Goal: Task Accomplishment & Management: Use online tool/utility

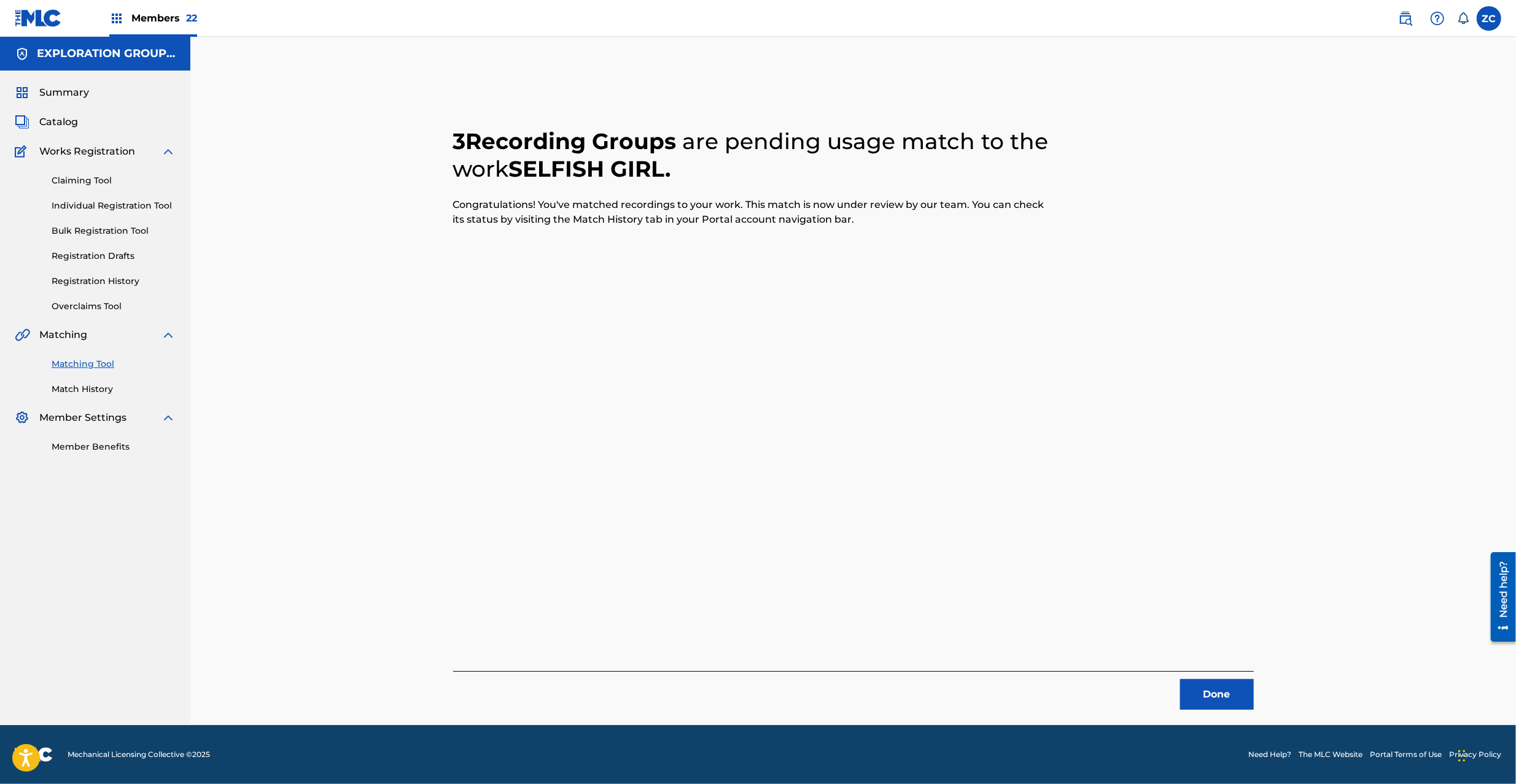
click at [1227, 699] on button "Done" at bounding box center [1216, 695] width 74 height 31
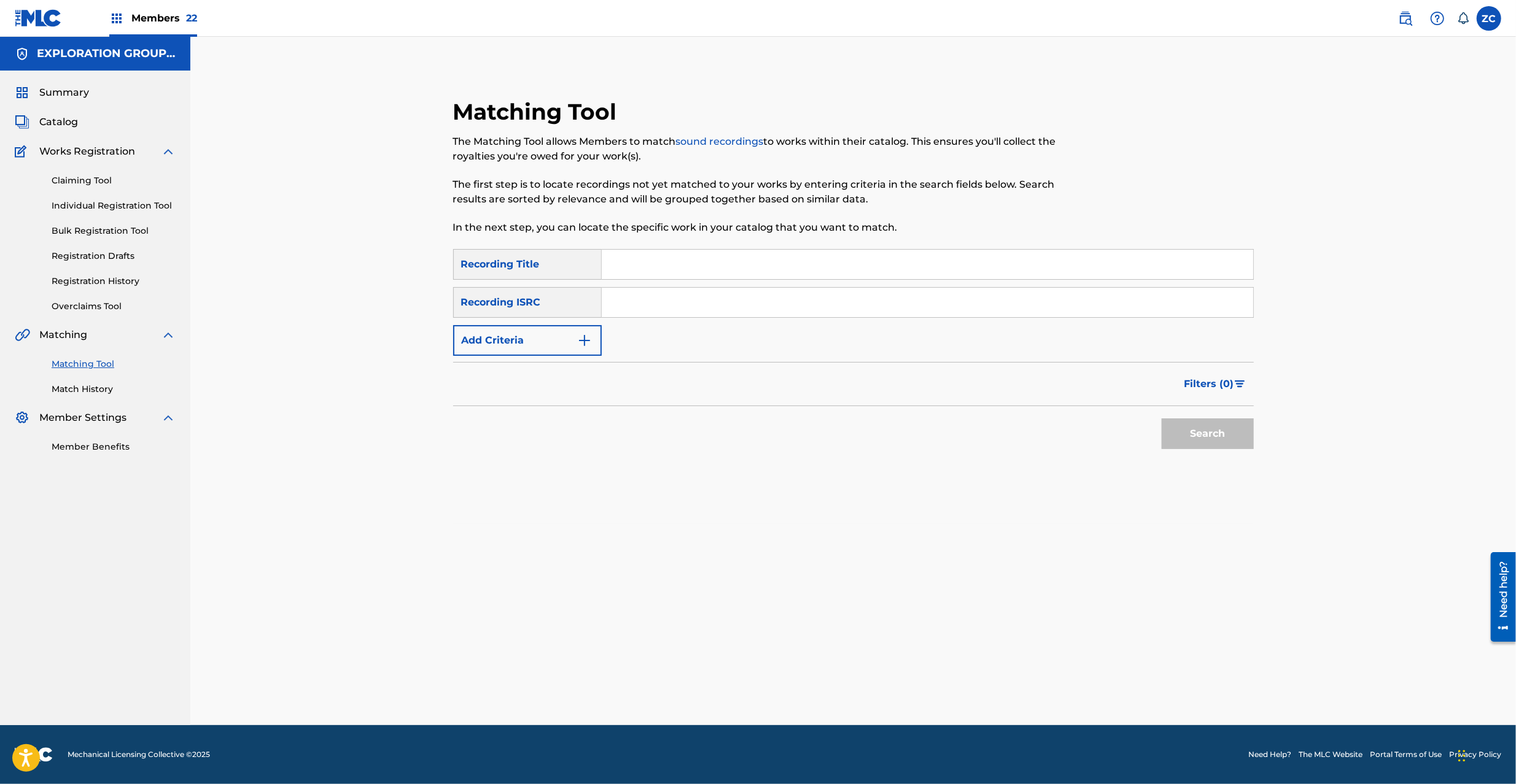
click at [790, 309] on input "Search Form" at bounding box center [927, 302] width 651 height 30
paste input "JPS532400041"
click at [1206, 428] on button "Search" at bounding box center [1207, 434] width 92 height 31
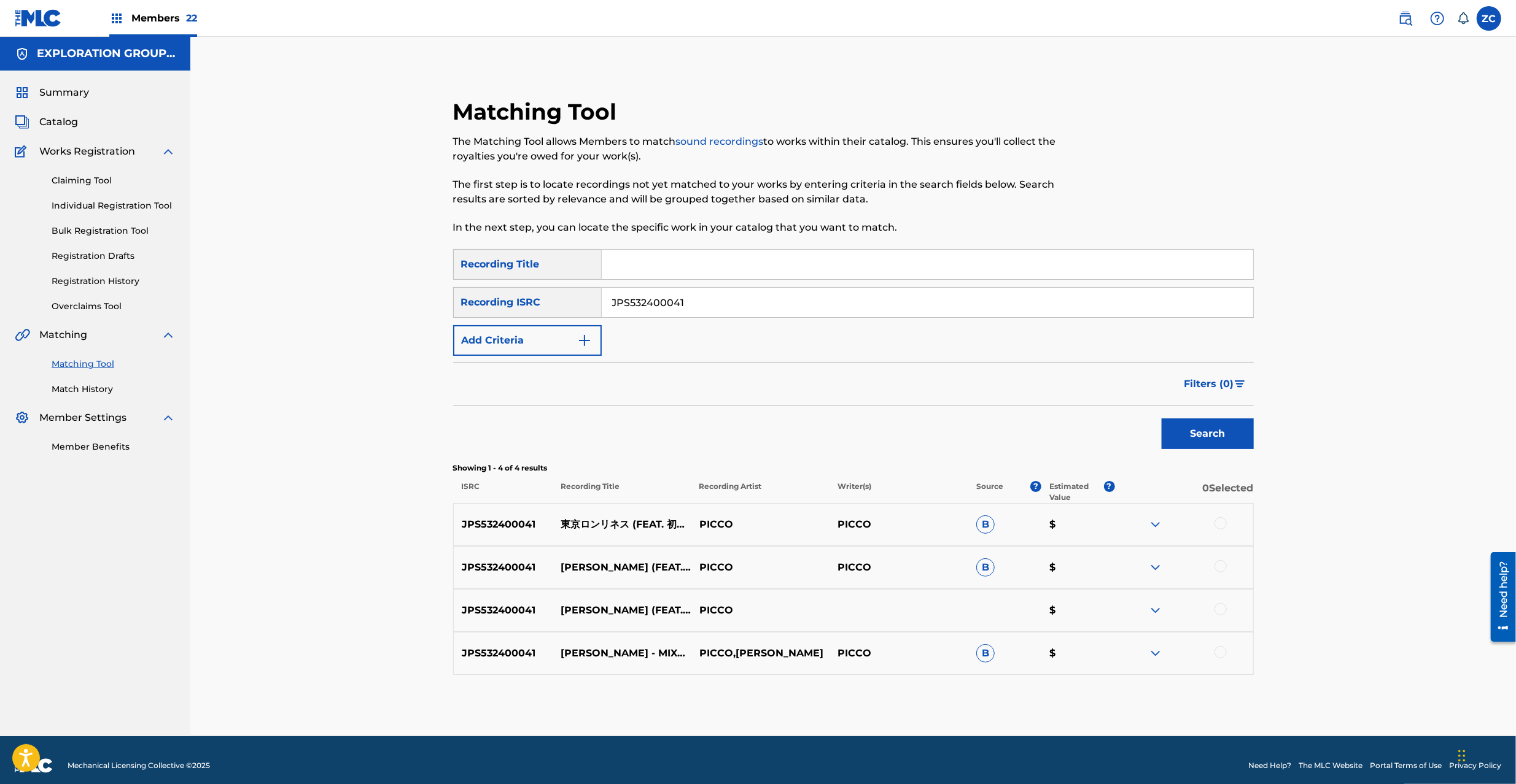
click at [1221, 522] on div at bounding box center [1220, 524] width 12 height 12
click at [1223, 567] on div at bounding box center [1220, 566] width 12 height 12
click at [1221, 610] on div at bounding box center [1220, 609] width 12 height 12
click at [1221, 656] on div at bounding box center [1220, 652] width 12 height 12
click at [739, 308] on input "JPS532400041" at bounding box center [927, 302] width 651 height 30
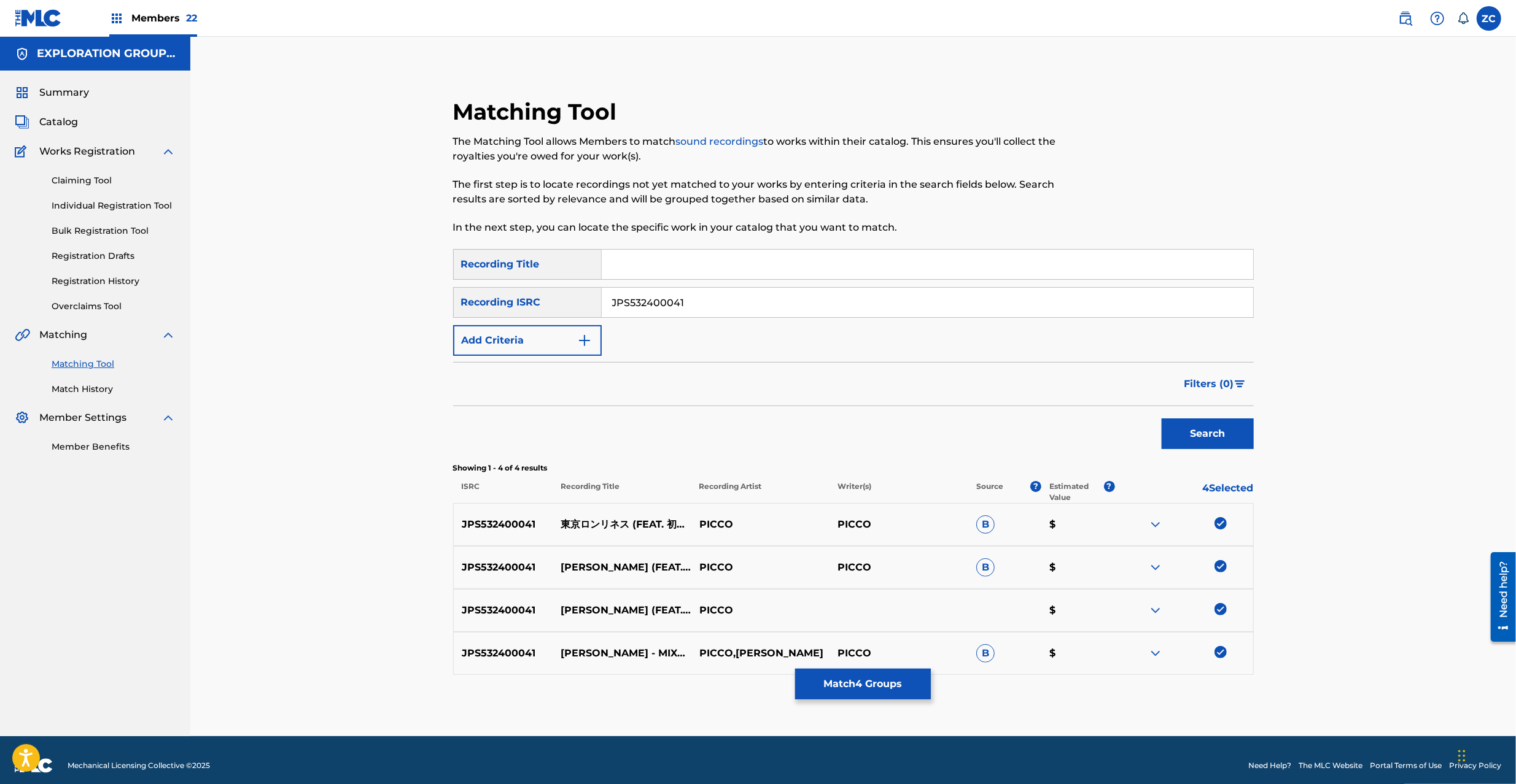
paste input "E562107835"
click at [1218, 423] on button "Search" at bounding box center [1207, 434] width 92 height 31
click at [1221, 529] on div at bounding box center [1220, 524] width 12 height 12
click at [1221, 558] on div "JPE562107835 TOKYO LONELINESS ([PERSON_NAME] REMIX) PICCO B $" at bounding box center [853, 568] width 800 height 43
click at [1223, 569] on div at bounding box center [1220, 566] width 12 height 12
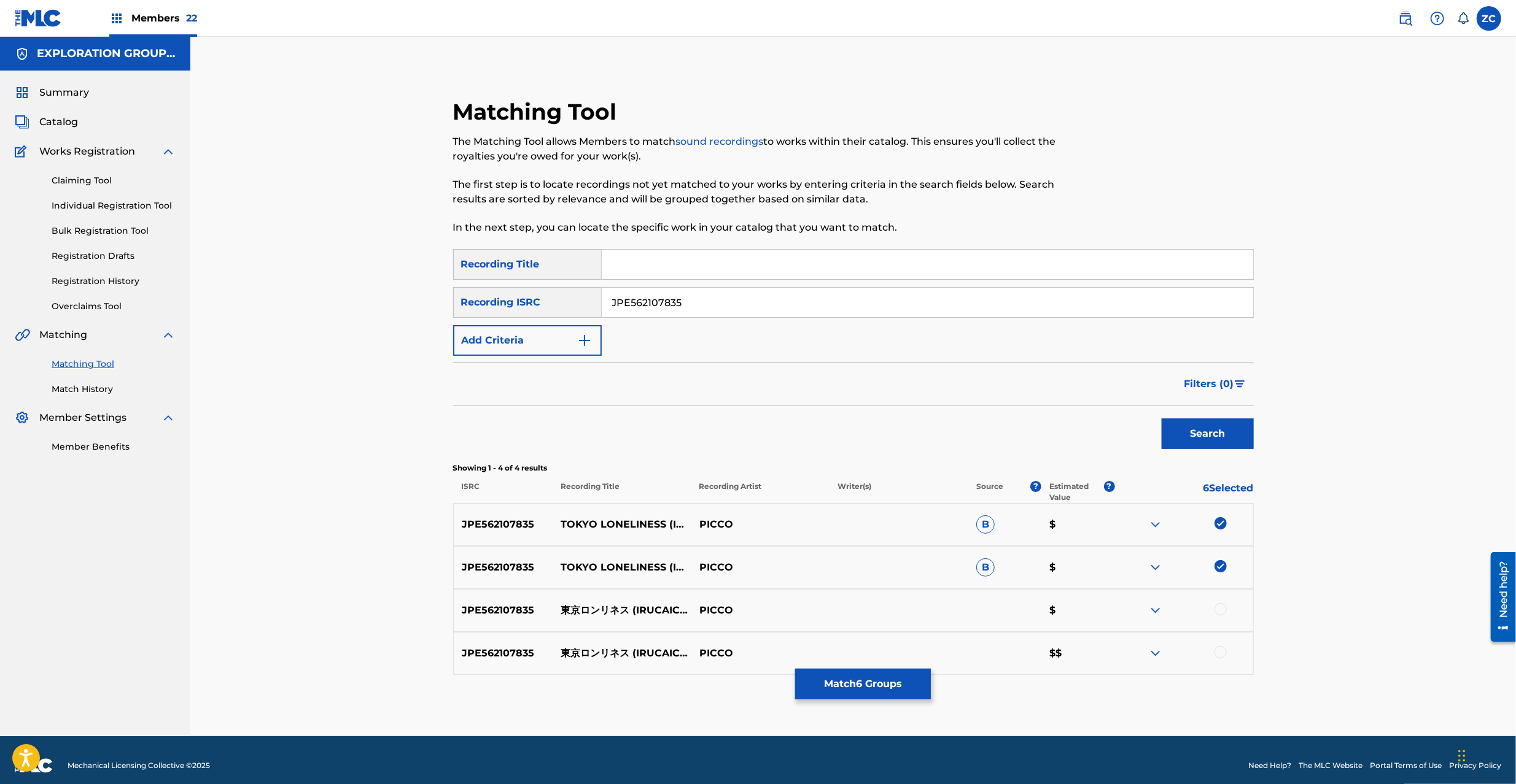
click at [1218, 608] on div at bounding box center [1220, 609] width 12 height 12
click at [1221, 649] on div at bounding box center [1220, 652] width 12 height 12
click at [930, 303] on input "JPE562107835" at bounding box center [927, 302] width 651 height 30
paste input "CALVP1904548"
type input "CALVP1904548"
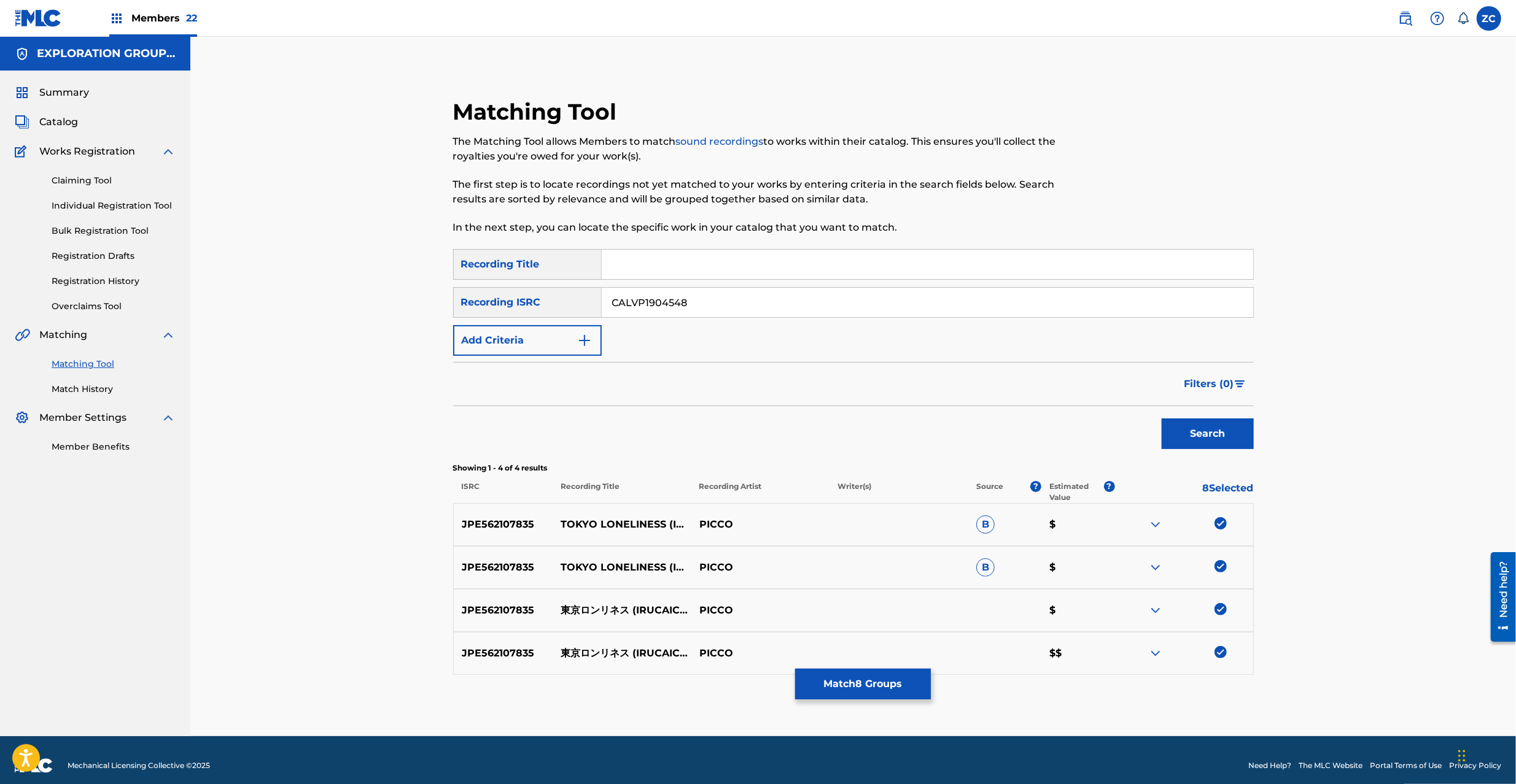
click at [1211, 432] on button "Search" at bounding box center [1207, 434] width 92 height 31
click at [1224, 524] on div at bounding box center [1220, 524] width 12 height 12
click at [1223, 567] on div at bounding box center [1220, 566] width 12 height 12
drag, startPoint x: 1219, startPoint y: 611, endPoint x: 1227, endPoint y: 660, distance: 49.6
click at [1219, 612] on div at bounding box center [1220, 609] width 12 height 12
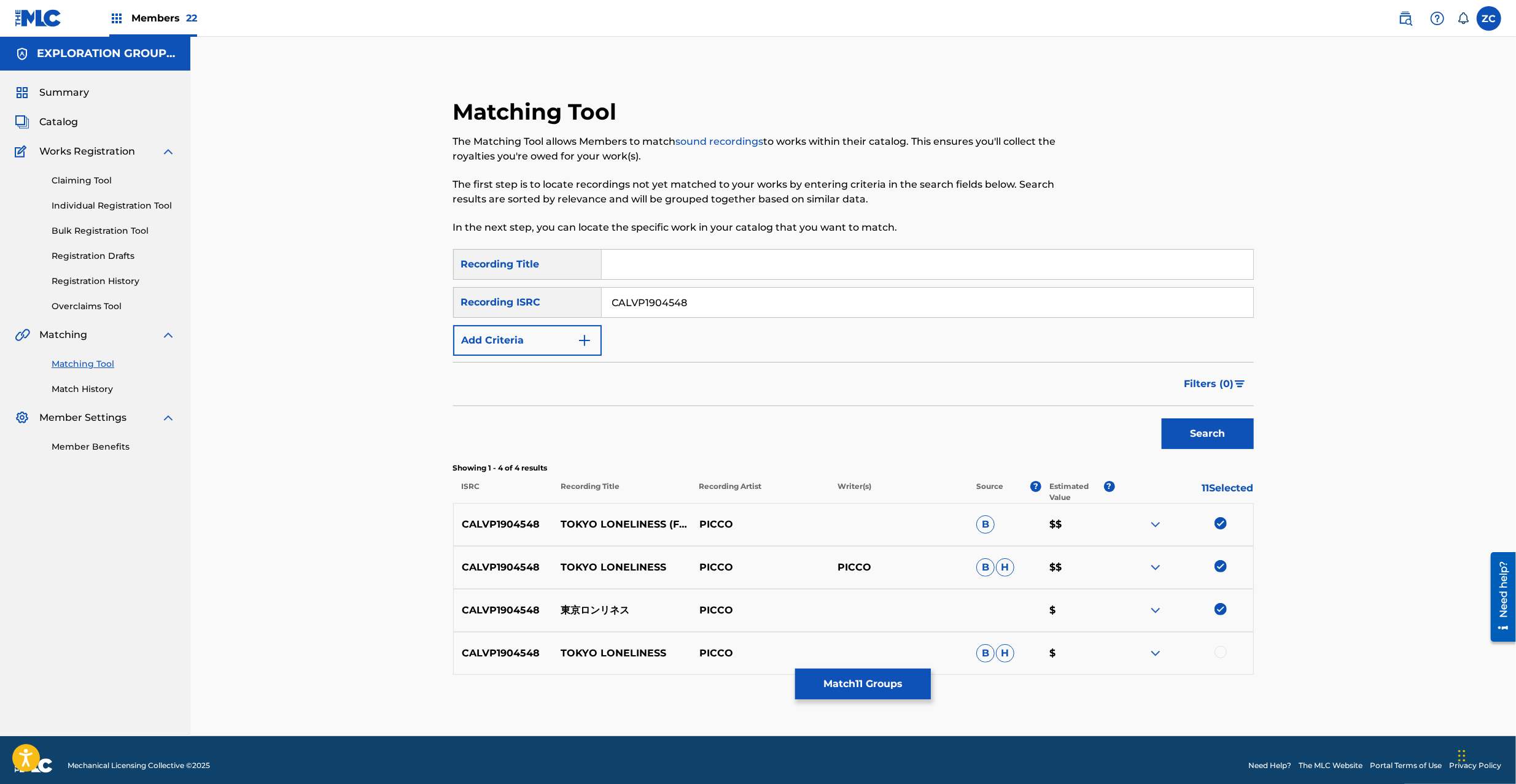
click at [1223, 654] on div at bounding box center [1220, 652] width 12 height 12
click at [880, 676] on button "Match 12 Groups" at bounding box center [863, 684] width 136 height 31
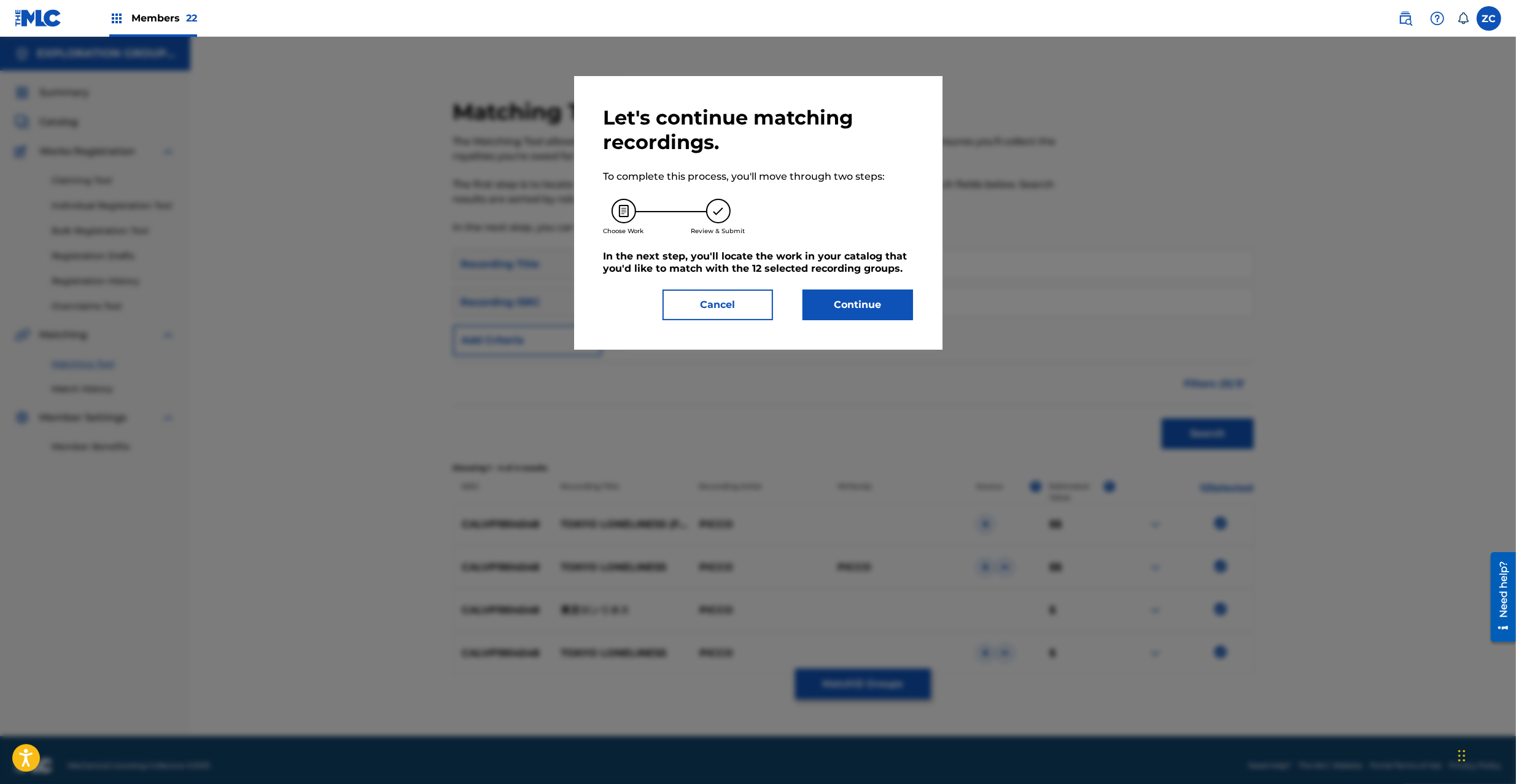
click at [867, 318] on button "Continue" at bounding box center [857, 305] width 110 height 31
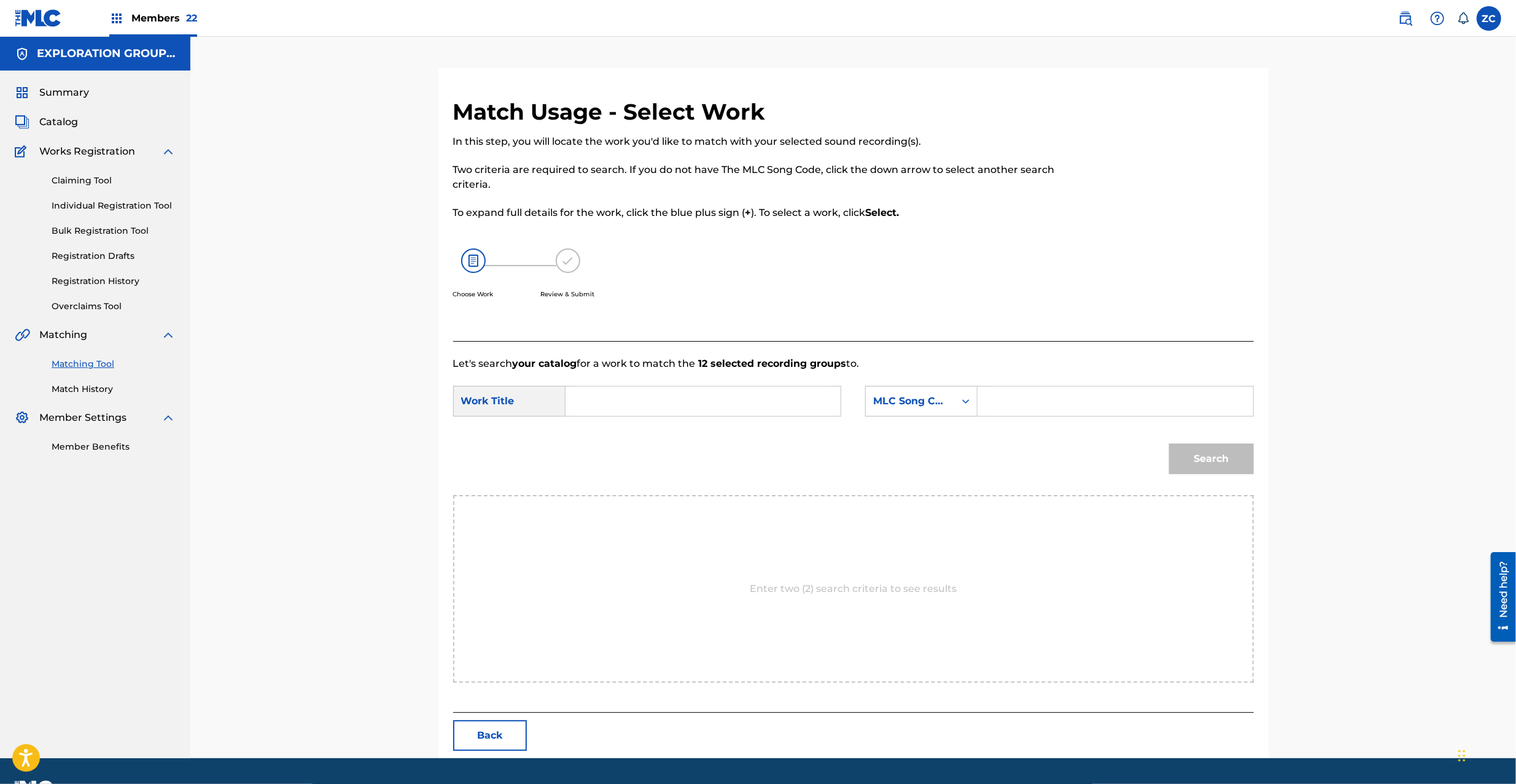
click at [673, 399] on input "Search Form" at bounding box center [702, 401] width 254 height 30
paste input "[PERSON_NAME] TX41LJ"
click at [705, 400] on input "[PERSON_NAME] TX41LJ" at bounding box center [702, 401] width 254 height 30
type input "[PERSON_NAME]"
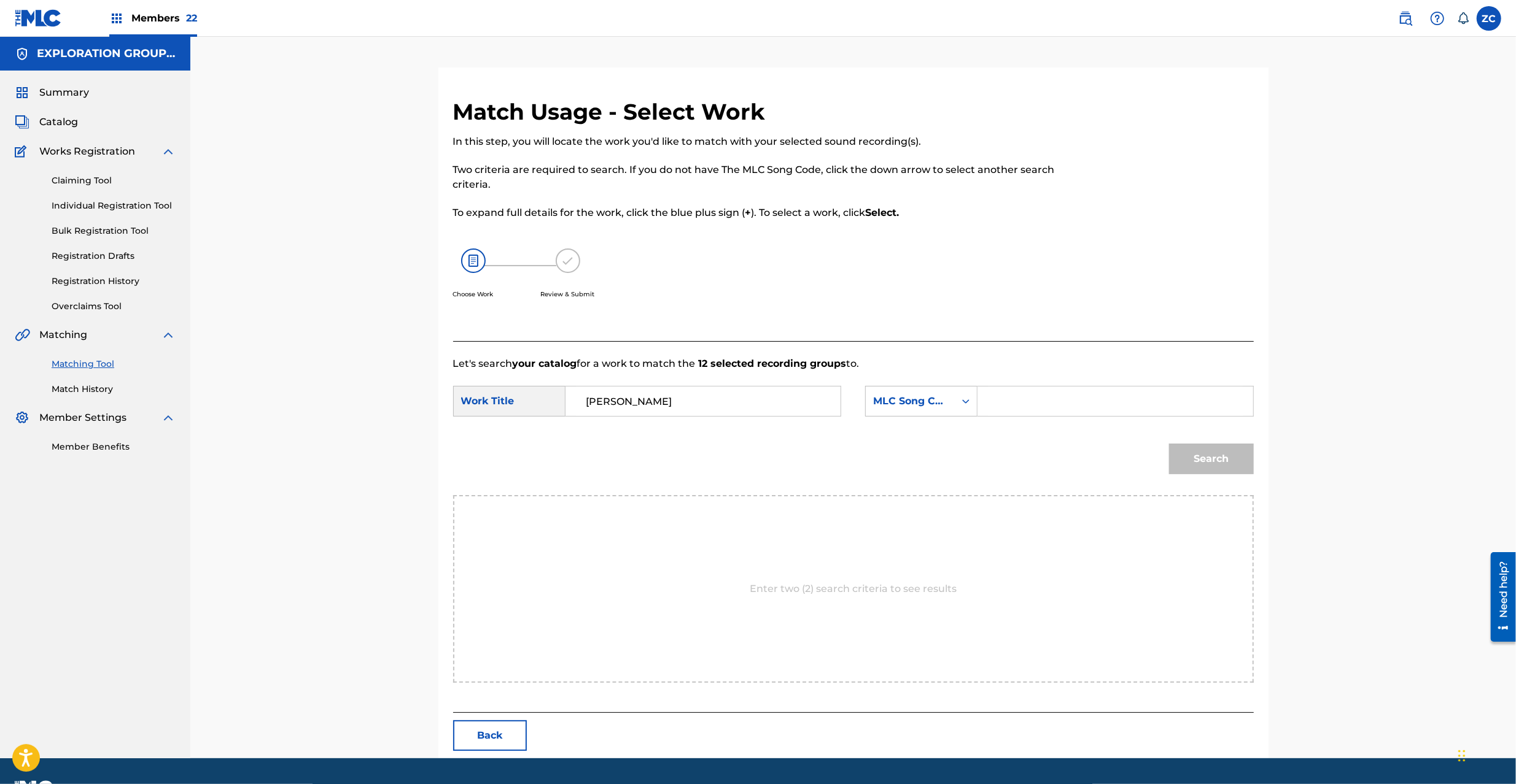
click at [1141, 416] on div "Search Form" at bounding box center [1115, 401] width 276 height 31
click at [1142, 404] on input "Search Form" at bounding box center [1115, 401] width 254 height 30
paste input "TX41LJ"
type input "TX41LJ"
click at [1240, 467] on button "Search" at bounding box center [1211, 459] width 85 height 31
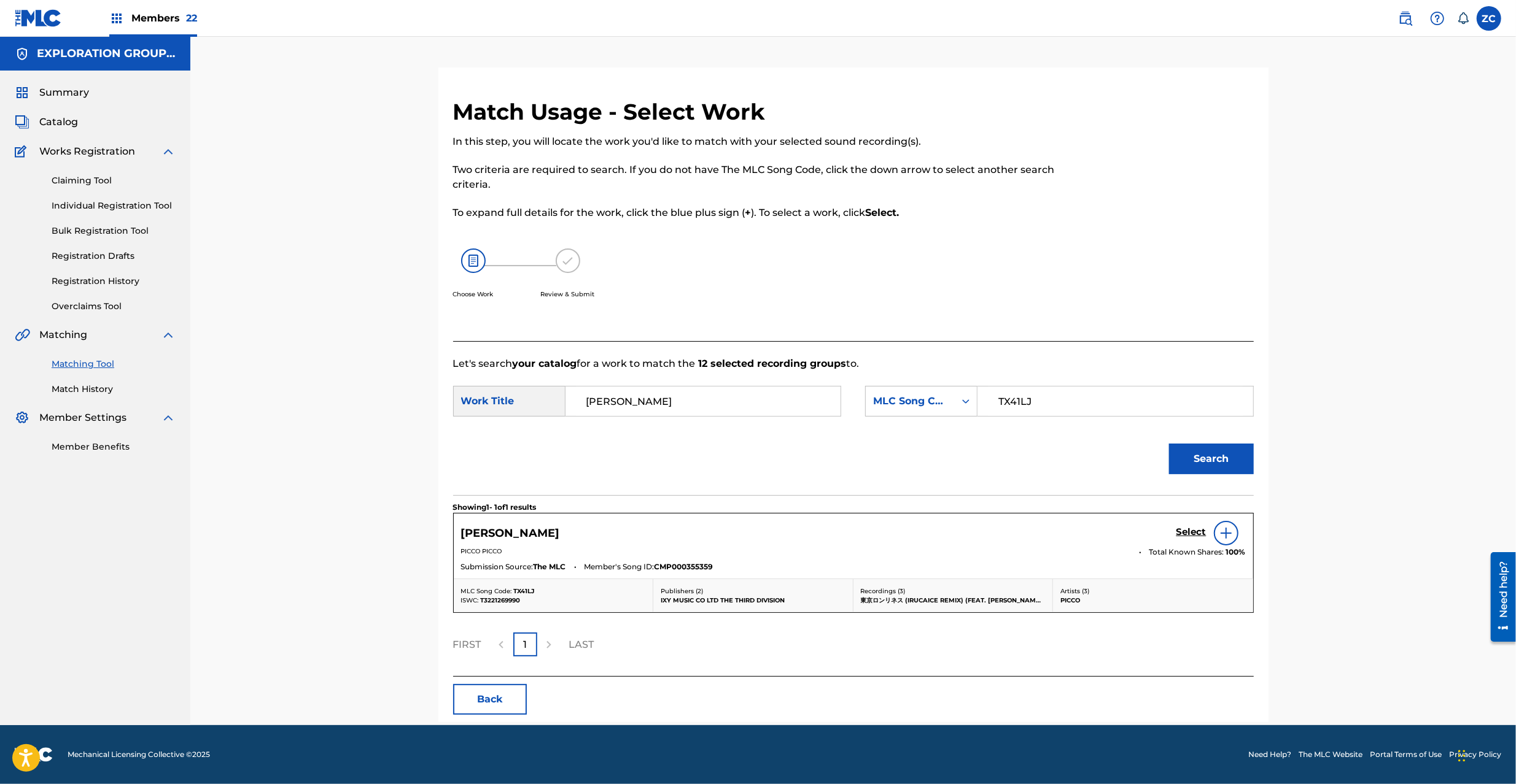
click at [1199, 534] on h5 "Select" at bounding box center [1191, 532] width 30 height 12
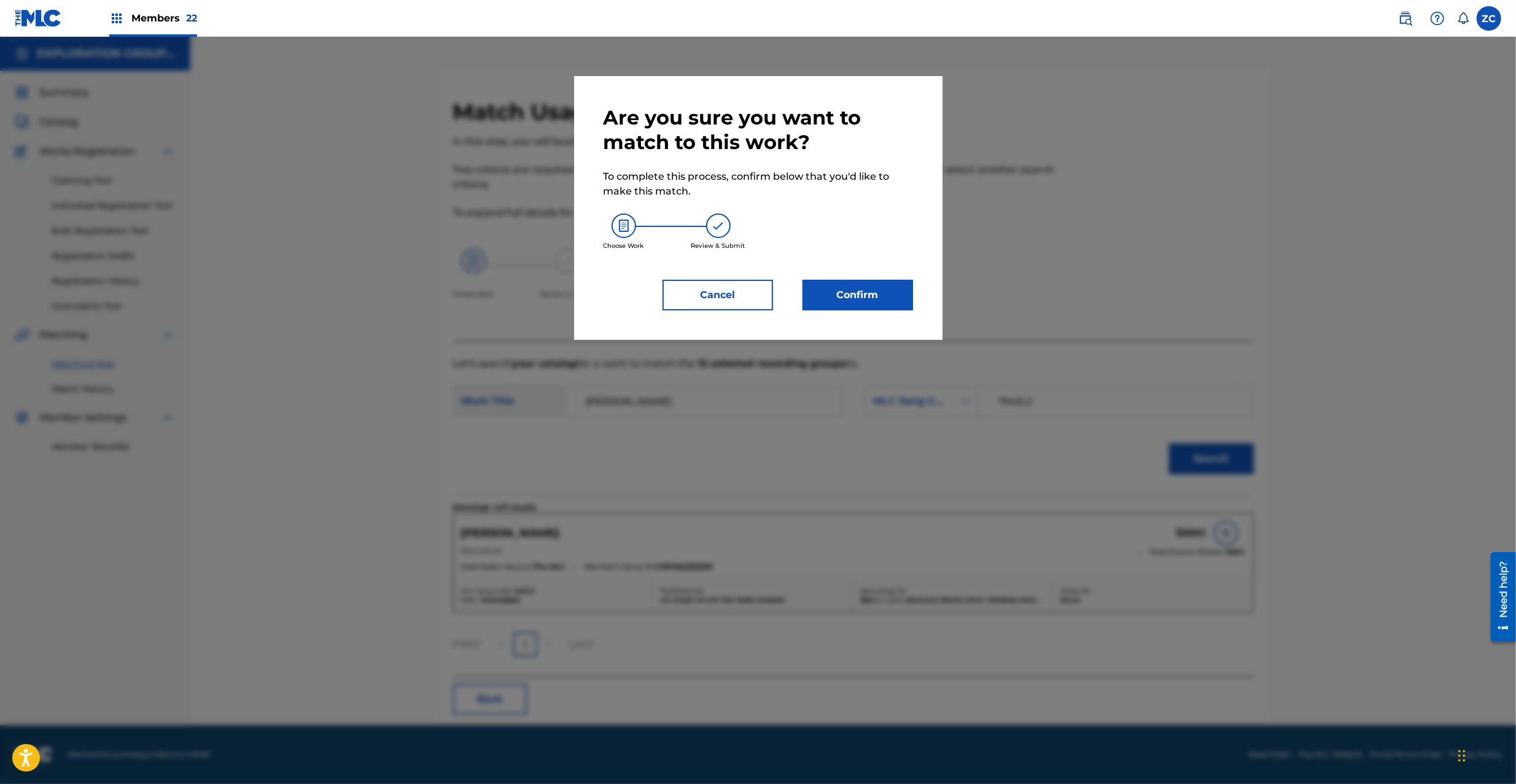
click at [884, 300] on button "Confirm" at bounding box center [857, 295] width 110 height 31
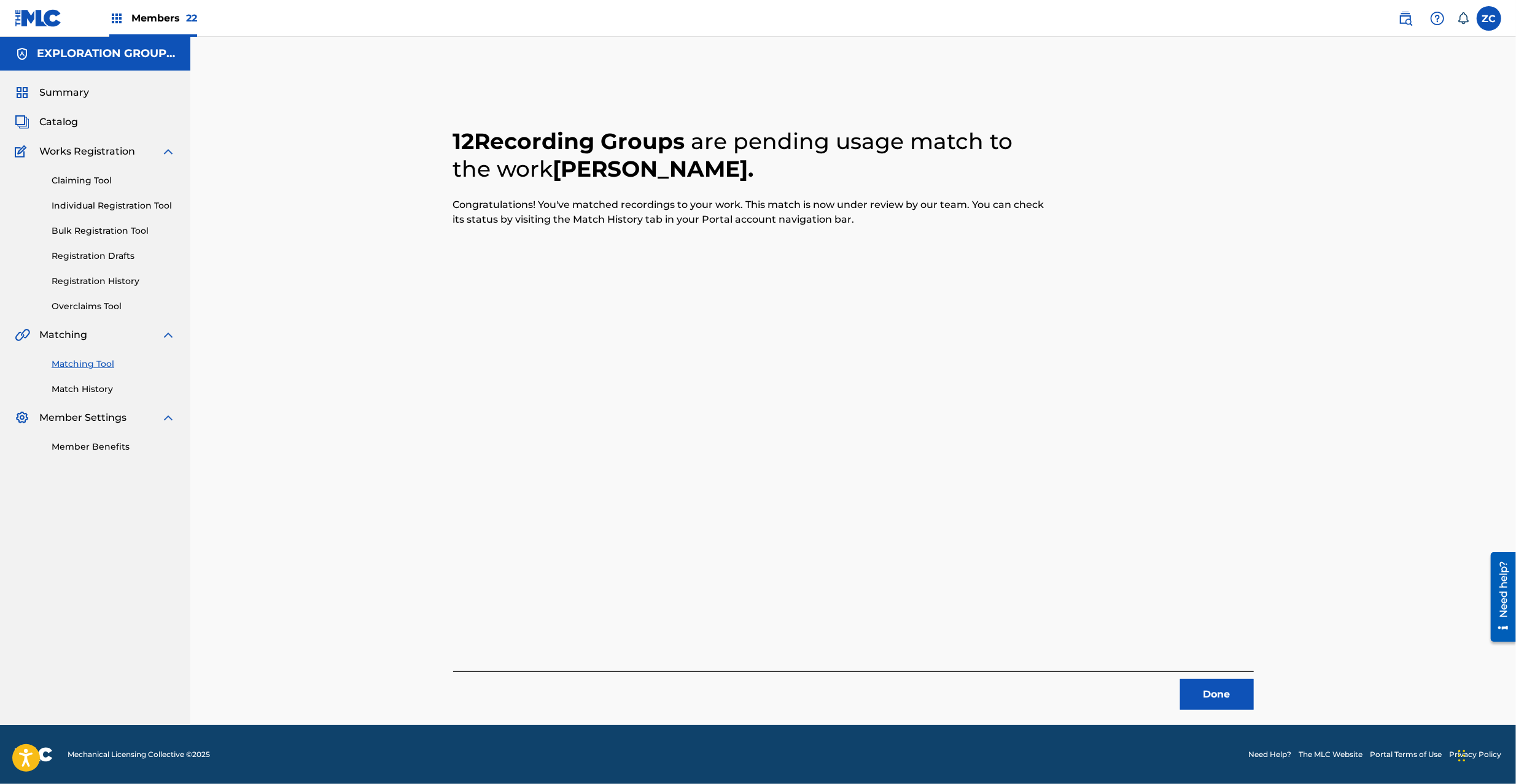
click at [1201, 680] on button "Done" at bounding box center [1216, 695] width 74 height 31
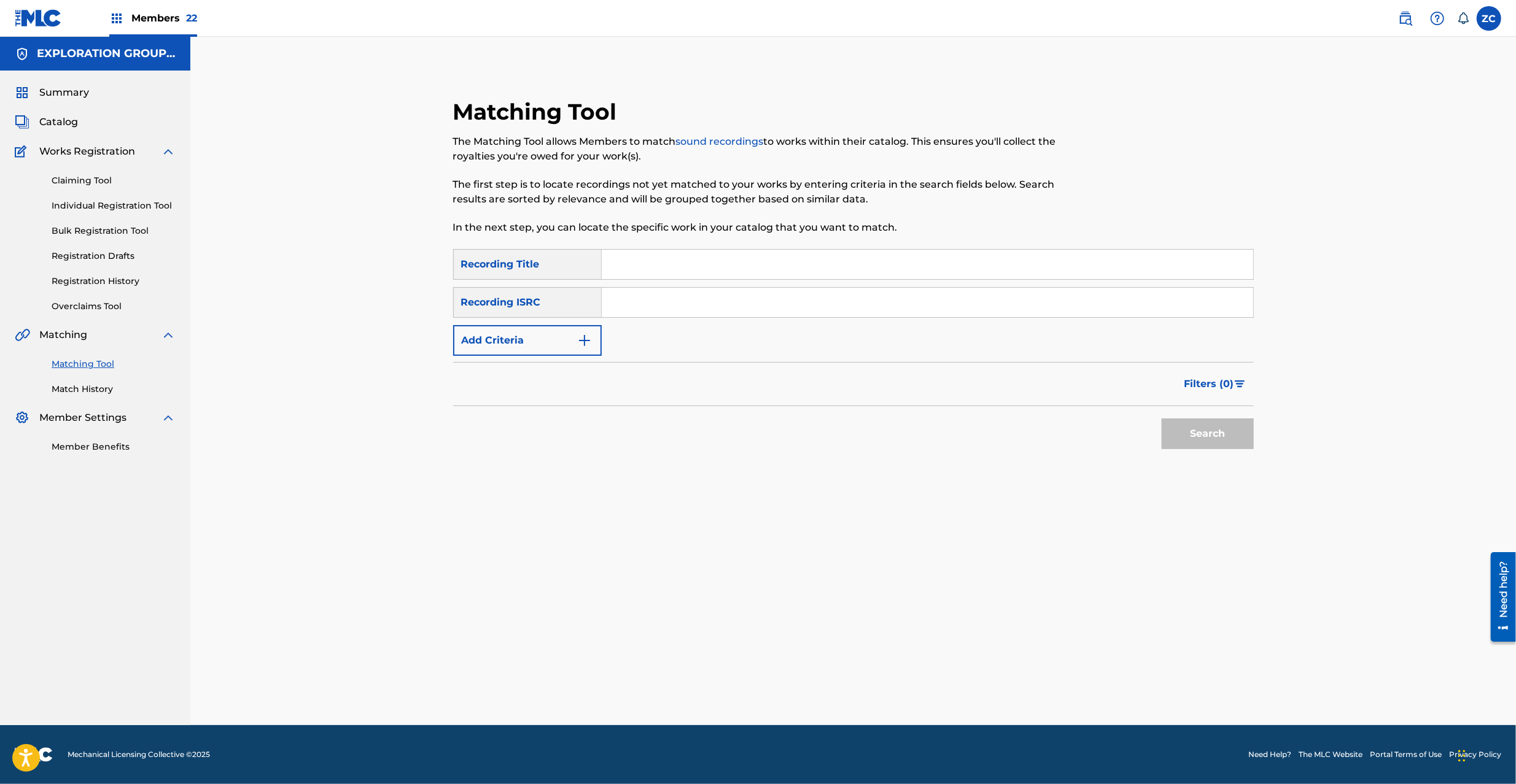
click at [936, 302] on input "Search Form" at bounding box center [927, 302] width 651 height 30
paste input "TCJPY2360226"
click at [1204, 437] on button "Search" at bounding box center [1207, 434] width 92 height 31
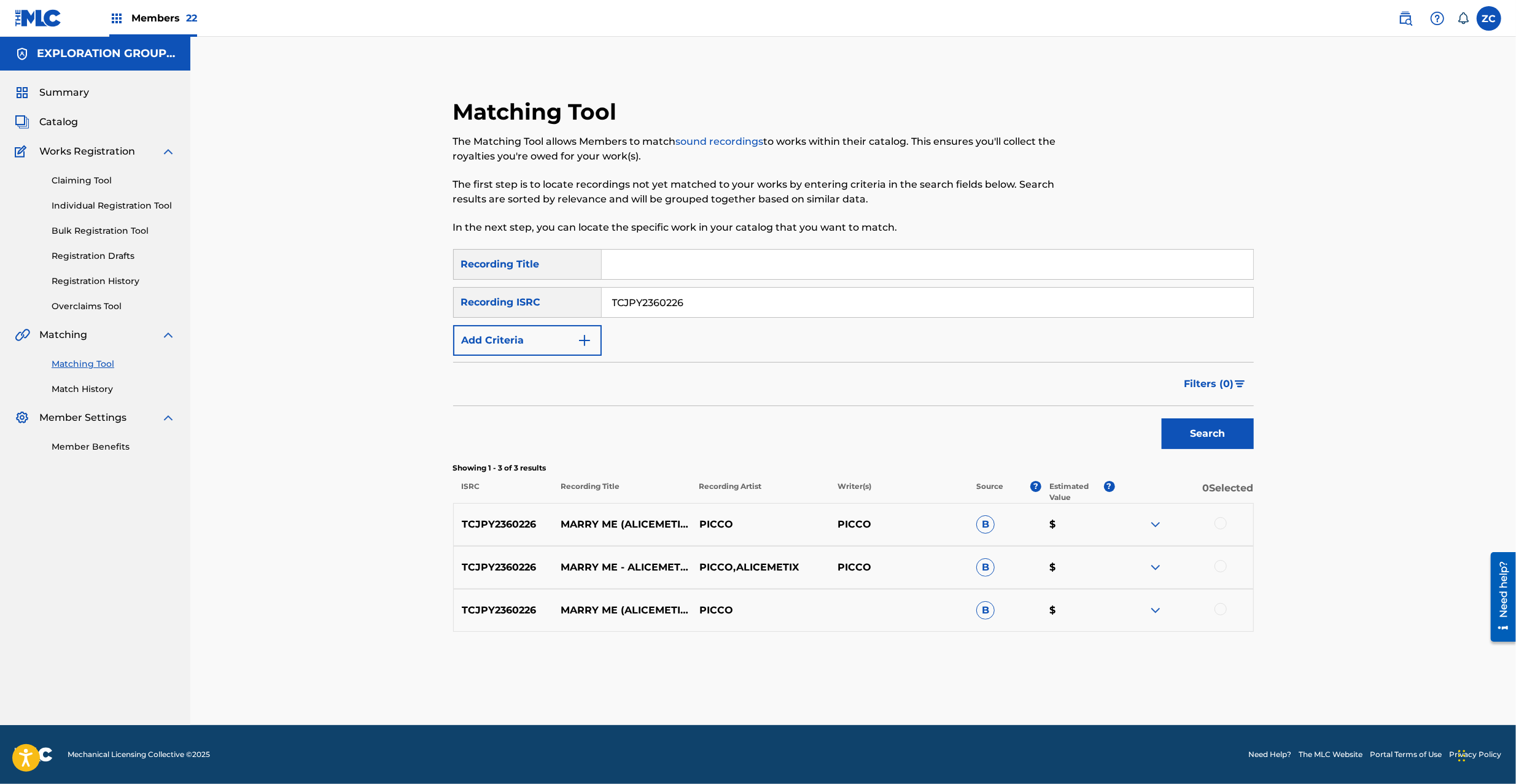
click at [1221, 524] on div at bounding box center [1220, 524] width 12 height 12
click at [1223, 568] on div at bounding box center [1220, 566] width 12 height 12
click at [1219, 608] on div at bounding box center [1220, 609] width 12 height 12
click at [817, 296] on input "TCJPY2360226" at bounding box center [927, 302] width 651 height 30
paste input "JPE56210783"
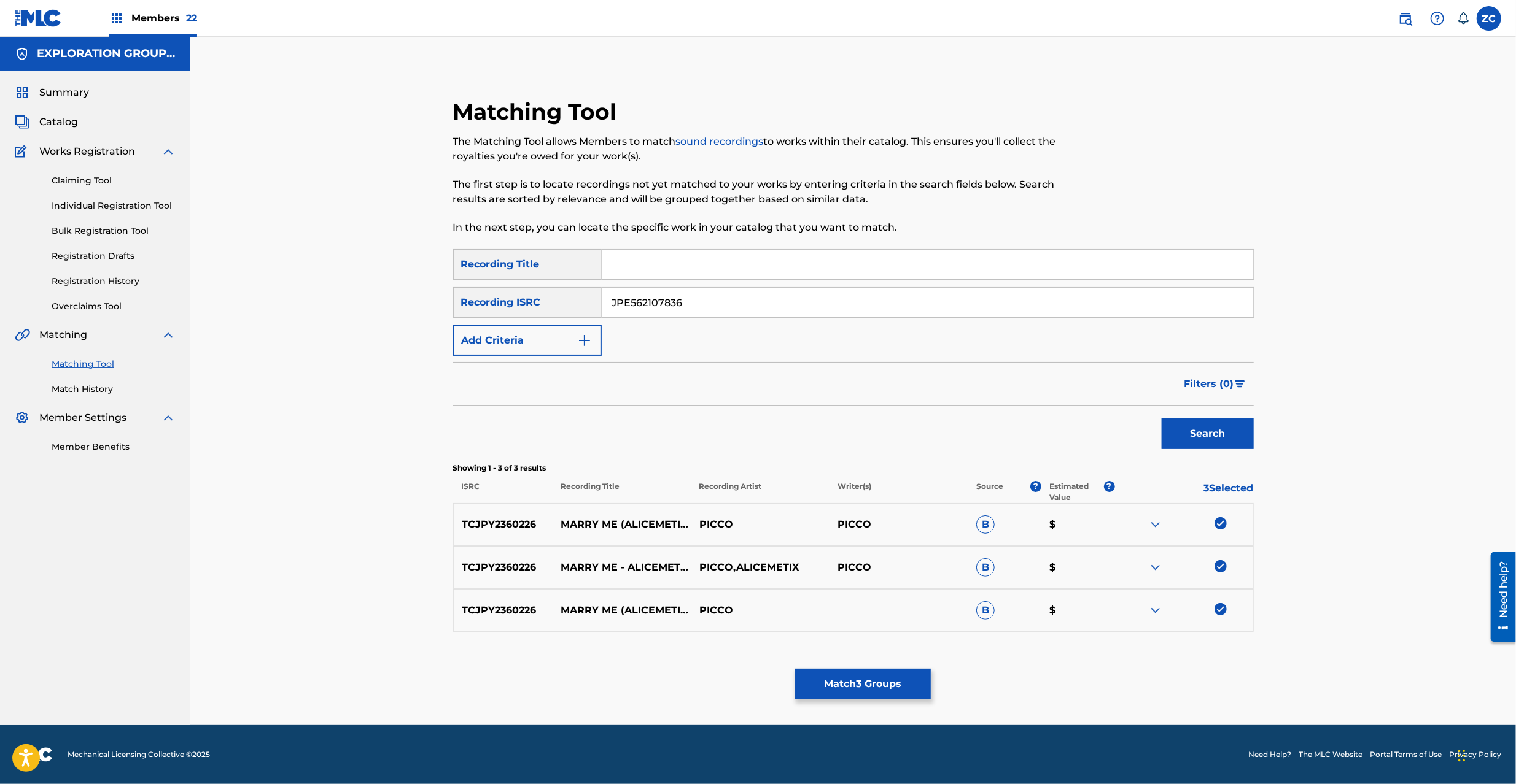
click at [1196, 437] on button "Search" at bounding box center [1207, 434] width 92 height 31
click at [1221, 528] on div at bounding box center [1220, 524] width 12 height 12
click at [1221, 558] on div "JPE562107836 MARRY ME (TWINFIELD REMIX) PICCO B $" at bounding box center [853, 568] width 800 height 43
click at [1221, 568] on div at bounding box center [1220, 566] width 12 height 12
click at [1221, 608] on div at bounding box center [1220, 609] width 12 height 12
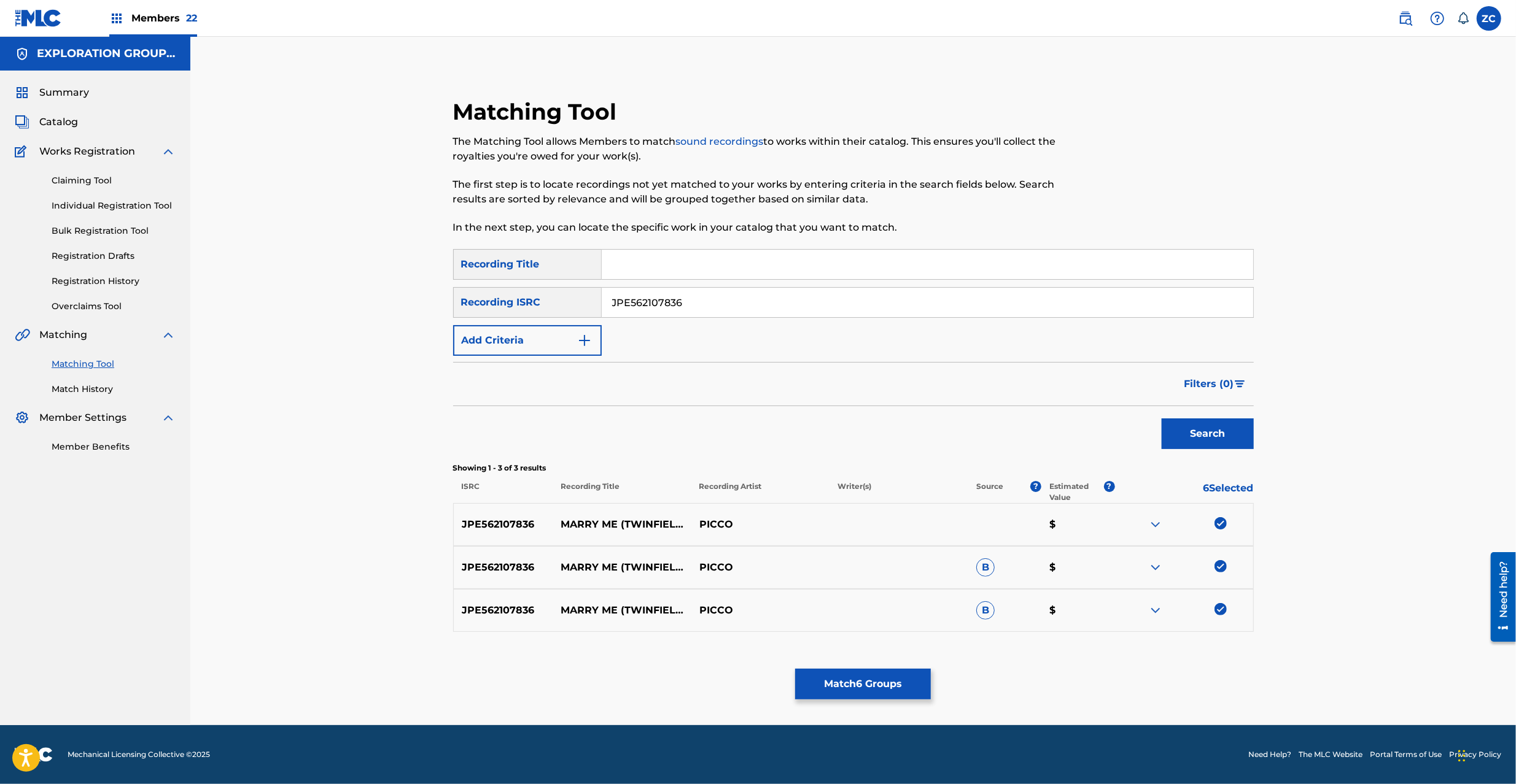
click at [1067, 305] on input "JPE562107836" at bounding box center [927, 302] width 651 height 30
paste input "CAHQJ1982085"
type input "CAHQJ1982085"
click at [1210, 430] on button "Search" at bounding box center [1207, 434] width 92 height 31
click at [1216, 523] on div at bounding box center [1220, 524] width 12 height 12
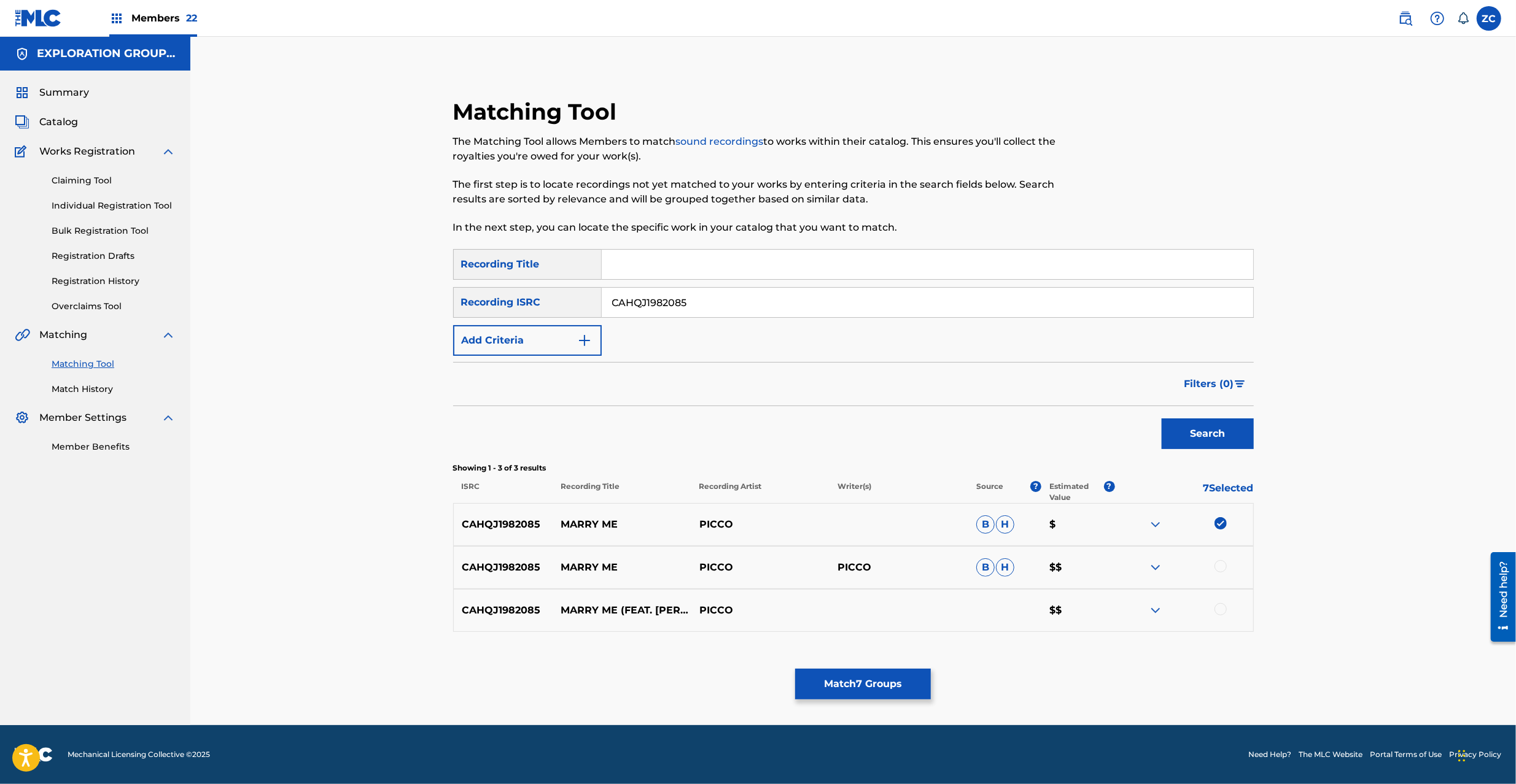
click at [1219, 567] on div at bounding box center [1220, 566] width 12 height 12
click at [1221, 609] on div at bounding box center [1220, 609] width 12 height 12
click at [910, 692] on button "Match 9 Groups" at bounding box center [863, 684] width 136 height 31
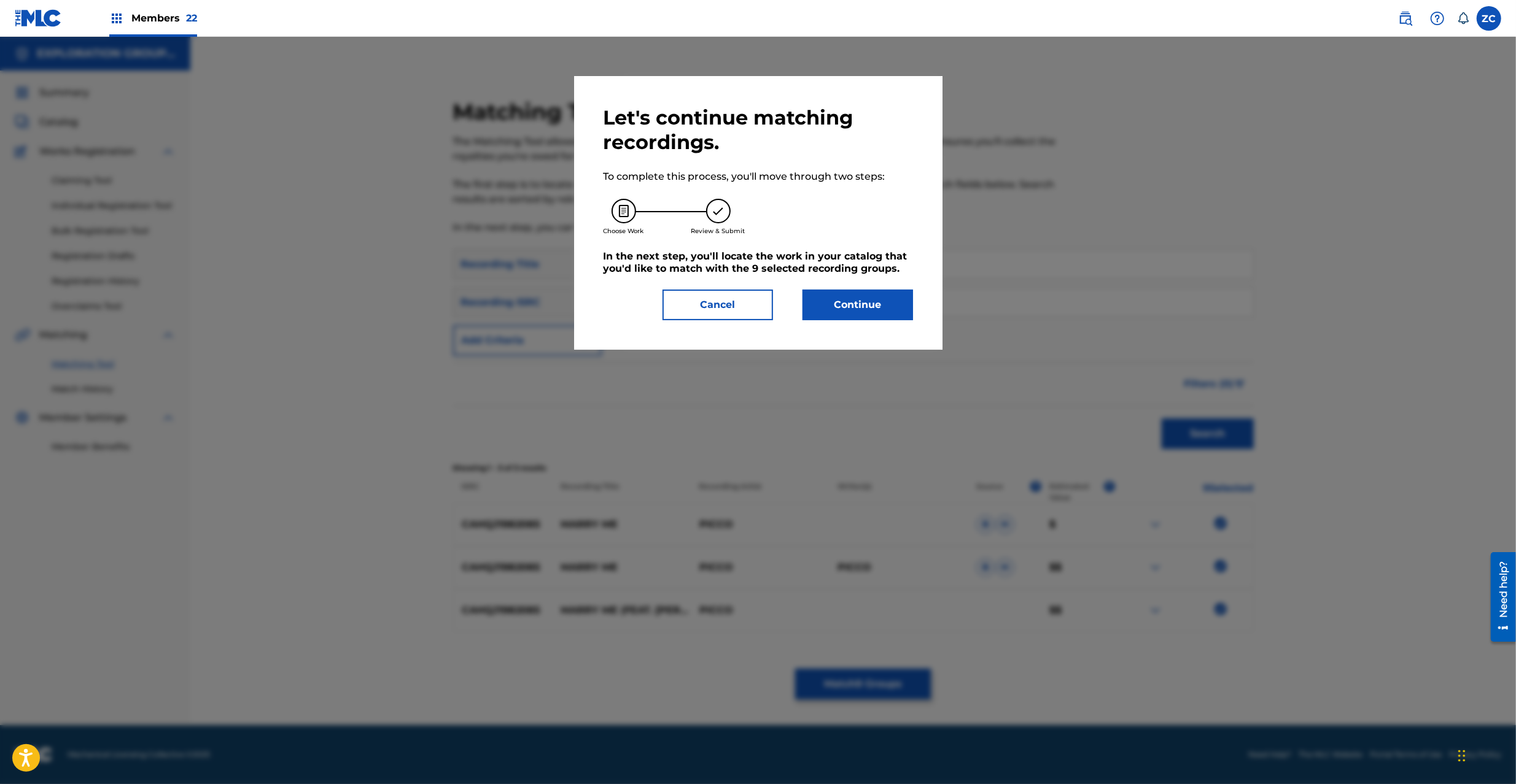
click at [890, 307] on button "Continue" at bounding box center [857, 305] width 110 height 31
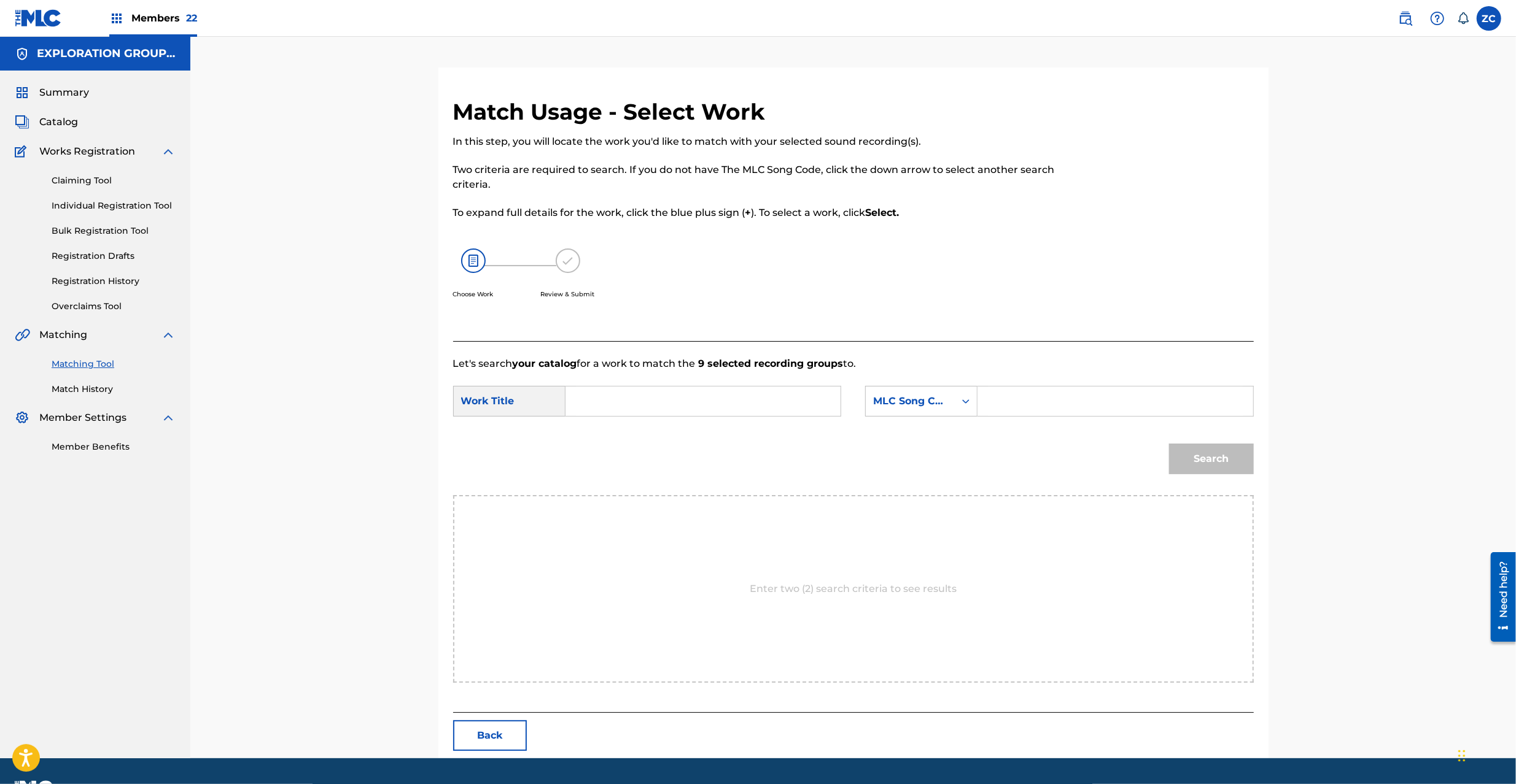
click at [725, 409] on input "Search Form" at bounding box center [702, 401] width 254 height 30
paste input "Marry Me MV6VG7"
click at [678, 403] on input "Marry Me MV6VG7" at bounding box center [702, 401] width 254 height 30
type input "Marry Me"
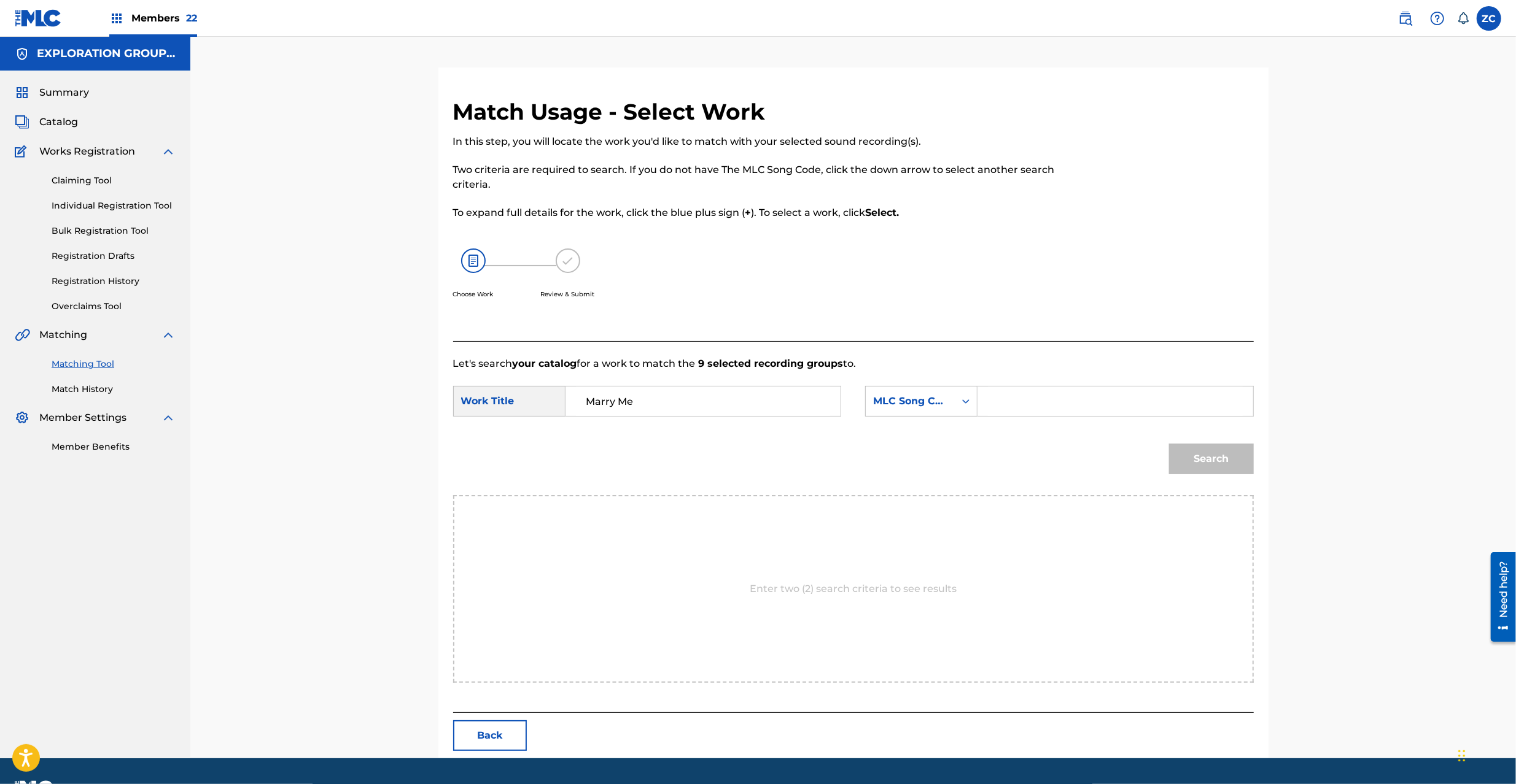
click at [1071, 411] on input "Search Form" at bounding box center [1115, 401] width 254 height 30
paste input "MV6VG7"
type input "MV6VG7"
click at [1219, 462] on button "Search" at bounding box center [1211, 459] width 85 height 31
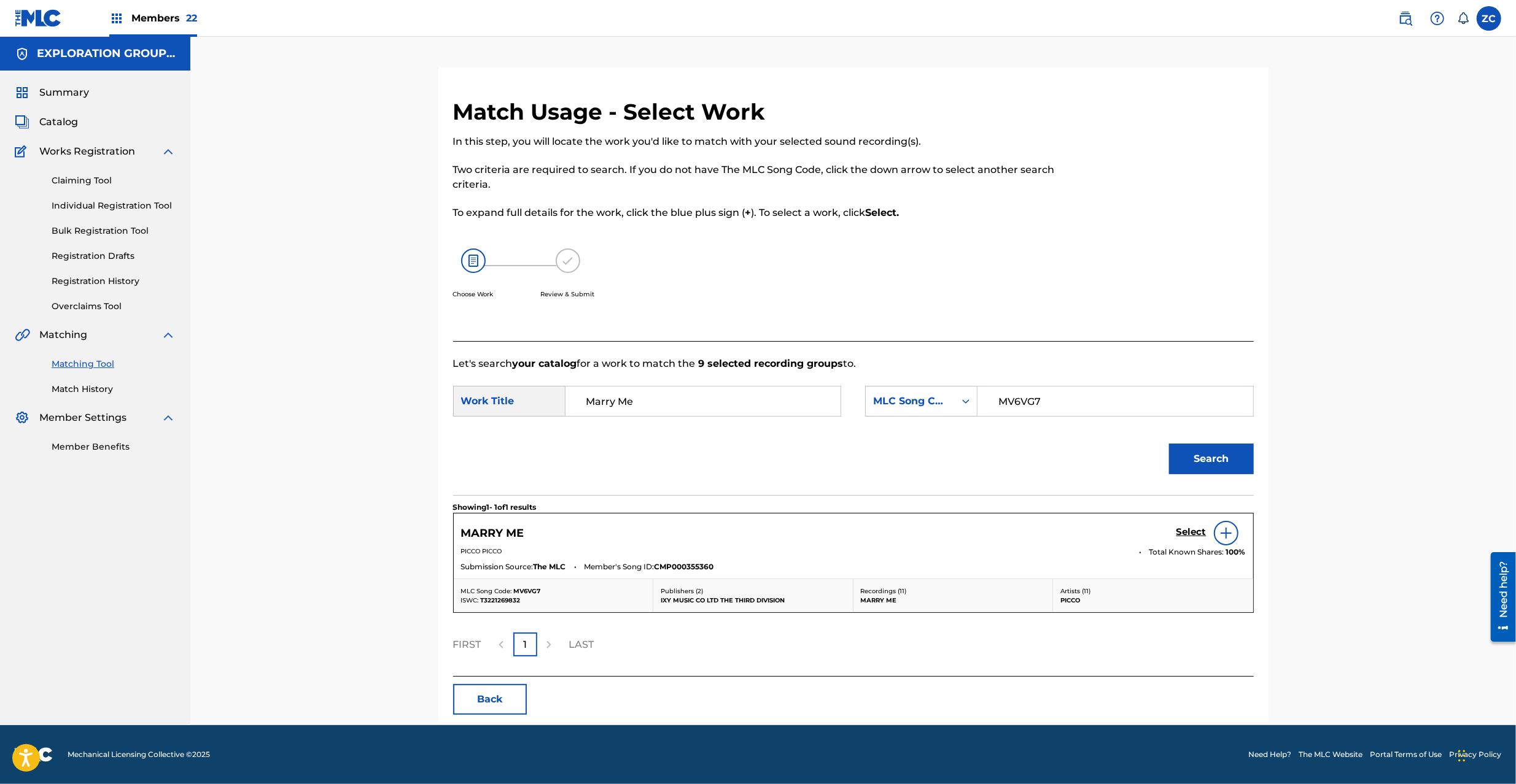
click at [1186, 535] on h5 "Select" at bounding box center [1191, 532] width 30 height 12
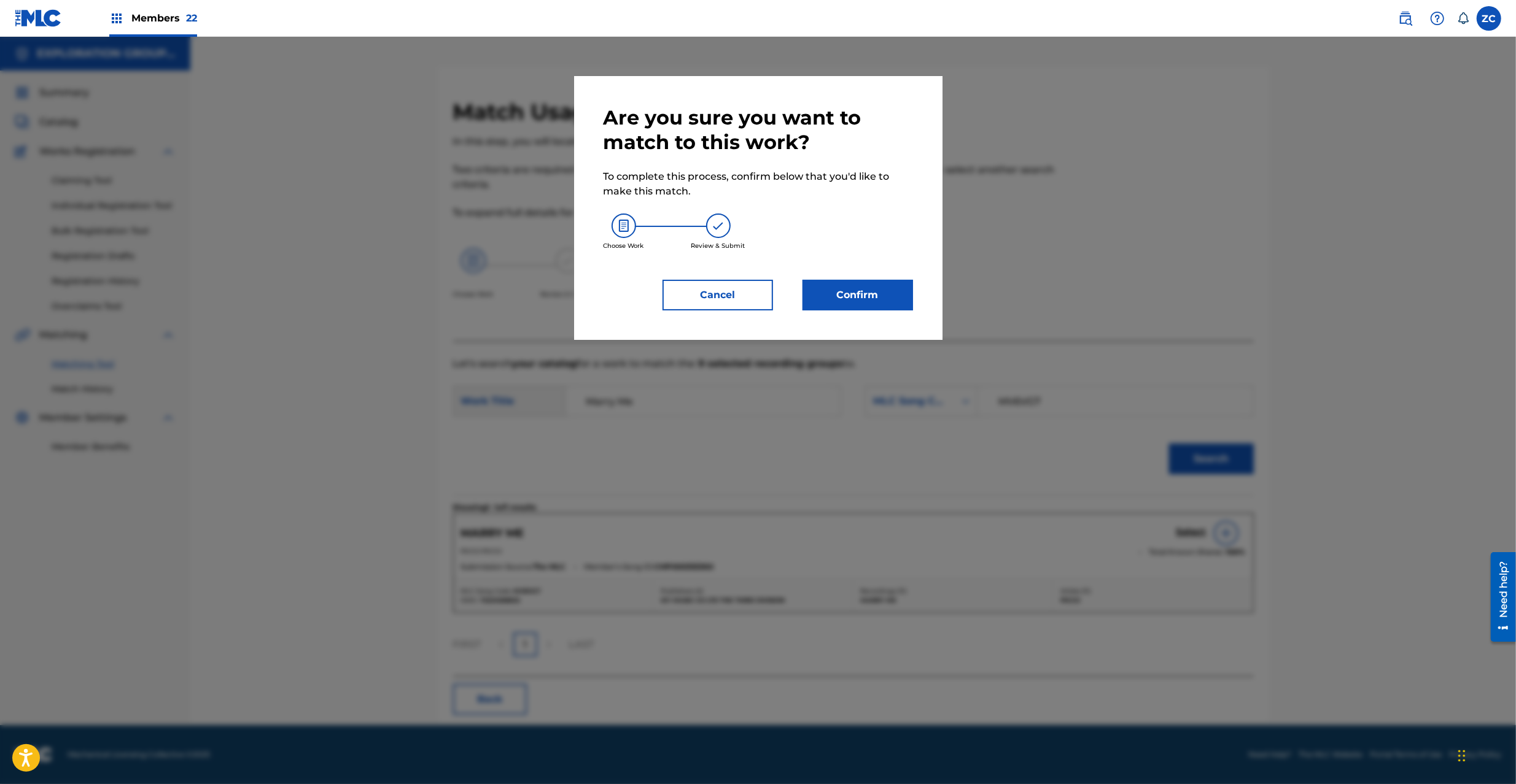
click at [863, 294] on button "Confirm" at bounding box center [857, 295] width 110 height 31
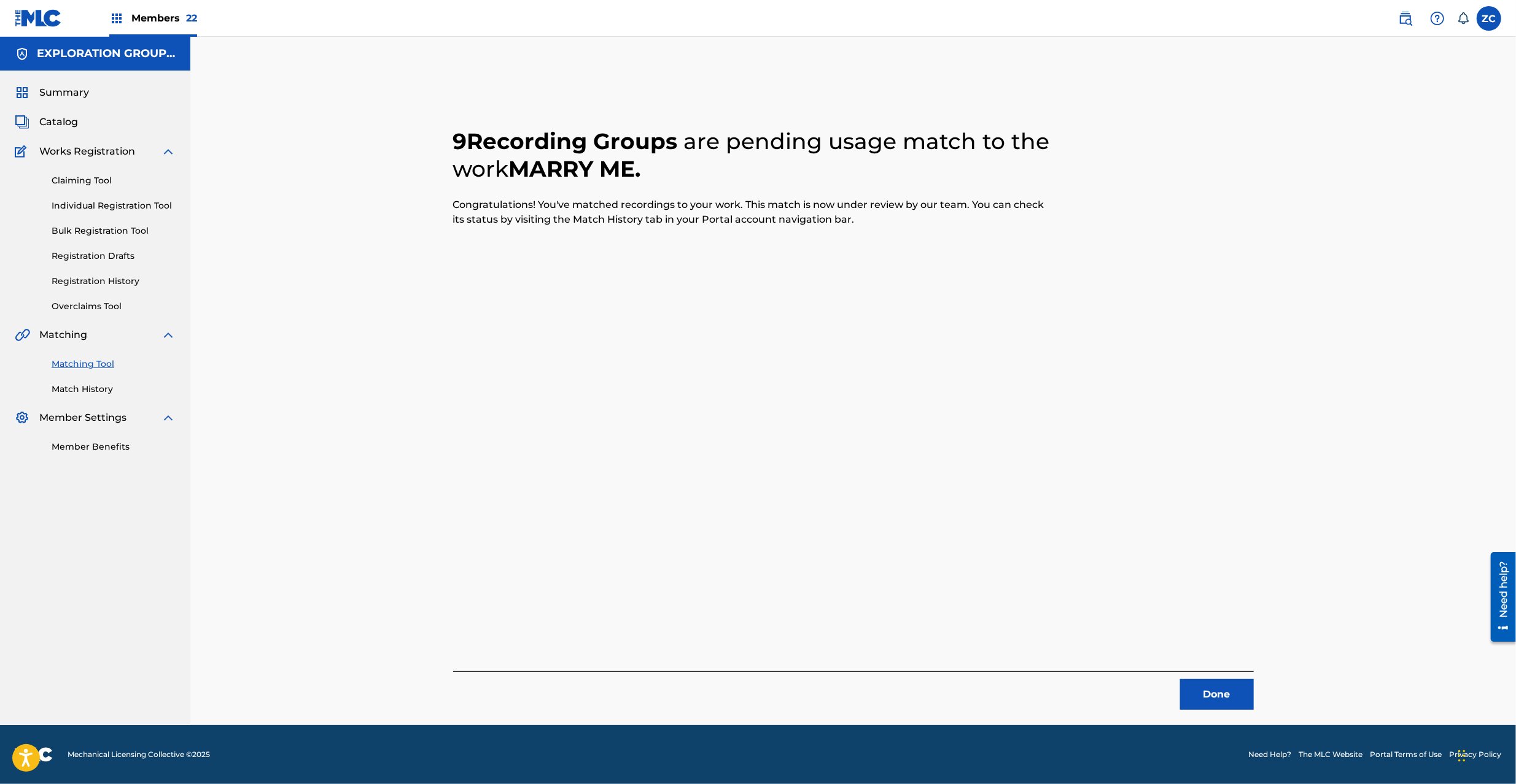
click at [1228, 691] on button "Done" at bounding box center [1216, 695] width 74 height 31
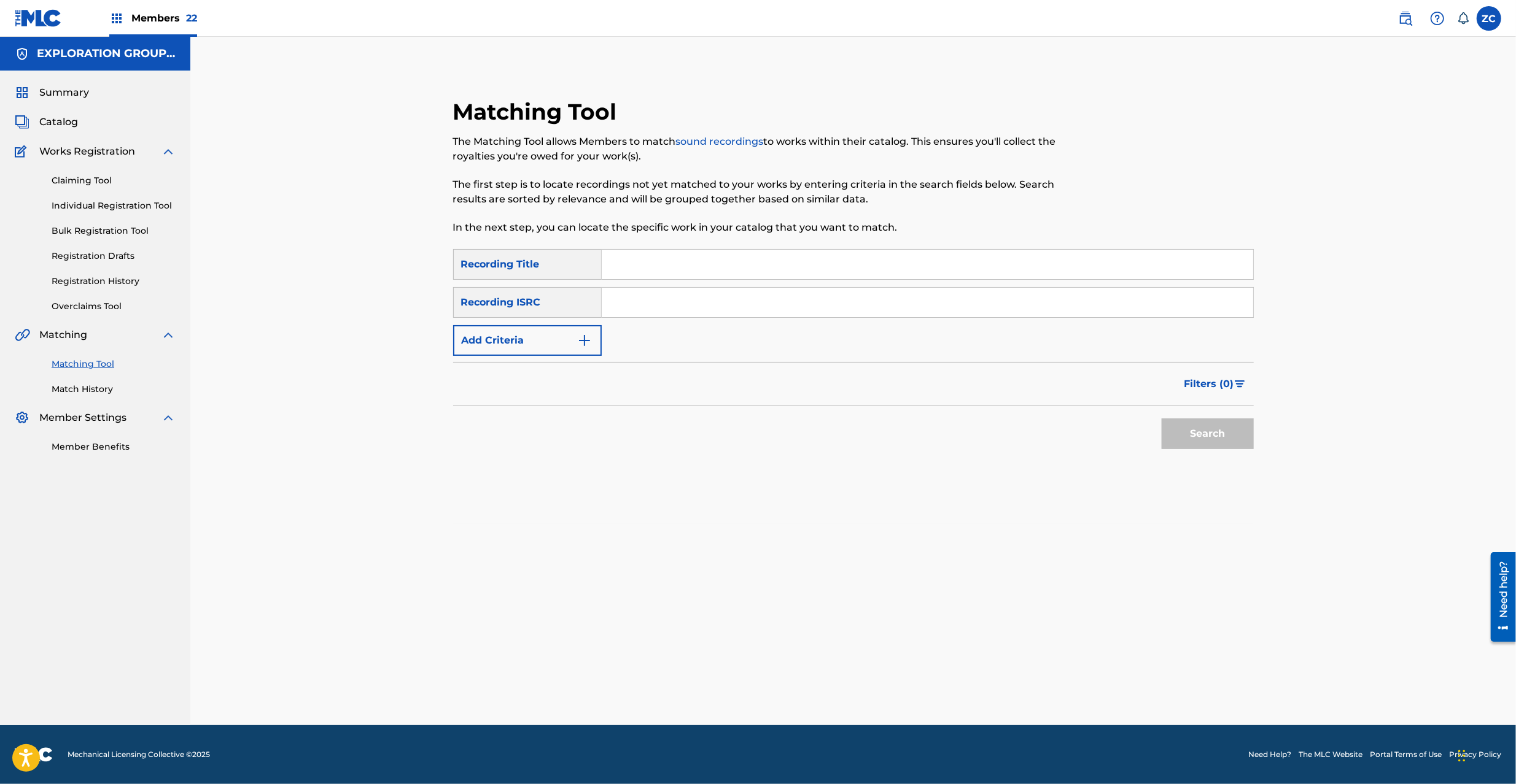
drag, startPoint x: 839, startPoint y: 305, endPoint x: 868, endPoint y: 320, distance: 32.6
click at [839, 305] on input "Search Form" at bounding box center [927, 302] width 651 height 30
paste input "JPE562107217"
type input "JPE562107217"
click at [1199, 438] on button "Search" at bounding box center [1207, 434] width 92 height 31
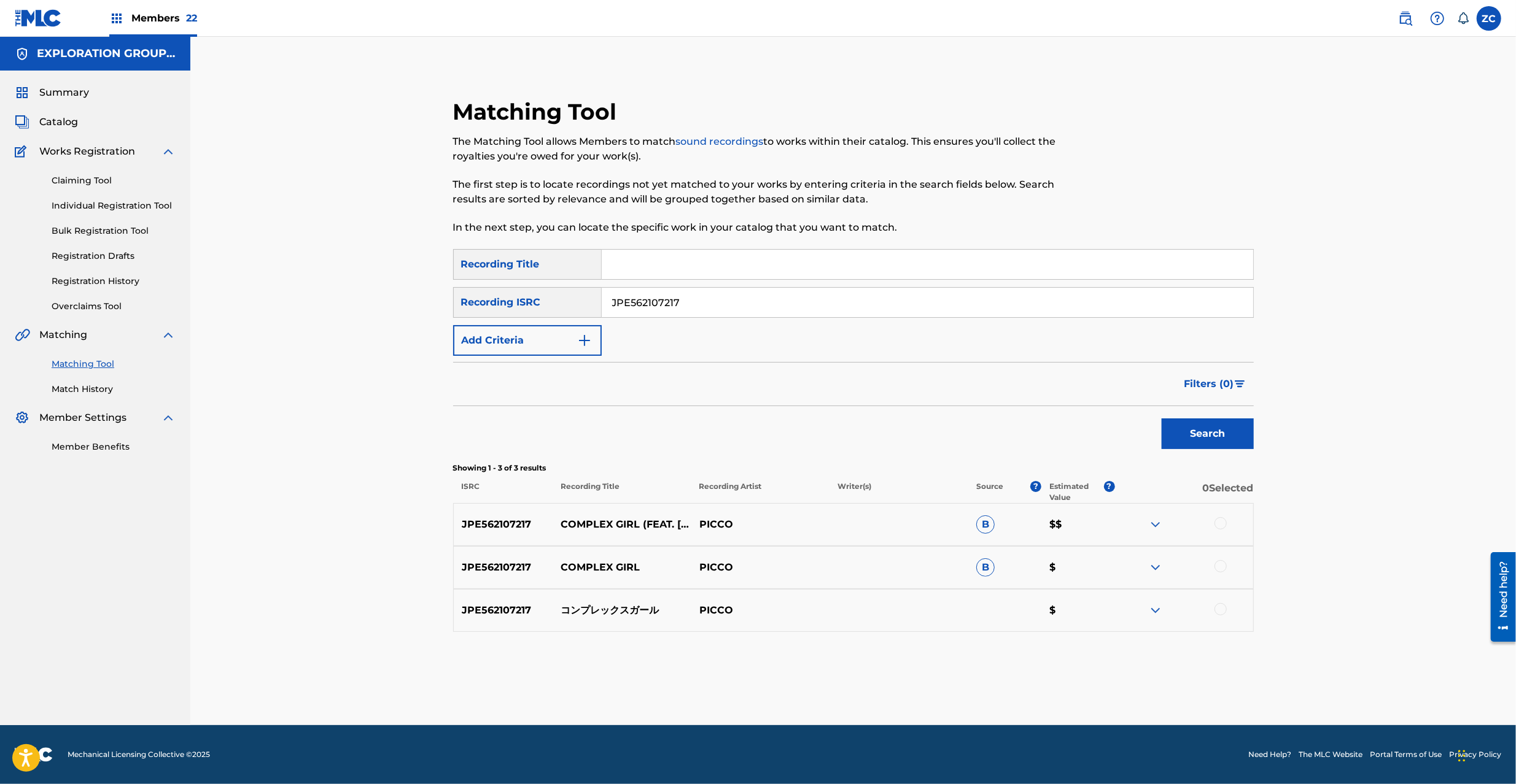
click at [1219, 525] on div at bounding box center [1220, 524] width 12 height 12
click at [1221, 562] on div at bounding box center [1220, 566] width 12 height 12
click at [1223, 610] on div at bounding box center [1220, 609] width 12 height 12
click at [860, 678] on button "Match 3 Groups" at bounding box center [863, 684] width 136 height 31
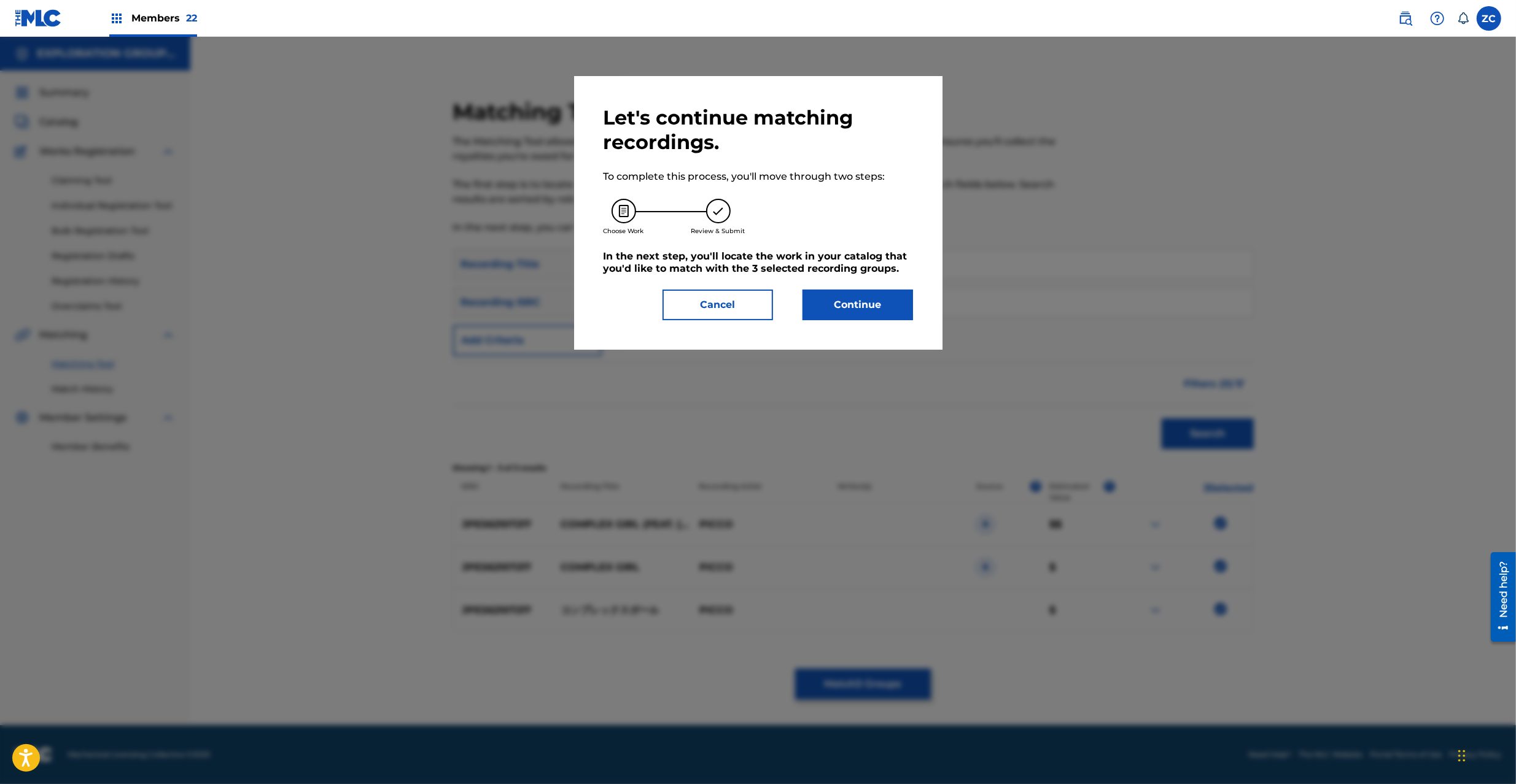
click at [870, 307] on button "Continue" at bounding box center [857, 305] width 110 height 31
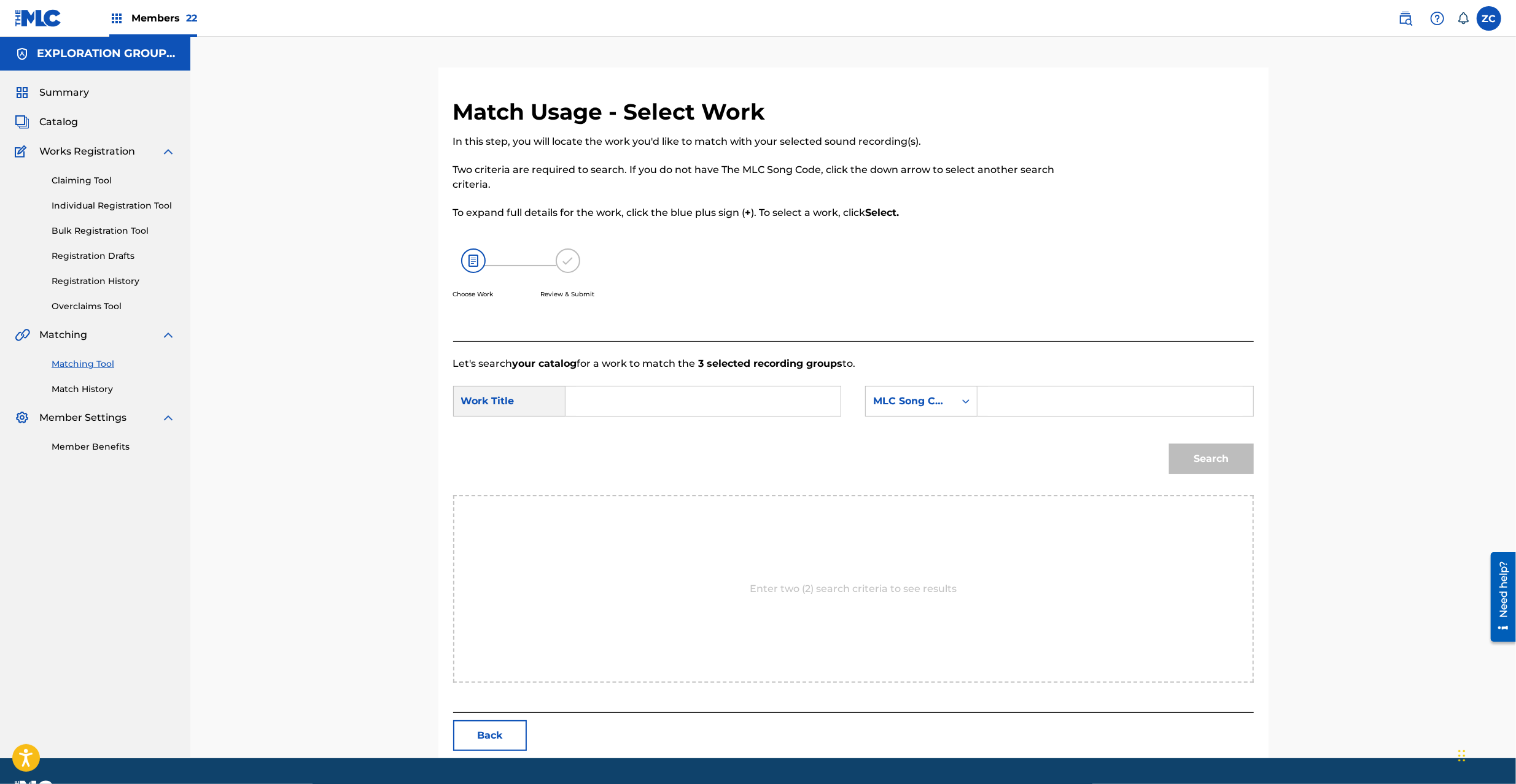
click at [726, 406] on input "Search Form" at bounding box center [702, 401] width 254 height 30
paste input "Konpurekkusu Gaaru KI89H6"
click at [727, 406] on input "Konpurekkusu Gaaru KI89H6" at bounding box center [702, 401] width 254 height 30
type input "Konpurekkusu Gaaru"
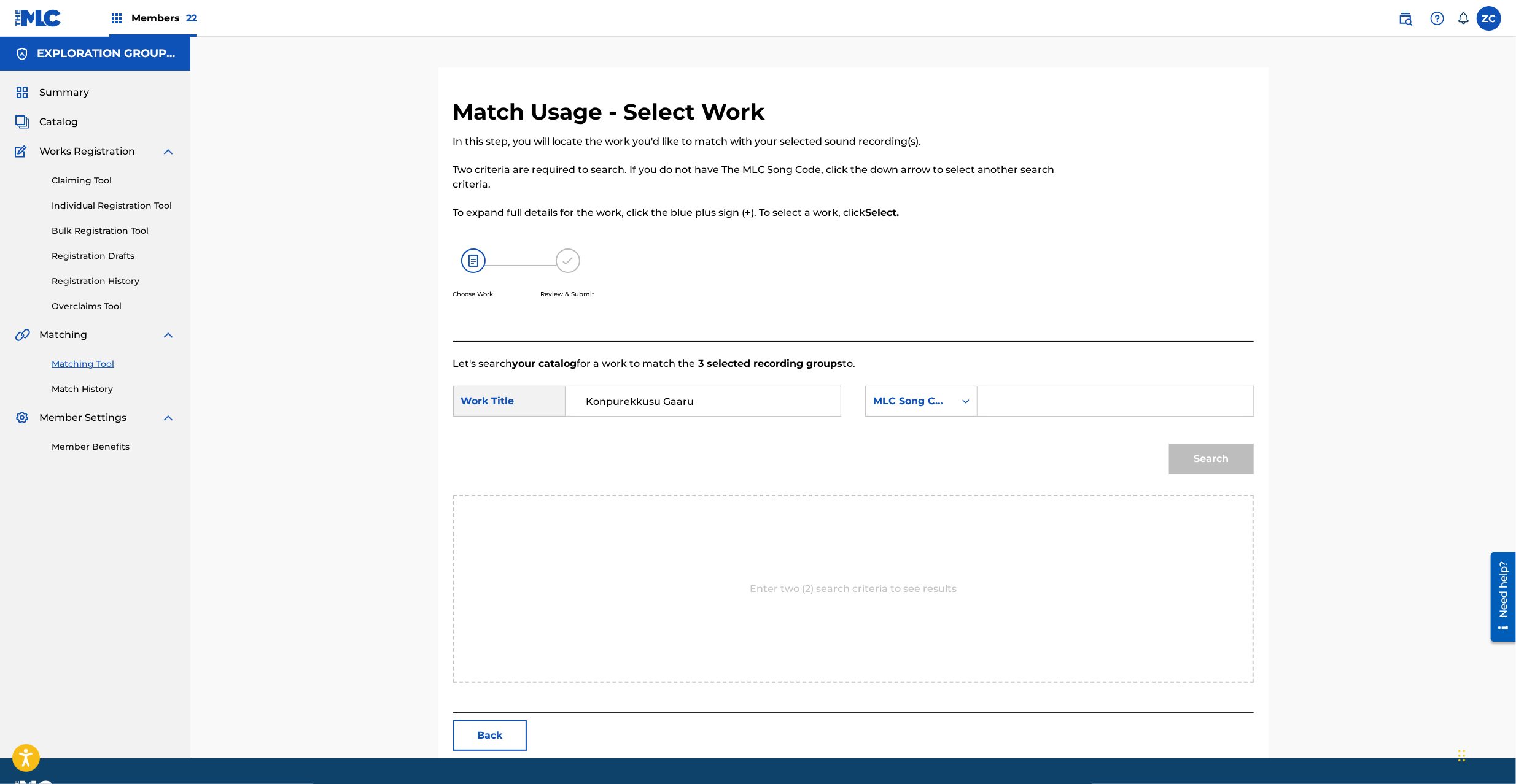
click at [988, 405] on input "Search Form" at bounding box center [1115, 401] width 254 height 30
paste input "KI89H6"
type input "KI89H6"
click at [1236, 454] on button "Search" at bounding box center [1211, 459] width 85 height 31
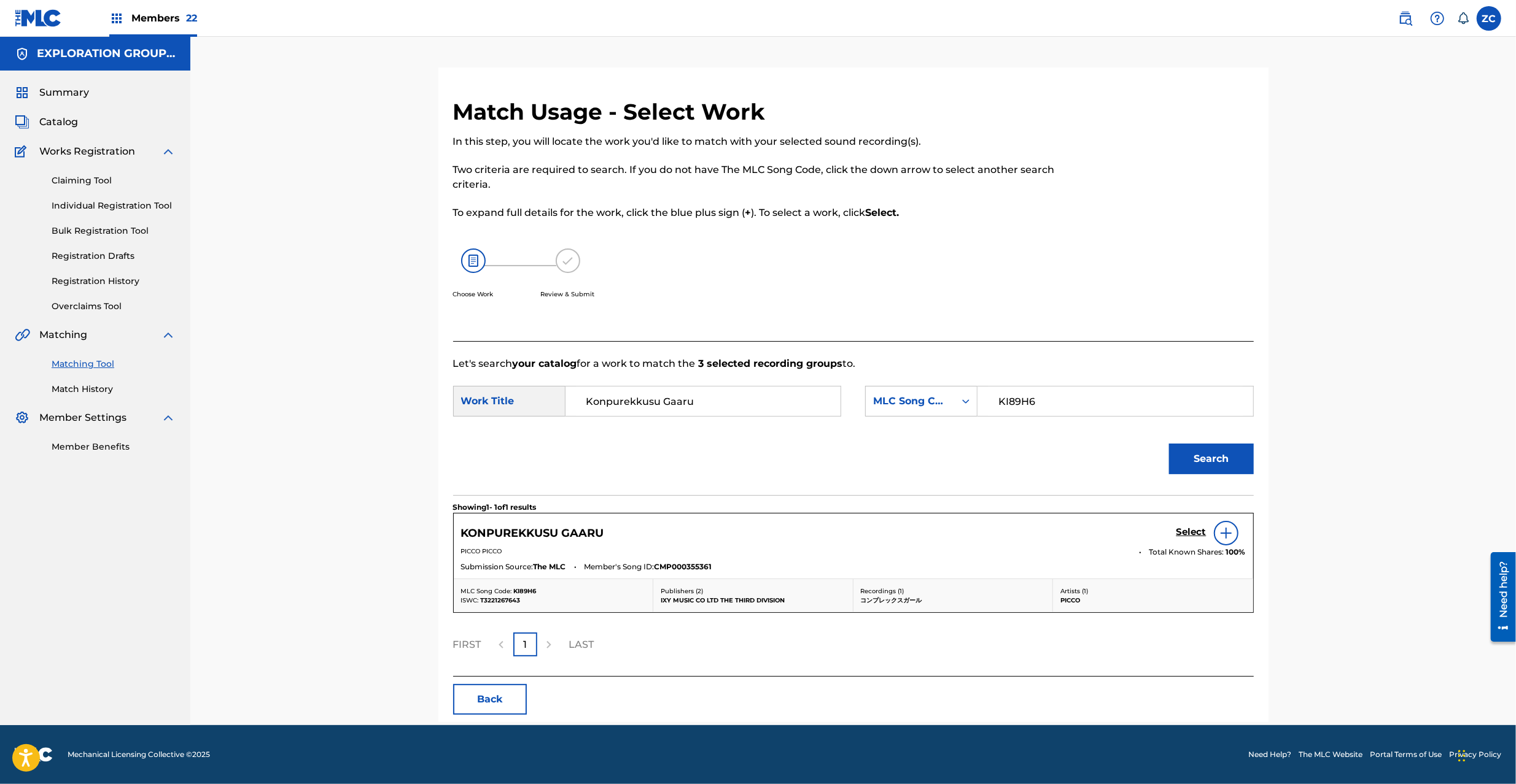
click at [1182, 531] on h5 "Select" at bounding box center [1191, 532] width 30 height 12
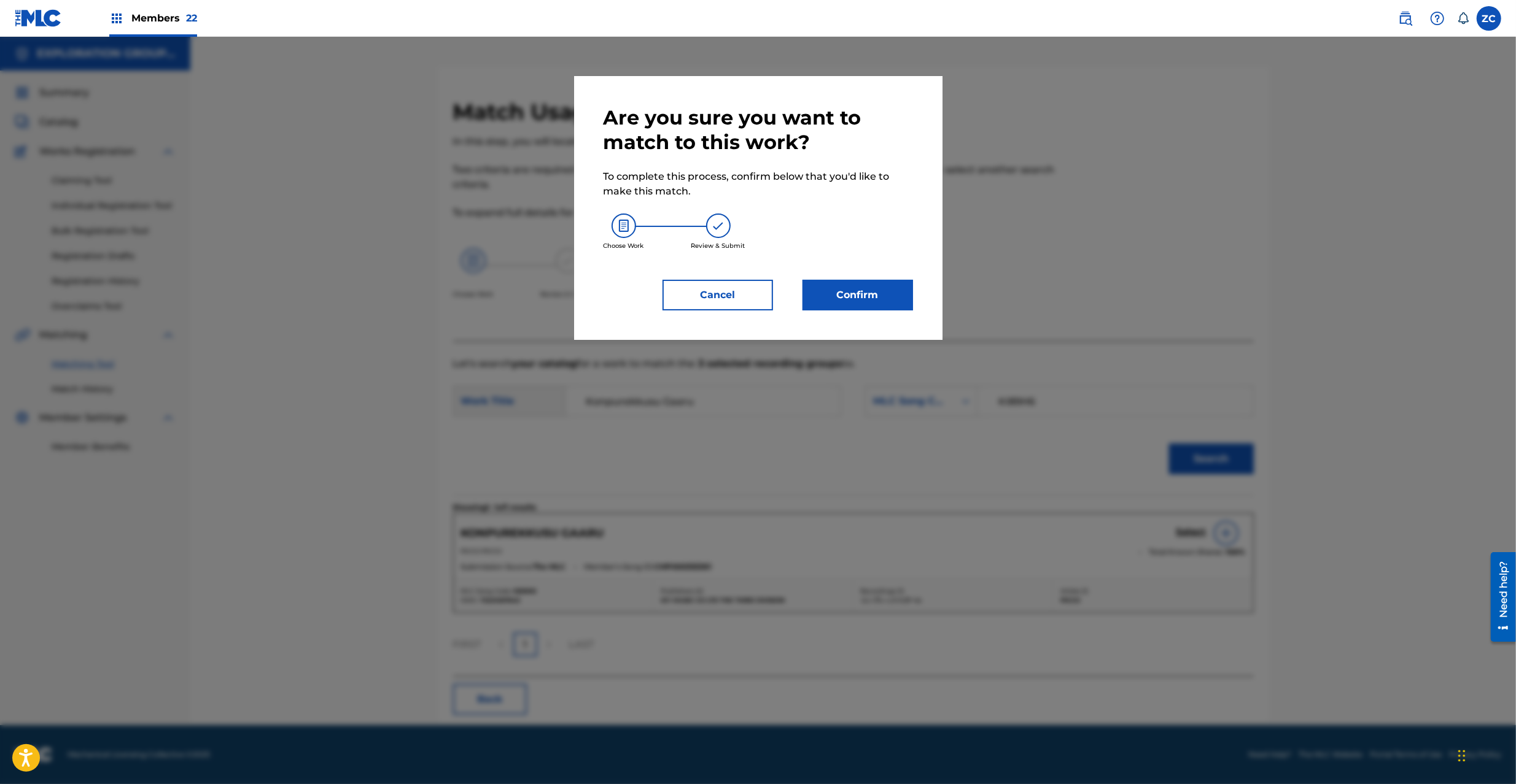
click at [895, 288] on button "Confirm" at bounding box center [857, 295] width 110 height 31
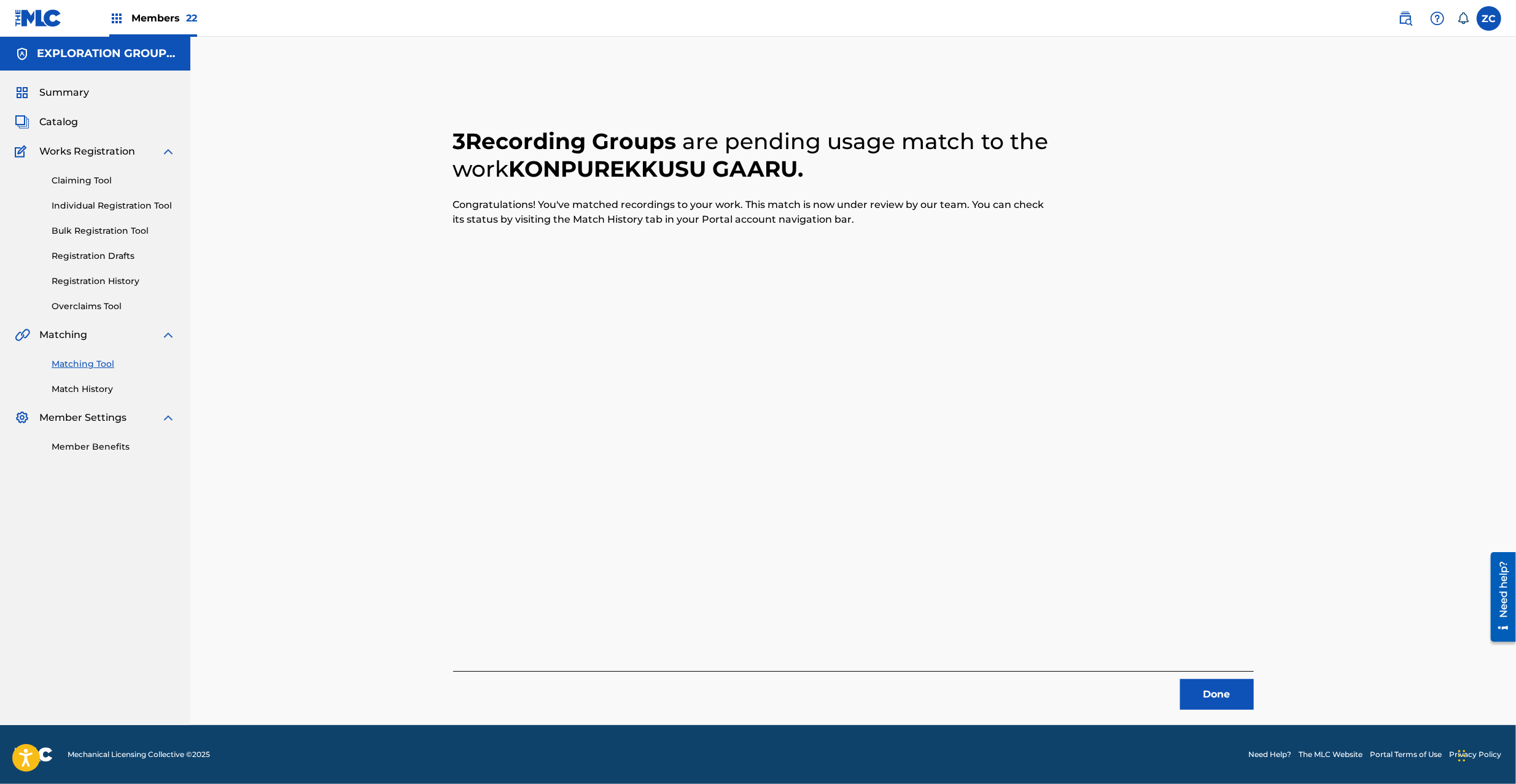
click at [1238, 709] on button "Done" at bounding box center [1216, 695] width 74 height 31
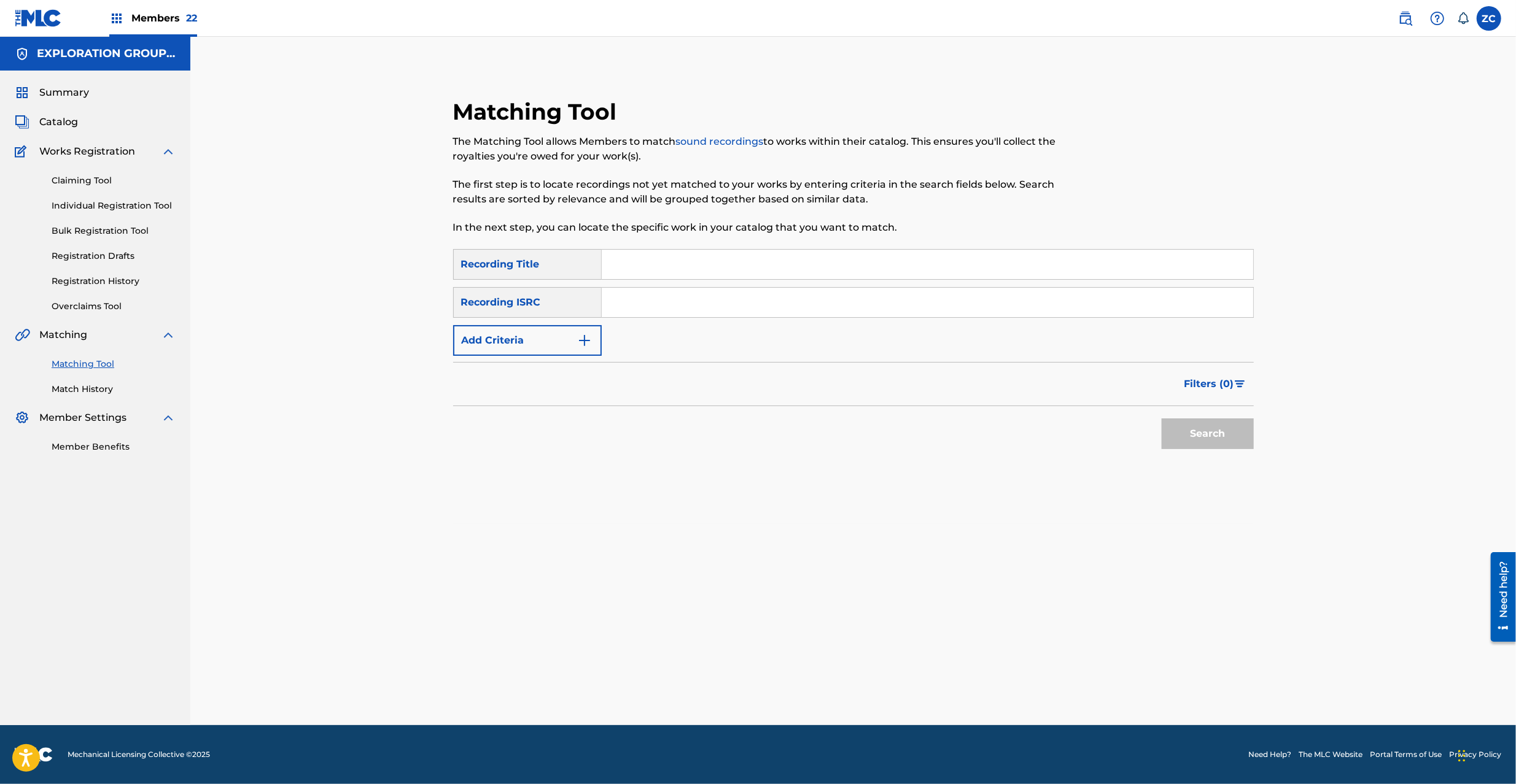
drag, startPoint x: 740, startPoint y: 305, endPoint x: 750, endPoint y: 307, distance: 10.2
click at [740, 305] on input "Search Form" at bounding box center [927, 302] width 651 height 30
paste input "CALVP2034636"
type input "CALVP2034636"
click at [1199, 431] on button "Search" at bounding box center [1207, 434] width 92 height 31
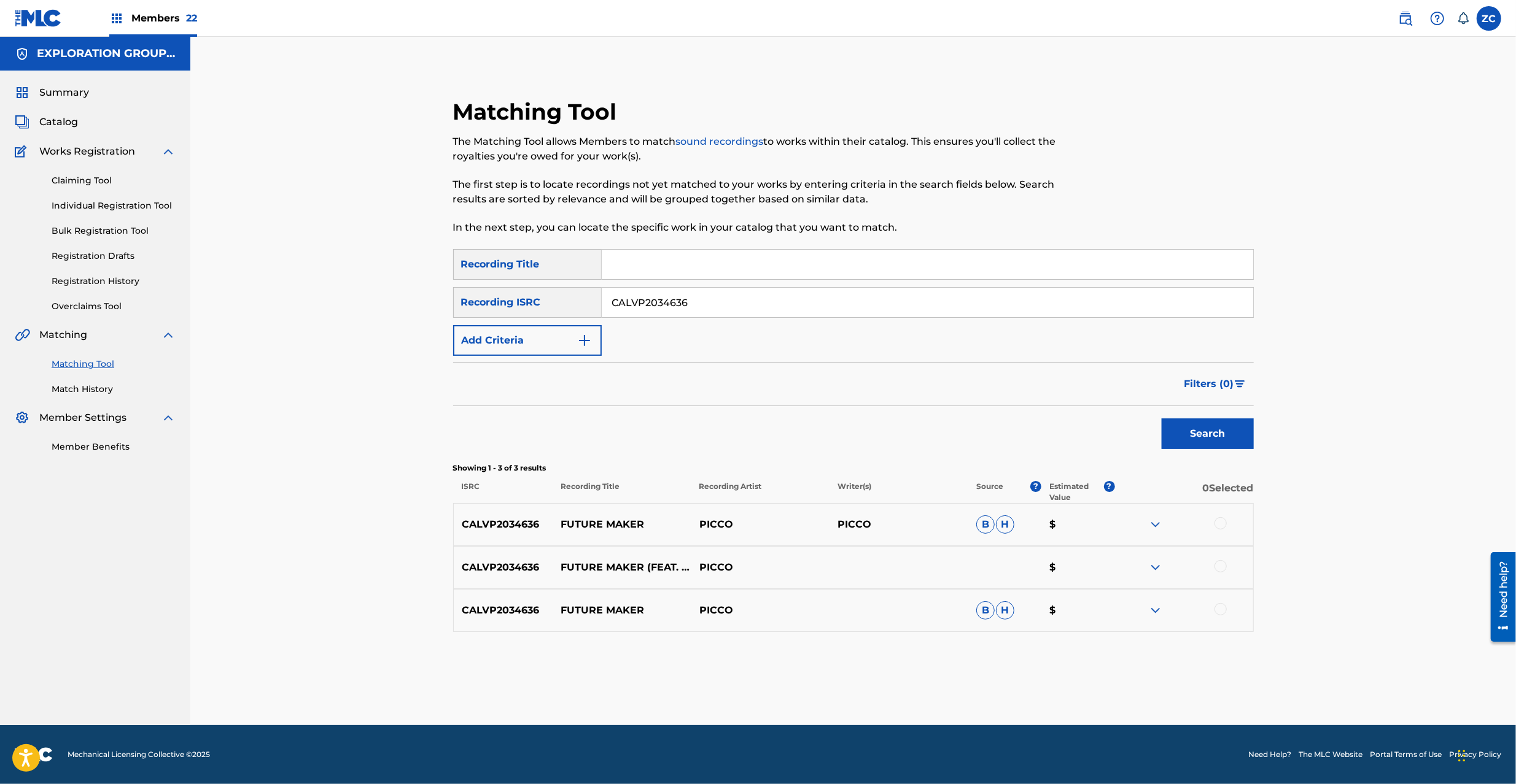
click at [1221, 520] on div at bounding box center [1220, 524] width 12 height 12
click at [1221, 562] on div at bounding box center [1220, 566] width 12 height 12
click at [1221, 609] on div at bounding box center [1220, 609] width 12 height 12
click at [882, 684] on button "Match 3 Groups" at bounding box center [863, 684] width 136 height 31
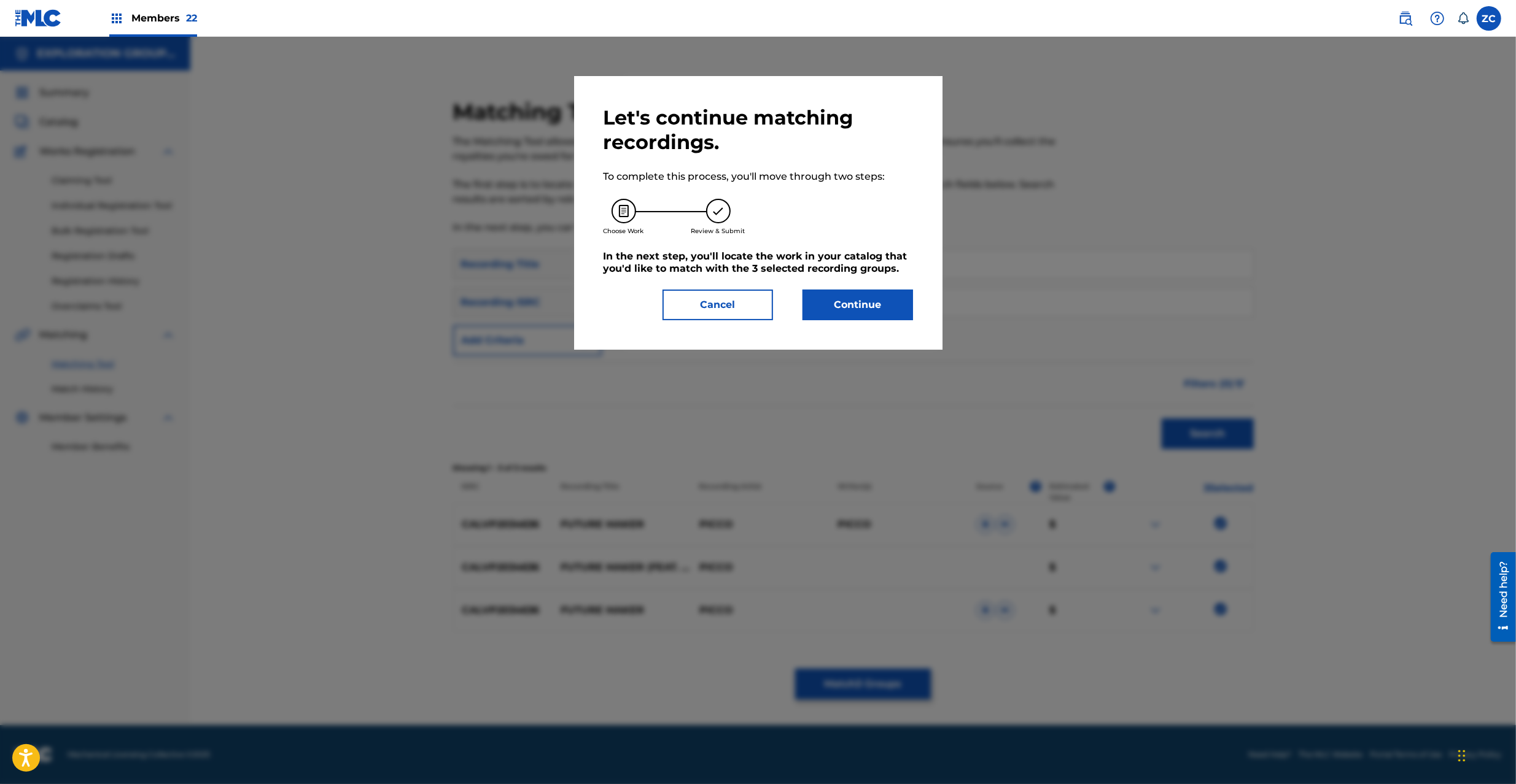
click at [857, 303] on button "Continue" at bounding box center [857, 305] width 110 height 31
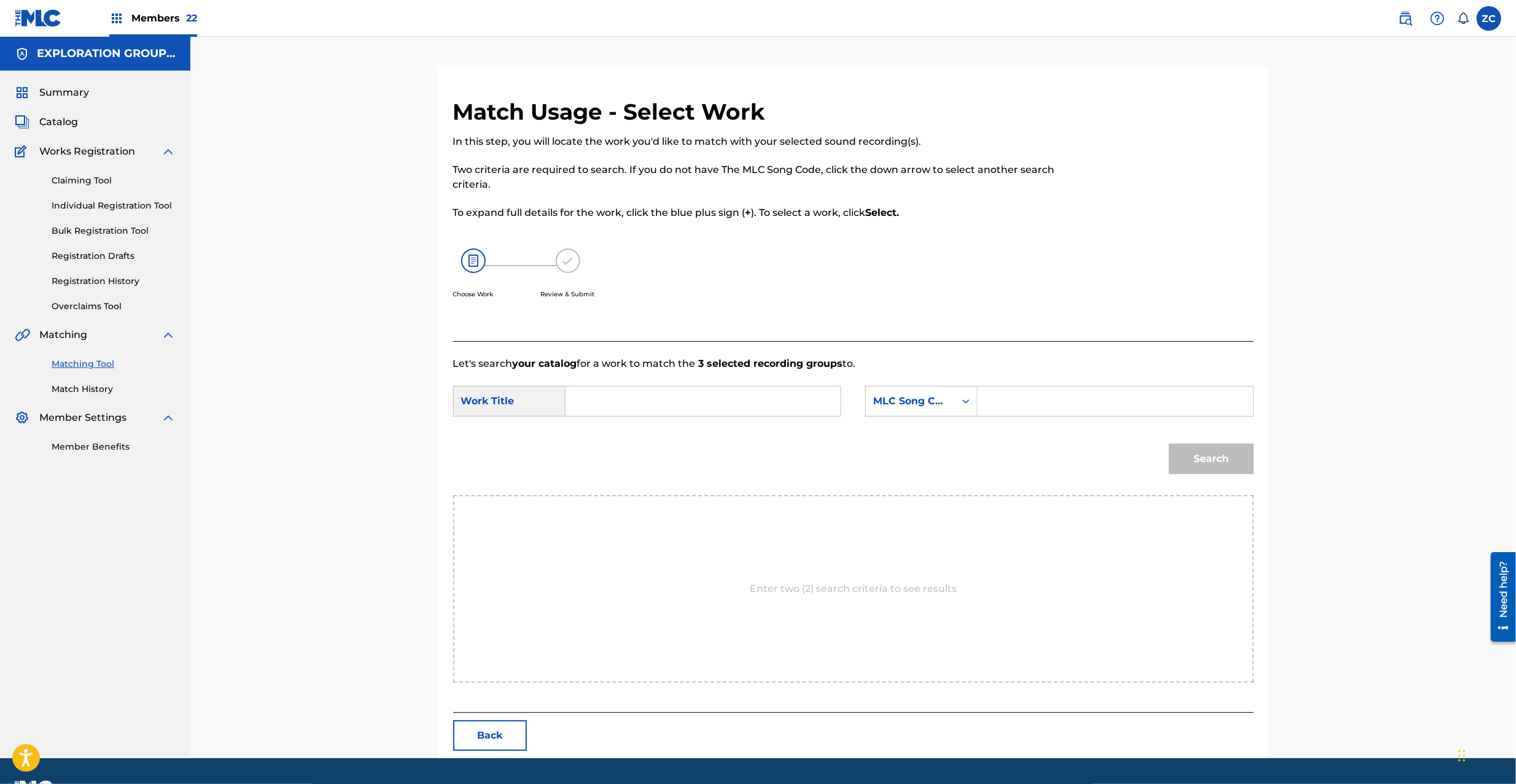
click at [727, 398] on input "Search Form" at bounding box center [702, 401] width 254 height 30
paste input "Future Maker FA3V4N"
click at [687, 403] on input "Future Maker FA3V4N" at bounding box center [702, 401] width 254 height 30
type input "Future Maker"
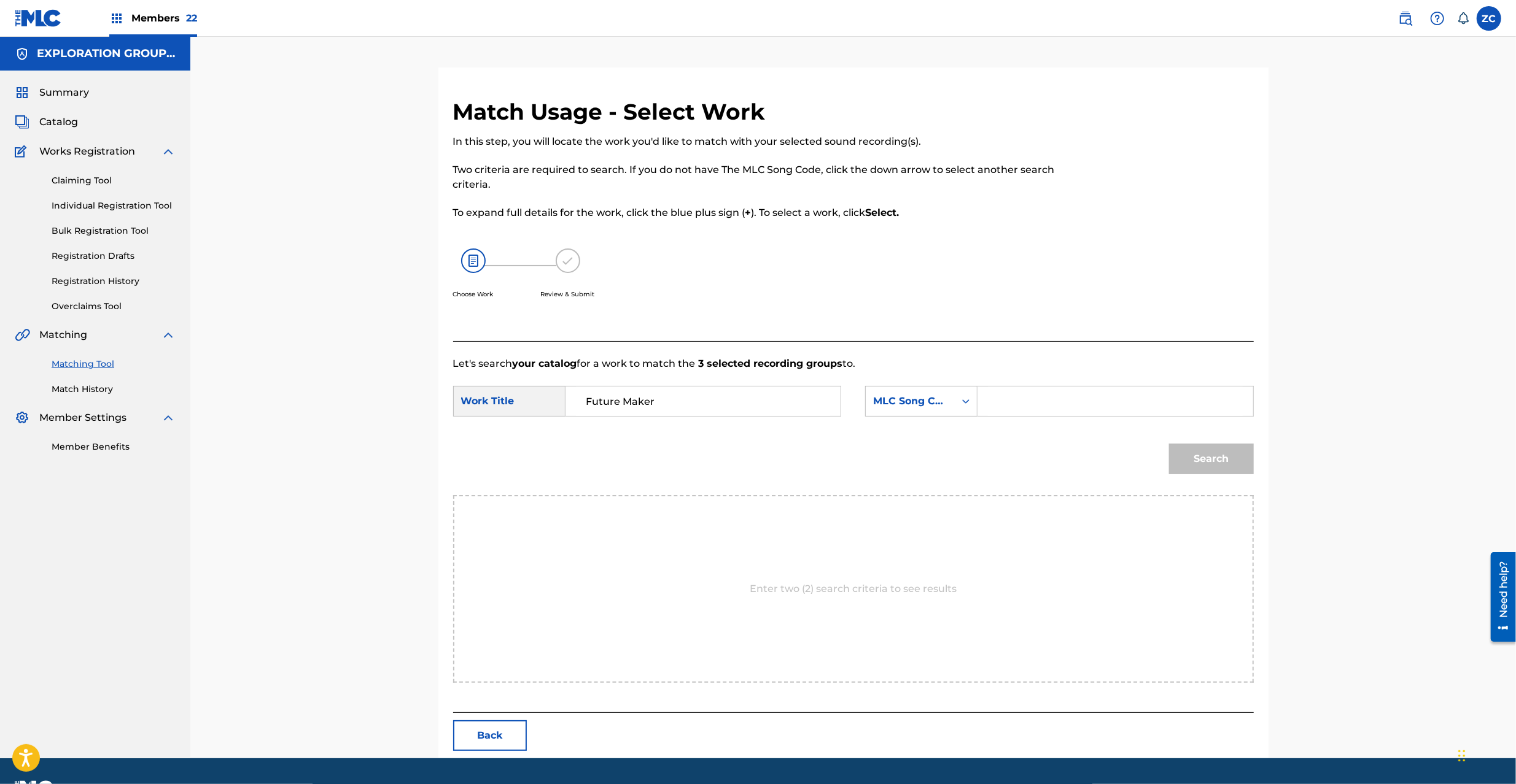
click at [1032, 403] on input "Search Form" at bounding box center [1115, 401] width 254 height 30
paste input "FA3V4N"
type input "FA3V4N"
click at [1202, 459] on button "Search" at bounding box center [1211, 459] width 85 height 31
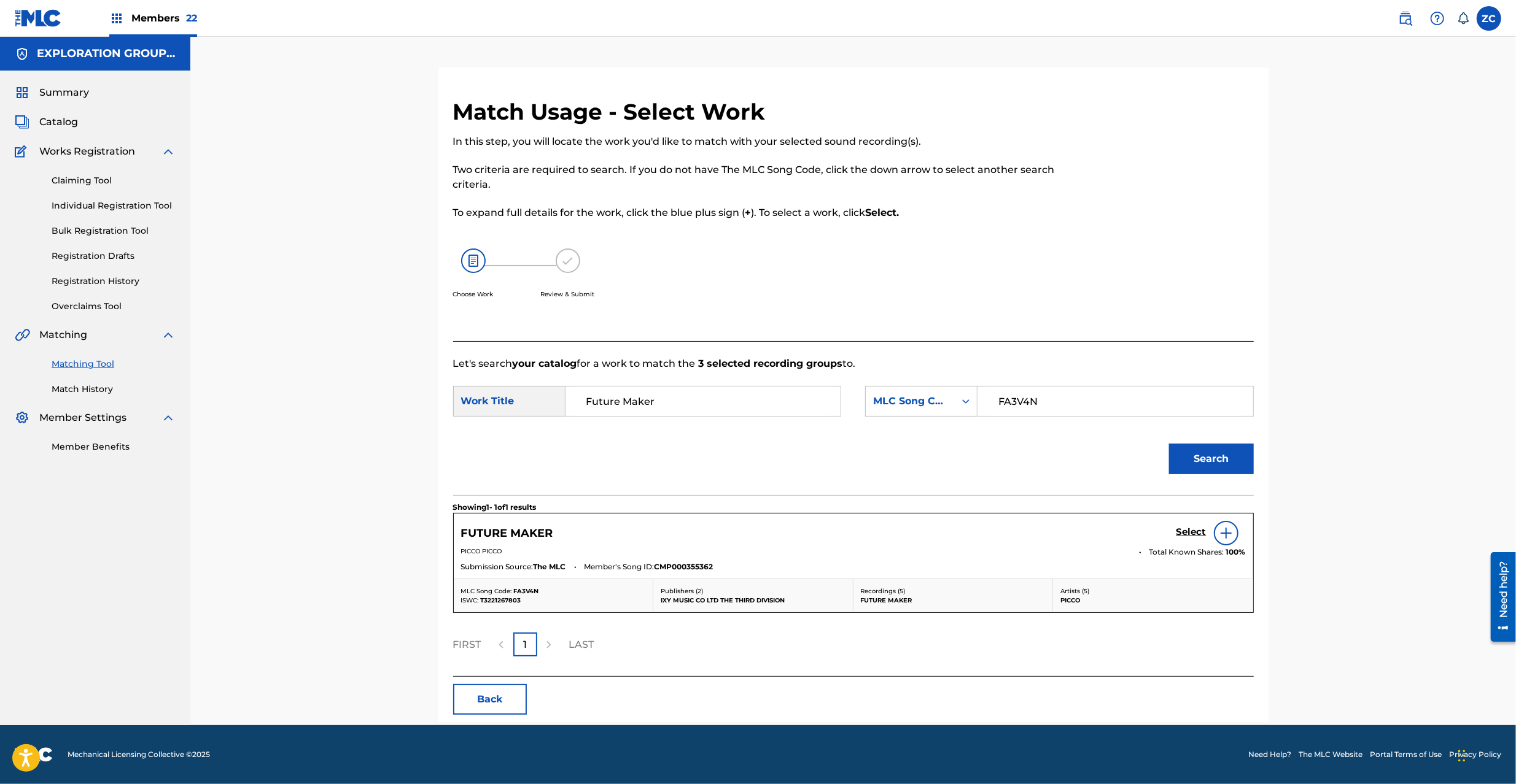
click at [1196, 531] on h5 "Select" at bounding box center [1191, 532] width 30 height 12
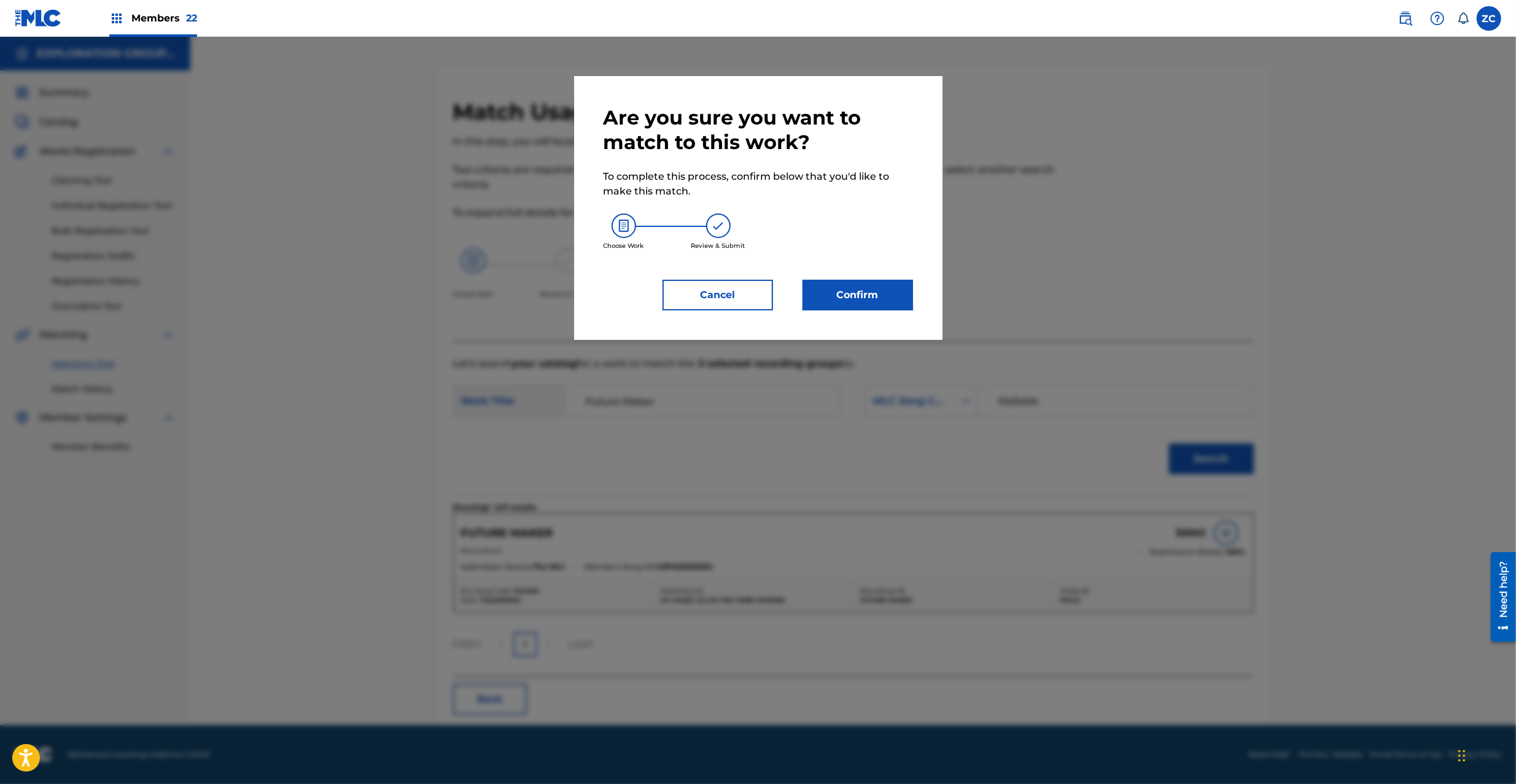
click at [899, 311] on div "Are you sure you want to match to this work? To complete this process, confirm …" at bounding box center [758, 208] width 368 height 264
click at [881, 305] on button "Confirm" at bounding box center [857, 295] width 110 height 31
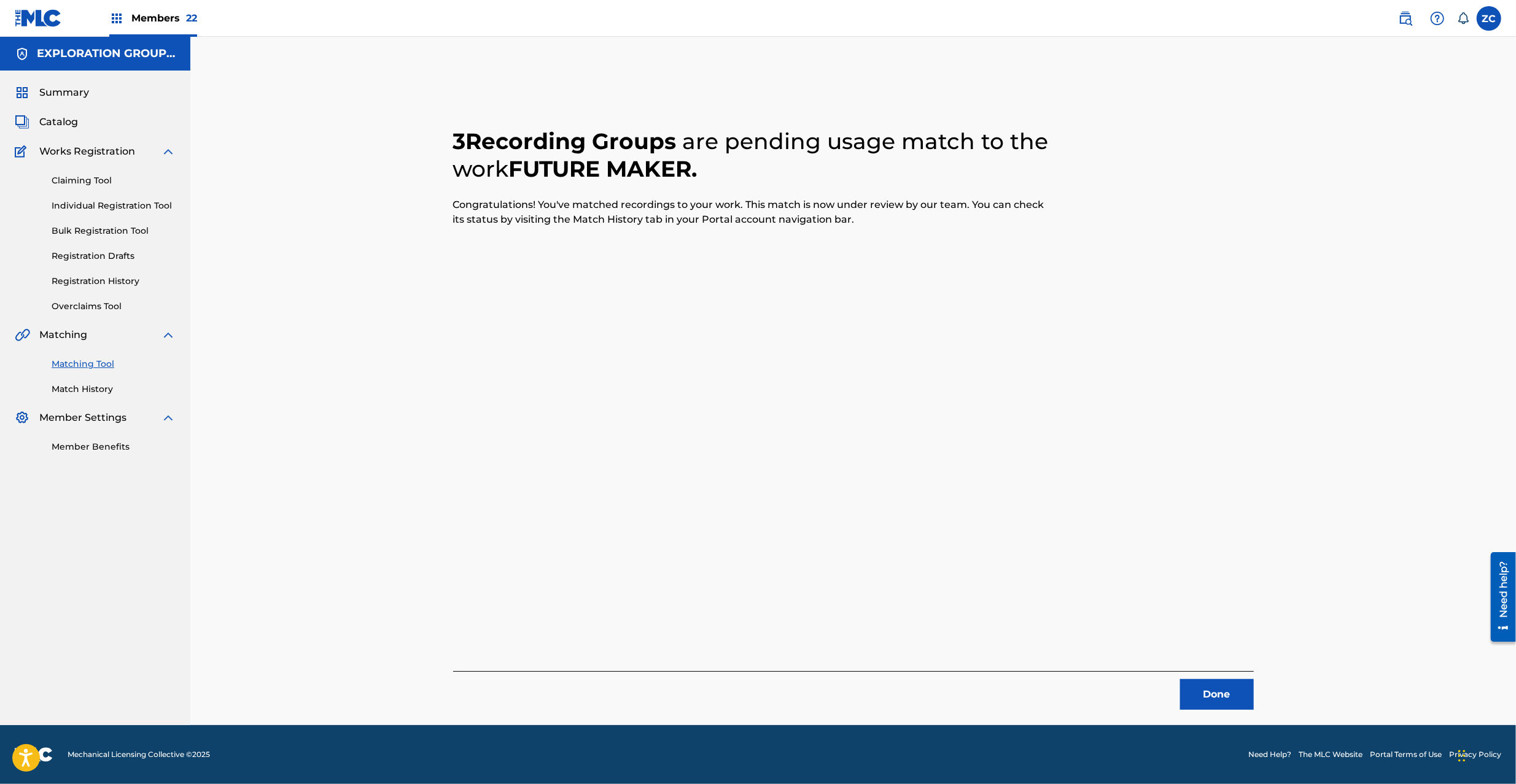
click at [1221, 687] on button "Done" at bounding box center [1216, 695] width 74 height 31
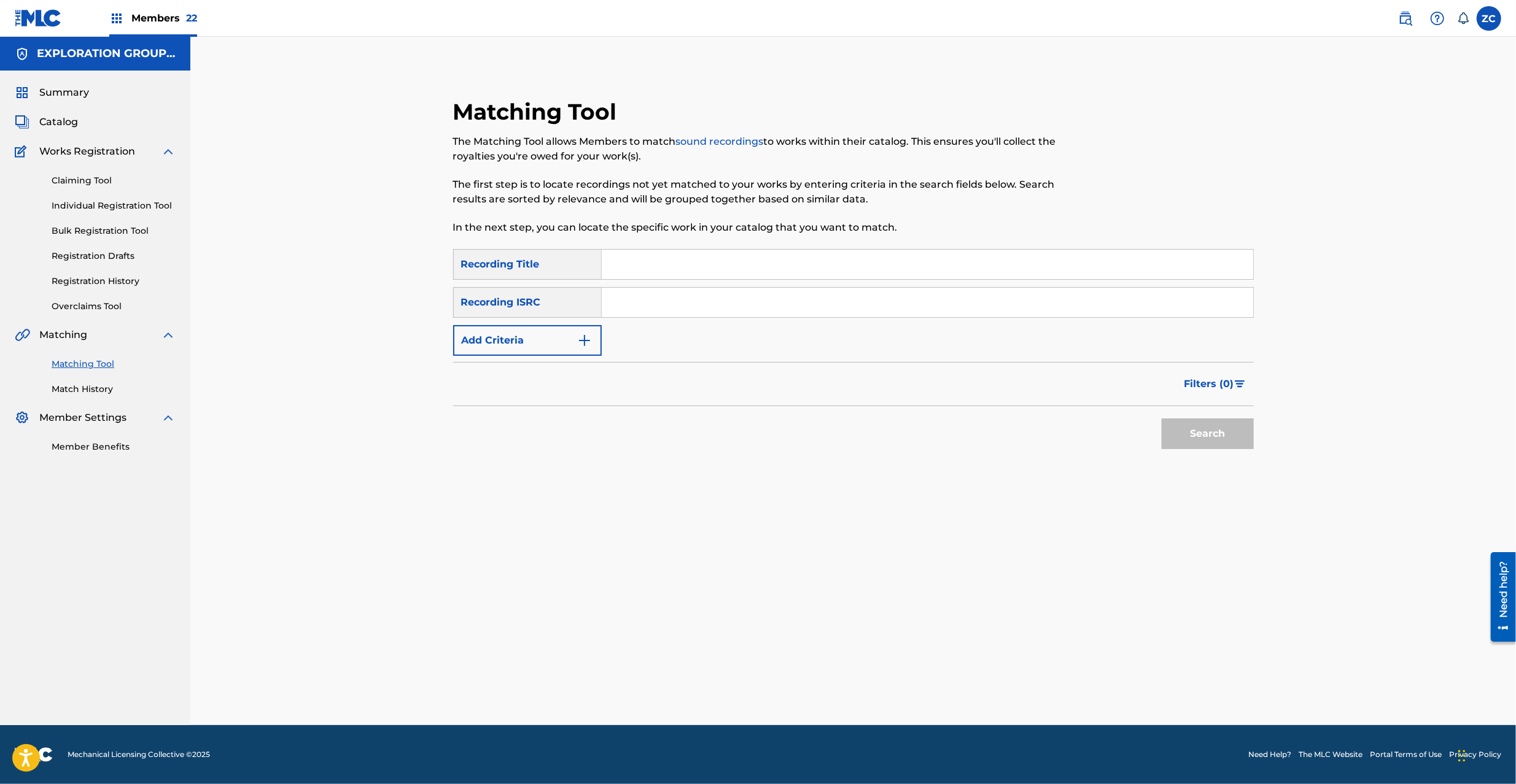
drag, startPoint x: 778, startPoint y: 308, endPoint x: 783, endPoint y: 310, distance: 5.4
click at [778, 308] on input "Search Form" at bounding box center [927, 302] width 651 height 30
paste input "TCJPR2285214"
type input "TCJPR2285214"
click at [1219, 430] on button "Search" at bounding box center [1207, 434] width 92 height 31
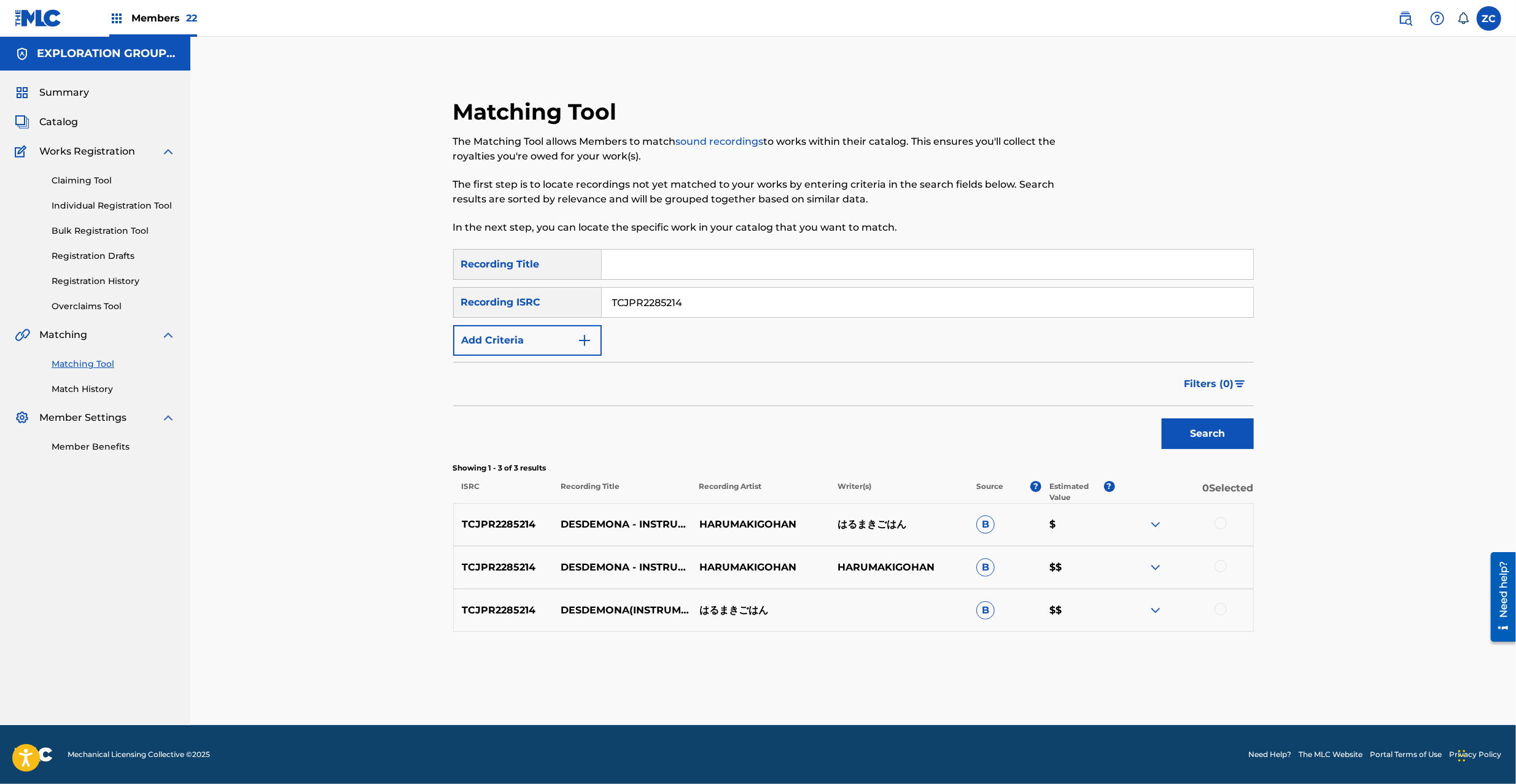
click at [1223, 522] on div at bounding box center [1220, 524] width 12 height 12
click at [1219, 568] on div at bounding box center [1220, 566] width 12 height 12
click at [1221, 610] on div at bounding box center [1220, 609] width 12 height 12
click at [900, 695] on button "Match 3 Groups" at bounding box center [863, 684] width 136 height 31
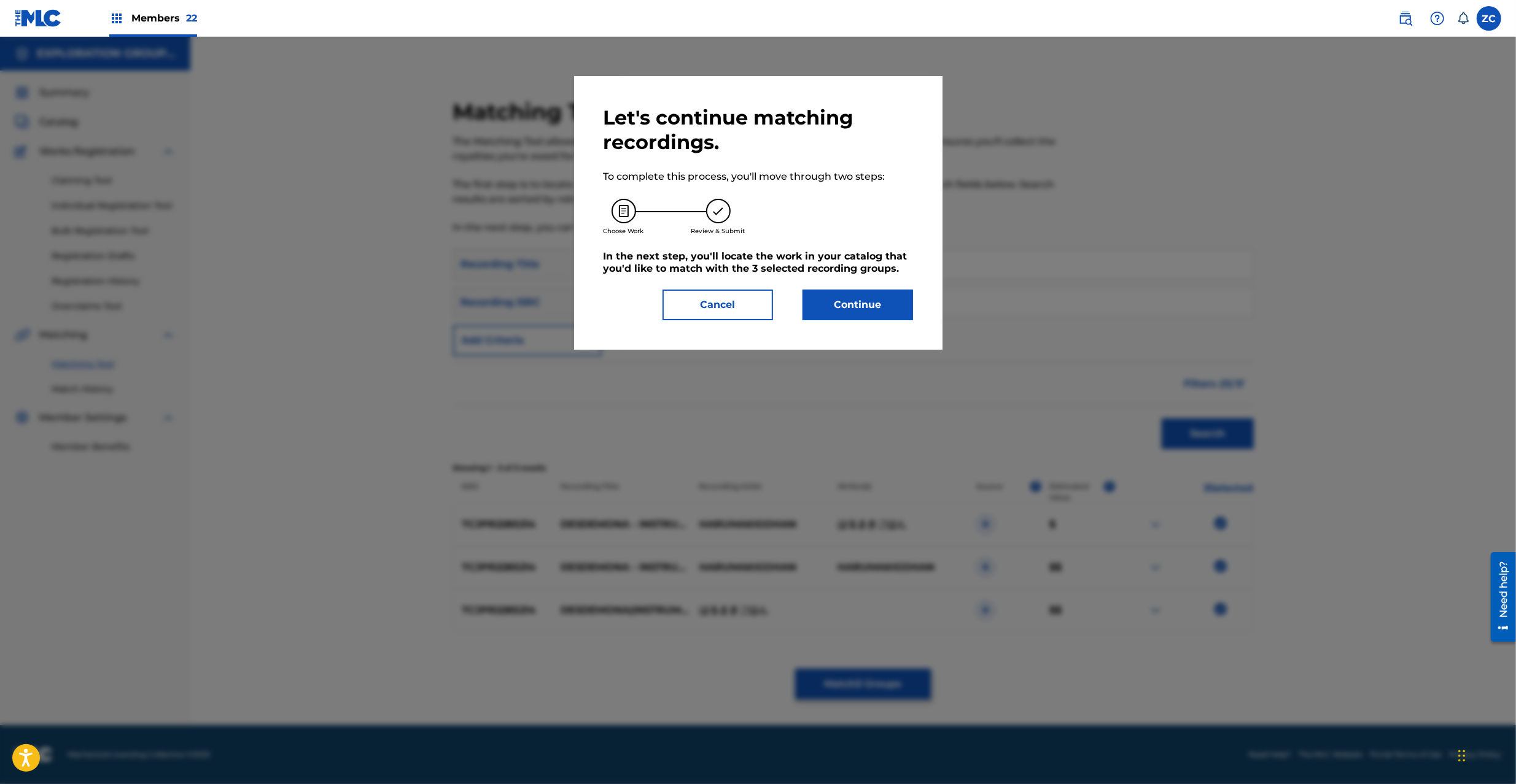
click at [879, 305] on button "Continue" at bounding box center [857, 305] width 110 height 31
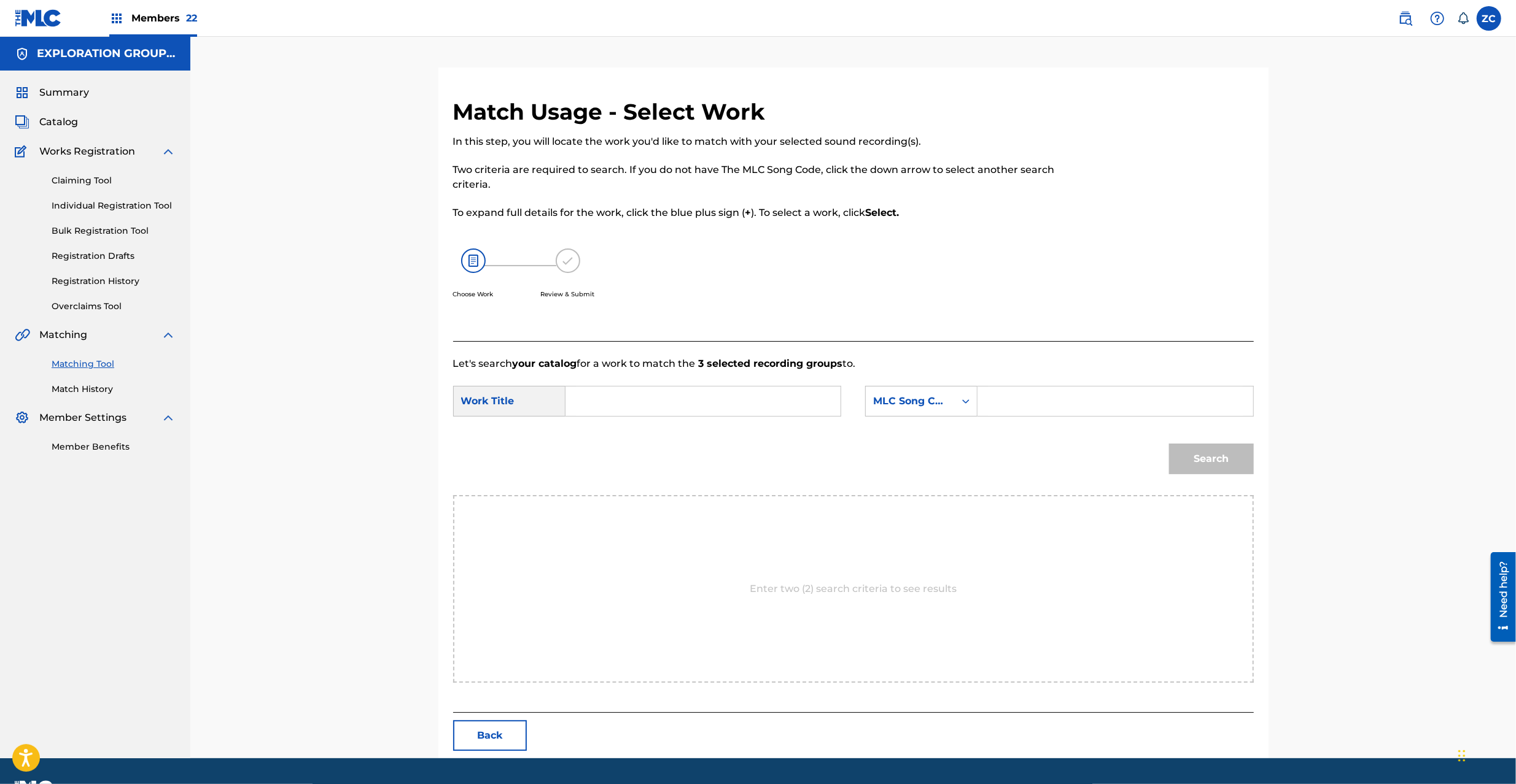
click at [830, 401] on div "Search Form" at bounding box center [703, 401] width 276 height 31
click at [716, 401] on input "Search Form" at bounding box center [702, 401] width 254 height 30
paste input "Desdemona DQ5E9K"
click at [649, 407] on input "Desdemona DQ5E9K" at bounding box center [702, 401] width 254 height 30
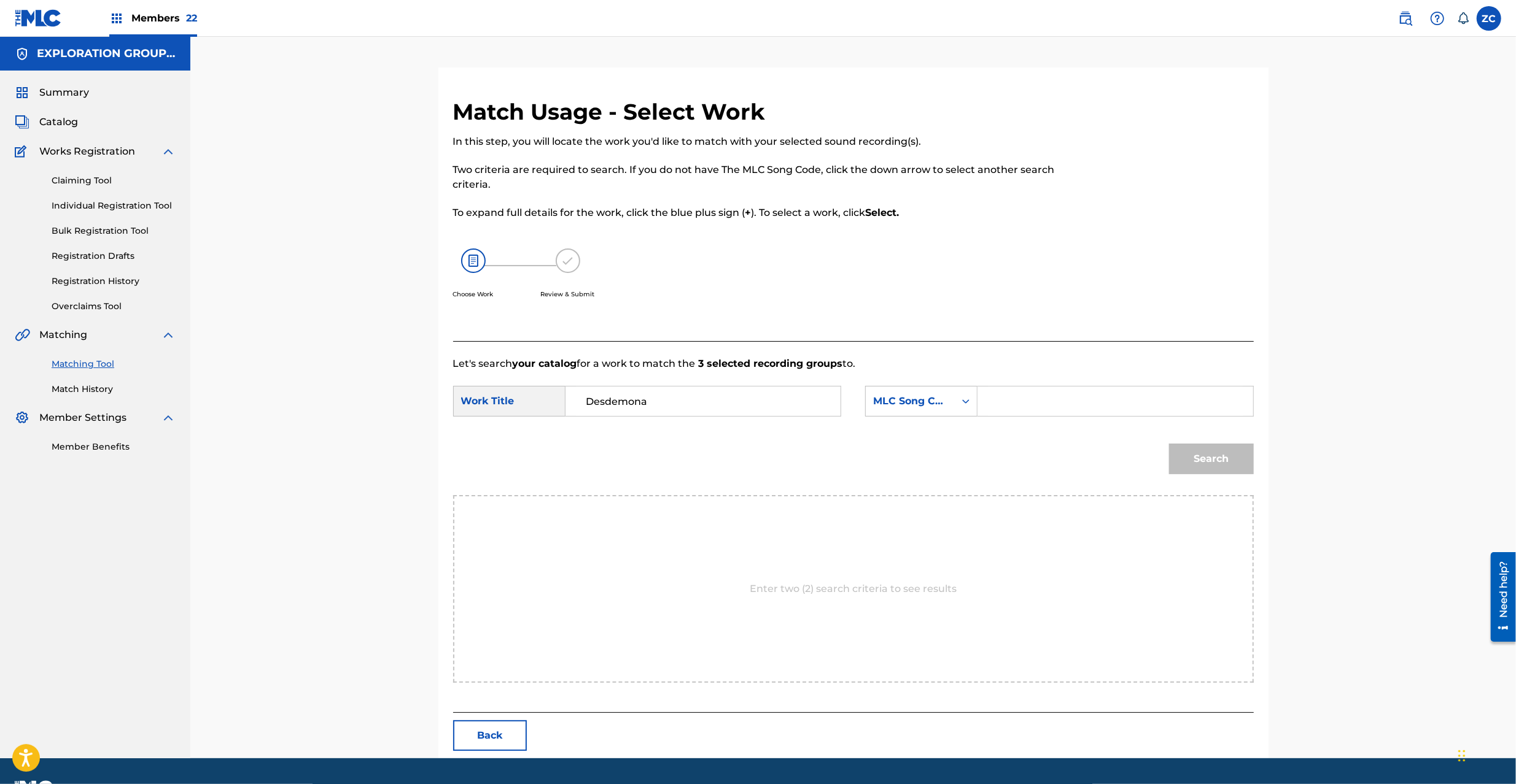
type input "Desdemona"
click at [1051, 400] on input "Search Form" at bounding box center [1115, 401] width 254 height 30
paste input "DQ5E9K"
type input "DQ5E9K"
click at [1243, 456] on button "Search" at bounding box center [1211, 459] width 85 height 31
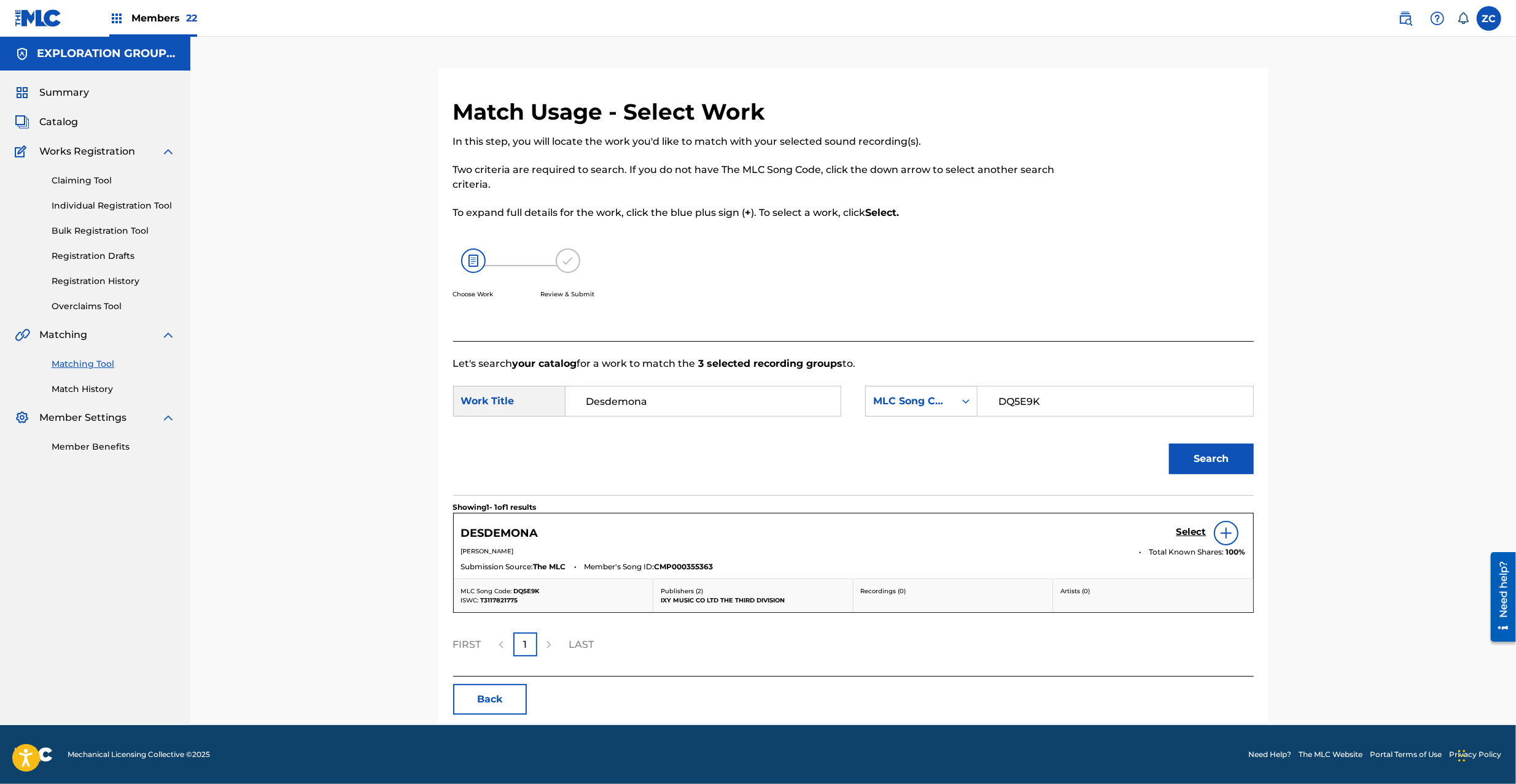
click at [1188, 533] on h5 "Select" at bounding box center [1191, 532] width 30 height 12
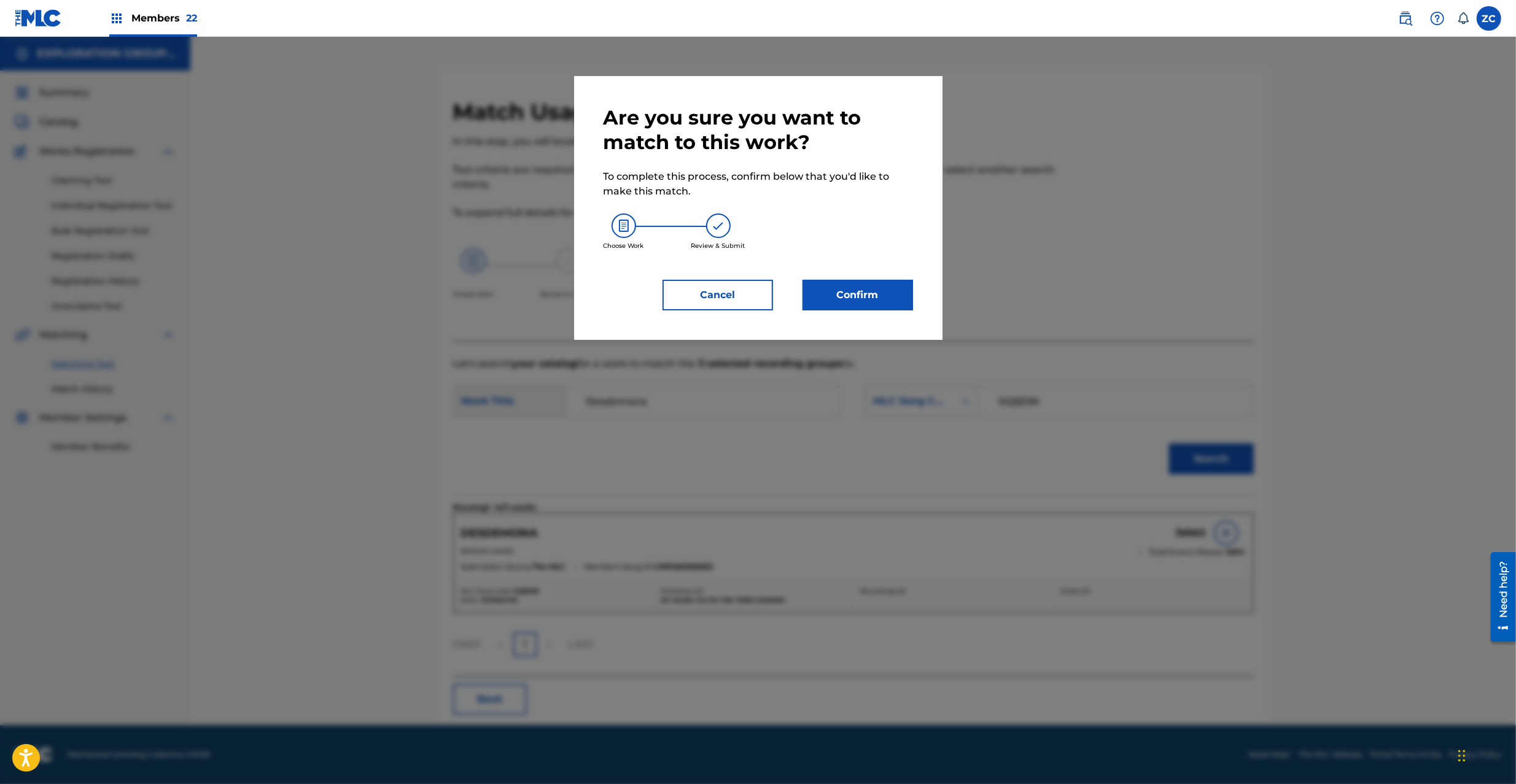
click at [862, 293] on button "Confirm" at bounding box center [857, 295] width 110 height 31
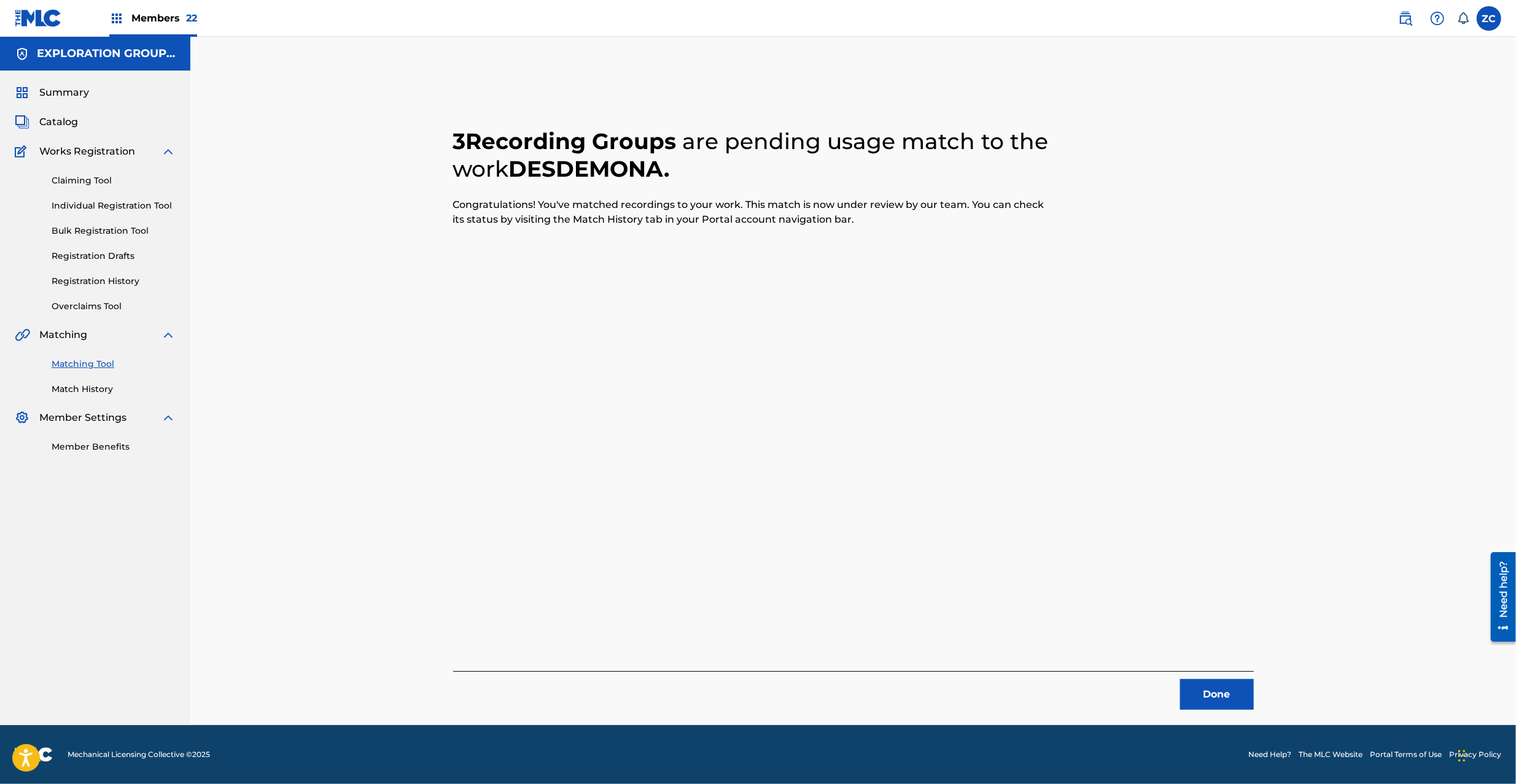
click at [1209, 704] on button "Done" at bounding box center [1216, 695] width 74 height 31
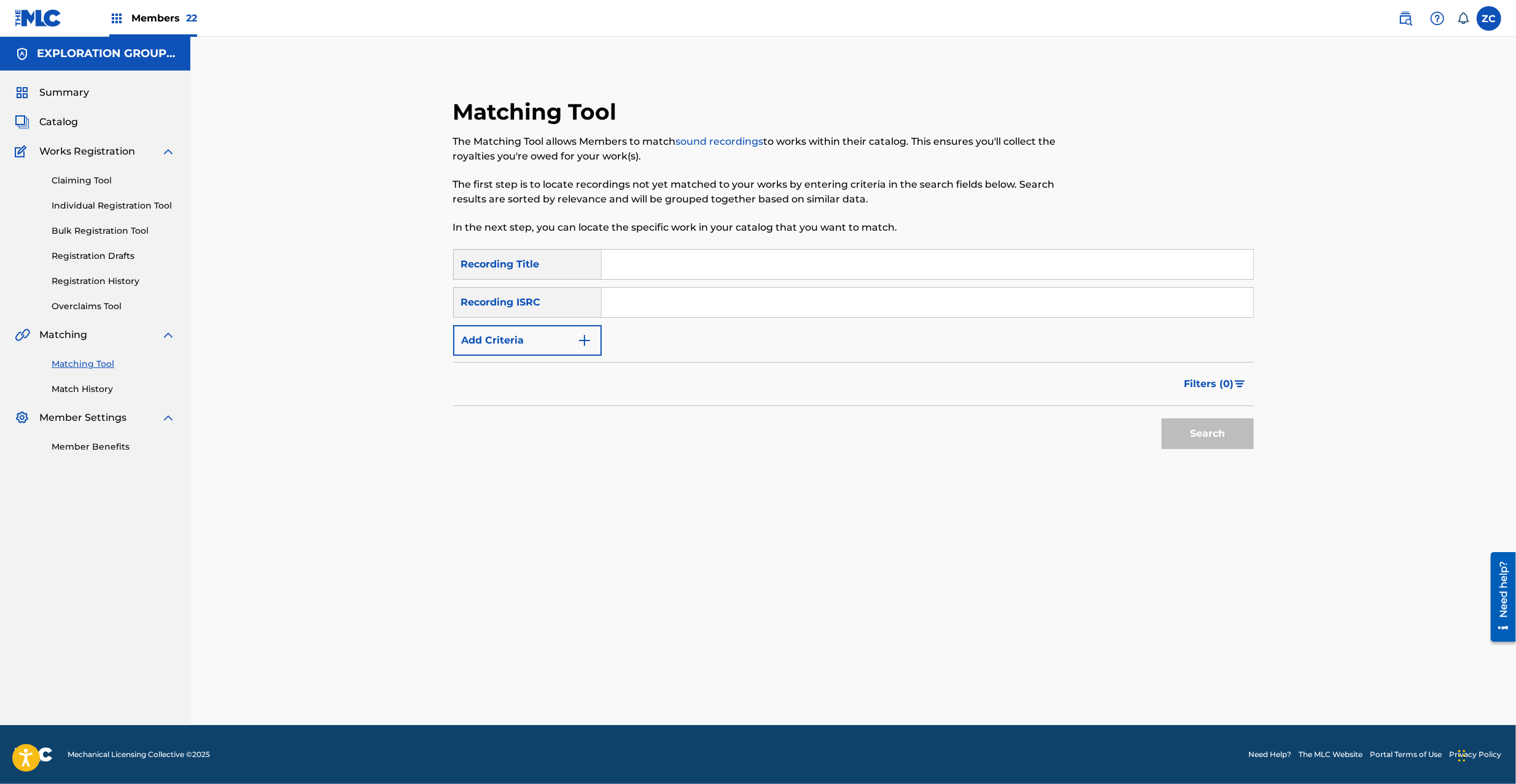
click at [752, 303] on input "Search Form" at bounding box center [927, 302] width 651 height 30
paste input "TCJPW2321207"
click at [1204, 423] on button "Search" at bounding box center [1207, 434] width 92 height 31
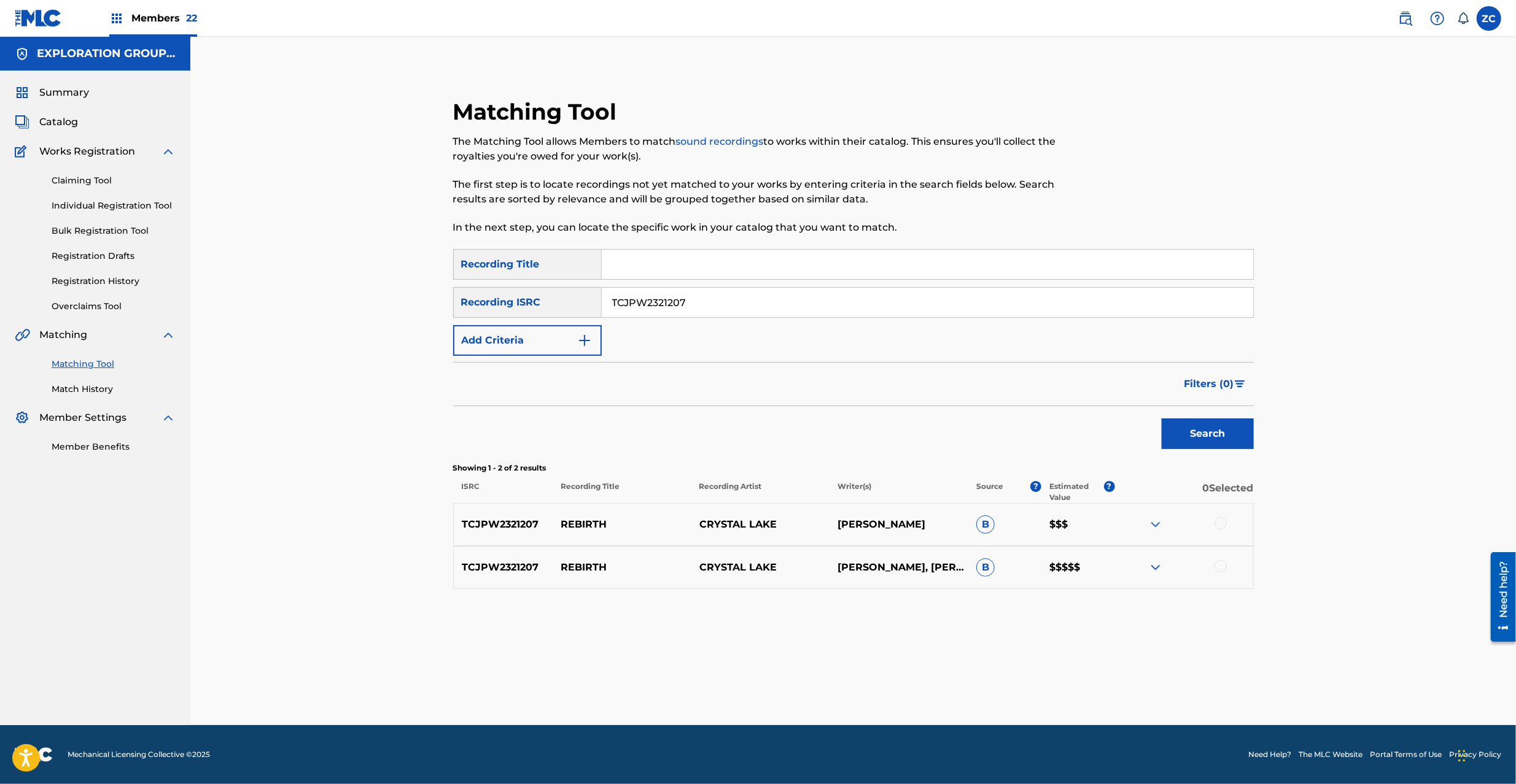
click at [1223, 526] on div at bounding box center [1220, 524] width 12 height 12
click at [1221, 563] on div at bounding box center [1220, 566] width 12 height 12
click at [765, 310] on input "TCJPW2321207" at bounding box center [927, 302] width 651 height 30
paste input "JPR752300077"
type input "JPR752300077"
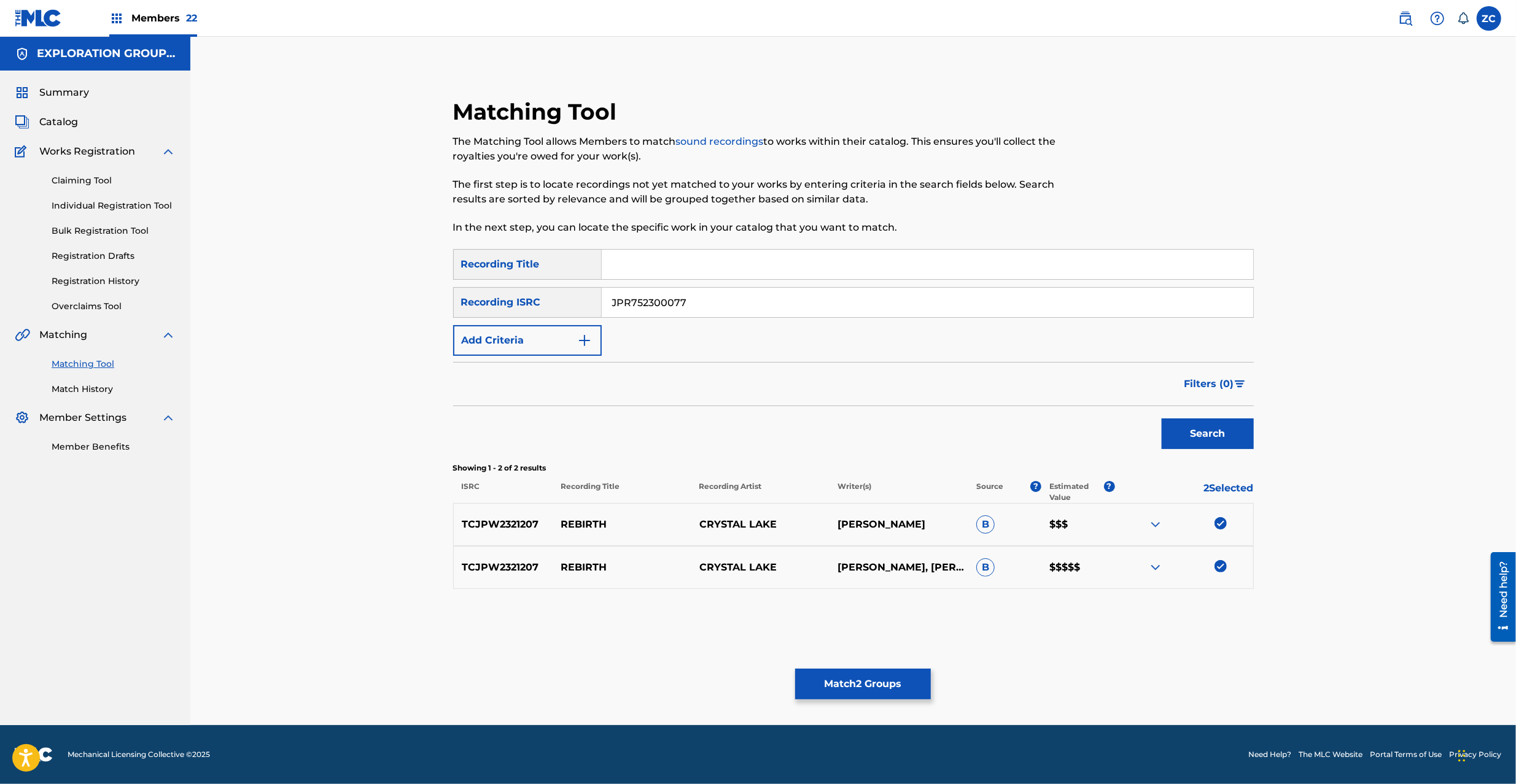
click at [1213, 430] on button "Search" at bounding box center [1207, 434] width 92 height 31
click at [1221, 524] on div at bounding box center [1220, 524] width 12 height 12
click at [1219, 568] on div at bounding box center [1220, 566] width 12 height 12
drag, startPoint x: 907, startPoint y: 665, endPoint x: 907, endPoint y: 683, distance: 18.0
click at [907, 680] on div "Matching Tool The Matching Tool allows Members to match sound recordings to wor…" at bounding box center [853, 396] width 859 height 658
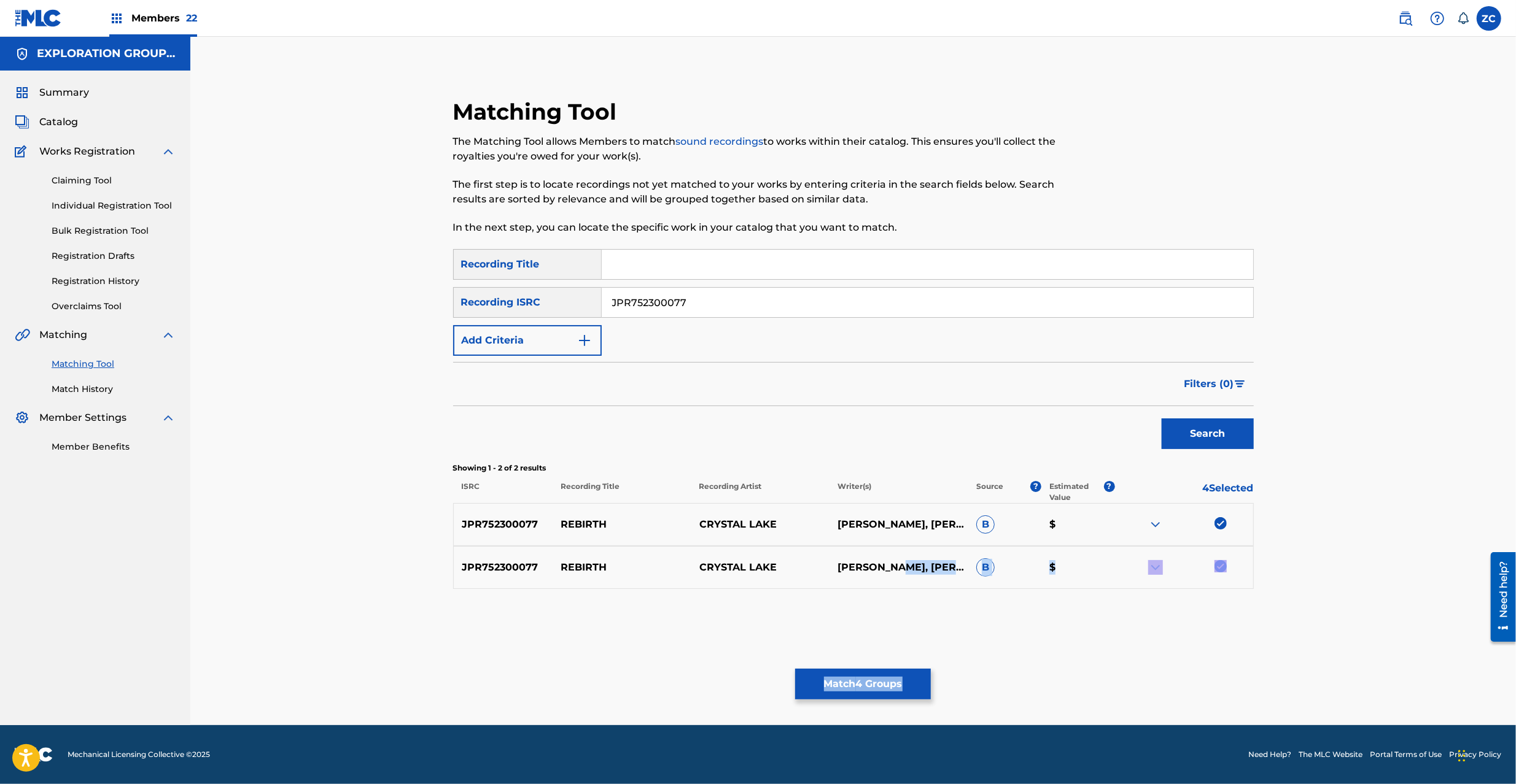
click at [907, 683] on button "Match 4 Groups" at bounding box center [863, 684] width 136 height 31
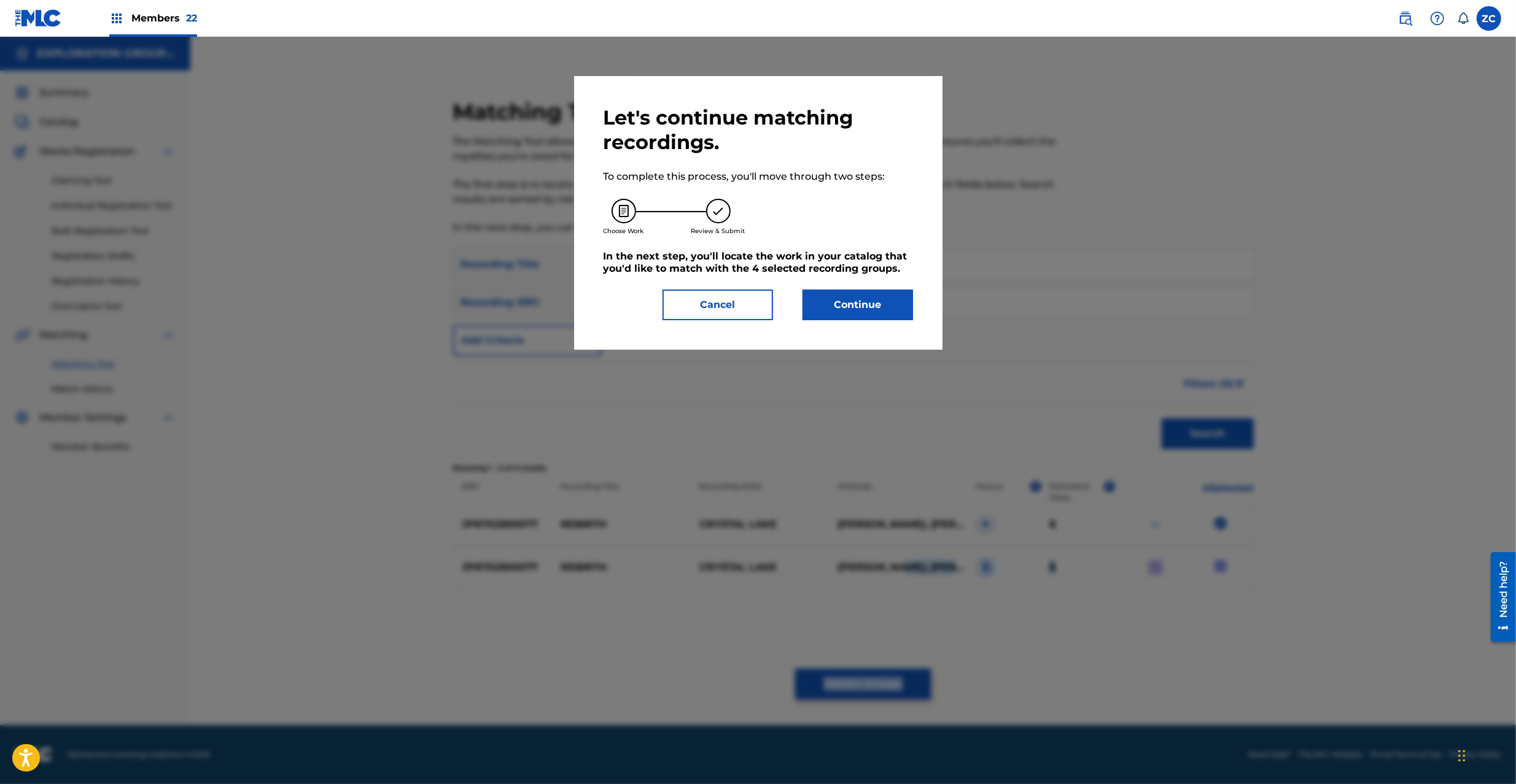
click at [882, 310] on button "Continue" at bounding box center [857, 305] width 110 height 31
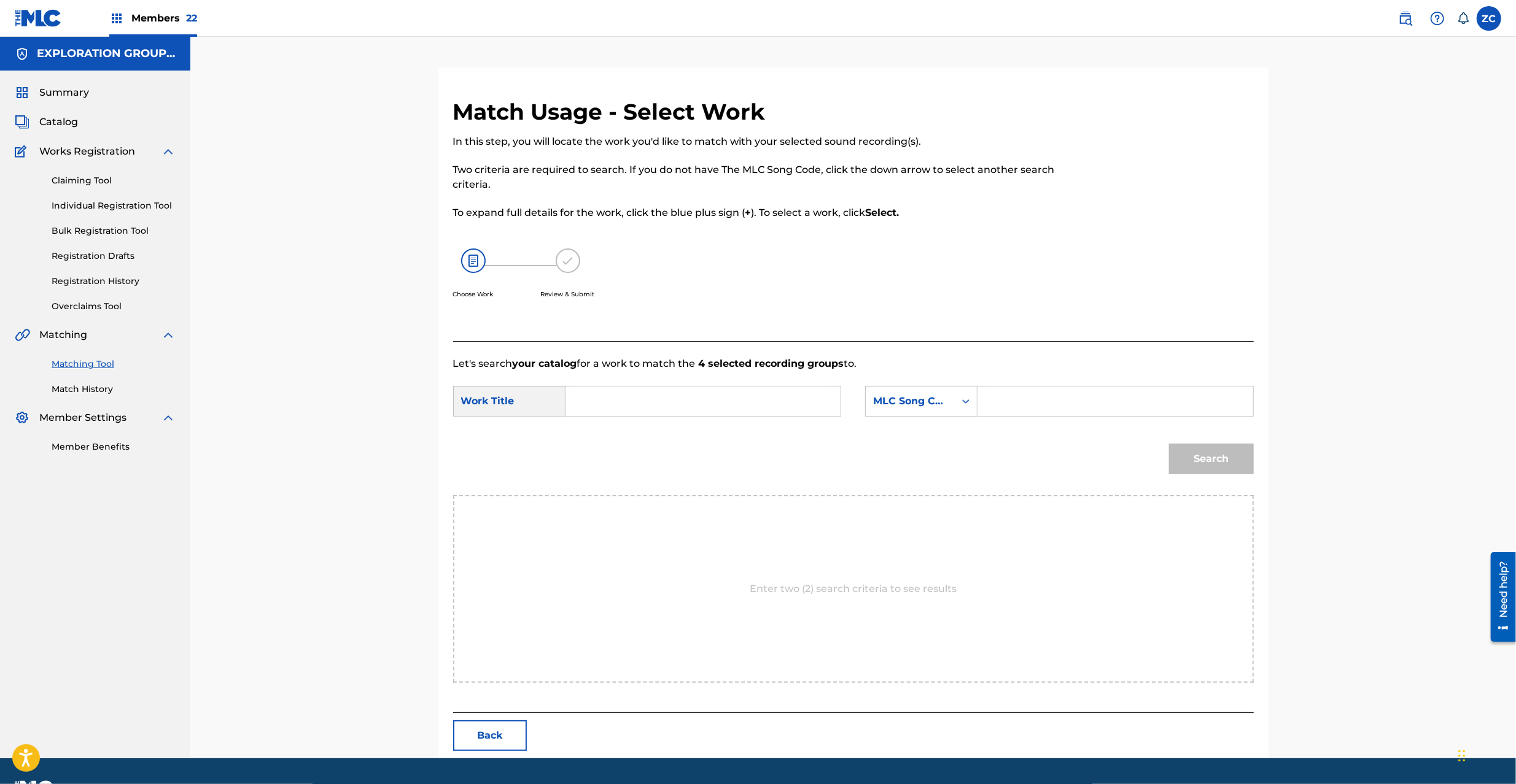
click at [801, 411] on input "Search Form" at bounding box center [702, 401] width 254 height 30
paste input "Rebirth RO08OF"
click at [658, 398] on input "Rebirth RO08OF" at bounding box center [702, 401] width 254 height 30
type input "Rebirth"
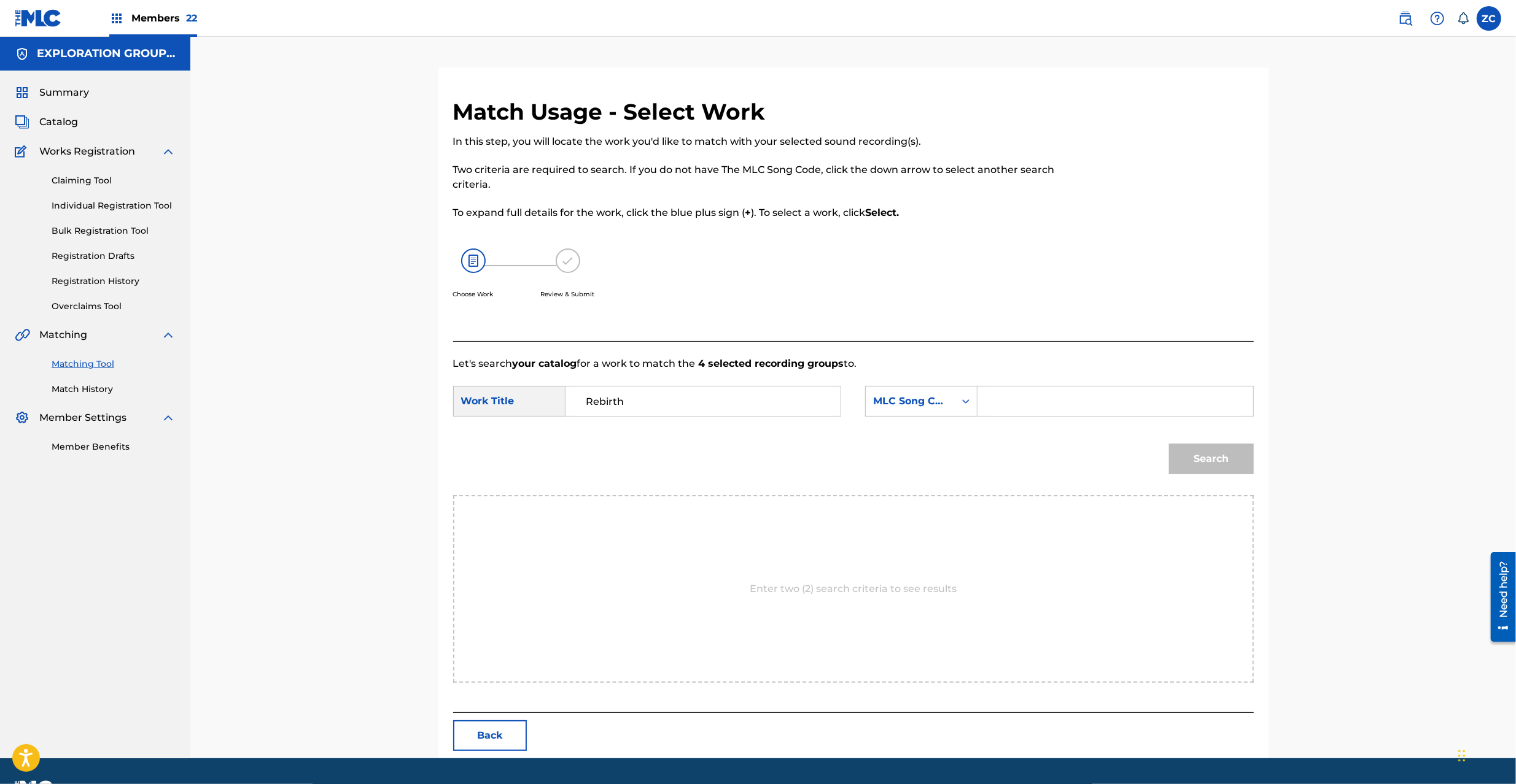
click at [1061, 412] on input "Search Form" at bounding box center [1115, 401] width 254 height 30
paste input "RO08OF"
type input "RO08OF"
click at [1221, 451] on button "Search" at bounding box center [1211, 459] width 85 height 31
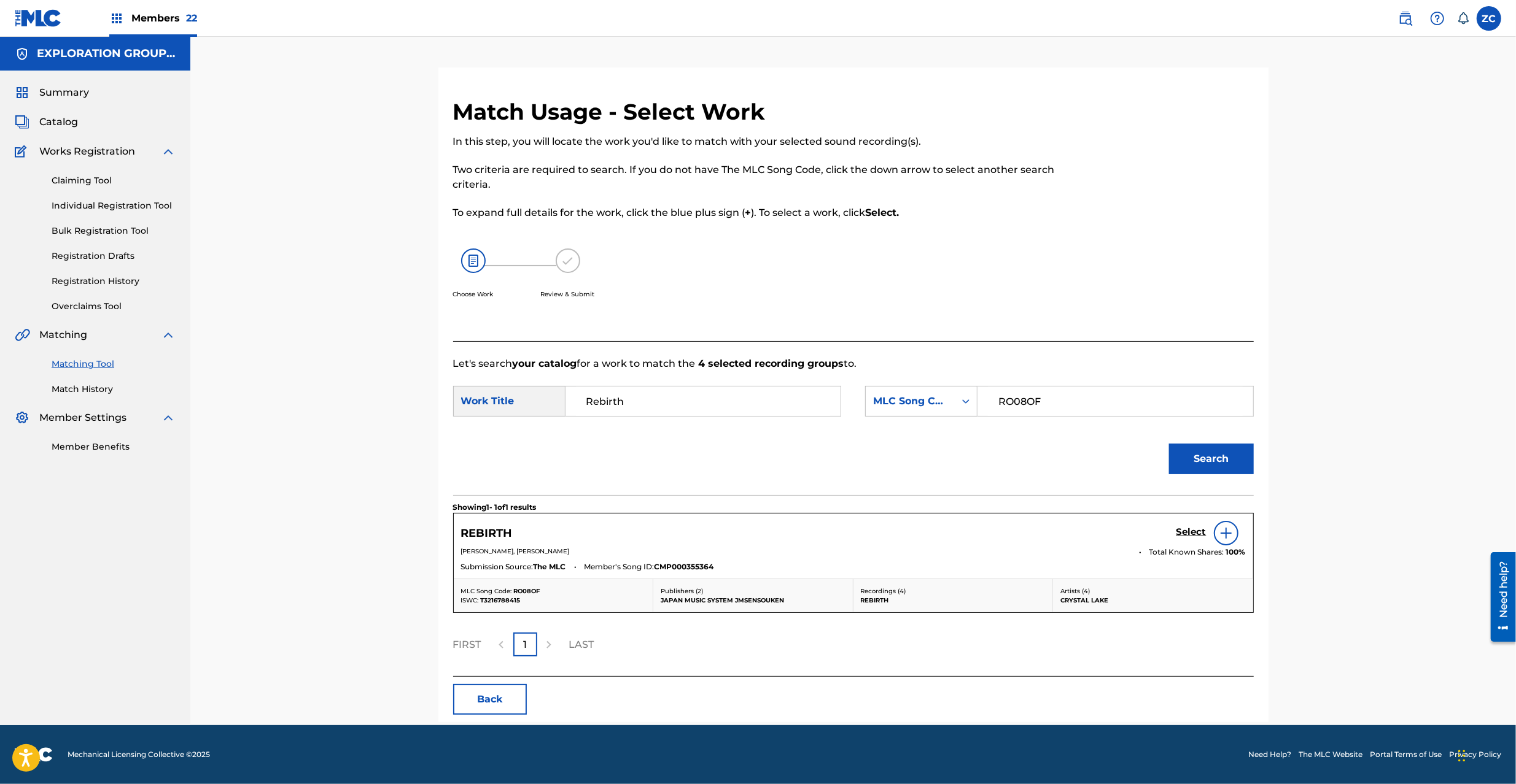
click at [1179, 528] on h5 "Select" at bounding box center [1191, 532] width 30 height 12
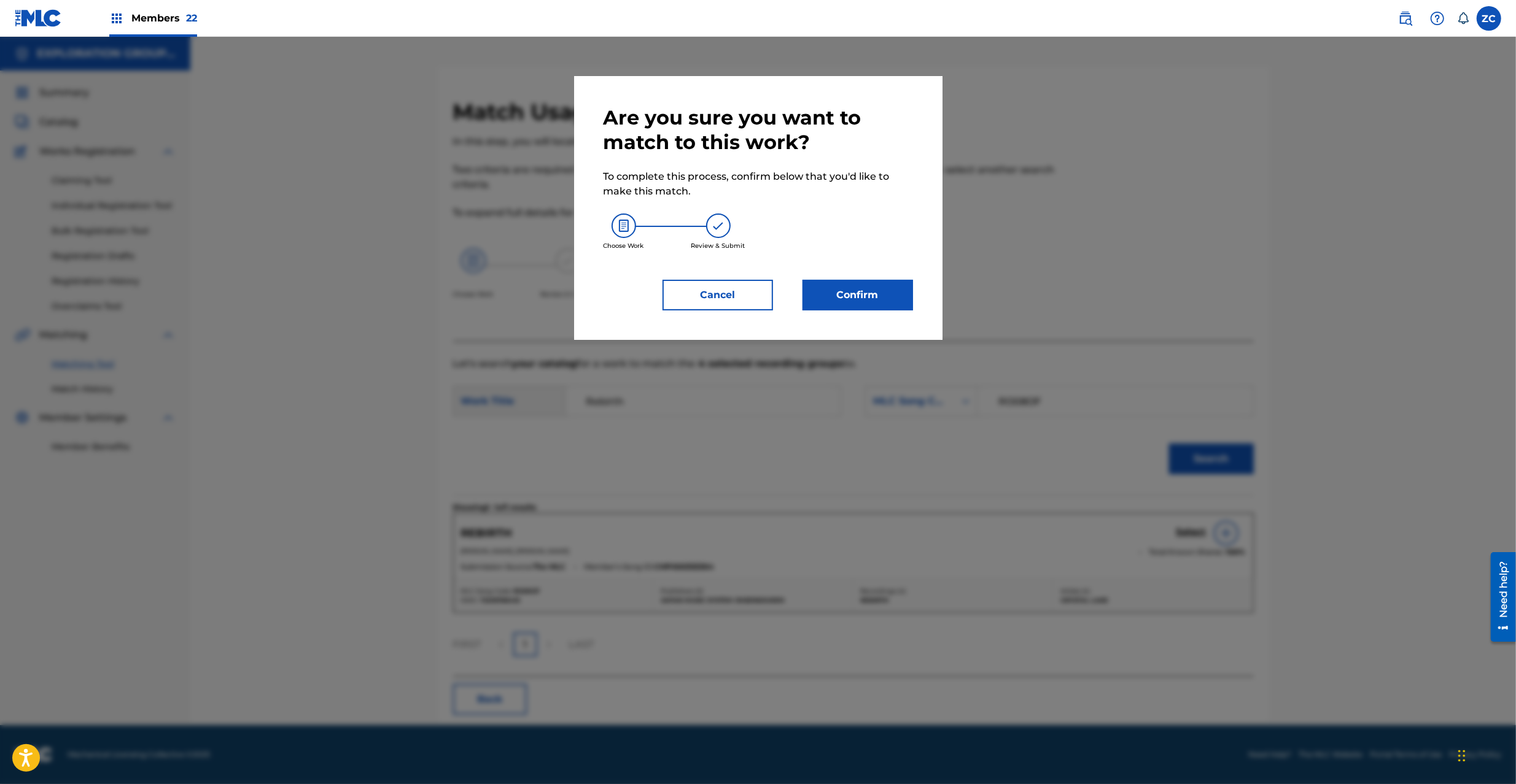
click at [843, 287] on button "Confirm" at bounding box center [857, 295] width 110 height 31
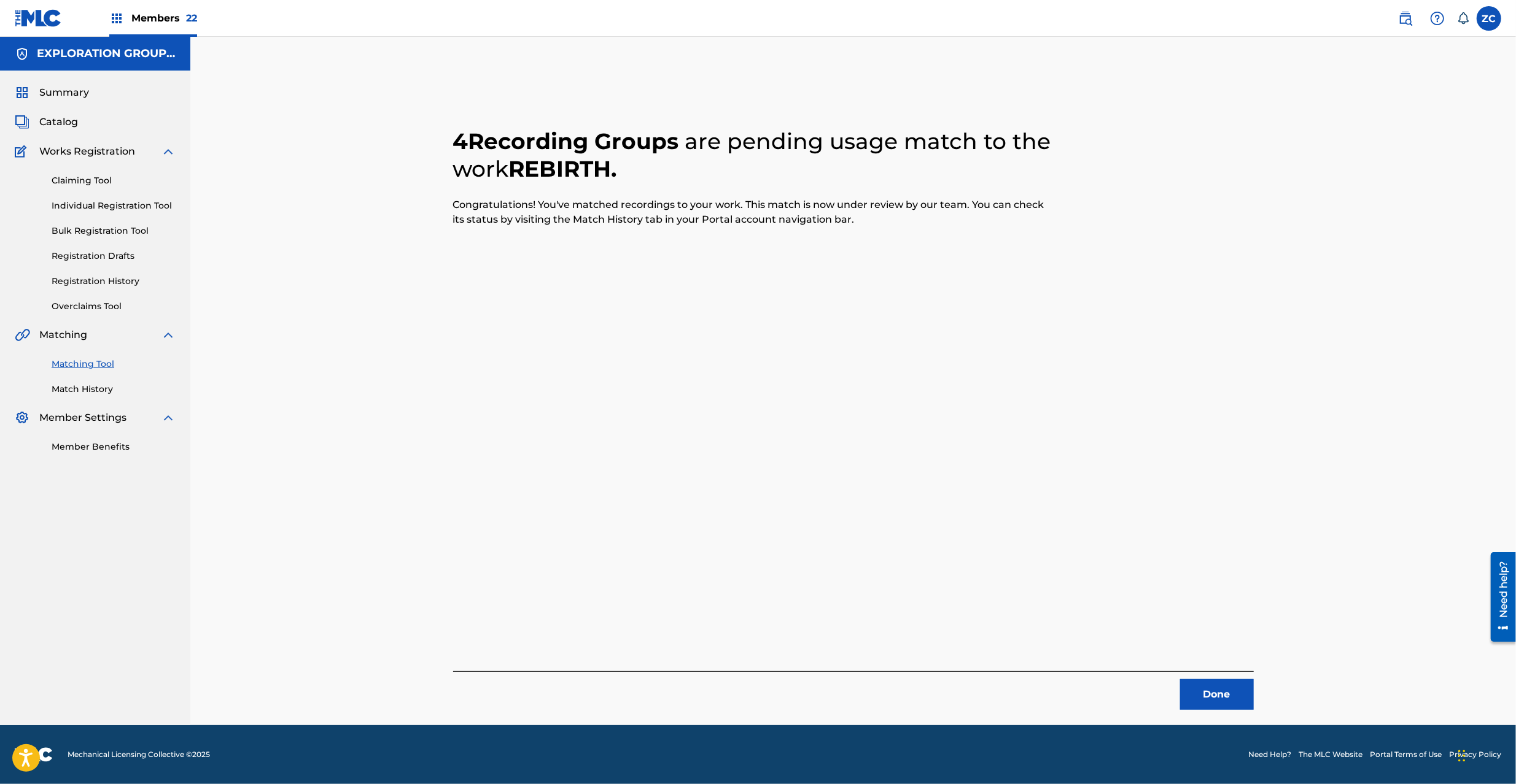
click at [1227, 686] on button "Done" at bounding box center [1216, 695] width 74 height 31
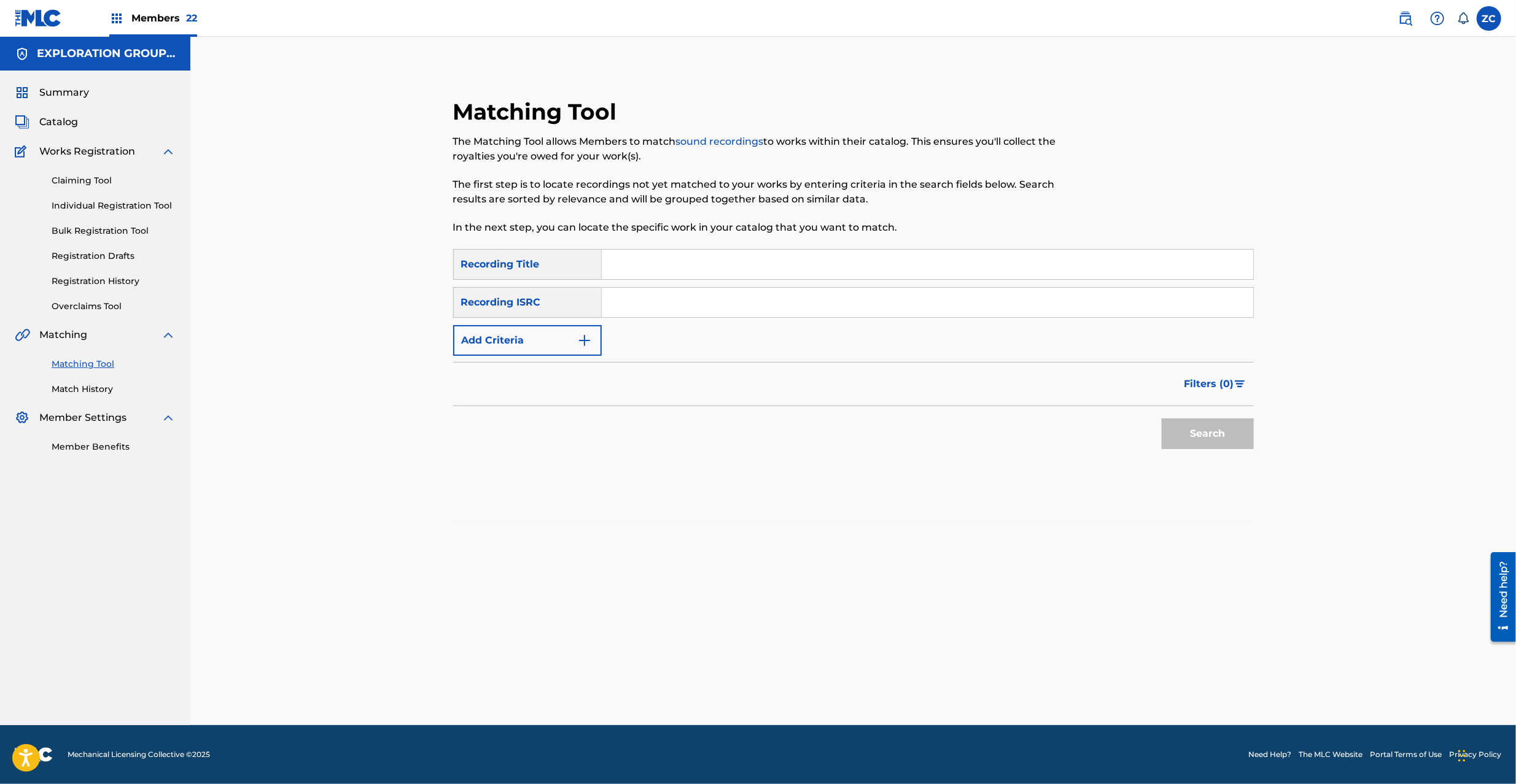
click at [935, 300] on input "Search Form" at bounding box center [927, 302] width 651 height 30
paste input "TCJPW2321201"
click at [1176, 428] on button "Search" at bounding box center [1207, 434] width 92 height 31
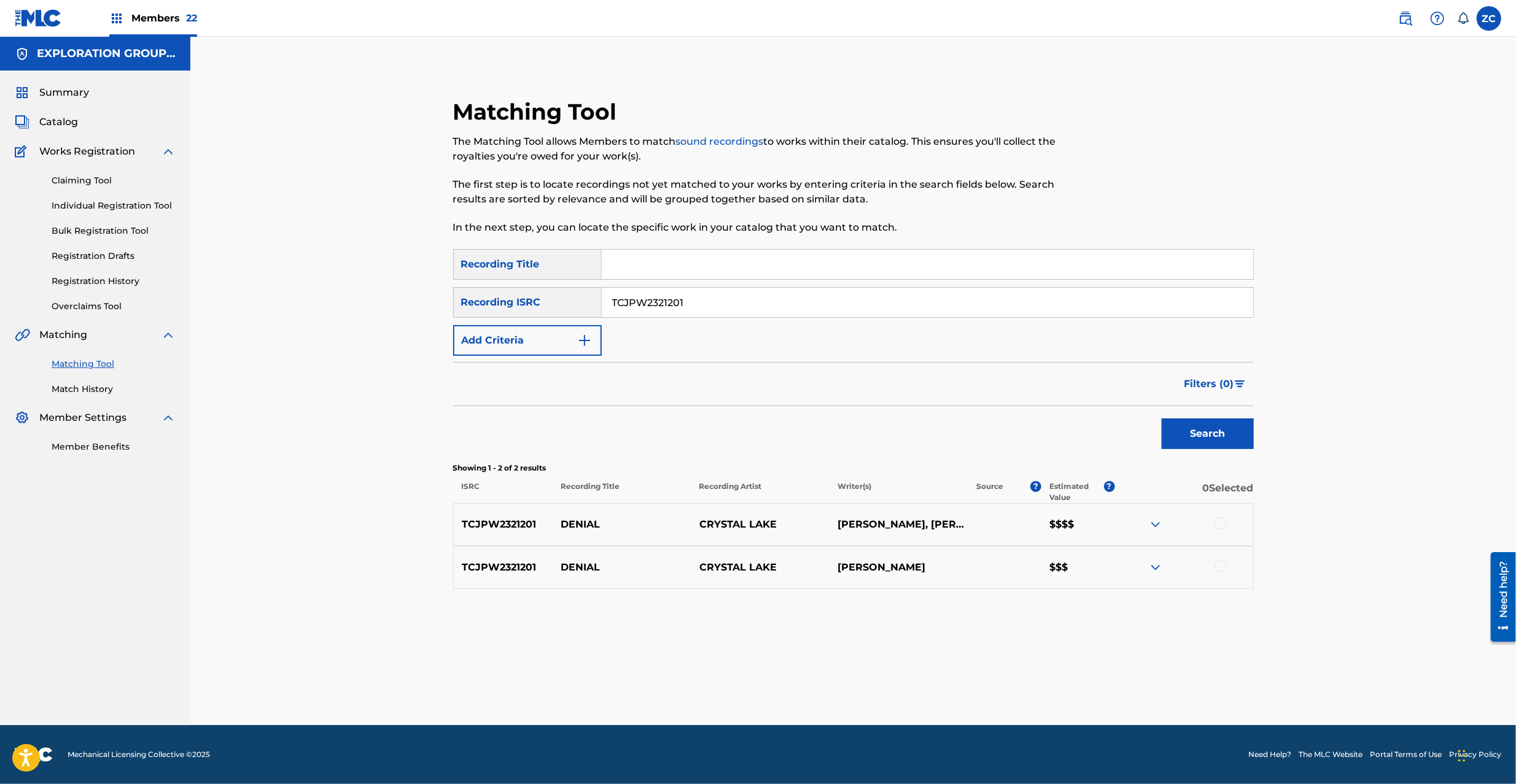
click at [1219, 522] on div at bounding box center [1220, 524] width 12 height 12
click at [1219, 564] on div at bounding box center [1220, 566] width 12 height 12
click at [865, 295] on input "TCJPW2321201" at bounding box center [927, 302] width 651 height 30
paste input "JPR752300076"
type input "JPR752300076"
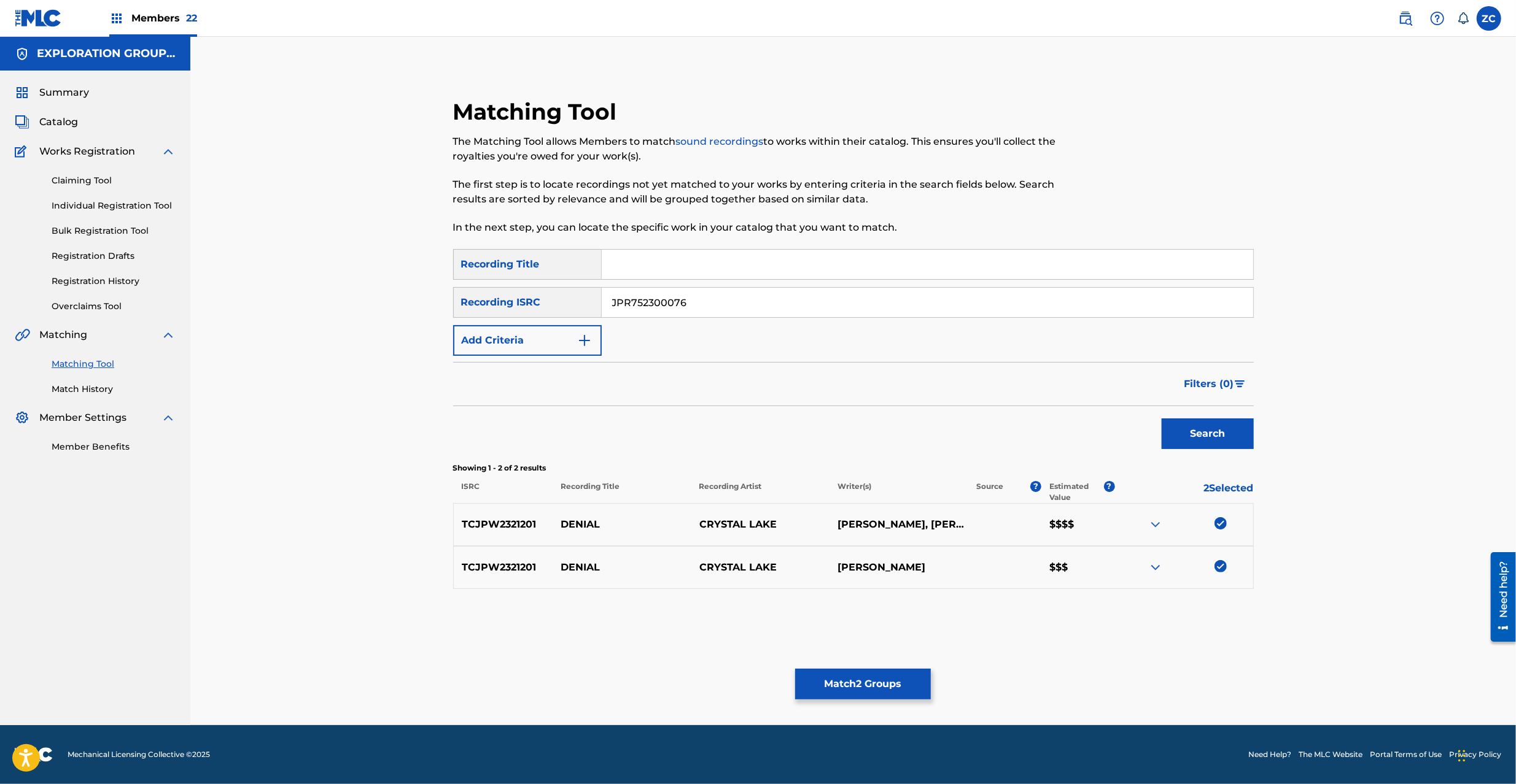
click at [1176, 428] on button "Search" at bounding box center [1207, 434] width 92 height 31
click at [1221, 529] on div at bounding box center [1220, 524] width 12 height 12
click at [1221, 569] on div at bounding box center [1220, 566] width 12 height 12
click at [902, 675] on button "Match 4 Groups" at bounding box center [863, 684] width 136 height 31
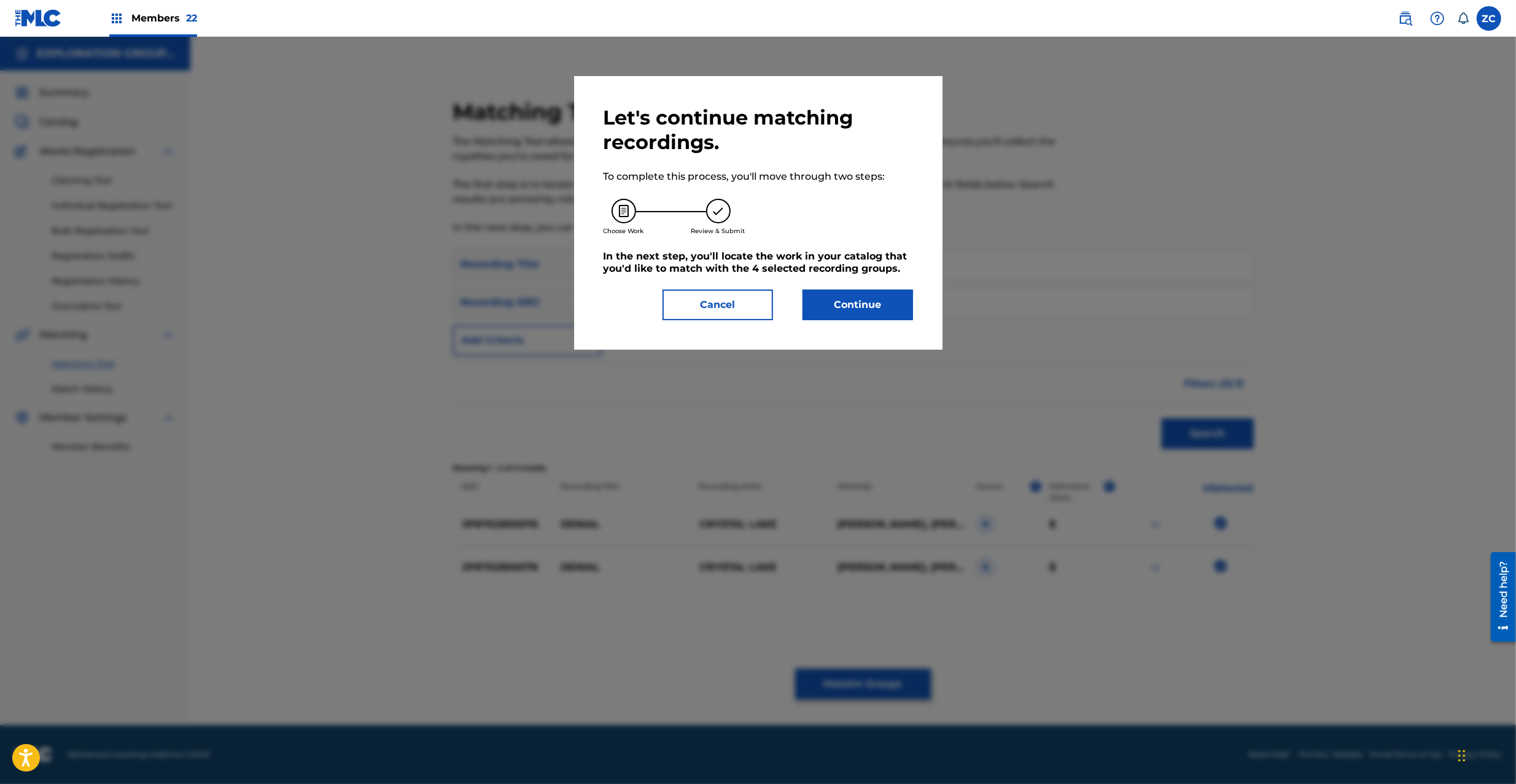
click at [883, 310] on button "Continue" at bounding box center [857, 305] width 110 height 31
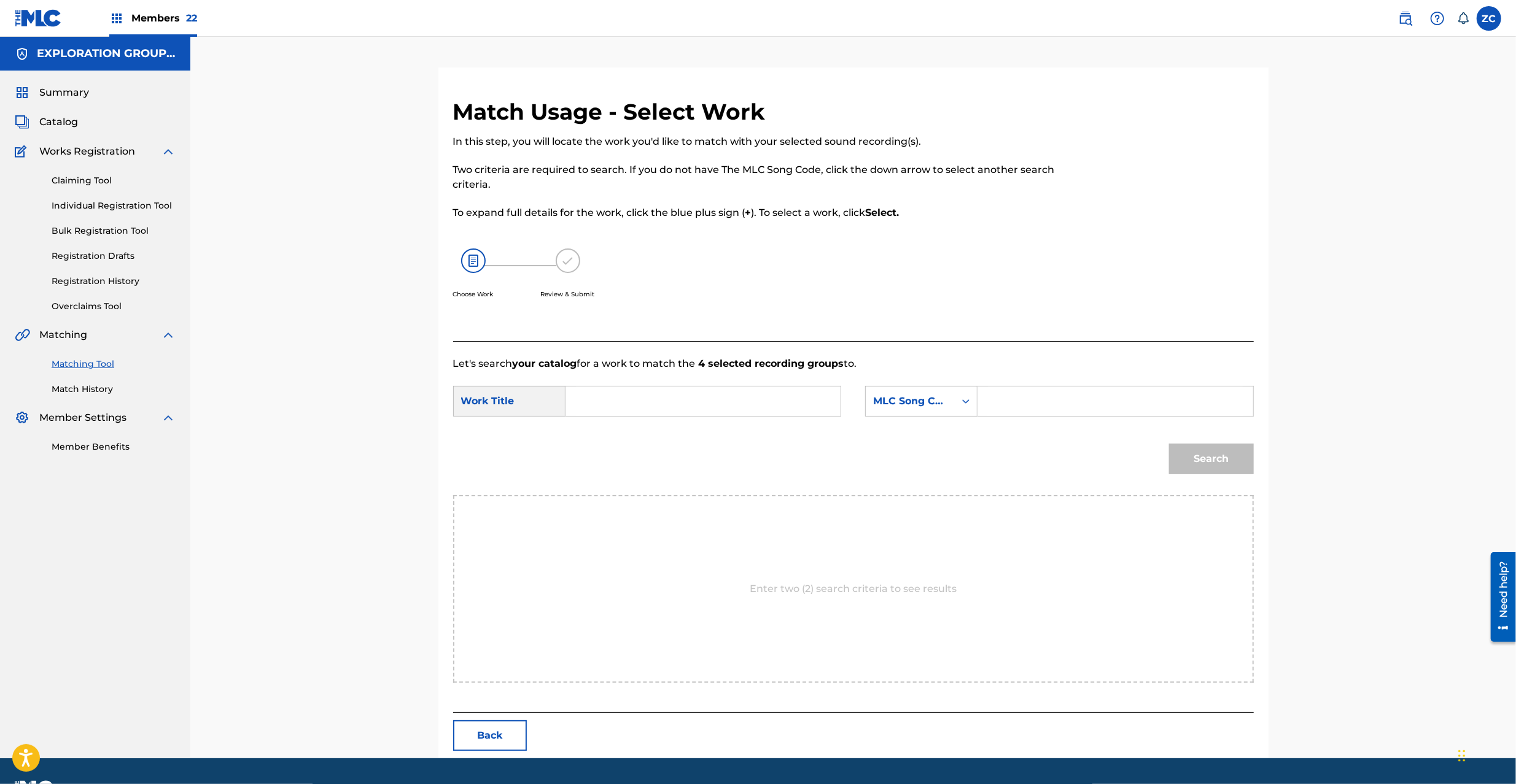
click at [761, 411] on input "Search Form" at bounding box center [702, 401] width 254 height 30
paste input "Denial DQ5FCR"
click at [661, 398] on input "Denial DQ5FCR" at bounding box center [702, 401] width 254 height 30
type input "Denial"
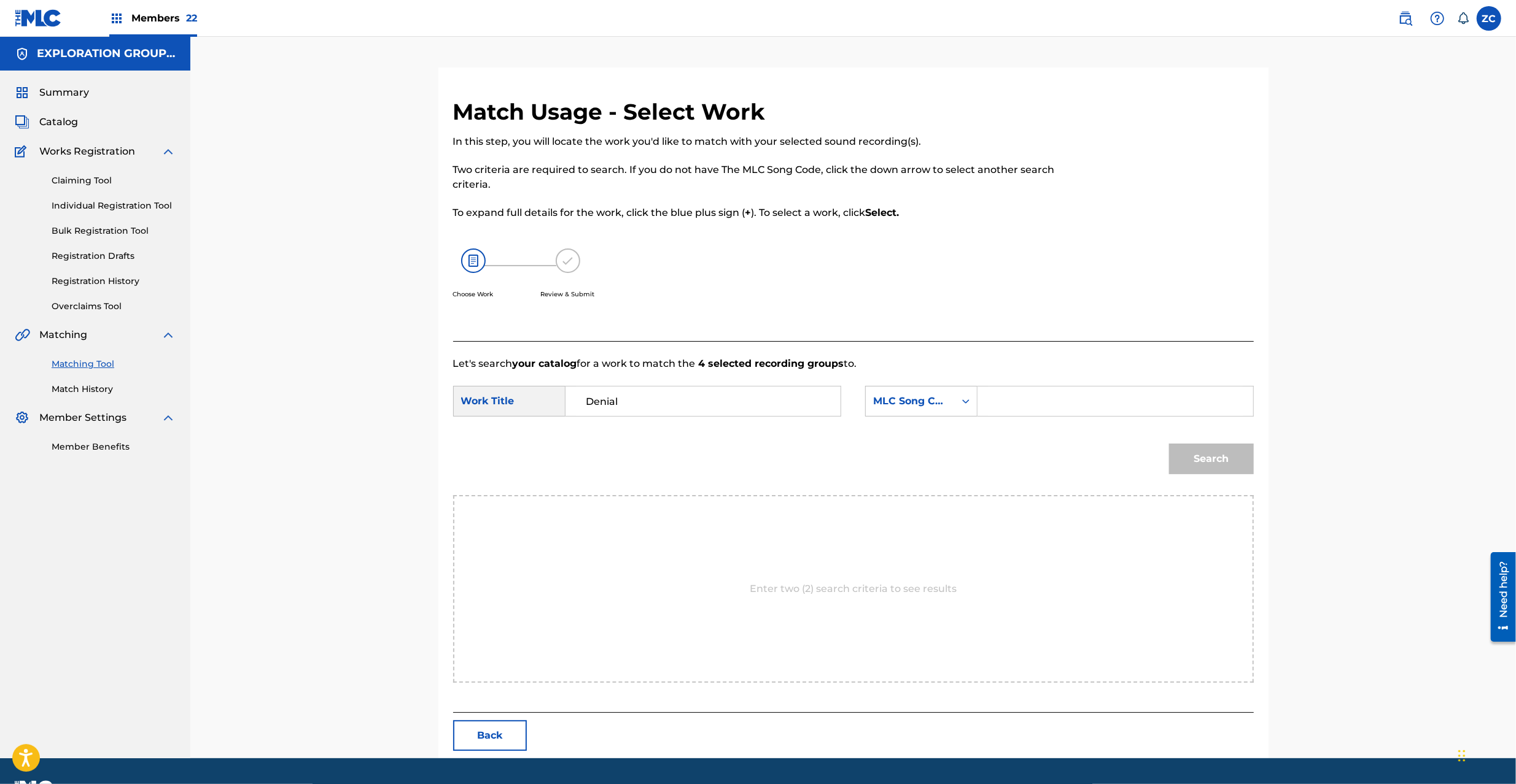
click at [1081, 401] on input "Search Form" at bounding box center [1115, 401] width 254 height 30
paste input "DQ5FCR"
type input "DQ5FCR"
click at [1226, 469] on button "Search" at bounding box center [1211, 459] width 85 height 31
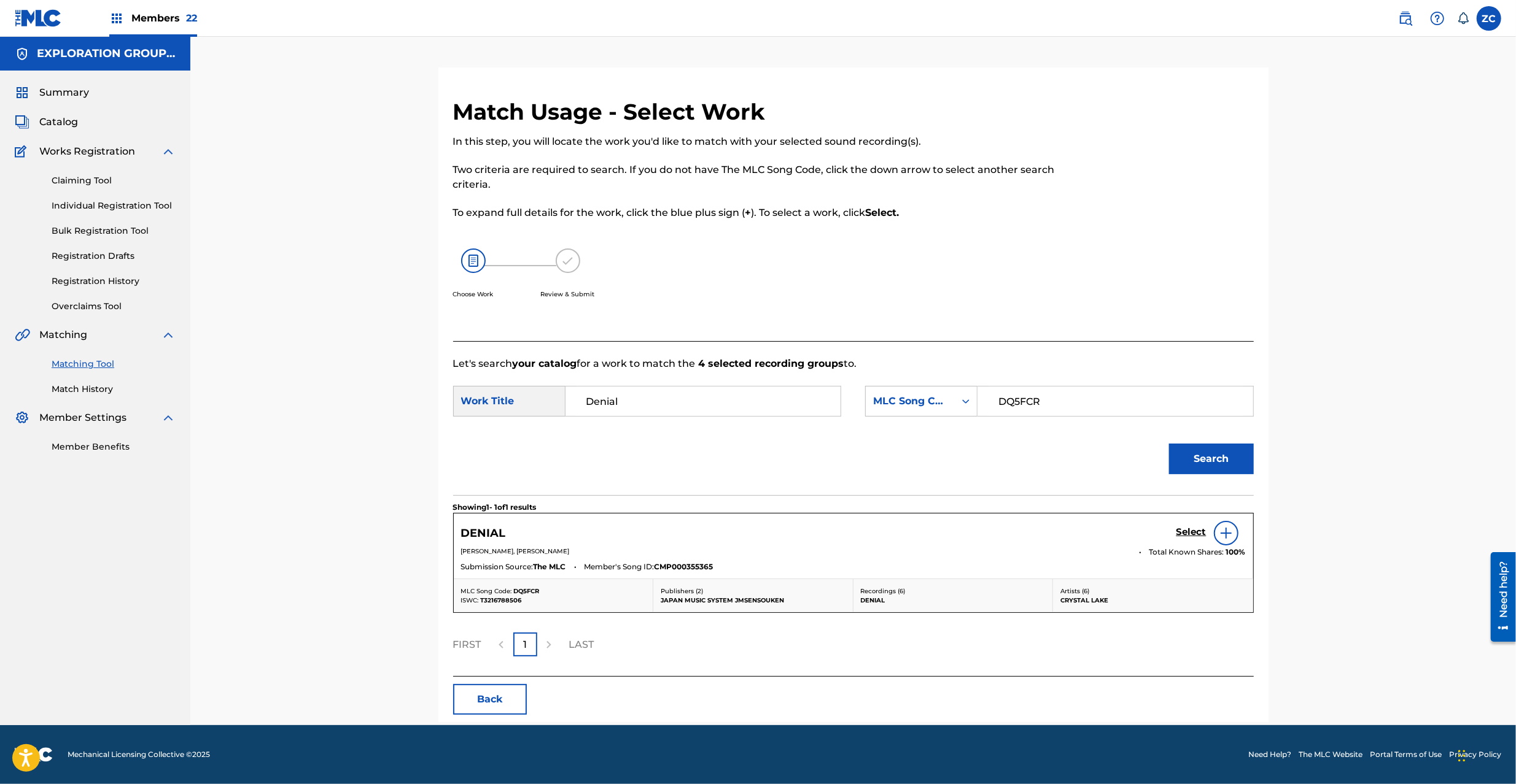
click at [1188, 531] on h5 "Select" at bounding box center [1191, 532] width 30 height 12
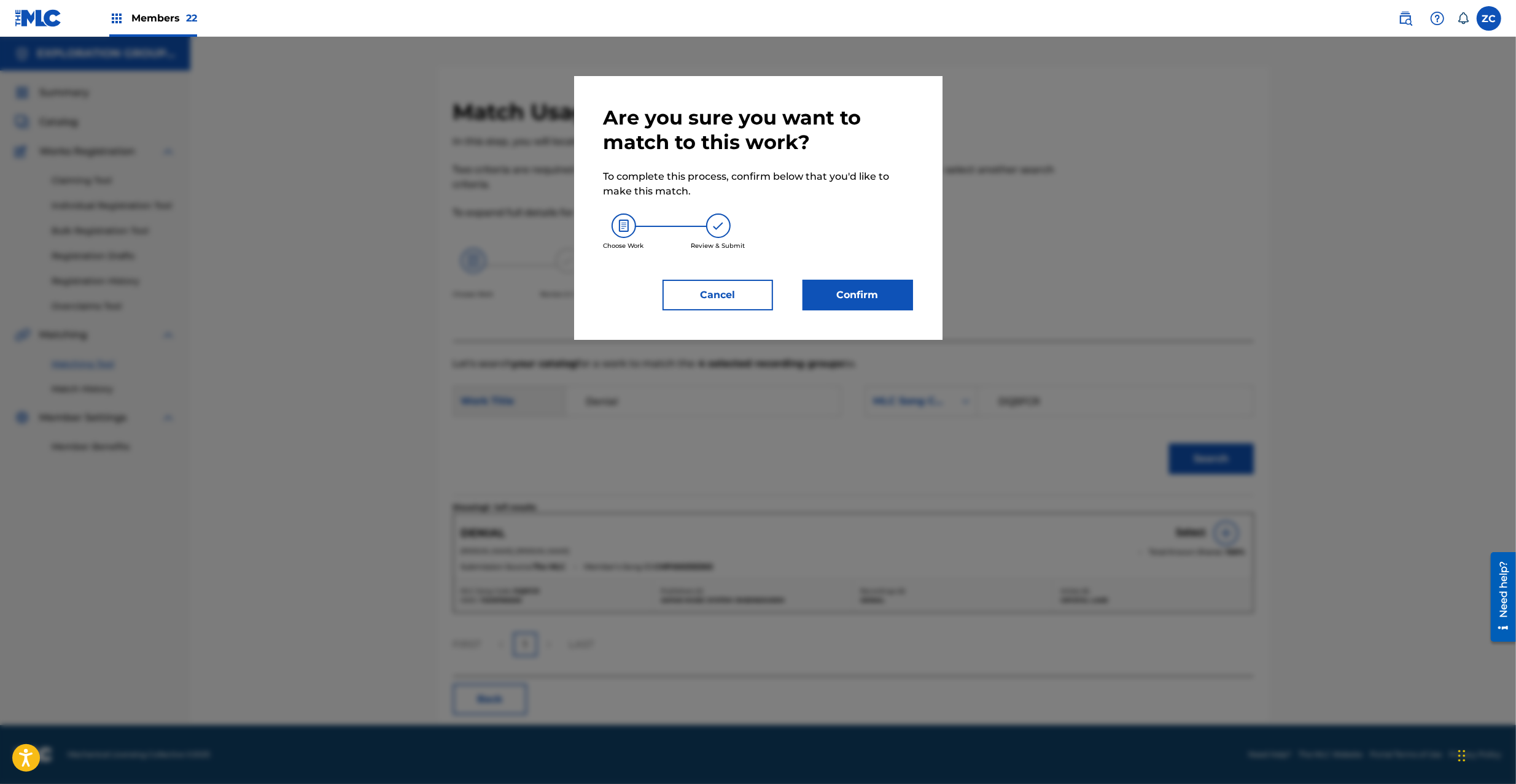
click at [831, 296] on button "Confirm" at bounding box center [857, 295] width 110 height 31
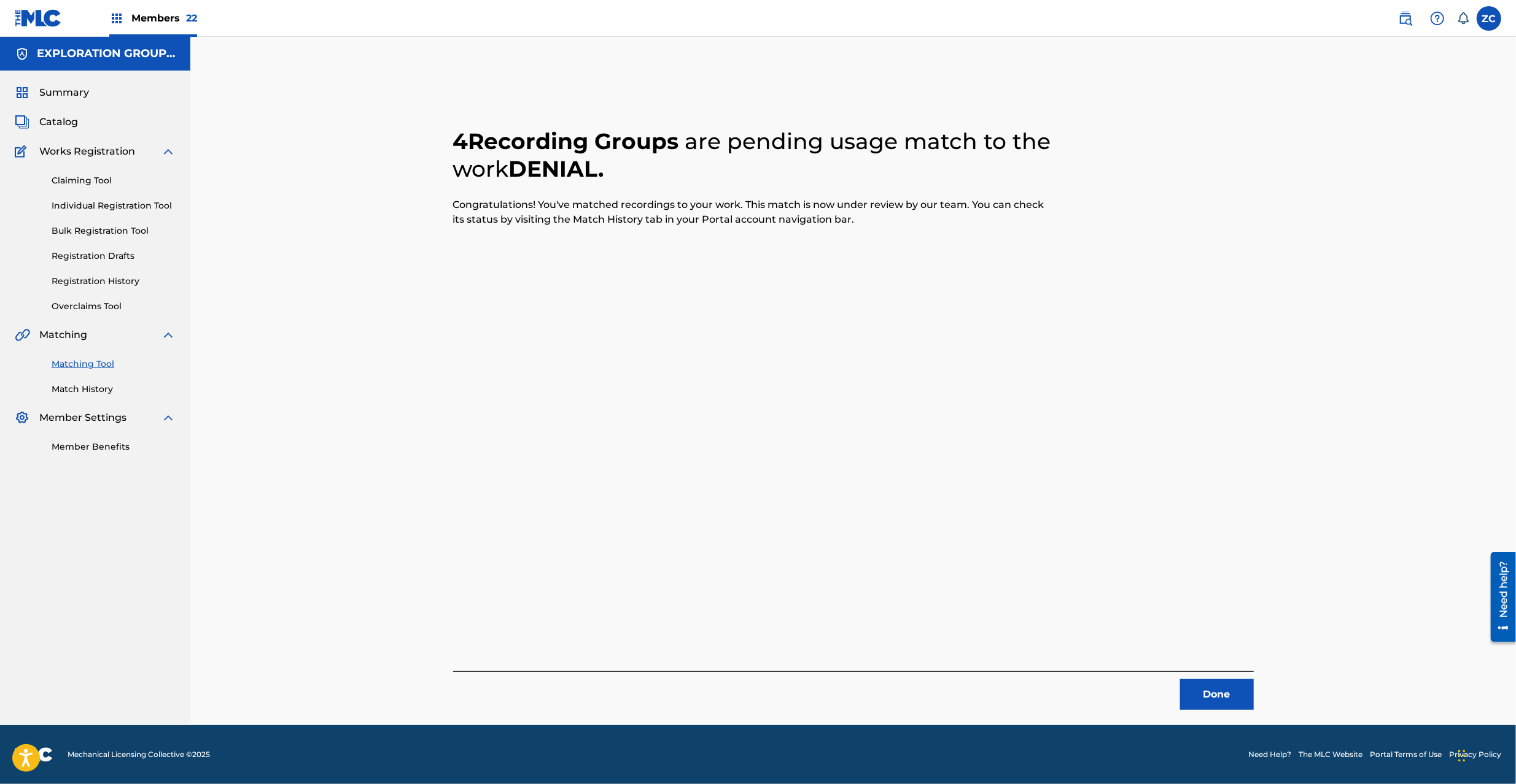
click at [1227, 701] on button "Done" at bounding box center [1216, 695] width 74 height 31
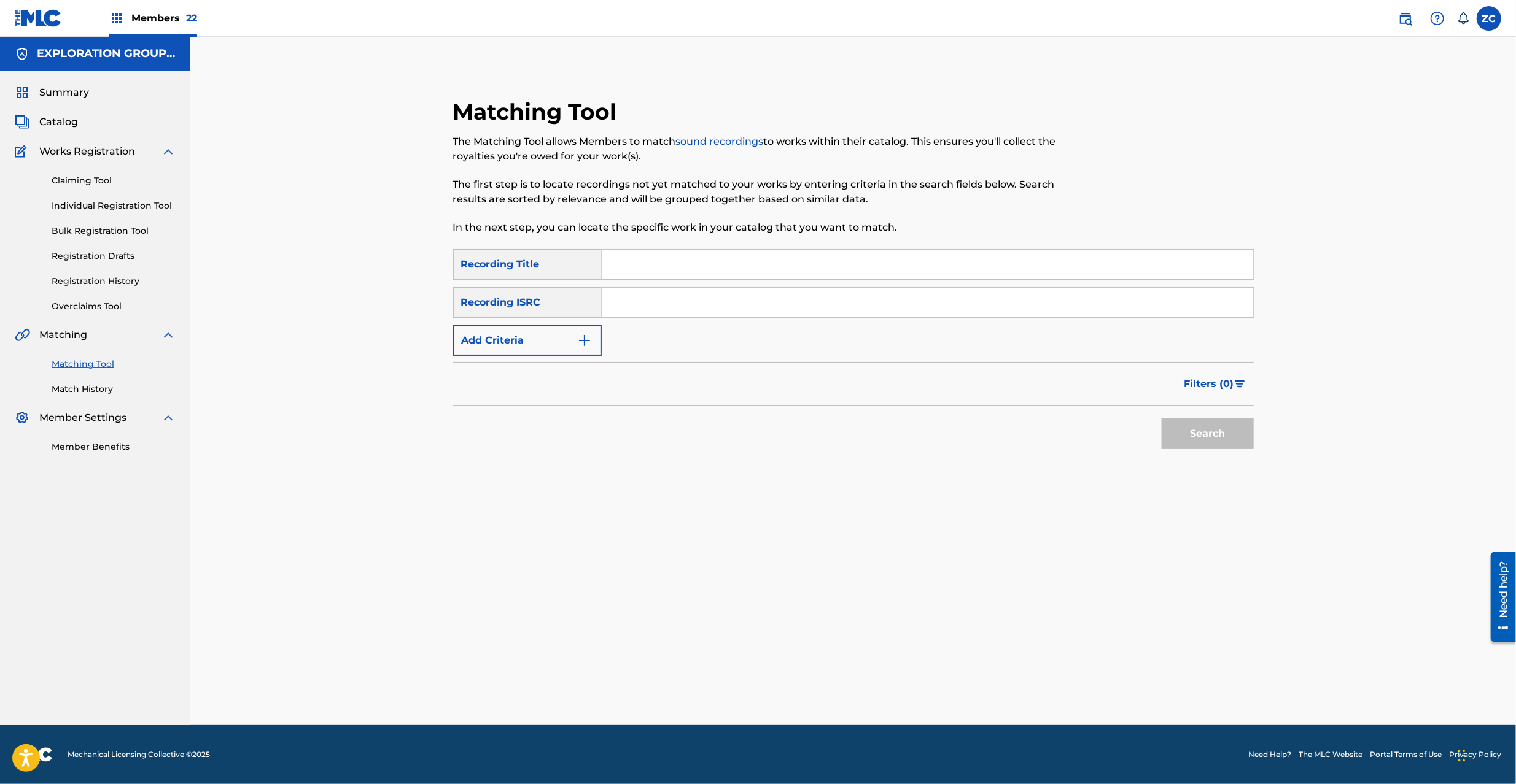
drag, startPoint x: 953, startPoint y: 305, endPoint x: 975, endPoint y: 313, distance: 23.4
click at [953, 305] on input "Search Form" at bounding box center [927, 302] width 651 height 30
paste input "JPR752300048"
type input "JPR752300048"
click at [1199, 420] on button "Search" at bounding box center [1207, 434] width 92 height 31
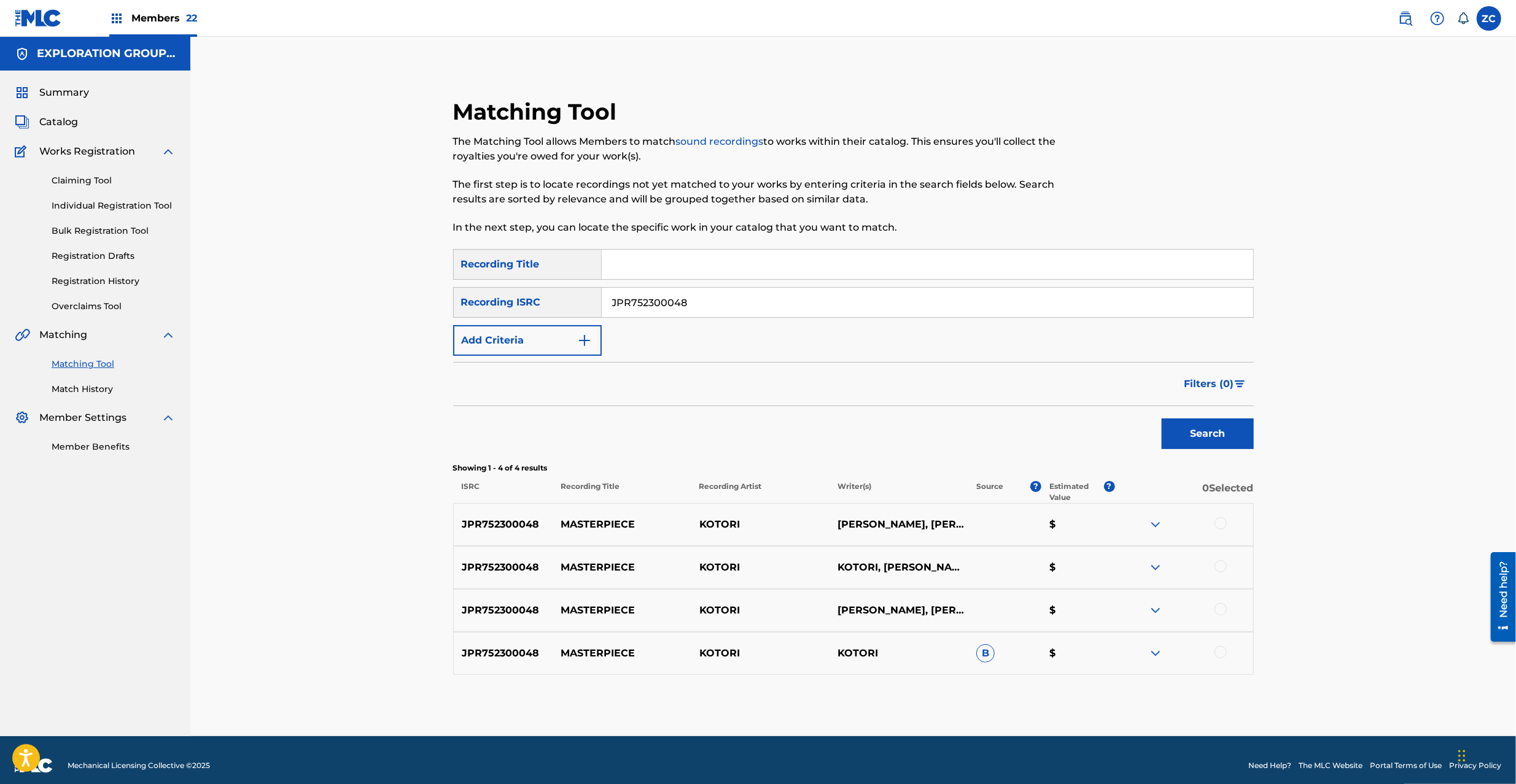
click at [671, 264] on input "Search Form" at bounding box center [927, 264] width 651 height 30
paste input "Guddorakku Kotori"
click at [553, 336] on button "Add Criteria" at bounding box center [527, 340] width 149 height 31
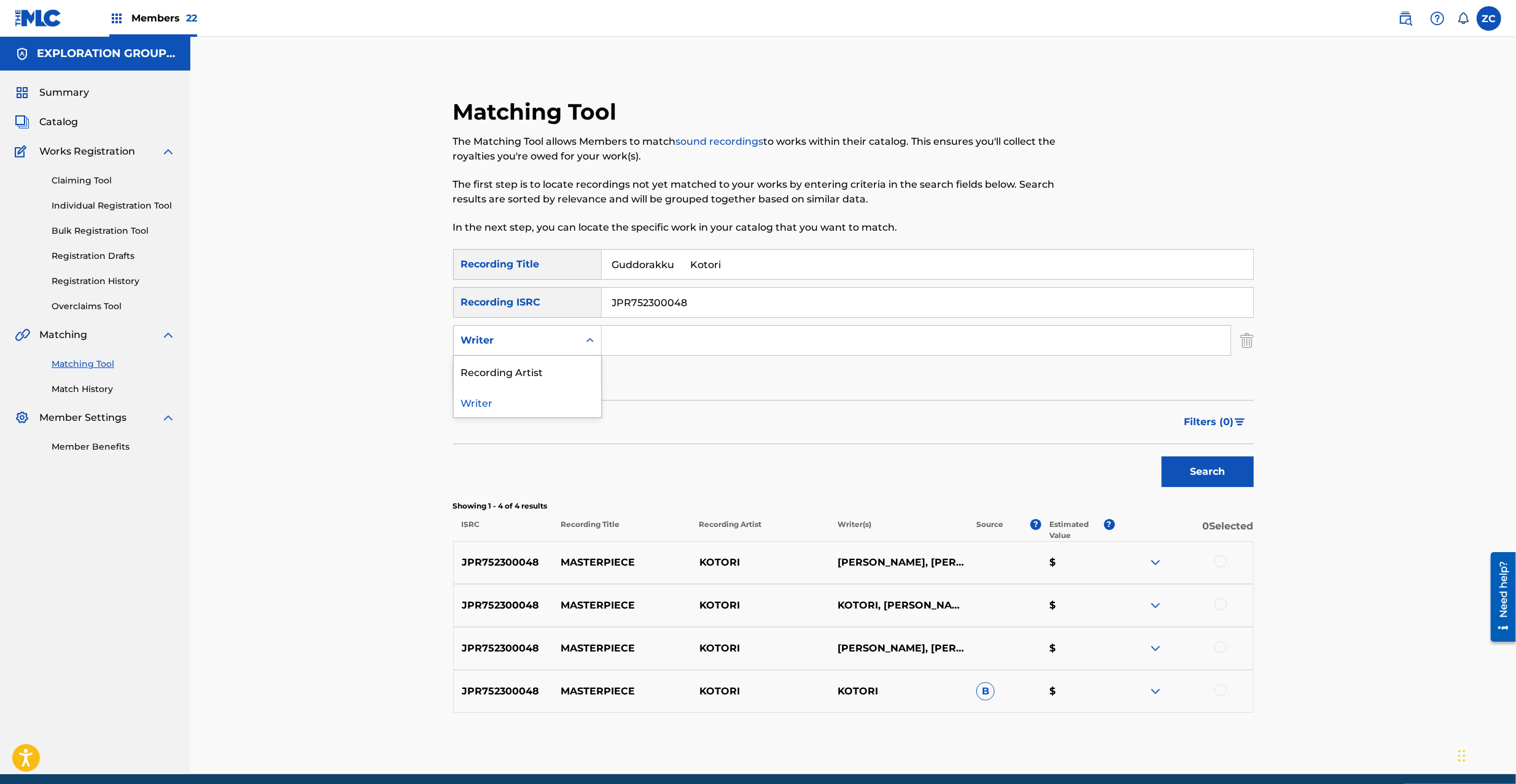
click at [547, 339] on div "Writer" at bounding box center [516, 340] width 110 height 14
click at [512, 374] on div "Recording Artist" at bounding box center [527, 371] width 148 height 31
click at [695, 260] on input "Guddorakku Kotori" at bounding box center [927, 264] width 651 height 30
click at [695, 261] on input "Guddorakku Kotori" at bounding box center [927, 264] width 651 height 30
type input "Guddorakku"
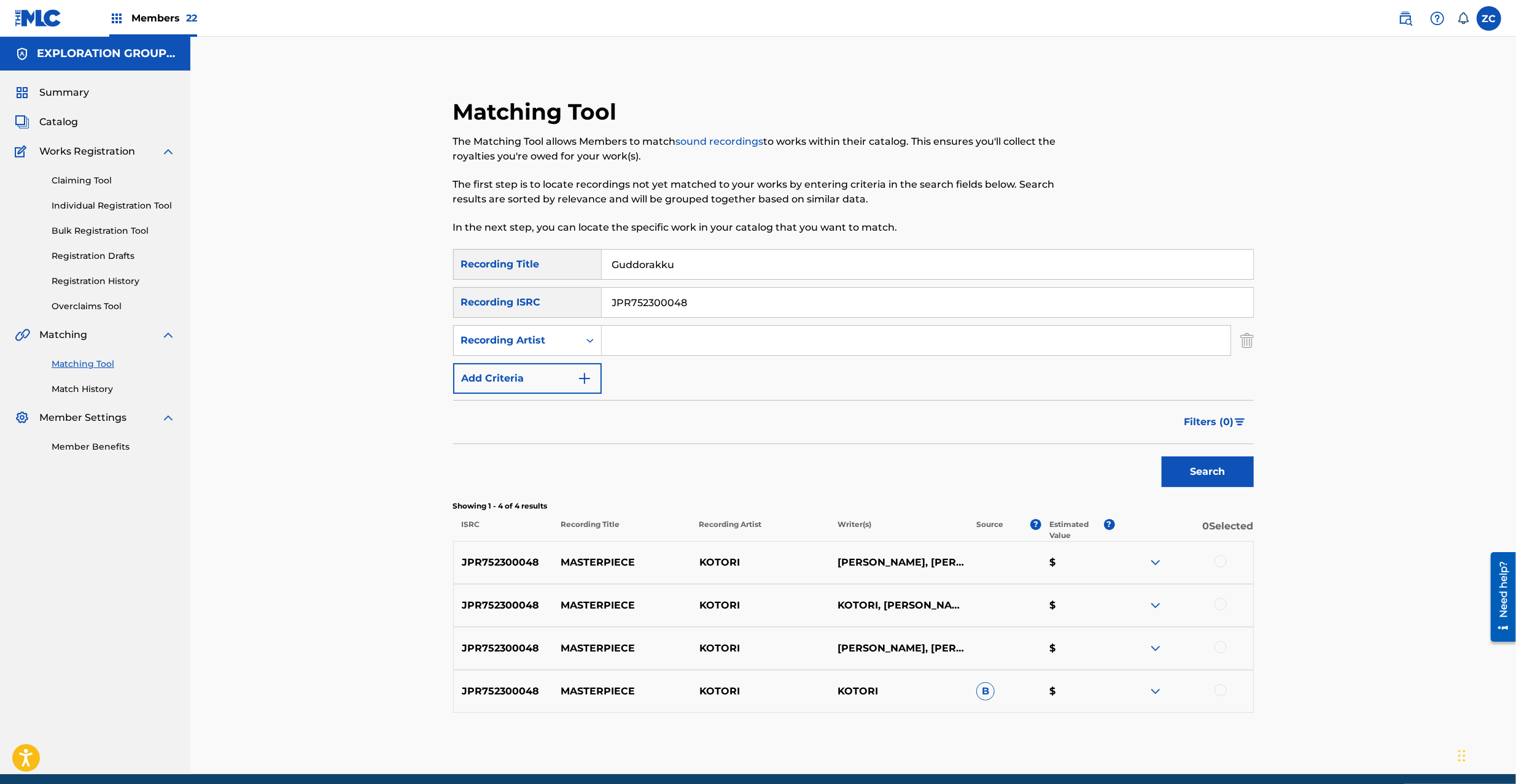
drag, startPoint x: 752, startPoint y: 303, endPoint x: 538, endPoint y: 319, distance: 214.6
click at [538, 319] on div "SearchWithCriteria361b6e87-07ff-4281-8d06-c5fe32ed4f15 Recording Title Guddorak…" at bounding box center [853, 322] width 800 height 145
drag, startPoint x: 797, startPoint y: 346, endPoint x: 806, endPoint y: 347, distance: 9.1
click at [798, 346] on input "Search Form" at bounding box center [916, 340] width 629 height 30
paste input "Kotori"
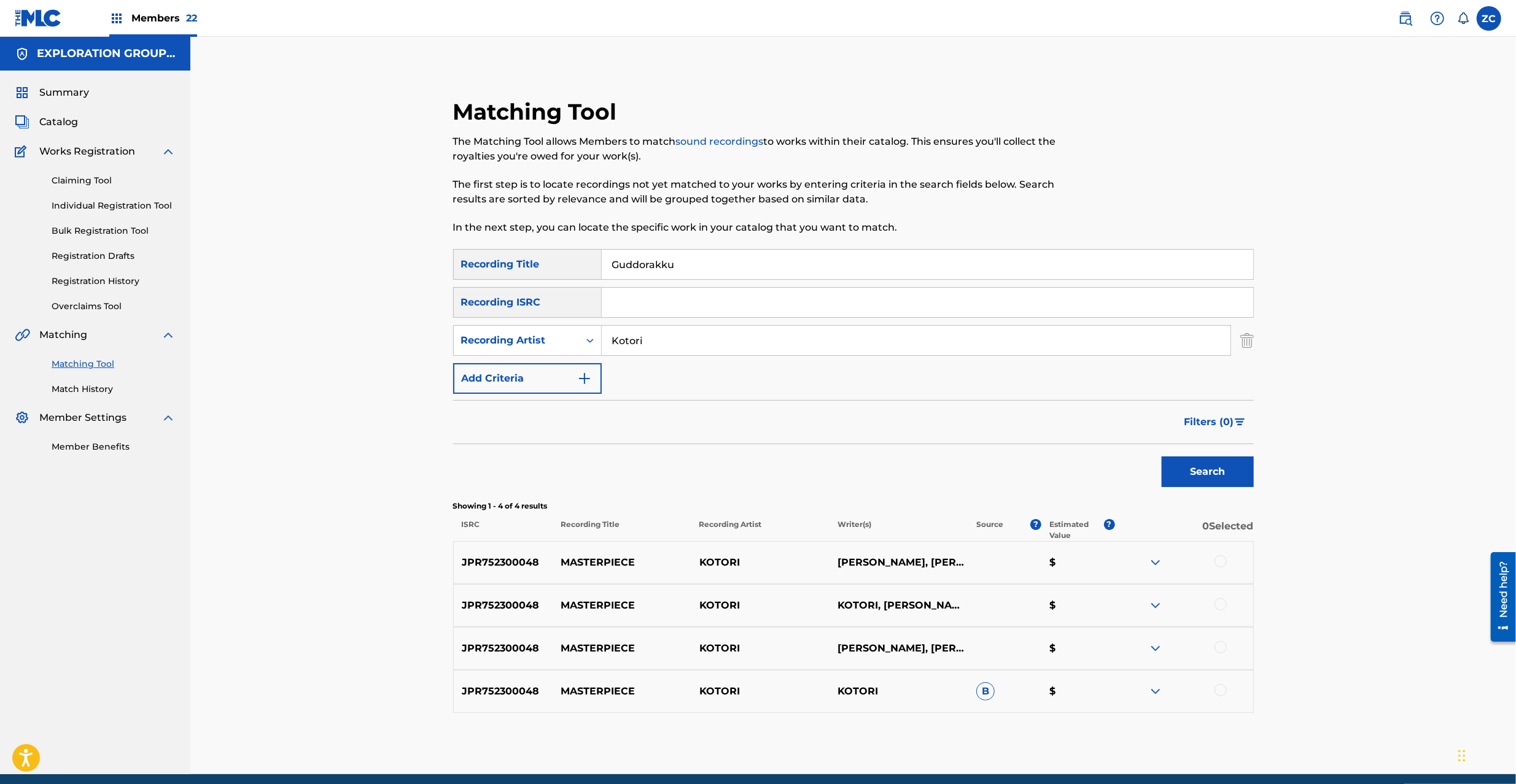
type input "Kotori"
click at [1216, 471] on button "Search" at bounding box center [1207, 472] width 92 height 31
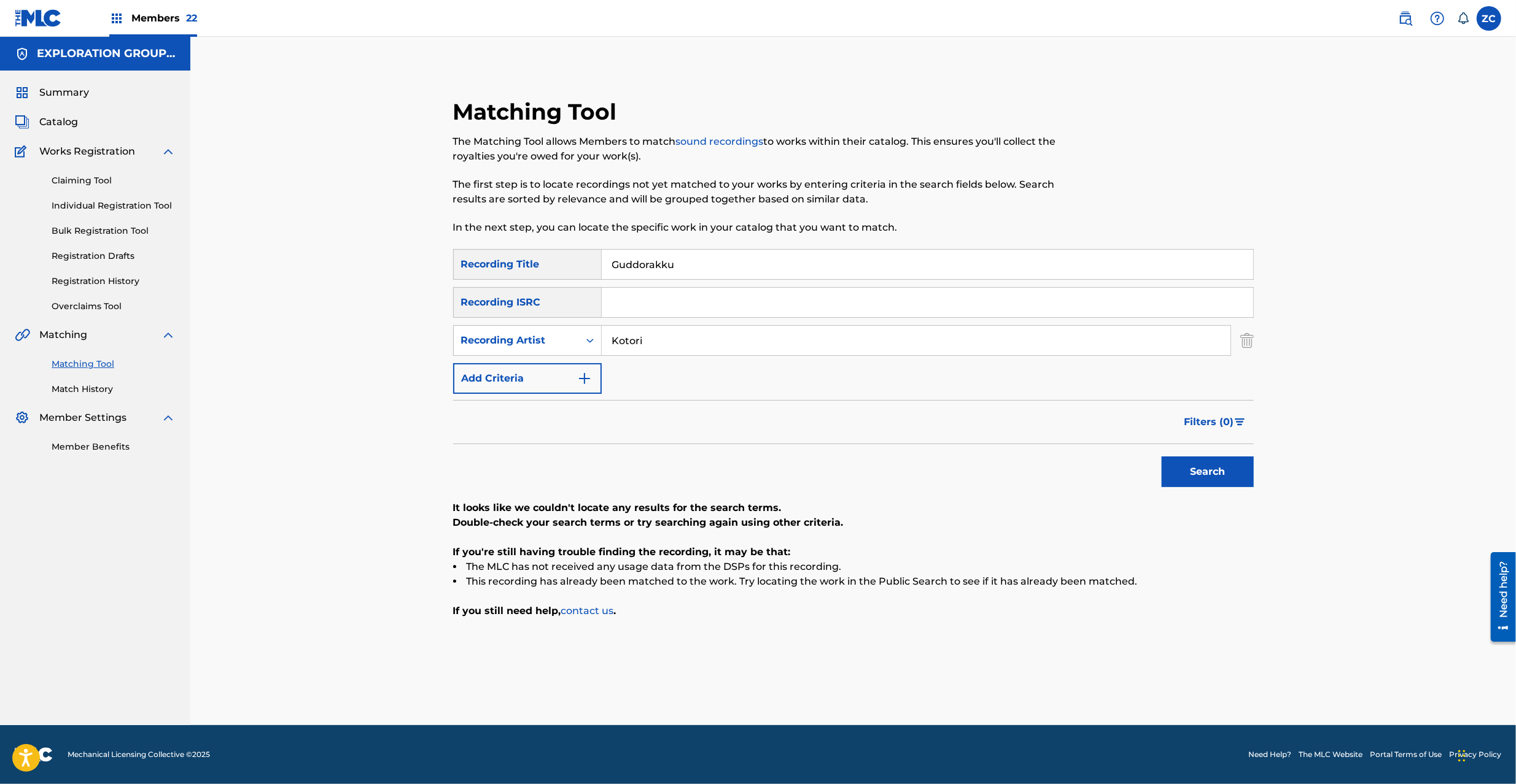
click at [715, 264] on input "Guddorakku" at bounding box center [927, 264] width 651 height 30
paste input "グッドラック"
type input "グッドラック"
click at [1241, 467] on button "Search" at bounding box center [1207, 472] width 92 height 31
click at [739, 344] on input "Kotori" at bounding box center [916, 340] width 629 height 30
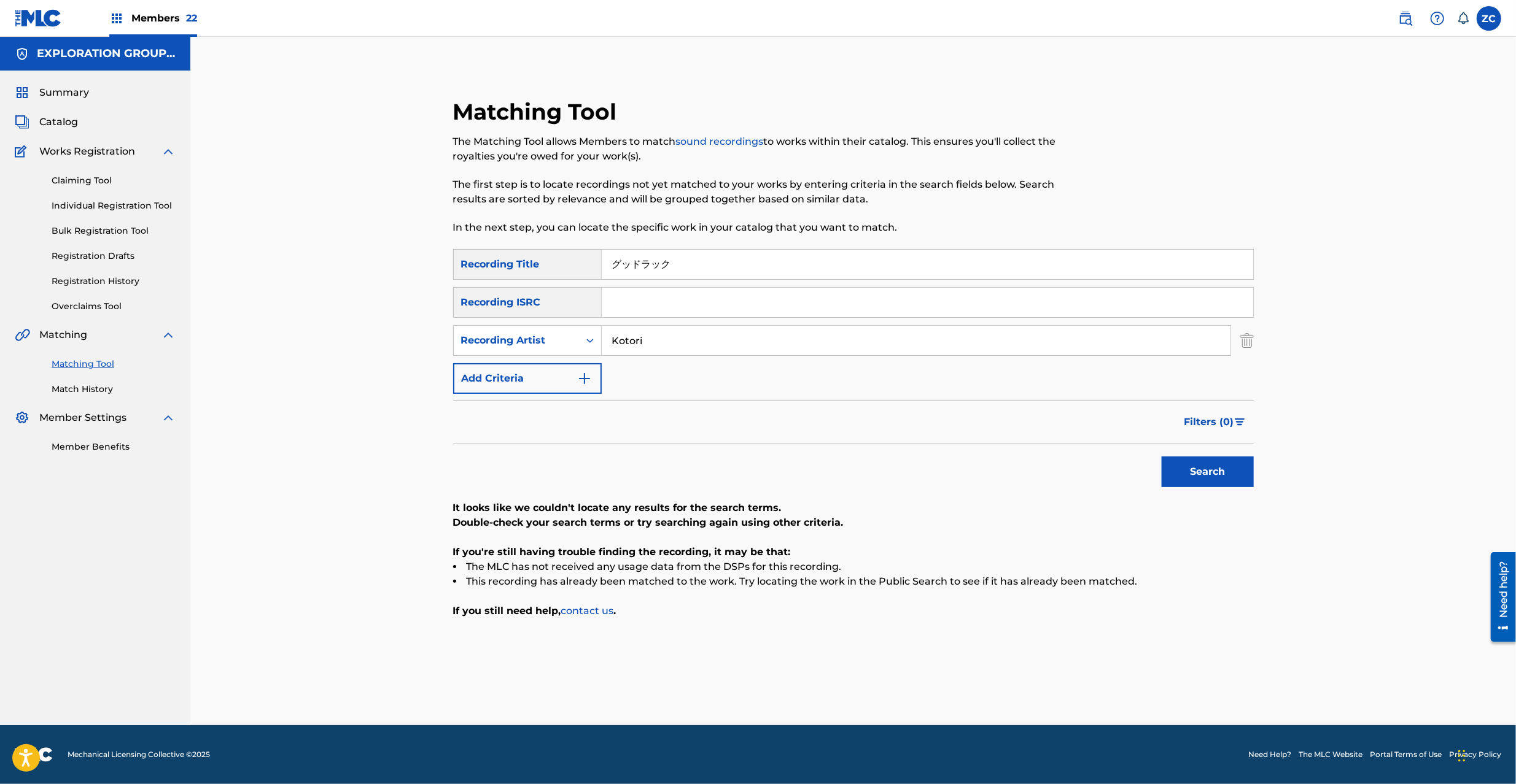
click at [1249, 344] on img "Search Form" at bounding box center [1247, 340] width 14 height 31
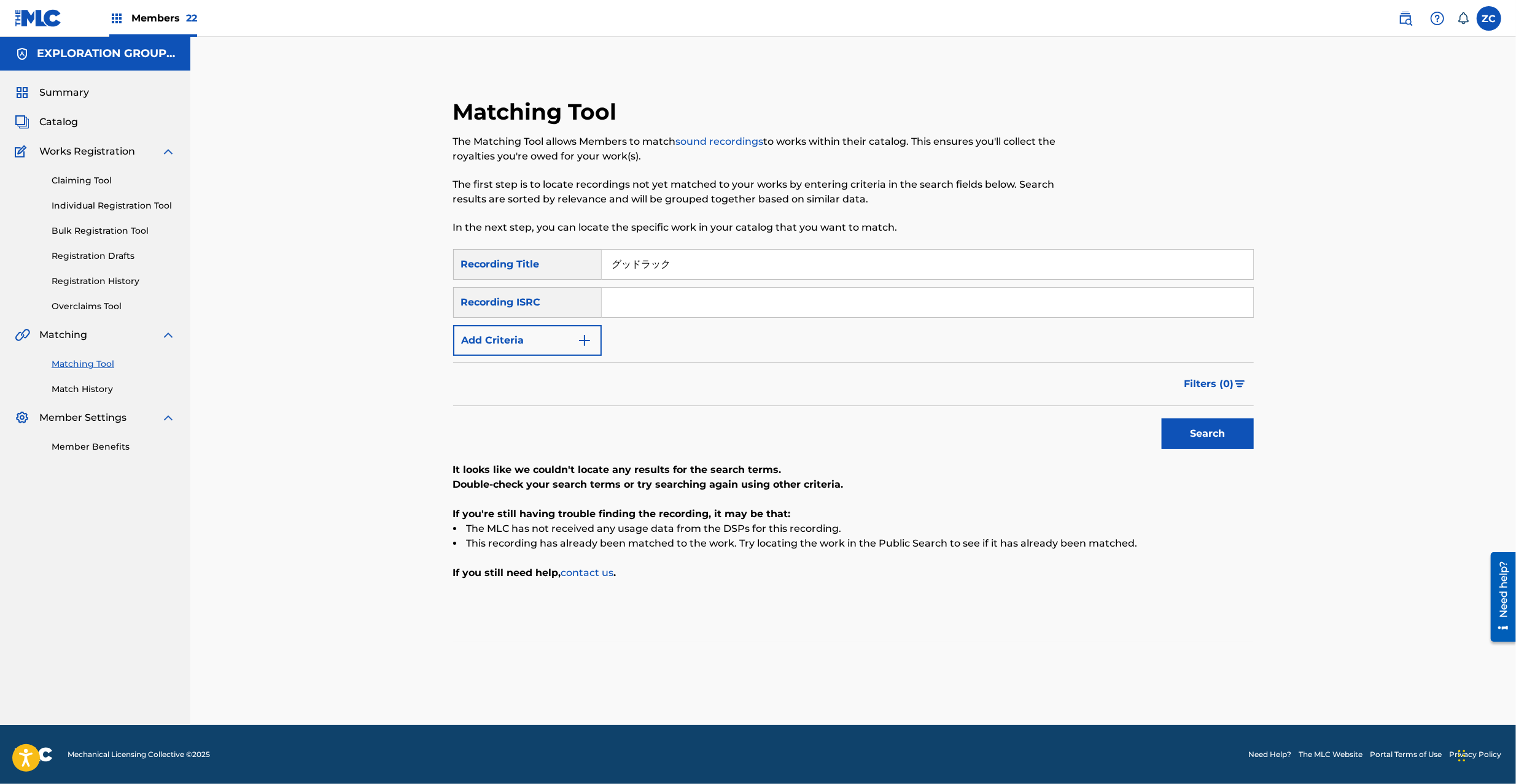
click at [1227, 318] on div "SearchWithCriteria361b6e87-07ff-4281-8d06-c5fe32ed4f15 Recording Title グッドラック S…" at bounding box center [853, 303] width 800 height 107
click at [1227, 303] on input "Search Form" at bounding box center [927, 302] width 651 height 30
paste input "JPR762200027"
type input "JPR762200027"
drag, startPoint x: 868, startPoint y: 248, endPoint x: 427, endPoint y: 253, distance: 441.0
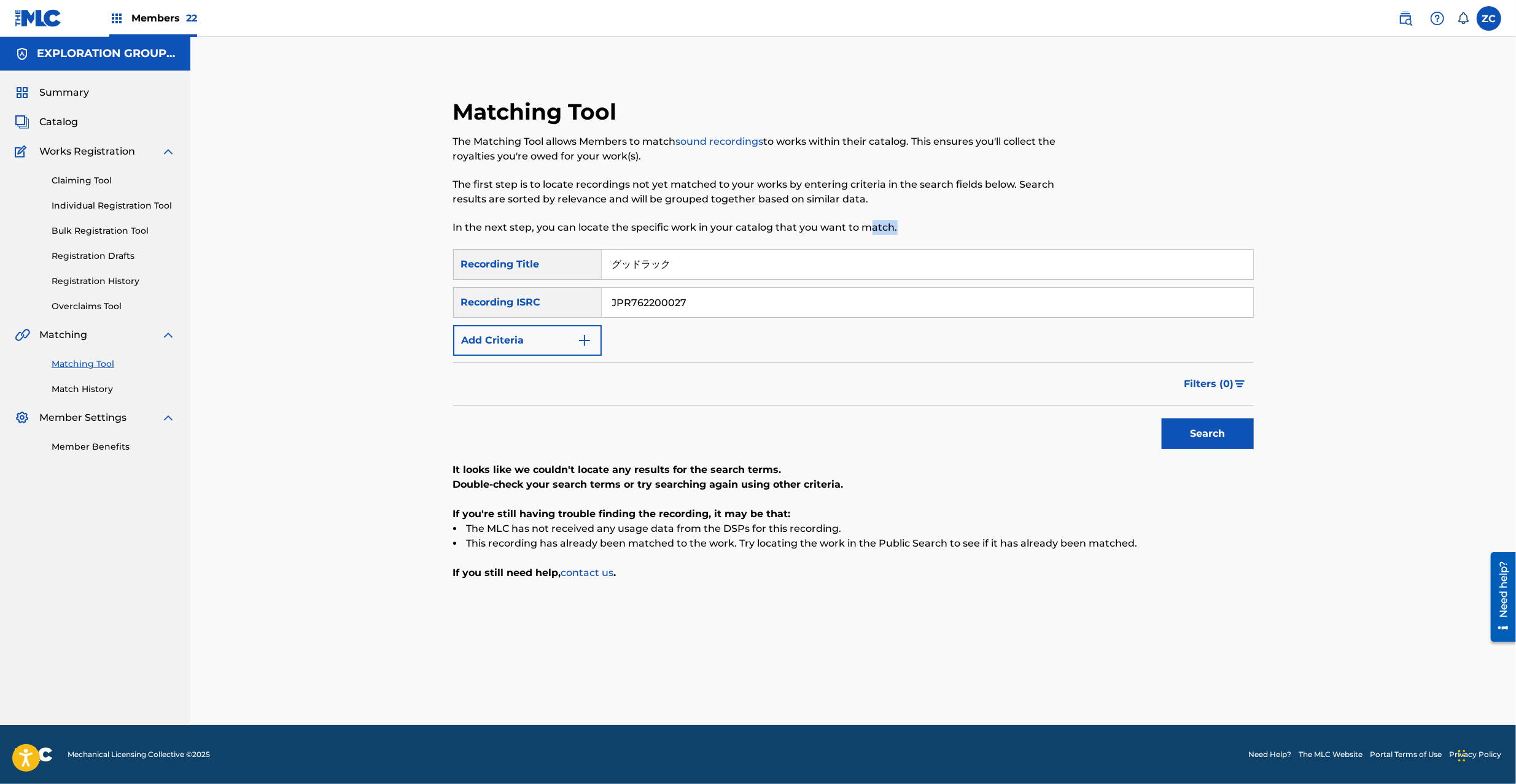
click at [427, 253] on div "Matching Tool The Matching Tool allows Members to match sound recordings to wor…" at bounding box center [853, 396] width 859 height 658
drag, startPoint x: 517, startPoint y: 256, endPoint x: 495, endPoint y: 263, distance: 23.1
click at [485, 259] on div "SearchWithCriteria361b6e87-07ff-4281-8d06-c5fe32ed4f15 Recording Title グッドラック" at bounding box center [853, 265] width 800 height 31
click at [1221, 418] on button "Search" at bounding box center [1207, 434] width 92 height 31
click at [782, 309] on input "JPR762200027" at bounding box center [927, 302] width 651 height 30
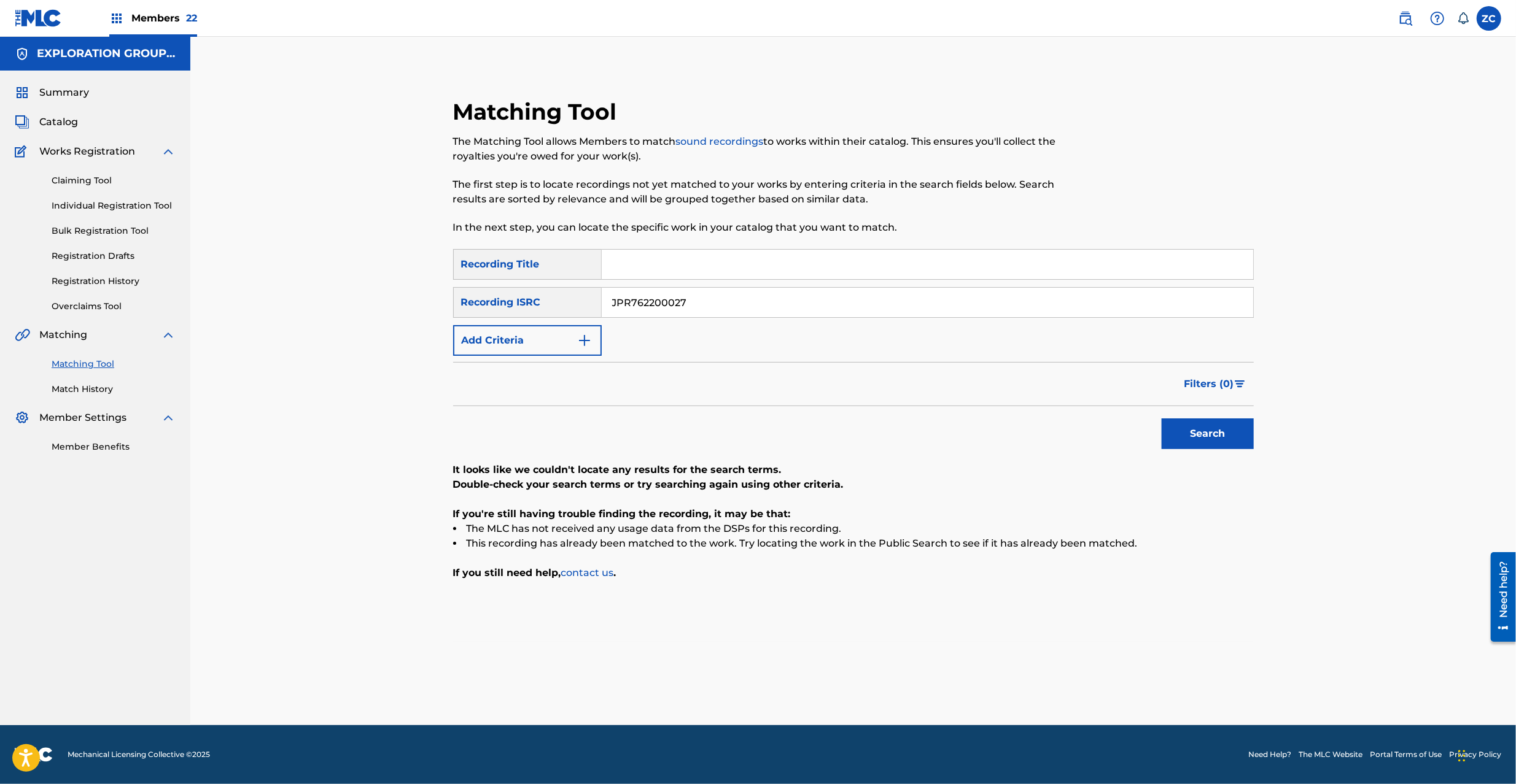
paste input "52200212"
type input "JPR752200212"
click at [1185, 428] on button "Search" at bounding box center [1207, 434] width 92 height 31
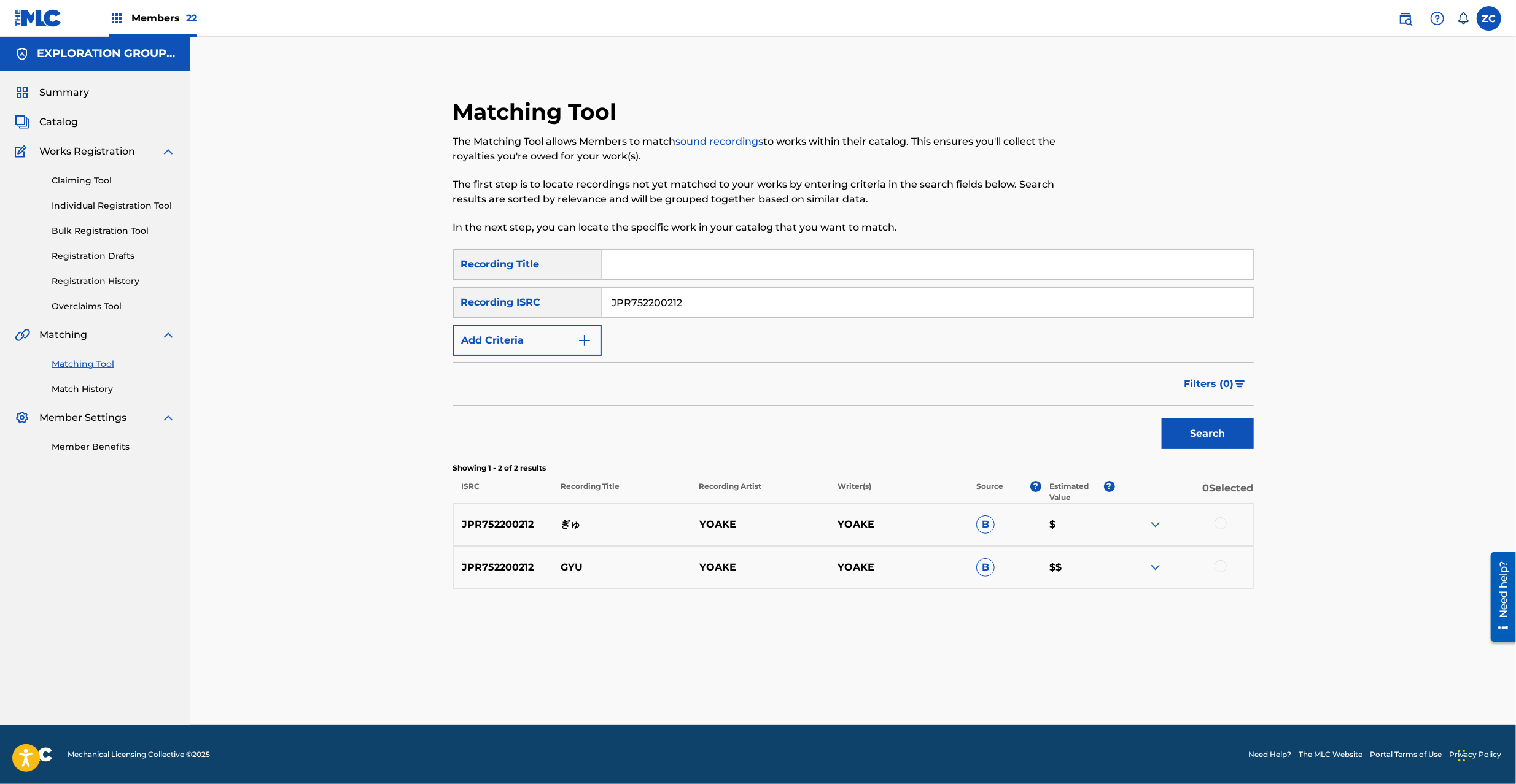
click at [1225, 523] on div at bounding box center [1220, 524] width 12 height 12
click at [1221, 569] on div at bounding box center [1220, 566] width 12 height 12
click at [868, 697] on button "Match 2 Groups" at bounding box center [863, 684] width 136 height 31
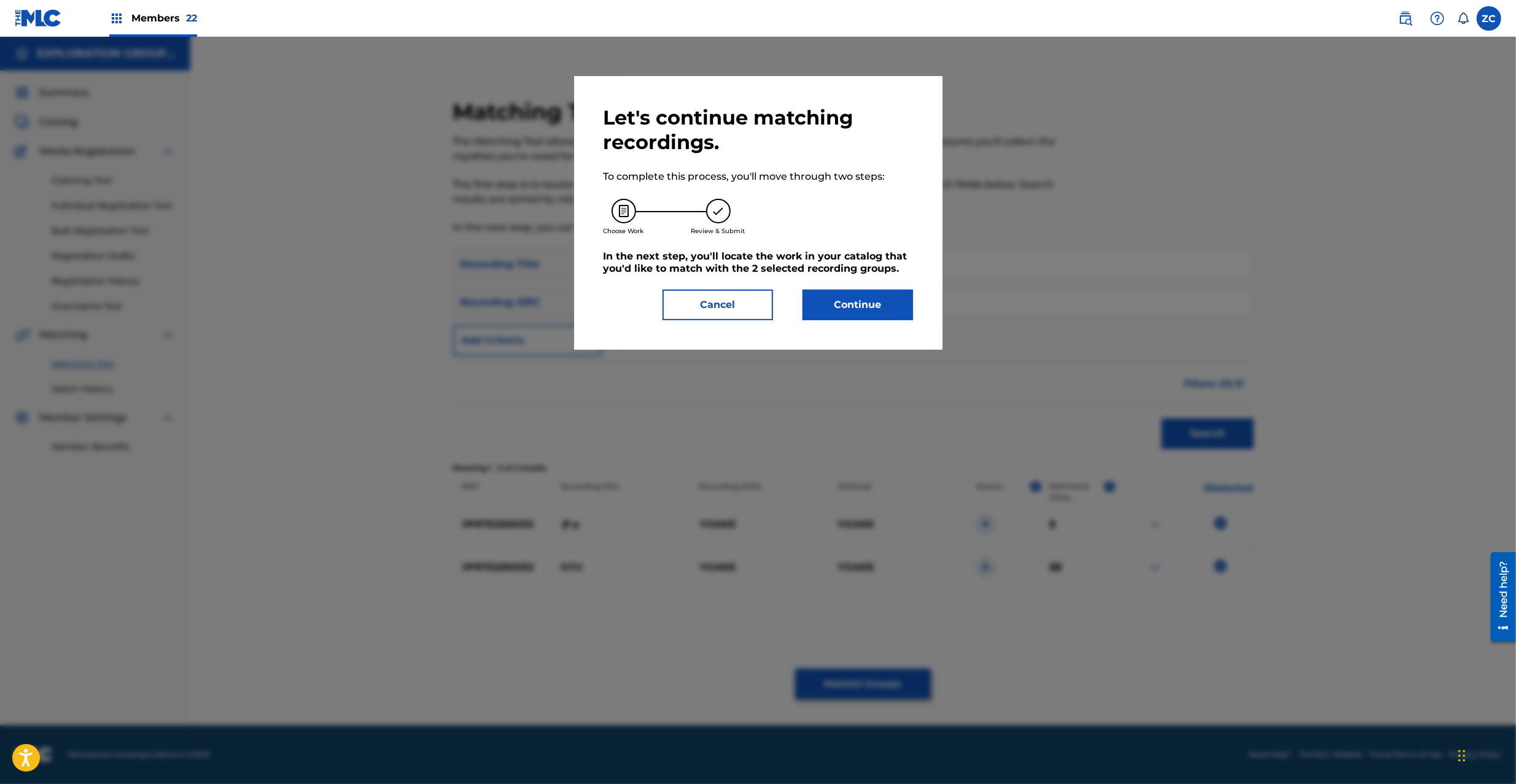
click at [843, 314] on button "Continue" at bounding box center [857, 305] width 110 height 31
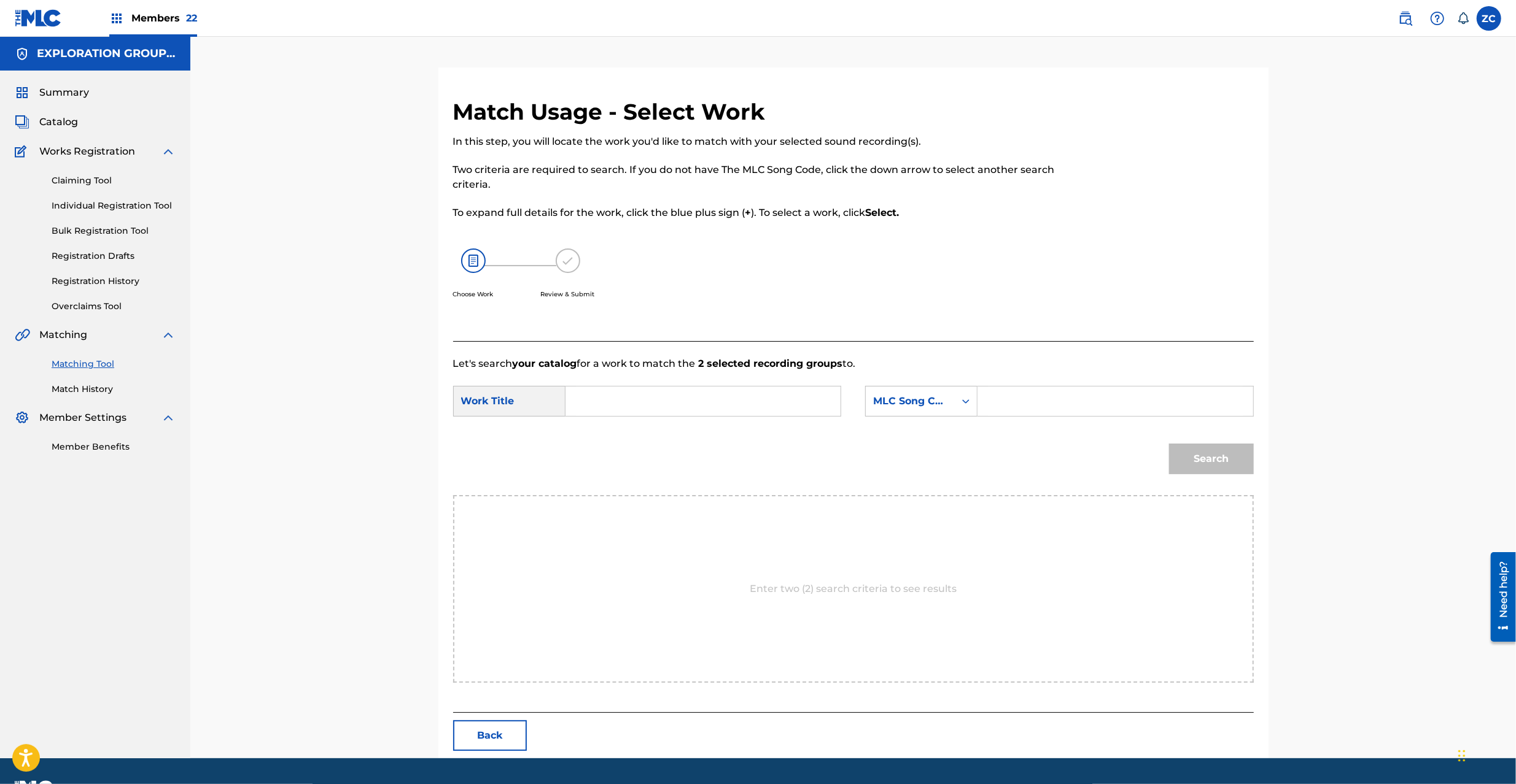
click at [727, 415] on input "Search Form" at bounding box center [702, 401] width 254 height 30
paste input "Gyu GB9DAV"
click at [634, 403] on input "Gyu GB9DAV" at bounding box center [702, 401] width 254 height 30
type input "Gyu"
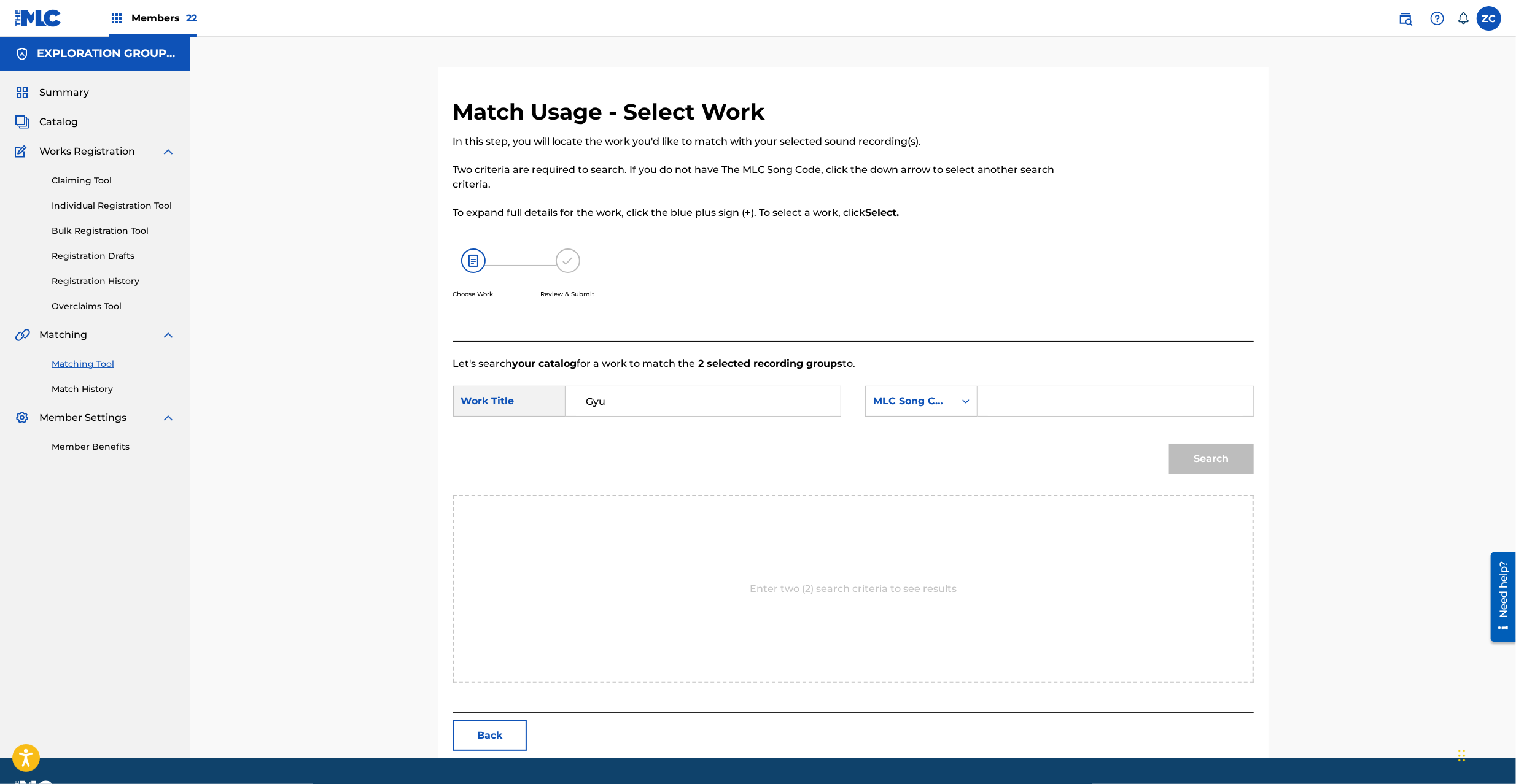
click at [1039, 403] on input "Search Form" at bounding box center [1115, 401] width 254 height 30
paste input "GB9DAV"
type input "GB9DAV"
click at [1216, 465] on button "Search" at bounding box center [1211, 459] width 85 height 31
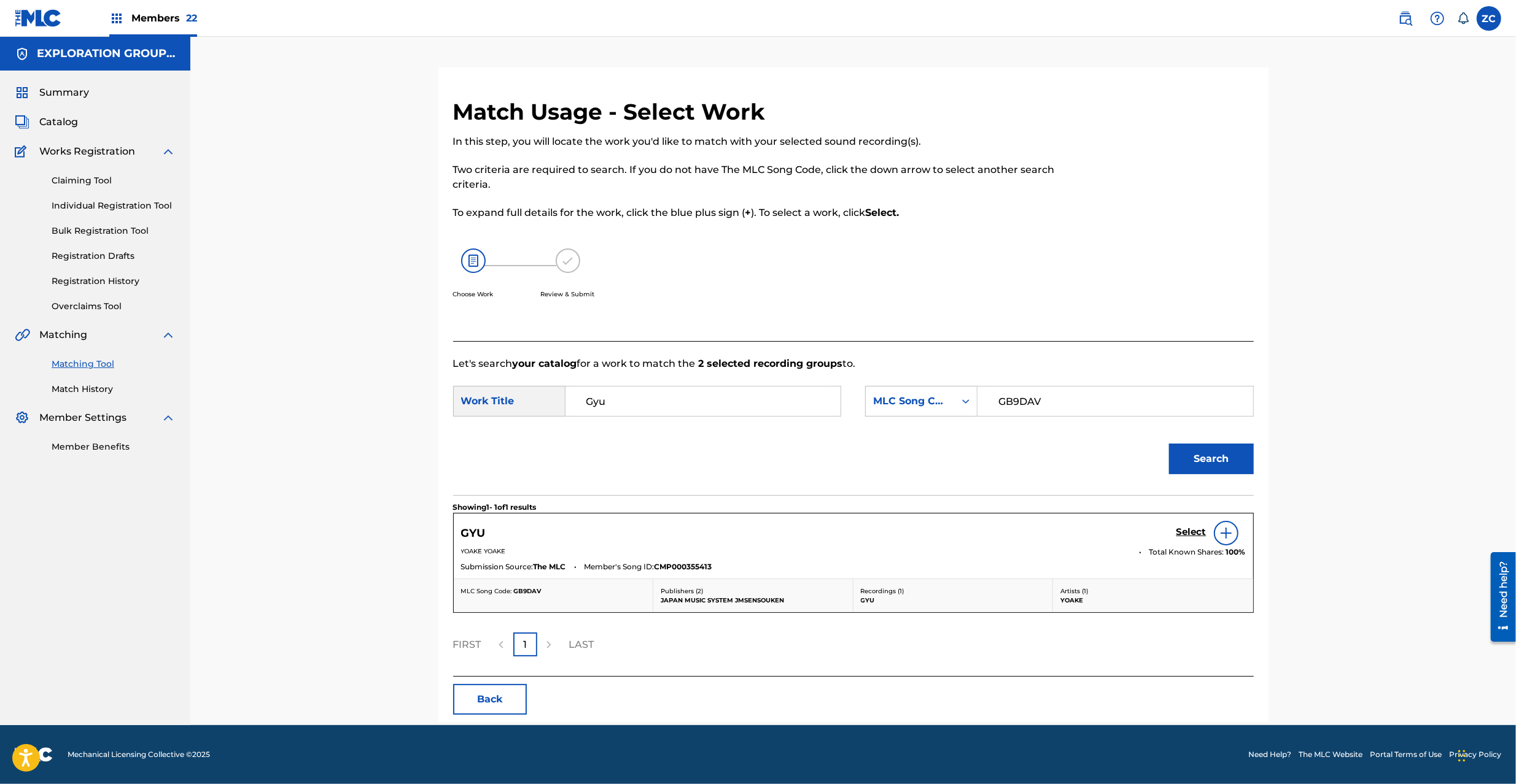
click at [1191, 533] on h5 "Select" at bounding box center [1191, 532] width 30 height 12
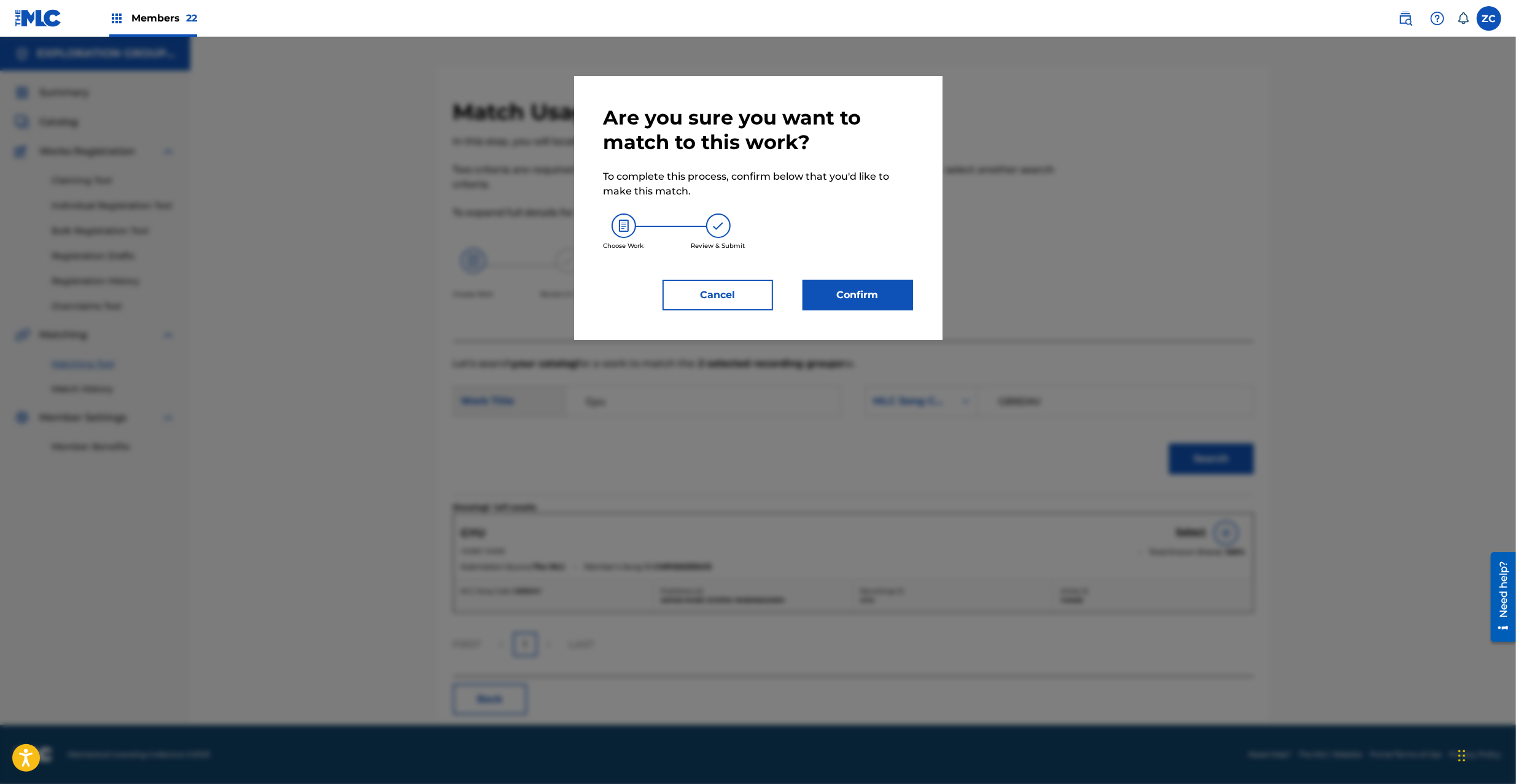
click at [883, 280] on button "Confirm" at bounding box center [857, 295] width 110 height 31
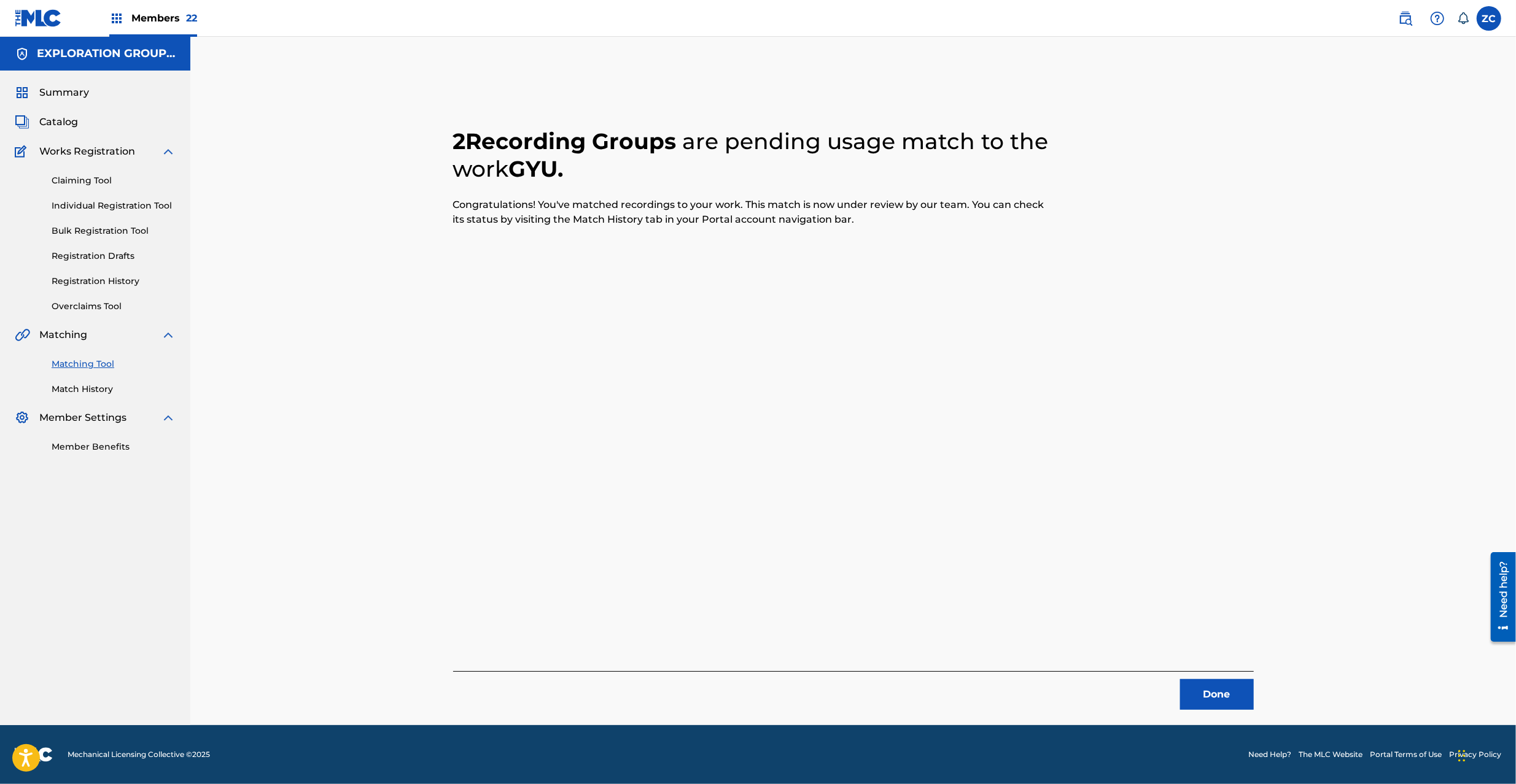
click at [1219, 695] on button "Done" at bounding box center [1216, 695] width 74 height 31
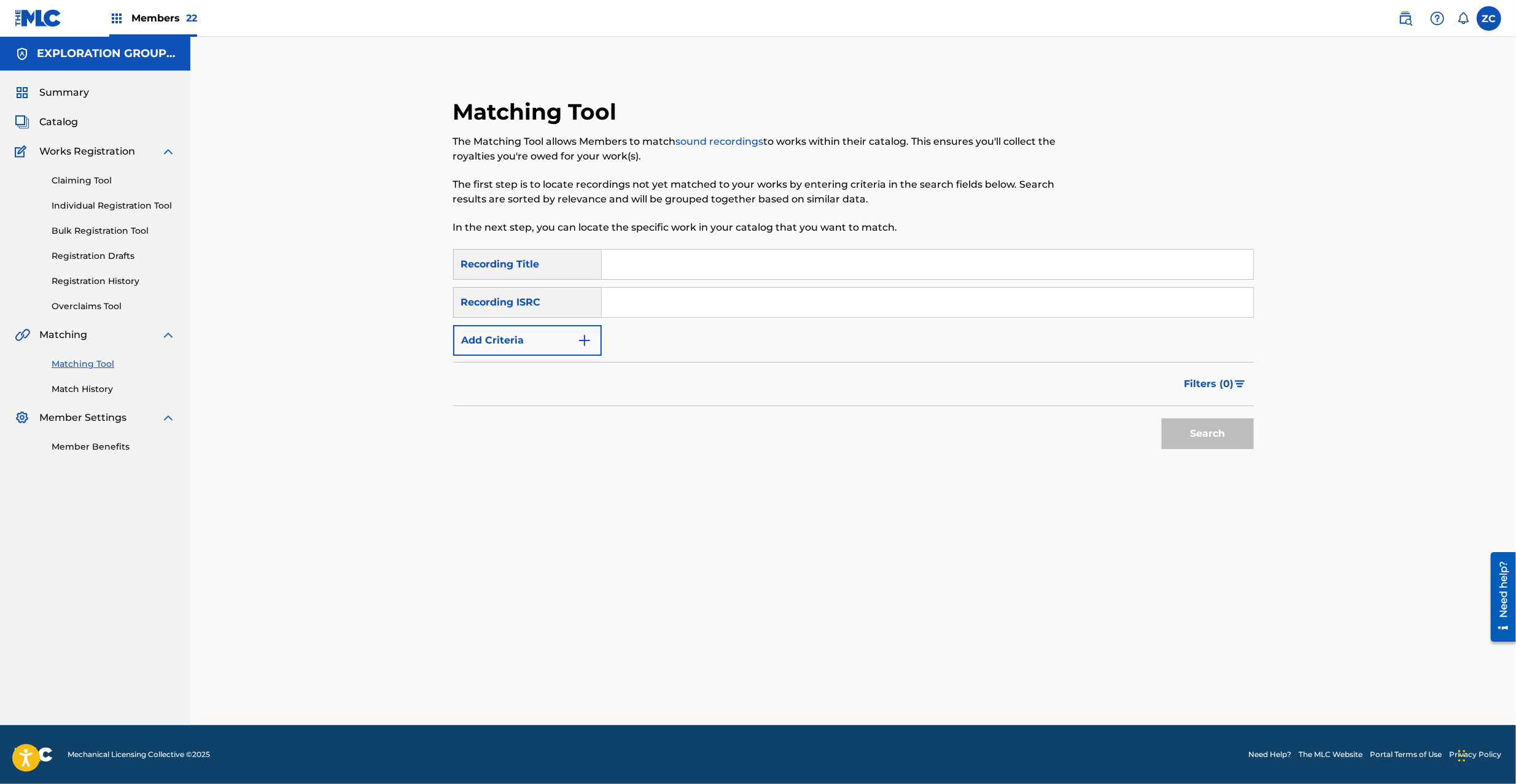
click at [743, 307] on input "Search Form" at bounding box center [927, 302] width 651 height 30
paste input "TCJPT2277303"
type input "TCJPT2277303"
drag, startPoint x: 1209, startPoint y: 437, endPoint x: 1051, endPoint y: 423, distance: 158.6
click at [1206, 434] on button "Search" at bounding box center [1207, 434] width 92 height 31
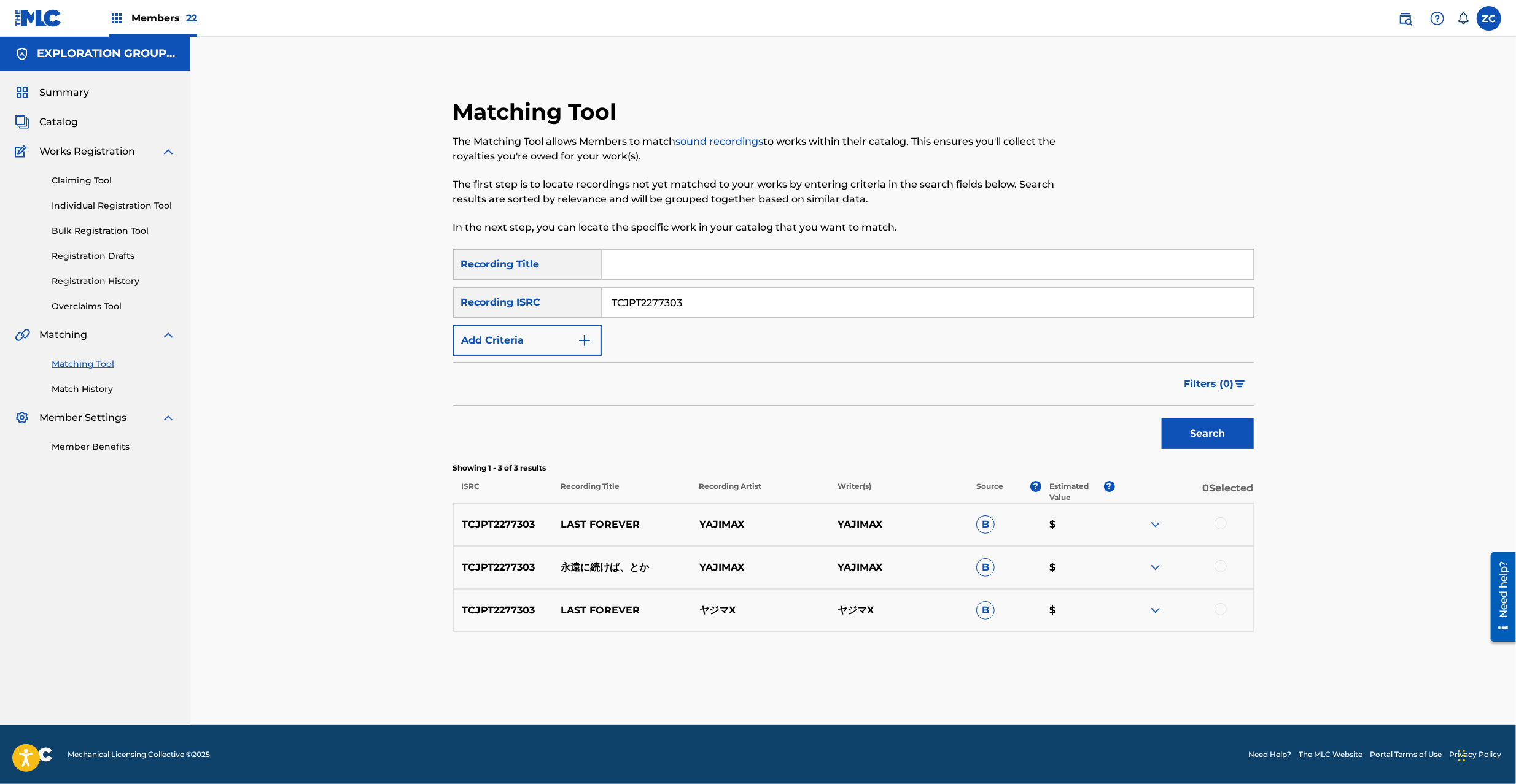
click at [1219, 520] on div at bounding box center [1220, 524] width 12 height 12
click at [1221, 563] on div at bounding box center [1220, 566] width 12 height 12
click at [1214, 614] on div at bounding box center [1183, 610] width 138 height 14
click at [1216, 612] on div at bounding box center [1220, 609] width 12 height 12
drag, startPoint x: 717, startPoint y: 294, endPoint x: 427, endPoint y: 315, distance: 290.8
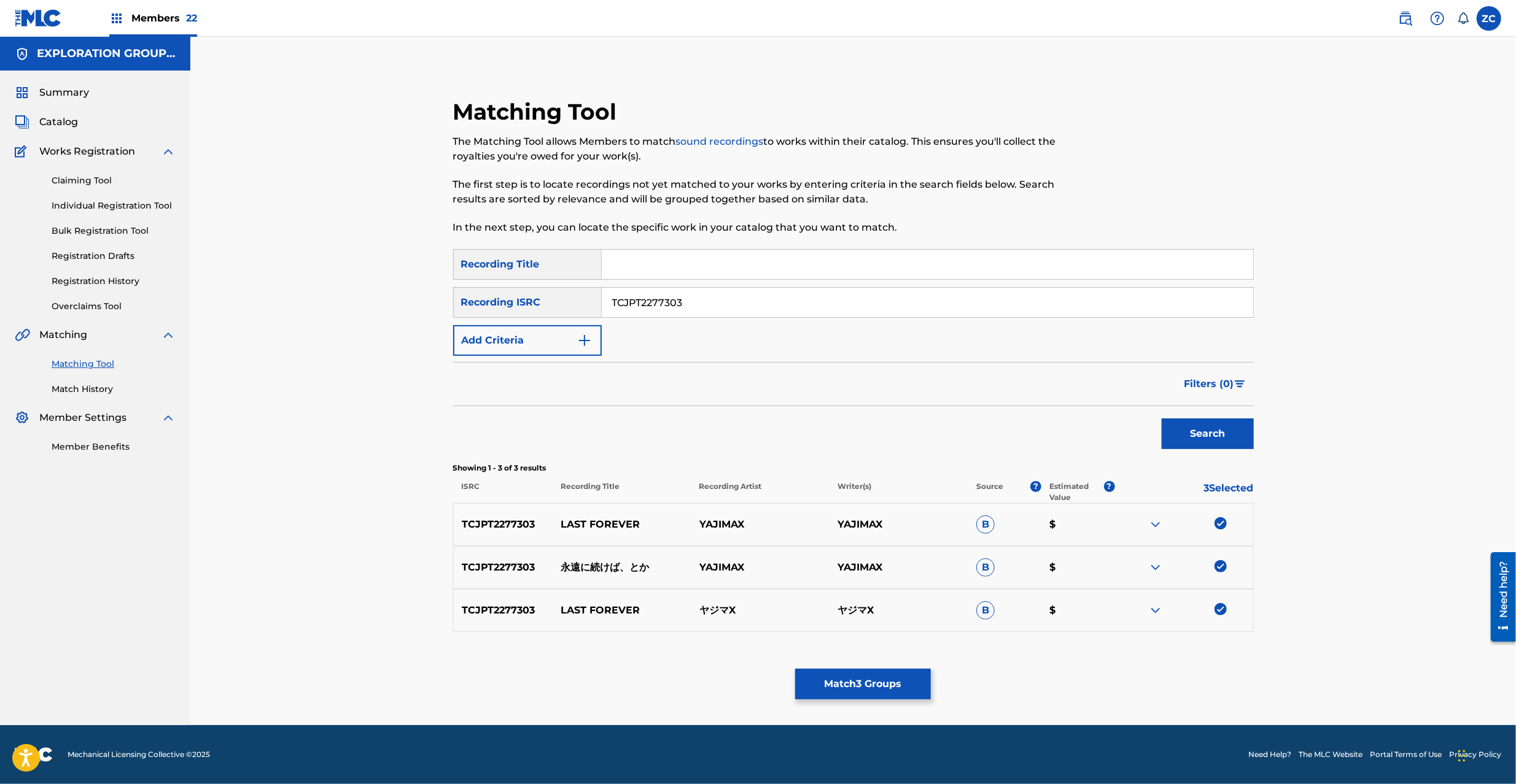
click at [427, 315] on div "Matching Tool The Matching Tool allows Members to match sound recordings to wor…" at bounding box center [853, 396] width 859 height 658
click at [862, 688] on button "Match 3 Groups" at bounding box center [863, 684] width 136 height 31
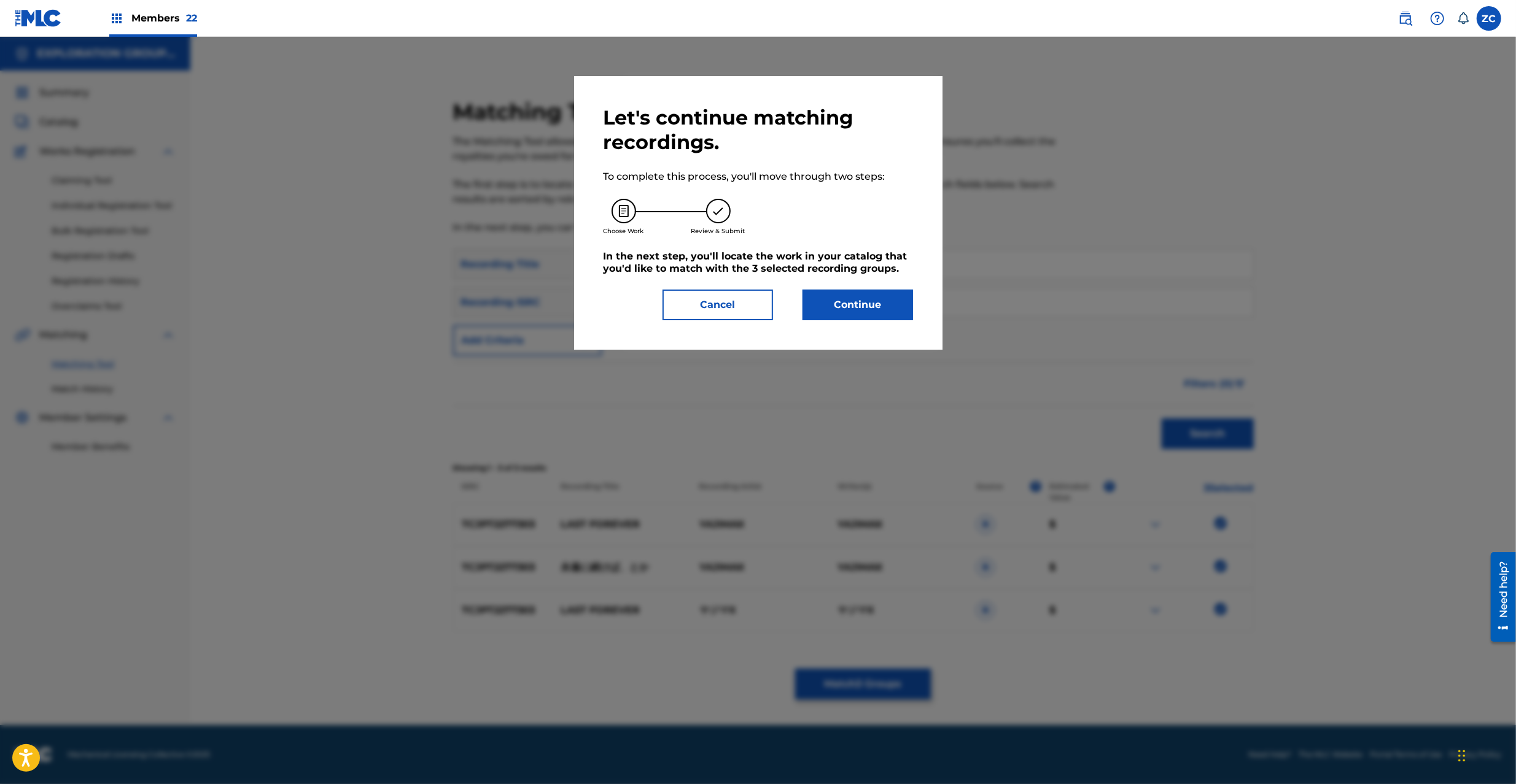
click at [889, 312] on button "Continue" at bounding box center [857, 305] width 110 height 31
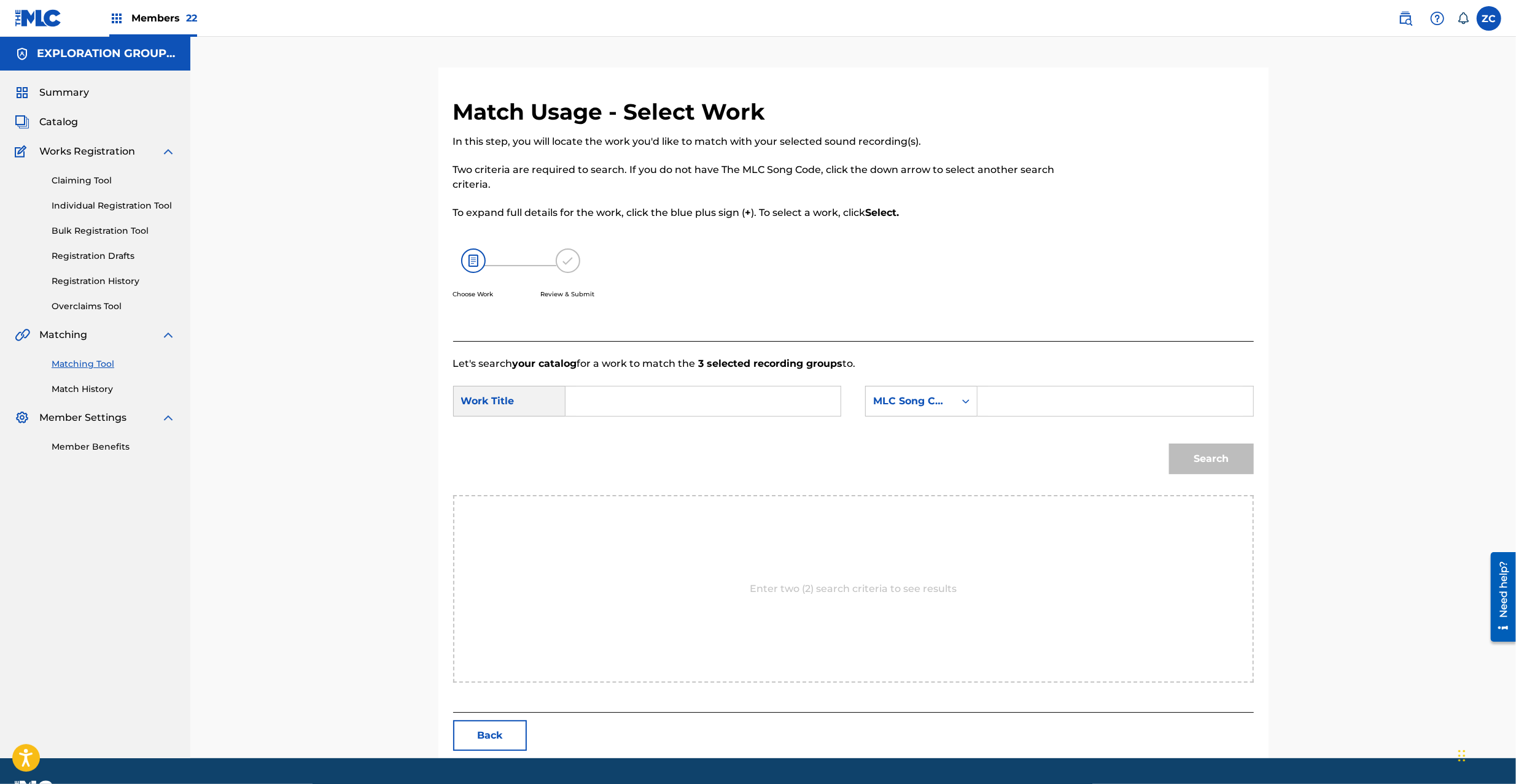
click at [813, 406] on input "Search Form" at bounding box center [702, 401] width 254 height 30
paste input "[PERSON_NAME] ES1D79"
click at [739, 394] on input "[PERSON_NAME] ES1D79" at bounding box center [702, 401] width 254 height 30
type input "[PERSON_NAME]"
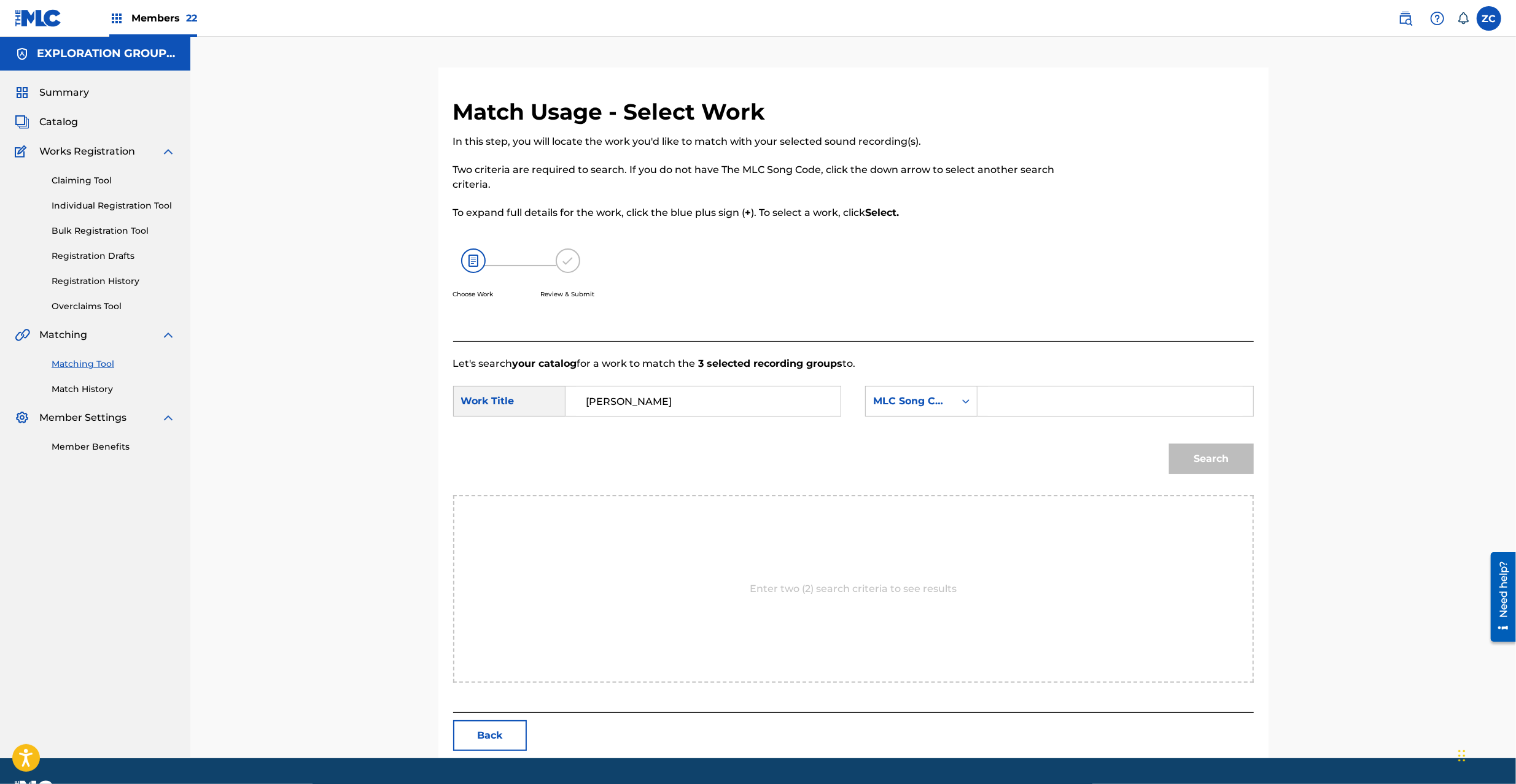
click at [1068, 395] on input "Search Form" at bounding box center [1115, 401] width 254 height 30
paste input "ES1D79"
type input "ES1D79"
click at [1210, 469] on button "Search" at bounding box center [1211, 459] width 85 height 31
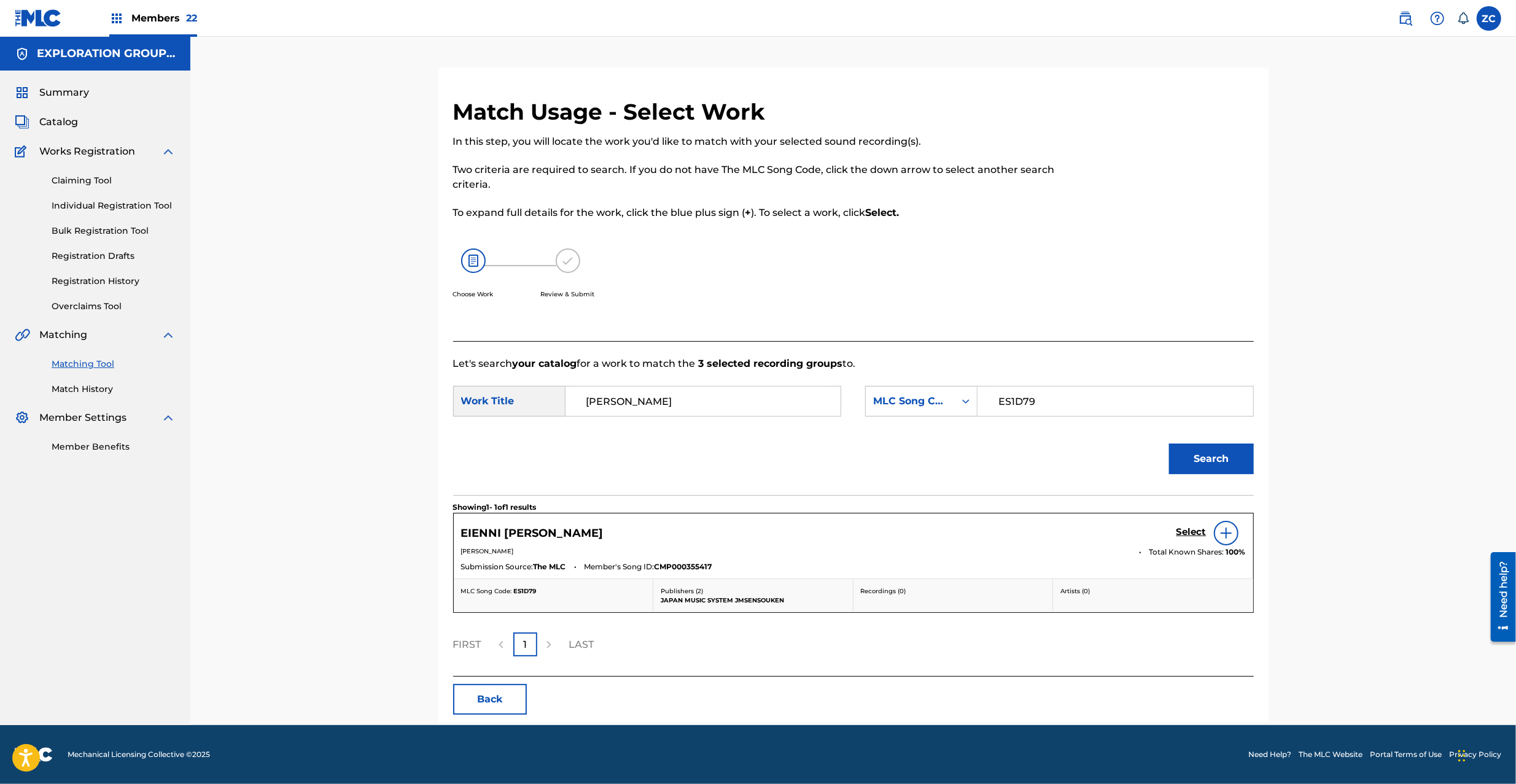
click at [1188, 531] on h5 "Select" at bounding box center [1191, 532] width 30 height 12
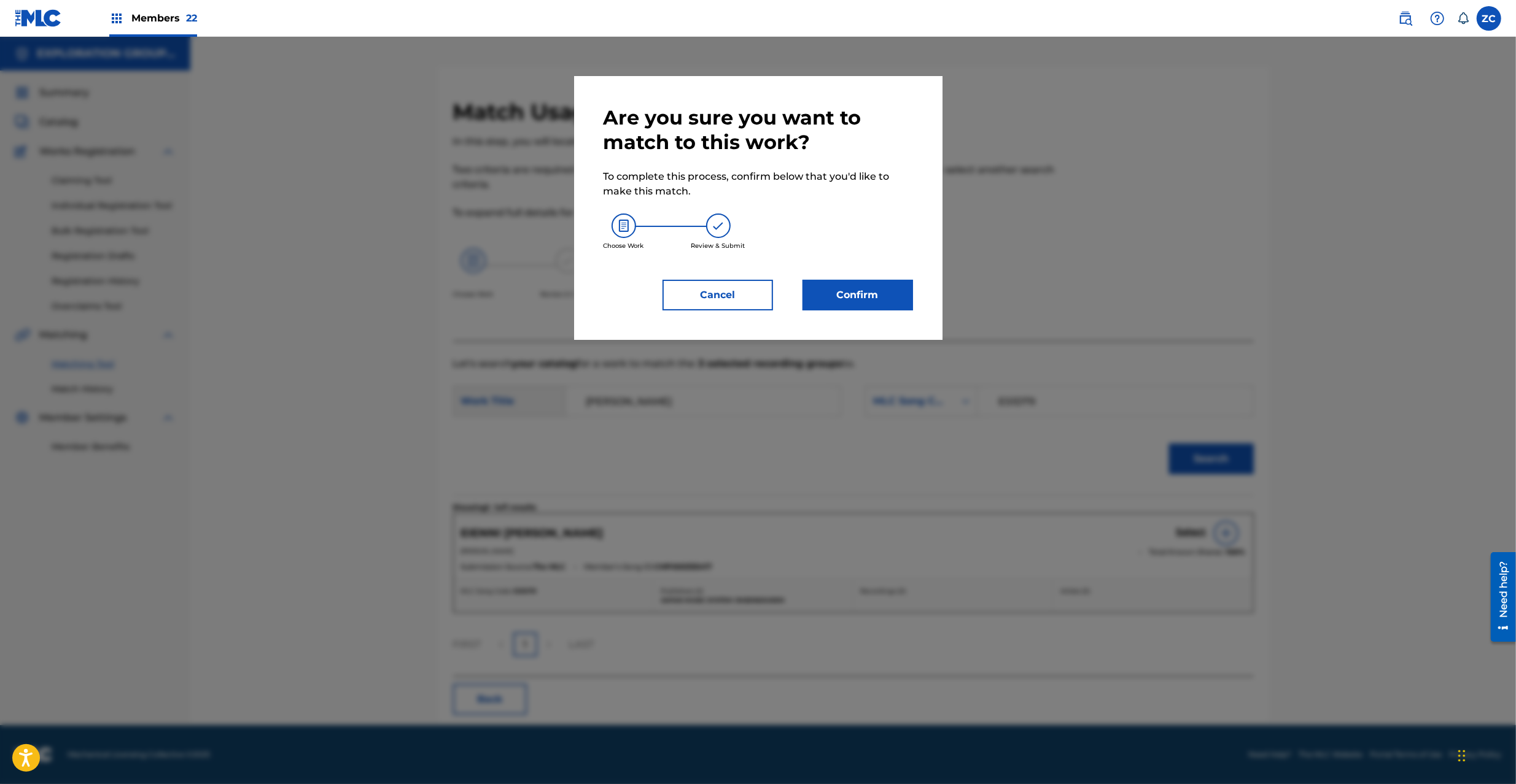
click at [873, 283] on button "Confirm" at bounding box center [857, 295] width 110 height 31
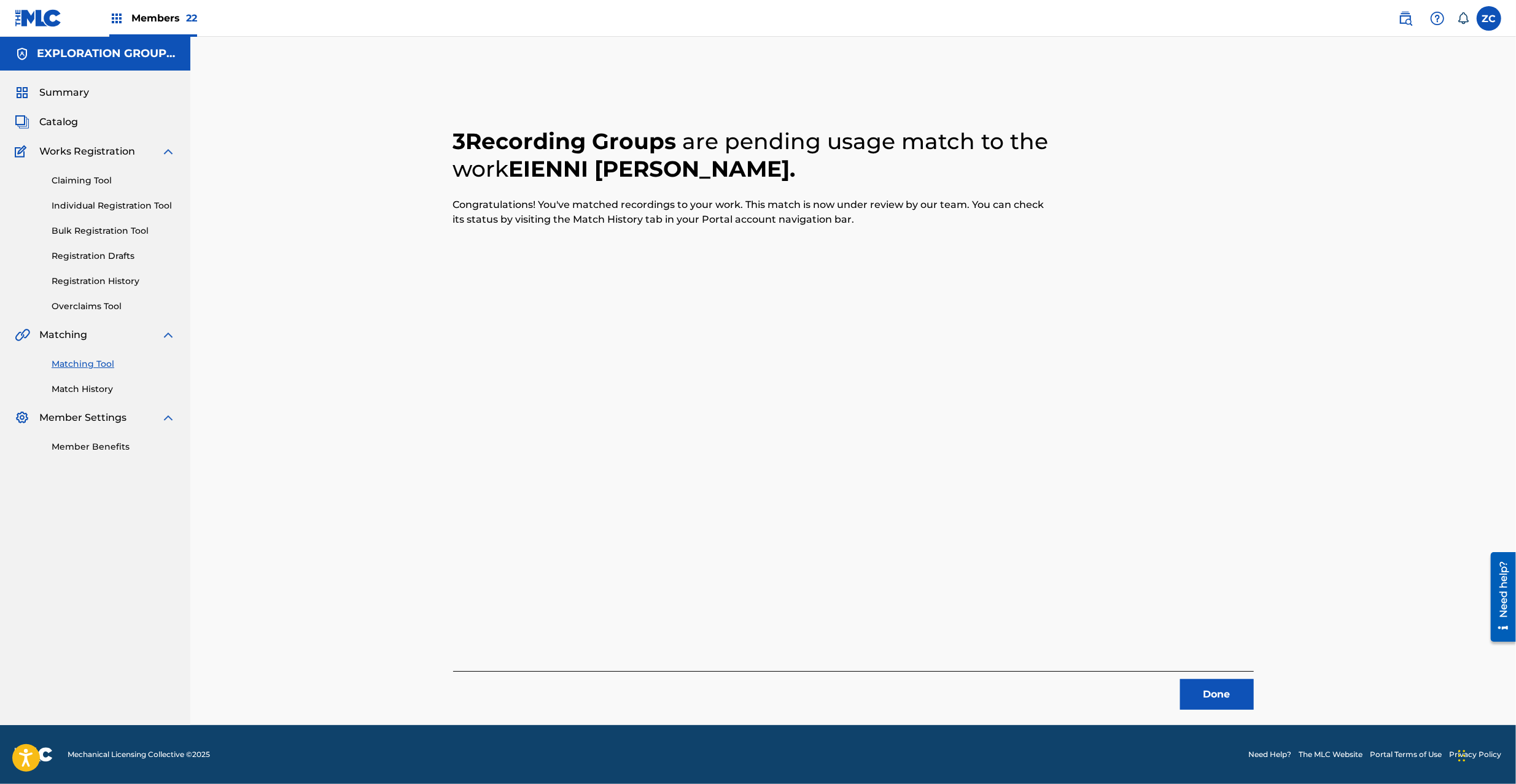
click at [1201, 695] on button "Done" at bounding box center [1216, 695] width 74 height 31
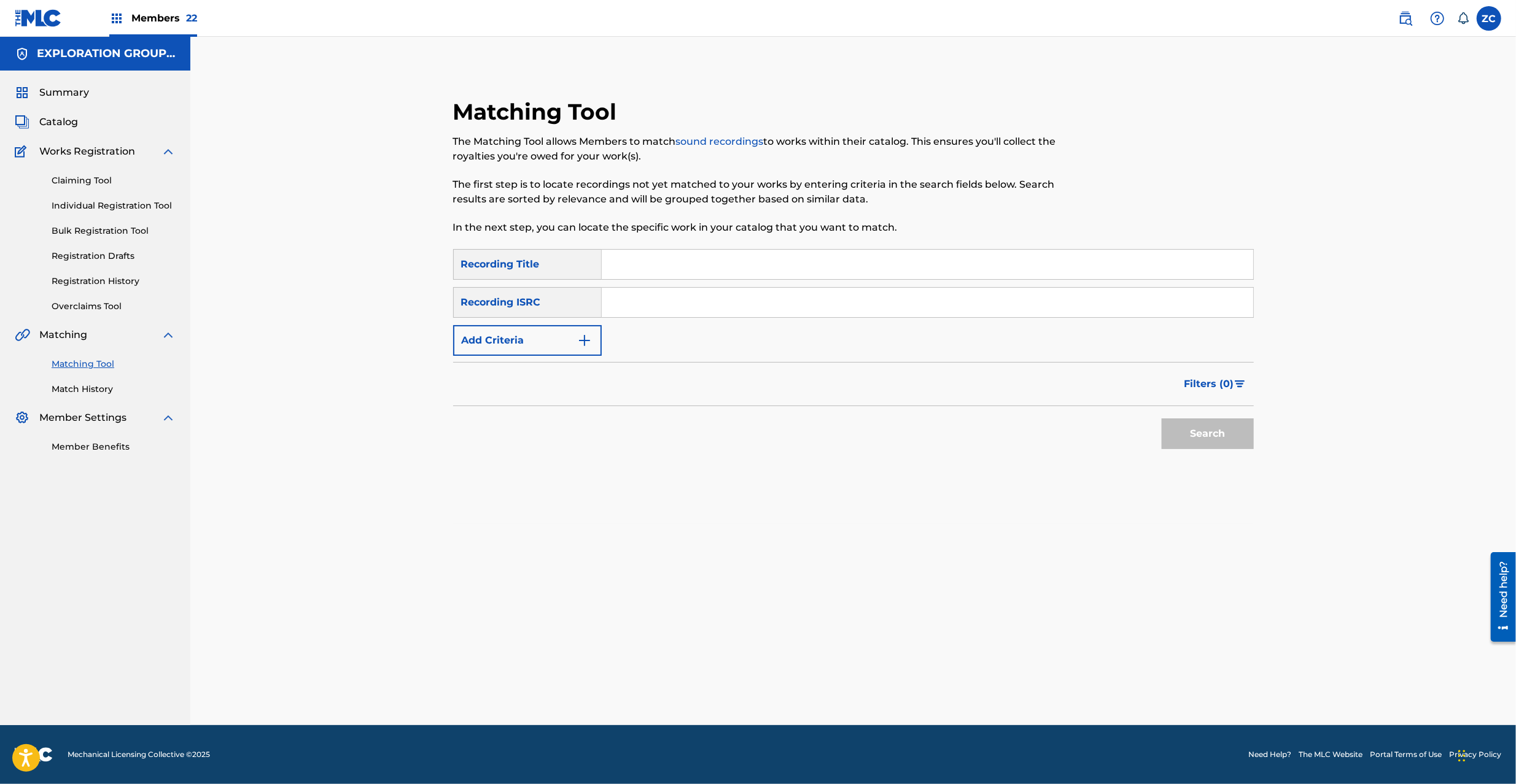
drag, startPoint x: 892, startPoint y: 311, endPoint x: 941, endPoint y: 328, distance: 51.9
click at [892, 311] on input "Search Form" at bounding box center [927, 302] width 651 height 30
paste input "TCJPT2286043"
type input "TCJPT2286043"
click at [1219, 438] on button "Search" at bounding box center [1207, 434] width 92 height 31
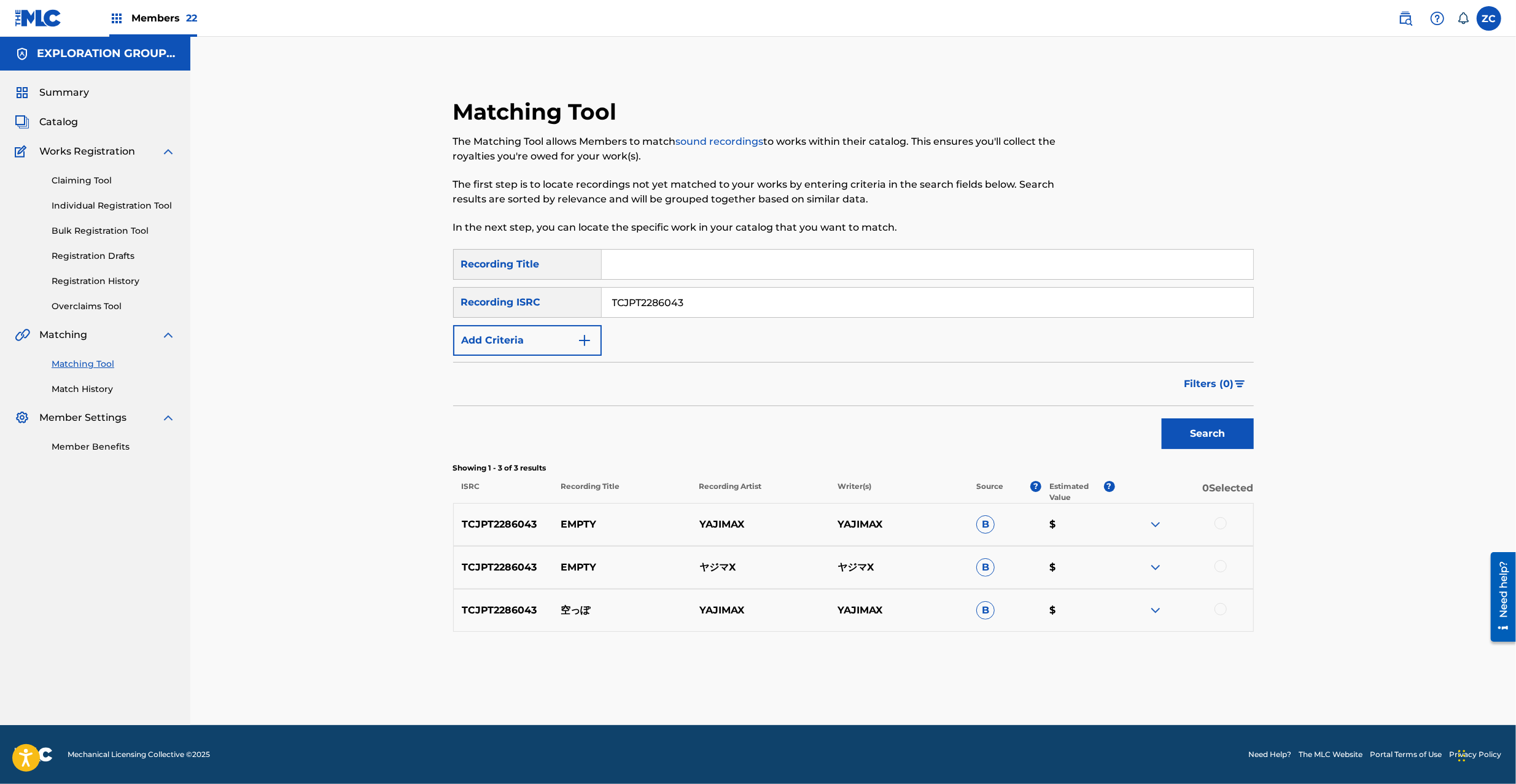
click at [1223, 526] on div at bounding box center [1220, 524] width 12 height 12
click at [1216, 568] on div at bounding box center [1220, 566] width 12 height 12
click at [1219, 608] on div at bounding box center [1220, 609] width 12 height 12
click at [880, 675] on button "Match 3 Groups" at bounding box center [863, 684] width 136 height 31
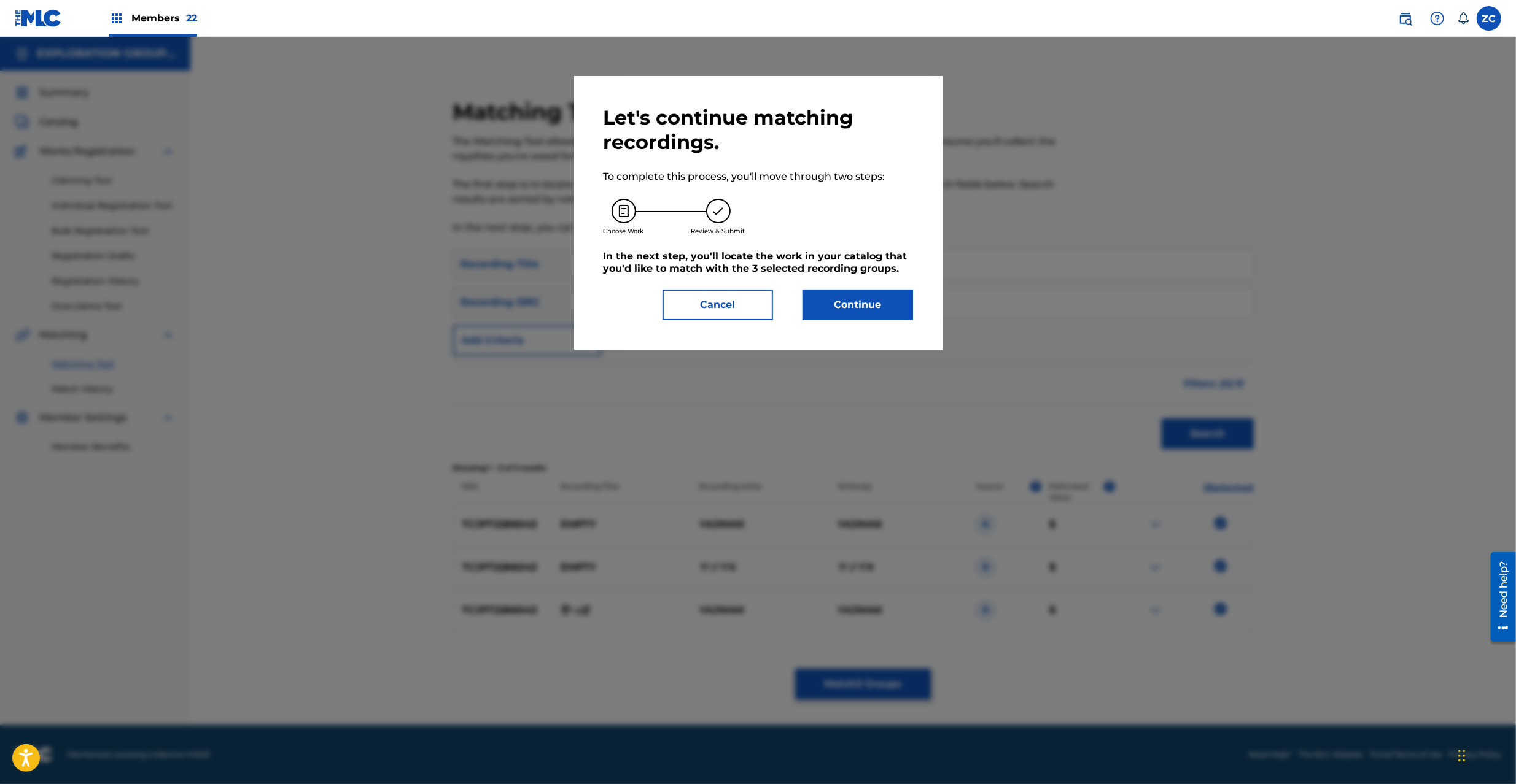
click at [841, 307] on button "Continue" at bounding box center [857, 305] width 110 height 31
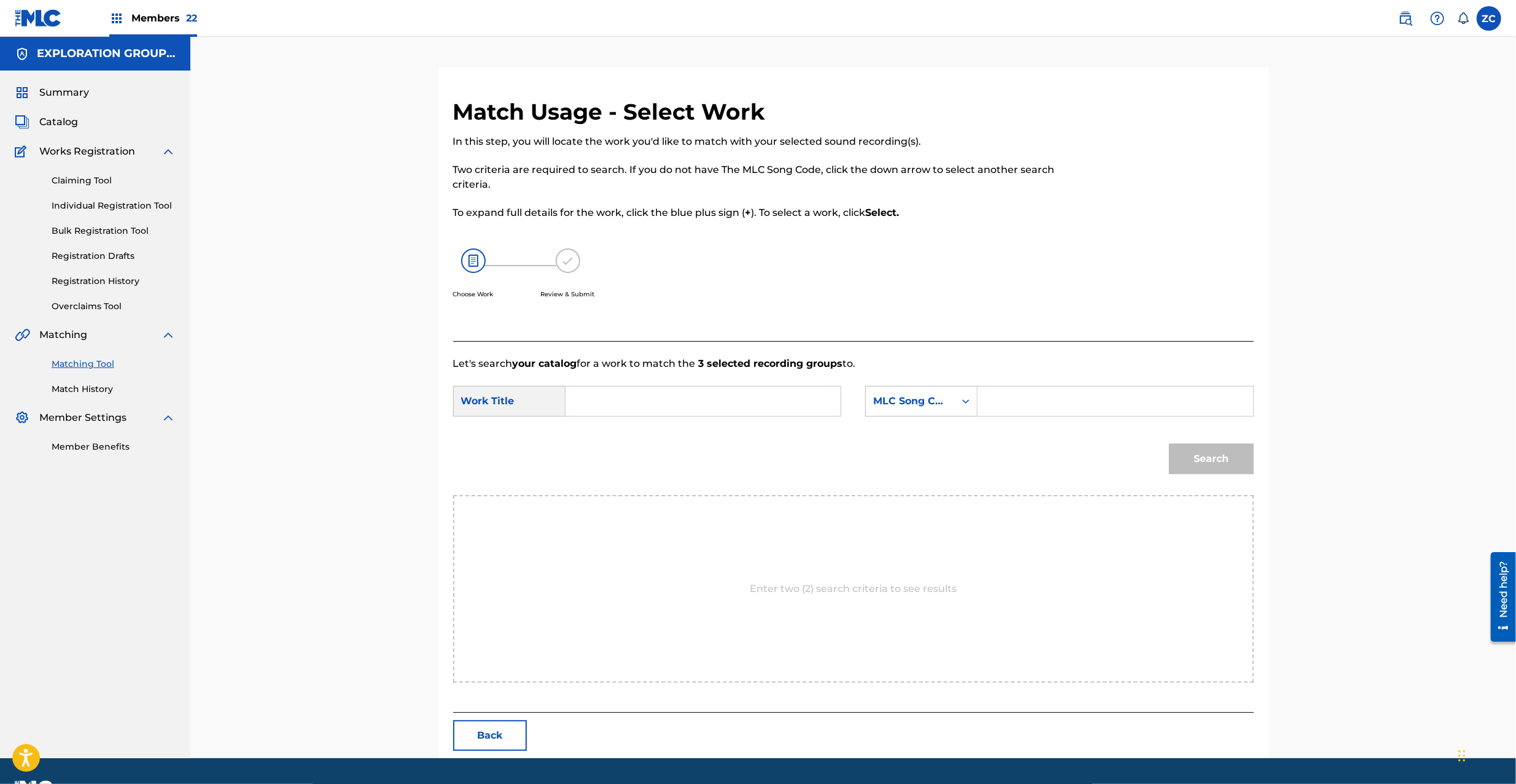
click at [733, 416] on input "Search Form" at bounding box center [702, 401] width 254 height 30
click at [728, 400] on input "Search Form" at bounding box center [702, 401] width 254 height 30
paste input "Karappo KI89JY"
click at [666, 404] on input "Karappo KI89JY" at bounding box center [702, 401] width 254 height 30
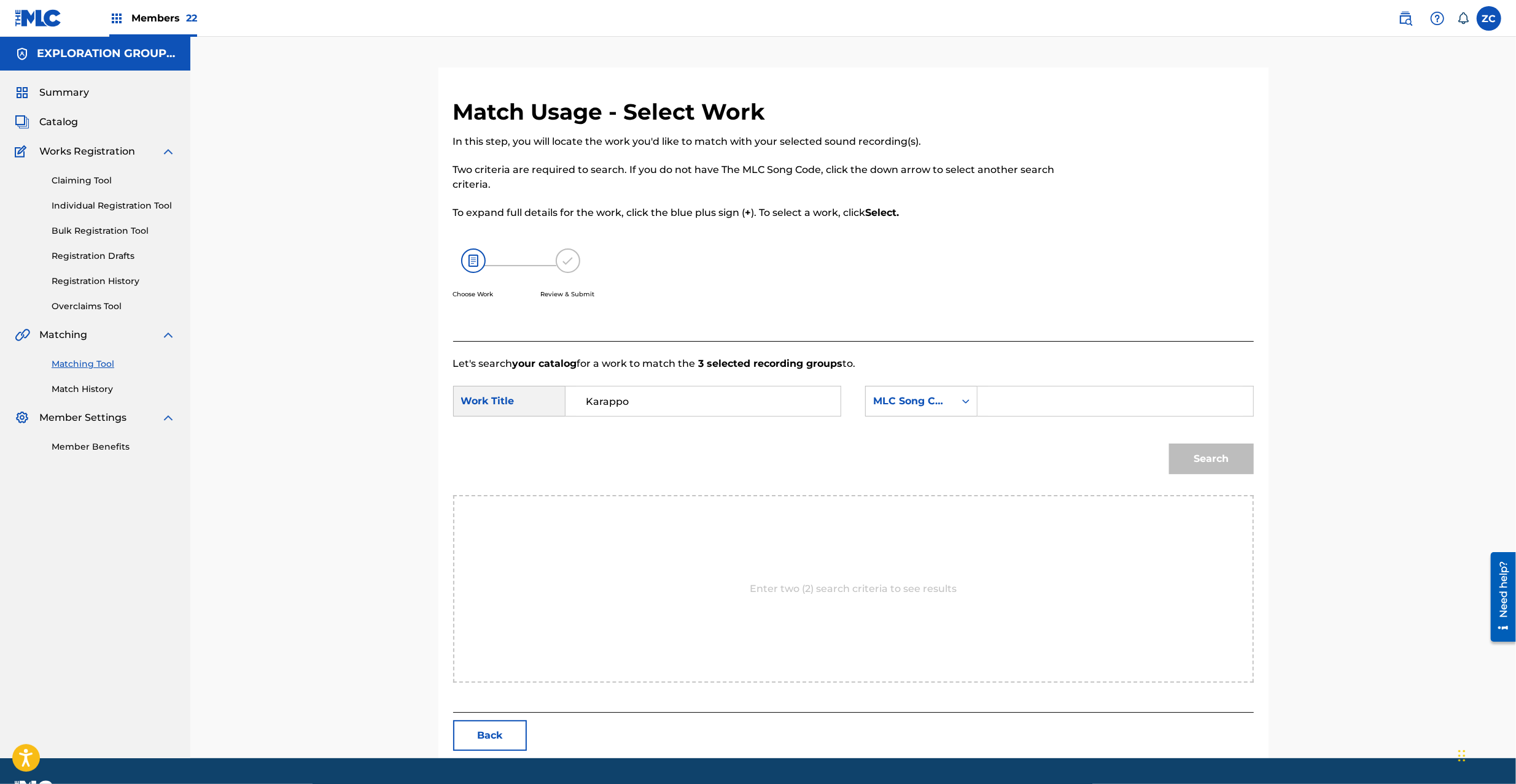
type input "Karappo"
click at [1066, 401] on input "Search Form" at bounding box center [1115, 401] width 254 height 30
paste input "KI89JY"
type input "KI89JY"
click at [1219, 449] on button "Search" at bounding box center [1211, 459] width 85 height 31
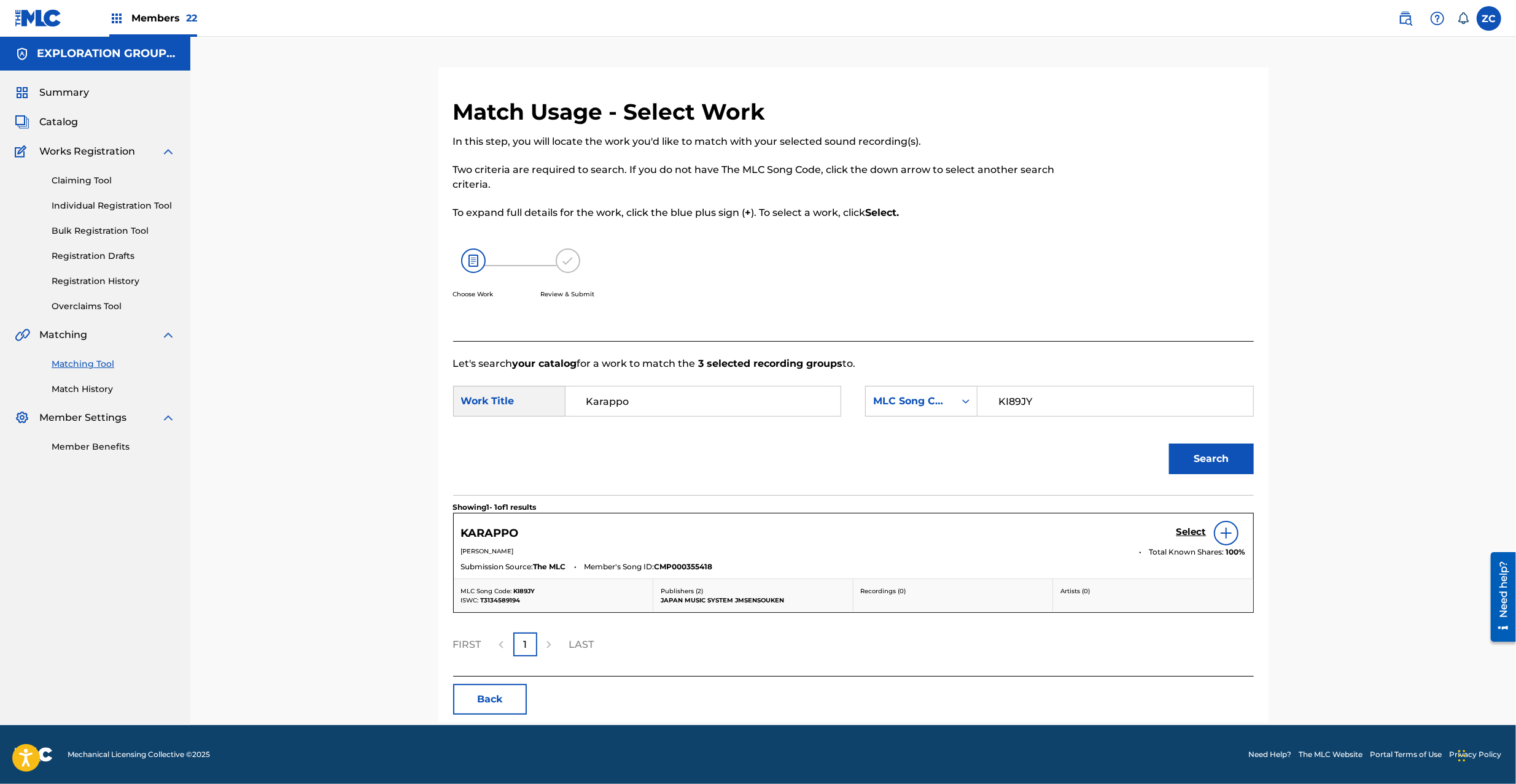
click at [1199, 530] on h5 "Select" at bounding box center [1191, 532] width 30 height 12
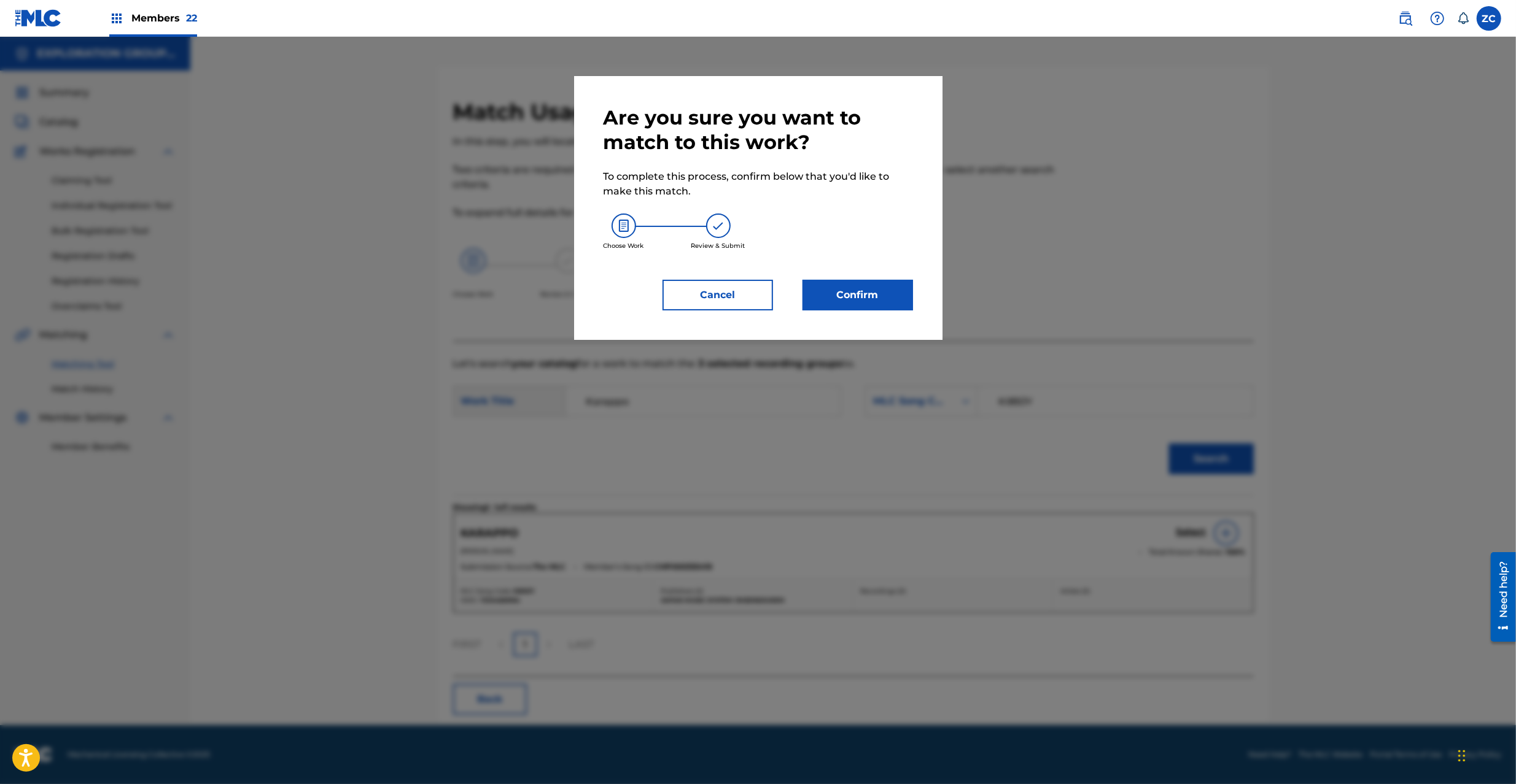
click at [875, 290] on button "Confirm" at bounding box center [857, 295] width 110 height 31
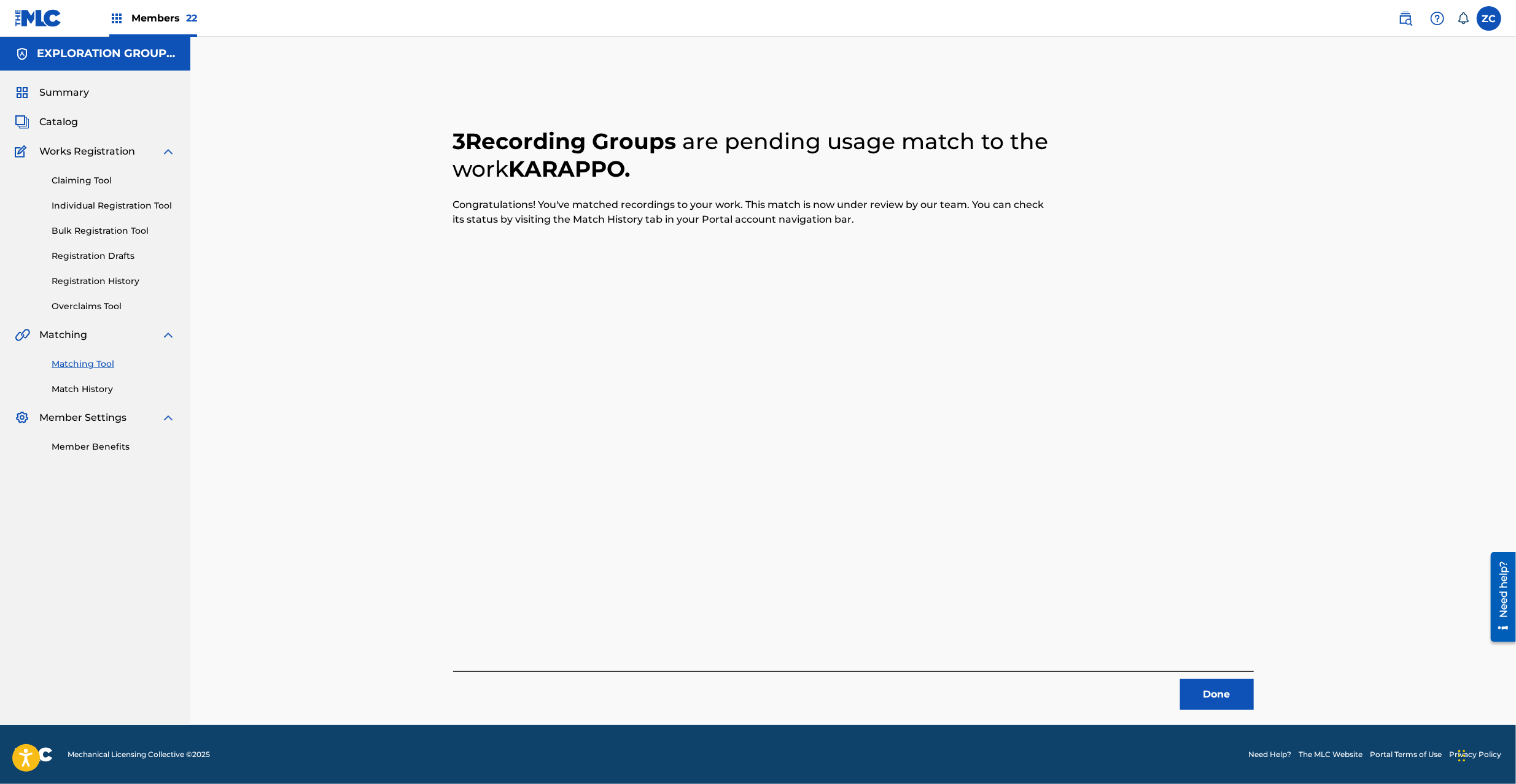
click at [1216, 702] on button "Done" at bounding box center [1216, 695] width 74 height 31
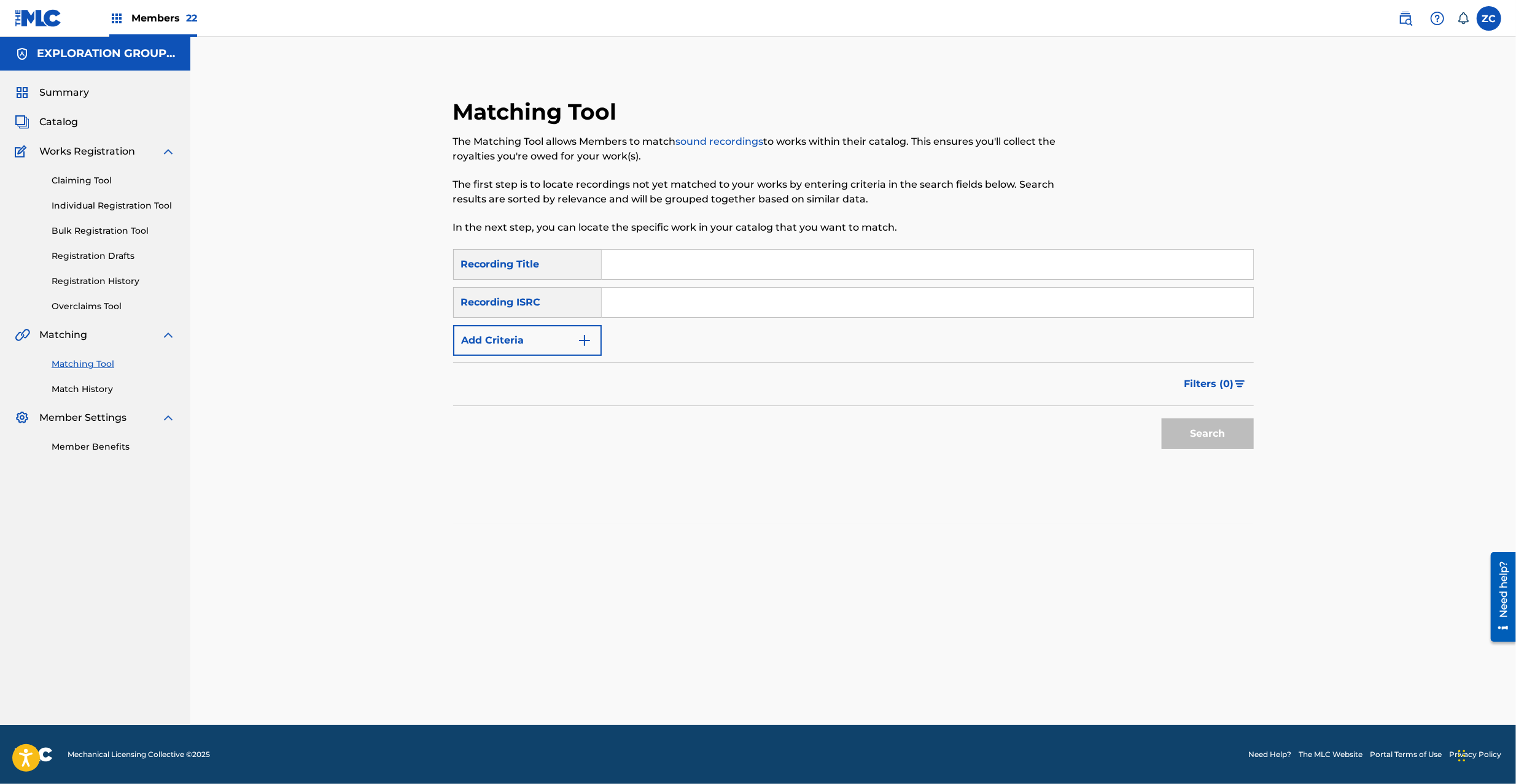
click at [873, 309] on input "Search Form" at bounding box center [927, 302] width 651 height 30
paste input "TCJPT2286030"
type input "TCJPT2286030"
click at [1196, 440] on button "Search" at bounding box center [1207, 434] width 92 height 31
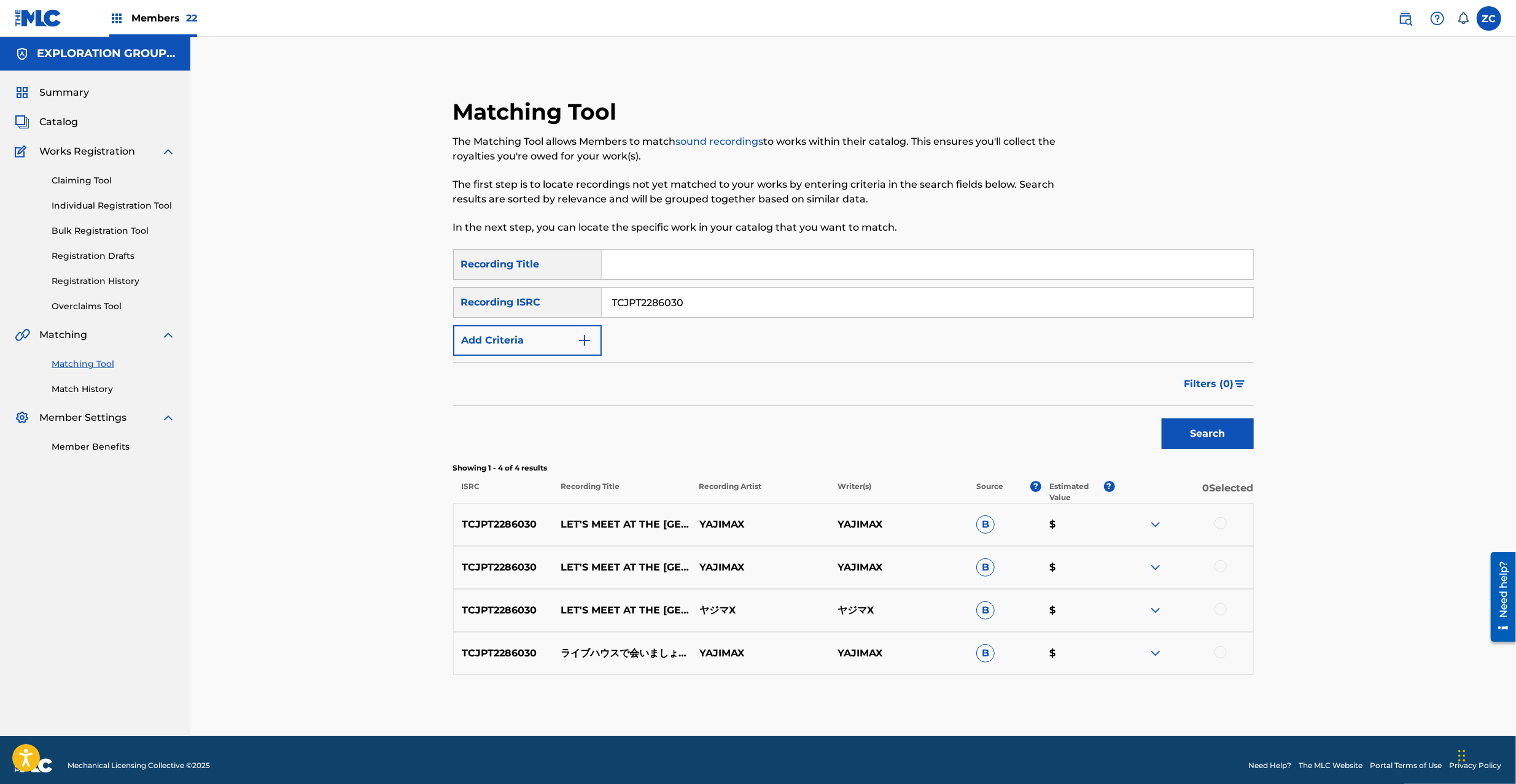
click at [1219, 525] on div at bounding box center [1220, 524] width 12 height 12
click at [1216, 566] on div at bounding box center [1220, 566] width 12 height 12
drag, startPoint x: 1219, startPoint y: 610, endPoint x: 1221, endPoint y: 629, distance: 19.1
click at [1219, 612] on div at bounding box center [1220, 609] width 12 height 12
click at [1223, 653] on div at bounding box center [1220, 652] width 12 height 12
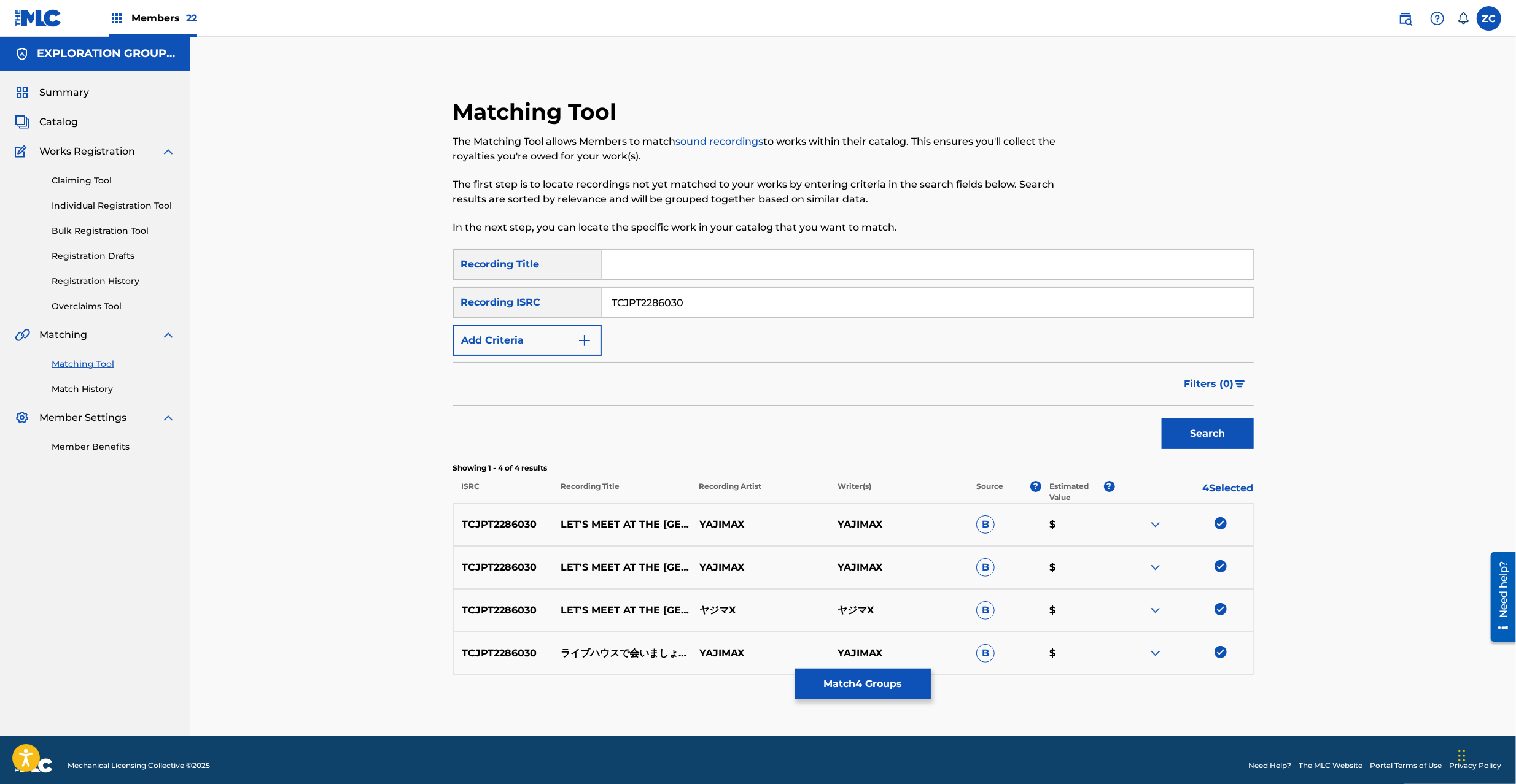
click at [884, 676] on button "Match 4 Groups" at bounding box center [863, 684] width 136 height 31
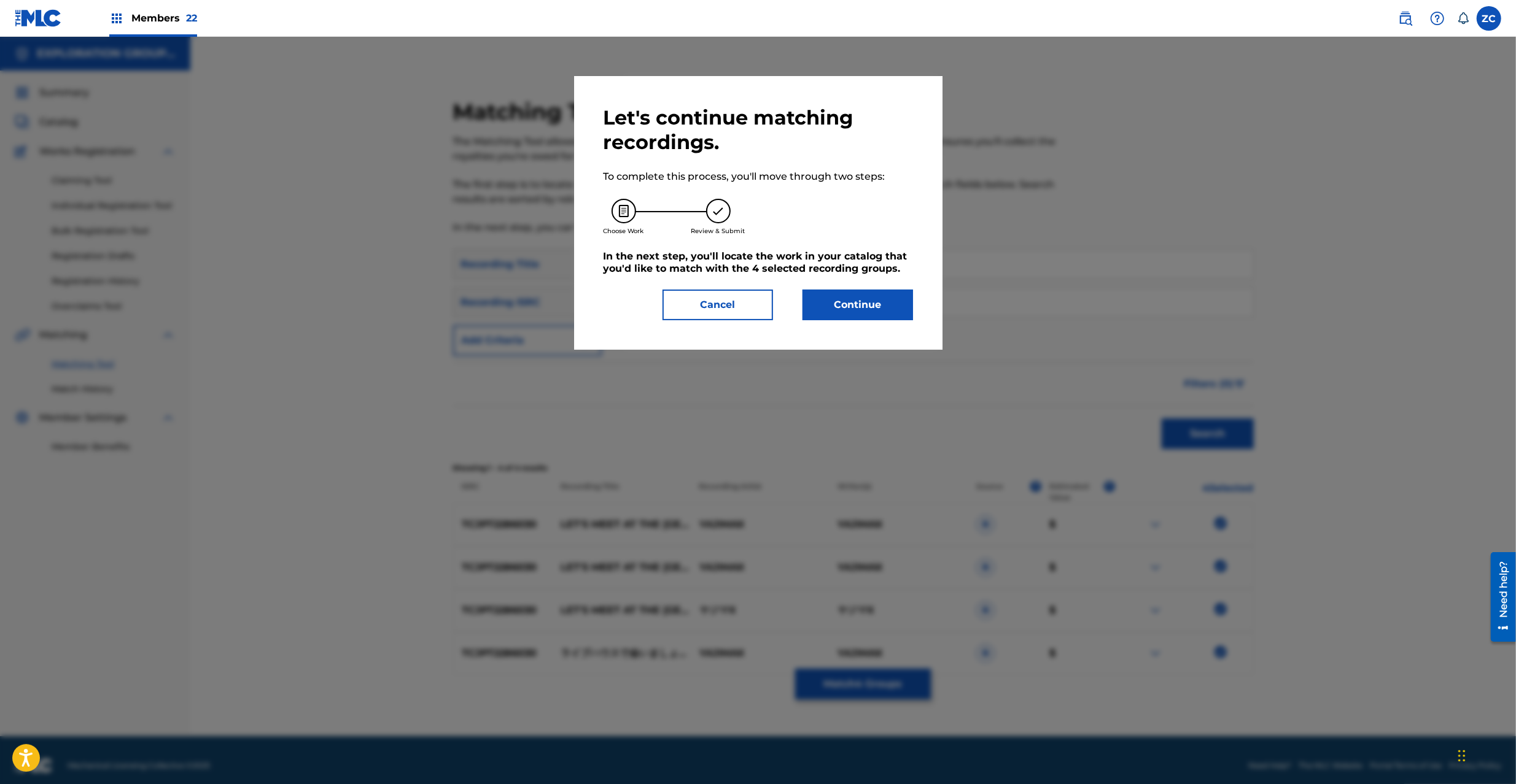
click at [880, 309] on button "Continue" at bounding box center [857, 305] width 110 height 31
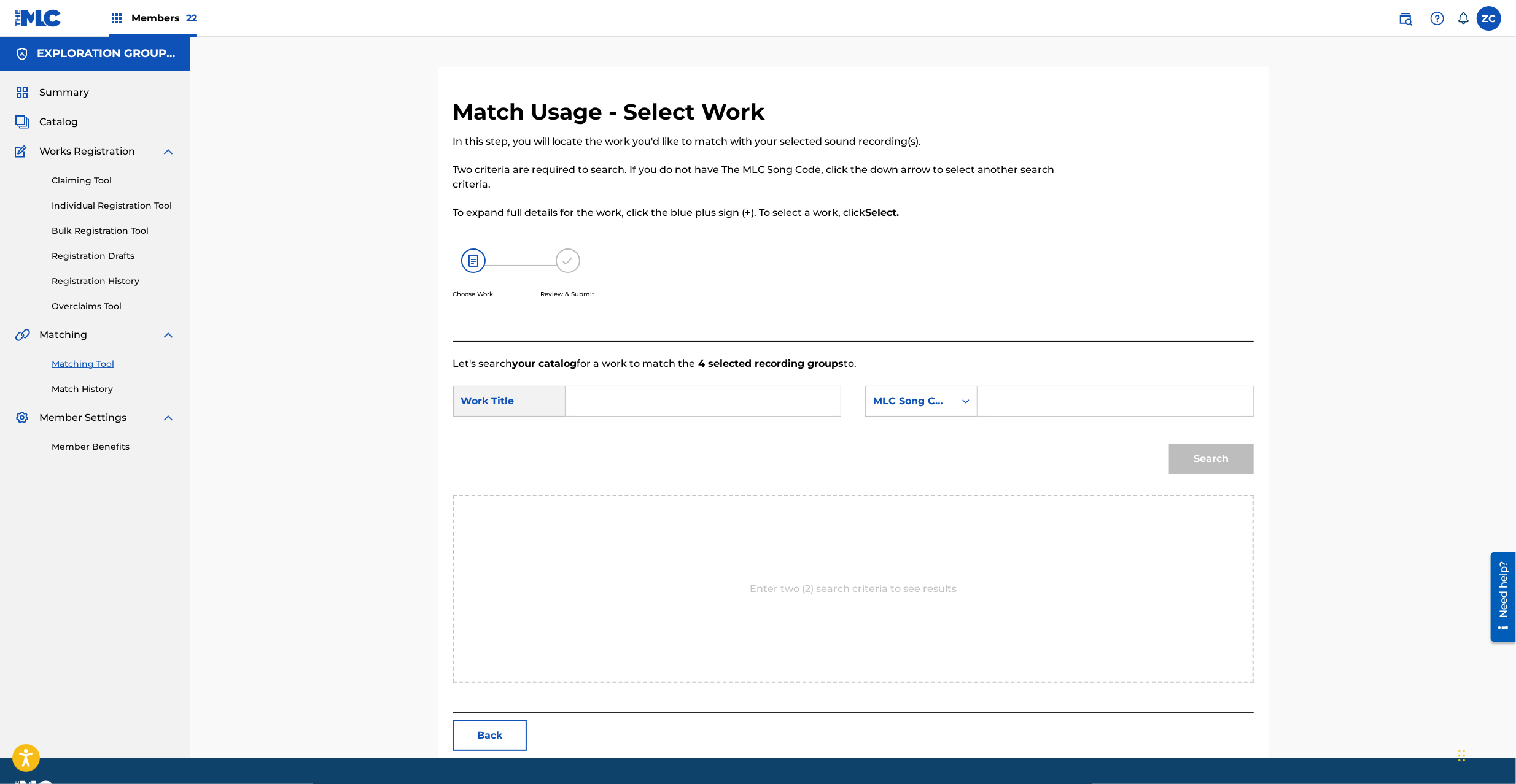
click at [777, 412] on input "Search Form" at bounding box center [702, 401] width 254 height 30
click at [738, 402] on input "Search Form" at bounding box center [702, 401] width 254 height 30
paste input "Raibu Hausude Aimashou Live RN62CA"
click at [760, 395] on input "Raibu Hausude Aimashou Live RN62CA" at bounding box center [702, 401] width 254 height 30
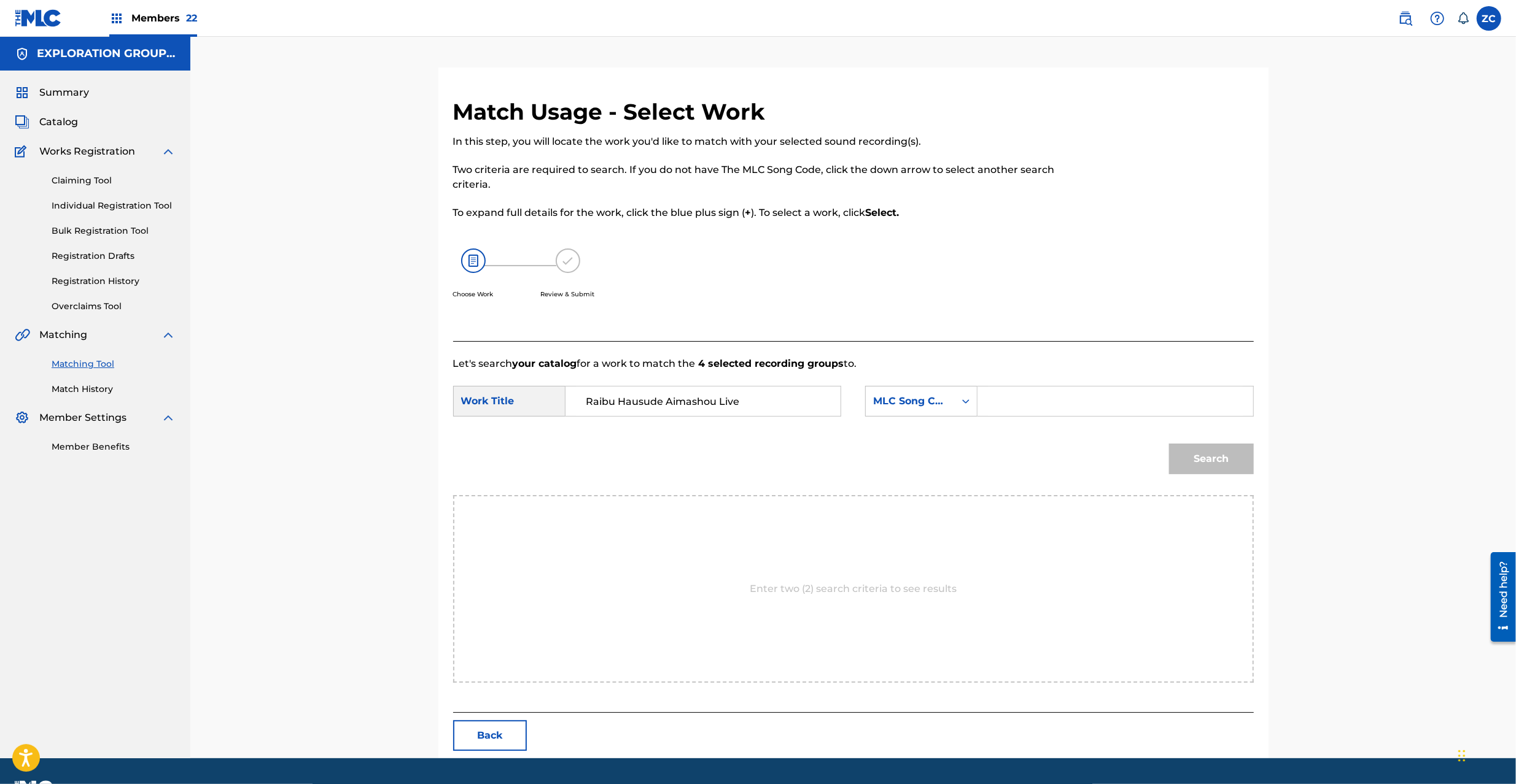
type input "Raibu Hausude Aimashou Live"
click at [1103, 395] on input "Search Form" at bounding box center [1115, 401] width 254 height 30
paste input "RN62CA"
type input "RN62CA"
click at [1226, 464] on button "Search" at bounding box center [1211, 459] width 85 height 31
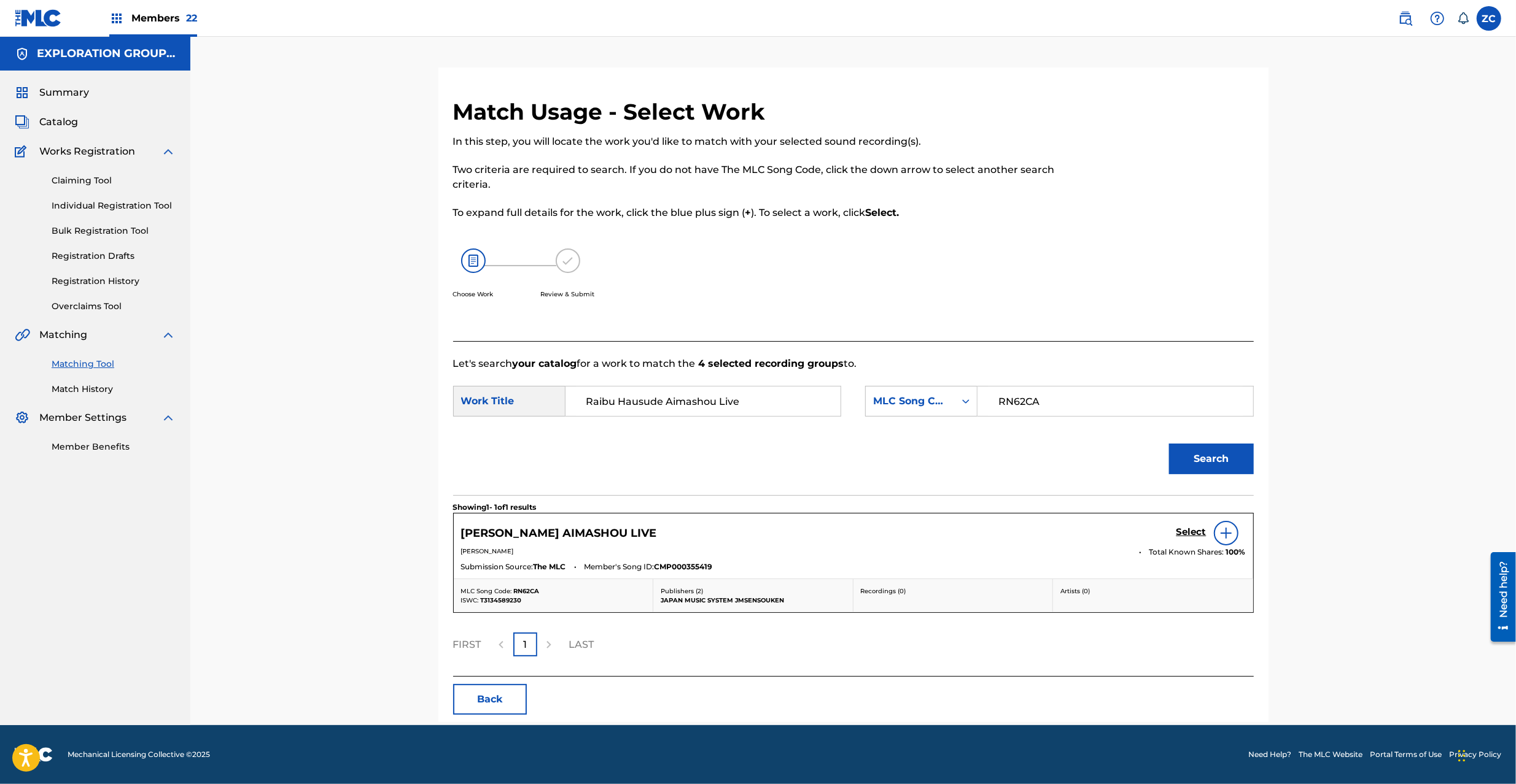
click at [1193, 530] on h5 "Select" at bounding box center [1191, 532] width 30 height 12
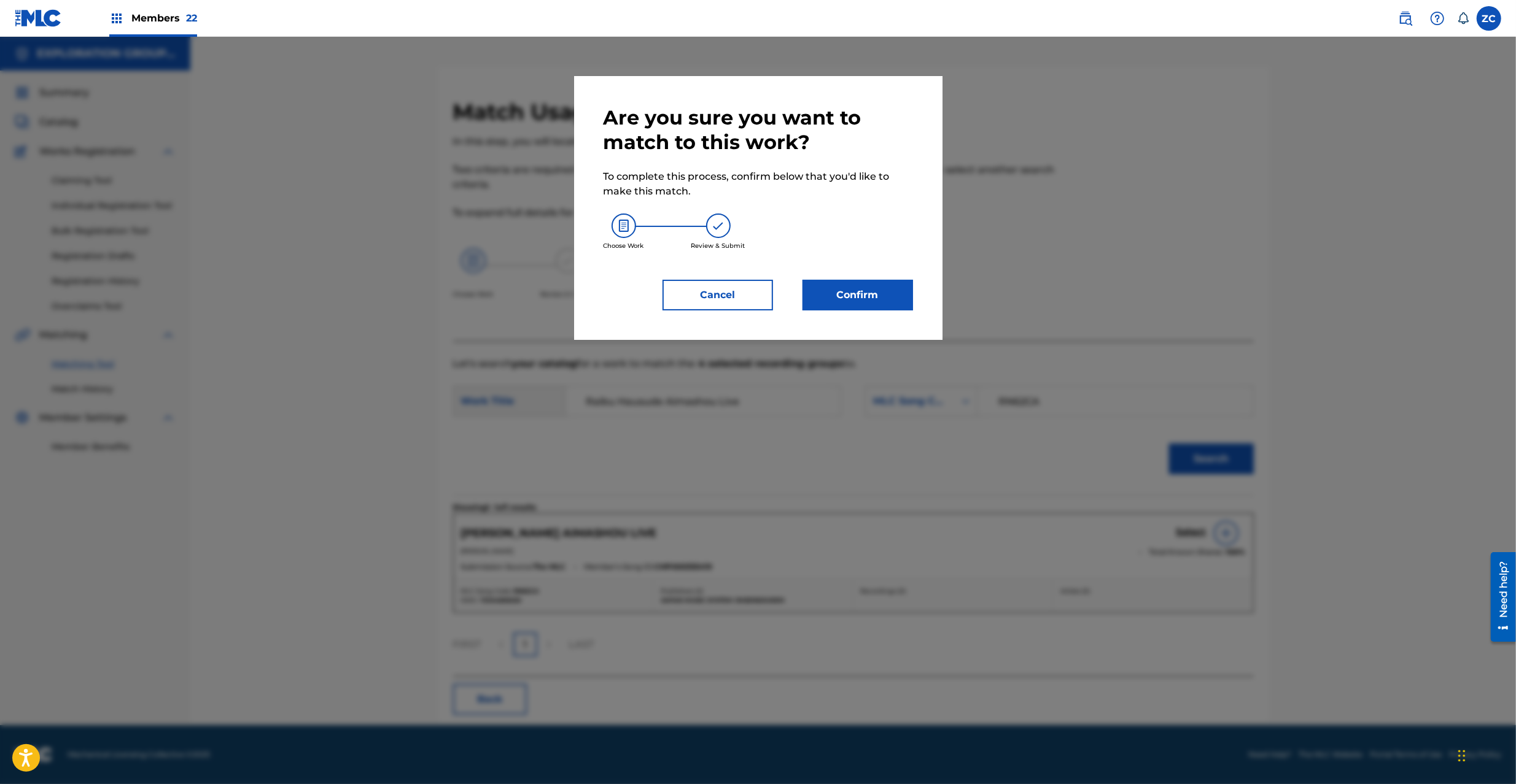
click at [884, 300] on button "Confirm" at bounding box center [857, 295] width 110 height 31
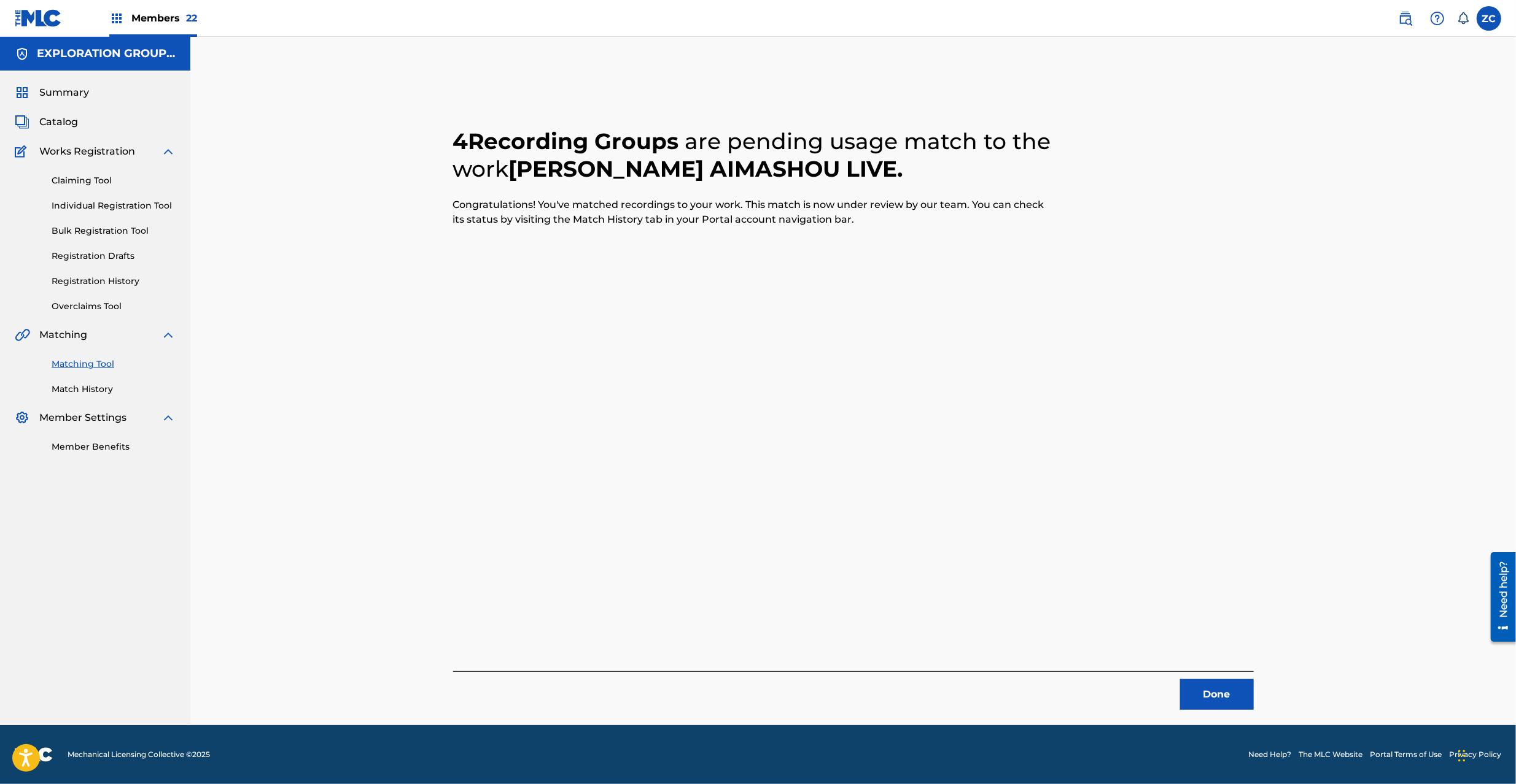
click at [1218, 703] on button "Done" at bounding box center [1216, 695] width 74 height 31
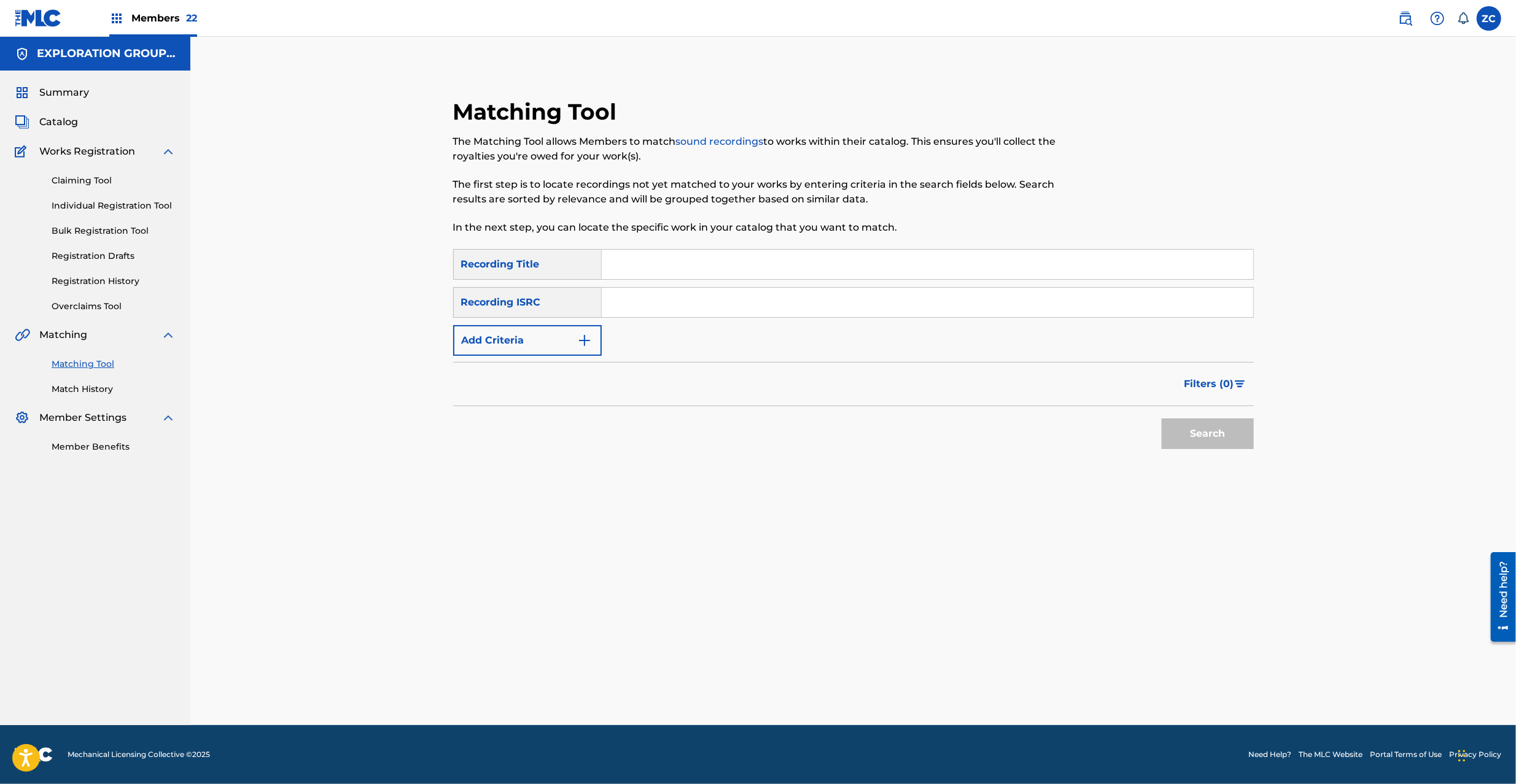
click at [867, 305] on input "Search Form" at bounding box center [927, 302] width 651 height 30
paste input "TCJPP2155160"
type input "TCJPP2155160"
click at [1206, 440] on button "Search" at bounding box center [1207, 434] width 92 height 31
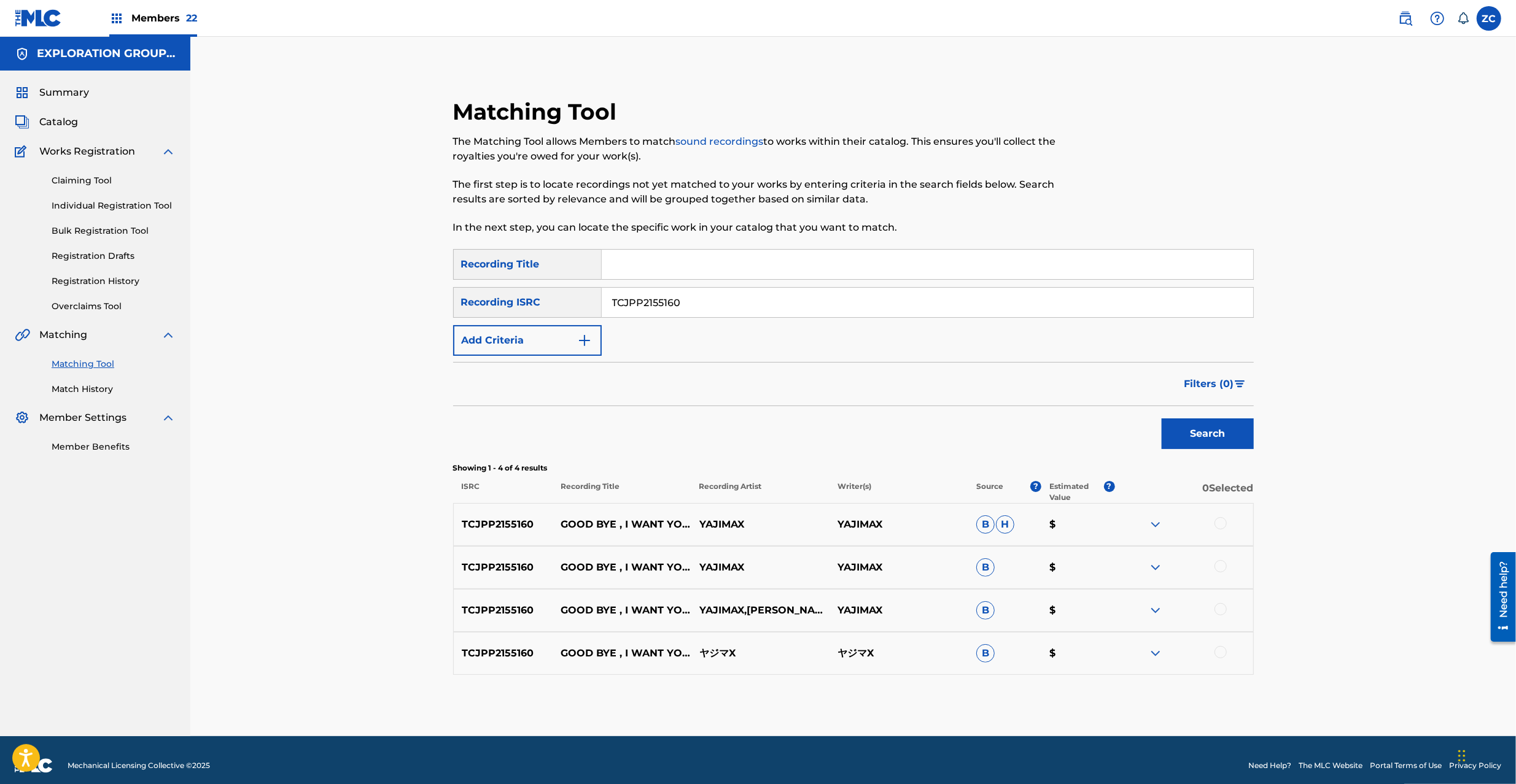
click at [1221, 525] on div at bounding box center [1220, 524] width 12 height 12
click at [1214, 565] on div at bounding box center [1220, 566] width 12 height 12
click at [1224, 608] on div at bounding box center [1220, 609] width 12 height 12
click at [1221, 652] on div at bounding box center [1220, 652] width 12 height 12
click at [831, 680] on button "Match 4 Groups" at bounding box center [863, 684] width 136 height 31
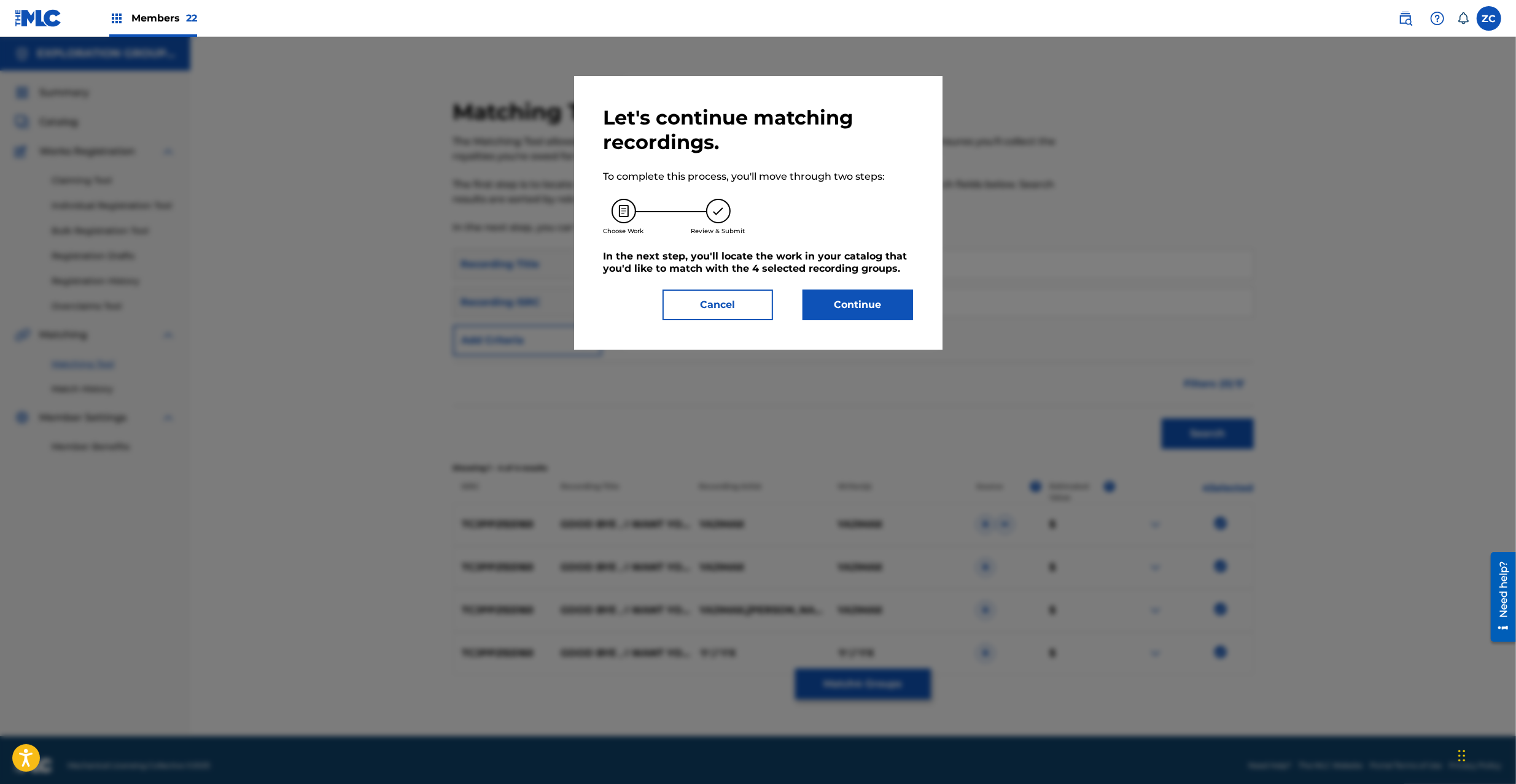
click at [867, 305] on button "Continue" at bounding box center [857, 305] width 110 height 31
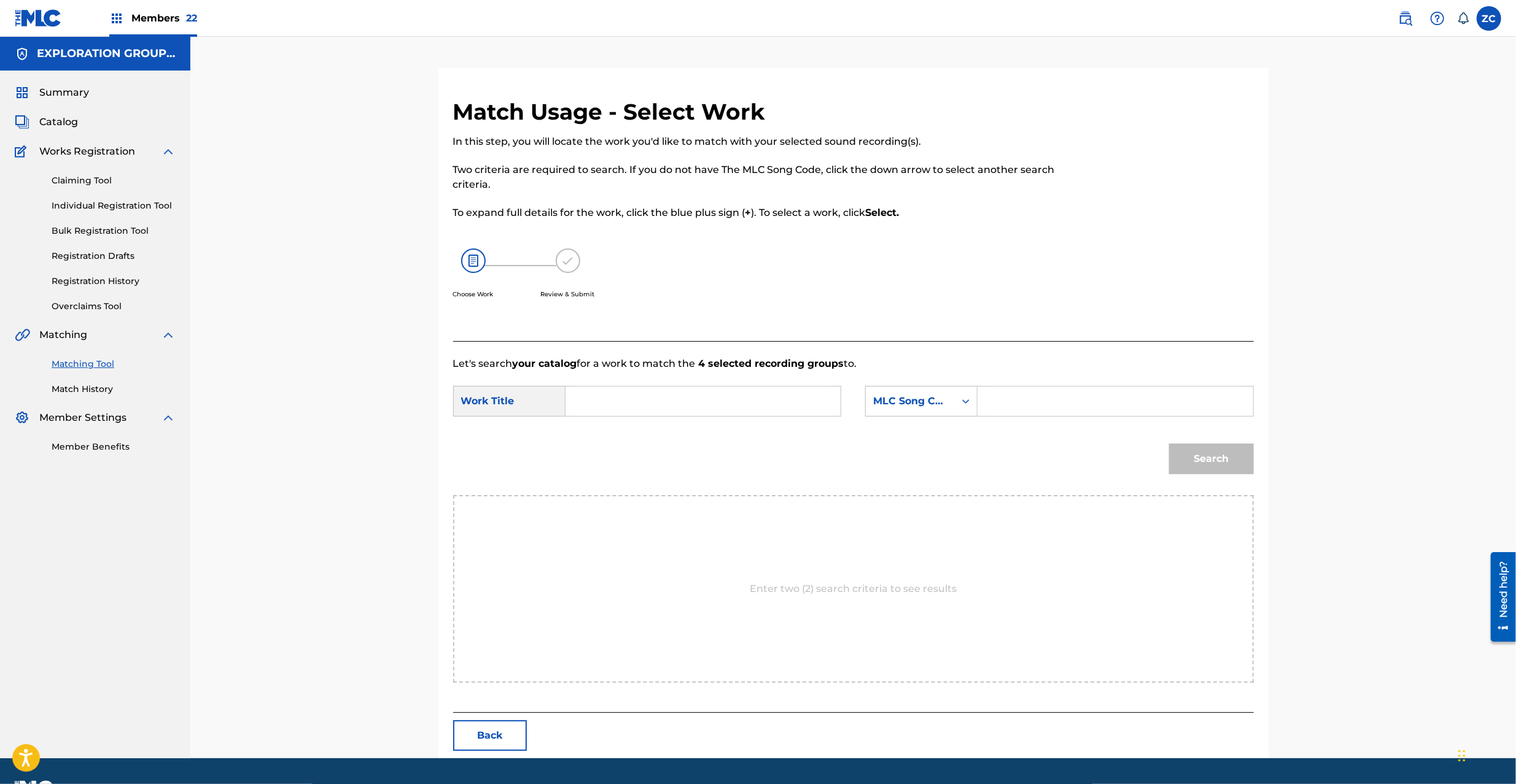
click at [698, 398] on input "Search Form" at bounding box center [702, 401] width 254 height 30
paste input "Good Bye I Want You GB9C9N"
click at [662, 400] on input "Good Bye I Want You GB9C9N" at bounding box center [702, 401] width 254 height 30
click at [742, 402] on input "Good Bye I Want You GB9C9N" at bounding box center [702, 401] width 254 height 30
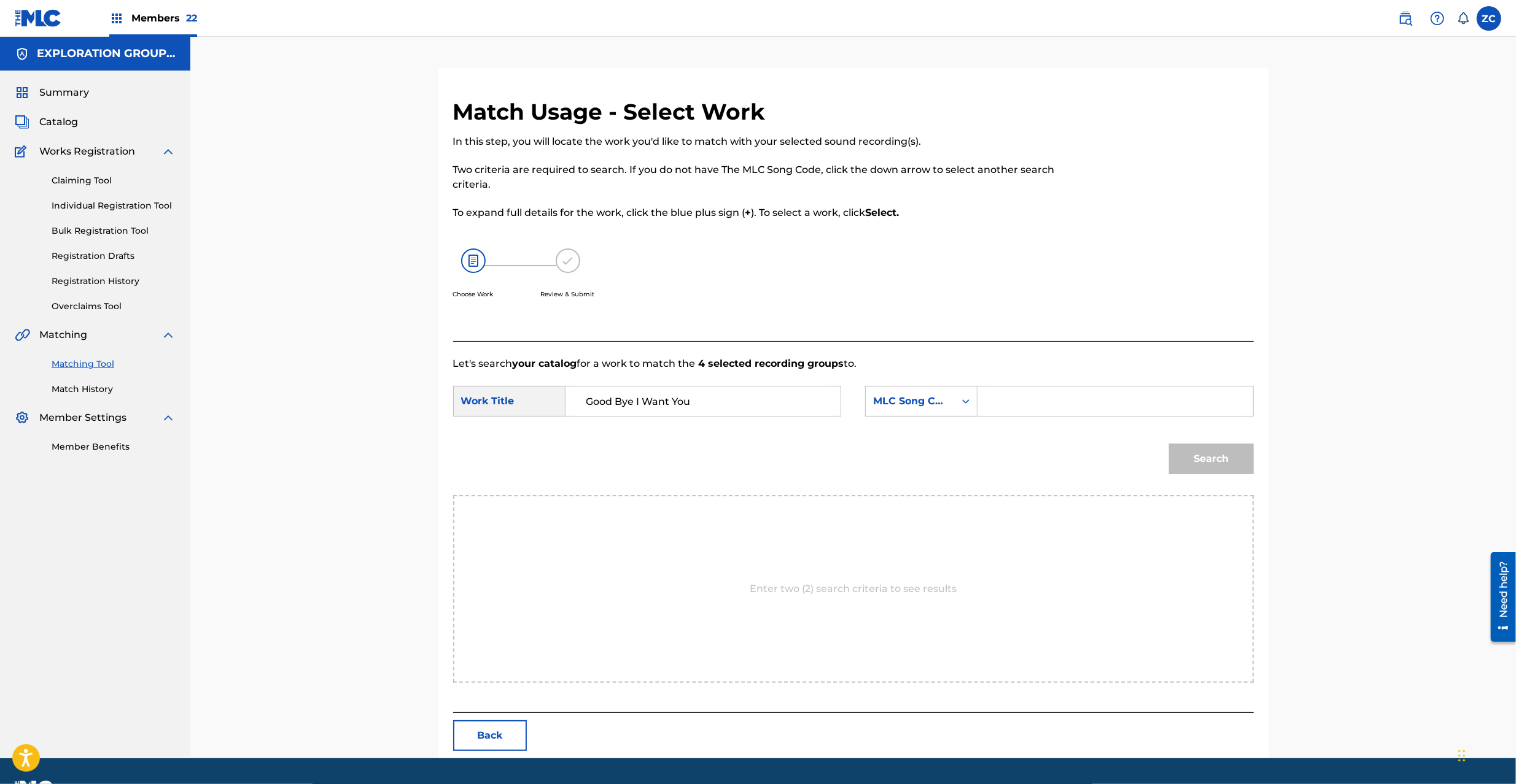
type input "Good Bye I Want You"
click at [1067, 410] on input "Search Form" at bounding box center [1115, 401] width 254 height 30
paste input "GB9C9N"
type input "GB9C9N"
click at [1210, 462] on button "Search" at bounding box center [1211, 459] width 85 height 31
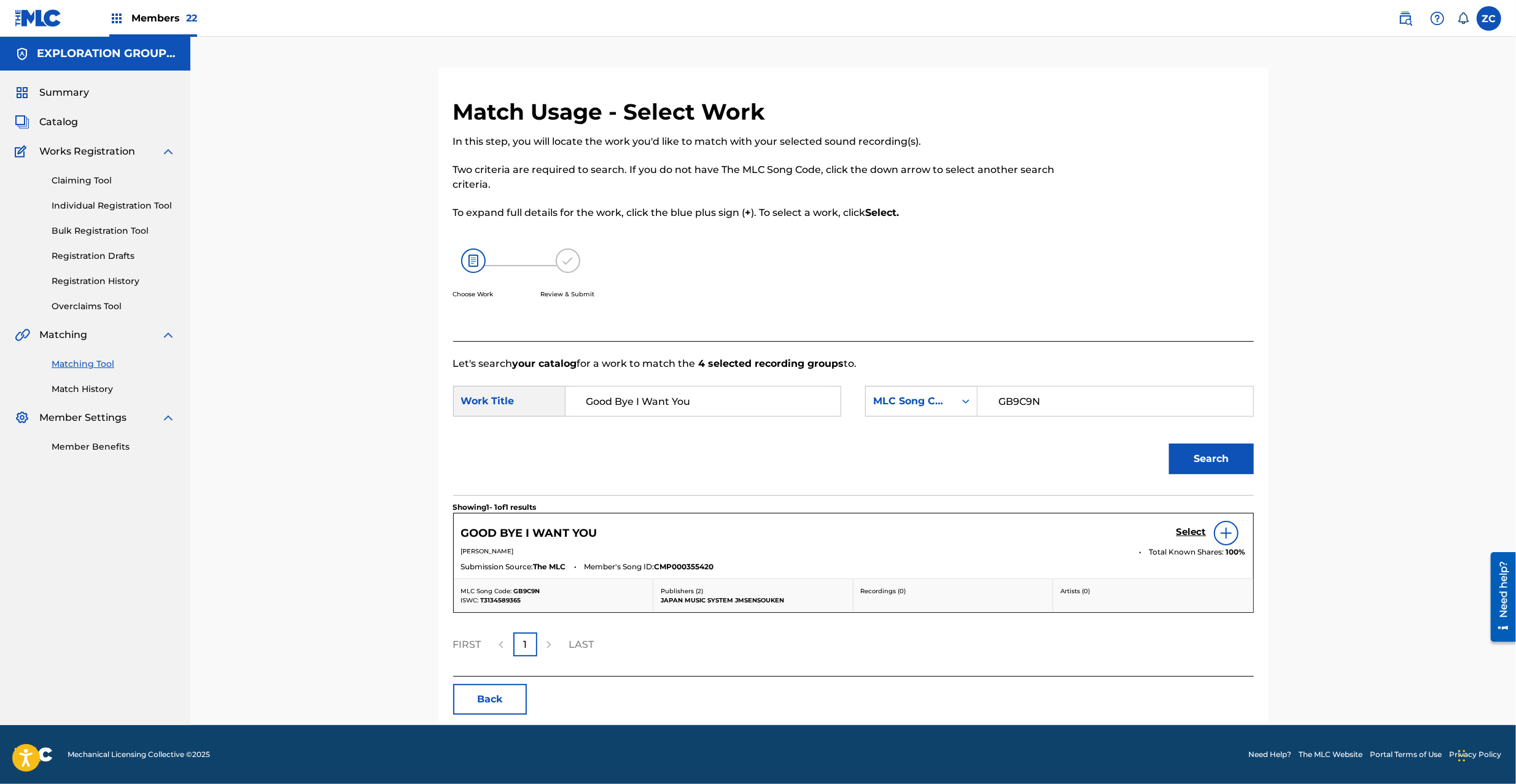
click at [1199, 525] on div "Select" at bounding box center [1211, 533] width 70 height 25
click at [1196, 536] on h5 "Select" at bounding box center [1191, 532] width 30 height 12
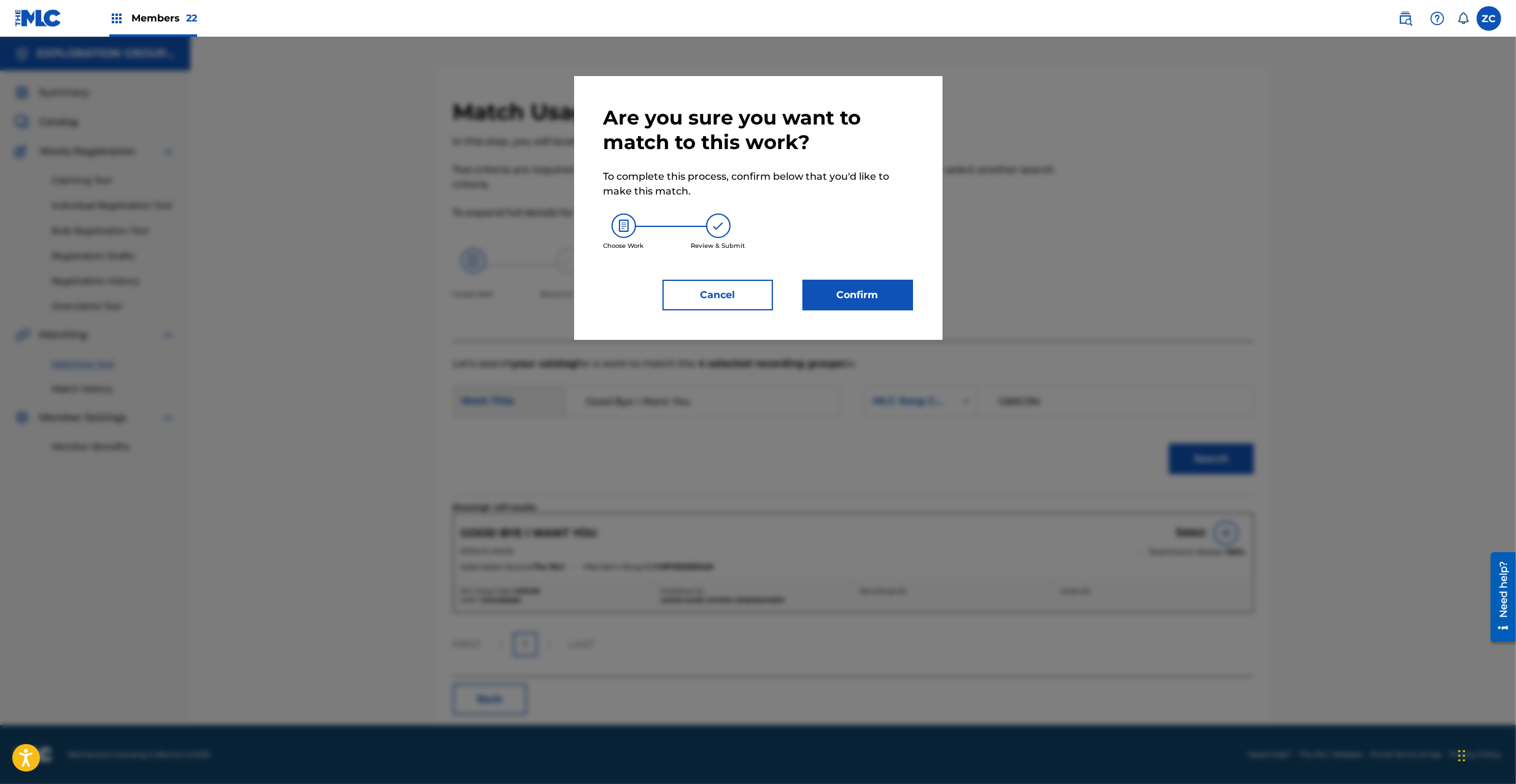
click at [814, 291] on button "Confirm" at bounding box center [857, 295] width 110 height 31
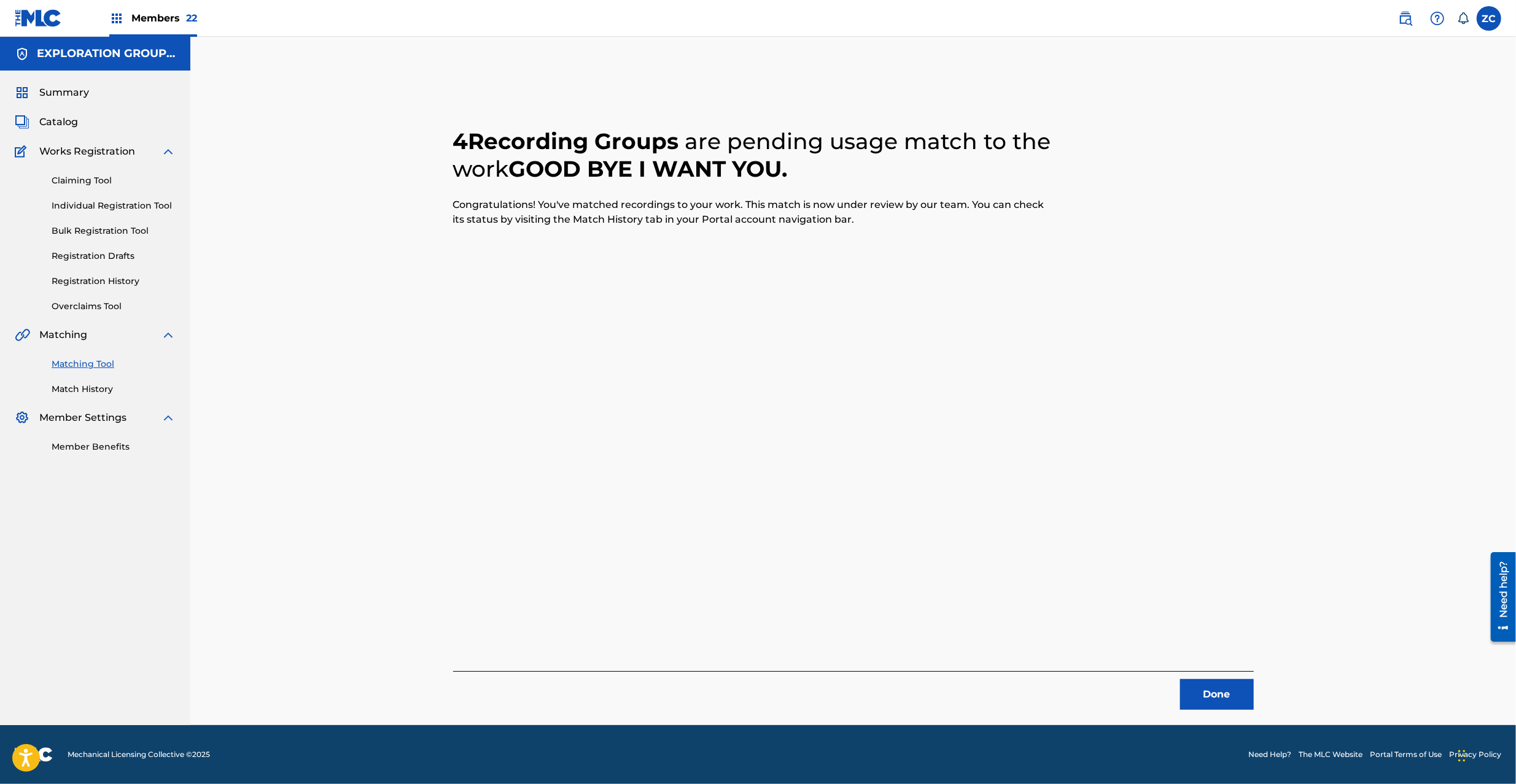
click at [1249, 697] on button "Done" at bounding box center [1216, 695] width 74 height 31
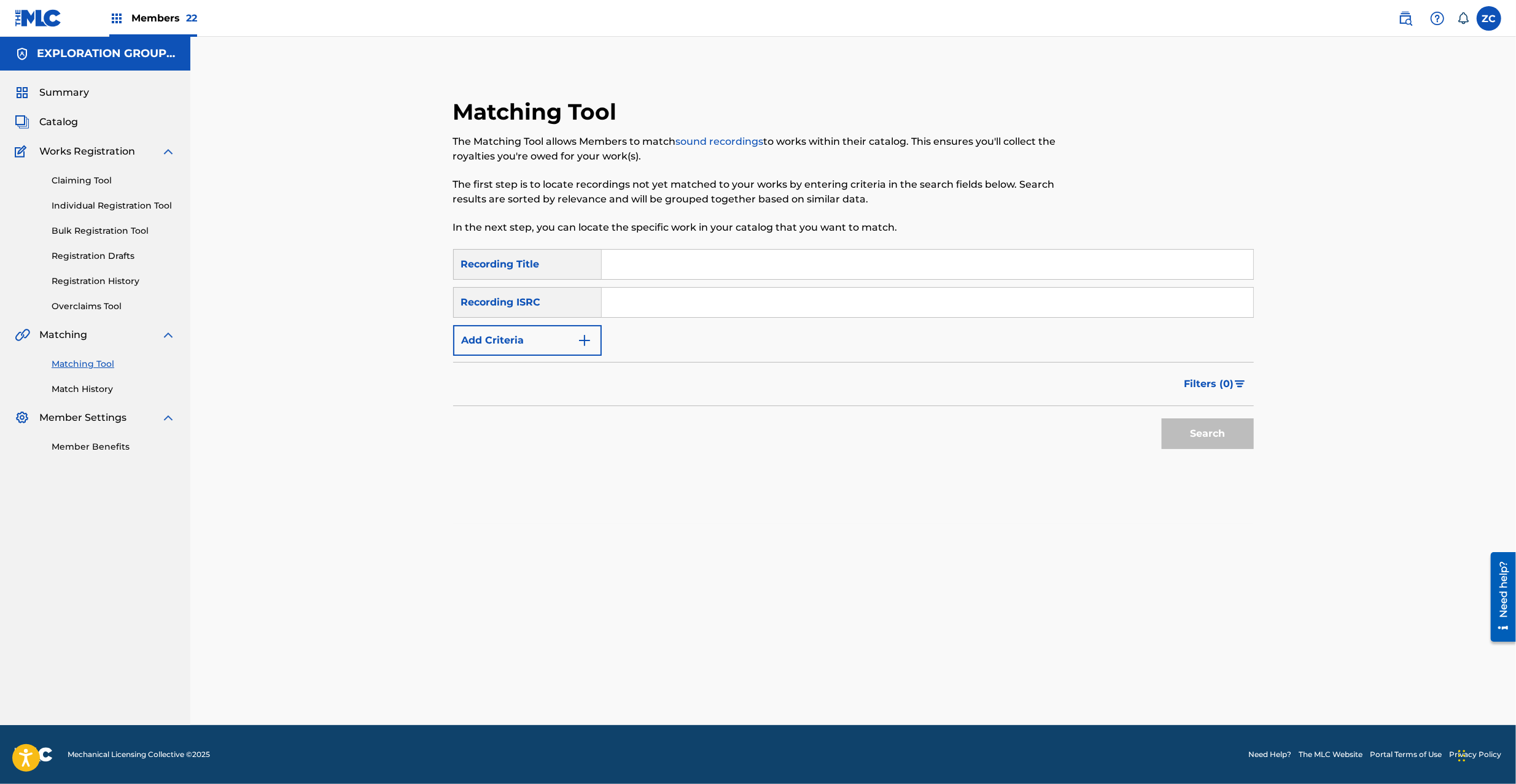
click at [1218, 697] on div "Matching Tool The Matching Tool allows Members to match sound recordings to wor…" at bounding box center [853, 396] width 859 height 658
click at [963, 294] on input "Search Form" at bounding box center [927, 302] width 651 height 30
paste input "TCJPL2071457"
type input "TCJPL2071457"
click at [1194, 438] on button "Search" at bounding box center [1207, 434] width 92 height 31
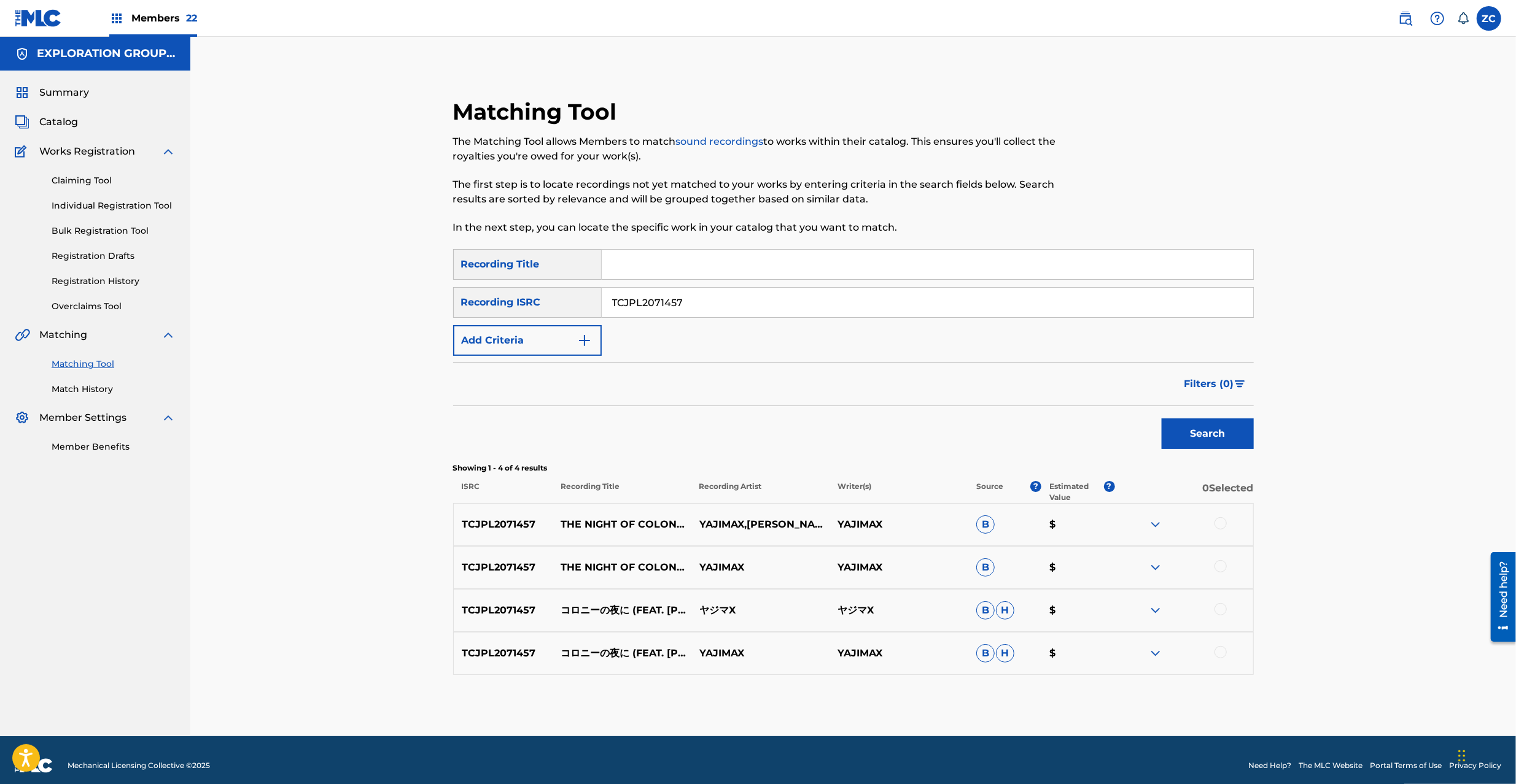
drag, startPoint x: 1218, startPoint y: 522, endPoint x: 1223, endPoint y: 540, distance: 18.7
click at [1218, 525] on div at bounding box center [1220, 524] width 12 height 12
click at [1224, 563] on div at bounding box center [1220, 566] width 12 height 12
click at [1221, 605] on div at bounding box center [1220, 609] width 12 height 12
click at [1221, 655] on div at bounding box center [1220, 652] width 12 height 12
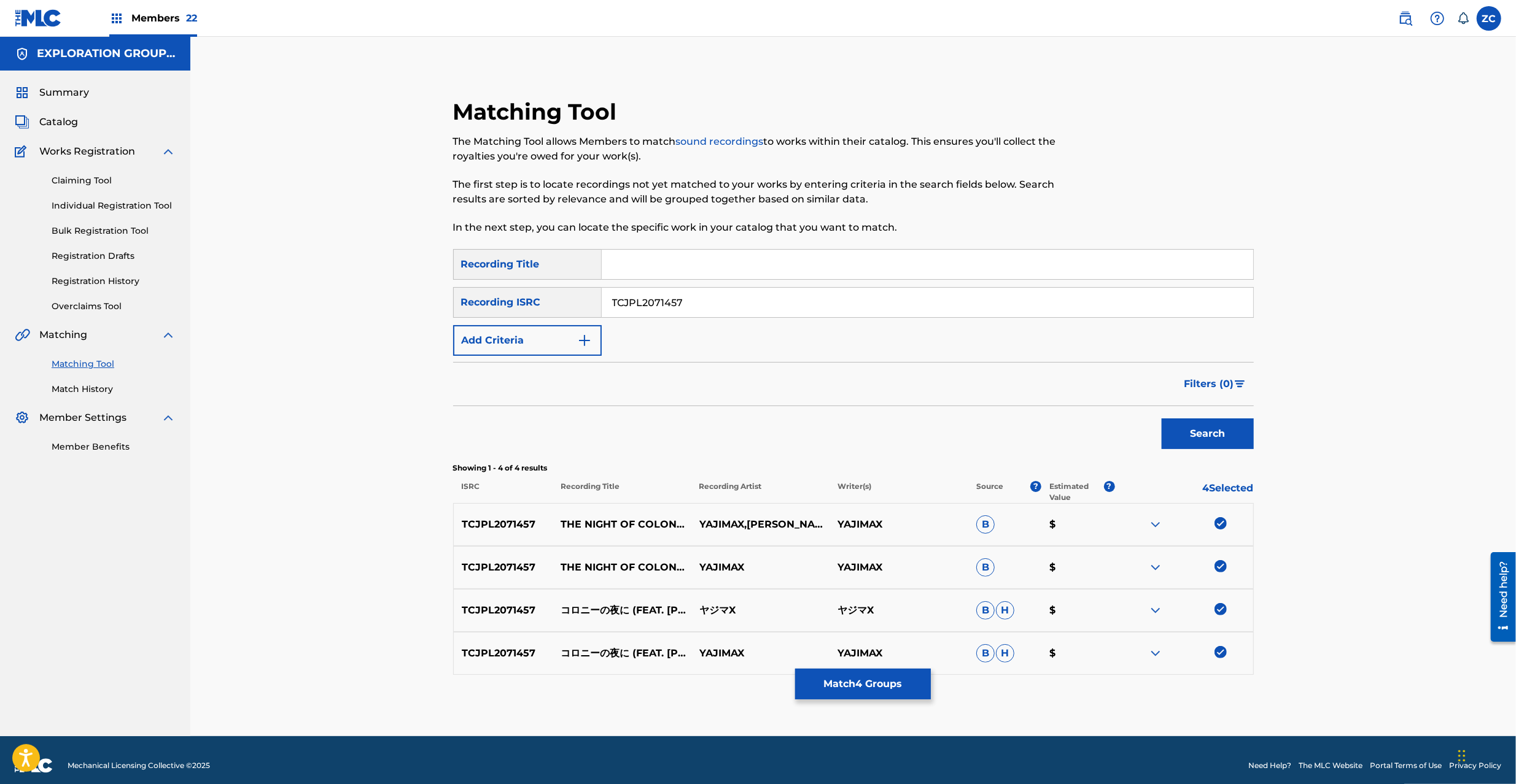
click at [901, 688] on button "Match 4 Groups" at bounding box center [863, 684] width 136 height 31
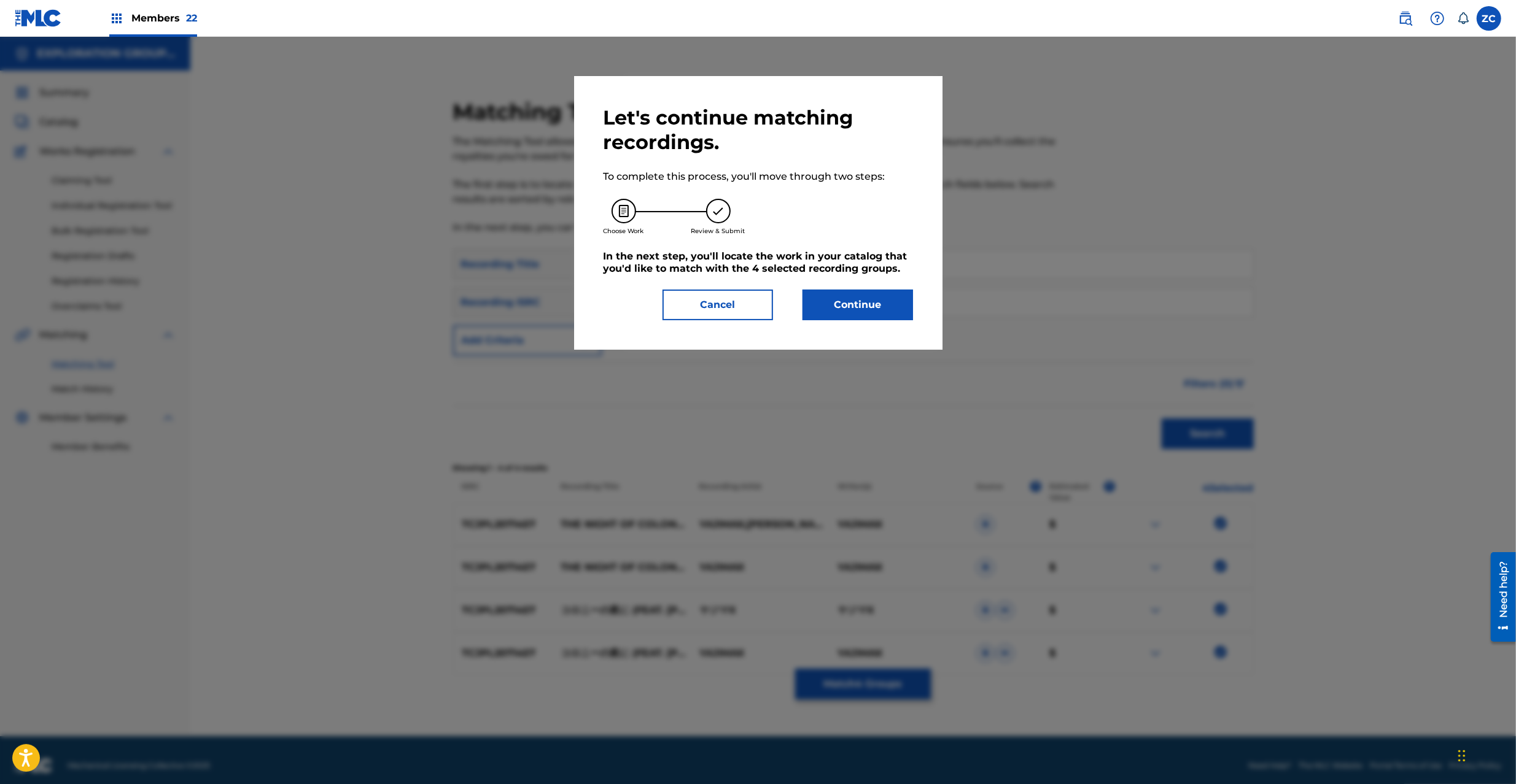
click at [875, 296] on button "Continue" at bounding box center [857, 305] width 110 height 31
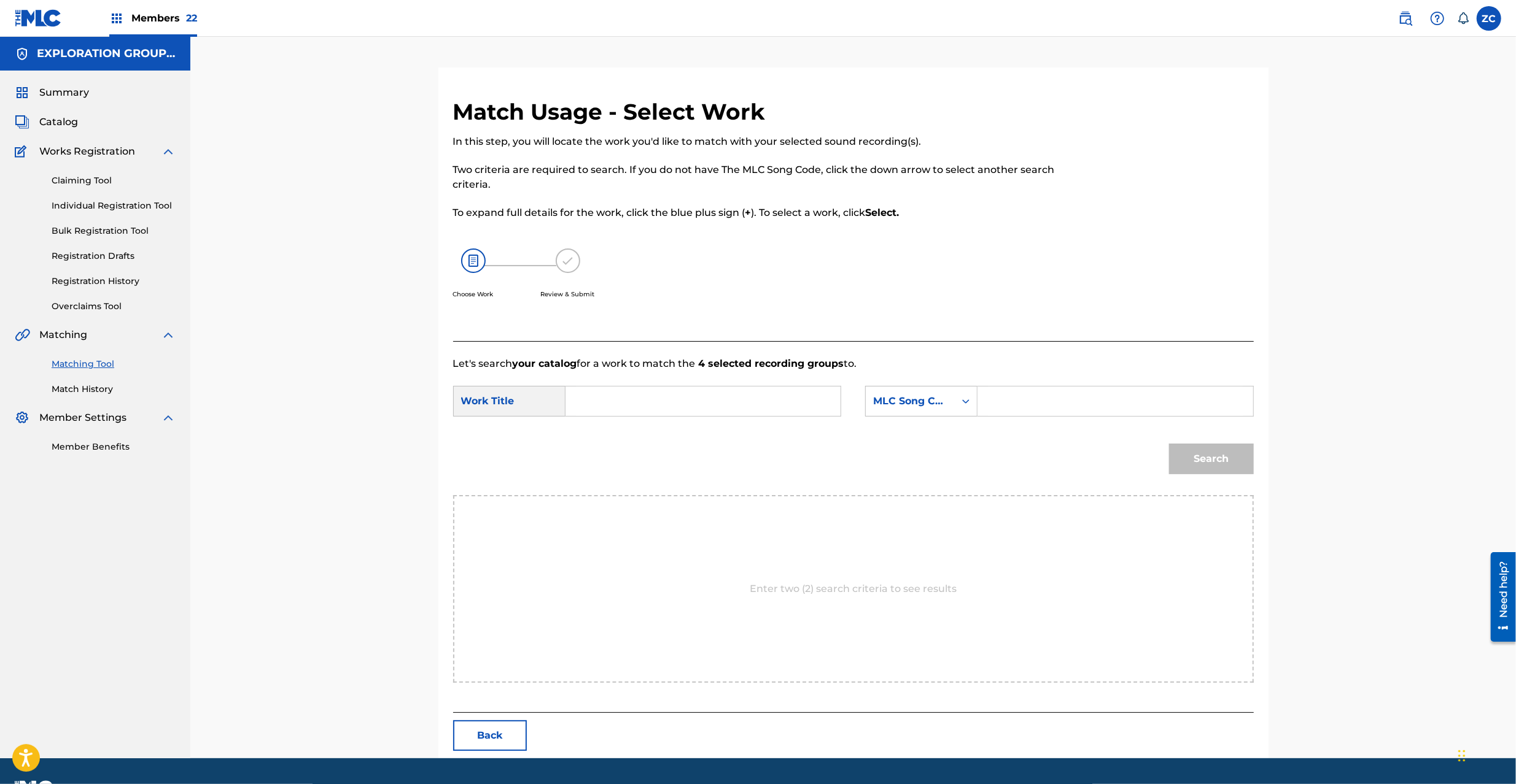
click at [772, 406] on input "Search Form" at bounding box center [702, 401] width 254 height 30
paste input "[PERSON_NAME] KI89KF"
click at [669, 406] on input "[PERSON_NAME] KI89KF" at bounding box center [702, 401] width 254 height 30
click at [668, 406] on input "[PERSON_NAME] KI89KF" at bounding box center [702, 401] width 254 height 30
click at [669, 406] on input "[PERSON_NAME] KI89KF" at bounding box center [702, 401] width 254 height 30
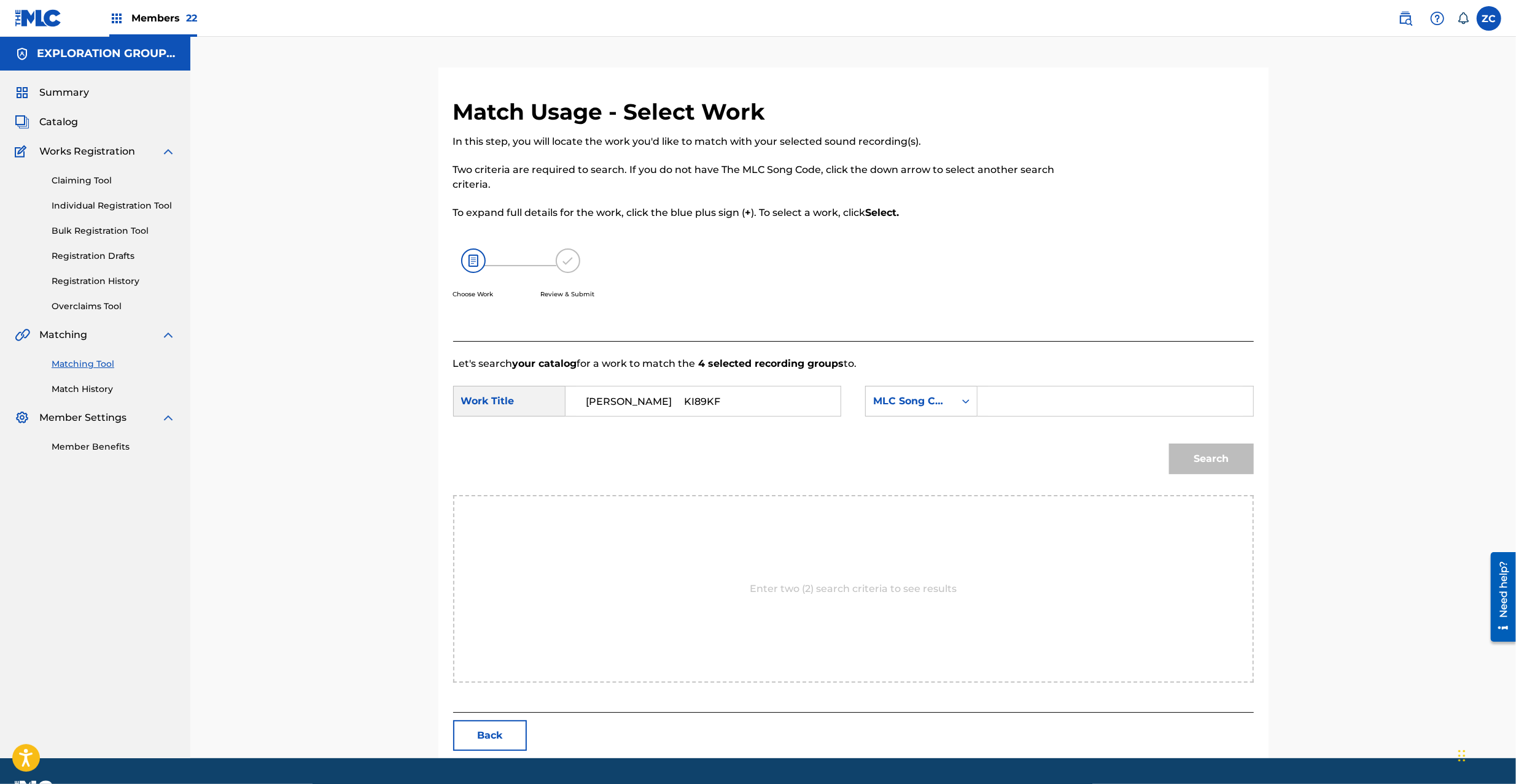
click at [688, 406] on input "[PERSON_NAME] KI89KF" at bounding box center [702, 401] width 254 height 30
type input "[PERSON_NAME]"
click at [1053, 398] on input "Search Form" at bounding box center [1115, 401] width 254 height 30
paste input "KI89KF"
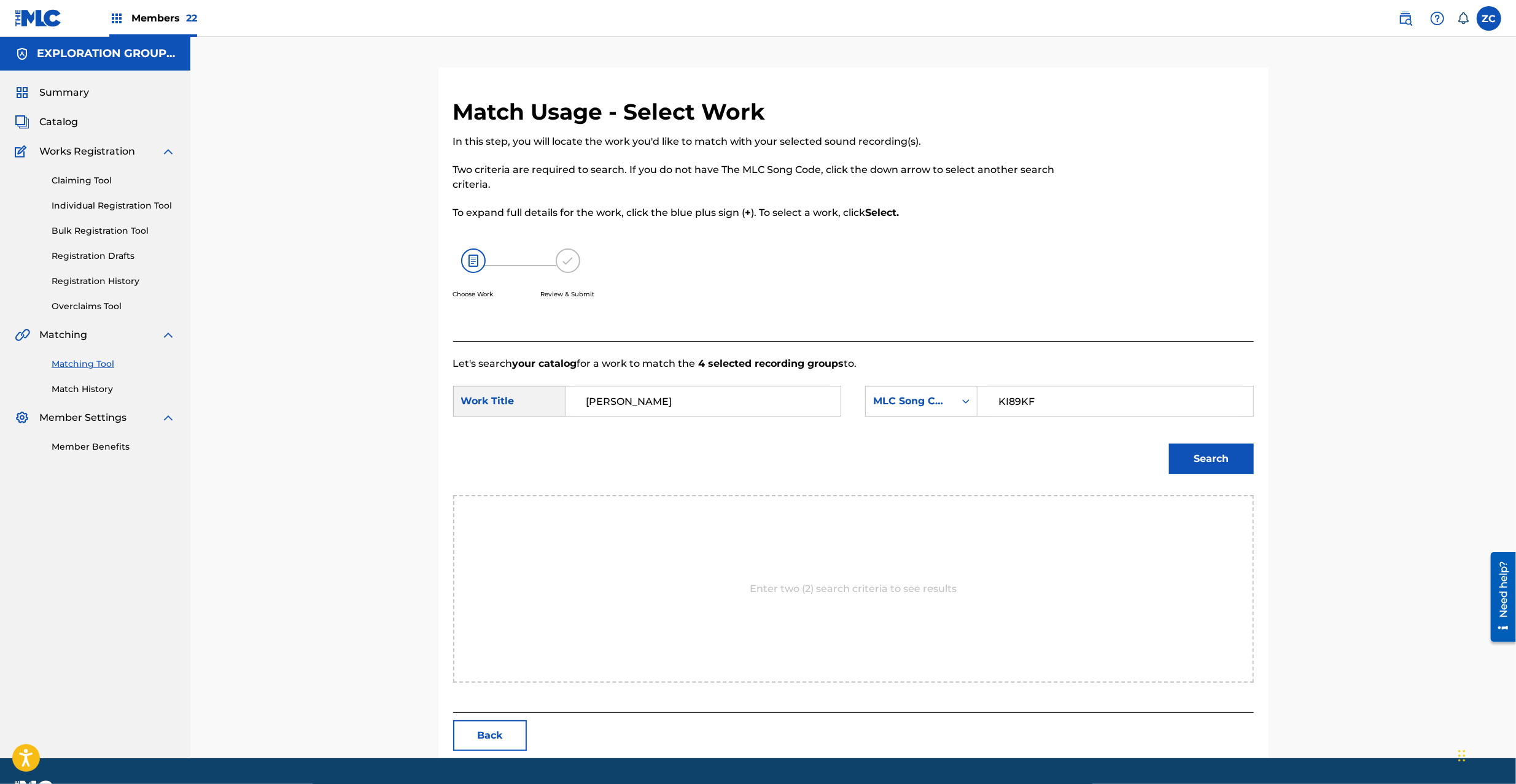
type input "KI89KF"
click at [1204, 454] on button "Search" at bounding box center [1211, 459] width 85 height 31
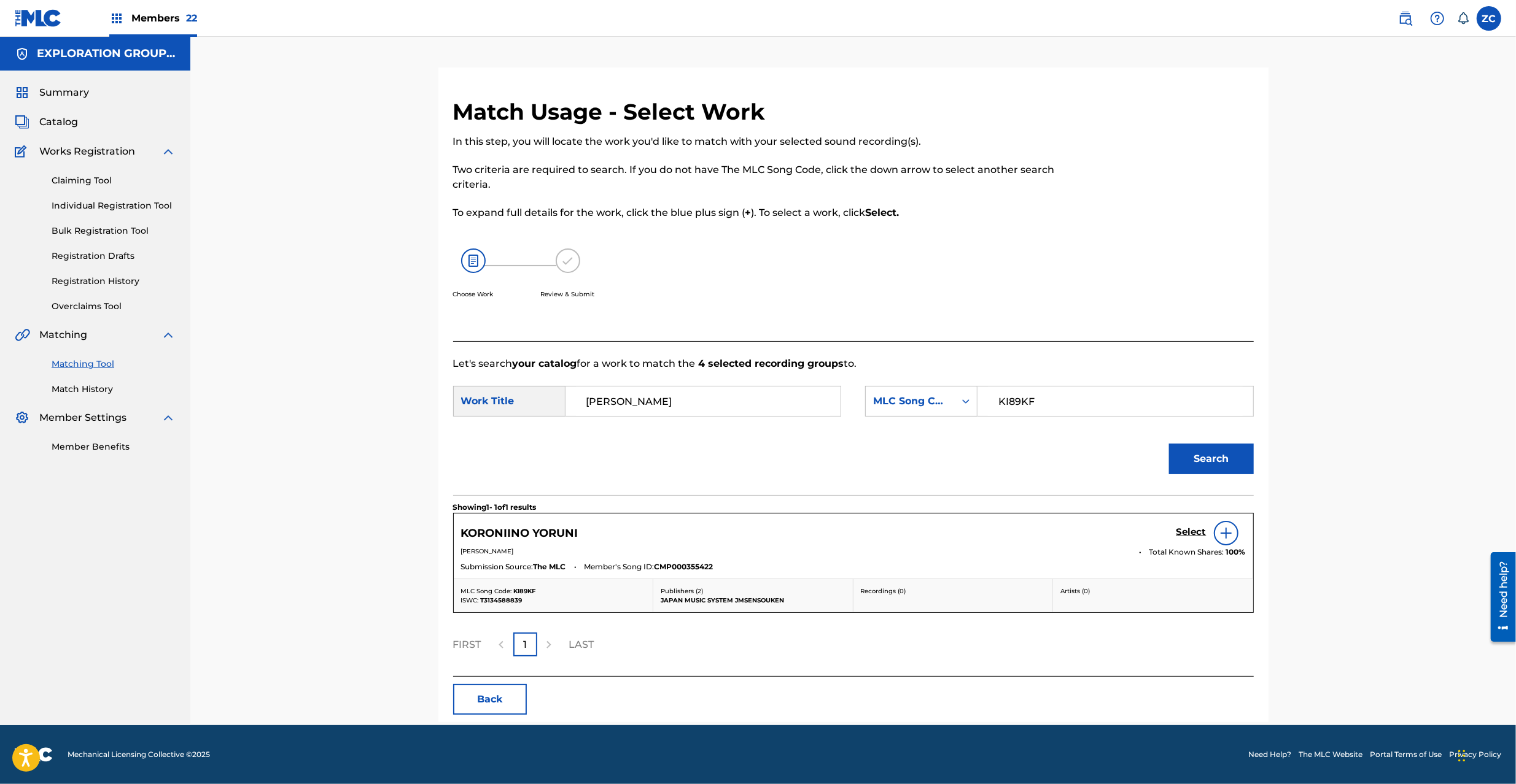
click at [1194, 535] on h5 "Select" at bounding box center [1191, 532] width 30 height 12
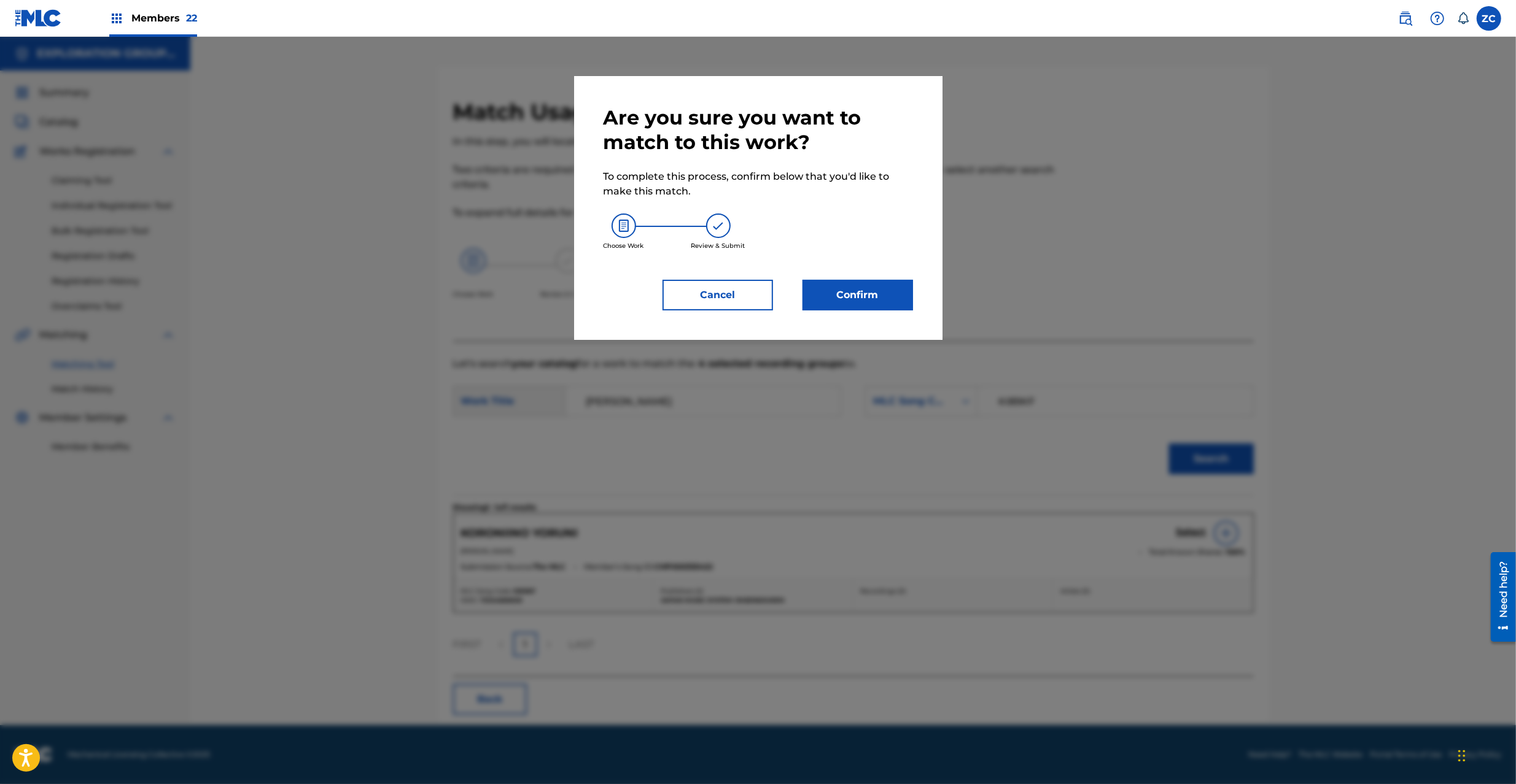
click at [880, 303] on button "Confirm" at bounding box center [857, 295] width 110 height 31
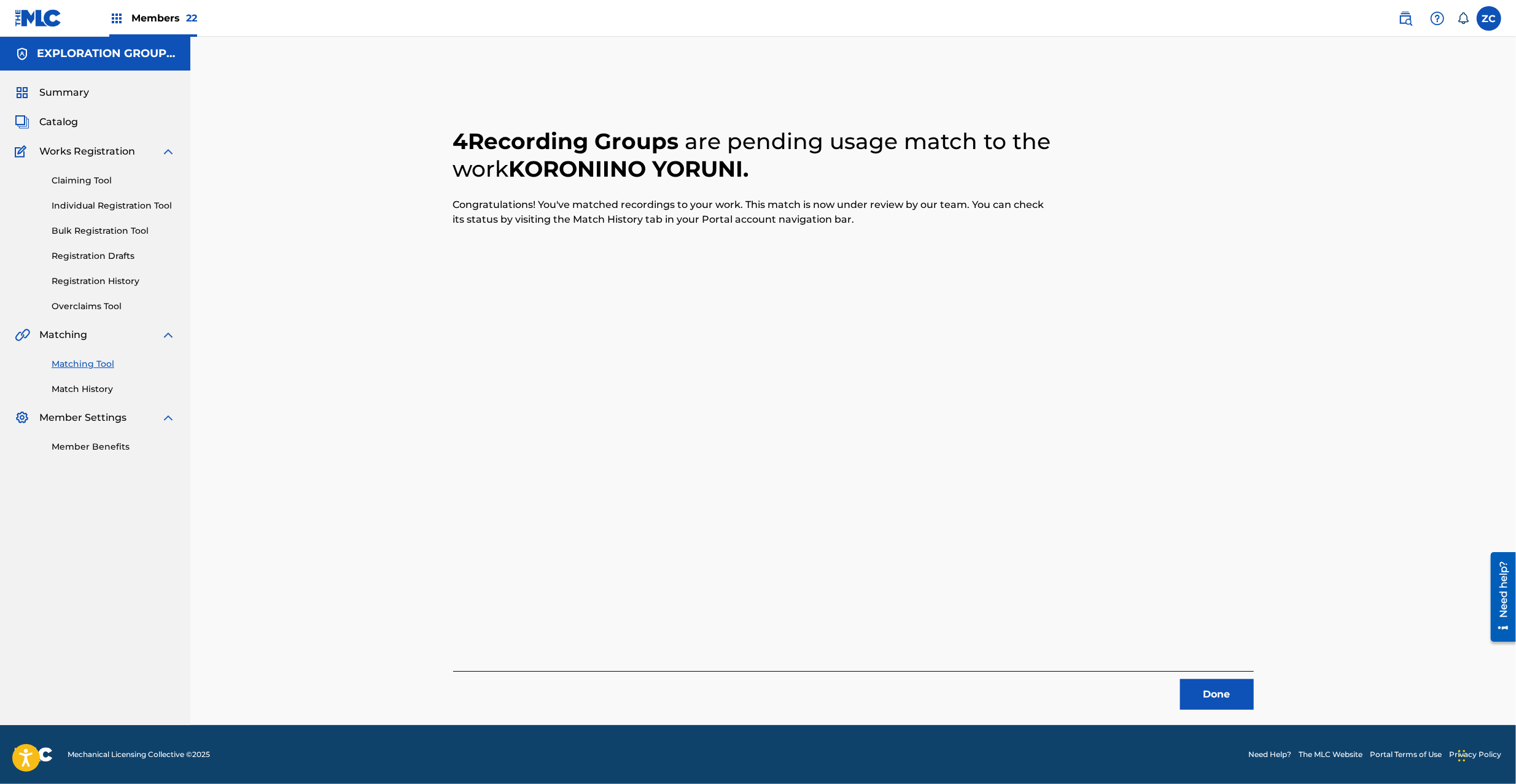
drag, startPoint x: 1232, startPoint y: 698, endPoint x: 1084, endPoint y: 457, distance: 282.8
click at [1232, 696] on button "Done" at bounding box center [1216, 695] width 74 height 31
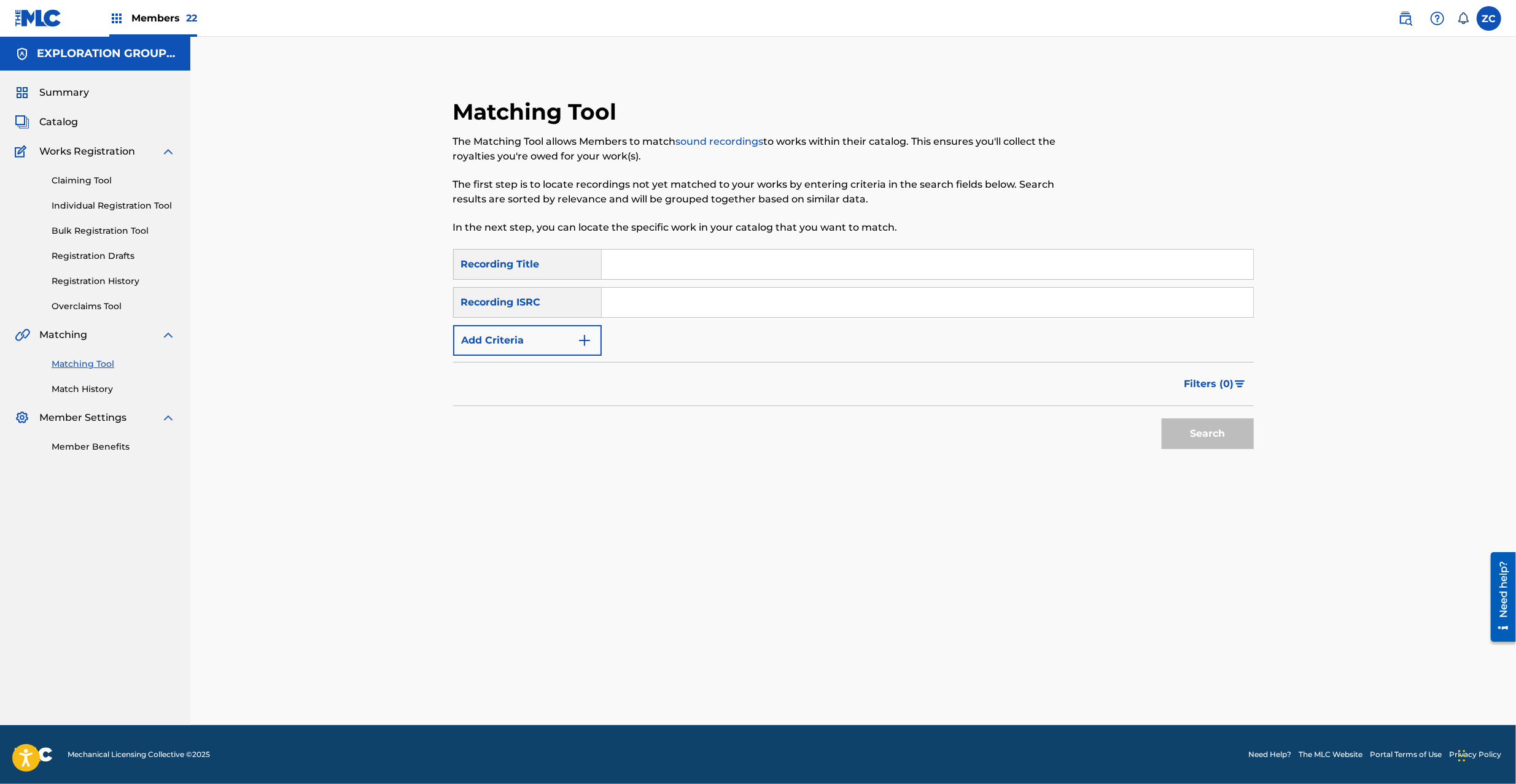
drag, startPoint x: 779, startPoint y: 305, endPoint x: 795, endPoint y: 315, distance: 18.9
click at [779, 305] on input "Search Form" at bounding box center [927, 302] width 651 height 30
paste input "TCJPT2277291"
type input "TCJPT2277291"
click at [1197, 437] on button "Search" at bounding box center [1207, 434] width 92 height 31
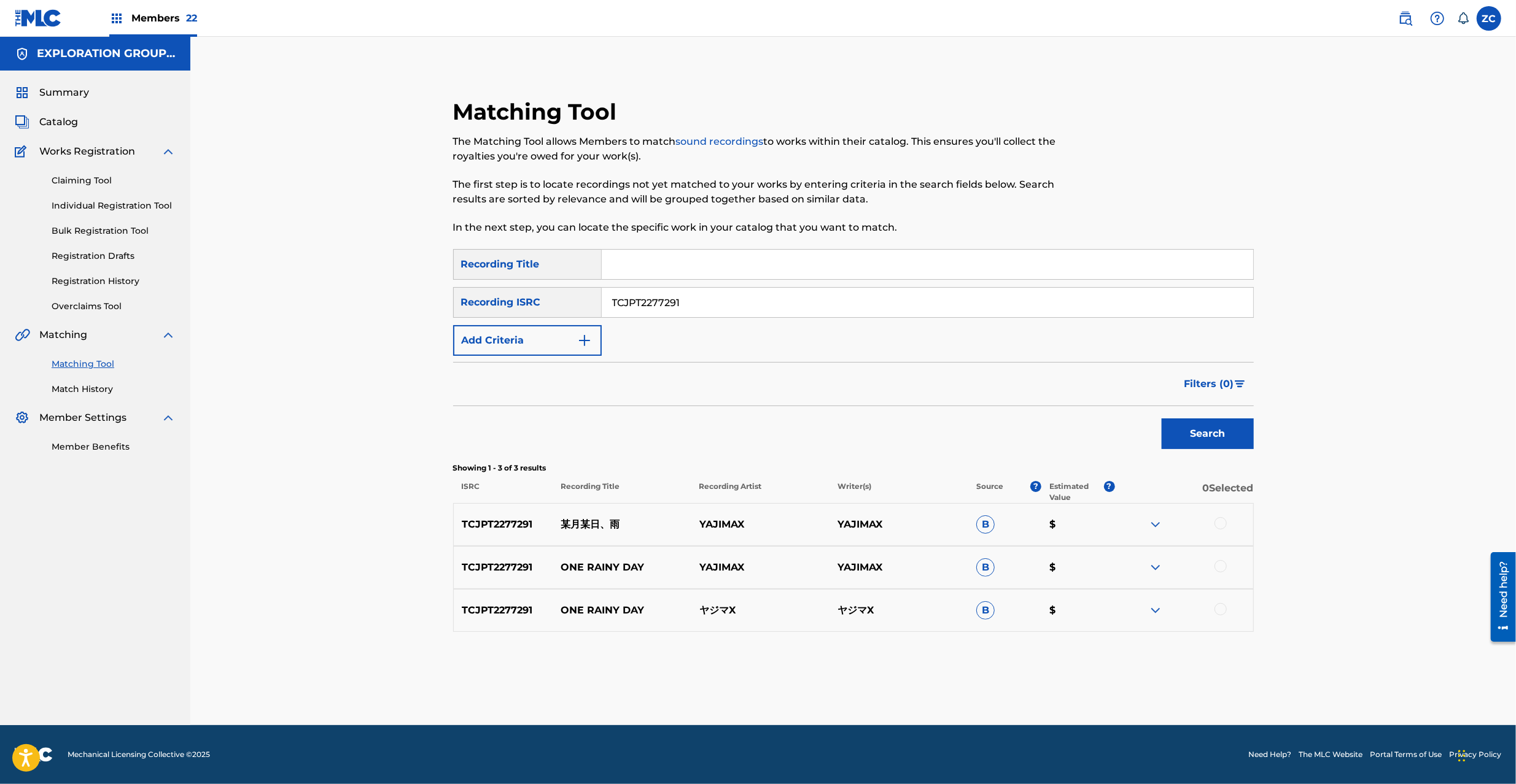
drag, startPoint x: 1221, startPoint y: 521, endPoint x: 1231, endPoint y: 555, distance: 35.4
click at [1221, 523] on div at bounding box center [1220, 524] width 12 height 12
click at [1225, 570] on div at bounding box center [1220, 566] width 12 height 12
click at [1218, 609] on div at bounding box center [1220, 609] width 12 height 12
click at [864, 684] on button "Match 3 Groups" at bounding box center [863, 684] width 136 height 31
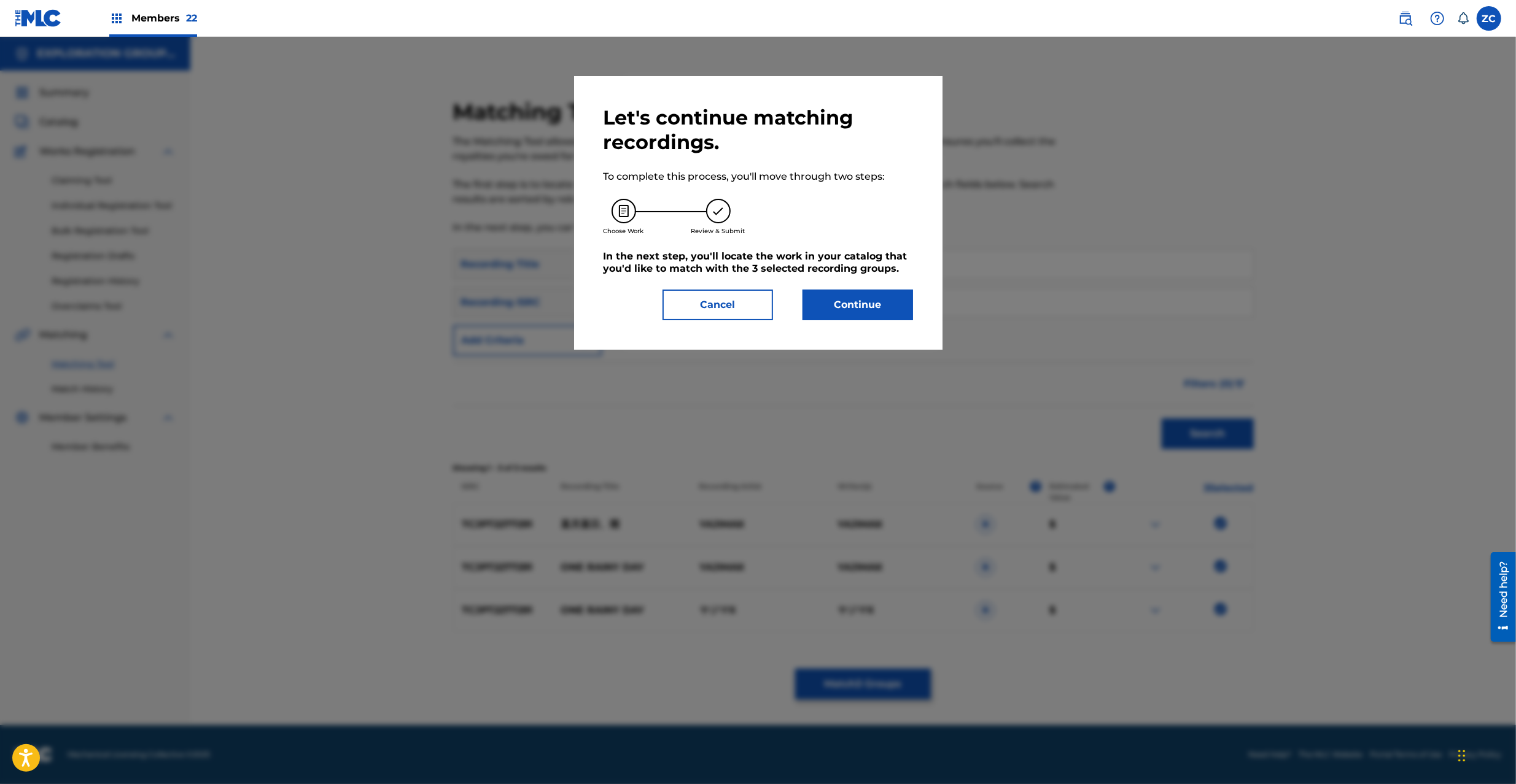
click at [840, 288] on div "Let's continue matching recordings. To complete this process, you'll move throu…" at bounding box center [758, 212] width 309 height 215
click at [845, 316] on button "Continue" at bounding box center [857, 305] width 110 height 31
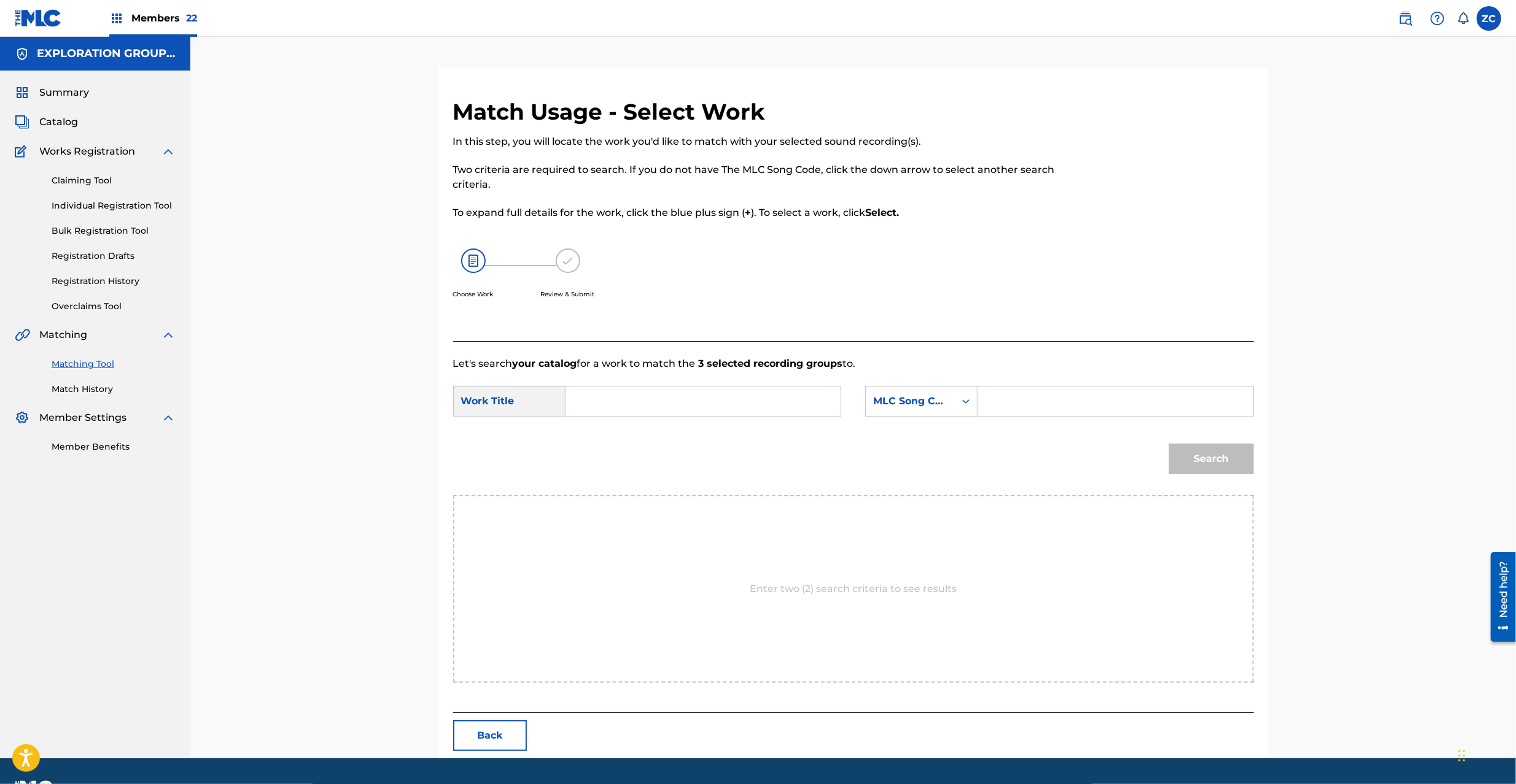
click at [750, 418] on div "SearchWithCriteria778accd3-24ce-4654-b38a-ef5099cf7b35 Work Title SearchWithCri…" at bounding box center [853, 405] width 800 height 38
click at [673, 396] on input "Search Form" at bounding box center [702, 401] width 254 height 30
paste input "Bougetsu Boujitsu Ame BD65H3"
click at [744, 401] on input "Bougetsu Boujitsu Ame BD65H3" at bounding box center [702, 401] width 254 height 30
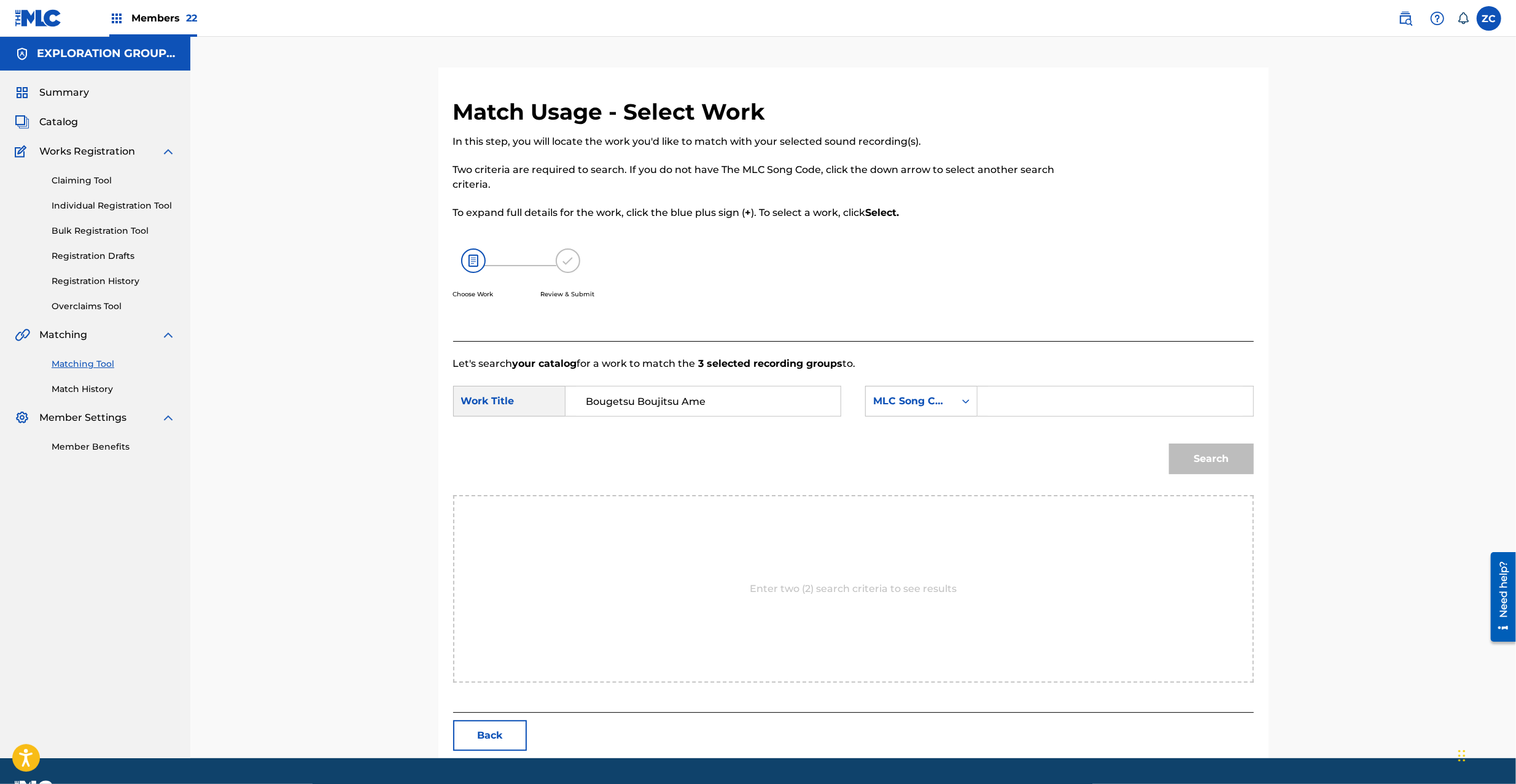
type input "Bougetsu Boujitsu Ame"
click at [1076, 391] on input "Search Form" at bounding box center [1115, 401] width 254 height 30
paste input "BD65H3"
type input "BD65H3"
click at [1233, 464] on button "Search" at bounding box center [1211, 459] width 85 height 31
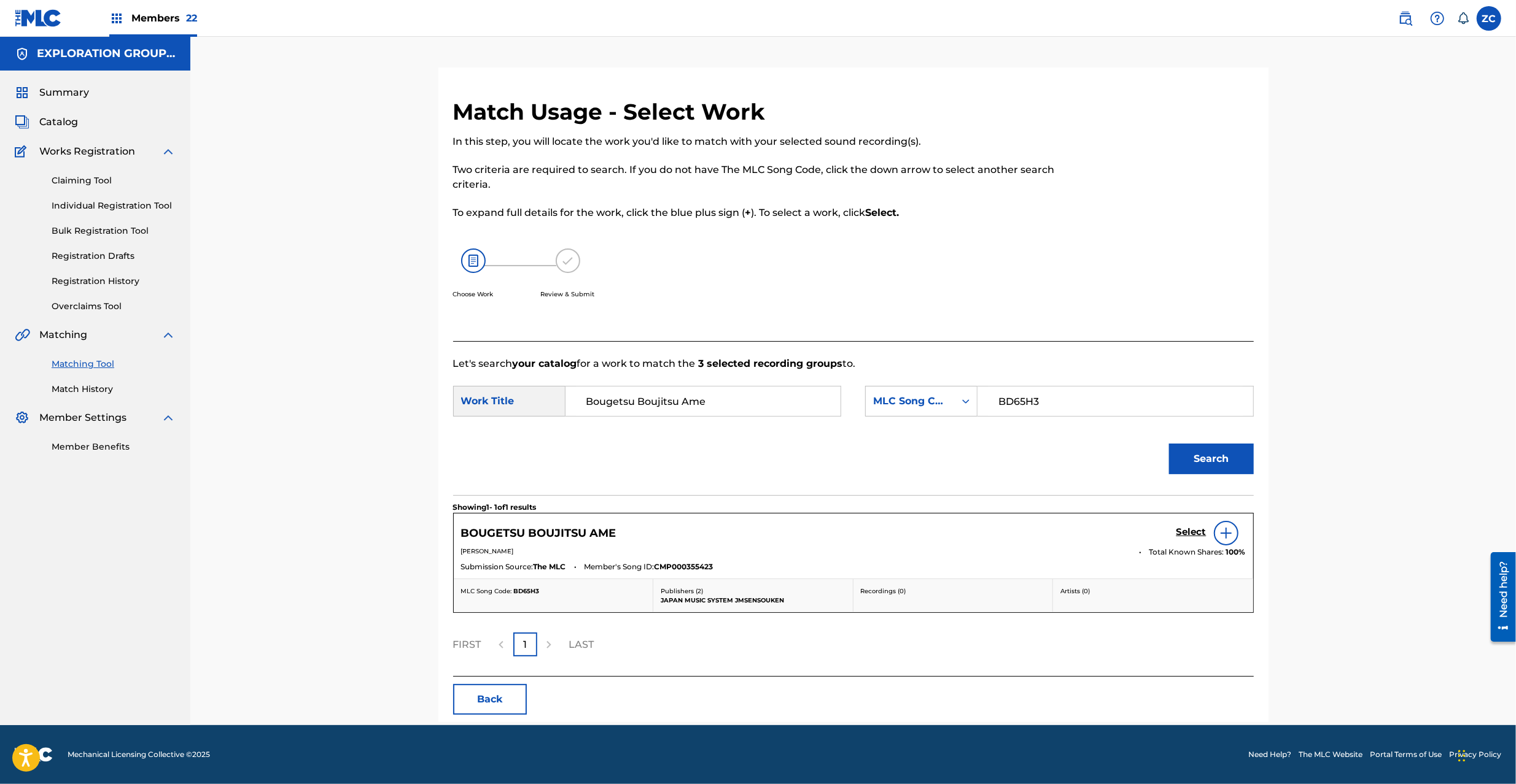
click at [1203, 535] on h5 "Select" at bounding box center [1191, 532] width 30 height 12
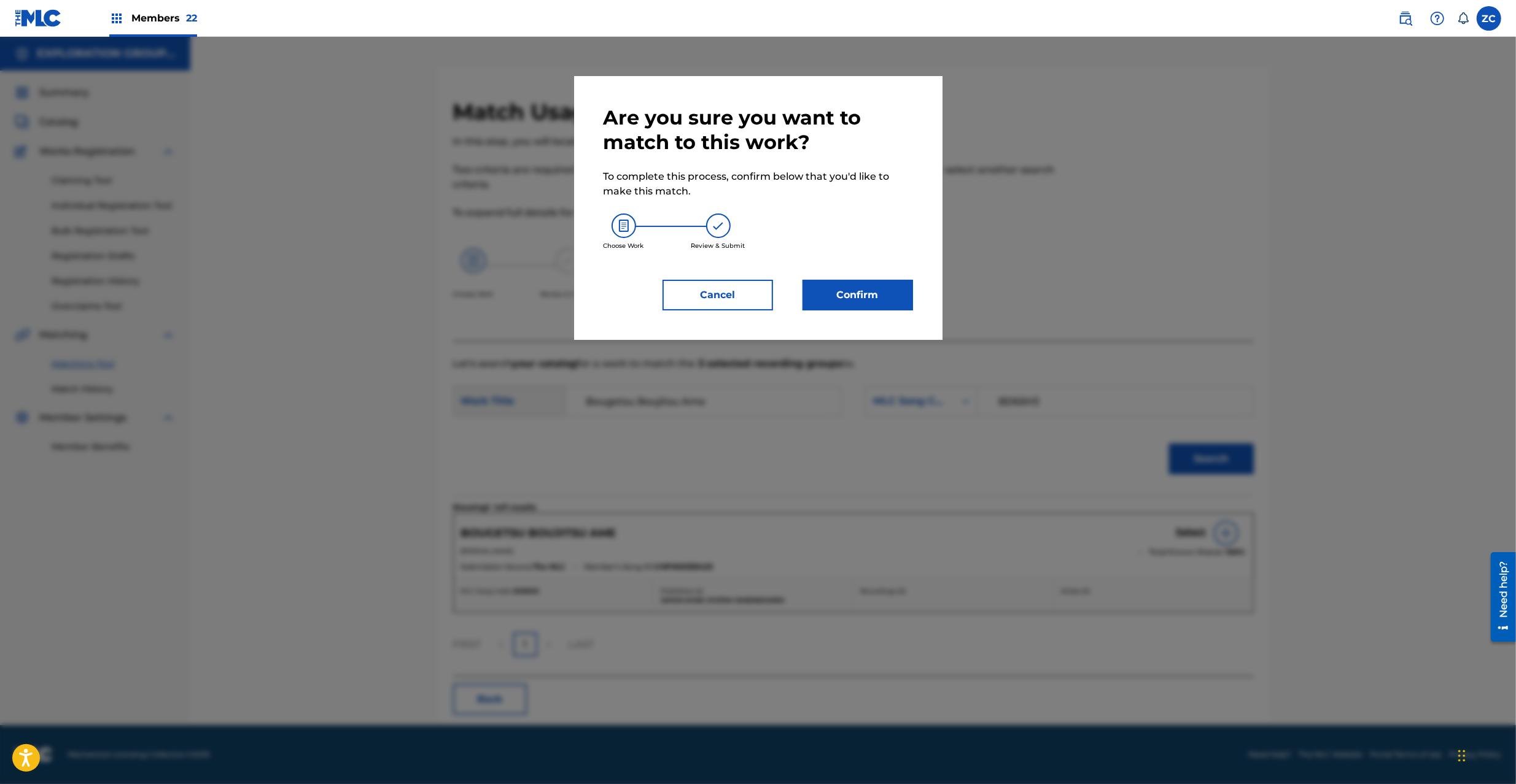
click at [878, 300] on button "Confirm" at bounding box center [857, 295] width 110 height 31
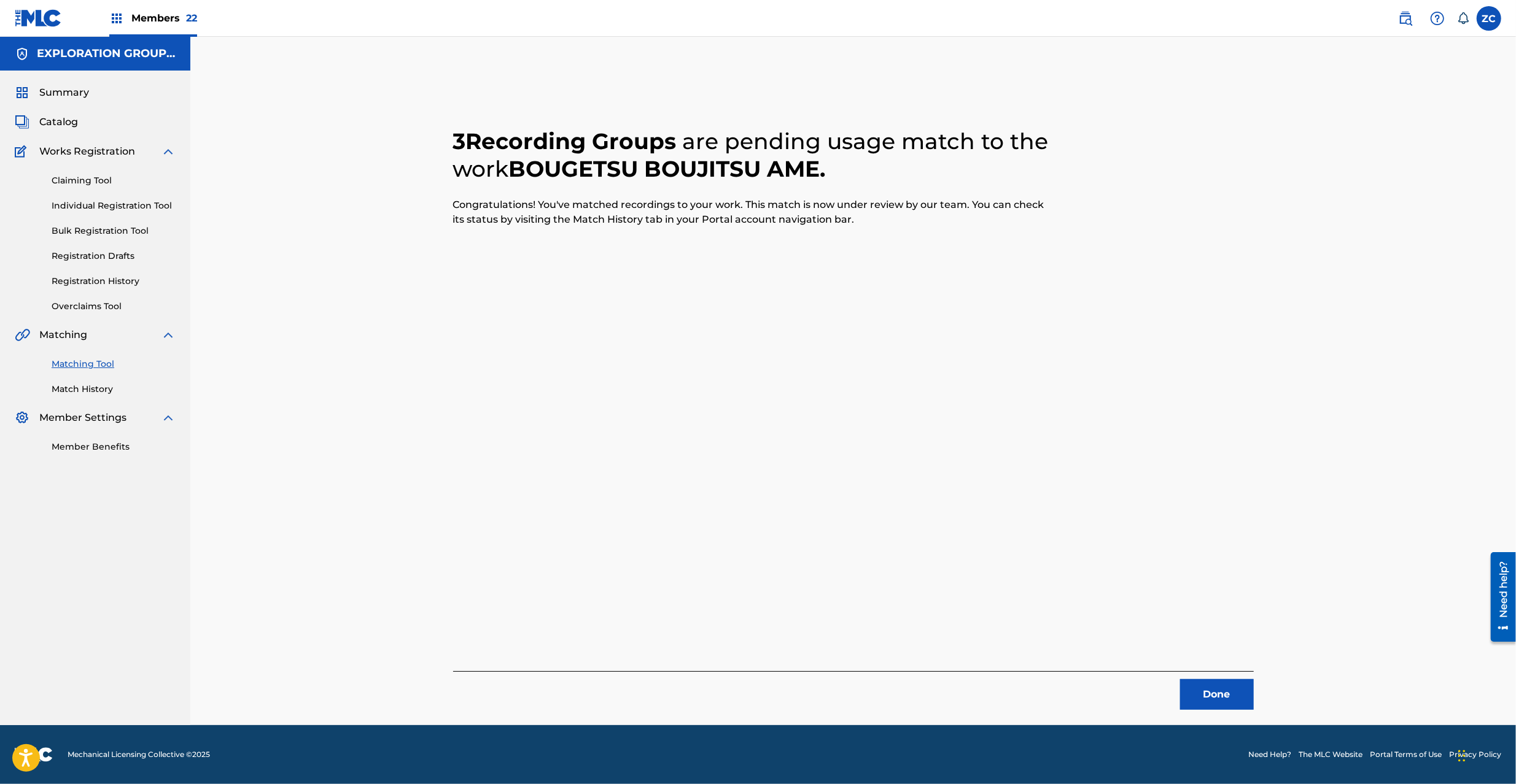
drag, startPoint x: 1216, startPoint y: 724, endPoint x: 1214, endPoint y: 695, distance: 29.1
click at [1216, 720] on div "3 Recording Groups are pending usage match to the work BOUGETSU BOUJITSU AME . …" at bounding box center [853, 396] width 859 height 658
drag, startPoint x: 1214, startPoint y: 695, endPoint x: 1131, endPoint y: 566, distance: 153.4
click at [1214, 693] on button "Done" at bounding box center [1216, 695] width 74 height 31
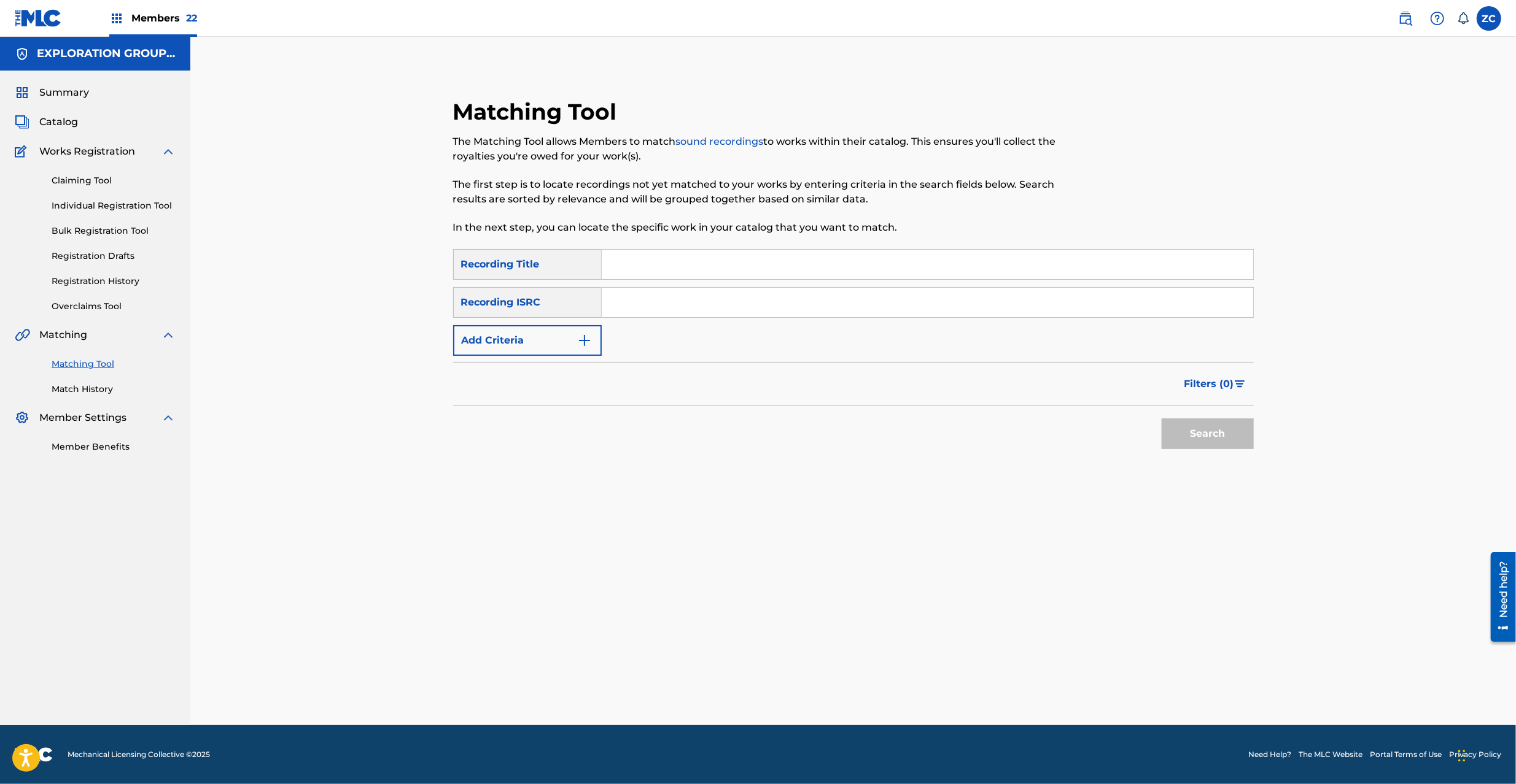
click at [774, 302] on input "Search Form" at bounding box center [927, 302] width 651 height 30
paste input "TCJPT2277264"
type input "TCJPT2277264"
click at [1194, 421] on button "Search" at bounding box center [1207, 434] width 92 height 31
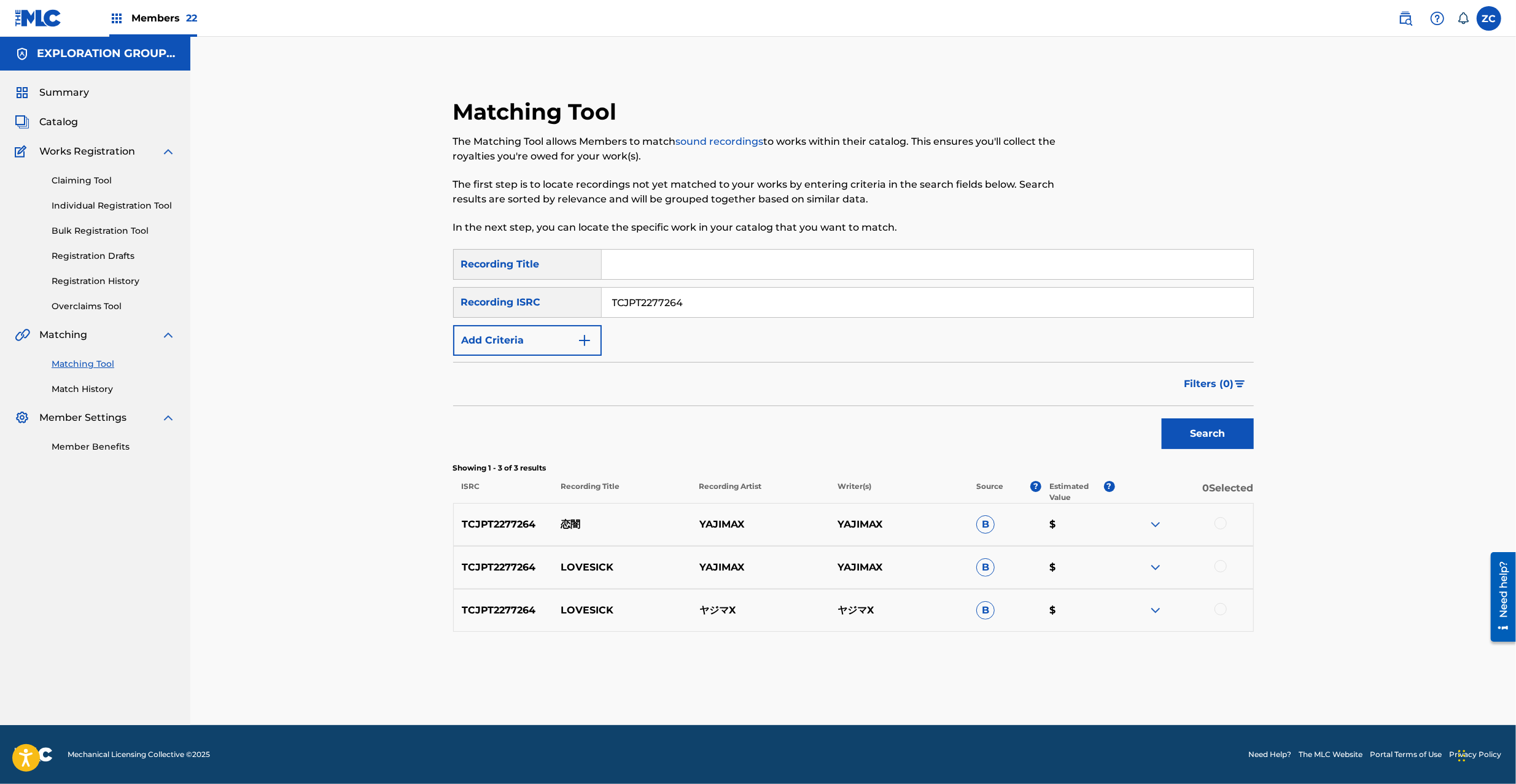
click at [1223, 519] on div at bounding box center [1220, 524] width 12 height 12
click at [1221, 563] on div at bounding box center [1220, 566] width 12 height 12
click at [1219, 613] on div at bounding box center [1220, 609] width 12 height 12
click at [879, 673] on button "Match 3 Groups" at bounding box center [863, 684] width 136 height 31
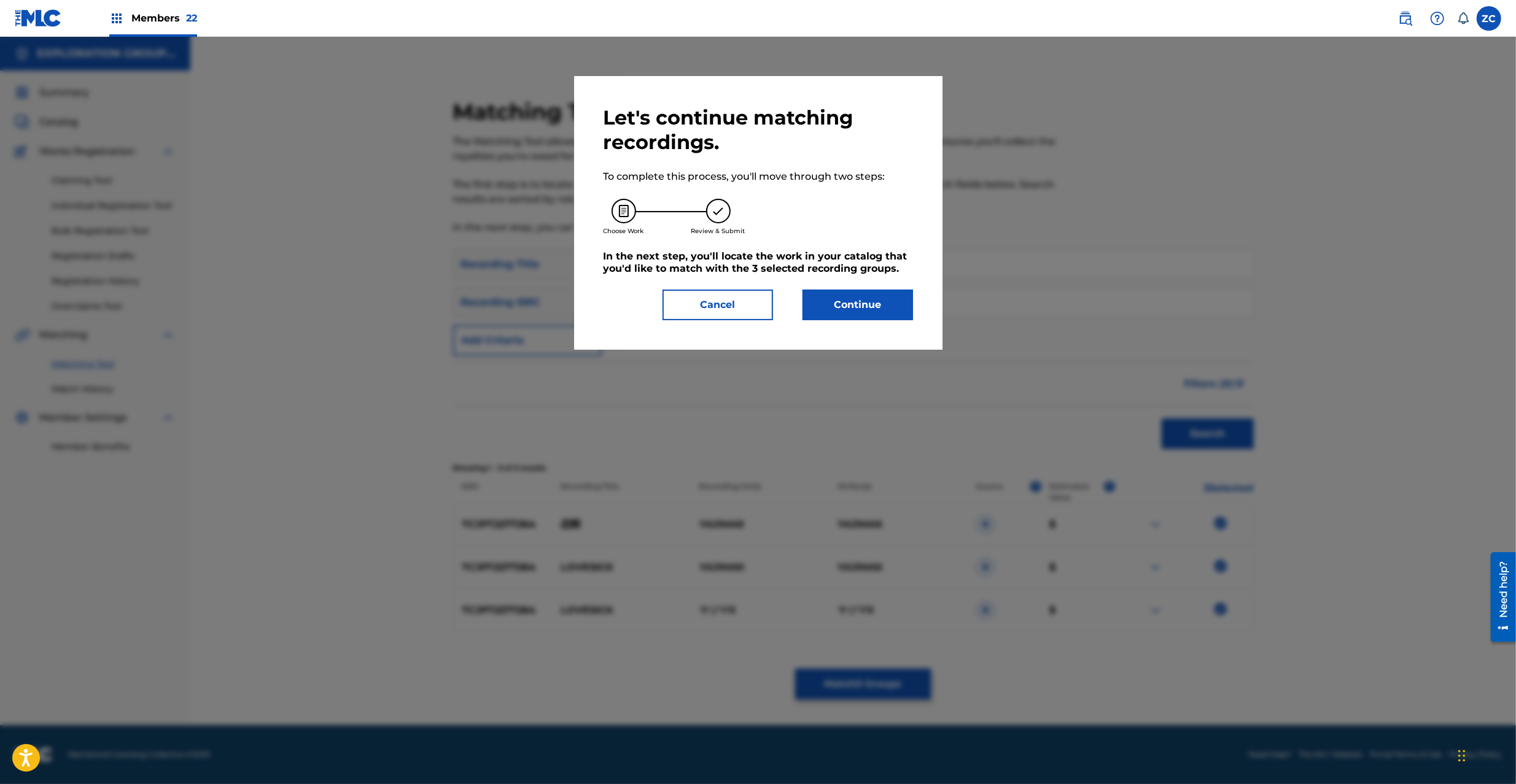
click at [851, 305] on button "Continue" at bounding box center [857, 305] width 110 height 31
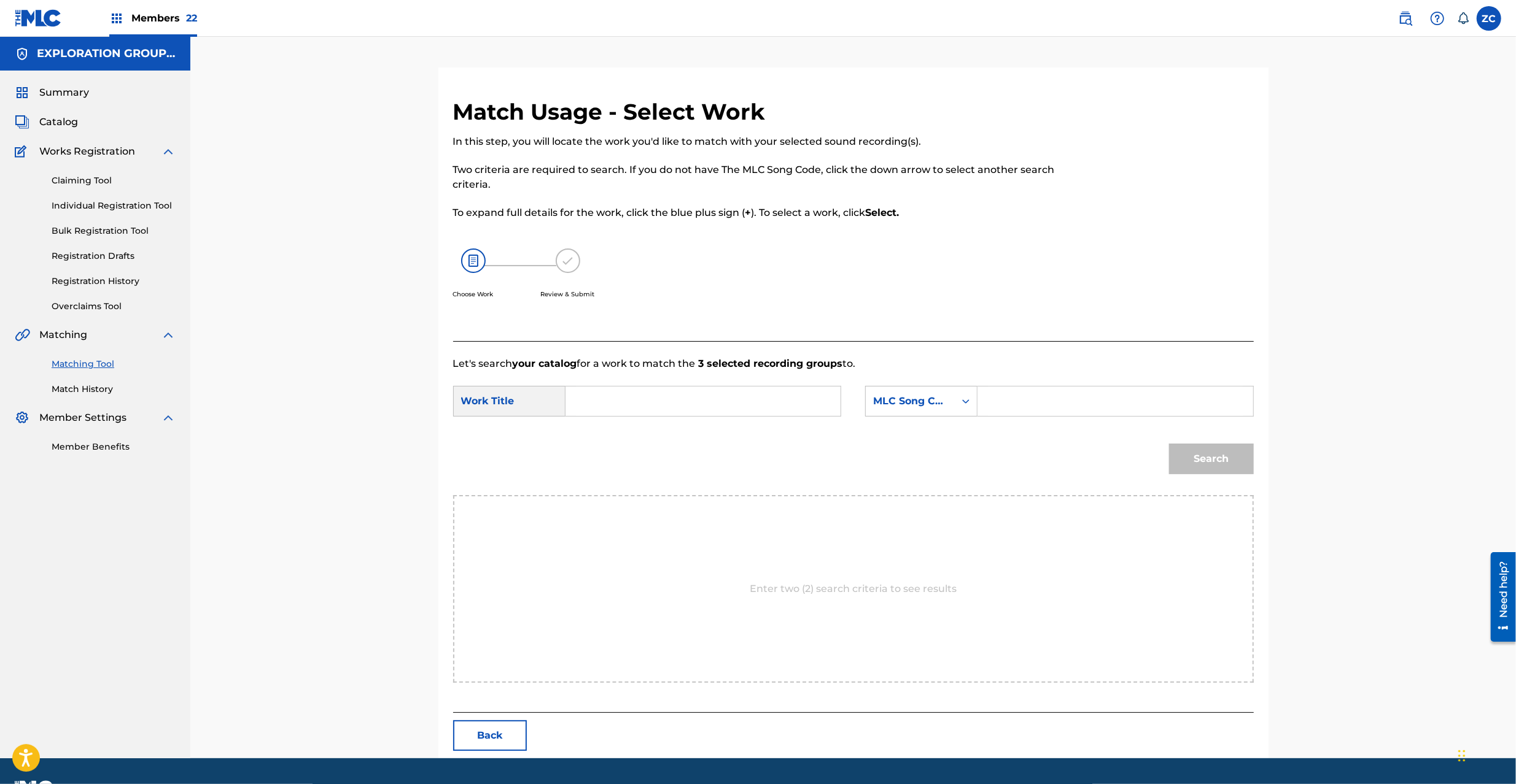
click at [835, 415] on div "Search Form" at bounding box center [703, 401] width 276 height 31
click at [801, 404] on input "Search Form" at bounding box center [702, 401] width 254 height 30
paste input "Koiyami KI89LL"
click at [655, 410] on input "Koiyami KI89LL" at bounding box center [702, 401] width 254 height 30
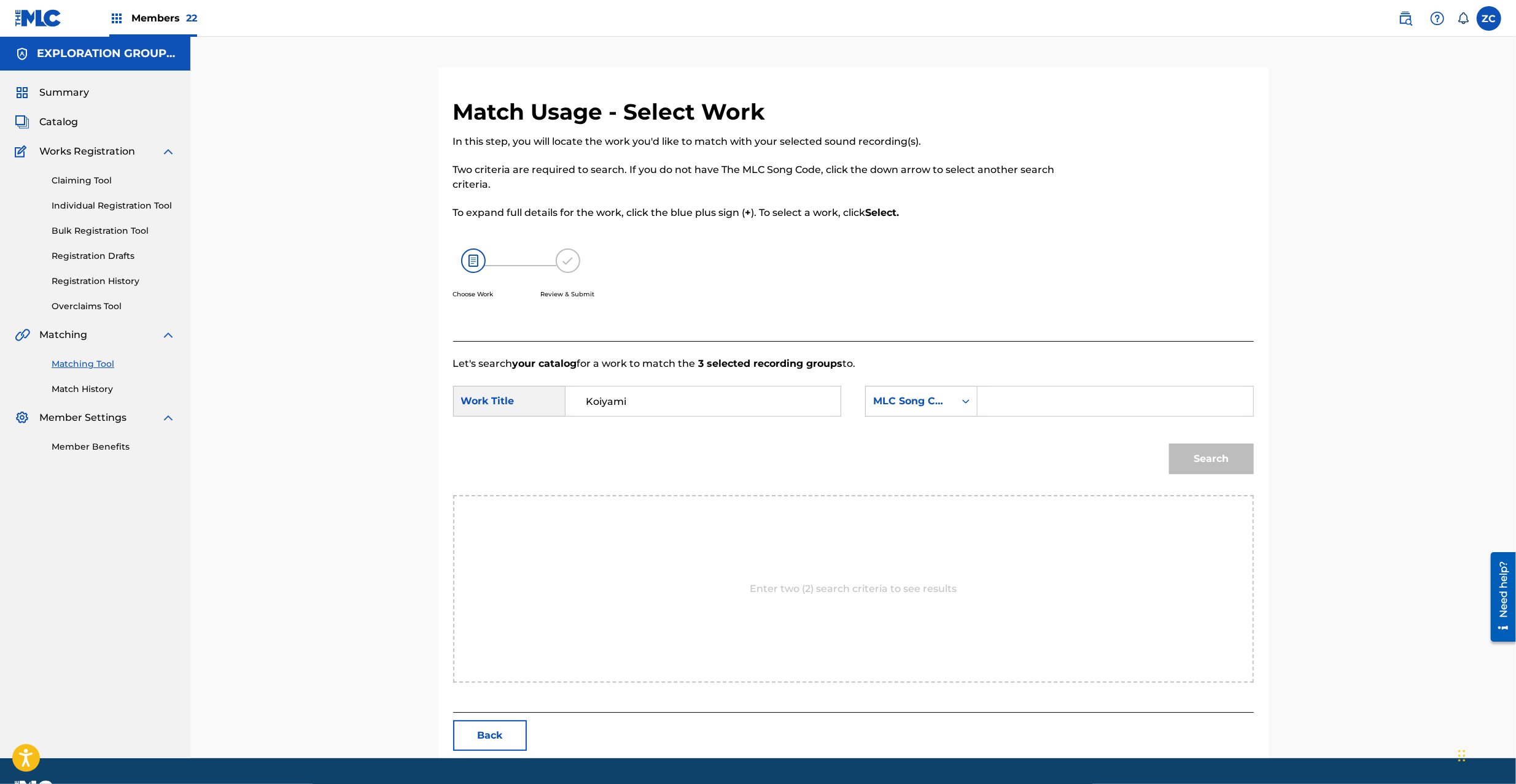
type input "Koiyami"
click at [1053, 385] on form "SearchWithCriteria778accd3-24ce-4654-b38a-ef5099cf7b35 Work Title Koiyami Searc…" at bounding box center [853, 434] width 800 height 124
drag, startPoint x: 1065, startPoint y: 399, endPoint x: 1081, endPoint y: 406, distance: 17.5
click at [1065, 399] on input "Search Form" at bounding box center [1115, 401] width 254 height 30
paste input "KI89LL"
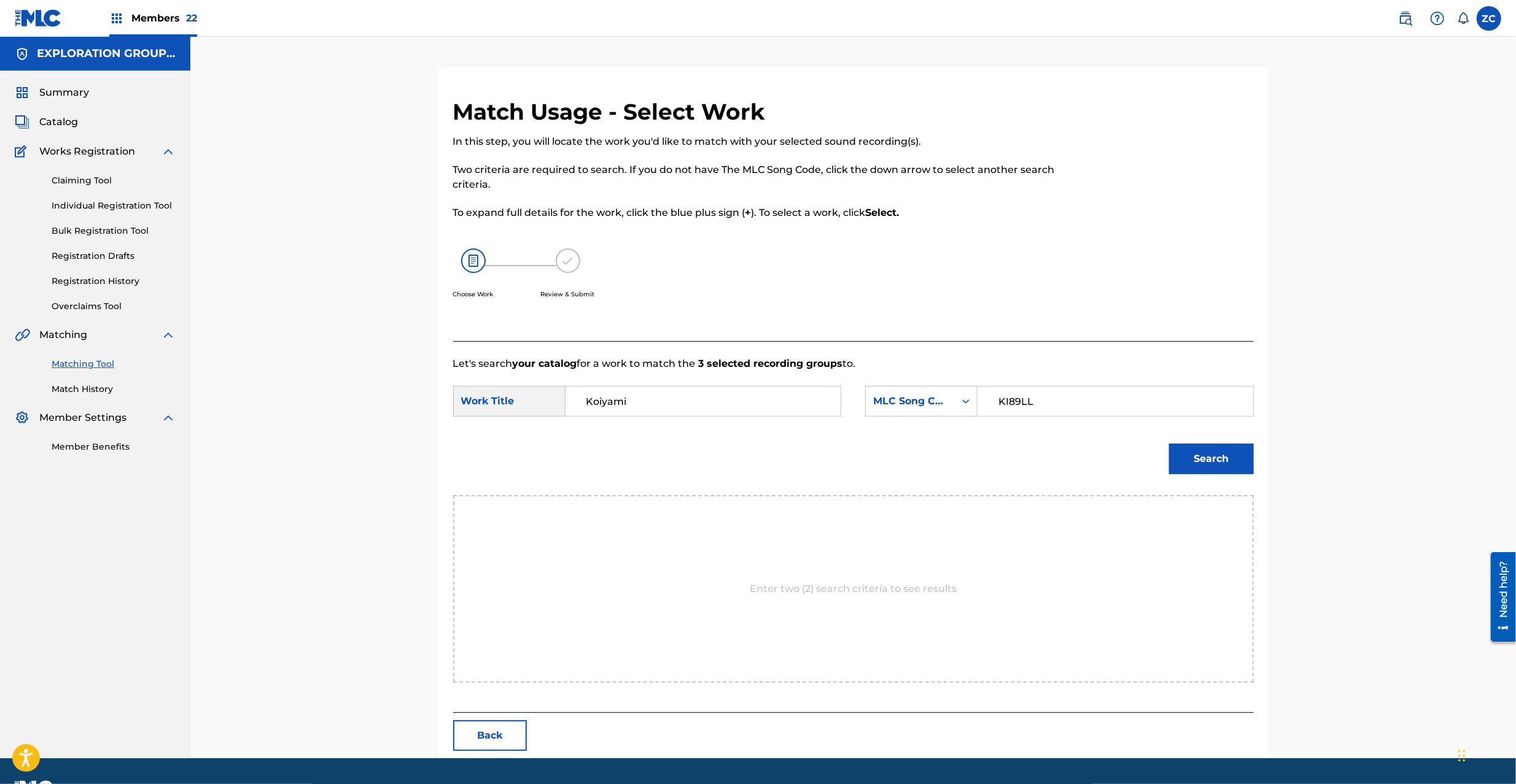
type input "KI89LL"
click at [1221, 454] on button "Search" at bounding box center [1211, 459] width 85 height 31
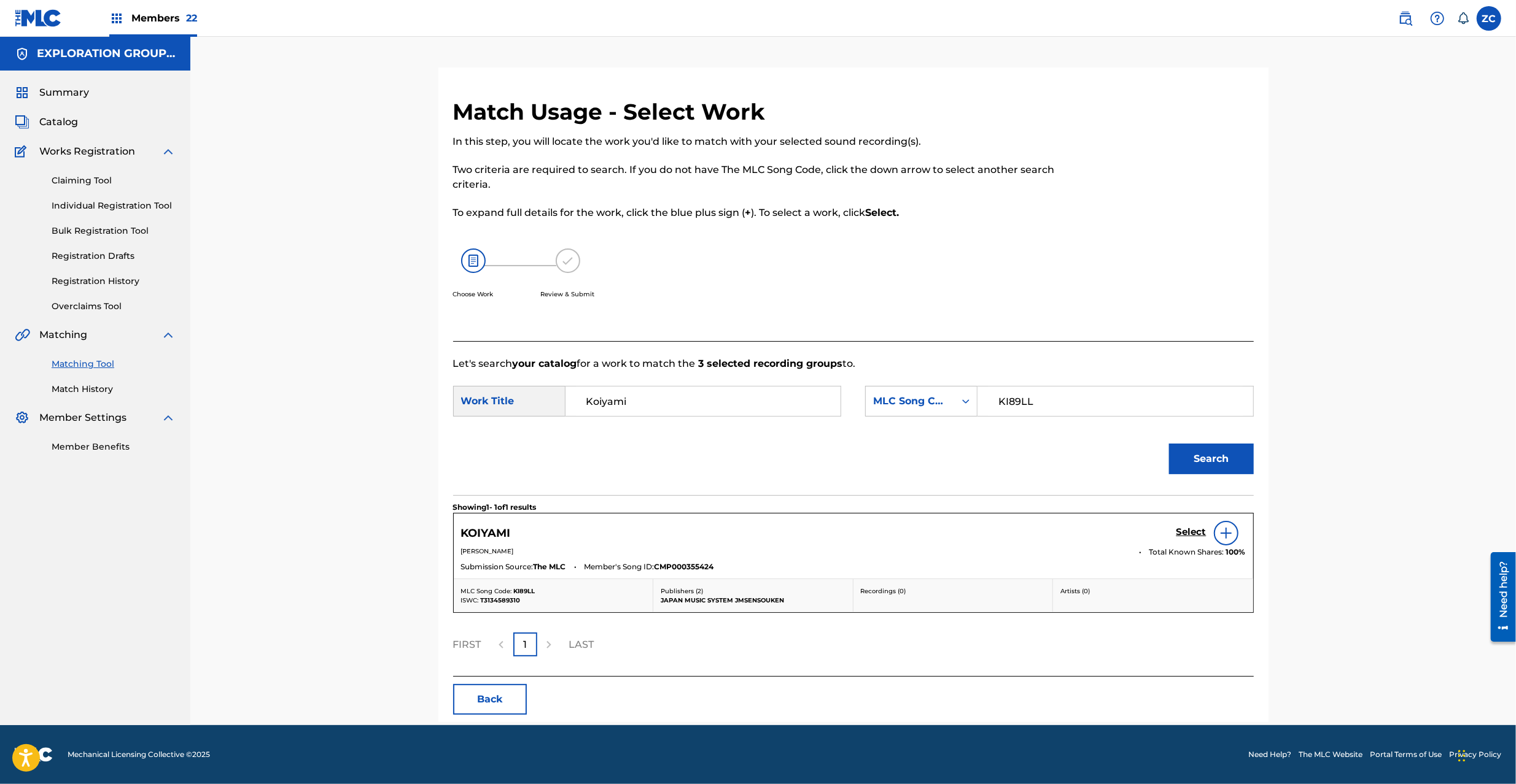
click at [1196, 526] on div "Select" at bounding box center [1211, 533] width 70 height 25
click at [1196, 529] on h5 "Select" at bounding box center [1191, 532] width 30 height 12
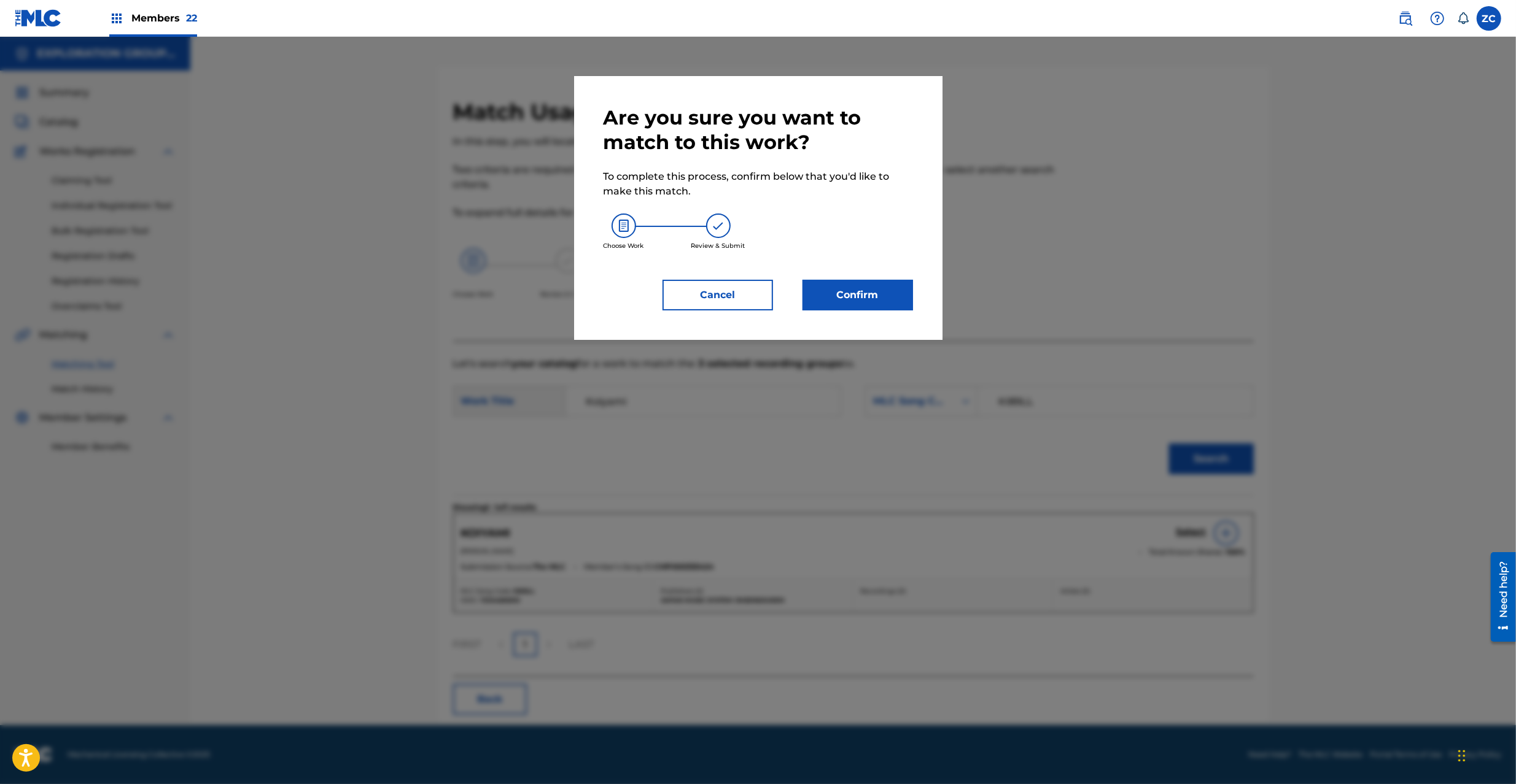
click at [877, 300] on button "Confirm" at bounding box center [857, 295] width 110 height 31
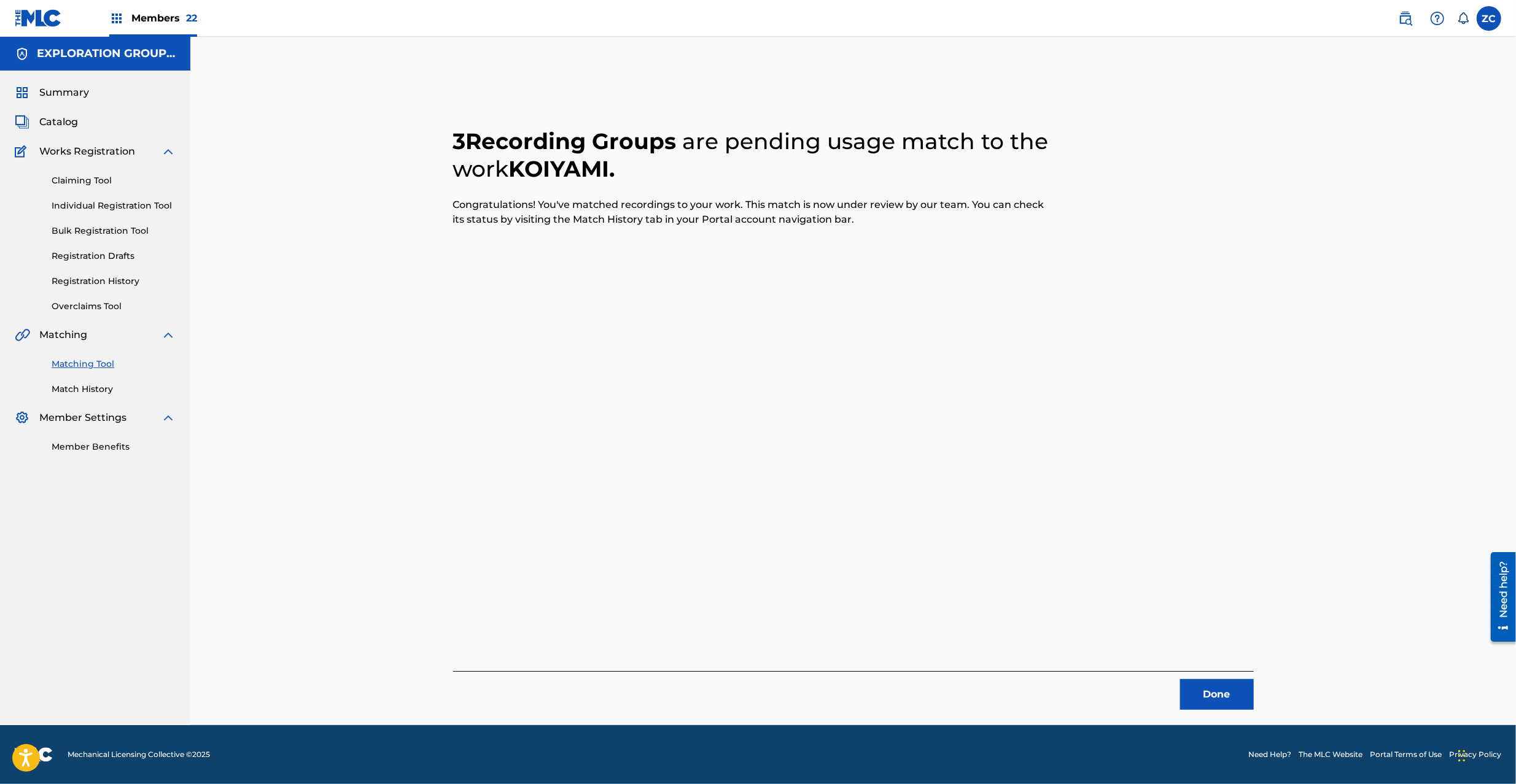
drag, startPoint x: 1221, startPoint y: 651, endPoint x: 1221, endPoint y: 669, distance: 18.0
click at [1221, 659] on div "3 Recording Groups are pending usage match to the work [PERSON_NAME] . Congratu…" at bounding box center [853, 404] width 800 height 612
click at [1221, 670] on div "3 Recording Groups are pending usage match to the work [PERSON_NAME] . Congratu…" at bounding box center [853, 404] width 800 height 612
click at [1232, 710] on button "Done" at bounding box center [1216, 695] width 74 height 31
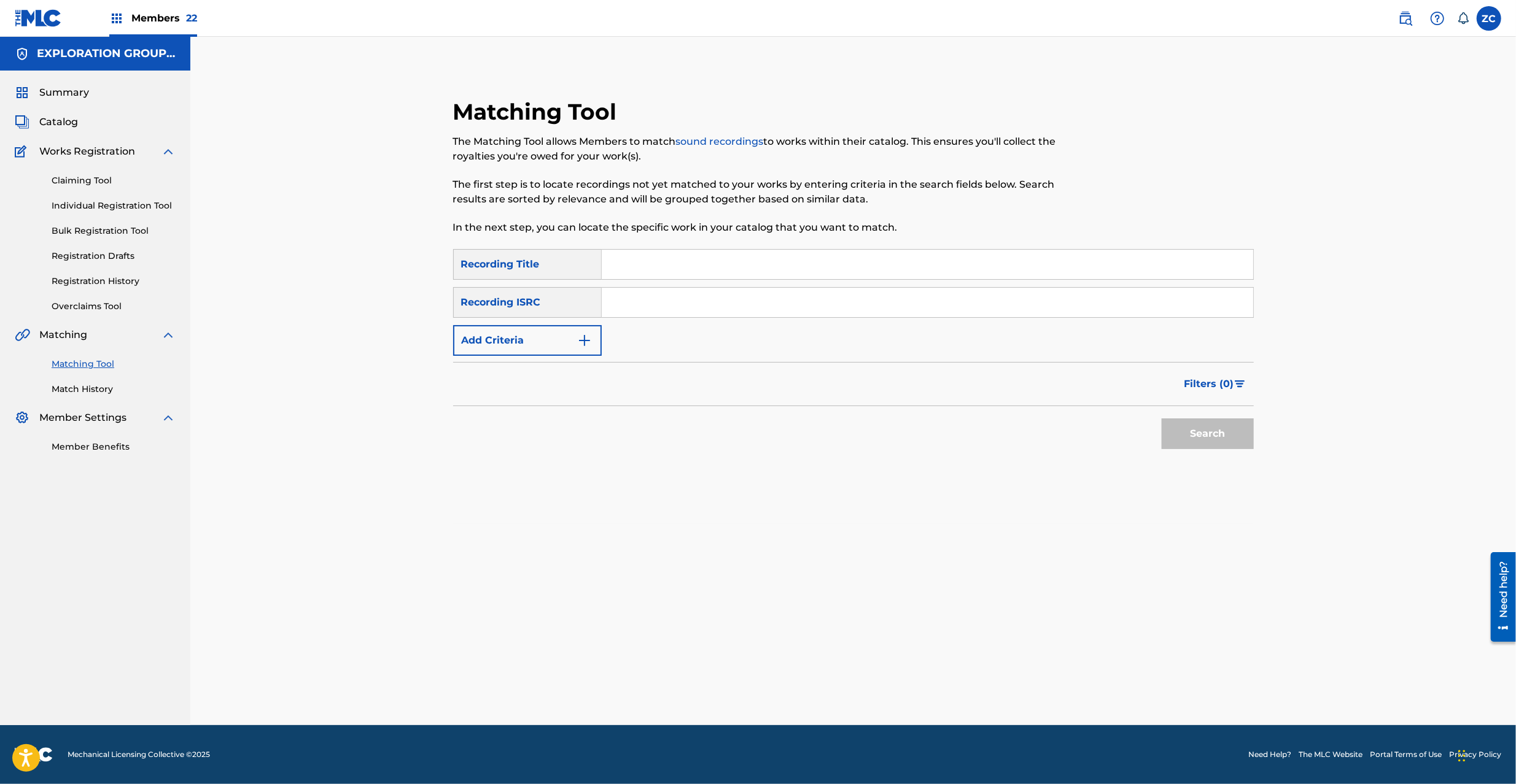
drag, startPoint x: 772, startPoint y: 300, endPoint x: 814, endPoint y: 315, distance: 44.6
click at [774, 300] on input "Search Form" at bounding box center [927, 302] width 651 height 30
paste input "JPW462218479"
click at [1186, 431] on button "Search" at bounding box center [1207, 434] width 92 height 31
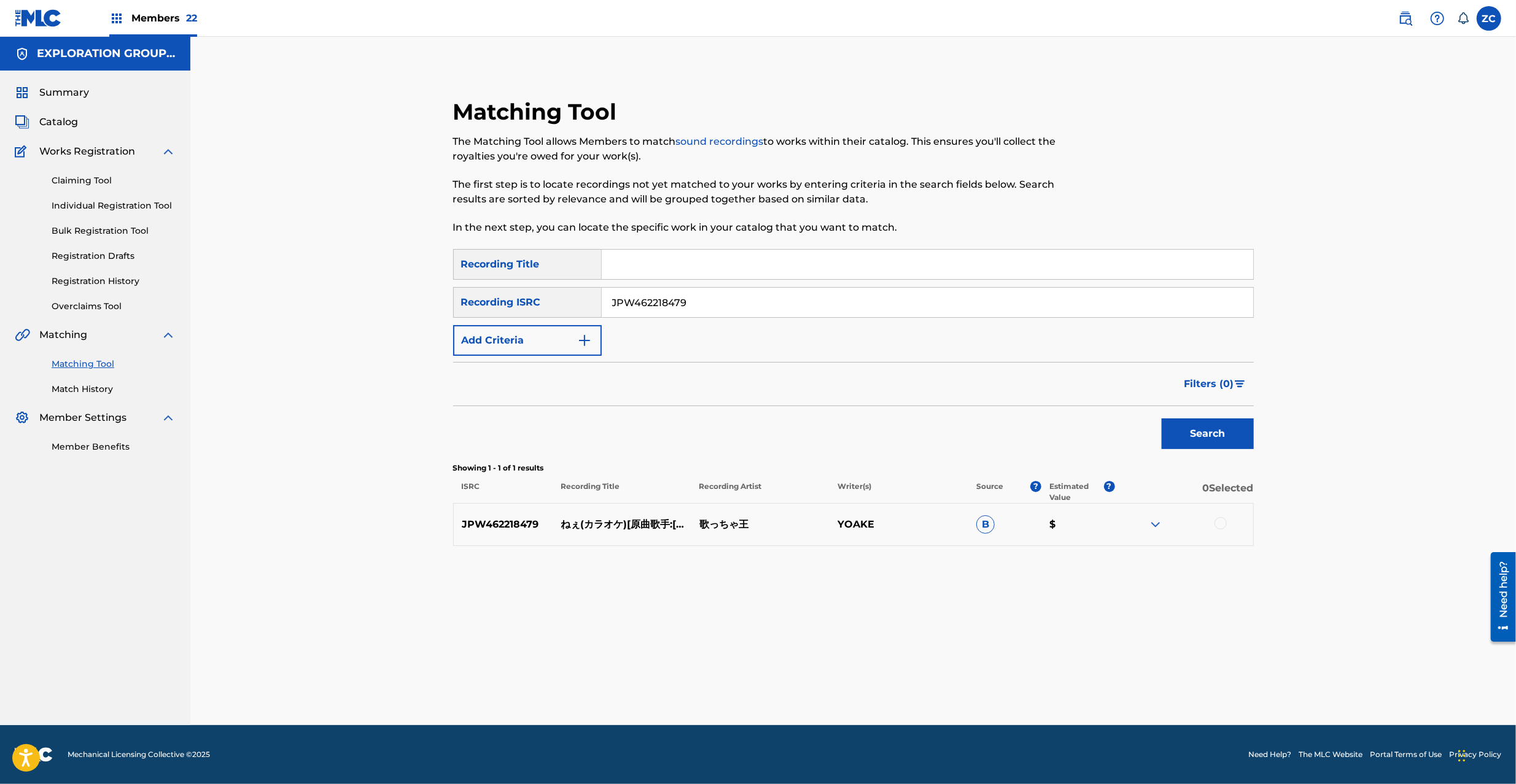
click at [1224, 524] on div at bounding box center [1220, 524] width 12 height 12
click at [909, 297] on input "JPW462218479" at bounding box center [927, 302] width 651 height 30
paste input "717"
drag, startPoint x: 1197, startPoint y: 445, endPoint x: 1166, endPoint y: 406, distance: 49.8
click at [1197, 445] on button "Search" at bounding box center [1207, 434] width 92 height 31
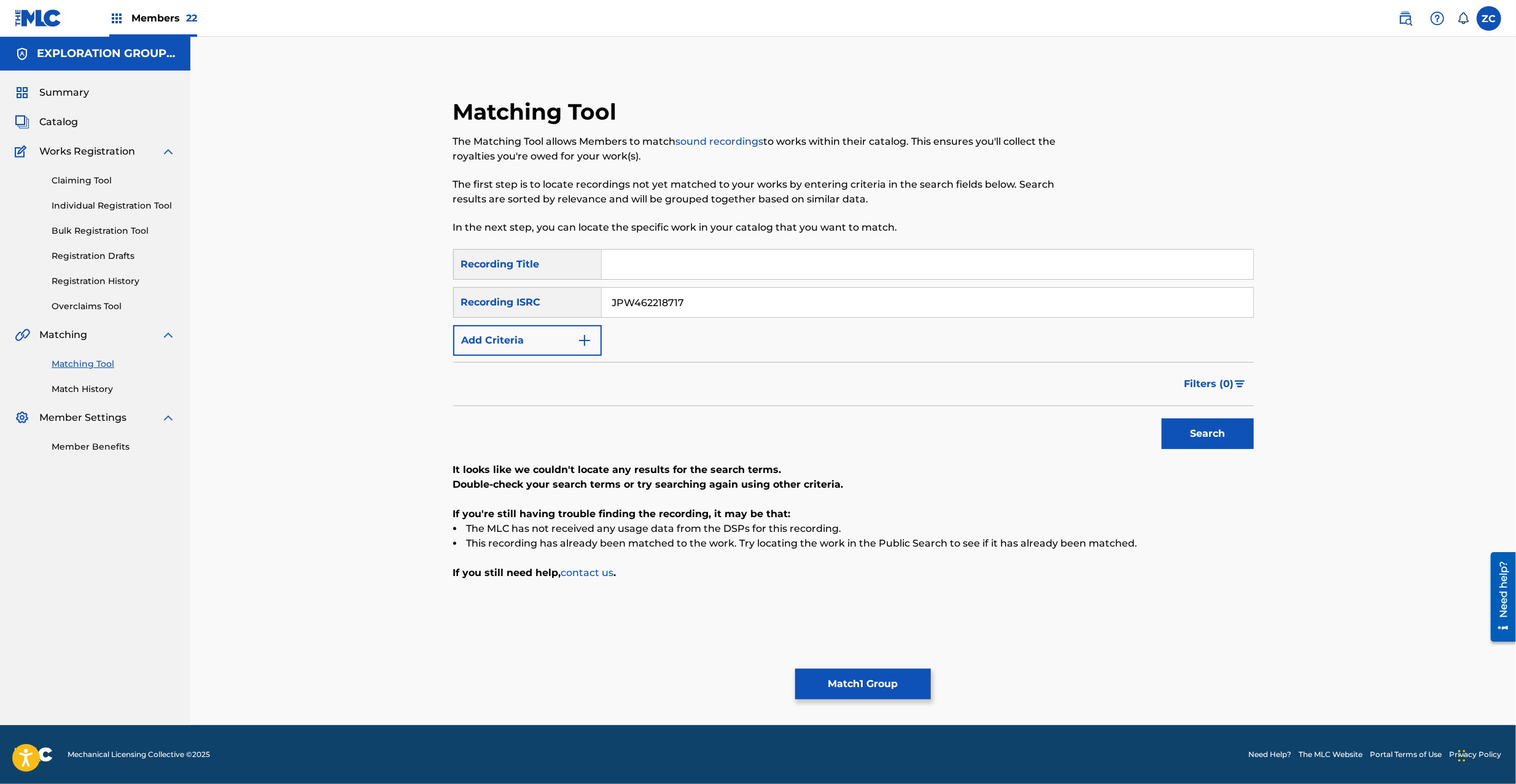
click at [856, 307] on input "JPW462218717" at bounding box center [927, 302] width 651 height 30
paste input "6"
click at [1218, 435] on button "Search" at bounding box center [1207, 434] width 92 height 31
click at [767, 311] on input "JPW462218716" at bounding box center [927, 302] width 651 height 30
paste input "5"
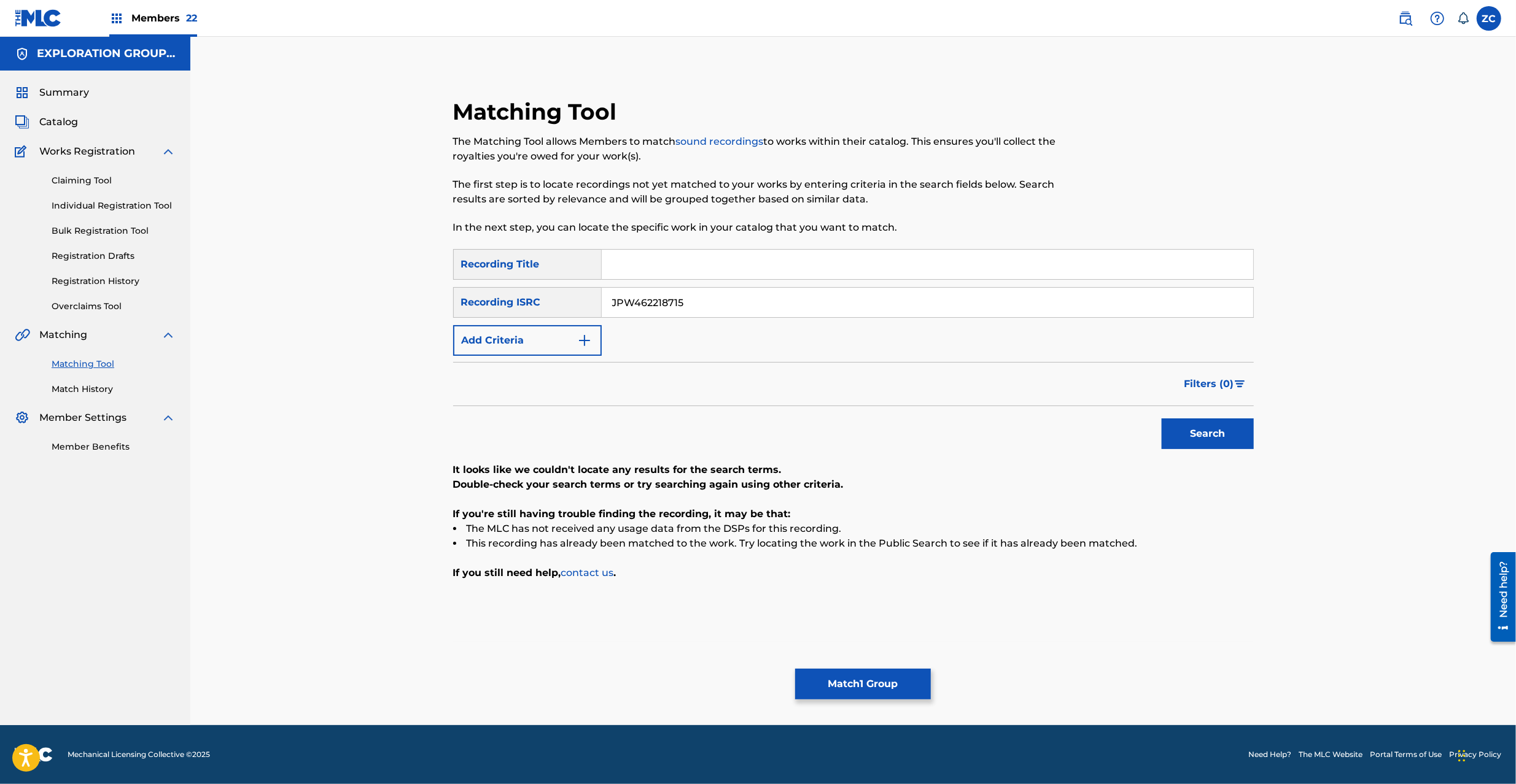
click at [1194, 412] on div "Search" at bounding box center [1204, 431] width 98 height 49
click at [1202, 420] on button "Search" at bounding box center [1207, 434] width 92 height 31
click at [820, 311] on input "JPW462218715" at bounding box center [927, 302] width 651 height 30
click at [1161, 418] on button "Search" at bounding box center [1207, 434] width 92 height 31
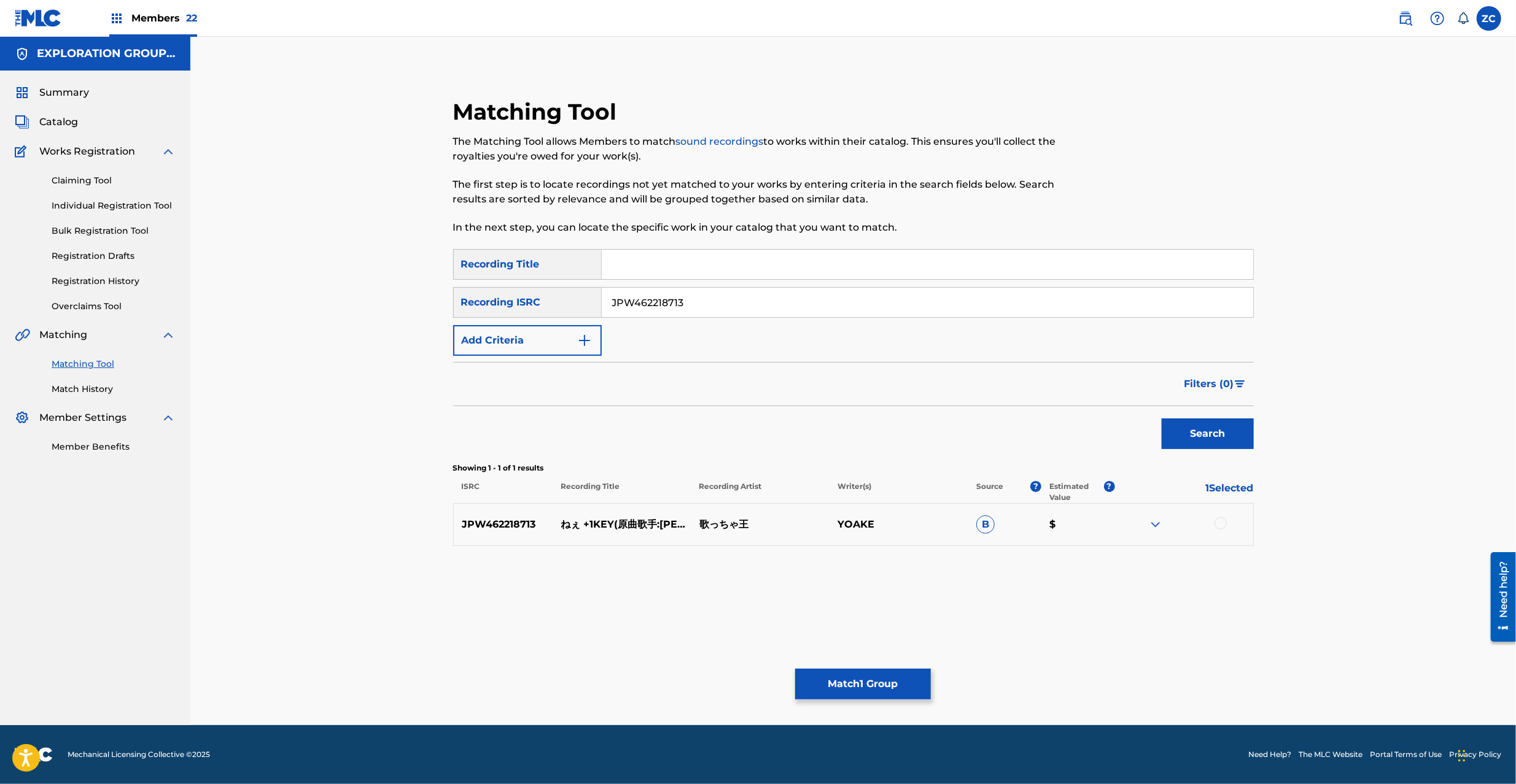
click at [724, 307] on input "JPW462218713" at bounding box center [927, 302] width 651 height 30
click at [1223, 524] on div at bounding box center [1220, 524] width 12 height 12
click at [723, 303] on input "JPW462218713" at bounding box center [927, 302] width 651 height 30
click at [1161, 418] on button "Search" at bounding box center [1207, 434] width 92 height 31
click at [723, 302] on input "JPW462218712" at bounding box center [927, 302] width 651 height 30
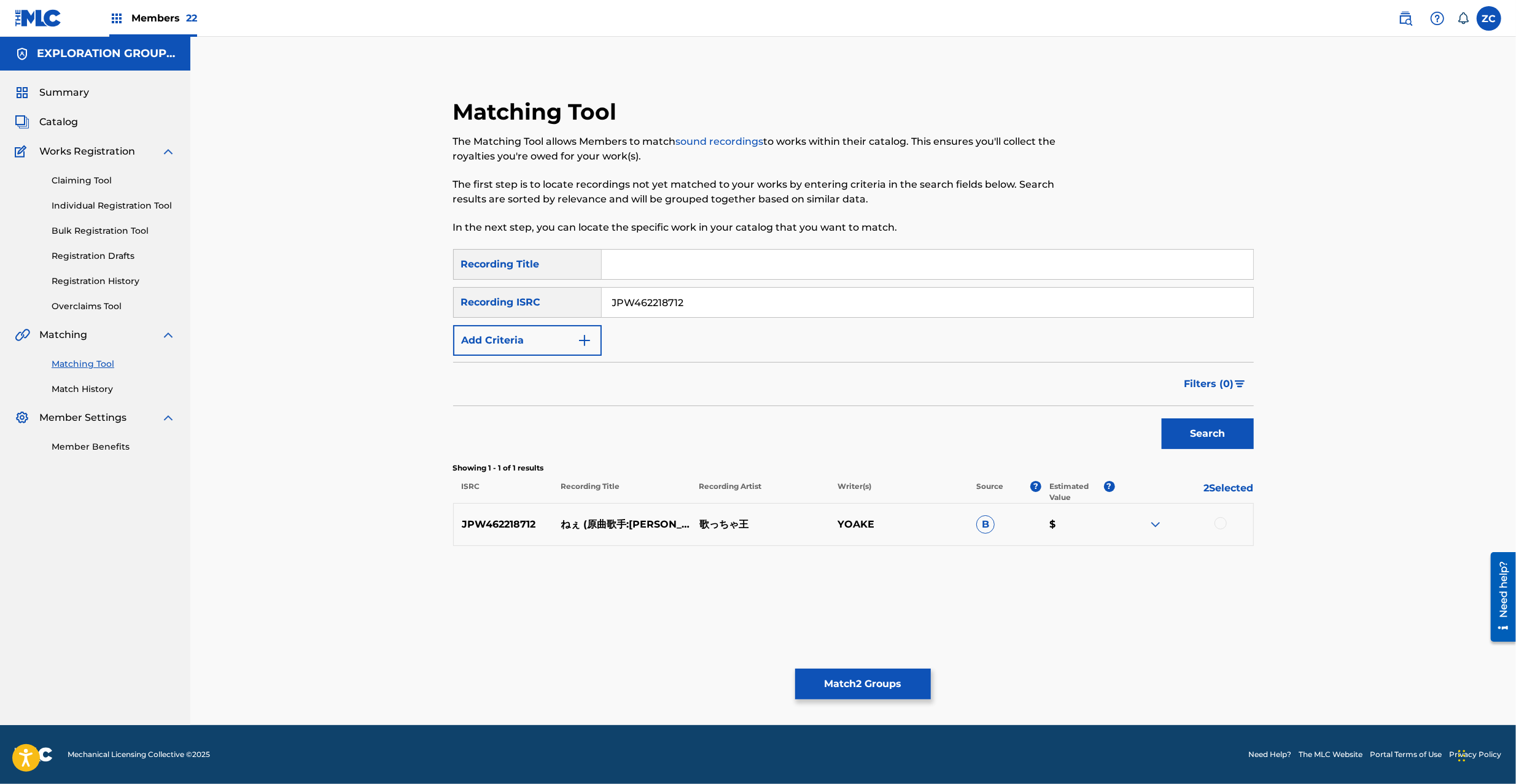
click at [1223, 525] on div at bounding box center [1220, 524] width 12 height 12
click at [908, 308] on input "JPW462218712" at bounding box center [927, 302] width 651 height 30
paste input "TCJPT2274496"
click at [1210, 428] on button "Search" at bounding box center [1207, 434] width 92 height 31
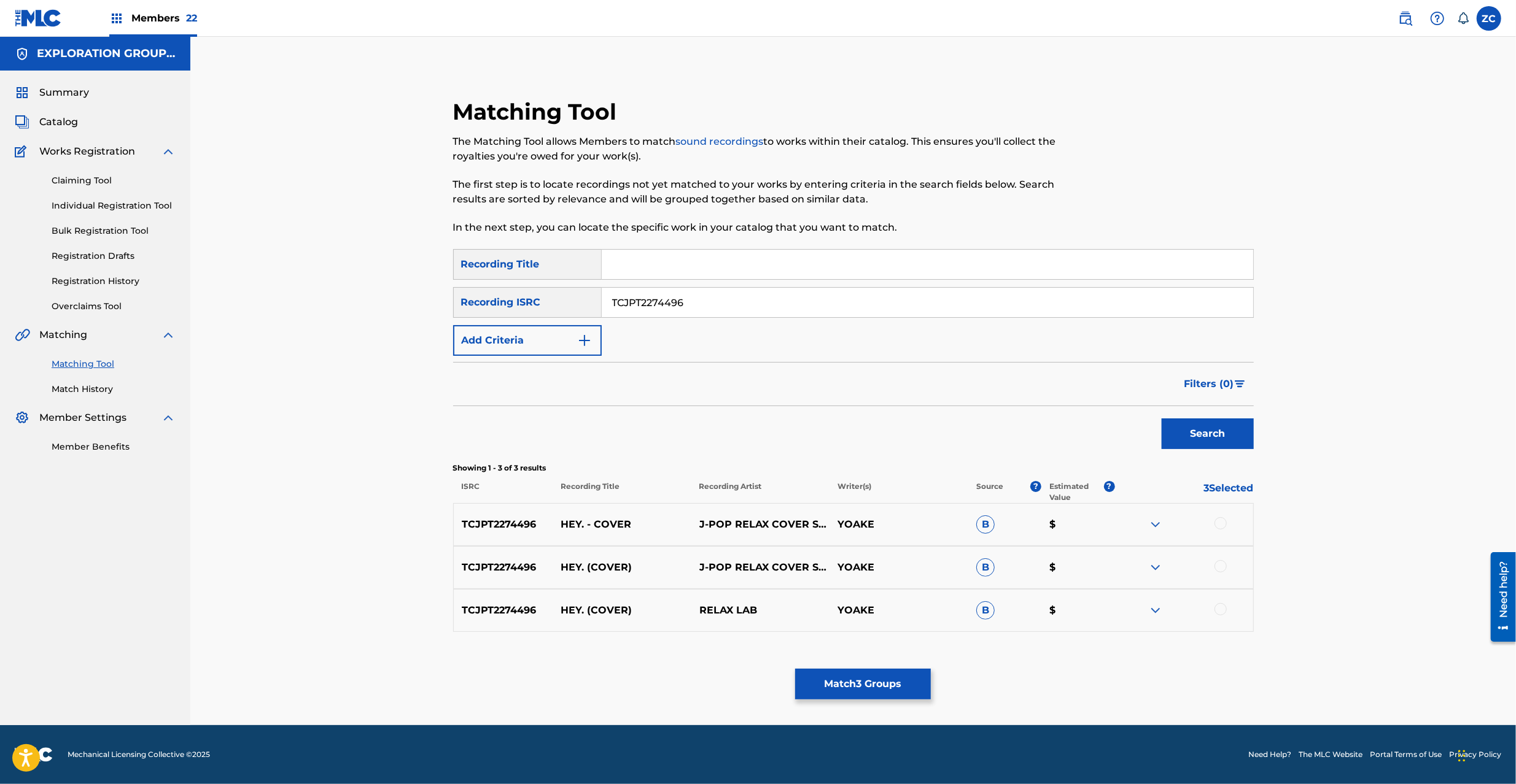
click at [1225, 519] on div at bounding box center [1220, 524] width 12 height 12
click at [1221, 568] on div at bounding box center [1220, 566] width 12 height 12
click at [1224, 612] on div at bounding box center [1220, 609] width 12 height 12
click at [771, 303] on input "TCJPT2274496" at bounding box center [927, 302] width 651 height 30
paste input "Z2439490"
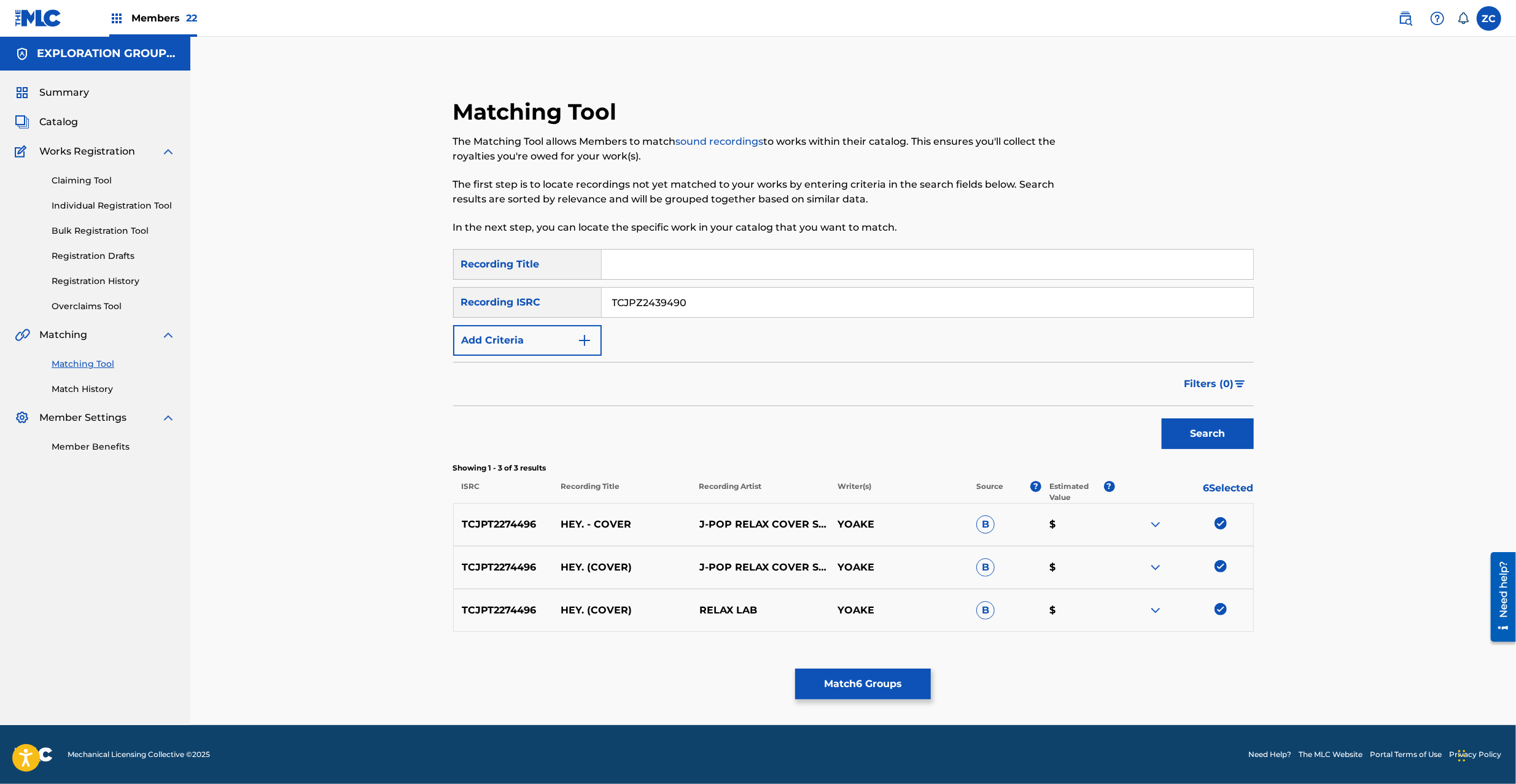
click at [1214, 434] on button "Search" at bounding box center [1207, 434] width 92 height 31
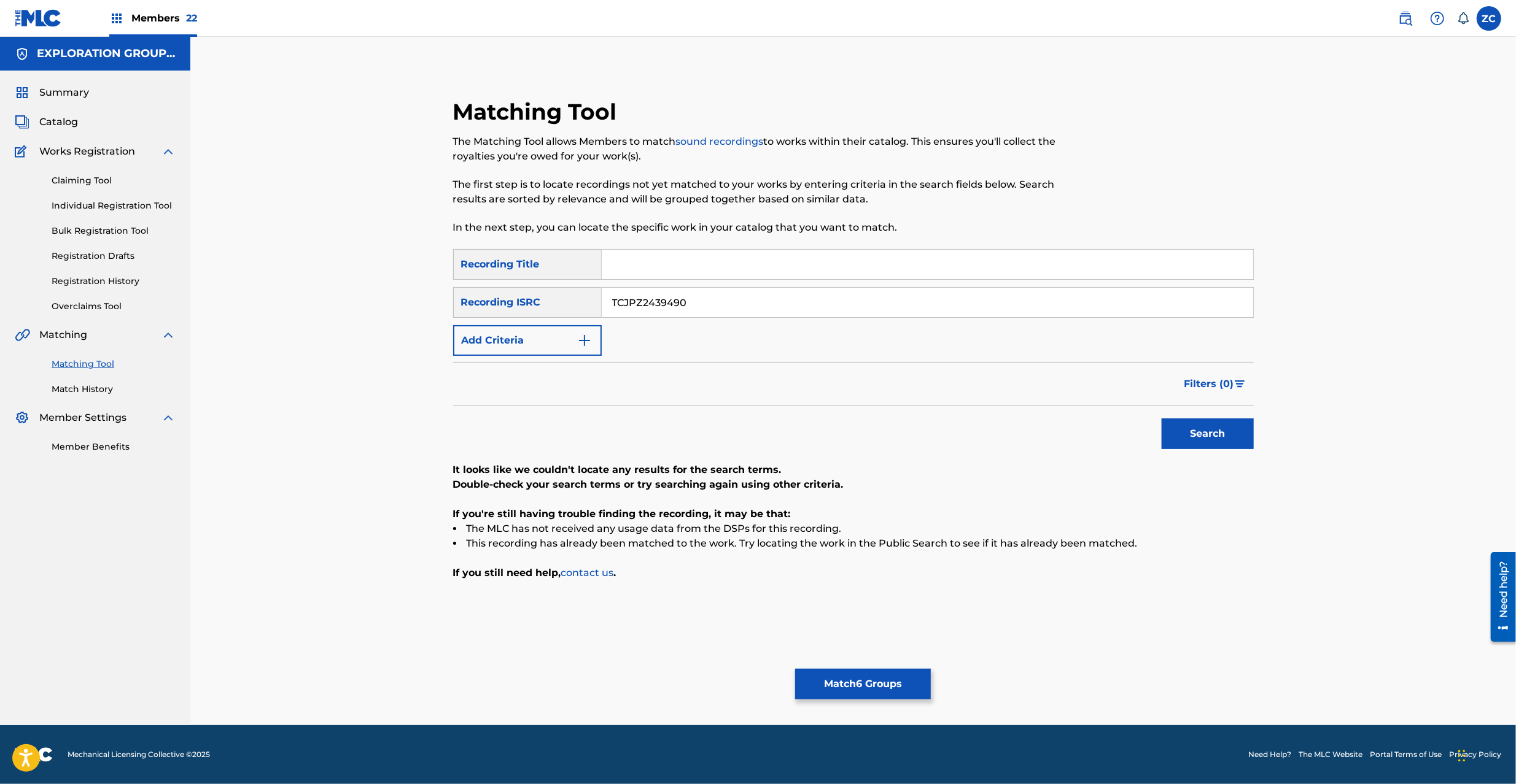
click at [834, 305] on input "TCJPZ2439490" at bounding box center [927, 302] width 651 height 30
paste input "Y2327093"
click at [1177, 428] on button "Search" at bounding box center [1207, 434] width 92 height 31
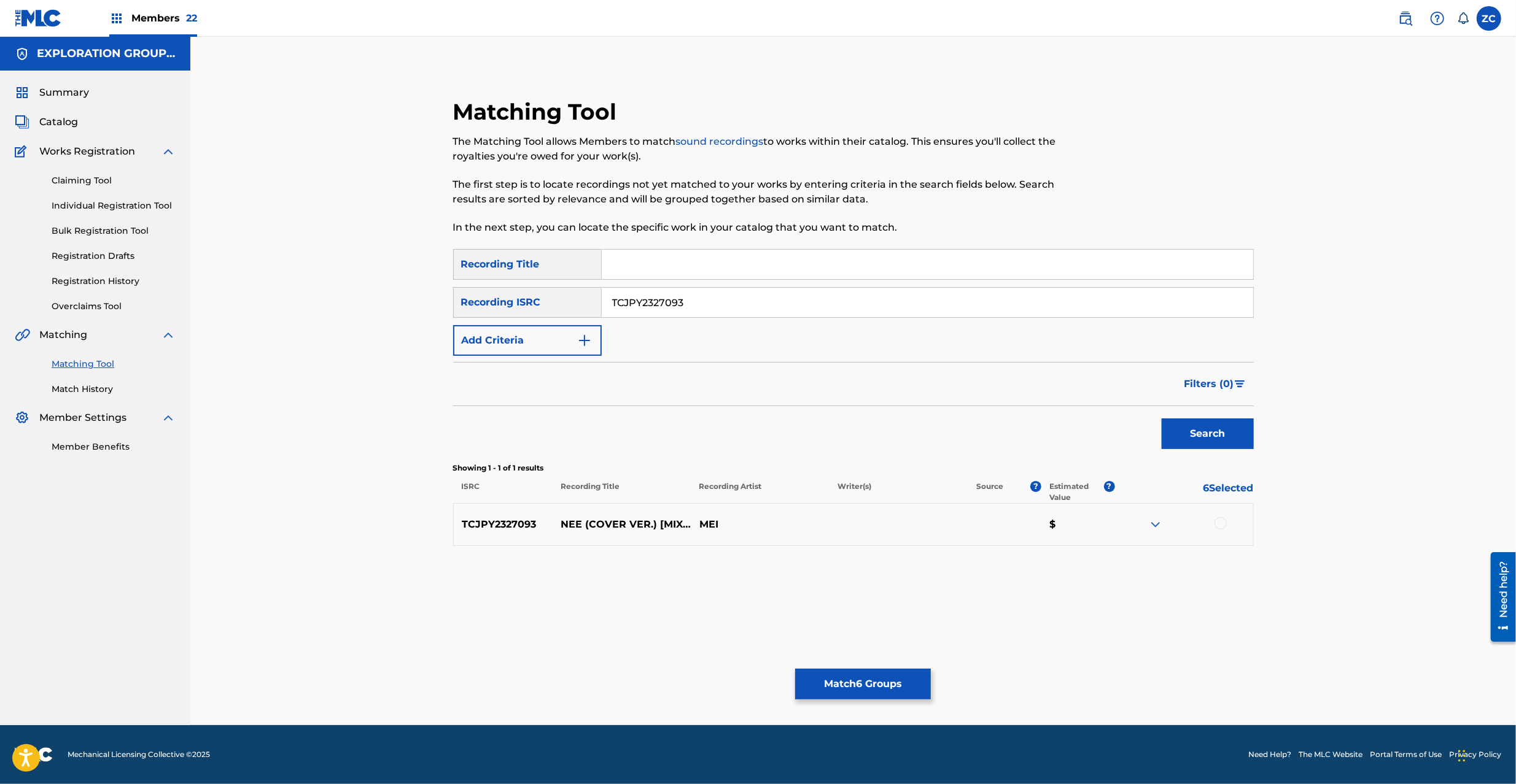
click at [1224, 526] on div at bounding box center [1220, 524] width 12 height 12
click at [792, 305] on input "TCJPY2327093" at bounding box center [927, 302] width 651 height 30
paste input "W2380950"
click at [1199, 433] on button "Search" at bounding box center [1207, 434] width 92 height 31
click at [1226, 523] on div at bounding box center [1220, 524] width 12 height 12
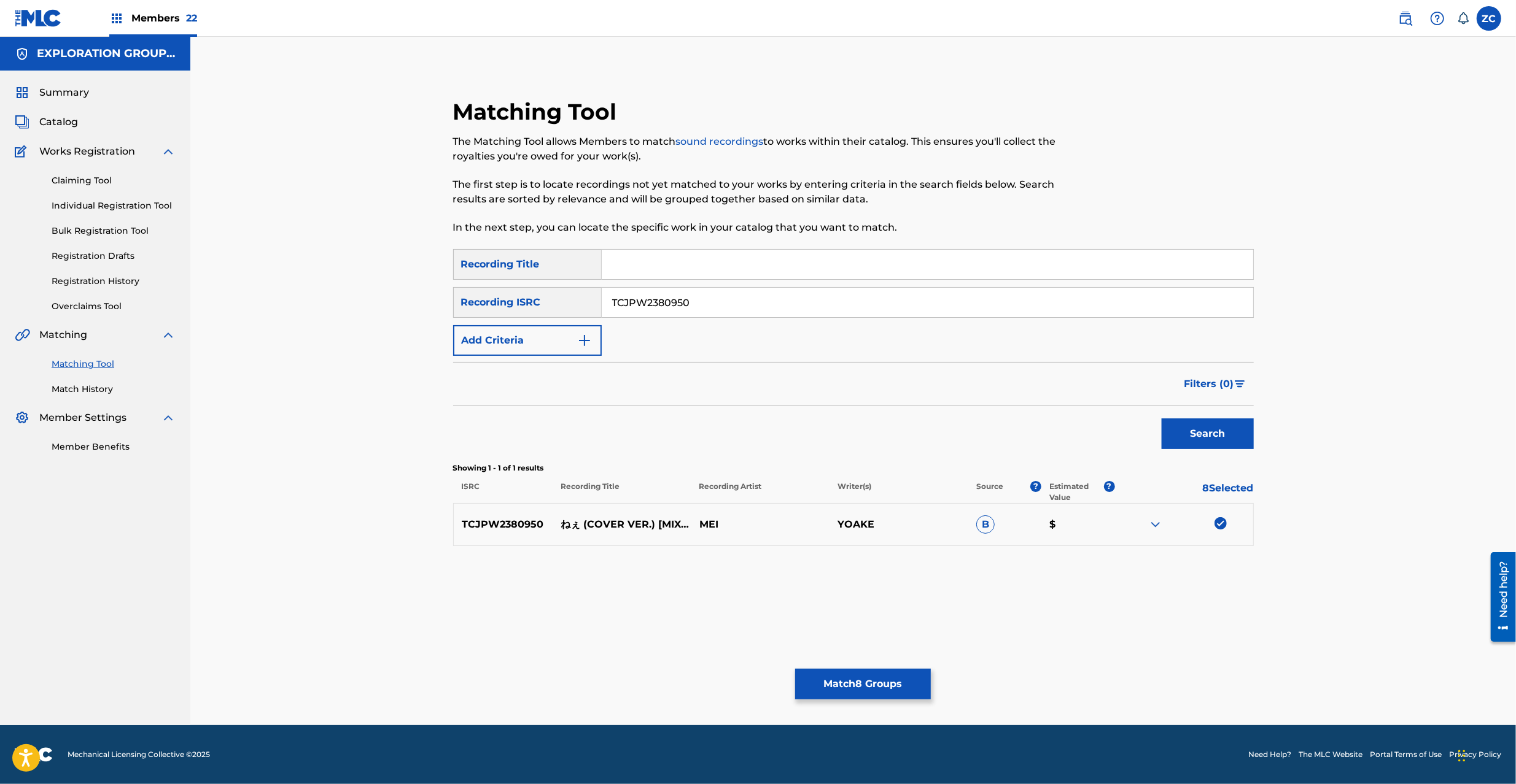
click at [966, 298] on input "TCJPW2380950" at bounding box center [927, 302] width 651 height 30
paste input "V2397387"
click at [1213, 440] on button "Search" at bounding box center [1207, 434] width 92 height 31
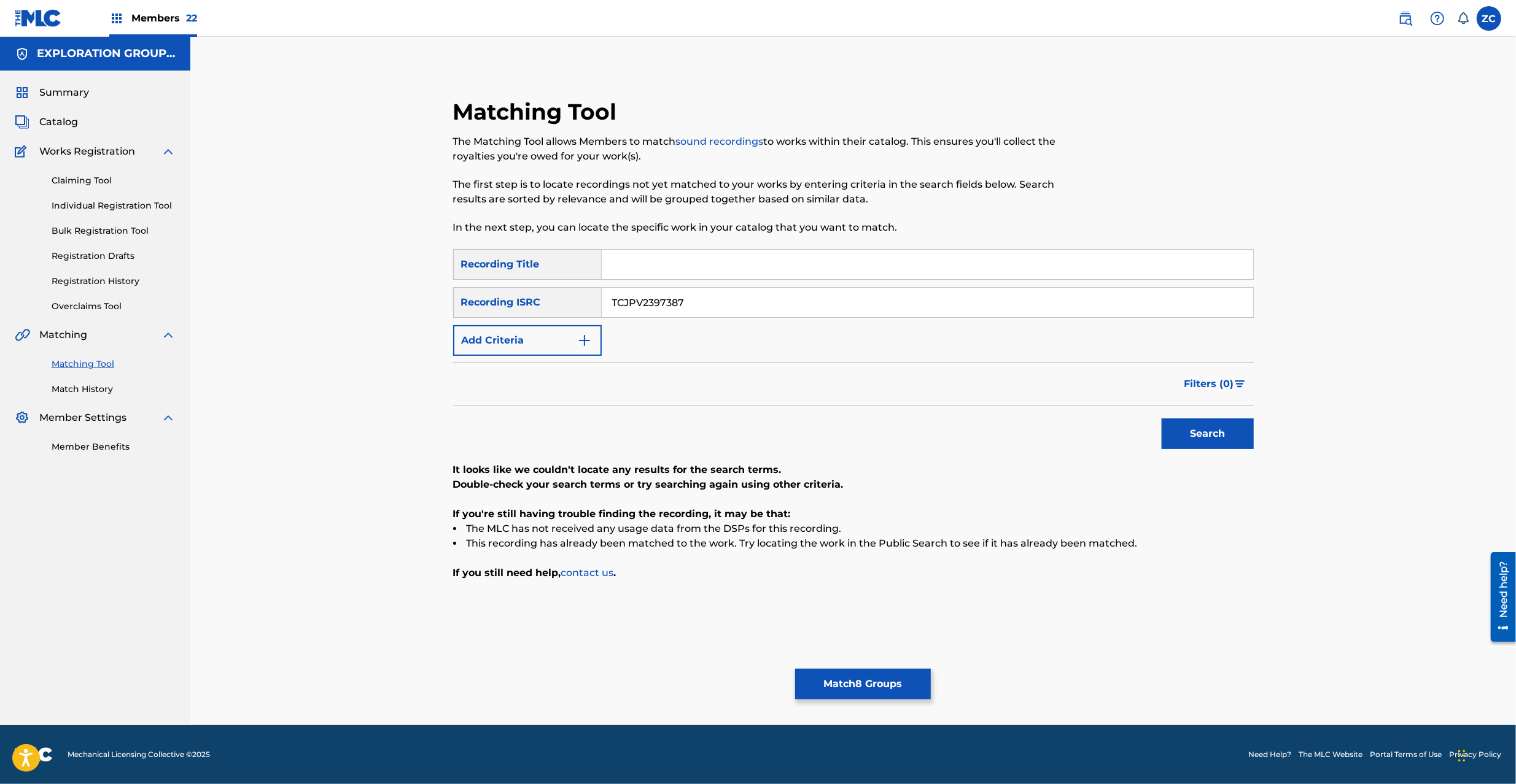
click at [985, 307] on input "TCJPV2397387" at bounding box center [927, 302] width 651 height 30
paste input "68929"
click at [1199, 431] on button "Search" at bounding box center [1207, 434] width 92 height 31
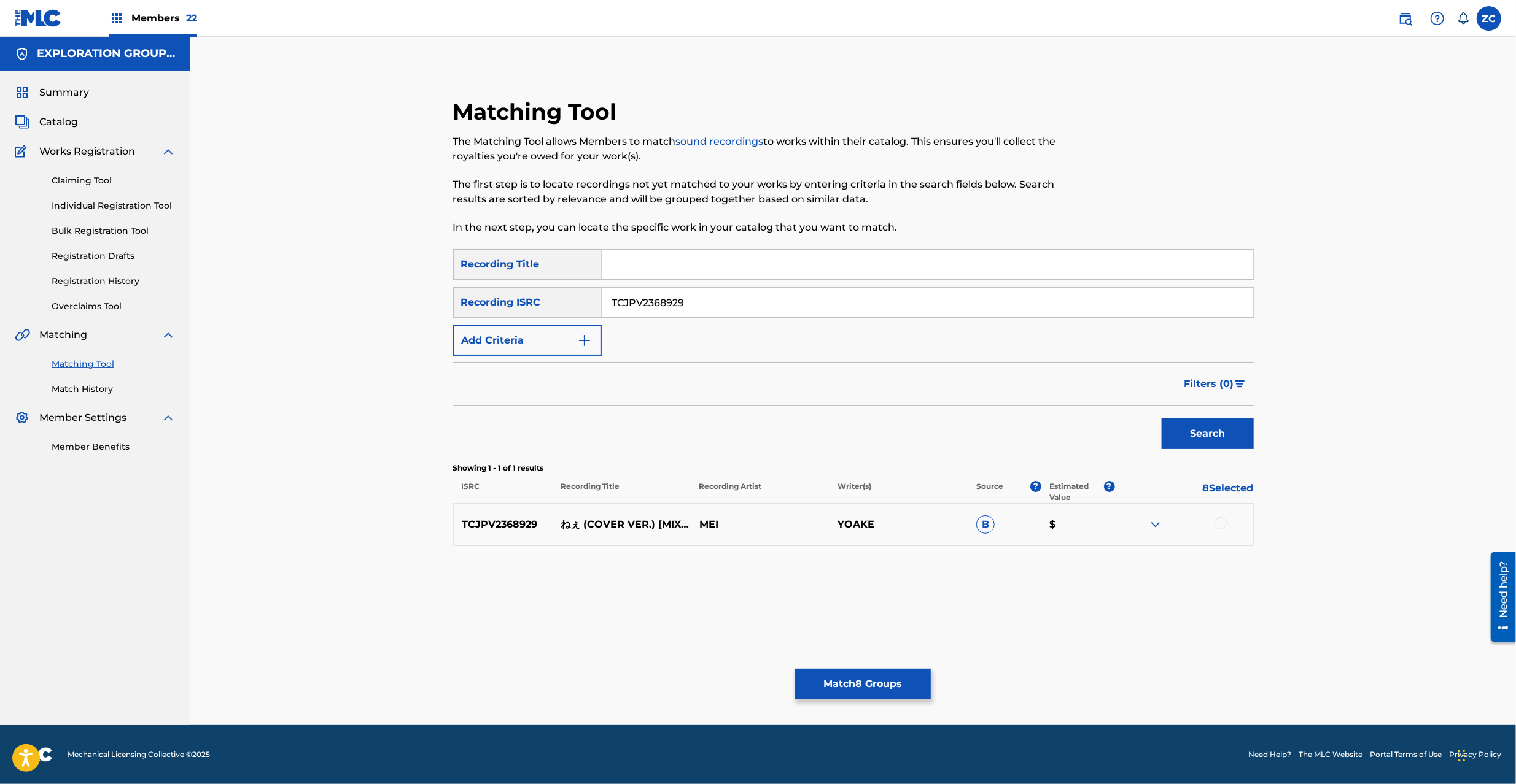
click at [1219, 524] on div at bounding box center [1220, 524] width 12 height 12
click at [1006, 305] on input "TCJPV2368929" at bounding box center [927, 302] width 651 height 30
paste input "53378"
click at [1221, 445] on button "Search" at bounding box center [1207, 434] width 92 height 31
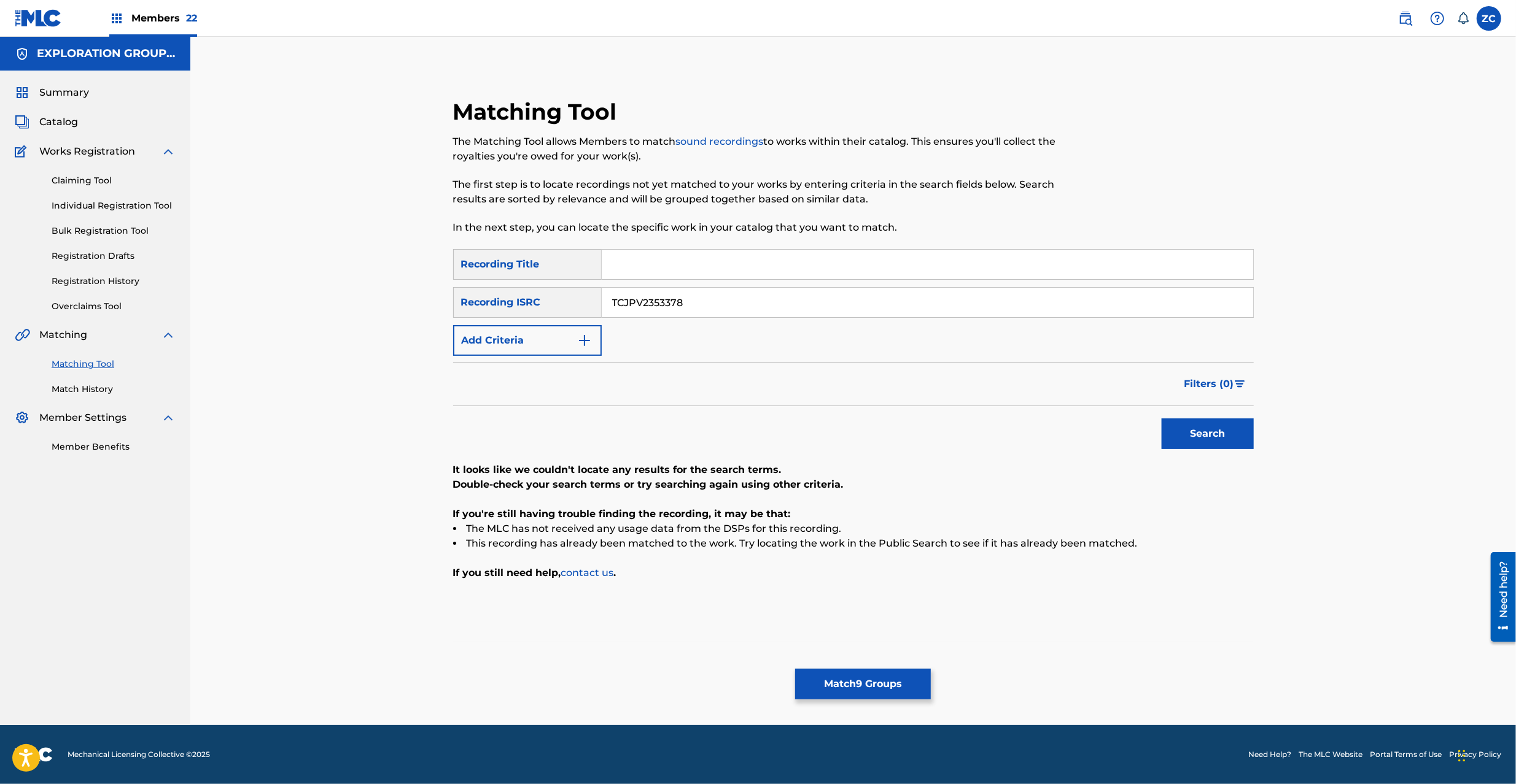
click at [1061, 302] on input "TCJPV2353378" at bounding box center [927, 302] width 651 height 30
paste input "U2208684"
click at [1209, 423] on button "Search" at bounding box center [1207, 434] width 92 height 31
click at [939, 303] on input "TCJPU2208684" at bounding box center [927, 302] width 651 height 30
paste input "5714"
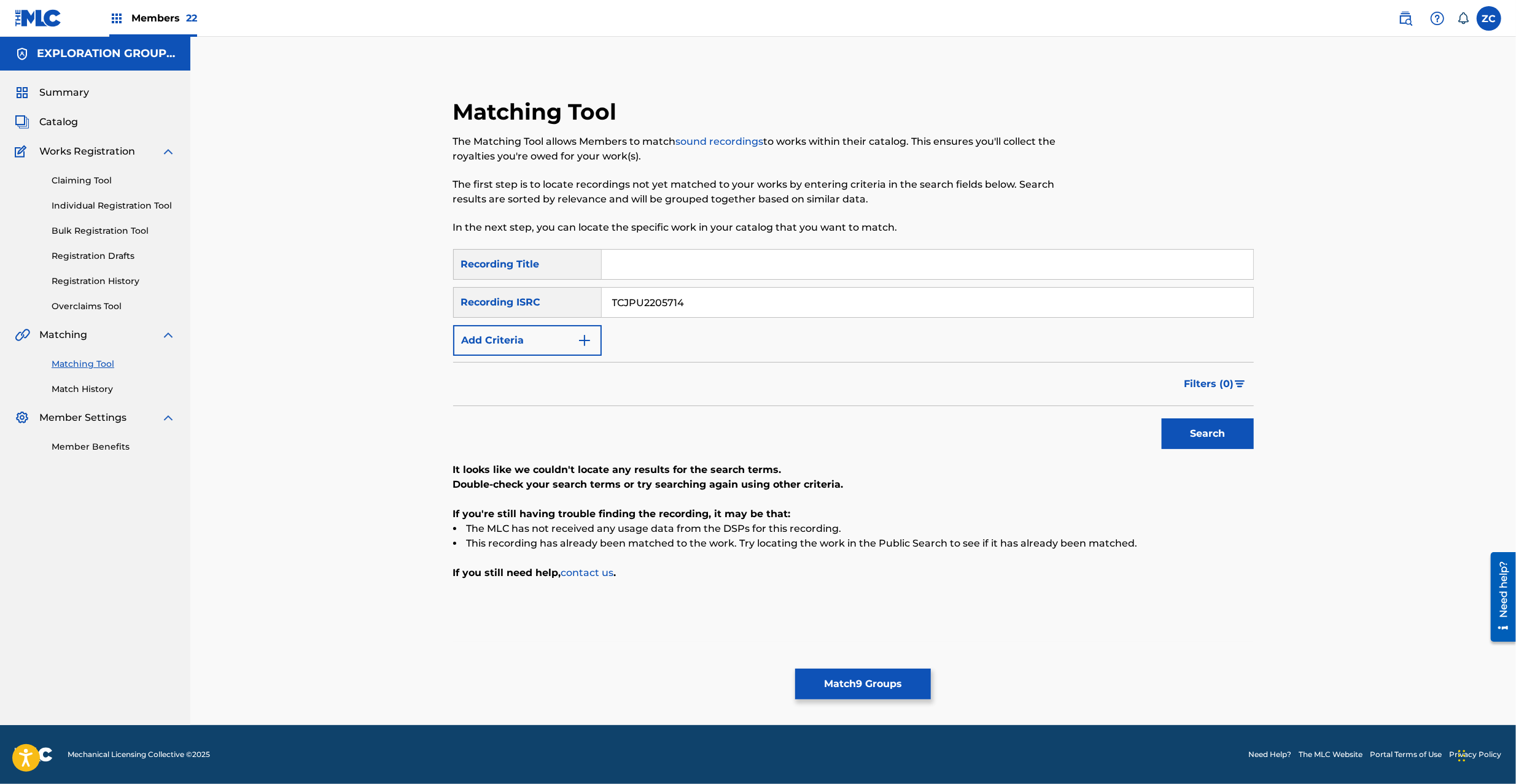
click at [1161, 418] on button "Search" at bounding box center [1207, 434] width 92 height 31
click at [1069, 305] on input "TCJPU2205714" at bounding box center [927, 302] width 651 height 30
paste input "T2255883"
click at [1216, 423] on button "Search" at bounding box center [1207, 434] width 92 height 31
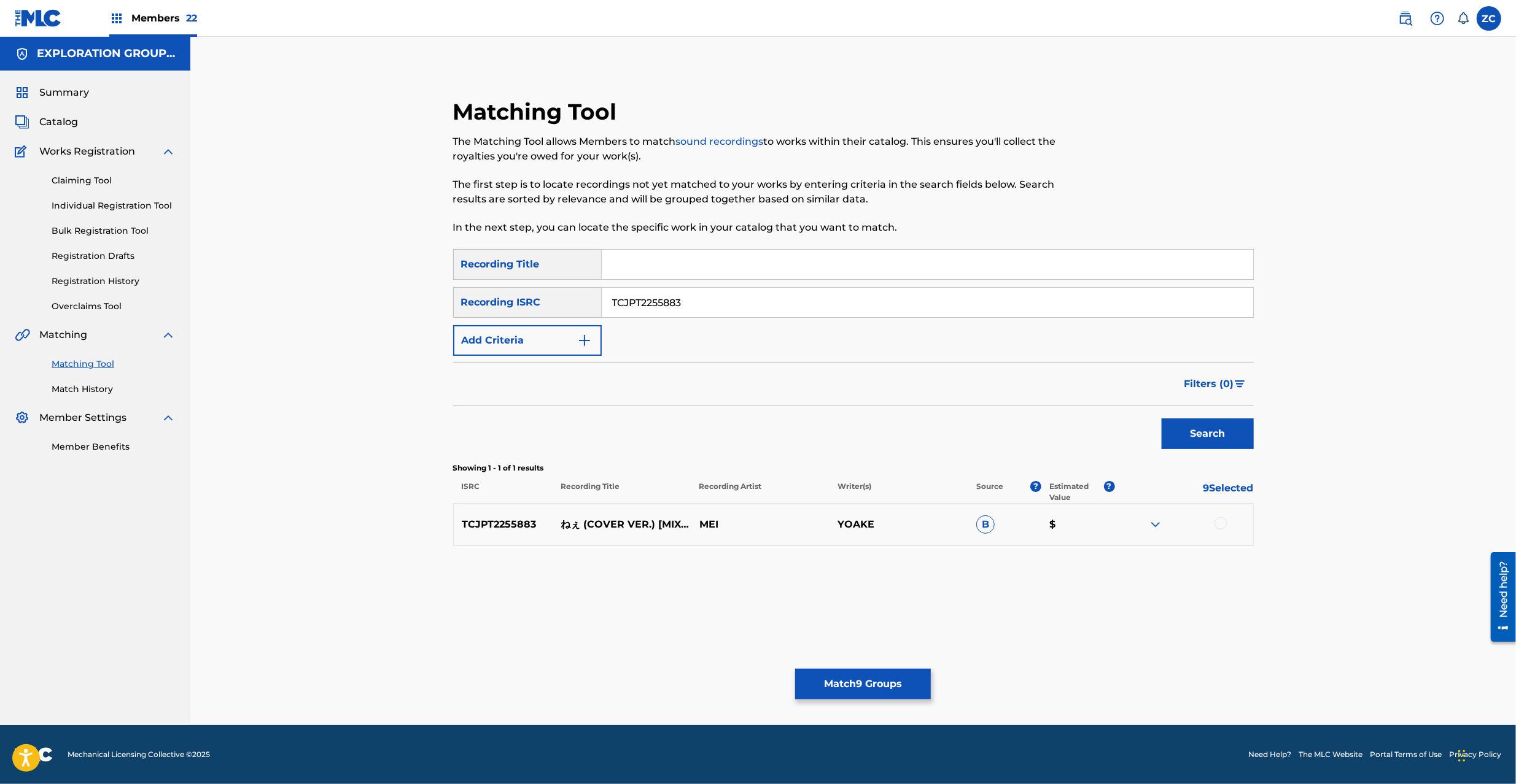
click at [1221, 520] on div at bounding box center [1220, 524] width 12 height 12
drag, startPoint x: 751, startPoint y: 302, endPoint x: 472, endPoint y: 303, distance: 279.0
click at [464, 300] on div "SearchWithCriteria8758aef1-08bf-4c70-b9e7-73650bf373e8 Recording ISRC TCJPT2255…" at bounding box center [853, 302] width 800 height 31
click at [940, 303] on input "TCJPT2255883" at bounding box center [927, 302] width 651 height 30
paste input "JPW462218722"
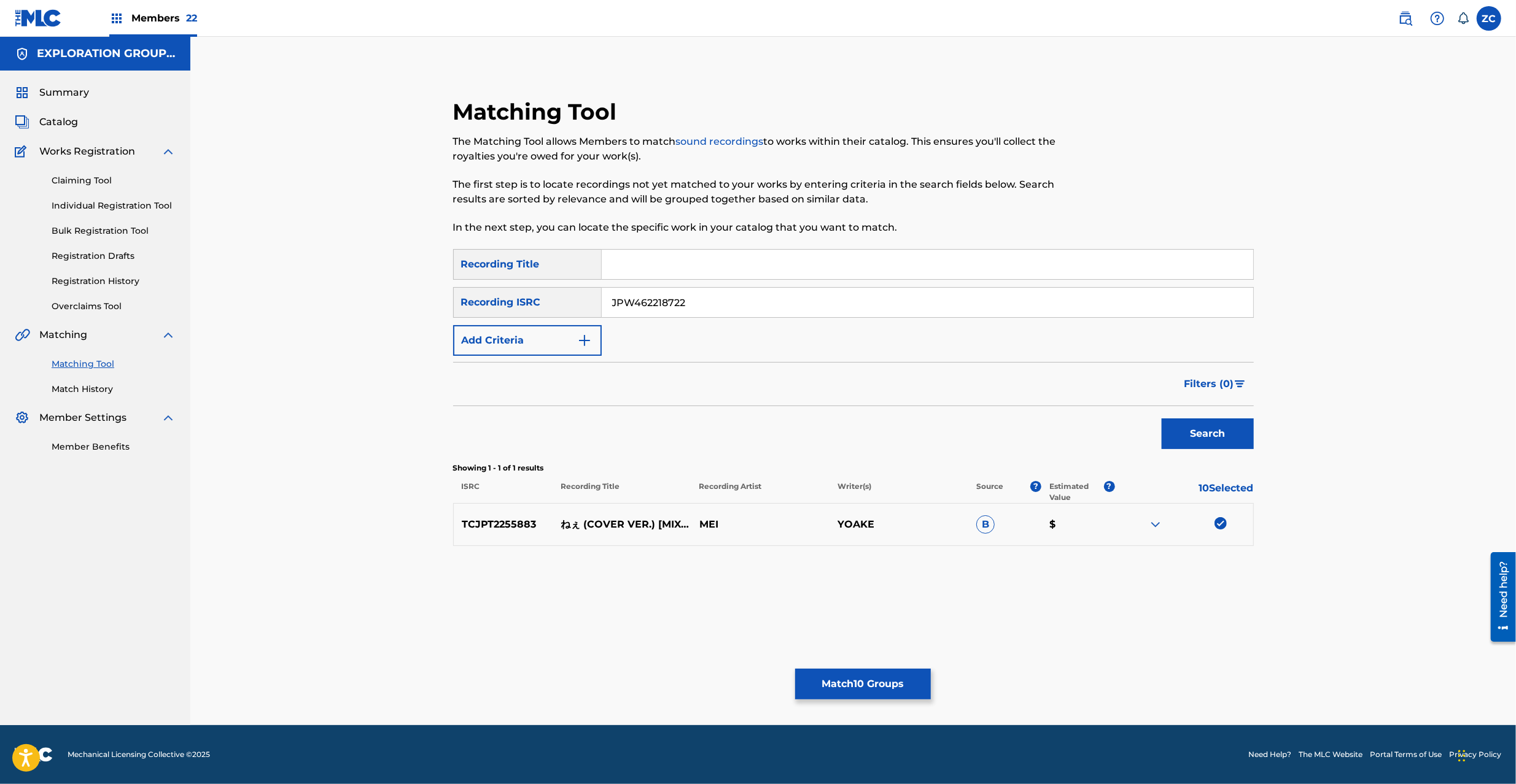
click at [1199, 427] on button "Search" at bounding box center [1207, 434] width 92 height 31
click at [1223, 521] on div at bounding box center [1220, 524] width 12 height 12
click at [766, 303] on input "JPW462218722" at bounding box center [927, 302] width 651 height 30
paste input "1"
click at [1210, 438] on button "Search" at bounding box center [1207, 434] width 92 height 31
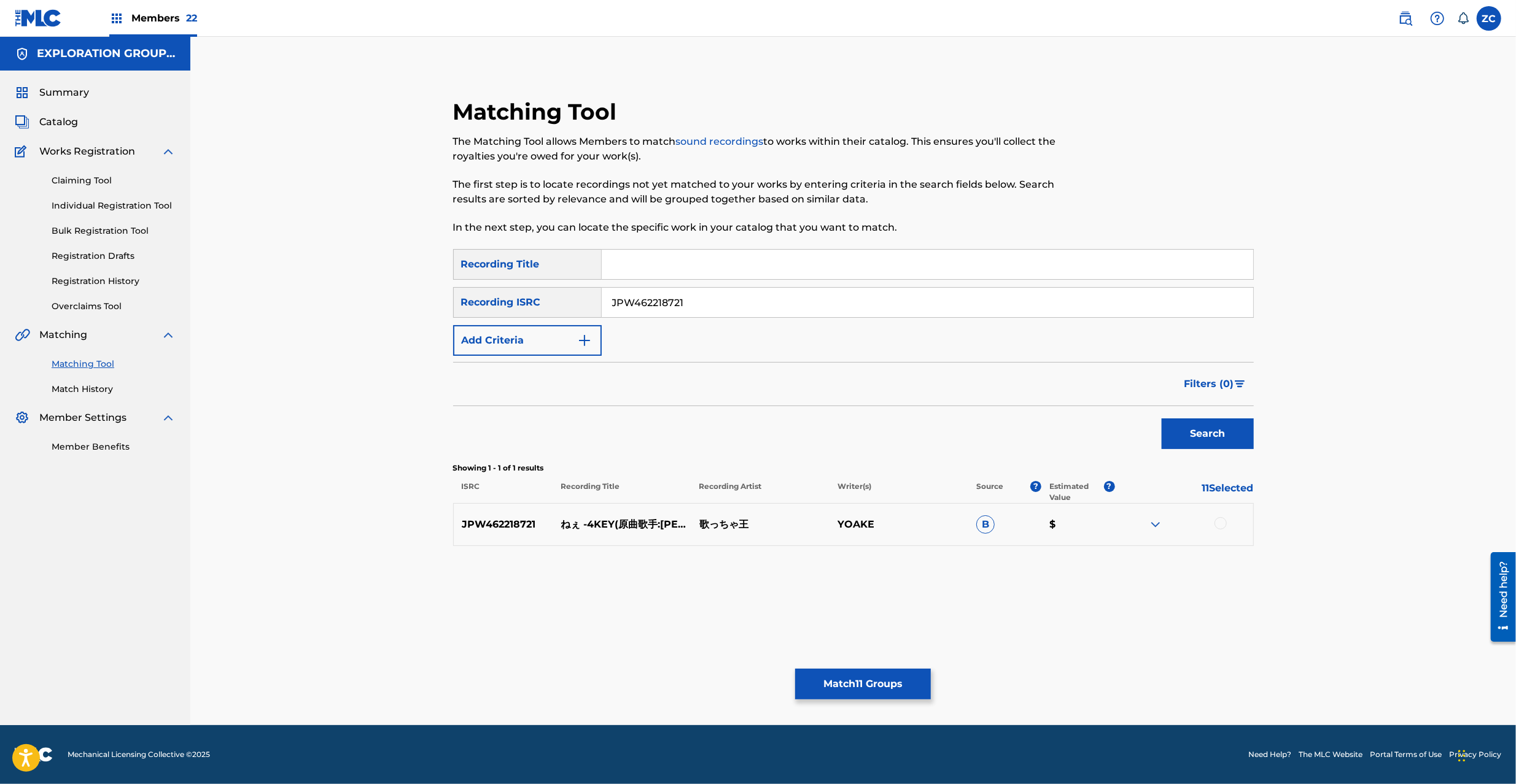
click at [1226, 522] on div at bounding box center [1220, 524] width 12 height 12
click at [929, 311] on input "JPW462218721" at bounding box center [927, 302] width 651 height 30
click at [1187, 420] on button "Search" at bounding box center [1207, 434] width 92 height 31
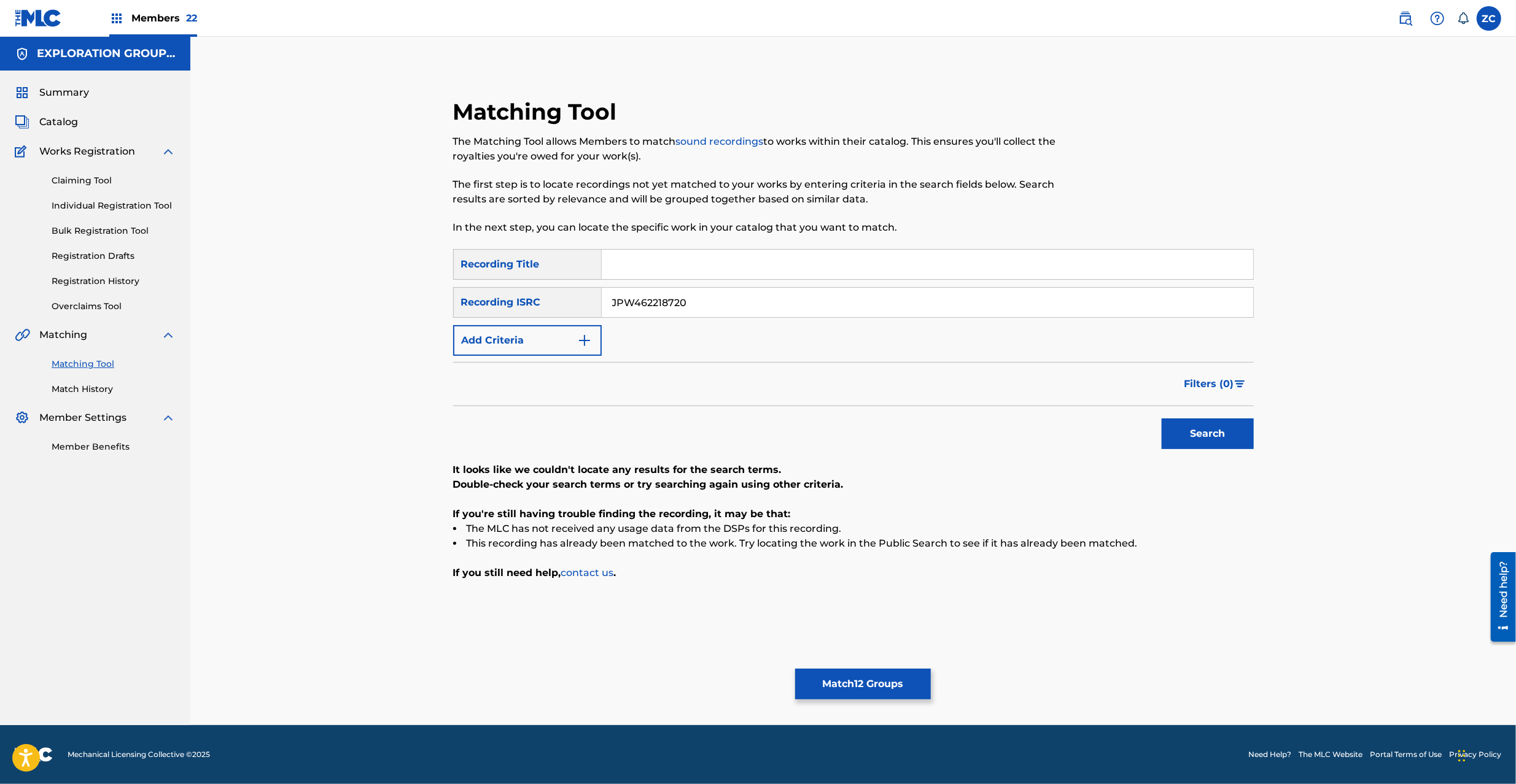
click at [734, 316] on input "JPW462218720" at bounding box center [927, 302] width 651 height 30
paste input "19"
click at [1201, 435] on button "Search" at bounding box center [1207, 434] width 92 height 31
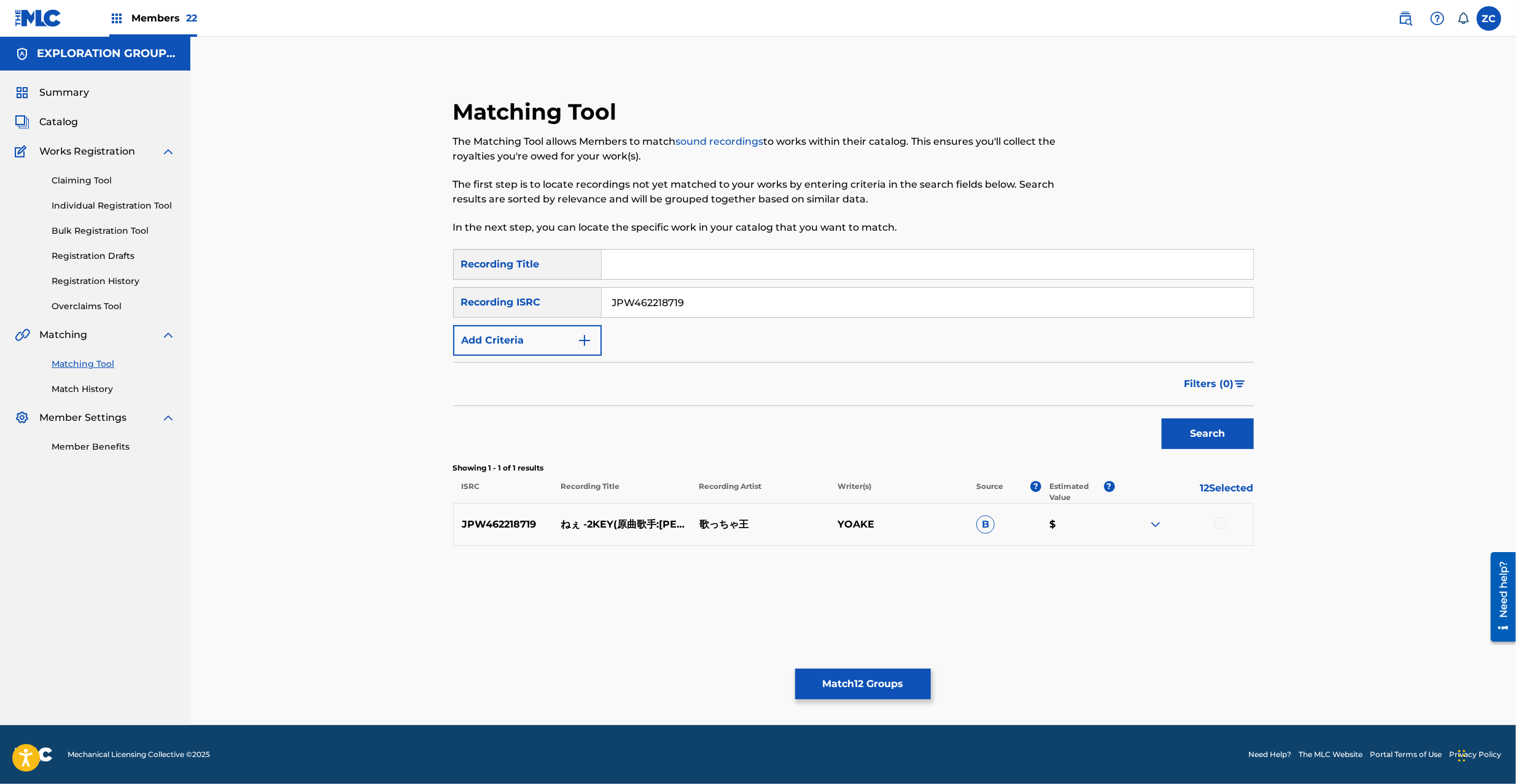
click at [1221, 522] on div at bounding box center [1220, 524] width 12 height 12
click at [856, 300] on input "JPW462218719" at bounding box center [927, 302] width 651 height 30
paste input "8"
drag, startPoint x: 1183, startPoint y: 425, endPoint x: 1061, endPoint y: 389, distance: 127.2
click at [1185, 425] on button "Search" at bounding box center [1207, 434] width 92 height 31
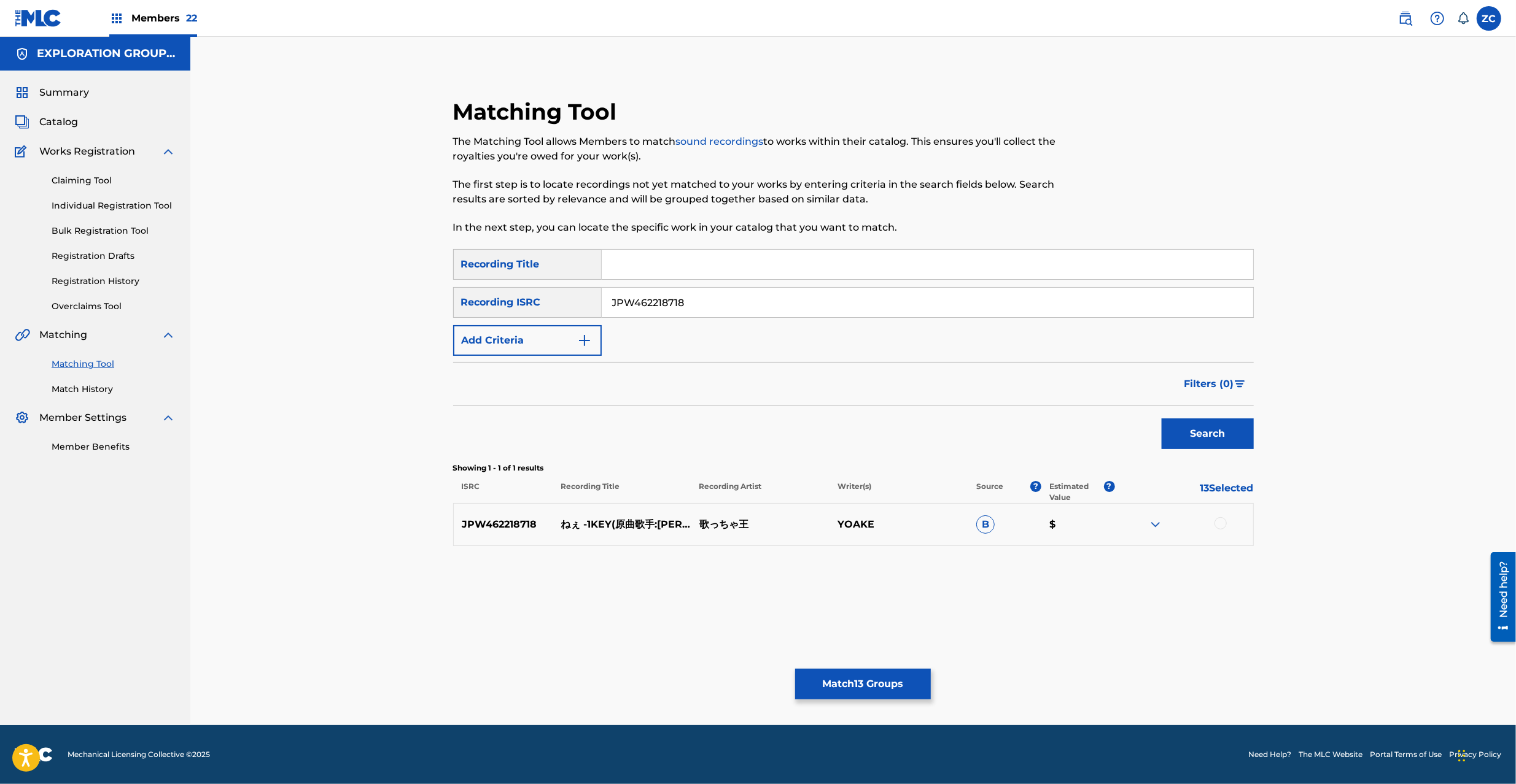
click at [1223, 528] on div at bounding box center [1220, 524] width 12 height 12
click at [821, 296] on input "JPW462218718" at bounding box center [927, 302] width 651 height 30
paste input "R762200012"
click at [1216, 429] on button "Search" at bounding box center [1207, 434] width 92 height 31
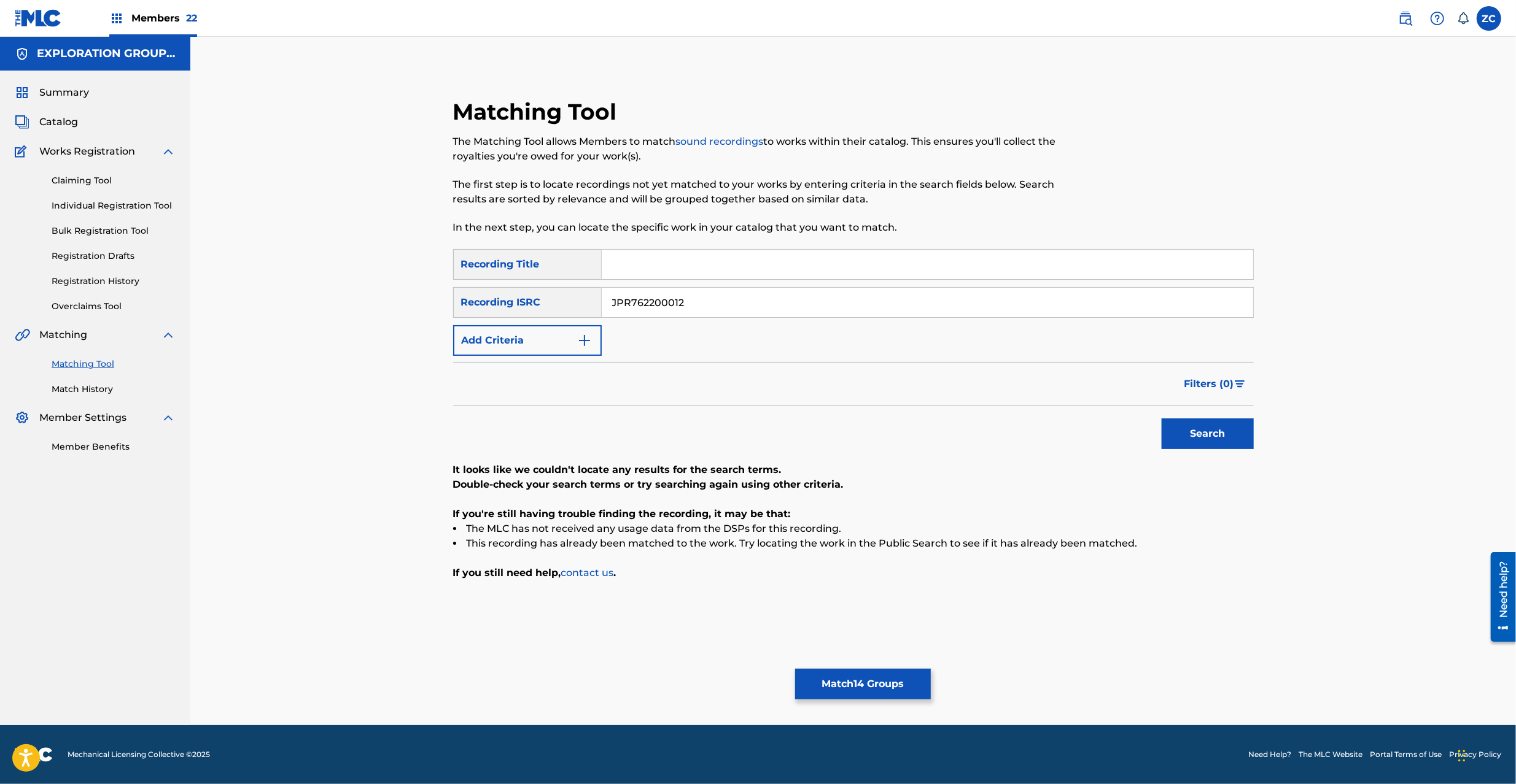
click at [823, 300] on input "JPR762200012" at bounding box center [927, 302] width 651 height 30
paste input "TCJPT2243811"
click at [1196, 435] on button "Search" at bounding box center [1207, 434] width 92 height 31
click at [804, 303] on input "TCJPT2243811" at bounding box center [927, 302] width 651 height 30
paste input "16295"
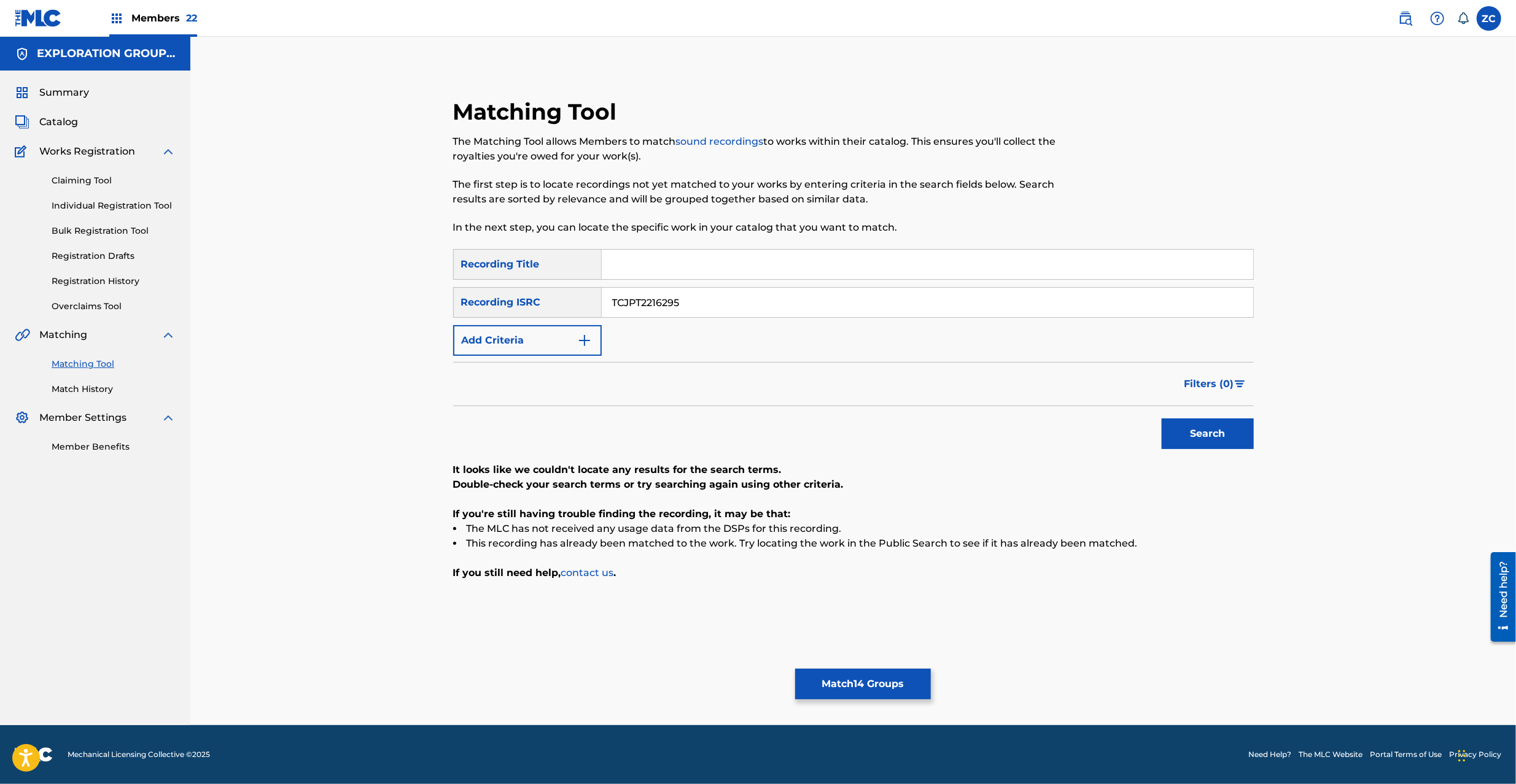
click at [1210, 440] on button "Search" at bounding box center [1207, 434] width 92 height 31
click at [803, 310] on input "TCJPT2216295" at bounding box center [927, 302] width 651 height 30
paste input "04688"
click at [1199, 433] on button "Search" at bounding box center [1207, 434] width 92 height 31
click at [851, 307] on input "TCJPT2204688" at bounding box center [927, 302] width 651 height 30
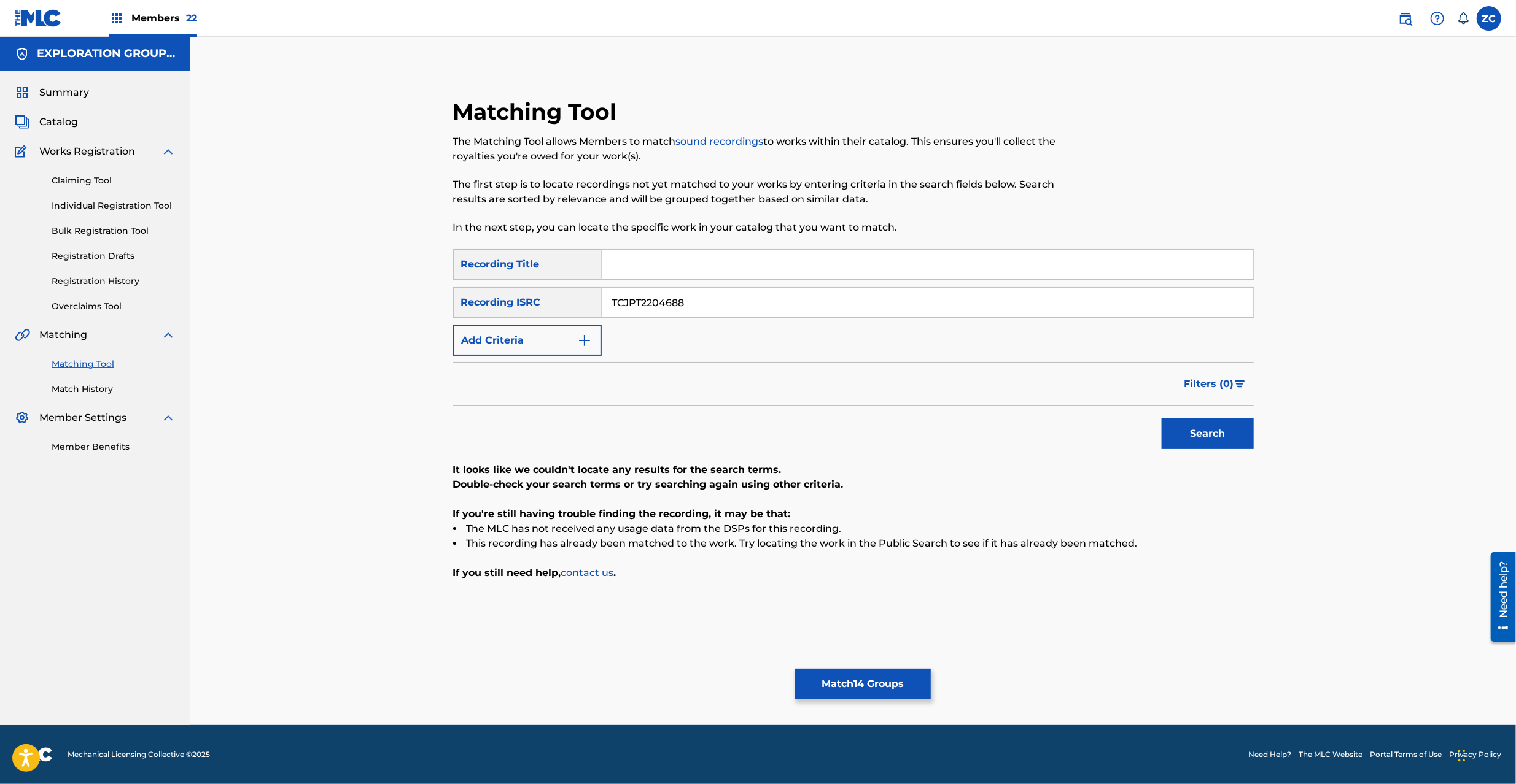
paste input "JPR752200059"
type input "JPR752200059"
click at [1206, 432] on button "Search" at bounding box center [1207, 434] width 92 height 31
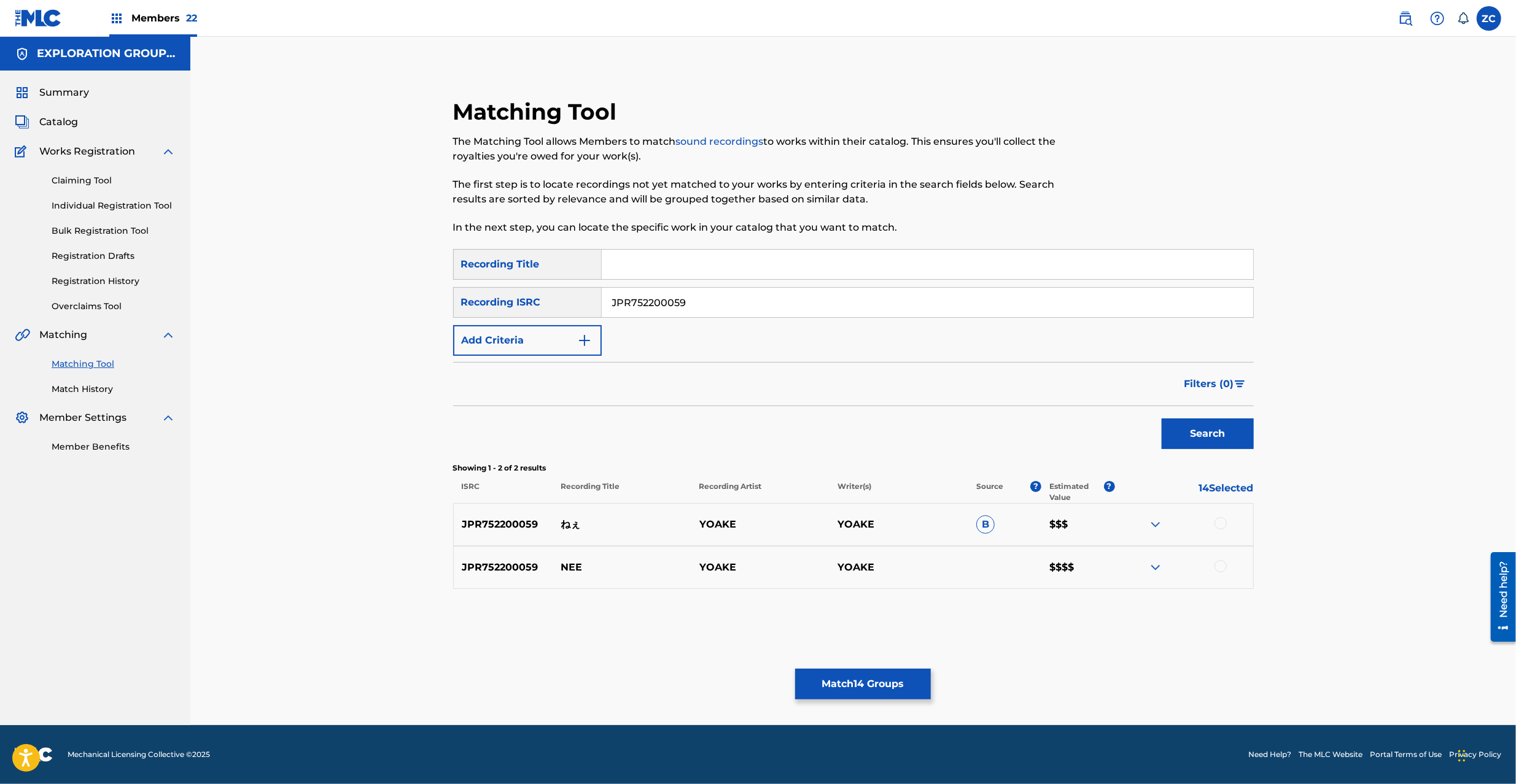
click at [1219, 526] on div at bounding box center [1220, 524] width 12 height 12
click at [1223, 565] on div at bounding box center [1220, 566] width 12 height 12
click at [922, 688] on button "Match 16 Groups" at bounding box center [863, 684] width 136 height 31
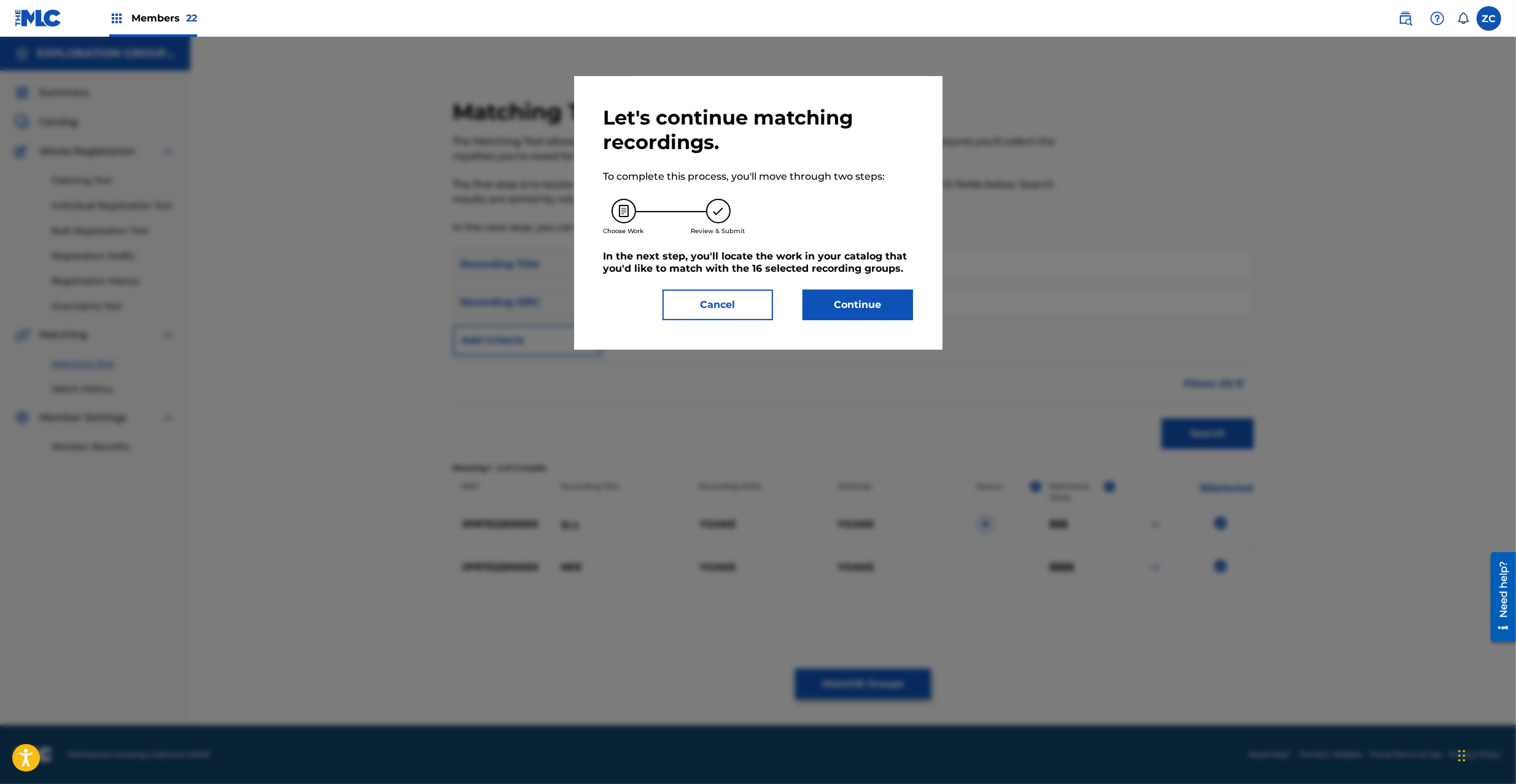
click at [873, 316] on button "Continue" at bounding box center [857, 305] width 110 height 31
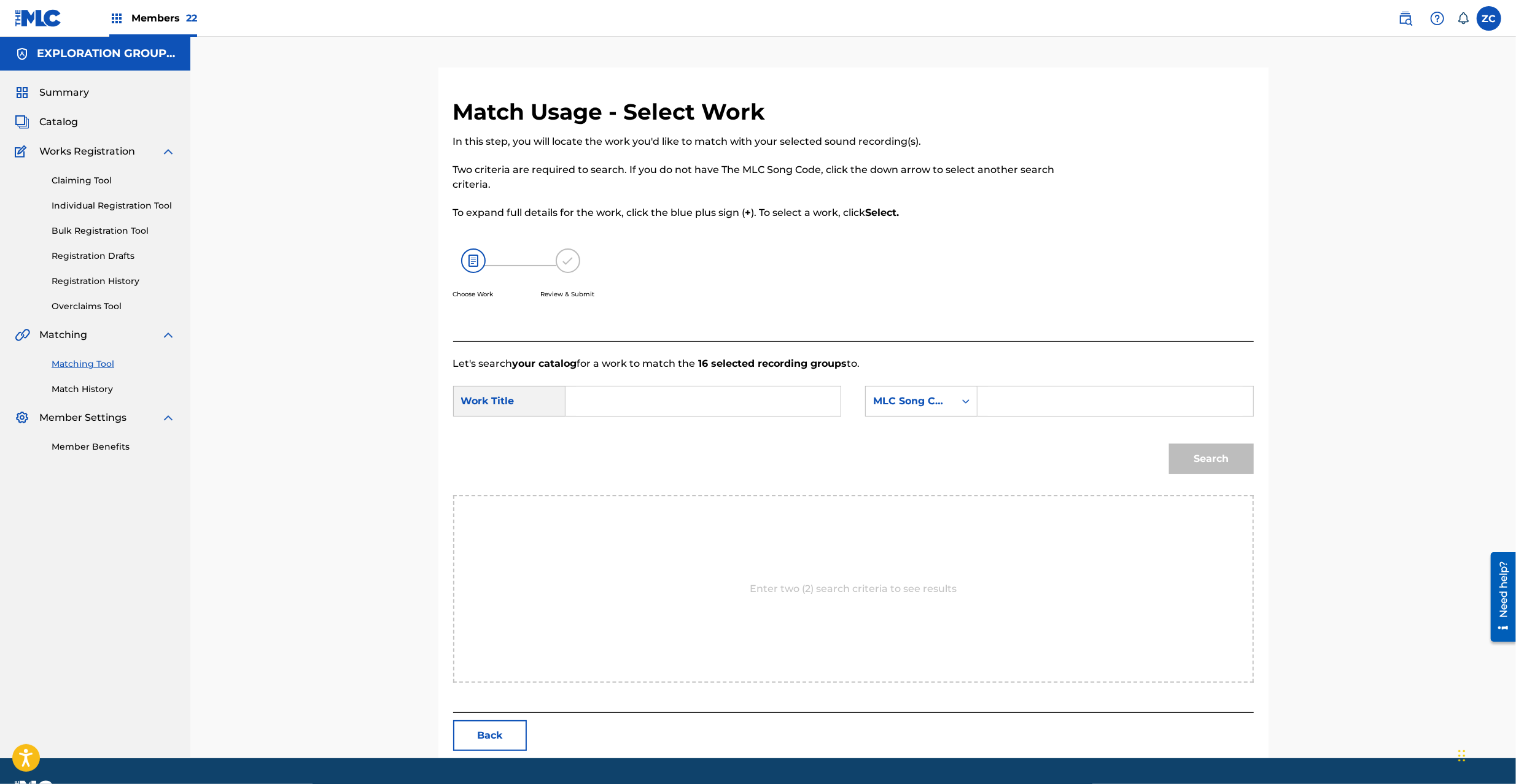
click at [792, 400] on input "Search Form" at bounding box center [702, 401] width 254 height 30
paste input "Nee N70DKJ"
click at [647, 408] on input "Nee N70DKJ" at bounding box center [702, 401] width 254 height 30
type input "Nee"
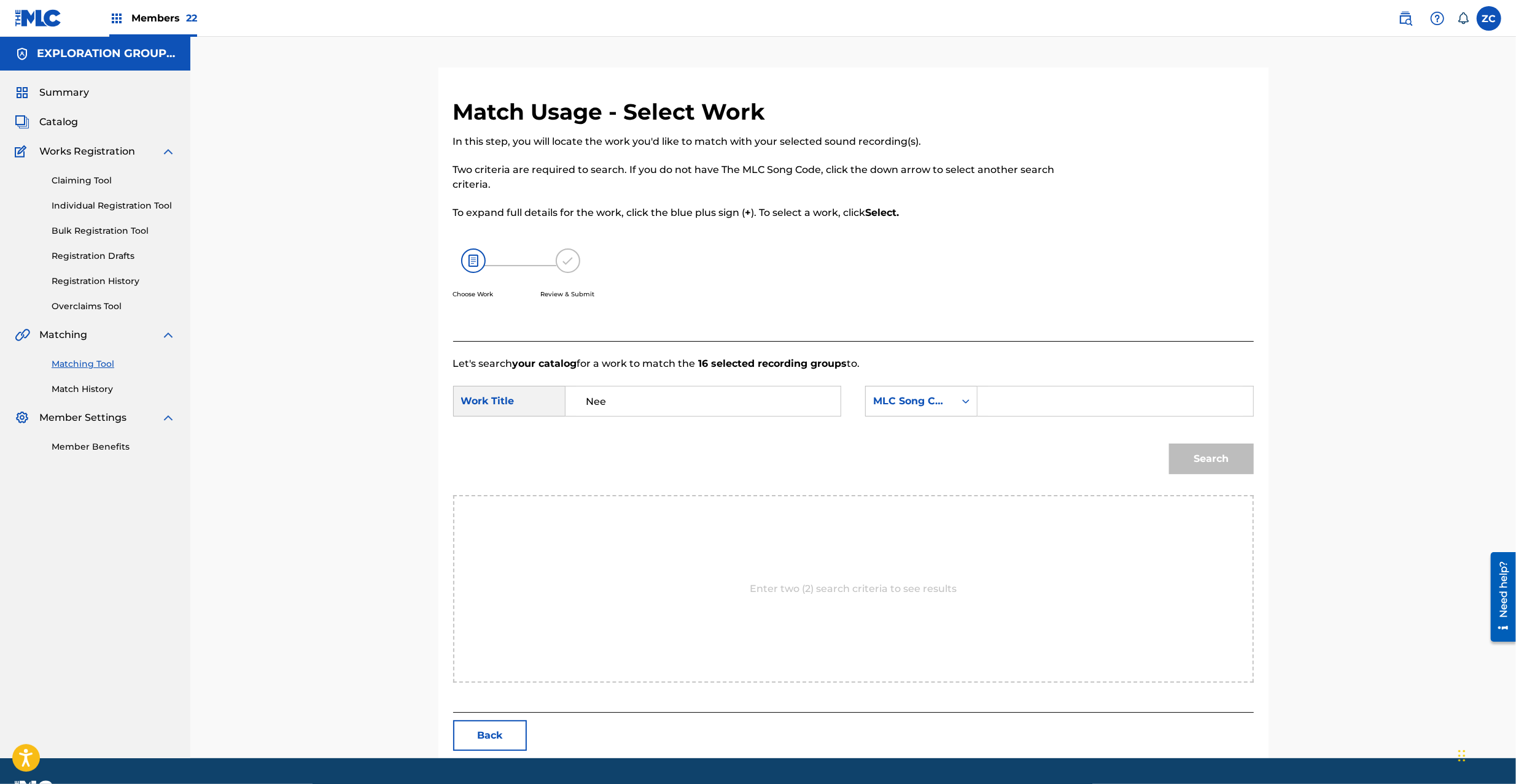
drag, startPoint x: 1079, startPoint y: 399, endPoint x: 1088, endPoint y: 400, distance: 9.1
click at [1079, 399] on input "Search Form" at bounding box center [1115, 401] width 254 height 30
paste input "N70DKJ"
type input "N70DKJ"
click at [1234, 465] on button "Search" at bounding box center [1211, 459] width 85 height 31
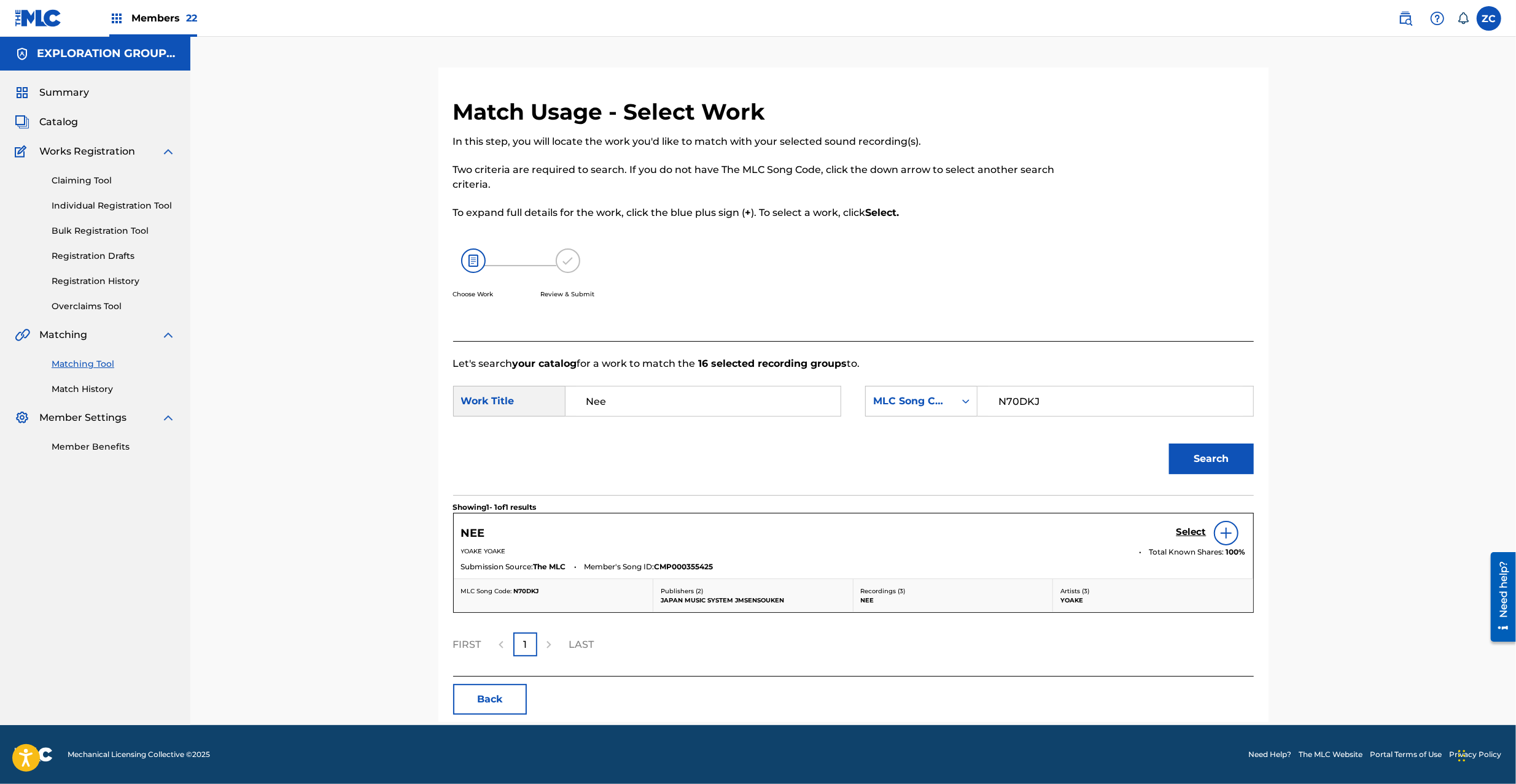
click at [1192, 533] on h5 "Select" at bounding box center [1191, 532] width 30 height 12
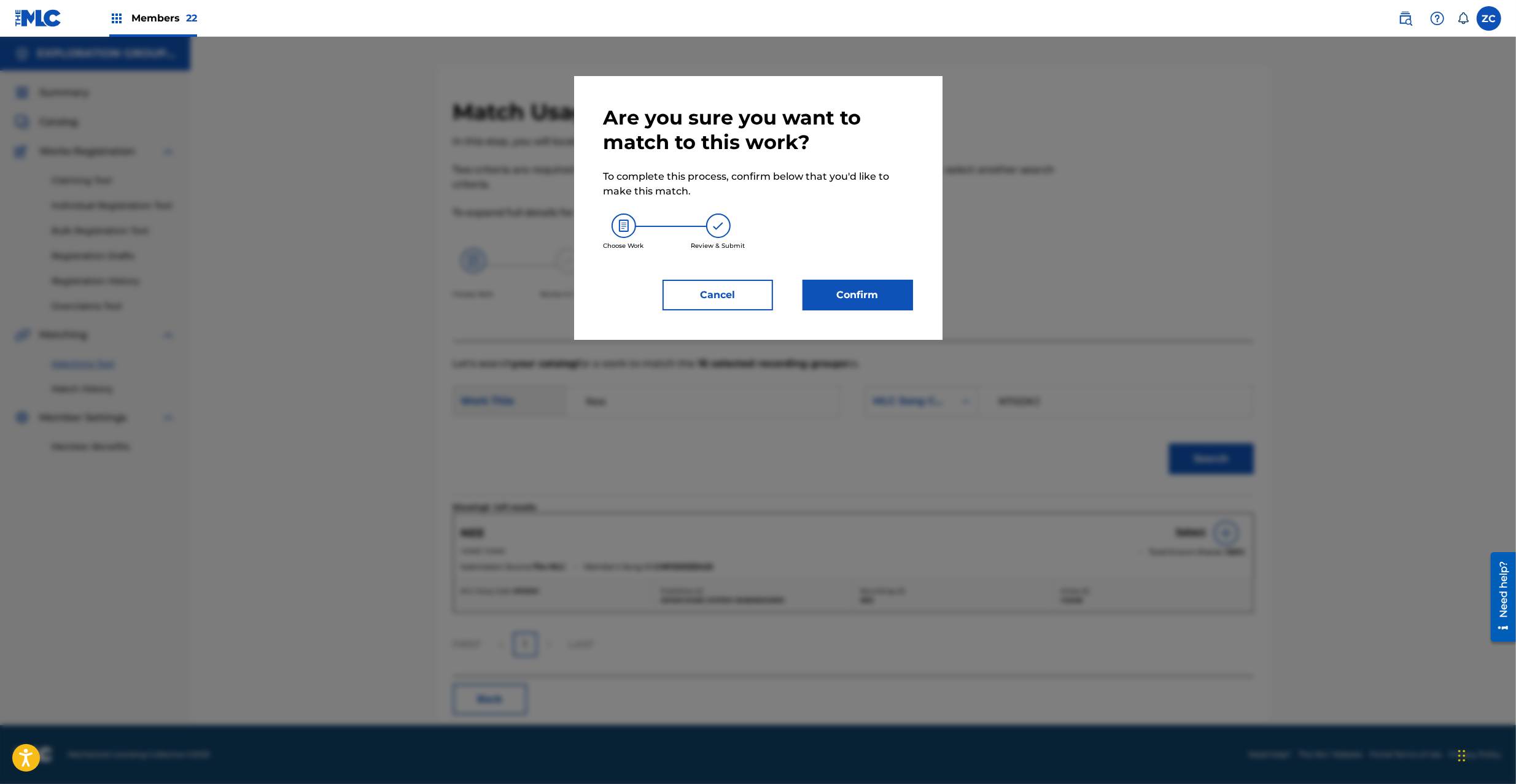
click at [877, 298] on button "Confirm" at bounding box center [857, 295] width 110 height 31
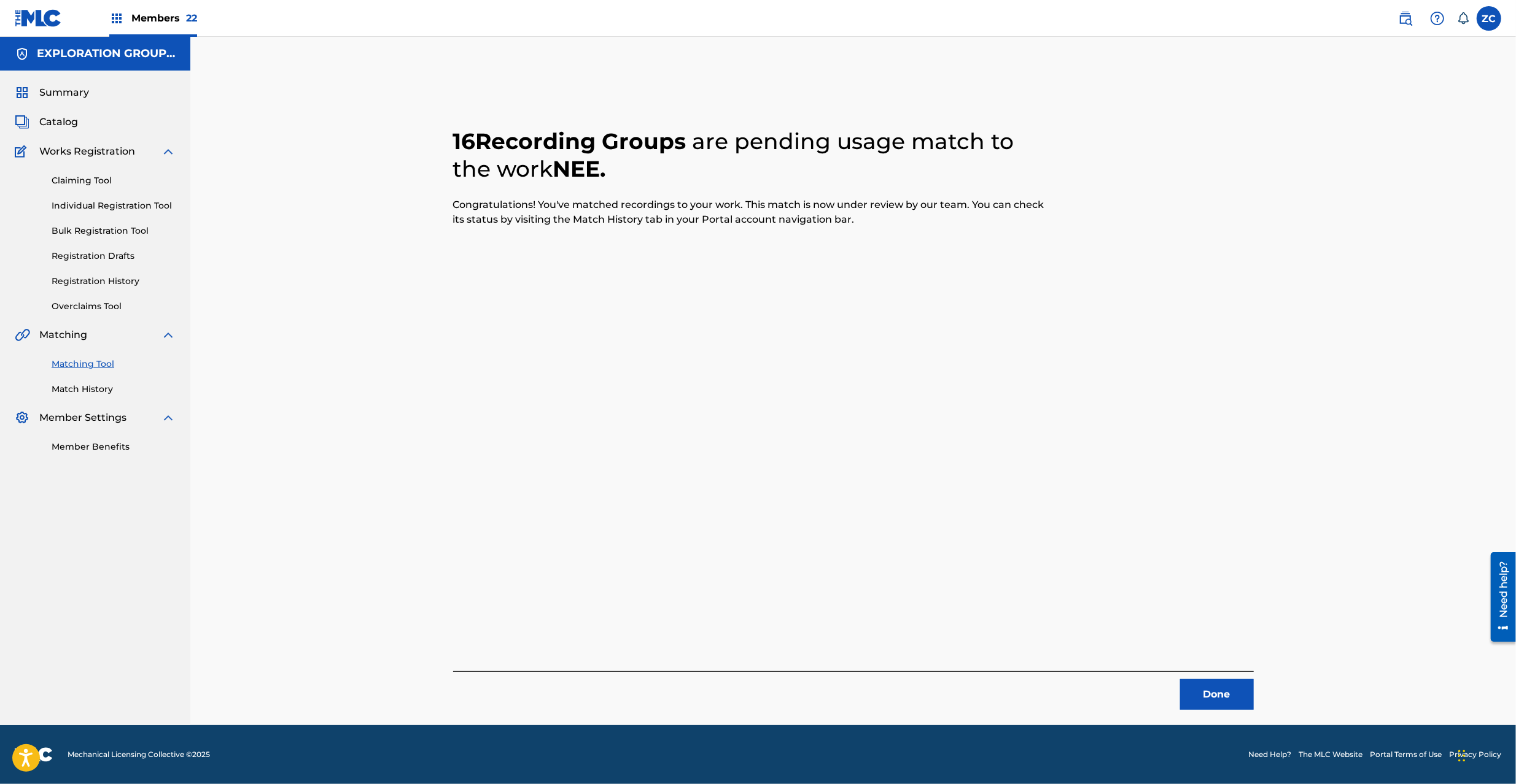
click at [1201, 706] on button "Done" at bounding box center [1216, 695] width 74 height 31
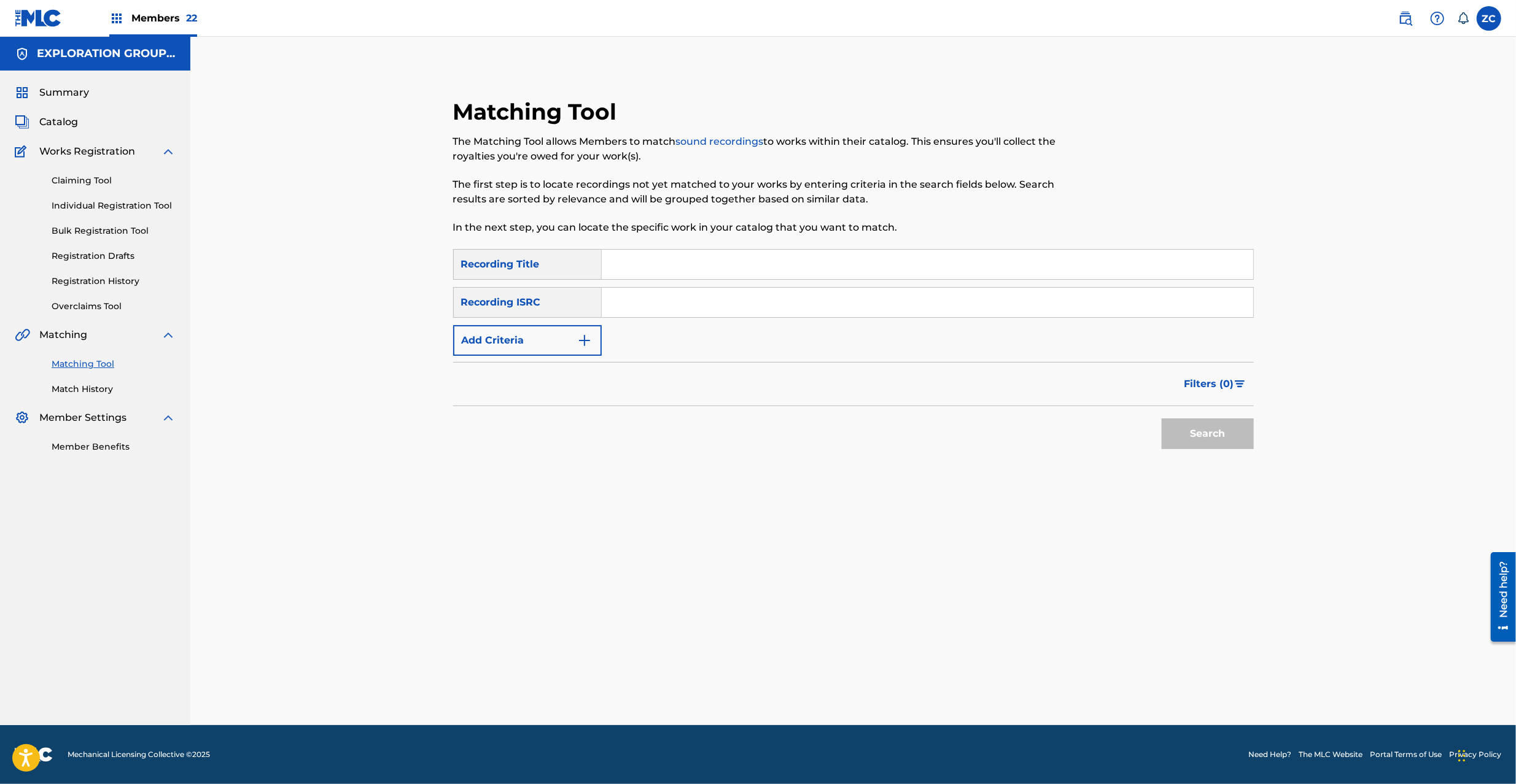
drag, startPoint x: 901, startPoint y: 303, endPoint x: 910, endPoint y: 309, distance: 10.8
click at [901, 303] on input "Search Form" at bounding box center [927, 302] width 651 height 30
paste input "JPR752100232"
type input "JPR752100232"
click at [1194, 427] on button "Search" at bounding box center [1207, 434] width 92 height 31
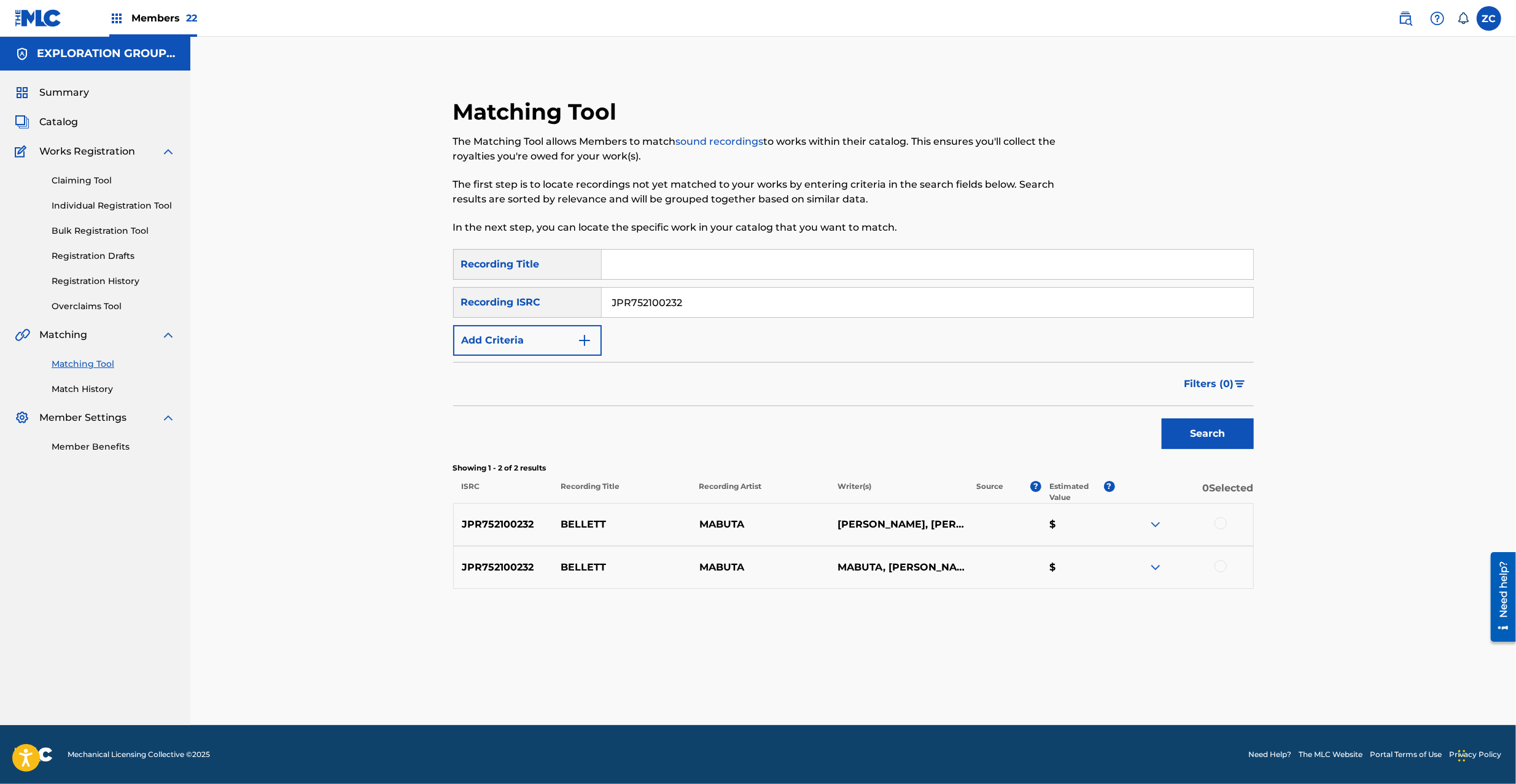
click at [1219, 524] on div at bounding box center [1220, 524] width 12 height 12
click at [1221, 569] on div at bounding box center [1220, 566] width 12 height 12
click at [887, 690] on button "Match 2 Groups" at bounding box center [863, 684] width 136 height 31
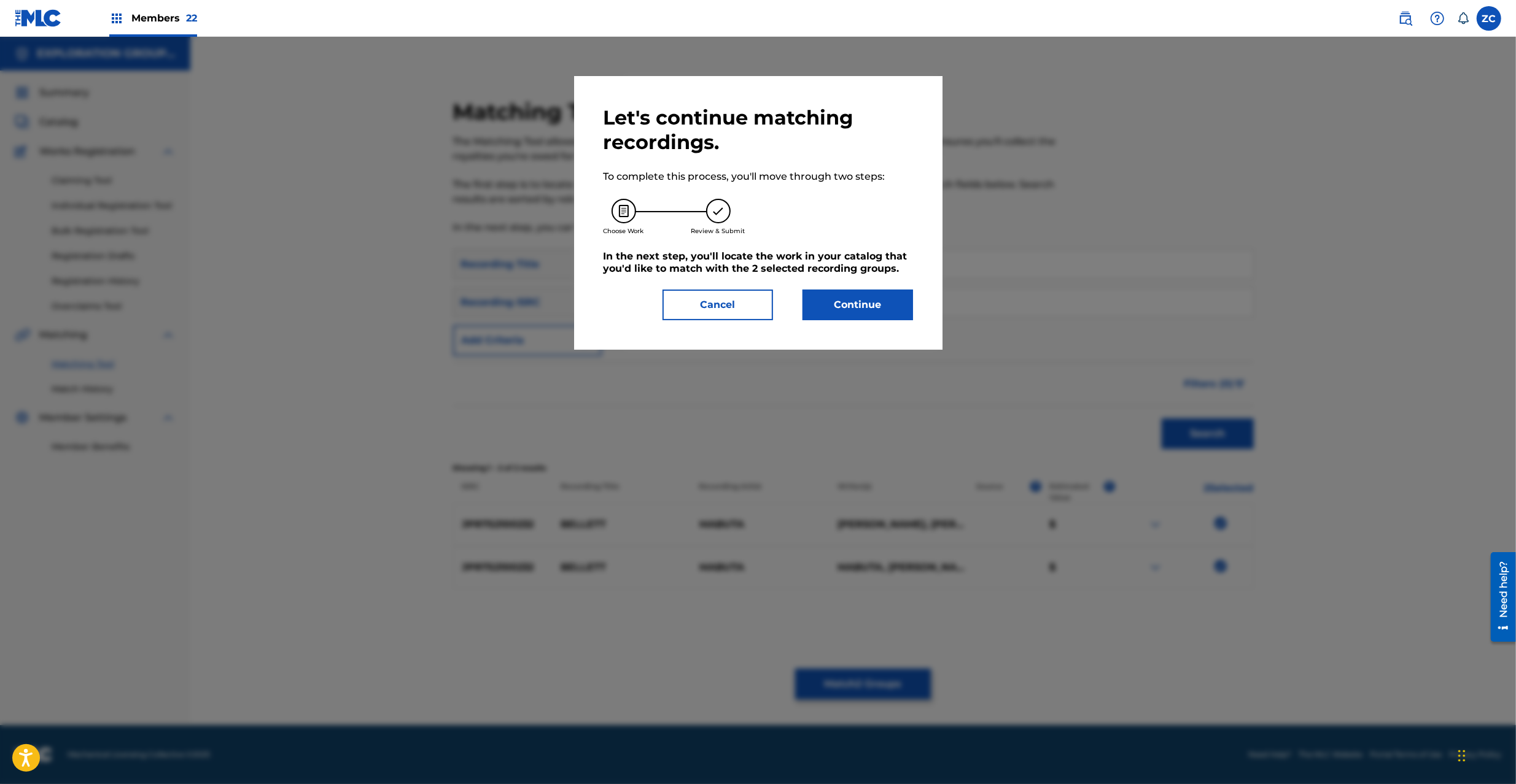
click at [852, 298] on button "Continue" at bounding box center [857, 305] width 110 height 31
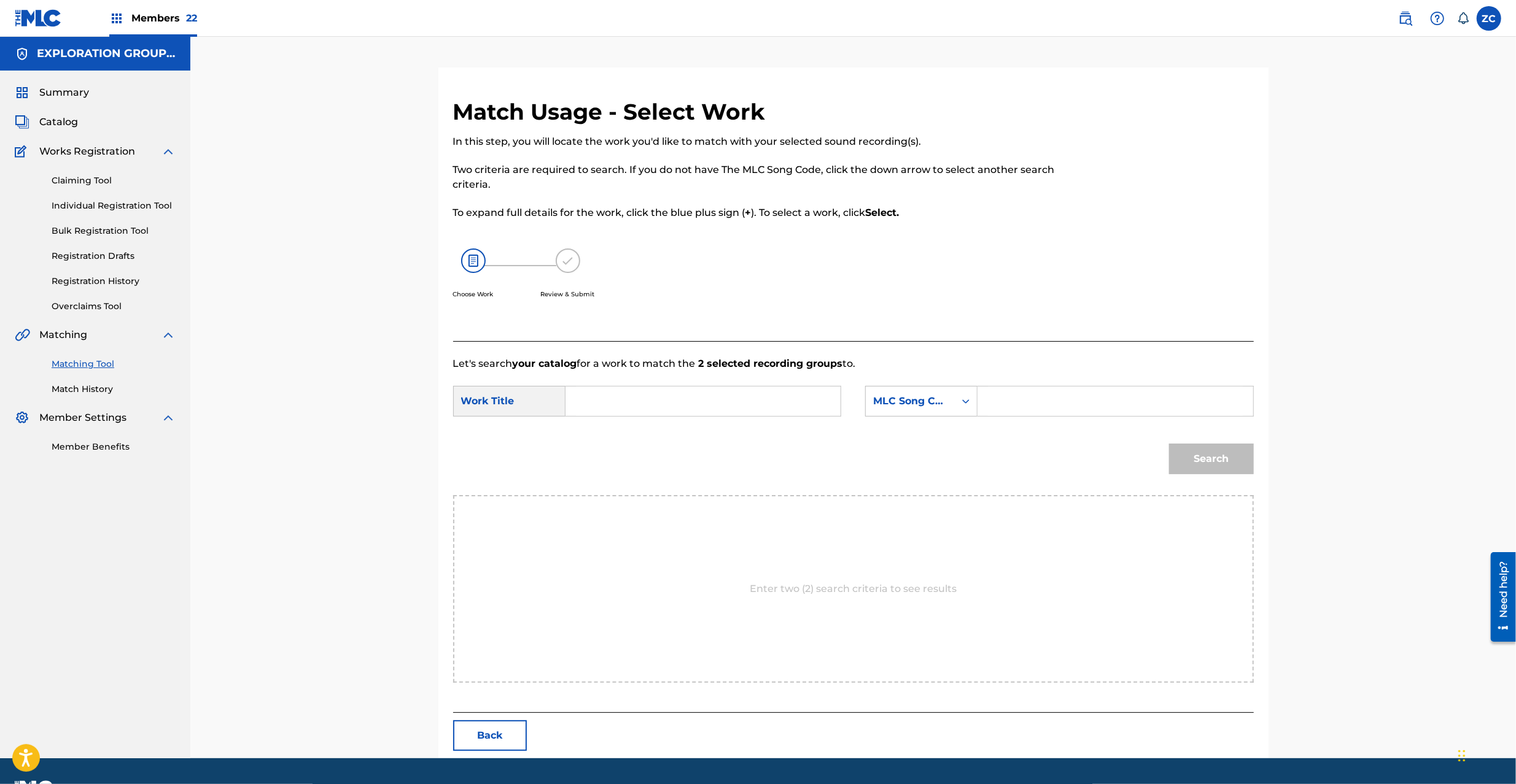
click at [808, 409] on input "Search Form" at bounding box center [702, 401] width 254 height 30
paste input "Bellett BD3PB3"
click at [644, 406] on input "Bellett BD3PB3" at bounding box center [702, 401] width 254 height 30
type input "Bellett"
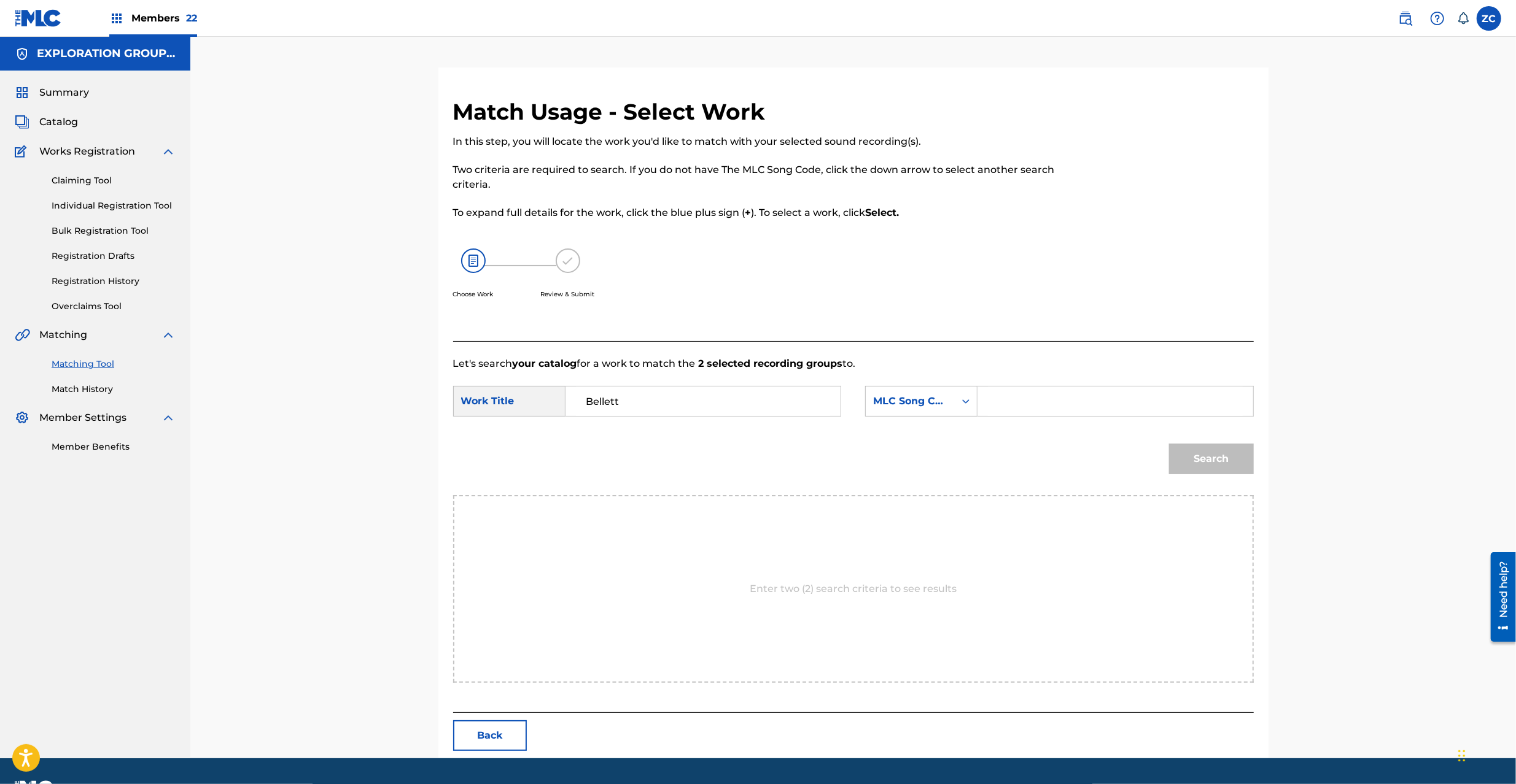
click at [985, 403] on div "Search Form" at bounding box center [1115, 401] width 276 height 31
click at [1152, 417] on div "SearchWithCriteria778accd3-24ce-4654-b38a-ef5099cf7b35 Work Title Bellett Searc…" at bounding box center [853, 405] width 800 height 38
click at [1172, 406] on input "Search Form" at bounding box center [1115, 401] width 254 height 30
paste input "BD3PB3"
type input "BD3PB3"
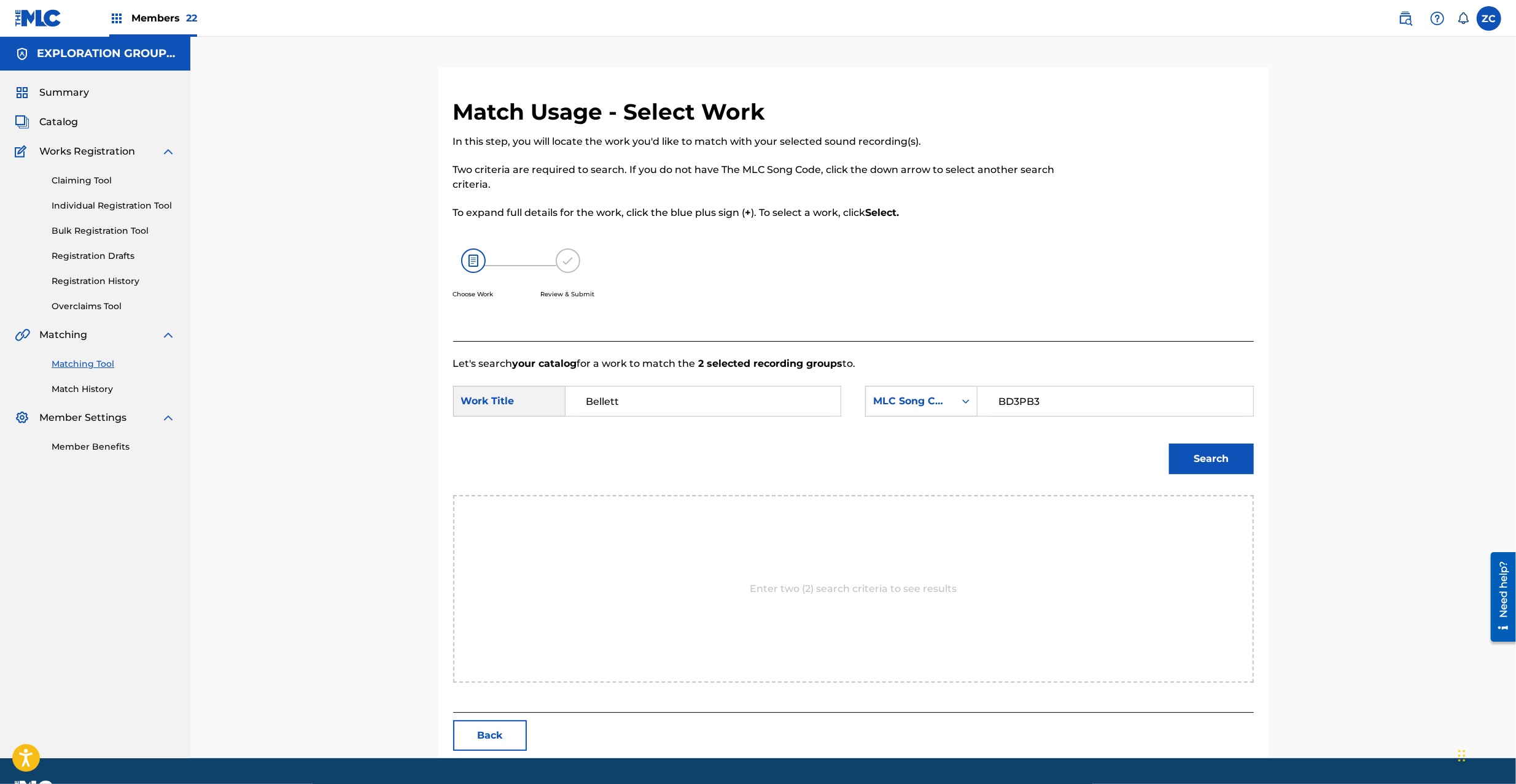
click at [1203, 455] on button "Search" at bounding box center [1211, 459] width 85 height 31
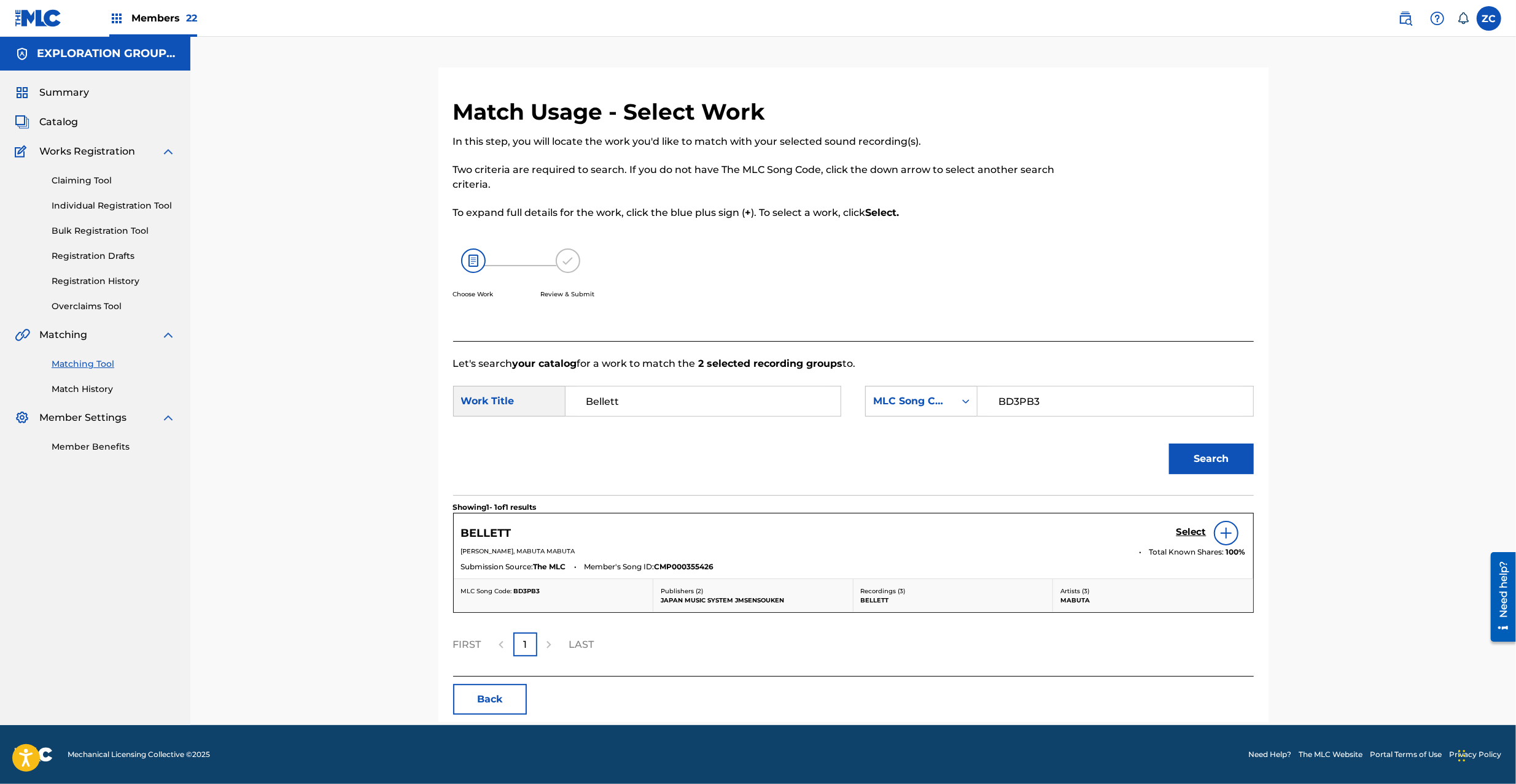
click at [1184, 531] on h5 "Select" at bounding box center [1191, 532] width 30 height 12
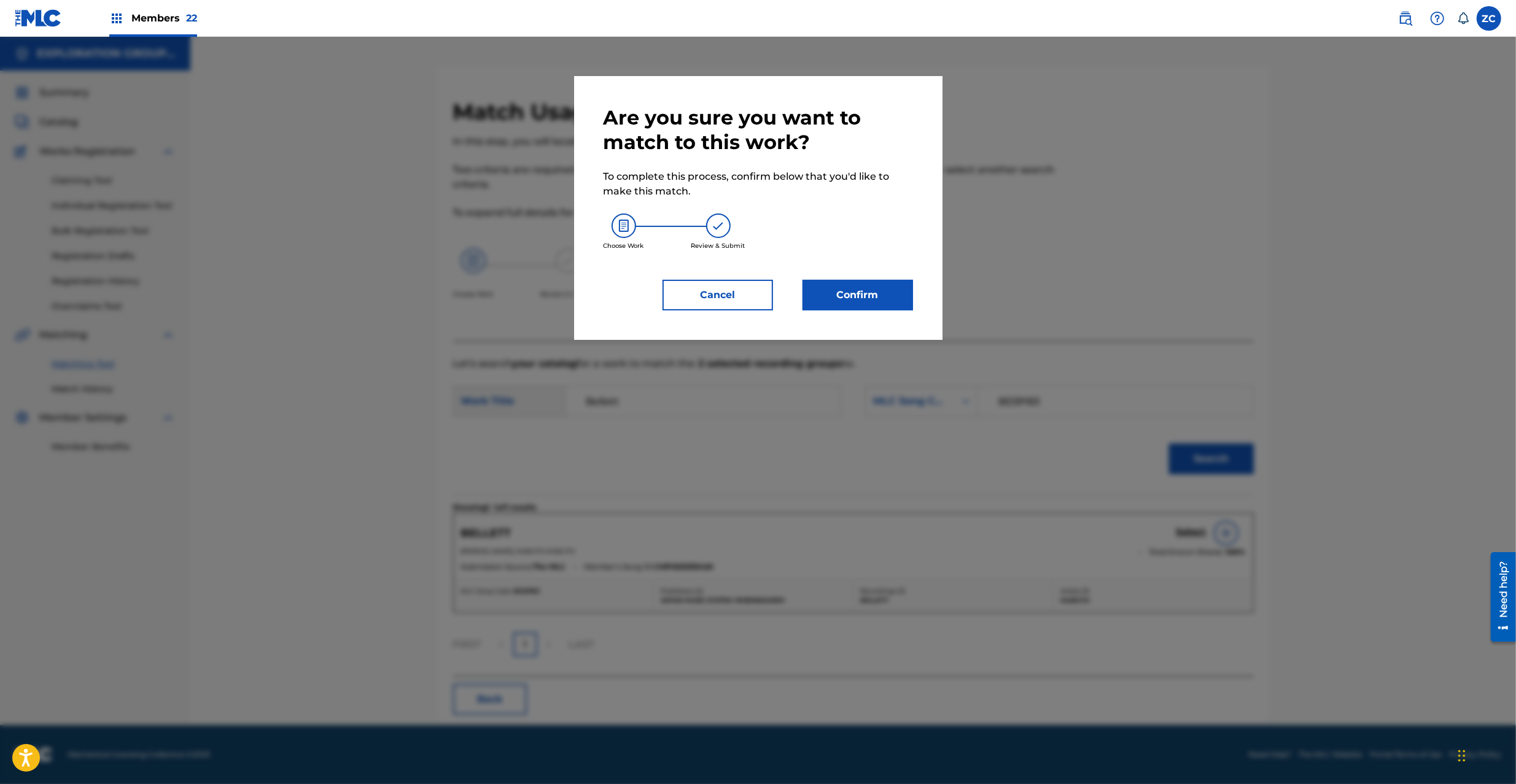
click at [852, 288] on button "Confirm" at bounding box center [857, 295] width 110 height 31
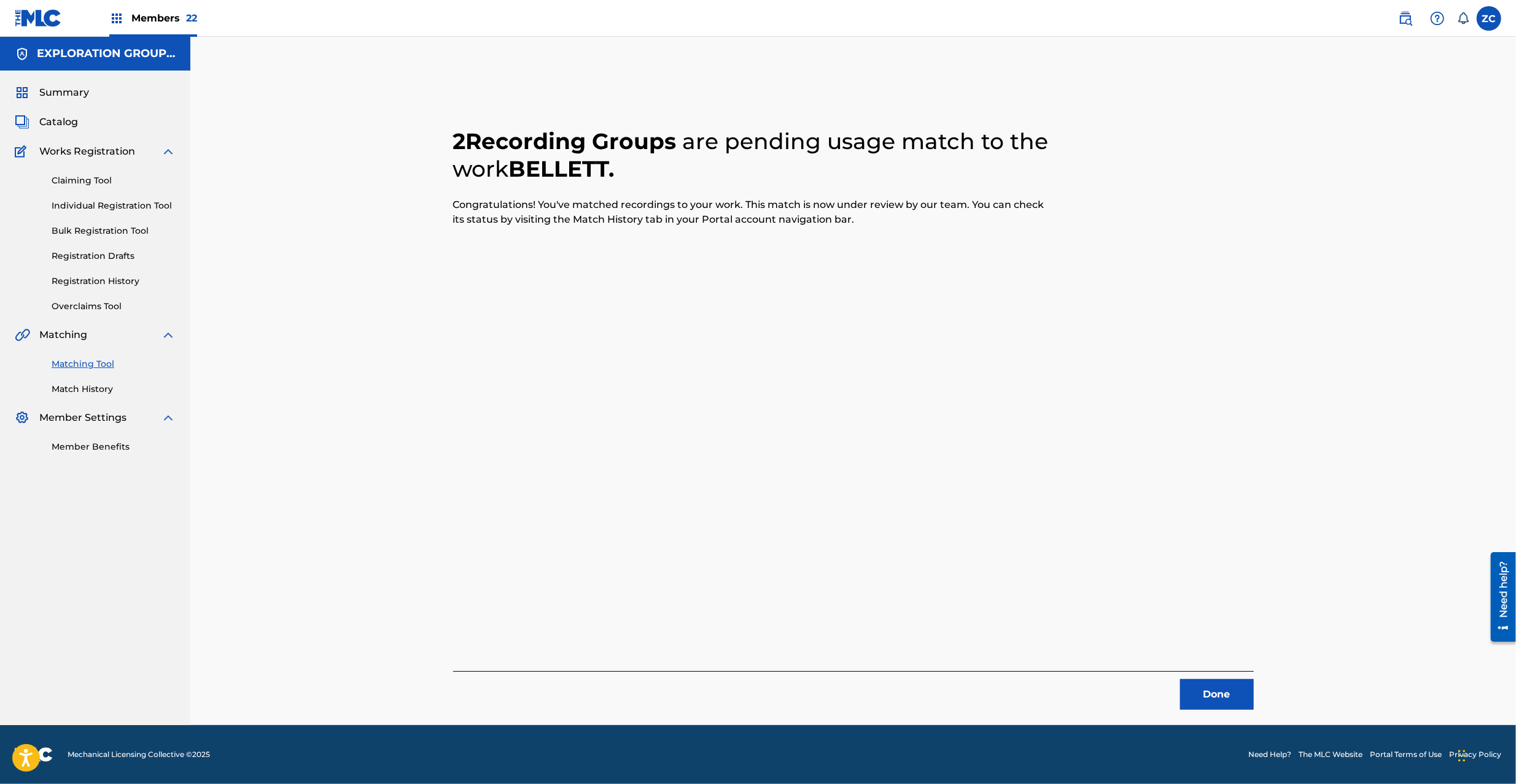
click at [1219, 696] on button "Done" at bounding box center [1216, 695] width 74 height 31
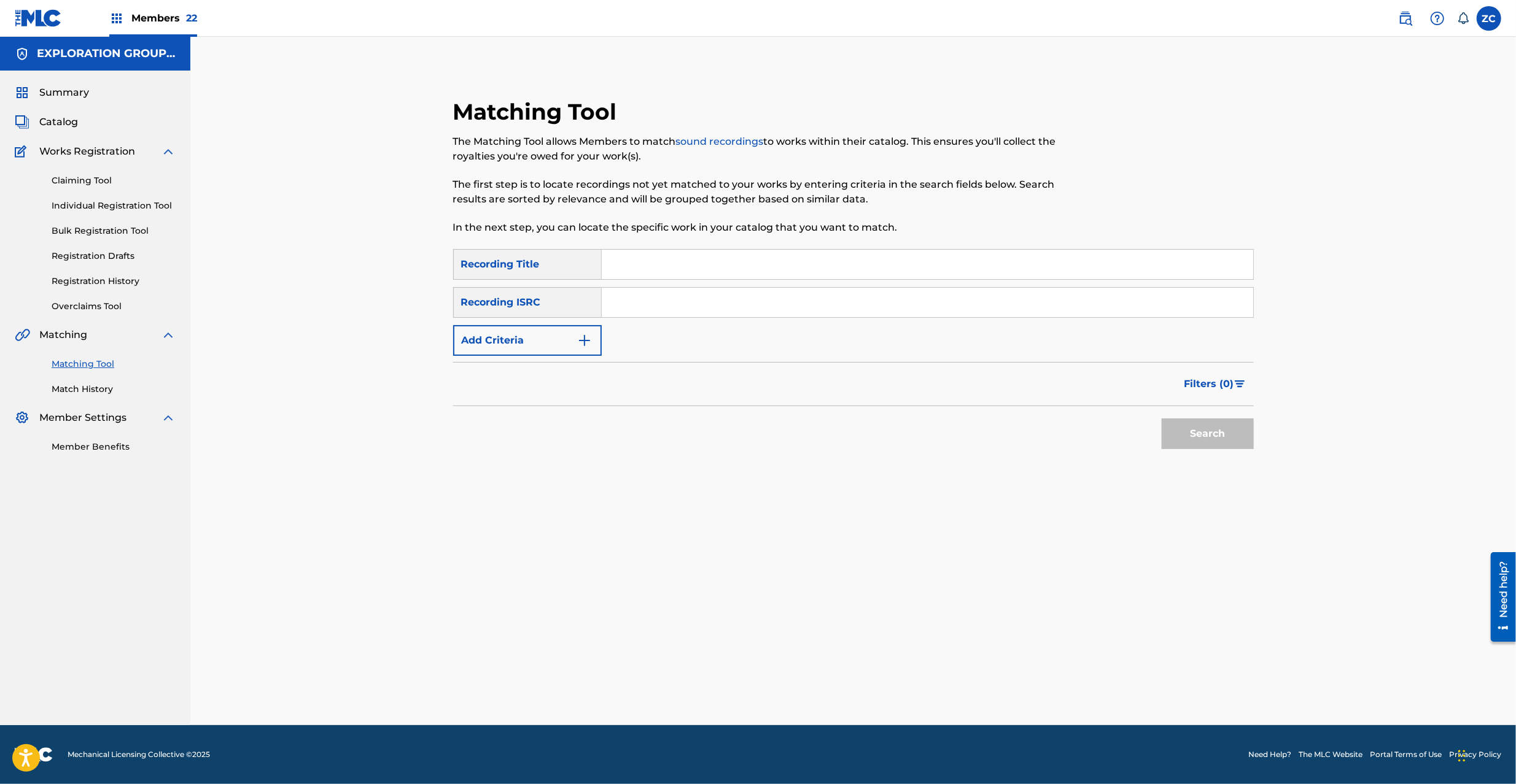
click at [954, 303] on input "Search Form" at bounding box center [927, 302] width 651 height 30
paste input "JPR752100228"
type input "JPR752100228"
click at [1206, 432] on button "Search" at bounding box center [1207, 434] width 92 height 31
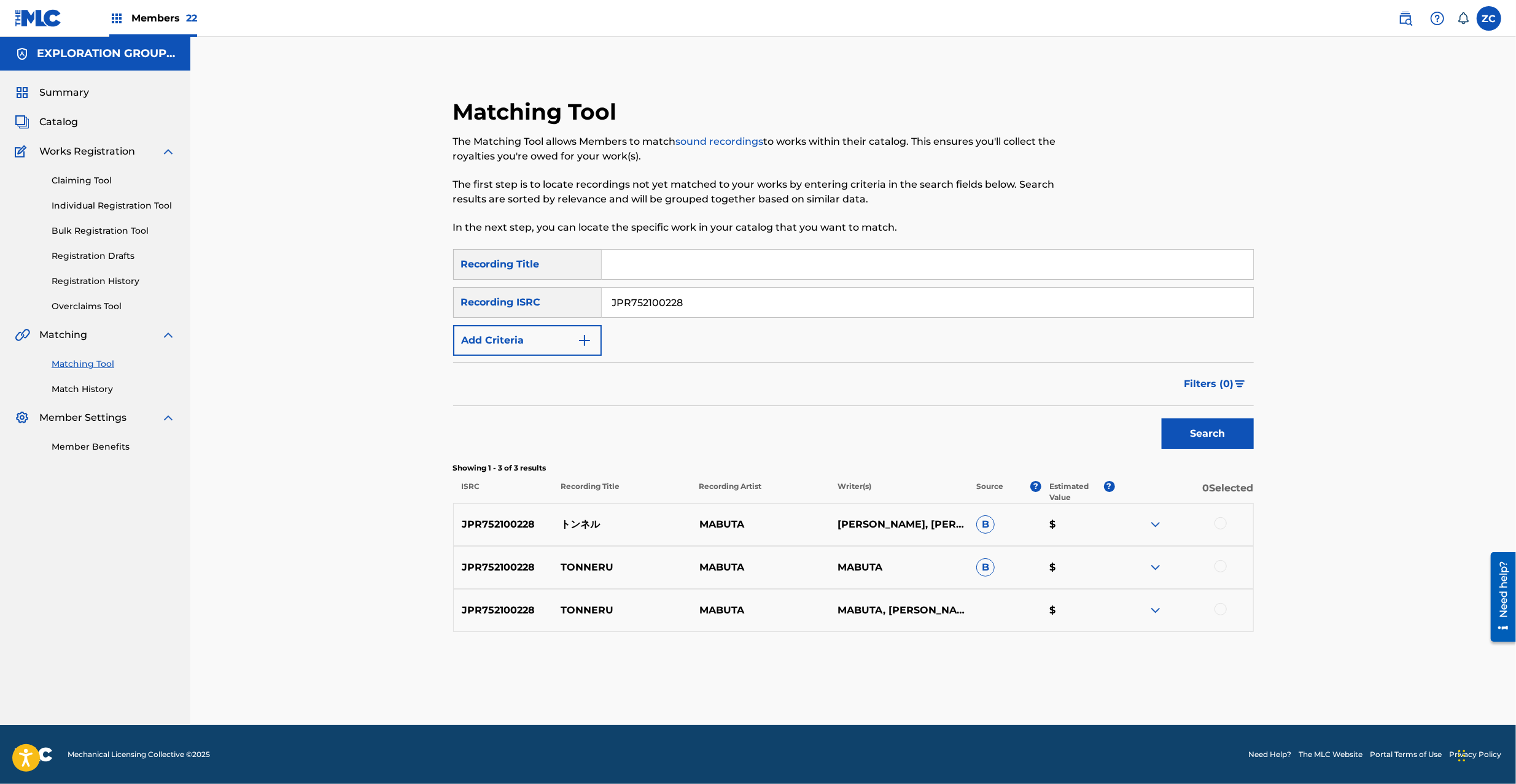
click at [1221, 523] on div at bounding box center [1220, 524] width 12 height 12
click at [1223, 567] on div at bounding box center [1220, 566] width 12 height 12
click at [1223, 610] on div at bounding box center [1220, 609] width 12 height 12
click at [875, 682] on button "Match 3 Groups" at bounding box center [863, 684] width 136 height 31
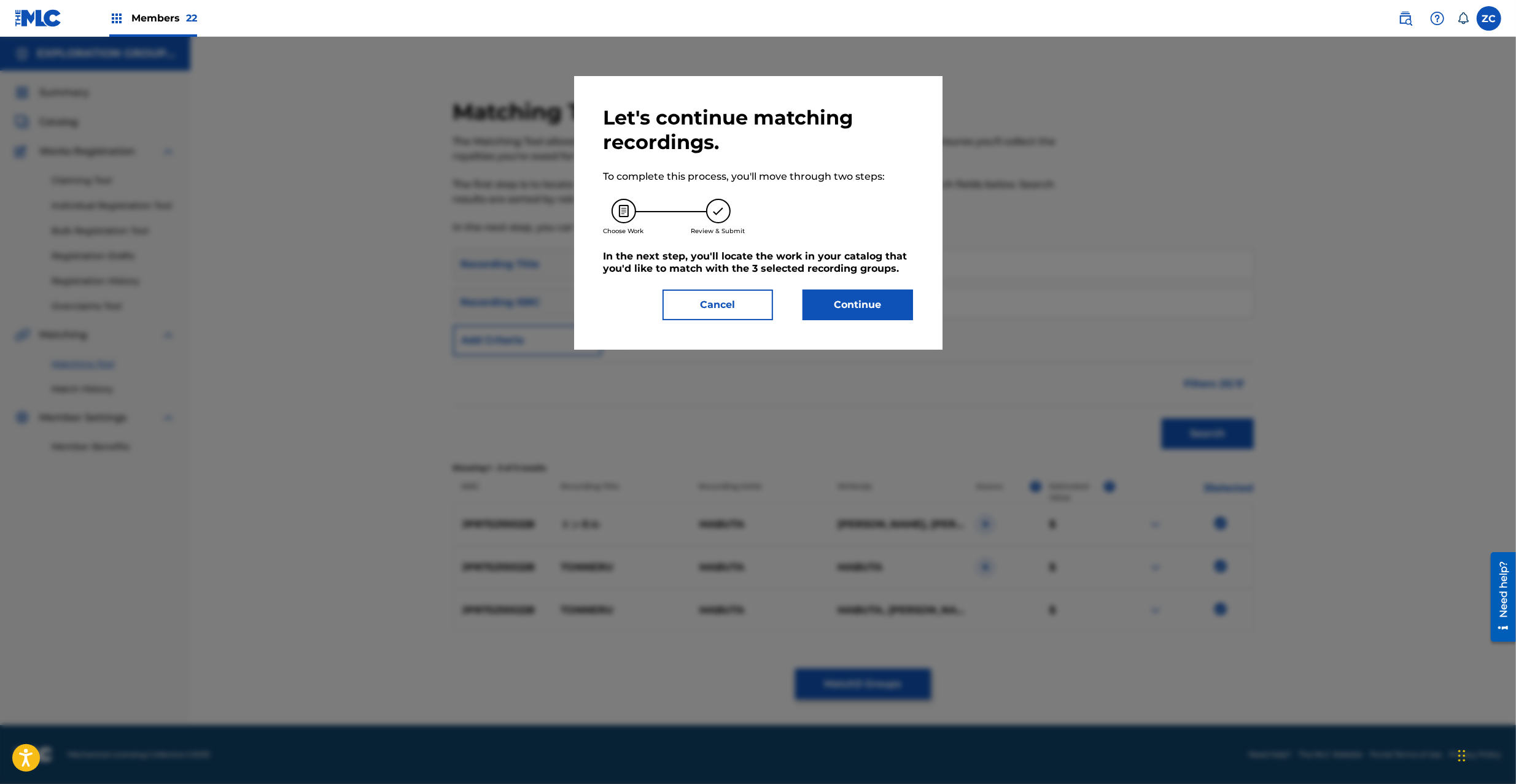
click at [878, 314] on button "Continue" at bounding box center [857, 305] width 110 height 31
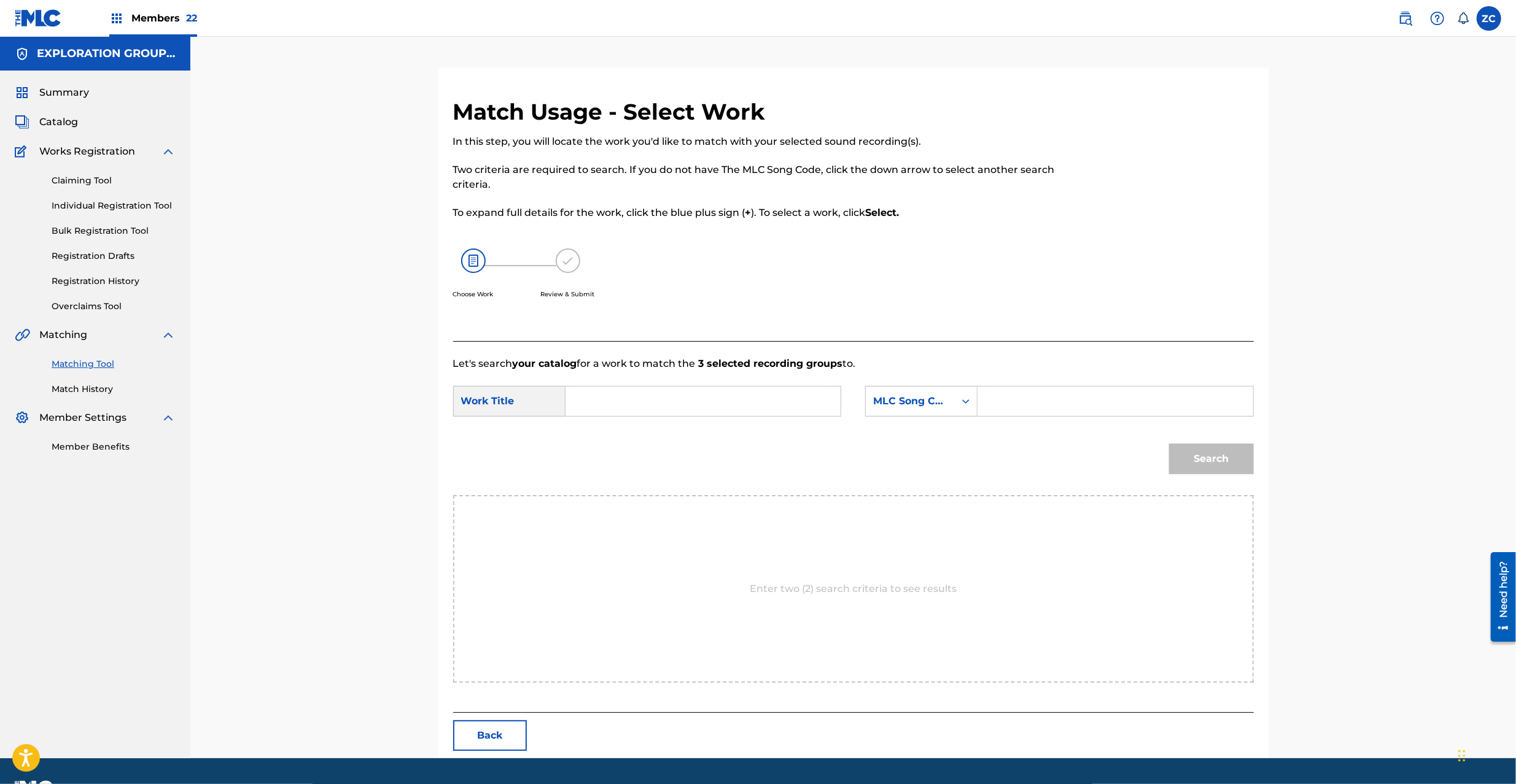
click at [751, 398] on input "Search Form" at bounding box center [702, 401] width 254 height 30
paste input "Tonneru TX5GI8"
click at [675, 404] on input "Tonneru TX5GI8" at bounding box center [702, 401] width 254 height 30
type input "Tonneru"
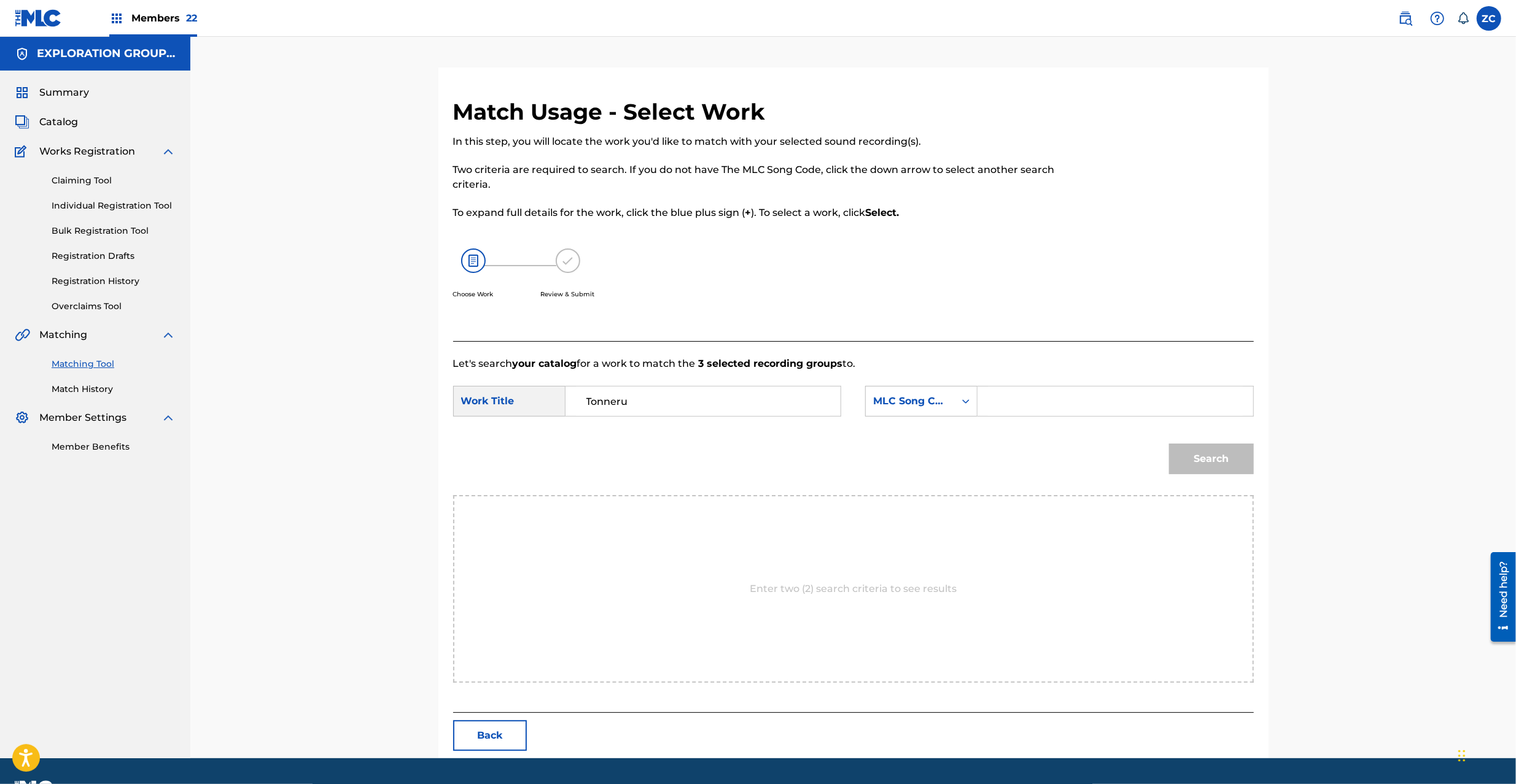
click at [999, 395] on input "Search Form" at bounding box center [1115, 401] width 254 height 30
paste input "TX5GI8"
type input "TX5GI8"
click at [1219, 464] on button "Search" at bounding box center [1211, 459] width 85 height 31
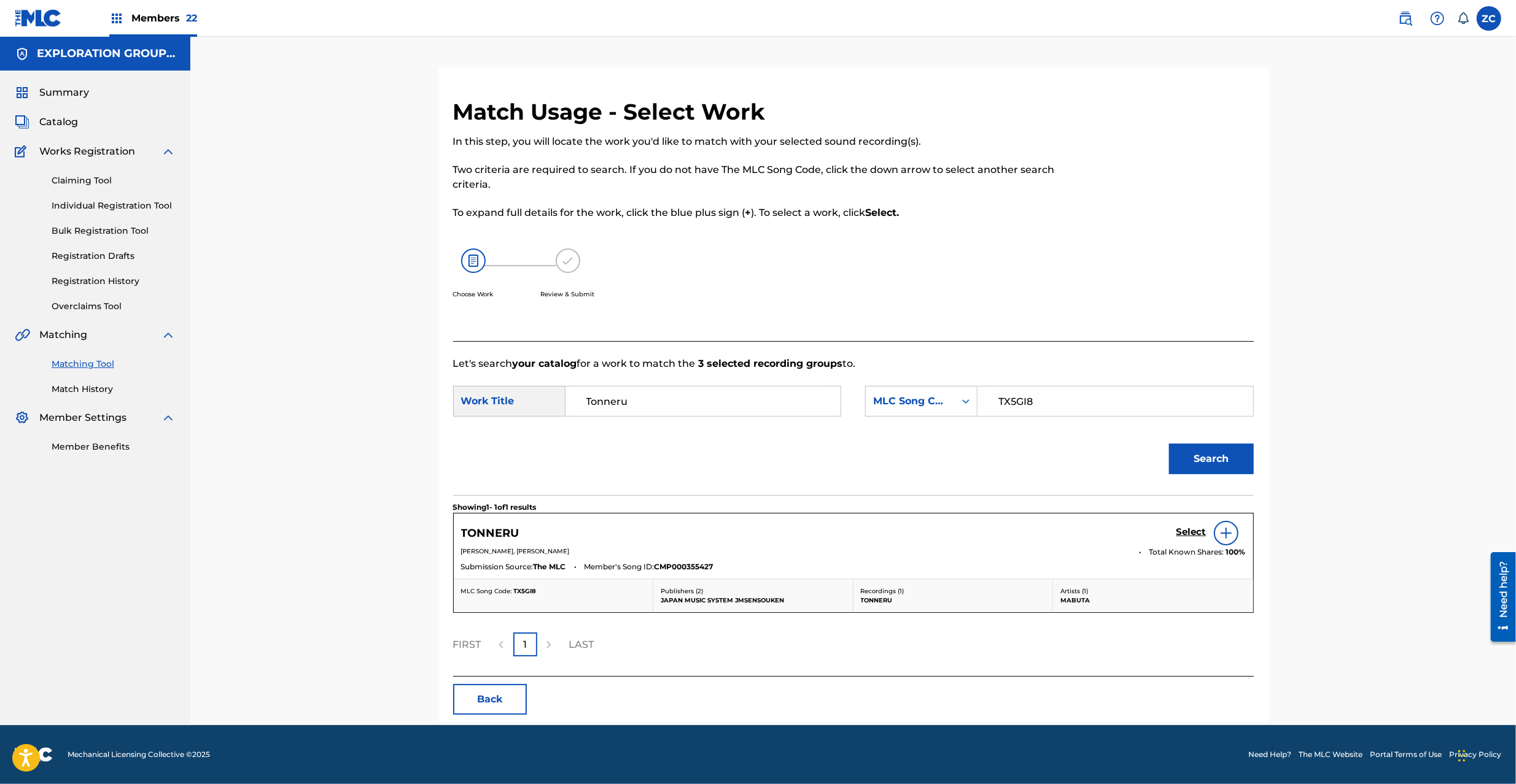
click at [1184, 534] on h5 "Select" at bounding box center [1191, 532] width 30 height 12
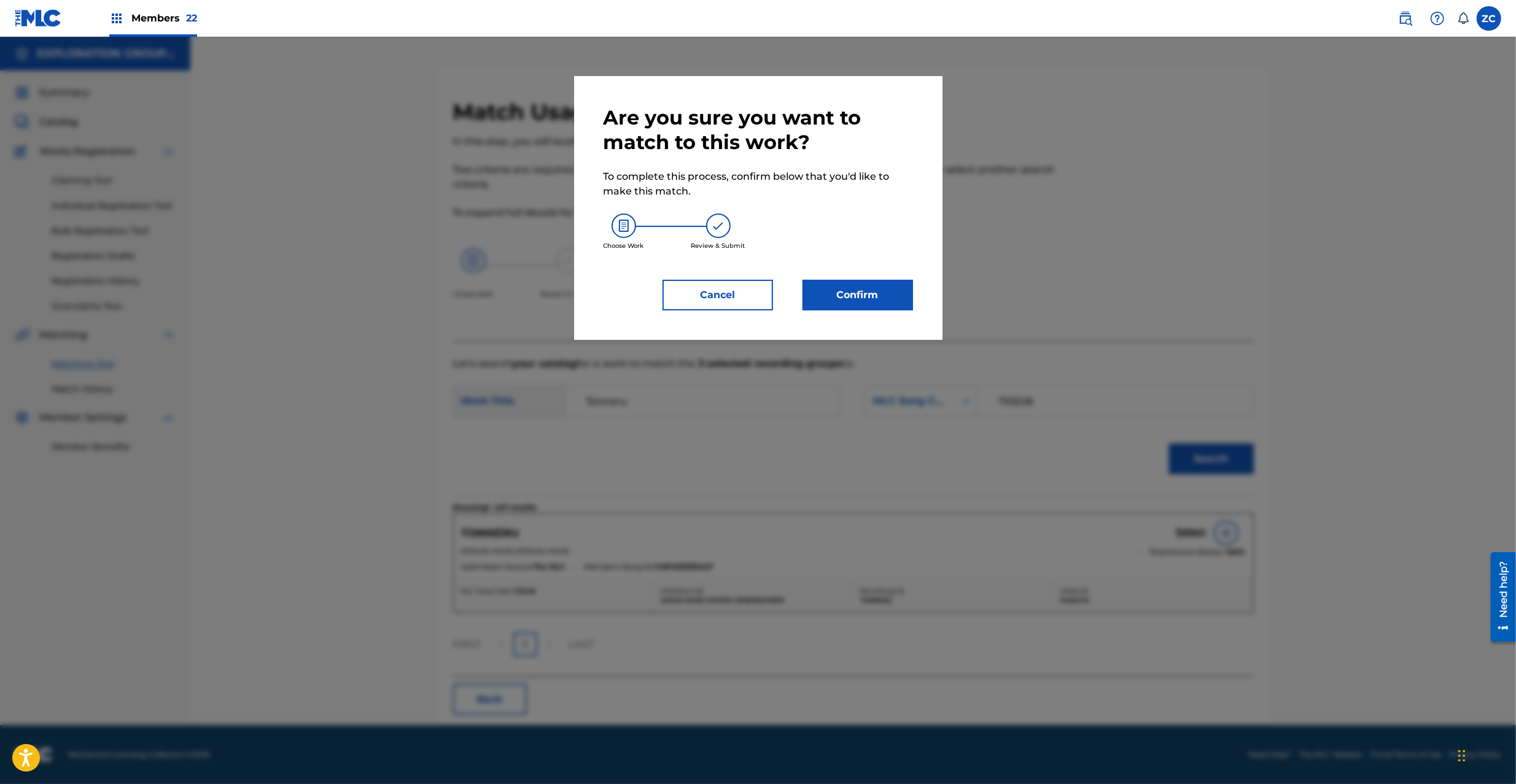
click at [884, 288] on button "Confirm" at bounding box center [857, 295] width 110 height 31
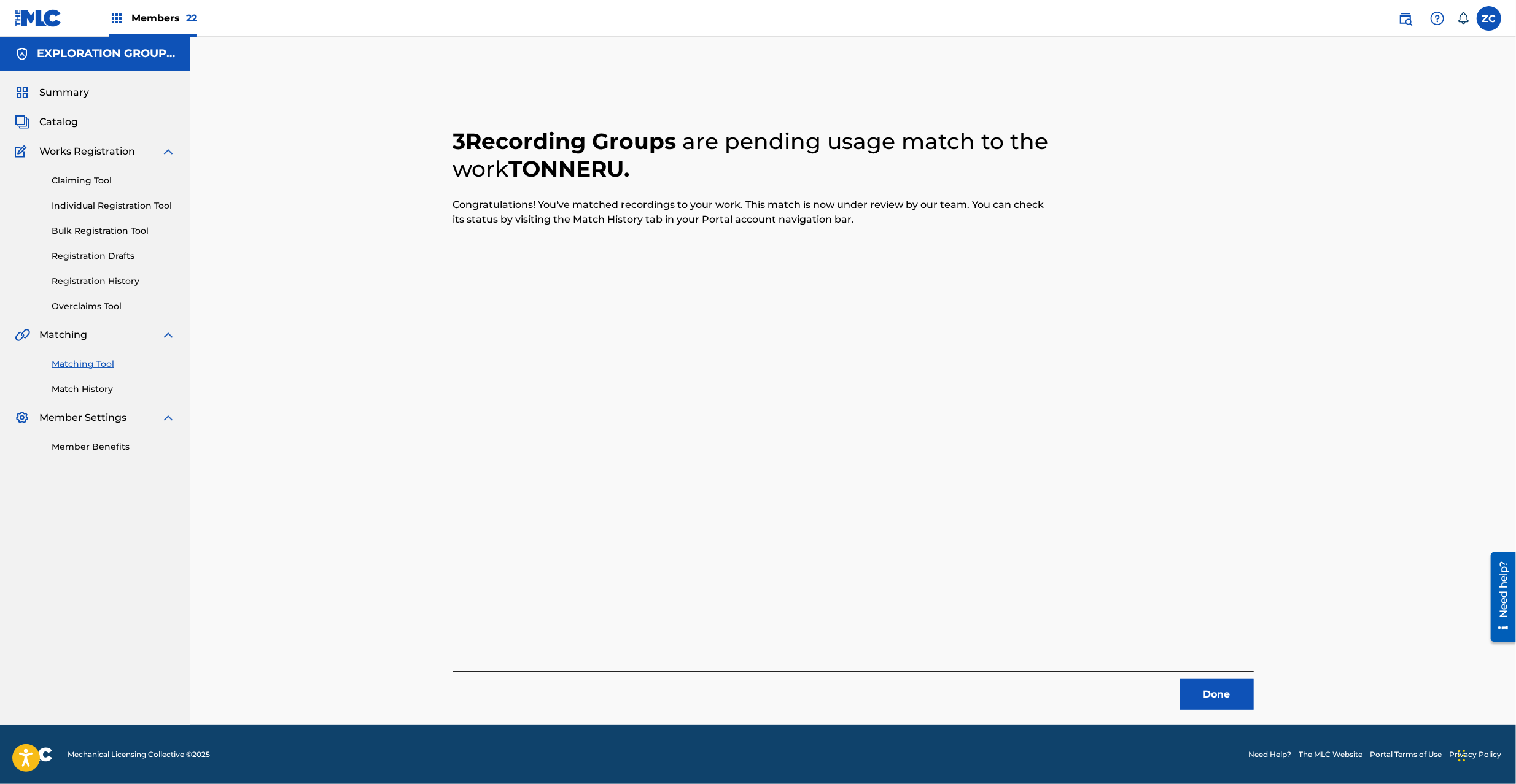
click at [1221, 692] on button "Done" at bounding box center [1216, 695] width 74 height 31
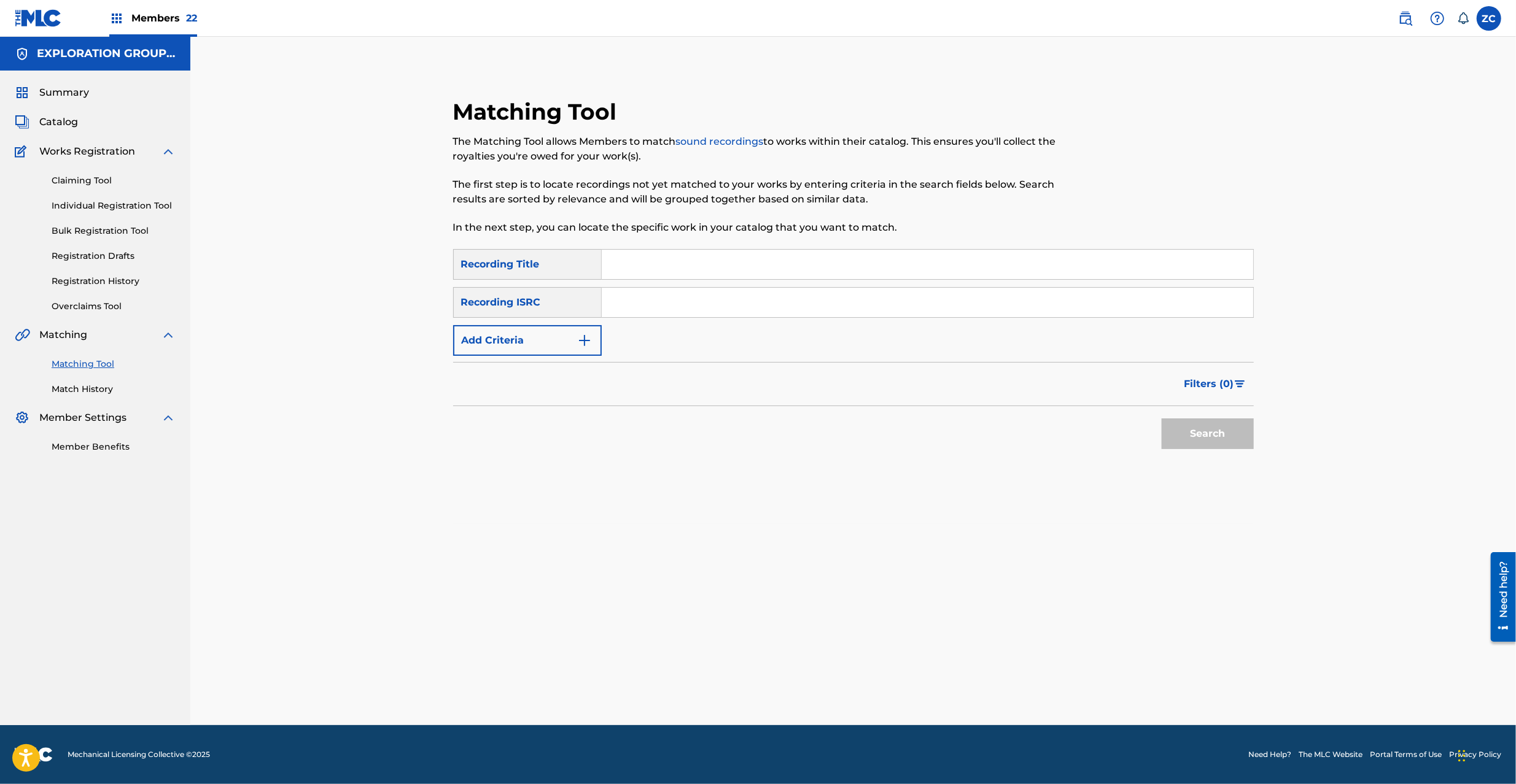
click at [926, 316] on input "Search Form" at bounding box center [927, 302] width 651 height 30
paste input "JPR752100227"
type input "JPR752100227"
click at [1233, 440] on button "Search" at bounding box center [1207, 434] width 92 height 31
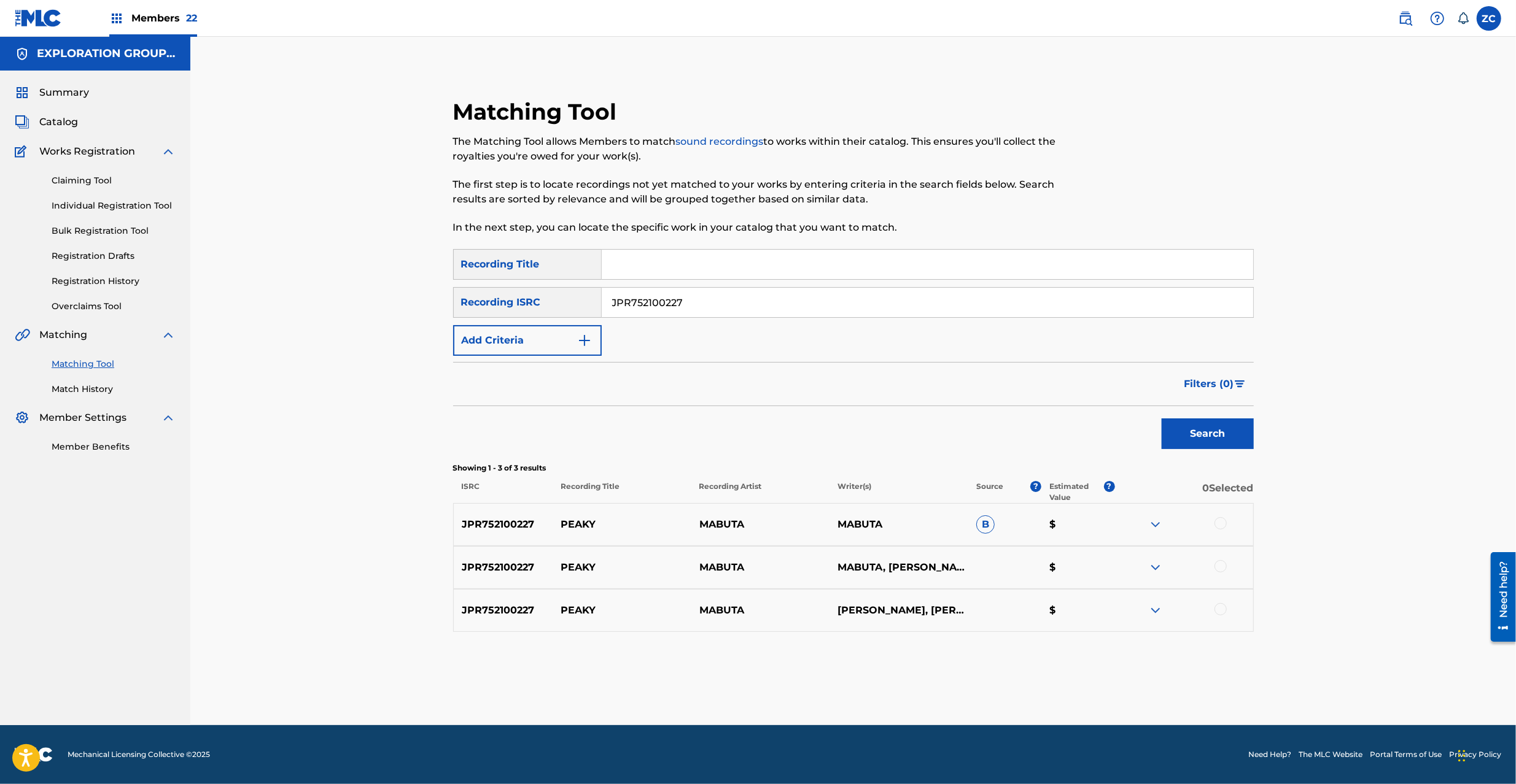
drag, startPoint x: 1219, startPoint y: 520, endPoint x: 1225, endPoint y: 555, distance: 35.5
click at [1221, 523] on div at bounding box center [1220, 524] width 12 height 12
drag, startPoint x: 1223, startPoint y: 567, endPoint x: 1223, endPoint y: 587, distance: 20.0
click at [1223, 569] on div at bounding box center [1220, 566] width 12 height 12
click at [1219, 612] on div at bounding box center [1220, 609] width 12 height 12
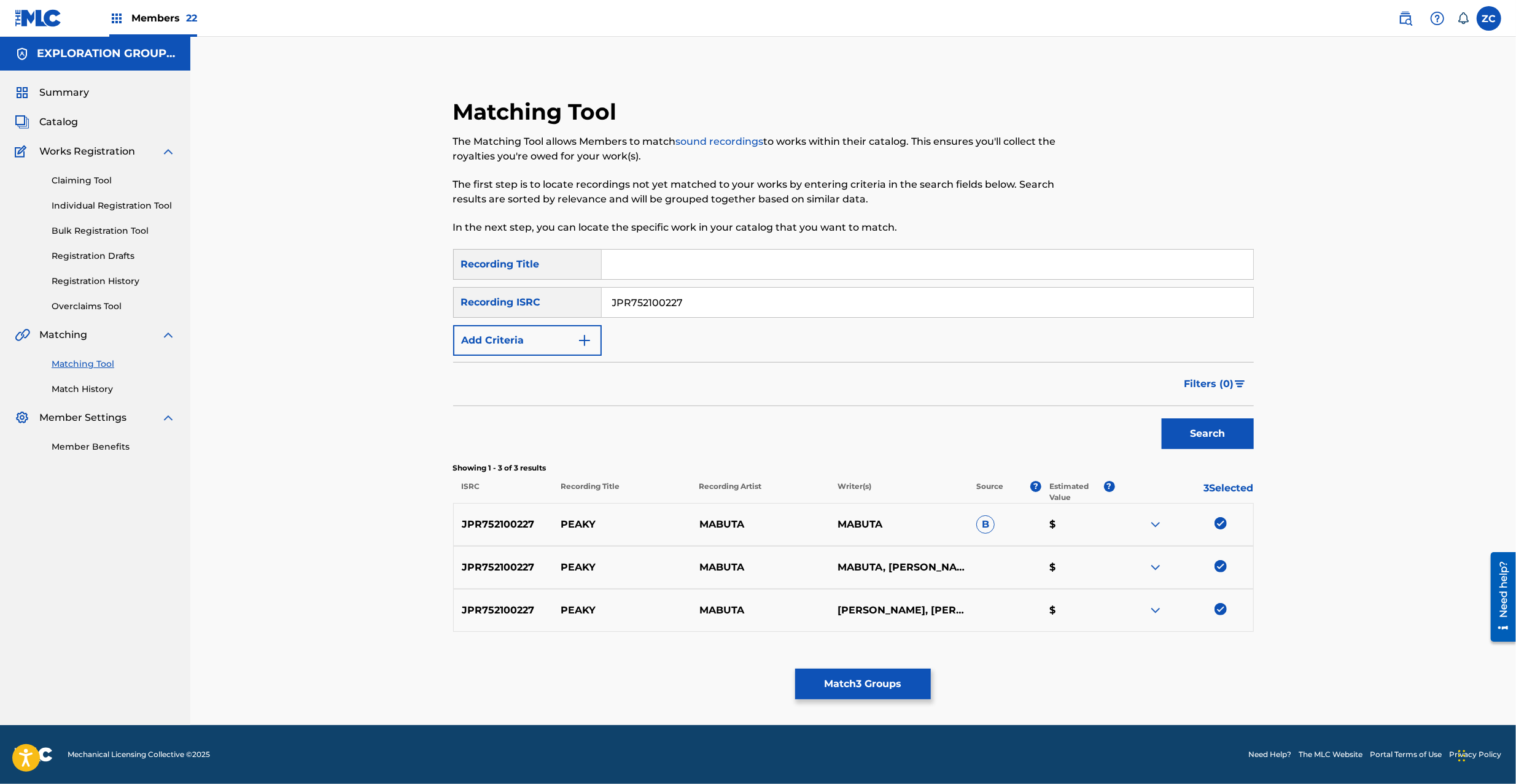
click at [901, 686] on button "Match 3 Groups" at bounding box center [863, 684] width 136 height 31
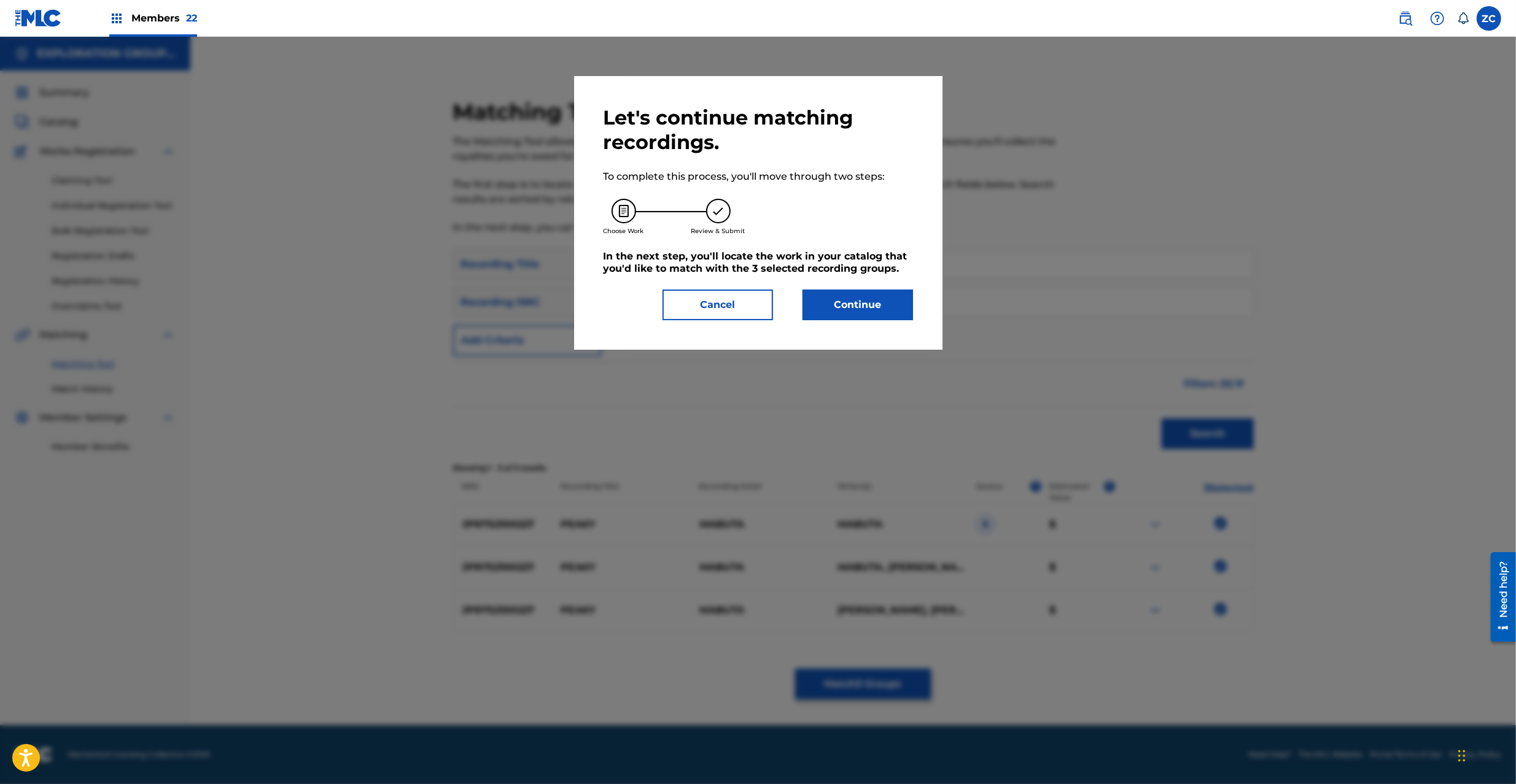
click at [881, 305] on button "Continue" at bounding box center [857, 305] width 110 height 31
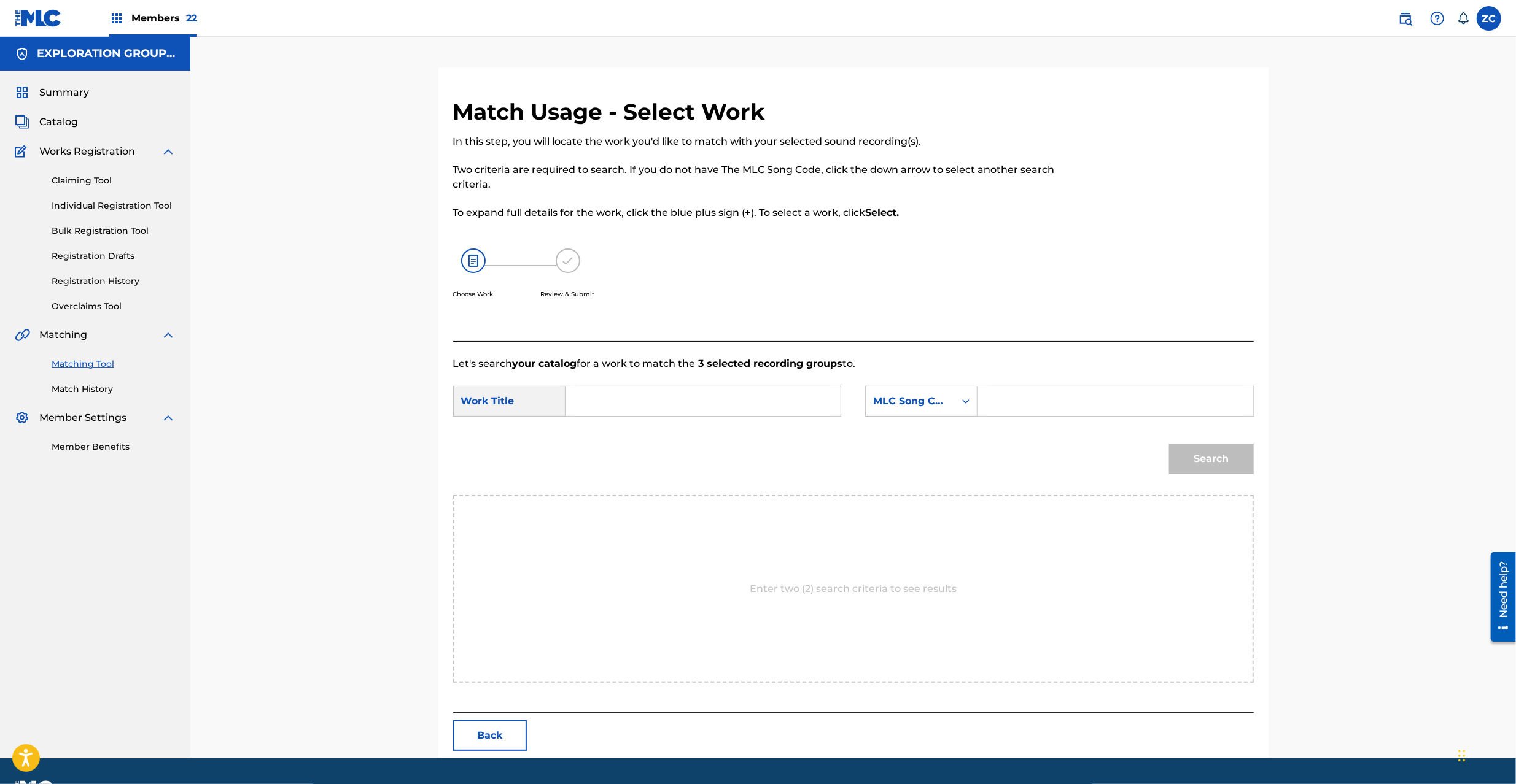
click at [713, 403] on input "Search Form" at bounding box center [702, 401] width 254 height 30
paste input "Peaky PJ8GMU"
click at [666, 406] on input "Peaky PJ8GMU" at bounding box center [702, 401] width 254 height 30
click at [665, 406] on input "Peaky PJ8GMU" at bounding box center [702, 401] width 254 height 30
type input "Peaky"
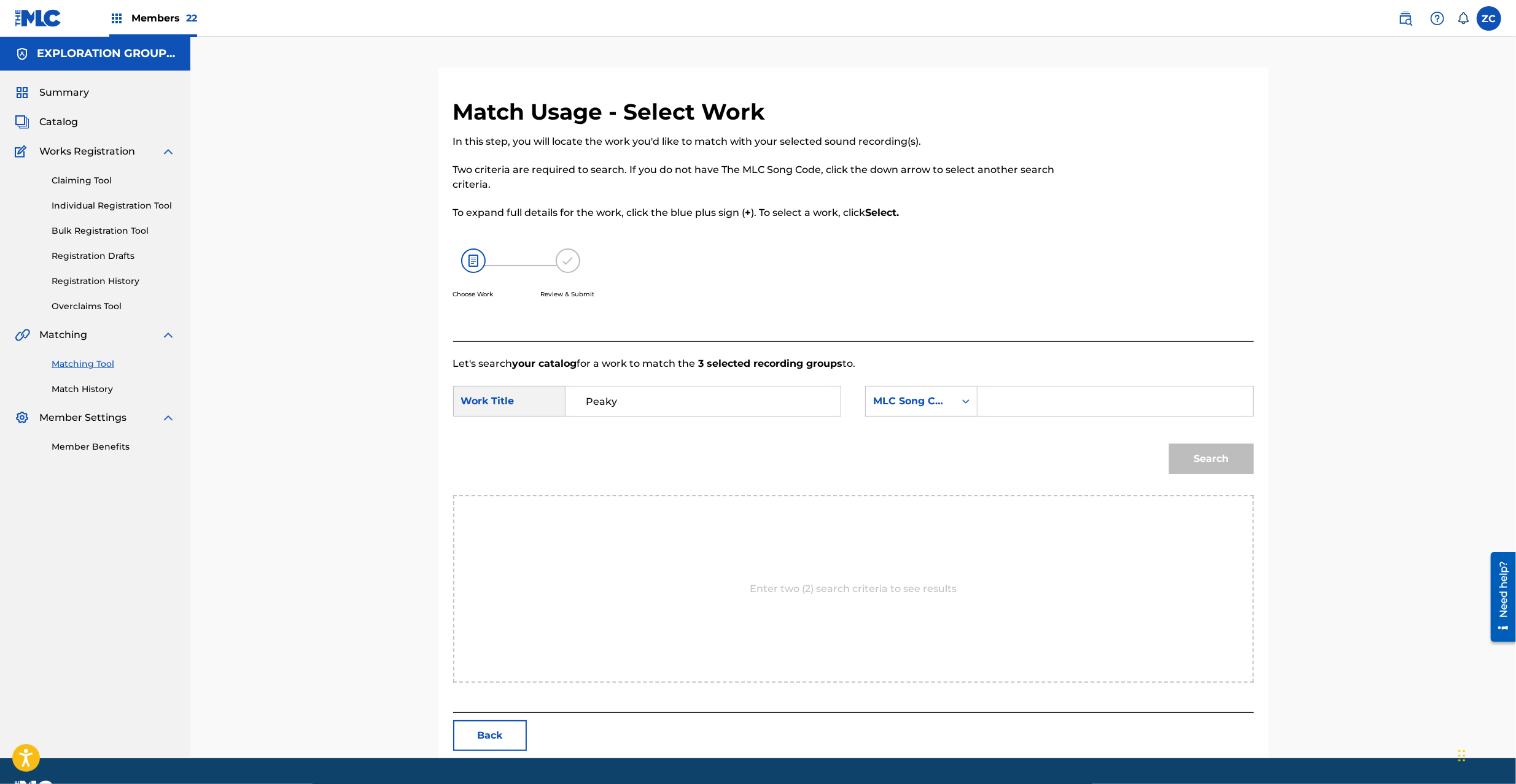
click at [984, 395] on div "Search Form" at bounding box center [1115, 401] width 276 height 31
drag, startPoint x: 1067, startPoint y: 408, endPoint x: 1086, endPoint y: 416, distance: 20.6
click at [1067, 408] on input "Search Form" at bounding box center [1115, 401] width 254 height 30
paste input "PJ8GMU"
type input "PJ8GMU"
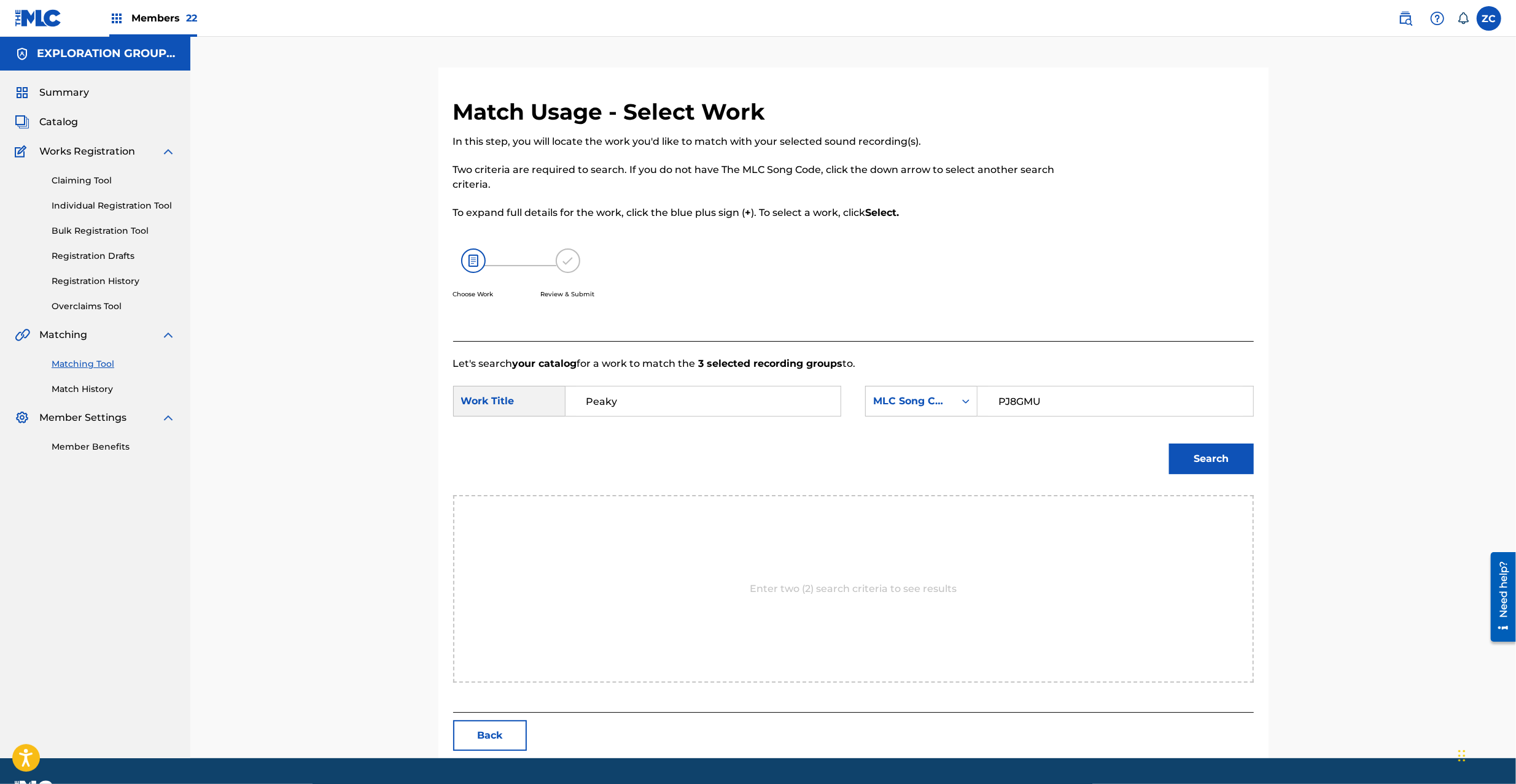
click at [1223, 465] on button "Search" at bounding box center [1211, 459] width 85 height 31
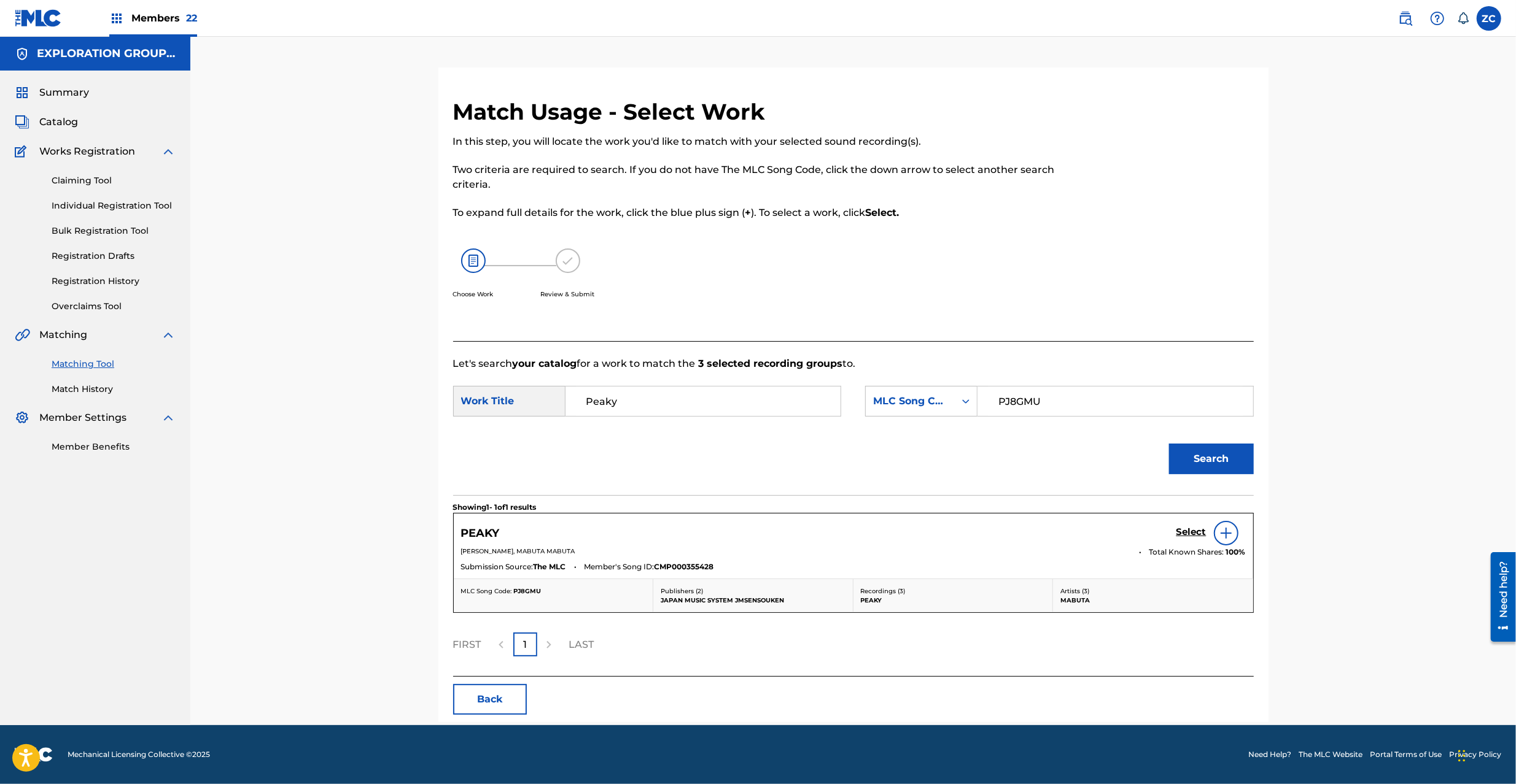
click at [1186, 529] on h5 "Select" at bounding box center [1191, 532] width 30 height 12
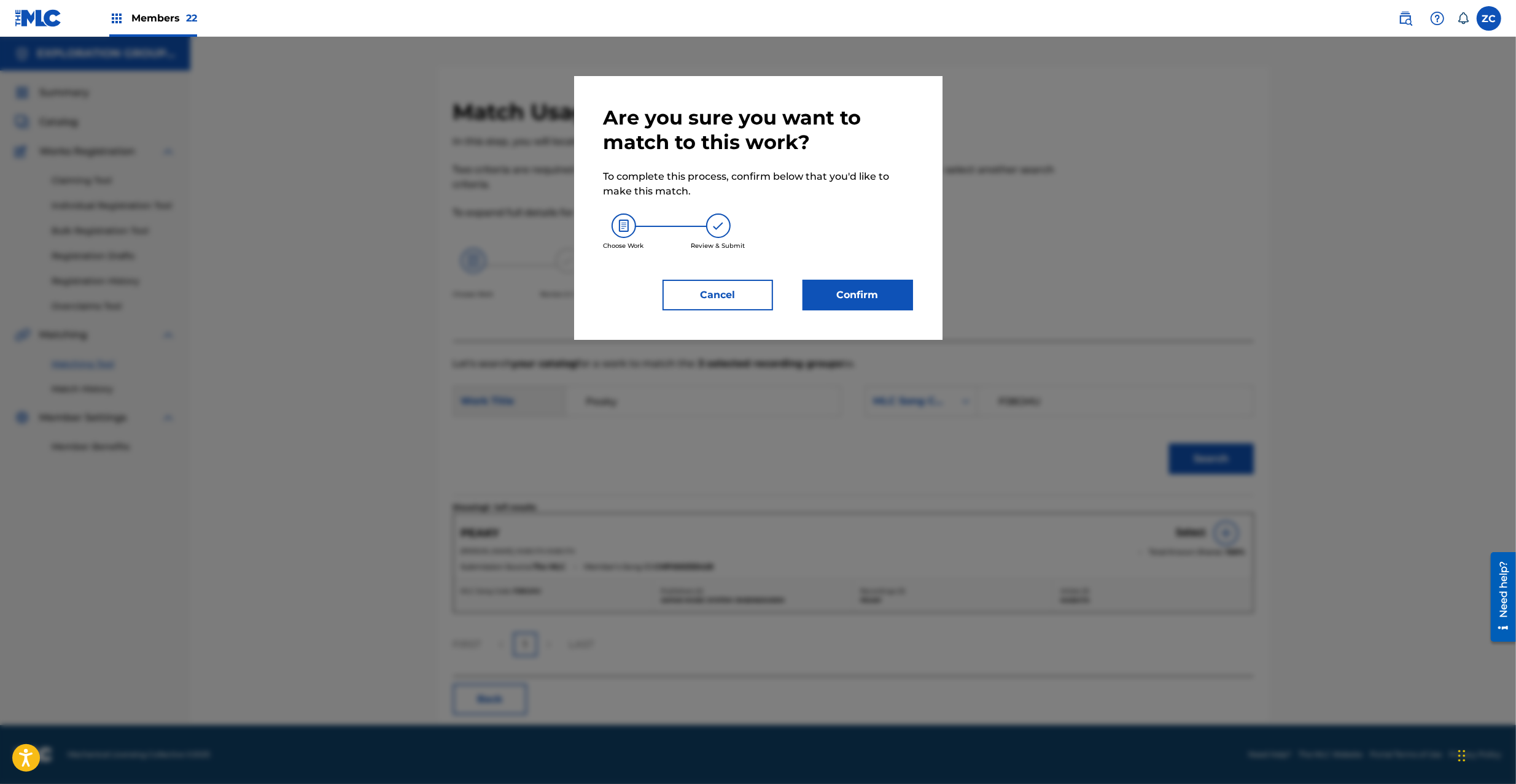
click at [873, 292] on button "Confirm" at bounding box center [857, 295] width 110 height 31
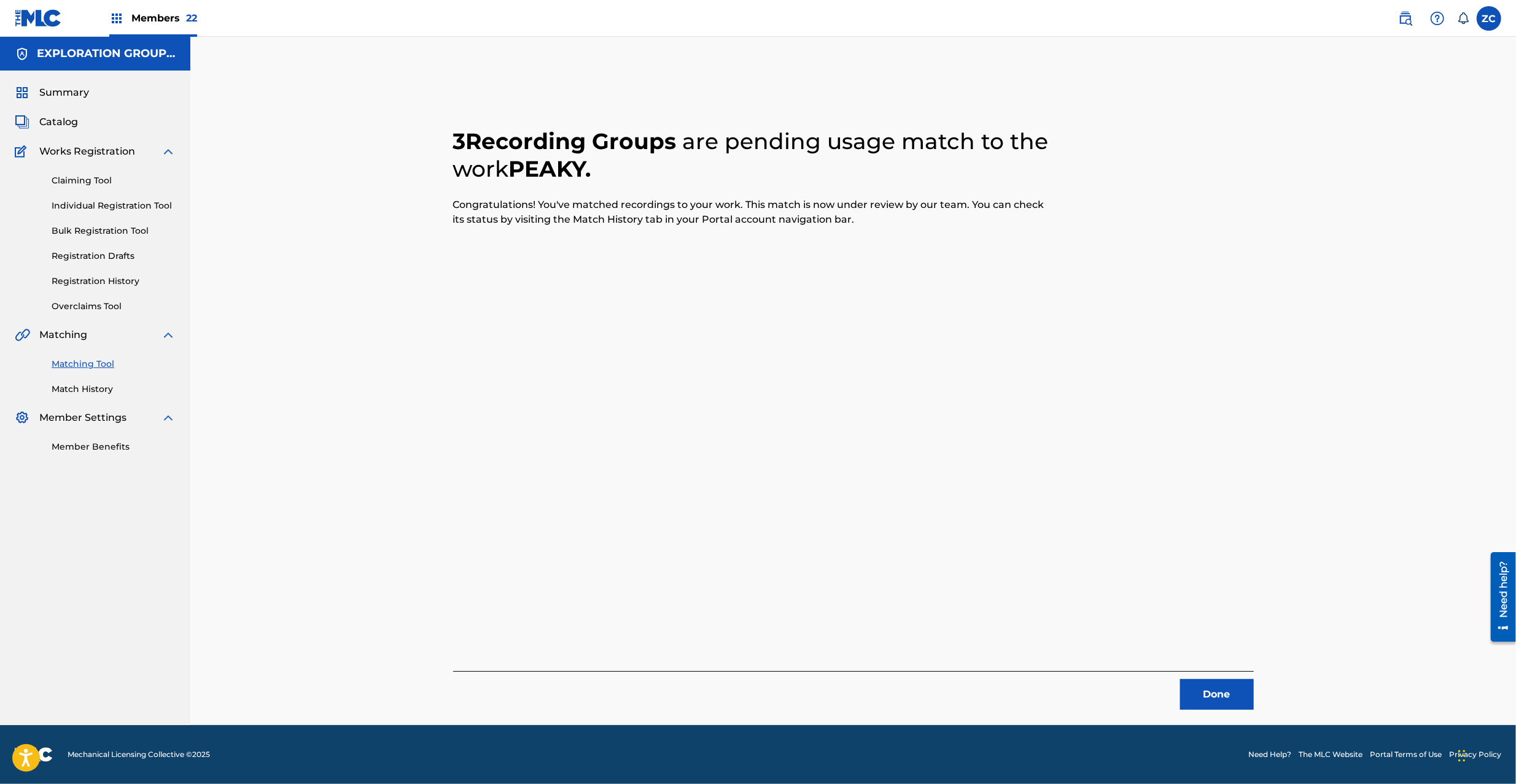
click at [1212, 693] on button "Done" at bounding box center [1216, 695] width 74 height 31
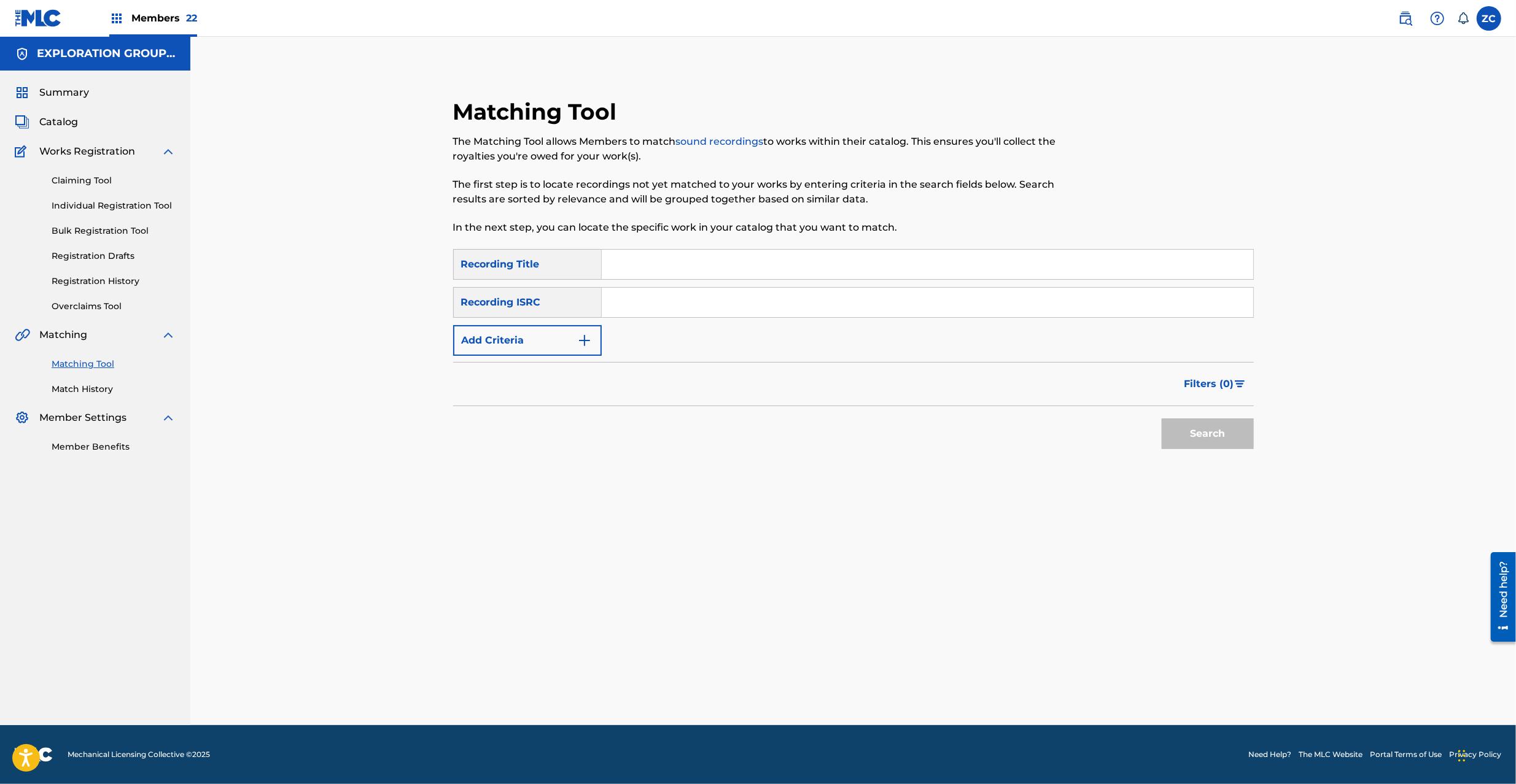
click at [1057, 302] on input "Search Form" at bounding box center [927, 302] width 651 height 30
paste input "JPR752200213"
type input "JPR752200213"
click at [1197, 427] on button "Search" at bounding box center [1207, 434] width 92 height 31
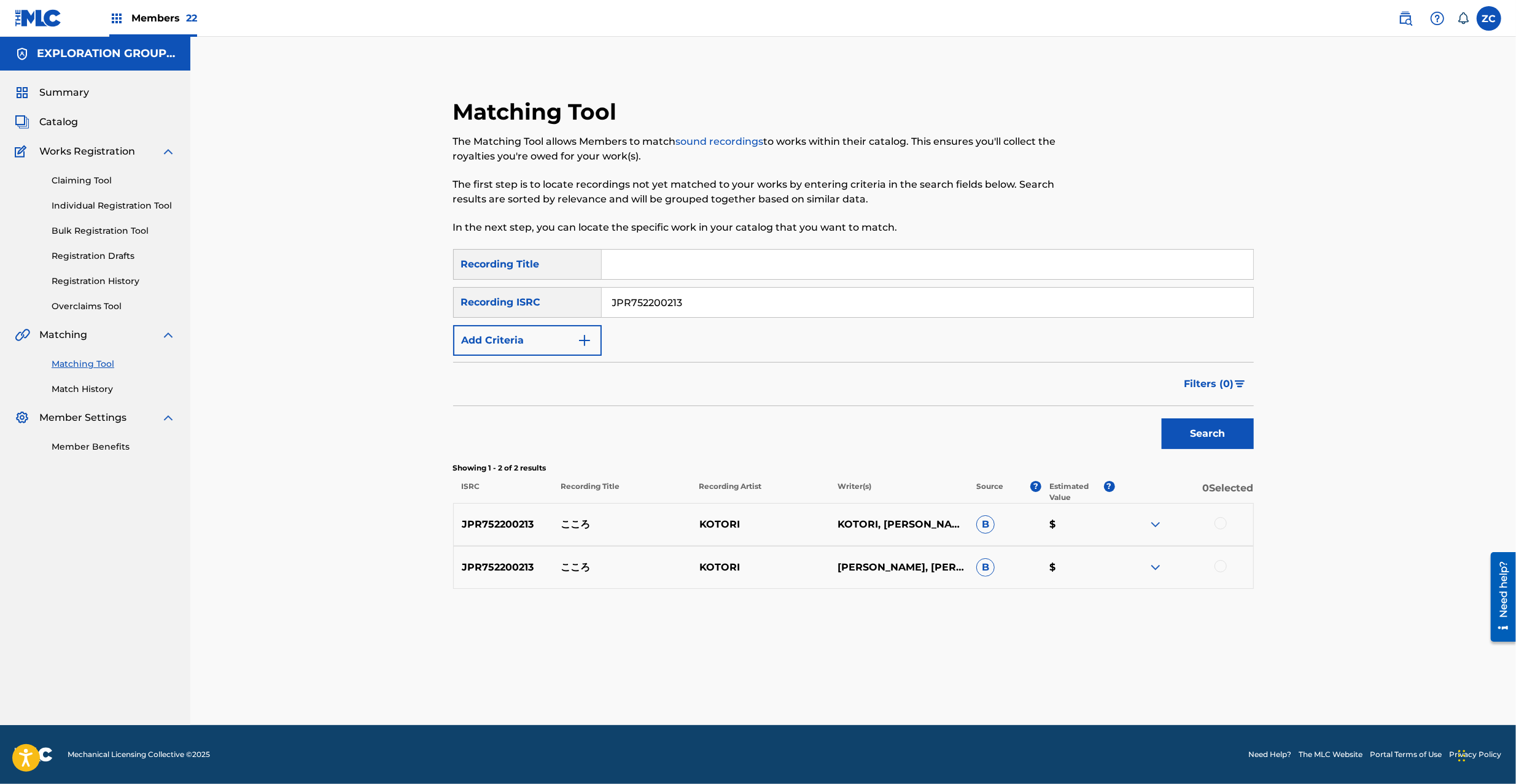
click at [1223, 522] on div at bounding box center [1220, 524] width 12 height 12
click at [1218, 563] on div at bounding box center [1220, 566] width 12 height 12
click at [895, 678] on button "Match 2 Groups" at bounding box center [863, 684] width 136 height 31
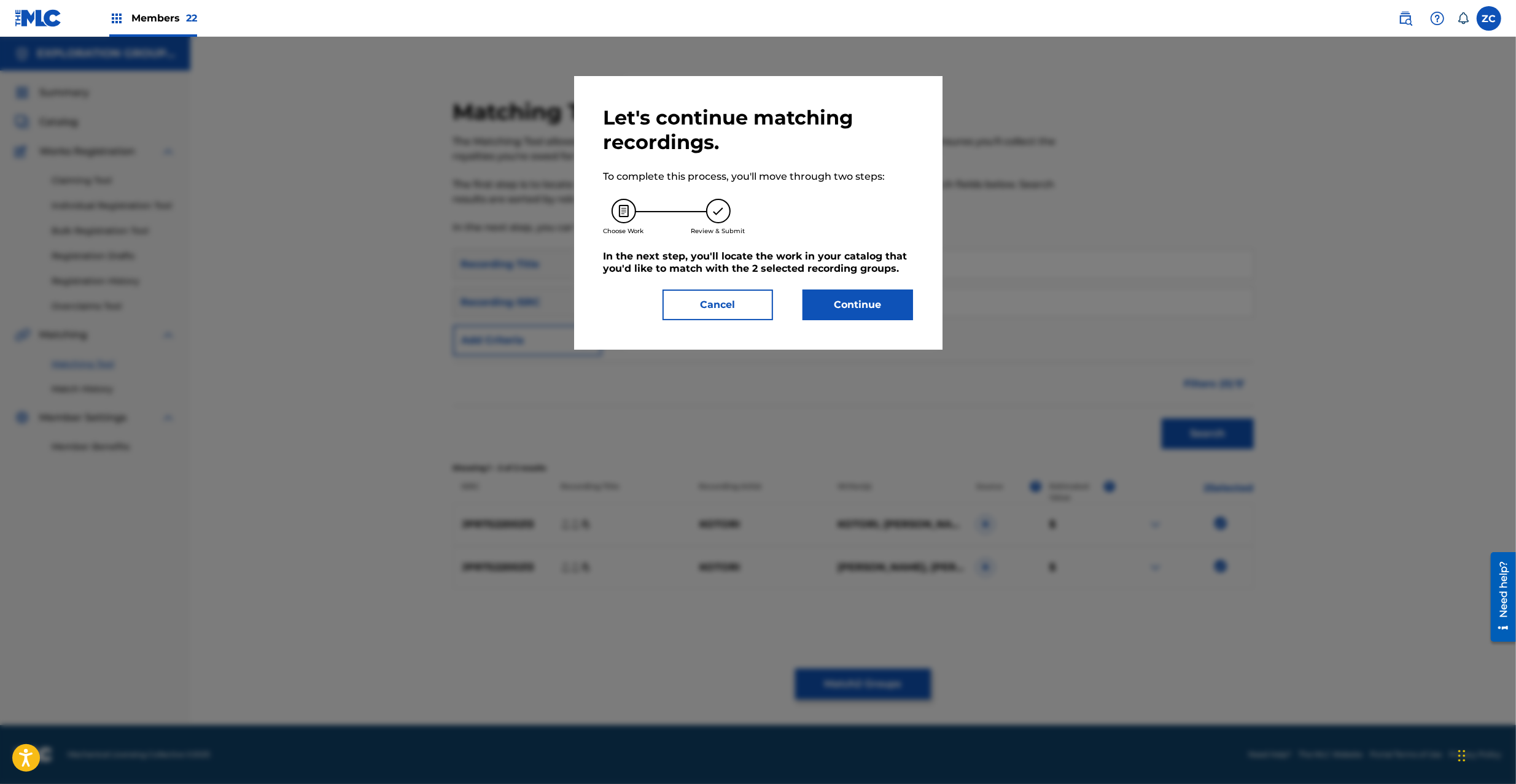
click at [826, 305] on button "Continue" at bounding box center [857, 305] width 110 height 31
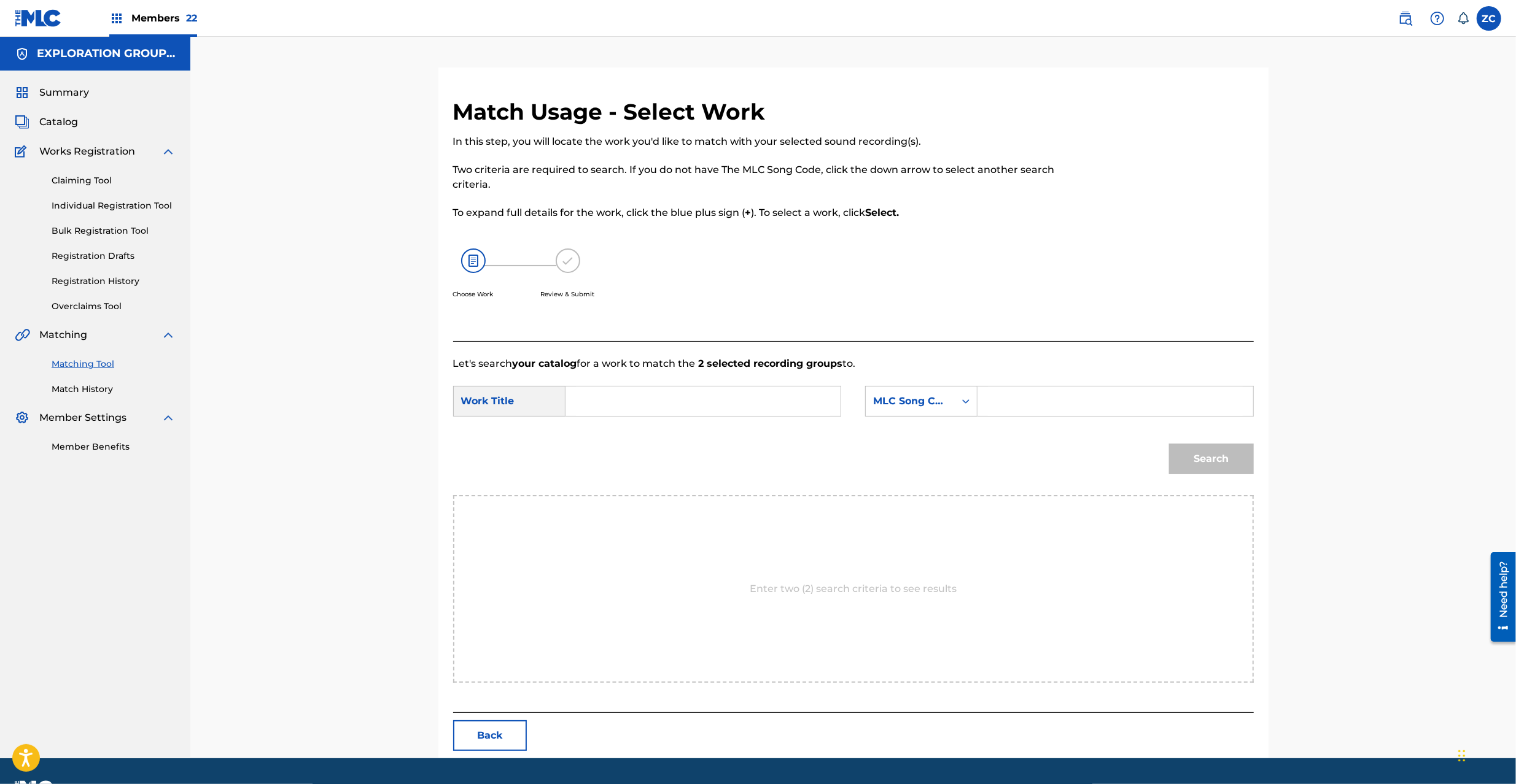
click at [726, 388] on input "Search Form" at bounding box center [702, 401] width 254 height 30
paste input "Kokoro KE3UH2"
click at [686, 401] on input "Kokoro KE3UH2" at bounding box center [702, 401] width 254 height 30
click at [640, 406] on input "Kokoro KE3UH2" at bounding box center [702, 401] width 254 height 30
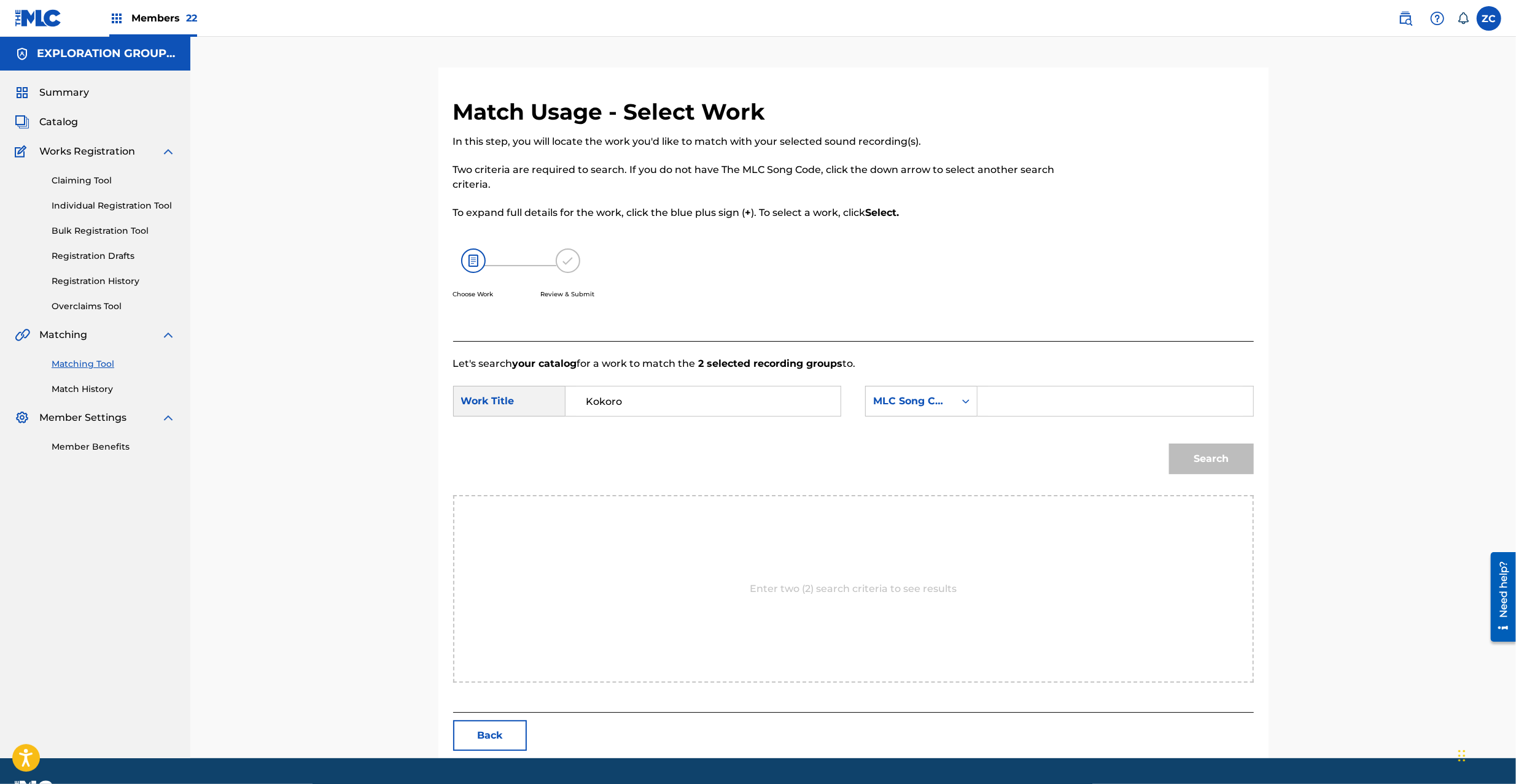
type input "Kokoro"
click at [1061, 398] on input "Search Form" at bounding box center [1115, 401] width 254 height 30
paste input "KE3UH2"
type input "KE3UH2"
click at [1216, 457] on button "Search" at bounding box center [1211, 459] width 85 height 31
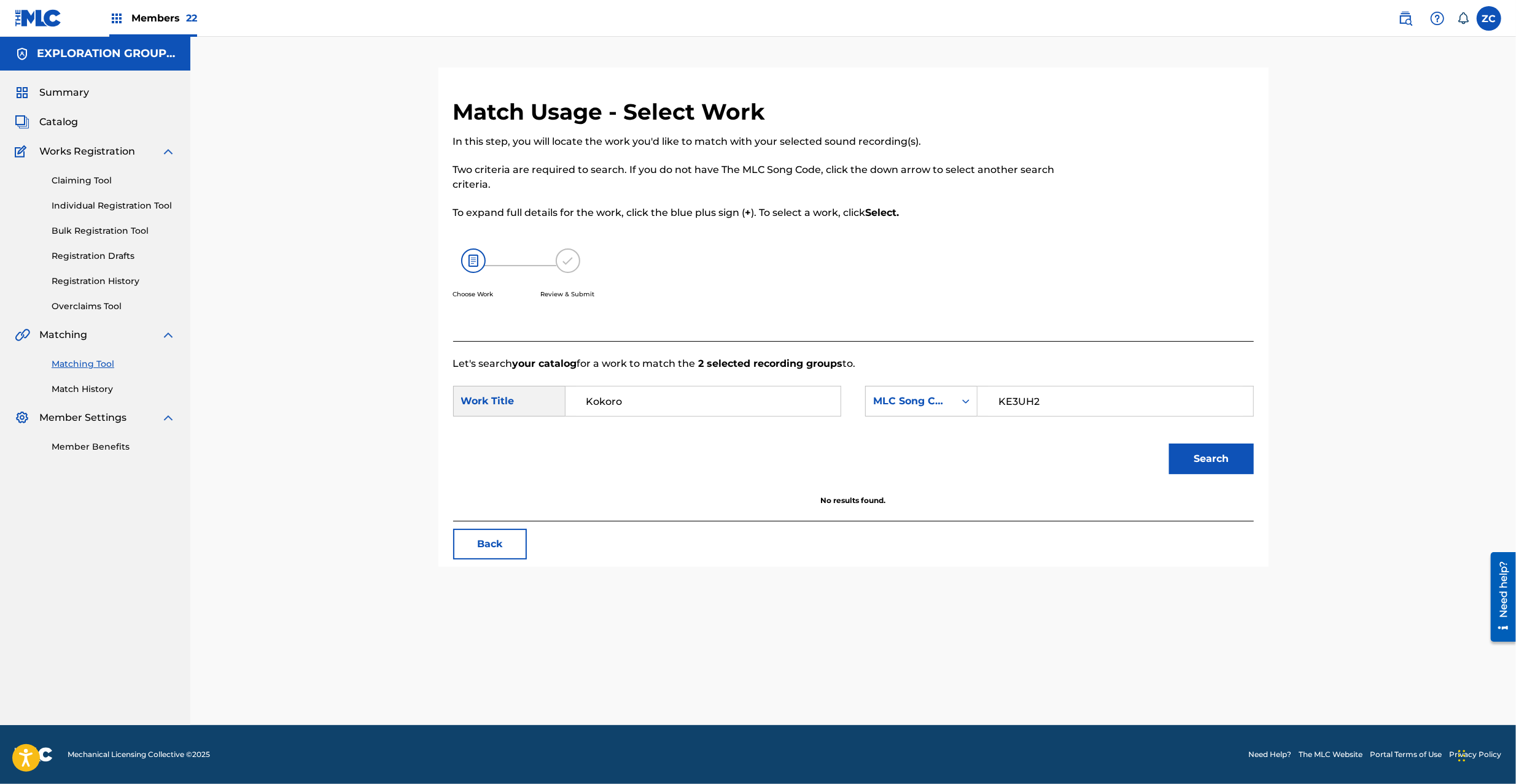
click at [507, 539] on button "Back" at bounding box center [490, 544] width 74 height 31
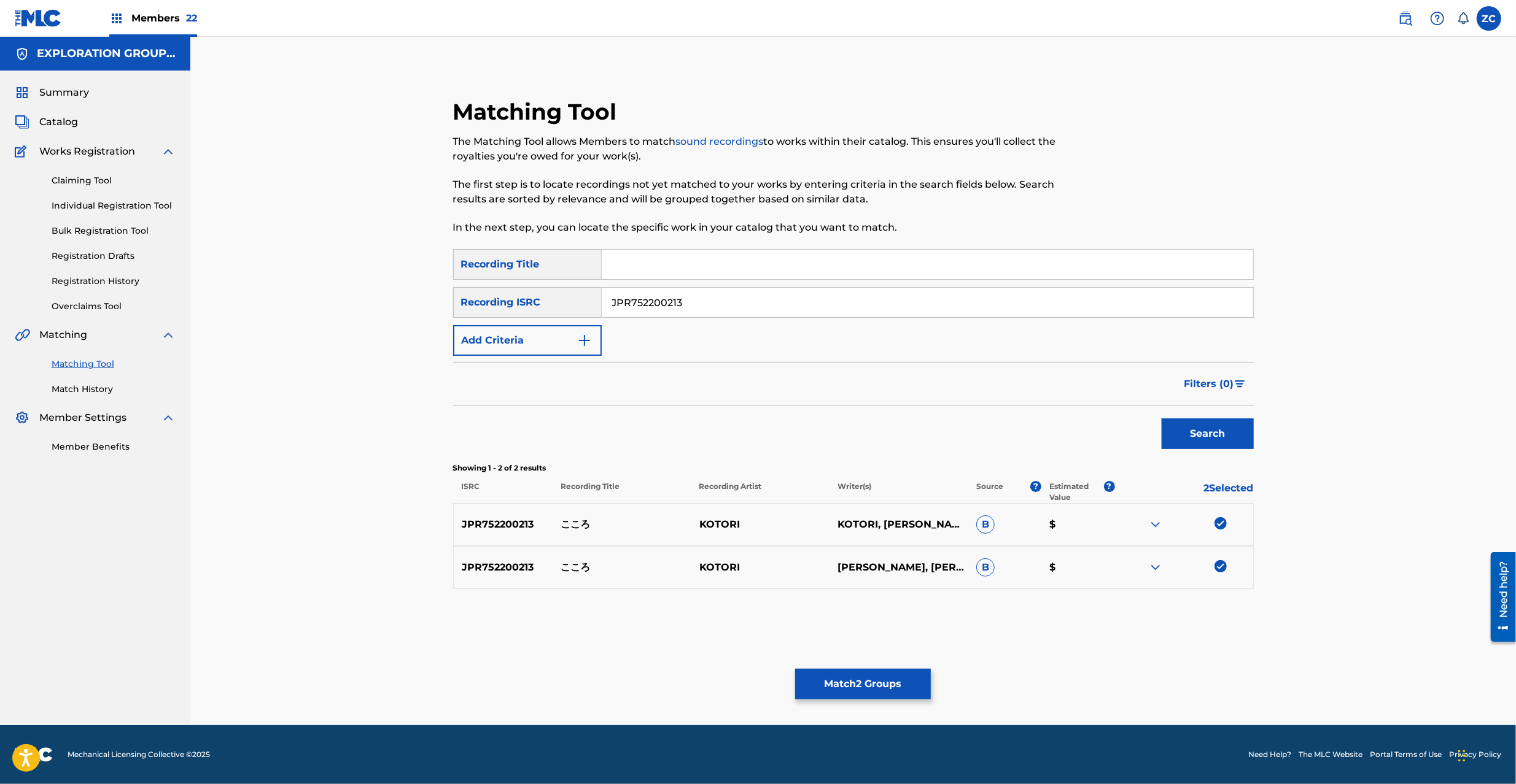
drag, startPoint x: 1221, startPoint y: 524, endPoint x: 1219, endPoint y: 566, distance: 42.0
click at [1221, 524] on img at bounding box center [1220, 524] width 12 height 12
click at [1219, 570] on img at bounding box center [1220, 566] width 12 height 12
click at [874, 307] on input "JPR752200213" at bounding box center [927, 302] width 651 height 30
paste input "177"
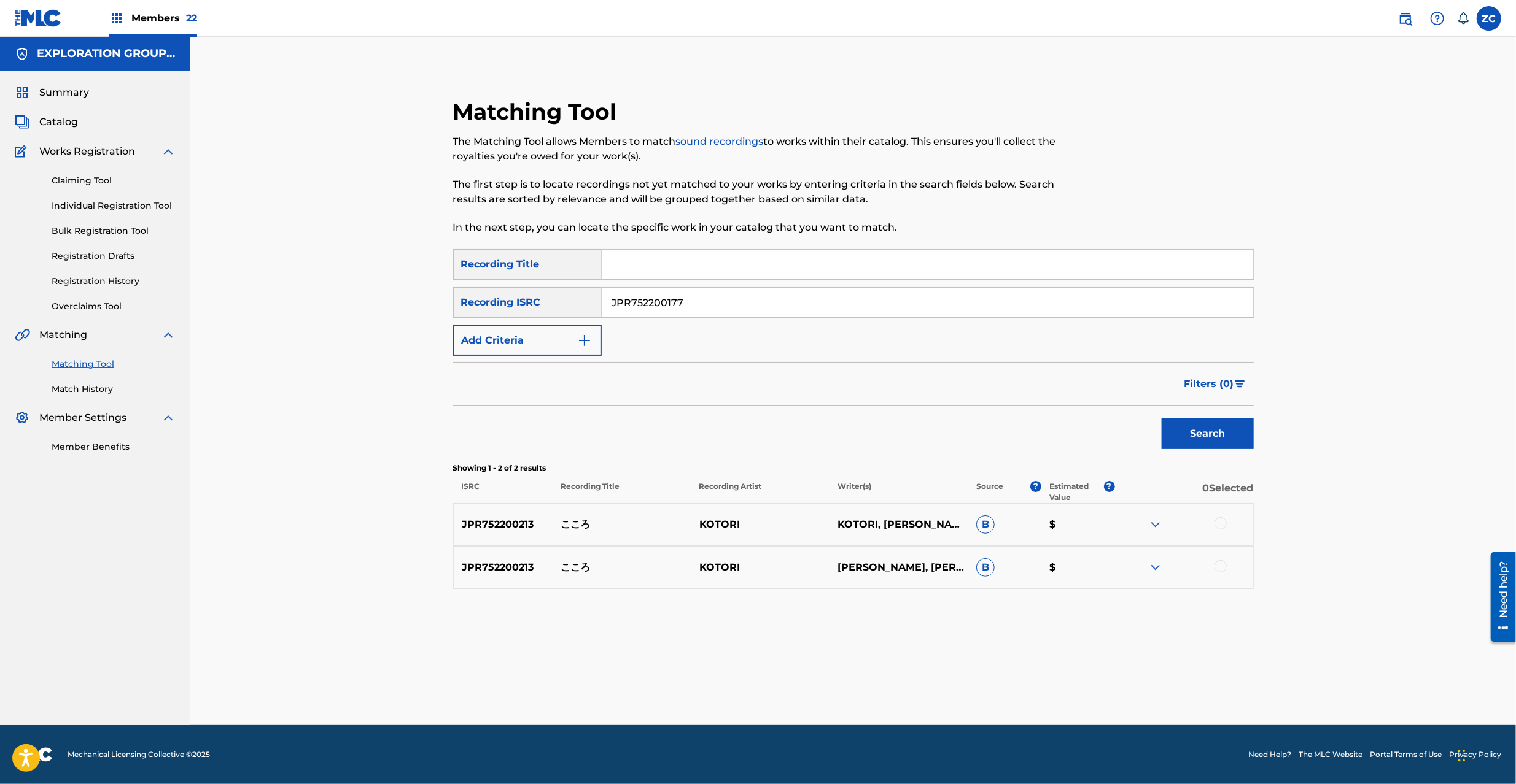
type input "JPR752200177"
click at [1181, 429] on button "Search" at bounding box center [1207, 434] width 92 height 31
click at [1223, 521] on div at bounding box center [1220, 524] width 12 height 12
click at [1221, 568] on div at bounding box center [1220, 566] width 12 height 12
drag, startPoint x: 918, startPoint y: 687, endPoint x: 918, endPoint y: 680, distance: 7.0
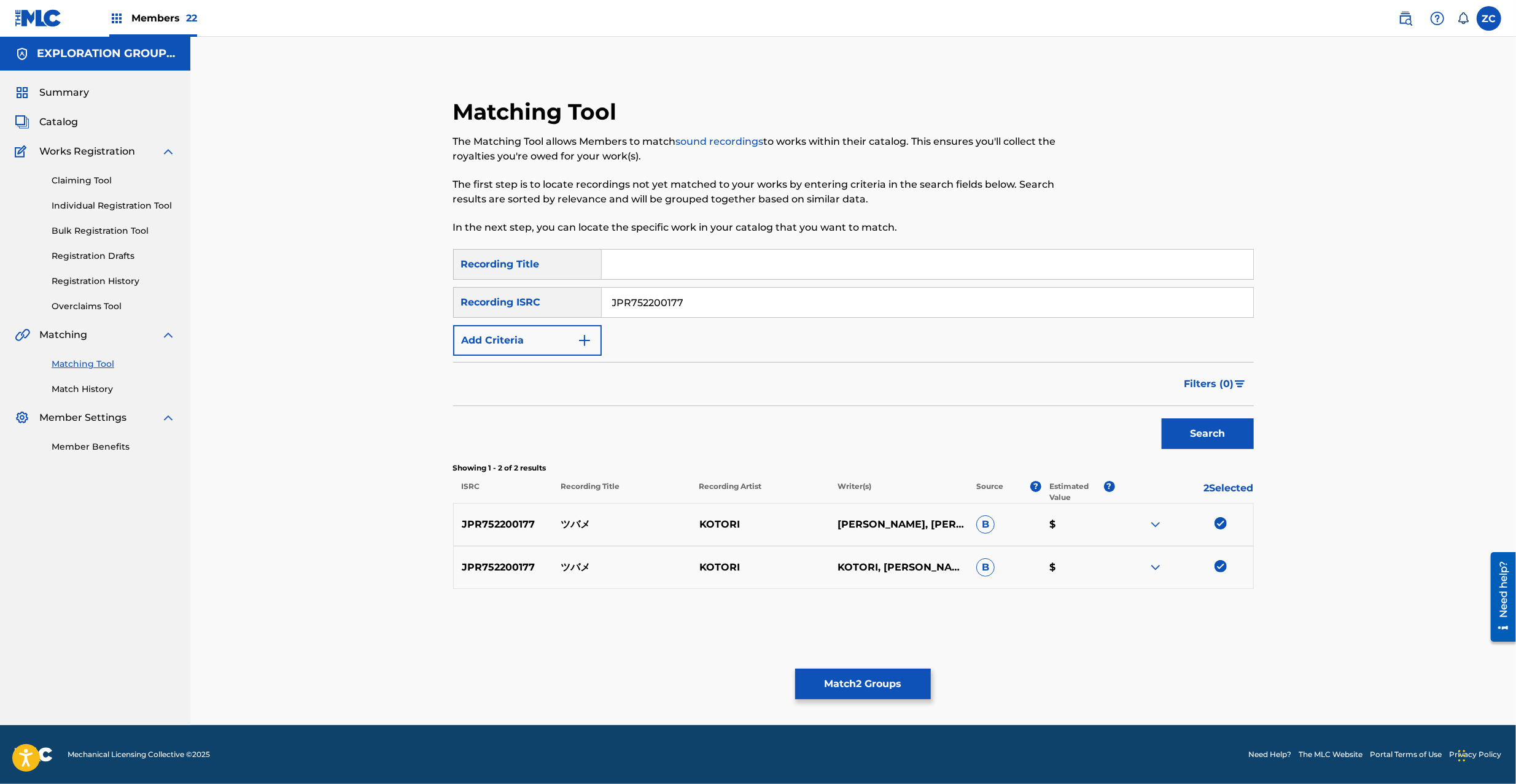
click at [918, 680] on button "Match 2 Groups" at bounding box center [863, 684] width 136 height 31
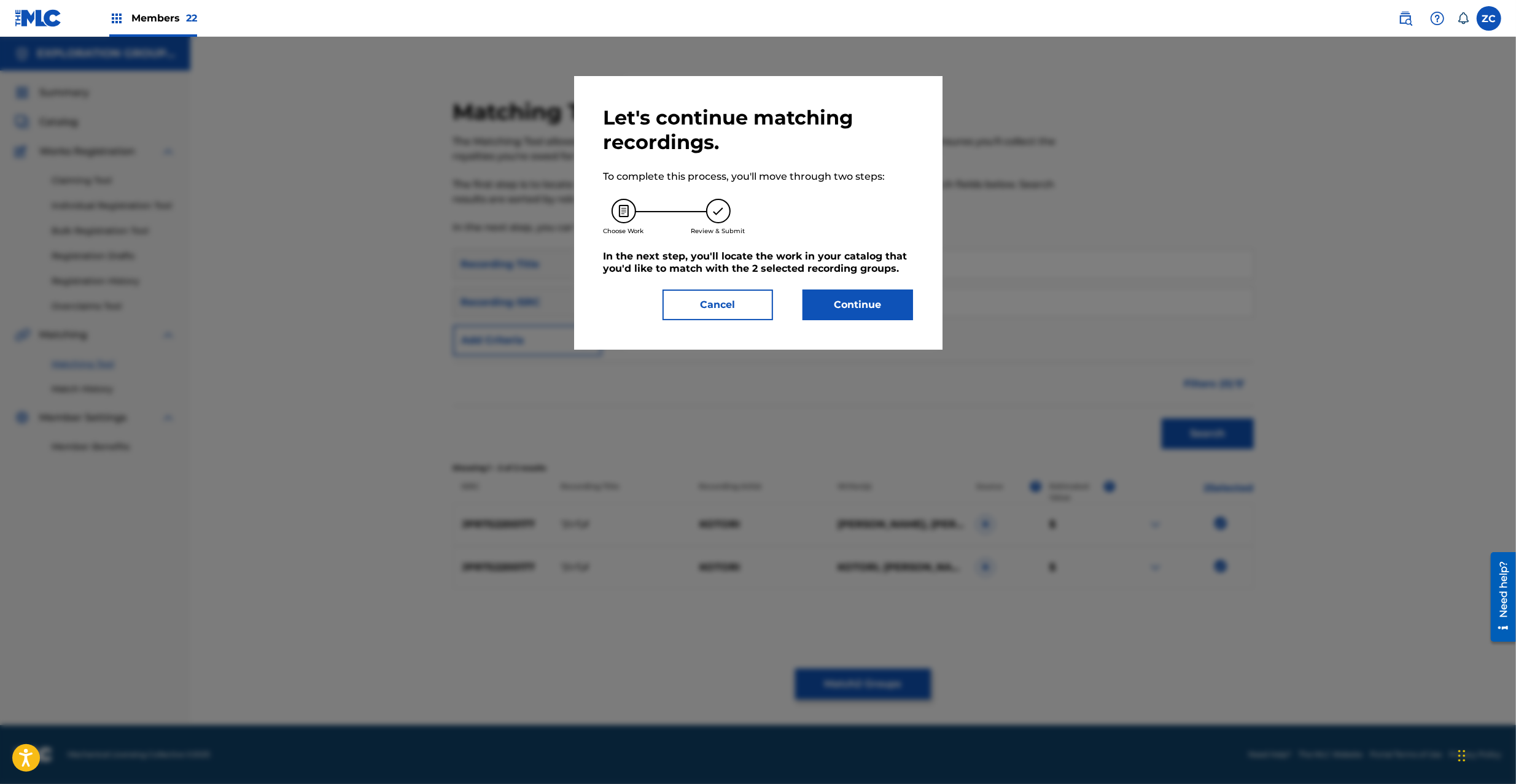
click at [838, 307] on button "Continue" at bounding box center [857, 305] width 110 height 31
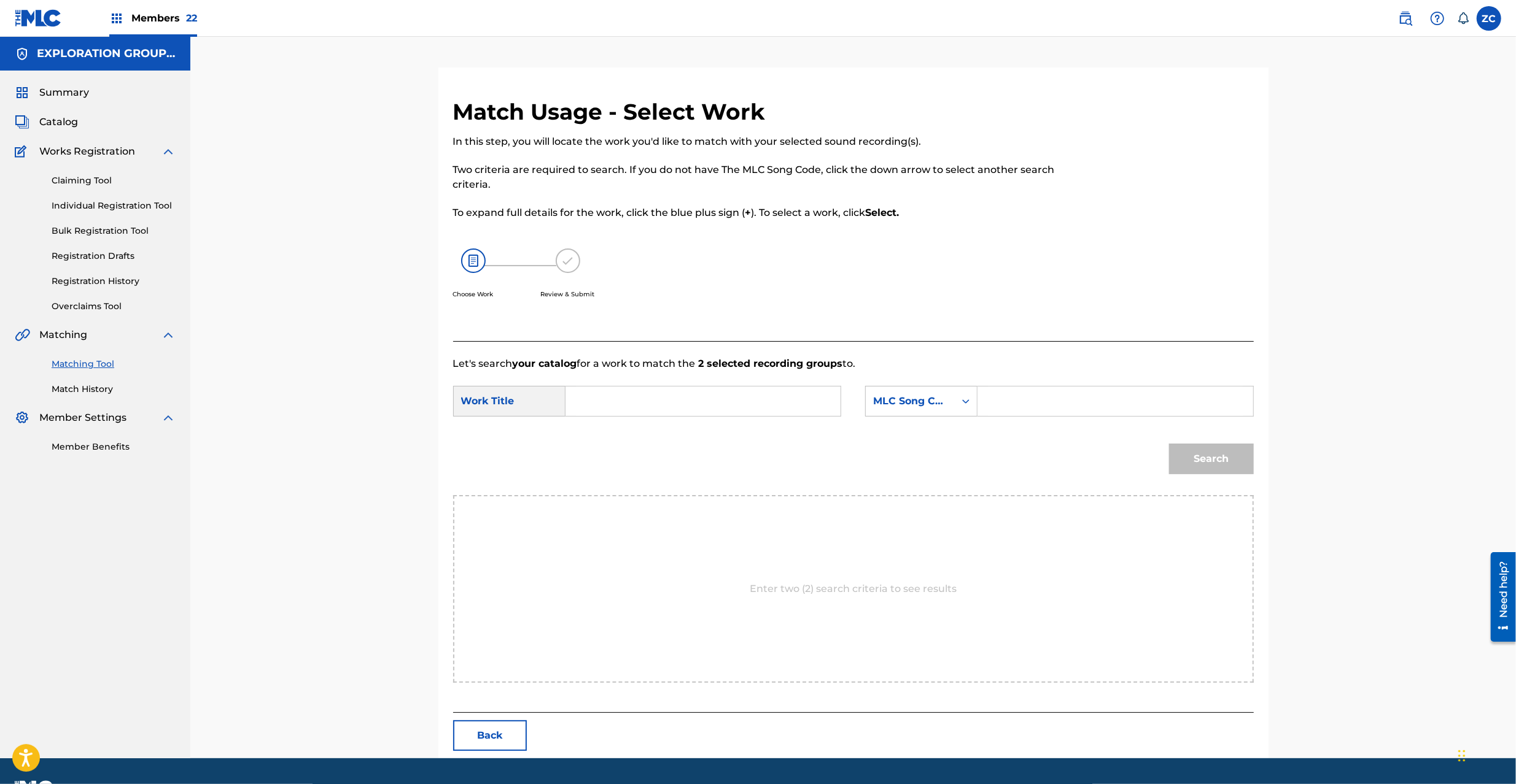
click at [734, 417] on div "SearchWithCriteria778accd3-24ce-4654-b38a-ef5099cf7b35 Work Title SearchWithCri…" at bounding box center [853, 405] width 800 height 38
click at [734, 395] on input "Search Form" at bounding box center [702, 401] width 254 height 30
paste input "Tsubame TB1WAO"
click at [663, 405] on input "Tsubame TB1WAO" at bounding box center [702, 401] width 254 height 30
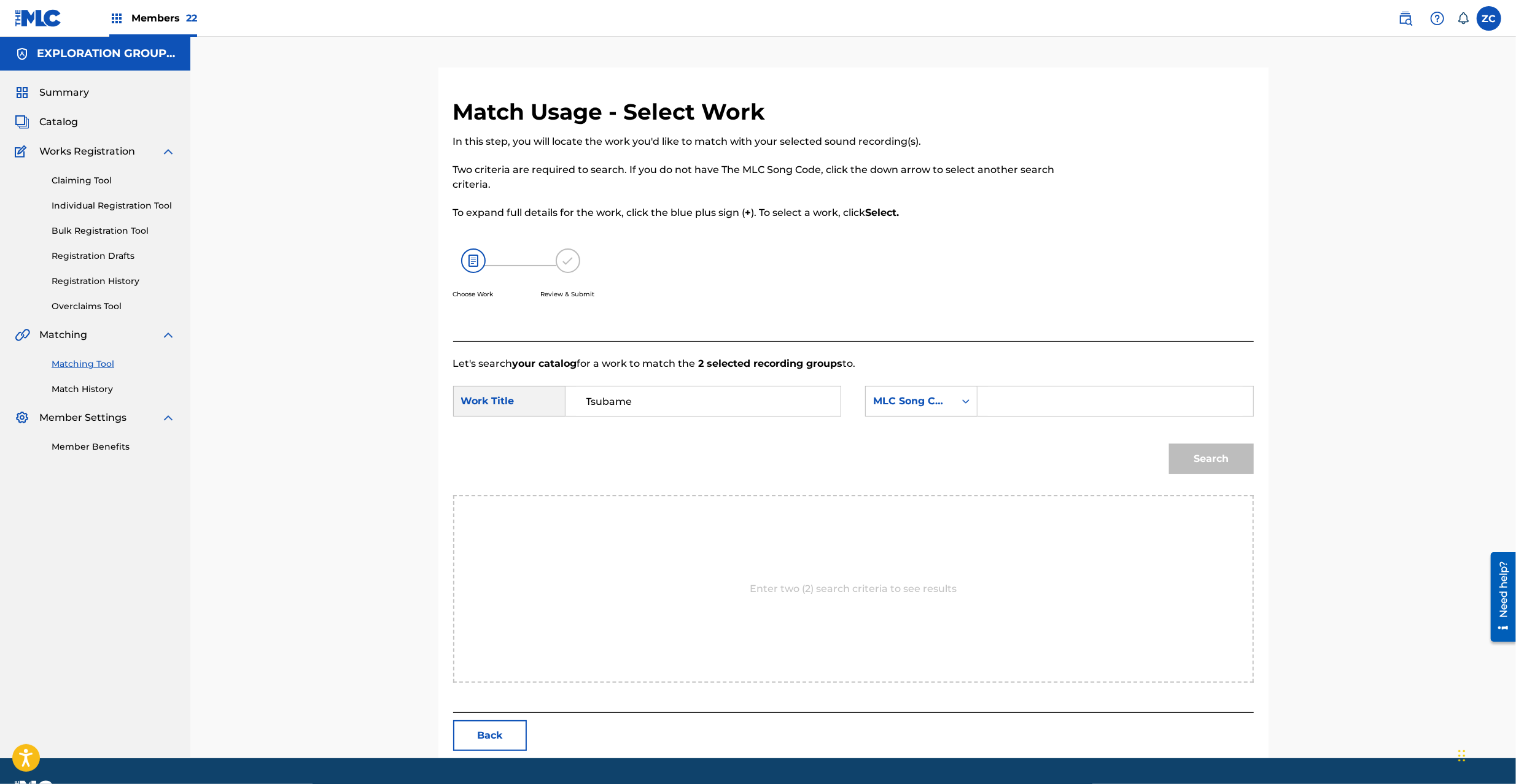
type input "Tsubame"
click at [1106, 406] on input "Search Form" at bounding box center [1115, 401] width 254 height 30
paste input "TB1WAO"
type input "TB1WAO"
click at [1232, 457] on button "Search" at bounding box center [1211, 459] width 85 height 31
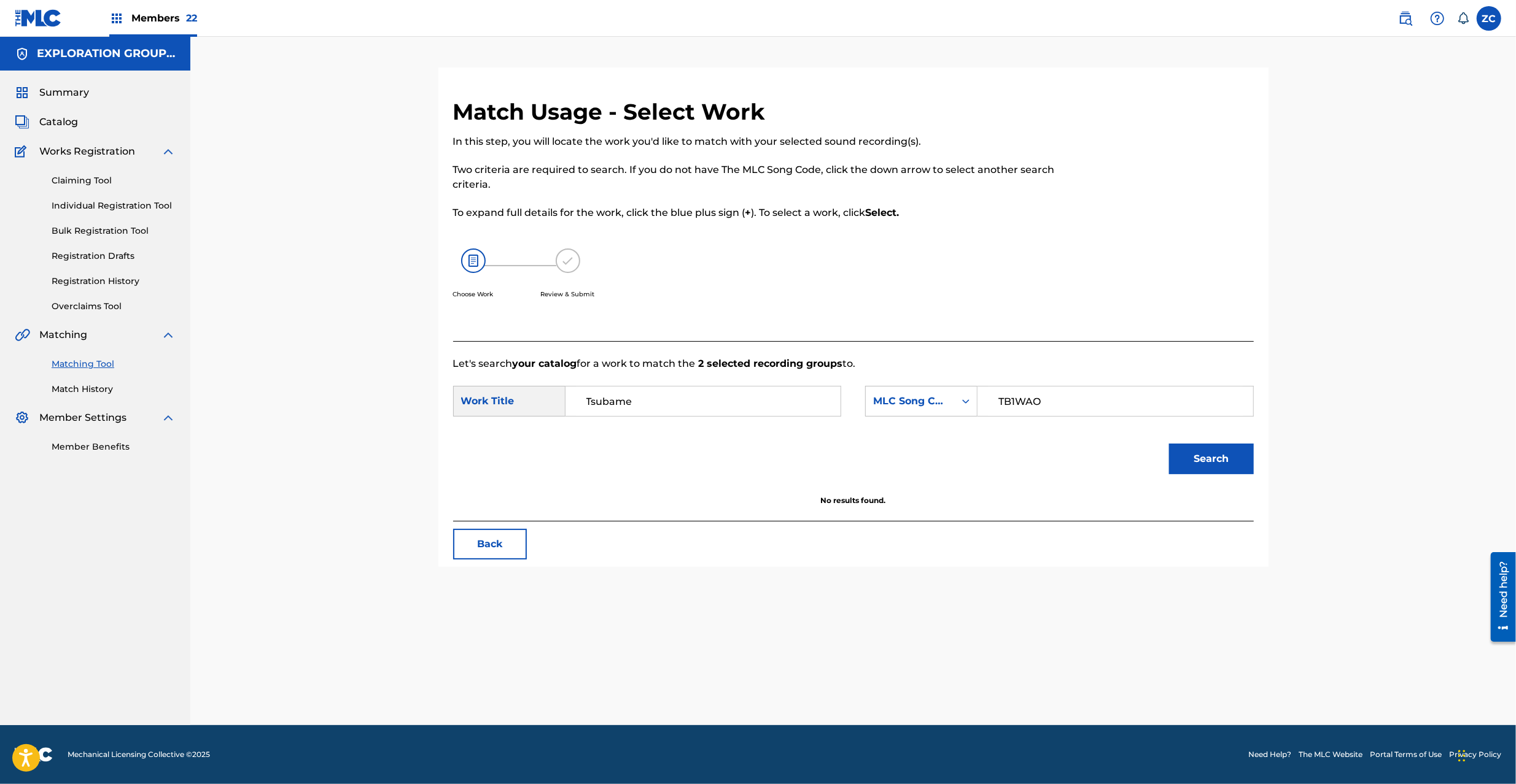
click at [503, 553] on button "Back" at bounding box center [490, 544] width 74 height 31
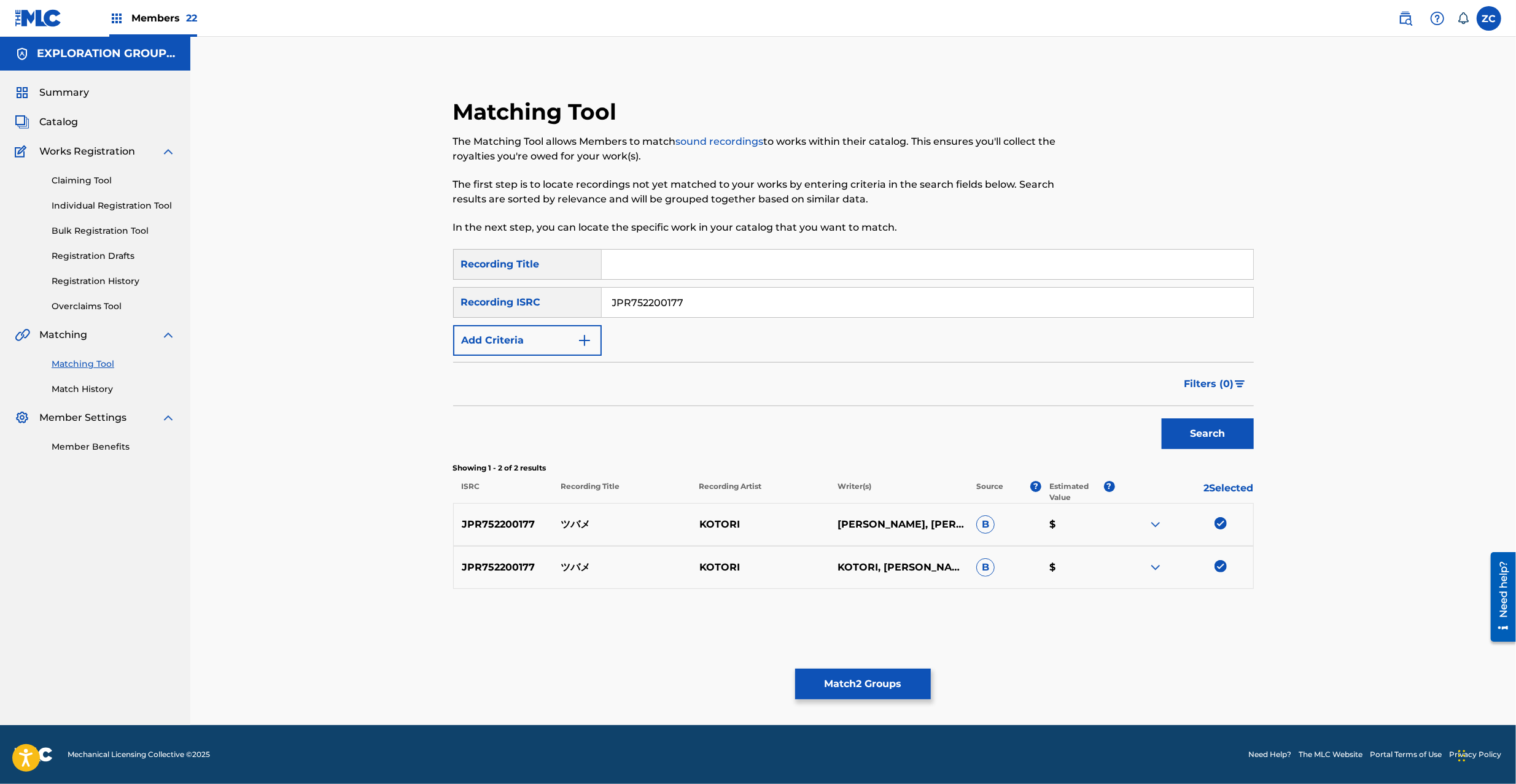
drag, startPoint x: 1219, startPoint y: 512, endPoint x: 1221, endPoint y: 536, distance: 24.1
click at [1219, 516] on div "JPR752200177 ツバメ [PERSON_NAME], [PERSON_NAME], [PERSON_NAME], [PERSON_NAME], [P…" at bounding box center [853, 524] width 800 height 43
click at [1227, 524] on div at bounding box center [1183, 524] width 138 height 14
click at [1219, 521] on img at bounding box center [1220, 524] width 12 height 12
click at [1221, 564] on img at bounding box center [1220, 566] width 12 height 12
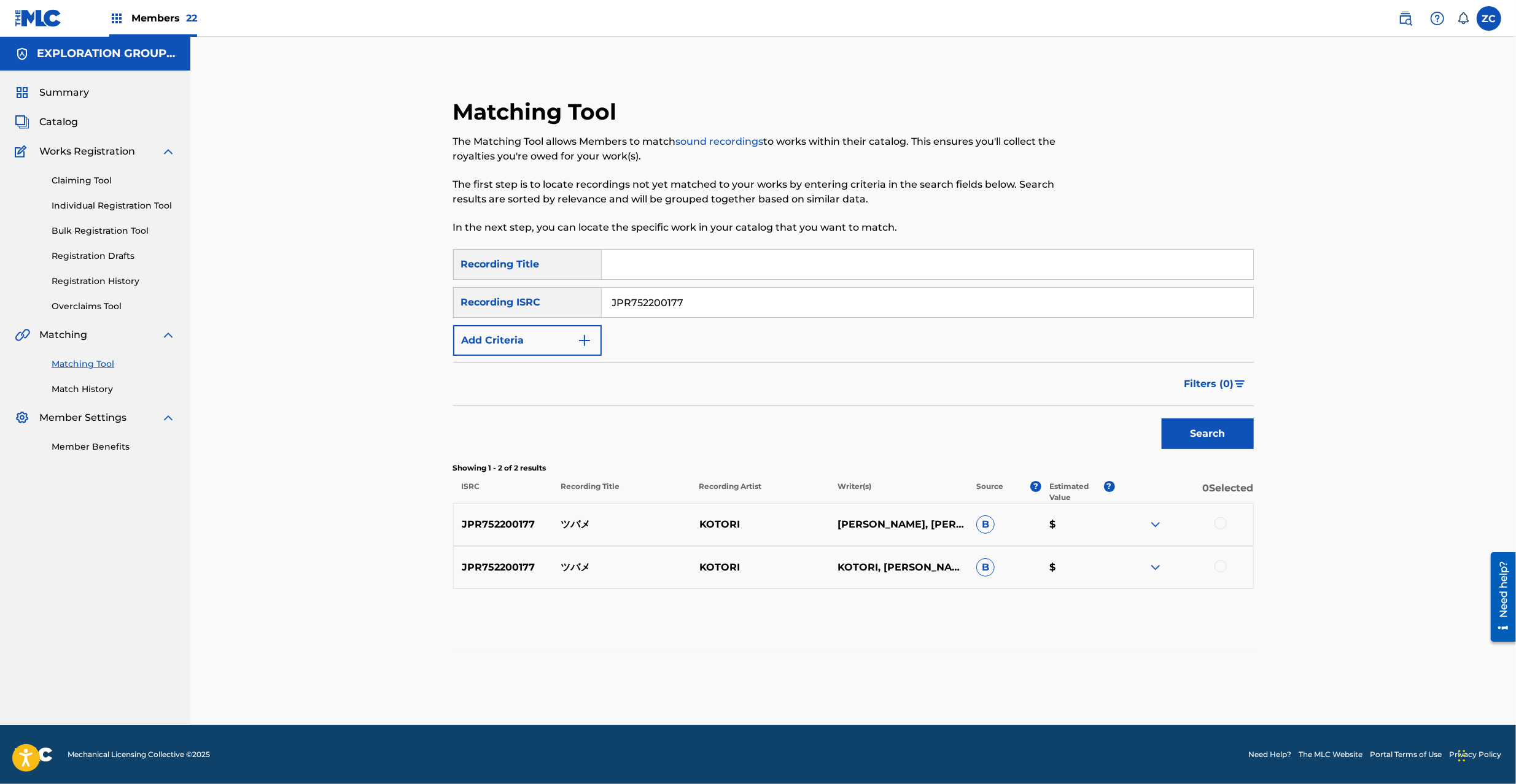
click at [723, 289] on input "JPR752200177" at bounding box center [927, 302] width 651 height 30
paste input "N792259001"
type input "JPN792259001"
click at [1201, 428] on button "Search" at bounding box center [1207, 434] width 92 height 31
click at [1218, 525] on div at bounding box center [1220, 524] width 12 height 12
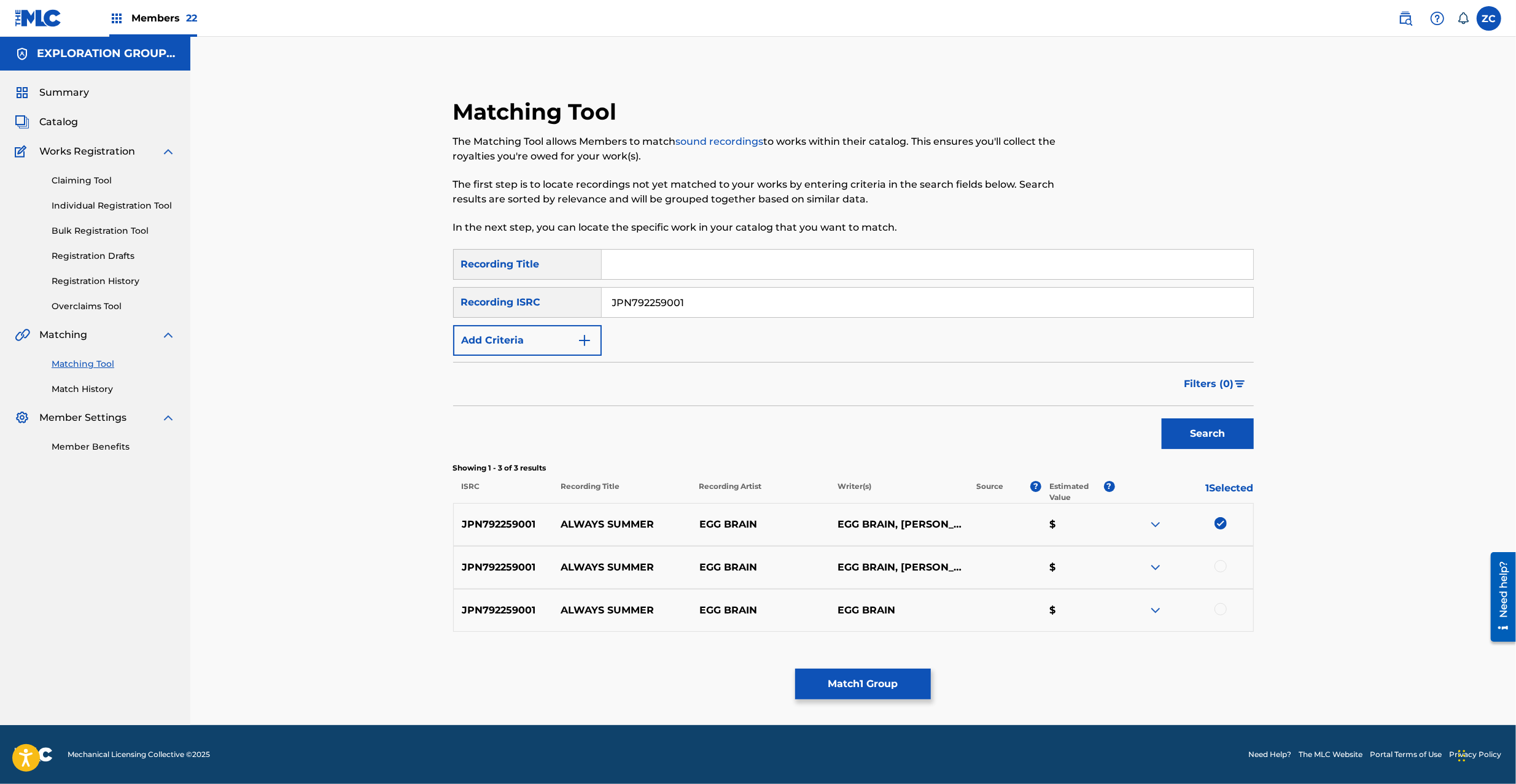
drag, startPoint x: 1221, startPoint y: 566, endPoint x: 1225, endPoint y: 600, distance: 34.2
click at [1221, 567] on div at bounding box center [1220, 566] width 12 height 12
click at [1218, 608] on div at bounding box center [1220, 609] width 12 height 12
click at [868, 685] on button "Match 3 Groups" at bounding box center [863, 684] width 136 height 31
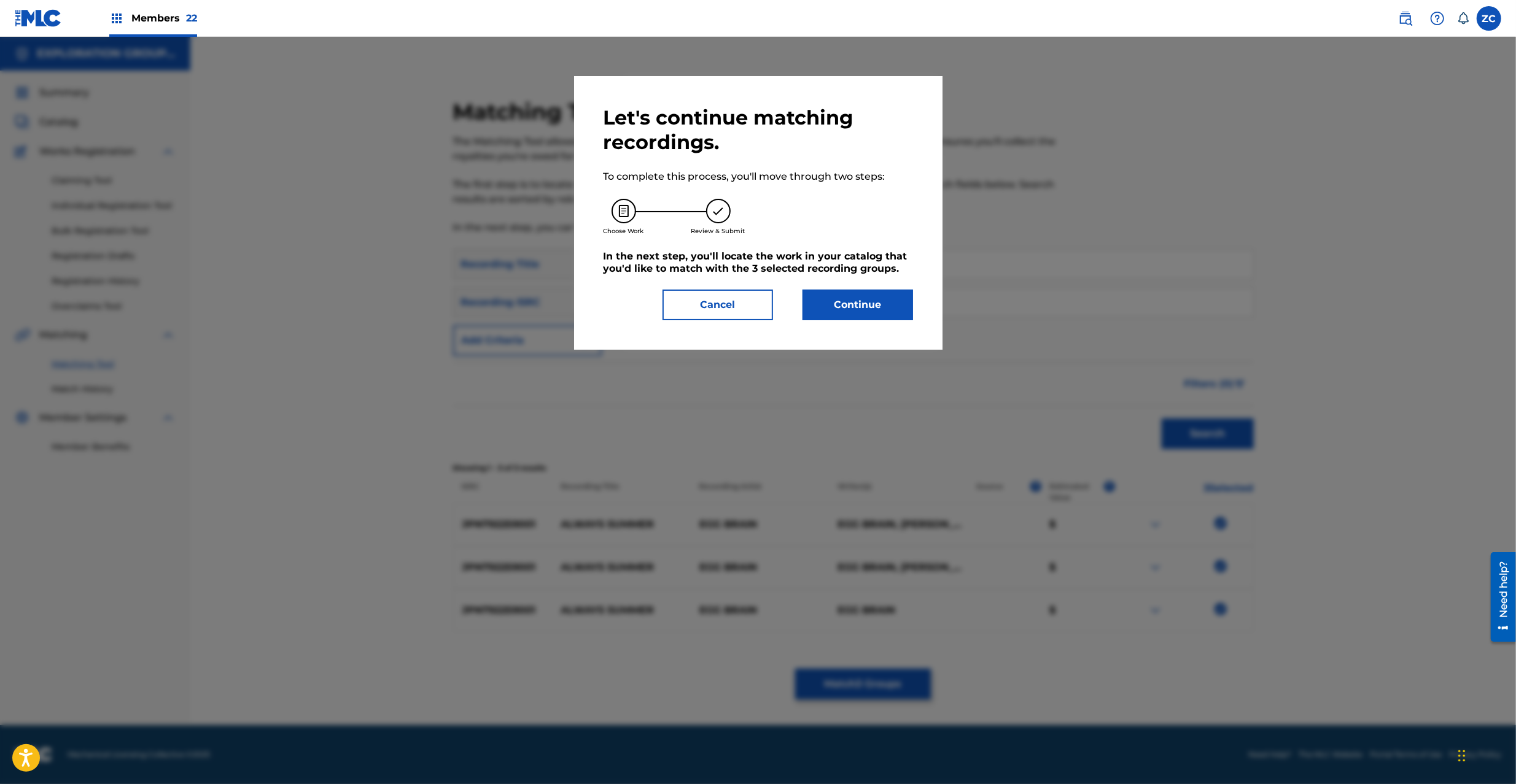
click at [857, 314] on button "Continue" at bounding box center [857, 305] width 110 height 31
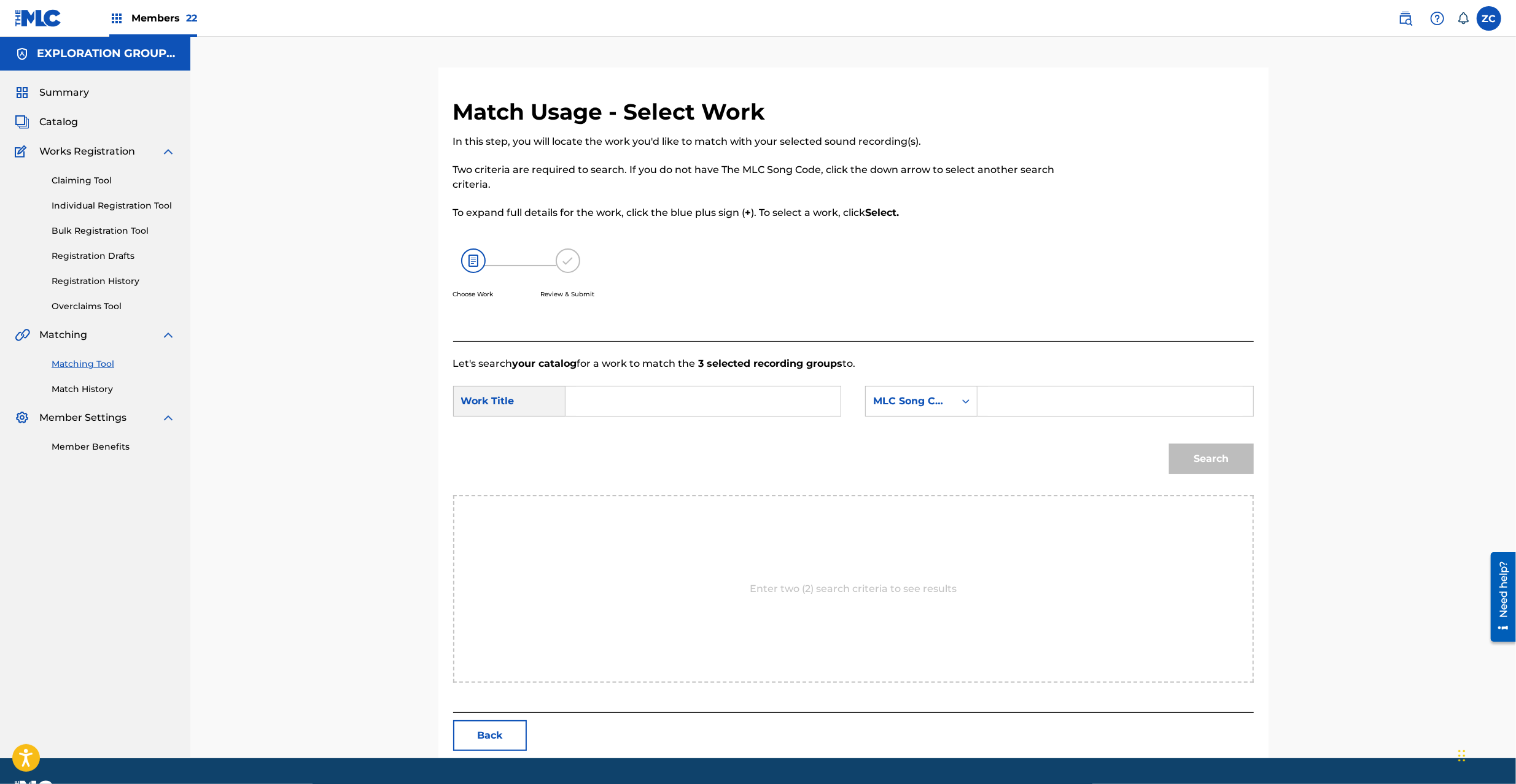
click at [695, 385] on form "SearchWithCriteria778accd3-24ce-4654-b38a-ef5099cf7b35 Work Title SearchWithCri…" at bounding box center [853, 434] width 800 height 124
click at [684, 405] on input "Search Form" at bounding box center [702, 401] width 254 height 30
paste input "Always Summer AW55IP"
click at [705, 395] on input "Always Summer AW55IP" at bounding box center [702, 401] width 254 height 30
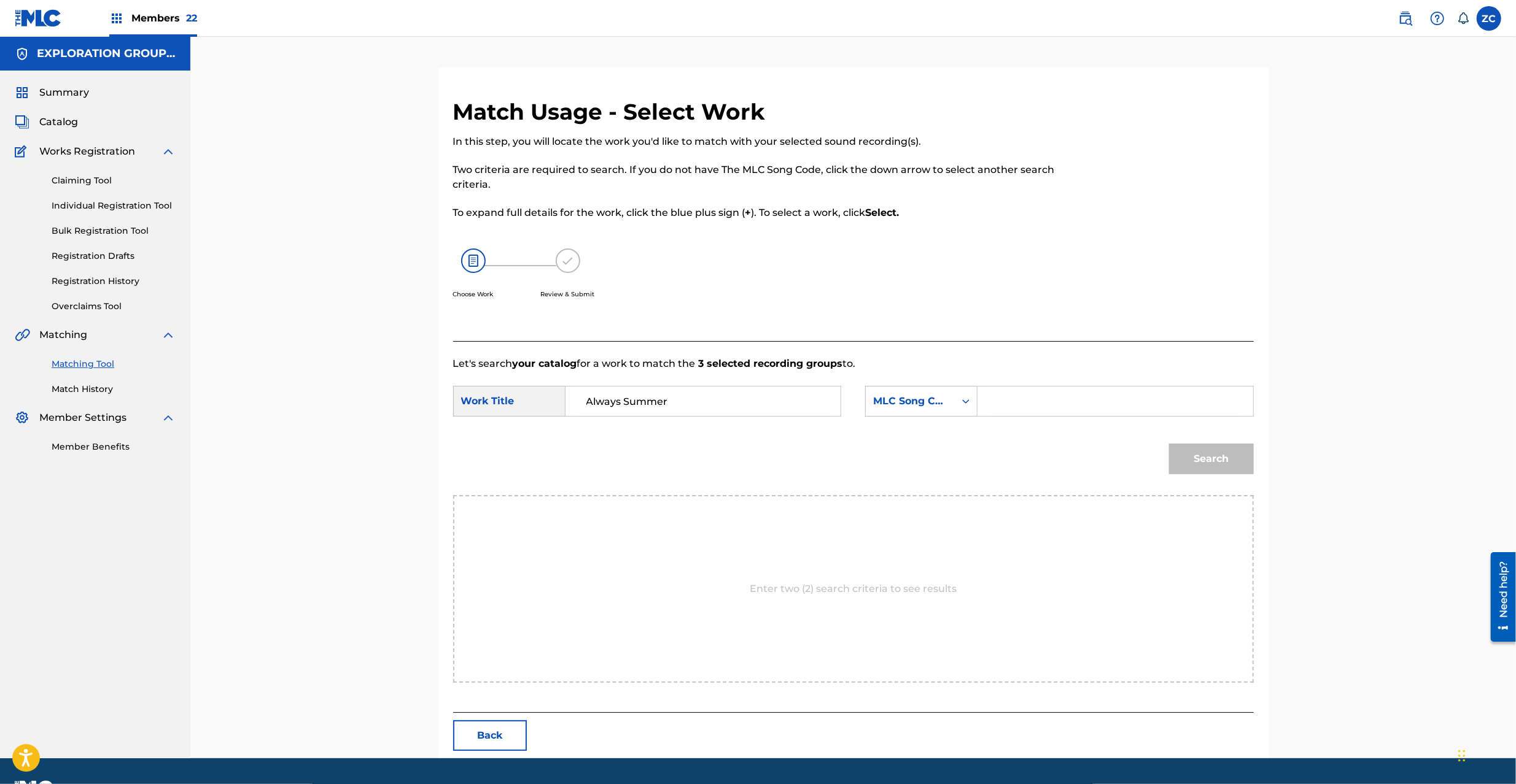
type input "Always Summer"
click at [1095, 386] on div "Search Form" at bounding box center [1115, 401] width 276 height 31
drag, startPoint x: 1114, startPoint y: 394, endPoint x: 1164, endPoint y: 416, distance: 54.6
click at [1114, 394] on input "Search Form" at bounding box center [1115, 401] width 254 height 30
paste input "AW55IP"
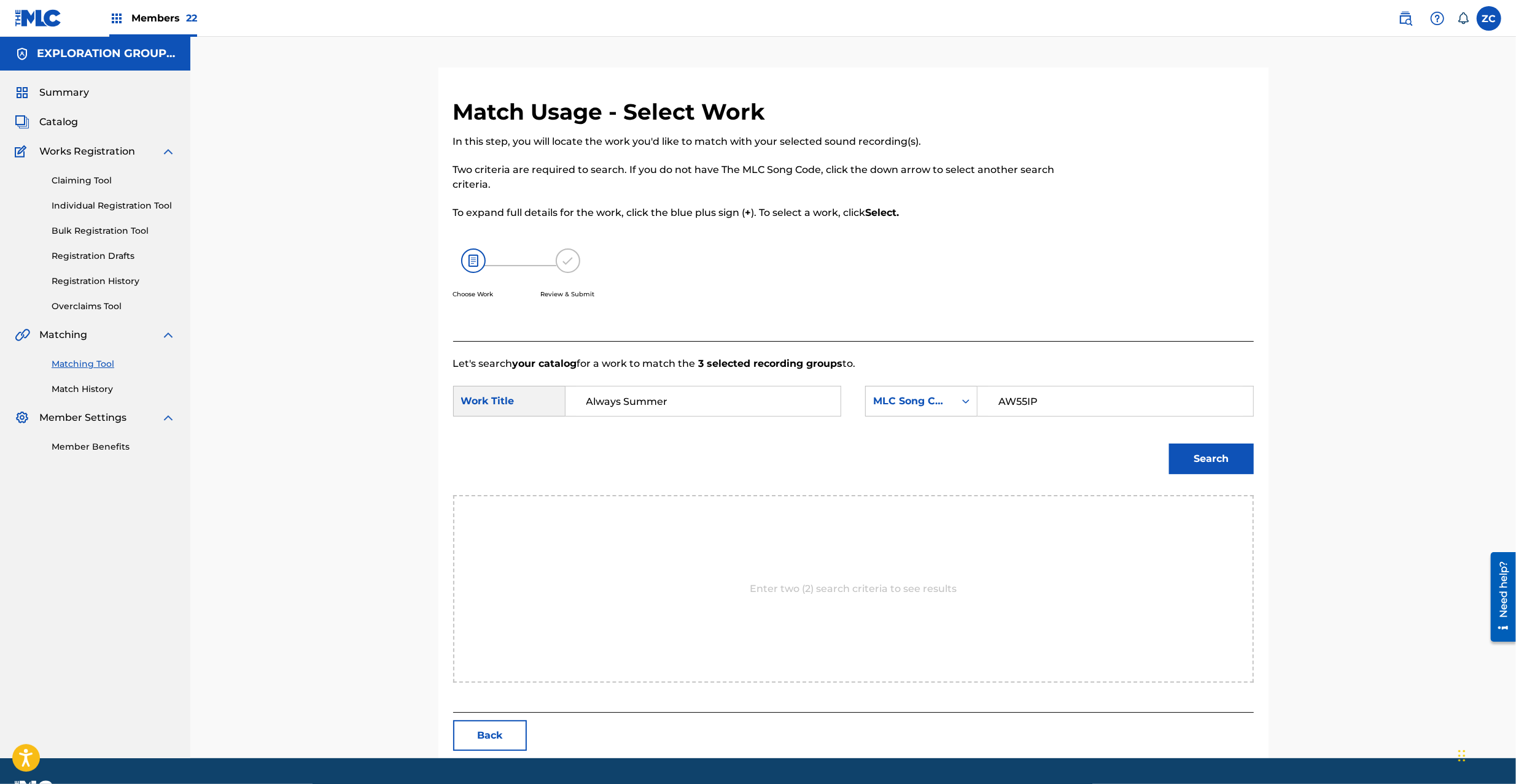
type input "AW55IP"
click at [1249, 479] on div "Search" at bounding box center [1208, 456] width 91 height 49
click at [1232, 462] on button "Search" at bounding box center [1211, 459] width 85 height 31
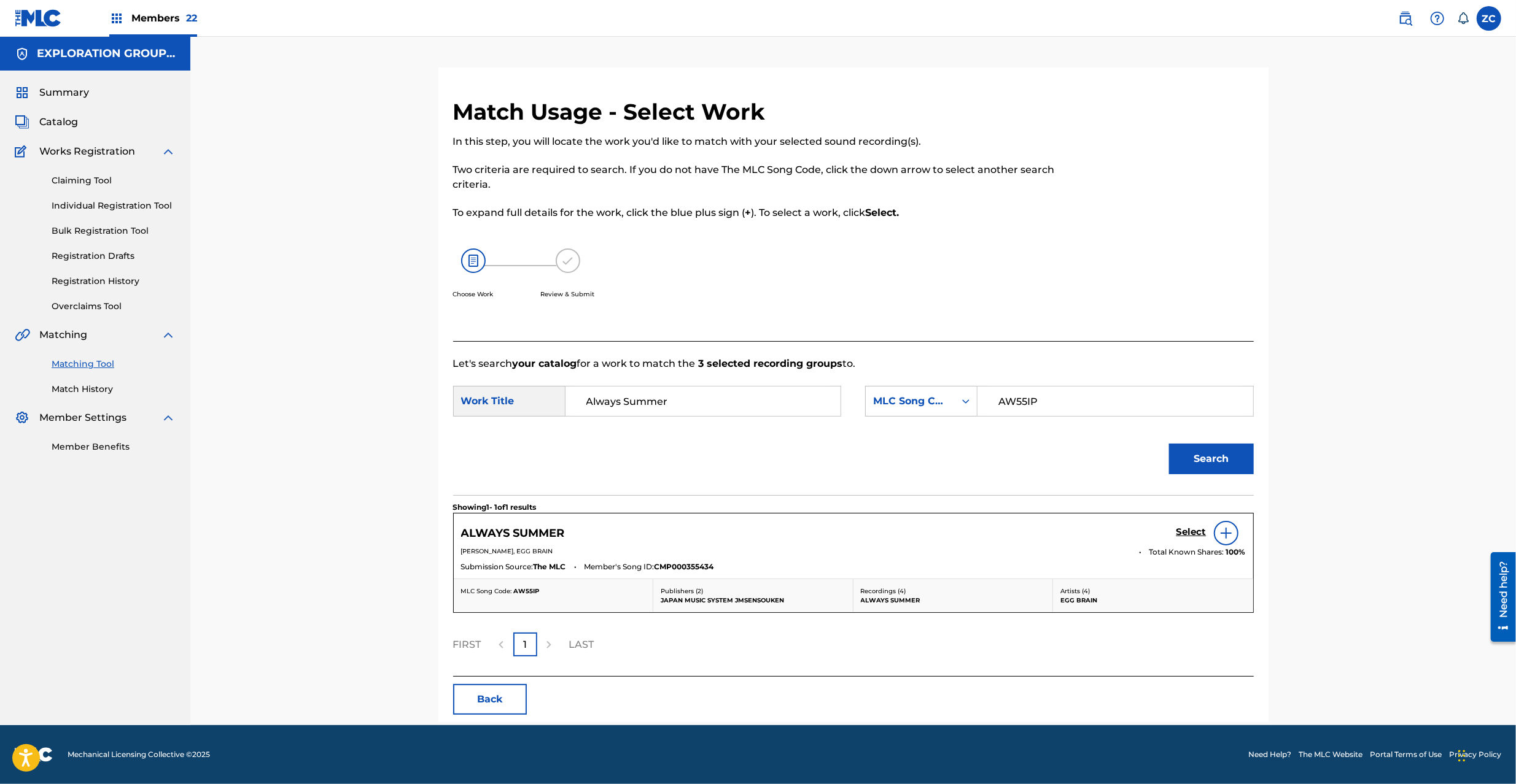
click at [1191, 529] on h5 "Select" at bounding box center [1191, 532] width 30 height 12
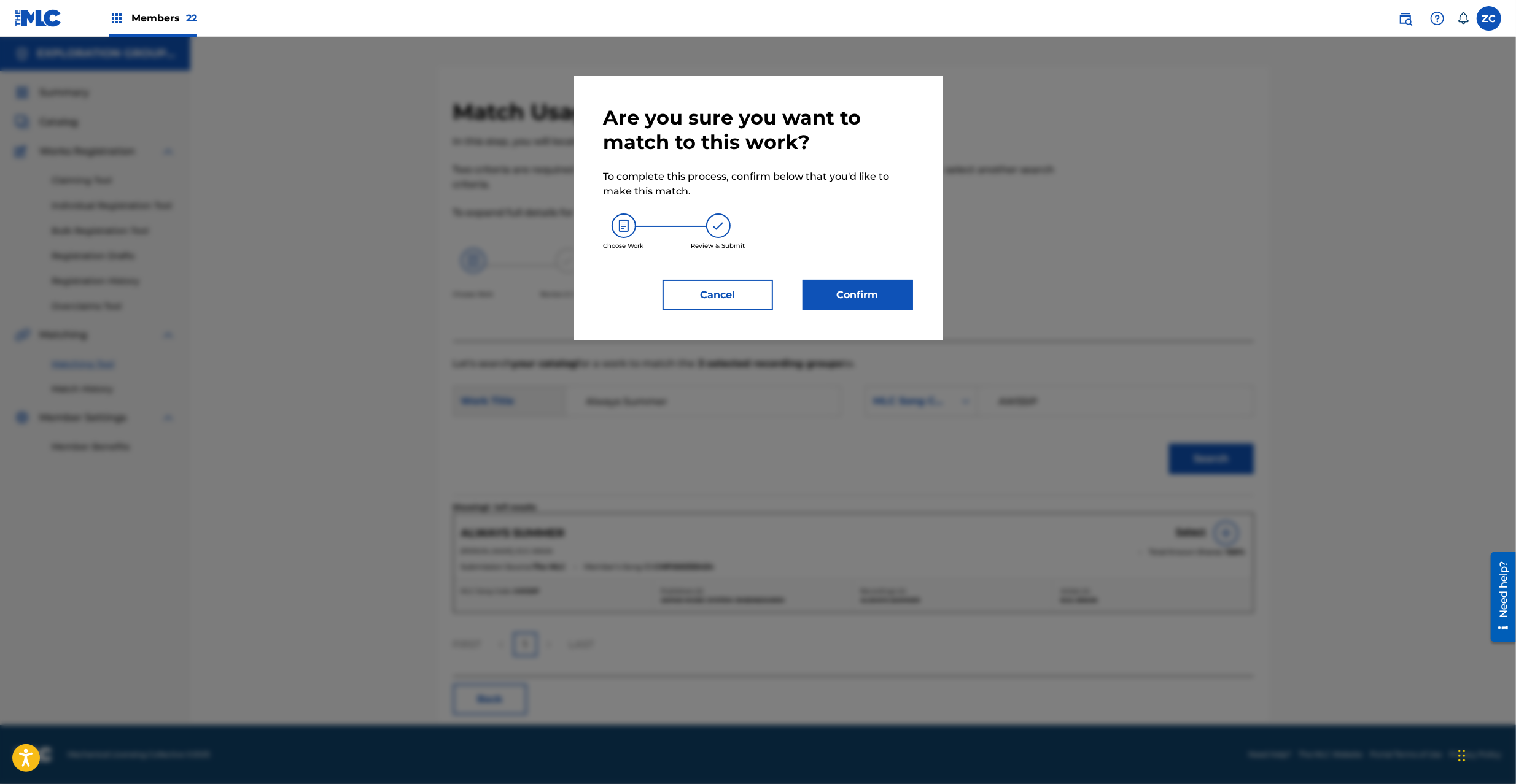
click at [870, 300] on button "Confirm" at bounding box center [857, 295] width 110 height 31
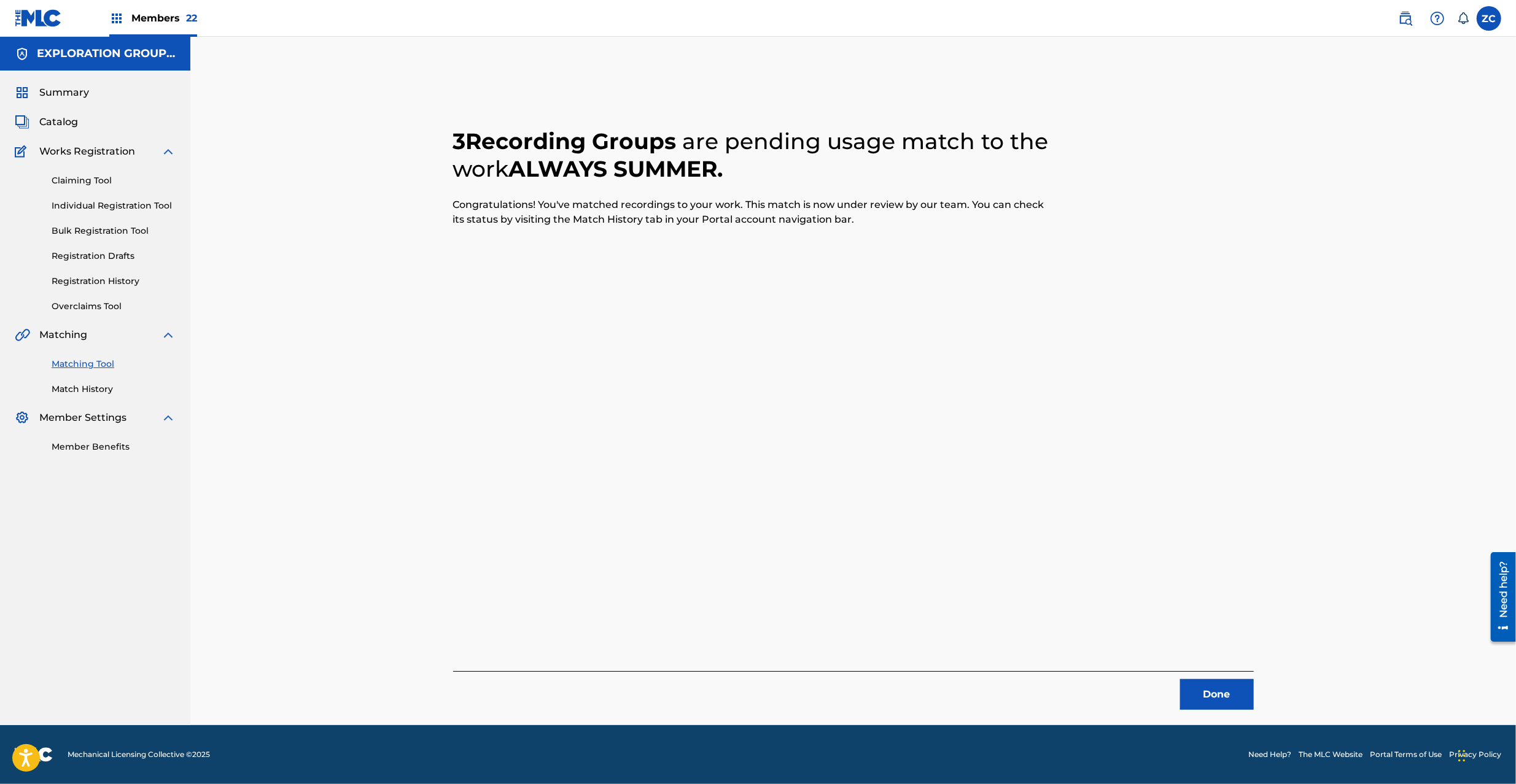
click at [1218, 691] on button "Done" at bounding box center [1216, 695] width 74 height 31
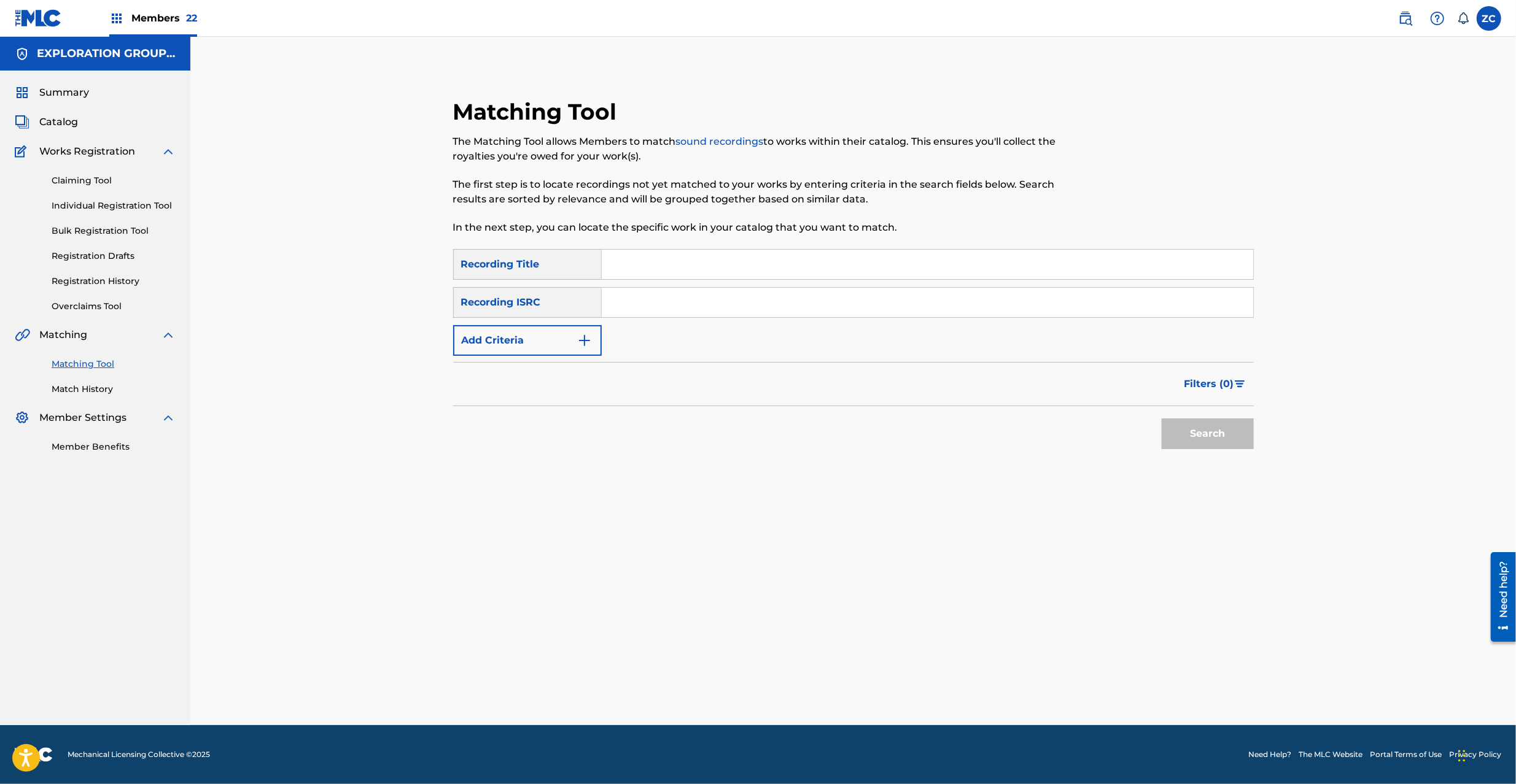
drag, startPoint x: 894, startPoint y: 307, endPoint x: 1072, endPoint y: 376, distance: 190.9
click at [894, 307] on input "Search Form" at bounding box center [927, 302] width 651 height 30
paste input "JPN792259002"
type input "JPN792259002"
click at [1196, 440] on button "Search" at bounding box center [1207, 434] width 92 height 31
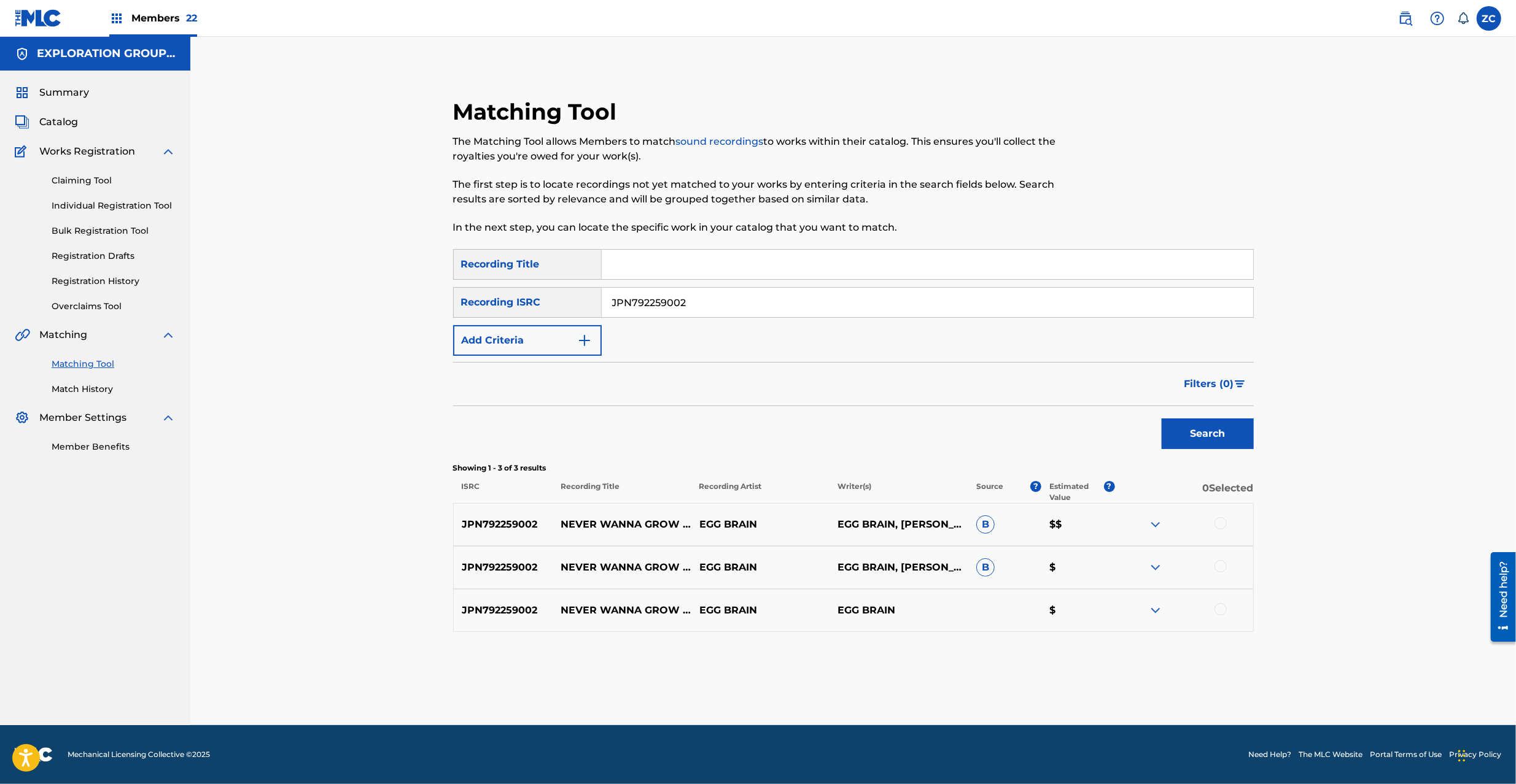
click at [1218, 522] on div at bounding box center [1220, 524] width 12 height 12
drag, startPoint x: 1221, startPoint y: 569, endPoint x: 1219, endPoint y: 615, distance: 46.0
click at [1221, 573] on div at bounding box center [1183, 567] width 138 height 14
click at [1223, 608] on div at bounding box center [1220, 609] width 12 height 12
click at [1219, 568] on div at bounding box center [1220, 566] width 12 height 12
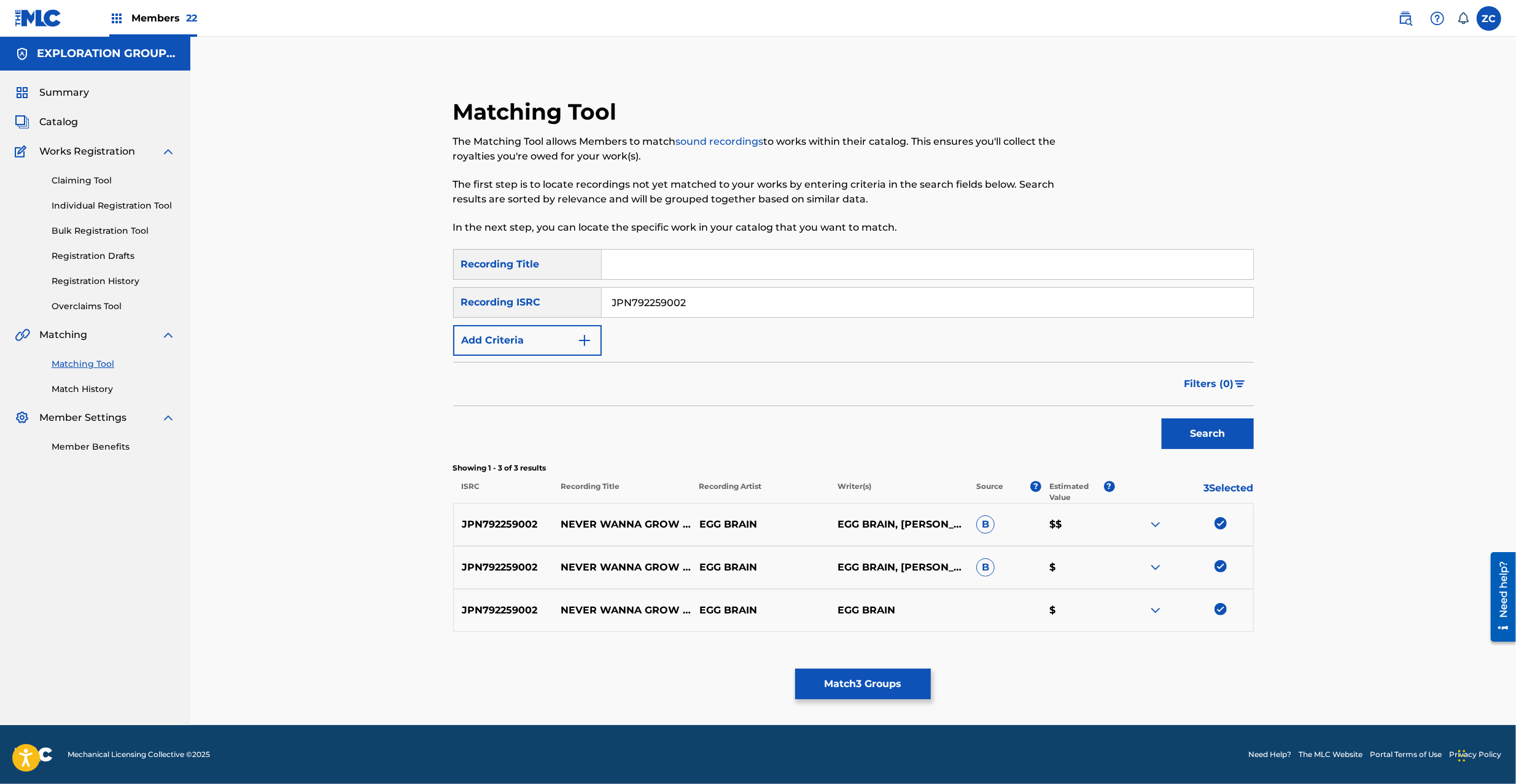
click at [812, 682] on button "Match 3 Groups" at bounding box center [863, 684] width 136 height 31
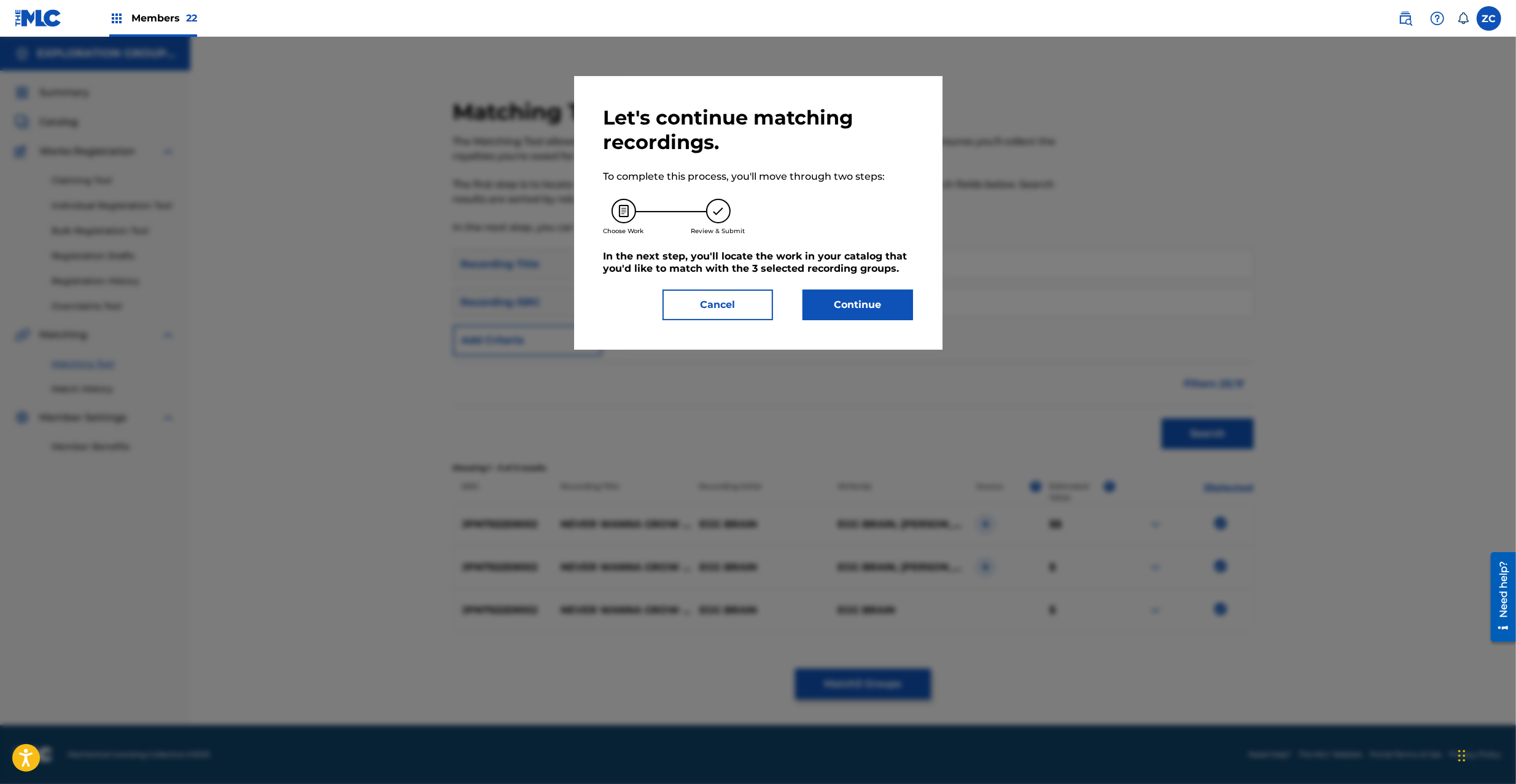
click at [851, 309] on button "Continue" at bounding box center [857, 305] width 110 height 31
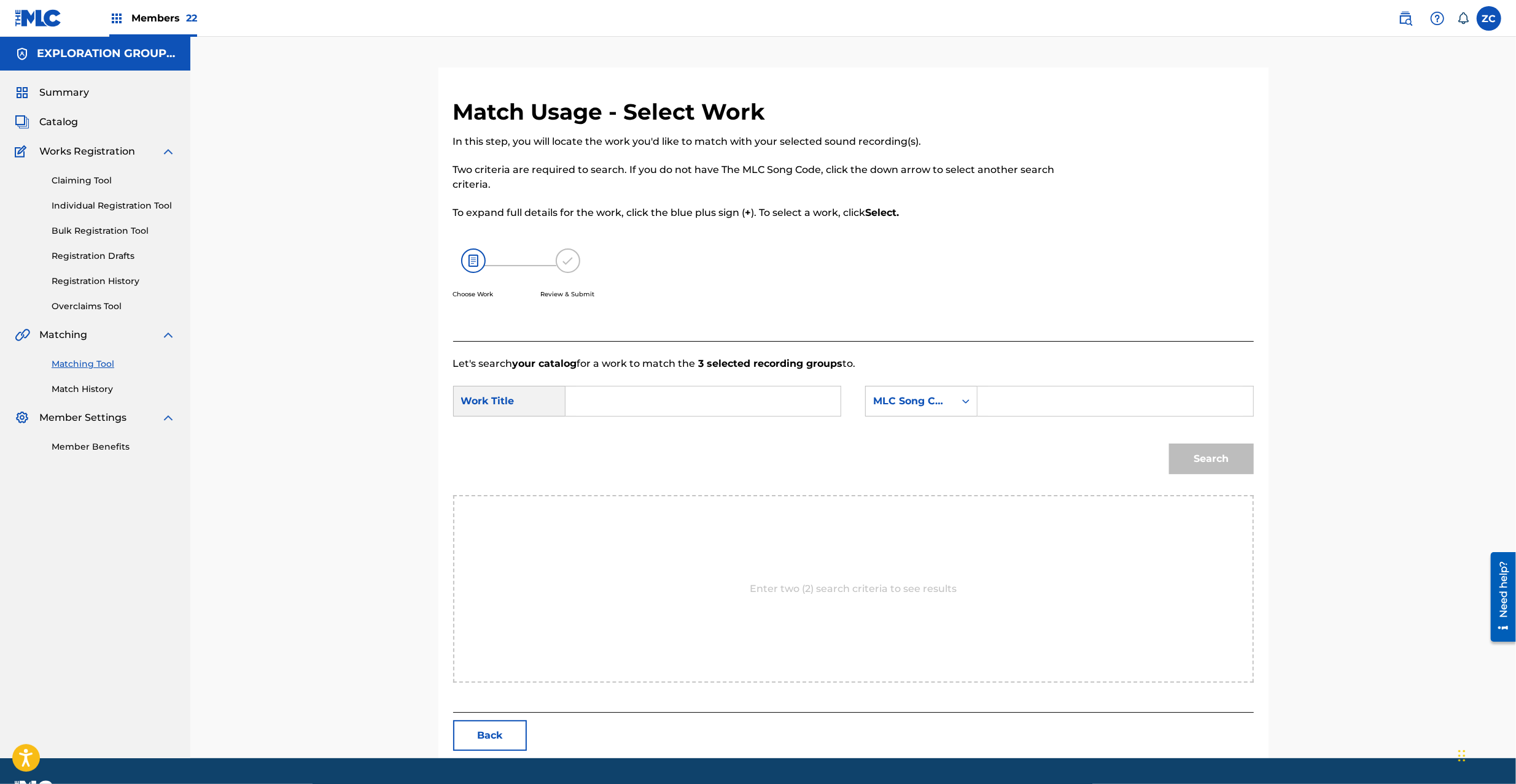
click at [696, 403] on input "Search Form" at bounding box center [702, 401] width 254 height 30
paste
click at [721, 403] on input "Never Wanna Grow Up N70KM0" at bounding box center [702, 401] width 254 height 30
drag, startPoint x: 721, startPoint y: 403, endPoint x: 952, endPoint y: 405, distance: 231.0
click at [722, 403] on input "Never Wanna Grow Up N70KM0" at bounding box center [702, 401] width 254 height 30
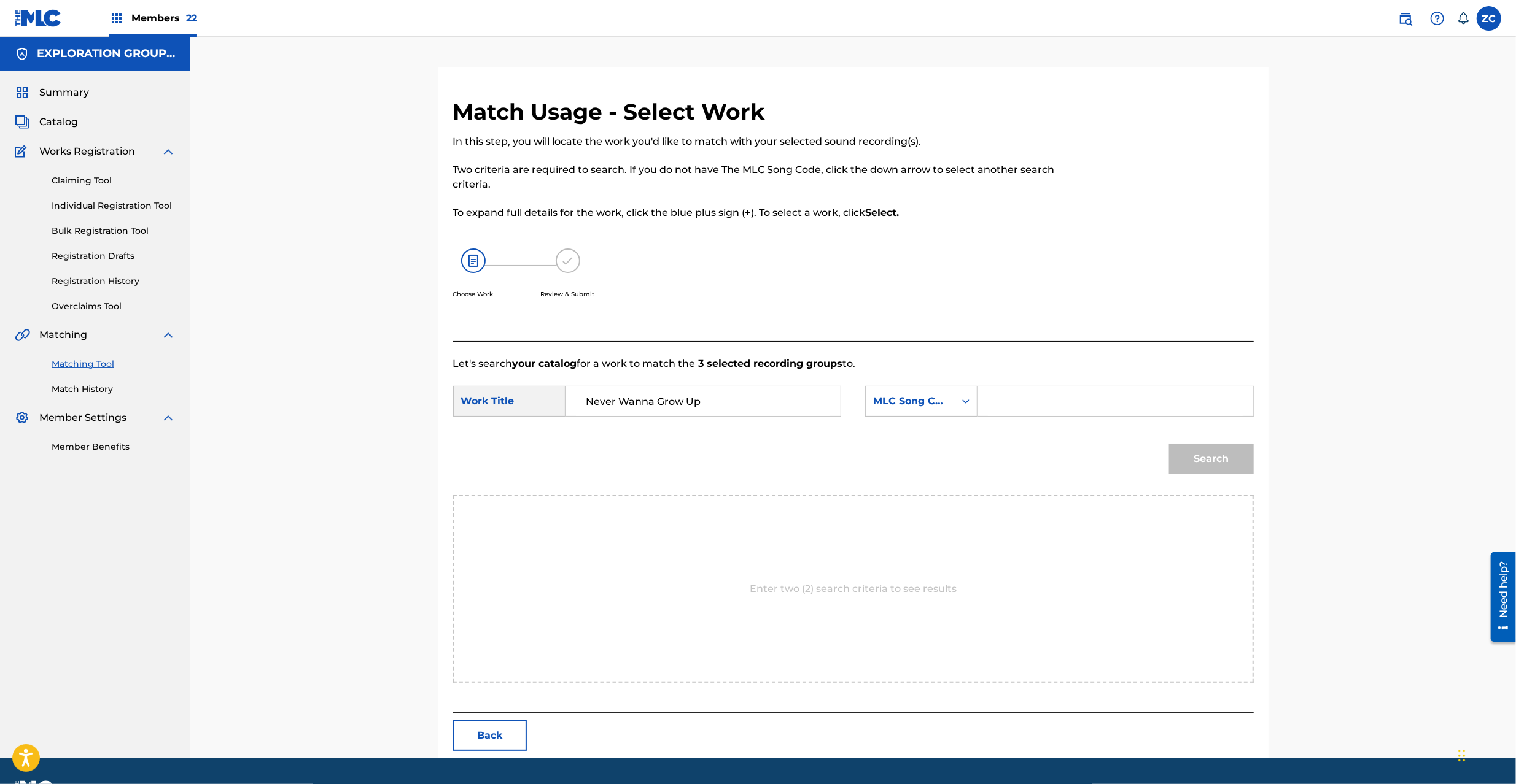
type input "Never Wanna Grow Up"
drag, startPoint x: 1065, startPoint y: 395, endPoint x: 1100, endPoint y: 410, distance: 38.1
click at [1064, 395] on input "Search Form" at bounding box center [1115, 401] width 254 height 30
type input "N70KM0"
click at [1221, 456] on button "Search" at bounding box center [1211, 459] width 85 height 31
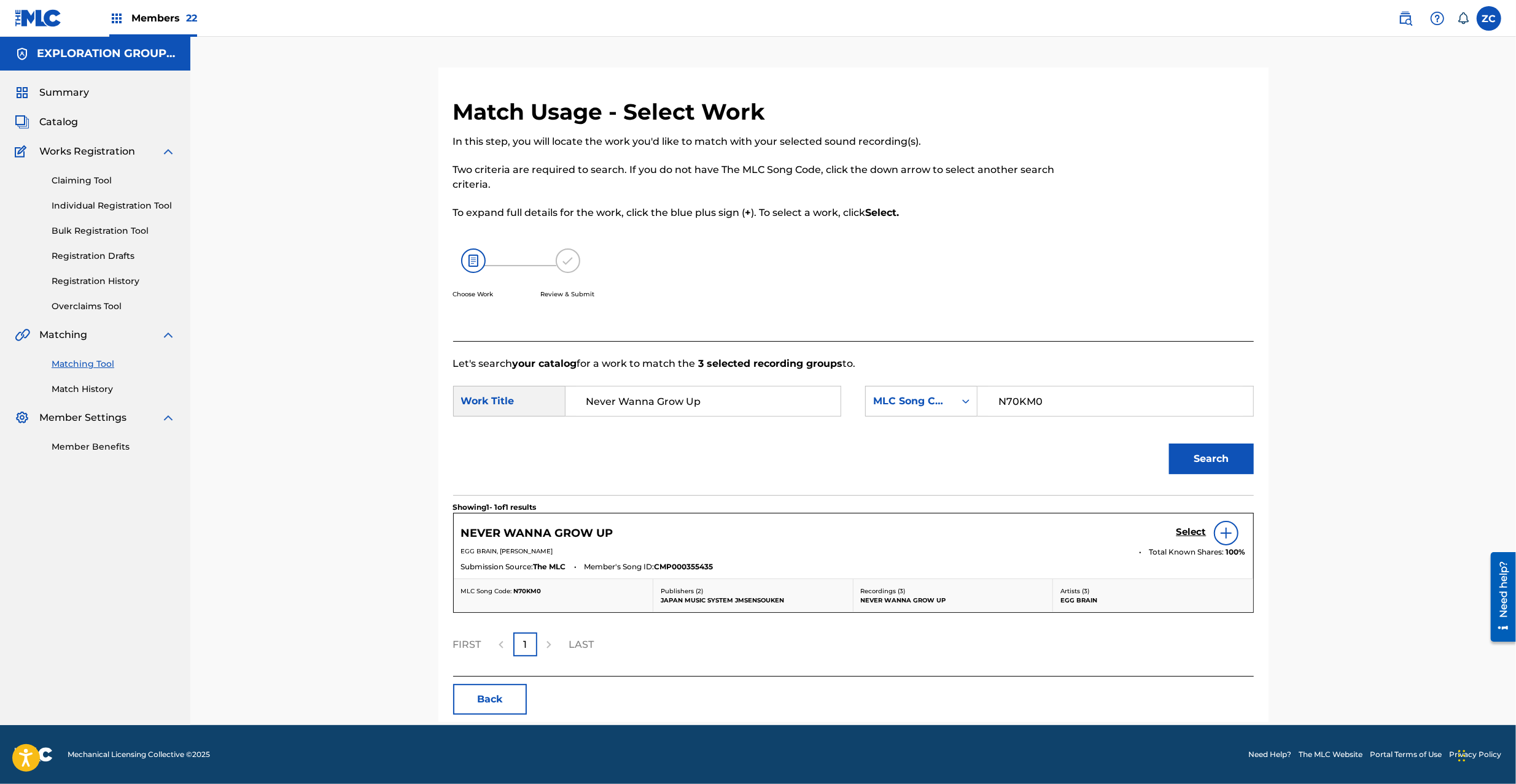
click at [1184, 538] on h5 "Select" at bounding box center [1191, 532] width 30 height 12
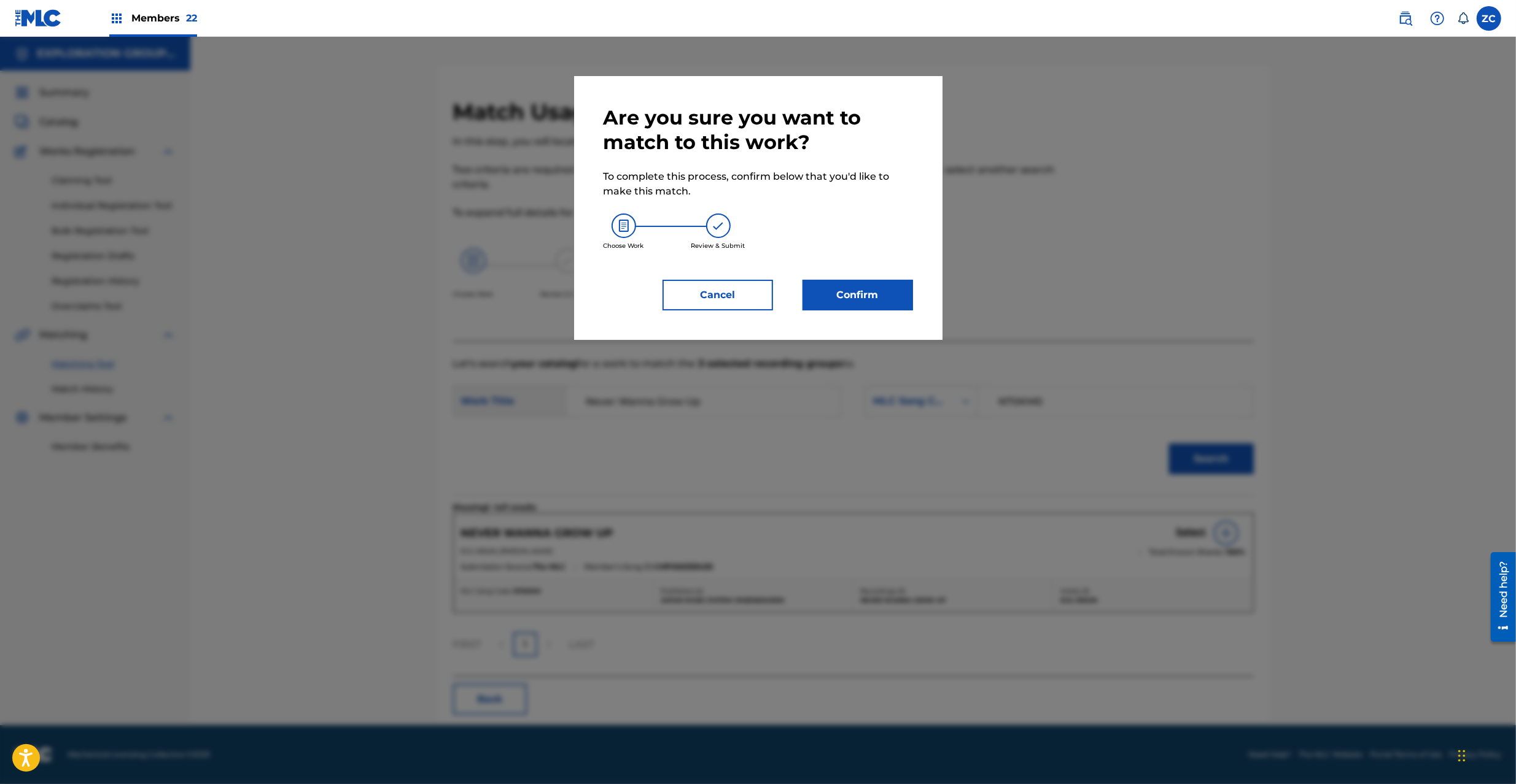
click at [828, 300] on button "Confirm" at bounding box center [857, 295] width 110 height 31
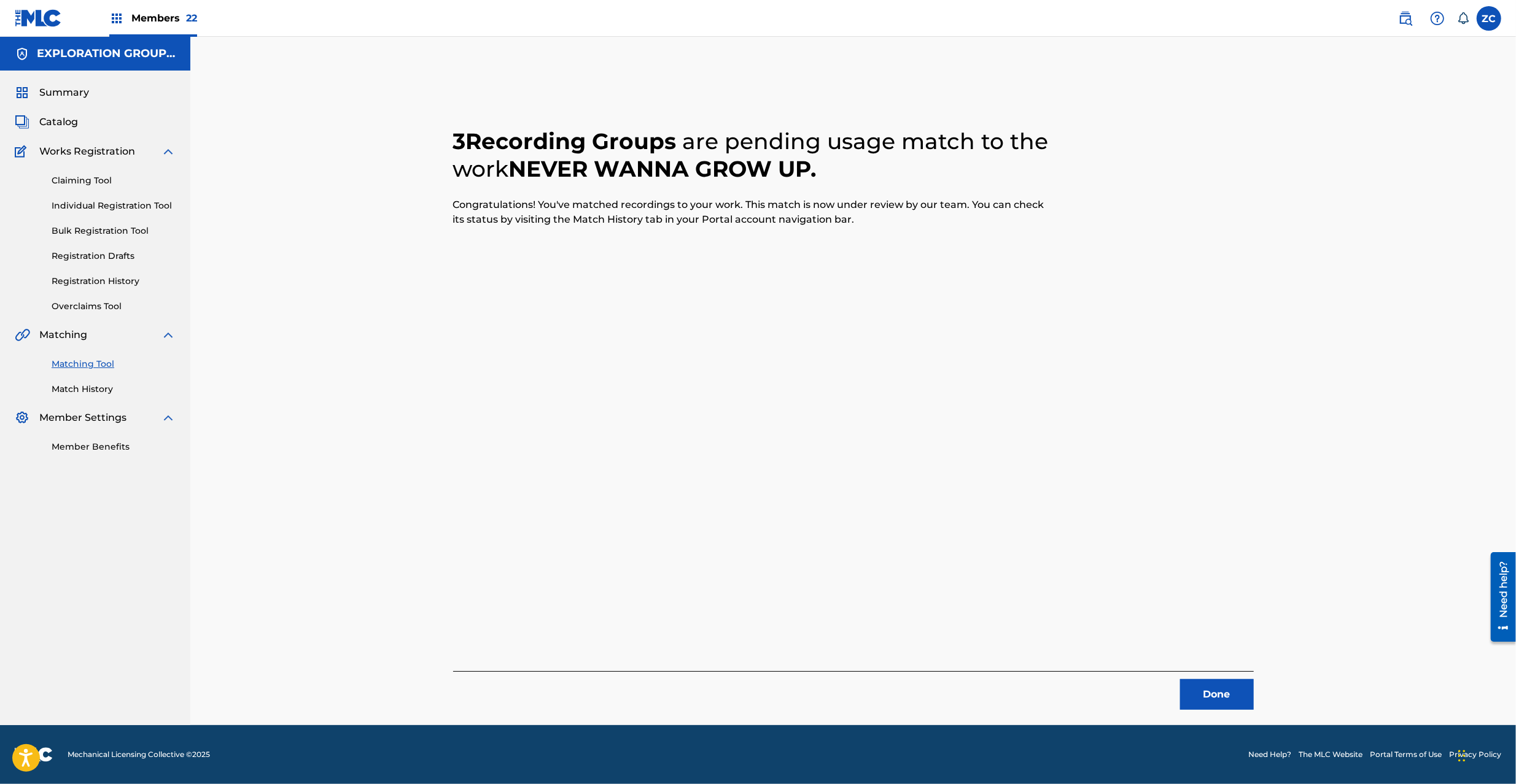
drag, startPoint x: 1204, startPoint y: 683, endPoint x: 1148, endPoint y: 533, distance: 160.1
click at [1204, 683] on button "Done" at bounding box center [1216, 695] width 74 height 31
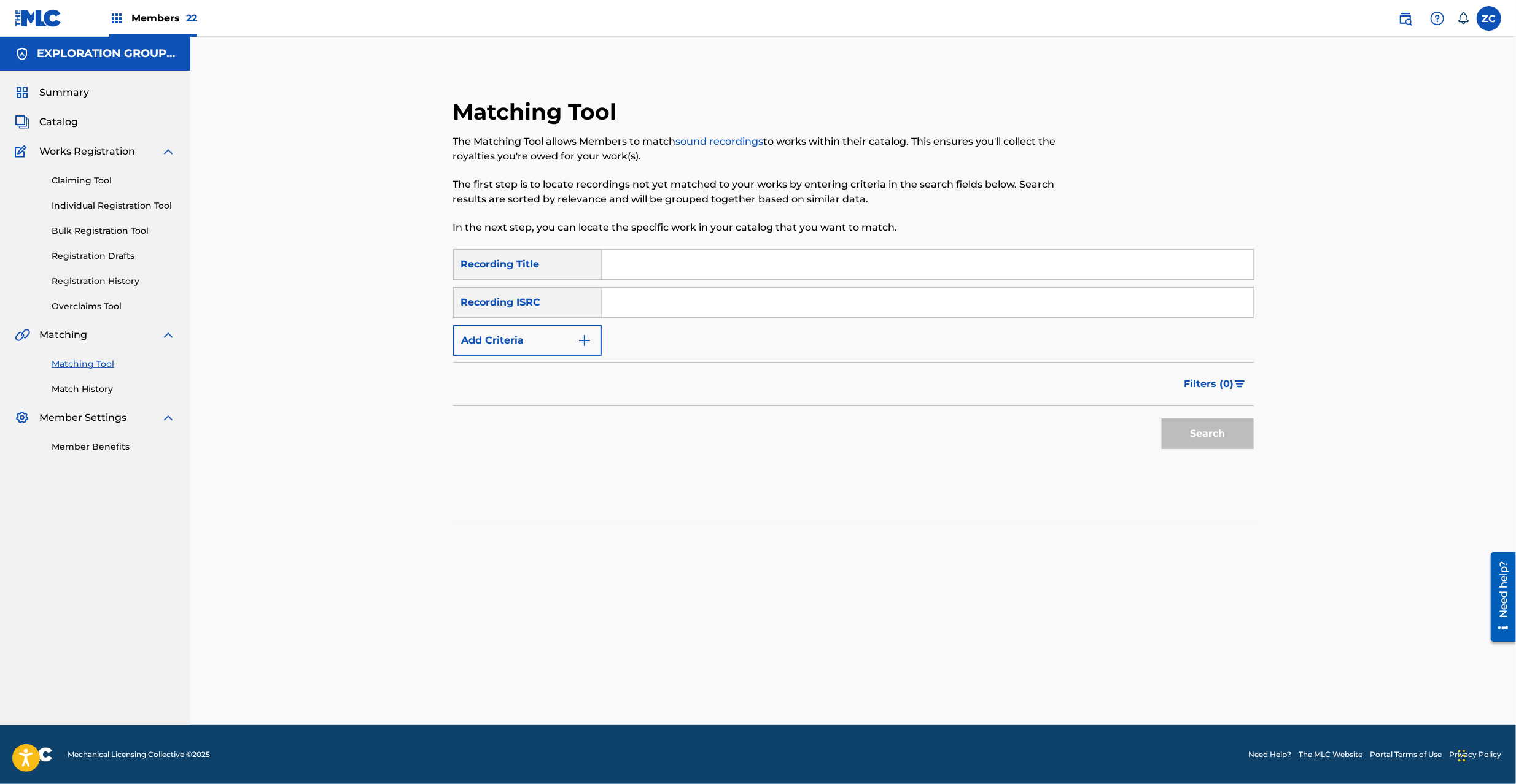
drag, startPoint x: 961, startPoint y: 314, endPoint x: 1052, endPoint y: 349, distance: 97.5
click at [961, 314] on input "Search Form" at bounding box center [927, 302] width 651 height 30
type input "JPN792259003"
click at [1206, 440] on button "Search" at bounding box center [1207, 434] width 92 height 31
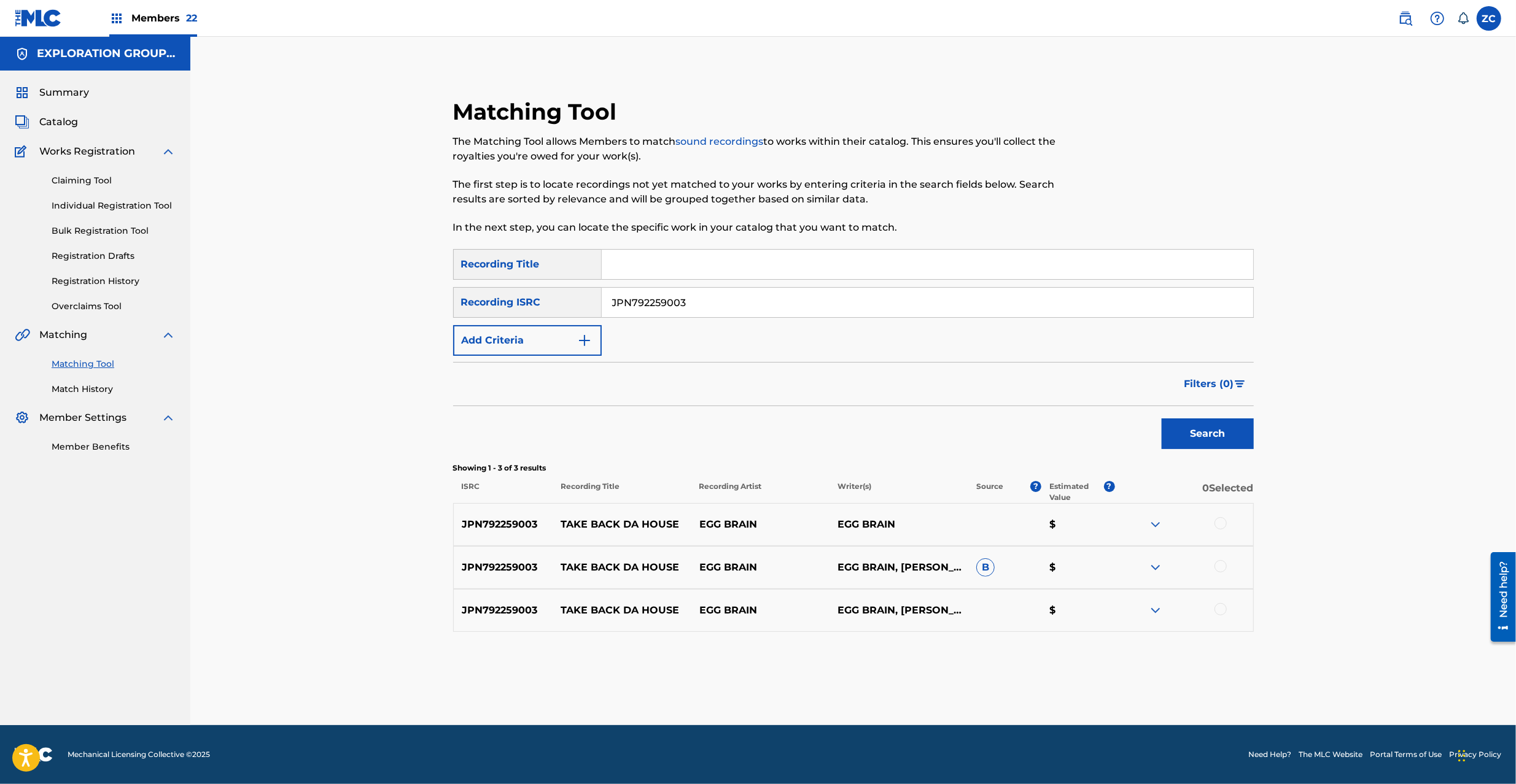
drag, startPoint x: 1216, startPoint y: 521, endPoint x: 1225, endPoint y: 547, distance: 27.5
click at [1216, 522] on div at bounding box center [1220, 524] width 12 height 12
click at [1227, 572] on div at bounding box center [1183, 567] width 138 height 14
click at [1223, 568] on div at bounding box center [1220, 566] width 12 height 12
click at [1223, 608] on div at bounding box center [1220, 609] width 12 height 12
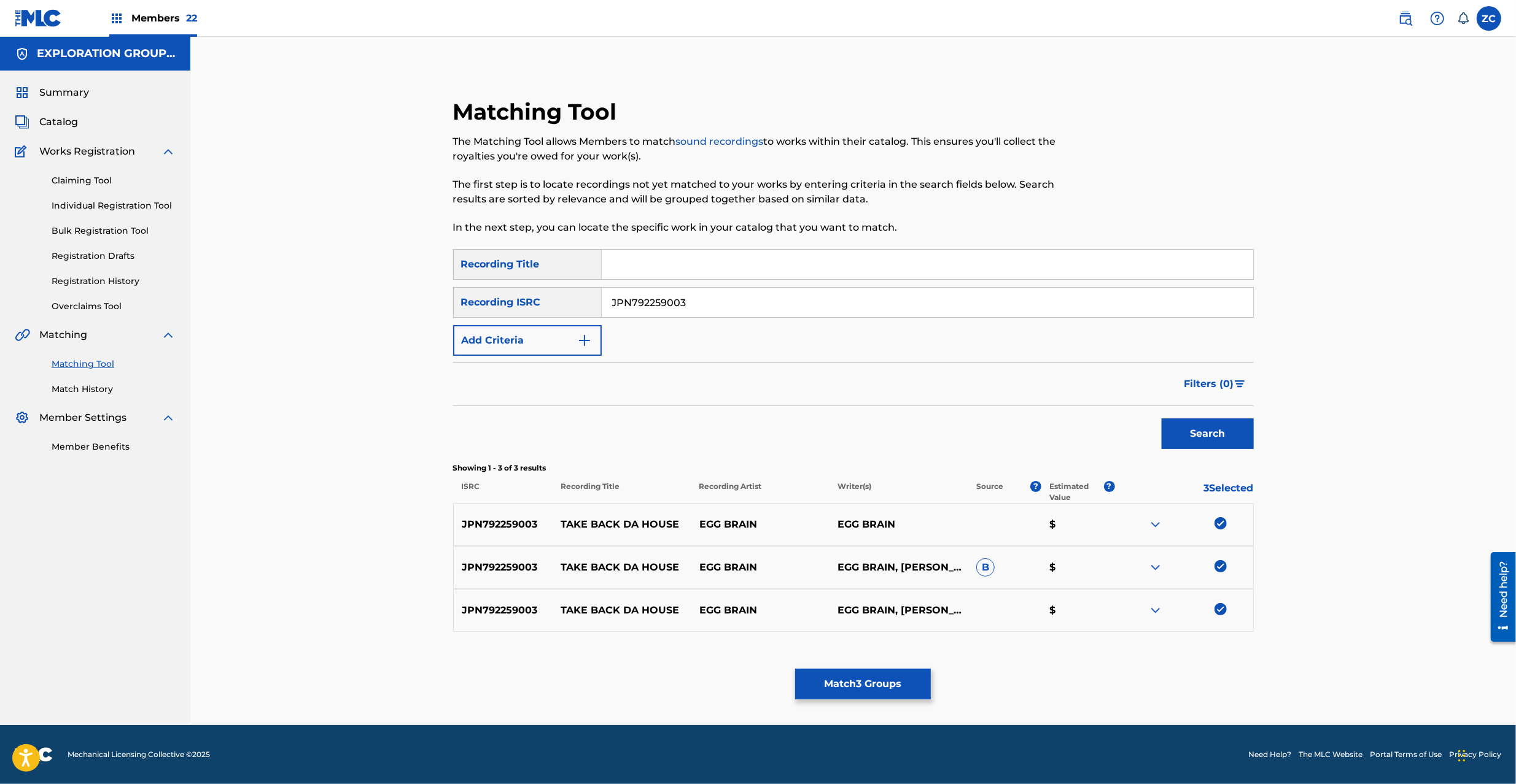
click at [895, 687] on button "Match 3 Groups" at bounding box center [863, 684] width 136 height 31
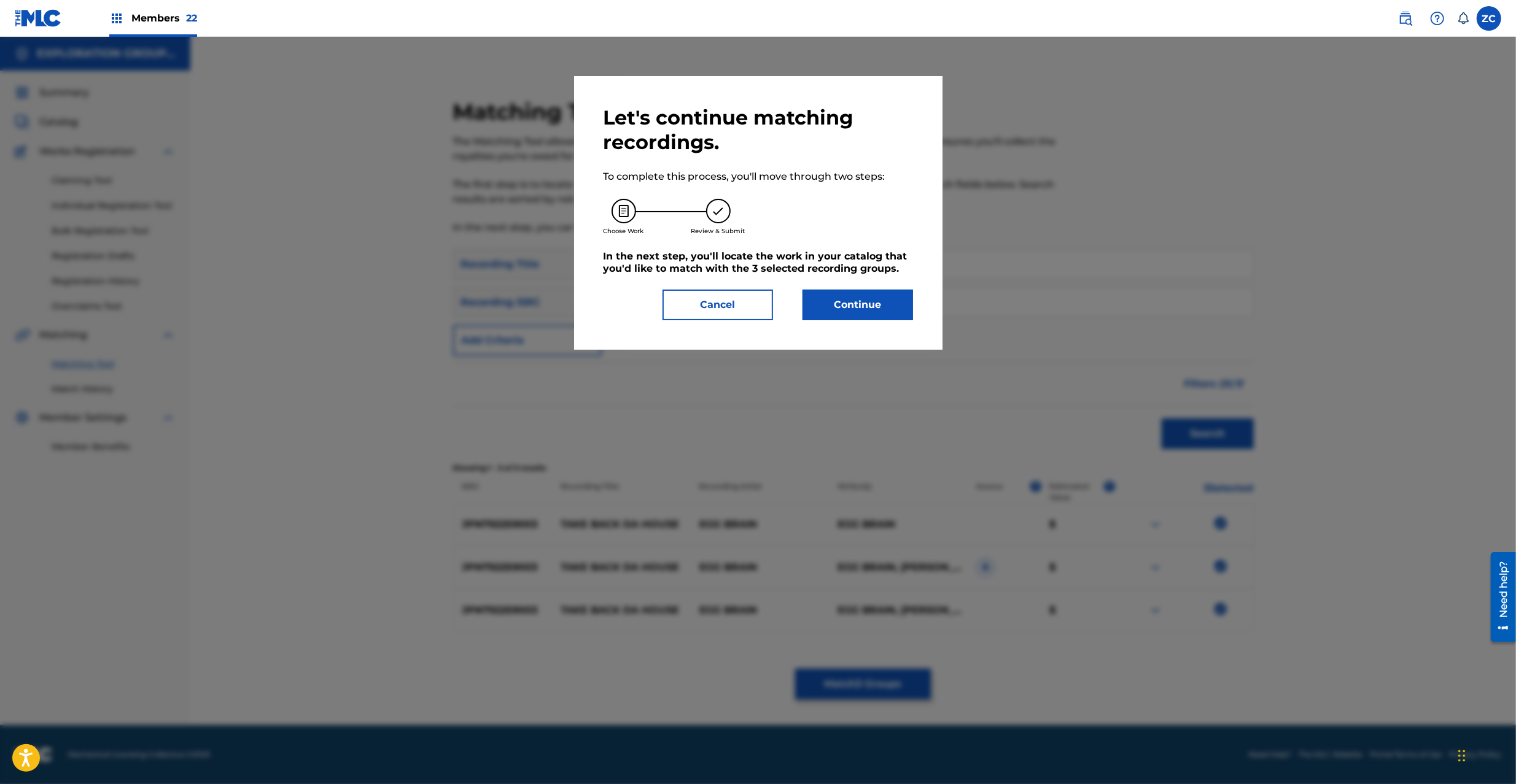
click at [866, 305] on button "Continue" at bounding box center [857, 305] width 110 height 31
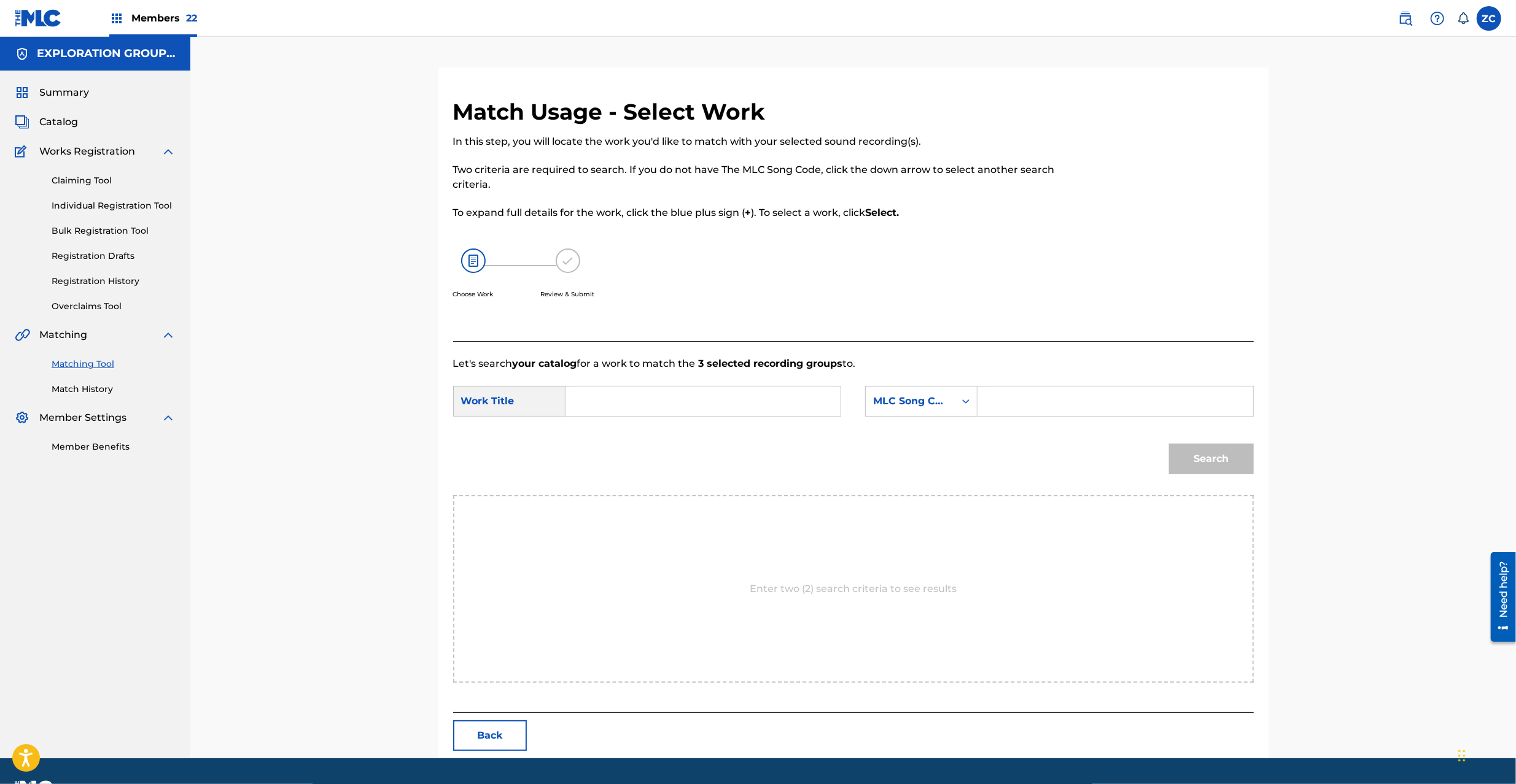
click at [707, 423] on div "SearchWithCriteria778accd3-24ce-4654-b38a-ef5099cf7b35 Work Title SearchWithCri…" at bounding box center [853, 405] width 800 height 38
click at [713, 394] on input "Search Form" at bounding box center [702, 401] width 254 height 30
click at [707, 401] on input "Take Back [GEOGRAPHIC_DATA] TX5GIO" at bounding box center [702, 401] width 254 height 30
type input "Take Back Da House"
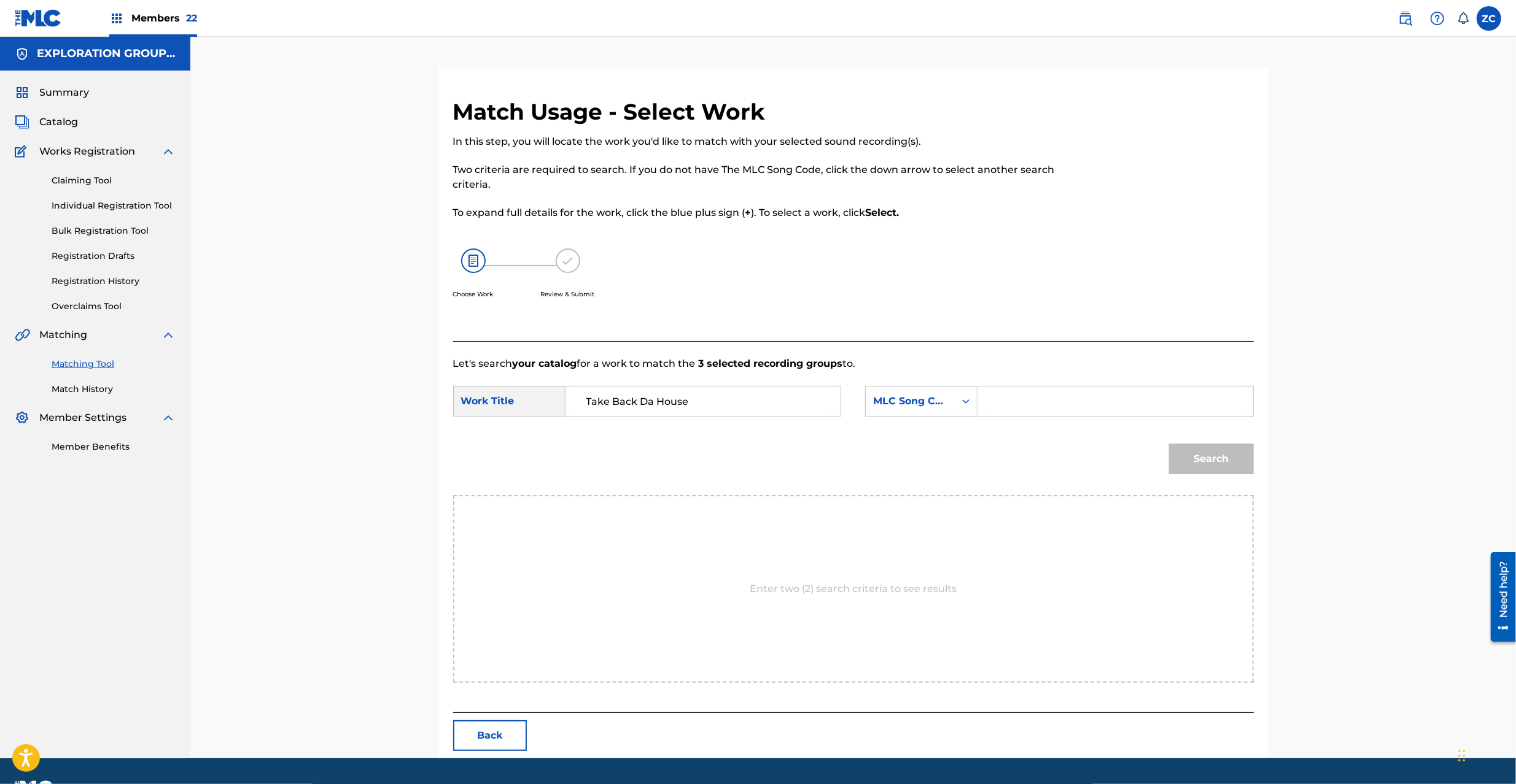
click at [1058, 400] on input "Search Form" at bounding box center [1115, 401] width 254 height 30
type input "TX5GIO"
click at [1207, 457] on button "Search" at bounding box center [1211, 459] width 85 height 31
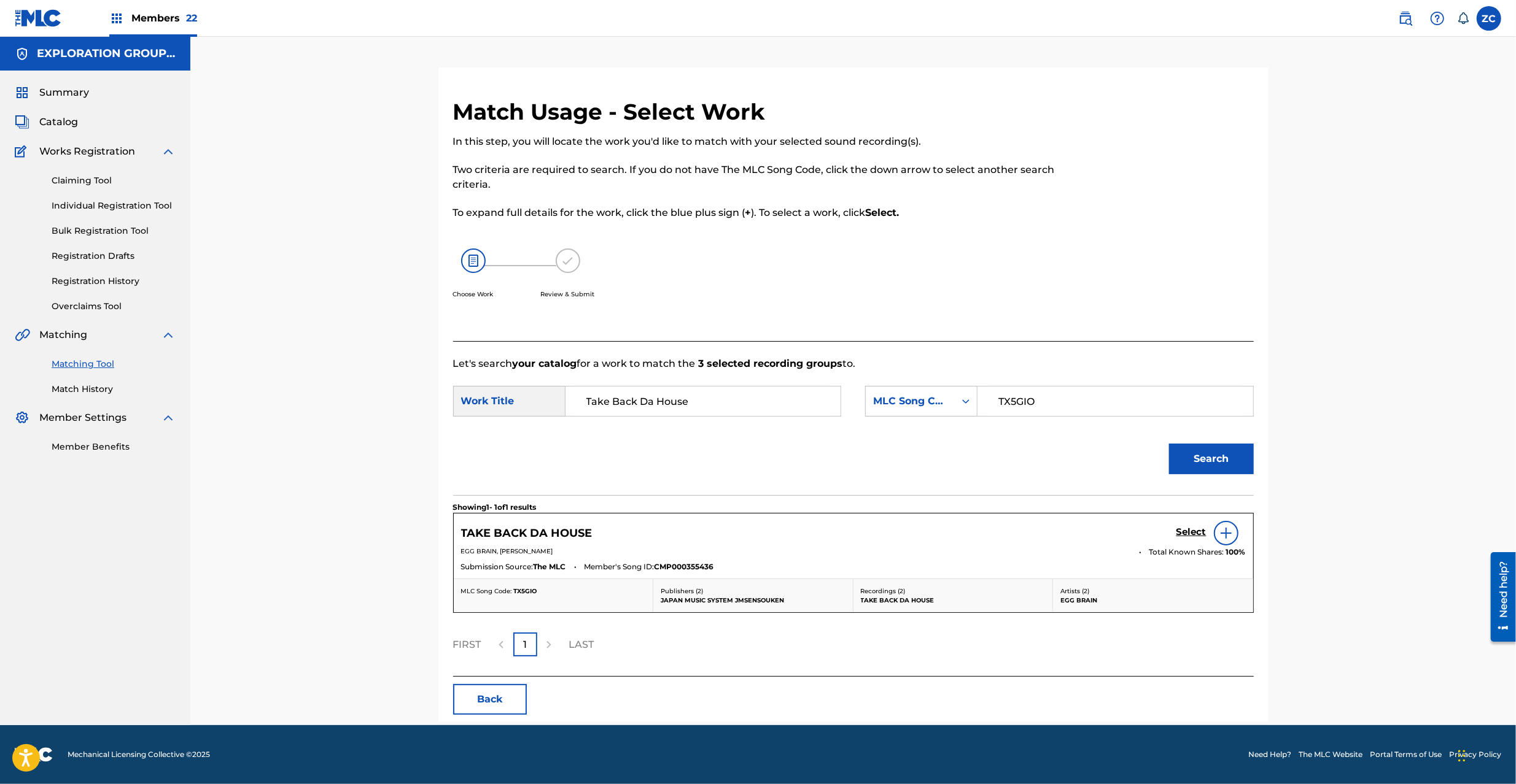
click at [1201, 529] on h5 "Select" at bounding box center [1191, 532] width 30 height 12
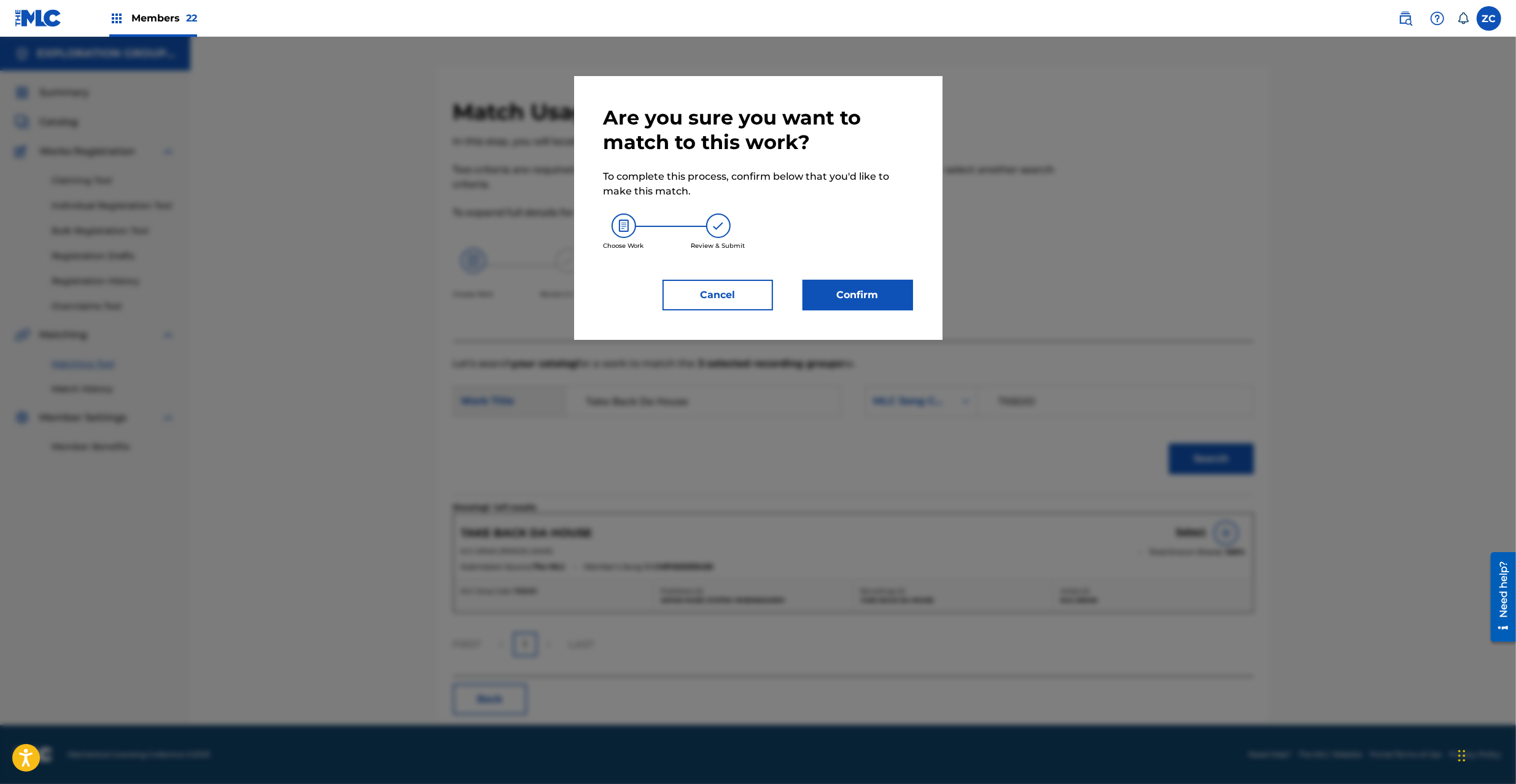
click at [865, 305] on button "Confirm" at bounding box center [857, 295] width 110 height 31
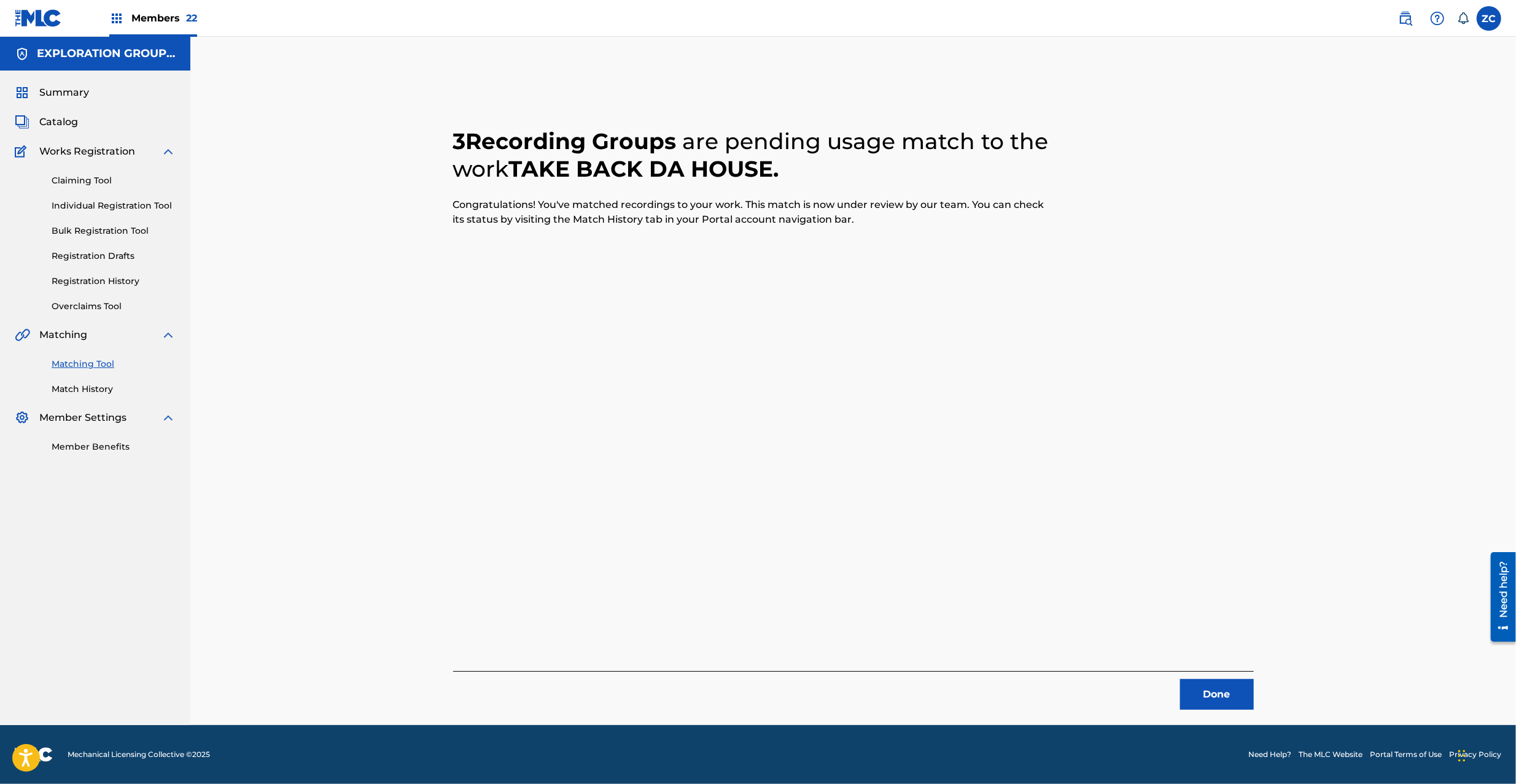
click at [1211, 690] on button "Done" at bounding box center [1216, 695] width 74 height 31
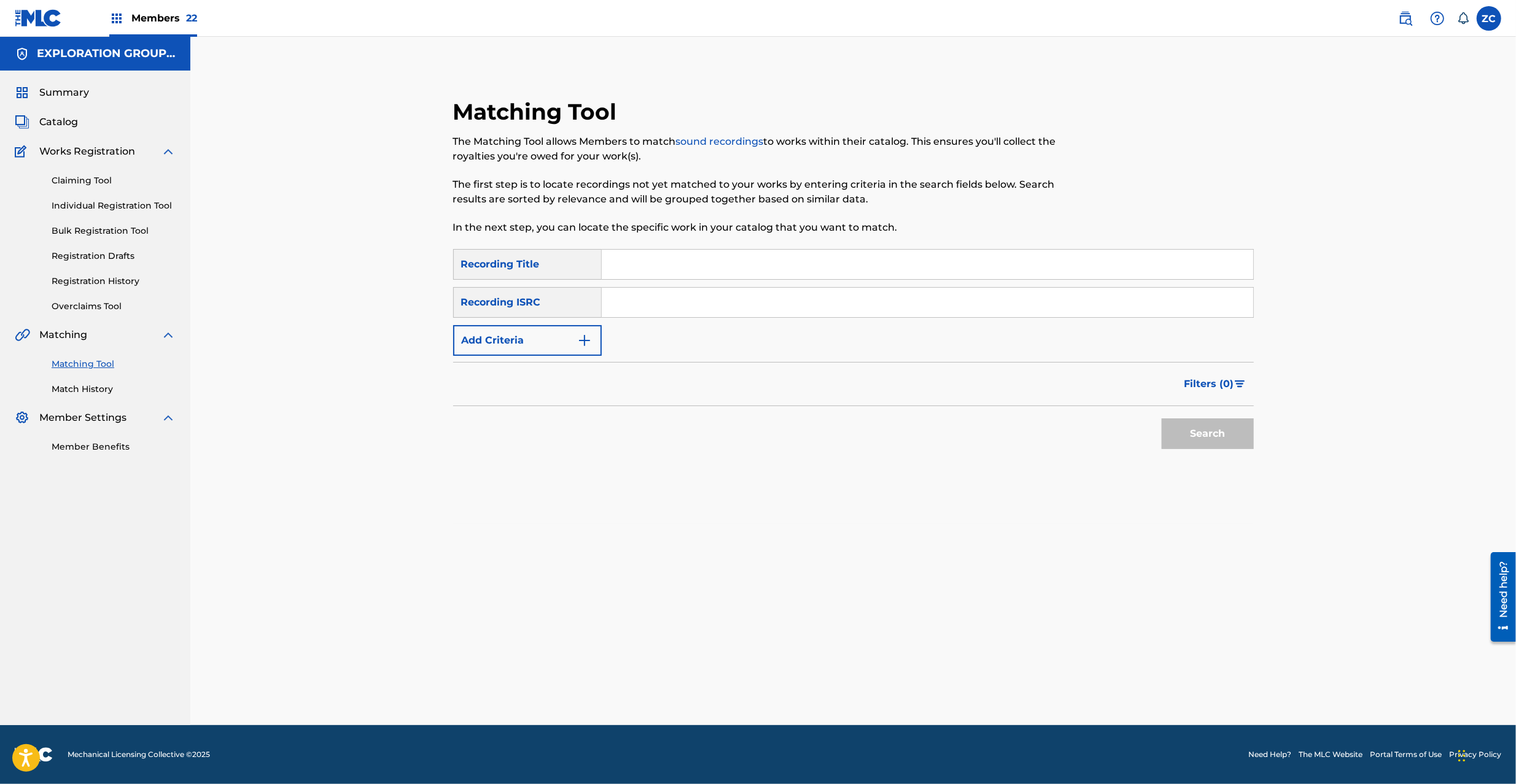
drag, startPoint x: 830, startPoint y: 300, endPoint x: 841, endPoint y: 305, distance: 12.1
click at [830, 300] on input "Search Form" at bounding box center [927, 302] width 651 height 30
click at [1206, 448] on button "Search" at bounding box center [1207, 434] width 92 height 31
click at [1210, 438] on div "Search" at bounding box center [1204, 431] width 98 height 49
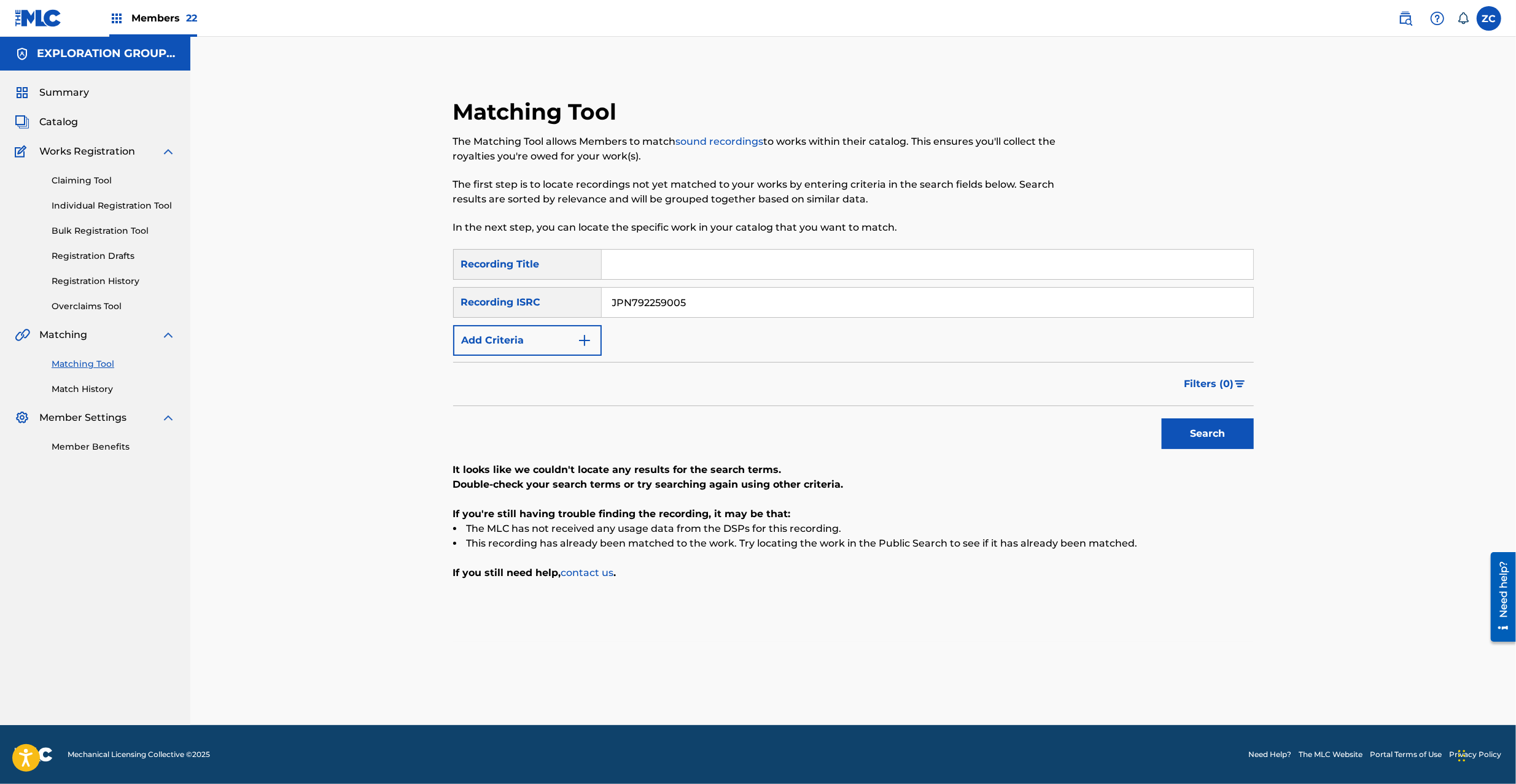
click at [1004, 295] on input "JPN792259005" at bounding box center [927, 302] width 651 height 30
type input "JPR752200148"
click at [1209, 428] on button "Search" at bounding box center [1207, 434] width 92 height 31
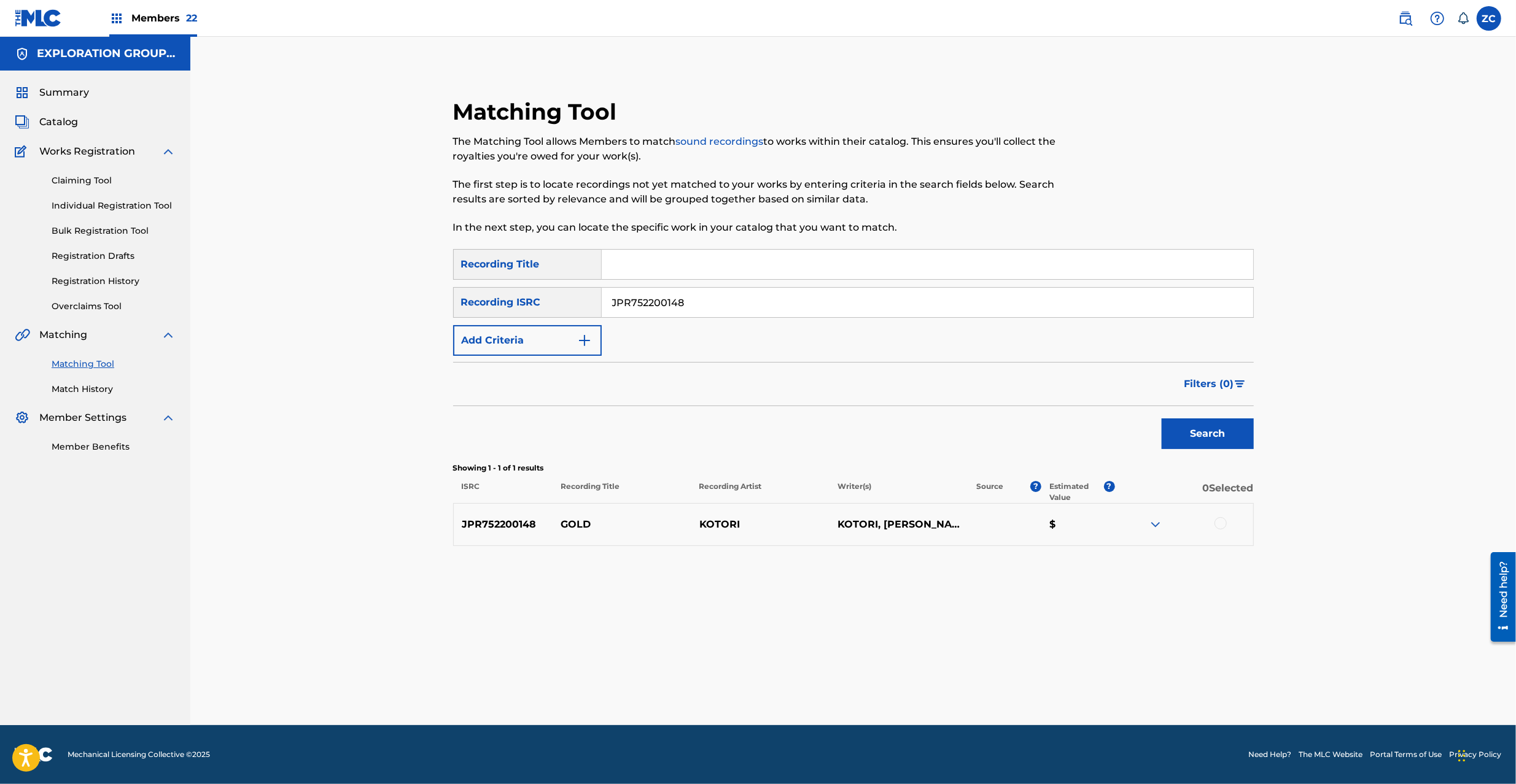
click at [1221, 528] on div at bounding box center [1220, 524] width 12 height 12
drag, startPoint x: 875, startPoint y: 678, endPoint x: 875, endPoint y: 670, distance: 8.0
click at [875, 670] on button "Match 1 Group" at bounding box center [863, 684] width 136 height 31
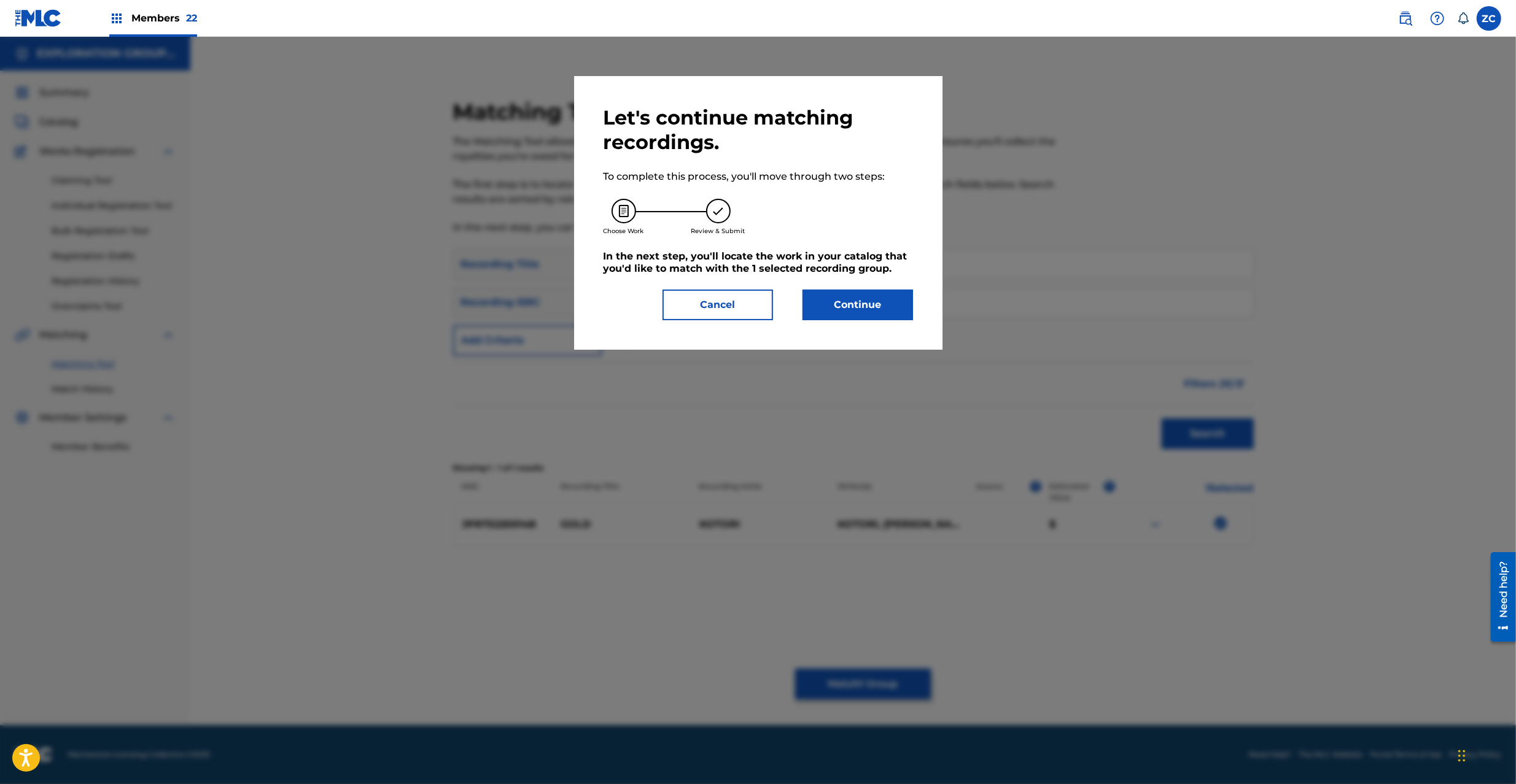
click at [867, 285] on div "Let's continue matching recordings. To complete this process, you'll move throu…" at bounding box center [758, 212] width 309 height 215
click at [866, 310] on button "Continue" at bounding box center [857, 305] width 110 height 31
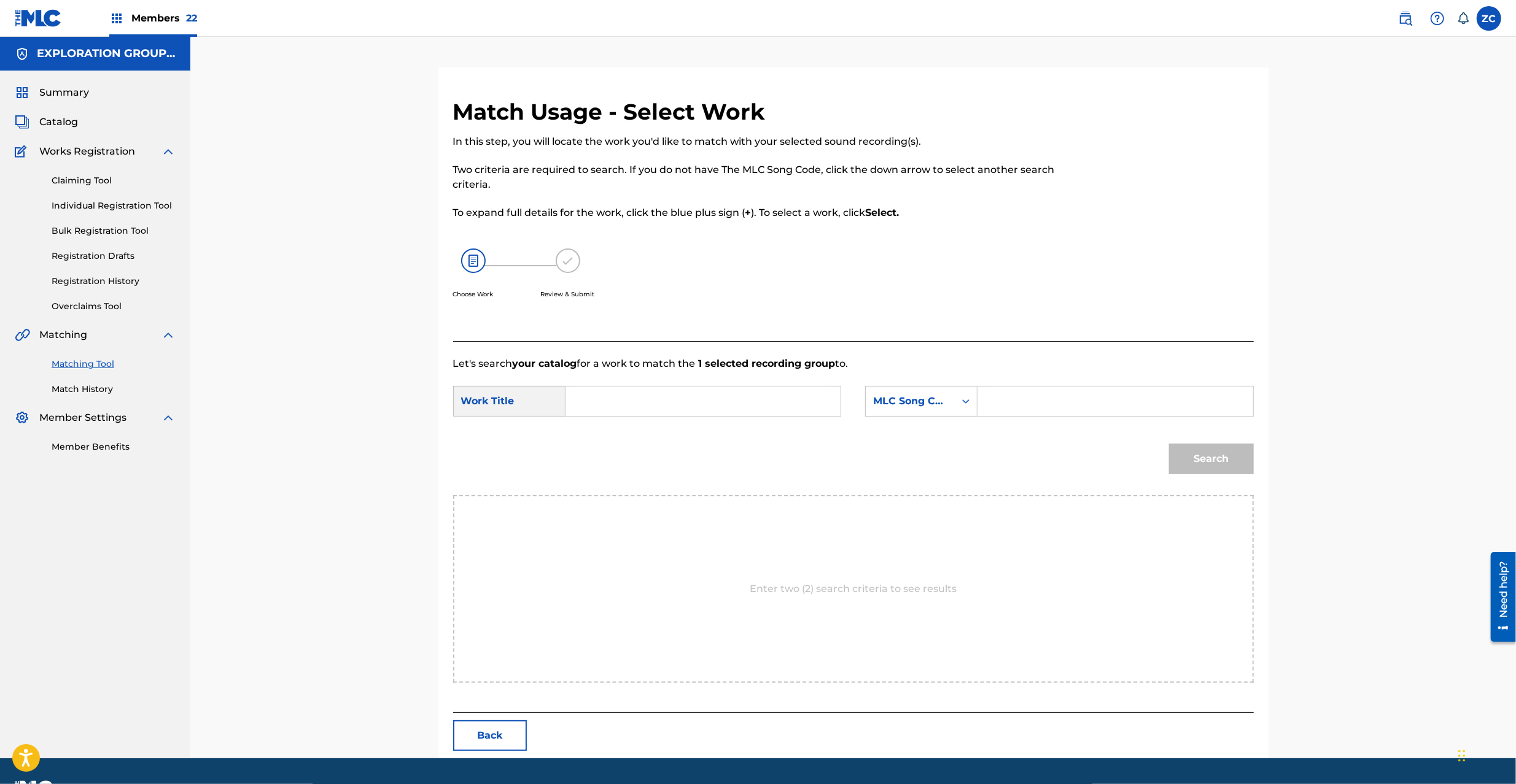
click at [775, 396] on input "Search Form" at bounding box center [702, 401] width 254 height 30
click at [644, 396] on input "Gold GE3825" at bounding box center [702, 401] width 254 height 30
type input "Gold"
click at [1097, 396] on input "Search Form" at bounding box center [1115, 401] width 254 height 30
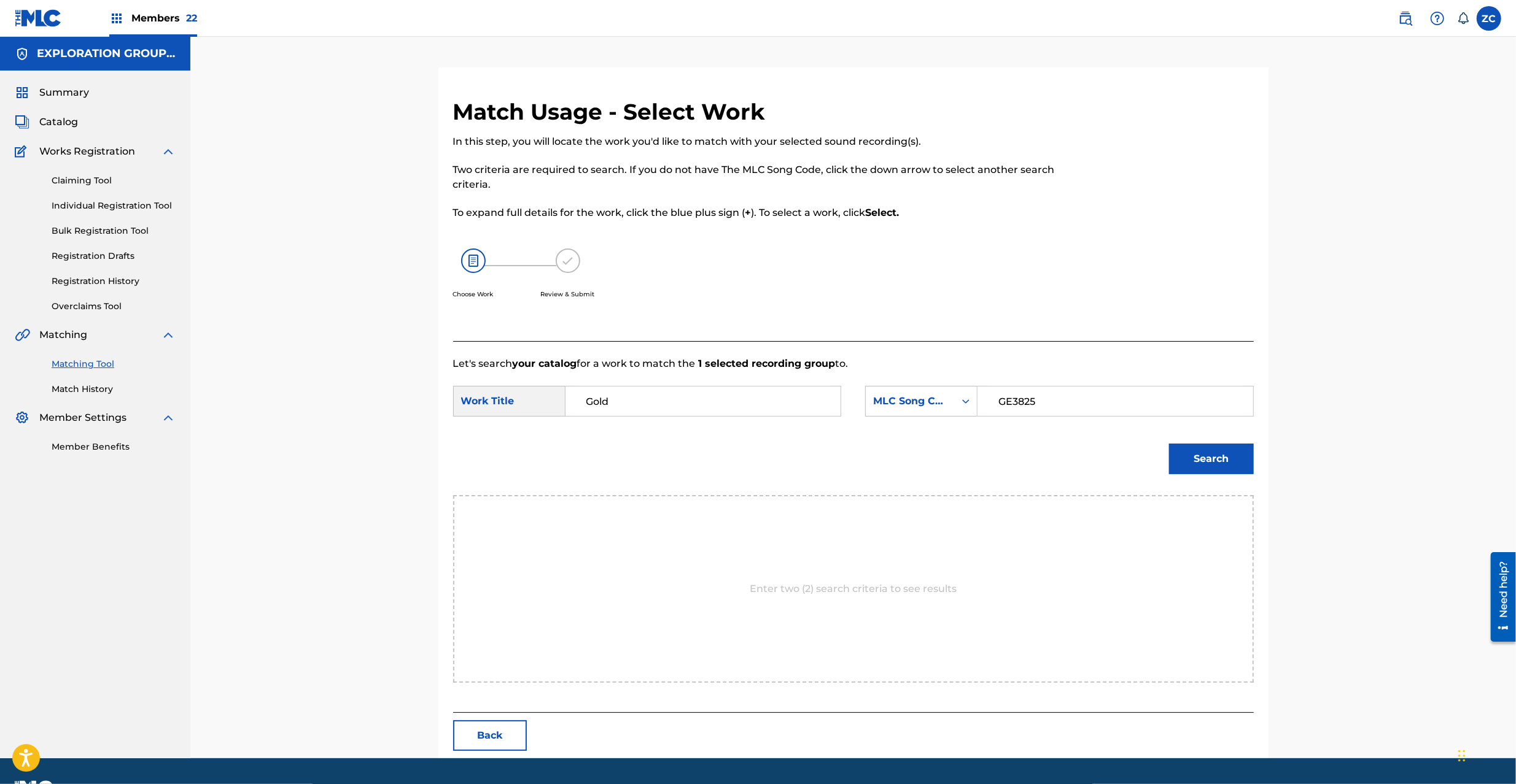
type input "GE3825"
click at [1197, 469] on button "Search" at bounding box center [1211, 459] width 85 height 31
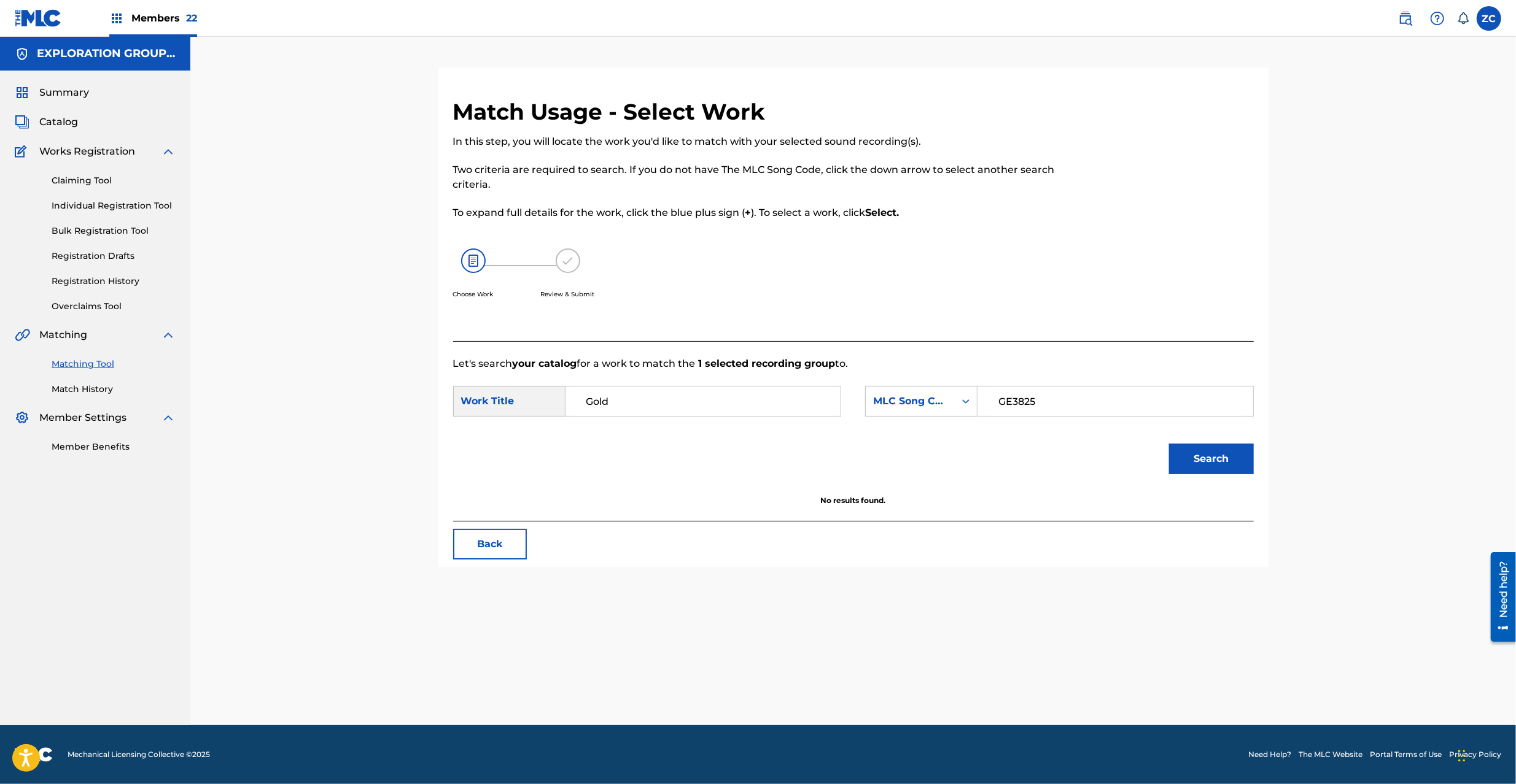
click at [509, 551] on button "Back" at bounding box center [490, 544] width 74 height 31
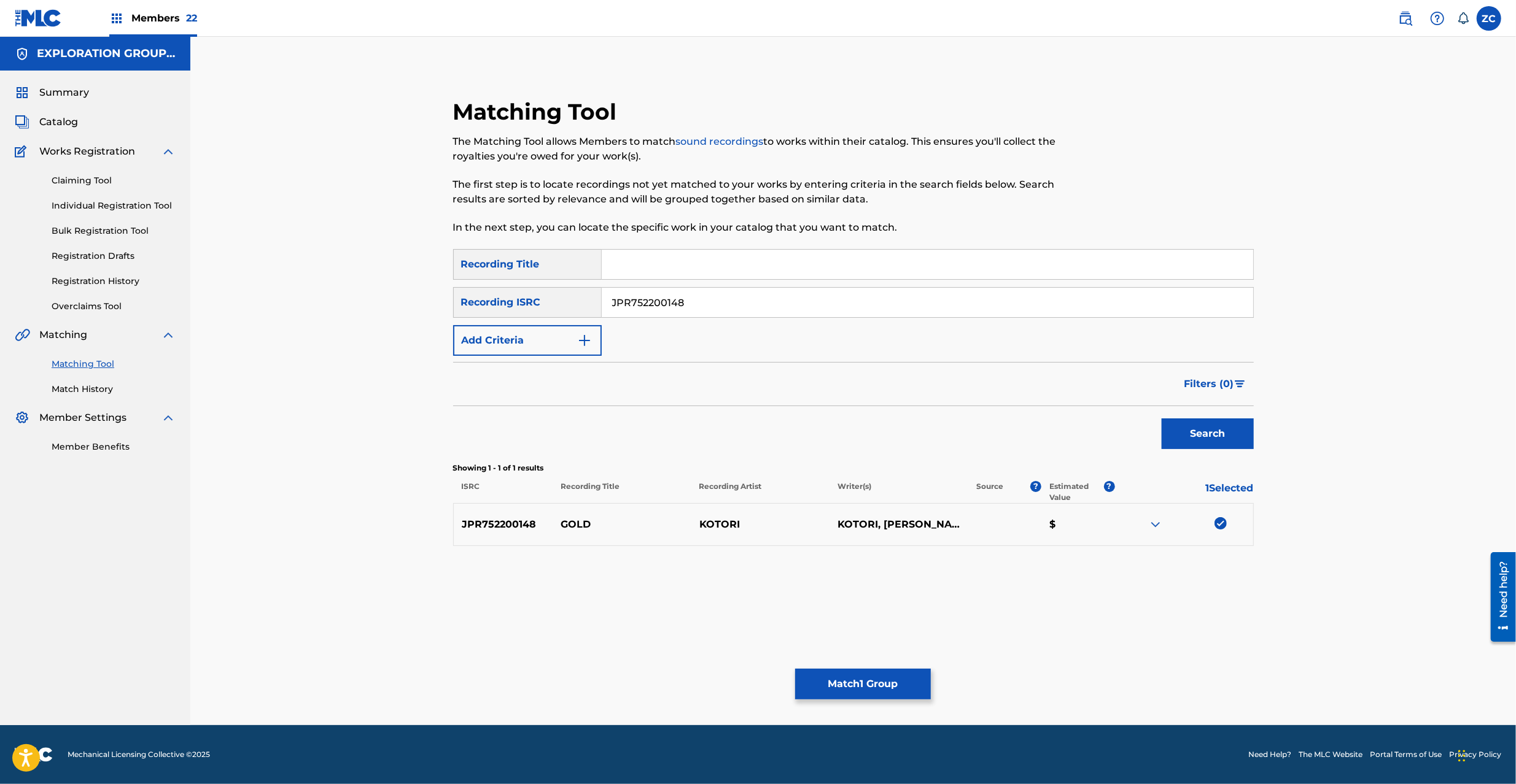
drag, startPoint x: 662, startPoint y: 307, endPoint x: 966, endPoint y: 440, distance: 331.8
click at [664, 308] on input "JPR752200148" at bounding box center [927, 302] width 651 height 30
click at [1223, 526] on img at bounding box center [1220, 524] width 12 height 12
click at [1213, 440] on button "Search" at bounding box center [1207, 434] width 92 height 31
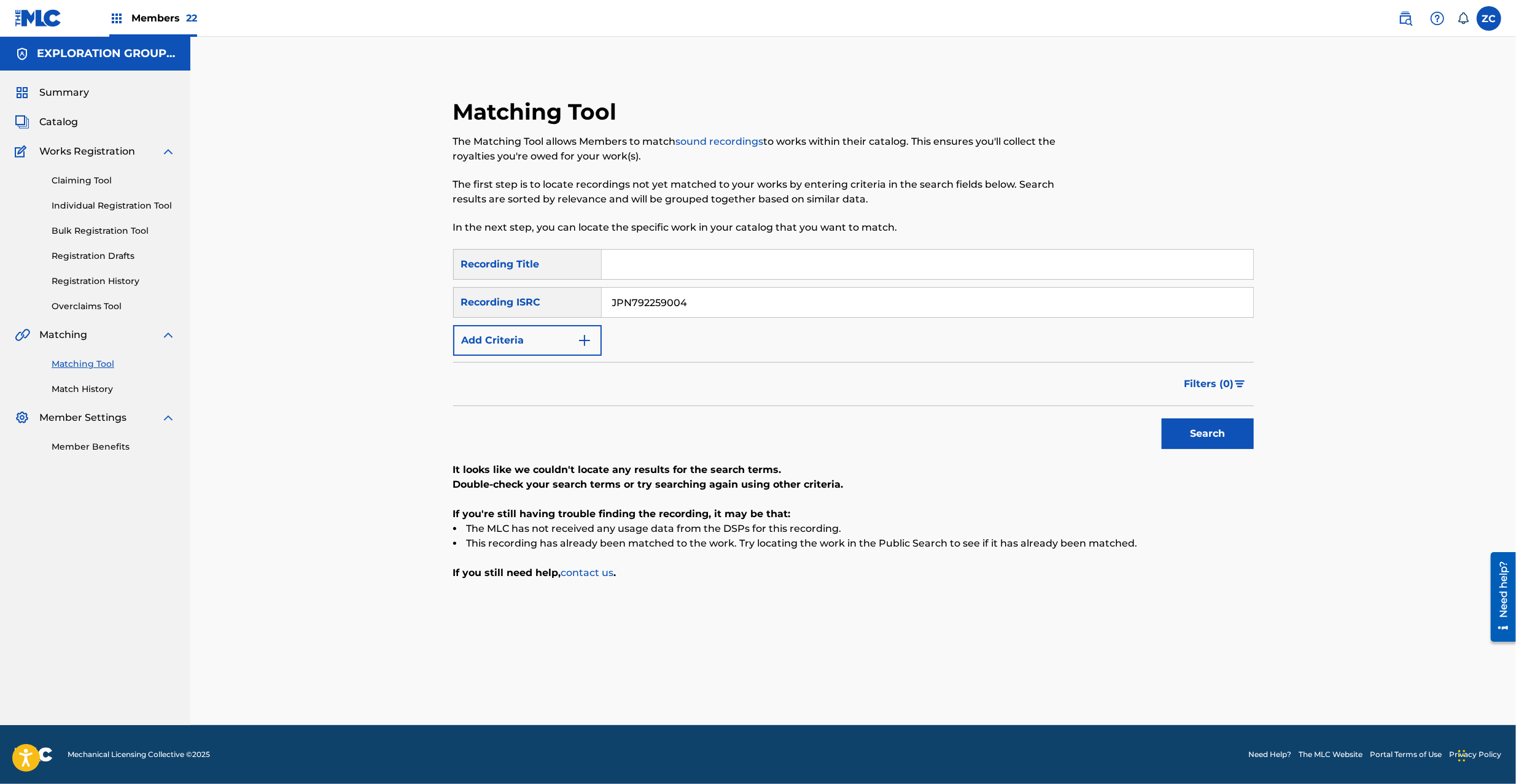
click at [875, 295] on input "JPN792259004" at bounding box center [927, 302] width 651 height 30
click at [1188, 435] on button "Search" at bounding box center [1207, 434] width 92 height 31
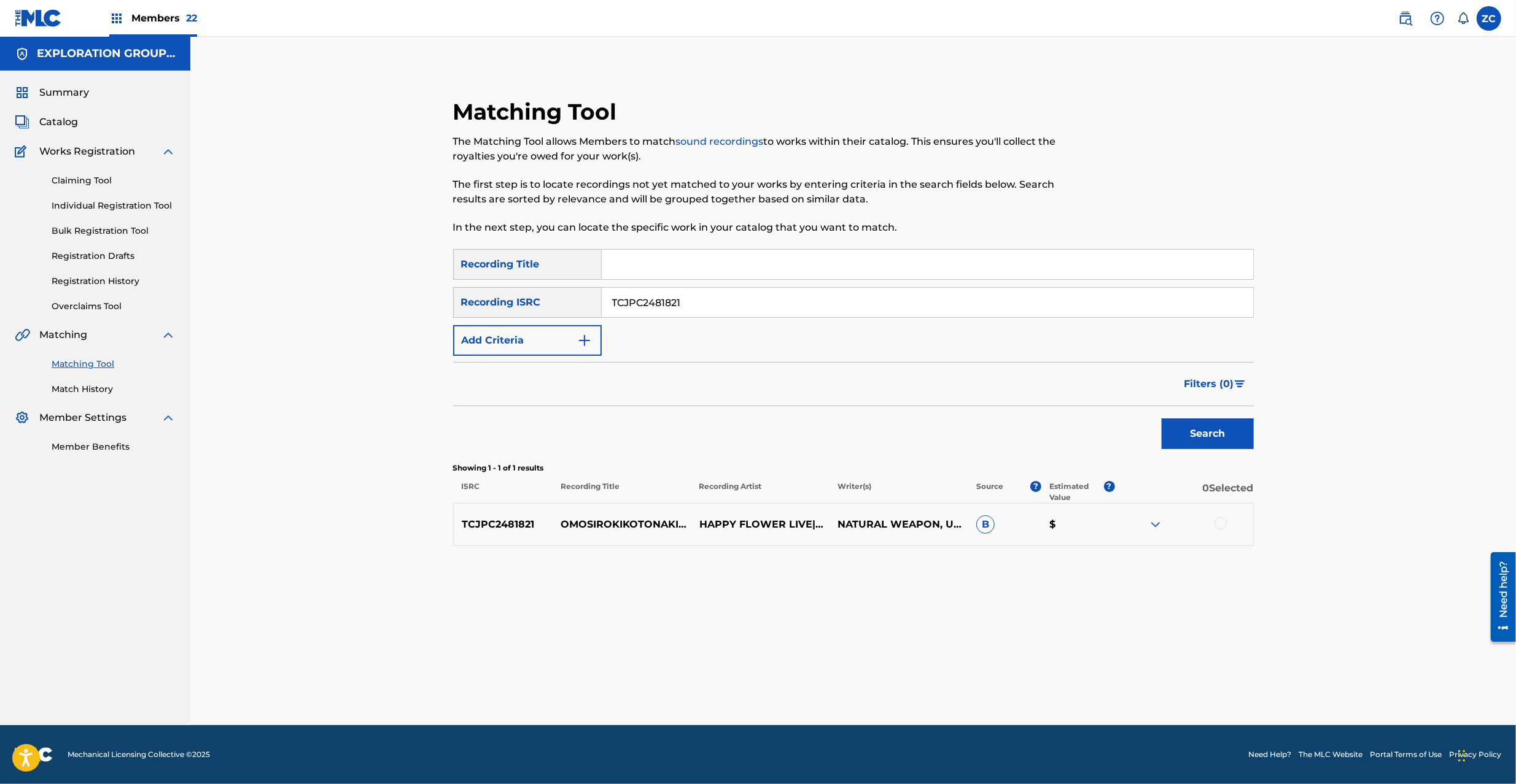
click at [1216, 525] on div at bounding box center [1220, 524] width 12 height 12
click at [764, 307] on input "TCJPC2481821" at bounding box center [927, 302] width 651 height 30
type input "TCJPQ2155060"
click at [1210, 440] on button "Search" at bounding box center [1207, 434] width 92 height 31
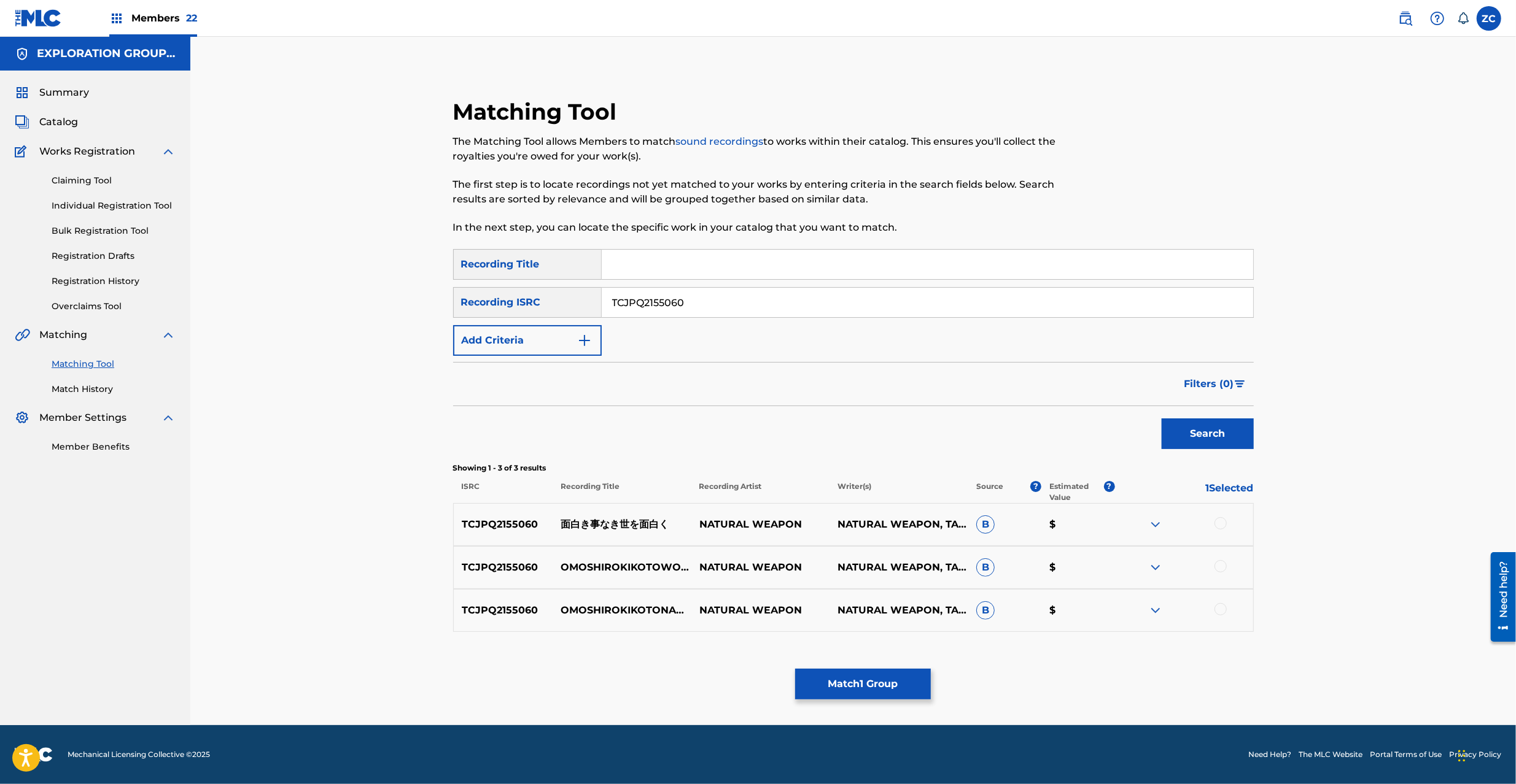
click at [1221, 525] on div at bounding box center [1220, 524] width 12 height 12
click at [1223, 567] on div at bounding box center [1220, 566] width 12 height 12
click at [1223, 606] on div at bounding box center [1220, 609] width 12 height 12
click at [867, 688] on button "Match 4 Groups" at bounding box center [863, 684] width 136 height 31
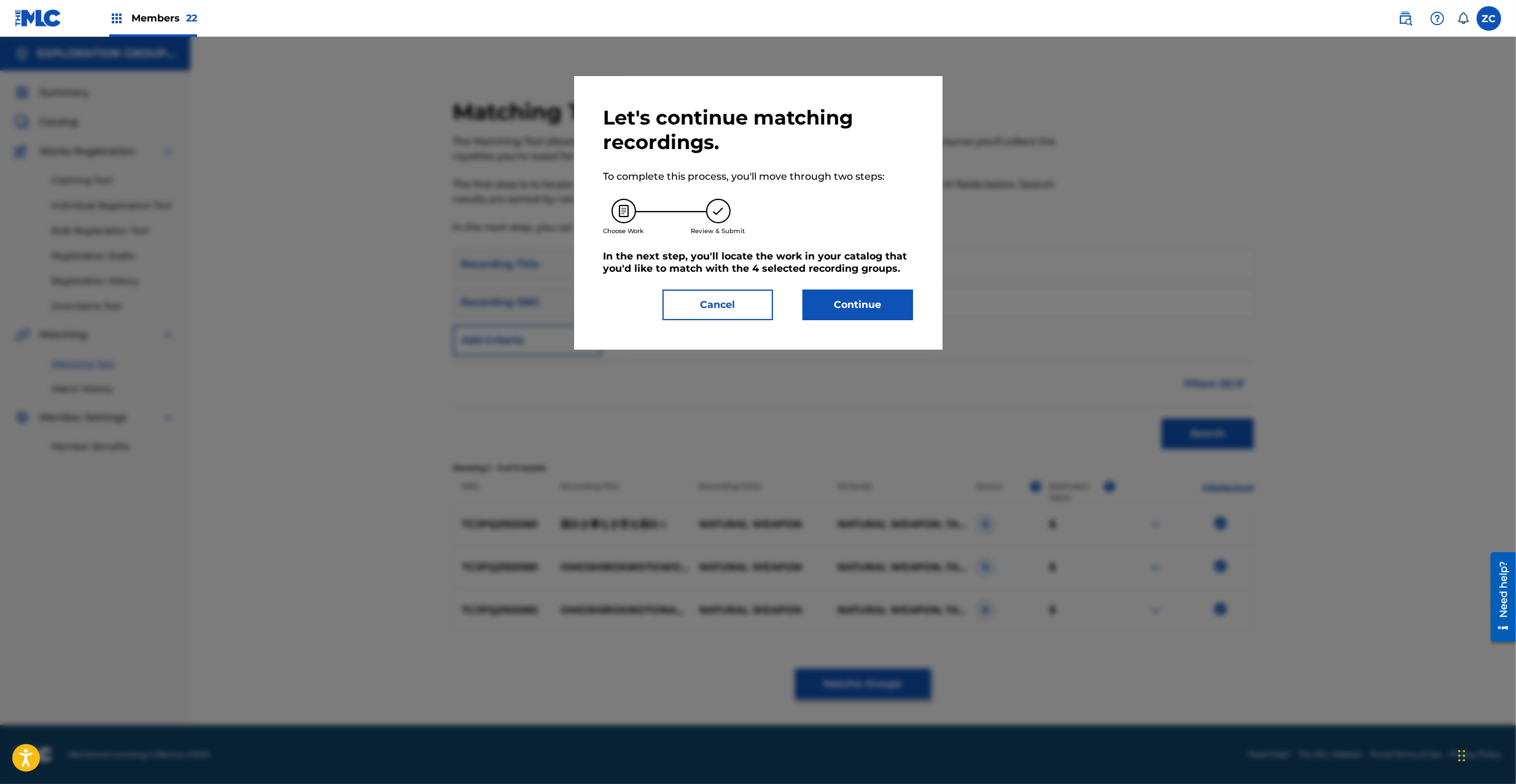
click at [839, 307] on button "Continue" at bounding box center [857, 305] width 110 height 31
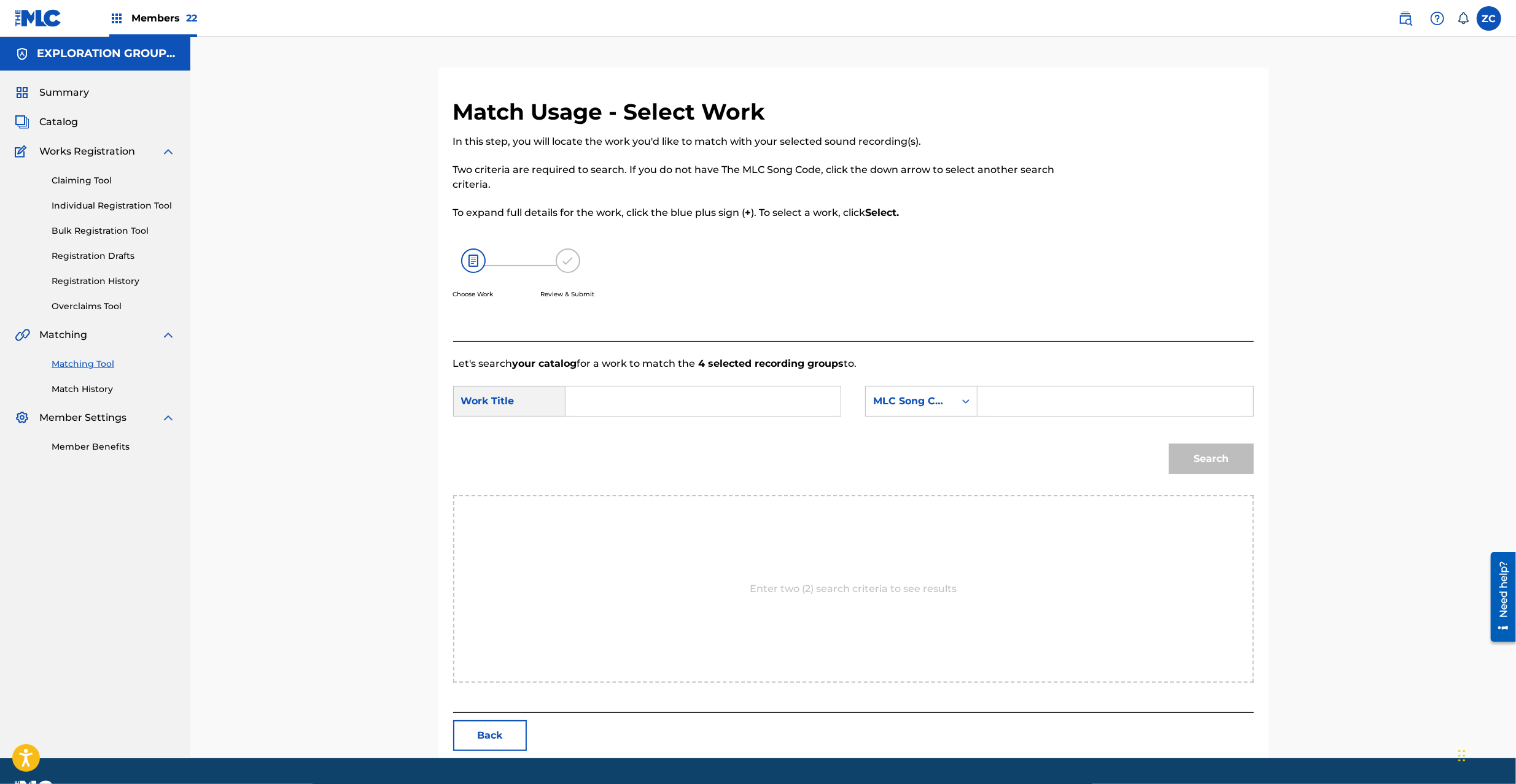
click at [776, 400] on input "Search Form" at bounding box center [702, 401] width 254 height 30
click at [816, 396] on input "[PERSON_NAME] [PERSON_NAME] OM655G" at bounding box center [702, 401] width 254 height 30
click at [817, 395] on input "[PERSON_NAME] [PERSON_NAME] OM655G" at bounding box center [702, 401] width 254 height 30
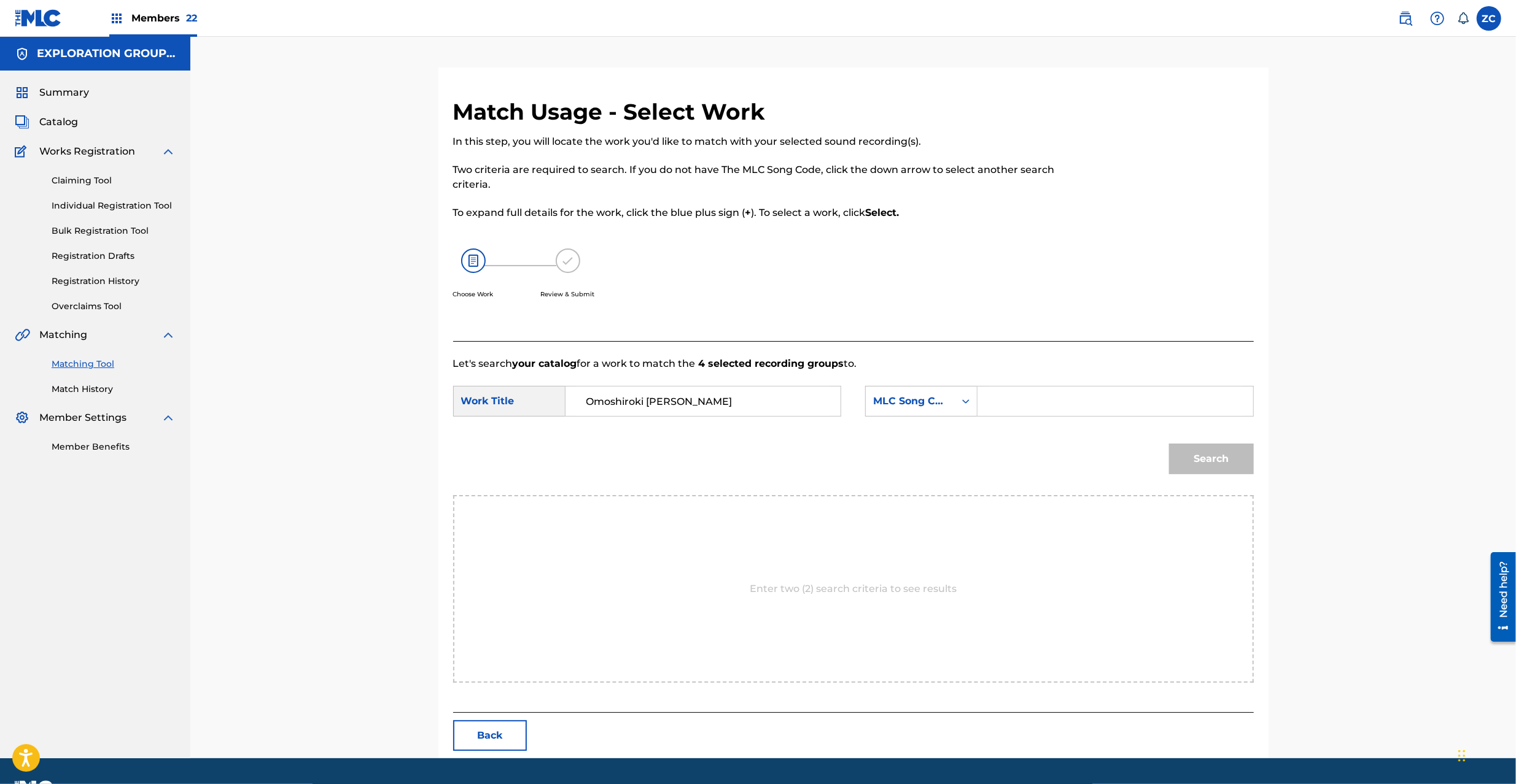
type input "Omoshiroki [PERSON_NAME]"
click at [1021, 403] on input "Search Form" at bounding box center [1115, 401] width 254 height 30
type input "OM655G"
click at [1227, 467] on button "Search" at bounding box center [1211, 459] width 85 height 31
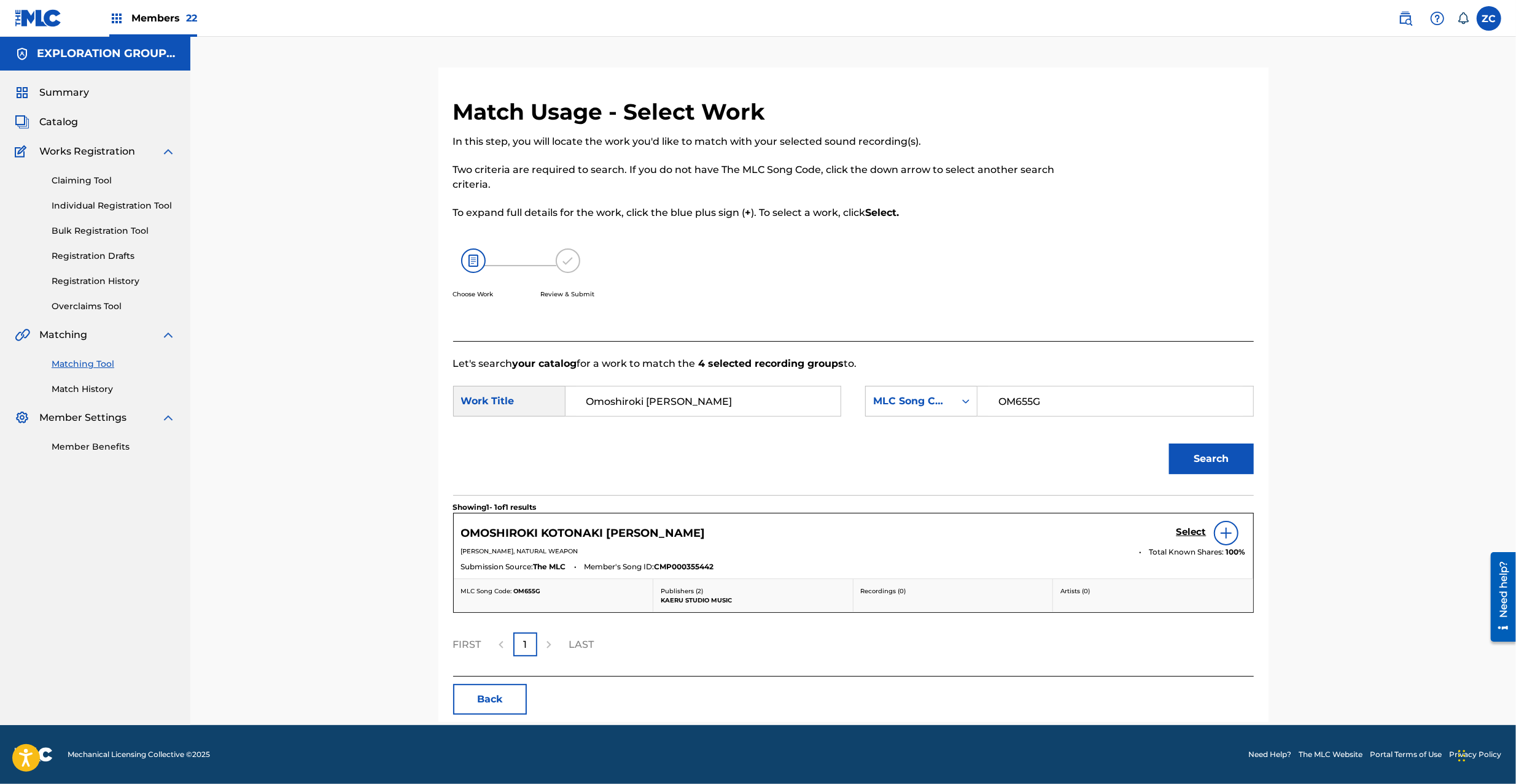
click at [1177, 529] on h5 "Select" at bounding box center [1191, 532] width 30 height 12
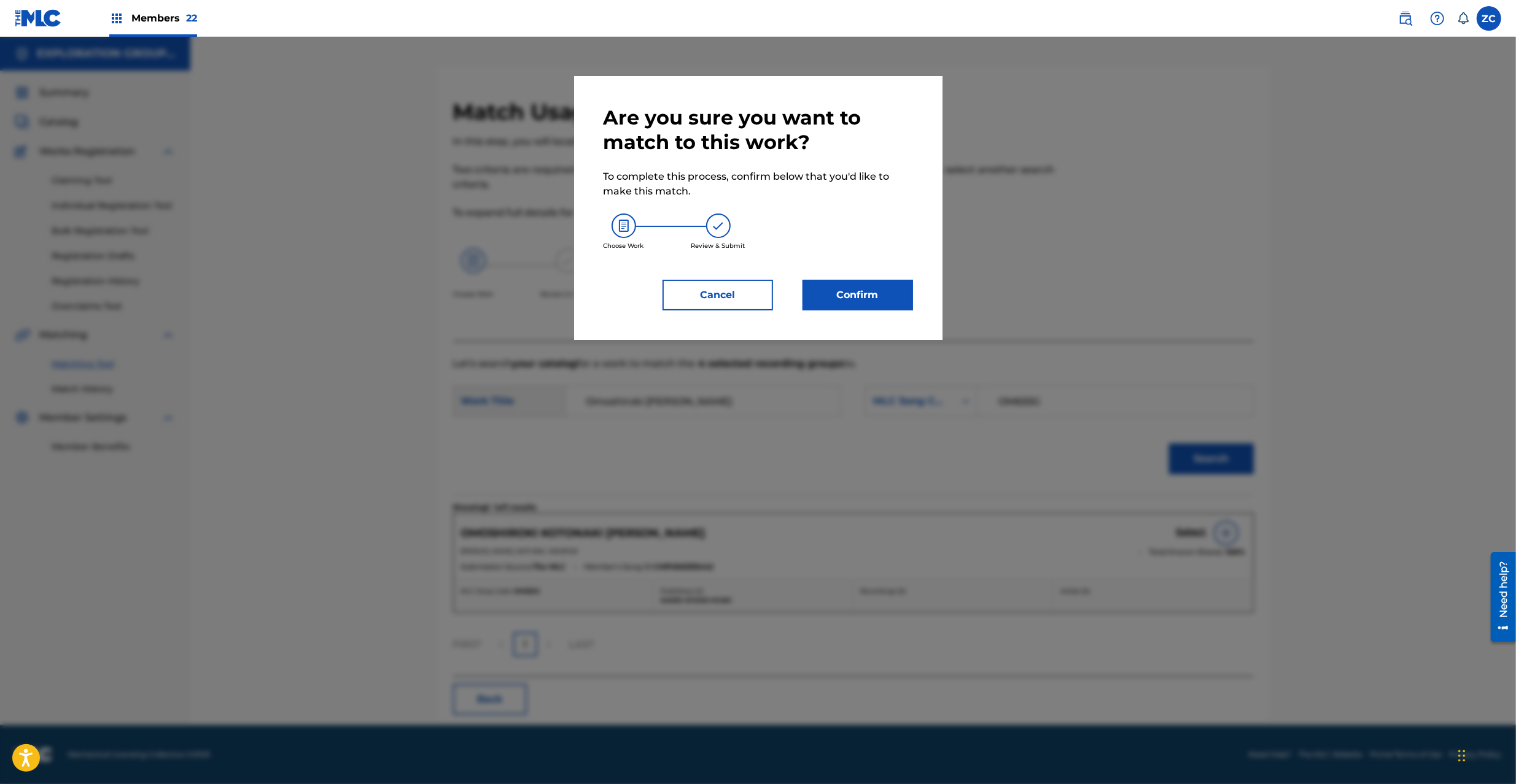
click at [851, 292] on button "Confirm" at bounding box center [857, 295] width 110 height 31
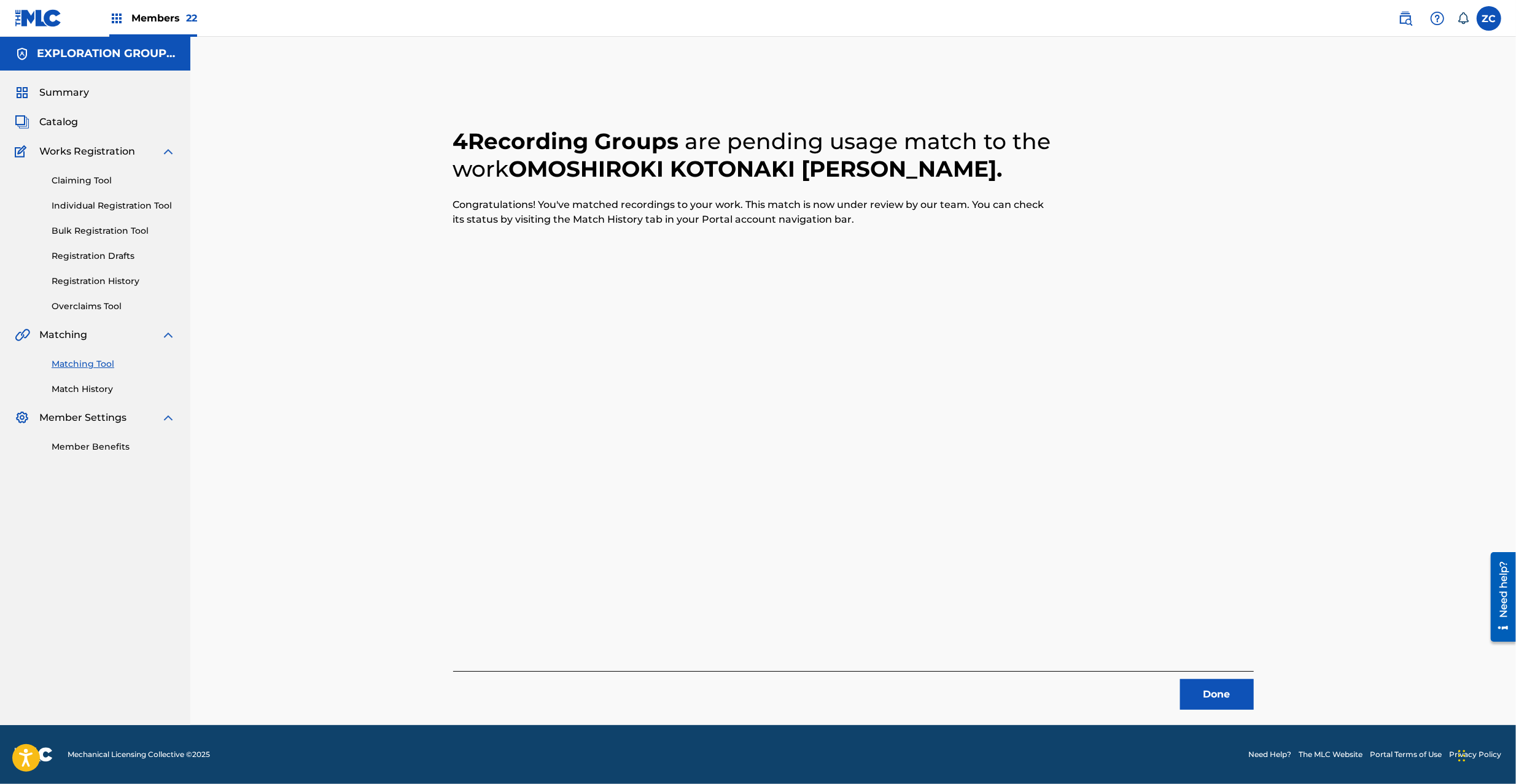
drag, startPoint x: 1207, startPoint y: 696, endPoint x: 1180, endPoint y: 590, distance: 109.4
click at [1207, 695] on button "Done" at bounding box center [1216, 695] width 74 height 31
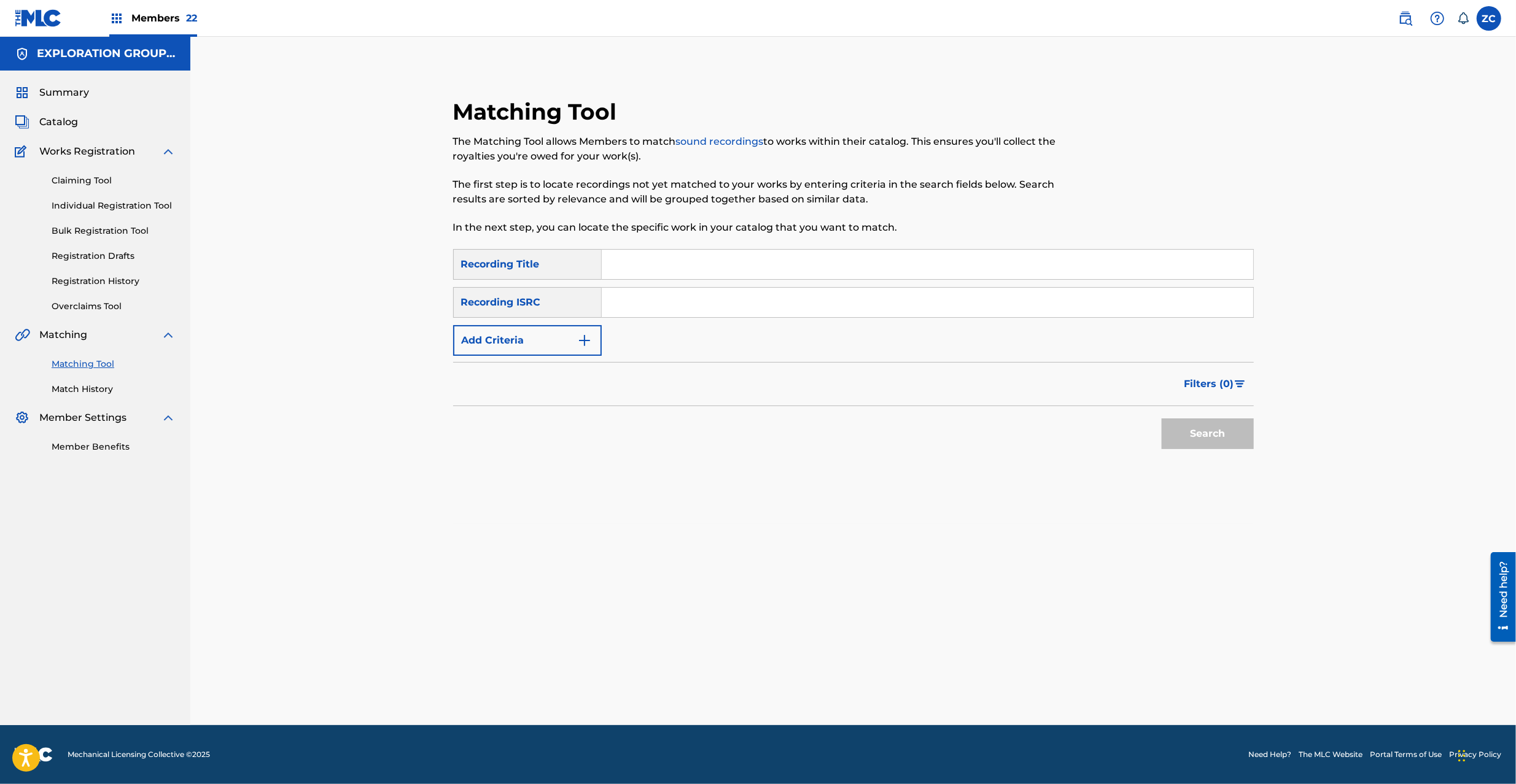
drag, startPoint x: 808, startPoint y: 294, endPoint x: 875, endPoint y: 324, distance: 73.4
click at [808, 294] on input "Search Form" at bounding box center [927, 302] width 651 height 30
type input "TCJPO2182790"
click at [1196, 438] on button "Search" at bounding box center [1207, 434] width 92 height 31
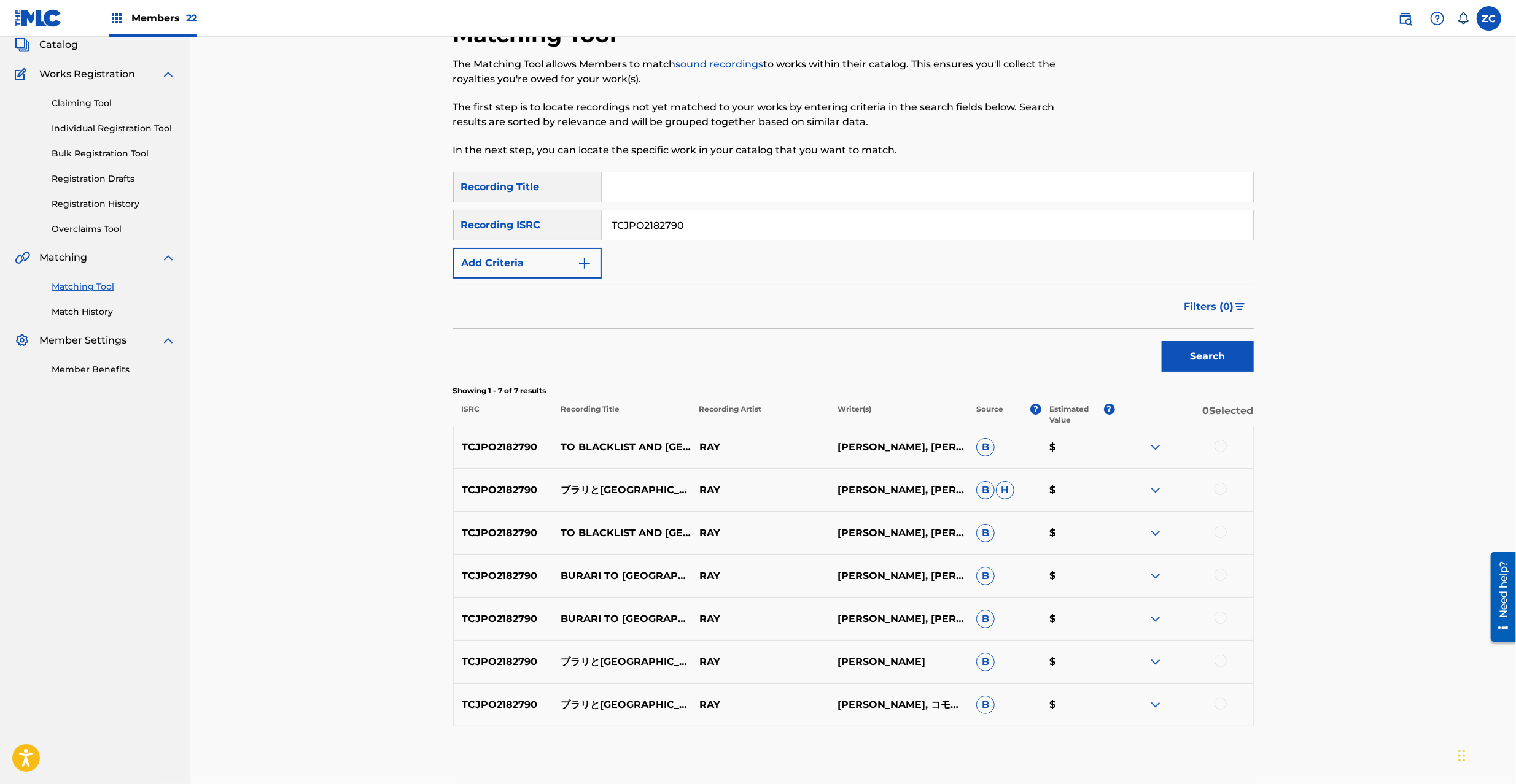
scroll to position [109, 0]
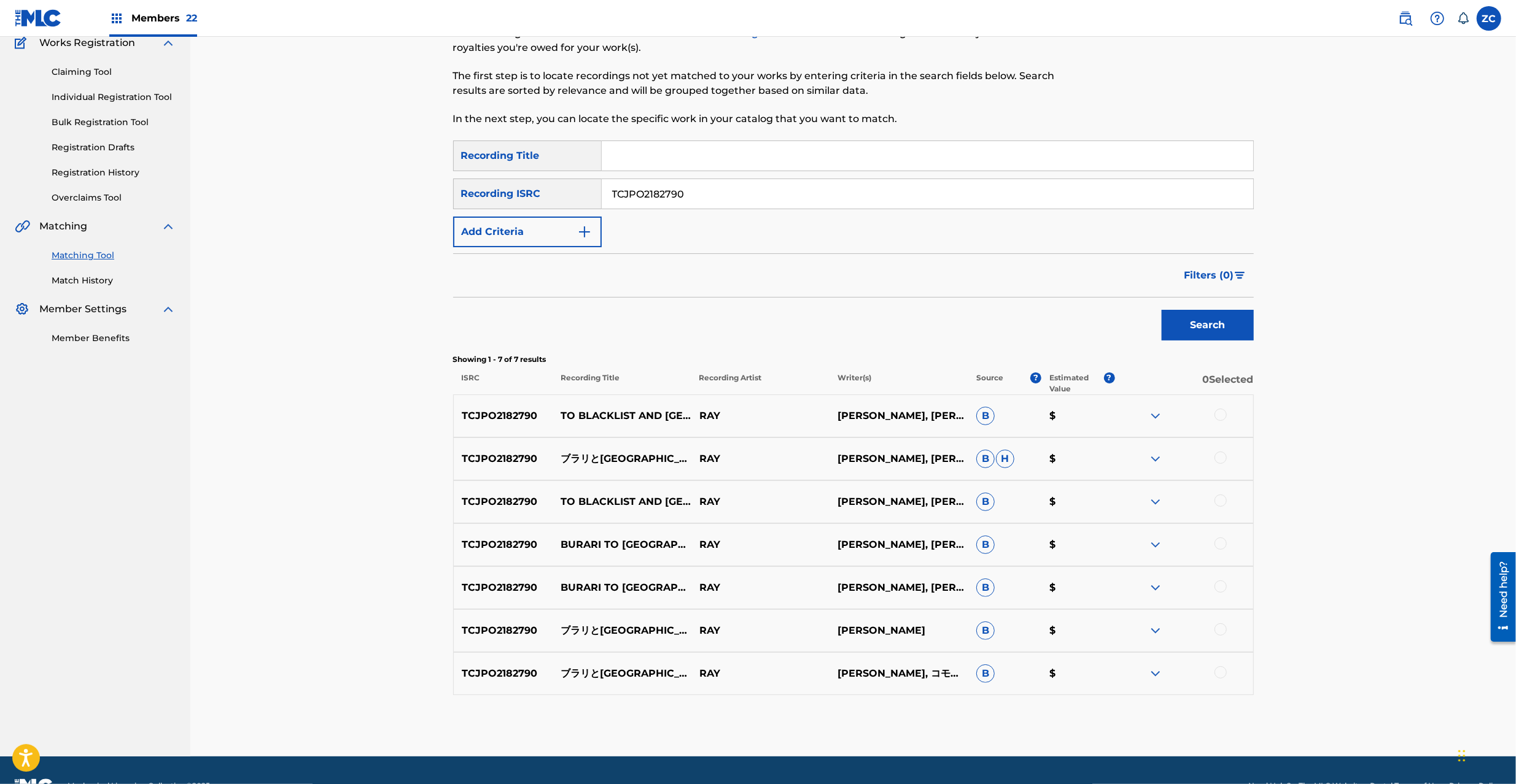
click at [1216, 413] on div at bounding box center [1220, 415] width 12 height 12
click at [1219, 457] on div at bounding box center [1220, 457] width 12 height 12
click at [1221, 504] on div at bounding box center [1220, 501] width 12 height 12
click at [1221, 545] on div at bounding box center [1220, 544] width 12 height 12
click at [1224, 585] on div at bounding box center [1220, 586] width 12 height 12
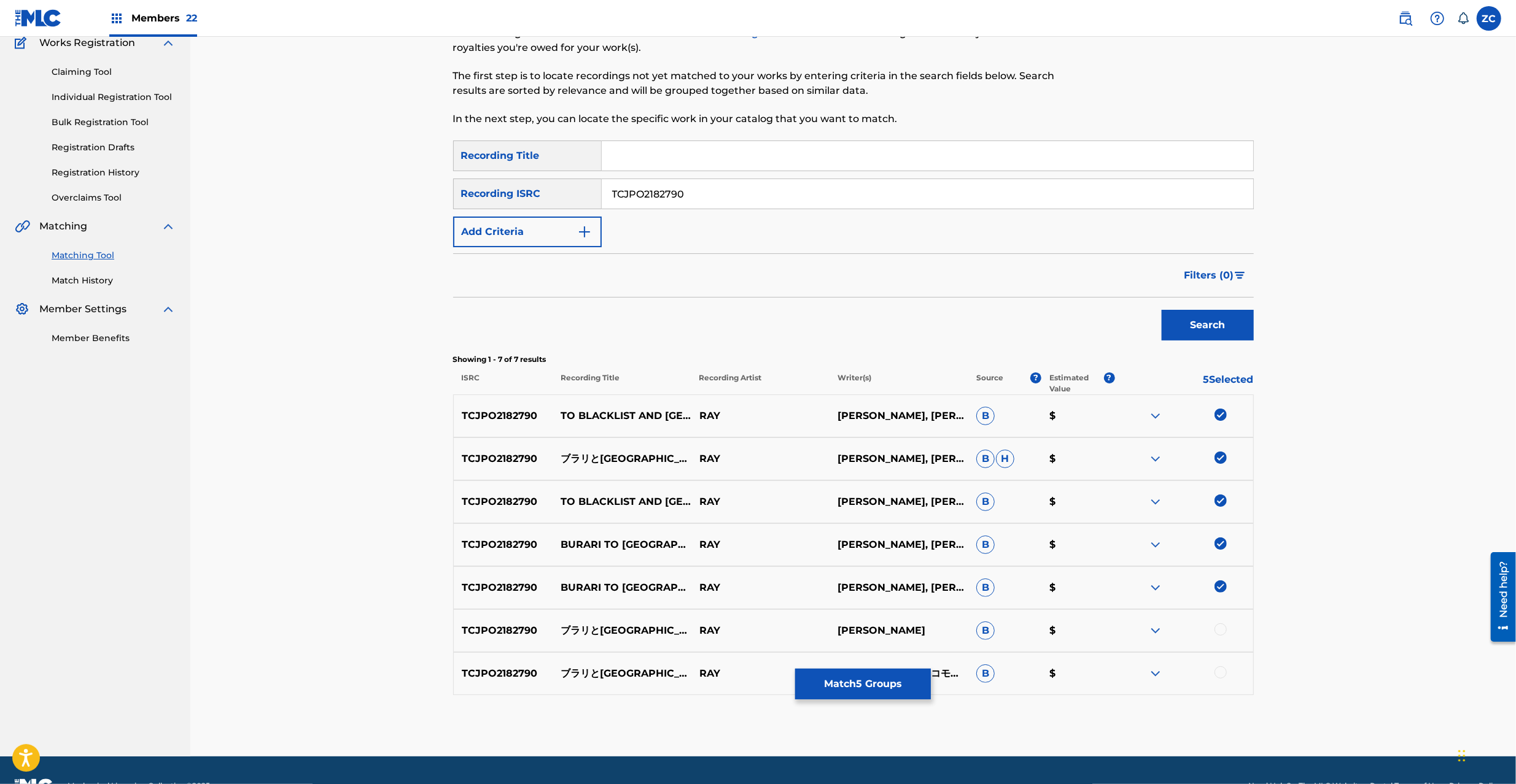
click at [1223, 630] on div at bounding box center [1220, 630] width 12 height 12
click at [1221, 673] on div at bounding box center [1220, 672] width 12 height 12
click at [870, 693] on button "Match 7 Groups" at bounding box center [863, 684] width 136 height 31
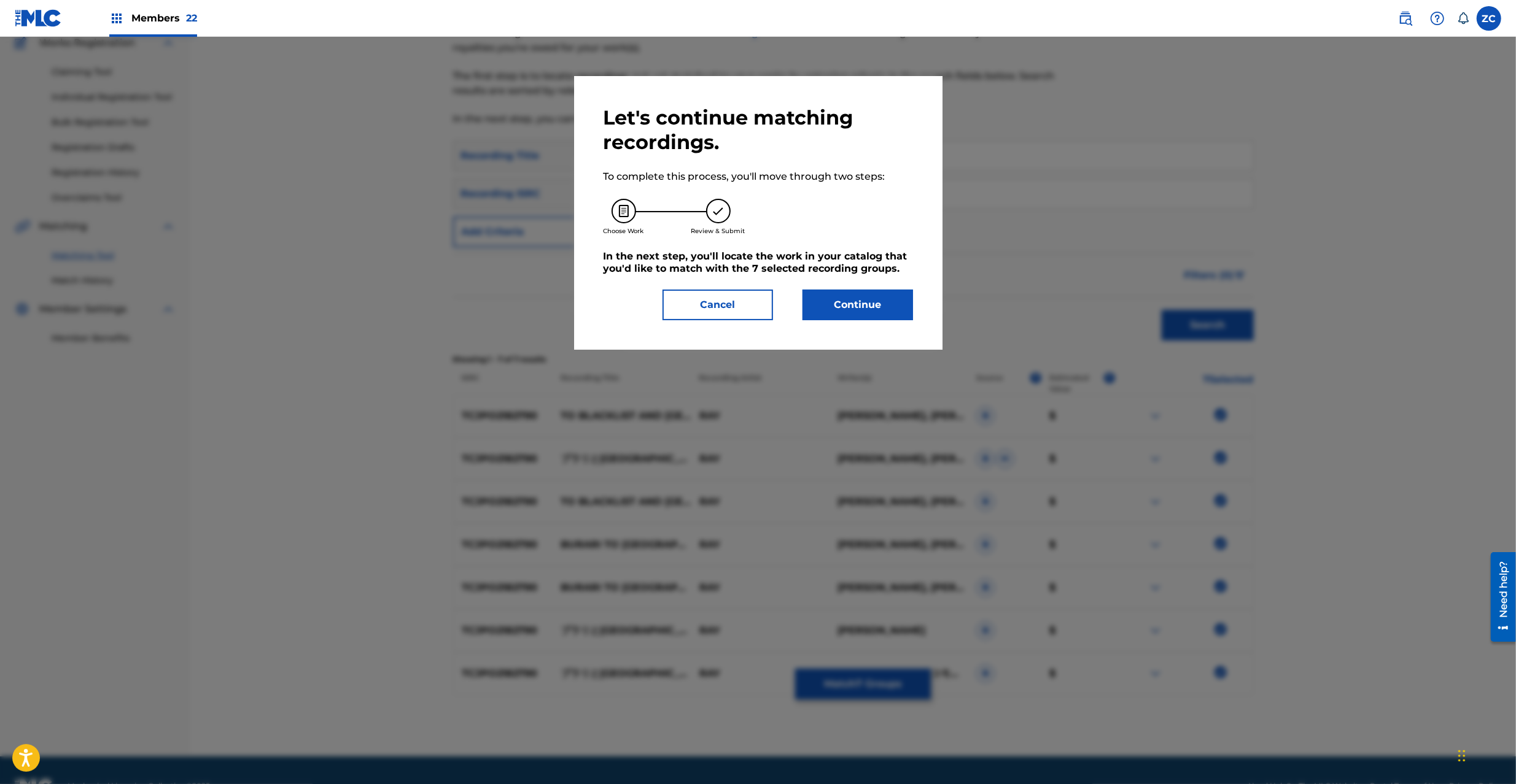
click at [882, 310] on button "Continue" at bounding box center [857, 305] width 110 height 31
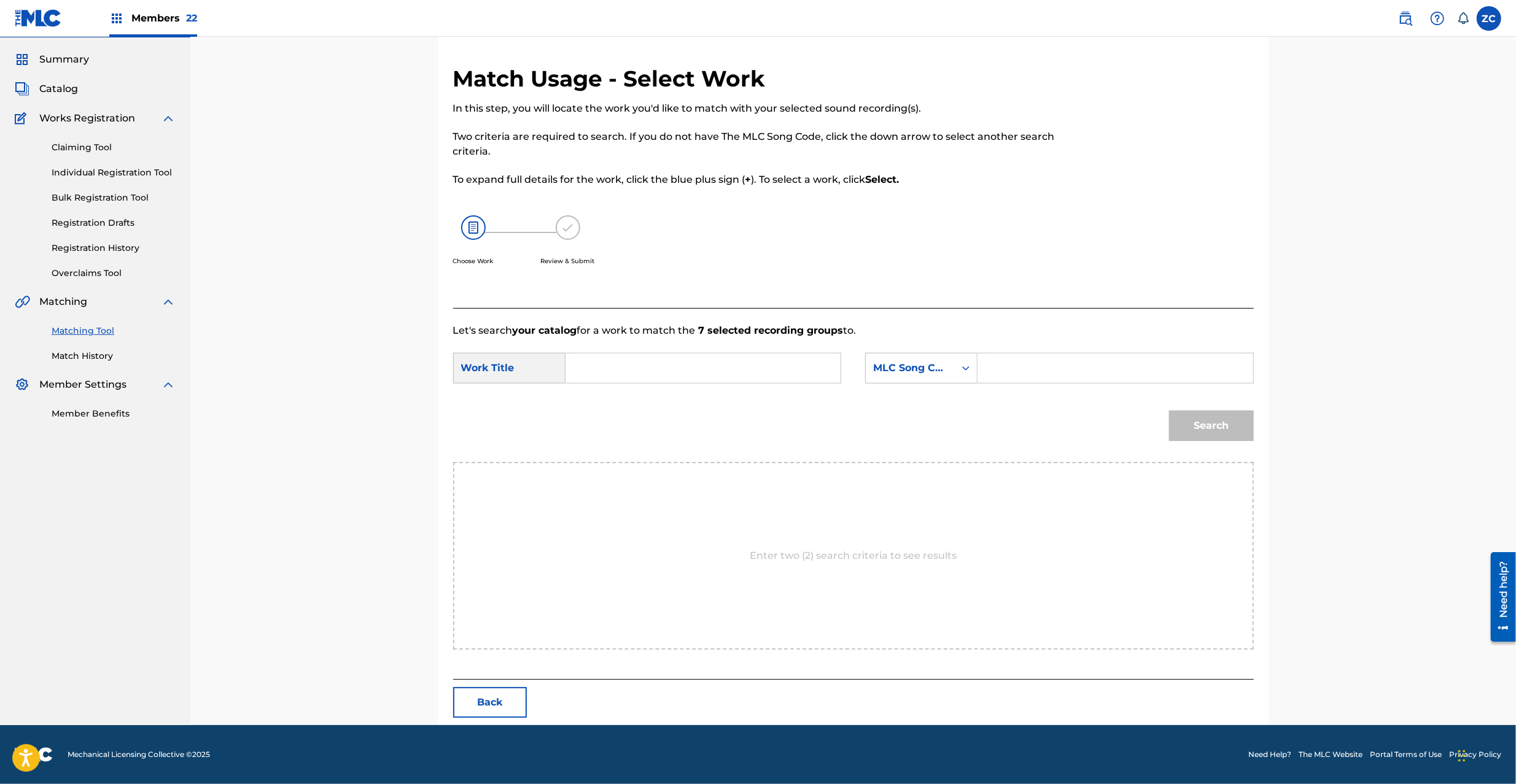
scroll to position [0, 0]
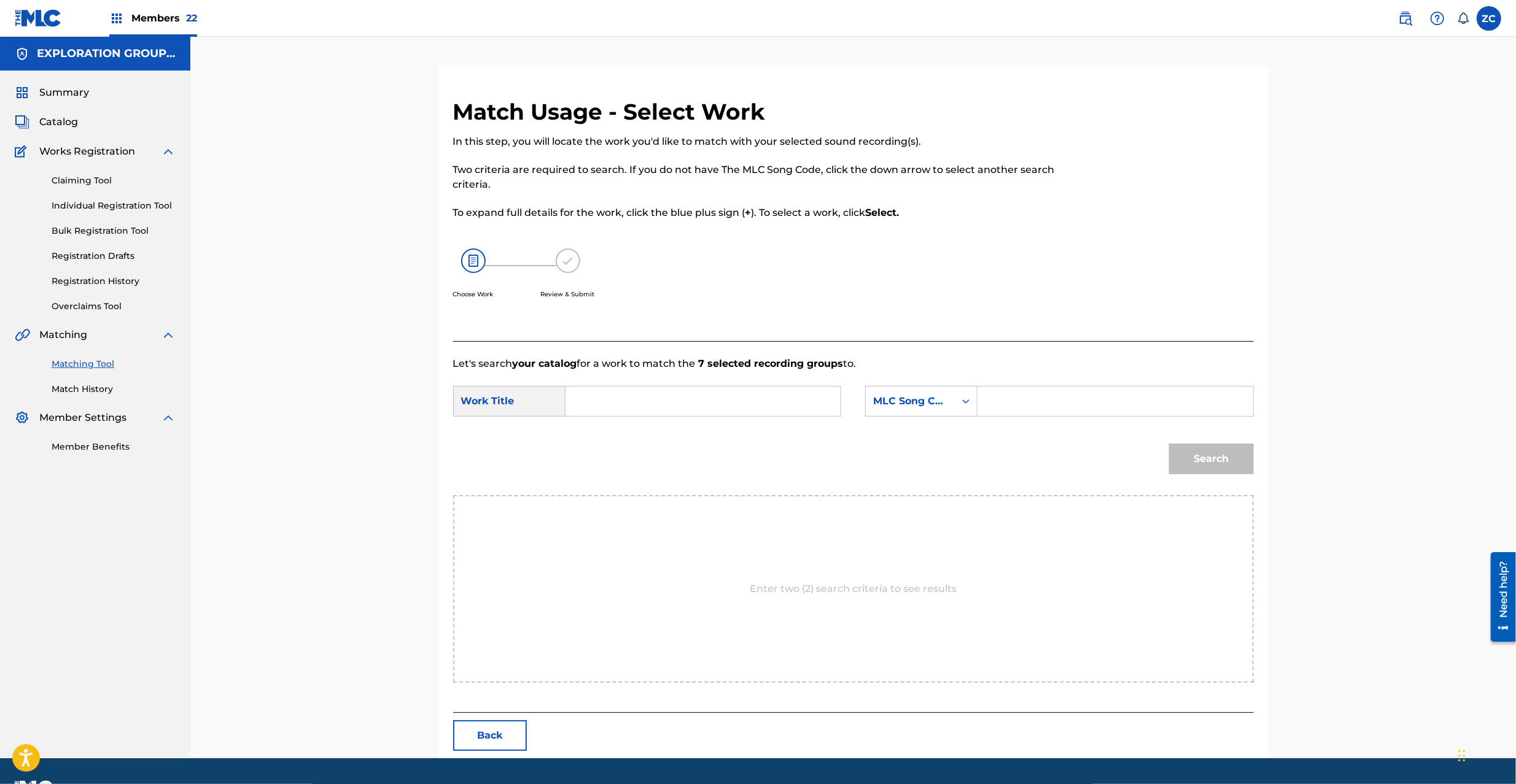
click at [674, 403] on input "Search Form" at bounding box center [702, 401] width 254 height 30
click at [717, 400] on input "Burarito Oosakae BD65LN" at bounding box center [702, 401] width 254 height 30
drag, startPoint x: 717, startPoint y: 400, endPoint x: 726, endPoint y: 401, distance: 9.1
click at [718, 400] on input "Burarito Oosakae BD65LN" at bounding box center [702, 401] width 254 height 30
type input "Burarito Oosakae"
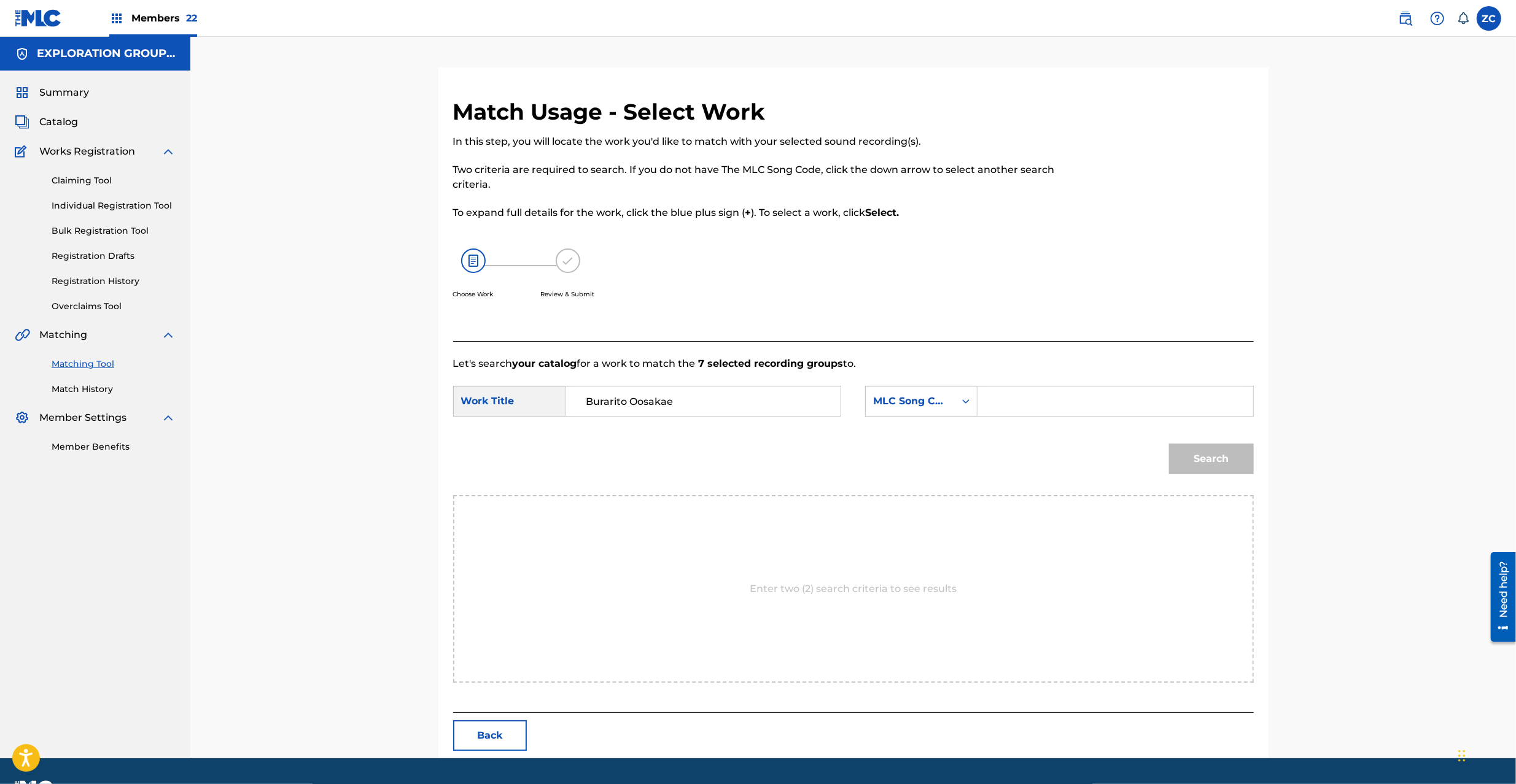
click at [1079, 417] on div "SearchWithCriteria778accd3-24ce-4654-b38a-ef5099cf7b35 Work Title Burarito Oosa…" at bounding box center [853, 405] width 800 height 38
click at [1083, 398] on input "Search Form" at bounding box center [1115, 401] width 254 height 30
type input "BD65LN"
drag, startPoint x: 1230, startPoint y: 467, endPoint x: 1216, endPoint y: 452, distance: 20.5
click at [1230, 464] on button "Search" at bounding box center [1211, 459] width 85 height 31
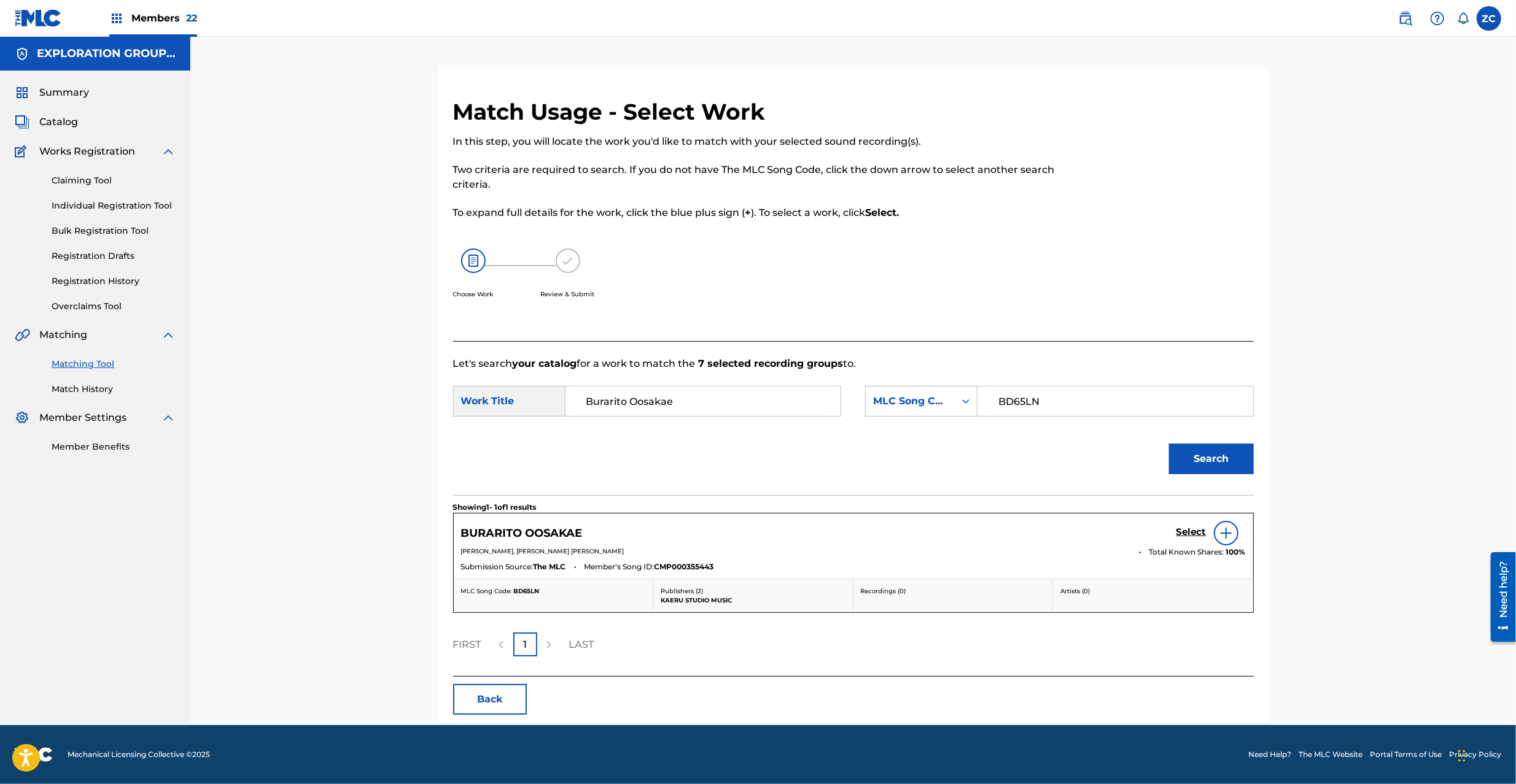
click at [1190, 530] on h5 "Select" at bounding box center [1191, 532] width 30 height 12
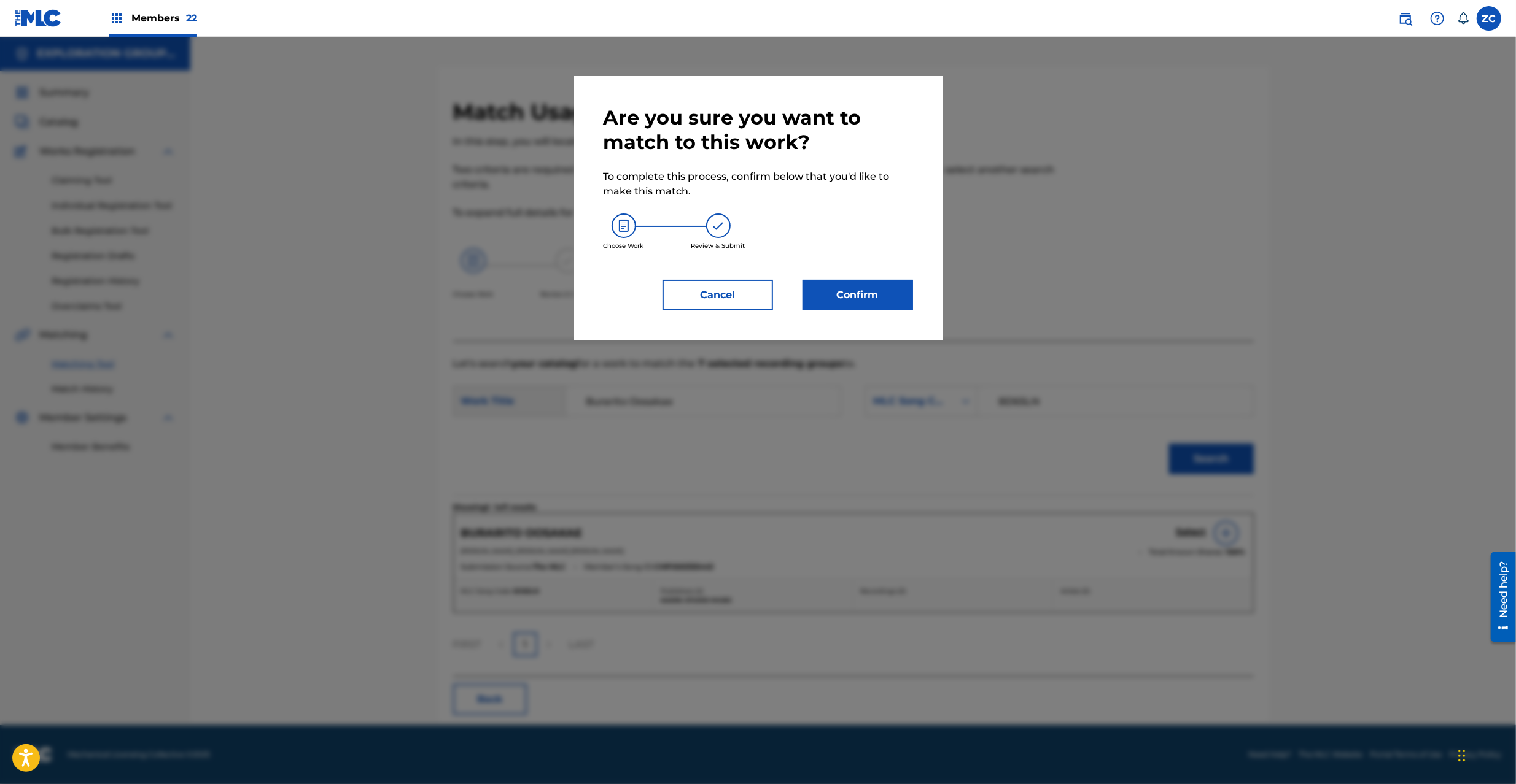
click at [887, 300] on button "Confirm" at bounding box center [857, 295] width 110 height 31
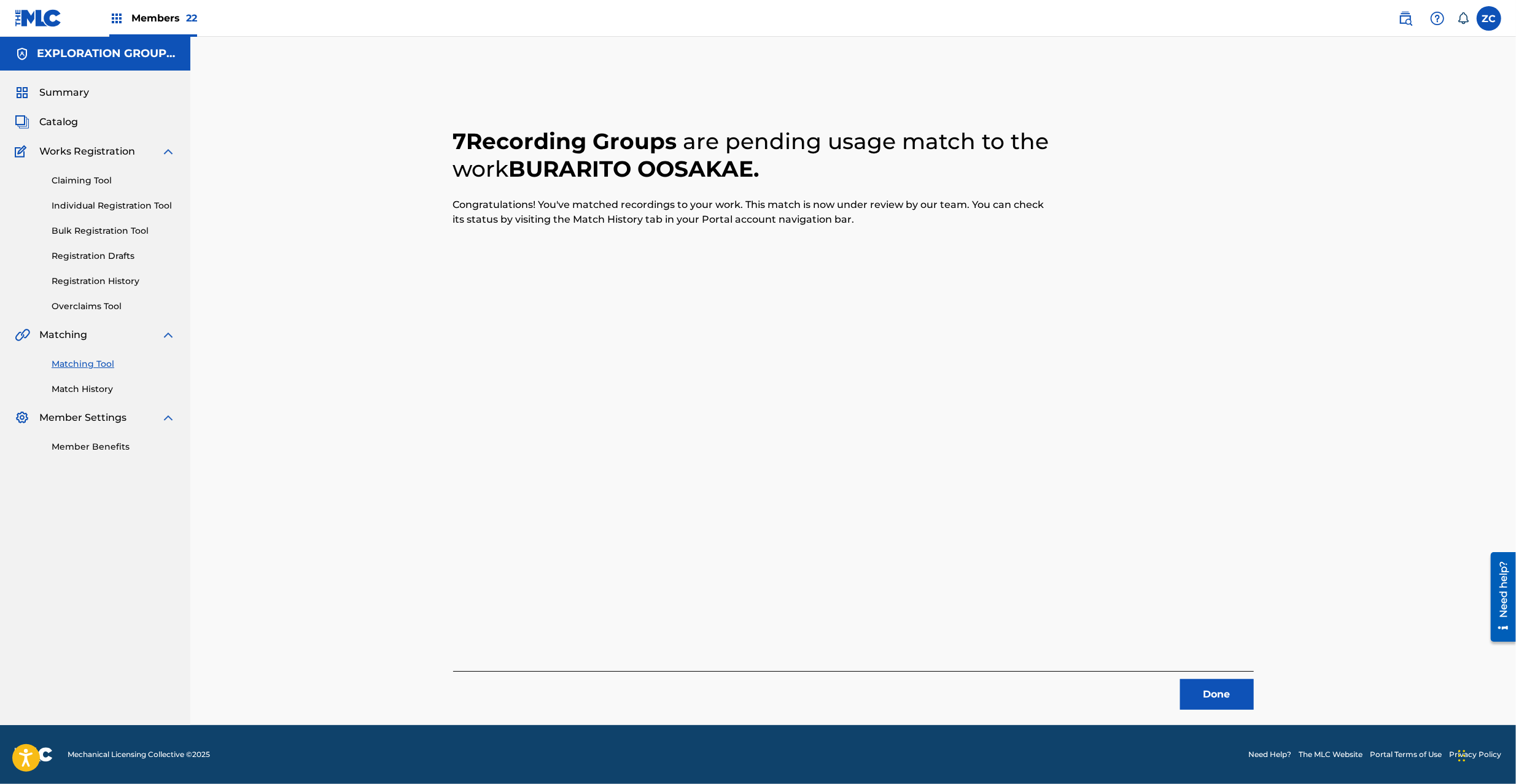
click at [1219, 692] on button "Done" at bounding box center [1216, 695] width 74 height 31
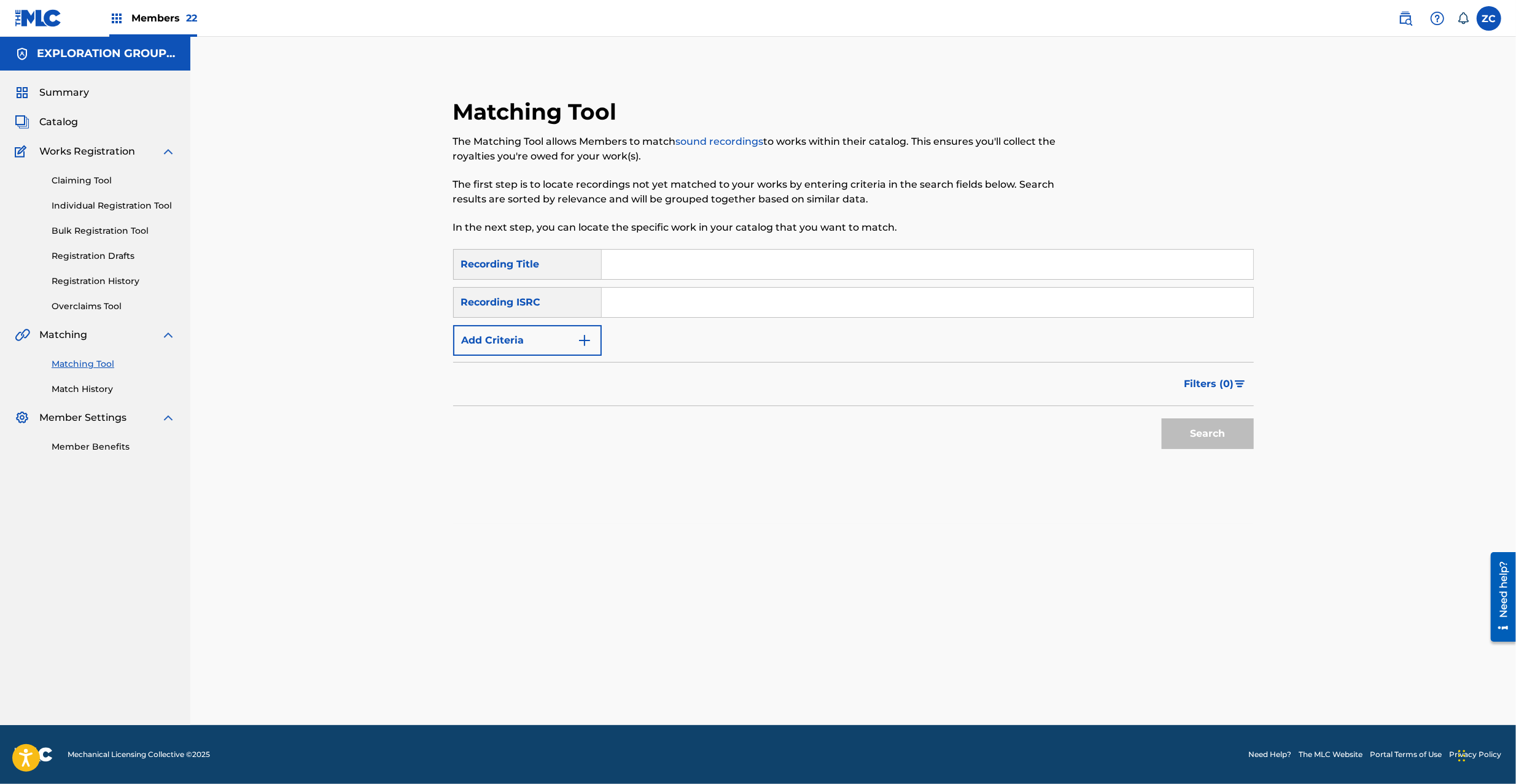
drag, startPoint x: 710, startPoint y: 310, endPoint x: 727, endPoint y: 317, distance: 18.4
click at [710, 310] on input "Search Form" at bounding box center [927, 302] width 651 height 30
type input "TCJPQ2146886"
click at [1226, 438] on button "Search" at bounding box center [1207, 434] width 92 height 31
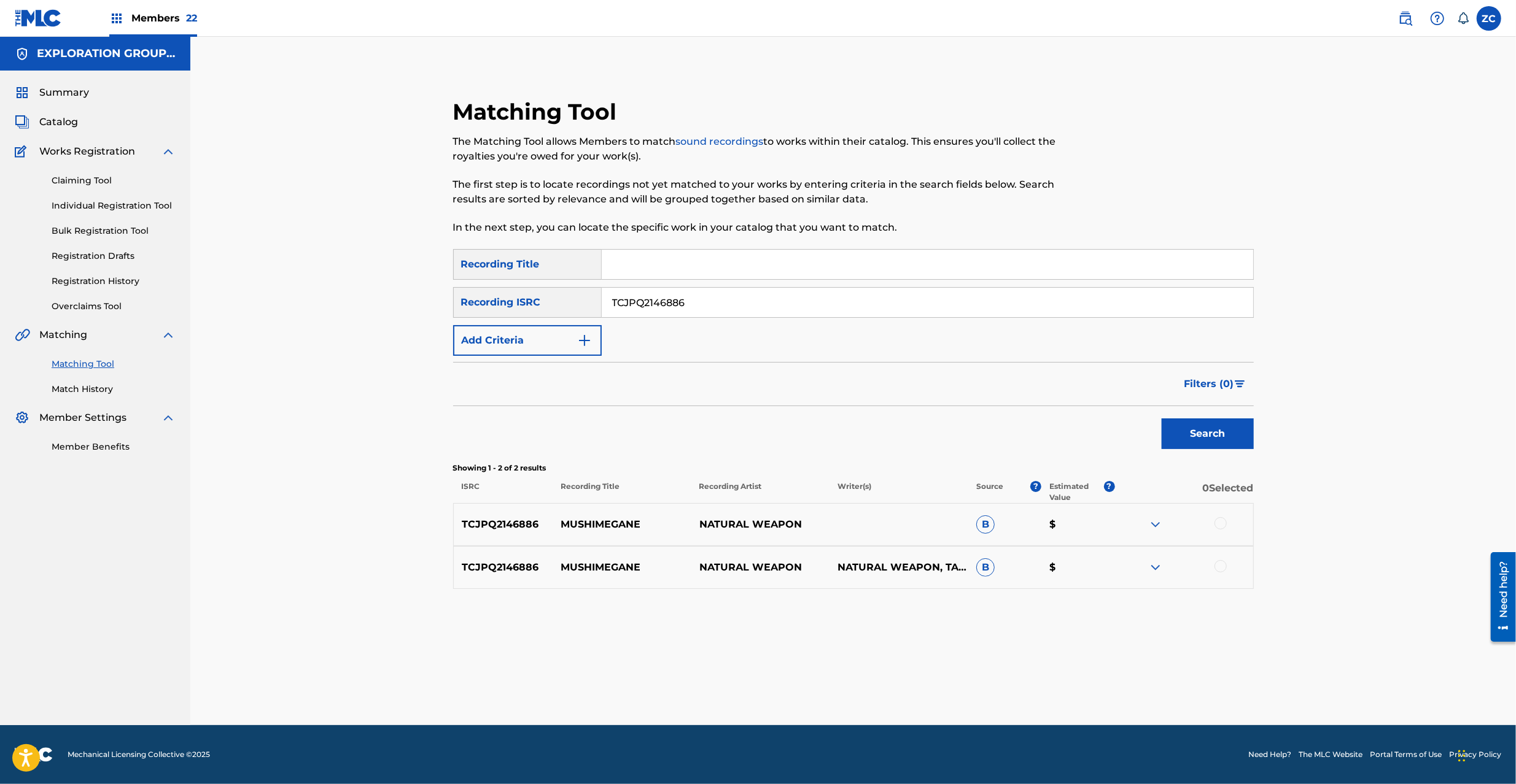
click at [1218, 526] on div at bounding box center [1220, 524] width 12 height 12
click at [1221, 568] on div at bounding box center [1220, 566] width 12 height 12
click at [877, 680] on button "Match 2 Groups" at bounding box center [863, 684] width 136 height 31
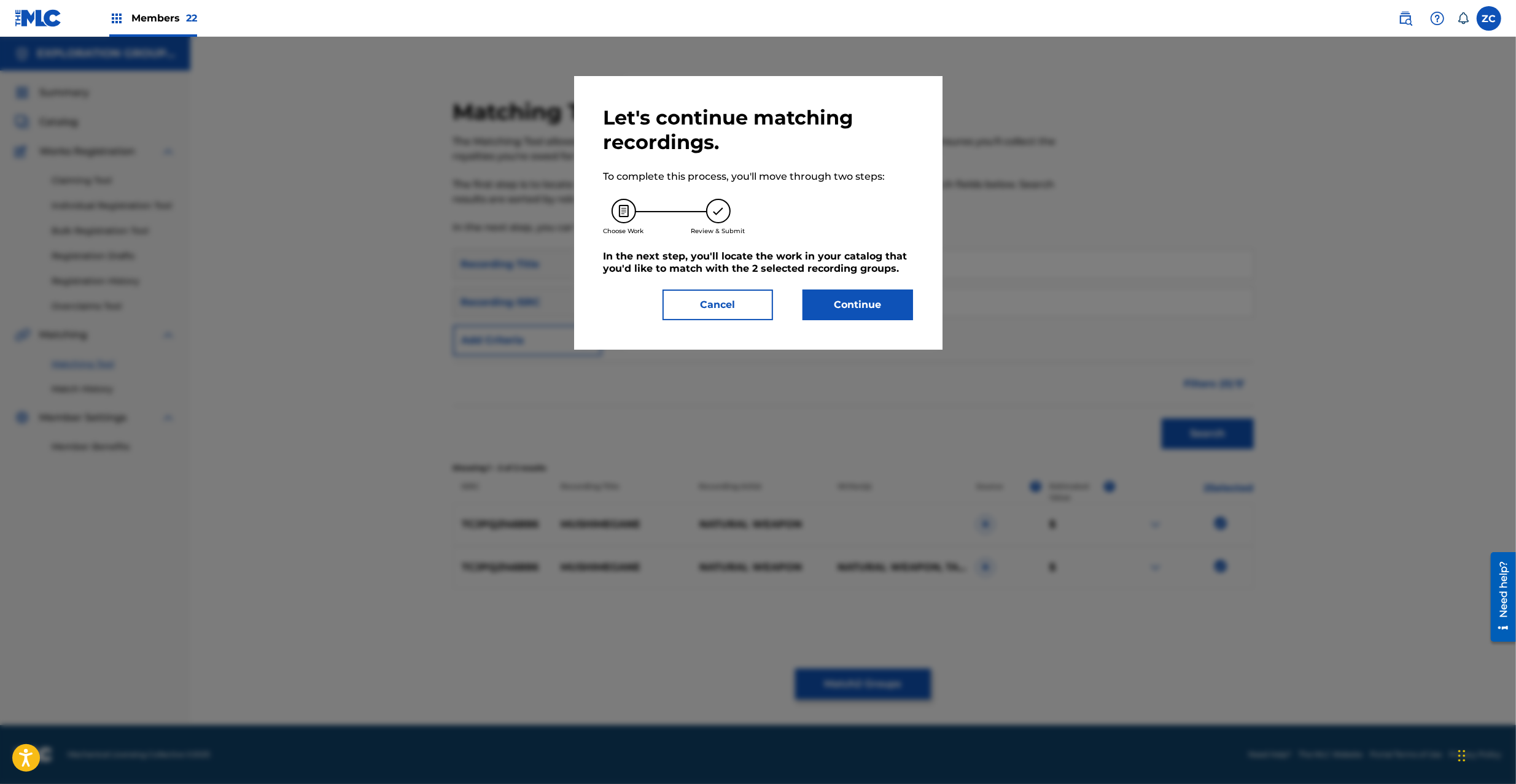
click at [833, 298] on button "Continue" at bounding box center [857, 305] width 110 height 31
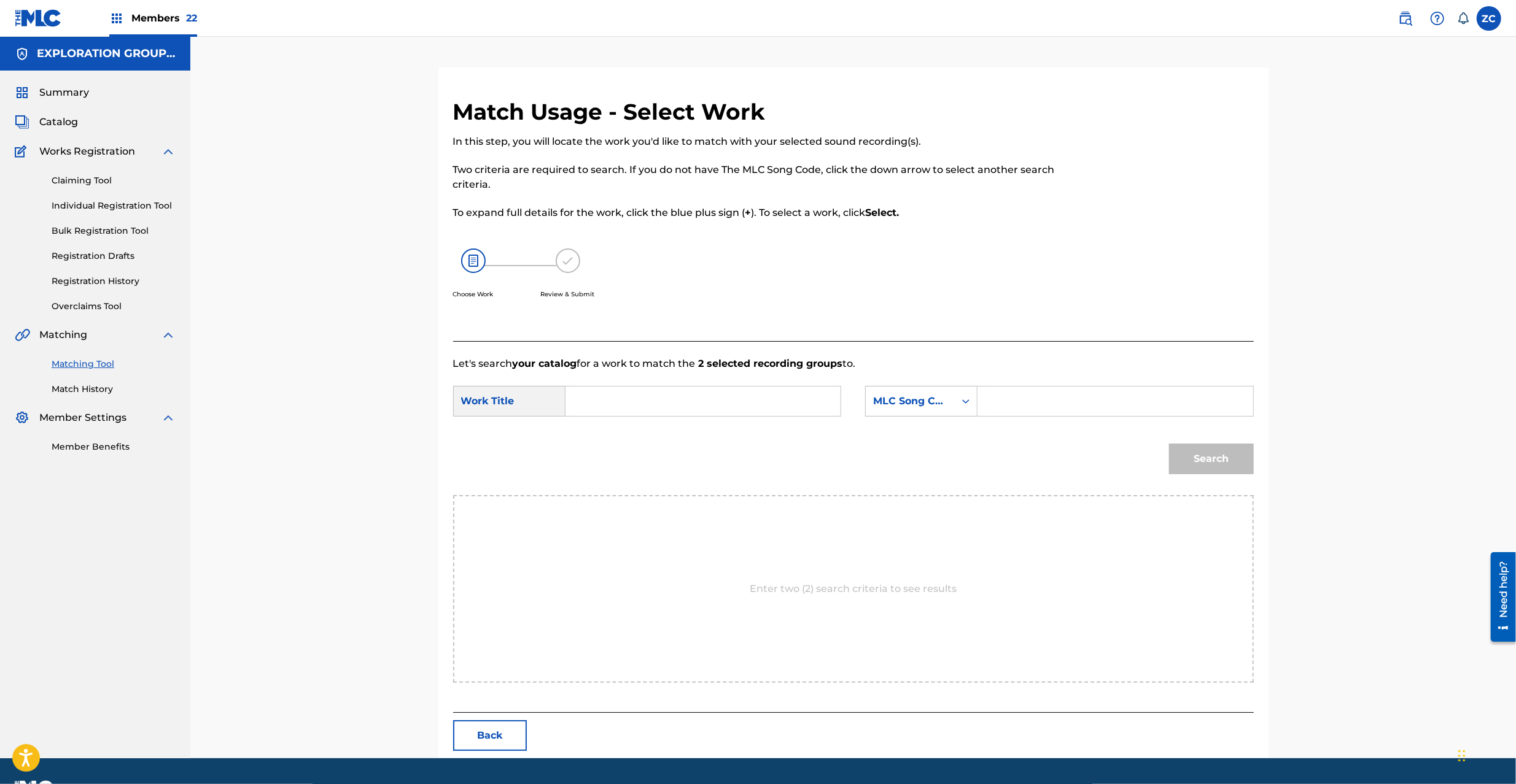
click at [735, 402] on input "Search Form" at bounding box center [702, 401] width 254 height 30
click at [683, 402] on input "Mushimegane MV62ZF" at bounding box center [702, 401] width 254 height 30
type input "Mushimegane"
drag, startPoint x: 1030, startPoint y: 405, endPoint x: 1045, endPoint y: 408, distance: 15.3
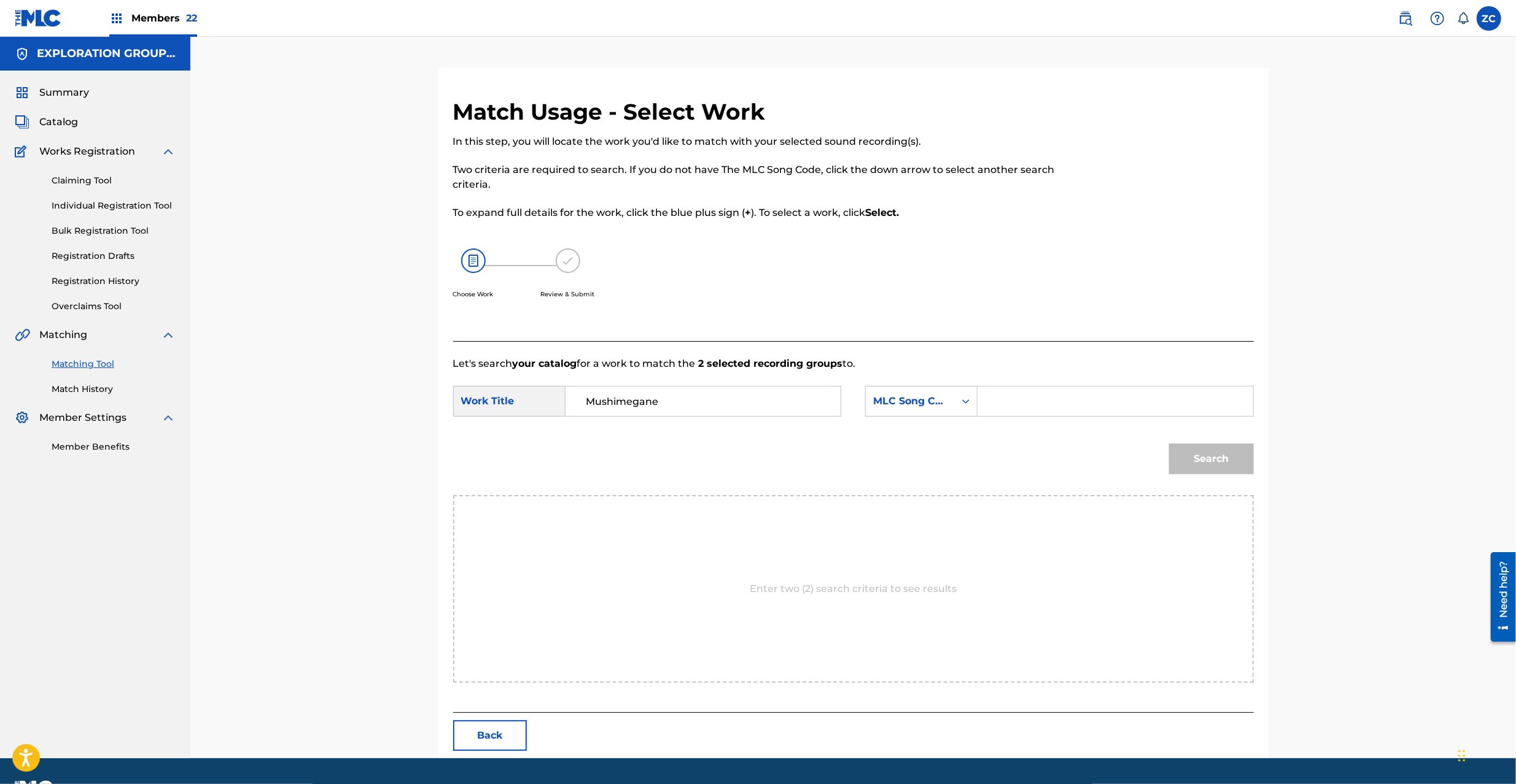
click at [1030, 405] on input "Search Form" at bounding box center [1115, 401] width 254 height 30
type input "MV62ZF"
click at [1202, 451] on button "Search" at bounding box center [1211, 459] width 85 height 31
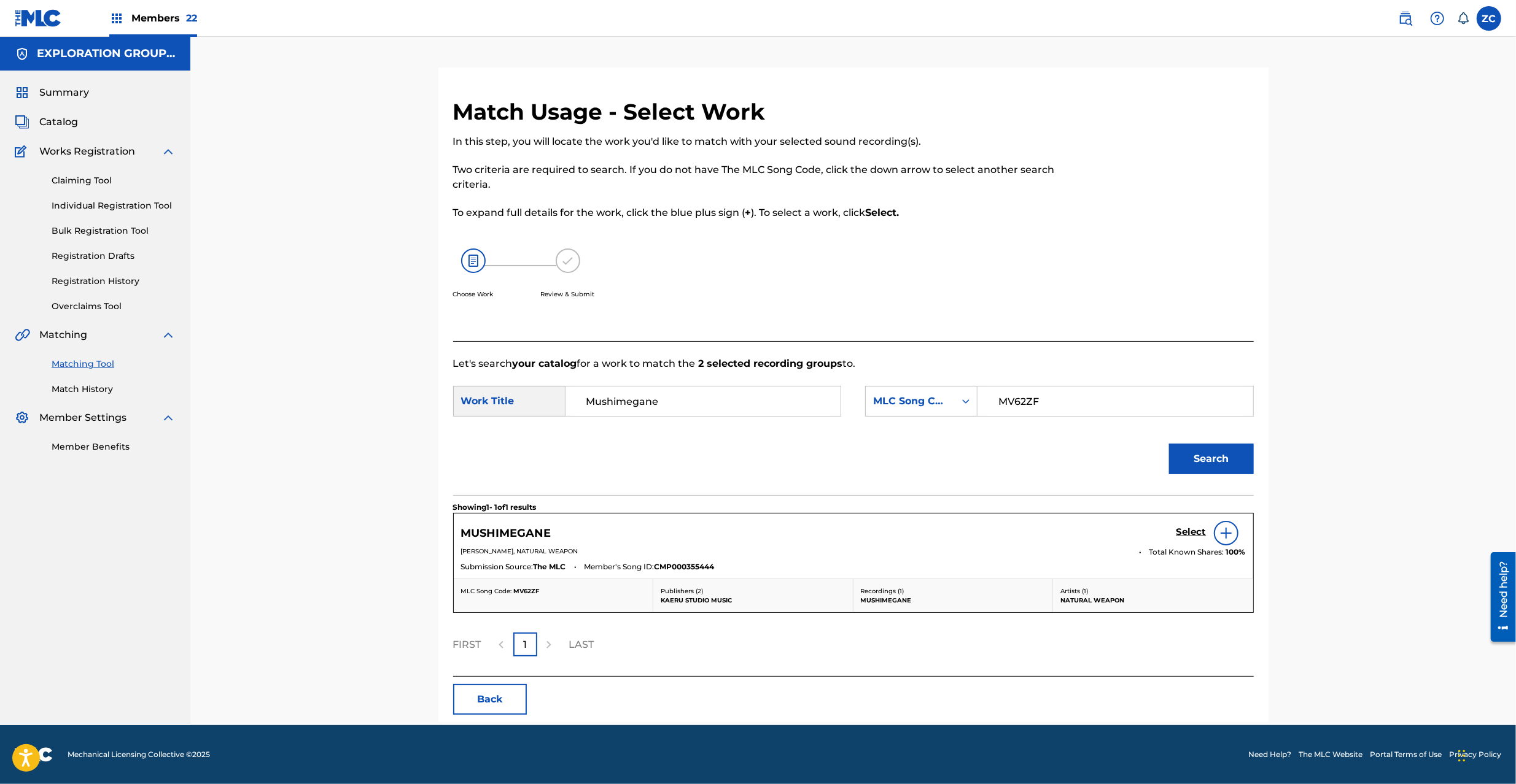
click at [1188, 535] on h5 "Select" at bounding box center [1191, 532] width 30 height 12
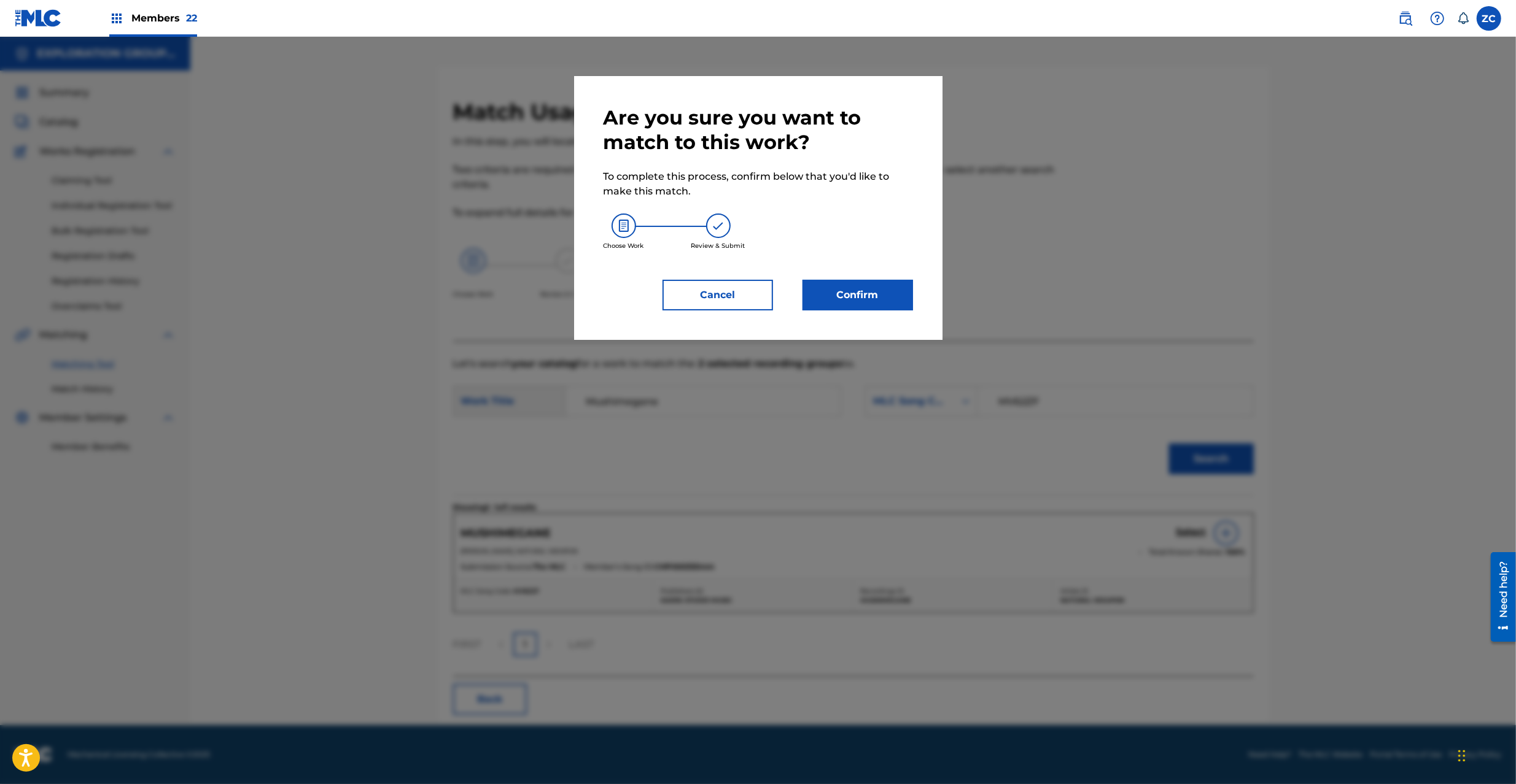
click at [901, 293] on button "Confirm" at bounding box center [857, 295] width 110 height 31
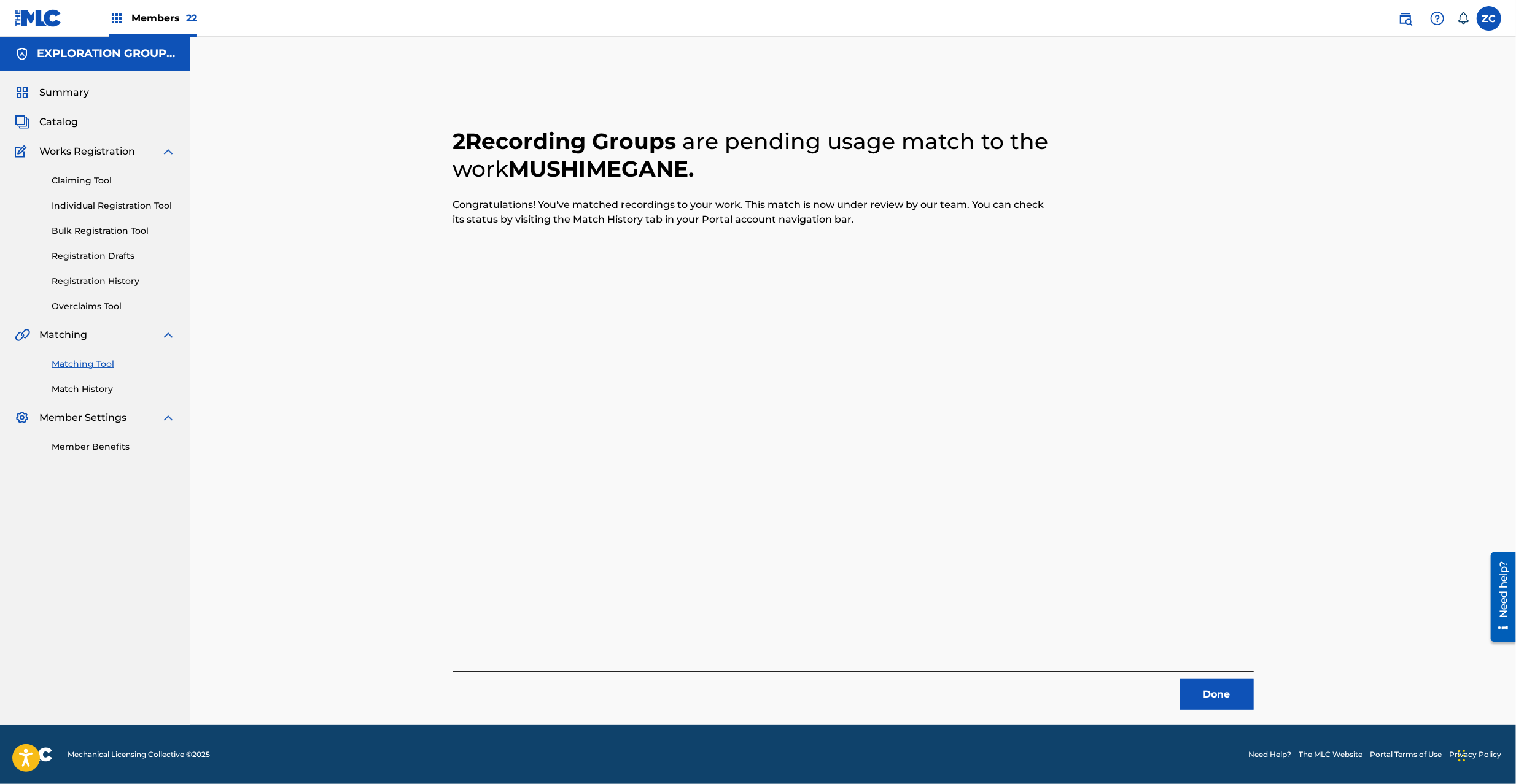
click at [1219, 691] on button "Done" at bounding box center [1216, 695] width 74 height 31
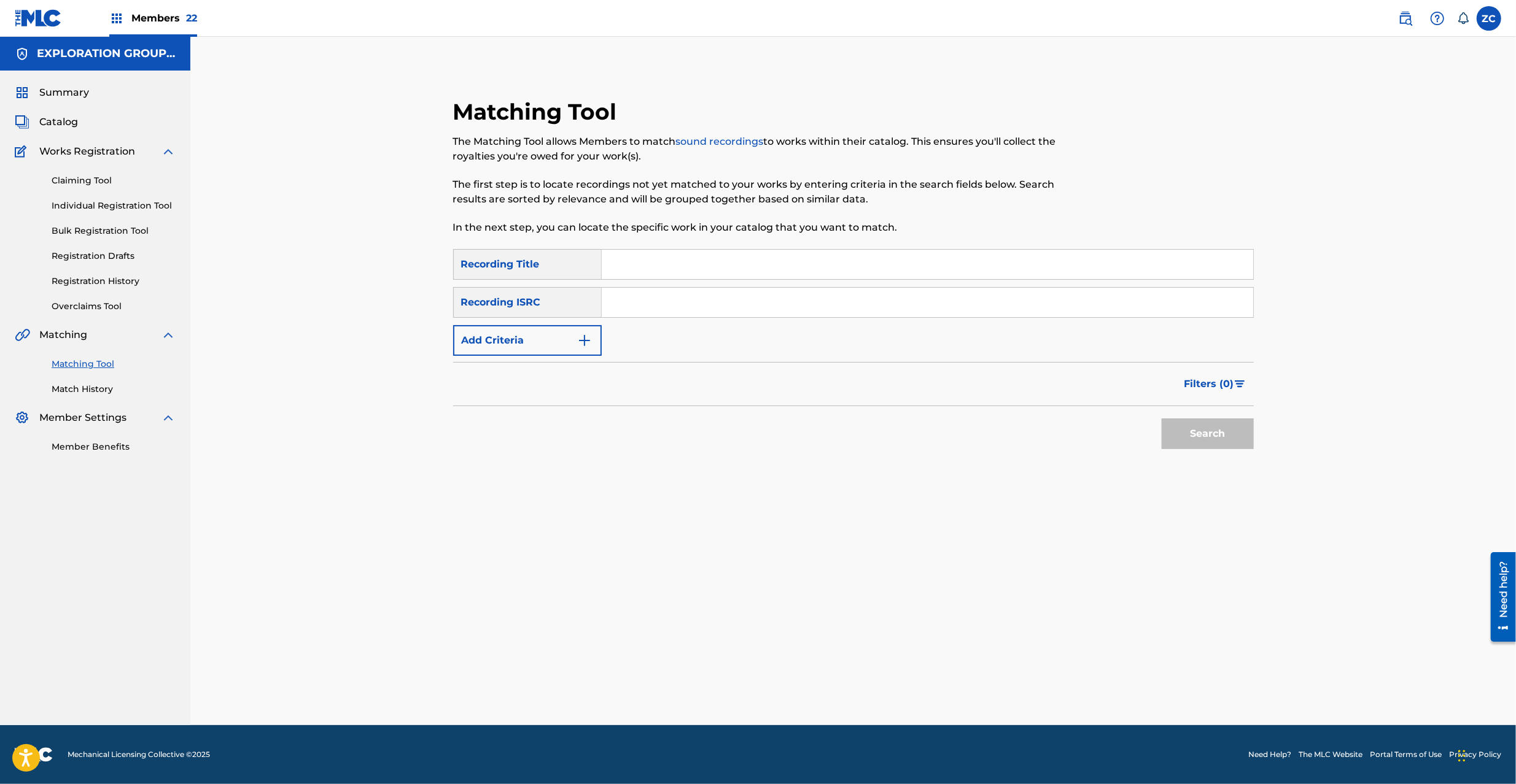
drag, startPoint x: 721, startPoint y: 311, endPoint x: 729, endPoint y: 315, distance: 8.9
click at [721, 311] on input "Search Form" at bounding box center [927, 302] width 651 height 30
click at [1210, 434] on button "Search" at bounding box center [1207, 434] width 92 height 31
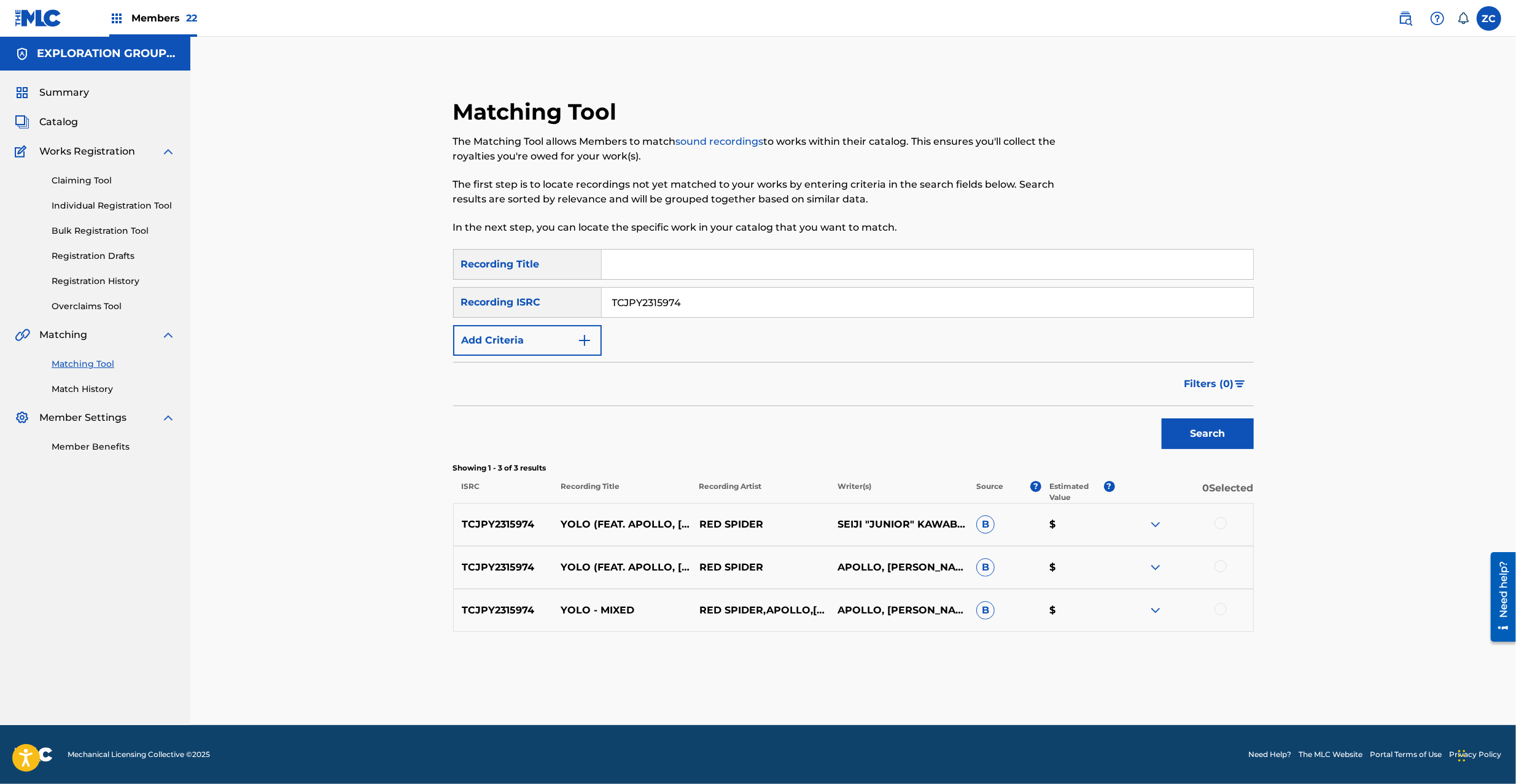
drag, startPoint x: 1223, startPoint y: 524, endPoint x: 1225, endPoint y: 574, distance: 50.0
click at [1223, 525] on div at bounding box center [1220, 524] width 12 height 12
drag, startPoint x: 1223, startPoint y: 567, endPoint x: 1223, endPoint y: 575, distance: 8.0
click at [1223, 567] on div at bounding box center [1220, 566] width 12 height 12
click at [1221, 605] on div at bounding box center [1220, 609] width 12 height 12
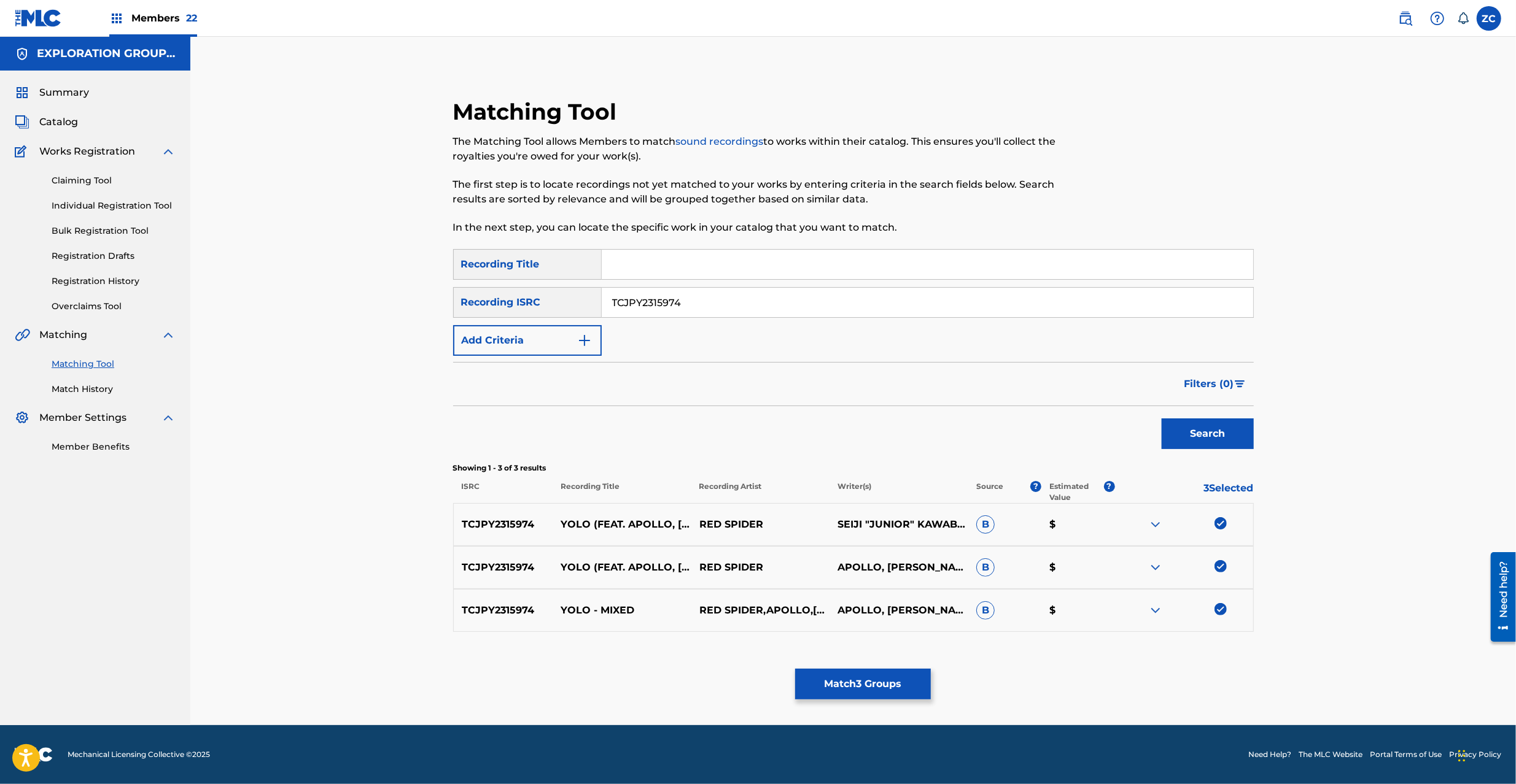
click at [840, 311] on input "TCJPY2315974" at bounding box center [927, 302] width 651 height 30
type input "TCJPQ2114729"
click at [1206, 434] on button "Search" at bounding box center [1207, 434] width 92 height 31
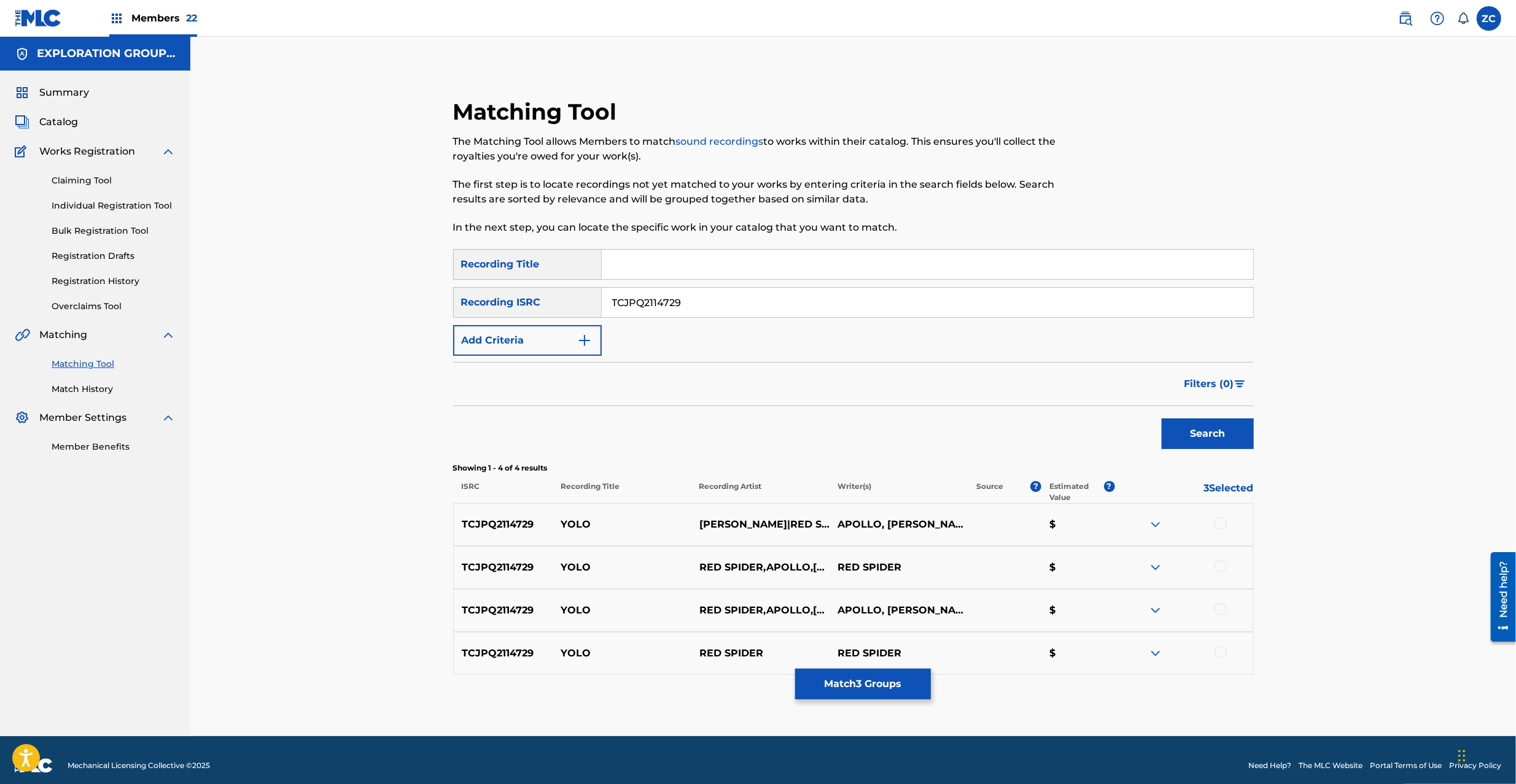
click at [1224, 524] on div at bounding box center [1220, 524] width 12 height 12
click at [1223, 567] on div at bounding box center [1220, 566] width 12 height 12
click at [1221, 608] on div at bounding box center [1220, 609] width 12 height 12
click at [1223, 648] on div at bounding box center [1220, 652] width 12 height 12
click at [879, 697] on button "Match 7 Groups" at bounding box center [863, 684] width 136 height 31
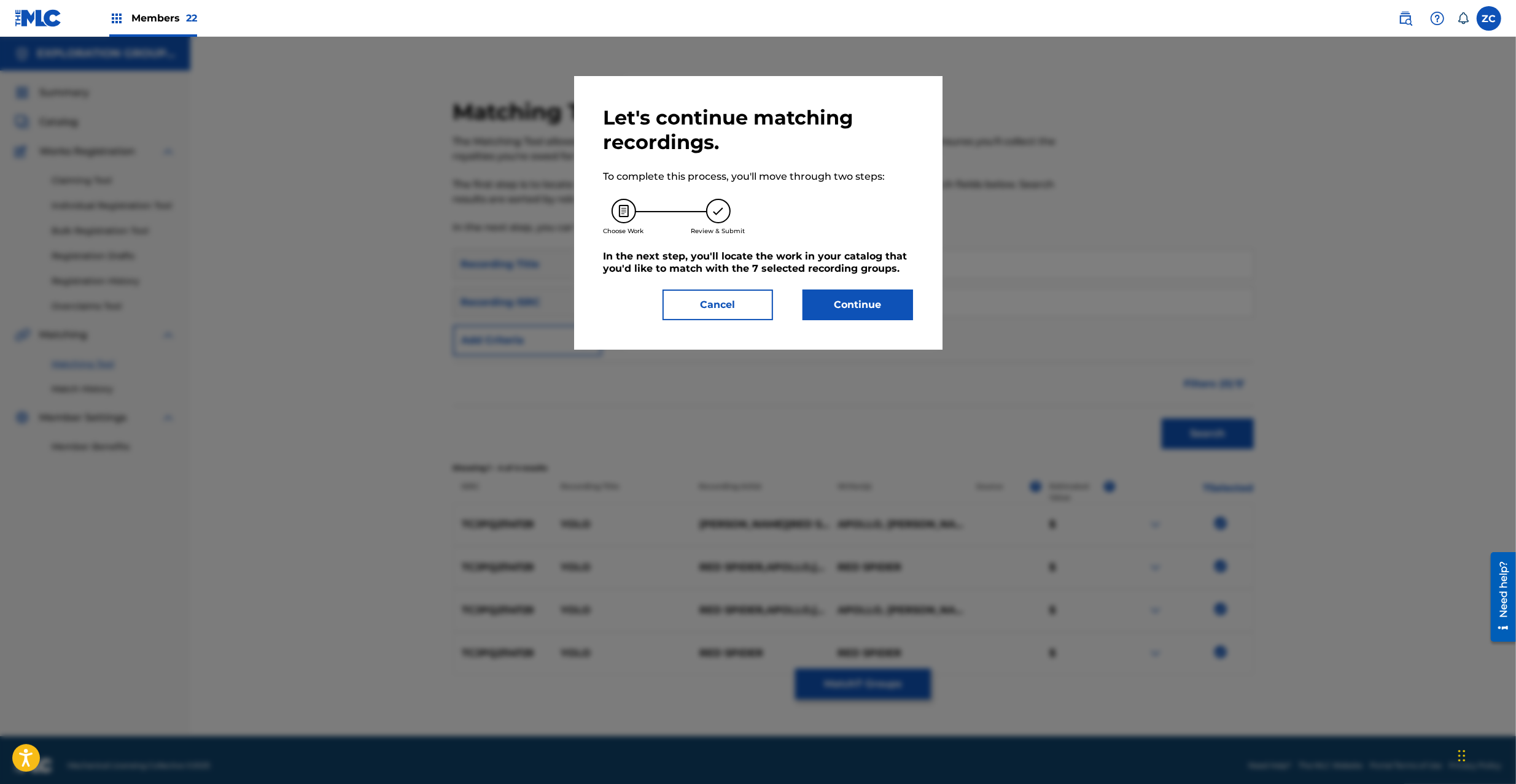
click at [846, 305] on button "Continue" at bounding box center [857, 305] width 110 height 31
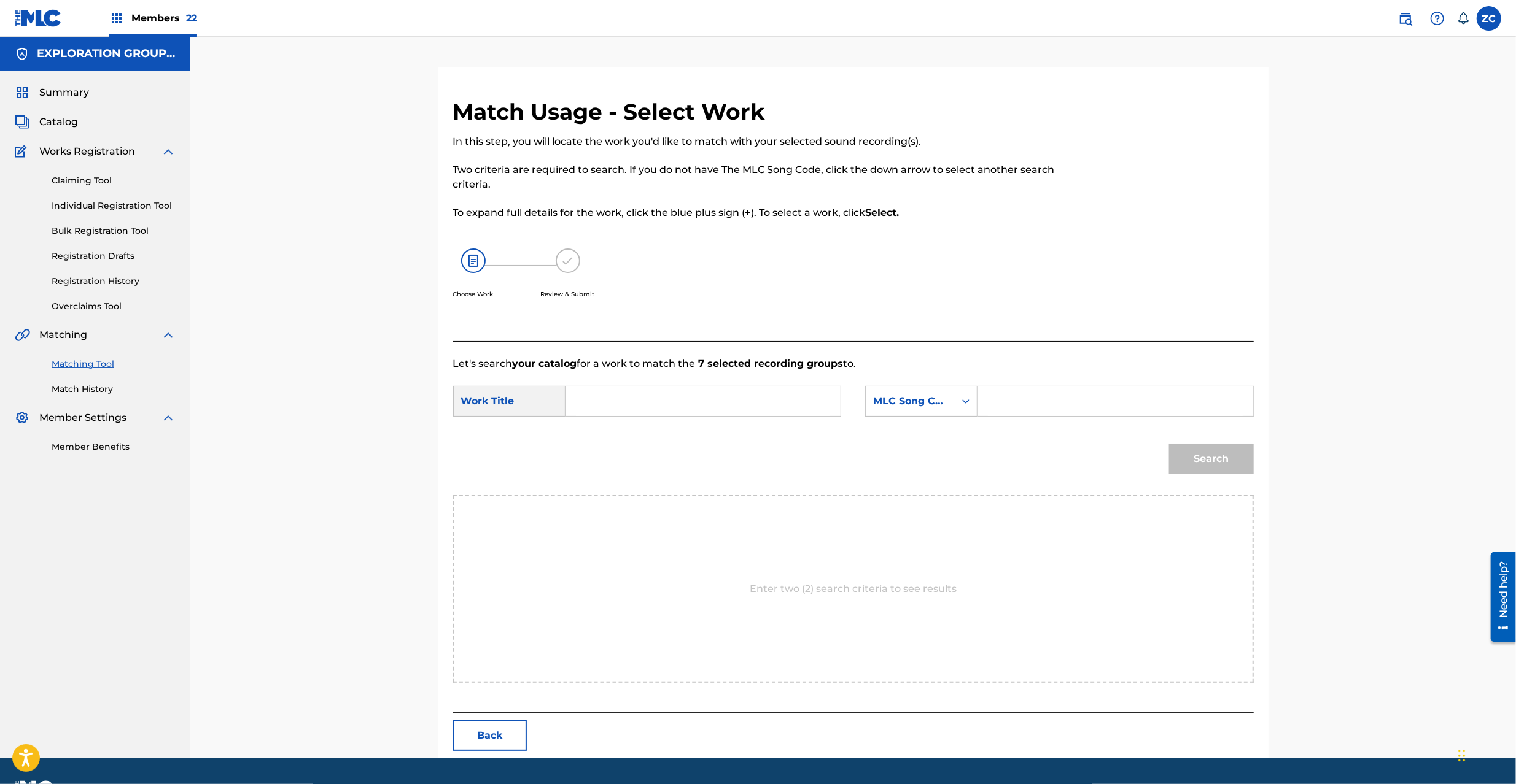
click at [811, 406] on input "Search Form" at bounding box center [702, 401] width 254 height 30
click at [666, 404] on input "Yolo YP9ER2" at bounding box center [702, 401] width 254 height 30
type input "Yolo"
click at [1010, 404] on input "Search Form" at bounding box center [1115, 401] width 254 height 30
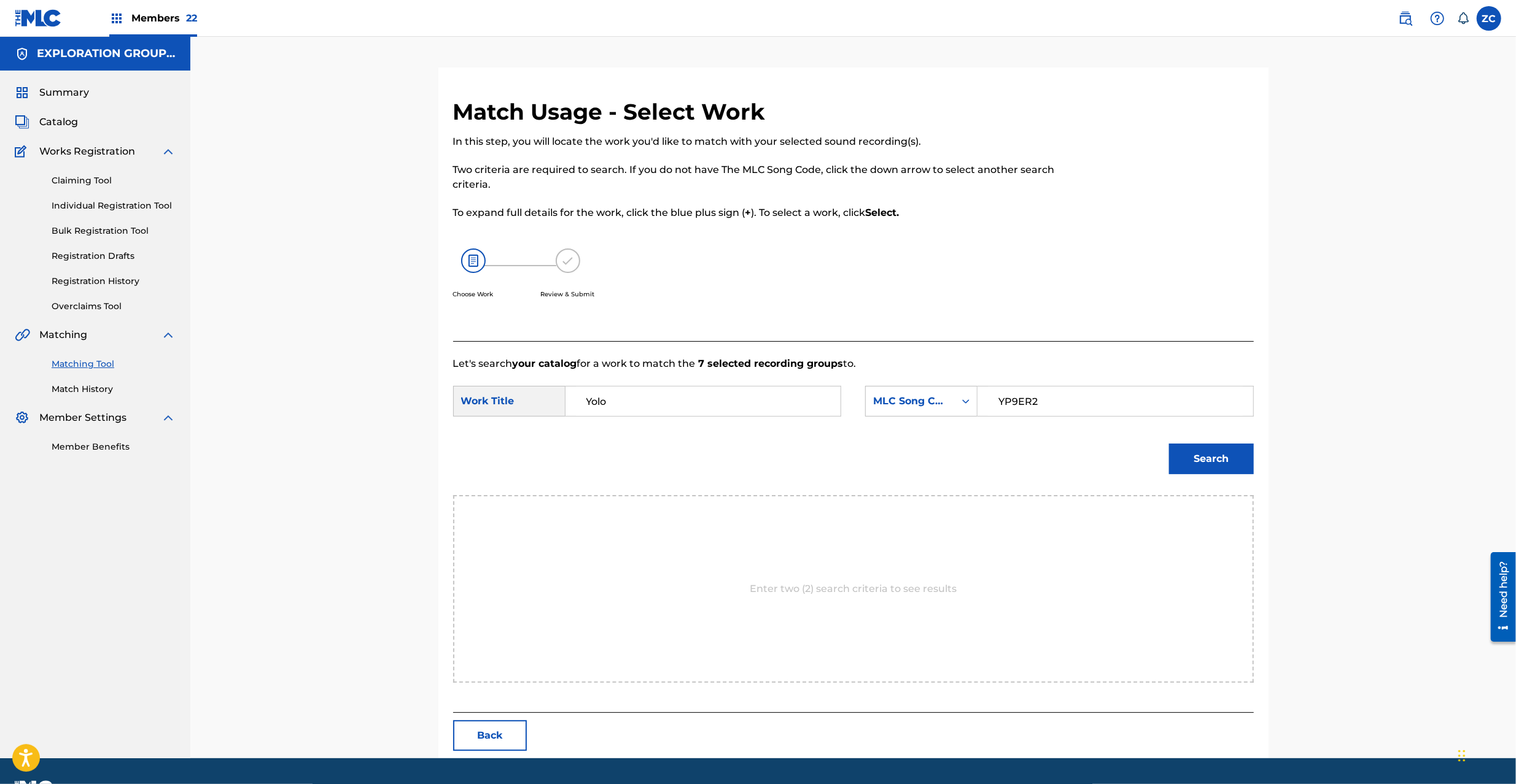
type input "YP9ER2"
click at [1234, 457] on button "Search" at bounding box center [1211, 459] width 85 height 31
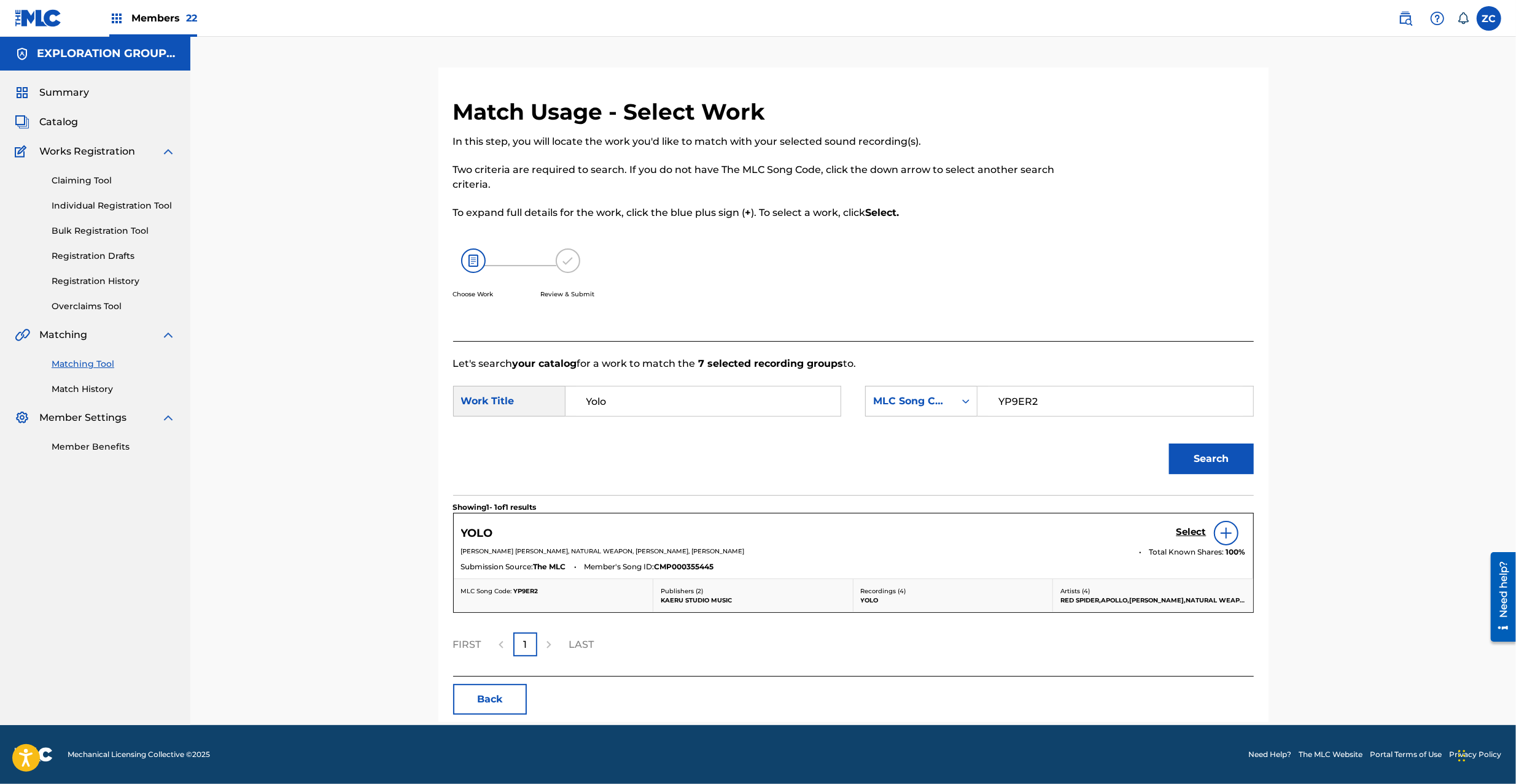
click at [1194, 531] on h5 "Select" at bounding box center [1191, 532] width 30 height 12
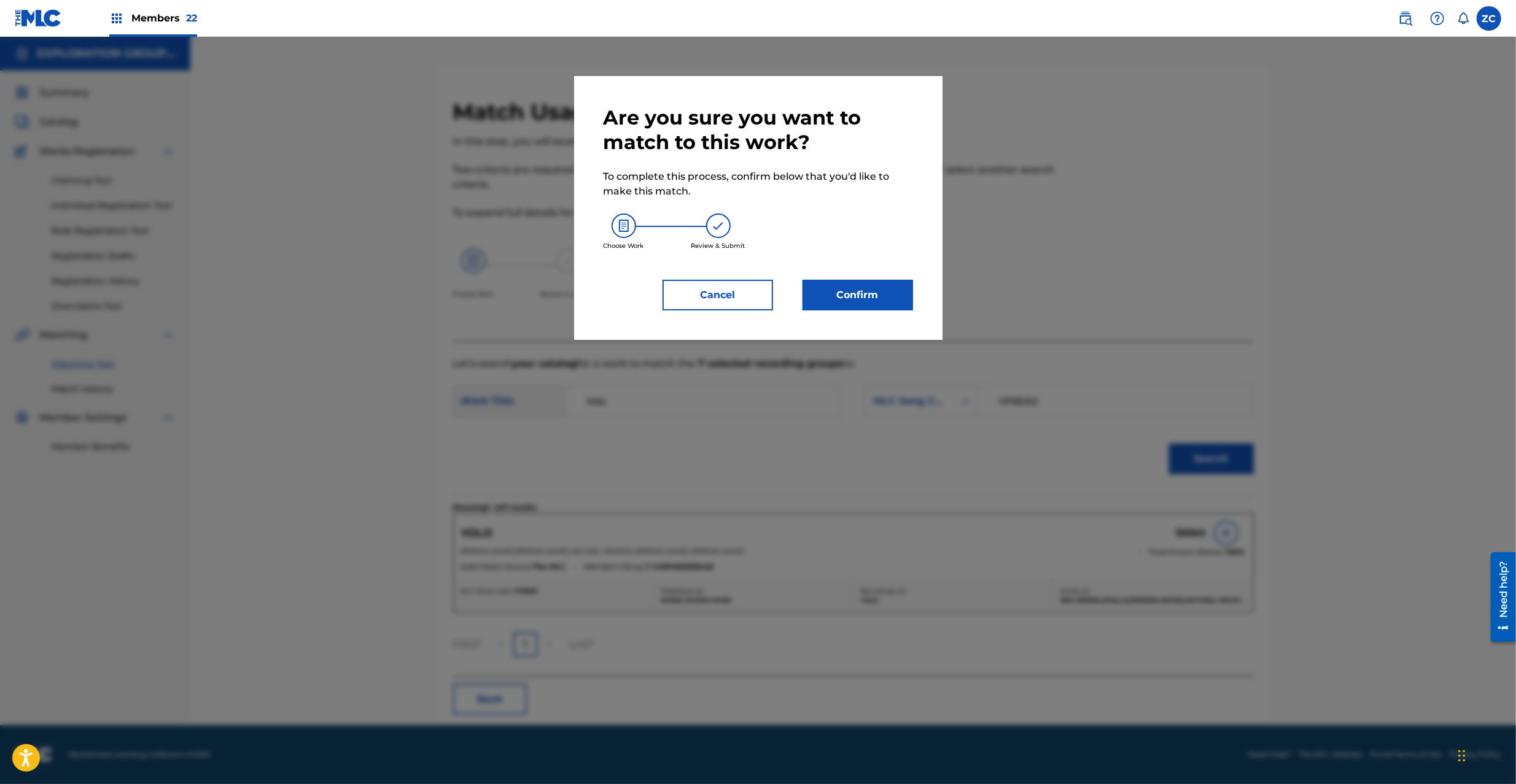
click at [864, 292] on button "Confirm" at bounding box center [857, 295] width 110 height 31
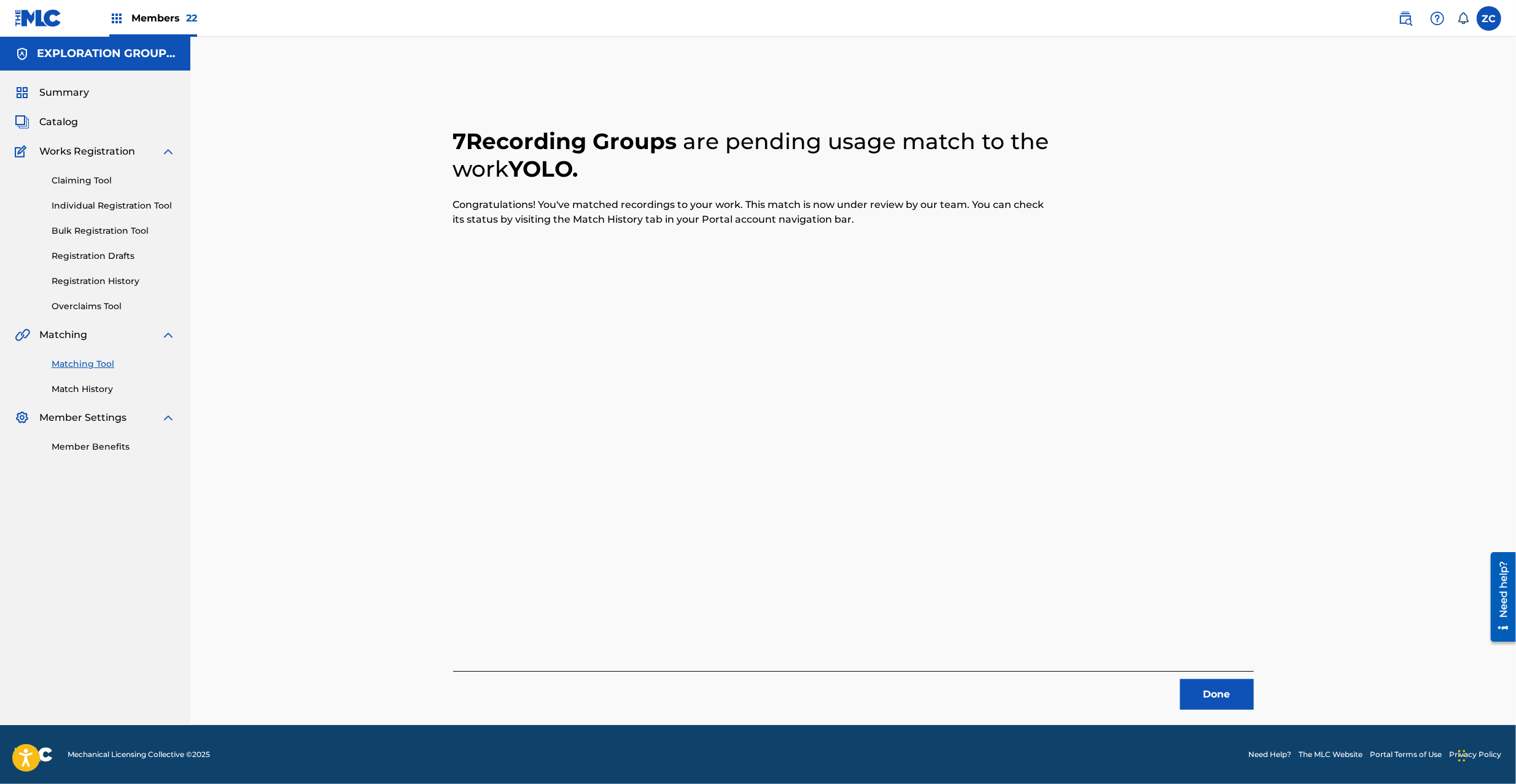
click at [1230, 697] on button "Done" at bounding box center [1216, 695] width 74 height 31
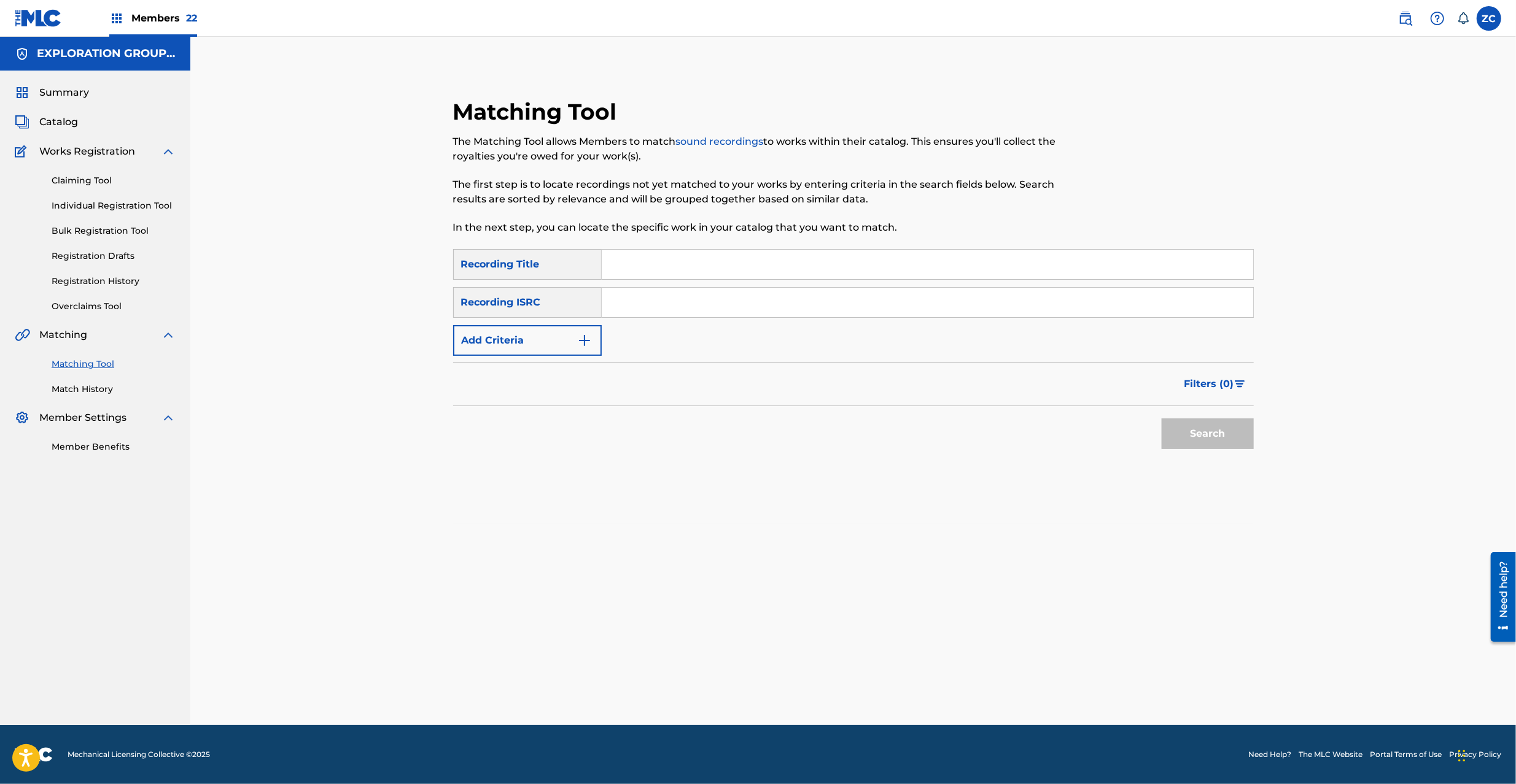
click at [701, 311] on input "Search Form" at bounding box center [927, 302] width 651 height 30
click at [1161, 418] on button "Search" at bounding box center [1207, 434] width 92 height 31
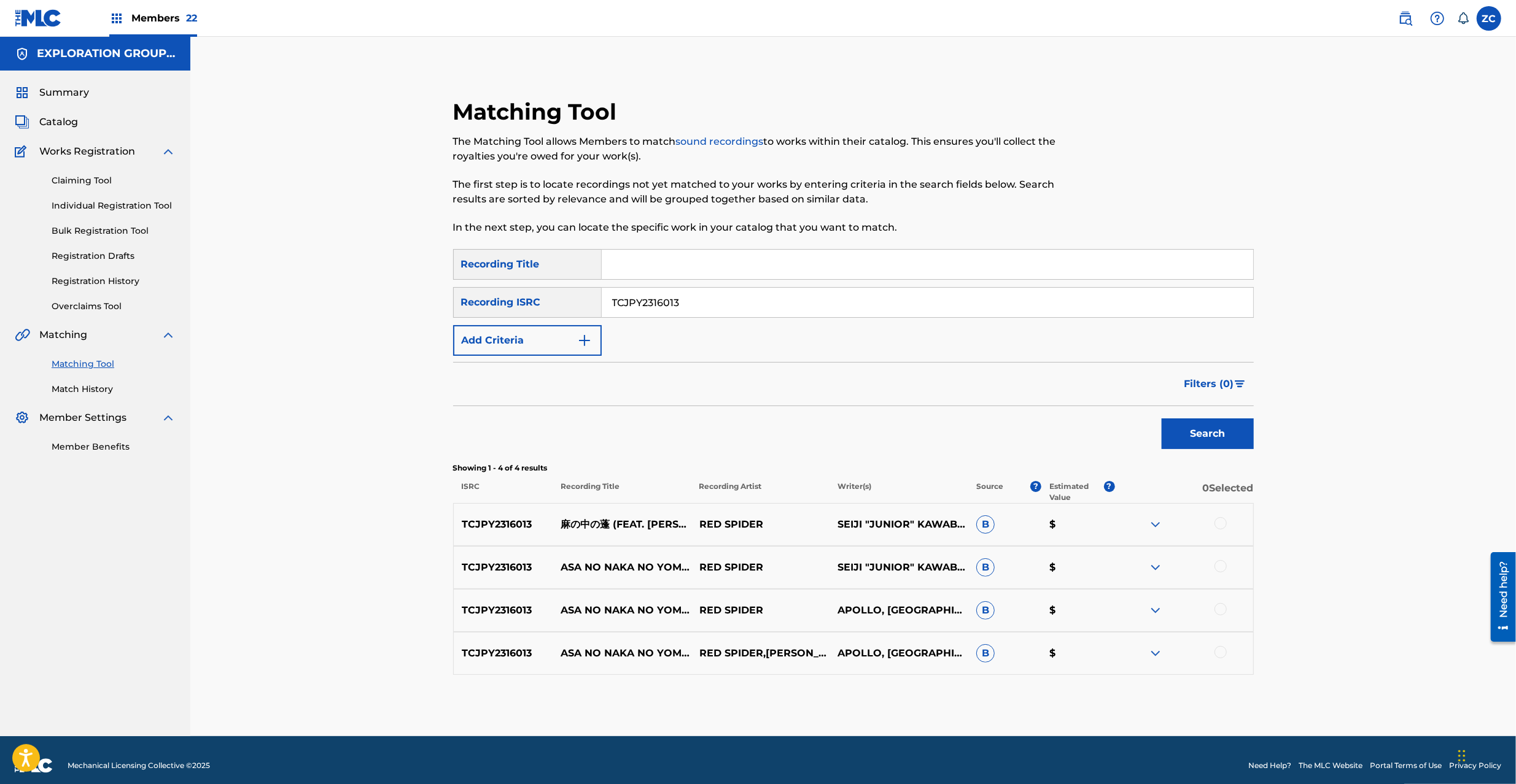
click at [1223, 519] on div at bounding box center [1220, 524] width 12 height 12
click at [1223, 566] on div at bounding box center [1220, 566] width 12 height 12
click at [1221, 611] on div at bounding box center [1220, 609] width 12 height 12
click at [1219, 649] on div at bounding box center [1220, 652] width 12 height 12
click at [815, 305] on input "TCJPY2316013" at bounding box center [927, 302] width 651 height 30
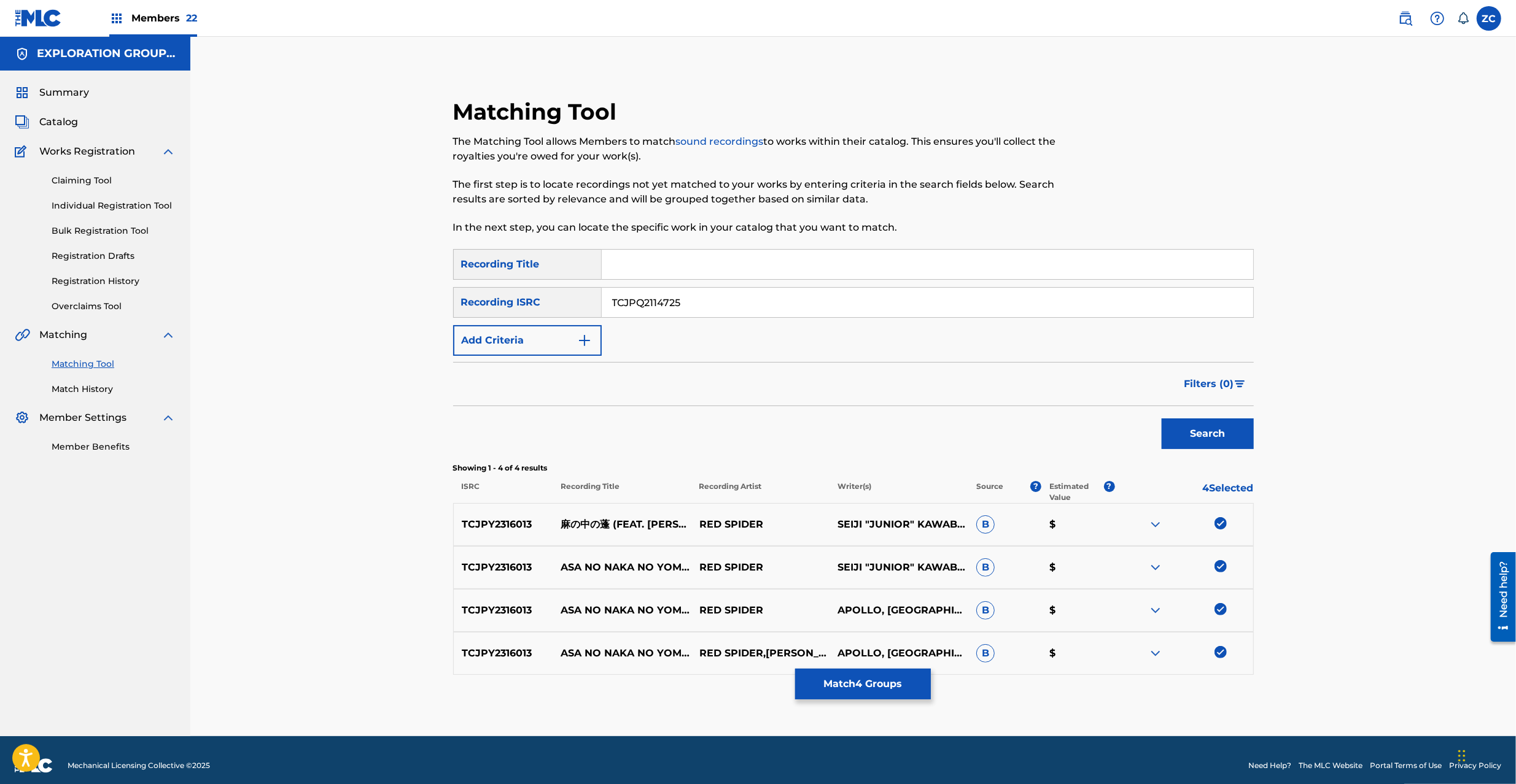
click at [1161, 418] on button "Search" at bounding box center [1207, 434] width 92 height 31
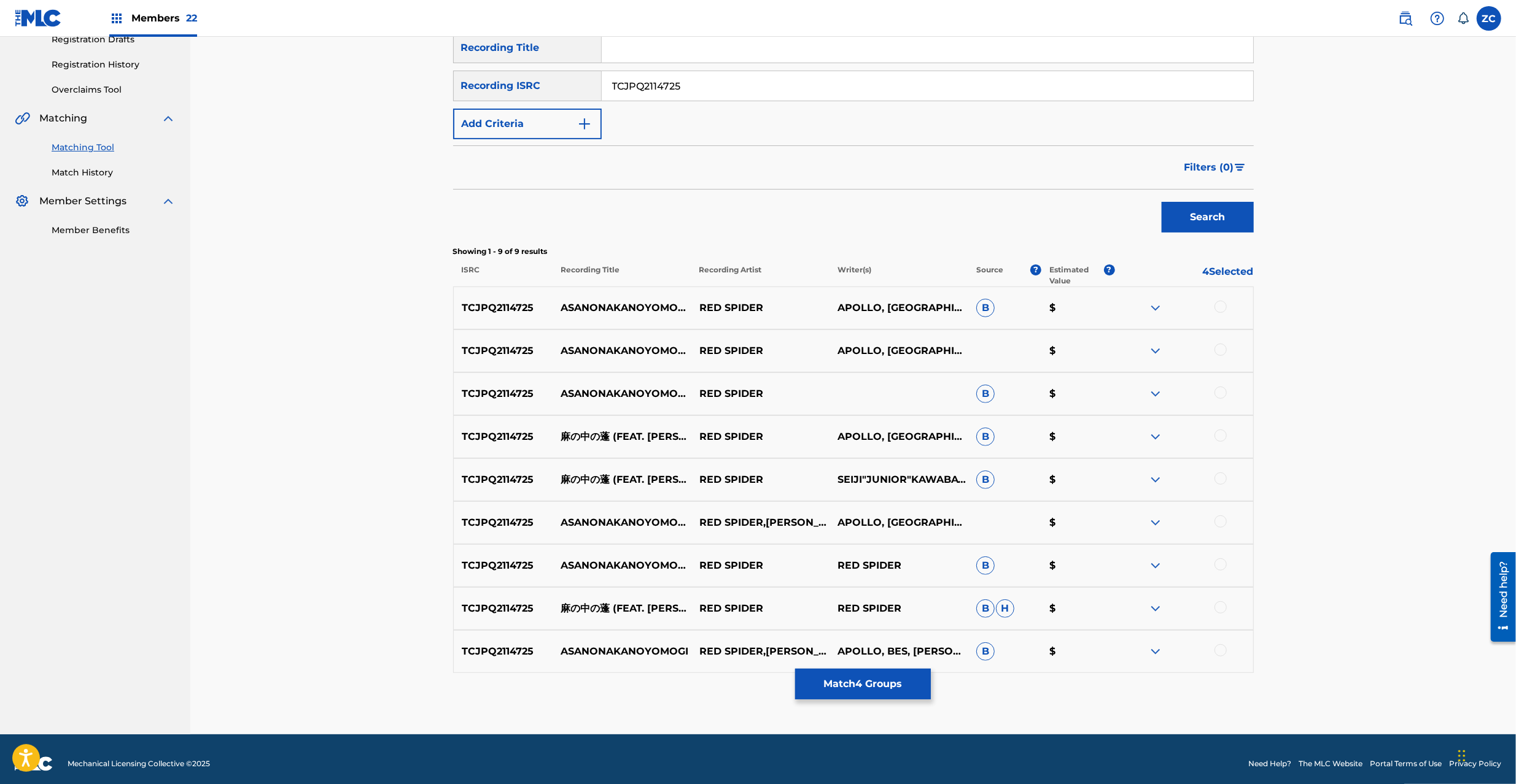
scroll to position [226, 0]
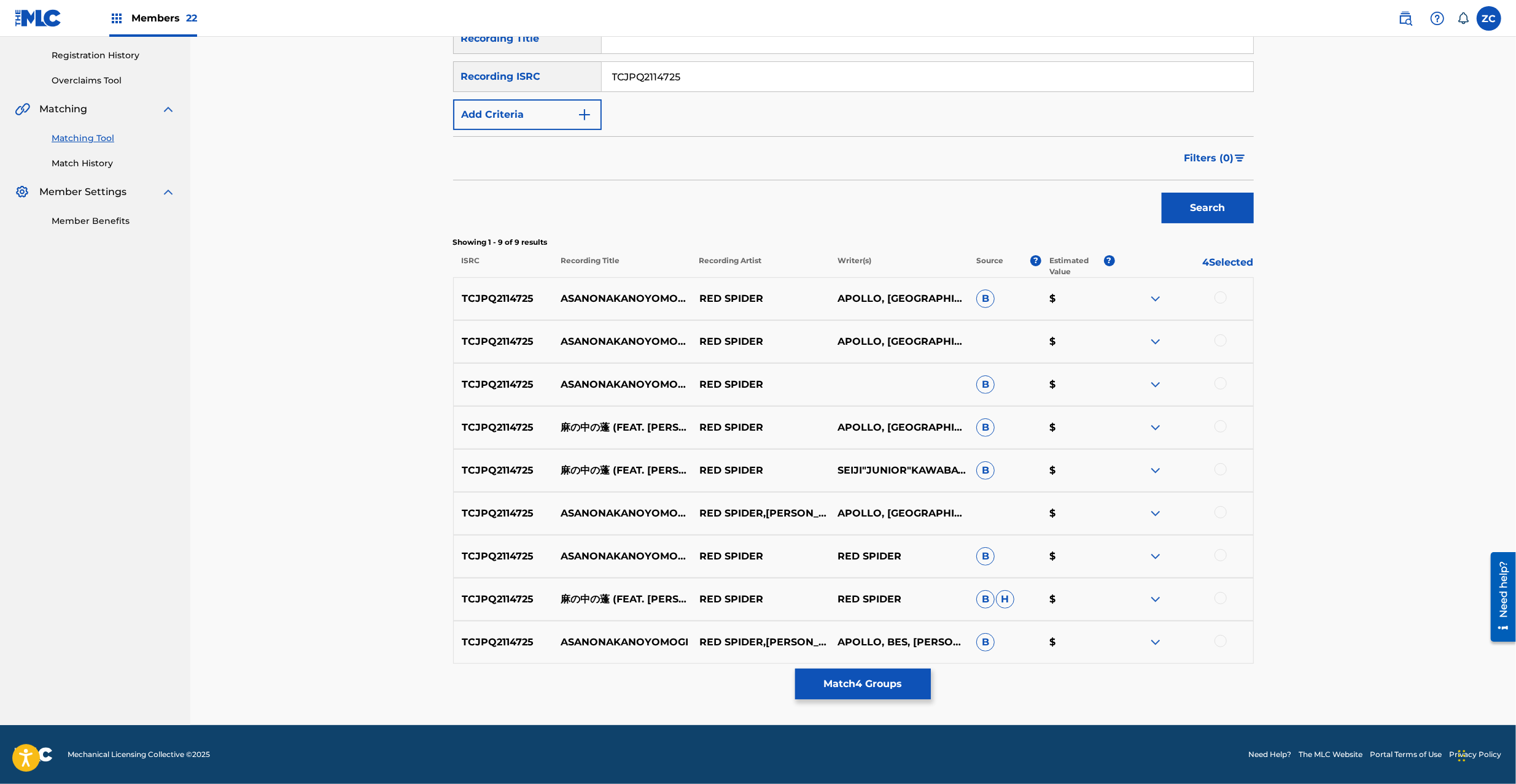
click at [1218, 298] on div at bounding box center [1220, 298] width 12 height 12
click at [1221, 344] on div at bounding box center [1220, 340] width 12 height 12
click at [1221, 387] on div at bounding box center [1220, 384] width 12 height 12
click at [1221, 426] on div at bounding box center [1220, 426] width 12 height 12
click at [1221, 468] on div at bounding box center [1220, 469] width 12 height 12
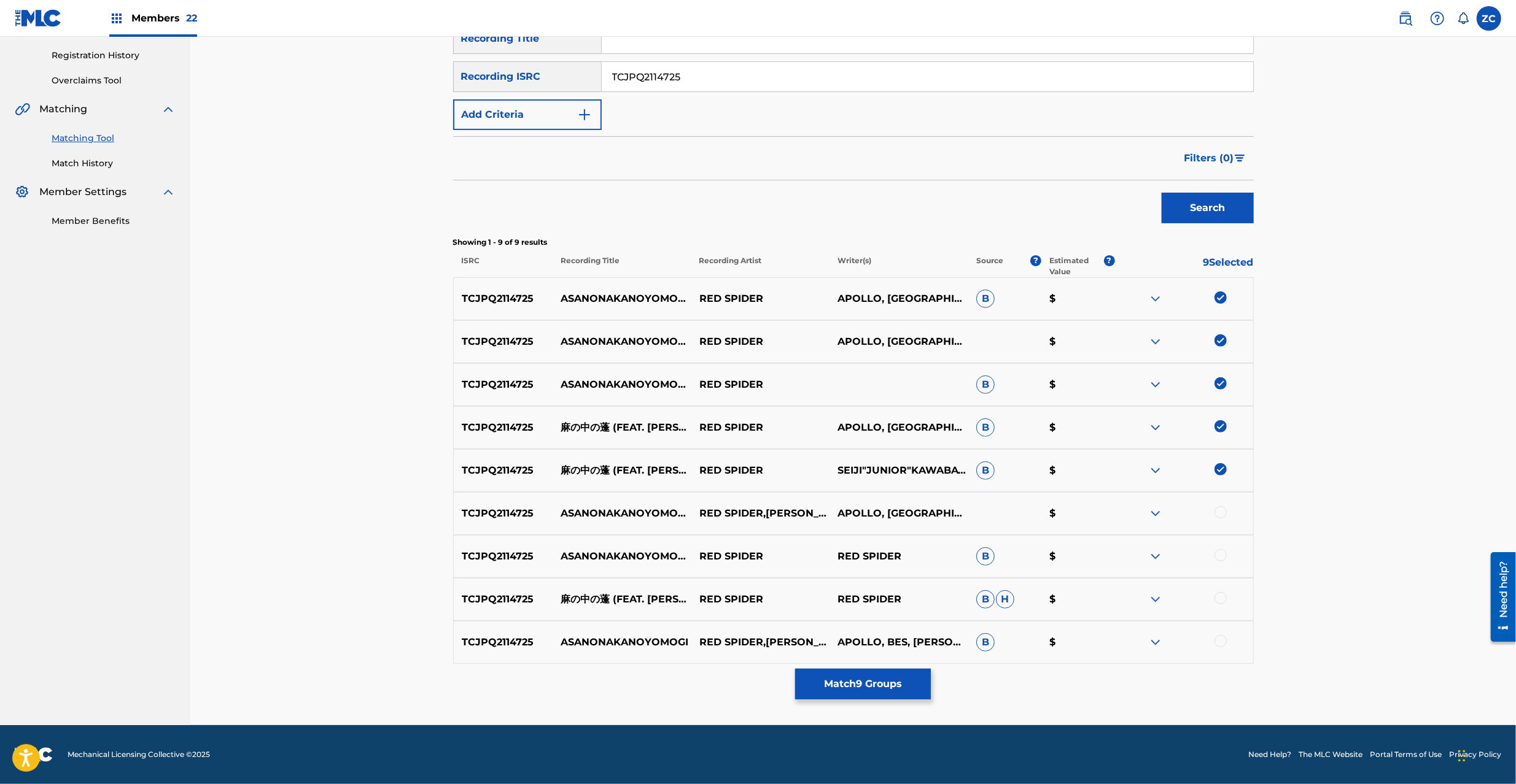
click at [1224, 512] on div at bounding box center [1220, 512] width 12 height 12
click at [1224, 553] on div at bounding box center [1220, 555] width 12 height 12
click at [1223, 600] on div at bounding box center [1220, 598] width 12 height 12
click at [1225, 648] on div at bounding box center [1183, 641] width 138 height 14
click at [1216, 637] on div at bounding box center [1220, 641] width 12 height 12
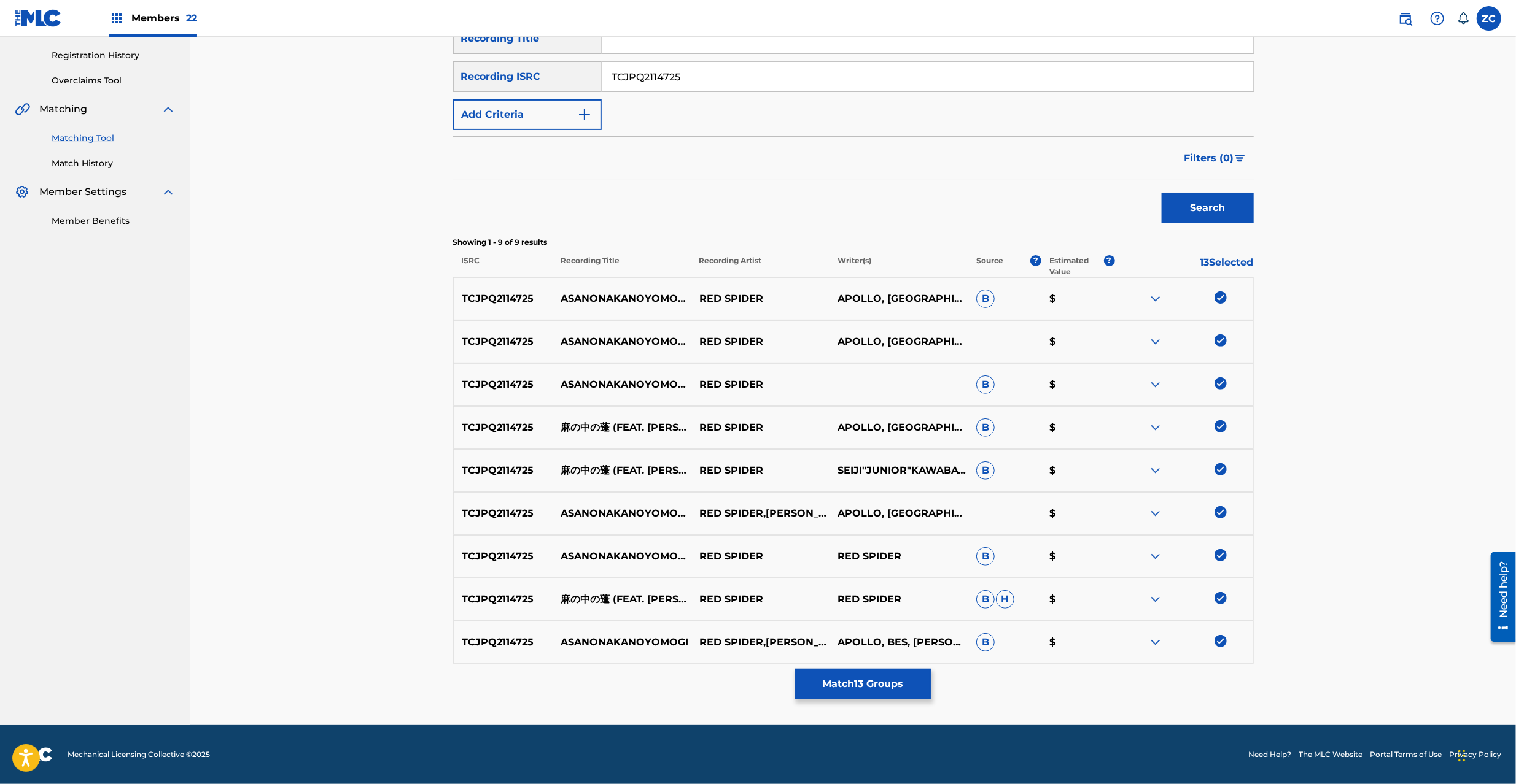
click at [818, 76] on input "TCJPQ2114725" at bounding box center [927, 76] width 651 height 30
type input "TCJPP2185207"
click at [1218, 207] on button "Search" at bounding box center [1207, 208] width 92 height 31
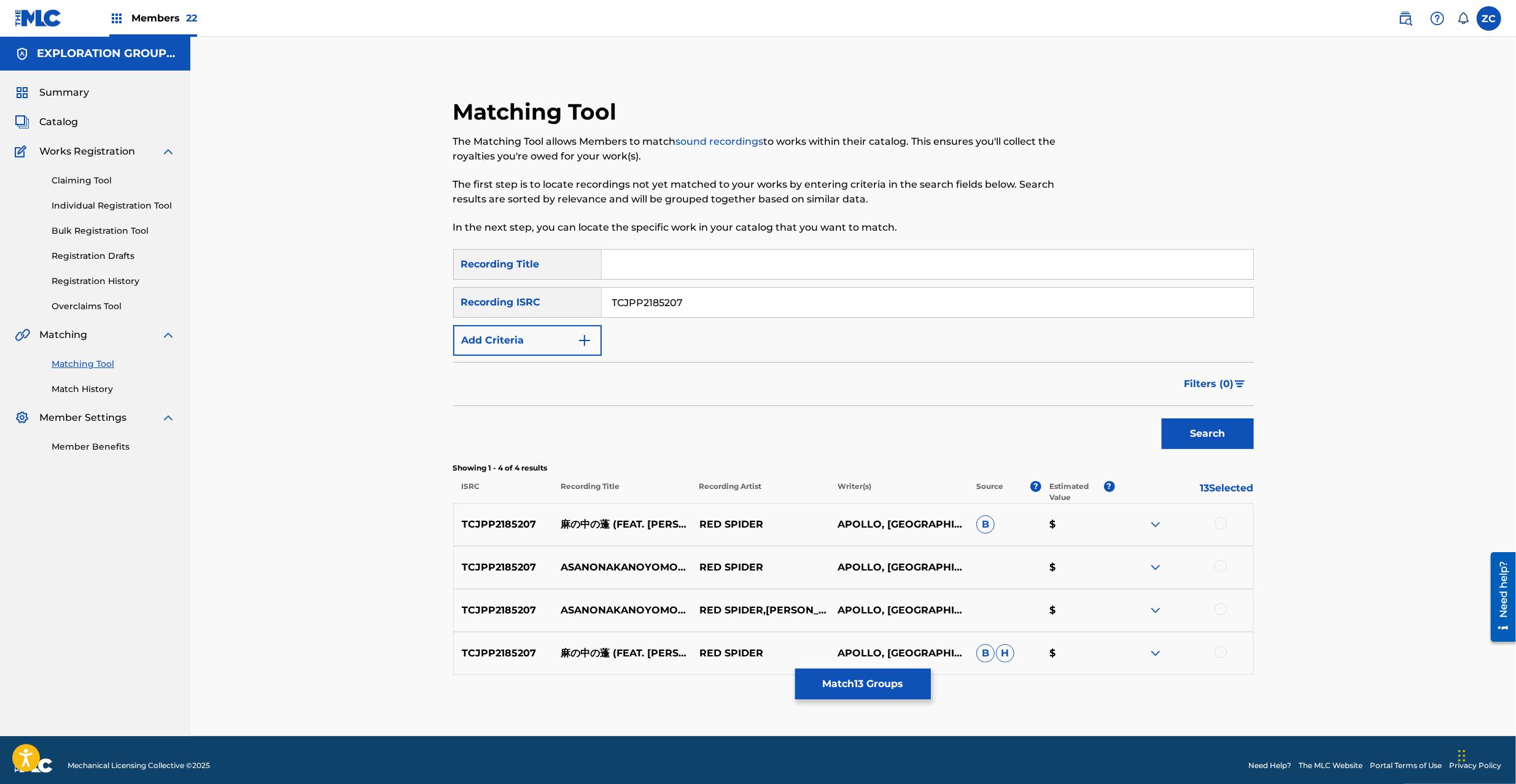
click at [1221, 520] on div at bounding box center [1220, 524] width 12 height 12
click at [1221, 571] on div at bounding box center [1220, 566] width 12 height 12
click at [1221, 608] on div at bounding box center [1220, 609] width 12 height 12
click at [1221, 655] on div at bounding box center [1220, 652] width 12 height 12
click at [892, 679] on button "Match 17 Groups" at bounding box center [863, 684] width 136 height 31
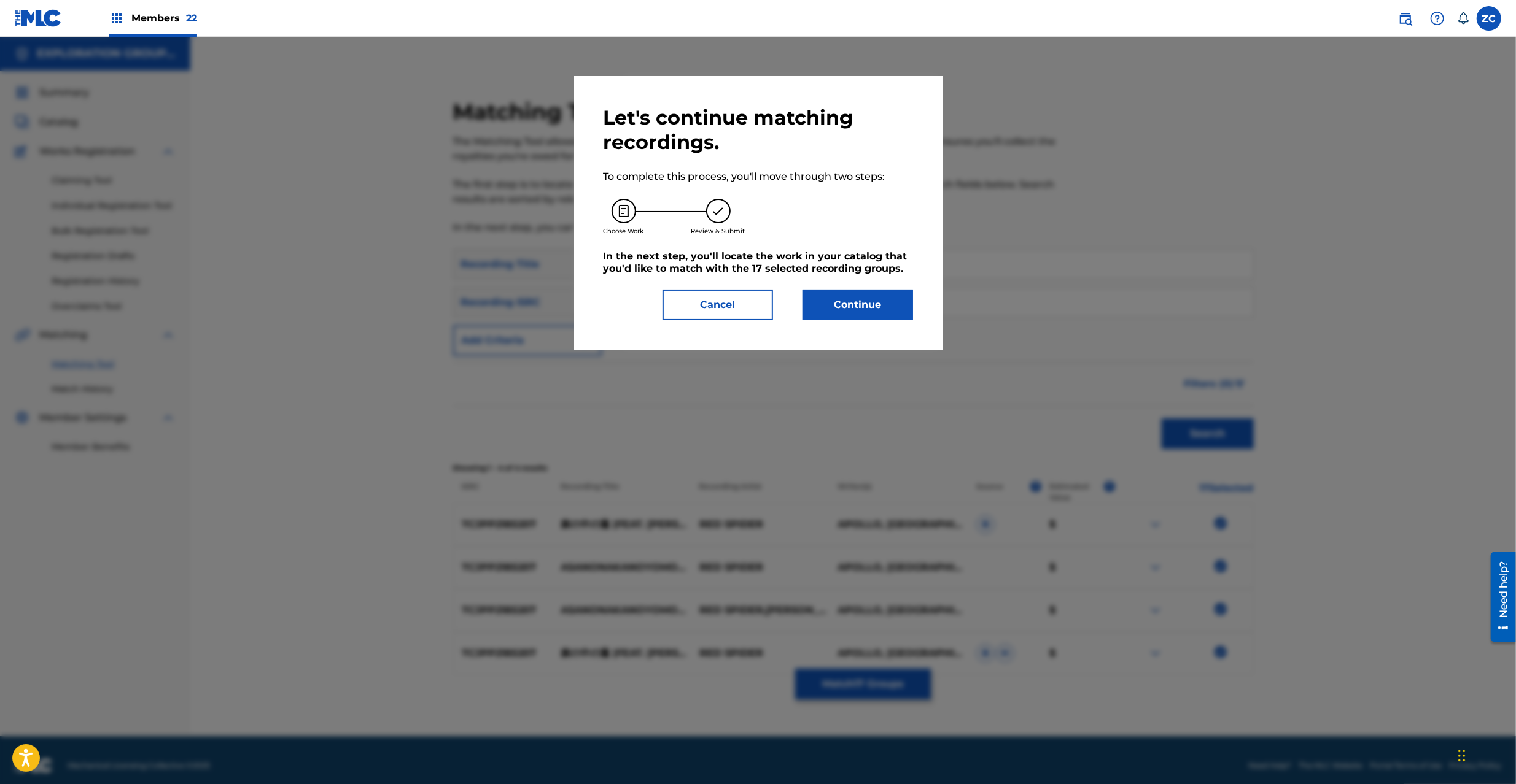
click at [862, 318] on button "Continue" at bounding box center [857, 305] width 110 height 31
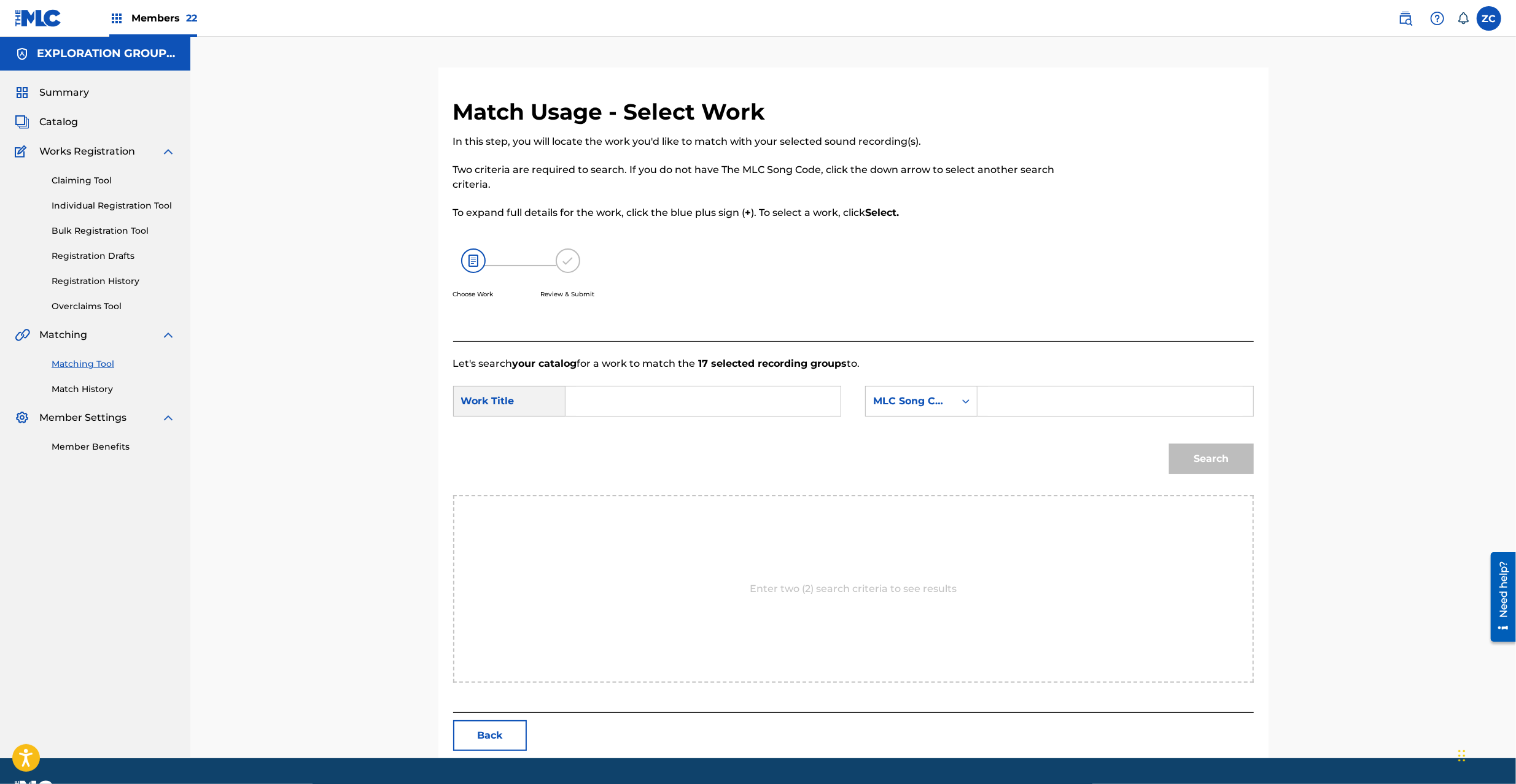
click at [698, 412] on input "Search Form" at bounding box center [702, 401] width 254 height 30
click at [744, 405] on input "[PERSON_NAME] AW55JM" at bounding box center [702, 401] width 254 height 30
type input "[PERSON_NAME]"
click at [1073, 406] on input "Search Form" at bounding box center [1115, 401] width 254 height 30
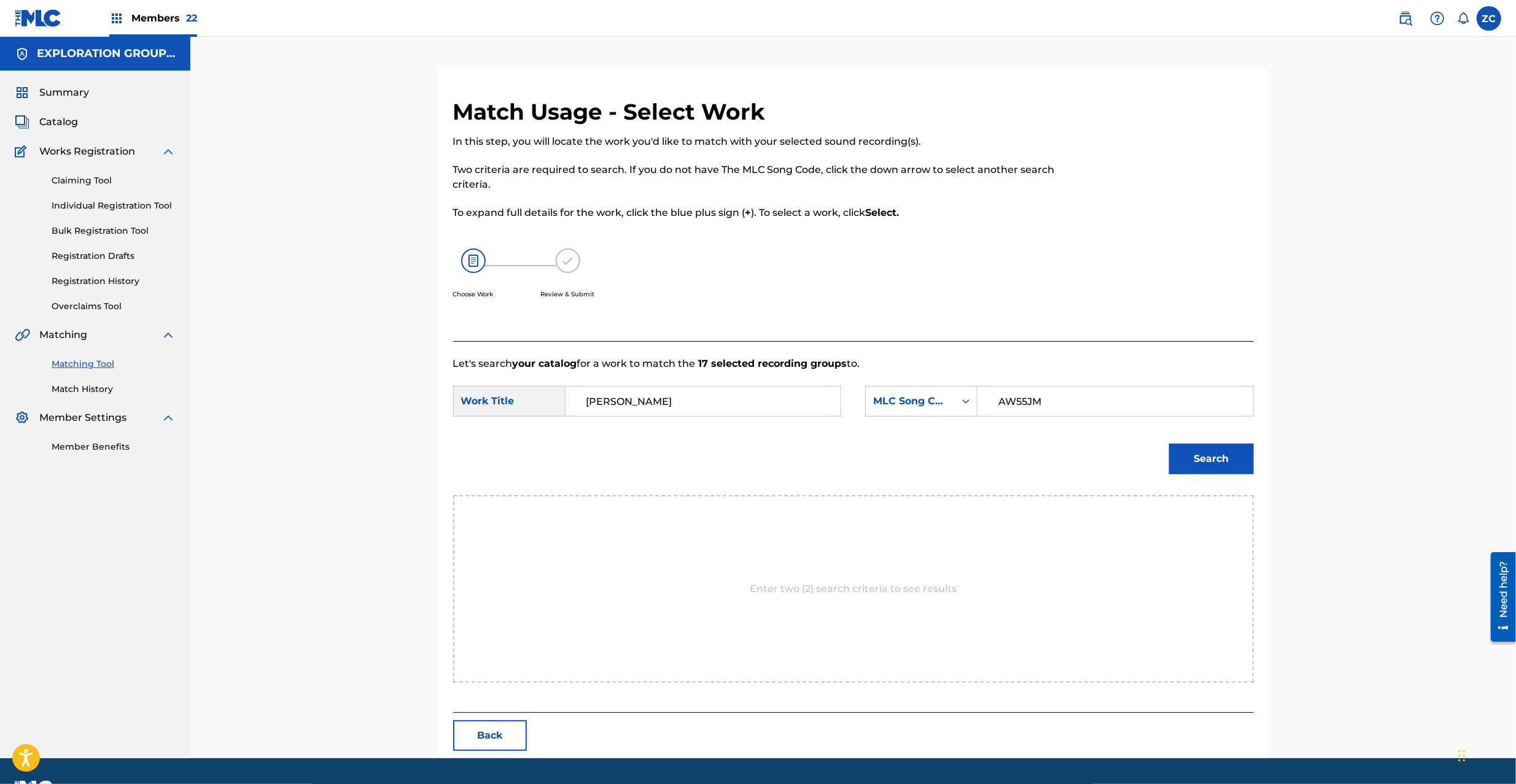
type input "AW55JM"
click at [1204, 462] on button "Search" at bounding box center [1211, 459] width 85 height 31
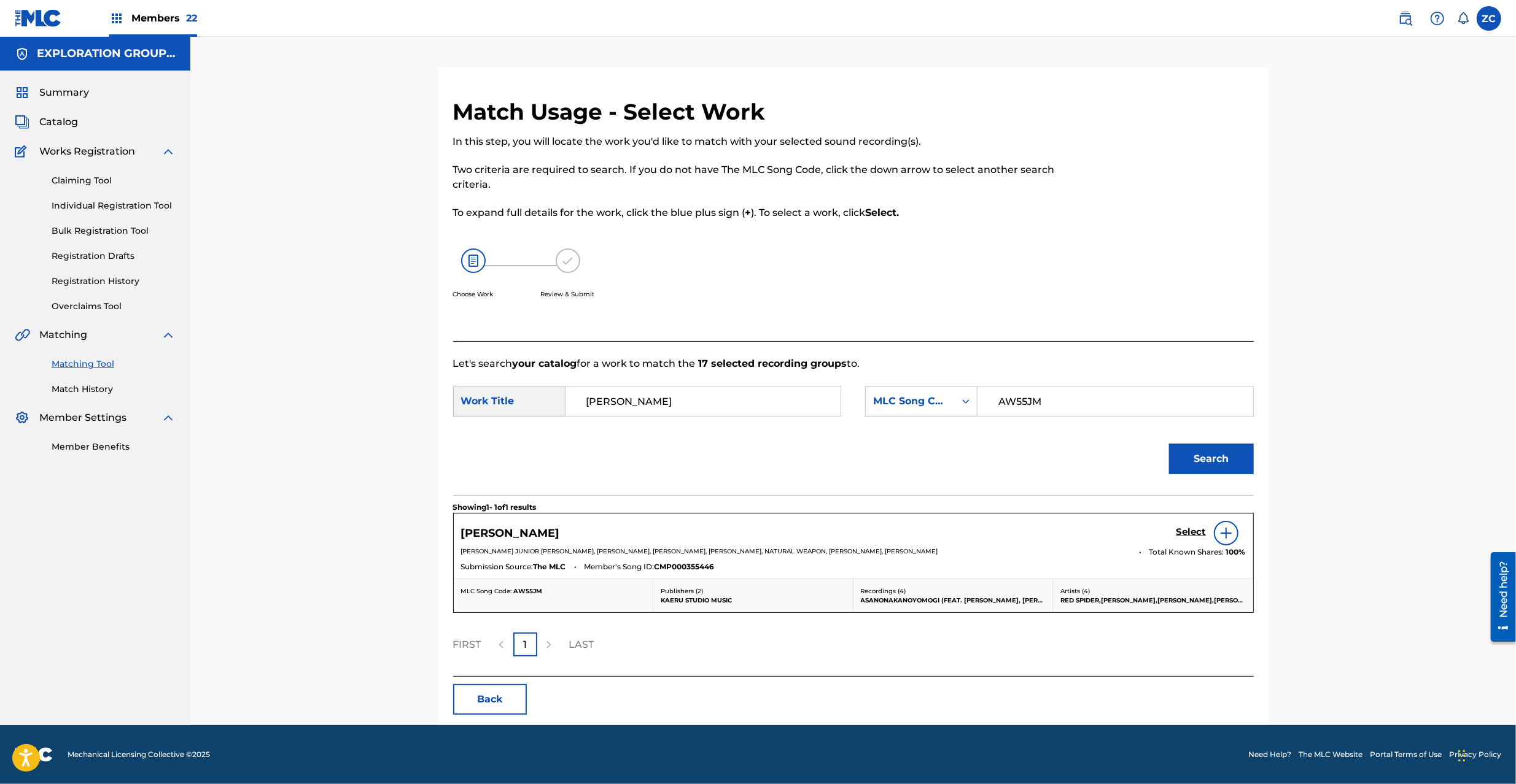
click at [1190, 531] on h5 "Select" at bounding box center [1191, 532] width 30 height 12
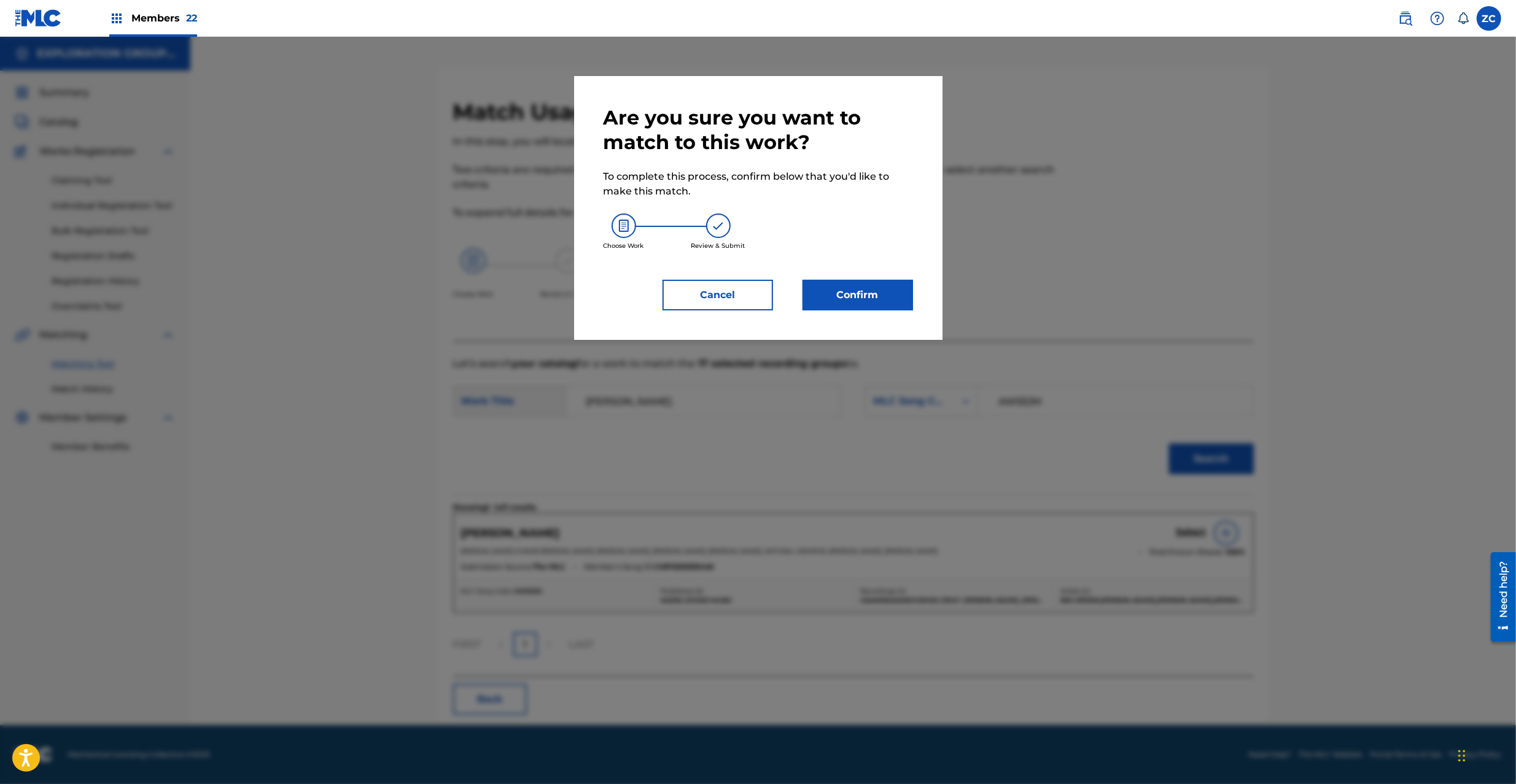
click at [877, 288] on button "Confirm" at bounding box center [857, 295] width 110 height 31
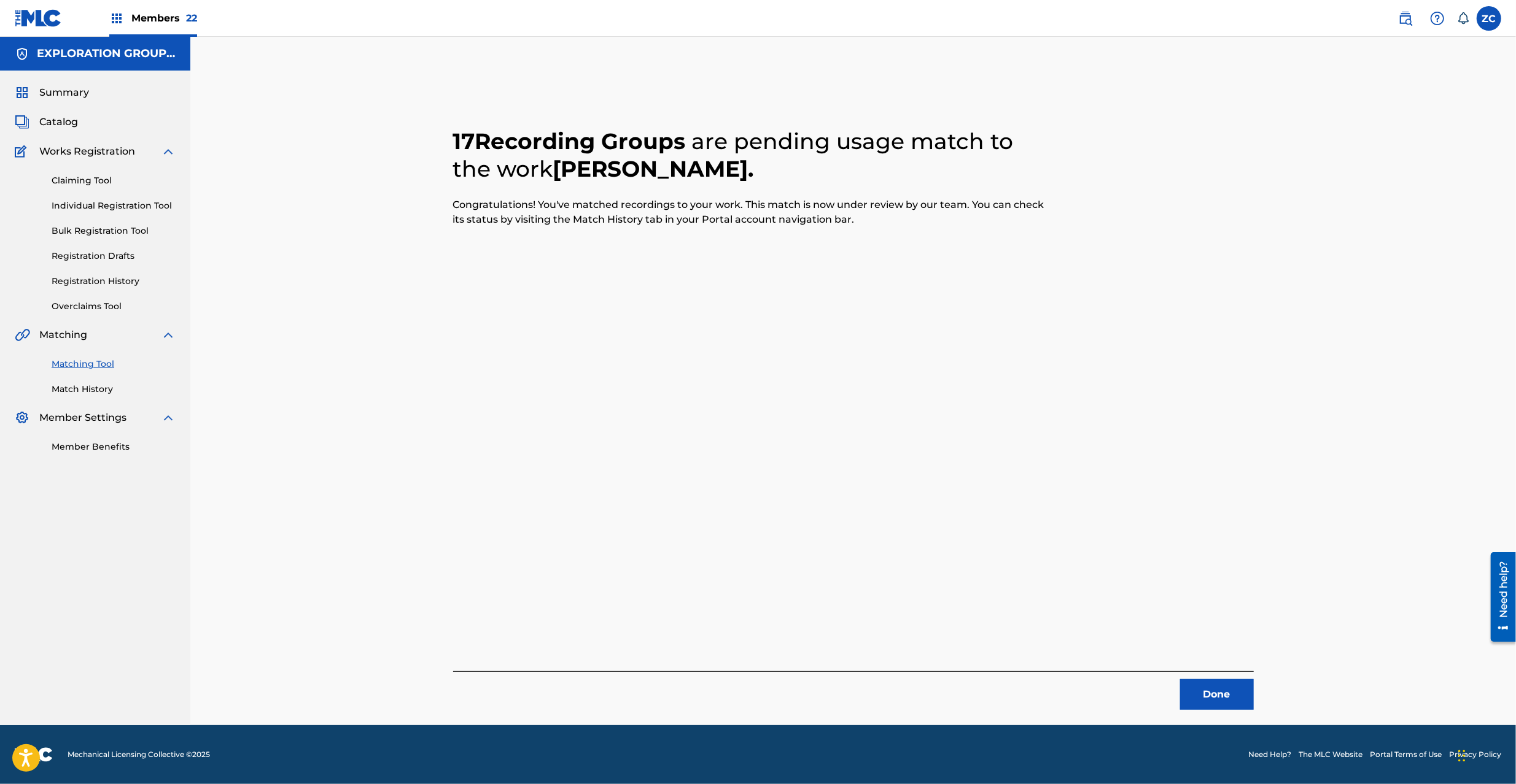
drag, startPoint x: 1225, startPoint y: 691, endPoint x: 1120, endPoint y: 544, distance: 180.6
click at [1225, 688] on button "Done" at bounding box center [1216, 695] width 74 height 31
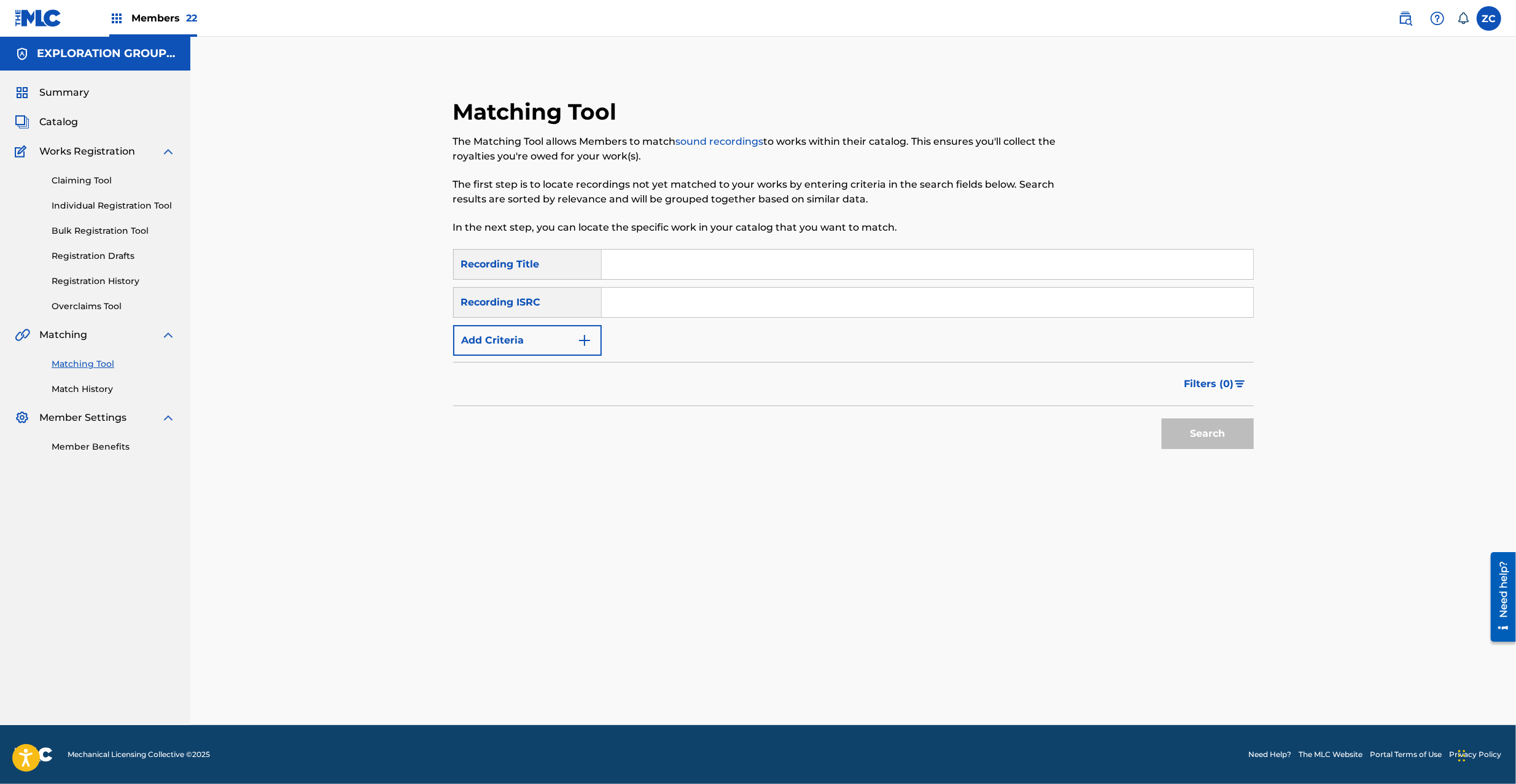
drag, startPoint x: 865, startPoint y: 305, endPoint x: 873, endPoint y: 310, distance: 9.4
click at [865, 305] on input "Search Form" at bounding box center [927, 302] width 651 height 30
click at [1196, 425] on button "Search" at bounding box center [1207, 434] width 92 height 31
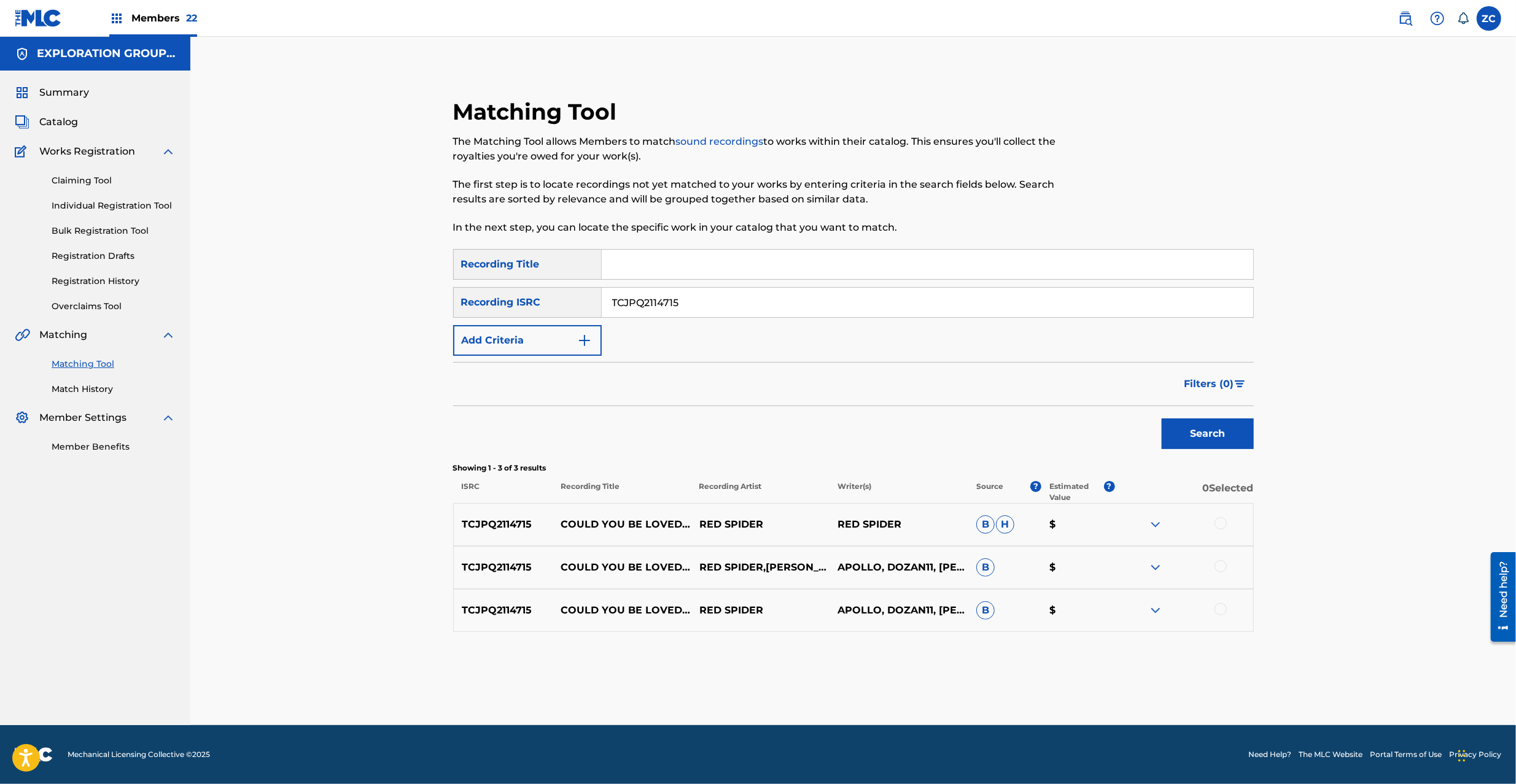
click at [1221, 519] on div at bounding box center [1220, 524] width 12 height 12
click at [1223, 564] on div at bounding box center [1220, 566] width 12 height 12
click at [1221, 605] on div at bounding box center [1220, 609] width 12 height 12
click at [806, 307] on input "TCJPQ2114715" at bounding box center [927, 302] width 651 height 30
type input "TCJPM2079060"
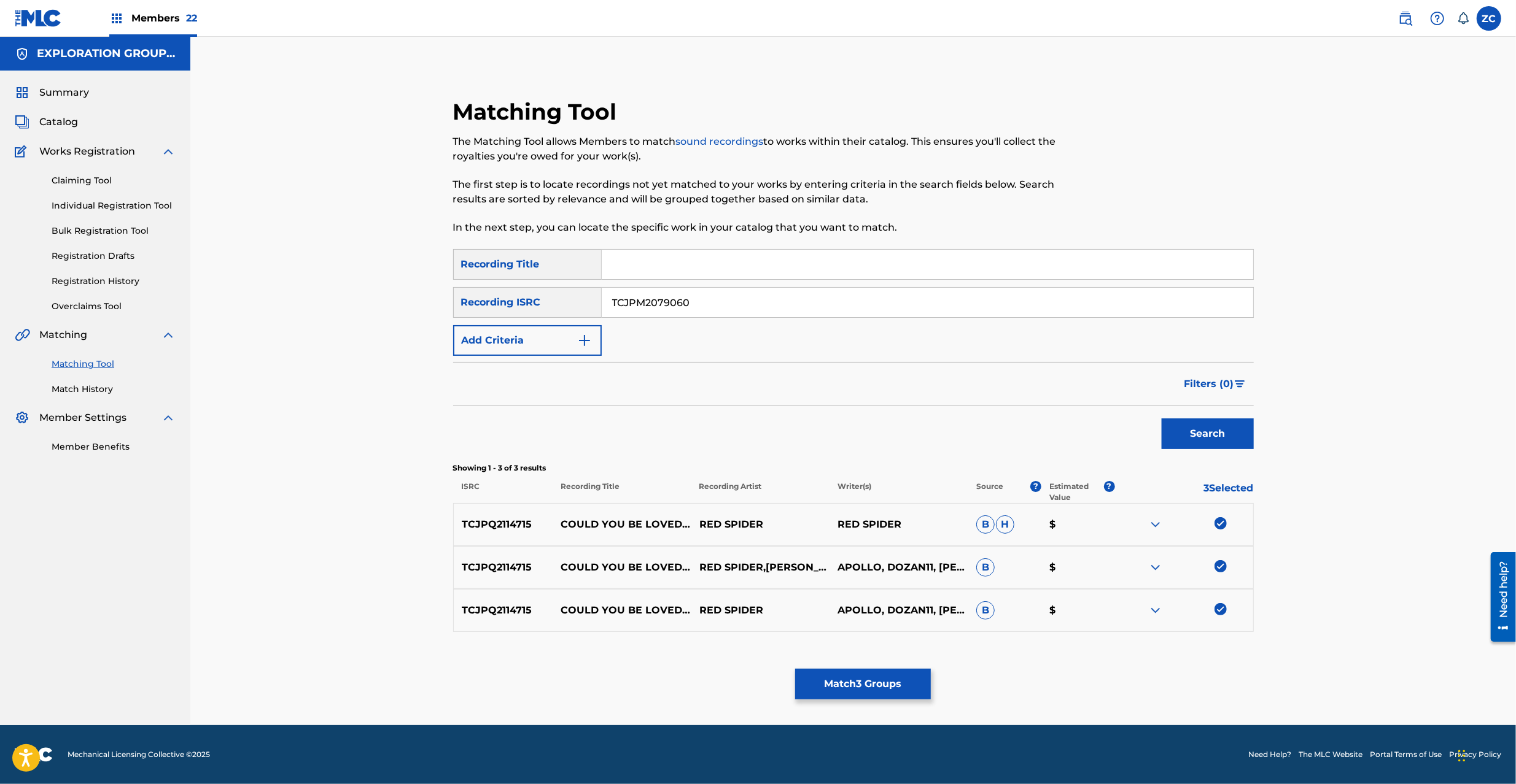
click at [1216, 443] on button "Search" at bounding box center [1207, 434] width 92 height 31
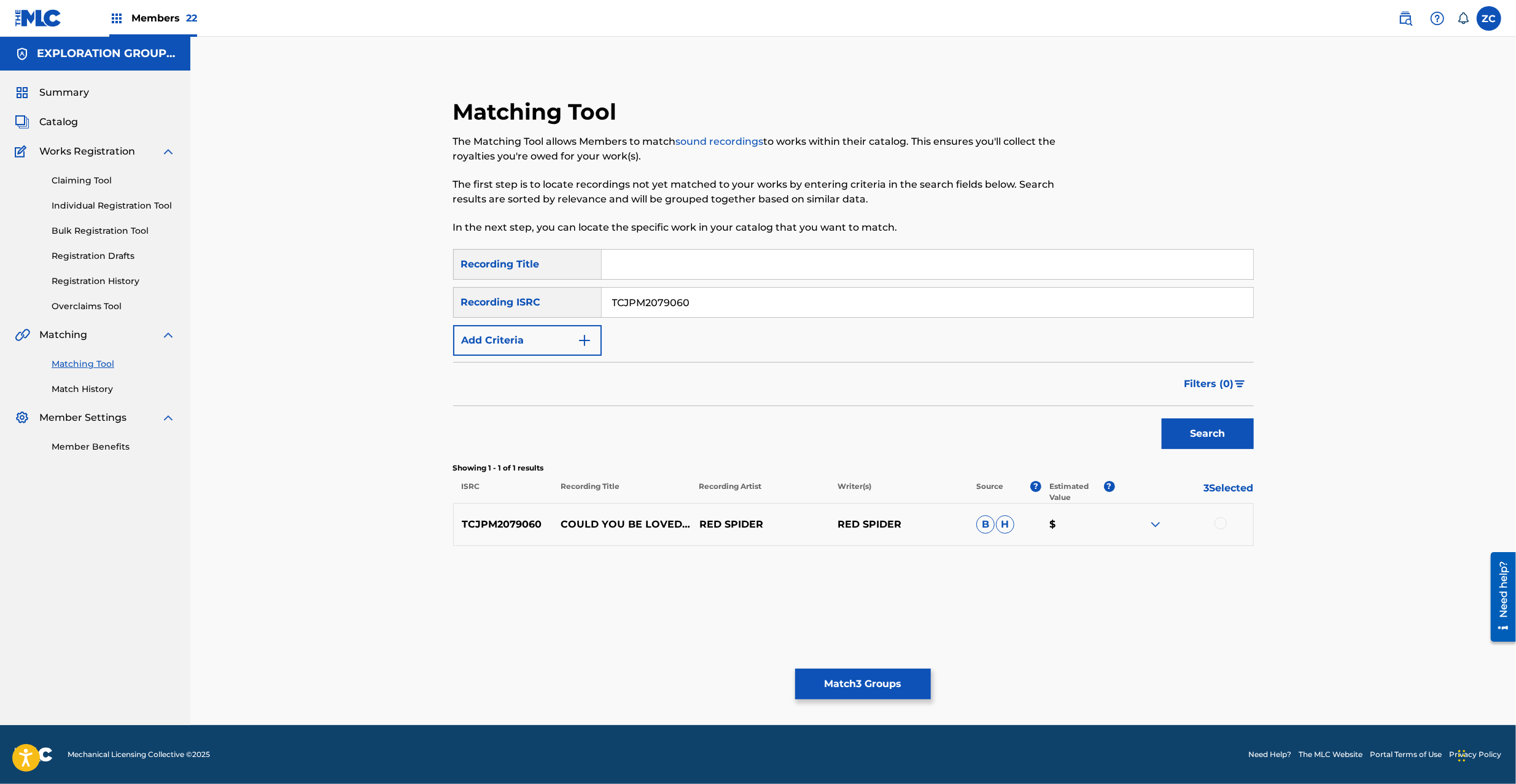
click at [1223, 524] on div at bounding box center [1220, 524] width 12 height 12
click at [848, 695] on button "Match 4 Groups" at bounding box center [863, 684] width 136 height 31
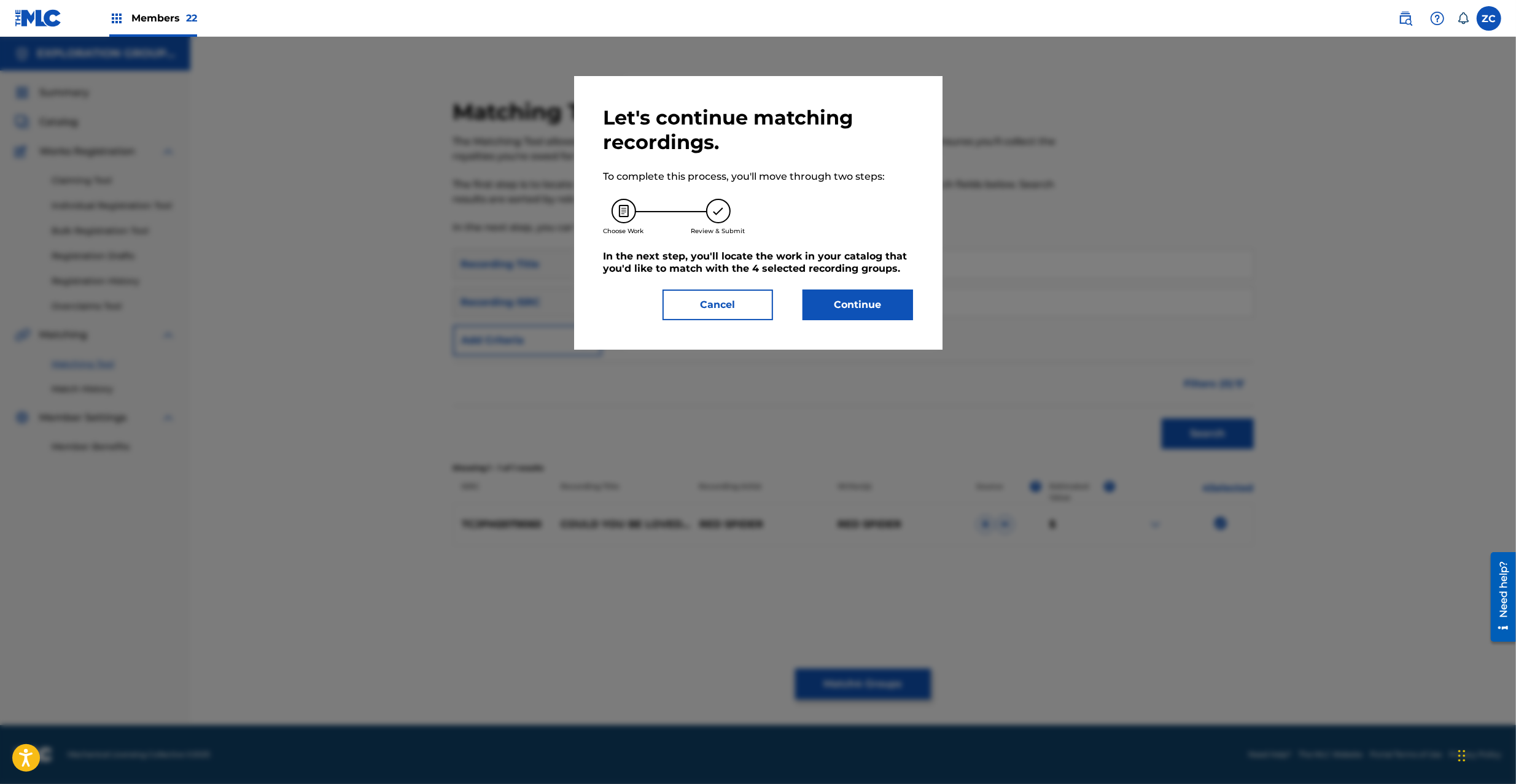
click at [873, 300] on button "Continue" at bounding box center [857, 305] width 110 height 31
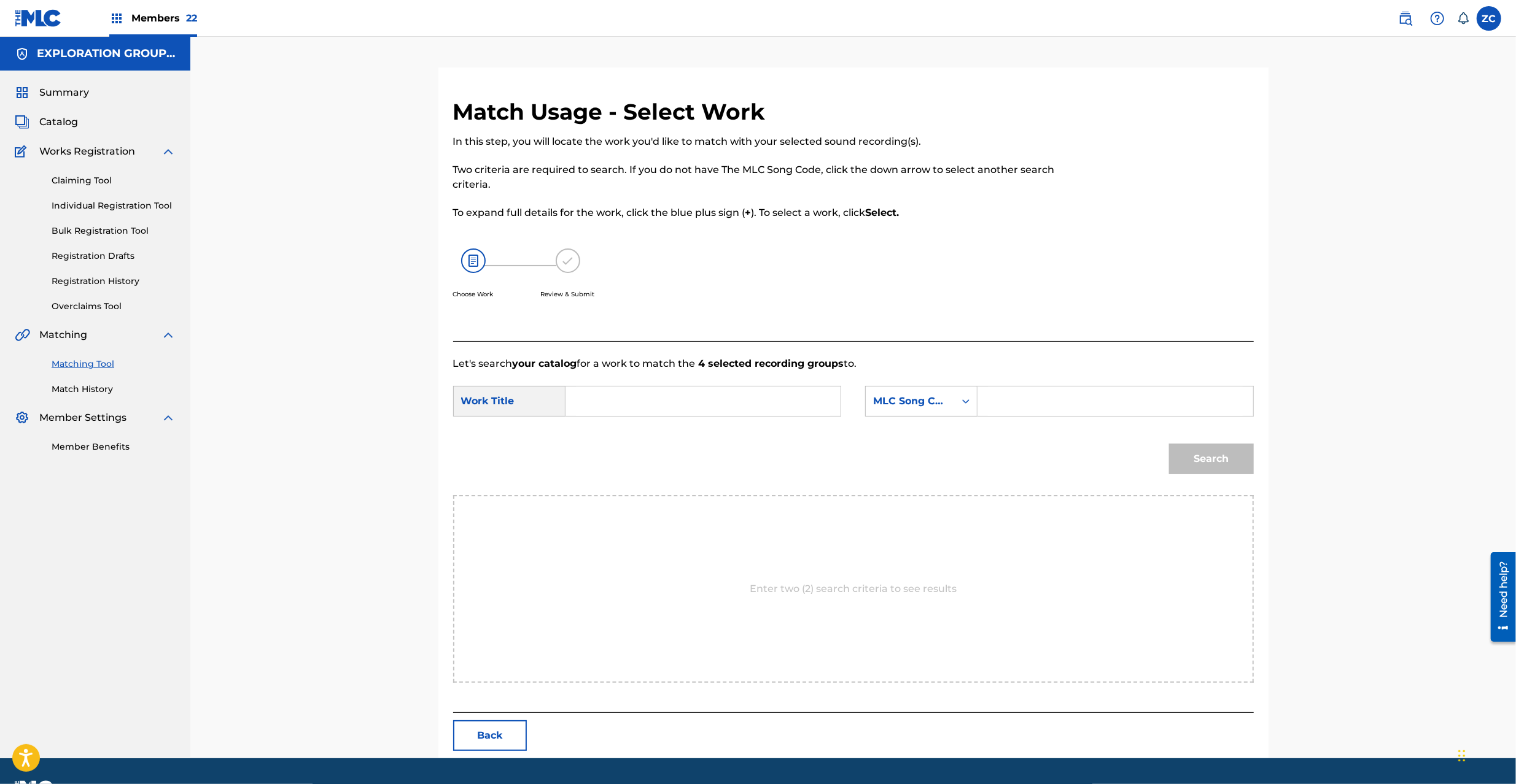
click at [720, 400] on input "Search Form" at bounding box center [702, 401] width 254 height 30
click at [776, 400] on input "Could You Be Loved (Feat [PERSON_NAME] Natural We CJ0OYY" at bounding box center [702, 401] width 254 height 30
click at [798, 400] on input "Could You Be Loved (Feat [PERSON_NAME] Natural We CJ0OYY" at bounding box center [702, 401] width 254 height 30
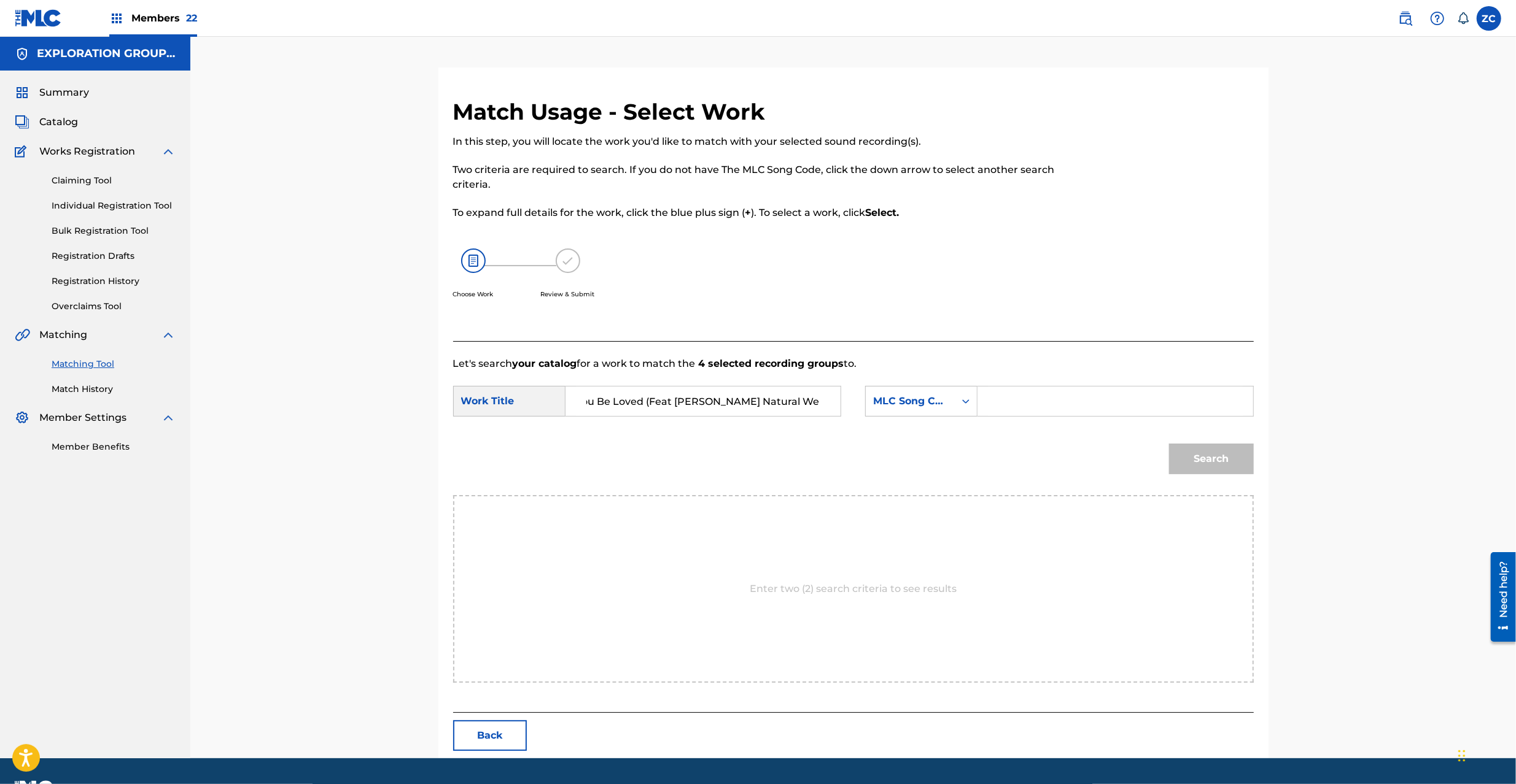
scroll to position [0, 42]
type input "Could You Be Loved (Feat [PERSON_NAME] Natural We"
click at [1053, 413] on input "Search Form" at bounding box center [1115, 401] width 254 height 30
type input "CJ0OYY"
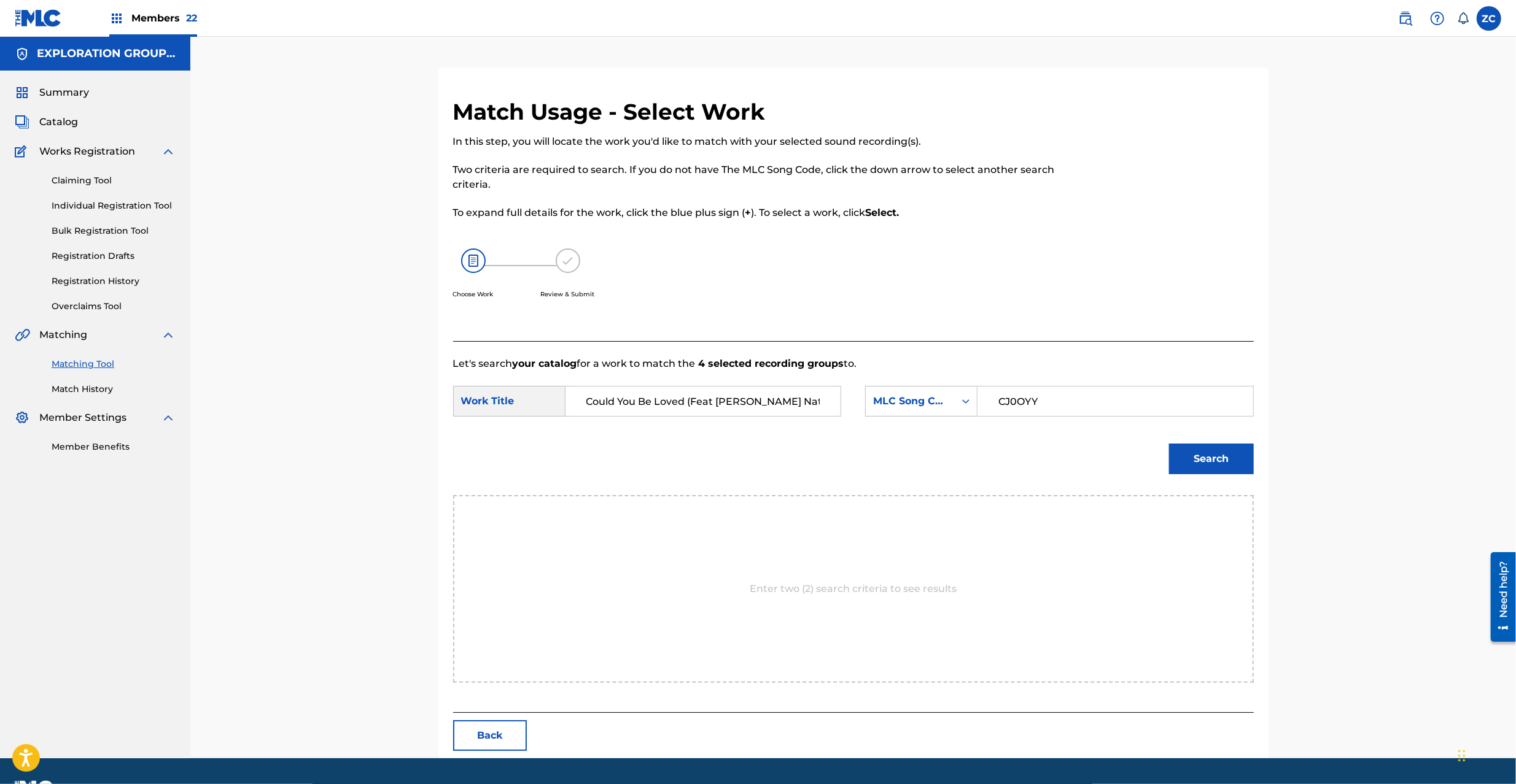
click at [1208, 460] on button "Search" at bounding box center [1211, 459] width 85 height 31
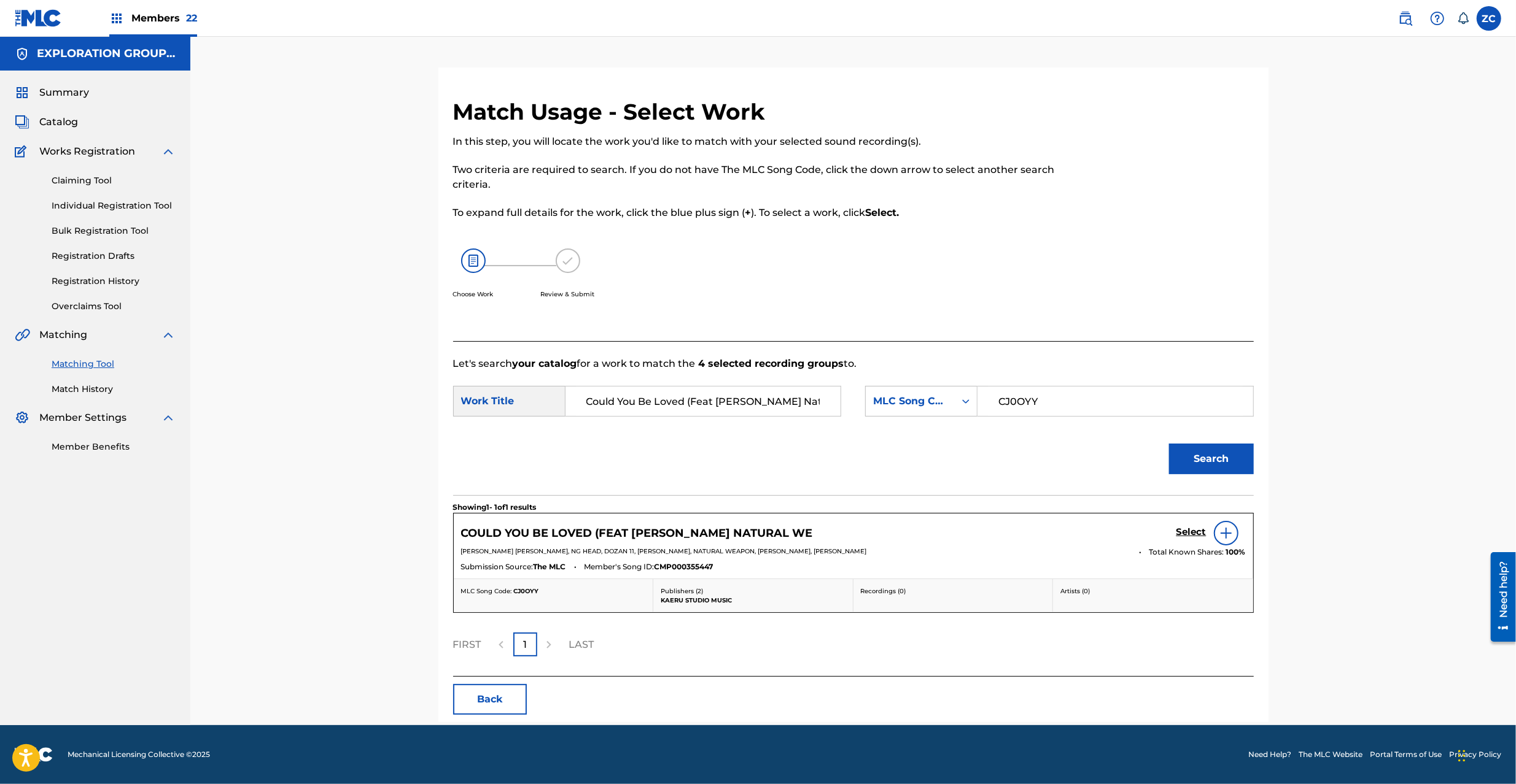
click at [1189, 528] on h5 "Select" at bounding box center [1191, 532] width 30 height 12
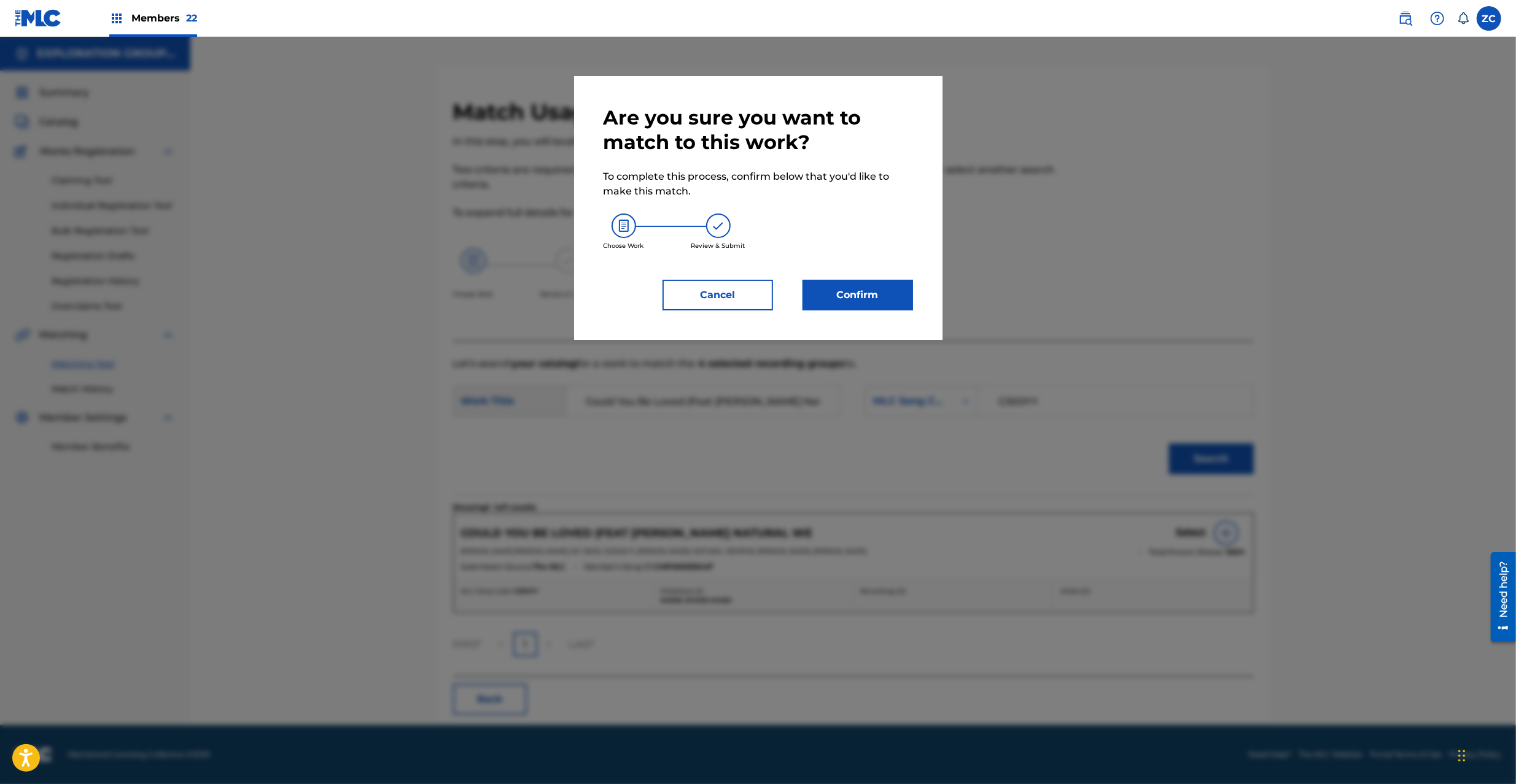
click at [839, 287] on button "Confirm" at bounding box center [857, 295] width 110 height 31
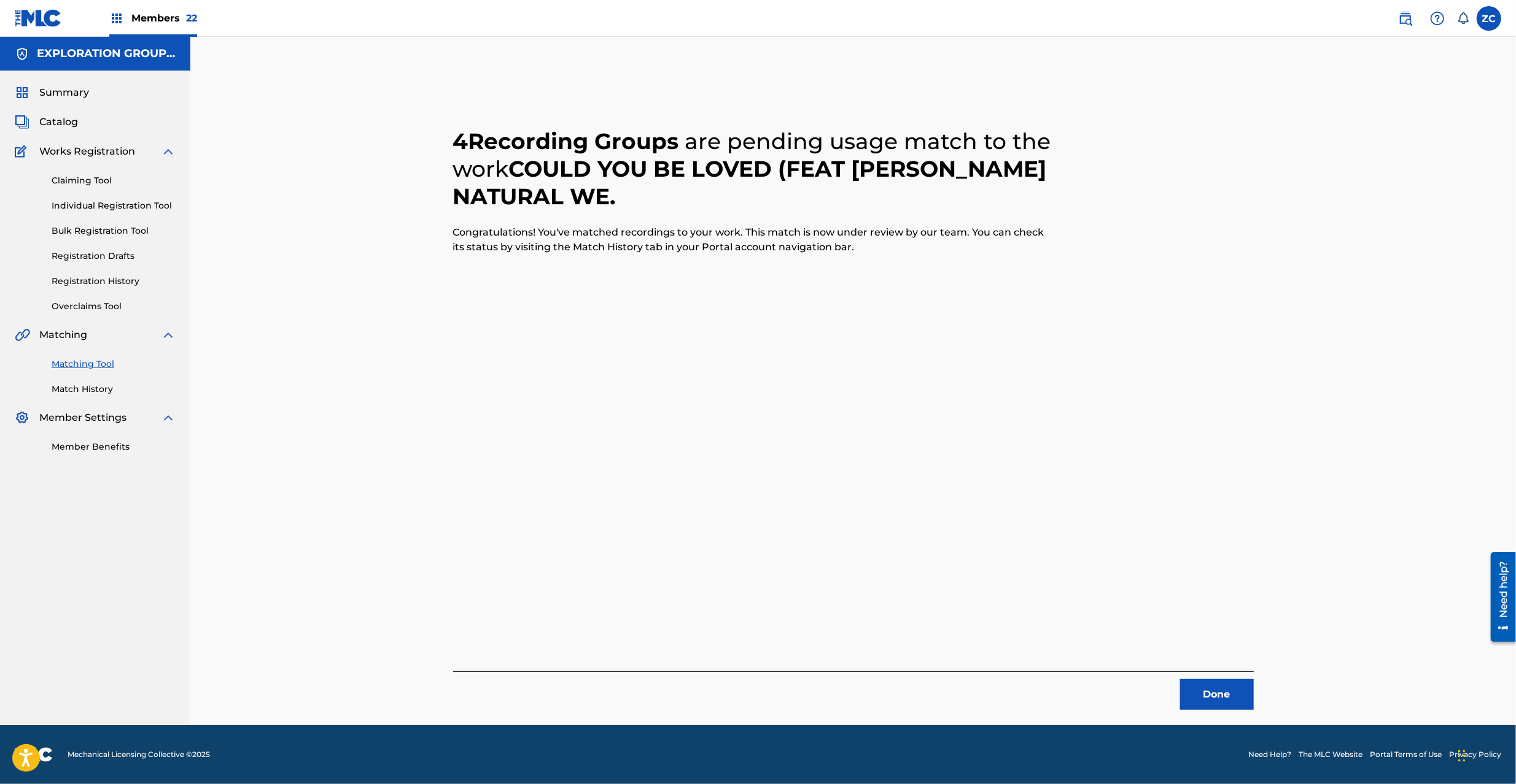
drag, startPoint x: 1241, startPoint y: 688, endPoint x: 1167, endPoint y: 577, distance: 133.4
click at [1241, 687] on button "Done" at bounding box center [1216, 695] width 74 height 31
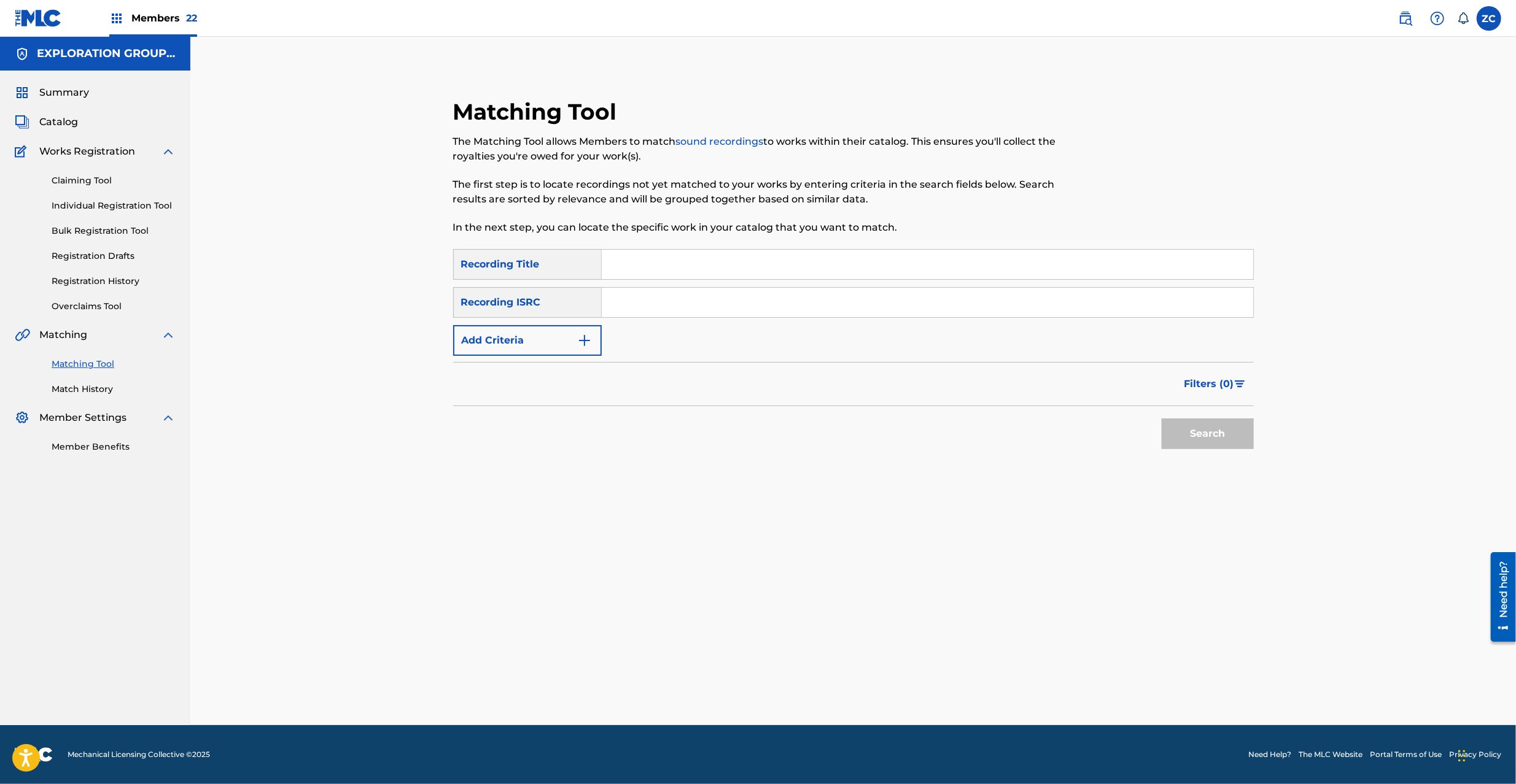
click at [757, 314] on input "Search Form" at bounding box center [927, 302] width 651 height 30
click at [1214, 438] on button "Search" at bounding box center [1207, 434] width 92 height 31
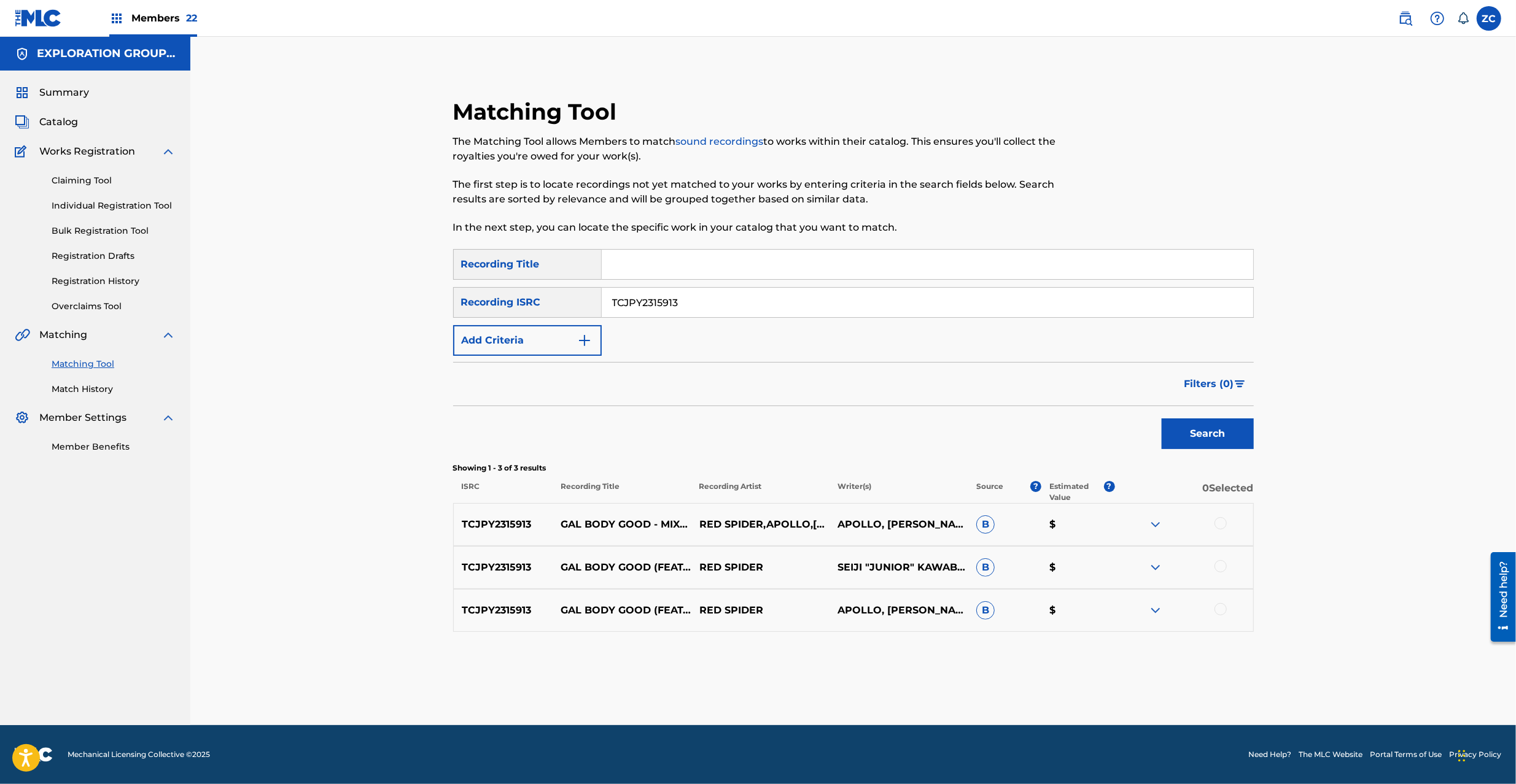
click at [1223, 521] on div at bounding box center [1220, 524] width 12 height 12
click at [1223, 560] on div at bounding box center [1220, 566] width 12 height 12
click at [1221, 609] on div at bounding box center [1220, 609] width 12 height 12
click at [808, 295] on input "TCJPY2315913" at bounding box center [927, 302] width 651 height 30
type input "TCJPQ2114693"
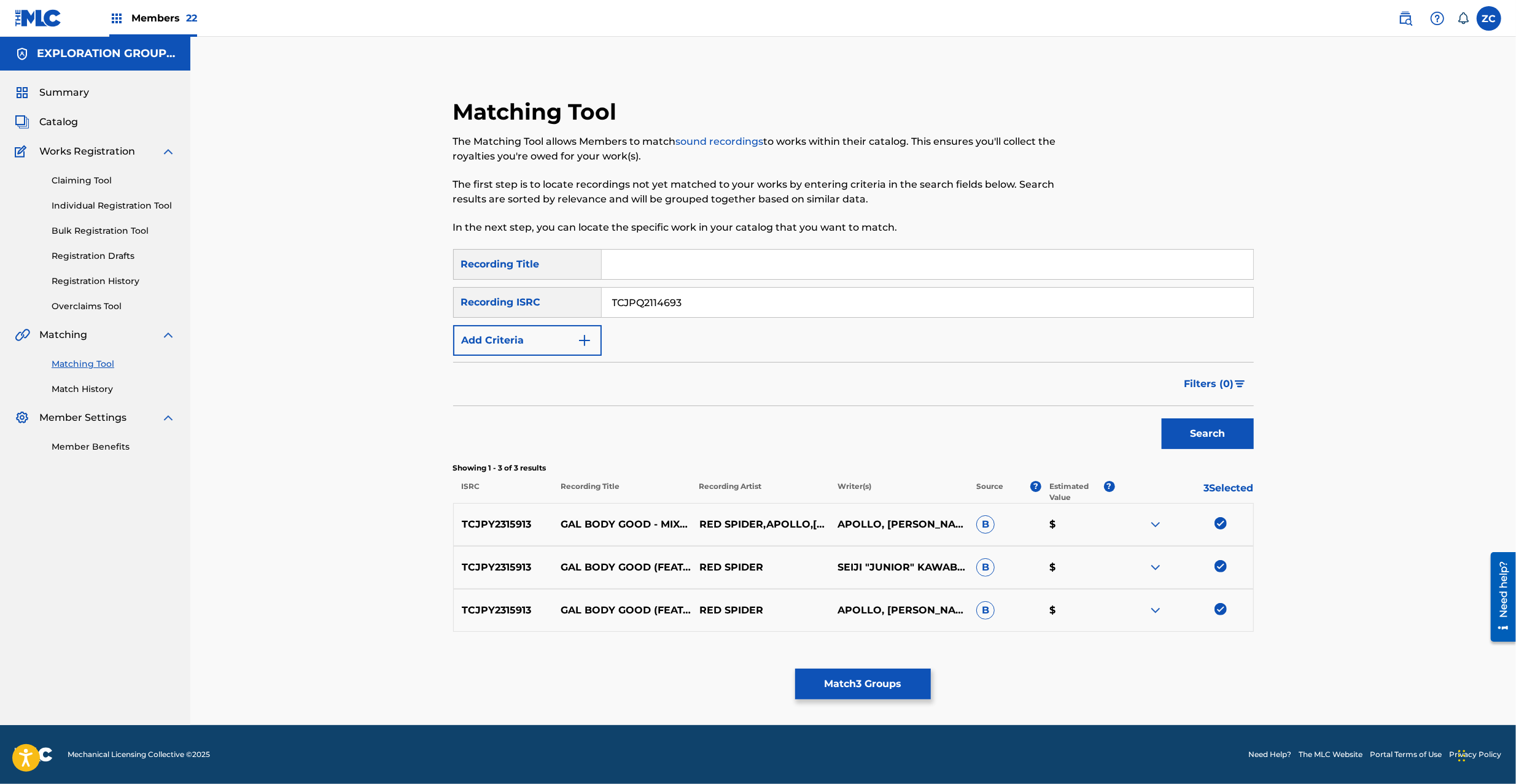
click at [1213, 440] on button "Search" at bounding box center [1207, 434] width 92 height 31
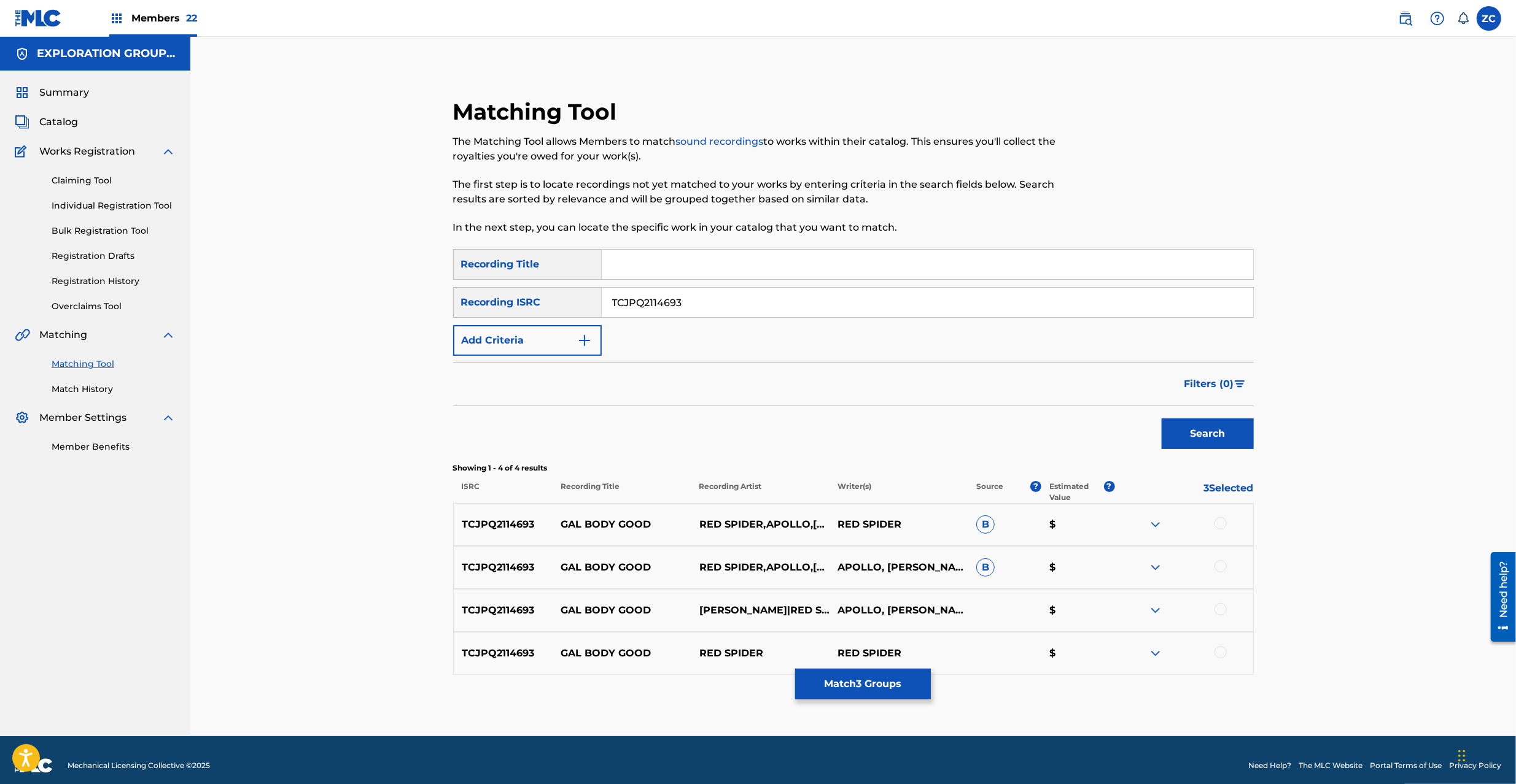
click at [1221, 520] on div at bounding box center [1220, 524] width 12 height 12
click at [1221, 567] on div at bounding box center [1220, 566] width 12 height 12
click at [1221, 606] on div at bounding box center [1220, 609] width 12 height 12
click at [1223, 652] on div at bounding box center [1220, 652] width 12 height 12
click at [879, 686] on button "Match 7 Groups" at bounding box center [863, 684] width 136 height 31
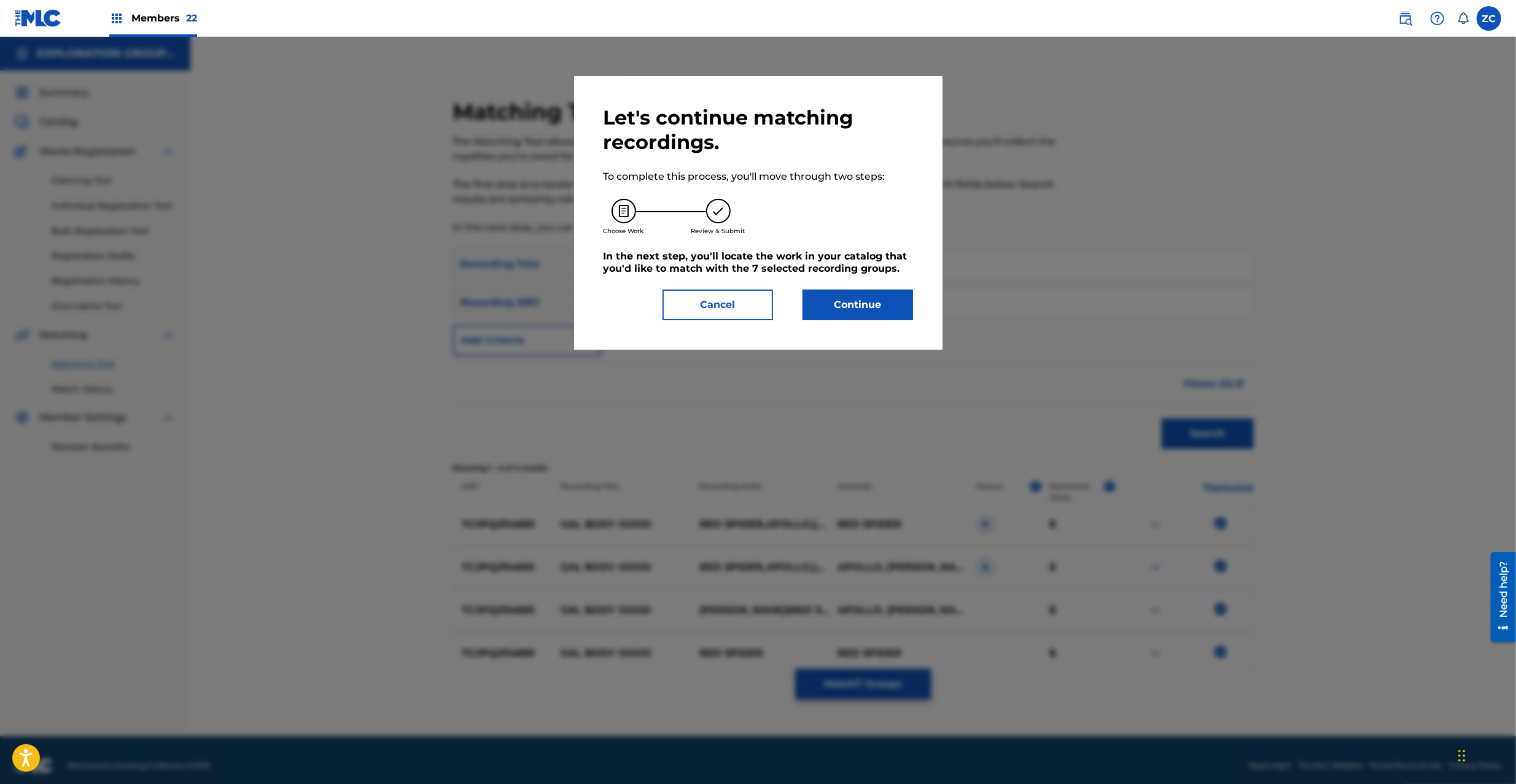
click at [868, 302] on button "Continue" at bounding box center [857, 305] width 110 height 31
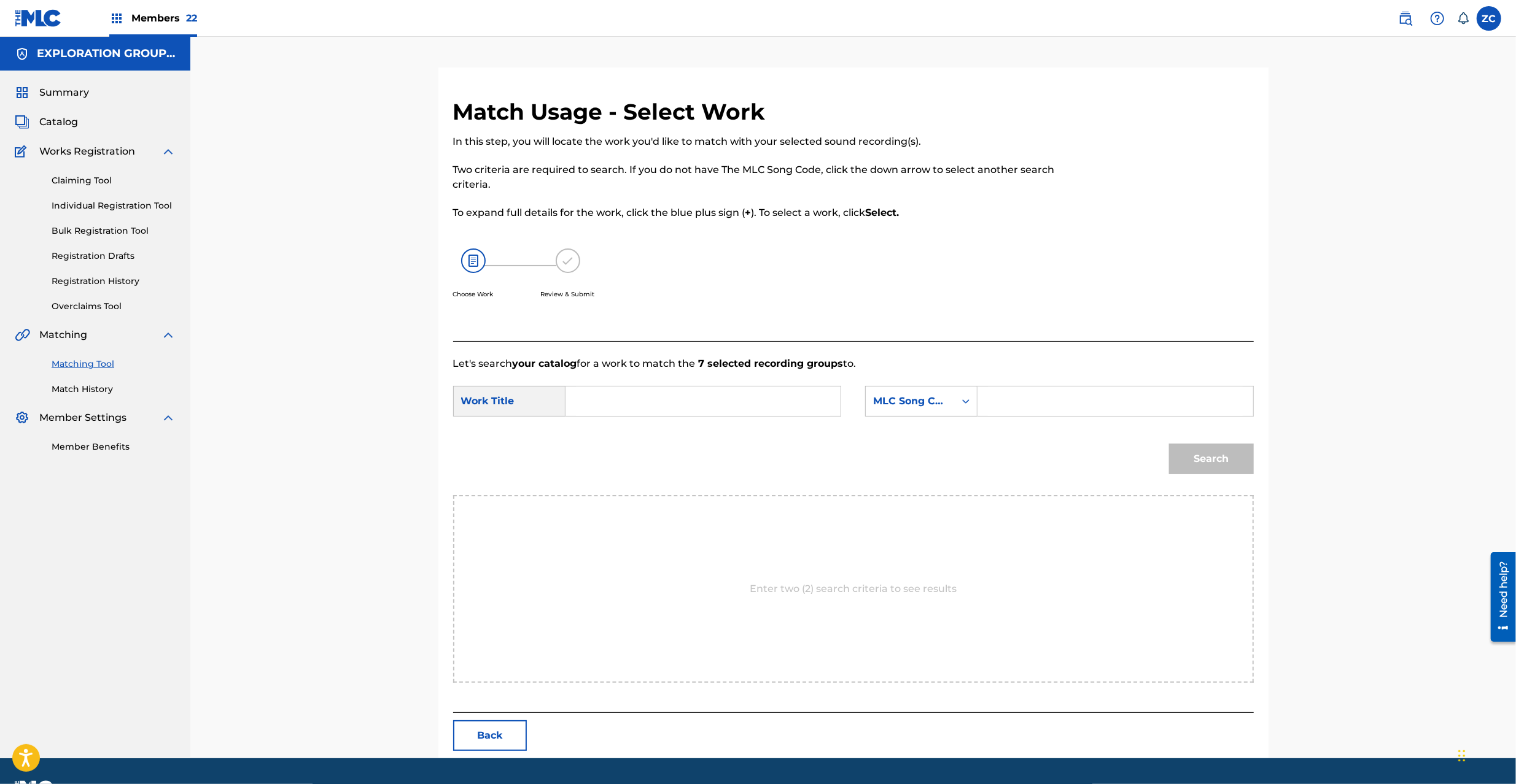
click at [739, 400] on input "Search Form" at bounding box center [702, 401] width 254 height 30
click at [691, 401] on input "Gal Body Good GB9DER" at bounding box center [702, 401] width 254 height 30
type input "Gal Body Good"
drag, startPoint x: 1034, startPoint y: 401, endPoint x: 1044, endPoint y: 401, distance: 10.0
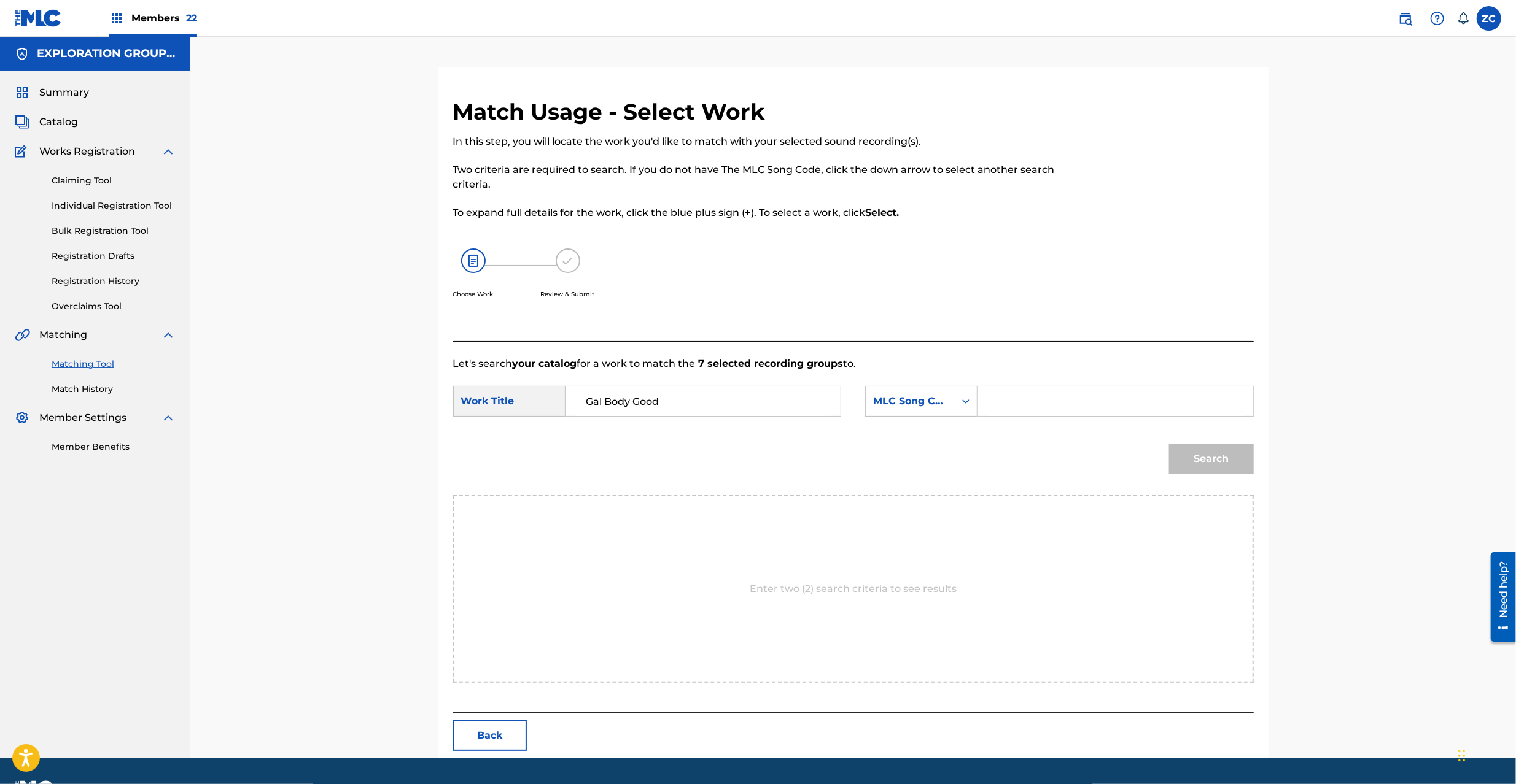
click at [1034, 401] on input "Search Form" at bounding box center [1115, 401] width 254 height 30
type input "GB9DER"
click at [1193, 462] on button "Search" at bounding box center [1211, 459] width 85 height 31
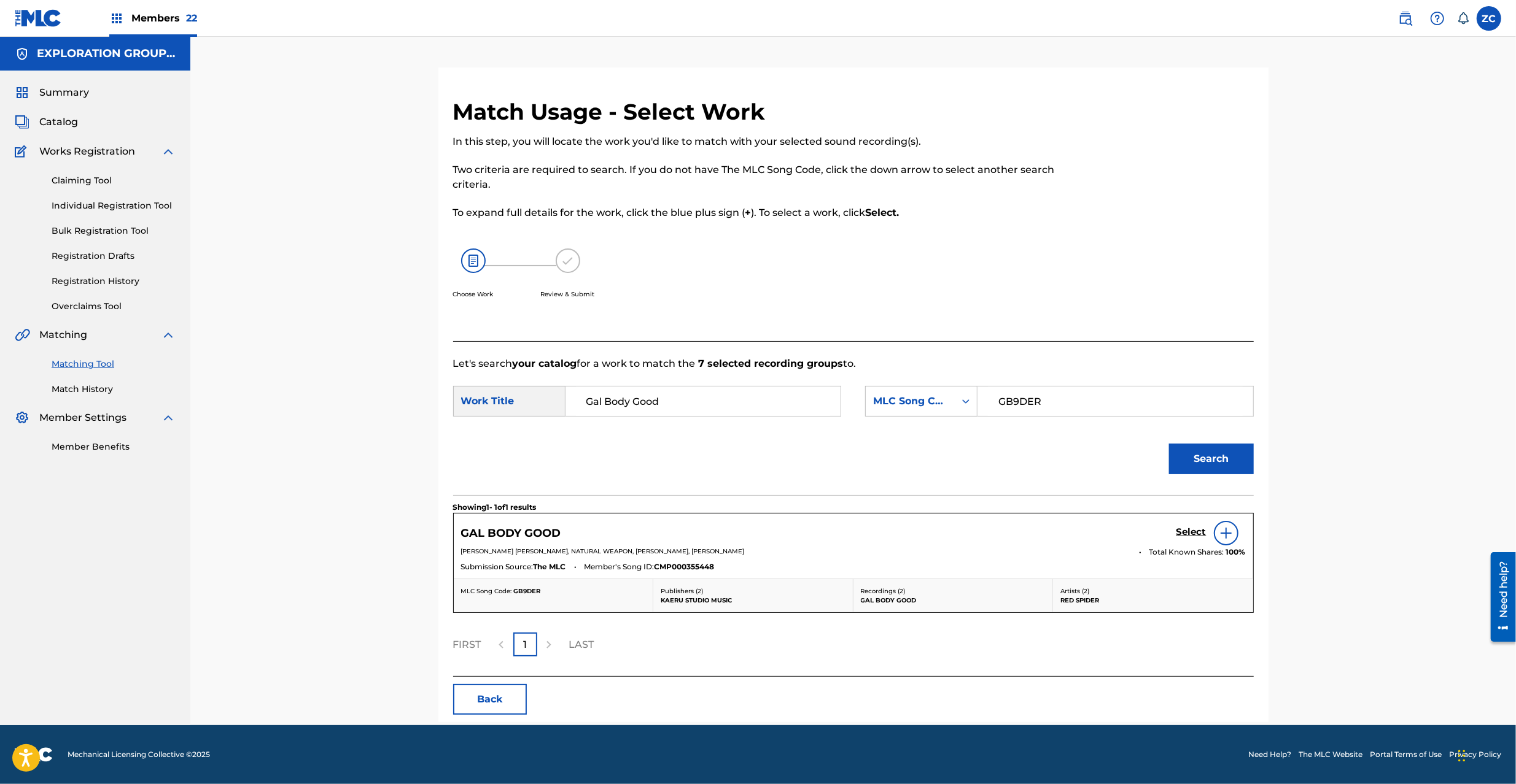
click at [1191, 538] on h5 "Select" at bounding box center [1191, 532] width 30 height 12
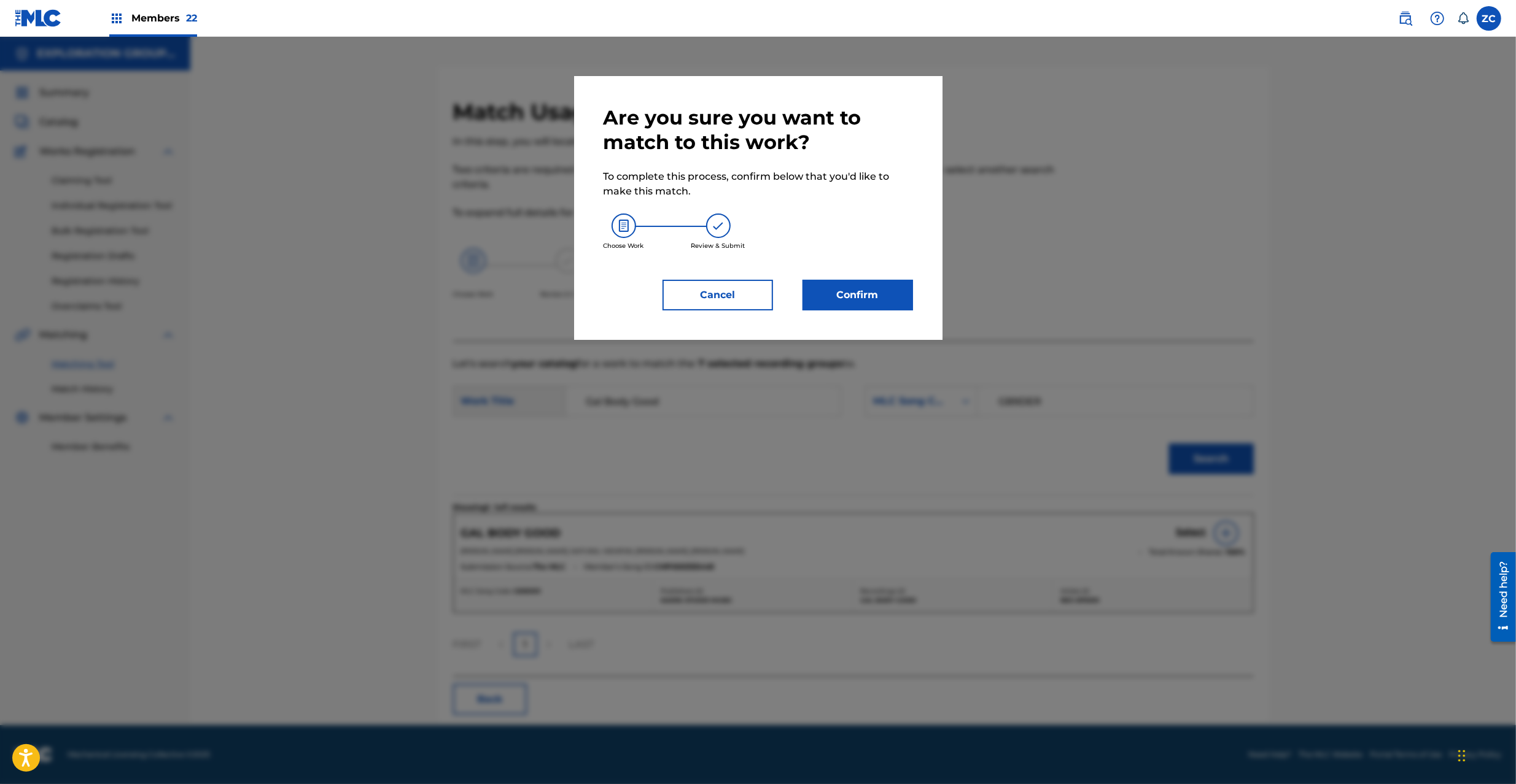
click at [873, 291] on button "Confirm" at bounding box center [857, 295] width 110 height 31
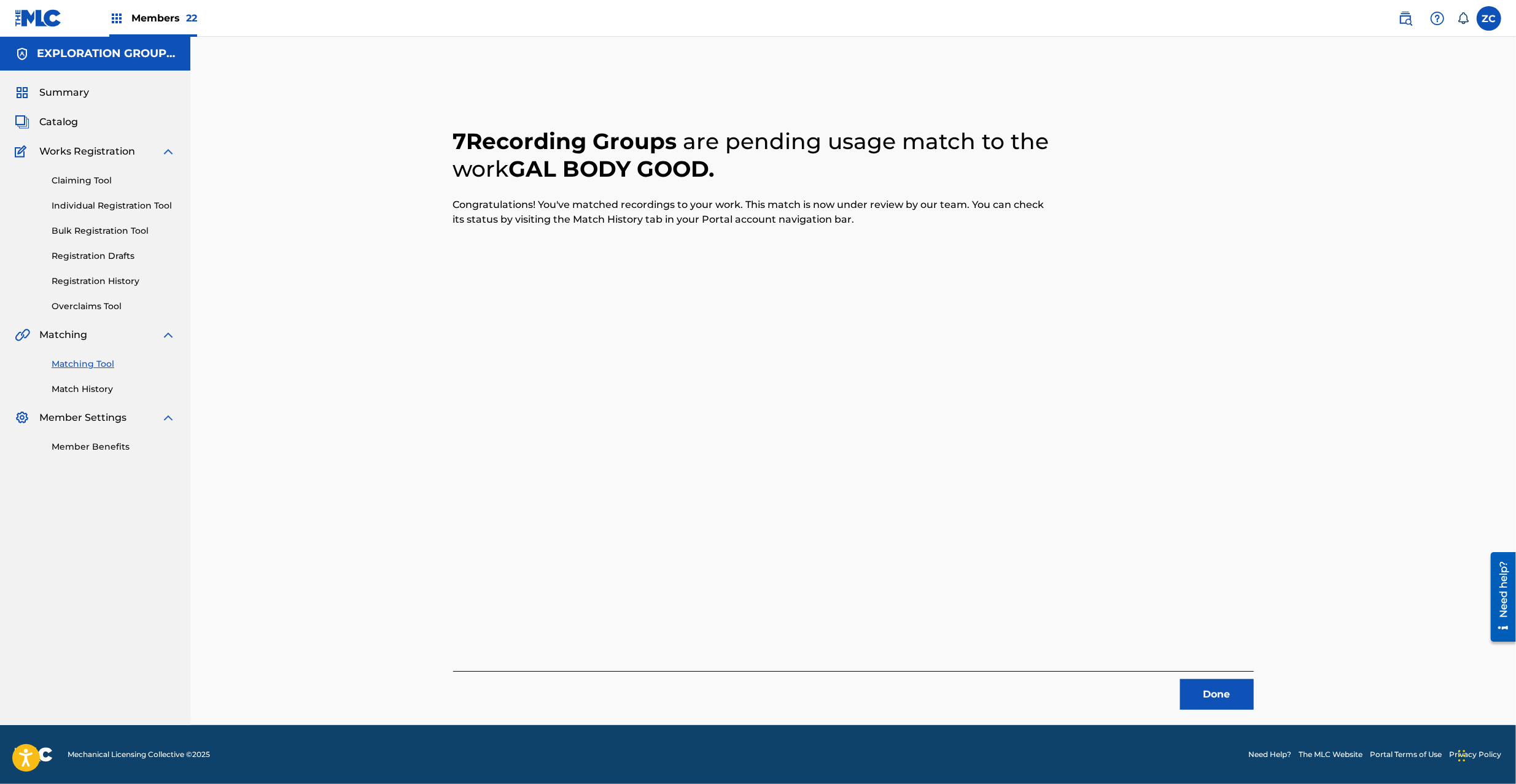
click at [1201, 698] on button "Done" at bounding box center [1216, 695] width 74 height 31
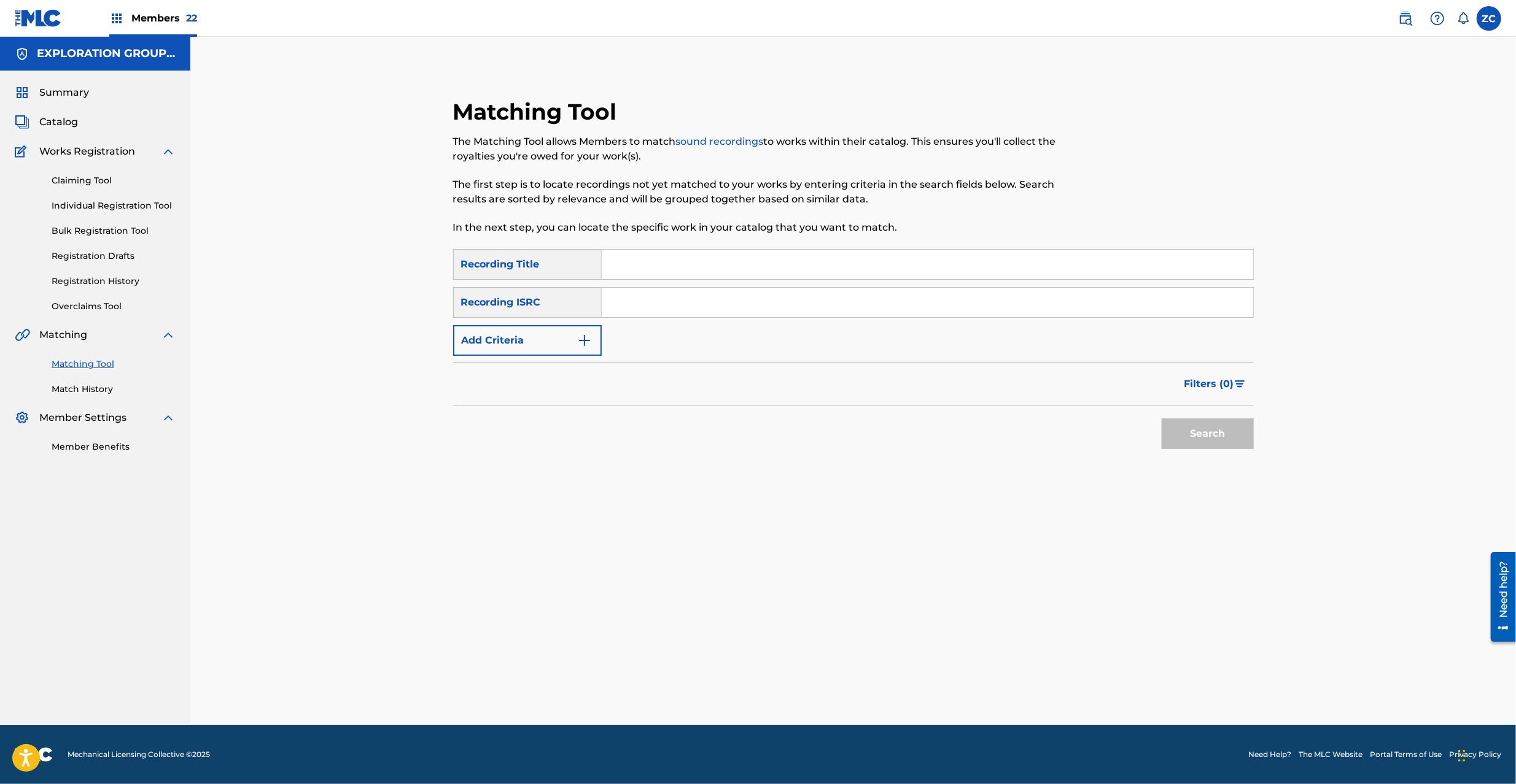
click at [779, 311] on input "Search Form" at bounding box center [927, 302] width 651 height 30
type input "TCJPQ2114683"
click at [1184, 433] on button "Search" at bounding box center [1207, 434] width 92 height 31
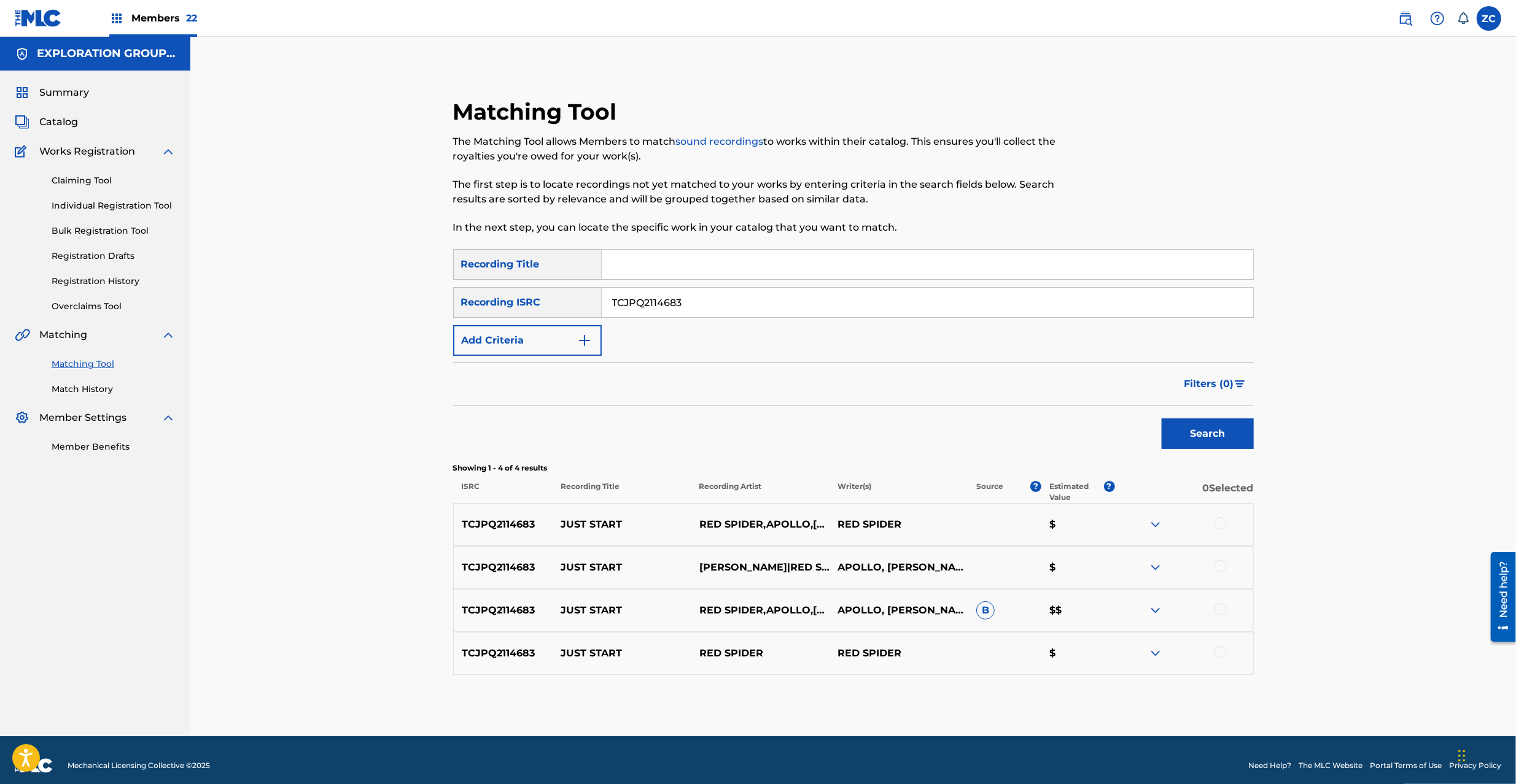
click at [1225, 522] on div at bounding box center [1220, 524] width 12 height 12
click at [1221, 565] on div at bounding box center [1220, 566] width 12 height 12
click at [1221, 613] on div at bounding box center [1220, 609] width 12 height 12
click at [1221, 651] on div at bounding box center [1220, 652] width 12 height 12
click at [884, 695] on button "Match 4 Groups" at bounding box center [863, 684] width 136 height 31
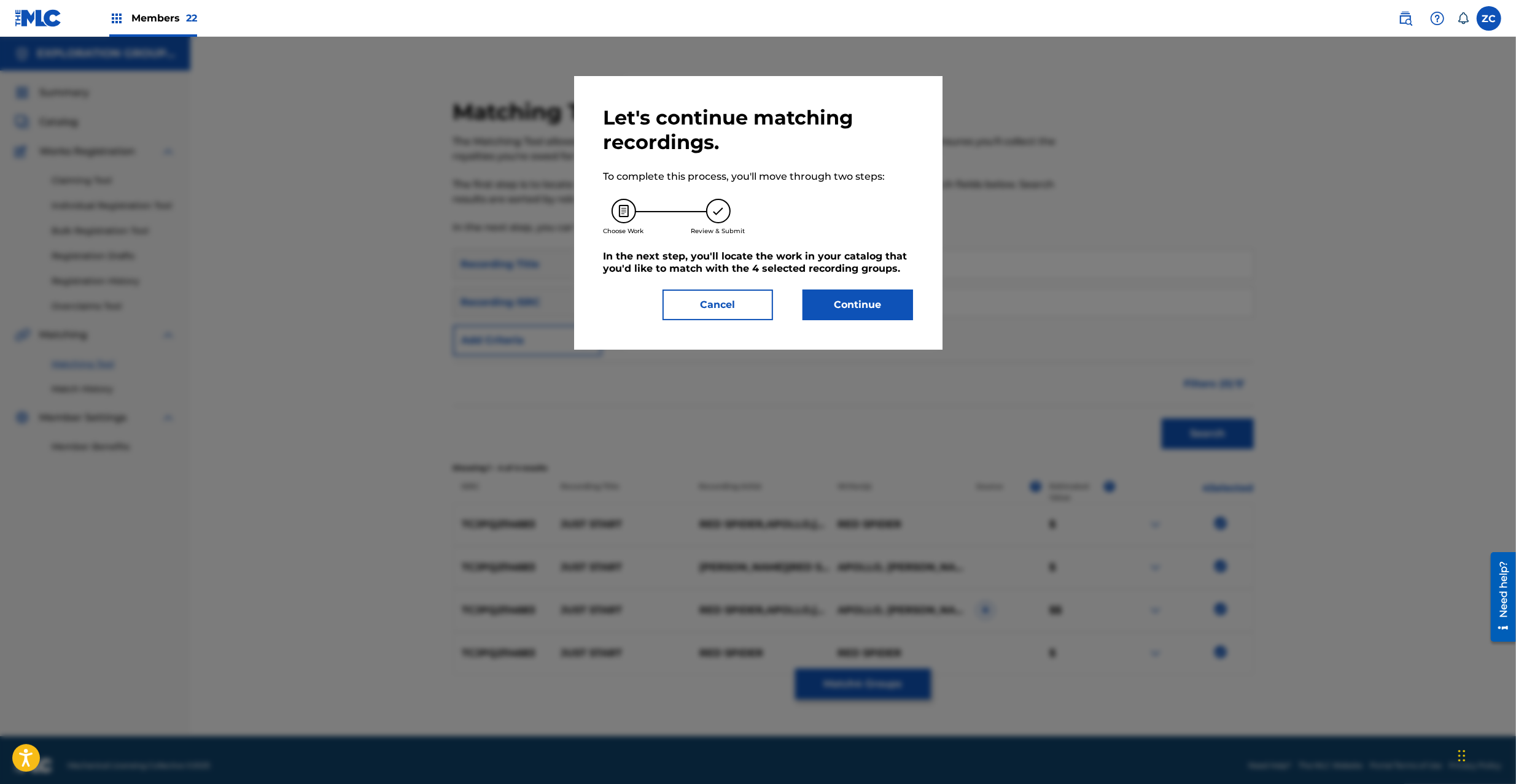
click at [823, 295] on button "Continue" at bounding box center [857, 305] width 110 height 31
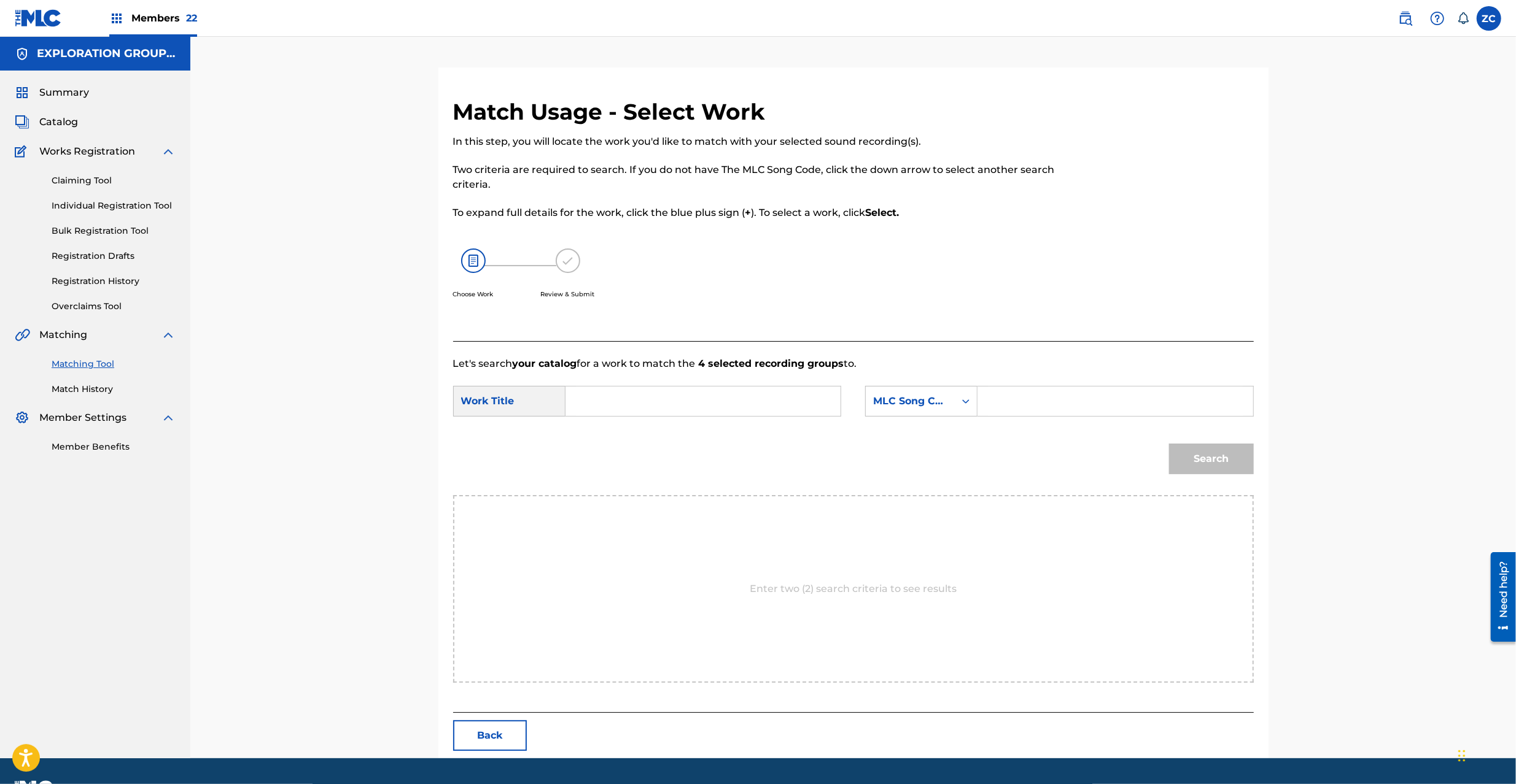
click at [688, 393] on input "Search Form" at bounding box center [702, 401] width 254 height 30
click at [660, 398] on input "Just Start J547C4" at bounding box center [702, 401] width 254 height 30
type input "Just Start"
click at [1121, 404] on input "Search Form" at bounding box center [1115, 401] width 254 height 30
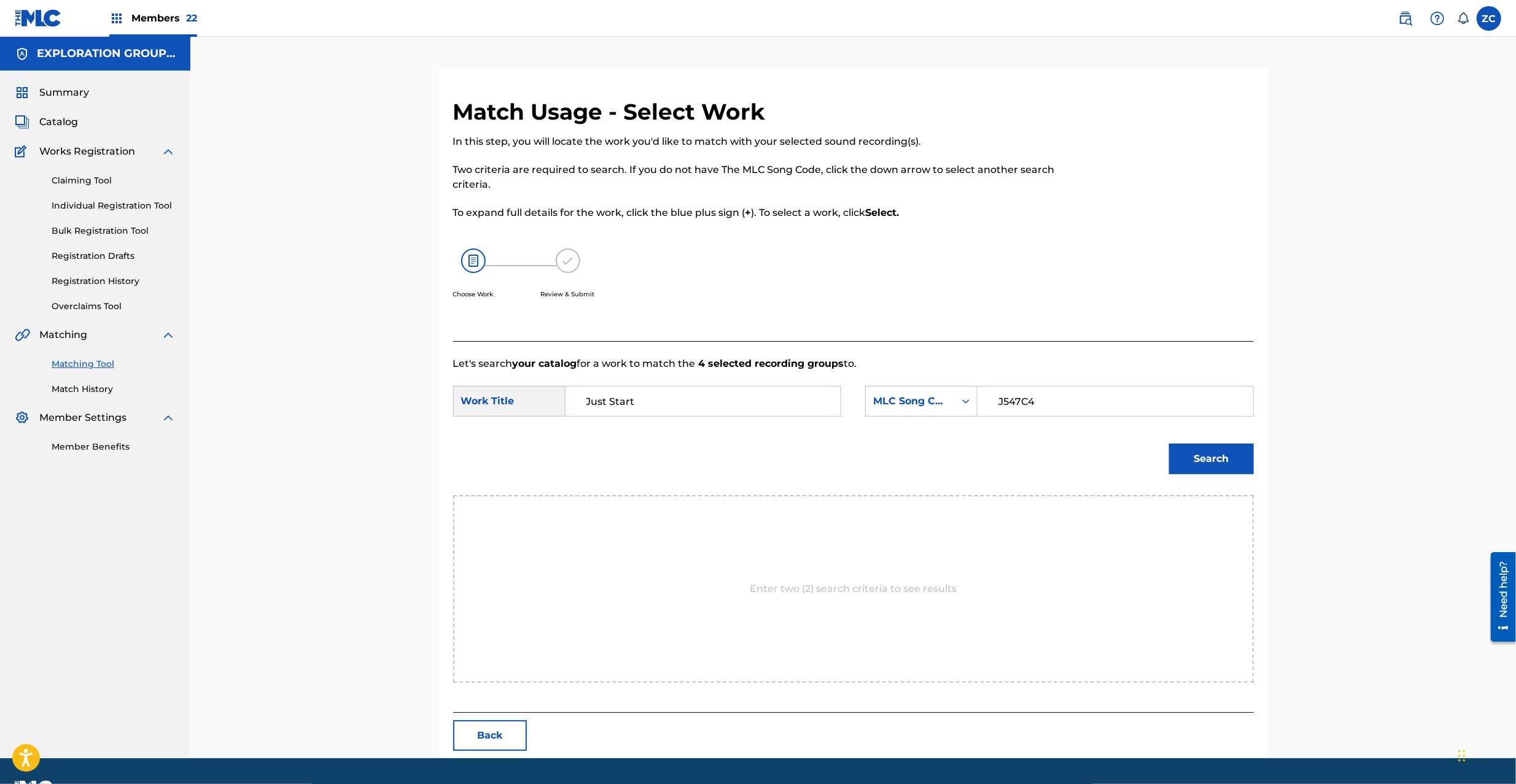
type input "J547C4"
click at [1226, 460] on button "Search" at bounding box center [1211, 459] width 85 height 31
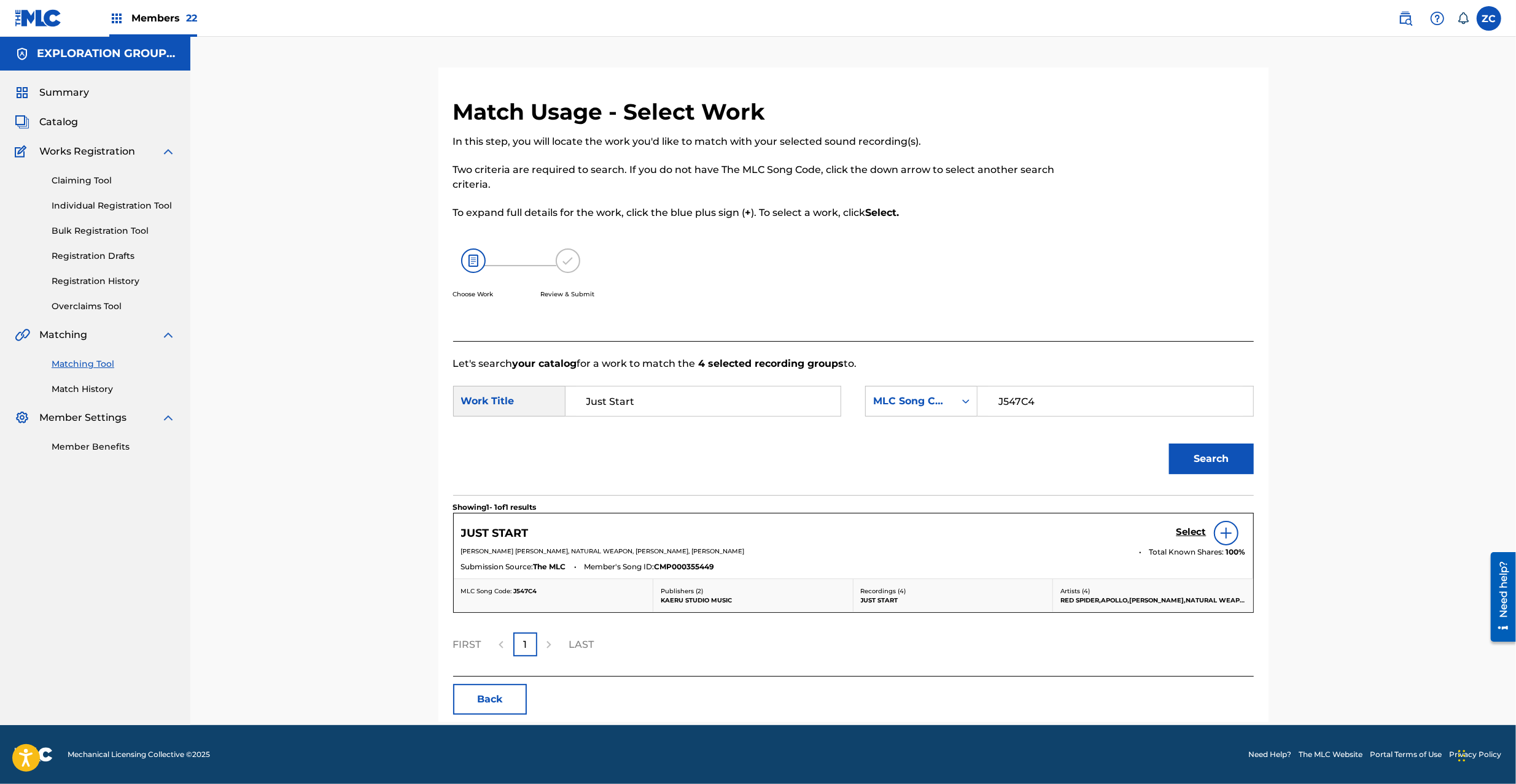
click at [1188, 535] on h5 "Select" at bounding box center [1191, 532] width 30 height 12
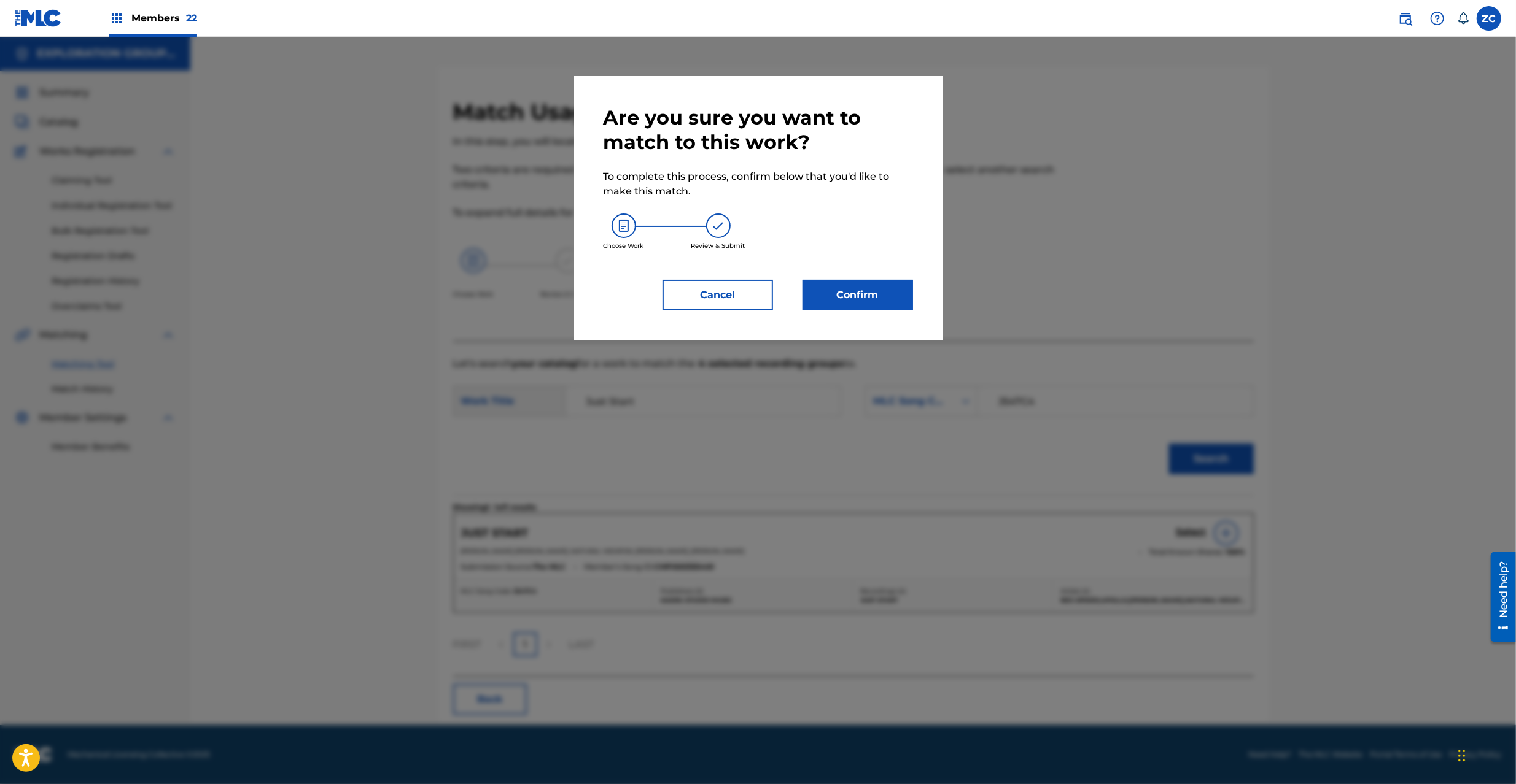
click at [842, 296] on button "Confirm" at bounding box center [857, 295] width 110 height 31
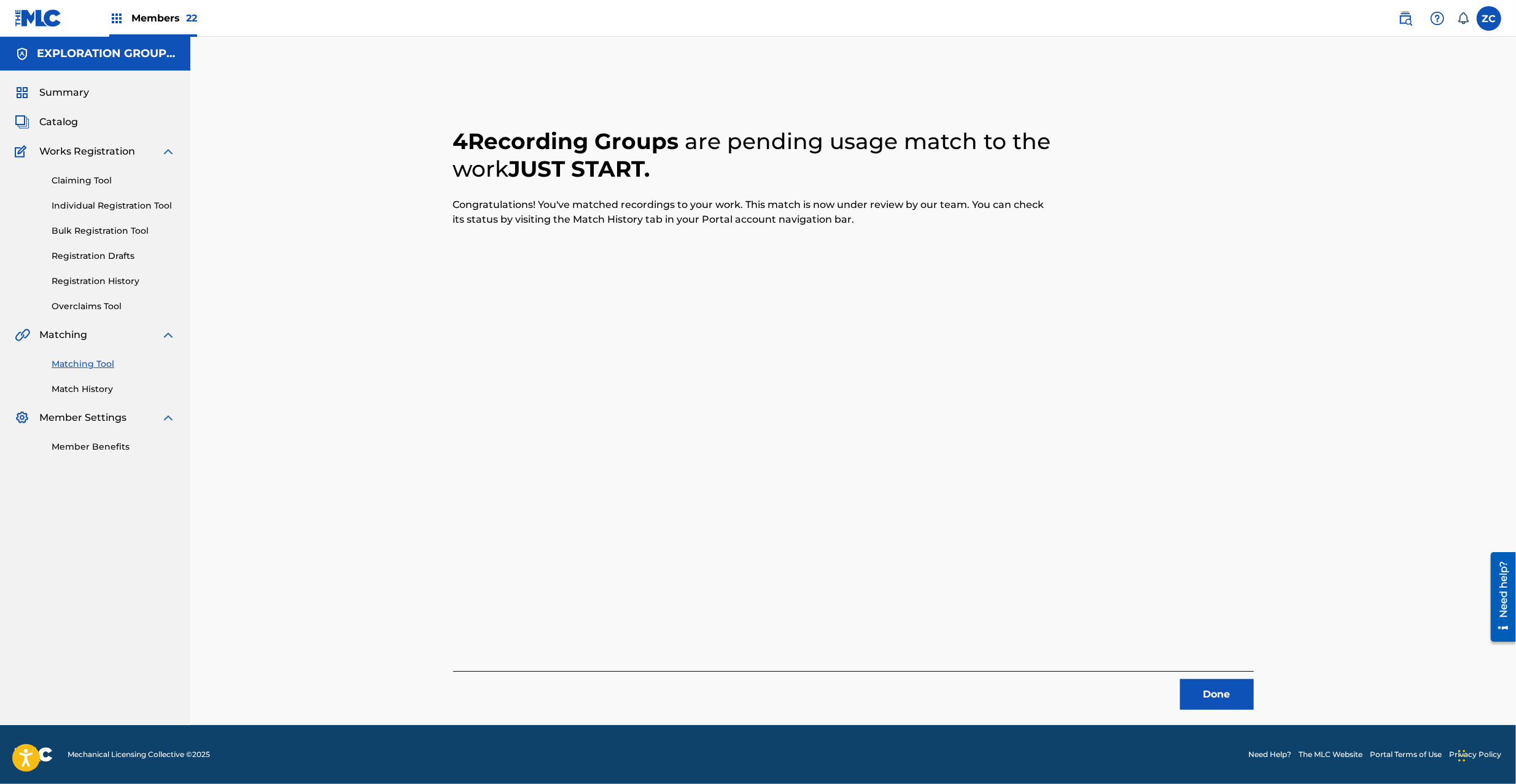
drag, startPoint x: 1204, startPoint y: 707, endPoint x: 1083, endPoint y: 538, distance: 207.9
click at [1205, 704] on button "Done" at bounding box center [1216, 695] width 74 height 31
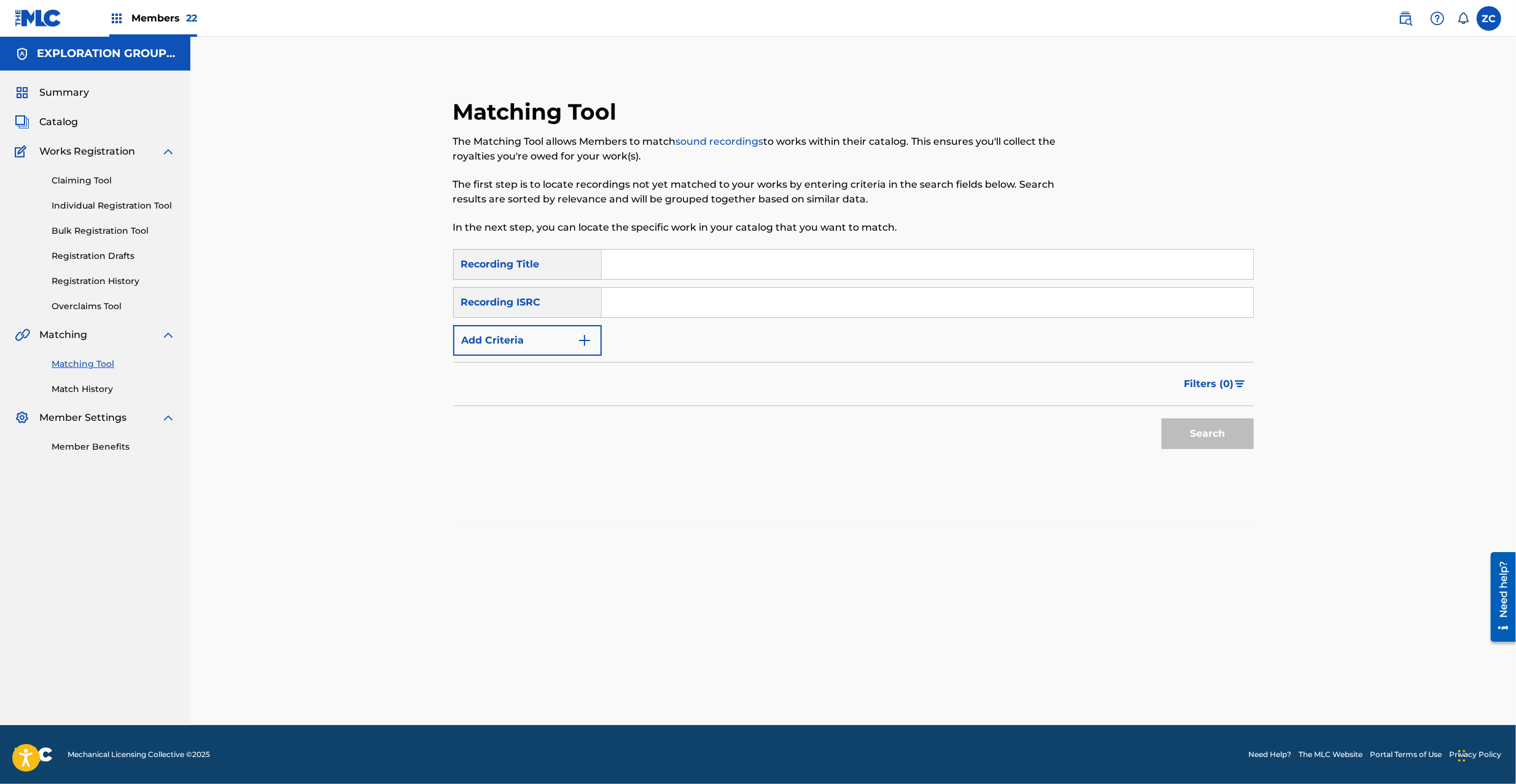
drag, startPoint x: 787, startPoint y: 307, endPoint x: 884, endPoint y: 344, distance: 103.8
click at [789, 307] on input "Search Form" at bounding box center [927, 302] width 651 height 30
type input "TCJPO2153964"
click at [1207, 428] on button "Search" at bounding box center [1207, 434] width 92 height 31
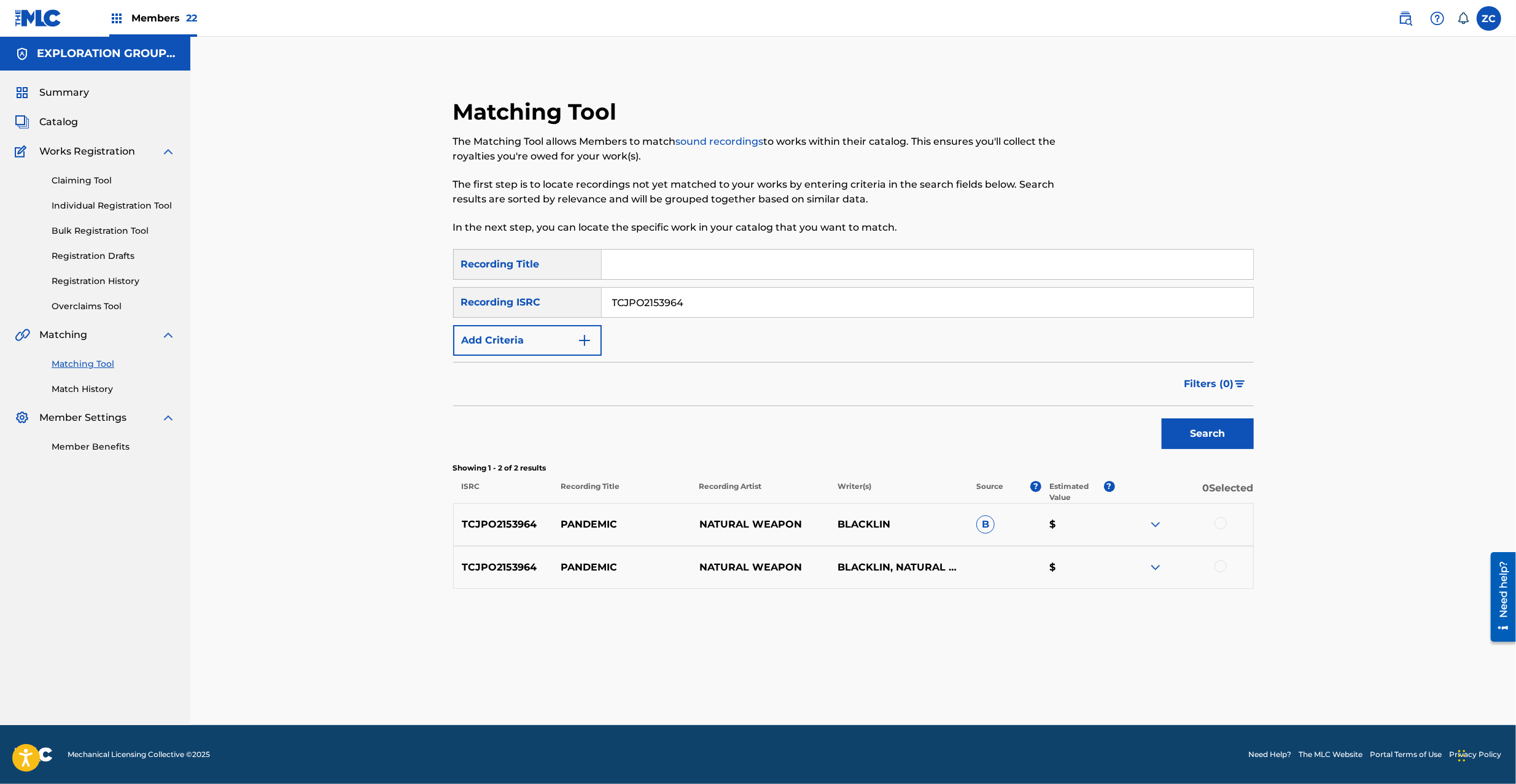
drag, startPoint x: 1223, startPoint y: 520, endPoint x: 1223, endPoint y: 546, distance: 26.0
click at [1223, 519] on div at bounding box center [1220, 524] width 12 height 12
click at [1218, 566] on div at bounding box center [1220, 566] width 12 height 12
click at [861, 687] on button "Match 2 Groups" at bounding box center [863, 684] width 136 height 31
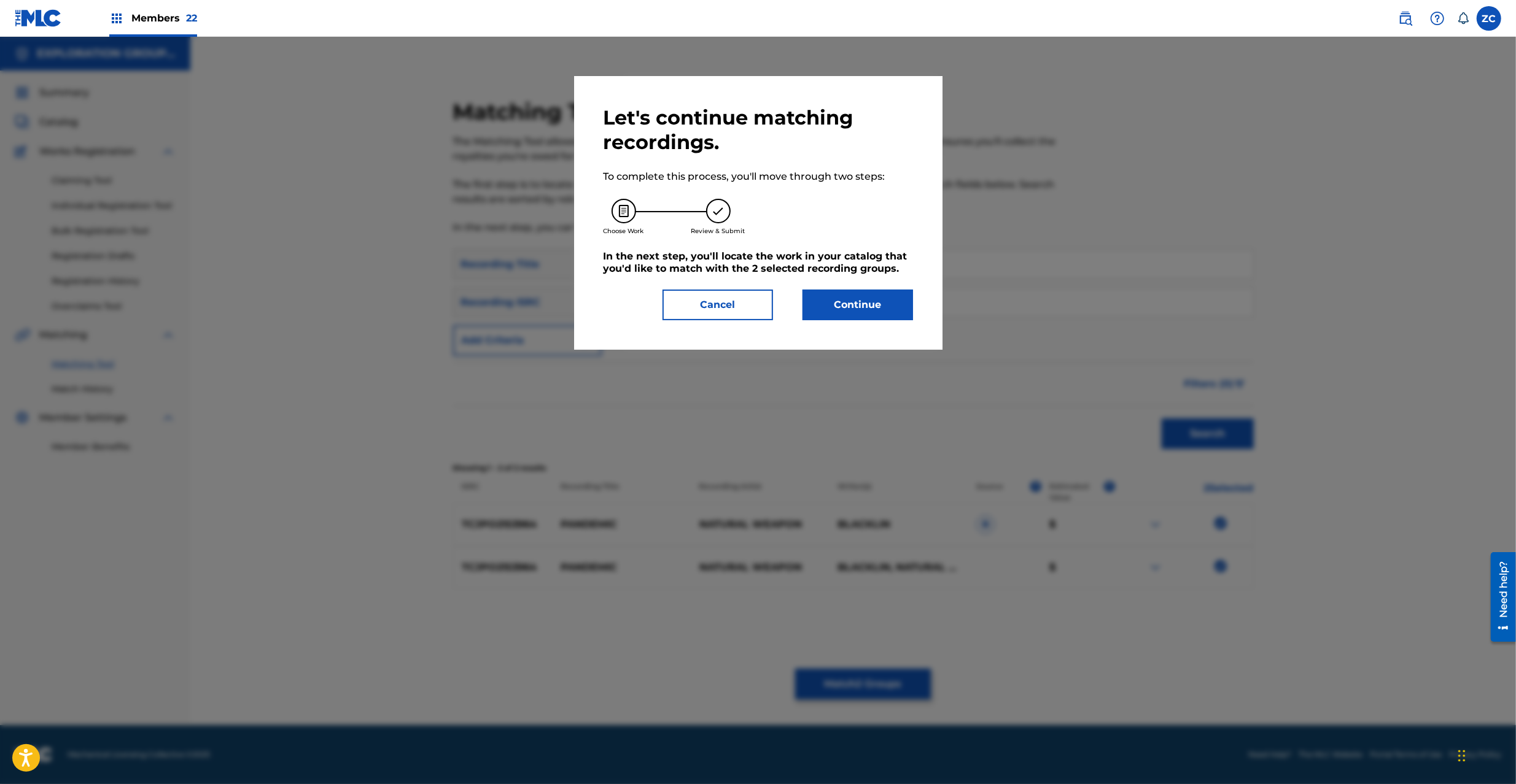
click at [845, 300] on button "Continue" at bounding box center [857, 305] width 110 height 31
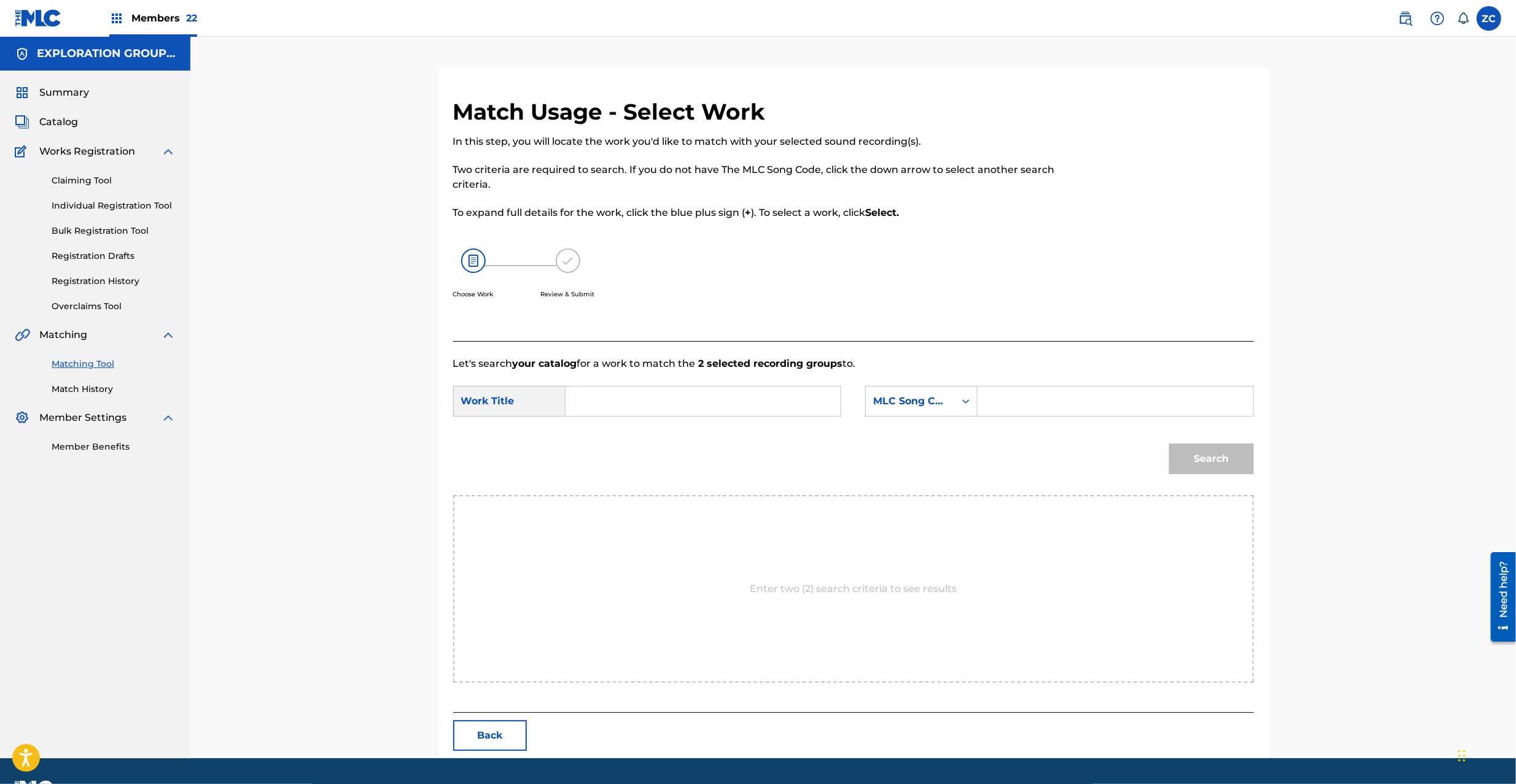
click at [717, 403] on input "Search Form" at bounding box center [702, 401] width 254 height 30
click at [664, 405] on input "Pandemic PN7DBI" at bounding box center [702, 401] width 254 height 30
type input "Pandemic"
click at [1050, 409] on input "Search Form" at bounding box center [1115, 401] width 254 height 30
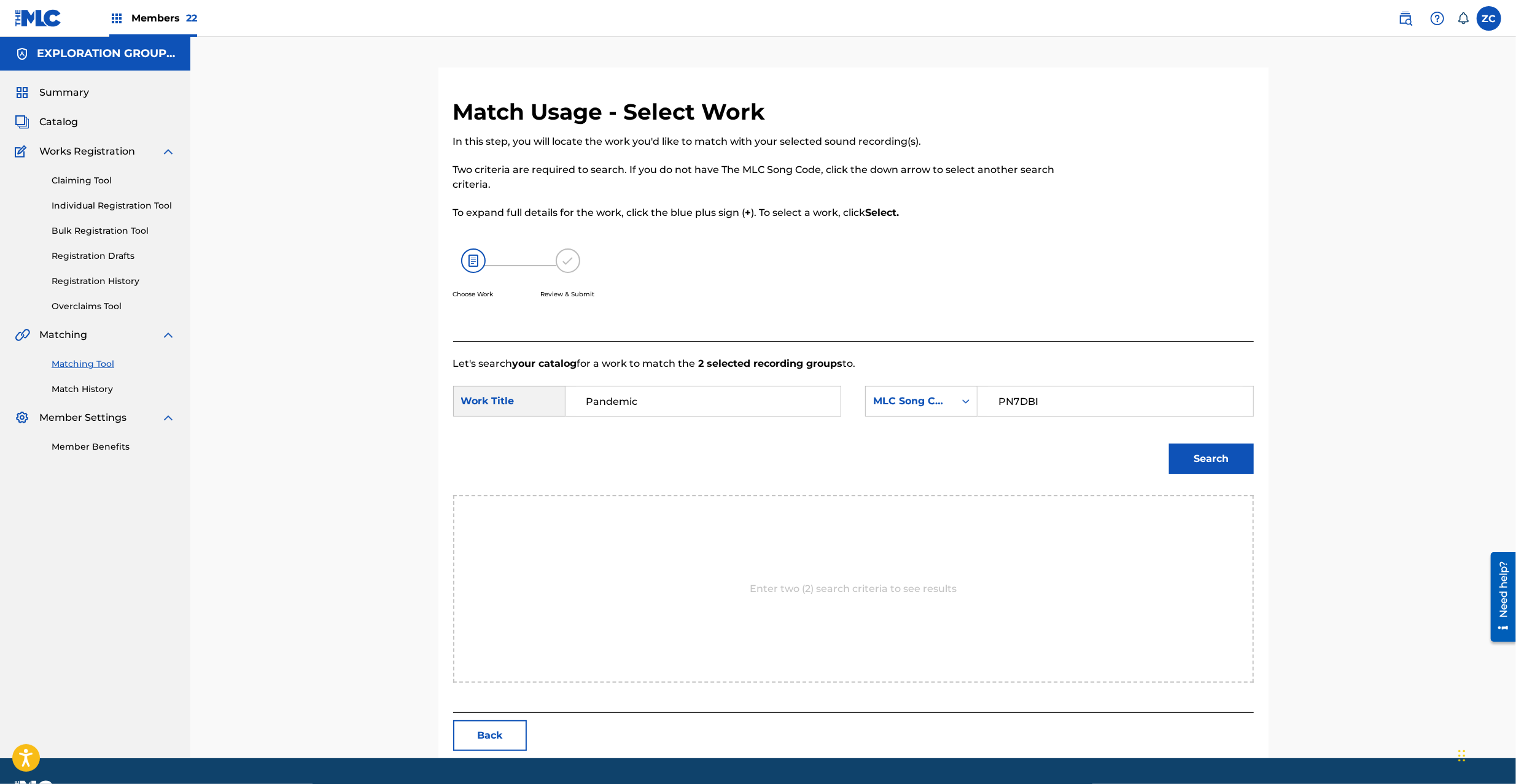
type input "PN7DBI"
click at [1221, 467] on button "Search" at bounding box center [1211, 459] width 85 height 31
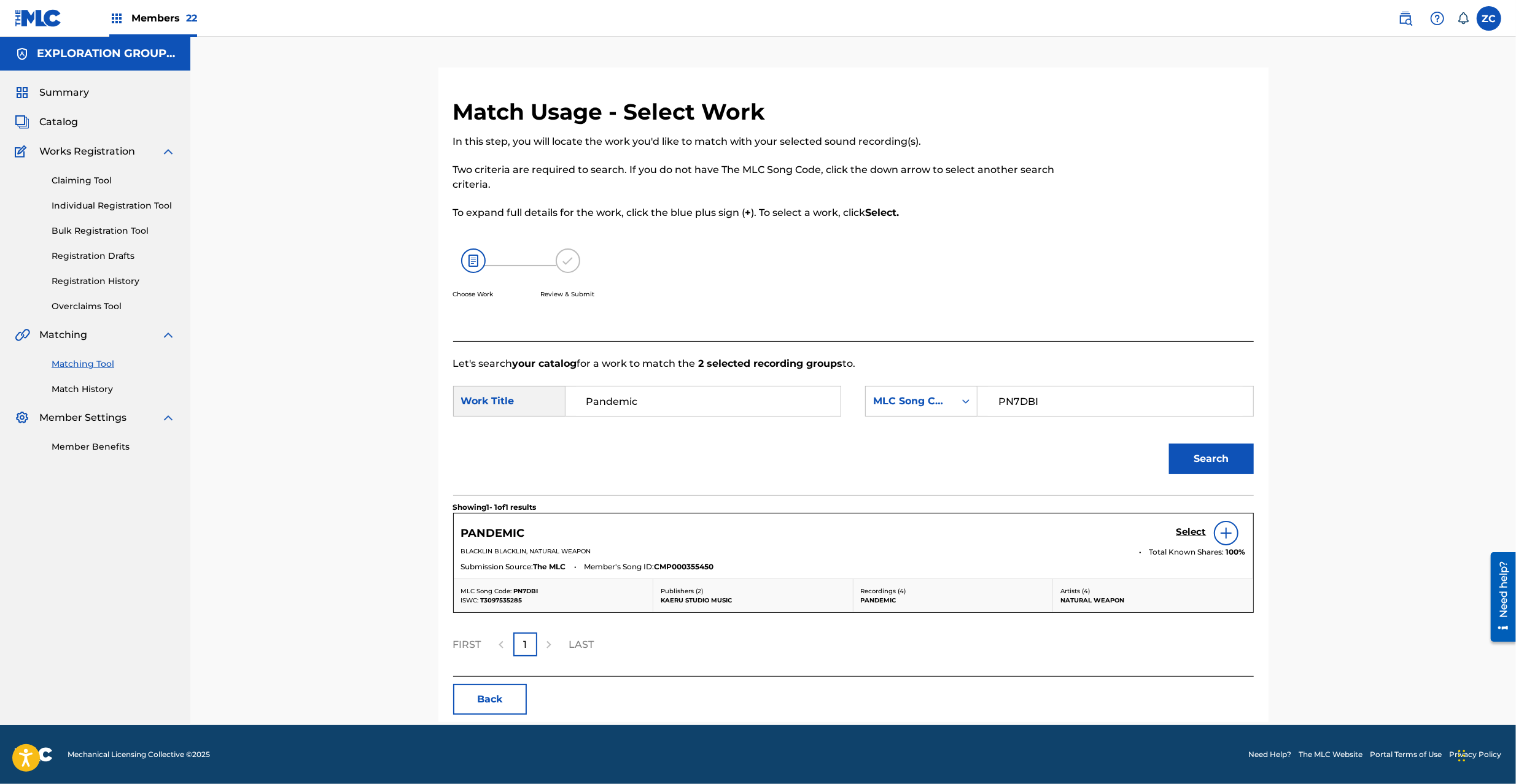
click at [1182, 535] on h5 "Select" at bounding box center [1191, 532] width 30 height 12
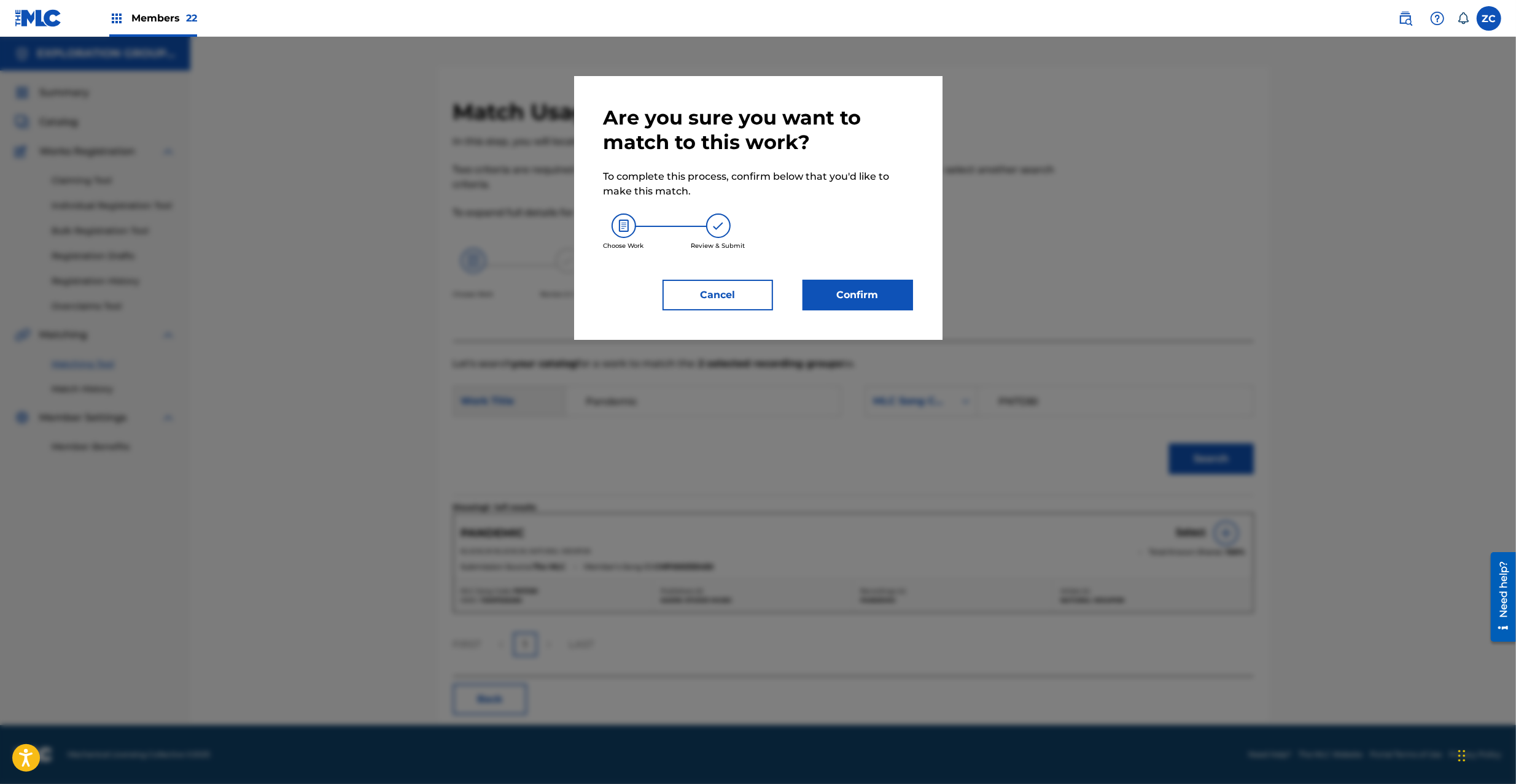
click at [895, 294] on button "Confirm" at bounding box center [857, 295] width 110 height 31
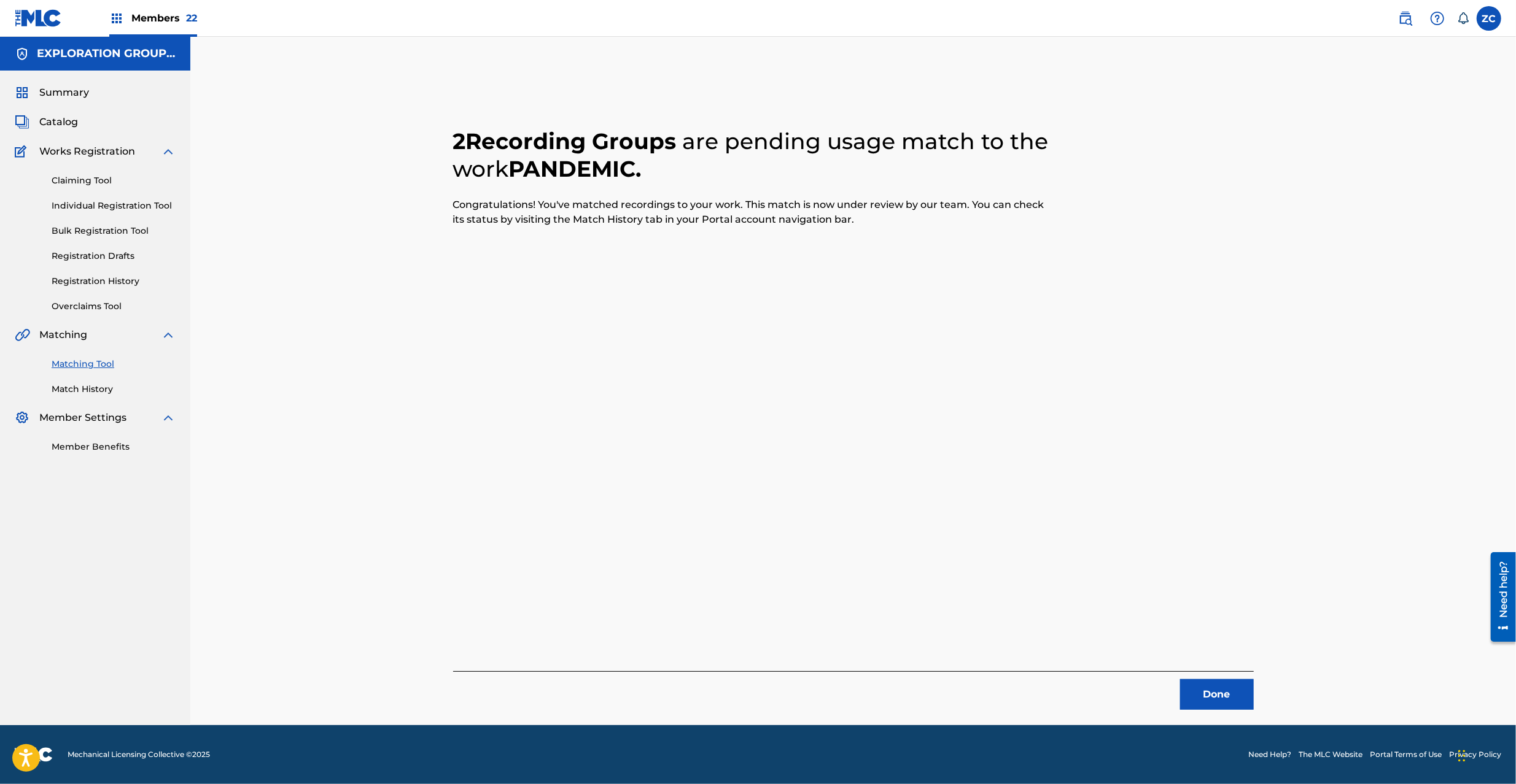
click at [1396, 524] on div "2 Recording Groups are pending usage match to the work PANDEMIC . Congratulatio…" at bounding box center [852, 380] width 1325 height 688
click at [1214, 698] on button "Done" at bounding box center [1216, 695] width 74 height 31
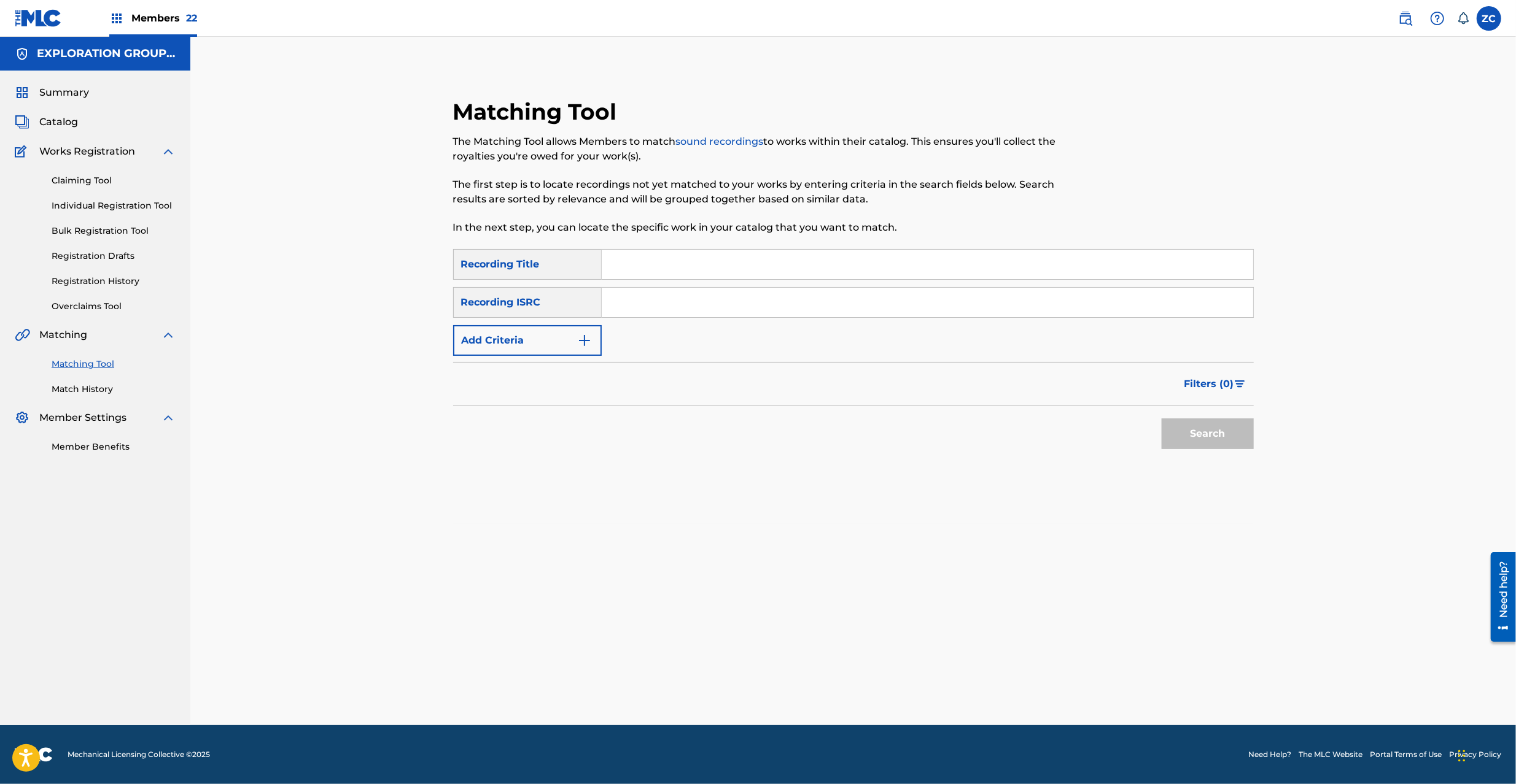
click at [918, 303] on input "Search Form" at bounding box center [927, 302] width 651 height 30
type input "TCJPQ2134140"
click at [1199, 423] on button "Search" at bounding box center [1207, 434] width 92 height 31
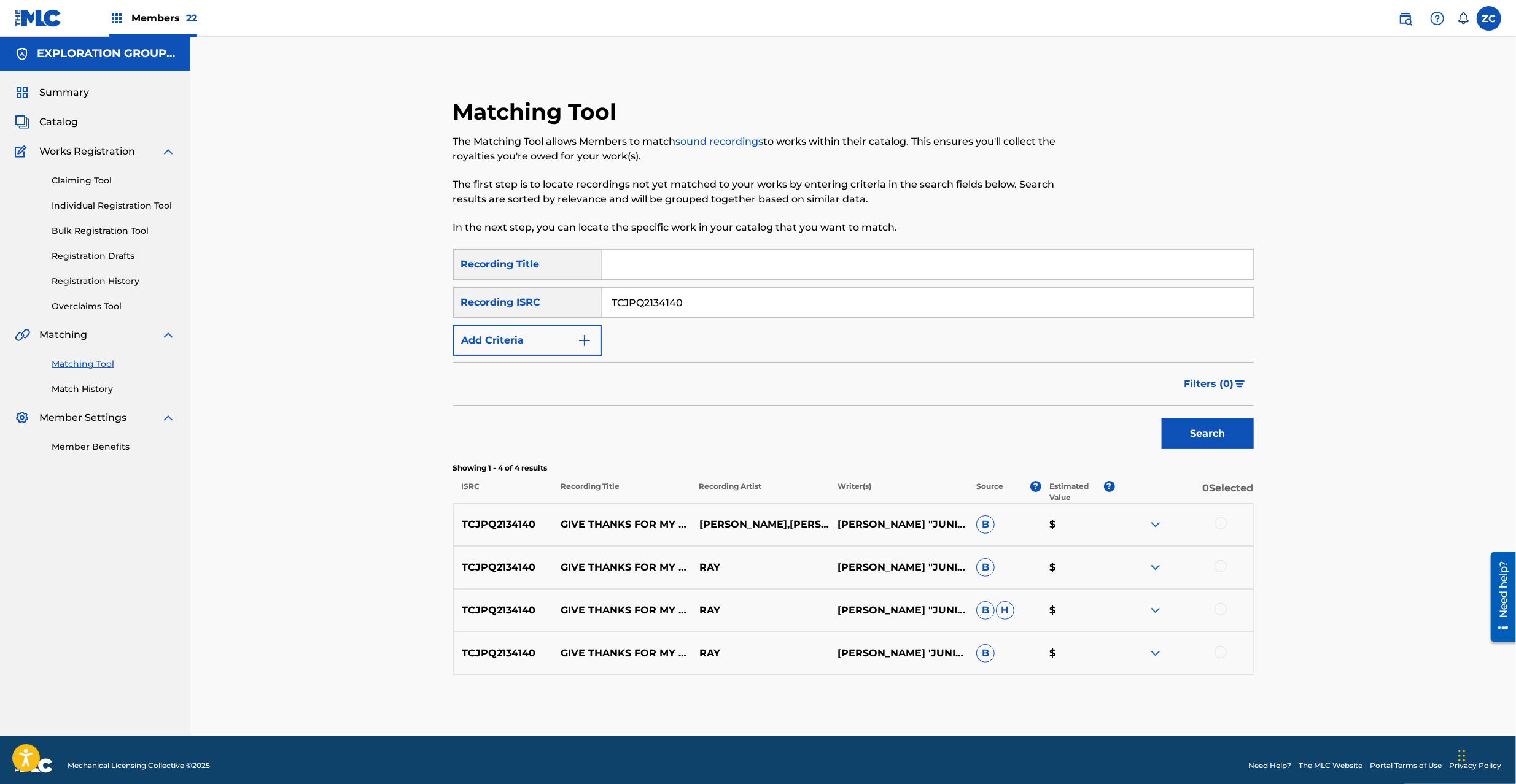
click at [1221, 529] on div at bounding box center [1220, 524] width 12 height 12
click at [1221, 563] on div at bounding box center [1220, 566] width 12 height 12
click at [1223, 613] on div at bounding box center [1220, 609] width 12 height 12
click at [1218, 656] on div at bounding box center [1220, 652] width 12 height 12
click at [884, 688] on button "Match 4 Groups" at bounding box center [863, 684] width 136 height 31
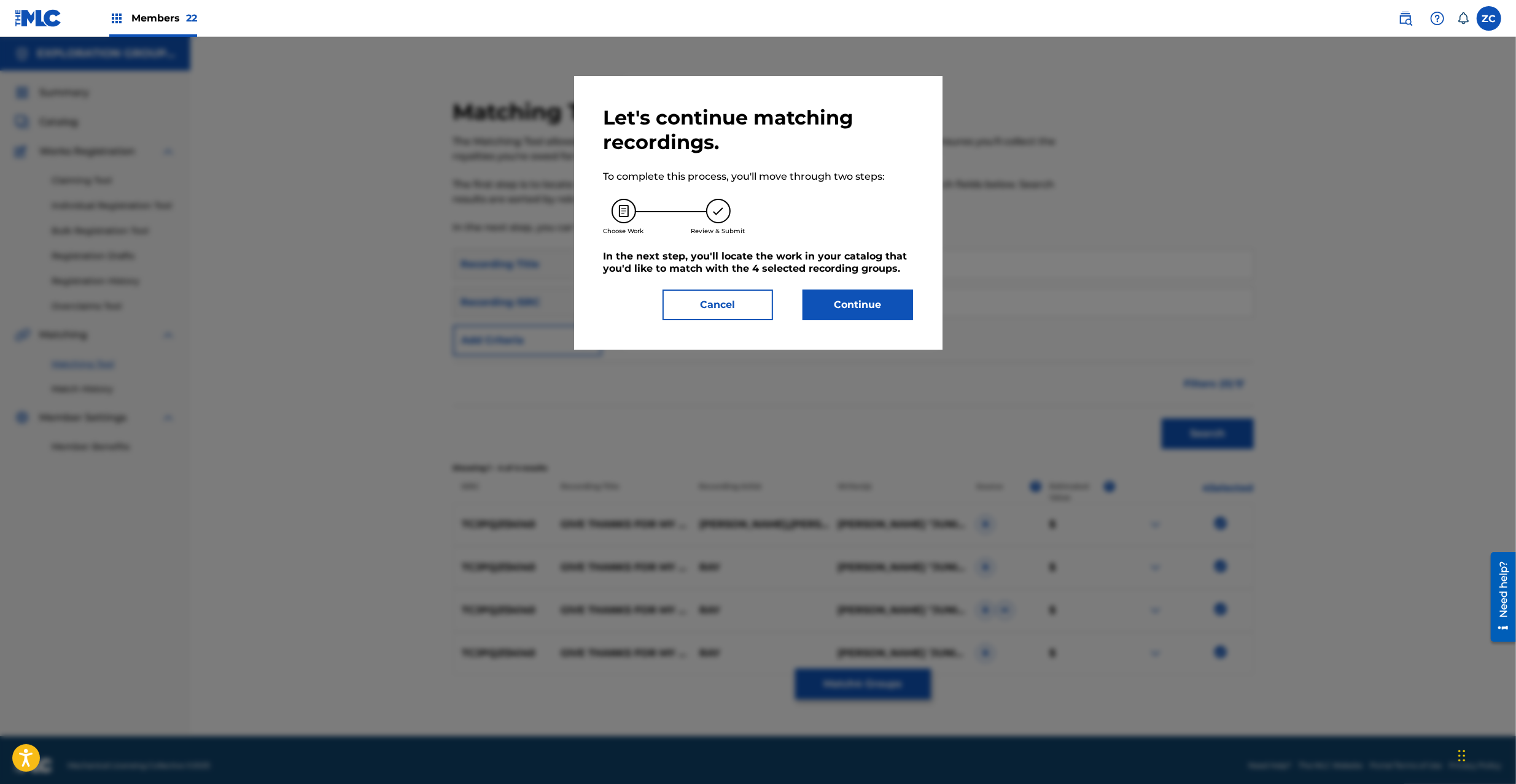
click at [909, 311] on button "Continue" at bounding box center [857, 305] width 110 height 31
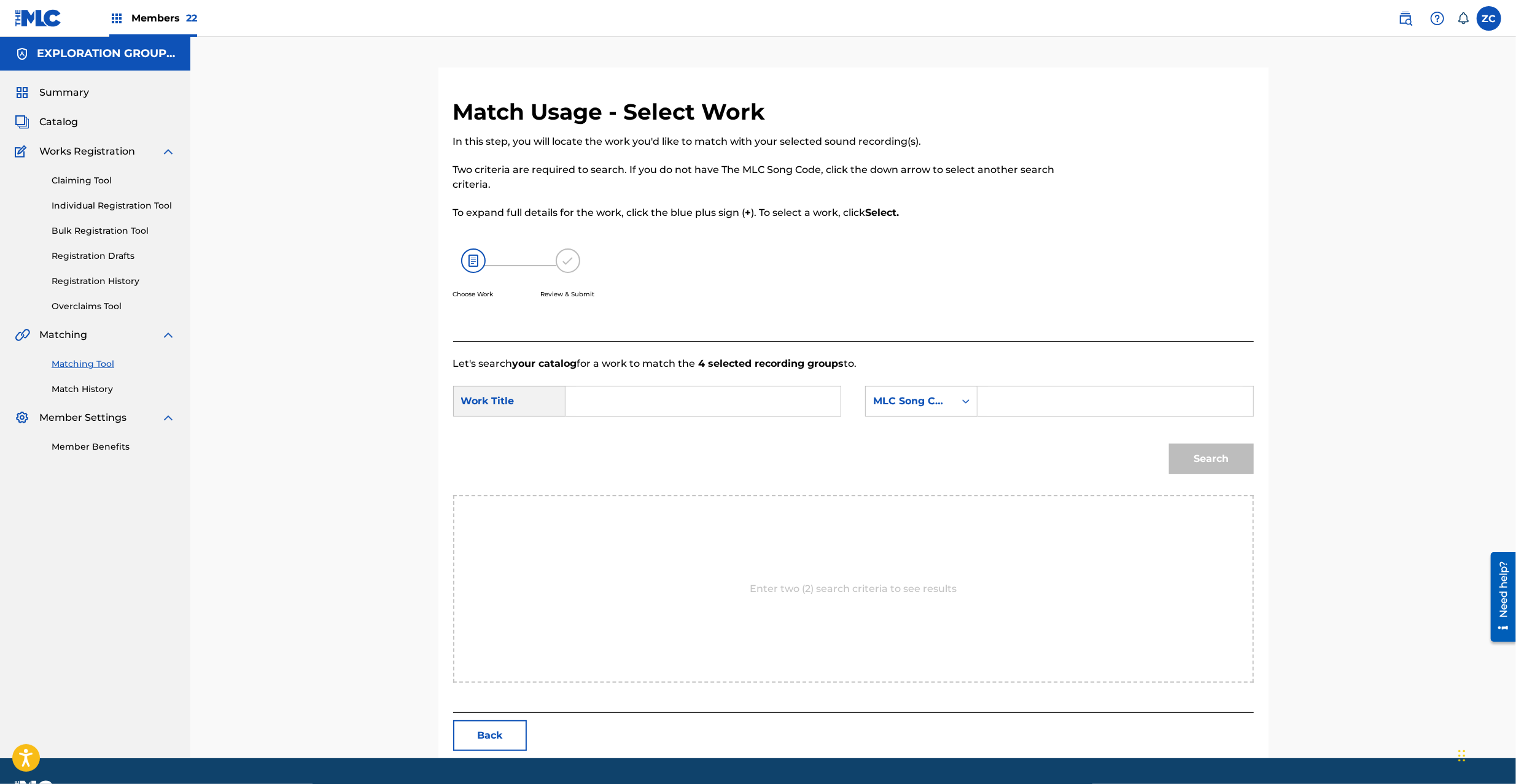
click at [751, 404] on input "Search Form" at bounding box center [702, 401] width 254 height 30
drag, startPoint x: 828, startPoint y: 400, endPoint x: 798, endPoint y: 406, distance: 30.6
click at [828, 400] on input "Give Thanks For My Life Feat [PERSON_NAME] Ando GB9DEL" at bounding box center [702, 401] width 254 height 30
click at [786, 406] on input "Give Thanks For My Life Feat [PERSON_NAME] Ando GB9DEL" at bounding box center [702, 401] width 254 height 30
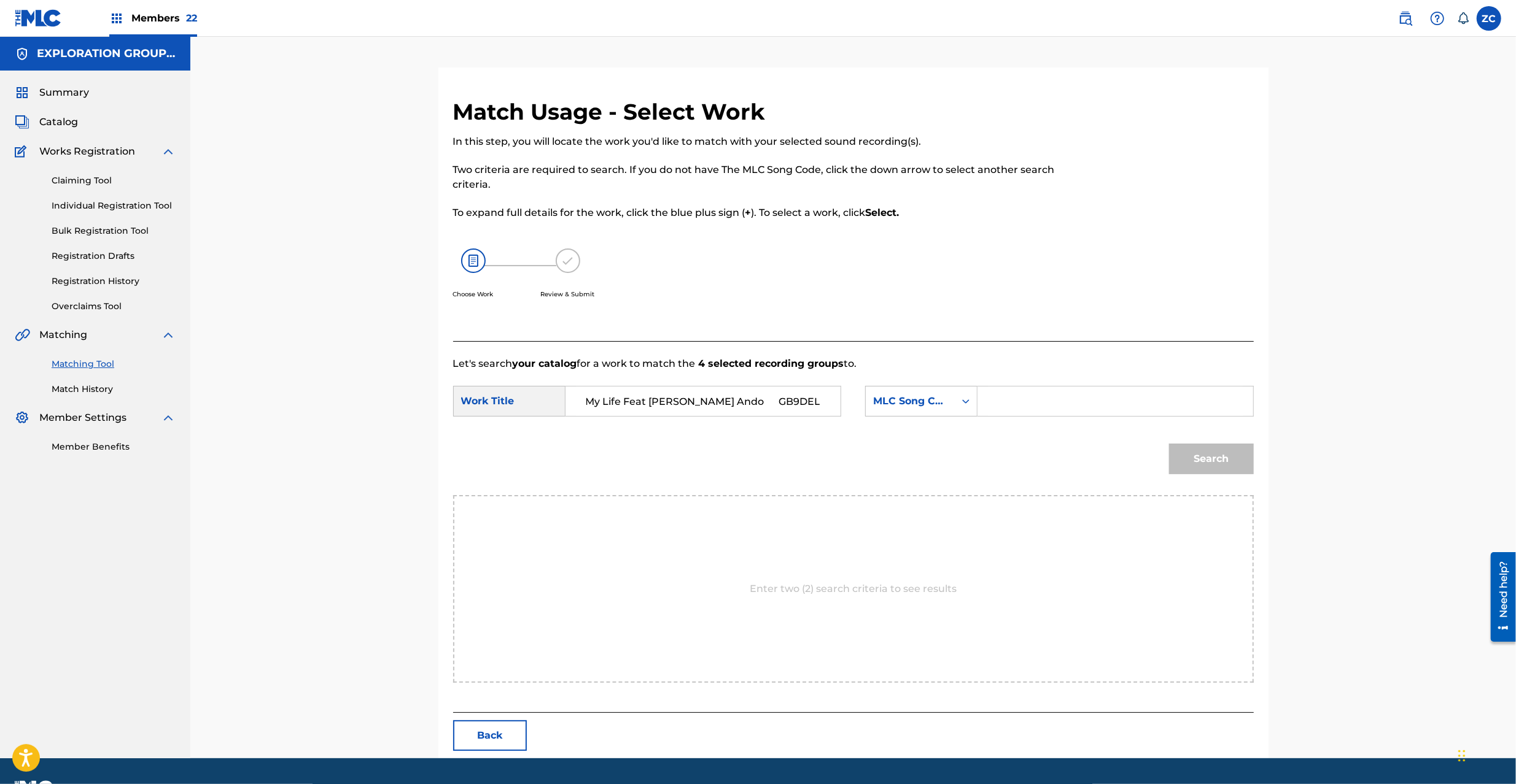
click at [786, 406] on input "Give Thanks For My Life Feat [PERSON_NAME] Ando GB9DEL" at bounding box center [702, 401] width 254 height 30
type input "Give Thanks For My Life Feat [PERSON_NAME]"
click at [1081, 389] on input "Search Form" at bounding box center [1115, 401] width 254 height 30
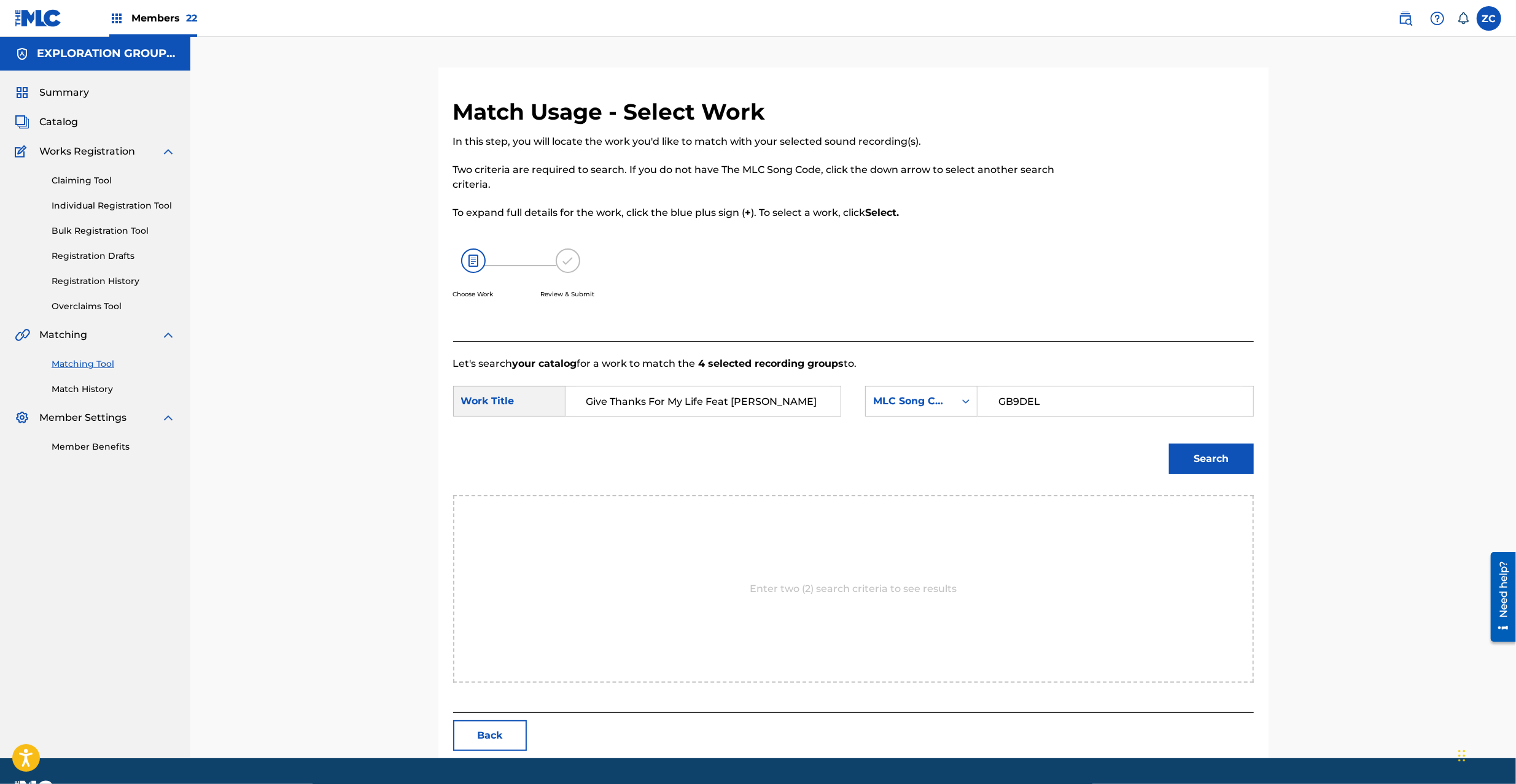
type input "GB9DEL"
click at [1221, 457] on button "Search" at bounding box center [1211, 459] width 85 height 31
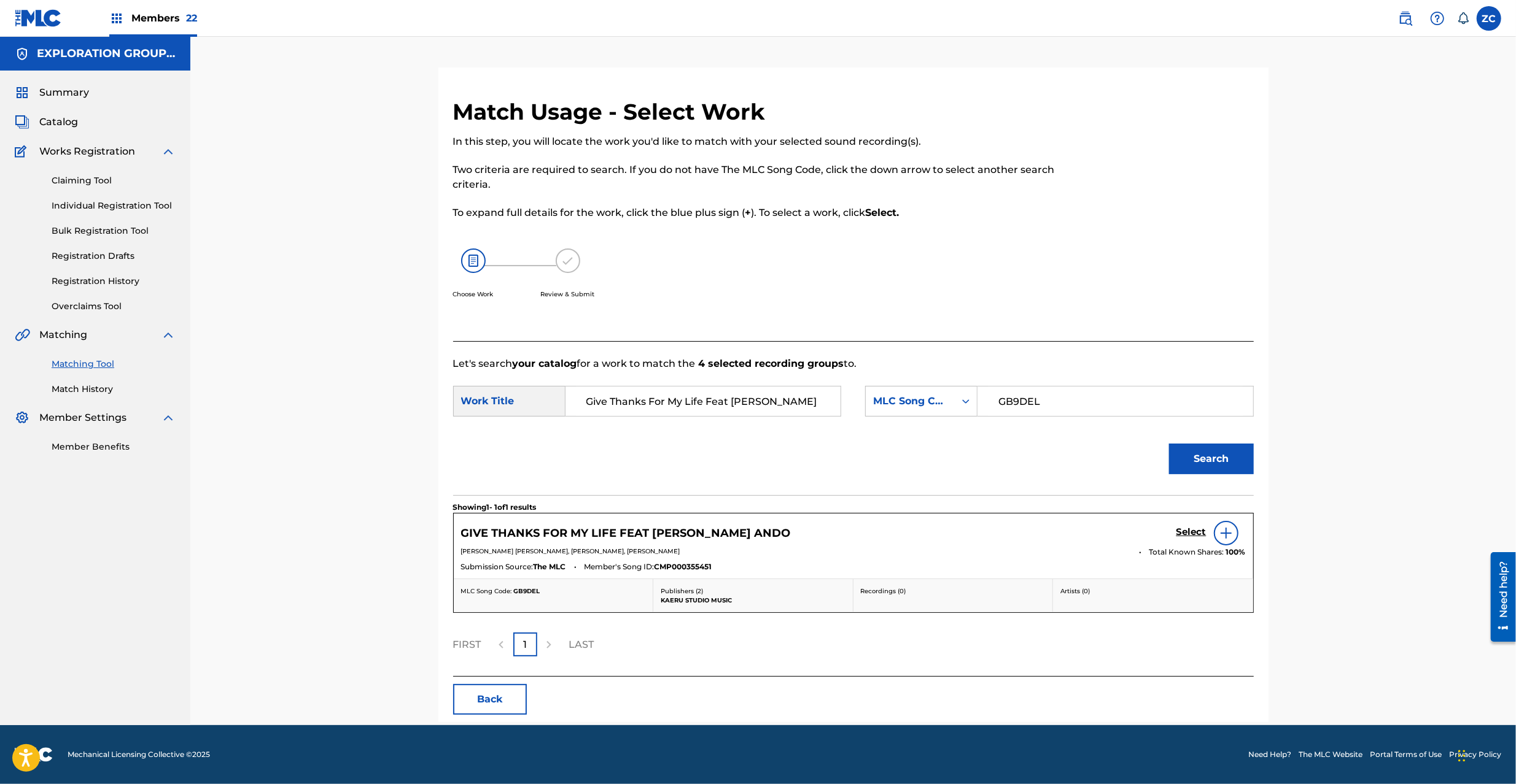
click at [1190, 533] on h5 "Select" at bounding box center [1191, 532] width 30 height 12
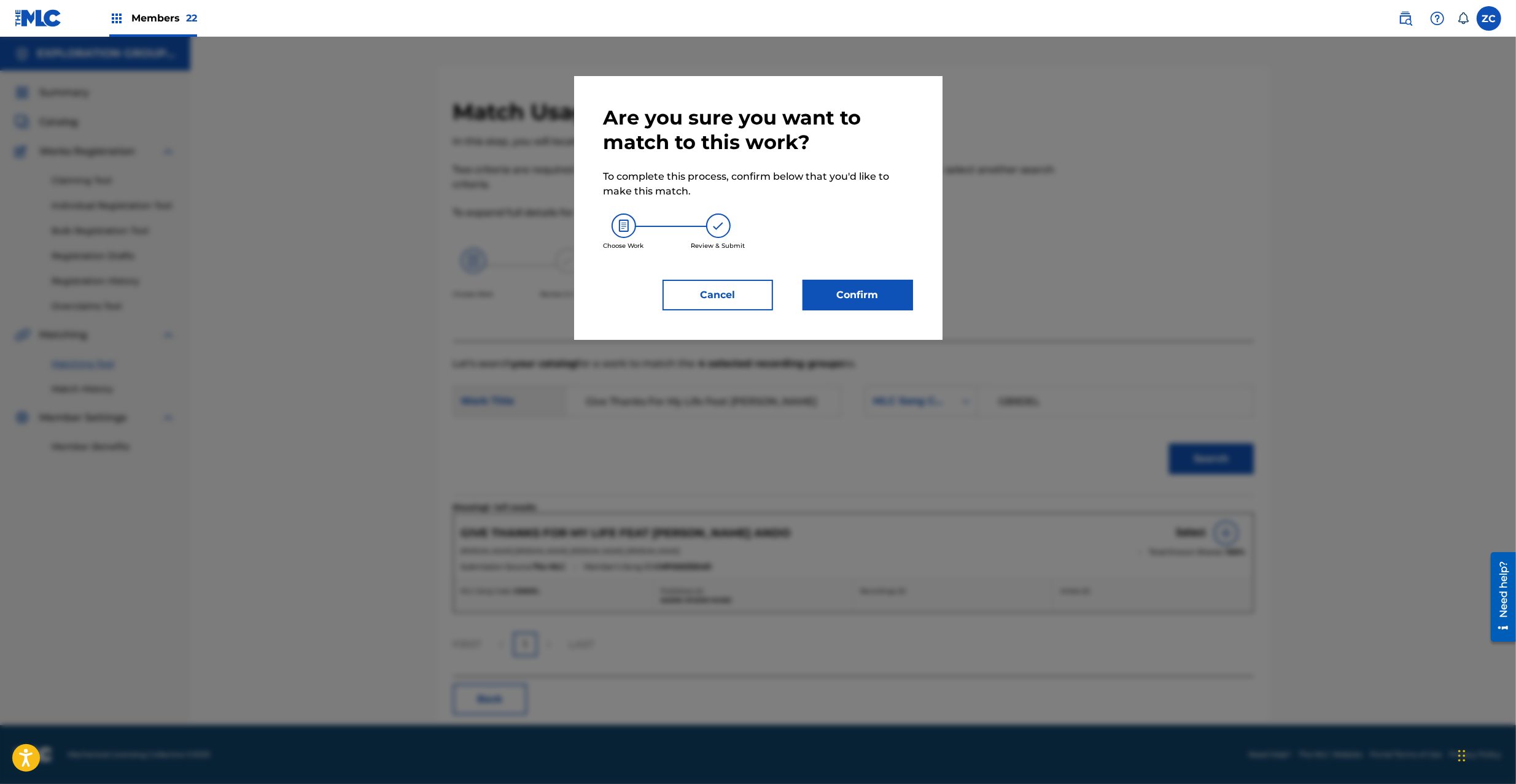
click at [869, 294] on button "Confirm" at bounding box center [857, 295] width 110 height 31
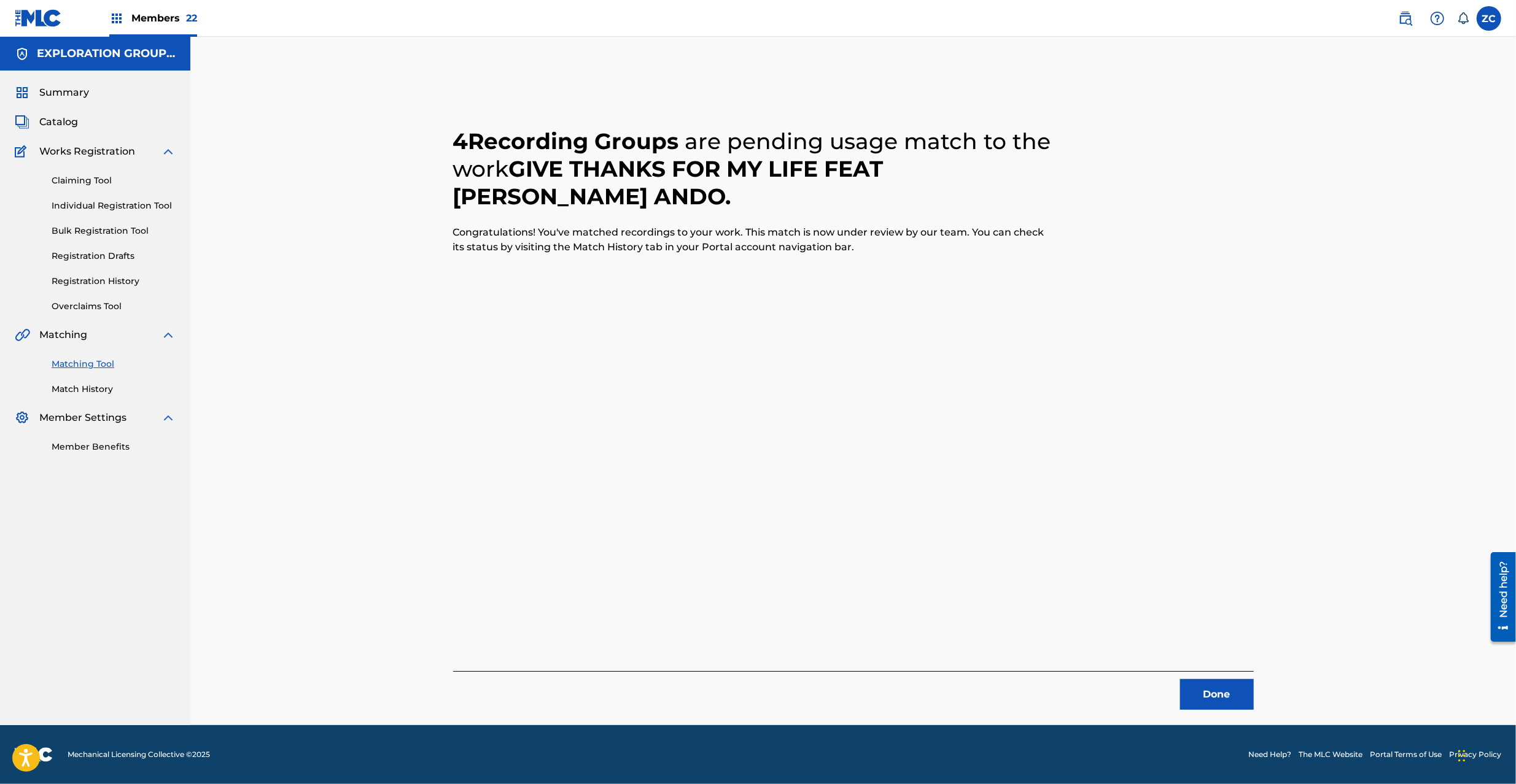
drag, startPoint x: 1210, startPoint y: 687, endPoint x: 1090, endPoint y: 518, distance: 207.3
click at [1206, 680] on button "Done" at bounding box center [1216, 695] width 74 height 31
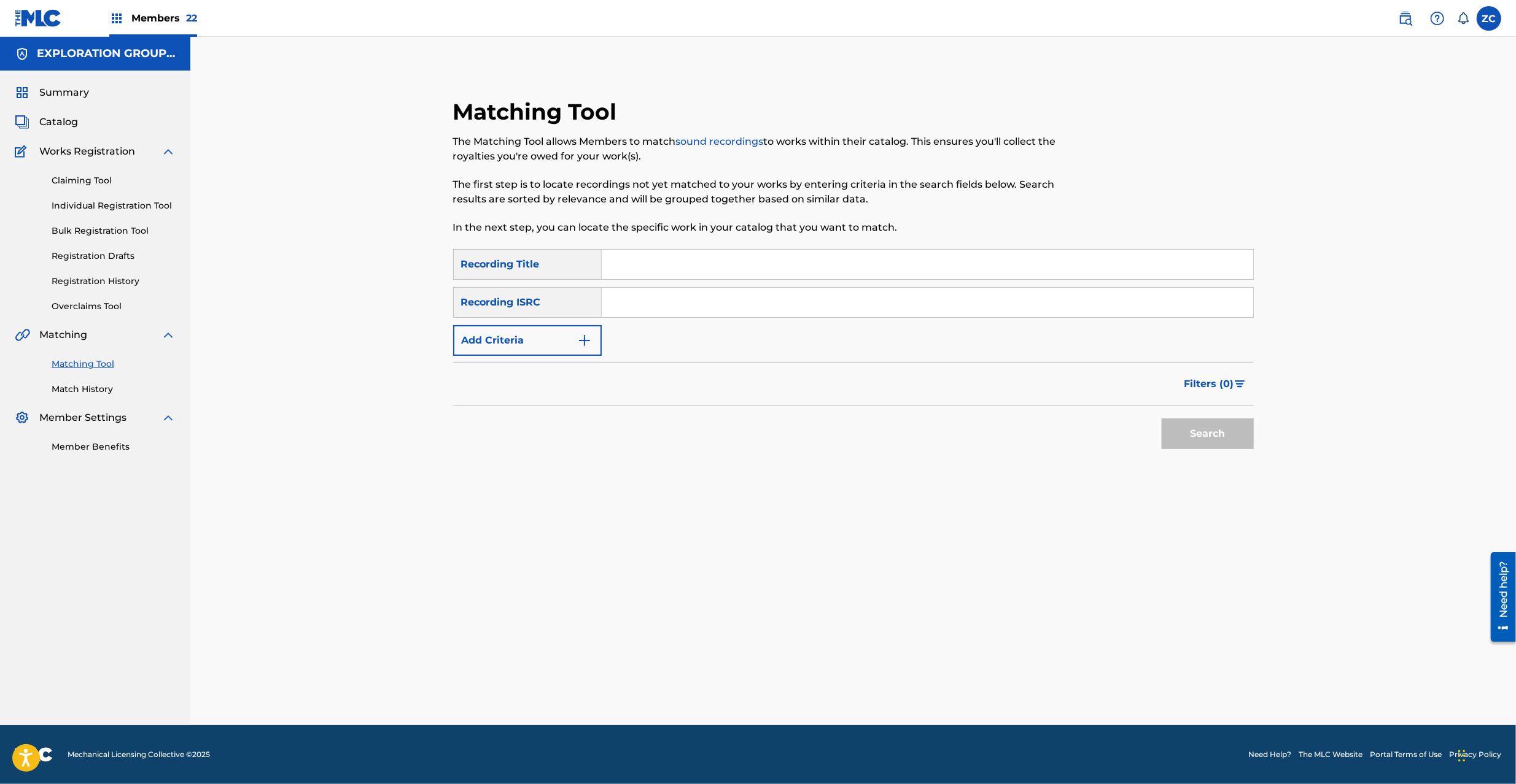
drag, startPoint x: 845, startPoint y: 314, endPoint x: 862, endPoint y: 322, distance: 18.8
click at [845, 314] on input "Search Form" at bounding box center [927, 302] width 651 height 30
type input "TCJPK2066659"
click at [1196, 434] on button "Search" at bounding box center [1207, 434] width 92 height 31
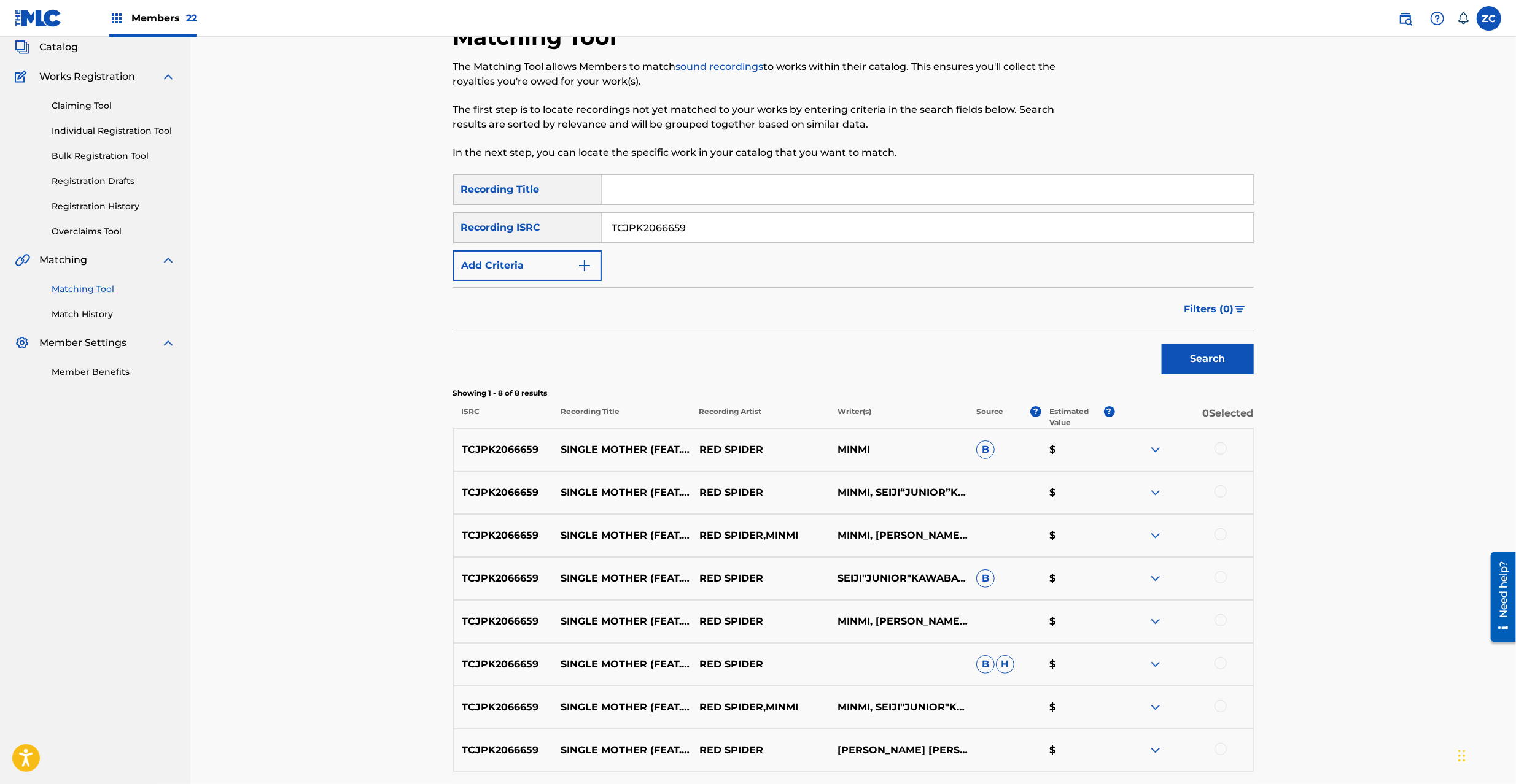
scroll to position [109, 0]
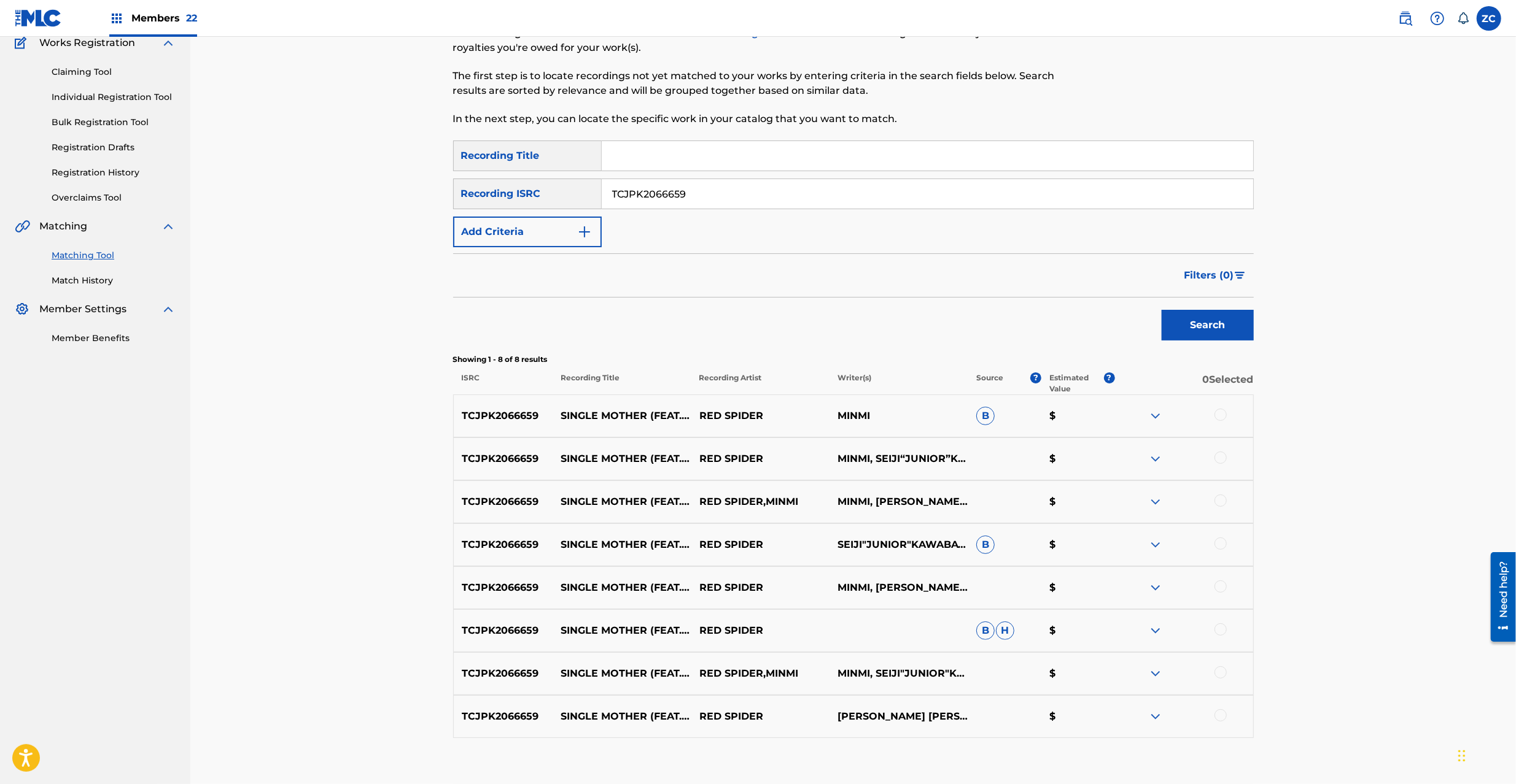
click at [1221, 411] on div at bounding box center [1220, 415] width 12 height 12
click at [1219, 467] on div at bounding box center [1183, 458] width 138 height 14
drag, startPoint x: 1219, startPoint y: 455, endPoint x: 1216, endPoint y: 494, distance: 39.1
click at [1219, 456] on div at bounding box center [1220, 457] width 12 height 12
click at [1219, 504] on div at bounding box center [1220, 501] width 12 height 12
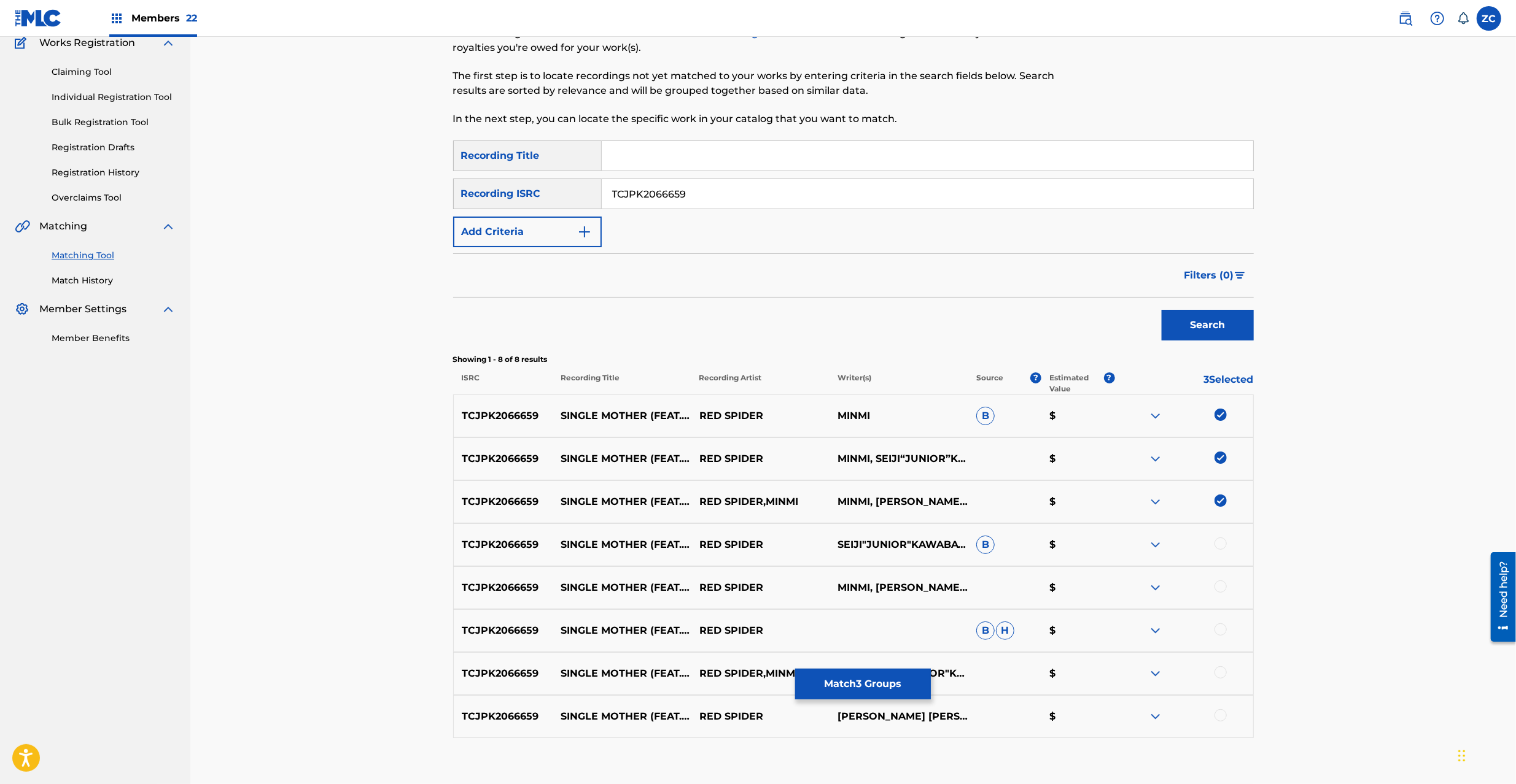
click at [1221, 540] on div at bounding box center [1220, 544] width 12 height 12
click at [1221, 586] on div at bounding box center [1220, 586] width 12 height 12
click at [1223, 632] on div at bounding box center [1220, 630] width 12 height 12
click at [1221, 675] on div at bounding box center [1220, 672] width 12 height 12
click at [1219, 715] on div at bounding box center [1220, 715] width 12 height 12
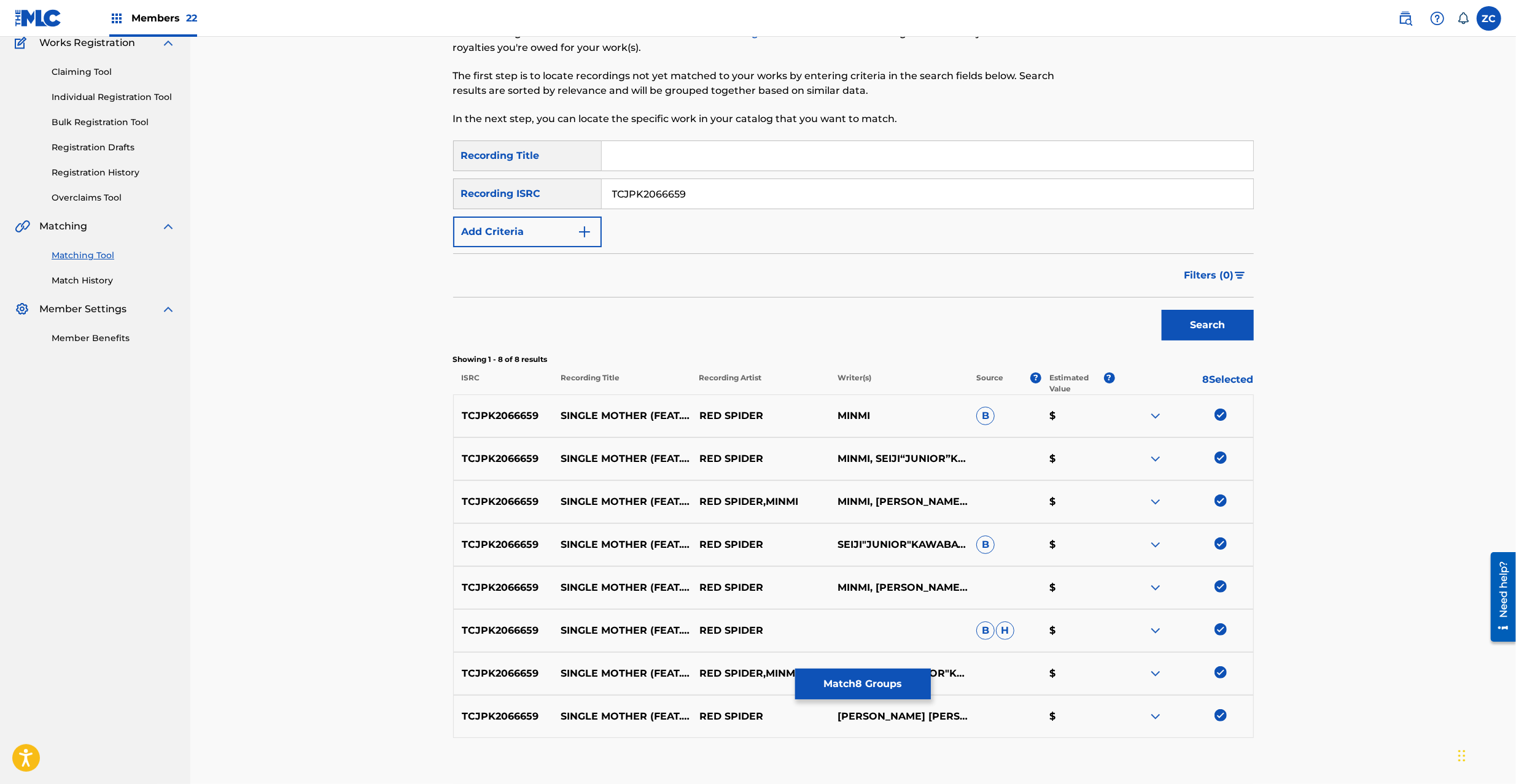
scroll to position [183, 0]
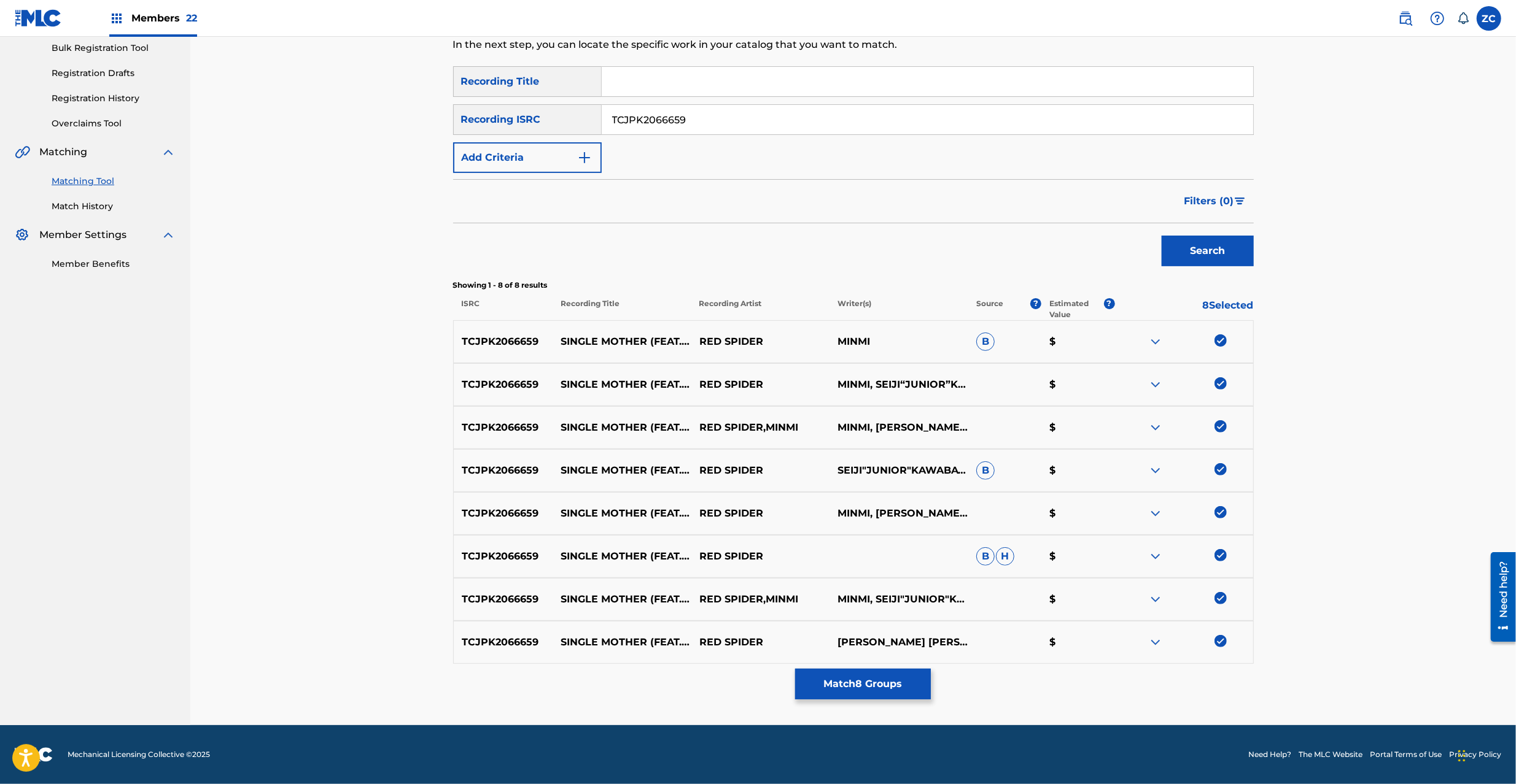
click at [886, 678] on button "Match 8 Groups" at bounding box center [863, 684] width 136 height 31
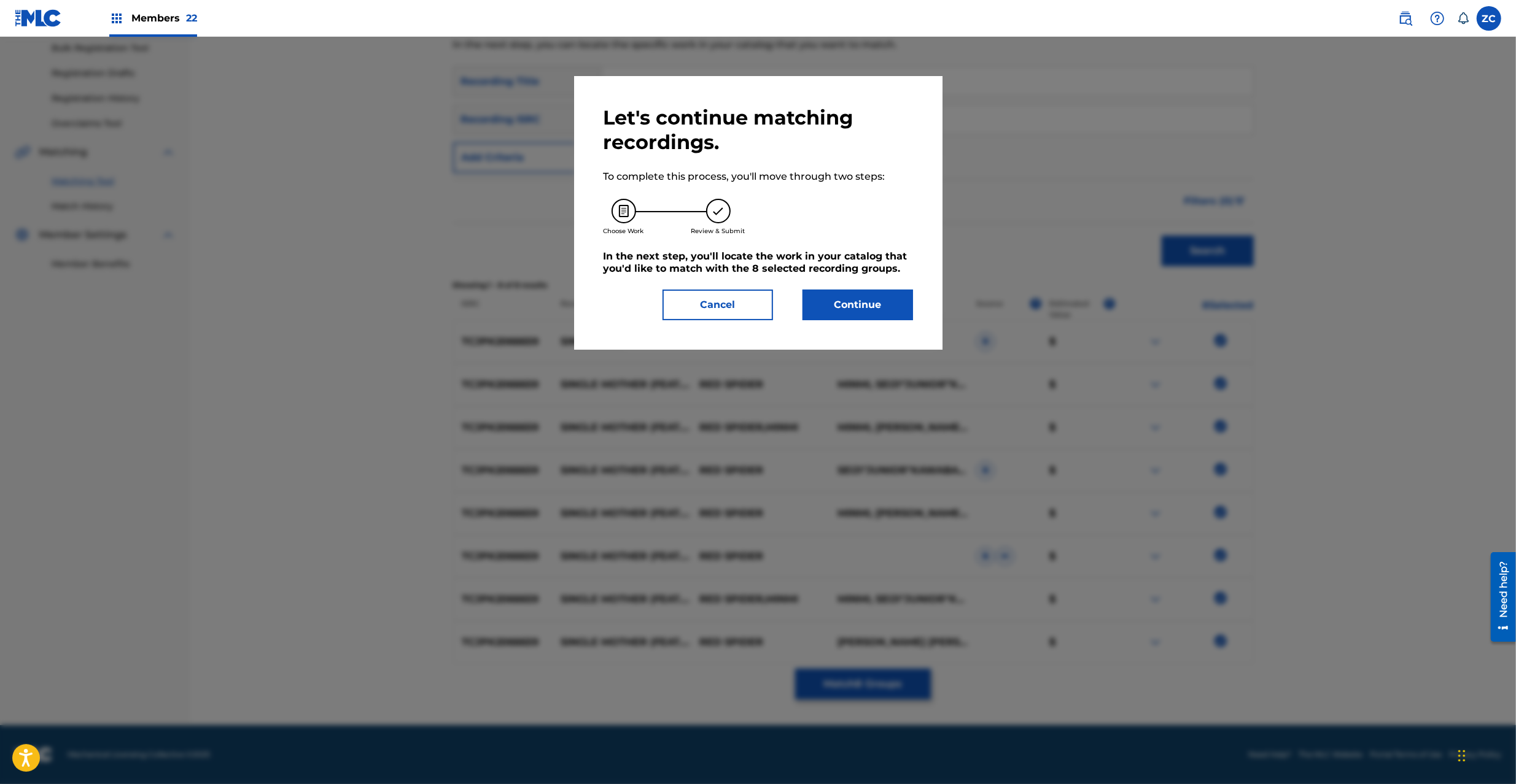
click at [862, 305] on button "Continue" at bounding box center [857, 305] width 110 height 31
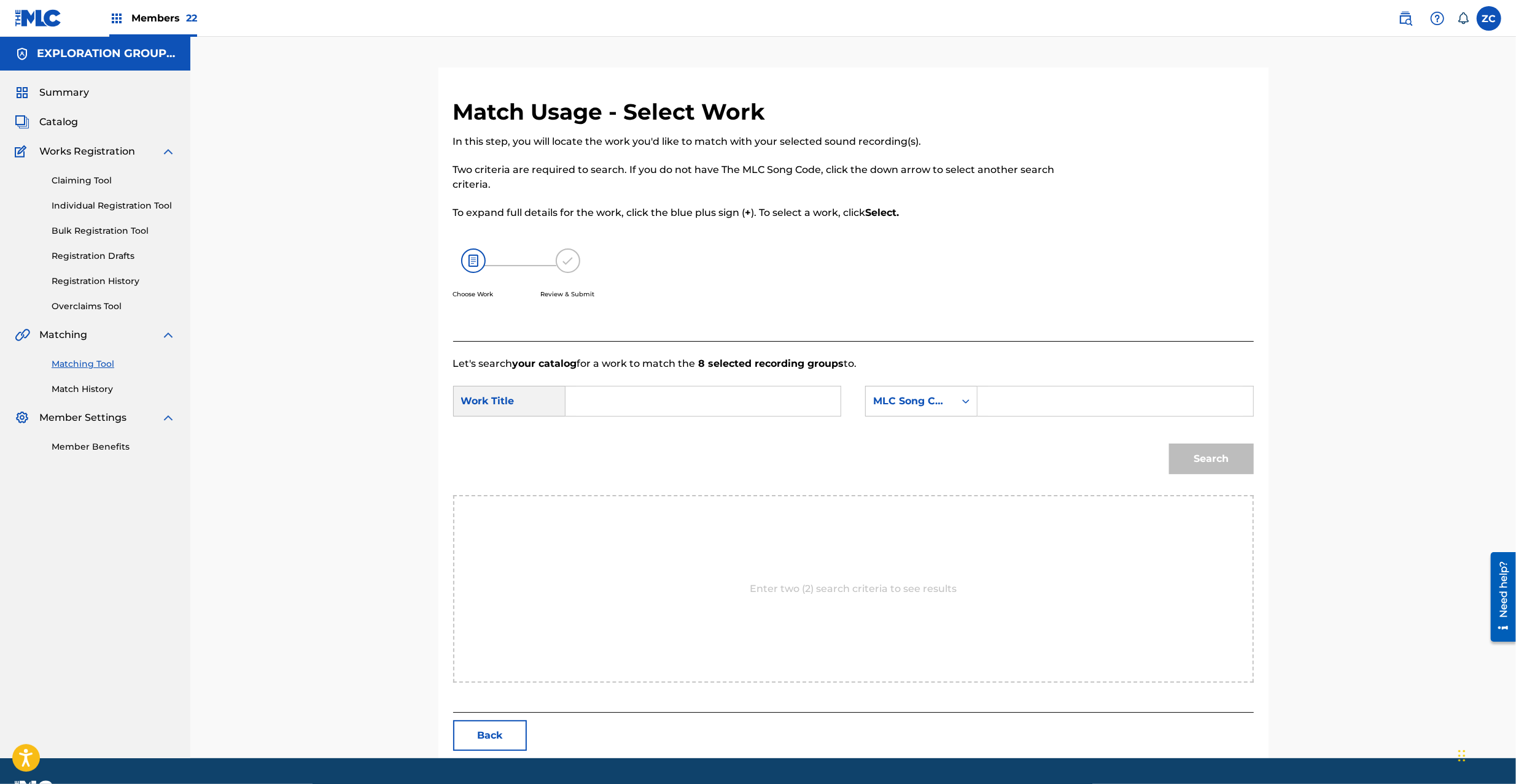
click at [715, 405] on input "Search Form" at bounding box center [702, 401] width 254 height 30
click at [743, 399] on input "Single Mother(Feat.Minmi) S65WKP" at bounding box center [702, 401] width 254 height 30
type input "Single Mother(Feat.Minmi)"
click at [1026, 398] on input "Search Form" at bounding box center [1115, 401] width 254 height 30
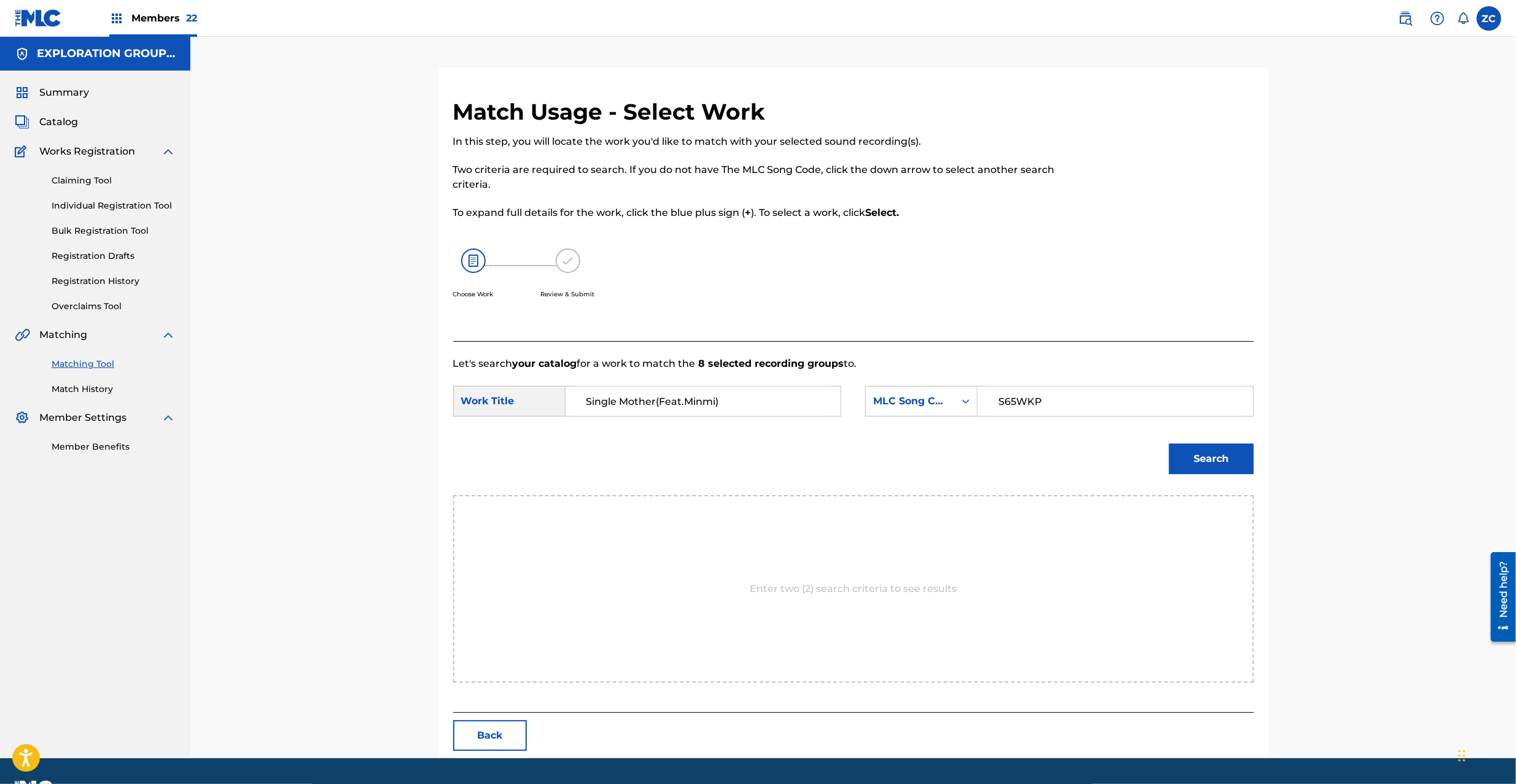
type input "S65WKP"
click at [1208, 462] on button "Search" at bounding box center [1211, 459] width 85 height 31
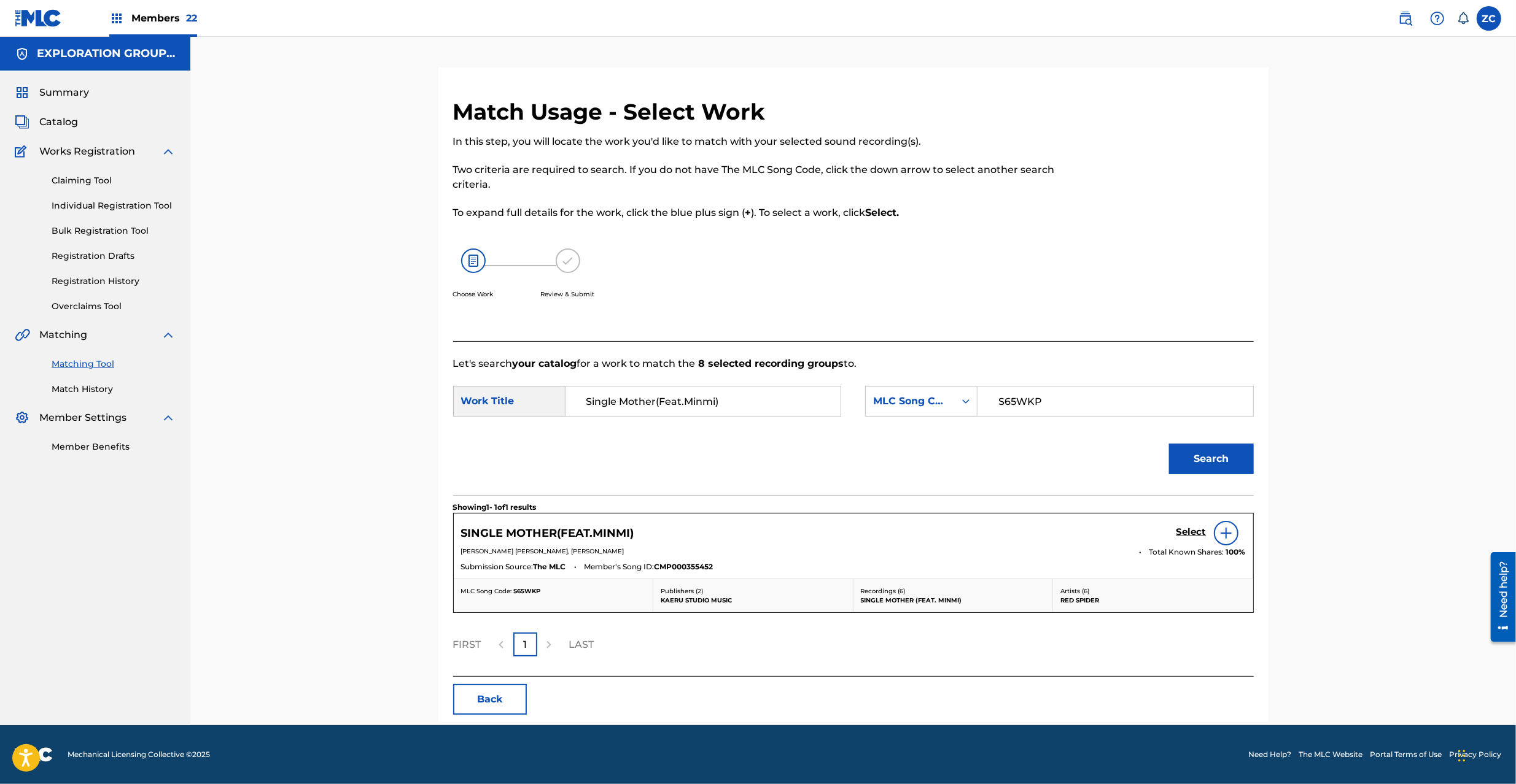
click at [1193, 531] on h5 "Select" at bounding box center [1191, 532] width 30 height 12
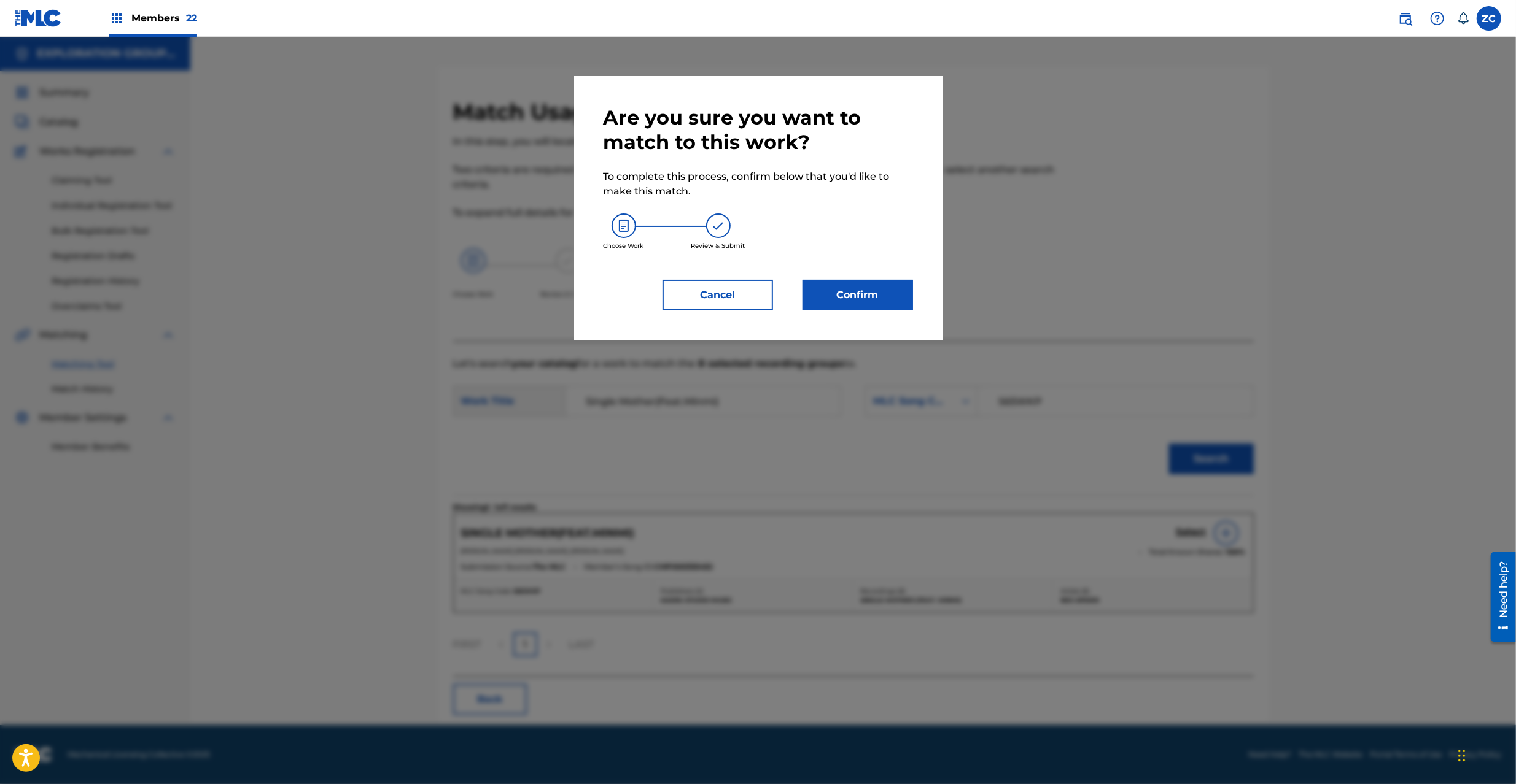
click at [875, 307] on button "Confirm" at bounding box center [857, 295] width 110 height 31
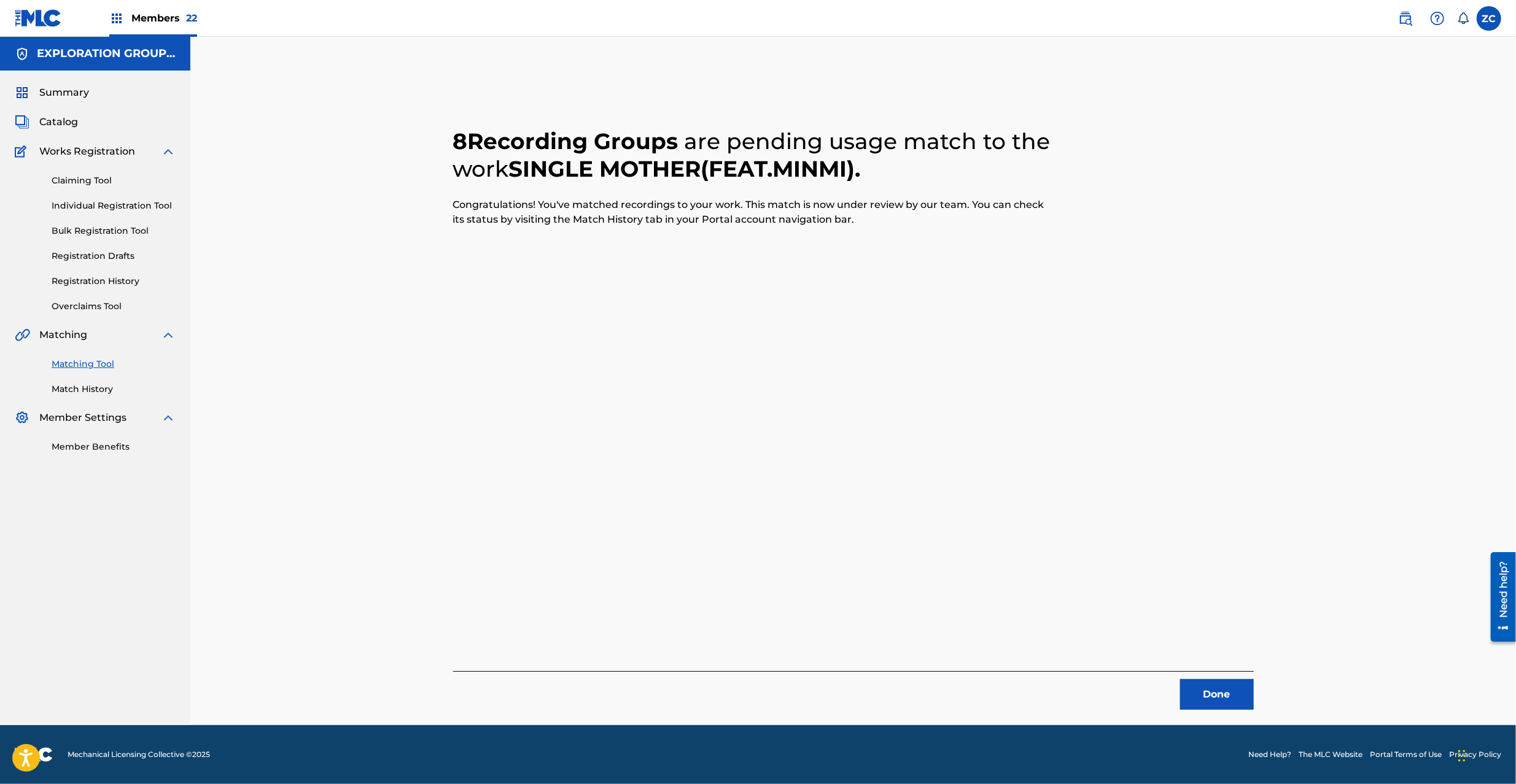
click at [1199, 695] on button "Done" at bounding box center [1216, 695] width 74 height 31
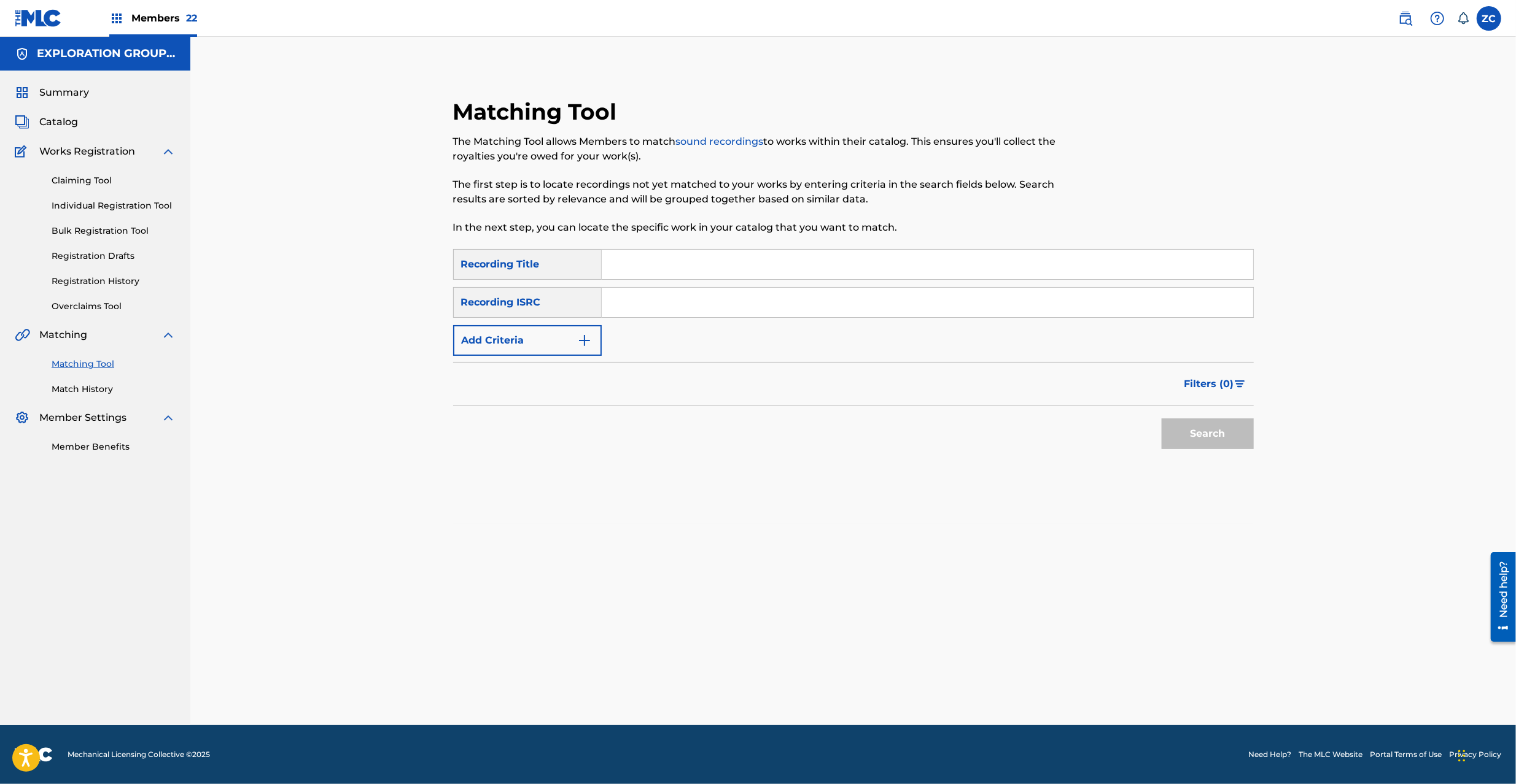
drag, startPoint x: 904, startPoint y: 305, endPoint x: 917, endPoint y: 313, distance: 15.3
click at [904, 305] on input "Search Form" at bounding box center [927, 302] width 651 height 30
type input "TCJPJ1923001"
click at [1188, 438] on button "Search" at bounding box center [1207, 434] width 92 height 31
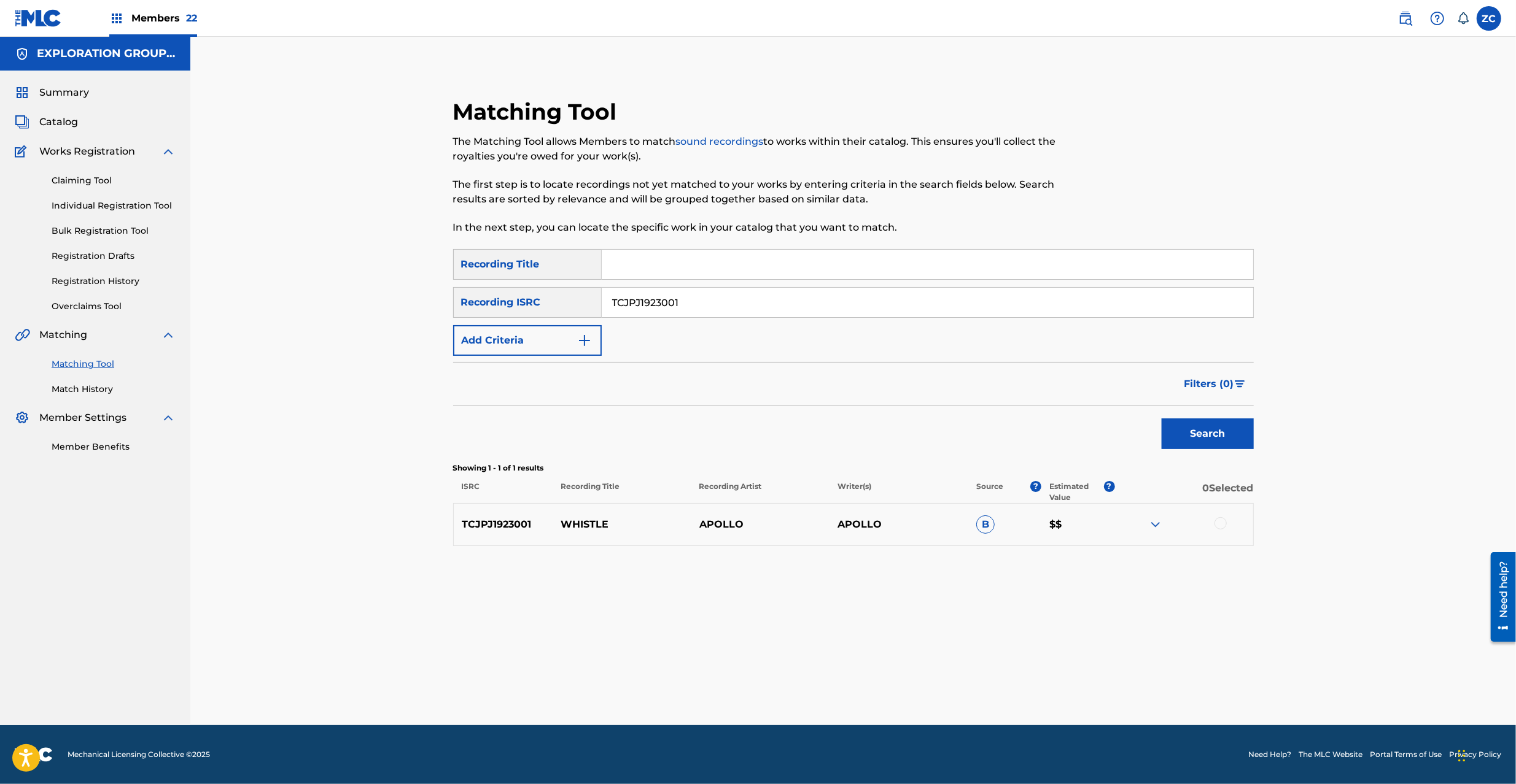
click at [1216, 521] on div at bounding box center [1220, 524] width 12 height 12
click at [867, 677] on button "Match 1 Group" at bounding box center [863, 684] width 136 height 31
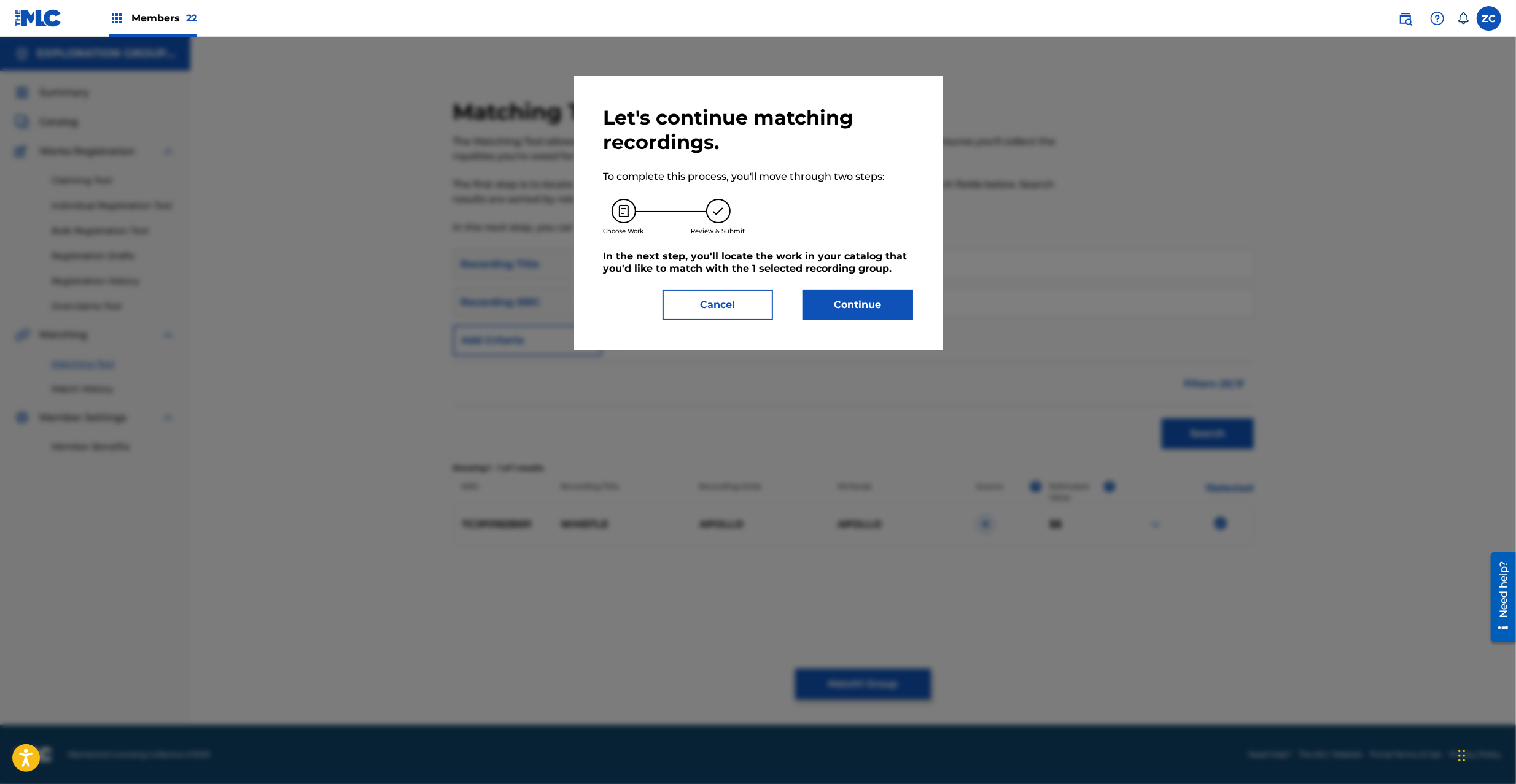
click at [860, 314] on button "Continue" at bounding box center [857, 305] width 110 height 31
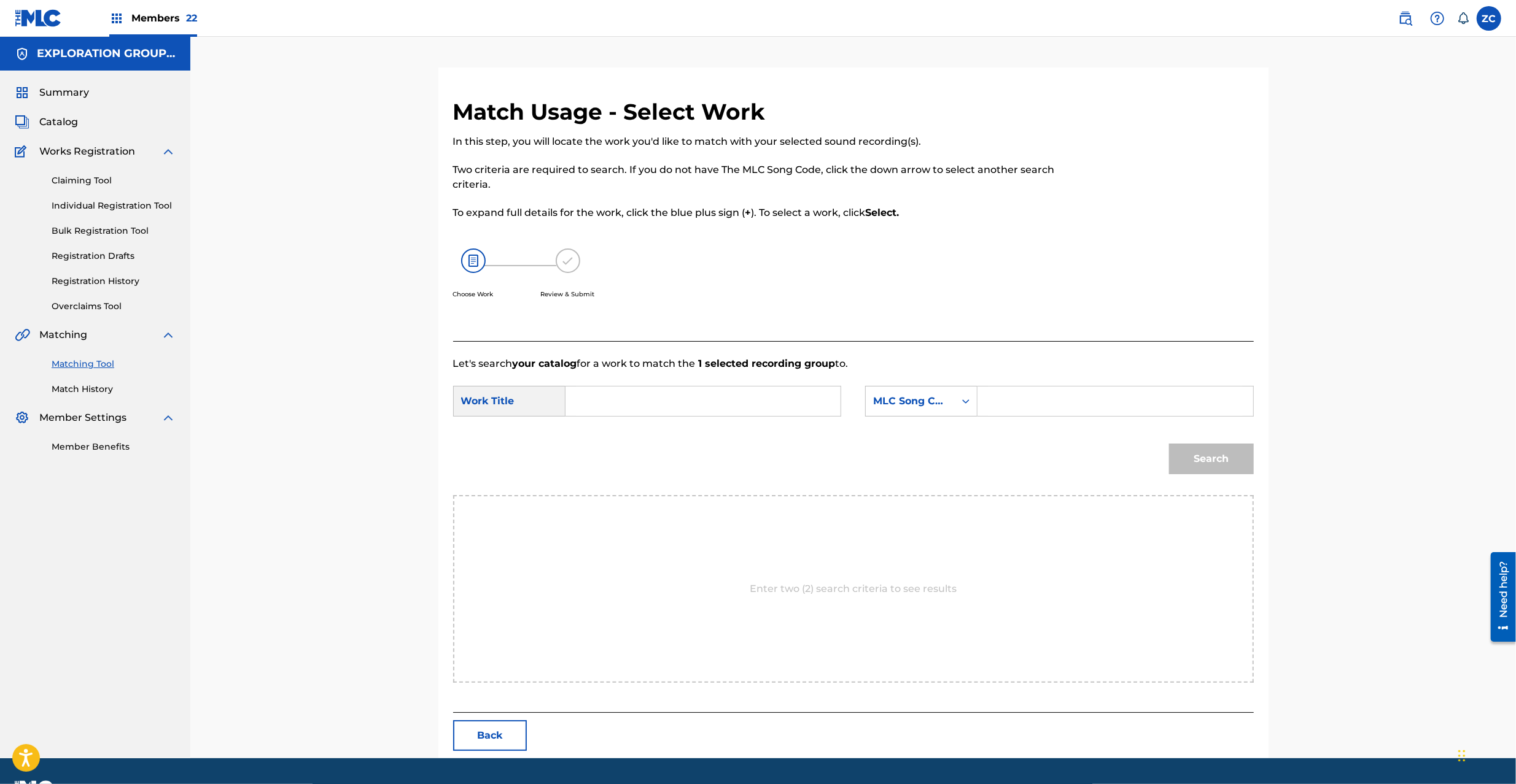
click at [786, 402] on input "Search Form" at bounding box center [702, 401] width 254 height 30
click at [660, 404] on input "Whistle W40TPF" at bounding box center [702, 401] width 254 height 30
type input "Whistle"
click at [1084, 413] on input "Search Form" at bounding box center [1115, 401] width 254 height 30
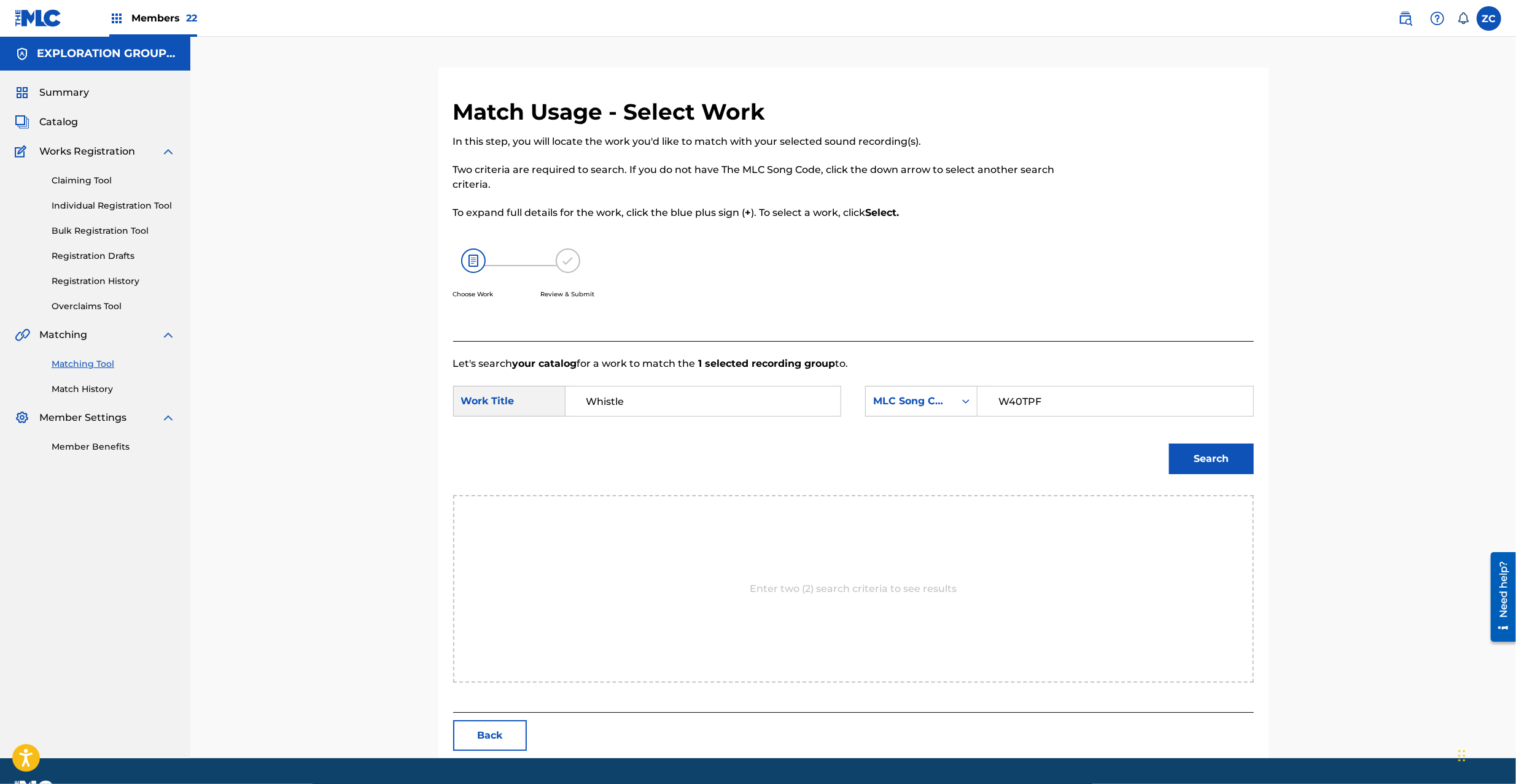
type input "W40TPF"
click at [1229, 465] on button "Search" at bounding box center [1211, 459] width 85 height 31
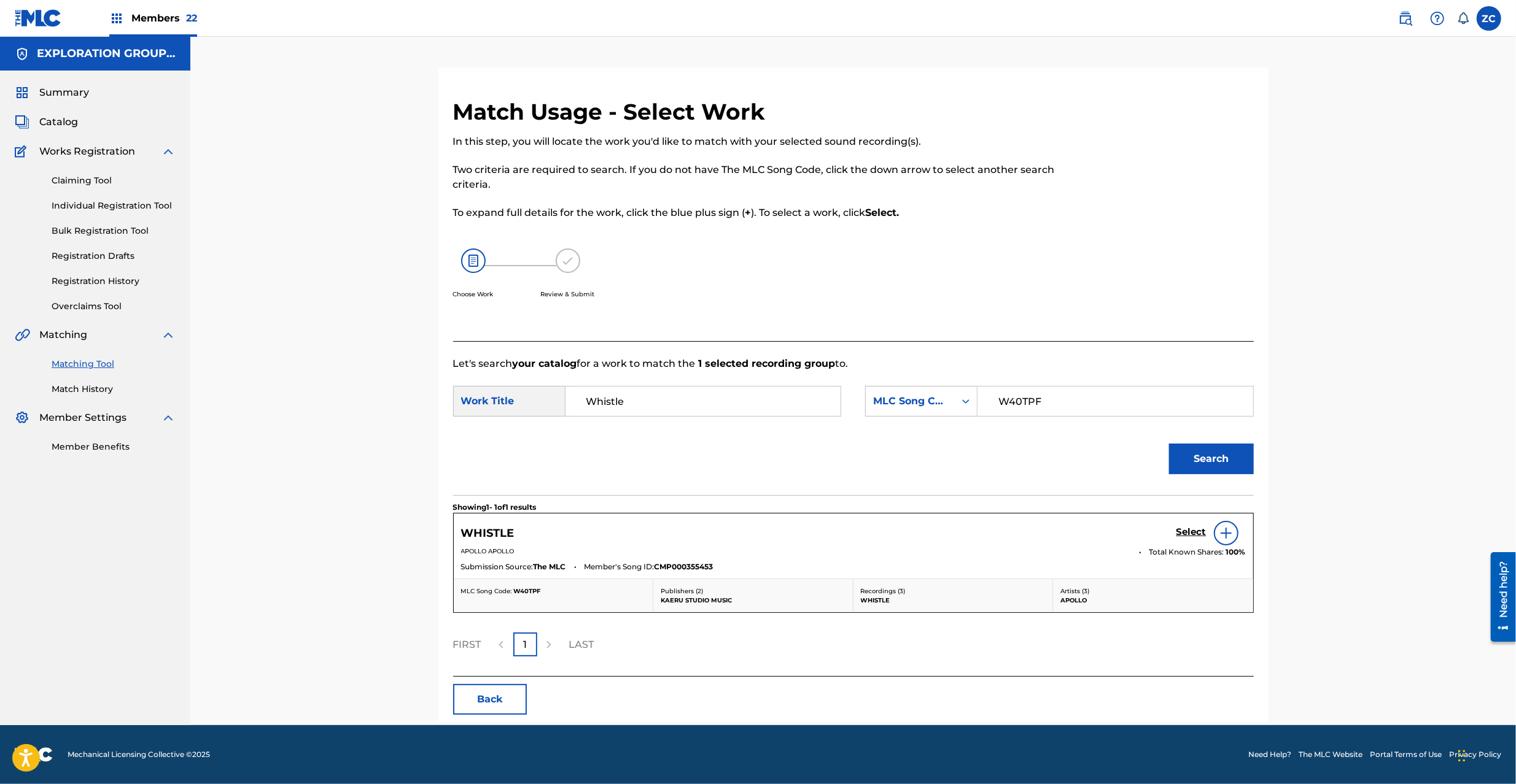
click at [1190, 531] on h5 "Select" at bounding box center [1191, 532] width 30 height 12
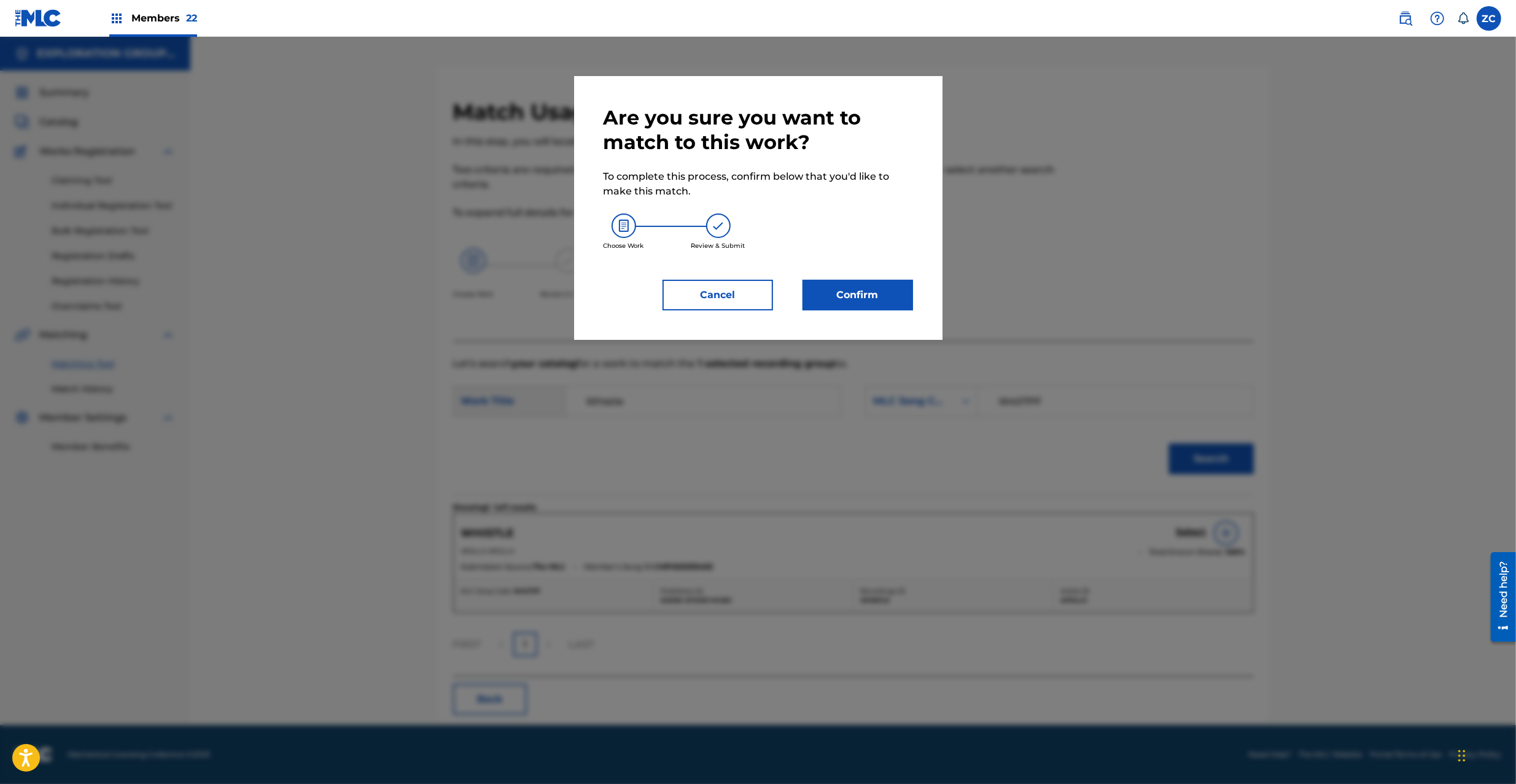
click at [875, 303] on button "Confirm" at bounding box center [857, 295] width 110 height 31
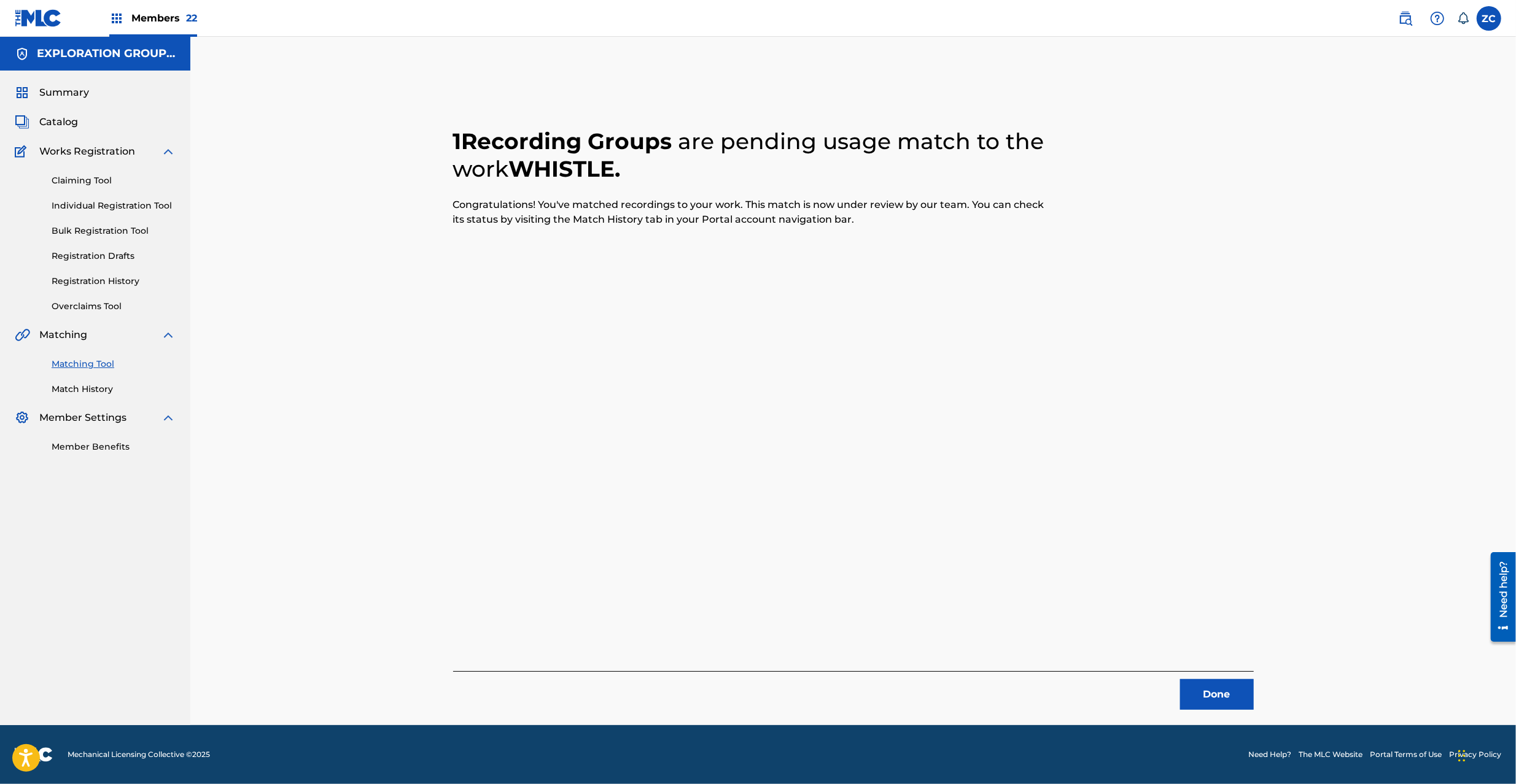
click at [1204, 698] on button "Done" at bounding box center [1216, 695] width 74 height 31
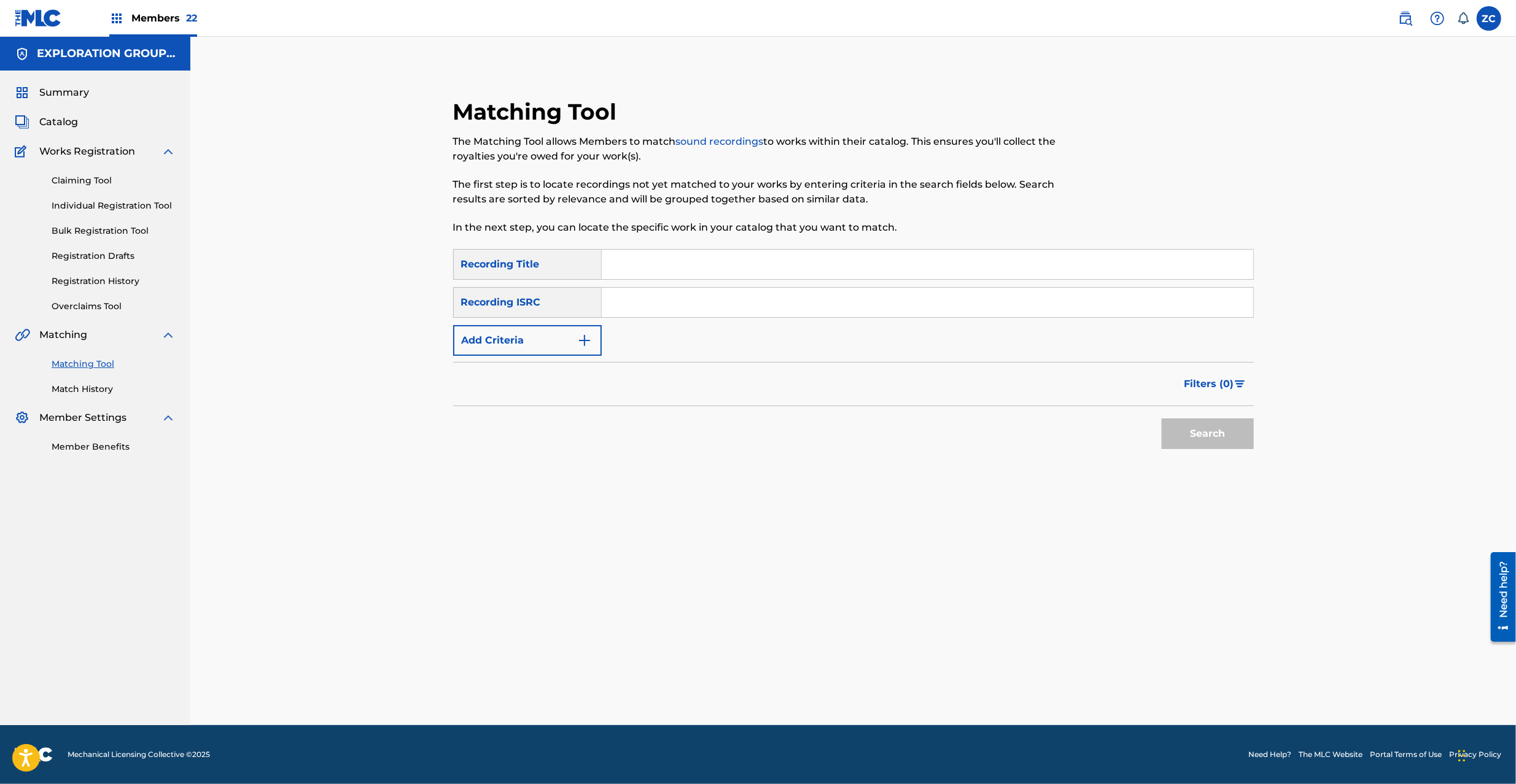
click at [1015, 311] on input "Search Form" at bounding box center [927, 302] width 651 height 30
type input "TCJPJ1910748"
drag, startPoint x: 1196, startPoint y: 433, endPoint x: 1153, endPoint y: 418, distance: 45.5
click at [1196, 433] on button "Search" at bounding box center [1207, 434] width 92 height 31
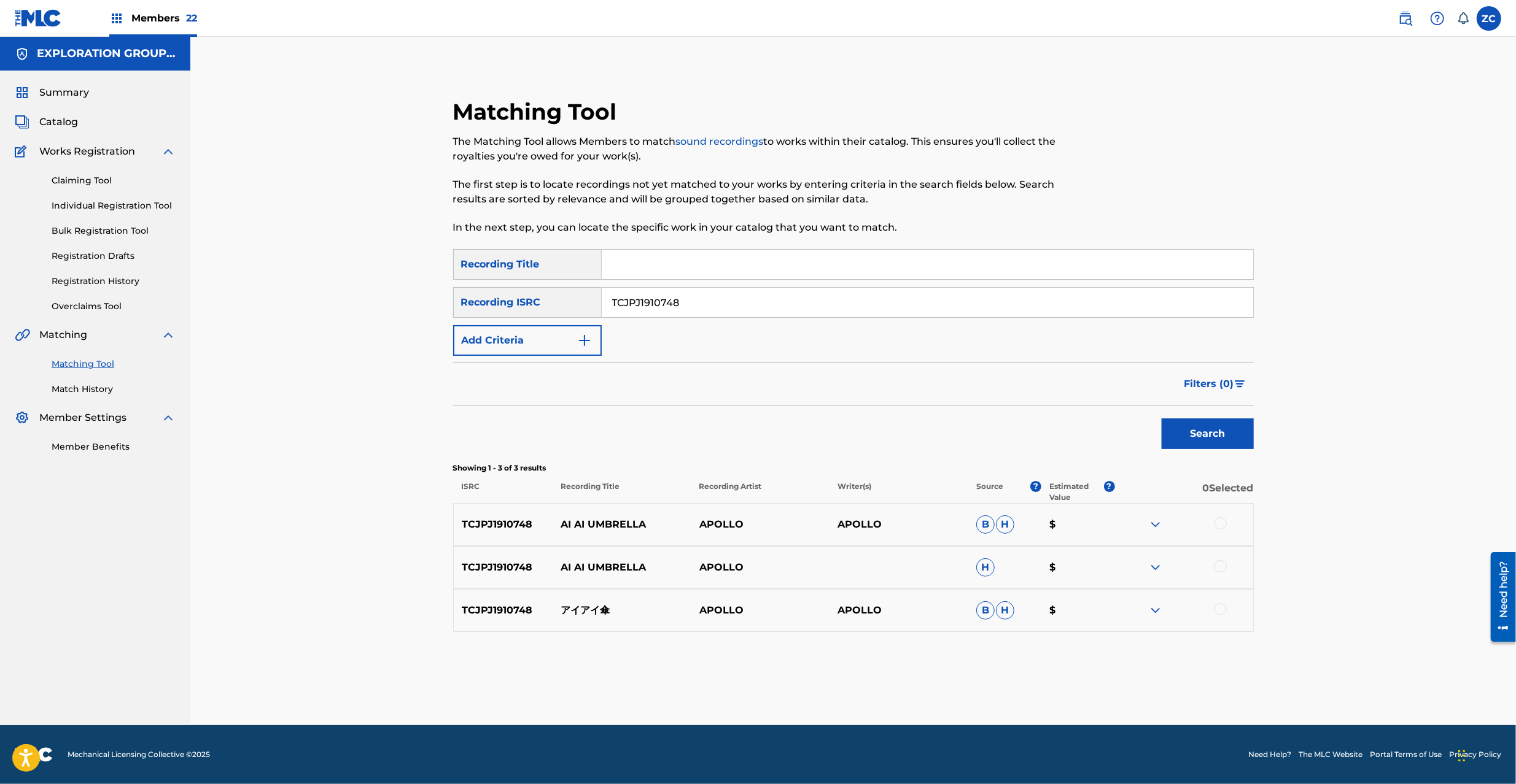
click at [1219, 525] on div at bounding box center [1220, 524] width 12 height 12
click at [1219, 568] on div at bounding box center [1220, 566] width 12 height 12
click at [1221, 608] on div at bounding box center [1220, 609] width 12 height 12
click at [900, 678] on button "Match 3 Groups" at bounding box center [863, 684] width 136 height 31
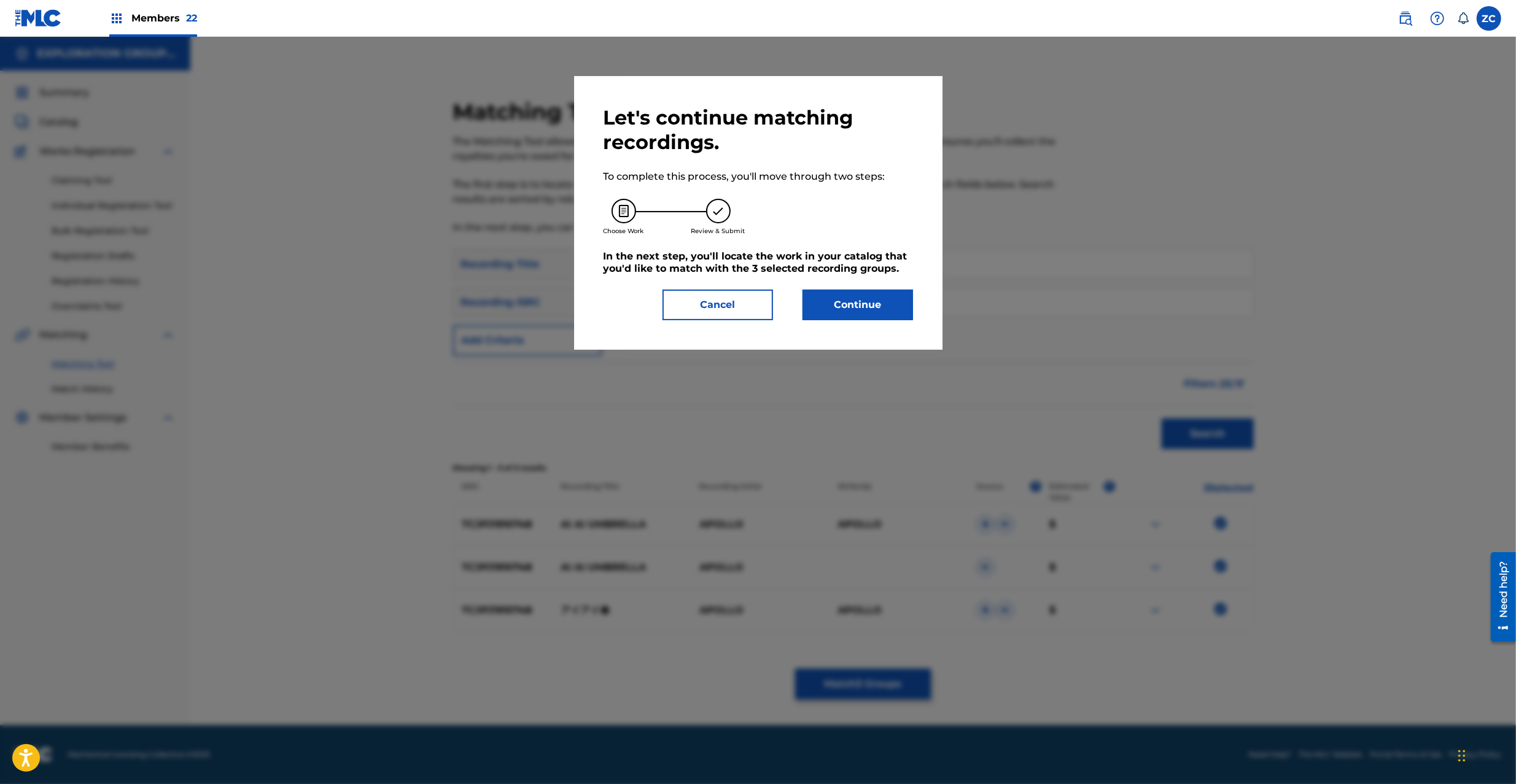
click at [868, 302] on button "Continue" at bounding box center [857, 305] width 110 height 31
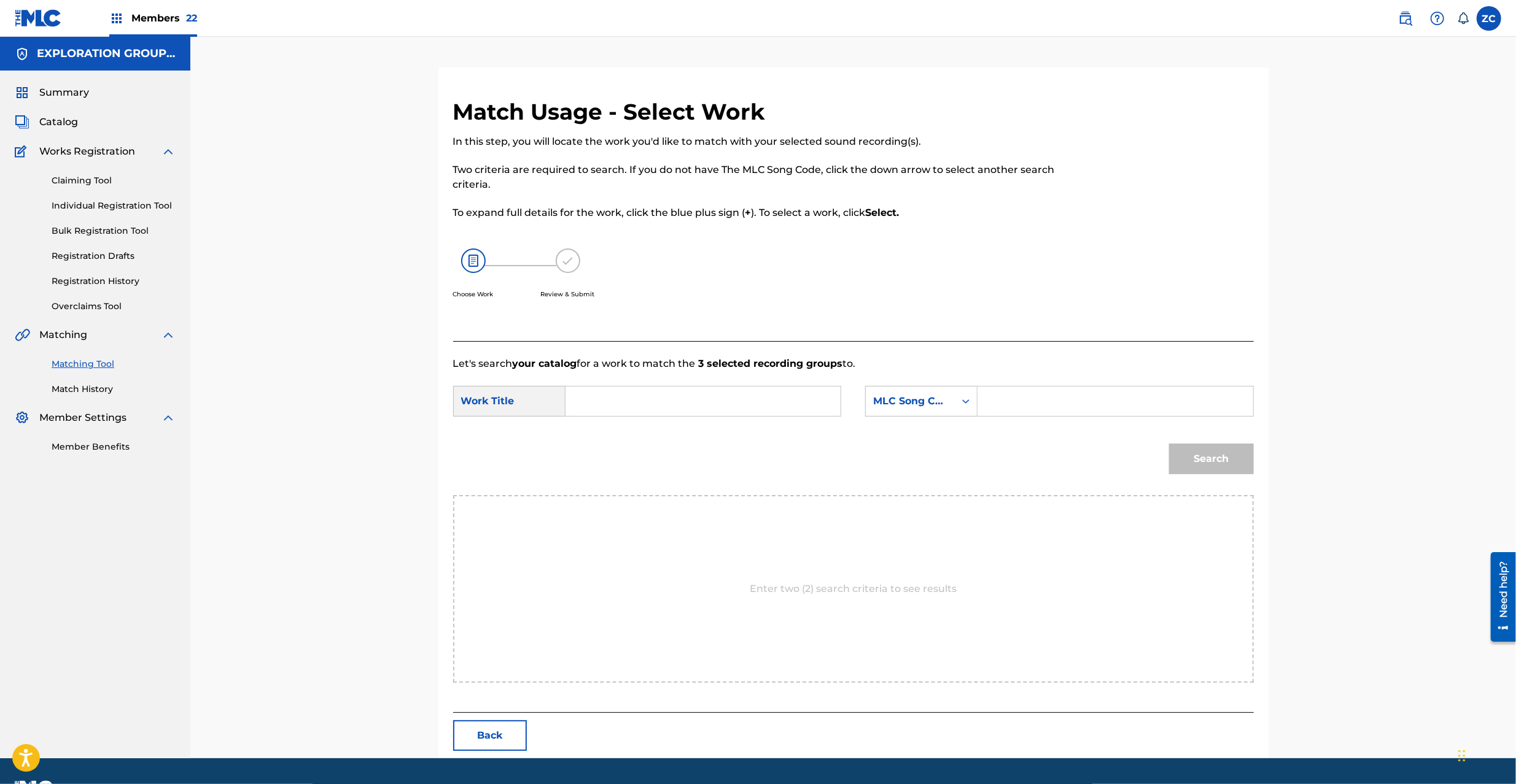
click at [772, 418] on div "SearchWithCriteria778accd3-24ce-4654-b38a-ef5099cf7b35 Work Title SearchWithCri…" at bounding box center [853, 405] width 800 height 38
click at [794, 394] on input "Search Form" at bounding box center [702, 401] width 254 height 30
click at [684, 396] on input "Aiai Parasoru AW55F8" at bounding box center [702, 401] width 254 height 30
type input "Aiai Parasoru"
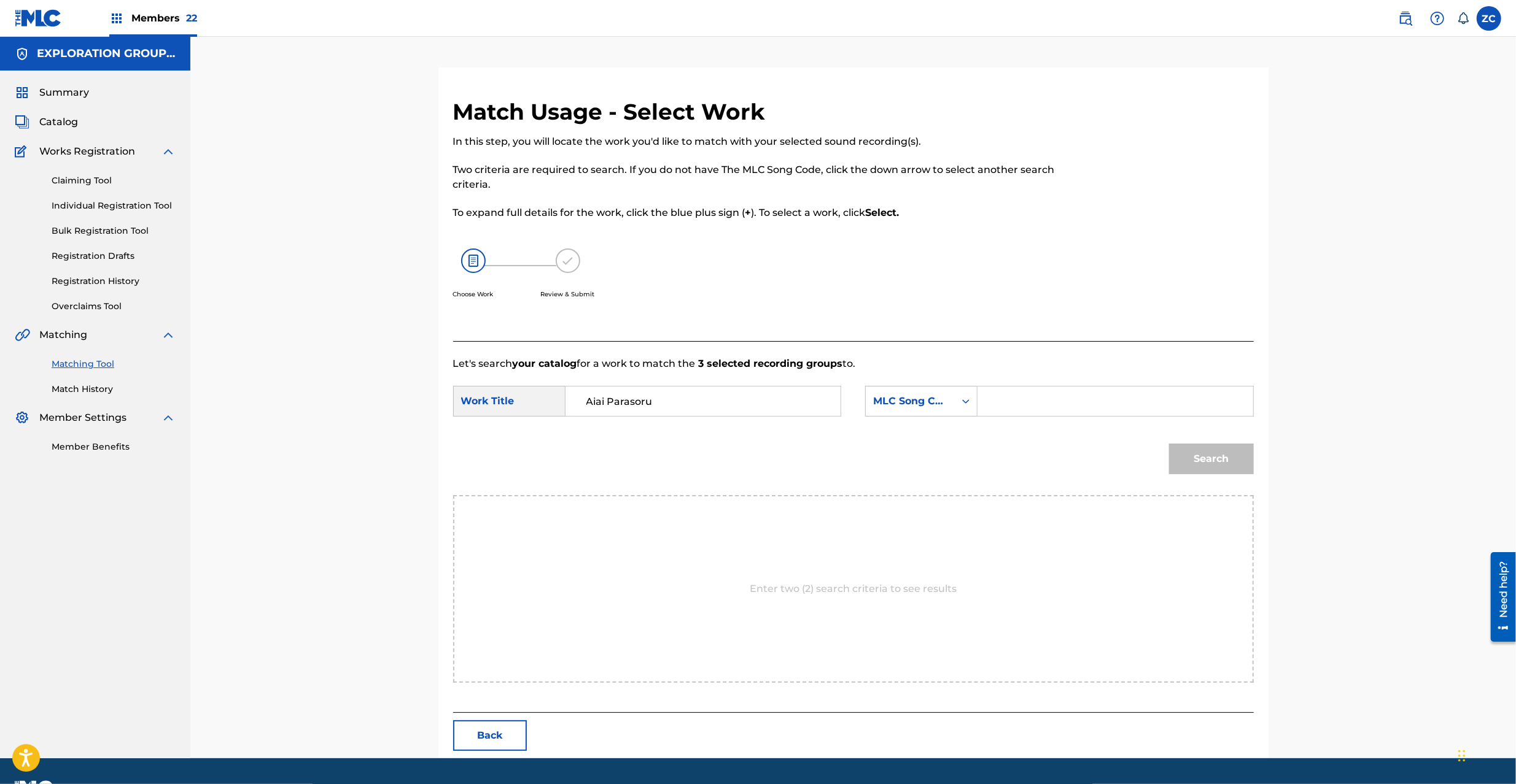
drag, startPoint x: 1089, startPoint y: 395, endPoint x: 1096, endPoint y: 400, distance: 8.6
click at [1089, 395] on input "Search Form" at bounding box center [1115, 401] width 254 height 30
type input "AW55F8"
click at [1244, 460] on button "Search" at bounding box center [1211, 459] width 85 height 31
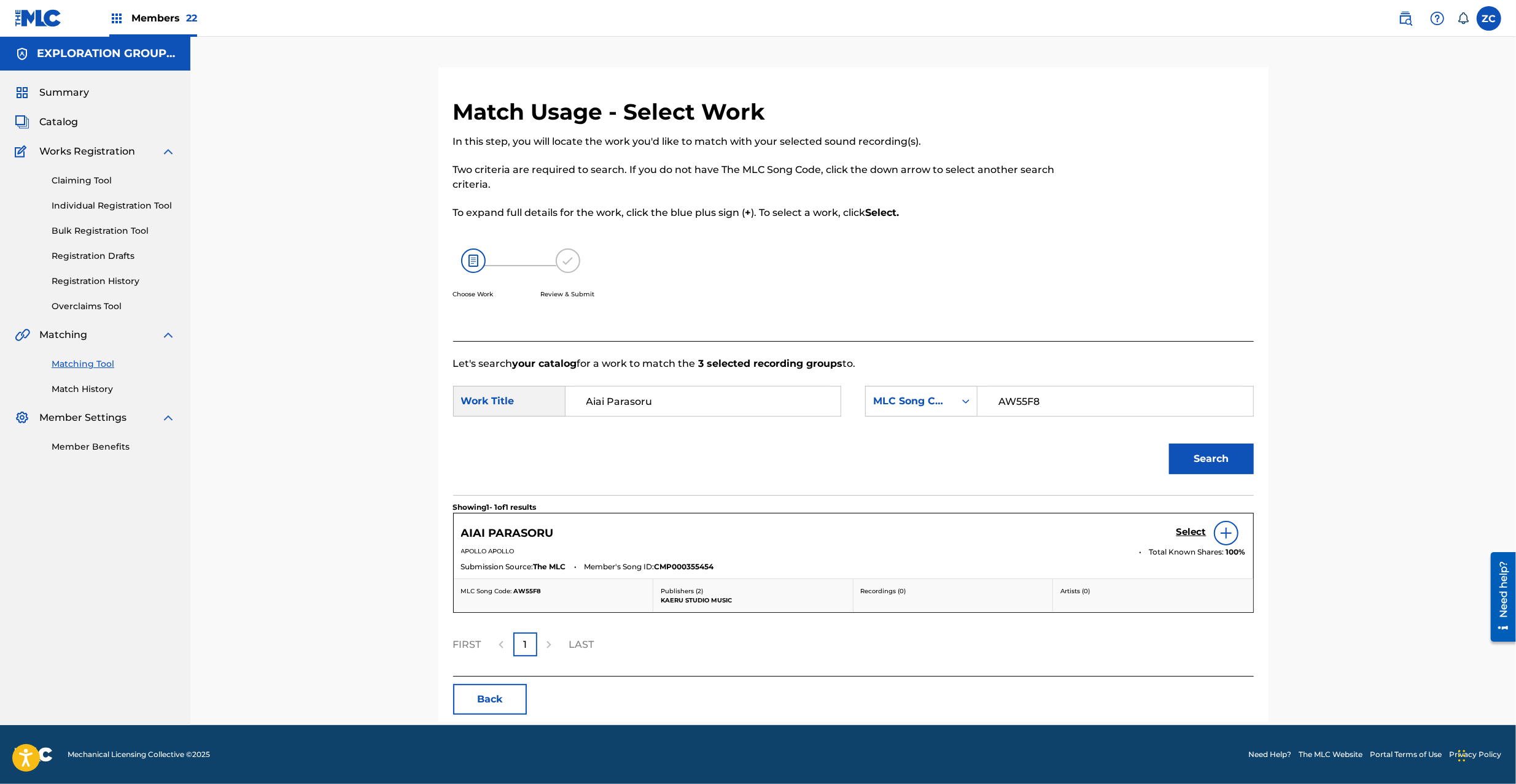
click at [1199, 526] on div "Select" at bounding box center [1211, 533] width 70 height 25
click at [1194, 531] on h5 "Select" at bounding box center [1191, 532] width 30 height 12
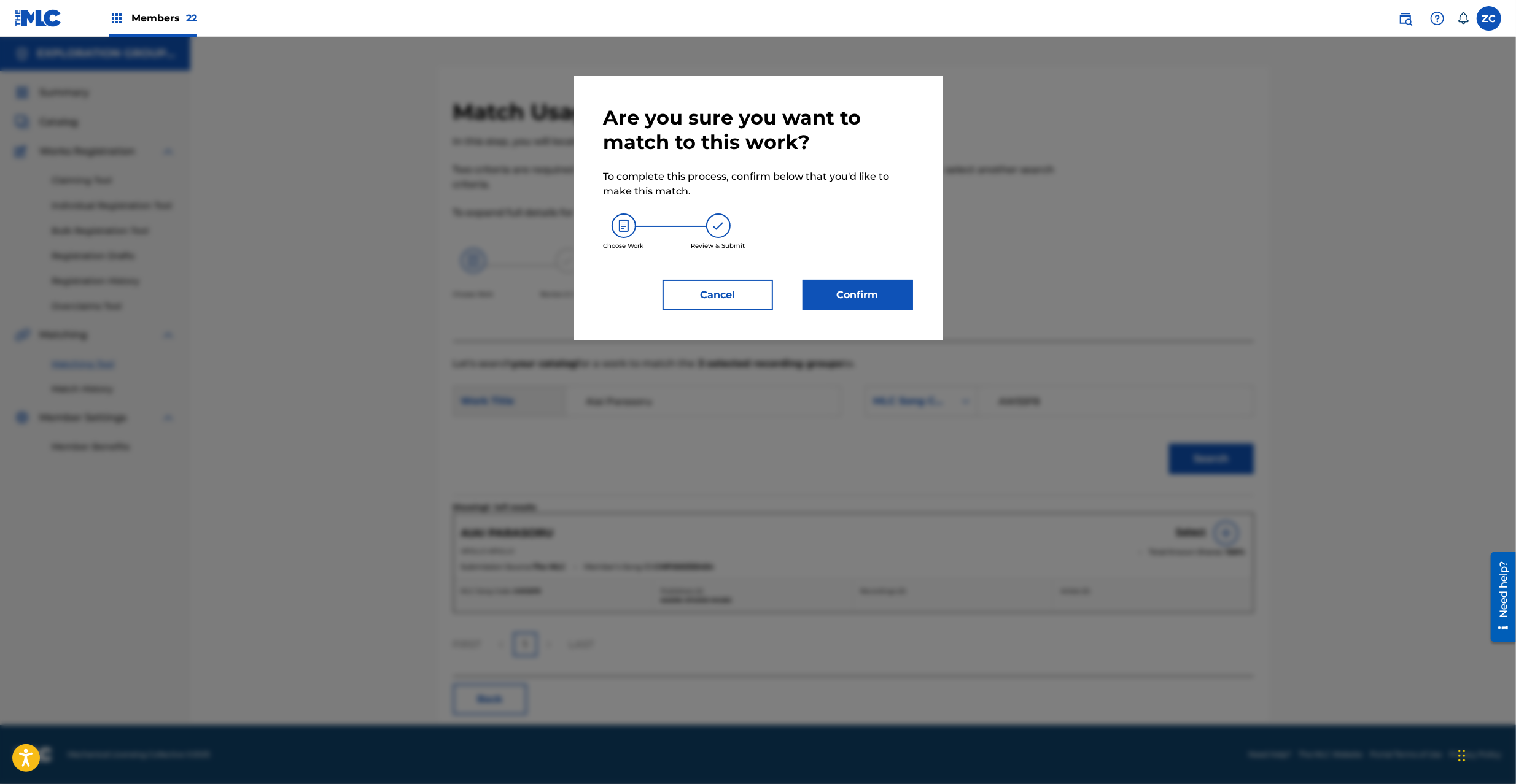
click at [881, 295] on button "Confirm" at bounding box center [857, 295] width 110 height 31
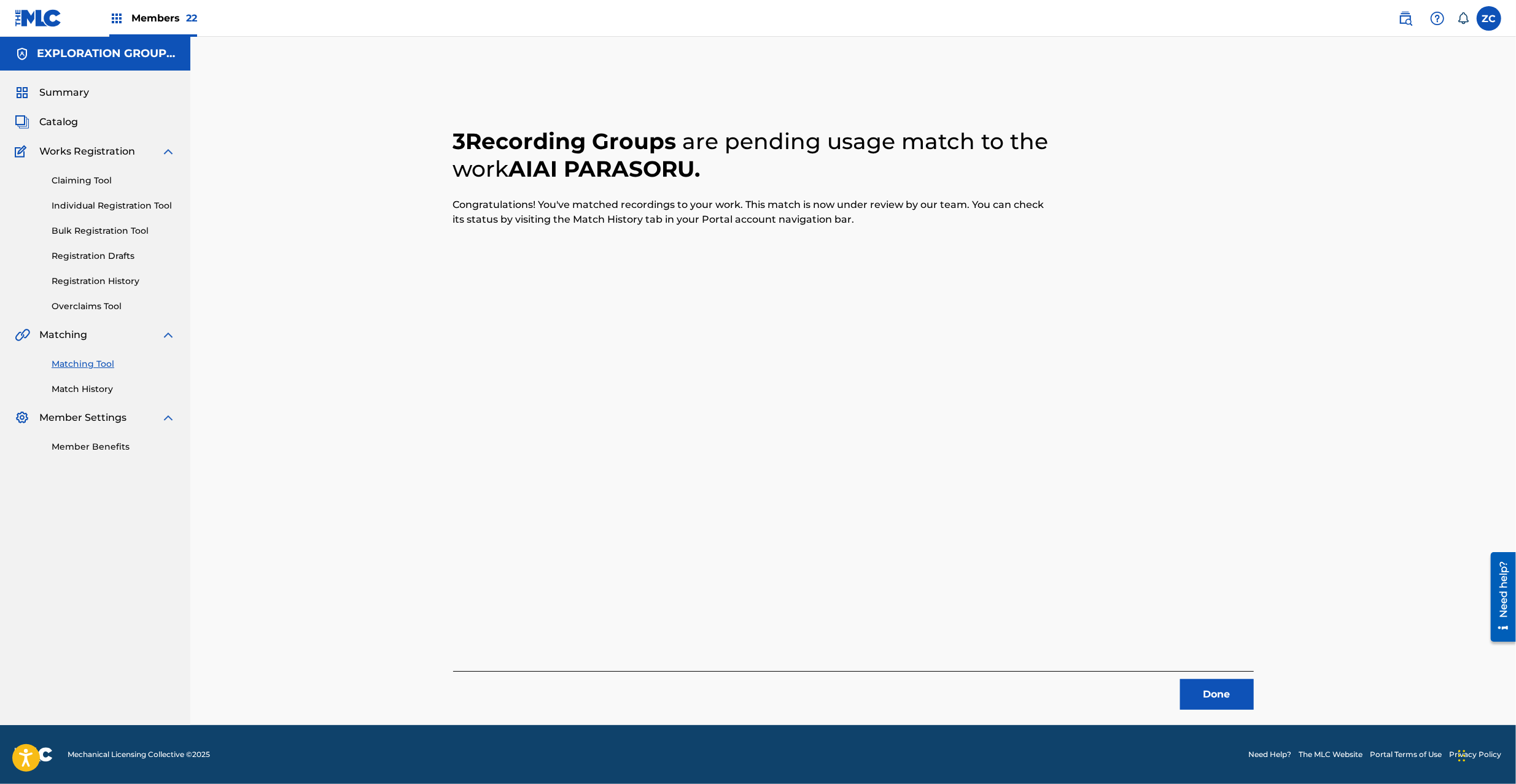
click at [1232, 702] on button "Done" at bounding box center [1216, 695] width 74 height 31
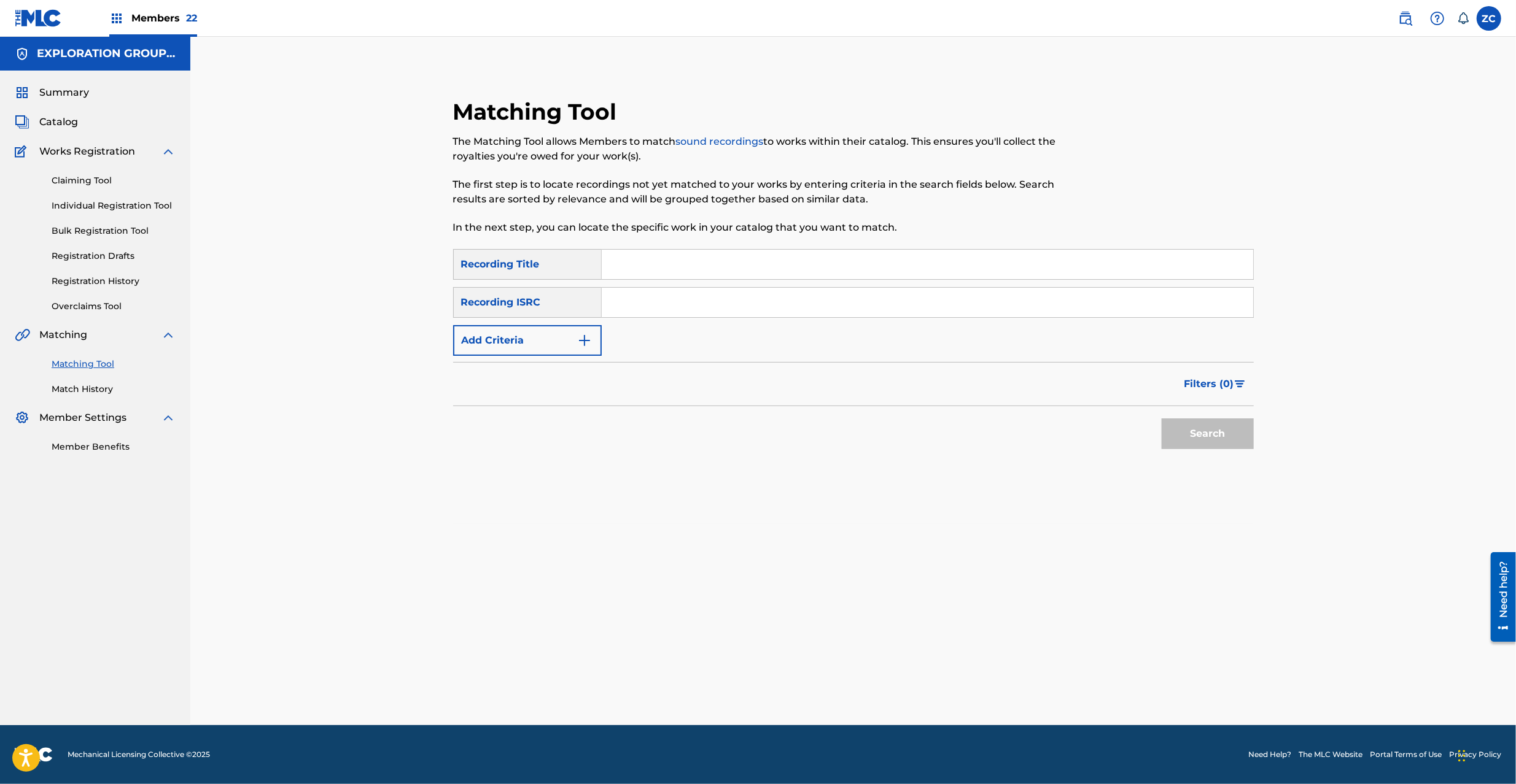
click at [766, 308] on input "Search Form" at bounding box center [927, 302] width 651 height 30
click at [1161, 418] on button "Search" at bounding box center [1207, 434] width 92 height 31
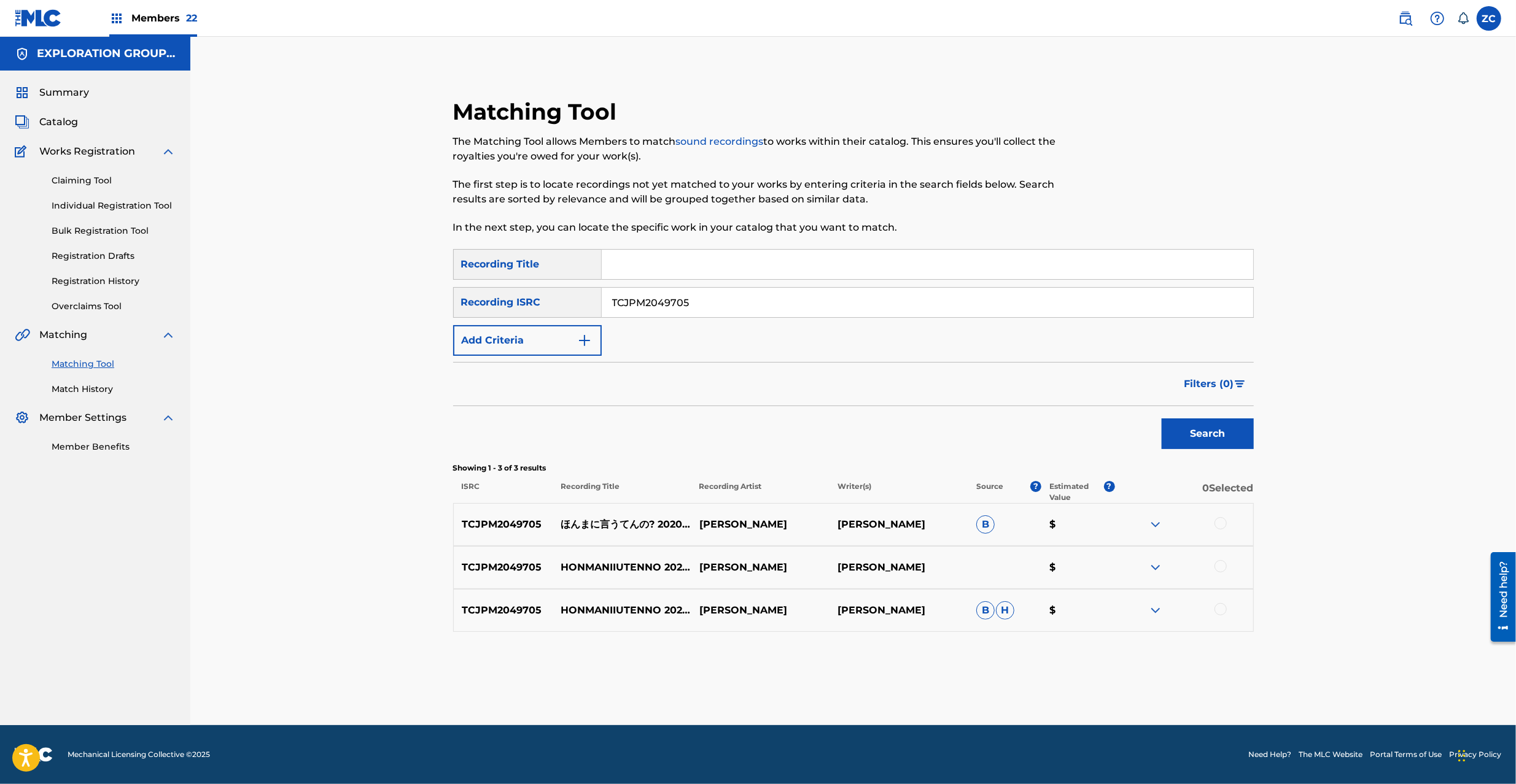
click at [1219, 524] on div at bounding box center [1220, 524] width 12 height 12
click at [1223, 569] on div at bounding box center [1220, 566] width 12 height 12
click at [1223, 611] on div at bounding box center [1220, 609] width 12 height 12
click at [800, 300] on input "TCJPM2049705" at bounding box center [927, 302] width 651 height 30
type input "TCJPM2036511"
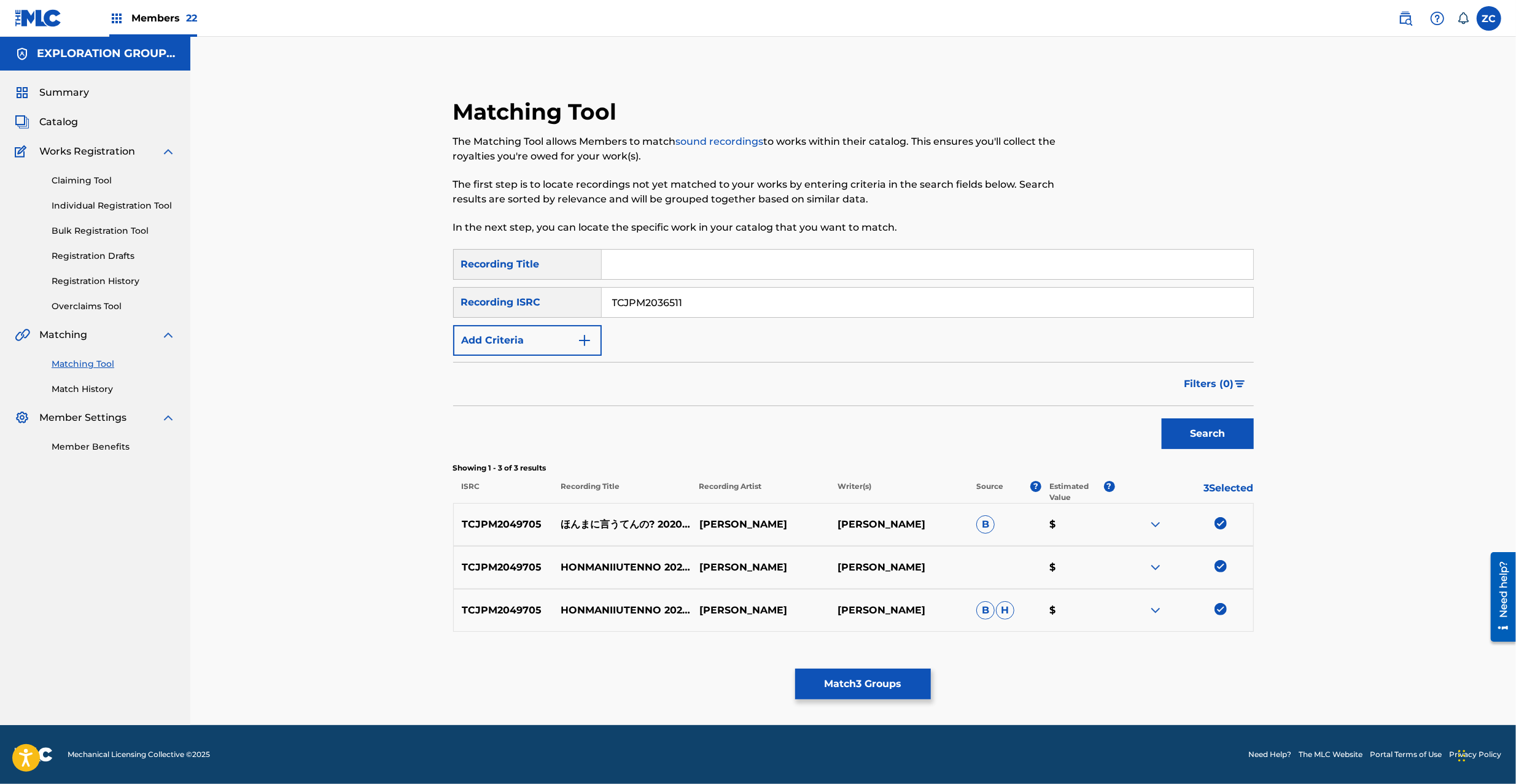
click at [1206, 437] on button "Search" at bounding box center [1207, 434] width 92 height 31
click at [1219, 523] on div at bounding box center [1220, 524] width 12 height 12
click at [1218, 569] on div at bounding box center [1220, 566] width 12 height 12
click at [1219, 610] on div at bounding box center [1220, 609] width 12 height 12
drag, startPoint x: 887, startPoint y: 664, endPoint x: 888, endPoint y: 686, distance: 22.0
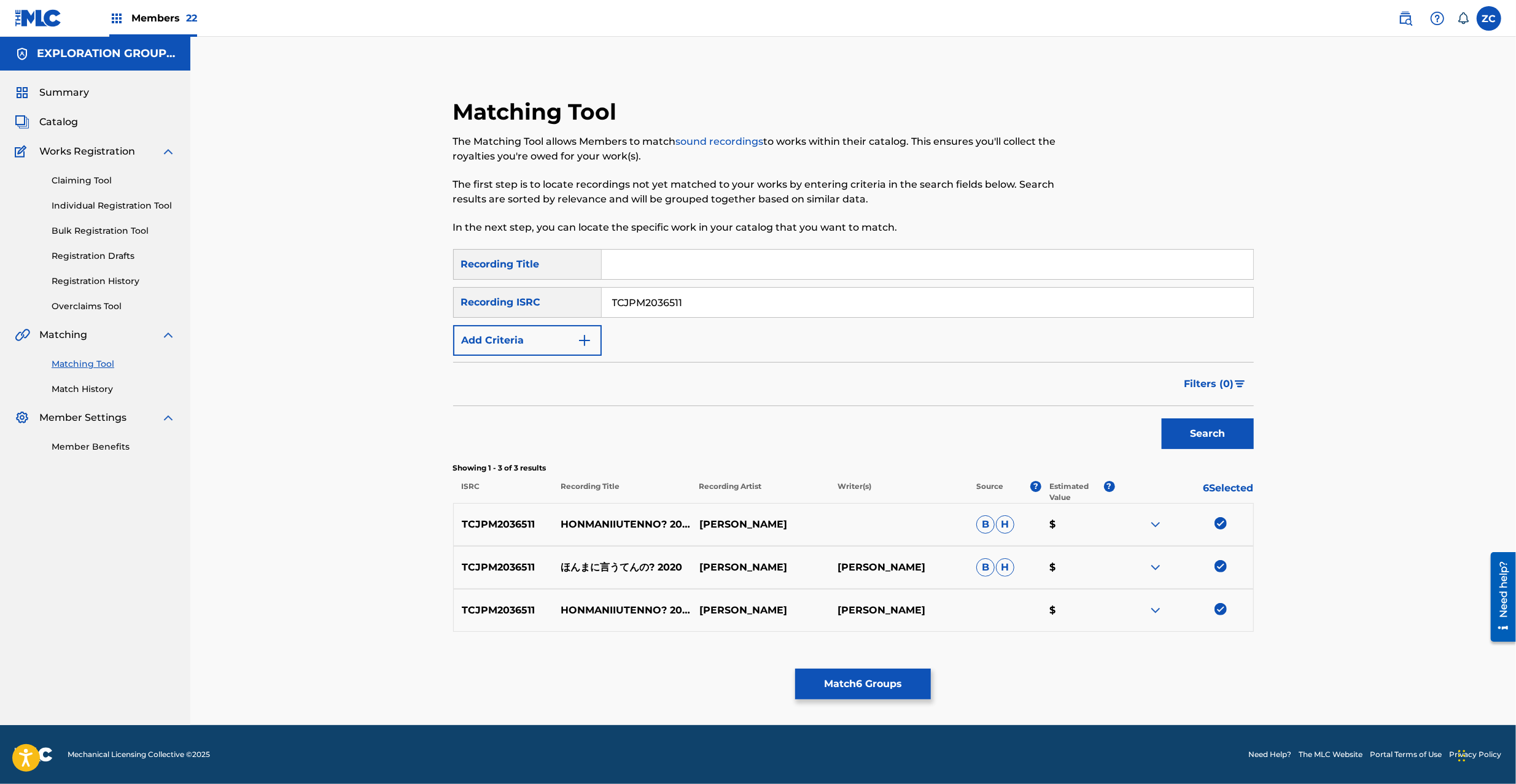
click at [888, 669] on div "Matching Tool The Matching Tool allows Members to match sound recordings to wor…" at bounding box center [853, 395] width 800 height 595
click at [888, 687] on button "Match 6 Groups" at bounding box center [863, 684] width 136 height 31
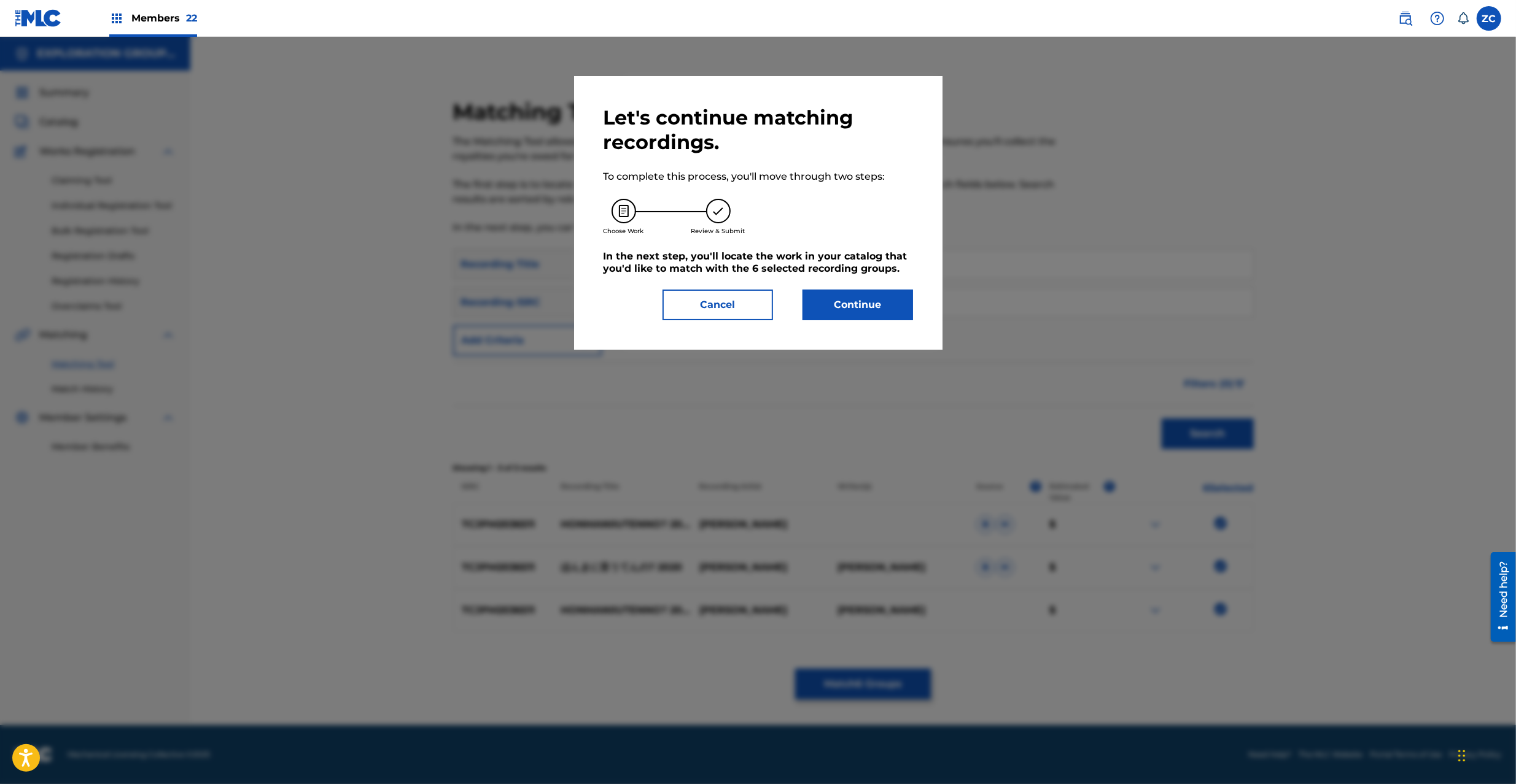
click at [875, 300] on button "Continue" at bounding box center [857, 305] width 110 height 31
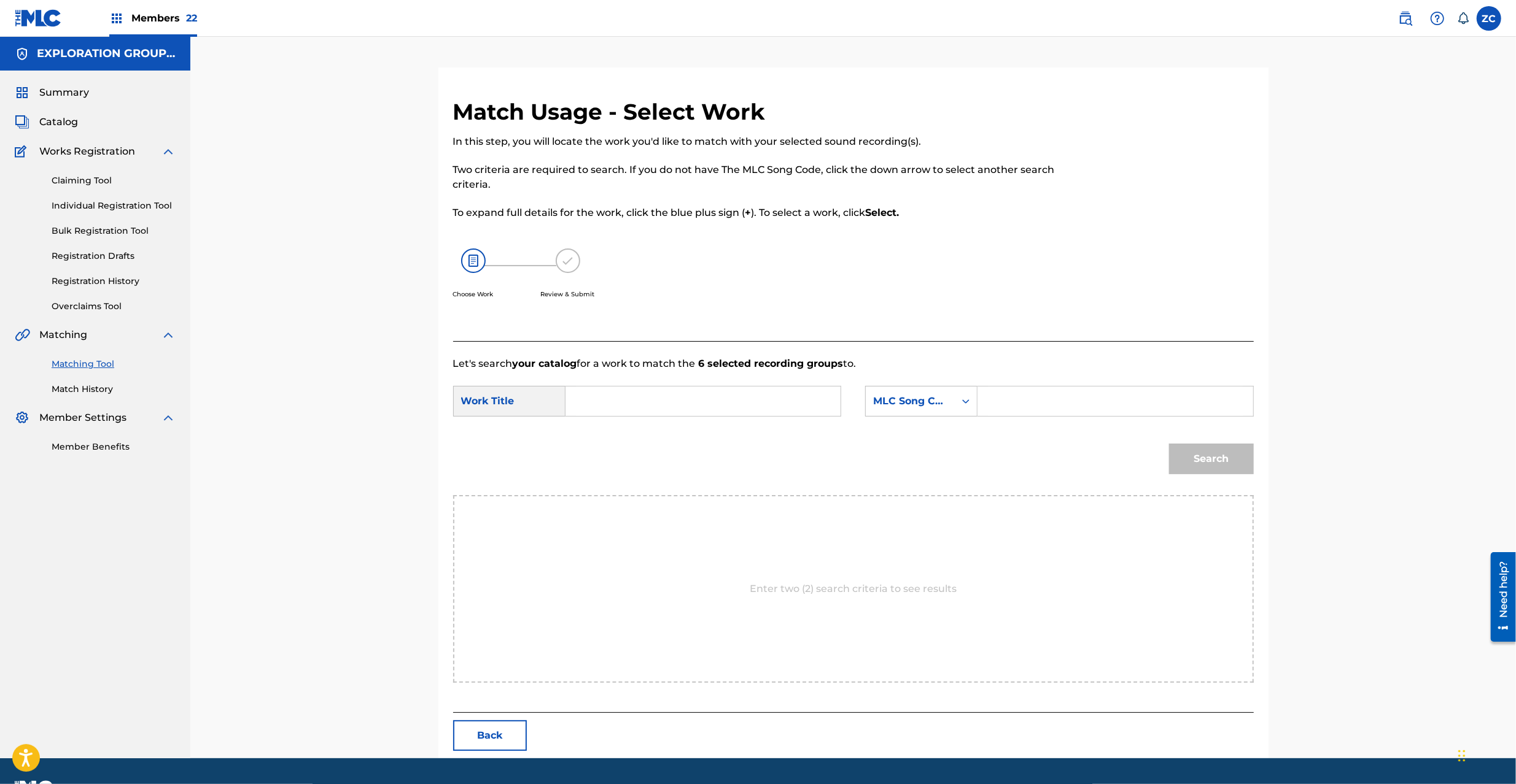
click at [715, 400] on input "Search Form" at bounding box center [702, 401] width 254 height 30
click at [750, 404] on input "Honmani Iutenno 2020 HQ3YEI" at bounding box center [702, 401] width 254 height 30
type input "Honmani Iutenno 2020"
click at [1048, 398] on input "Search Form" at bounding box center [1115, 401] width 254 height 30
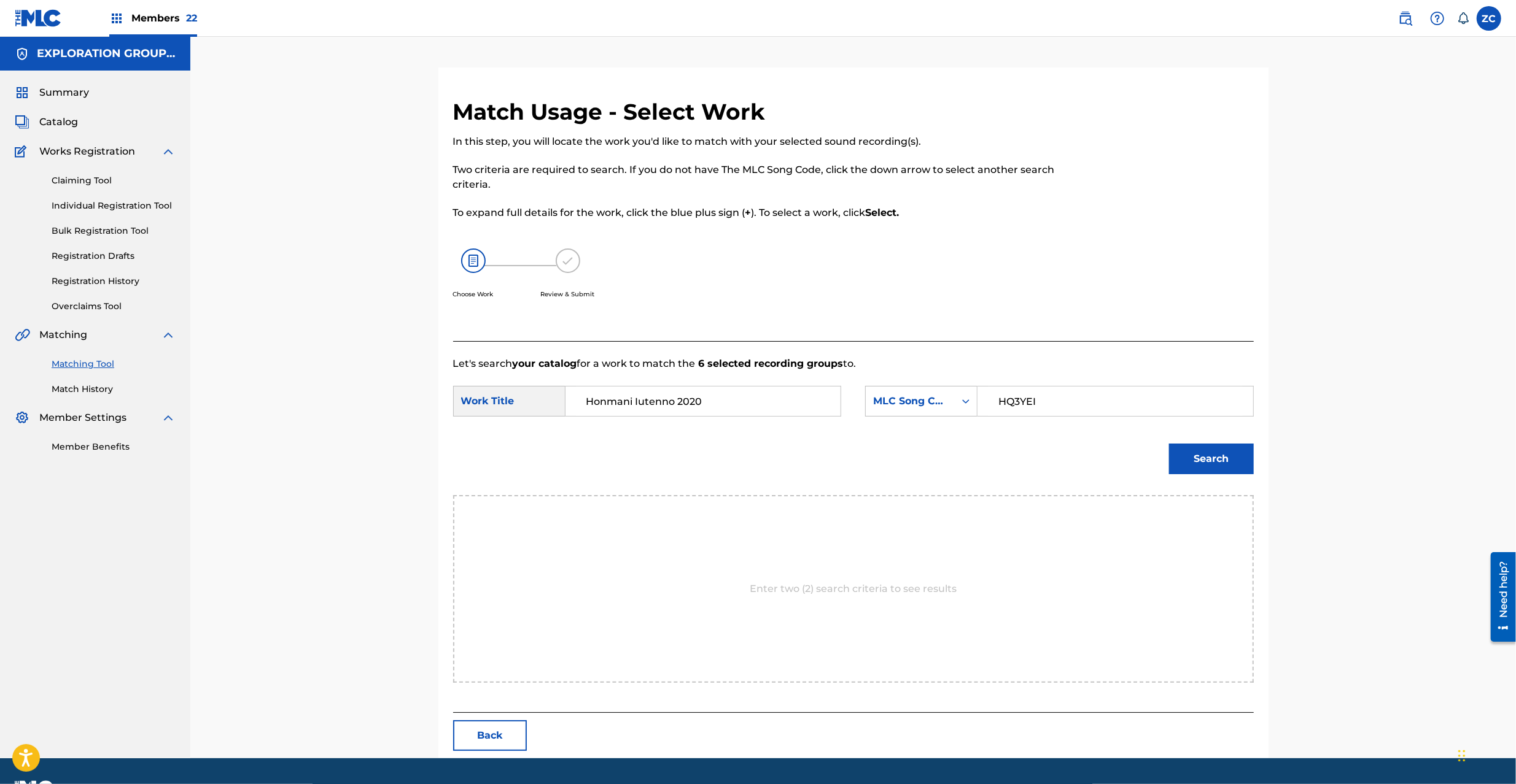
type input "HQ3YEI"
click at [1216, 460] on button "Search" at bounding box center [1211, 459] width 85 height 31
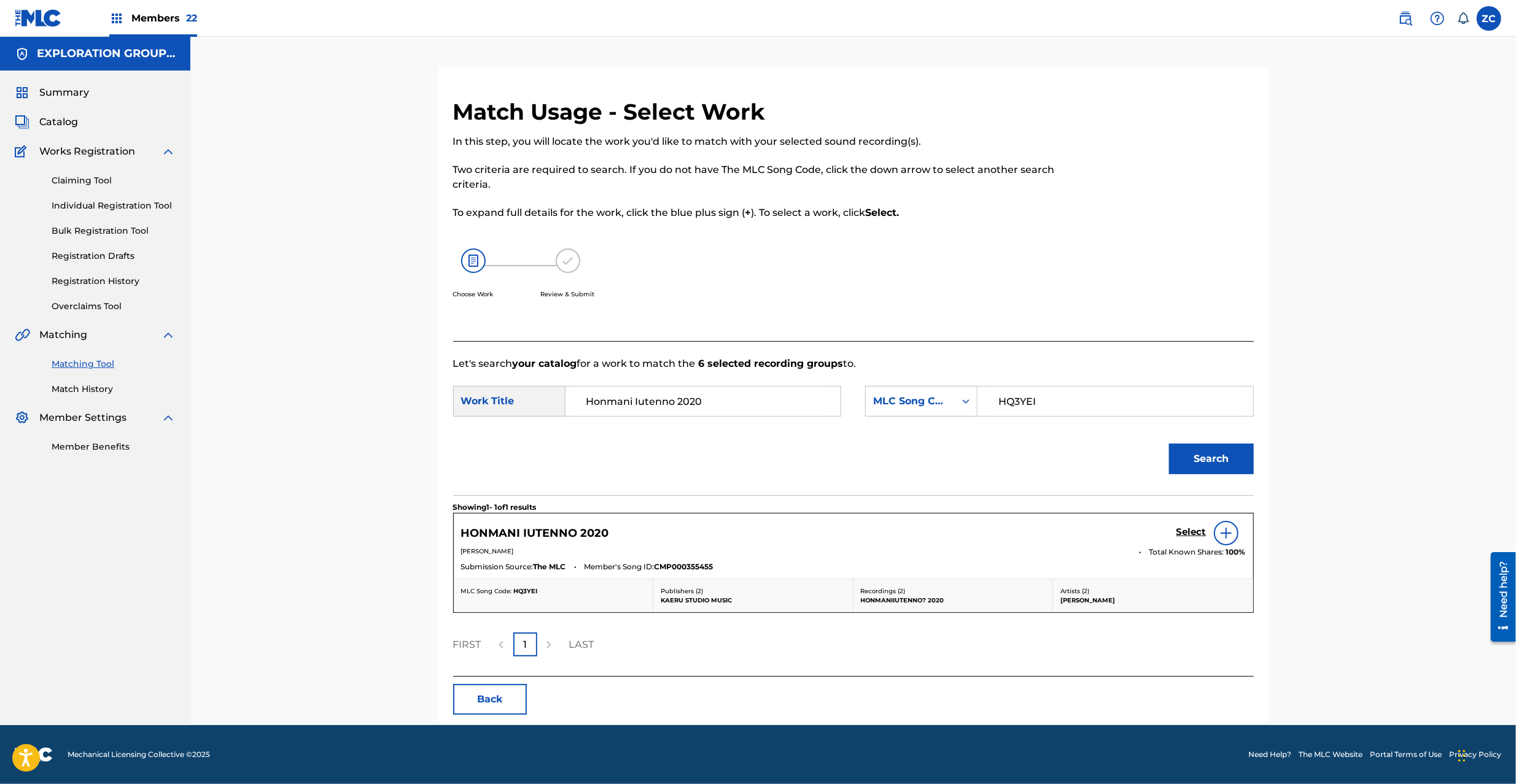
click at [1191, 530] on h5 "Select" at bounding box center [1191, 532] width 30 height 12
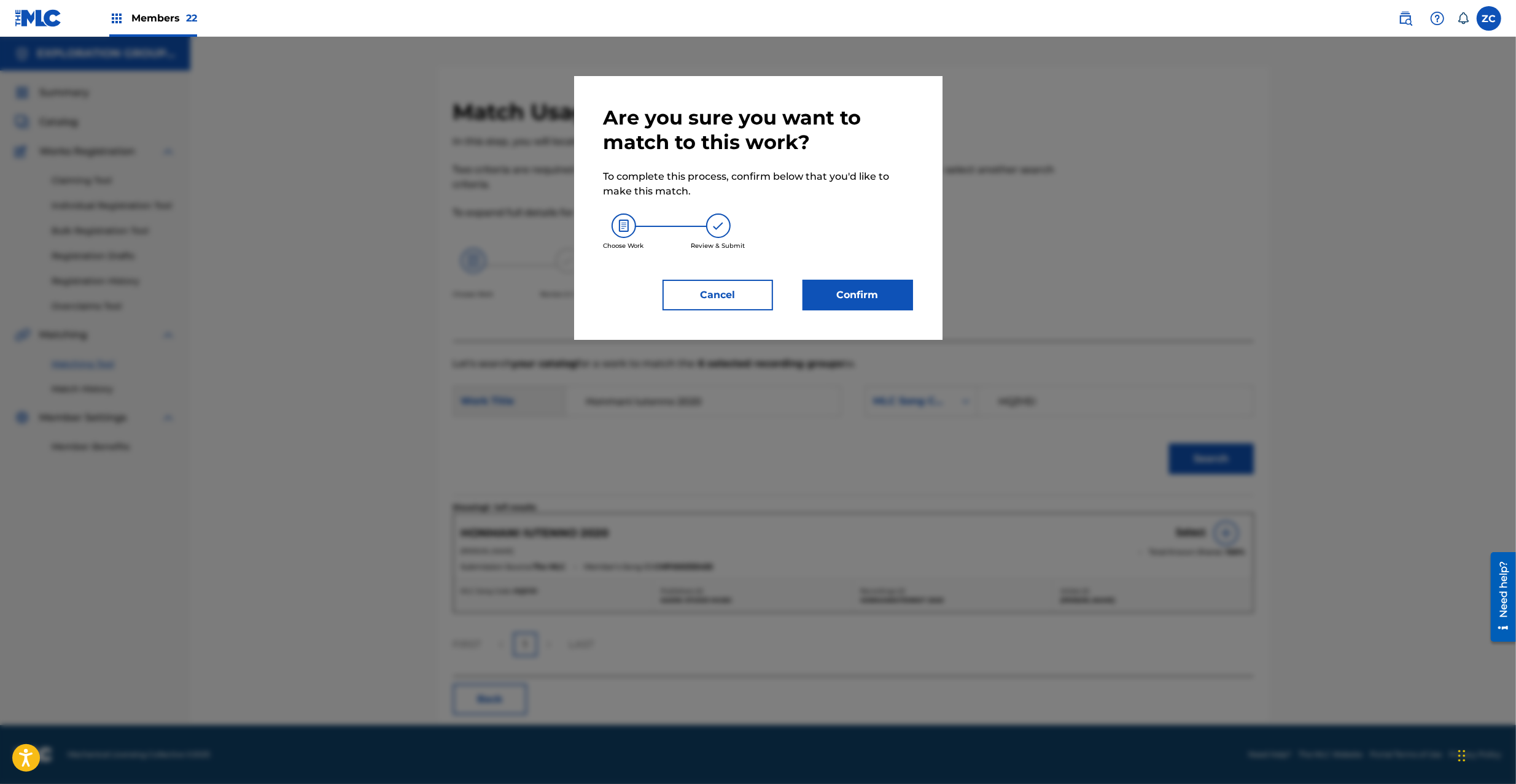
click at [868, 291] on button "Confirm" at bounding box center [857, 295] width 110 height 31
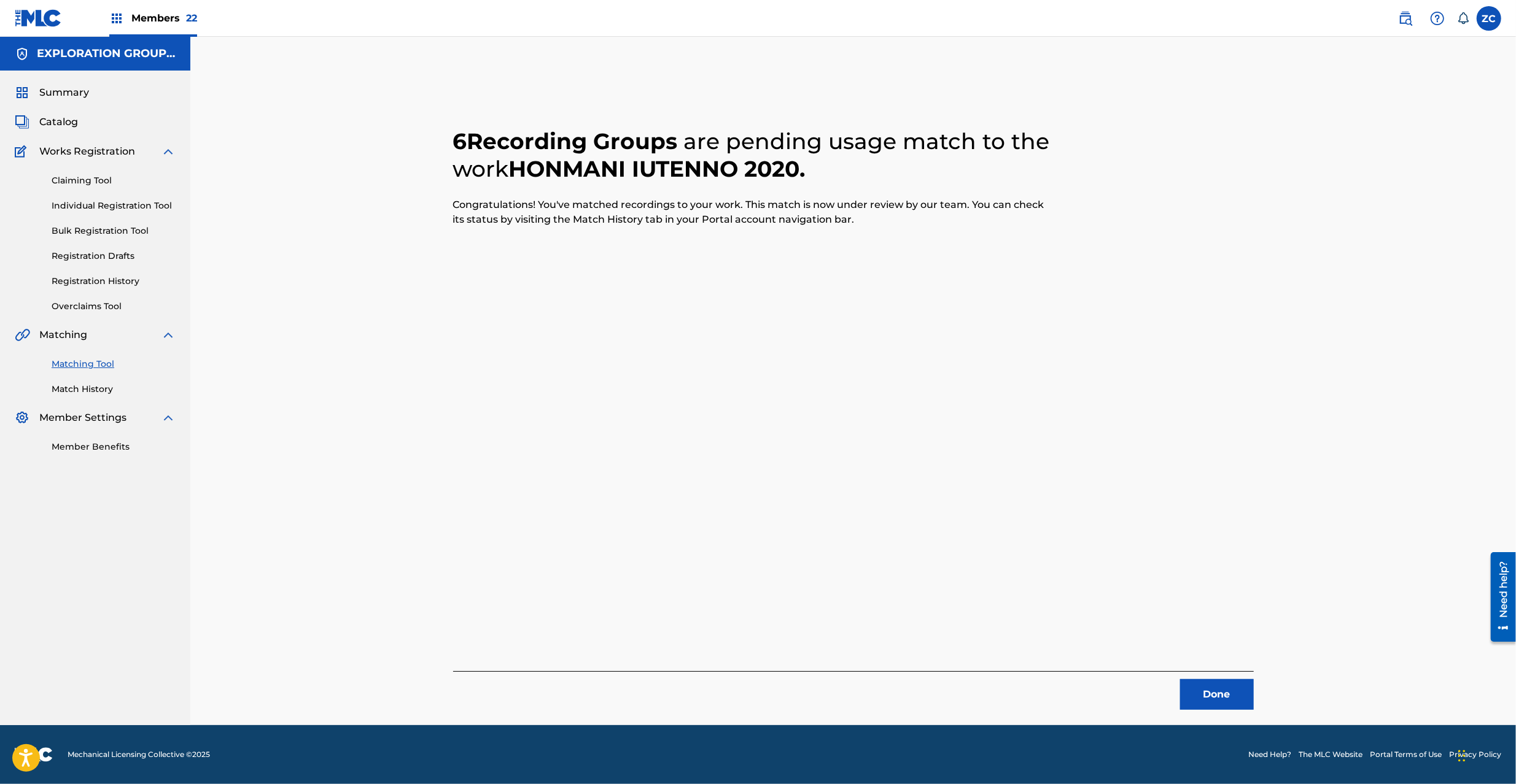
drag, startPoint x: 1201, startPoint y: 695, endPoint x: 1042, endPoint y: 480, distance: 267.4
click at [1201, 691] on button "Done" at bounding box center [1216, 695] width 74 height 31
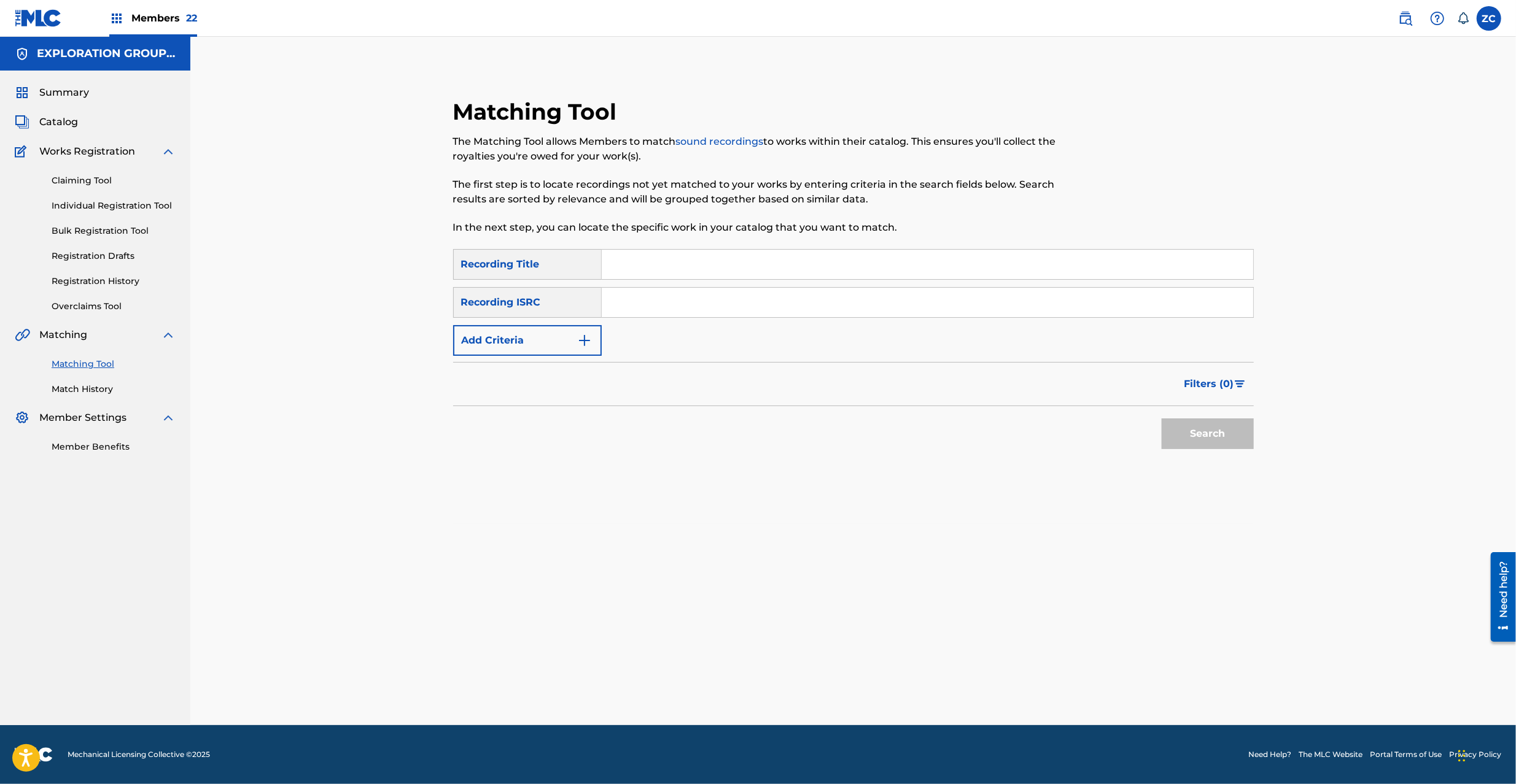
click at [817, 303] on input "Search Form" at bounding box center [927, 302] width 651 height 30
type input "TCJPI1840764"
click at [1199, 435] on button "Search" at bounding box center [1207, 434] width 92 height 31
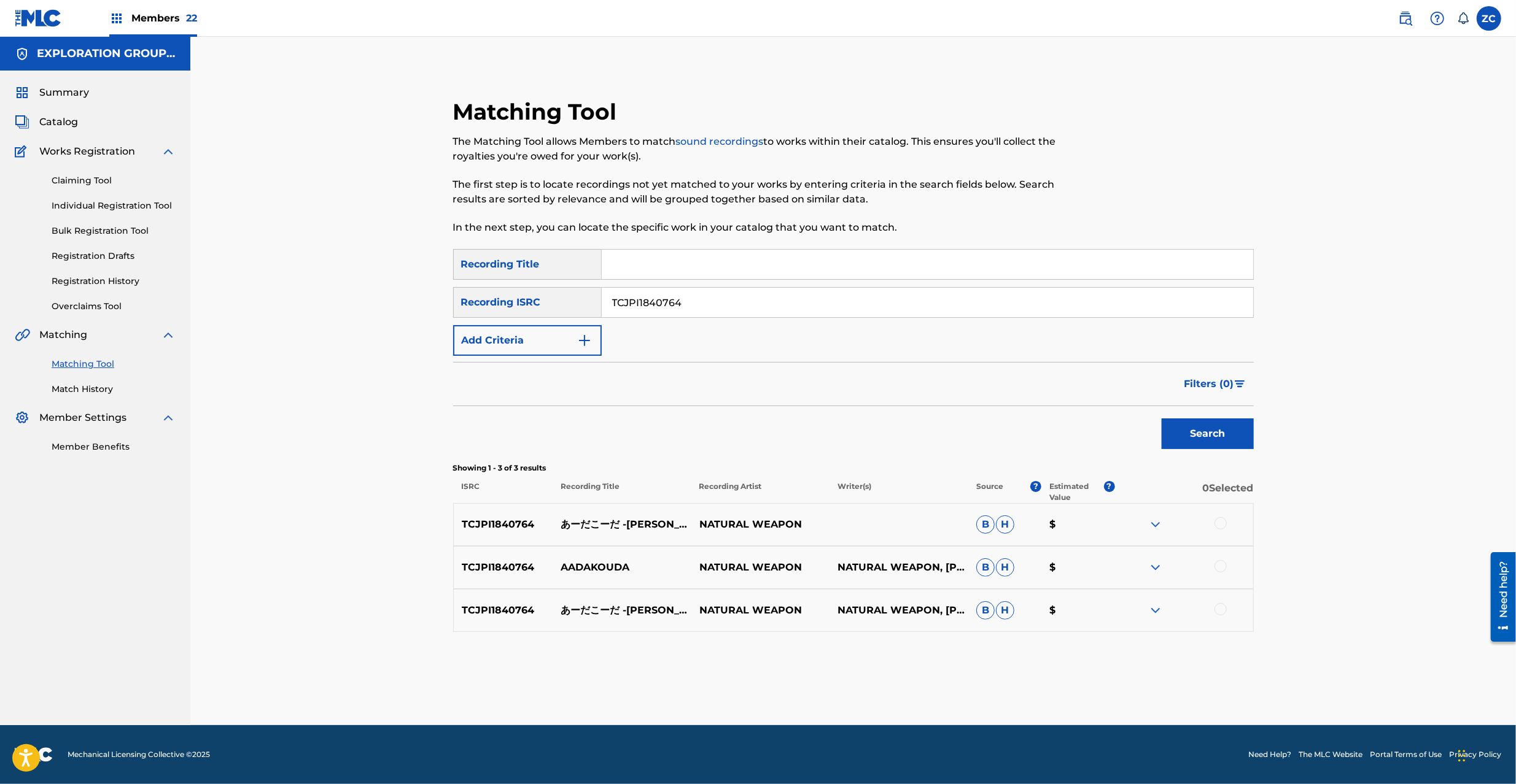
click at [1224, 526] on div at bounding box center [1220, 524] width 12 height 12
click at [1223, 563] on div at bounding box center [1220, 566] width 12 height 12
click at [1221, 611] on div at bounding box center [1220, 609] width 12 height 12
click at [848, 671] on button "Match 3 Groups" at bounding box center [863, 684] width 136 height 31
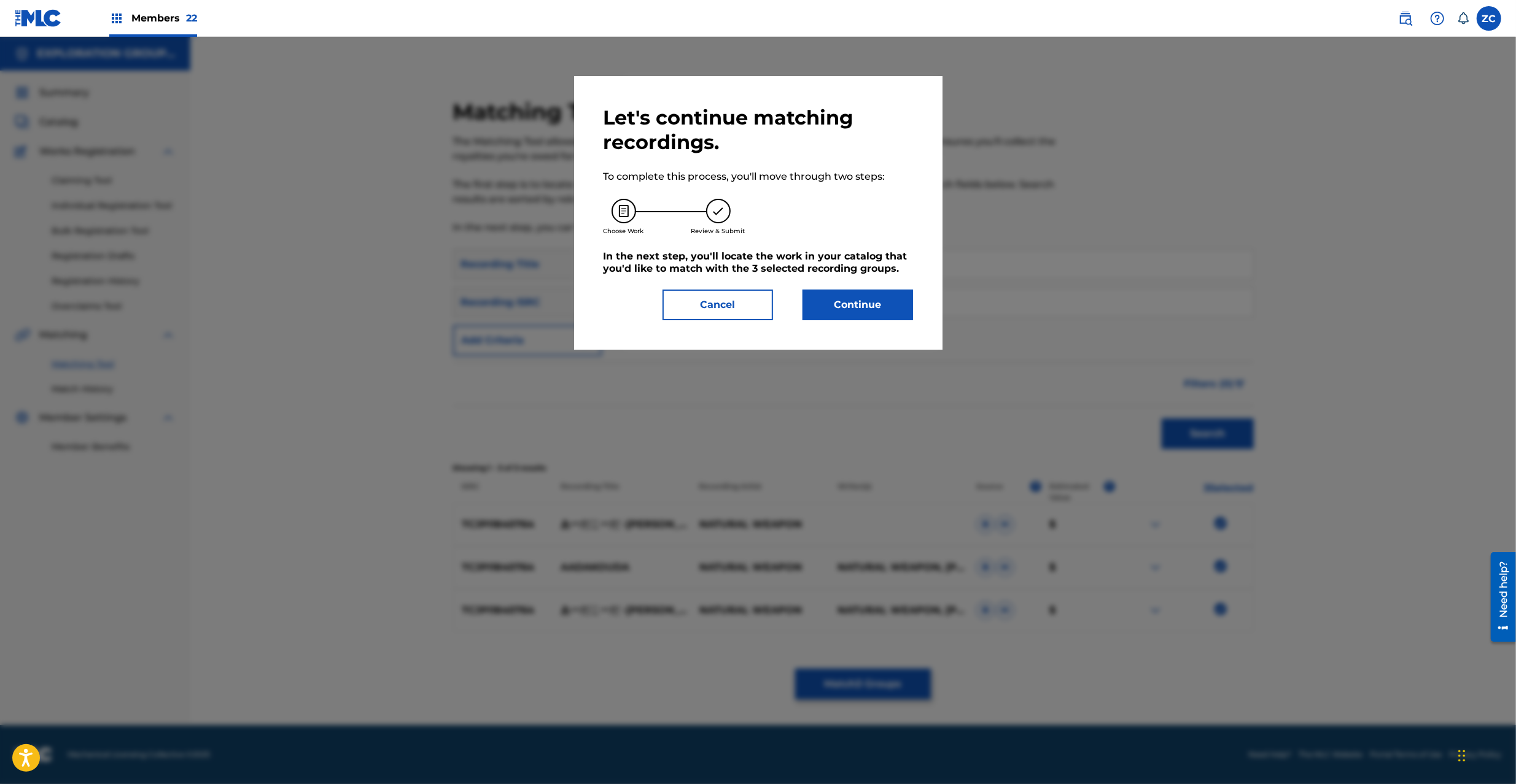
click at [878, 316] on button "Continue" at bounding box center [857, 305] width 110 height 31
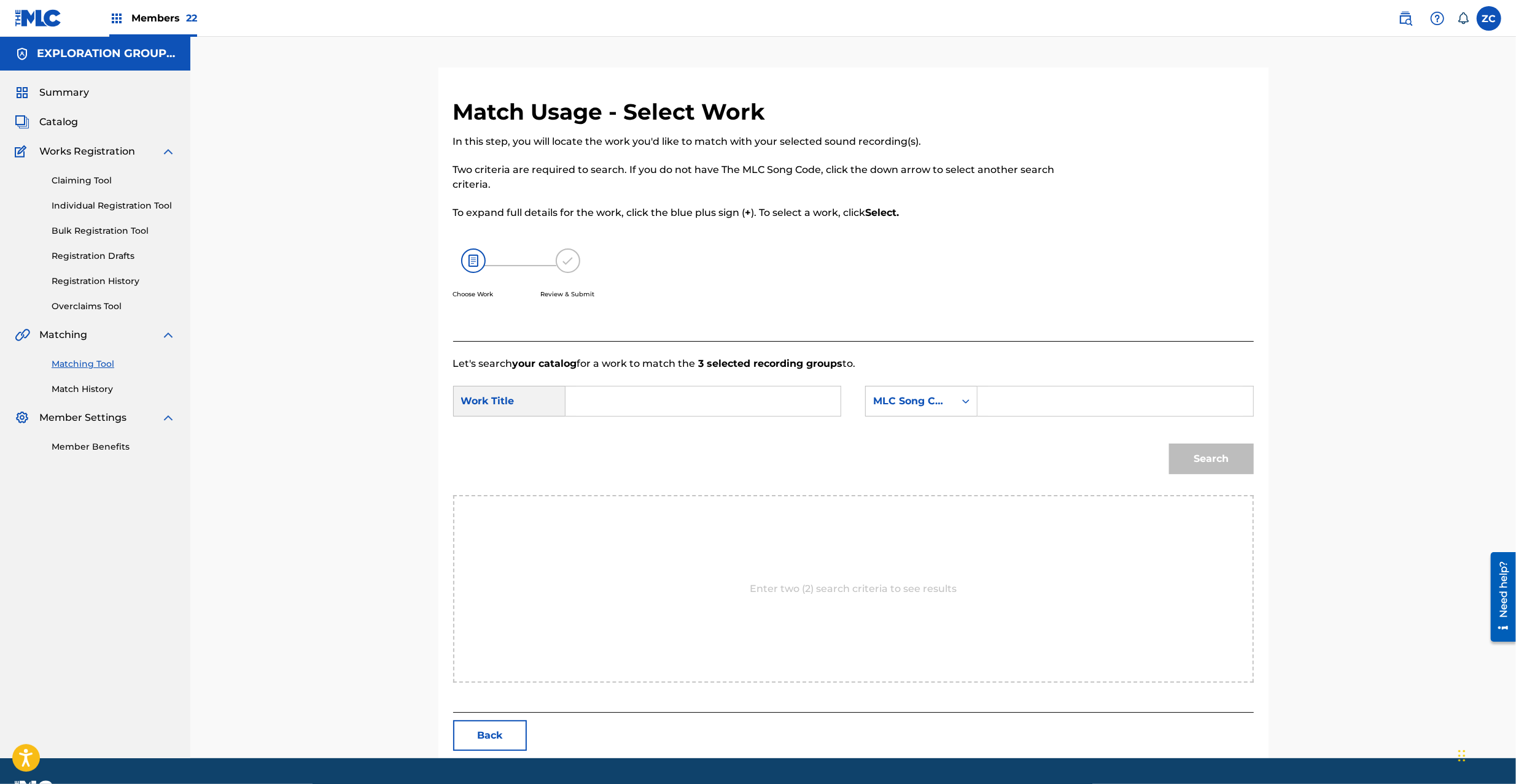
click at [693, 400] on input "Search Form" at bounding box center [702, 401] width 254 height 30
click at [766, 400] on input "Aada Kooda Ohanabatake Yarou AW55D8" at bounding box center [702, 401] width 254 height 30
type input "[PERSON_NAME]"
click at [1043, 403] on input "Search Form" at bounding box center [1115, 401] width 254 height 30
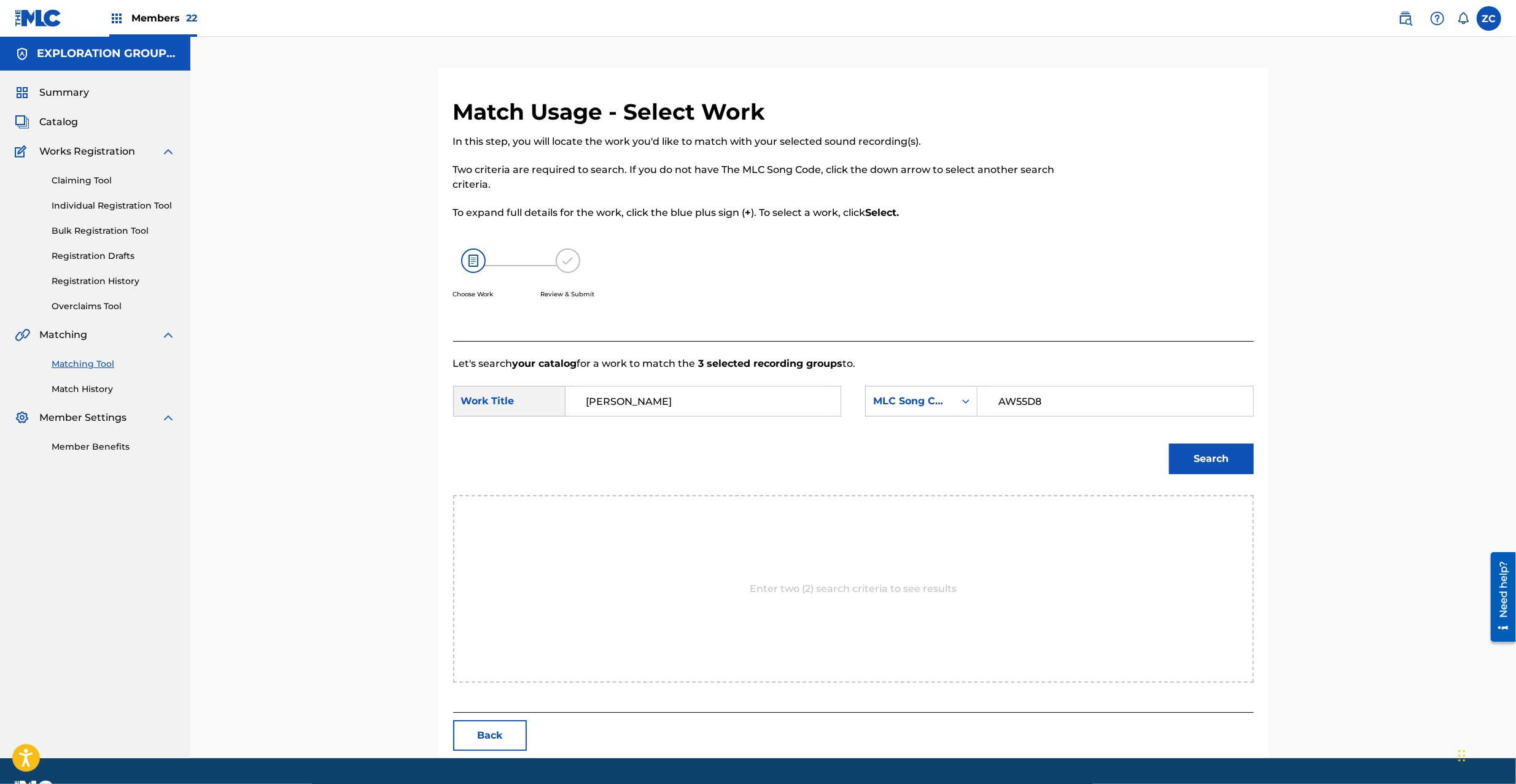
type input "AW55D8"
click at [1243, 460] on button "Search" at bounding box center [1211, 459] width 85 height 31
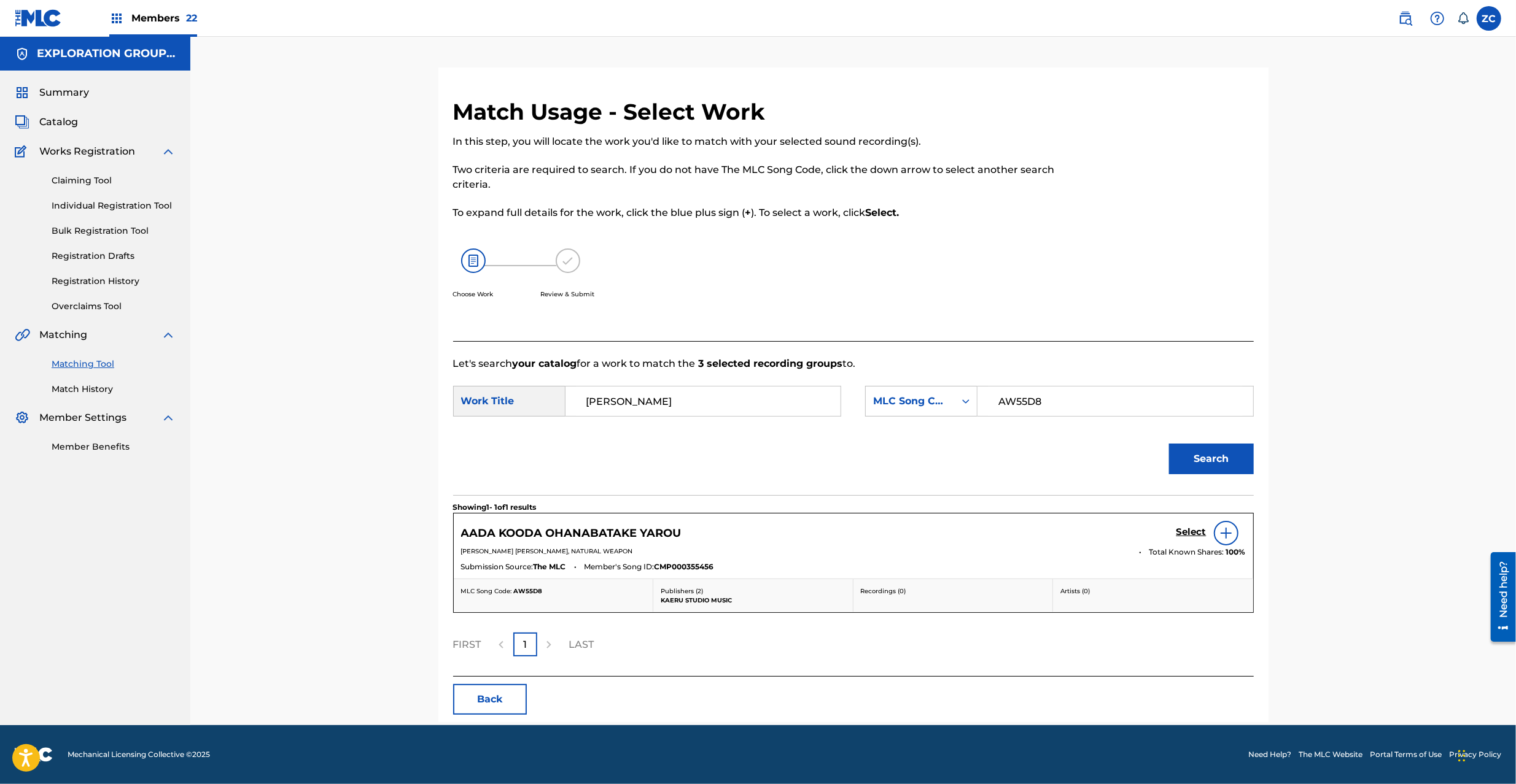
click at [1176, 529] on h5 "Select" at bounding box center [1191, 532] width 30 height 12
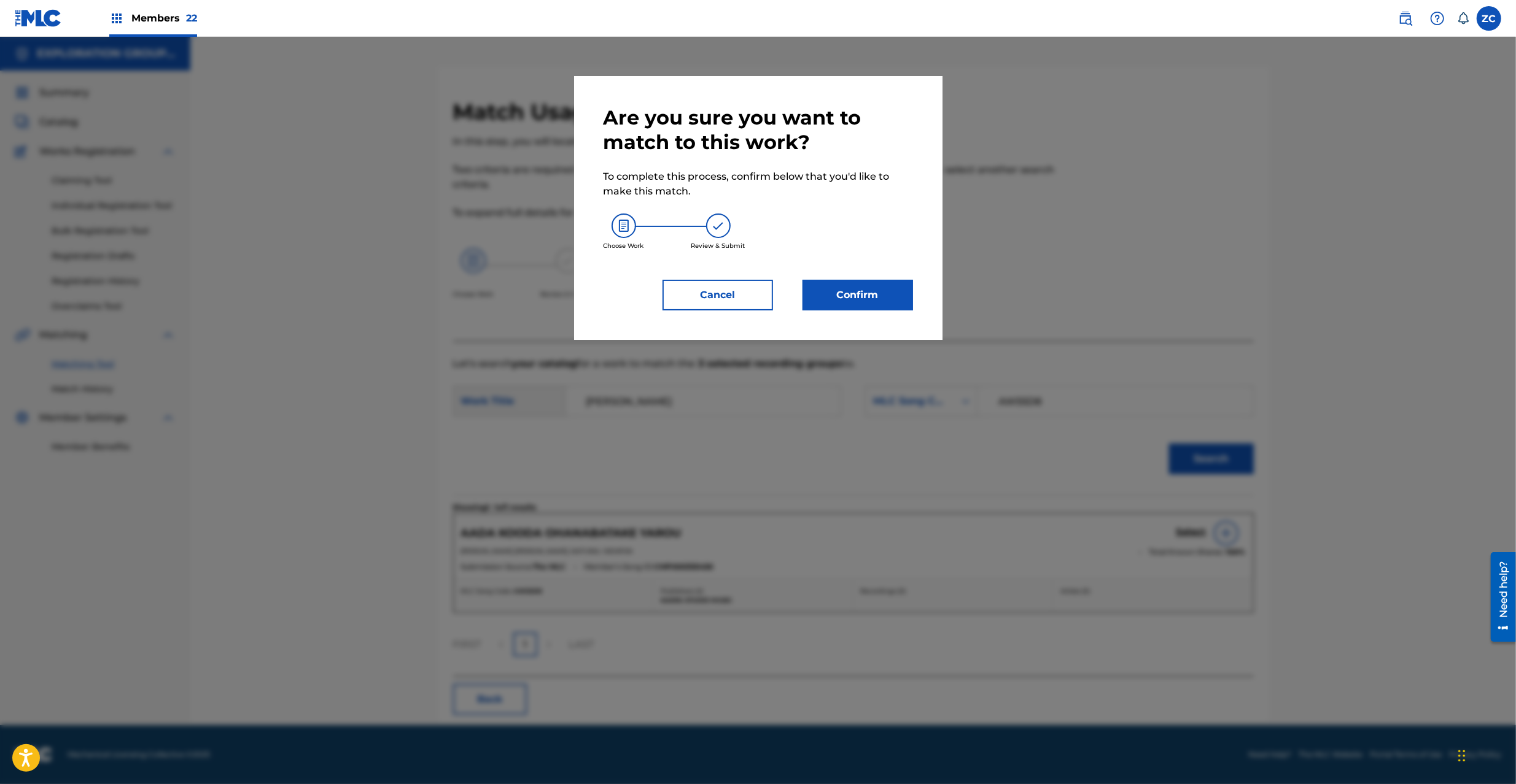
click at [880, 307] on button "Confirm" at bounding box center [857, 295] width 110 height 31
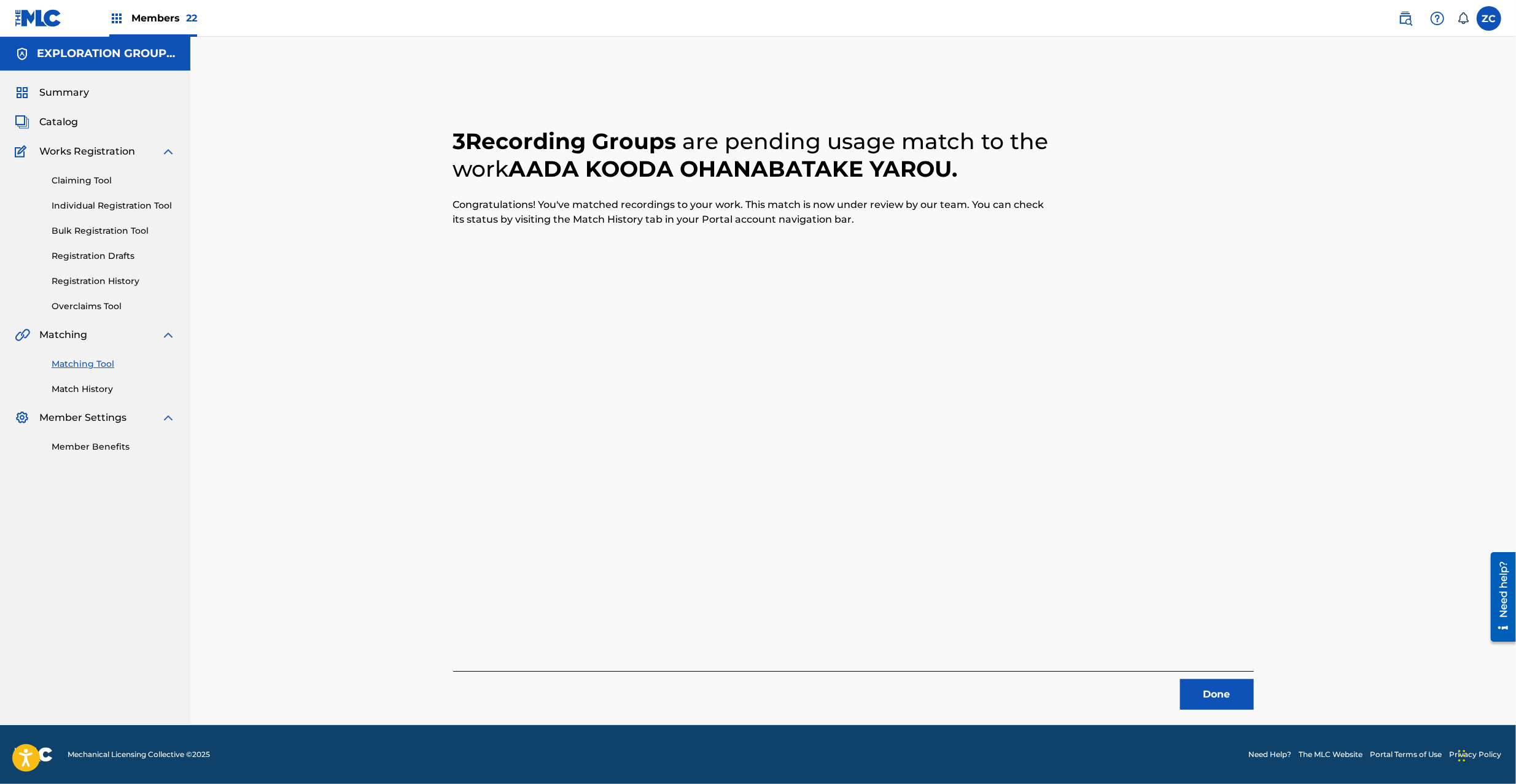
click at [1201, 695] on button "Done" at bounding box center [1216, 695] width 74 height 31
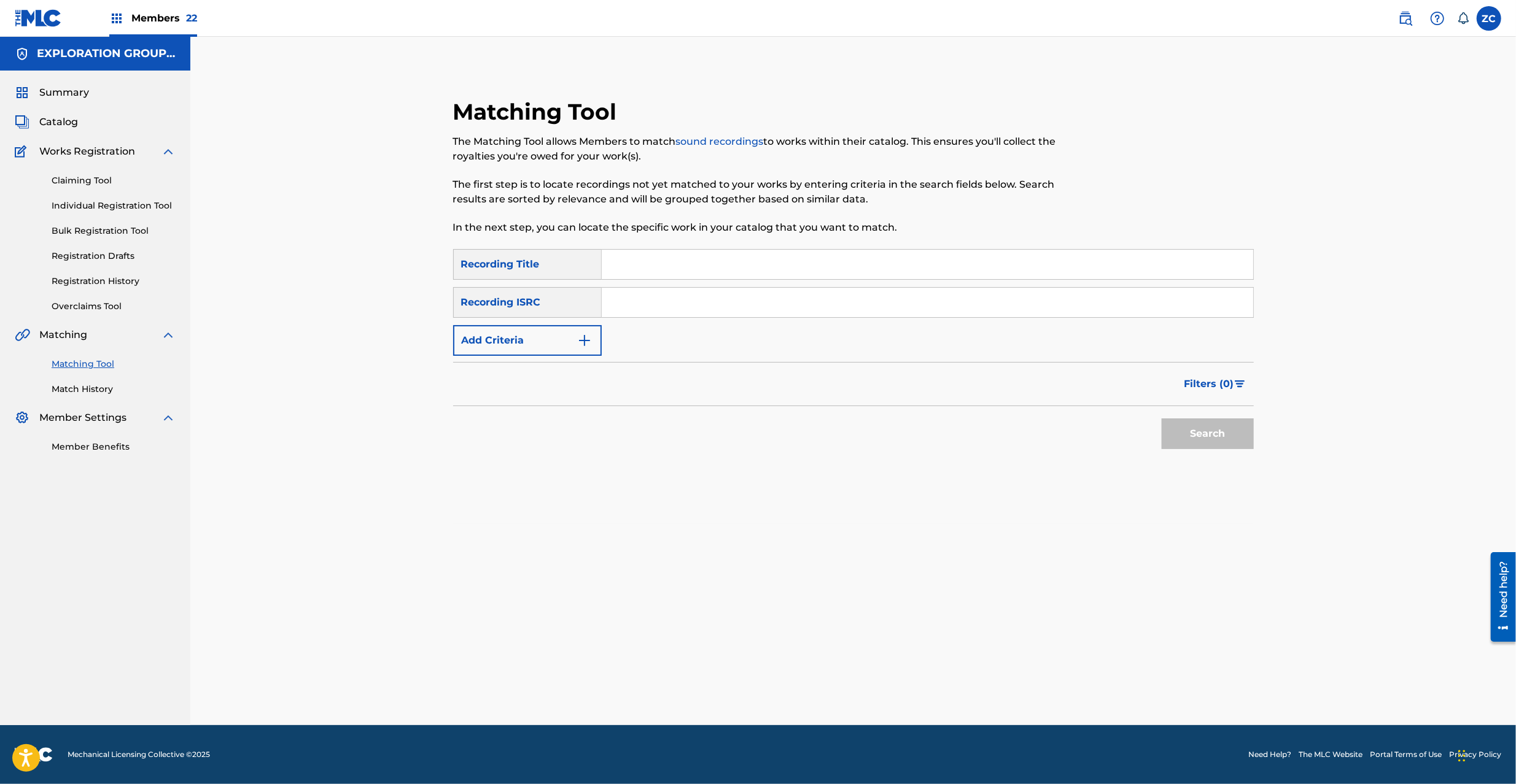
drag, startPoint x: 944, startPoint y: 305, endPoint x: 955, endPoint y: 316, distance: 15.6
click at [944, 305] on input "Search Form" at bounding box center [927, 302] width 651 height 30
type input "TCJPI1840765"
drag, startPoint x: 1228, startPoint y: 445, endPoint x: 1203, endPoint y: 426, distance: 31.4
click at [1228, 445] on button "Search" at bounding box center [1207, 434] width 92 height 31
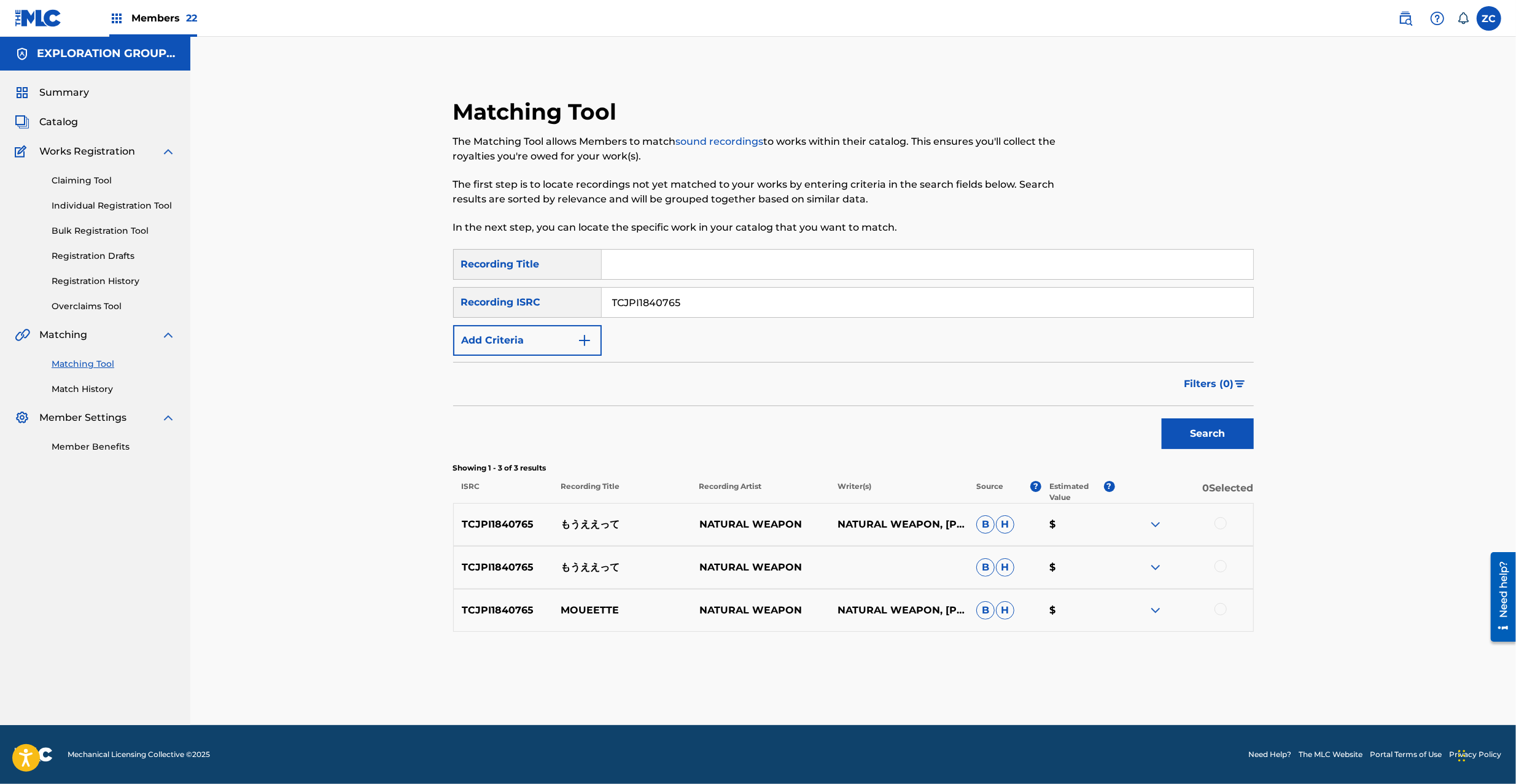
drag, startPoint x: 1223, startPoint y: 524, endPoint x: 1229, endPoint y: 562, distance: 38.5
click at [1223, 529] on div at bounding box center [1220, 524] width 12 height 12
click at [1214, 566] on div at bounding box center [1220, 566] width 12 height 12
click at [1219, 610] on div at bounding box center [1220, 609] width 12 height 12
click at [844, 679] on button "Match 3 Groups" at bounding box center [863, 684] width 136 height 31
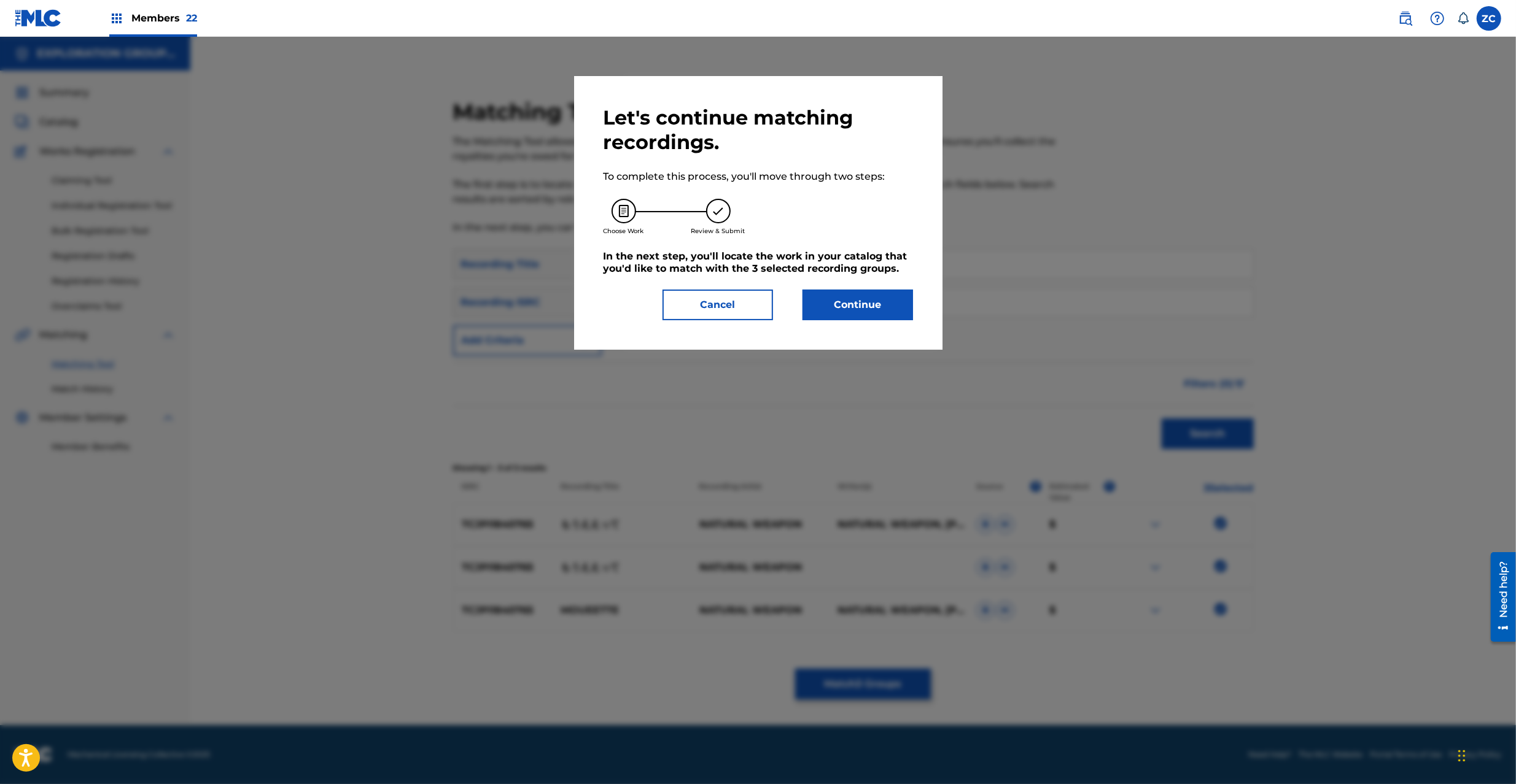
click at [850, 305] on button "Continue" at bounding box center [857, 305] width 110 height 31
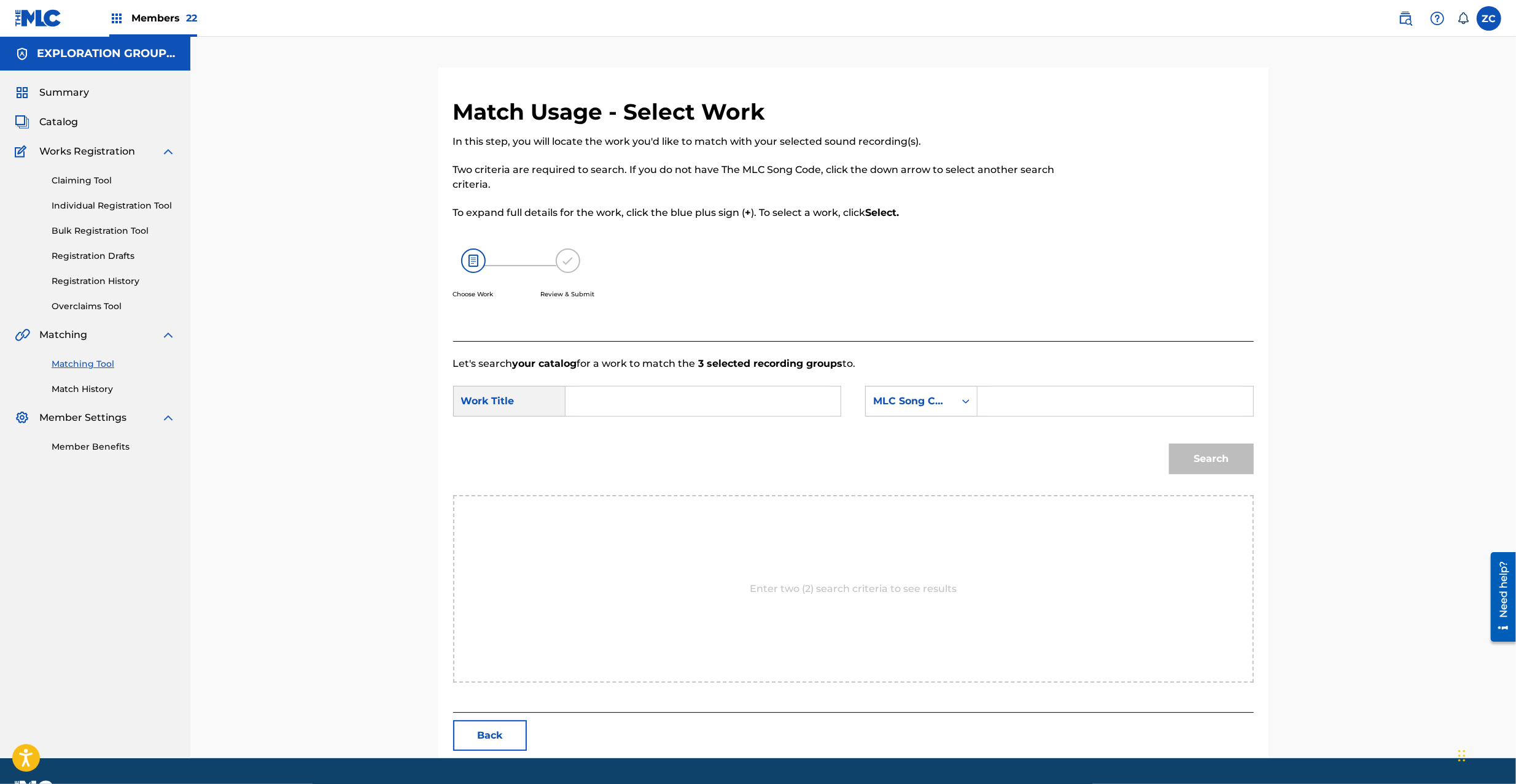
click at [707, 398] on input "Search Form" at bounding box center [702, 401] width 254 height 30
click at [679, 398] on input "Mou Eette MV62YG" at bounding box center [702, 401] width 254 height 30
type input "Mou Eette"
drag, startPoint x: 1127, startPoint y: 407, endPoint x: 1133, endPoint y: 416, distance: 10.8
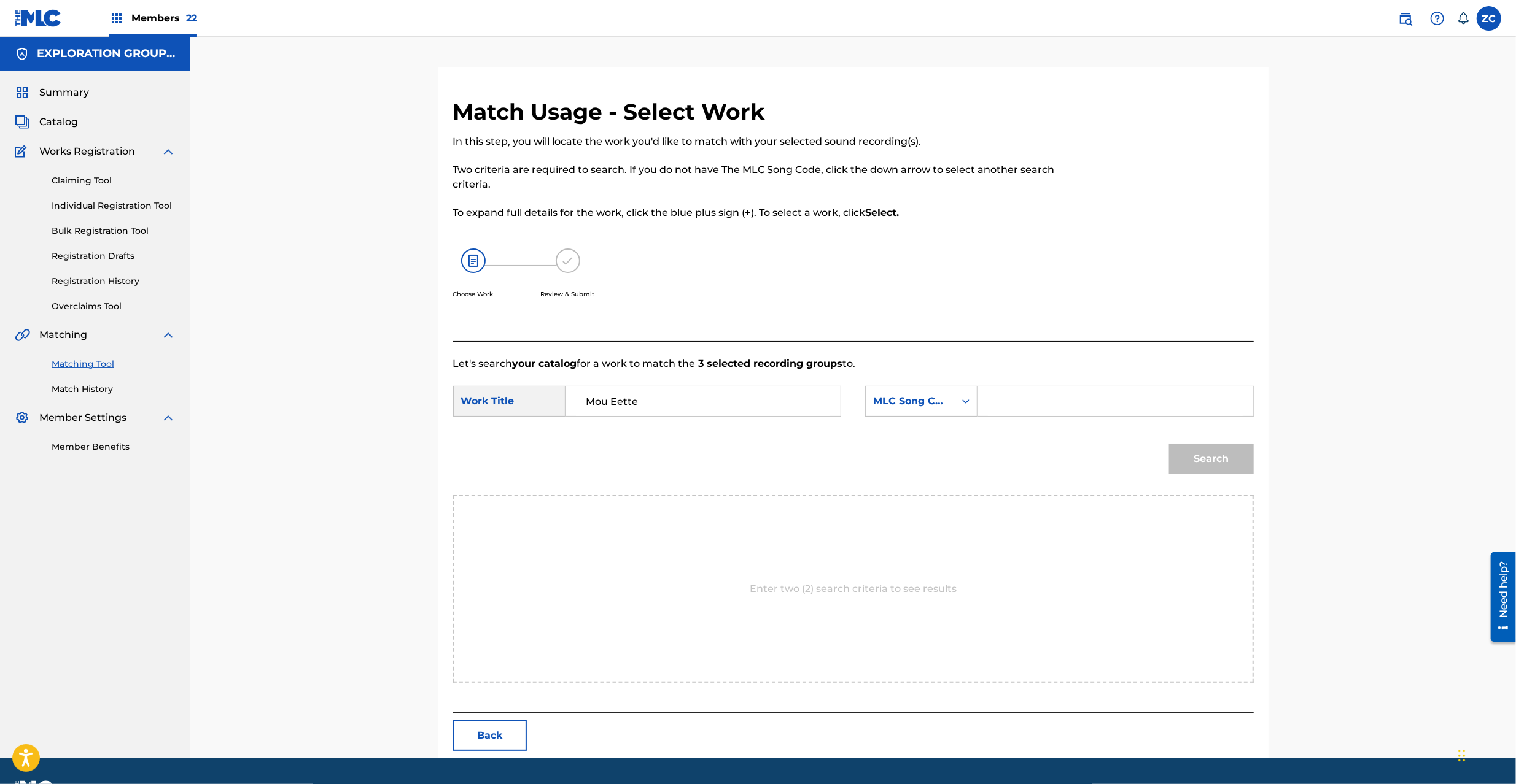
click at [1127, 407] on input "Search Form" at bounding box center [1115, 401] width 254 height 30
type input "MV62YG"
click at [1216, 462] on button "Search" at bounding box center [1211, 459] width 85 height 31
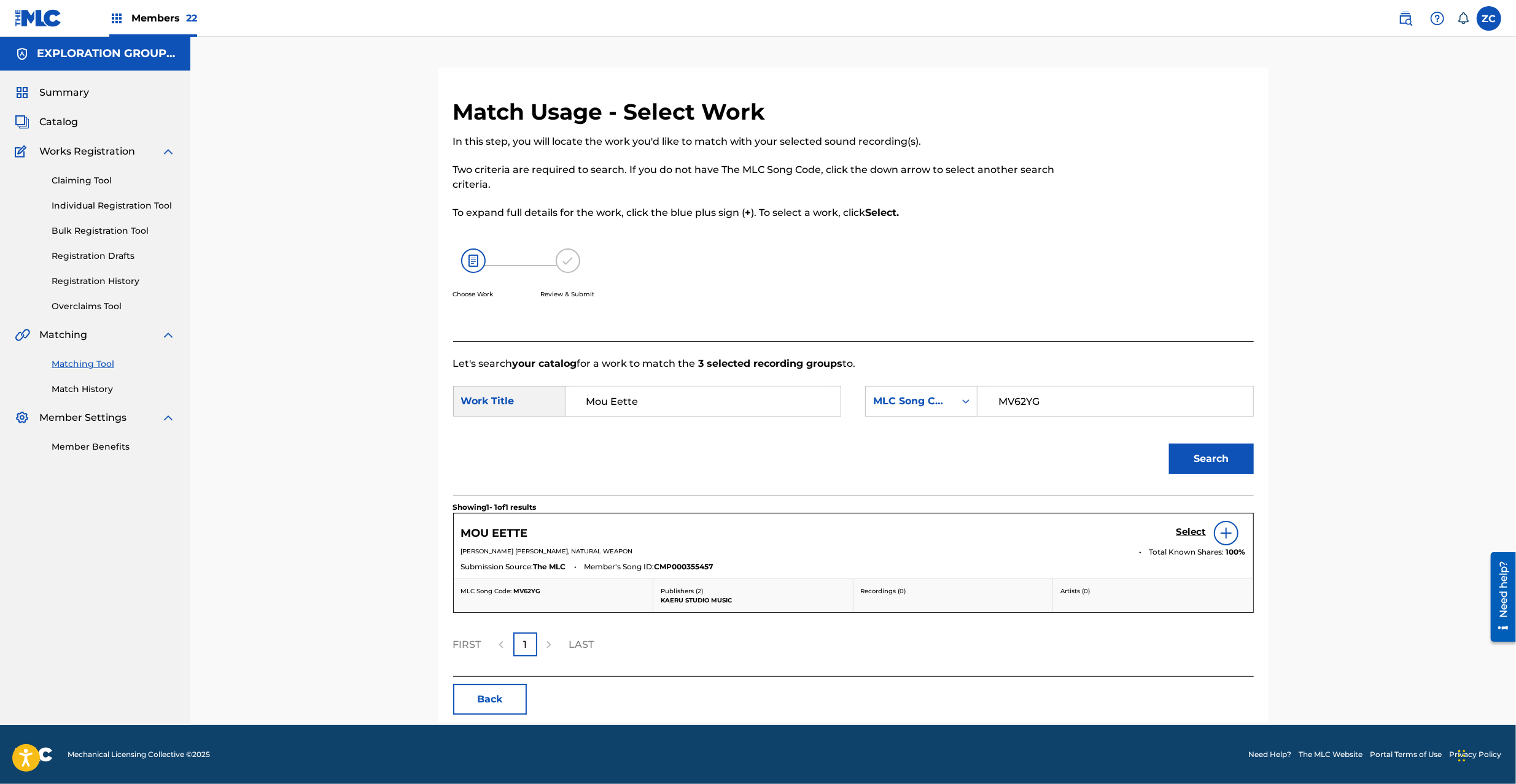
click at [1174, 534] on div "MOU EETTE Select" at bounding box center [853, 533] width 784 height 25
click at [1193, 533] on h5 "Select" at bounding box center [1191, 532] width 30 height 12
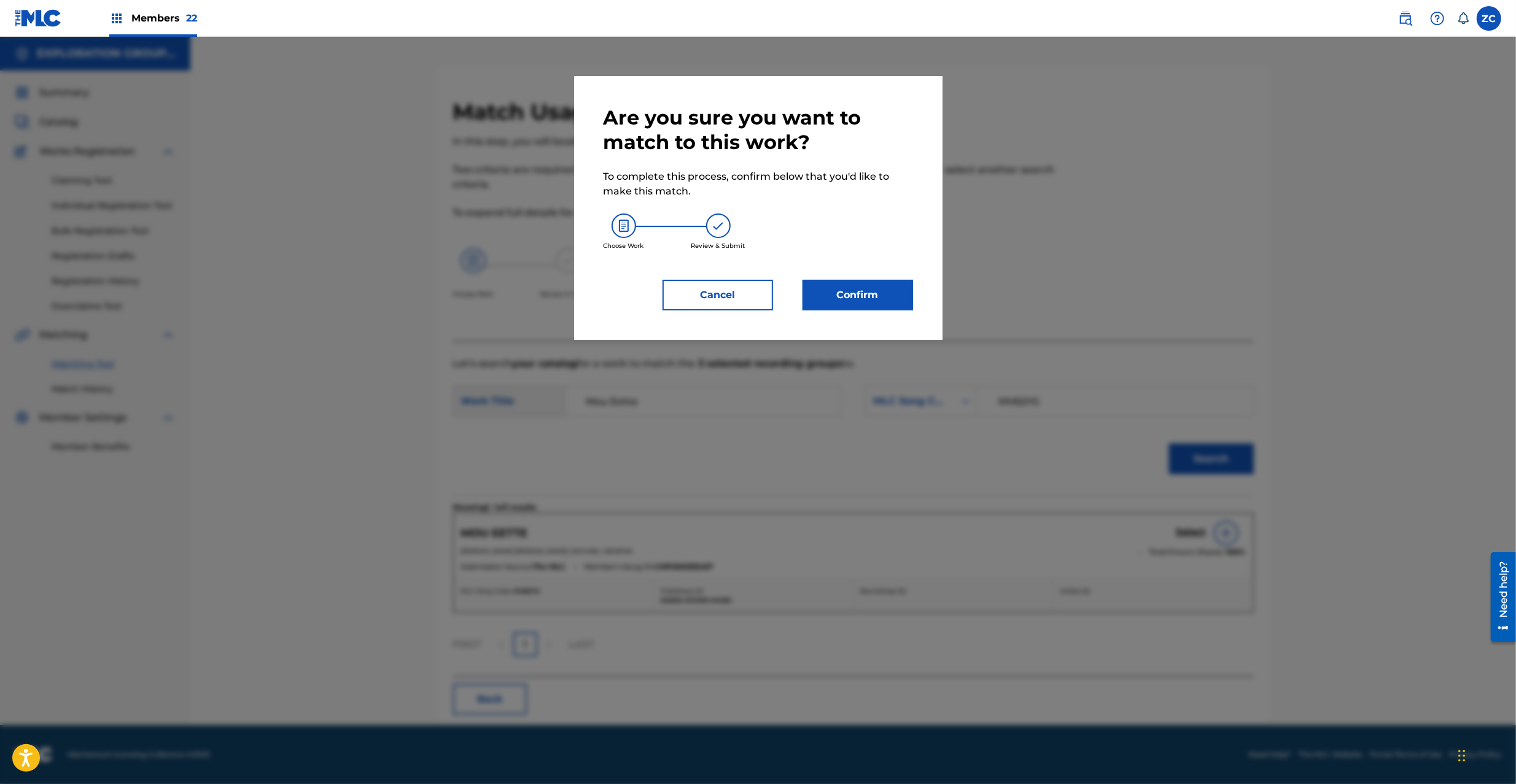
click at [888, 294] on button "Confirm" at bounding box center [857, 295] width 110 height 31
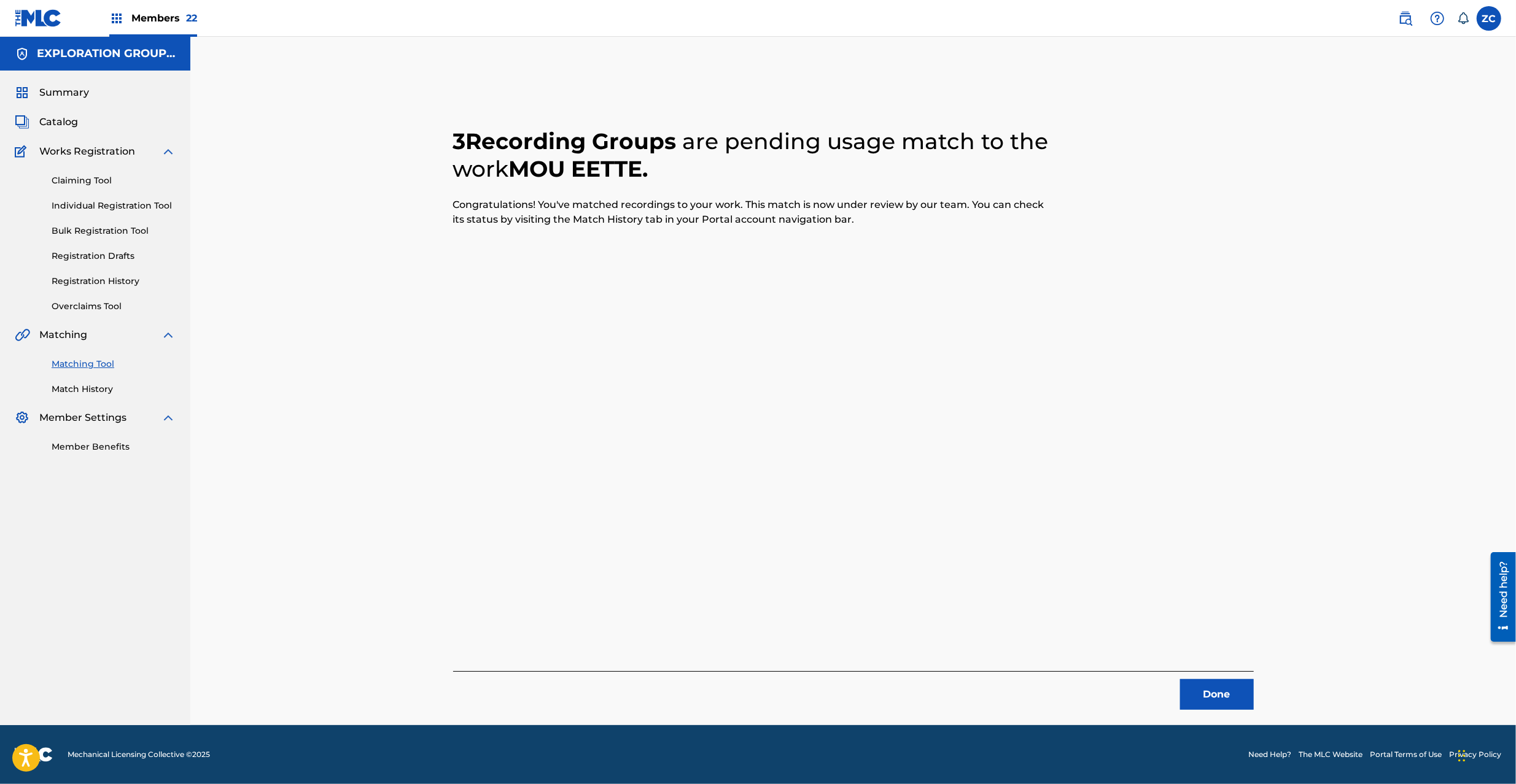
drag, startPoint x: 1212, startPoint y: 681, endPoint x: 1069, endPoint y: 552, distance: 192.6
click at [1210, 680] on button "Done" at bounding box center [1216, 695] width 74 height 31
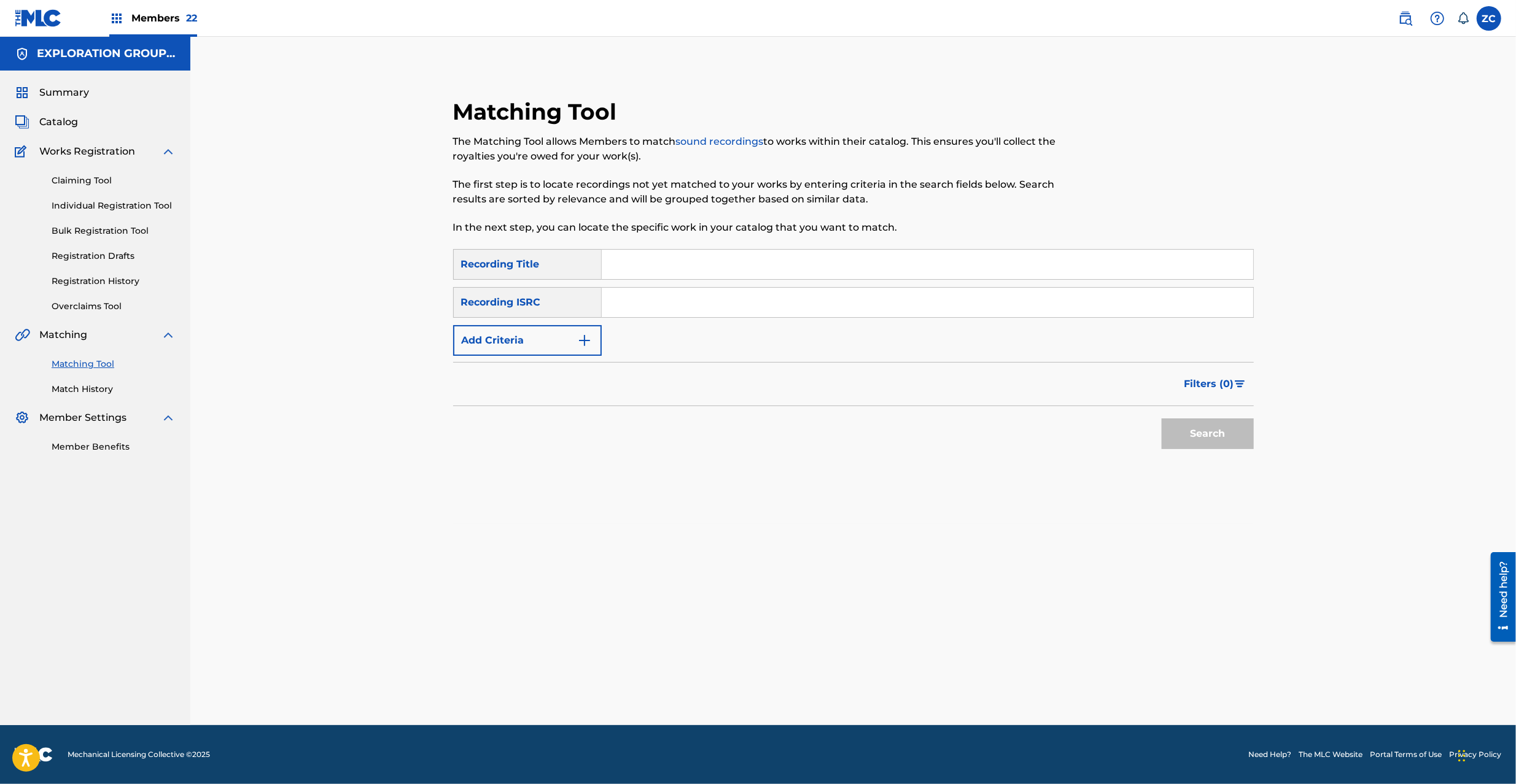
click at [776, 289] on input "Search Form" at bounding box center [927, 302] width 651 height 30
click at [1186, 429] on button "Search" at bounding box center [1207, 434] width 92 height 31
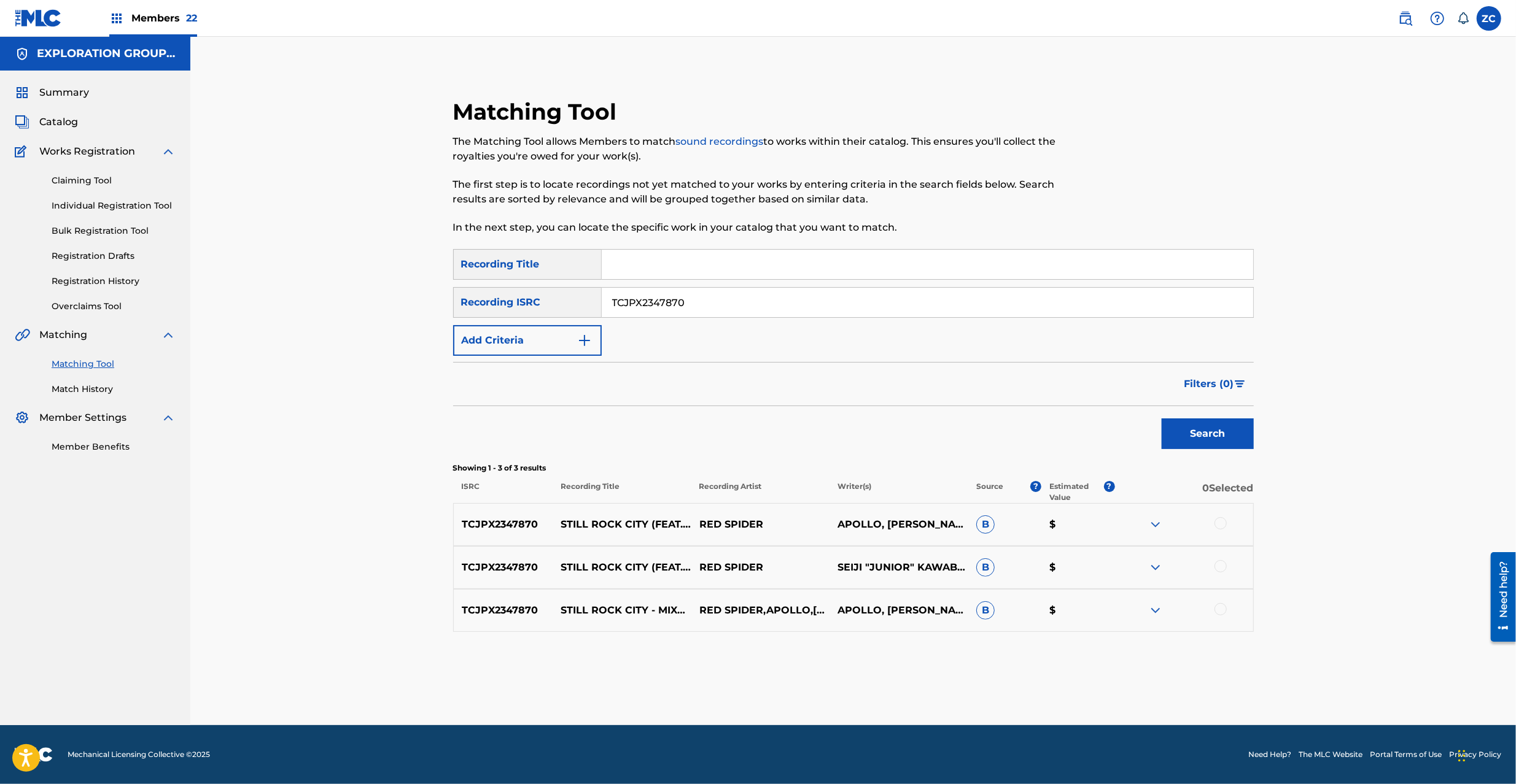
click at [1221, 526] on div at bounding box center [1220, 524] width 12 height 12
click at [1221, 561] on div at bounding box center [1220, 566] width 12 height 12
click at [1216, 613] on div at bounding box center [1220, 609] width 12 height 12
drag, startPoint x: 861, startPoint y: 300, endPoint x: 869, endPoint y: 314, distance: 16.1
click at [860, 303] on input "TCJPX2347870" at bounding box center [927, 302] width 651 height 30
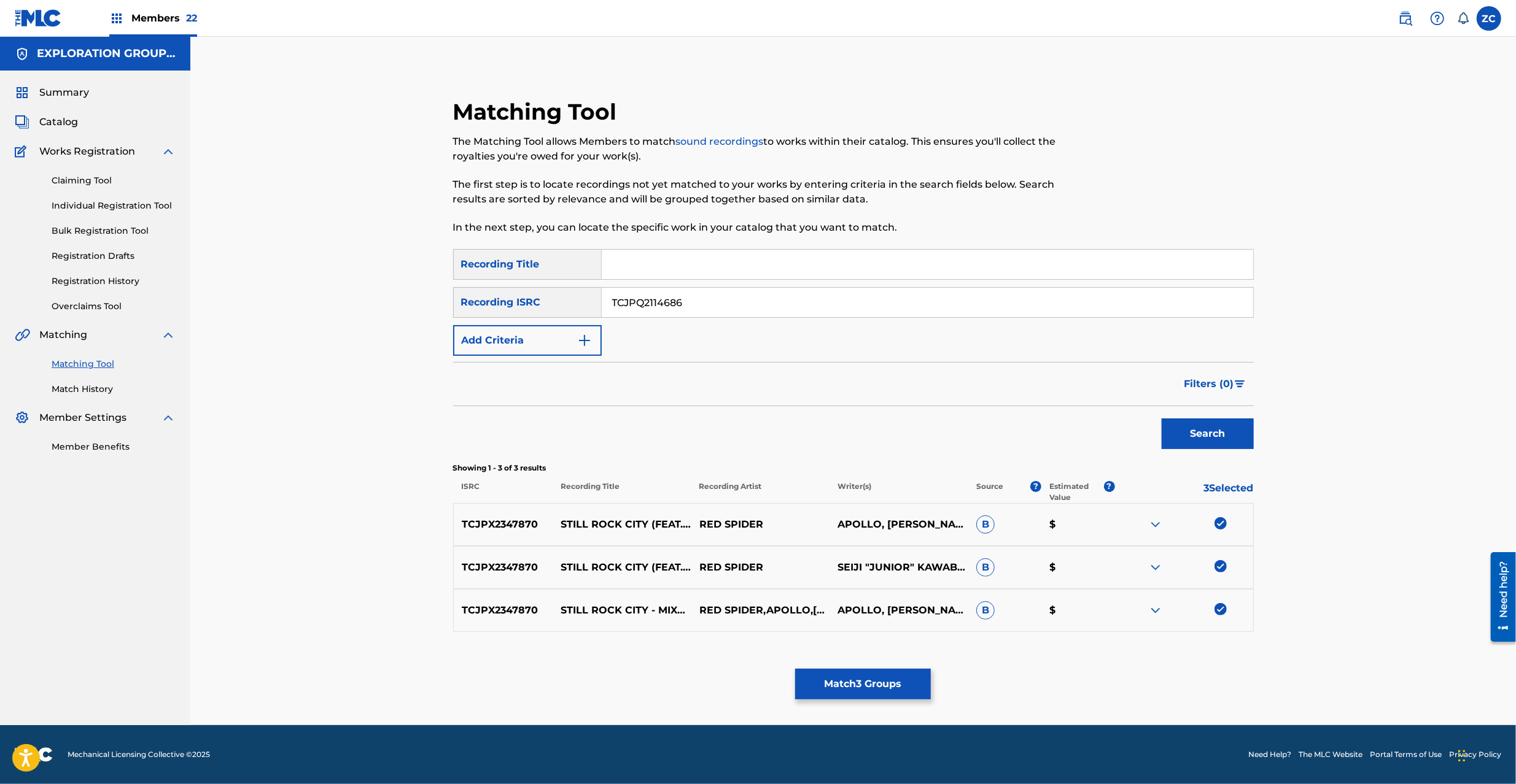
click at [1190, 438] on button "Search" at bounding box center [1207, 434] width 92 height 31
click at [1219, 528] on div at bounding box center [1220, 524] width 12 height 12
click at [1221, 569] on div at bounding box center [1220, 566] width 12 height 12
click at [1221, 611] on div at bounding box center [1220, 609] width 12 height 12
click at [771, 294] on input "TCJPQ2114686" at bounding box center [927, 302] width 651 height 30
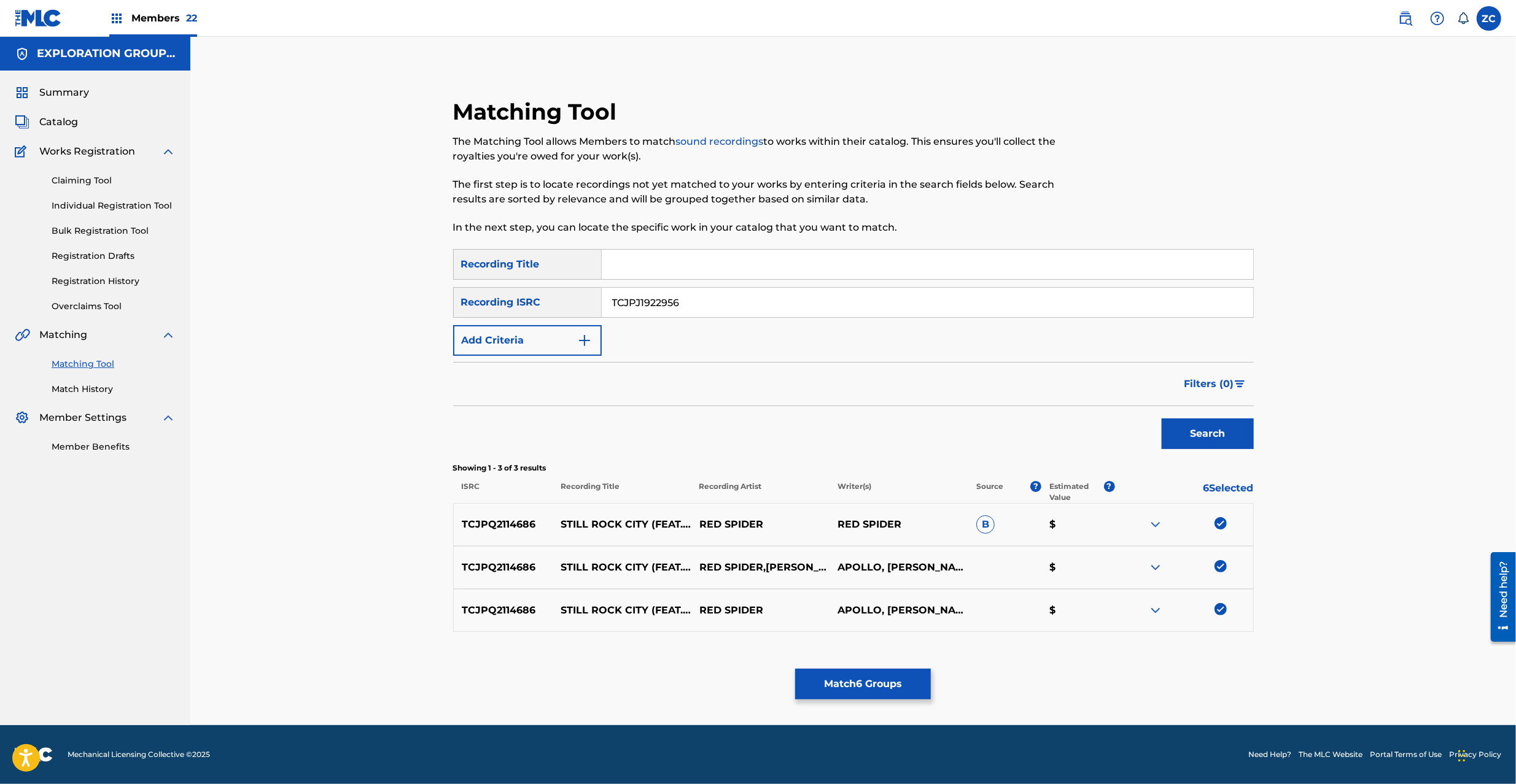
type input "TCJPJ1922956"
click at [1203, 429] on button "Search" at bounding box center [1207, 434] width 92 height 31
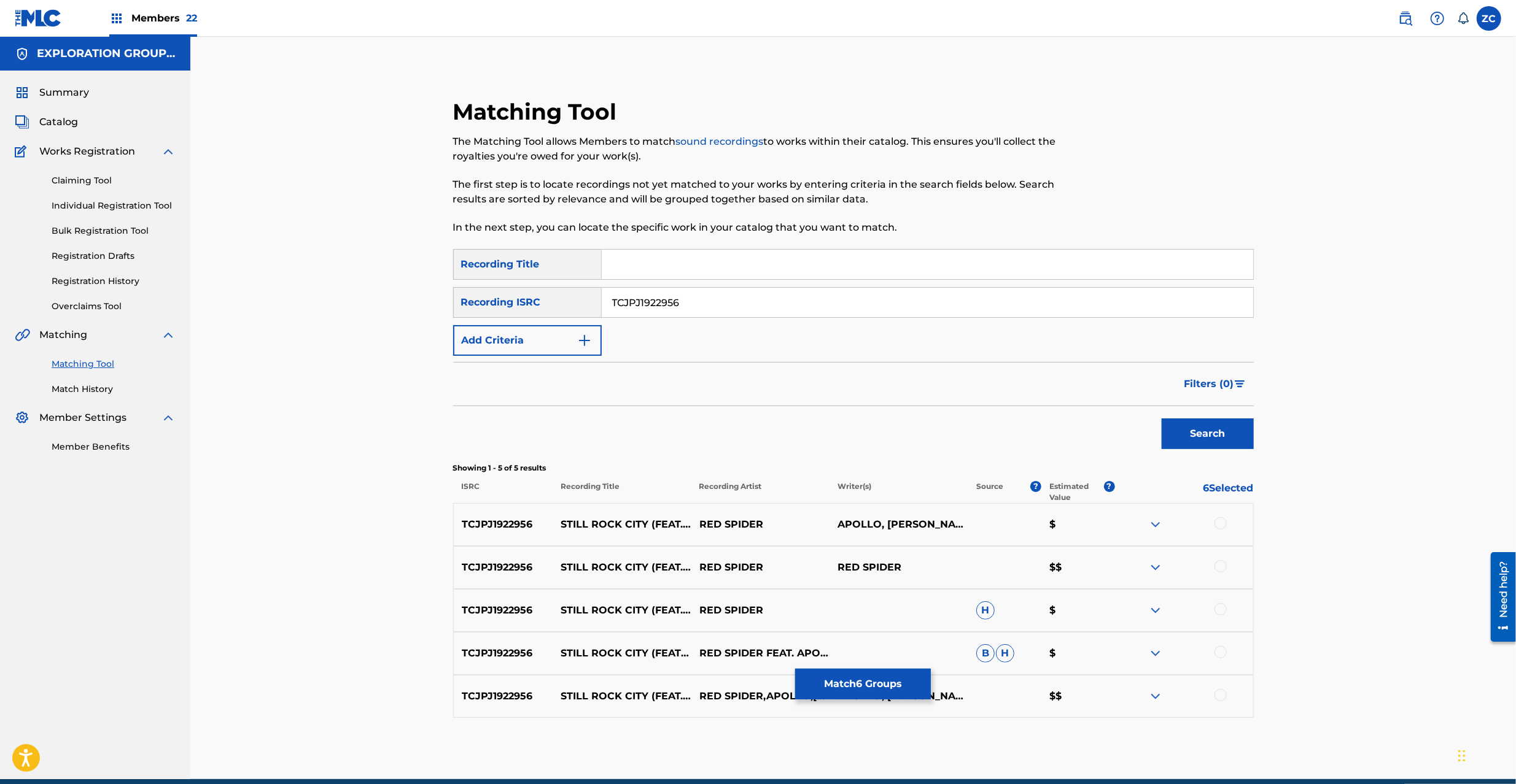
click at [1221, 526] on div at bounding box center [1220, 524] width 12 height 12
click at [1218, 569] on div at bounding box center [1220, 566] width 12 height 12
click at [1223, 607] on div at bounding box center [1220, 609] width 12 height 12
click at [1219, 654] on div at bounding box center [1220, 652] width 12 height 12
click at [1221, 691] on div at bounding box center [1220, 695] width 12 height 12
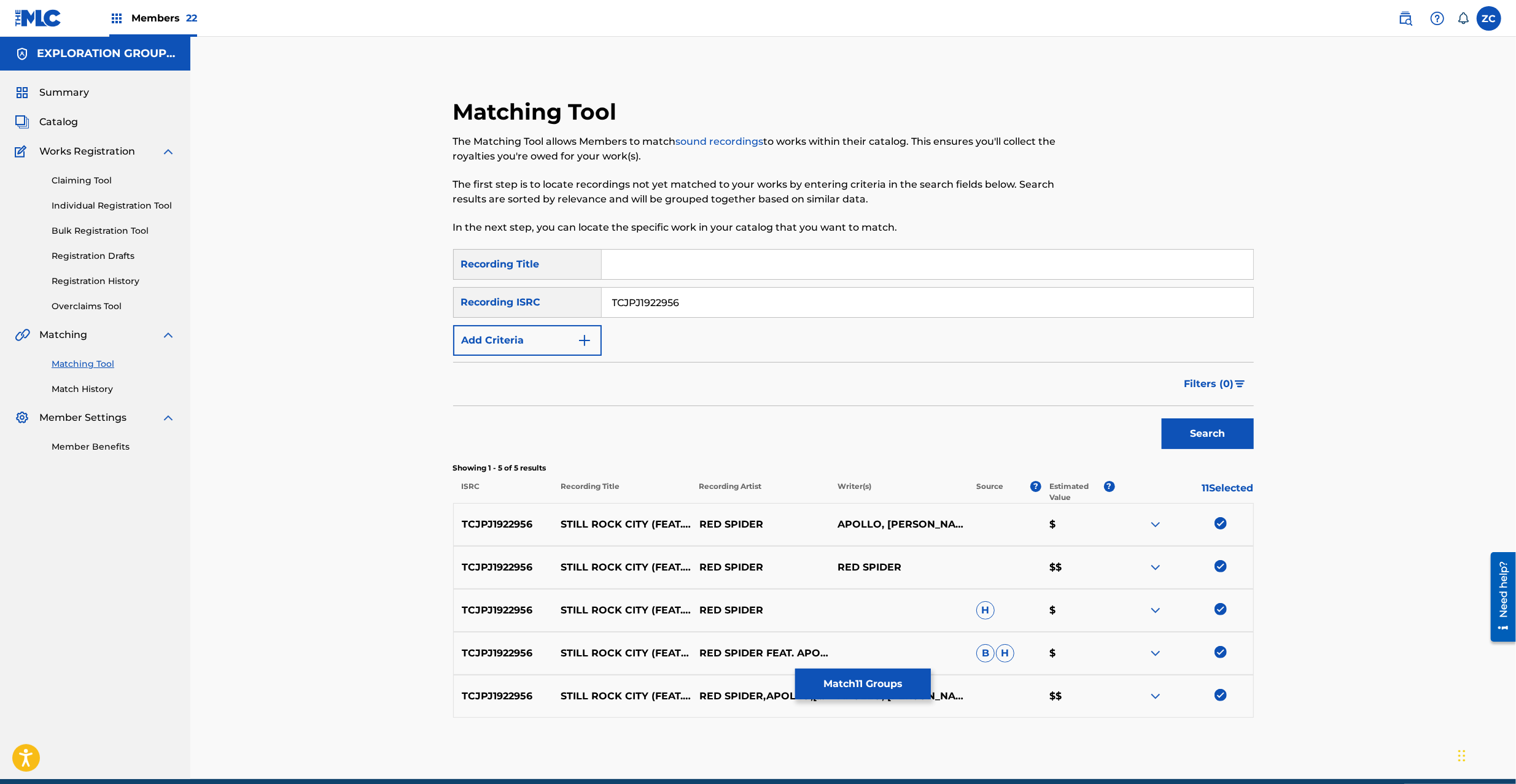
click at [905, 675] on button "Match 11 Groups" at bounding box center [863, 684] width 136 height 31
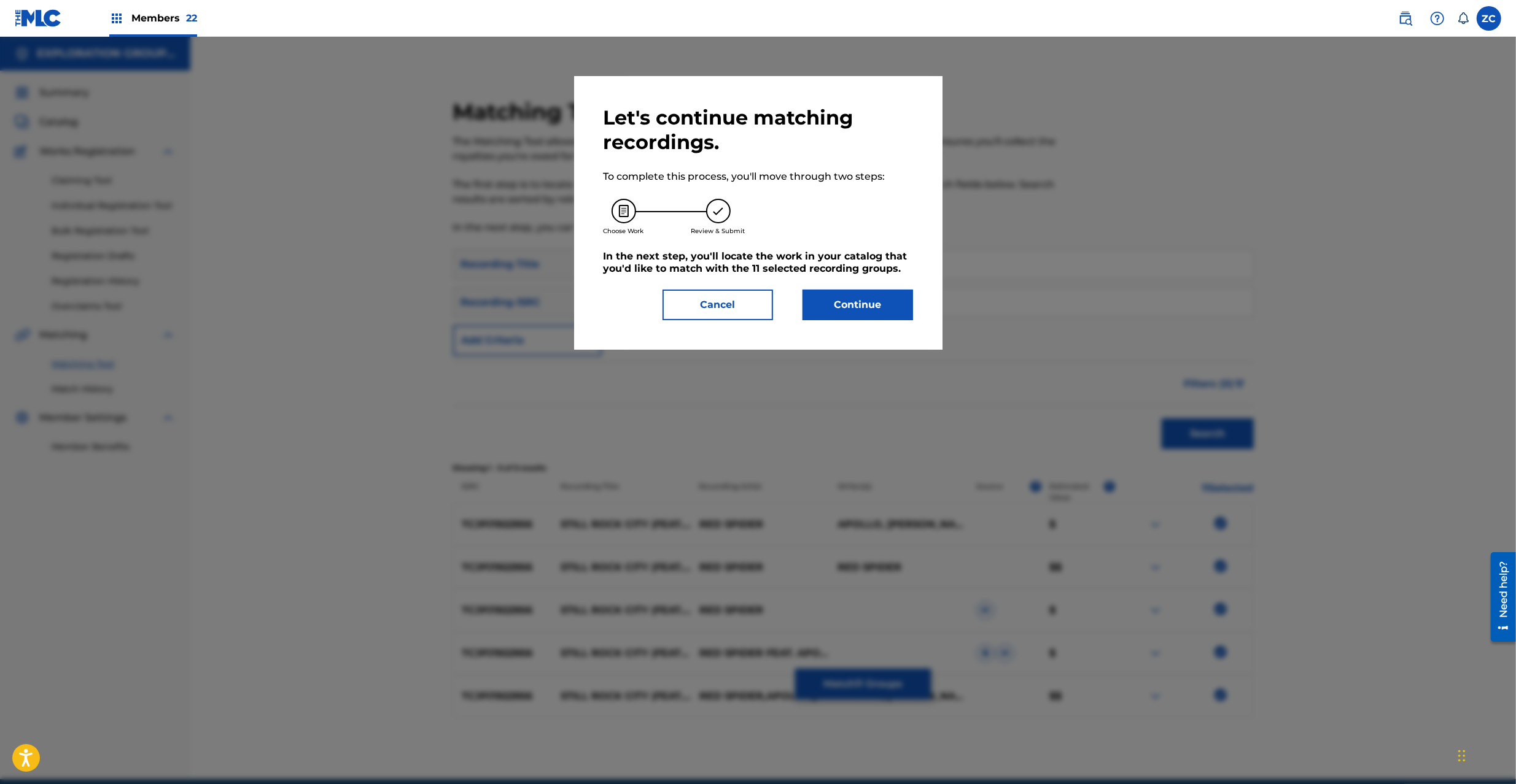
click at [855, 311] on button "Continue" at bounding box center [857, 305] width 110 height 31
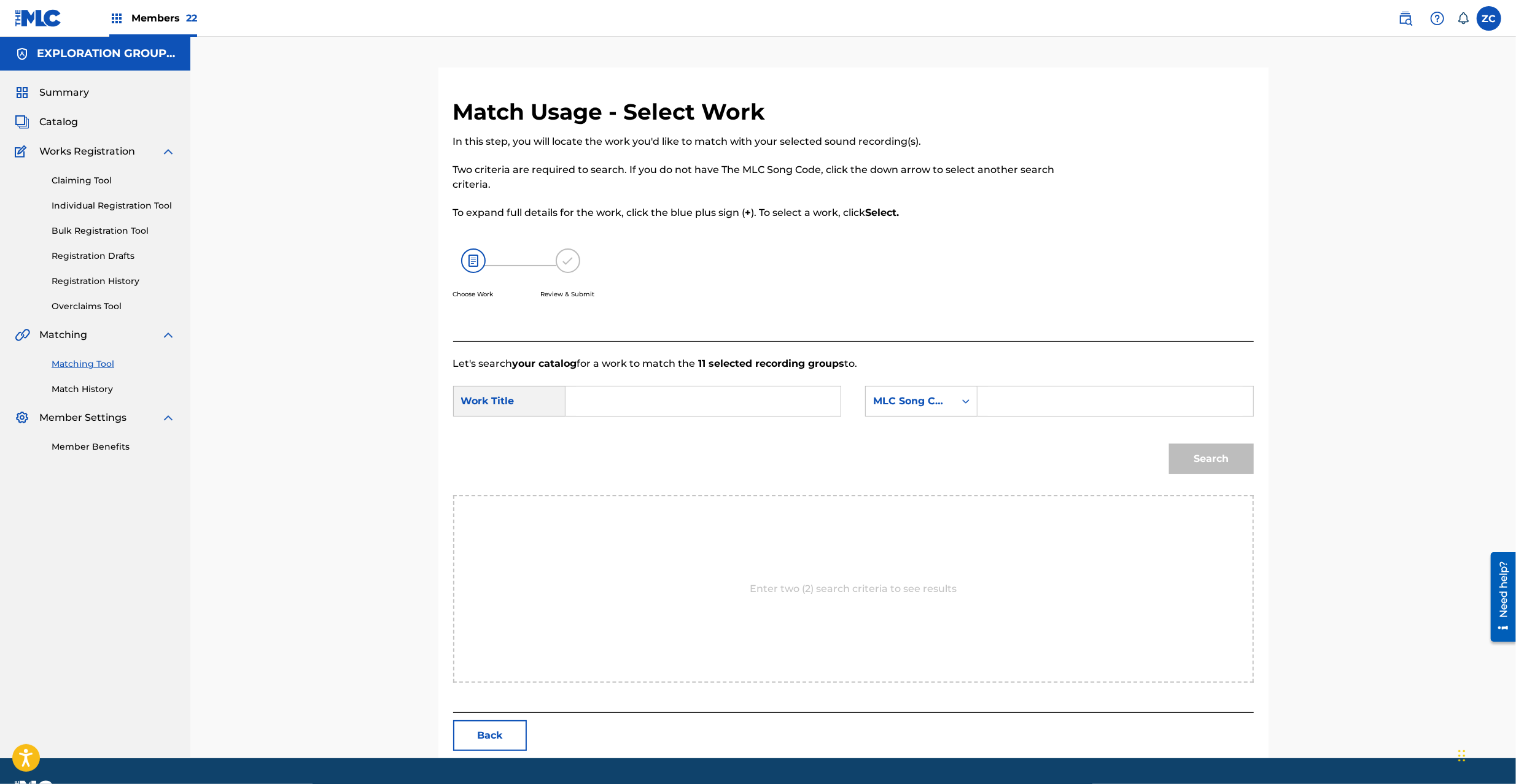
click at [682, 394] on input "Search Form" at bounding box center [702, 401] width 254 height 30
click at [693, 401] on input "Still Rock City S65PBU" at bounding box center [702, 401] width 254 height 30
type input "Still [GEOGRAPHIC_DATA]"
click at [1068, 401] on input "Search Form" at bounding box center [1115, 401] width 254 height 30
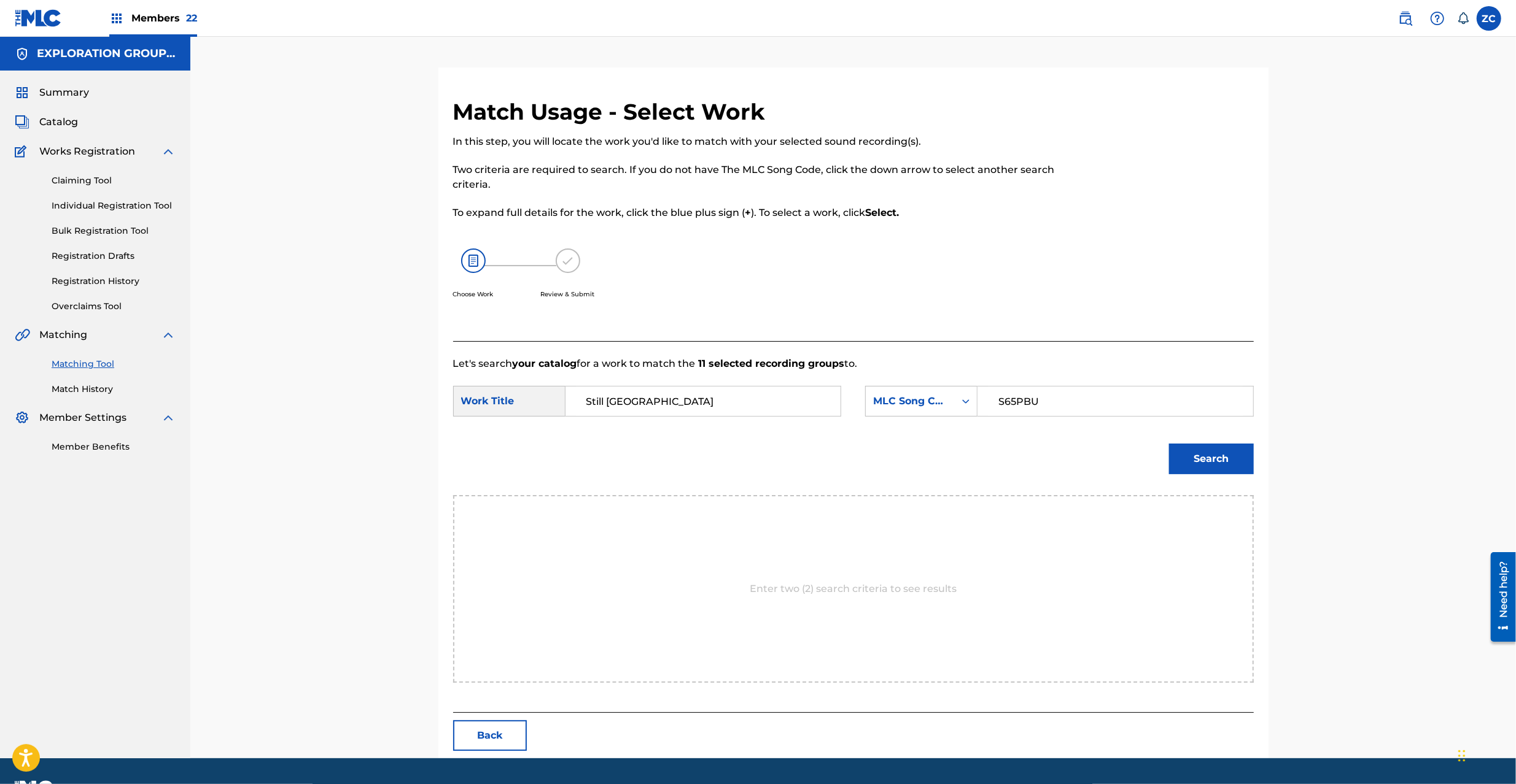
type input "S65PBU"
click at [1207, 454] on button "Search" at bounding box center [1211, 459] width 85 height 31
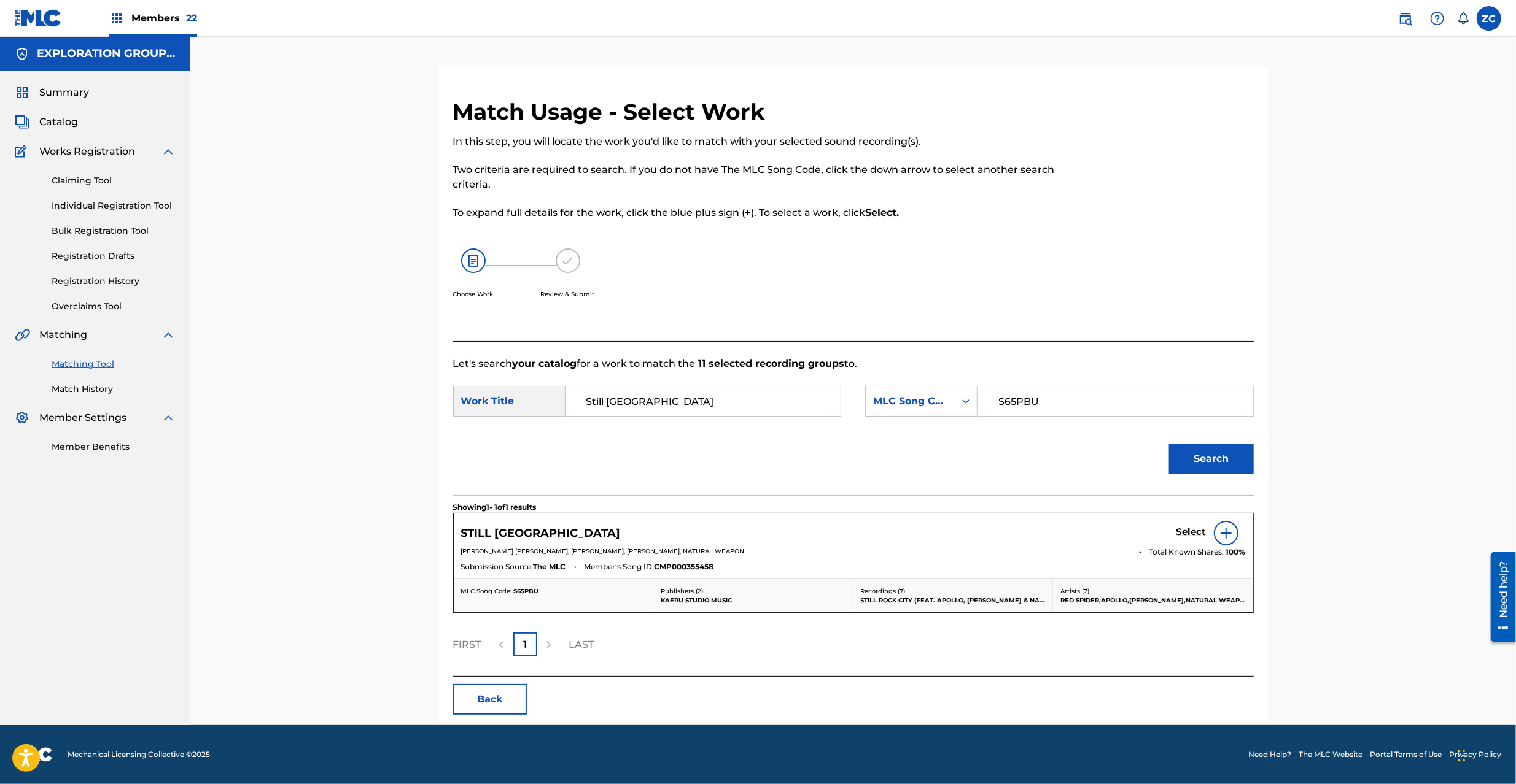
click at [1194, 536] on h5 "Select" at bounding box center [1191, 532] width 30 height 12
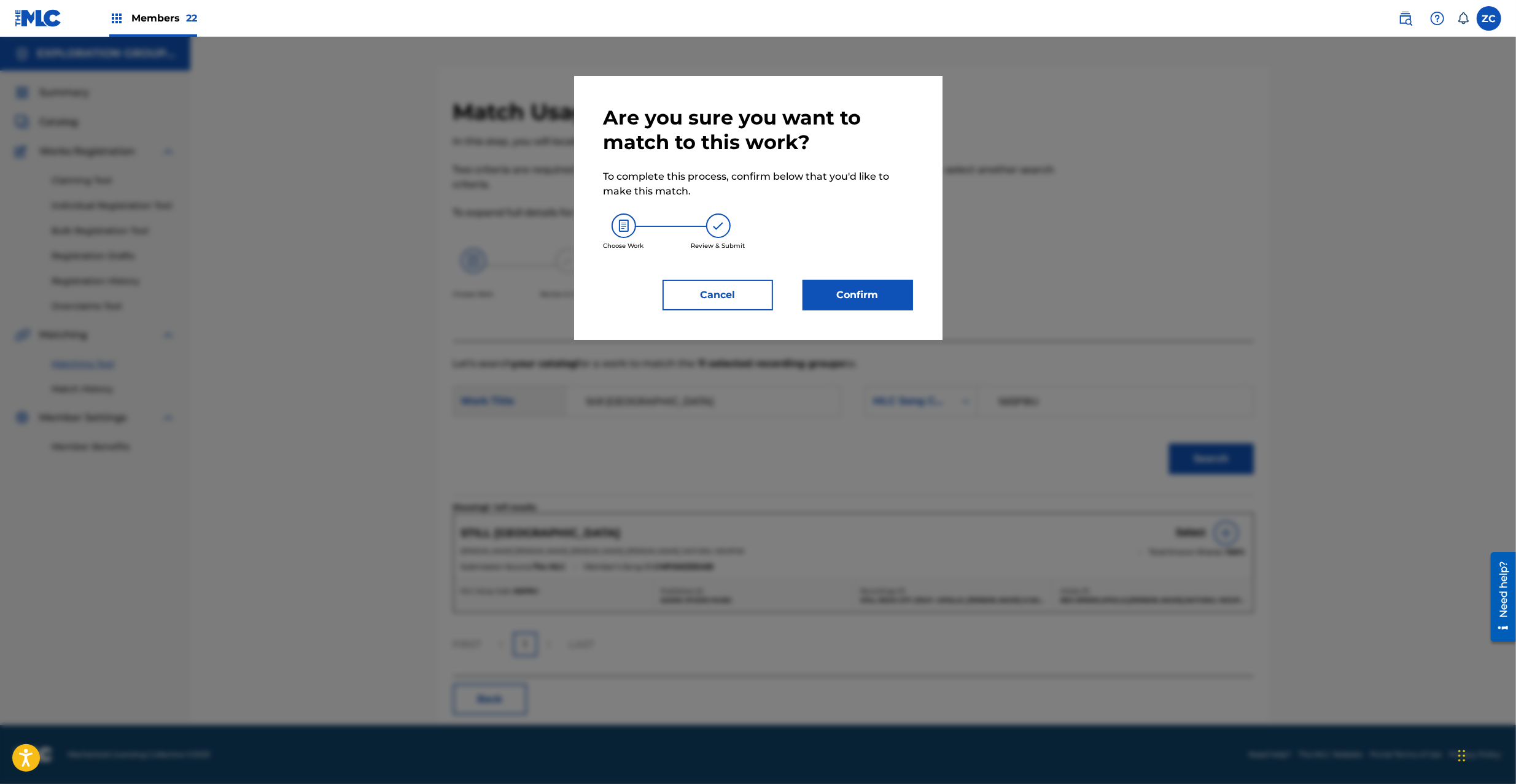
click at [885, 297] on button "Confirm" at bounding box center [857, 295] width 110 height 31
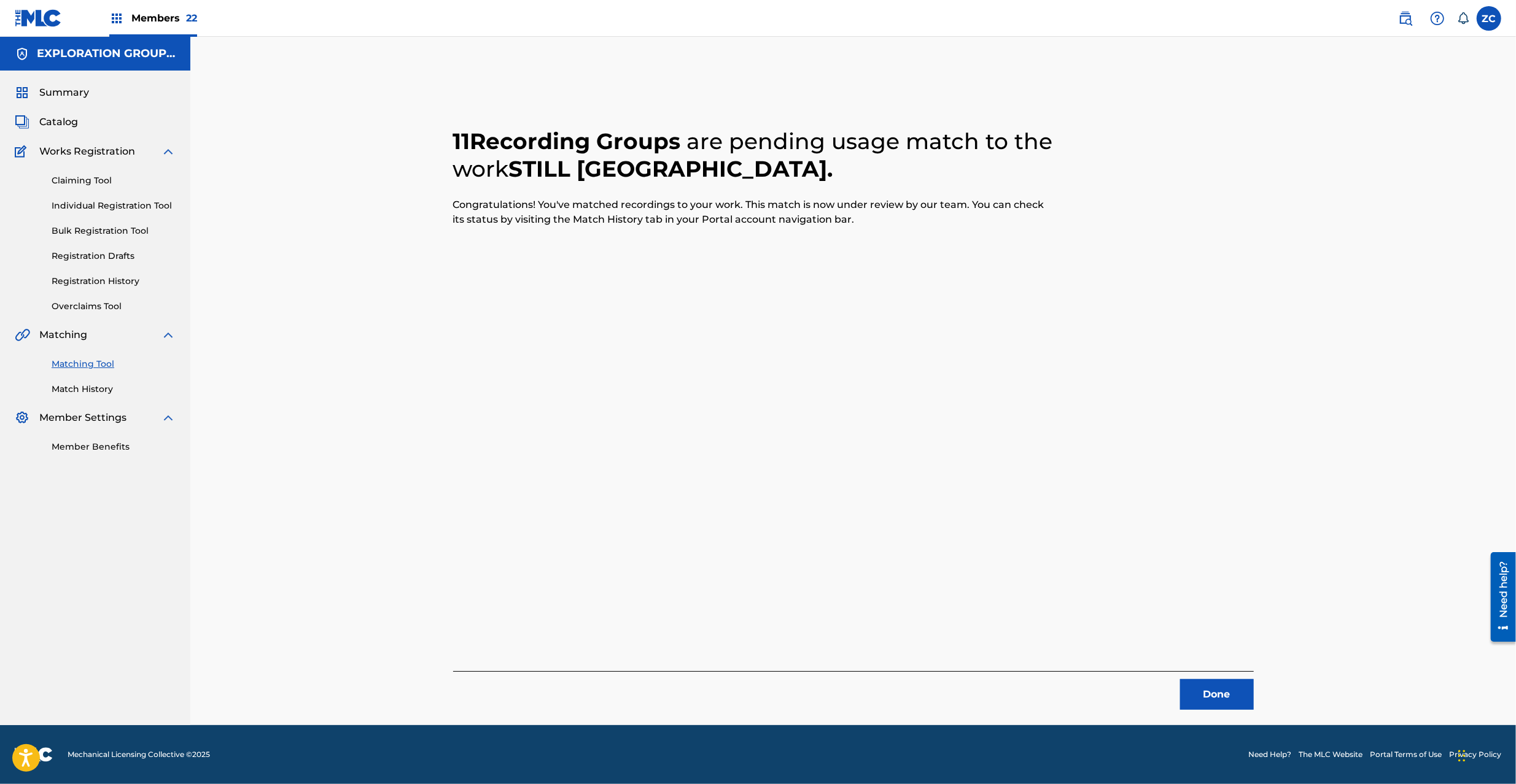
click at [1228, 691] on button "Done" at bounding box center [1216, 695] width 74 height 31
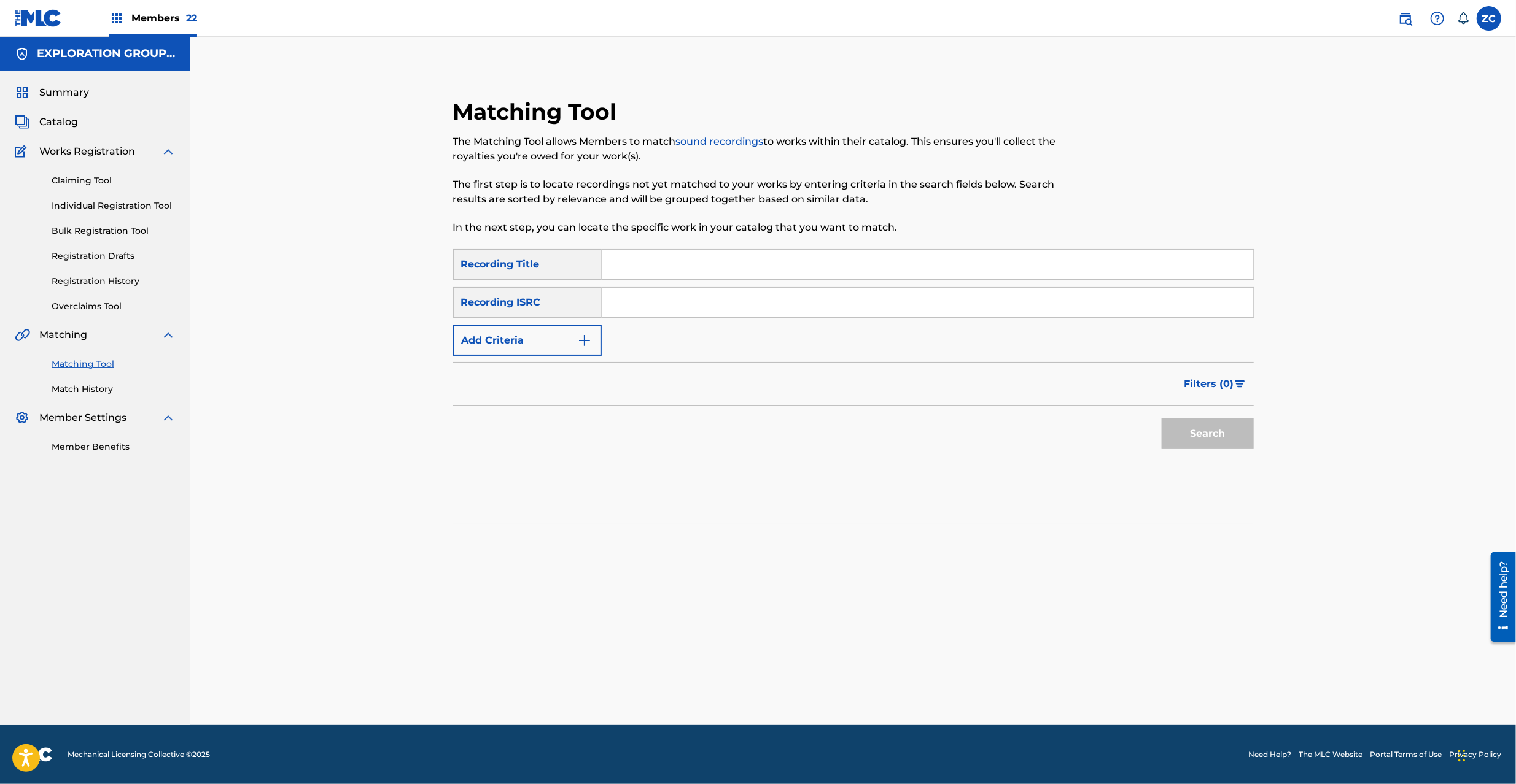
click at [833, 294] on input "Search Form" at bounding box center [927, 302] width 651 height 30
type input "TCJPK2026432"
click at [1206, 428] on button "Search" at bounding box center [1207, 434] width 92 height 31
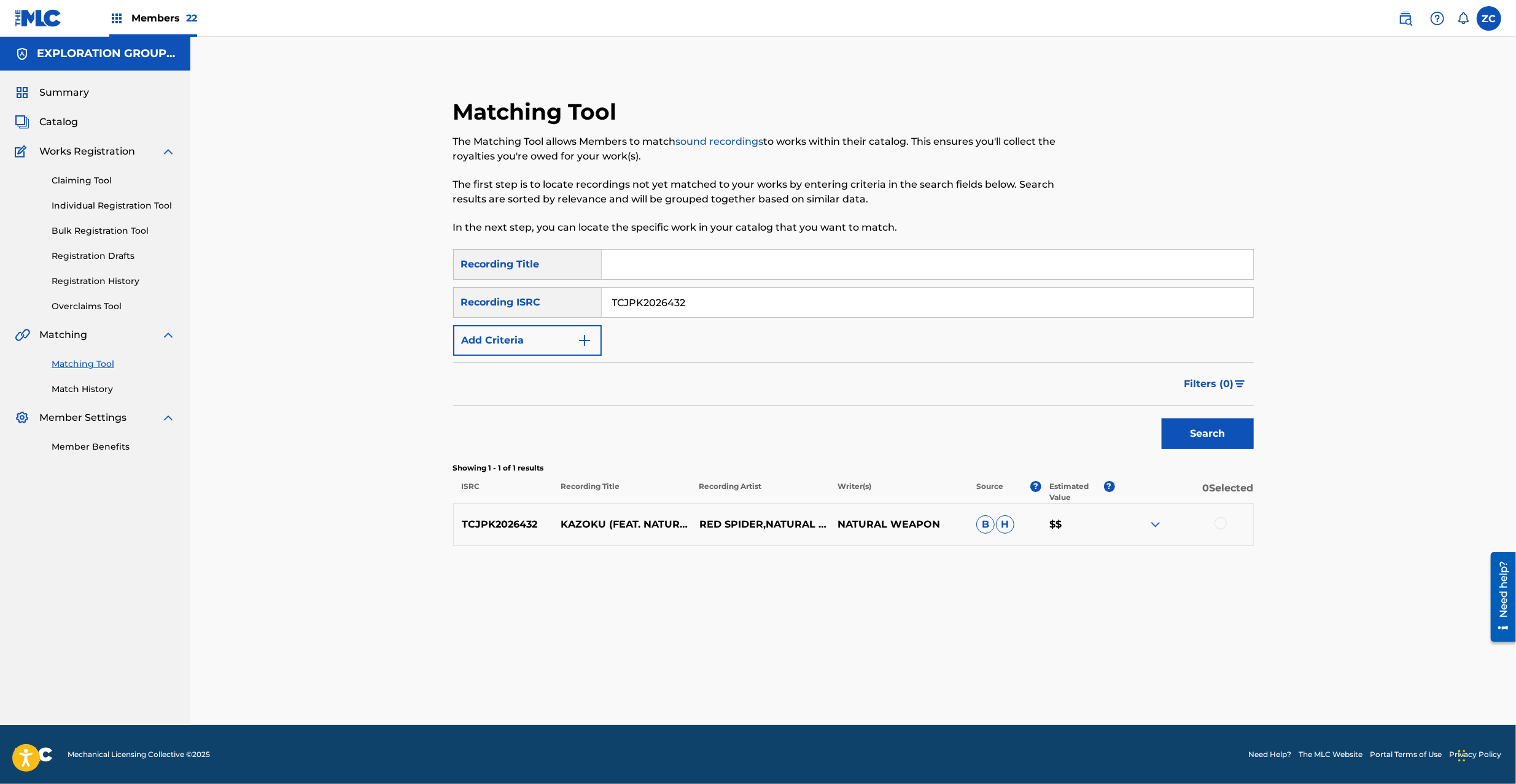
click at [1223, 524] on div at bounding box center [1220, 524] width 12 height 12
click at [883, 686] on button "Match 1 Group" at bounding box center [863, 684] width 136 height 31
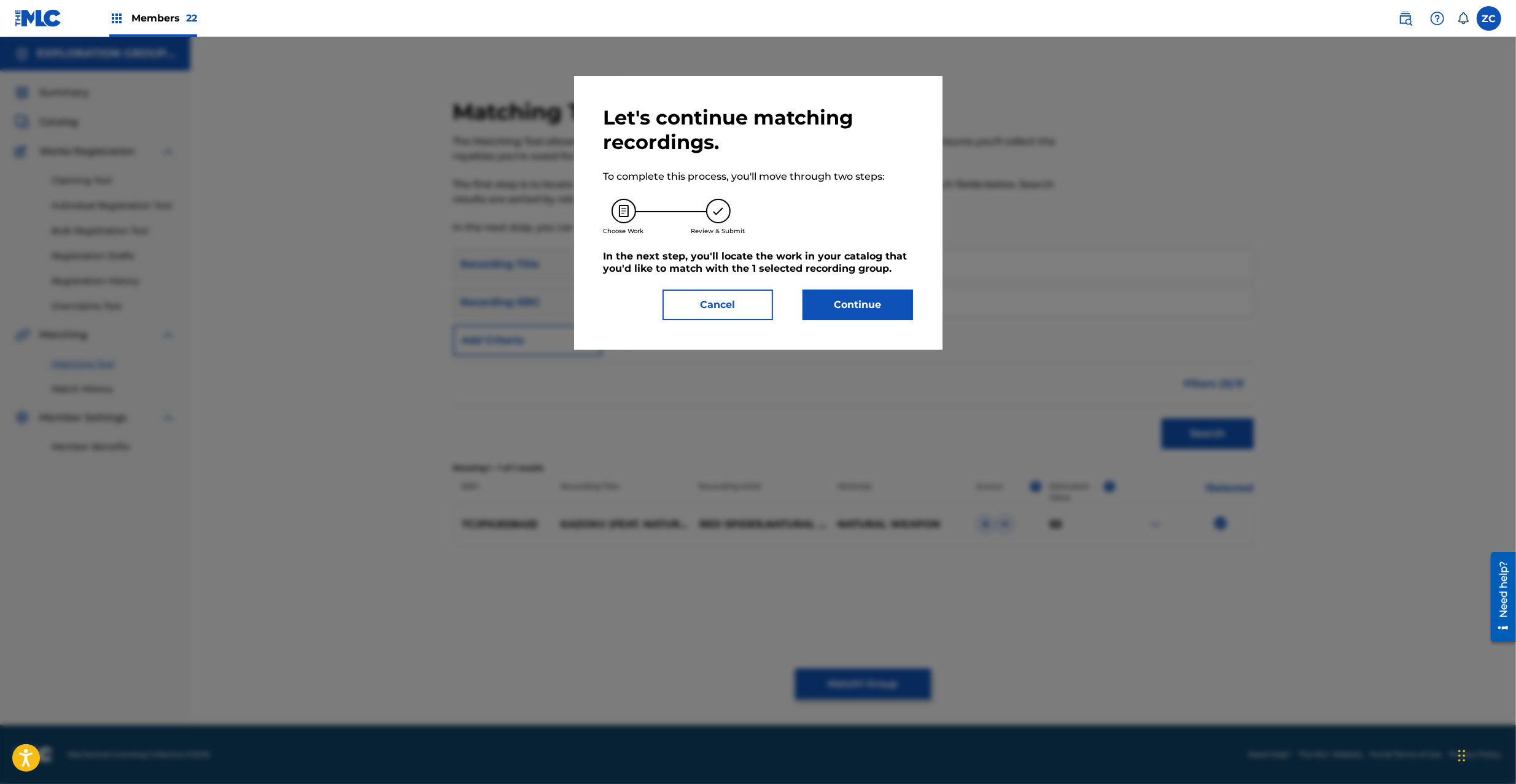
click at [837, 311] on button "Continue" at bounding box center [857, 305] width 110 height 31
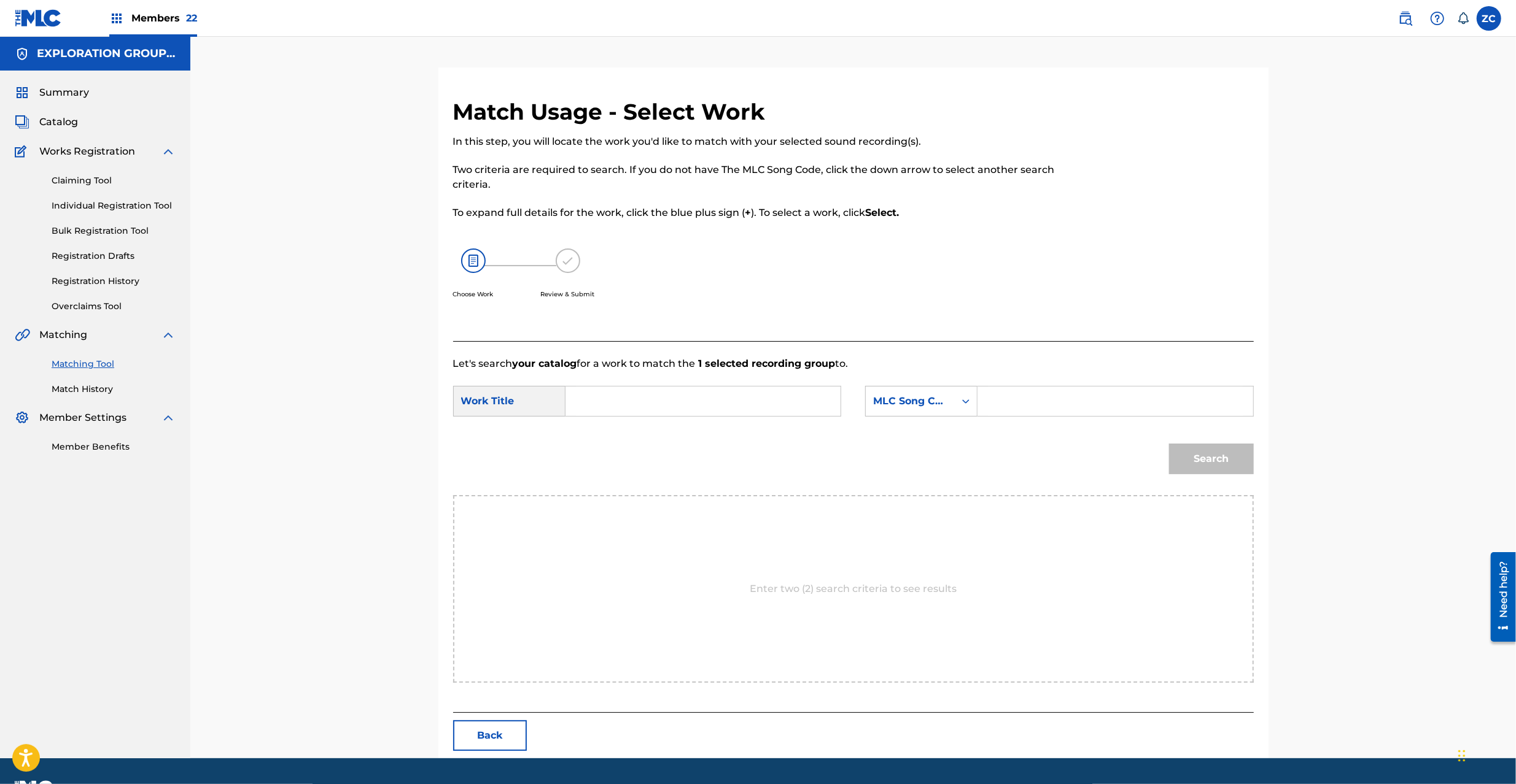
click at [674, 400] on input "Search Form" at bounding box center [702, 401] width 254 height 30
click at [735, 399] on input "Kazoku Feat Natural Weapon KI89MD" at bounding box center [702, 401] width 254 height 30
click at [737, 399] on input "Kazoku Feat Natural Weapon KI89MD" at bounding box center [702, 401] width 254 height 30
type input "Kazoku Feat Natural Weapon"
click at [1017, 393] on input "Search Form" at bounding box center [1115, 401] width 254 height 30
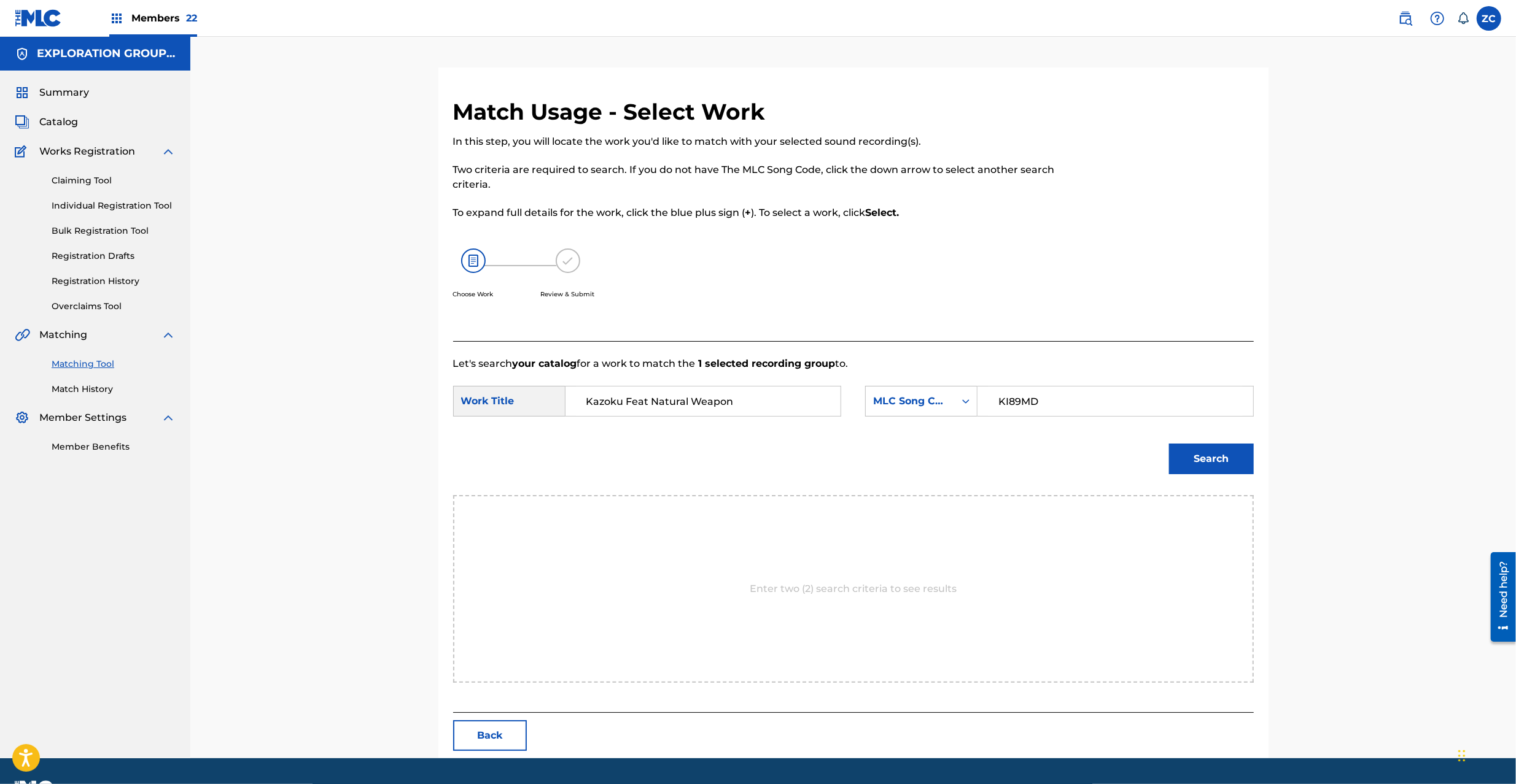
type input "KI89MD"
click at [1229, 460] on button "Search" at bounding box center [1211, 459] width 85 height 31
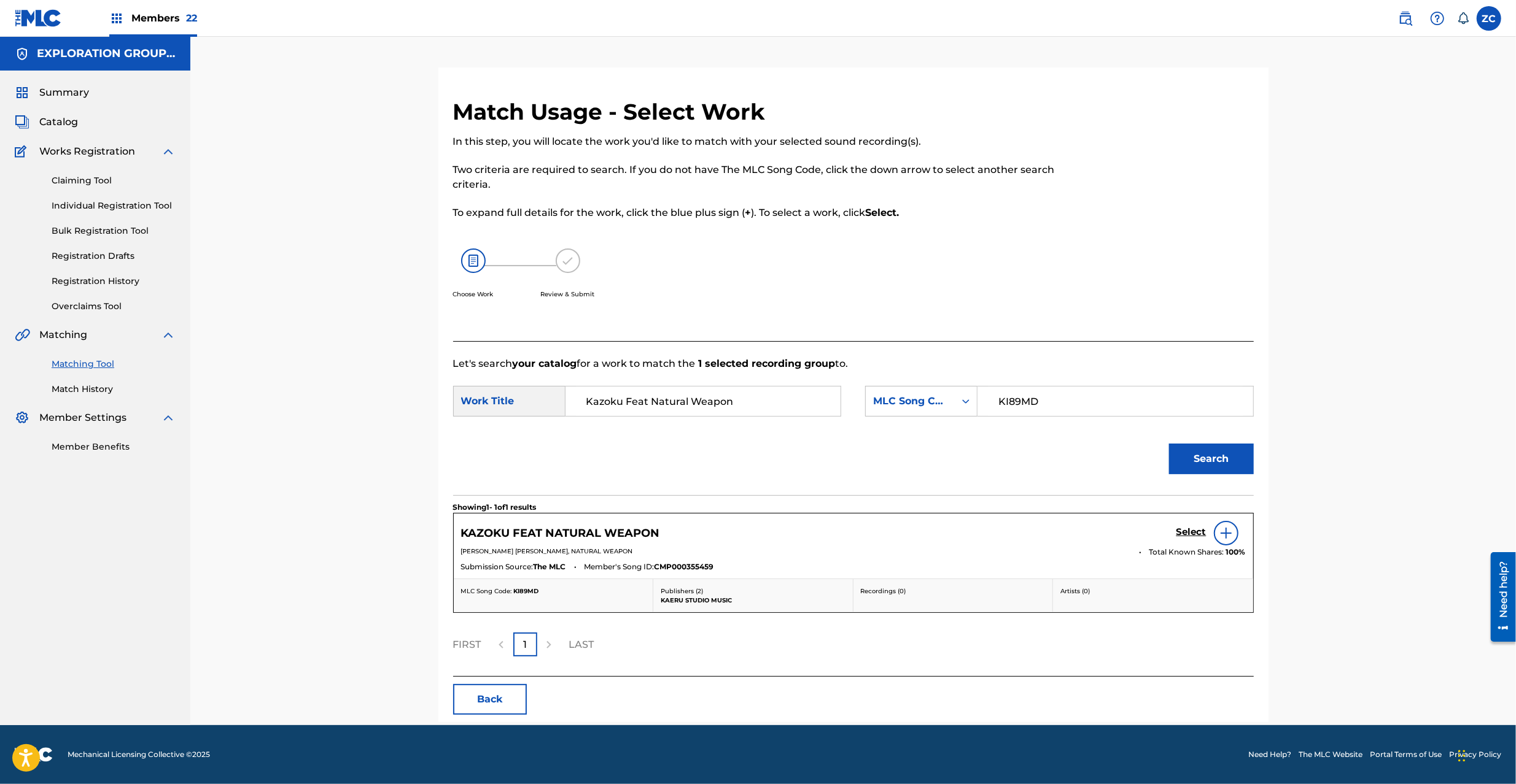
click at [1188, 536] on h5 "Select" at bounding box center [1191, 532] width 30 height 12
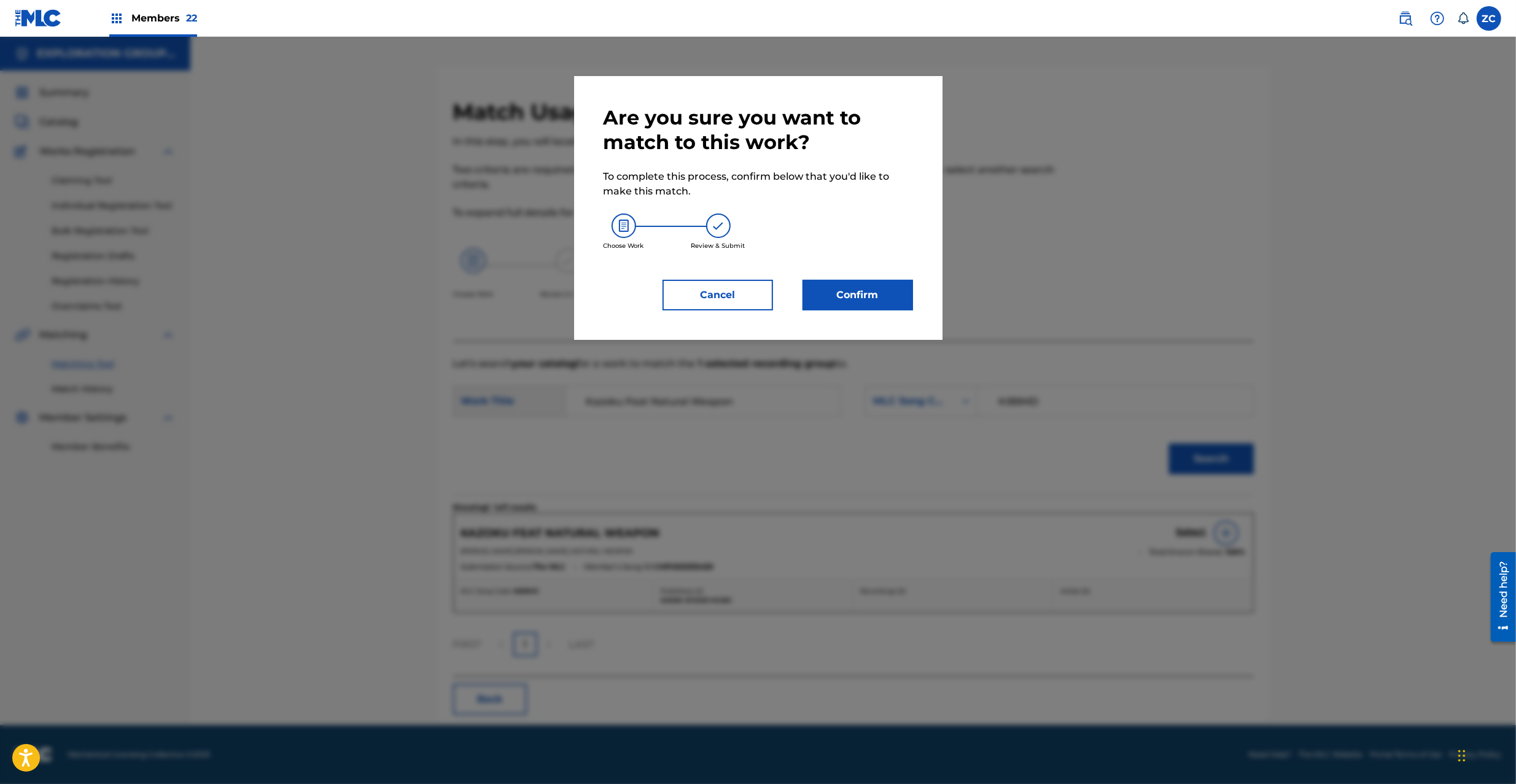
click at [855, 302] on button "Confirm" at bounding box center [857, 295] width 110 height 31
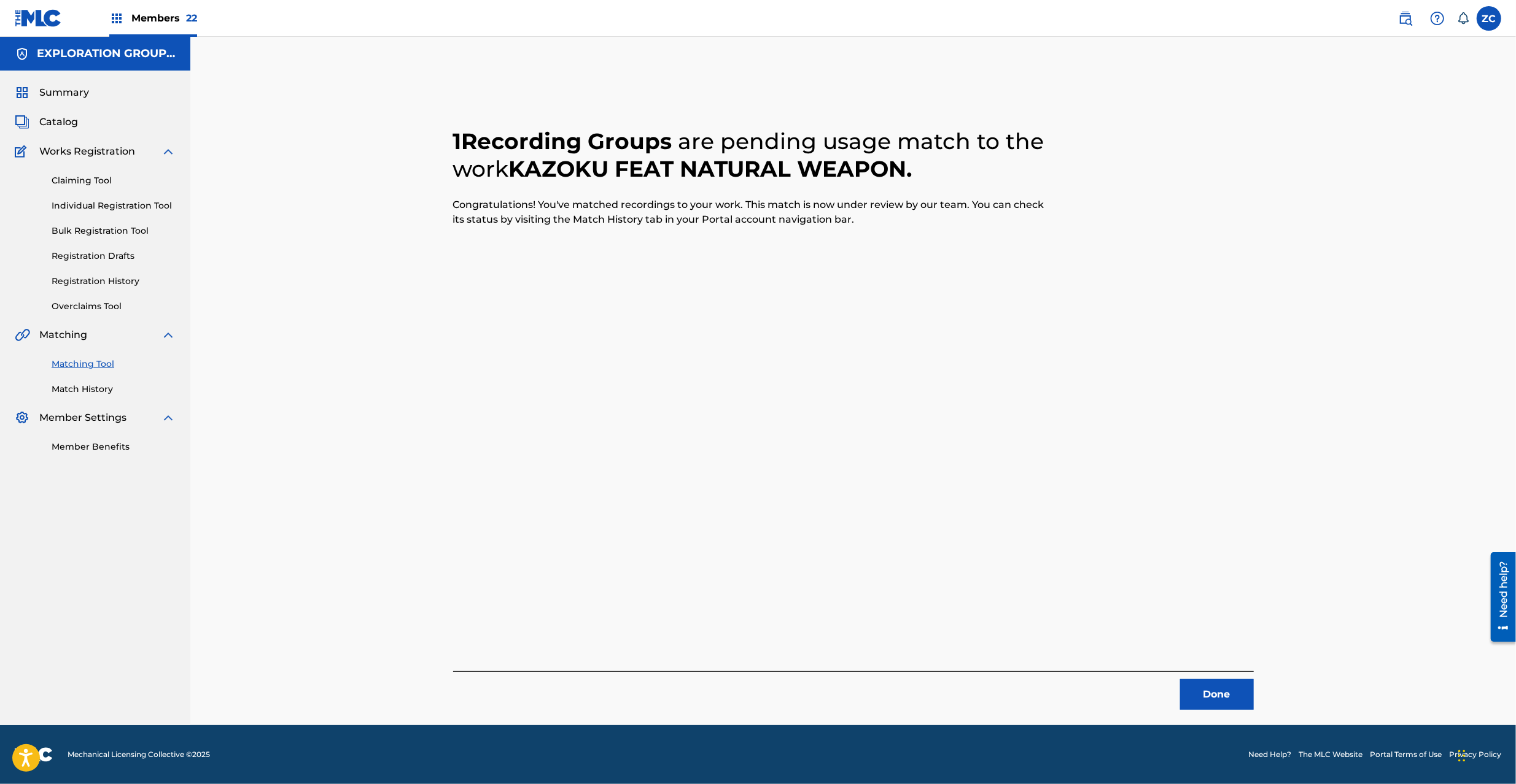
click at [1216, 705] on button "Done" at bounding box center [1216, 695] width 74 height 31
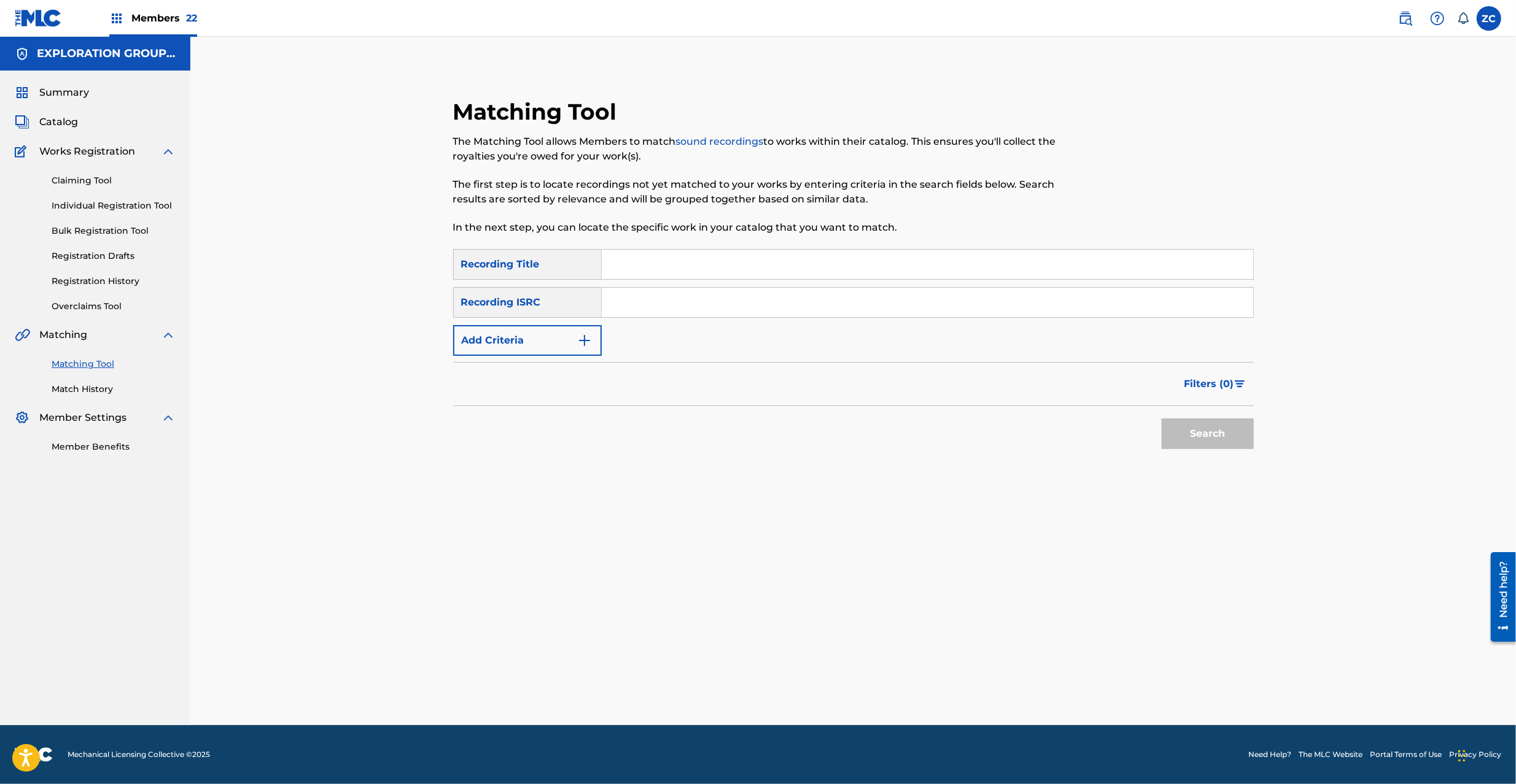
click at [797, 303] on input "Search Form" at bounding box center [927, 302] width 651 height 30
click at [1208, 440] on button "Search" at bounding box center [1207, 434] width 92 height 31
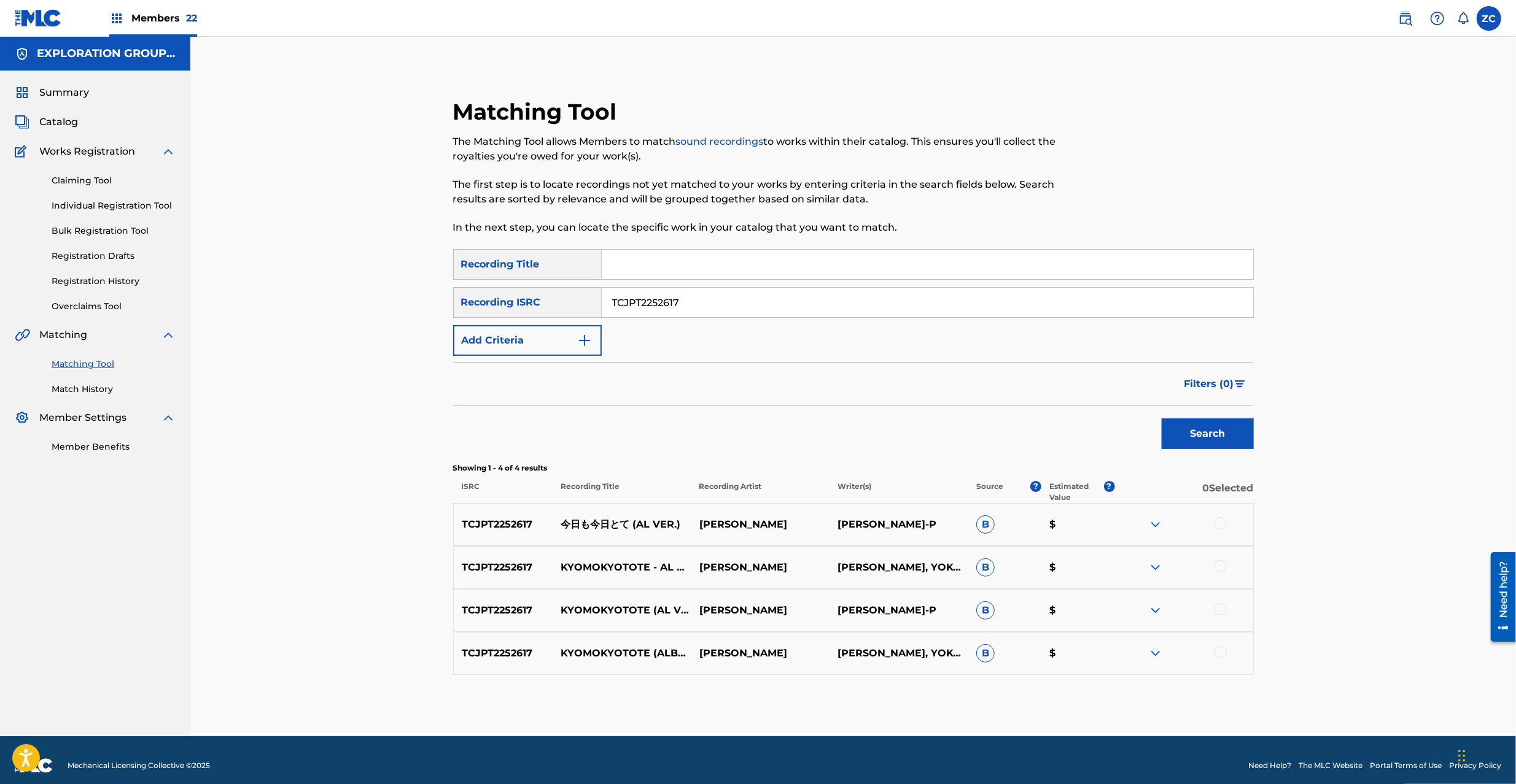
click at [1218, 524] on div at bounding box center [1220, 524] width 12 height 12
click at [1227, 566] on div at bounding box center [1183, 567] width 138 height 14
click at [1221, 568] on div at bounding box center [1220, 566] width 12 height 12
click at [1223, 608] on div at bounding box center [1220, 609] width 12 height 12
click at [1221, 651] on div at bounding box center [1220, 652] width 12 height 12
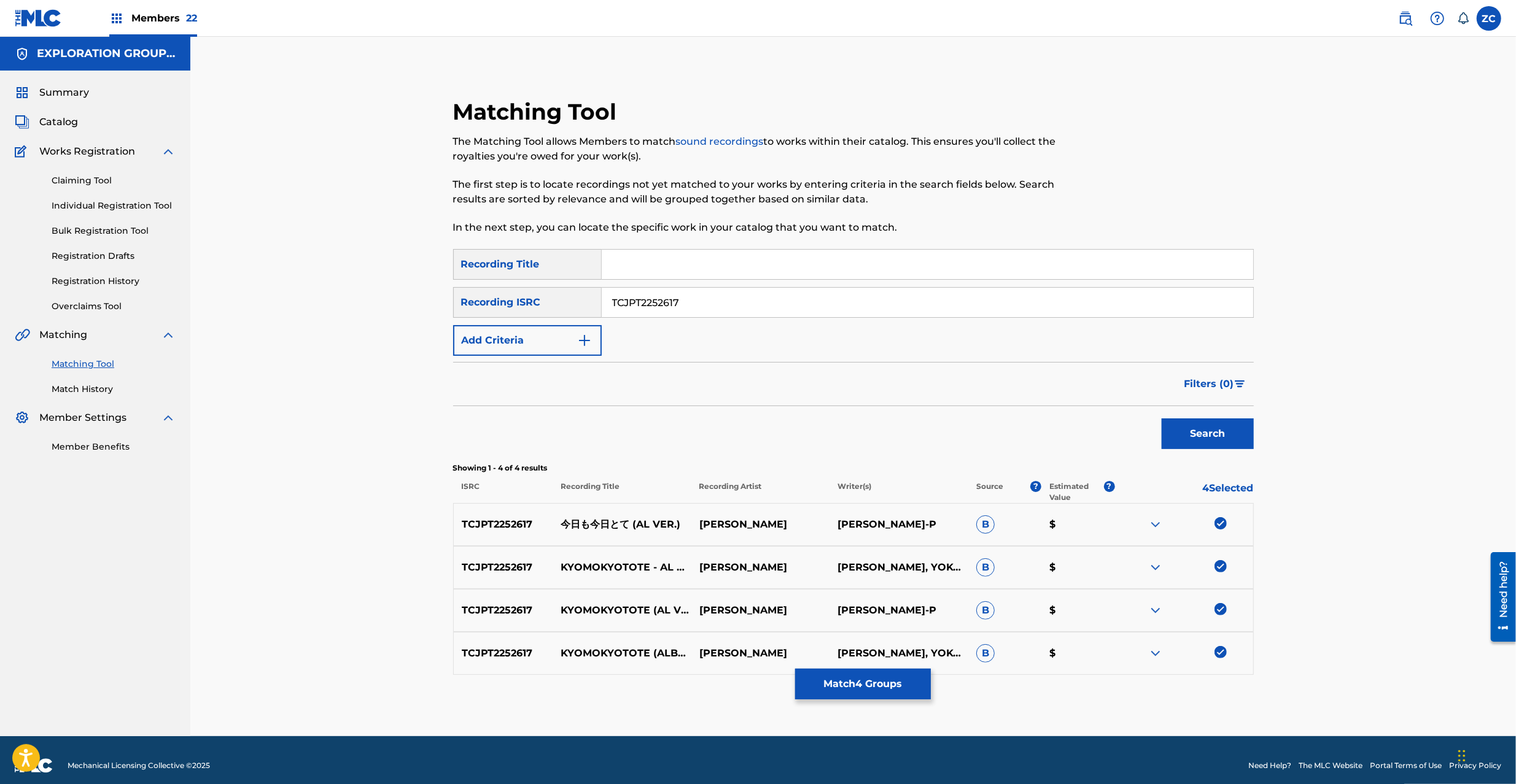
click at [919, 316] on input "TCJPT2252617" at bounding box center [927, 302] width 651 height 30
type input "TCJPN2025282"
click at [1216, 442] on button "Search" at bounding box center [1207, 434] width 92 height 31
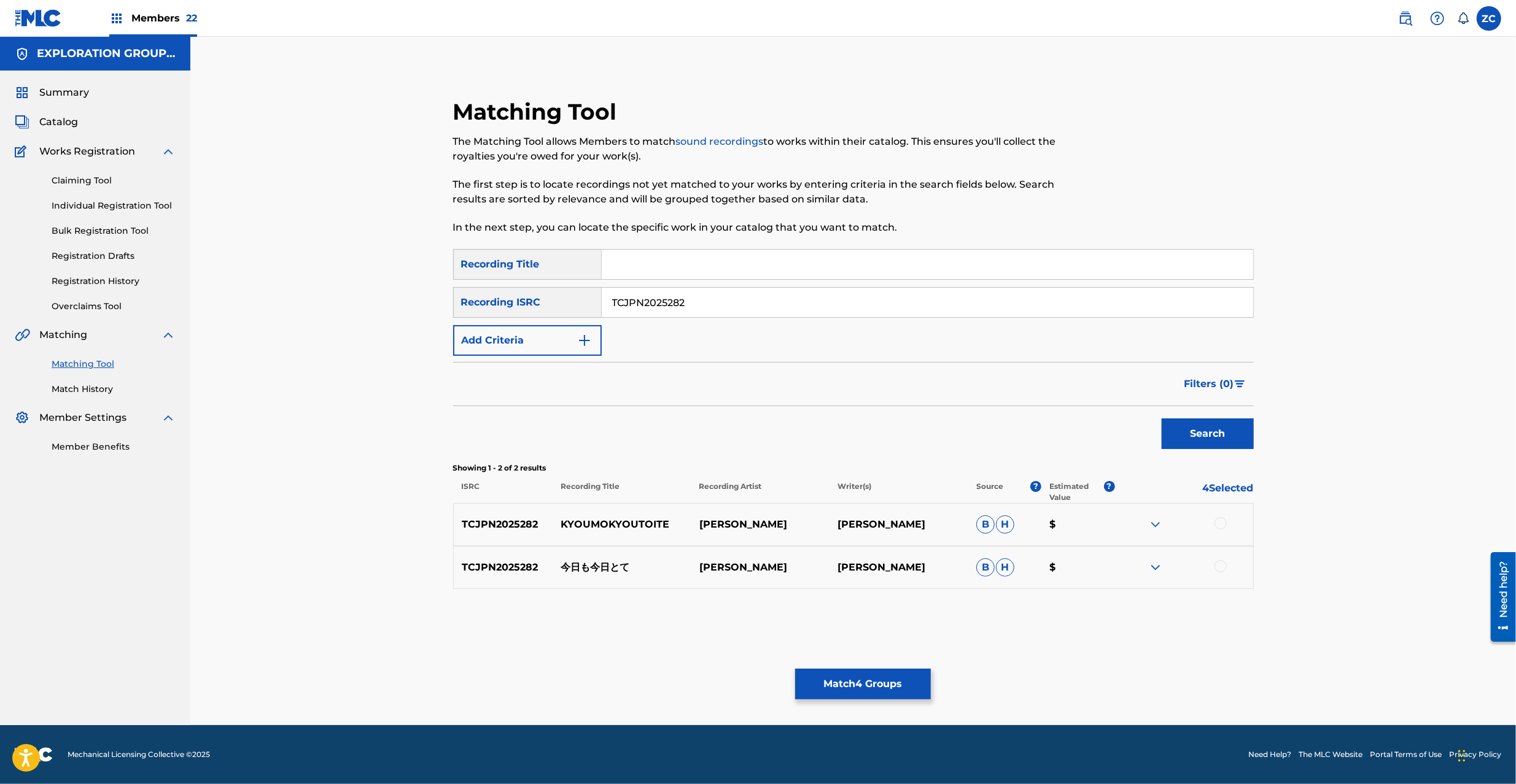
click at [1221, 521] on div at bounding box center [1220, 524] width 12 height 12
click at [1223, 563] on div at bounding box center [1220, 566] width 12 height 12
click at [883, 695] on button "Match 6 Groups" at bounding box center [863, 684] width 136 height 31
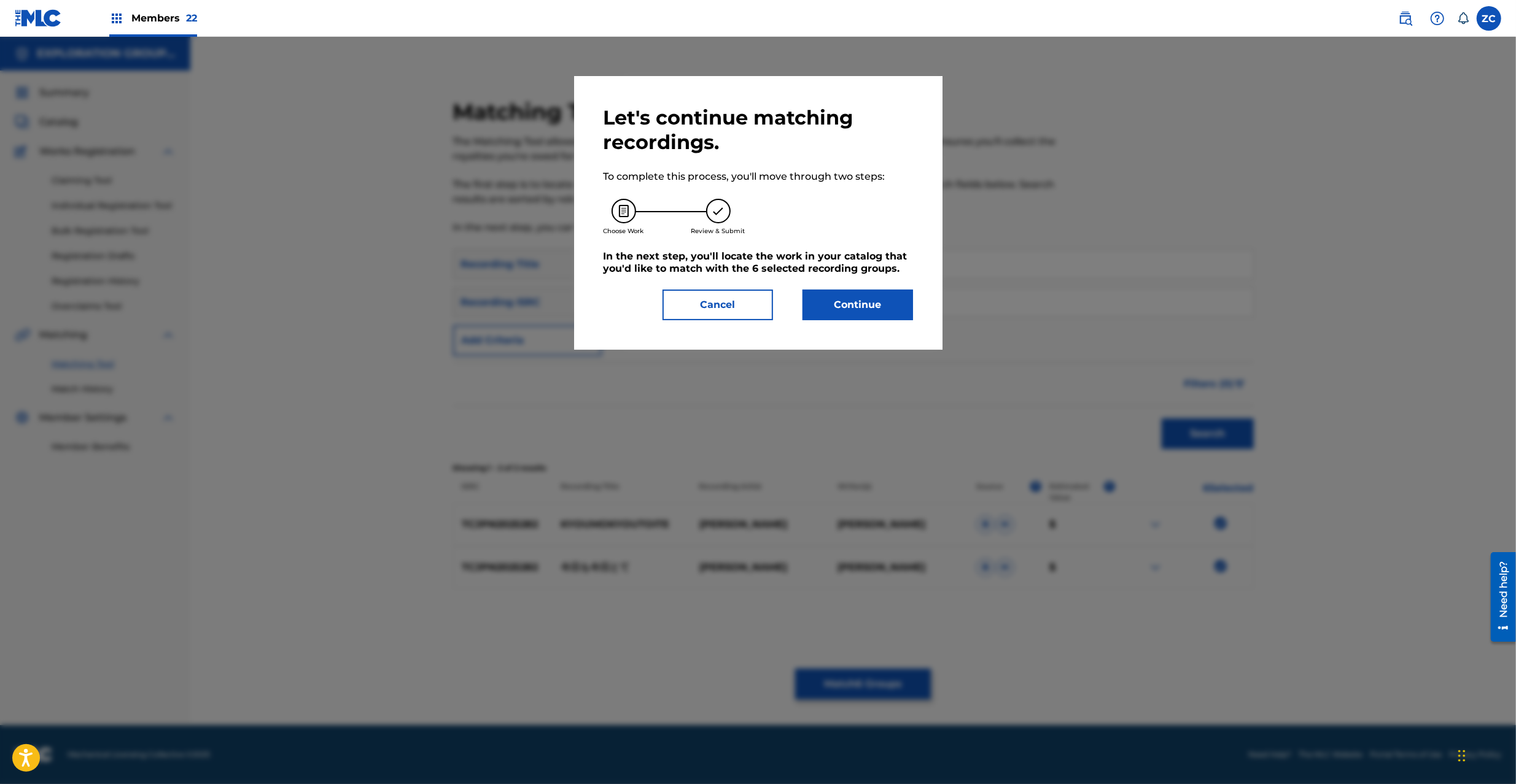
click at [882, 305] on button "Continue" at bounding box center [857, 305] width 110 height 31
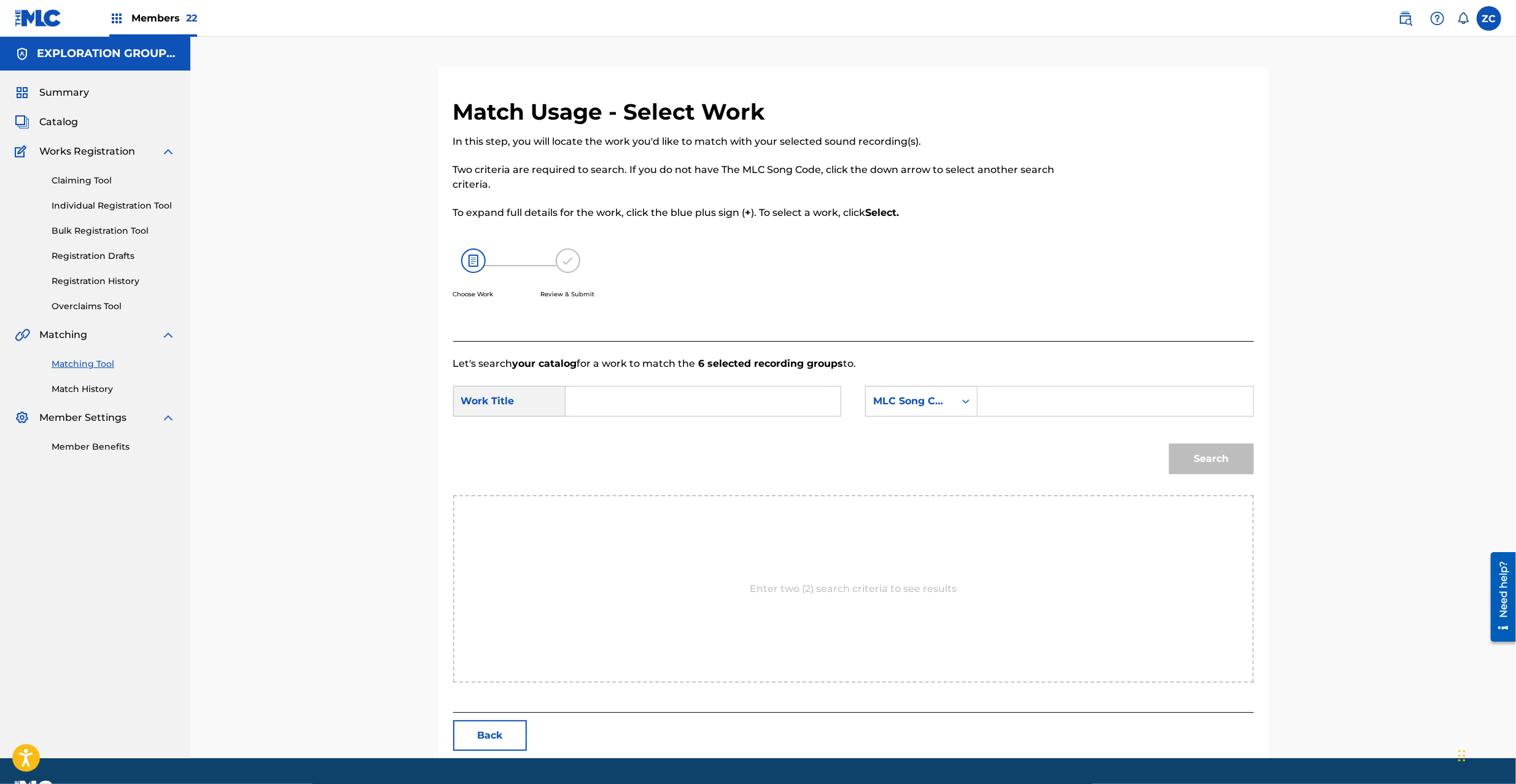
click at [792, 398] on input "Search Form" at bounding box center [702, 401] width 254 height 30
click at [698, 402] on input "[PERSON_NAME] KI89P7" at bounding box center [702, 401] width 254 height 30
click at [698, 400] on input "[PERSON_NAME] KI89P7" at bounding box center [702, 401] width 254 height 30
type input "[PERSON_NAME]"
click at [1022, 402] on input "Search Form" at bounding box center [1115, 401] width 254 height 30
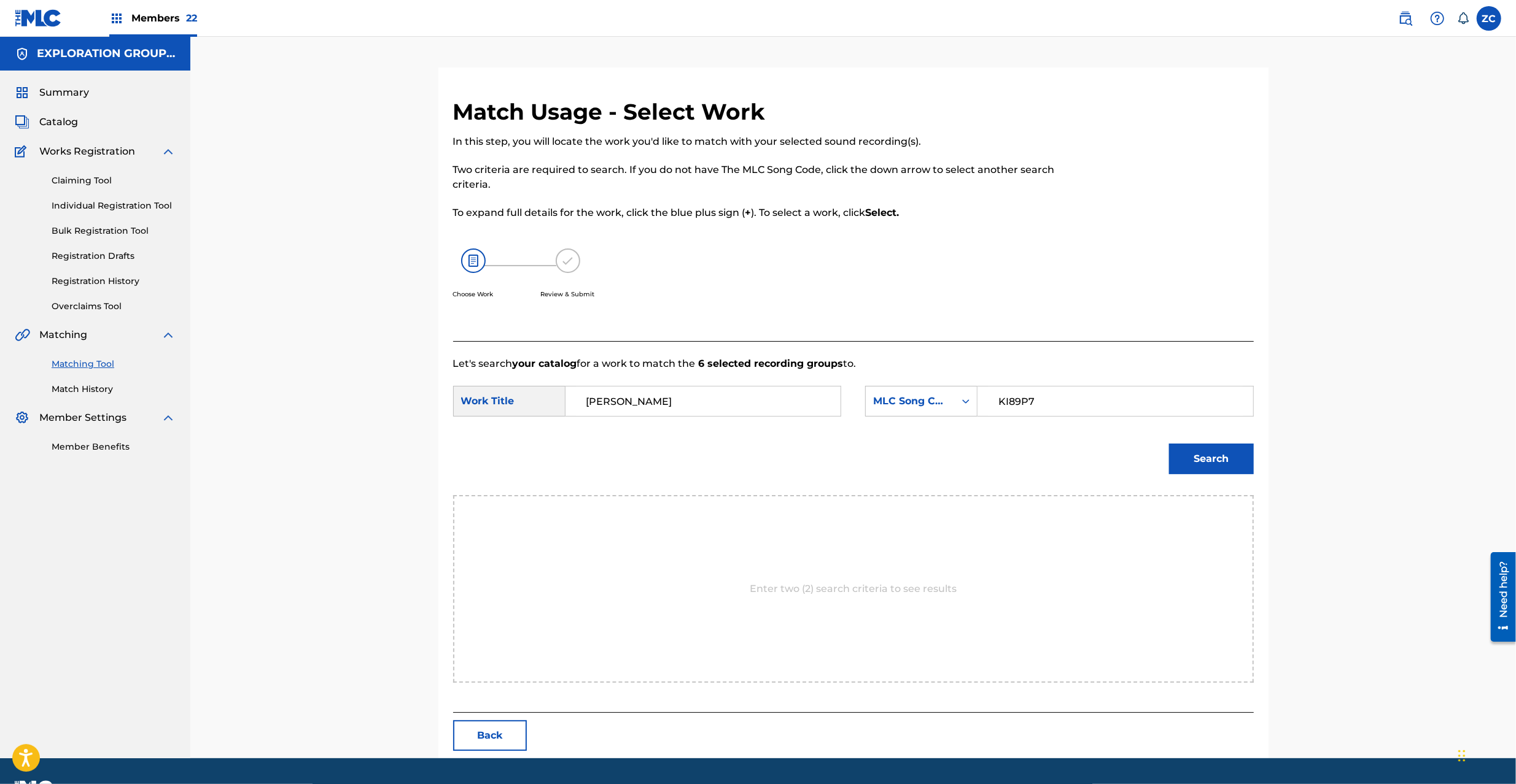
type input "KI89P7"
click at [1206, 456] on button "Search" at bounding box center [1211, 459] width 85 height 31
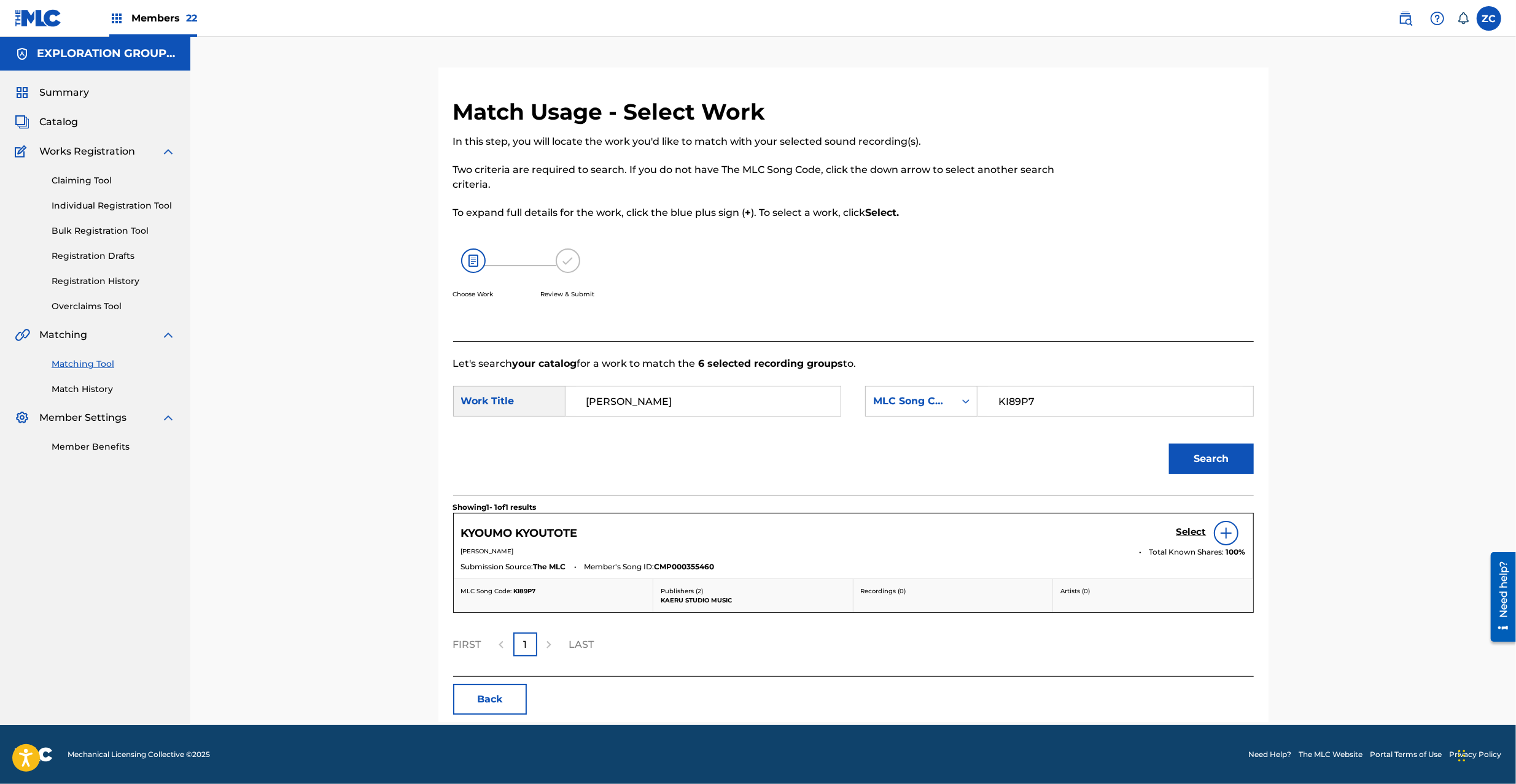
click at [1196, 529] on h5 "Select" at bounding box center [1191, 532] width 30 height 12
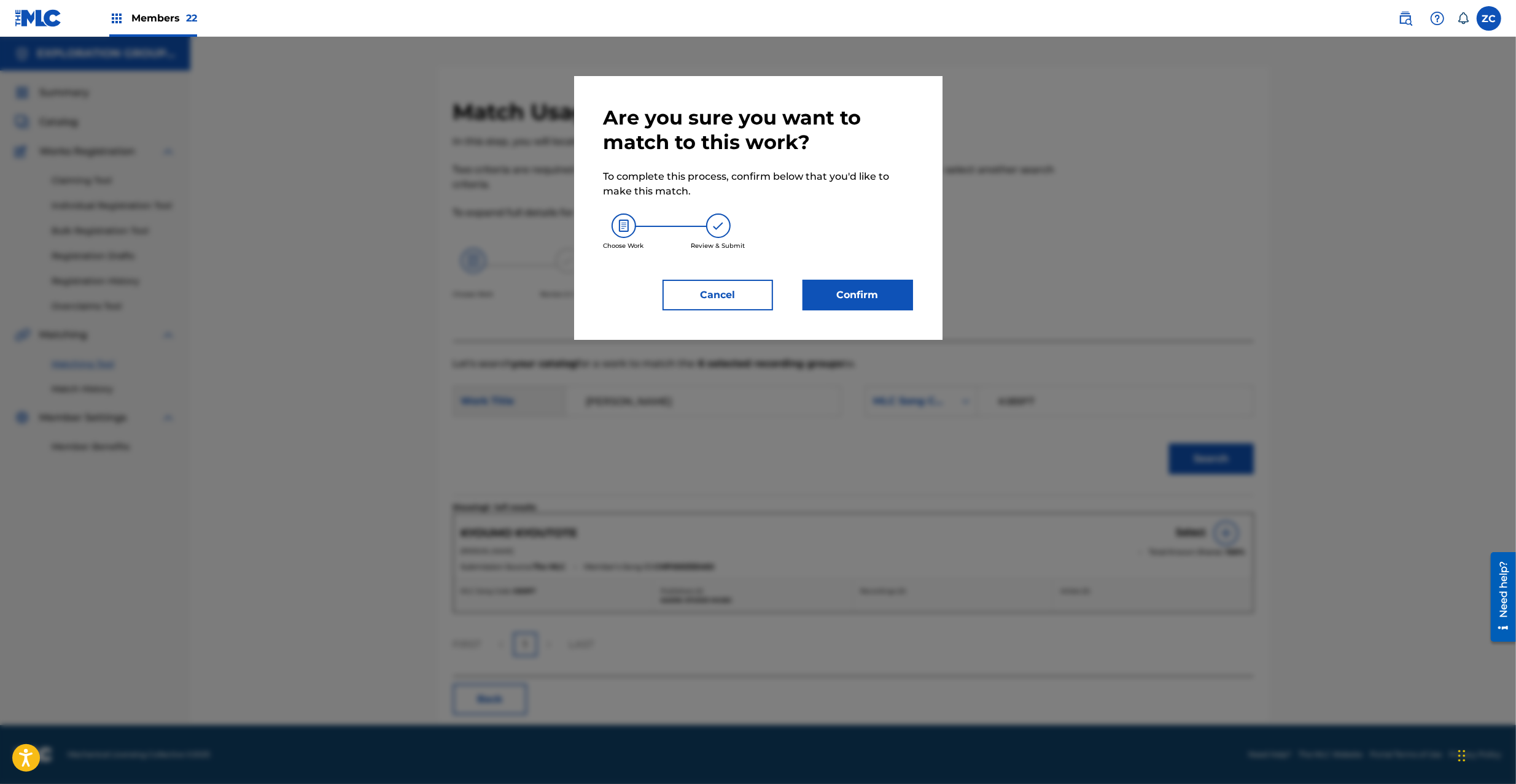
click at [879, 302] on button "Confirm" at bounding box center [857, 295] width 110 height 31
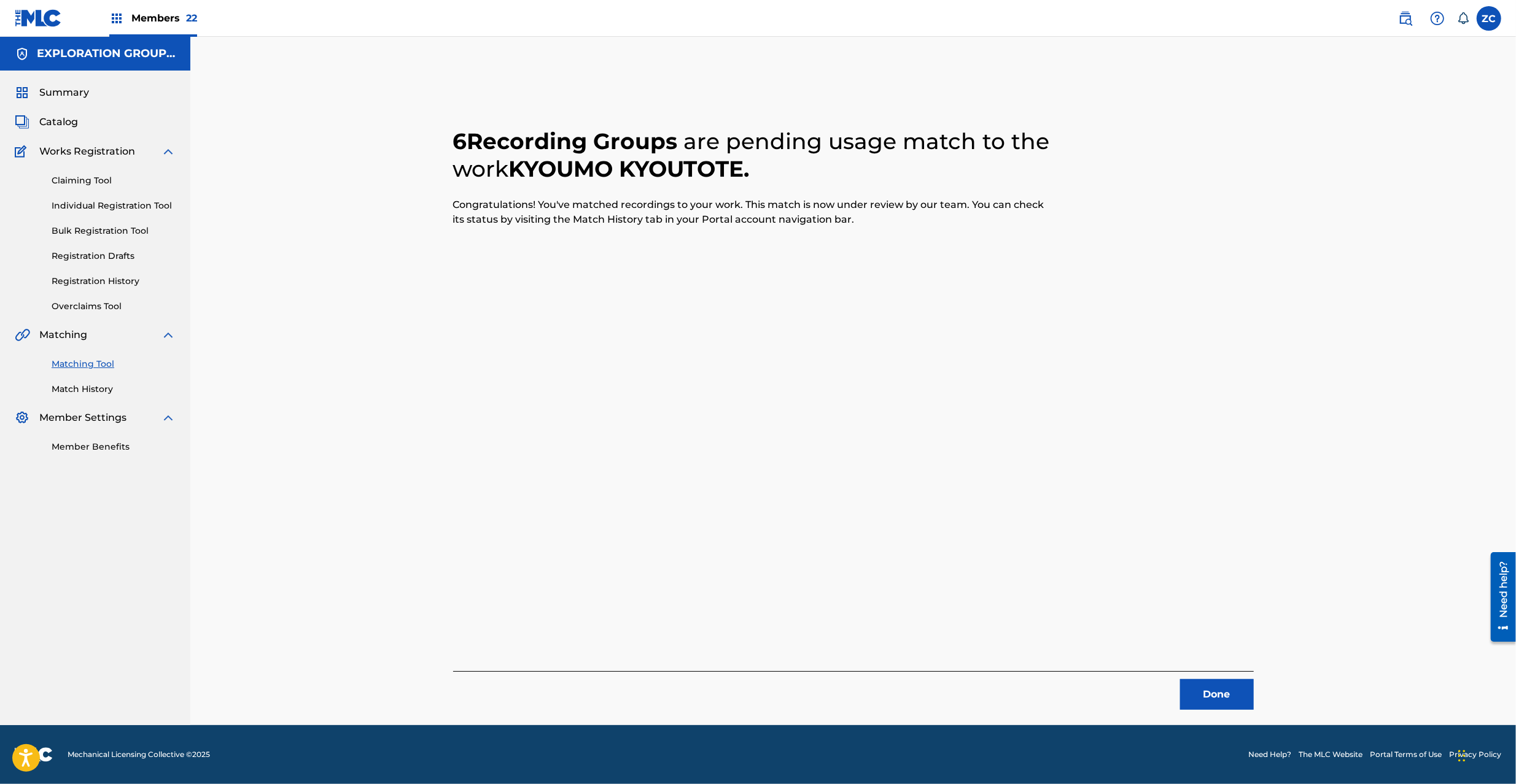
click at [1236, 703] on button "Done" at bounding box center [1216, 695] width 74 height 31
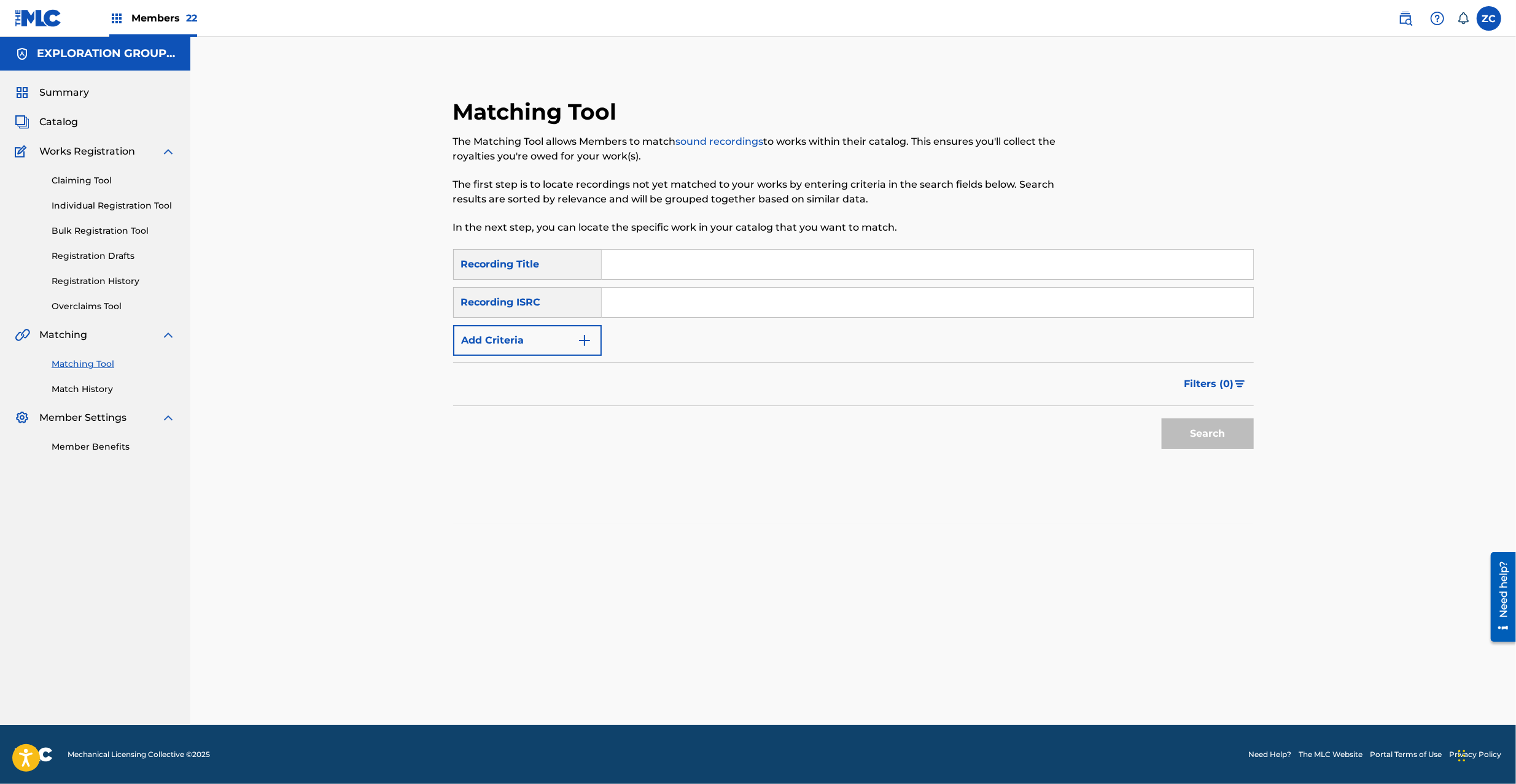
drag, startPoint x: 727, startPoint y: 305, endPoint x: 750, endPoint y: 317, distance: 25.9
click at [727, 305] on input "Search Form" at bounding box center [927, 302] width 651 height 30
type input "TCJPO2145622"
click at [1216, 437] on button "Search" at bounding box center [1207, 434] width 92 height 31
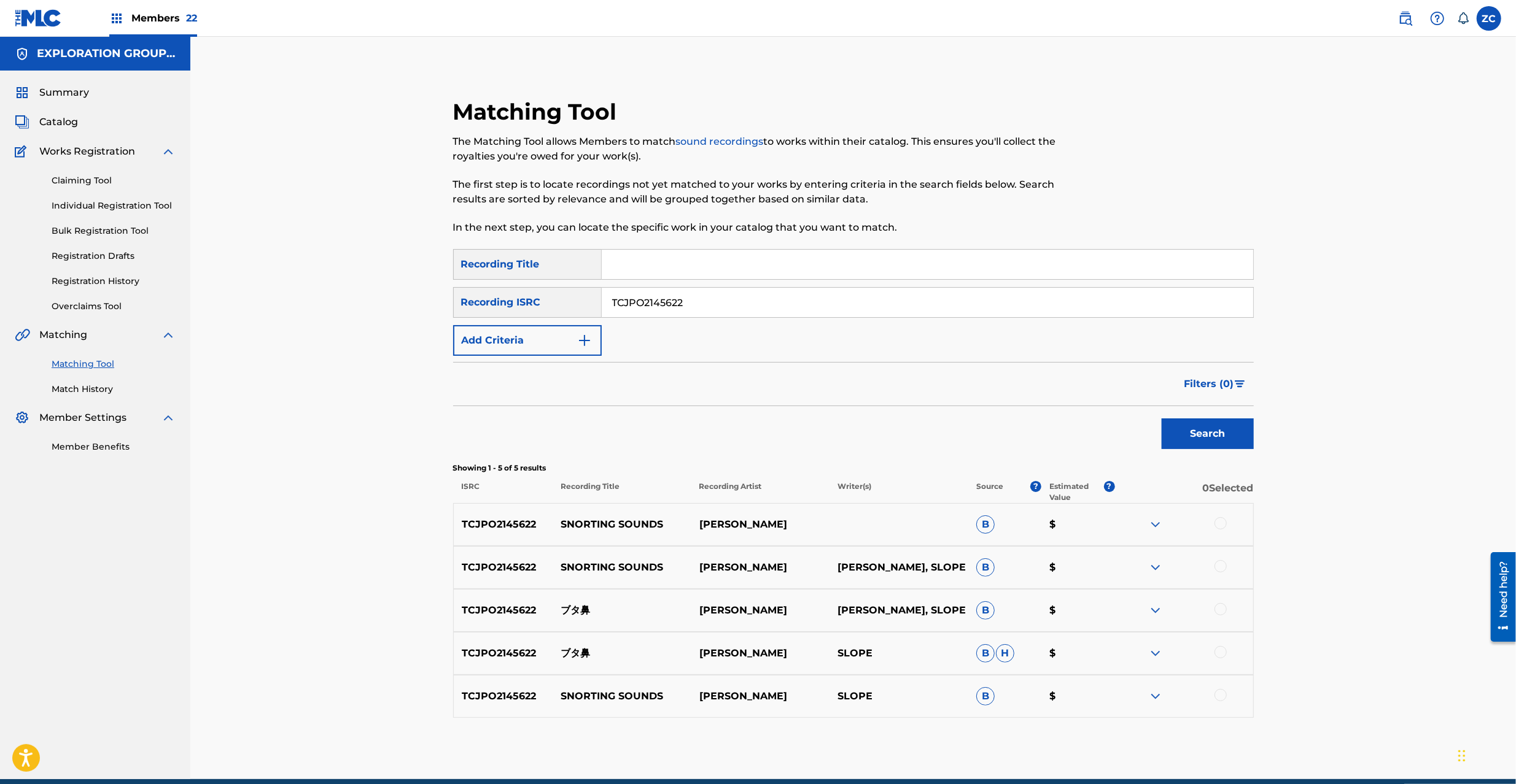
click at [1221, 524] on div at bounding box center [1220, 524] width 12 height 12
click at [1219, 571] on div at bounding box center [1220, 566] width 12 height 12
click at [1223, 608] on div at bounding box center [1220, 609] width 12 height 12
click at [1219, 653] on div at bounding box center [1220, 652] width 12 height 12
click at [1225, 703] on div at bounding box center [1183, 696] width 138 height 14
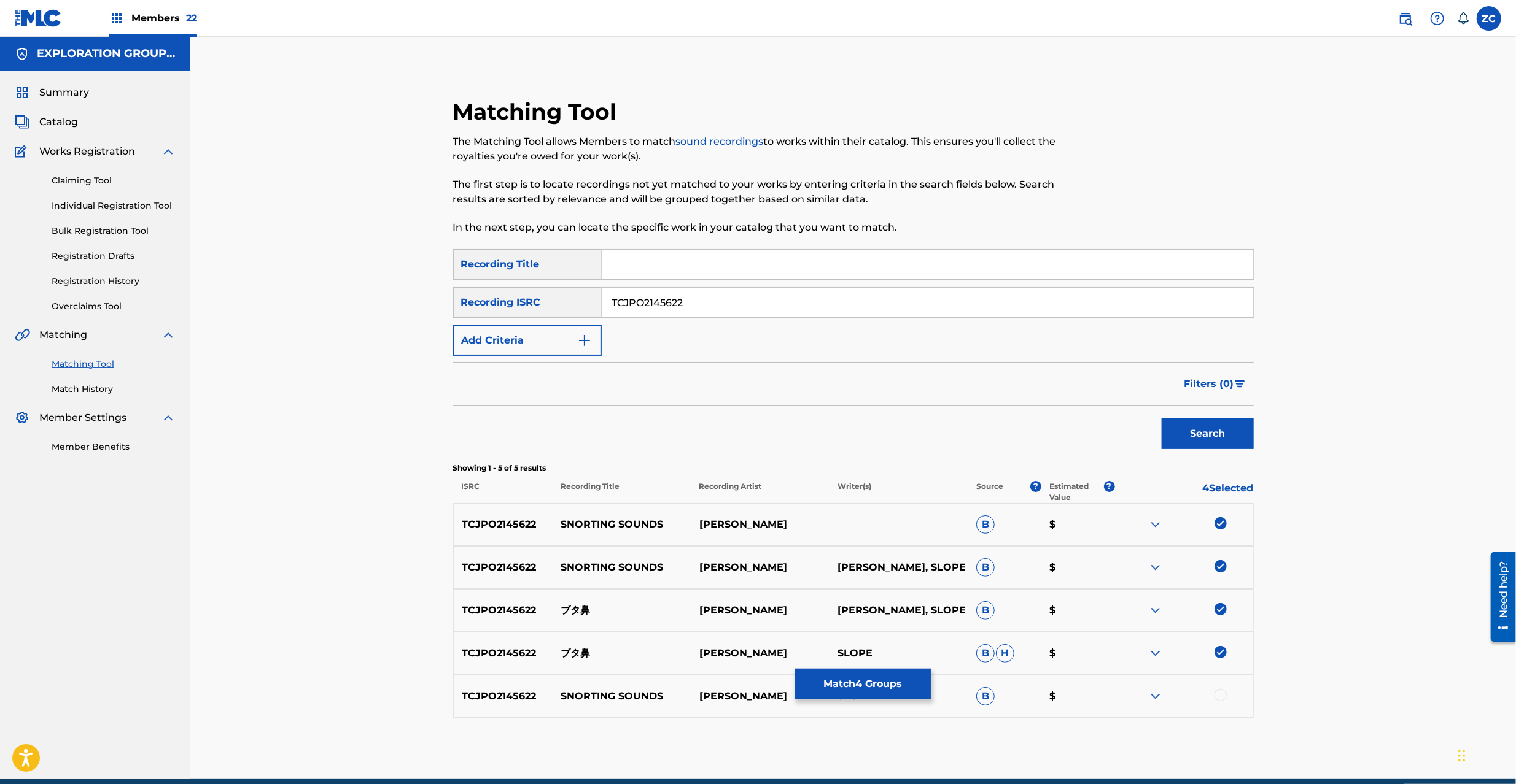
click at [1216, 695] on div at bounding box center [1220, 695] width 12 height 12
click at [852, 692] on button "Match 5 Groups" at bounding box center [863, 684] width 136 height 31
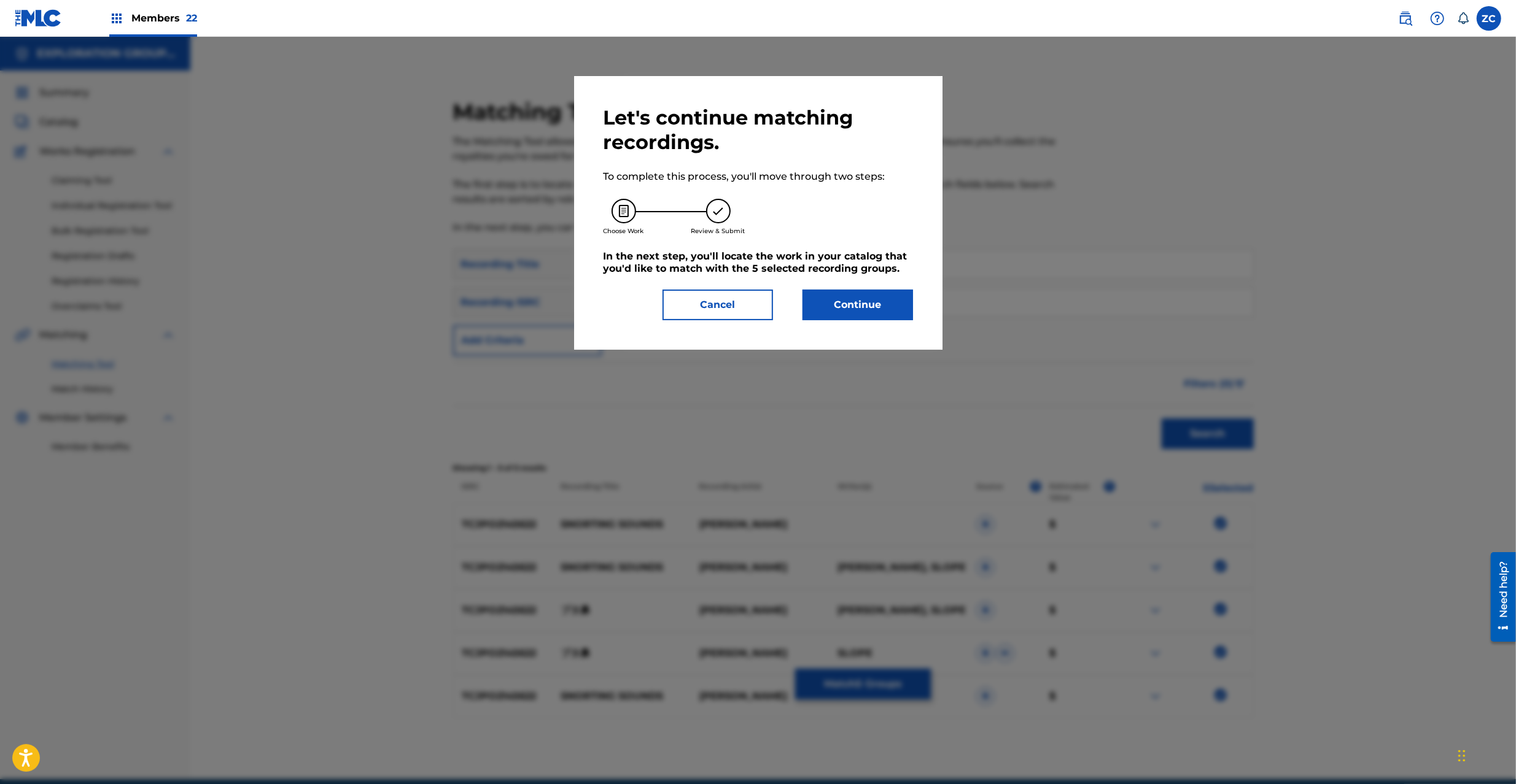
click at [853, 303] on button "Continue" at bounding box center [857, 305] width 110 height 31
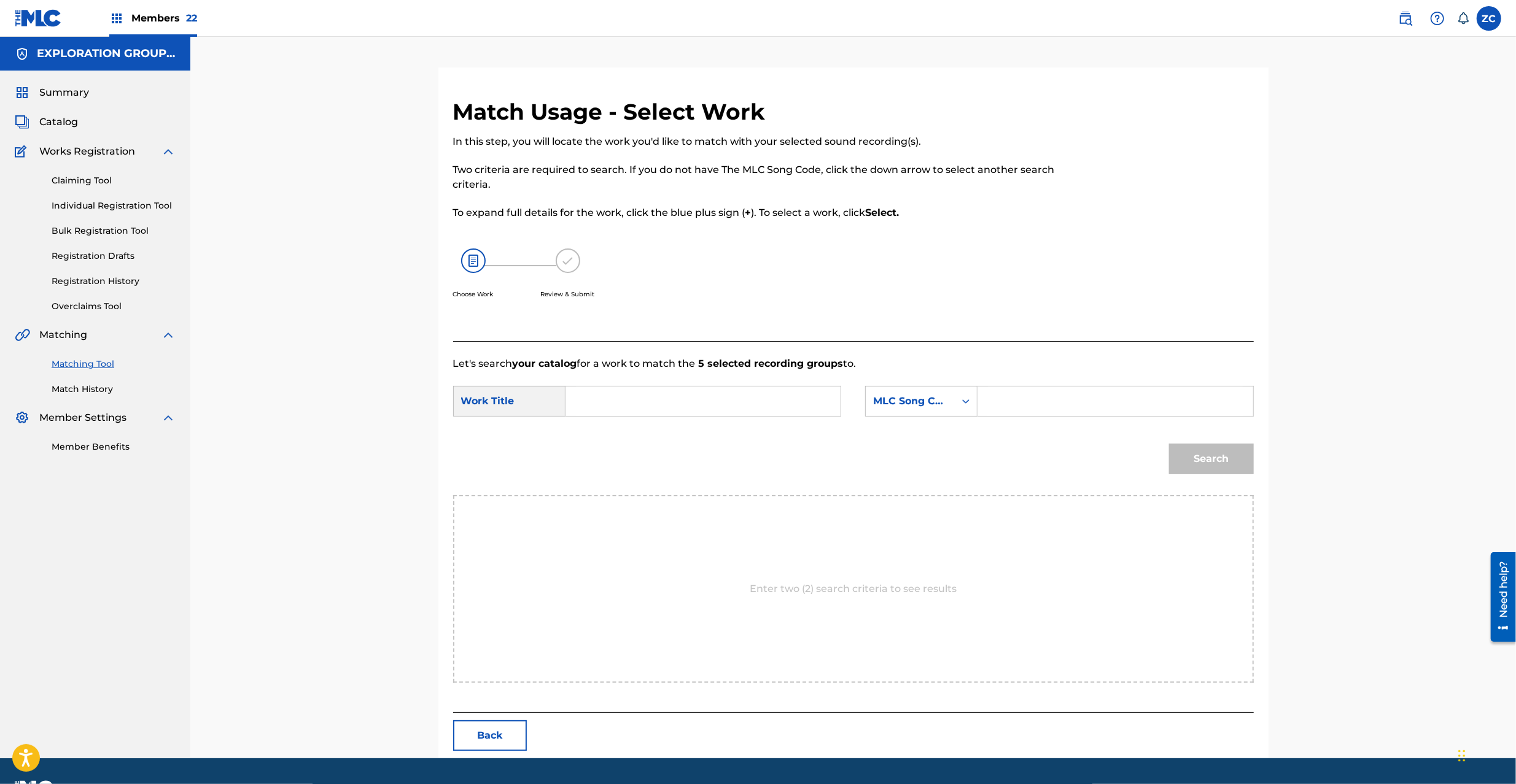
click at [699, 405] on input "Search Form" at bounding box center [702, 401] width 254 height 30
click at [662, 401] on input "Butabana BD65NI" at bounding box center [702, 401] width 254 height 30
type input "Butabana"
click at [1013, 403] on input "Search Form" at bounding box center [1115, 401] width 254 height 30
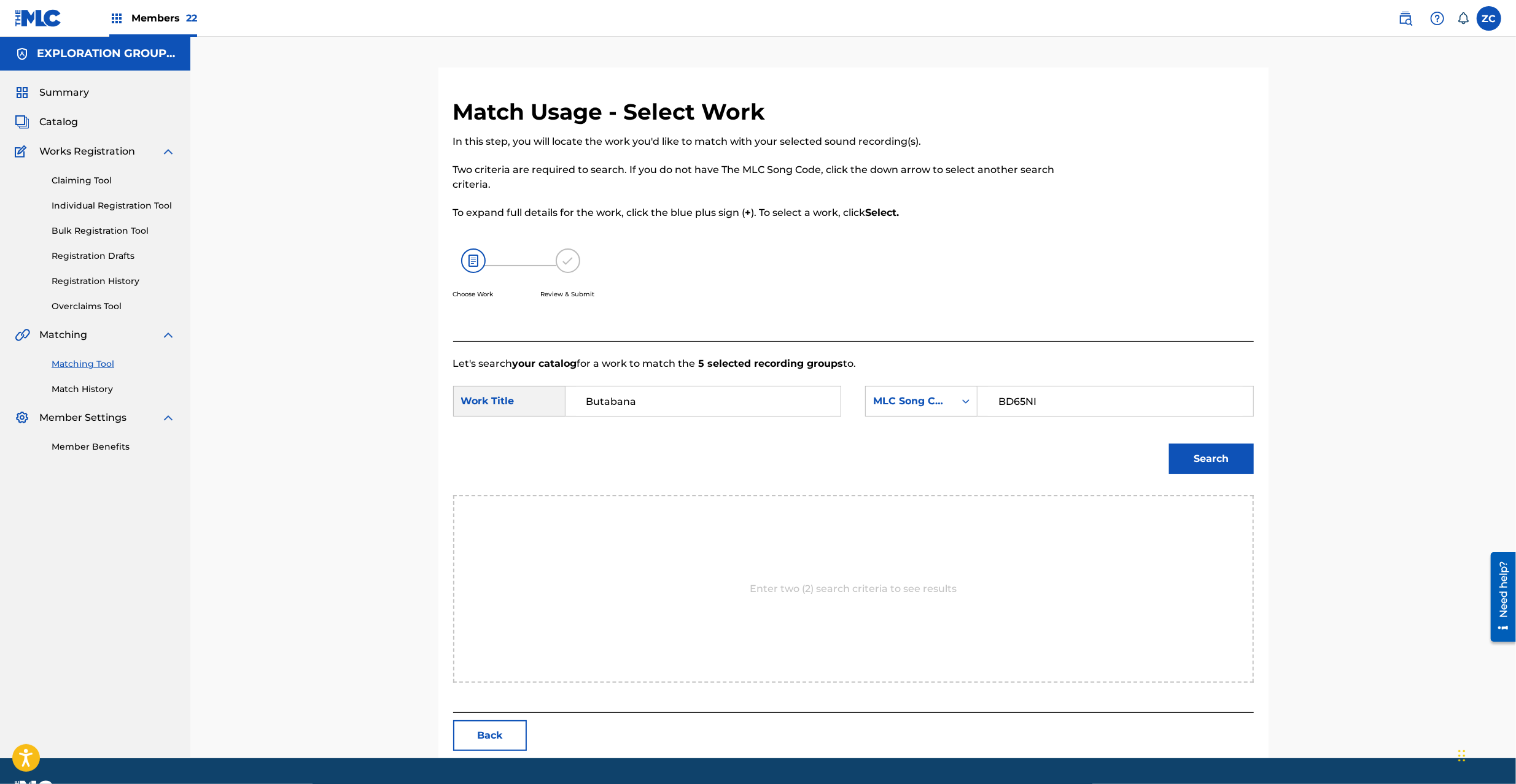
type input "BD65NI"
click at [1233, 454] on button "Search" at bounding box center [1211, 459] width 85 height 31
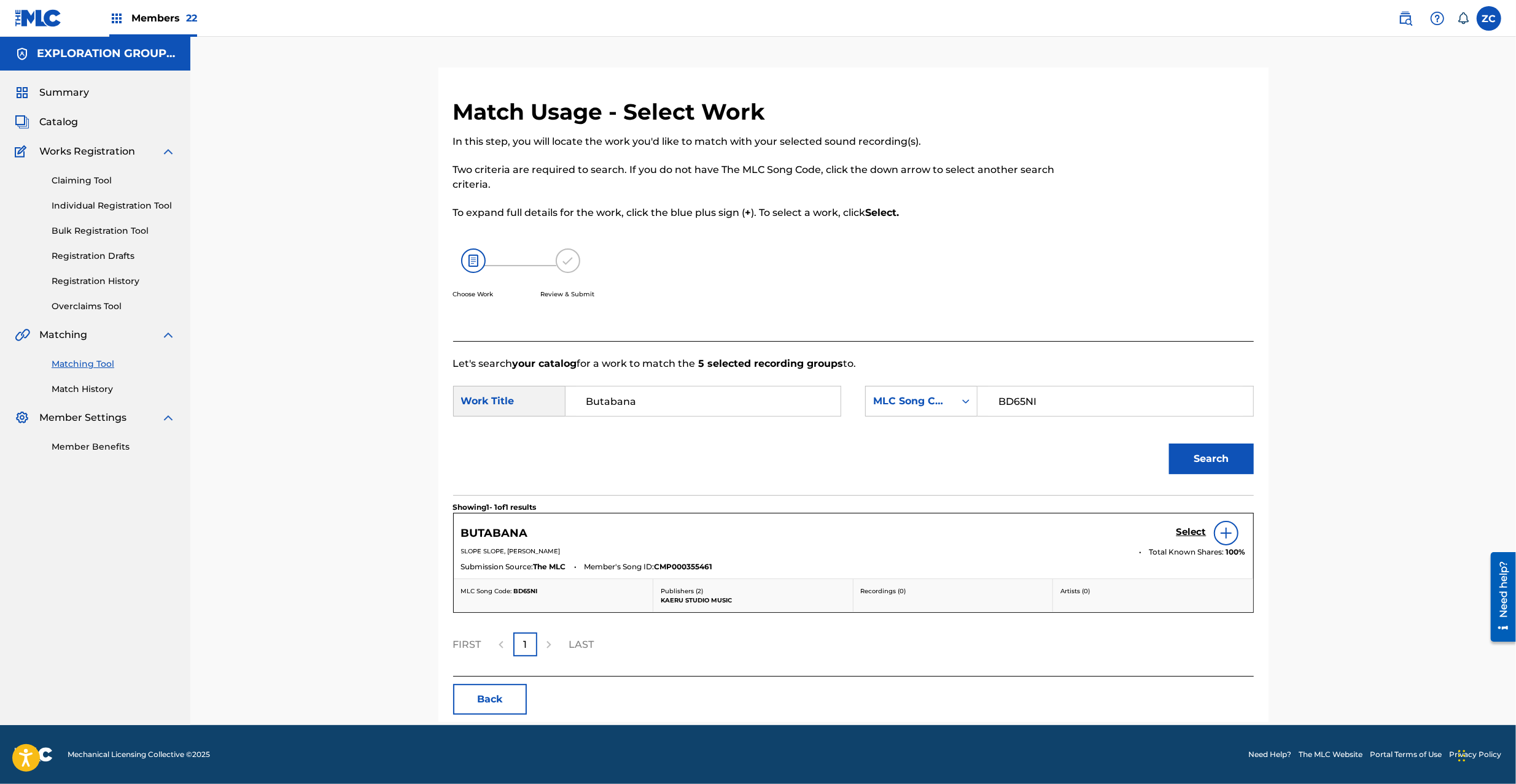
click at [1187, 533] on h5 "Select" at bounding box center [1191, 532] width 30 height 12
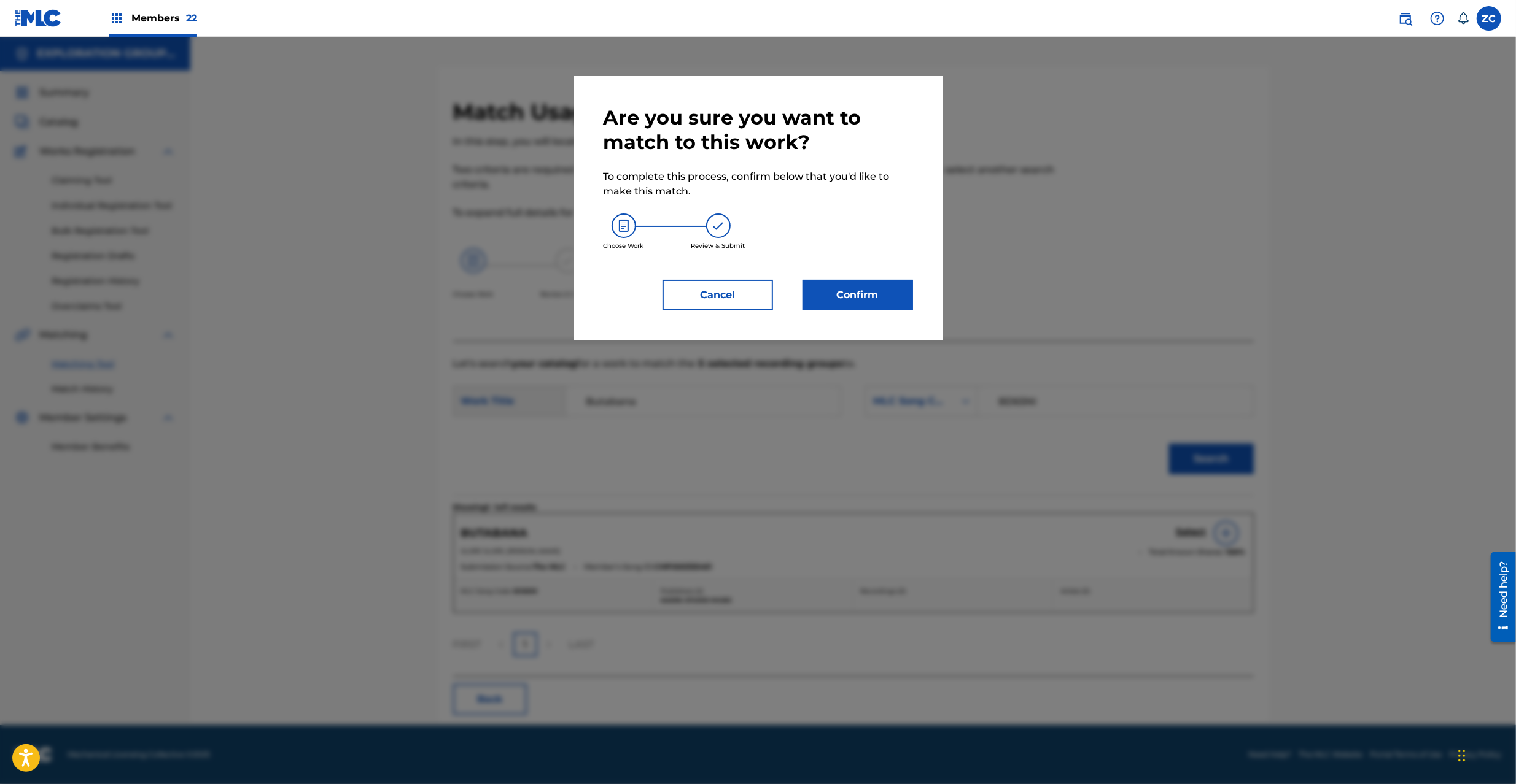
click at [835, 298] on button "Confirm" at bounding box center [857, 295] width 110 height 31
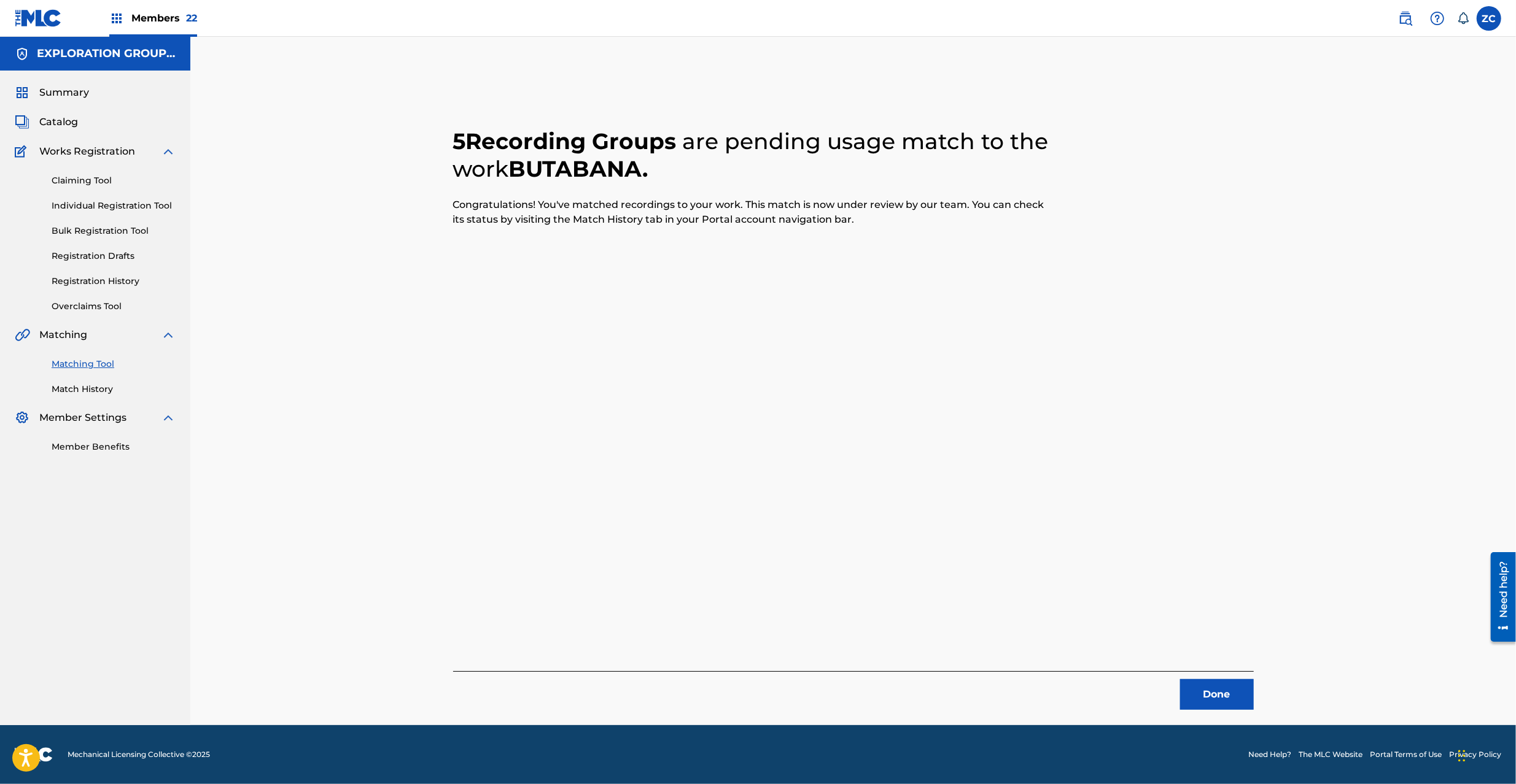
drag, startPoint x: 1203, startPoint y: 698, endPoint x: 1058, endPoint y: 557, distance: 202.3
click at [1203, 699] on button "Done" at bounding box center [1216, 695] width 74 height 31
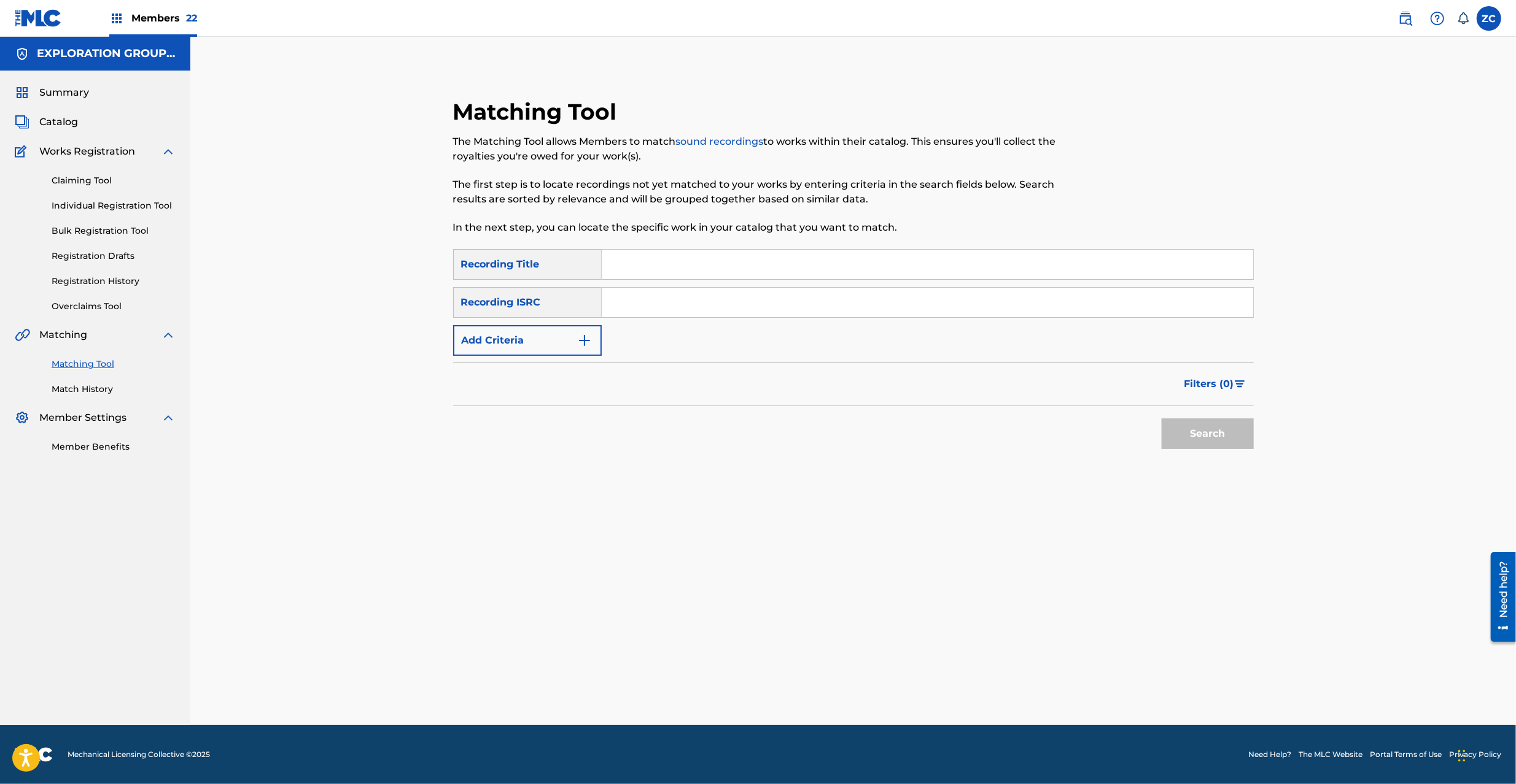
click at [717, 307] on input "Search Form" at bounding box center [927, 302] width 651 height 30
type input "TCJPT2251499"
click at [1188, 440] on button "Search" at bounding box center [1207, 434] width 92 height 31
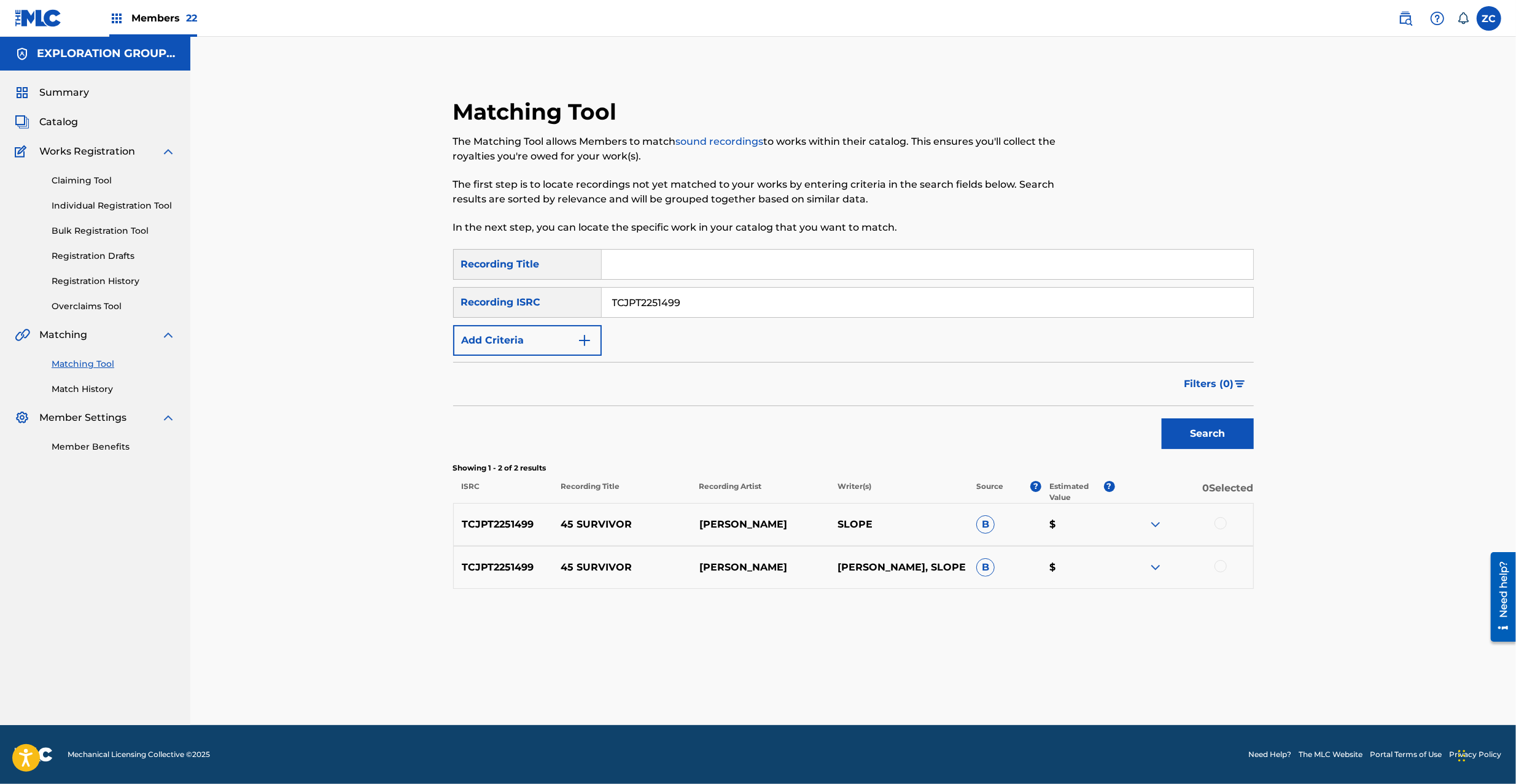
click at [1216, 528] on div at bounding box center [1220, 524] width 12 height 12
click at [1221, 568] on div at bounding box center [1220, 566] width 12 height 12
click at [857, 684] on button "Match 2 Groups" at bounding box center [863, 684] width 136 height 31
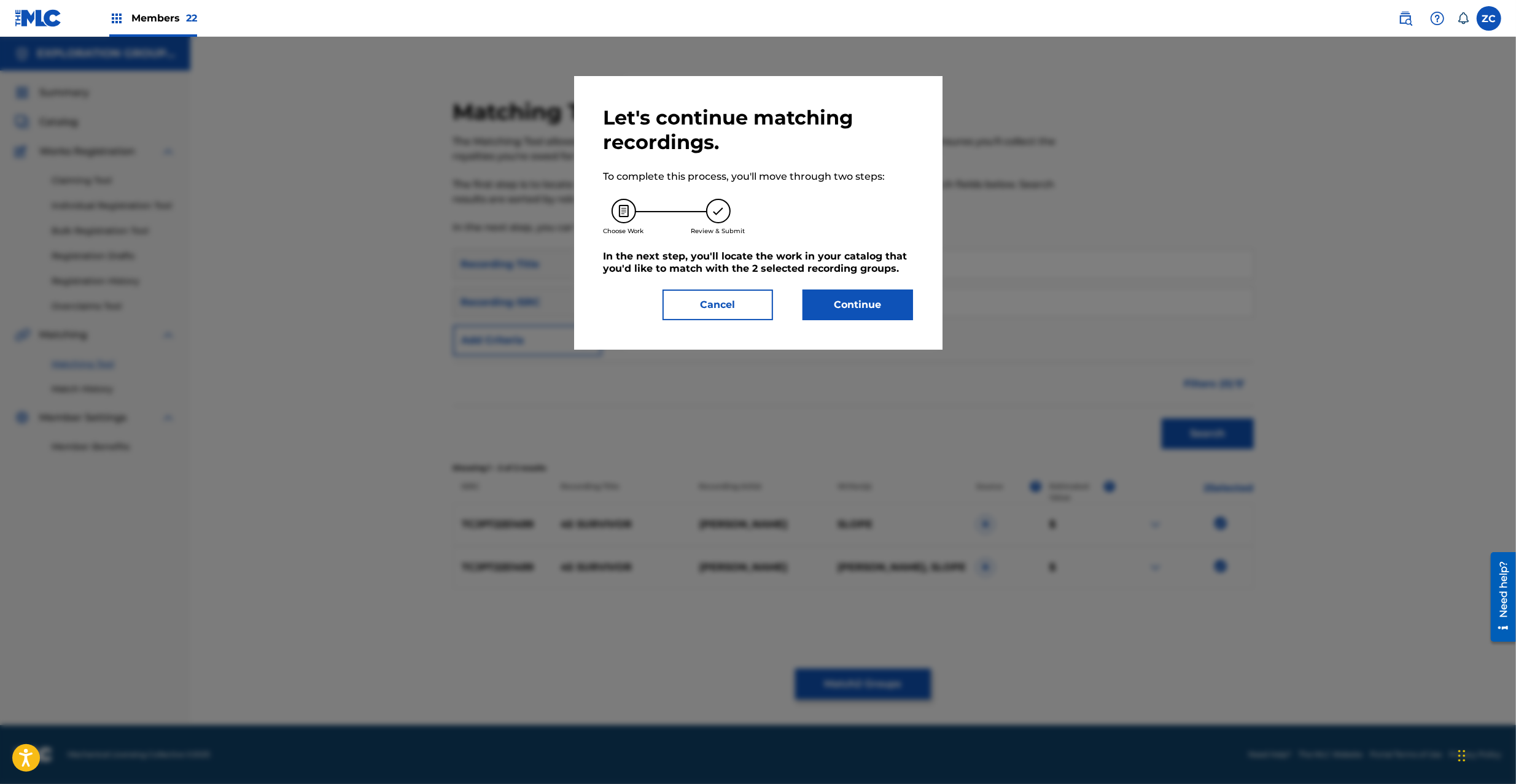
click at [833, 303] on button "Continue" at bounding box center [857, 305] width 110 height 31
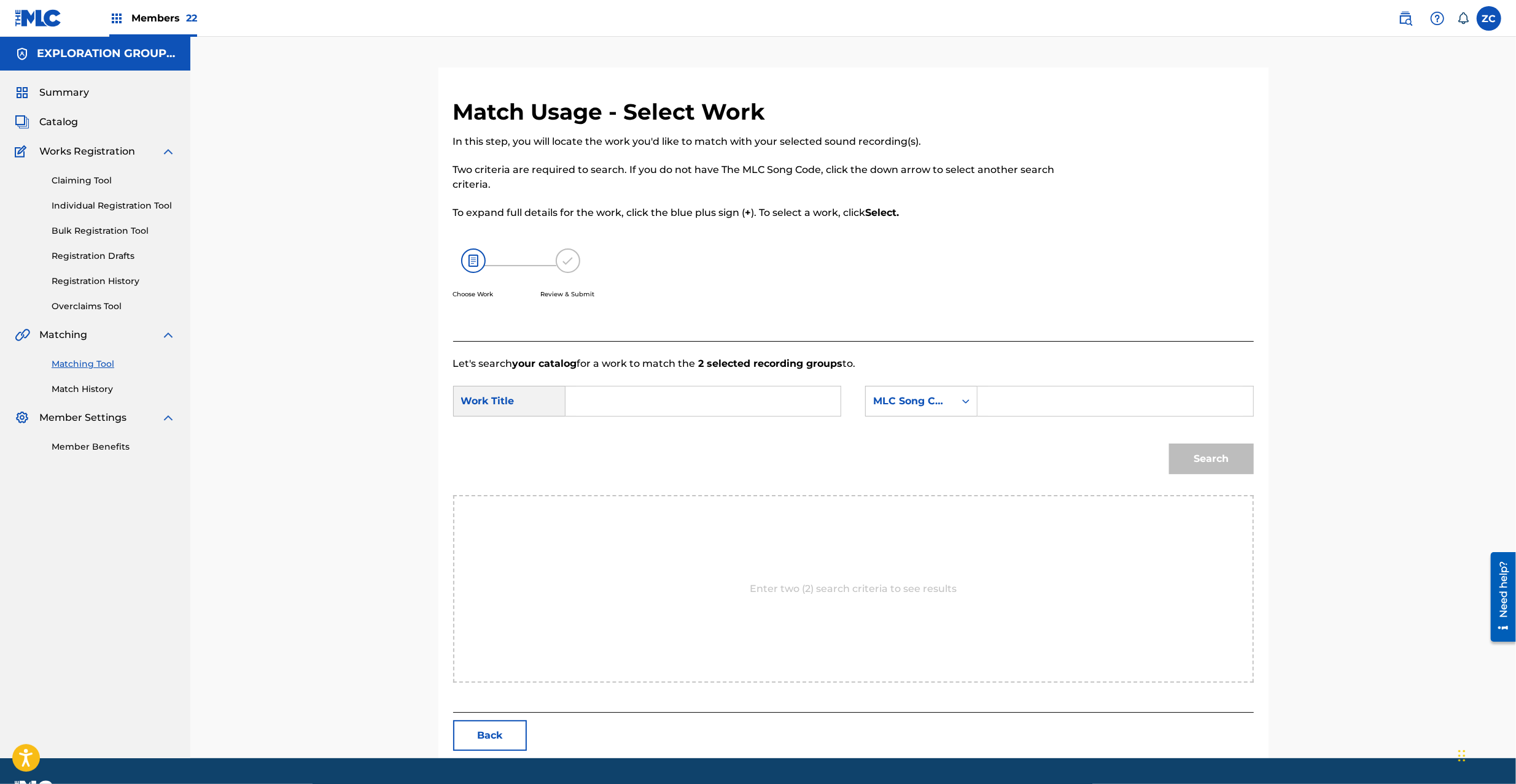
click at [735, 406] on input "Search Form" at bounding box center [702, 401] width 254 height 30
click at [665, 401] on input "45 Survivor 4A486X" at bounding box center [702, 401] width 254 height 30
type input "45 Survivor"
click at [1058, 402] on input "Search Form" at bounding box center [1115, 401] width 254 height 30
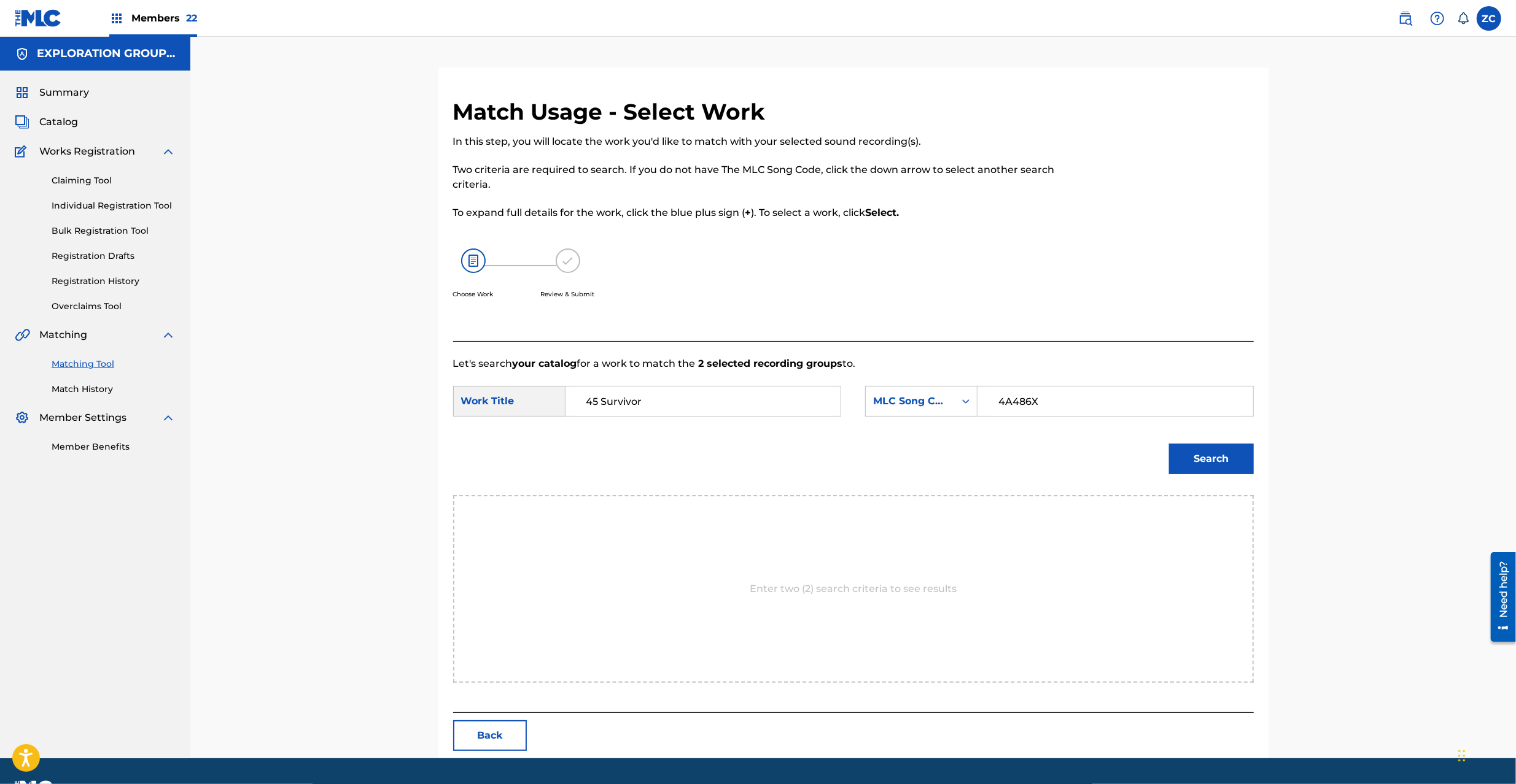
type input "4A486X"
click at [1240, 457] on button "Search" at bounding box center [1211, 459] width 85 height 31
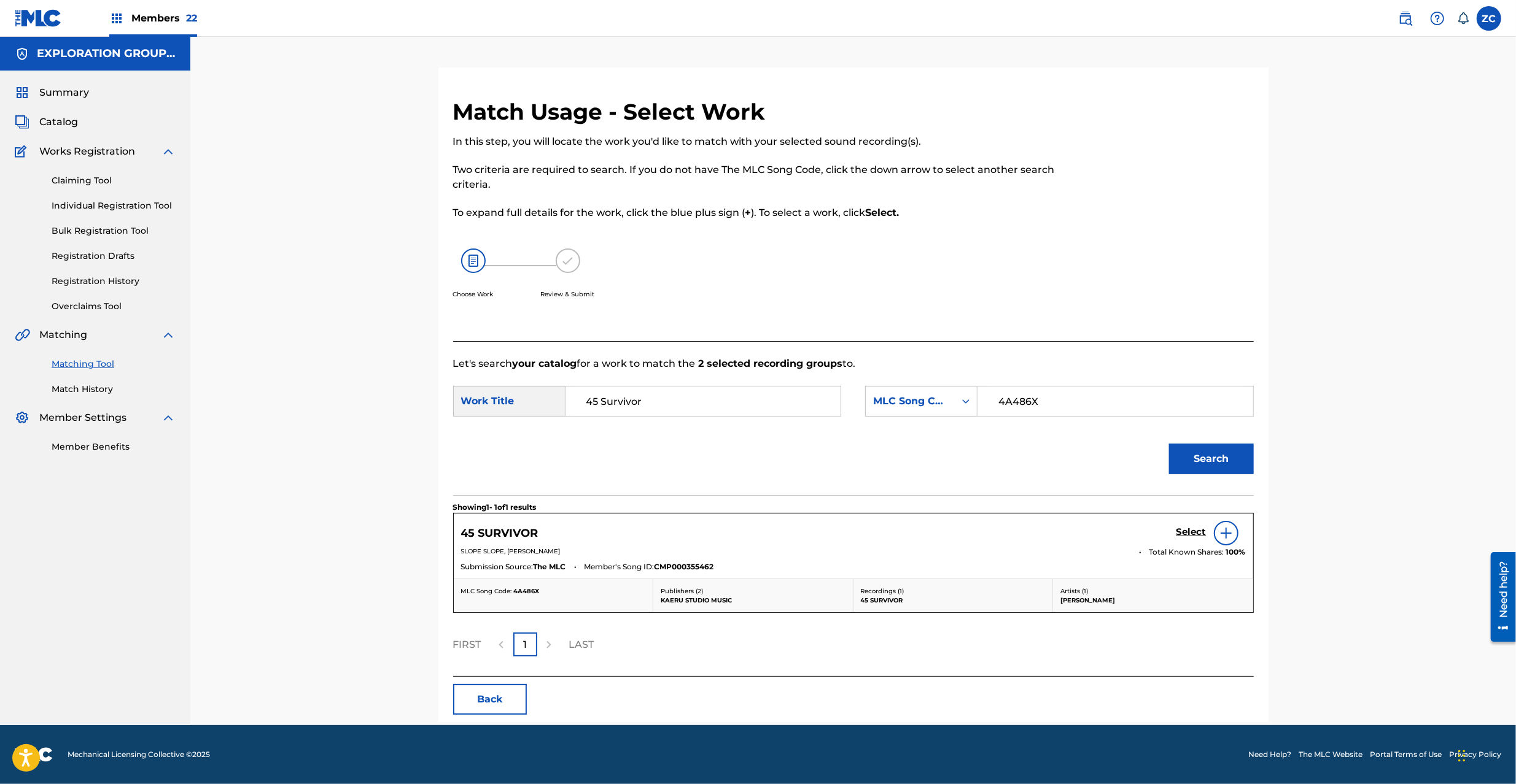
click at [1192, 530] on h5 "Select" at bounding box center [1191, 532] width 30 height 12
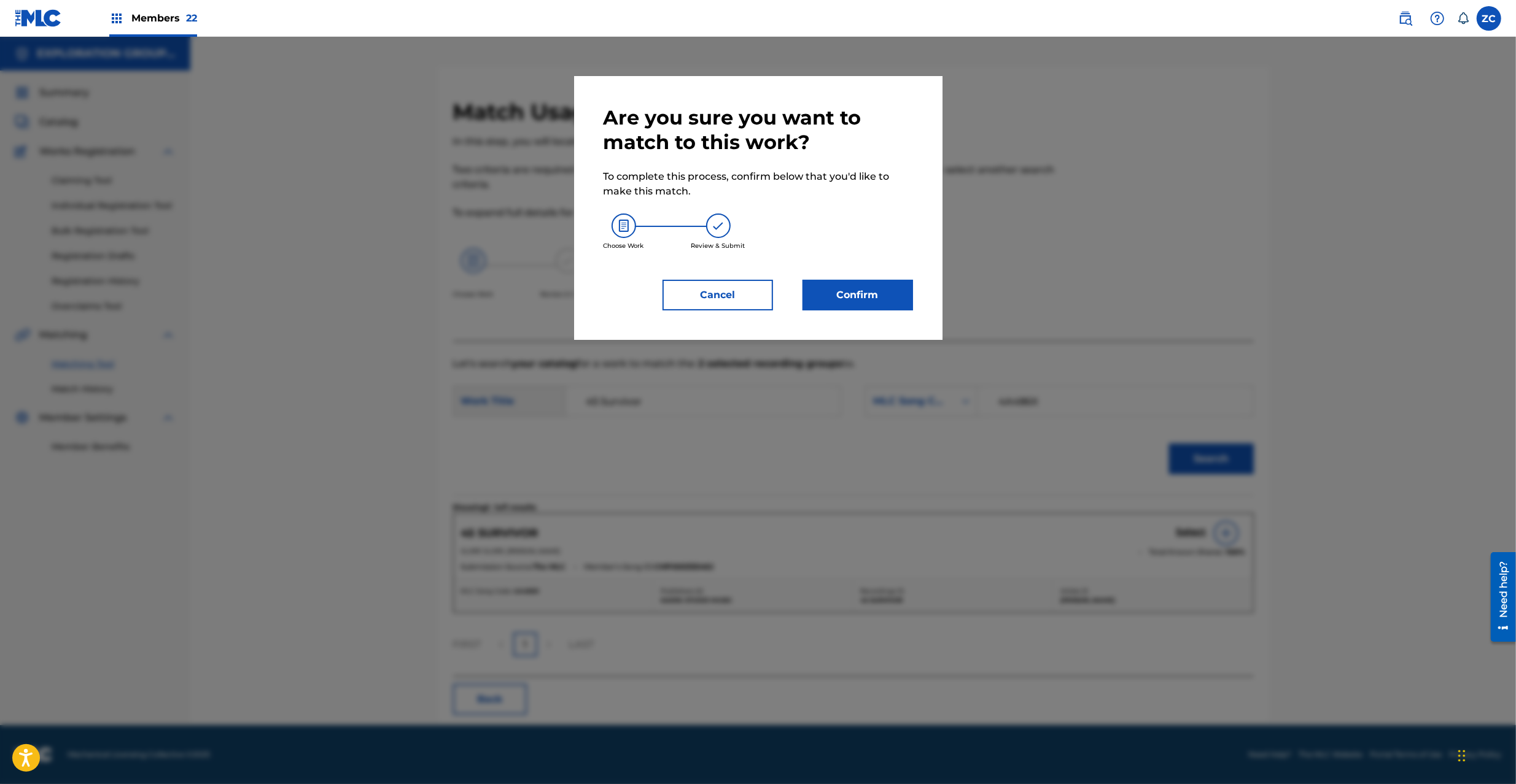
click at [847, 294] on button "Confirm" at bounding box center [857, 295] width 110 height 31
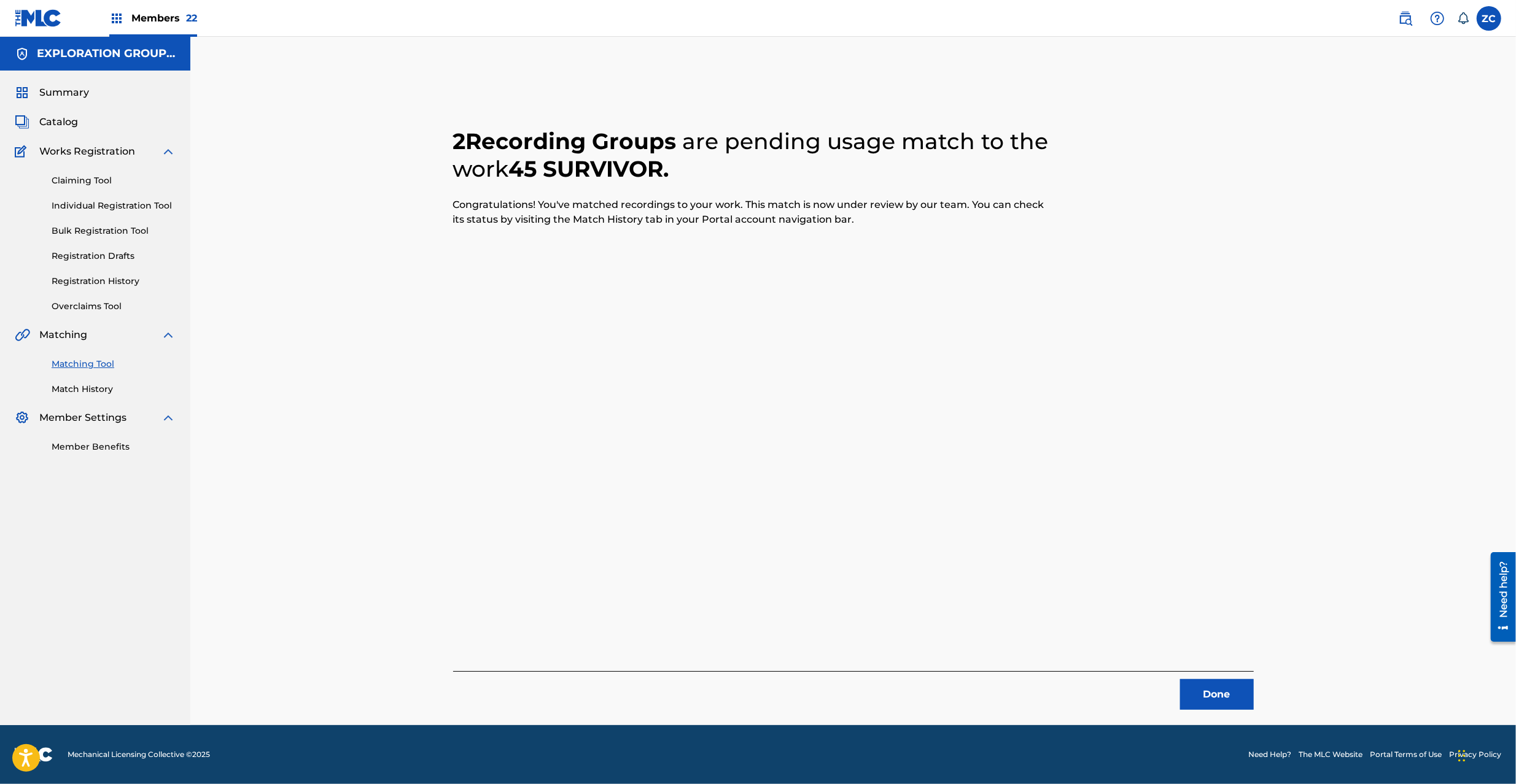
click at [1223, 691] on button "Done" at bounding box center [1216, 695] width 74 height 31
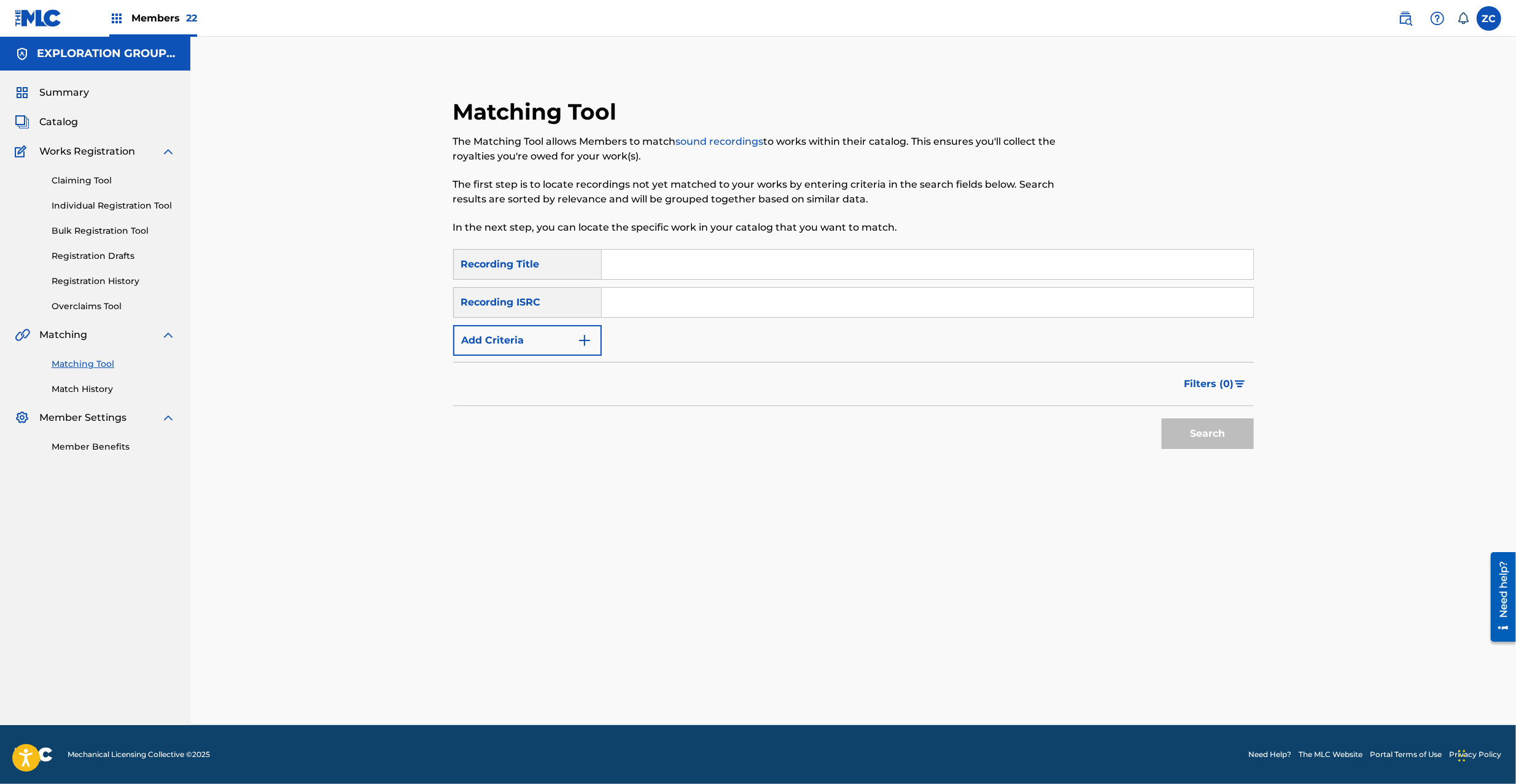
drag, startPoint x: 737, startPoint y: 305, endPoint x: 766, endPoint y: 317, distance: 31.4
click at [737, 305] on input "Search Form" at bounding box center [927, 302] width 651 height 30
click at [1166, 451] on div "Search" at bounding box center [1204, 431] width 98 height 49
click at [1169, 447] on button "Search" at bounding box center [1207, 434] width 92 height 31
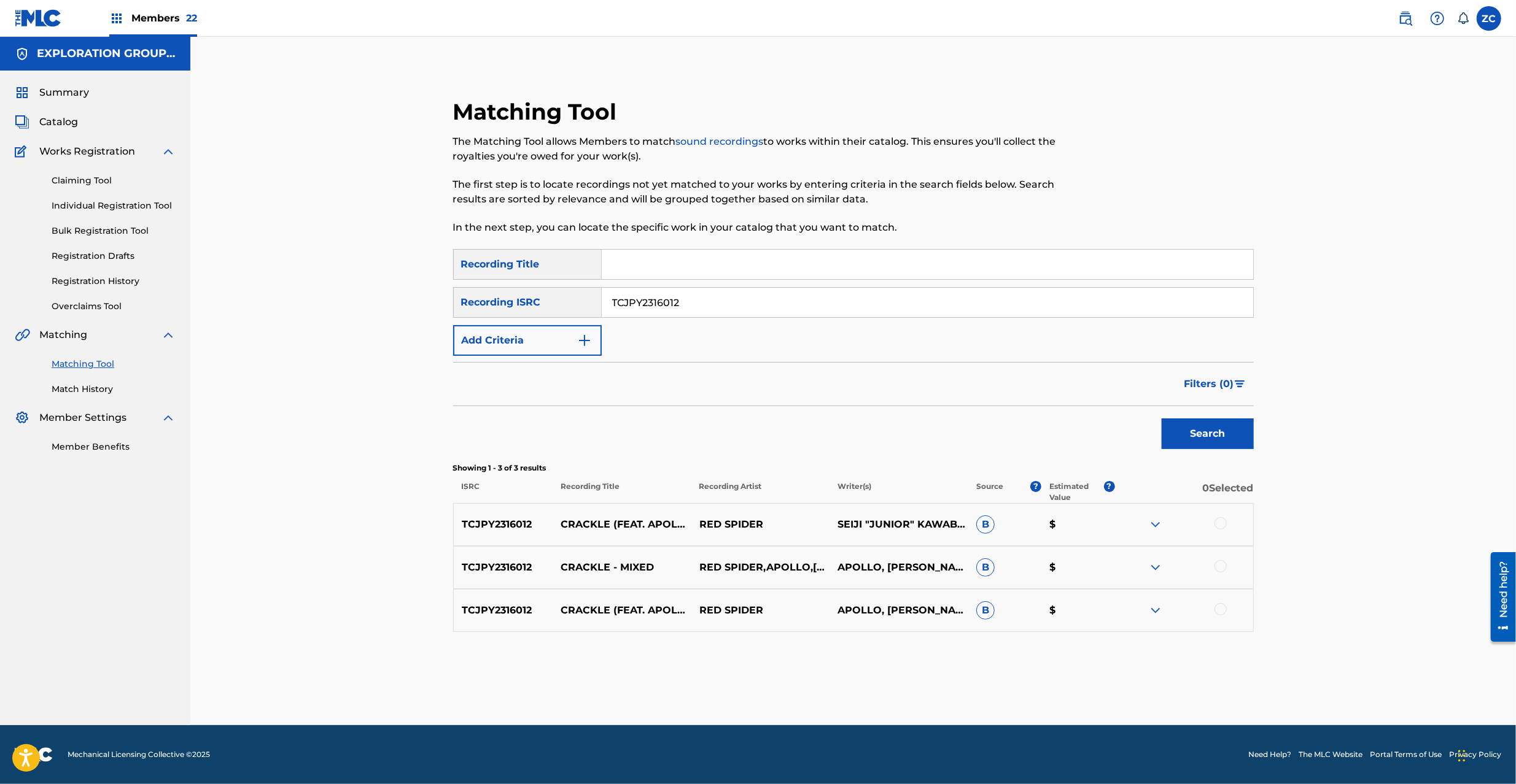
drag, startPoint x: 1221, startPoint y: 523, endPoint x: 1223, endPoint y: 551, distance: 28.1
click at [1221, 525] on div at bounding box center [1220, 524] width 12 height 12
click at [1221, 568] on div at bounding box center [1220, 566] width 12 height 12
click at [1221, 613] on div at bounding box center [1220, 609] width 12 height 12
click at [722, 298] on input "TCJPY2316012" at bounding box center [927, 302] width 651 height 30
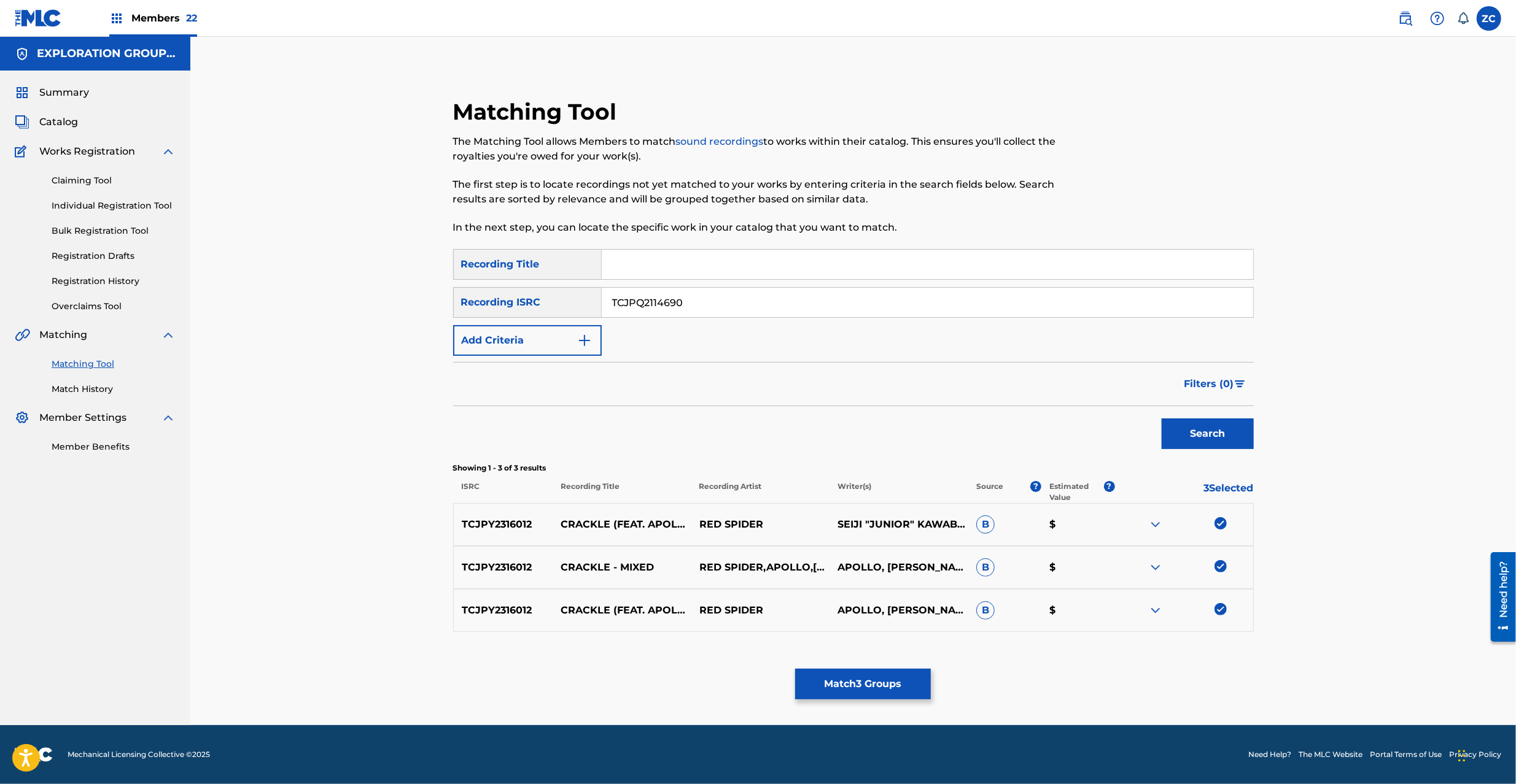
type input "TCJPQ2114690"
click at [1212, 442] on button "Search" at bounding box center [1207, 434] width 92 height 31
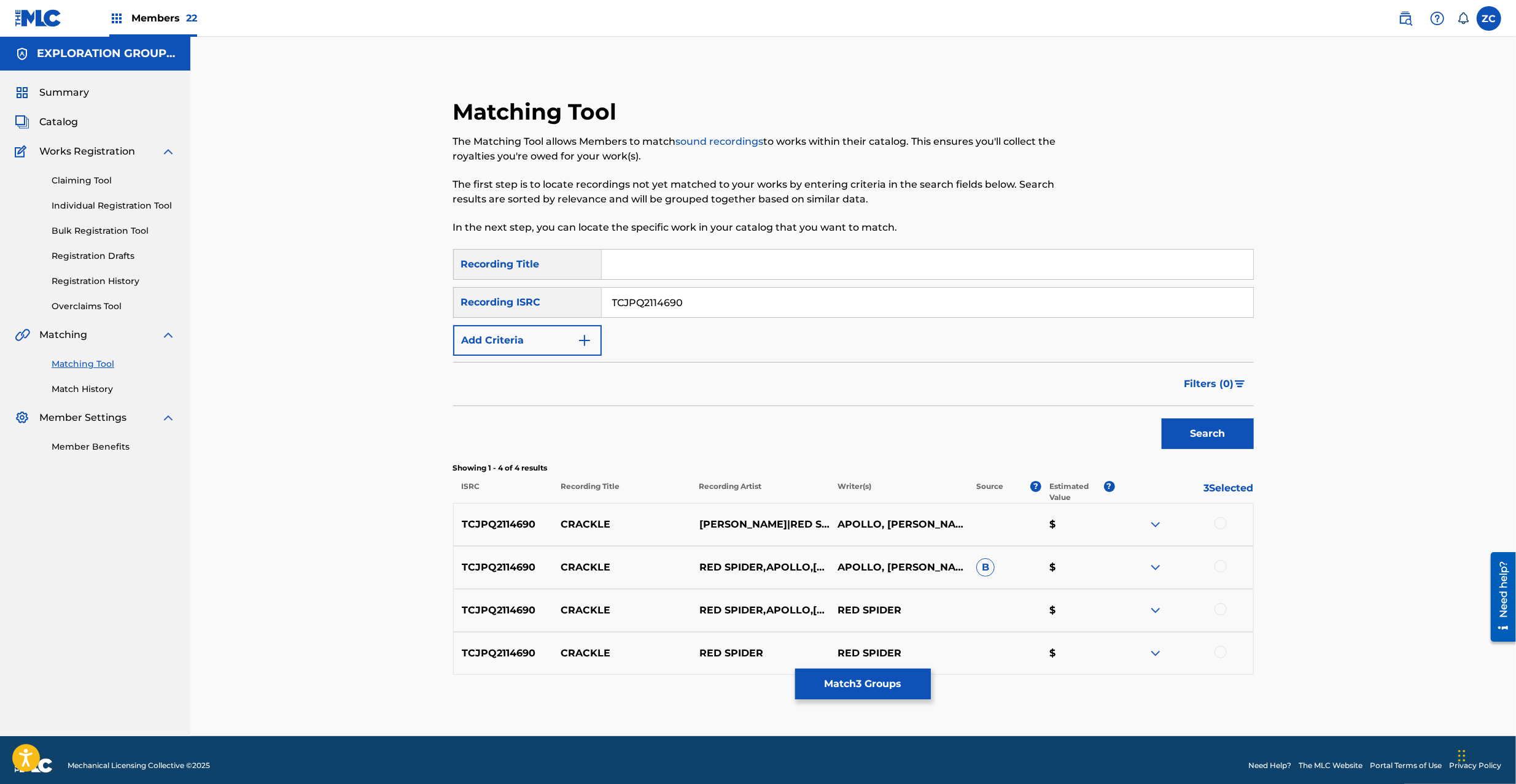
click at [1223, 525] on div at bounding box center [1220, 524] width 12 height 12
click at [1221, 573] on div at bounding box center [1183, 567] width 138 height 14
click at [1218, 567] on div at bounding box center [1220, 566] width 12 height 12
click at [1221, 609] on div at bounding box center [1220, 609] width 12 height 12
click at [1226, 656] on div at bounding box center [1183, 653] width 138 height 14
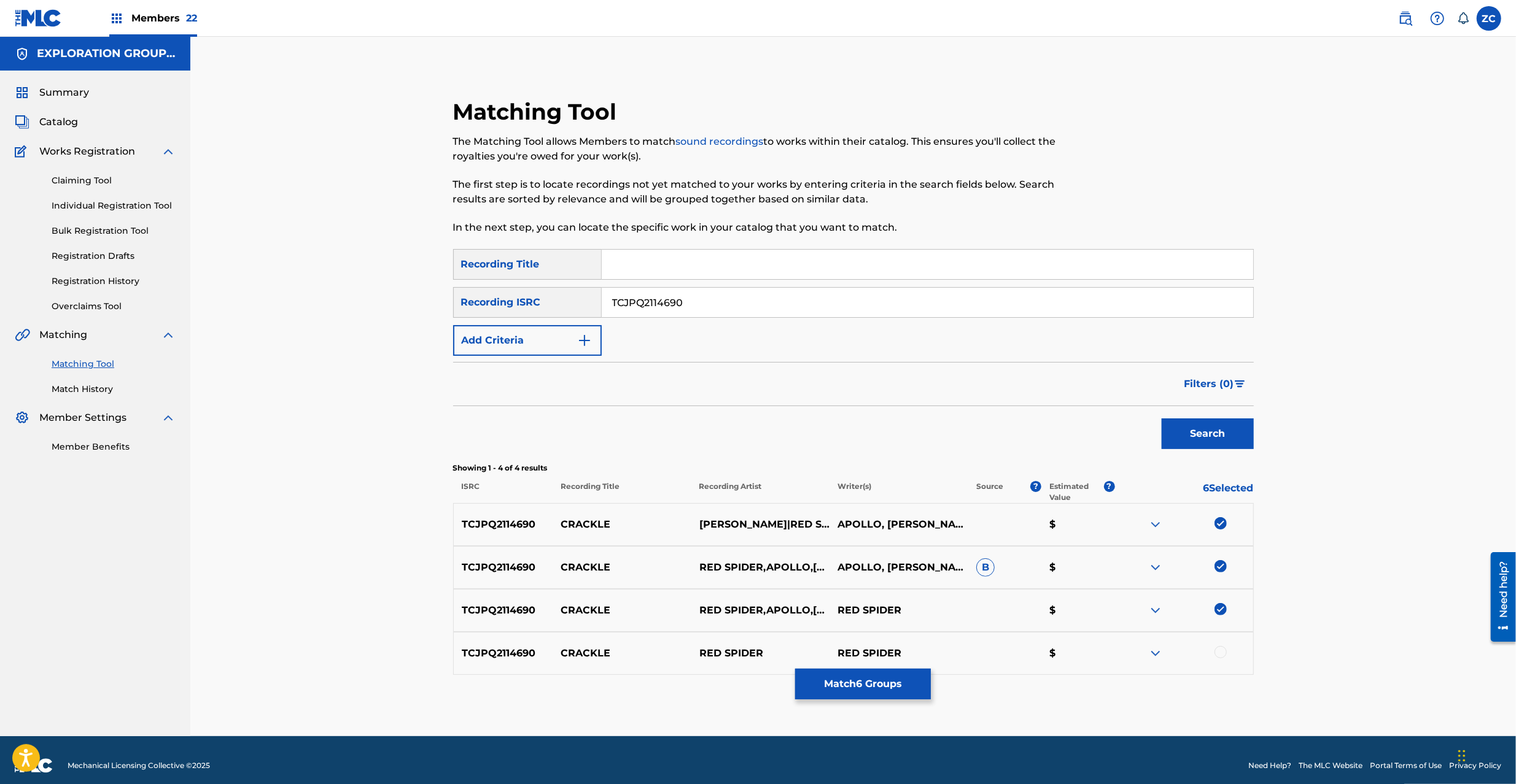
click at [1221, 655] on div at bounding box center [1220, 652] width 12 height 12
click at [897, 691] on button "Match 7 Groups" at bounding box center [863, 684] width 136 height 31
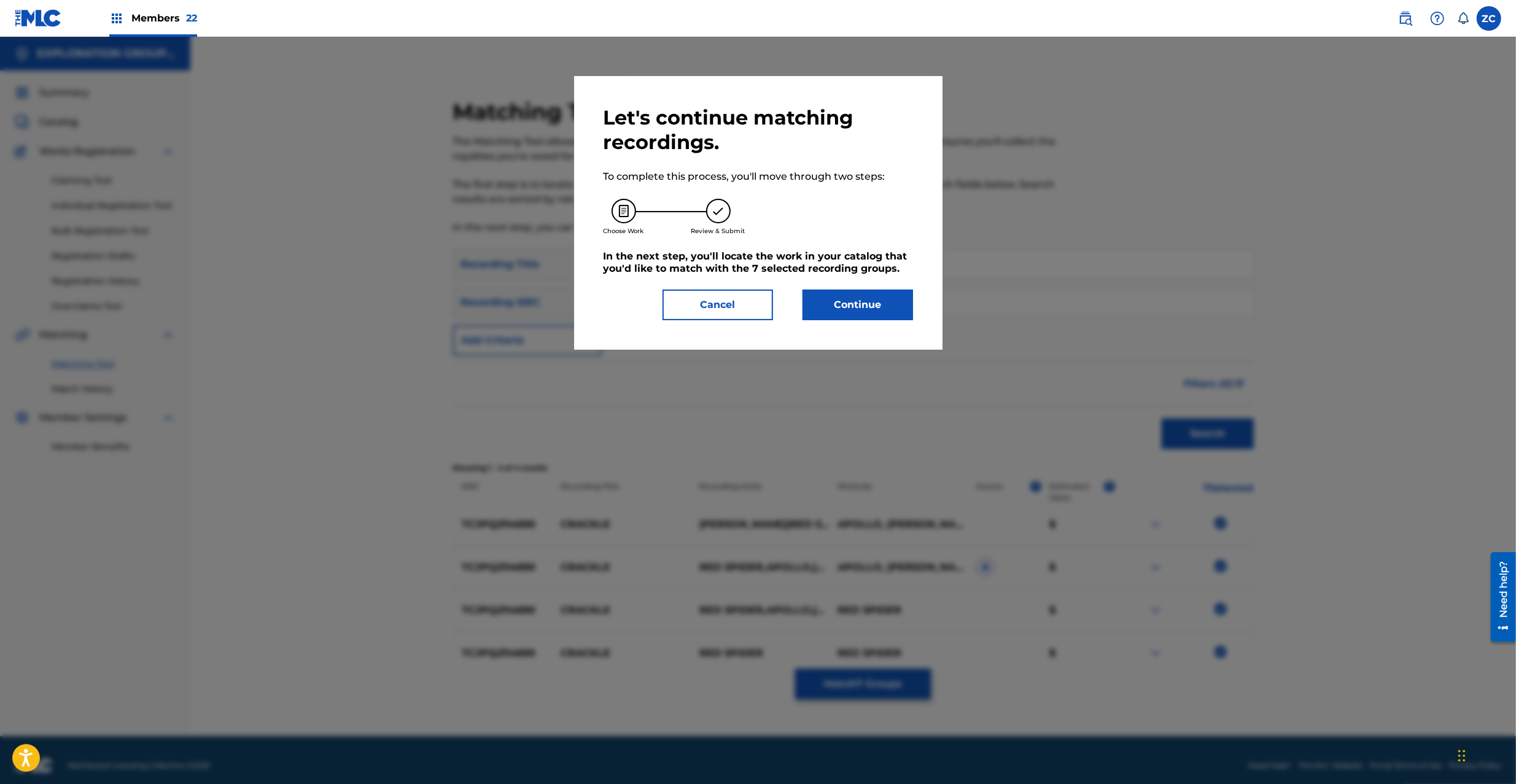
click at [848, 287] on div "Let's continue matching recordings. To complete this process, you'll move throu…" at bounding box center [758, 212] width 309 height 215
click at [839, 316] on button "Continue" at bounding box center [857, 305] width 110 height 31
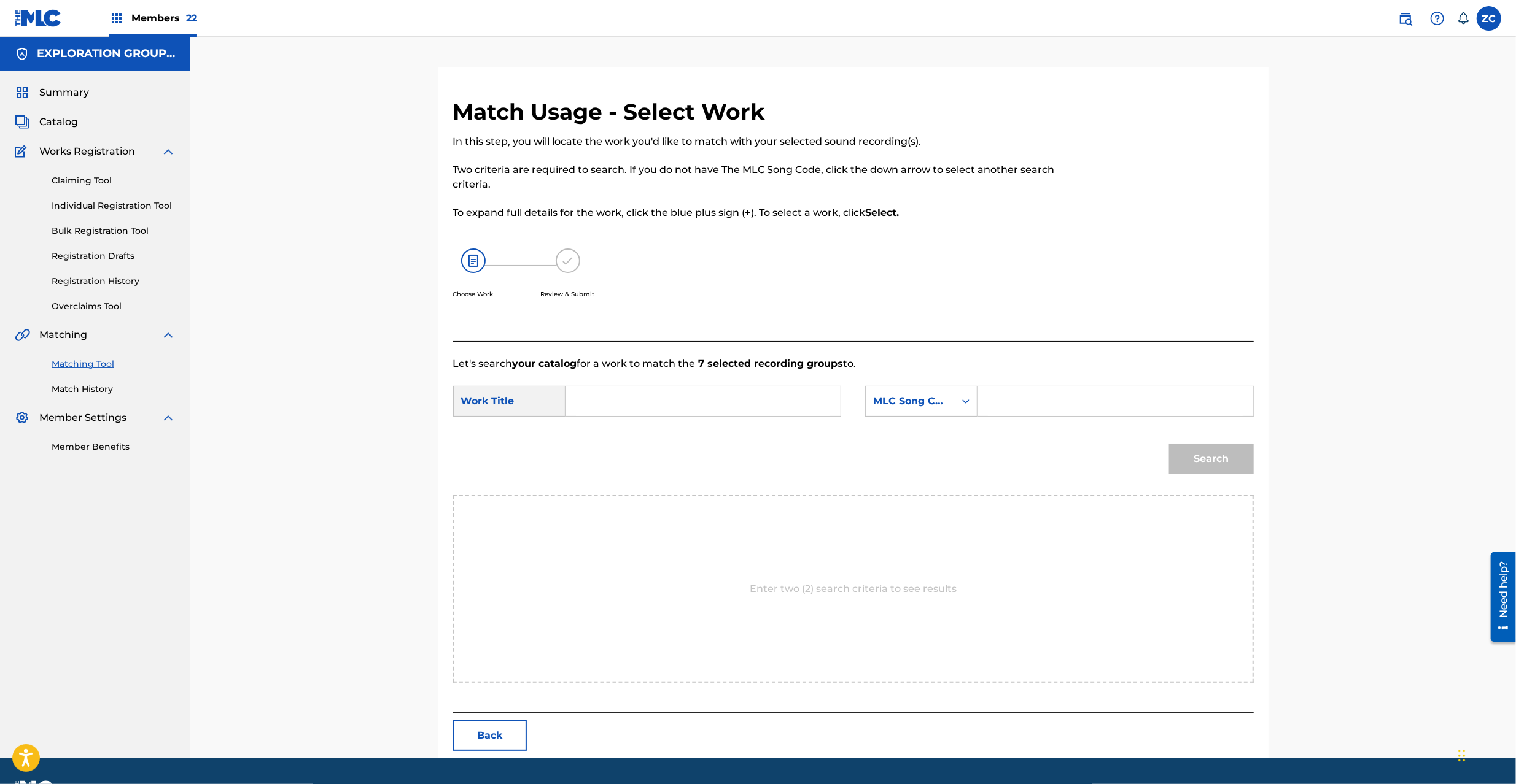
click at [669, 394] on input "Search Form" at bounding box center [702, 401] width 254 height 30
click at [653, 400] on input "Crackle CJ0OSM" at bounding box center [702, 401] width 254 height 30
type input "Crackle"
click at [1058, 399] on input "Search Form" at bounding box center [1115, 401] width 254 height 30
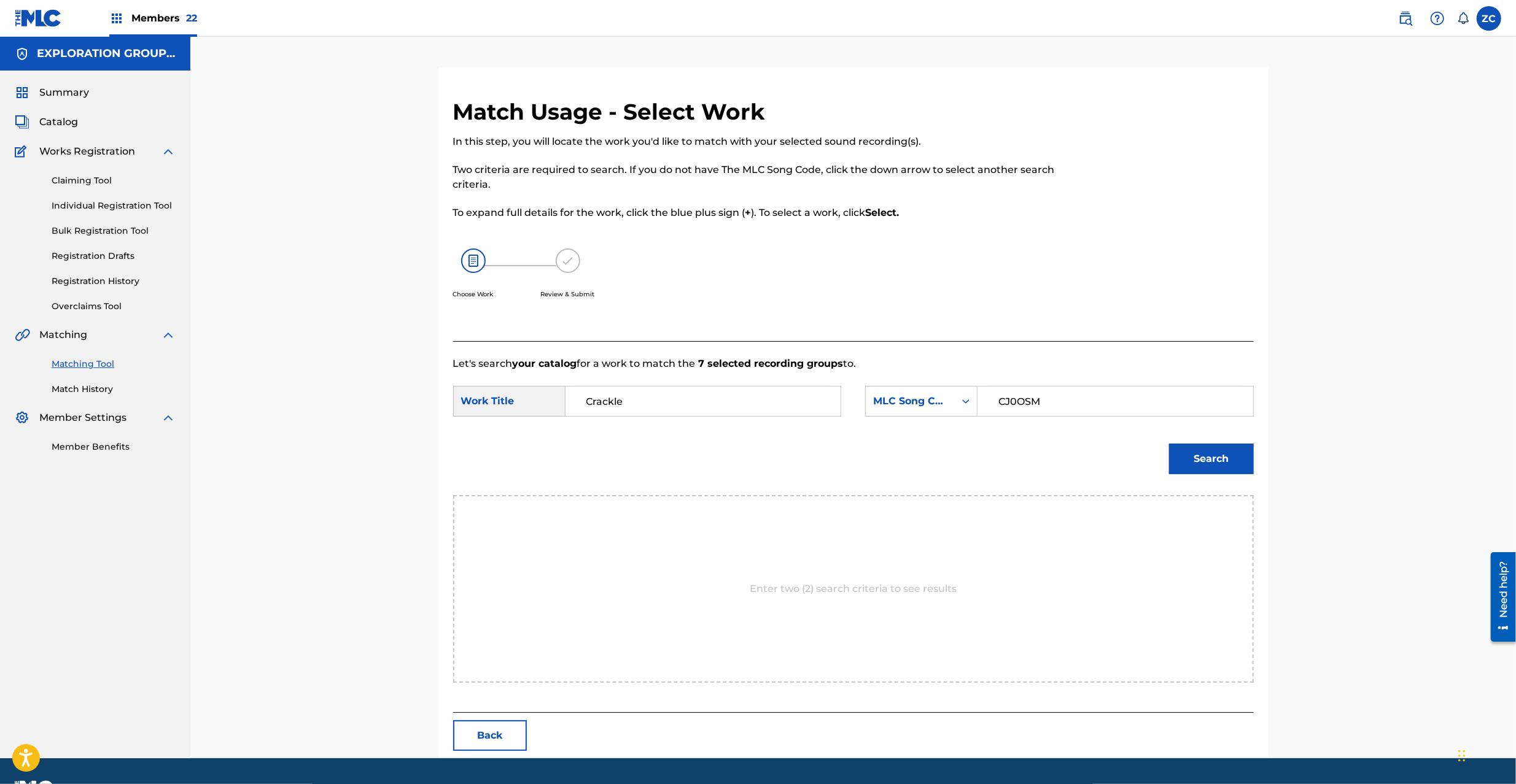
type input "CJ0OSM"
click at [1212, 457] on button "Search" at bounding box center [1211, 459] width 85 height 31
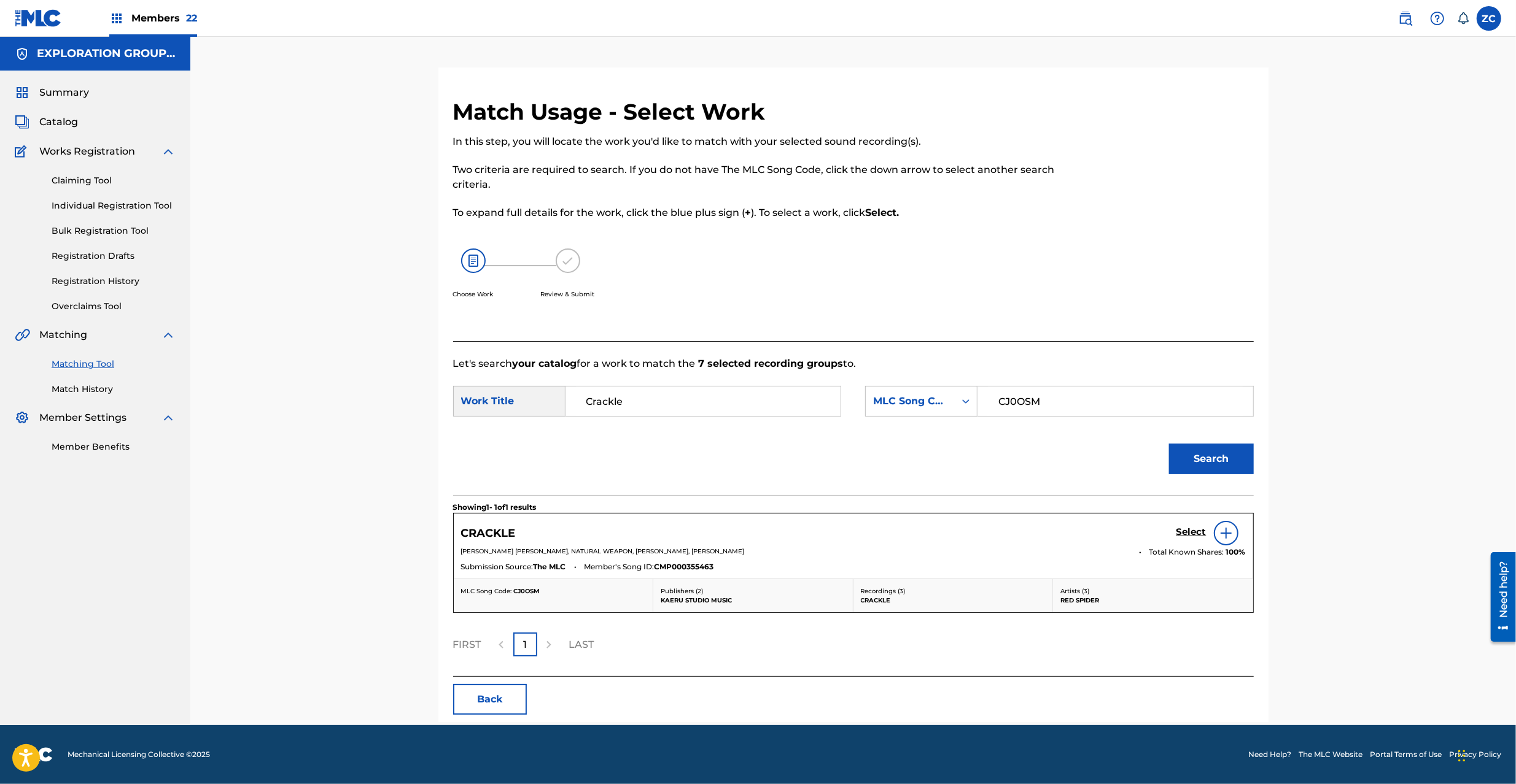
click at [1184, 535] on h5 "Select" at bounding box center [1191, 532] width 30 height 12
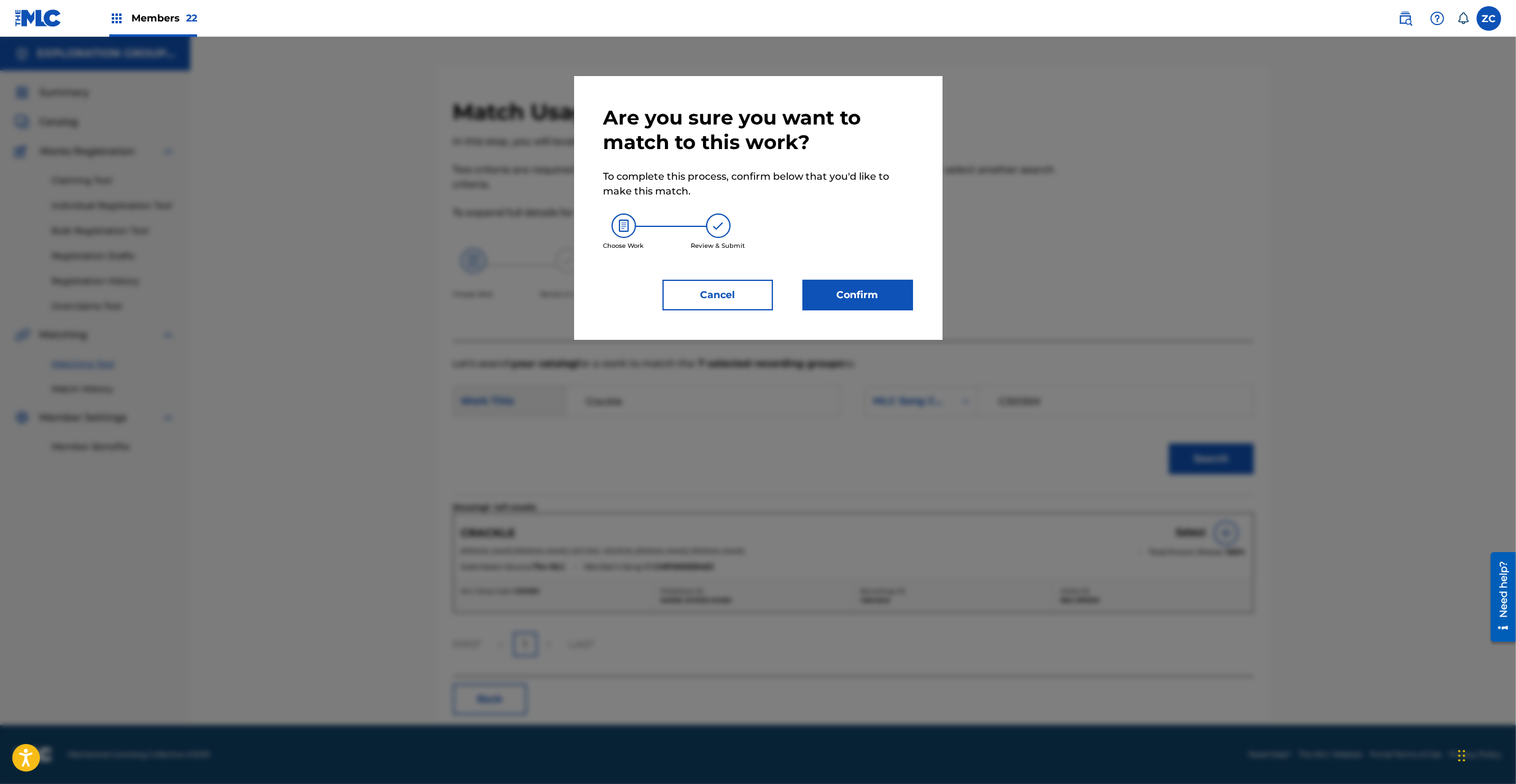
click at [818, 297] on button "Confirm" at bounding box center [857, 295] width 110 height 31
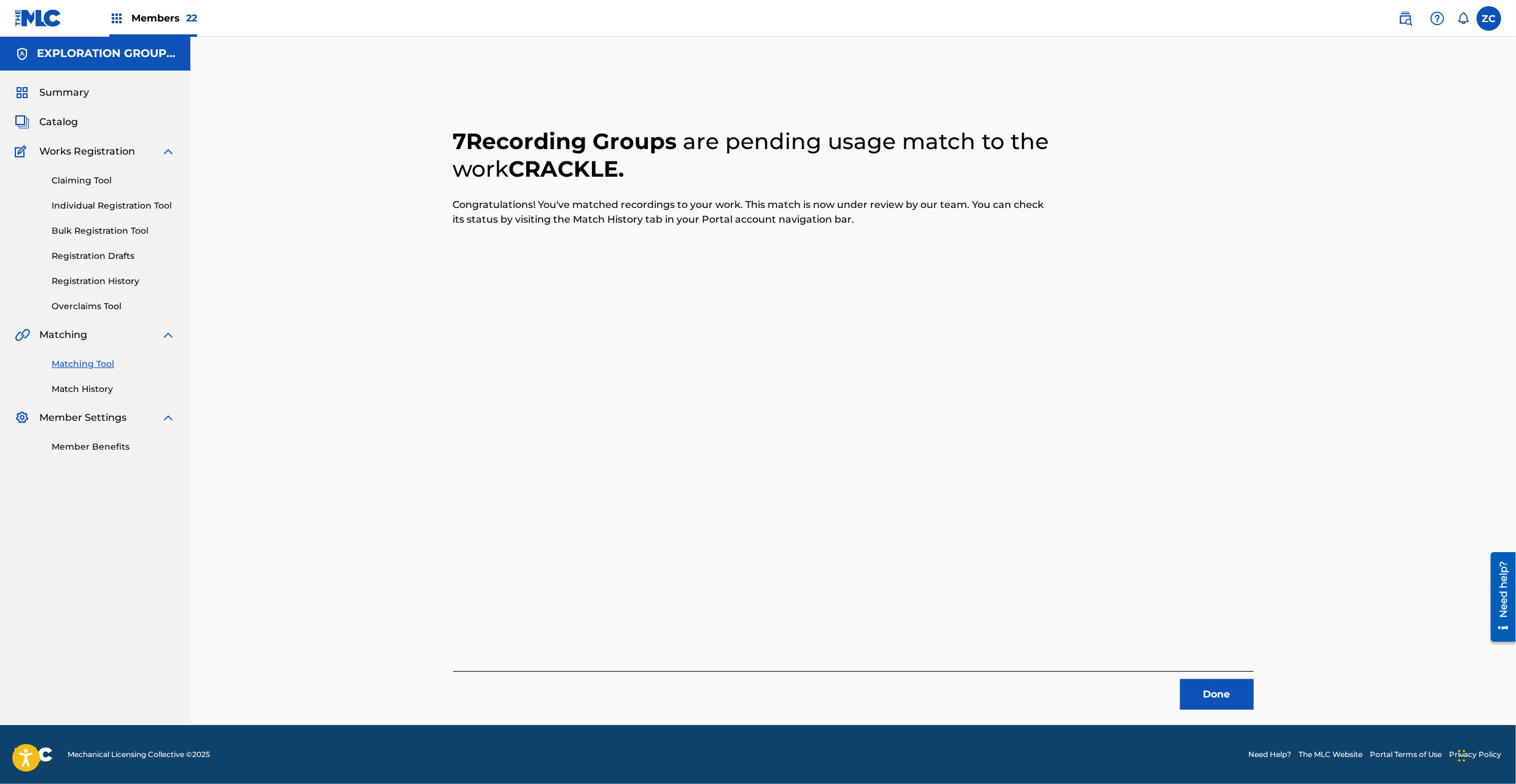
click at [1209, 692] on button "Done" at bounding box center [1216, 695] width 74 height 31
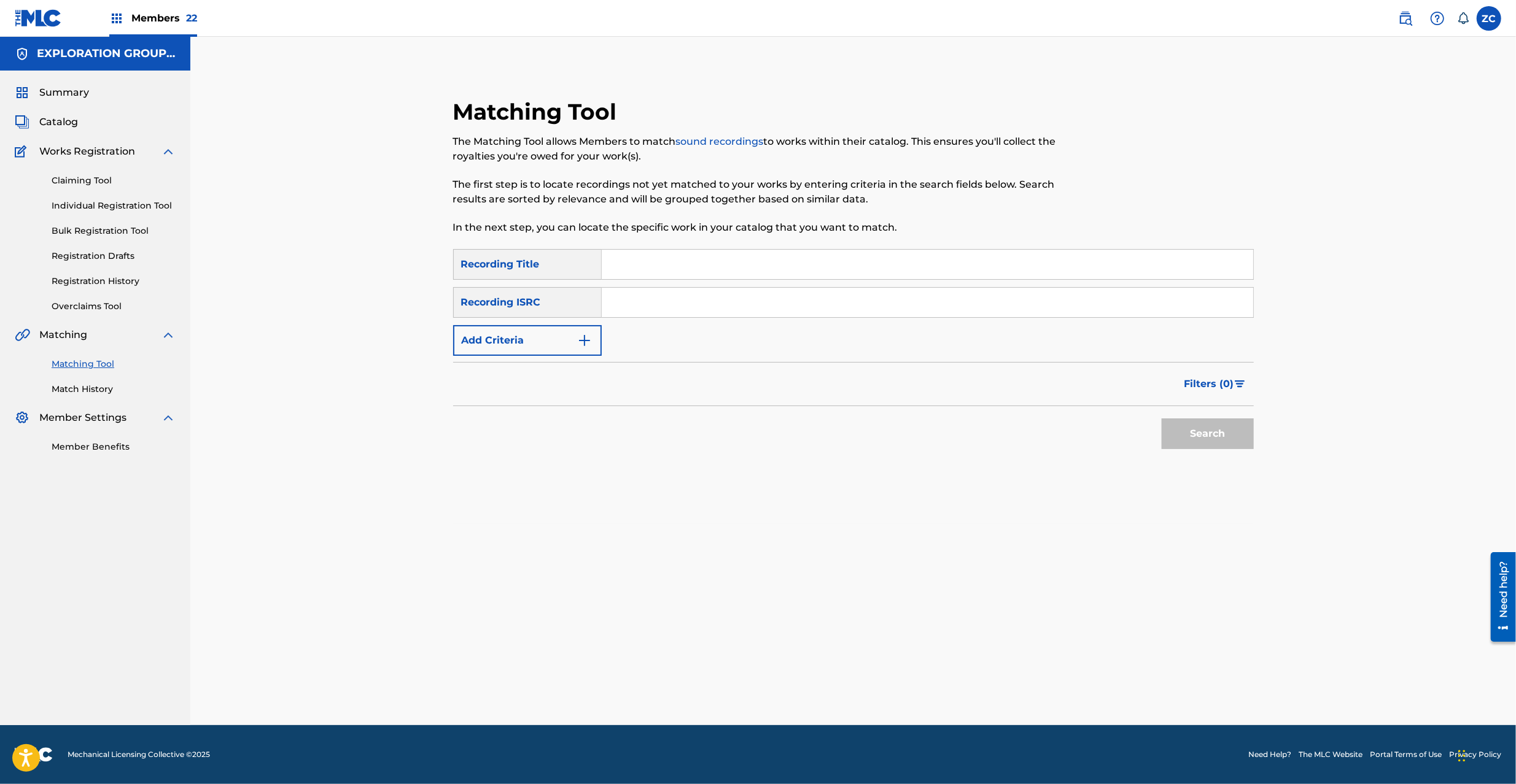
drag, startPoint x: 834, startPoint y: 305, endPoint x: 959, endPoint y: 365, distance: 138.7
click at [834, 305] on input "Search Form" at bounding box center [927, 302] width 651 height 30
type input "TCJPY2304070"
click at [1183, 428] on button "Search" at bounding box center [1207, 434] width 92 height 31
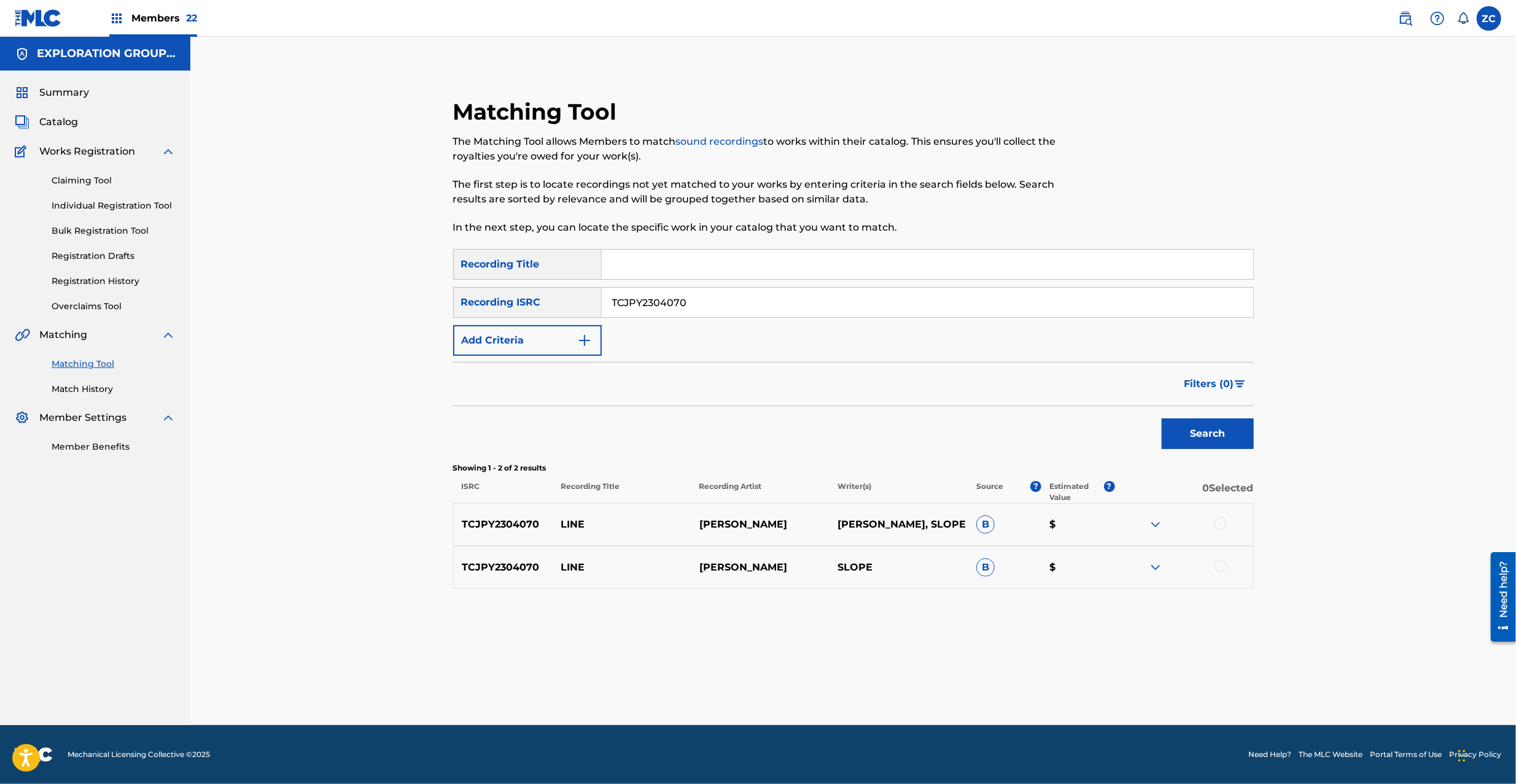
click at [1223, 524] on div at bounding box center [1220, 524] width 12 height 12
click at [1219, 568] on div at bounding box center [1220, 566] width 12 height 12
click at [862, 673] on button "Match 2 Groups" at bounding box center [863, 684] width 136 height 31
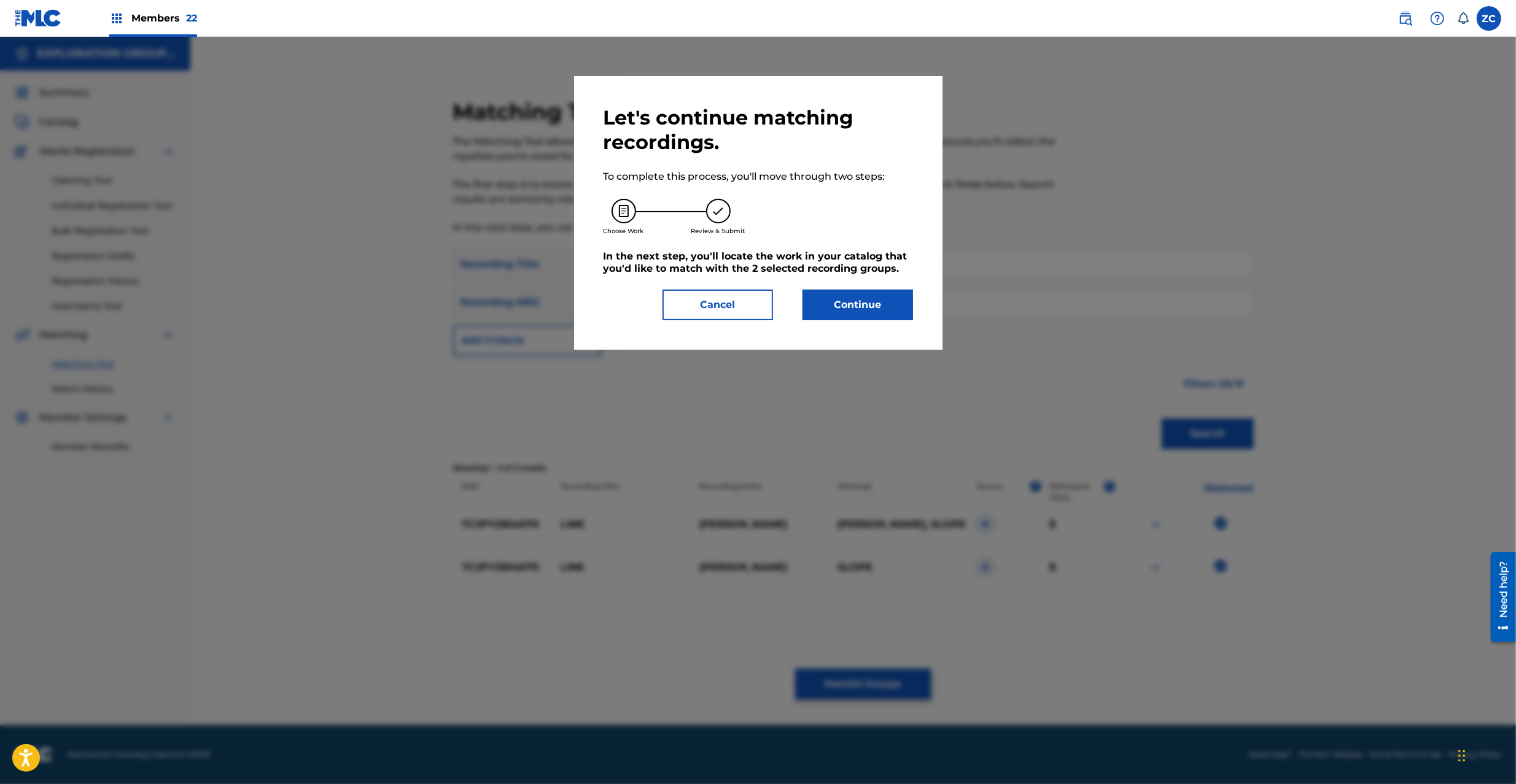
click at [873, 305] on button "Continue" at bounding box center [857, 305] width 110 height 31
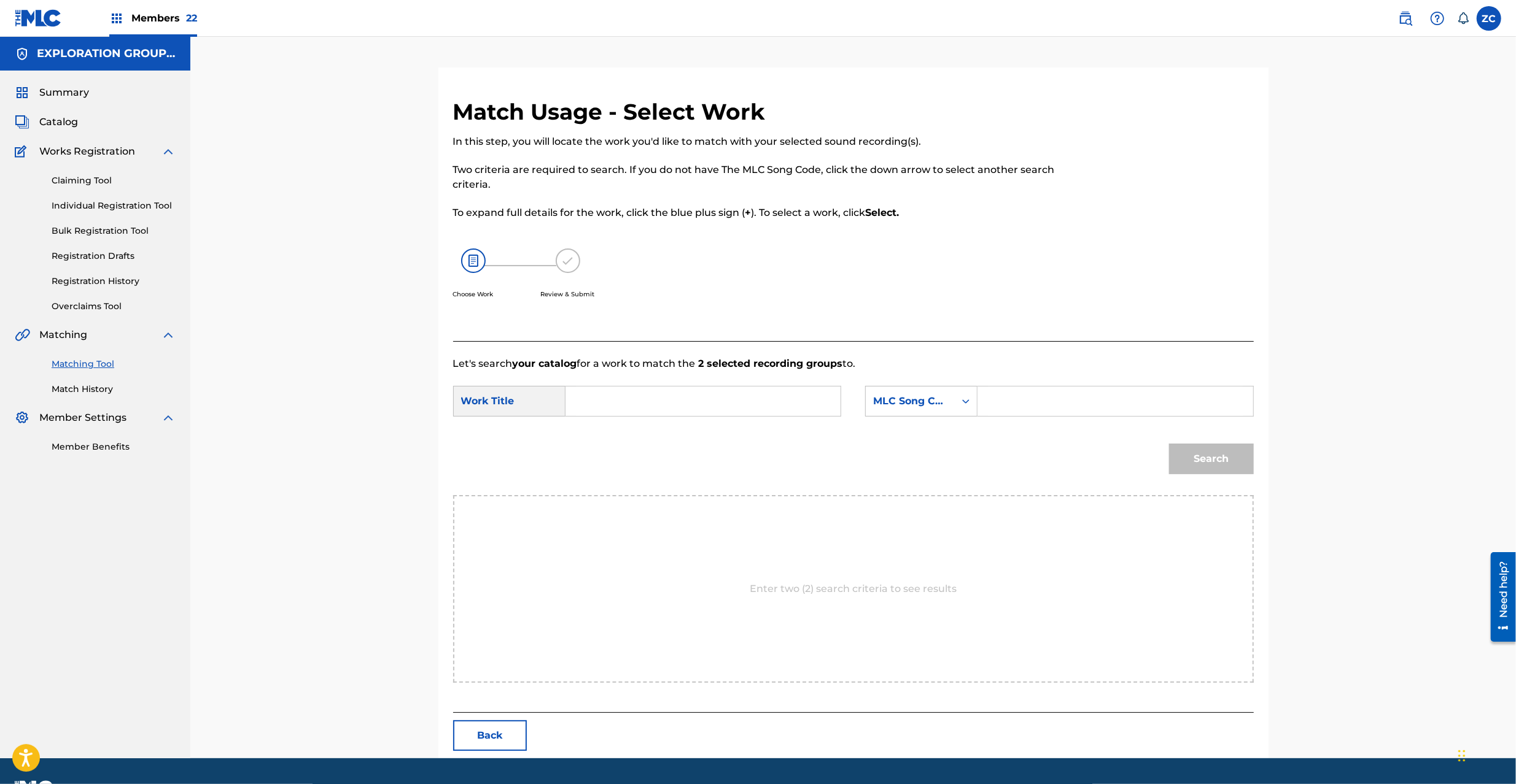
click at [733, 404] on input "Search Form" at bounding box center [702, 401] width 254 height 30
click at [649, 400] on input "Line LT26XO" at bounding box center [702, 401] width 254 height 30
type input "Line"
click at [985, 408] on div "Search Form" at bounding box center [1115, 401] width 276 height 31
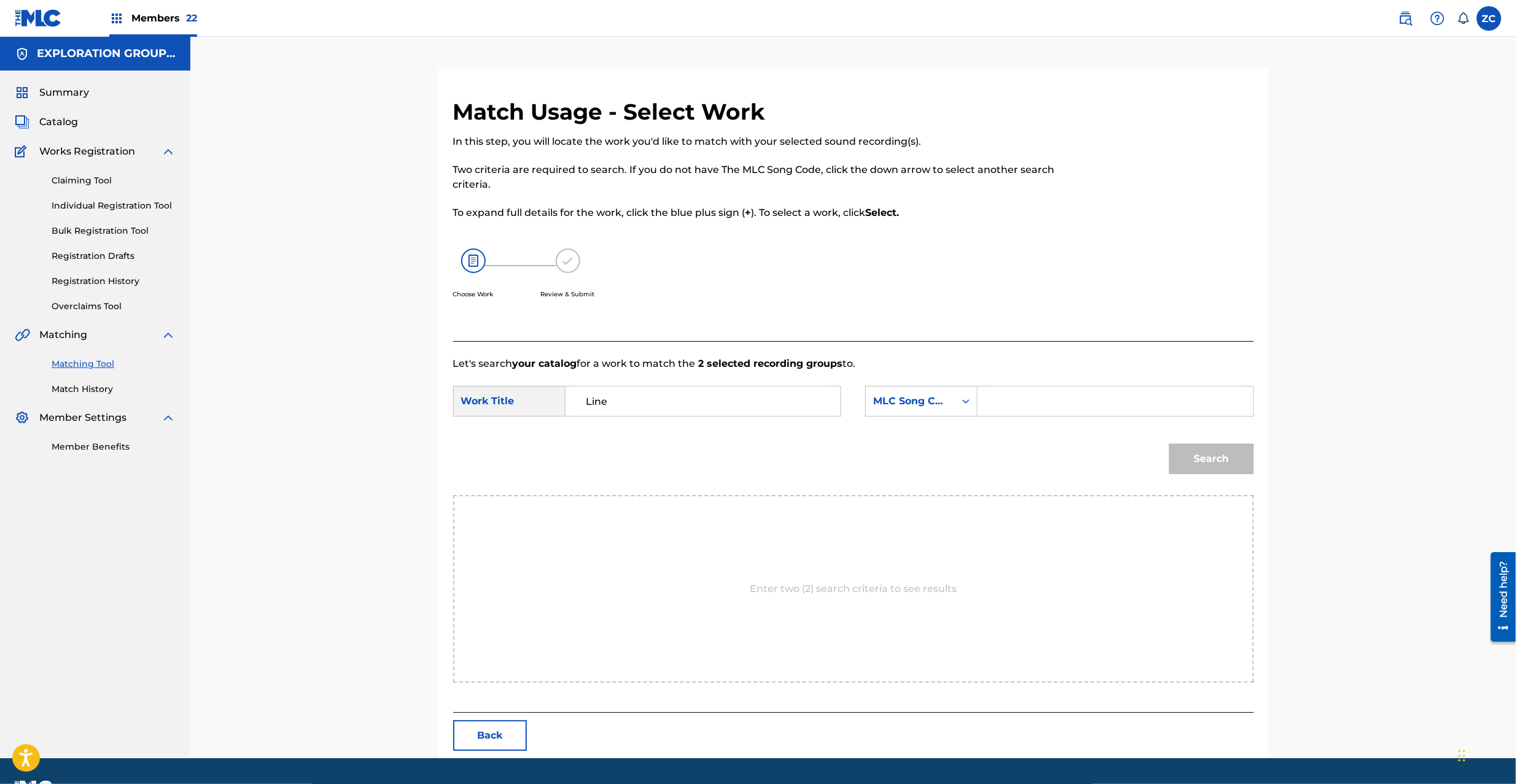
click at [1101, 411] on input "Search Form" at bounding box center [1115, 401] width 254 height 30
type input "LT26XO"
click at [1207, 456] on button "Search" at bounding box center [1211, 459] width 85 height 31
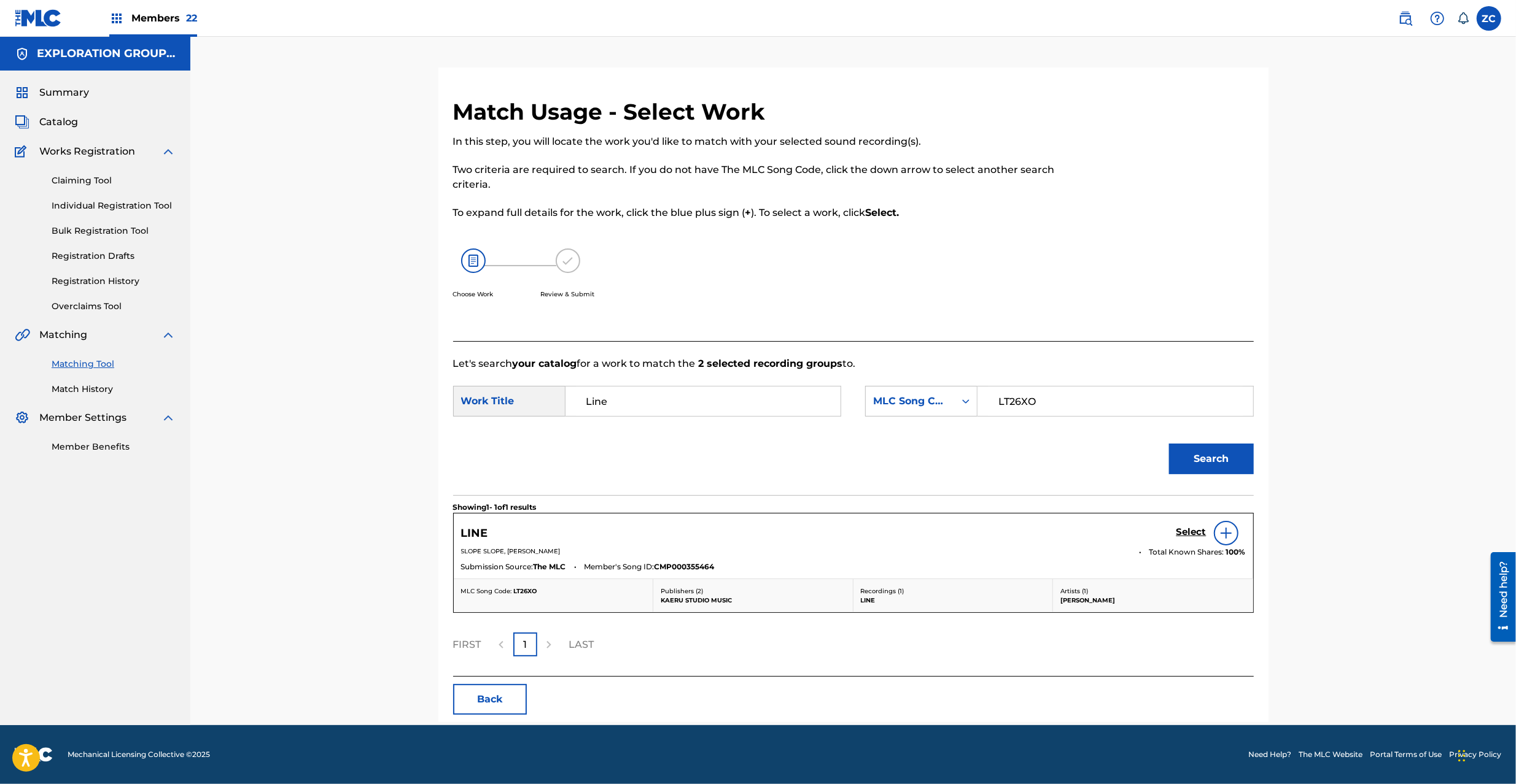
click at [1183, 531] on h5 "Select" at bounding box center [1191, 532] width 30 height 12
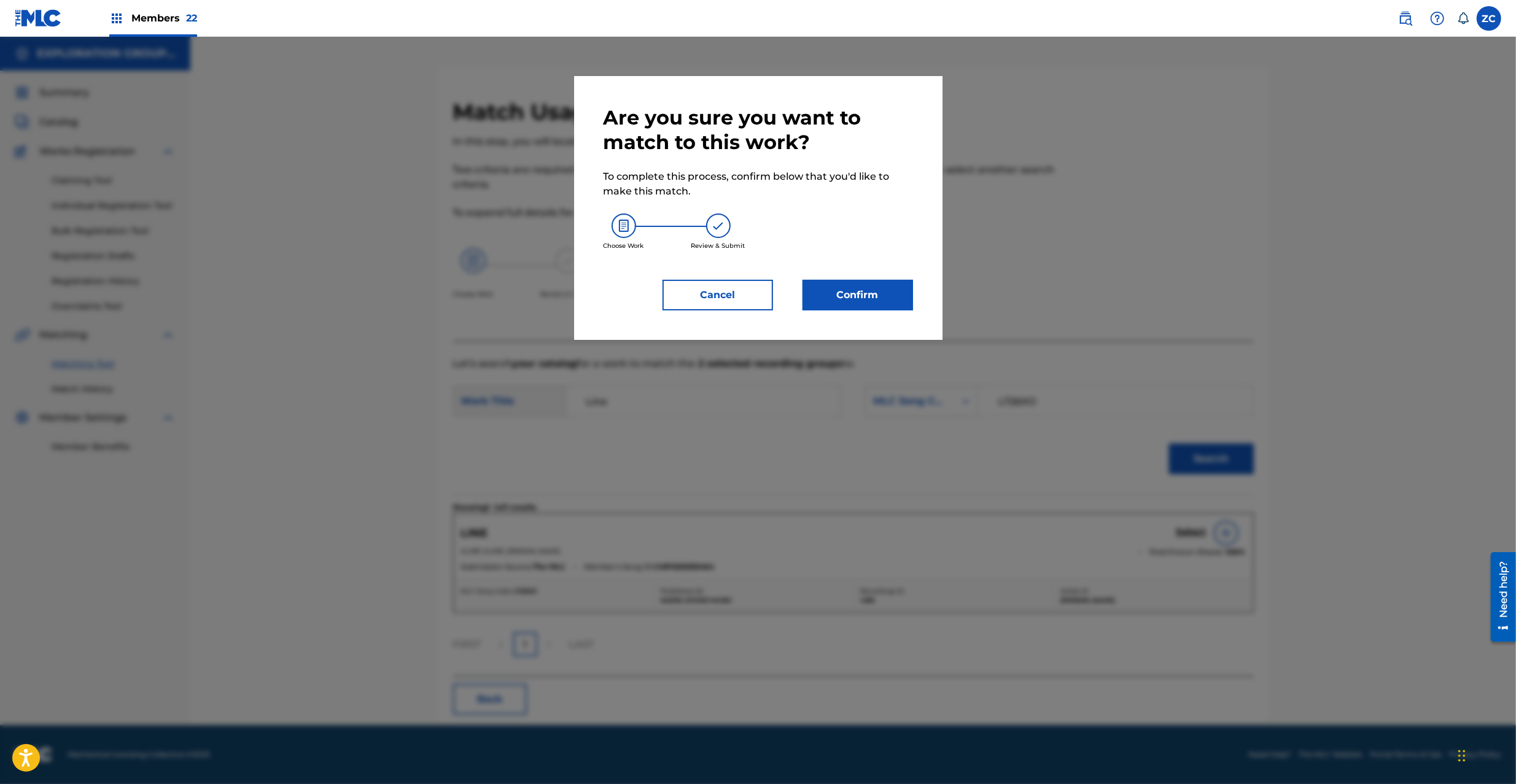
click at [874, 300] on button "Confirm" at bounding box center [857, 295] width 110 height 31
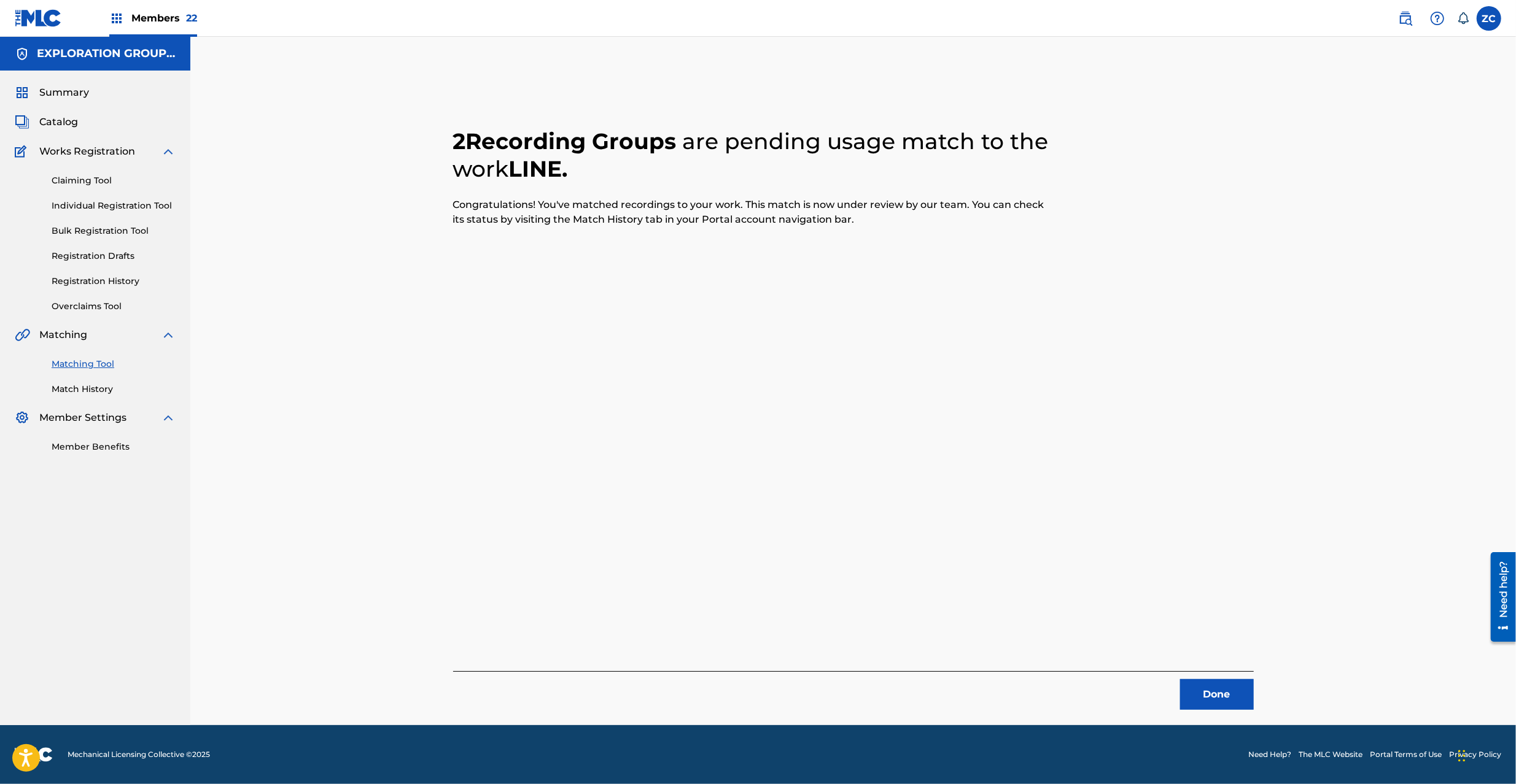
click at [1212, 688] on button "Done" at bounding box center [1216, 695] width 74 height 31
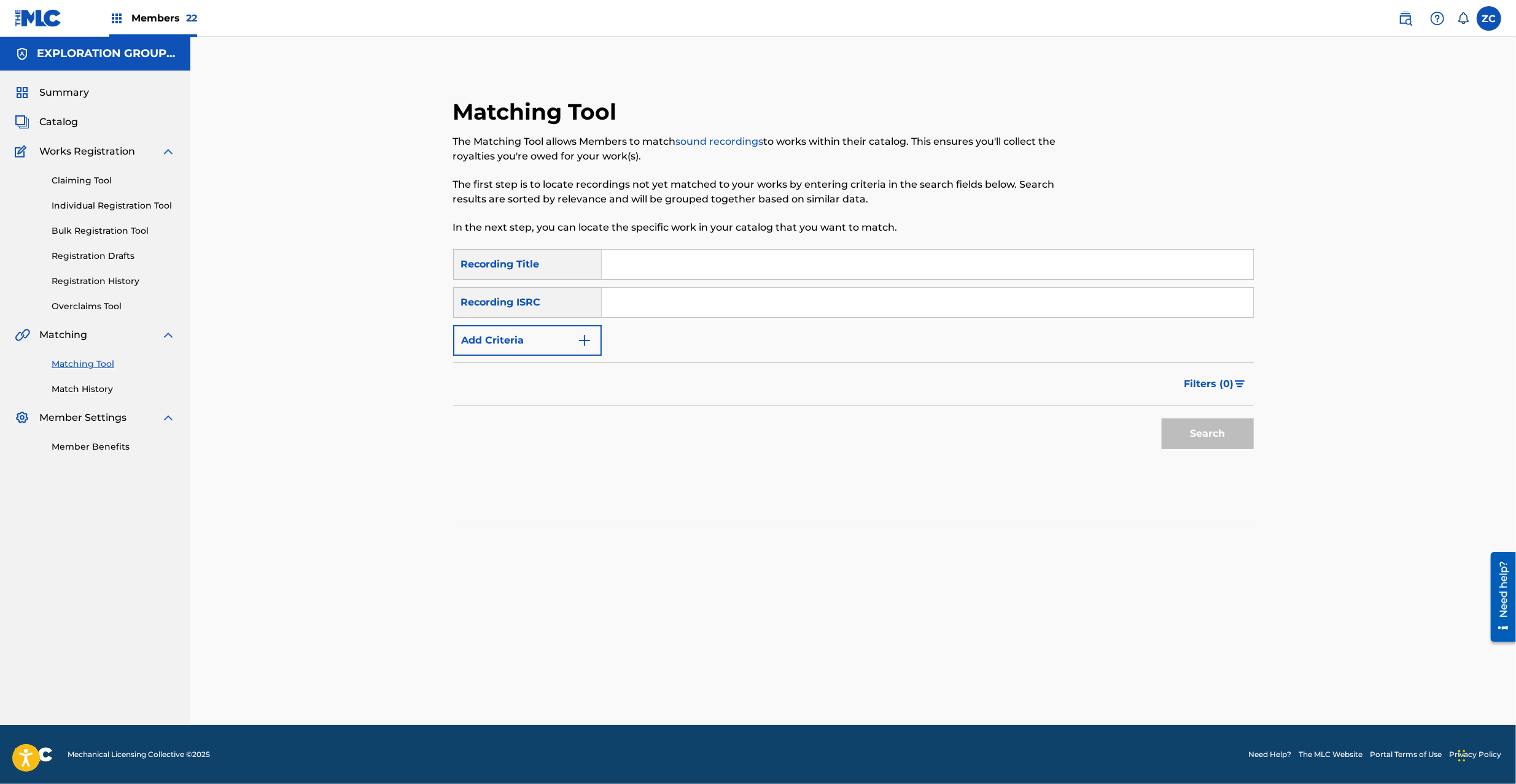
click at [865, 310] on input "Search Form" at bounding box center [927, 302] width 651 height 30
type input "TCJPX2331342"
click at [1172, 438] on button "Search" at bounding box center [1207, 434] width 92 height 31
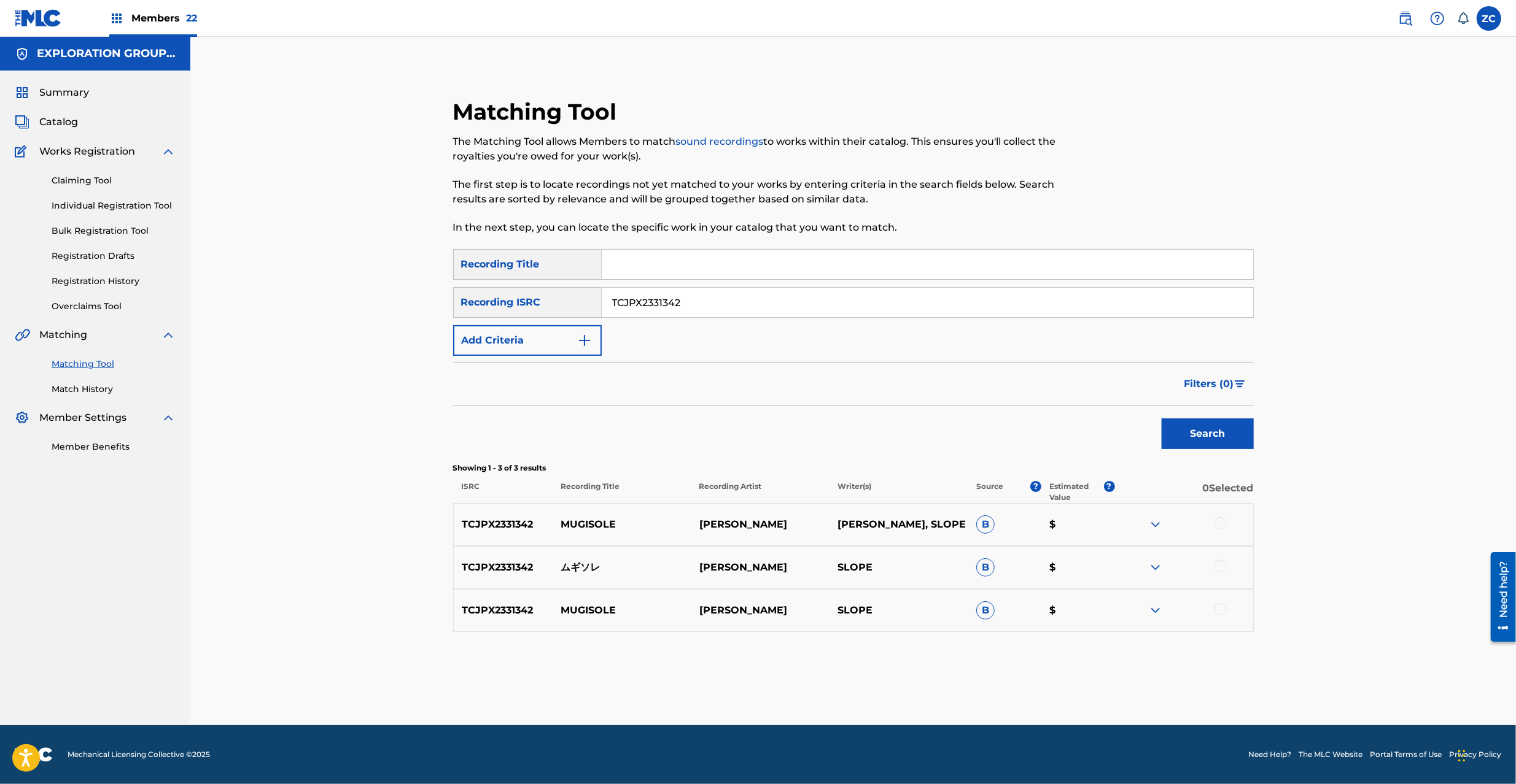
click at [1219, 525] on div at bounding box center [1220, 524] width 12 height 12
click at [1219, 565] on div at bounding box center [1220, 566] width 12 height 12
click at [1219, 610] on div at bounding box center [1220, 609] width 12 height 12
click at [907, 688] on button "Match 3 Groups" at bounding box center [863, 684] width 136 height 31
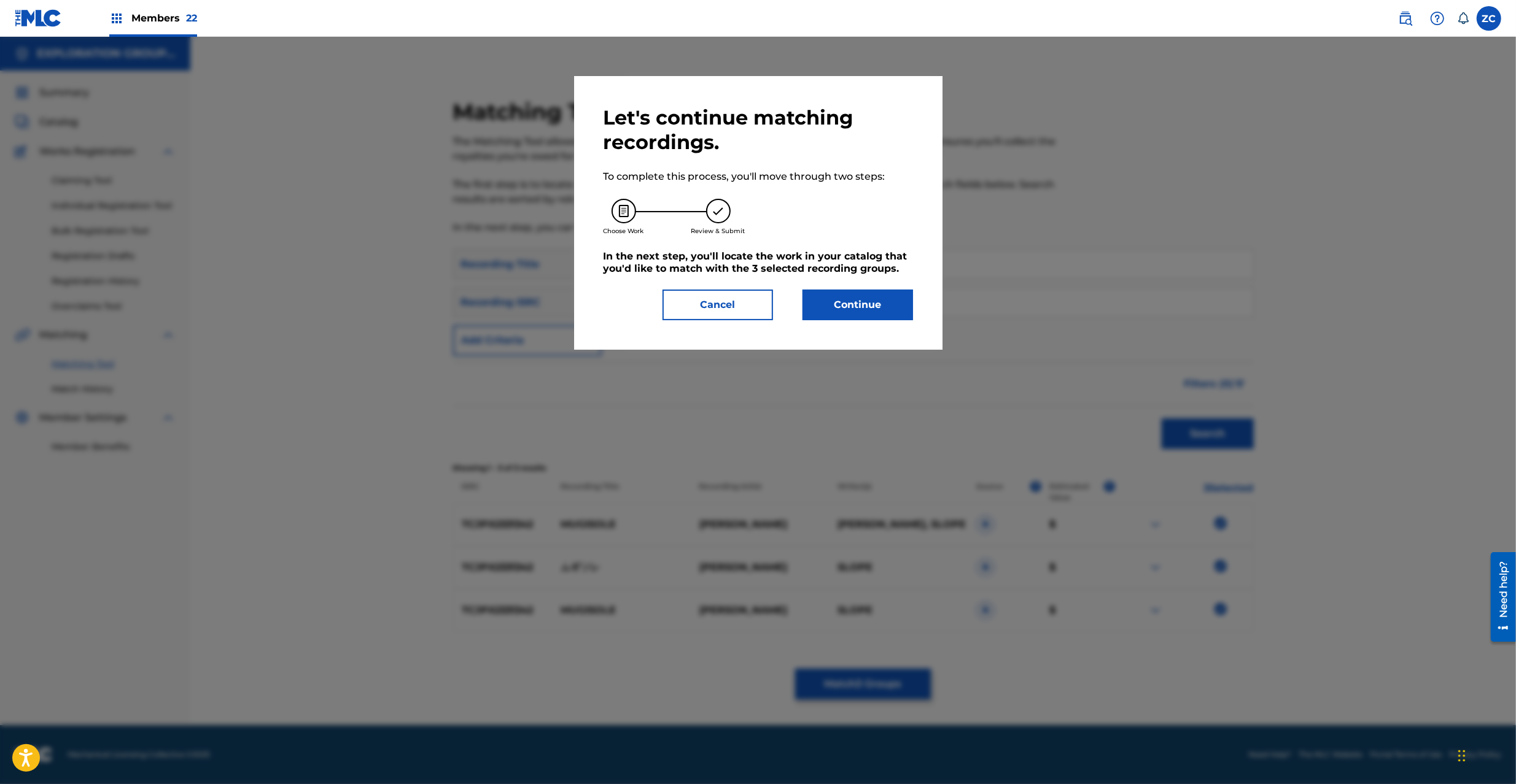
click at [870, 311] on button "Continue" at bounding box center [857, 305] width 110 height 31
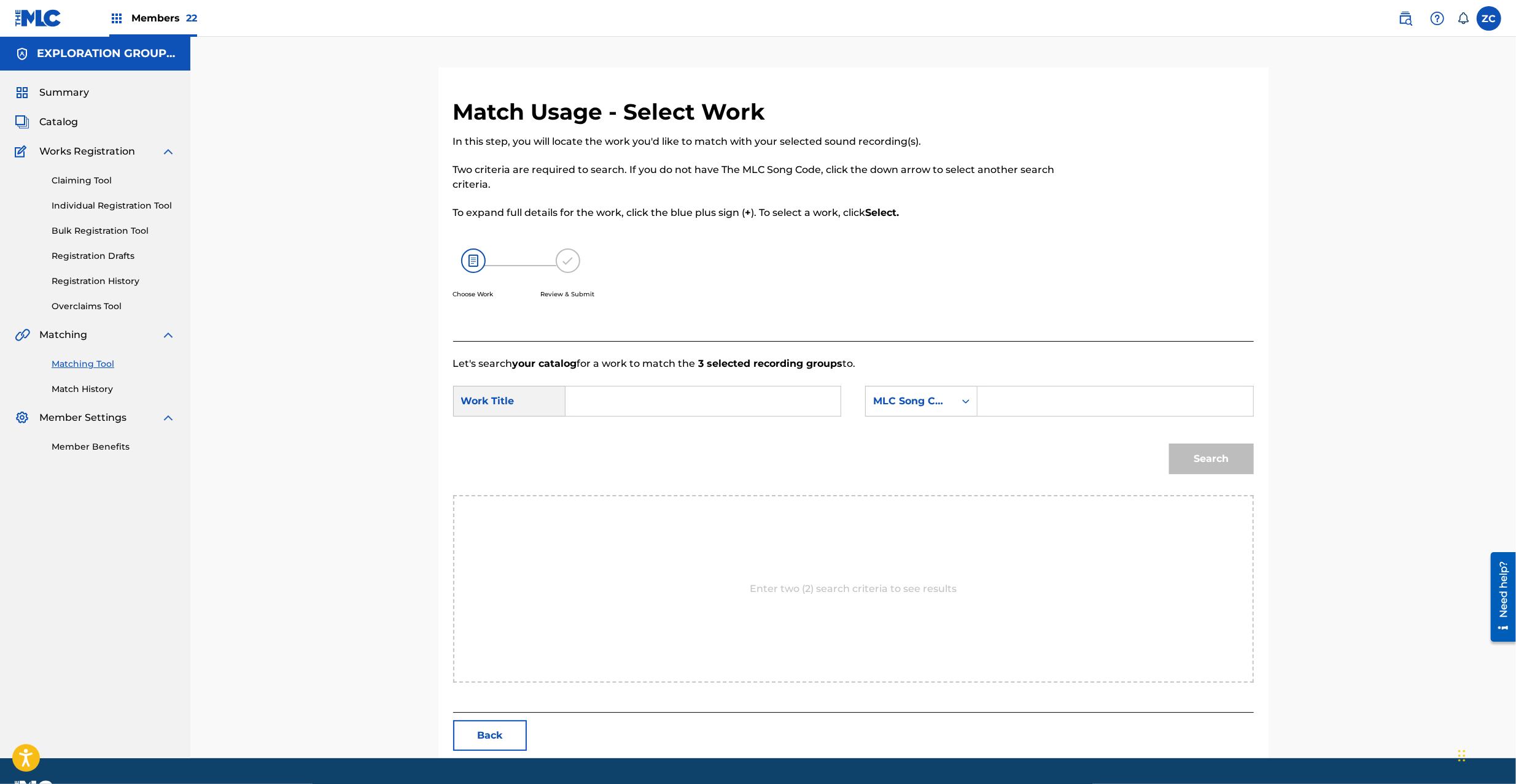
click at [713, 403] on input "Search Form" at bounding box center [702, 401] width 254 height 30
click at [665, 403] on input "Mugisore MV694A" at bounding box center [702, 401] width 254 height 30
type input "Mugisore"
click at [1126, 394] on input "Search Form" at bounding box center [1115, 401] width 254 height 30
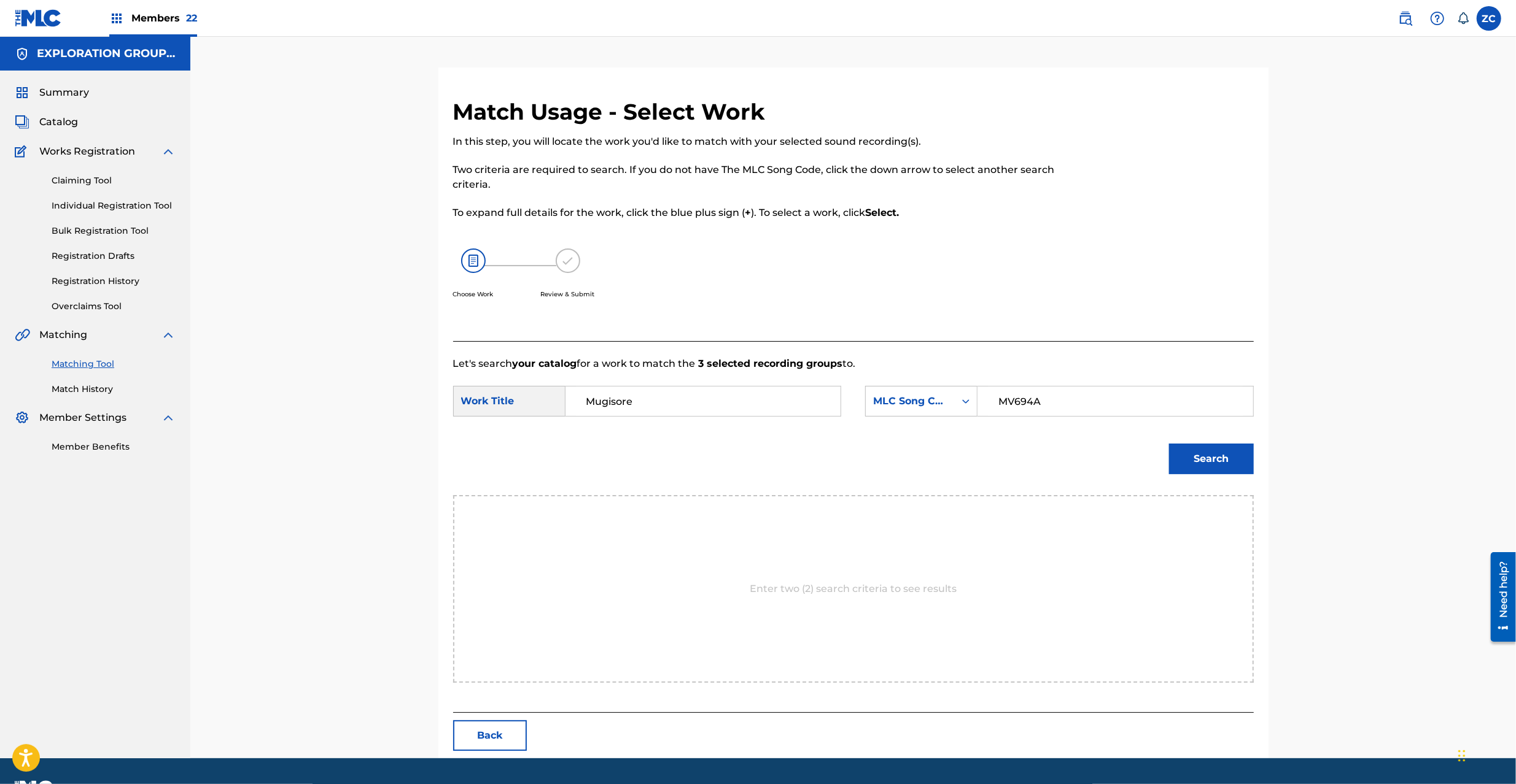
type input "MV694A"
click at [1230, 456] on button "Search" at bounding box center [1211, 459] width 85 height 31
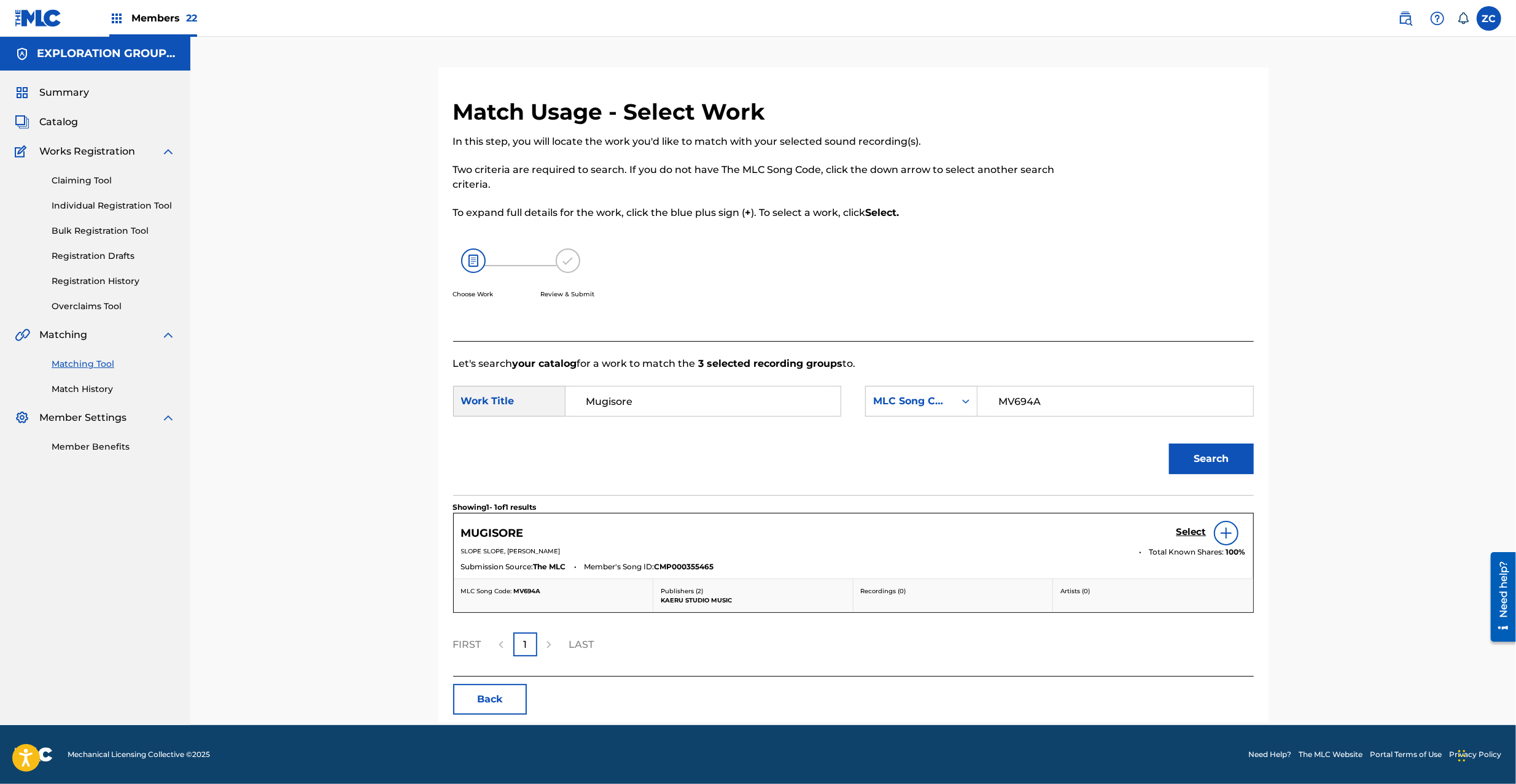
click at [1186, 529] on h5 "Select" at bounding box center [1191, 532] width 30 height 12
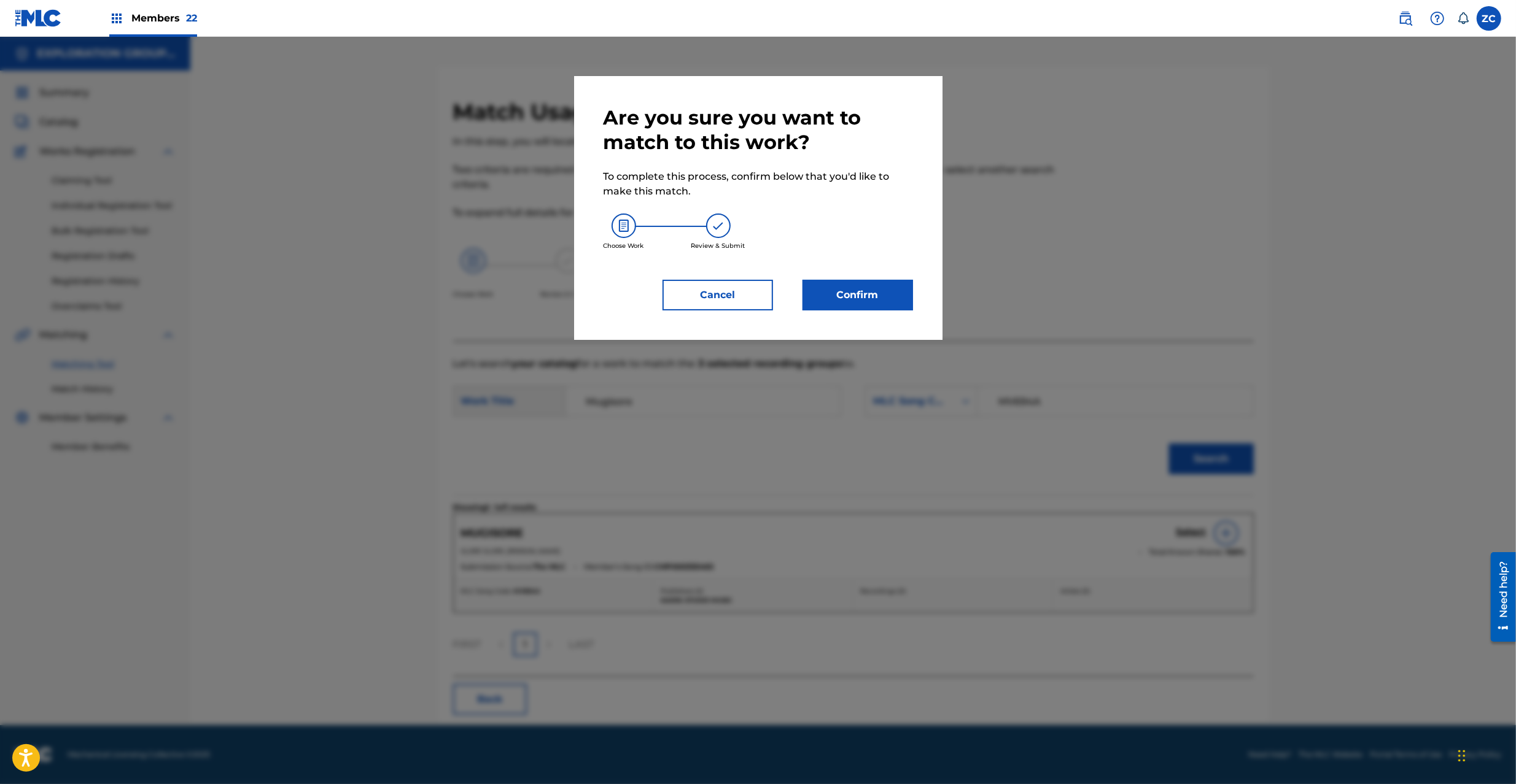
click at [865, 294] on button "Confirm" at bounding box center [857, 295] width 110 height 31
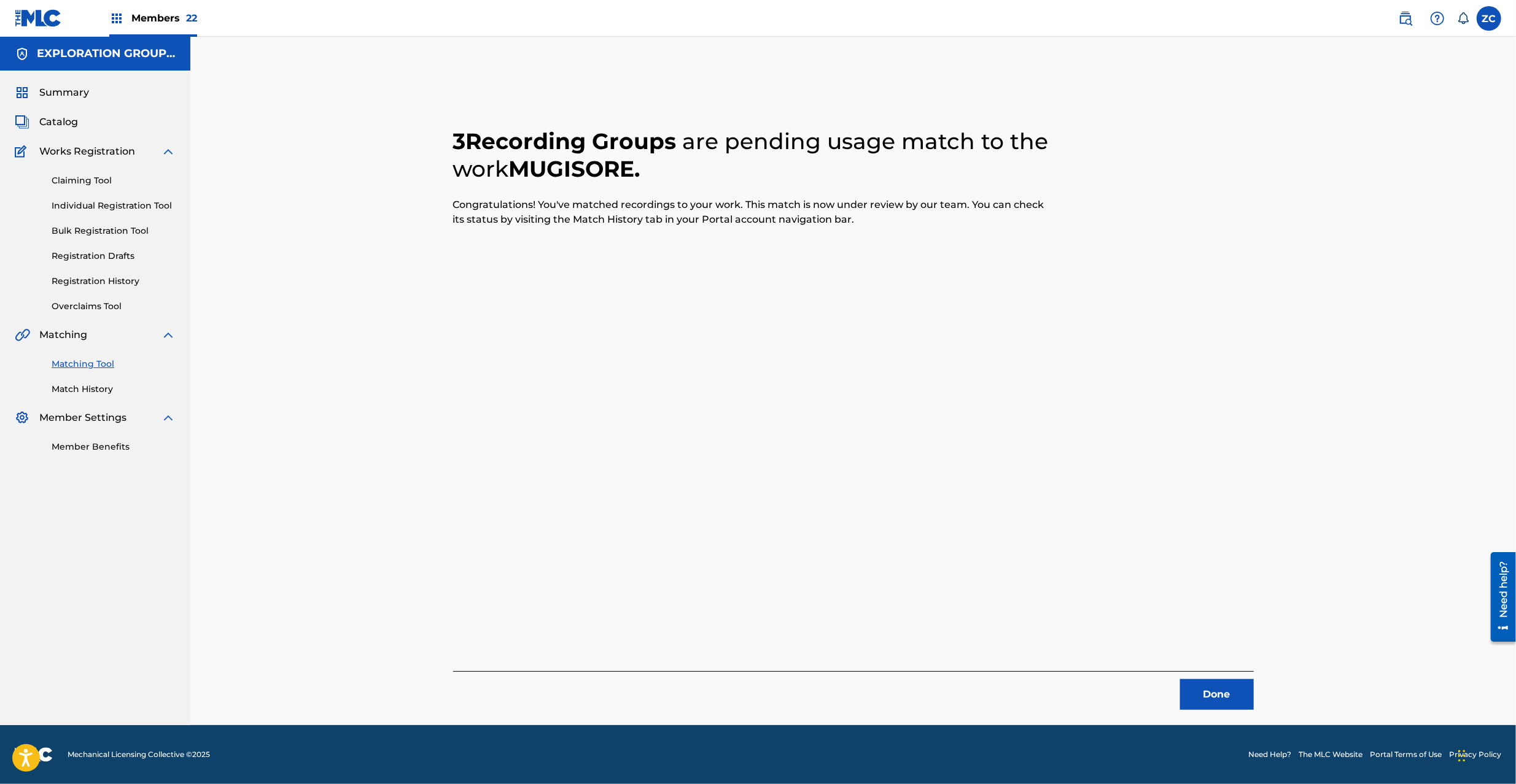
click at [1232, 720] on div "3 Recording Groups are pending usage match to the work MUGISORE . Congratulatio…" at bounding box center [853, 396] width 859 height 658
click at [1221, 703] on button "Done" at bounding box center [1216, 695] width 74 height 31
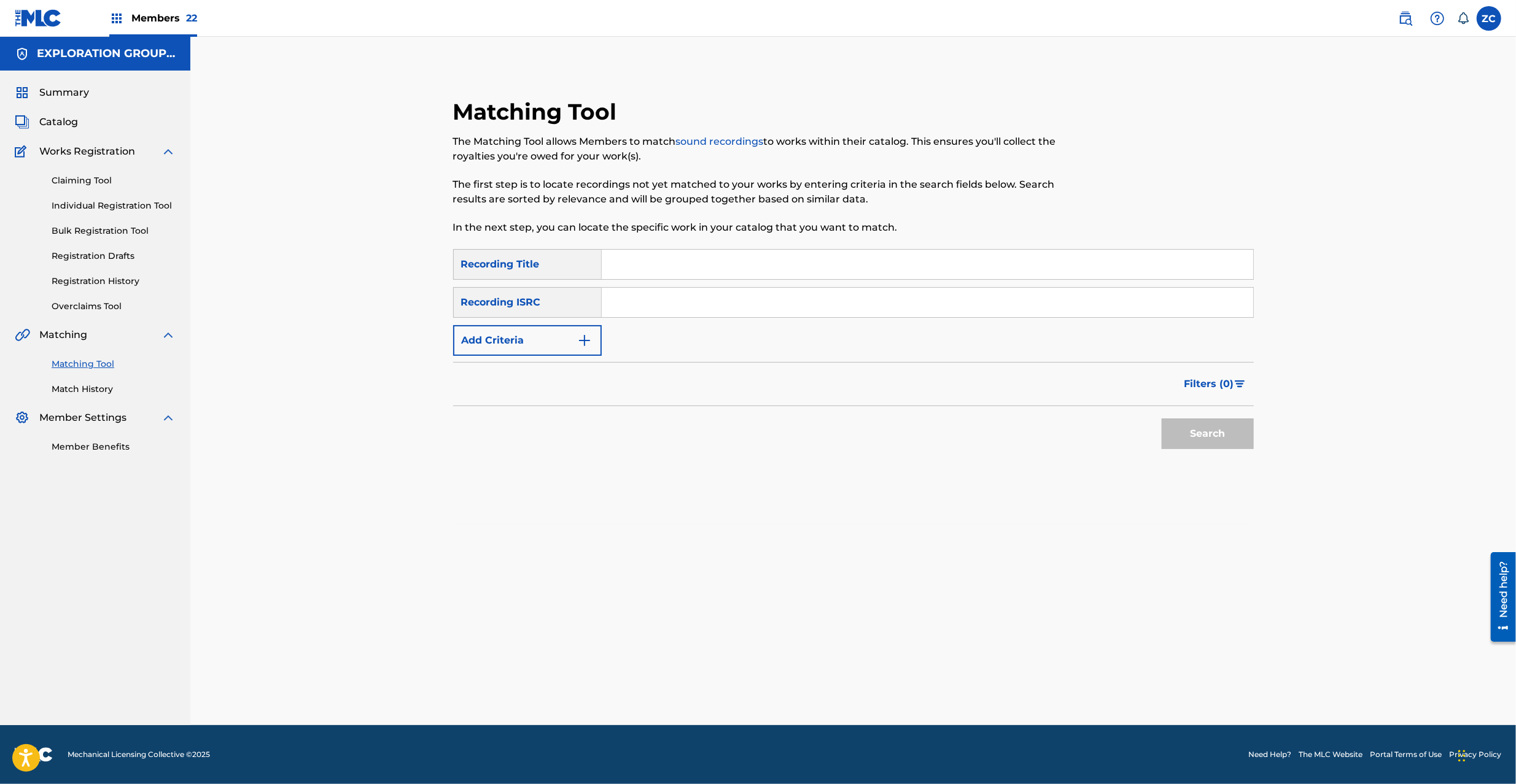
drag, startPoint x: 787, startPoint y: 300, endPoint x: 1058, endPoint y: 410, distance: 292.5
click at [787, 300] on input "Search Form" at bounding box center [927, 302] width 651 height 30
click at [1202, 434] on button "Search" at bounding box center [1207, 434] width 92 height 31
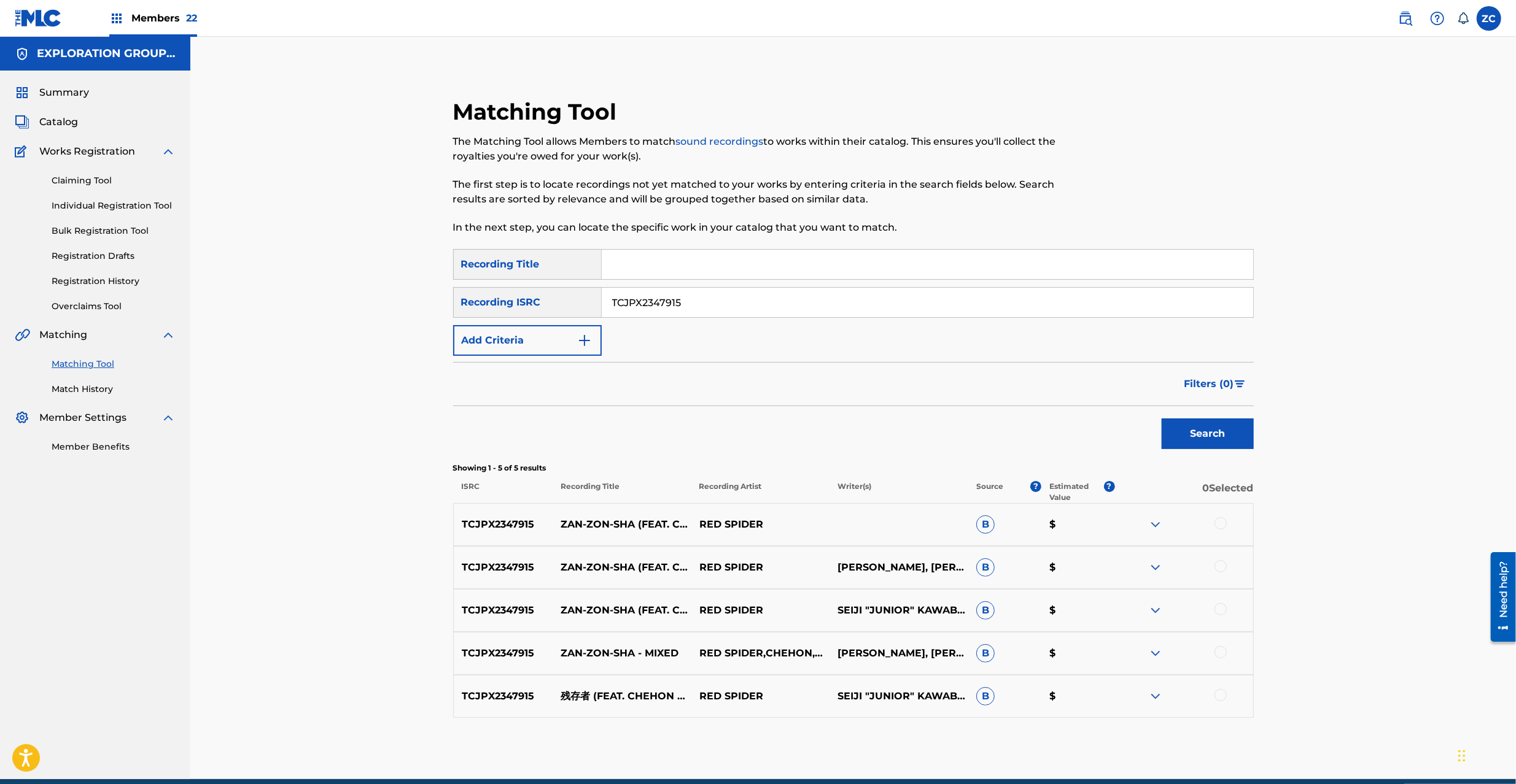
click at [1221, 526] on div at bounding box center [1220, 524] width 12 height 12
click at [1223, 563] on div at bounding box center [1220, 566] width 12 height 12
click at [1223, 606] on div at bounding box center [1220, 609] width 12 height 12
click at [1221, 651] on div at bounding box center [1220, 652] width 12 height 12
click at [1221, 691] on div at bounding box center [1220, 695] width 12 height 12
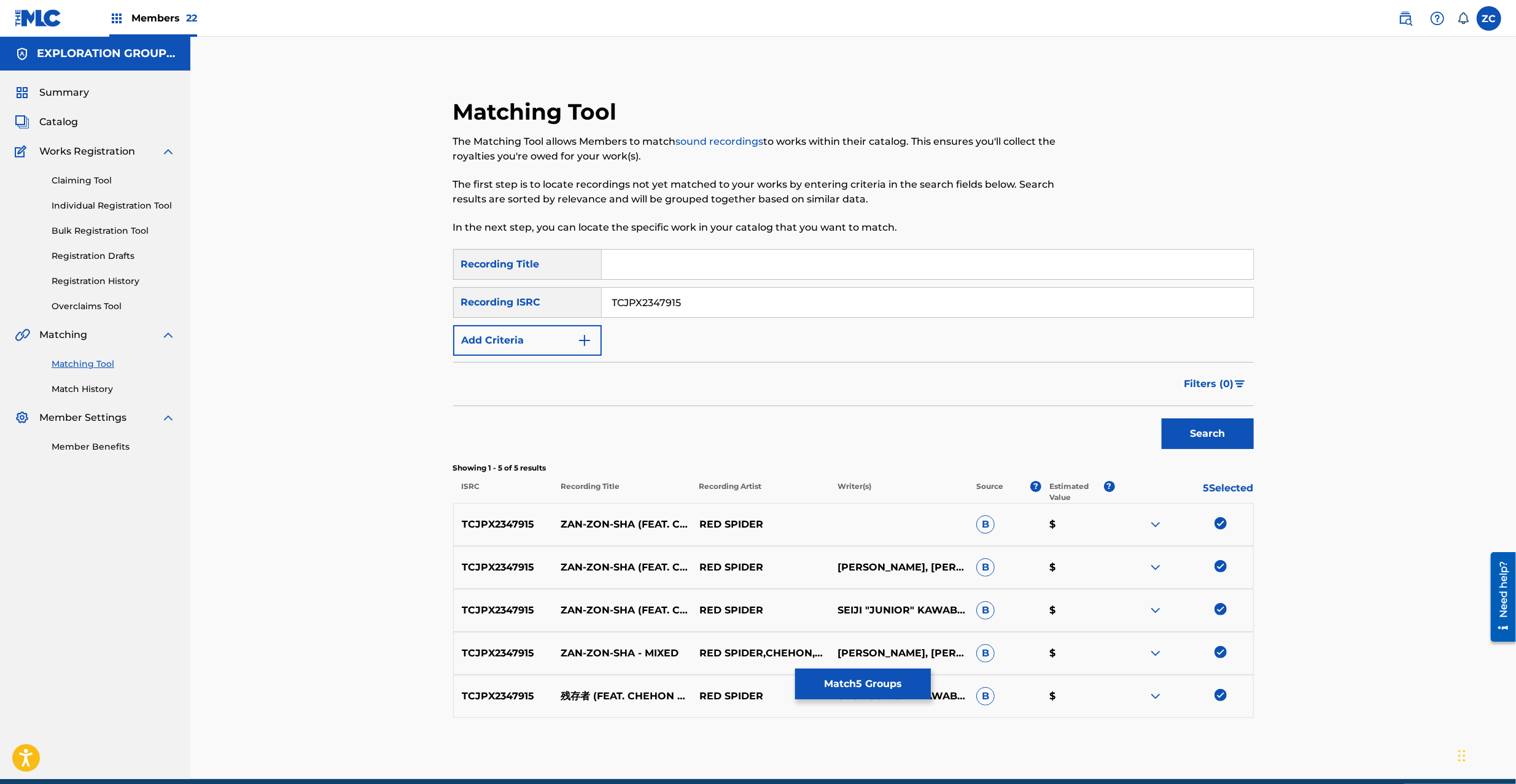
click at [715, 303] on input "TCJPX2347915" at bounding box center [927, 302] width 651 height 30
type input "TCJPX2335581"
click at [1194, 432] on button "Search" at bounding box center [1207, 434] width 92 height 31
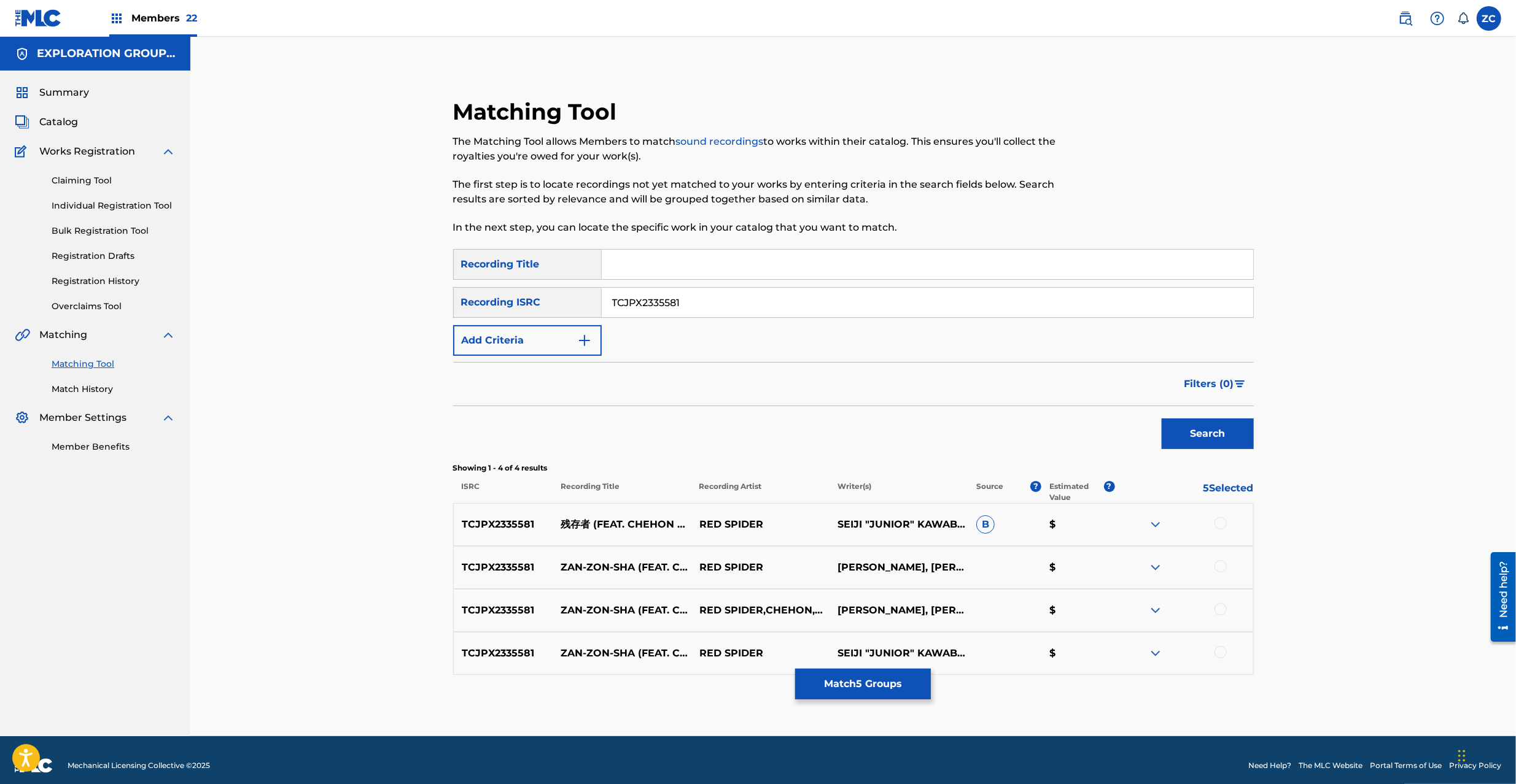
click at [1221, 524] on div at bounding box center [1220, 524] width 12 height 12
click at [1223, 569] on div at bounding box center [1220, 566] width 12 height 12
drag, startPoint x: 1218, startPoint y: 612, endPoint x: 1224, endPoint y: 682, distance: 70.3
click at [1218, 613] on div at bounding box center [1220, 609] width 12 height 12
click at [1221, 652] on div at bounding box center [1220, 652] width 12 height 12
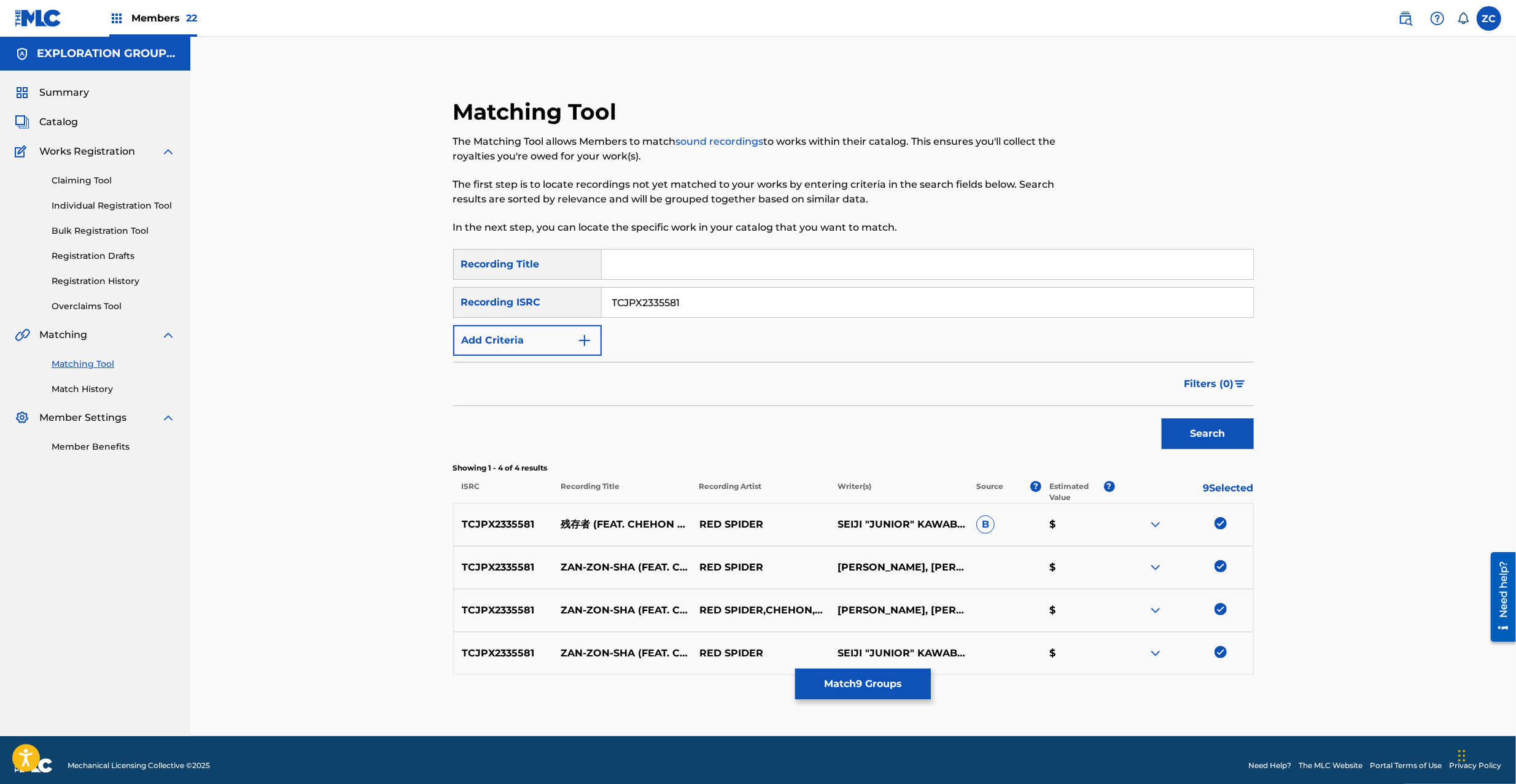
click at [877, 686] on button "Match 9 Groups" at bounding box center [863, 684] width 136 height 31
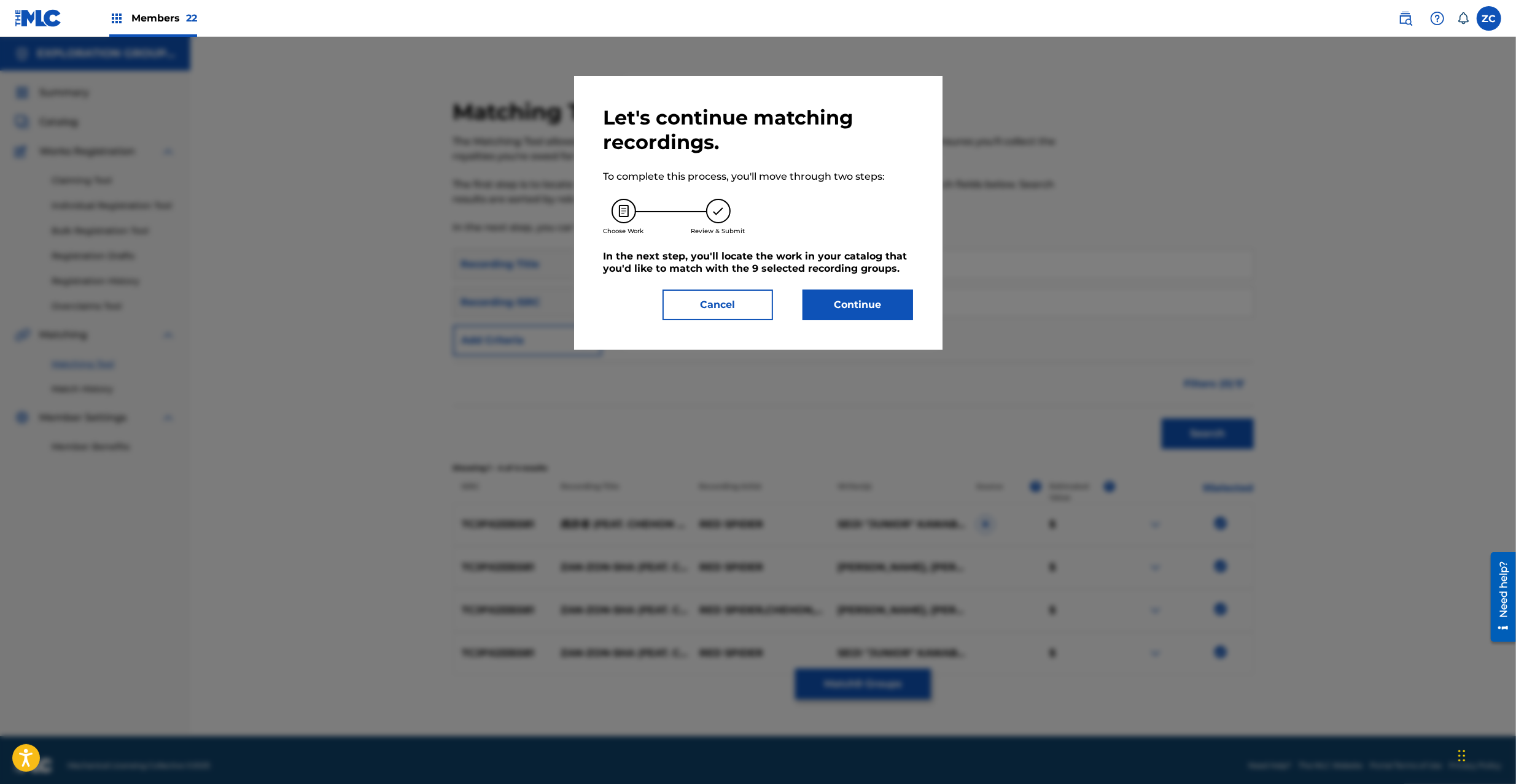
click at [836, 314] on button "Continue" at bounding box center [857, 305] width 110 height 31
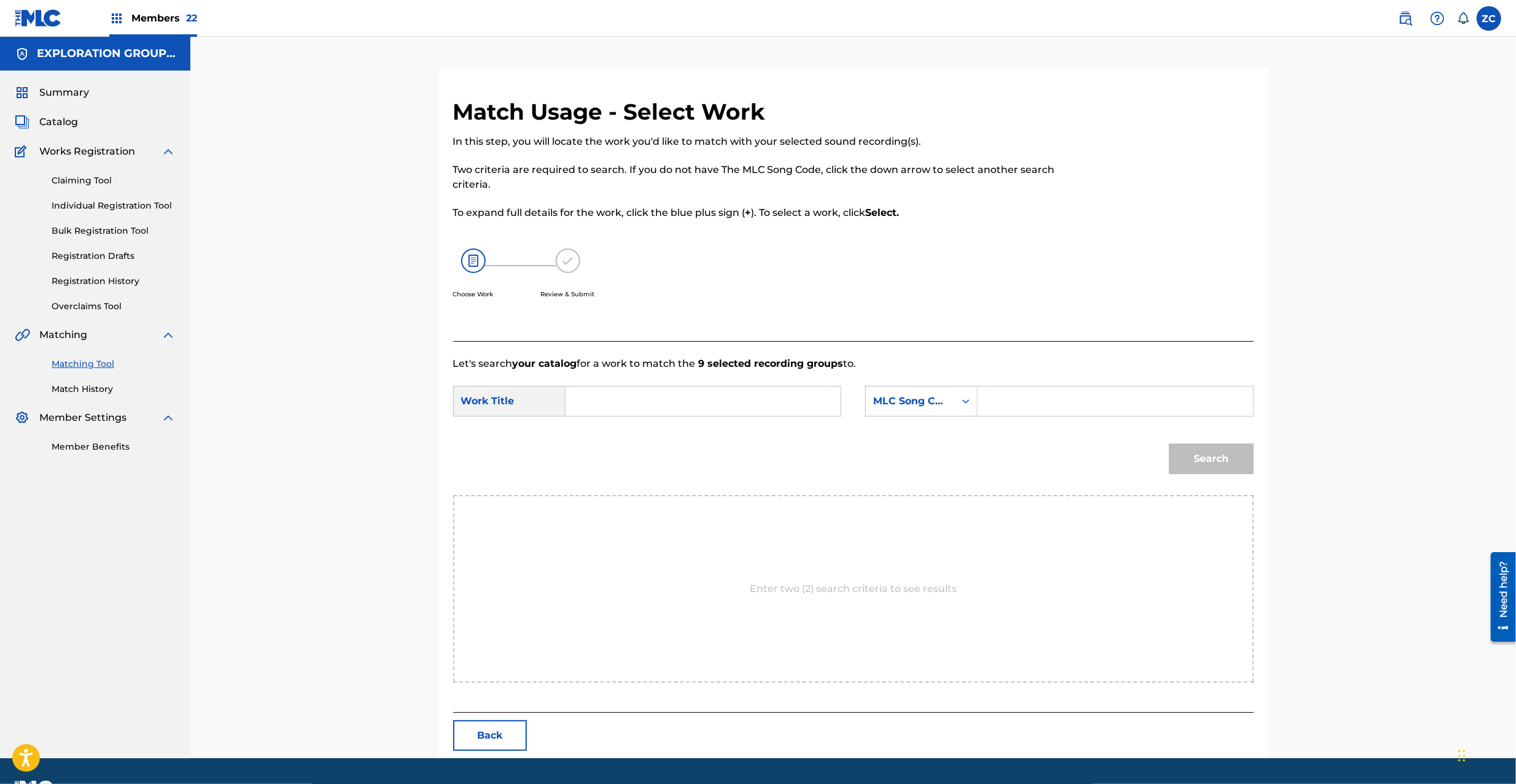
click at [686, 400] on input "Search Form" at bounding box center [702, 401] width 254 height 30
click at [669, 400] on input "Zanzonsha ZS52MB" at bounding box center [702, 401] width 254 height 30
type input "Zanzonsha"
click at [1067, 409] on input "Search Form" at bounding box center [1115, 401] width 254 height 30
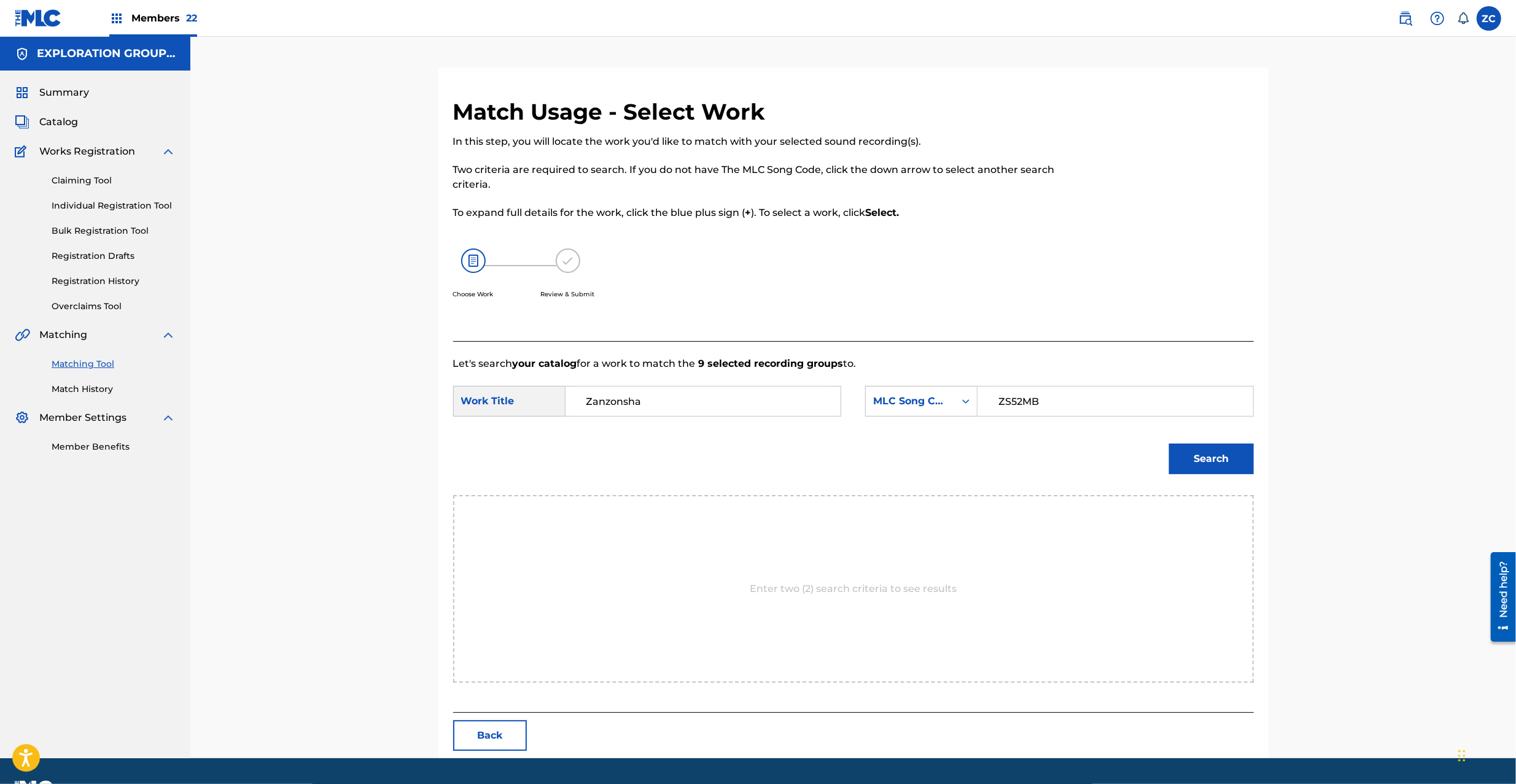
type input "ZS52MB"
click at [1205, 457] on button "Search" at bounding box center [1211, 459] width 85 height 31
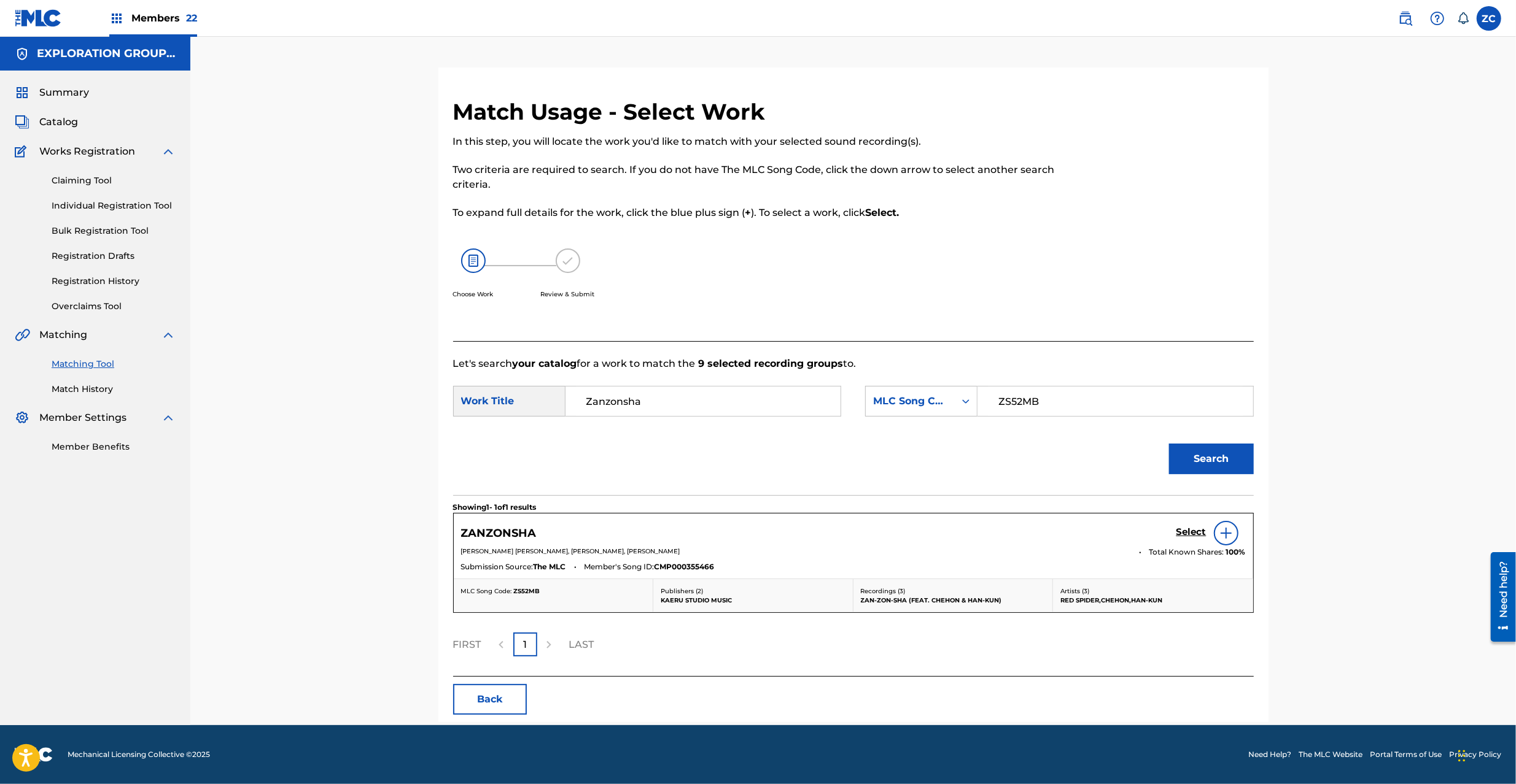
click at [1199, 533] on h5 "Select" at bounding box center [1191, 532] width 30 height 12
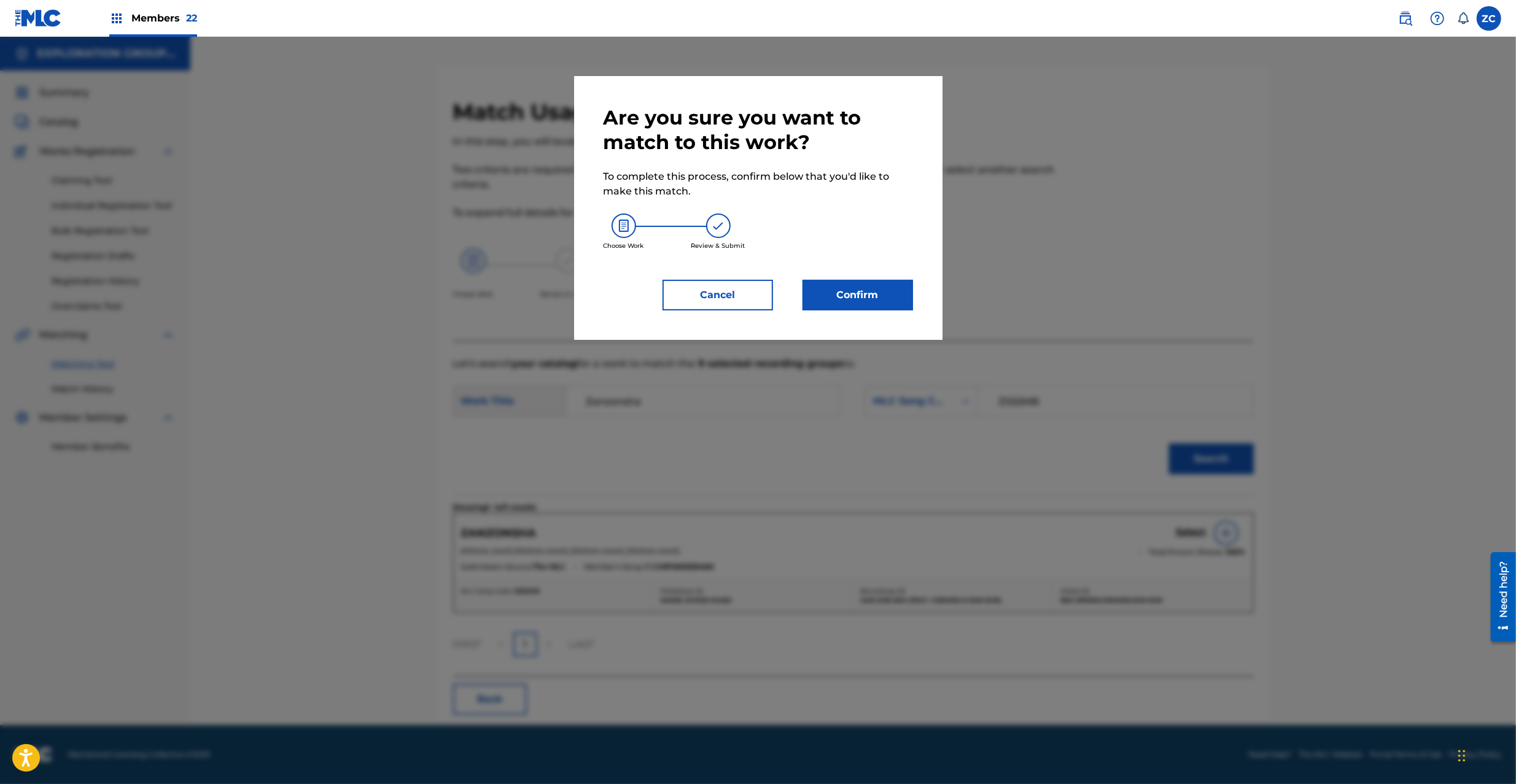
click at [867, 307] on button "Confirm" at bounding box center [857, 295] width 110 height 31
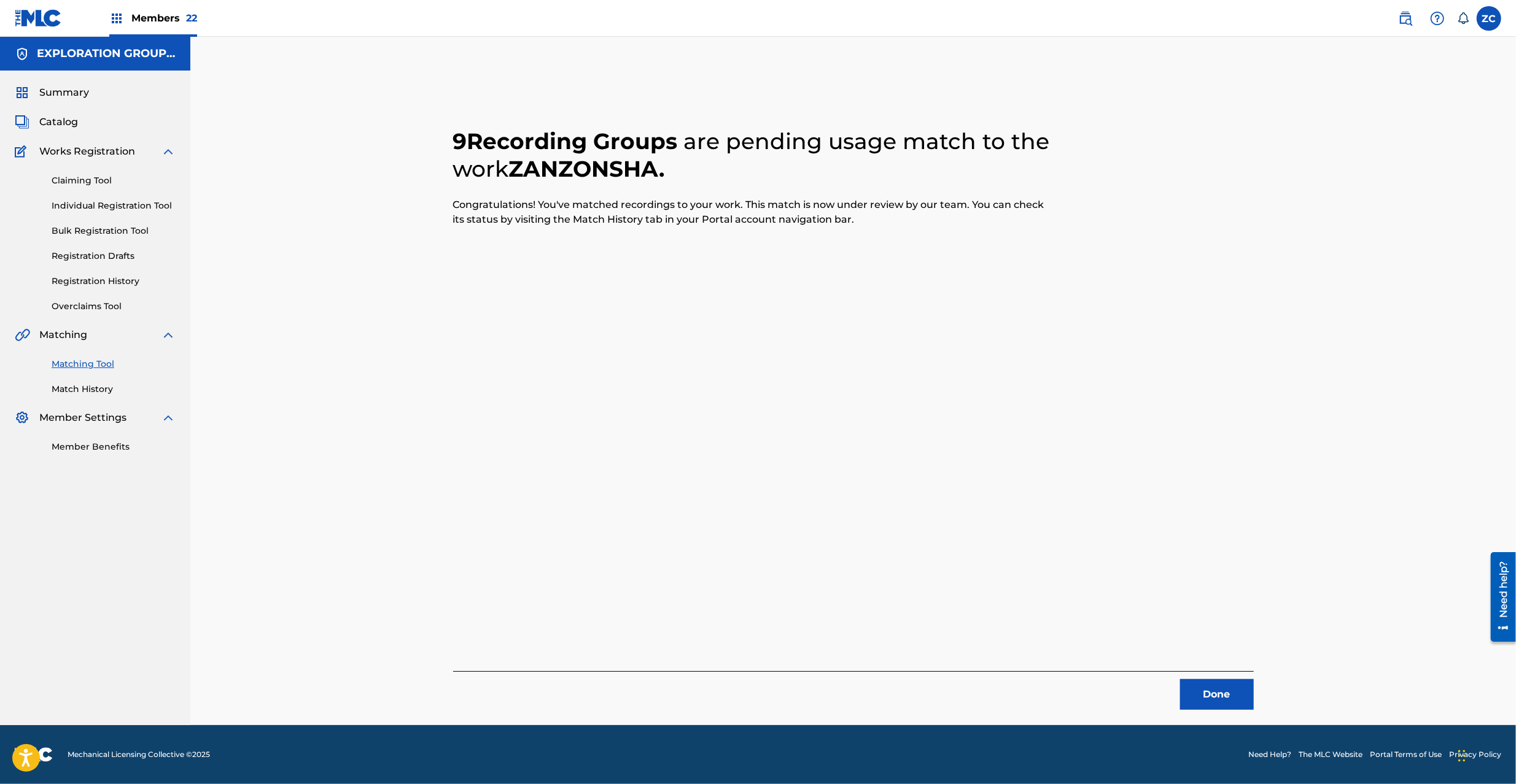
drag, startPoint x: 1201, startPoint y: 686, endPoint x: 1103, endPoint y: 568, distance: 153.4
click at [1202, 686] on button "Done" at bounding box center [1216, 695] width 74 height 31
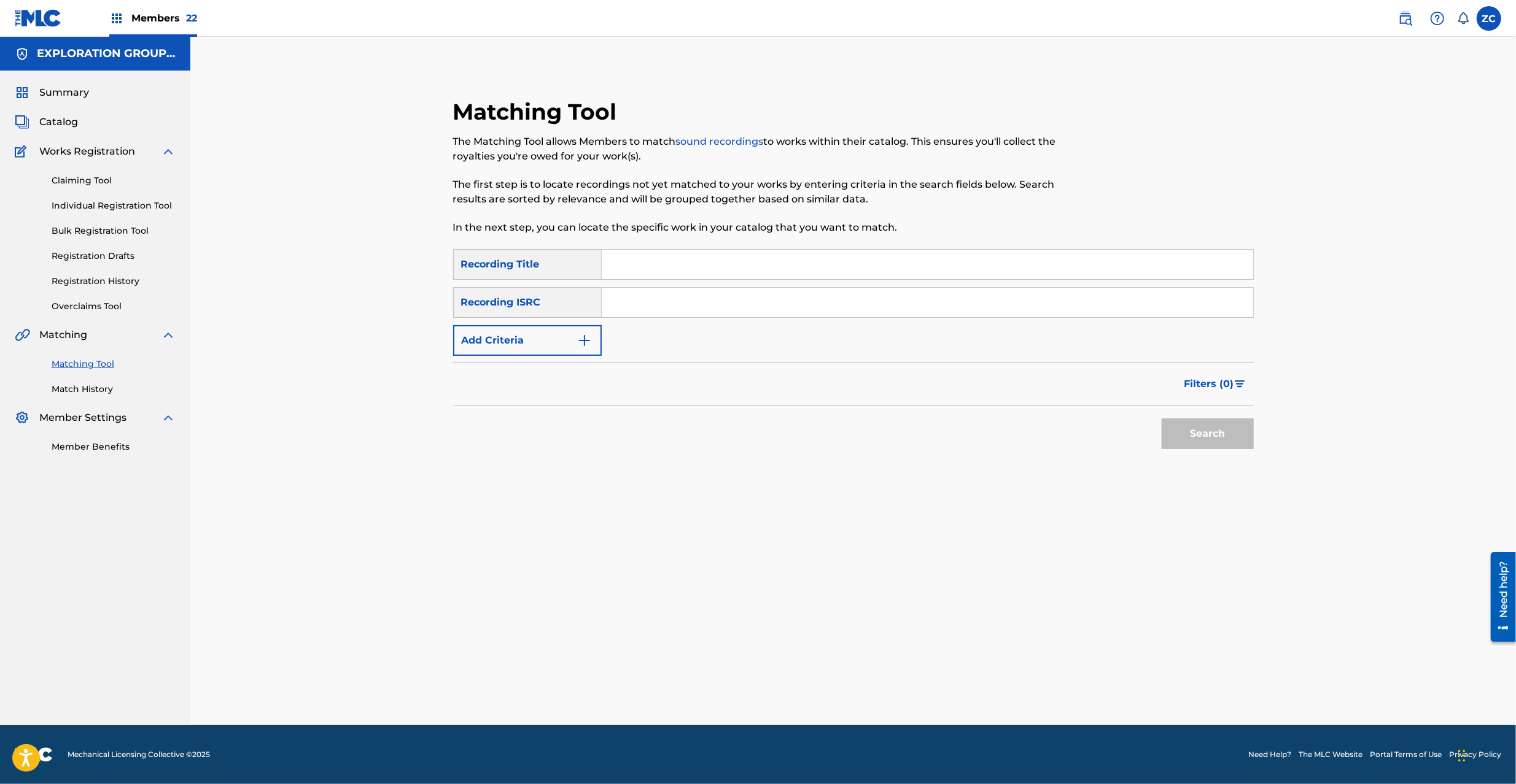
click at [828, 305] on input "Search Form" at bounding box center [927, 302] width 651 height 30
type input "TCJPW2375060"
click at [1208, 438] on button "Search" at bounding box center [1207, 434] width 92 height 31
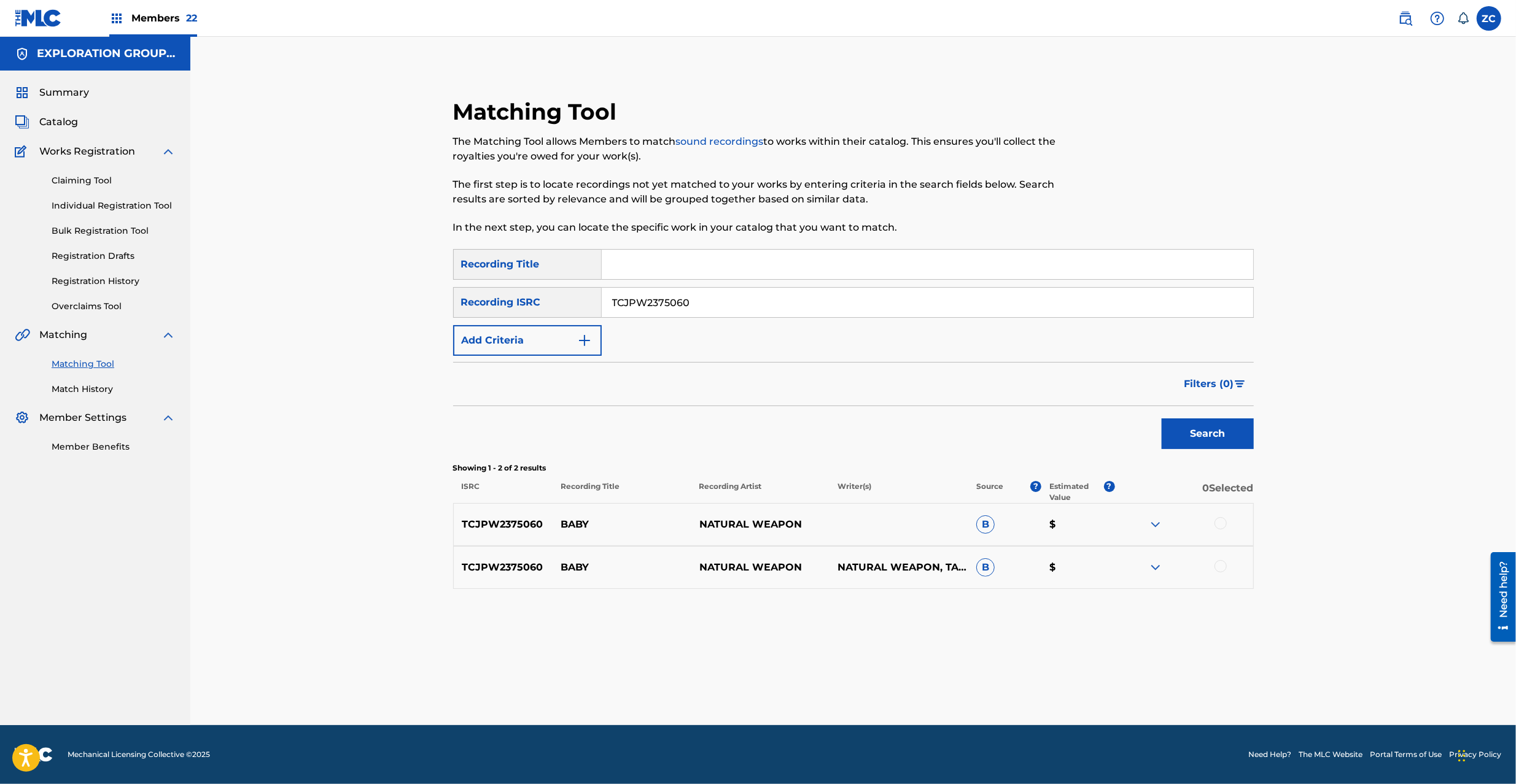
click at [1218, 522] on div at bounding box center [1220, 524] width 12 height 12
click at [1225, 569] on div at bounding box center [1220, 566] width 12 height 12
click at [861, 691] on button "Match 2 Groups" at bounding box center [863, 684] width 136 height 31
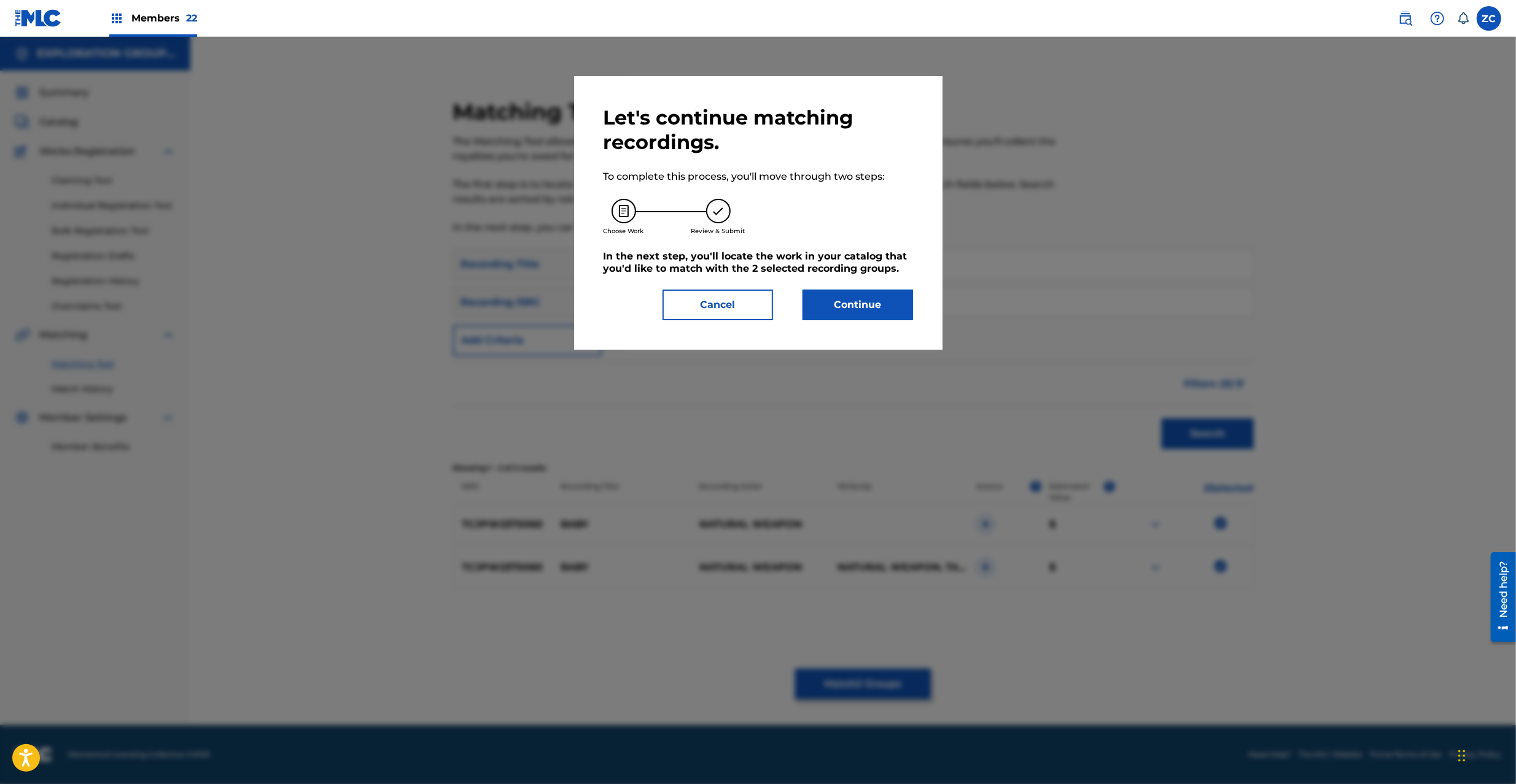
click at [828, 322] on div "Let's continue matching recordings. To complete this process, you'll move throu…" at bounding box center [758, 213] width 368 height 274
click at [831, 315] on button "Continue" at bounding box center [857, 305] width 110 height 31
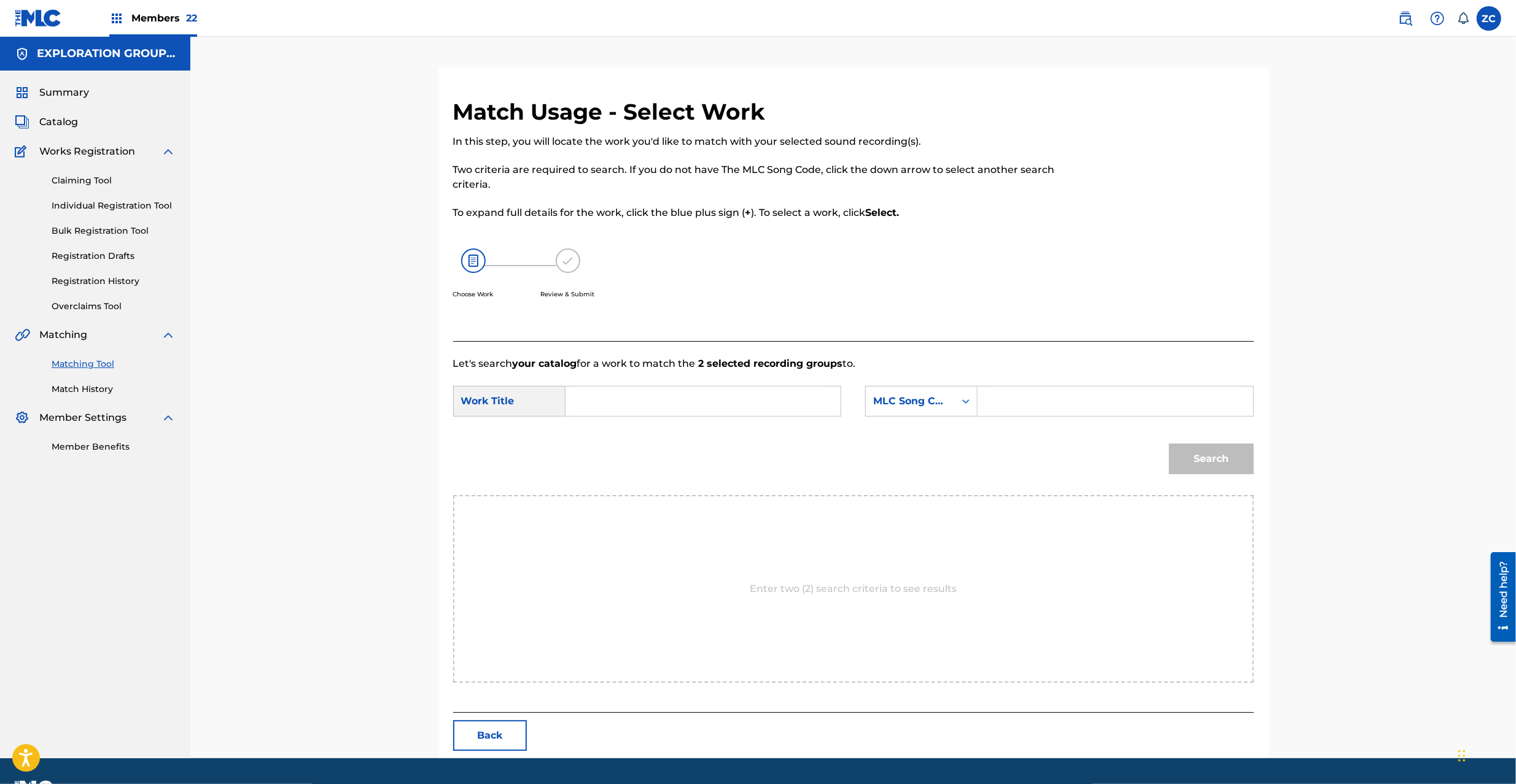
click at [695, 406] on input "Search Form" at bounding box center [702, 401] width 254 height 30
click at [654, 404] on input "Baby BD65PX" at bounding box center [702, 401] width 254 height 30
type input "Baby"
click at [1072, 401] on input "Search Form" at bounding box center [1115, 401] width 254 height 30
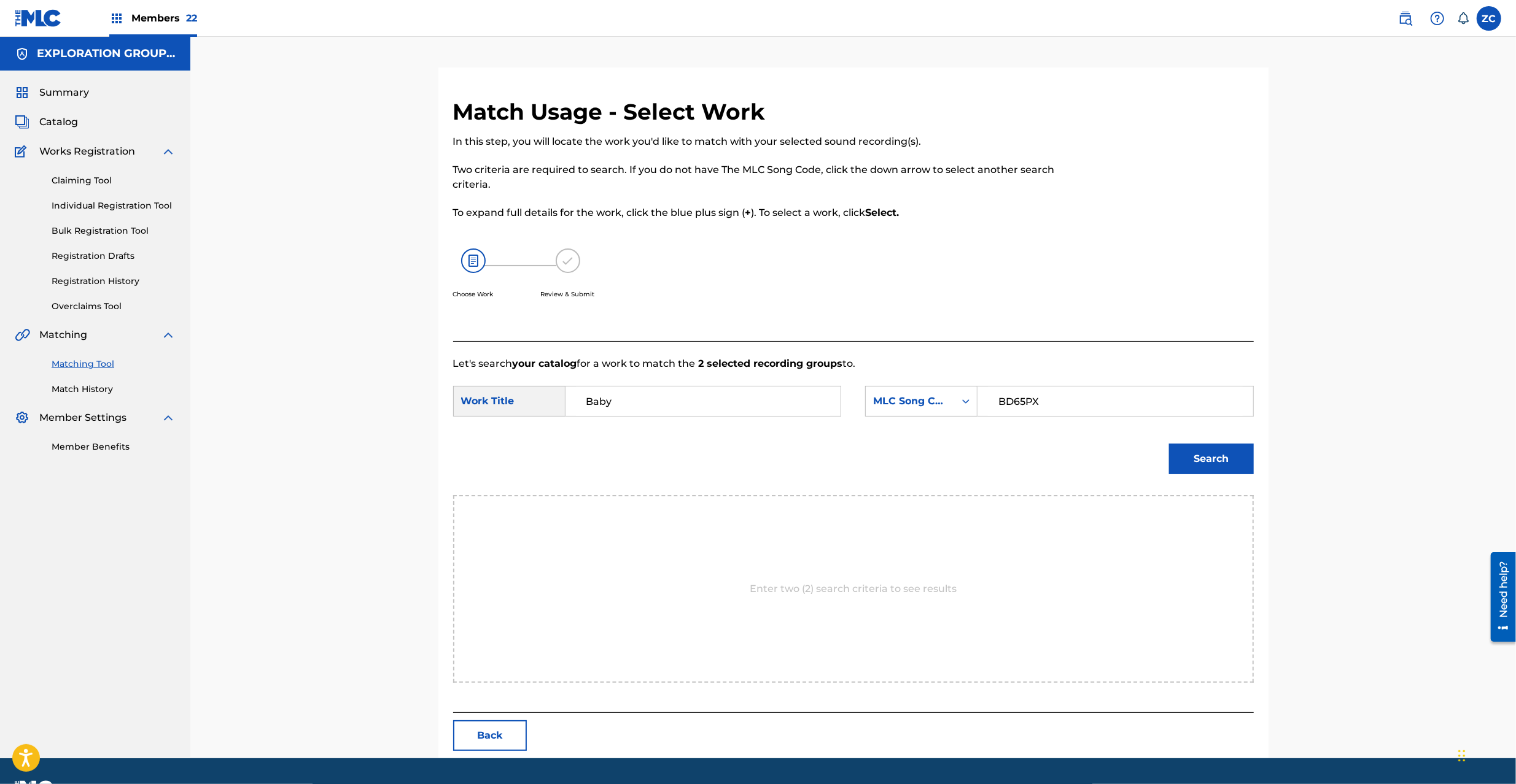
type input "BD65PX"
click at [1236, 459] on button "Search" at bounding box center [1211, 459] width 85 height 31
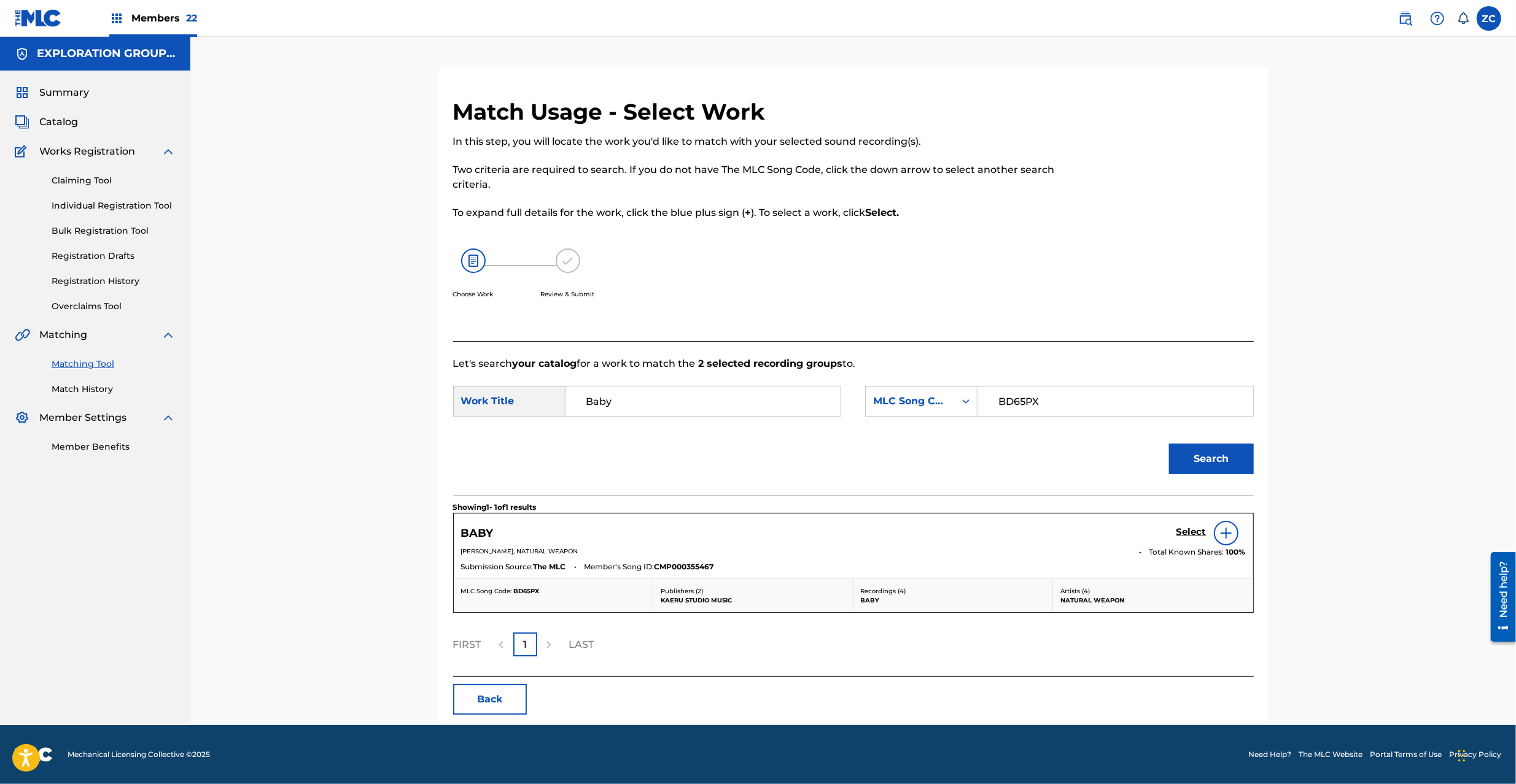
click at [1192, 530] on h5 "Select" at bounding box center [1191, 532] width 30 height 12
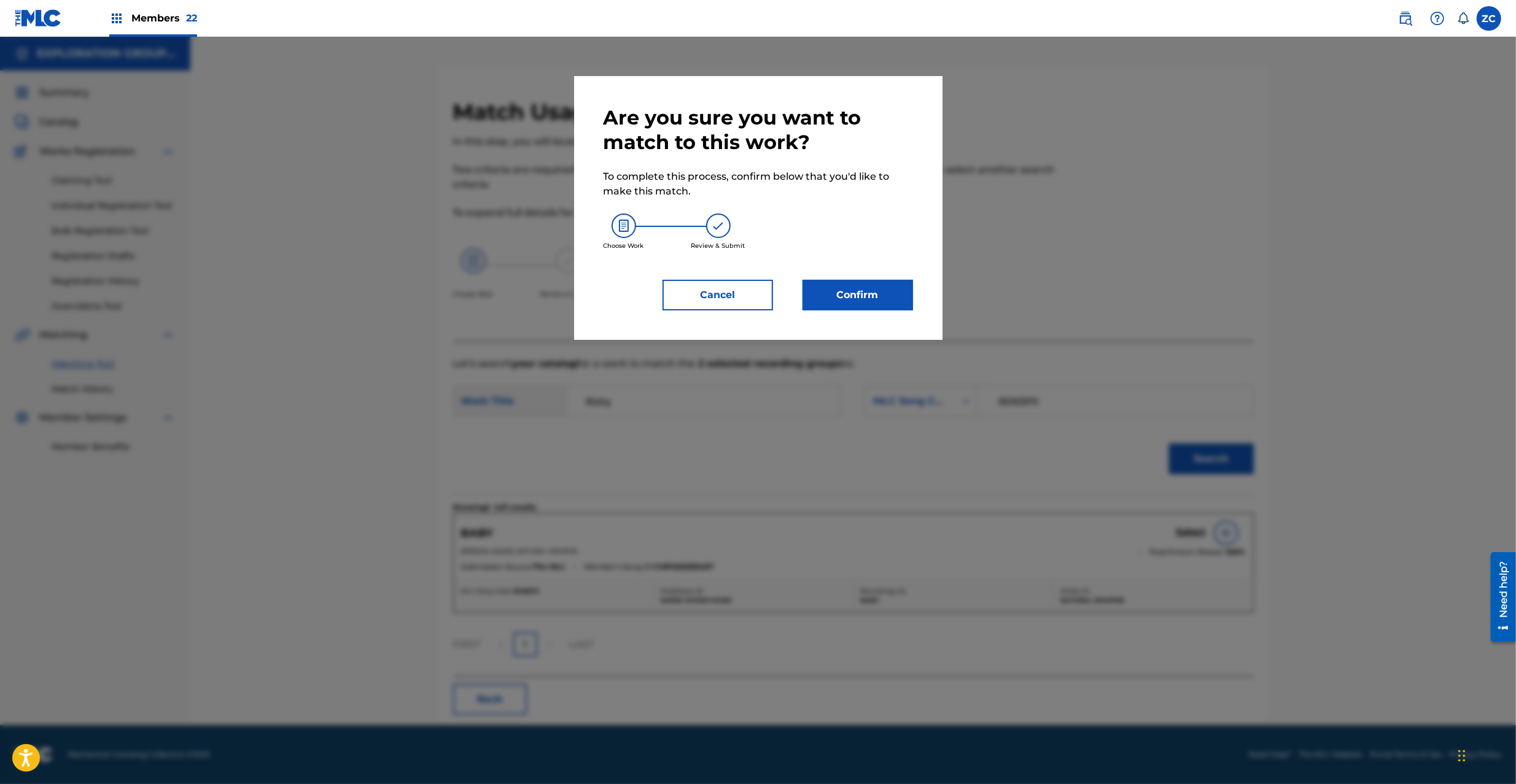
click at [881, 296] on button "Confirm" at bounding box center [857, 295] width 110 height 31
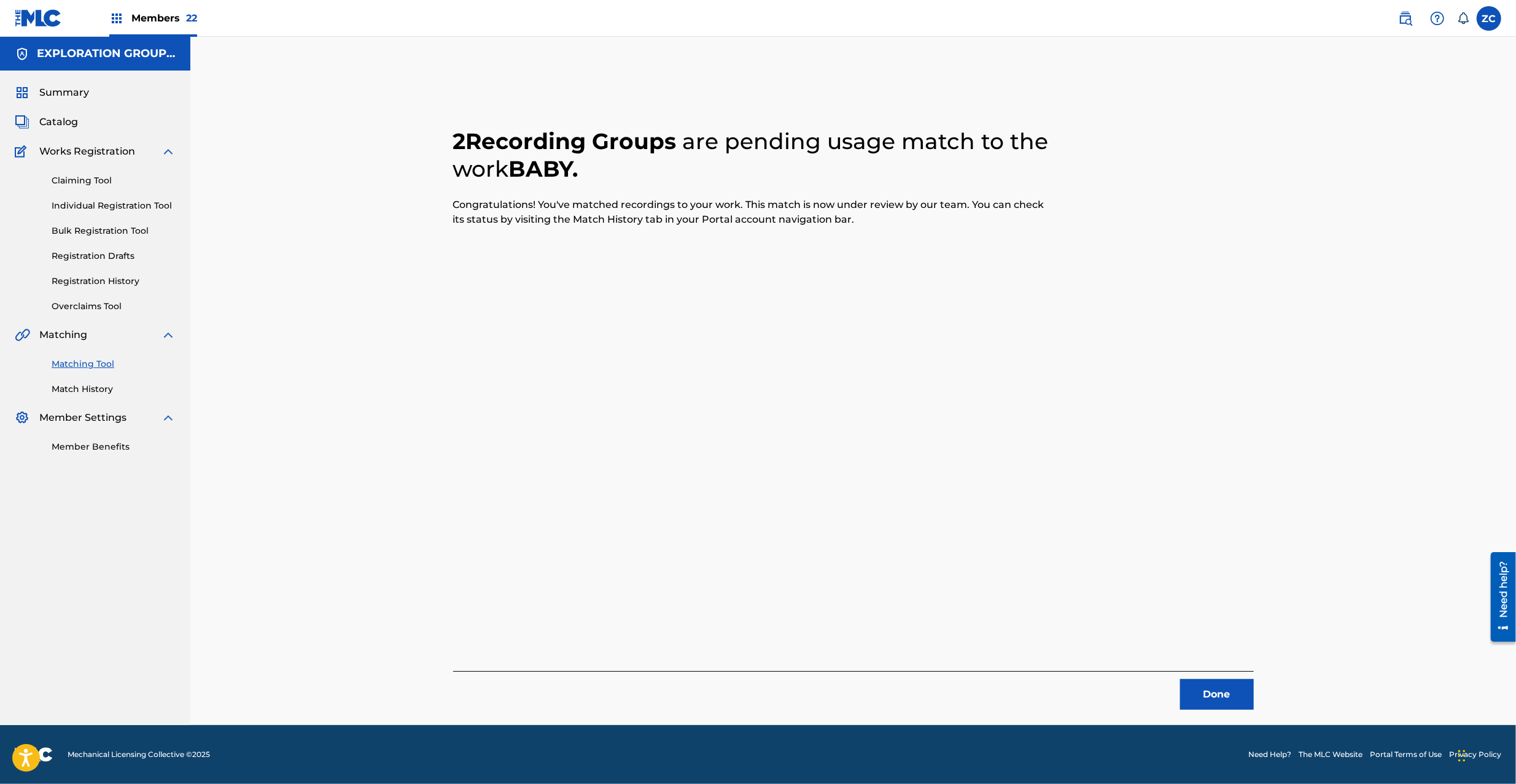
click at [1230, 700] on button "Done" at bounding box center [1216, 695] width 74 height 31
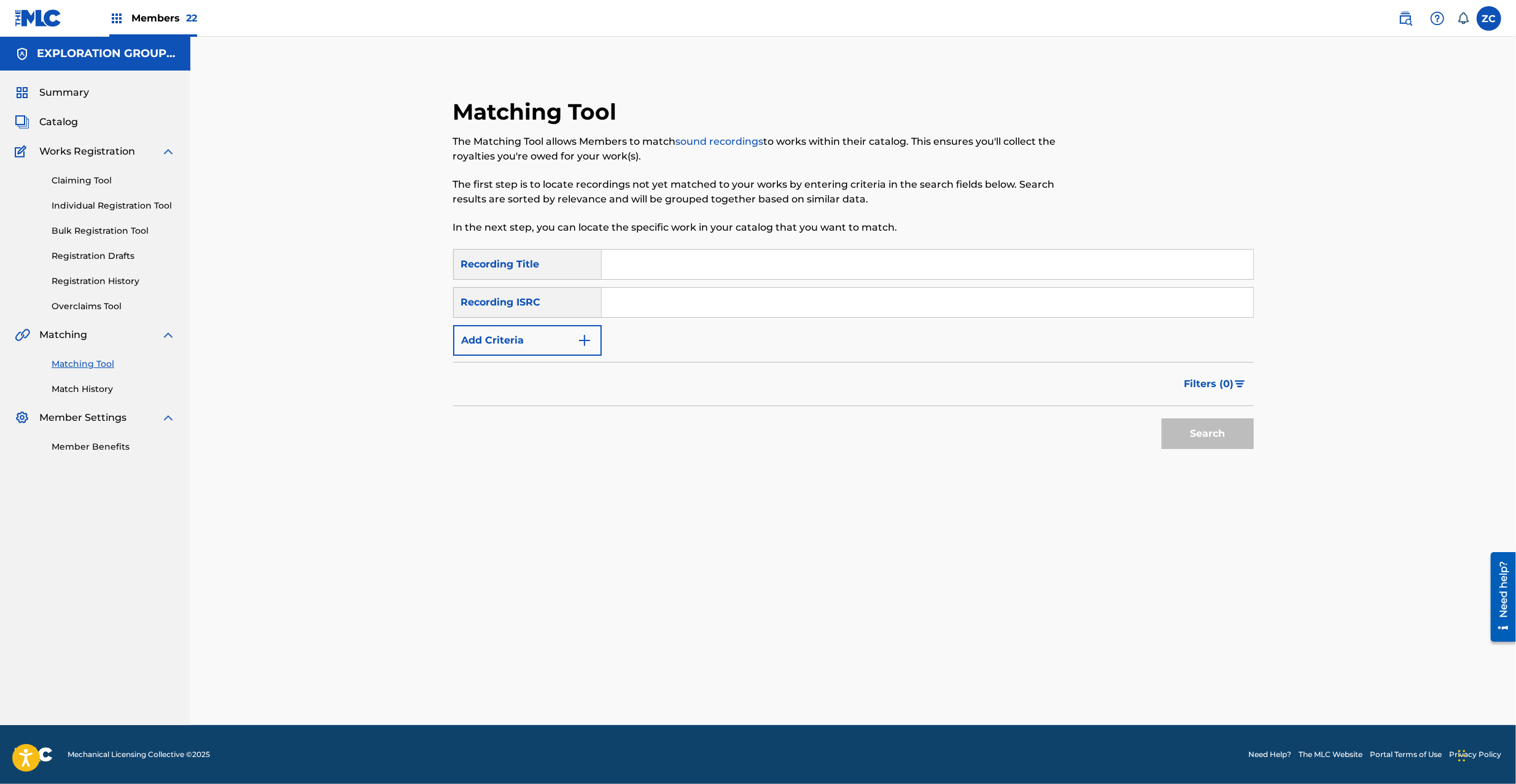
drag, startPoint x: 775, startPoint y: 300, endPoint x: 796, endPoint y: 307, distance: 22.1
click at [775, 300] on input "Search Form" at bounding box center [927, 302] width 651 height 30
type input "TCJPI1840763"
click at [1199, 423] on button "Search" at bounding box center [1207, 434] width 92 height 31
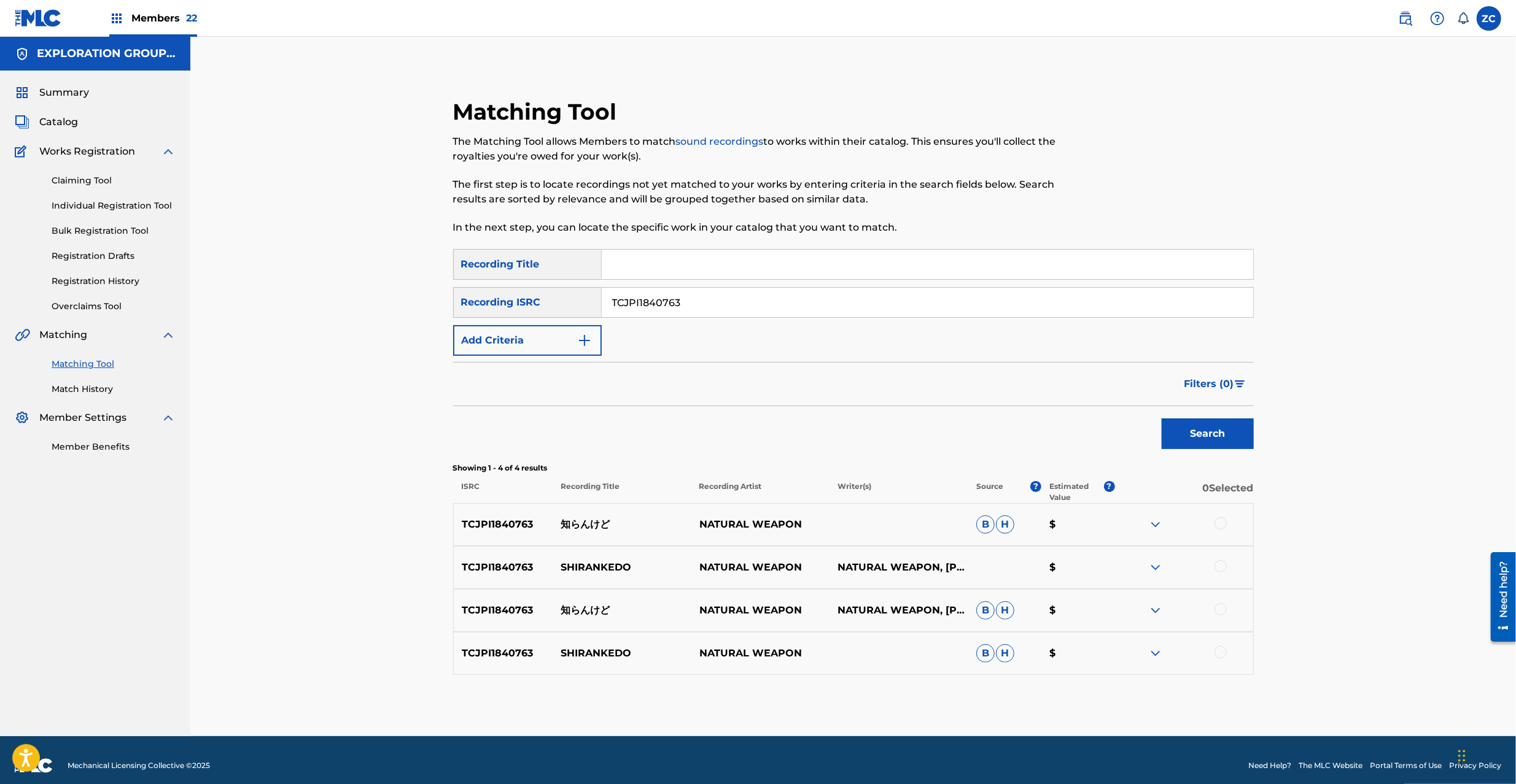
click at [1214, 522] on div at bounding box center [1220, 524] width 12 height 12
click at [1219, 568] on div at bounding box center [1220, 566] width 12 height 12
click at [1221, 613] on div at bounding box center [1220, 609] width 12 height 12
click at [1219, 654] on div at bounding box center [1220, 652] width 12 height 12
click at [873, 305] on input "TCJPI1840763" at bounding box center [927, 302] width 651 height 30
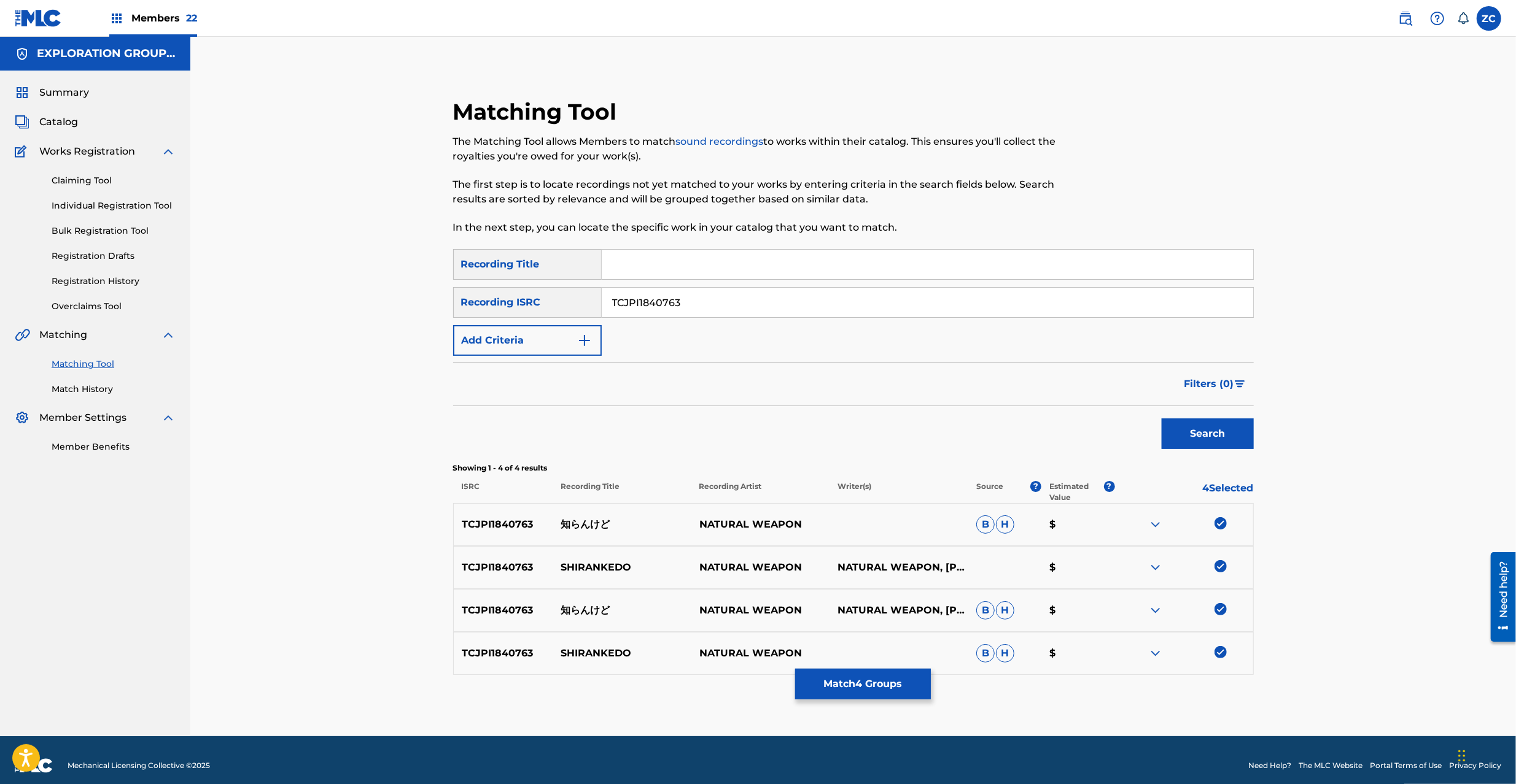
click at [877, 688] on button "Match 4 Groups" at bounding box center [863, 684] width 136 height 31
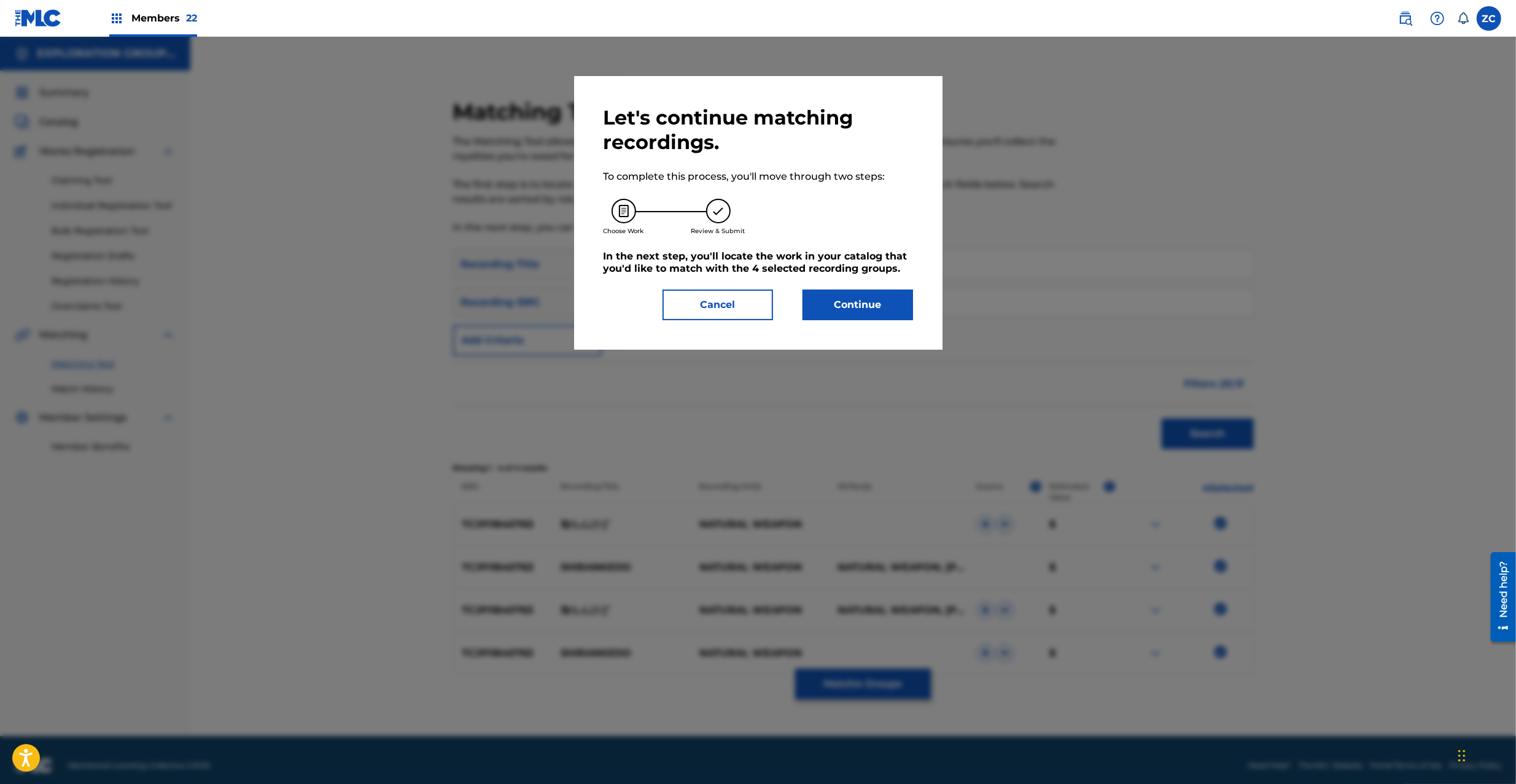
click at [873, 307] on button "Continue" at bounding box center [857, 305] width 110 height 31
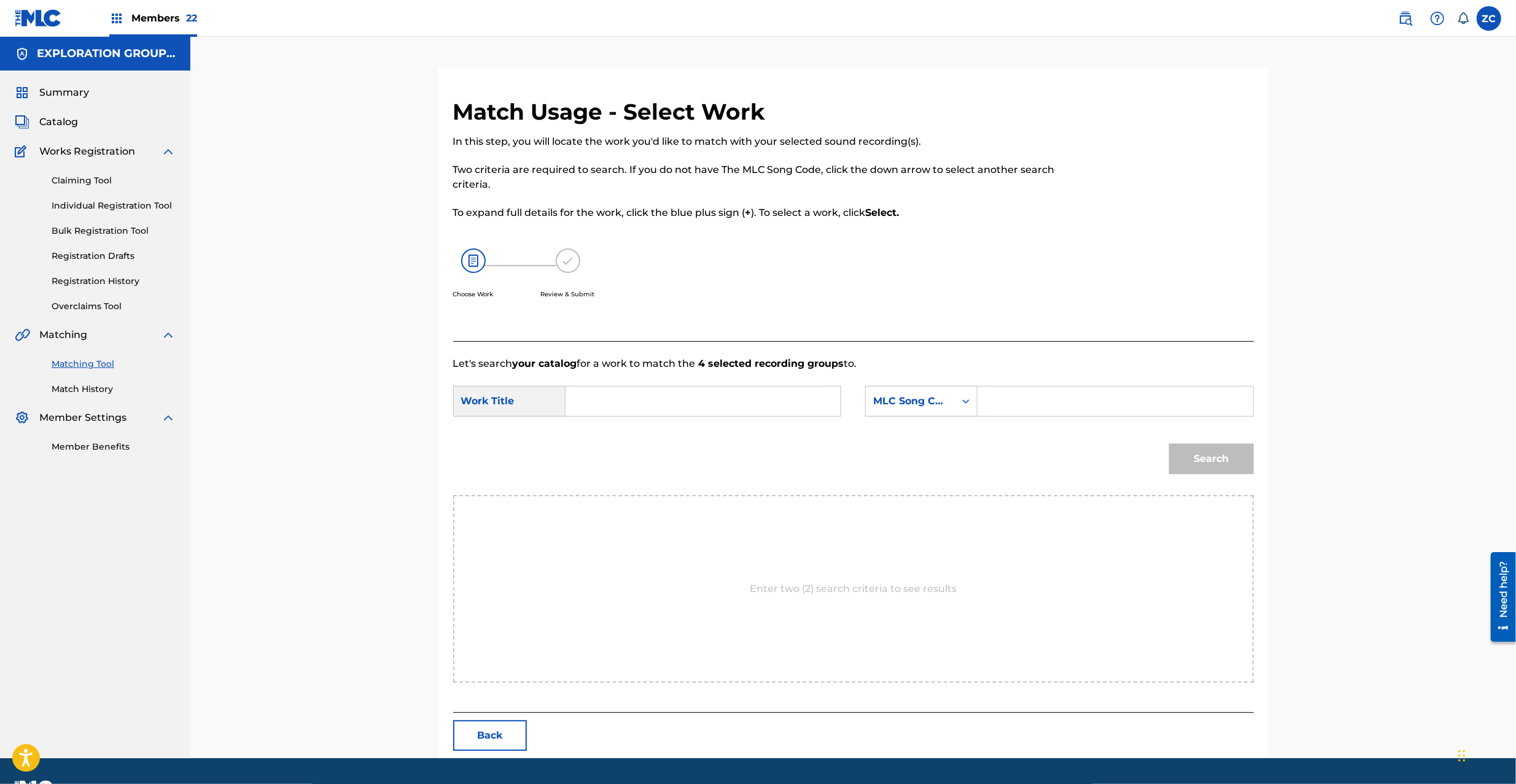
click at [786, 400] on input "Search Form" at bounding box center [702, 401] width 254 height 30
click at [666, 398] on input "Shirankedo S65WPL" at bounding box center [702, 401] width 254 height 30
type input "Shirankedo"
click at [1036, 395] on input "Search Form" at bounding box center [1115, 401] width 254 height 30
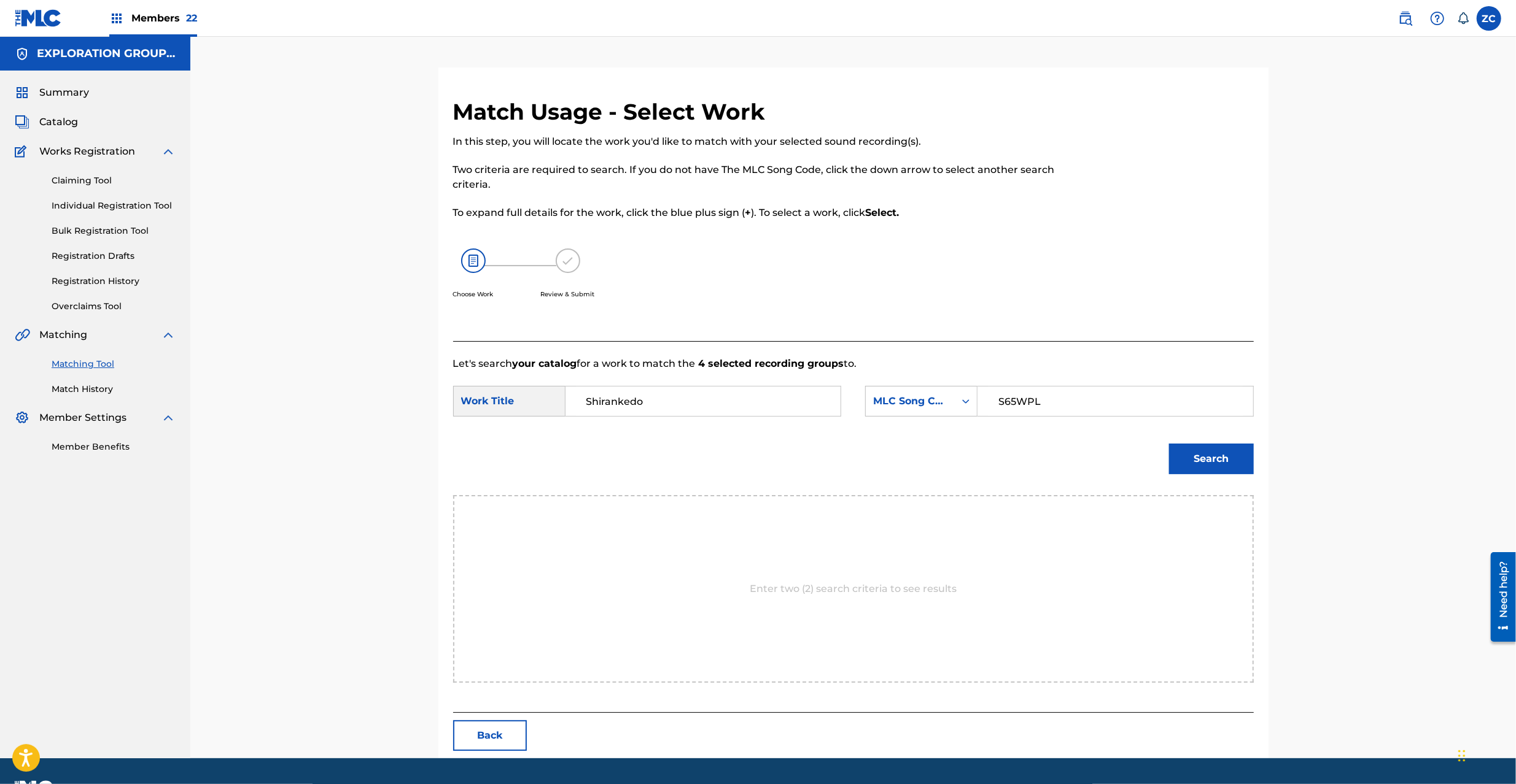
type input "S65WPL"
click at [1229, 459] on button "Search" at bounding box center [1211, 459] width 85 height 31
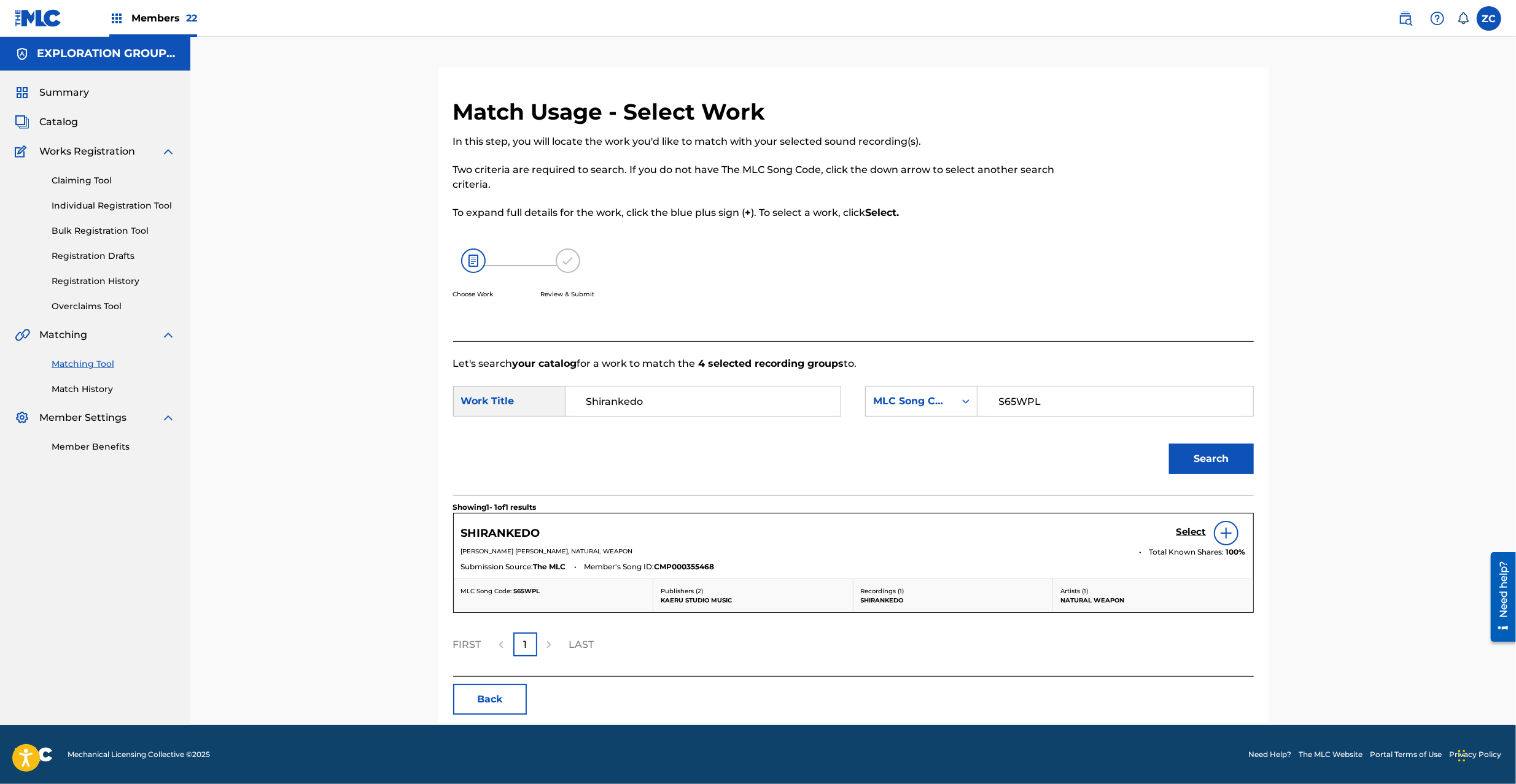
click at [1187, 529] on h5 "Select" at bounding box center [1191, 532] width 30 height 12
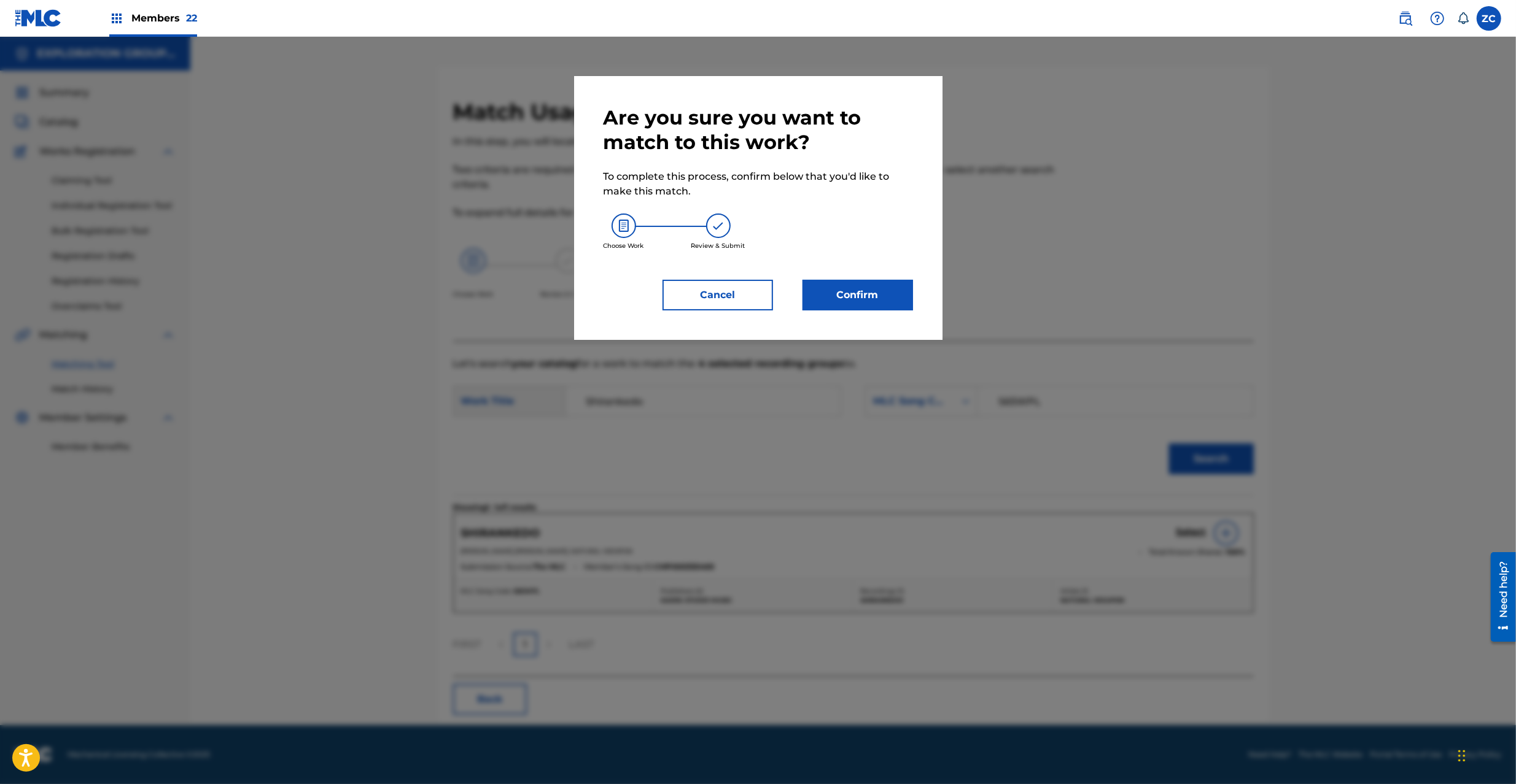
click at [862, 288] on button "Confirm" at bounding box center [857, 295] width 110 height 31
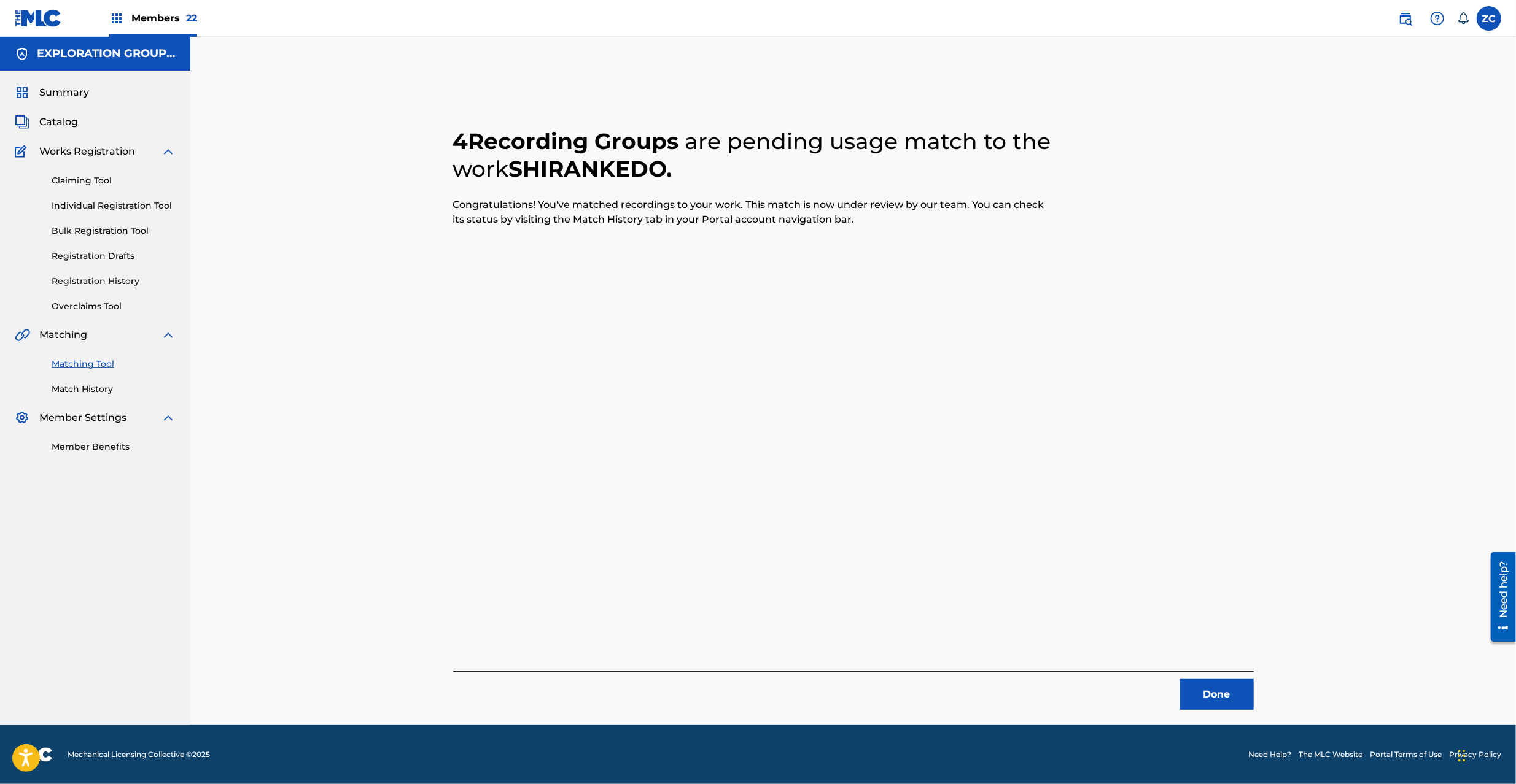
click at [1211, 687] on button "Done" at bounding box center [1216, 695] width 74 height 31
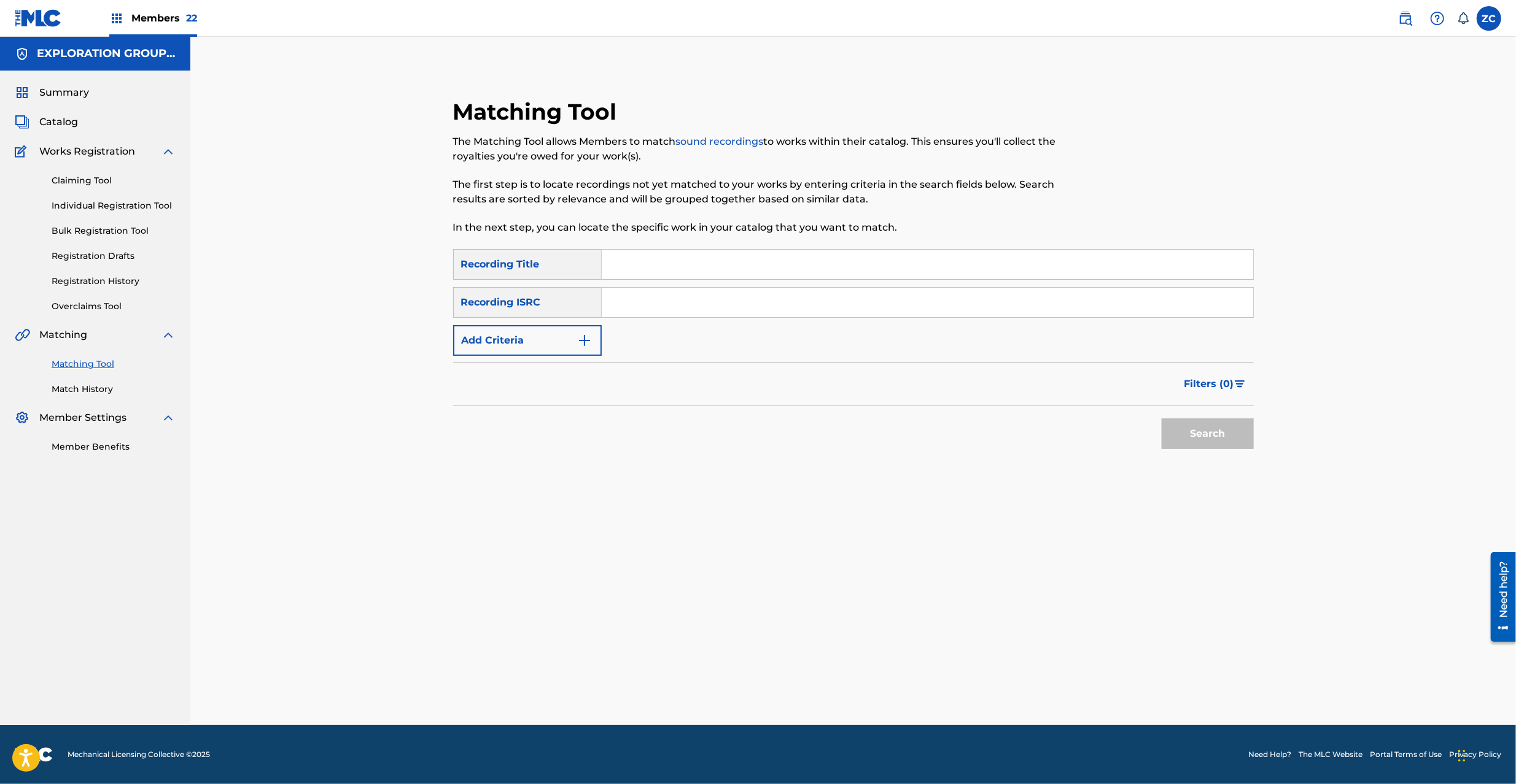
click at [744, 287] on div "Search Form" at bounding box center [928, 302] width 652 height 31
click at [757, 296] on input "Search Form" at bounding box center [927, 302] width 651 height 30
click at [1194, 440] on button "Search" at bounding box center [1207, 434] width 92 height 31
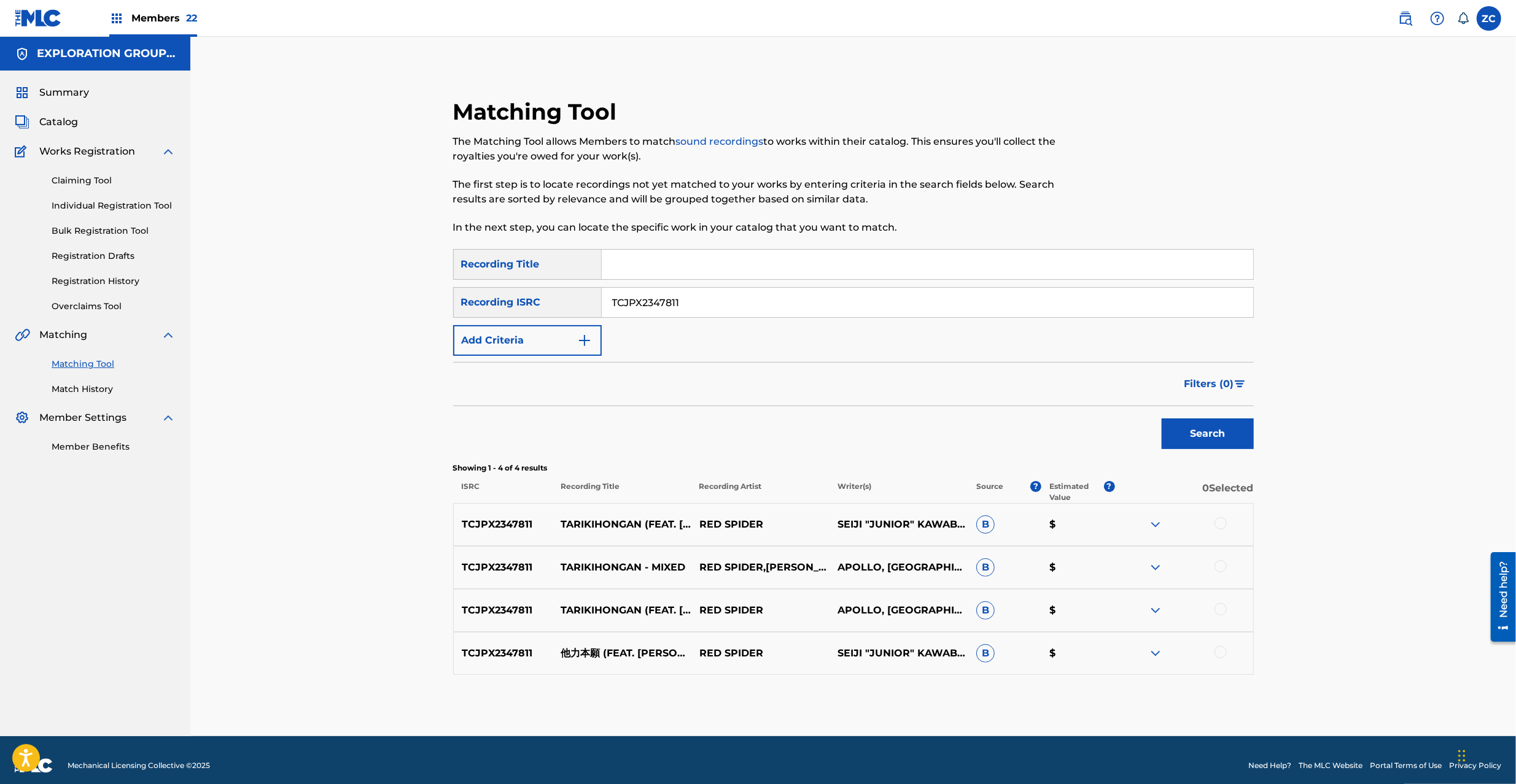
click at [1224, 525] on div at bounding box center [1220, 524] width 12 height 12
click at [1226, 564] on div at bounding box center [1220, 566] width 12 height 12
drag, startPoint x: 1216, startPoint y: 608, endPoint x: 1216, endPoint y: 657, distance: 49.0
click at [1216, 608] on div at bounding box center [1220, 609] width 12 height 12
click at [1221, 652] on div at bounding box center [1220, 652] width 12 height 12
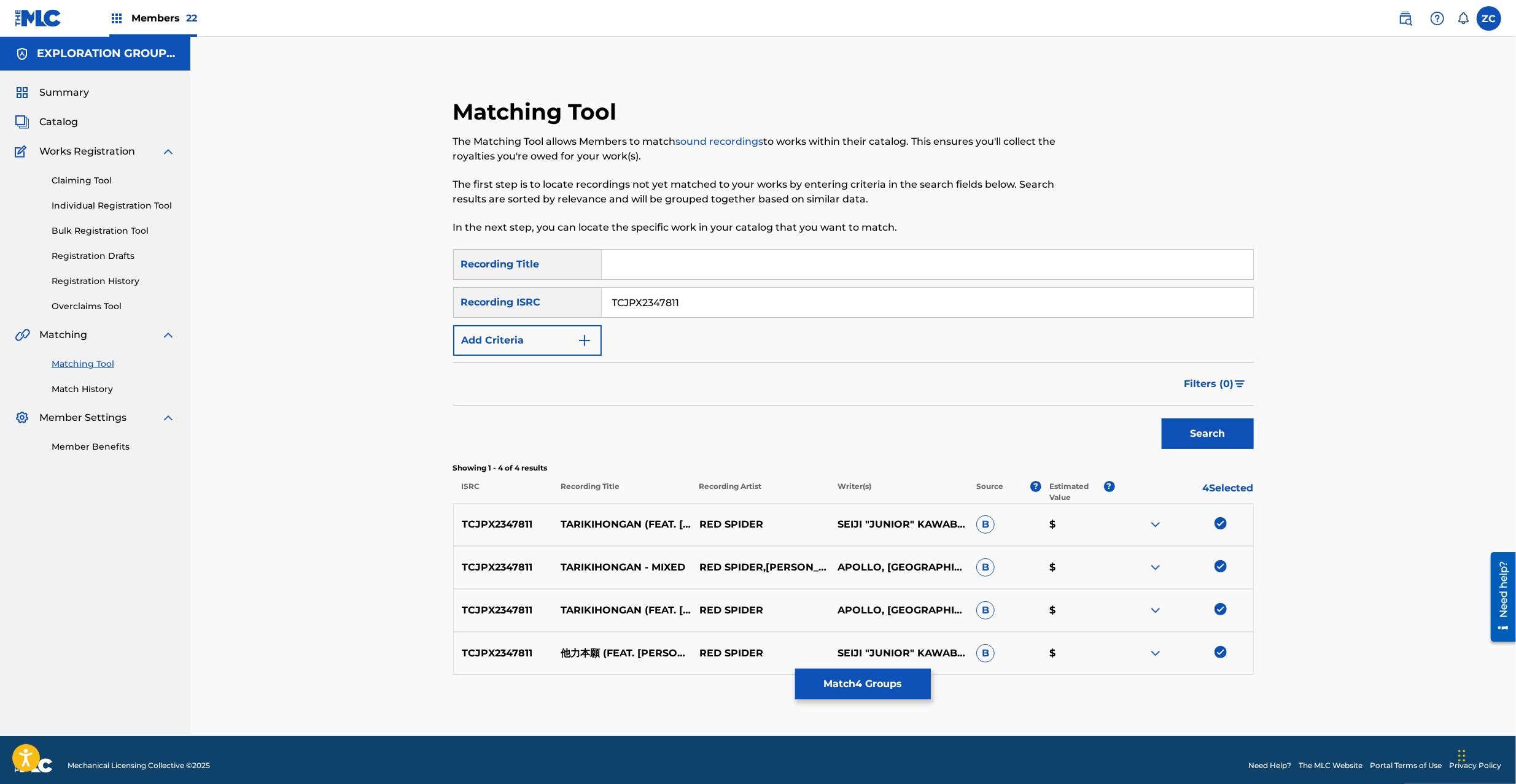
click at [845, 298] on input "TCJPX2347811" at bounding box center [927, 302] width 651 height 30
type input "TCJPU2205828"
click at [1225, 437] on button "Search" at bounding box center [1207, 434] width 92 height 31
click at [1221, 524] on div at bounding box center [1220, 524] width 12 height 12
click at [1223, 570] on div at bounding box center [1220, 566] width 12 height 12
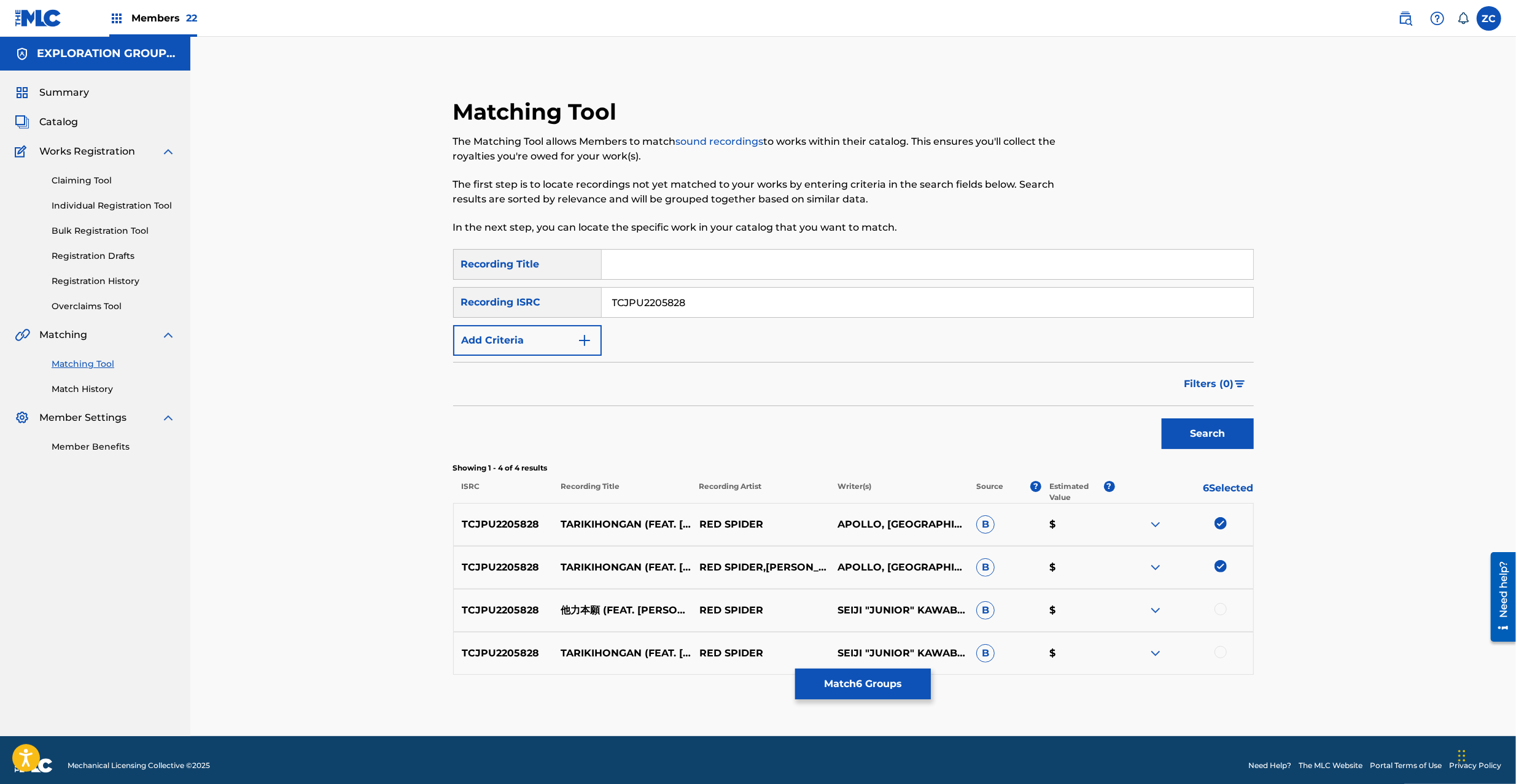
click at [1223, 611] on div at bounding box center [1220, 609] width 12 height 12
click at [1219, 654] on div at bounding box center [1220, 652] width 12 height 12
click at [862, 686] on button "Match 8 Groups" at bounding box center [863, 684] width 136 height 31
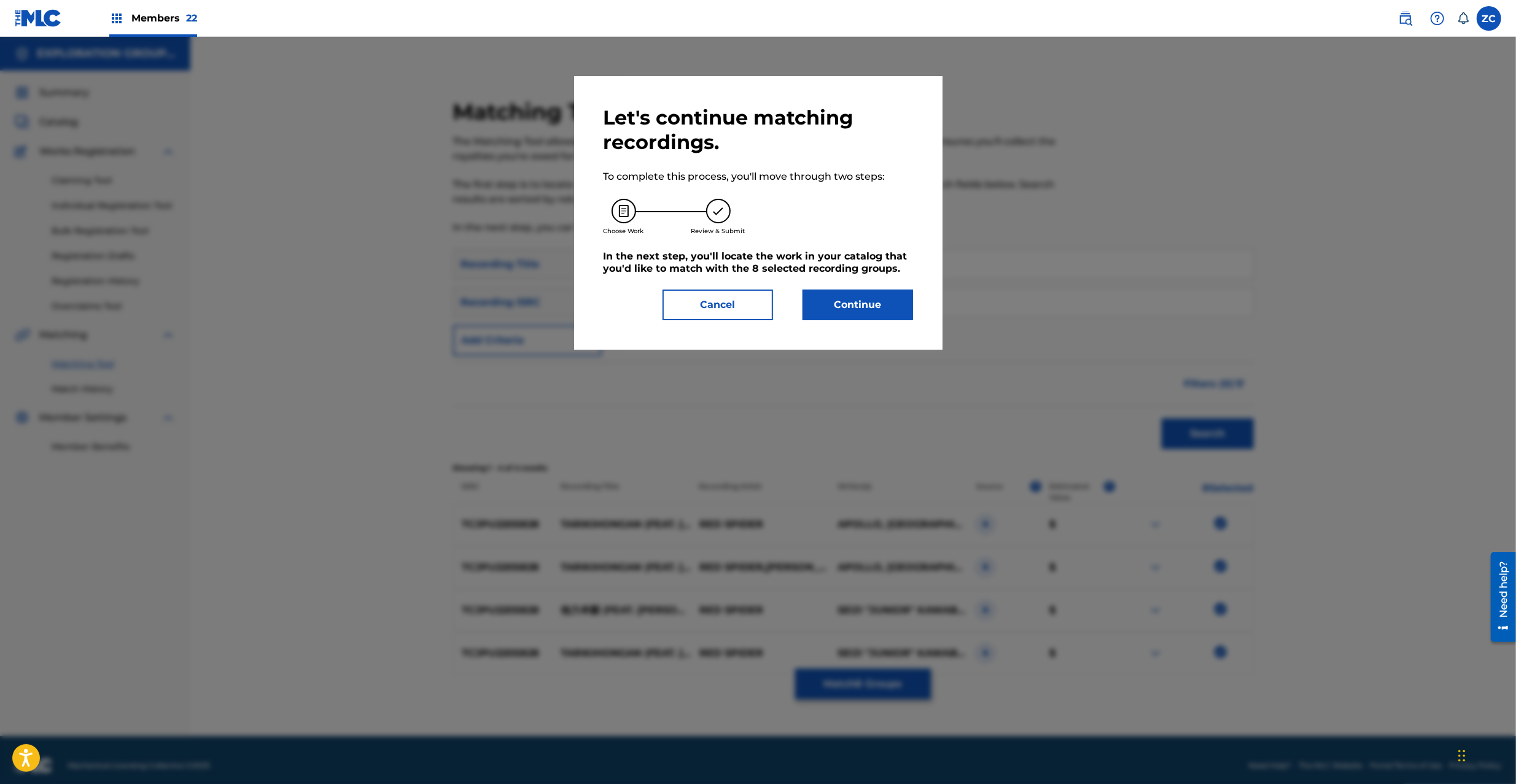
click at [841, 298] on button "Continue" at bounding box center [857, 305] width 110 height 31
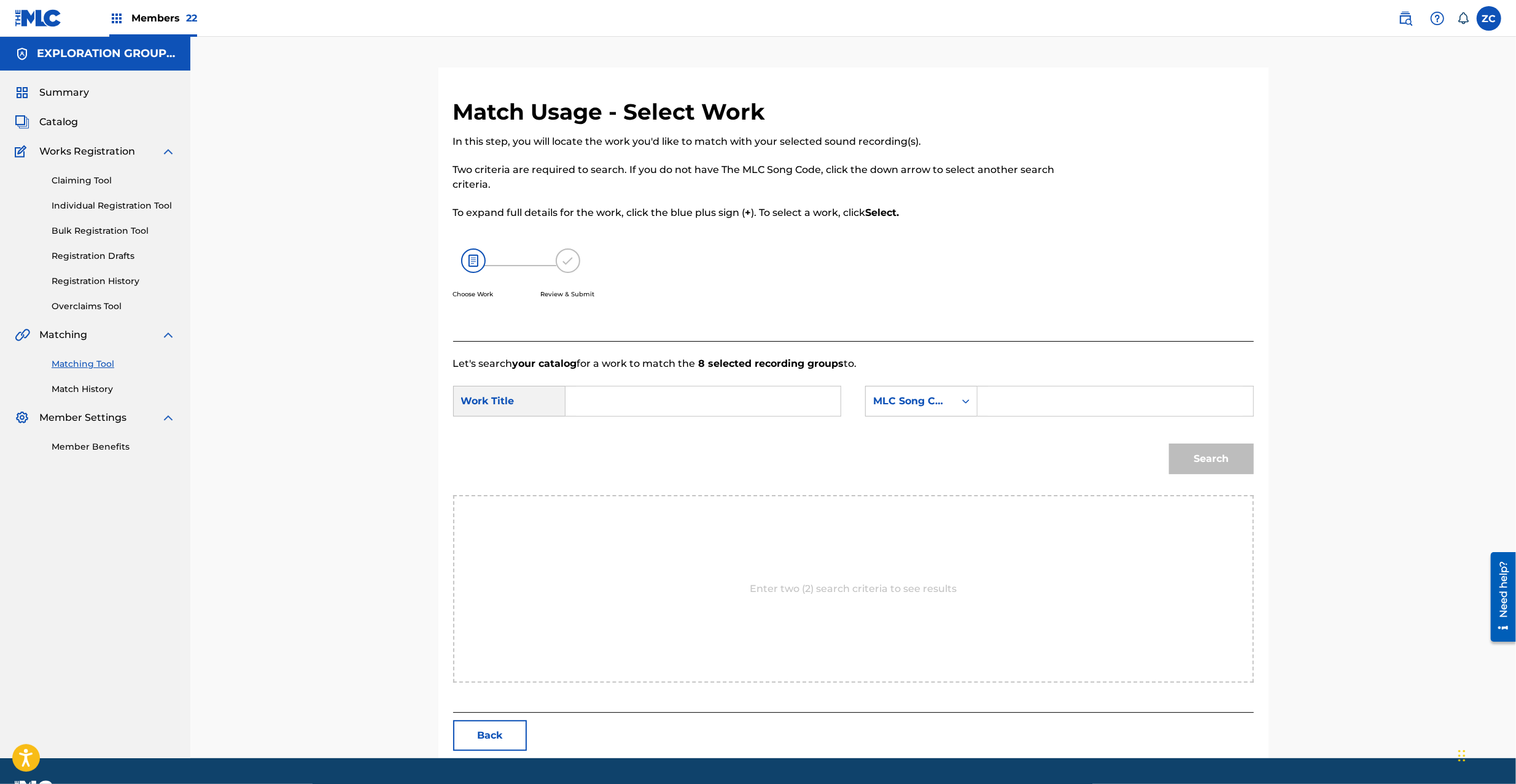
click at [669, 405] on input "Search Form" at bounding box center [702, 401] width 254 height 30
click at [793, 399] on input "Tarikihongan Feat. [PERSON_NAME], Bes, Apollo & Natural Weapon TX5GAA" at bounding box center [702, 401] width 254 height 30
type input "Tarikihongan Feat. [PERSON_NAME], Bes, Apollo & Natural Weapon"
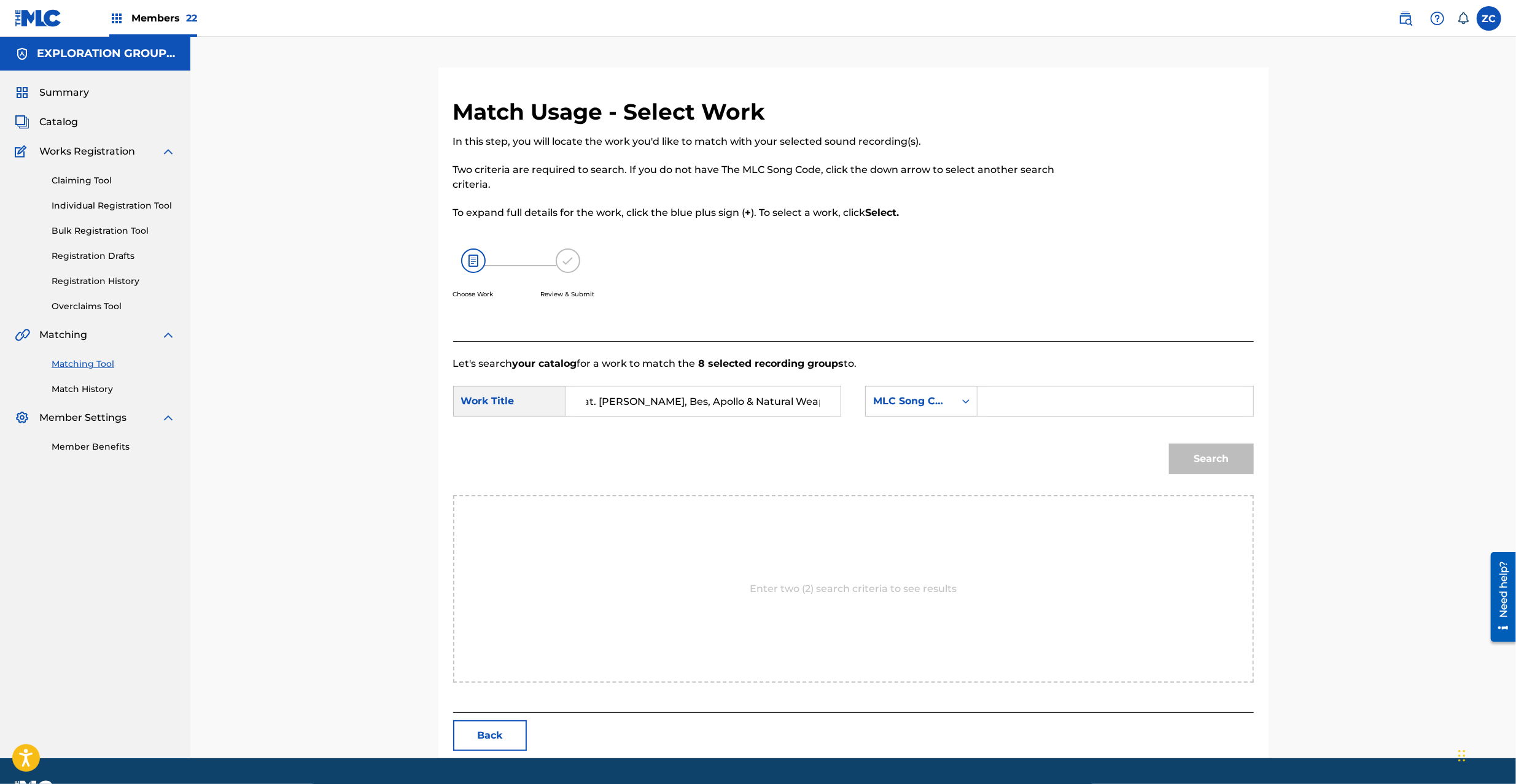
scroll to position [0, 0]
click at [1006, 405] on input "Search Form" at bounding box center [1115, 401] width 254 height 30
type input "TX5GAA"
click at [1182, 462] on button "Search" at bounding box center [1211, 459] width 85 height 31
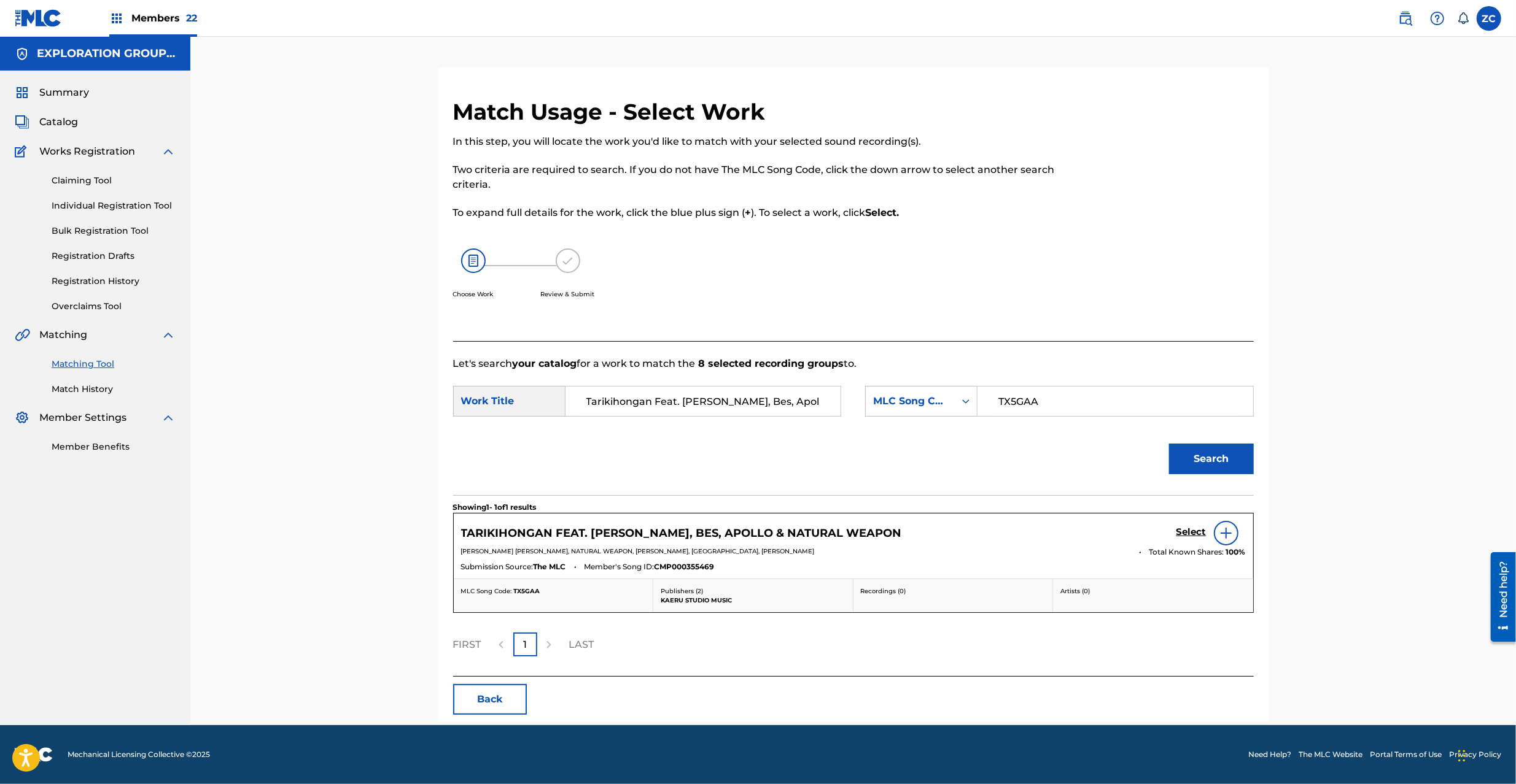
click at [1183, 523] on div "Select" at bounding box center [1211, 533] width 70 height 25
click at [1188, 531] on h5 "Select" at bounding box center [1191, 532] width 30 height 12
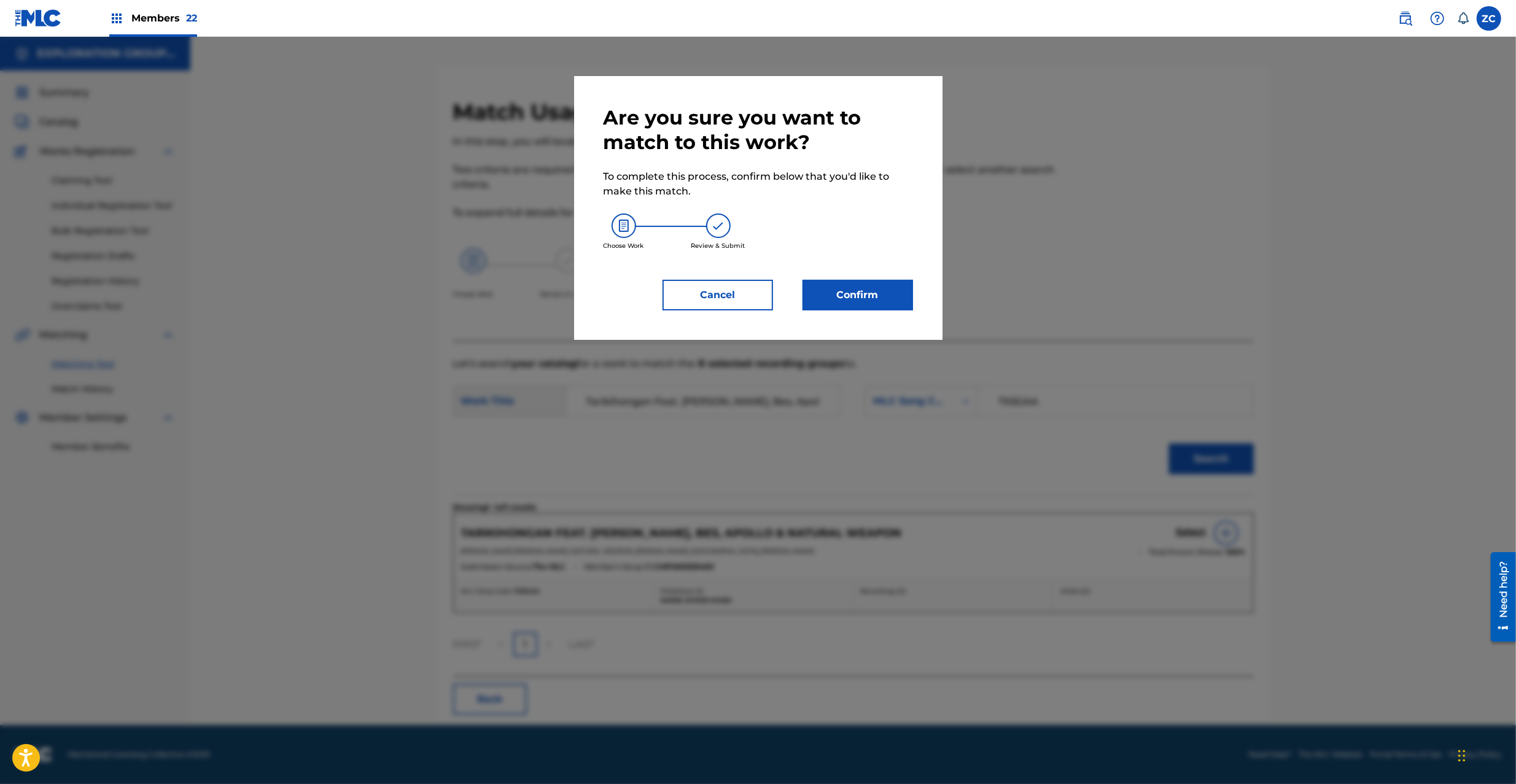
click at [850, 307] on button "Confirm" at bounding box center [857, 295] width 110 height 31
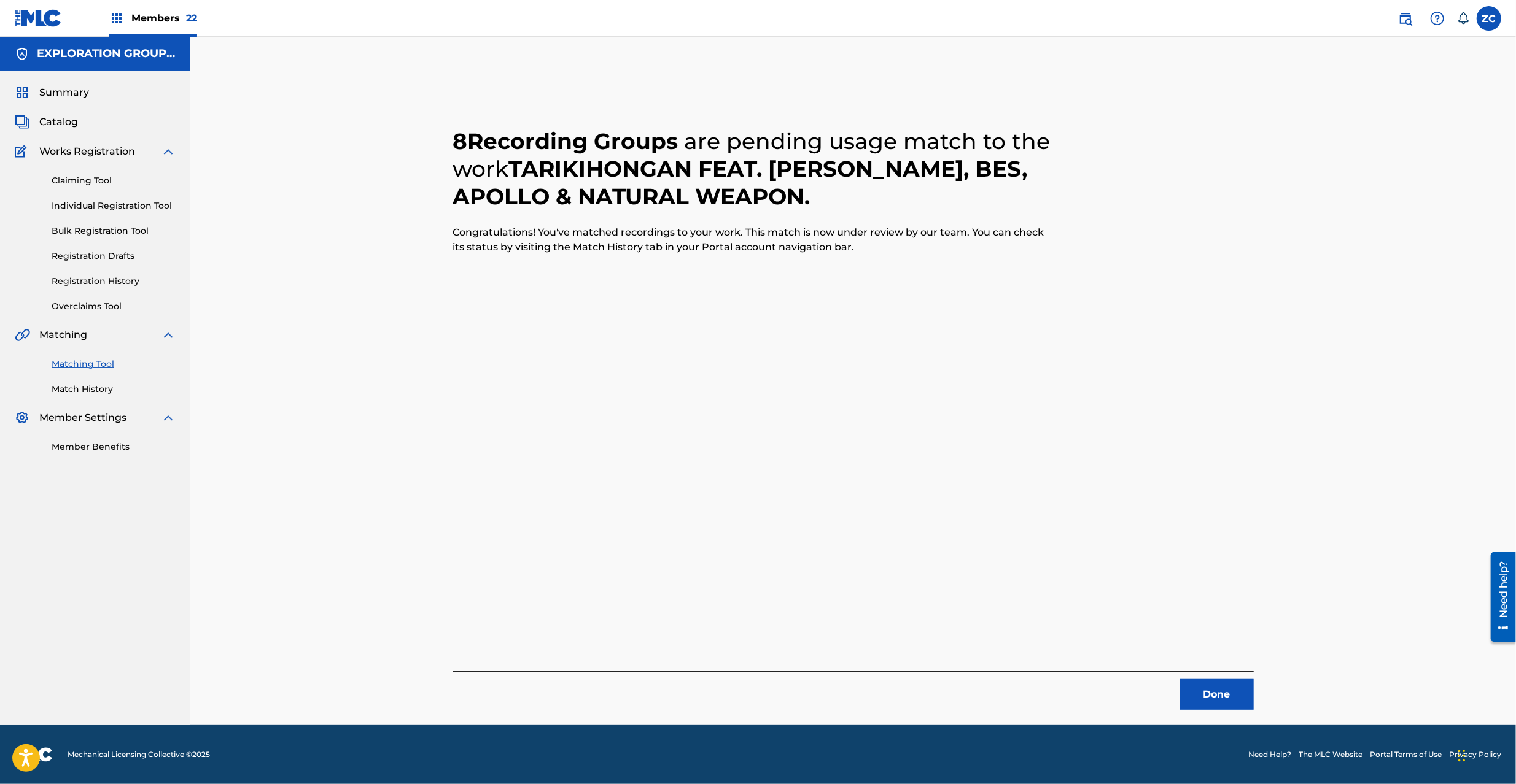
click at [1216, 684] on button "Done" at bounding box center [1216, 695] width 74 height 31
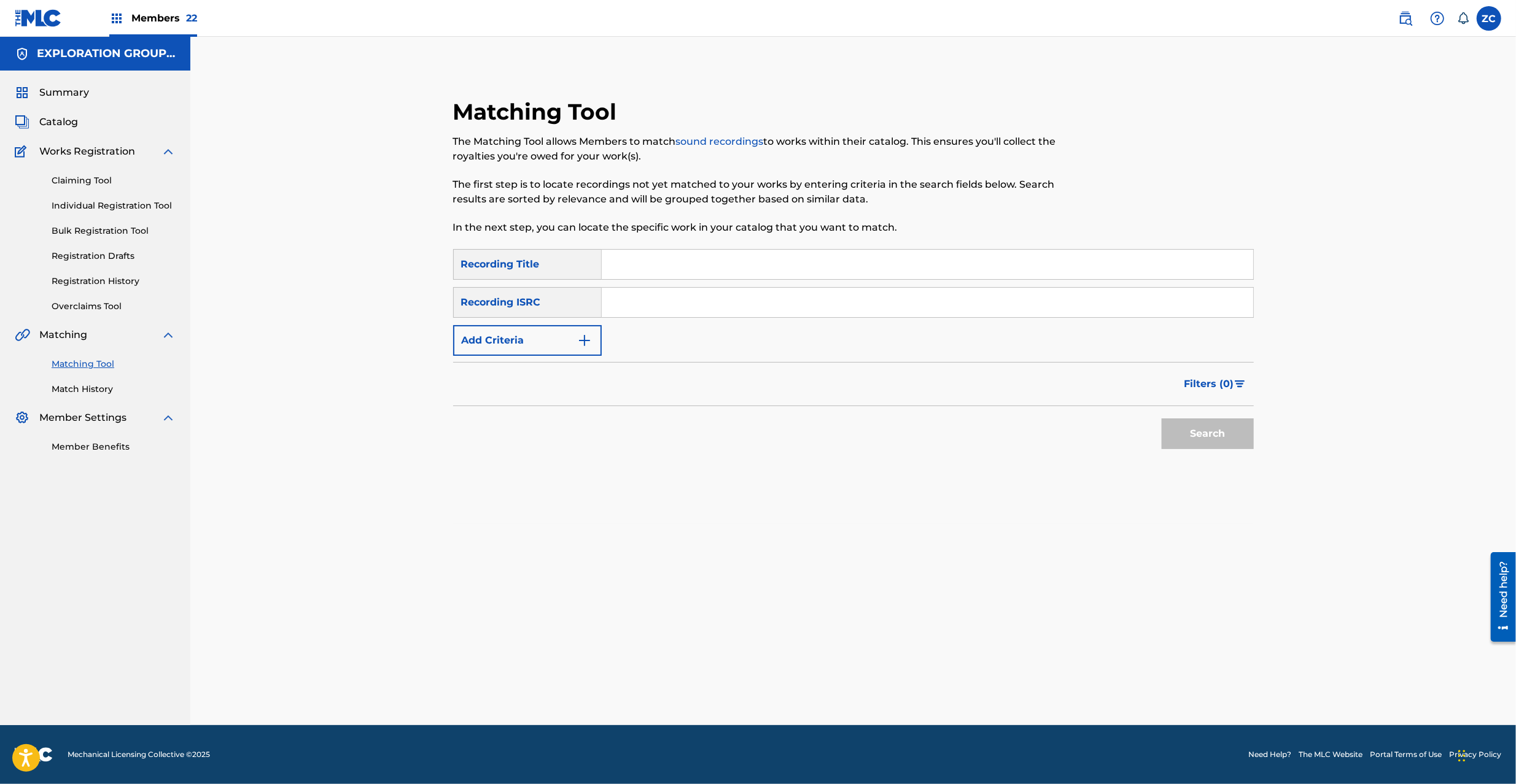
click at [794, 286] on div "SearchWithCriteria361b6e87-07ff-4281-8d06-c5fe32ed4f15 Recording Title SearchWi…" at bounding box center [853, 303] width 800 height 107
click at [797, 303] on input "Search Form" at bounding box center [927, 302] width 651 height 30
click at [1218, 428] on button "Search" at bounding box center [1207, 434] width 92 height 31
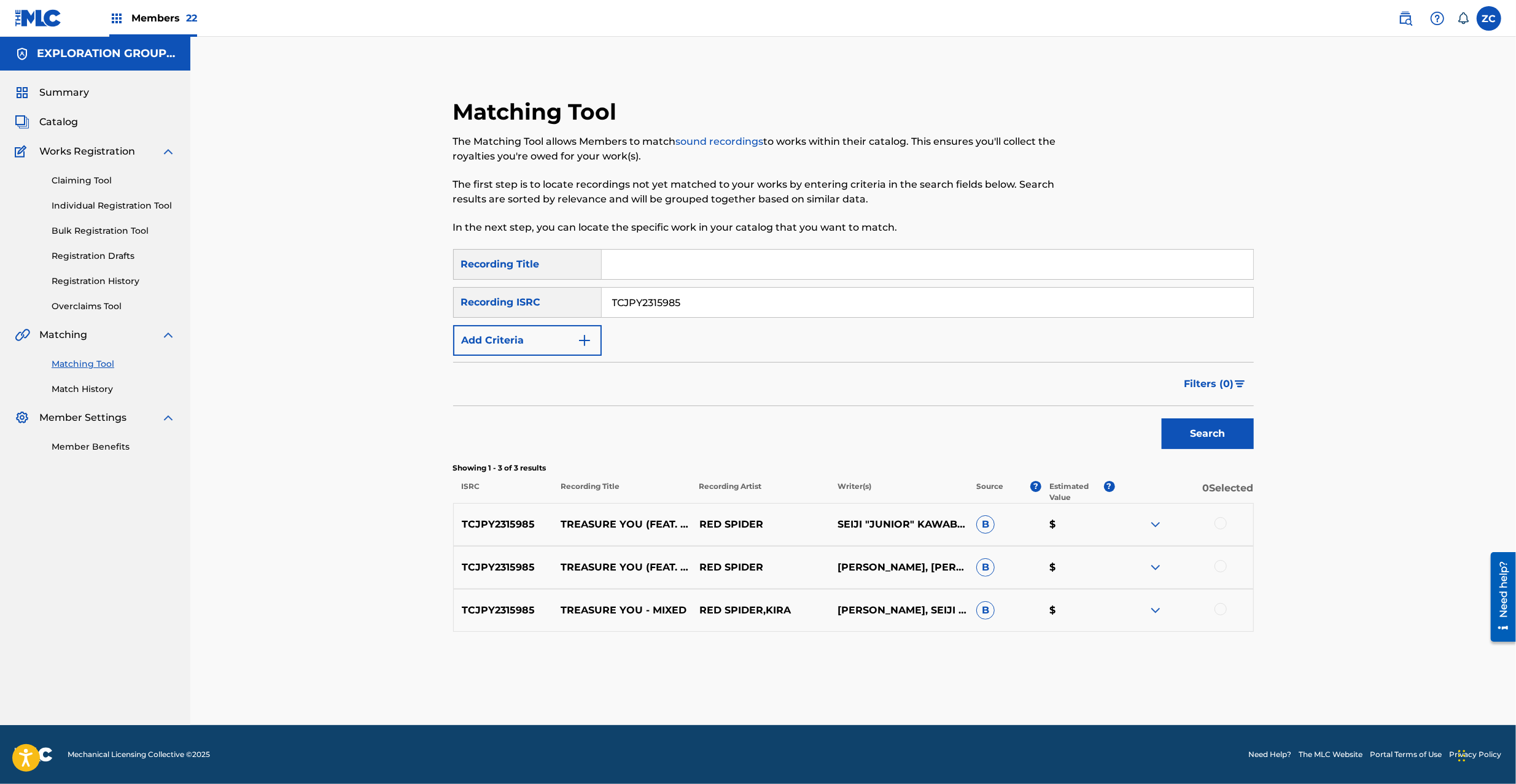
click at [1219, 522] on div at bounding box center [1220, 524] width 12 height 12
drag, startPoint x: 1219, startPoint y: 561, endPoint x: 1221, endPoint y: 578, distance: 17.1
click at [1219, 565] on div at bounding box center [1220, 566] width 12 height 12
click at [1227, 613] on div at bounding box center [1183, 610] width 138 height 14
click at [1221, 613] on div at bounding box center [1220, 609] width 12 height 12
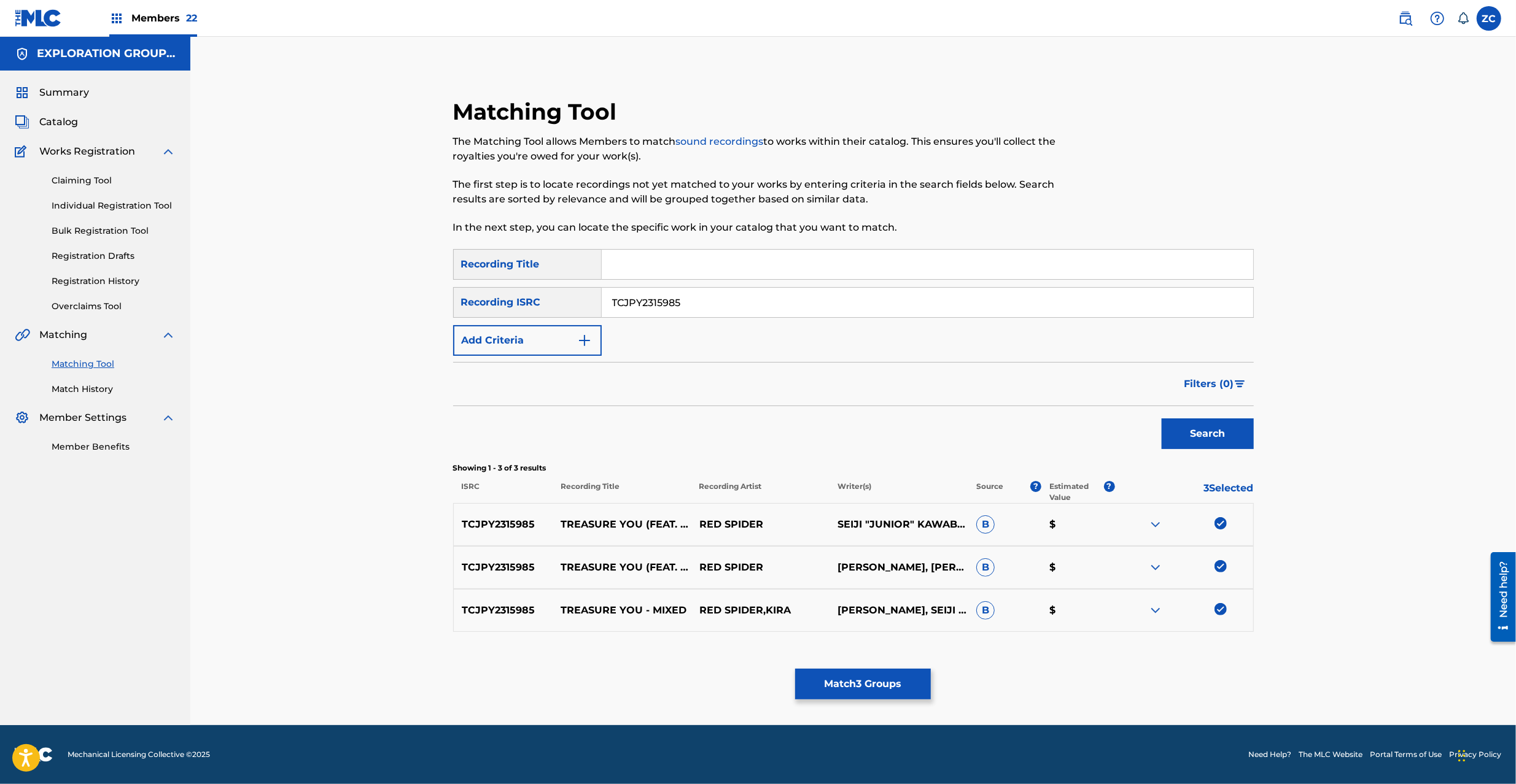
drag, startPoint x: 698, startPoint y: 303, endPoint x: 443, endPoint y: 298, distance: 255.0
click at [440, 297] on div "Matching Tool The Matching Tool allows Members to match sound recordings to wor…" at bounding box center [853, 395] width 830 height 595
click at [973, 316] on input "TCJPY2315985" at bounding box center [927, 302] width 651 height 30
type input "TCJPU2202419"
click at [1218, 437] on button "Search" at bounding box center [1207, 434] width 92 height 31
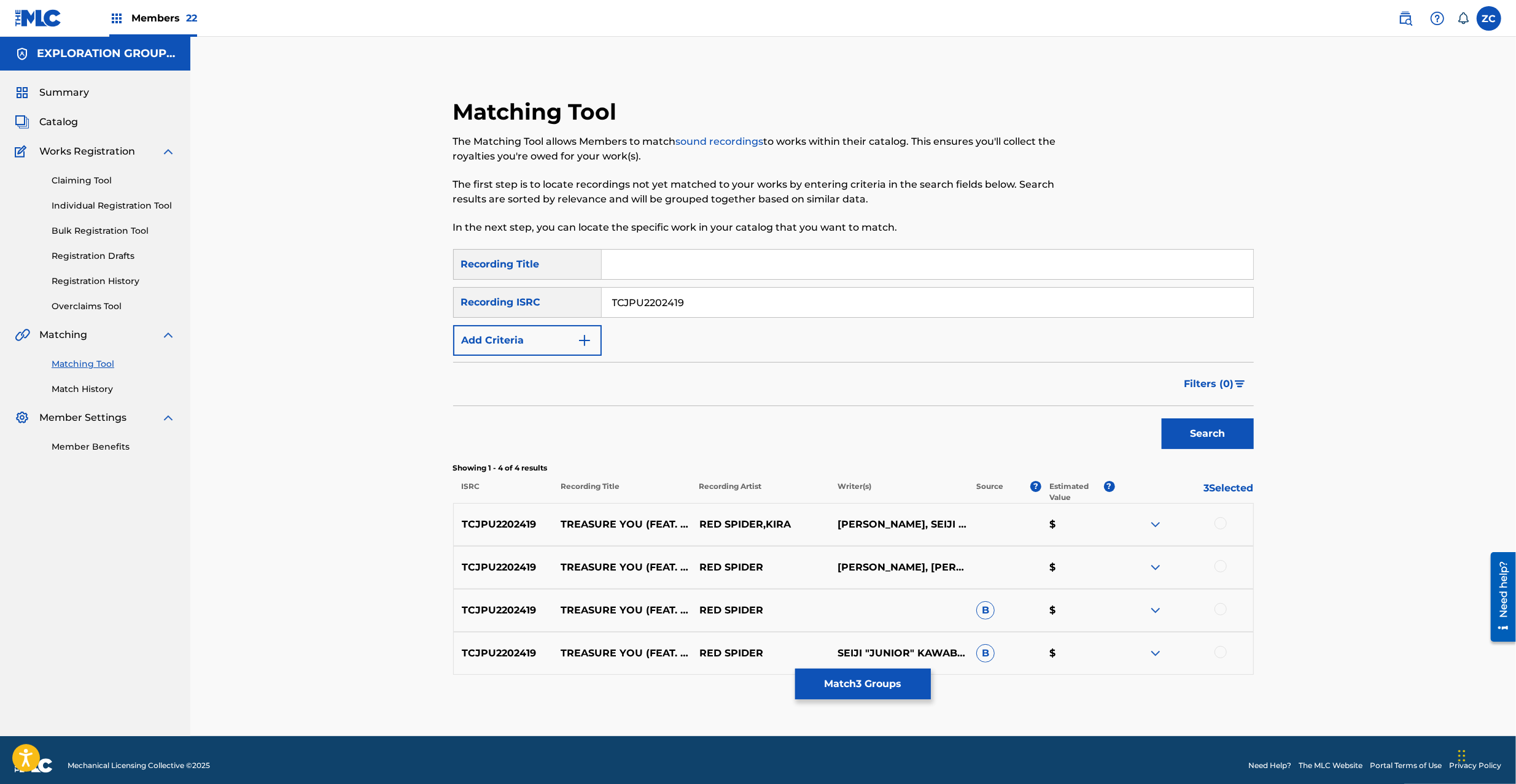
drag, startPoint x: 1218, startPoint y: 526, endPoint x: 1219, endPoint y: 549, distance: 23.0
click at [1218, 528] on div at bounding box center [1220, 524] width 12 height 12
click at [1219, 569] on div at bounding box center [1220, 566] width 12 height 12
drag, startPoint x: 1221, startPoint y: 611, endPoint x: 1221, endPoint y: 648, distance: 37.0
click at [1221, 618] on div at bounding box center [1183, 610] width 138 height 14
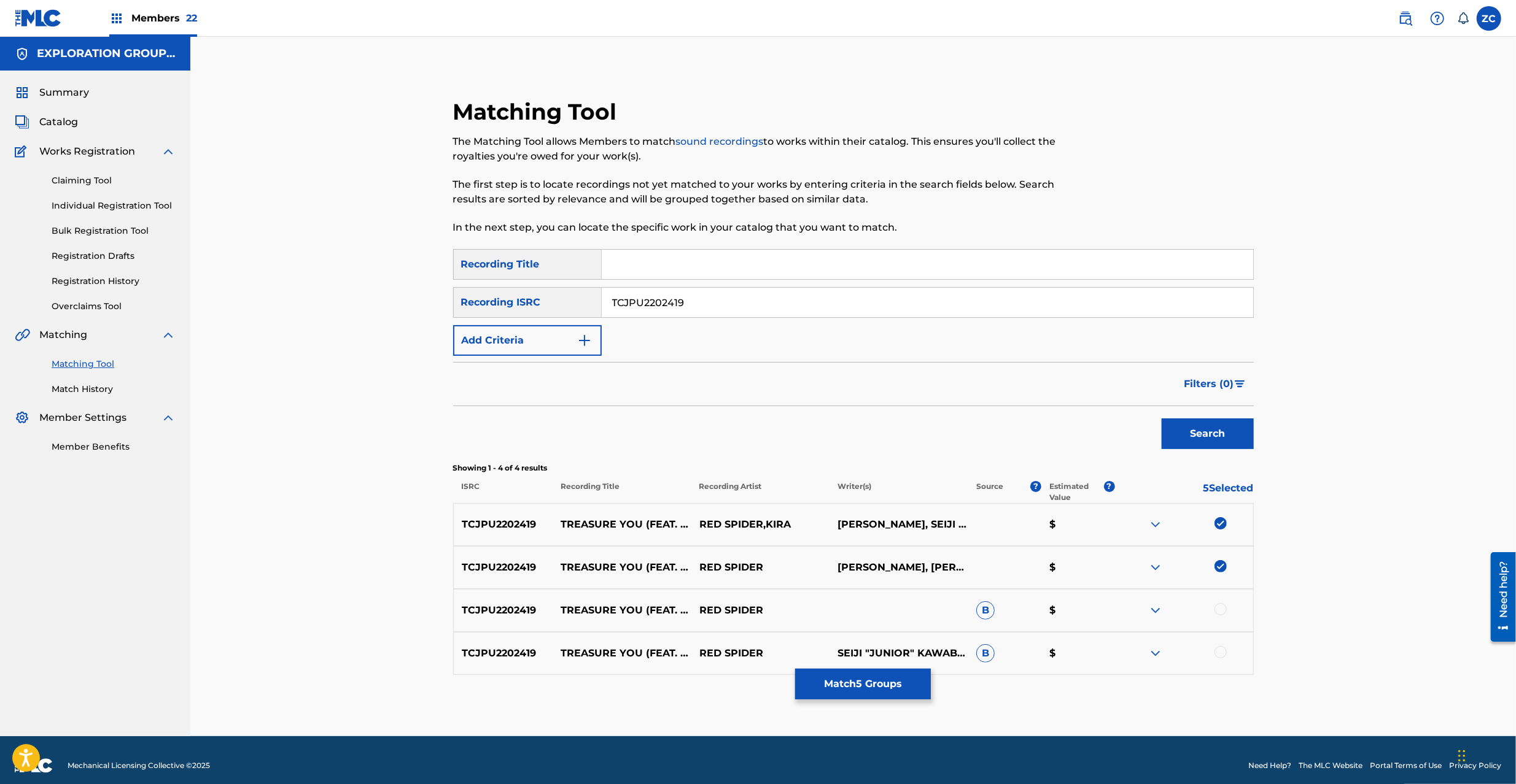
click at [1221, 652] on div at bounding box center [1220, 652] width 12 height 12
click at [1221, 613] on div at bounding box center [1220, 609] width 12 height 12
click at [884, 690] on button "Match 7 Groups" at bounding box center [863, 684] width 136 height 31
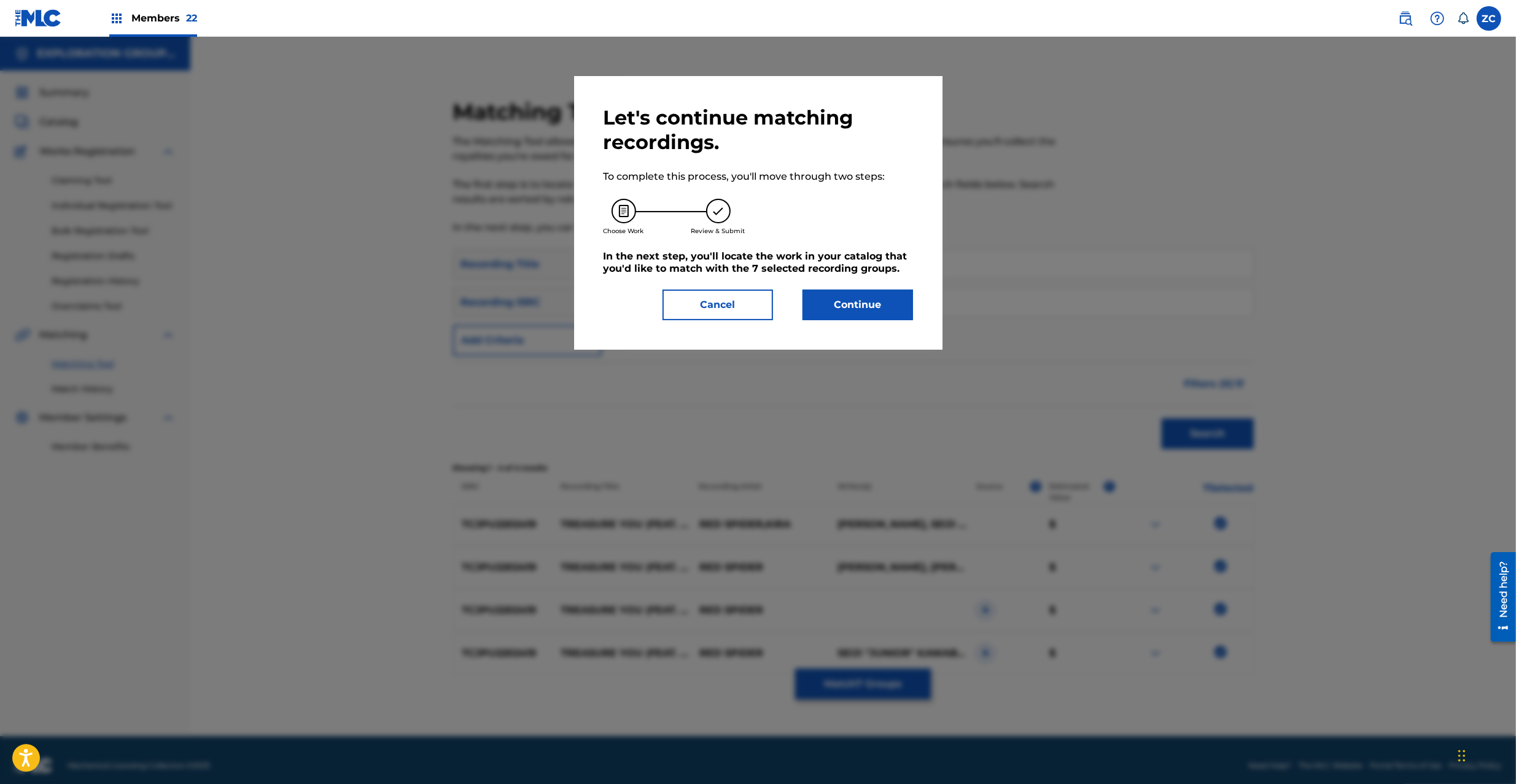
click at [877, 311] on button "Continue" at bounding box center [857, 305] width 110 height 31
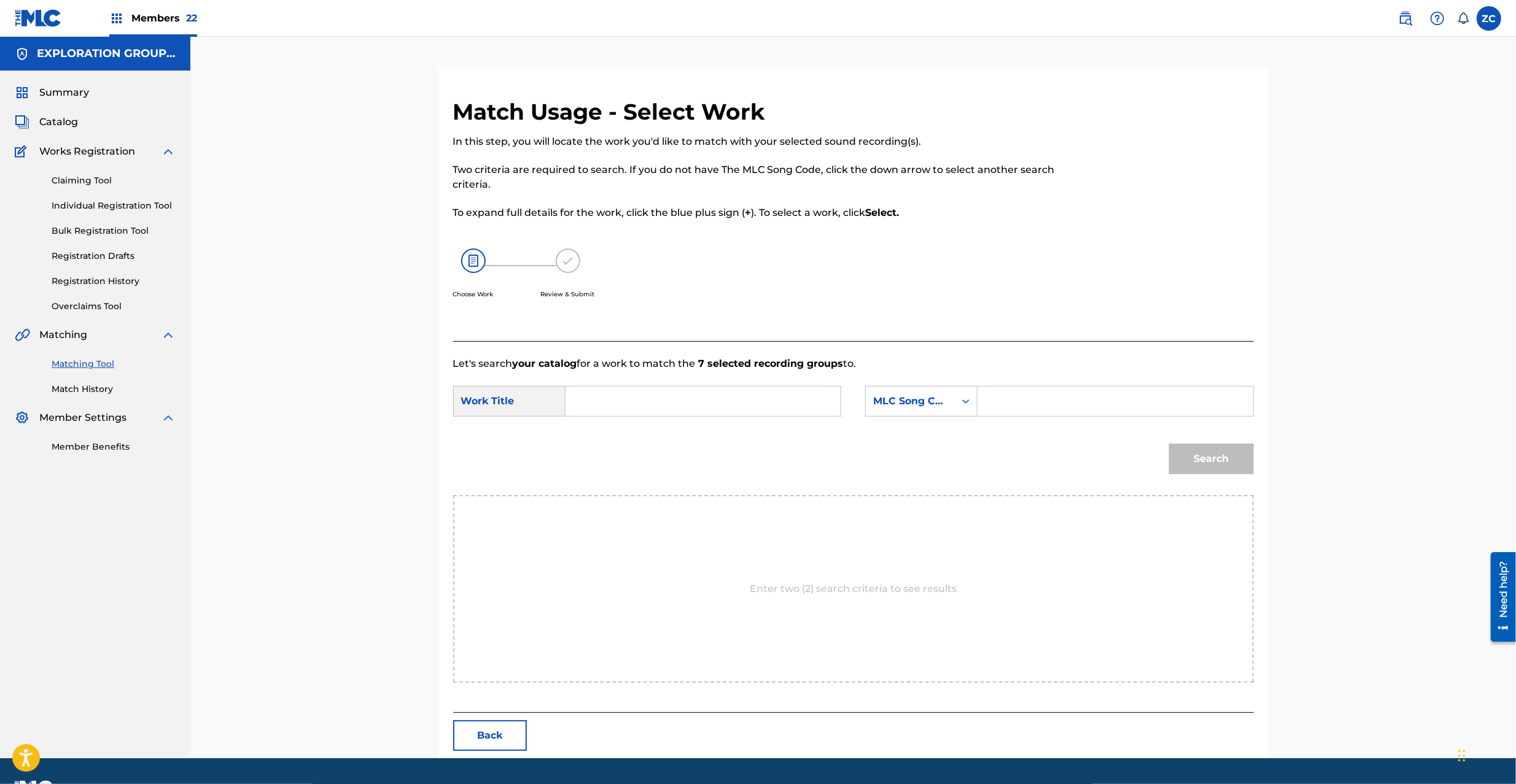
click at [739, 390] on input "Search Form" at bounding box center [702, 401] width 254 height 30
click at [726, 401] on input "Treasure You (Feat. [GEOGRAPHIC_DATA]) TX5GAM" at bounding box center [702, 401] width 254 height 30
type input "Treasure You (Feat. [PERSON_NAME])"
click at [1036, 401] on input "Search Form" at bounding box center [1115, 401] width 254 height 30
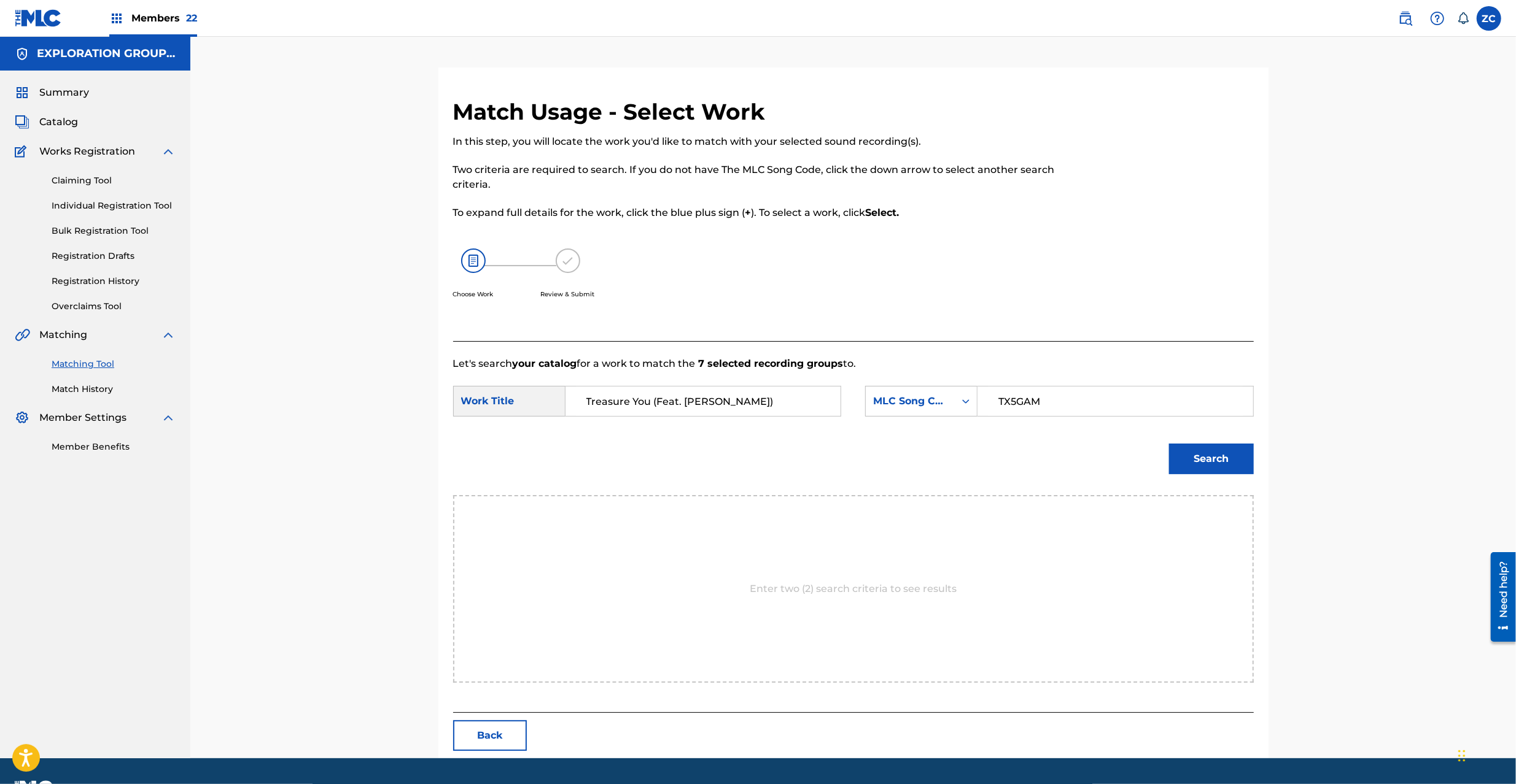
type input "TX5GAM"
click at [1219, 452] on button "Search" at bounding box center [1211, 459] width 85 height 31
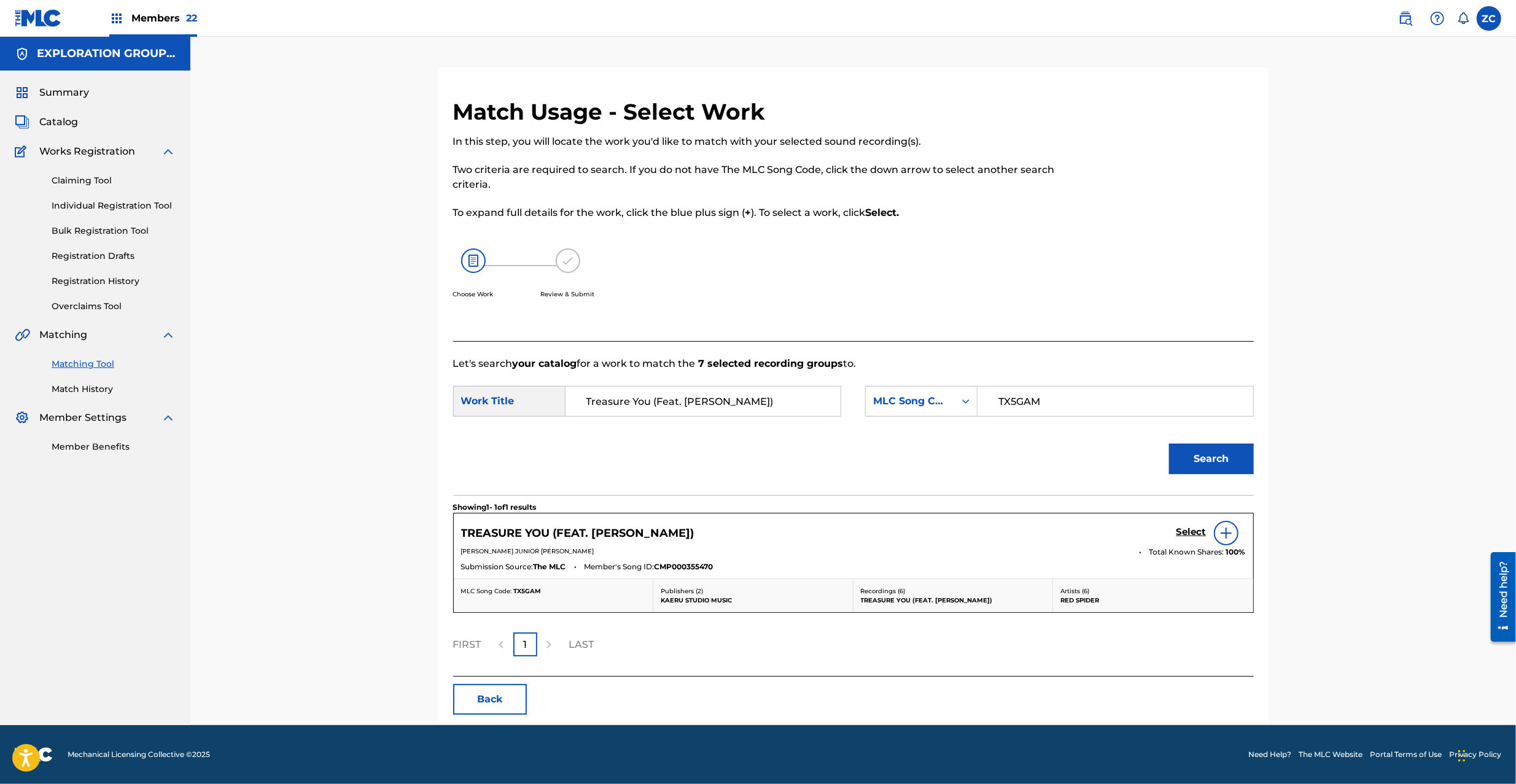
click at [1188, 533] on h5 "Select" at bounding box center [1191, 532] width 30 height 12
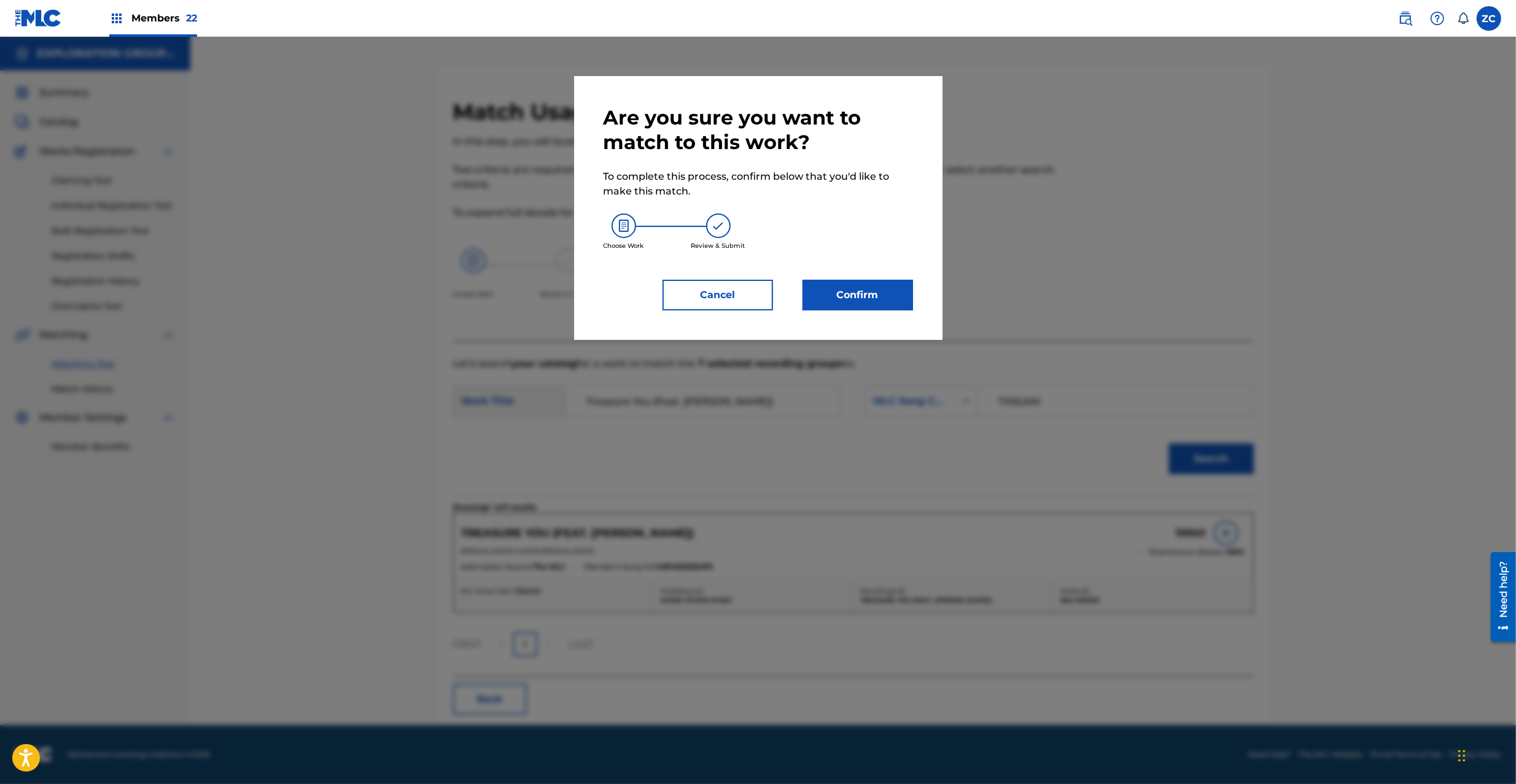
click at [860, 298] on button "Confirm" at bounding box center [857, 295] width 110 height 31
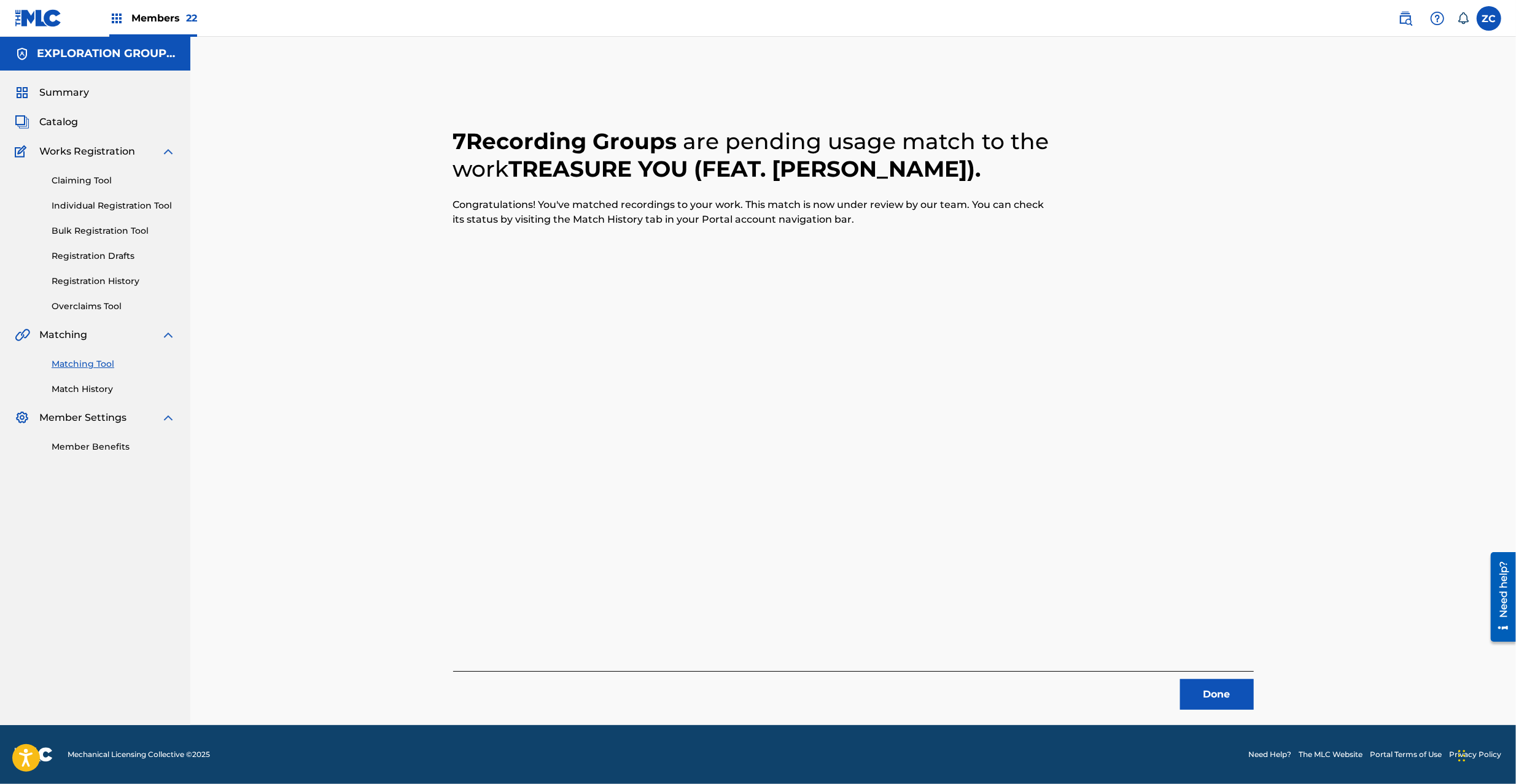
click at [1212, 687] on button "Done" at bounding box center [1216, 695] width 74 height 31
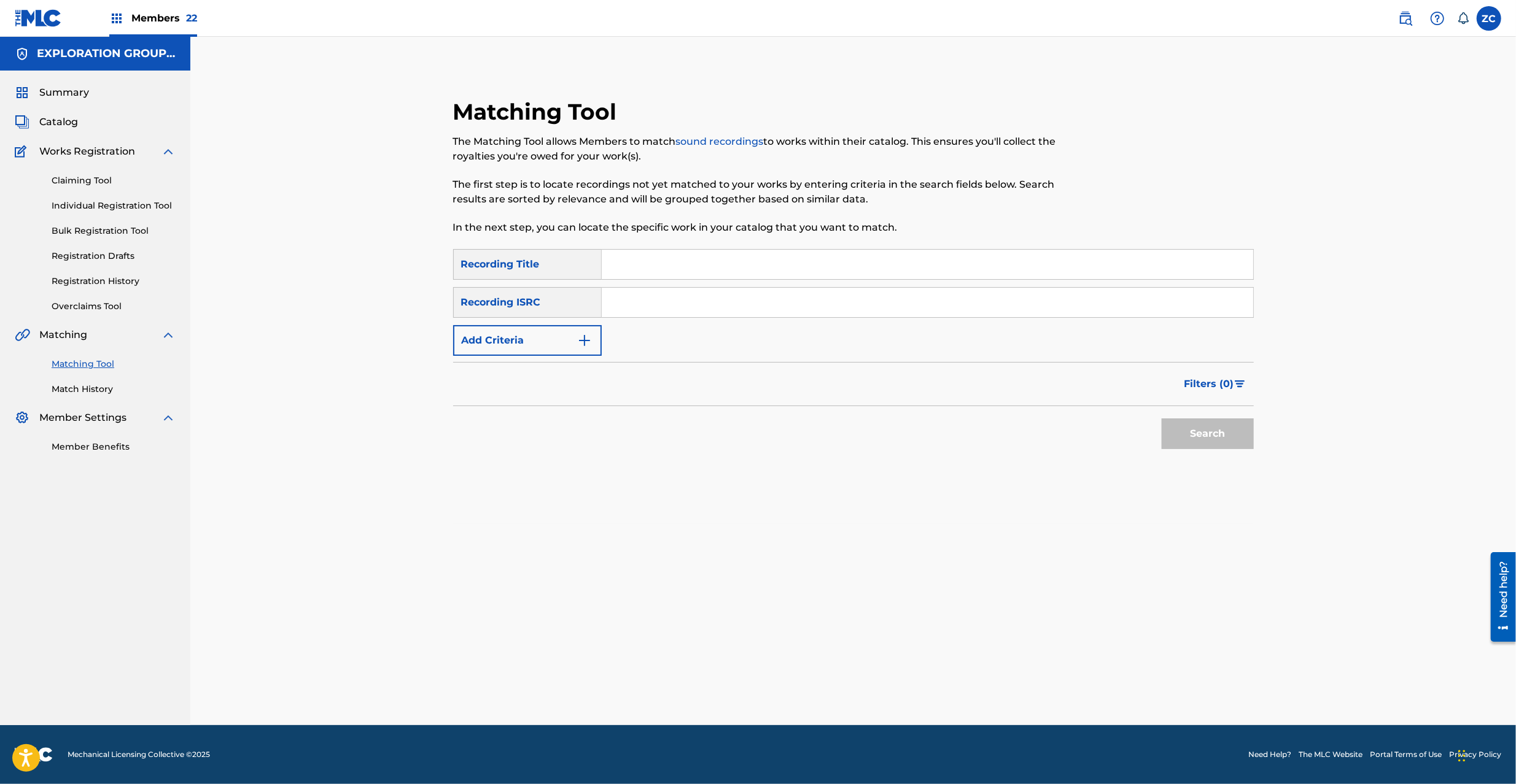
drag, startPoint x: 706, startPoint y: 307, endPoint x: 732, endPoint y: 317, distance: 27.9
click at [706, 307] on input "Search Form" at bounding box center [927, 302] width 651 height 30
click at [1216, 431] on button "Search" at bounding box center [1207, 434] width 92 height 31
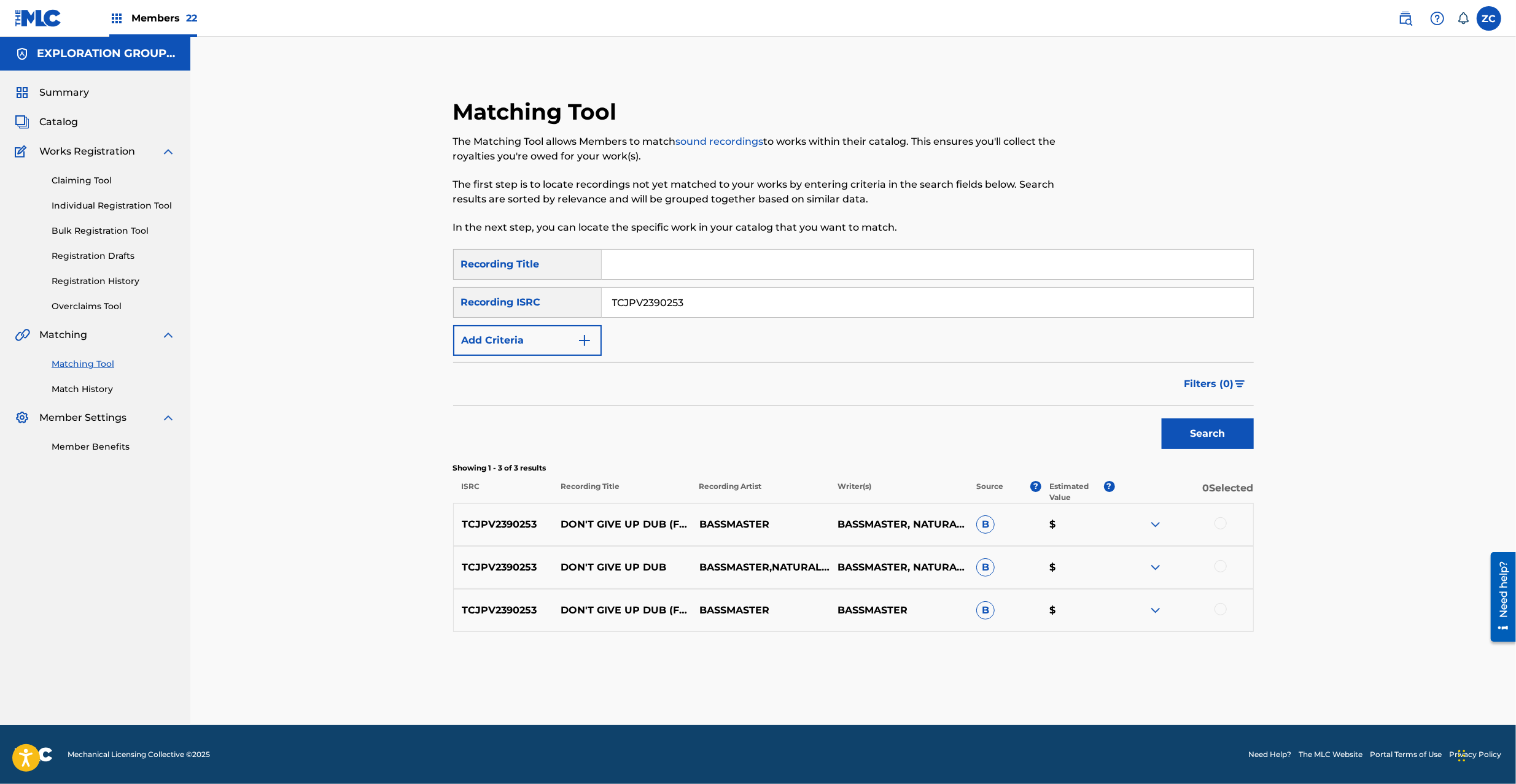
click at [1226, 521] on div at bounding box center [1220, 524] width 12 height 12
click at [1223, 561] on div at bounding box center [1220, 566] width 12 height 12
click at [1219, 605] on div at bounding box center [1220, 609] width 12 height 12
click at [782, 296] on input "TCJPV2390253" at bounding box center [927, 302] width 651 height 30
type input "TCJPT2200313"
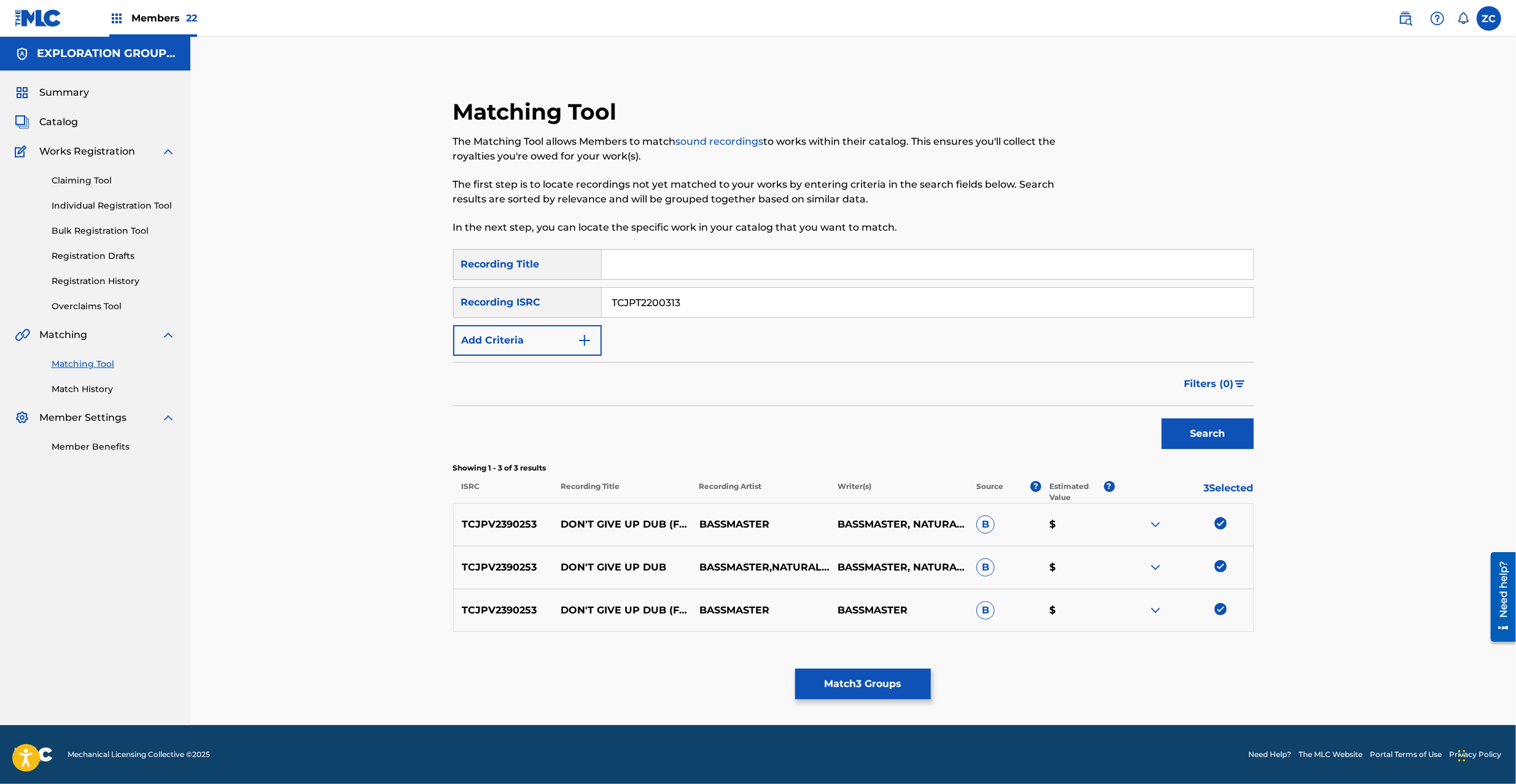
click at [1214, 438] on button "Search" at bounding box center [1207, 434] width 92 height 31
click at [1221, 526] on div at bounding box center [1220, 524] width 12 height 12
click at [1225, 569] on div at bounding box center [1220, 566] width 12 height 12
click at [1223, 610] on div at bounding box center [1220, 609] width 12 height 12
click at [859, 669] on button "Match 6 Groups" at bounding box center [863, 684] width 136 height 31
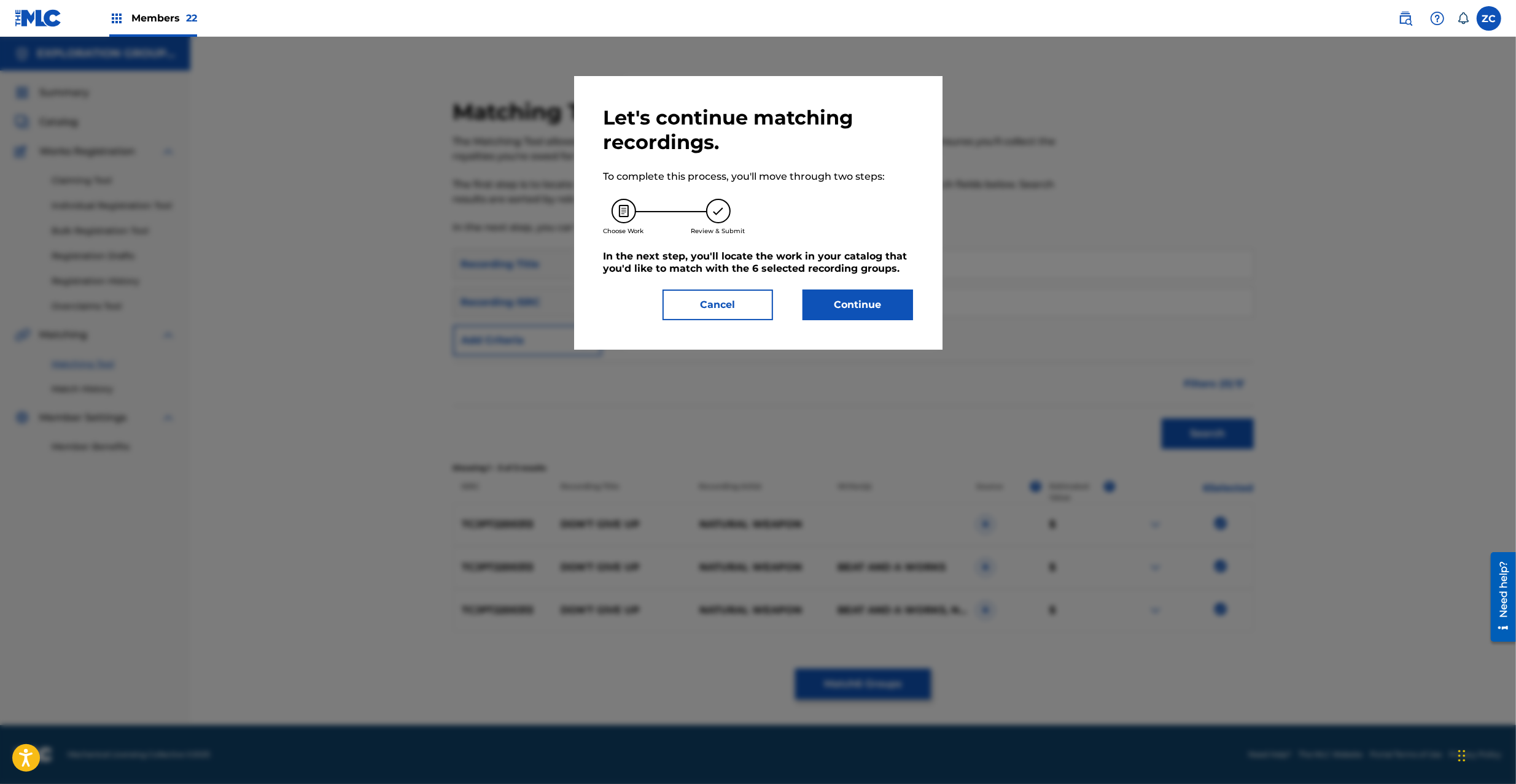
click at [857, 319] on button "Continue" at bounding box center [857, 305] width 110 height 31
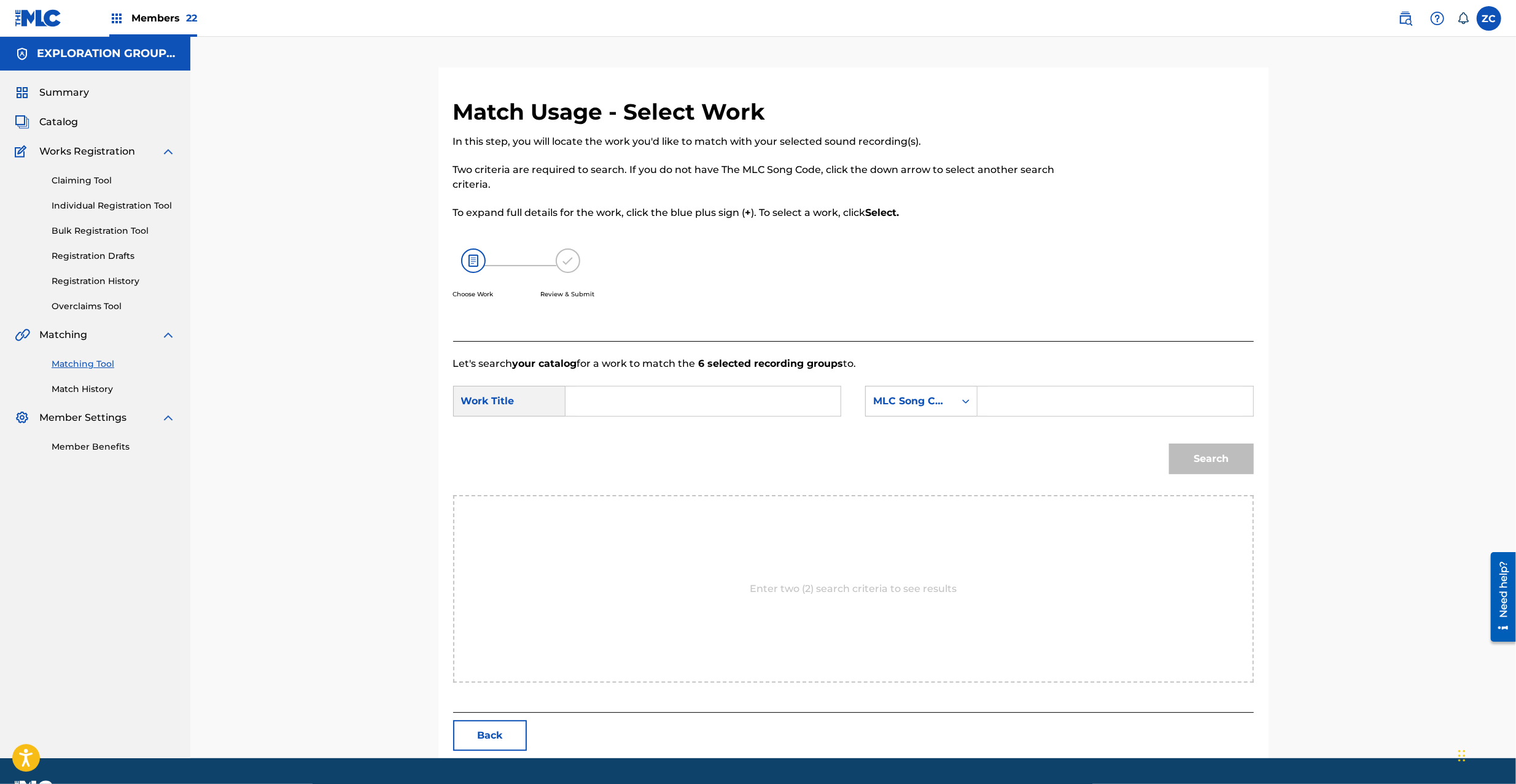
click at [696, 410] on input "Search Form" at bounding box center [702, 401] width 254 height 30
click at [682, 399] on input "Don'T Give Up DQ2A1A" at bounding box center [702, 401] width 254 height 30
type input "Don'T Give Up"
click at [1032, 399] on input "Search Form" at bounding box center [1115, 401] width 254 height 30
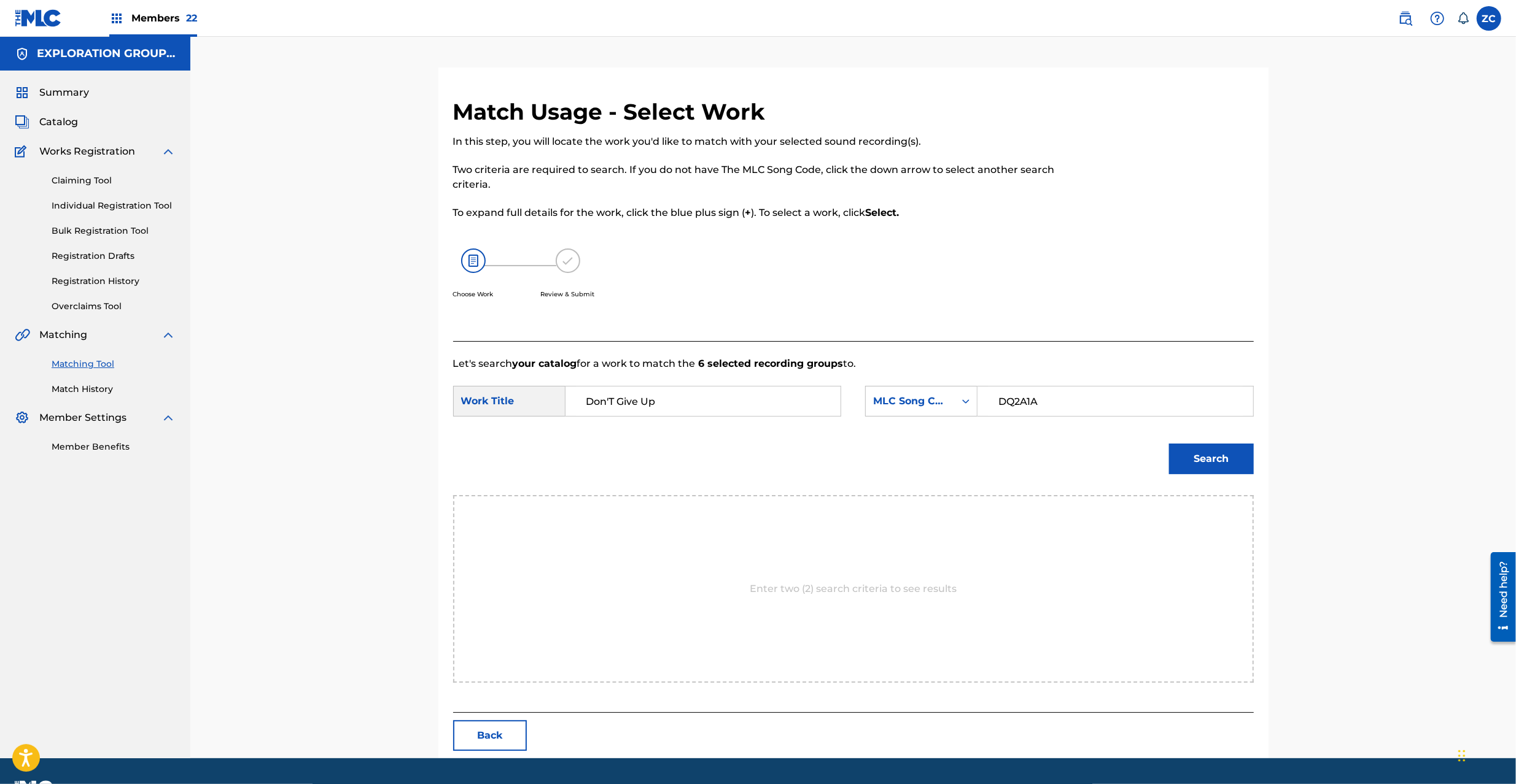
type input "DQ2A1A"
click at [1241, 460] on button "Search" at bounding box center [1211, 459] width 85 height 31
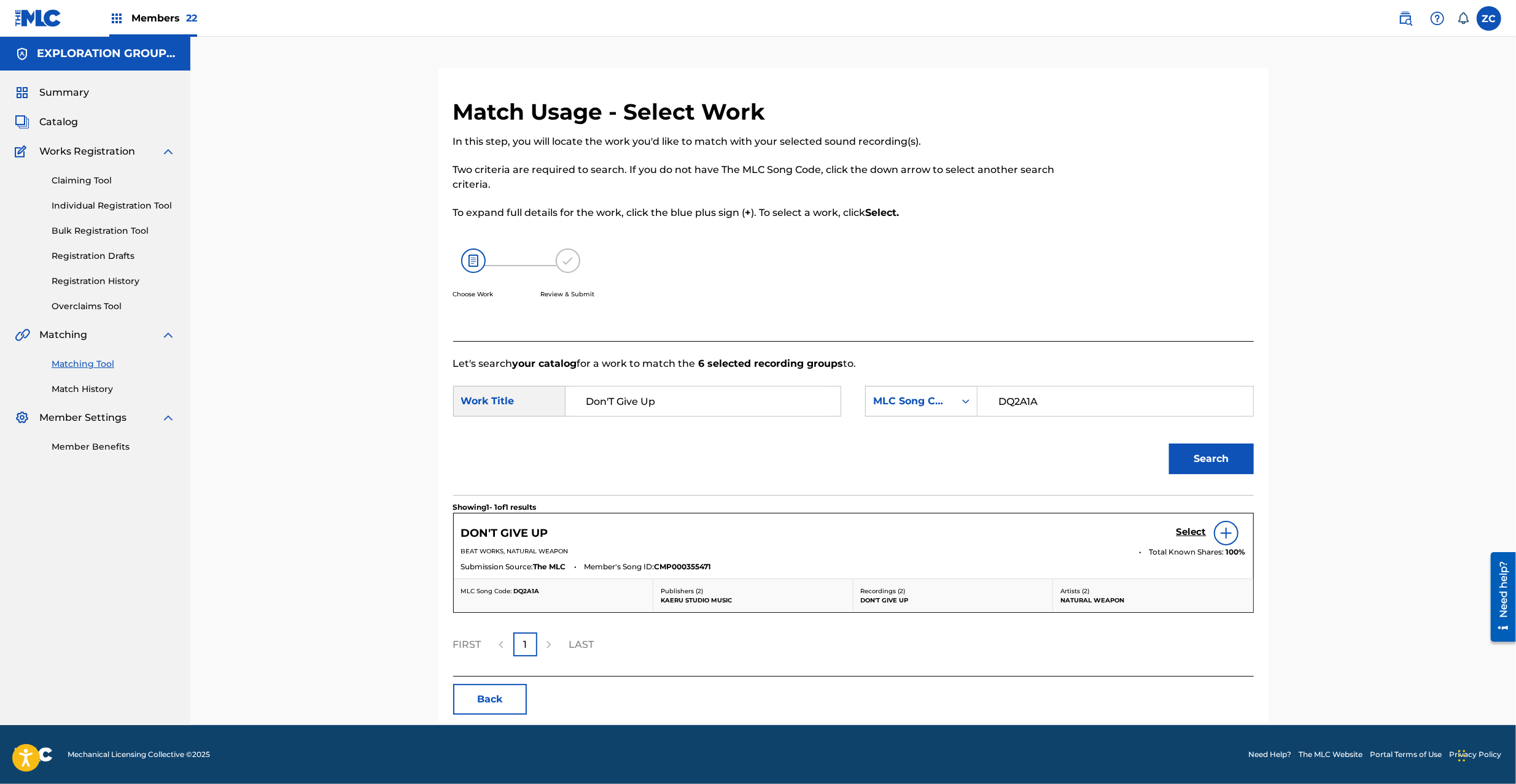
click at [1192, 531] on h5 "Select" at bounding box center [1191, 532] width 30 height 12
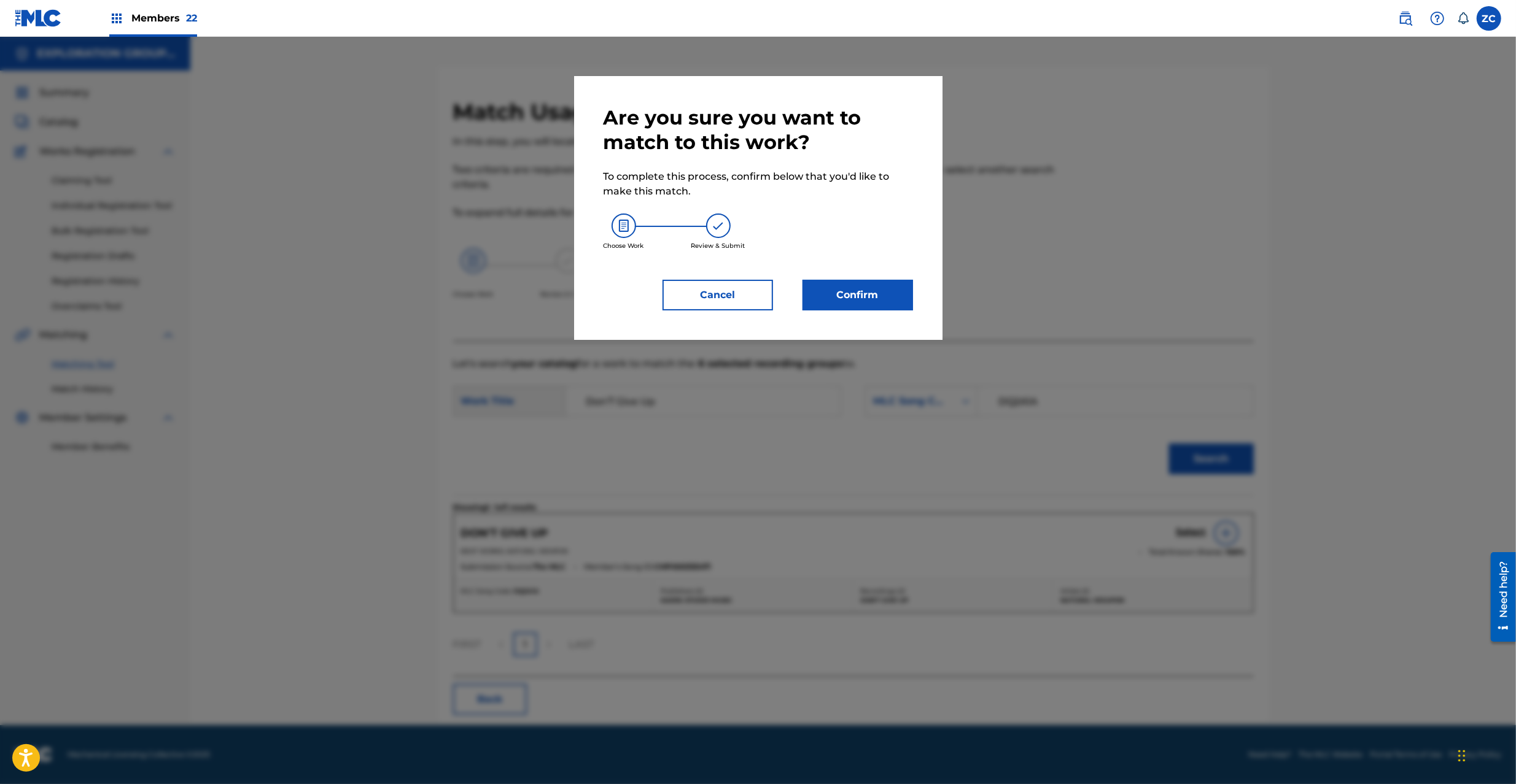
click at [864, 288] on button "Confirm" at bounding box center [857, 295] width 110 height 31
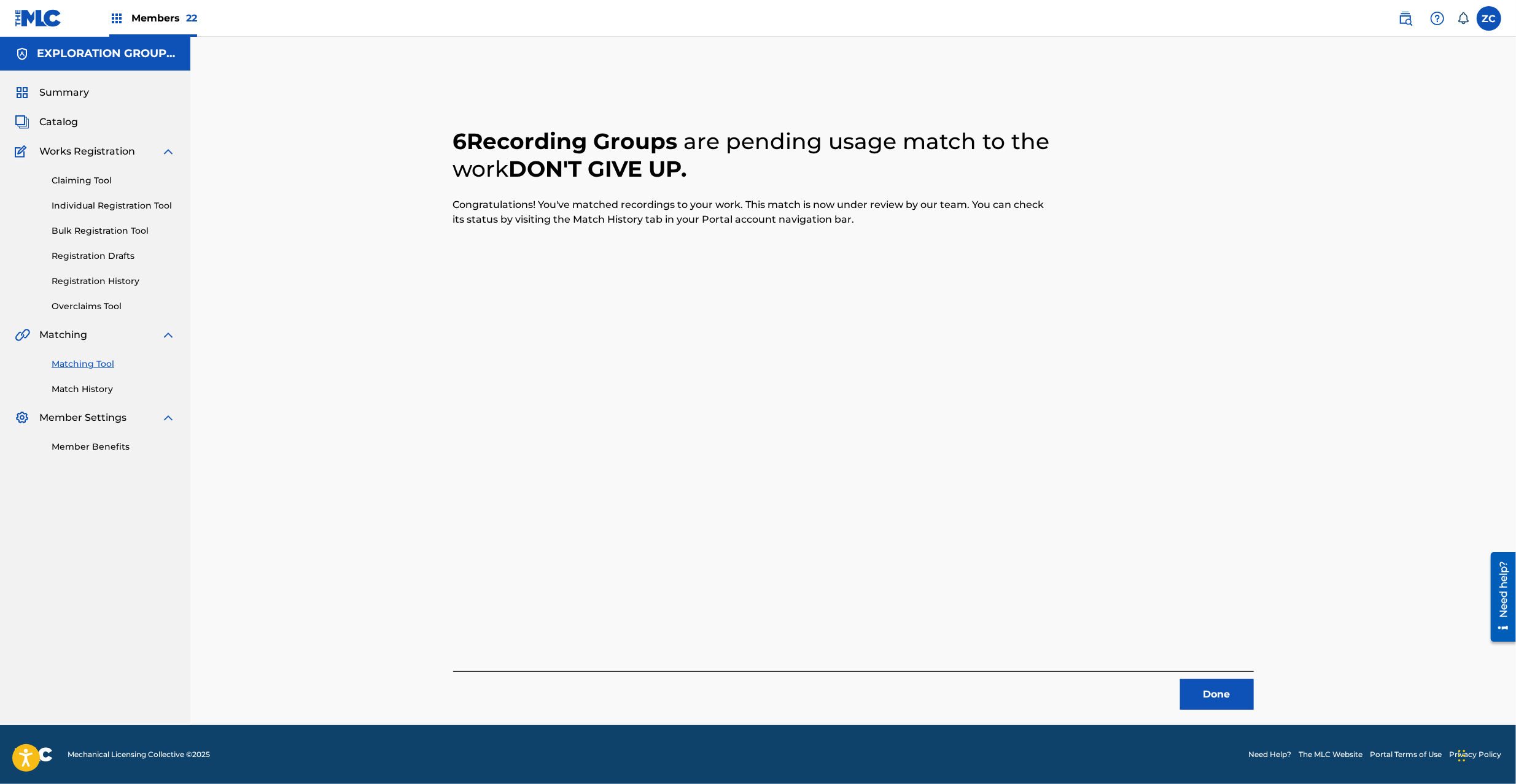
drag, startPoint x: 1221, startPoint y: 691, endPoint x: 1081, endPoint y: 511, distance: 228.0
click at [1219, 687] on button "Done" at bounding box center [1216, 695] width 74 height 31
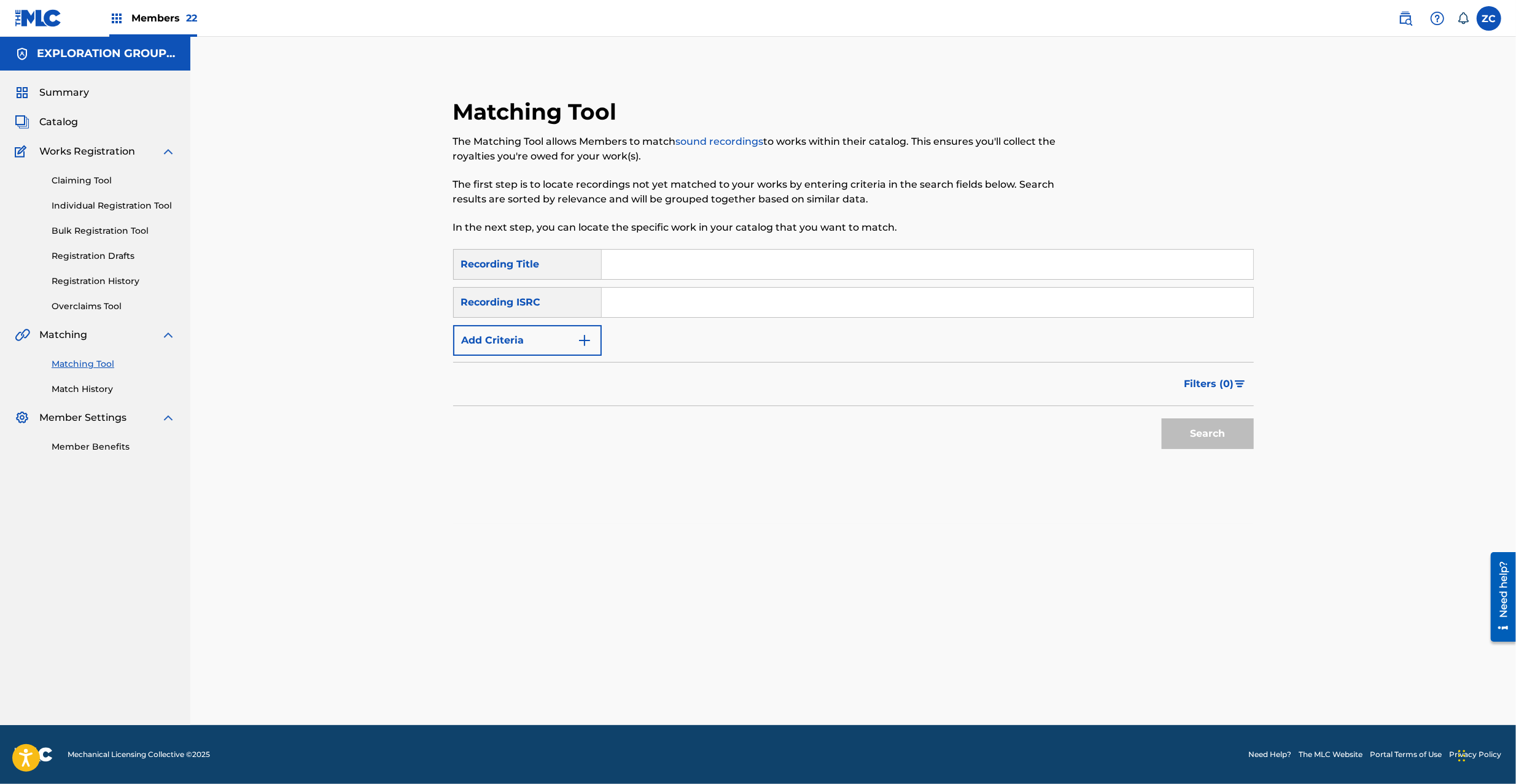
click at [772, 303] on input "Search Form" at bounding box center [927, 302] width 651 height 30
type input "TCJPS2239574"
click at [1186, 440] on button "Search" at bounding box center [1207, 434] width 92 height 31
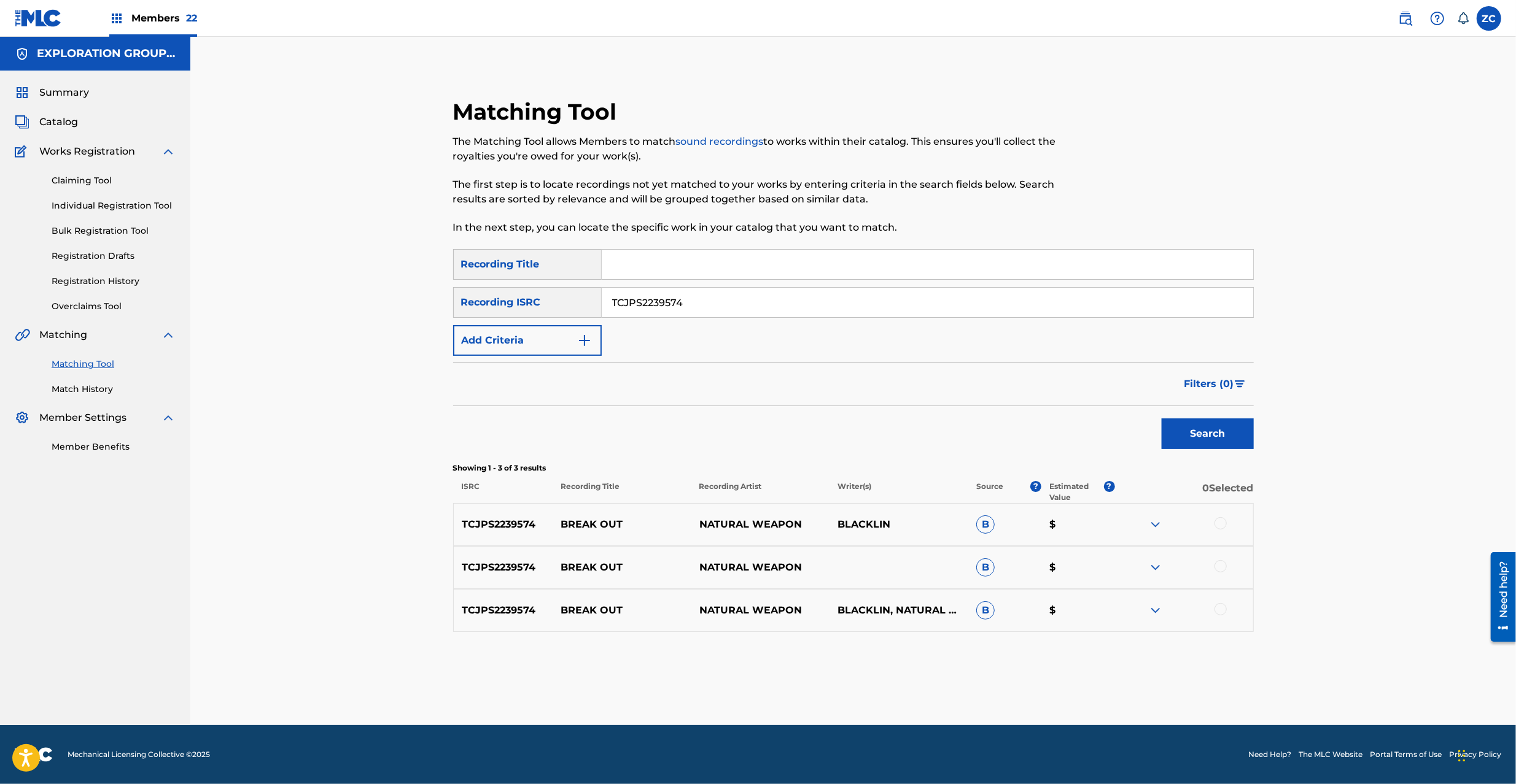
drag, startPoint x: 1219, startPoint y: 522, endPoint x: 1221, endPoint y: 541, distance: 19.1
click at [1219, 524] on div at bounding box center [1220, 524] width 12 height 12
drag, startPoint x: 1221, startPoint y: 563, endPoint x: 1221, endPoint y: 604, distance: 41.0
click at [1221, 567] on div at bounding box center [1220, 566] width 12 height 12
click at [1221, 606] on div at bounding box center [1220, 609] width 12 height 12
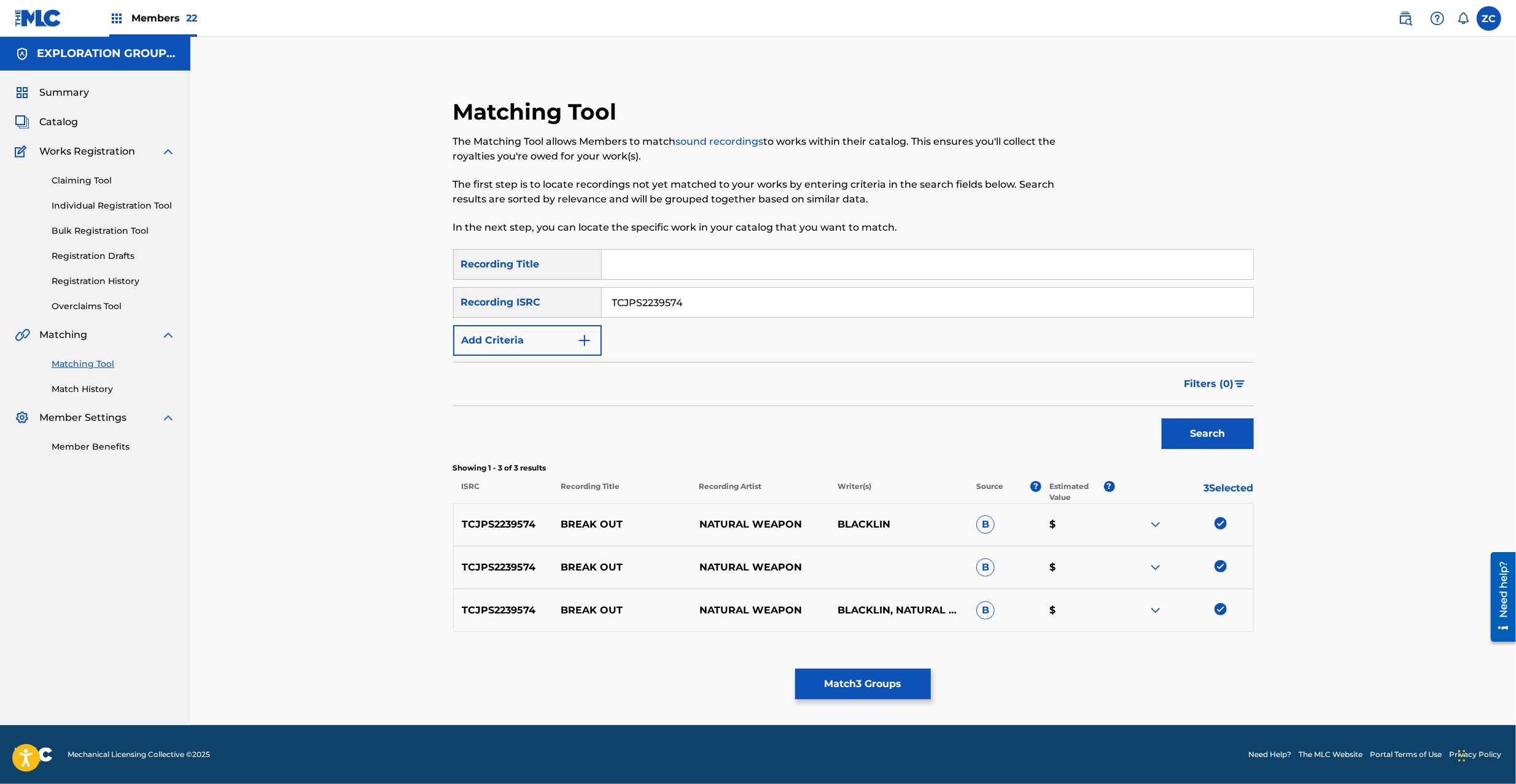
click at [908, 676] on button "Match 3 Groups" at bounding box center [863, 684] width 136 height 31
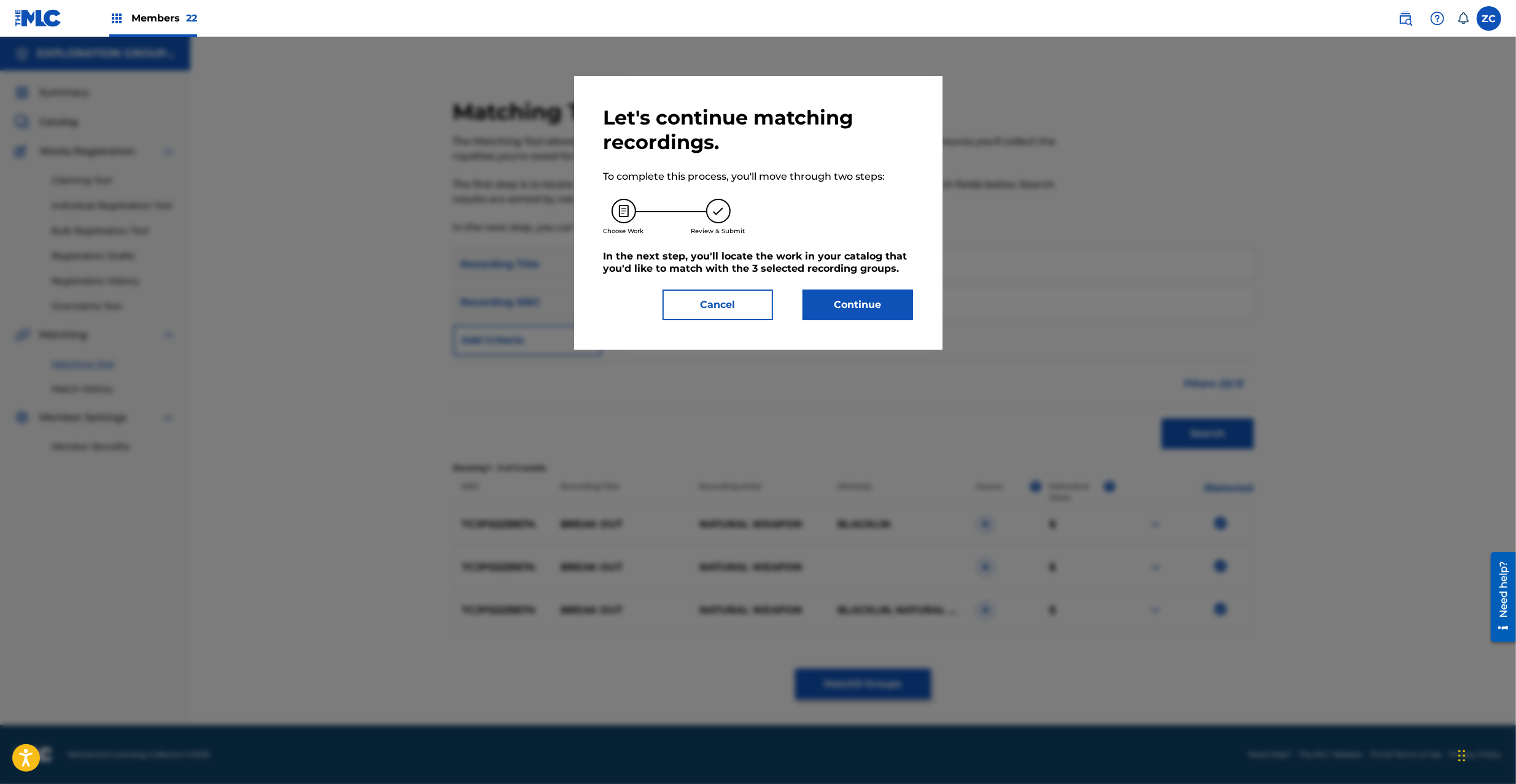
click at [873, 310] on button "Continue" at bounding box center [857, 305] width 110 height 31
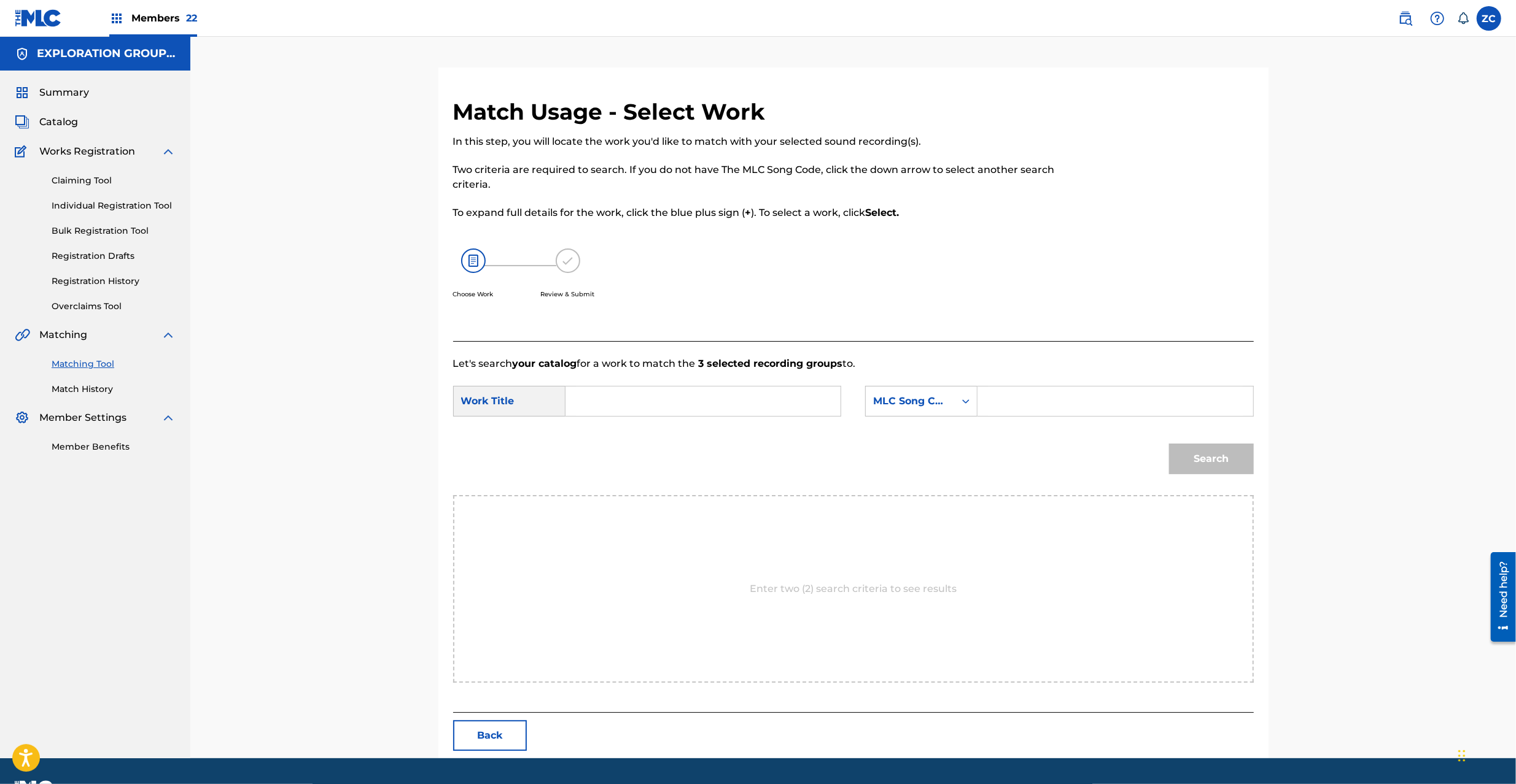
click at [674, 401] on input "Search Form" at bounding box center [702, 401] width 254 height 30
click at [663, 400] on input "Break Out BD65LO" at bounding box center [702, 401] width 254 height 30
type input "Break Out"
drag, startPoint x: 1067, startPoint y: 400, endPoint x: 1075, endPoint y: 403, distance: 8.5
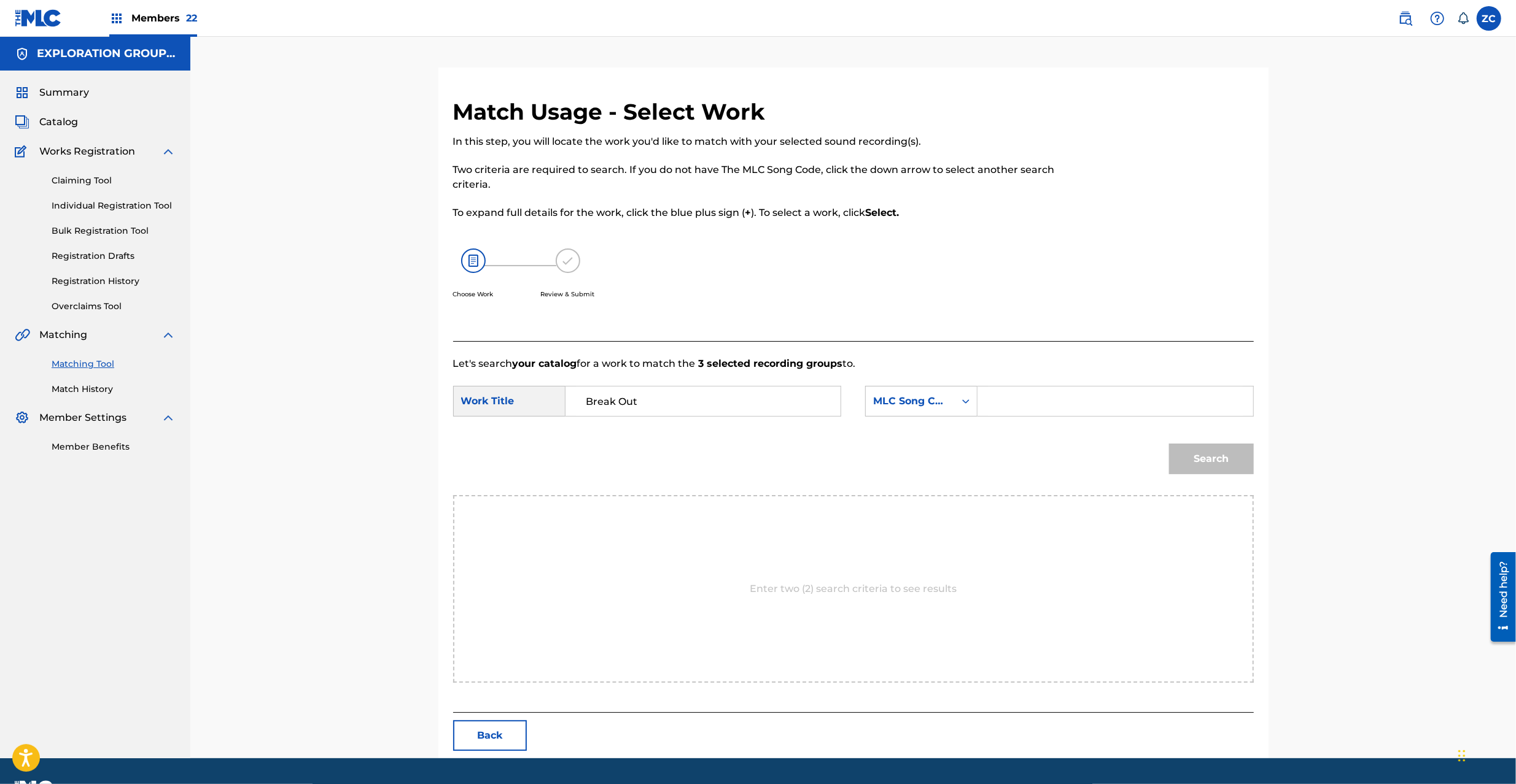
click at [1067, 400] on input "Search Form" at bounding box center [1115, 401] width 254 height 30
type input "BD65LO"
click at [1219, 454] on button "Search" at bounding box center [1211, 459] width 85 height 31
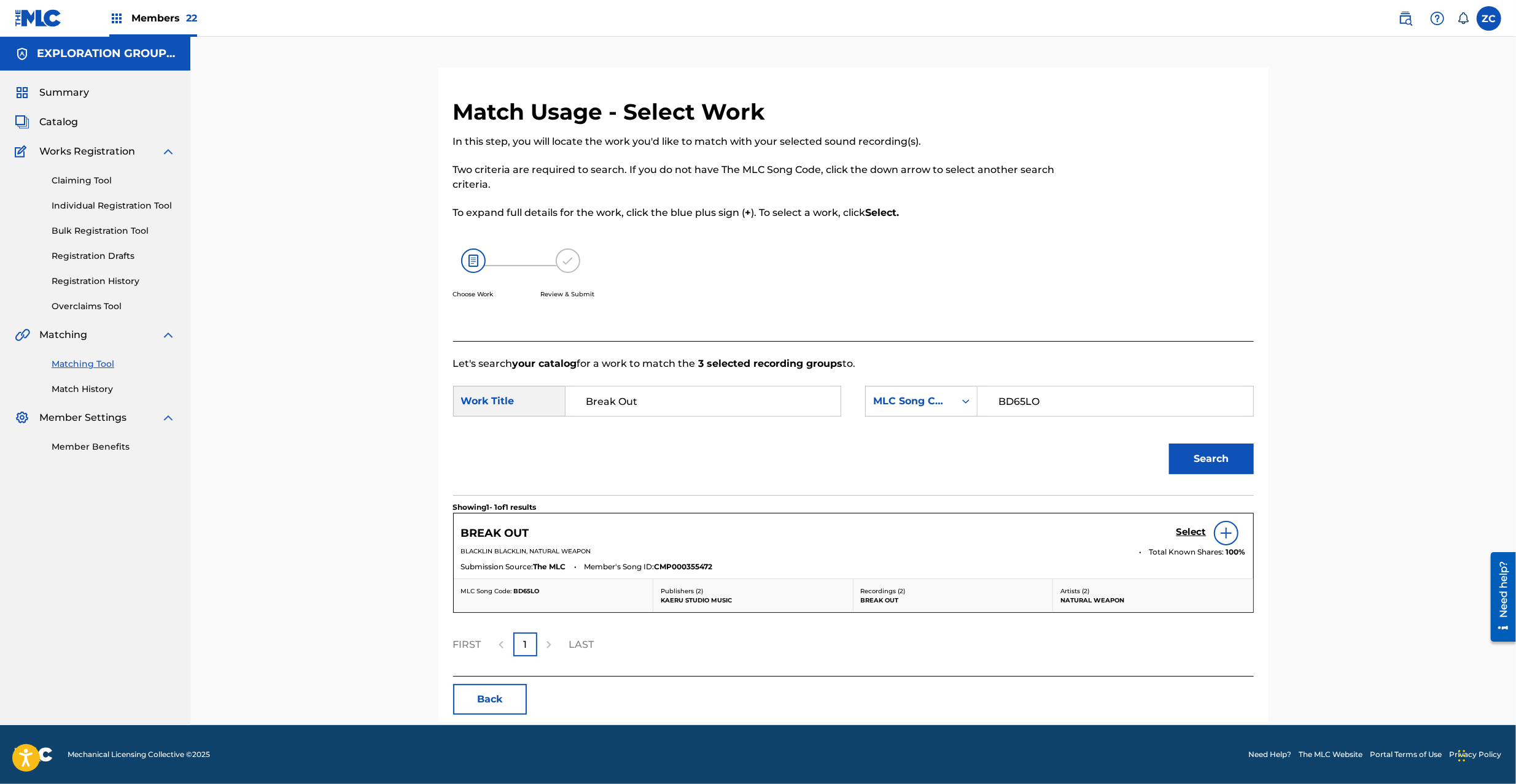
click at [1194, 529] on h5 "Select" at bounding box center [1191, 532] width 30 height 12
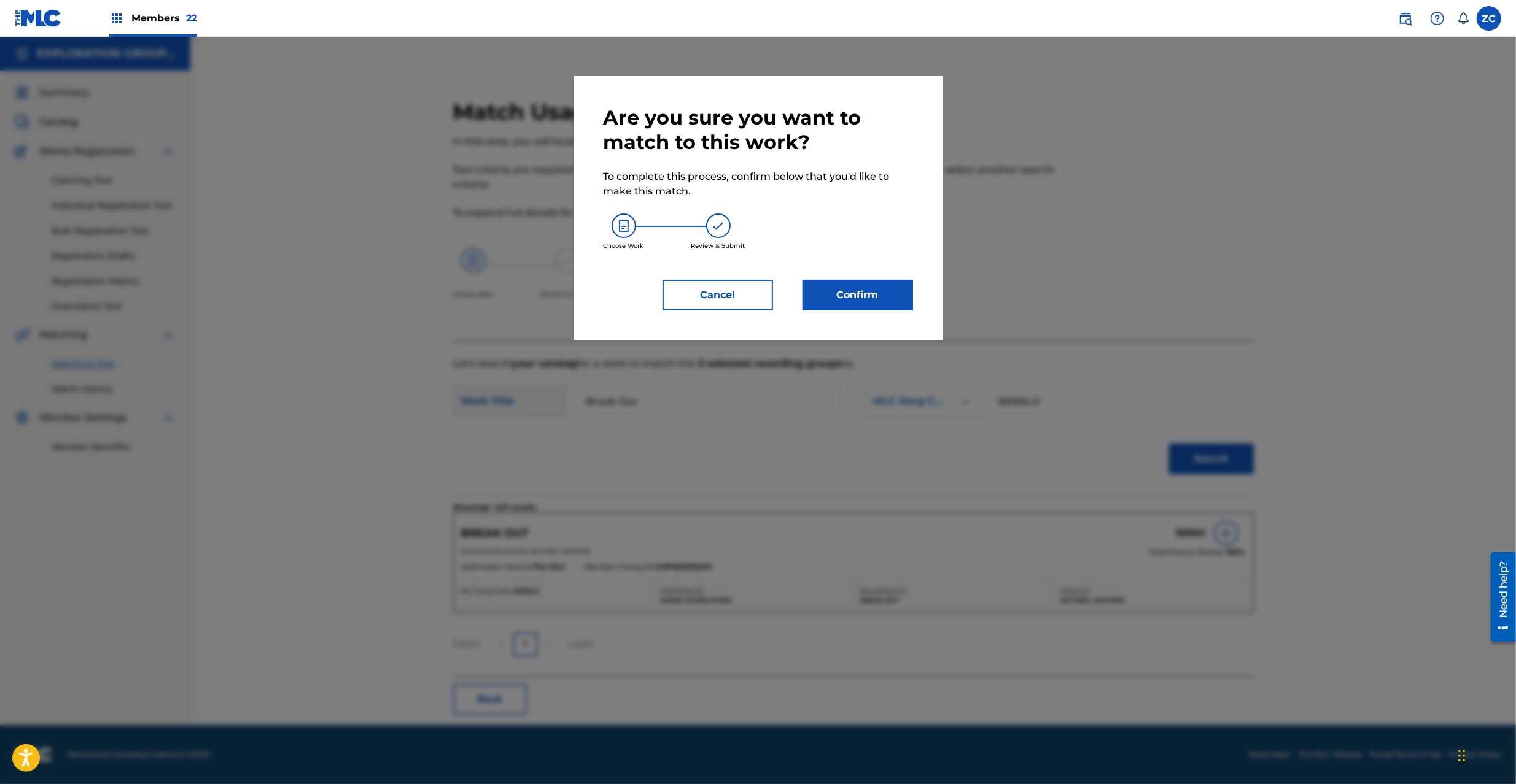
click at [847, 297] on button "Confirm" at bounding box center [857, 295] width 110 height 31
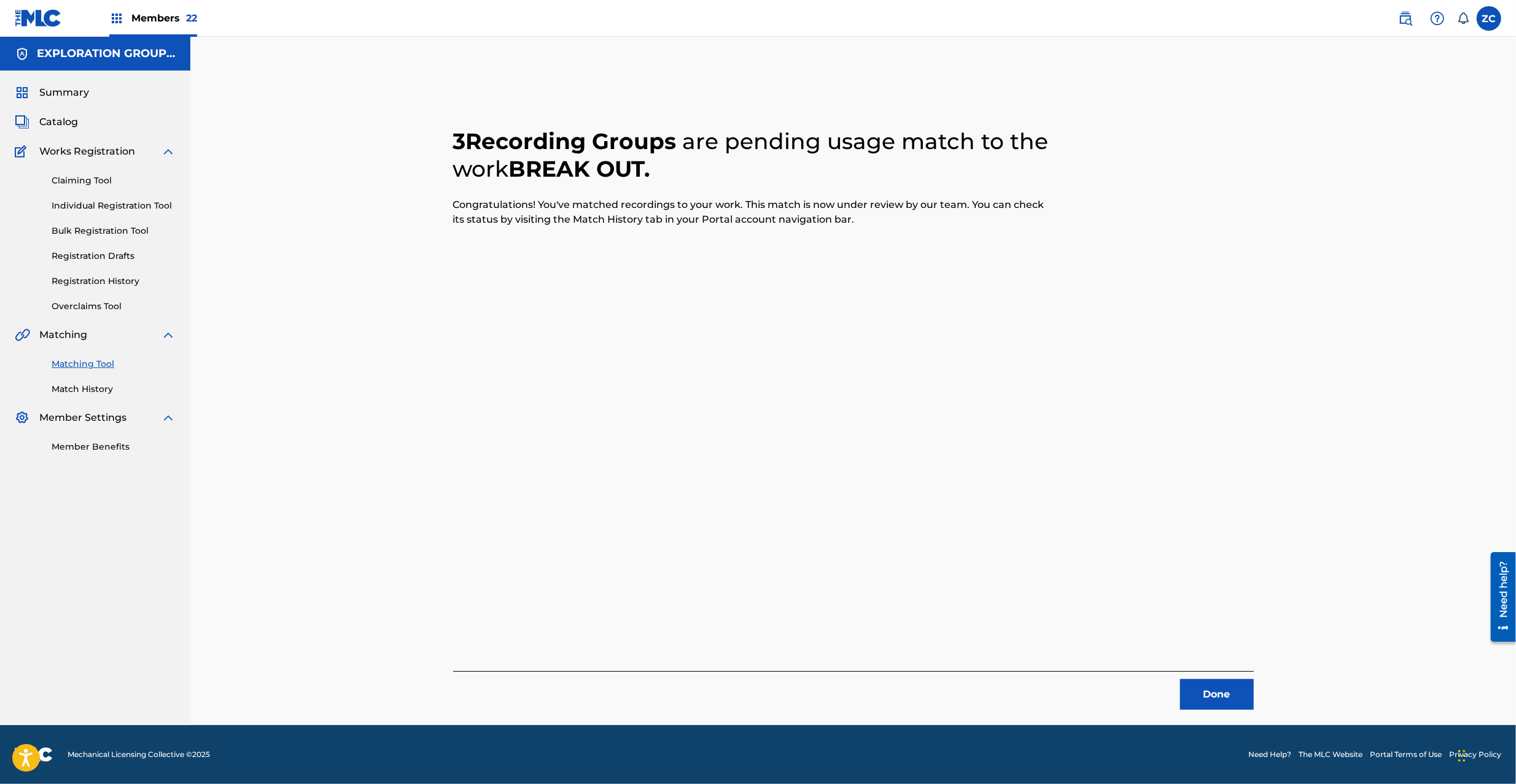
drag, startPoint x: 1219, startPoint y: 701, endPoint x: 1123, endPoint y: 588, distance: 148.3
click at [1219, 695] on button "Done" at bounding box center [1216, 695] width 74 height 31
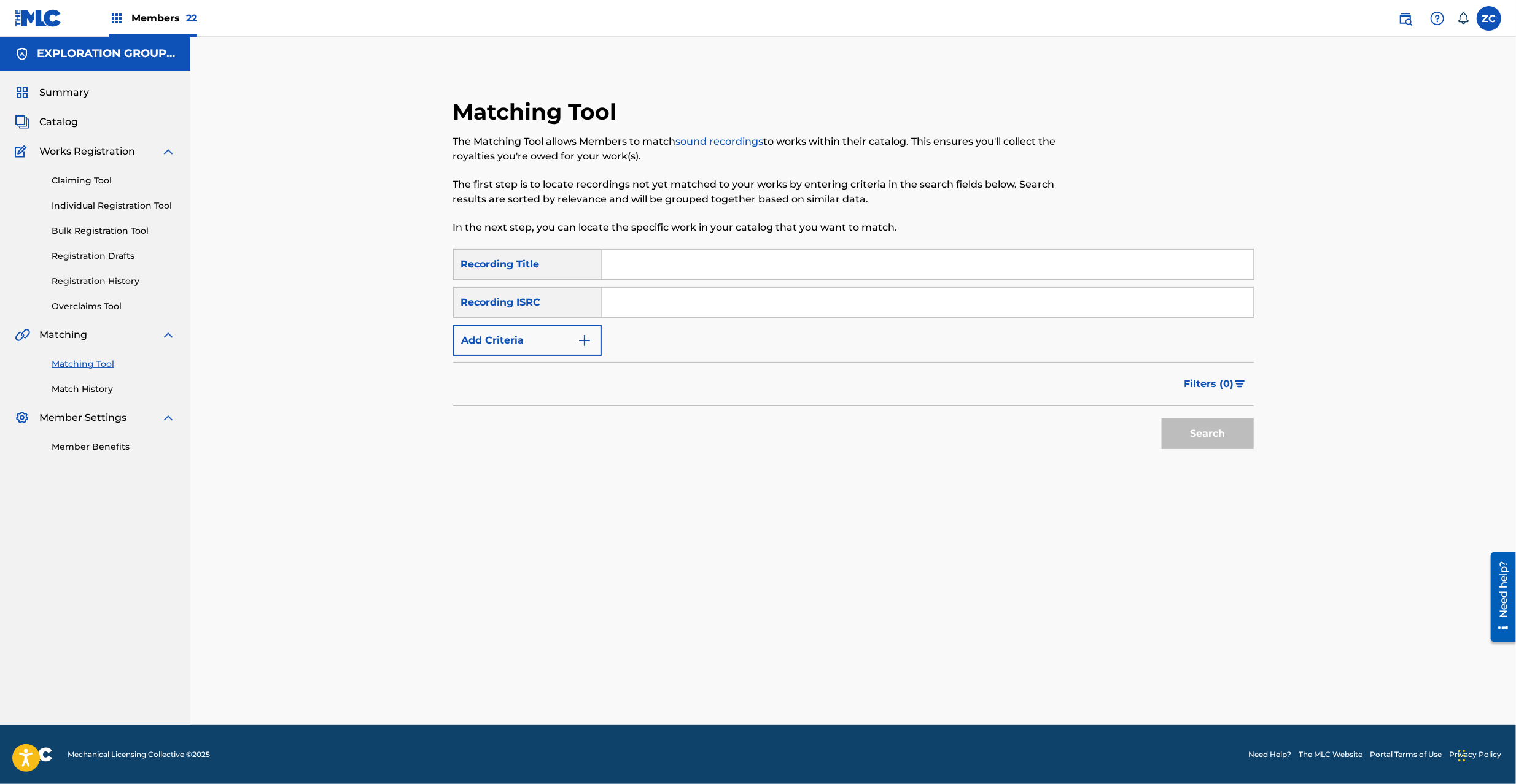
click at [760, 314] on input "Search Form" at bounding box center [927, 302] width 651 height 30
click at [1210, 435] on button "Search" at bounding box center [1207, 434] width 92 height 31
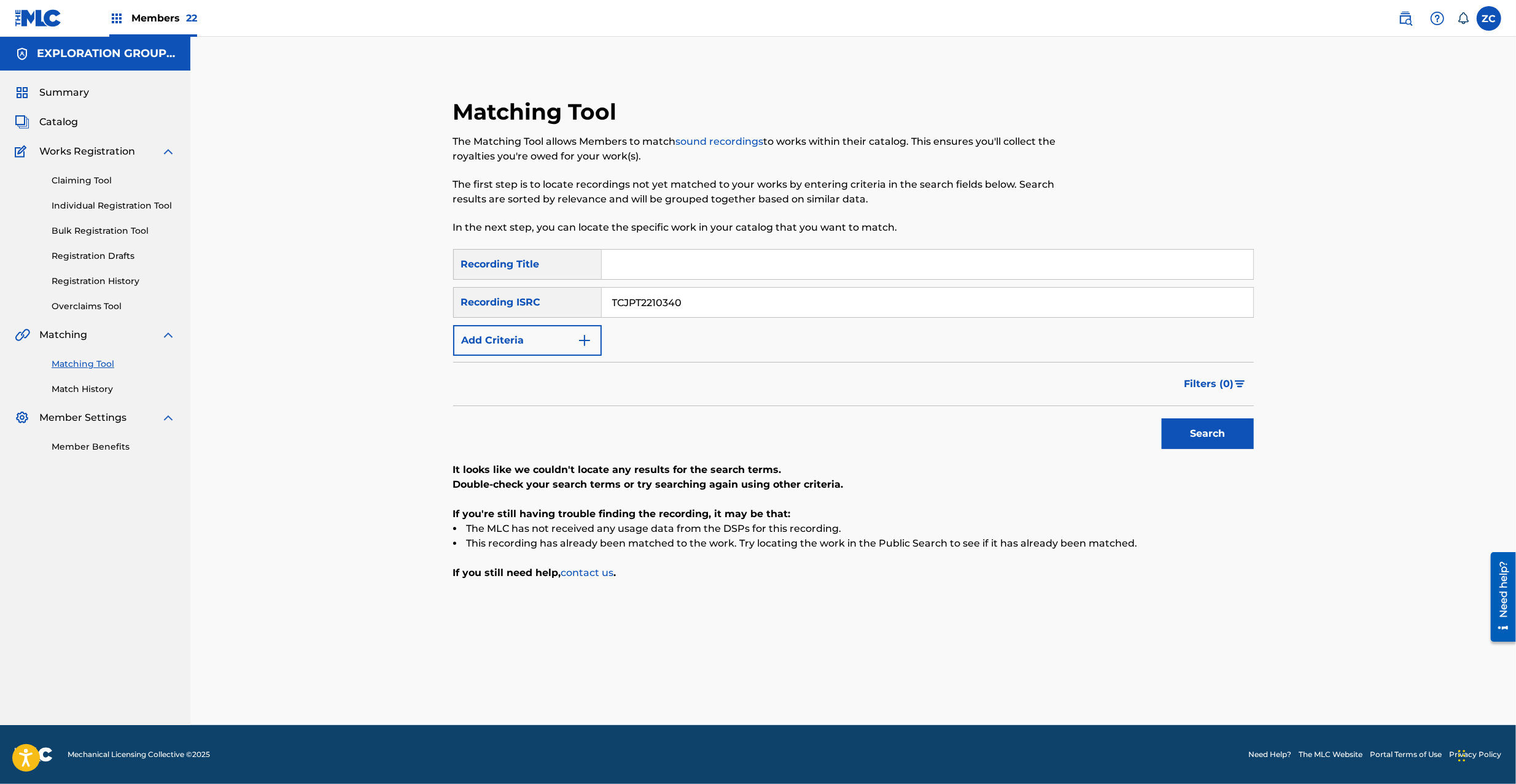
click at [720, 305] on input "TCJPT2210340" at bounding box center [927, 302] width 651 height 30
type input "TCJPT2252572"
click at [1196, 438] on button "Search" at bounding box center [1207, 434] width 92 height 31
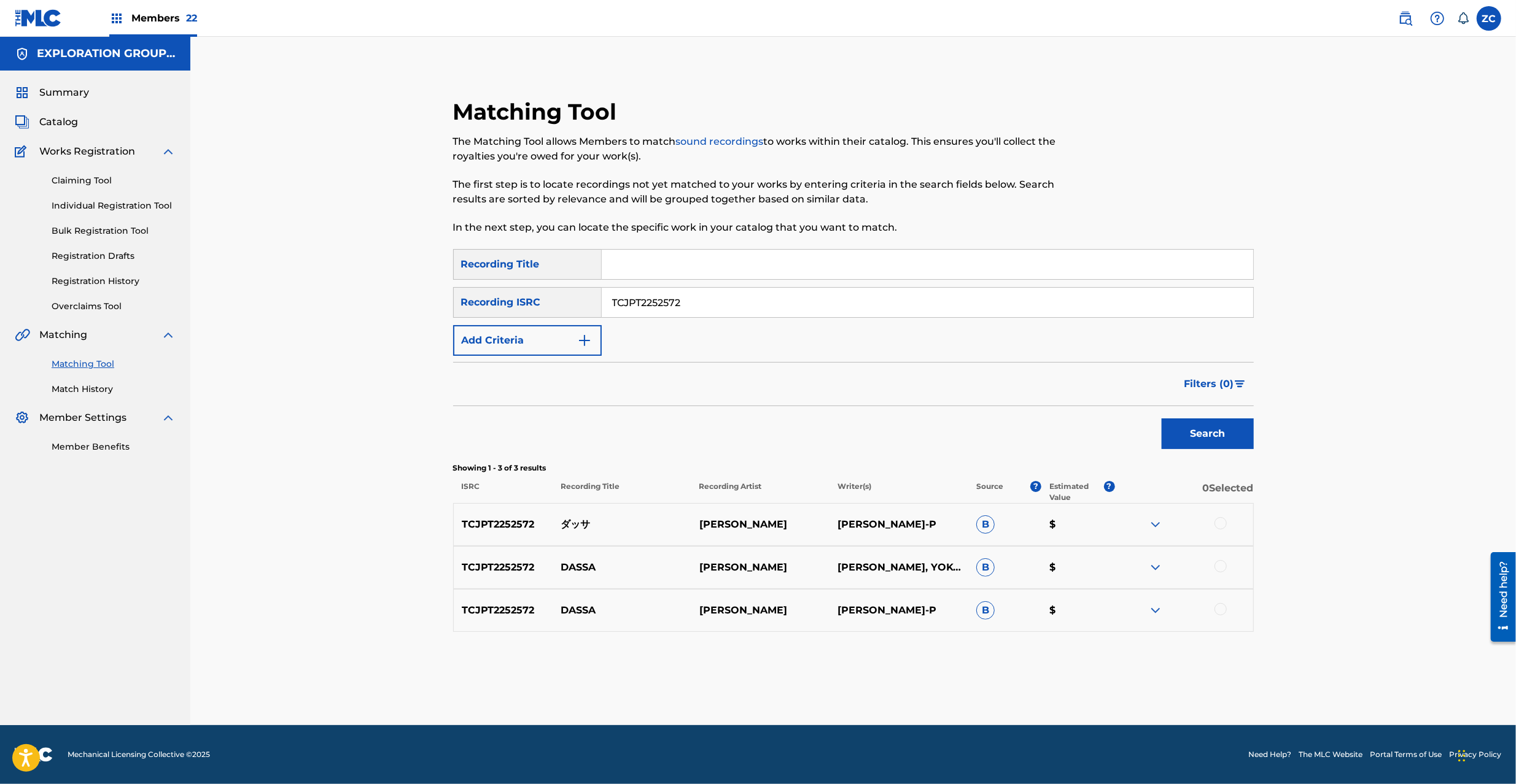
drag, startPoint x: 1226, startPoint y: 521, endPoint x: 1218, endPoint y: 572, distance: 51.6
click at [1224, 523] on div at bounding box center [1220, 524] width 12 height 12
click at [1219, 569] on div at bounding box center [1220, 566] width 12 height 12
click at [1221, 611] on div at bounding box center [1220, 609] width 12 height 12
click at [889, 690] on button "Match 3 Groups" at bounding box center [863, 684] width 136 height 31
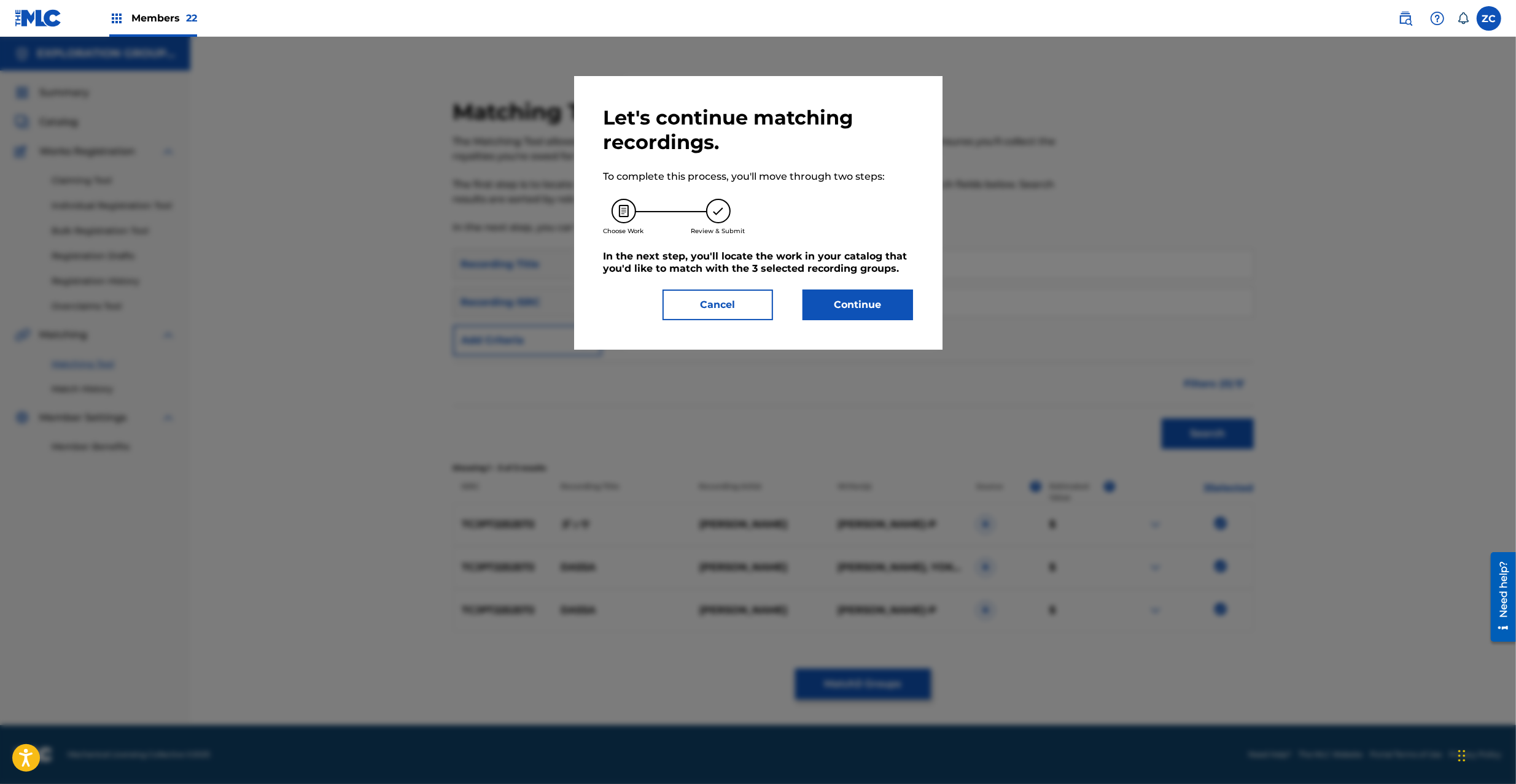
click at [879, 303] on button "Continue" at bounding box center [857, 305] width 110 height 31
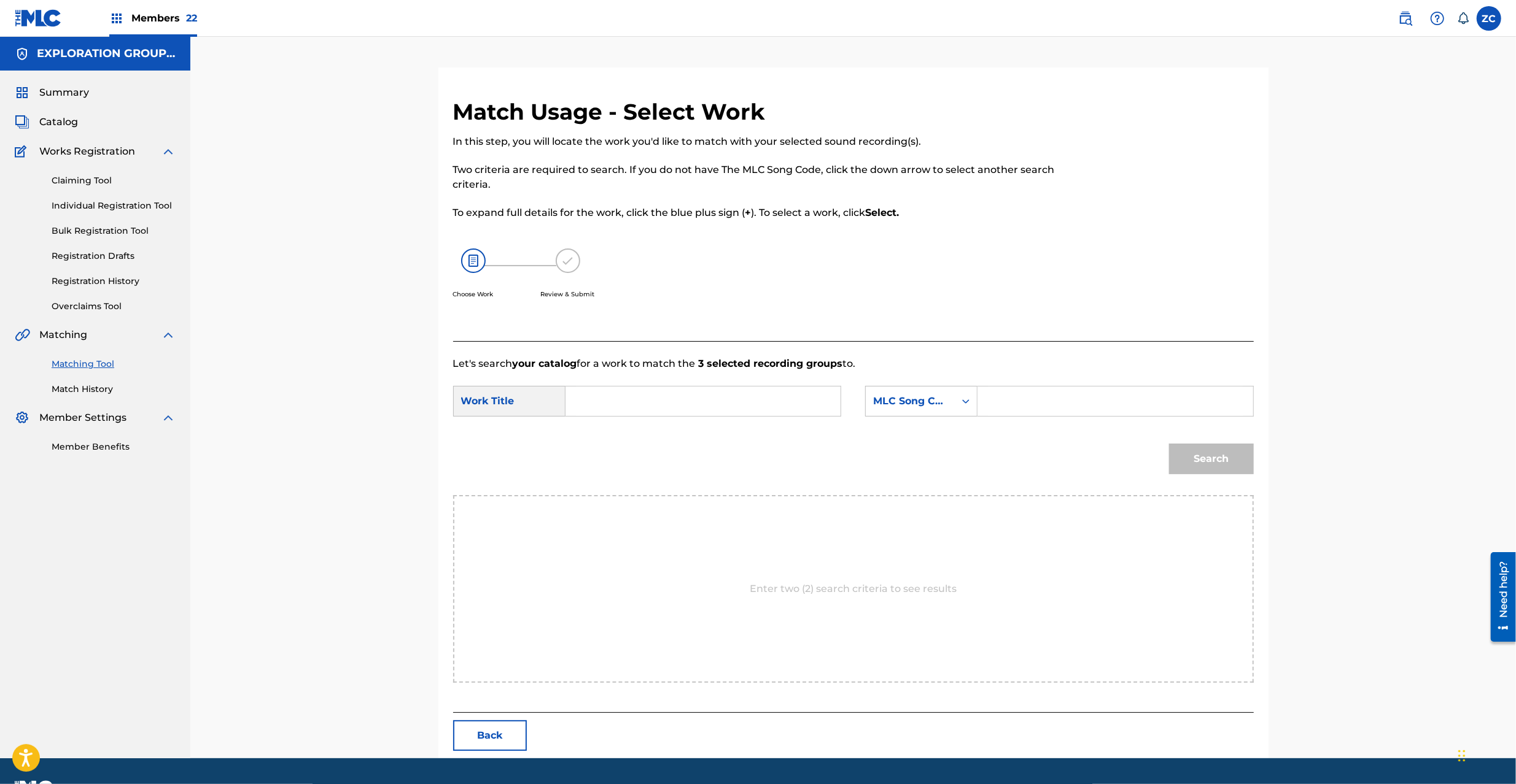
click at [761, 413] on input "Search Form" at bounding box center [702, 401] width 254 height 30
click at [654, 406] on input "Dassa DQ2AZ3" at bounding box center [702, 401] width 254 height 30
type input "Dassa"
click at [1075, 406] on input "Search Form" at bounding box center [1115, 401] width 254 height 30
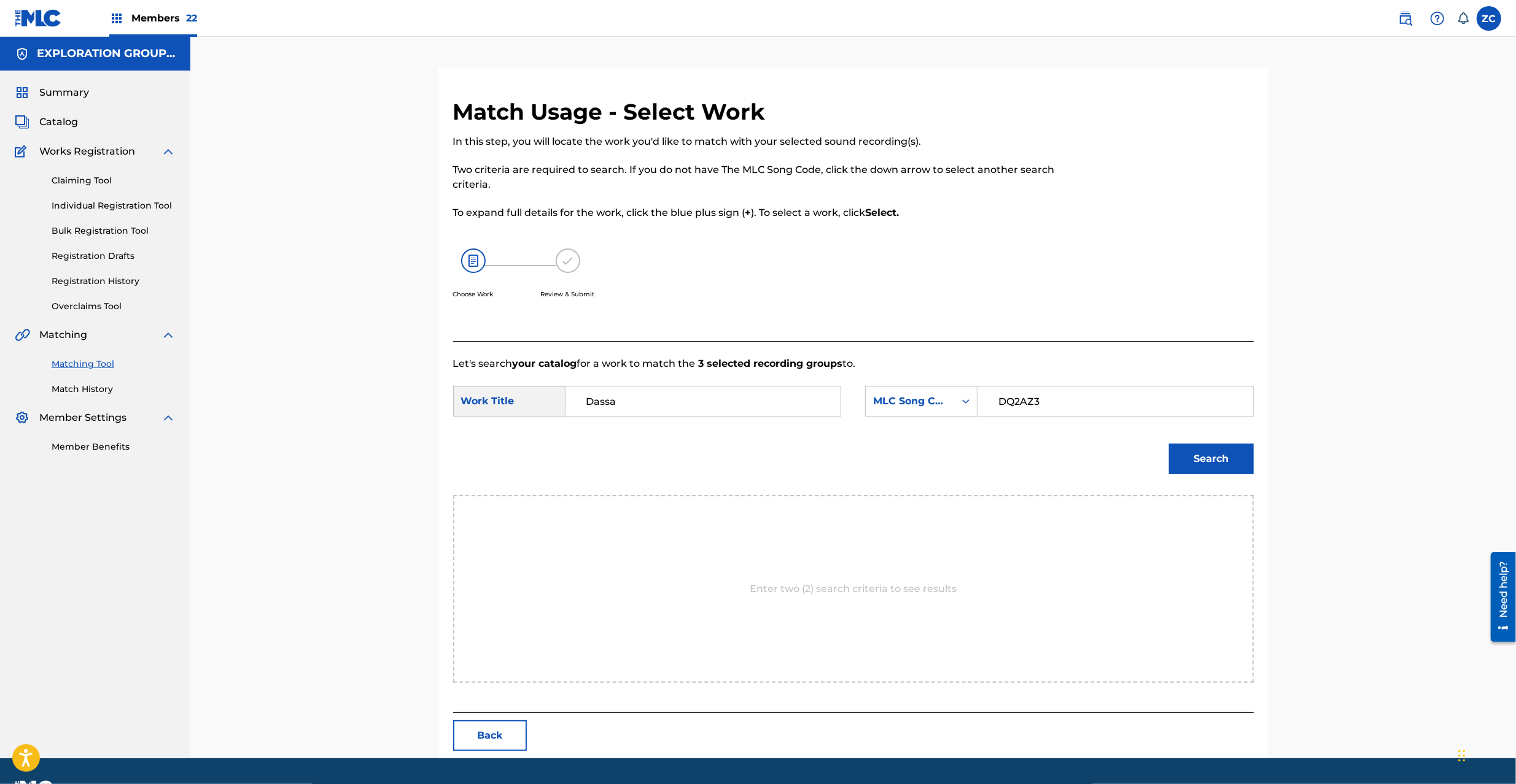
type input "DQ2AZ3"
click at [1223, 454] on button "Search" at bounding box center [1211, 459] width 85 height 31
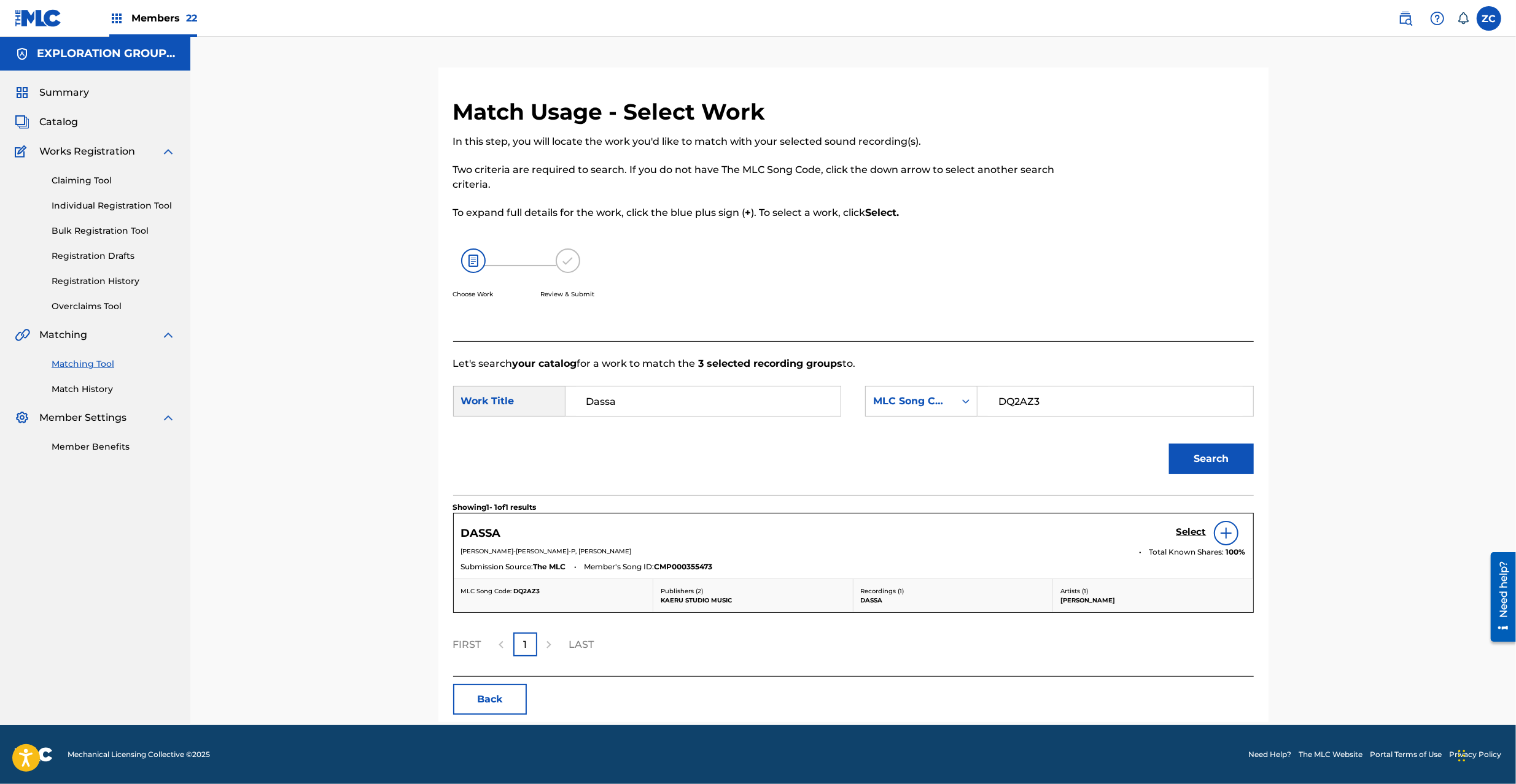
click at [1188, 529] on h5 "Select" at bounding box center [1191, 532] width 30 height 12
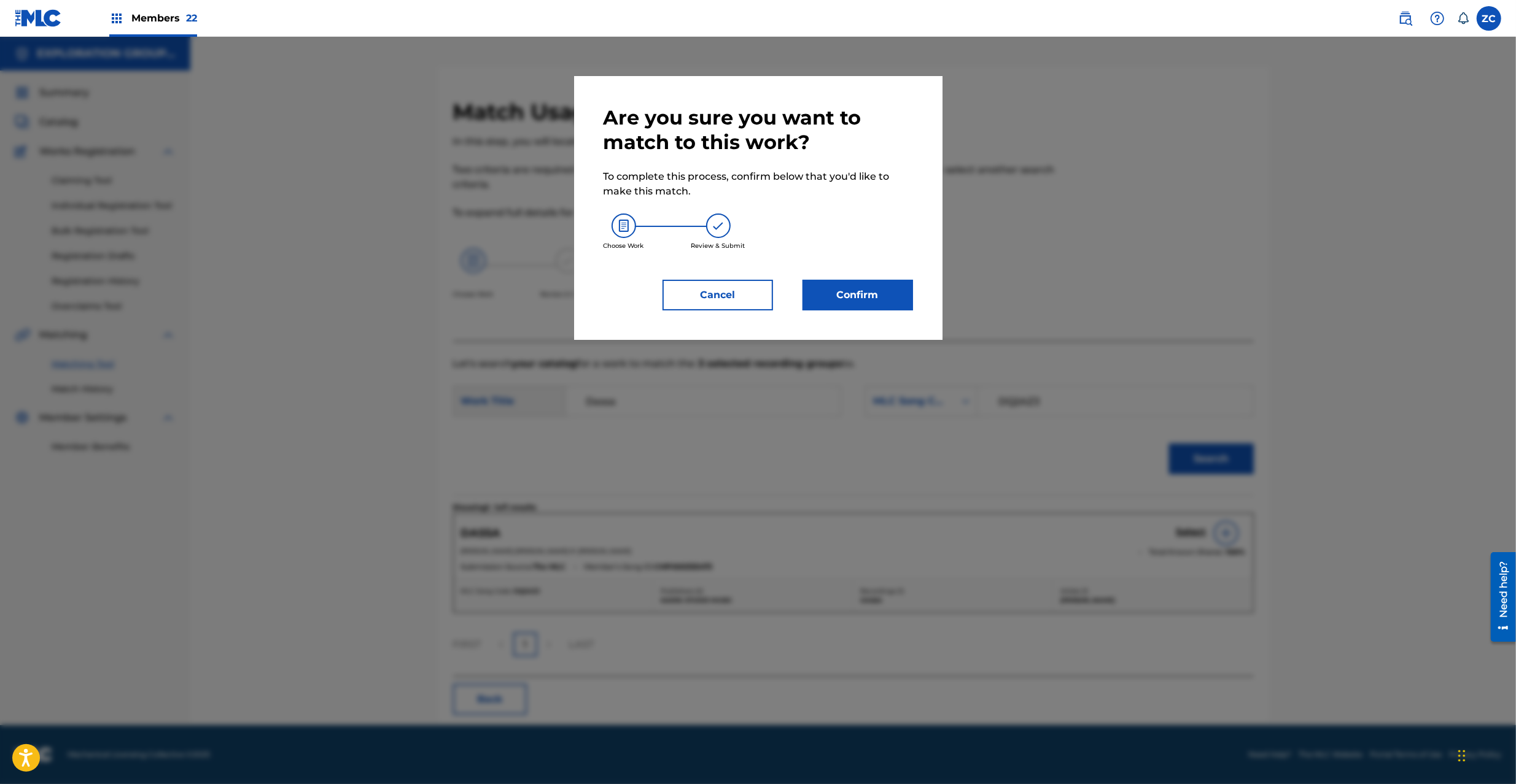
click at [859, 313] on div "Are you sure you want to match to this work? To complete this process, confirm …" at bounding box center [758, 208] width 368 height 264
click at [872, 300] on button "Confirm" at bounding box center [857, 295] width 110 height 31
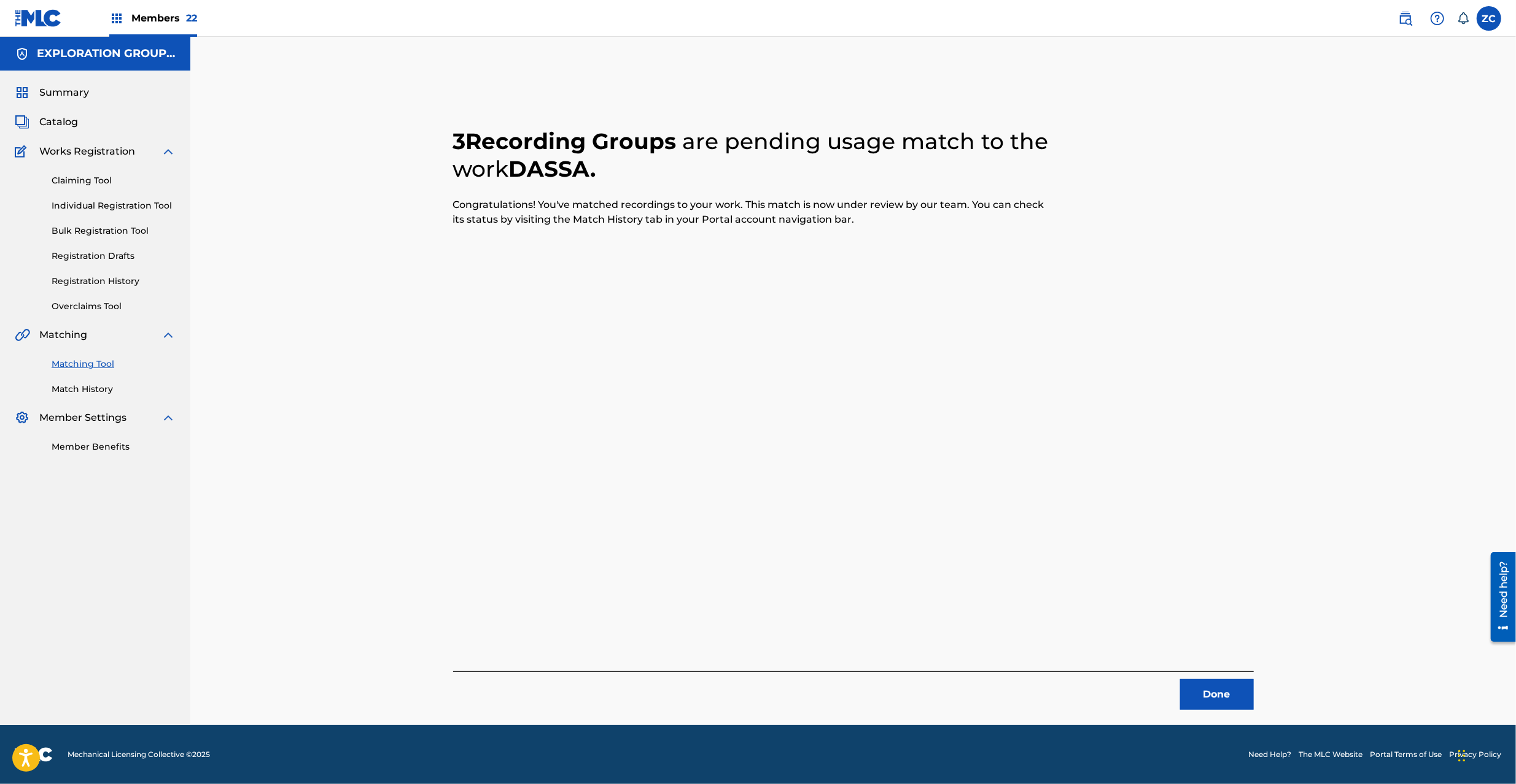
click at [1223, 691] on button "Done" at bounding box center [1216, 695] width 74 height 31
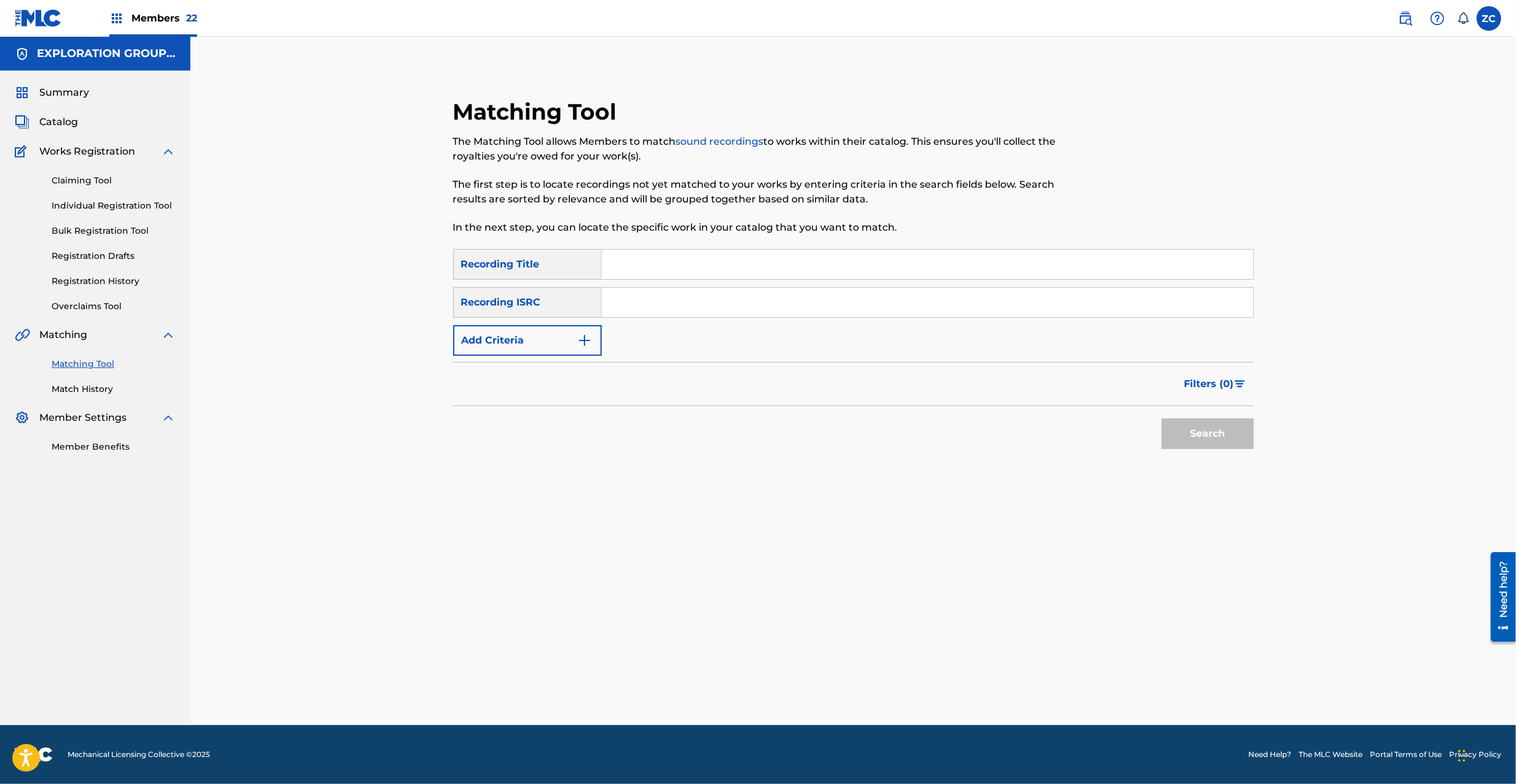
drag, startPoint x: 957, startPoint y: 307, endPoint x: 1098, endPoint y: 385, distance: 161.1
click at [957, 308] on input "Search Form" at bounding box center [927, 302] width 651 height 30
type input "TCJPT2251518"
click at [1214, 431] on button "Search" at bounding box center [1207, 434] width 92 height 31
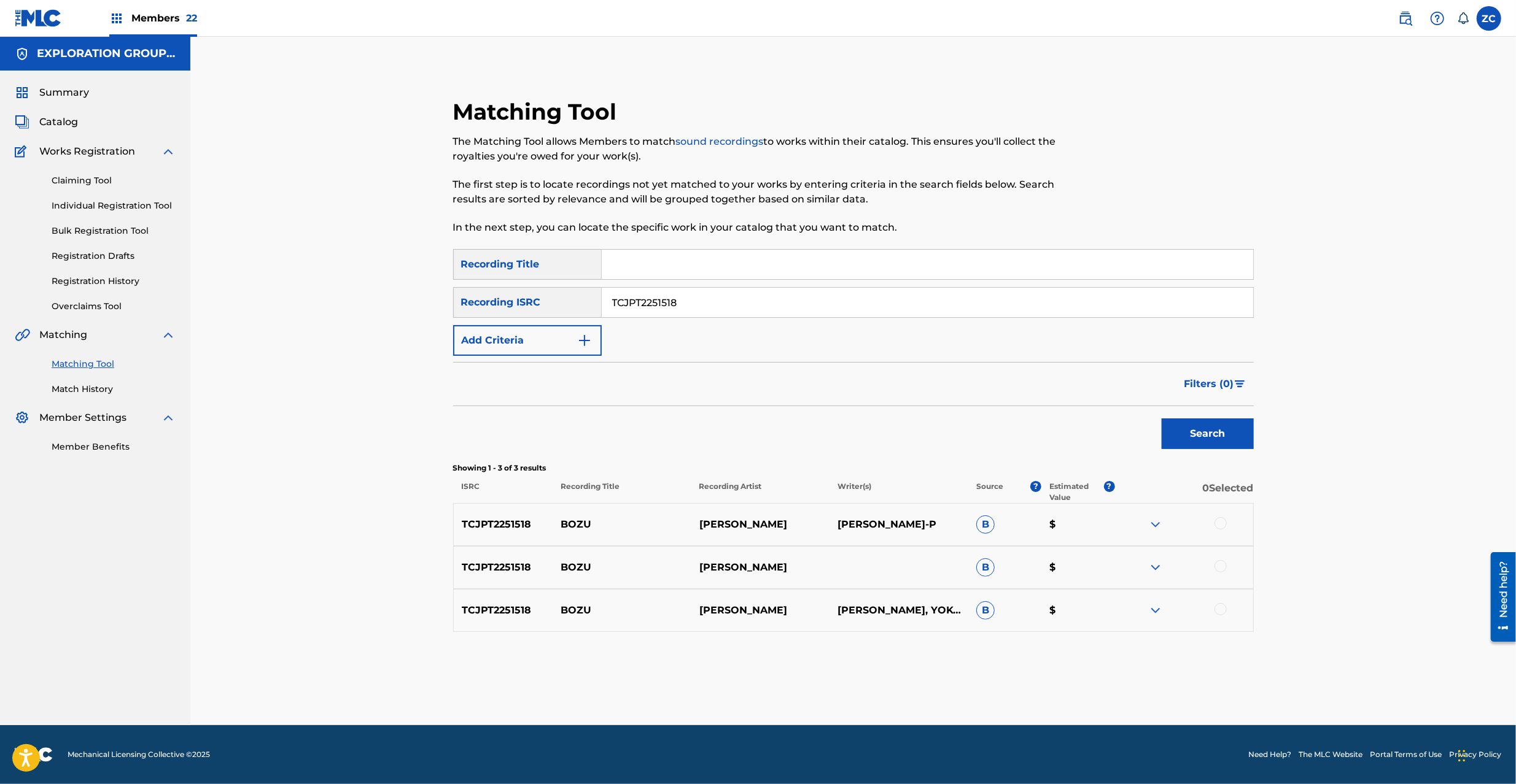
click at [1223, 523] on div at bounding box center [1220, 524] width 12 height 12
click at [1223, 564] on div at bounding box center [1220, 566] width 12 height 12
click at [1223, 609] on div at bounding box center [1220, 609] width 12 height 12
click at [867, 675] on button "Match 3 Groups" at bounding box center [863, 684] width 136 height 31
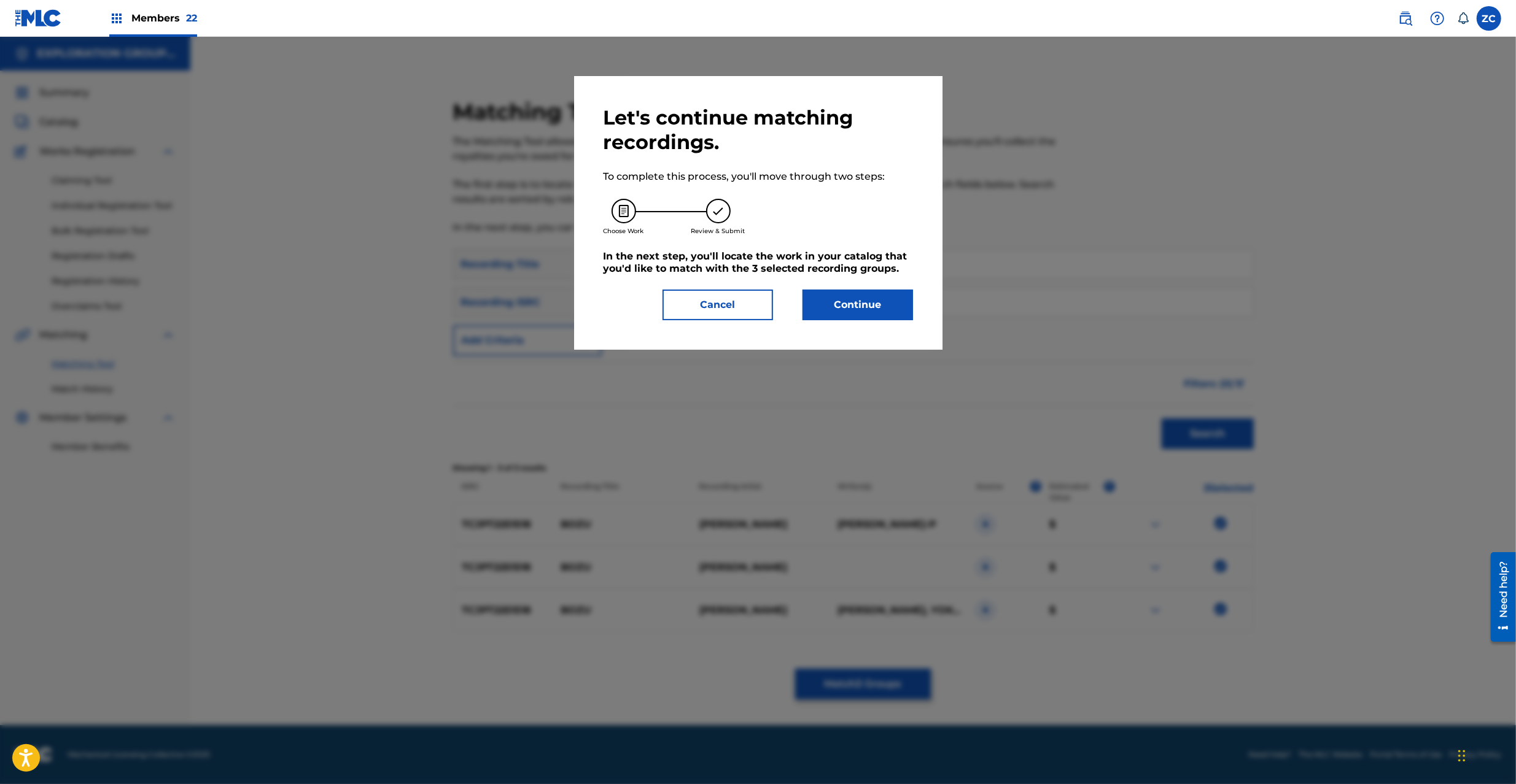
click at [828, 300] on button "Continue" at bounding box center [857, 305] width 110 height 31
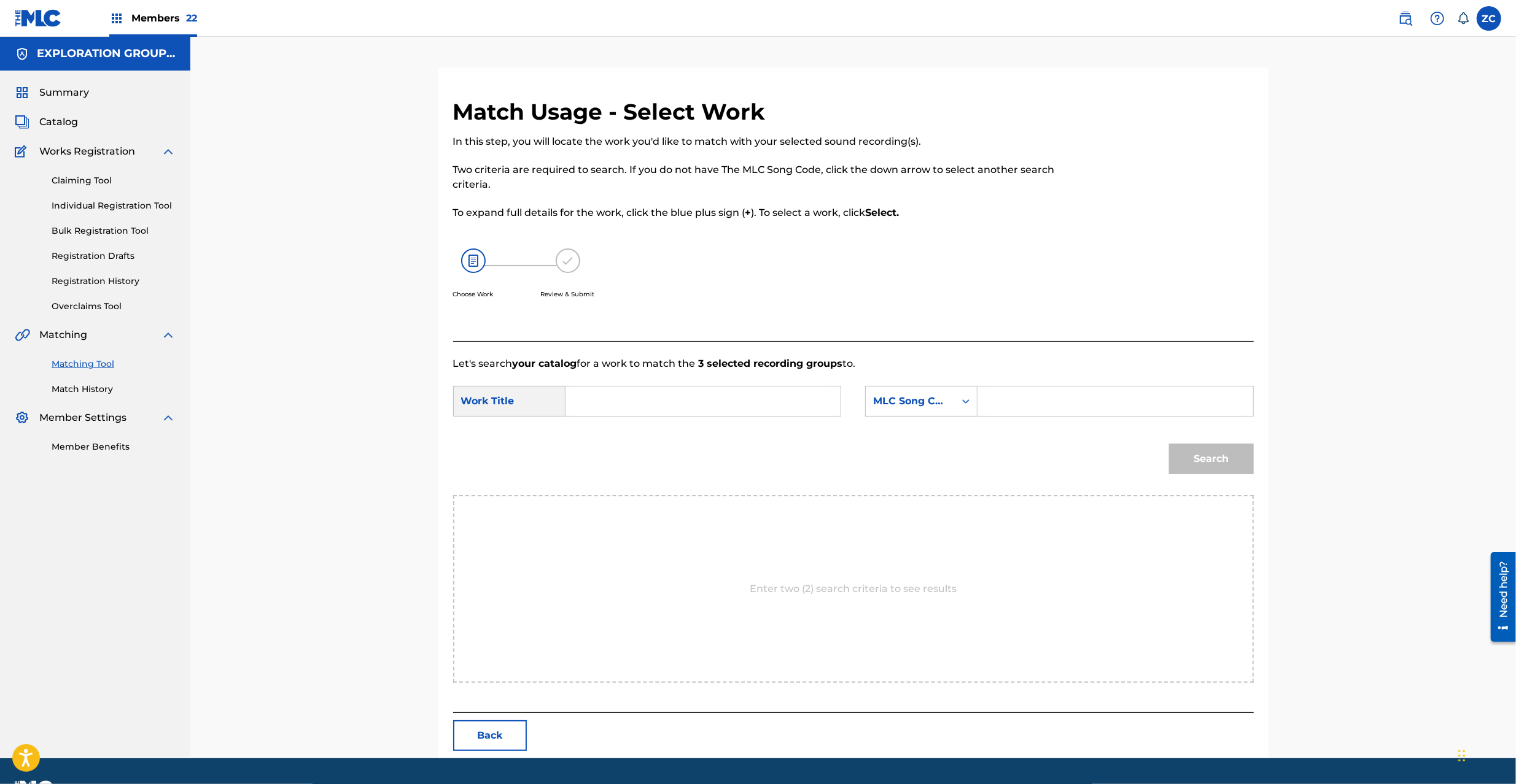
click at [733, 403] on input "Search Form" at bounding box center [702, 401] width 254 height 30
click at [656, 406] on input "Bozu BD65JE" at bounding box center [702, 401] width 254 height 30
type input "Bozu"
click at [1032, 389] on input "Search Form" at bounding box center [1115, 401] width 254 height 30
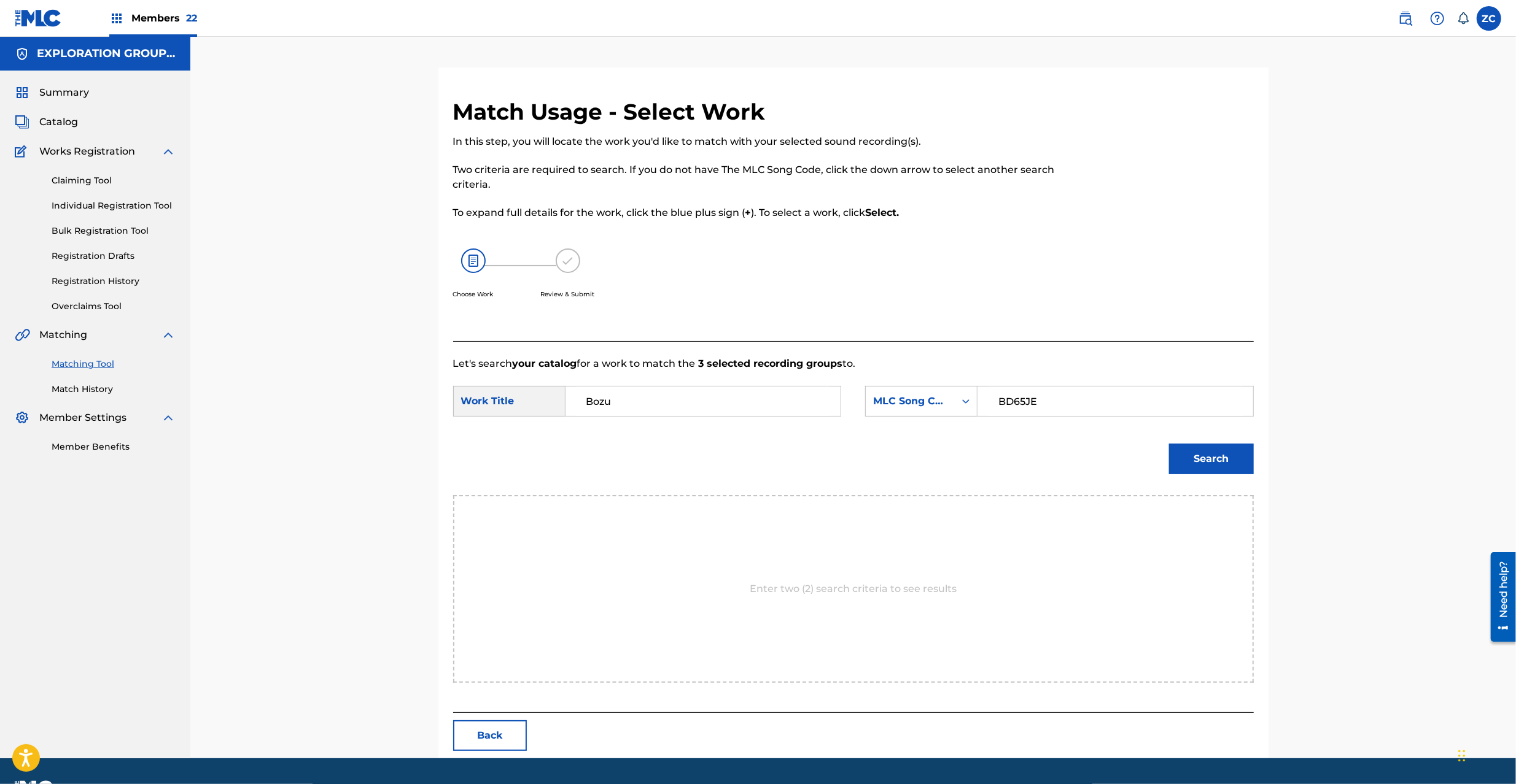
type input "BD65JE"
click at [1210, 454] on button "Search" at bounding box center [1211, 459] width 85 height 31
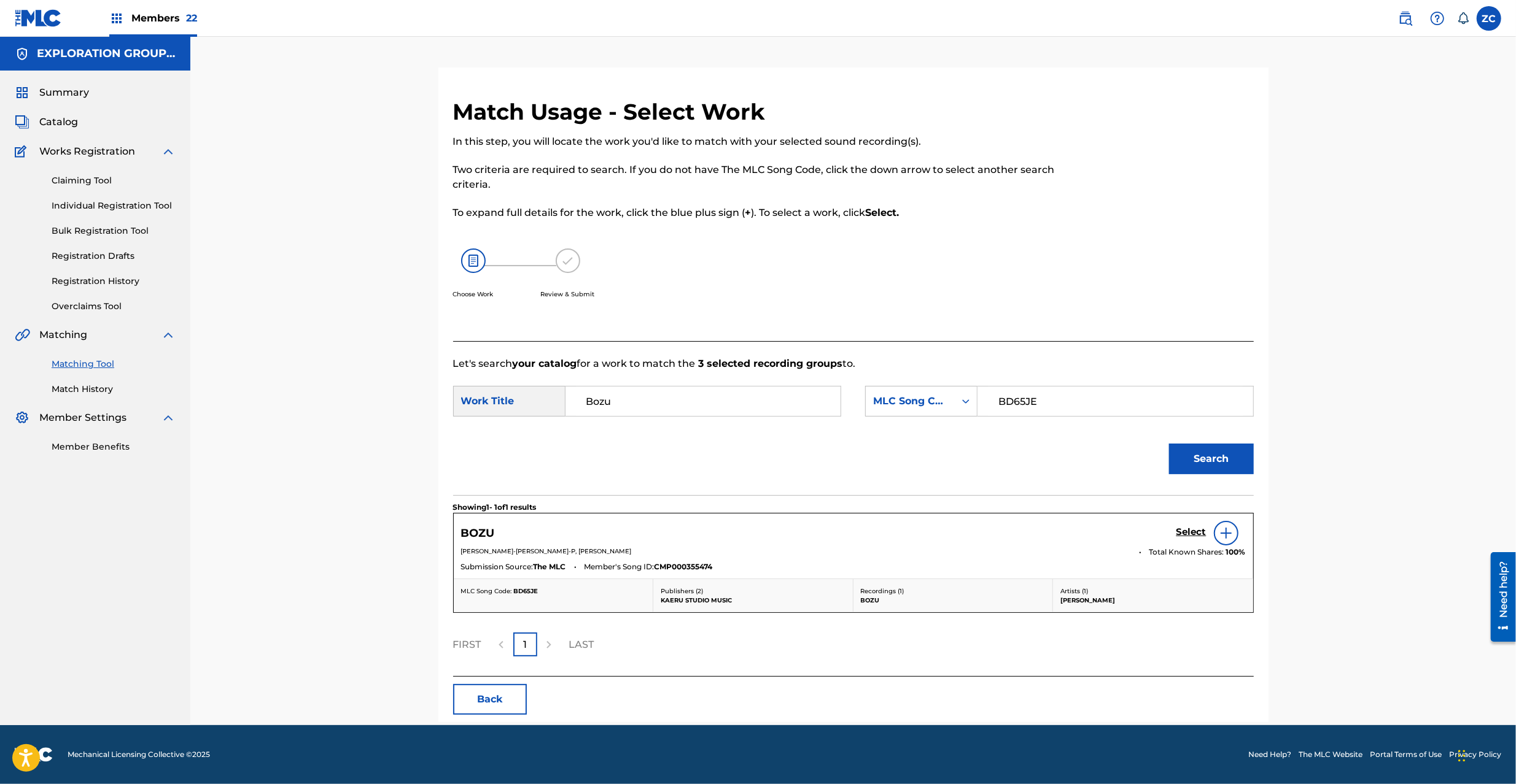
click at [1183, 531] on h5 "Select" at bounding box center [1191, 532] width 30 height 12
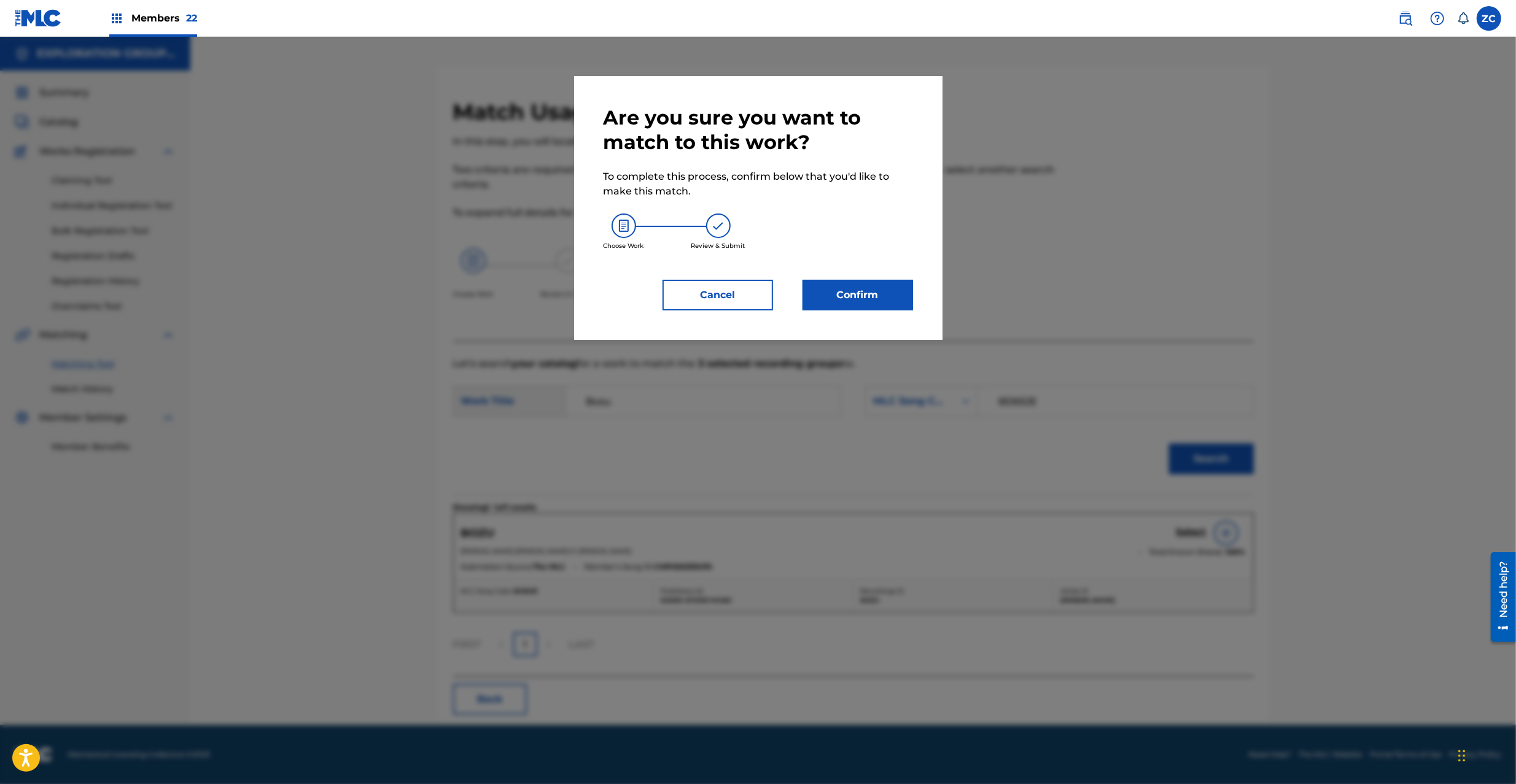
click at [892, 300] on button "Confirm" at bounding box center [857, 295] width 110 height 31
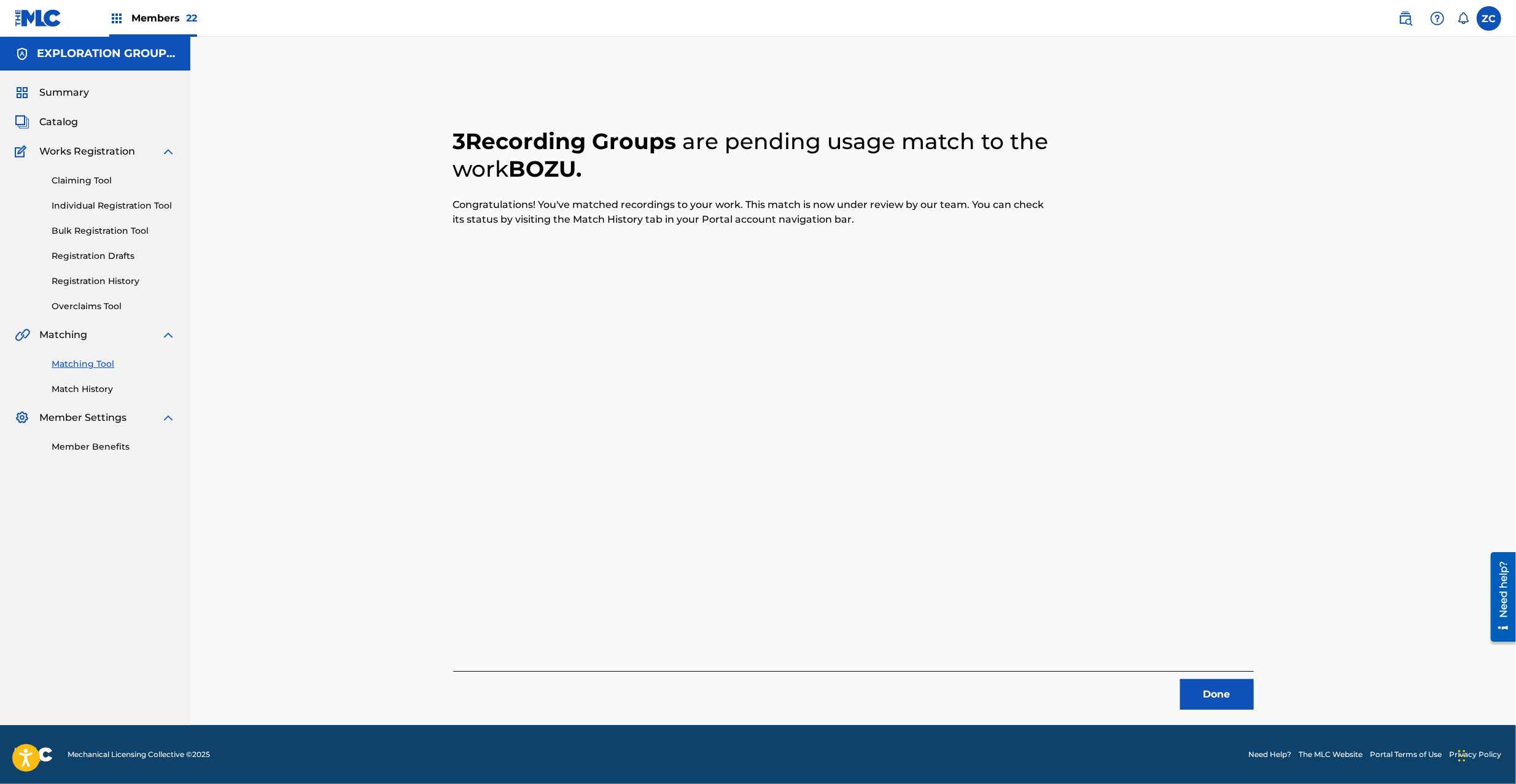
click at [1226, 703] on button "Done" at bounding box center [1216, 695] width 74 height 31
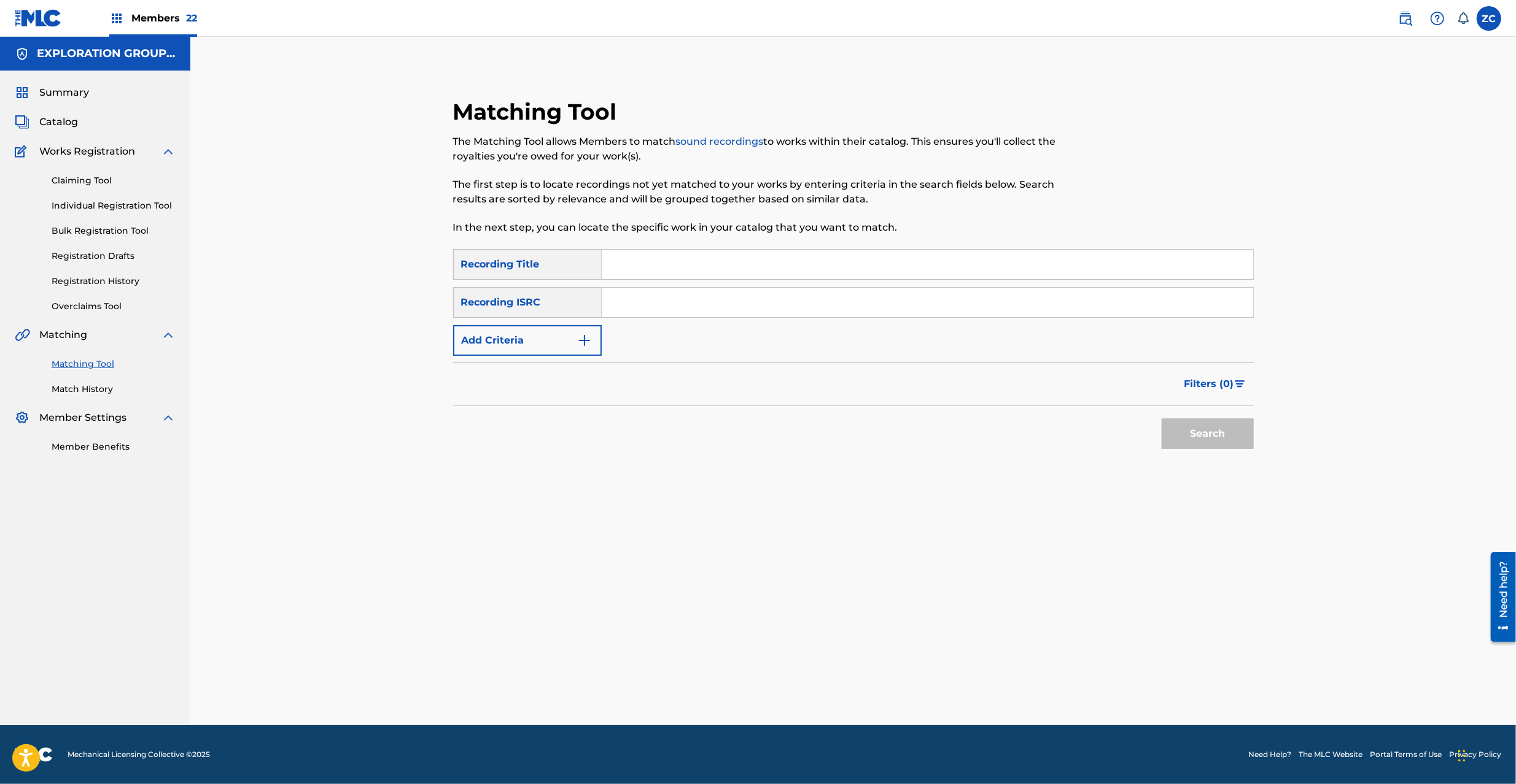
click at [767, 307] on input "Search Form" at bounding box center [927, 302] width 651 height 30
click at [1201, 428] on button "Search" at bounding box center [1207, 434] width 92 height 31
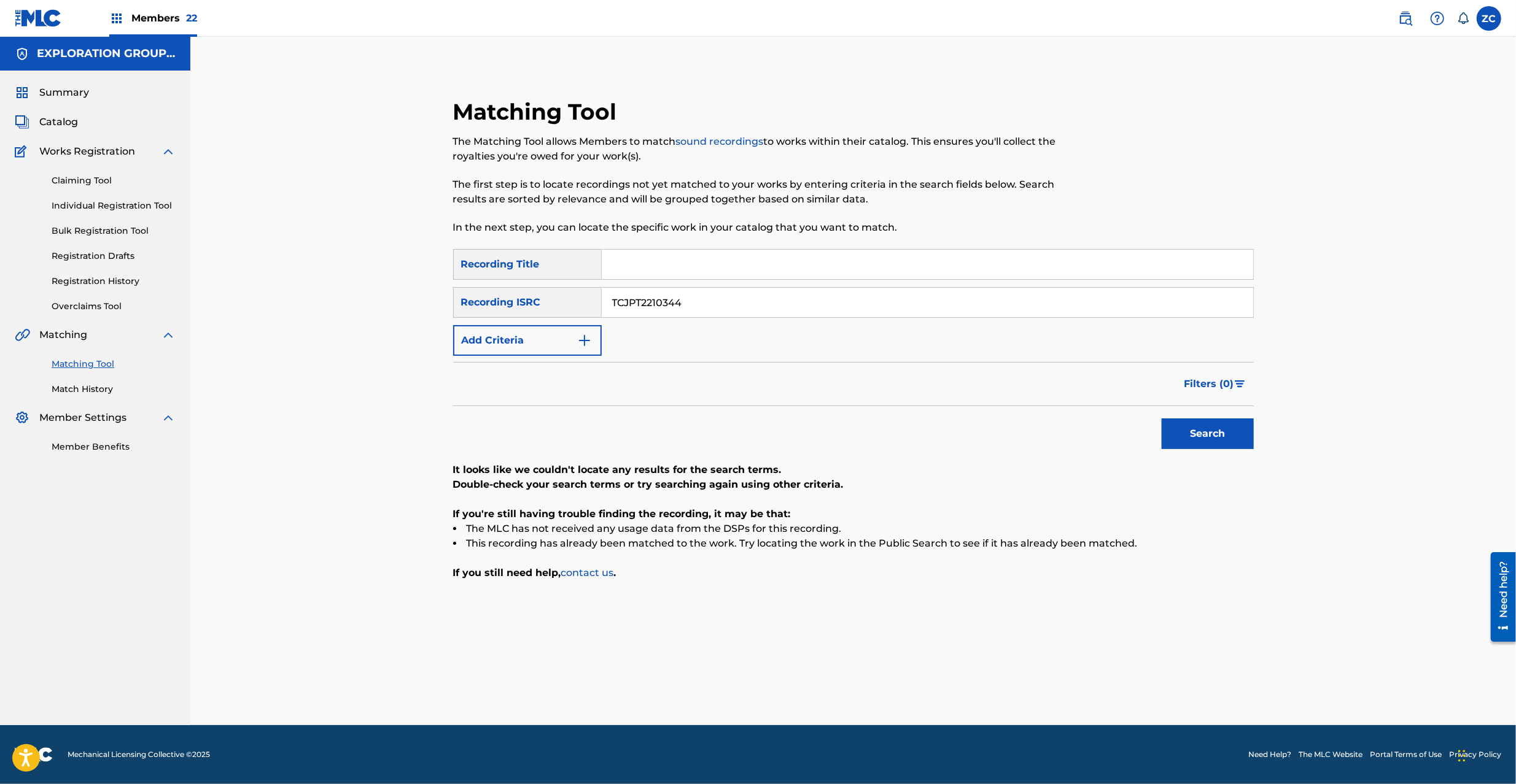
click at [915, 297] on input "TCJPT2210344" at bounding box center [927, 302] width 651 height 30
type input "TCJPT2251529"
click at [1214, 434] on button "Search" at bounding box center [1207, 434] width 92 height 31
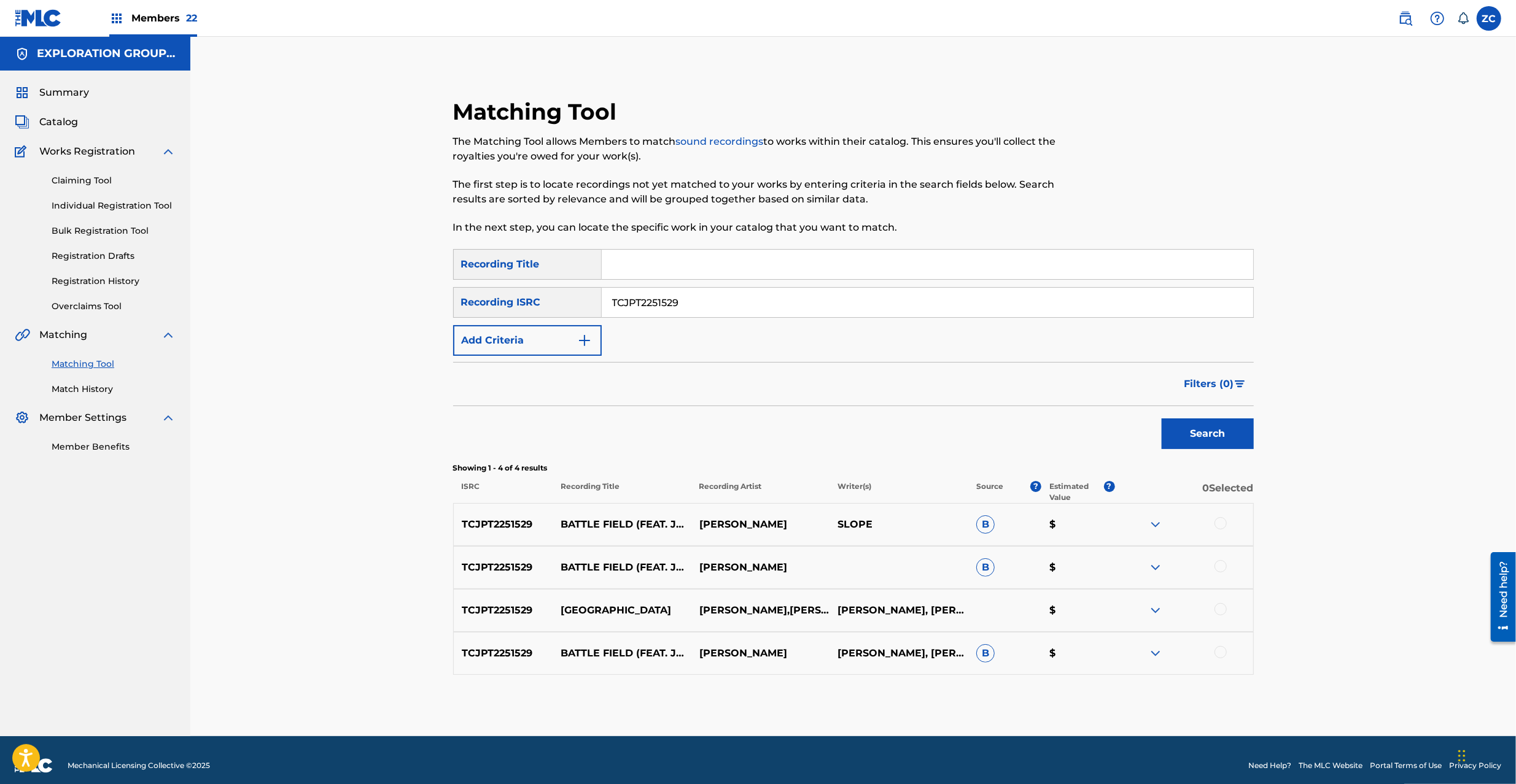
drag, startPoint x: 1216, startPoint y: 524, endPoint x: 1216, endPoint y: 546, distance: 22.0
click at [1216, 526] on div at bounding box center [1220, 524] width 12 height 12
drag, startPoint x: 1219, startPoint y: 564, endPoint x: 1221, endPoint y: 584, distance: 20.1
click at [1219, 567] on div at bounding box center [1220, 566] width 12 height 12
click at [1221, 611] on div at bounding box center [1220, 609] width 12 height 12
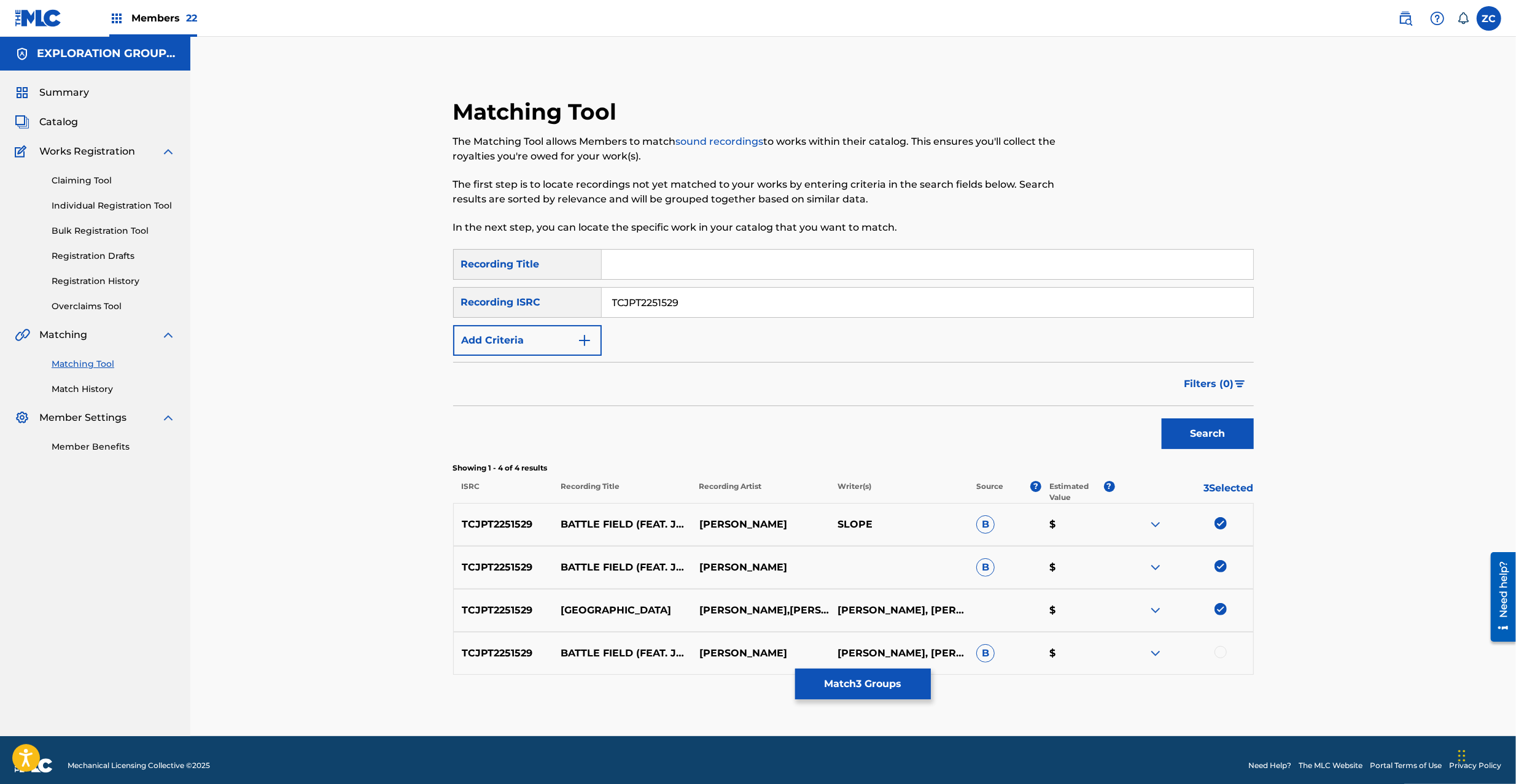
click at [1221, 652] on div at bounding box center [1220, 652] width 12 height 12
click at [890, 680] on button "Match 4 Groups" at bounding box center [863, 684] width 136 height 31
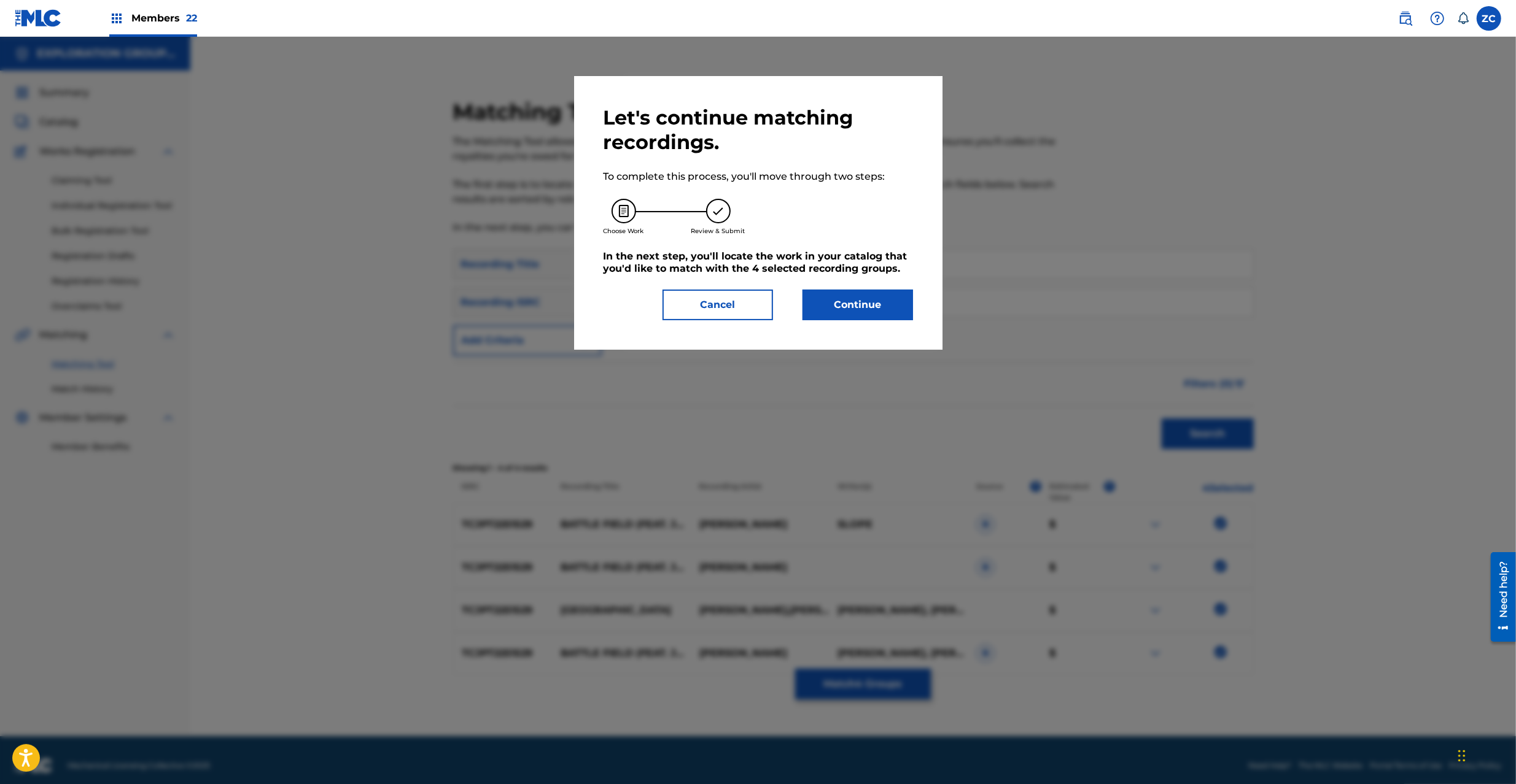
click at [875, 294] on button "Continue" at bounding box center [857, 305] width 110 height 31
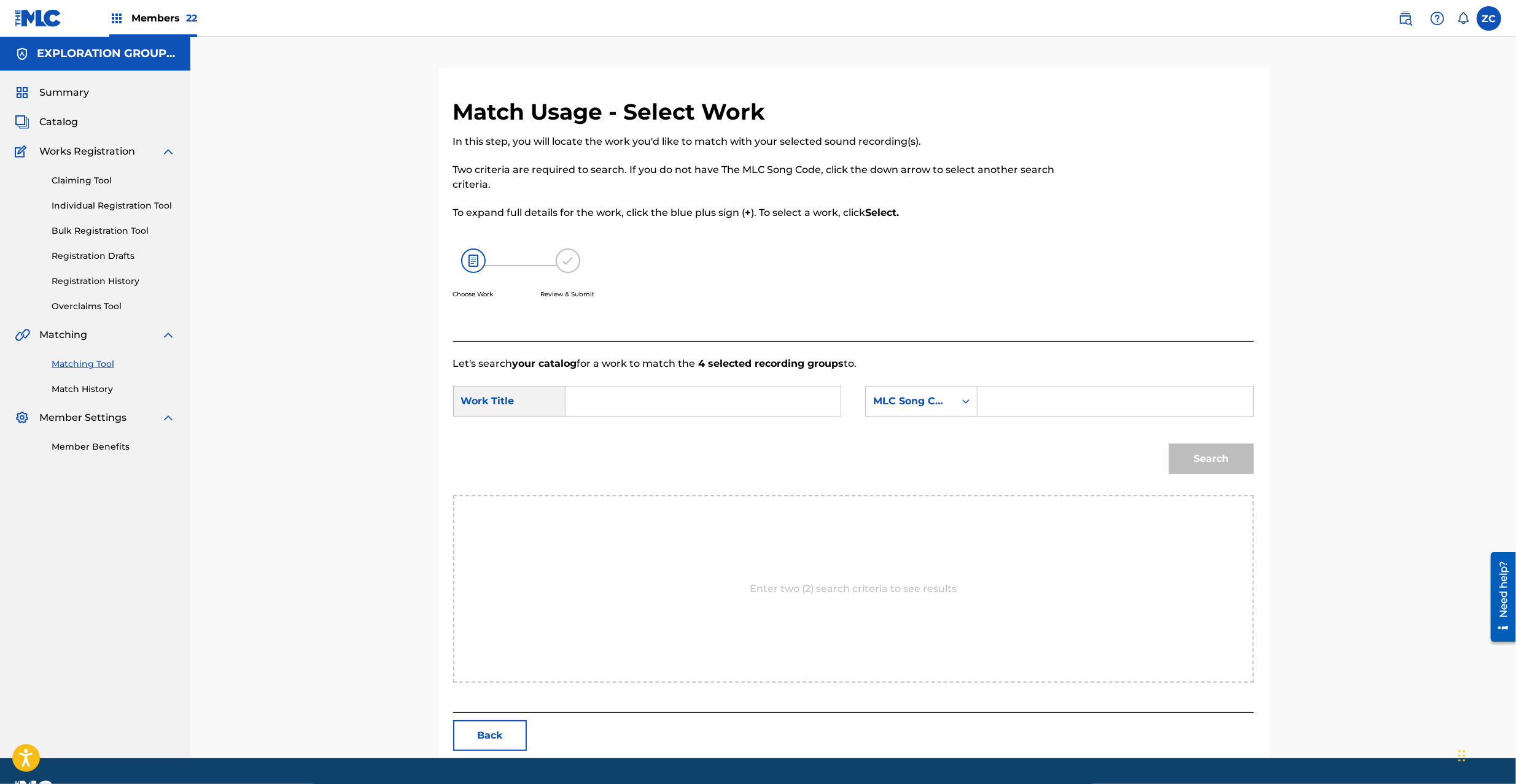
click at [677, 398] on input "Search Form" at bounding box center [702, 401] width 254 height 30
click at [776, 401] on input "Battle Field Feat. Jumbo Maatch BD65J0" at bounding box center [702, 401] width 254 height 30
click at [777, 401] on input "Battle Field Feat. Jumbo Maatch BD65J0" at bounding box center [702, 401] width 254 height 30
click at [775, 398] on input "Battle Field Feat. Jumbo Maatch BD65J0" at bounding box center [702, 401] width 254 height 30
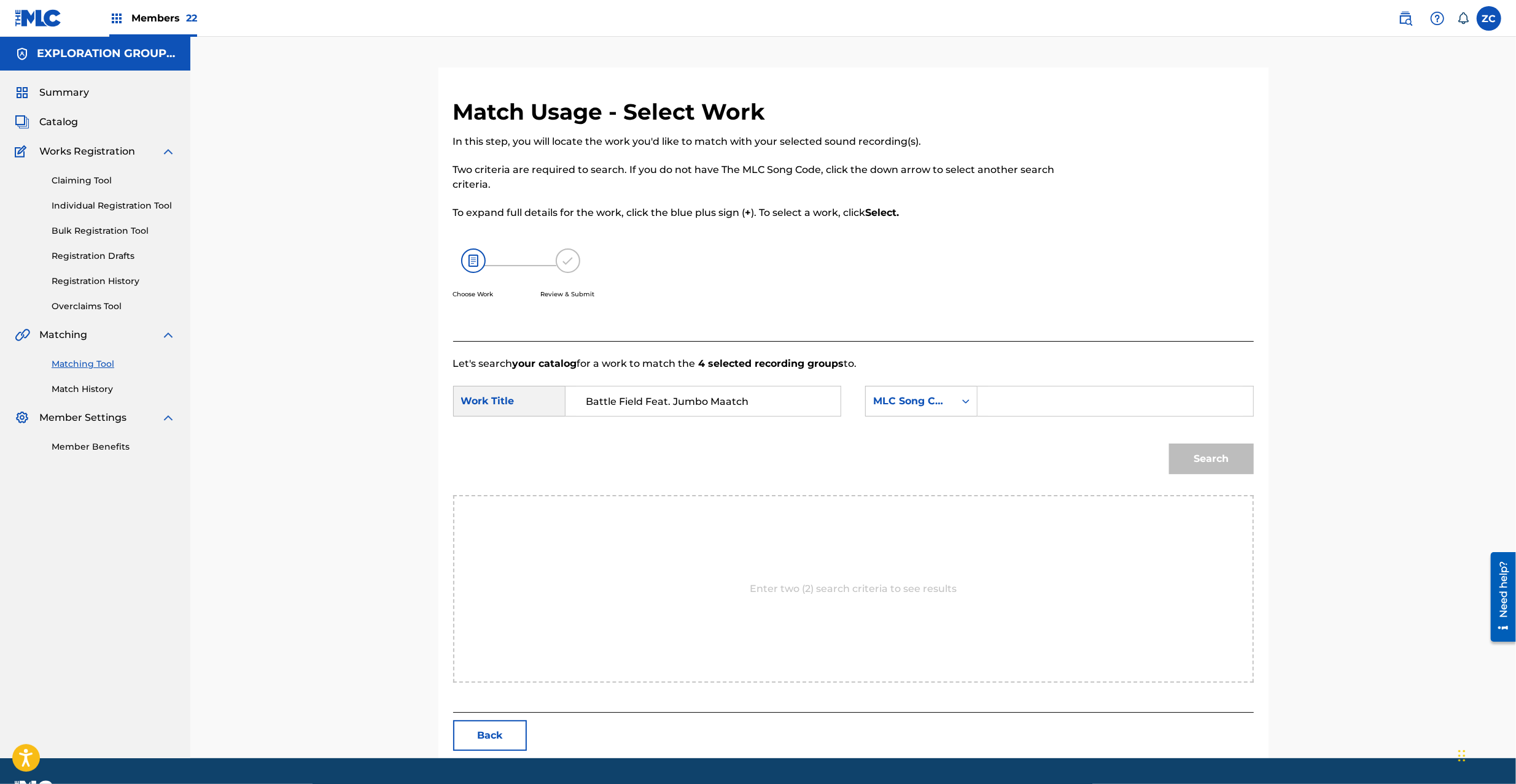
type input "Battle Field Feat. Jumbo Maatch"
click at [1065, 411] on input "Search Form" at bounding box center [1115, 401] width 254 height 30
type input "BD65J0"
click at [1201, 462] on button "Search" at bounding box center [1211, 459] width 85 height 31
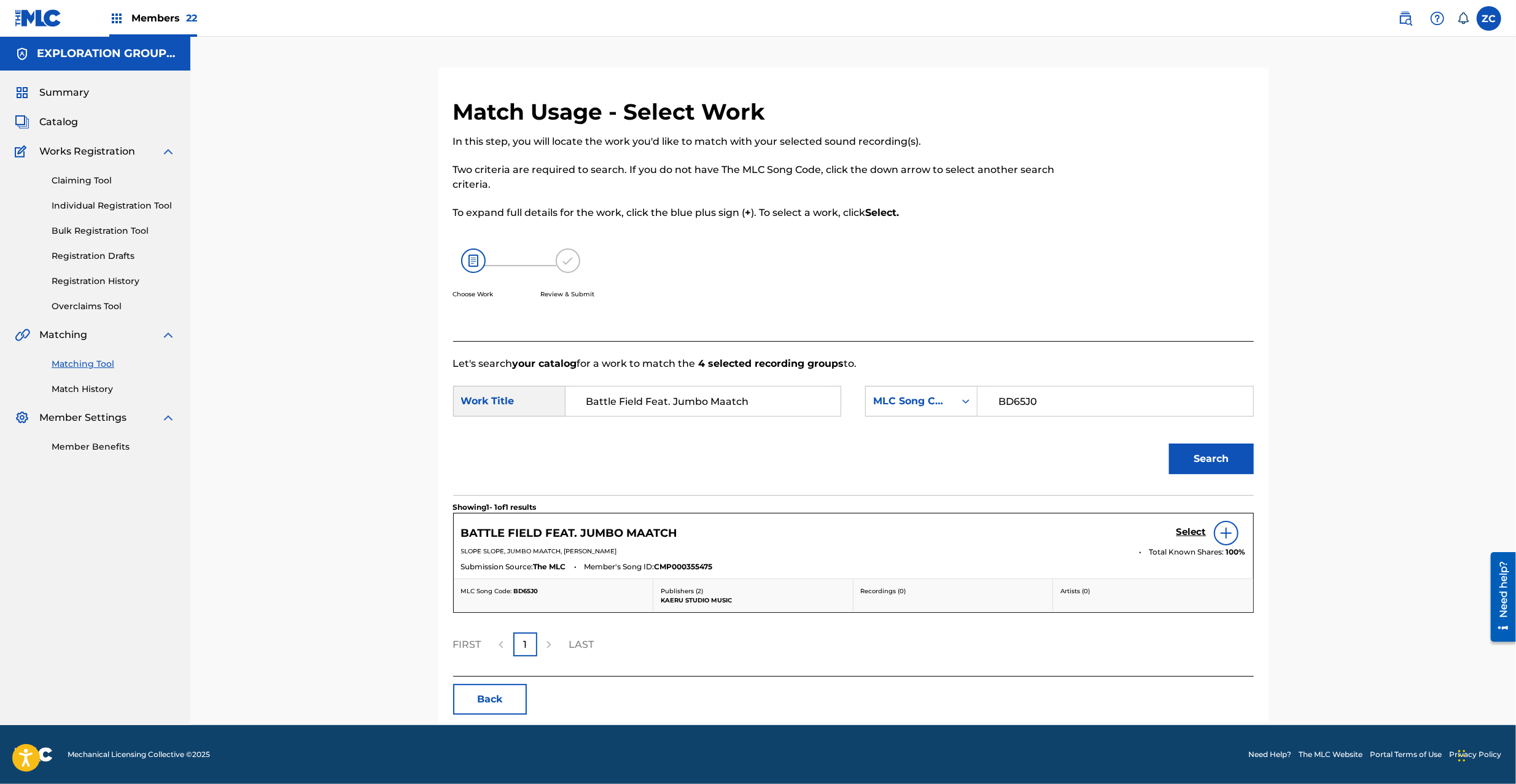
click at [1189, 536] on h5 "Select" at bounding box center [1191, 532] width 30 height 12
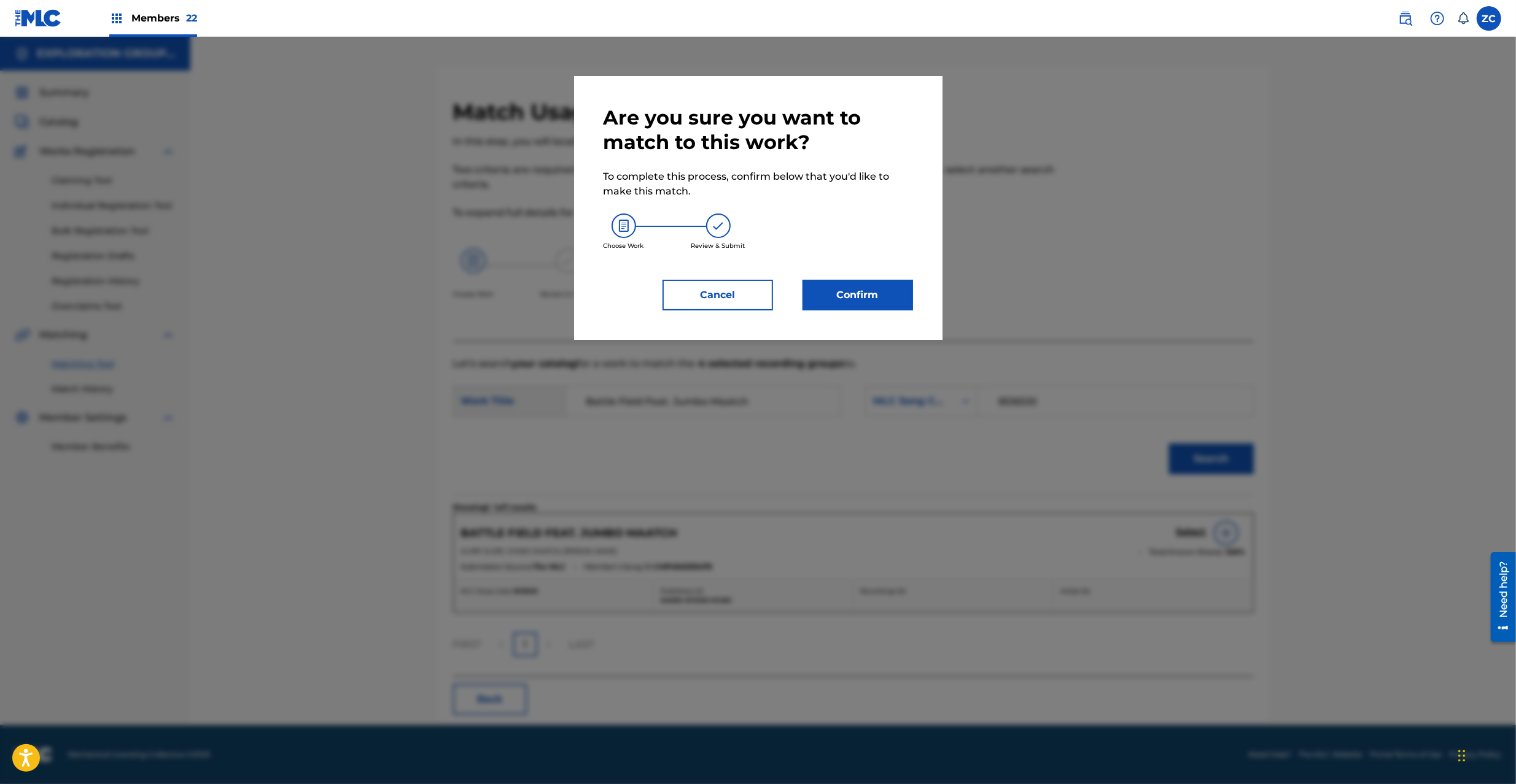
click at [890, 308] on button "Confirm" at bounding box center [857, 295] width 110 height 31
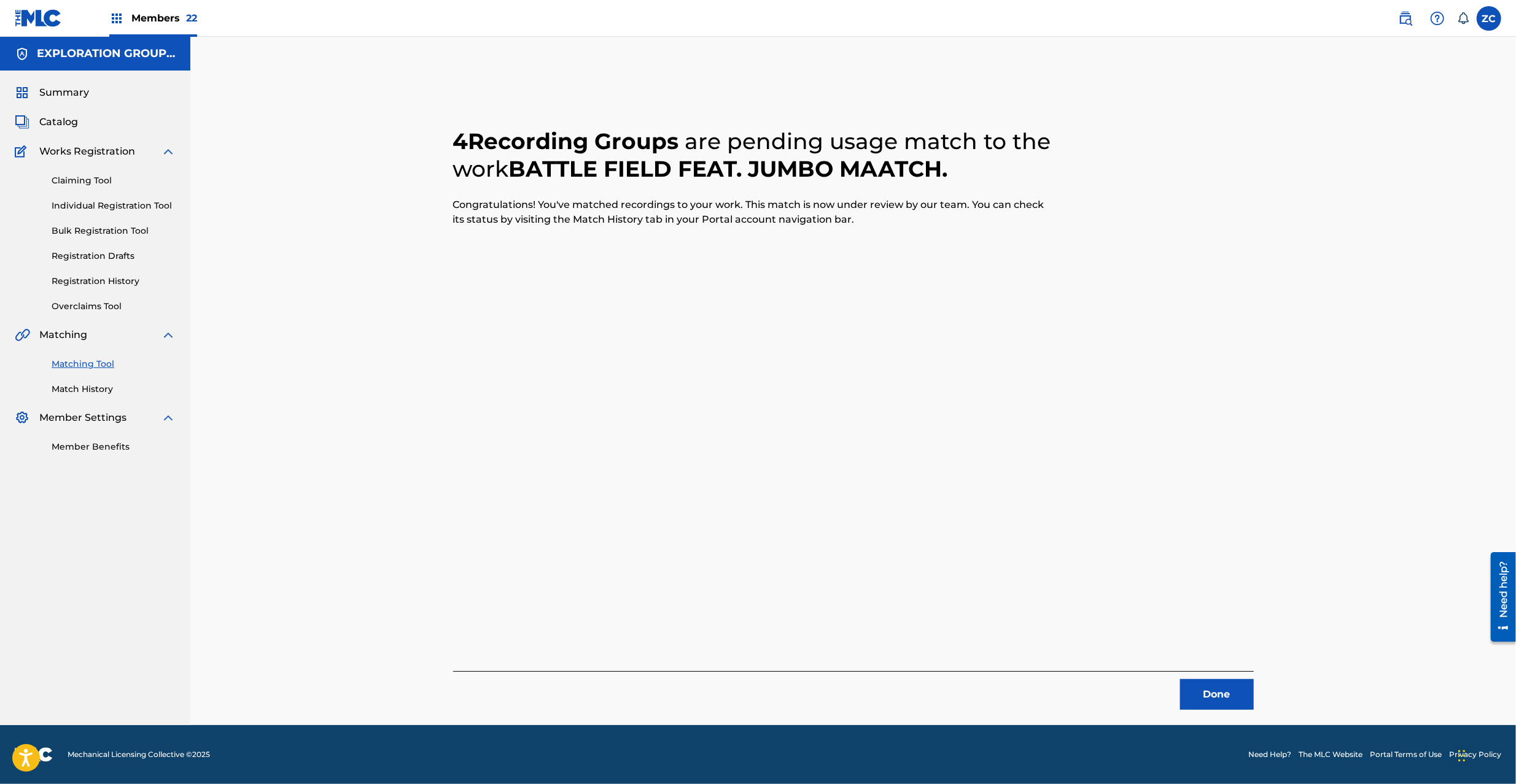
drag, startPoint x: 1216, startPoint y: 695, endPoint x: 1115, endPoint y: 556, distance: 171.8
click at [1216, 695] on button "Done" at bounding box center [1216, 695] width 74 height 31
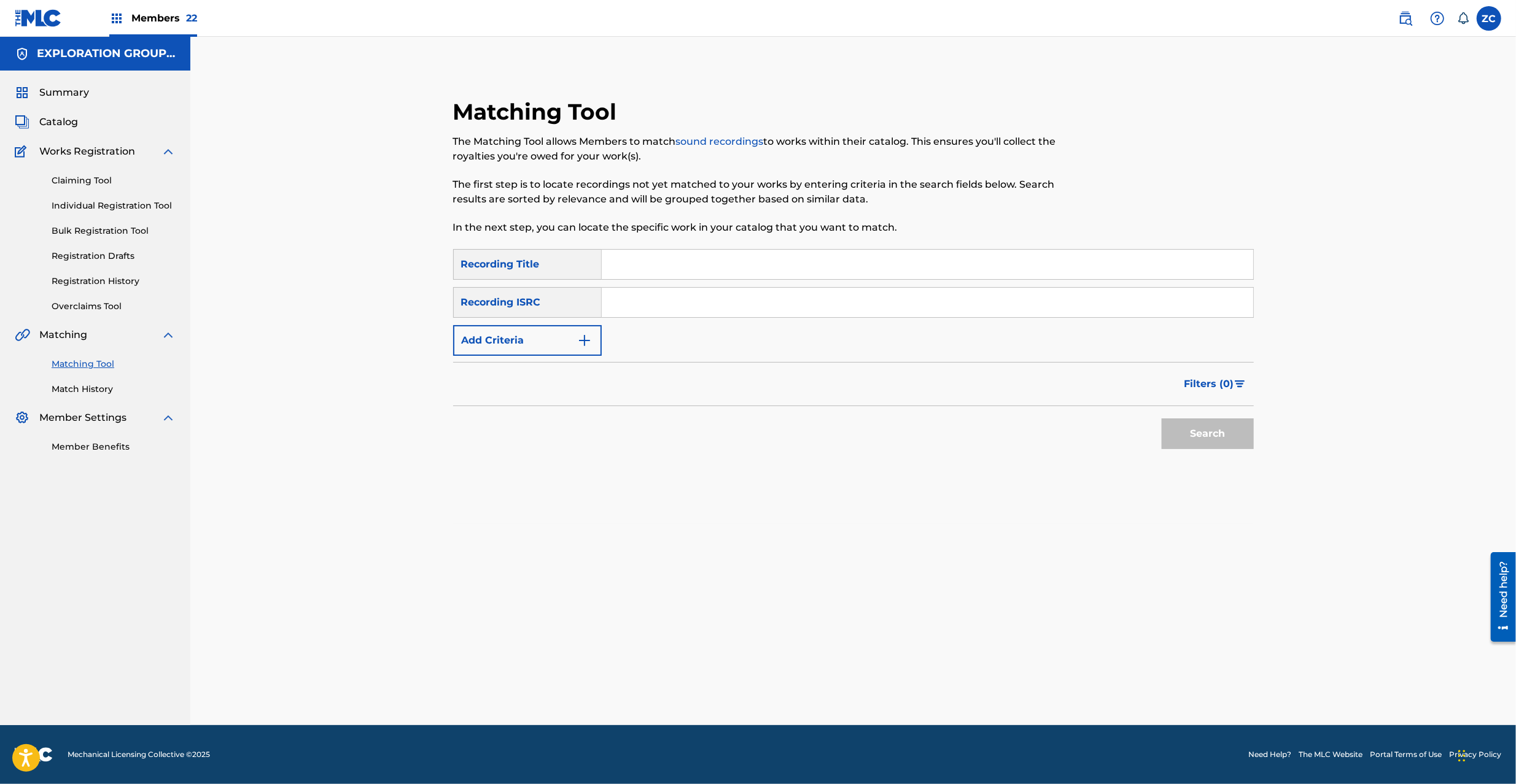
drag, startPoint x: 873, startPoint y: 315, endPoint x: 887, endPoint y: 320, distance: 14.9
click at [873, 315] on input "Search Form" at bounding box center [927, 302] width 651 height 30
click at [1176, 431] on button "Search" at bounding box center [1207, 434] width 92 height 31
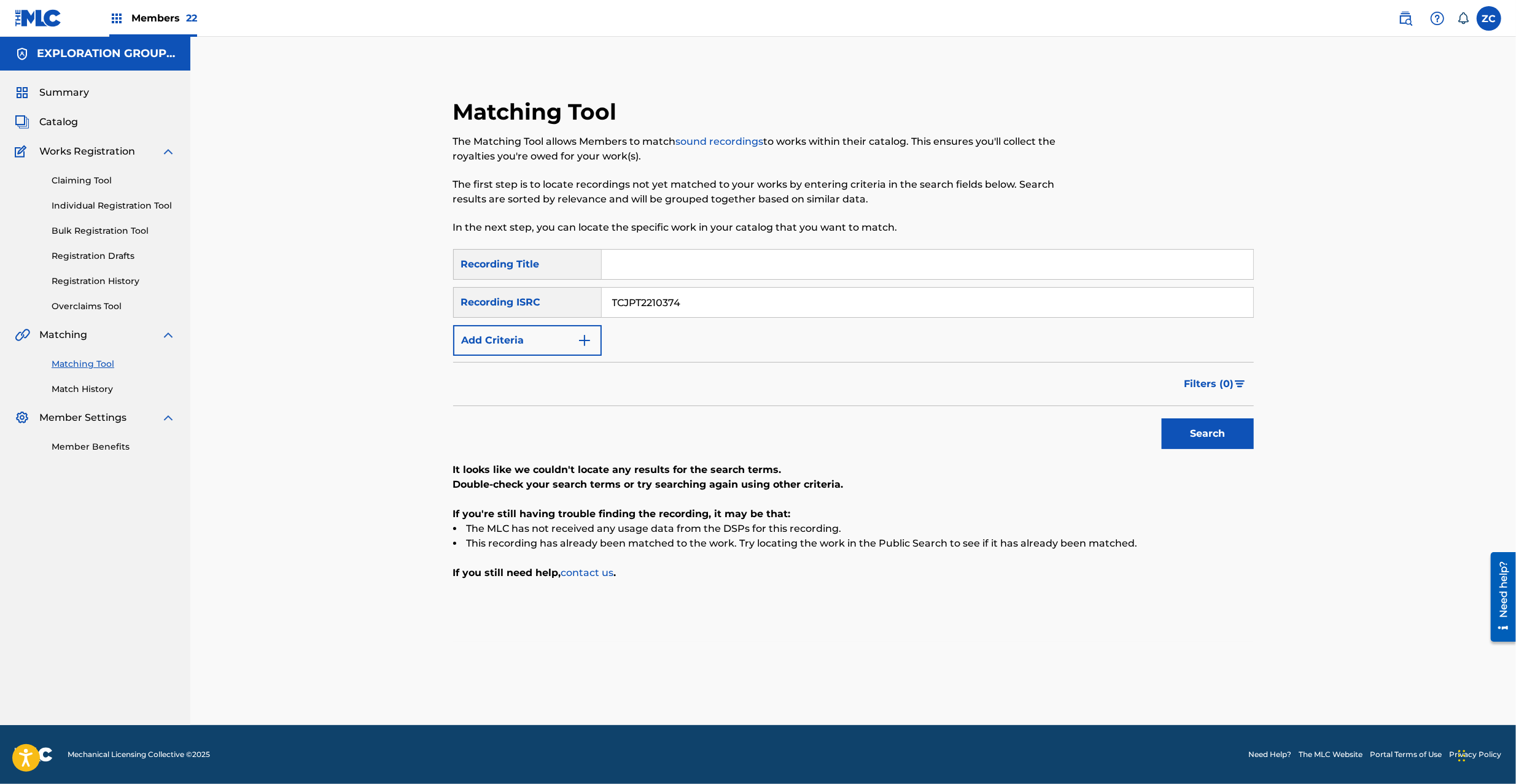
click at [733, 302] on input "TCJPT2210374" at bounding box center [927, 302] width 651 height 30
type input "TCJPT2252604"
click at [1201, 418] on button "Search" at bounding box center [1207, 434] width 92 height 31
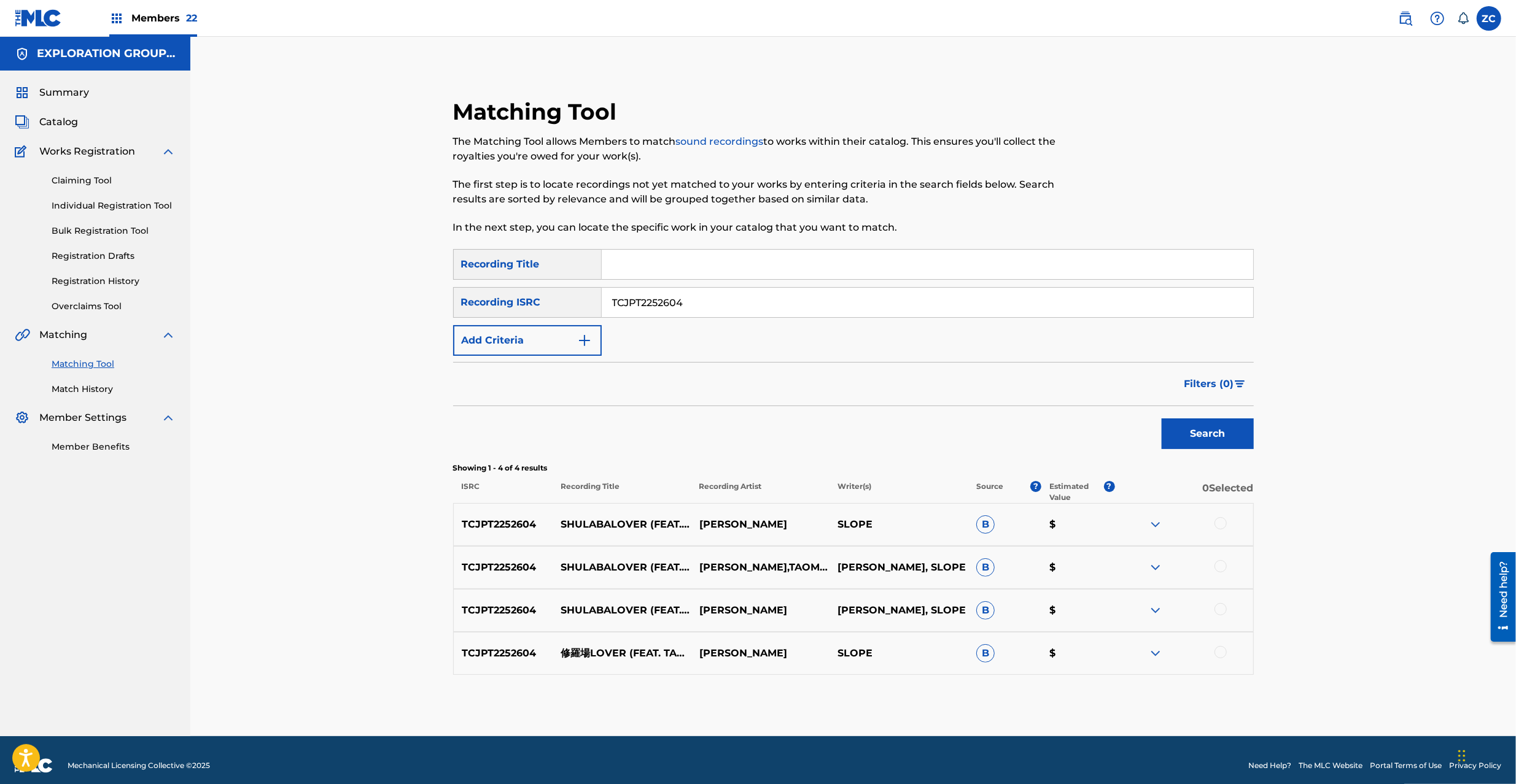
click at [1221, 524] on div at bounding box center [1220, 524] width 12 height 12
click at [1214, 566] on div at bounding box center [1220, 566] width 12 height 12
click at [1221, 611] on div at bounding box center [1220, 609] width 12 height 12
click at [1221, 652] on div at bounding box center [1220, 652] width 12 height 12
click at [863, 677] on button "Match 4 Groups" at bounding box center [863, 684] width 136 height 31
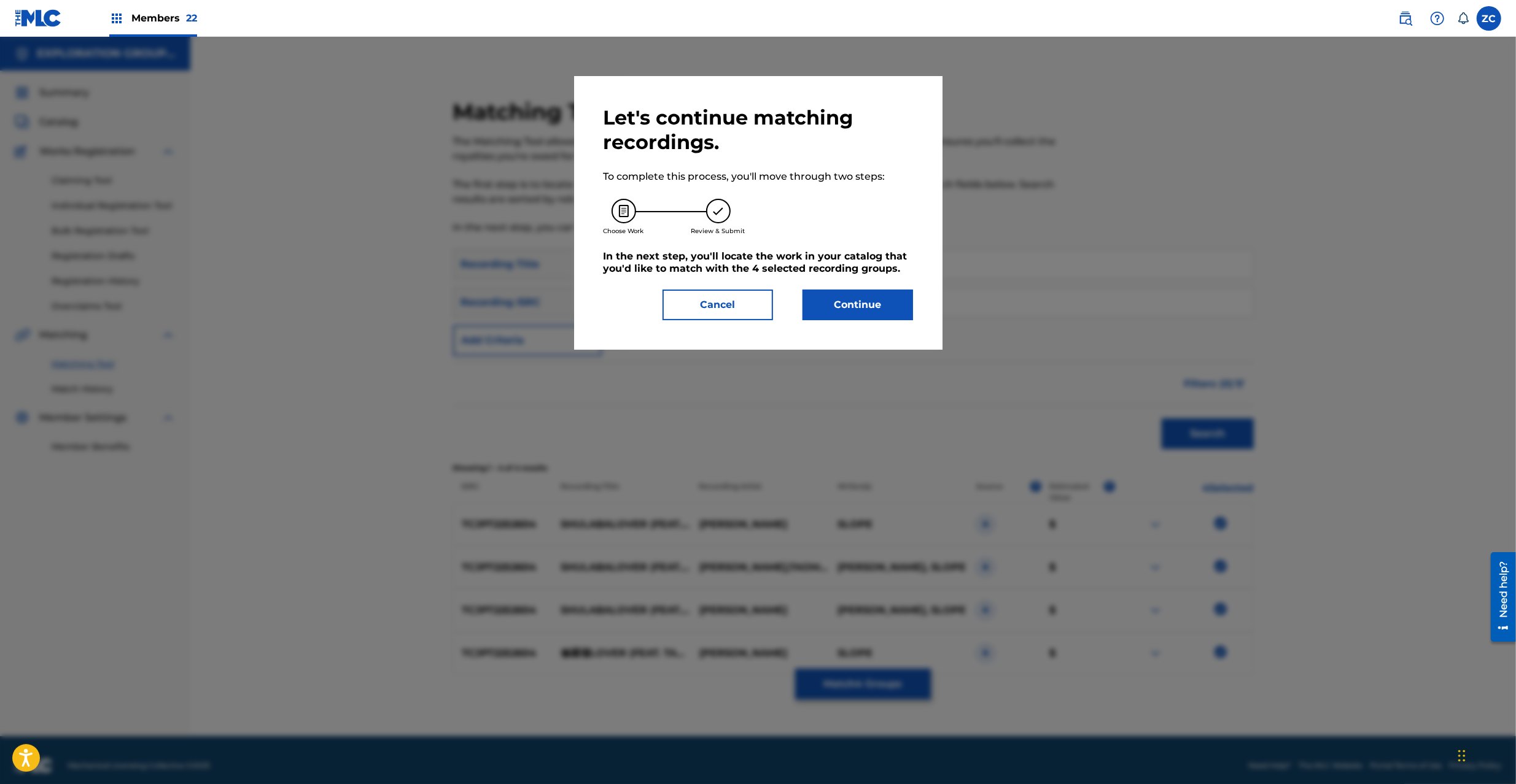
click at [873, 288] on div "Let's continue matching recordings. To complete this process, you'll move throu…" at bounding box center [758, 212] width 309 height 215
click at [872, 308] on button "Continue" at bounding box center [857, 305] width 110 height 31
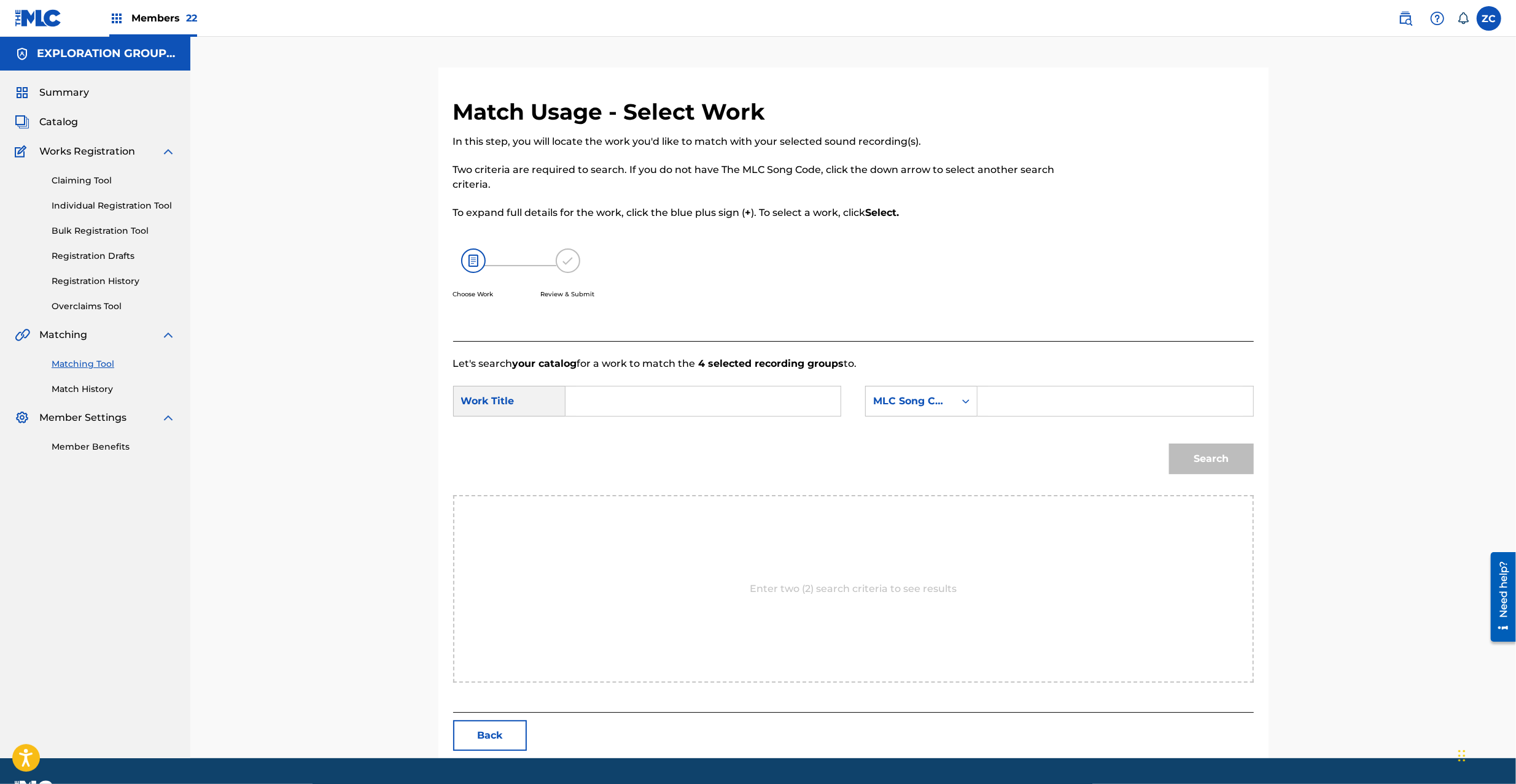
click at [710, 413] on input "Search Form" at bounding box center [702, 401] width 254 height 30
click at [762, 390] on input "Shurabalover Feat Taom K S65WUI" at bounding box center [702, 401] width 254 height 30
type input "Shurabalover Feat Taom K"
click at [1022, 398] on input "Search Form" at bounding box center [1115, 401] width 254 height 30
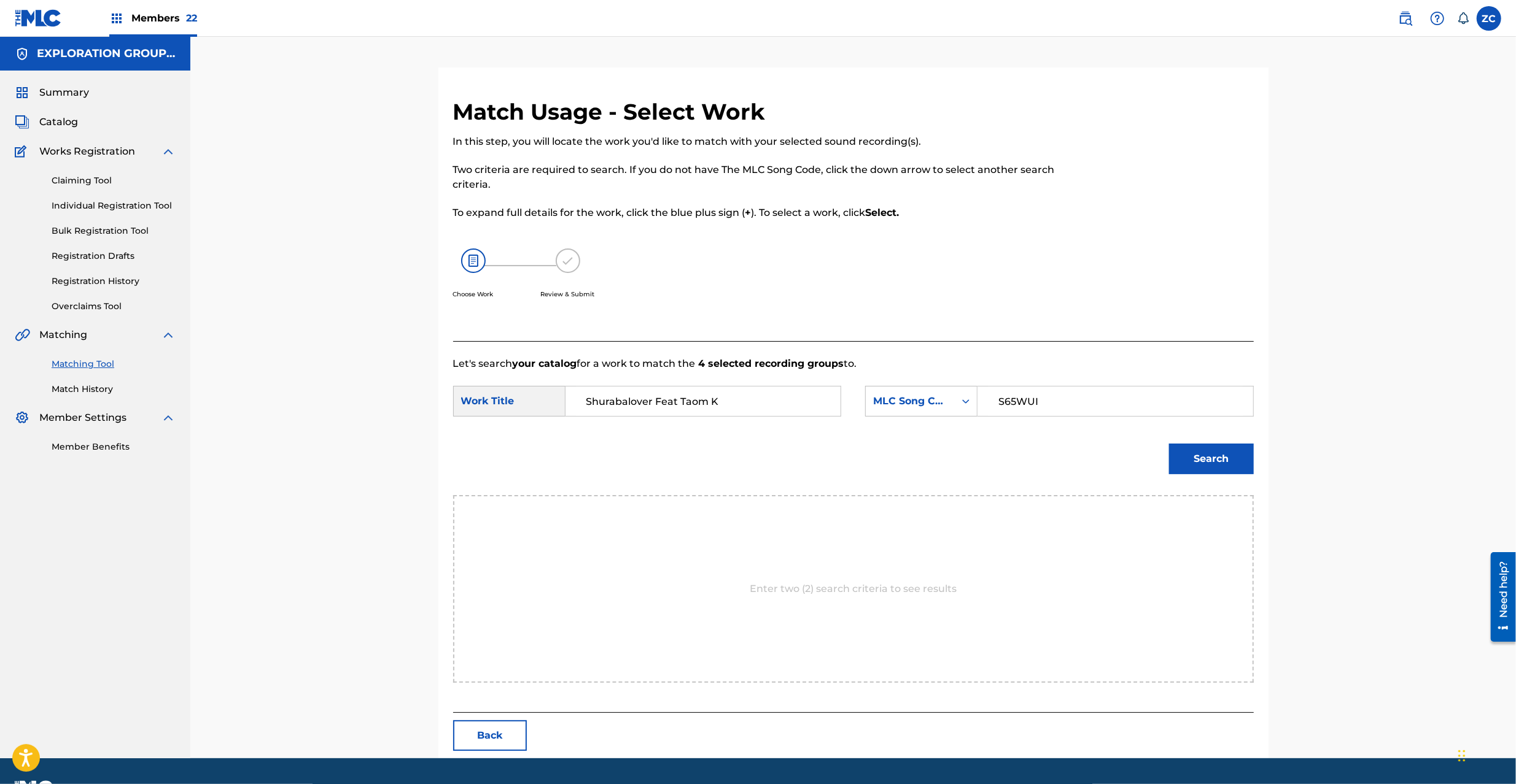
type input "S65WUI"
click at [1193, 453] on button "Search" at bounding box center [1211, 459] width 85 height 31
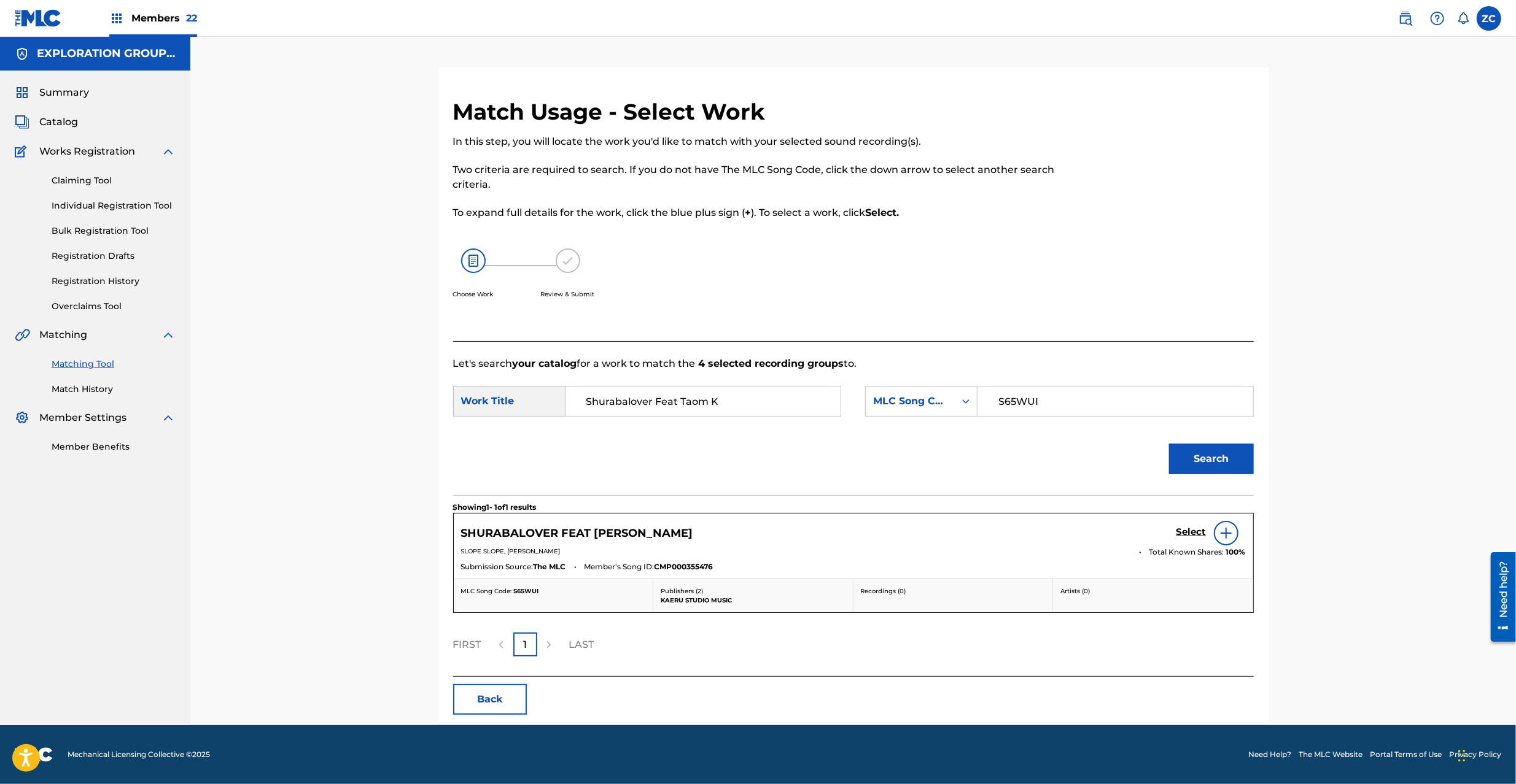
click at [1196, 534] on h5 "Select" at bounding box center [1191, 532] width 30 height 12
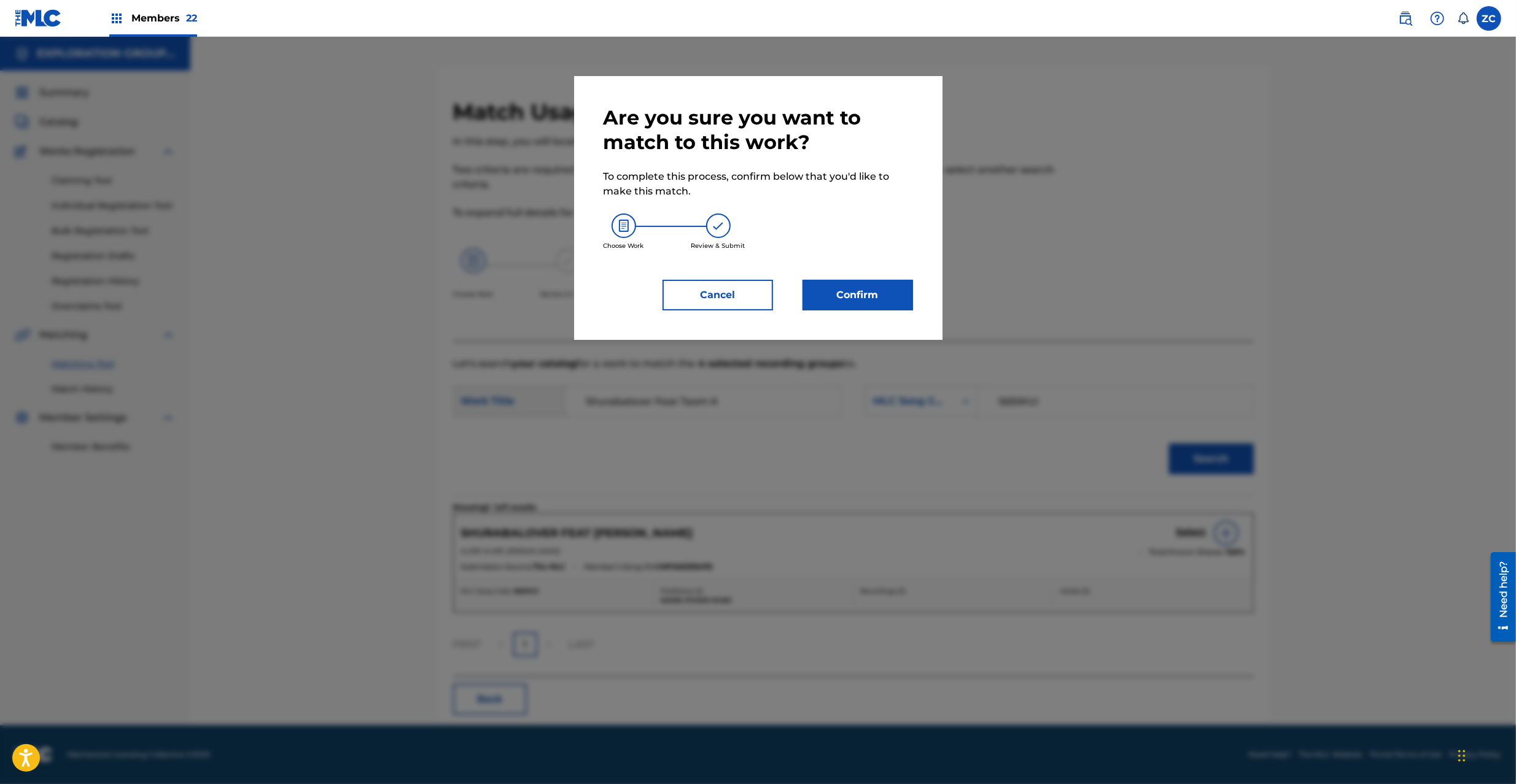
click at [860, 302] on button "Confirm" at bounding box center [857, 295] width 110 height 31
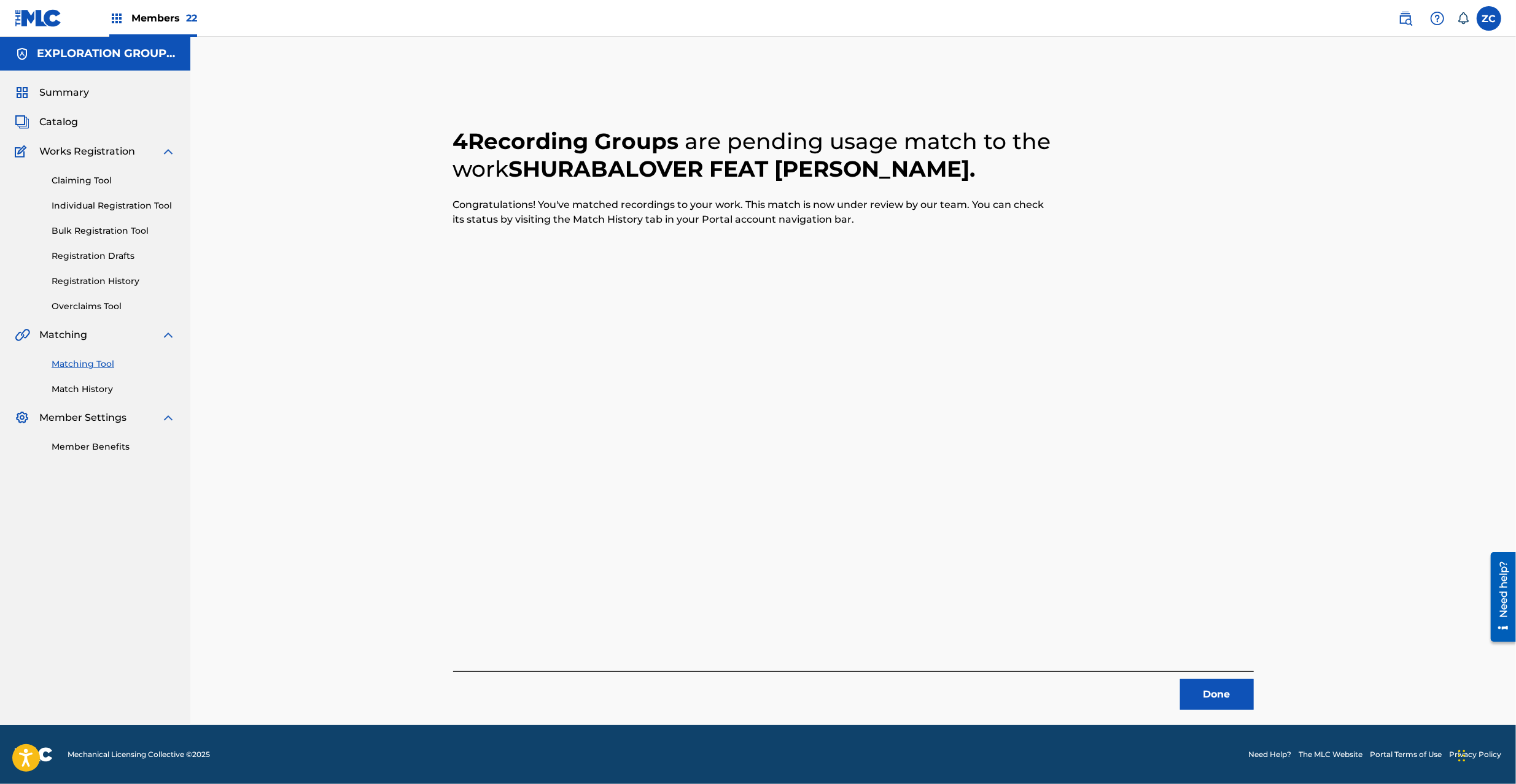
drag, startPoint x: 1230, startPoint y: 686, endPoint x: 943, endPoint y: 403, distance: 403.1
click at [1225, 673] on div "Done" at bounding box center [853, 691] width 800 height 39
click at [1207, 704] on button "Done" at bounding box center [1216, 695] width 74 height 31
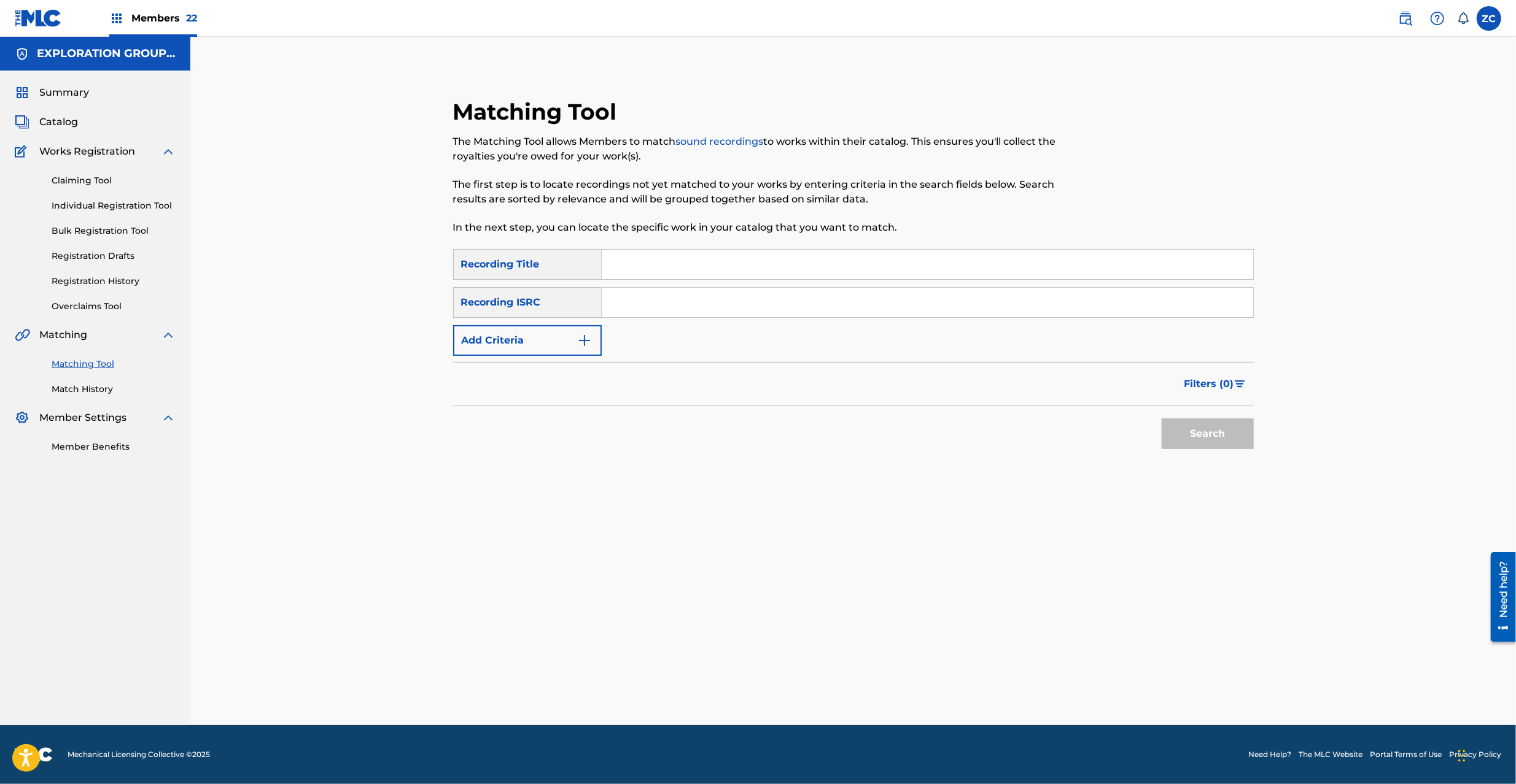
click at [710, 298] on input "Search Form" at bounding box center [927, 302] width 651 height 30
type input "TCJPQ2103185"
click at [1176, 442] on button "Search" at bounding box center [1207, 434] width 92 height 31
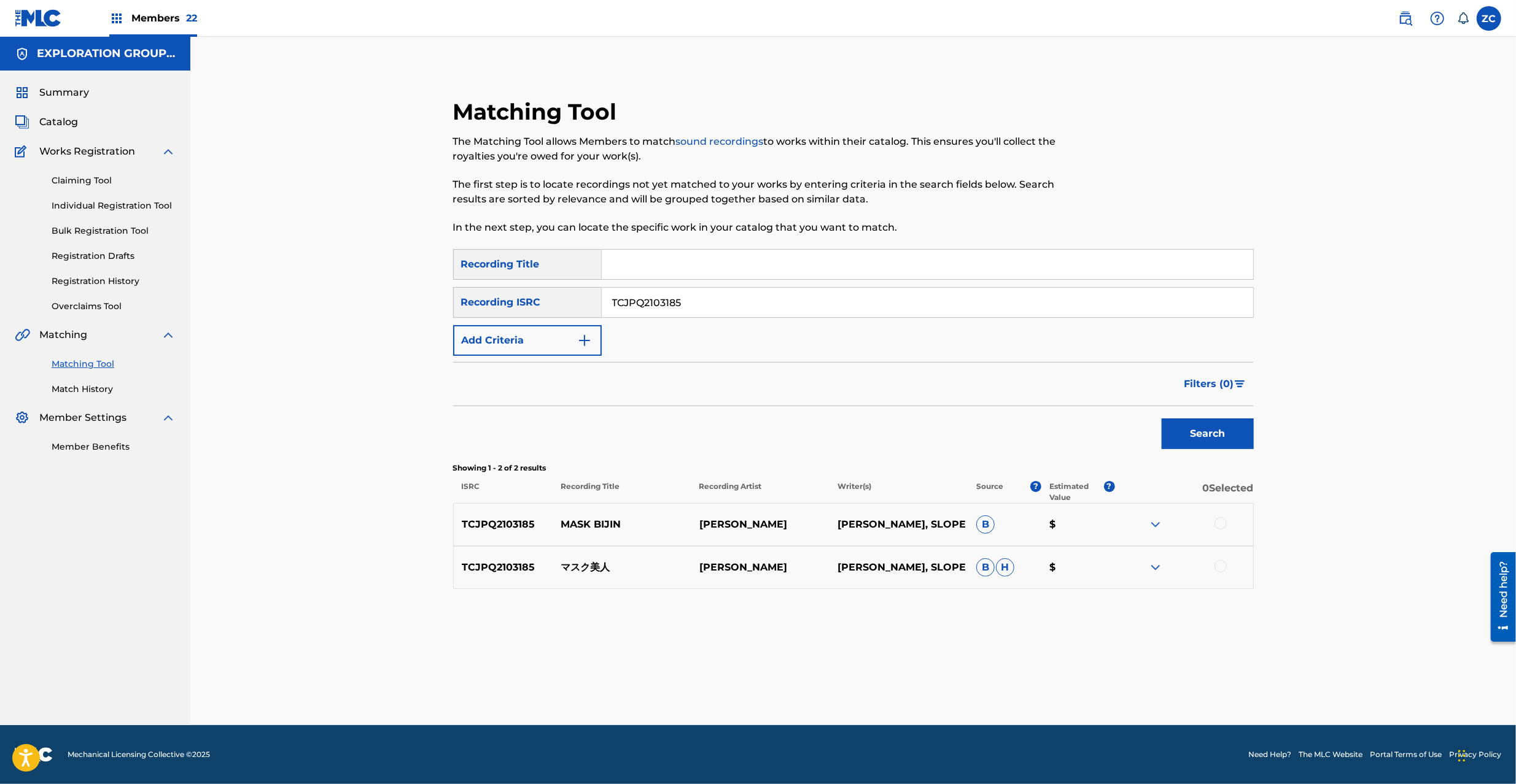
click at [1223, 523] on div at bounding box center [1220, 524] width 12 height 12
click at [1223, 569] on div at bounding box center [1220, 566] width 12 height 12
click at [901, 686] on button "Match 2 Groups" at bounding box center [863, 684] width 136 height 31
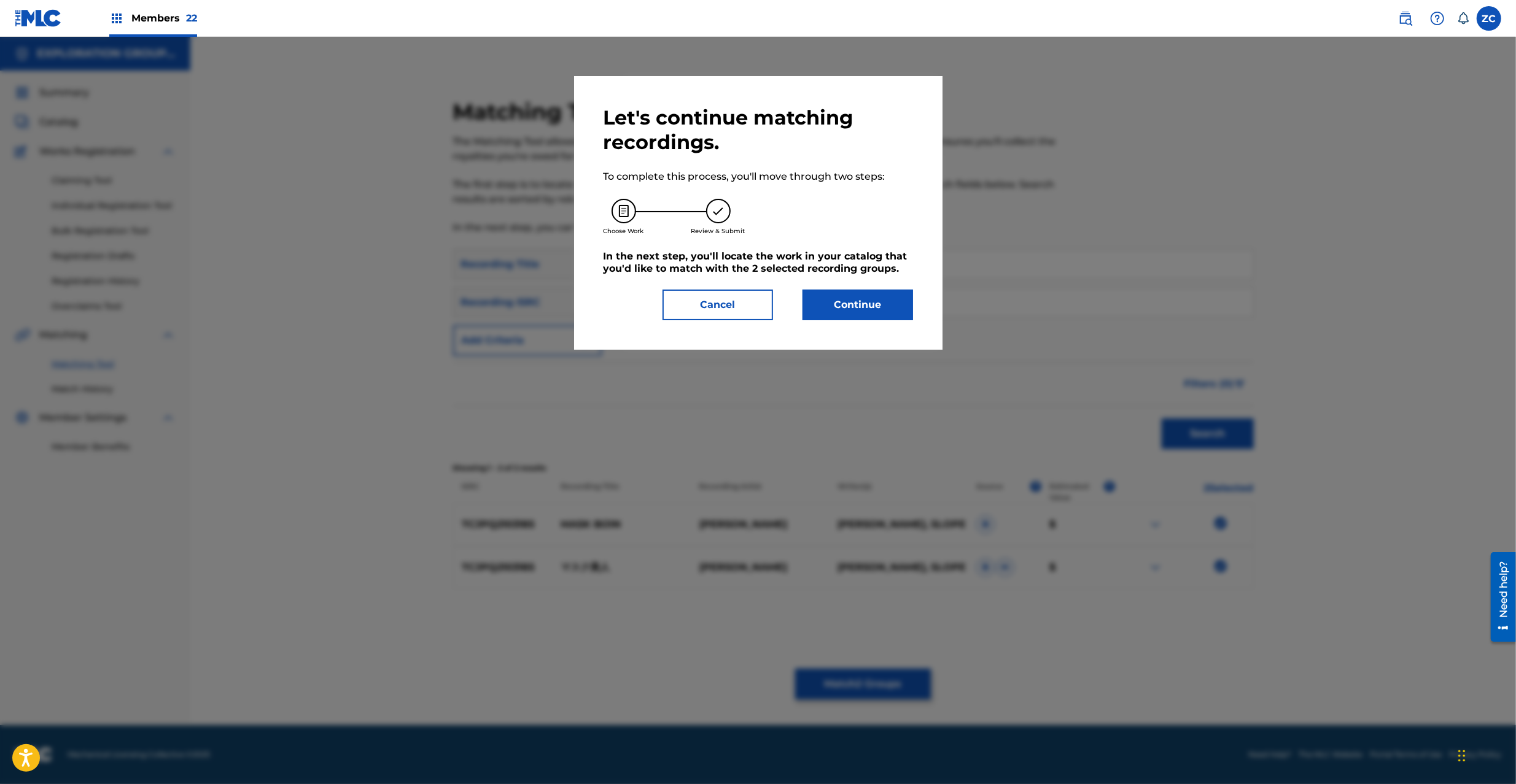
click at [848, 305] on button "Continue" at bounding box center [857, 305] width 110 height 31
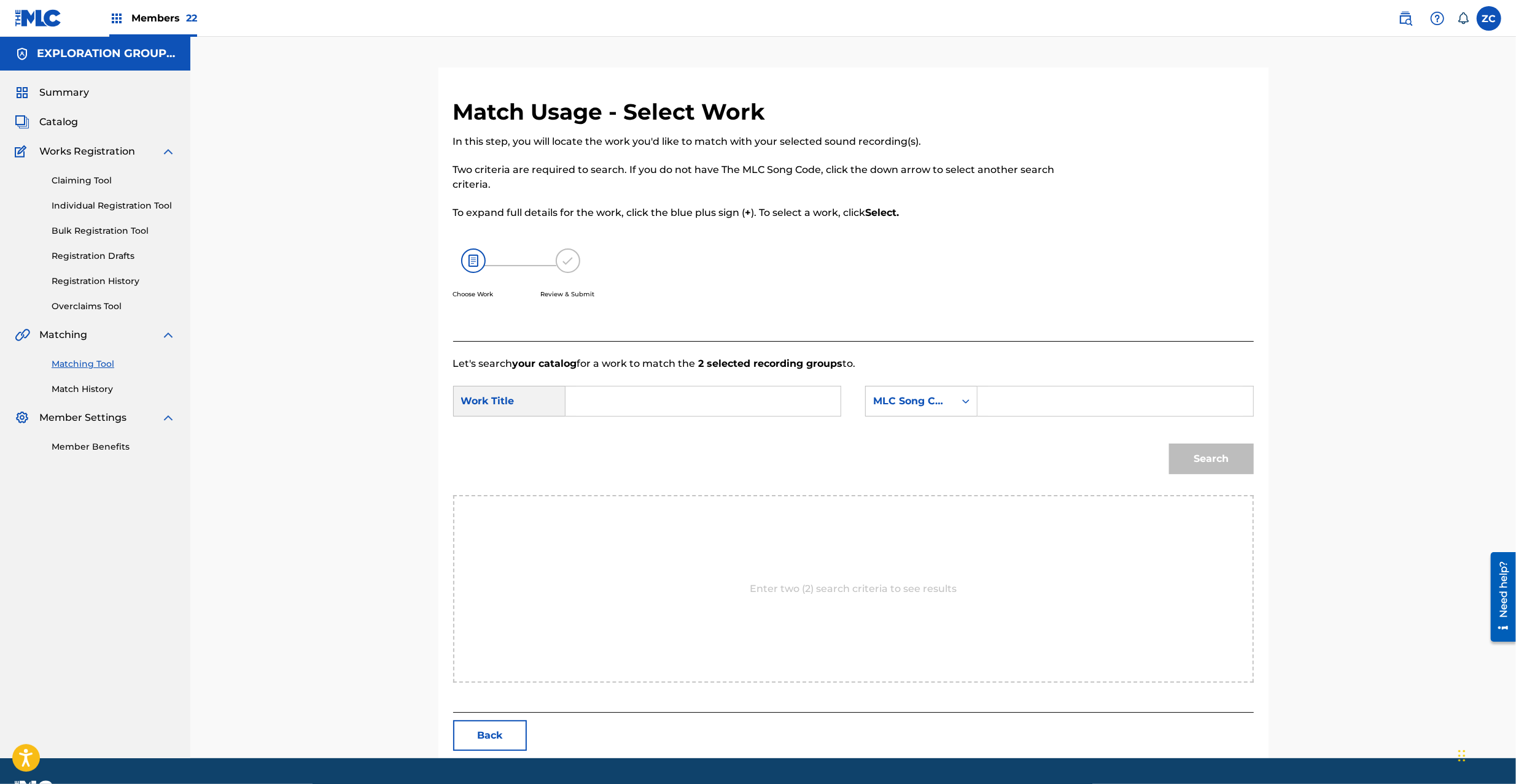
click at [690, 408] on input "Search Form" at bounding box center [702, 401] width 254 height 30
click at [693, 398] on input "[PERSON_NAME] MV621S" at bounding box center [702, 401] width 254 height 30
type input "[PERSON_NAME]"
click at [1069, 399] on input "Search Form" at bounding box center [1115, 401] width 254 height 30
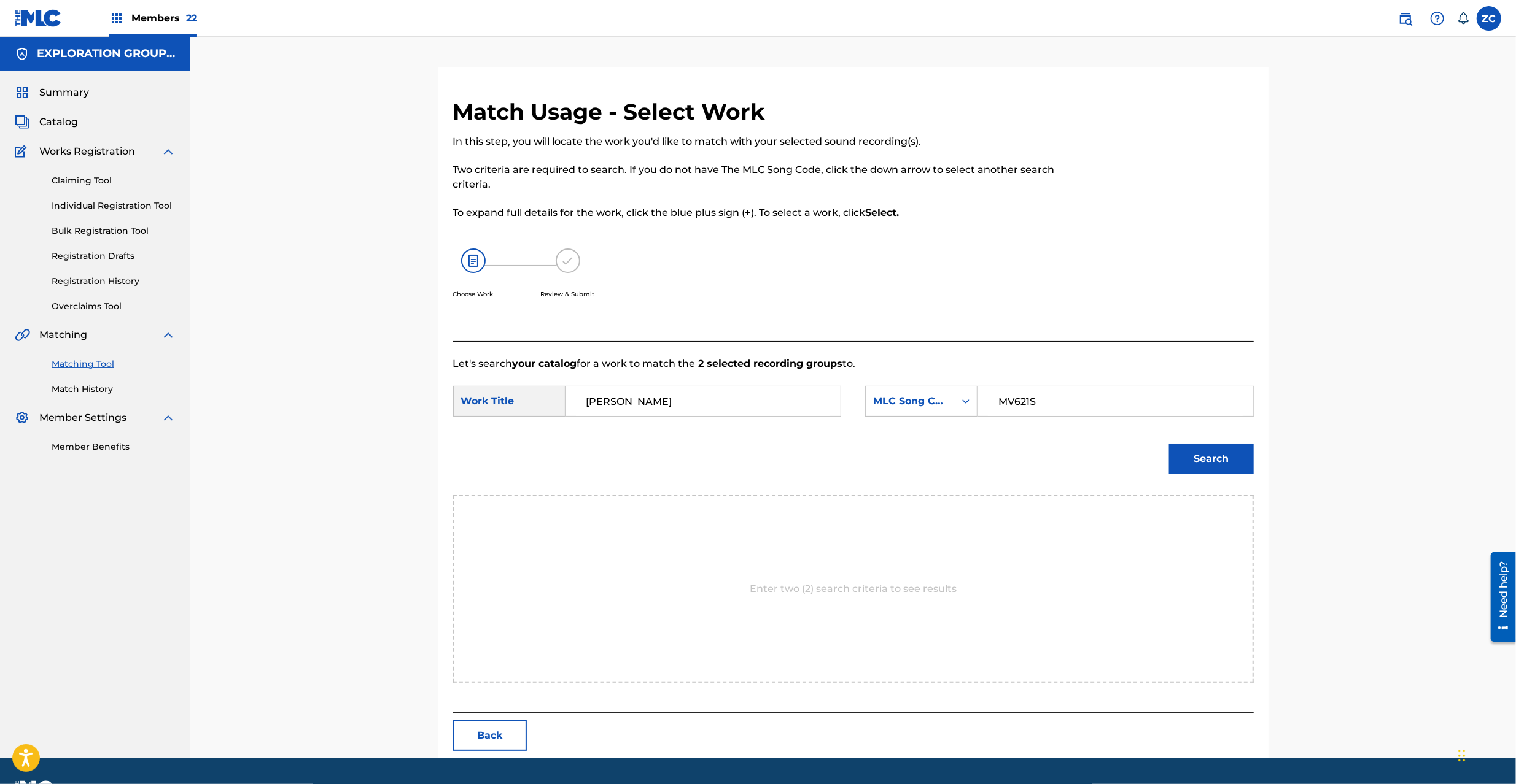
type input "MV621S"
click at [1223, 451] on button "Search" at bounding box center [1211, 459] width 85 height 31
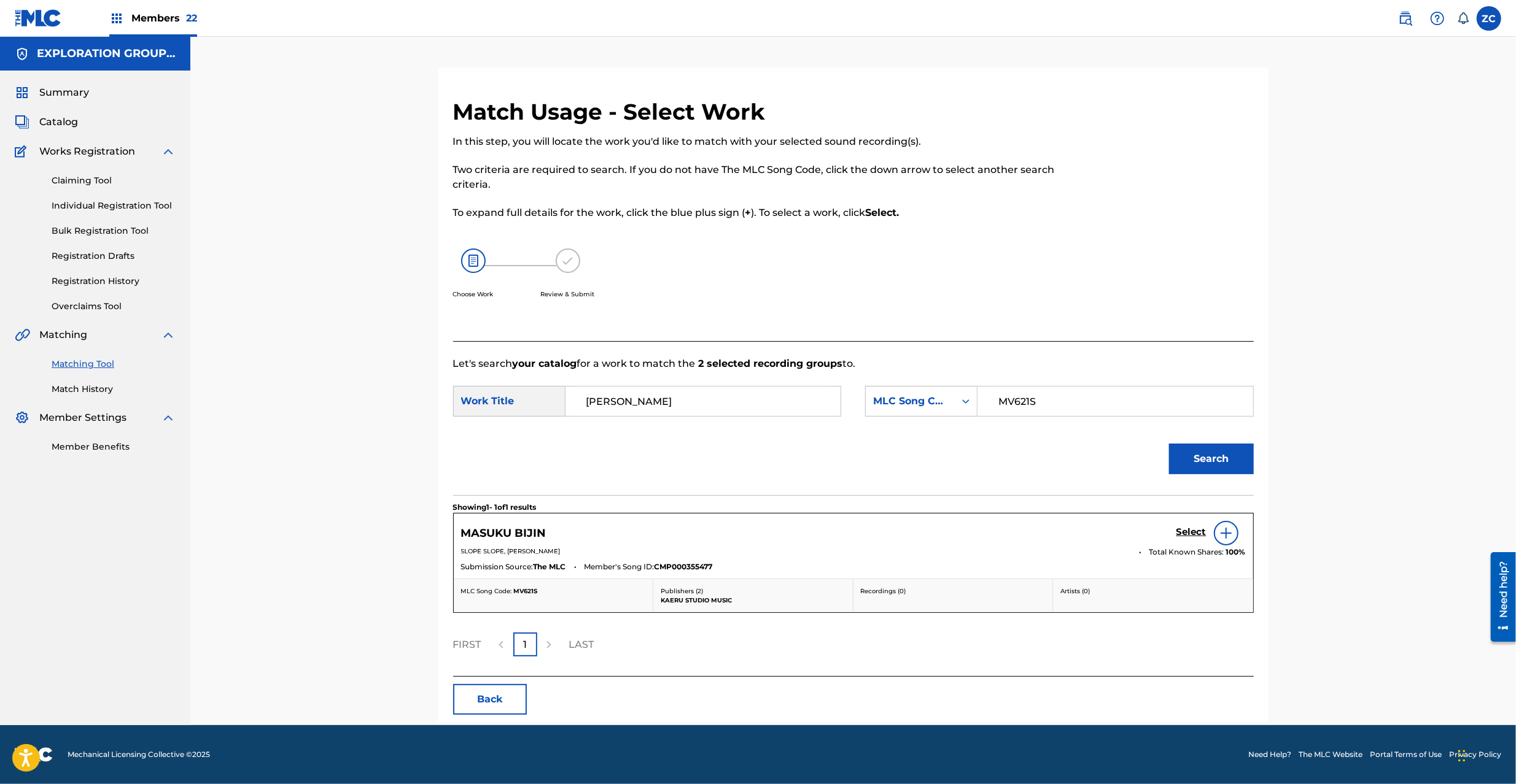
click at [1189, 535] on h5 "Select" at bounding box center [1191, 532] width 30 height 12
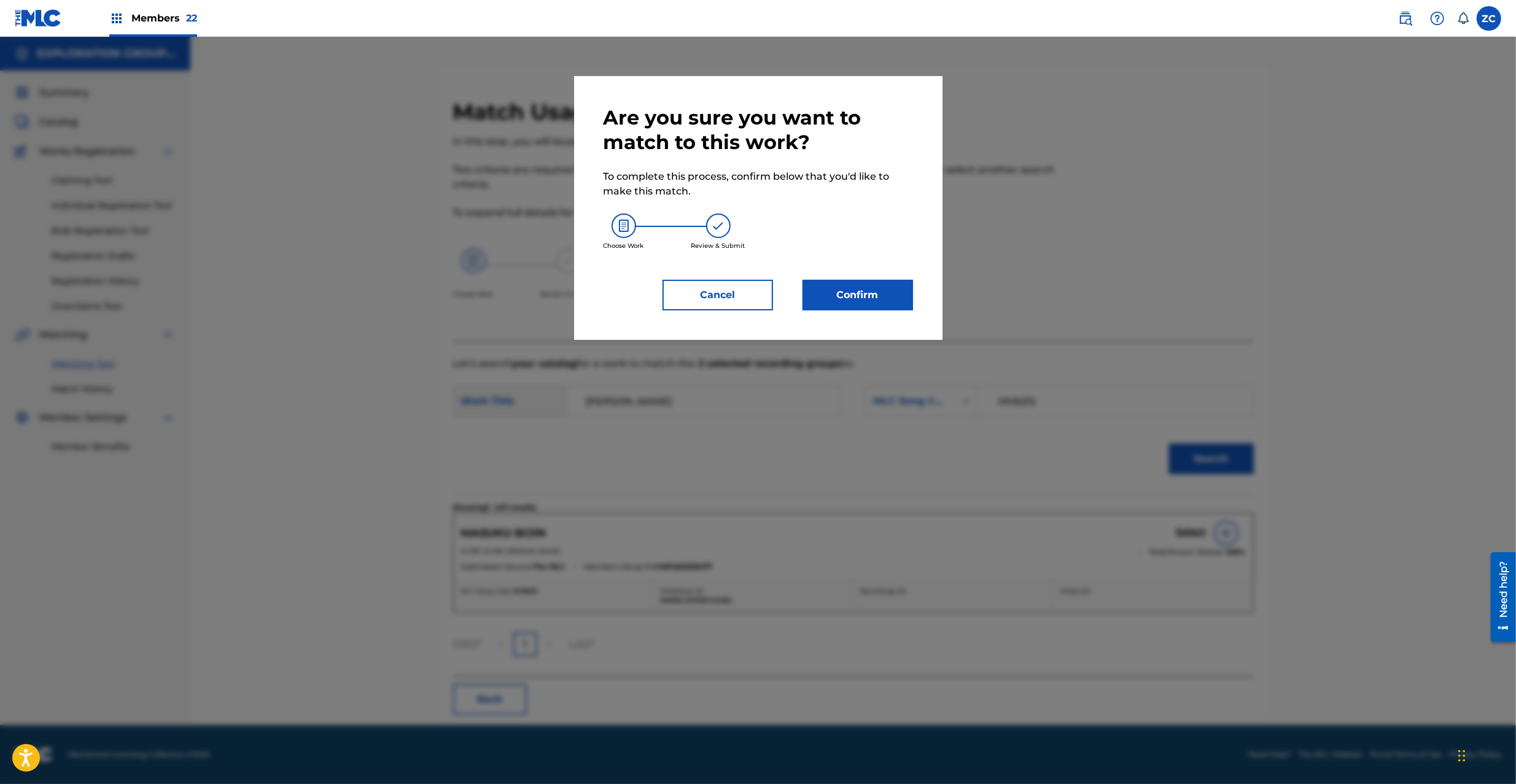
click at [824, 307] on button "Confirm" at bounding box center [857, 295] width 110 height 31
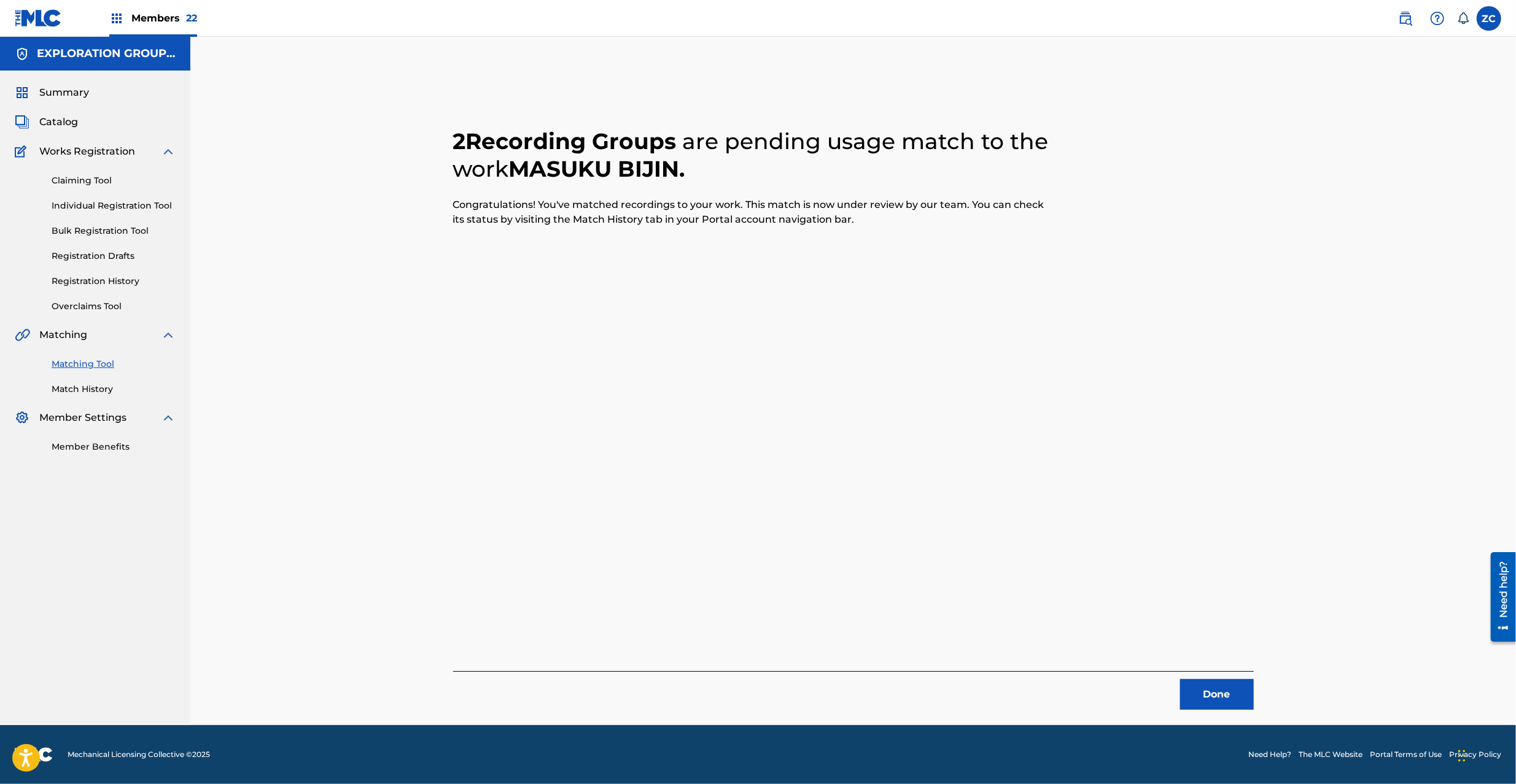
click at [1233, 690] on button "Done" at bounding box center [1216, 695] width 74 height 31
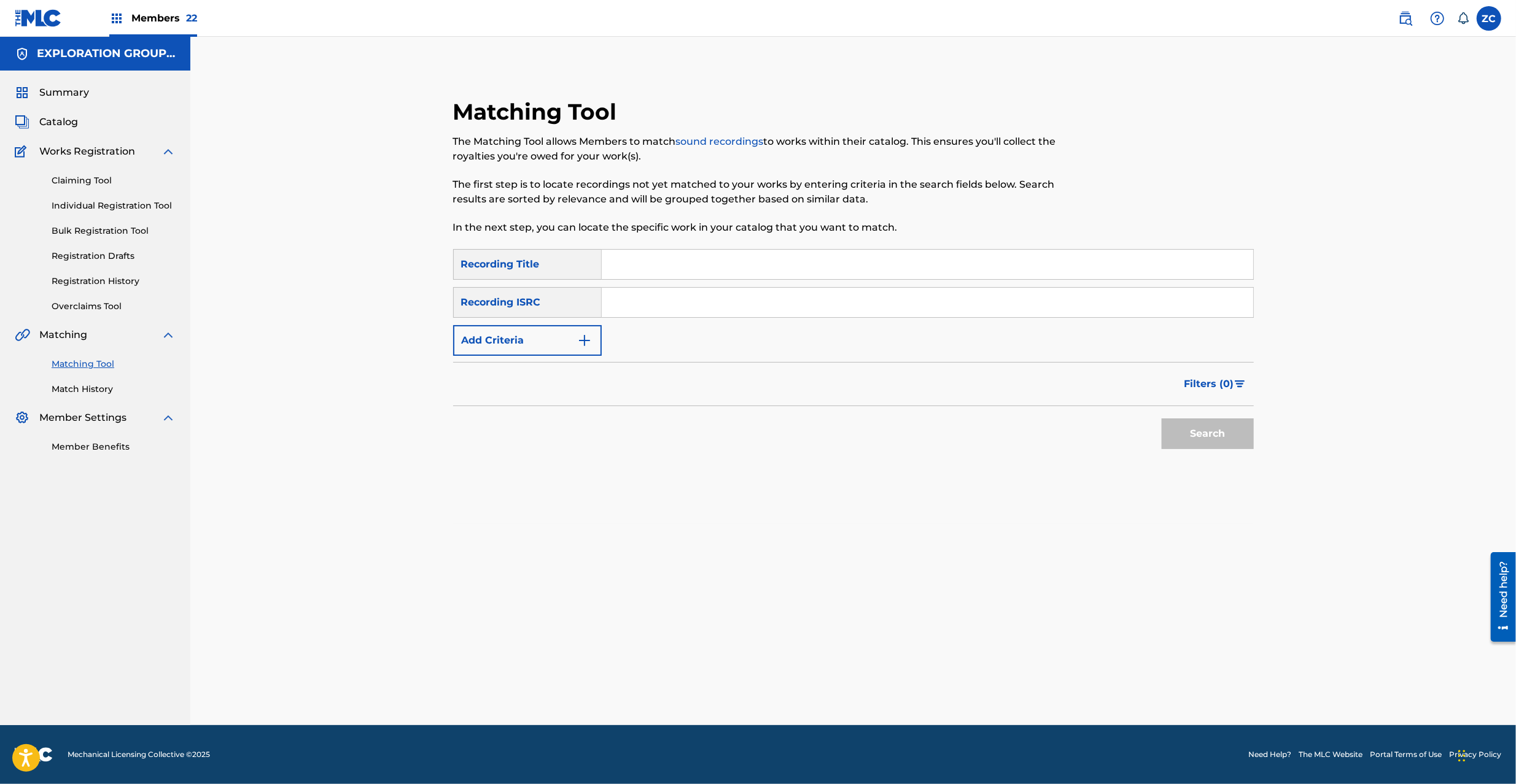
drag, startPoint x: 750, startPoint y: 302, endPoint x: 756, endPoint y: 308, distance: 8.5
click at [750, 302] on input "Search Form" at bounding box center [927, 302] width 651 height 30
click at [1204, 435] on button "Search" at bounding box center [1207, 434] width 92 height 31
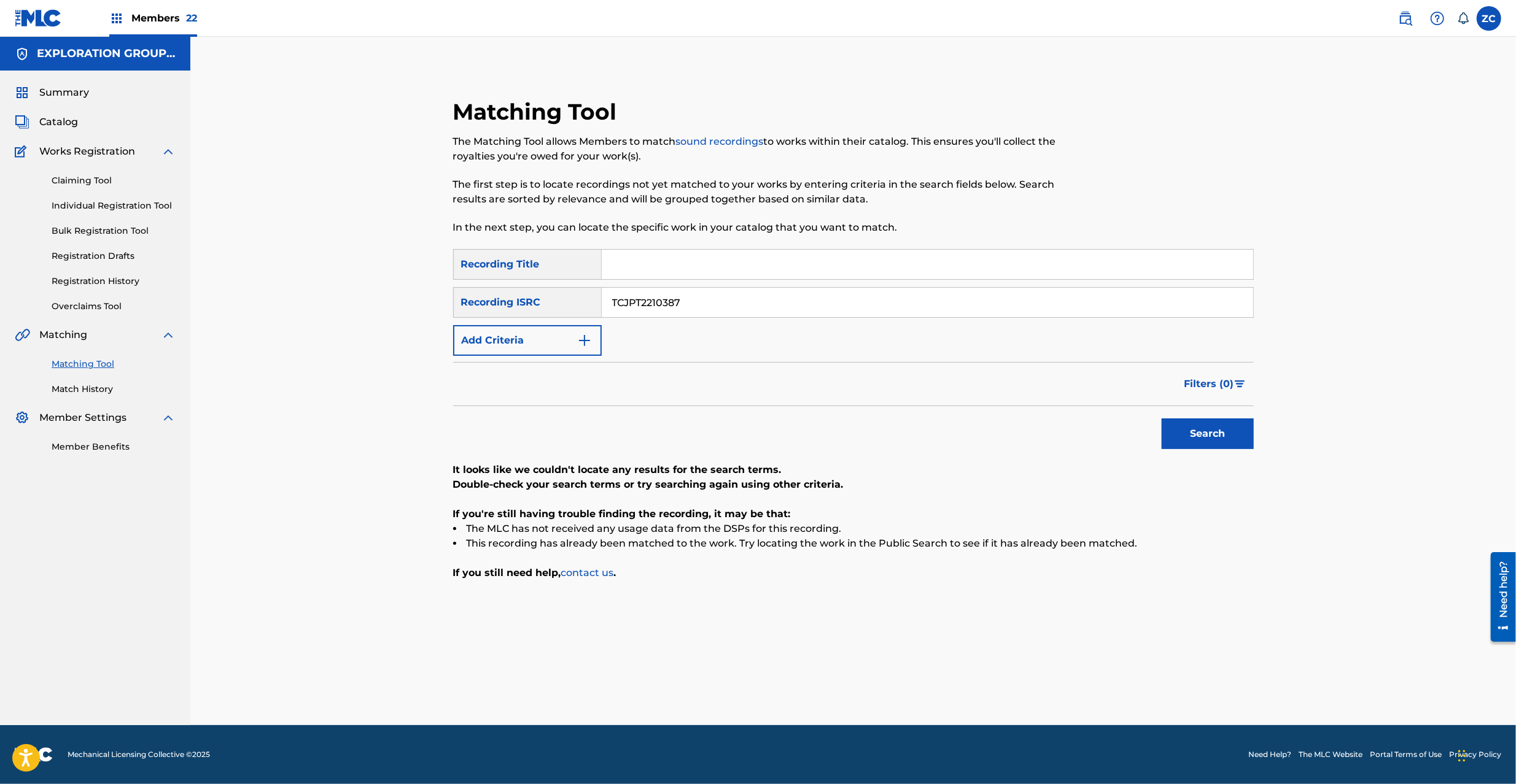
click at [799, 305] on input "TCJPT2210387" at bounding box center [927, 302] width 651 height 30
type input "TCJPT2252615"
click at [1199, 433] on button "Search" at bounding box center [1207, 434] width 92 height 31
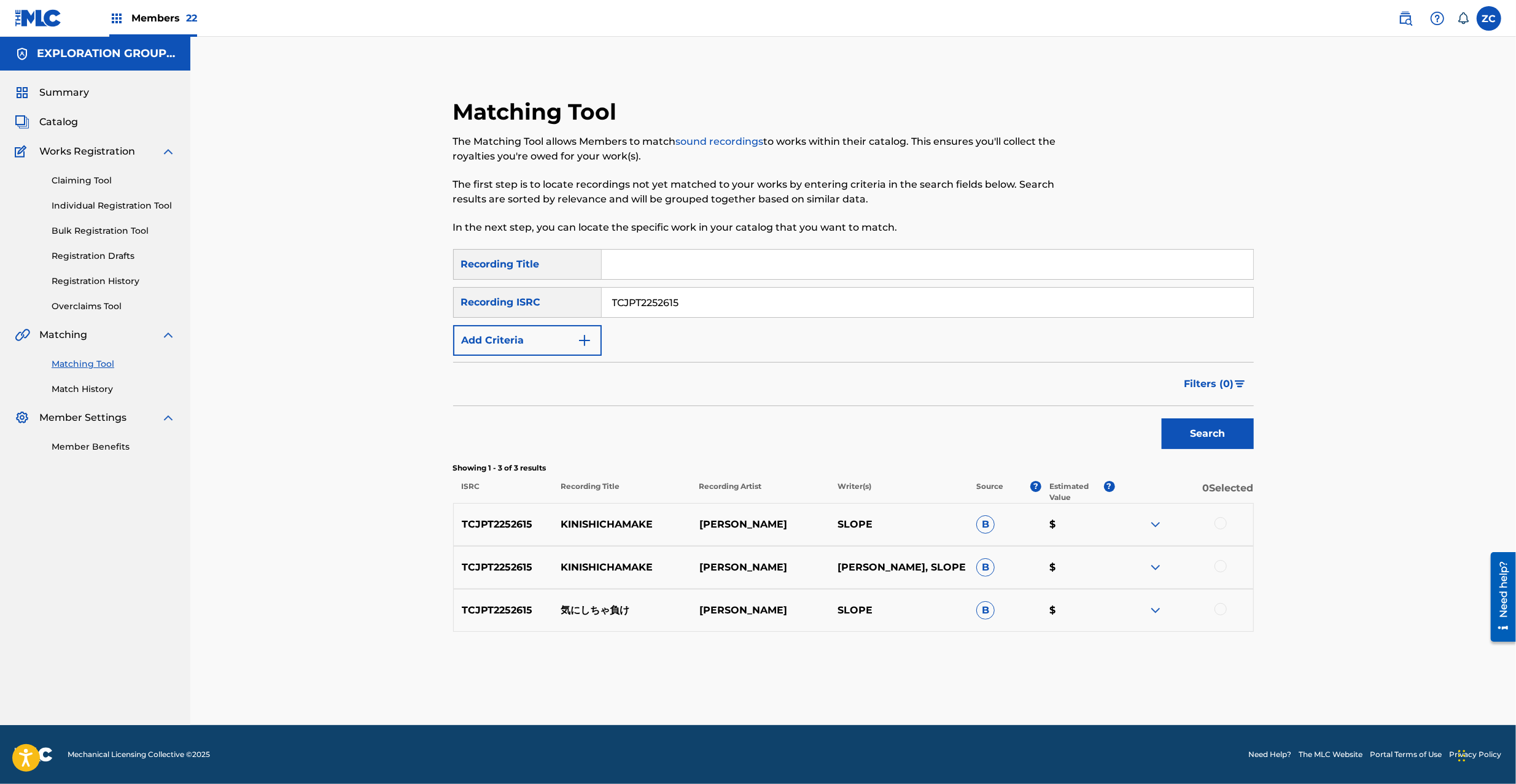
drag, startPoint x: 1224, startPoint y: 524, endPoint x: 1216, endPoint y: 556, distance: 33.0
click at [1224, 526] on div at bounding box center [1220, 524] width 12 height 12
click at [1223, 571] on div at bounding box center [1220, 566] width 12 height 12
click at [1223, 610] on div at bounding box center [1220, 609] width 12 height 12
click at [869, 680] on button "Match 3 Groups" at bounding box center [863, 684] width 136 height 31
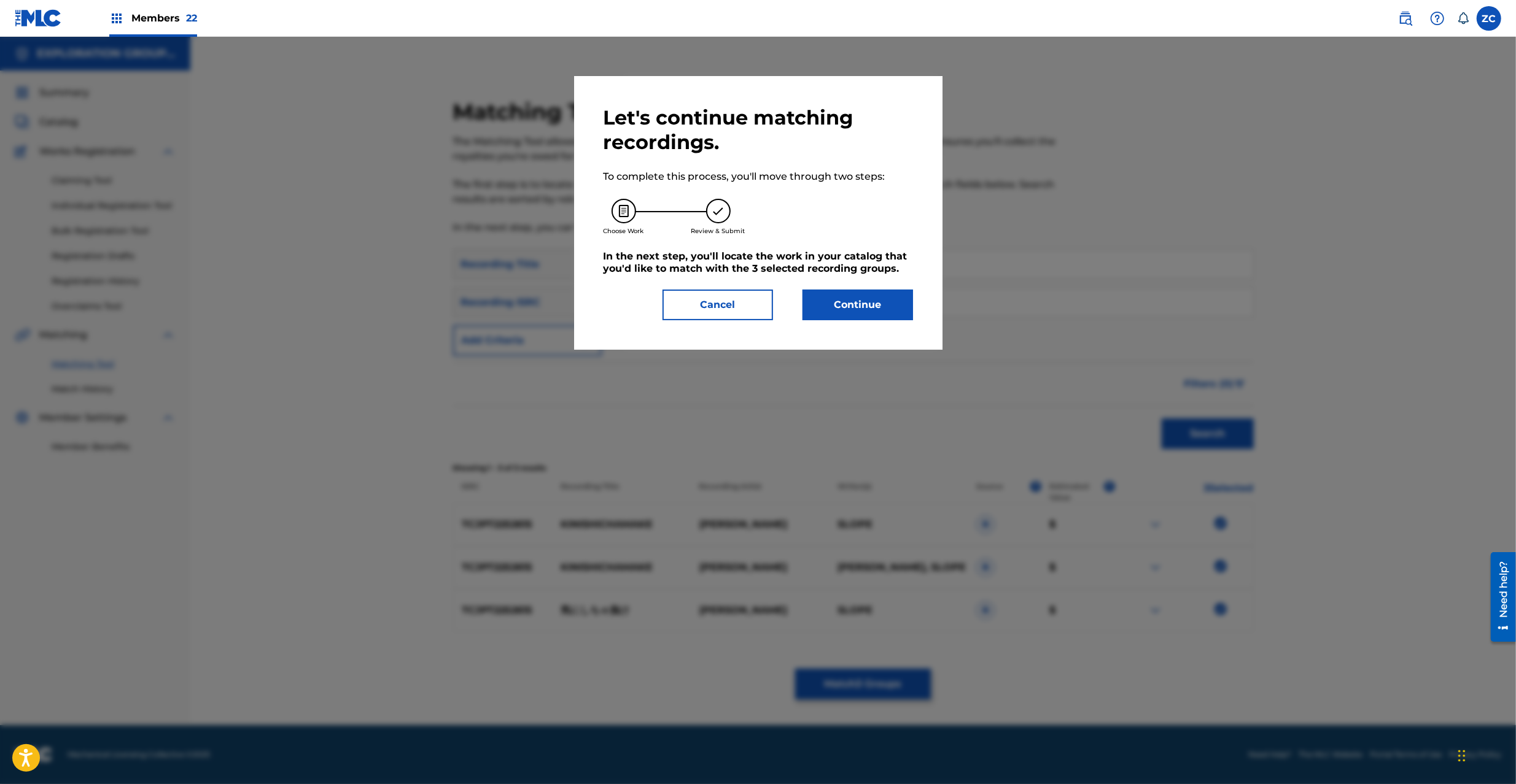
click at [881, 315] on button "Continue" at bounding box center [857, 305] width 110 height 31
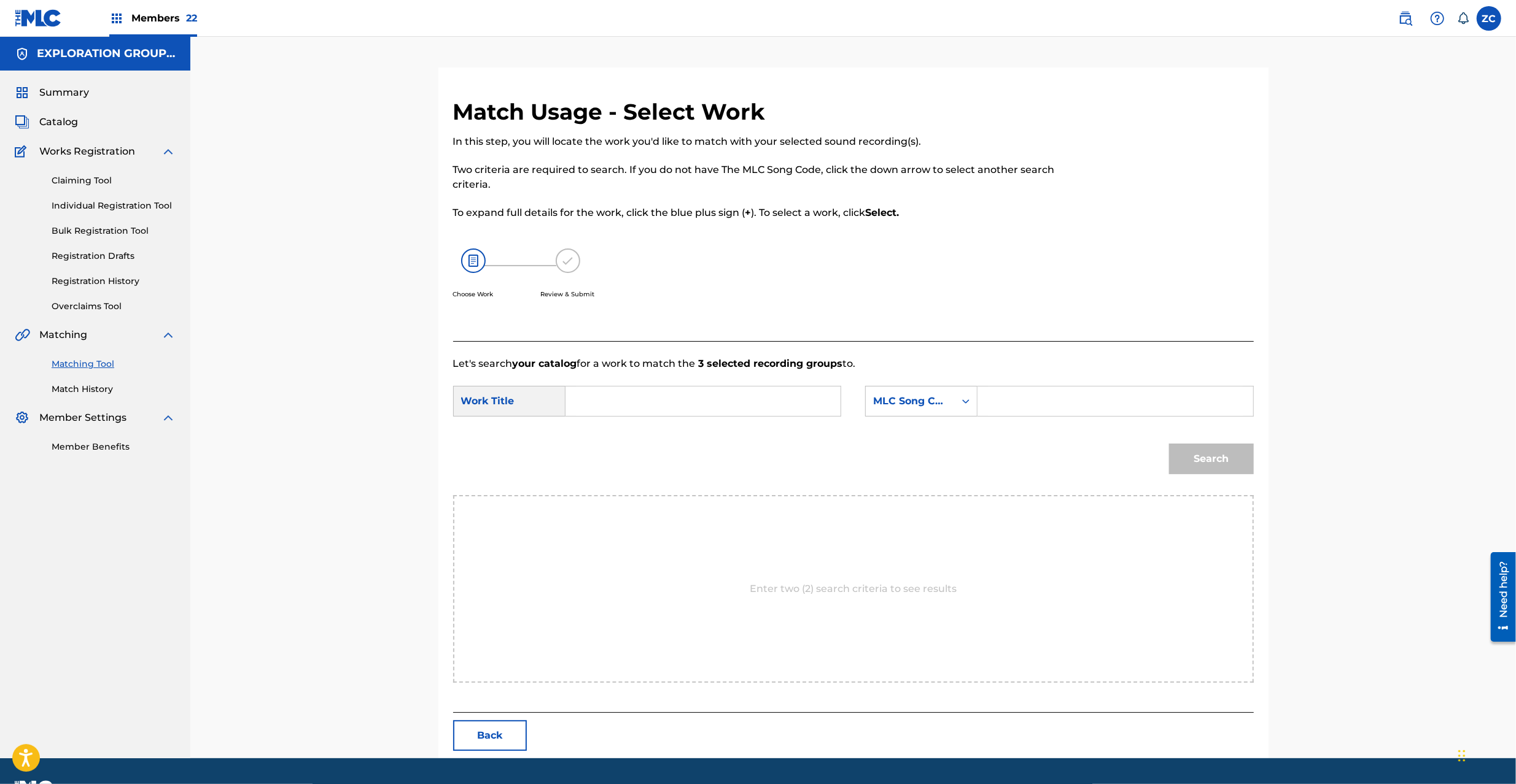
click at [734, 398] on input "Search Form" at bounding box center [702, 401] width 254 height 30
click at [671, 395] on input "Kinishicha Make KI89QO" at bounding box center [702, 401] width 254 height 30
click at [673, 395] on input "Kinishicha Make KI89QO" at bounding box center [702, 401] width 254 height 30
type input "Kinishicha Make"
click at [1021, 399] on input "Search Form" at bounding box center [1115, 401] width 254 height 30
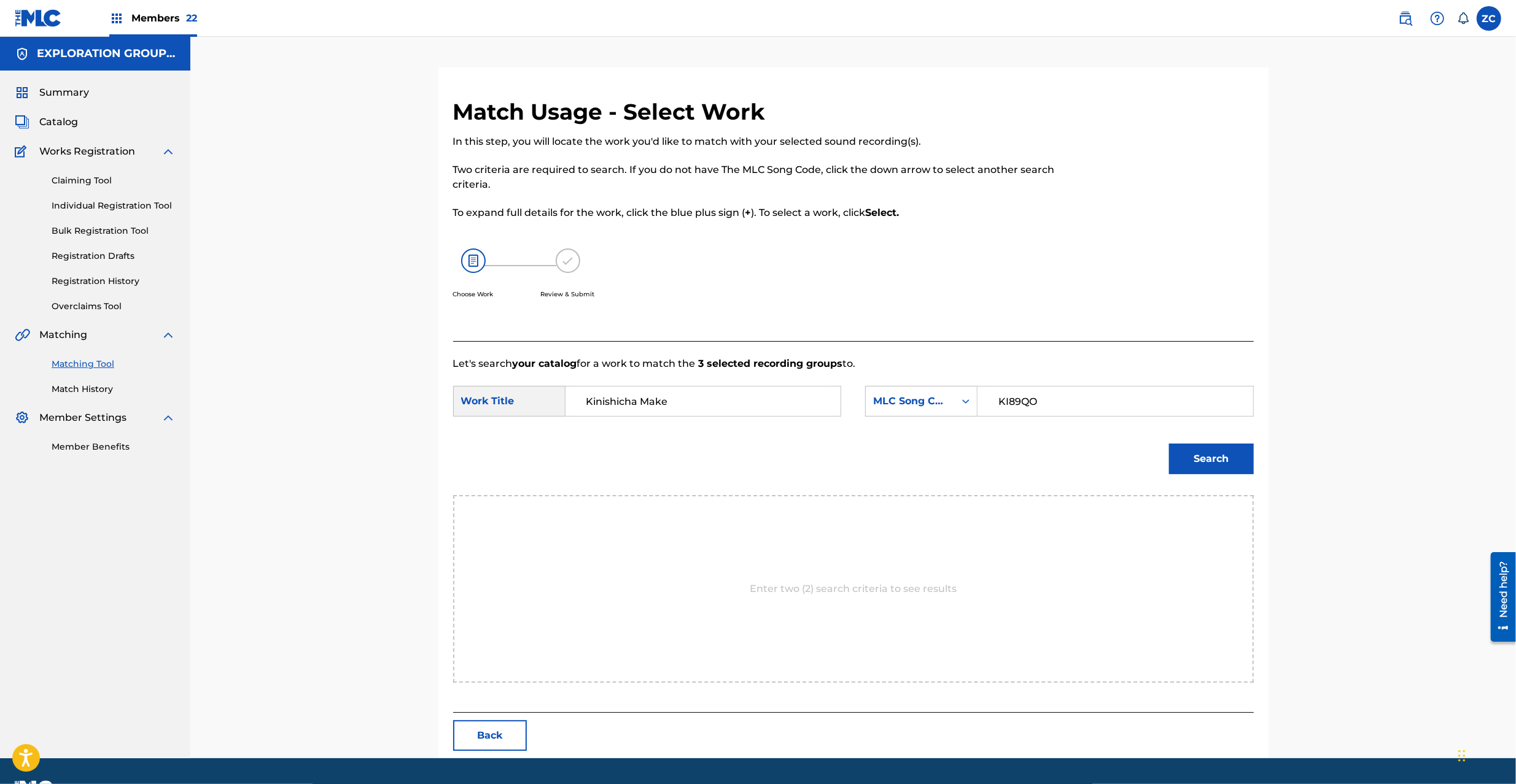
type input "KI89QO"
click at [1204, 447] on button "Search" at bounding box center [1211, 459] width 85 height 31
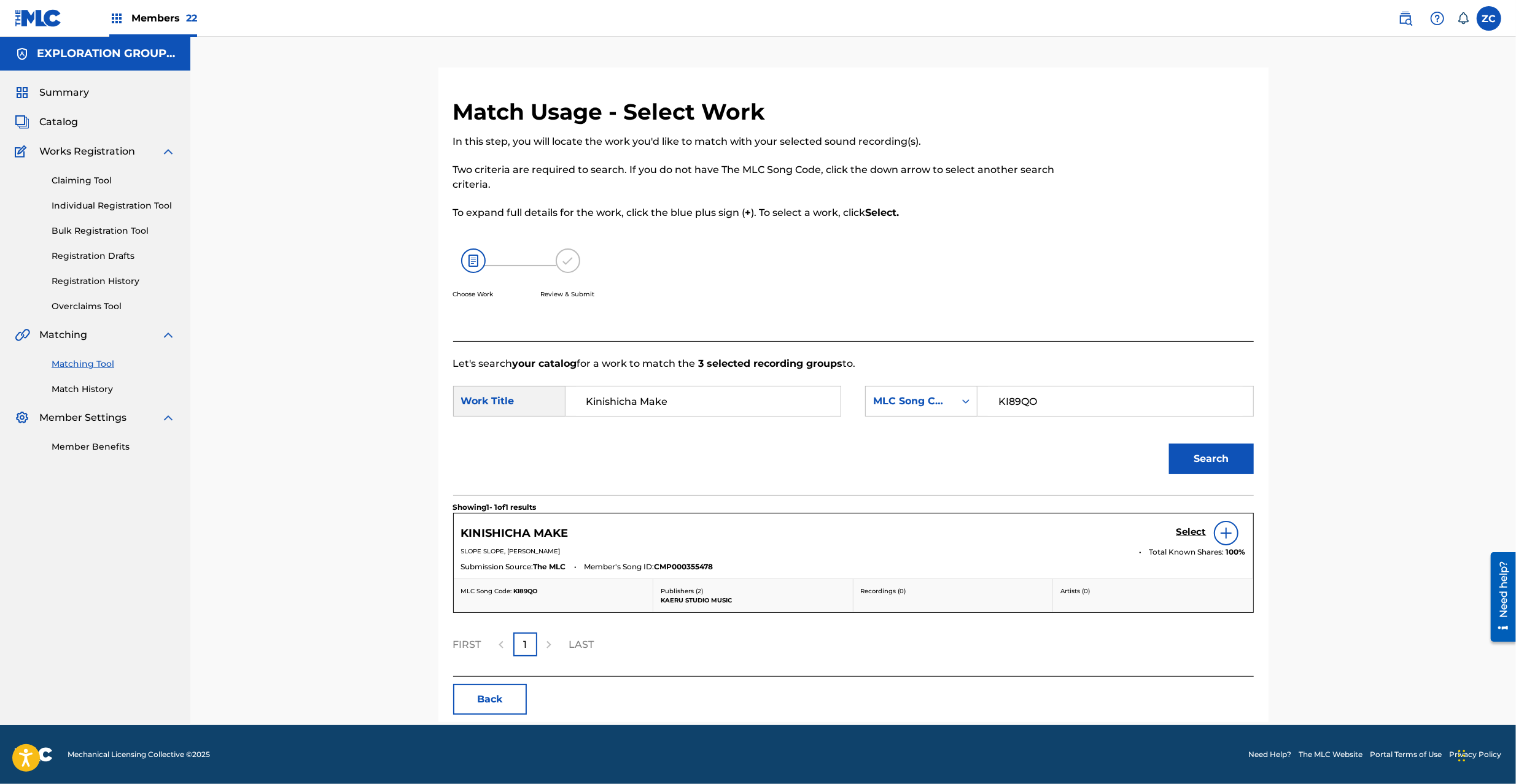
click at [1189, 534] on h5 "Select" at bounding box center [1191, 532] width 30 height 12
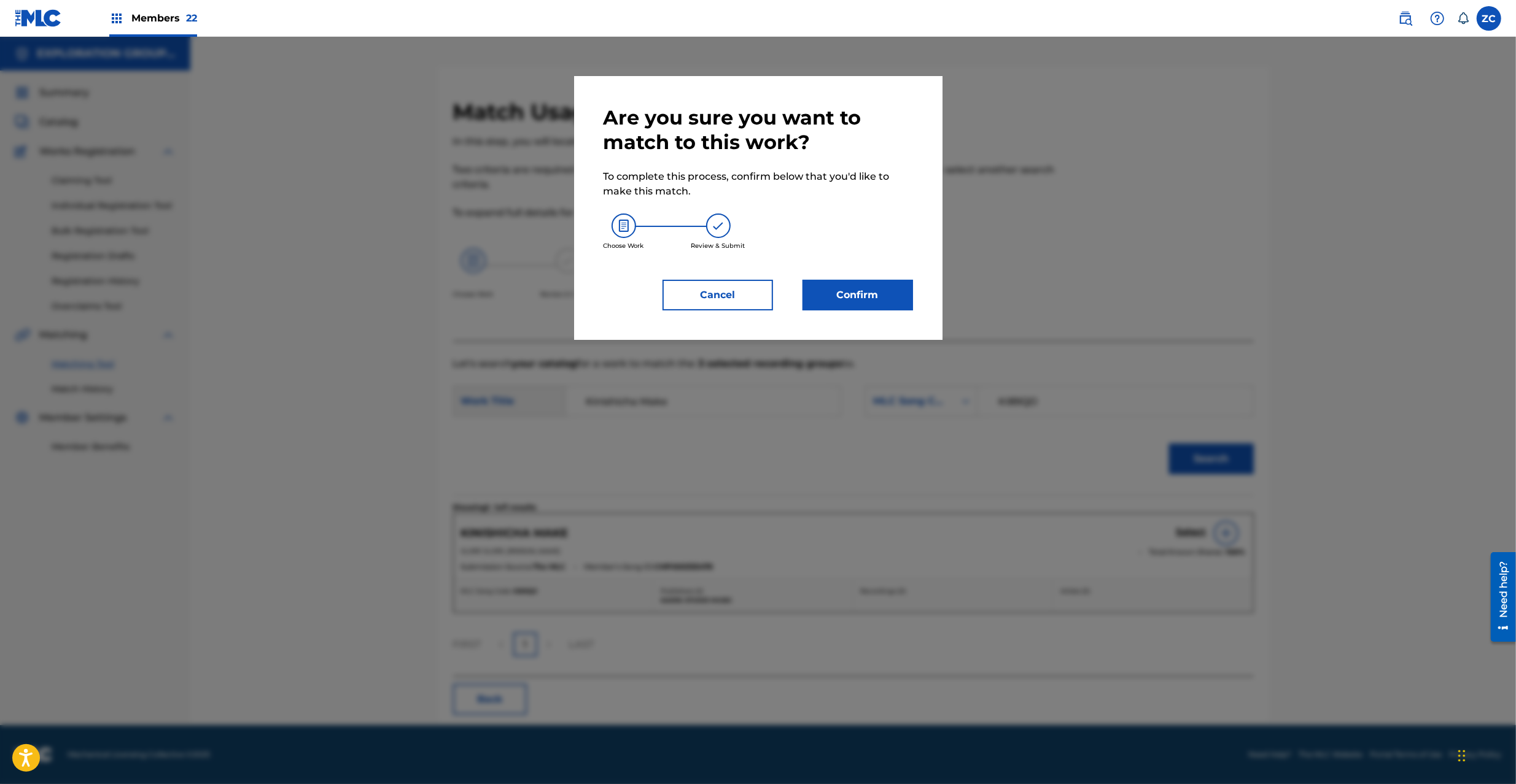
click at [838, 303] on button "Confirm" at bounding box center [857, 295] width 110 height 31
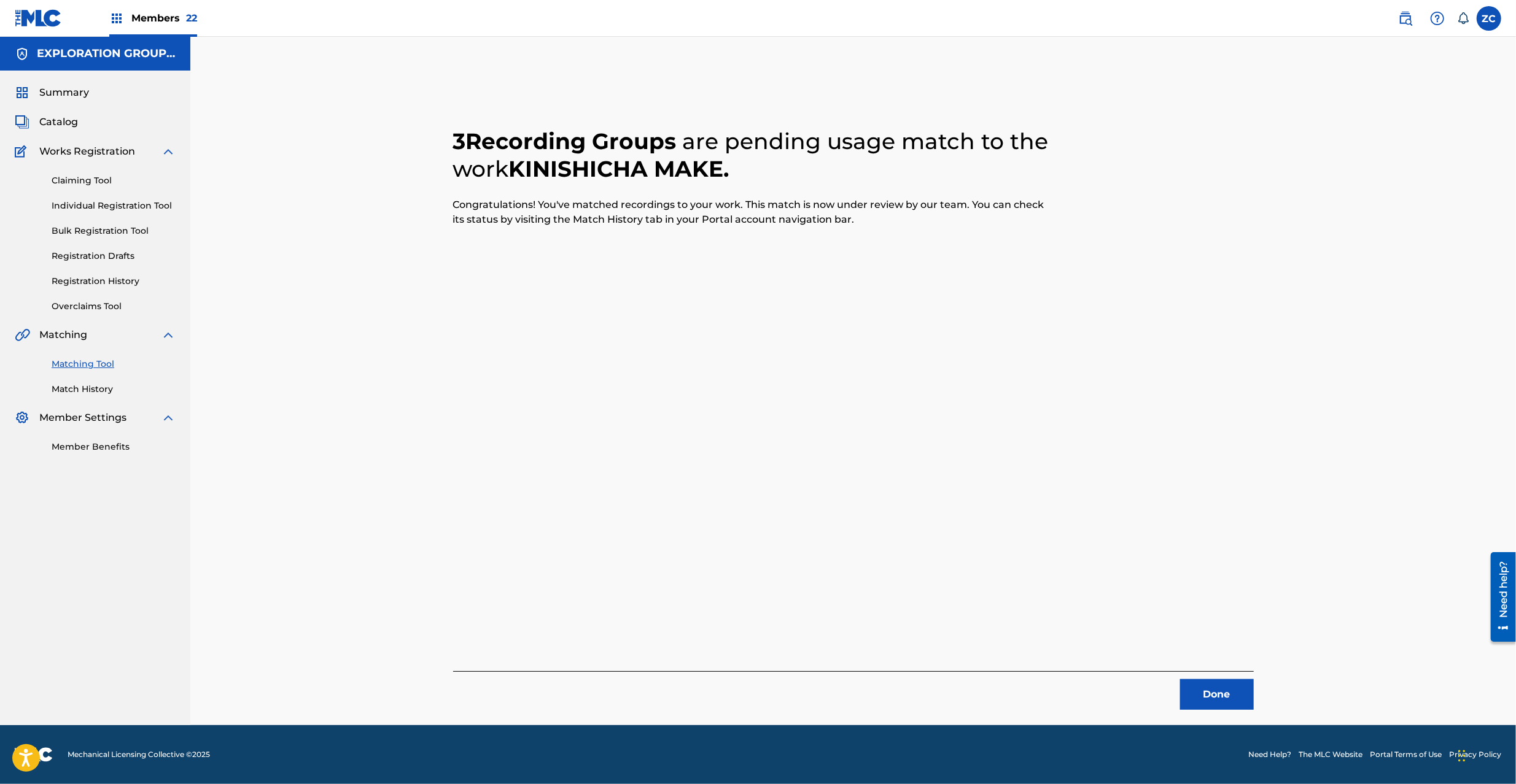
drag, startPoint x: 1218, startPoint y: 691, endPoint x: 1075, endPoint y: 501, distance: 237.8
click at [1213, 681] on button "Done" at bounding box center [1216, 695] width 74 height 31
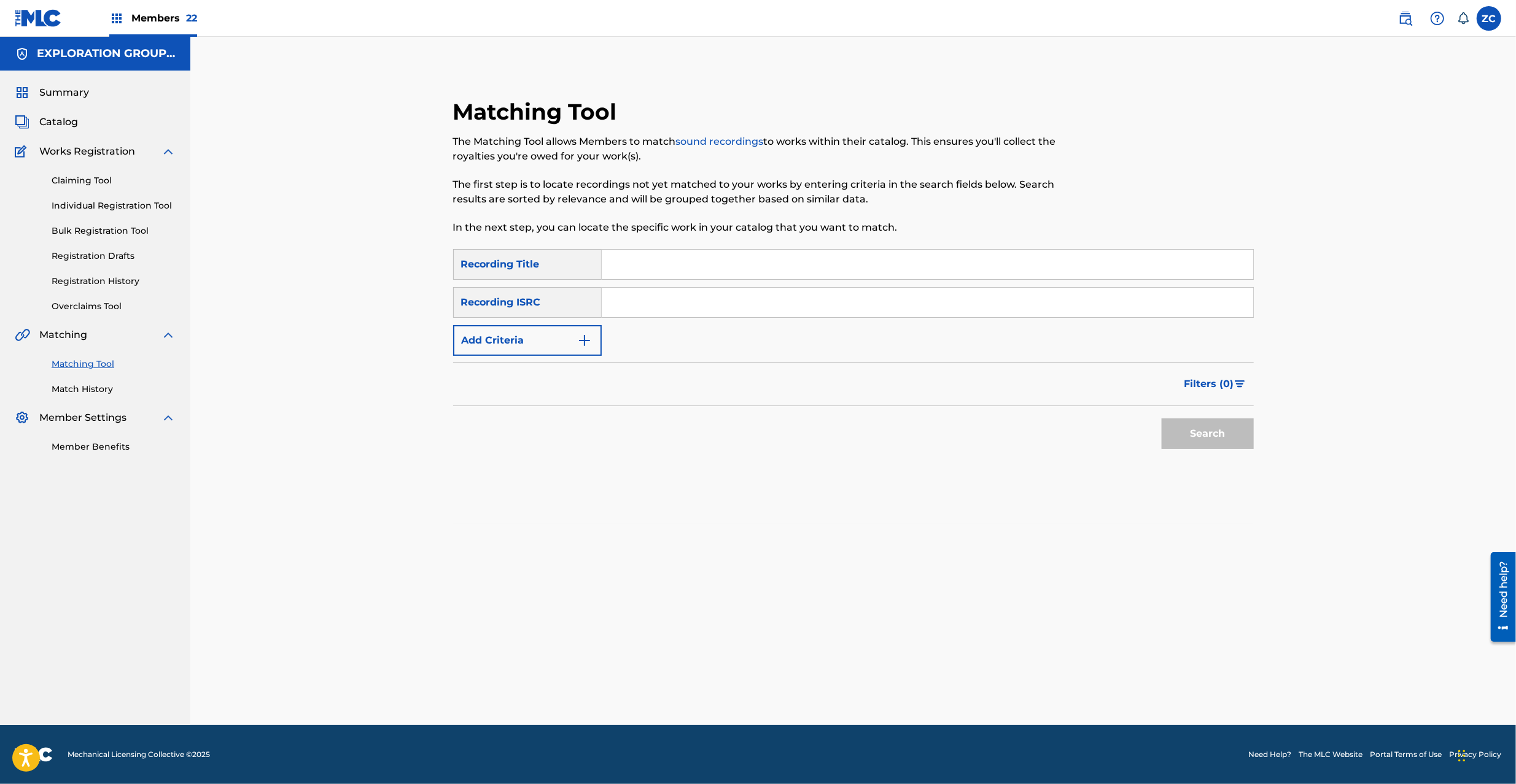
drag, startPoint x: 808, startPoint y: 303, endPoint x: 819, endPoint y: 310, distance: 13.0
click at [808, 303] on input "Search Form" at bounding box center [927, 302] width 651 height 30
click at [1208, 437] on button "Search" at bounding box center [1207, 434] width 92 height 31
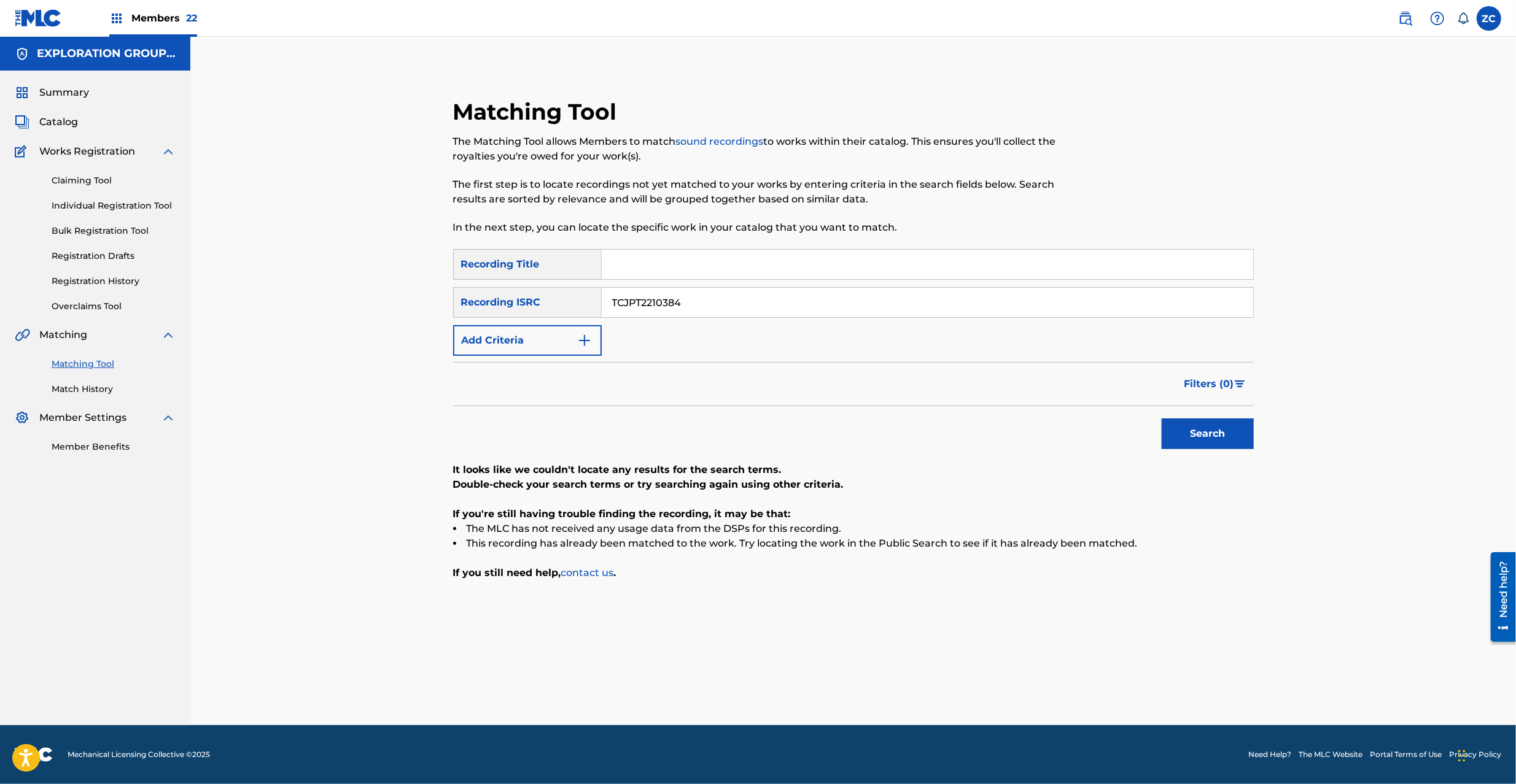
click at [792, 307] on input "TCJPT2210384" at bounding box center [927, 302] width 651 height 30
type input "TCJPT2252614"
click at [1208, 429] on button "Search" at bounding box center [1207, 434] width 92 height 31
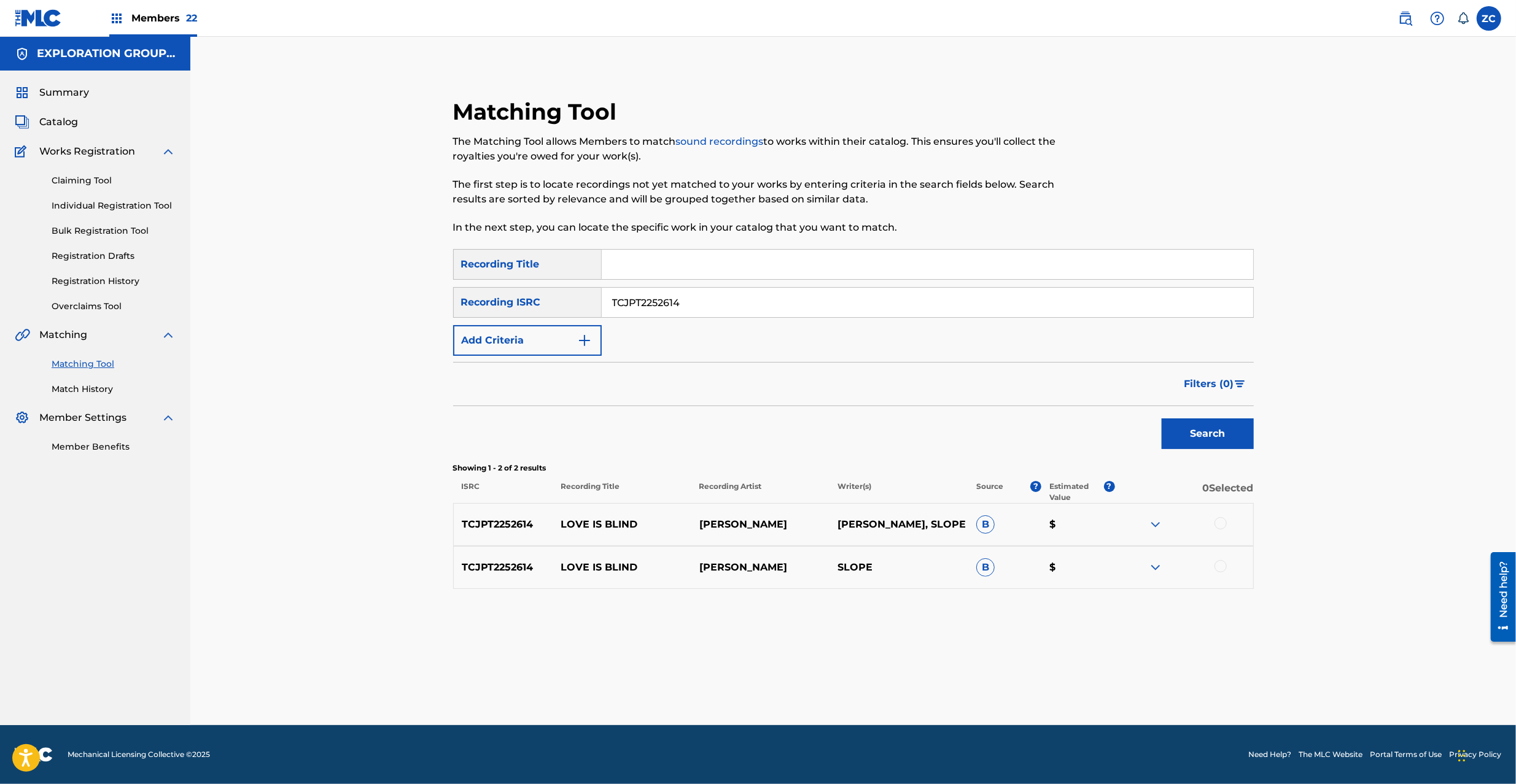
click at [1216, 523] on div at bounding box center [1220, 524] width 12 height 12
click at [1223, 563] on div at bounding box center [1220, 566] width 12 height 12
click at [872, 699] on button "Match 2 Groups" at bounding box center [863, 684] width 136 height 31
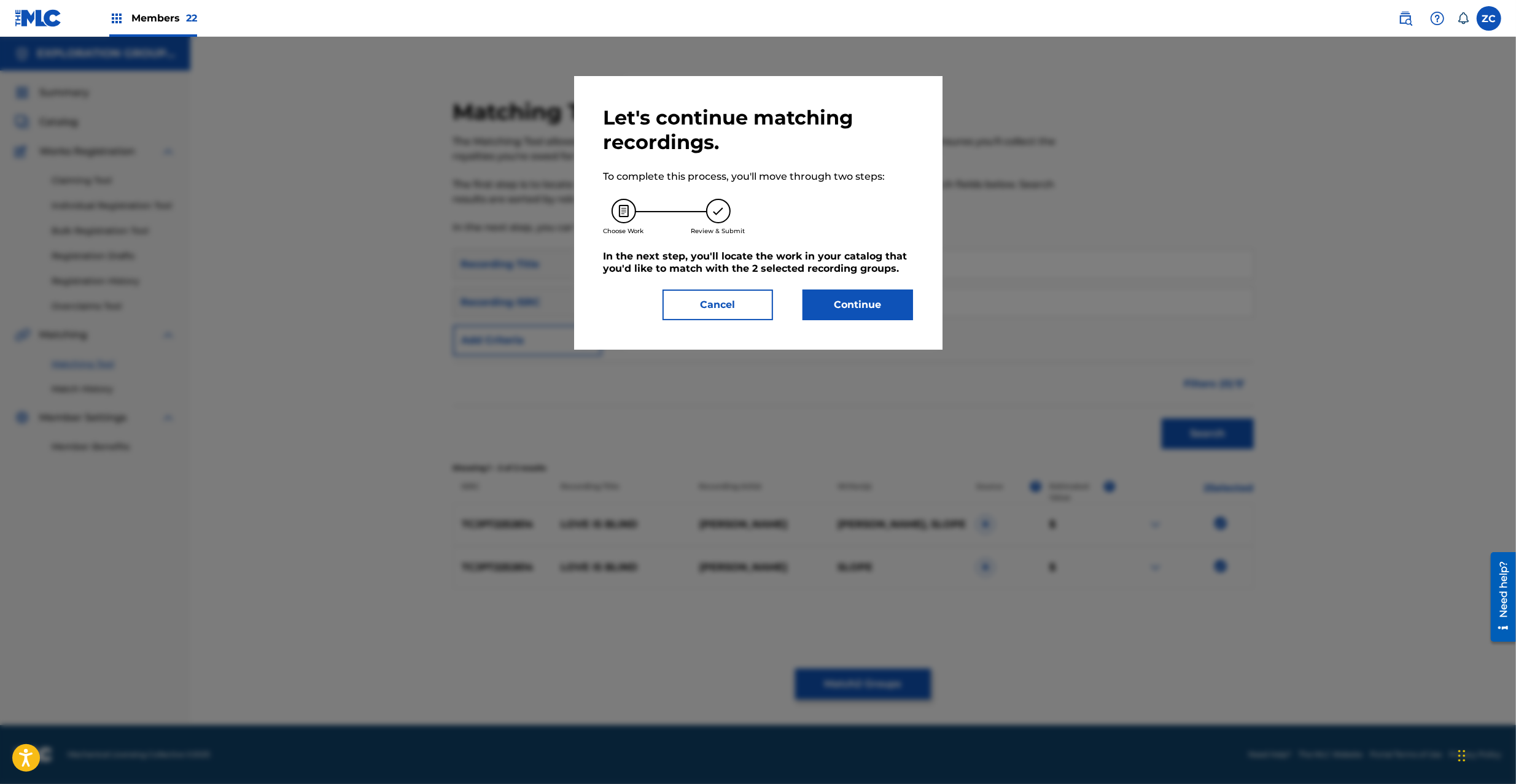
click at [887, 303] on button "Continue" at bounding box center [857, 305] width 110 height 31
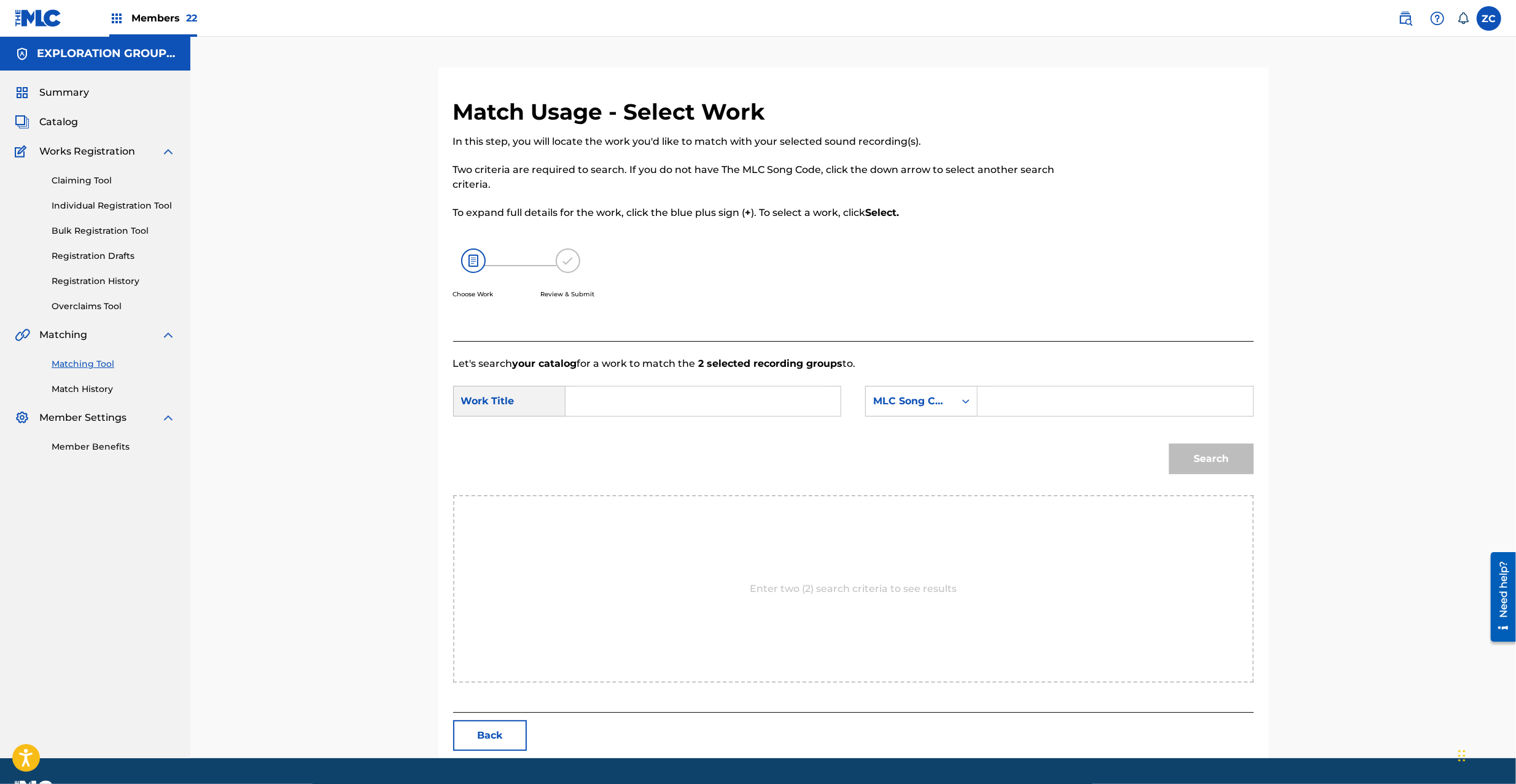
click at [720, 401] on input "Search Form" at bounding box center [702, 401] width 254 height 30
click at [688, 400] on input "Love Is Blind LT260P" at bounding box center [702, 401] width 254 height 30
type input "Love Is Blind"
click at [1025, 400] on input "Search Form" at bounding box center [1115, 401] width 254 height 30
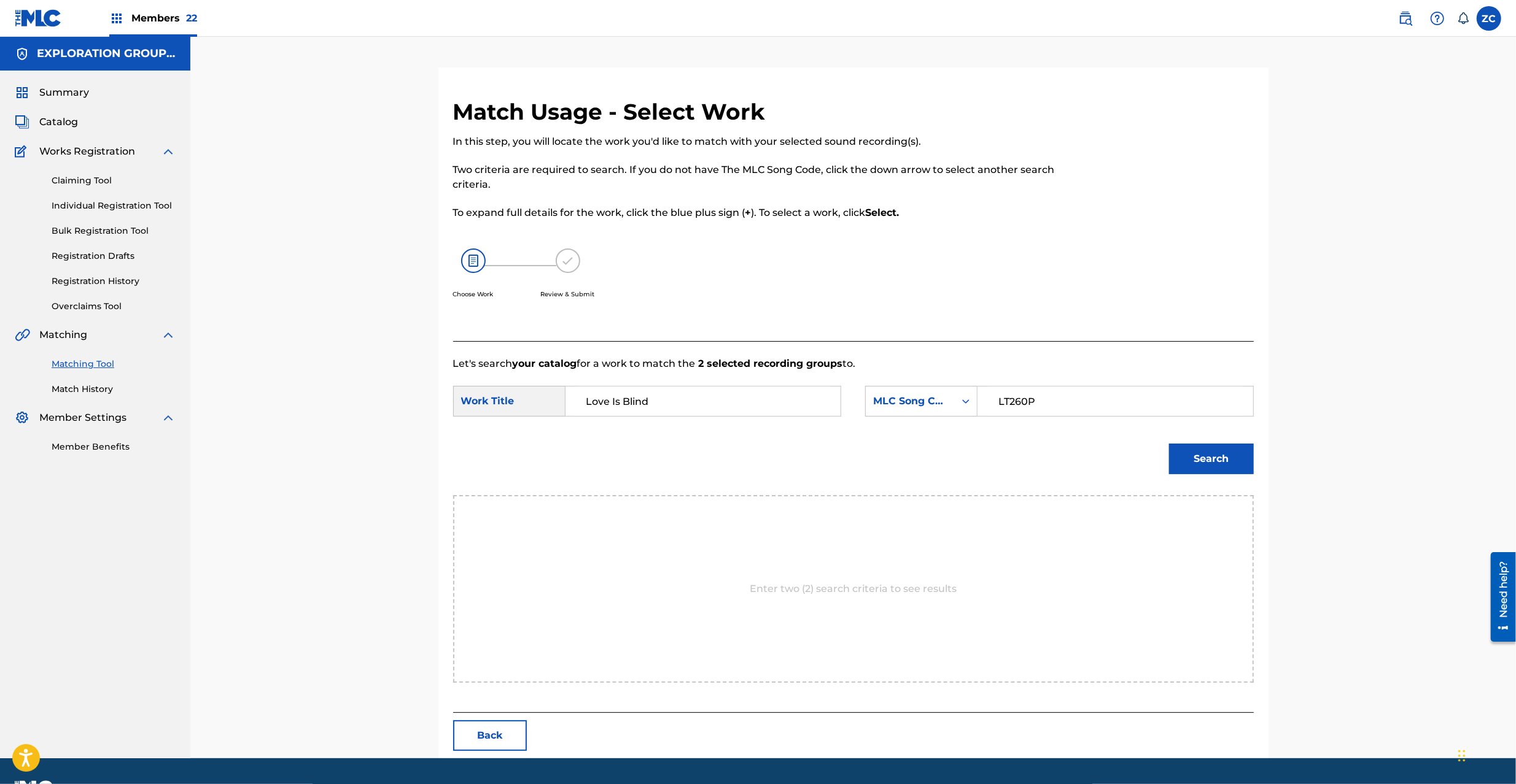
type input "LT260P"
click at [1208, 454] on button "Search" at bounding box center [1211, 459] width 85 height 31
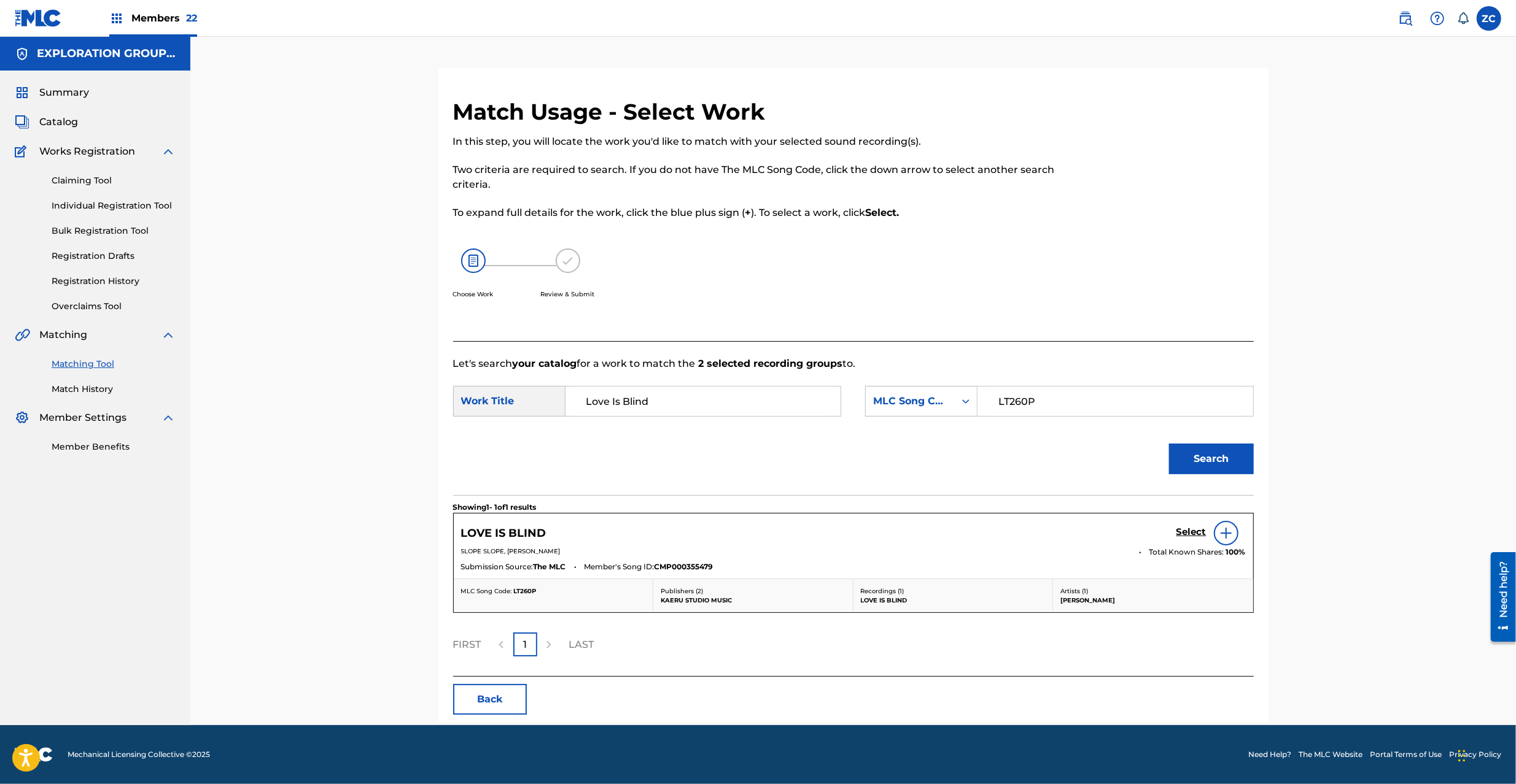
click at [1184, 529] on h5 "Select" at bounding box center [1191, 532] width 30 height 12
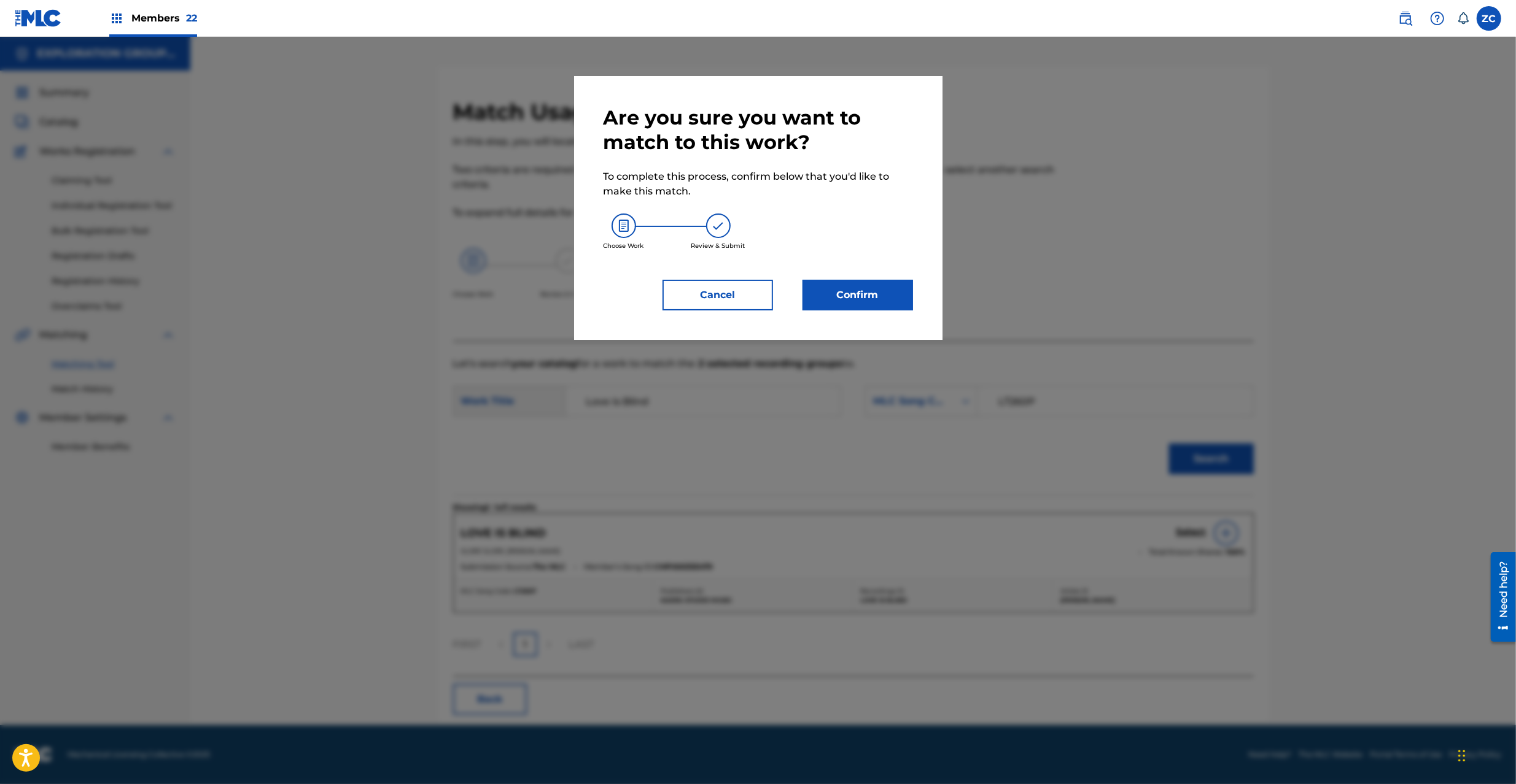
click at [848, 305] on button "Confirm" at bounding box center [857, 295] width 110 height 31
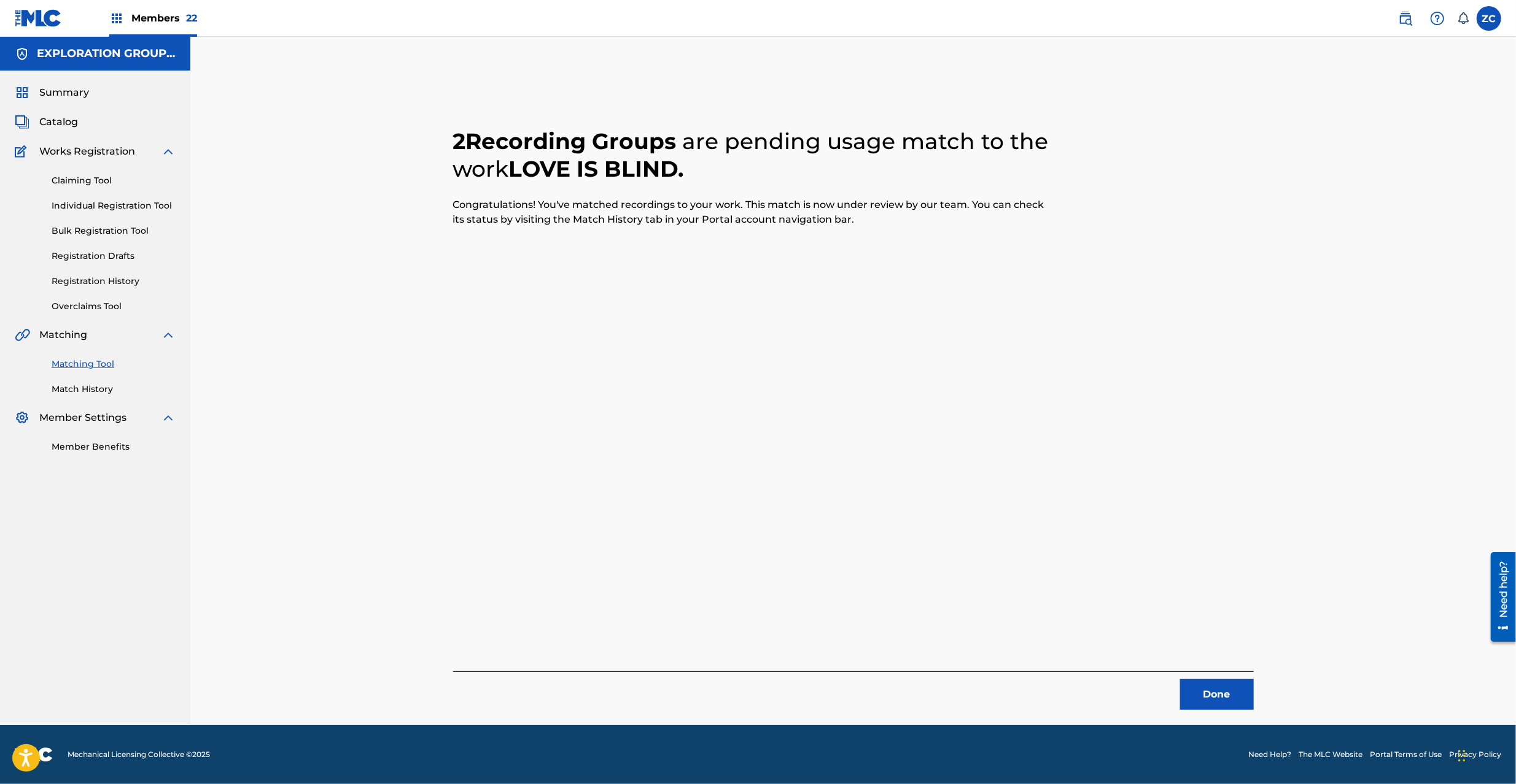
drag, startPoint x: 1213, startPoint y: 697, endPoint x: 1067, endPoint y: 557, distance: 202.3
click at [1210, 692] on button "Done" at bounding box center [1216, 695] width 74 height 31
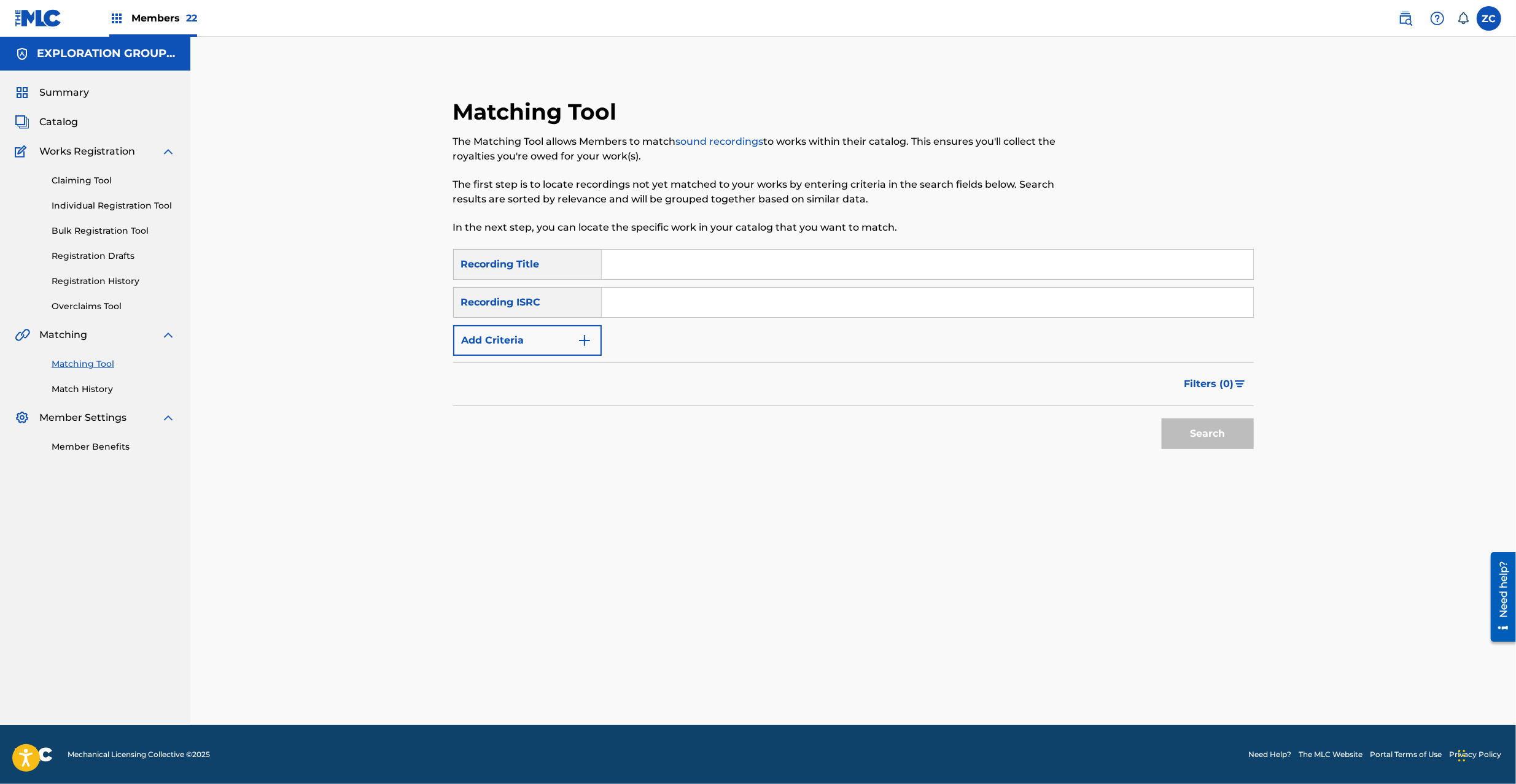
click at [767, 311] on input "Search Form" at bounding box center [927, 302] width 651 height 30
type input "TCJPS2218526"
click at [1204, 427] on button "Search" at bounding box center [1207, 434] width 92 height 31
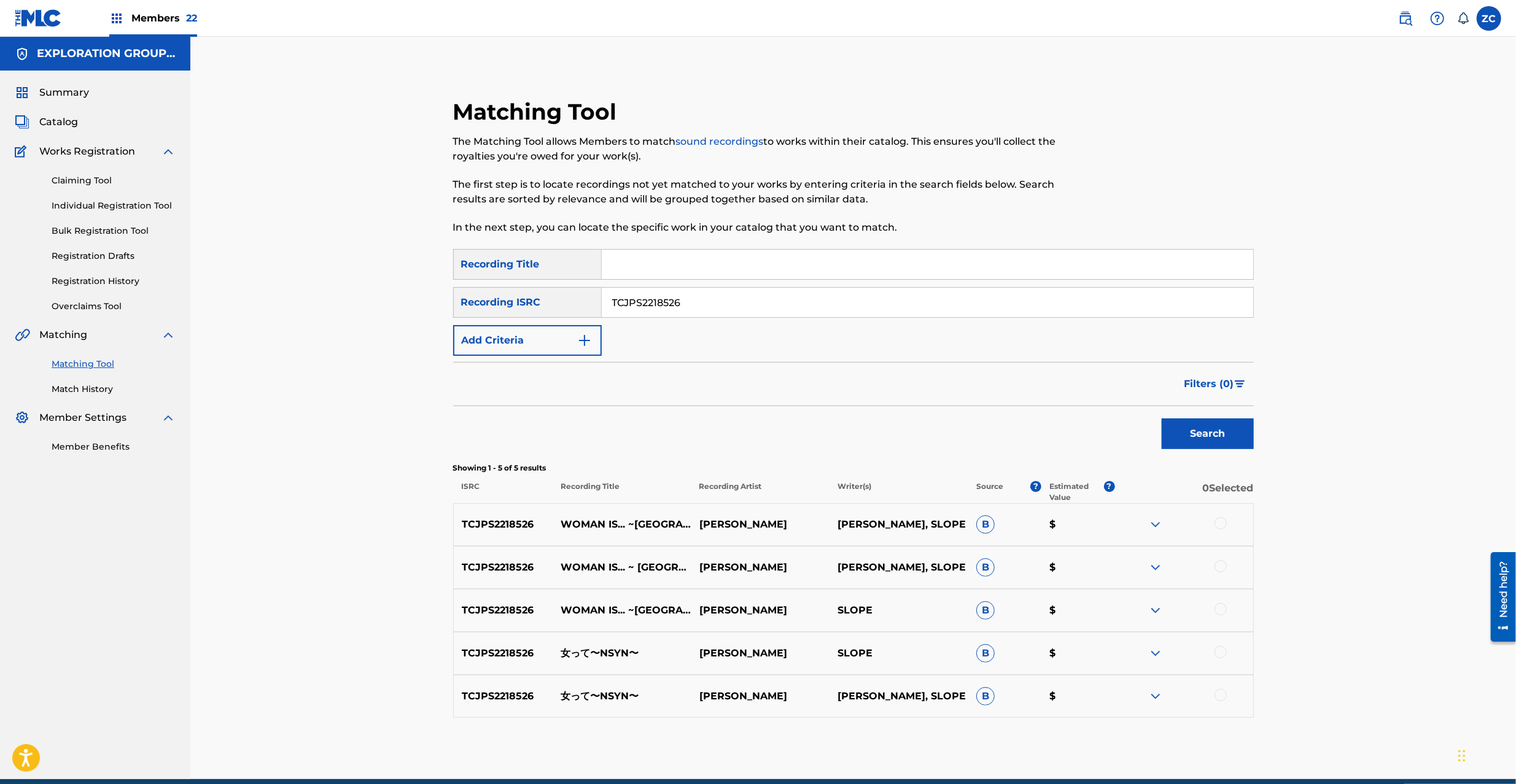
drag, startPoint x: 1221, startPoint y: 526, endPoint x: 1227, endPoint y: 568, distance: 42.4
click at [1221, 530] on div at bounding box center [1183, 524] width 138 height 14
click at [1223, 569] on div at bounding box center [1220, 566] width 12 height 12
drag, startPoint x: 1223, startPoint y: 524, endPoint x: 1227, endPoint y: 591, distance: 67.1
click at [1223, 523] on div at bounding box center [1220, 524] width 12 height 12
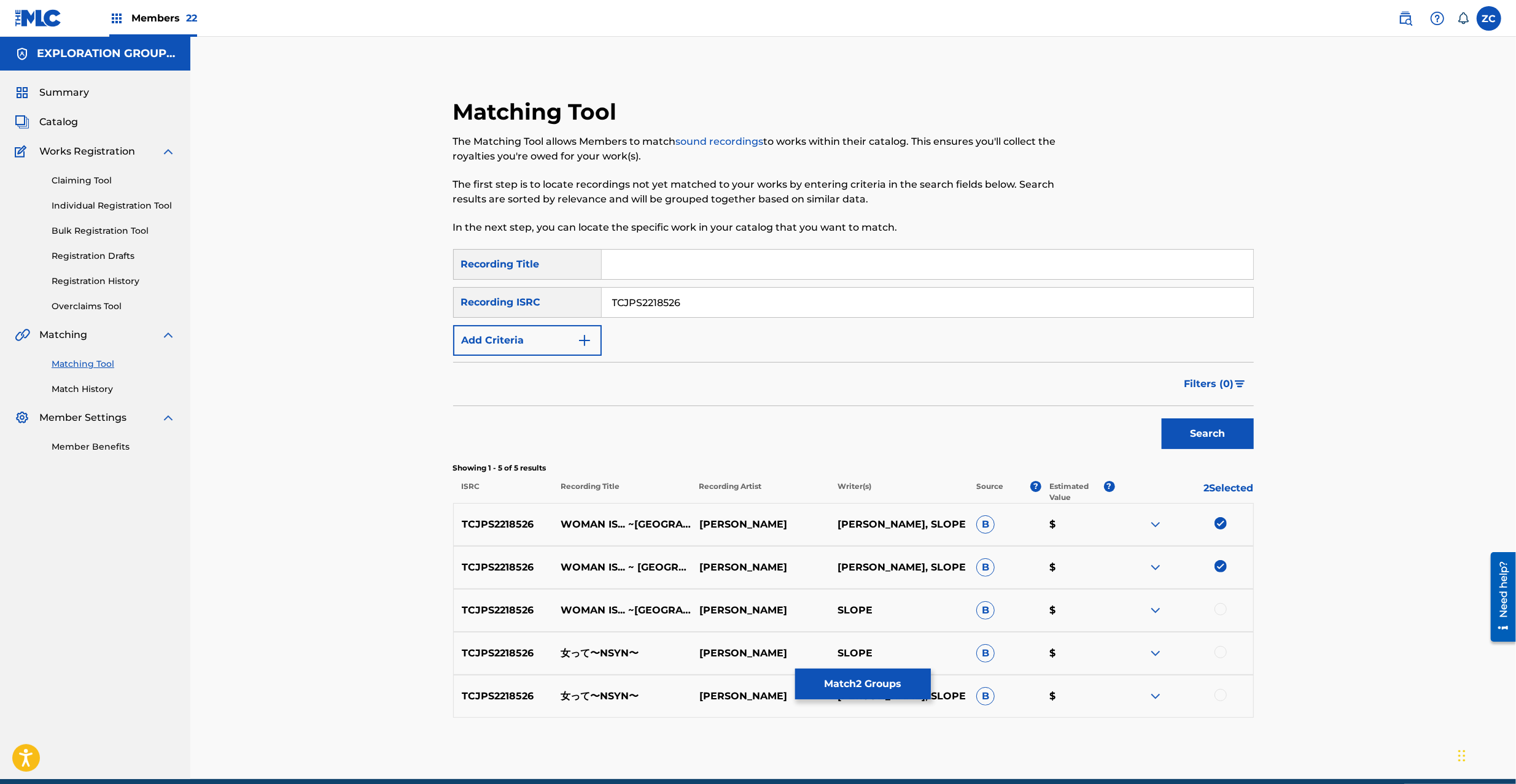
click at [1221, 615] on div at bounding box center [1220, 609] width 12 height 12
drag, startPoint x: 1221, startPoint y: 654, endPoint x: 1216, endPoint y: 688, distance: 34.4
click at [1221, 653] on div at bounding box center [1220, 652] width 12 height 12
click at [1219, 697] on div at bounding box center [1220, 695] width 12 height 12
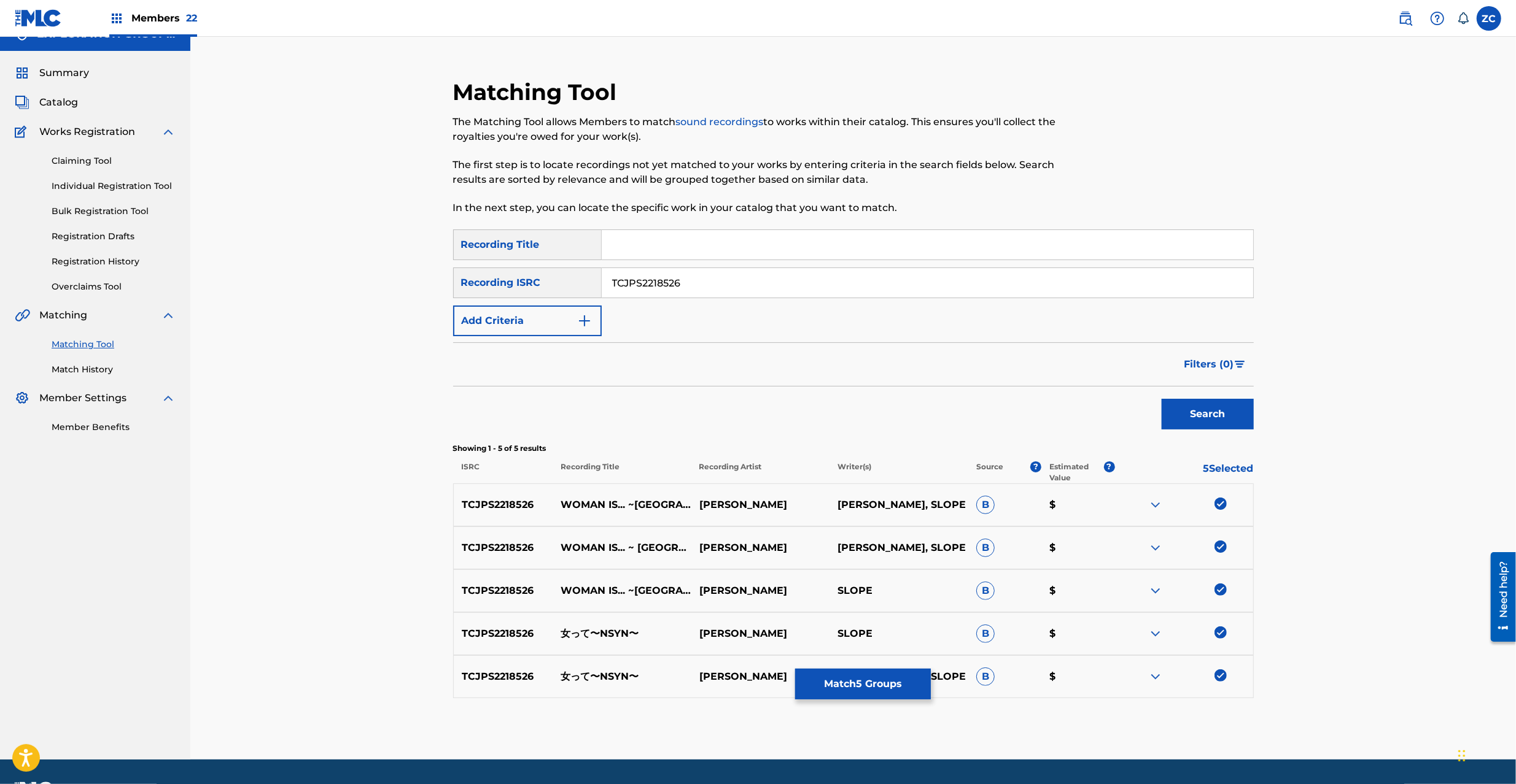
scroll to position [54, 0]
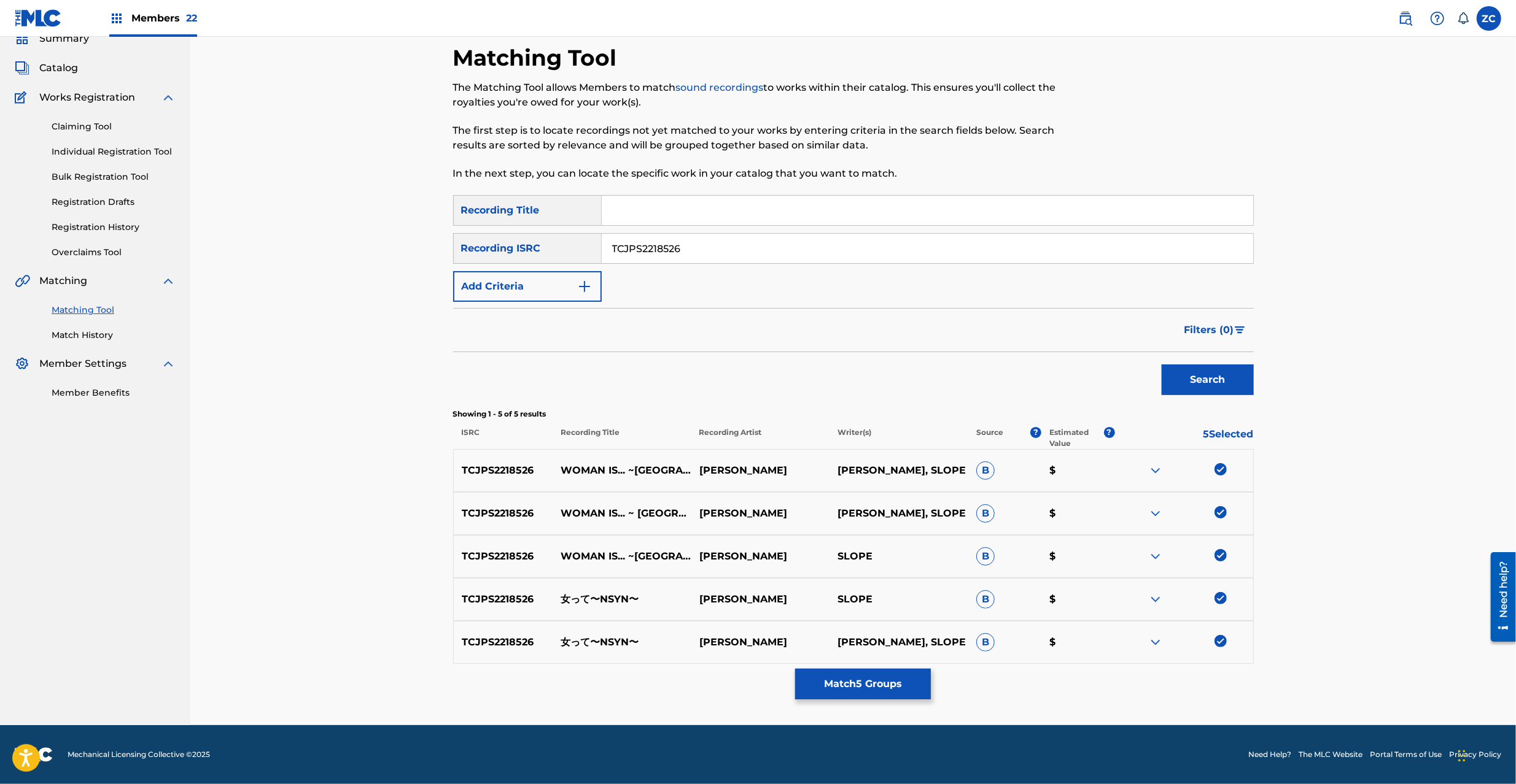
click at [921, 688] on button "Match 5 Groups" at bounding box center [863, 684] width 136 height 31
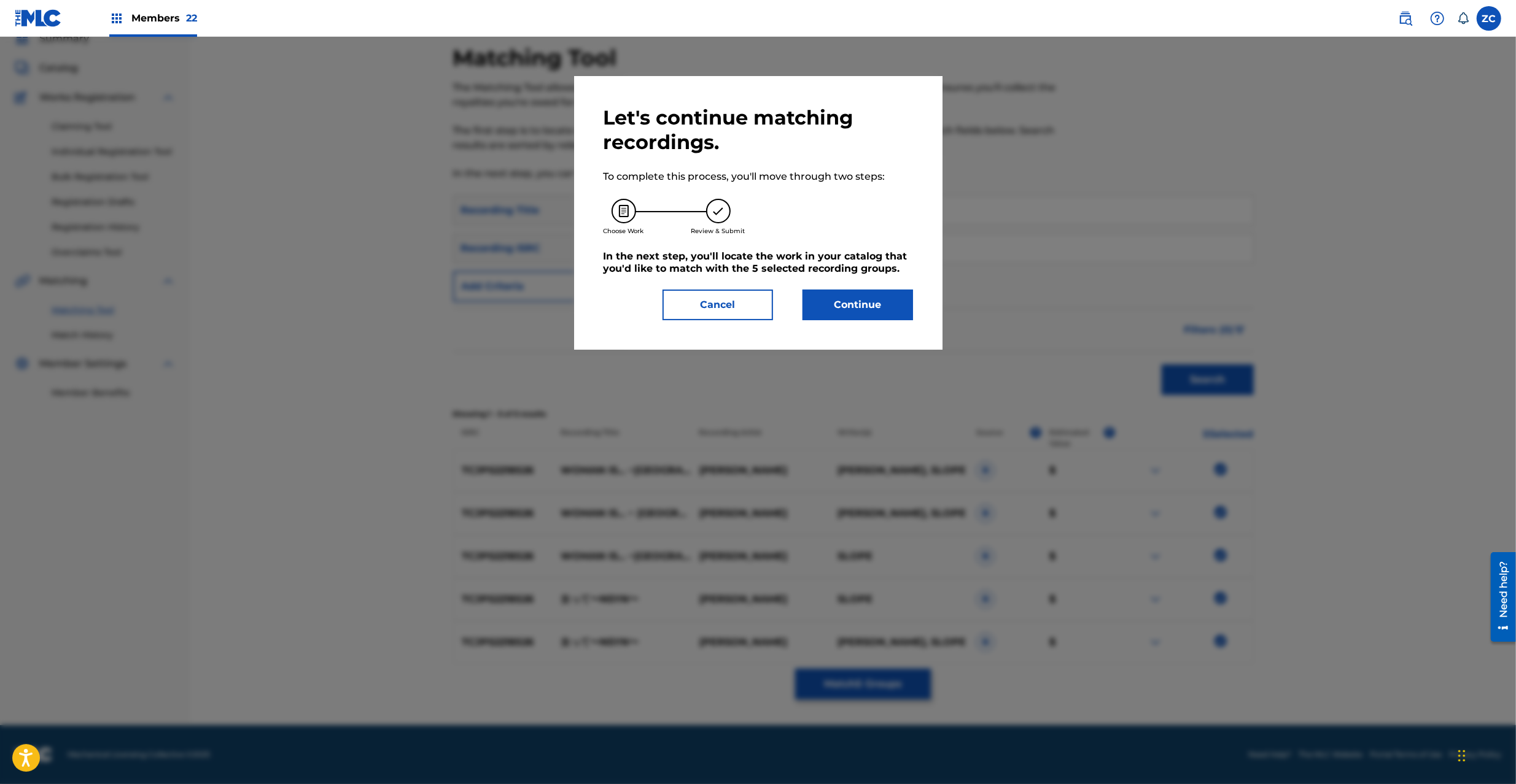
click at [879, 300] on button "Continue" at bounding box center [857, 305] width 110 height 31
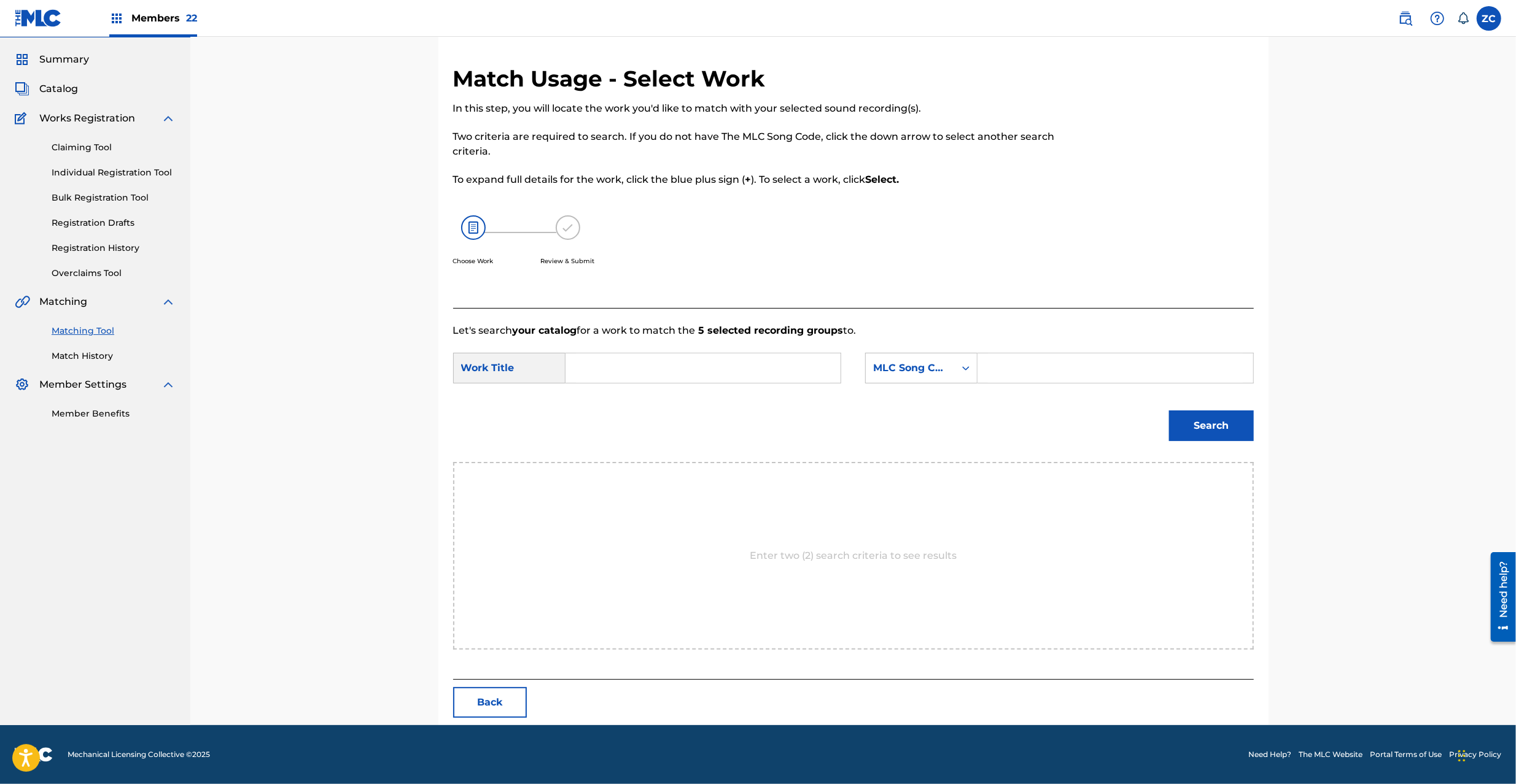
scroll to position [0, 0]
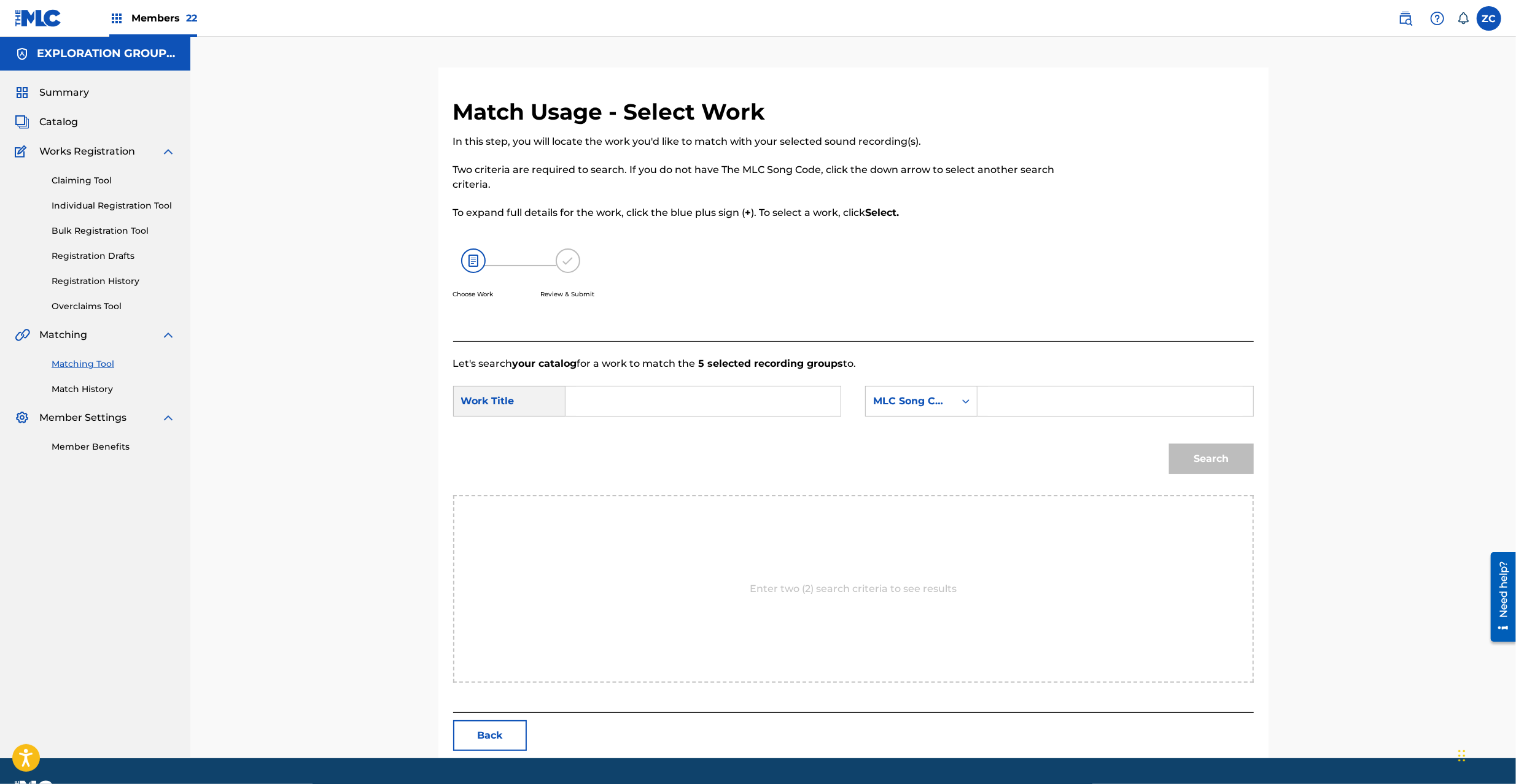
click at [816, 406] on input "Search Form" at bounding box center [702, 401] width 254 height 30
click at [691, 400] on input "Onnatte / Nsyn / OM654A" at bounding box center [702, 401] width 254 height 30
click at [1042, 400] on input "Search Form" at bounding box center [1115, 401] width 254 height 30
click at [1227, 471] on button "Search" at bounding box center [1211, 459] width 85 height 31
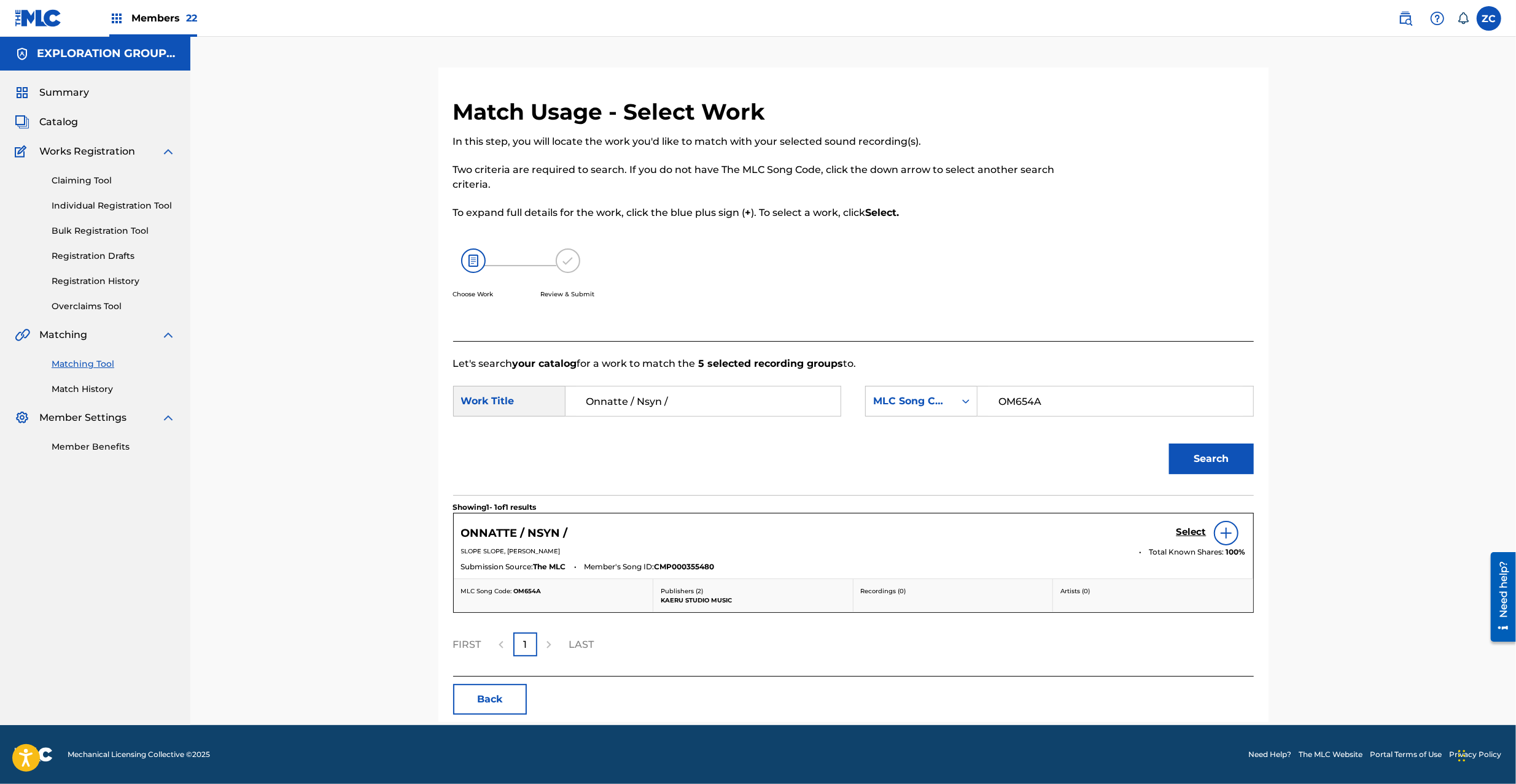
click at [1189, 529] on h5 "Select" at bounding box center [1191, 532] width 30 height 12
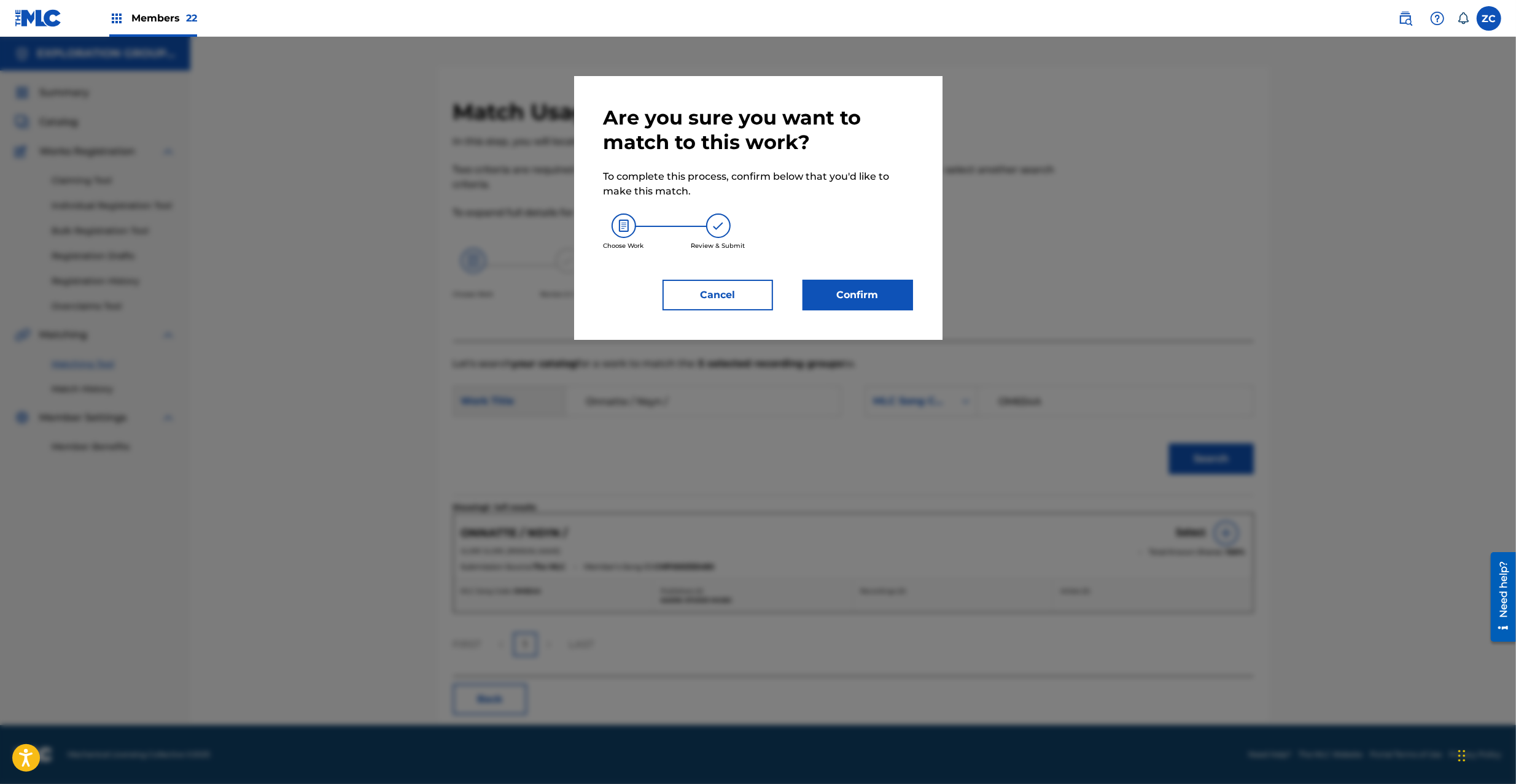
click at [880, 303] on button "Confirm" at bounding box center [857, 295] width 110 height 31
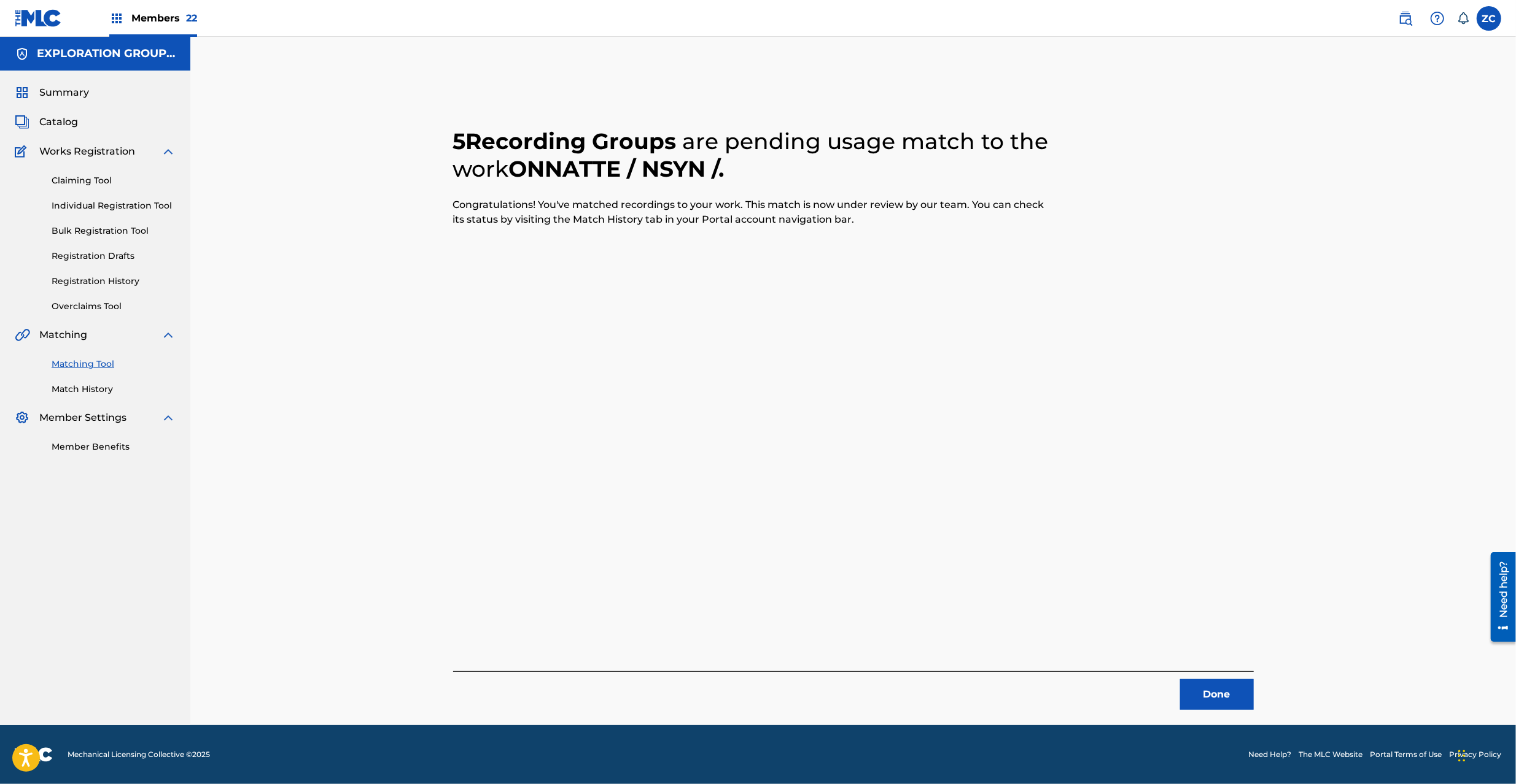
click at [1218, 703] on button "Done" at bounding box center [1216, 695] width 74 height 31
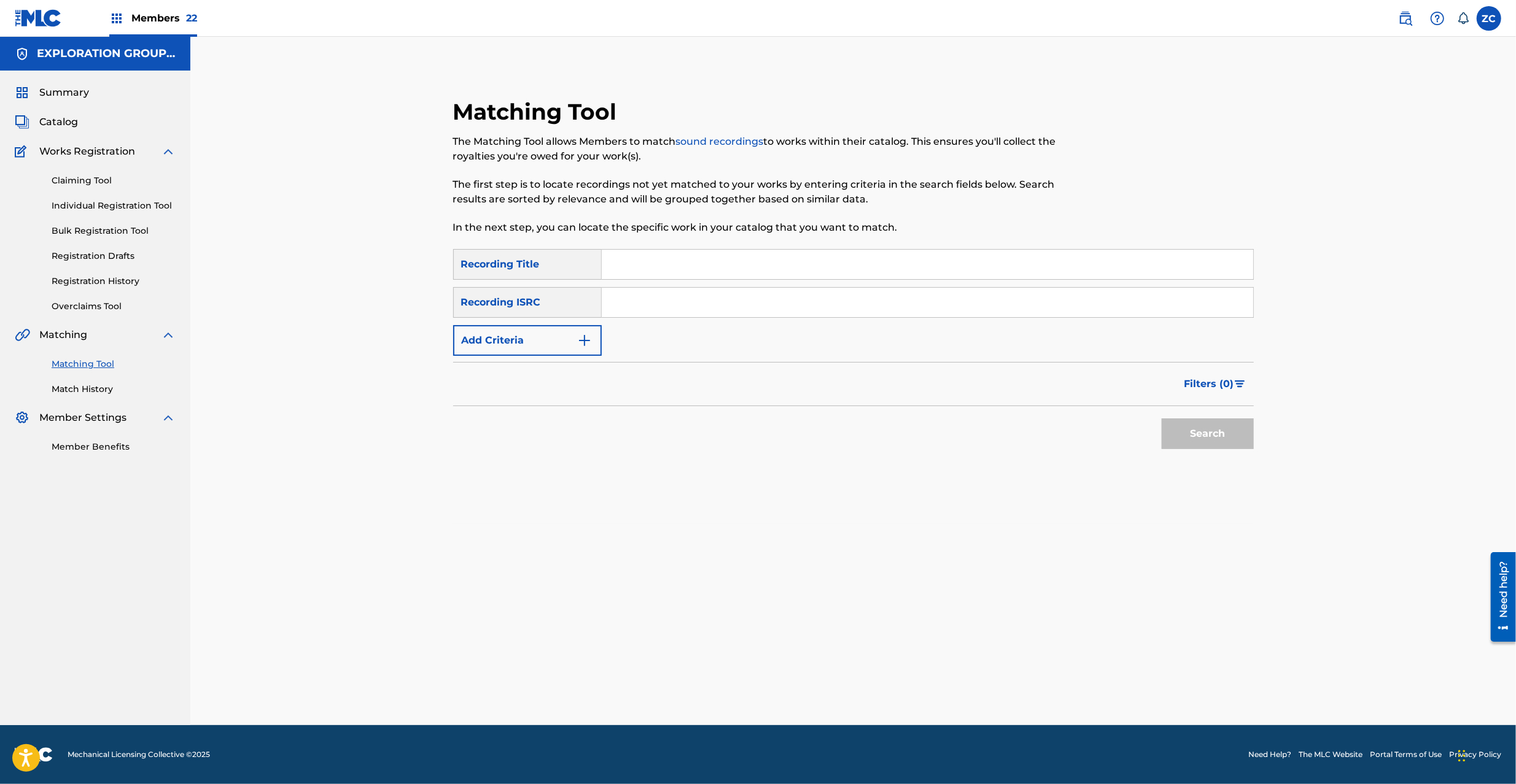
click at [863, 311] on input "Search Form" at bounding box center [927, 302] width 651 height 30
click at [1210, 428] on button "Search" at bounding box center [1207, 434] width 92 height 31
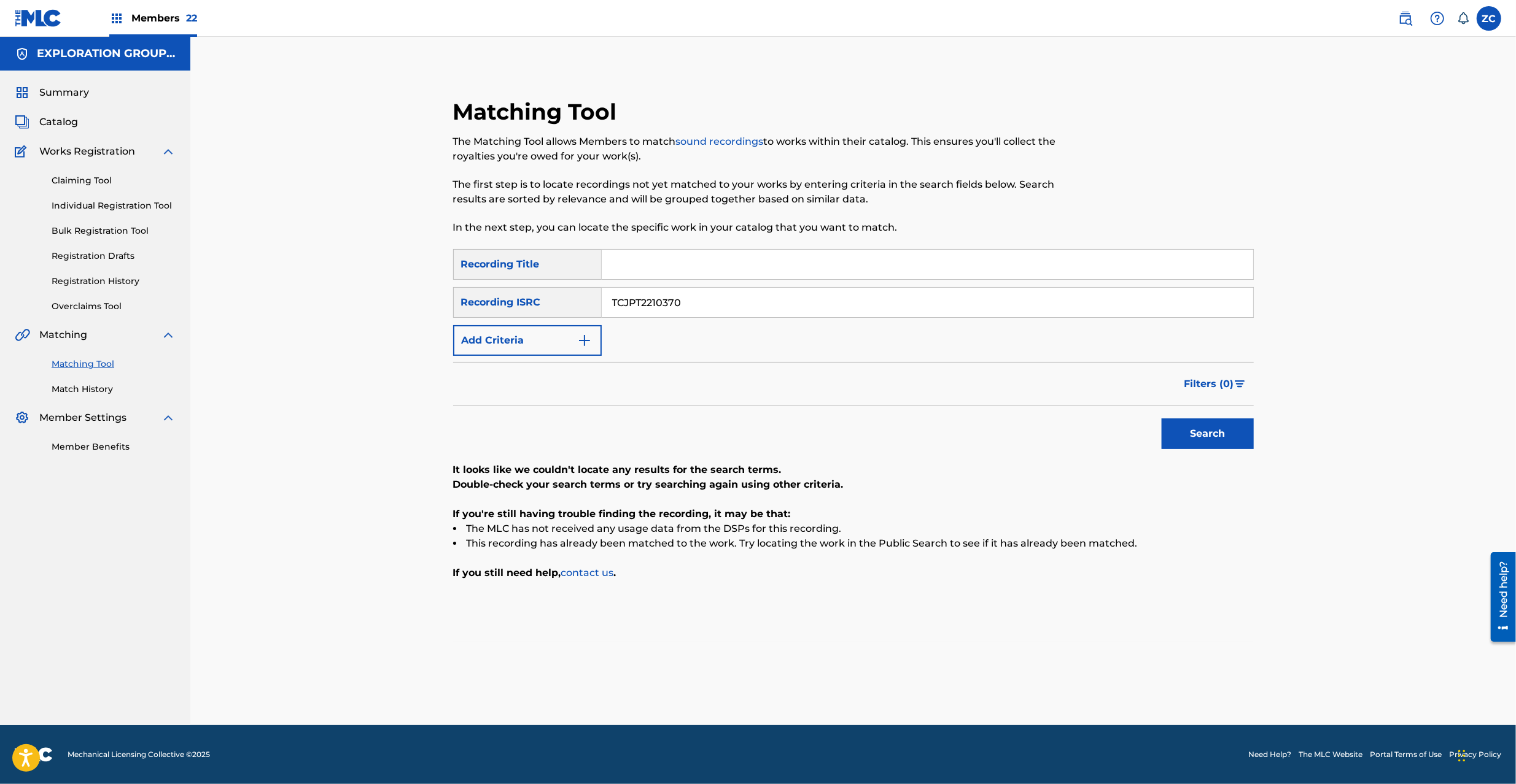
click at [752, 310] on input "TCJPT2210370" at bounding box center [927, 302] width 651 height 30
click at [1213, 435] on button "Search" at bounding box center [1207, 434] width 92 height 31
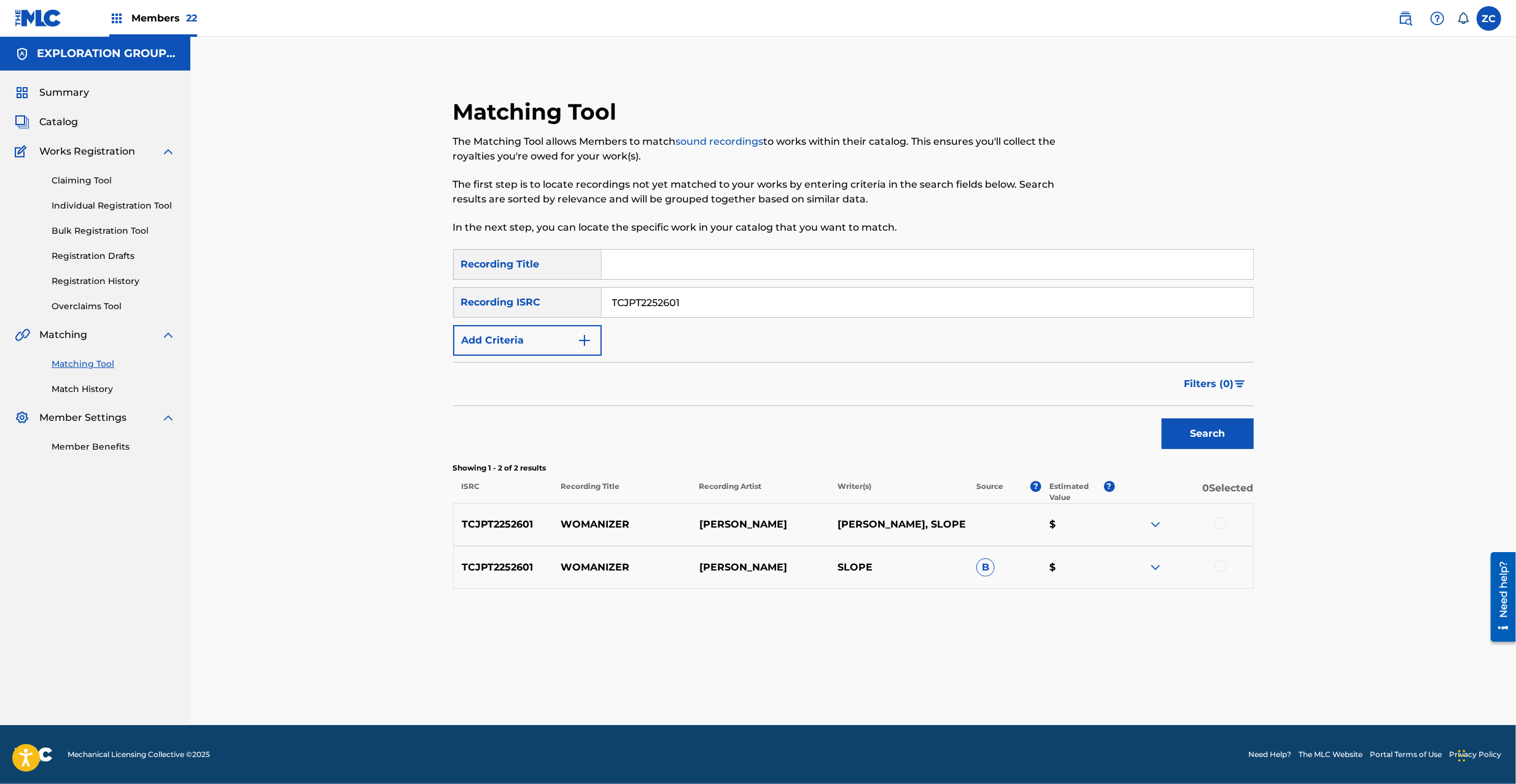
click at [1219, 525] on div at bounding box center [1220, 524] width 12 height 12
click at [1224, 568] on div at bounding box center [1220, 566] width 12 height 12
click at [912, 684] on button "Match 2 Groups" at bounding box center [863, 684] width 136 height 31
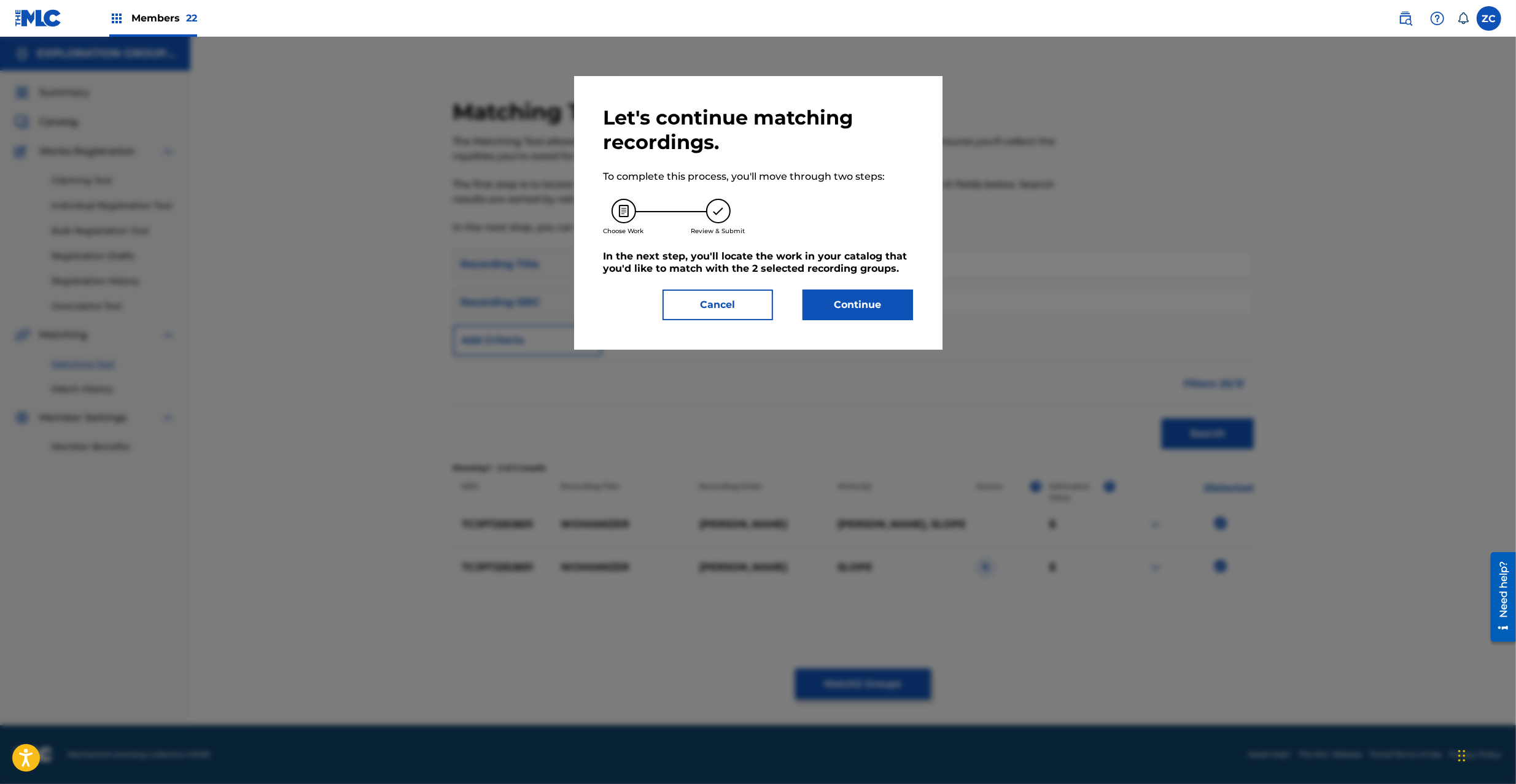
click at [886, 295] on button "Continue" at bounding box center [857, 305] width 110 height 31
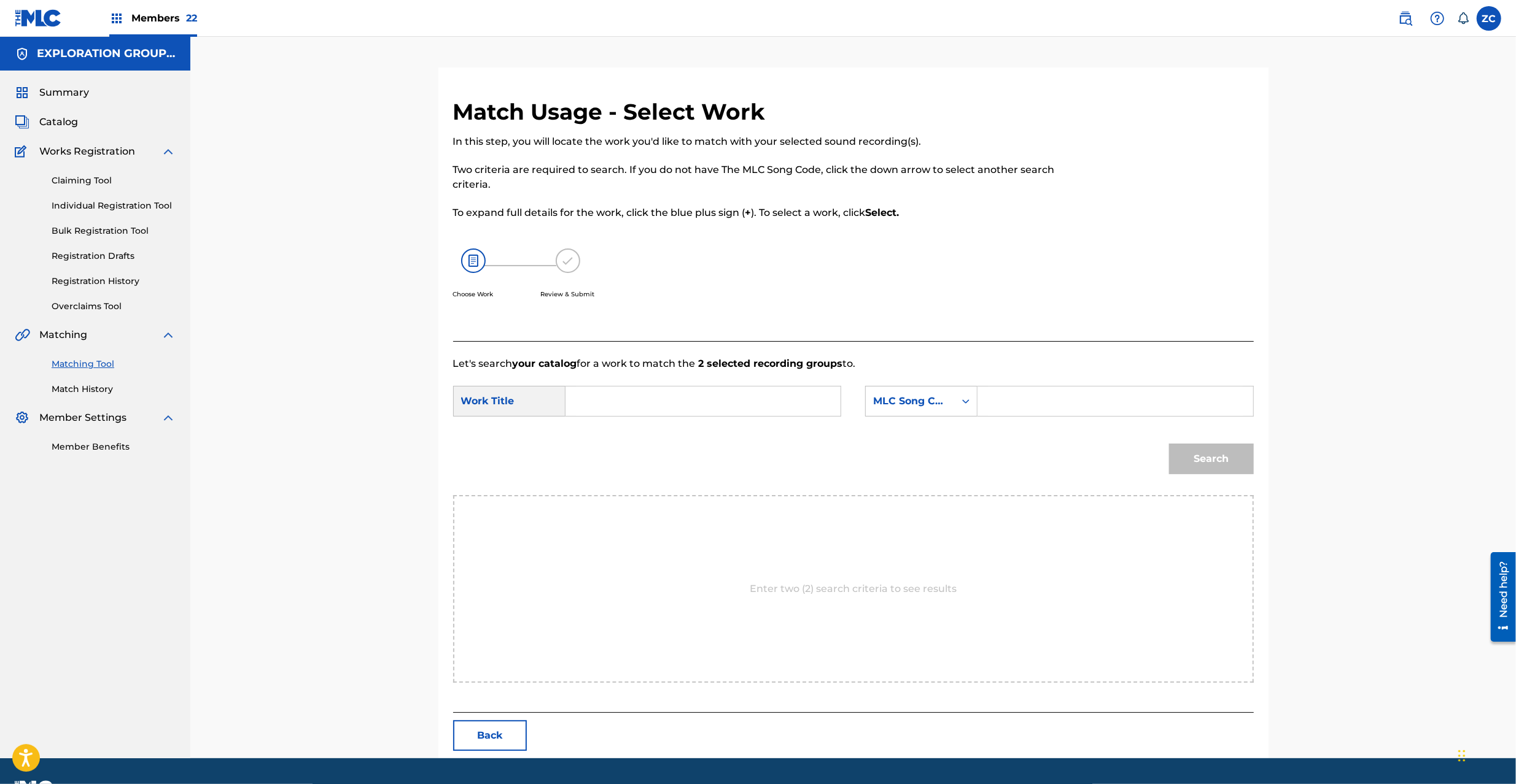
click at [774, 400] on input "Search Form" at bounding box center [702, 401] width 254 height 30
click at [677, 406] on input "Womanizer W40TTJ" at bounding box center [702, 401] width 254 height 30
click at [677, 407] on input "Womanizer W40TTJ" at bounding box center [702, 401] width 254 height 30
click at [1024, 409] on input "Search Form" at bounding box center [1115, 401] width 254 height 30
click at [1208, 469] on button "Search" at bounding box center [1211, 459] width 85 height 31
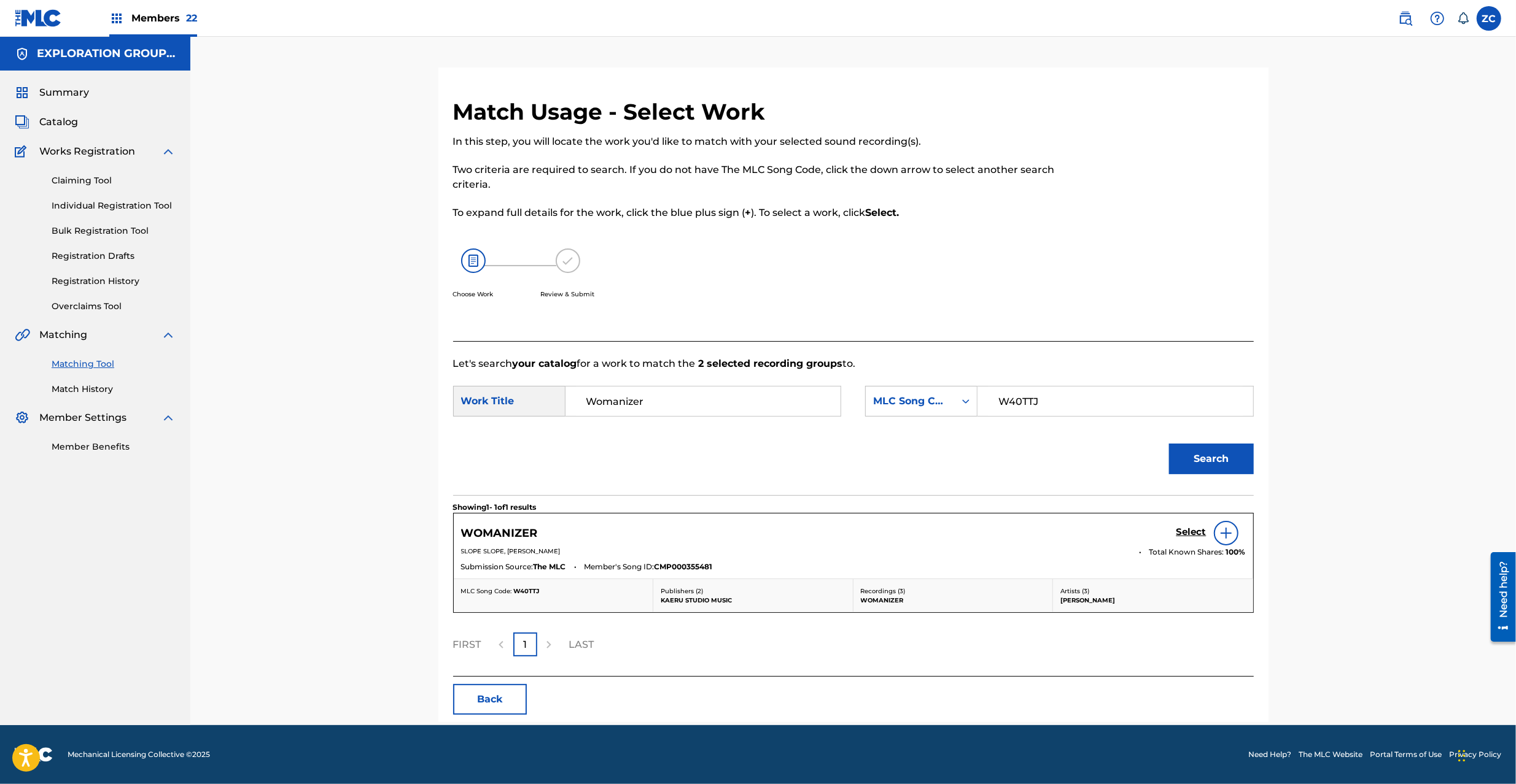
click at [1182, 535] on h5 "Select" at bounding box center [1191, 532] width 30 height 12
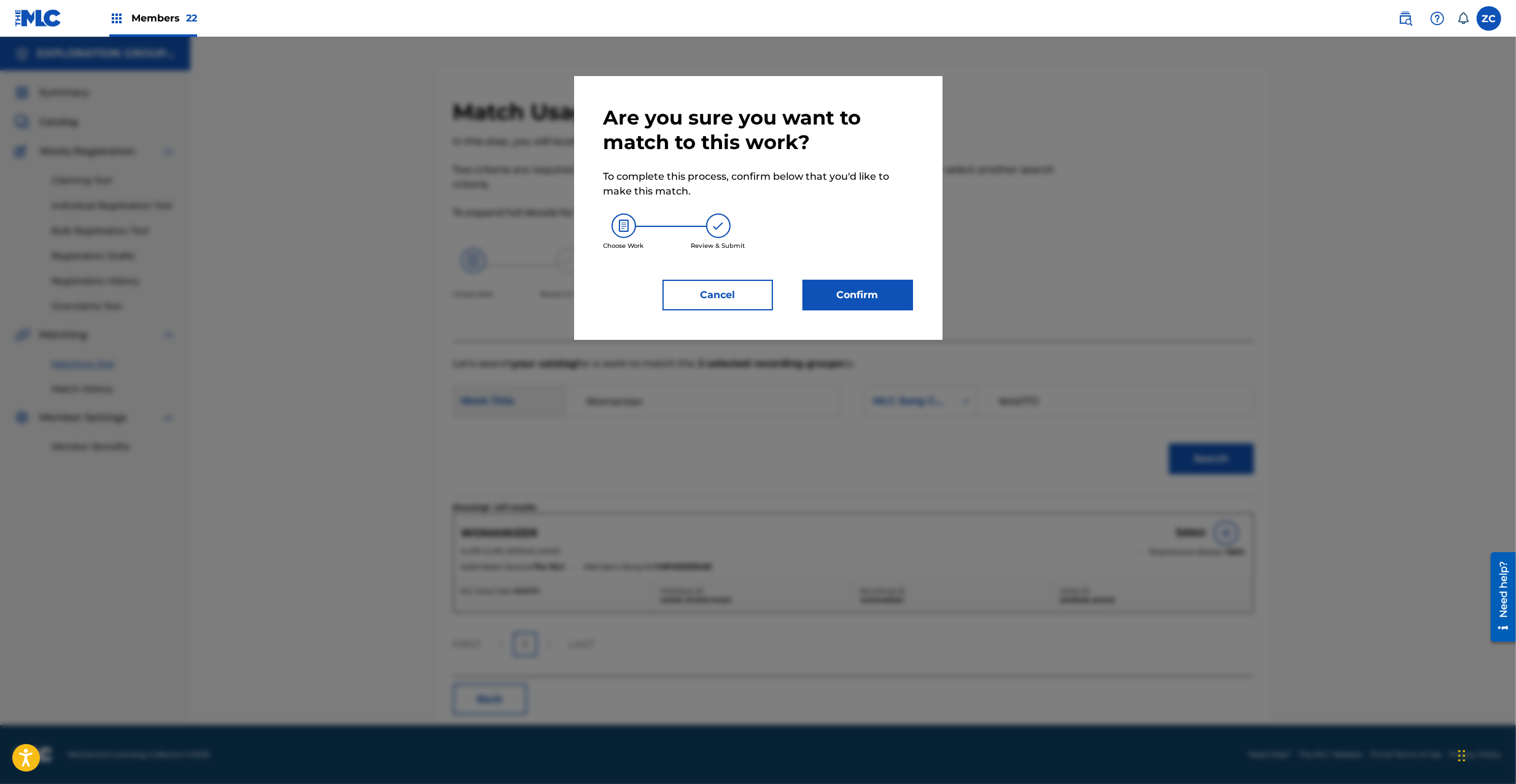
click at [897, 305] on button "Confirm" at bounding box center [857, 295] width 110 height 31
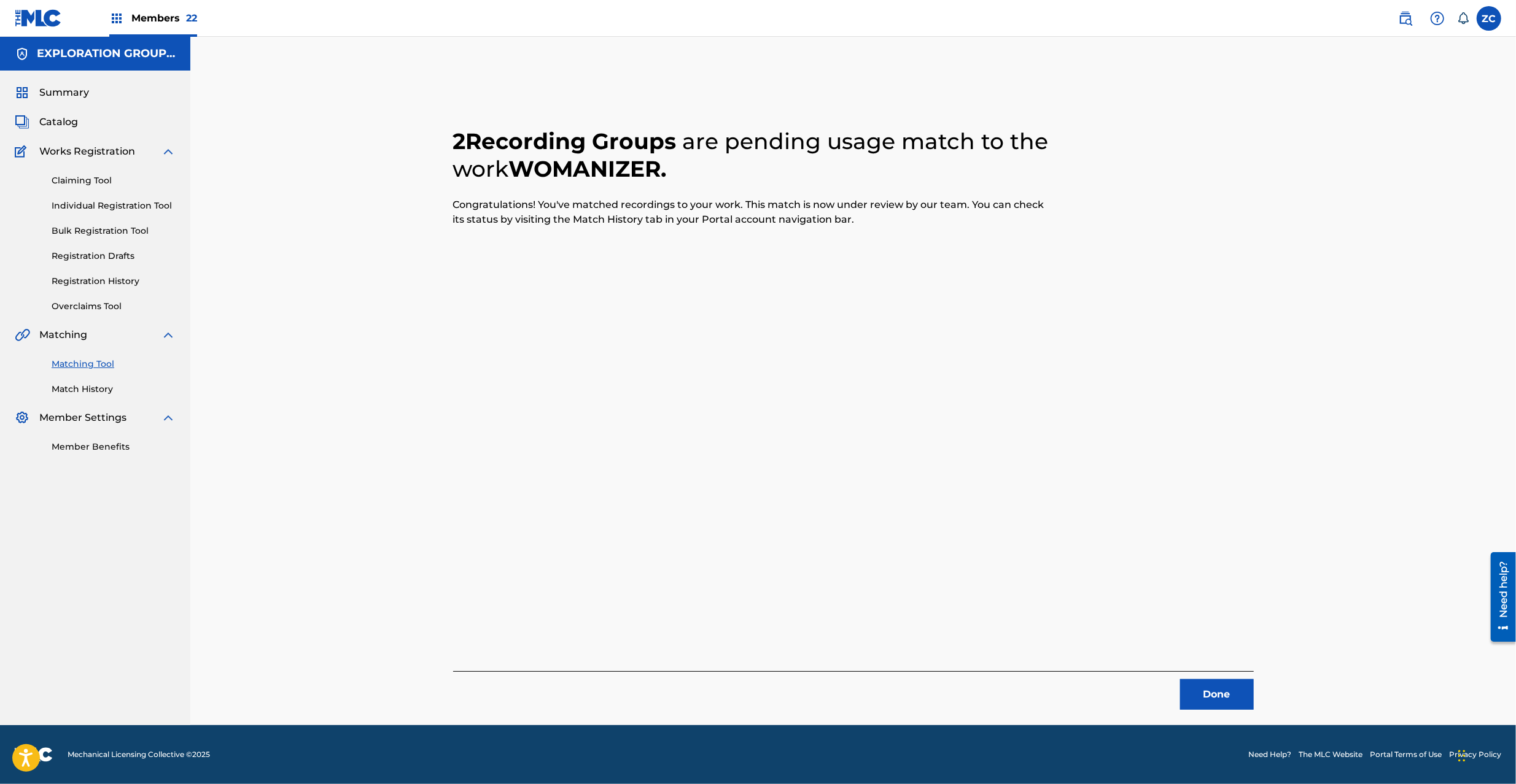
click at [1216, 690] on button "Done" at bounding box center [1216, 695] width 74 height 31
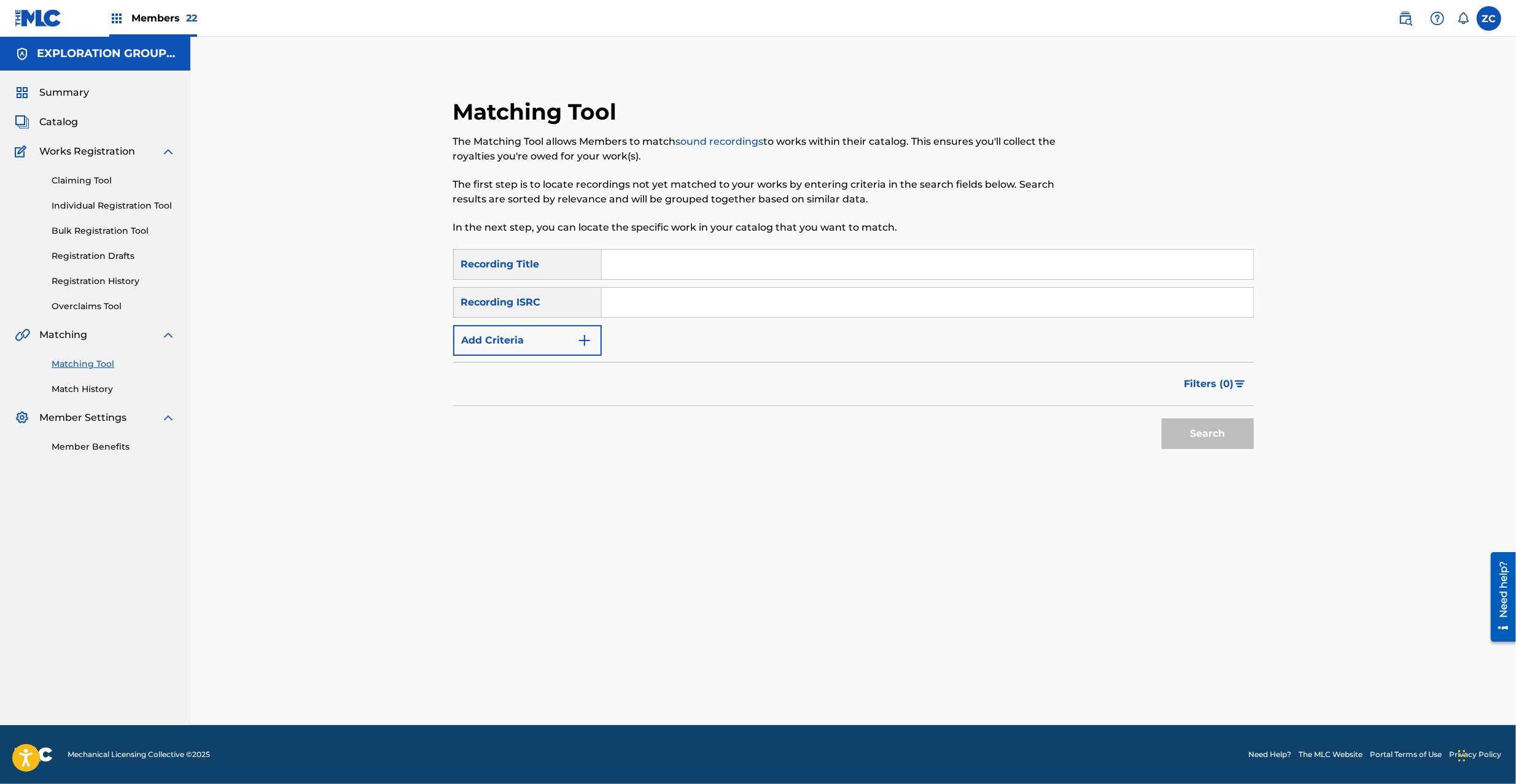
drag, startPoint x: 691, startPoint y: 307, endPoint x: 720, endPoint y: 317, distance: 30.7
click at [691, 307] on input "Search Form" at bounding box center [927, 302] width 651 height 30
drag, startPoint x: 1216, startPoint y: 437, endPoint x: 790, endPoint y: 396, distance: 428.0
click at [1212, 435] on button "Search" at bounding box center [1207, 434] width 92 height 31
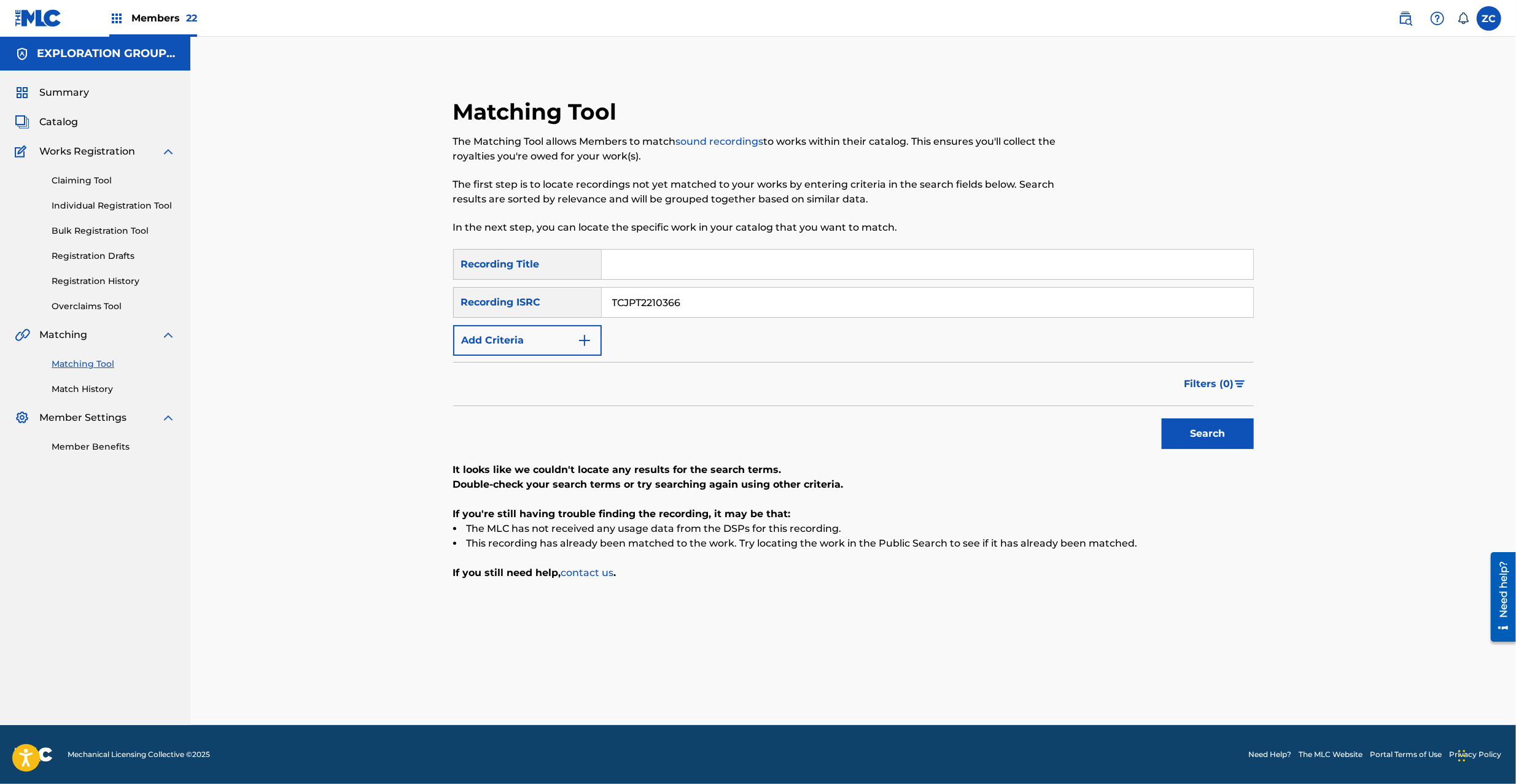
click at [705, 303] on input "TCJPT2210366" at bounding box center [927, 302] width 651 height 30
click at [1205, 434] on button "Search" at bounding box center [1207, 434] width 92 height 31
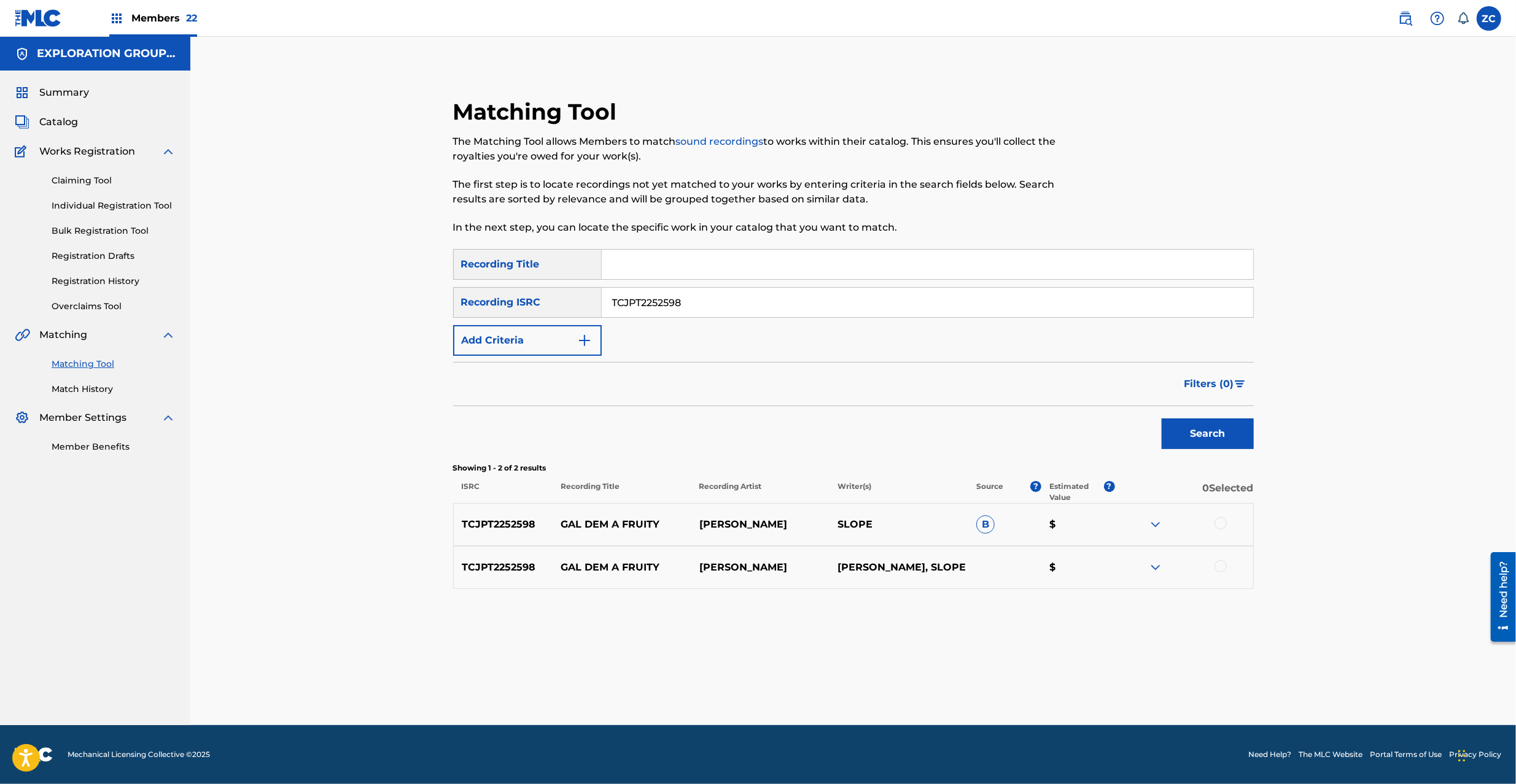
click at [1221, 523] on div at bounding box center [1220, 524] width 12 height 12
click at [1221, 568] on div at bounding box center [1220, 566] width 12 height 12
click at [891, 676] on button "Match 2 Groups" at bounding box center [863, 684] width 136 height 31
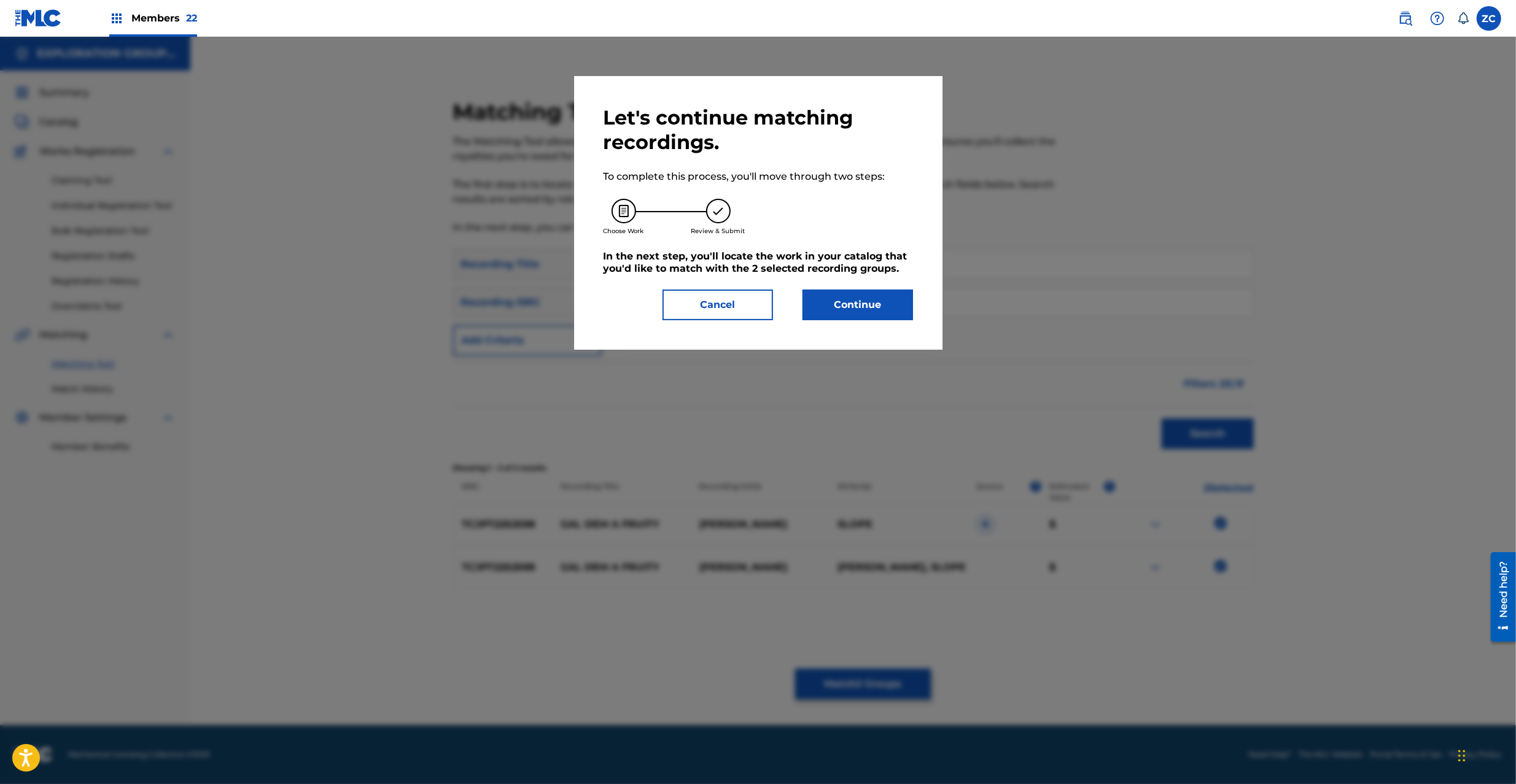
click at [855, 291] on button "Continue" at bounding box center [857, 305] width 110 height 31
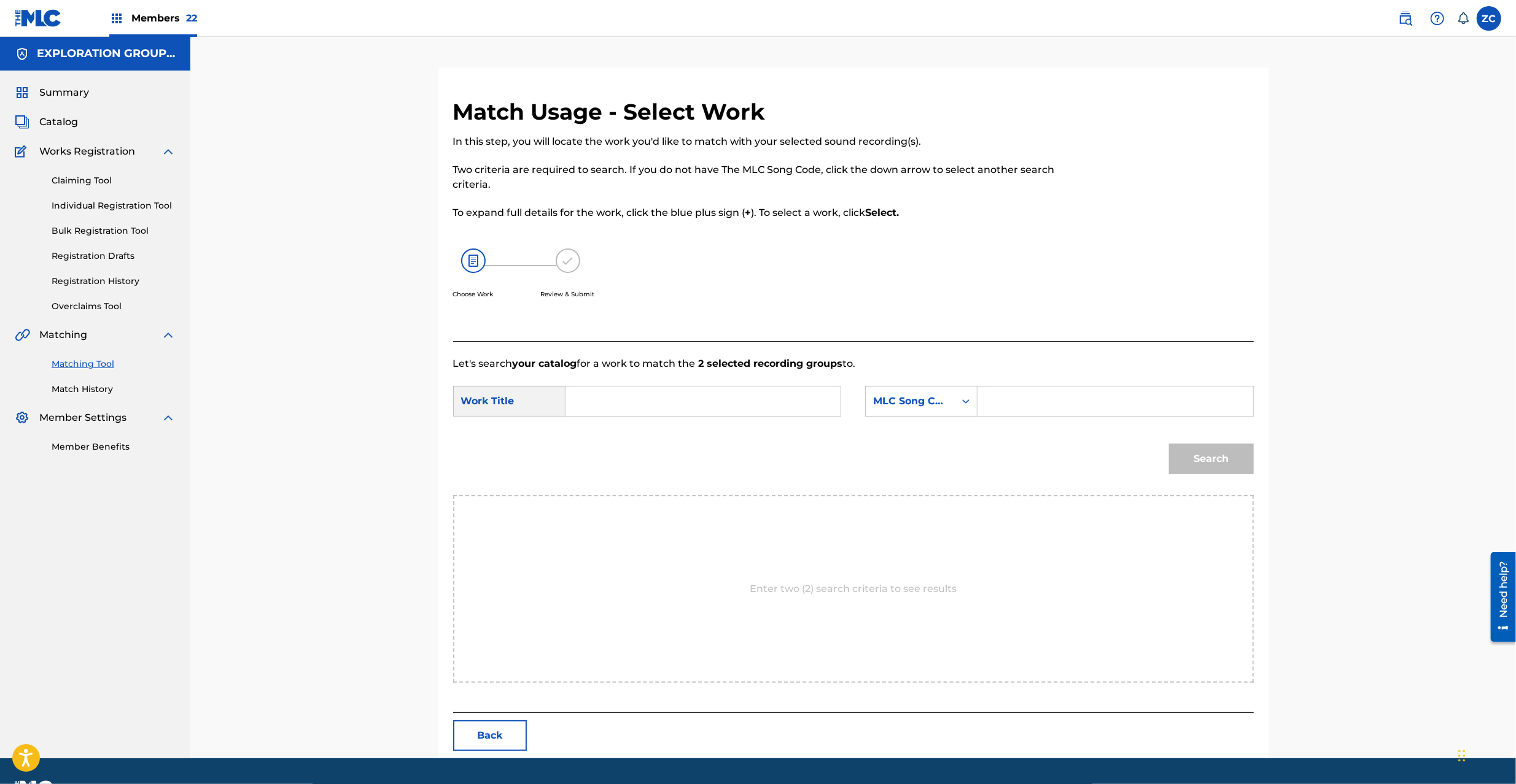
click at [786, 399] on input "Search Form" at bounding box center [702, 401] width 254 height 30
click at [704, 406] on input "Gal Dem A Fruity GB9DAU" at bounding box center [702, 401] width 254 height 30
click at [703, 407] on input "Gal Dem A Fruity GB9DAU" at bounding box center [702, 401] width 254 height 30
click at [1028, 406] on input "Search Form" at bounding box center [1115, 401] width 254 height 30
click at [1241, 457] on button "Search" at bounding box center [1211, 459] width 85 height 31
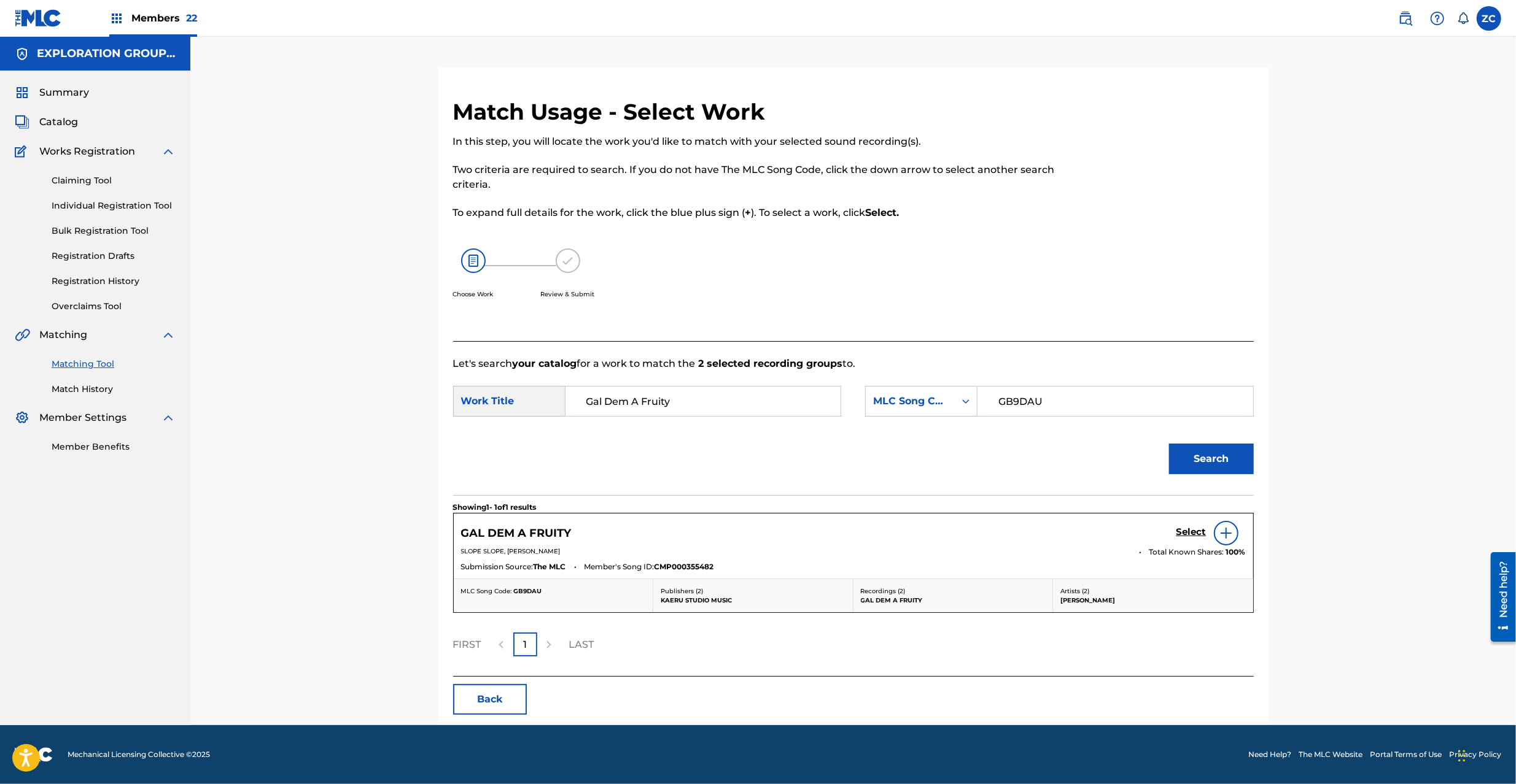
click at [1192, 536] on h5 "Select" at bounding box center [1191, 532] width 30 height 12
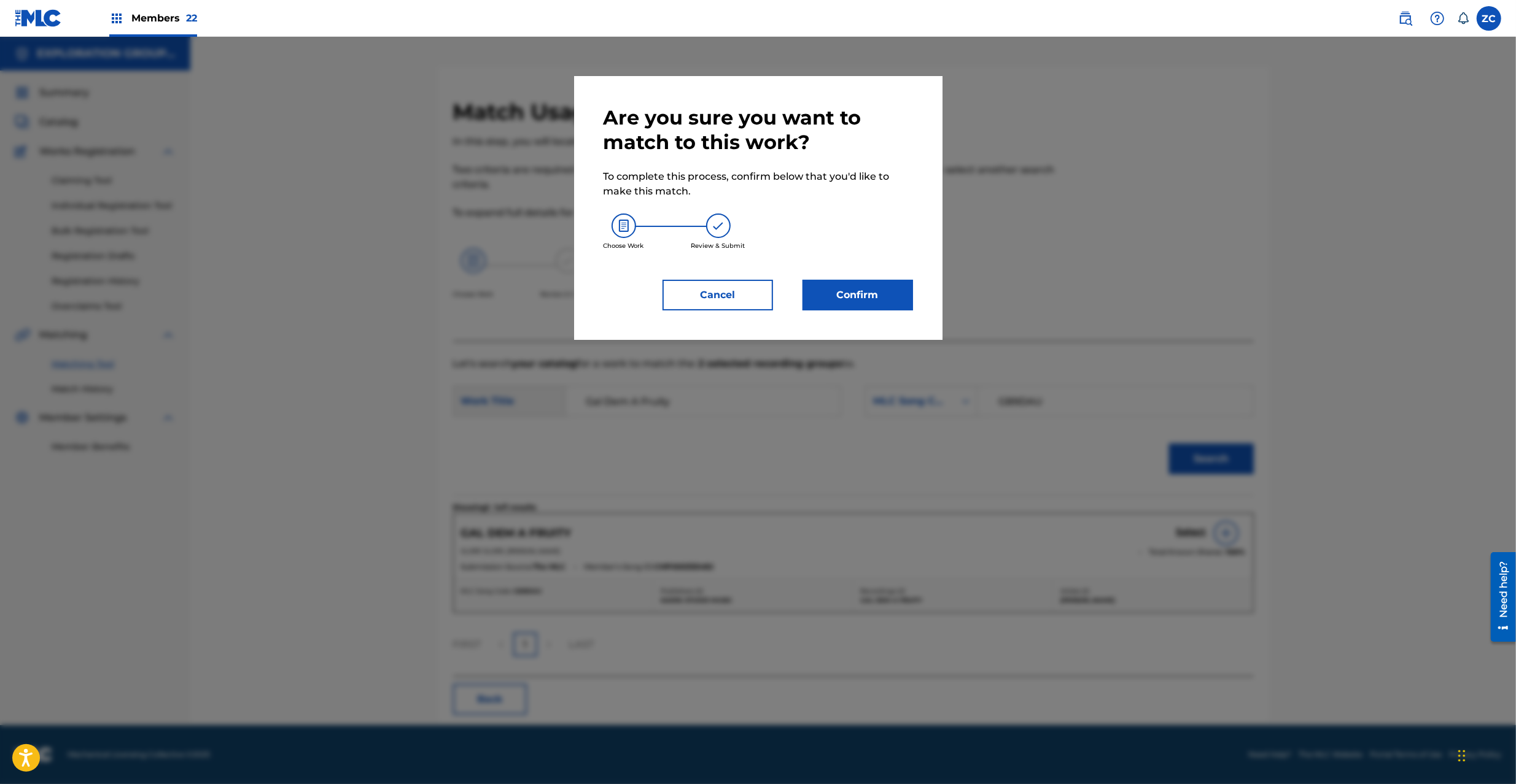
click at [875, 298] on button "Confirm" at bounding box center [857, 295] width 110 height 31
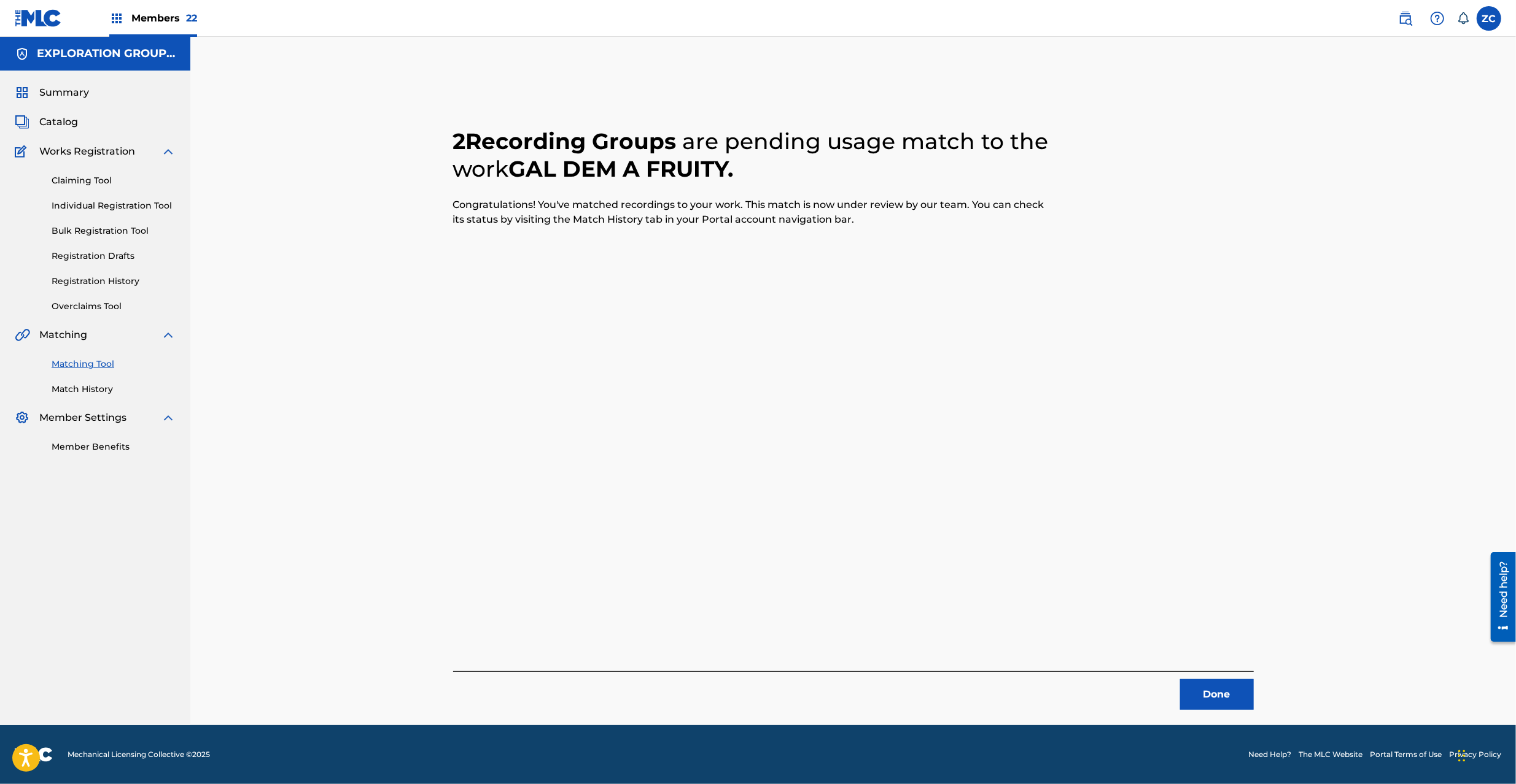
drag, startPoint x: 1216, startPoint y: 695, endPoint x: 1205, endPoint y: 636, distance: 60.0
click at [1216, 695] on button "Done" at bounding box center [1216, 695] width 74 height 31
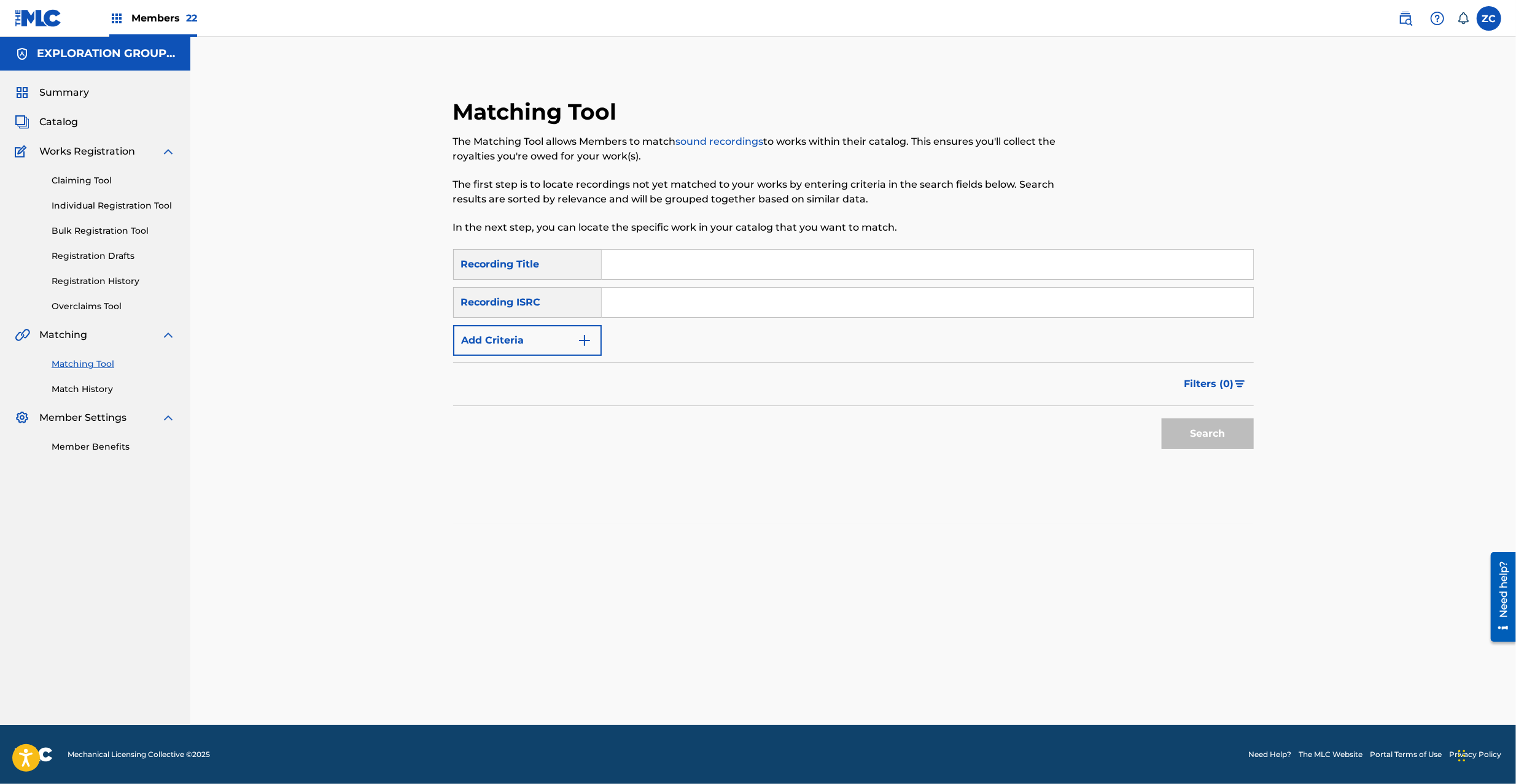
drag, startPoint x: 728, startPoint y: 308, endPoint x: 888, endPoint y: 358, distance: 167.6
click at [728, 308] on input "Search Form" at bounding box center [927, 302] width 651 height 30
click at [1193, 437] on button "Search" at bounding box center [1207, 434] width 92 height 31
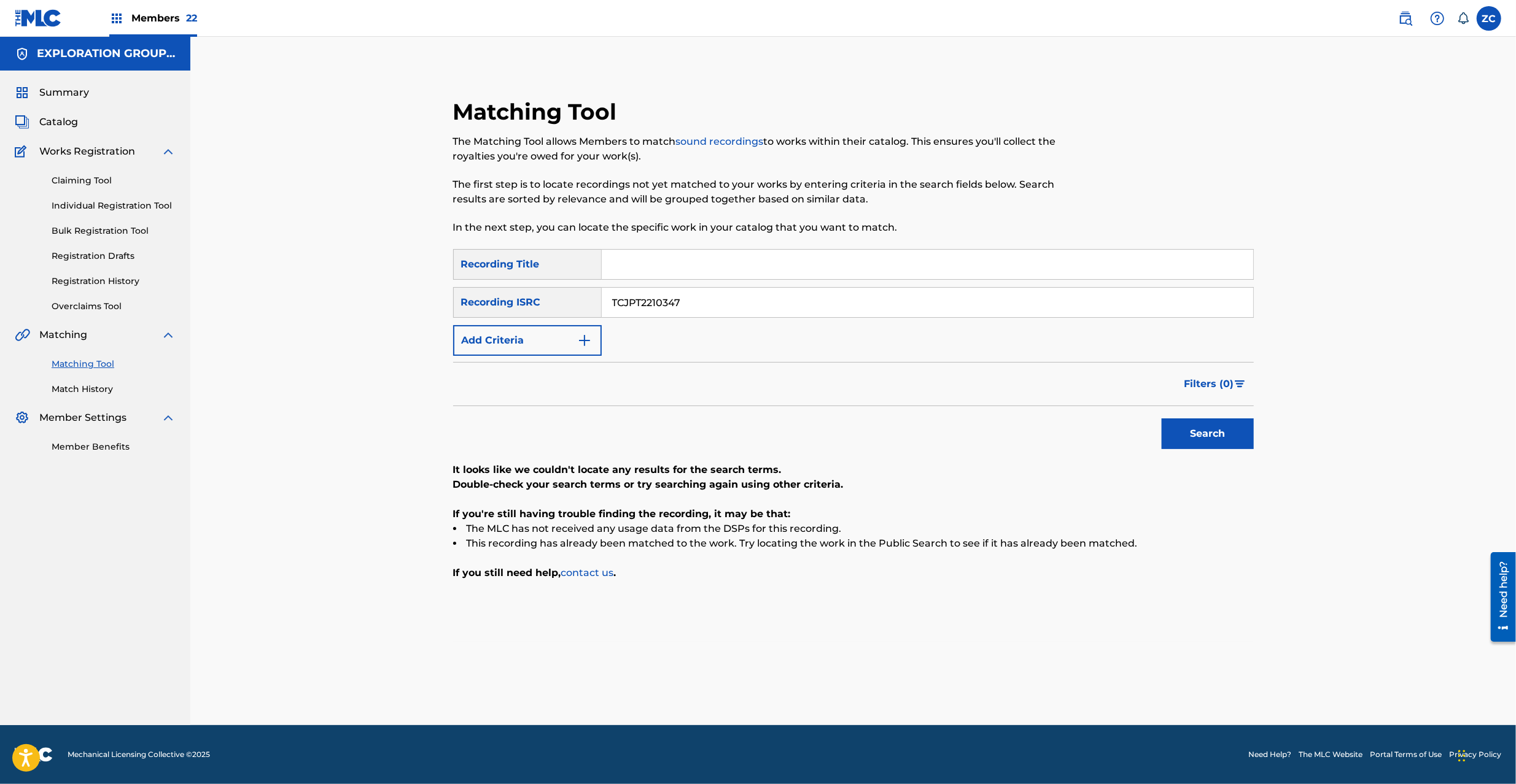
click at [688, 300] on input "TCJPT2210347" at bounding box center [927, 302] width 651 height 30
click at [1223, 427] on button "Search" at bounding box center [1207, 434] width 92 height 31
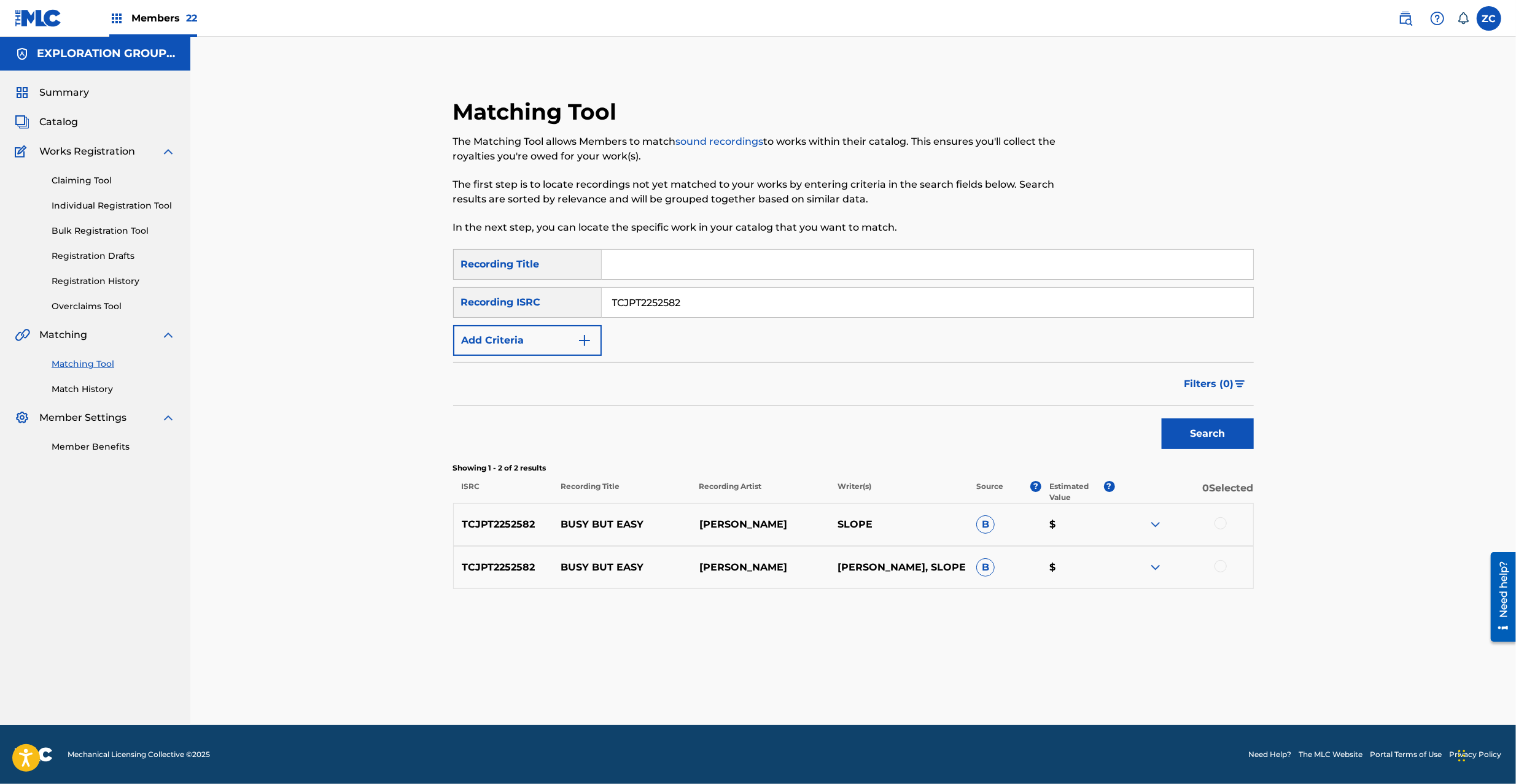
click at [1225, 526] on div at bounding box center [1220, 524] width 12 height 12
click at [1221, 564] on div at bounding box center [1220, 566] width 12 height 12
click at [905, 692] on button "Match 2 Groups" at bounding box center [863, 684] width 136 height 31
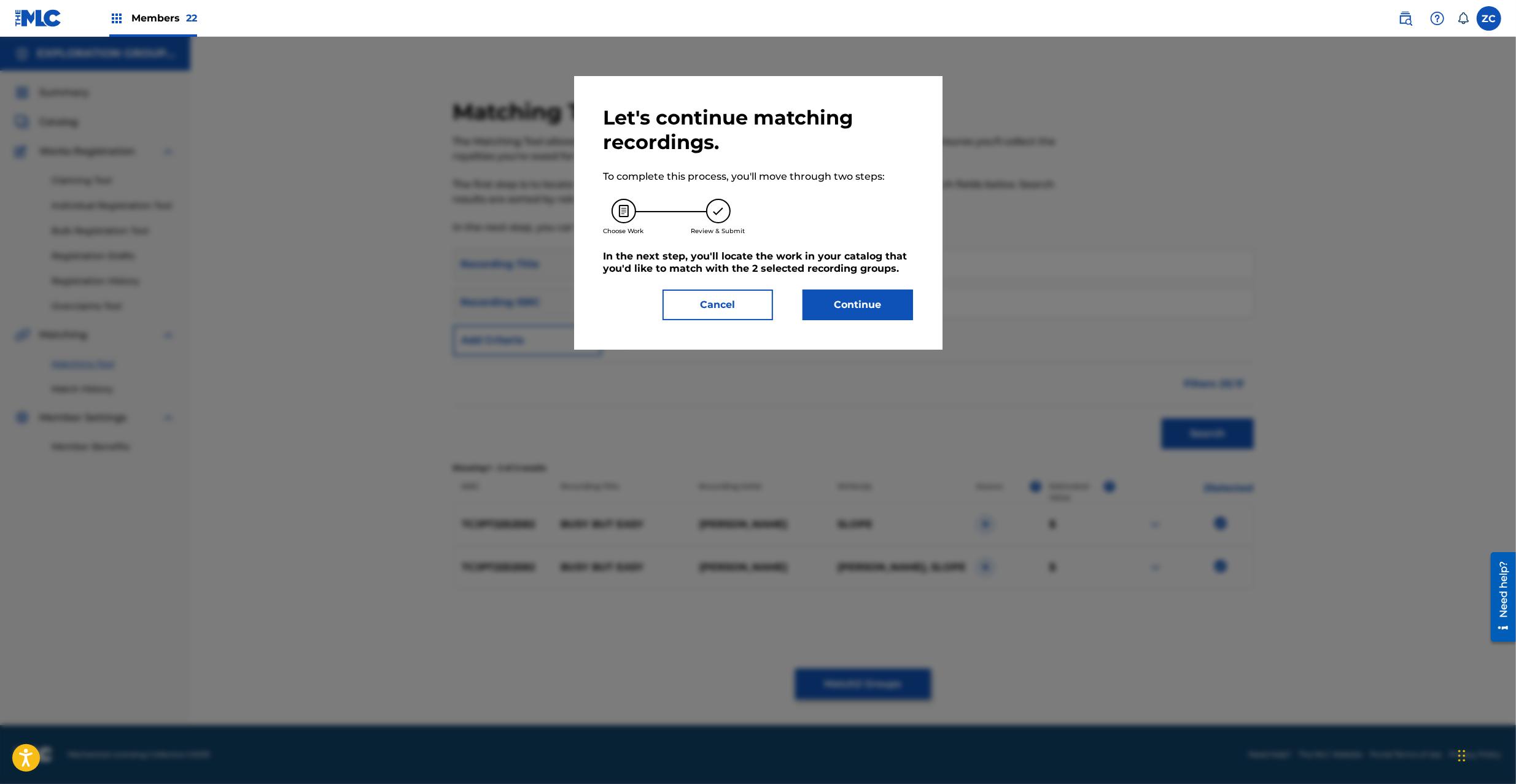
click at [835, 298] on button "Continue" at bounding box center [857, 305] width 110 height 31
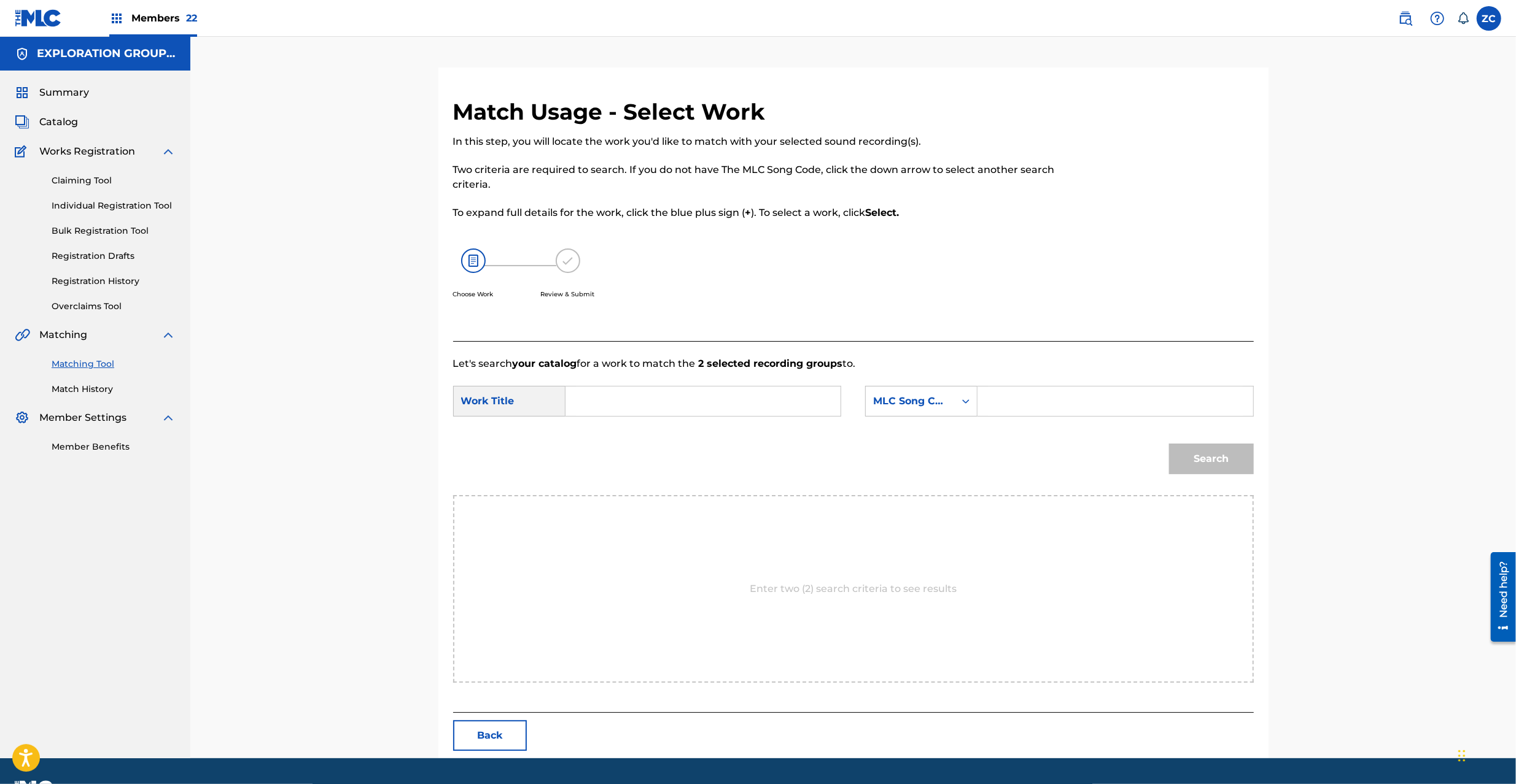
click at [764, 403] on input "Search Form" at bounding box center [702, 401] width 254 height 30
click at [676, 395] on input "Busy But Easy BD65GO" at bounding box center [702, 401] width 254 height 30
click at [676, 396] on input "Busy But Easy BD65GO" at bounding box center [702, 401] width 254 height 30
click at [1004, 406] on input "Search Form" at bounding box center [1115, 401] width 254 height 30
click at [1199, 467] on button "Search" at bounding box center [1211, 459] width 85 height 31
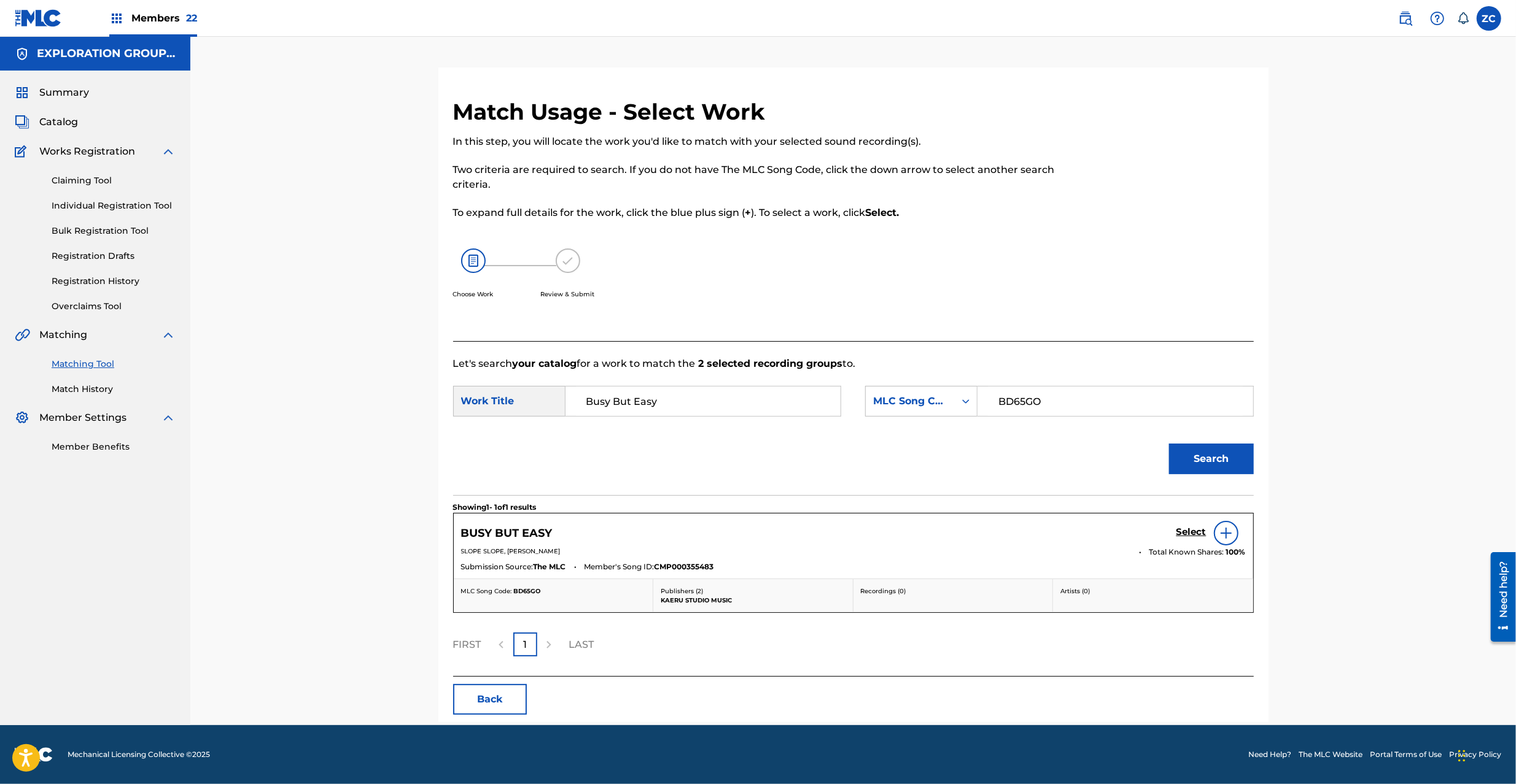
click at [1192, 533] on h5 "Select" at bounding box center [1191, 532] width 30 height 12
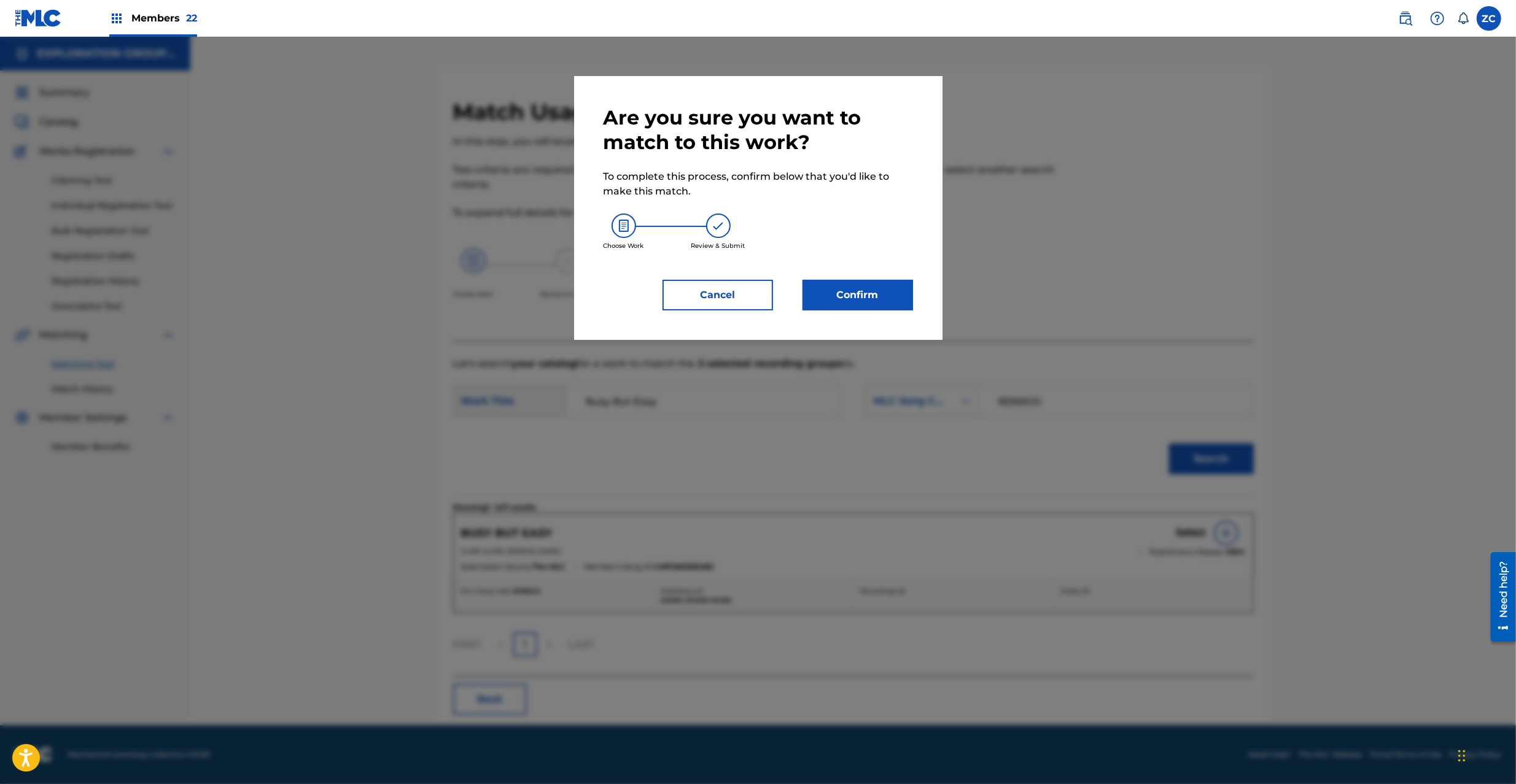
click at [851, 305] on button "Confirm" at bounding box center [857, 295] width 110 height 31
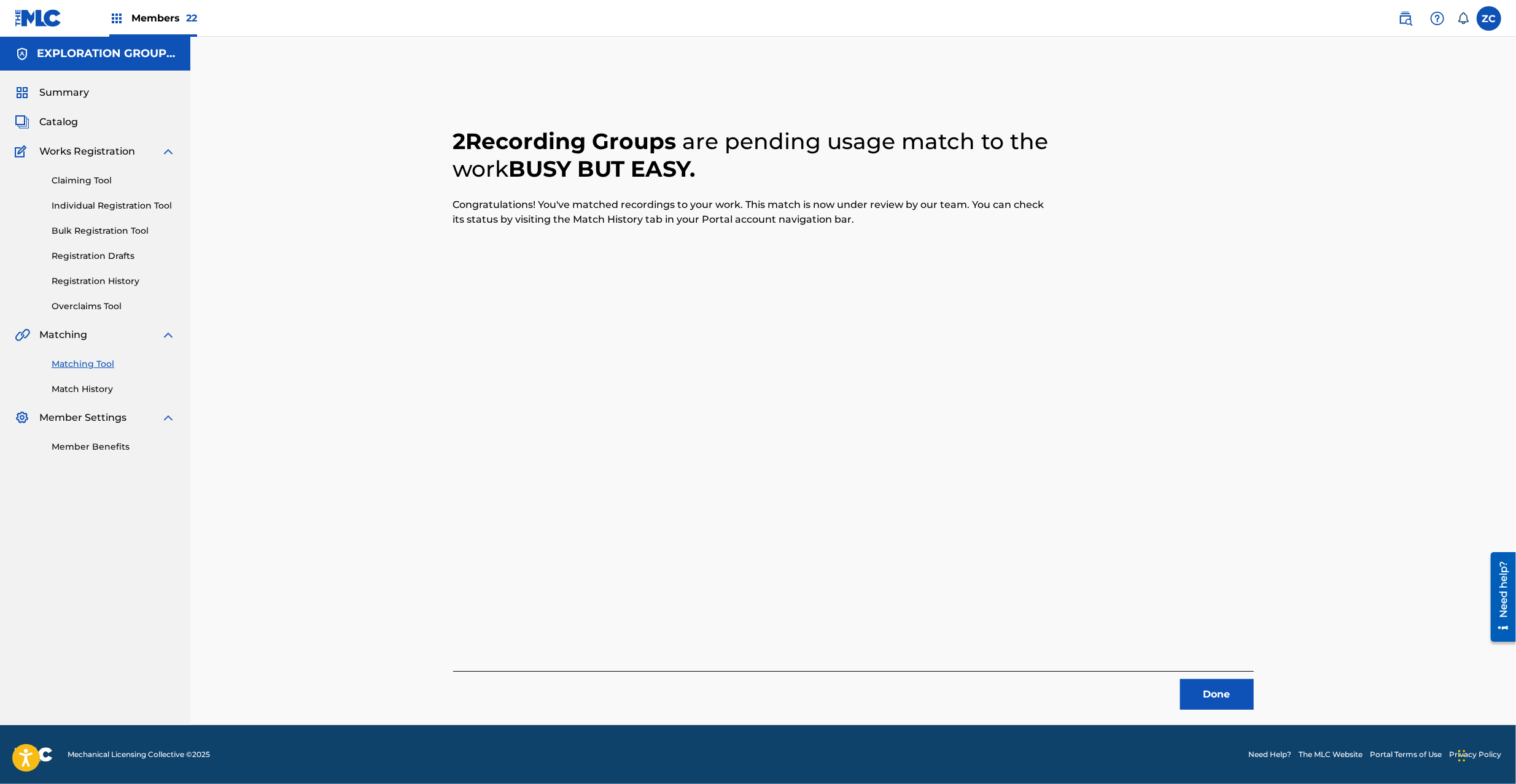
click at [1226, 700] on button "Done" at bounding box center [1216, 695] width 74 height 31
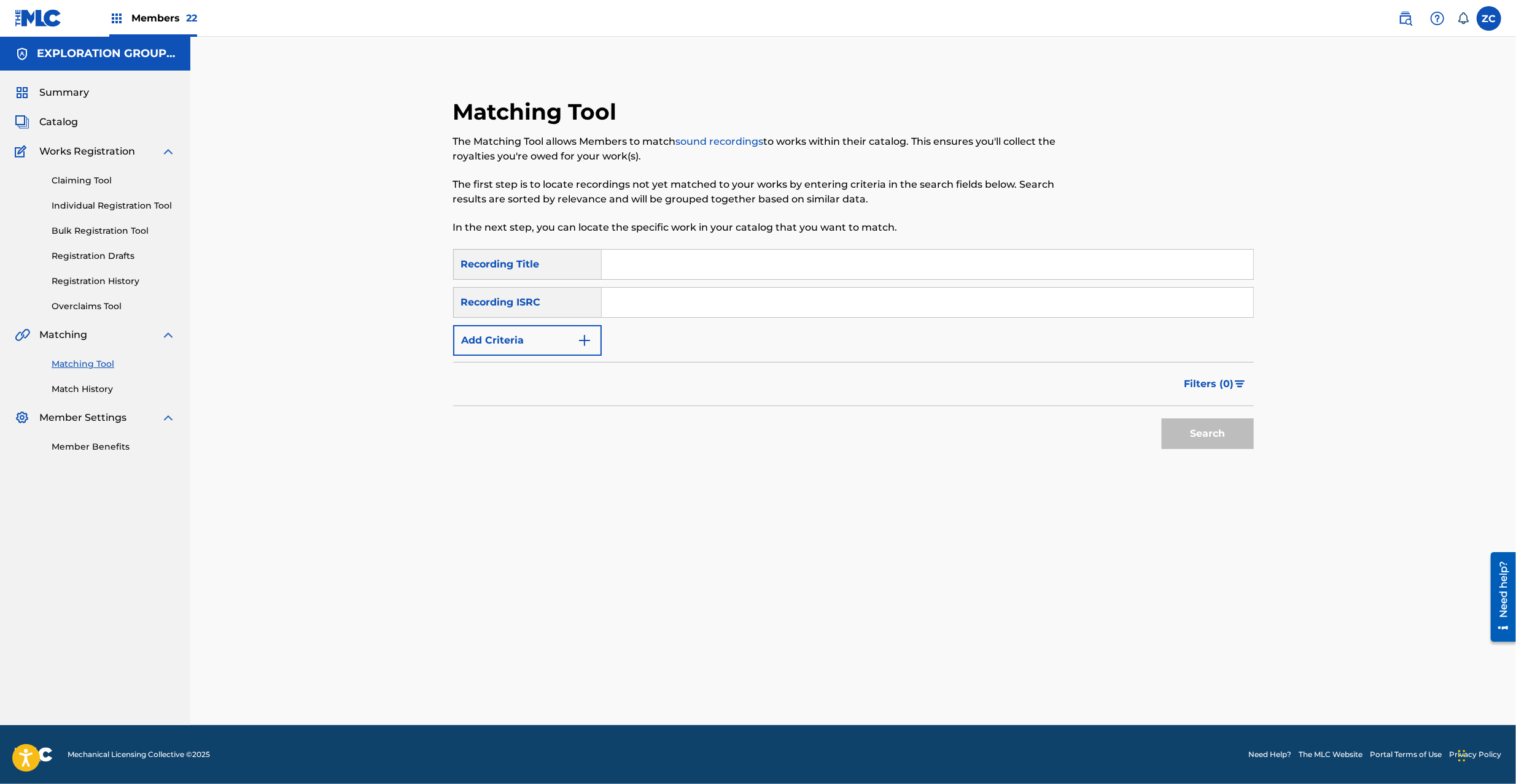
click at [985, 305] on input "Search Form" at bounding box center [927, 302] width 651 height 30
drag, startPoint x: 1219, startPoint y: 435, endPoint x: 1090, endPoint y: 376, distance: 141.9
click at [1219, 433] on button "Search" at bounding box center [1207, 434] width 92 height 31
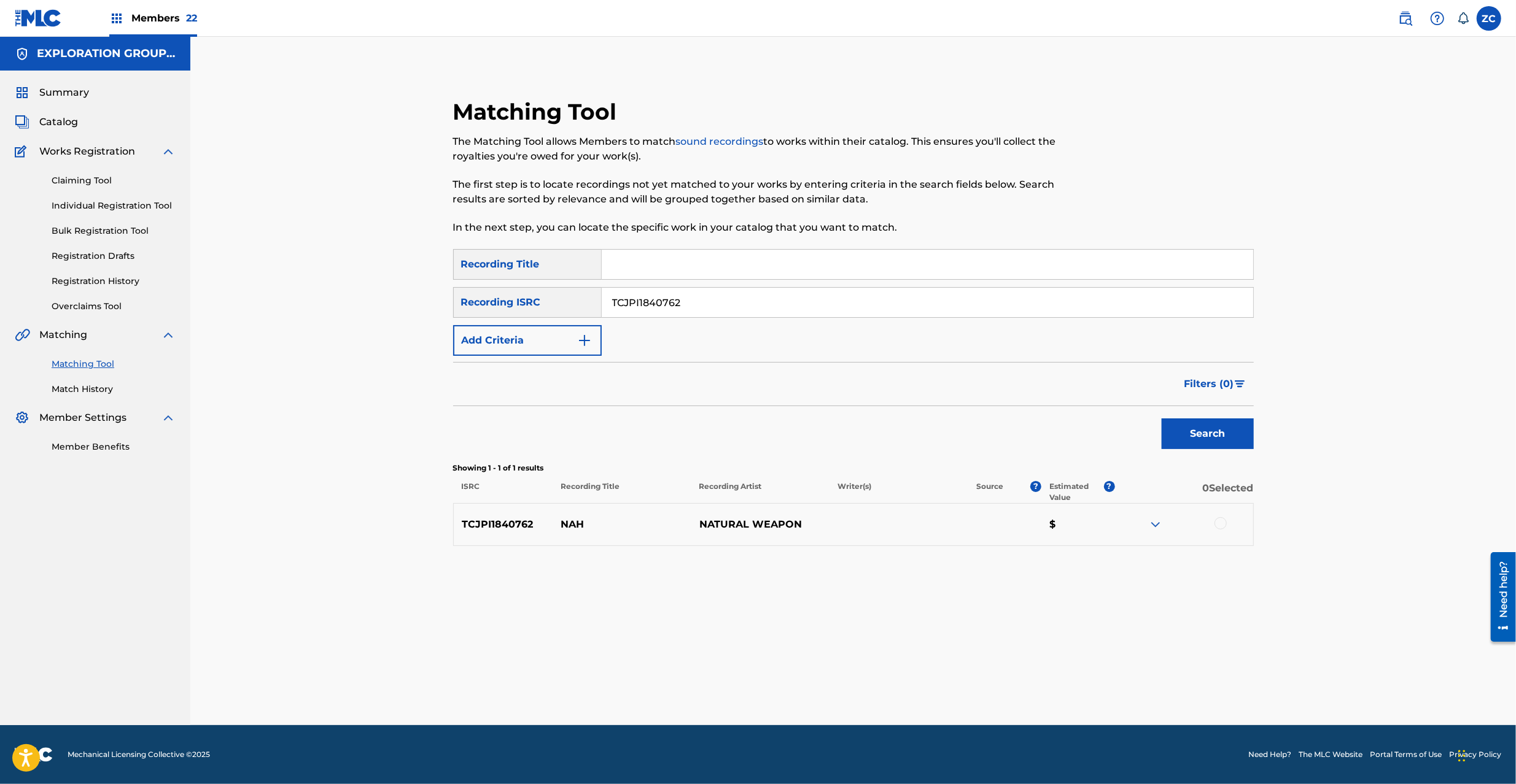
click at [1221, 524] on div at bounding box center [1220, 524] width 12 height 12
click at [894, 690] on button "Match 1 Group" at bounding box center [863, 684] width 136 height 31
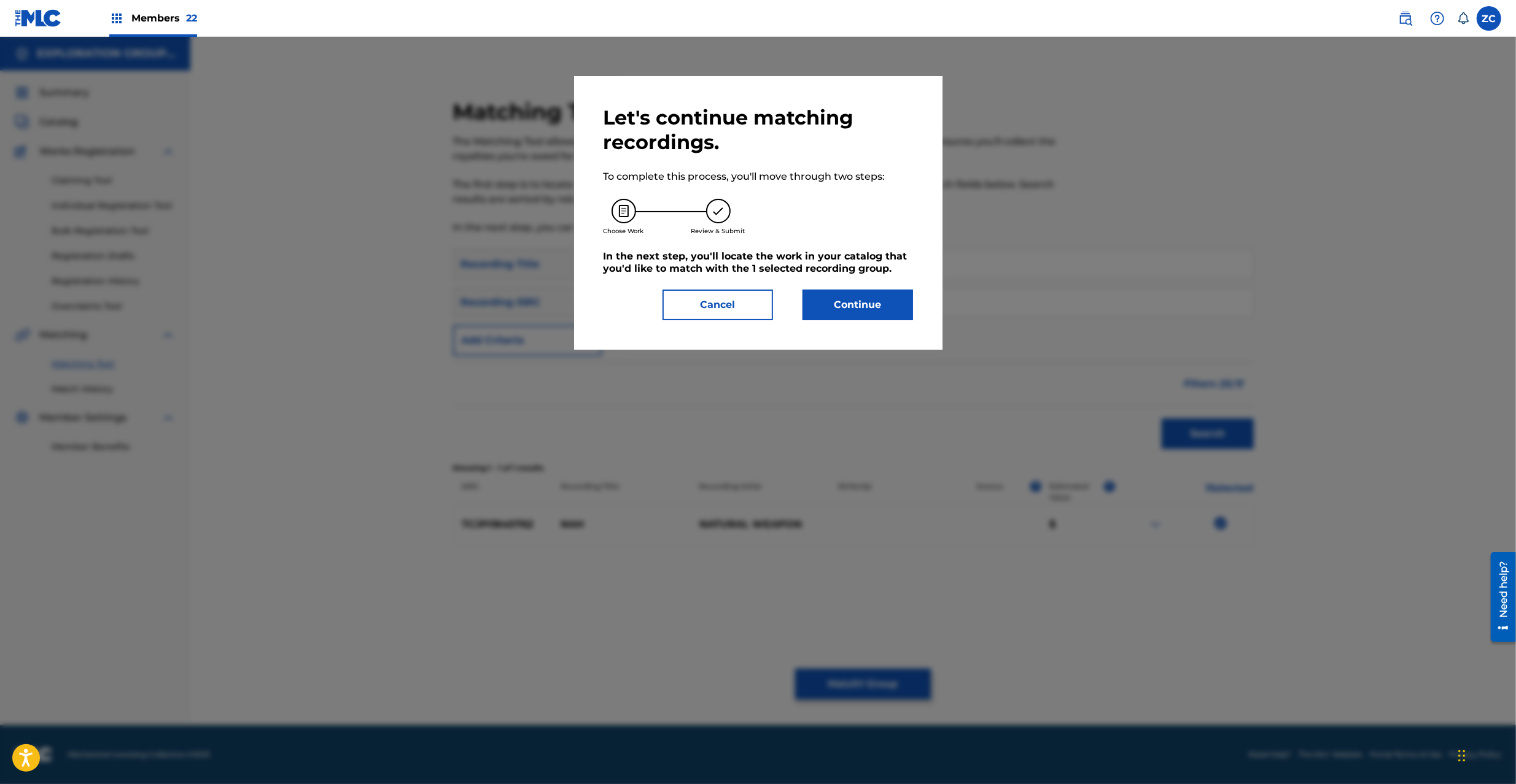
click at [824, 307] on button "Continue" at bounding box center [857, 305] width 110 height 31
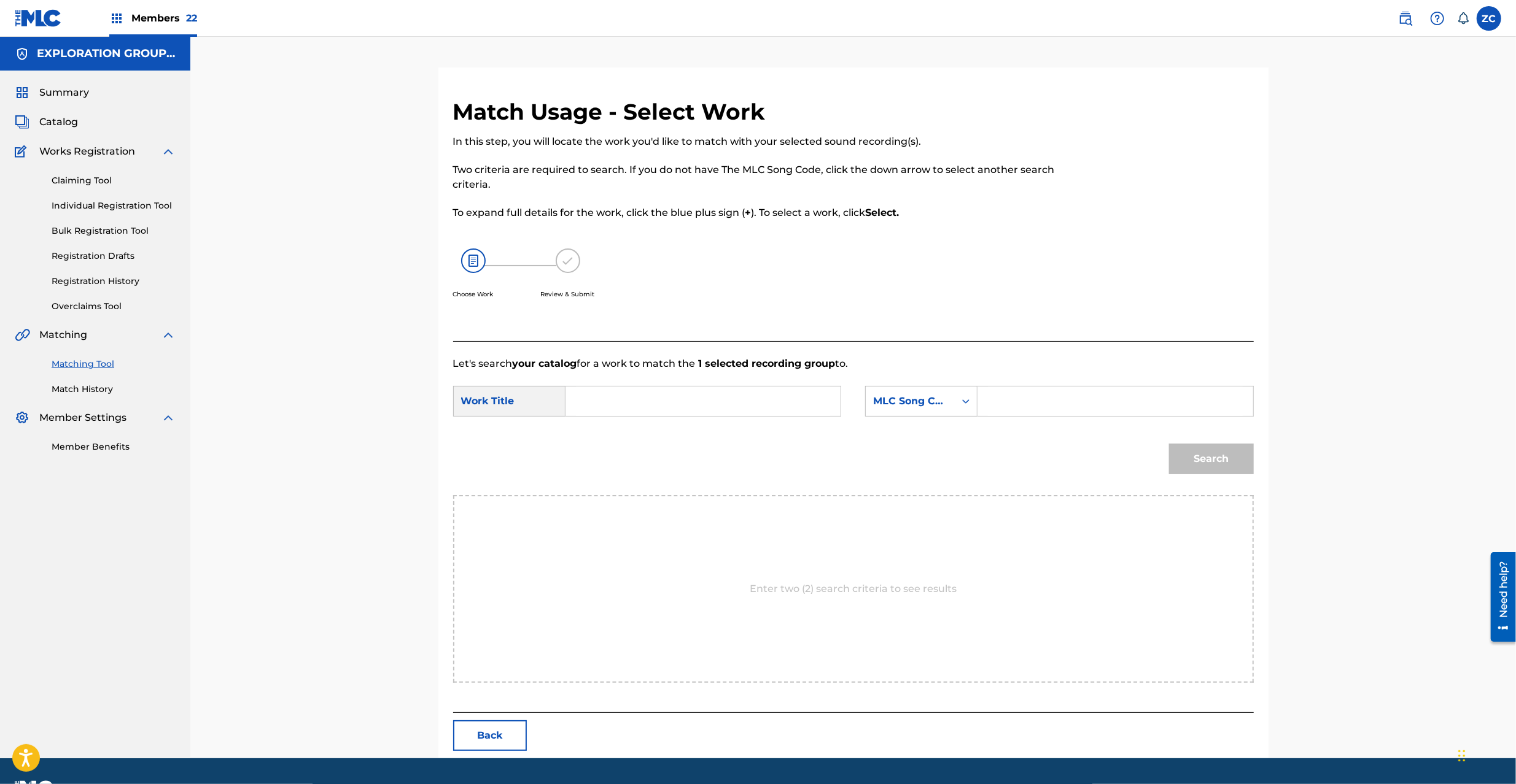
click at [730, 417] on div "SearchWithCriteria778accd3-24ce-4654-b38a-ef5099cf7b35 Work Title SearchWithCri…" at bounding box center [853, 405] width 800 height 38
click at [735, 402] on input "Search Form" at bounding box center [702, 401] width 254 height 30
click at [654, 395] on input "Nah N70KPP" at bounding box center [702, 401] width 254 height 30
click at [1014, 395] on input "Search Form" at bounding box center [1115, 401] width 254 height 30
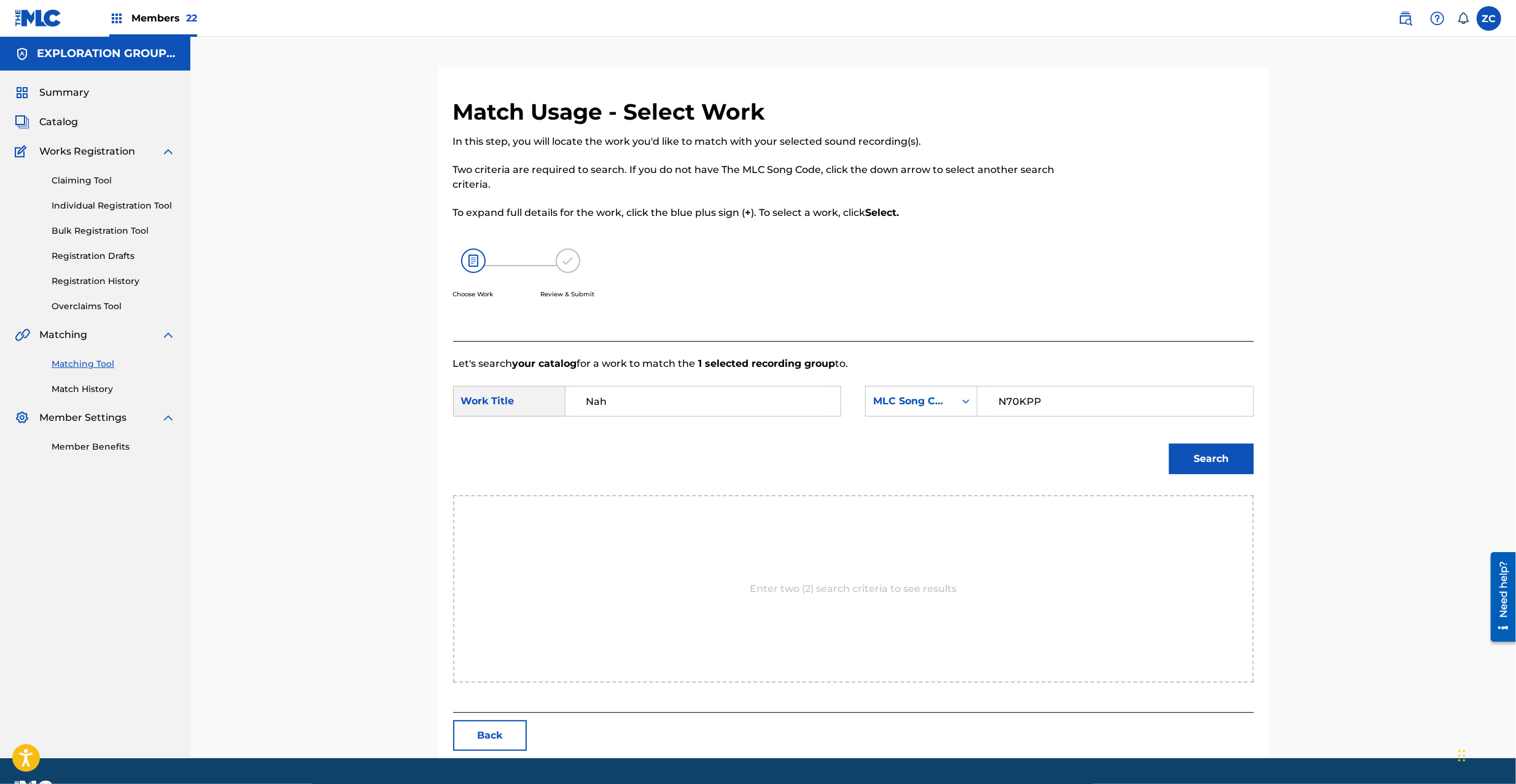
click at [1236, 452] on button "Search" at bounding box center [1211, 459] width 85 height 31
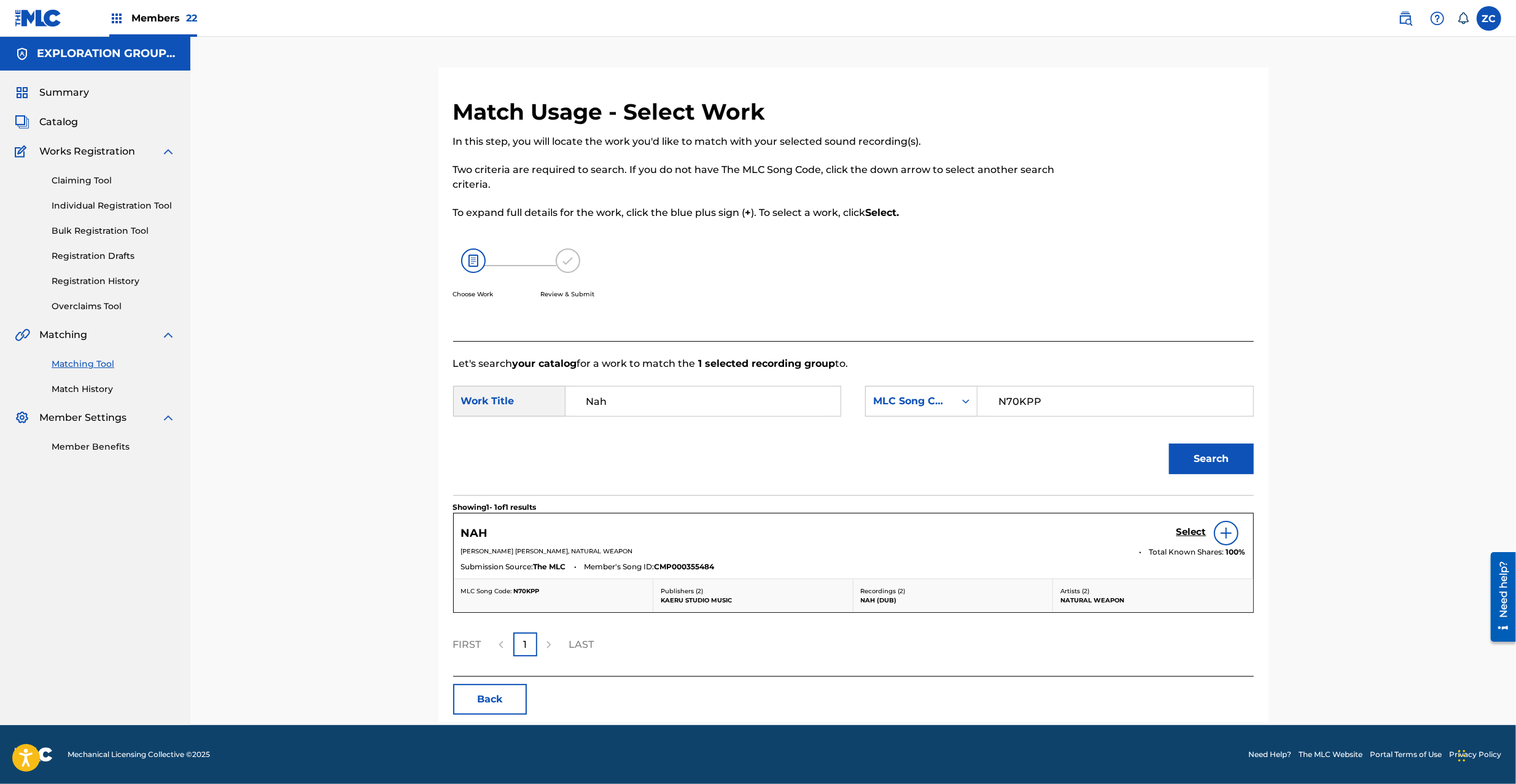
click at [1171, 534] on div "NAH Select" at bounding box center [853, 533] width 784 height 25
click at [1182, 529] on h5 "Select" at bounding box center [1191, 532] width 30 height 12
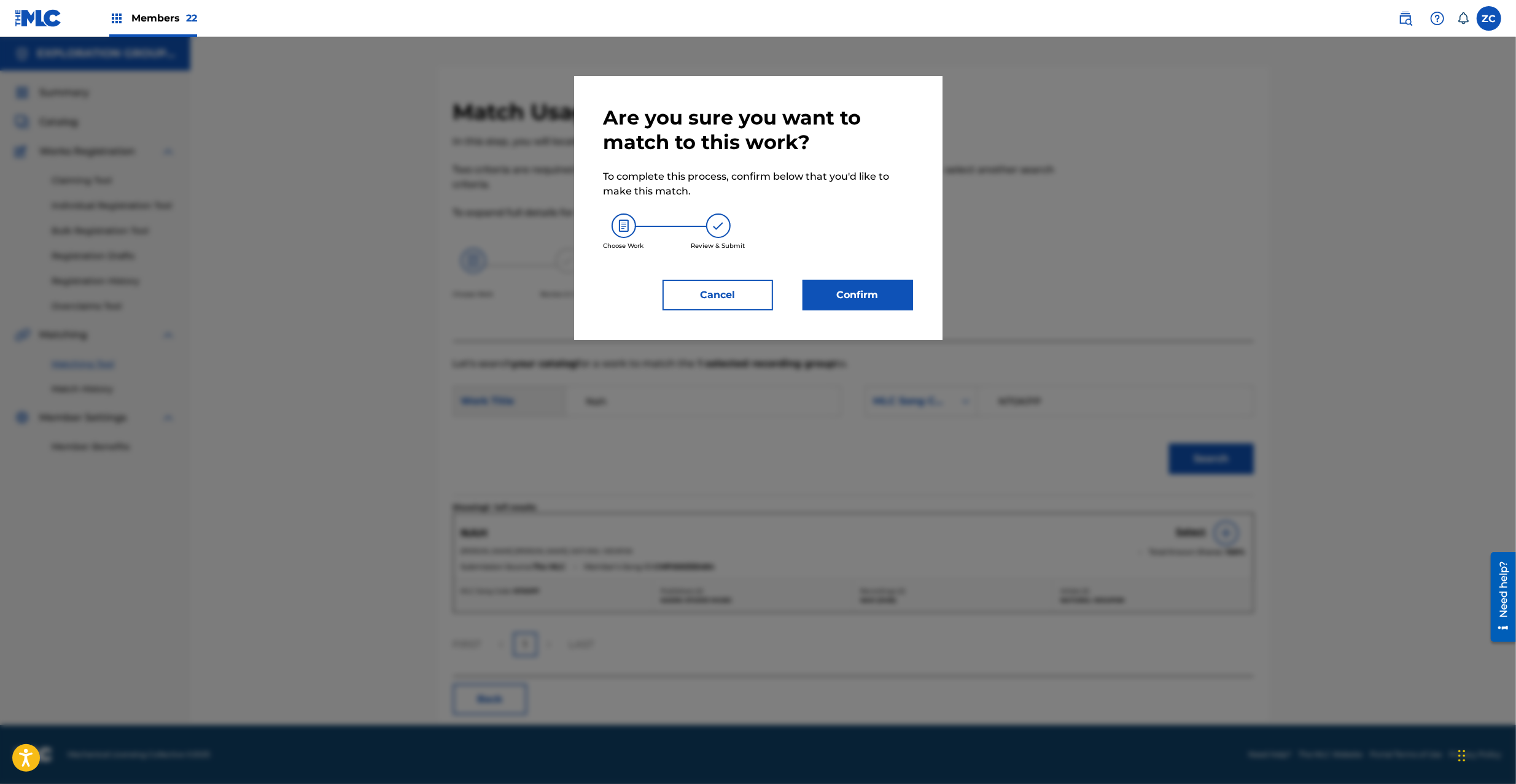
click at [873, 291] on button "Confirm" at bounding box center [857, 295] width 110 height 31
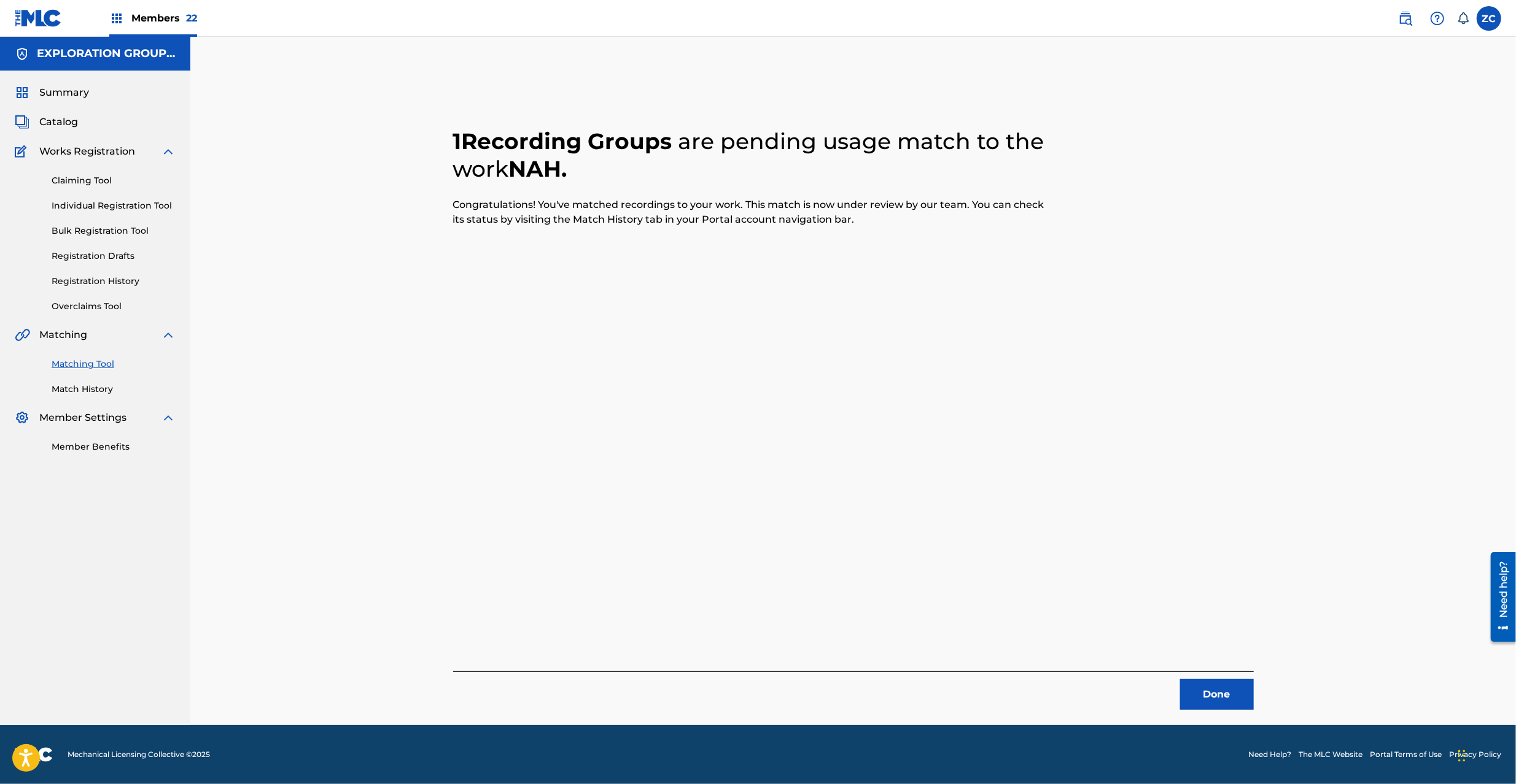
click at [1201, 688] on button "Done" at bounding box center [1216, 695] width 74 height 31
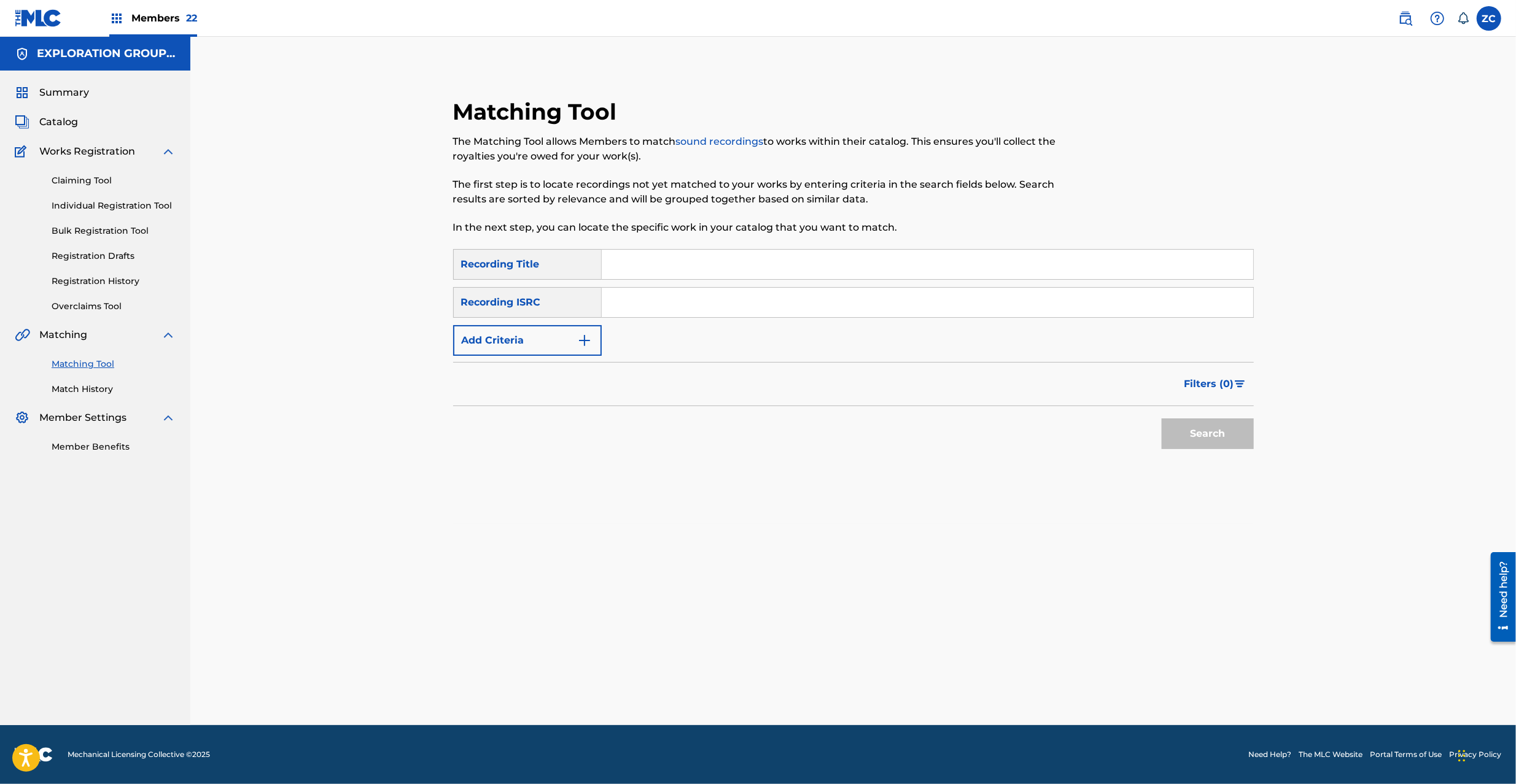
drag, startPoint x: 644, startPoint y: 308, endPoint x: 675, endPoint y: 319, distance: 32.9
click at [644, 308] on input "Search Form" at bounding box center [927, 302] width 651 height 30
click at [1219, 434] on button "Search" at bounding box center [1207, 434] width 92 height 31
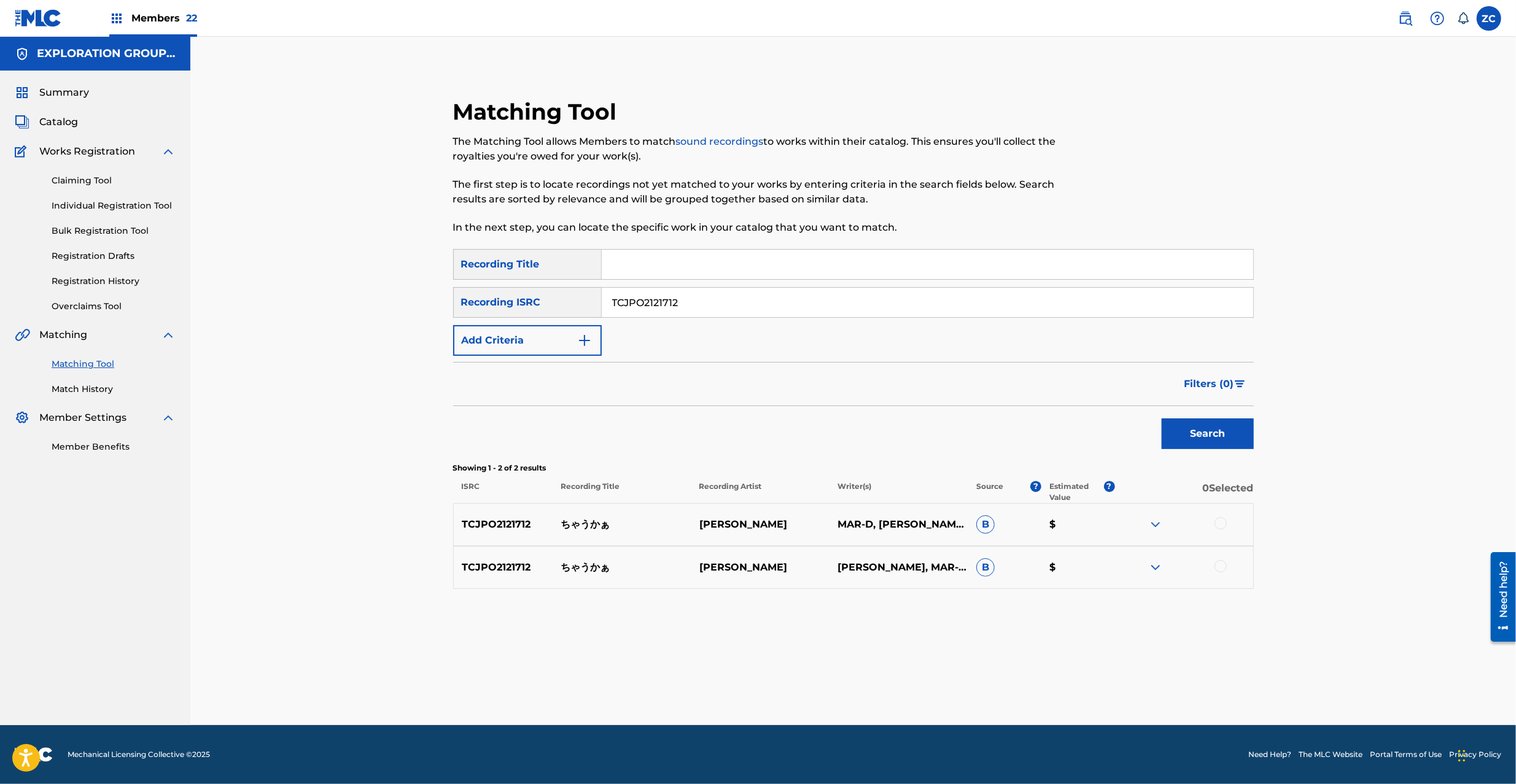
click at [1221, 524] on div at bounding box center [1220, 524] width 12 height 12
click at [1221, 565] on div at bounding box center [1220, 566] width 12 height 12
click at [739, 309] on input "TCJPO2121712" at bounding box center [927, 302] width 651 height 30
click at [1204, 440] on button "Search" at bounding box center [1207, 434] width 92 height 31
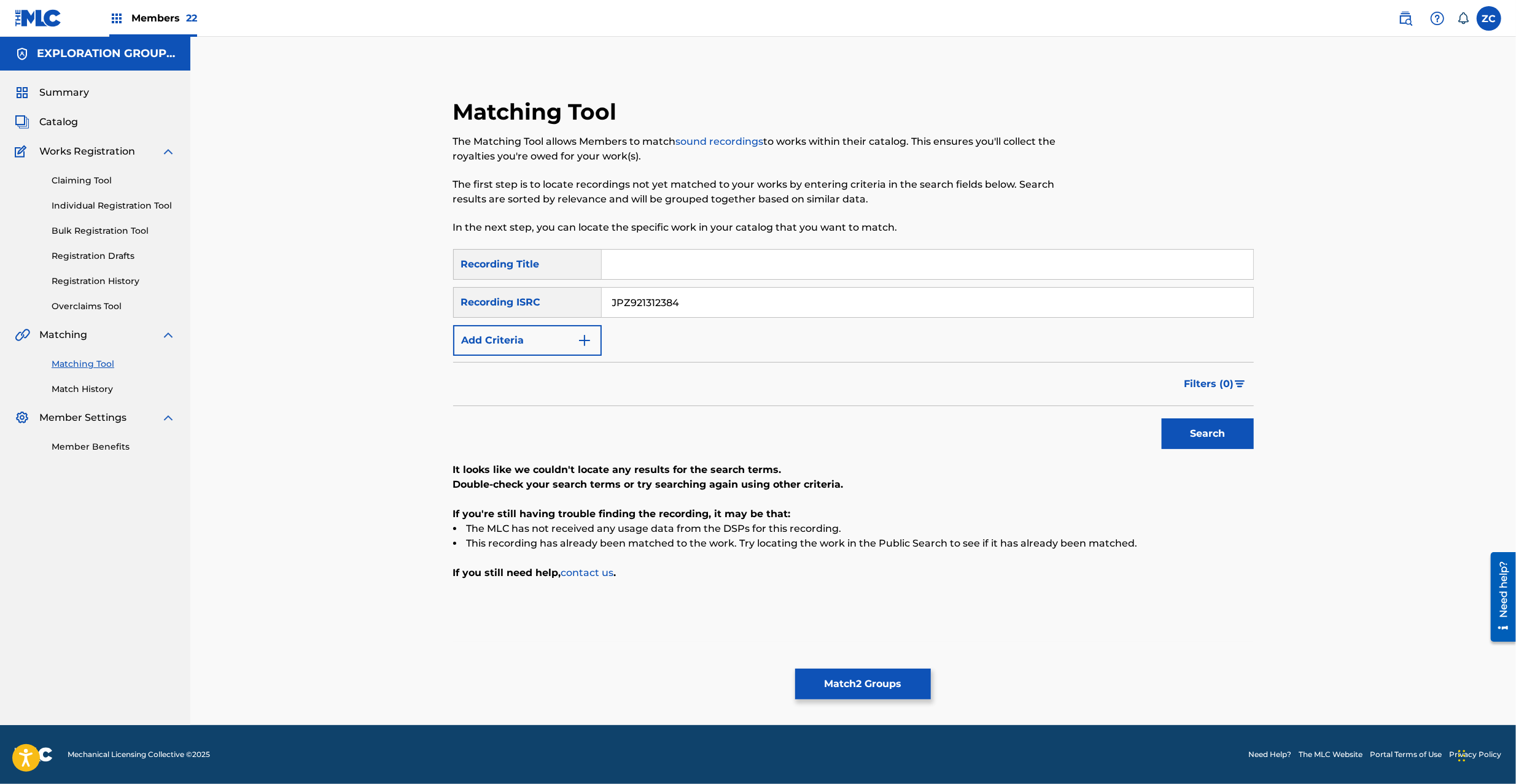
click at [874, 674] on button "Match 2 Groups" at bounding box center [863, 684] width 136 height 31
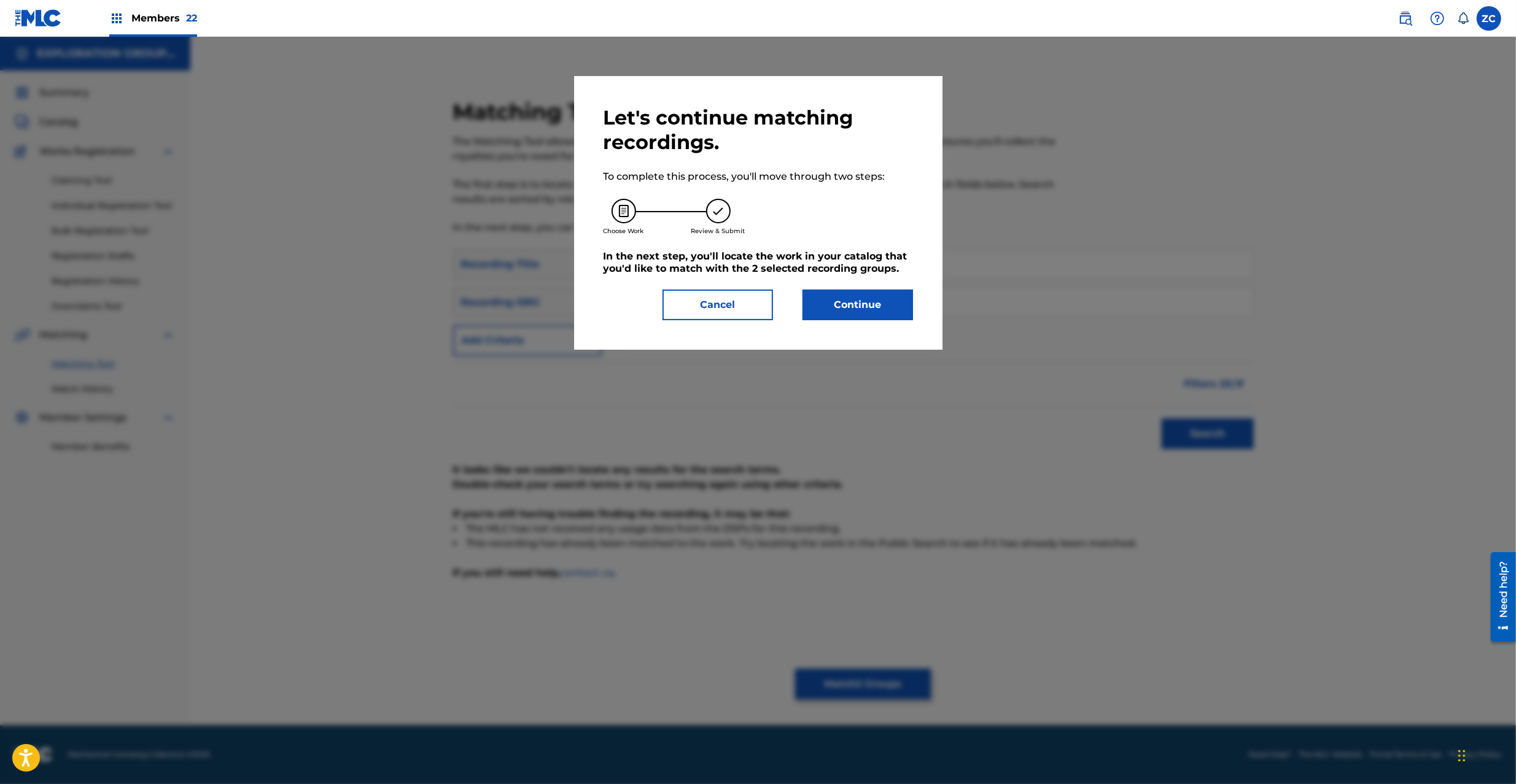
click at [879, 305] on button "Continue" at bounding box center [857, 305] width 110 height 31
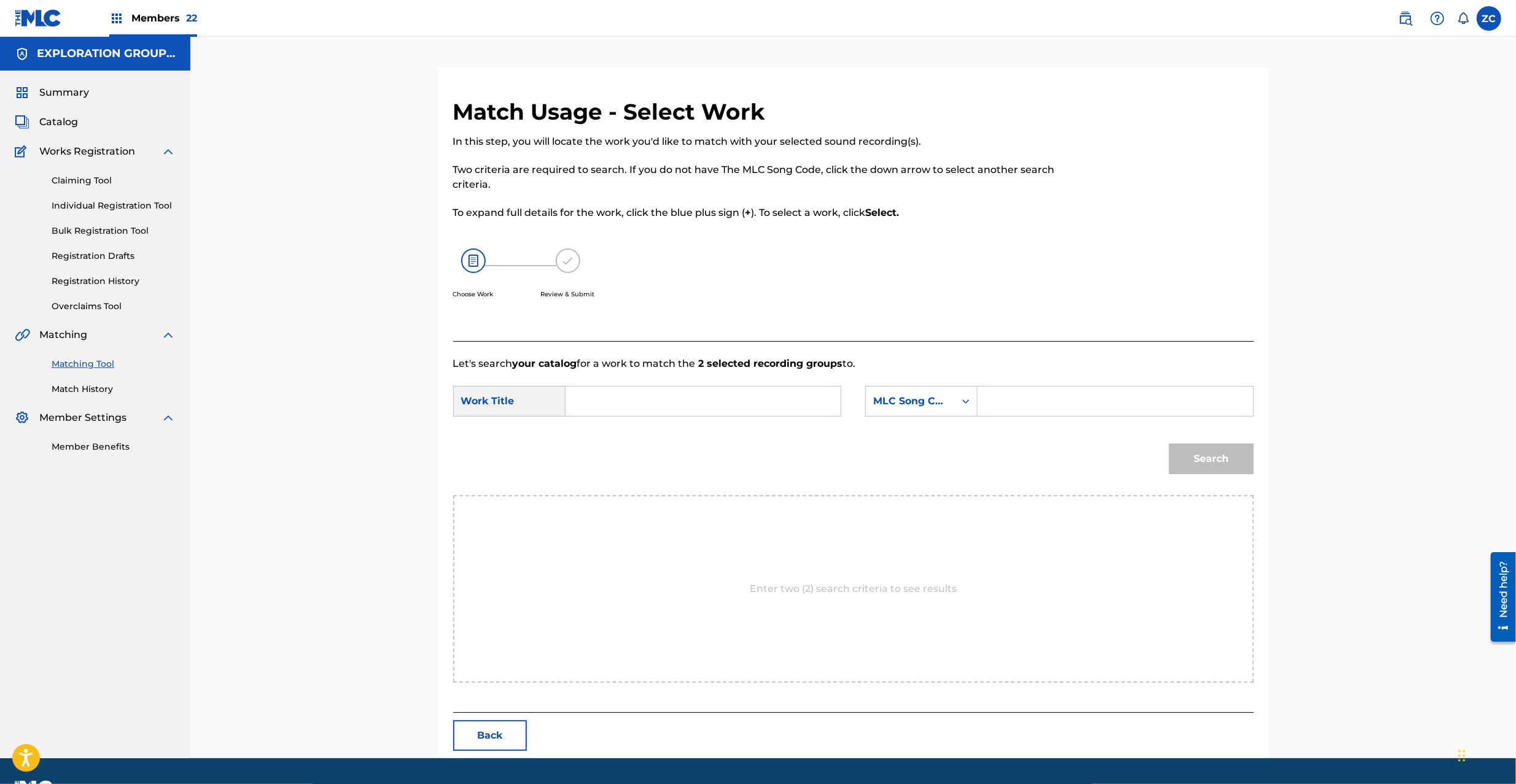
click at [739, 408] on input "Search Form" at bounding box center [702, 401] width 254 height 30
click at [661, 398] on input "Chaukaa CJ0O0I" at bounding box center [702, 401] width 254 height 30
click at [661, 399] on input "Chaukaa CJ0O0I" at bounding box center [702, 401] width 254 height 30
click at [1014, 404] on input "Search Form" at bounding box center [1115, 401] width 254 height 30
click at [1204, 460] on button "Search" at bounding box center [1211, 459] width 85 height 31
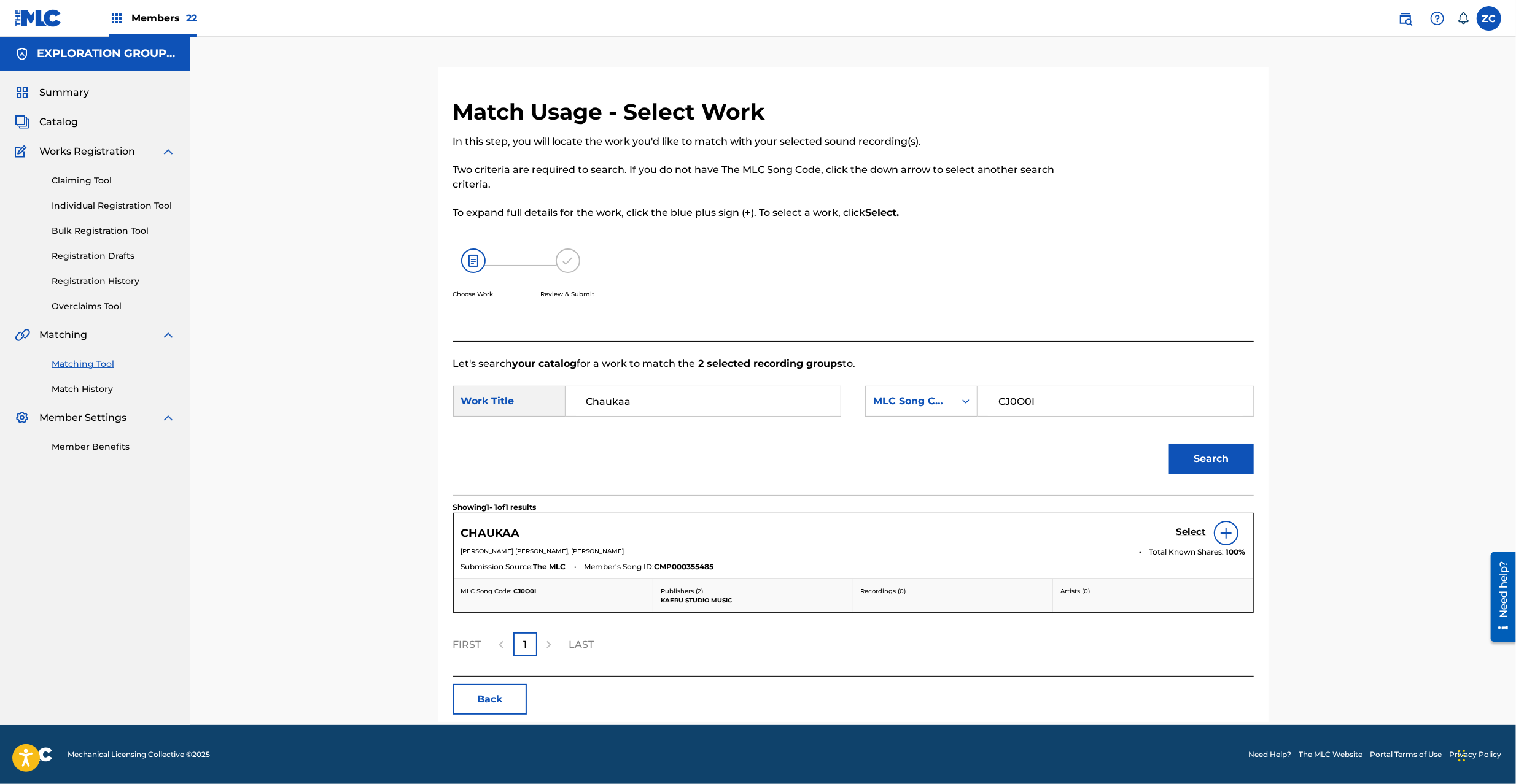
click at [1196, 531] on h5 "Select" at bounding box center [1191, 532] width 30 height 12
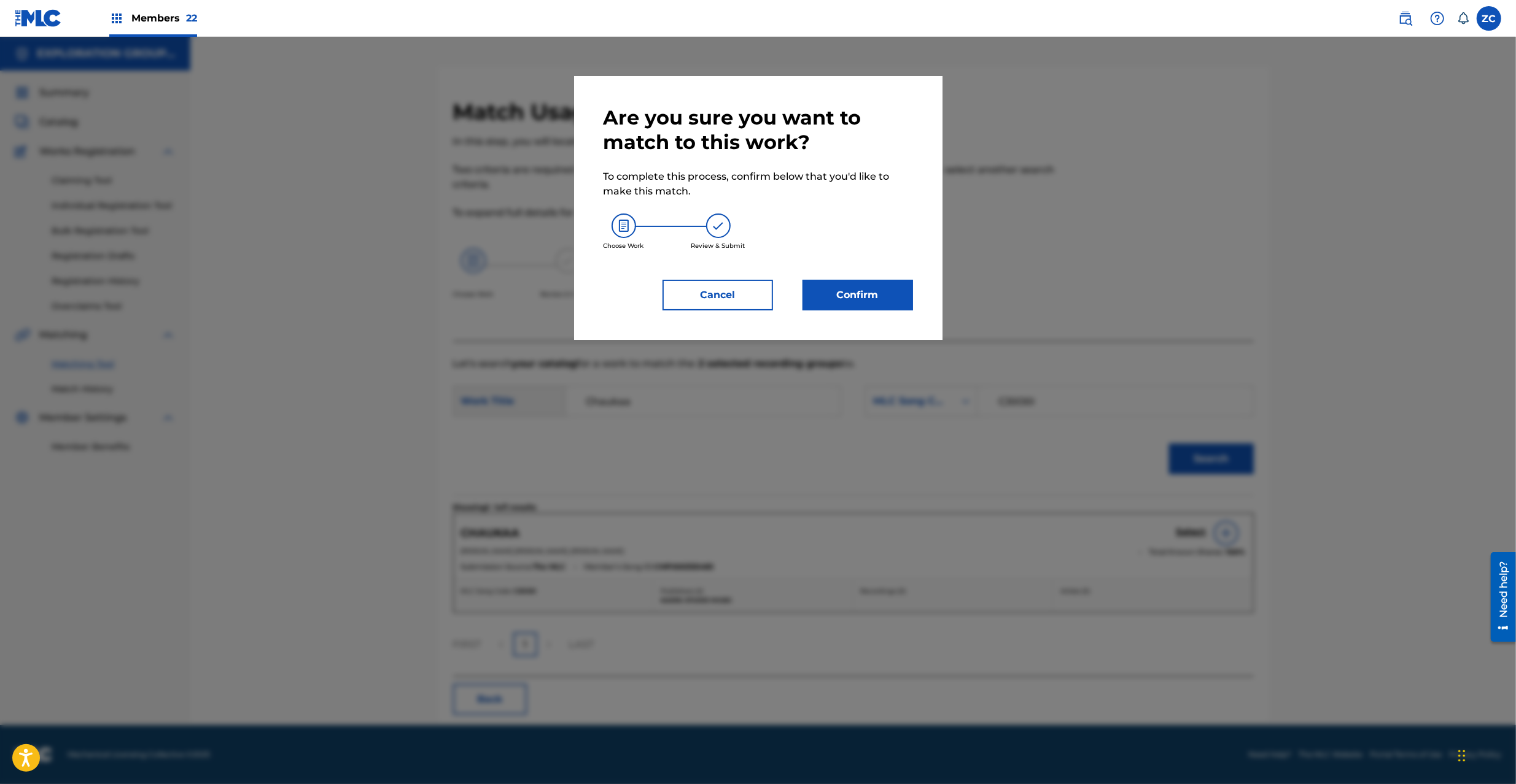
click at [875, 303] on button "Confirm" at bounding box center [857, 295] width 110 height 31
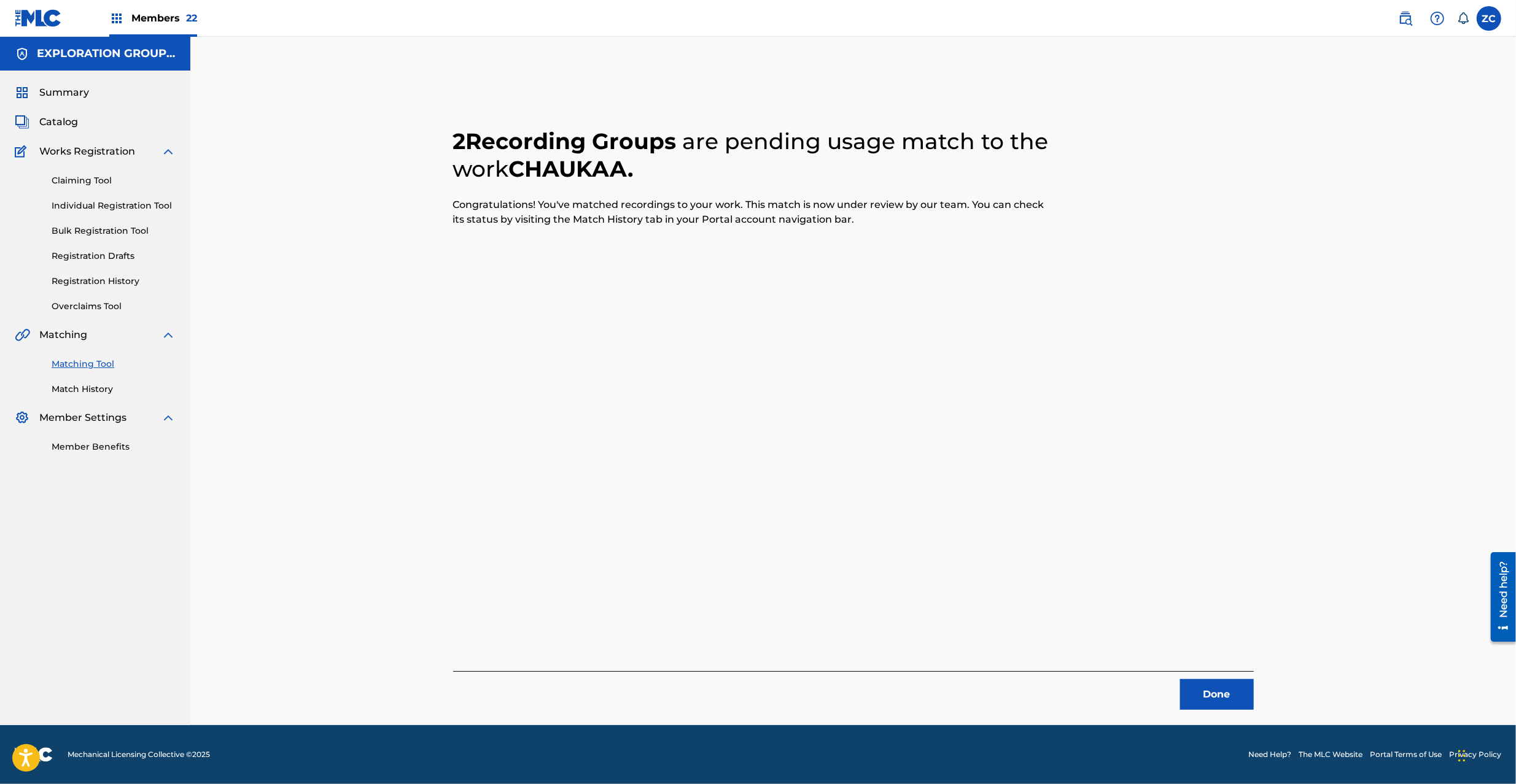
click at [1225, 692] on button "Done" at bounding box center [1216, 695] width 74 height 31
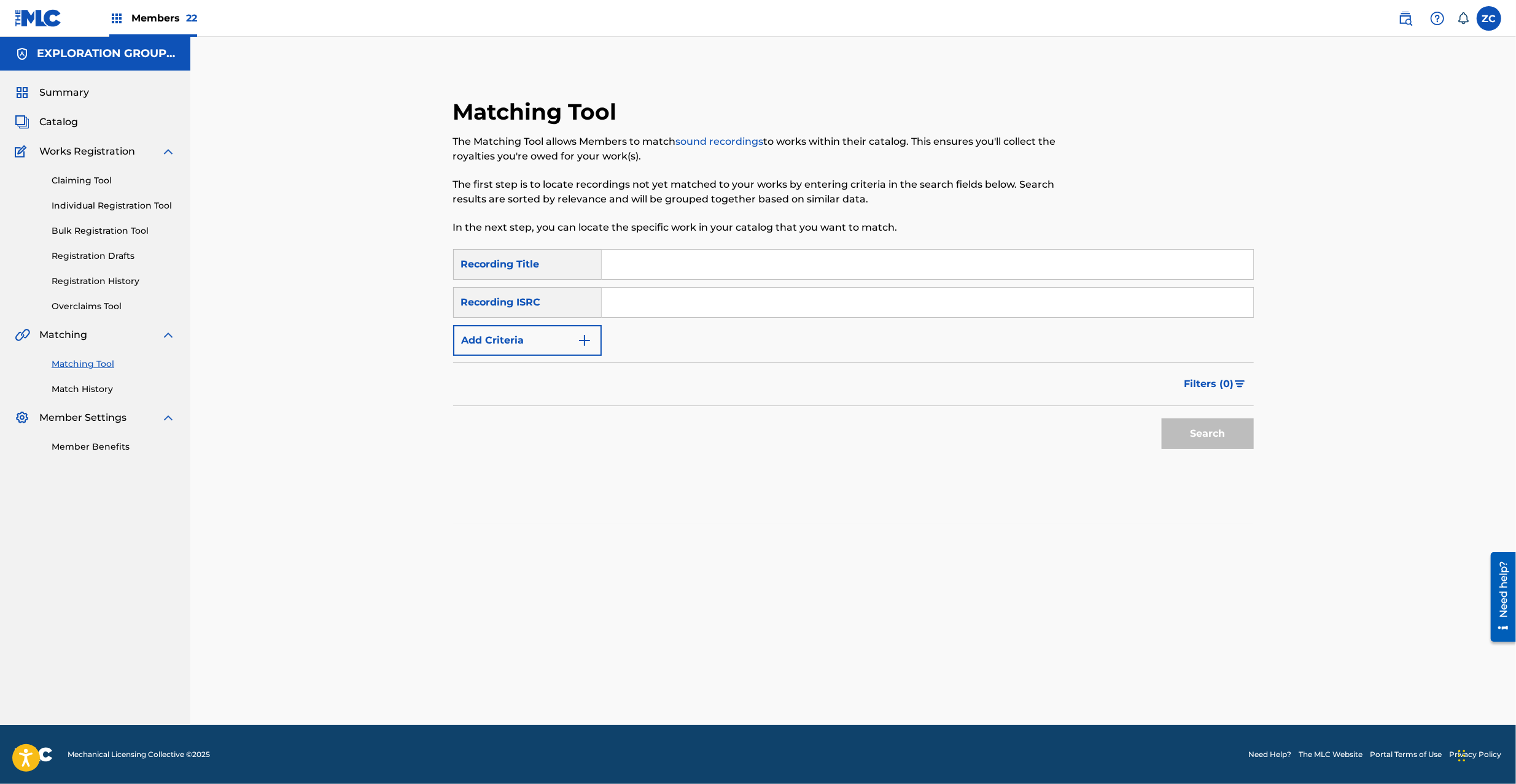
click at [873, 305] on input "Search Form" at bounding box center [927, 302] width 651 height 30
click at [1205, 435] on button "Search" at bounding box center [1207, 434] width 92 height 31
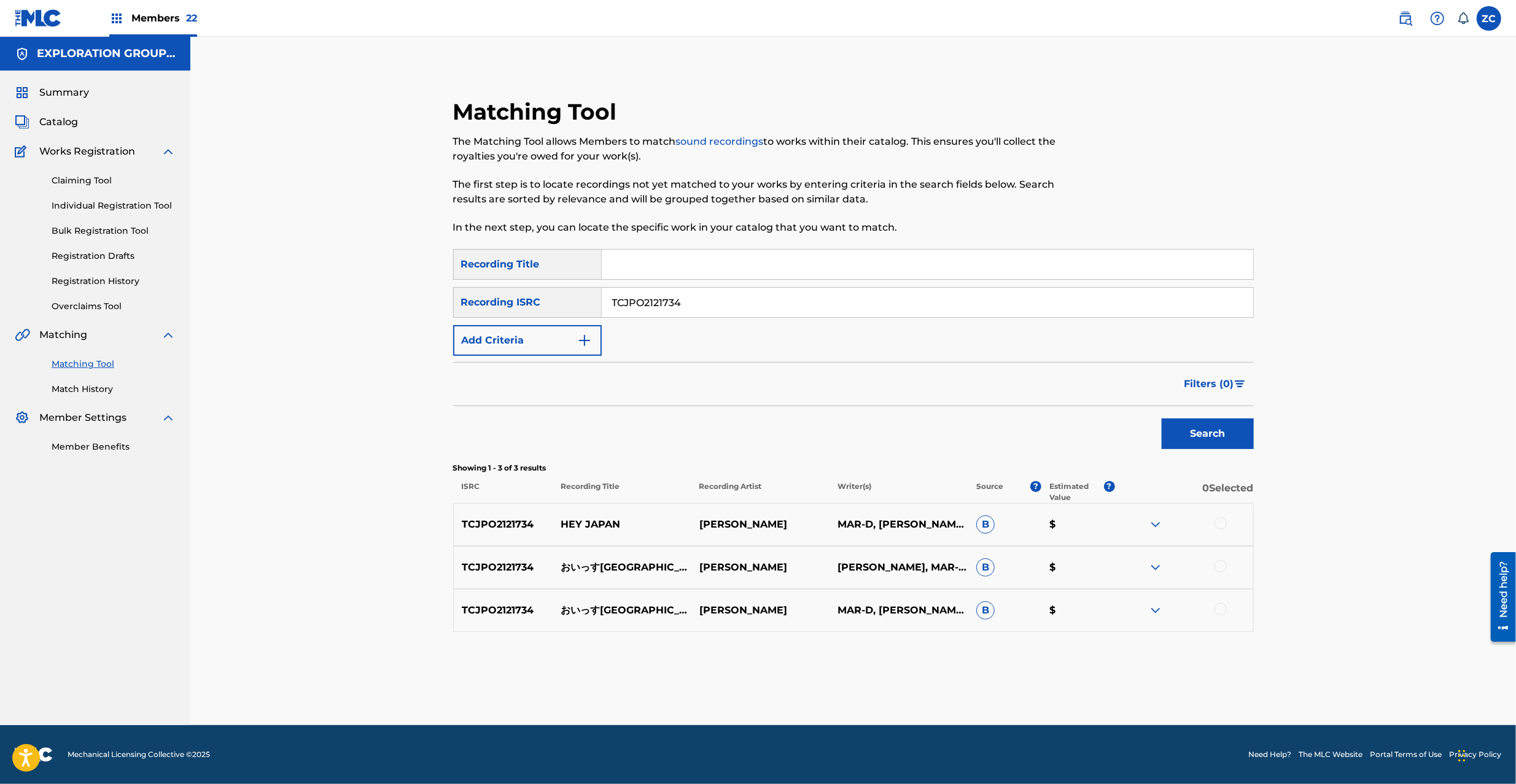
click at [1216, 521] on div at bounding box center [1220, 524] width 12 height 12
click at [1221, 568] on div at bounding box center [1220, 566] width 12 height 12
drag, startPoint x: 1221, startPoint y: 609, endPoint x: 1219, endPoint y: 602, distance: 7.3
click at [1221, 608] on div at bounding box center [1220, 609] width 12 height 12
click at [732, 308] on input "TCJPO2121734" at bounding box center [927, 302] width 651 height 30
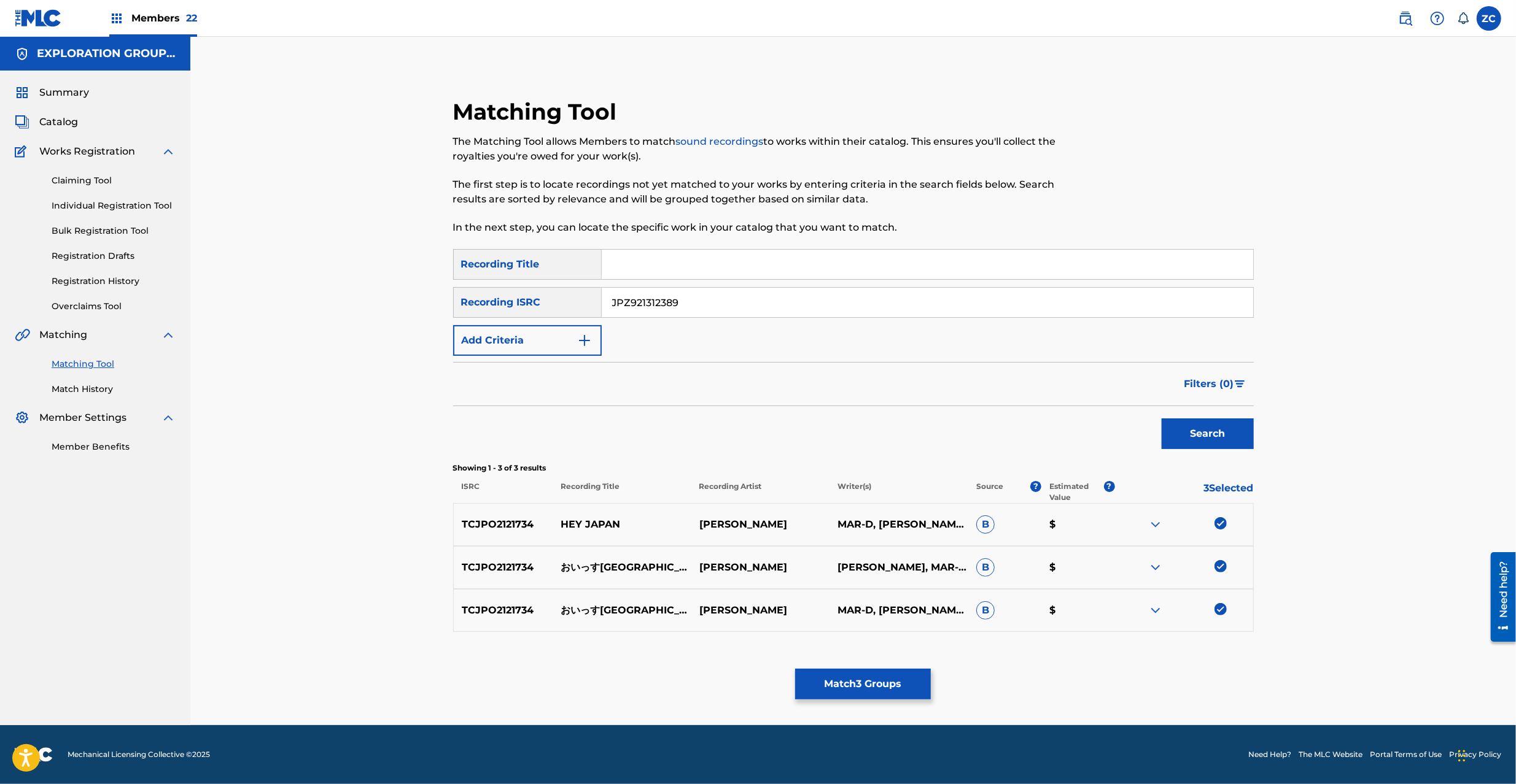
click at [1196, 430] on button "Search" at bounding box center [1207, 434] width 92 height 31
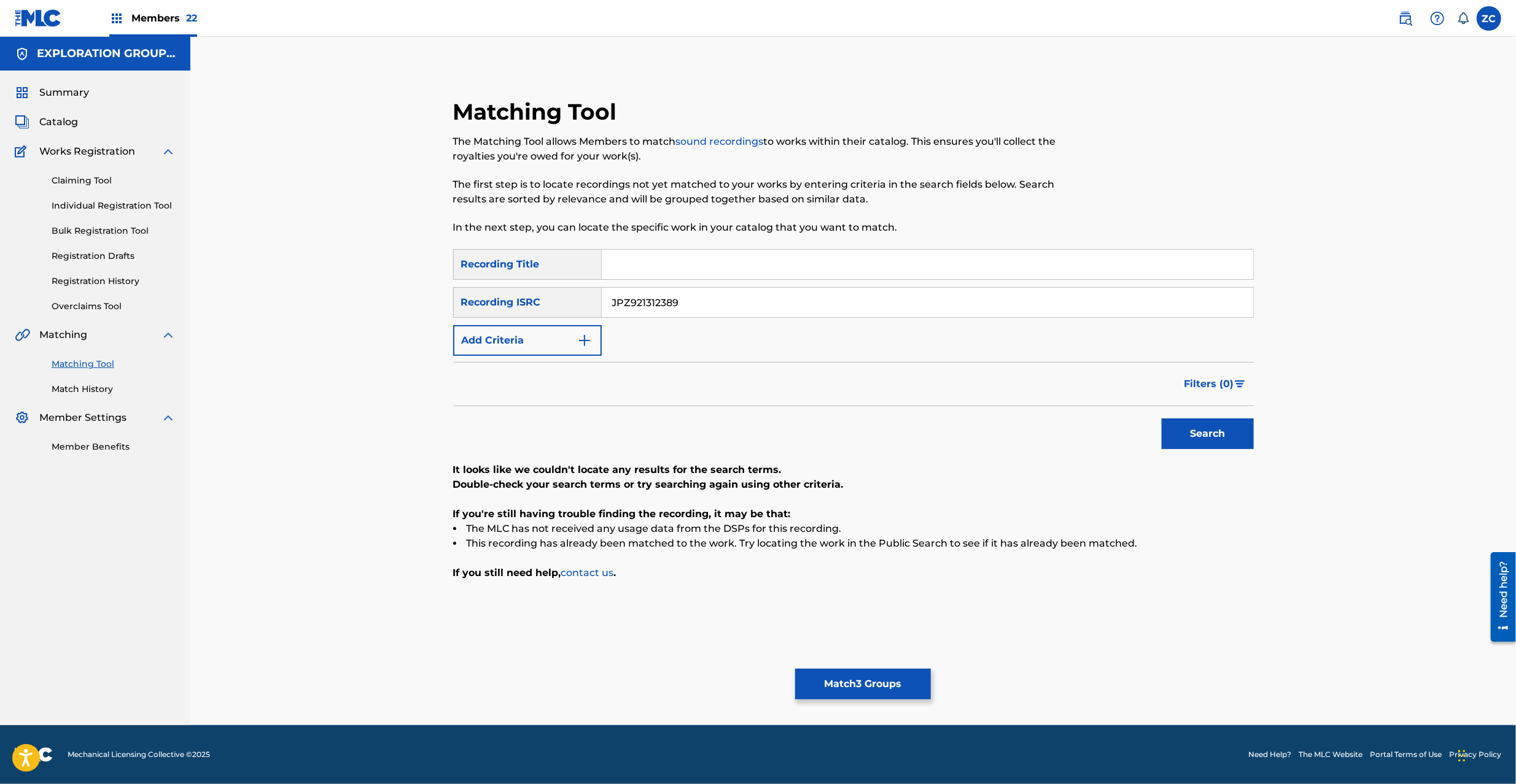
click at [897, 674] on button "Match 3 Groups" at bounding box center [863, 684] width 136 height 31
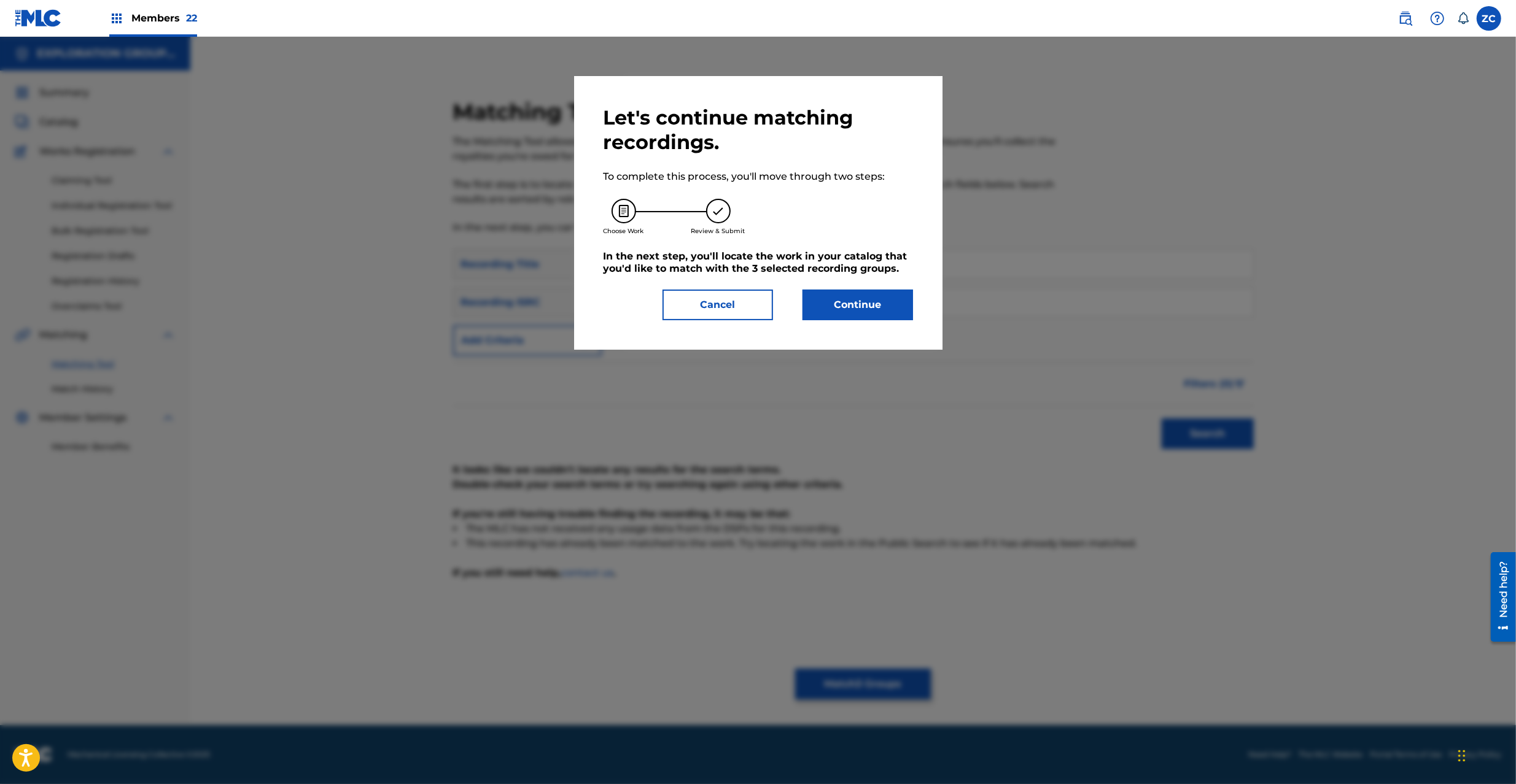
click at [855, 316] on button "Continue" at bounding box center [857, 305] width 110 height 31
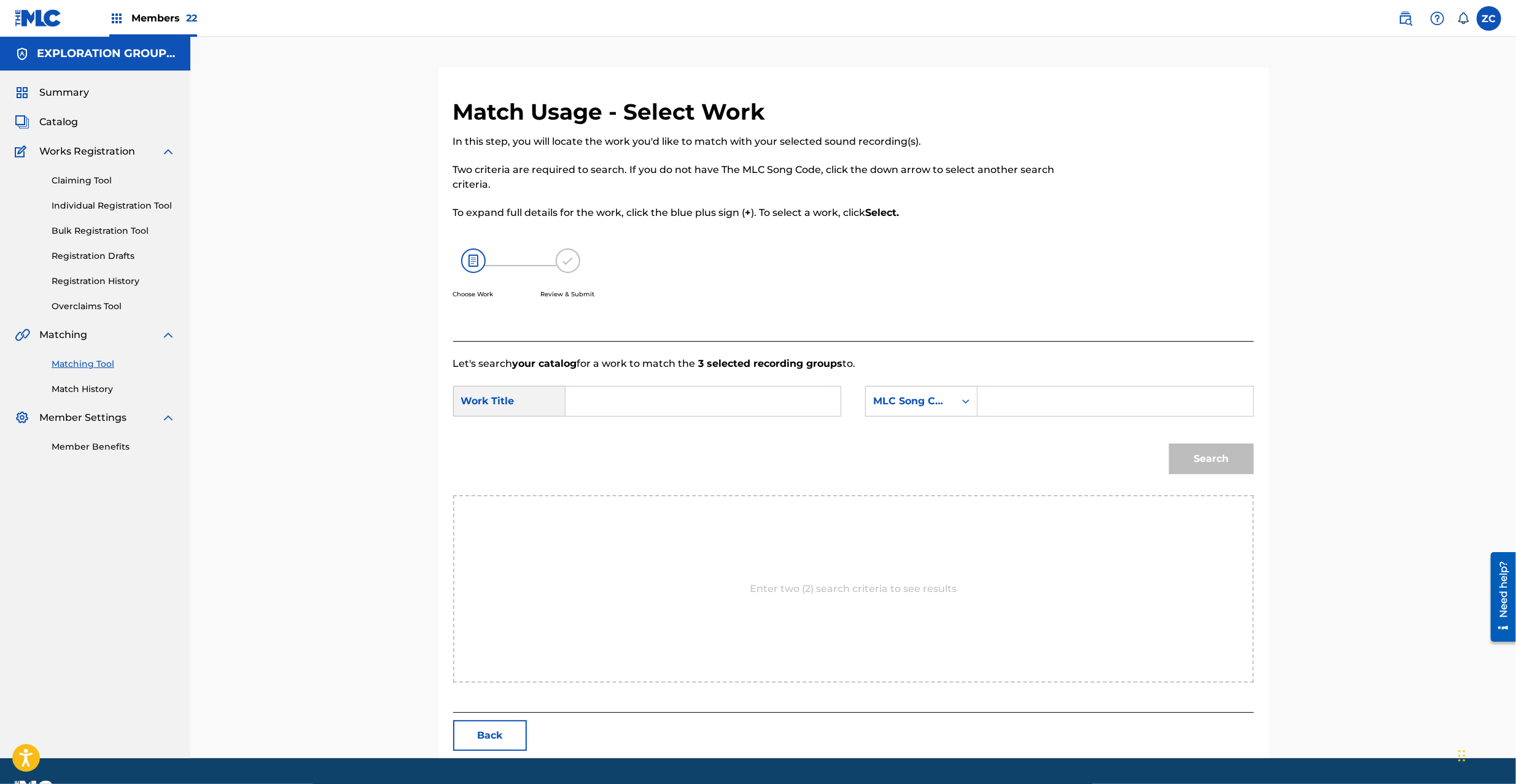
click at [748, 412] on input "Search Form" at bounding box center [702, 401] width 254 height 30
click at [649, 406] on input "Oissu Japan OM653X" at bounding box center [702, 401] width 254 height 30
click at [1075, 400] on input "Search Form" at bounding box center [1115, 401] width 254 height 30
click at [1249, 455] on button "Search" at bounding box center [1211, 459] width 85 height 31
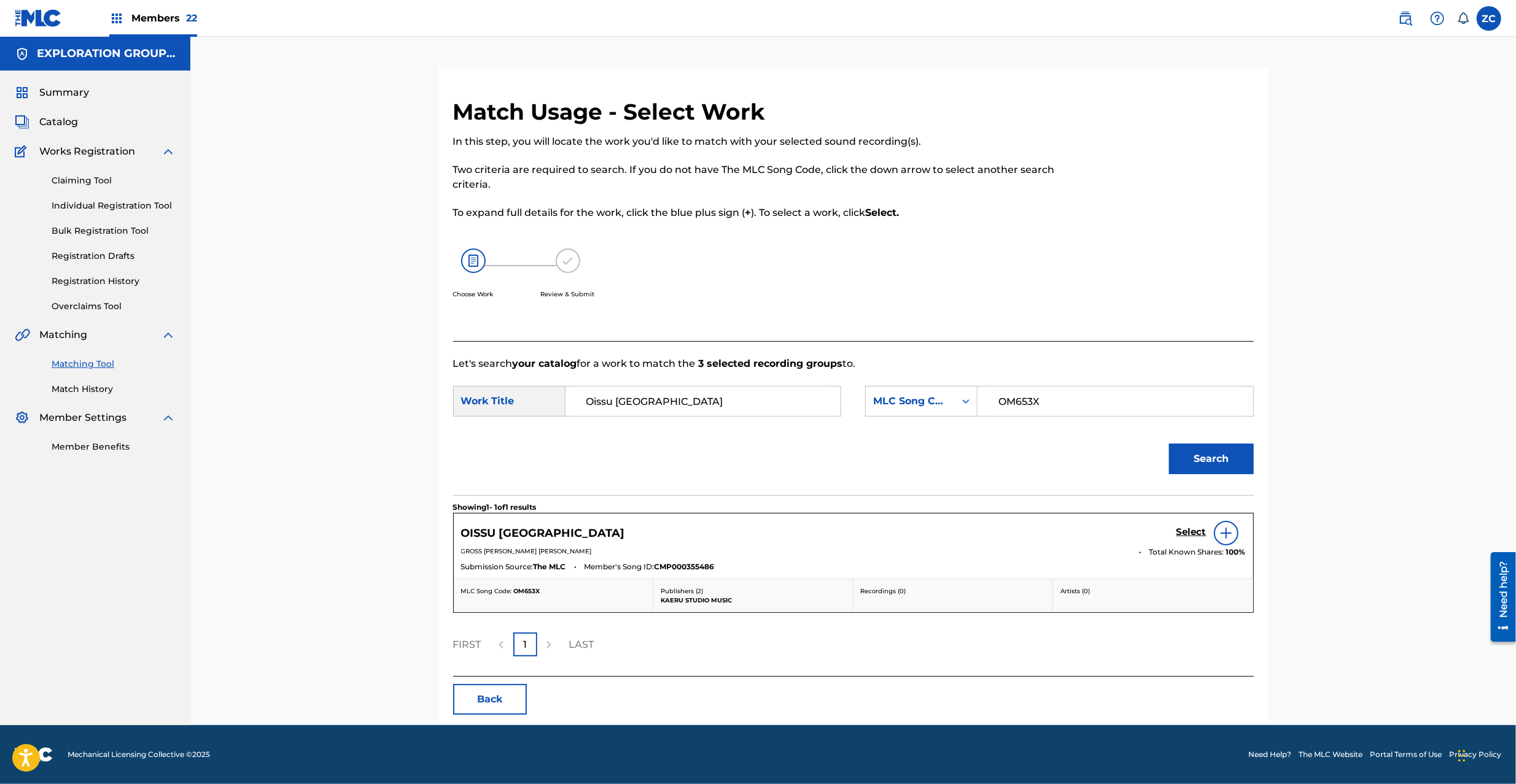
click at [1196, 541] on div "Select" at bounding box center [1211, 533] width 70 height 25
click at [1199, 531] on h5 "Select" at bounding box center [1191, 532] width 30 height 12
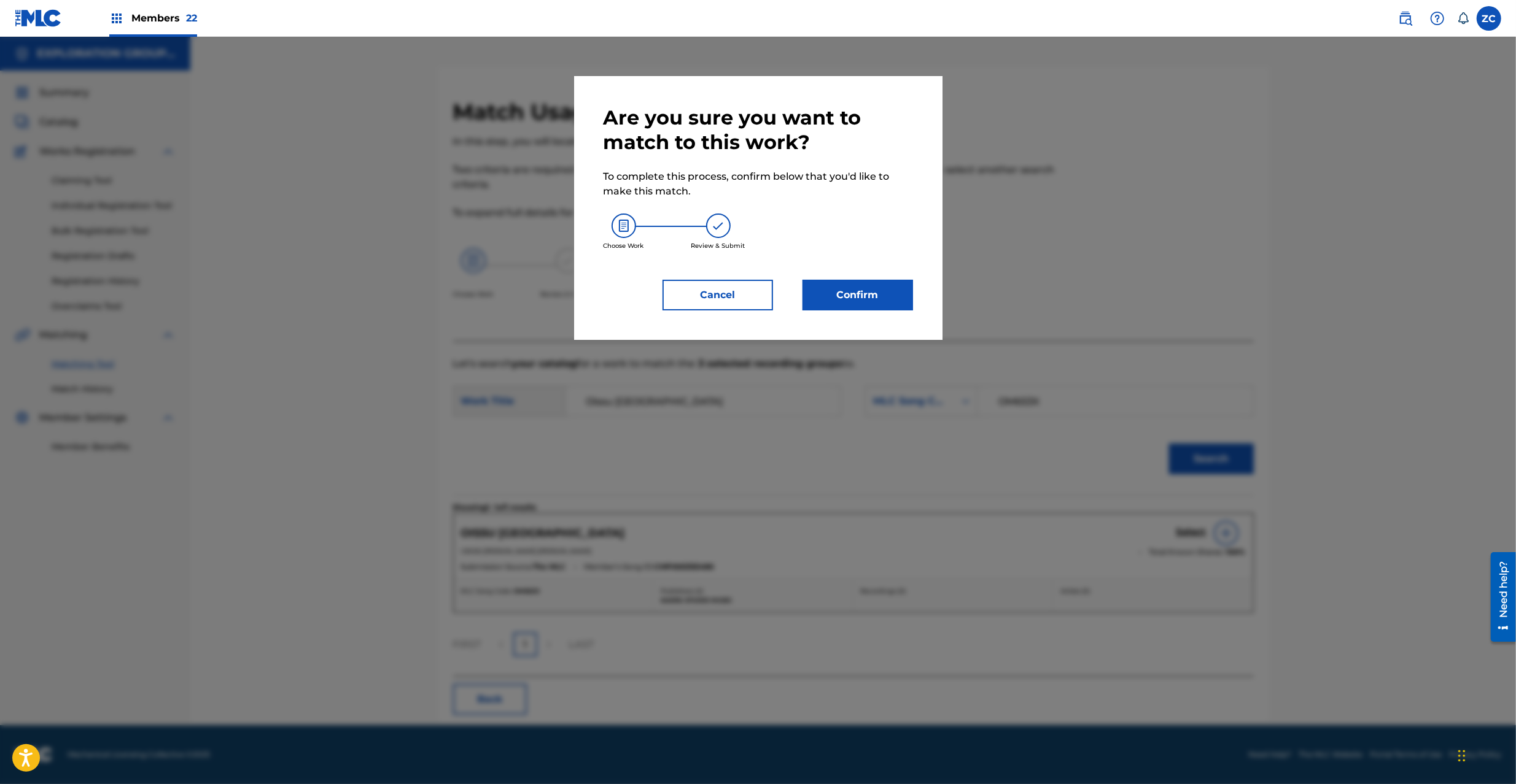
click at [870, 311] on div "Are you sure you want to match to this work? To complete this process, confirm …" at bounding box center [758, 208] width 368 height 264
click at [875, 303] on button "Confirm" at bounding box center [857, 295] width 110 height 31
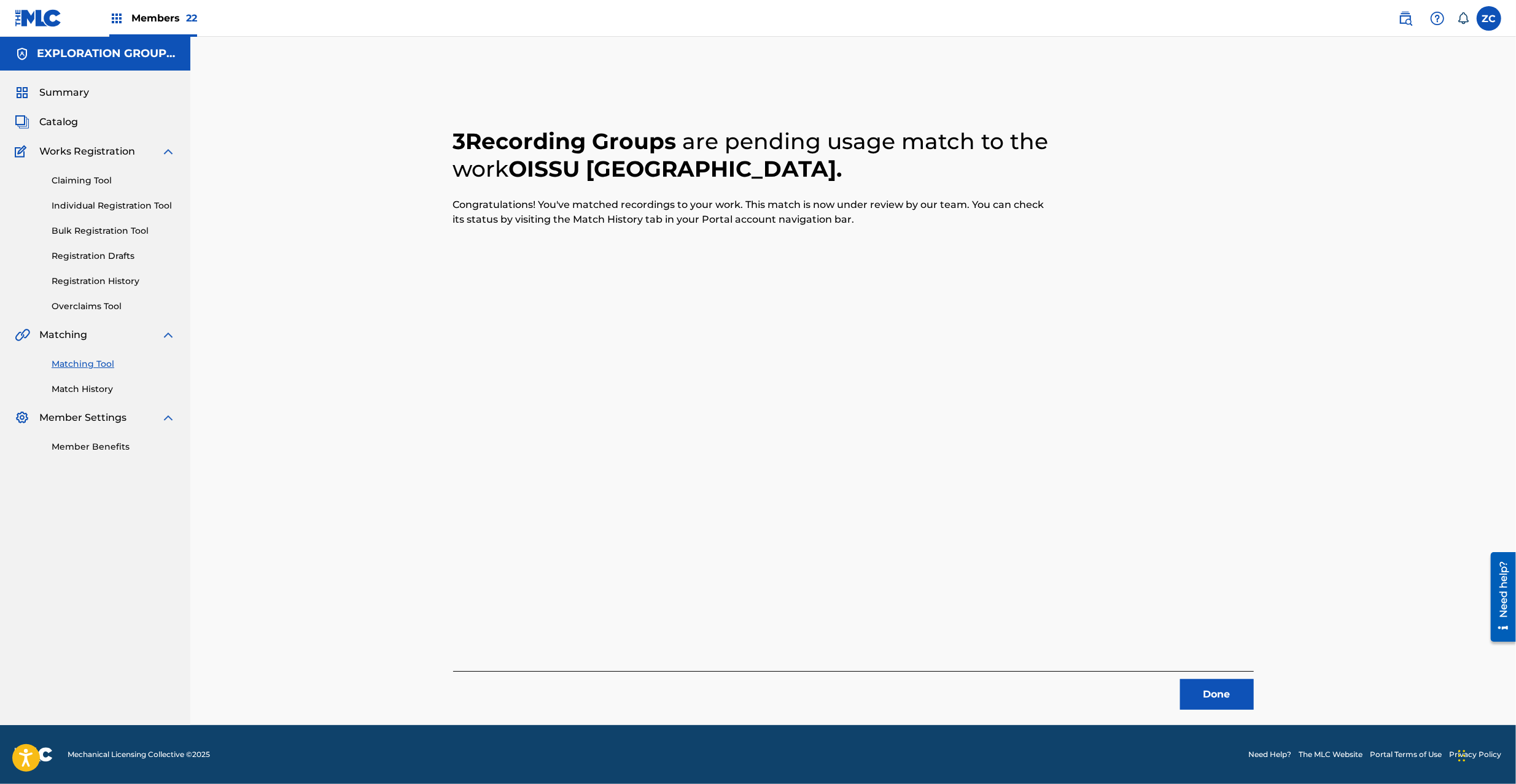
click at [1210, 675] on div "Done" at bounding box center [853, 691] width 800 height 39
click at [1210, 681] on button "Done" at bounding box center [1216, 695] width 74 height 31
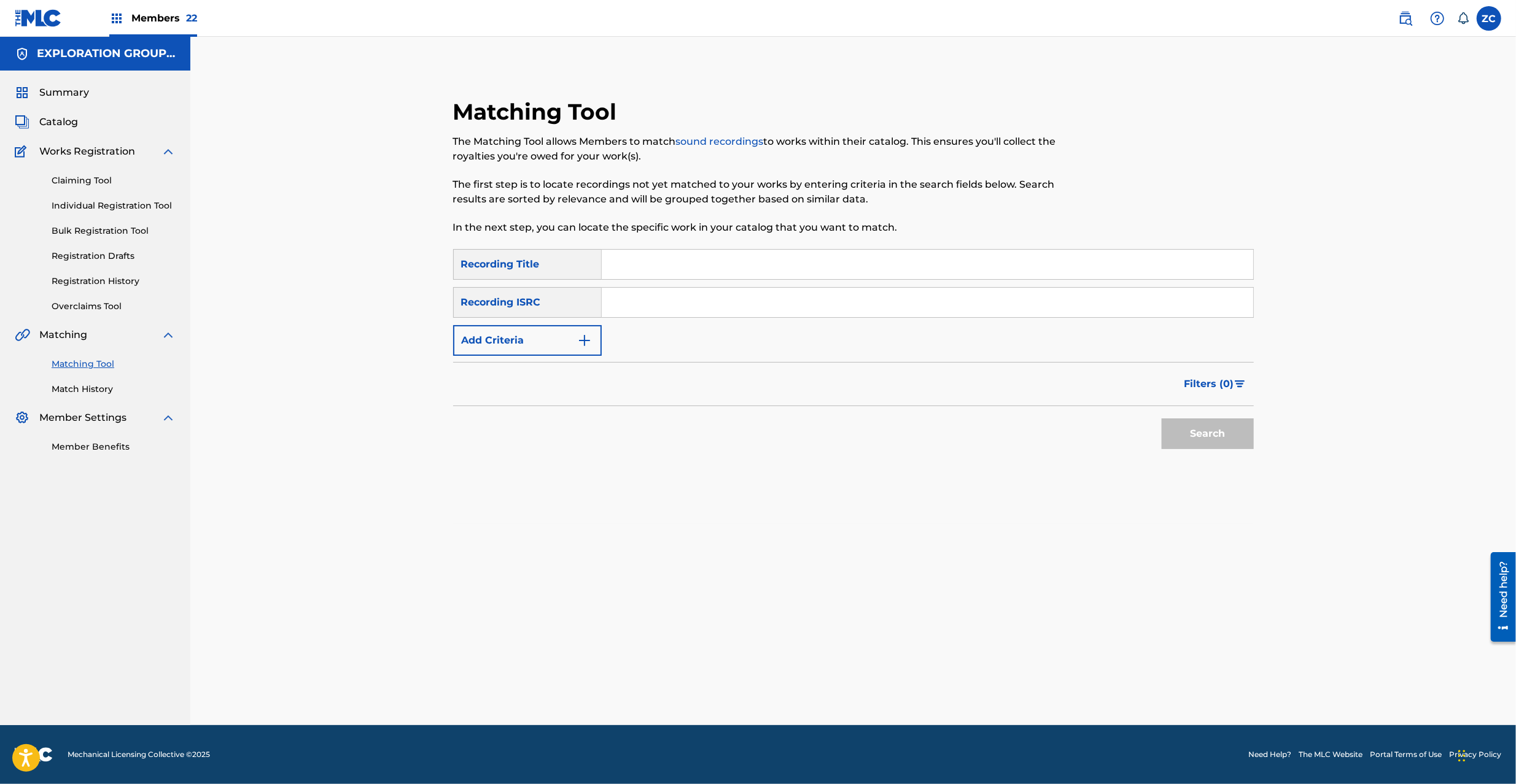
drag, startPoint x: 839, startPoint y: 303, endPoint x: 860, endPoint y: 311, distance: 22.5
click at [839, 303] on input "Search Form" at bounding box center [927, 302] width 651 height 30
click at [1208, 433] on button "Search" at bounding box center [1207, 434] width 92 height 31
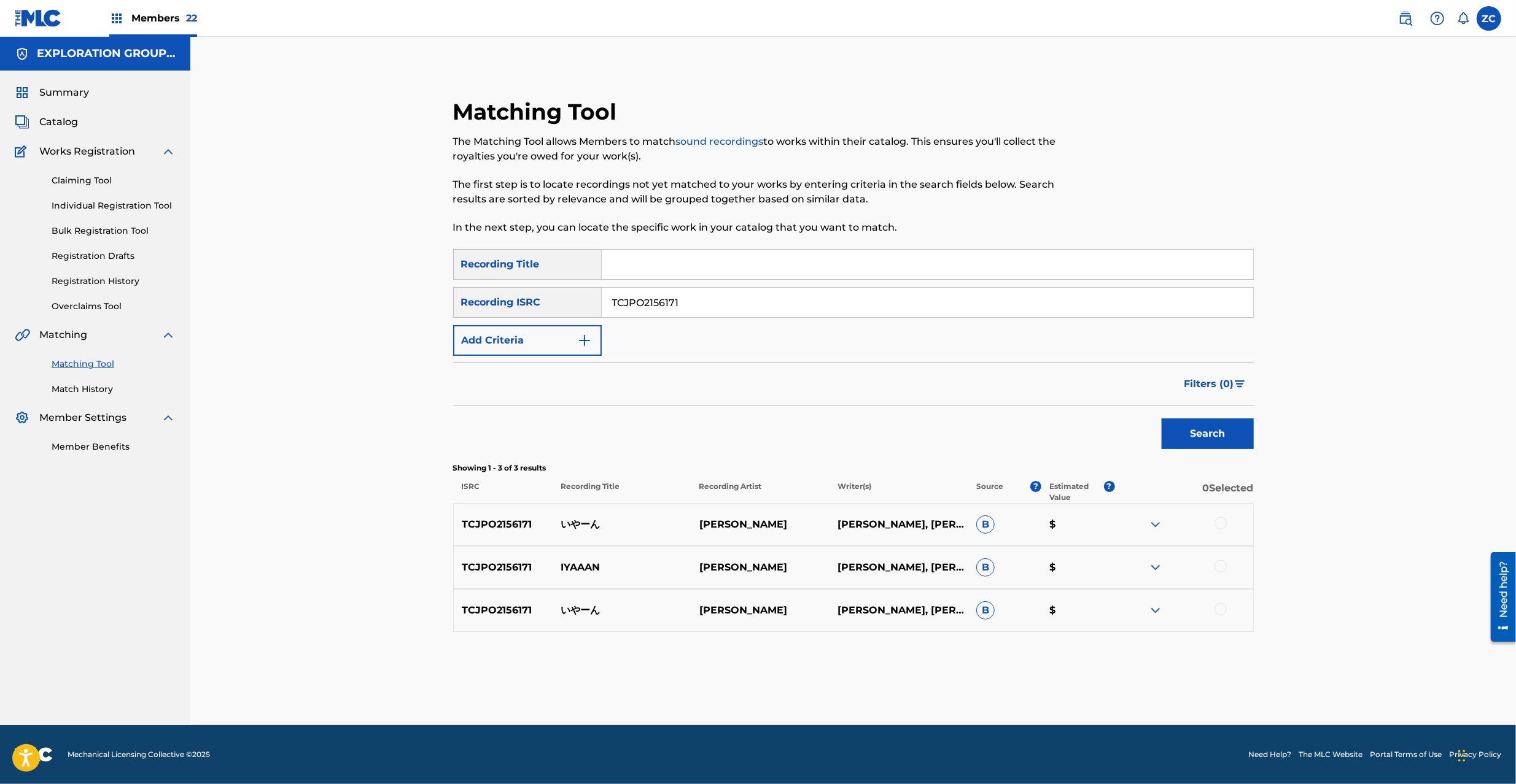
click at [1223, 525] on div at bounding box center [1220, 524] width 12 height 12
click at [1223, 568] on div at bounding box center [1220, 566] width 12 height 12
click at [1224, 616] on div at bounding box center [1183, 610] width 138 height 14
click at [1221, 608] on div at bounding box center [1220, 609] width 12 height 12
click at [895, 687] on button "Match 3 Groups" at bounding box center [863, 684] width 136 height 31
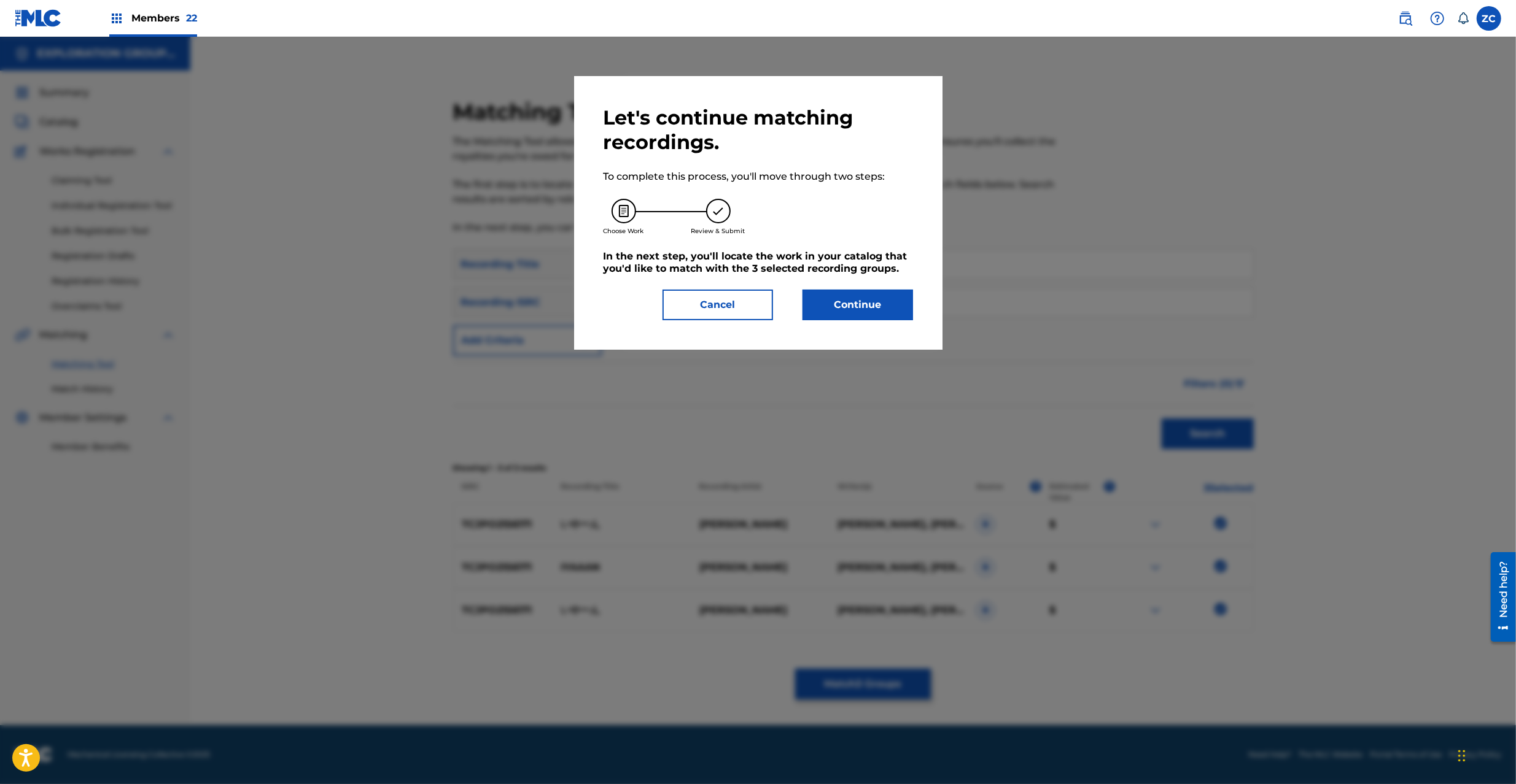
click at [872, 315] on button "Continue" at bounding box center [857, 305] width 110 height 31
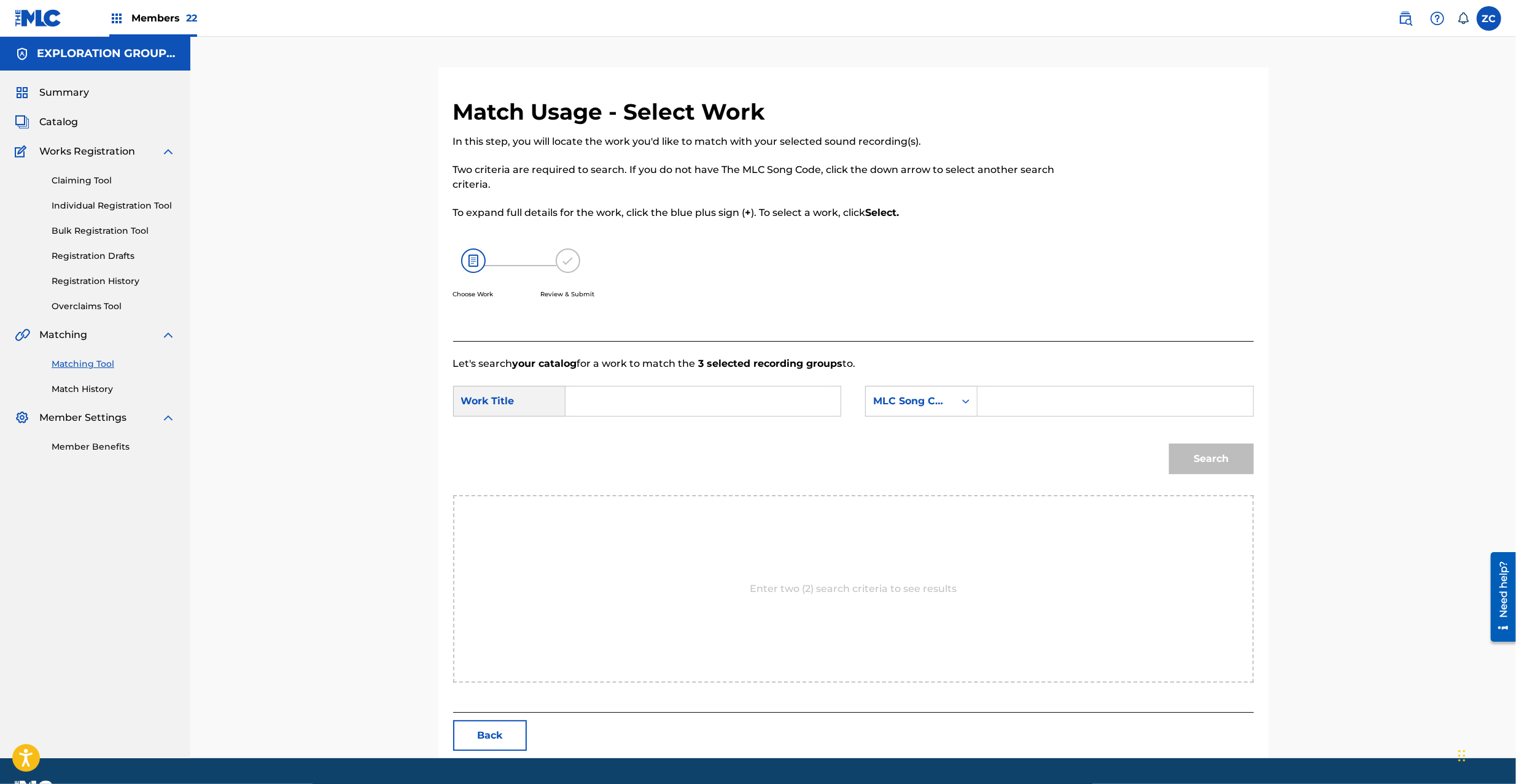
click at [774, 401] on input "Search Form" at bounding box center [702, 401] width 254 height 30
click at [796, 401] on input "Search Form" at bounding box center [702, 401] width 254 height 30
click at [671, 396] on input "Iyaan I26GQS" at bounding box center [702, 401] width 254 height 30
click at [627, 403] on input "Iyaan I26GQS" at bounding box center [702, 401] width 254 height 30
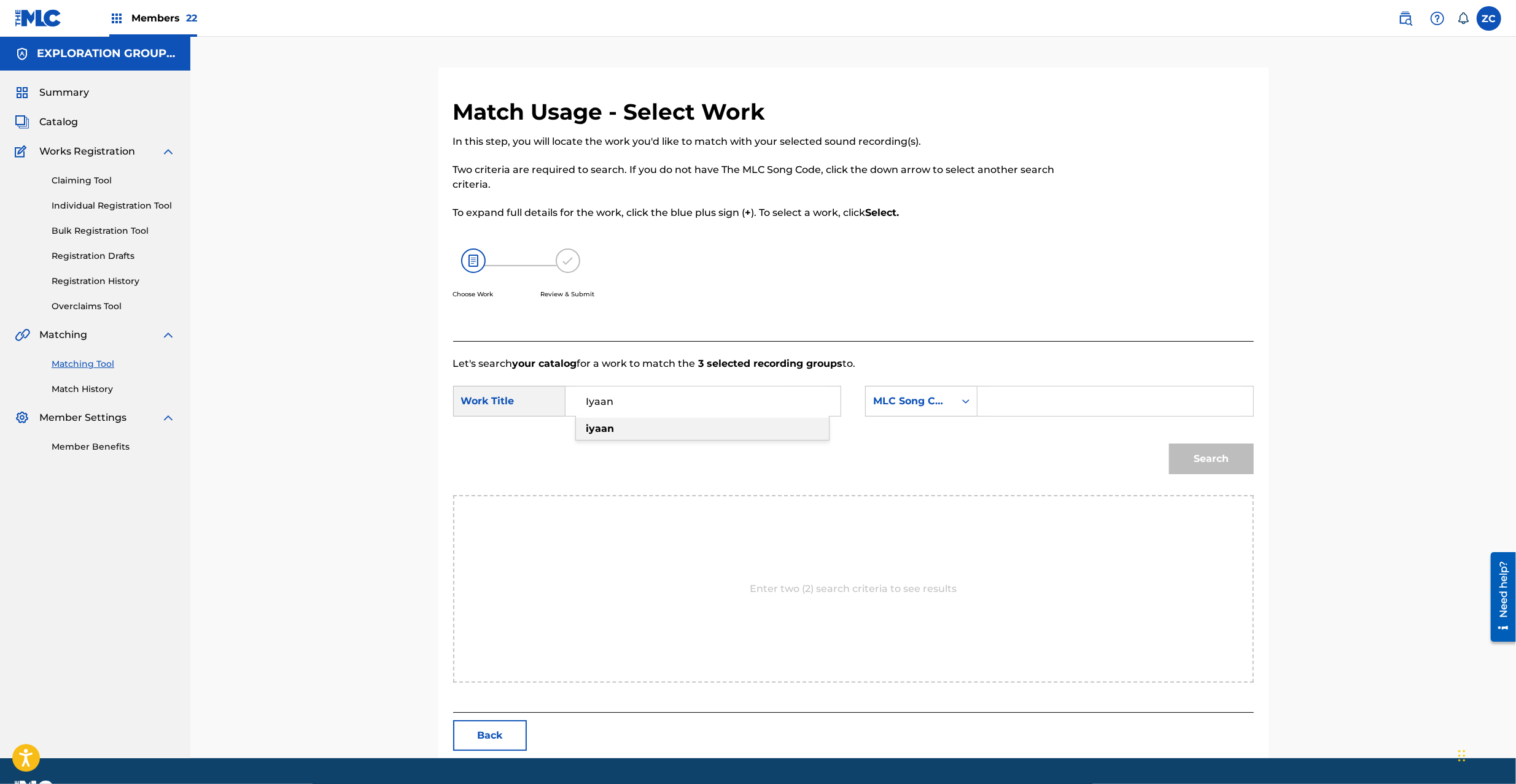
click at [1081, 388] on input "Search Form" at bounding box center [1115, 401] width 254 height 30
click at [1241, 460] on button "Search" at bounding box center [1211, 459] width 85 height 31
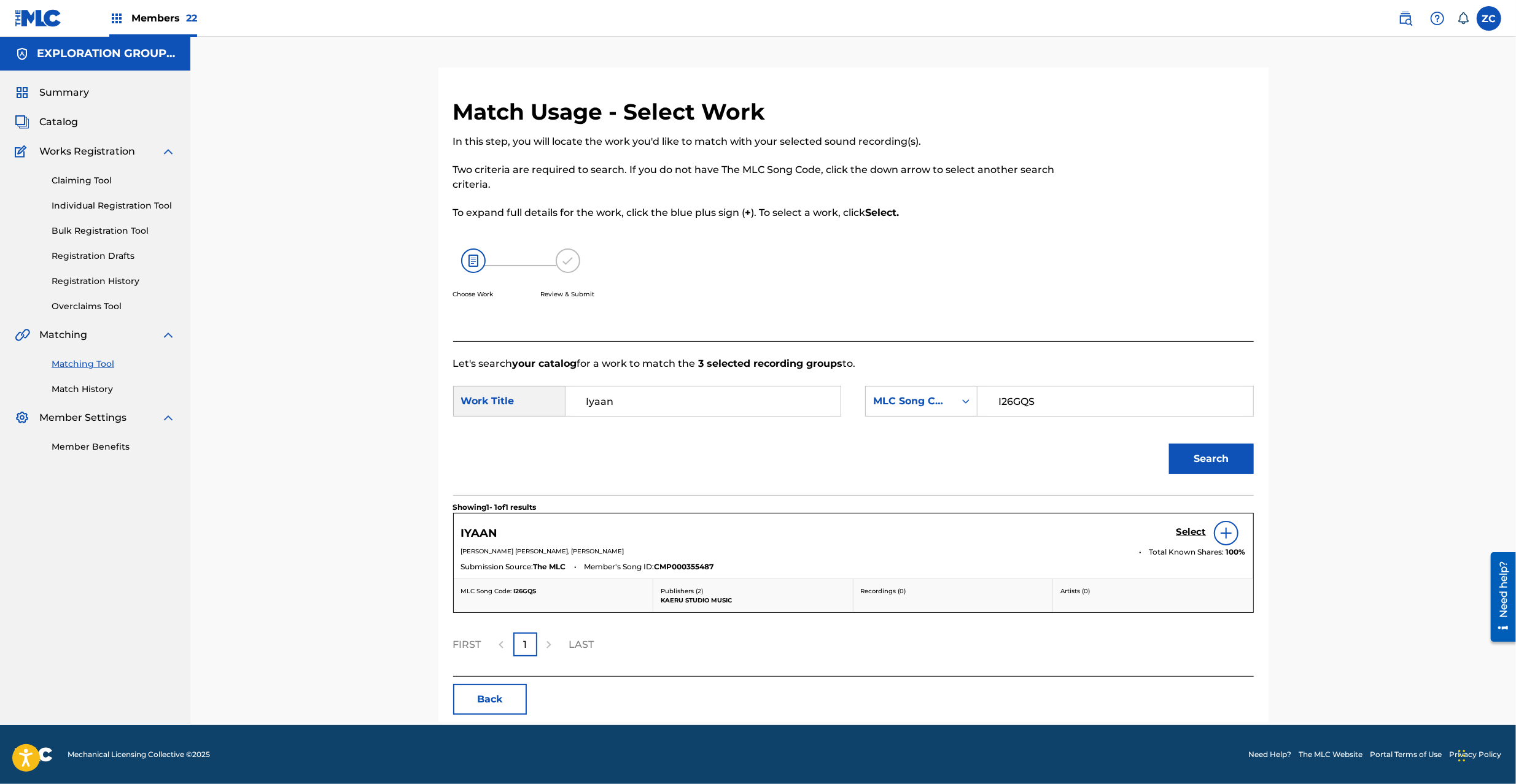
click at [1190, 531] on h5 "Select" at bounding box center [1191, 532] width 30 height 12
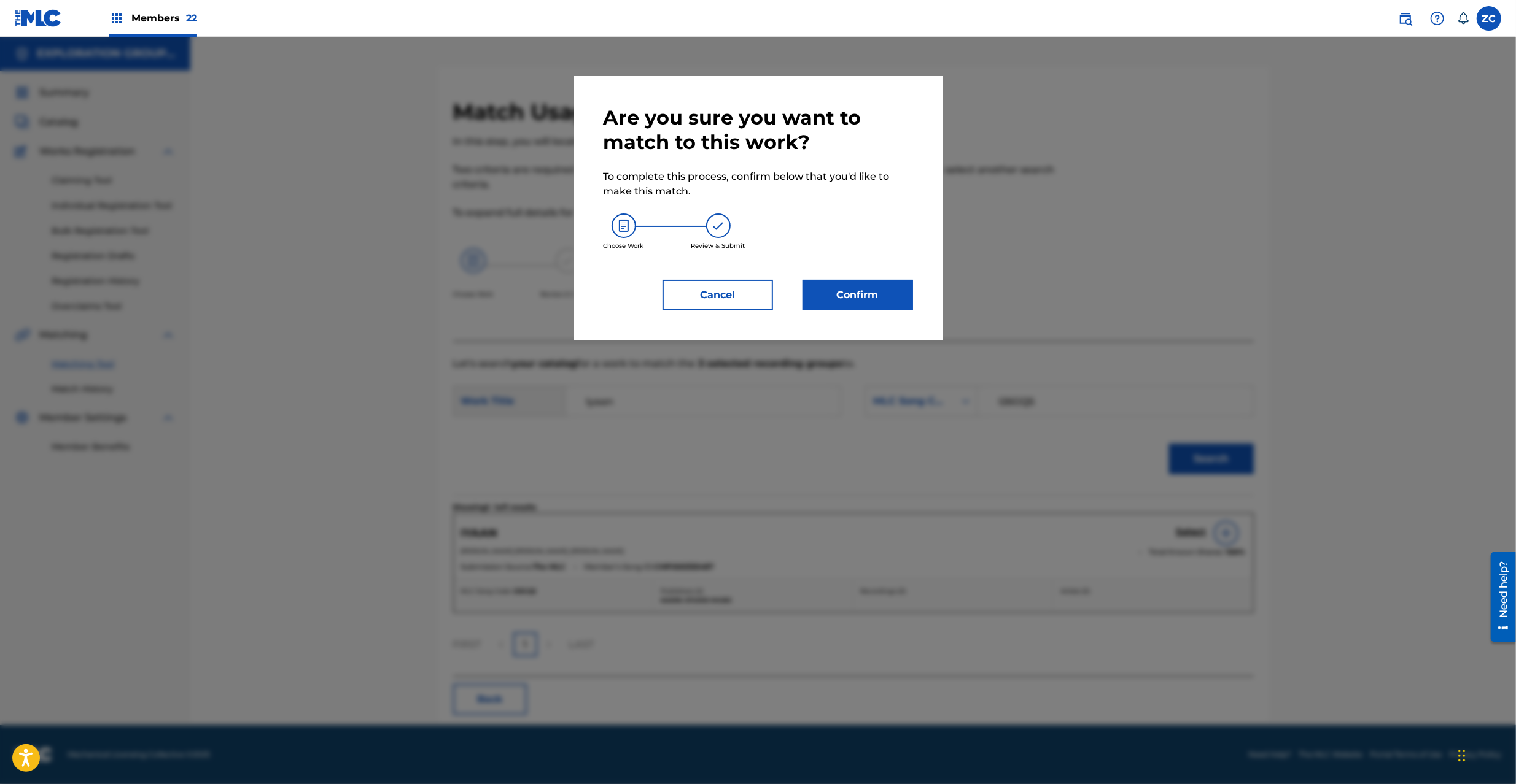
click at [896, 295] on button "Confirm" at bounding box center [857, 295] width 110 height 31
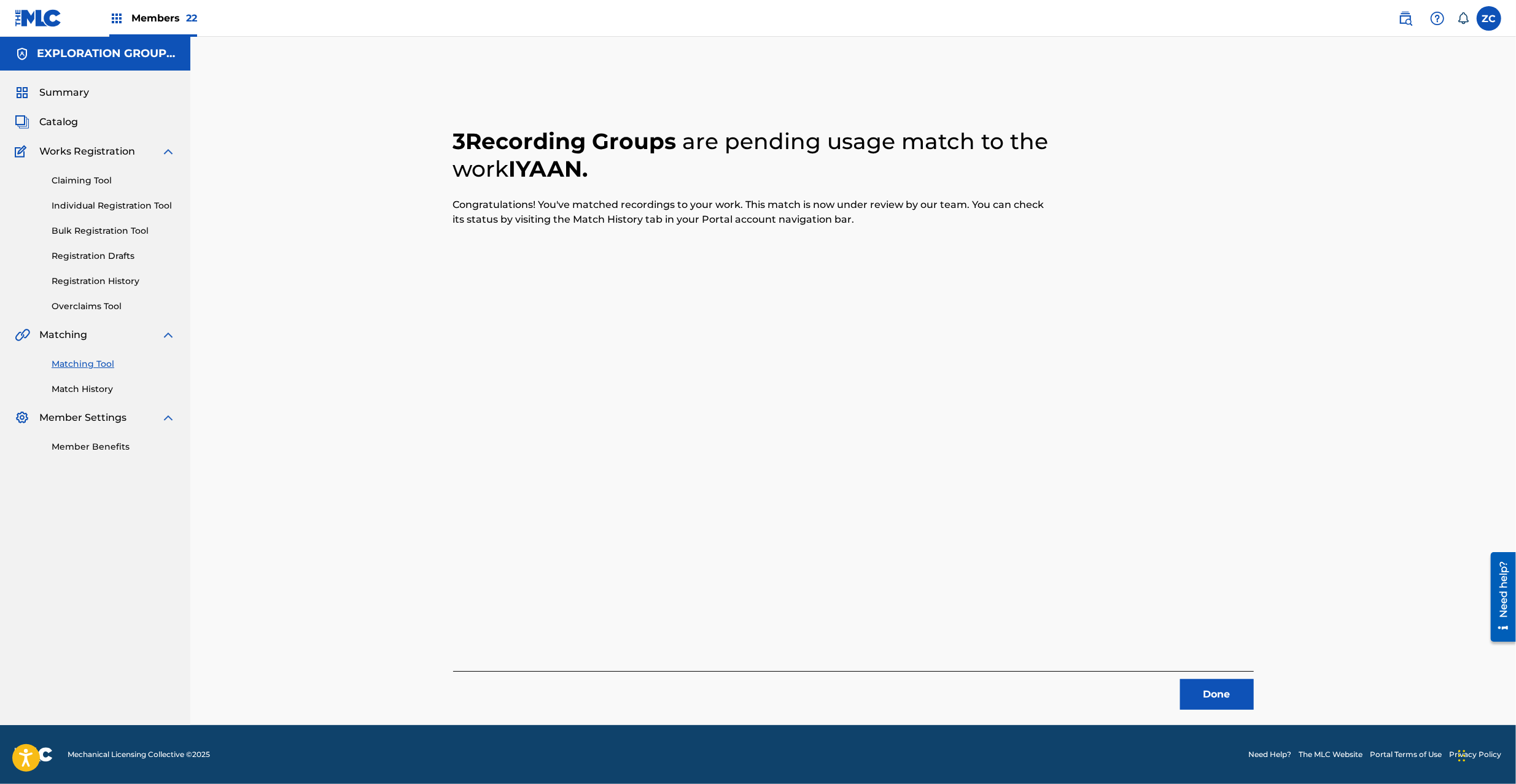
drag, startPoint x: 1227, startPoint y: 691, endPoint x: 1081, endPoint y: 558, distance: 197.5
click at [1227, 688] on button "Done" at bounding box center [1216, 695] width 74 height 31
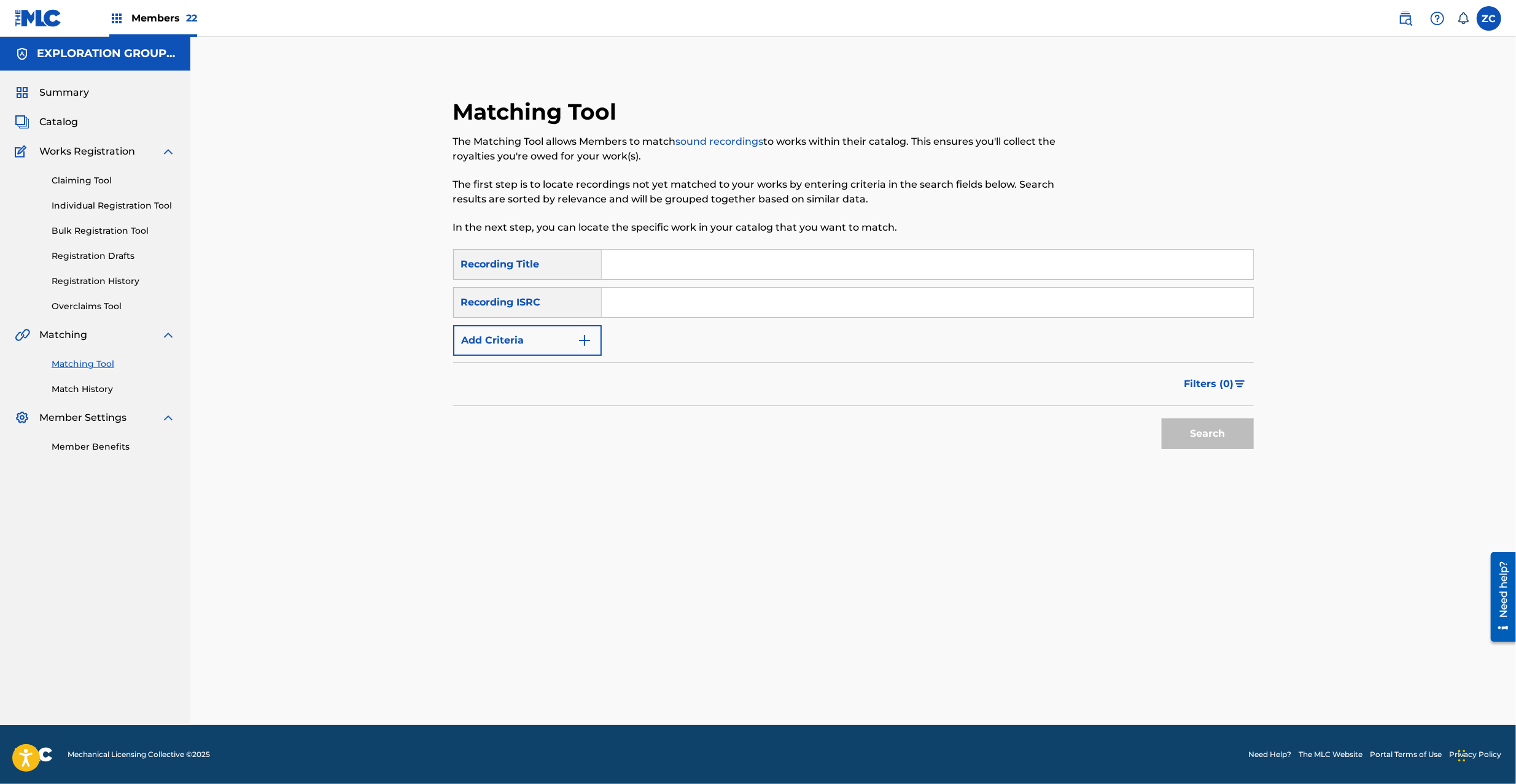
drag, startPoint x: 776, startPoint y: 289, endPoint x: 800, endPoint y: 300, distance: 26.4
click at [776, 289] on input "Search Form" at bounding box center [927, 302] width 651 height 30
click at [1207, 440] on button "Search" at bounding box center [1207, 434] width 92 height 31
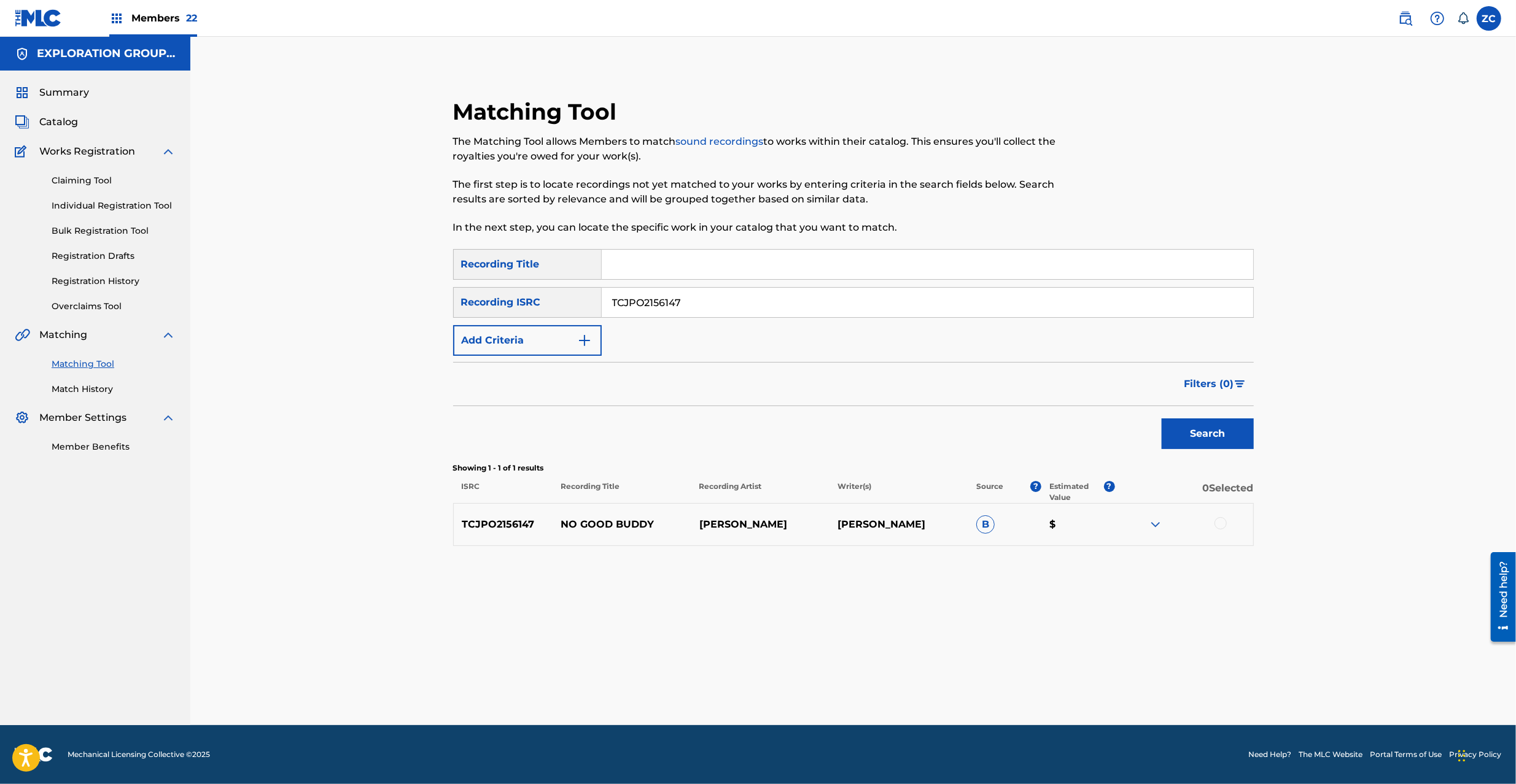
click at [1227, 524] on div at bounding box center [1183, 524] width 138 height 14
click at [1225, 525] on div at bounding box center [1220, 524] width 12 height 12
click at [853, 688] on button "Match 1 Group" at bounding box center [863, 684] width 136 height 31
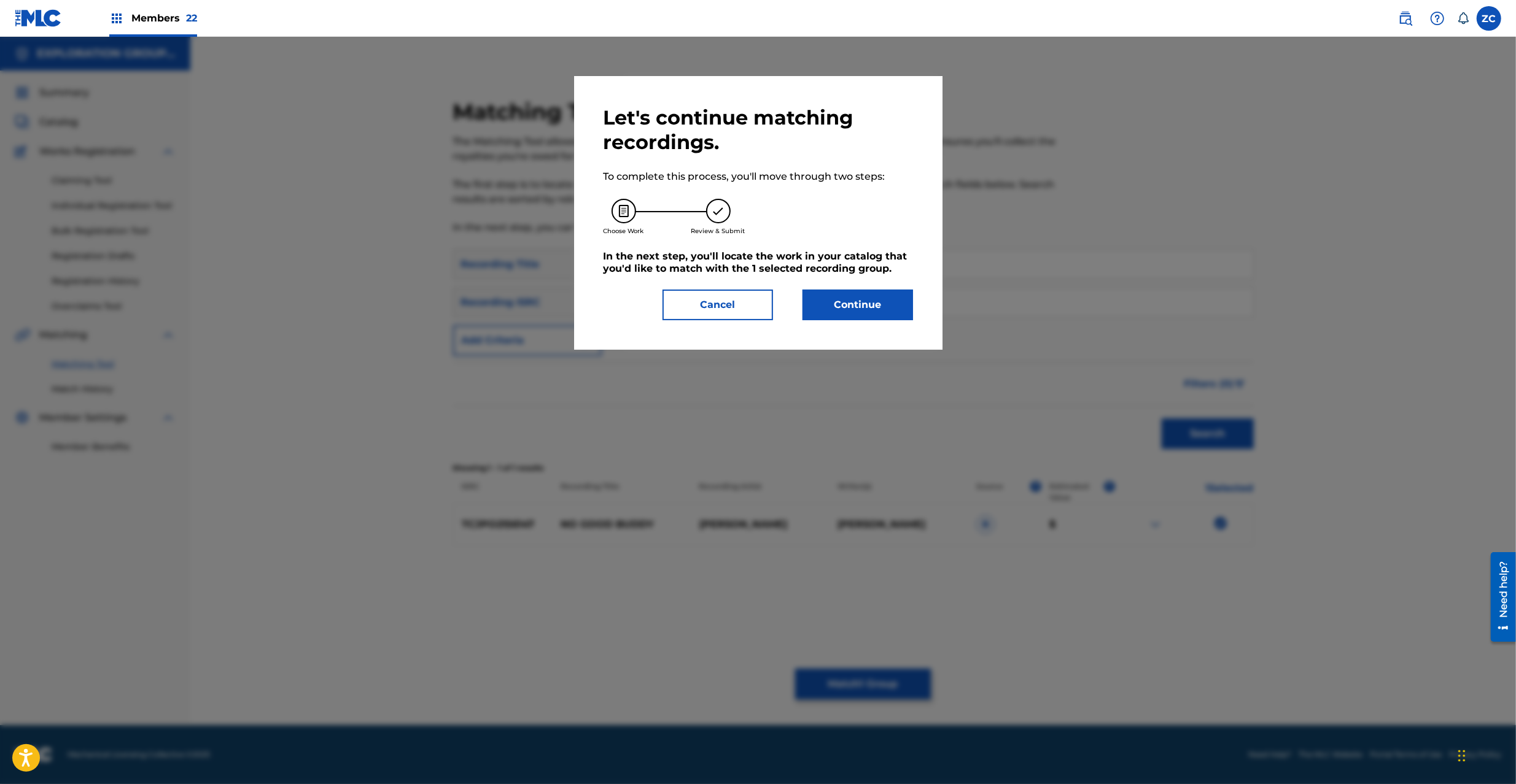
click at [852, 300] on button "Continue" at bounding box center [857, 305] width 110 height 31
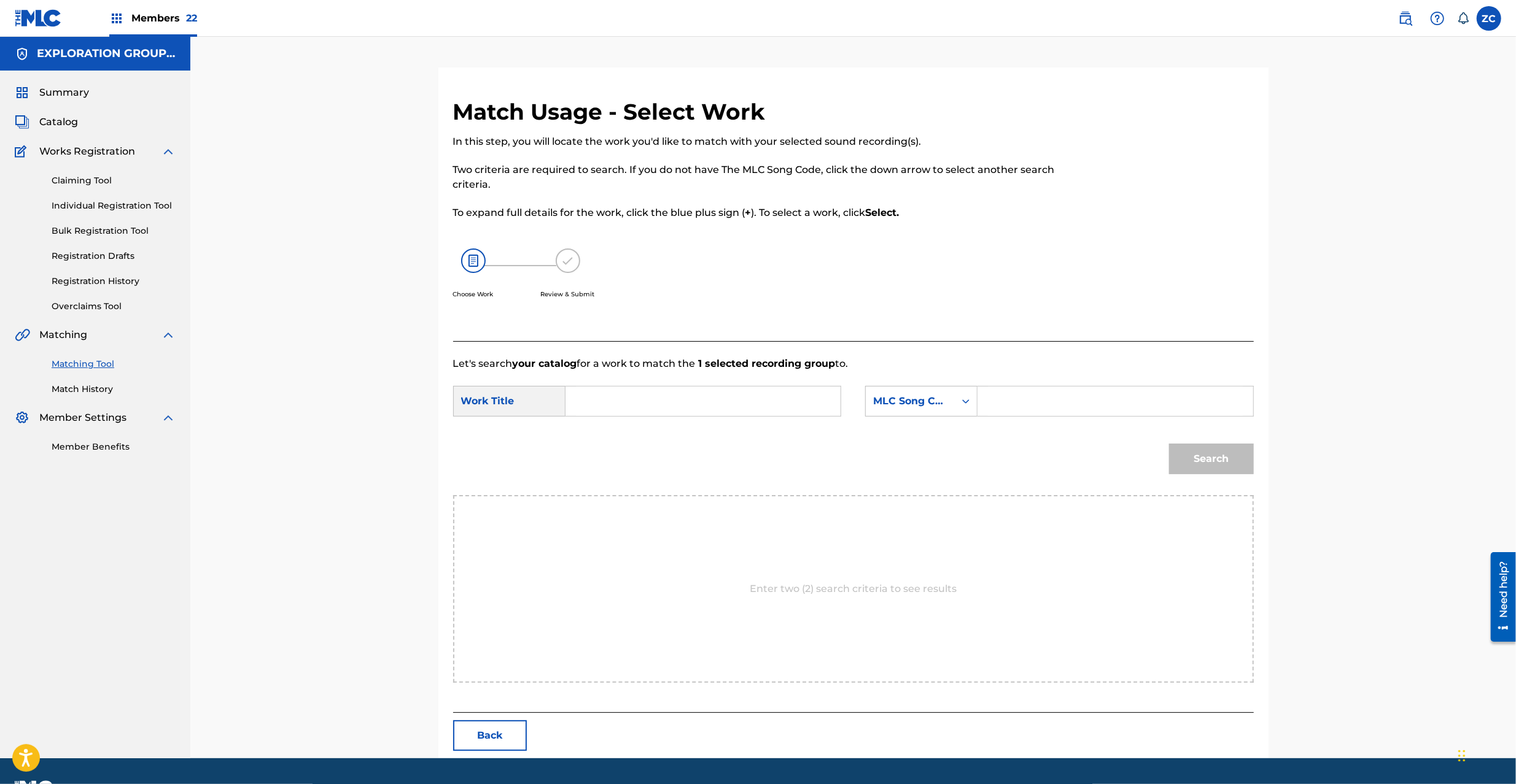
drag, startPoint x: 713, startPoint y: 394, endPoint x: 647, endPoint y: 395, distance: 66.0
click at [713, 394] on input "Search Form" at bounding box center [702, 401] width 254 height 30
click at [696, 401] on input "No Good Buddy N70DJS" at bounding box center [702, 401] width 254 height 30
click at [698, 401] on input "No Good Buddy N70DJS" at bounding box center [702, 401] width 254 height 30
click at [1061, 396] on input "Search Form" at bounding box center [1115, 401] width 254 height 30
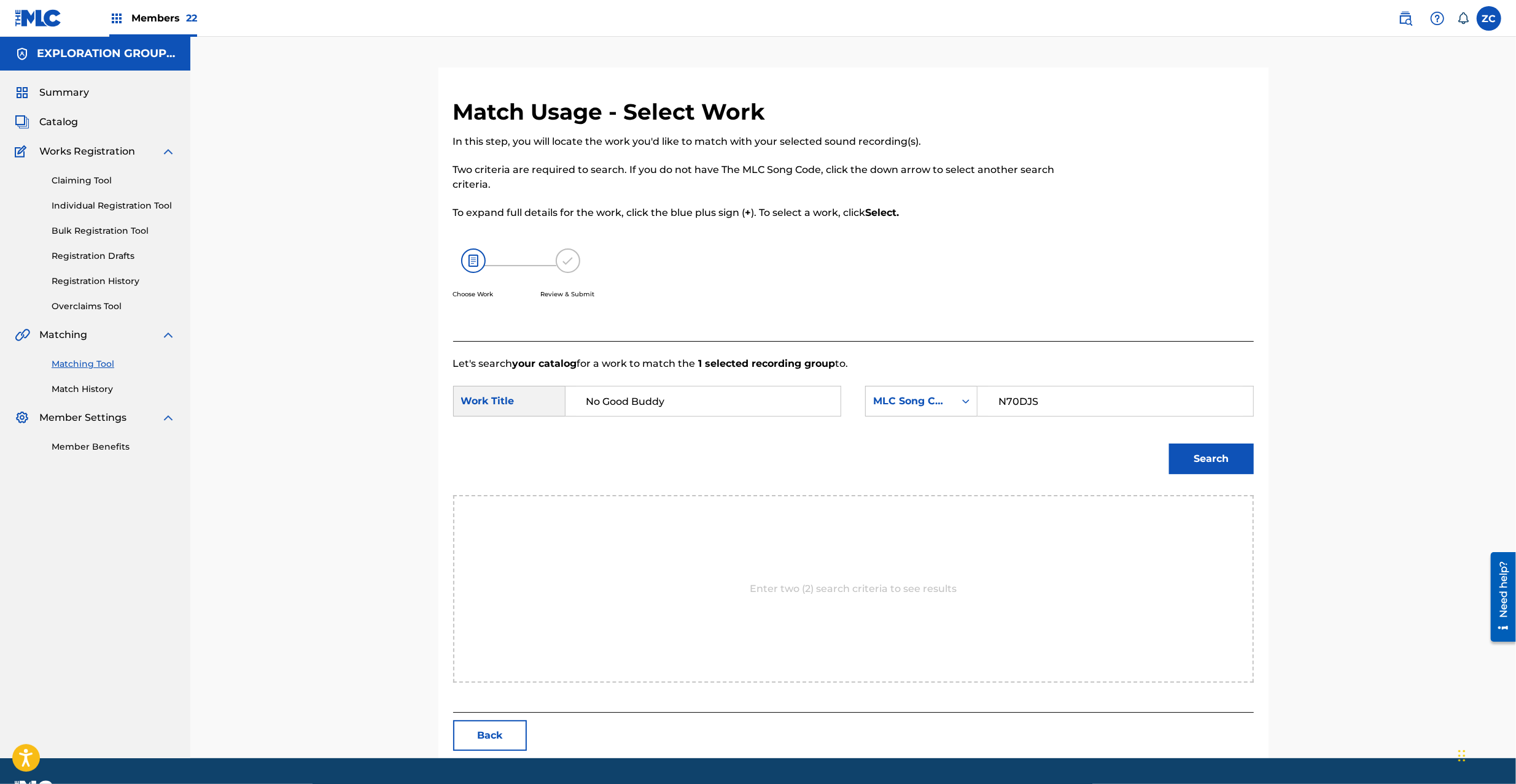
click at [1208, 460] on button "Search" at bounding box center [1211, 459] width 85 height 31
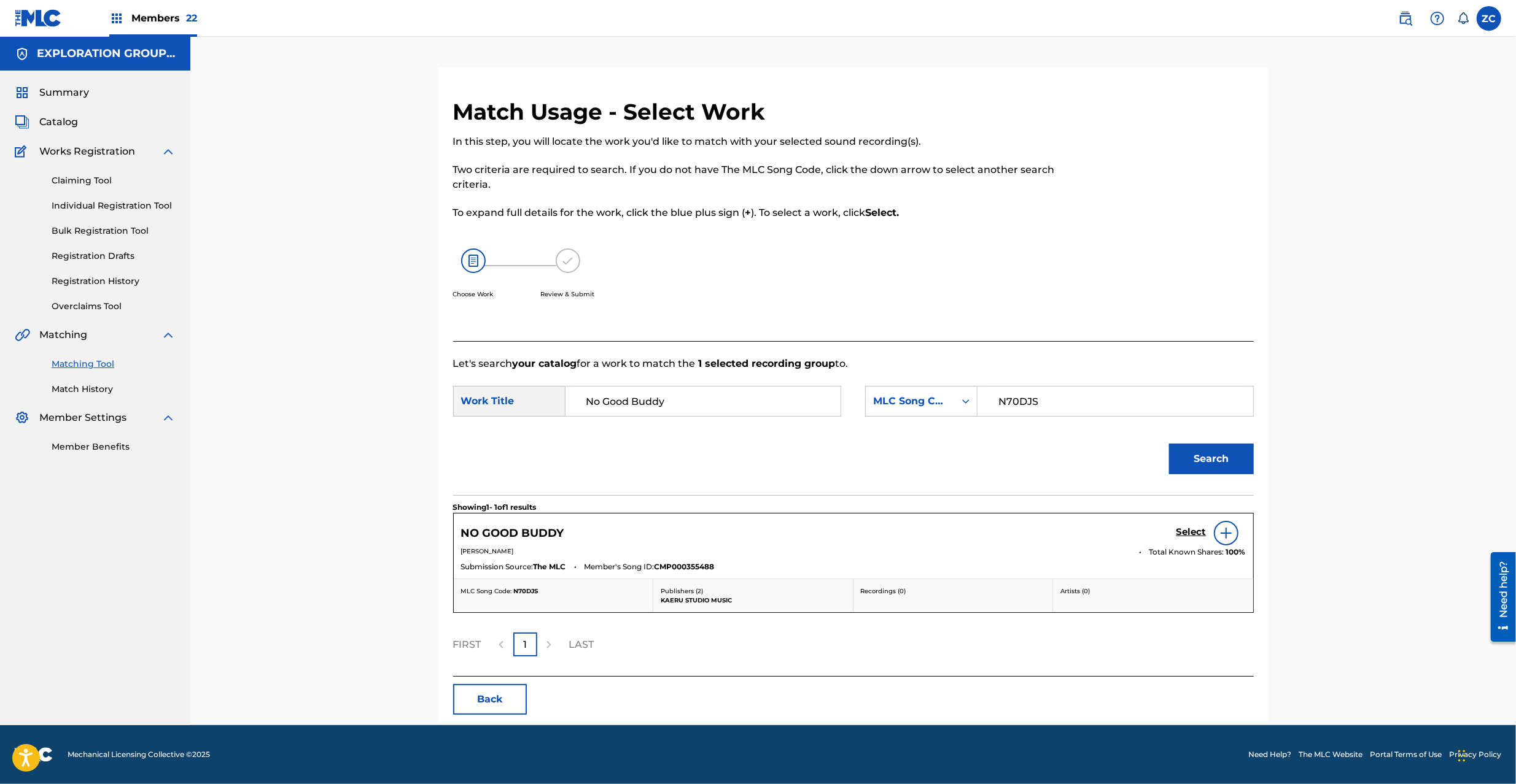
click at [1183, 524] on div "Select" at bounding box center [1211, 533] width 70 height 25
click at [1188, 528] on h5 "Select" at bounding box center [1191, 532] width 30 height 12
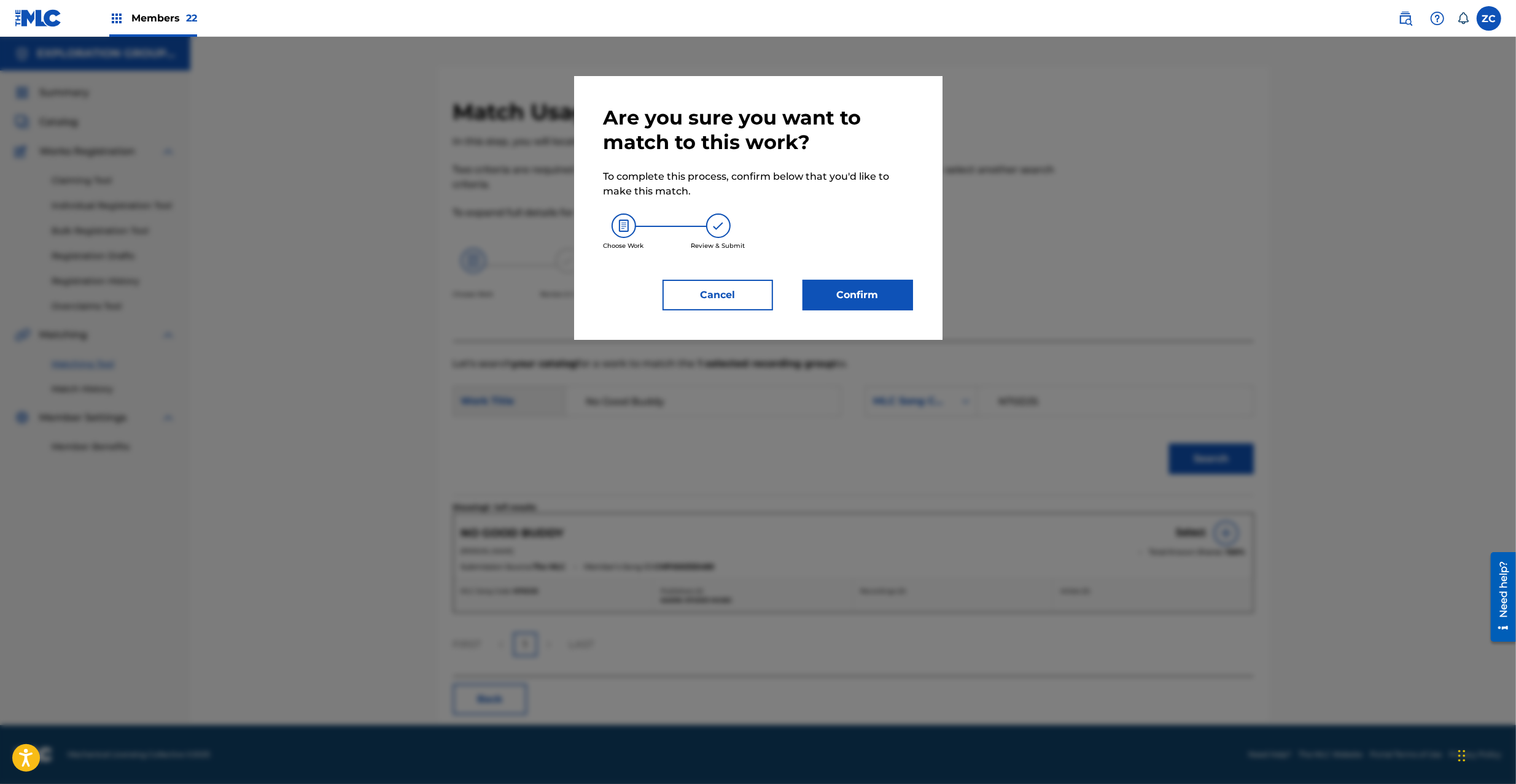
click at [886, 294] on button "Confirm" at bounding box center [857, 295] width 110 height 31
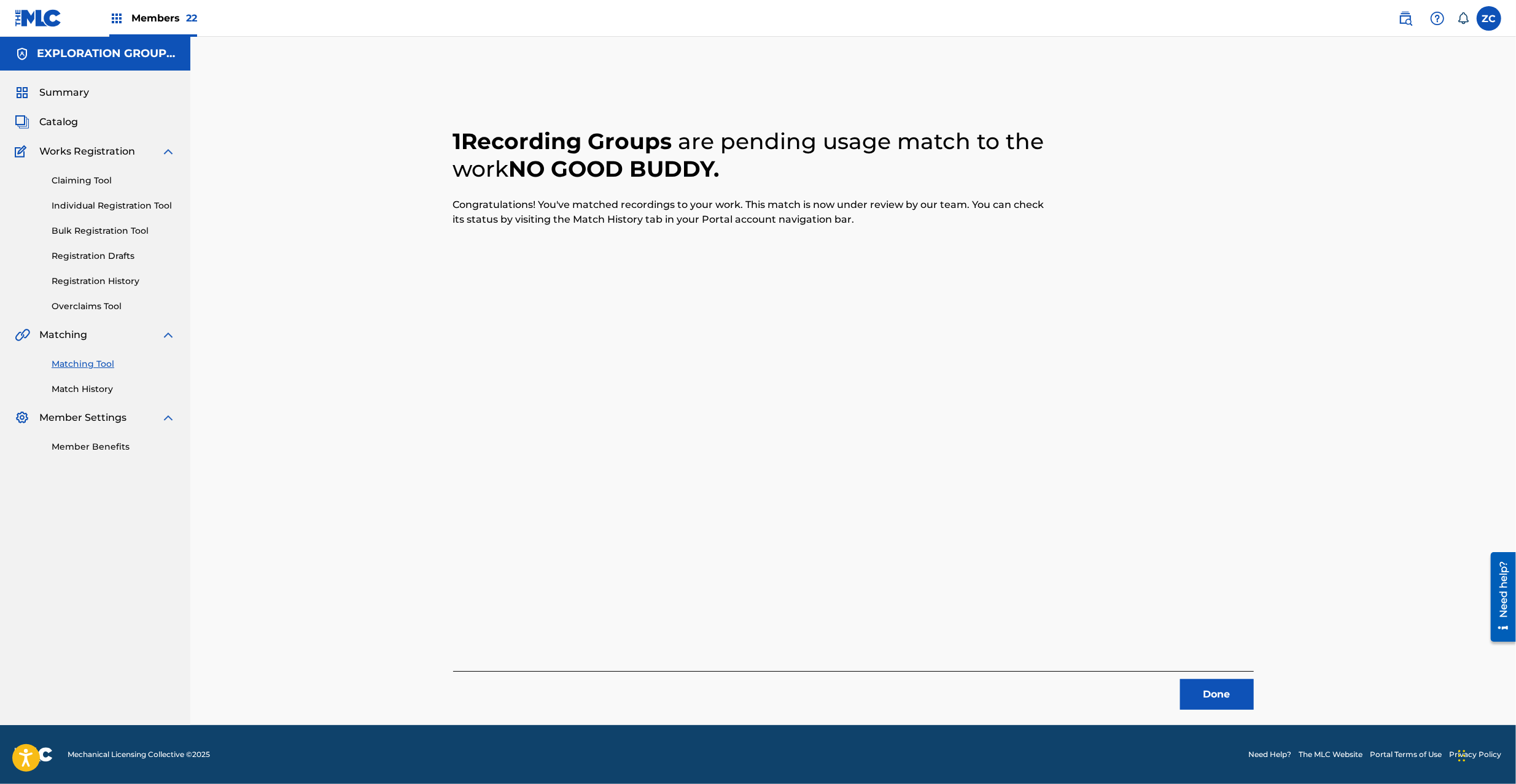
click at [1213, 681] on button "Done" at bounding box center [1216, 695] width 74 height 31
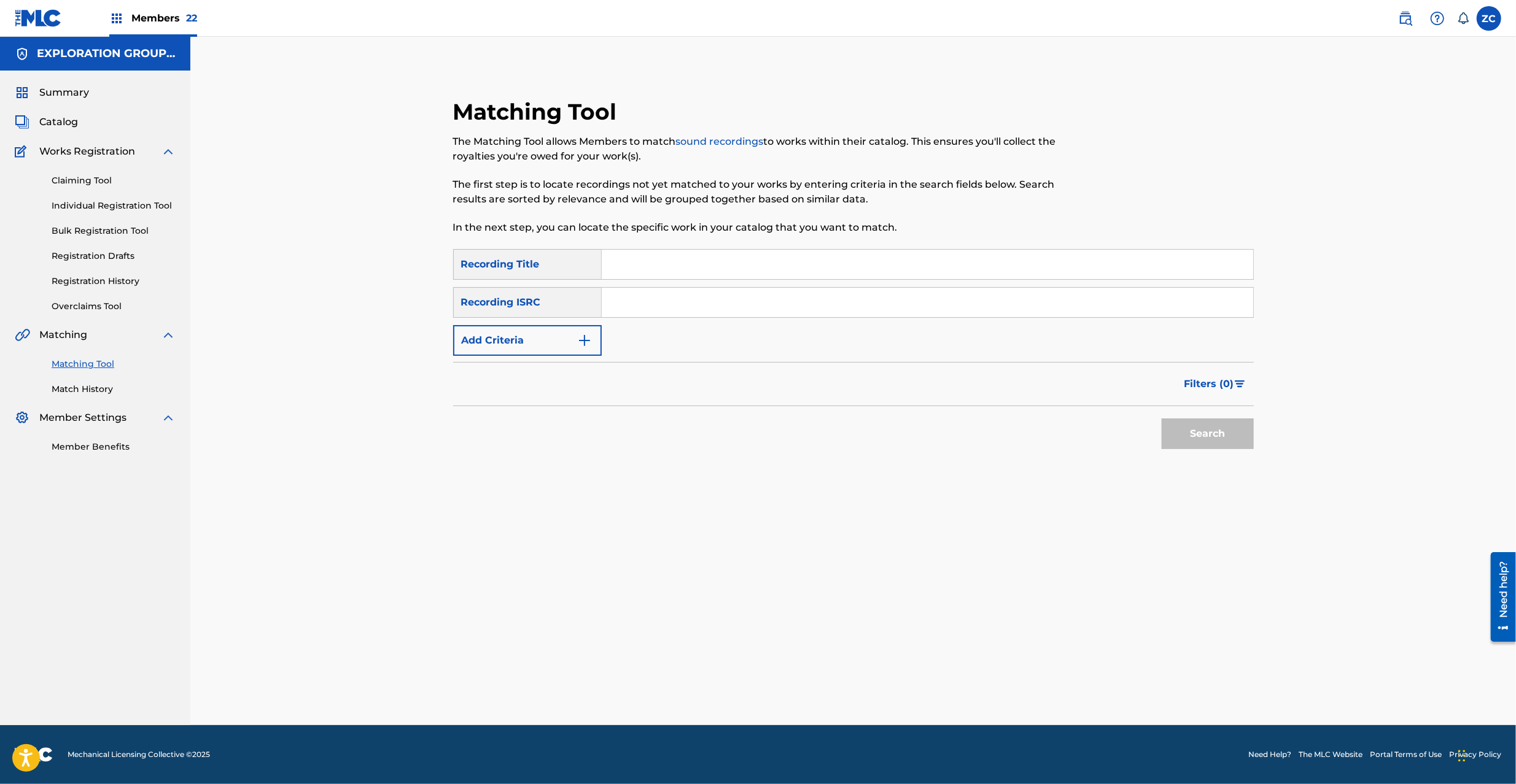
click at [801, 293] on input "Search Form" at bounding box center [927, 302] width 651 height 30
click at [1227, 423] on button "Search" at bounding box center [1207, 434] width 92 height 31
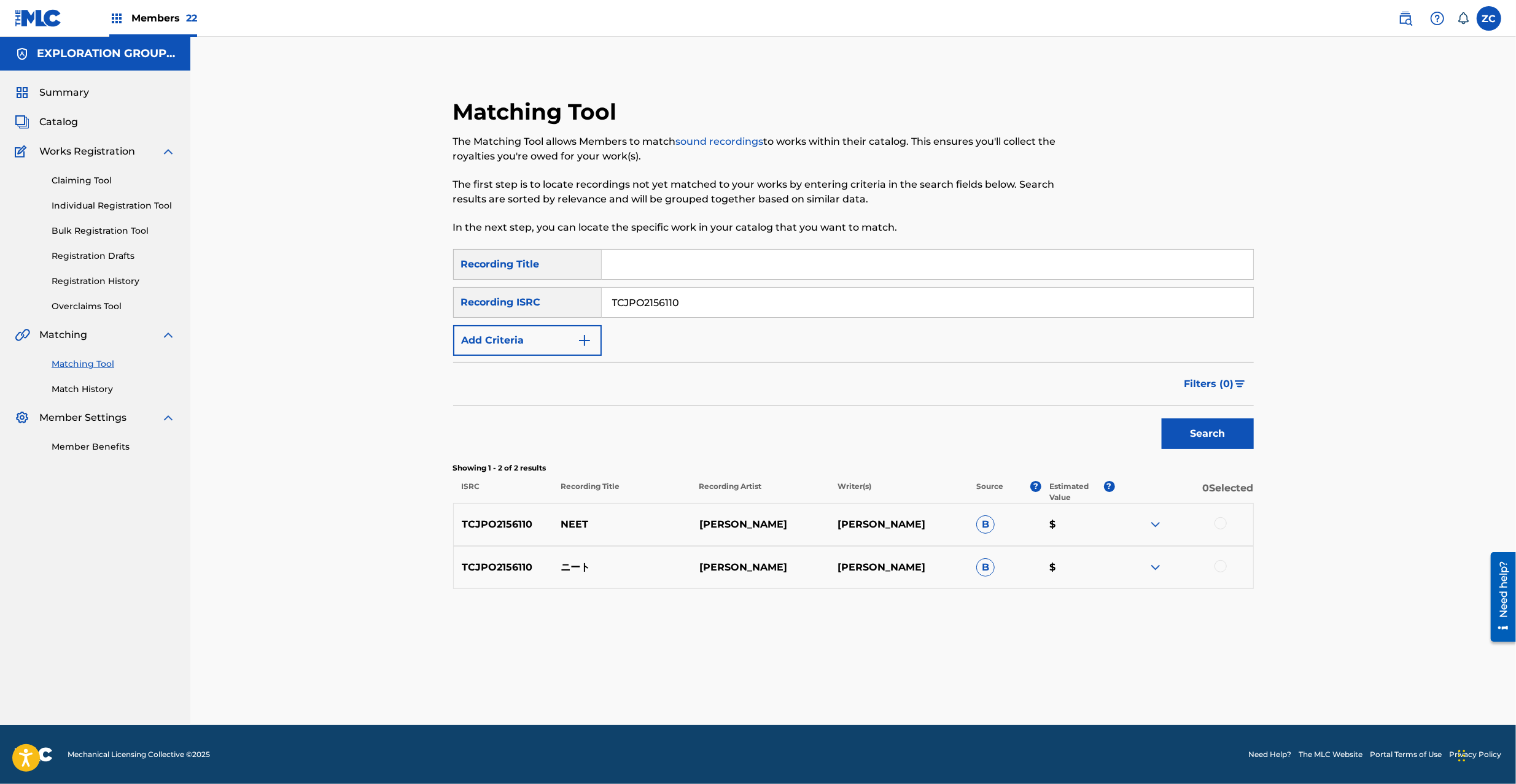
click at [1226, 523] on div at bounding box center [1220, 524] width 12 height 12
click at [1223, 570] on div at bounding box center [1220, 566] width 12 height 12
click at [843, 670] on button "Match 2 Groups" at bounding box center [863, 684] width 136 height 31
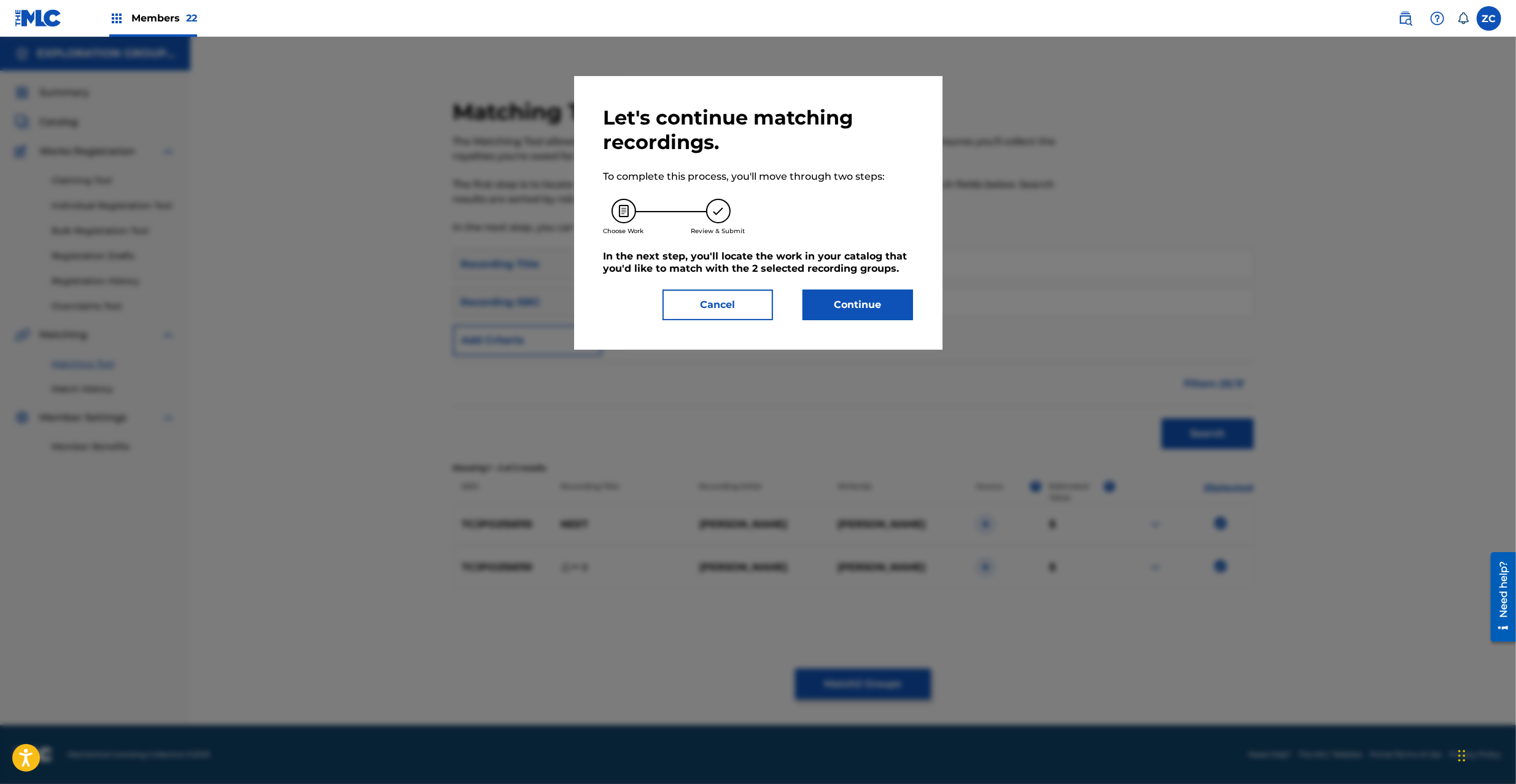
click at [867, 300] on button "Continue" at bounding box center [857, 305] width 110 height 31
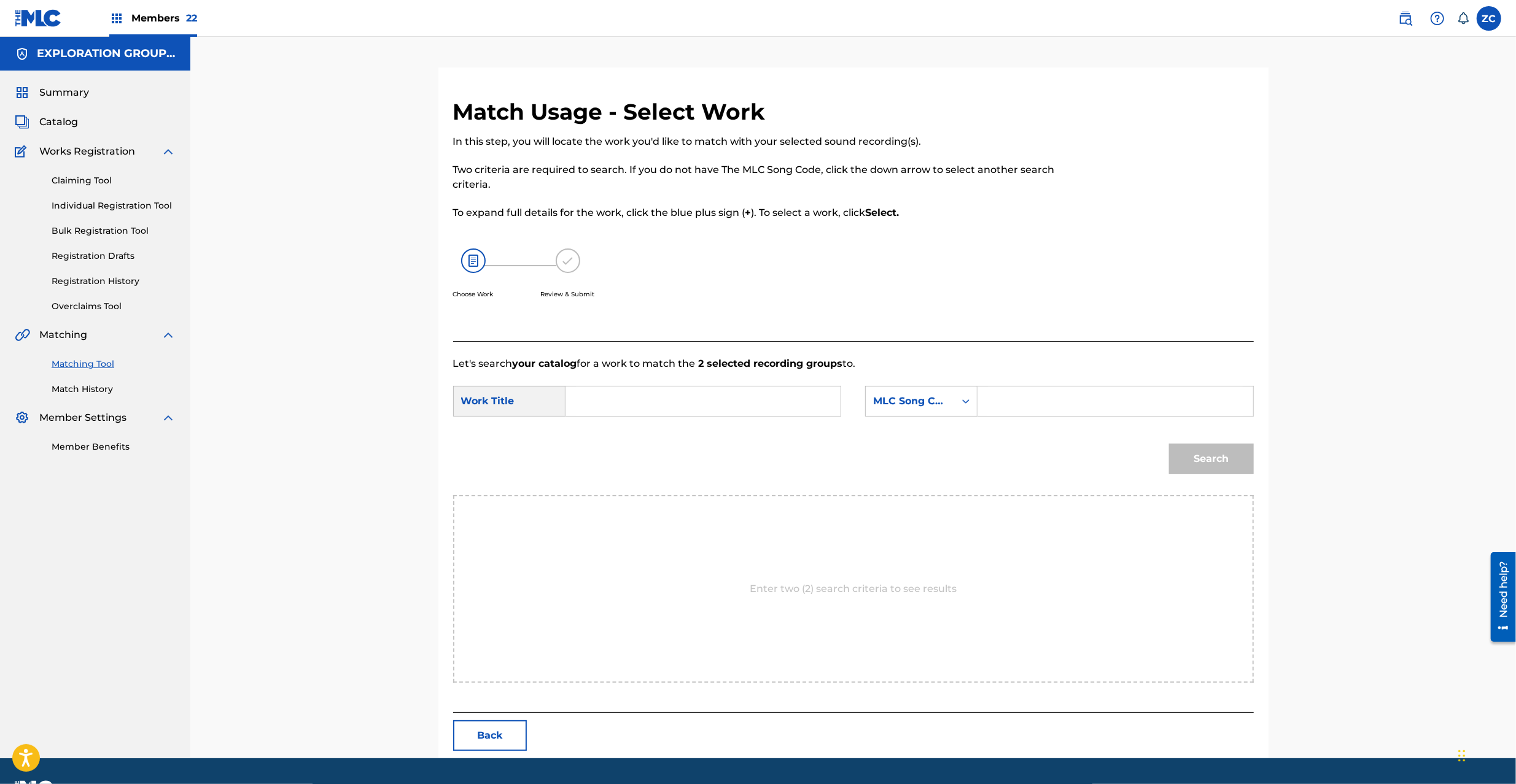
click at [739, 405] on input "Search Form" at bounding box center [702, 401] width 254 height 30
click at [651, 403] on input "Niito N70KMD" at bounding box center [702, 401] width 254 height 30
drag, startPoint x: 1058, startPoint y: 404, endPoint x: 1066, endPoint y: 406, distance: 8.2
click at [1058, 404] on input "Search Form" at bounding box center [1115, 401] width 254 height 30
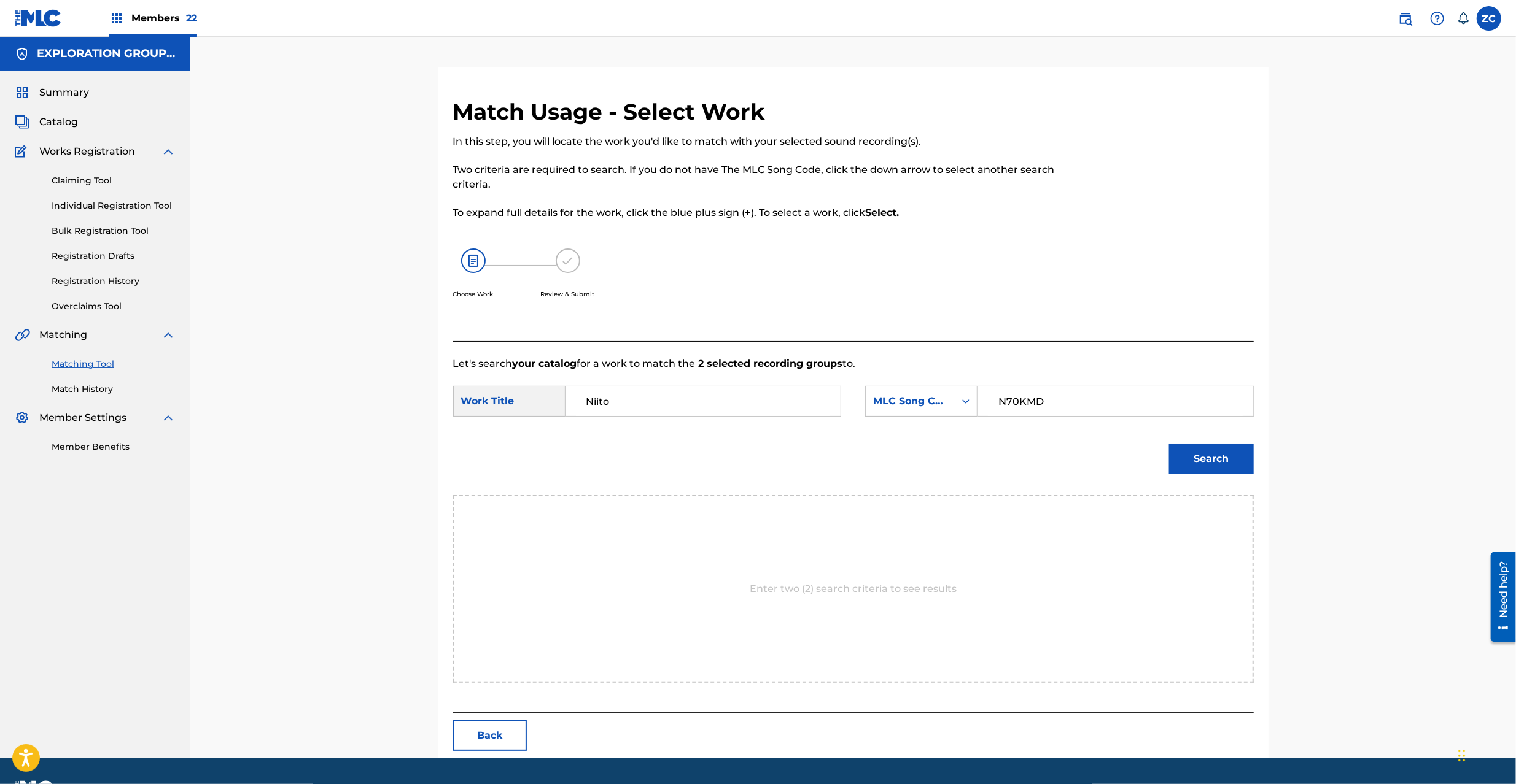
click at [1221, 456] on button "Search" at bounding box center [1211, 459] width 85 height 31
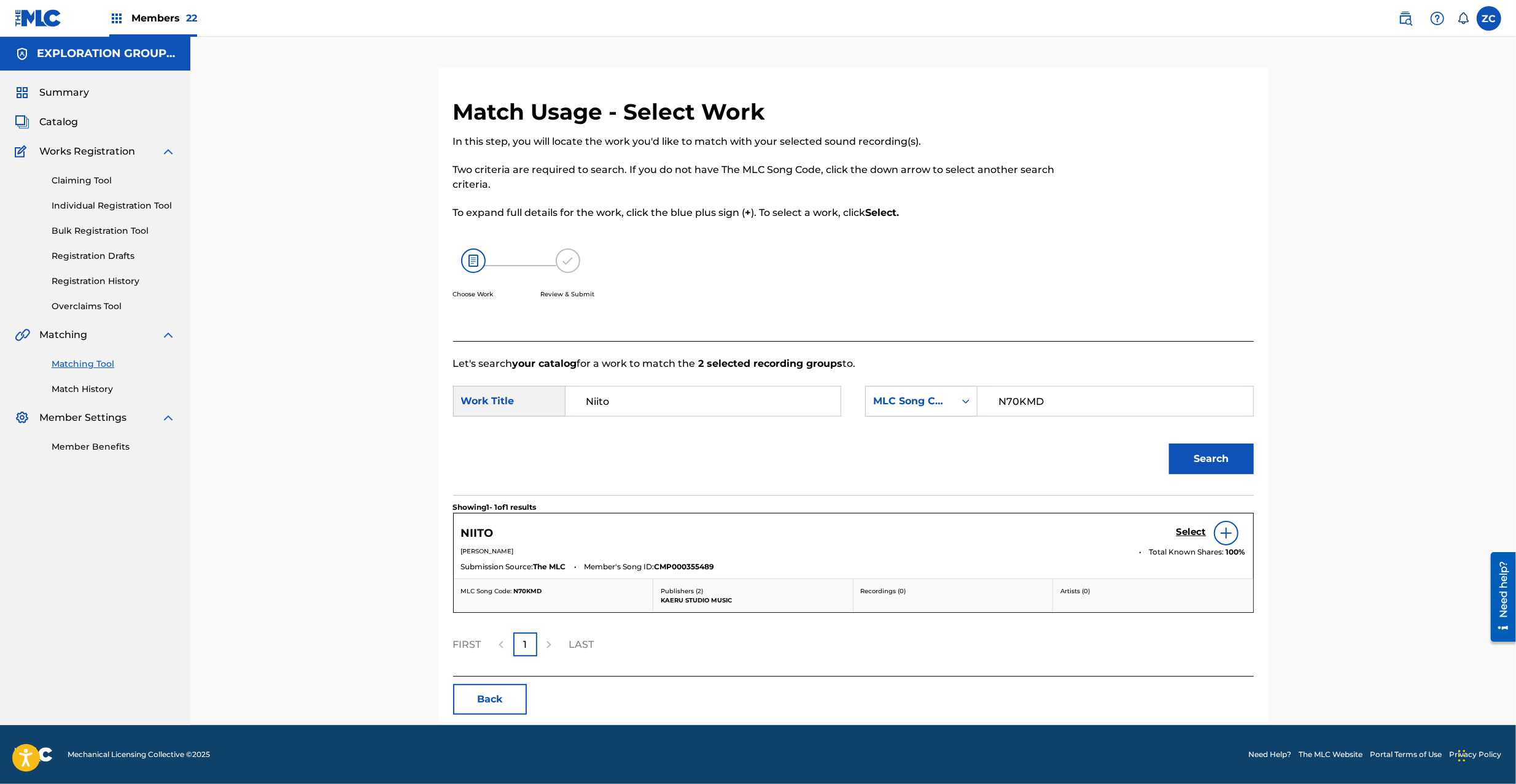
click at [1194, 529] on h5 "Select" at bounding box center [1191, 532] width 30 height 12
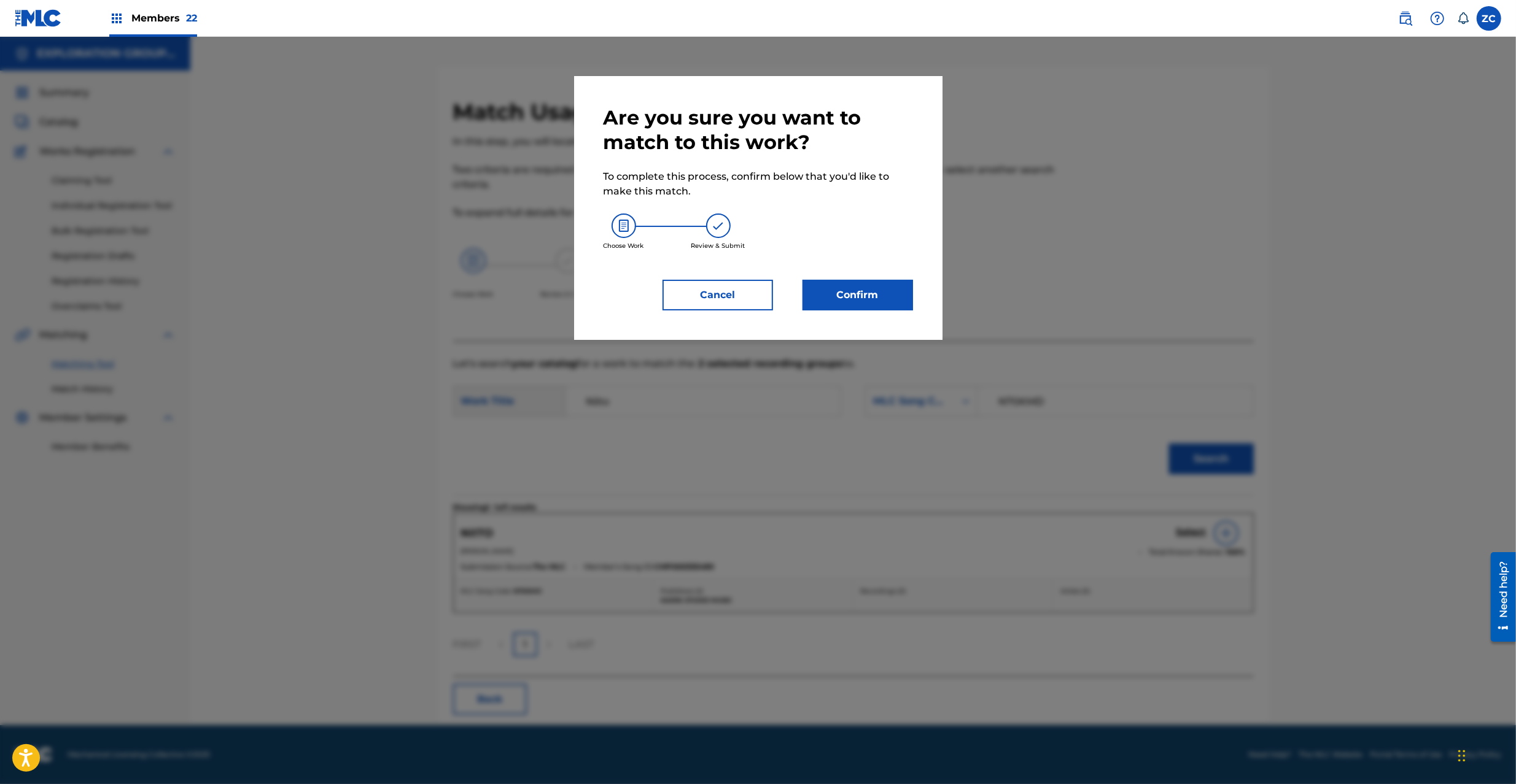
click at [875, 302] on button "Confirm" at bounding box center [857, 295] width 110 height 31
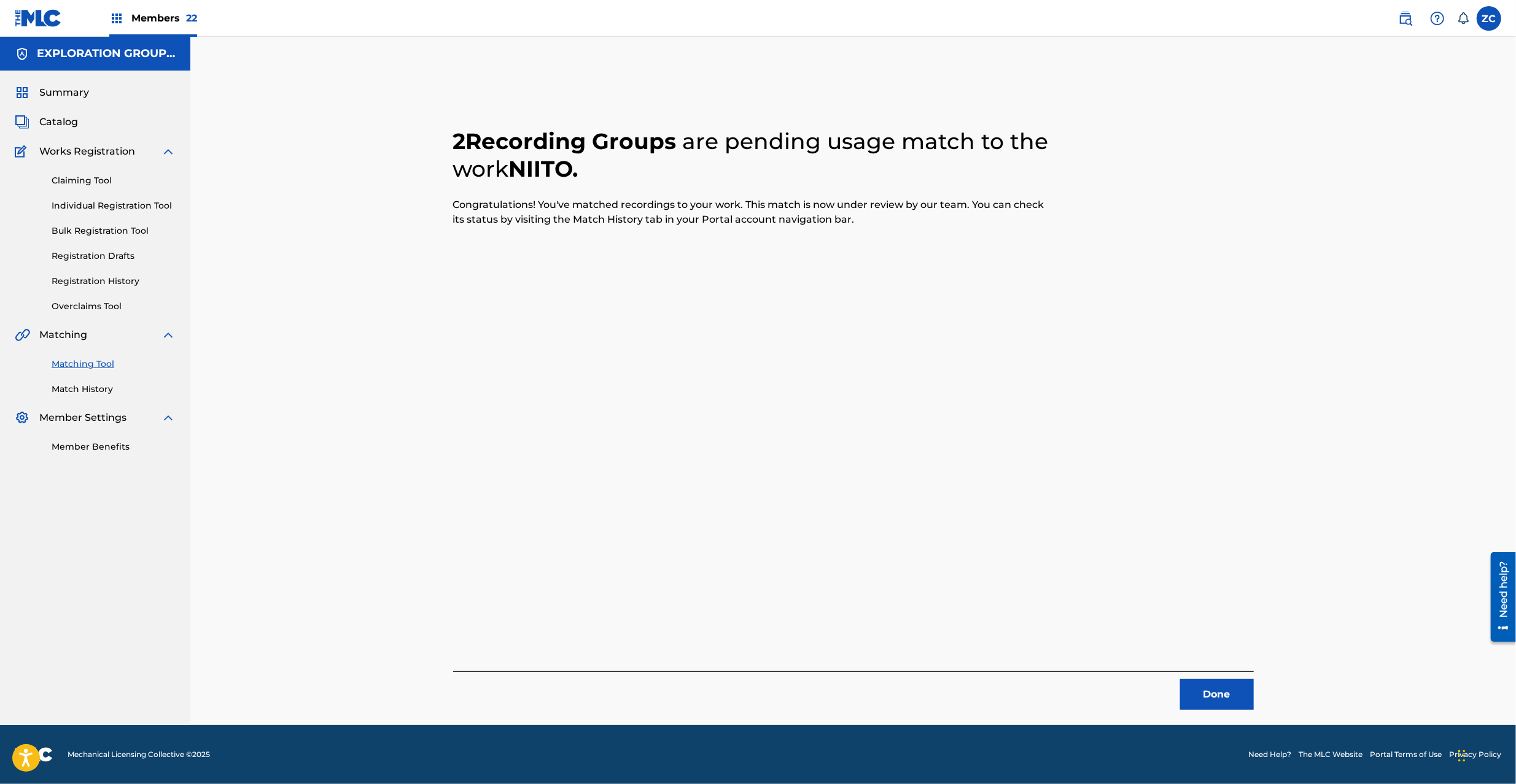
click at [1207, 692] on button "Done" at bounding box center [1216, 695] width 74 height 31
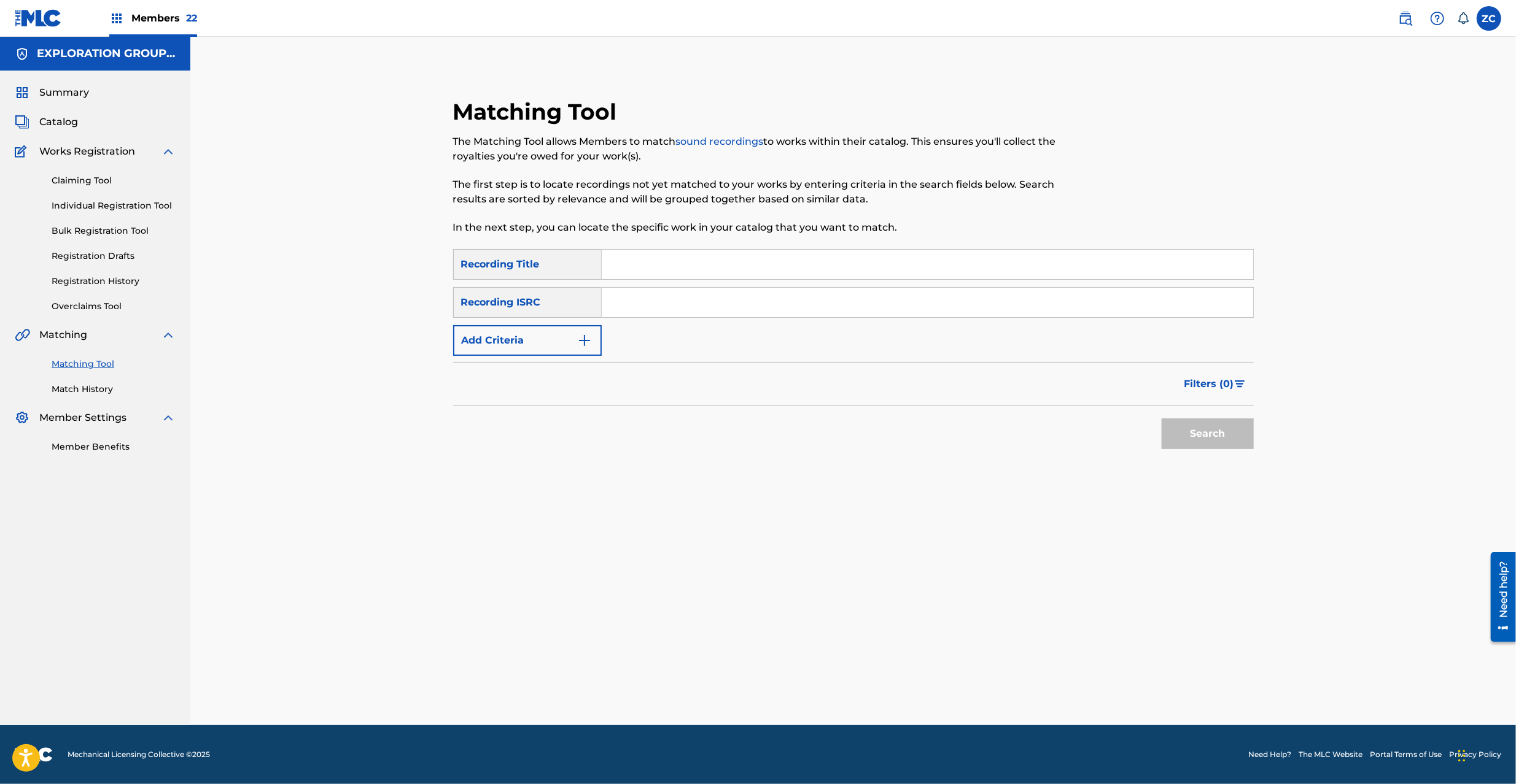
click at [702, 303] on input "Search Form" at bounding box center [927, 302] width 651 height 30
click at [1201, 445] on button "Search" at bounding box center [1207, 434] width 92 height 31
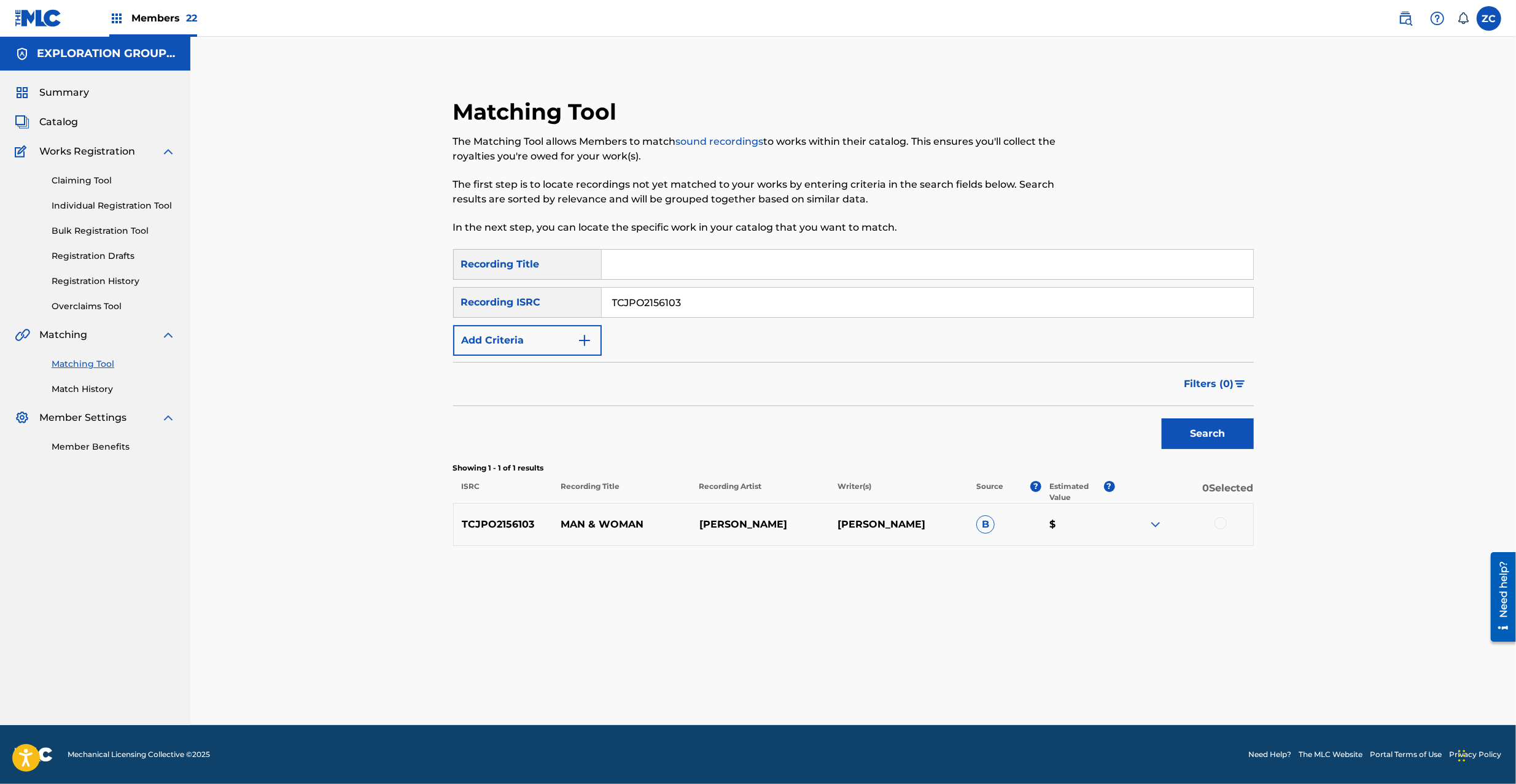
click at [1223, 524] on div at bounding box center [1220, 524] width 12 height 12
click at [831, 688] on button "Match 1 Group" at bounding box center [863, 684] width 136 height 31
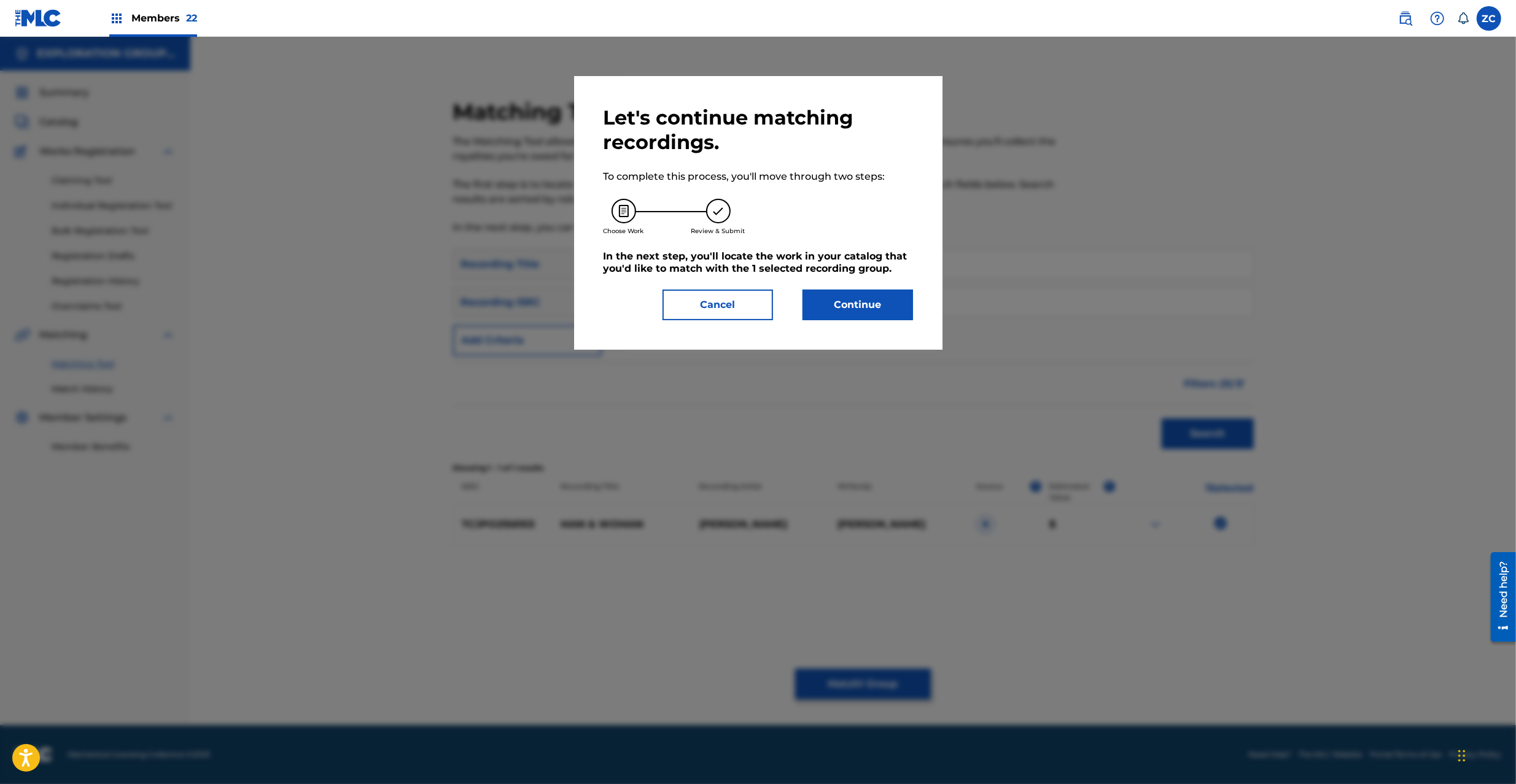
click at [879, 314] on button "Continue" at bounding box center [857, 305] width 110 height 31
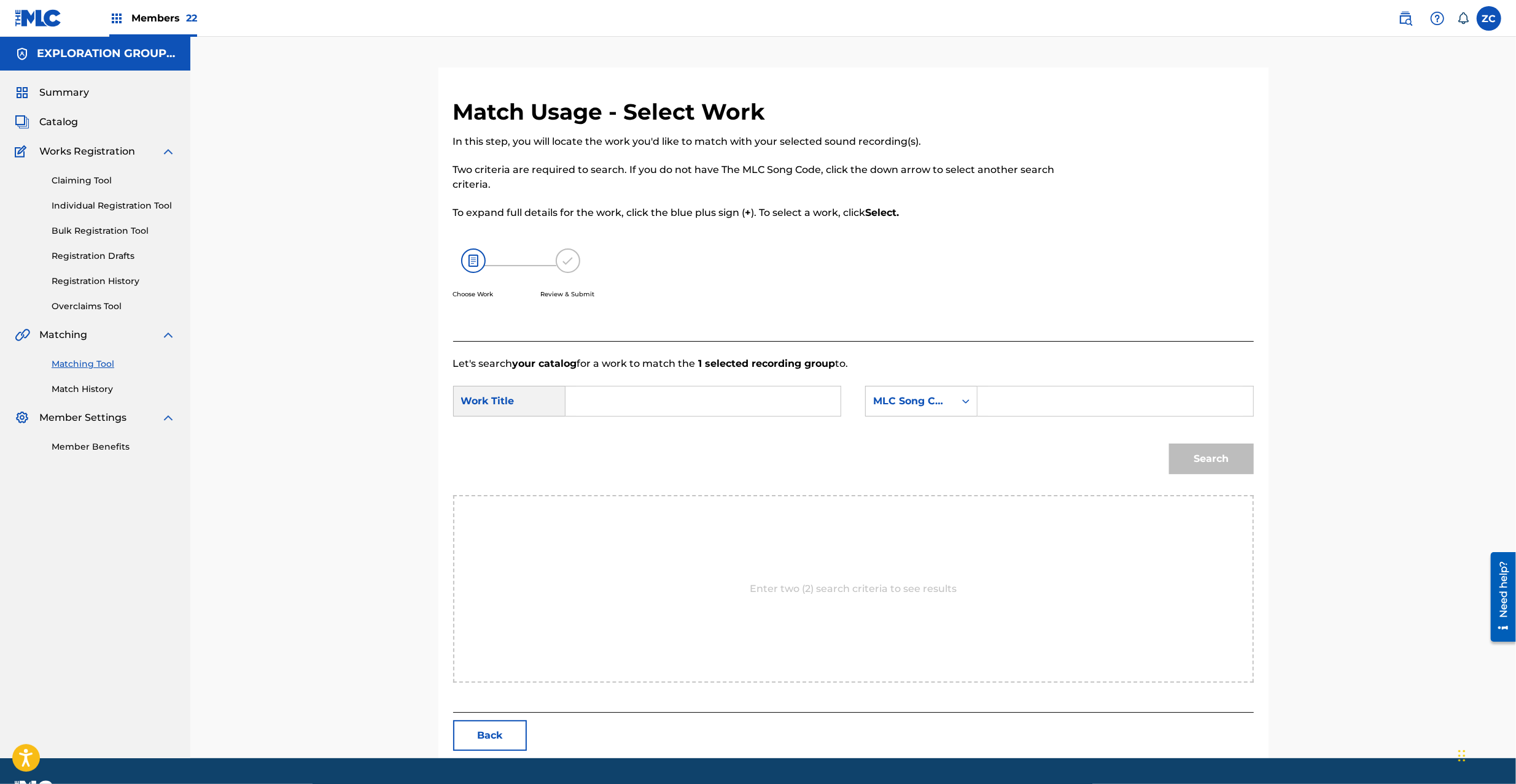
click at [713, 400] on input "Search Form" at bounding box center [702, 401] width 254 height 30
click at [681, 399] on input "Man & Woman MV62Z0" at bounding box center [702, 401] width 254 height 30
click at [681, 400] on input "Man & Woman MV62Z0" at bounding box center [702, 401] width 254 height 30
click at [1072, 398] on input "Search Form" at bounding box center [1115, 401] width 254 height 30
click at [1228, 457] on button "Search" at bounding box center [1211, 459] width 85 height 31
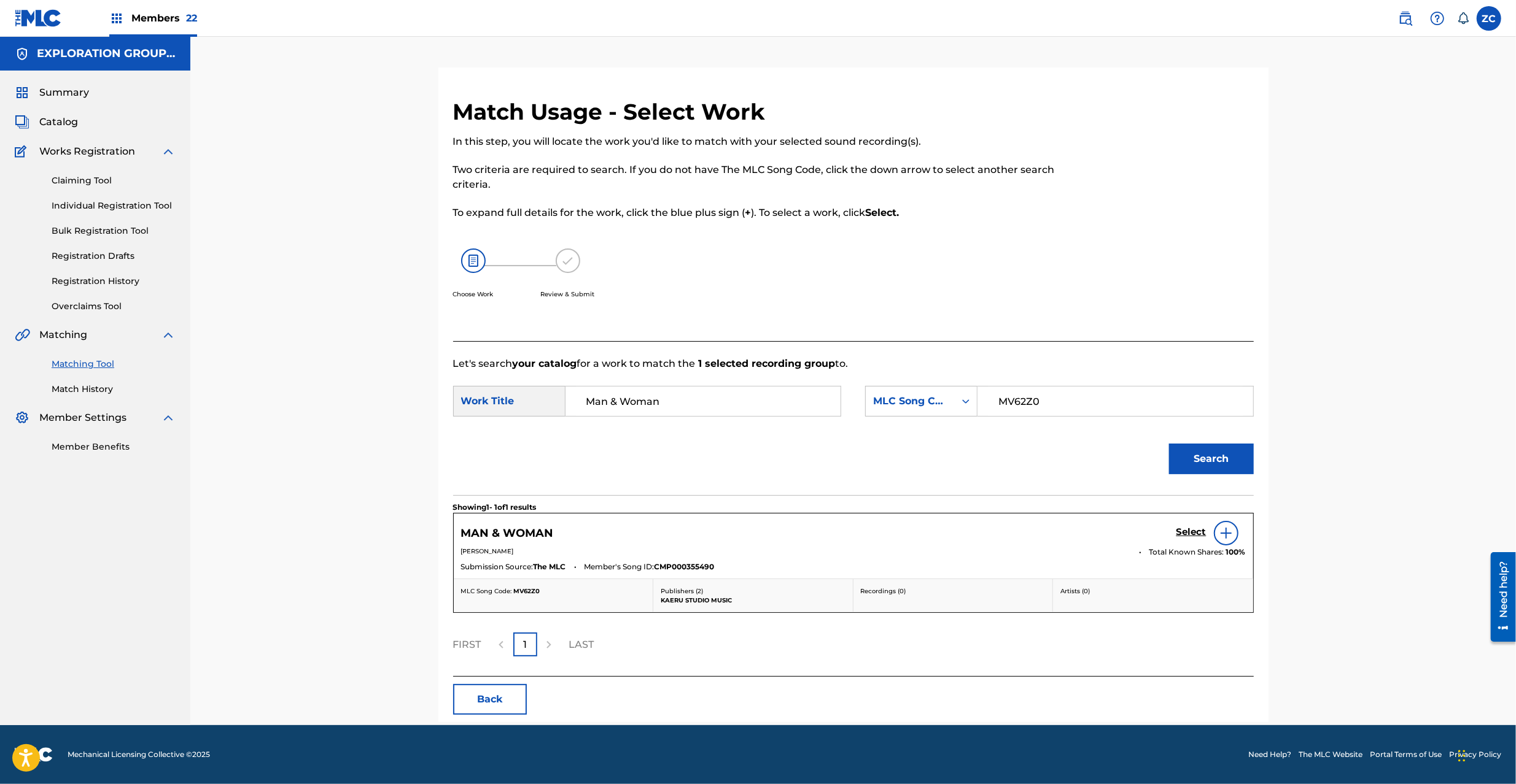
click at [1180, 530] on h5 "Select" at bounding box center [1191, 532] width 30 height 12
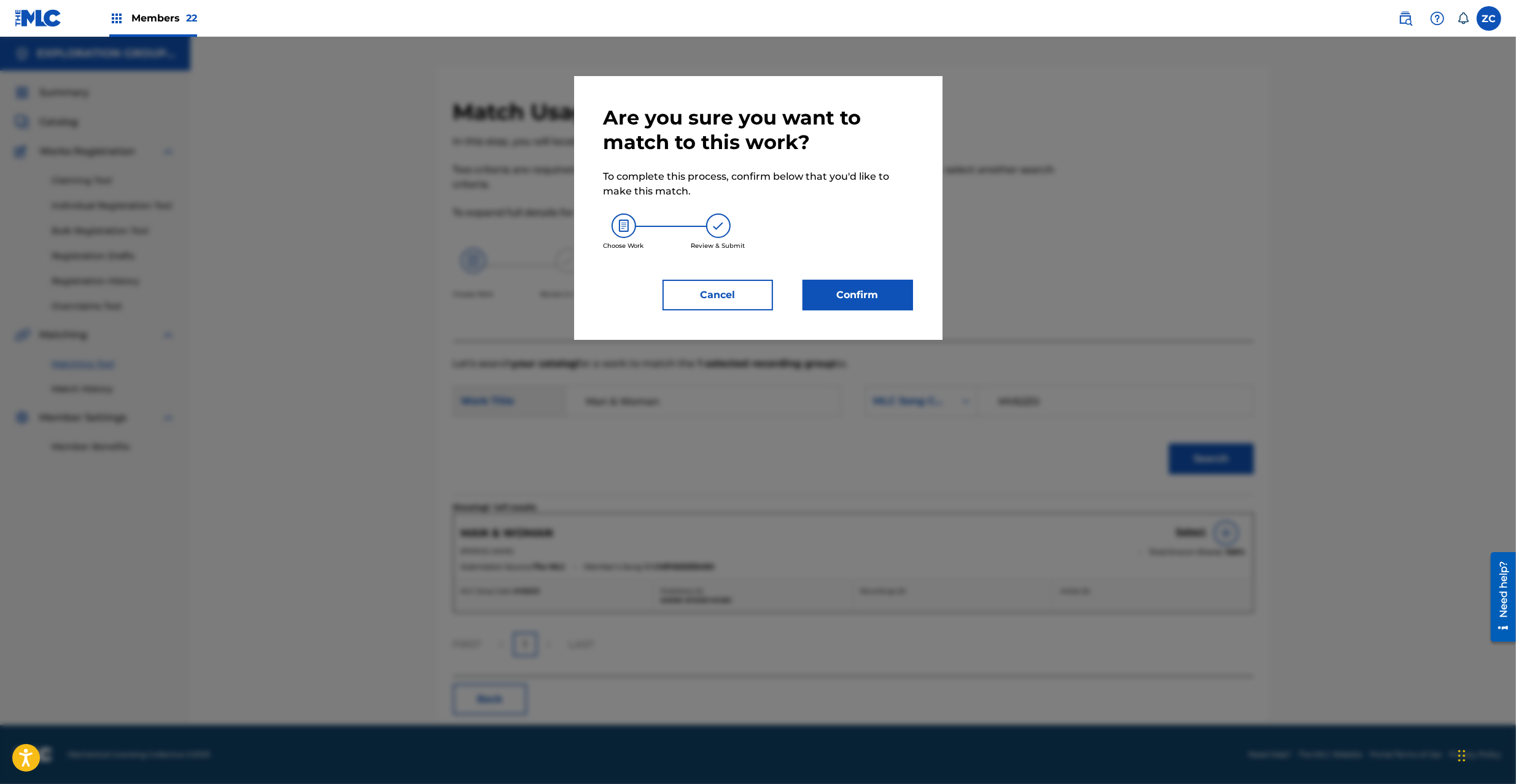
click at [850, 283] on button "Confirm" at bounding box center [857, 295] width 110 height 31
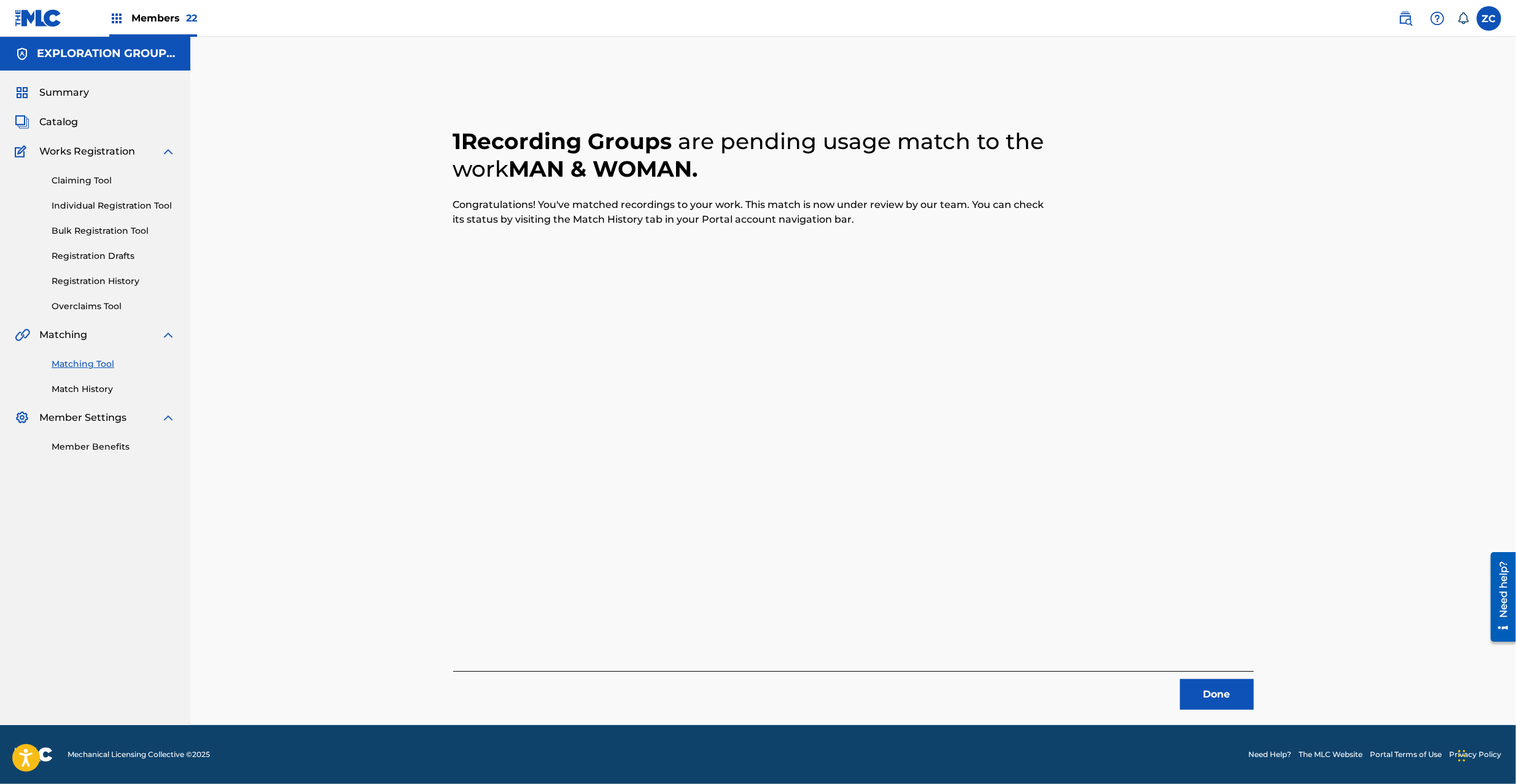
drag, startPoint x: 1219, startPoint y: 681, endPoint x: 1100, endPoint y: 531, distance: 191.5
click at [1219, 680] on button "Done" at bounding box center [1216, 695] width 74 height 31
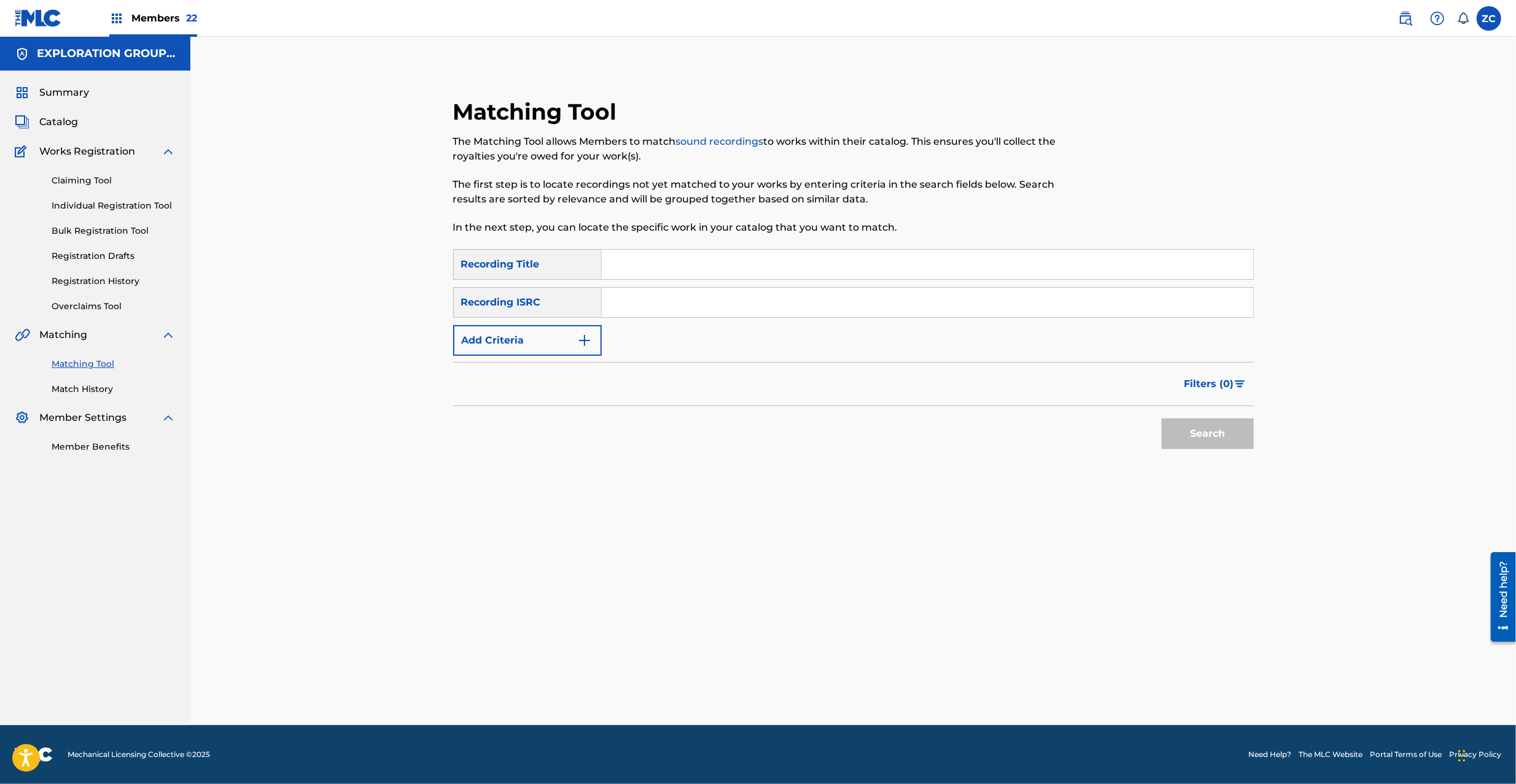
drag, startPoint x: 771, startPoint y: 294, endPoint x: 792, endPoint y: 305, distance: 23.7
click at [771, 294] on input "Search Form" at bounding box center [927, 302] width 651 height 30
click at [1196, 424] on button "Search" at bounding box center [1207, 434] width 92 height 31
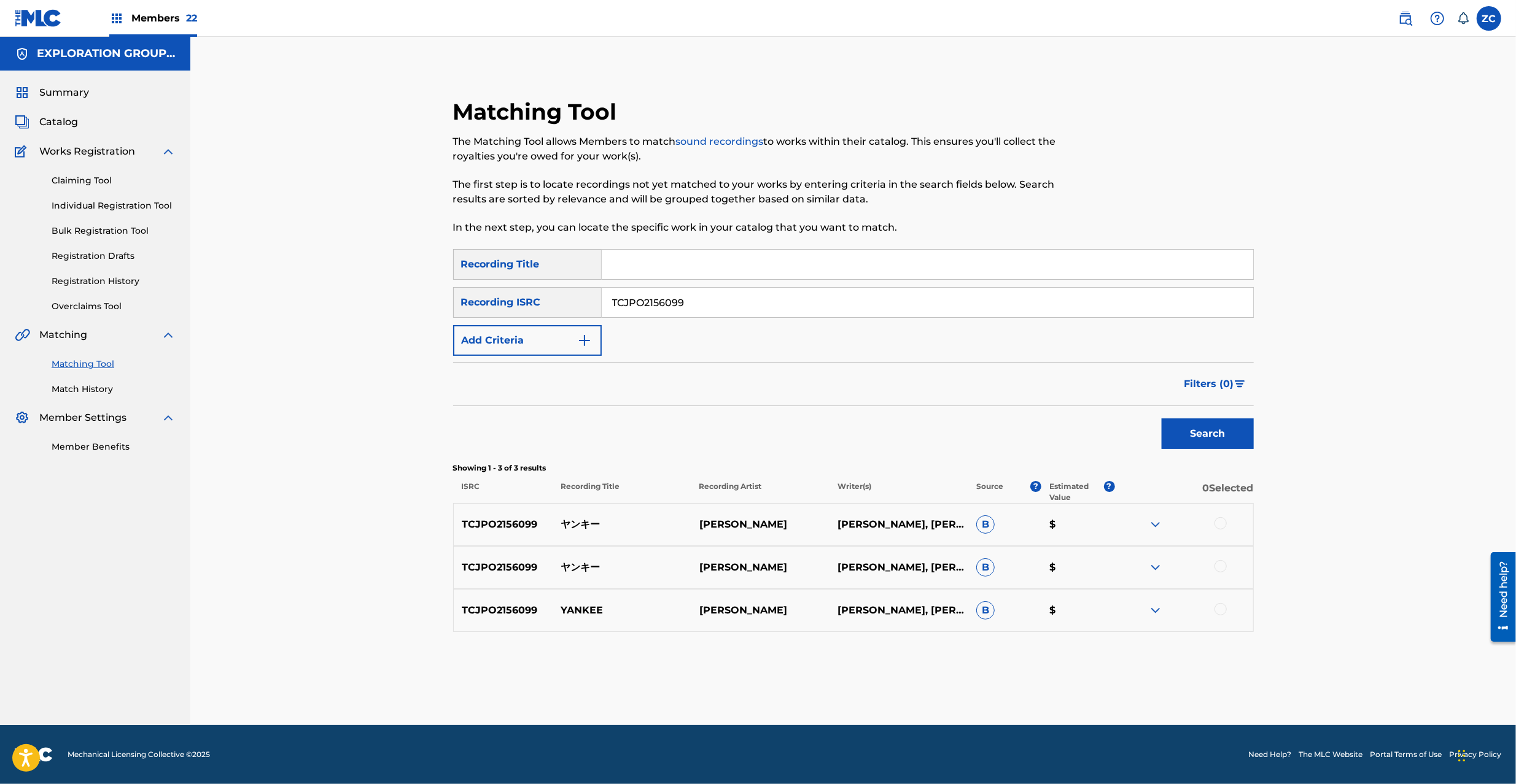
drag, startPoint x: 1221, startPoint y: 526, endPoint x: 1223, endPoint y: 562, distance: 36.1
click at [1221, 526] on div at bounding box center [1220, 524] width 12 height 12
drag, startPoint x: 1223, startPoint y: 566, endPoint x: 1218, endPoint y: 595, distance: 29.4
click at [1223, 568] on div at bounding box center [1220, 566] width 12 height 12
click at [1219, 606] on div at bounding box center [1220, 609] width 12 height 12
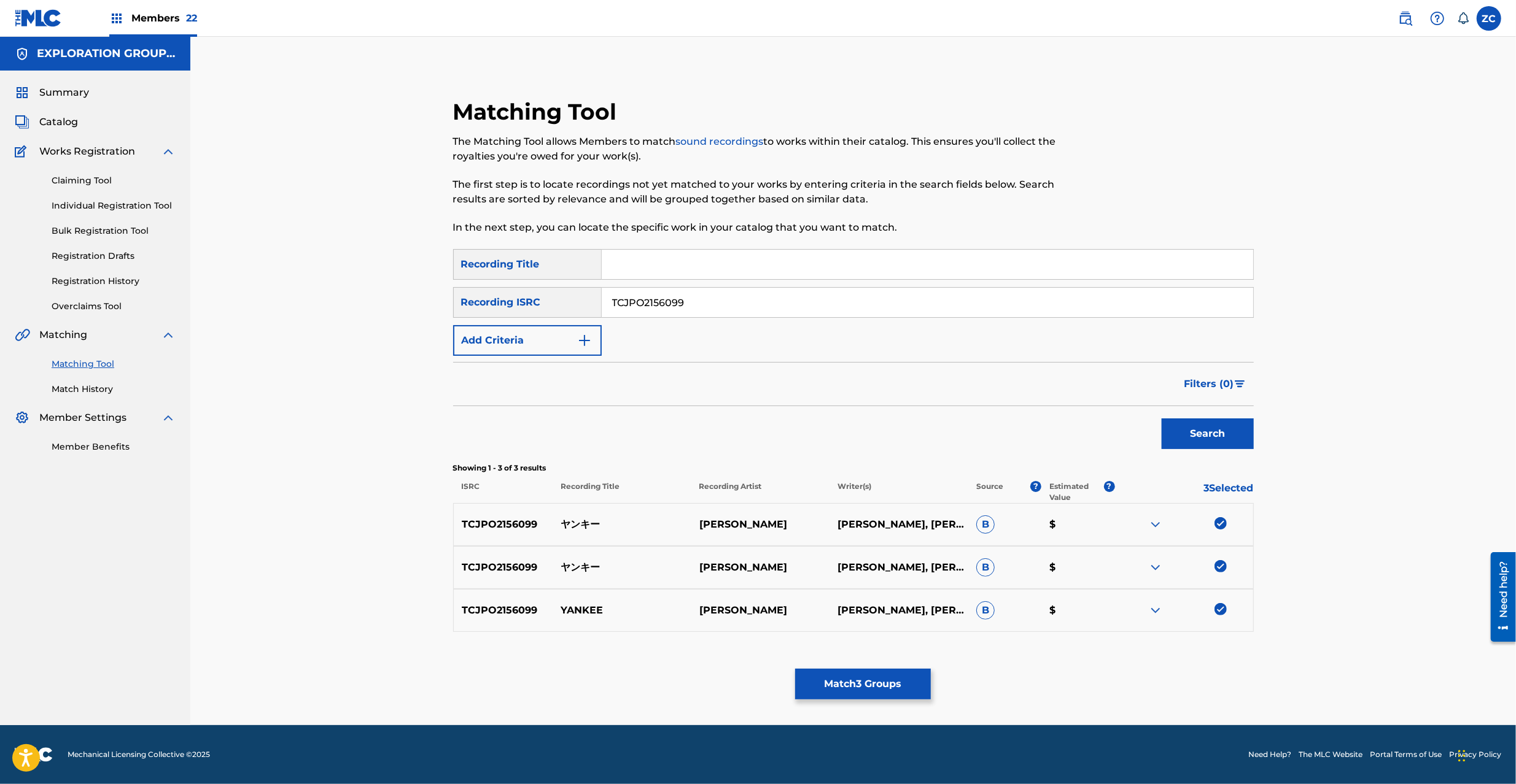
click at [904, 692] on button "Match 3 Groups" at bounding box center [863, 684] width 136 height 31
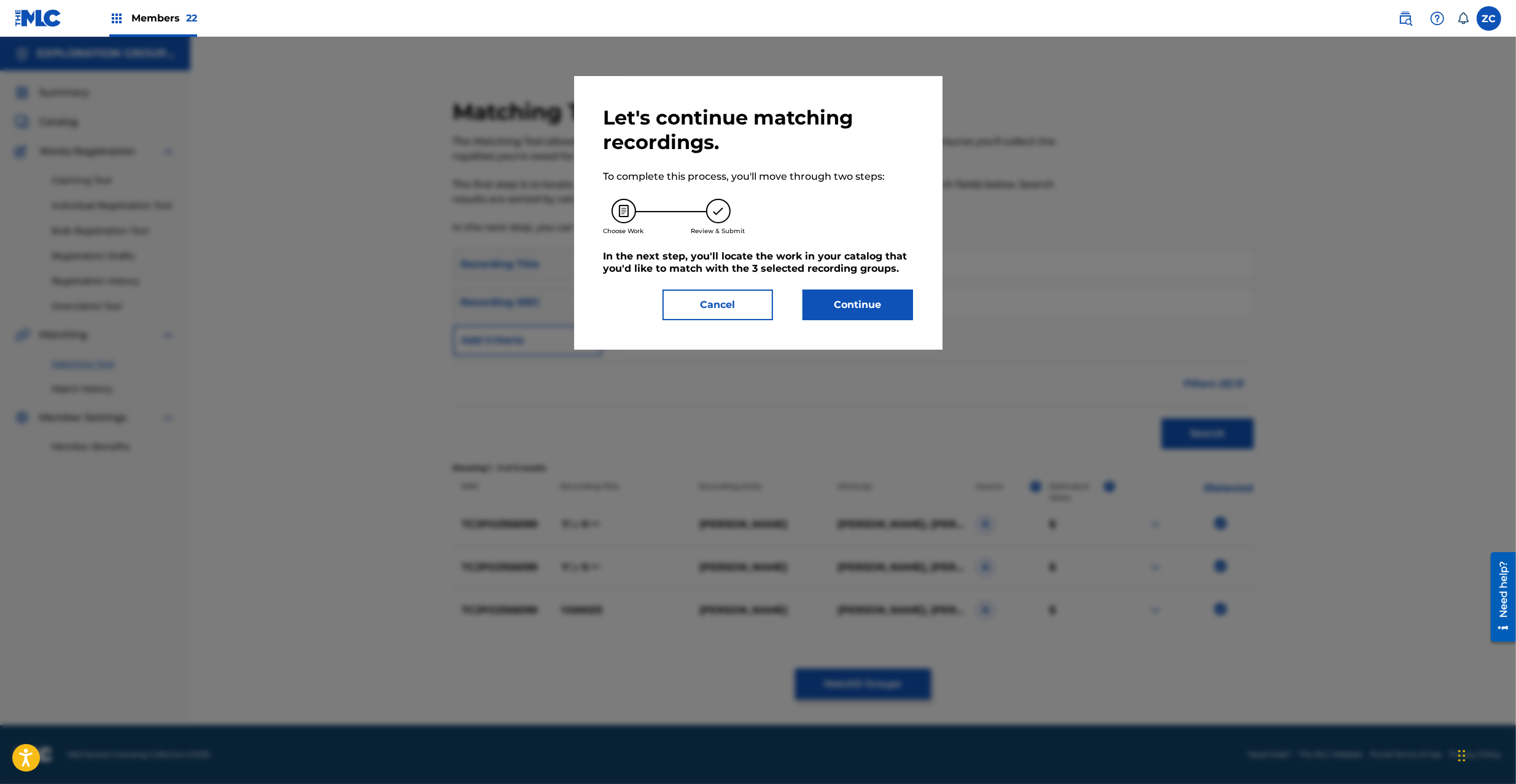
click at [864, 305] on button "Continue" at bounding box center [857, 305] width 110 height 31
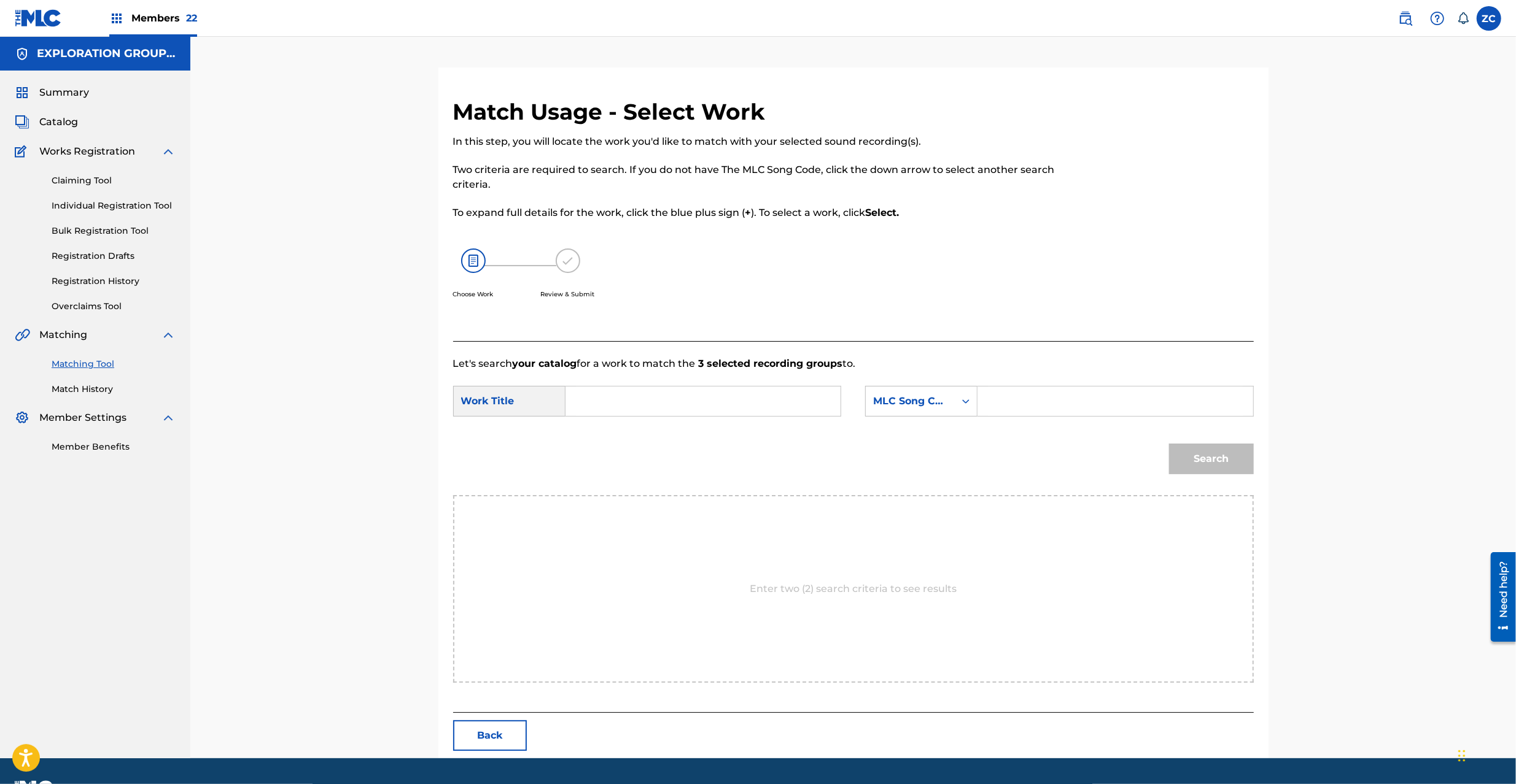
click at [747, 407] on input "Search Form" at bounding box center [702, 401] width 254 height 30
click at [634, 405] on input "Yankii YP9ETY" at bounding box center [702, 401] width 254 height 30
click at [997, 400] on input "Search Form" at bounding box center [1115, 401] width 254 height 30
click at [1192, 440] on div "Search" at bounding box center [1208, 456] width 91 height 49
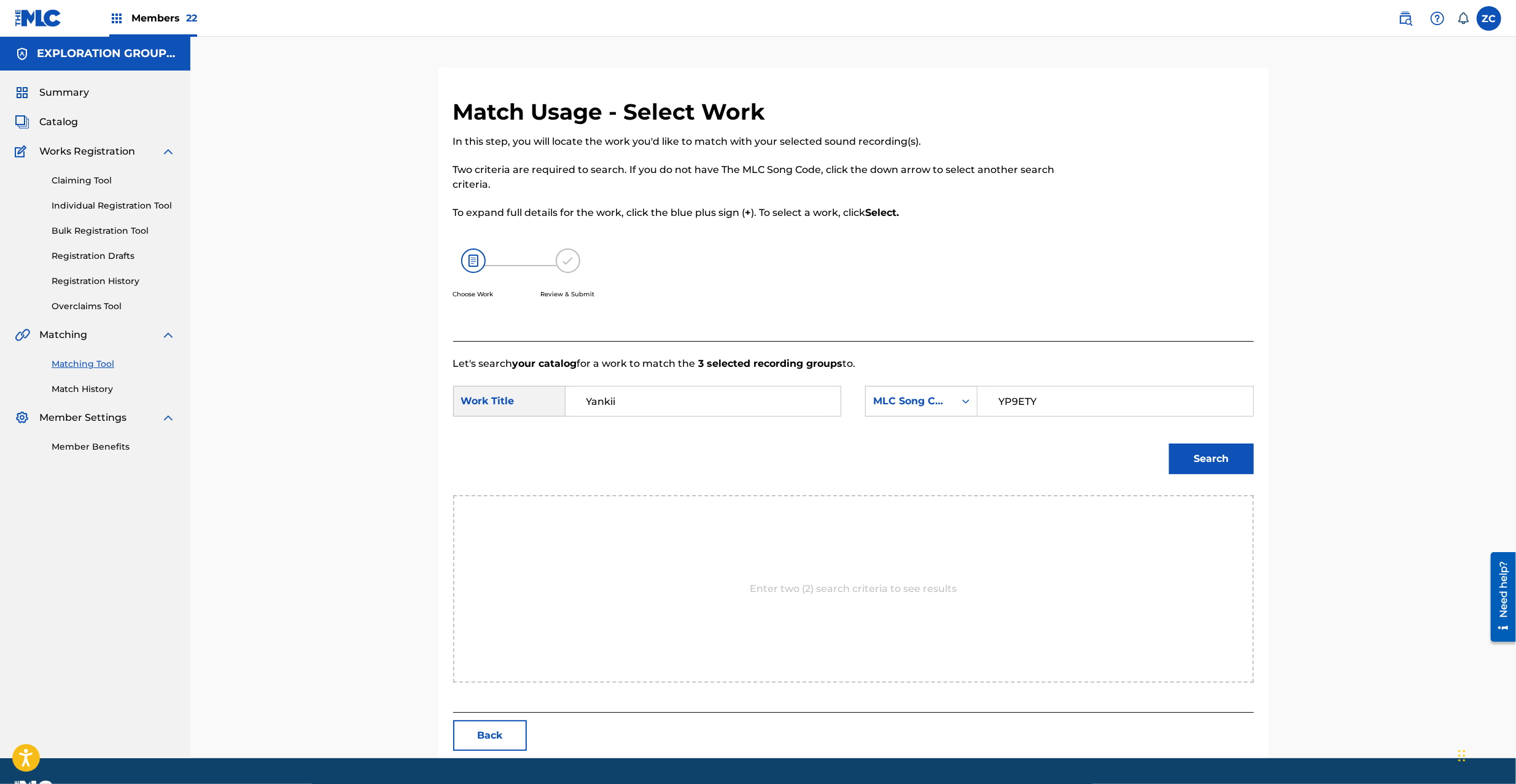
click at [1232, 454] on button "Search" at bounding box center [1211, 459] width 85 height 31
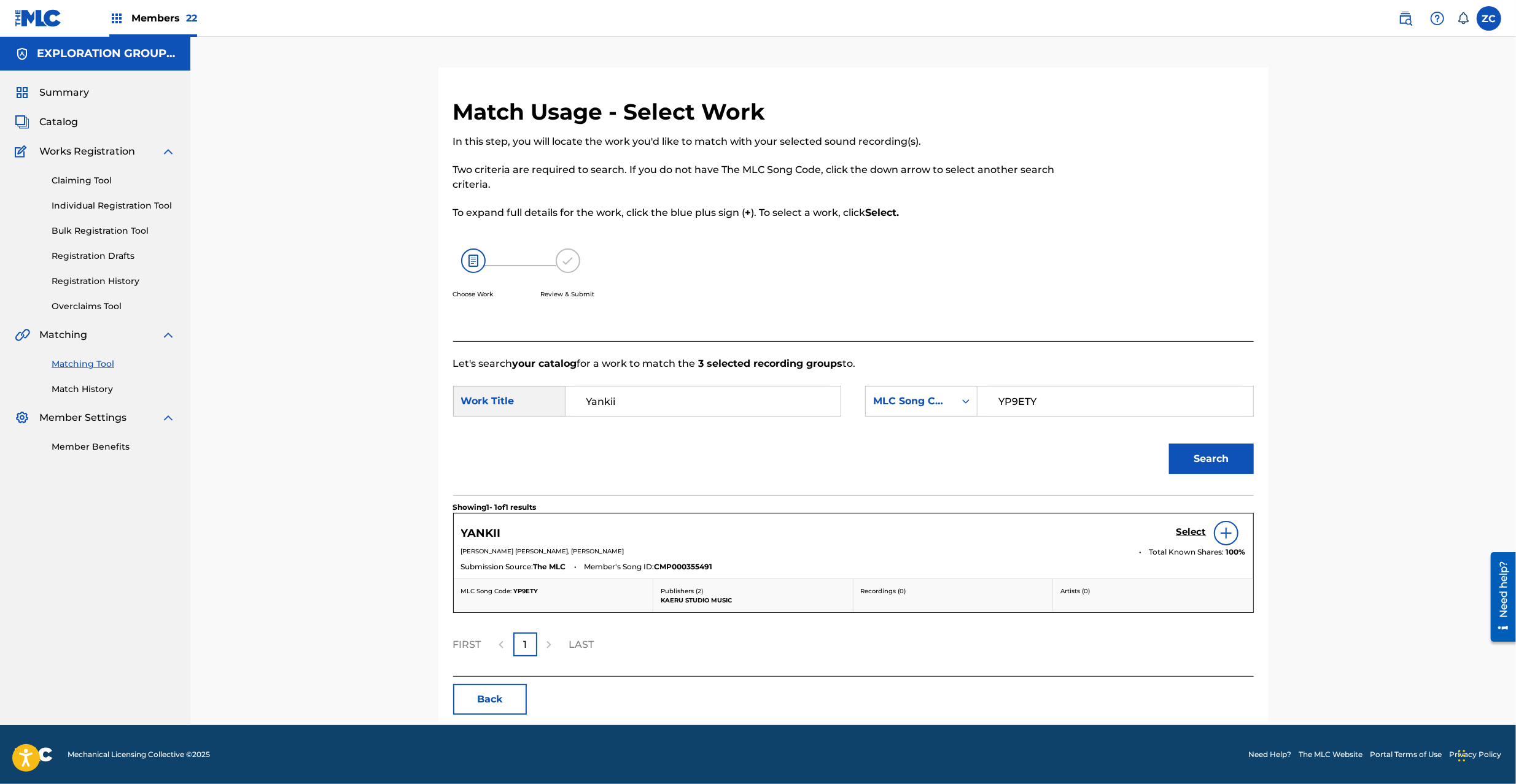
click at [1182, 533] on h5 "Select" at bounding box center [1191, 532] width 30 height 12
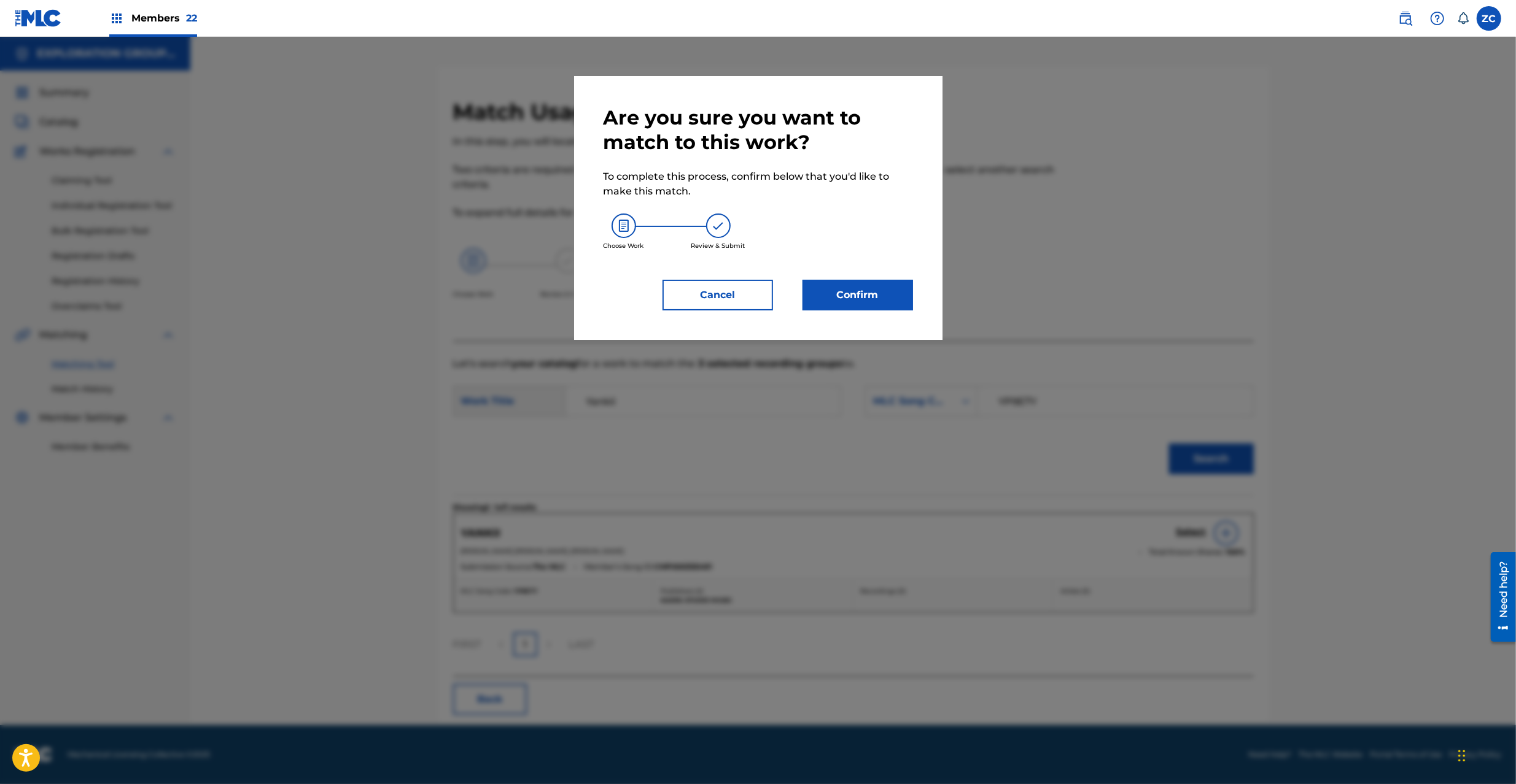
click at [853, 305] on button "Confirm" at bounding box center [857, 295] width 110 height 31
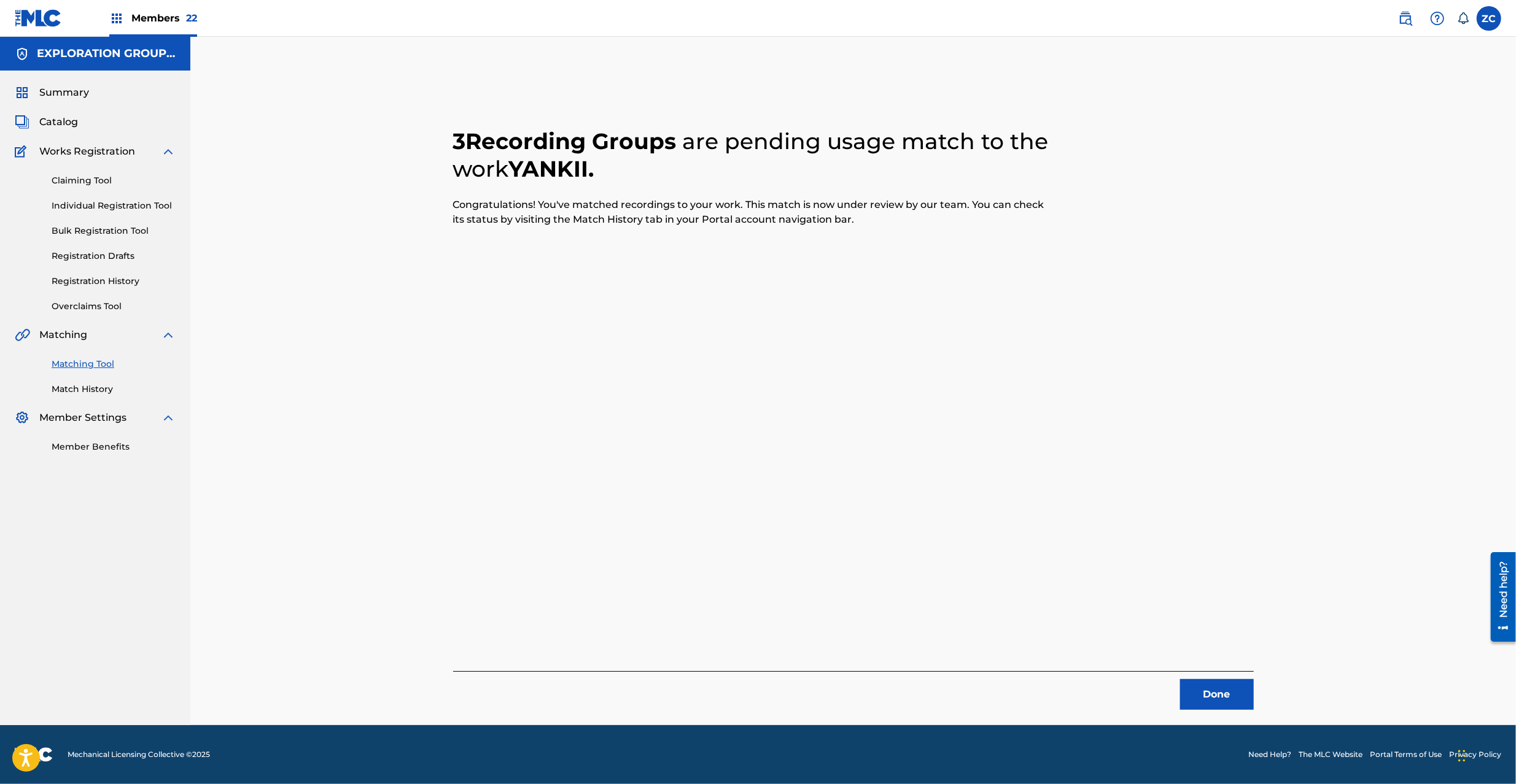
click at [1210, 695] on button "Done" at bounding box center [1216, 695] width 74 height 31
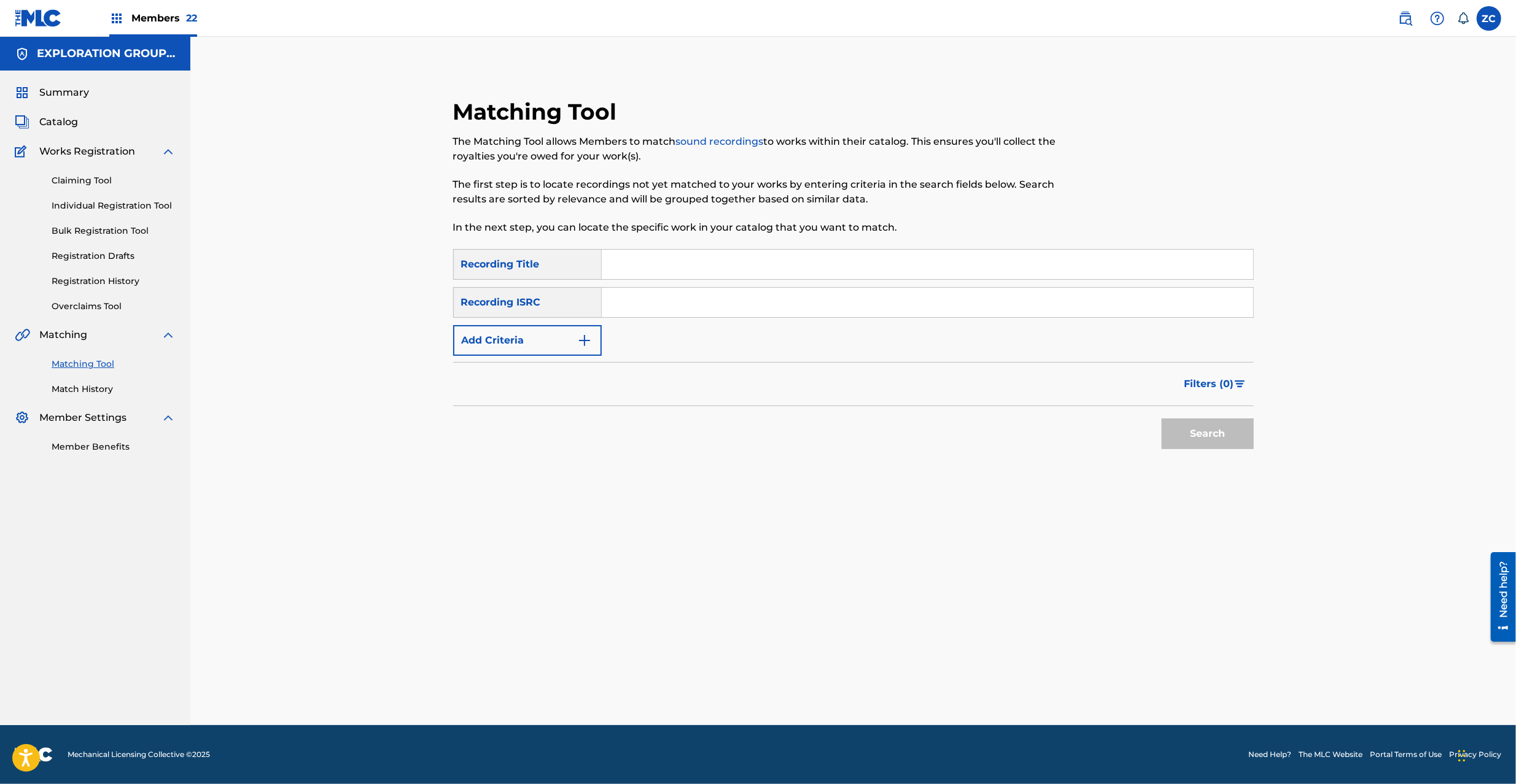
click at [727, 300] on input "Search Form" at bounding box center [927, 302] width 651 height 30
click at [1193, 442] on button "Search" at bounding box center [1207, 434] width 92 height 31
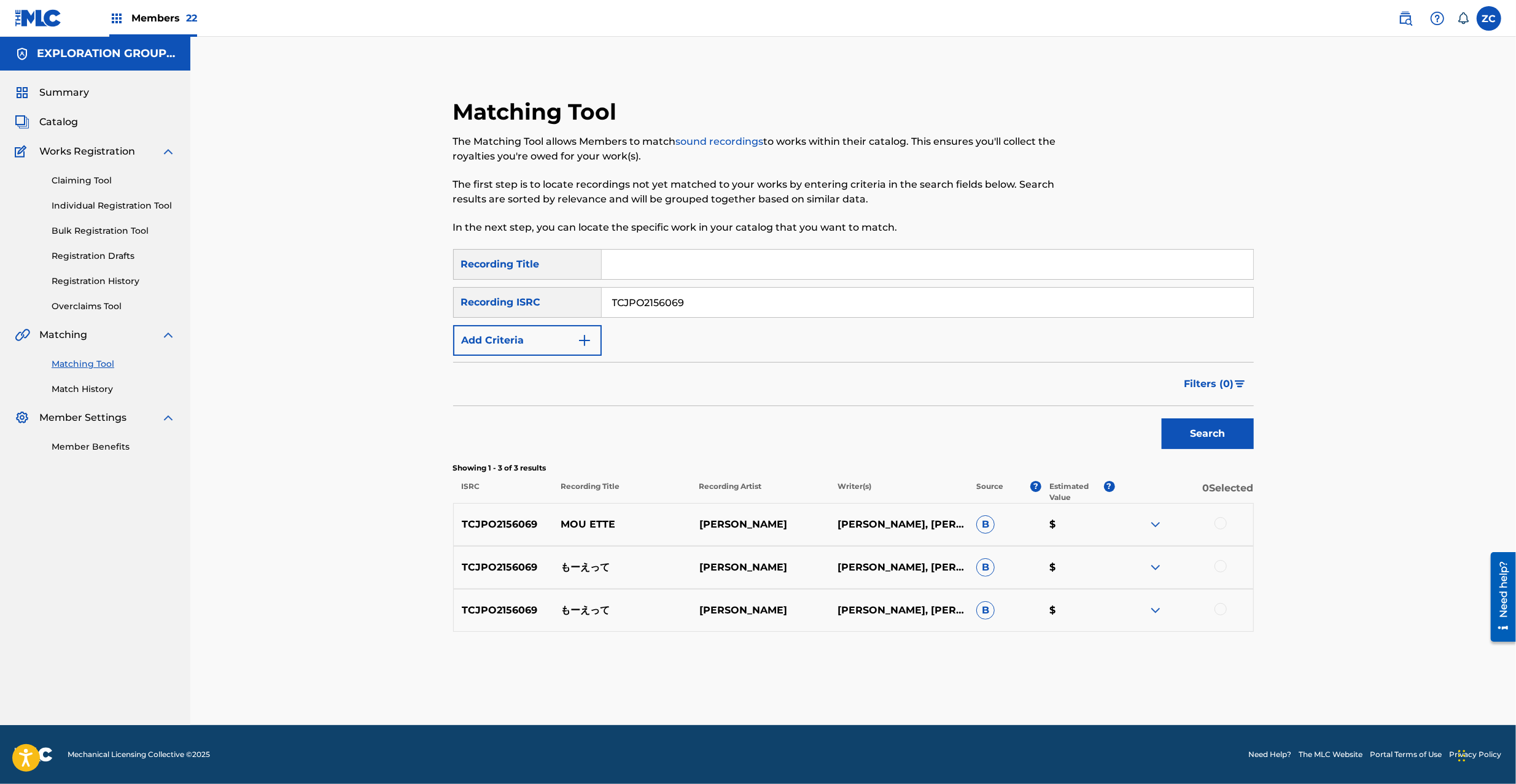
click at [1221, 524] on div at bounding box center [1220, 524] width 12 height 12
click at [1219, 565] on div at bounding box center [1220, 566] width 12 height 12
click at [1216, 606] on div at bounding box center [1220, 609] width 12 height 12
click at [850, 686] on button "Match 3 Groups" at bounding box center [863, 684] width 136 height 31
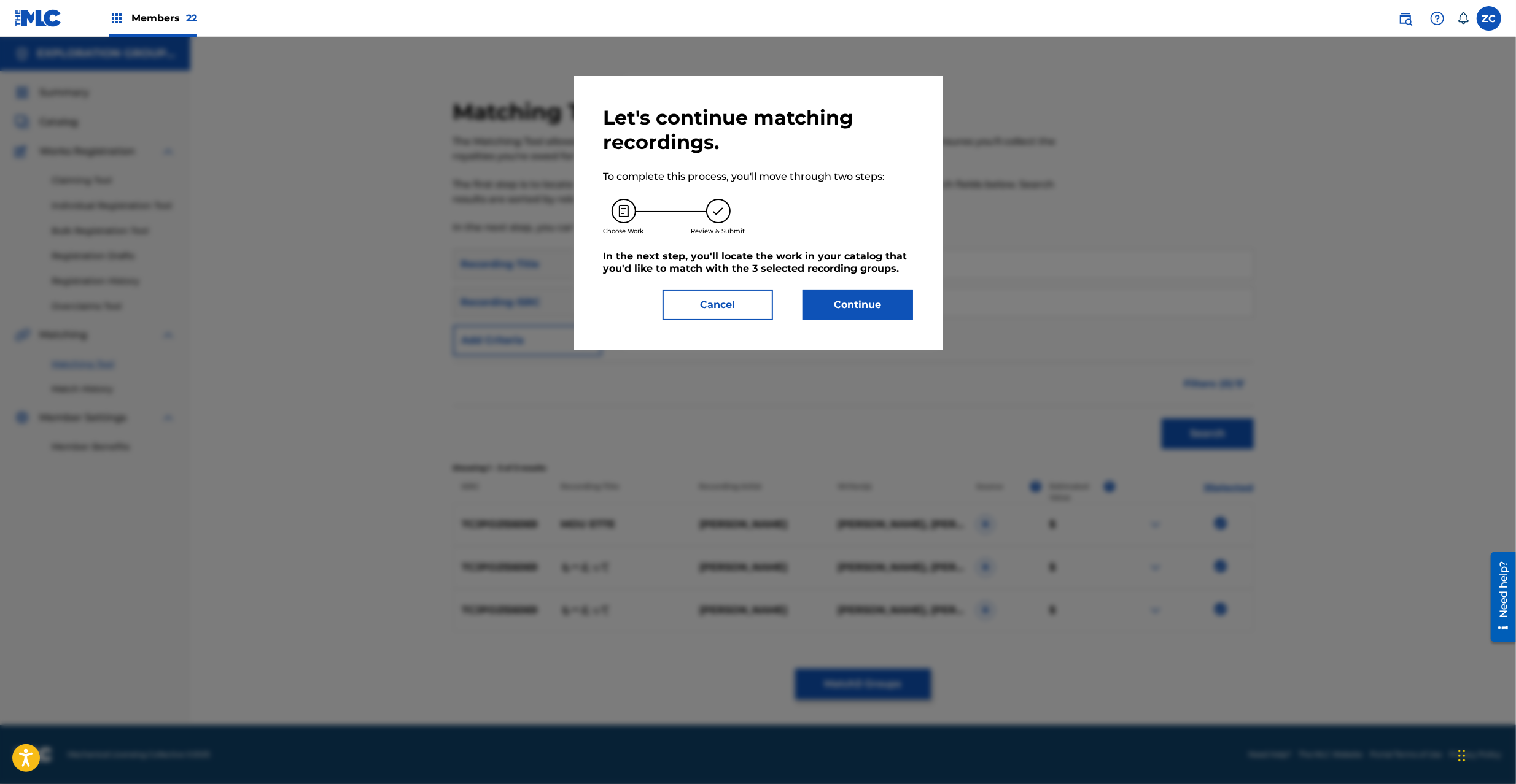
click at [856, 316] on button "Continue" at bounding box center [857, 305] width 110 height 31
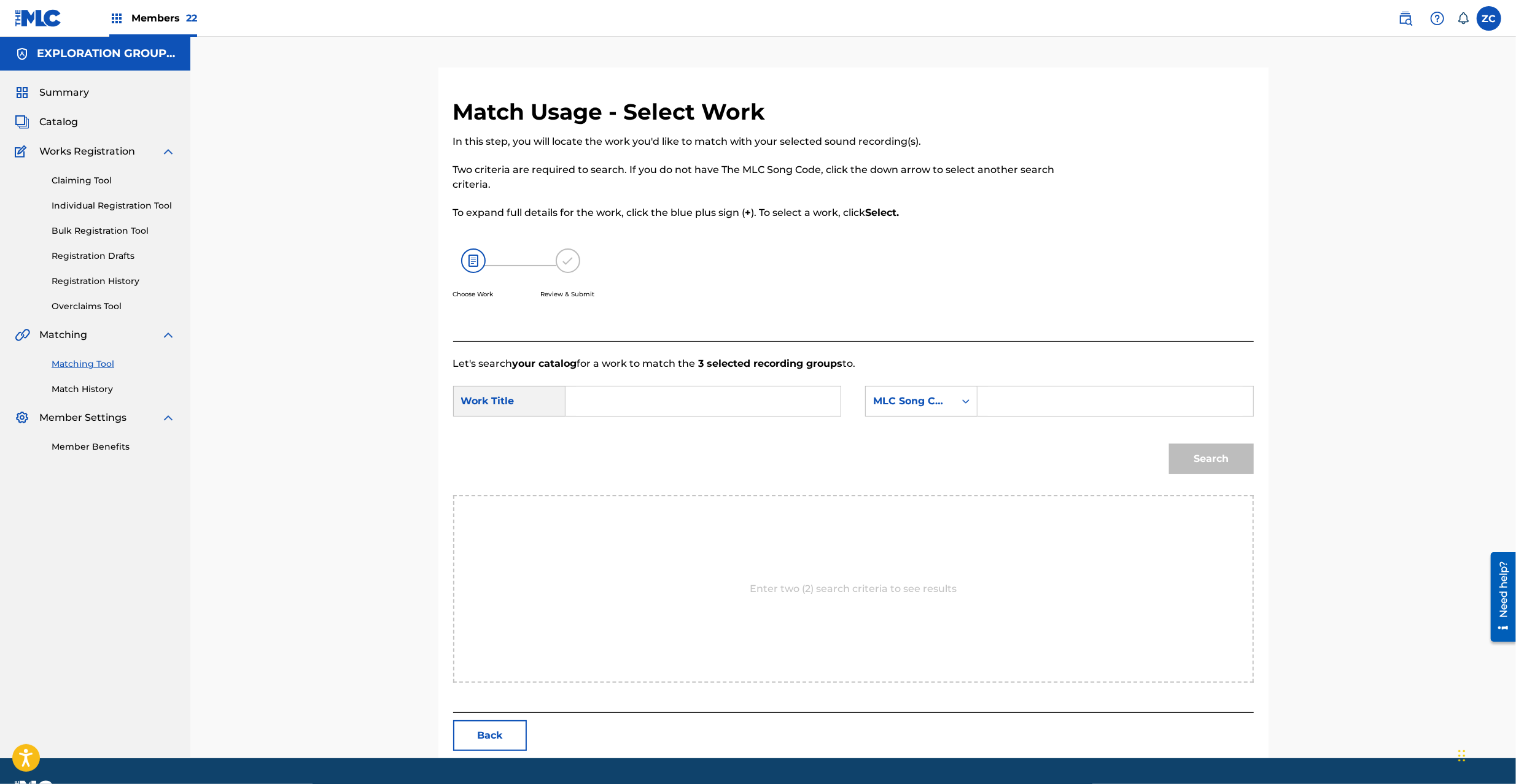
drag, startPoint x: 693, startPoint y: 400, endPoint x: 688, endPoint y: 408, distance: 9.4
click at [693, 401] on input "Search Form" at bounding box center [702, 401] width 254 height 30
click at [671, 405] on input "Moo Ette MV694L" at bounding box center [702, 401] width 254 height 30
click at [1066, 408] on input "Search Form" at bounding box center [1115, 401] width 254 height 30
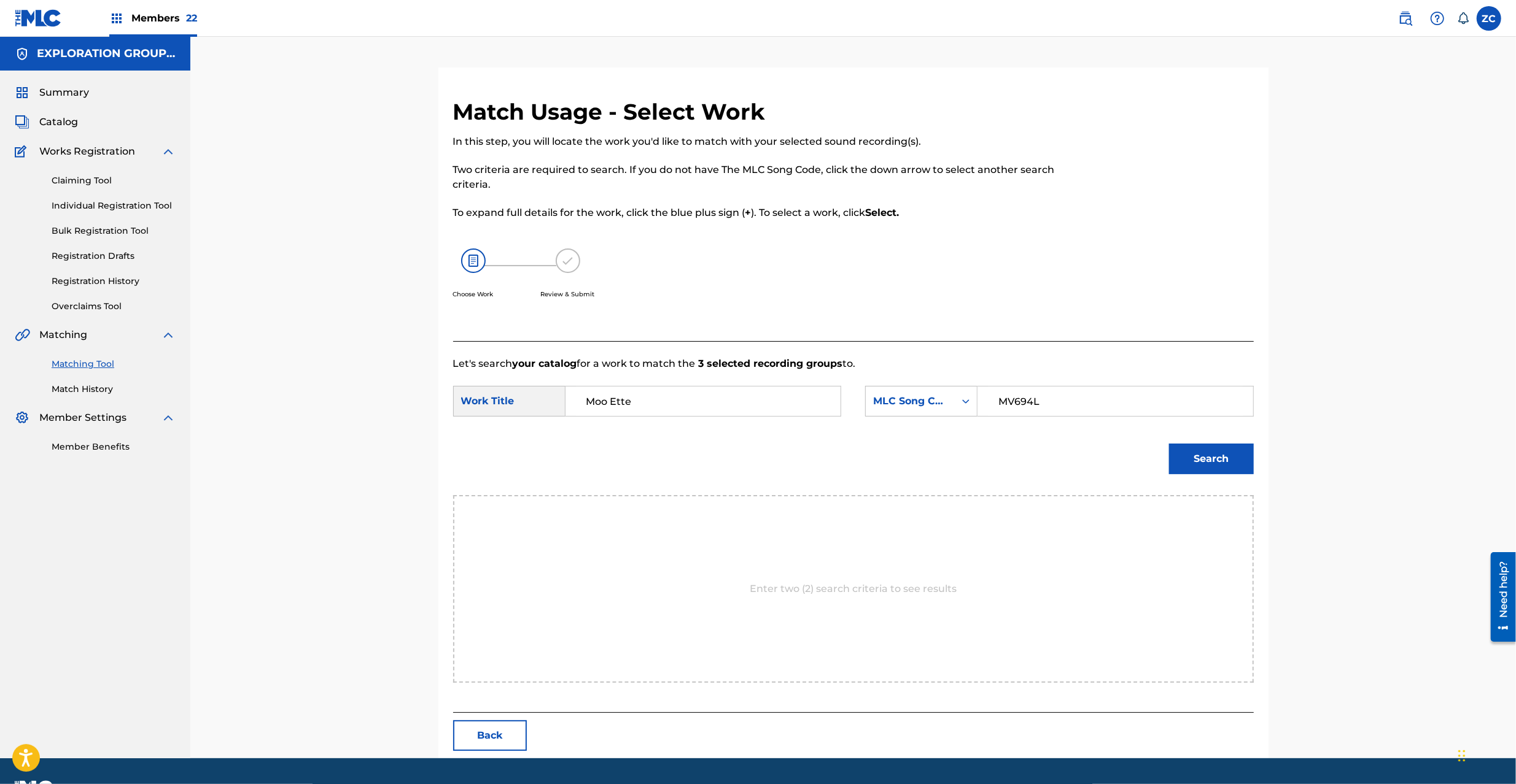
click at [1207, 454] on button "Search" at bounding box center [1211, 459] width 85 height 31
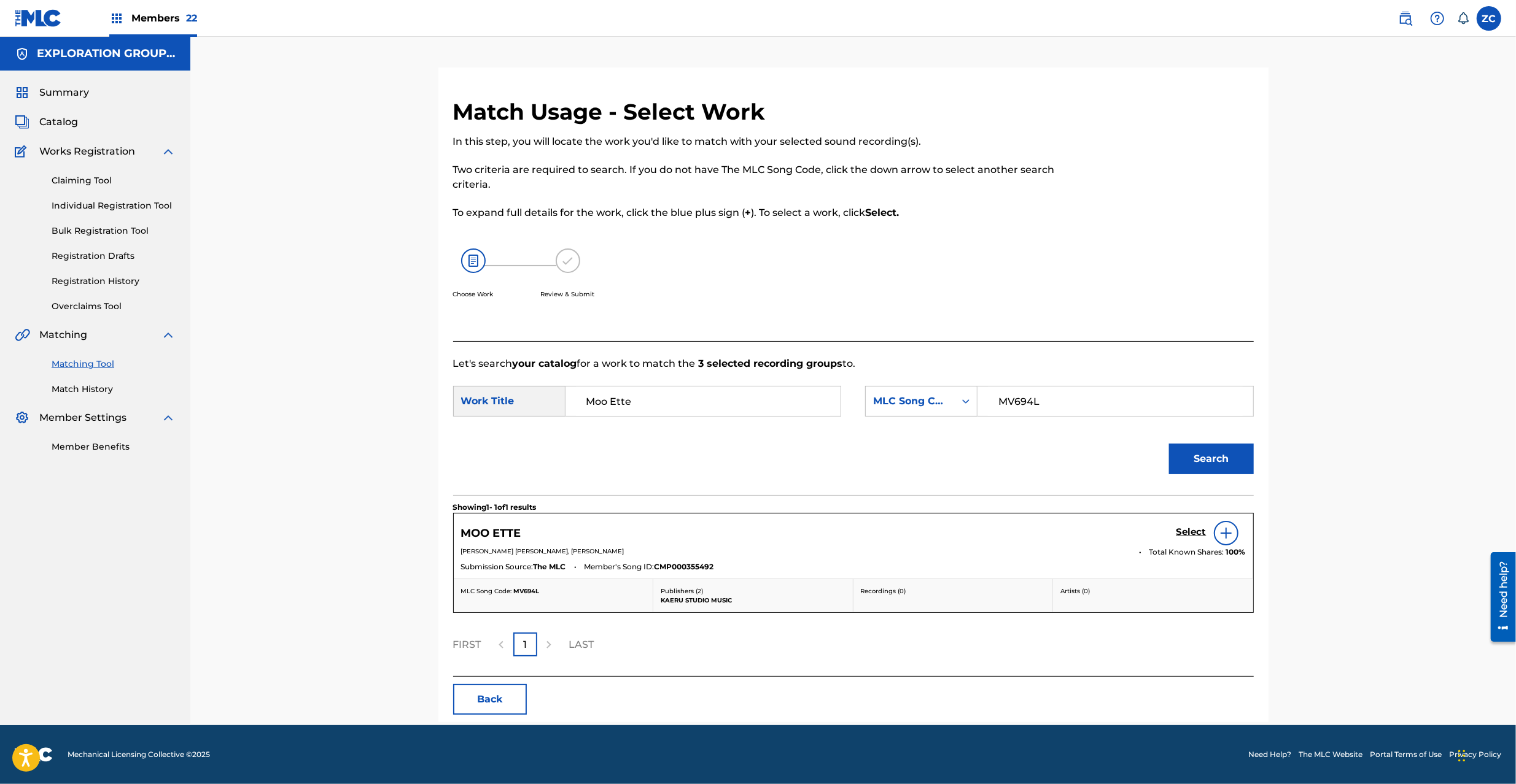
click at [1192, 534] on h5 "Select" at bounding box center [1191, 532] width 30 height 12
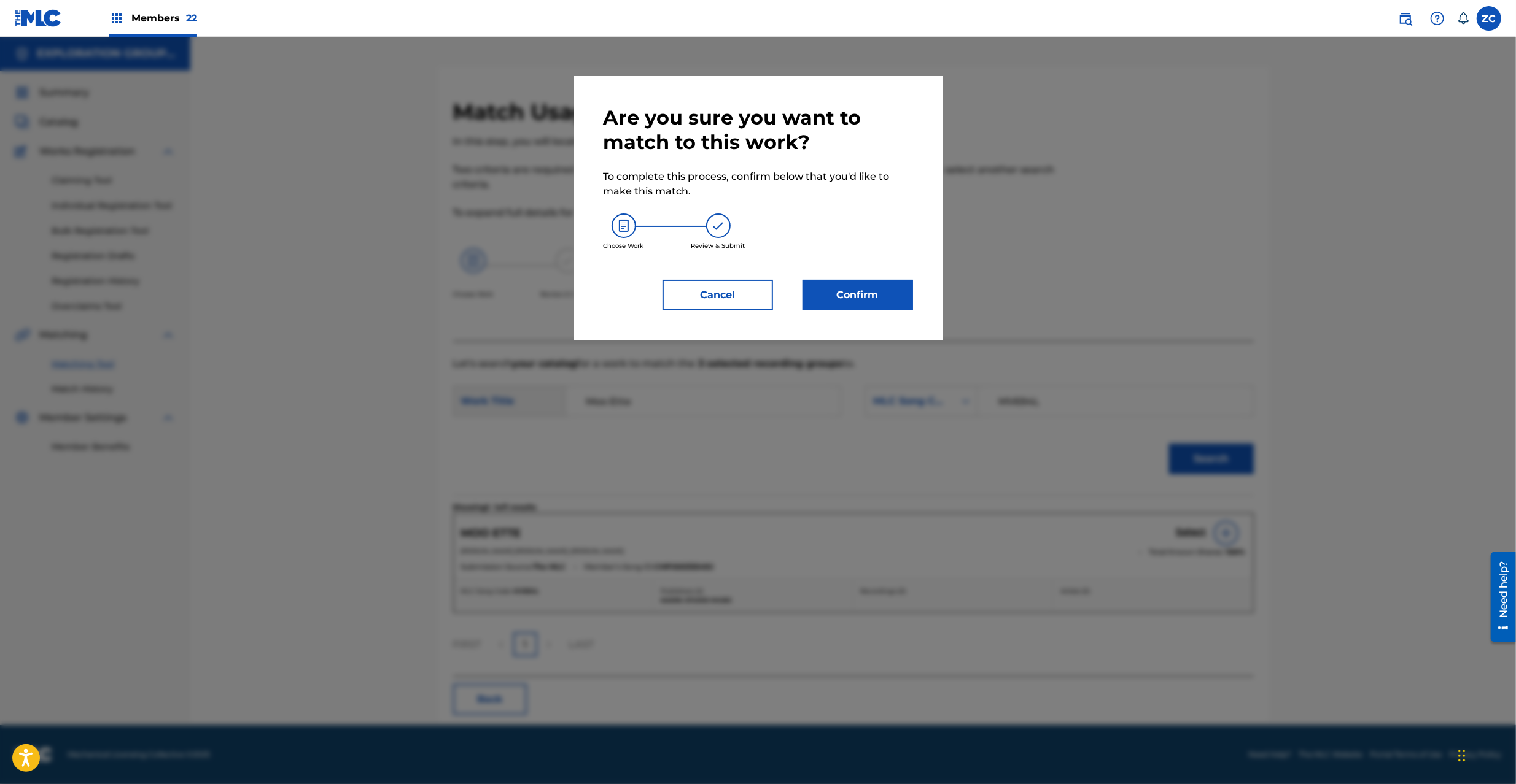
click at [891, 295] on button "Confirm" at bounding box center [857, 295] width 110 height 31
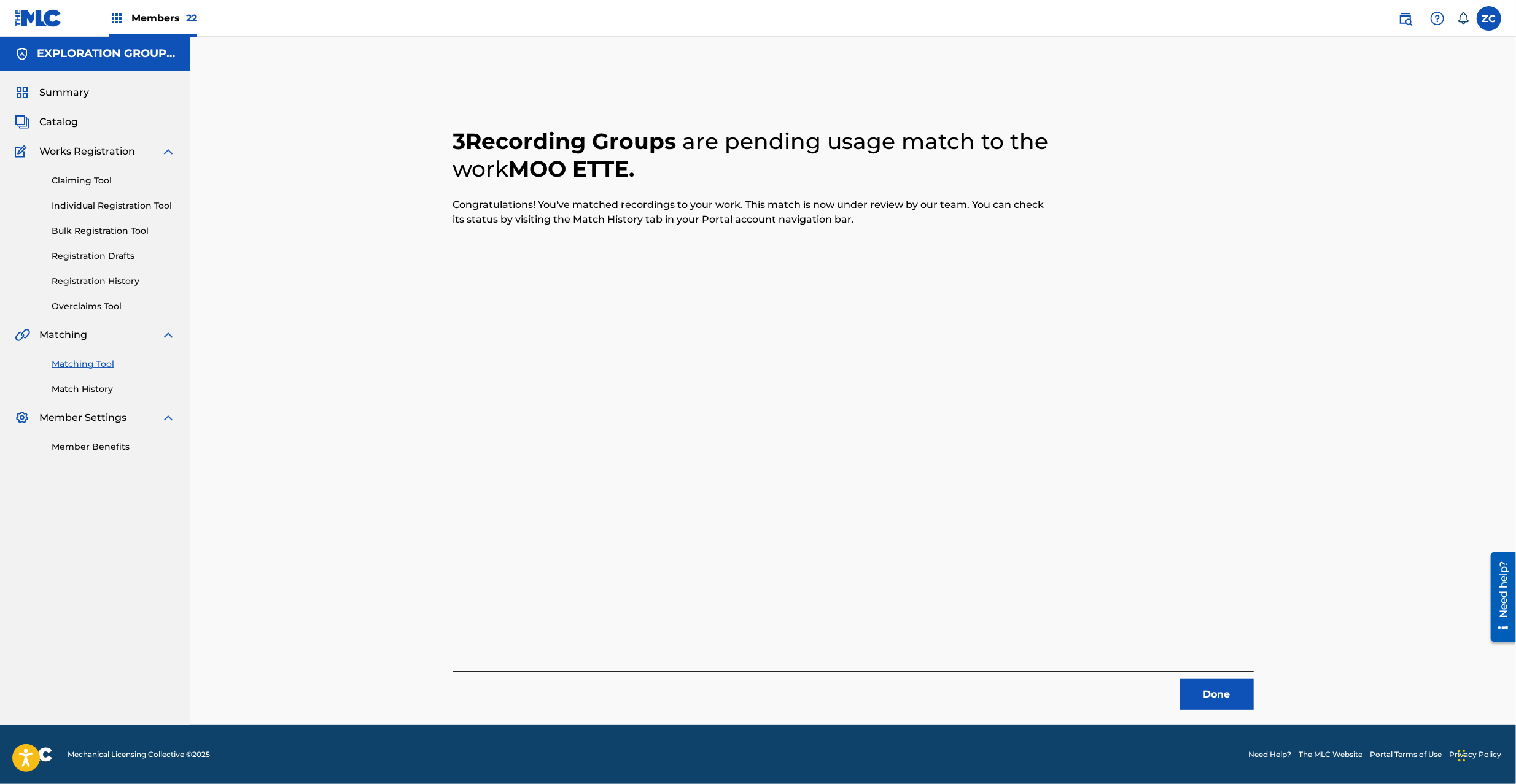
click at [1216, 692] on button "Done" at bounding box center [1216, 695] width 74 height 31
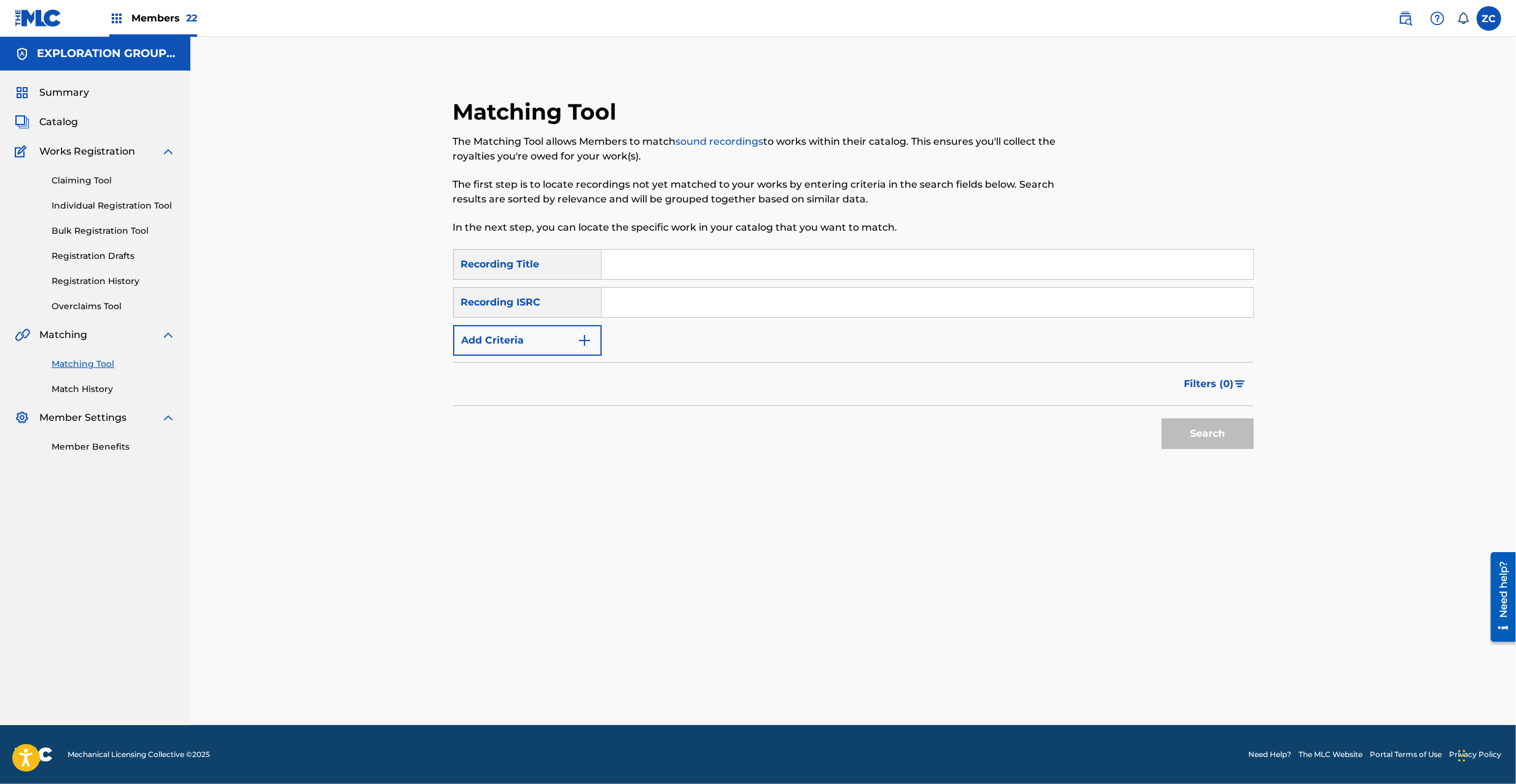
drag, startPoint x: 828, startPoint y: 309, endPoint x: 847, endPoint y: 317, distance: 20.6
click at [828, 309] on input "Search Form" at bounding box center [927, 302] width 651 height 30
click at [1209, 440] on button "Search" at bounding box center [1207, 434] width 92 height 31
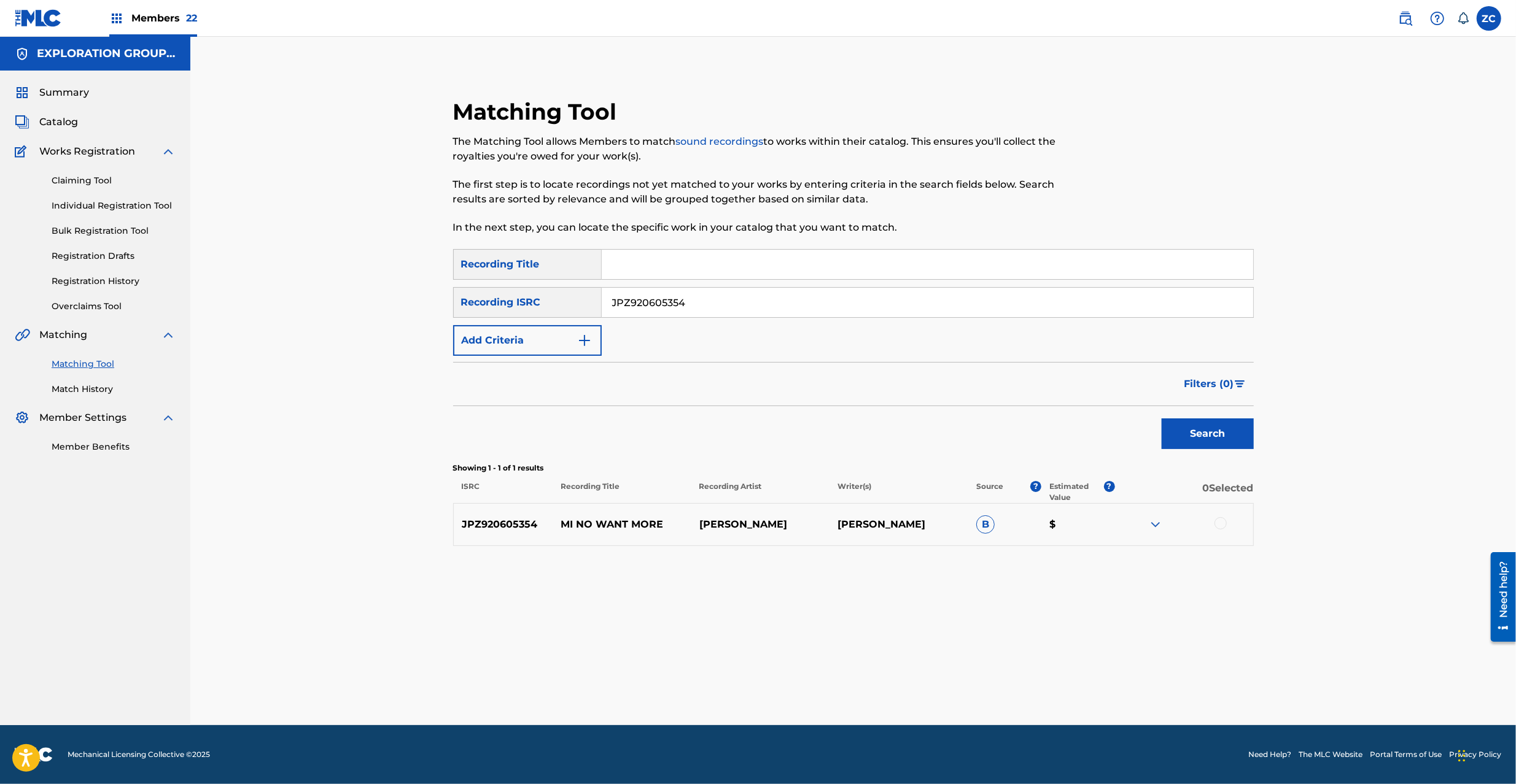
click at [1223, 525] on div at bounding box center [1220, 524] width 12 height 12
click at [865, 674] on button "Match 1 Group" at bounding box center [863, 684] width 136 height 31
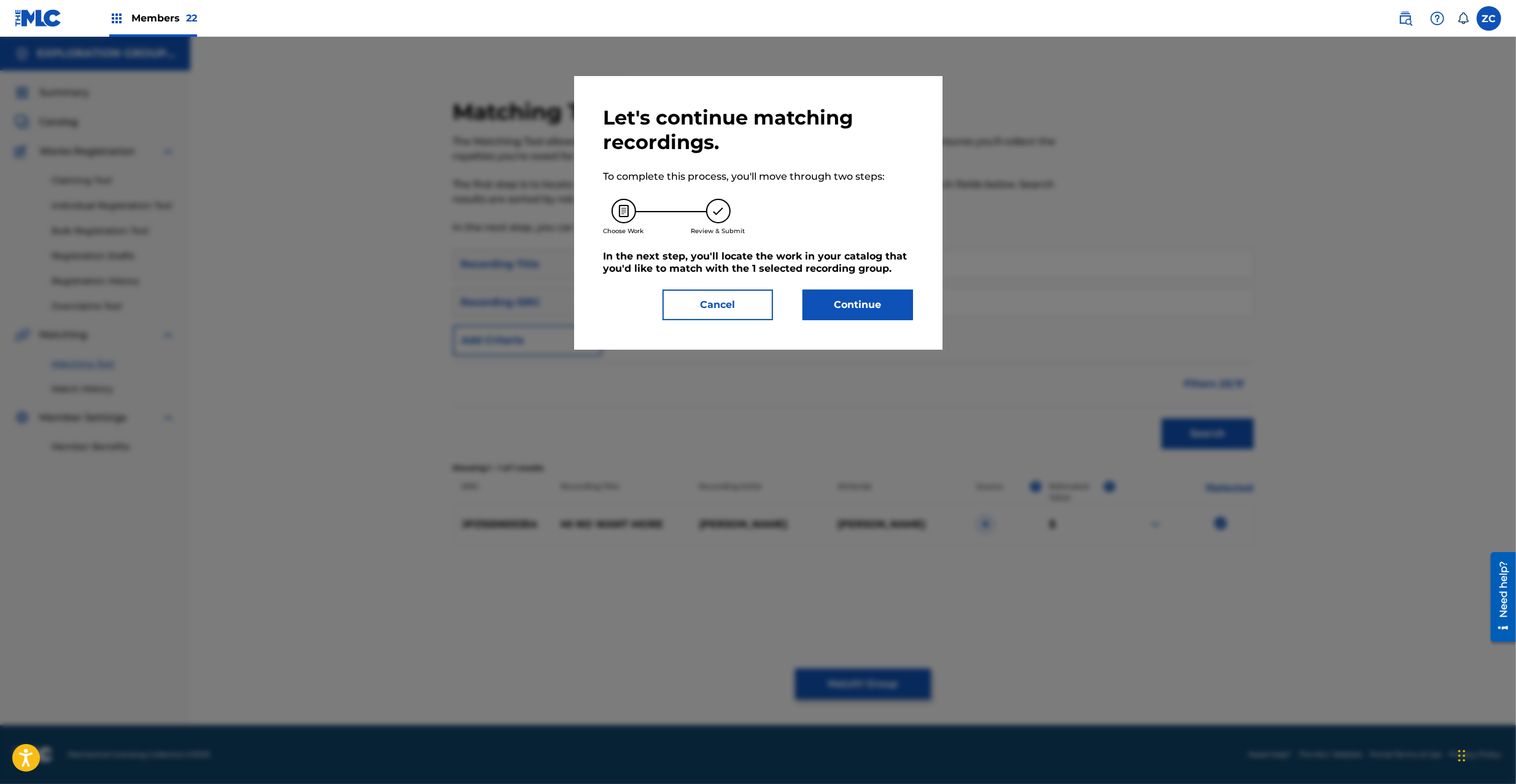
click at [825, 302] on button "Continue" at bounding box center [857, 305] width 110 height 31
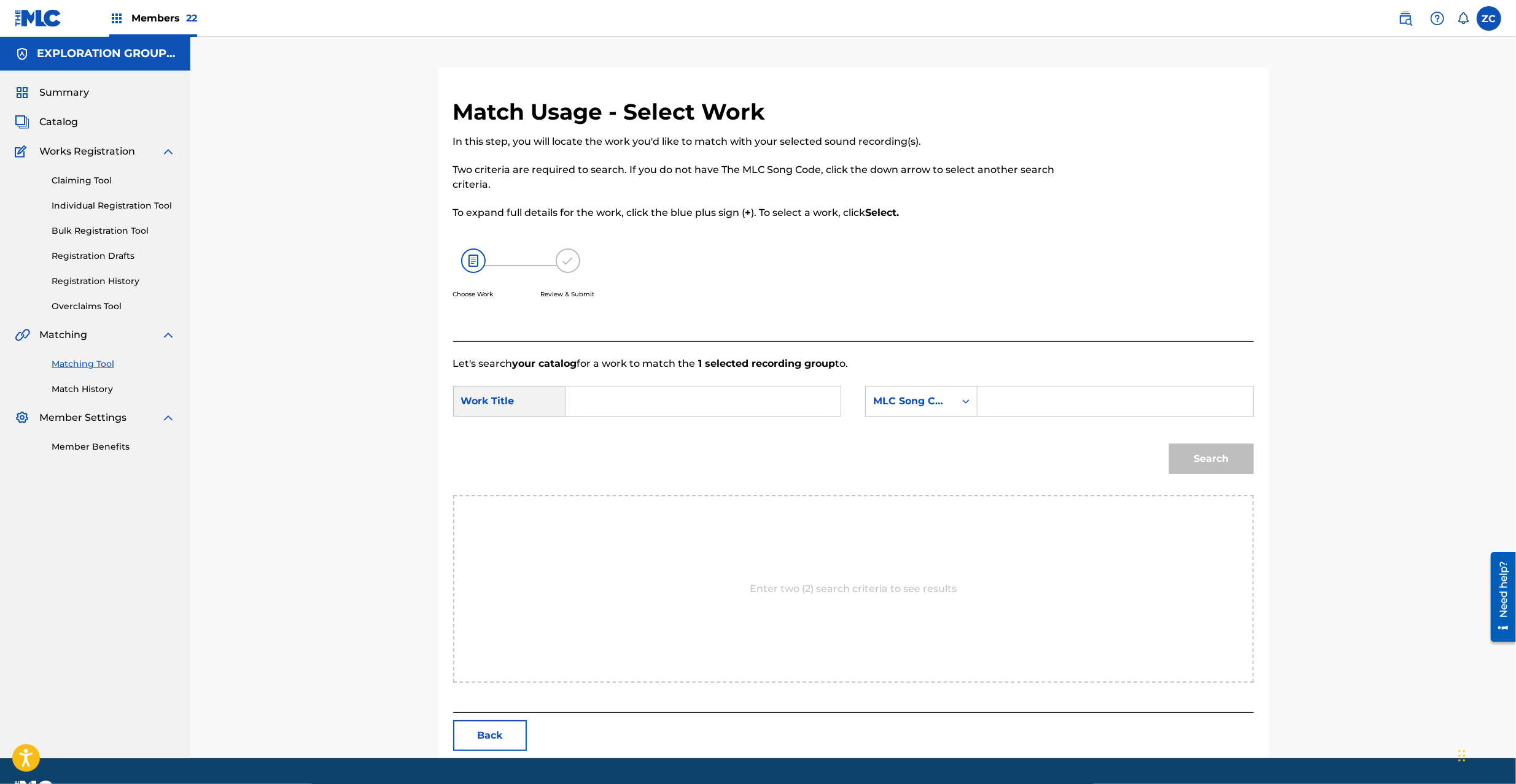
click at [726, 405] on input "Search Form" at bounding box center [702, 401] width 254 height 30
click at [696, 401] on input "Mi No Want More MV62ZX" at bounding box center [702, 401] width 254 height 30
drag, startPoint x: 1014, startPoint y: 406, endPoint x: 1047, endPoint y: 416, distance: 34.5
click at [1014, 406] on input "Search Form" at bounding box center [1115, 401] width 254 height 30
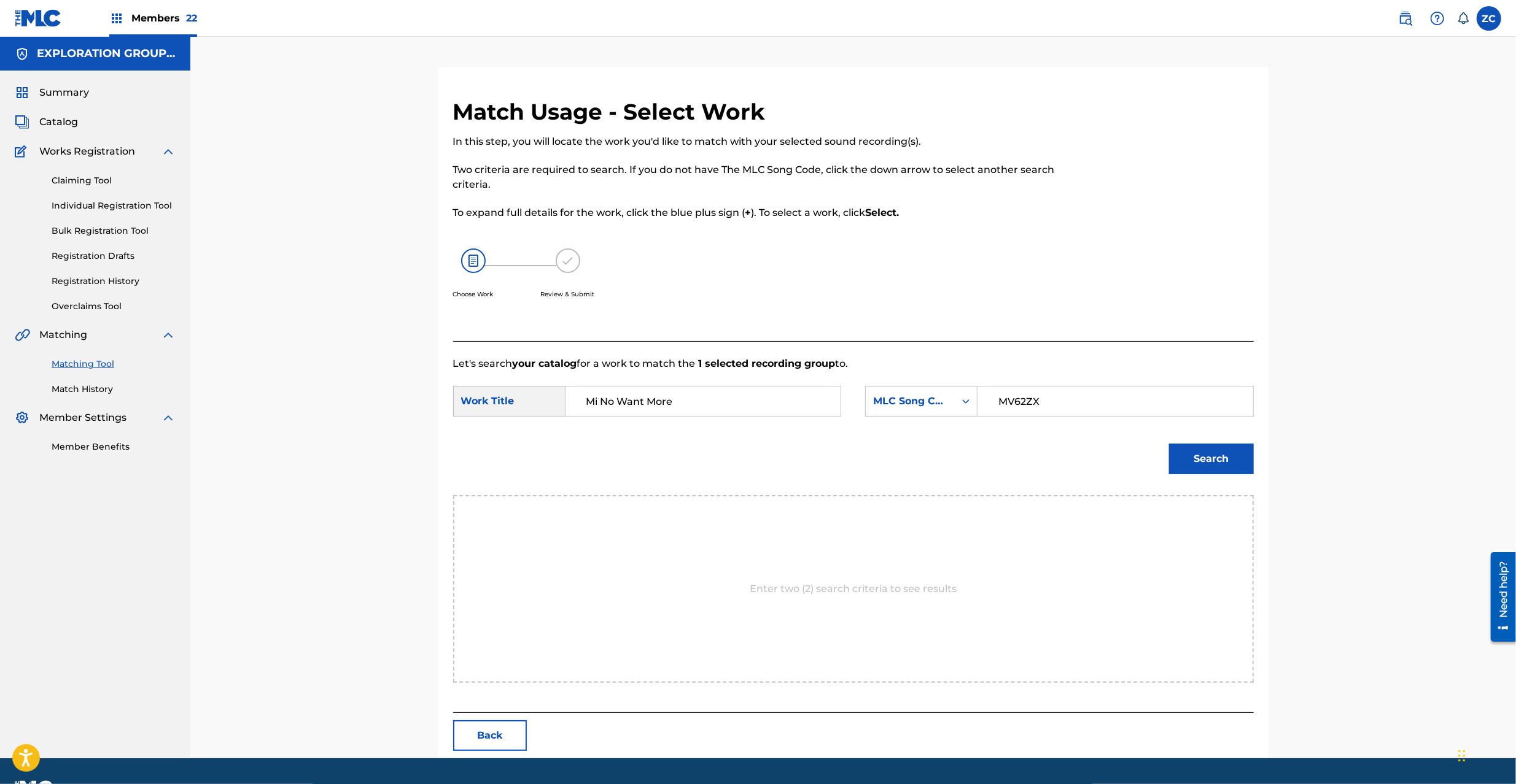
click at [1232, 457] on button "Search" at bounding box center [1211, 459] width 85 height 31
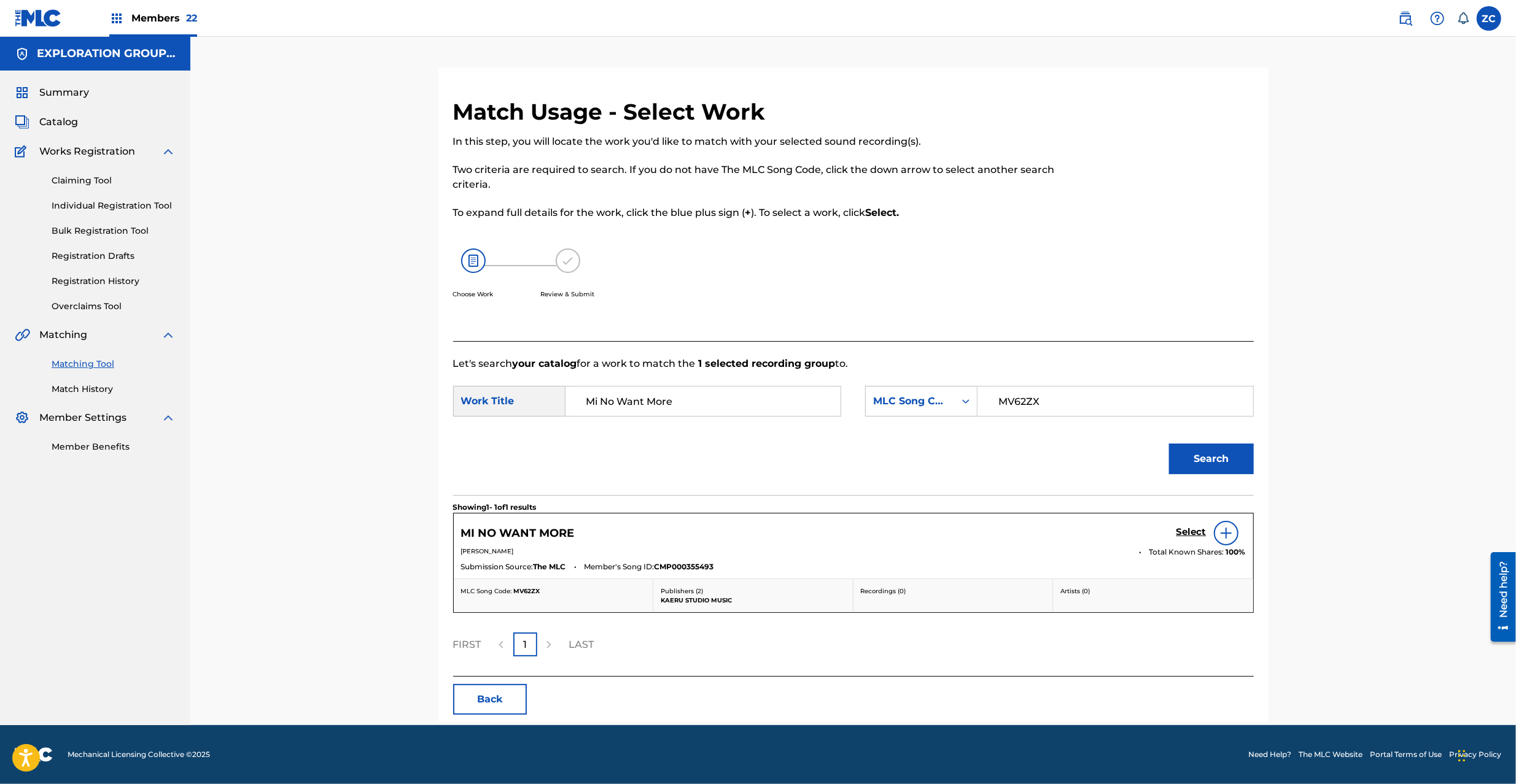
click at [1189, 535] on h5 "Select" at bounding box center [1191, 532] width 30 height 12
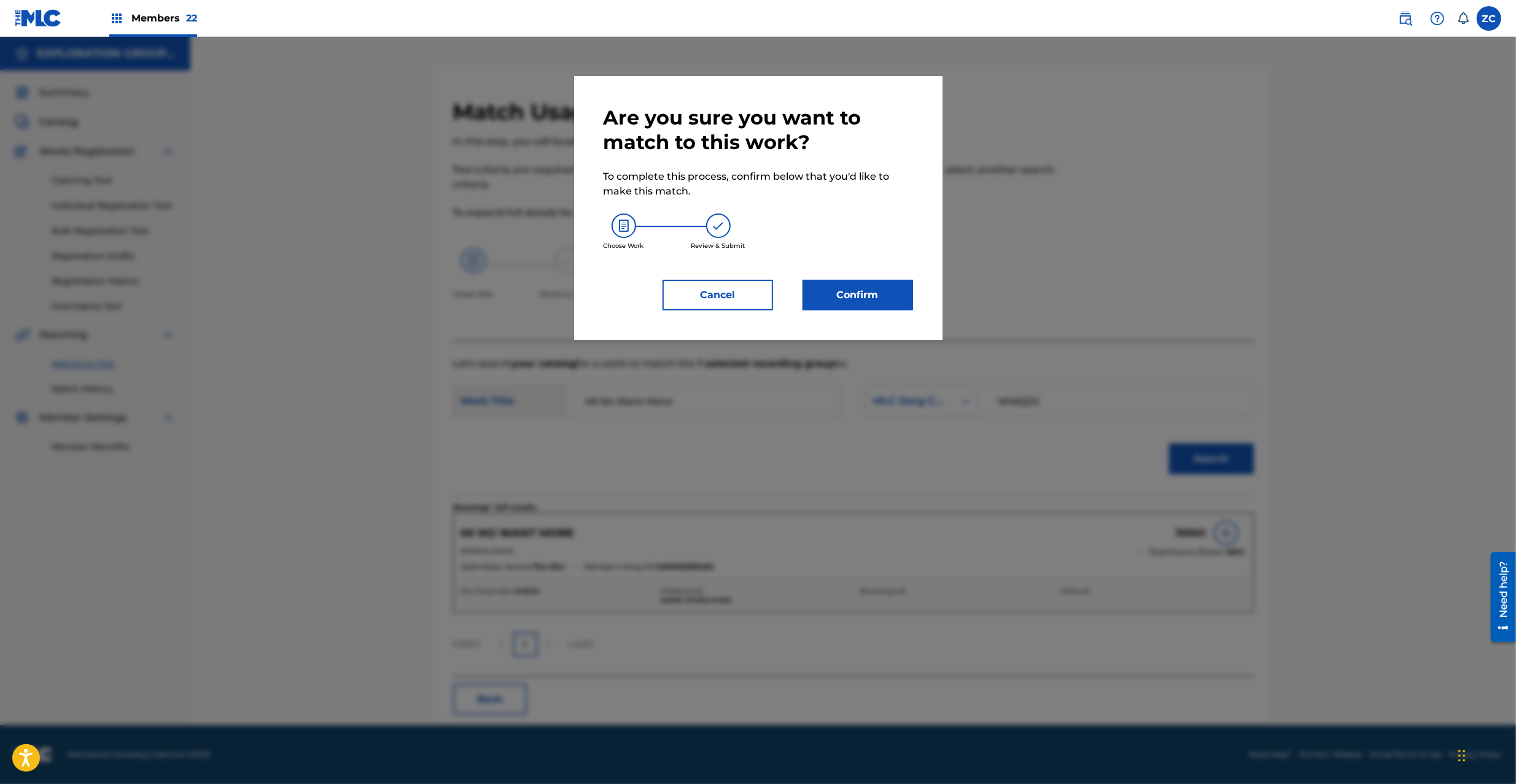
click at [886, 288] on button "Confirm" at bounding box center [857, 295] width 110 height 31
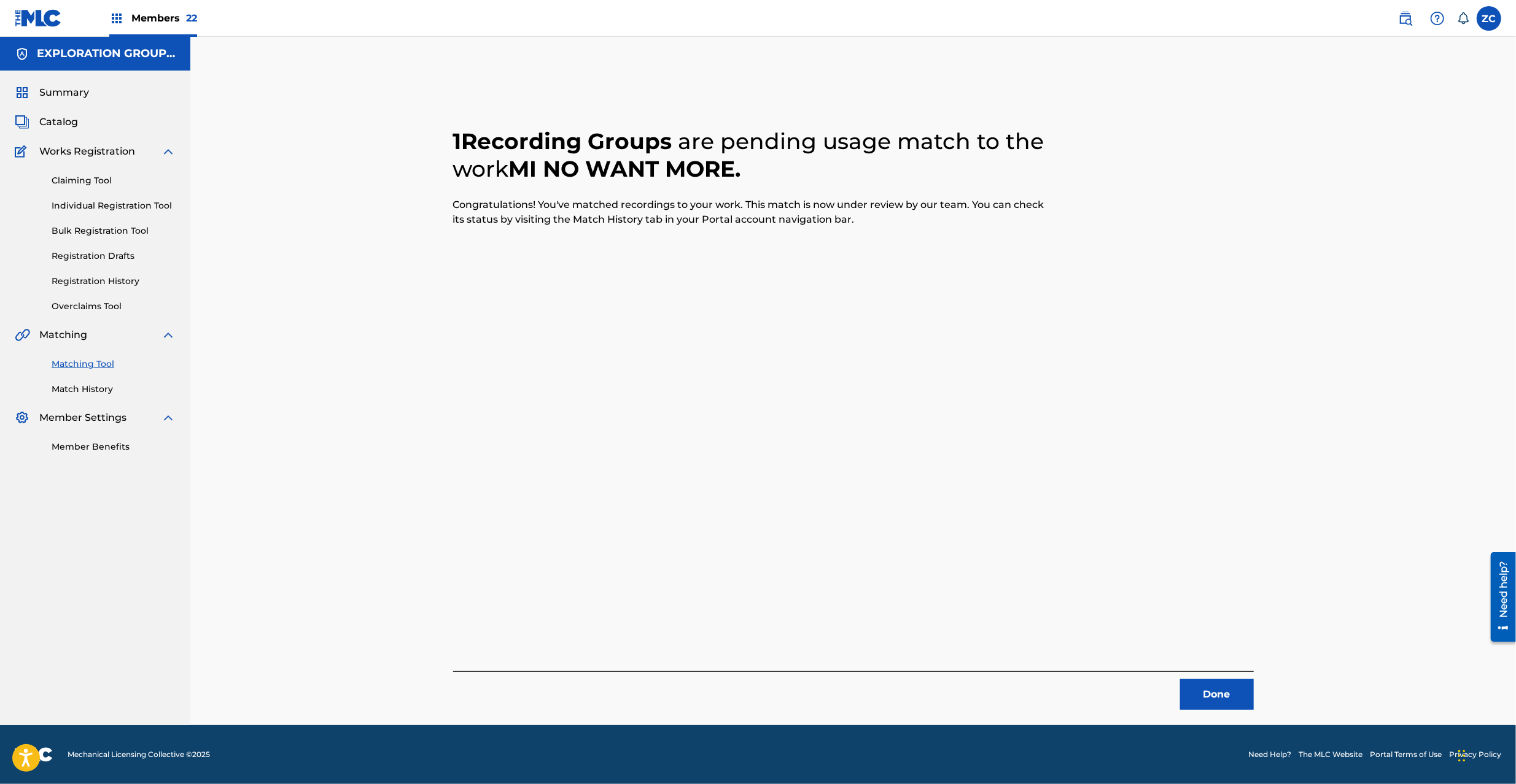
click at [1205, 698] on button "Done" at bounding box center [1216, 695] width 74 height 31
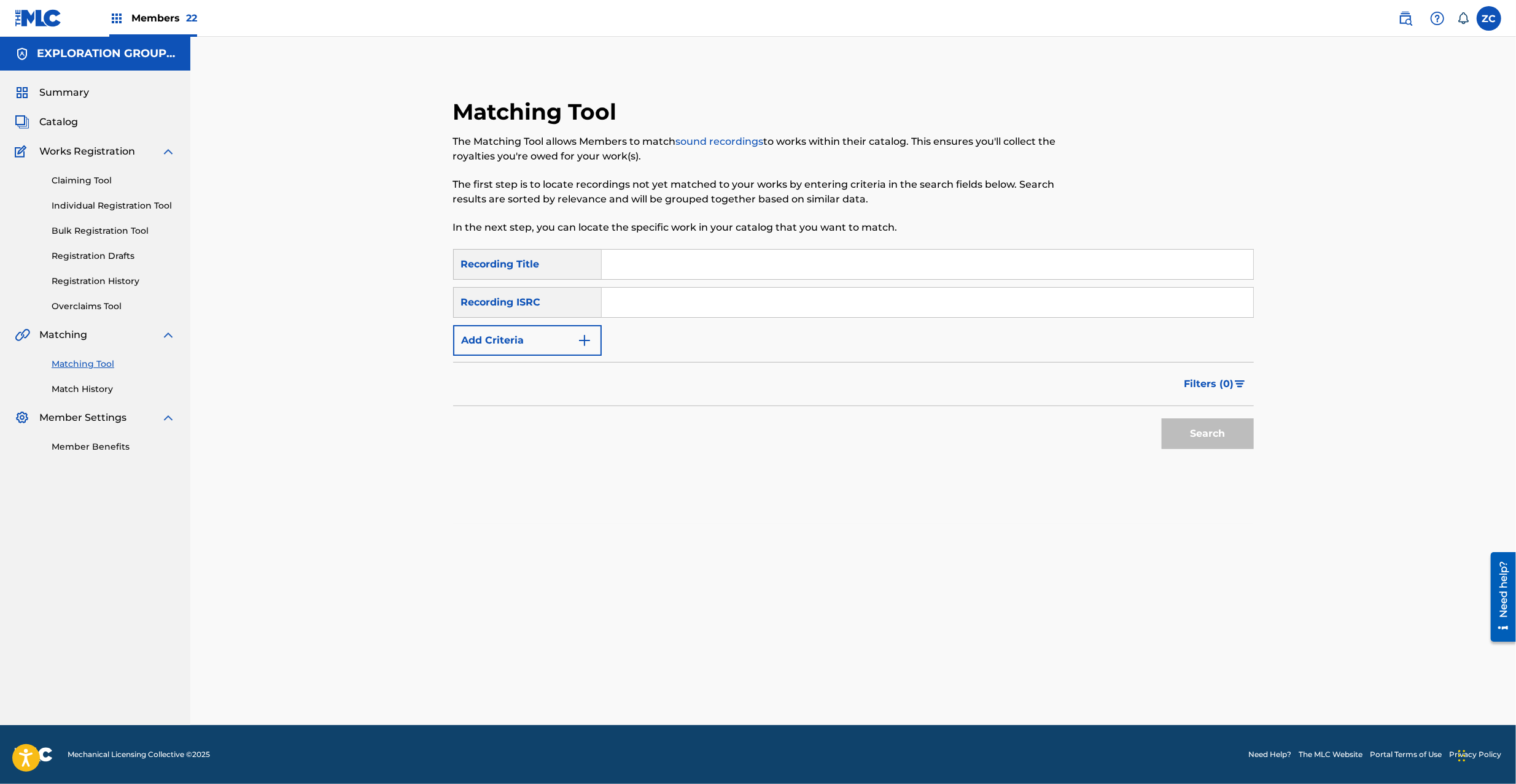
drag, startPoint x: 951, startPoint y: 295, endPoint x: 982, endPoint y: 312, distance: 35.4
click at [951, 295] on input "Search Form" at bounding box center [927, 302] width 651 height 30
drag, startPoint x: 1197, startPoint y: 426, endPoint x: 1199, endPoint y: 420, distance: 6.3
click at [1199, 426] on button "Search" at bounding box center [1207, 434] width 92 height 31
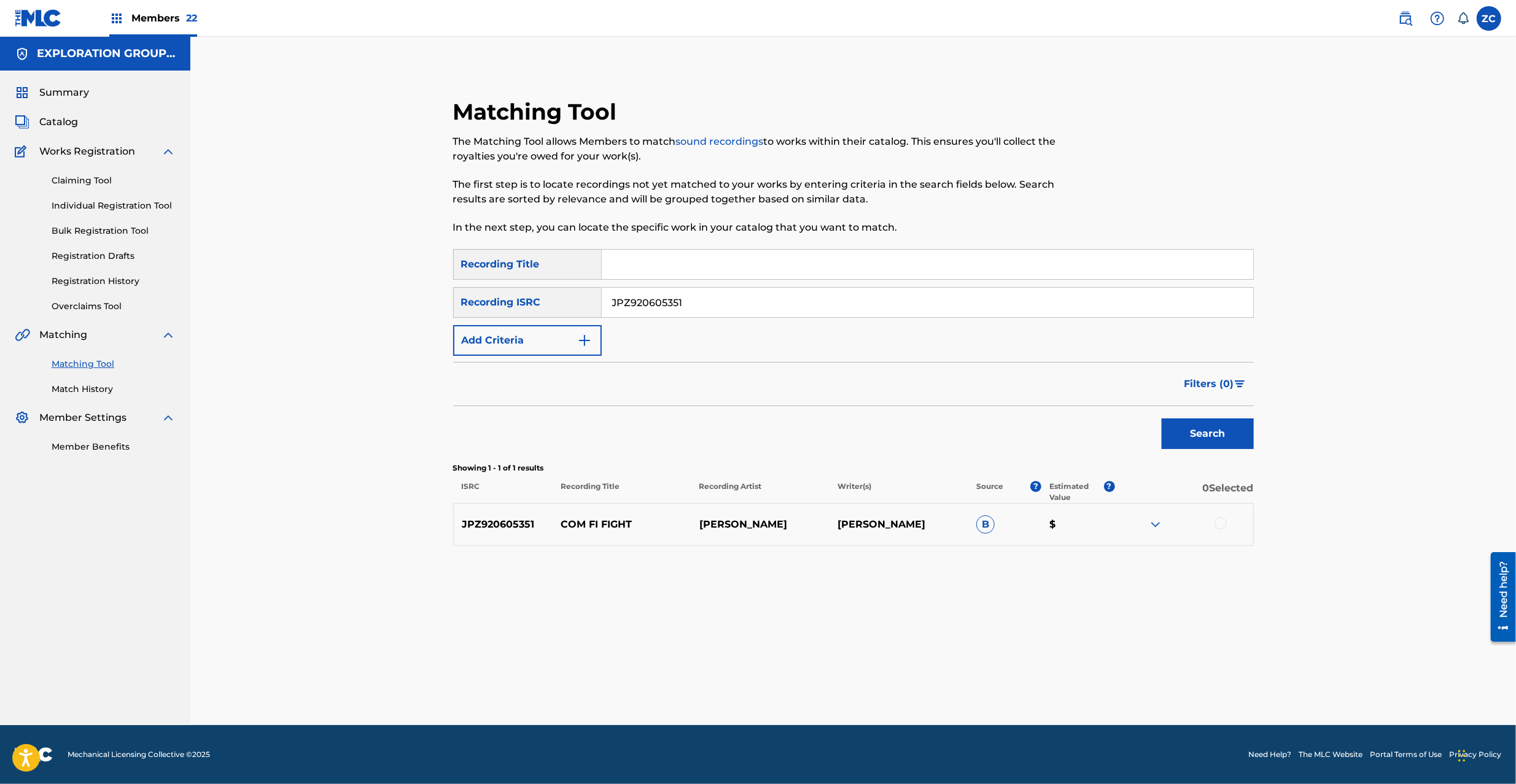
click at [1223, 522] on div at bounding box center [1220, 524] width 12 height 12
click at [913, 688] on button "Match 1 Group" at bounding box center [863, 684] width 136 height 31
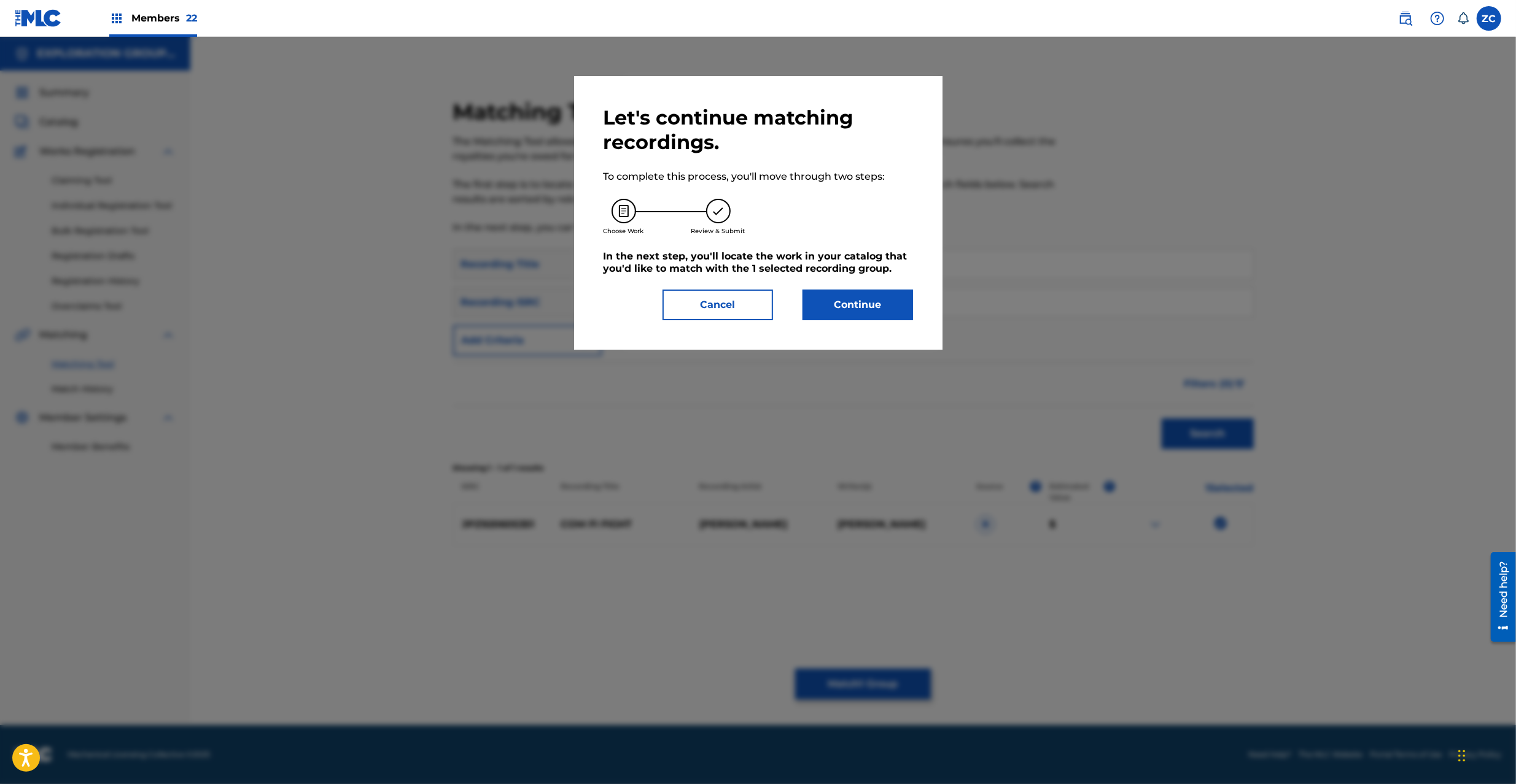
click at [863, 312] on button "Continue" at bounding box center [857, 305] width 110 height 31
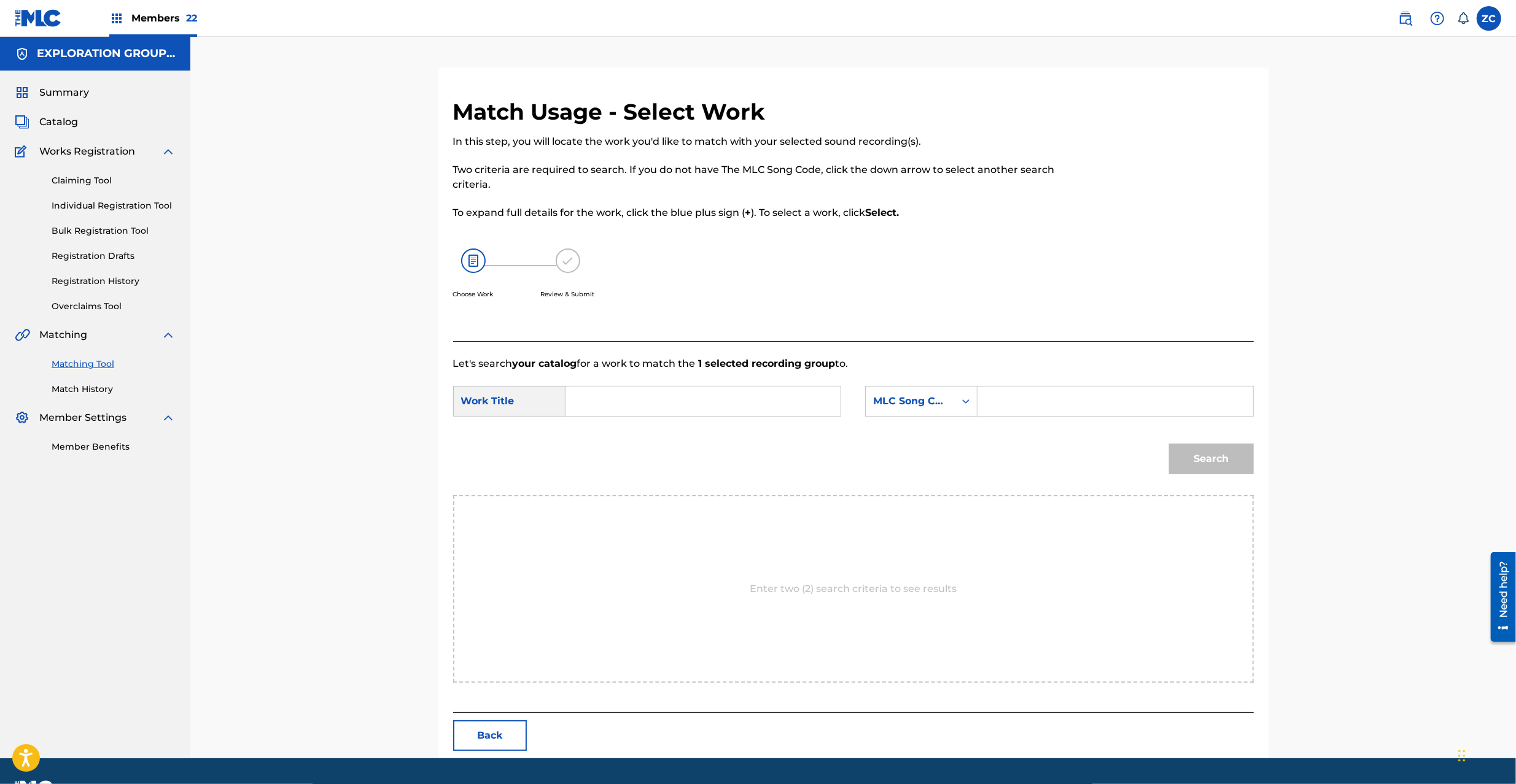
click at [757, 411] on input "Search Form" at bounding box center [702, 401] width 254 height 30
click at [696, 400] on input "Com Fi Fight CJ0HP2" at bounding box center [702, 401] width 254 height 30
click at [1046, 405] on input "Search Form" at bounding box center [1115, 401] width 254 height 30
click at [1238, 460] on button "Search" at bounding box center [1211, 459] width 85 height 31
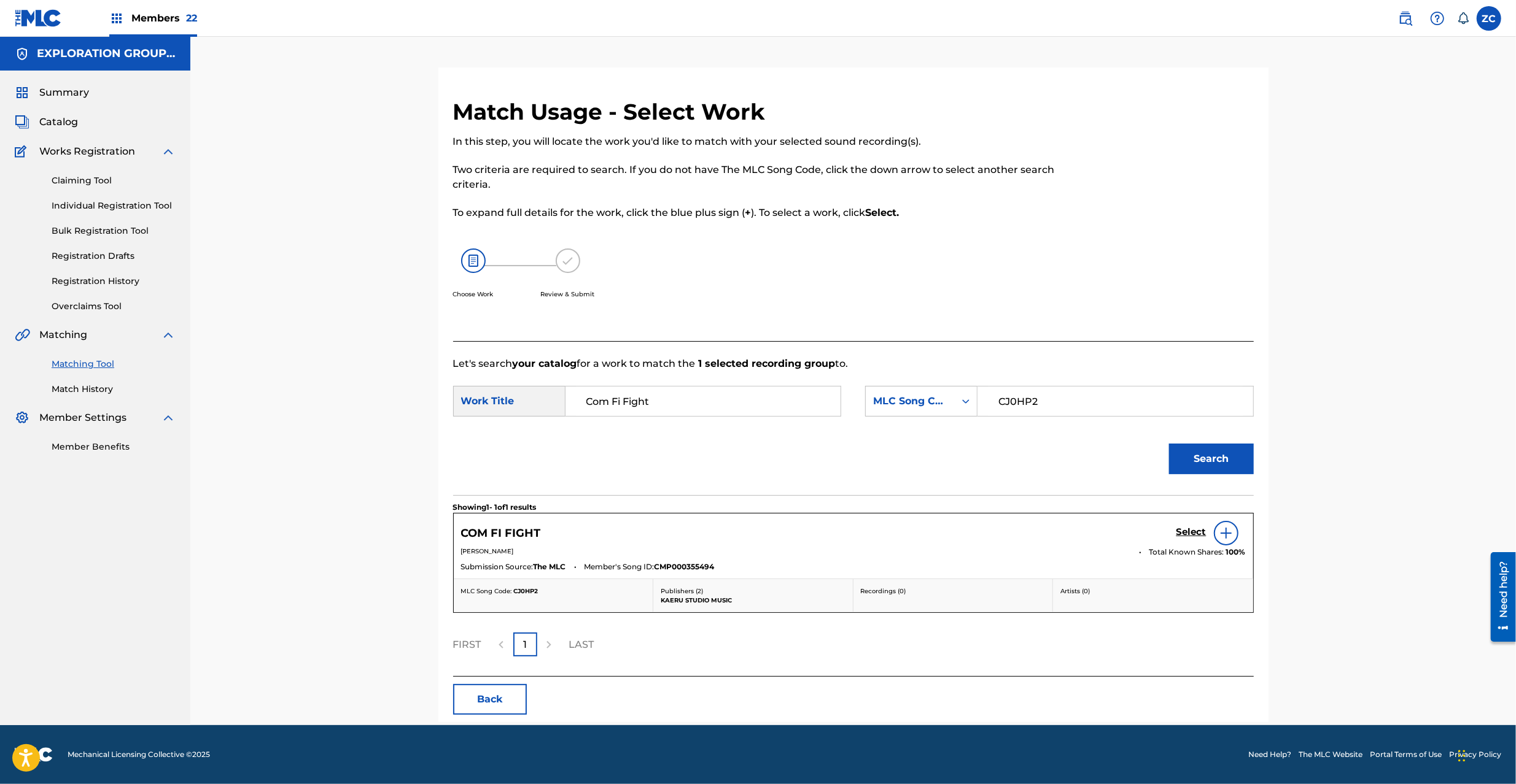
click at [1193, 533] on h5 "Select" at bounding box center [1191, 532] width 30 height 12
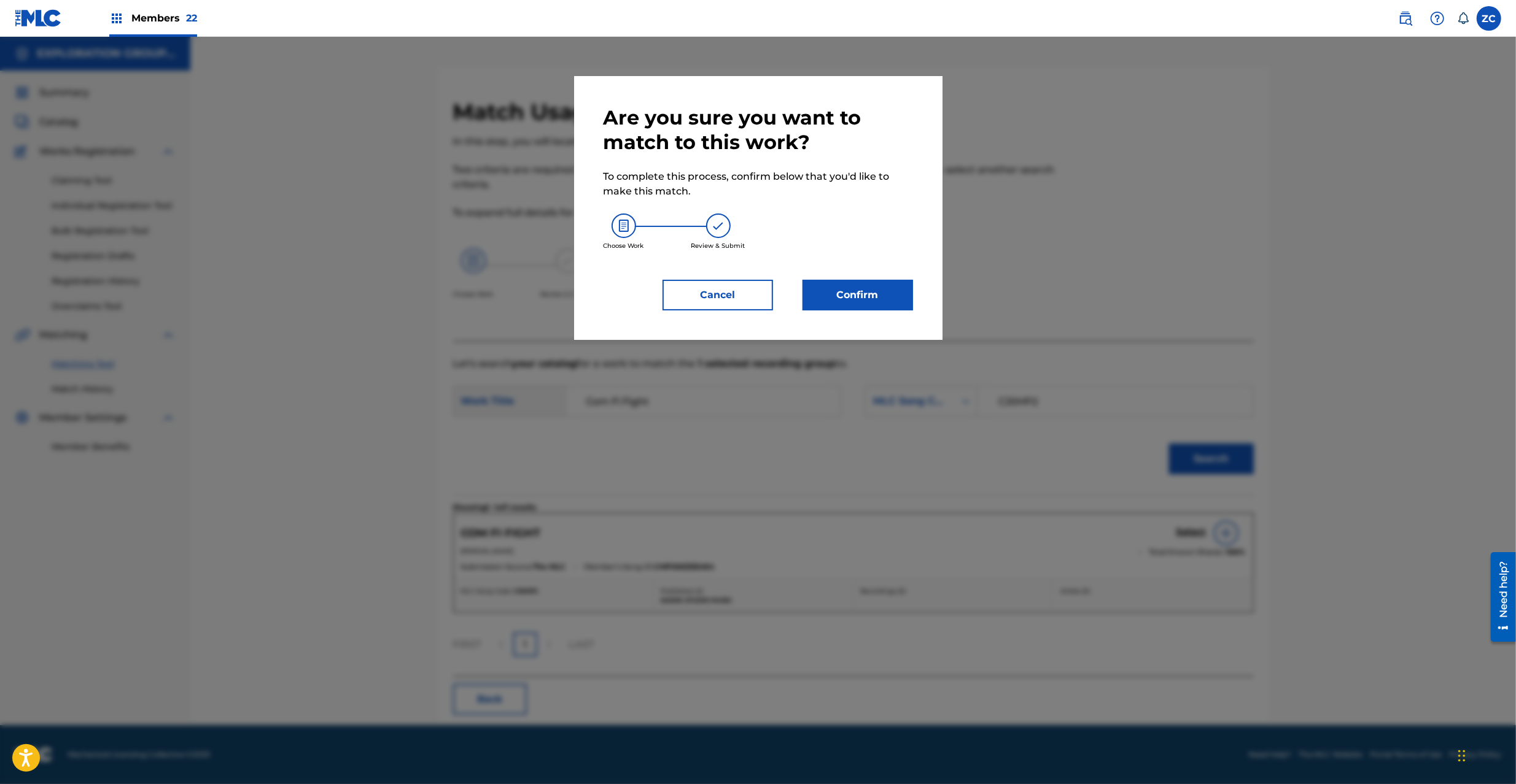
click at [860, 298] on button "Confirm" at bounding box center [857, 295] width 110 height 31
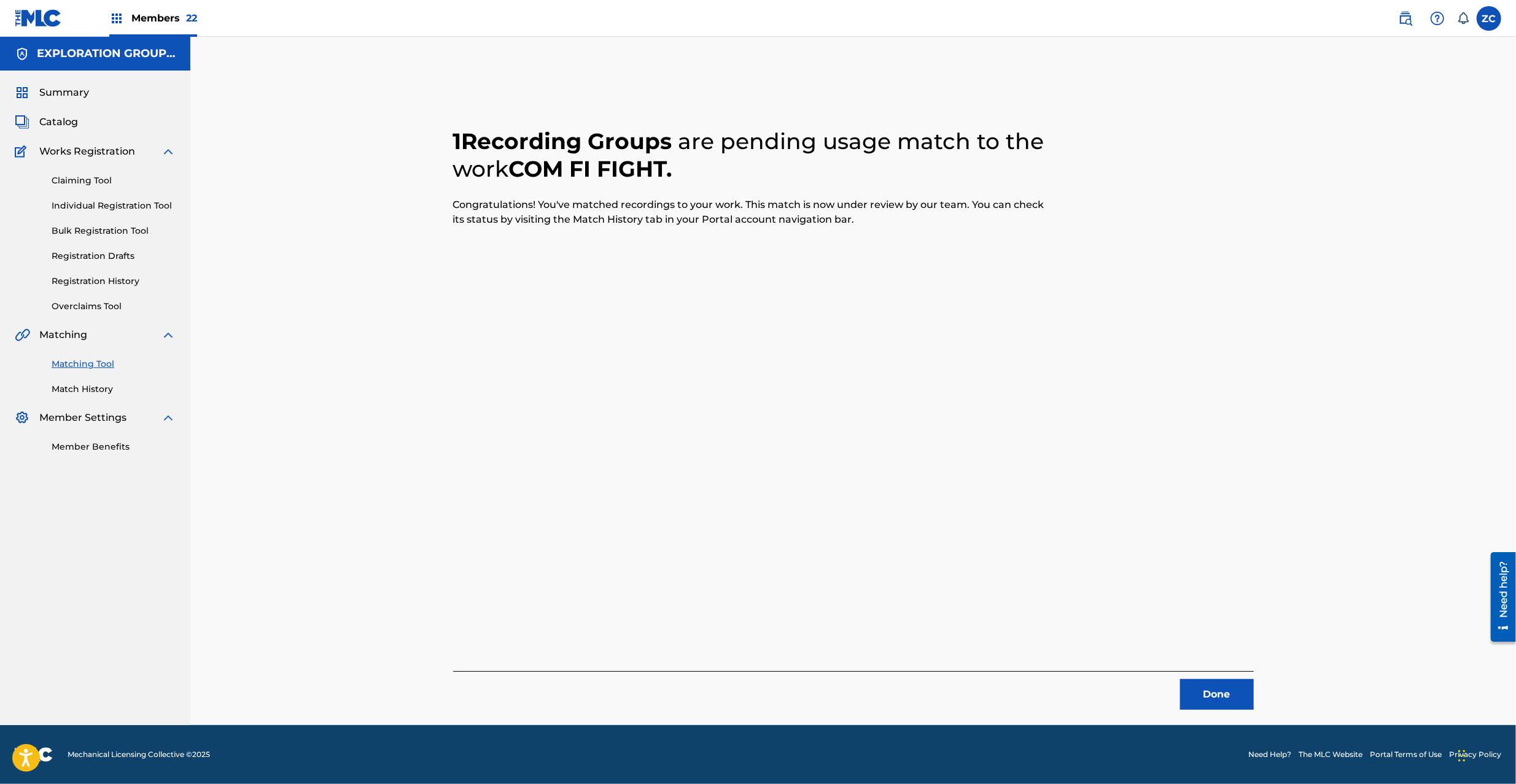
click at [1206, 693] on button "Done" at bounding box center [1216, 695] width 74 height 31
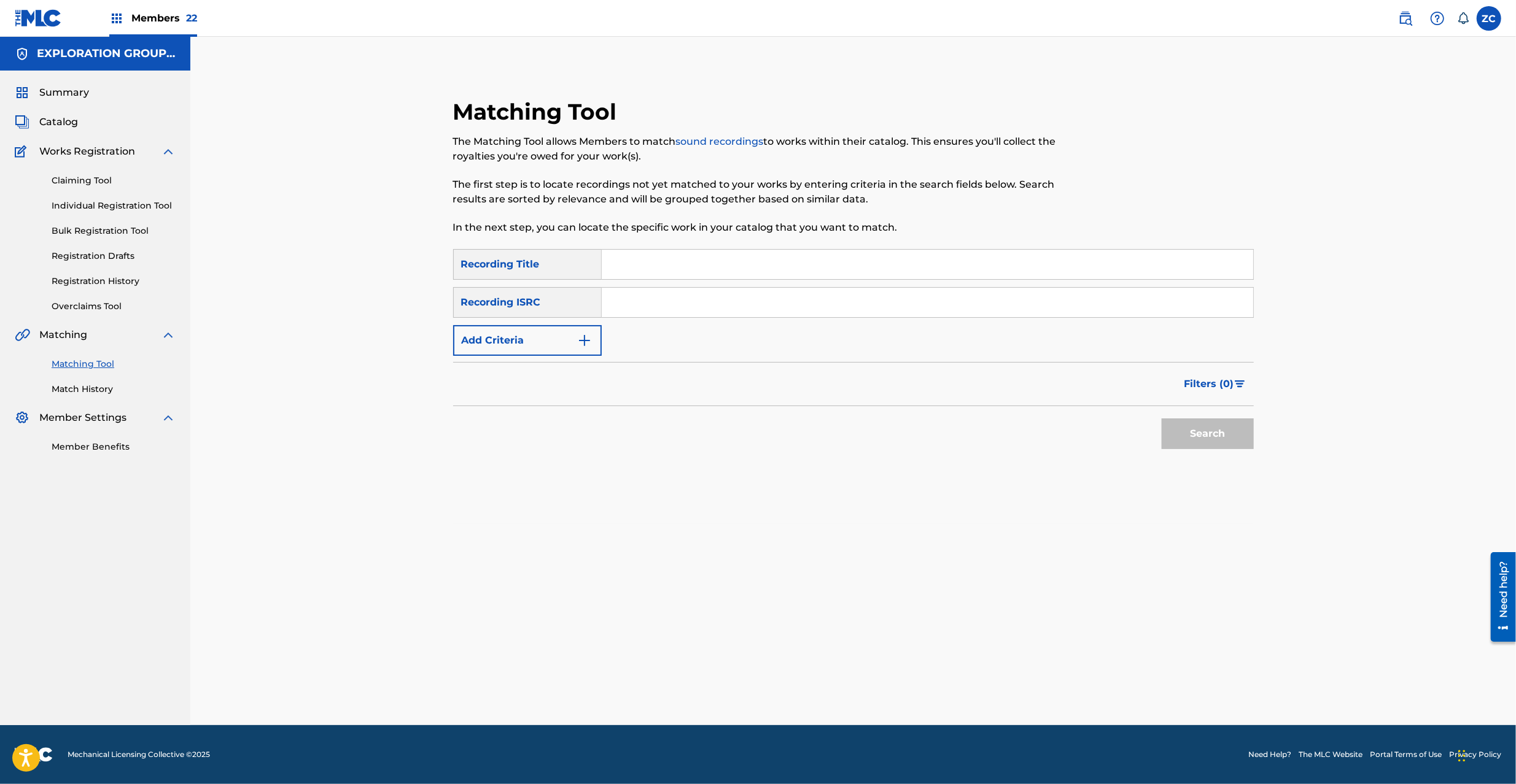
click at [817, 316] on input "Search Form" at bounding box center [927, 302] width 651 height 30
click at [1214, 448] on button "Search" at bounding box center [1207, 434] width 92 height 31
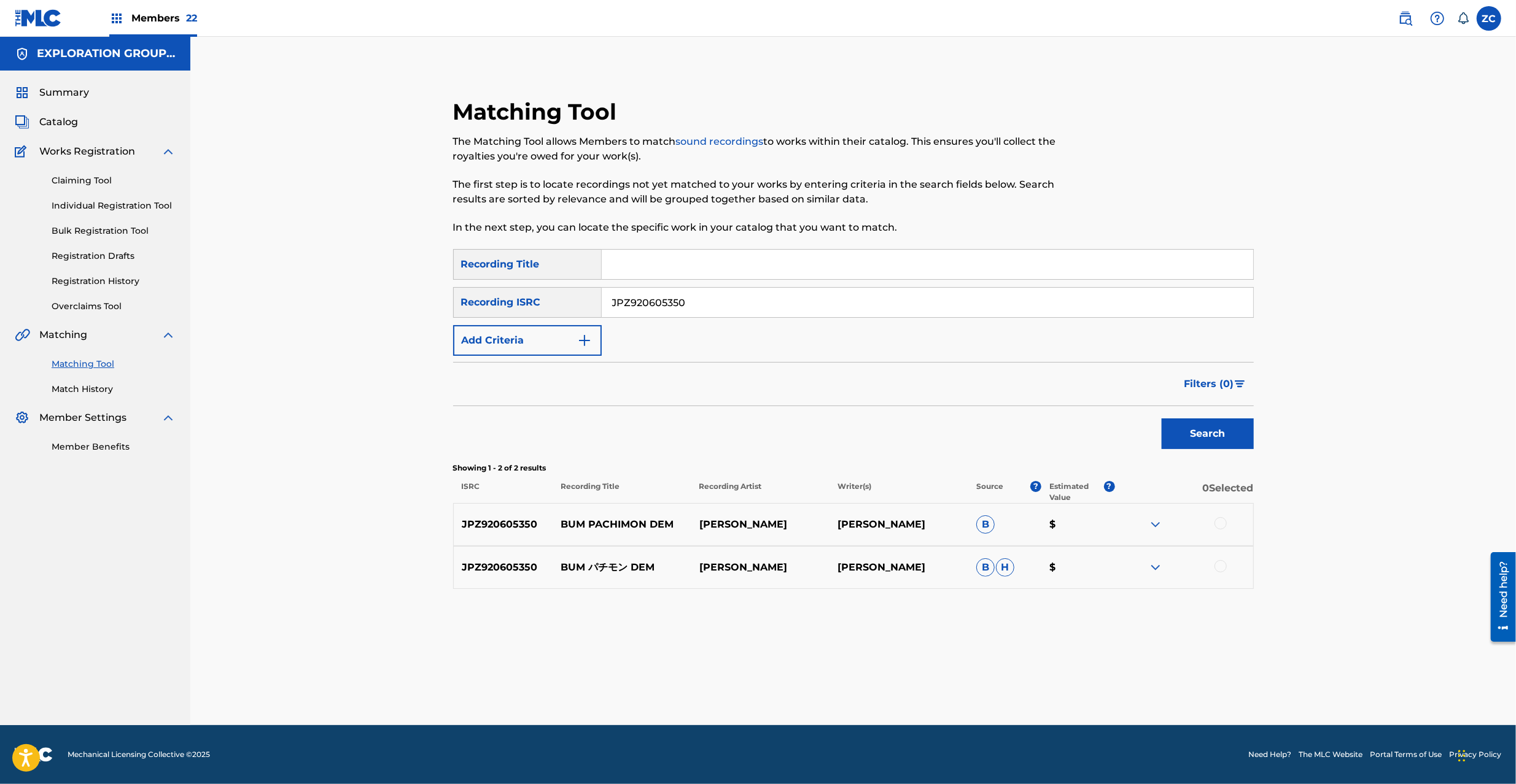
drag, startPoint x: 1223, startPoint y: 524, endPoint x: 1227, endPoint y: 565, distance: 41.2
click at [1223, 529] on div at bounding box center [1220, 524] width 12 height 12
click at [1224, 566] on div at bounding box center [1220, 566] width 12 height 12
click at [884, 670] on button "Match 2 Groups" at bounding box center [863, 684] width 136 height 31
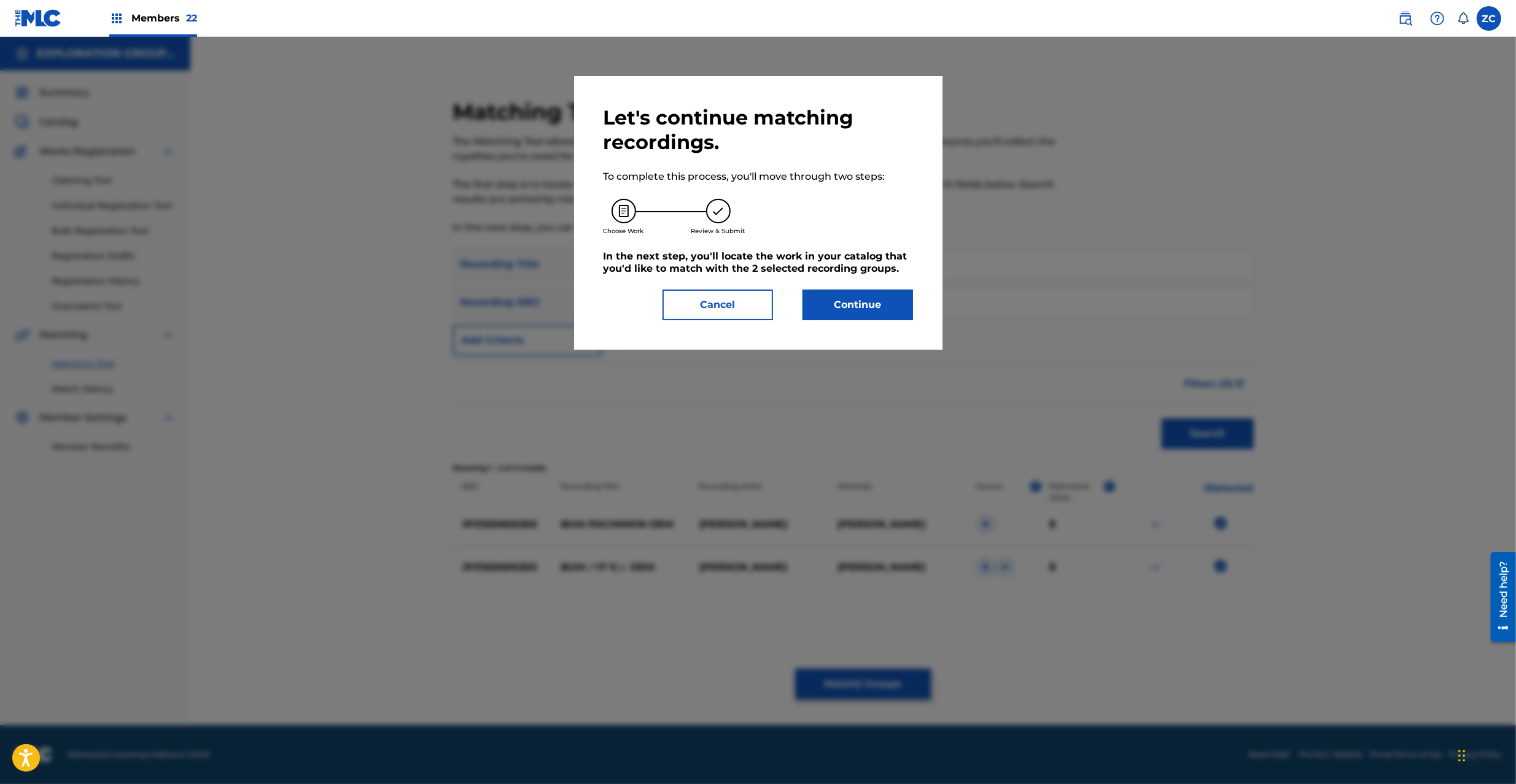
click at [840, 305] on button "Continue" at bounding box center [857, 305] width 110 height 31
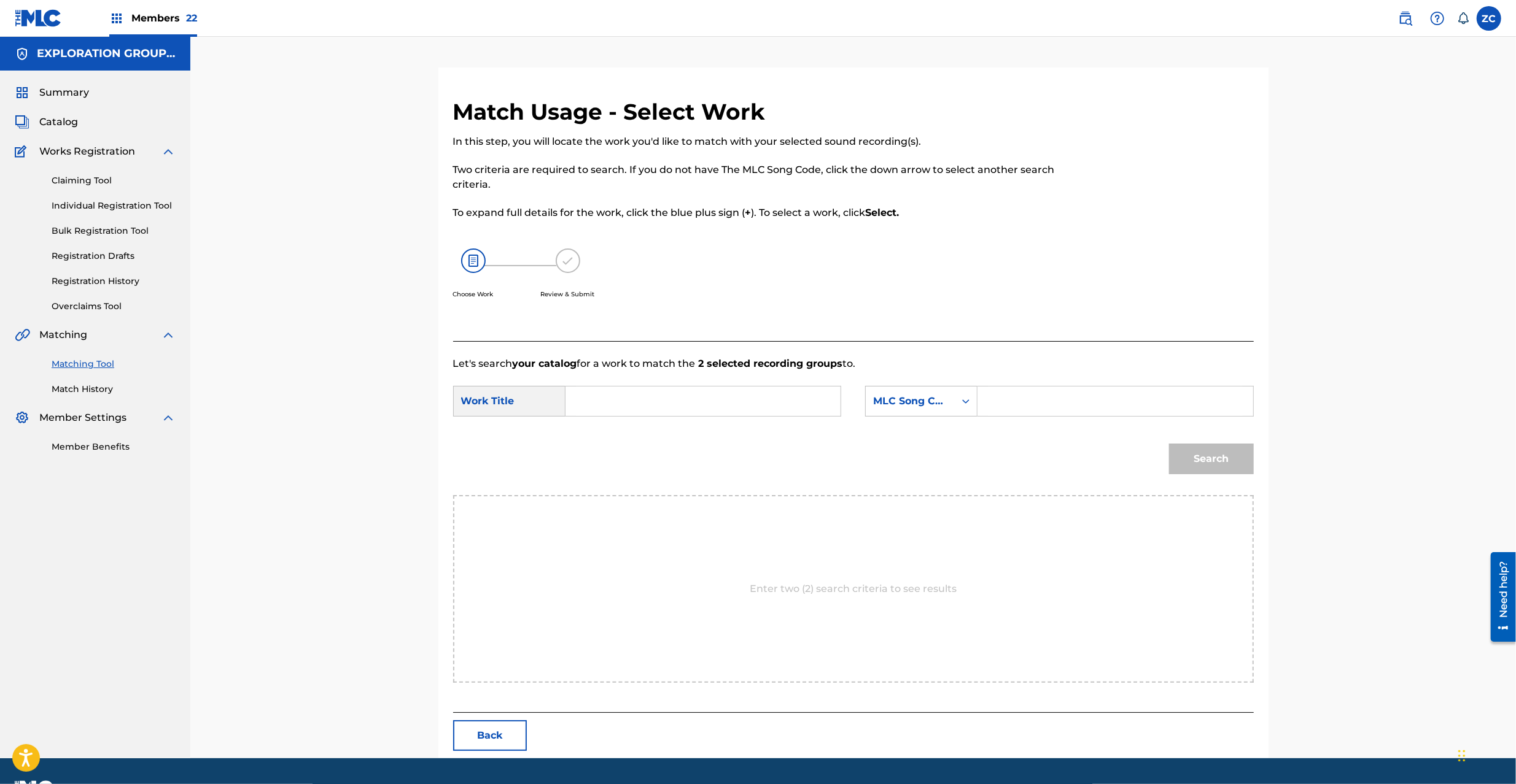
click at [731, 404] on input "Search Form" at bounding box center [702, 401] width 254 height 30
click at [717, 400] on input "Bum Pachimon Dem BD65G8" at bounding box center [702, 401] width 254 height 30
click at [1040, 393] on input "Search Form" at bounding box center [1115, 401] width 254 height 30
click at [1185, 456] on button "Search" at bounding box center [1211, 459] width 85 height 31
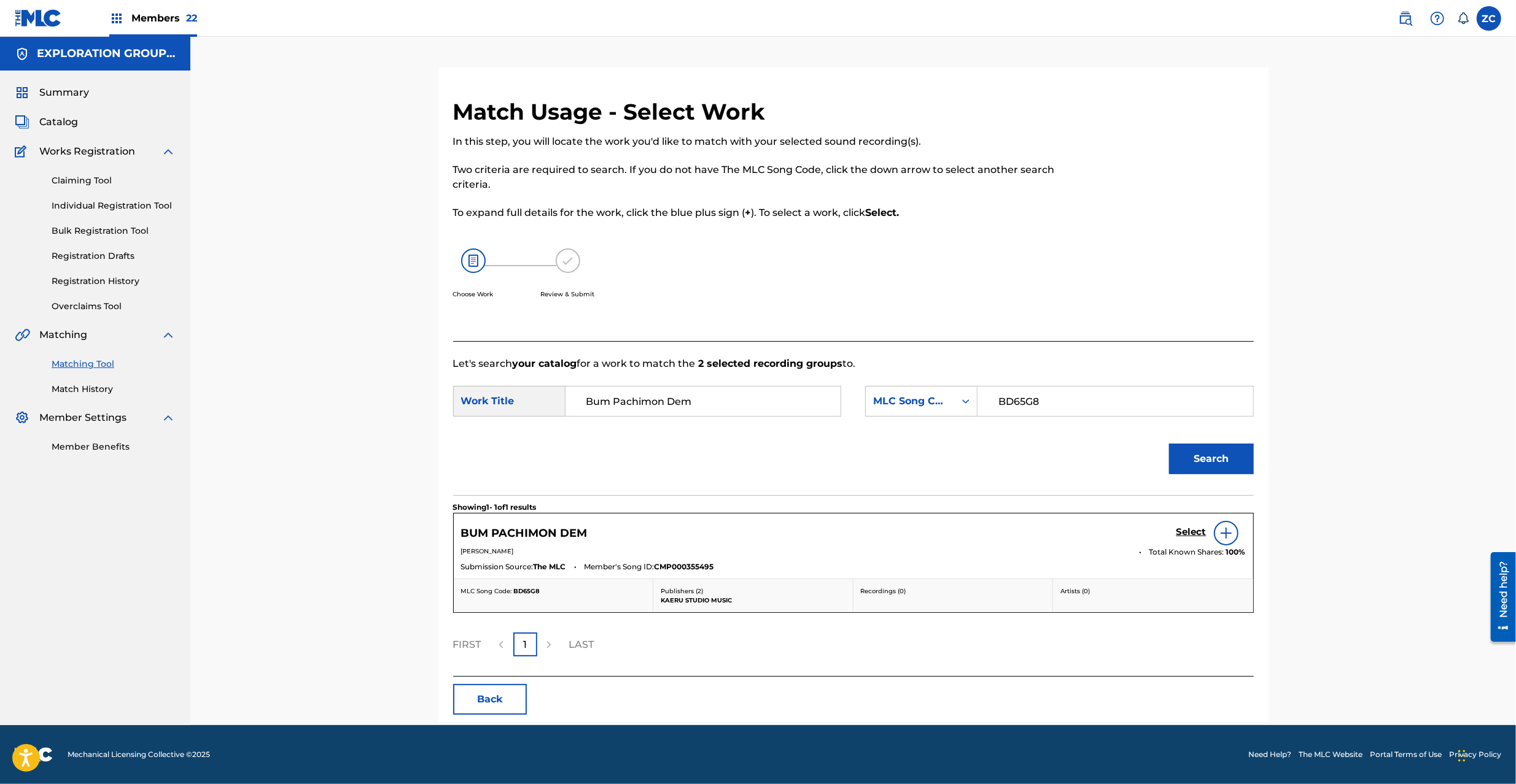
click at [1194, 529] on h5 "Select" at bounding box center [1191, 532] width 30 height 12
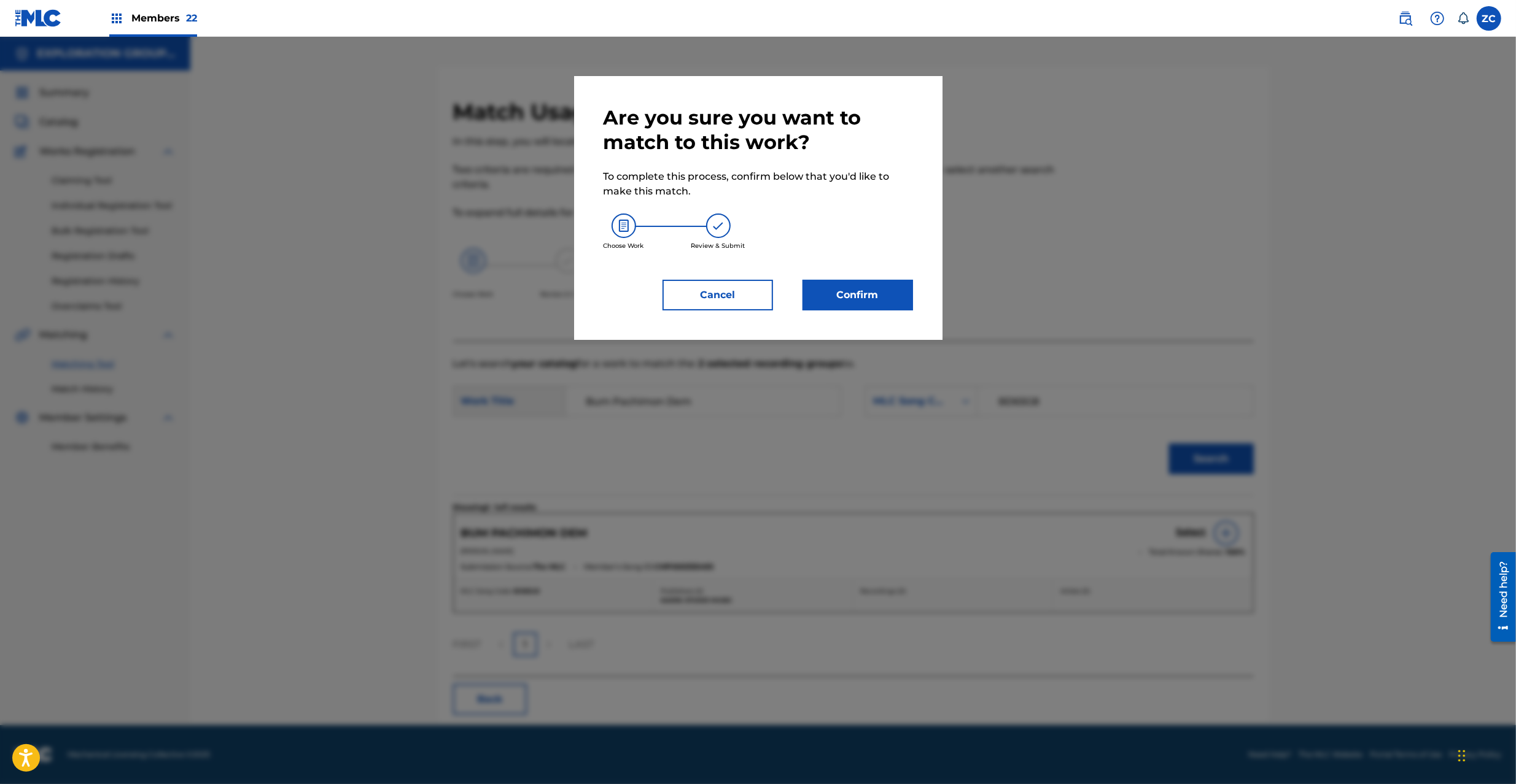
click at [848, 296] on button "Confirm" at bounding box center [857, 295] width 110 height 31
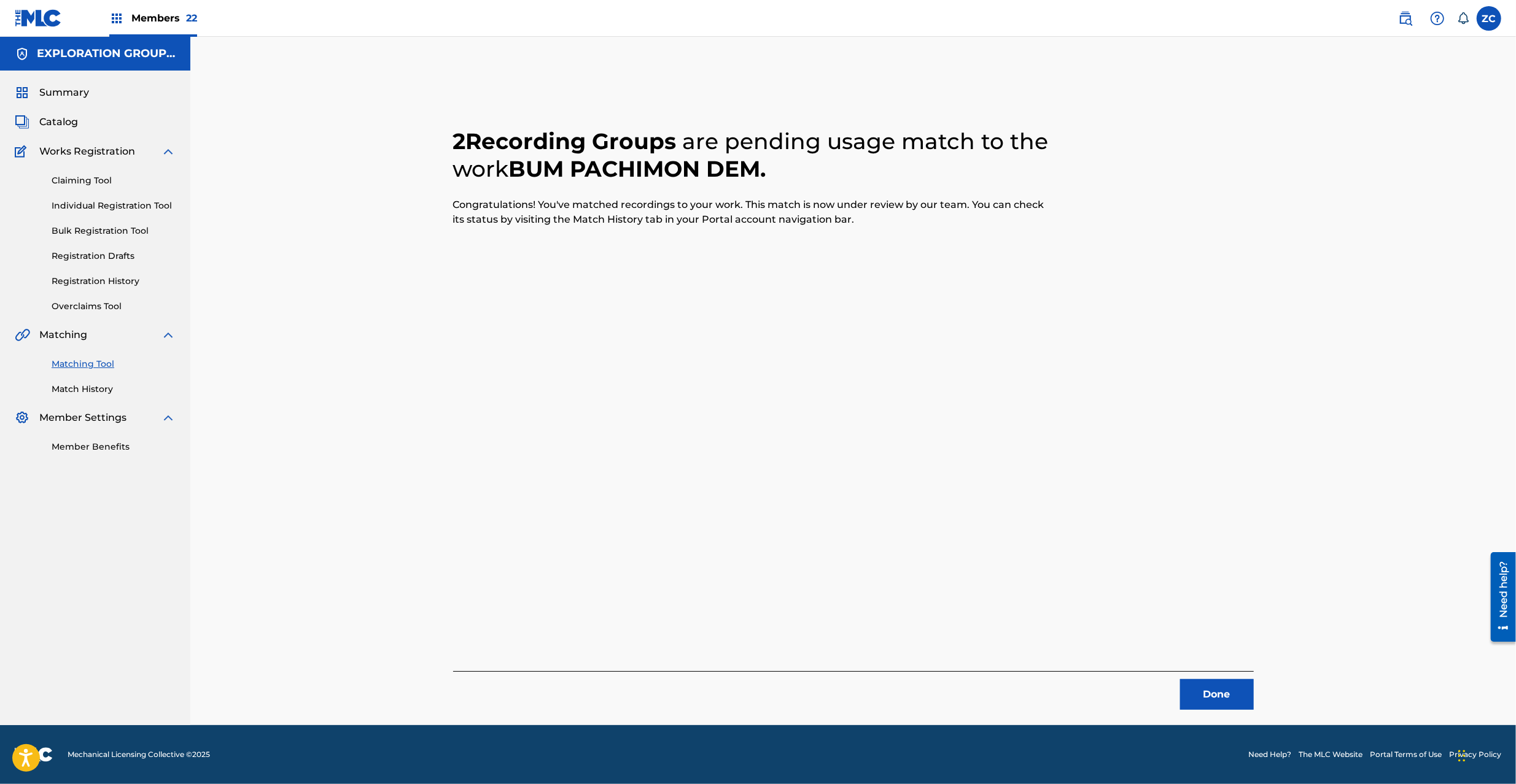
click at [1235, 688] on button "Done" at bounding box center [1216, 695] width 74 height 31
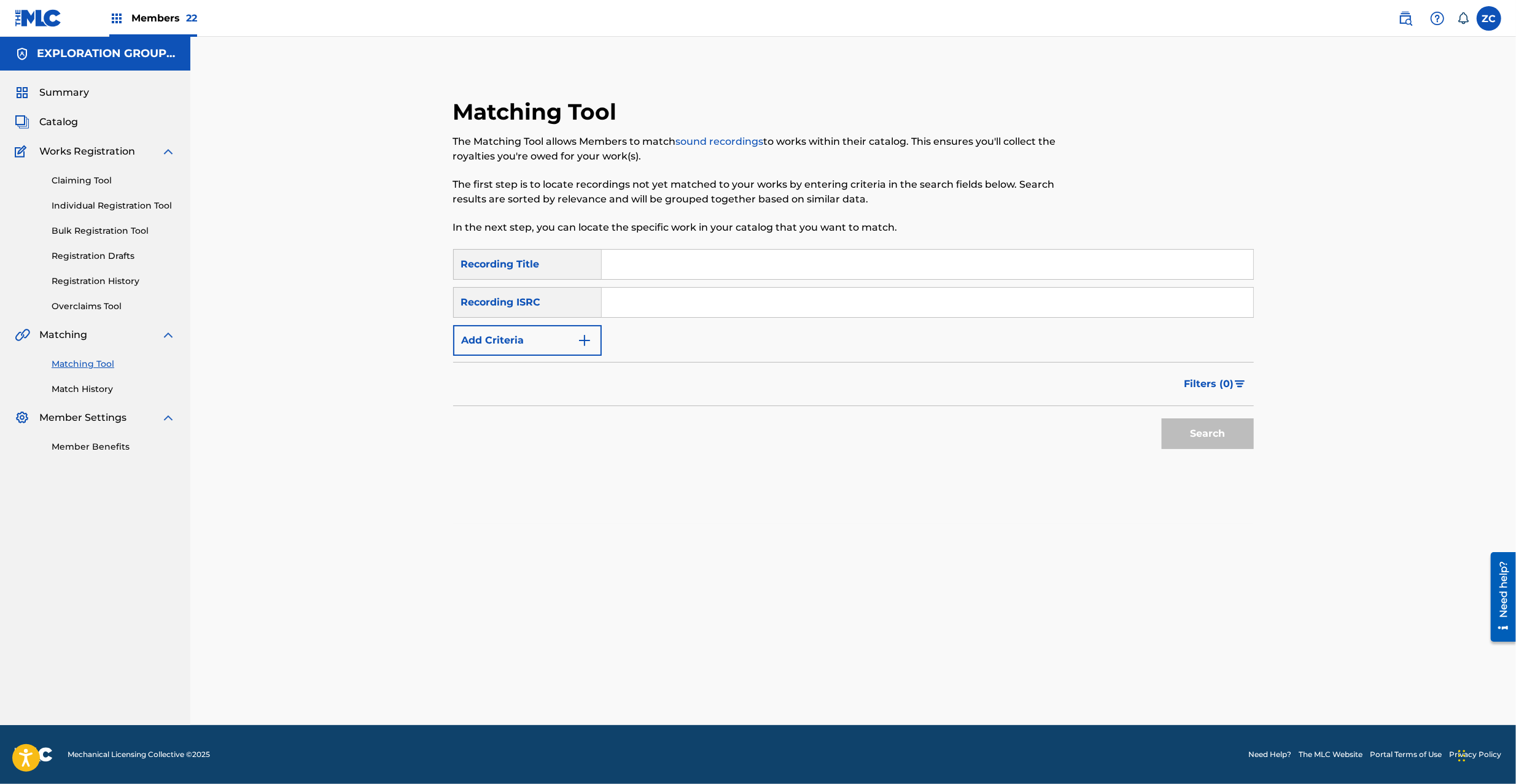
drag, startPoint x: 792, startPoint y: 303, endPoint x: 820, endPoint y: 312, distance: 29.4
click at [792, 303] on input "Search Form" at bounding box center [927, 302] width 651 height 30
click at [1192, 440] on button "Search" at bounding box center [1207, 434] width 92 height 31
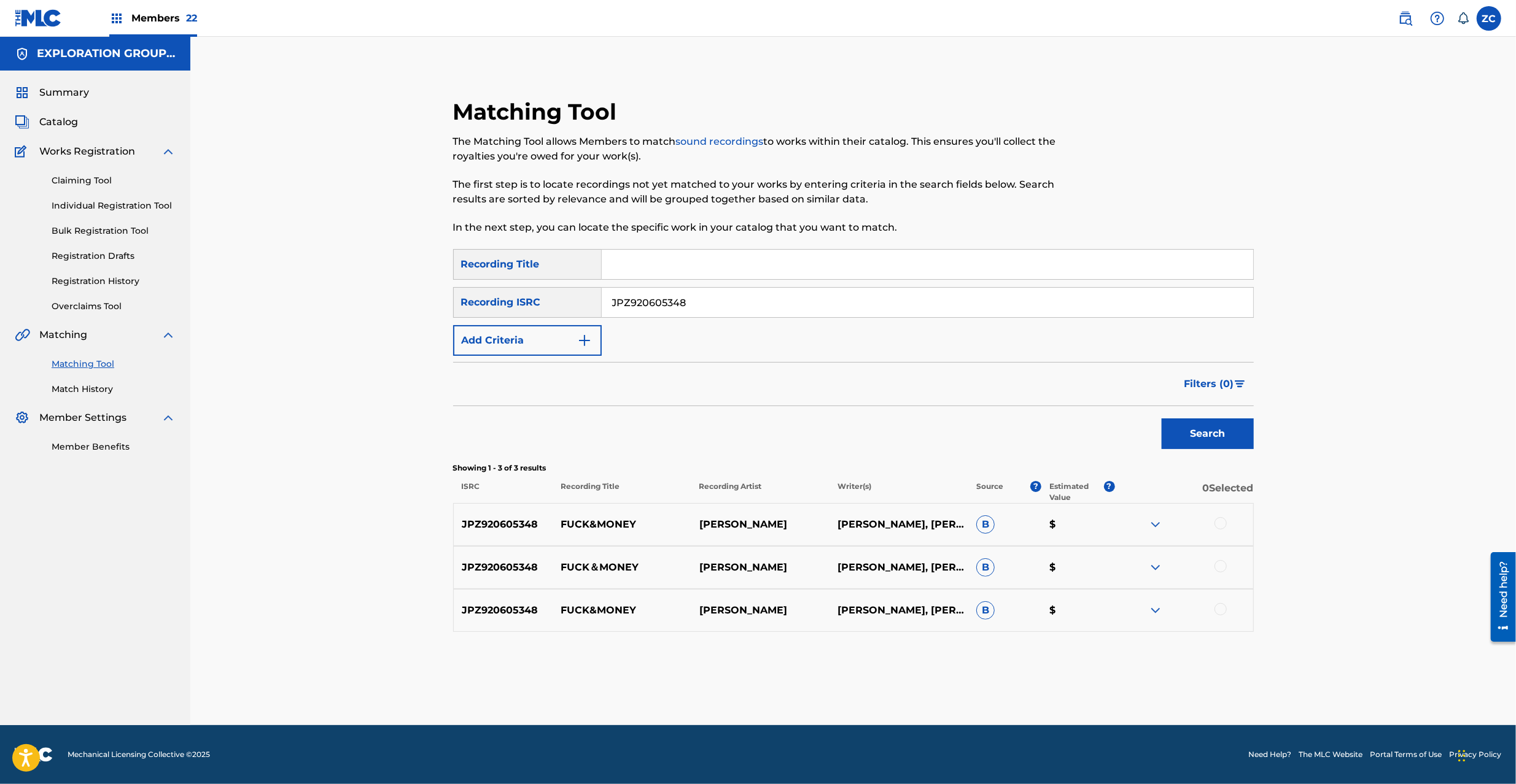
click at [1216, 519] on div at bounding box center [1220, 524] width 12 height 12
drag, startPoint x: 1221, startPoint y: 568, endPoint x: 1221, endPoint y: 575, distance: 7.0
click at [1221, 568] on div at bounding box center [1220, 566] width 12 height 12
click at [1221, 613] on div at bounding box center [1220, 609] width 12 height 12
click at [889, 675] on button "Match 3 Groups" at bounding box center [863, 684] width 136 height 31
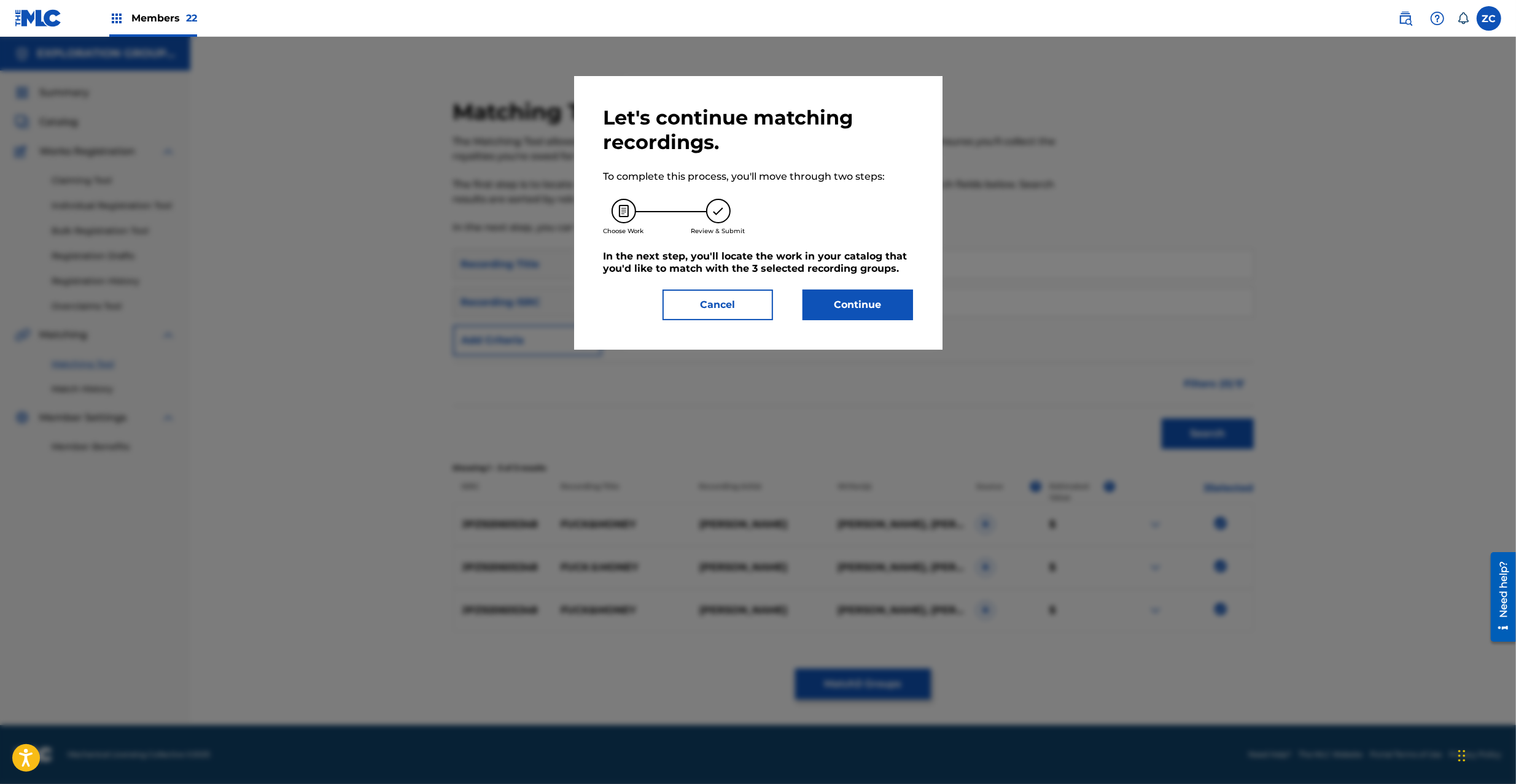
click at [884, 315] on button "Continue" at bounding box center [857, 305] width 110 height 31
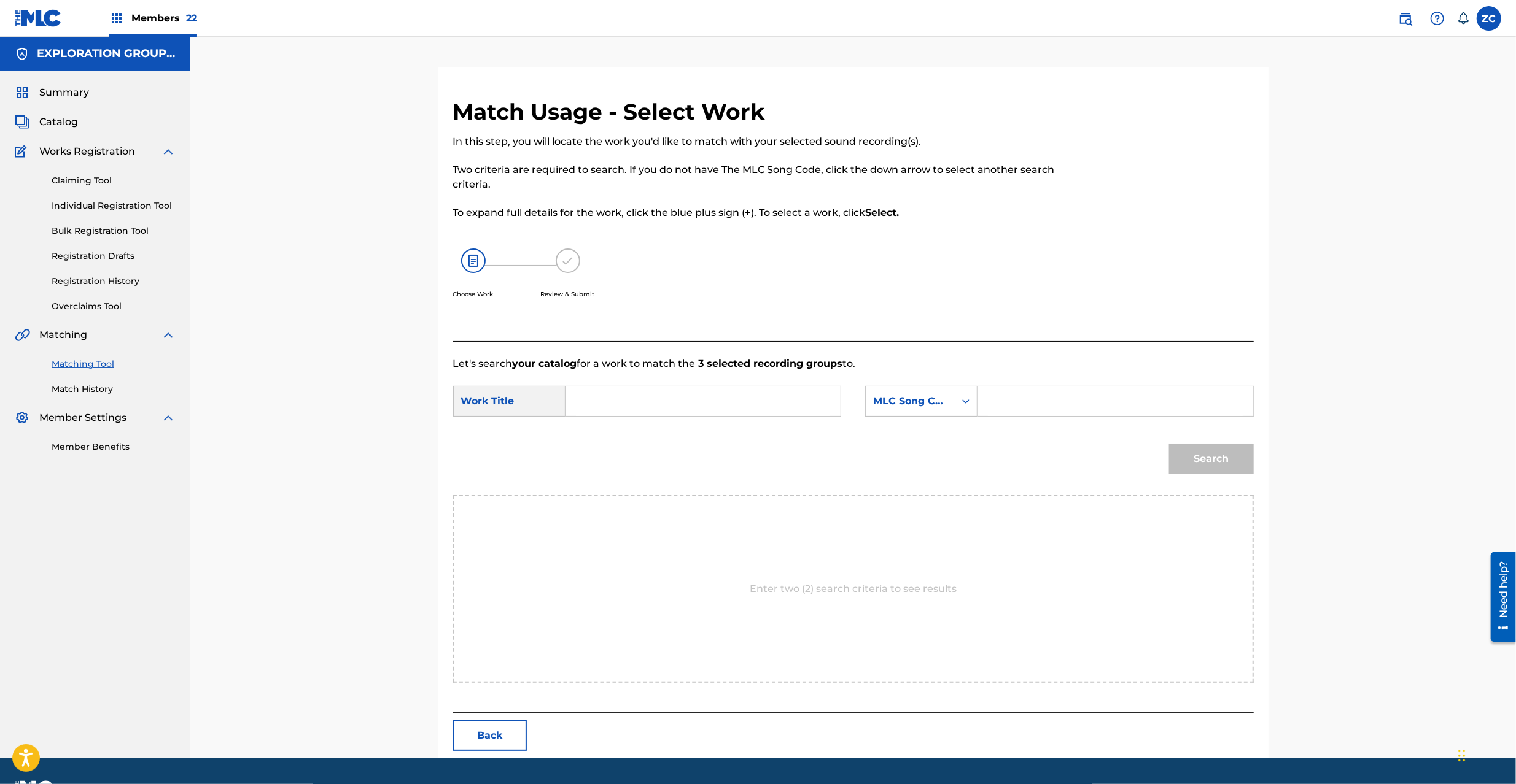
click at [773, 412] on input "Search Form" at bounding box center [702, 401] width 254 height 30
click at [695, 398] on input "Fuck & Money FA3V8B" at bounding box center [702, 401] width 254 height 30
click at [1062, 395] on input "Search Form" at bounding box center [1115, 401] width 254 height 30
click at [1219, 451] on button "Search" at bounding box center [1211, 459] width 85 height 31
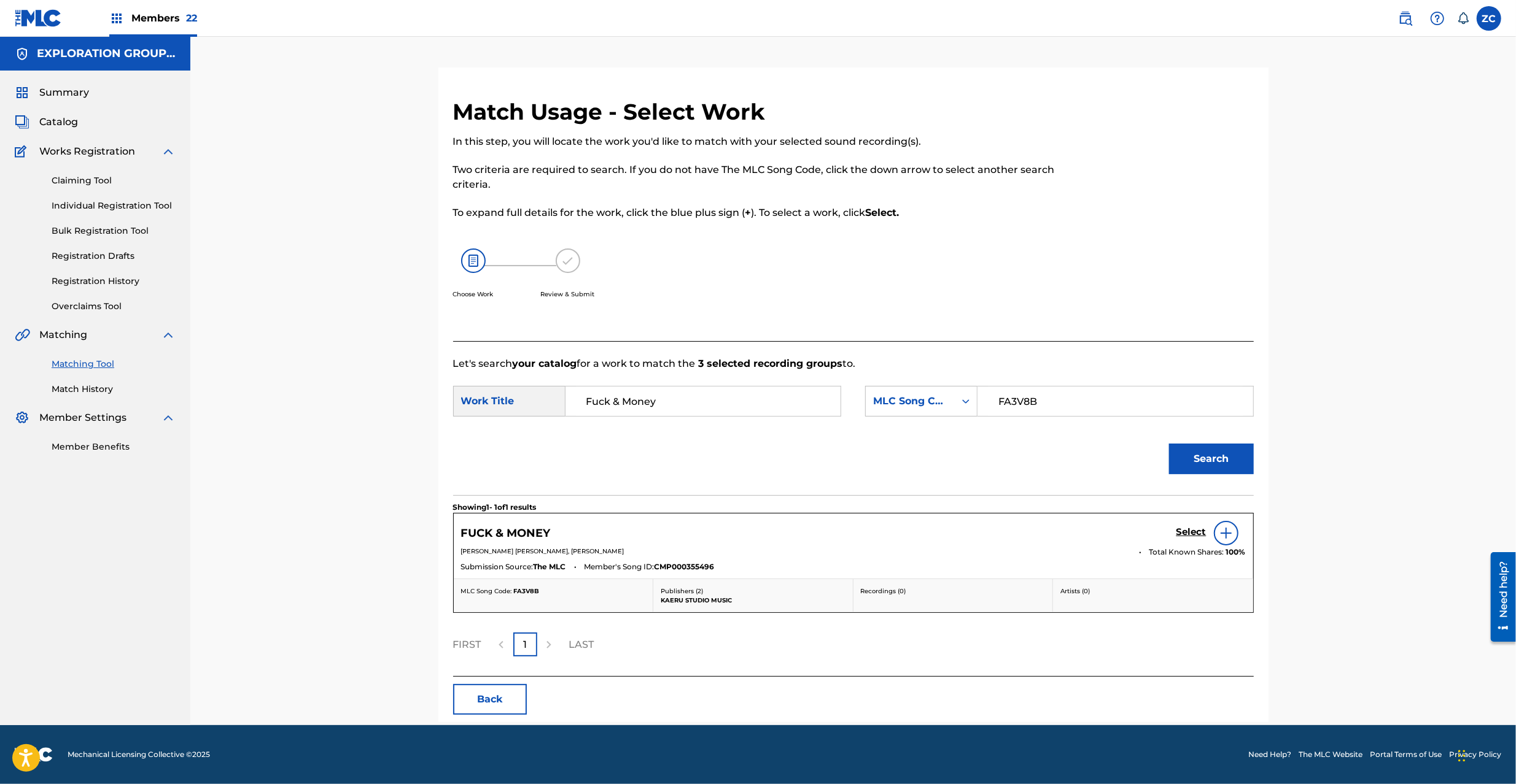
click at [1202, 533] on h5 "Select" at bounding box center [1191, 532] width 30 height 12
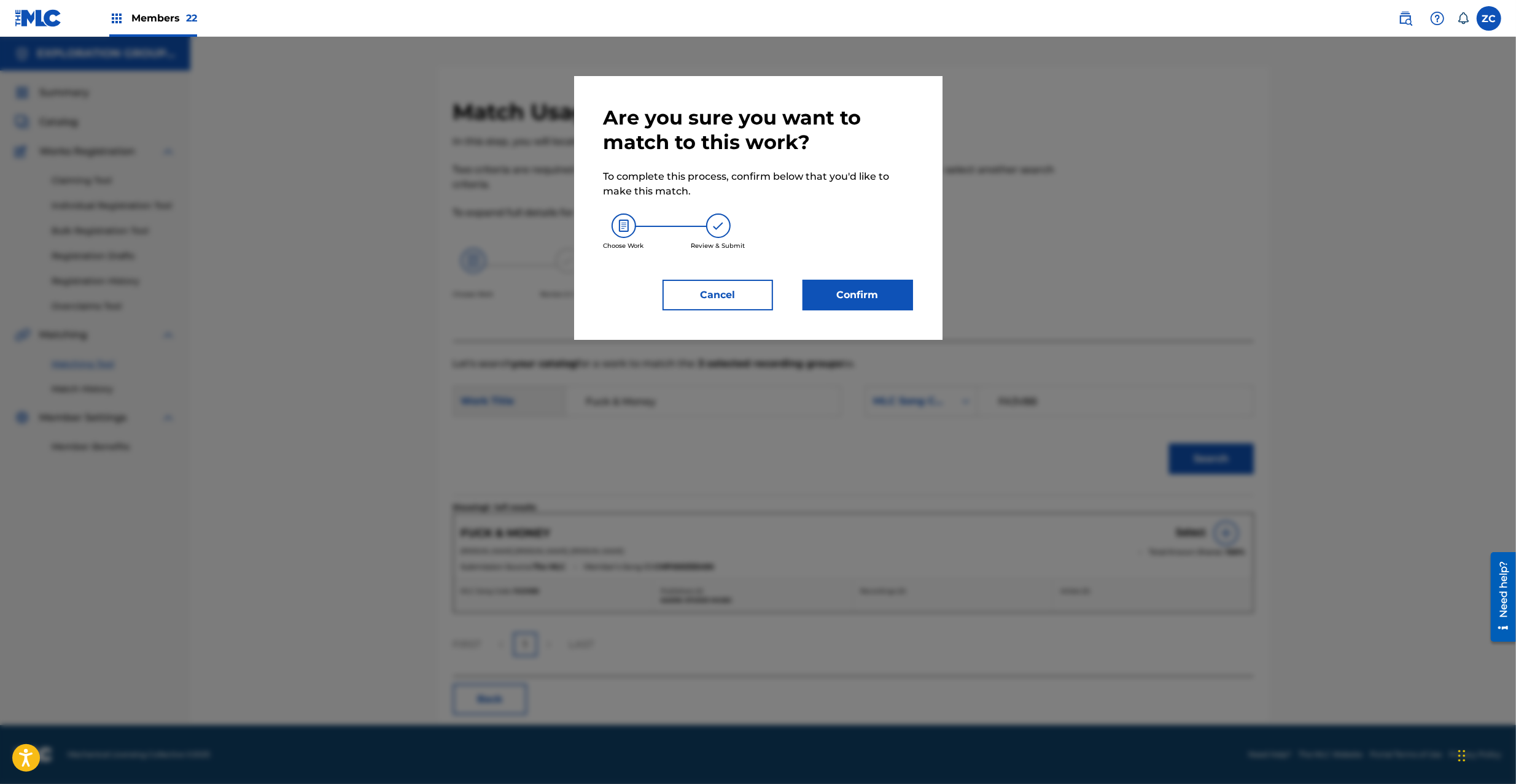
click at [836, 293] on button "Confirm" at bounding box center [857, 295] width 110 height 31
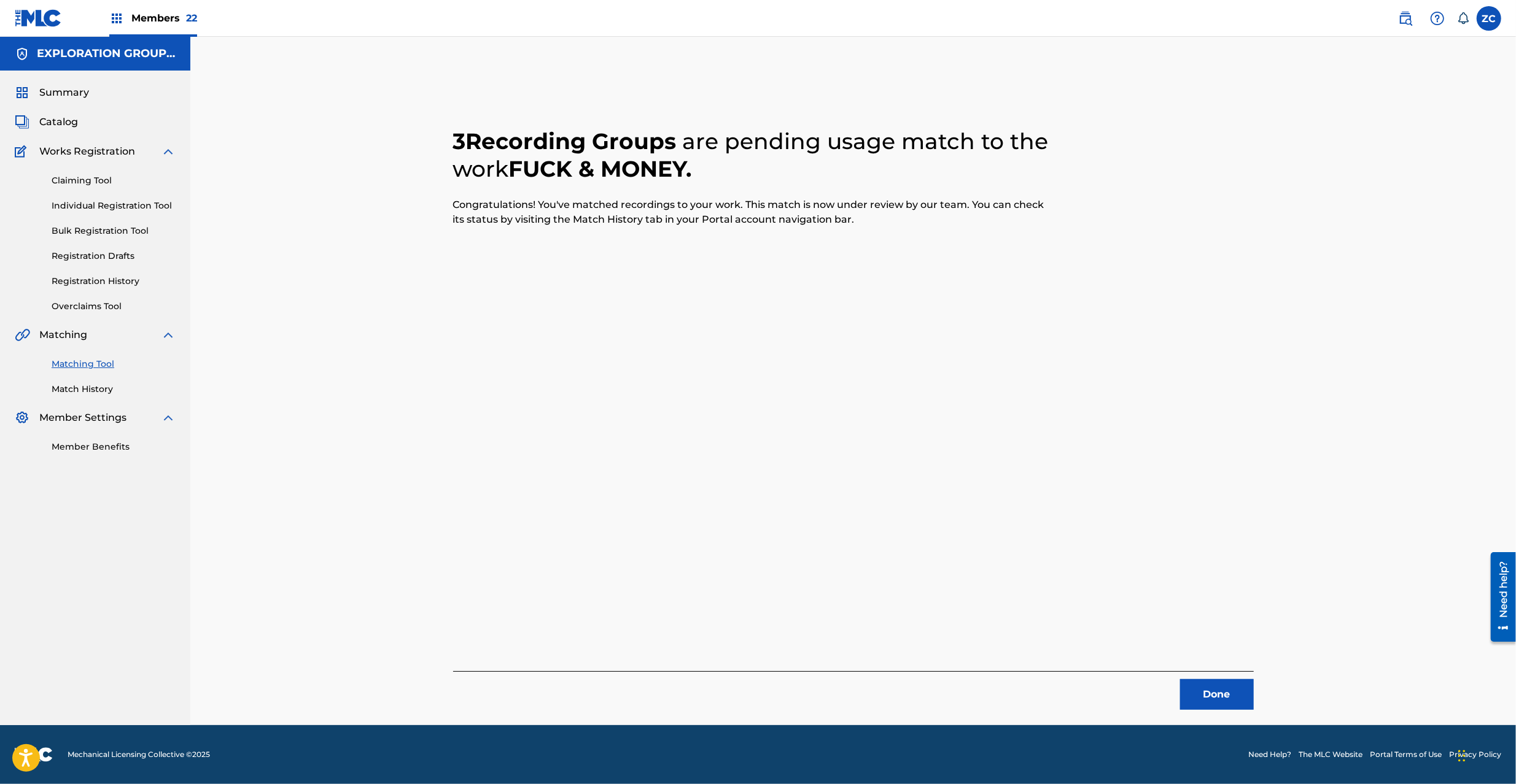
drag, startPoint x: 1234, startPoint y: 699, endPoint x: 1137, endPoint y: 577, distance: 155.9
click at [1233, 699] on button "Done" at bounding box center [1216, 695] width 74 height 31
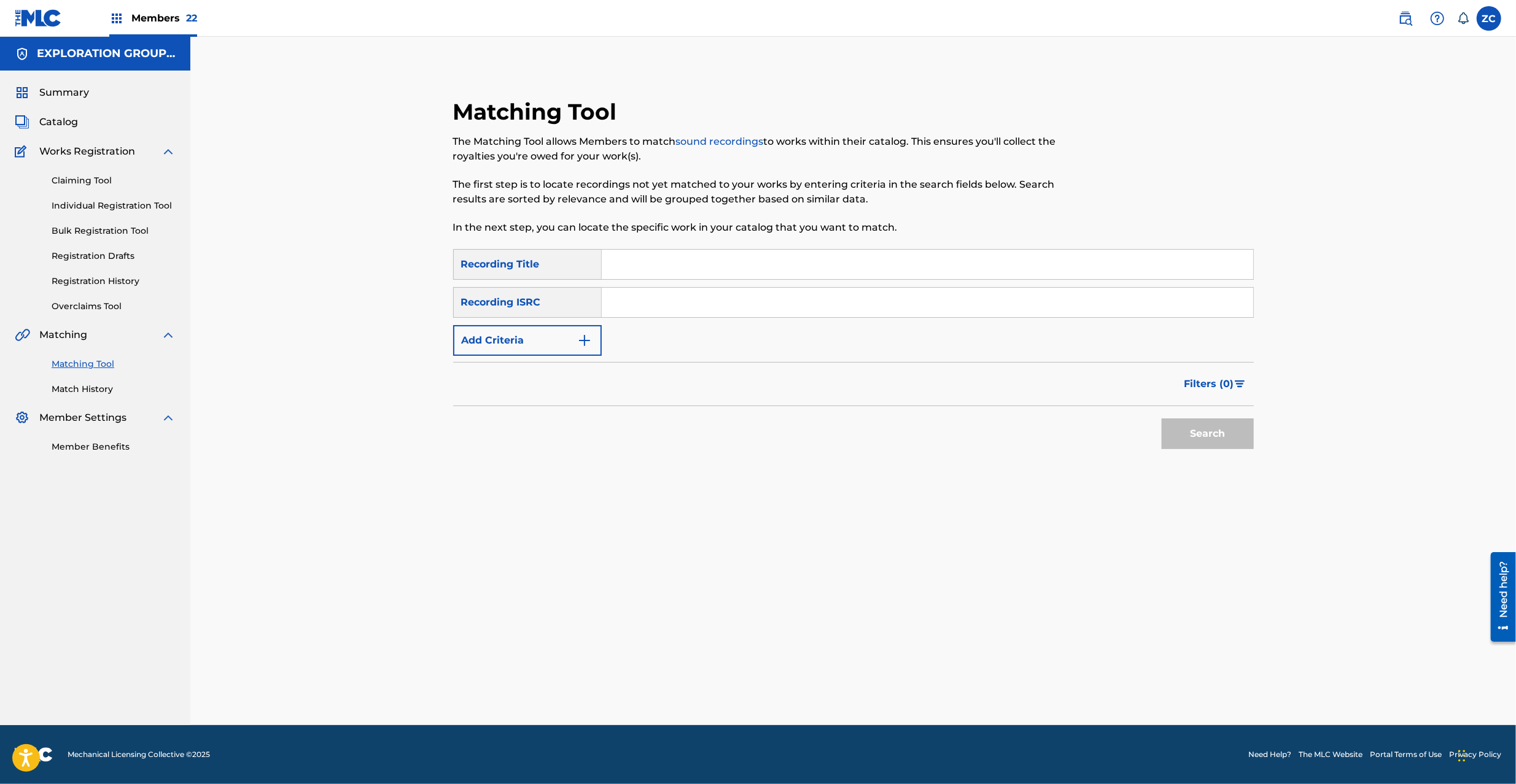
drag, startPoint x: 870, startPoint y: 305, endPoint x: 935, endPoint y: 342, distance: 74.8
click at [870, 305] on input "Search Form" at bounding box center [927, 302] width 651 height 30
click at [1204, 423] on button "Search" at bounding box center [1207, 434] width 92 height 31
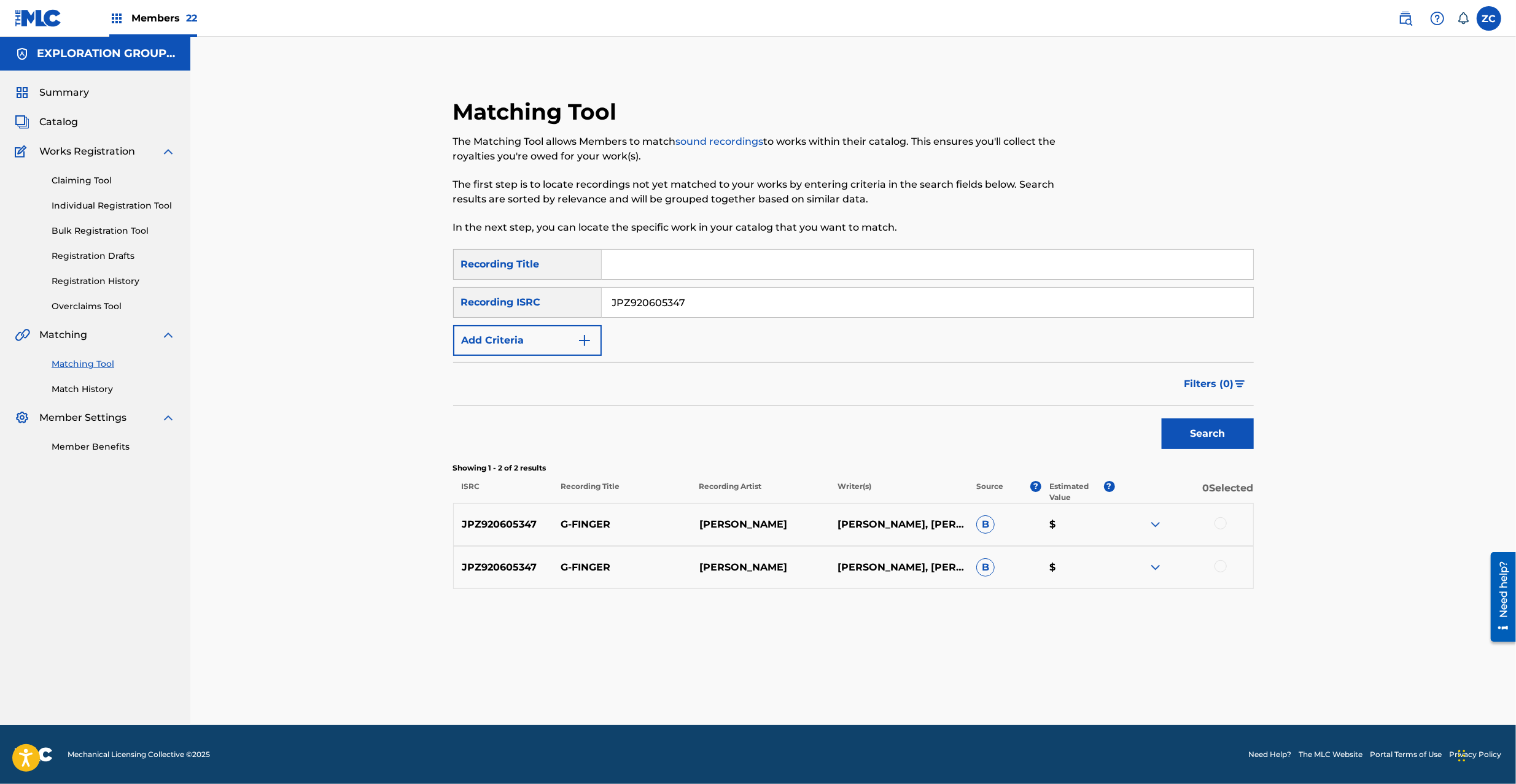
click at [1218, 526] on div at bounding box center [1220, 524] width 12 height 12
click at [1221, 564] on div at bounding box center [1220, 566] width 12 height 12
click at [851, 688] on button "Match 2 Groups" at bounding box center [863, 684] width 136 height 31
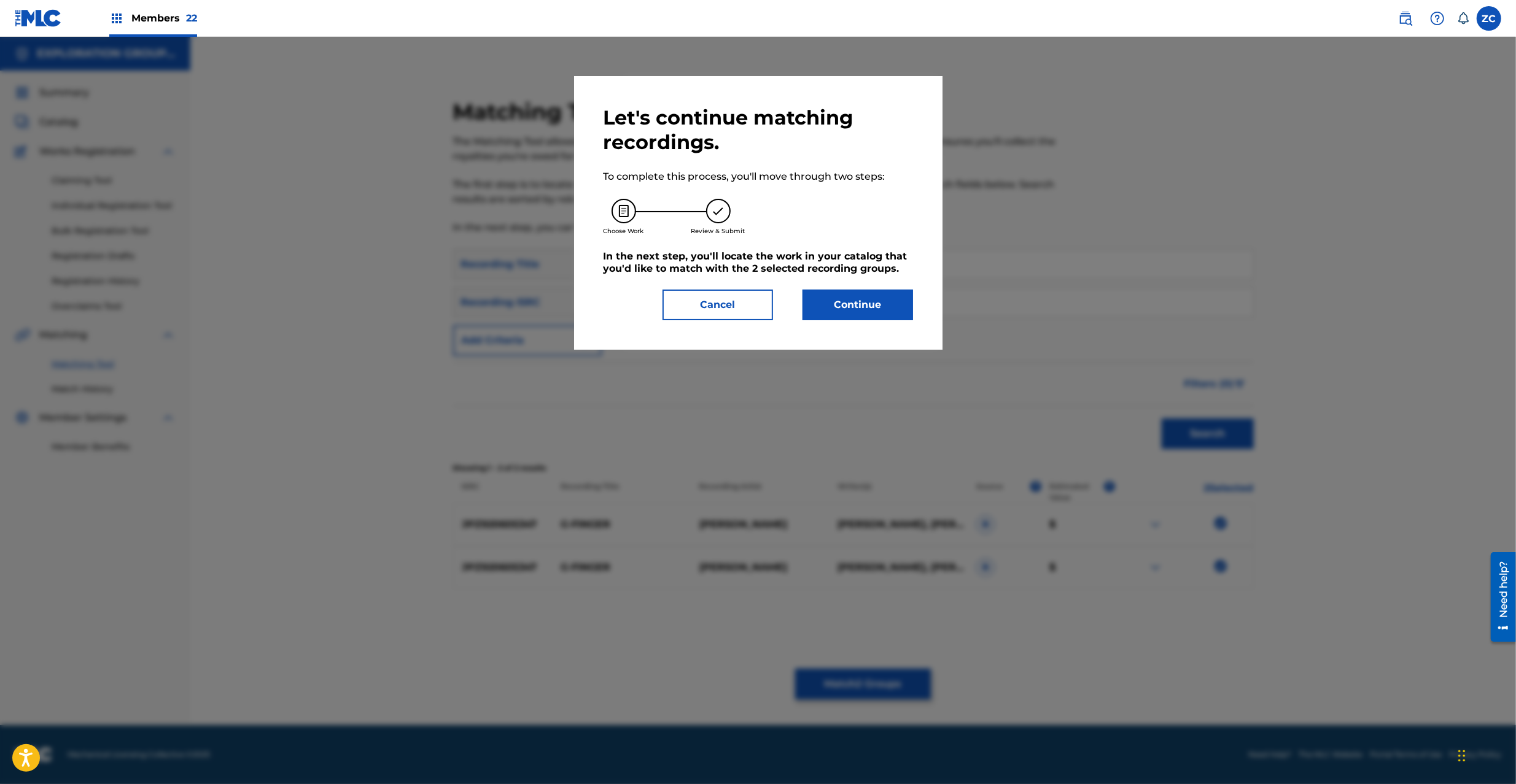
click at [868, 307] on button "Continue" at bounding box center [857, 305] width 110 height 31
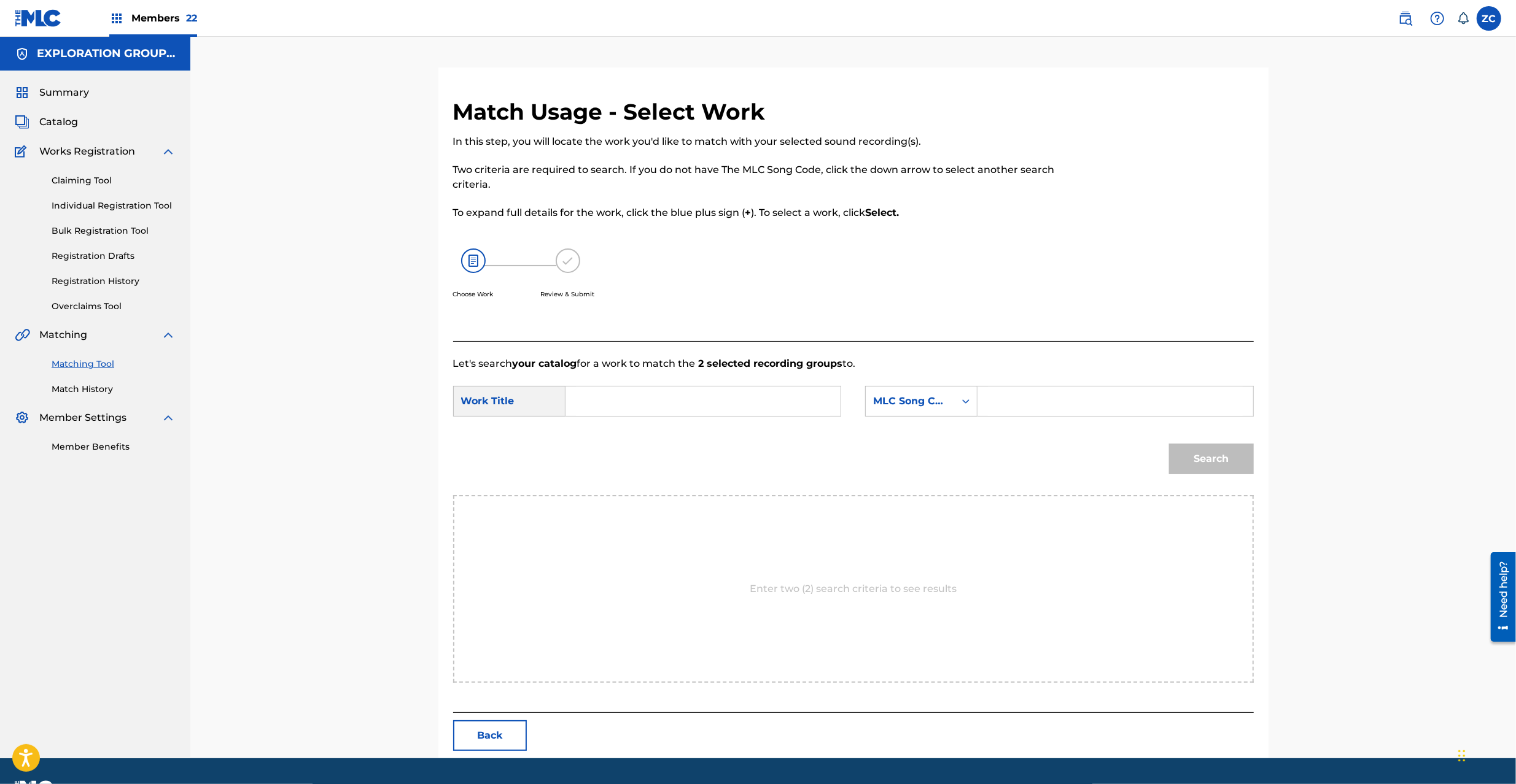
click at [724, 402] on input "Search Form" at bounding box center [702, 401] width 254 height 30
click at [677, 399] on input "G-Finger GB9DCO" at bounding box center [702, 401] width 254 height 30
click at [1001, 398] on input "Search Form" at bounding box center [1115, 401] width 254 height 30
click at [1214, 456] on button "Search" at bounding box center [1211, 459] width 85 height 31
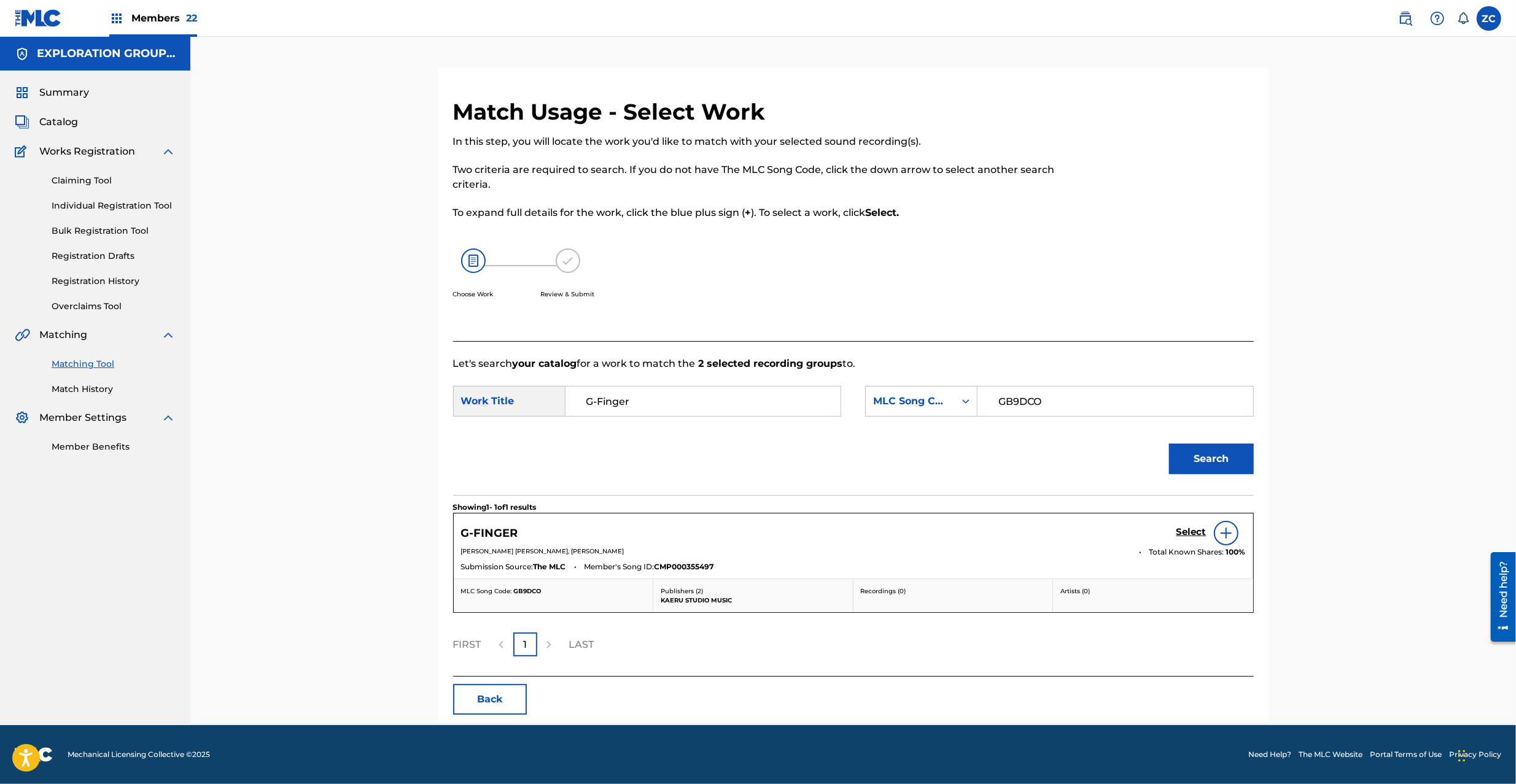
click at [1196, 534] on h5 "Select" at bounding box center [1191, 532] width 30 height 12
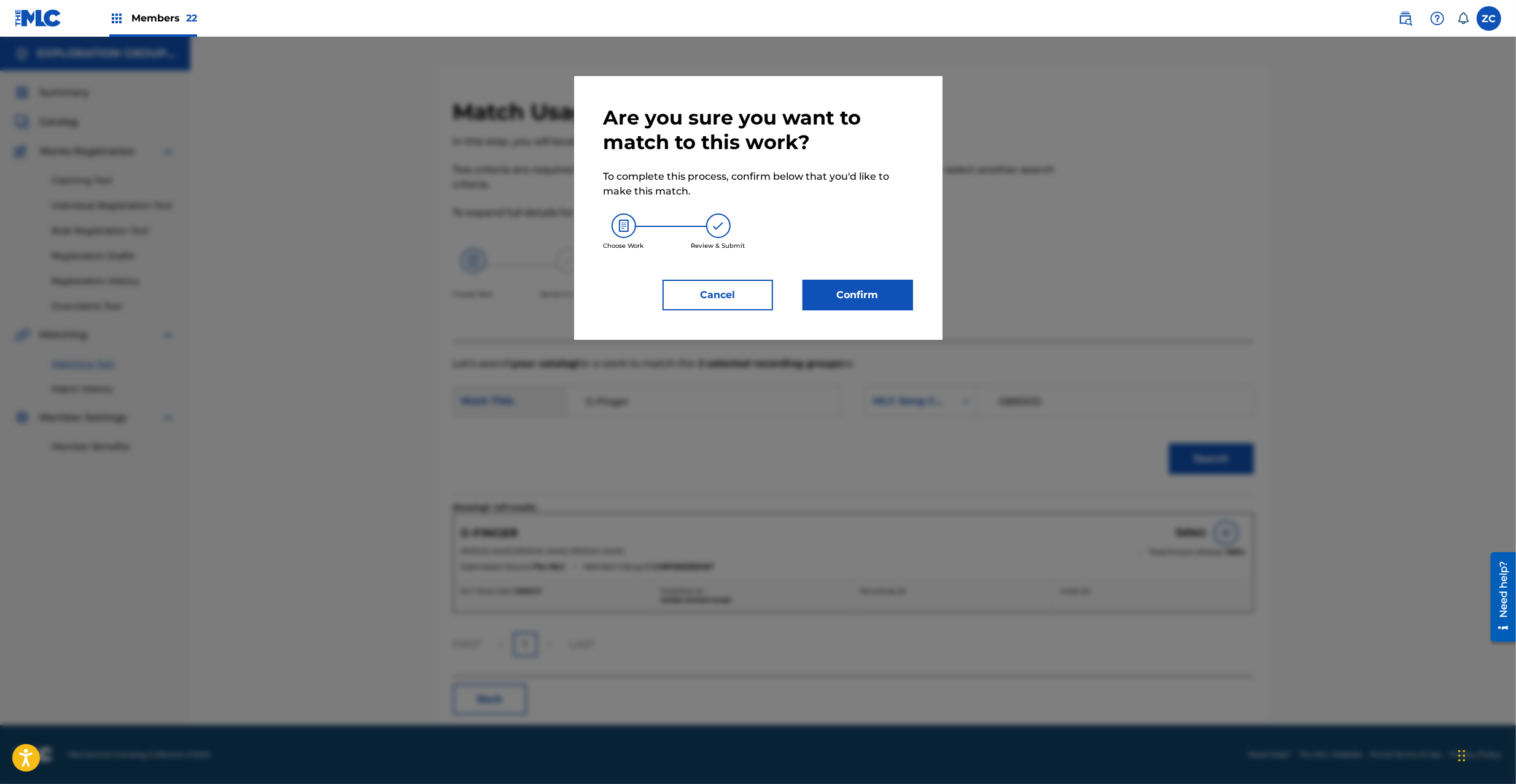
click at [839, 293] on button "Confirm" at bounding box center [857, 295] width 110 height 31
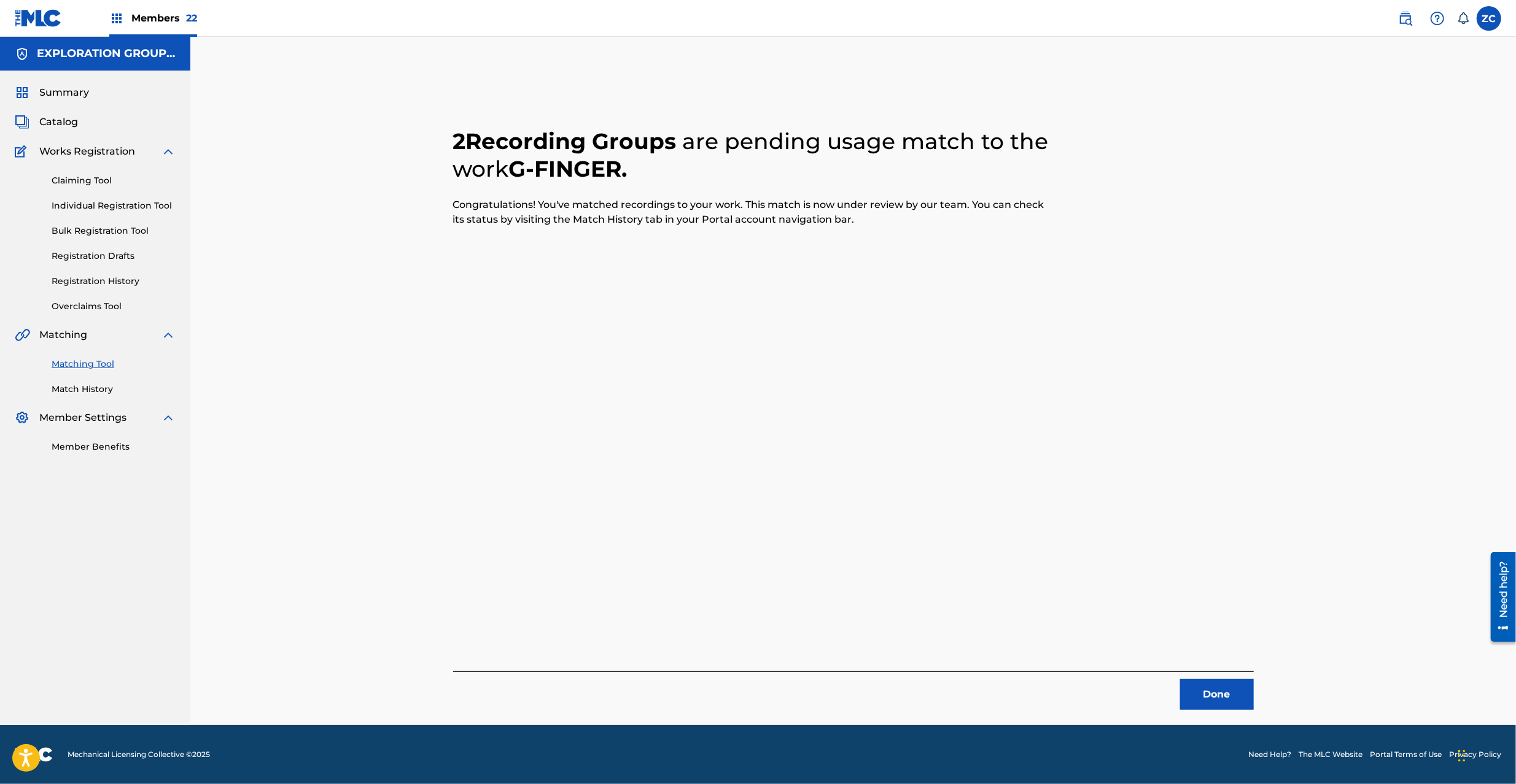
drag, startPoint x: 1218, startPoint y: 691, endPoint x: 1098, endPoint y: 499, distance: 226.4
click at [1216, 686] on button "Done" at bounding box center [1216, 695] width 74 height 31
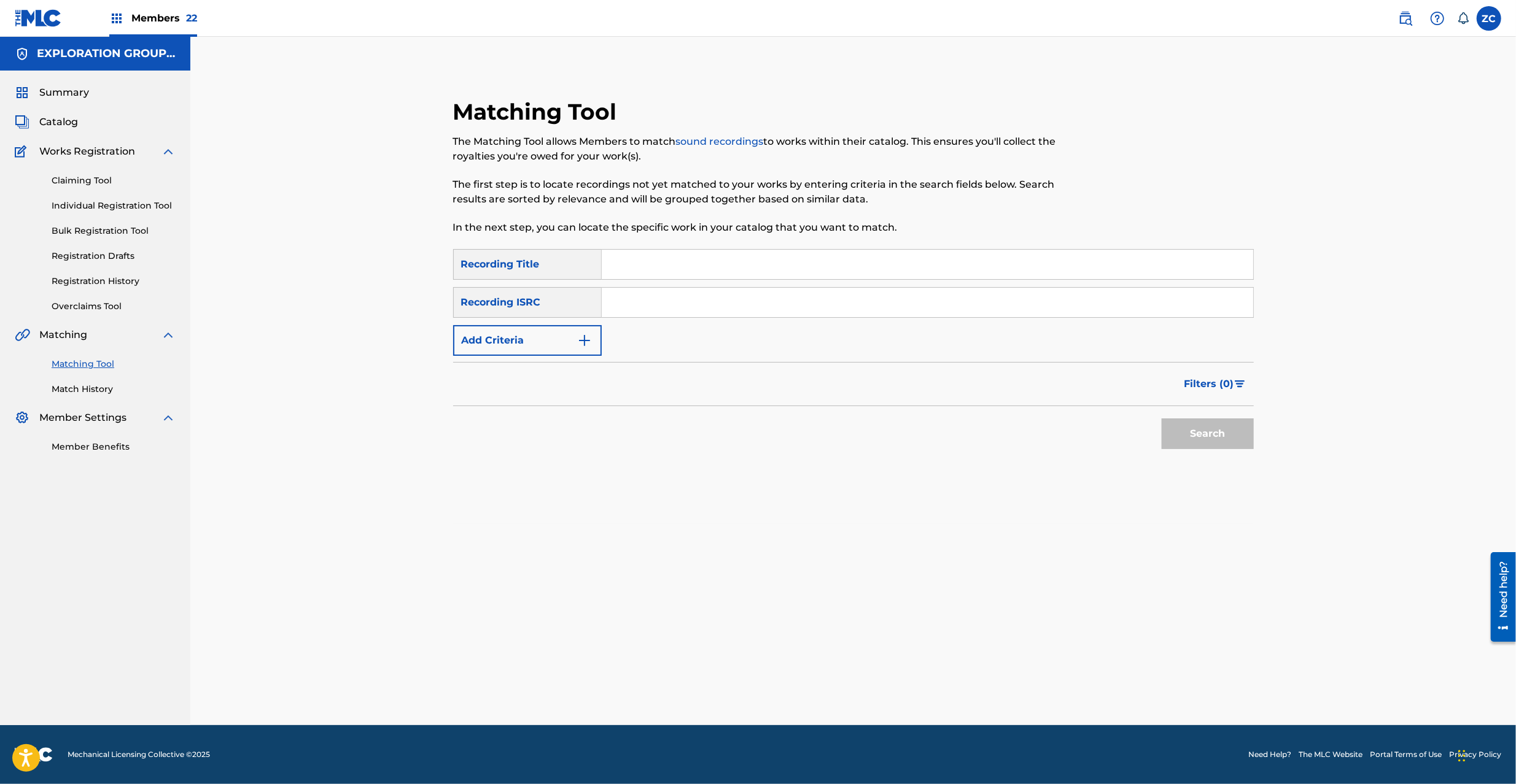
drag, startPoint x: 809, startPoint y: 300, endPoint x: 820, endPoint y: 307, distance: 13.0
click at [809, 300] on input "Search Form" at bounding box center [927, 302] width 651 height 30
click at [1199, 445] on button "Search" at bounding box center [1207, 434] width 92 height 31
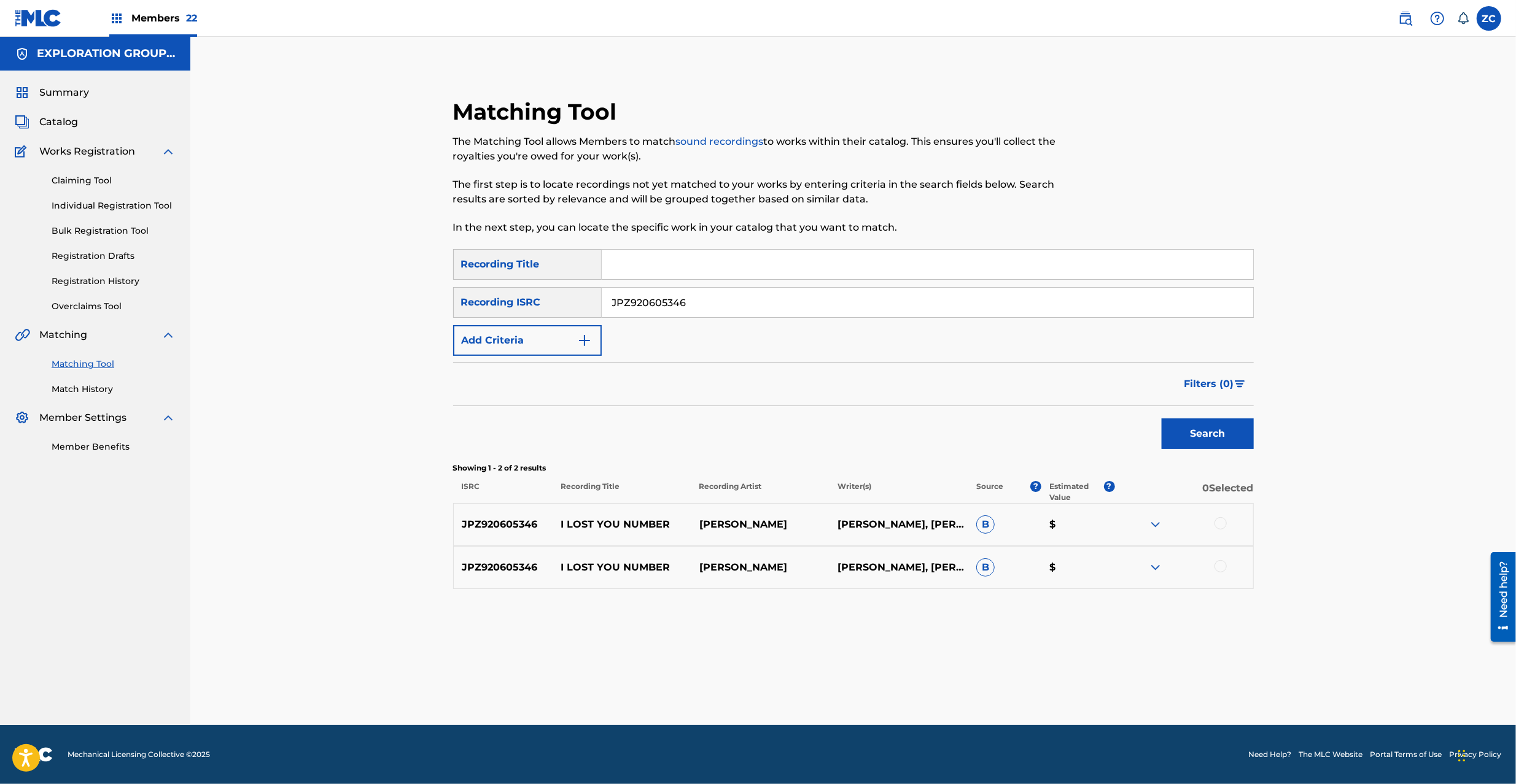
click at [1219, 518] on div at bounding box center [1220, 524] width 12 height 12
click at [1221, 566] on div at bounding box center [1220, 566] width 12 height 12
click at [886, 680] on button "Match 2 Groups" at bounding box center [863, 684] width 136 height 31
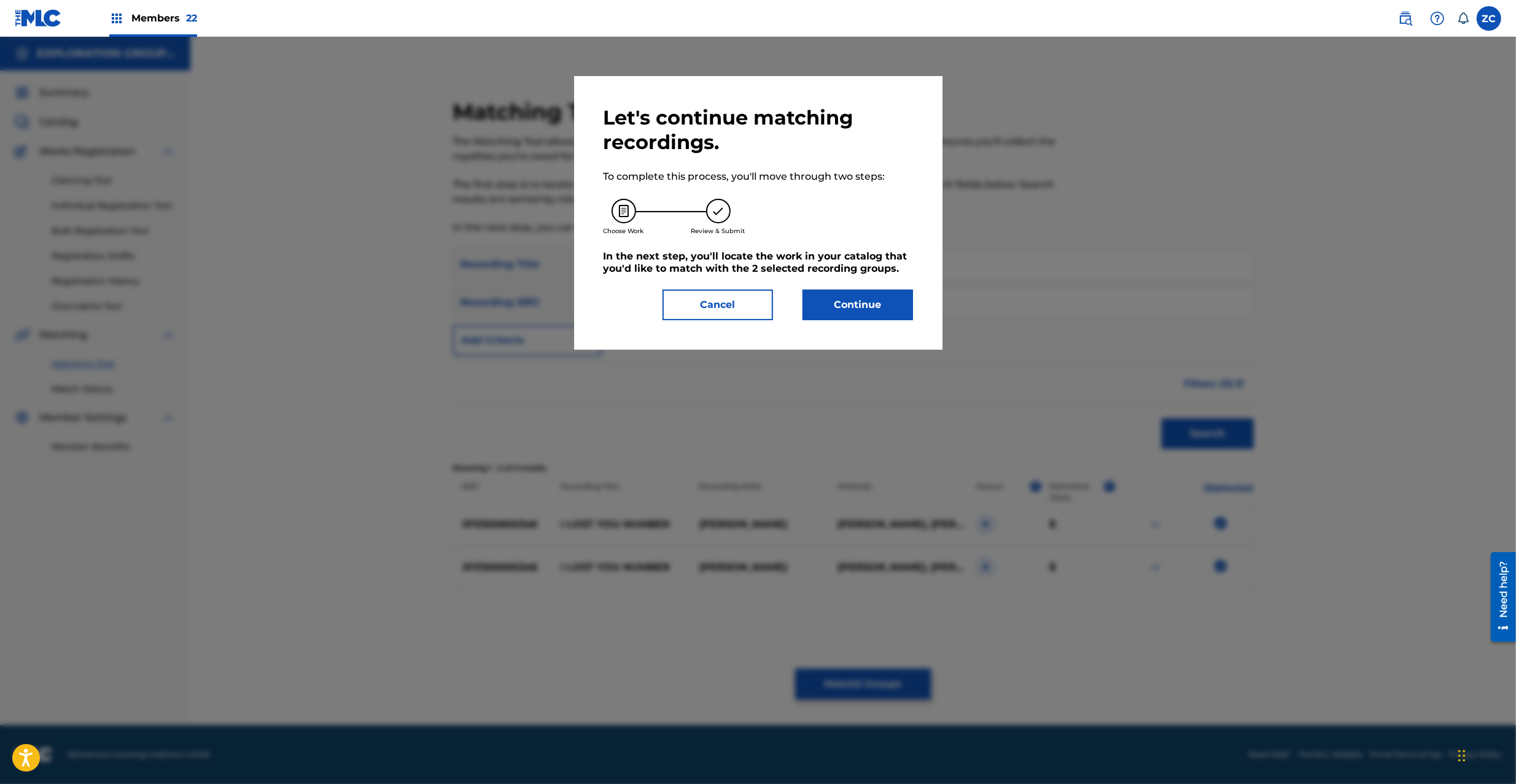
click at [840, 294] on button "Continue" at bounding box center [857, 305] width 110 height 31
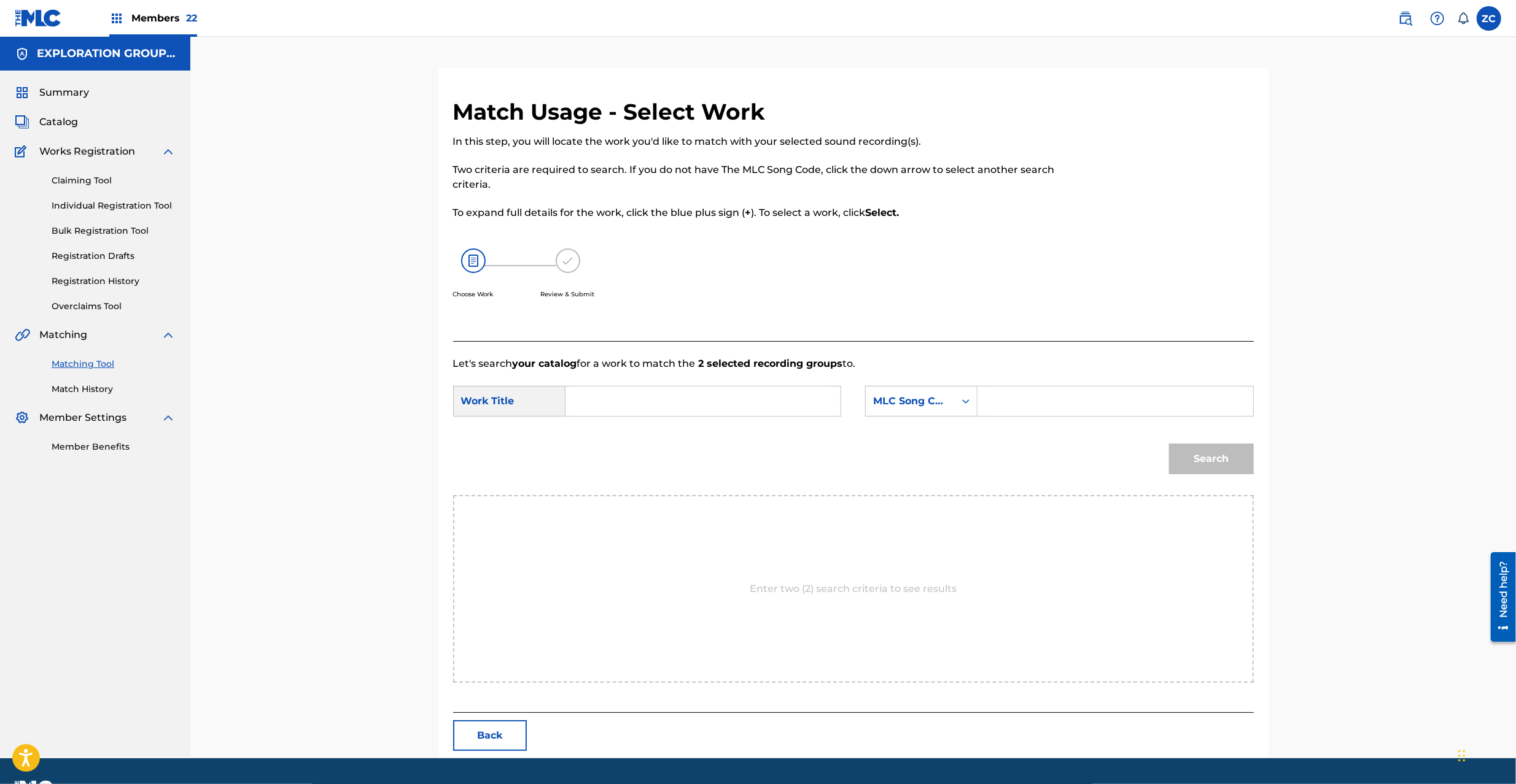
click at [744, 412] on input "Search Form" at bounding box center [702, 401] width 254 height 30
click at [730, 399] on input "I Lost You Number I26GO9" at bounding box center [702, 401] width 254 height 30
click at [731, 399] on input "I Lost You Number I26GO9" at bounding box center [702, 401] width 254 height 30
drag, startPoint x: 1009, startPoint y: 394, endPoint x: 1017, endPoint y: 395, distance: 8.1
click at [1009, 394] on input "Search Form" at bounding box center [1115, 401] width 254 height 30
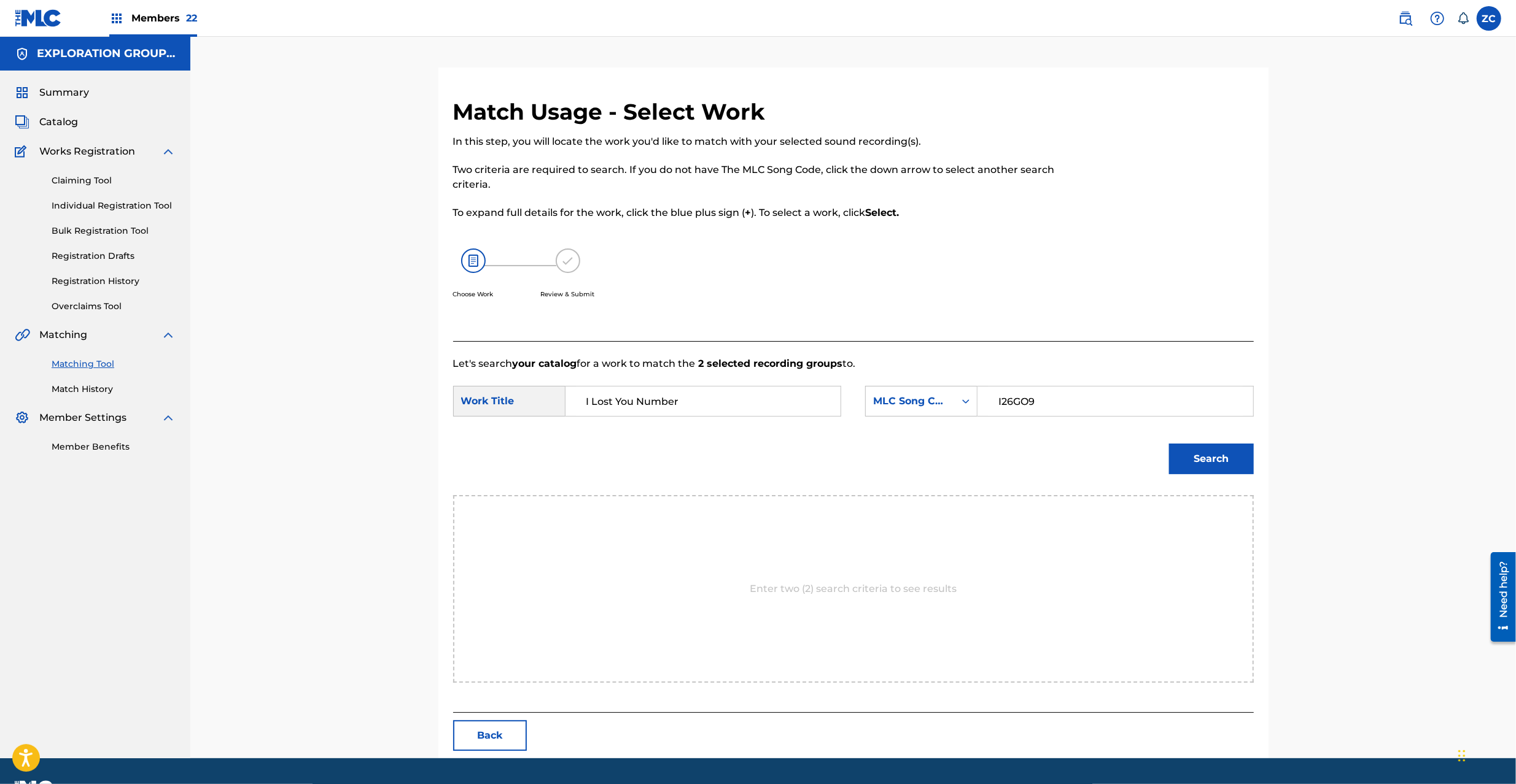
click at [1216, 448] on button "Search" at bounding box center [1211, 459] width 85 height 31
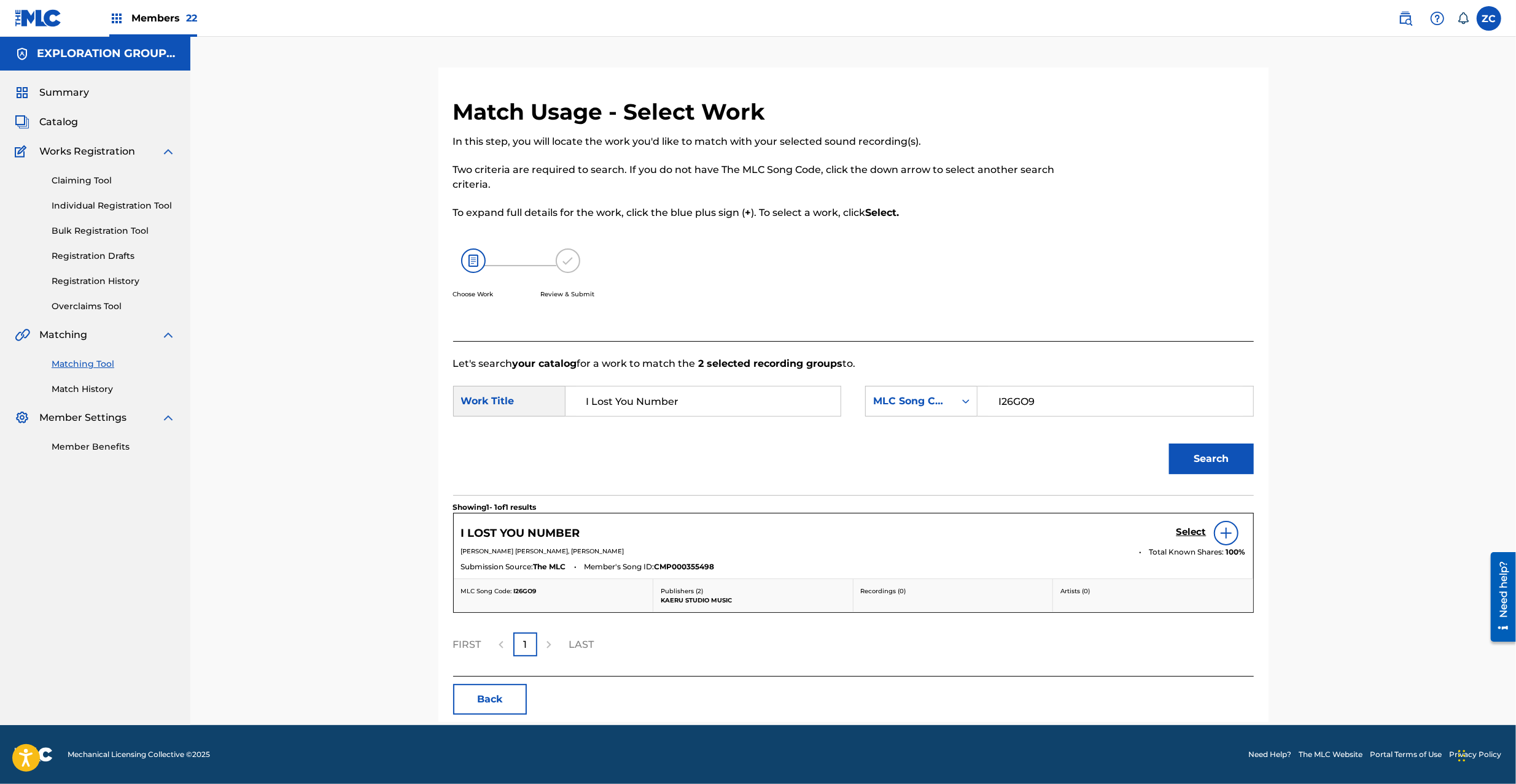
click at [1194, 531] on h5 "Select" at bounding box center [1191, 532] width 30 height 12
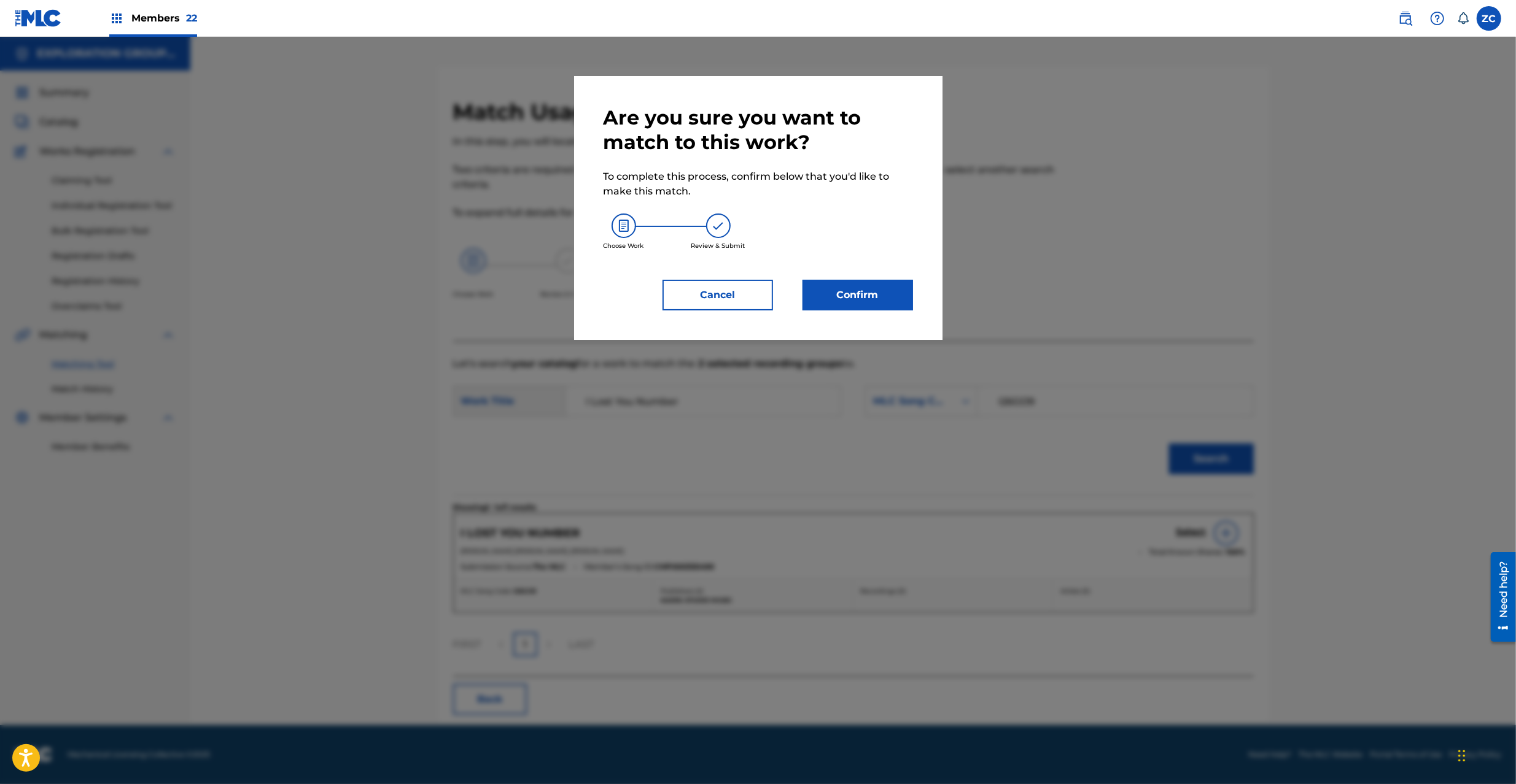
click at [869, 286] on button "Confirm" at bounding box center [857, 295] width 110 height 31
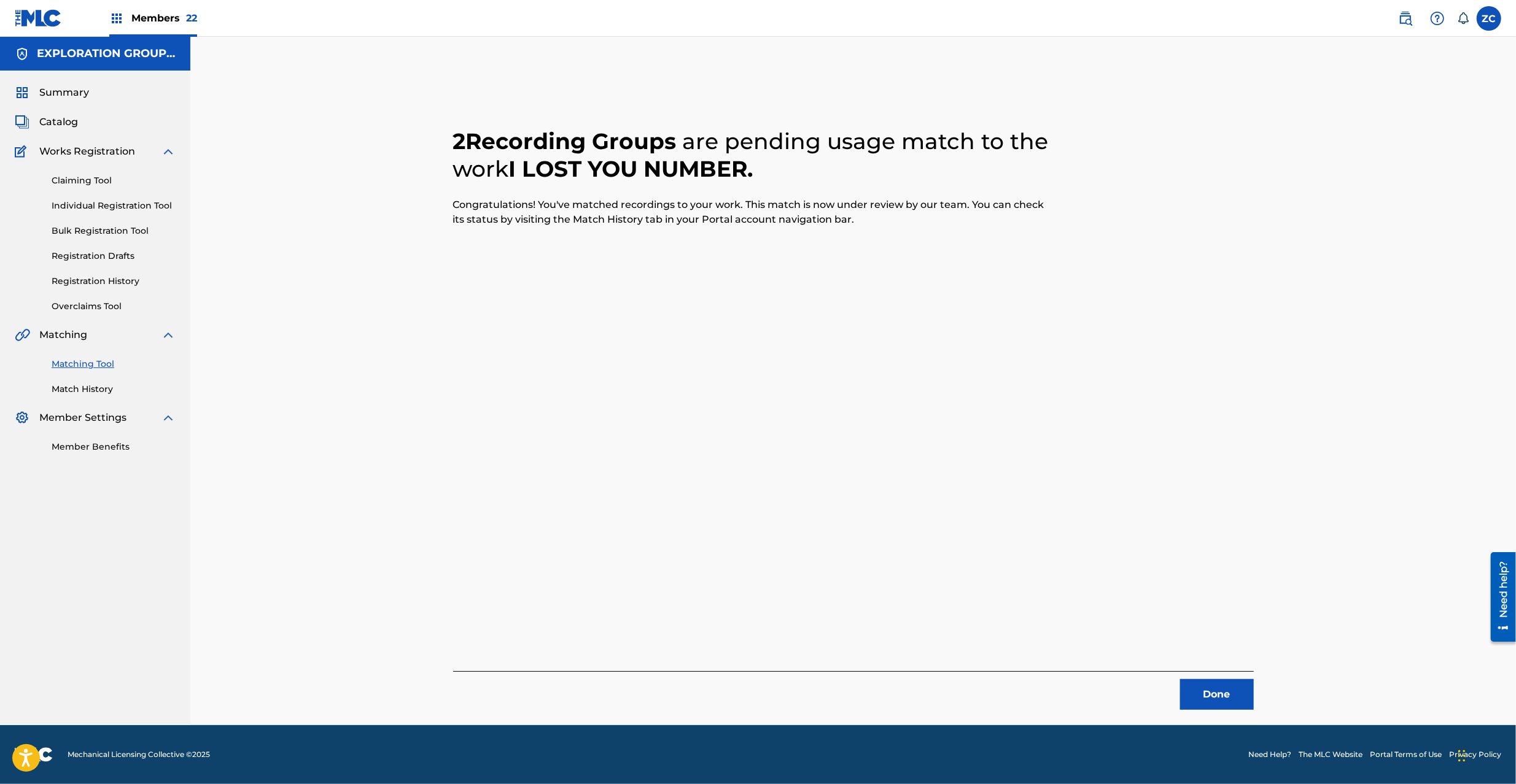
drag, startPoint x: 1232, startPoint y: 699, endPoint x: 1119, endPoint y: 629, distance: 132.9
click at [1232, 699] on button "Done" at bounding box center [1216, 695] width 74 height 31
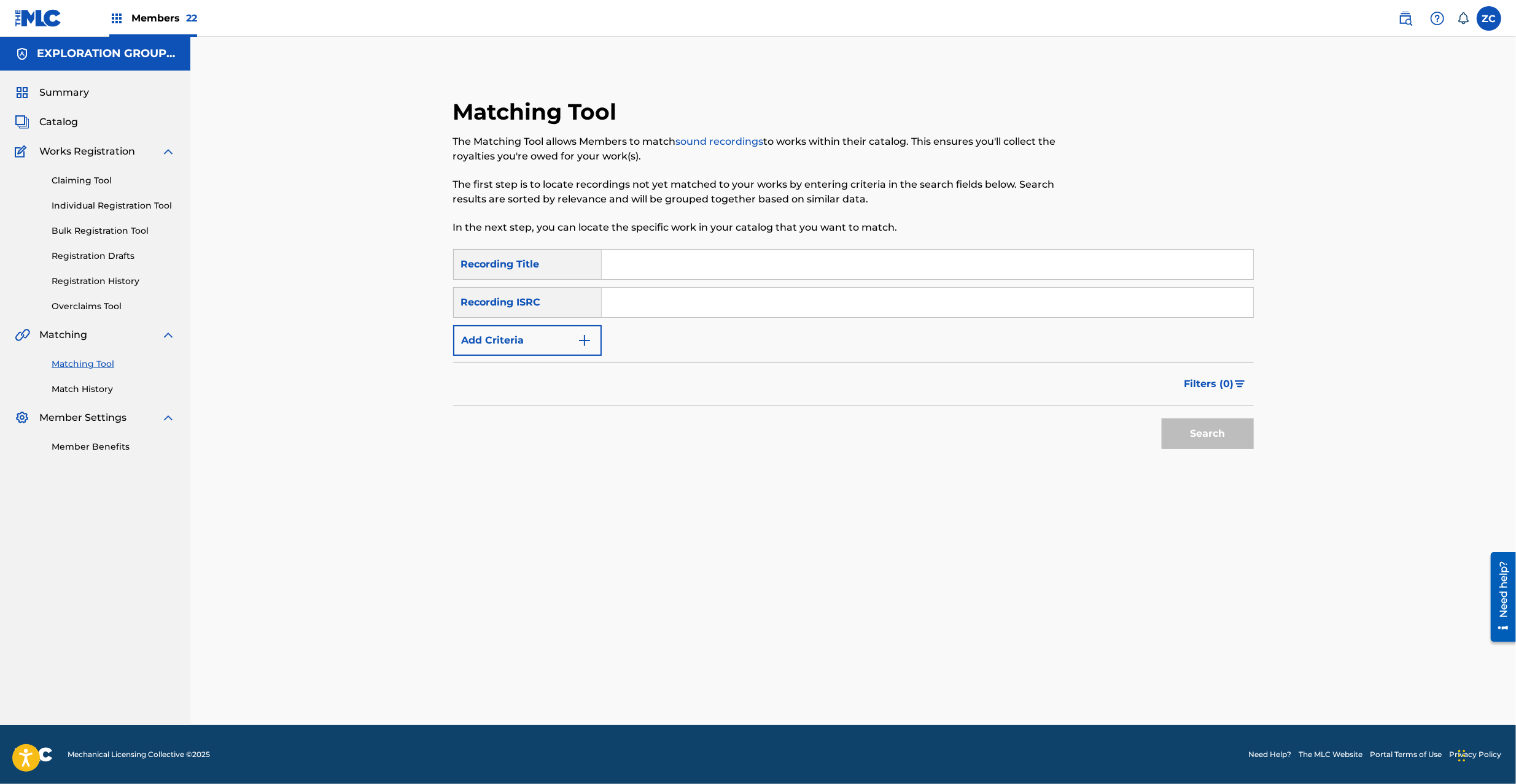
click at [742, 309] on input "Search Form" at bounding box center [927, 302] width 651 height 30
click at [1189, 435] on button "Search" at bounding box center [1207, 434] width 92 height 31
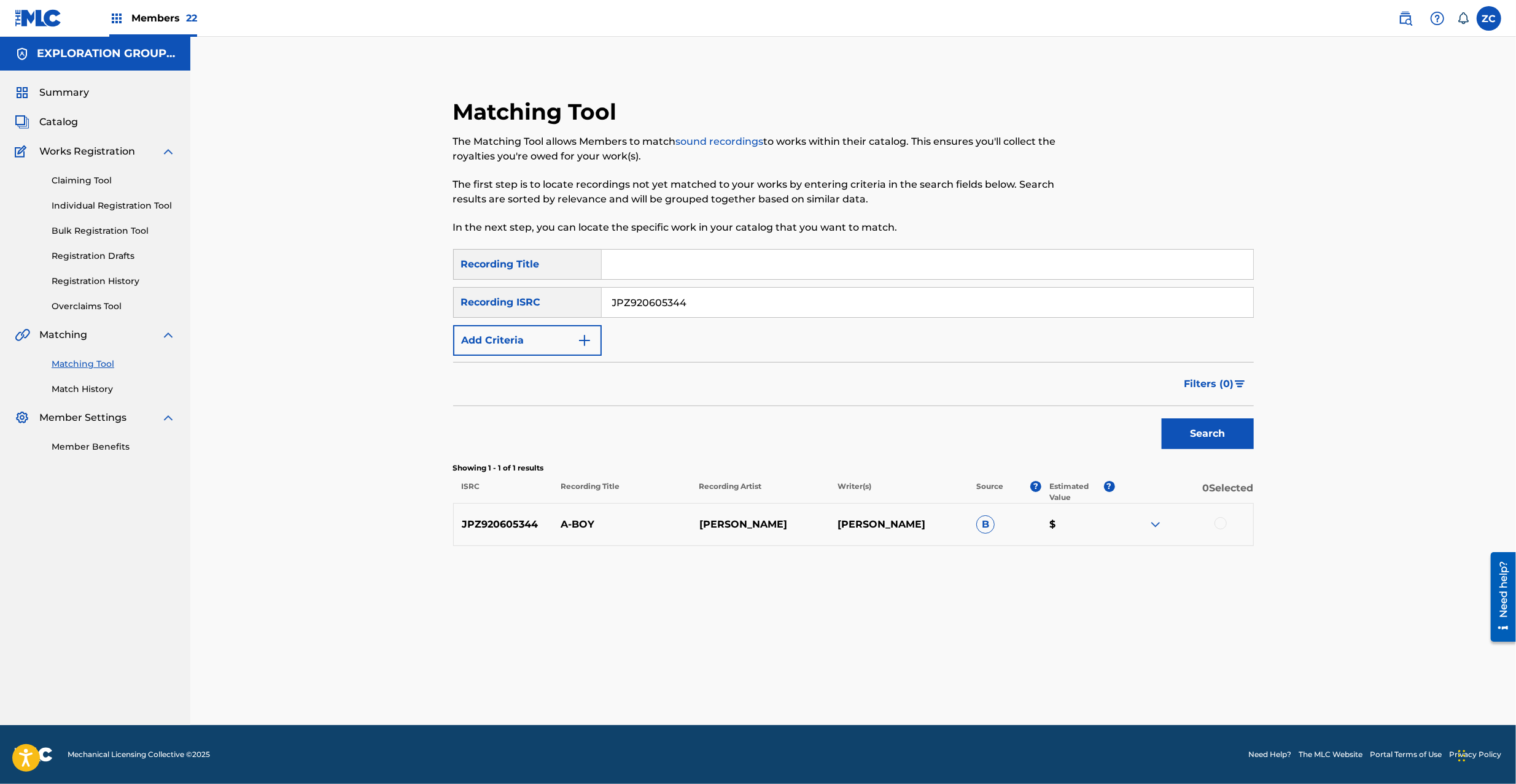
click at [1223, 518] on div at bounding box center [1220, 524] width 12 height 12
click at [883, 681] on button "Match 1 Group" at bounding box center [863, 684] width 136 height 31
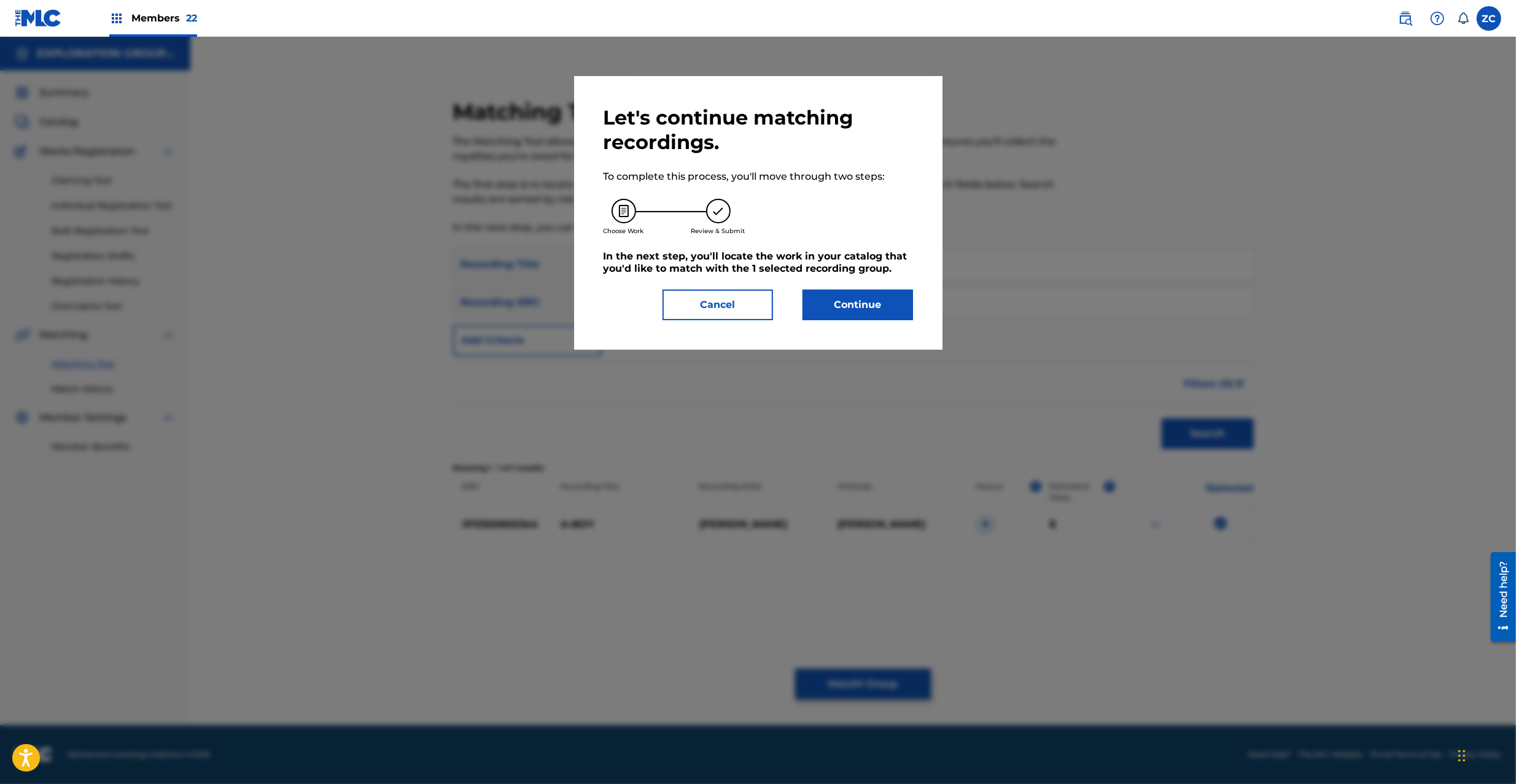
click at [834, 289] on button "Continue" at bounding box center [857, 305] width 110 height 31
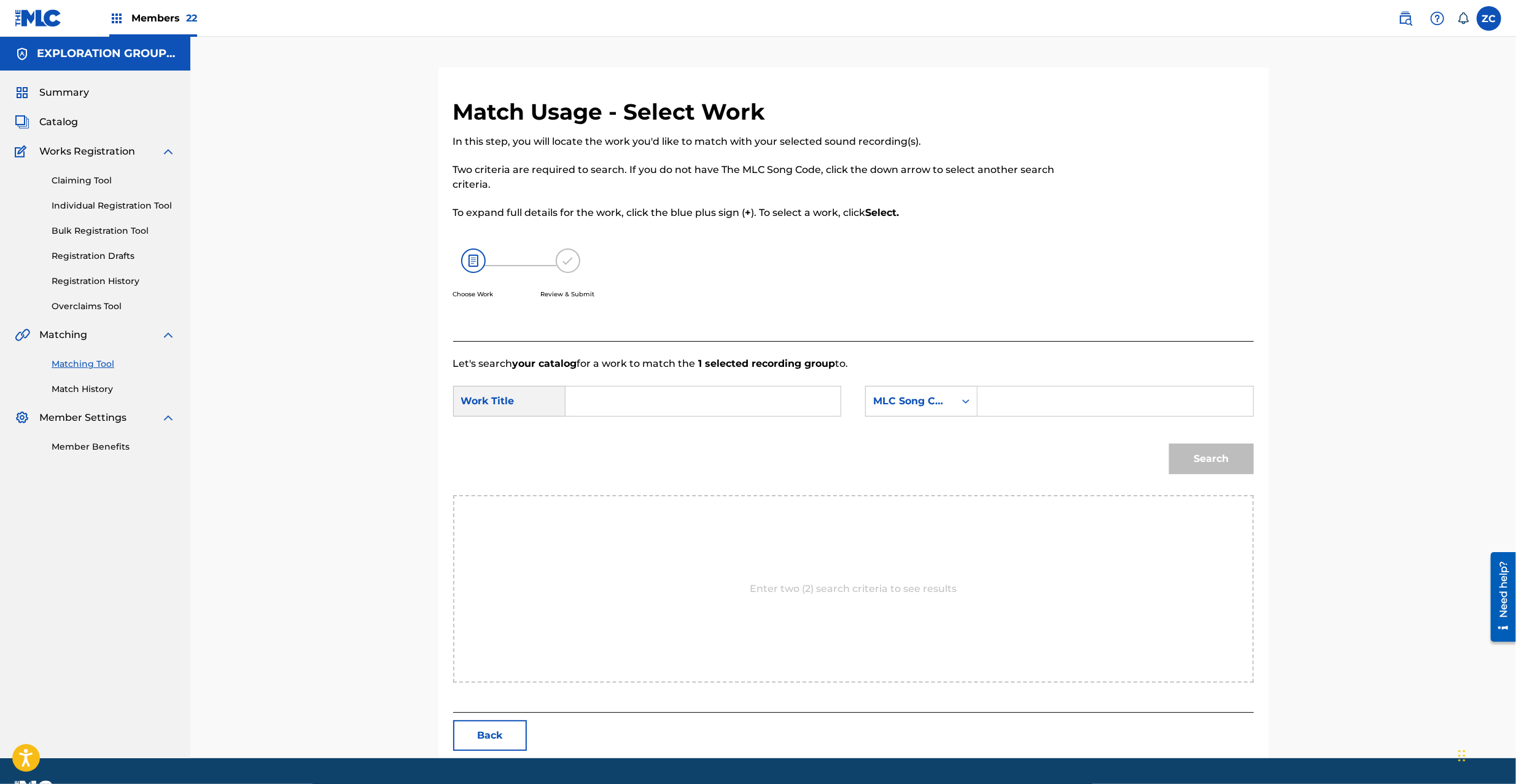
drag, startPoint x: 671, startPoint y: 398, endPoint x: 629, endPoint y: 402, distance: 42.2
click at [671, 399] on input "Search Form" at bounding box center [702, 401] width 254 height 30
click at [647, 402] on input "A Boy AW55HD" at bounding box center [702, 401] width 254 height 30
drag, startPoint x: 1088, startPoint y: 403, endPoint x: 1096, endPoint y: 403, distance: 8.0
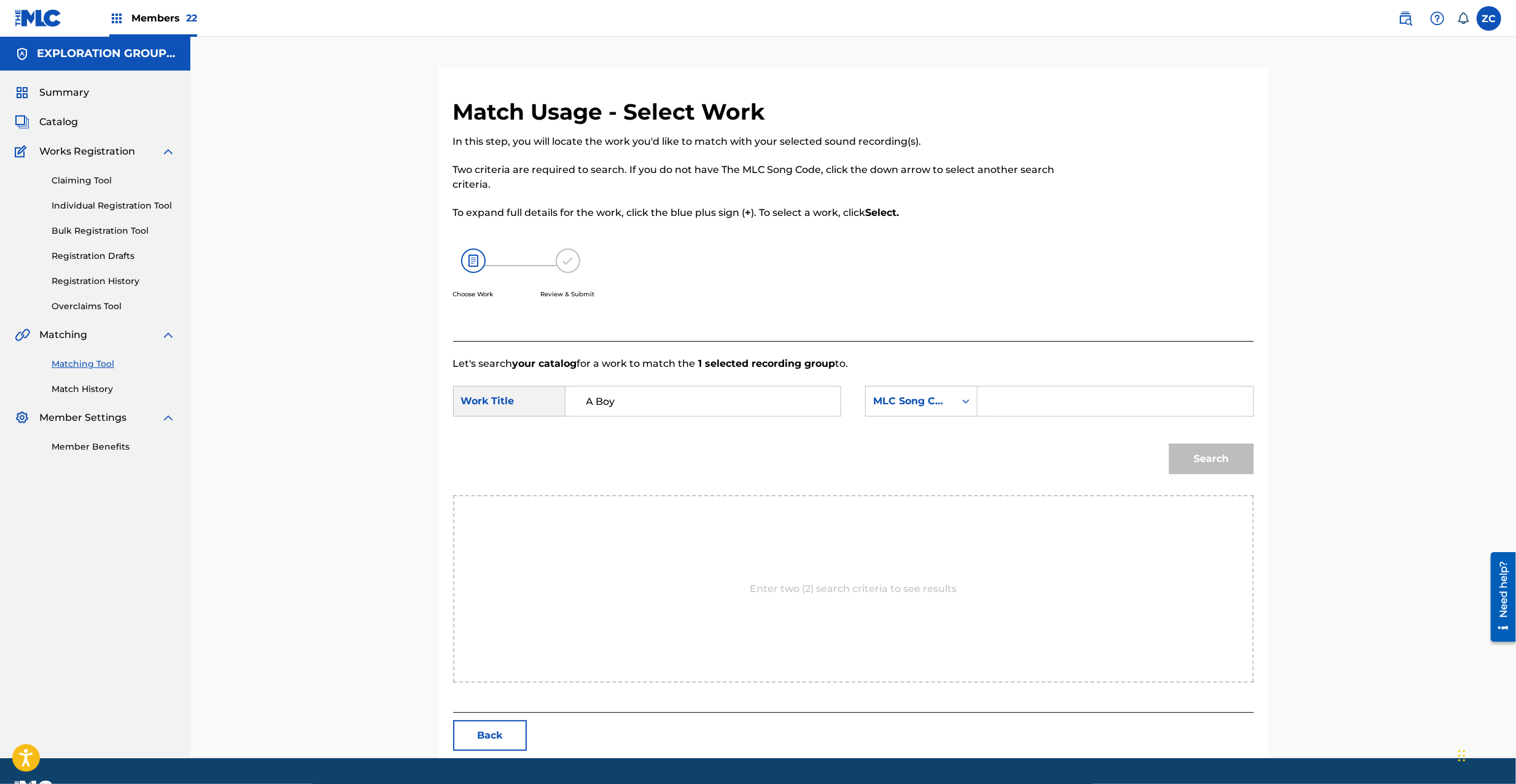
click at [1088, 403] on input "Search Form" at bounding box center [1115, 401] width 254 height 30
click at [1251, 467] on button "Search" at bounding box center [1211, 459] width 85 height 31
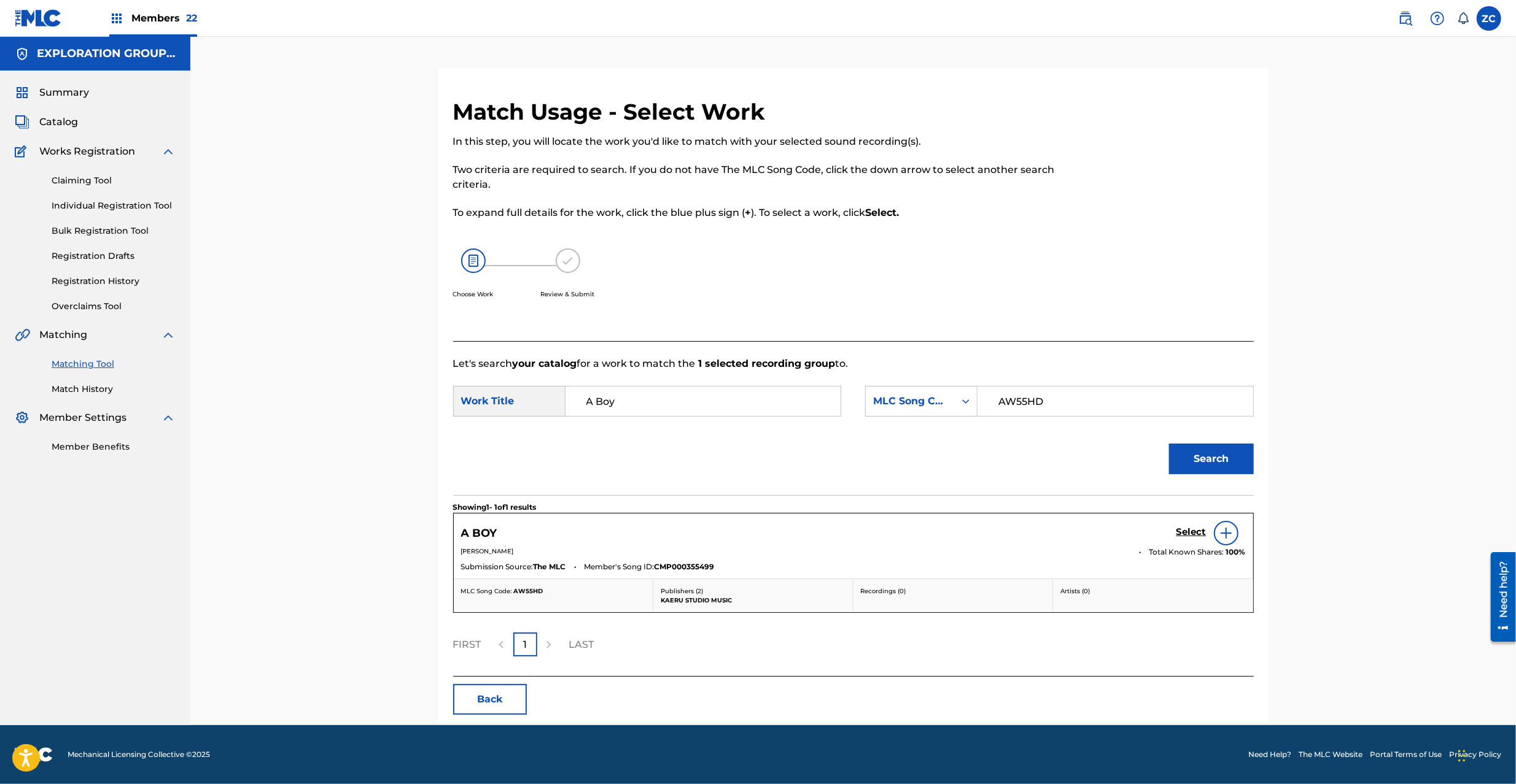
click at [1194, 538] on h5 "Select" at bounding box center [1191, 532] width 30 height 12
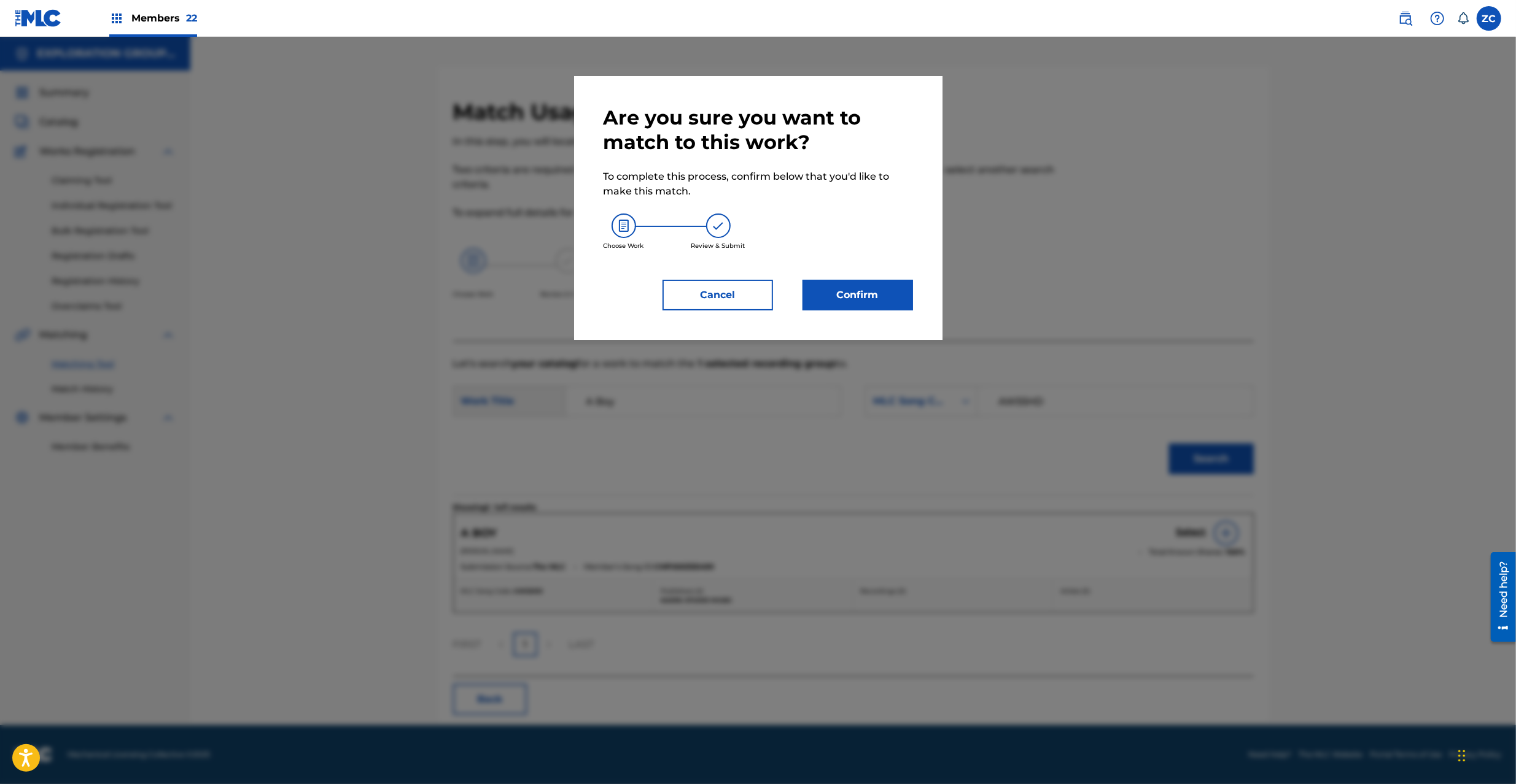
click at [884, 294] on button "Confirm" at bounding box center [857, 295] width 110 height 31
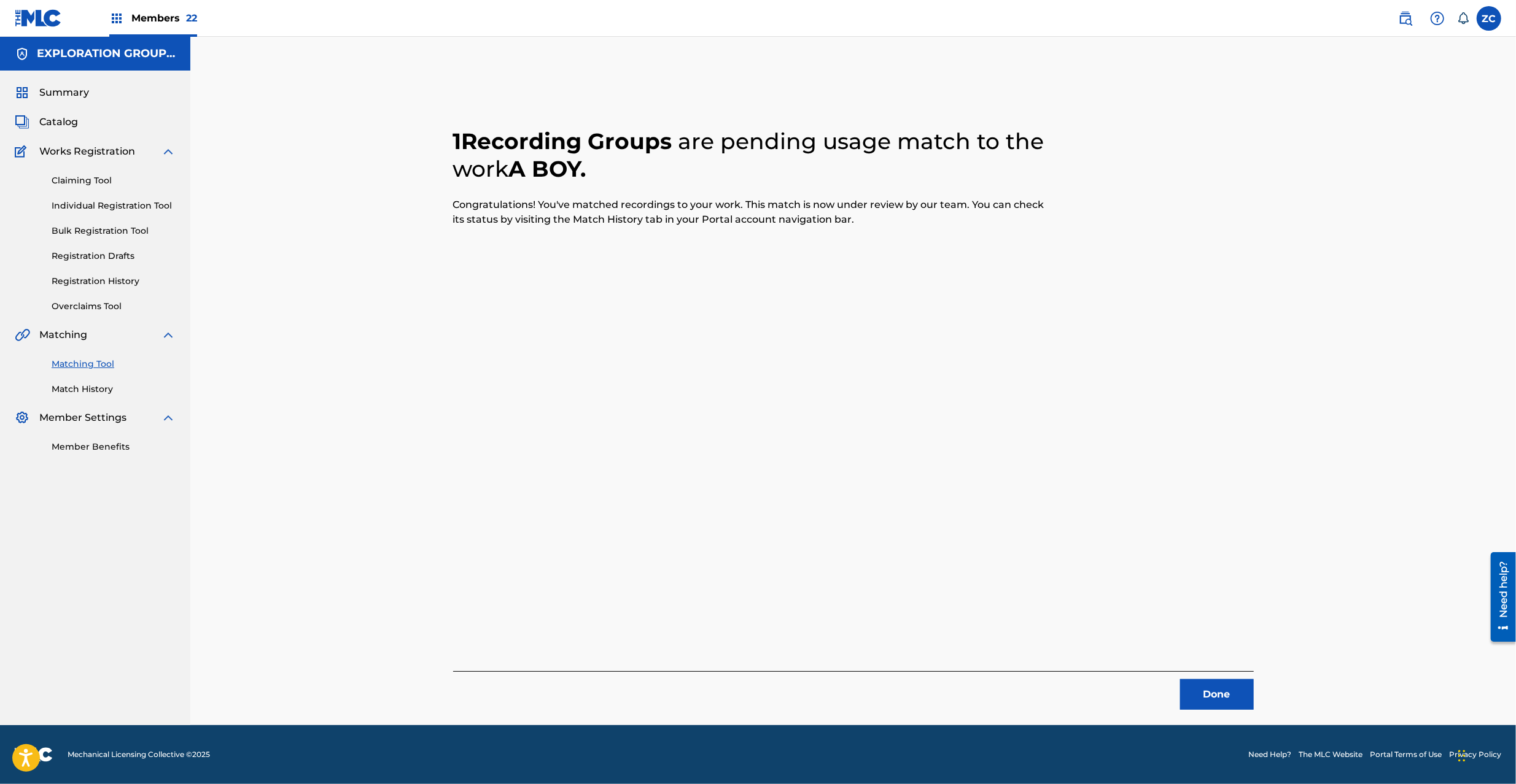
click at [1190, 693] on button "Done" at bounding box center [1216, 695] width 74 height 31
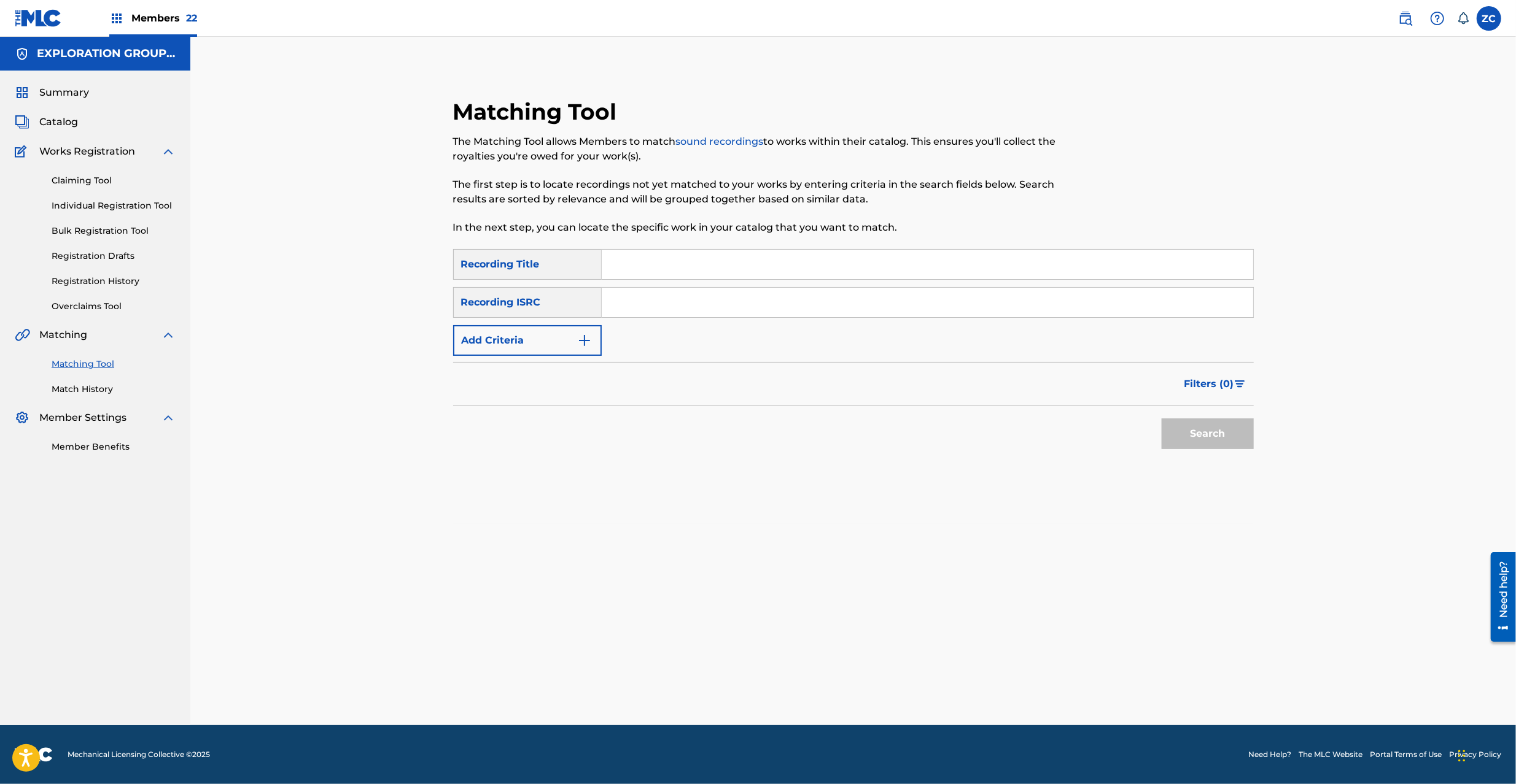
drag, startPoint x: 653, startPoint y: 310, endPoint x: 686, endPoint y: 317, distance: 33.7
click at [653, 310] on input "Search Form" at bounding box center [927, 302] width 651 height 30
click at [1209, 431] on button "Search" at bounding box center [1207, 434] width 92 height 31
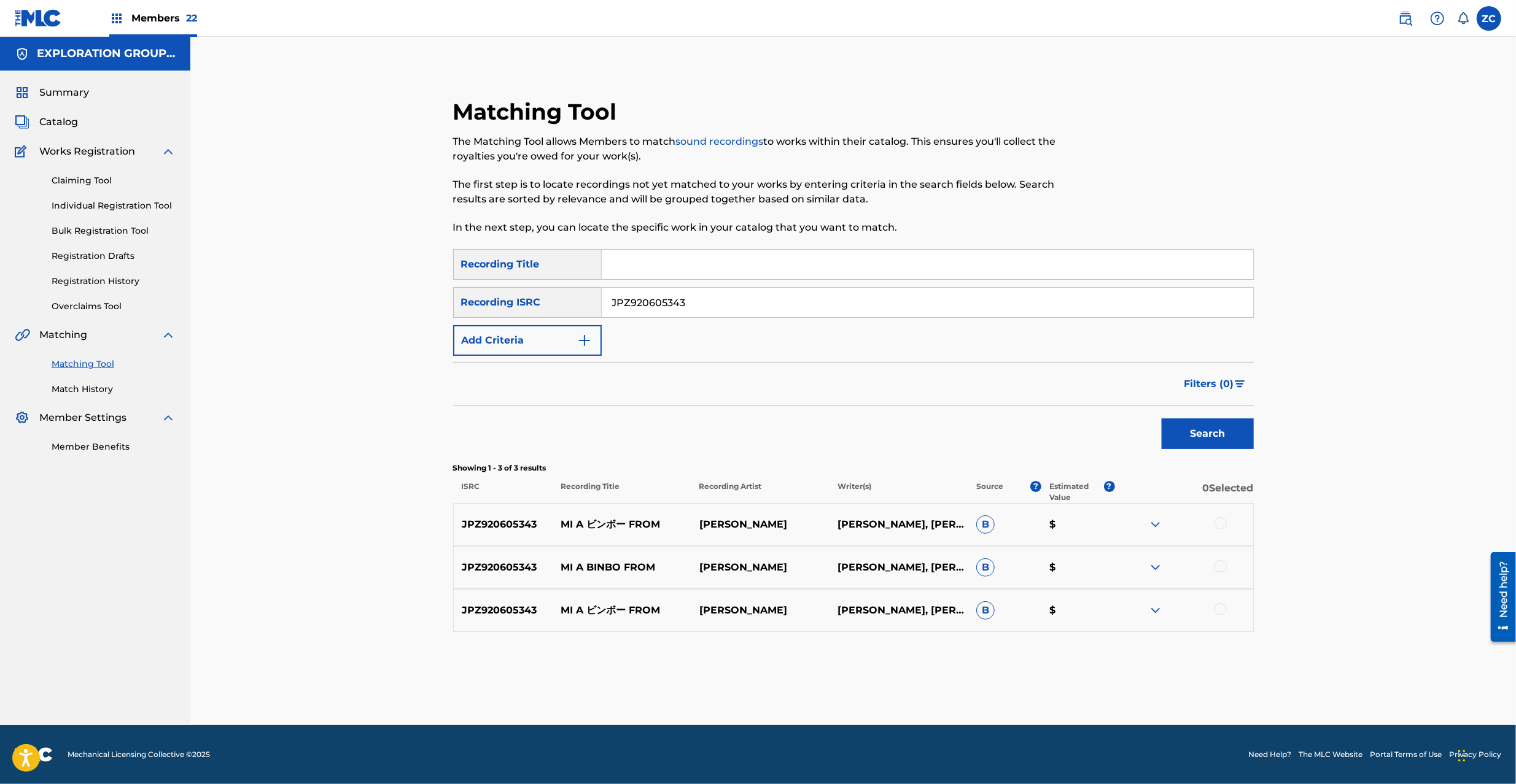
click at [1216, 525] on div at bounding box center [1220, 524] width 12 height 12
click at [1218, 564] on div at bounding box center [1220, 566] width 12 height 12
click at [1219, 610] on div at bounding box center [1220, 609] width 12 height 12
click at [822, 673] on button "Match 3 Groups" at bounding box center [863, 684] width 136 height 31
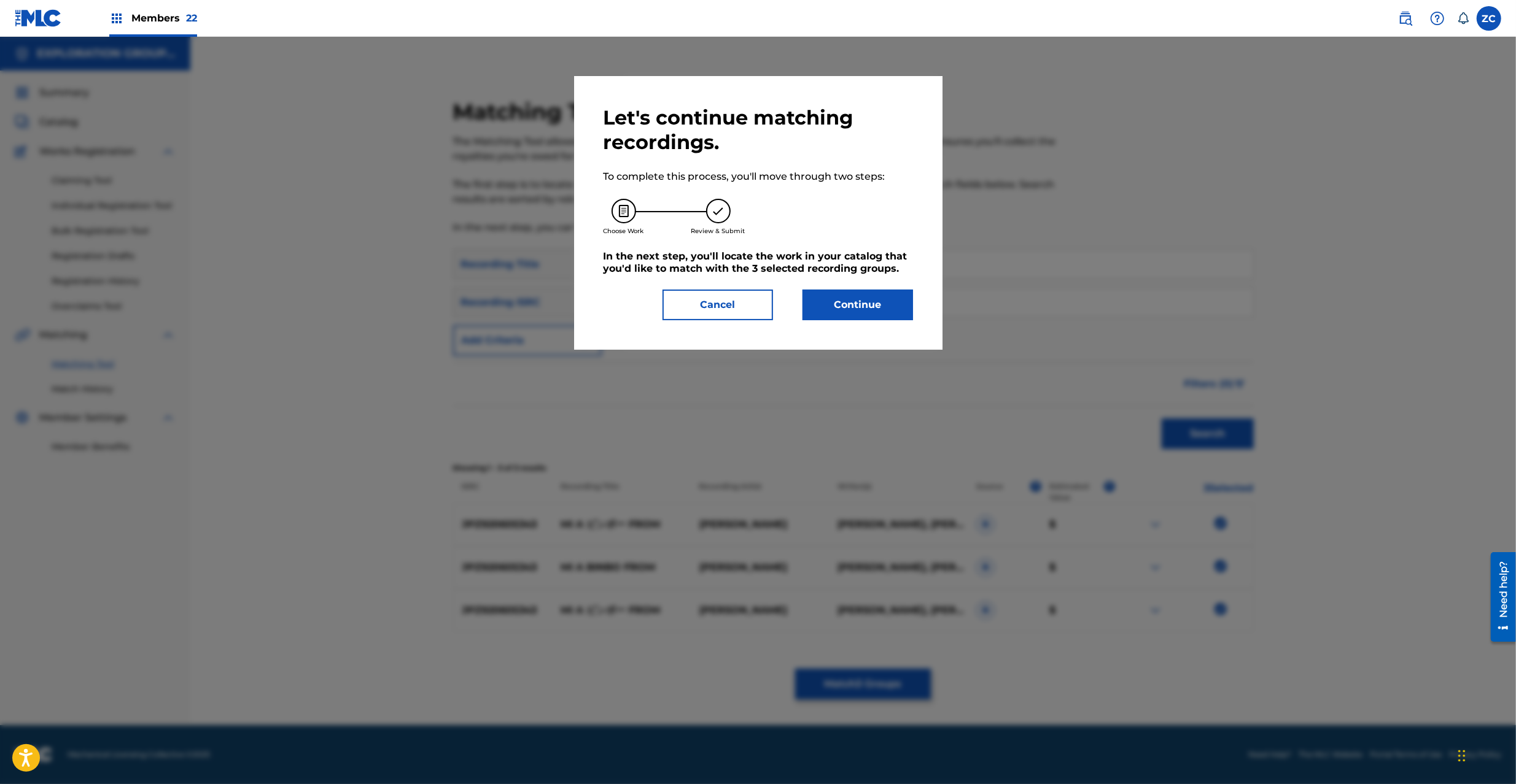
click at [835, 311] on button "Continue" at bounding box center [857, 305] width 110 height 31
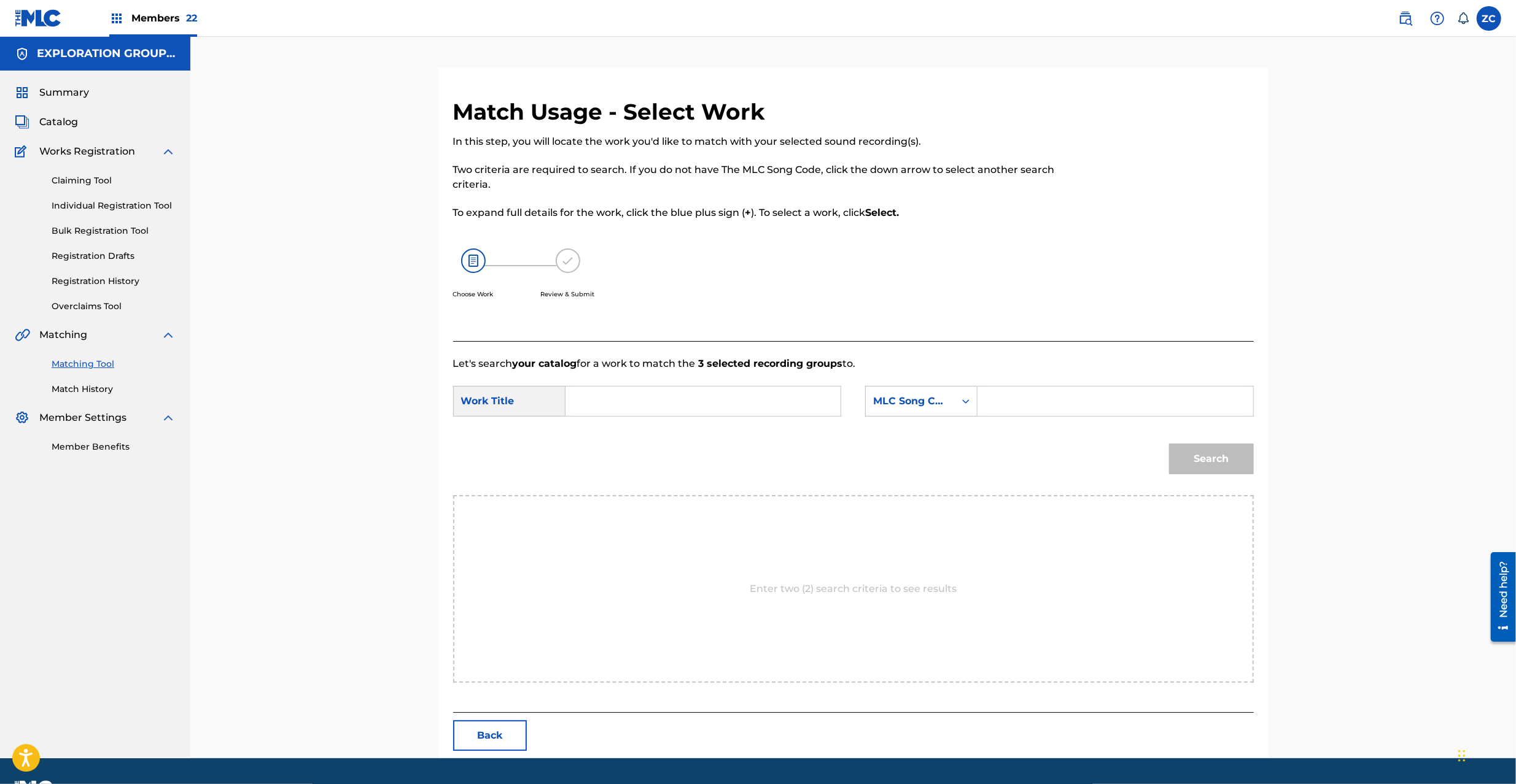
click at [673, 395] on input "Search Form" at bounding box center [702, 401] width 254 height 30
click at [722, 404] on input "Mi A Binboo From MV6962" at bounding box center [702, 401] width 254 height 30
click at [1028, 398] on input "Search Form" at bounding box center [1115, 401] width 254 height 30
click at [1216, 464] on button "Search" at bounding box center [1211, 459] width 85 height 31
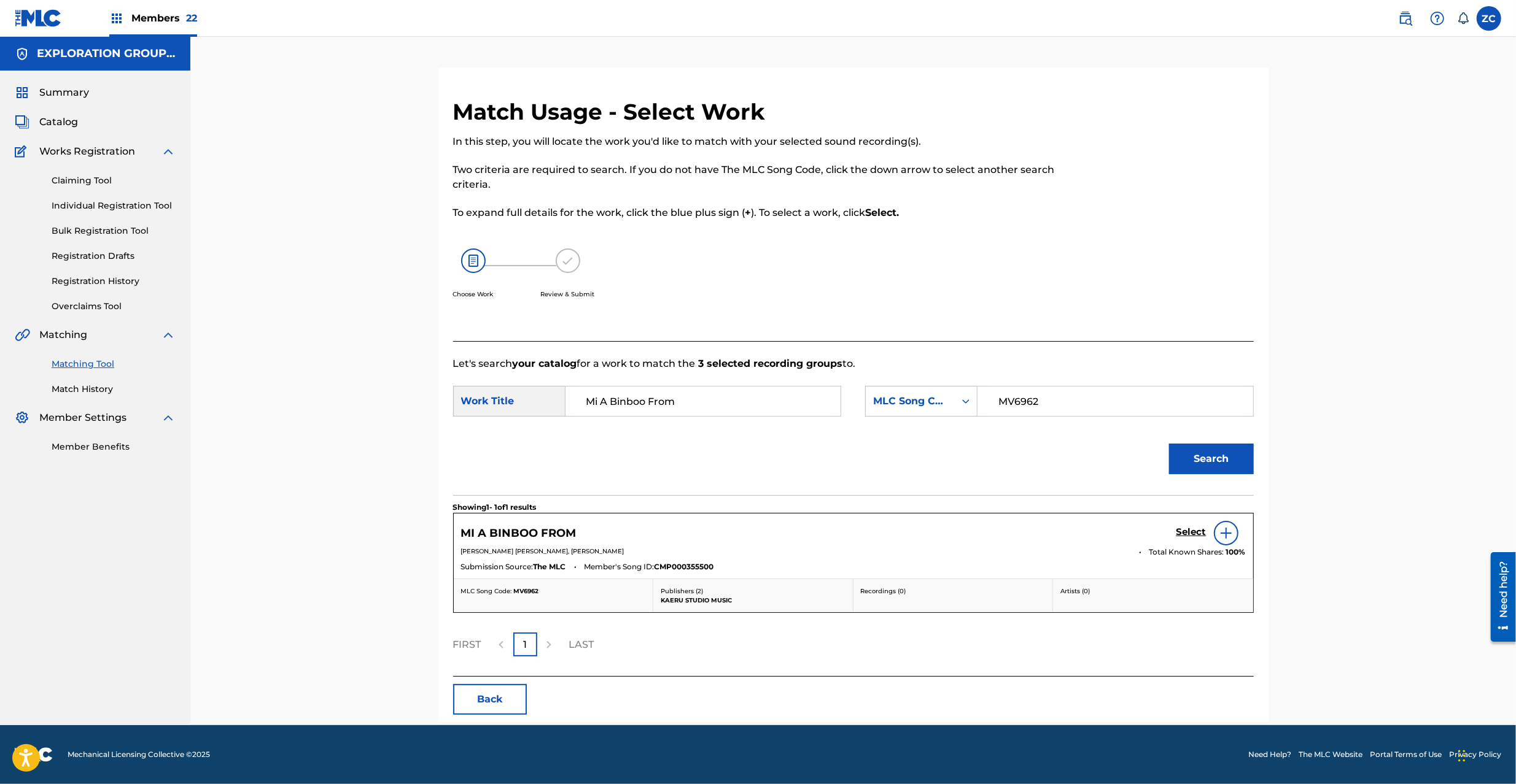
click at [1192, 528] on div "Select" at bounding box center [1211, 533] width 70 height 25
click at [1192, 528] on h5 "Select" at bounding box center [1191, 532] width 30 height 12
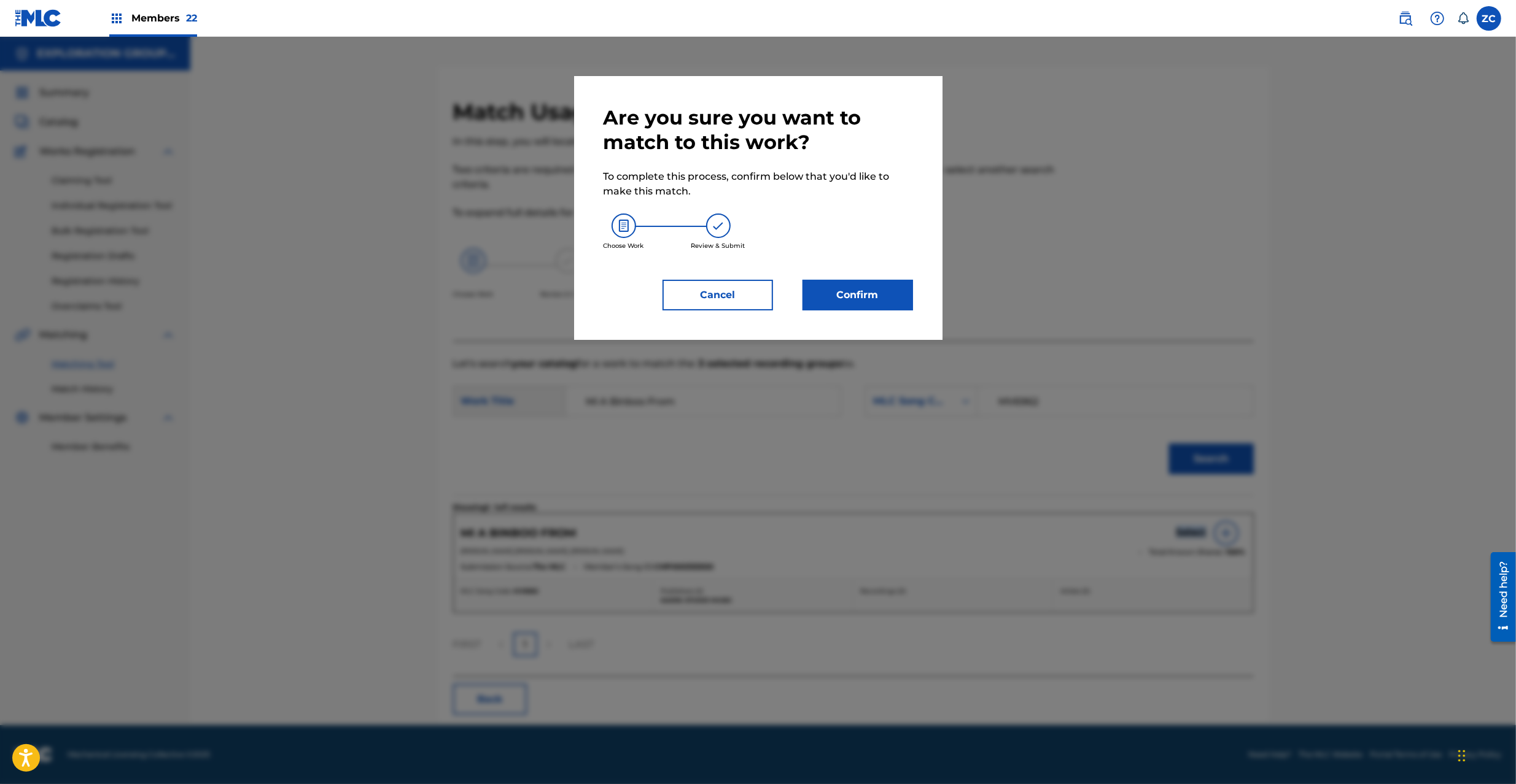
click at [877, 294] on button "Confirm" at bounding box center [857, 295] width 110 height 31
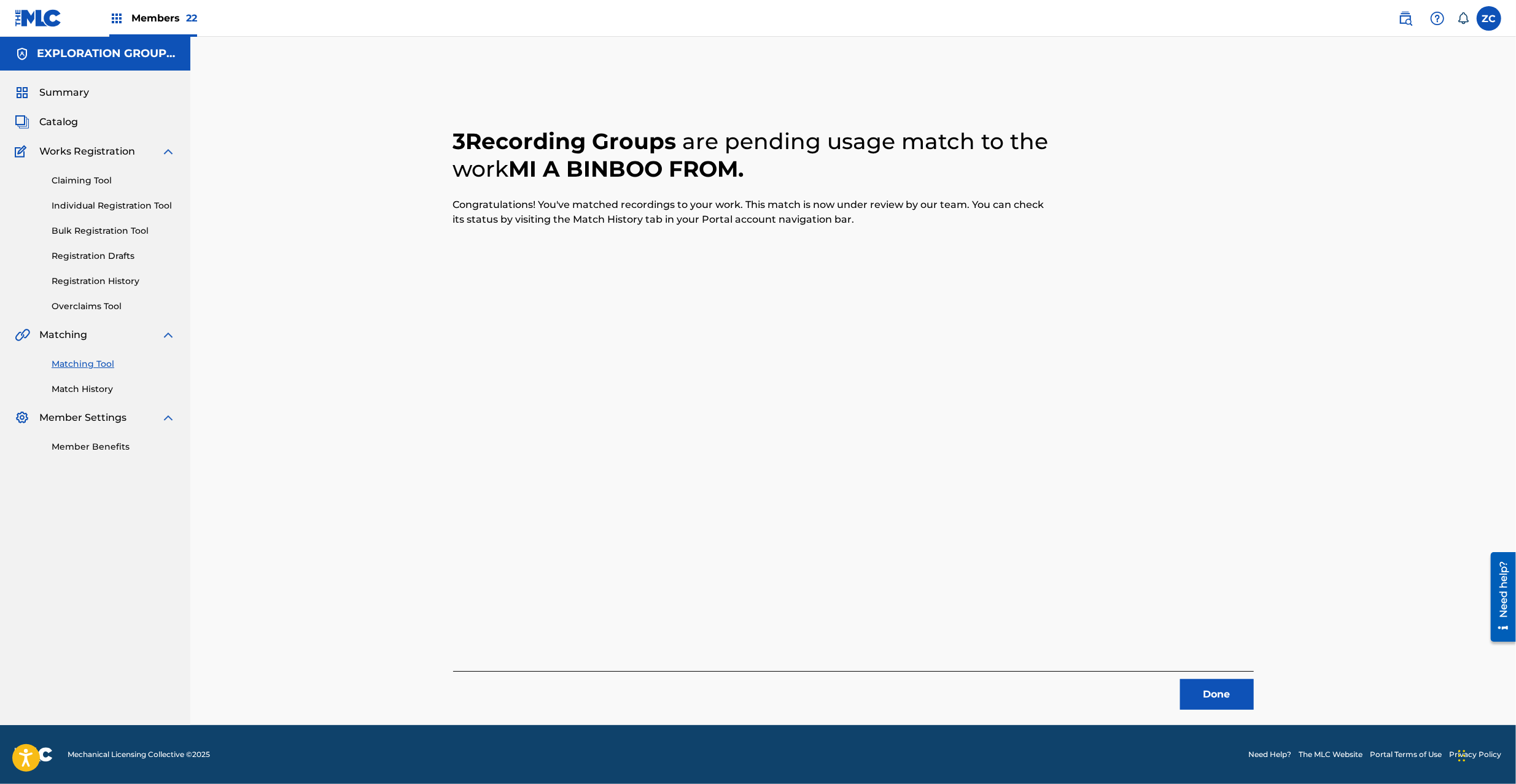
drag, startPoint x: 1208, startPoint y: 691, endPoint x: 1158, endPoint y: 582, distance: 119.9
click at [1209, 691] on button "Done" at bounding box center [1216, 695] width 74 height 31
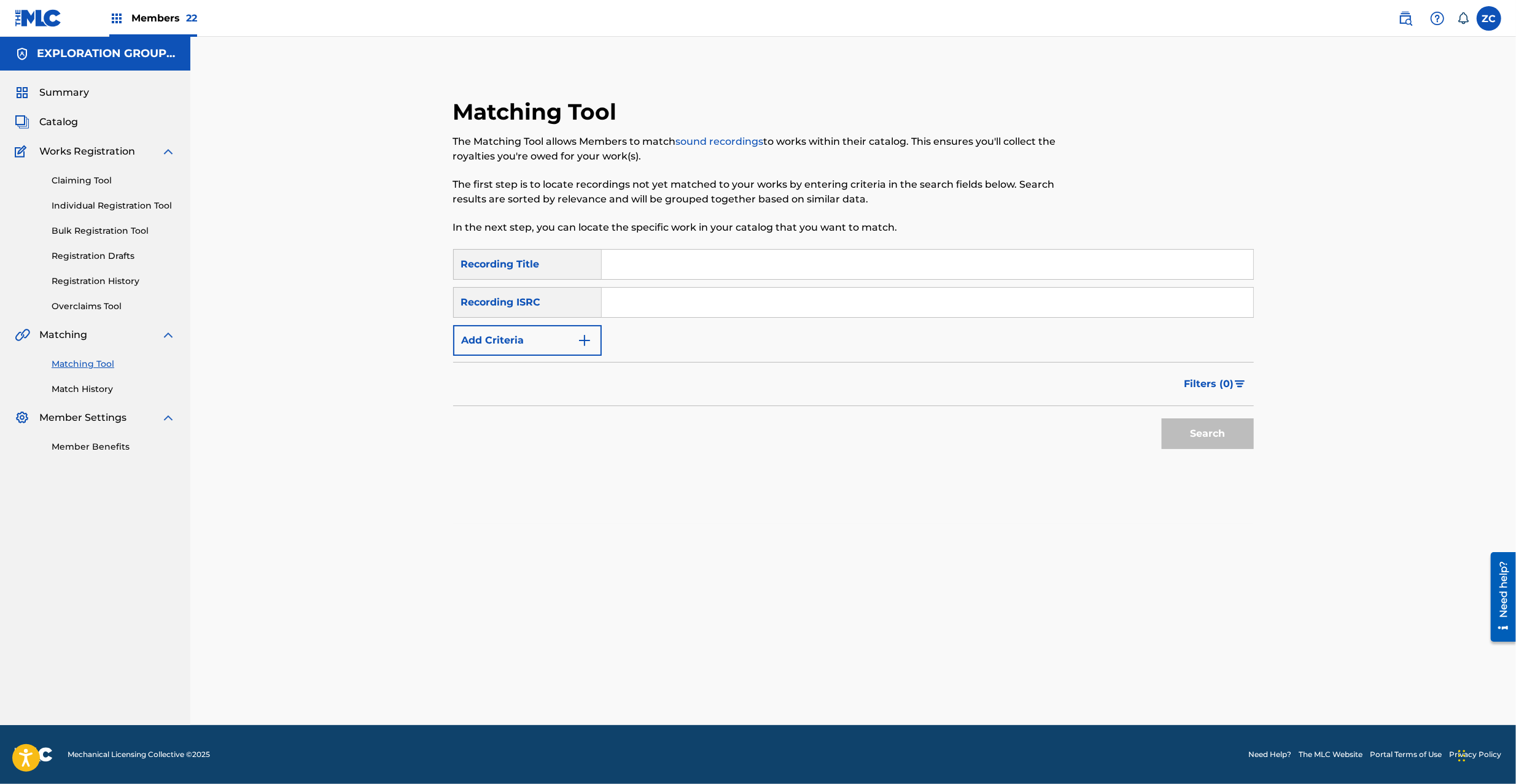
click at [899, 302] on input "Search Form" at bounding box center [927, 302] width 651 height 30
click at [1205, 435] on button "Search" at bounding box center [1207, 434] width 92 height 31
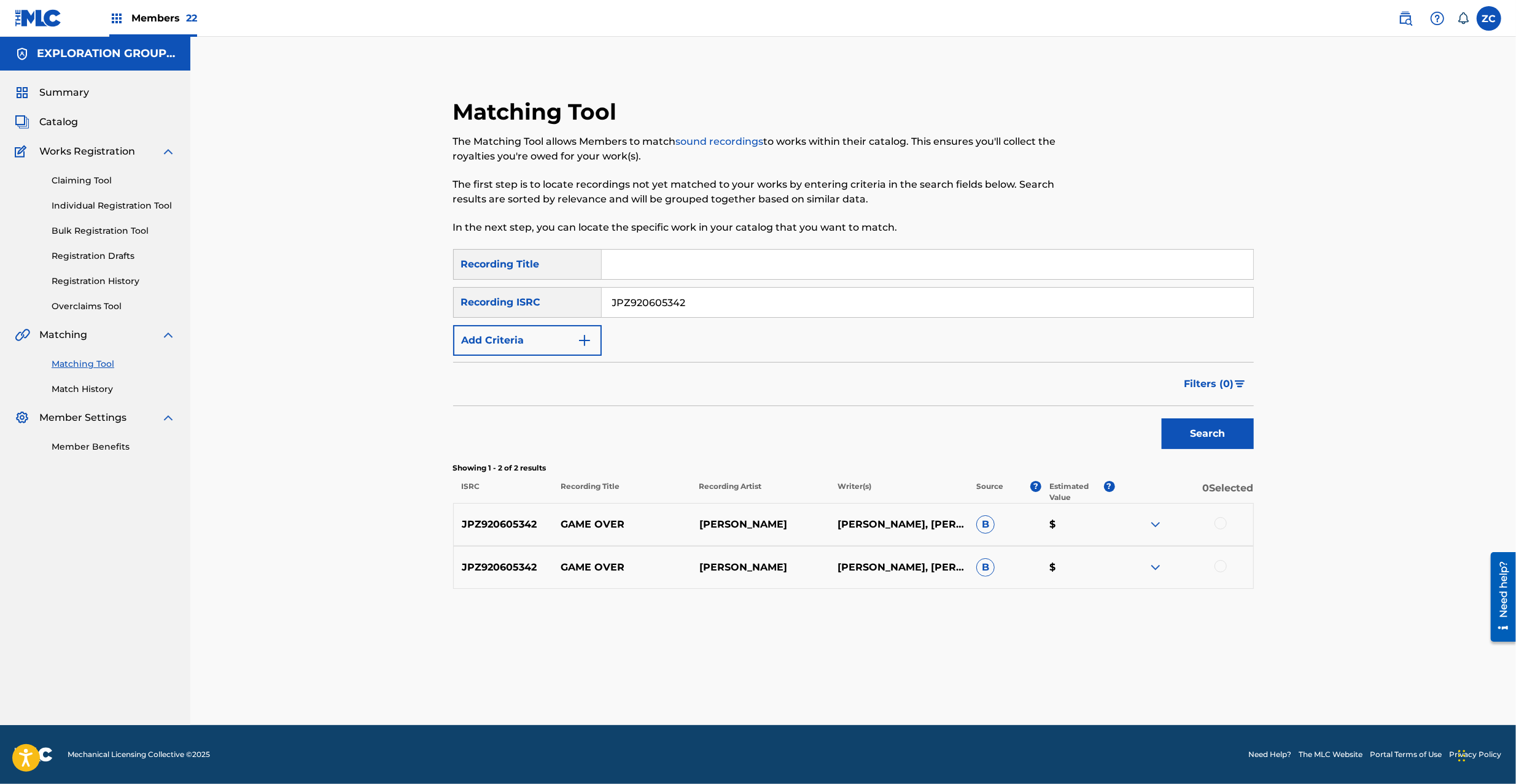
drag, startPoint x: 1221, startPoint y: 523, endPoint x: 1221, endPoint y: 557, distance: 34.0
click at [1221, 525] on div at bounding box center [1220, 524] width 12 height 12
click at [1221, 561] on div at bounding box center [1220, 566] width 12 height 12
click at [884, 687] on button "Match 2 Groups" at bounding box center [863, 684] width 136 height 31
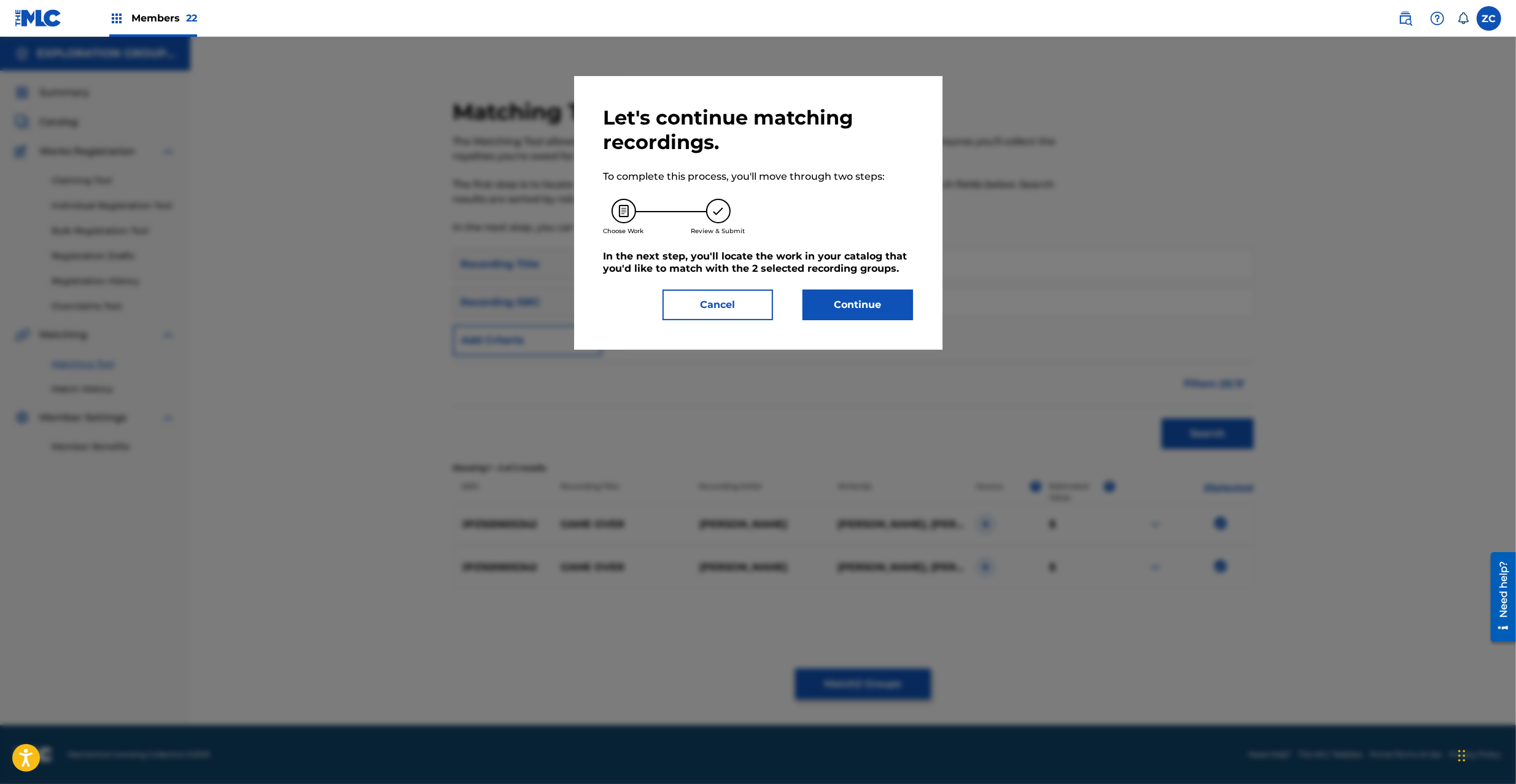
click at [869, 308] on button "Continue" at bounding box center [857, 305] width 110 height 31
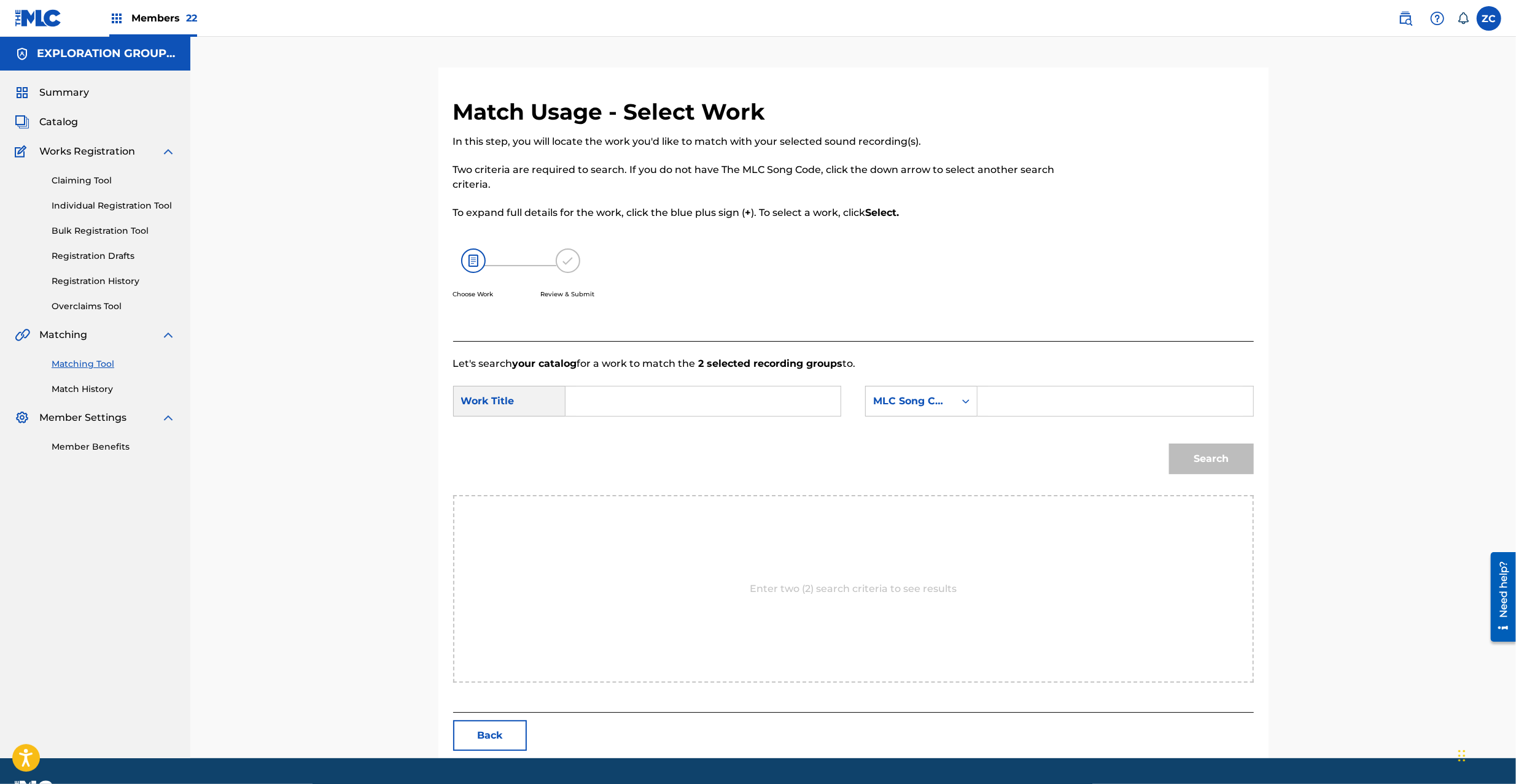
click at [769, 400] on input "Search Form" at bounding box center [702, 401] width 254 height 30
click at [677, 398] on input "Game Over GB9DCV" at bounding box center [702, 401] width 254 height 30
click at [677, 399] on input "Game Over GB9DCV" at bounding box center [702, 401] width 254 height 30
click at [1035, 411] on input "Search Form" at bounding box center [1115, 401] width 254 height 30
click at [1206, 451] on button "Search" at bounding box center [1211, 459] width 85 height 31
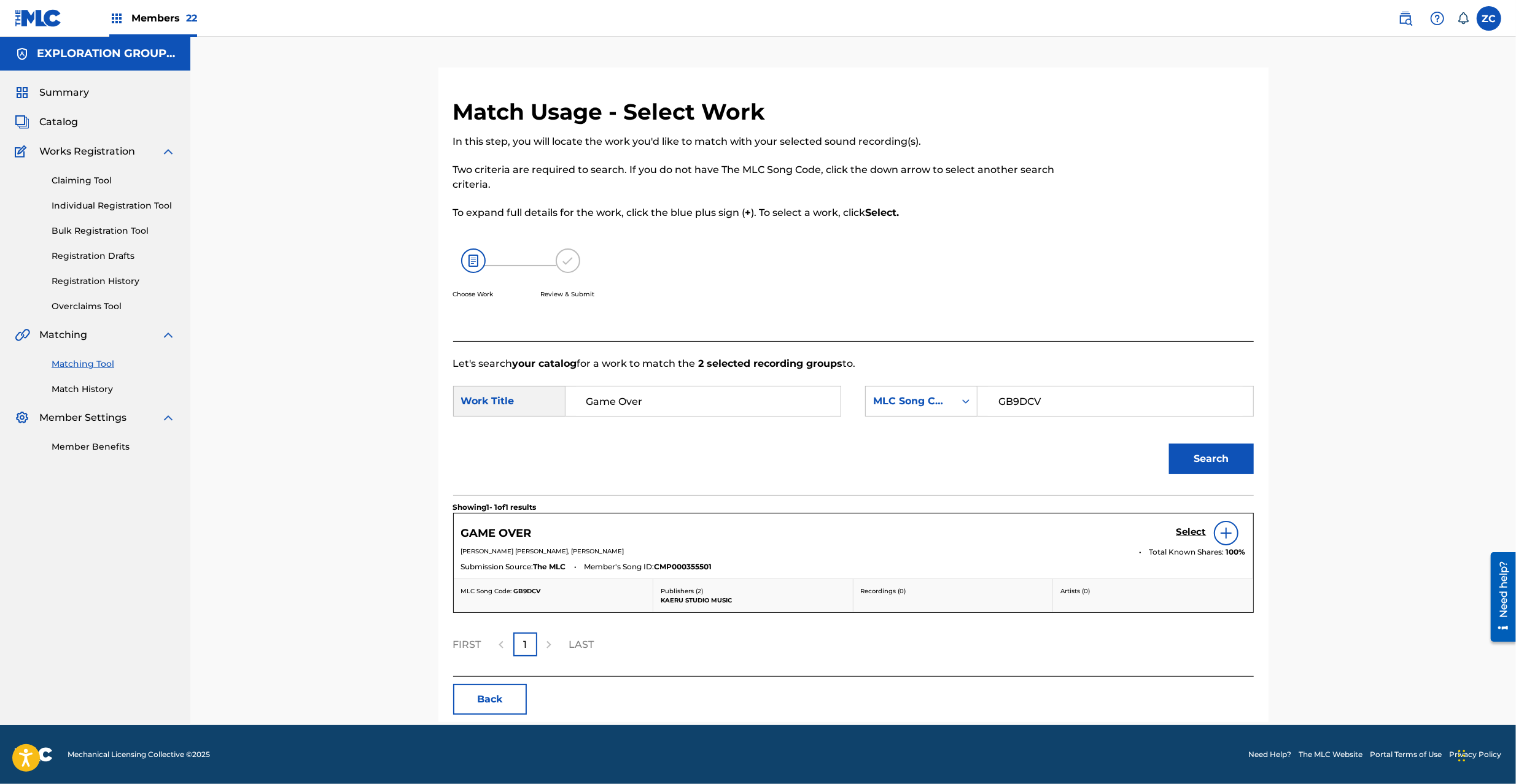
click at [1184, 534] on h5 "Select" at bounding box center [1191, 532] width 30 height 12
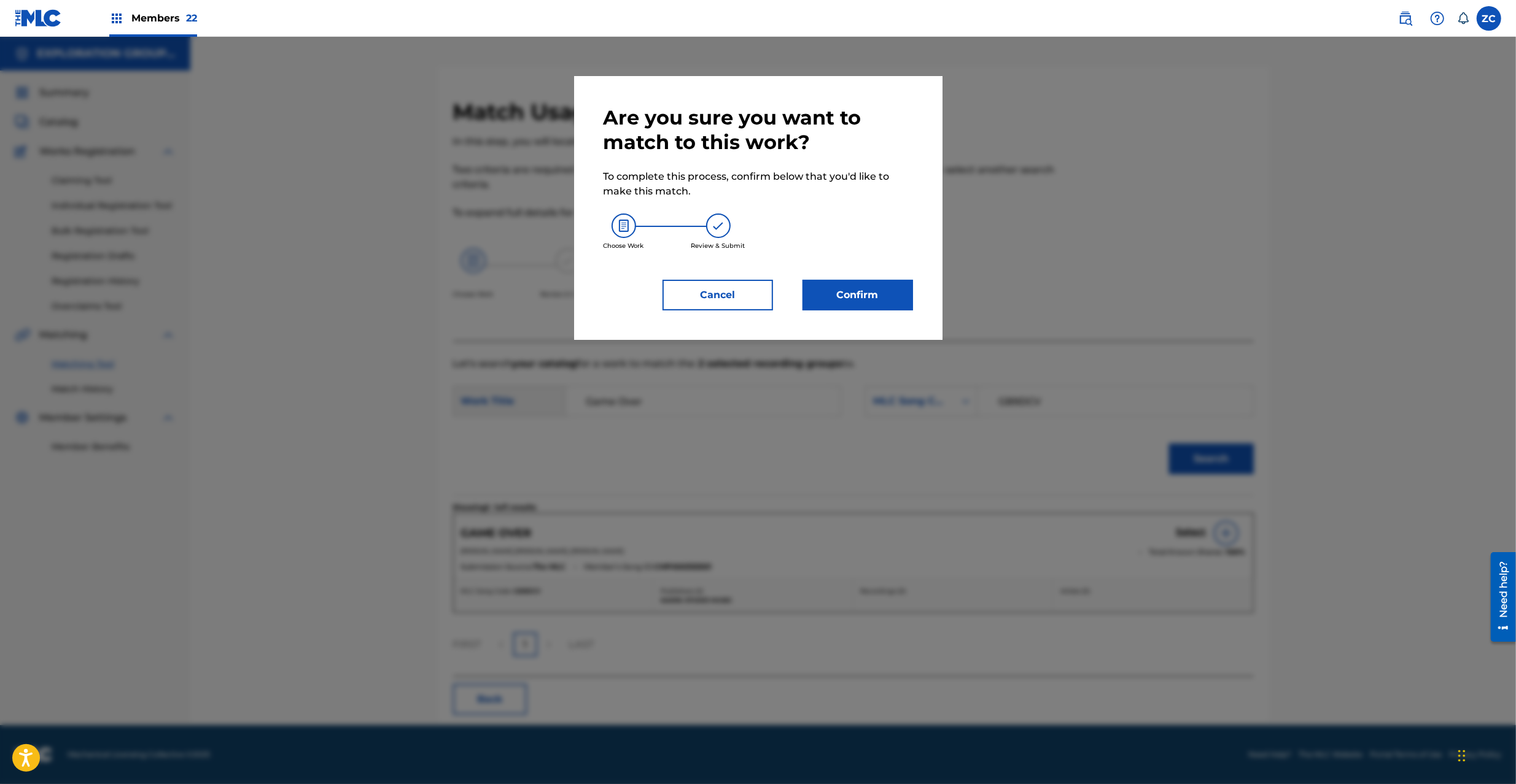
click at [888, 293] on button "Confirm" at bounding box center [857, 295] width 110 height 31
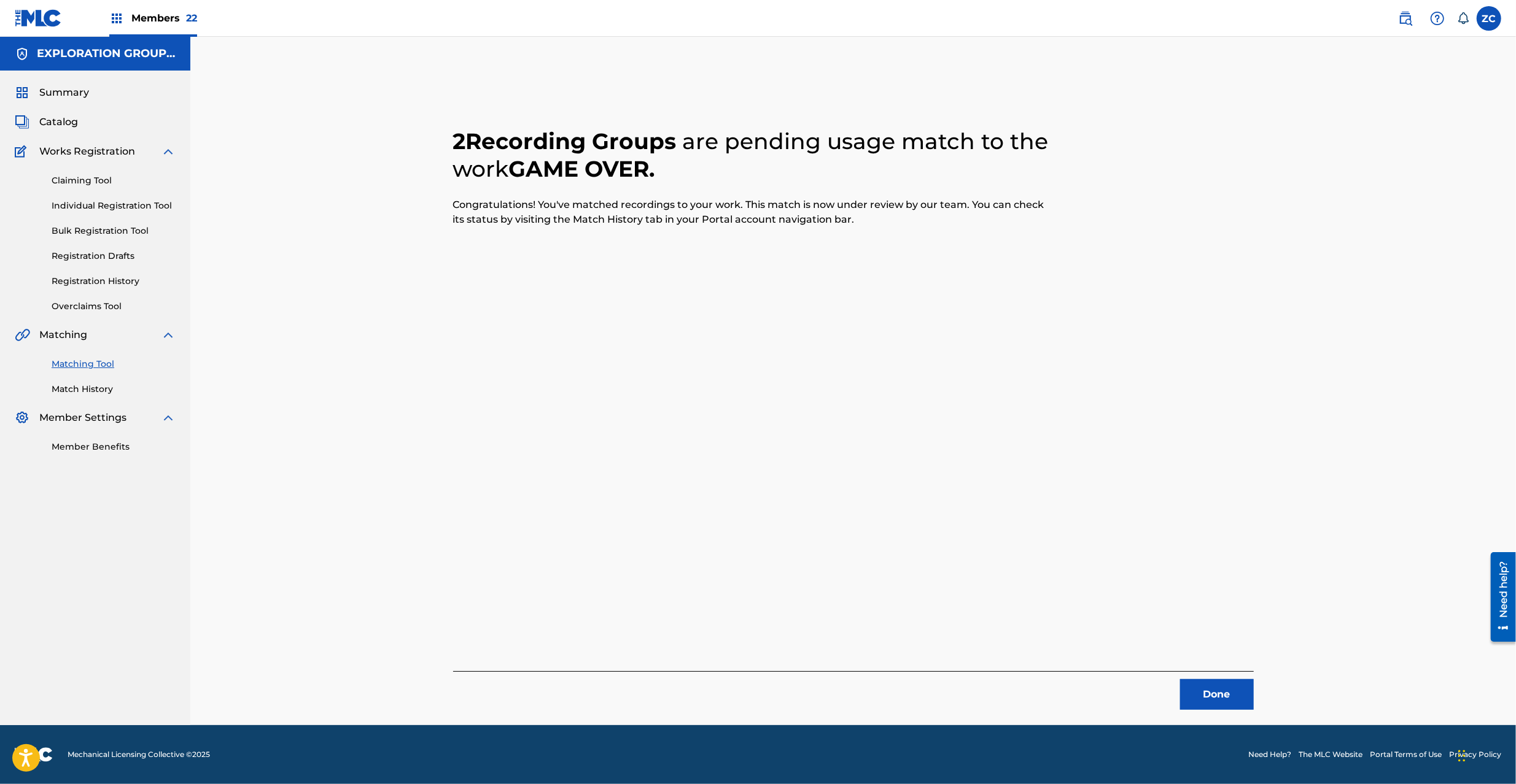
drag, startPoint x: 1227, startPoint y: 698, endPoint x: 1223, endPoint y: 688, distance: 10.8
click at [1227, 699] on button "Done" at bounding box center [1216, 695] width 74 height 31
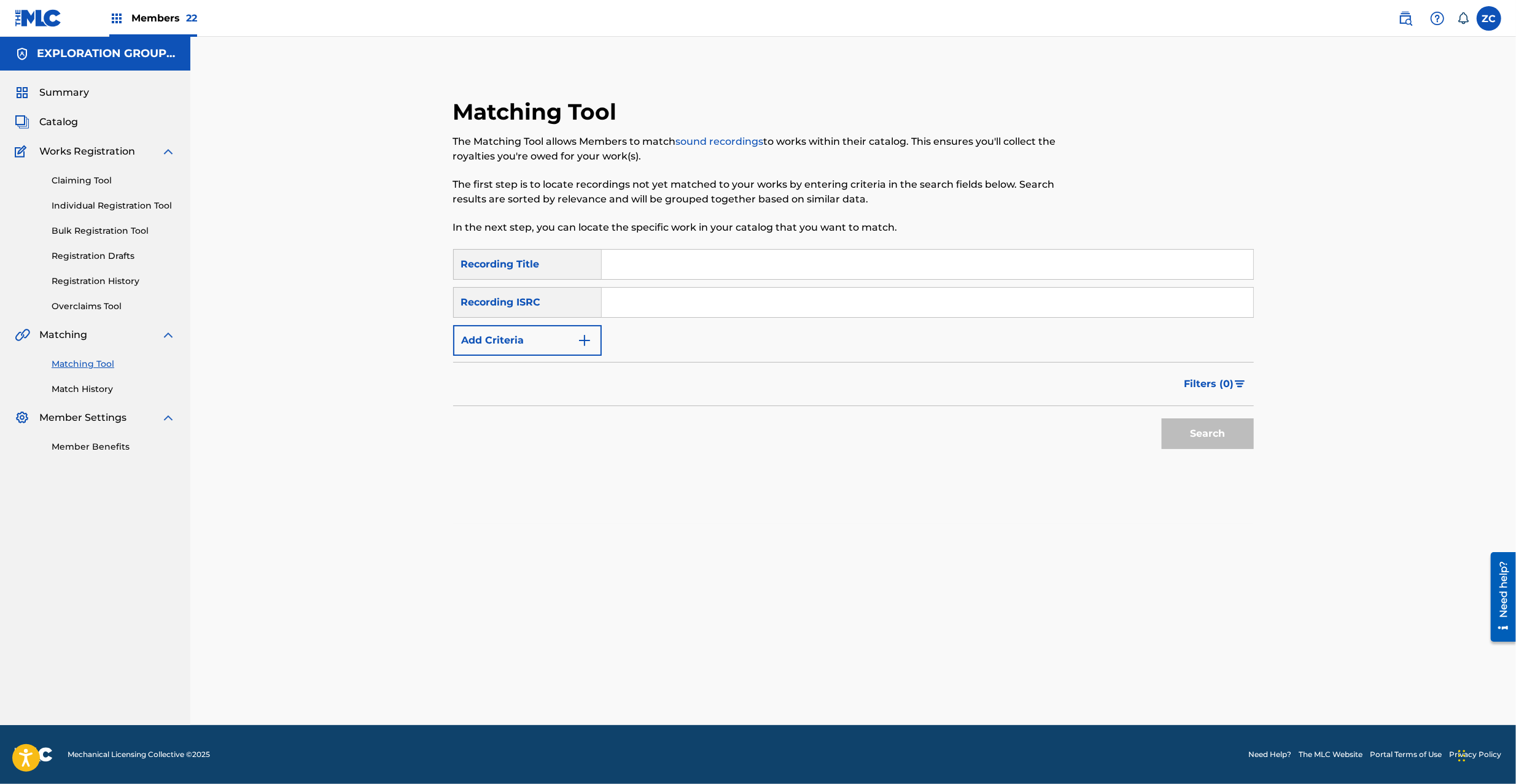
drag, startPoint x: 848, startPoint y: 305, endPoint x: 948, endPoint y: 367, distance: 117.7
click at [848, 305] on input "Search Form" at bounding box center [927, 302] width 651 height 30
click at [1192, 417] on div "Search" at bounding box center [1204, 431] width 98 height 49
click at [1208, 434] on button "Search" at bounding box center [1207, 434] width 92 height 31
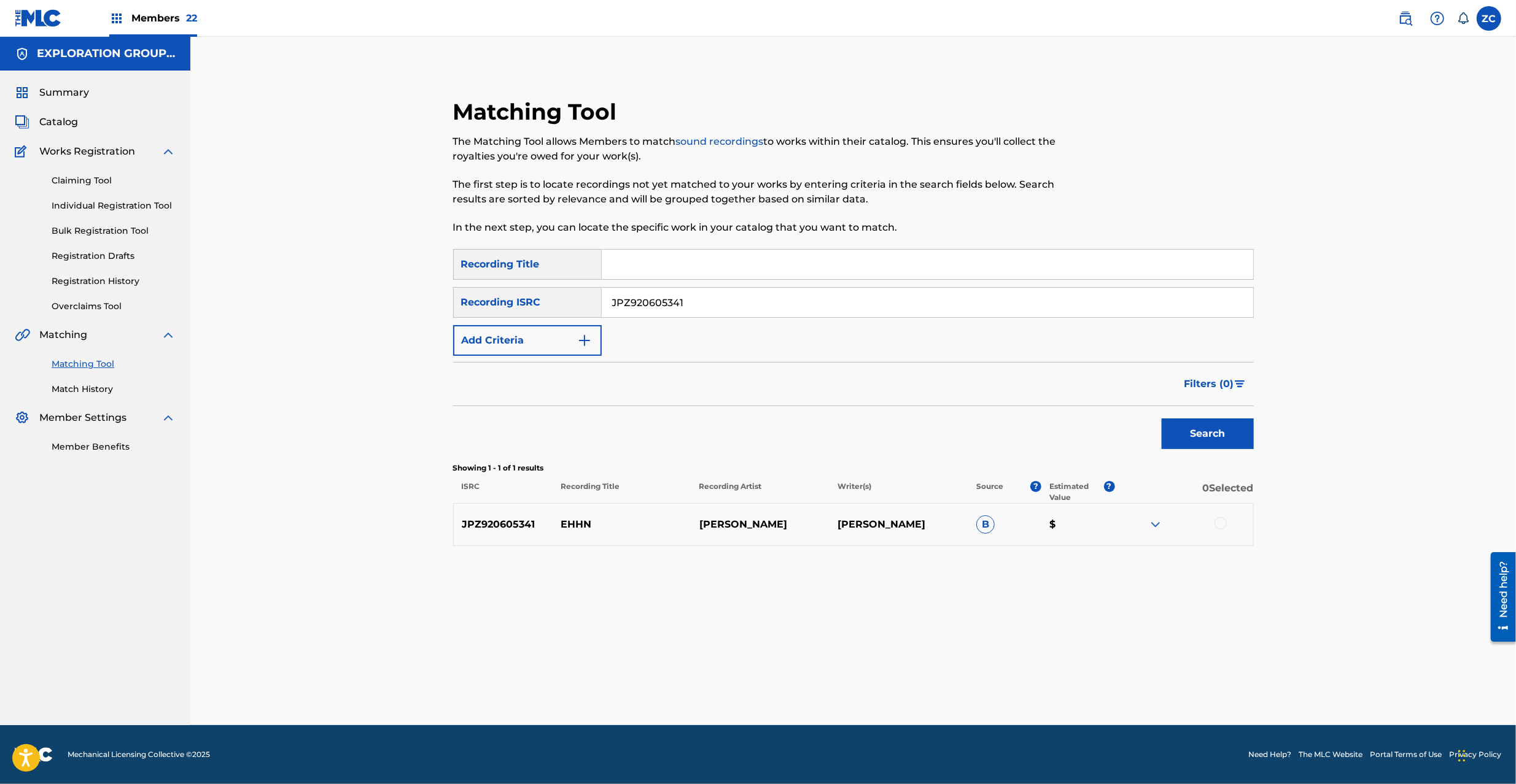
click at [1219, 526] on div at bounding box center [1220, 524] width 12 height 12
click at [881, 692] on button "Match 1 Group" at bounding box center [863, 684] width 136 height 31
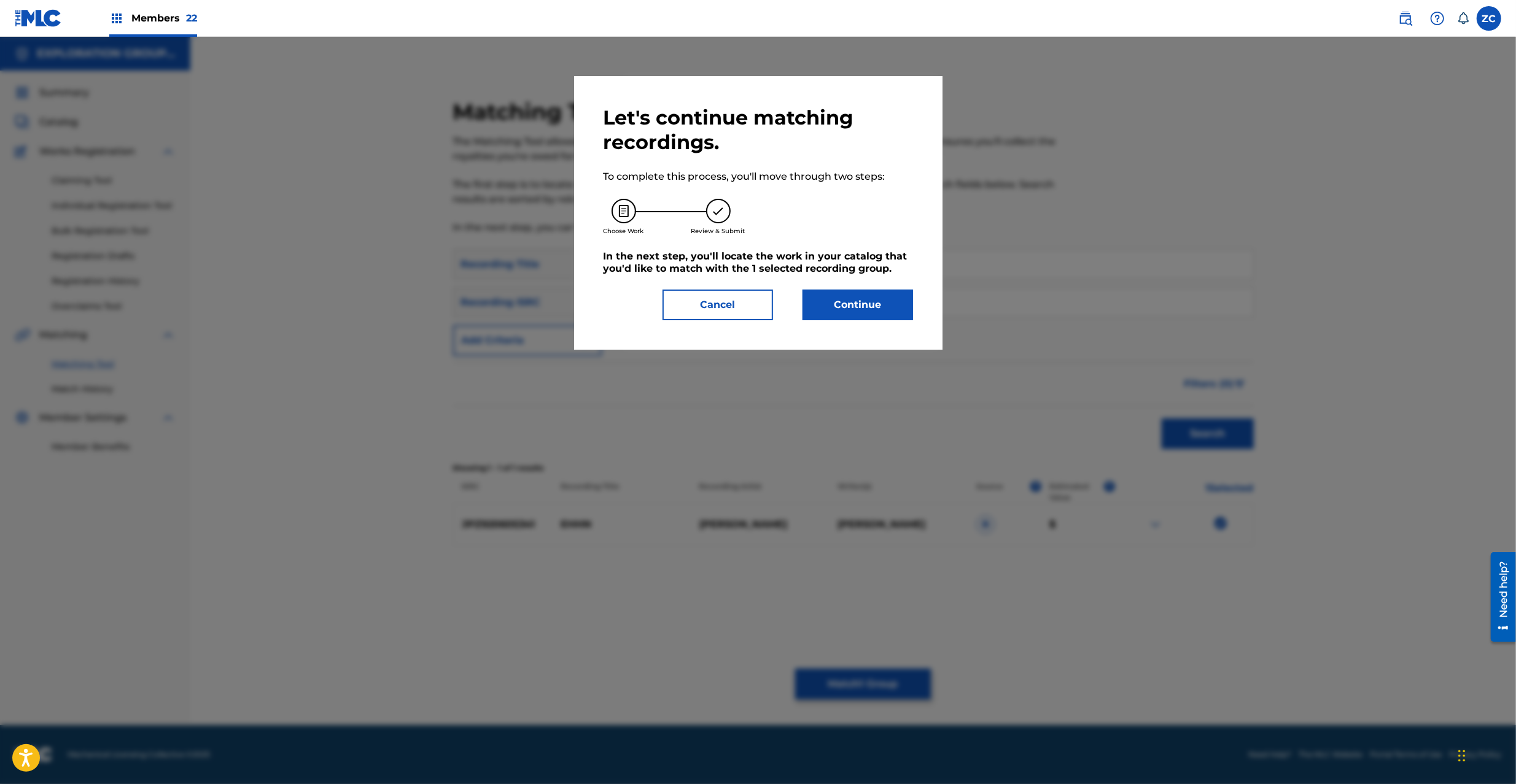
click at [841, 310] on button "Continue" at bounding box center [857, 305] width 110 height 31
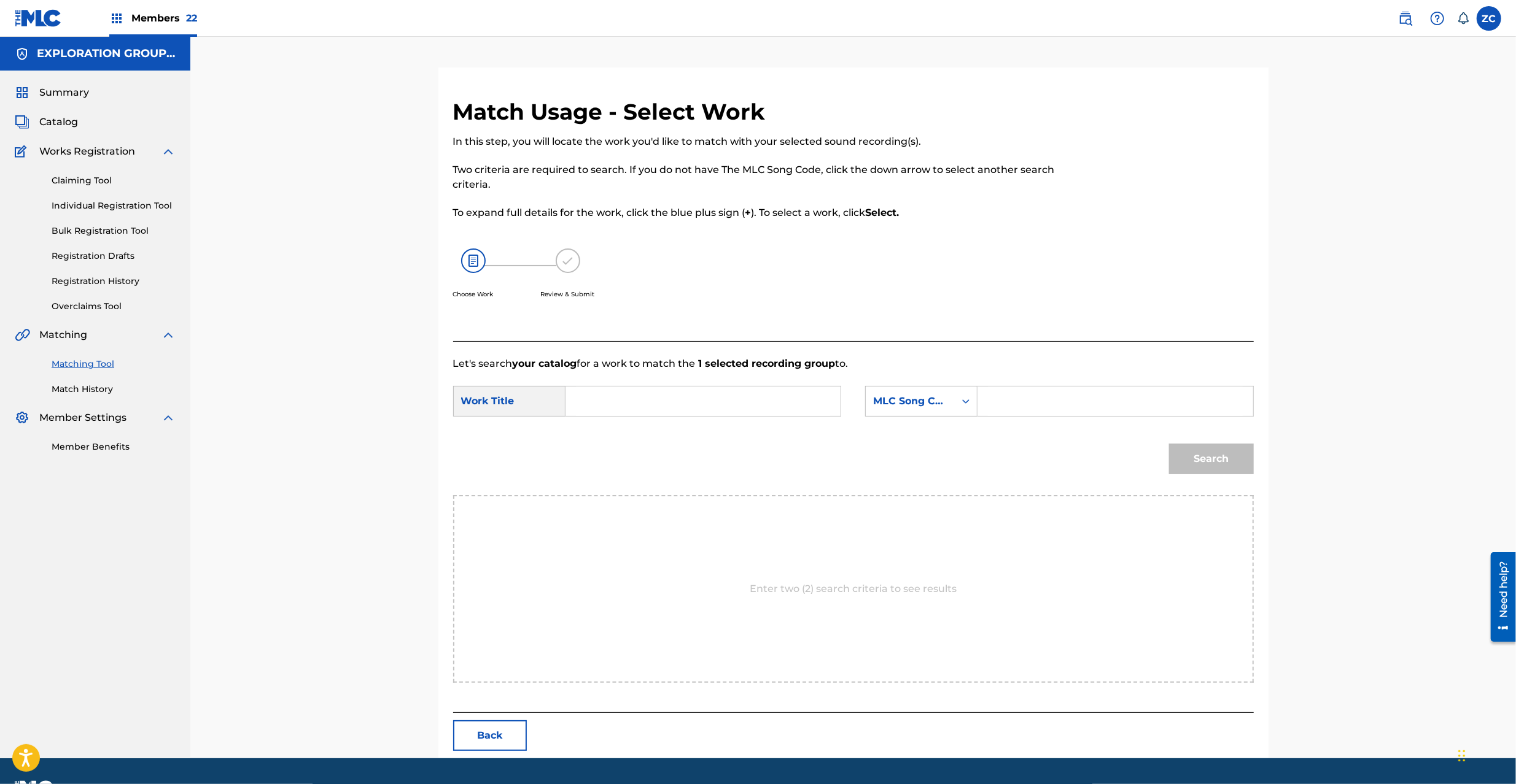
click at [751, 403] on input "Search Form" at bounding box center [702, 401] width 254 height 30
click at [646, 400] on input "Ehhn ES1D5S" at bounding box center [702, 401] width 254 height 30
click at [995, 402] on input "Search Form" at bounding box center [1115, 401] width 254 height 30
click at [1205, 469] on button "Search" at bounding box center [1211, 459] width 85 height 31
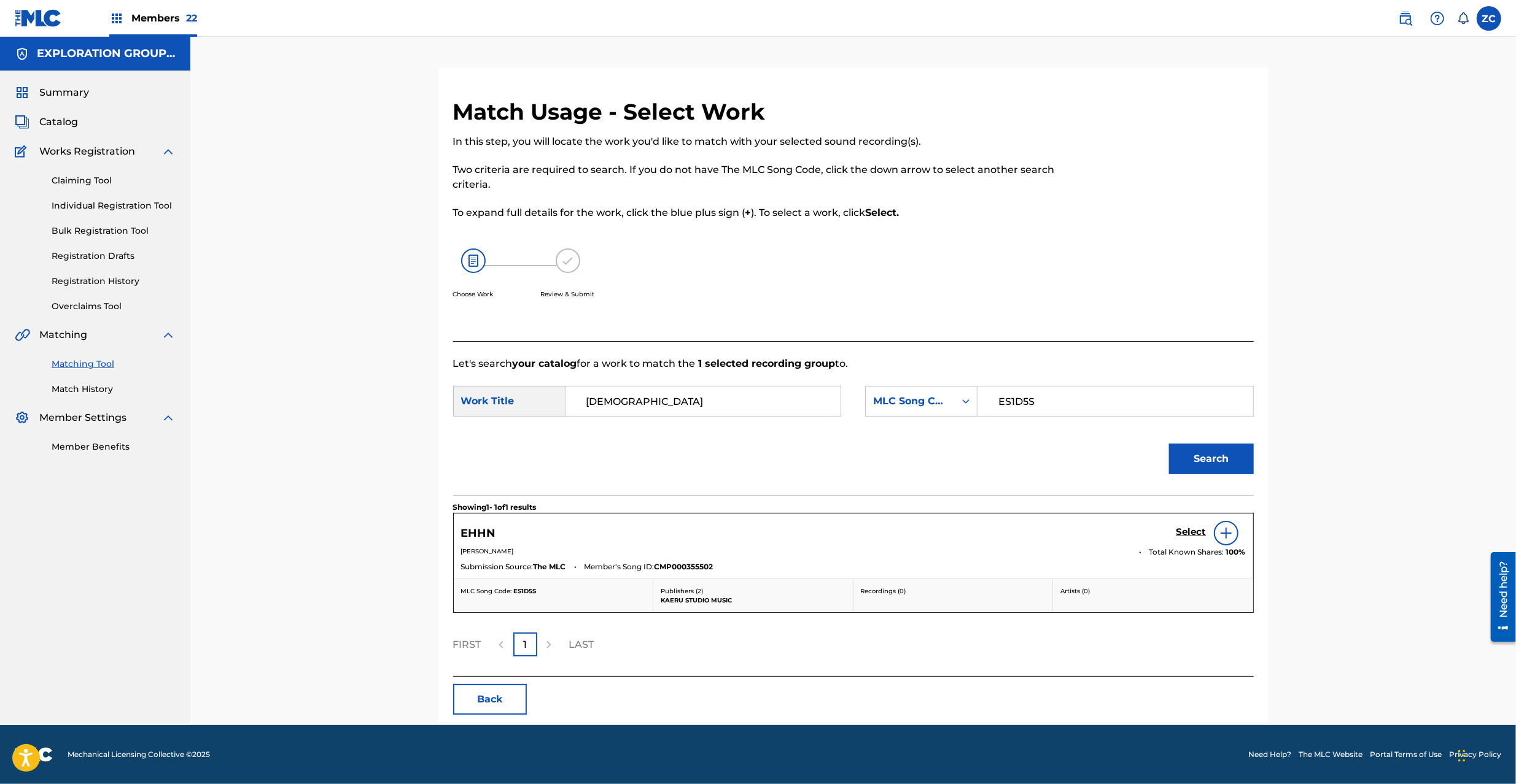
click at [1180, 529] on h5 "Select" at bounding box center [1191, 532] width 30 height 12
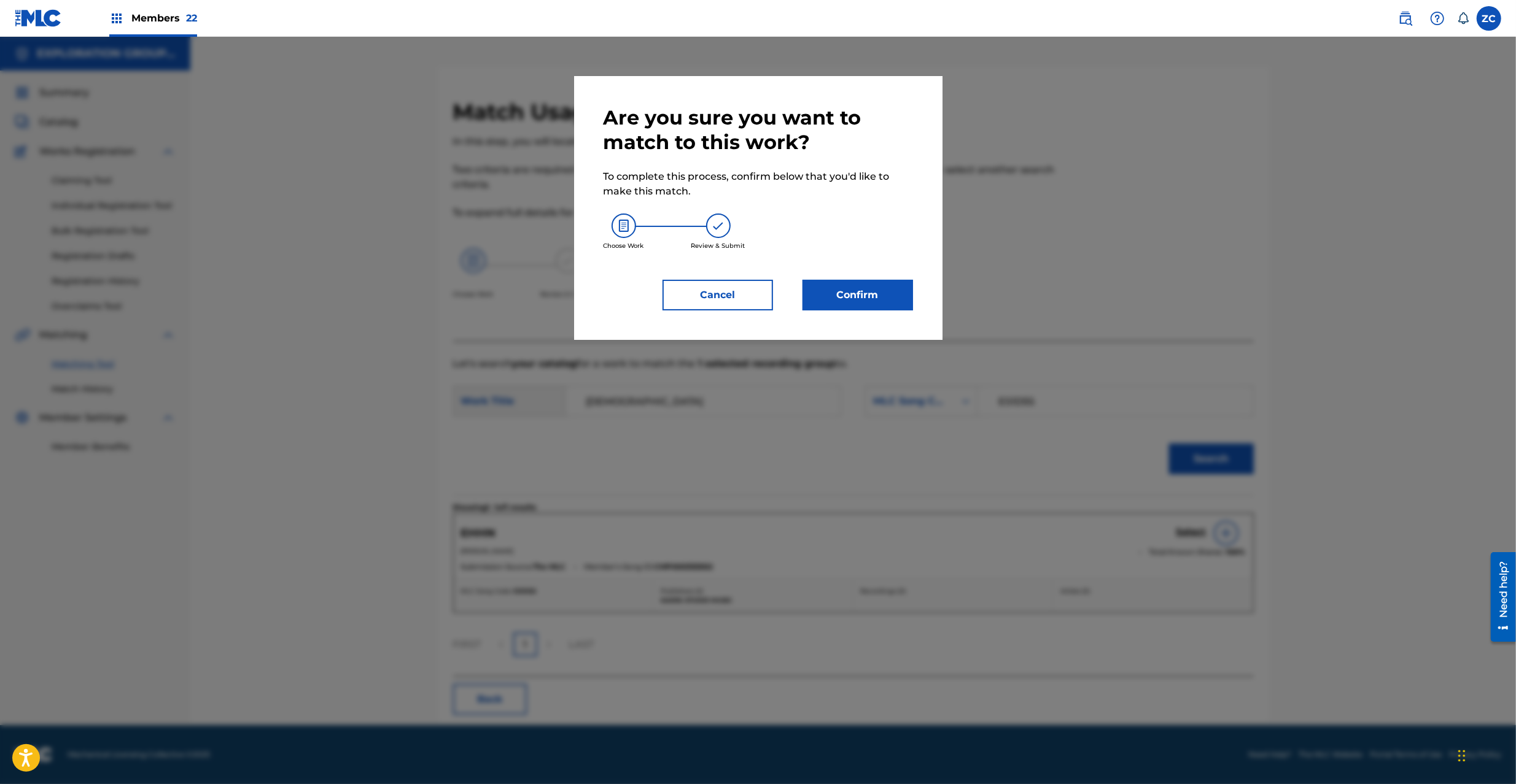
click at [884, 288] on button "Confirm" at bounding box center [857, 295] width 110 height 31
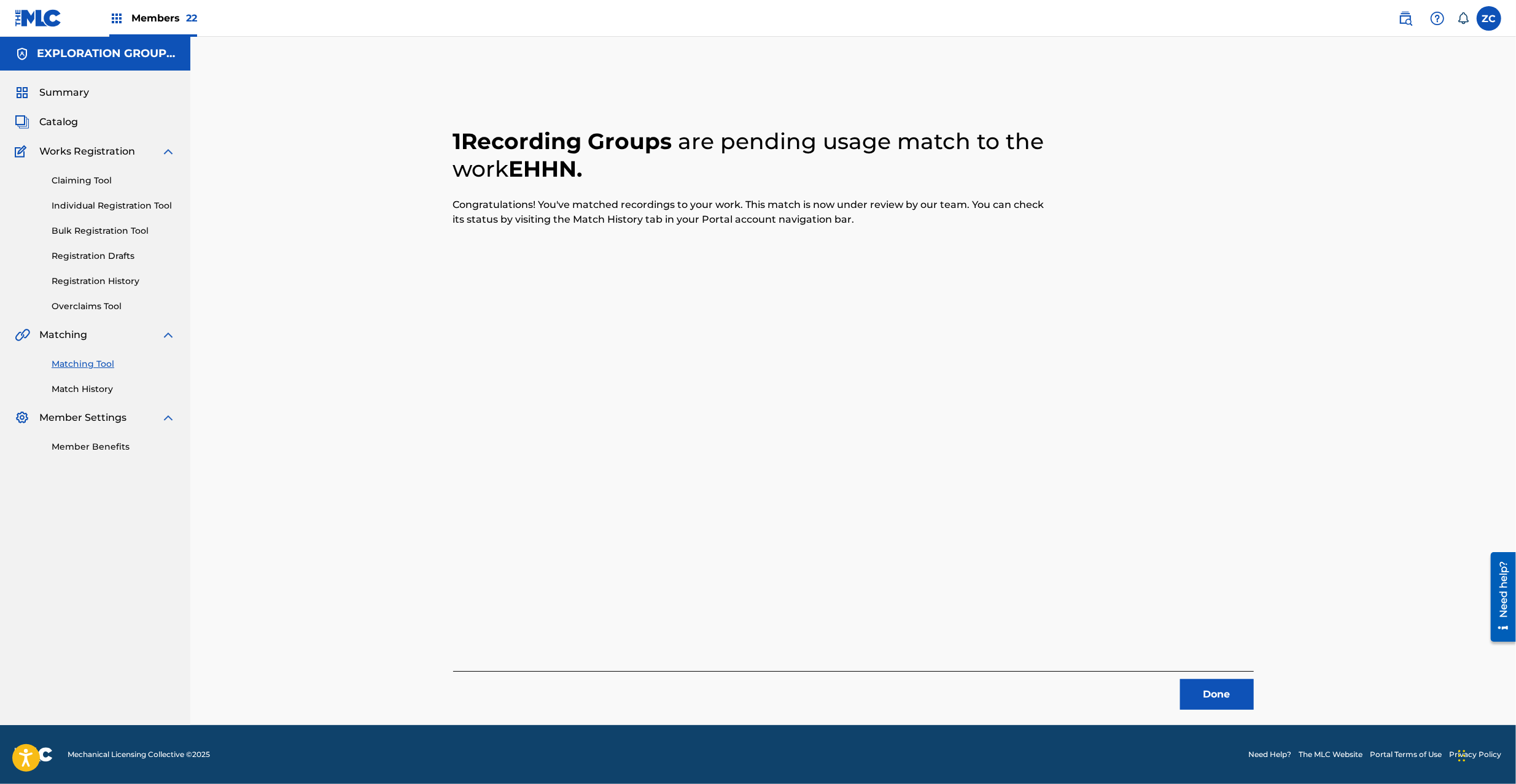
click at [1201, 692] on button "Done" at bounding box center [1216, 695] width 74 height 31
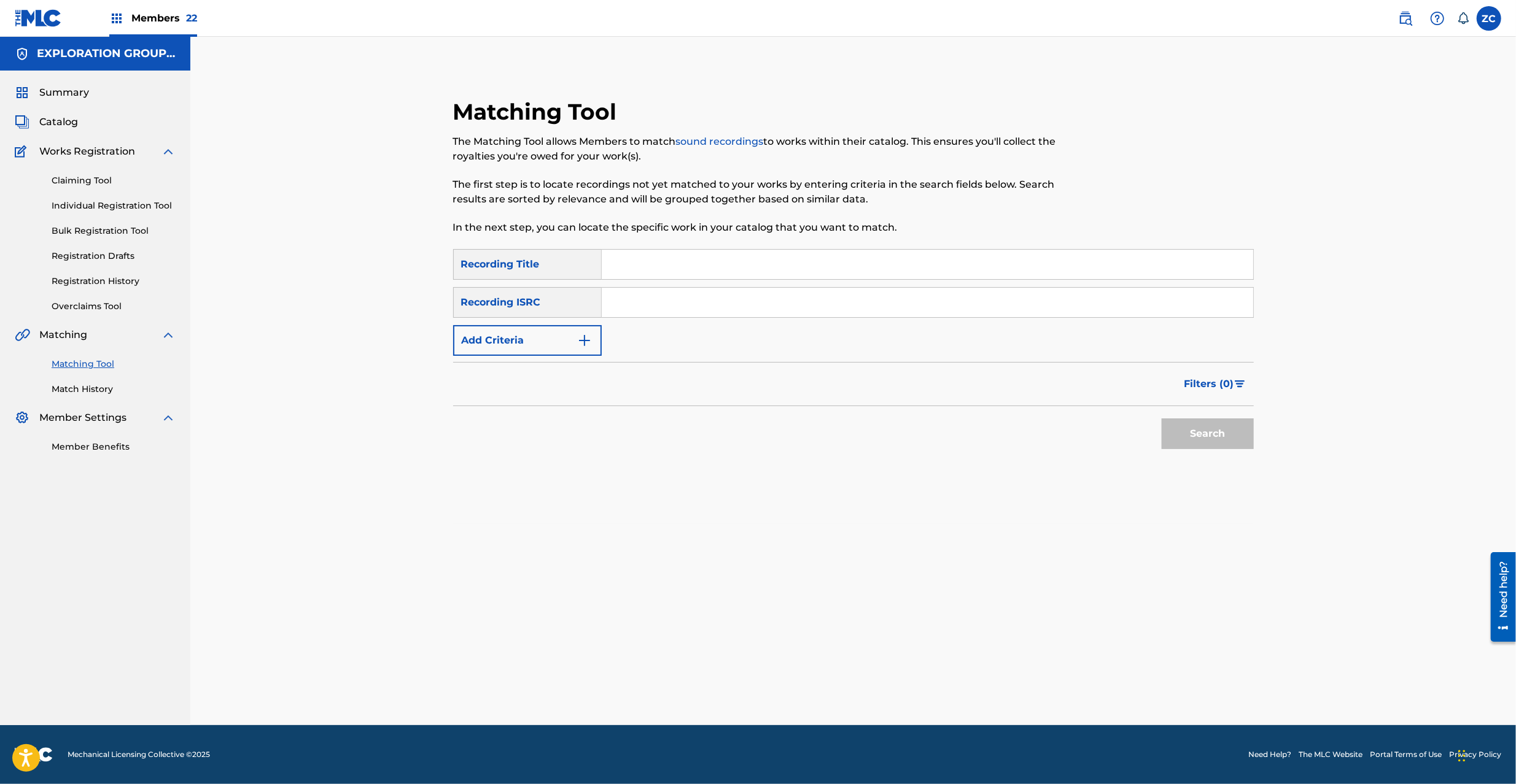
drag, startPoint x: 772, startPoint y: 300, endPoint x: 803, endPoint y: 314, distance: 34.0
click at [772, 300] on input "Search Form" at bounding box center [927, 302] width 651 height 30
click at [1194, 435] on button "Search" at bounding box center [1207, 434] width 92 height 31
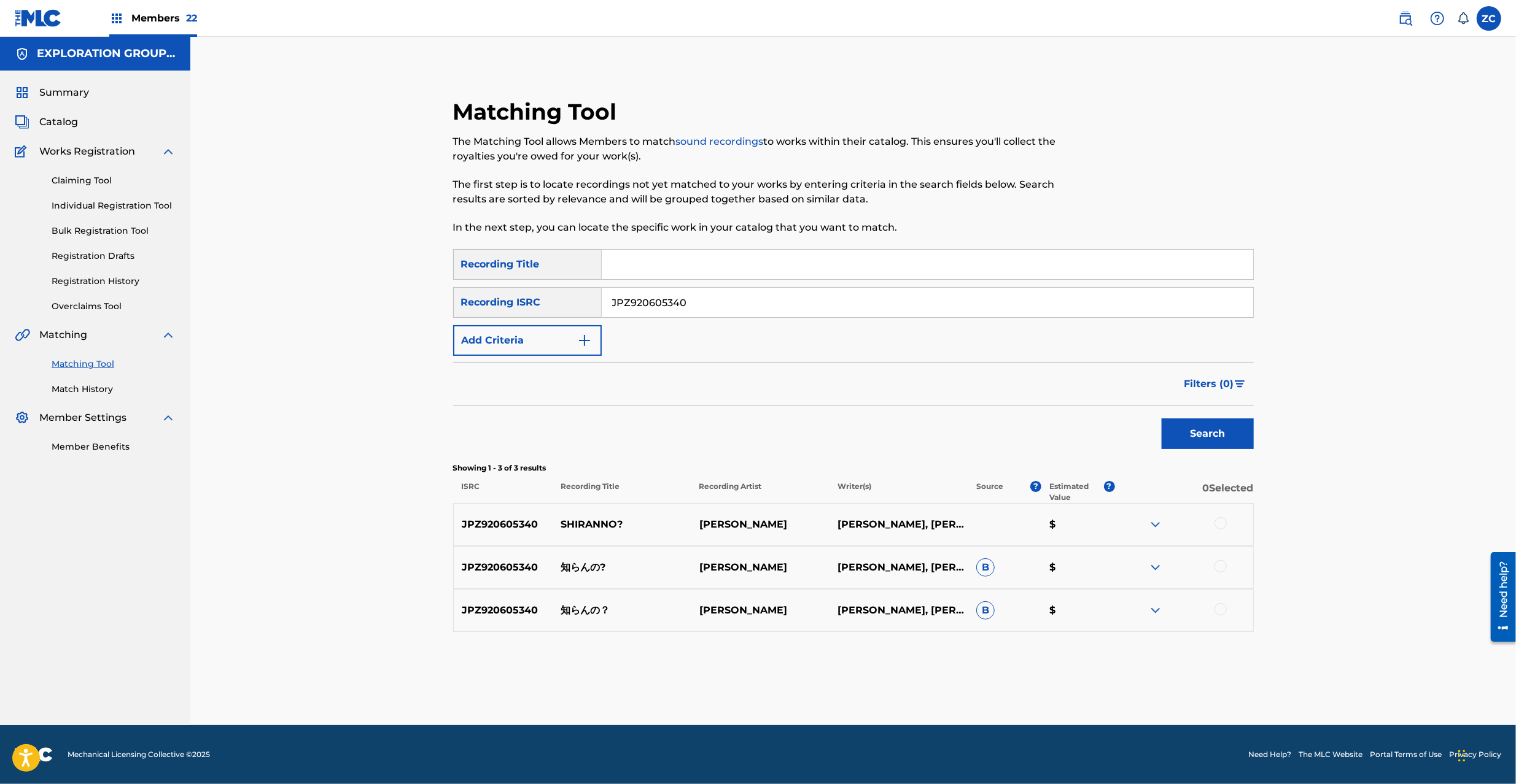
drag, startPoint x: 1221, startPoint y: 524, endPoint x: 1221, endPoint y: 539, distance: 15.0
click at [1221, 525] on div at bounding box center [1220, 524] width 12 height 12
click at [1221, 565] on div at bounding box center [1220, 566] width 12 height 12
click at [1221, 609] on div at bounding box center [1220, 609] width 12 height 12
click at [891, 683] on button "Match 3 Groups" at bounding box center [863, 684] width 136 height 31
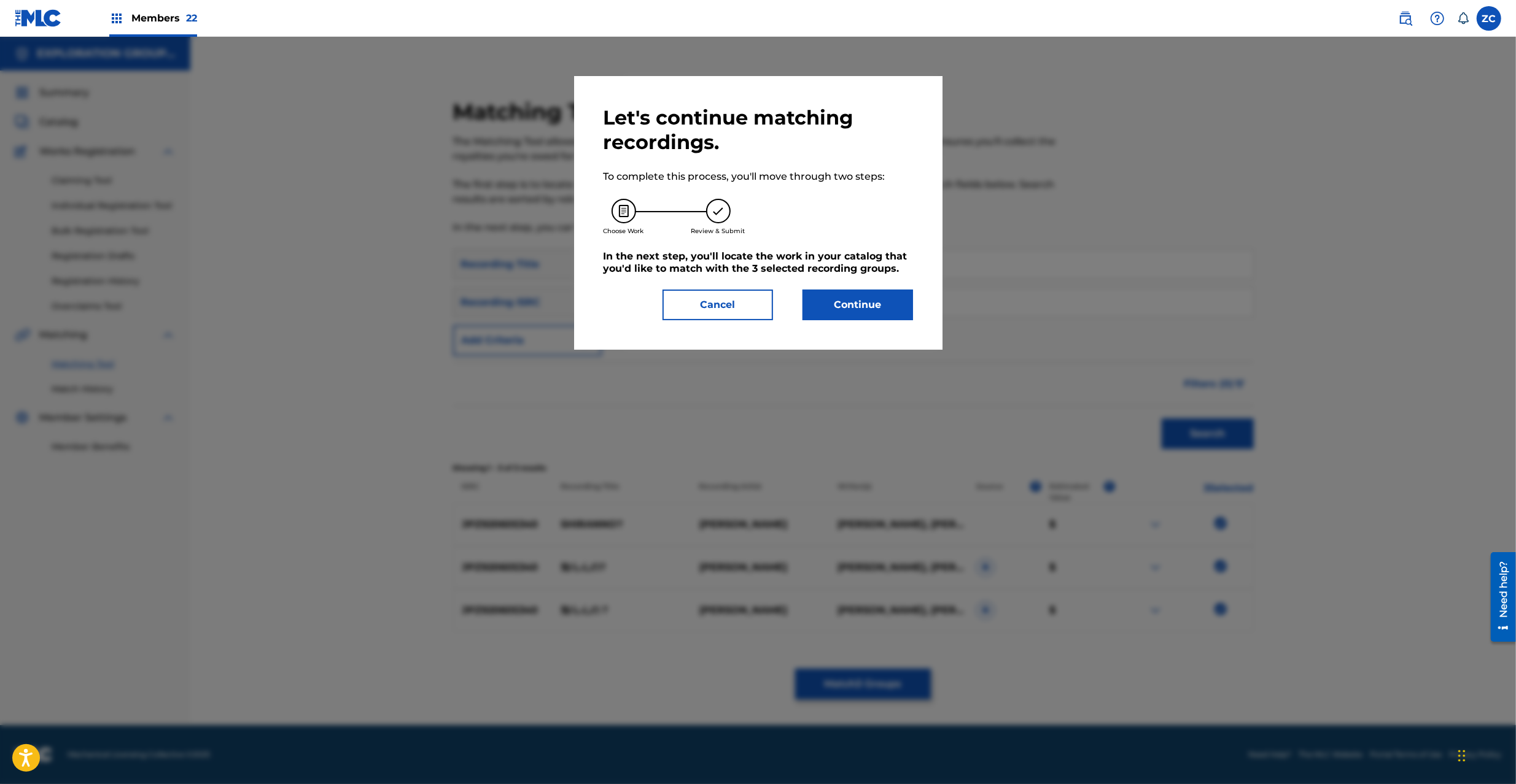
click at [843, 300] on button "Continue" at bounding box center [857, 305] width 110 height 31
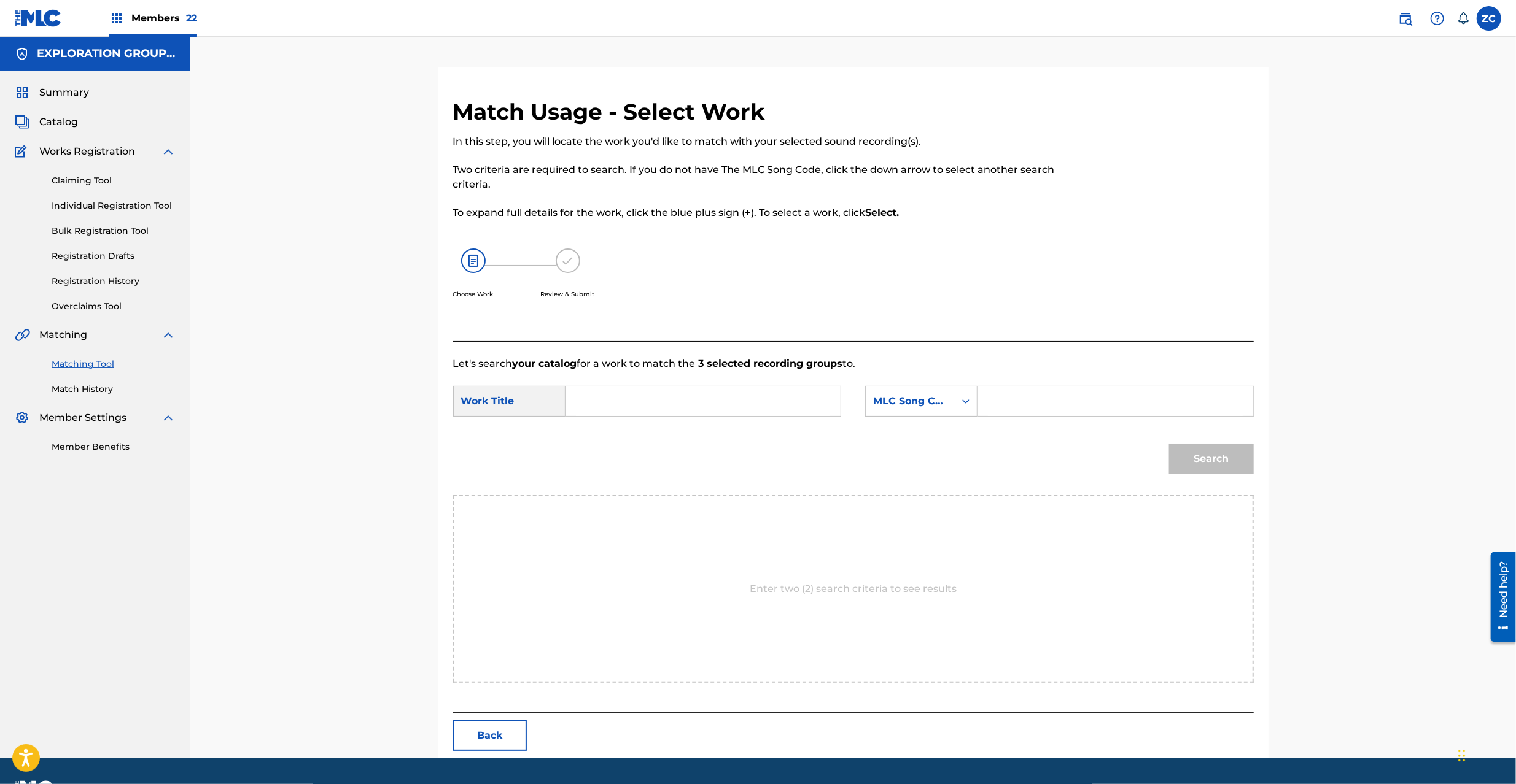
click at [738, 398] on input "Search Form" at bounding box center [702, 401] width 254 height 30
click at [660, 398] on input "Shiranno S653XR" at bounding box center [702, 401] width 254 height 30
click at [1053, 407] on input "Search Form" at bounding box center [1115, 401] width 254 height 30
click at [1212, 459] on button "Search" at bounding box center [1211, 459] width 85 height 31
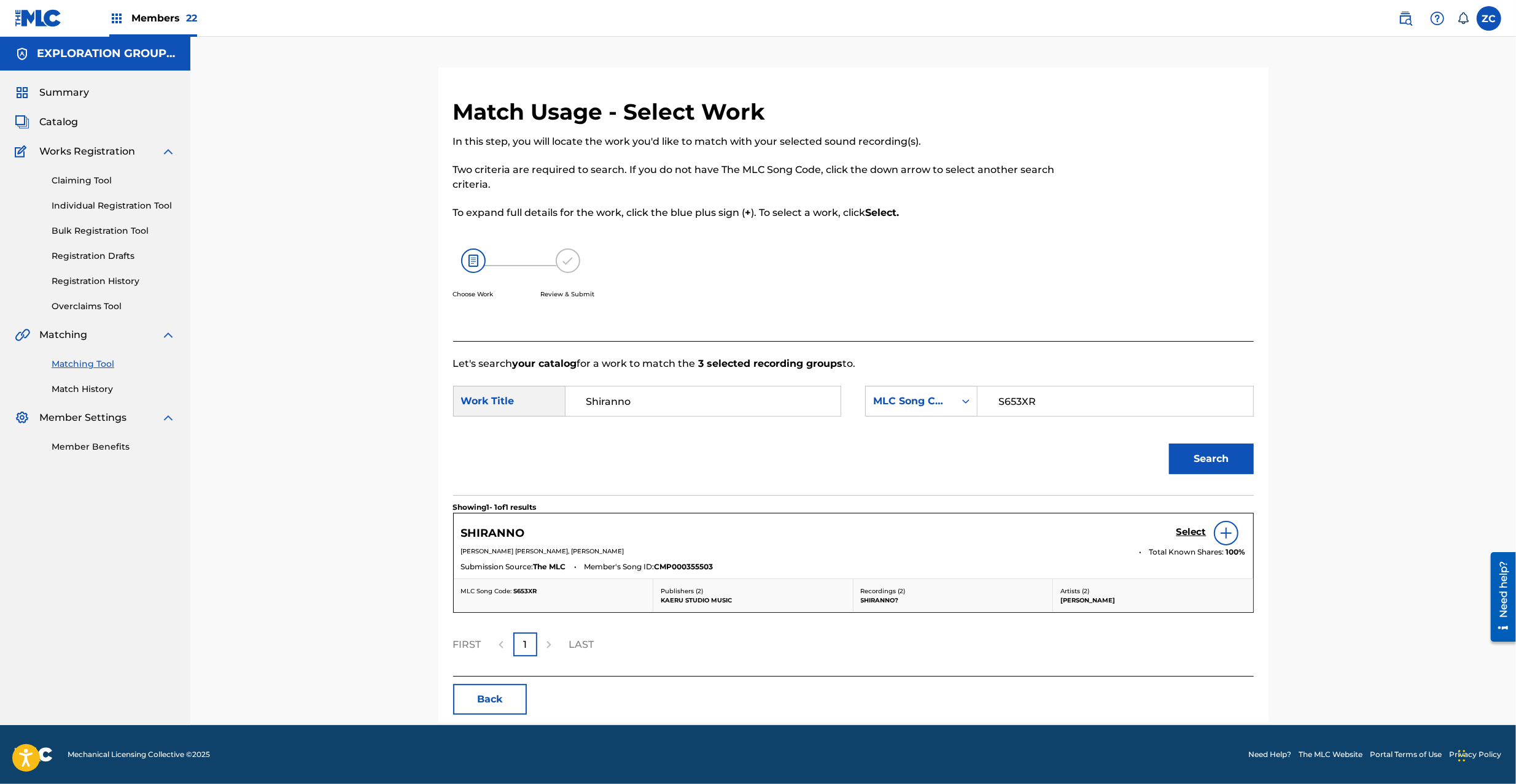
click at [1199, 526] on div "Select" at bounding box center [1211, 533] width 70 height 25
click at [1189, 533] on h5 "Select" at bounding box center [1191, 532] width 30 height 12
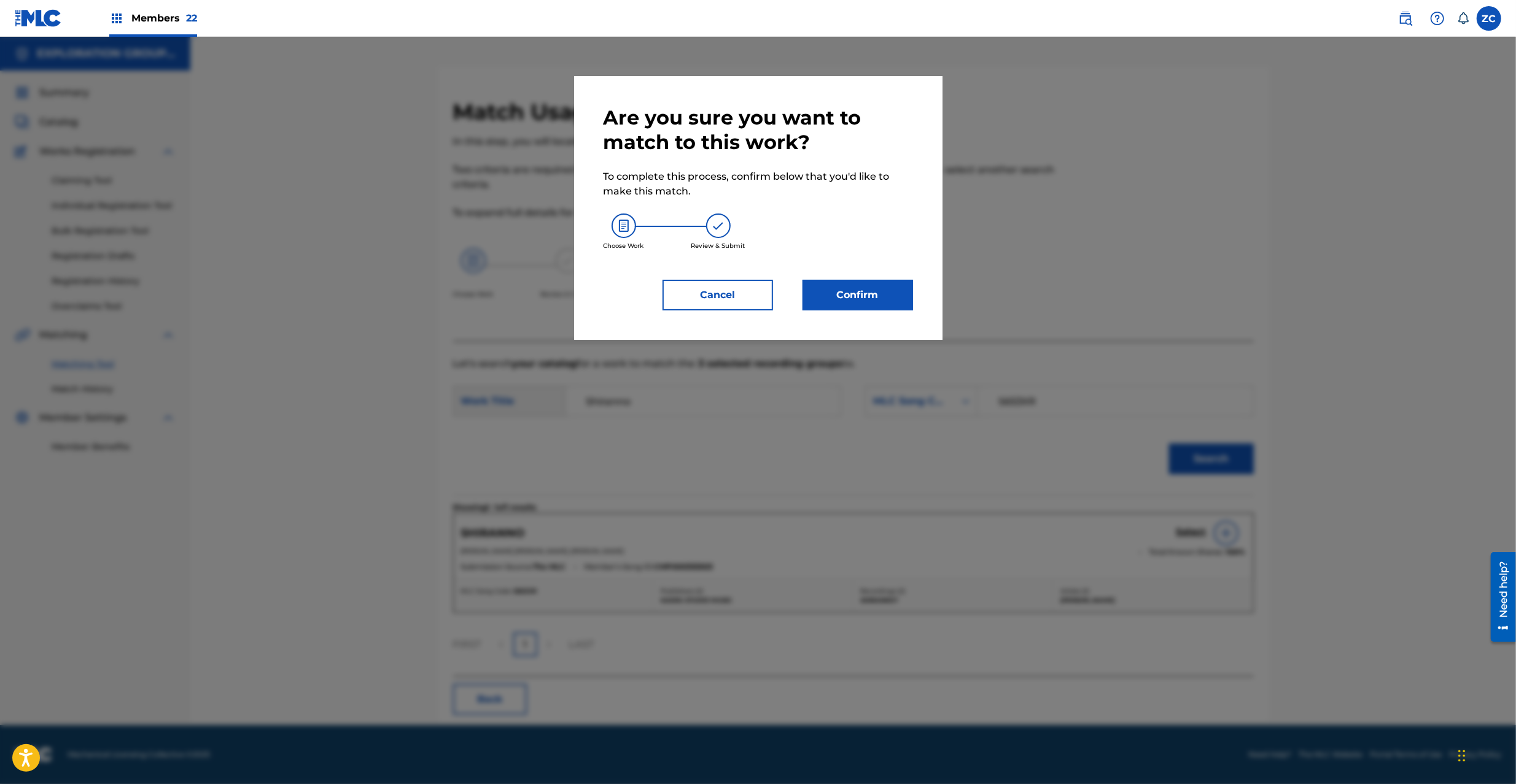
click at [864, 311] on div "Are you sure you want to match to this work? To complete this process, confirm …" at bounding box center [758, 208] width 368 height 264
click at [866, 300] on button "Confirm" at bounding box center [857, 295] width 110 height 31
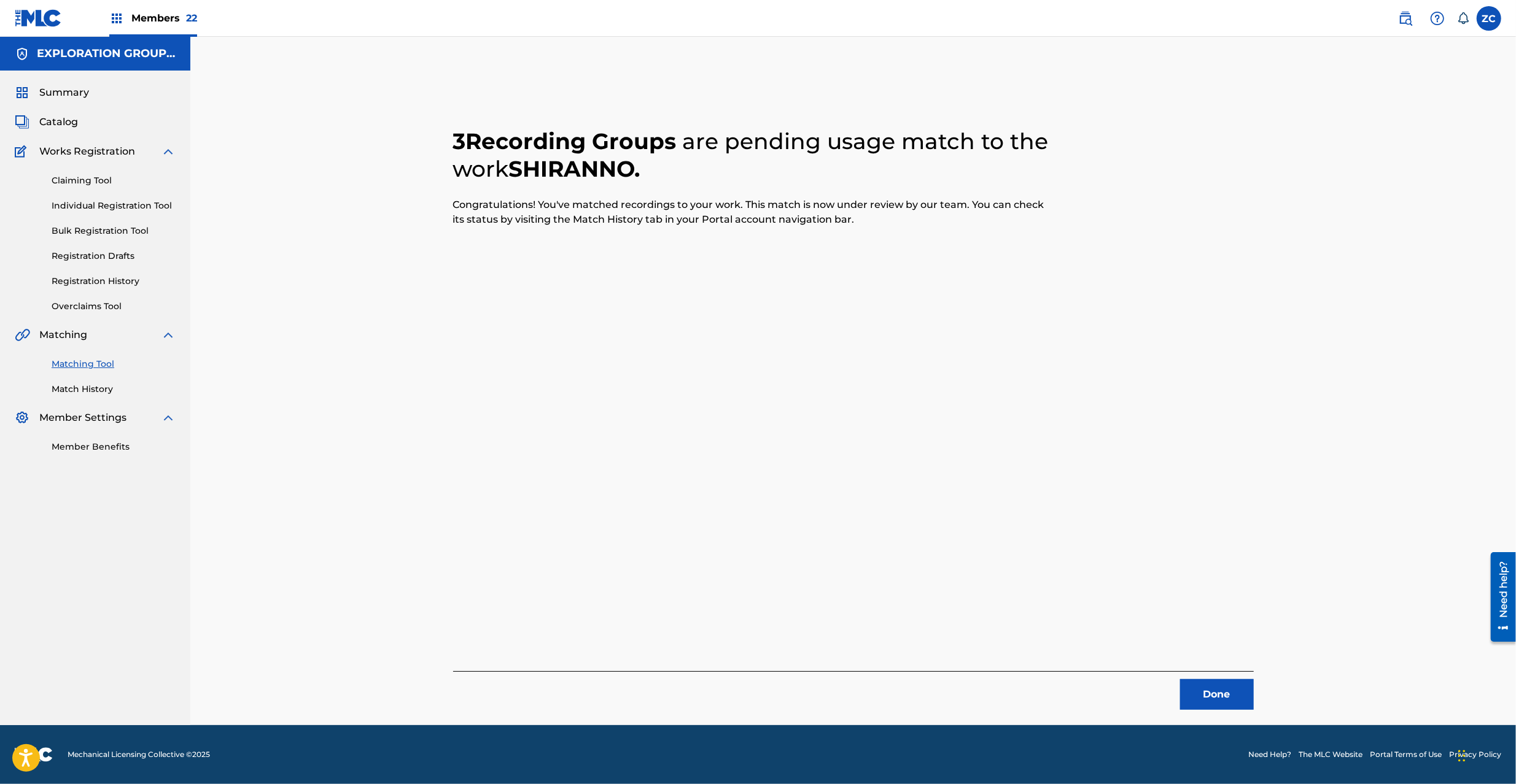
click at [1230, 680] on button "Done" at bounding box center [1216, 695] width 74 height 31
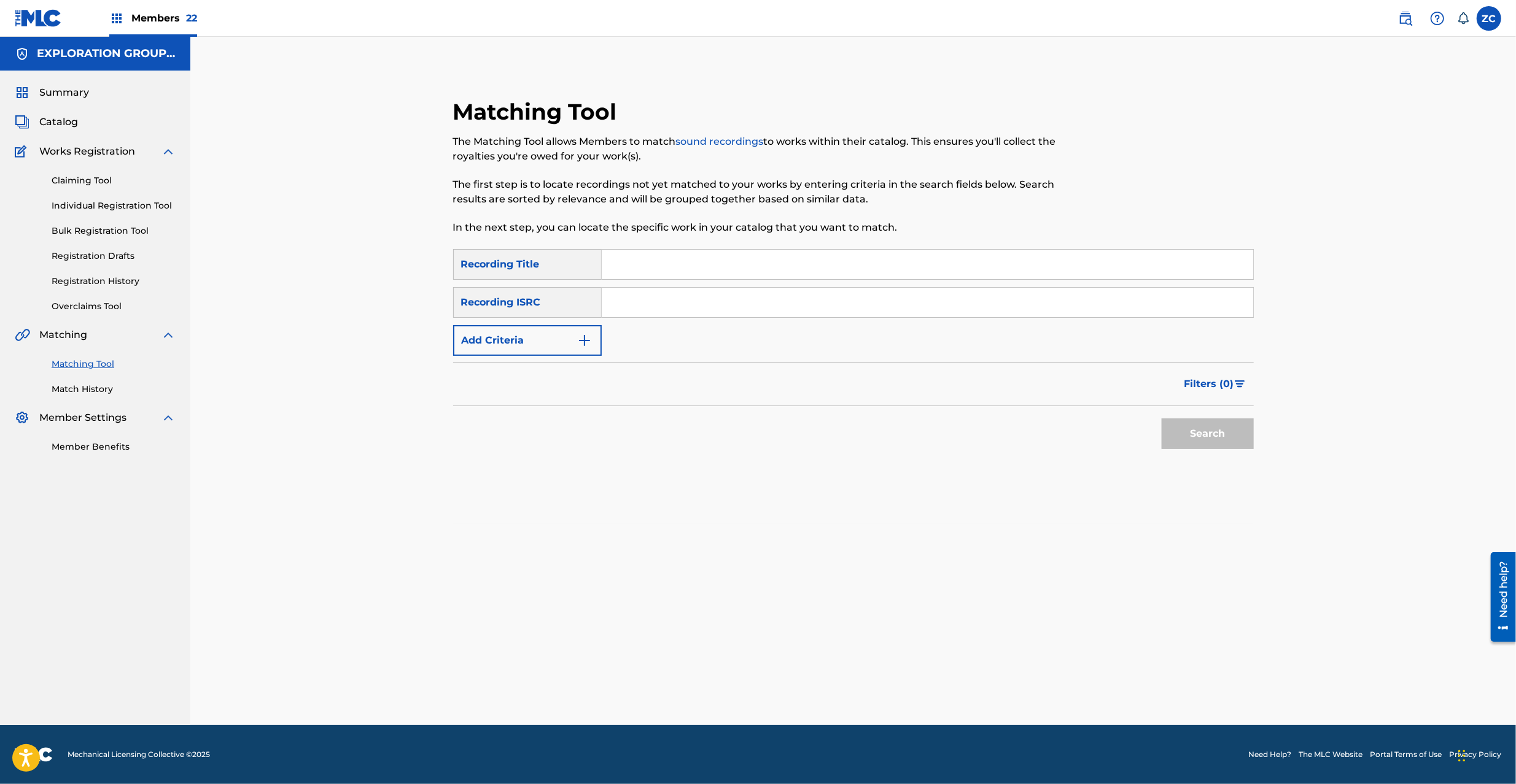
drag, startPoint x: 819, startPoint y: 298, endPoint x: 838, endPoint y: 311, distance: 23.0
click at [819, 298] on input "Search Form" at bounding box center [927, 302] width 651 height 30
click at [1193, 435] on button "Search" at bounding box center [1207, 434] width 92 height 31
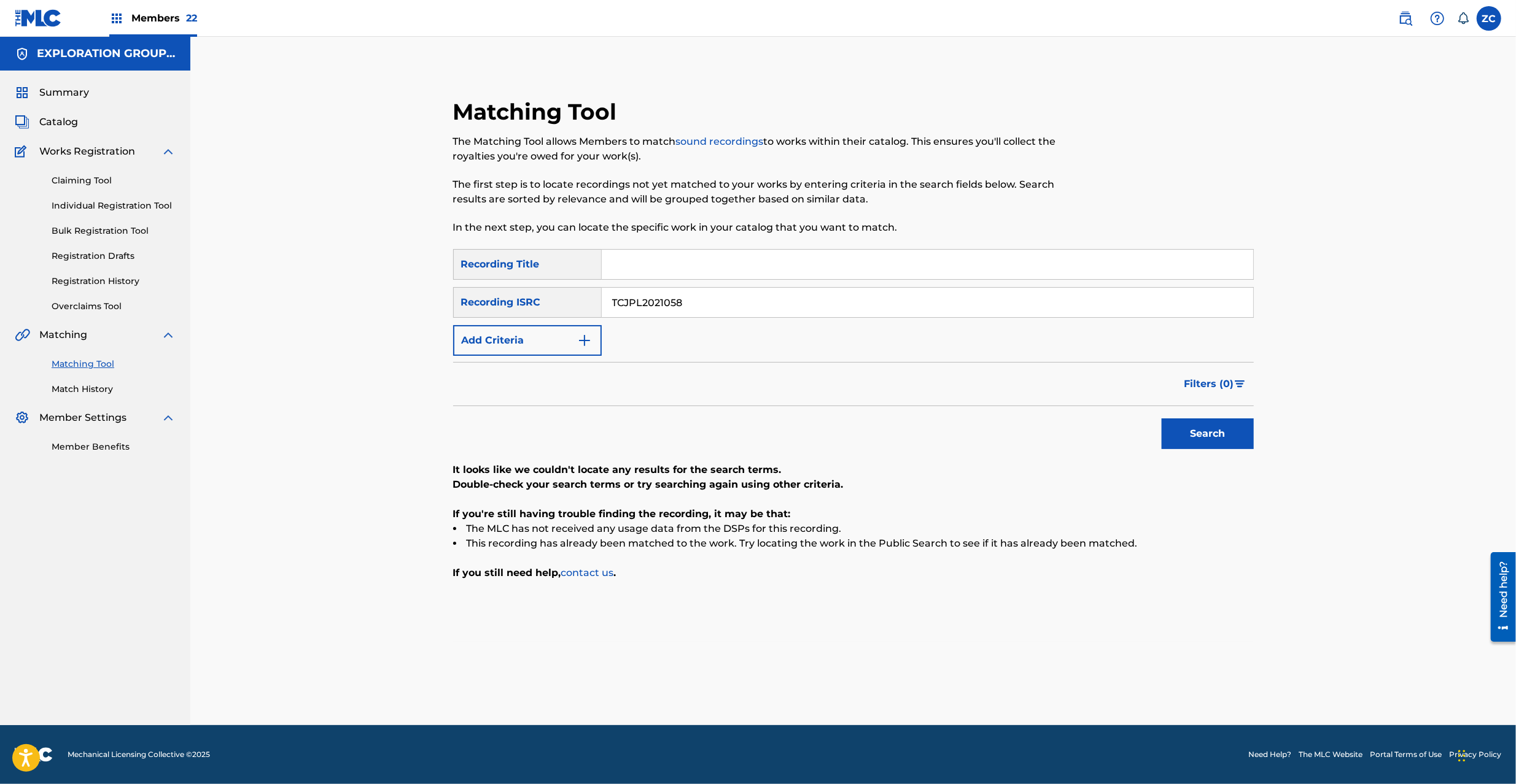
click at [733, 303] on input "TCJPL2021058" at bounding box center [927, 302] width 651 height 30
click at [1218, 438] on button "Search" at bounding box center [1207, 434] width 92 height 31
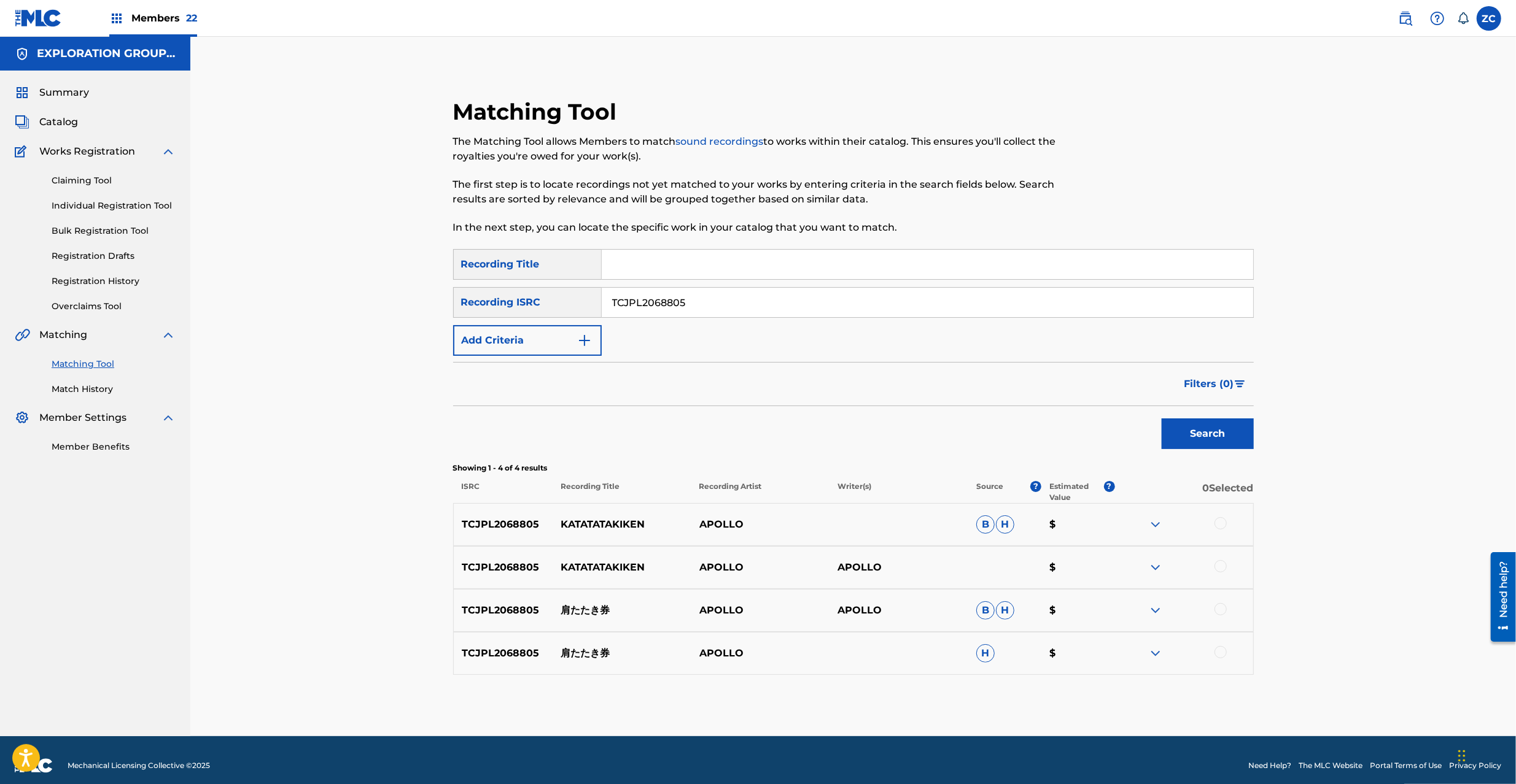
click at [1223, 522] on div at bounding box center [1220, 524] width 12 height 12
drag, startPoint x: 1221, startPoint y: 565, endPoint x: 1221, endPoint y: 589, distance: 24.0
click at [1221, 567] on div at bounding box center [1220, 566] width 12 height 12
drag, startPoint x: 1221, startPoint y: 608, endPoint x: 1219, endPoint y: 630, distance: 22.1
click at [1221, 609] on div at bounding box center [1220, 609] width 12 height 12
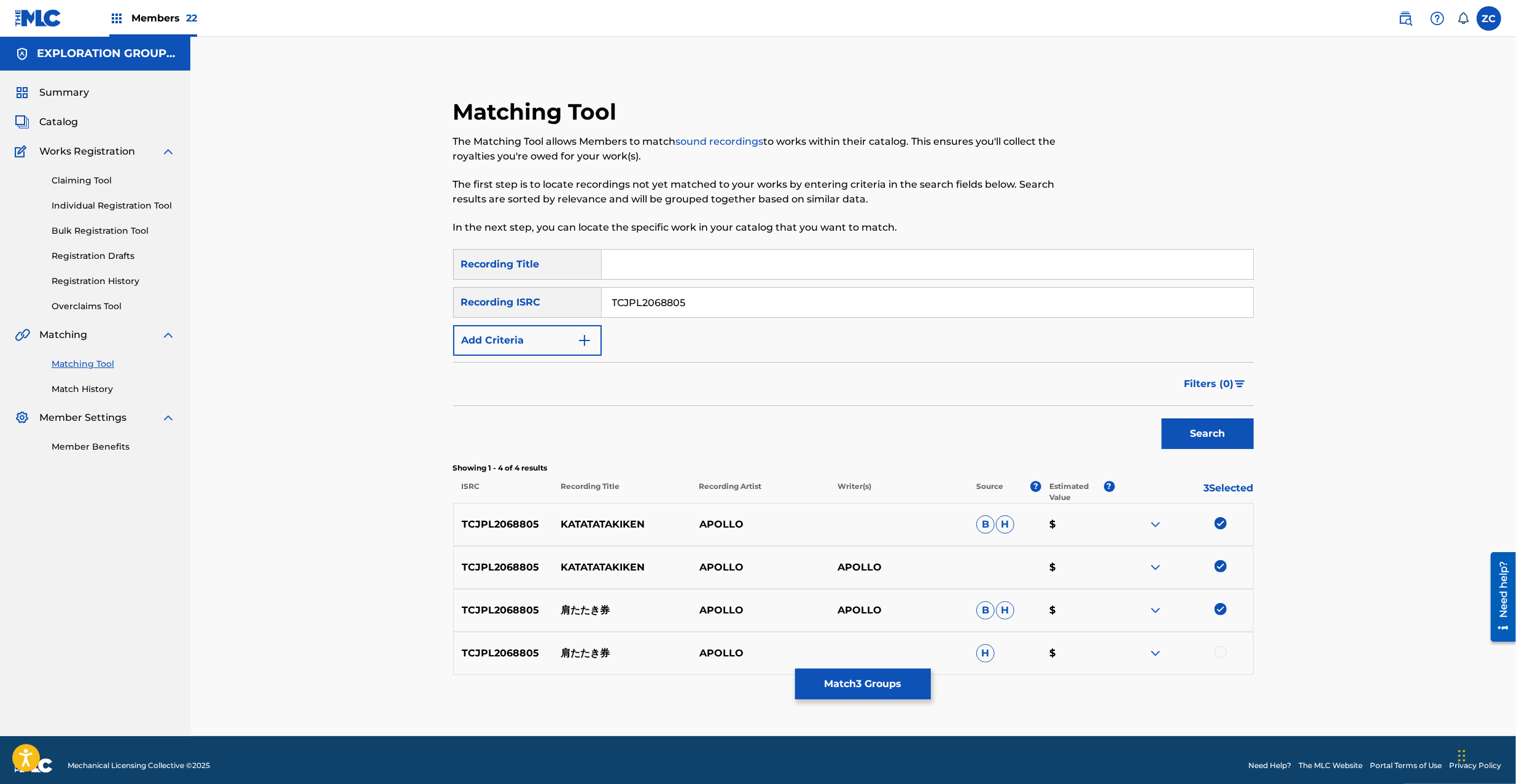
click at [1216, 657] on div at bounding box center [1220, 652] width 12 height 12
click at [904, 695] on button "Match 4 Groups" at bounding box center [863, 684] width 136 height 31
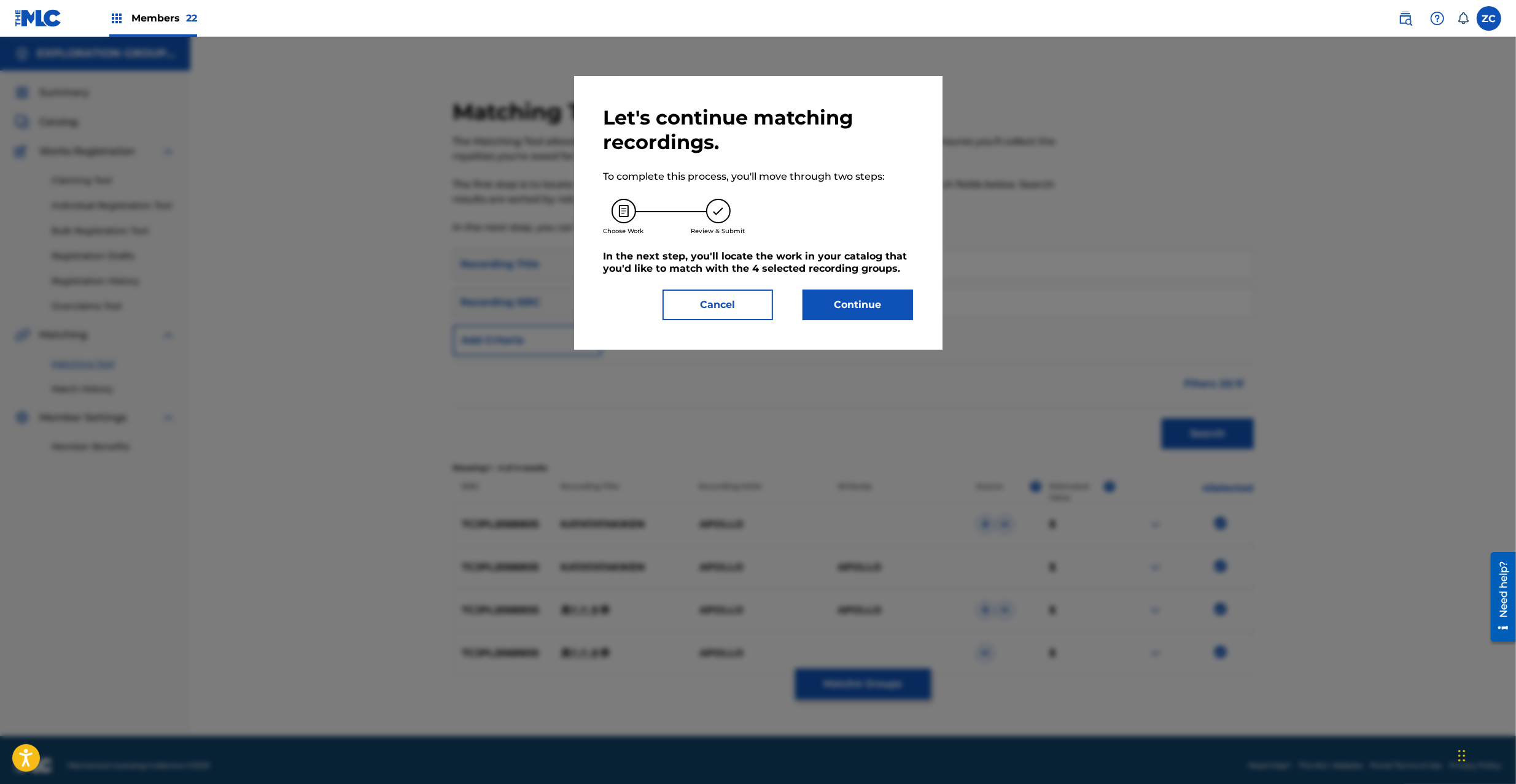
click at [870, 305] on button "Continue" at bounding box center [857, 305] width 110 height 31
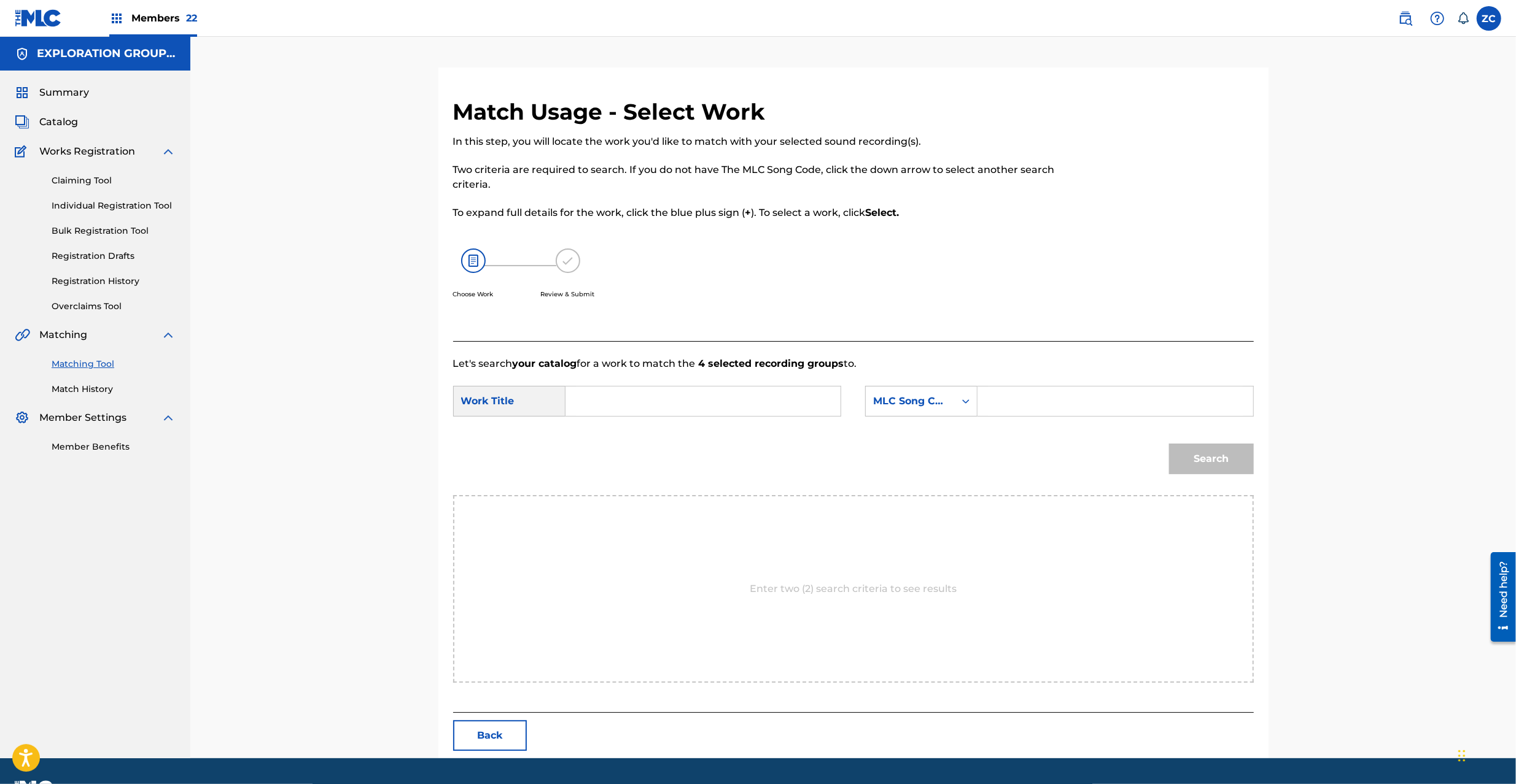
click at [779, 404] on input "Search Form" at bounding box center [702, 401] width 254 height 30
click at [685, 405] on input "Katatataki [PERSON_NAME] KI89N9" at bounding box center [702, 401] width 254 height 30
click at [1098, 399] on input "Search Form" at bounding box center [1115, 401] width 254 height 30
click at [1226, 452] on button "Search" at bounding box center [1211, 459] width 85 height 31
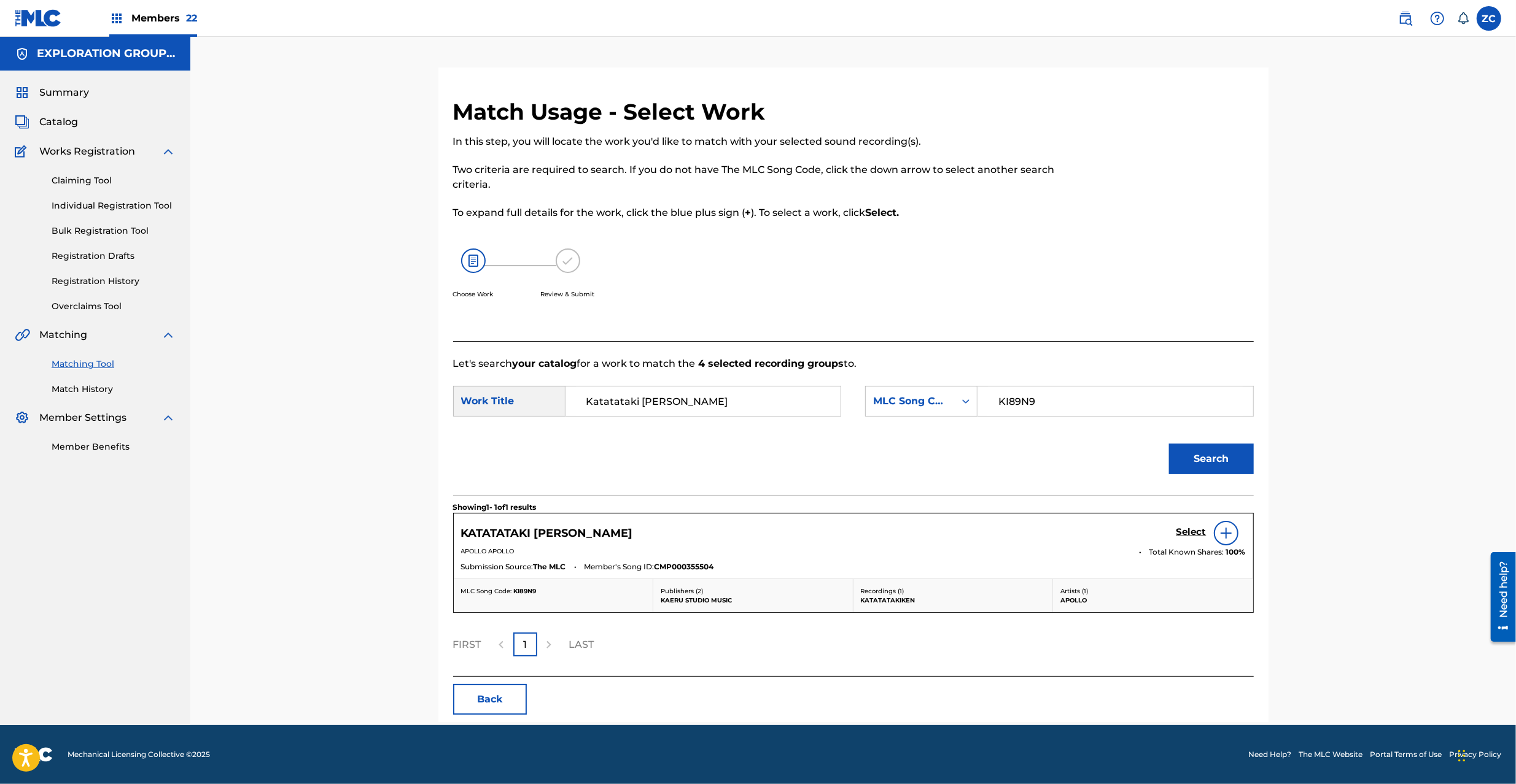
click at [1192, 536] on h5 "Select" at bounding box center [1191, 532] width 30 height 12
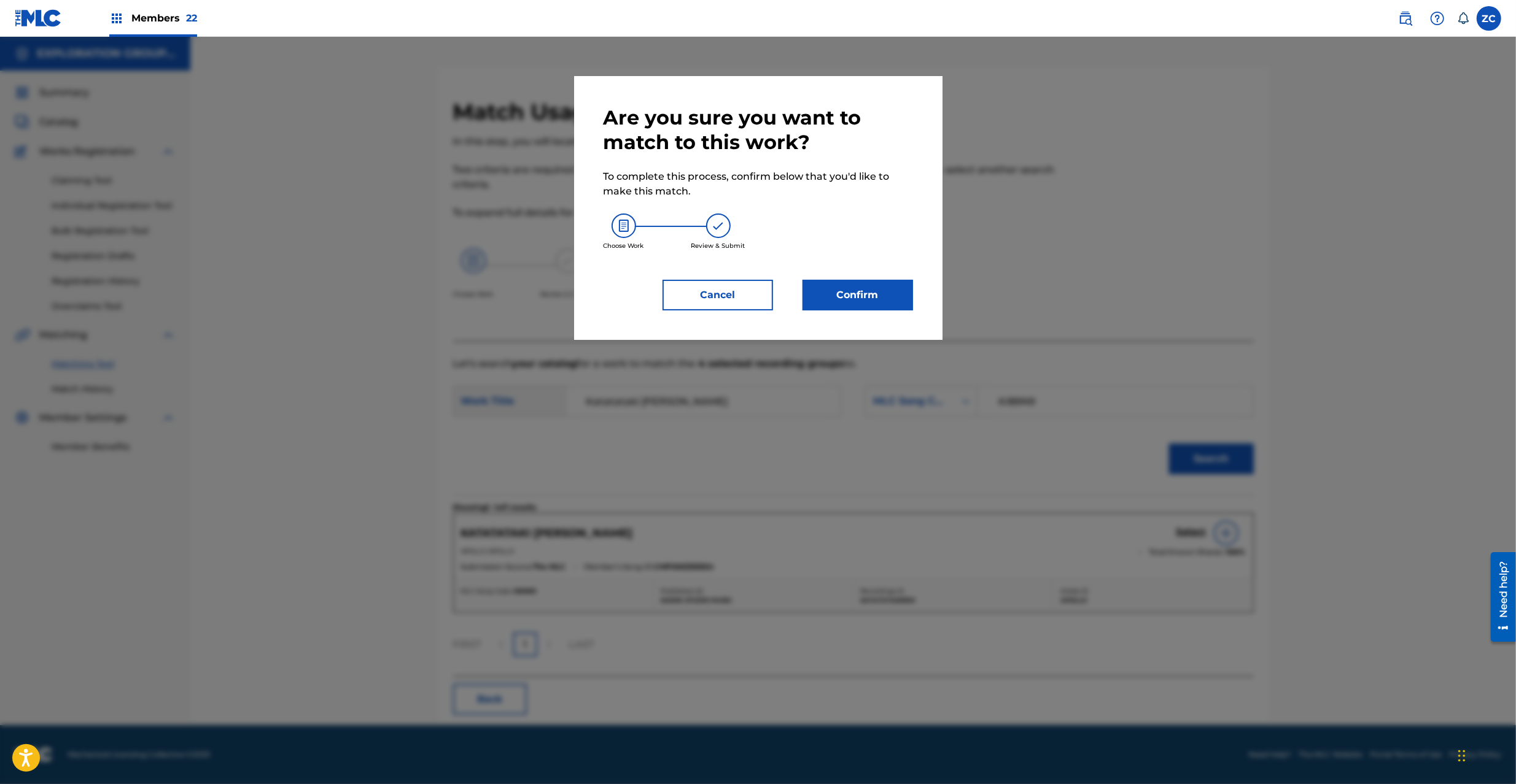
click at [851, 305] on button "Confirm" at bounding box center [857, 295] width 110 height 31
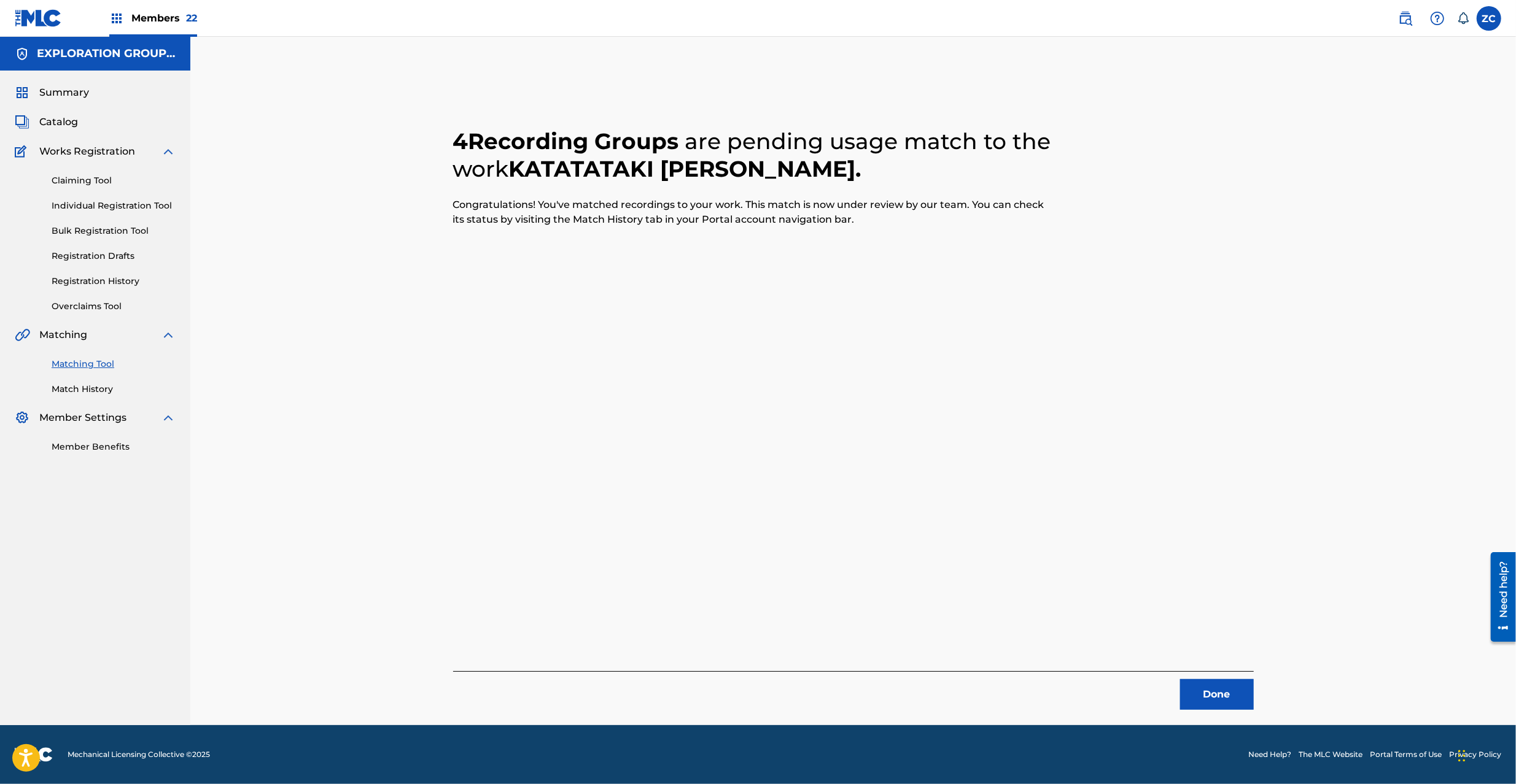
drag, startPoint x: 1232, startPoint y: 690, endPoint x: 1133, endPoint y: 538, distance: 181.4
click at [1231, 683] on button "Done" at bounding box center [1216, 695] width 74 height 31
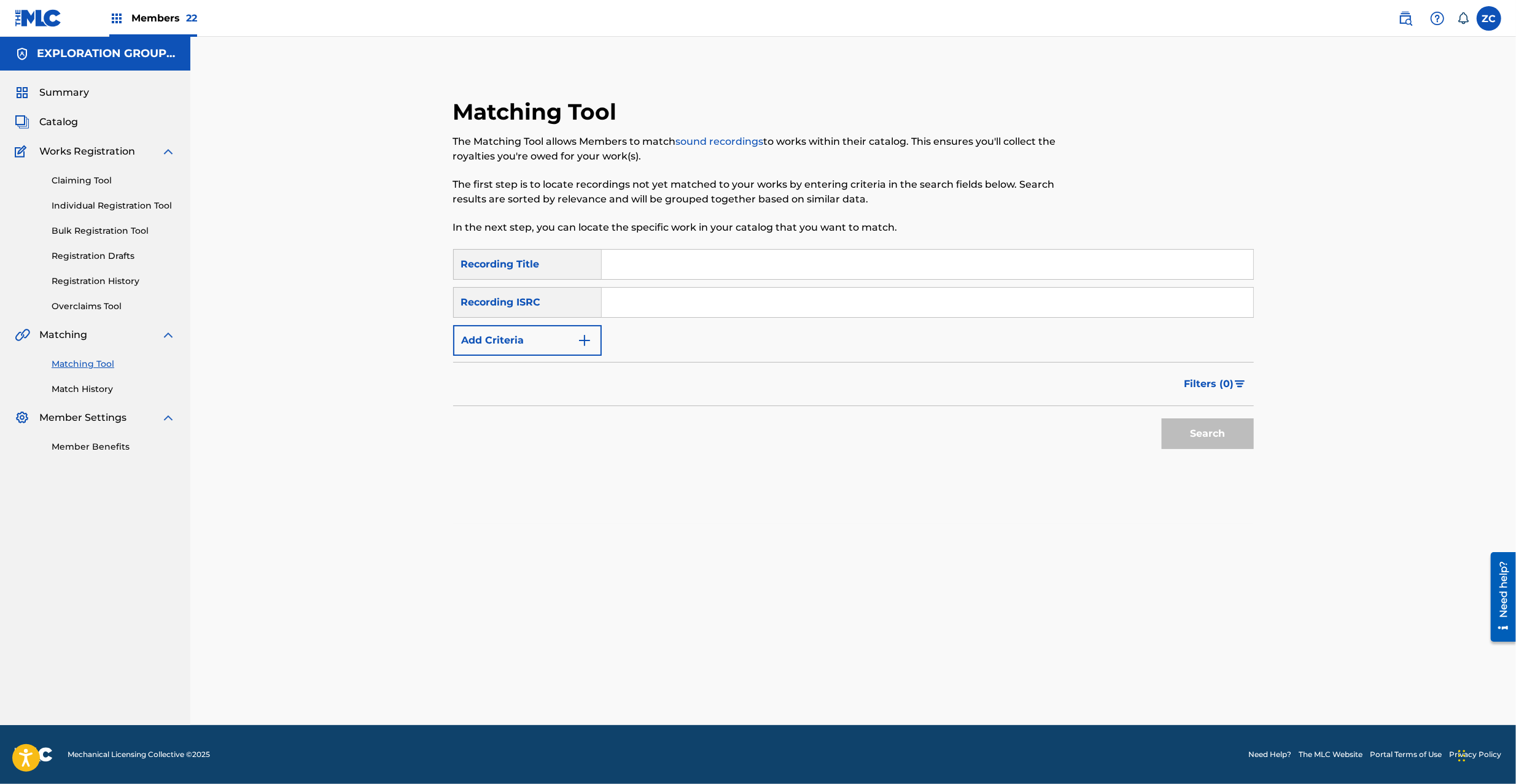
drag, startPoint x: 766, startPoint y: 305, endPoint x: 1199, endPoint y: 426, distance: 449.6
click at [772, 305] on input "Search Form" at bounding box center [927, 302] width 651 height 30
click at [1226, 432] on button "Search" at bounding box center [1207, 434] width 92 height 31
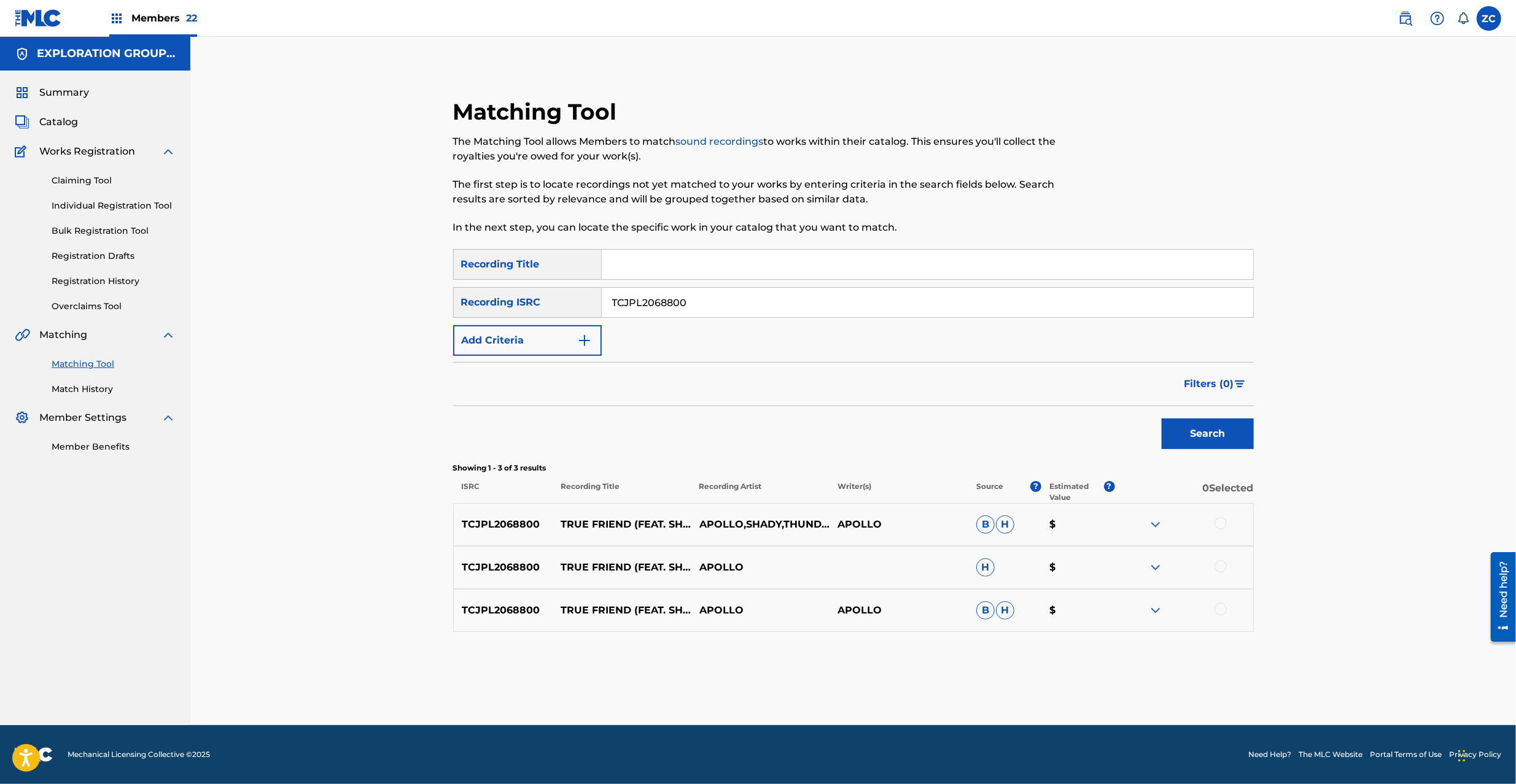
drag, startPoint x: 1218, startPoint y: 522, endPoint x: 1223, endPoint y: 566, distance: 44.3
click at [1219, 529] on div at bounding box center [1220, 524] width 12 height 12
click at [1223, 573] on div at bounding box center [1183, 567] width 138 height 14
click at [1223, 605] on div at bounding box center [1220, 609] width 12 height 12
click at [1223, 568] on div at bounding box center [1220, 566] width 12 height 12
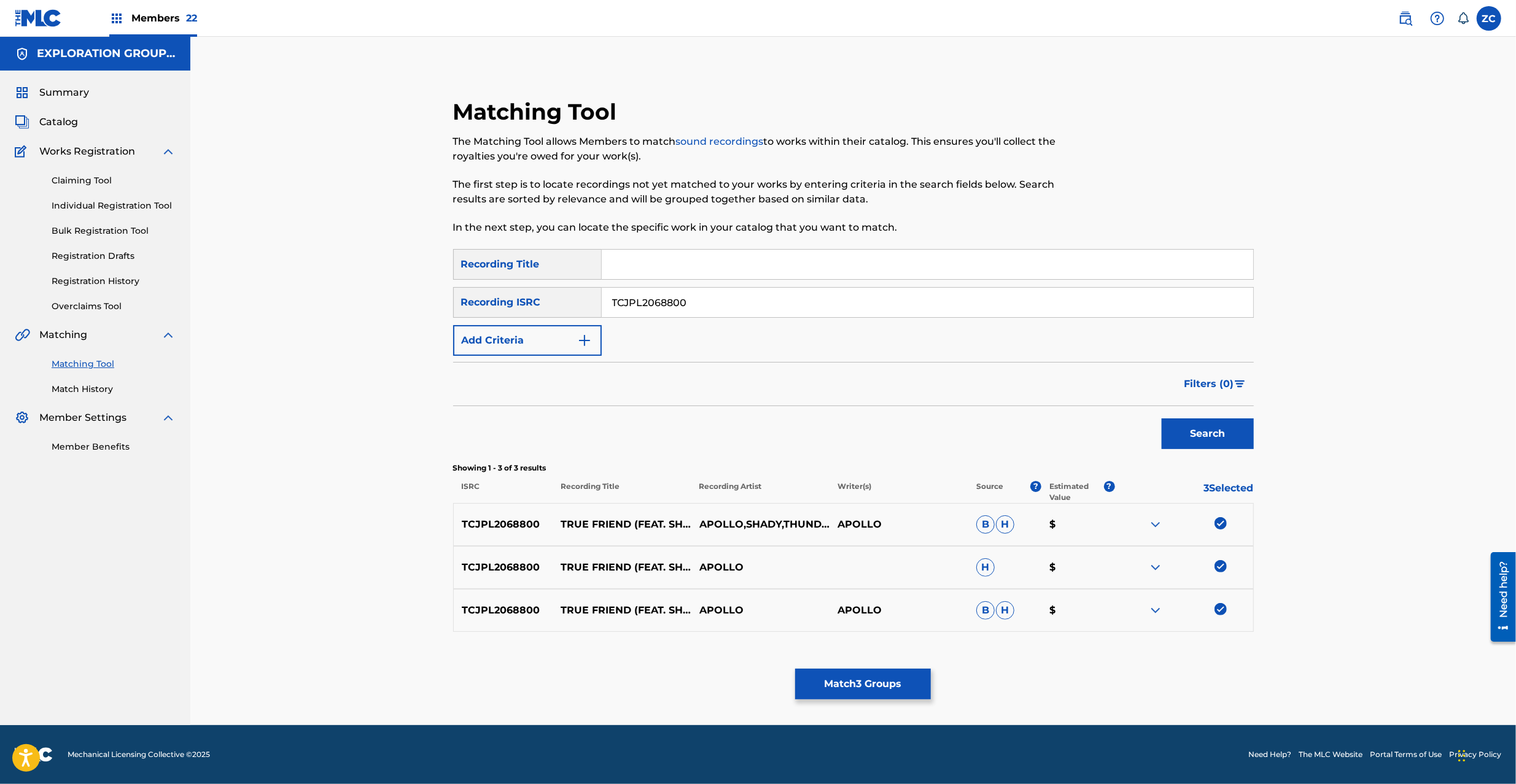
click at [899, 679] on button "Match 3 Groups" at bounding box center [863, 684] width 136 height 31
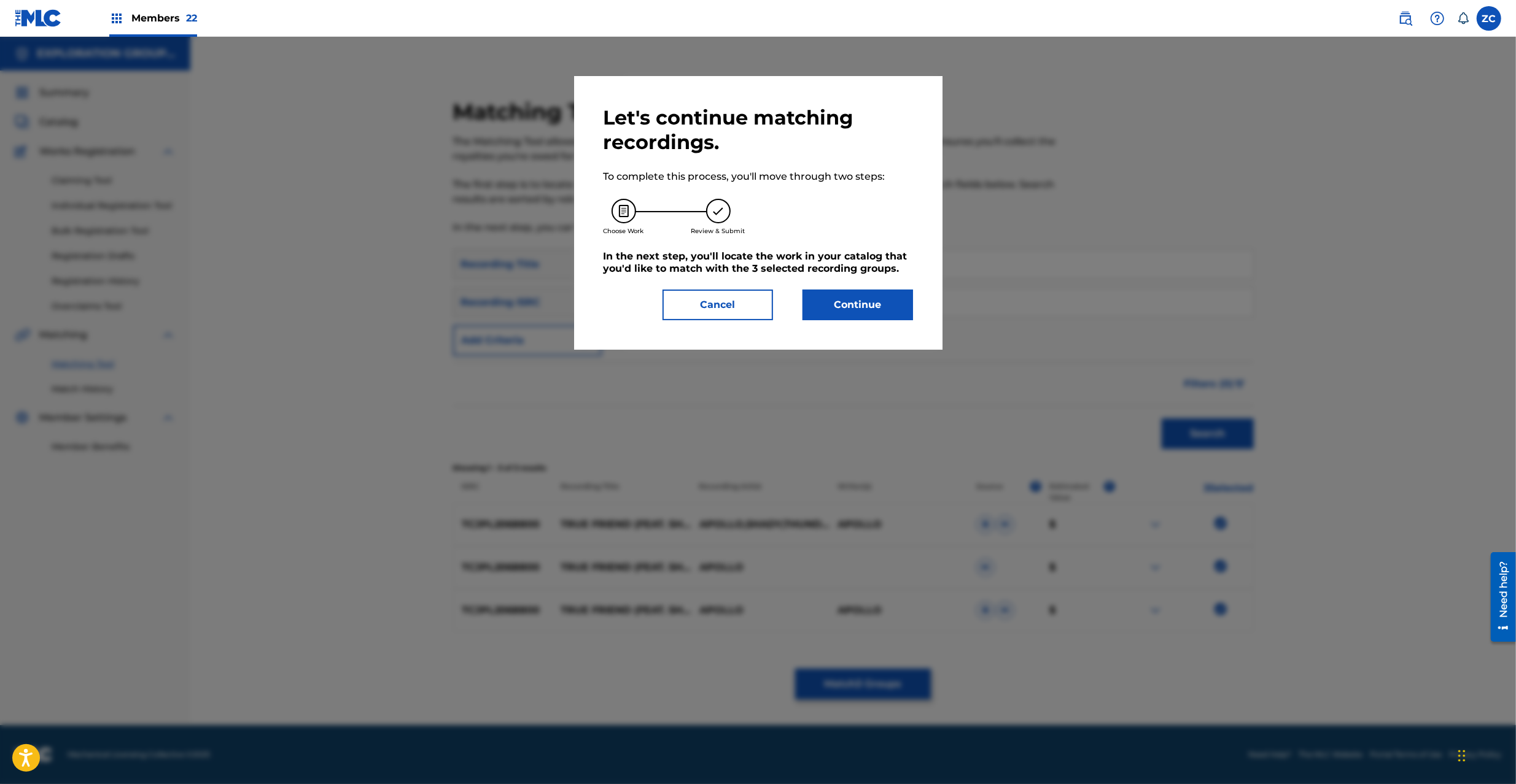
click at [873, 312] on button "Continue" at bounding box center [857, 305] width 110 height 31
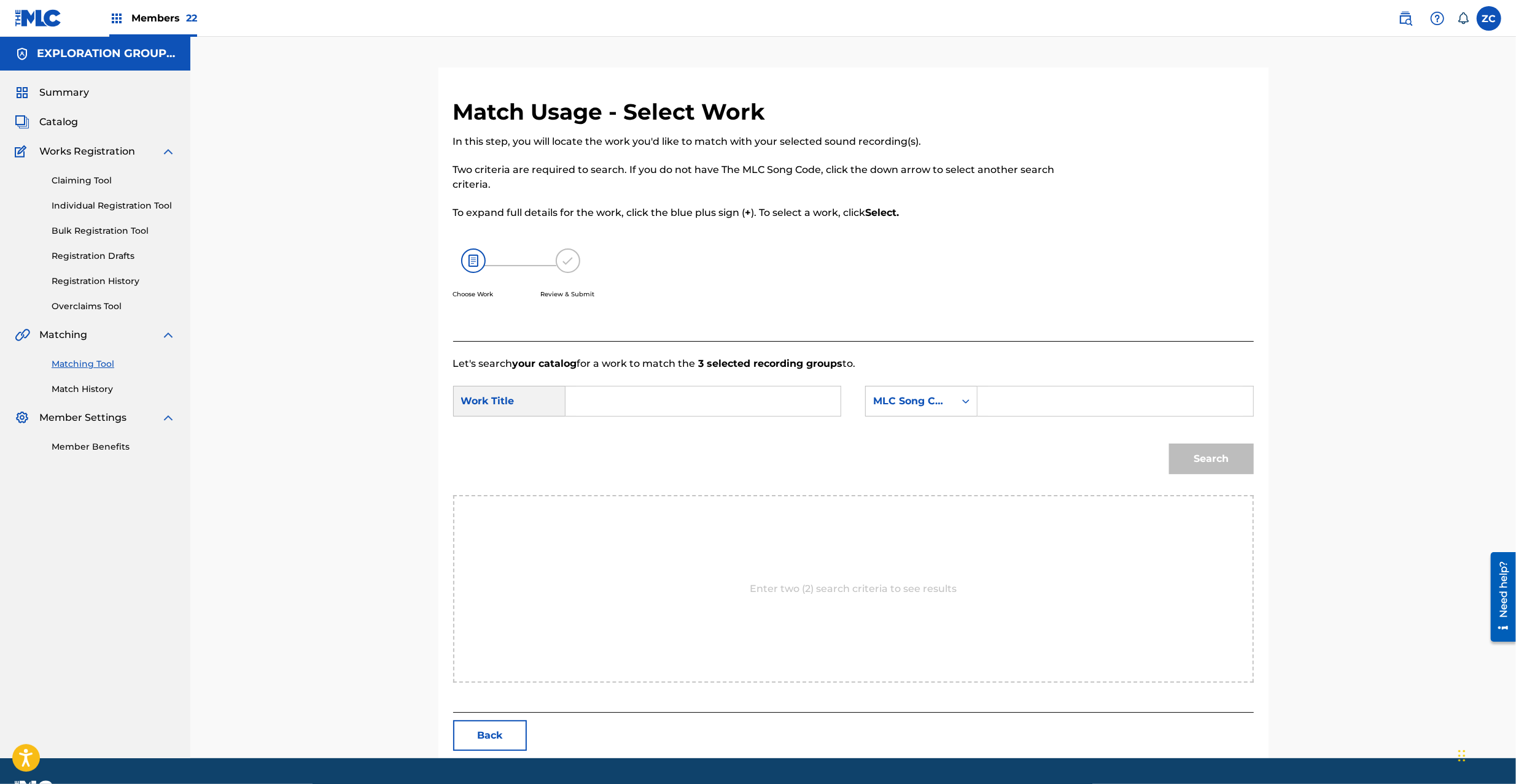
click at [709, 405] on input "Search Form" at bounding box center [702, 401] width 254 height 30
click at [811, 395] on input "True Friend Feat Shady & Thunder TX5GD7" at bounding box center [702, 401] width 254 height 30
click at [1026, 395] on input "Search Form" at bounding box center [1115, 401] width 254 height 30
click at [1196, 465] on button "Search" at bounding box center [1211, 459] width 85 height 31
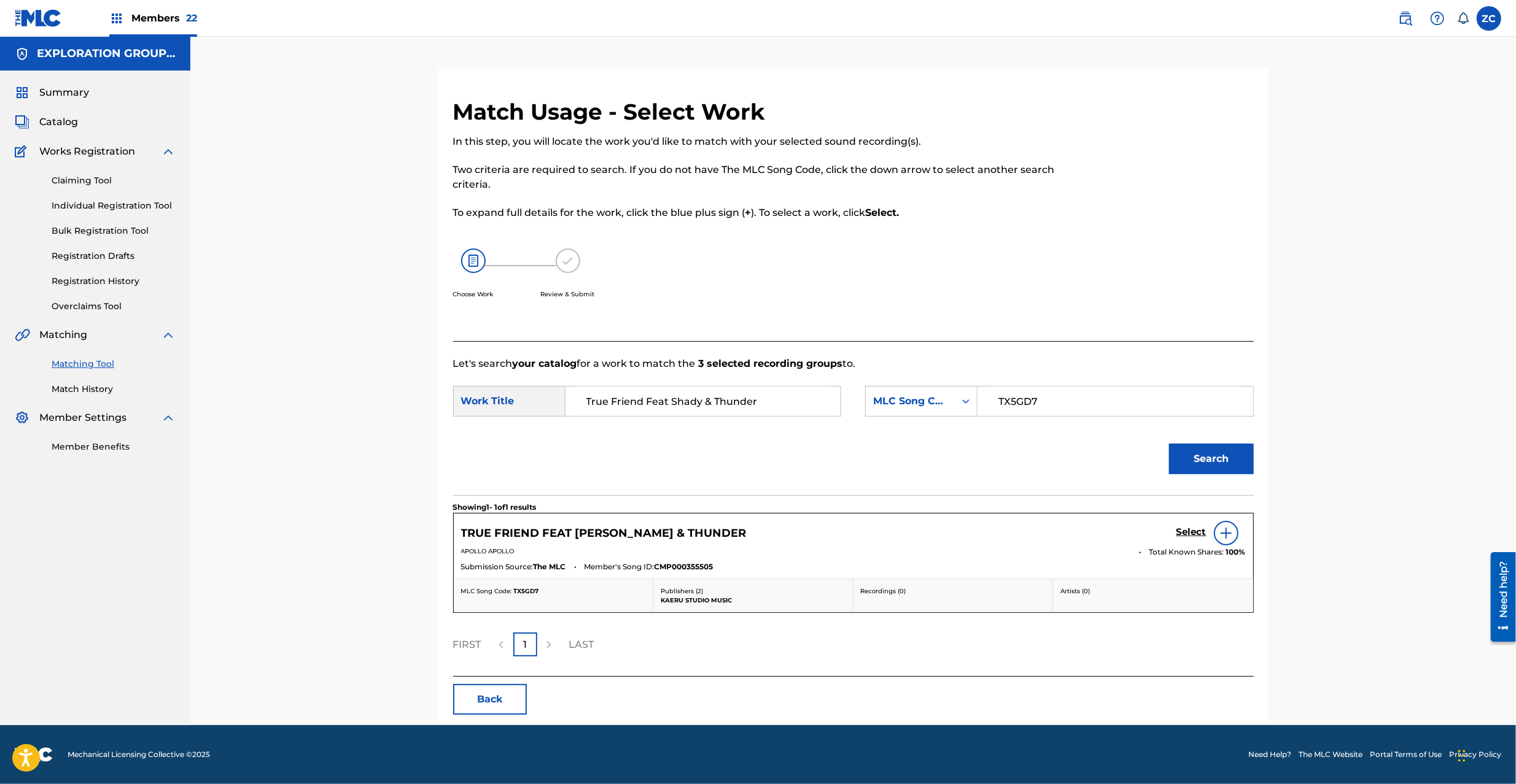
click at [1192, 533] on h5 "Select" at bounding box center [1191, 532] width 30 height 12
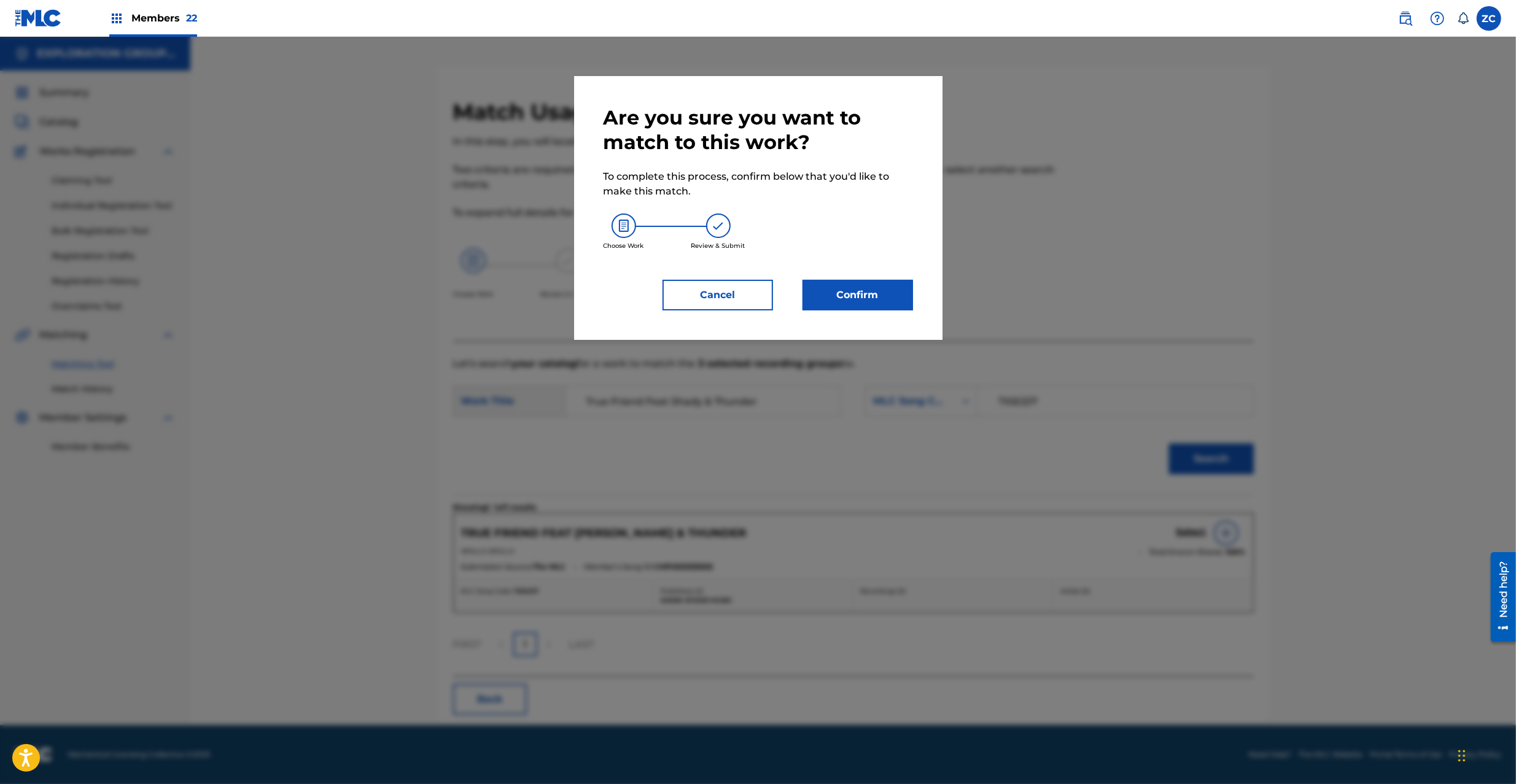
click at [878, 305] on button "Confirm" at bounding box center [857, 295] width 110 height 31
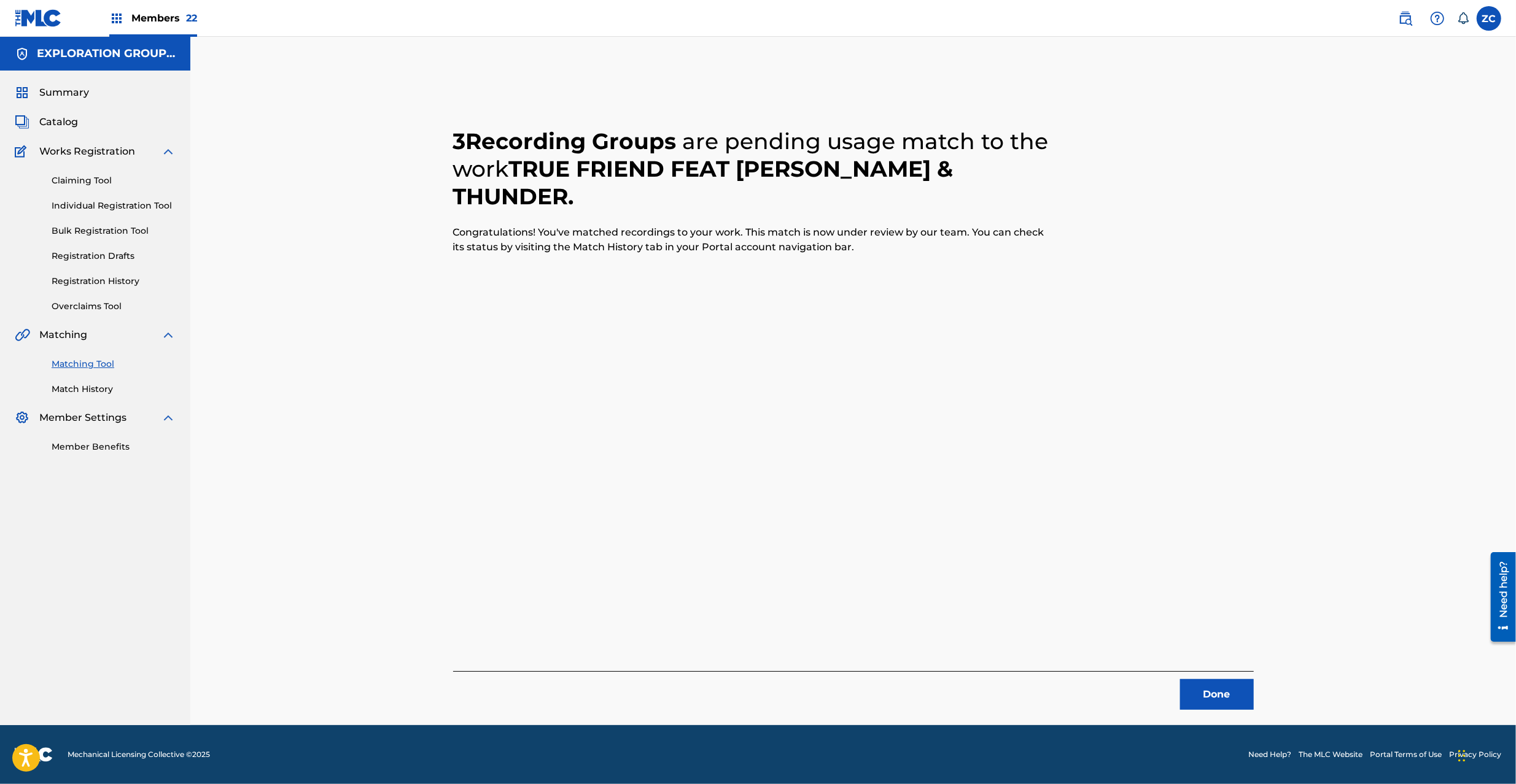
click at [1218, 691] on button "Done" at bounding box center [1216, 695] width 74 height 31
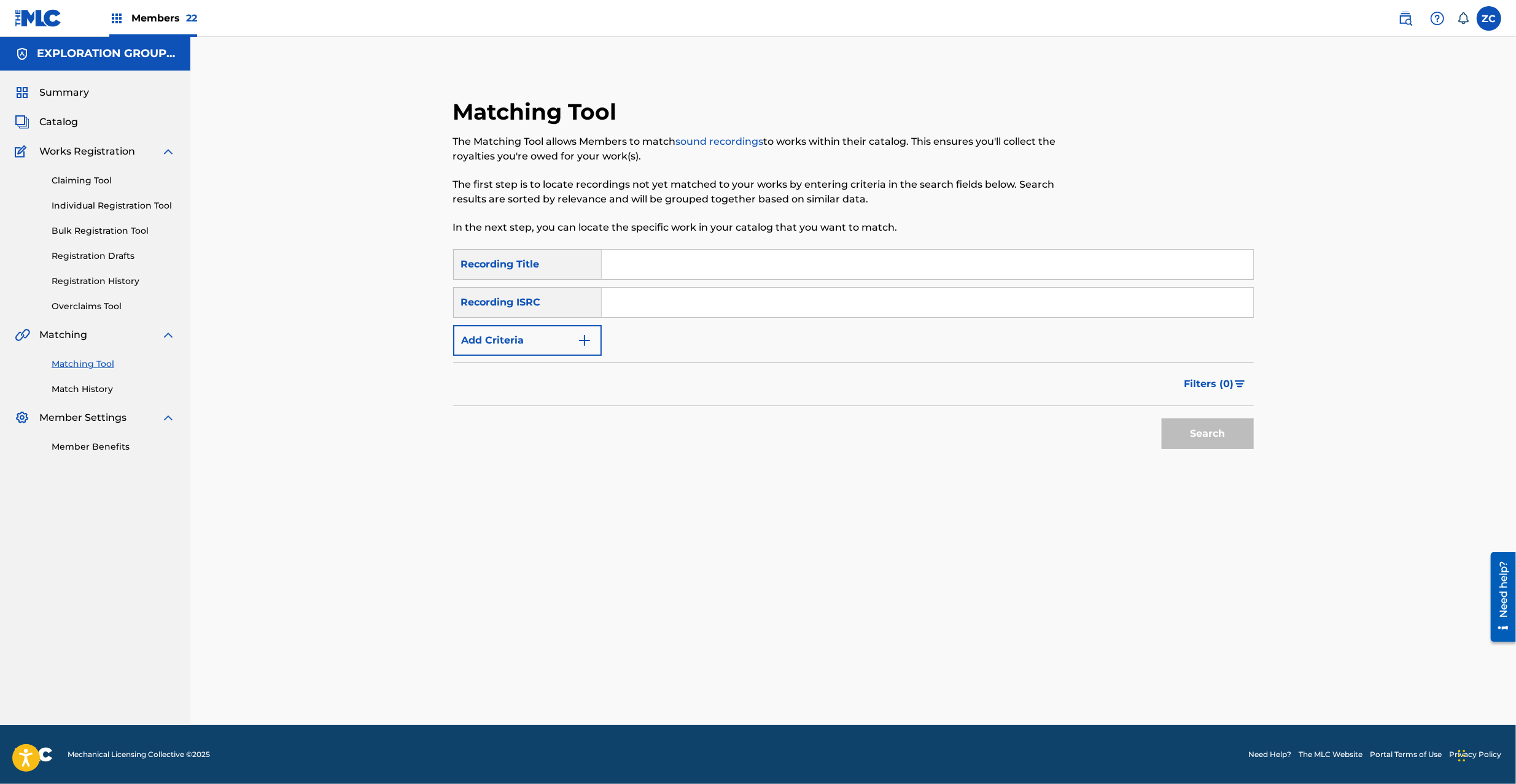
drag, startPoint x: 755, startPoint y: 300, endPoint x: 768, endPoint y: 303, distance: 13.3
click at [755, 298] on input "Search Form" at bounding box center [927, 302] width 651 height 30
click at [1204, 434] on button "Search" at bounding box center [1207, 434] width 92 height 31
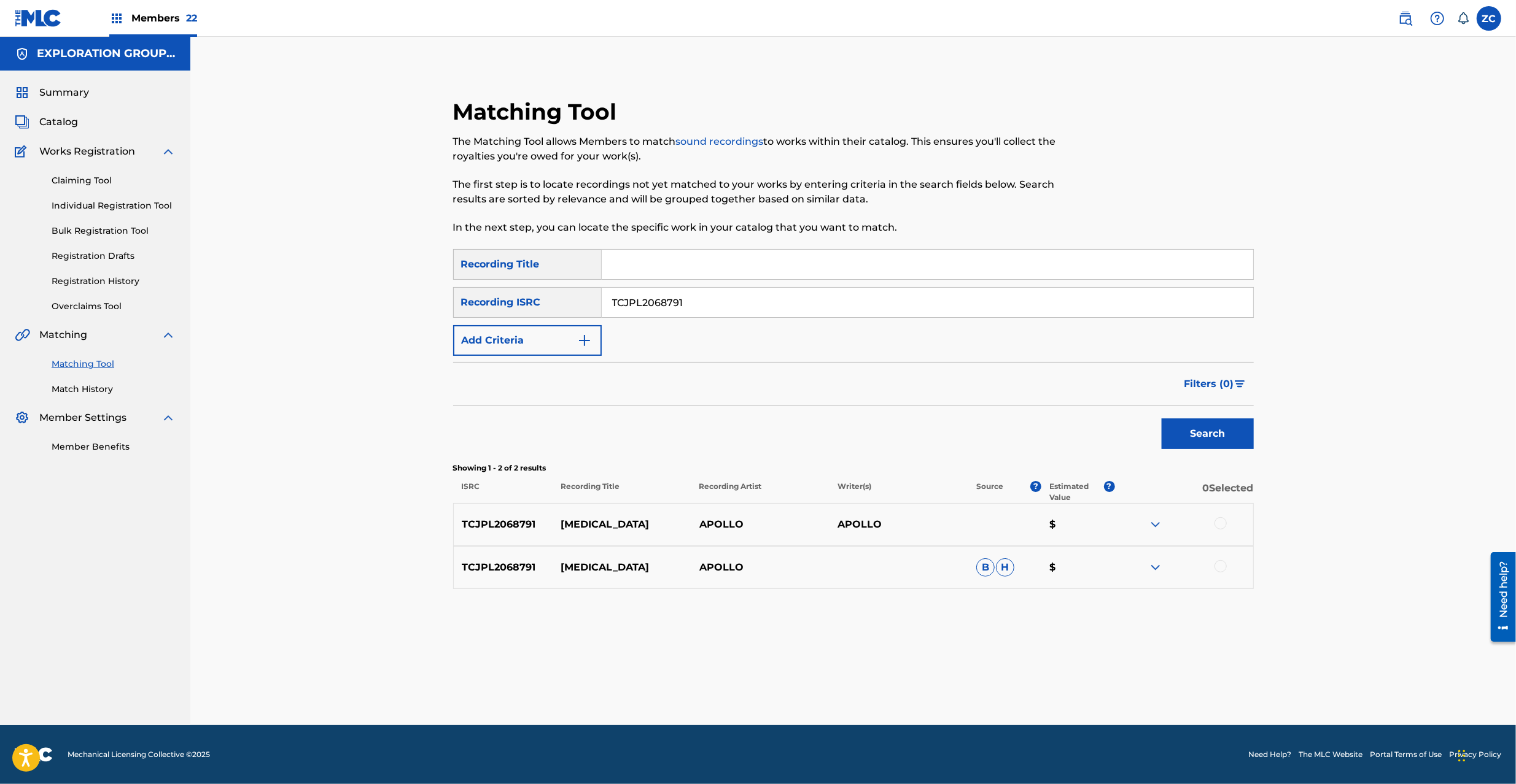
drag, startPoint x: 1221, startPoint y: 525, endPoint x: 1227, endPoint y: 571, distance: 46.4
click at [1221, 528] on div at bounding box center [1220, 524] width 12 height 12
click at [1218, 566] on div at bounding box center [1220, 566] width 12 height 12
click at [852, 680] on button "Match 2 Groups" at bounding box center [863, 684] width 136 height 31
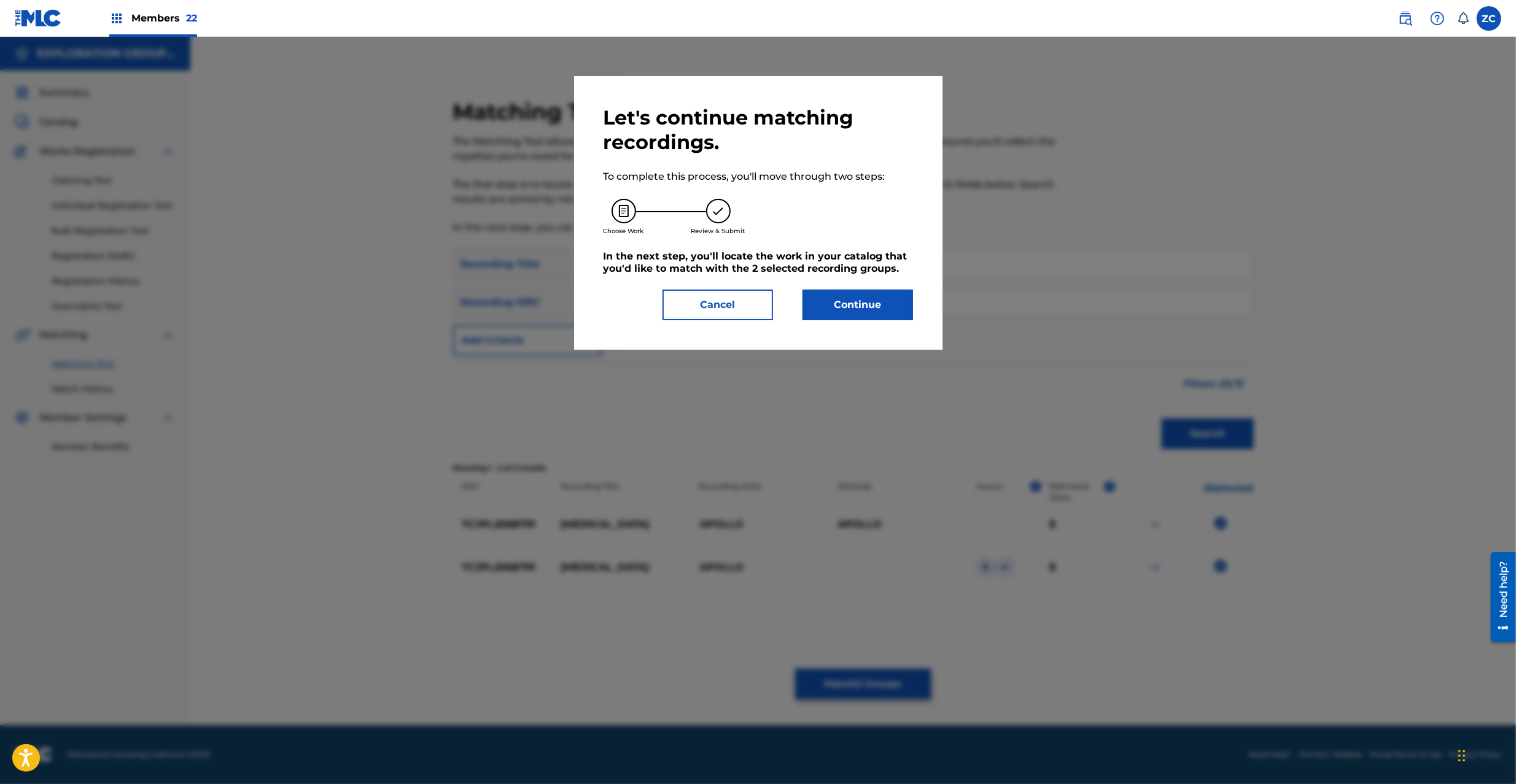
click at [840, 309] on button "Continue" at bounding box center [857, 305] width 110 height 31
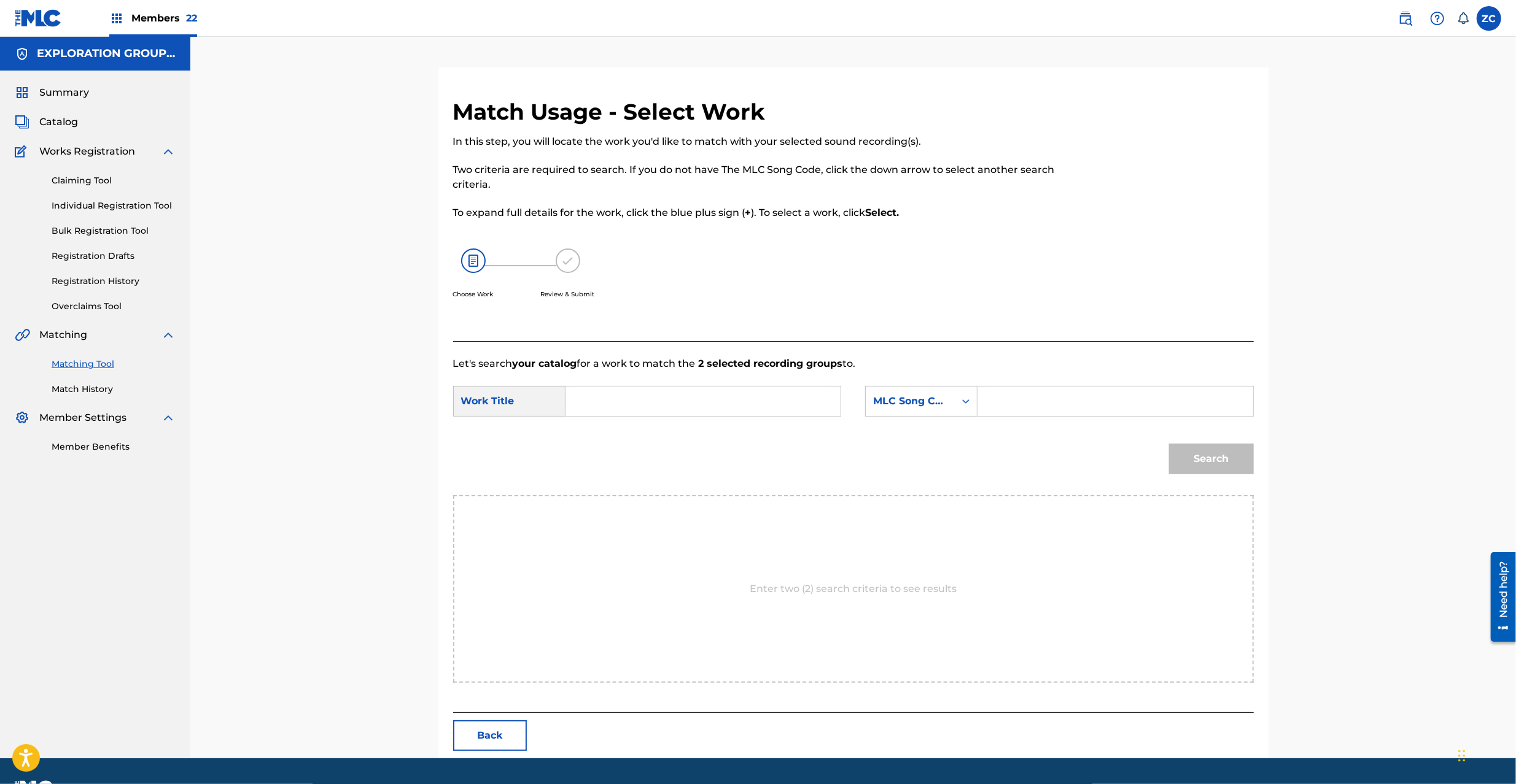
click at [677, 390] on input "Search Form" at bounding box center [702, 401] width 254 height 30
click at [671, 398] on input "[MEDICAL_DATA] DQ2A1W" at bounding box center [702, 401] width 254 height 30
click at [1024, 415] on input "Search Form" at bounding box center [1115, 401] width 254 height 30
click at [1234, 473] on button "Search" at bounding box center [1211, 459] width 85 height 31
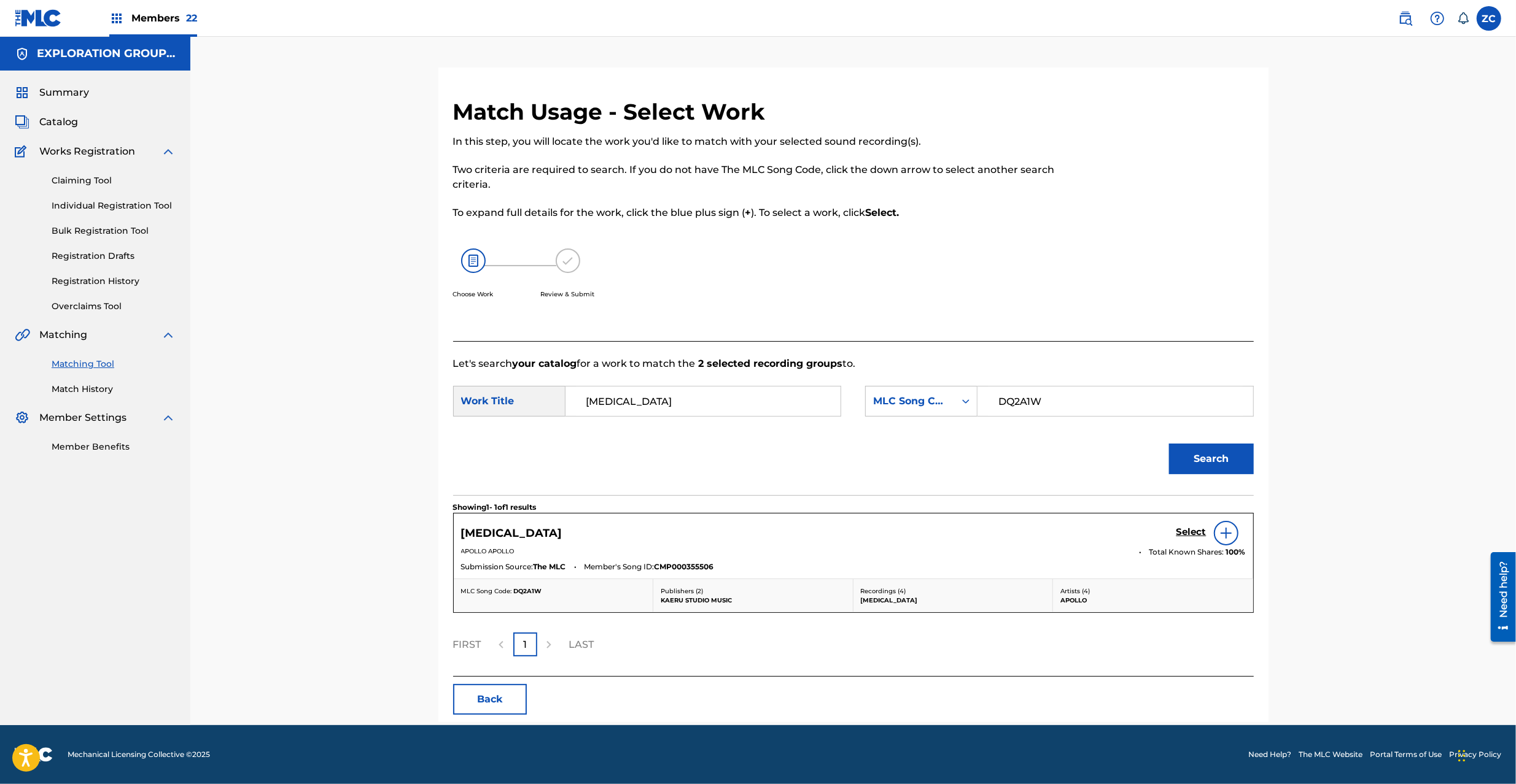
click at [1182, 526] on h5 "Select" at bounding box center [1191, 532] width 30 height 12
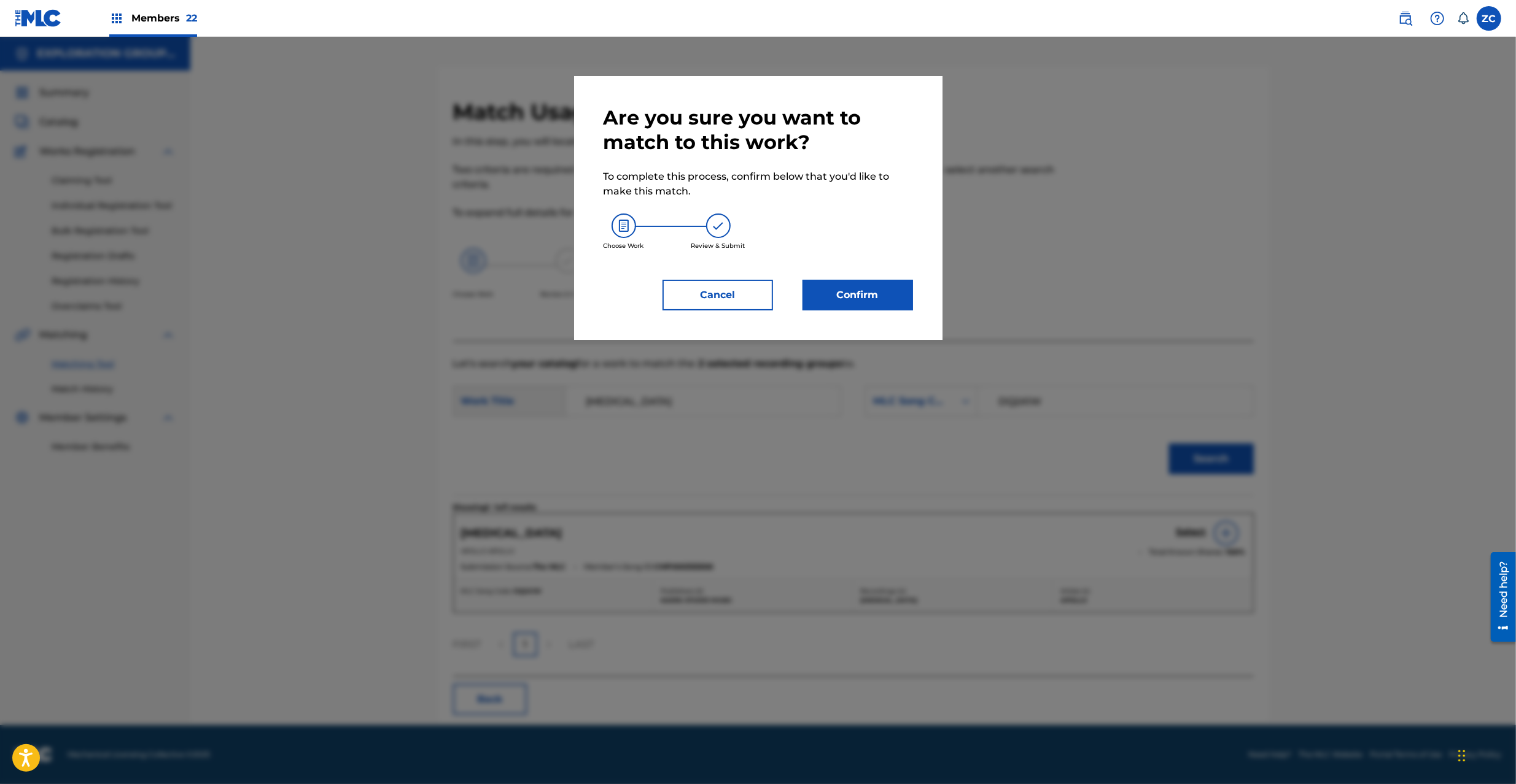
click at [862, 270] on div "Are you sure you want to match to this work? To complete this process, confirm …" at bounding box center [758, 208] width 309 height 205
click at [870, 291] on button "Confirm" at bounding box center [857, 295] width 110 height 31
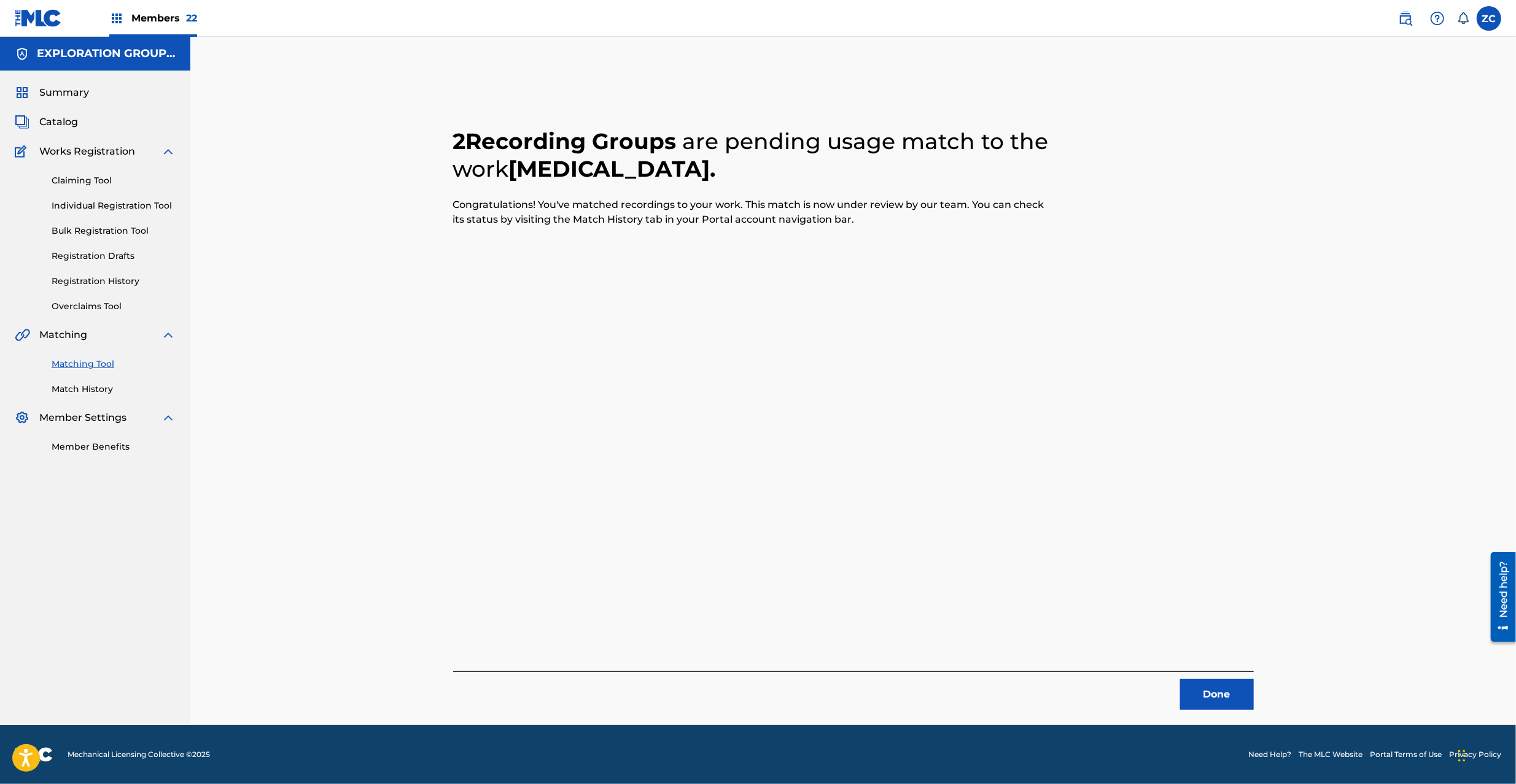
drag, startPoint x: 1207, startPoint y: 678, endPoint x: 1202, endPoint y: 646, distance: 32.4
click at [1207, 675] on div "Done" at bounding box center [853, 691] width 800 height 39
drag, startPoint x: 1199, startPoint y: 680, endPoint x: 1194, endPoint y: 665, distance: 15.8
click at [1199, 687] on button "Done" at bounding box center [1216, 695] width 74 height 31
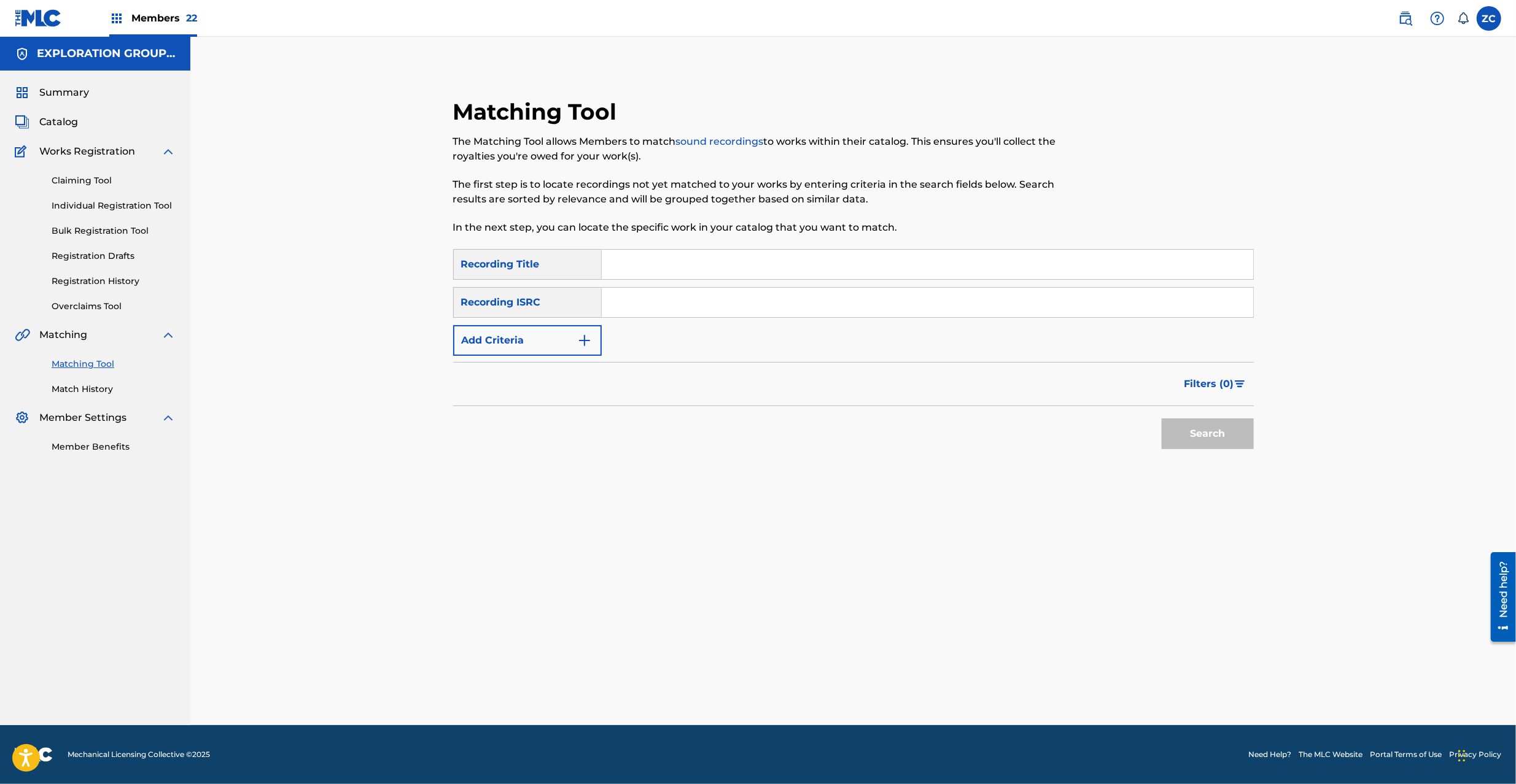
drag, startPoint x: 760, startPoint y: 311, endPoint x: 818, endPoint y: 319, distance: 58.5
click at [760, 311] on input "Search Form" at bounding box center [927, 302] width 651 height 30
click at [1232, 431] on button "Search" at bounding box center [1207, 434] width 92 height 31
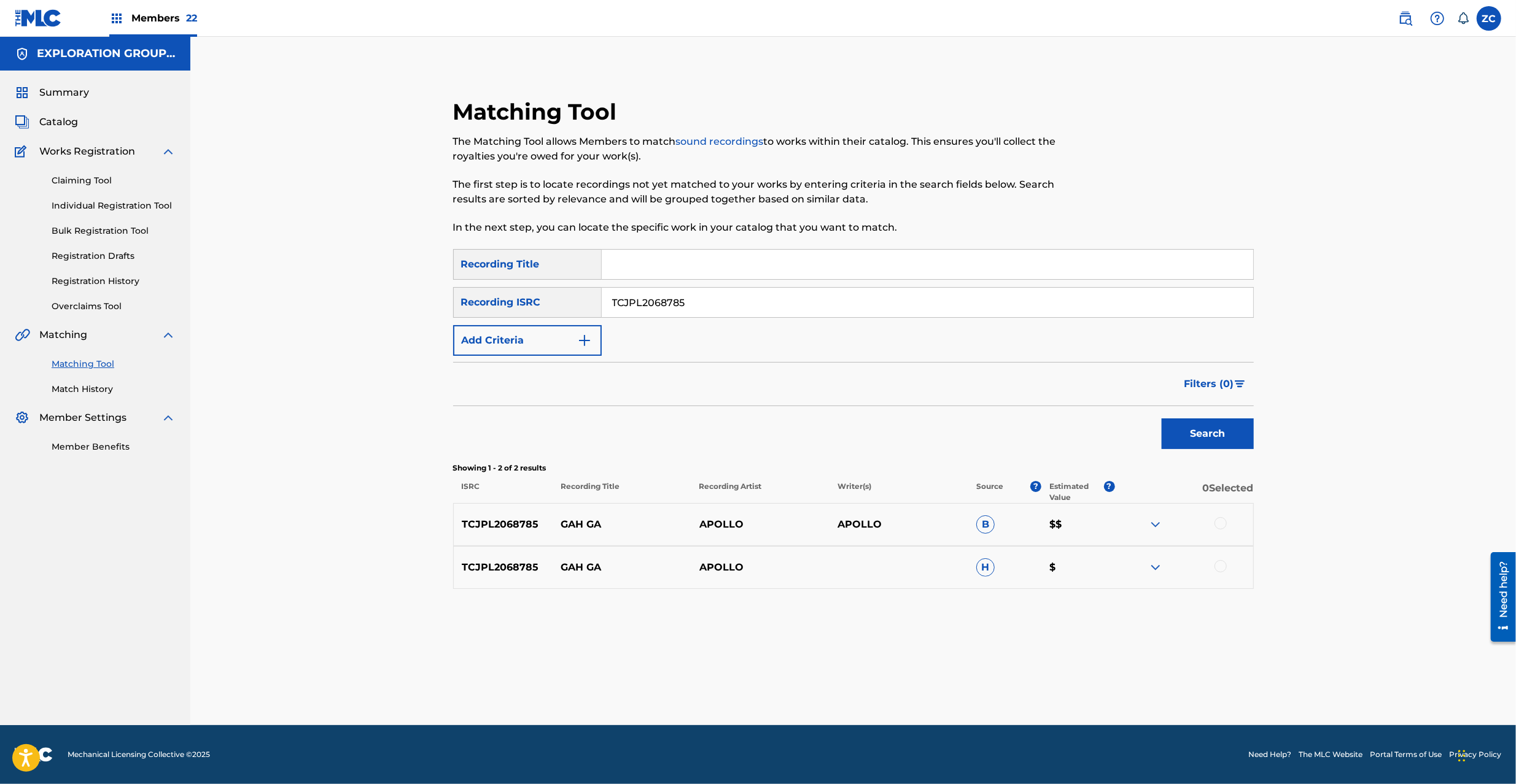
click at [1216, 526] on div at bounding box center [1220, 524] width 12 height 12
click at [1221, 569] on div at bounding box center [1220, 566] width 12 height 12
drag, startPoint x: 892, startPoint y: 679, endPoint x: 897, endPoint y: 481, distance: 198.1
click at [894, 656] on div "Matching Tool The Matching Tool allows Members to match sound recordings to wor…" at bounding box center [853, 396] width 859 height 658
click at [872, 680] on button "Match 2 Groups" at bounding box center [863, 684] width 136 height 31
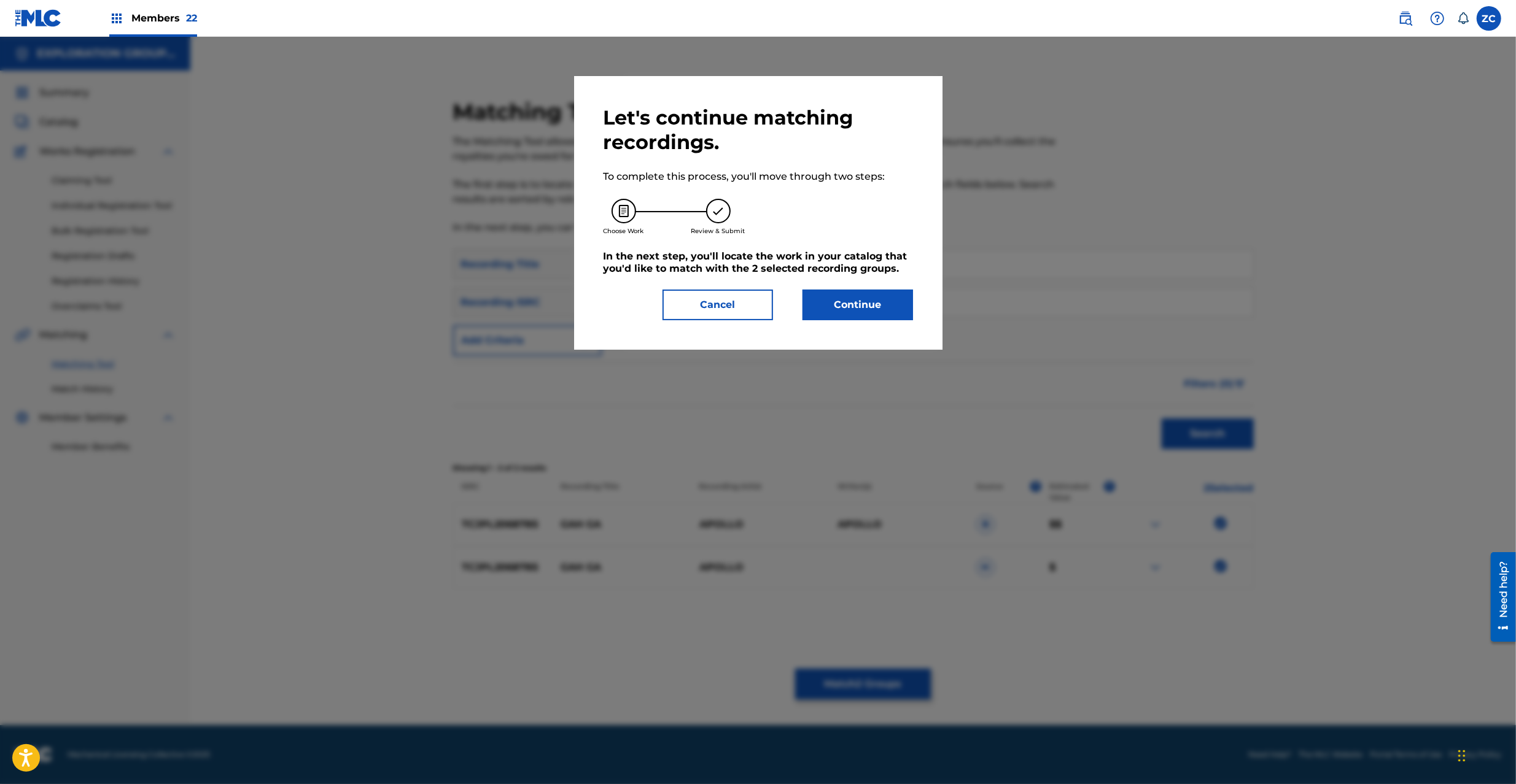
click at [869, 312] on button "Continue" at bounding box center [857, 305] width 110 height 31
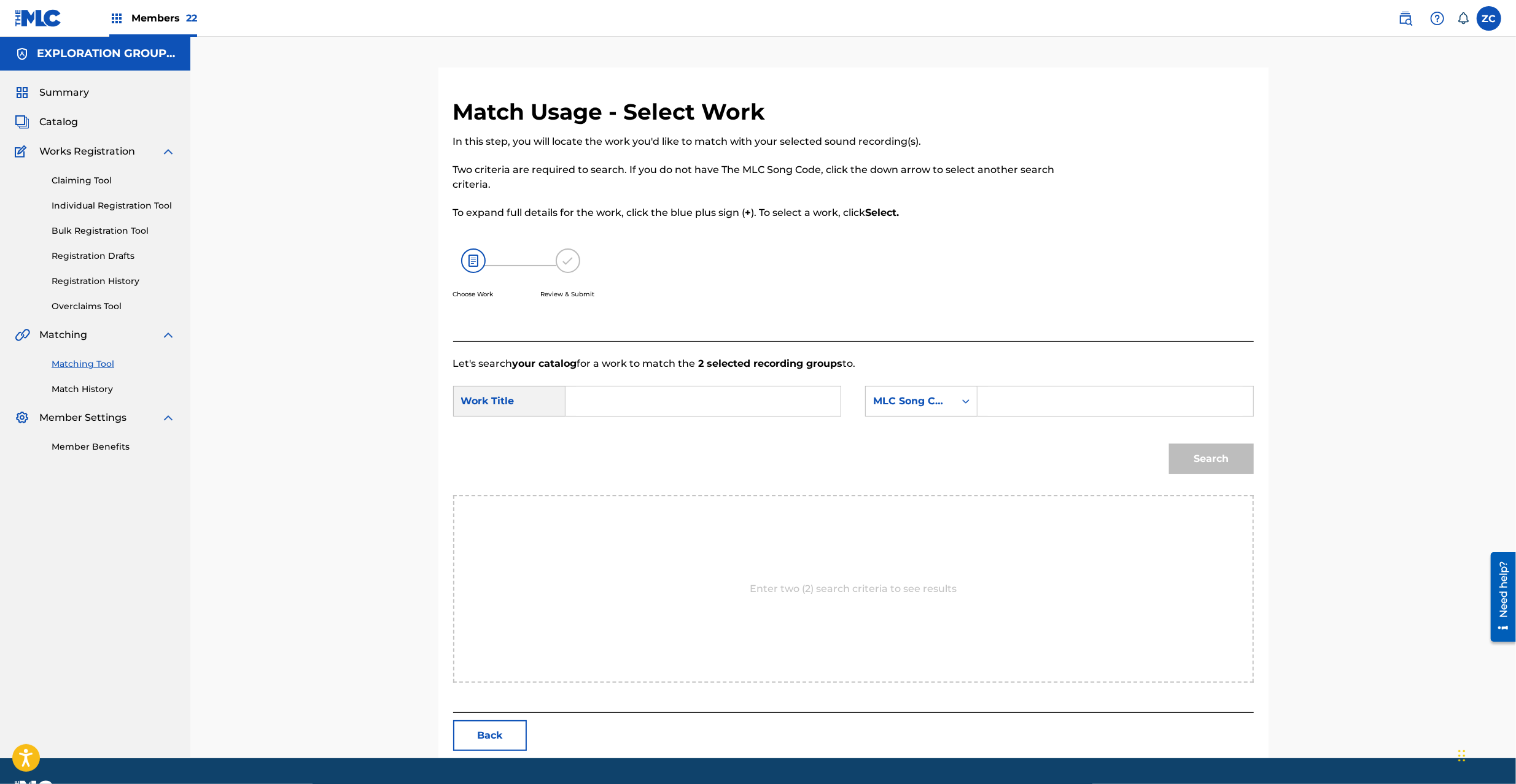
click at [686, 398] on input "Search Form" at bounding box center [702, 401] width 254 height 30
click at [651, 398] on input "Gah Ga GB9DBL" at bounding box center [702, 401] width 254 height 30
drag, startPoint x: 1039, startPoint y: 399, endPoint x: 1050, endPoint y: 406, distance: 13.0
click at [1039, 399] on input "Search Form" at bounding box center [1115, 401] width 254 height 30
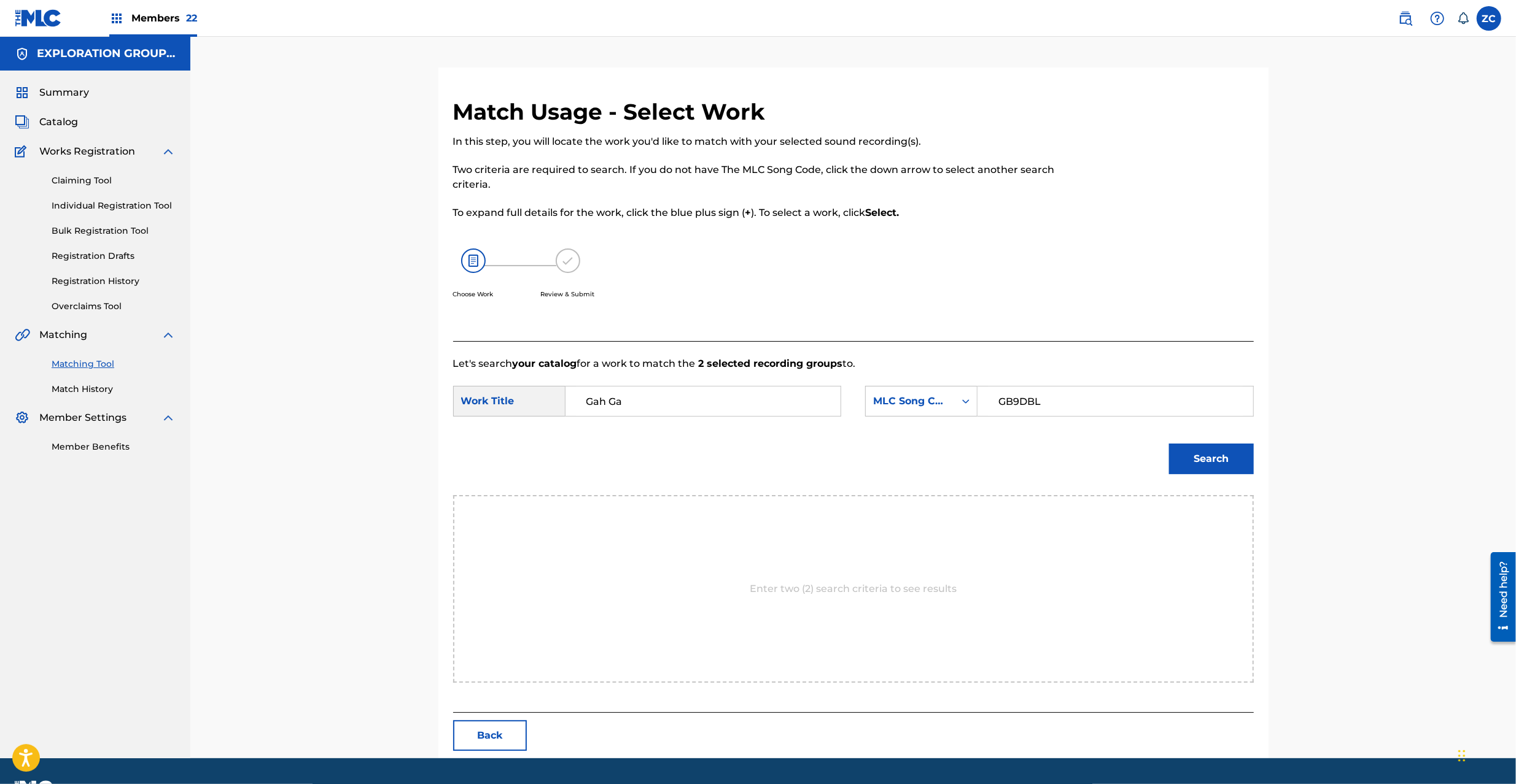
click at [1221, 456] on button "Search" at bounding box center [1211, 459] width 85 height 31
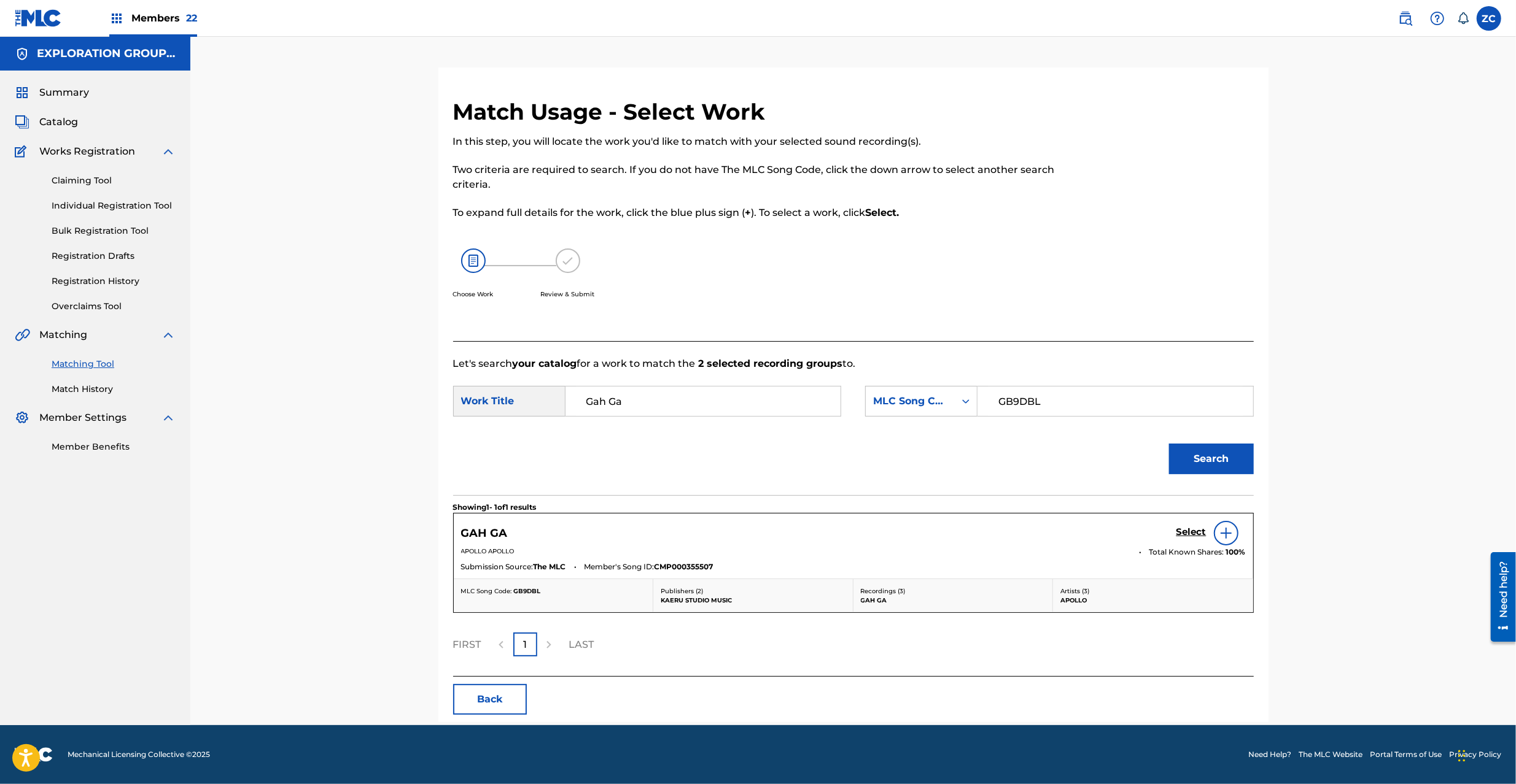
click at [1184, 530] on h5 "Select" at bounding box center [1191, 532] width 30 height 12
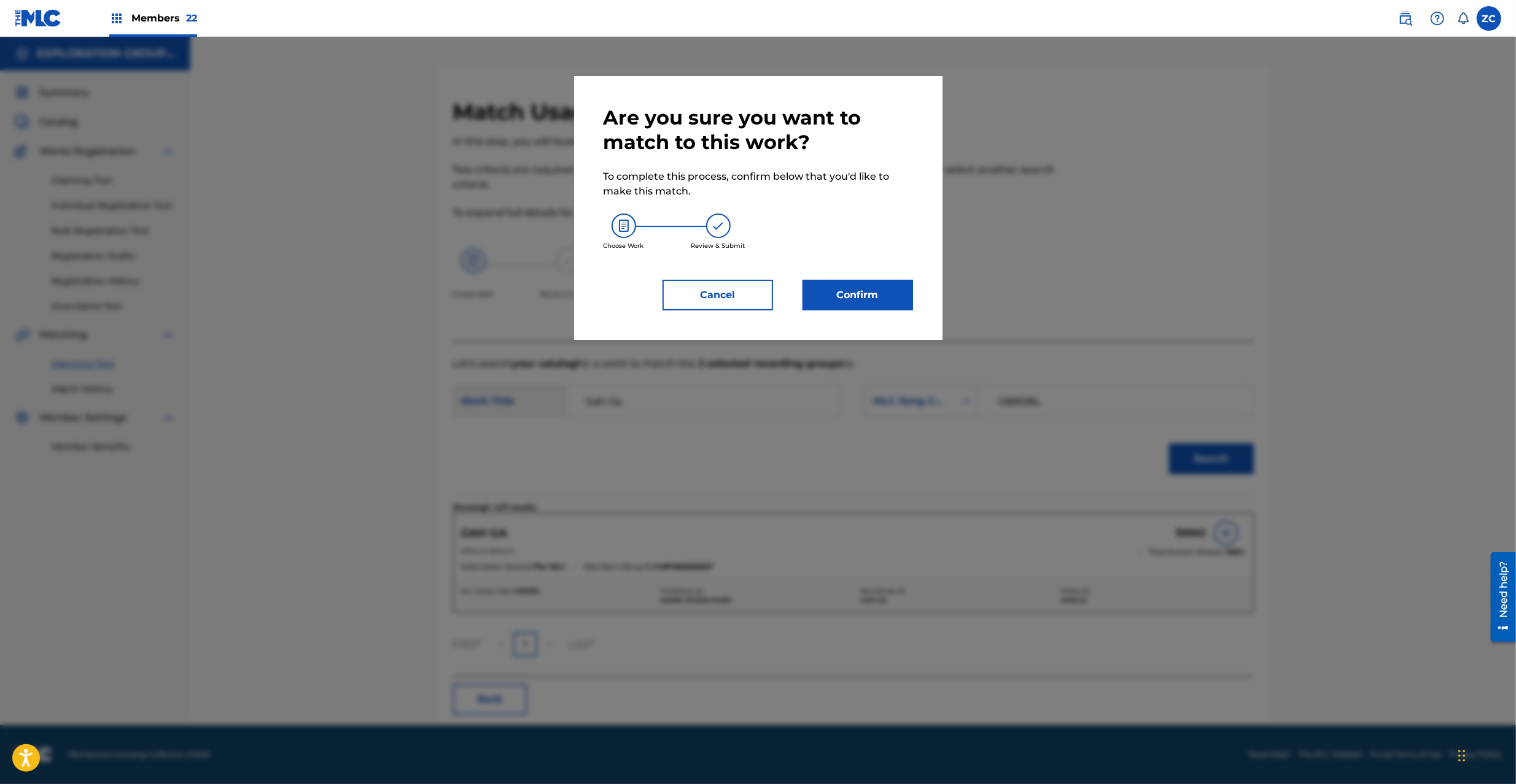
click at [861, 288] on button "Confirm" at bounding box center [857, 295] width 110 height 31
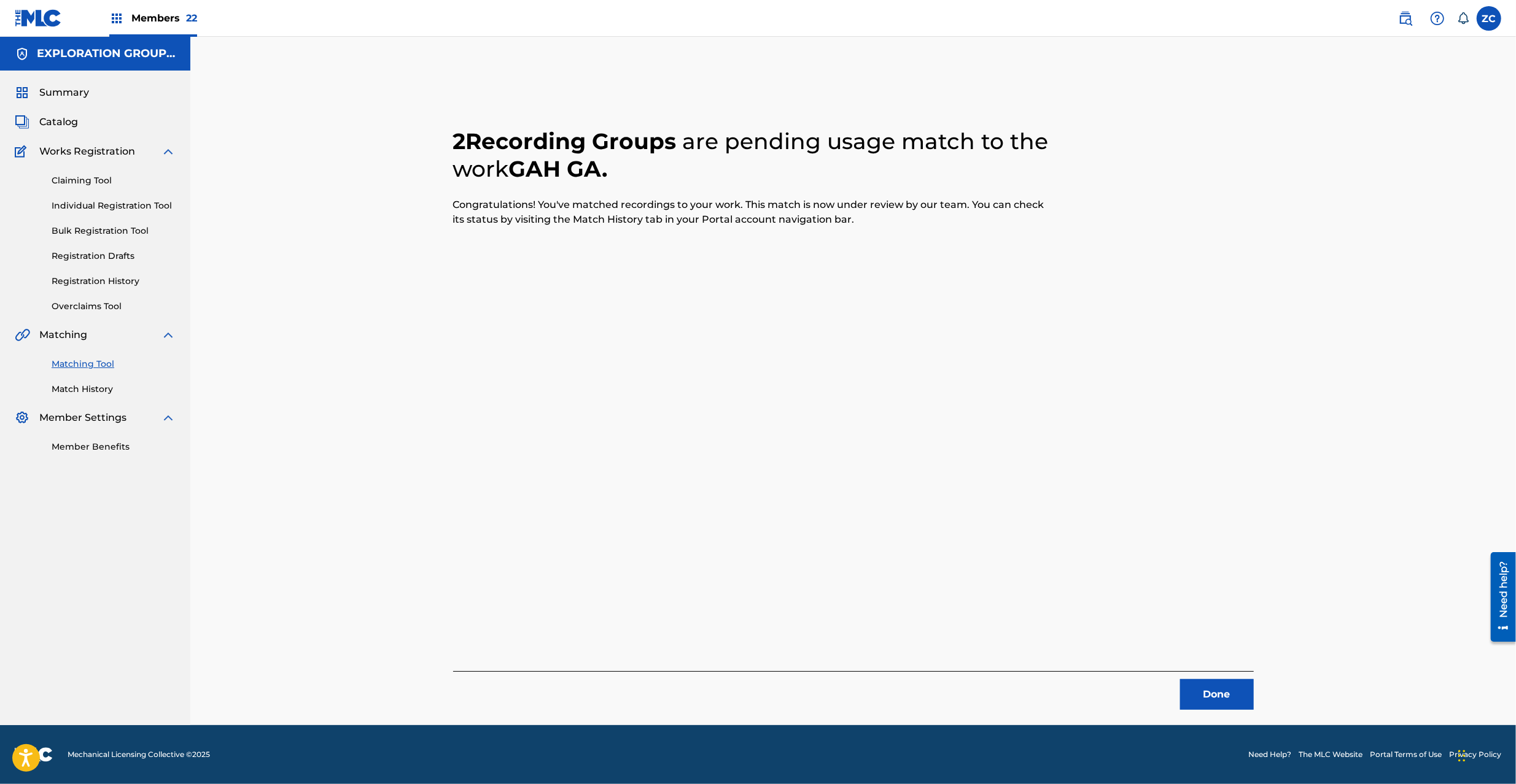
click at [1223, 692] on button "Done" at bounding box center [1216, 695] width 74 height 31
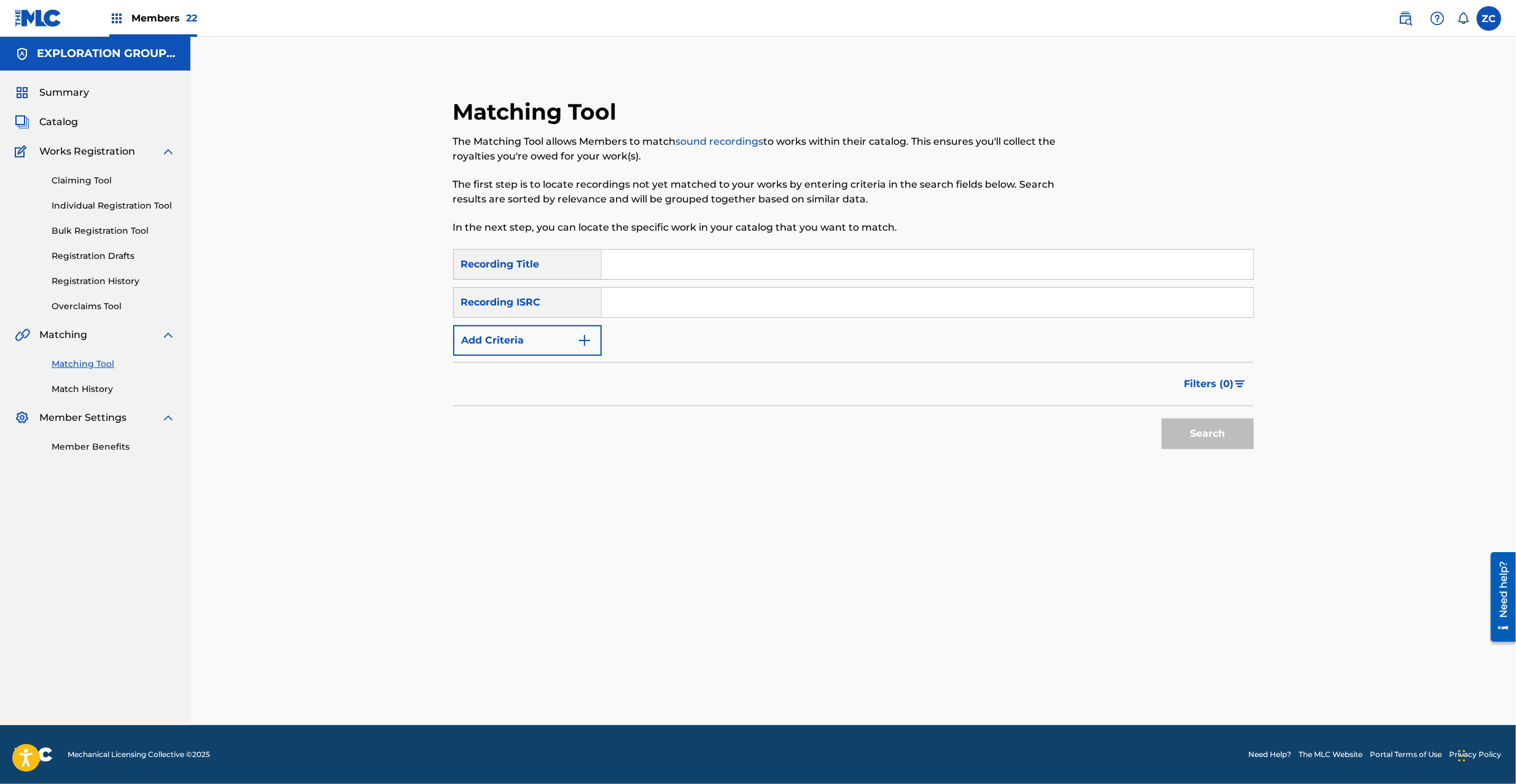
click at [1037, 318] on div "SearchWithCriteria361b6e87-07ff-4281-8d06-c5fe32ed4f15 Recording Title SearchWi…" at bounding box center [853, 303] width 800 height 107
click at [1064, 297] on input "Search Form" at bounding box center [927, 302] width 651 height 30
click at [1207, 434] on button "Search" at bounding box center [1207, 434] width 92 height 31
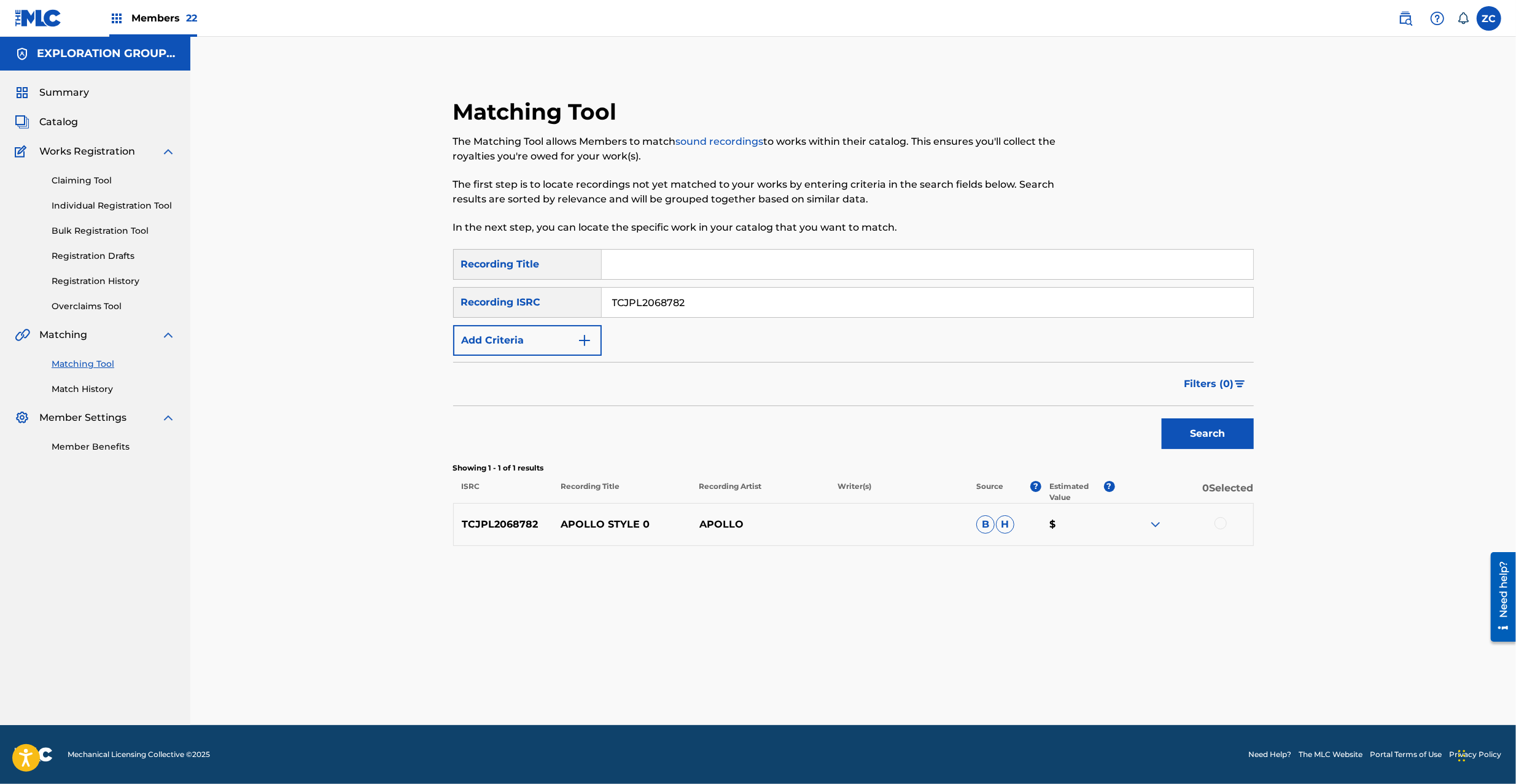
click at [1223, 521] on div at bounding box center [1220, 524] width 12 height 12
click at [911, 300] on input "TCJPL2068782" at bounding box center [927, 302] width 651 height 30
click at [1194, 421] on button "Search" at bounding box center [1207, 434] width 92 height 31
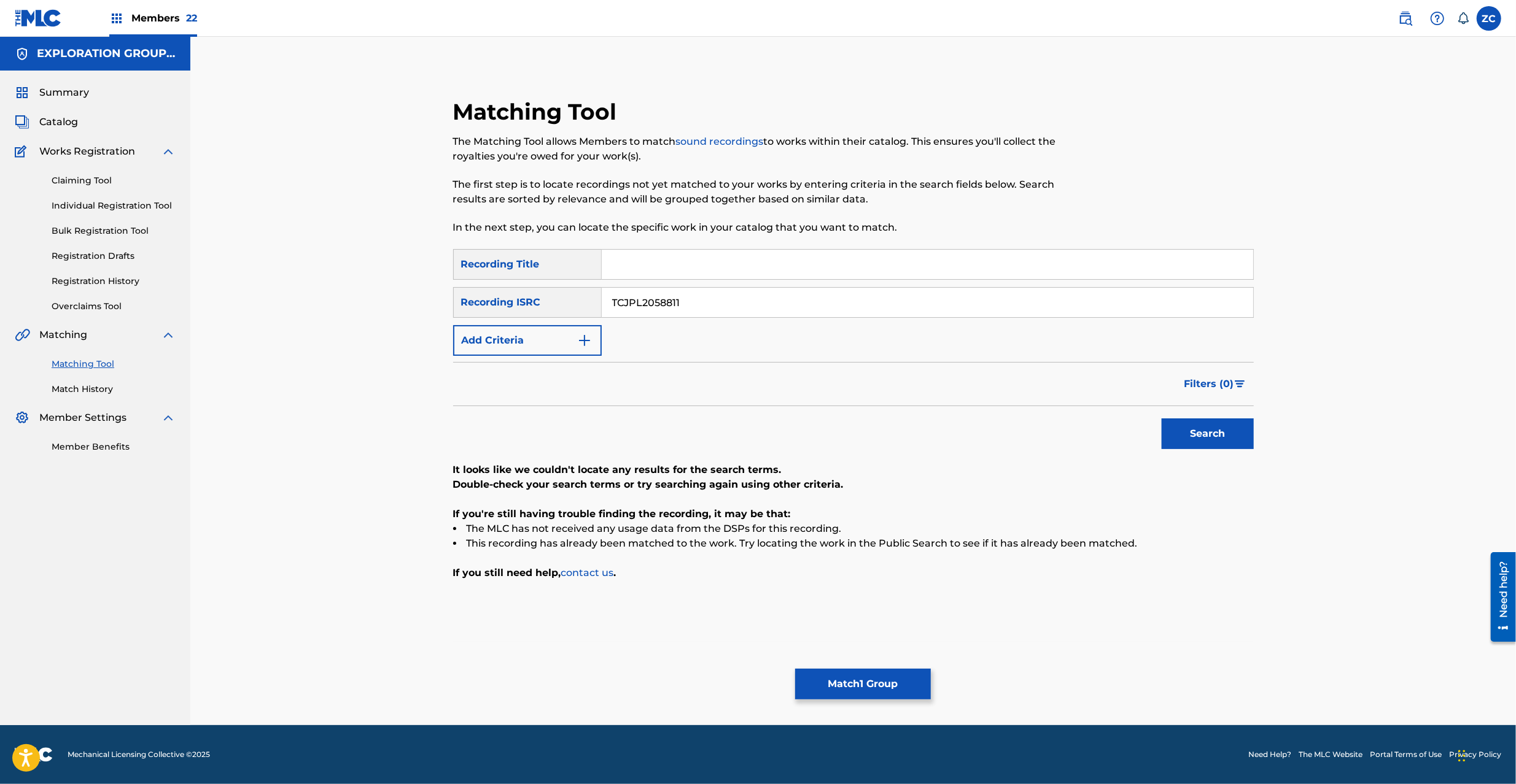
click at [884, 688] on button "Match 1 Group" at bounding box center [863, 684] width 136 height 31
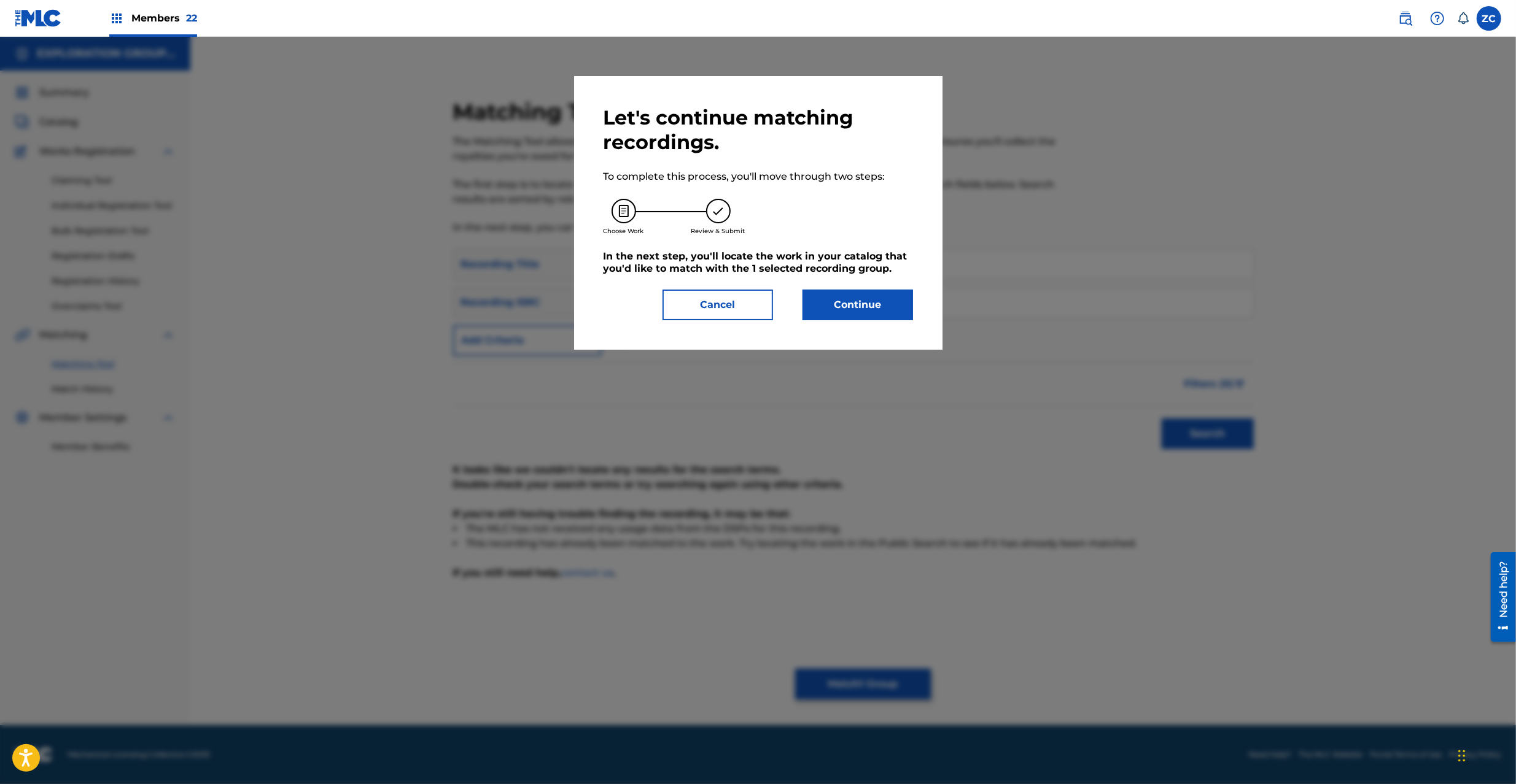
click at [888, 305] on button "Continue" at bounding box center [857, 305] width 110 height 31
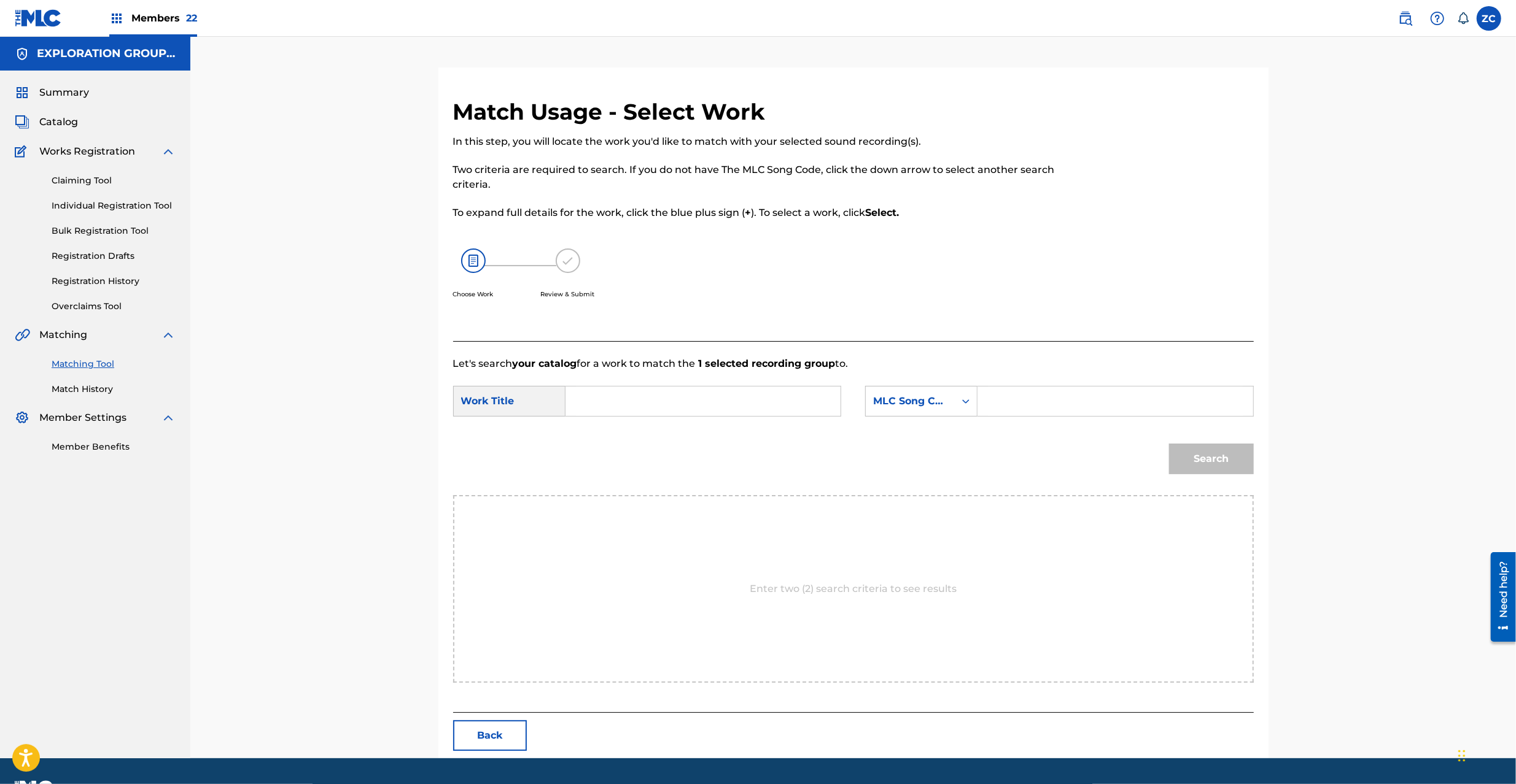
click at [795, 409] on input "Search Form" at bounding box center [702, 401] width 254 height 30
click at [691, 413] on input "Apollo Style 0 AW55D1" at bounding box center [702, 401] width 254 height 30
click at [691, 403] on input "Apollo Style 0 AW55D1" at bounding box center [702, 401] width 254 height 30
drag, startPoint x: 1064, startPoint y: 411, endPoint x: 1249, endPoint y: 468, distance: 193.6
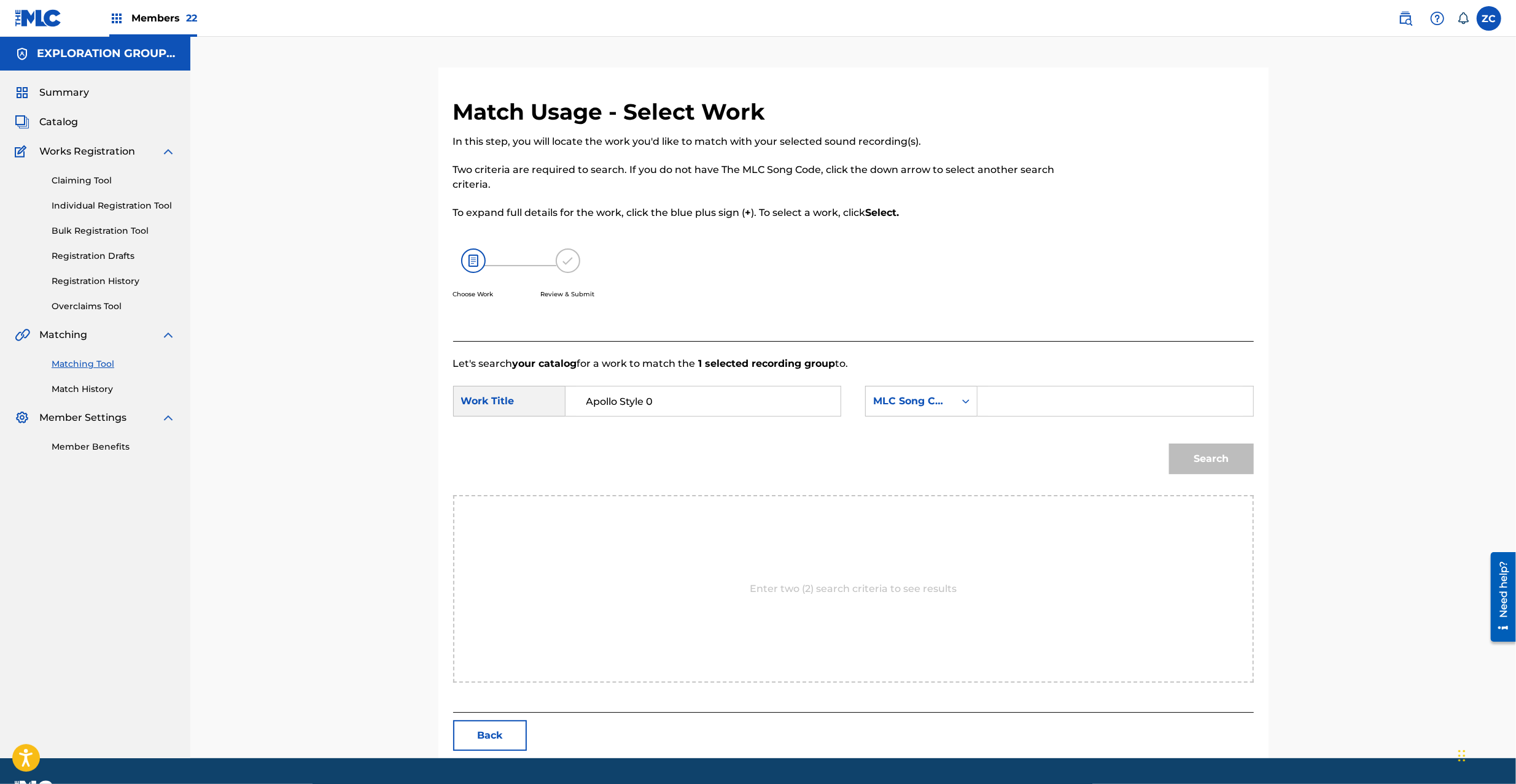
click at [1064, 411] on input "Search Form" at bounding box center [1115, 401] width 254 height 30
click at [1224, 451] on button "Search" at bounding box center [1211, 459] width 85 height 31
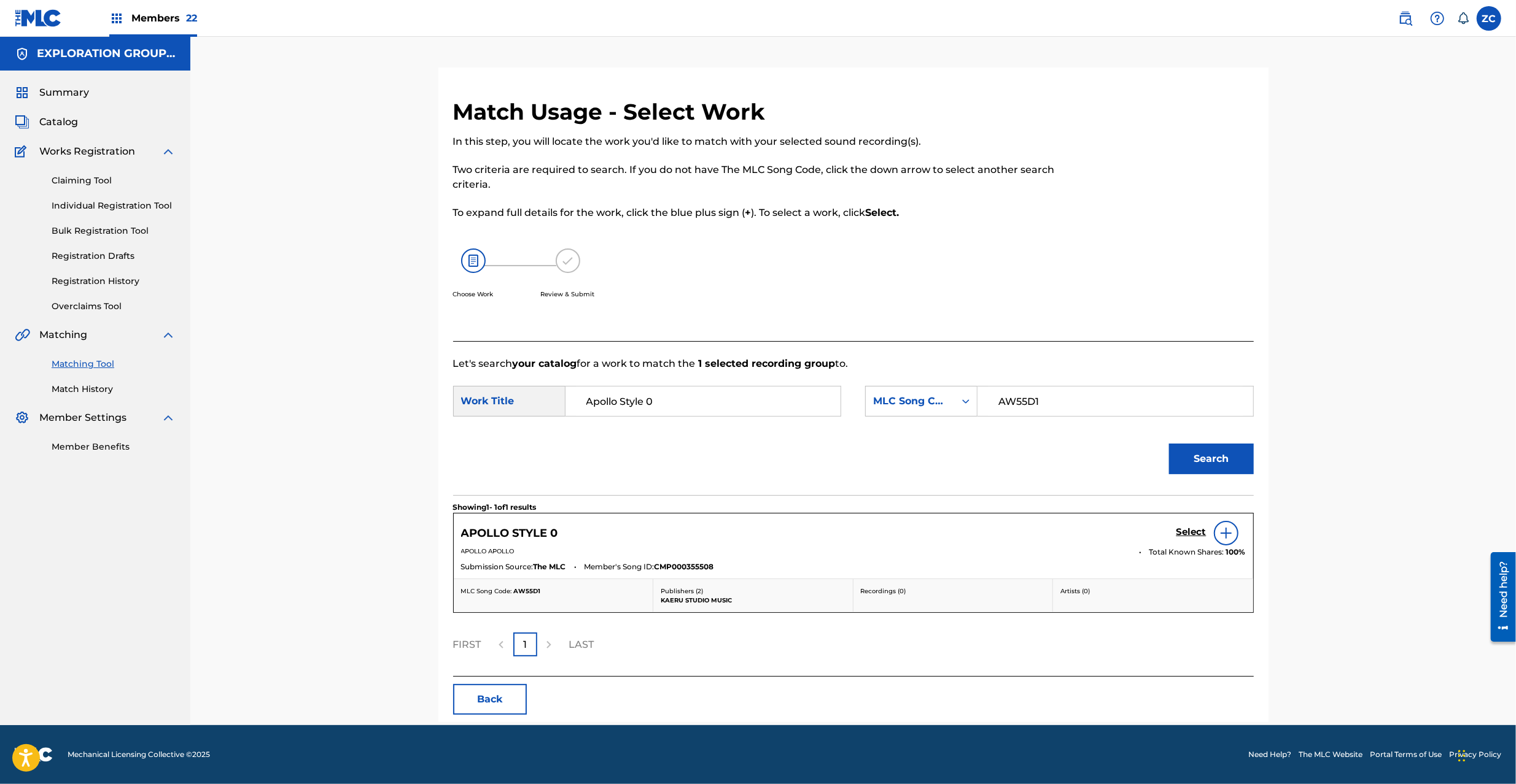
click at [1188, 535] on h5 "Select" at bounding box center [1191, 532] width 30 height 12
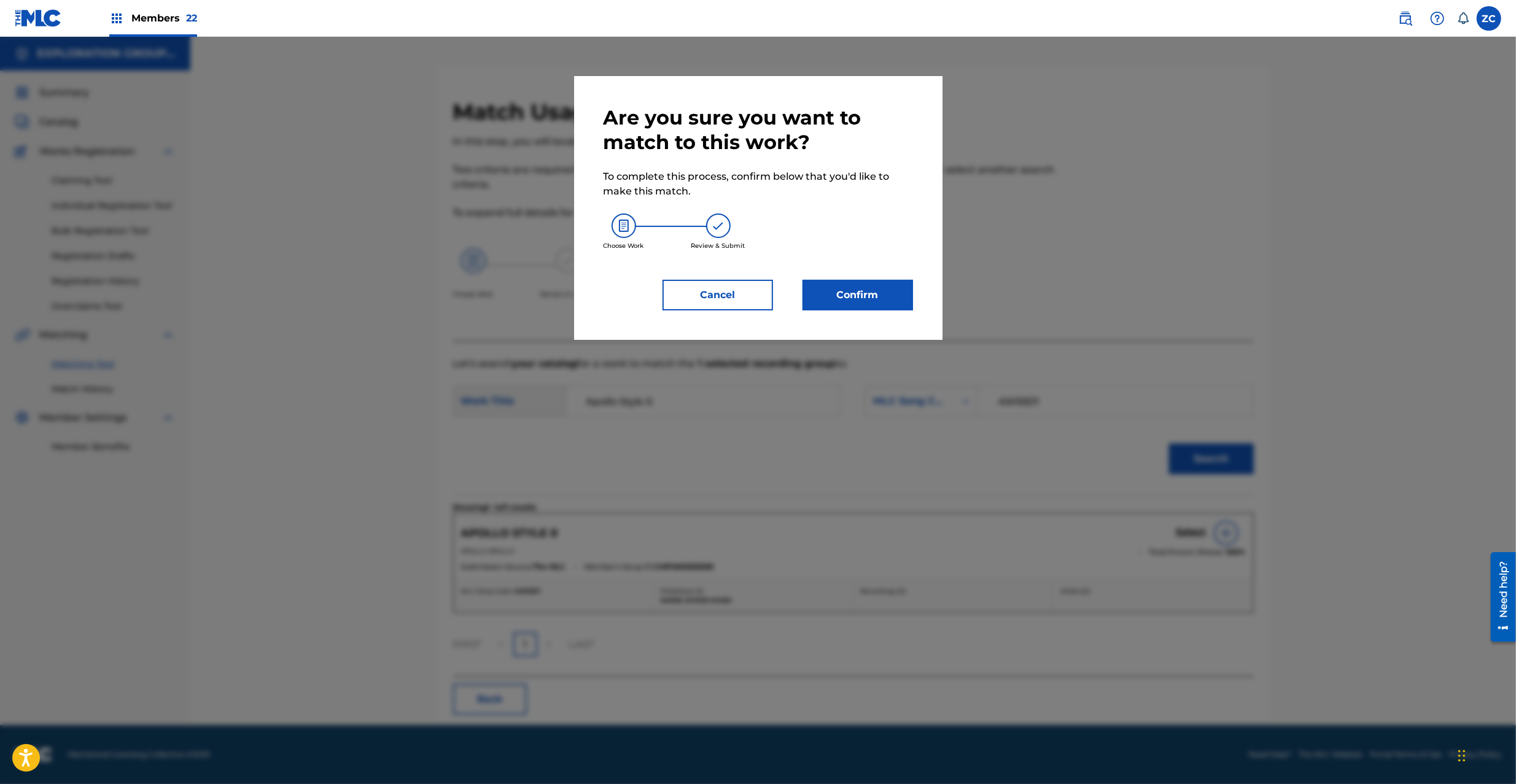
click at [839, 291] on button "Confirm" at bounding box center [857, 295] width 110 height 31
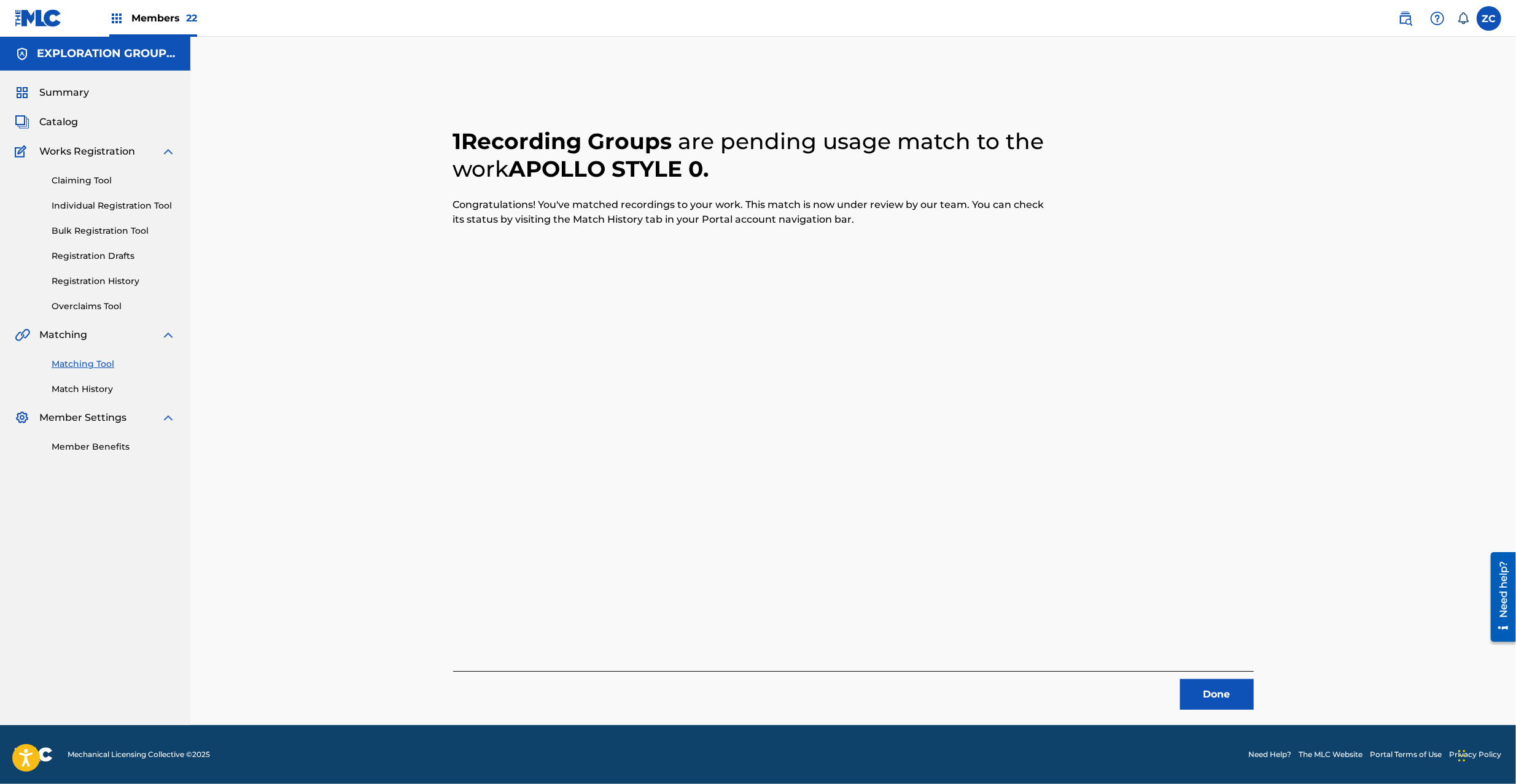
click at [1234, 703] on button "Done" at bounding box center [1216, 695] width 74 height 31
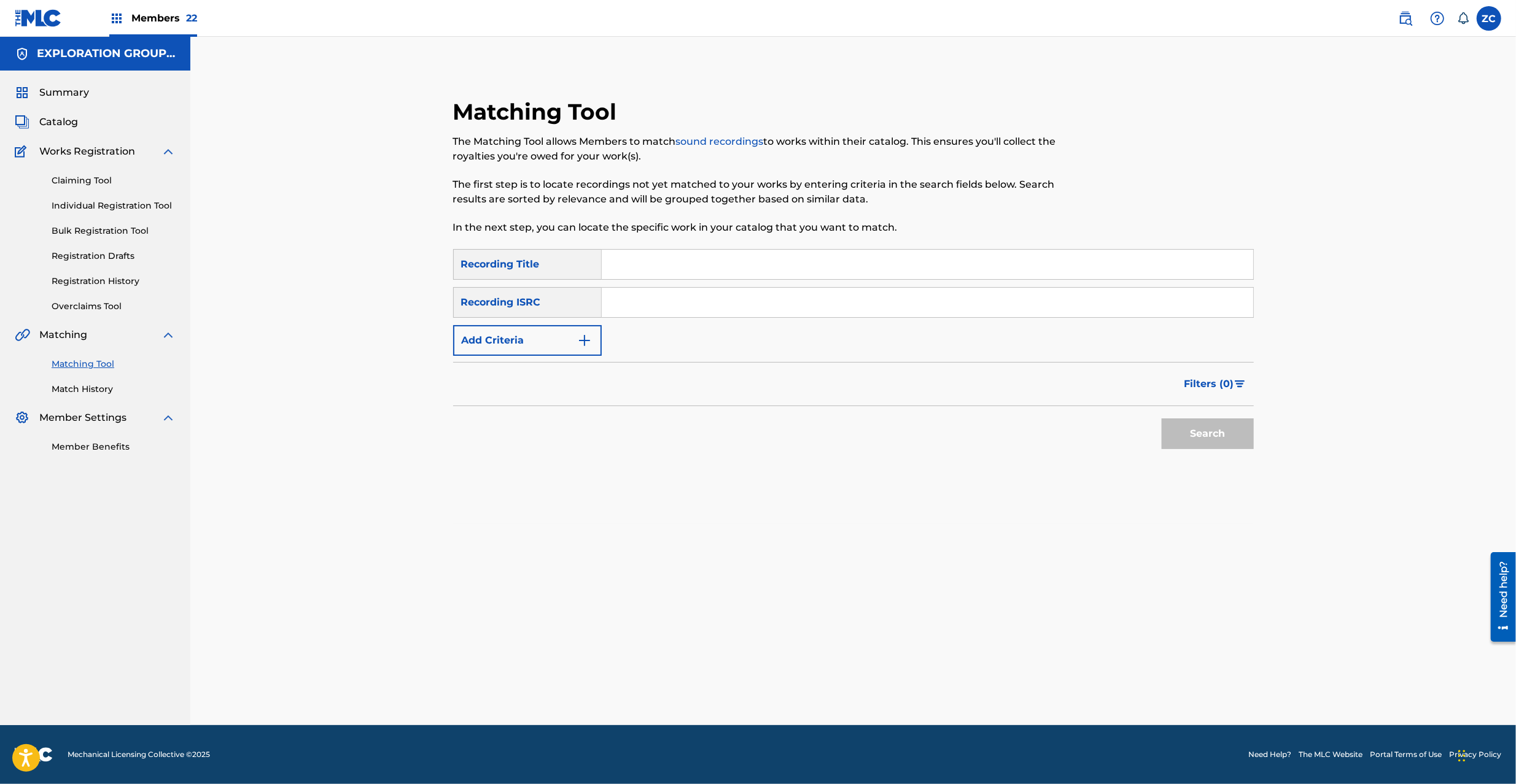
click at [935, 317] on div "Search Form" at bounding box center [928, 302] width 652 height 31
click at [1047, 298] on input "Search Form" at bounding box center [927, 302] width 651 height 30
click at [1196, 437] on button "Search" at bounding box center [1207, 434] width 92 height 31
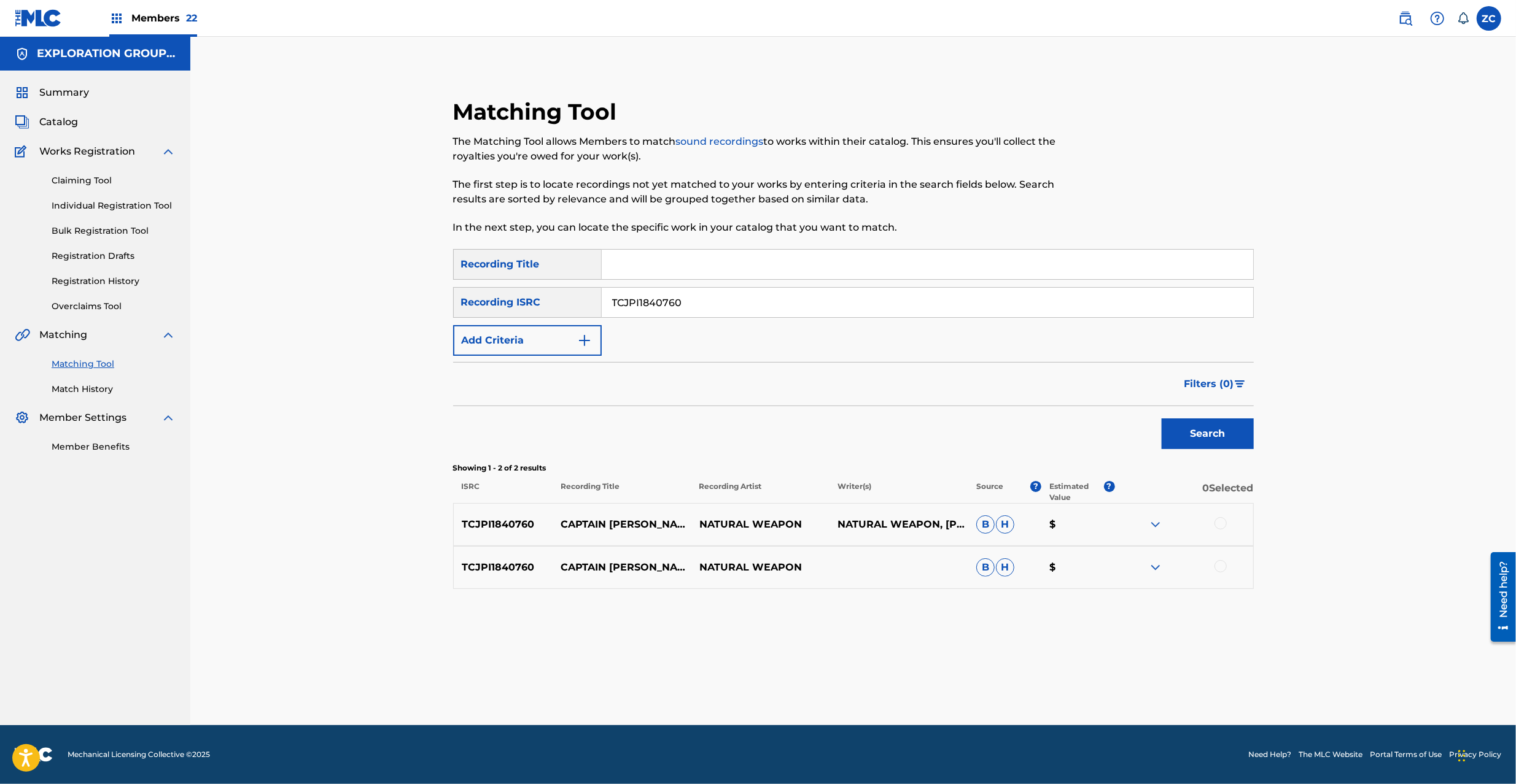
click at [1221, 520] on div at bounding box center [1220, 524] width 12 height 12
click at [1223, 568] on div at bounding box center [1220, 566] width 12 height 12
click at [875, 684] on button "Match 2 Groups" at bounding box center [863, 684] width 136 height 31
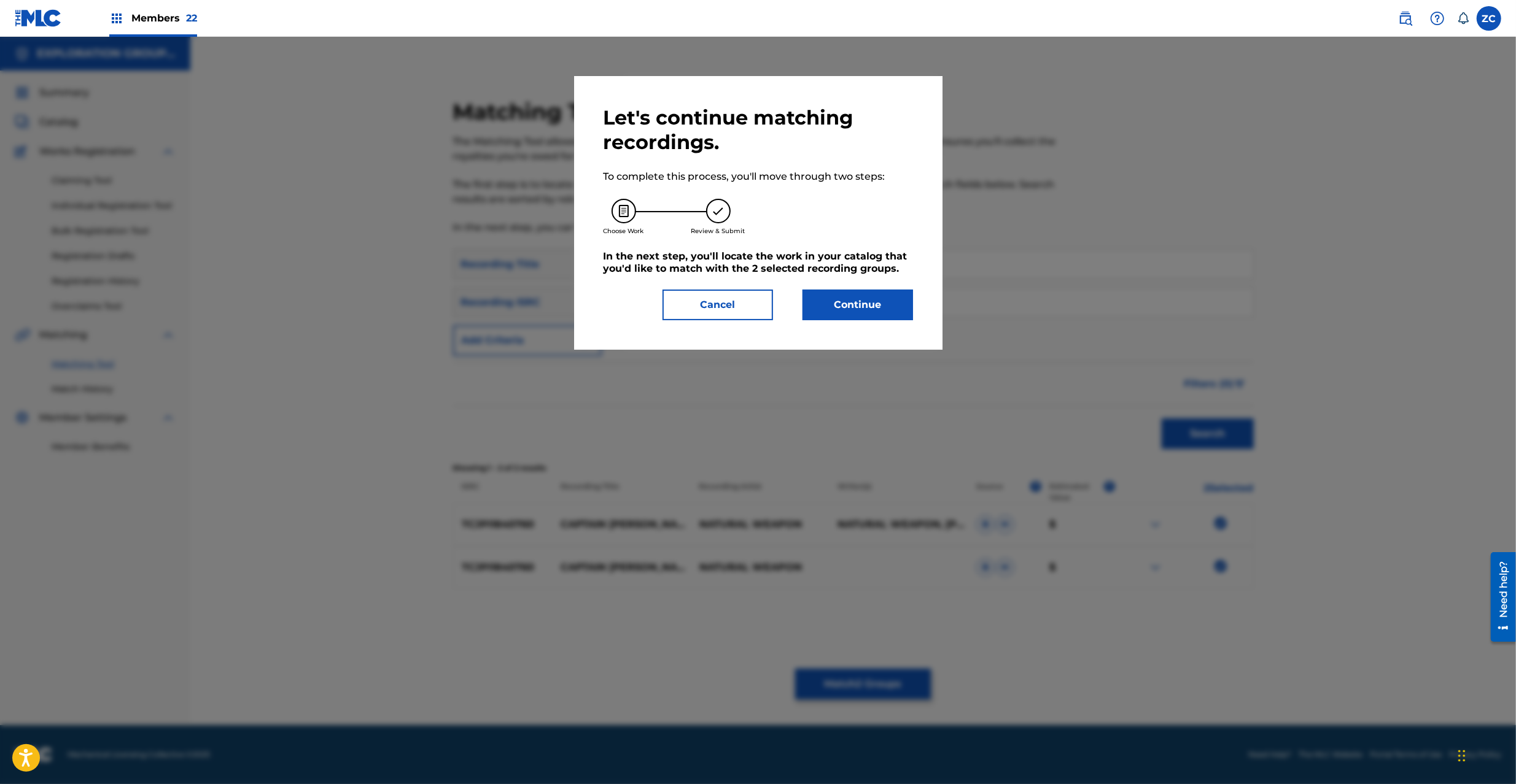
click at [855, 311] on button "Continue" at bounding box center [857, 305] width 110 height 31
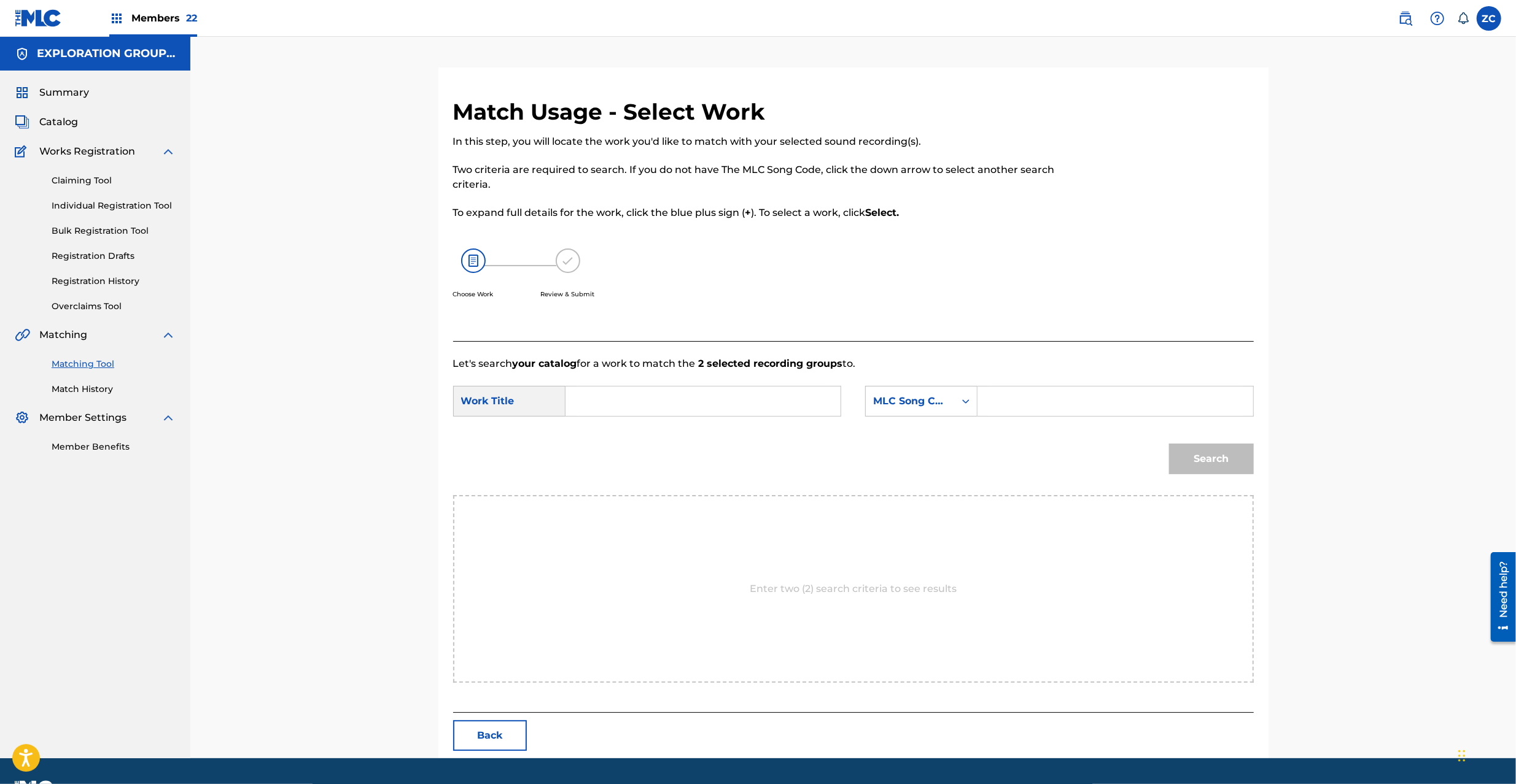
click at [804, 406] on input "Search Form" at bounding box center [702, 401] width 254 height 30
click at [700, 404] on input "Captain Dancehall CJ0OR0" at bounding box center [702, 401] width 254 height 30
click at [1073, 403] on input "Search Form" at bounding box center [1115, 401] width 254 height 30
click at [1230, 451] on button "Search" at bounding box center [1211, 459] width 85 height 31
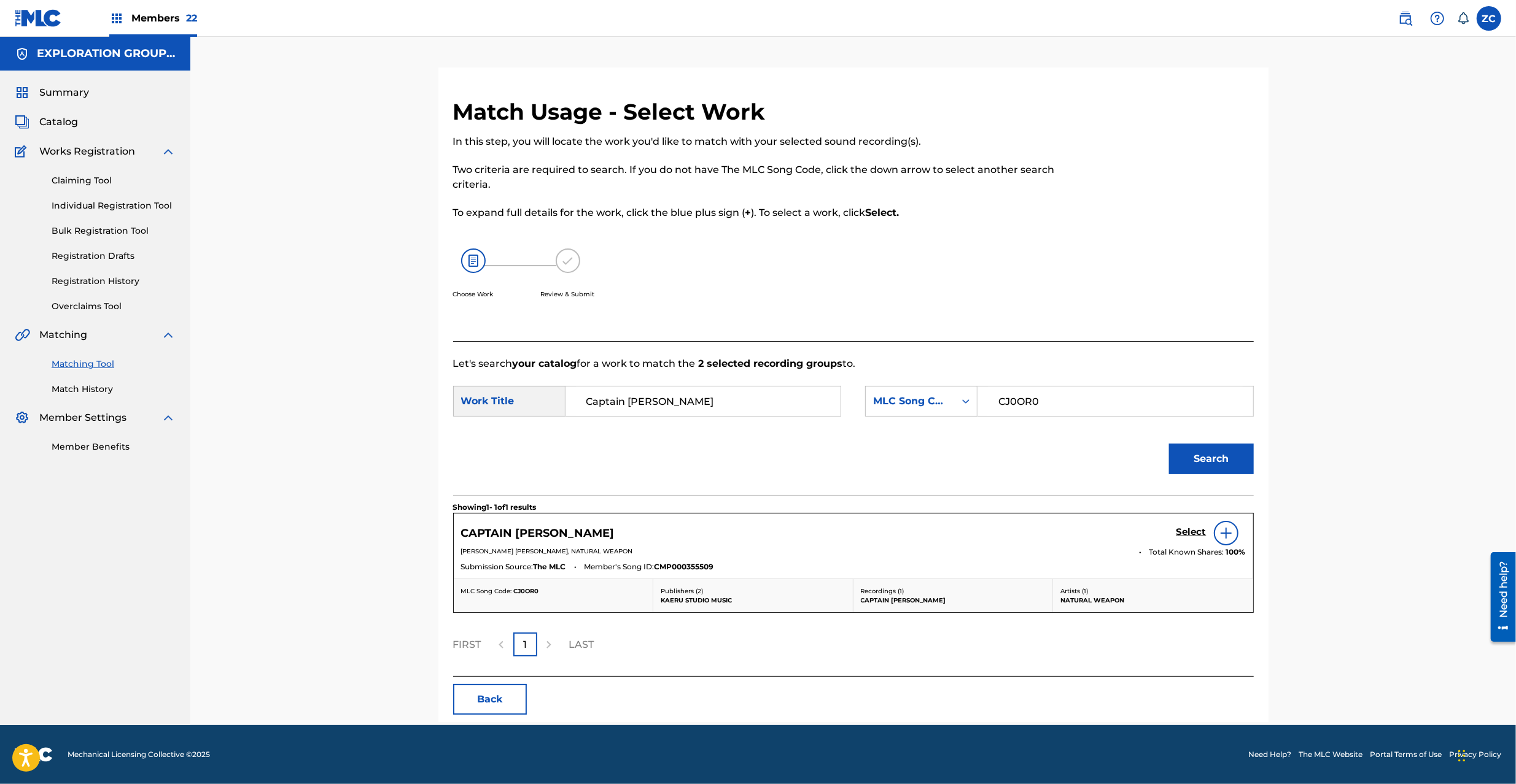
click at [1199, 531] on h5 "Select" at bounding box center [1191, 532] width 30 height 12
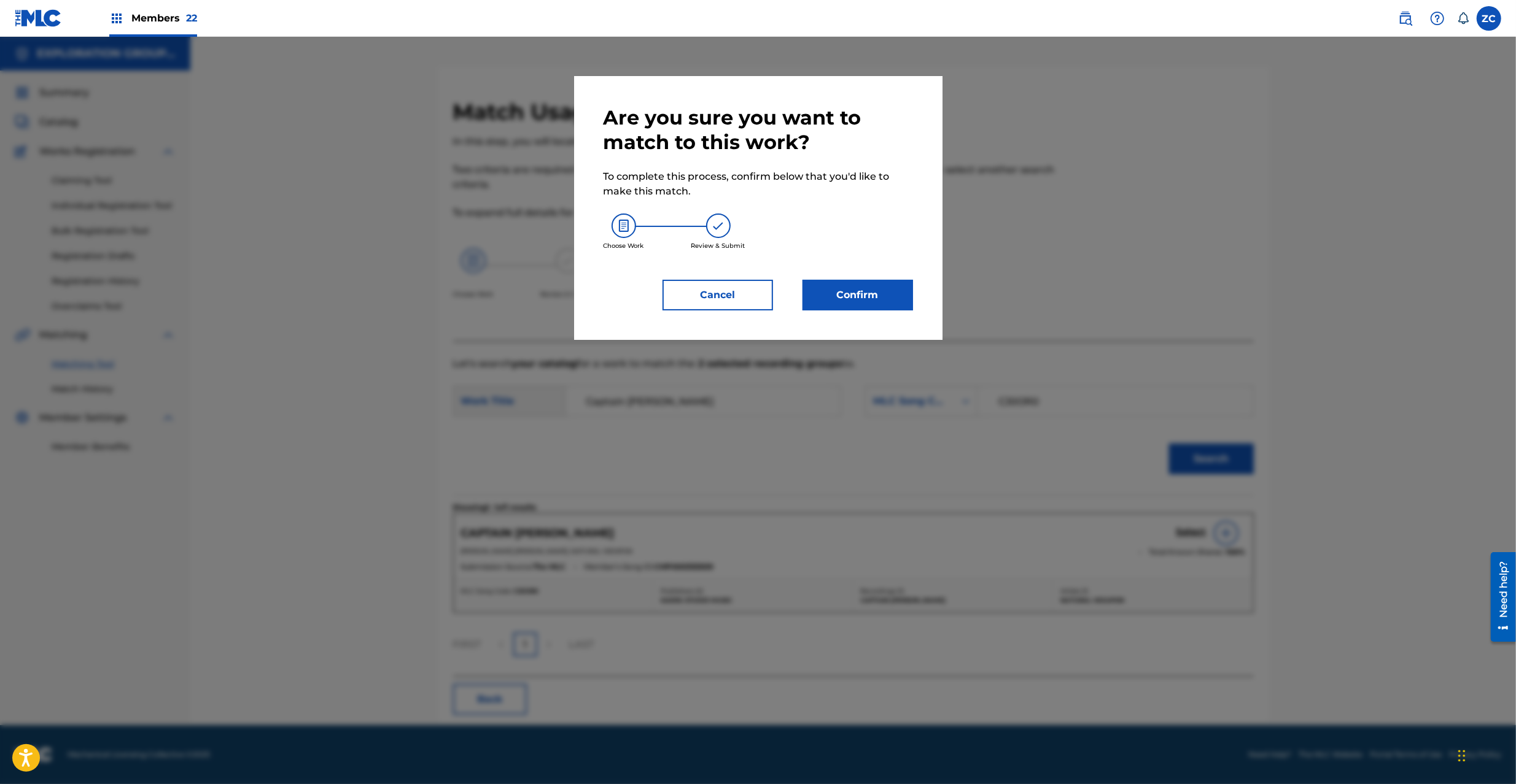
click at [882, 296] on button "Confirm" at bounding box center [857, 295] width 110 height 31
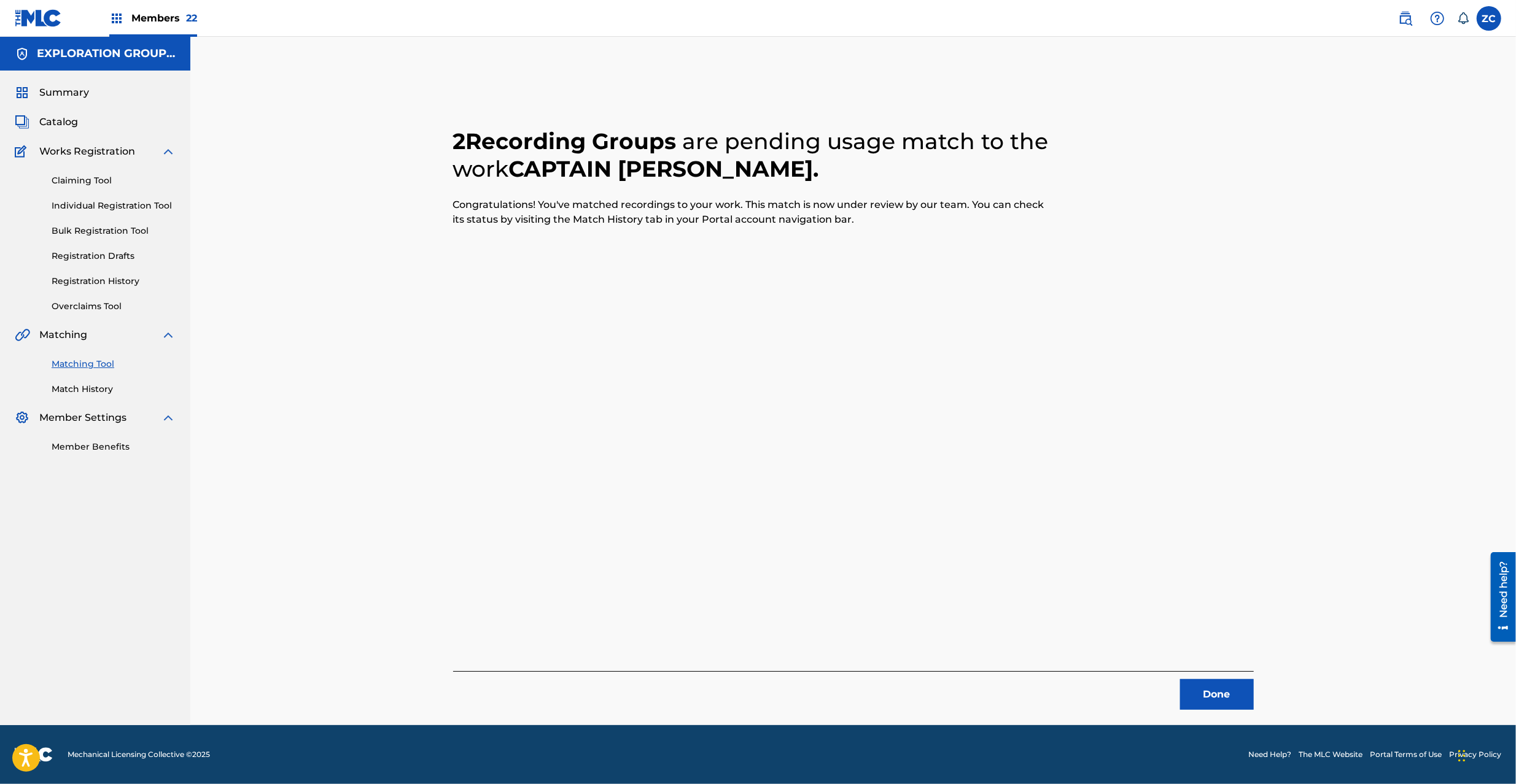
drag, startPoint x: 1199, startPoint y: 695, endPoint x: 1103, endPoint y: 545, distance: 178.1
click at [1199, 691] on button "Done" at bounding box center [1216, 695] width 74 height 31
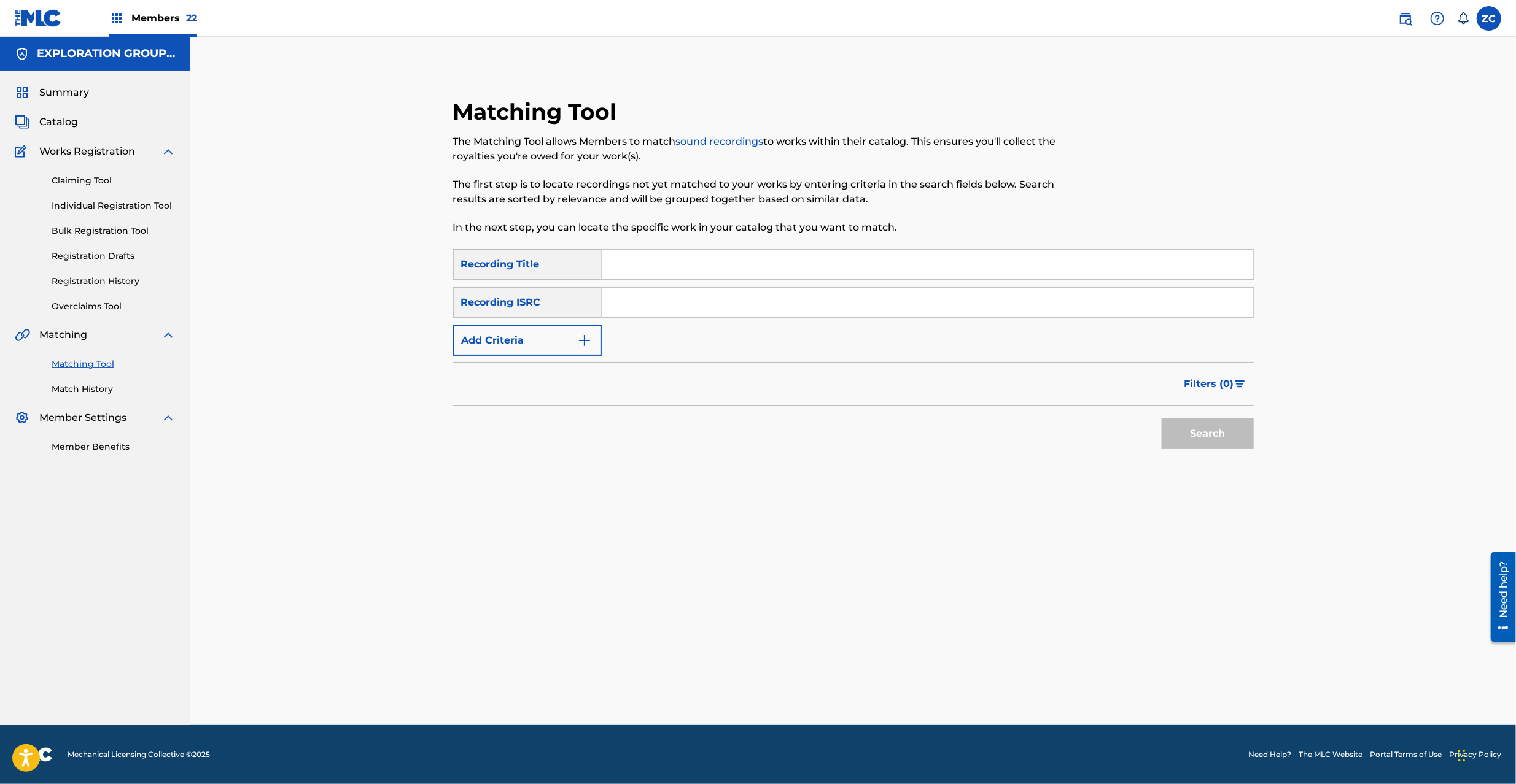
drag, startPoint x: 797, startPoint y: 272, endPoint x: 797, endPoint y: 278, distance: 6.0
click at [797, 272] on input "Search Form" at bounding box center [927, 264] width 651 height 30
click at [900, 305] on input "Search Form" at bounding box center [927, 302] width 651 height 30
click at [1199, 440] on button "Search" at bounding box center [1207, 434] width 92 height 31
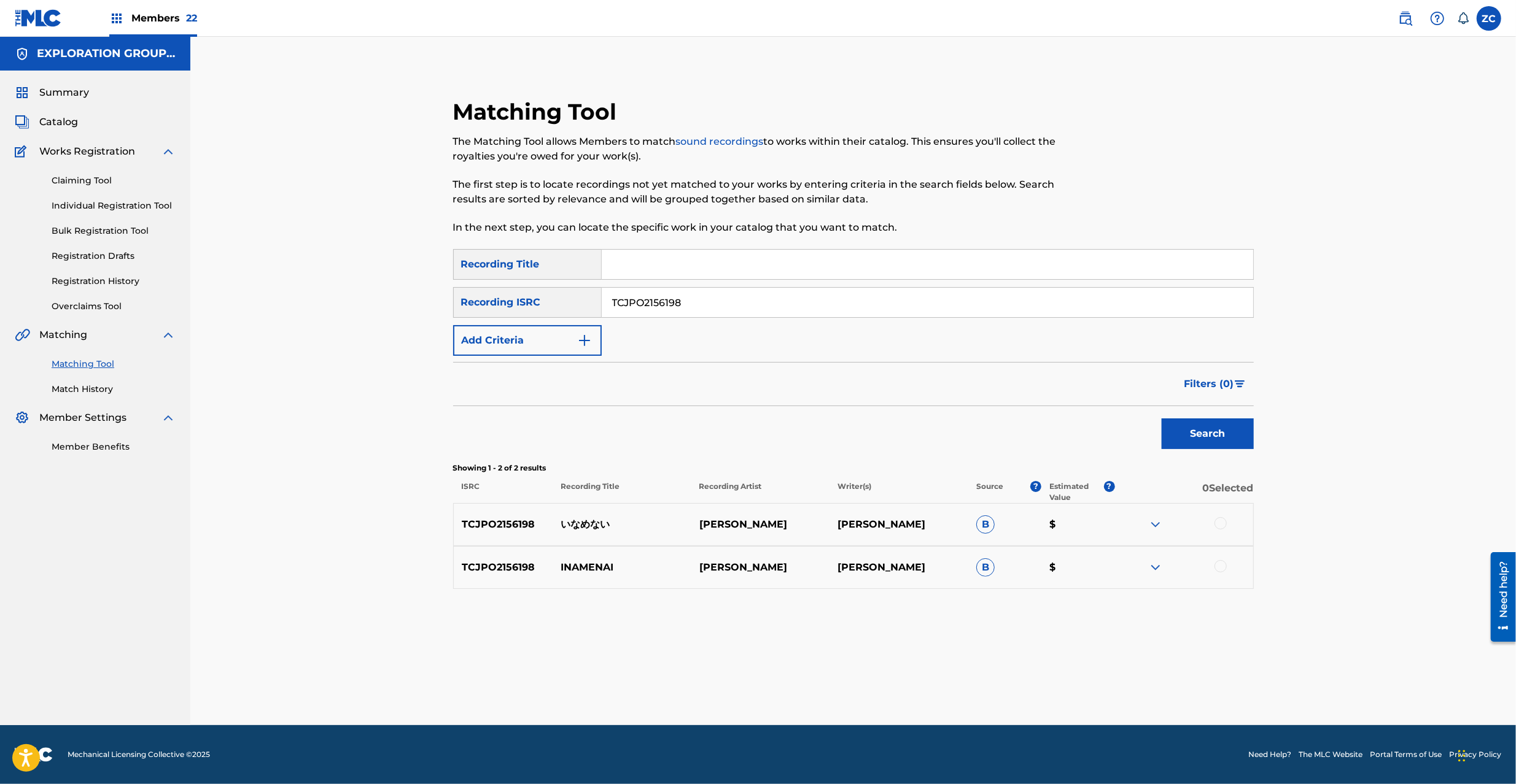
click at [1214, 525] on div at bounding box center [1183, 524] width 138 height 14
drag, startPoint x: 1228, startPoint y: 571, endPoint x: 1223, endPoint y: 544, distance: 27.5
click at [1228, 570] on div at bounding box center [1183, 567] width 138 height 14
click at [1228, 524] on div at bounding box center [1183, 524] width 138 height 14
click at [1227, 528] on div at bounding box center [1183, 524] width 138 height 14
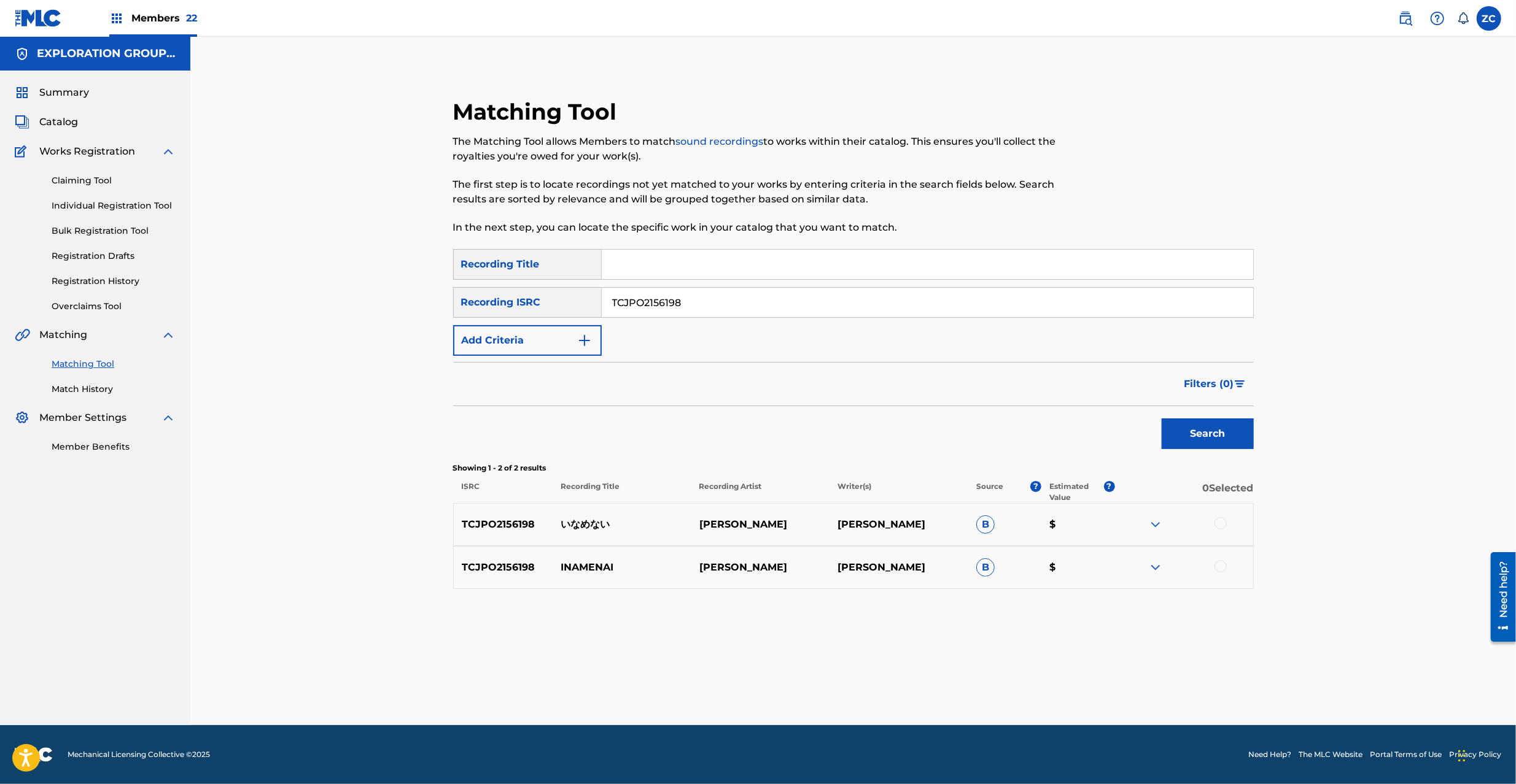
click at [1219, 516] on div "TCJPO2156198 いなめない [PERSON_NAME] [PERSON_NAME] B $" at bounding box center [853, 524] width 800 height 43
click at [1223, 522] on div at bounding box center [1220, 524] width 12 height 12
click at [1221, 565] on div at bounding box center [1220, 566] width 12 height 12
click at [906, 673] on button "Match 2 Groups" at bounding box center [863, 684] width 136 height 31
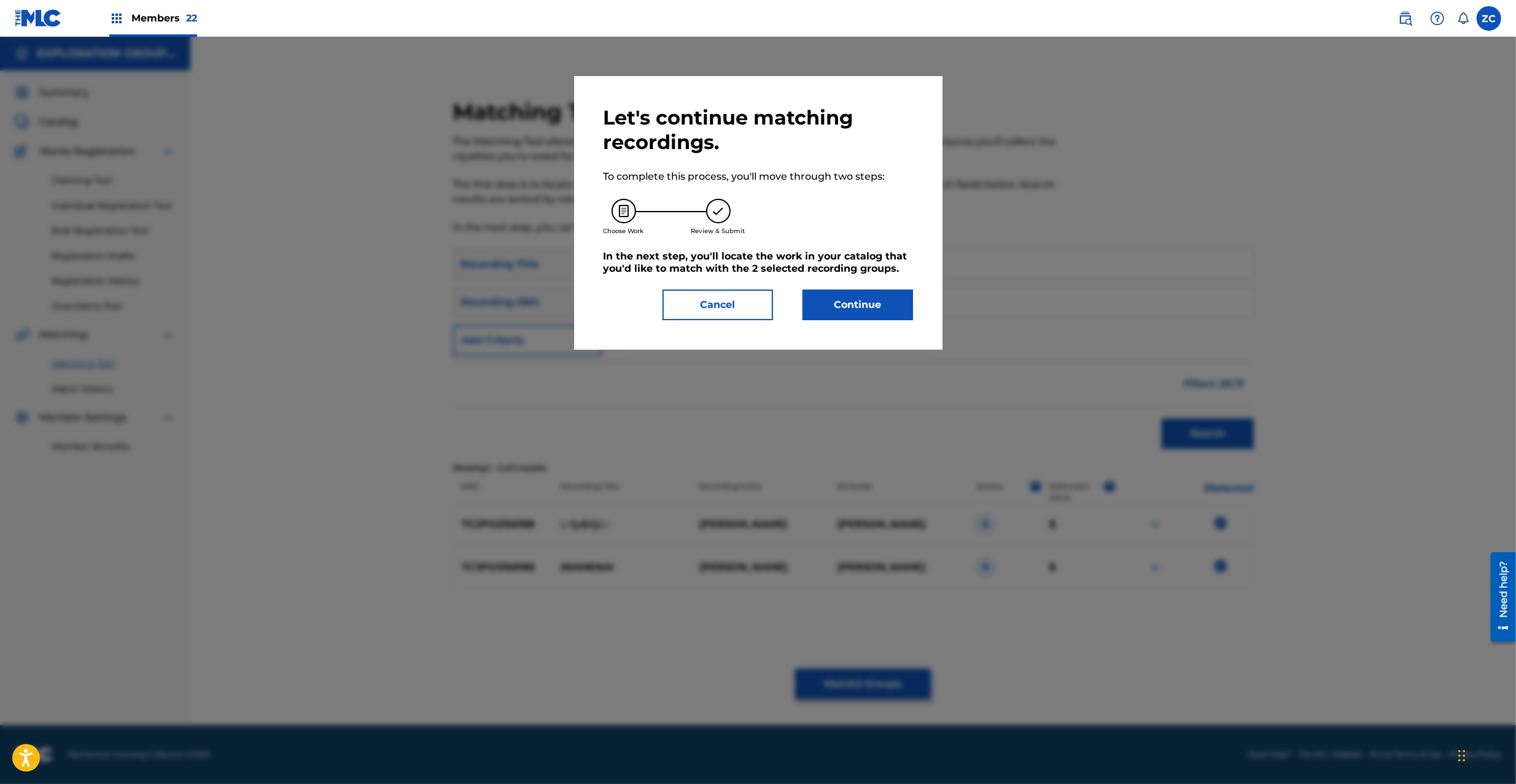
click at [867, 320] on div "Let's continue matching recordings. To complete this process, you'll move throu…" at bounding box center [758, 213] width 368 height 274
click at [868, 305] on button "Continue" at bounding box center [857, 305] width 110 height 31
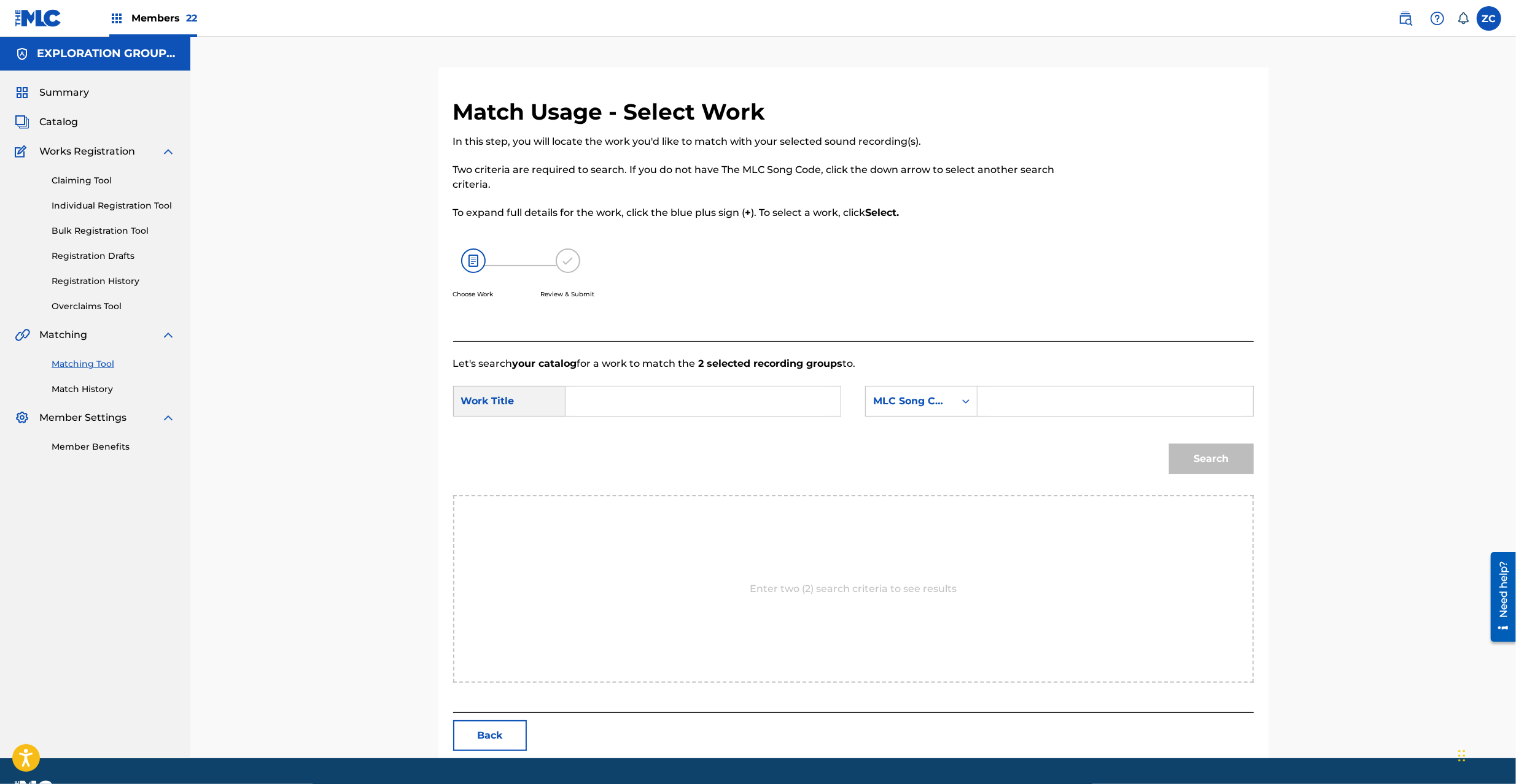
click at [720, 398] on input "Search Form" at bounding box center [702, 401] width 254 height 30
click at [671, 391] on input "Inamenai I26GKT" at bounding box center [702, 401] width 254 height 30
drag, startPoint x: 1106, startPoint y: 403, endPoint x: 1119, endPoint y: 410, distance: 14.8
click at [1106, 403] on input "Search Form" at bounding box center [1115, 401] width 254 height 30
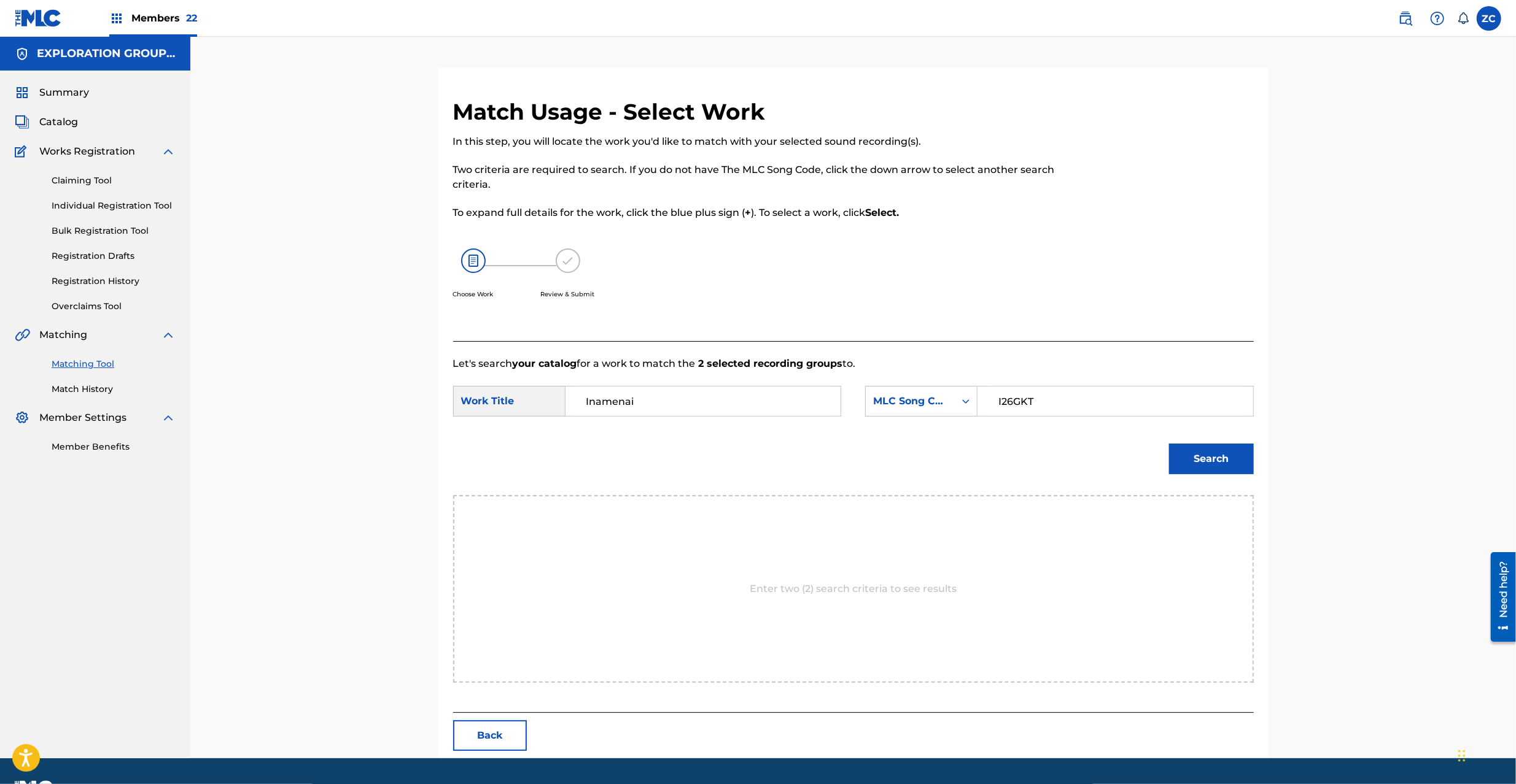
click at [1225, 462] on button "Search" at bounding box center [1211, 459] width 85 height 31
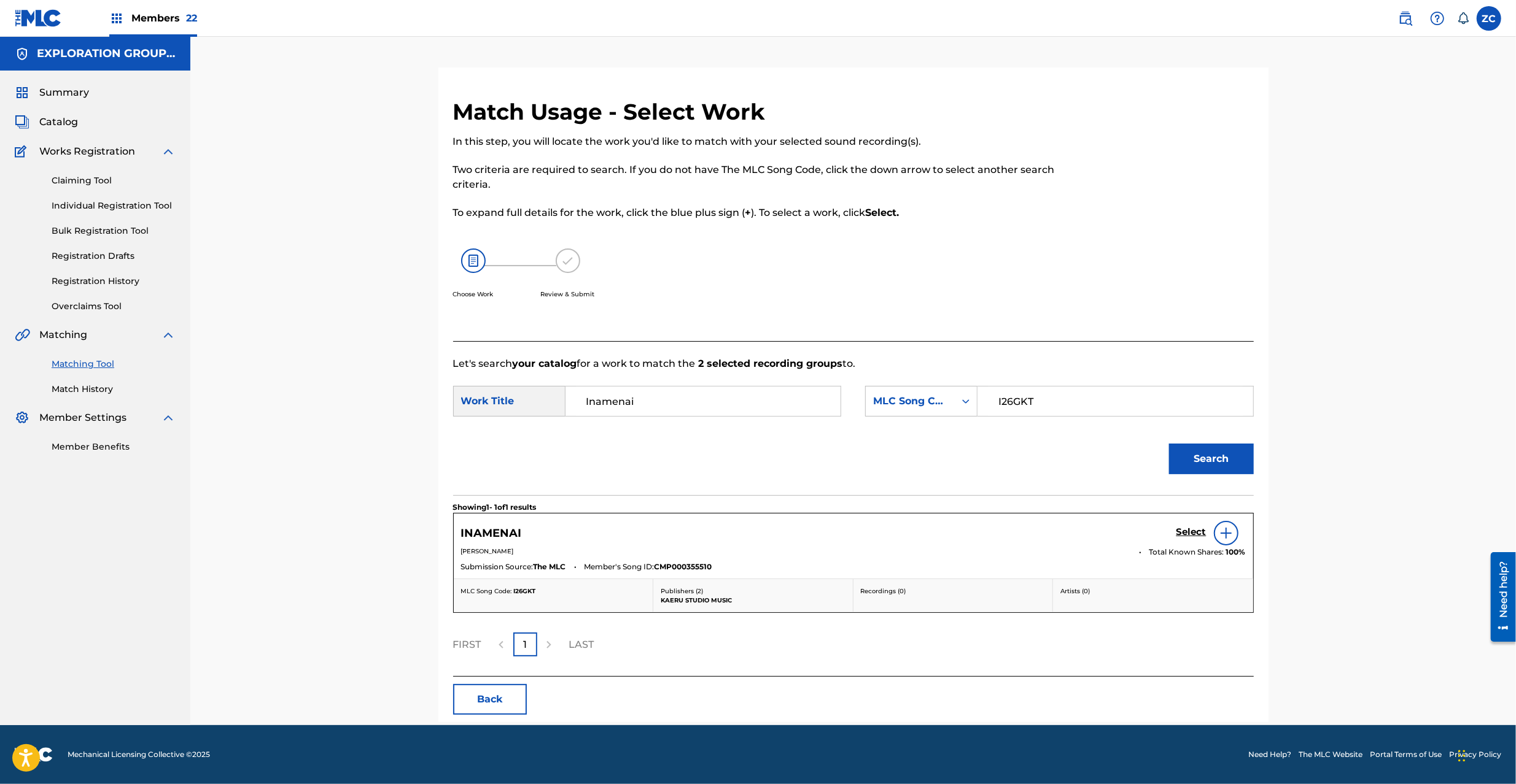
click at [1189, 531] on h5 "Select" at bounding box center [1191, 532] width 30 height 12
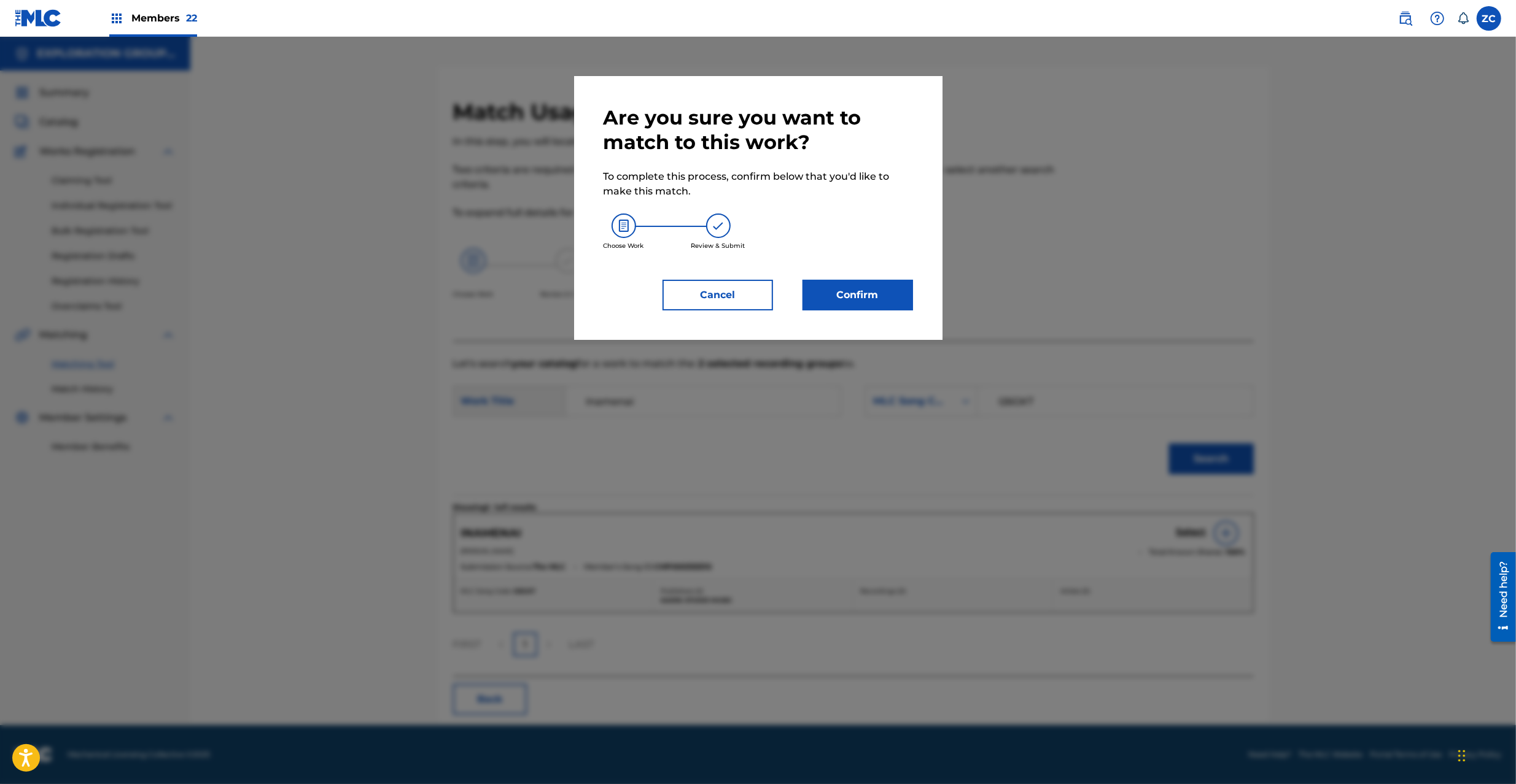
click at [891, 298] on button "Confirm" at bounding box center [857, 295] width 110 height 31
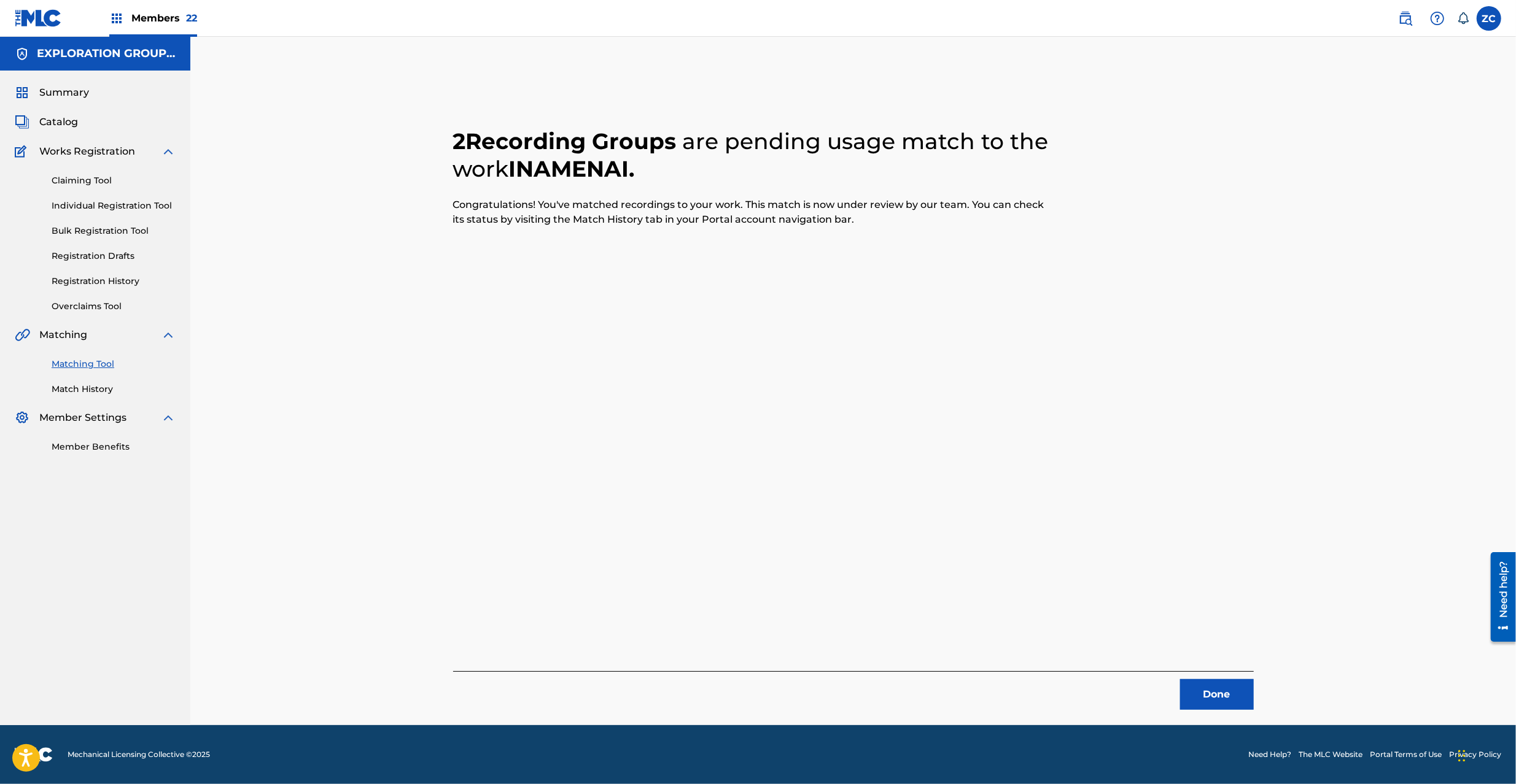
click at [1208, 692] on button "Done" at bounding box center [1216, 695] width 74 height 31
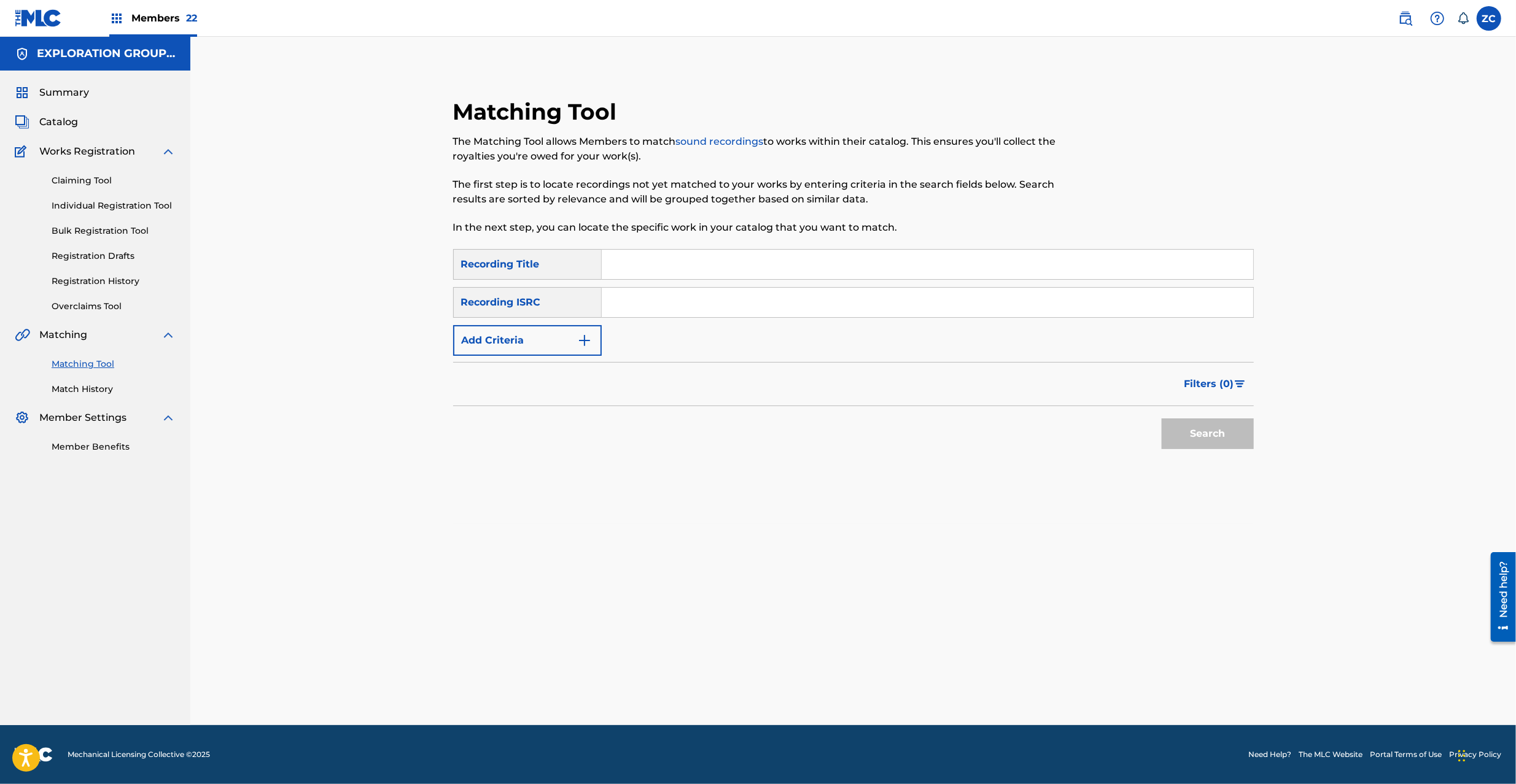
drag, startPoint x: 1123, startPoint y: 298, endPoint x: 1139, endPoint y: 333, distance: 38.5
click at [1123, 298] on input "Search Form" at bounding box center [927, 302] width 651 height 30
click at [1208, 440] on button "Search" at bounding box center [1207, 434] width 92 height 31
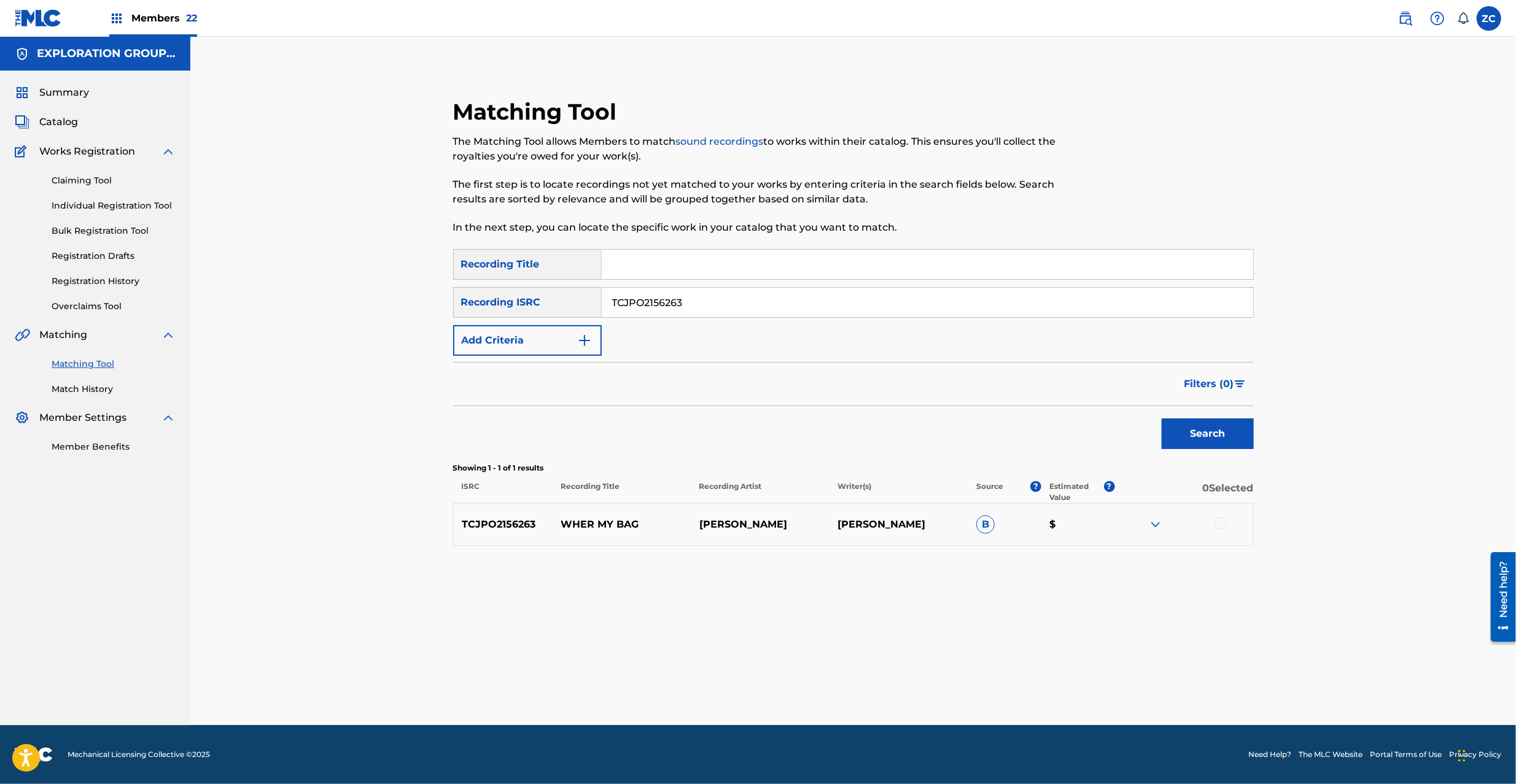
click at [1216, 526] on div at bounding box center [1220, 524] width 12 height 12
click at [894, 695] on button "Match 1 Group" at bounding box center [863, 684] width 136 height 31
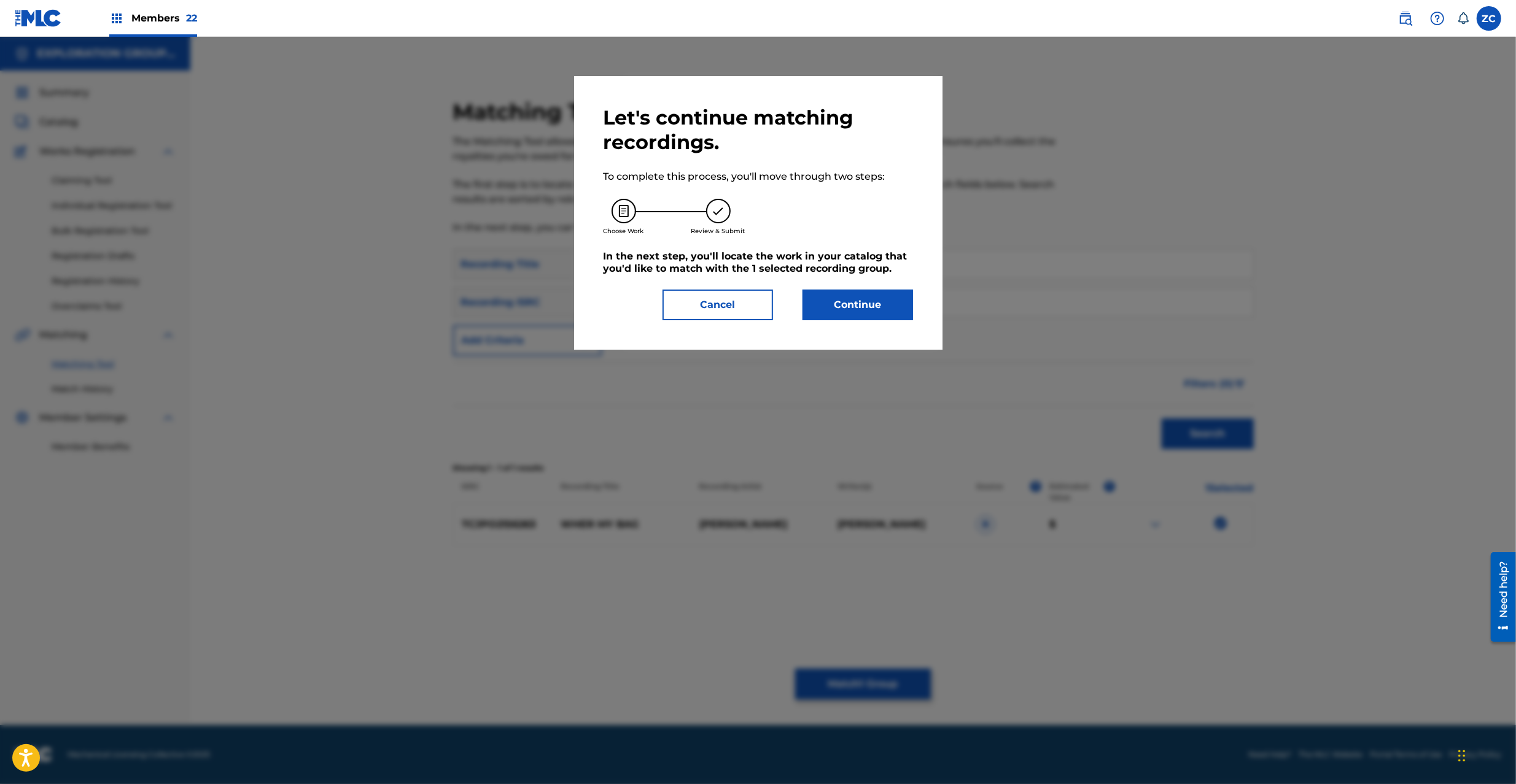
click at [826, 308] on button "Continue" at bounding box center [857, 305] width 110 height 31
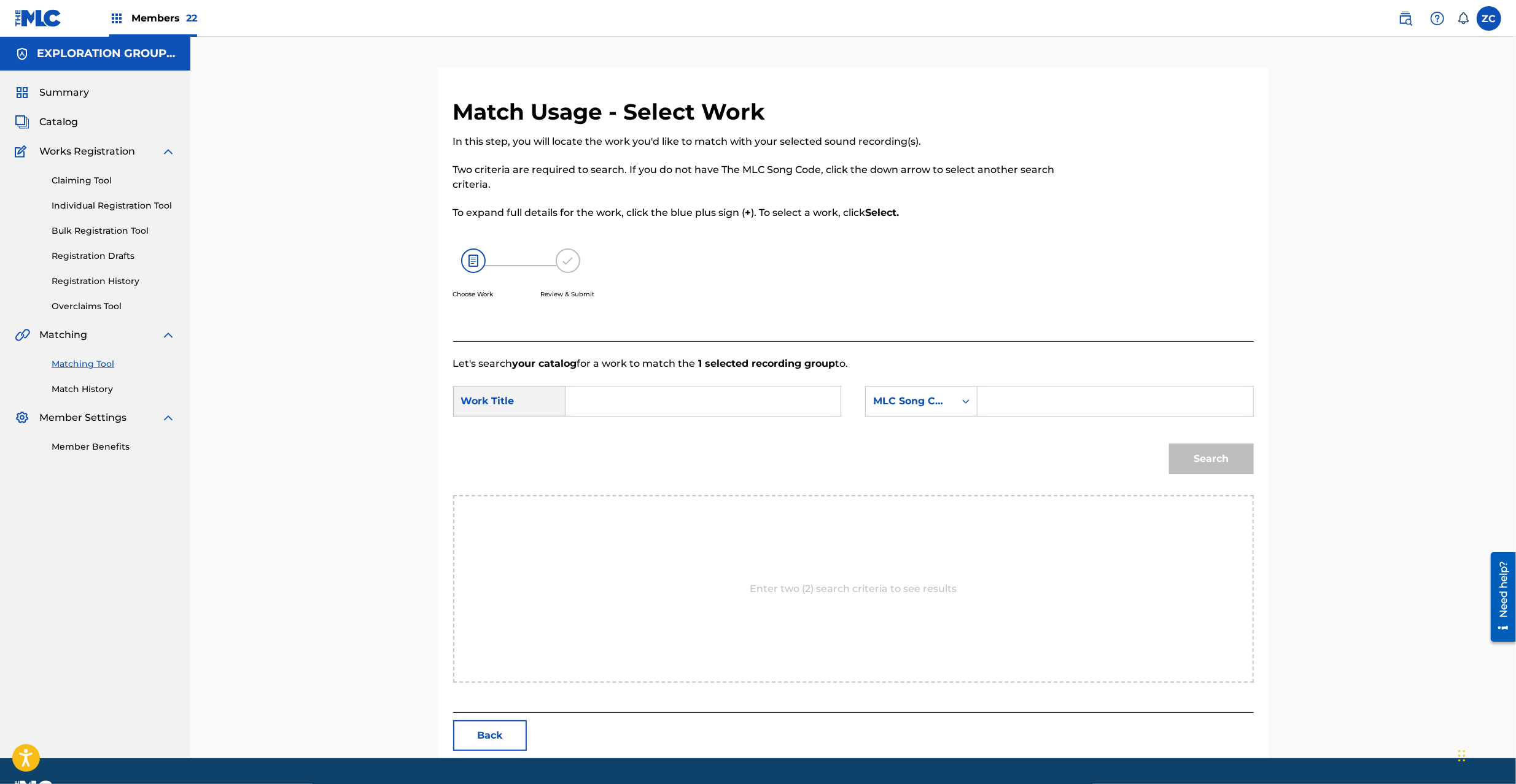
click at [728, 398] on input "Search Form" at bounding box center [702, 401] width 254 height 30
click at [683, 400] on input "Wher My Bag W40TPW" at bounding box center [702, 401] width 254 height 30
drag, startPoint x: 1014, startPoint y: 406, endPoint x: 1024, endPoint y: 410, distance: 10.8
click at [1014, 406] on input "Search Form" at bounding box center [1115, 401] width 254 height 30
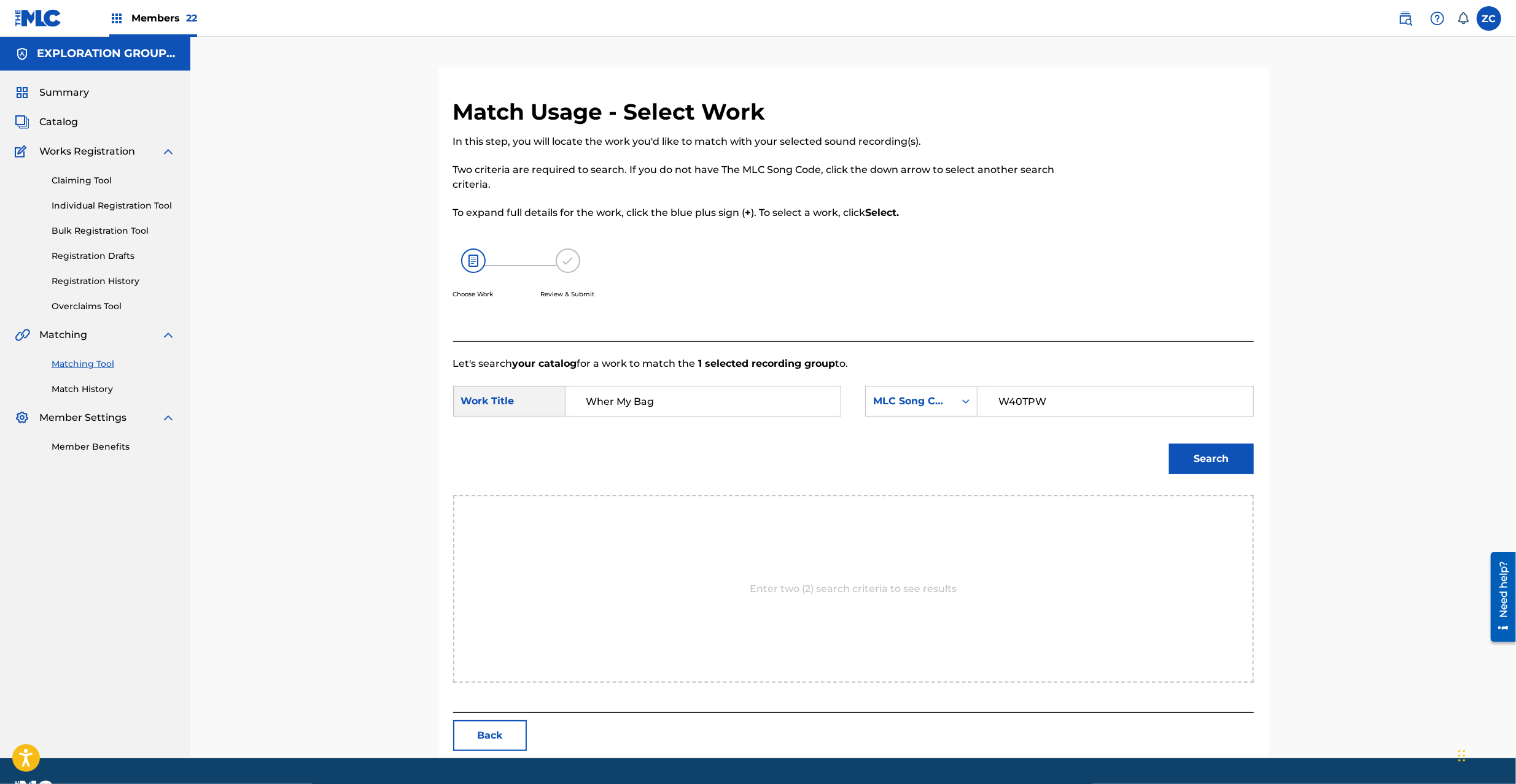
click at [1210, 457] on button "Search" at bounding box center [1211, 459] width 85 height 31
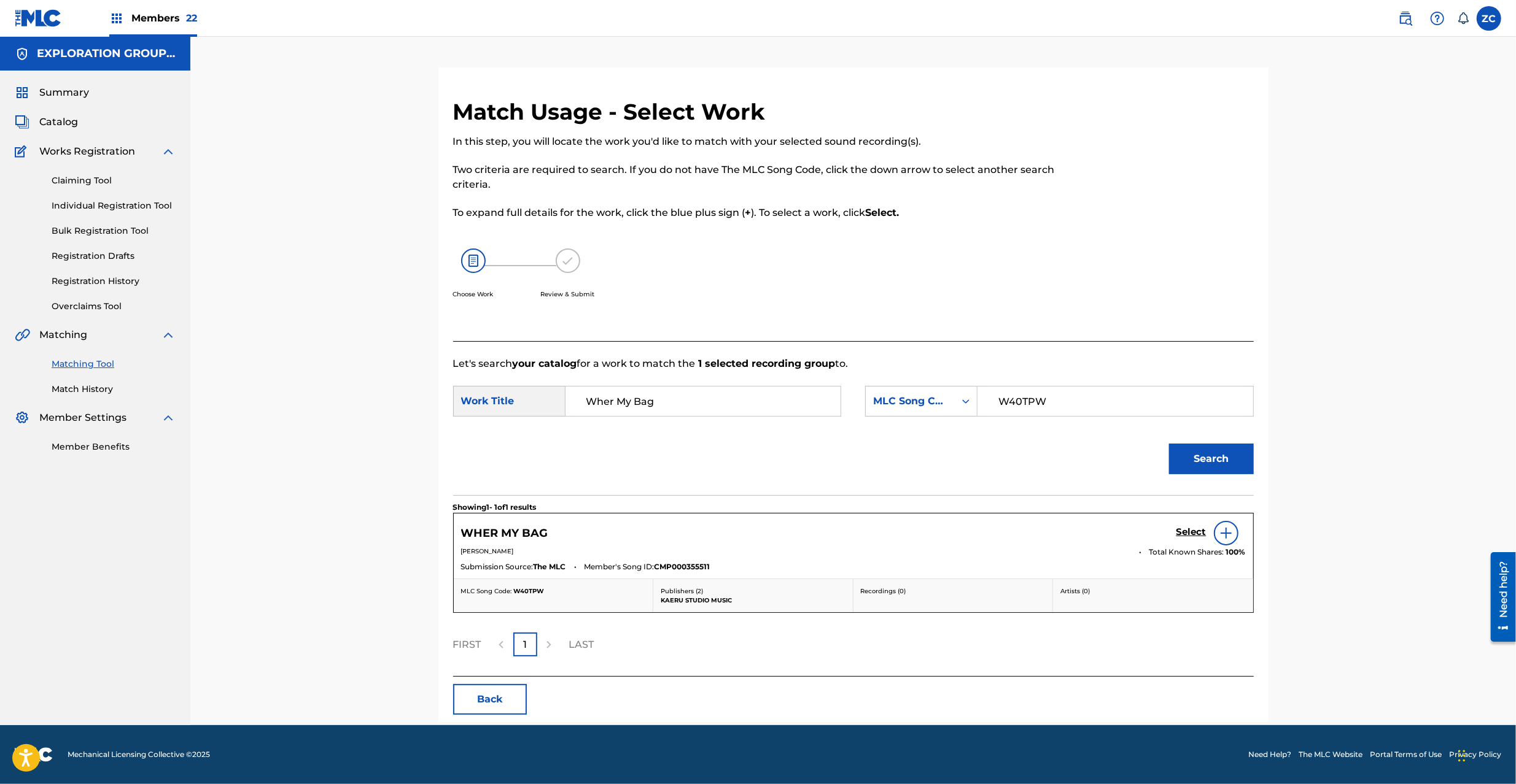
click at [1191, 526] on h5 "Select" at bounding box center [1191, 532] width 30 height 12
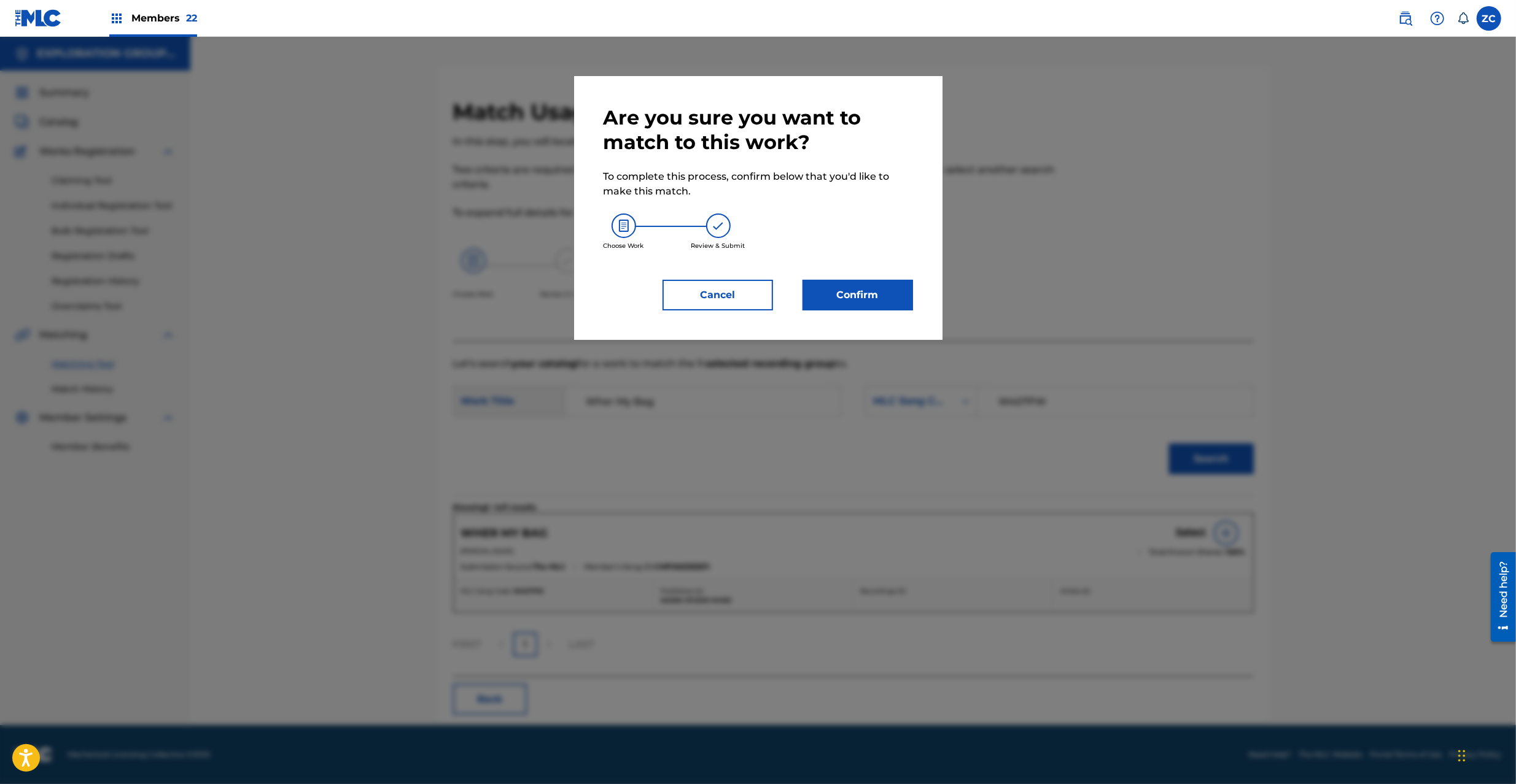
click at [894, 298] on button "Confirm" at bounding box center [857, 295] width 110 height 31
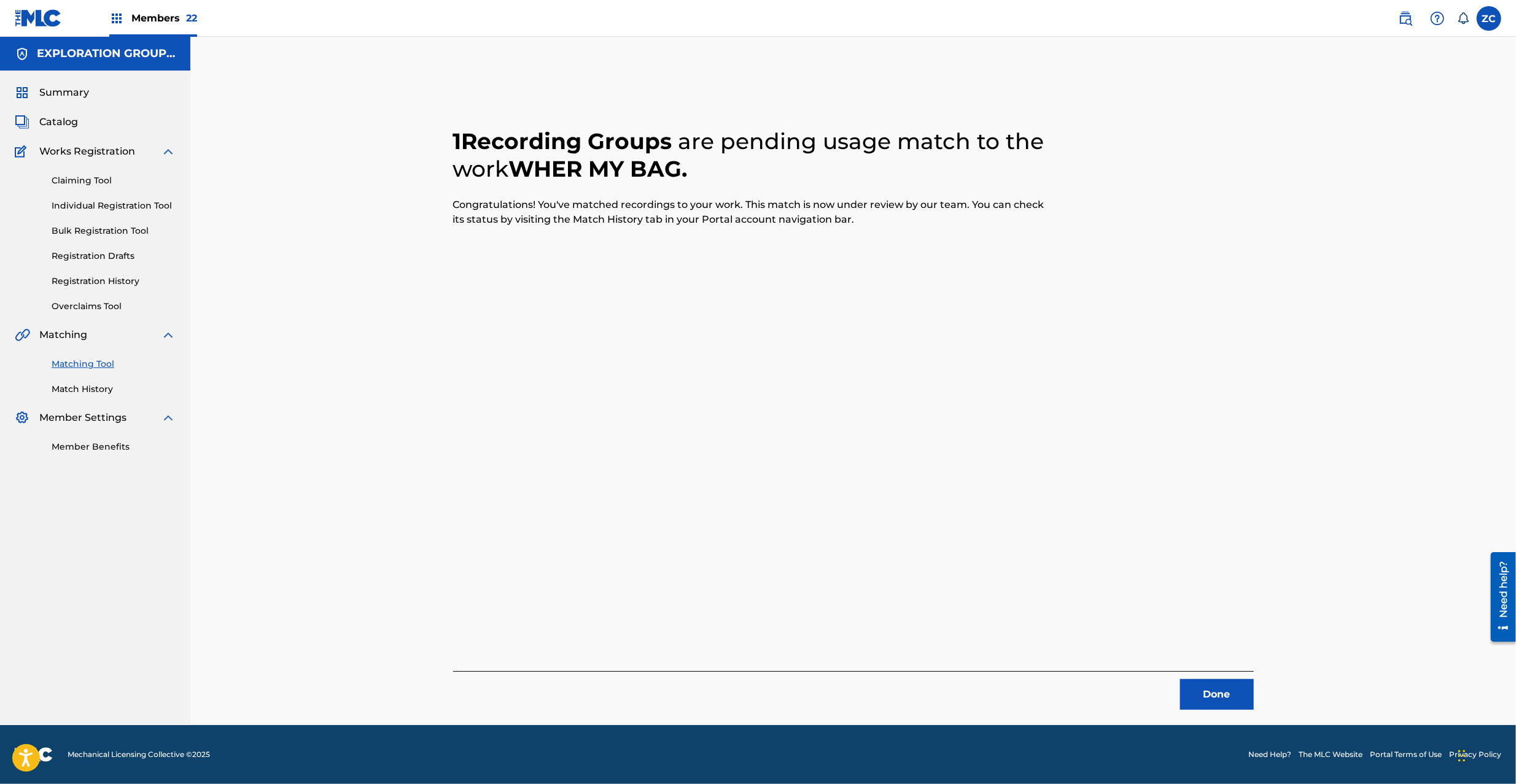
click at [1204, 695] on button "Done" at bounding box center [1216, 695] width 74 height 31
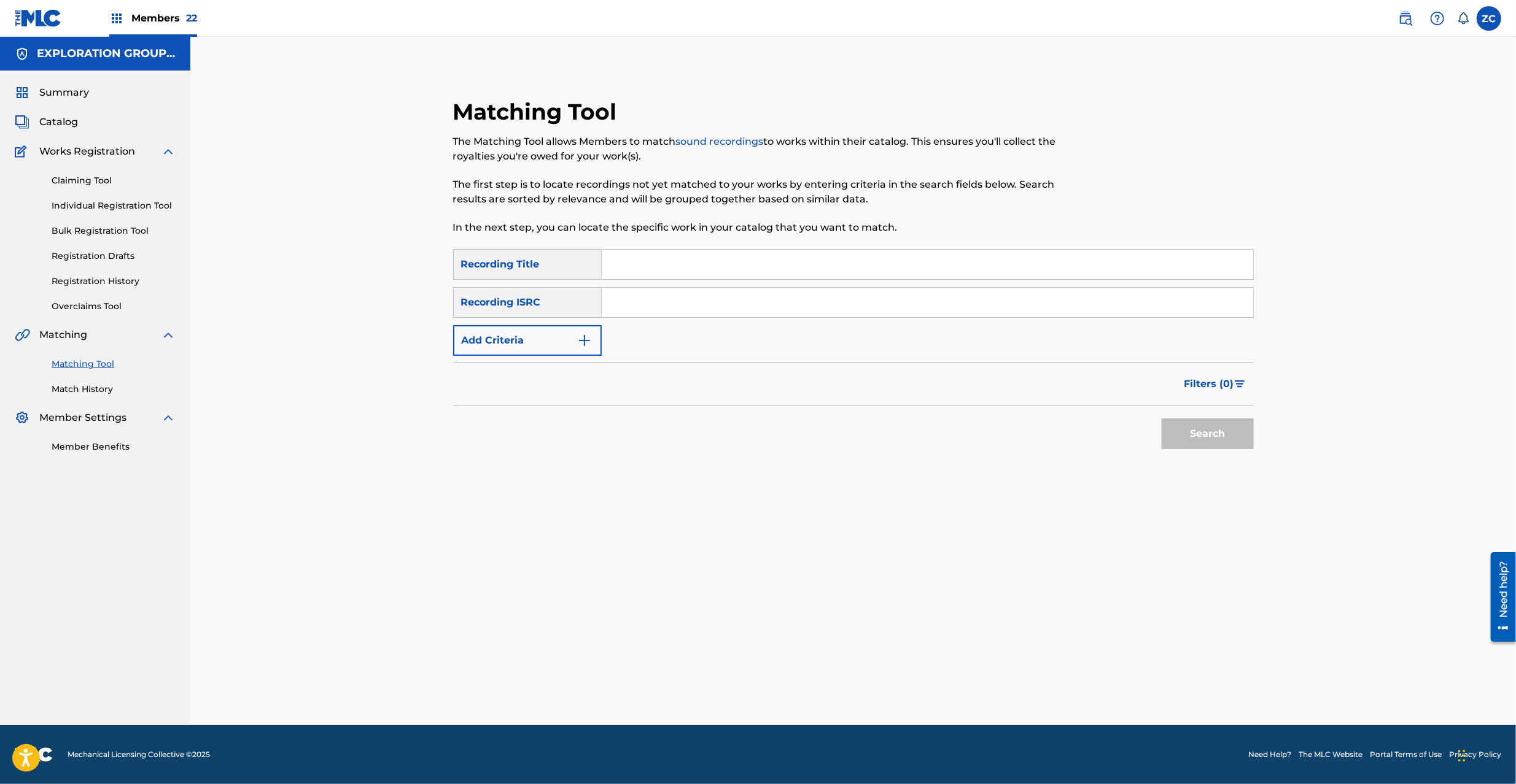
drag, startPoint x: 725, startPoint y: 311, endPoint x: 738, endPoint y: 316, distance: 13.9
click at [725, 311] on input "Search Form" at bounding box center [927, 302] width 651 height 30
click at [1202, 433] on button "Search" at bounding box center [1207, 434] width 92 height 31
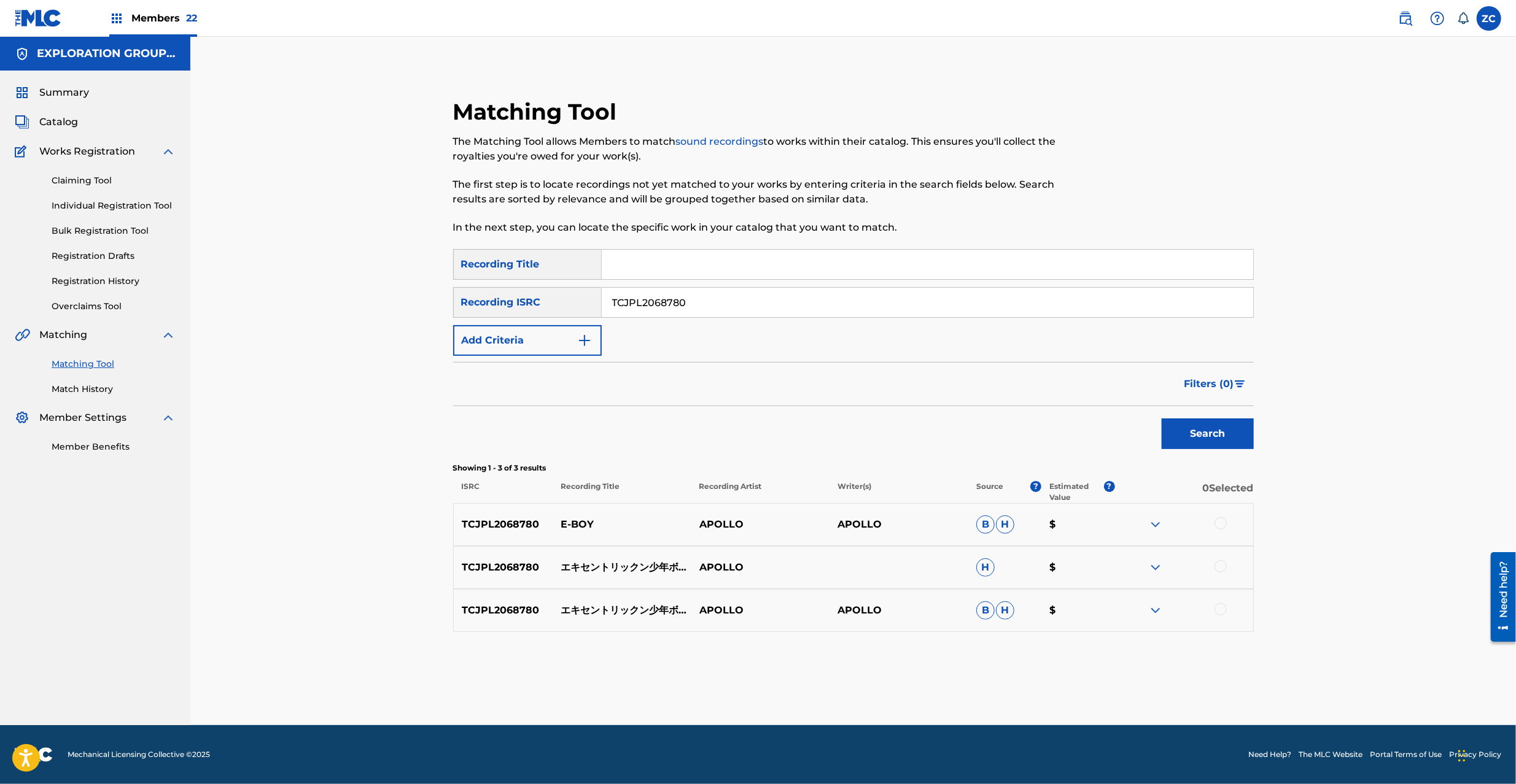
click at [1219, 526] on div at bounding box center [1220, 524] width 12 height 12
click at [1221, 567] on div at bounding box center [1220, 566] width 12 height 12
click at [1225, 608] on div at bounding box center [1220, 609] width 12 height 12
click at [894, 680] on button "Match 3 Groups" at bounding box center [863, 684] width 136 height 31
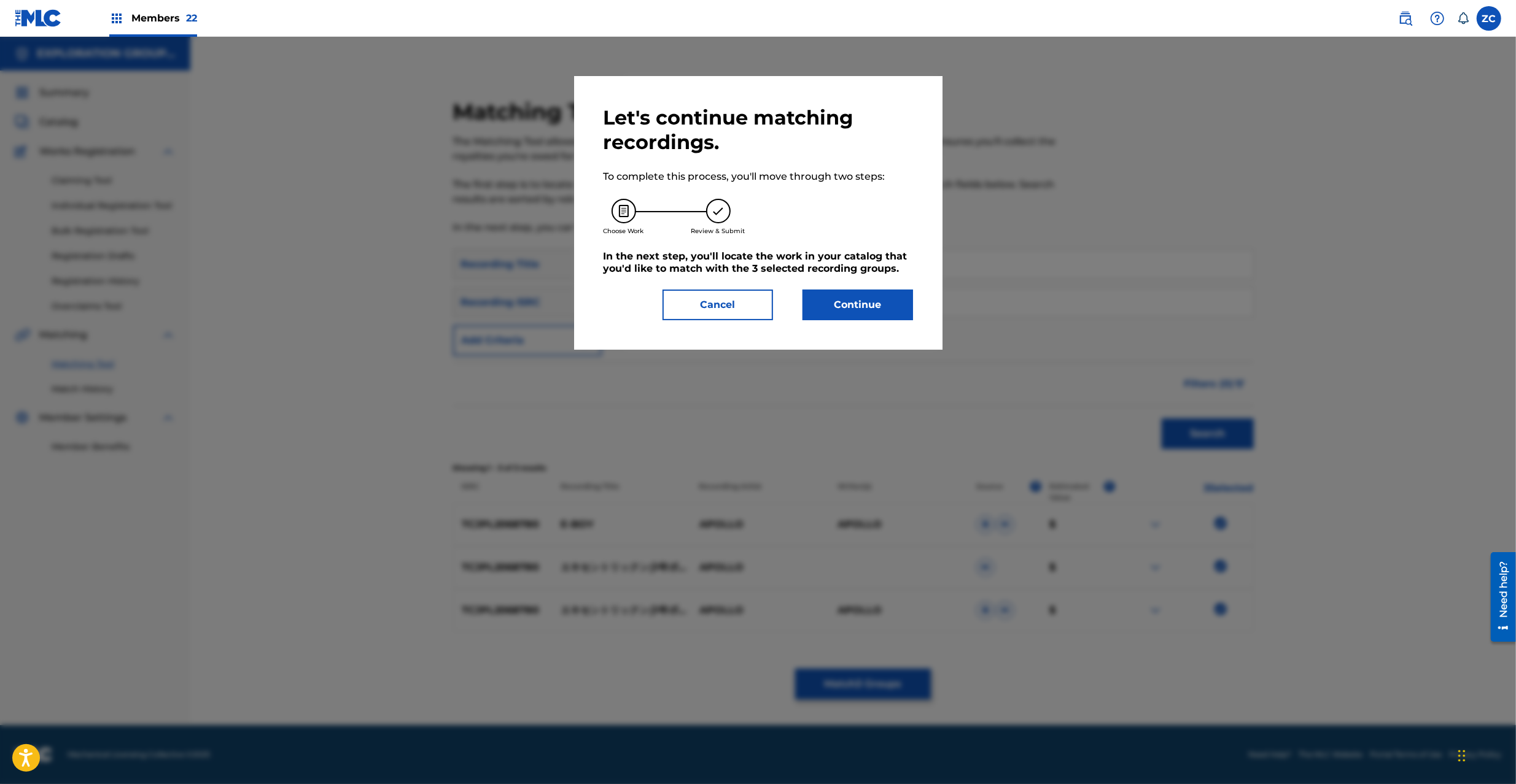
click at [894, 303] on button "Continue" at bounding box center [857, 305] width 110 height 31
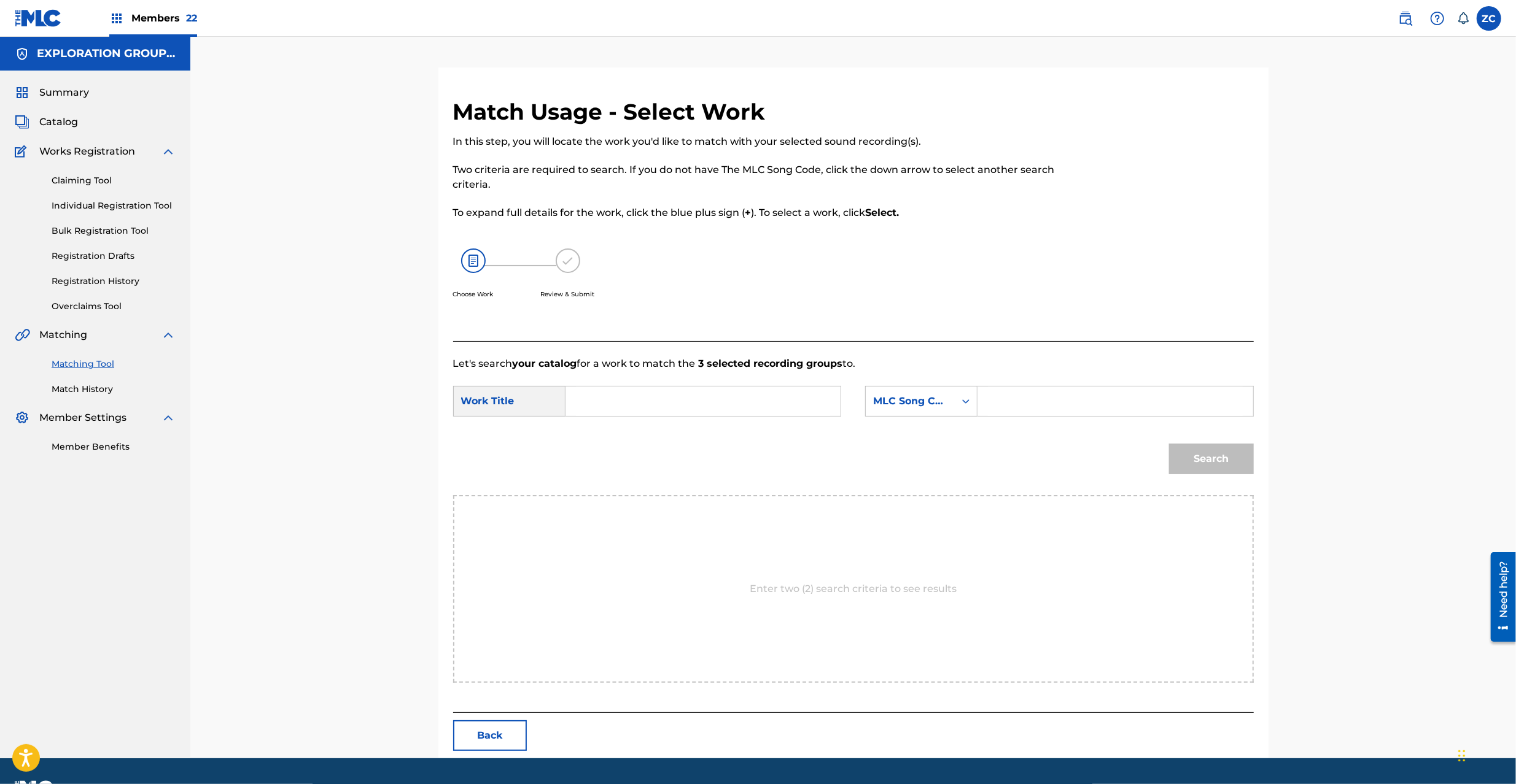
drag, startPoint x: 775, startPoint y: 399, endPoint x: 768, endPoint y: 400, distance: 7.1
click at [775, 400] on input "Search Form" at bounding box center [702, 401] width 254 height 30
click at [760, 404] on input "Ekisentorikkun Shounen Boui ES1D5F" at bounding box center [702, 401] width 254 height 30
click at [1017, 400] on input "Search Form" at bounding box center [1115, 401] width 254 height 30
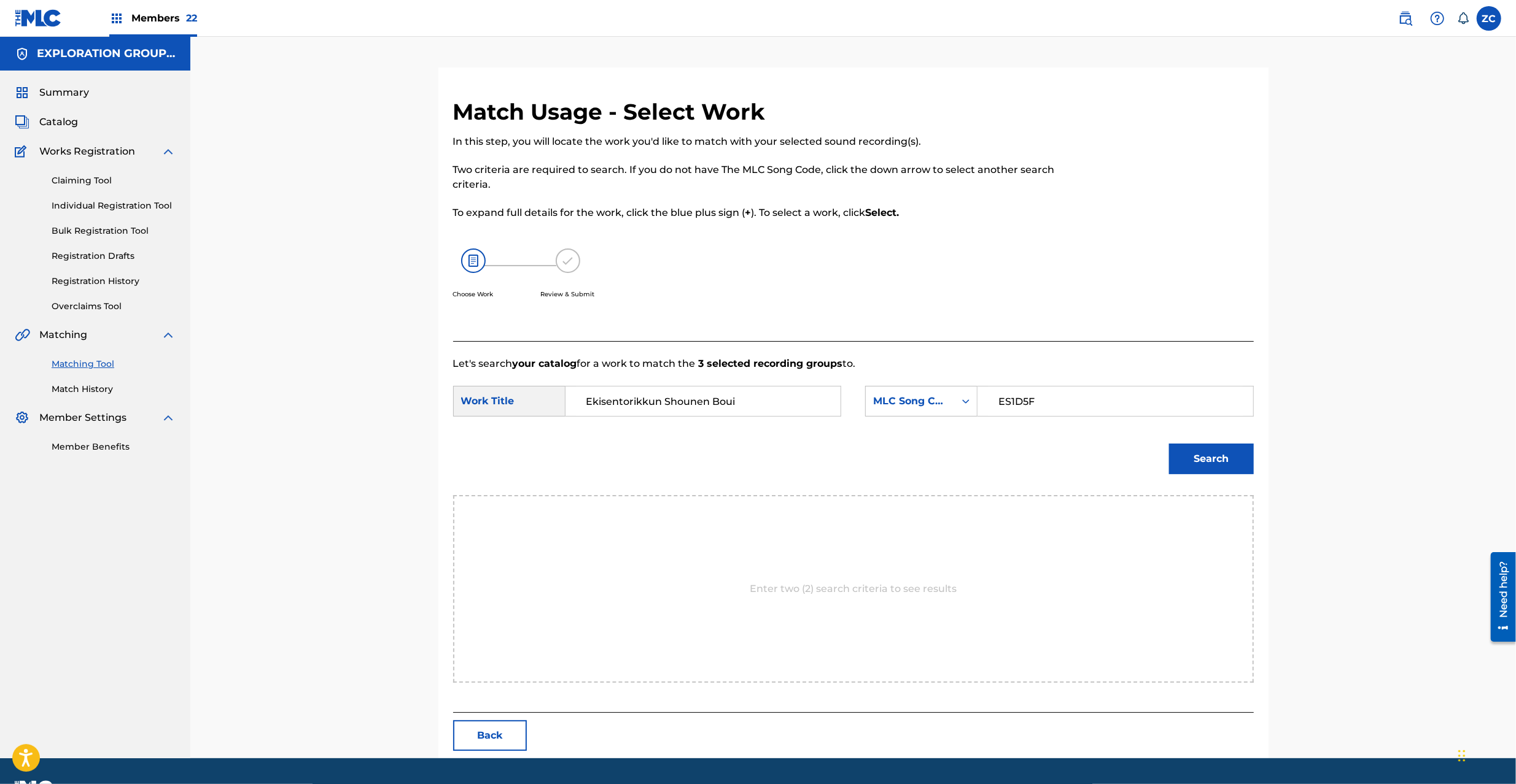
click at [1182, 457] on button "Search" at bounding box center [1211, 459] width 85 height 31
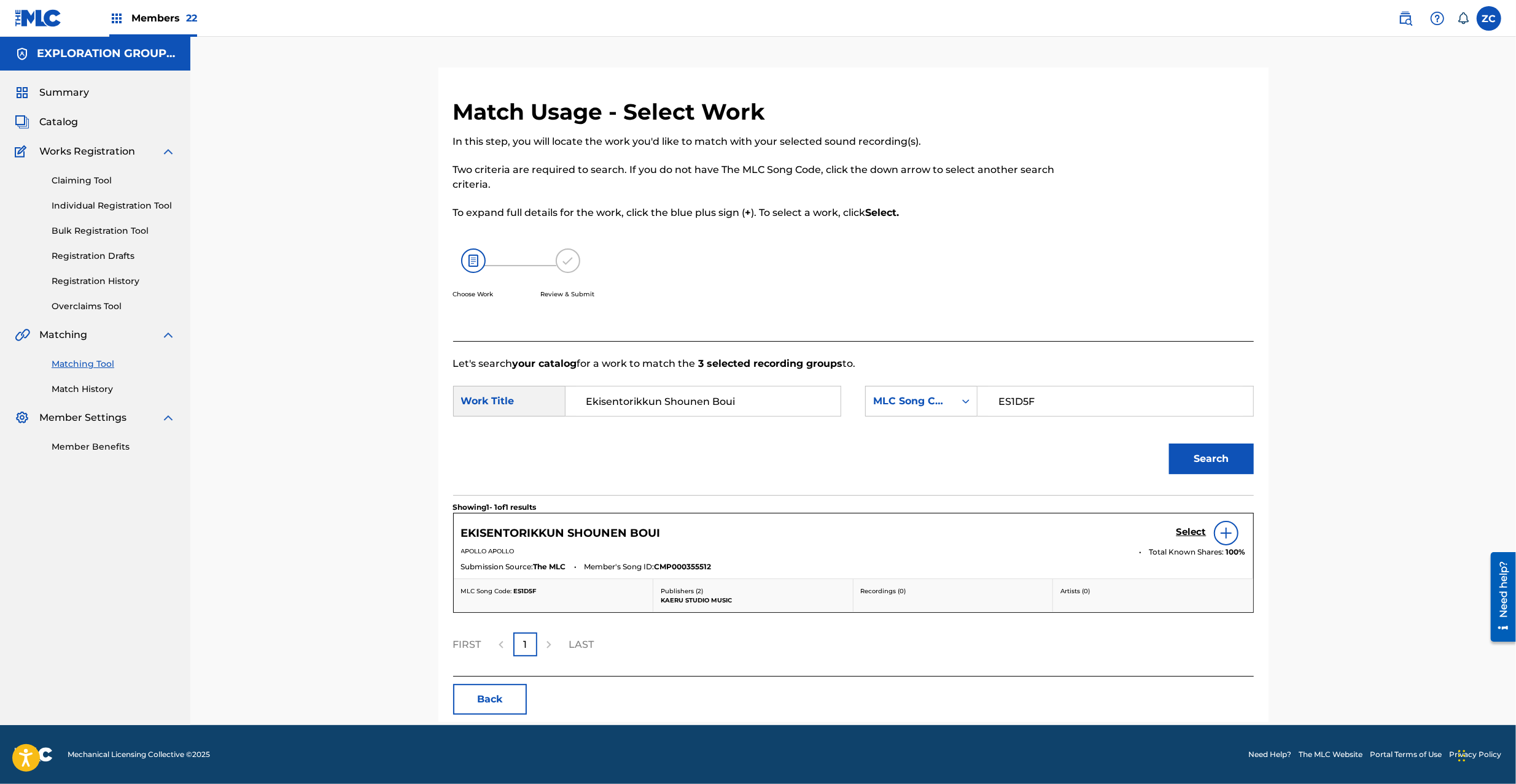
click at [1180, 526] on h5 "Select" at bounding box center [1191, 532] width 30 height 12
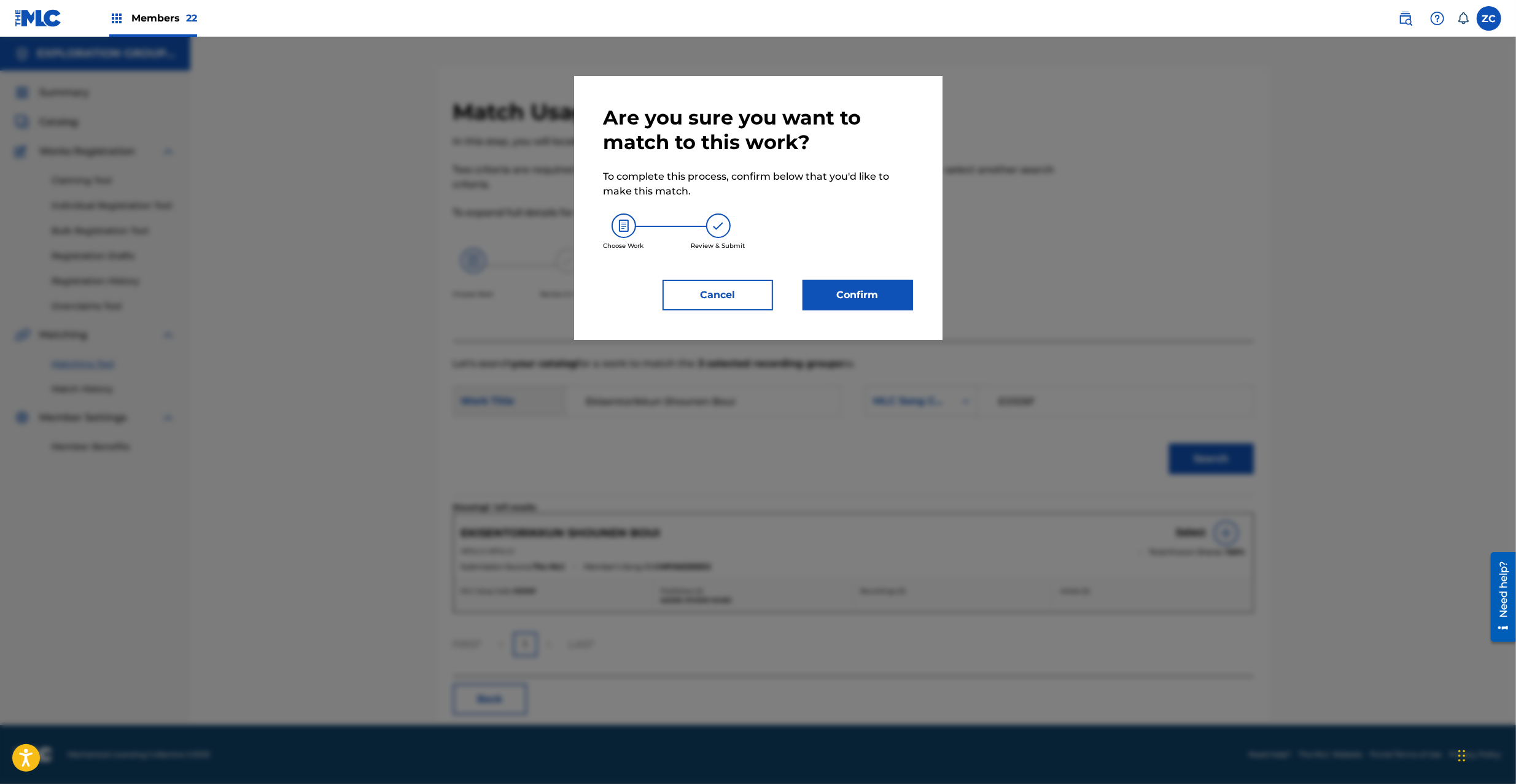
click at [840, 292] on button "Confirm" at bounding box center [857, 295] width 110 height 31
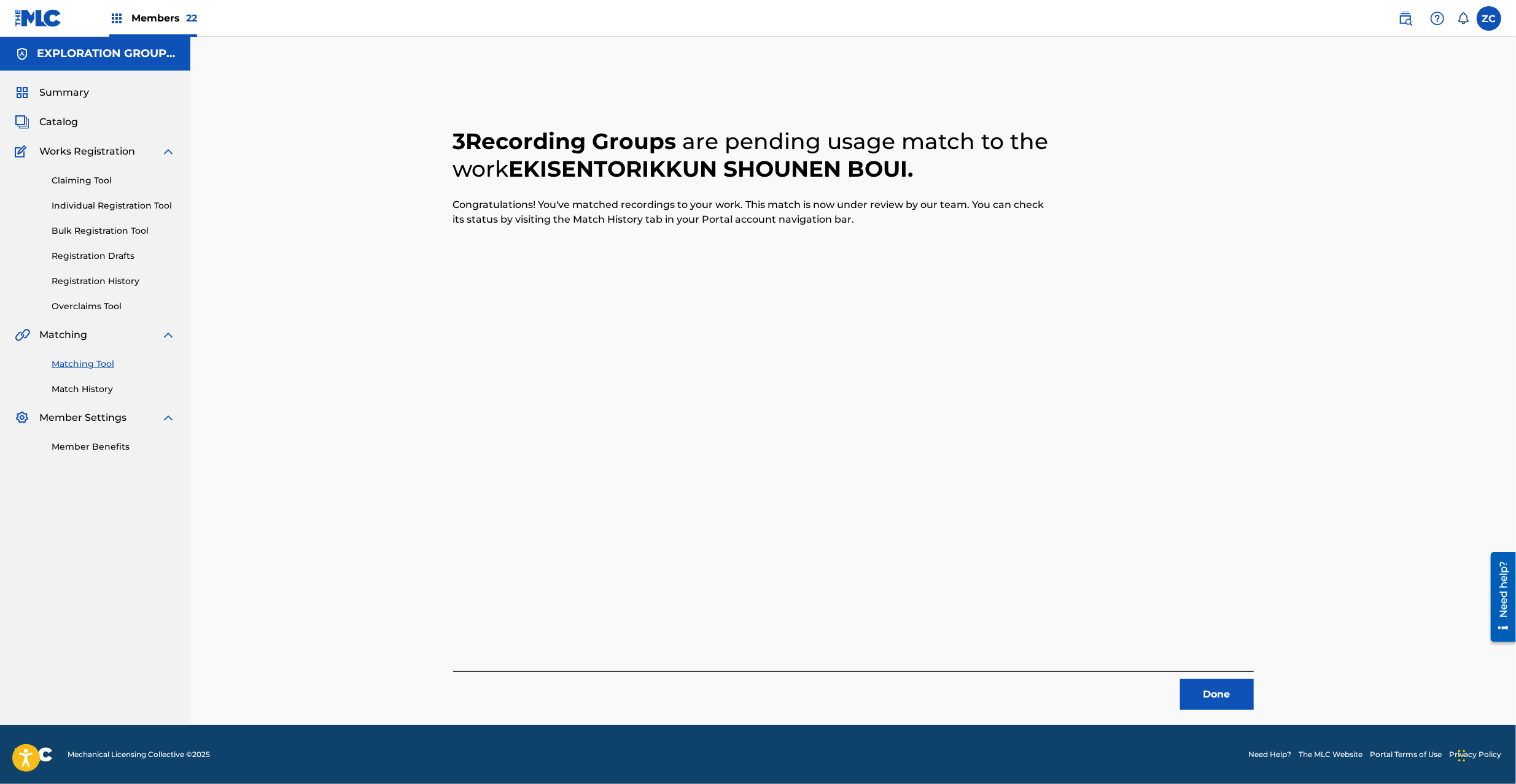
click at [1199, 680] on button "Done" at bounding box center [1216, 695] width 74 height 31
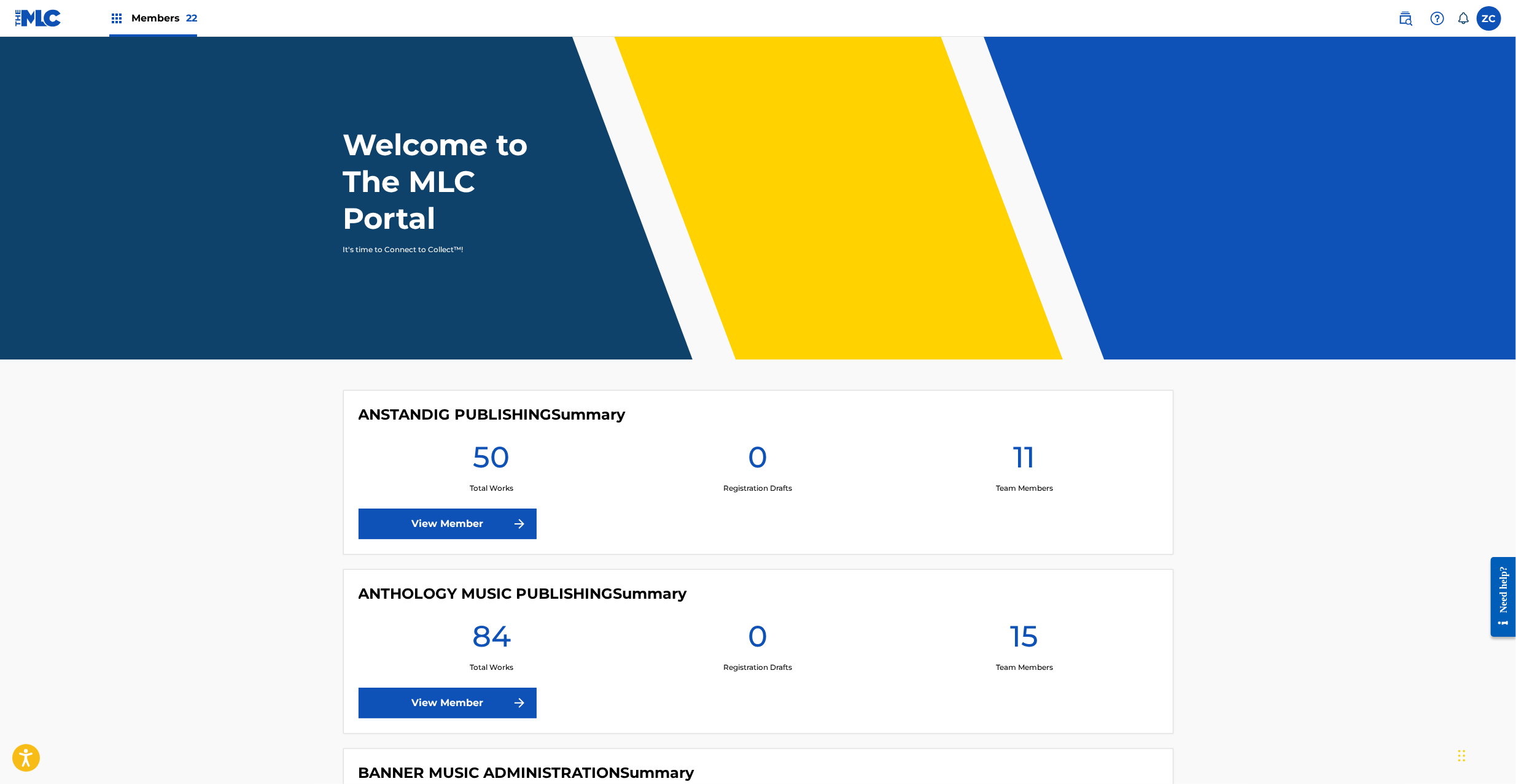
drag, startPoint x: 1405, startPoint y: 19, endPoint x: 1196, endPoint y: 32, distance: 209.4
click at [1405, 19] on img at bounding box center [1405, 18] width 14 height 14
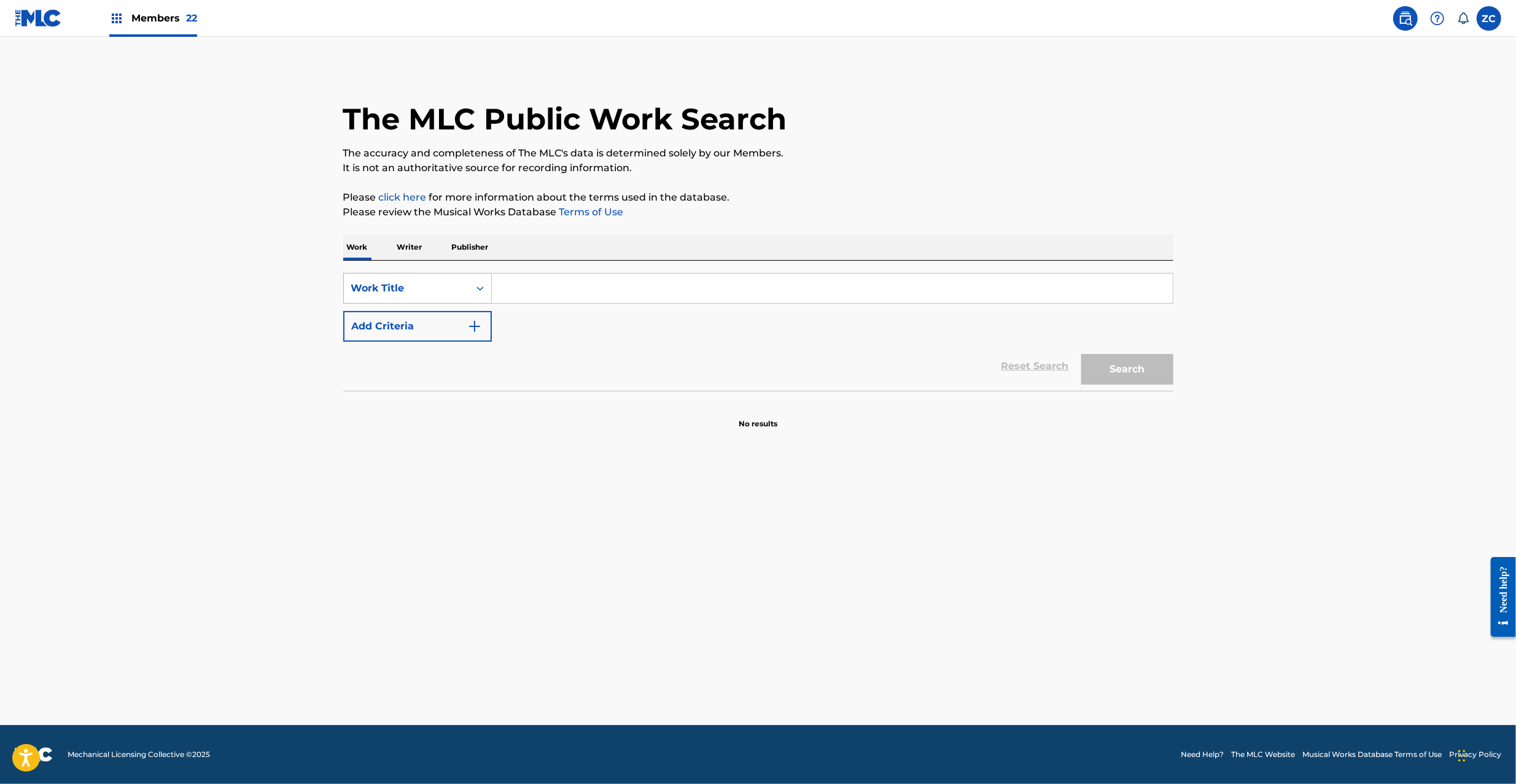
drag, startPoint x: 406, startPoint y: 285, endPoint x: 401, endPoint y: 296, distance: 12.1
click at [405, 286] on div "Work Title" at bounding box center [407, 288] width 110 height 14
click at [398, 322] on div "MLC Song Code" at bounding box center [418, 319] width 148 height 31
click at [561, 280] on input "Search Form" at bounding box center [832, 288] width 681 height 30
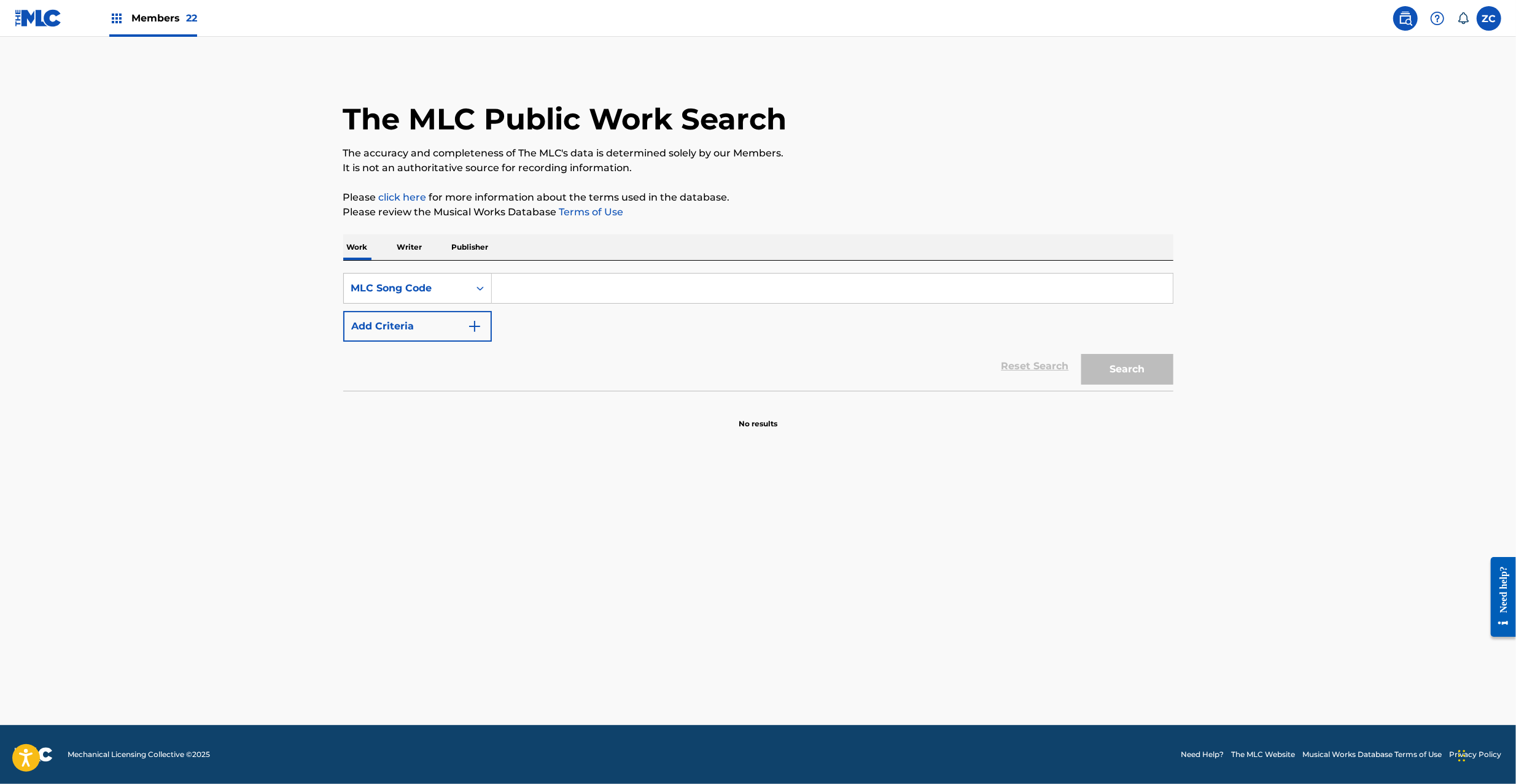
paste input "GB9DD7"
click at [1172, 377] on button "Search" at bounding box center [1127, 369] width 92 height 31
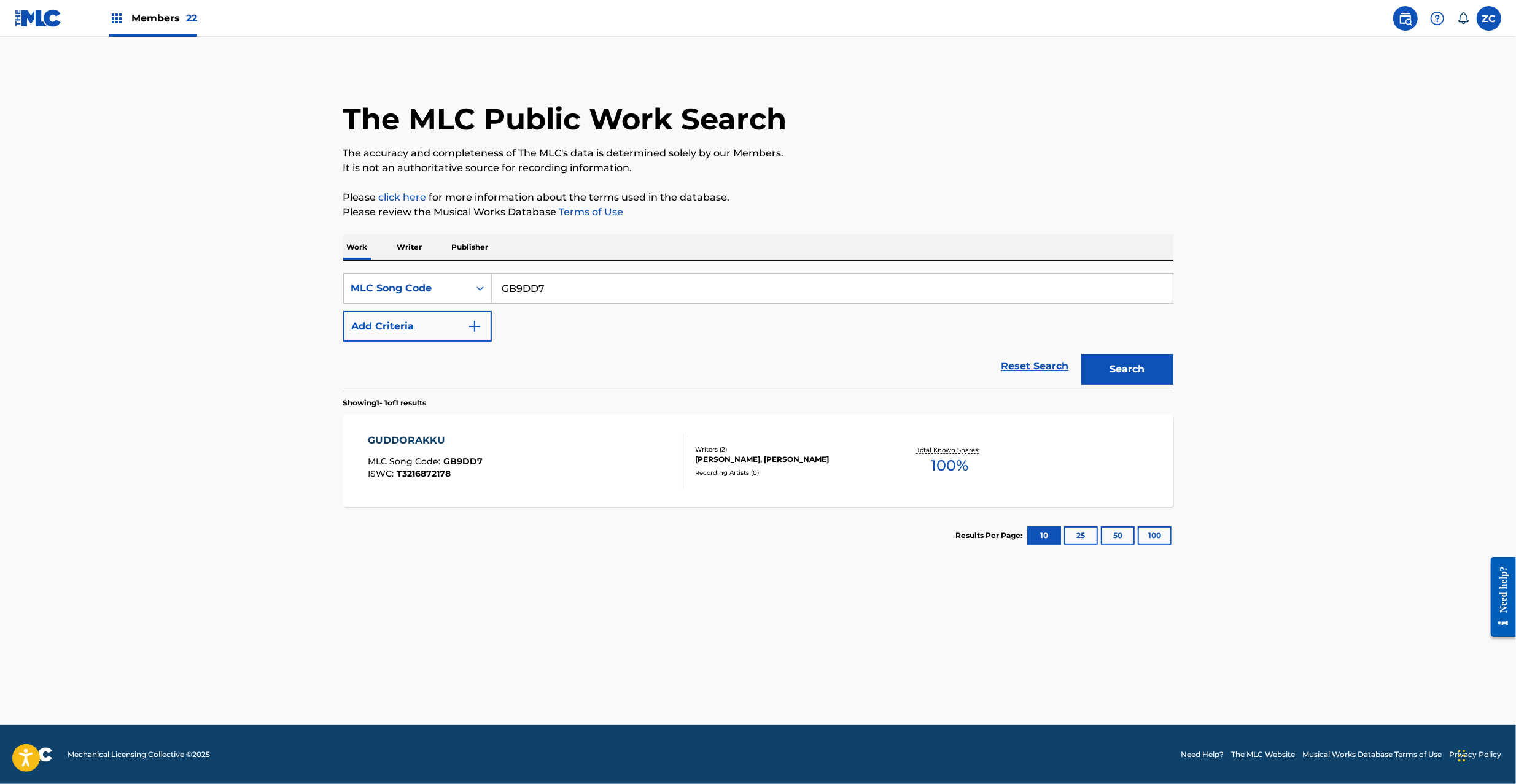
click at [609, 281] on input "GB9DD7" at bounding box center [832, 288] width 681 height 30
paste input "KE3UH2"
type input "KE3UH2"
drag, startPoint x: 1134, startPoint y: 368, endPoint x: 794, endPoint y: 351, distance: 340.4
click at [1133, 367] on button "Search" at bounding box center [1127, 369] width 92 height 31
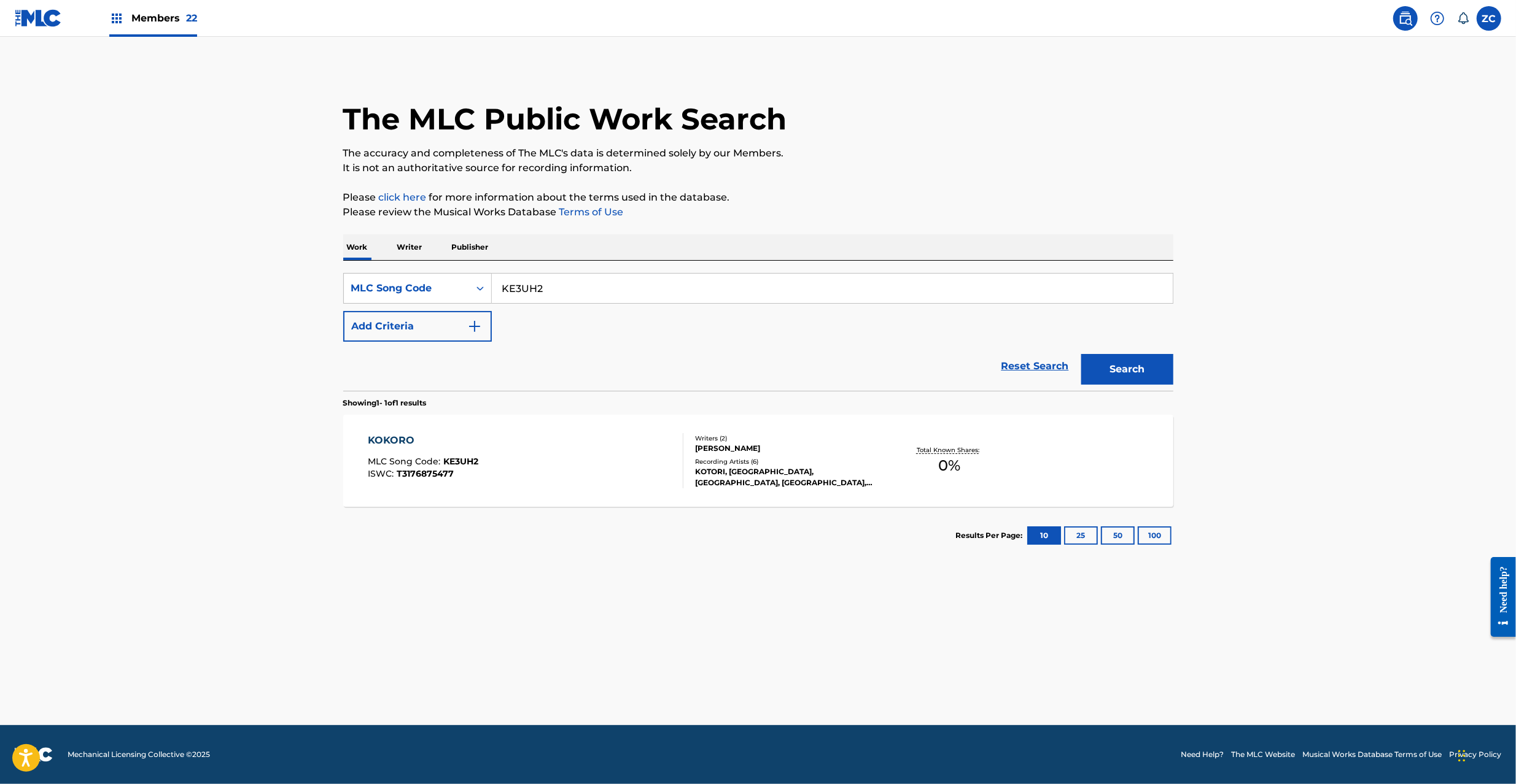
click at [817, 460] on div "Writers ( 2 ) YUUYA YOKOYAMA, ASAMI HASEGAWA Recording Artists ( 6 ) KOTORI, KO…" at bounding box center [782, 461] width 197 height 54
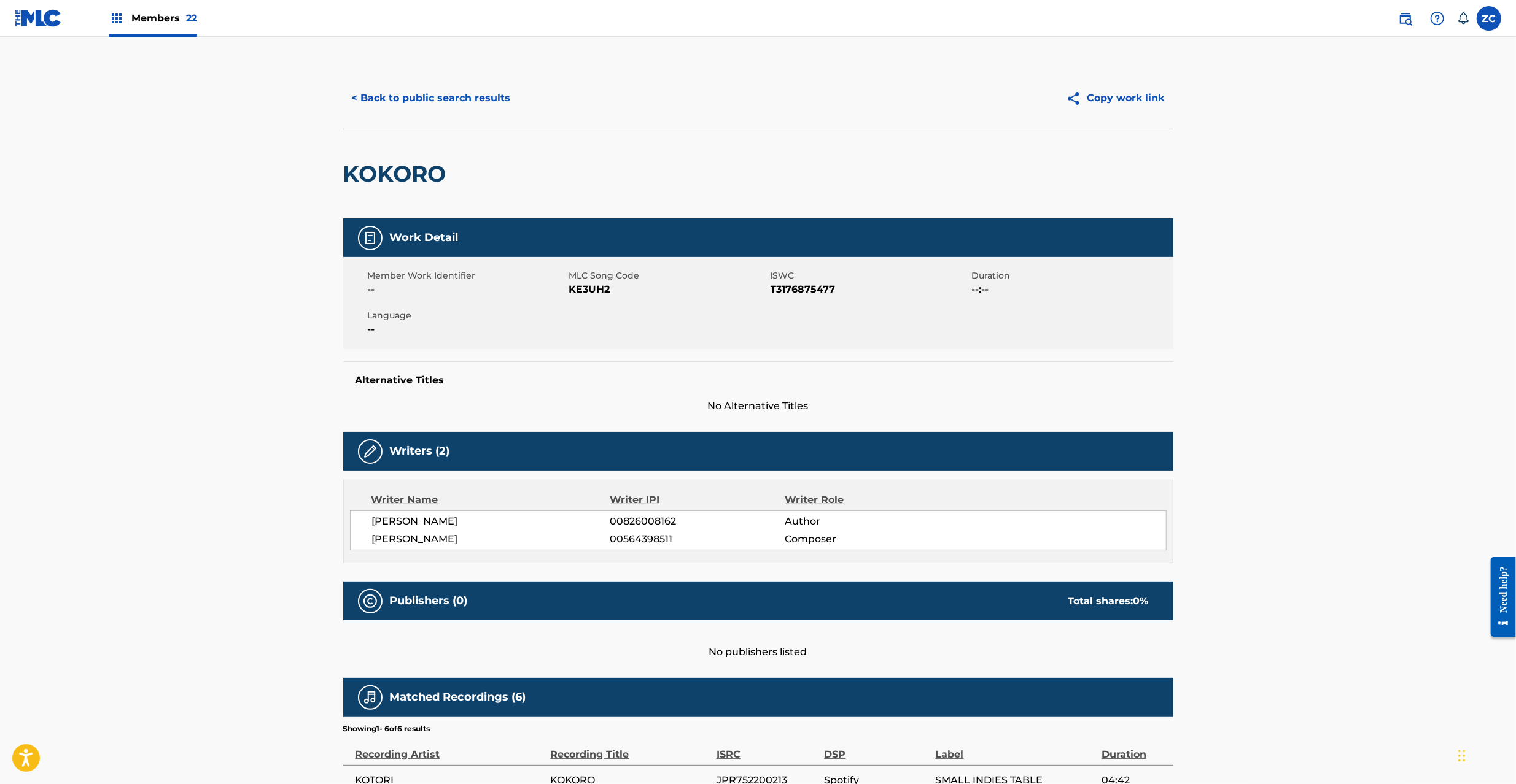
click at [58, 19] on img at bounding box center [38, 18] width 48 height 18
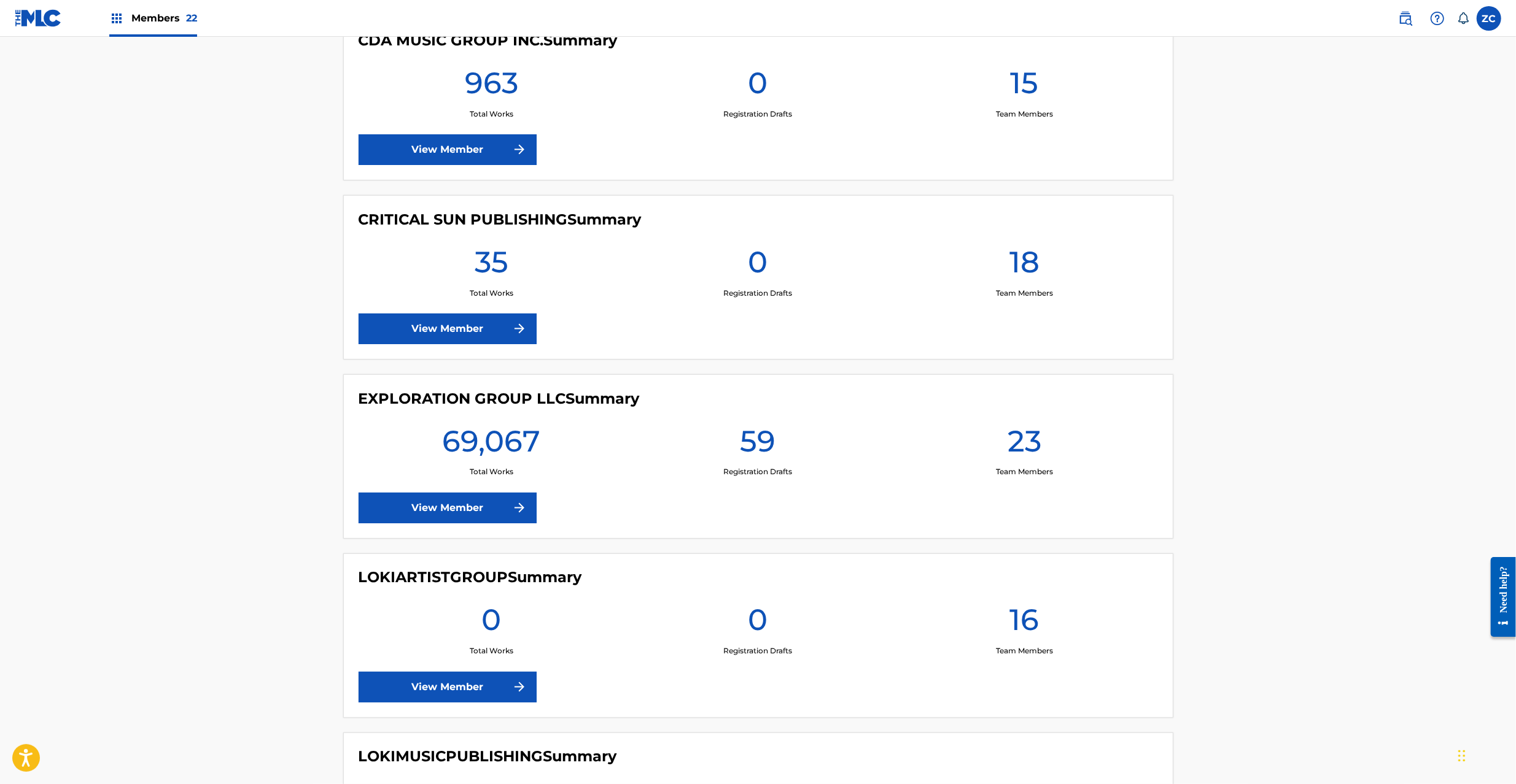
scroll to position [1854, 0]
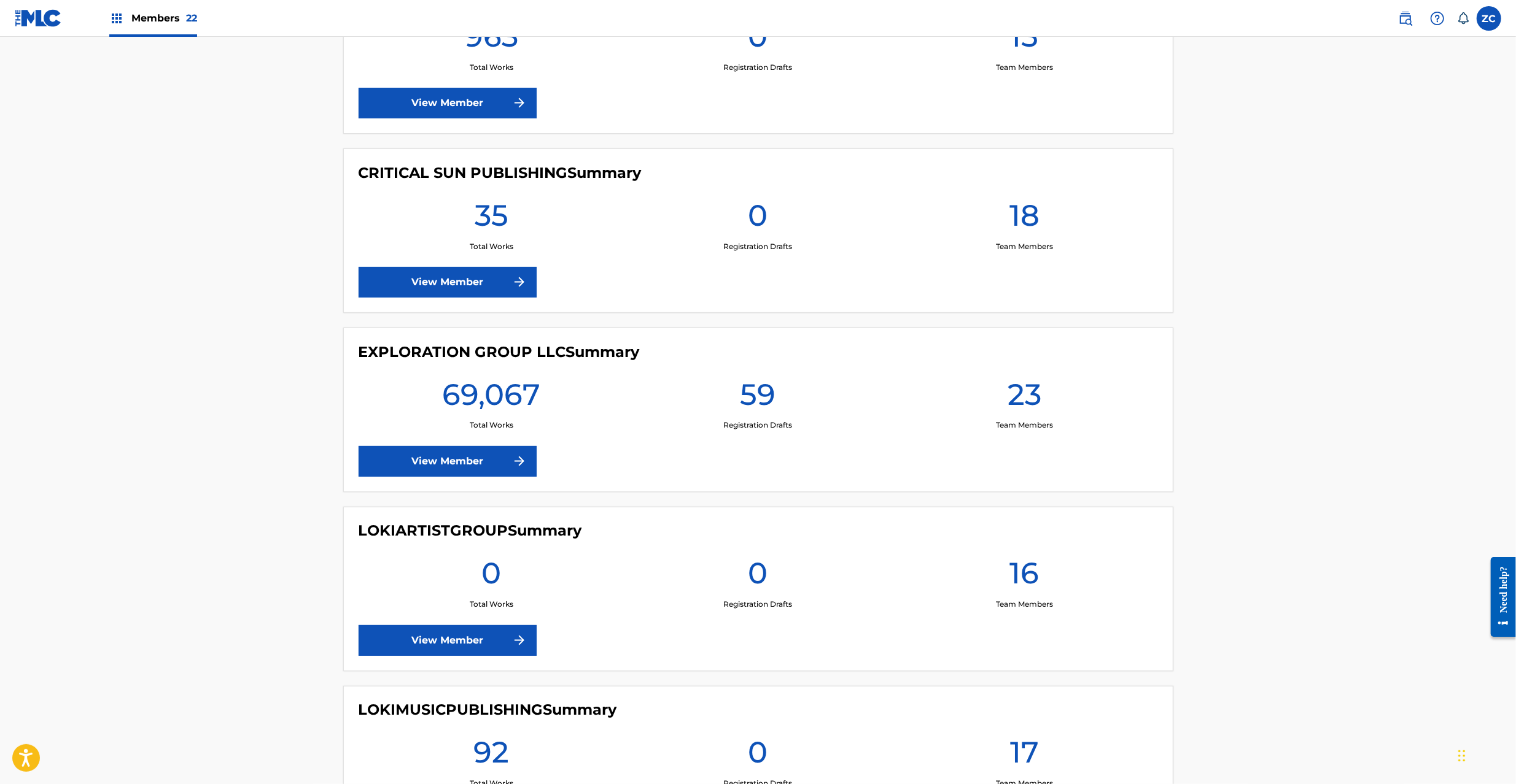
click at [497, 474] on link "View Member" at bounding box center [447, 462] width 178 height 31
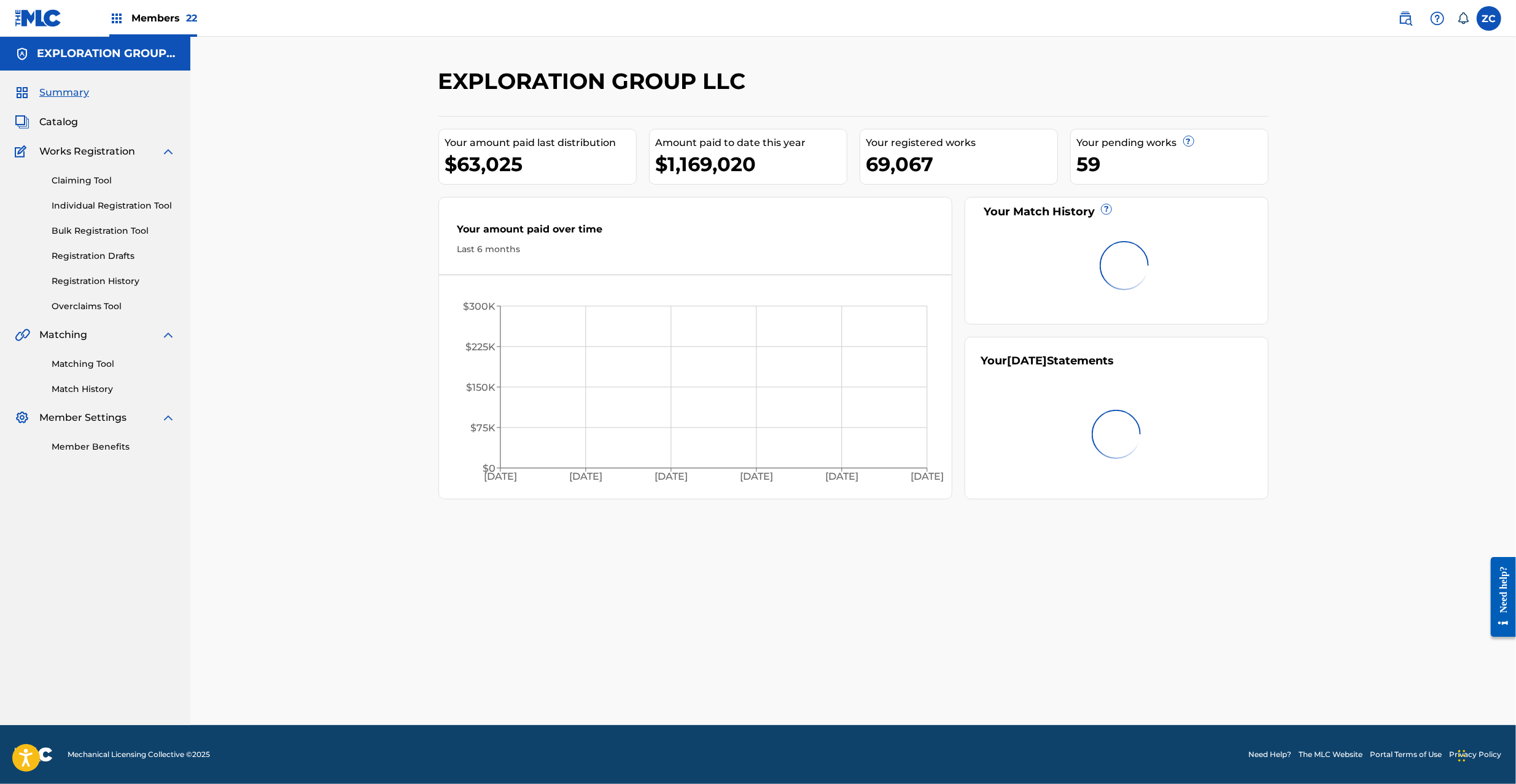
click at [72, 174] on link "Claiming Tool" at bounding box center [114, 180] width 124 height 13
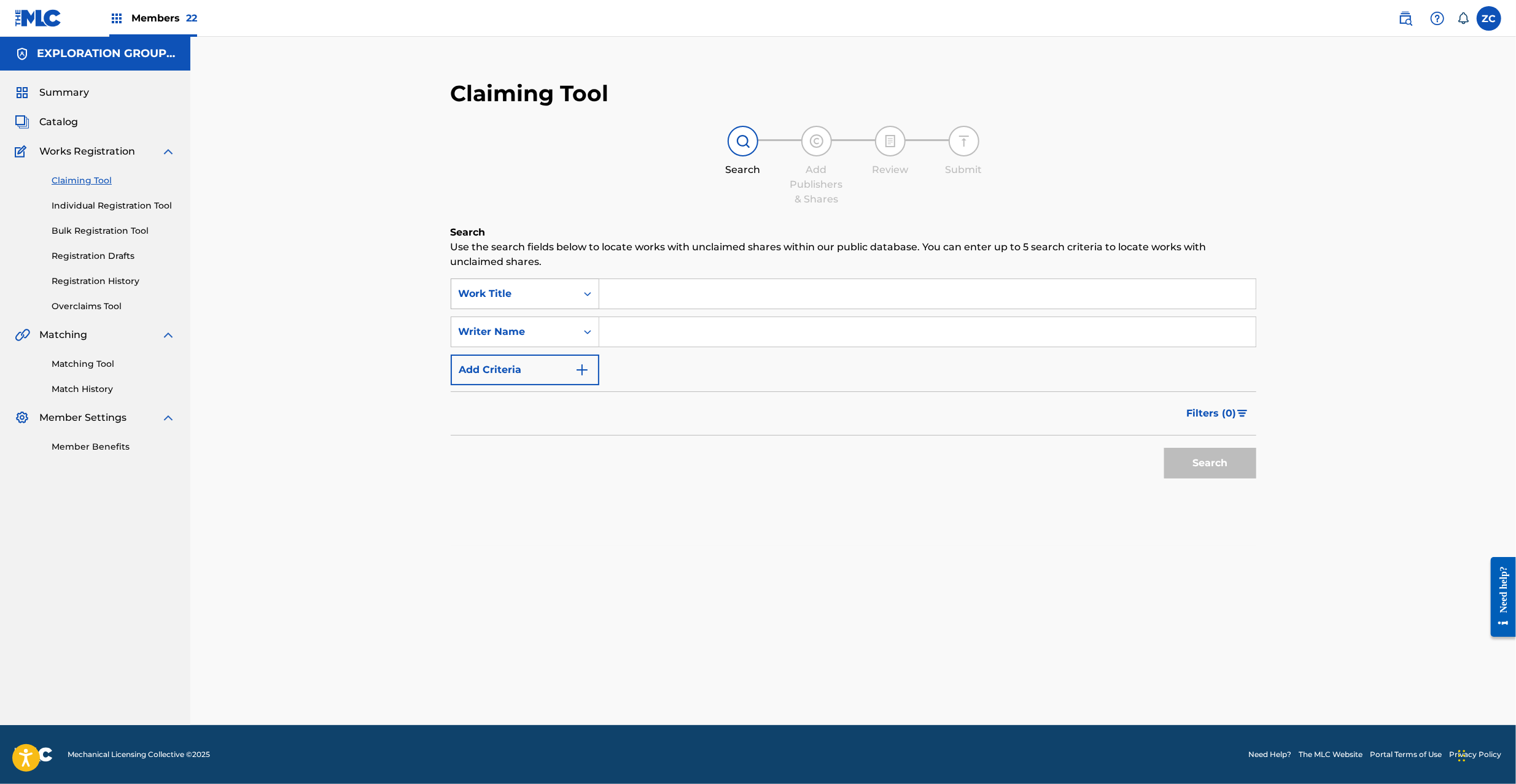
click at [511, 278] on div "Work Title" at bounding box center [525, 294] width 149 height 31
click at [525, 329] on div "MLC Song Code" at bounding box center [525, 324] width 148 height 31
drag, startPoint x: 664, startPoint y: 298, endPoint x: 690, endPoint y: 307, distance: 27.5
click at [664, 298] on input "Search Form" at bounding box center [927, 294] width 656 height 30
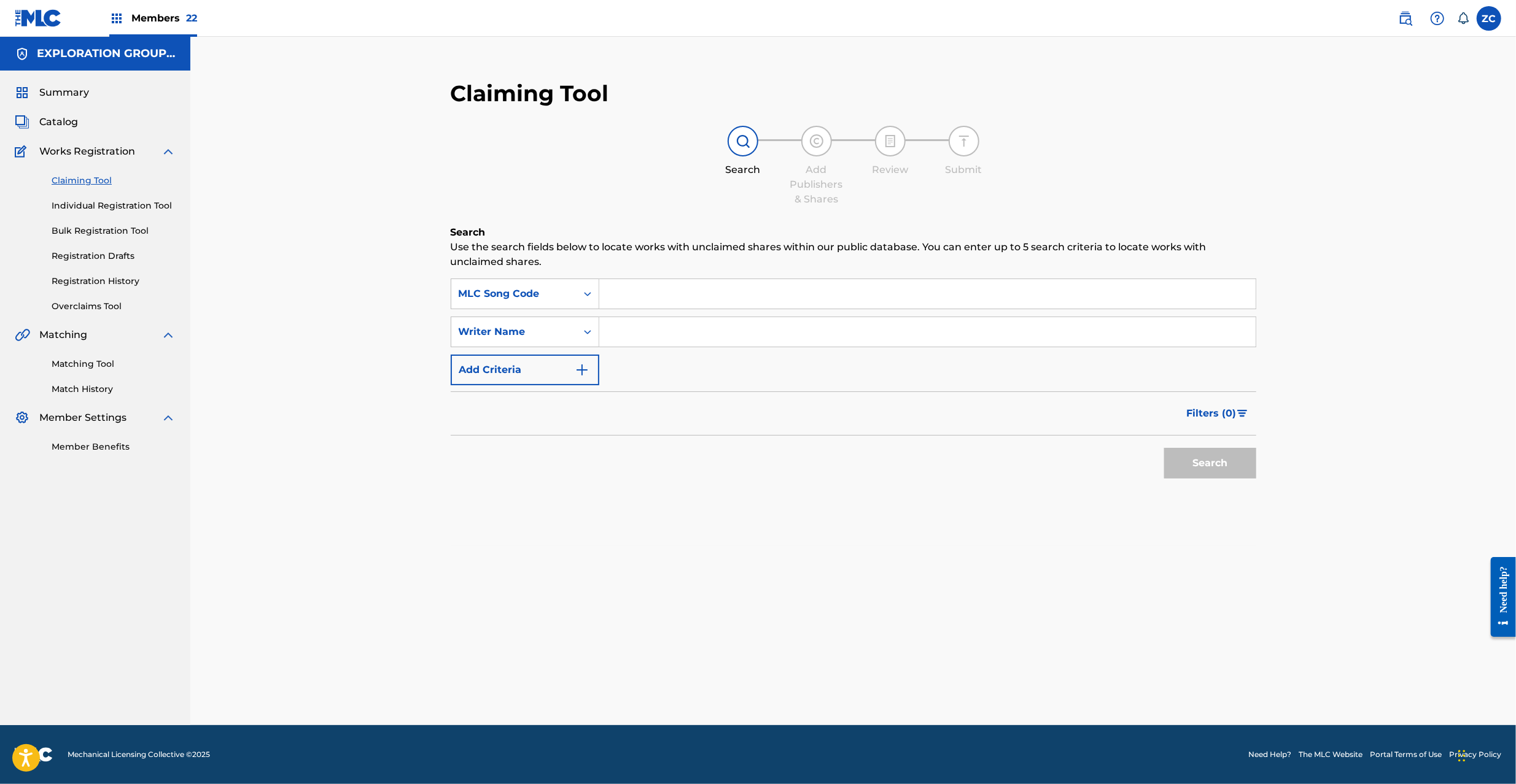
paste input "KE3UH2"
type input "KE3UH2"
click at [1223, 469] on button "Search" at bounding box center [1210, 463] width 92 height 31
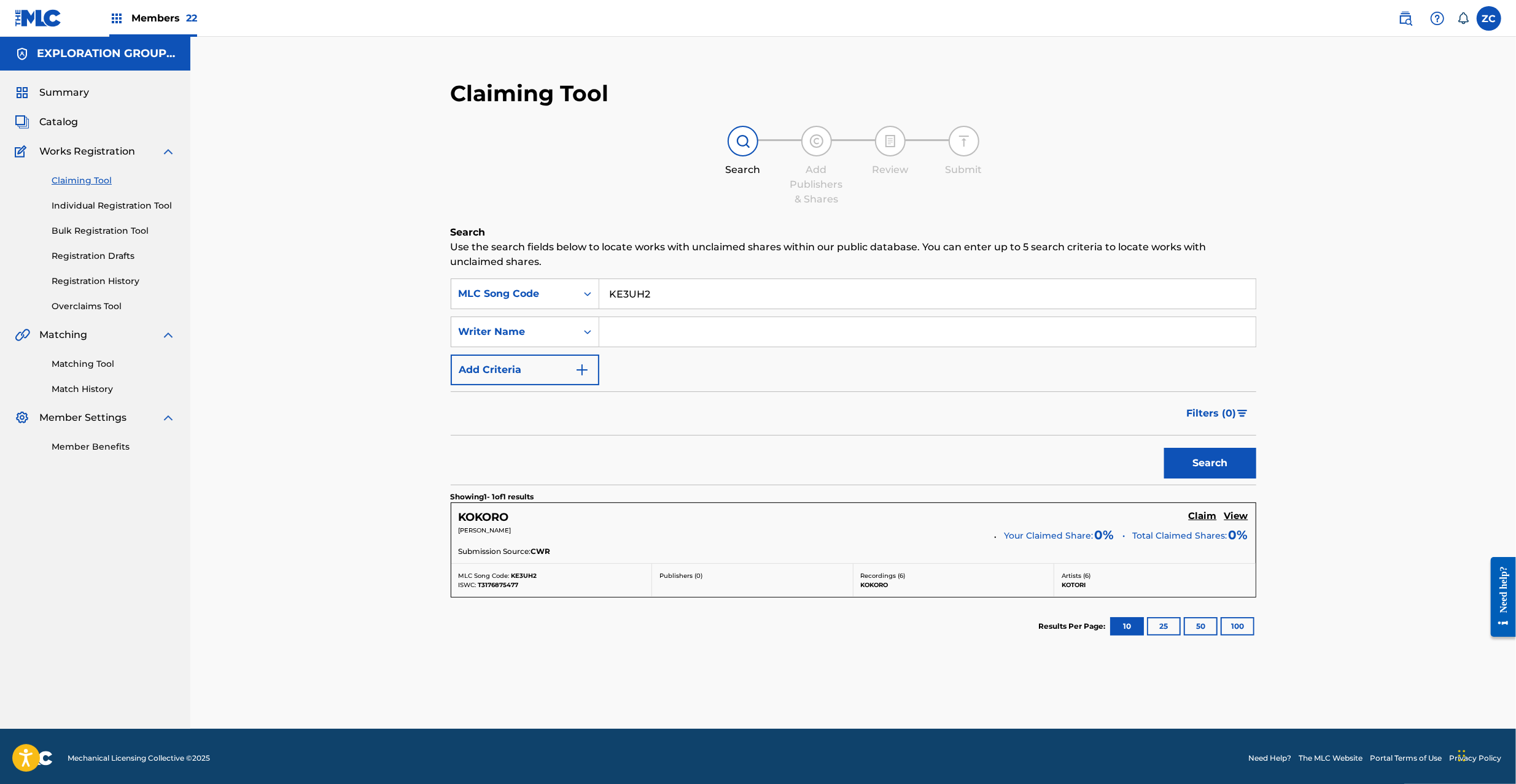
click at [1206, 516] on h5 "Claim" at bounding box center [1202, 517] width 28 height 12
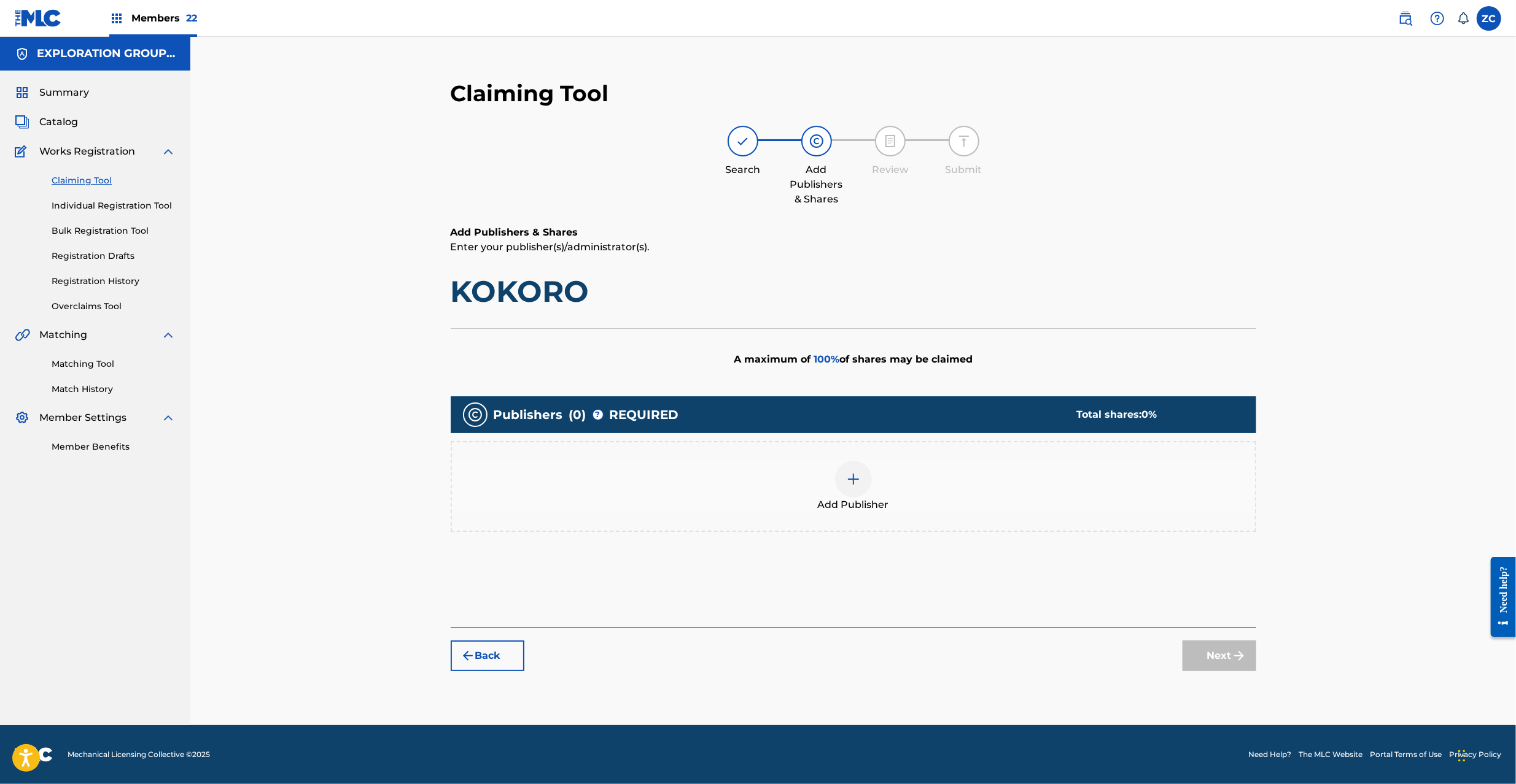
click at [846, 474] on img at bounding box center [853, 479] width 14 height 14
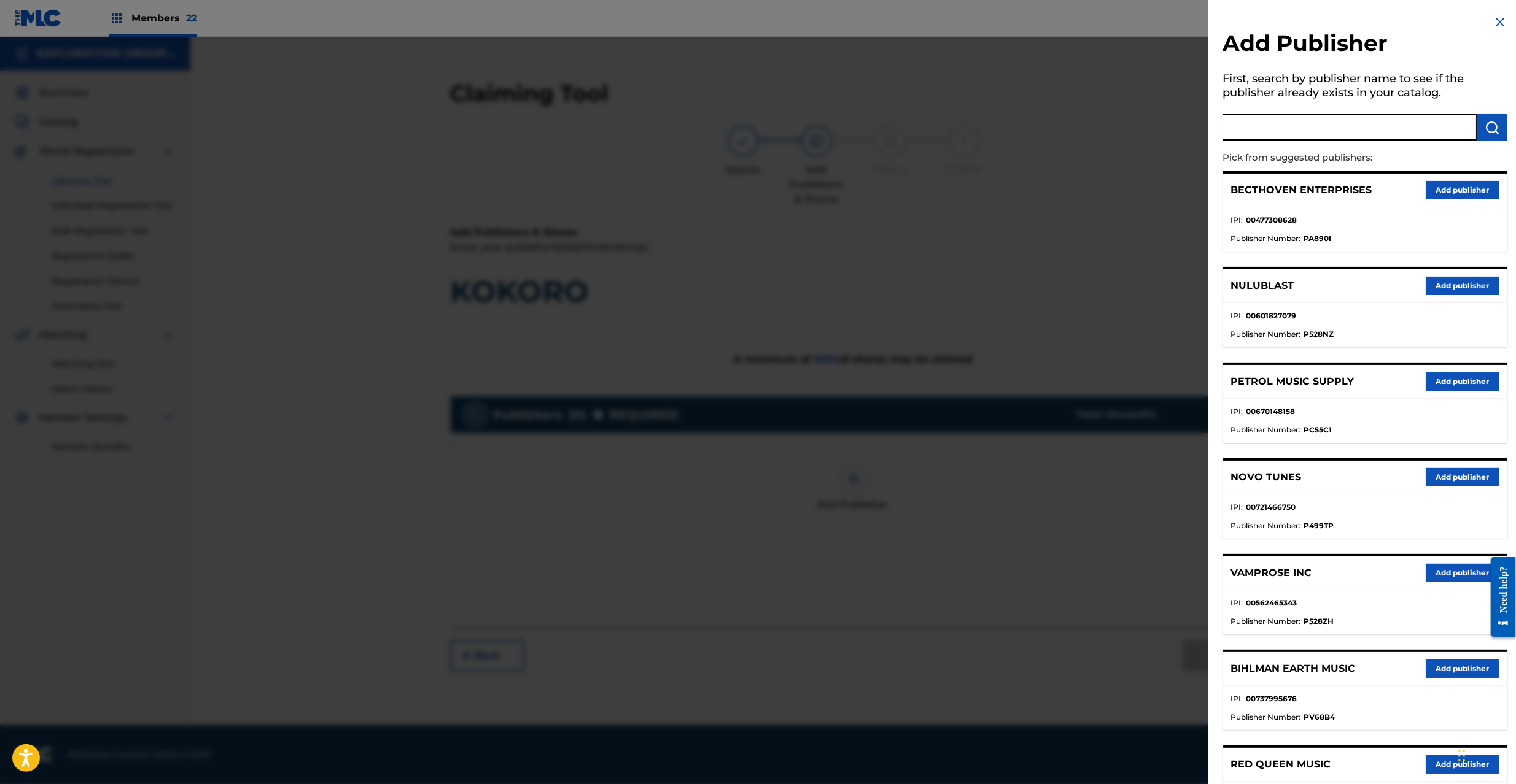
click at [1356, 128] on input "text" at bounding box center [1349, 128] width 254 height 27
paste input "Japan Music System JmsEnsouken"
type input "Japan Music System JmsEnsouken"
drag, startPoint x: 1494, startPoint y: 126, endPoint x: 1481, endPoint y: 133, distance: 14.8
click at [1493, 126] on img "submit" at bounding box center [1491, 127] width 14 height 14
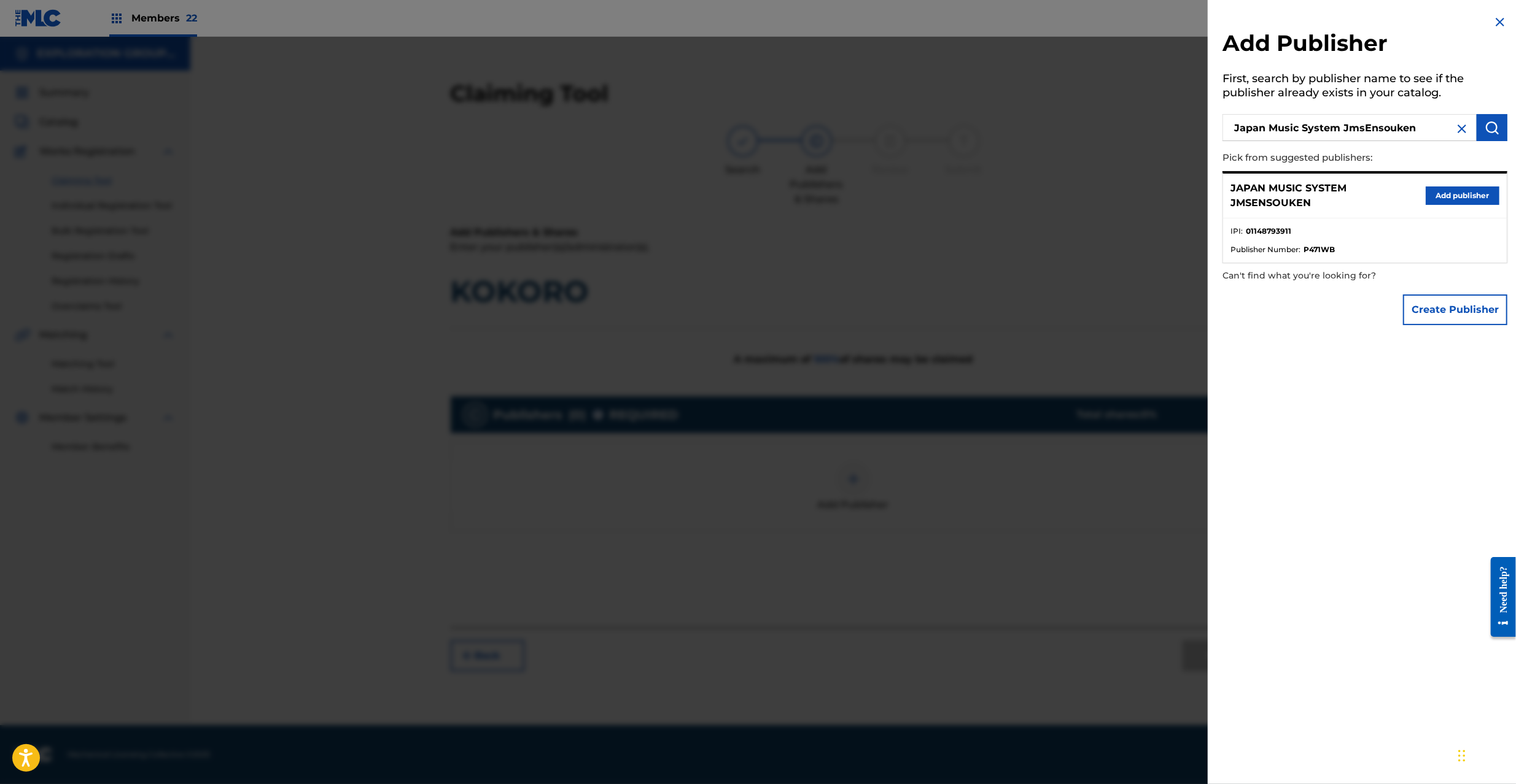
click at [1451, 189] on button "Add publisher" at bounding box center [1462, 196] width 74 height 19
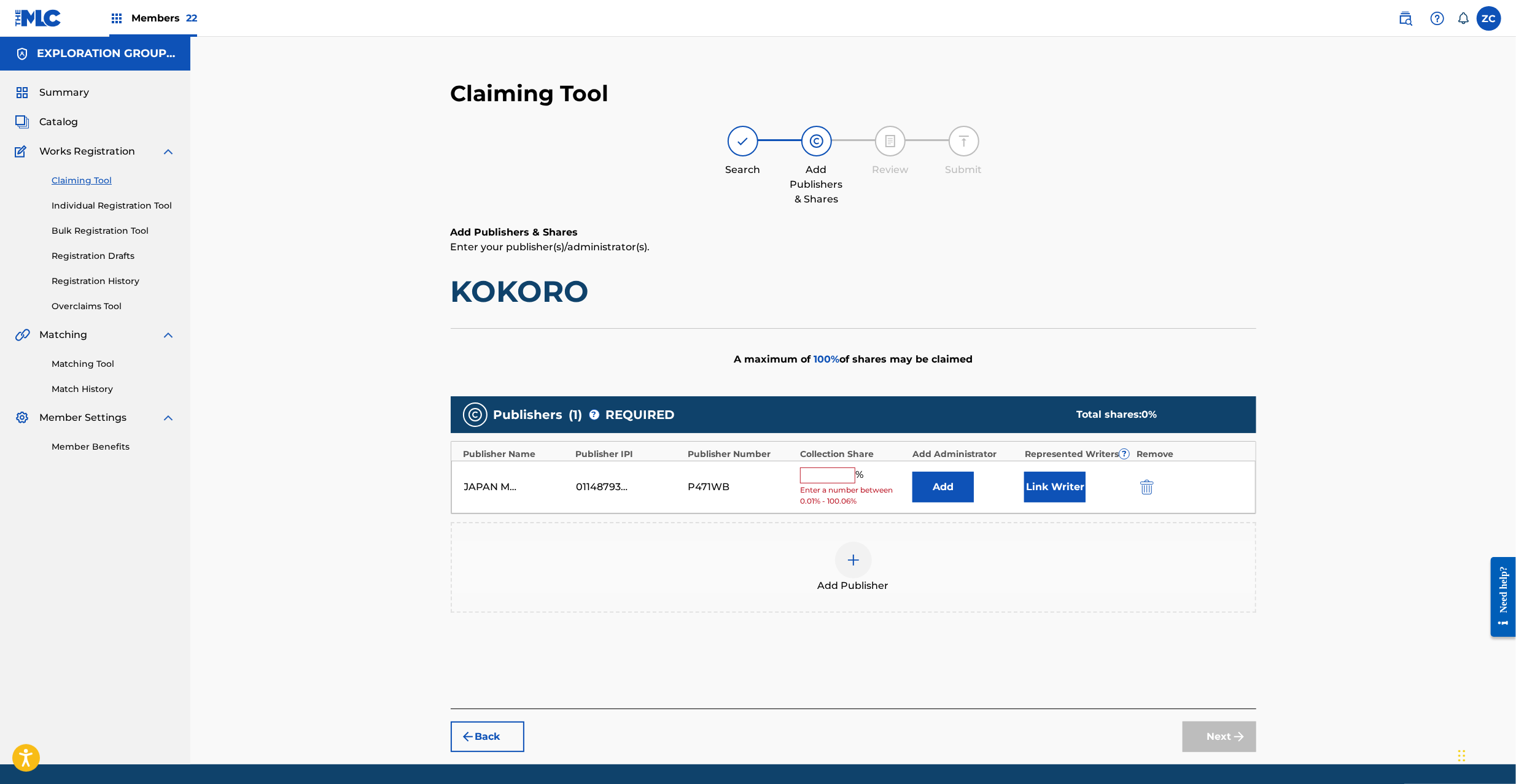
click at [946, 492] on button "Add" at bounding box center [943, 487] width 61 height 31
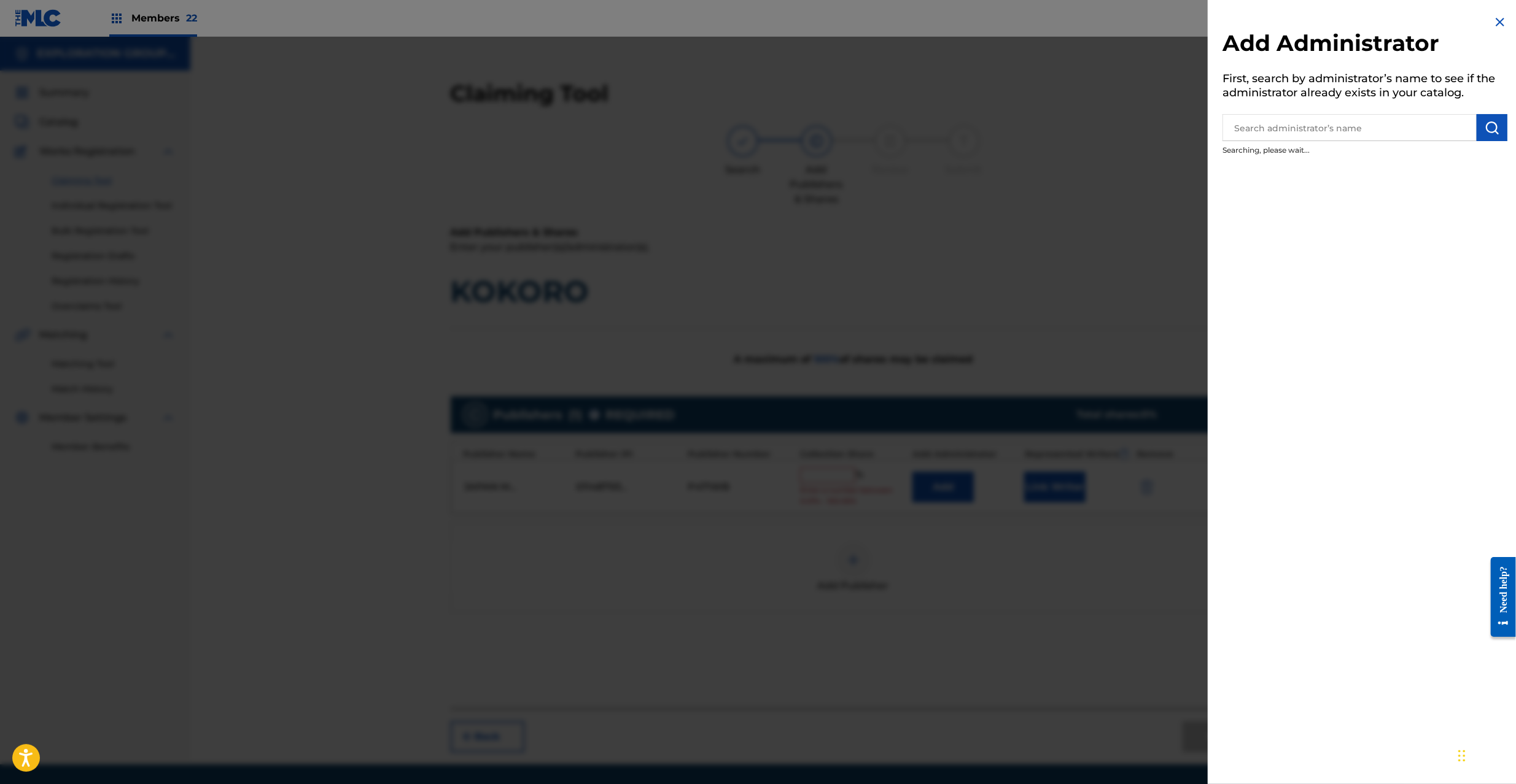
click at [1321, 132] on input "text" at bounding box center [1349, 128] width 254 height 27
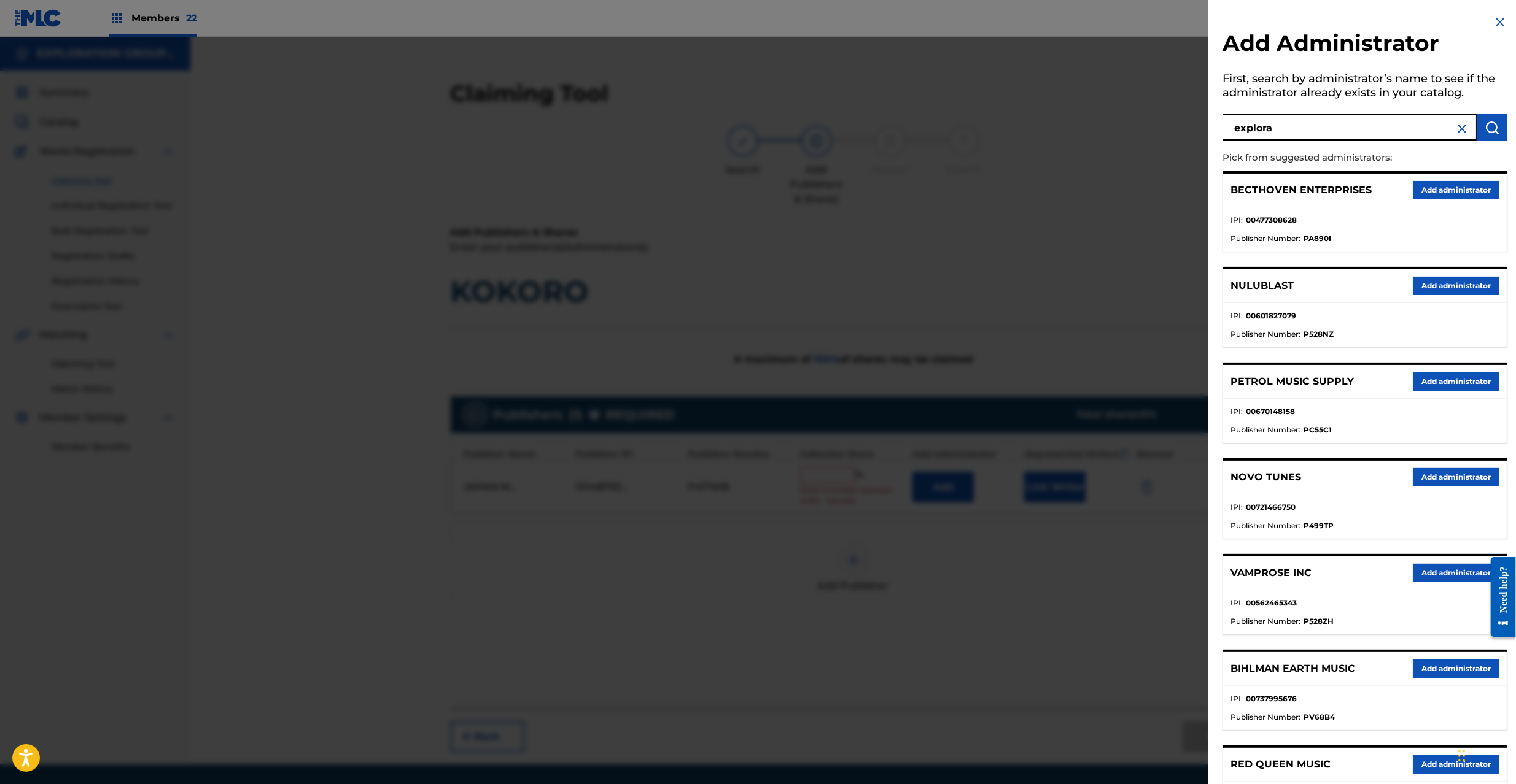
type input "explora"
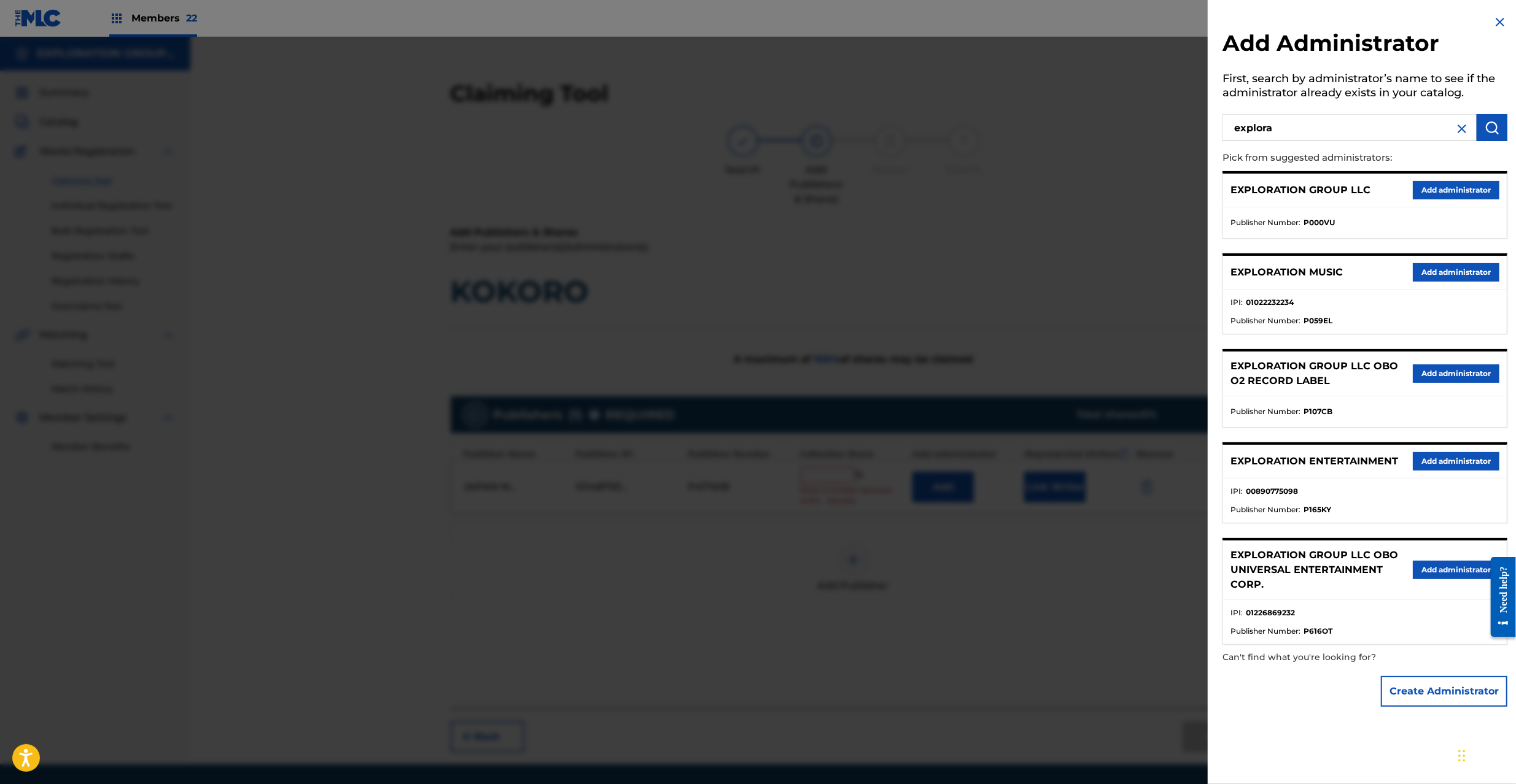
click at [1452, 190] on button "Add administrator" at bounding box center [1456, 190] width 87 height 19
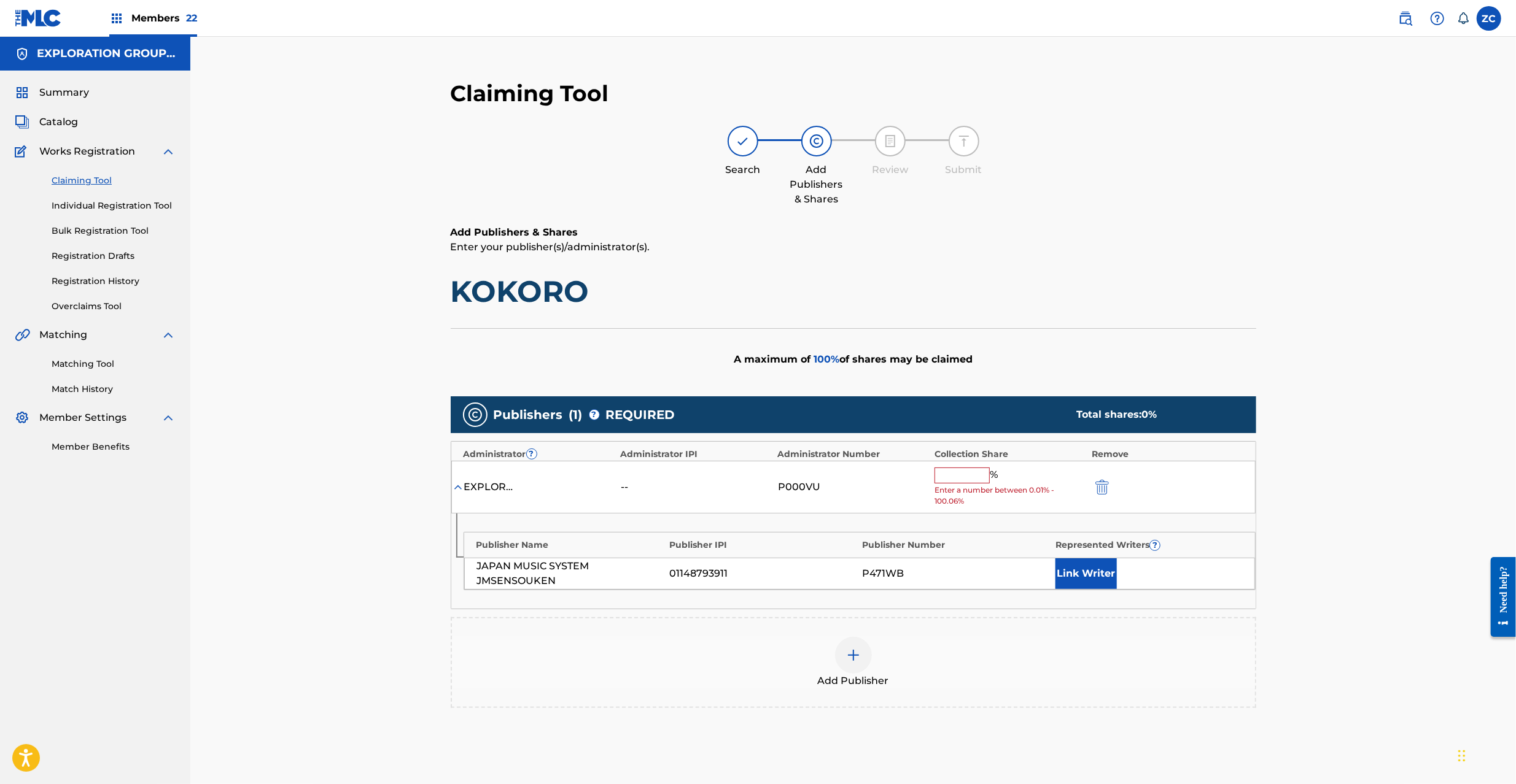
click at [973, 473] on input "text" at bounding box center [962, 475] width 55 height 16
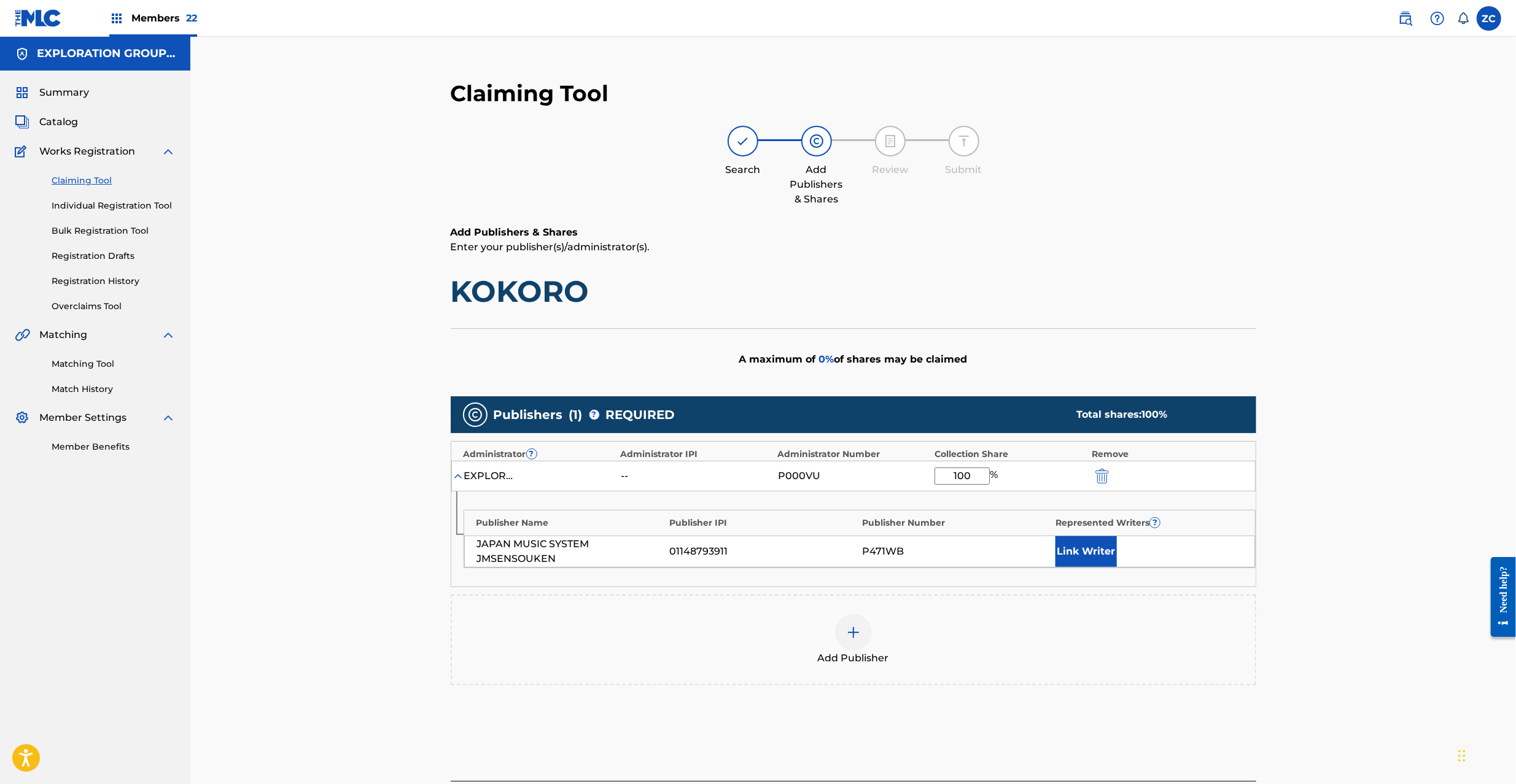
type input "100"
click at [1103, 552] on button "Link Writer" at bounding box center [1086, 552] width 61 height 31
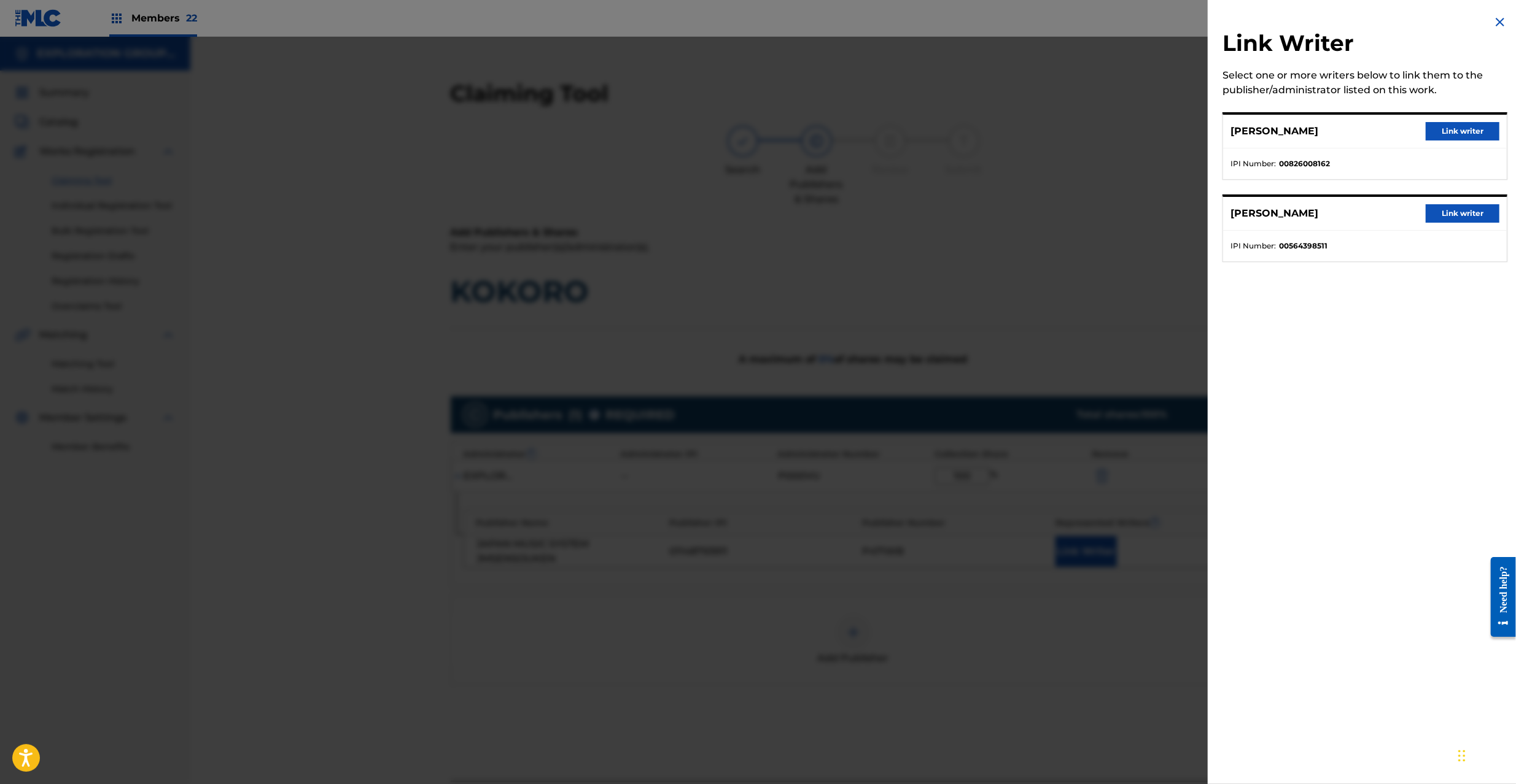
drag, startPoint x: 1446, startPoint y: 134, endPoint x: 1412, endPoint y: 168, distance: 48.1
click at [1445, 132] on button "Link writer" at bounding box center [1462, 132] width 74 height 19
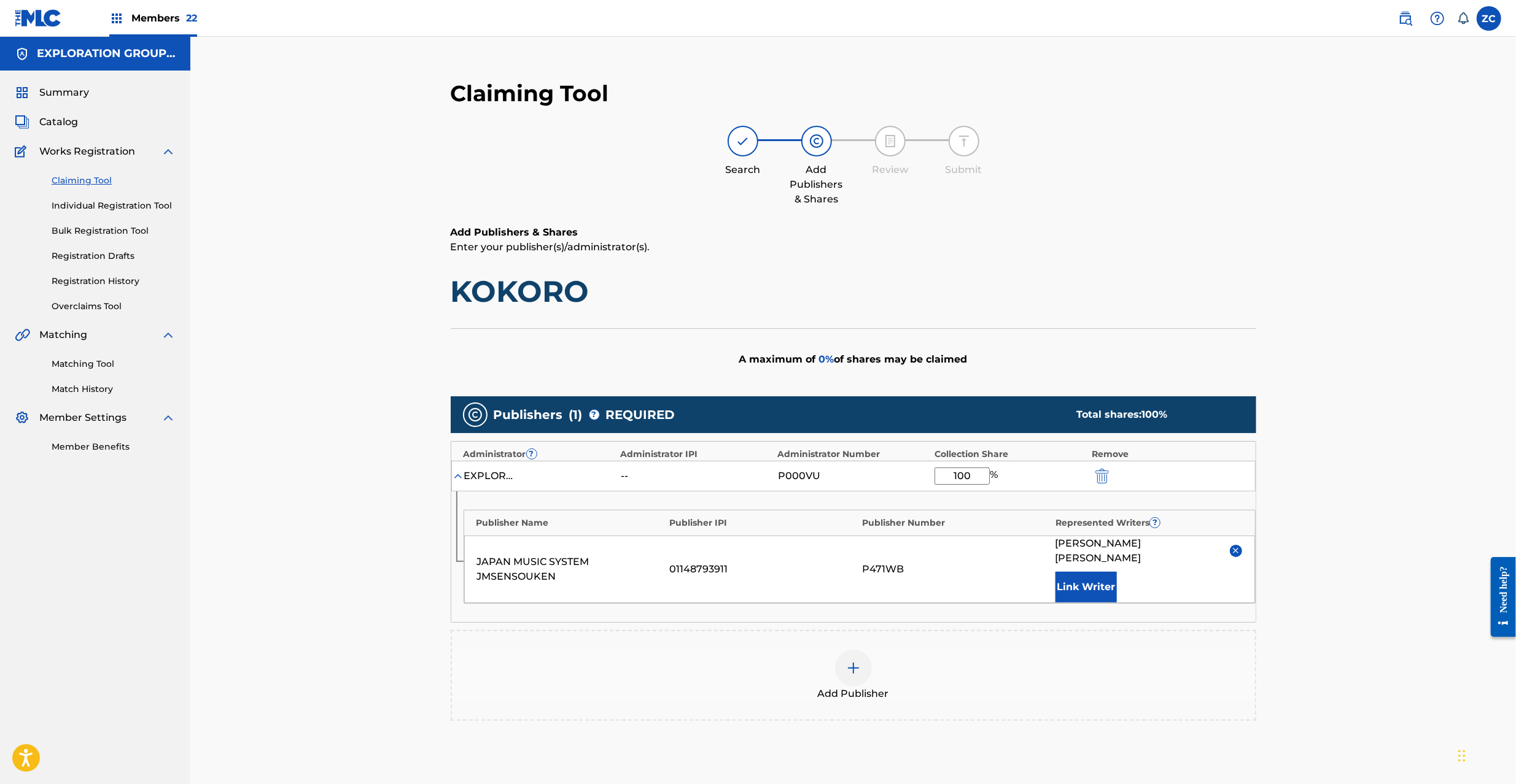
click at [1094, 572] on button "Link Writer" at bounding box center [1086, 587] width 61 height 31
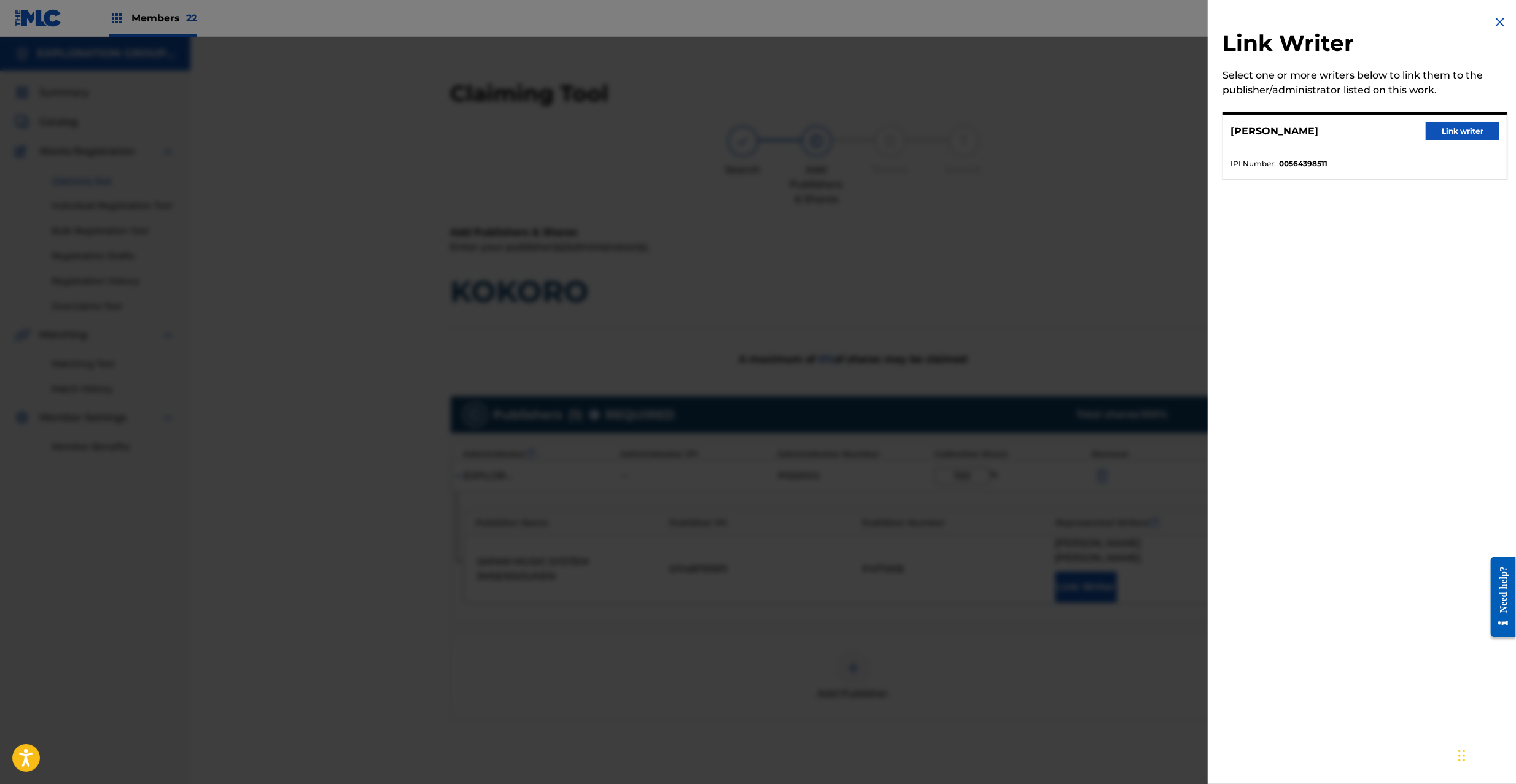
click at [1456, 123] on button "Link writer" at bounding box center [1462, 132] width 74 height 19
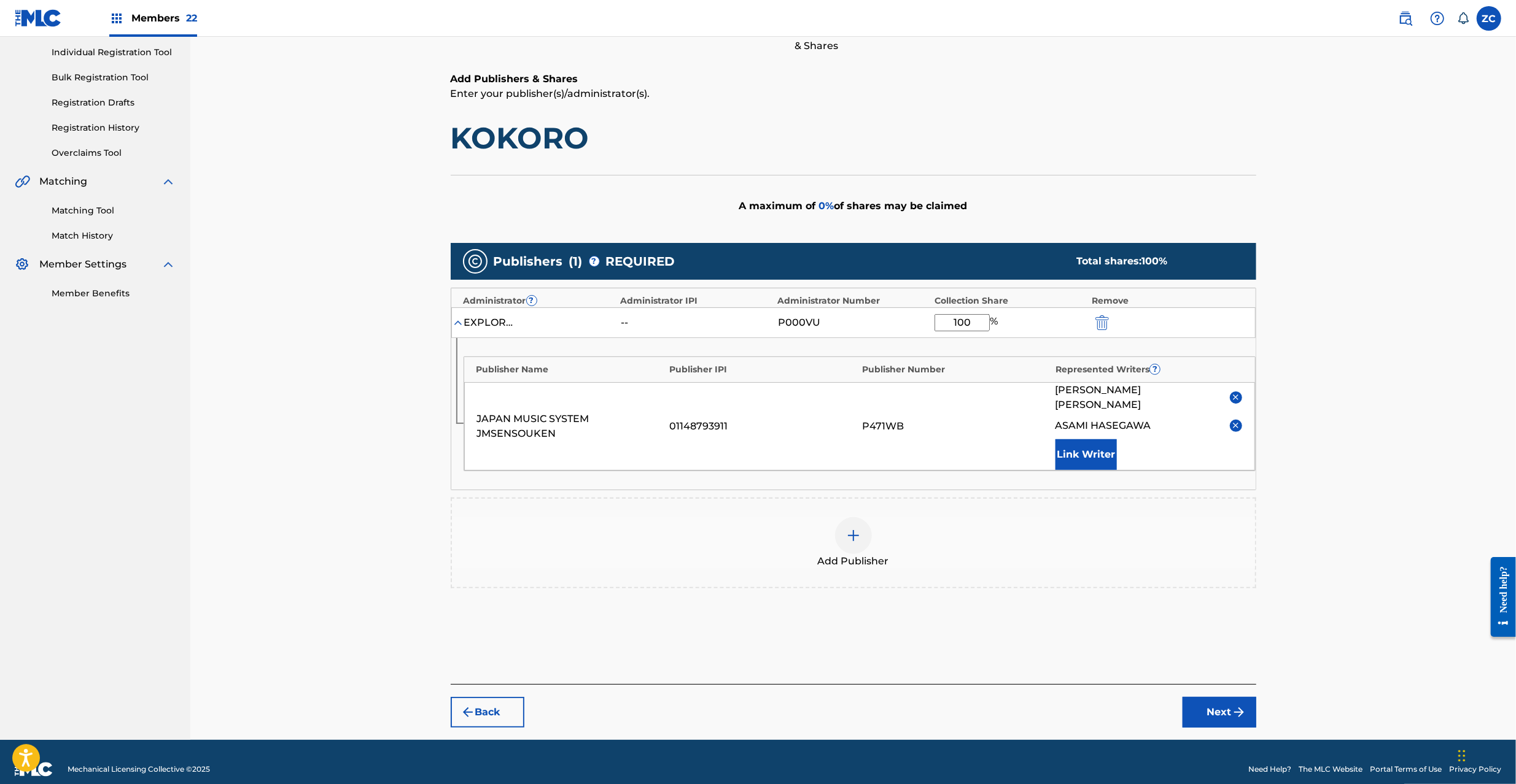
click at [1225, 697] on button "Next" at bounding box center [1219, 713] width 74 height 31
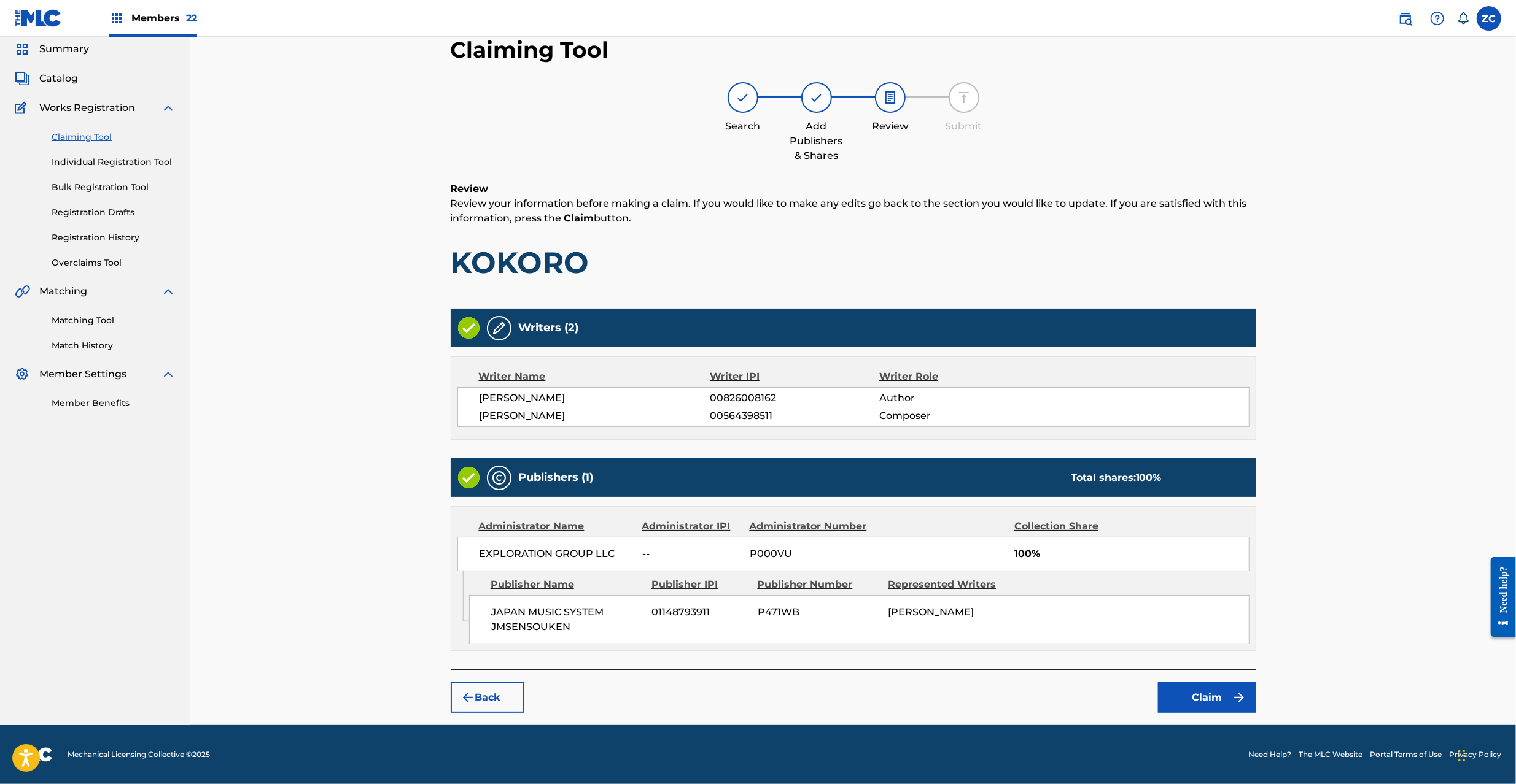
scroll to position [46, 0]
click at [1210, 704] on button "Claim" at bounding box center [1207, 697] width 98 height 31
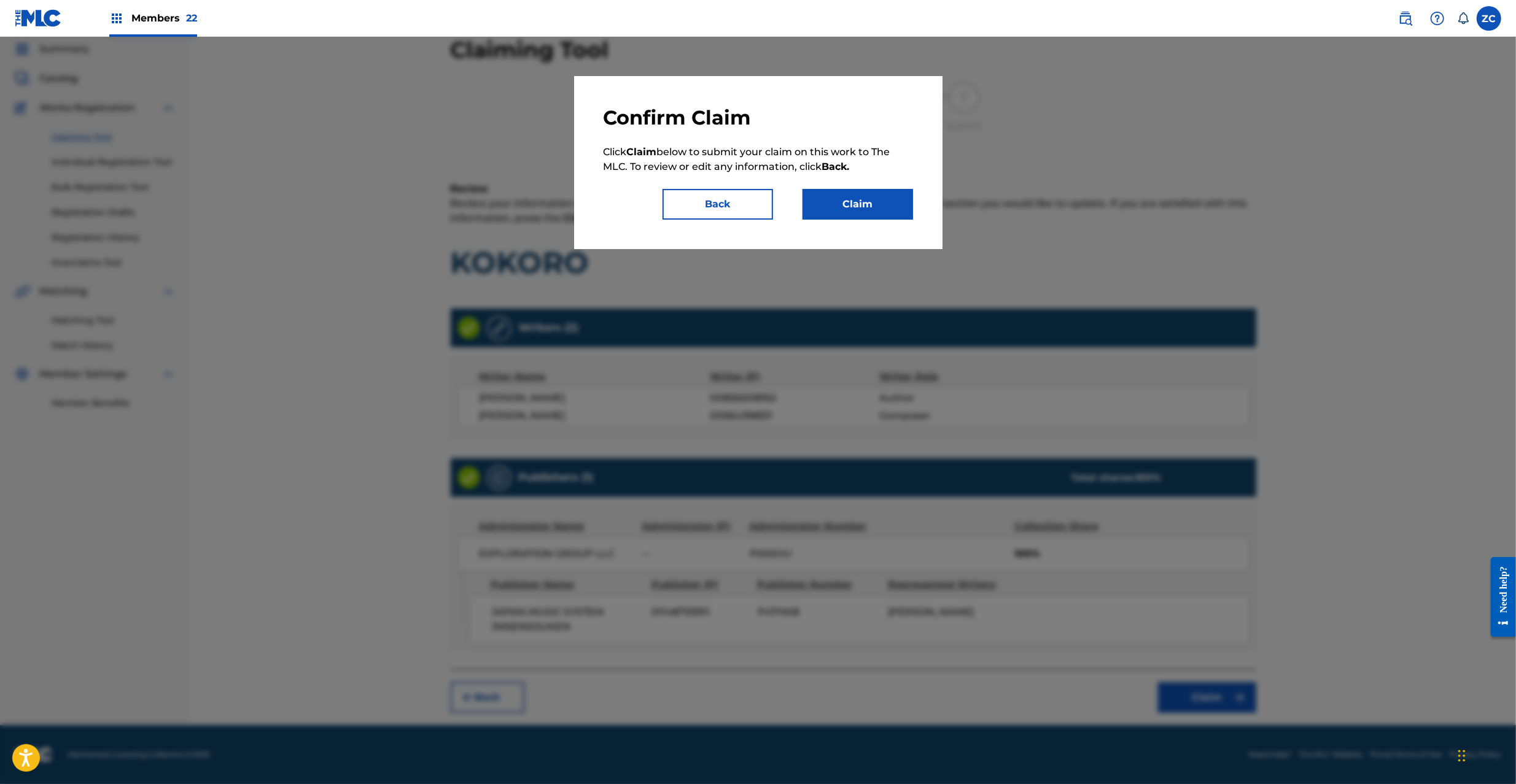
click at [839, 201] on button "Claim" at bounding box center [857, 204] width 110 height 31
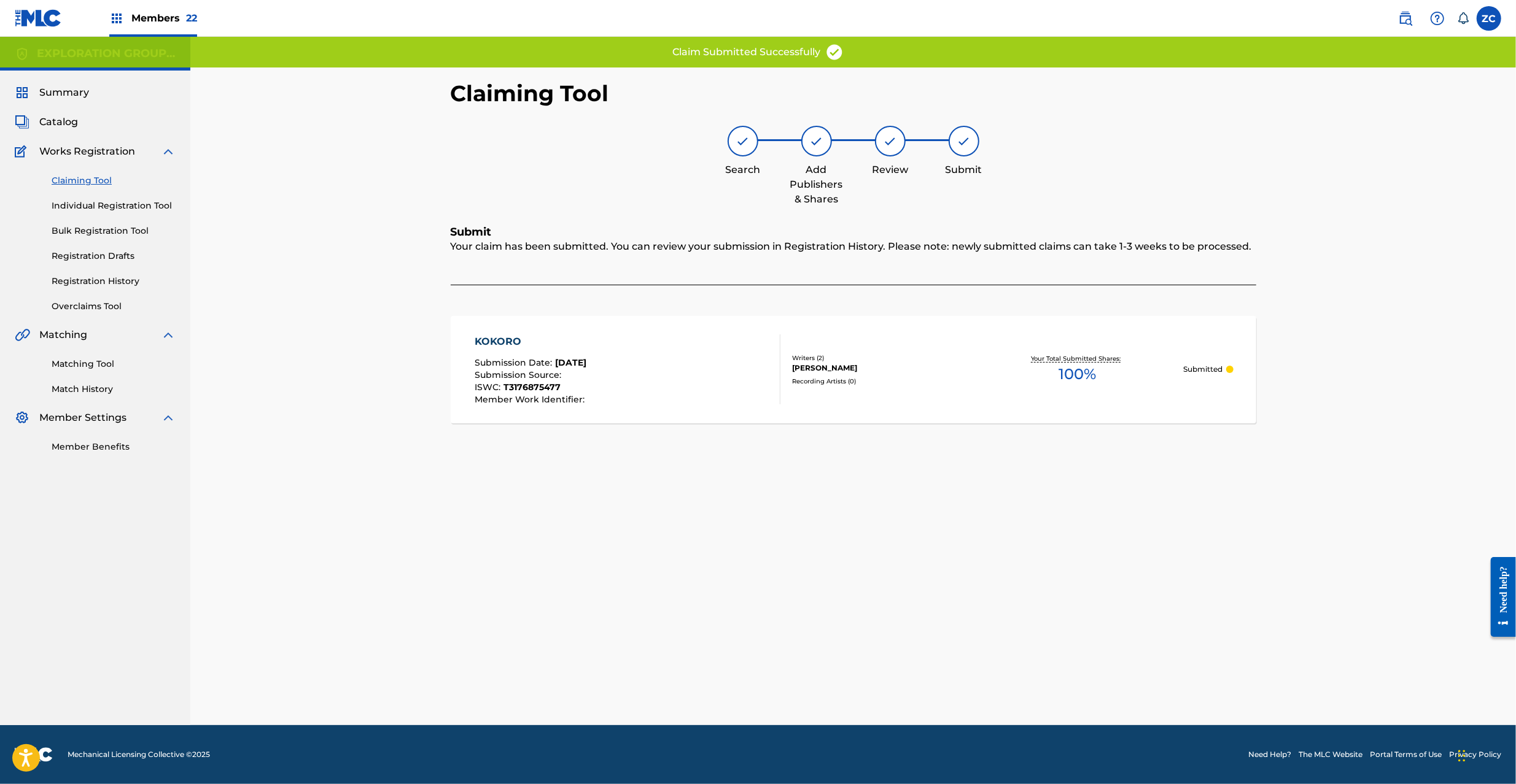
scroll to position [0, 0]
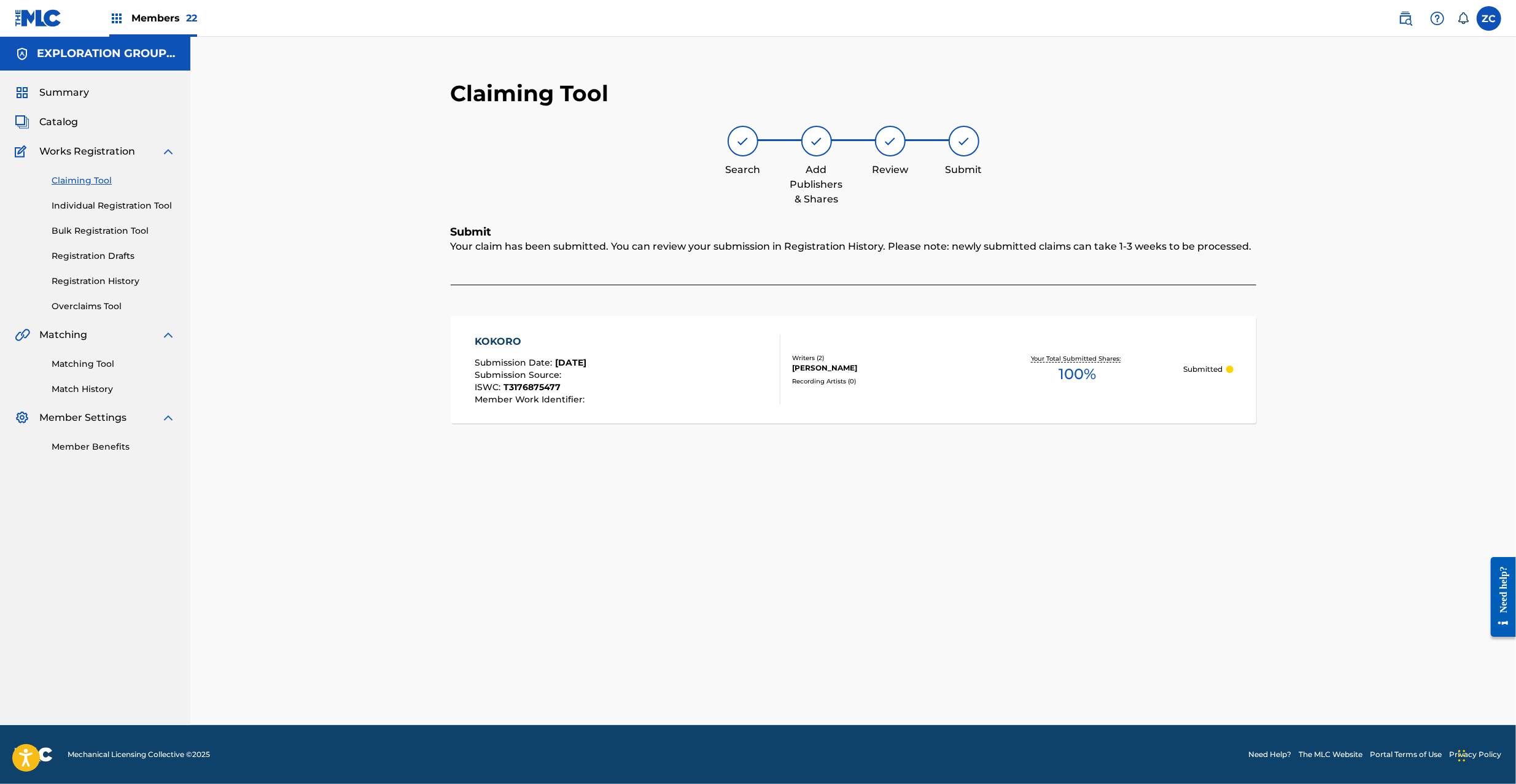
click at [58, 119] on span "Catalog" at bounding box center [59, 121] width 39 height 14
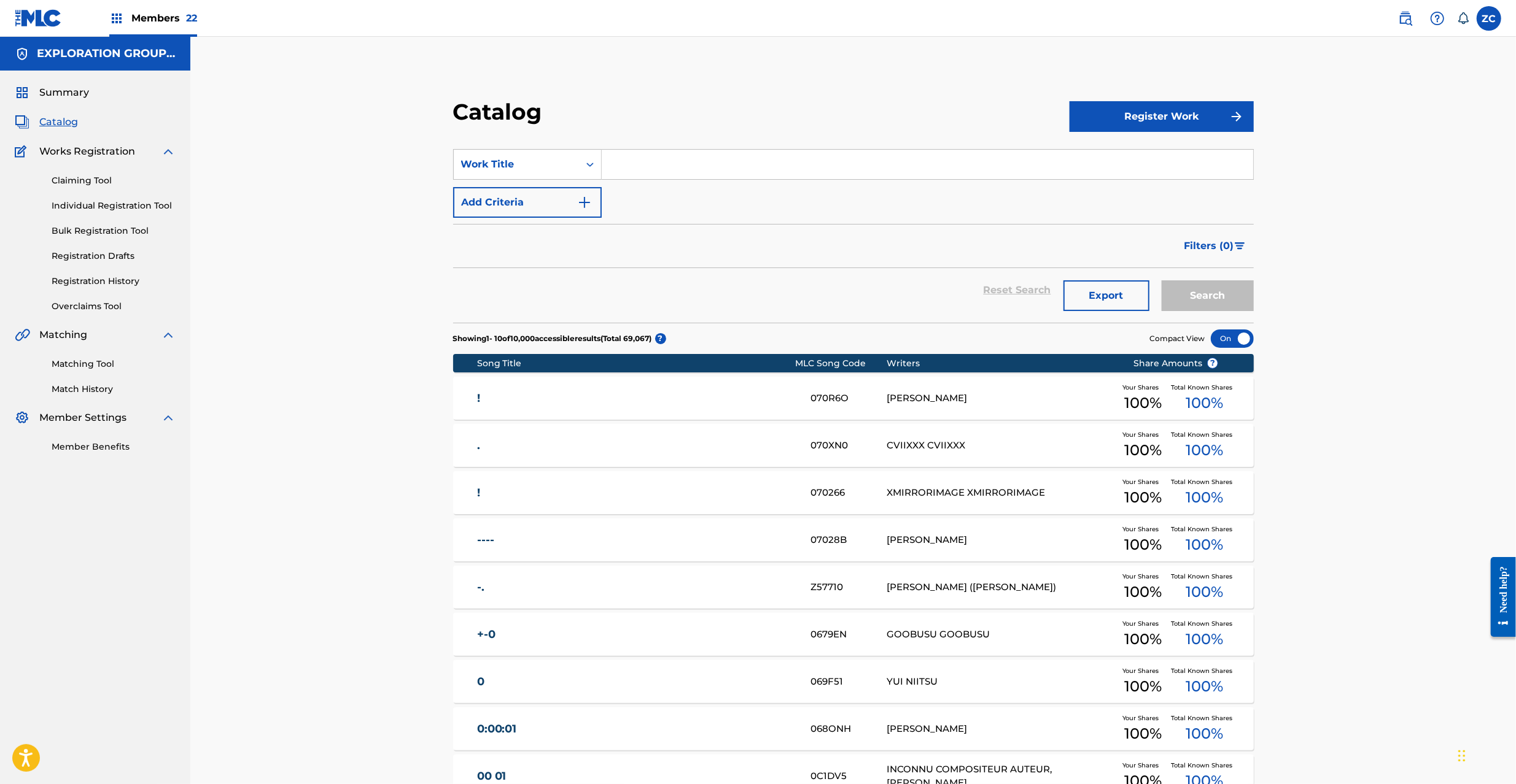
click at [68, 181] on link "Claiming Tool" at bounding box center [114, 180] width 124 height 13
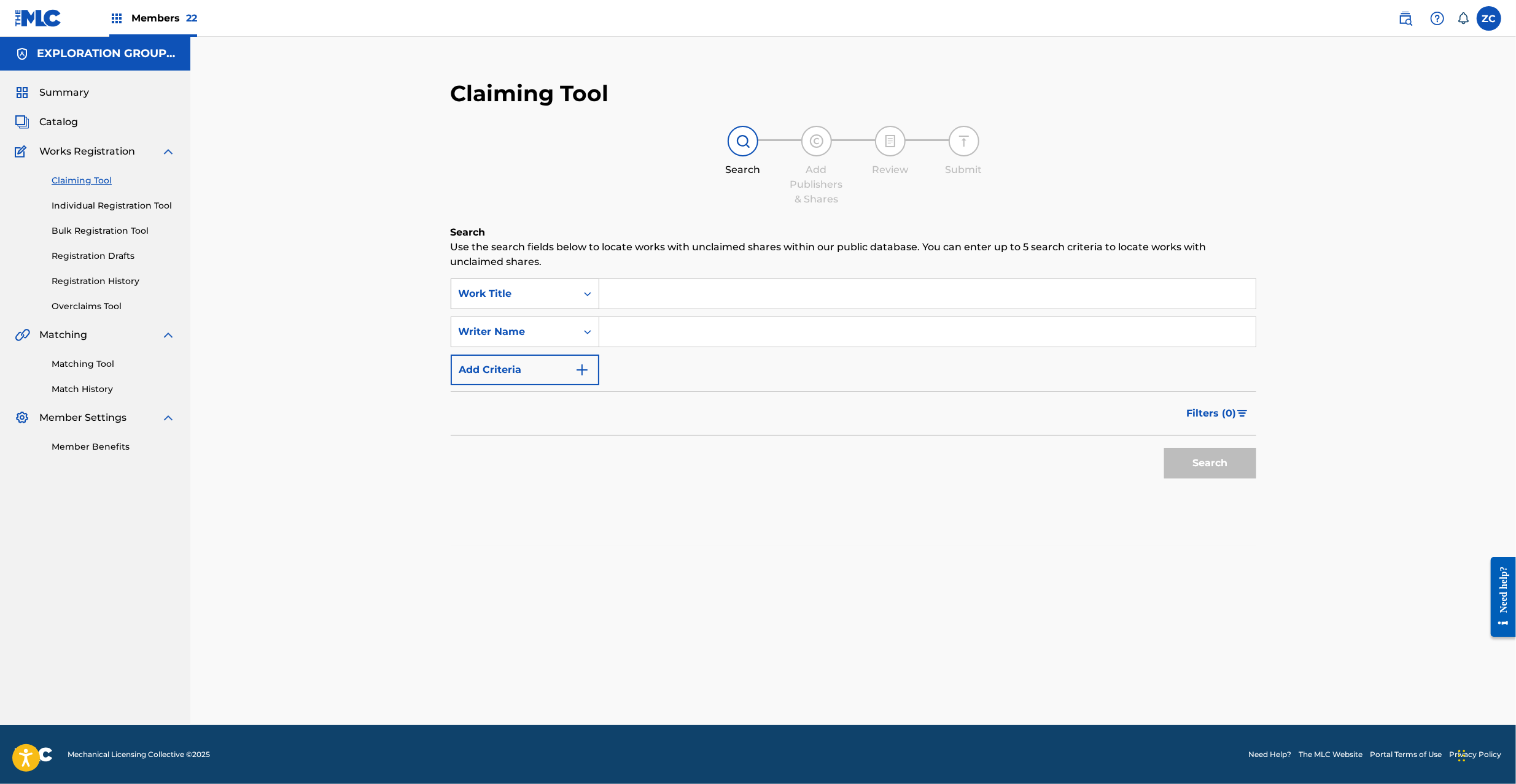
click at [526, 295] on div "Work Title" at bounding box center [514, 294] width 110 height 14
click at [520, 327] on div "MLC Song Code" at bounding box center [525, 324] width 148 height 31
drag, startPoint x: 591, startPoint y: 313, endPoint x: 683, endPoint y: 307, distance: 92.2
click at [663, 298] on input "Search Form" at bounding box center [927, 294] width 656 height 30
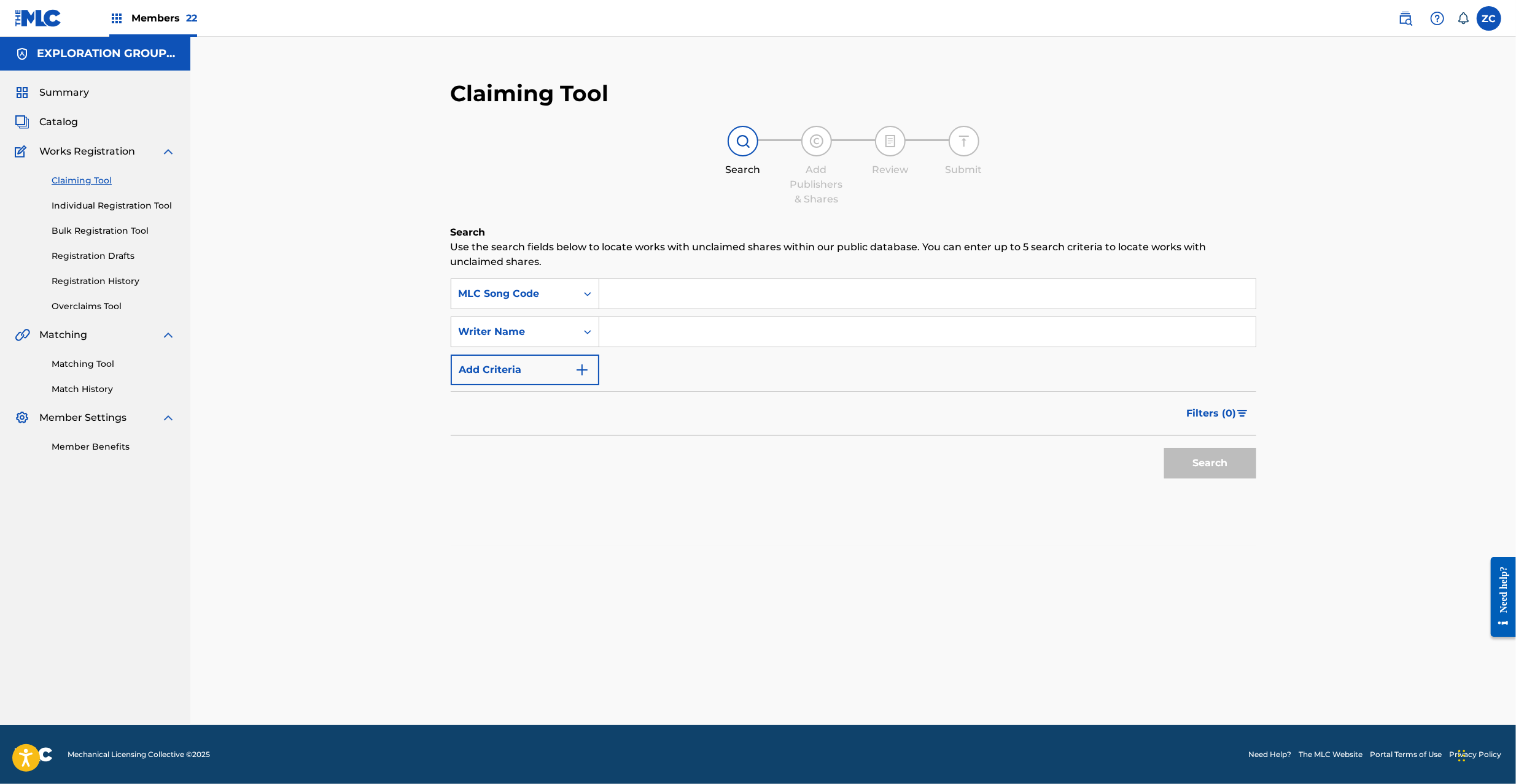
paste input "TB1WAO"
type input "TB1WAO"
click at [1221, 460] on button "Search" at bounding box center [1210, 463] width 92 height 31
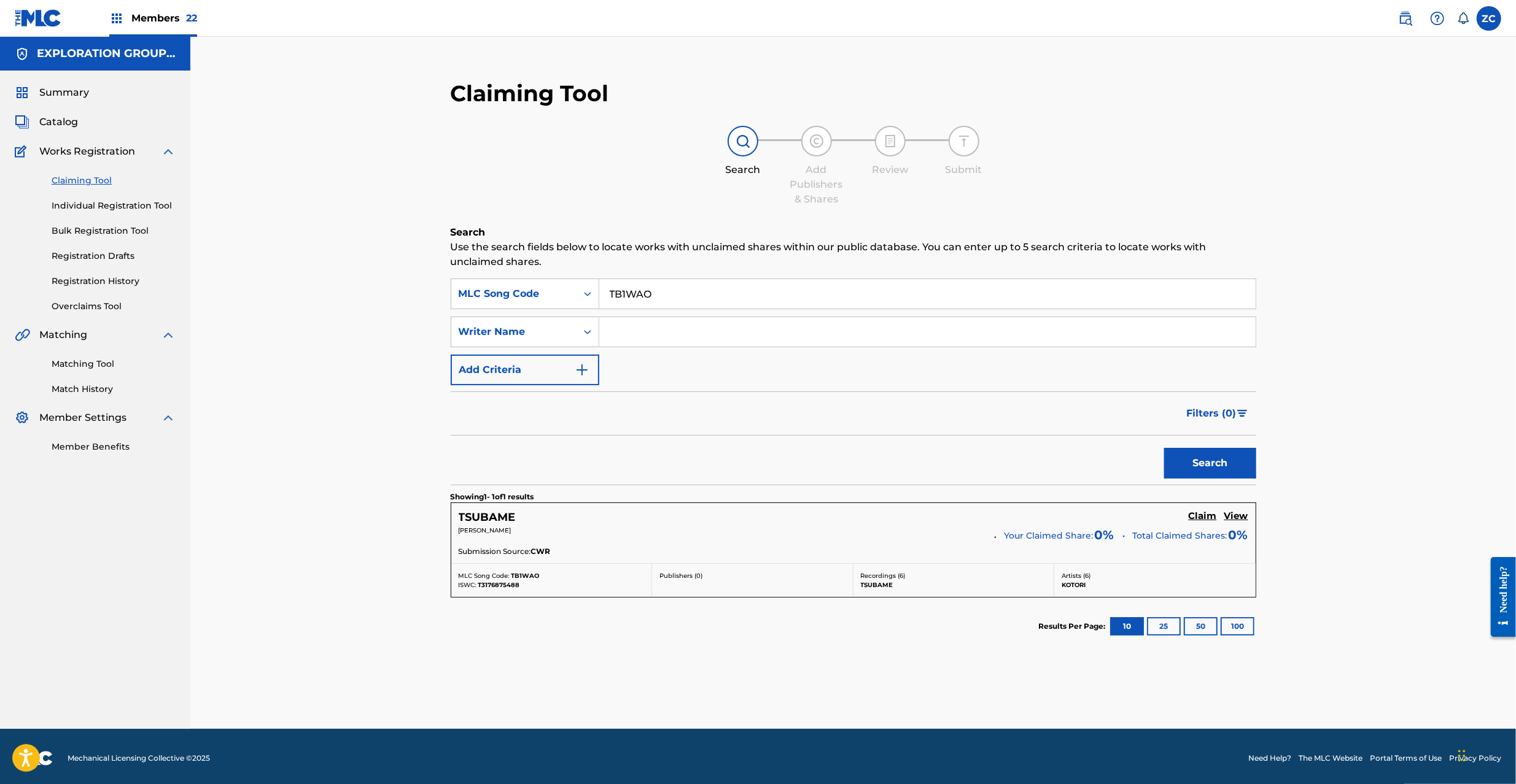
click at [1203, 515] on h5 "Claim" at bounding box center [1202, 517] width 28 height 12
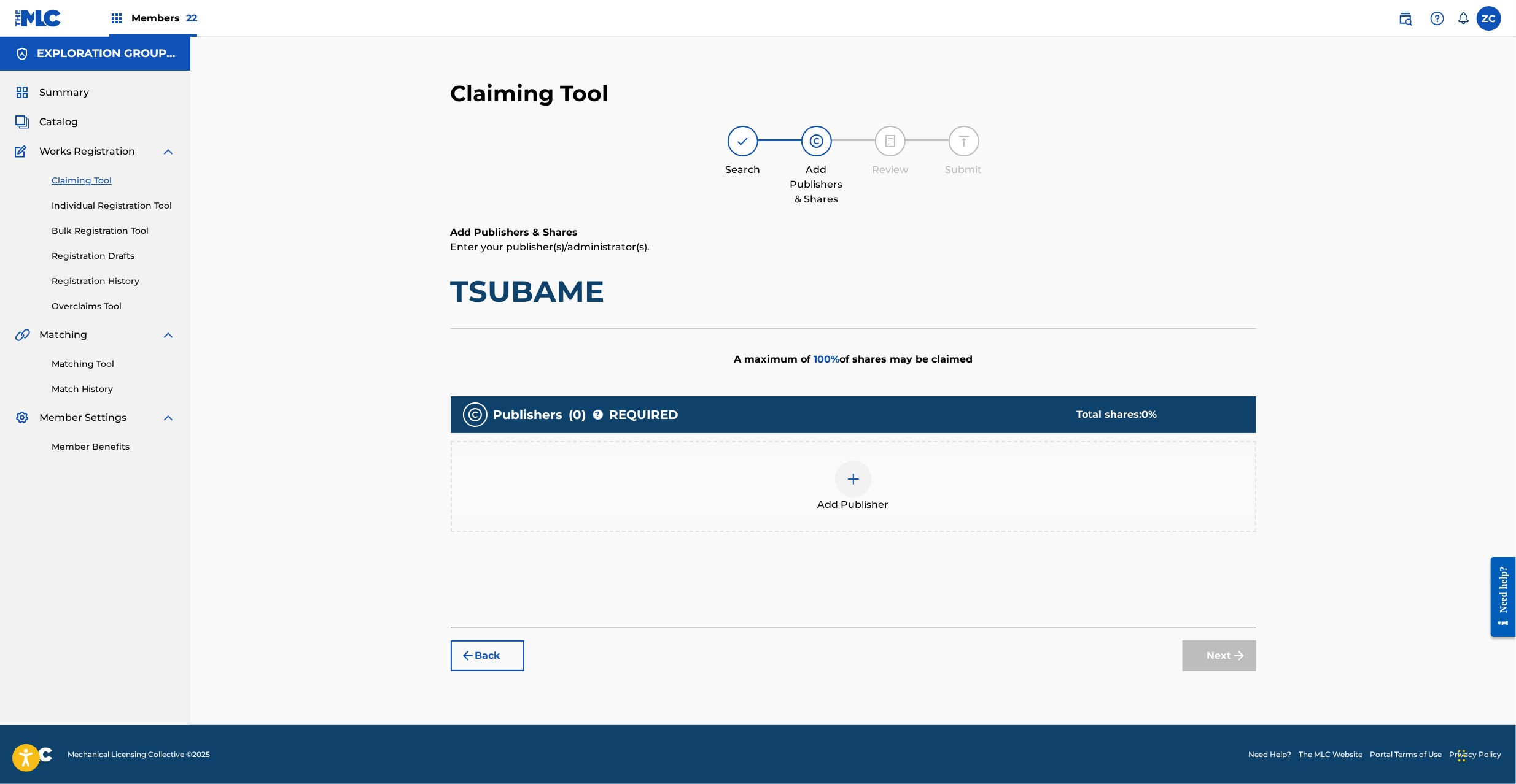
click at [859, 484] on img at bounding box center [853, 479] width 14 height 14
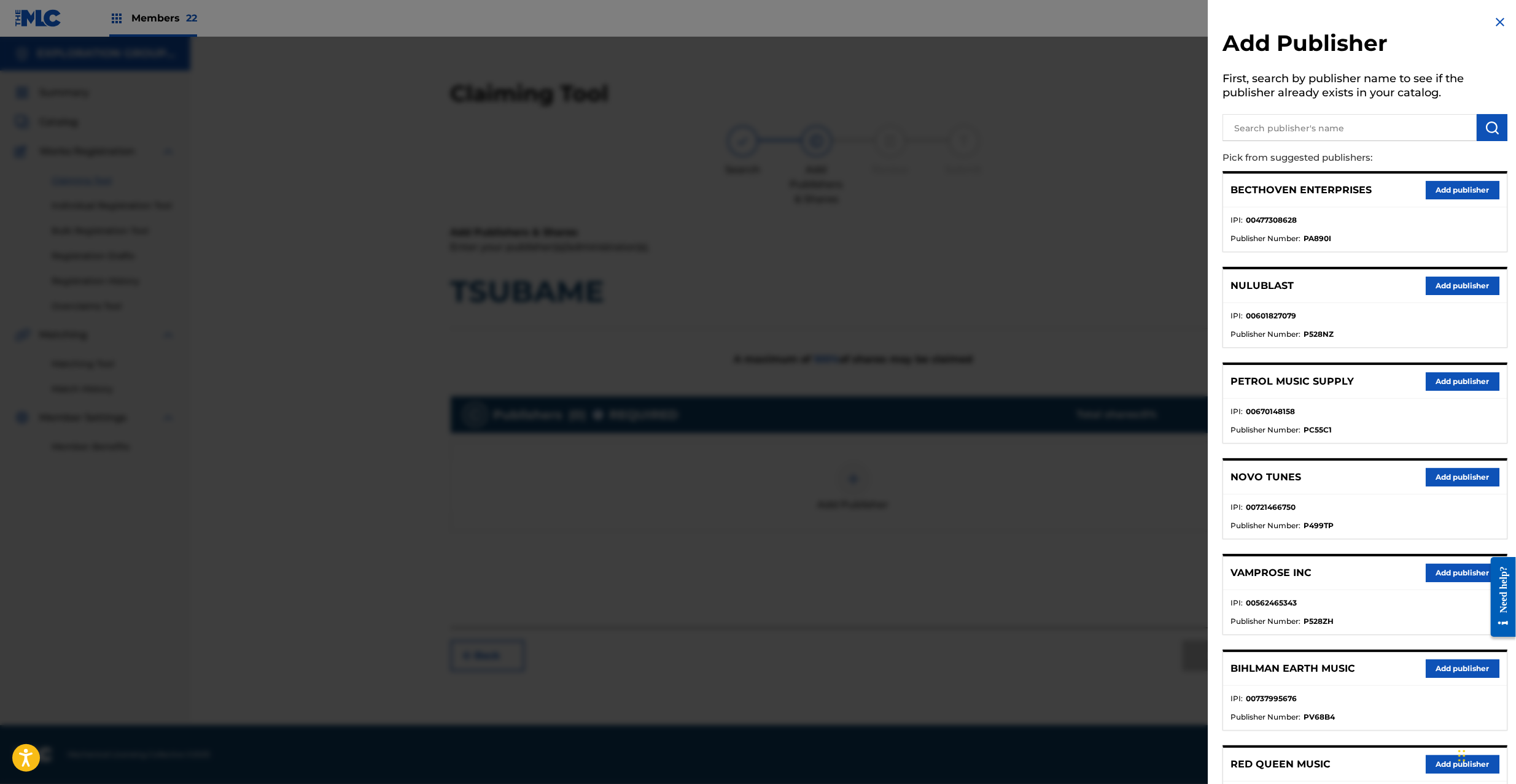
click at [1311, 119] on input "text" at bounding box center [1349, 128] width 254 height 27
paste input "Japan Music System JmsEnsouken"
type input "Japan Music System JmsEnsouken"
click at [1485, 127] on img "submit" at bounding box center [1491, 127] width 14 height 14
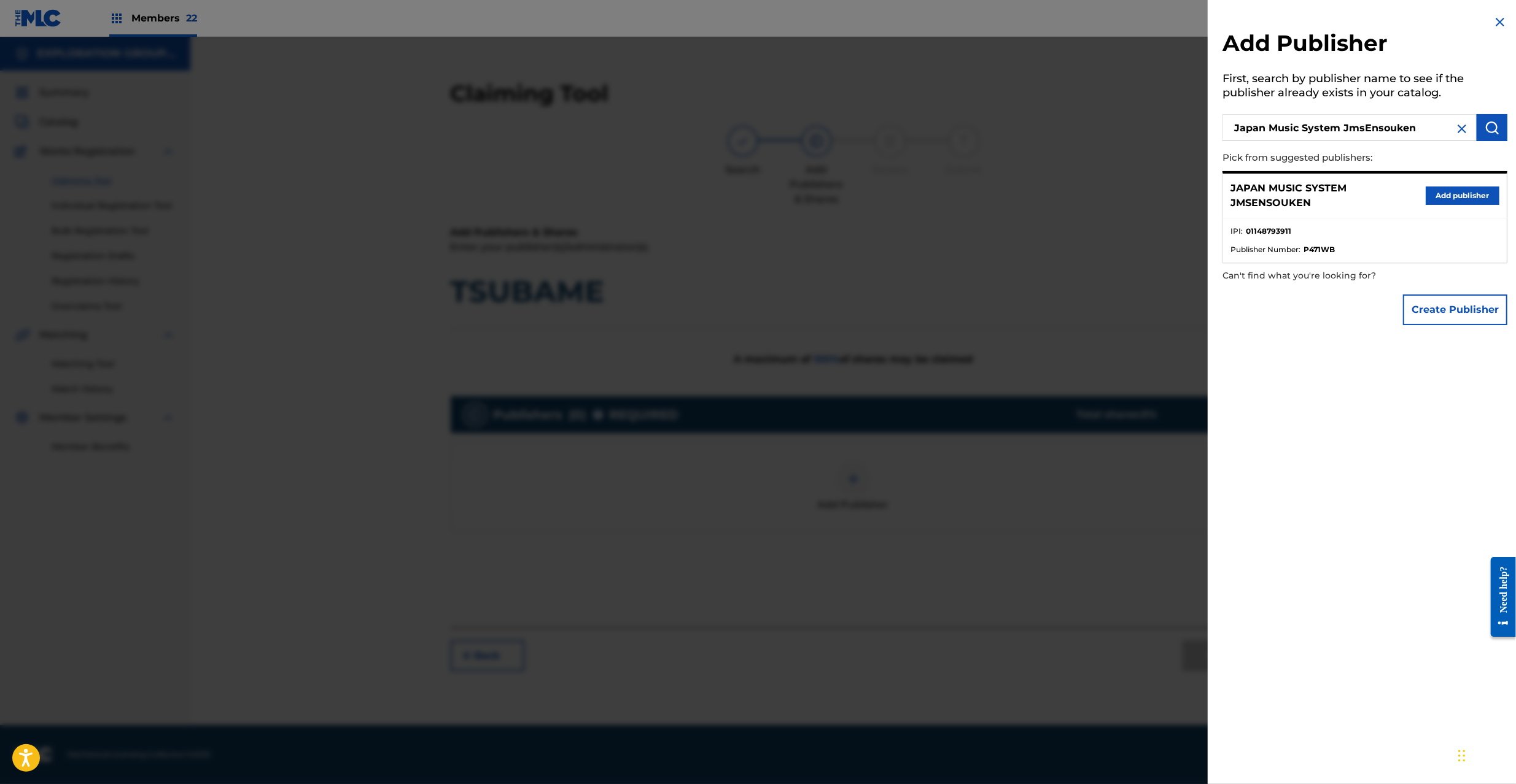
click at [1464, 194] on button "Add publisher" at bounding box center [1462, 196] width 74 height 19
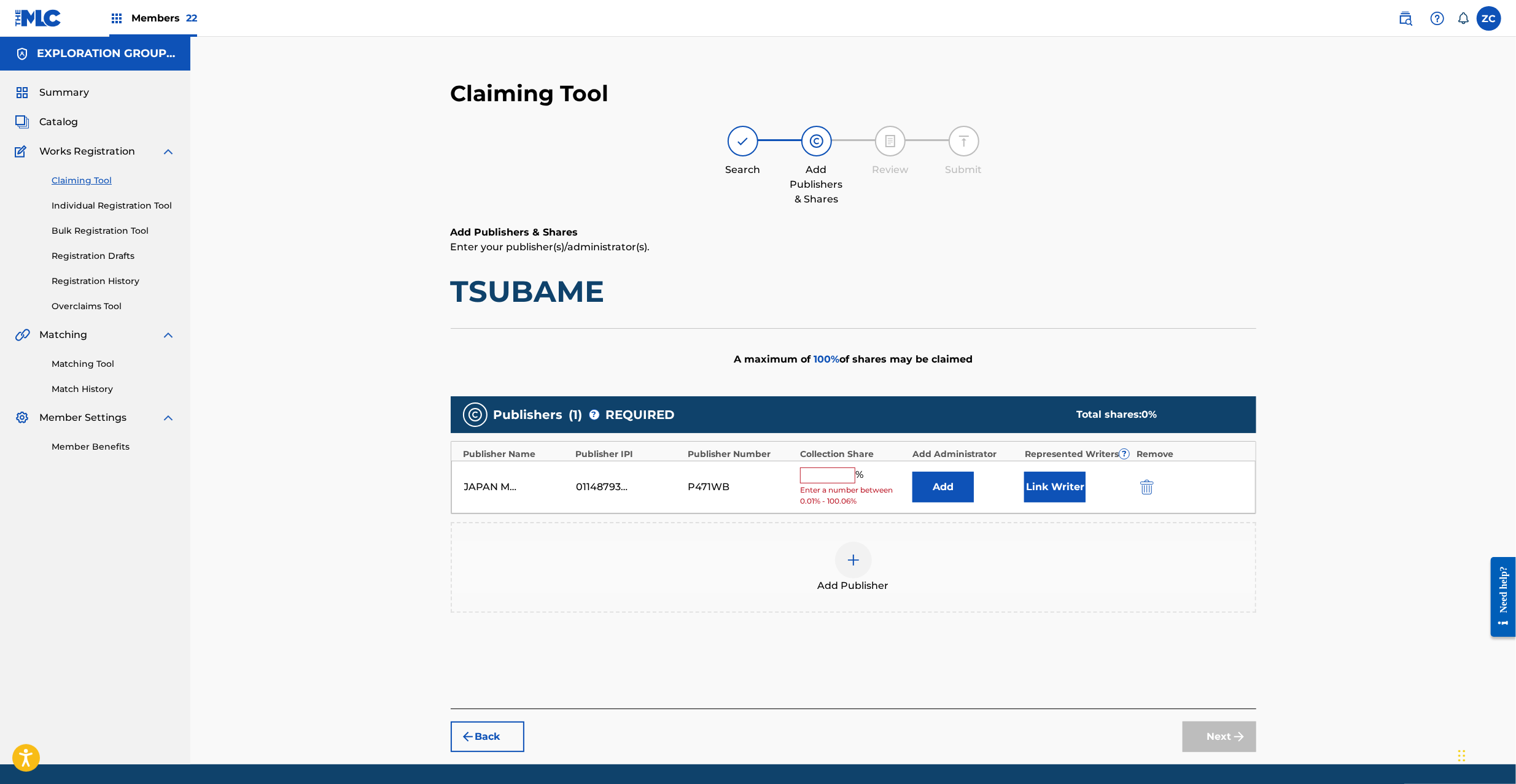
click at [938, 484] on button "Add" at bounding box center [943, 487] width 61 height 31
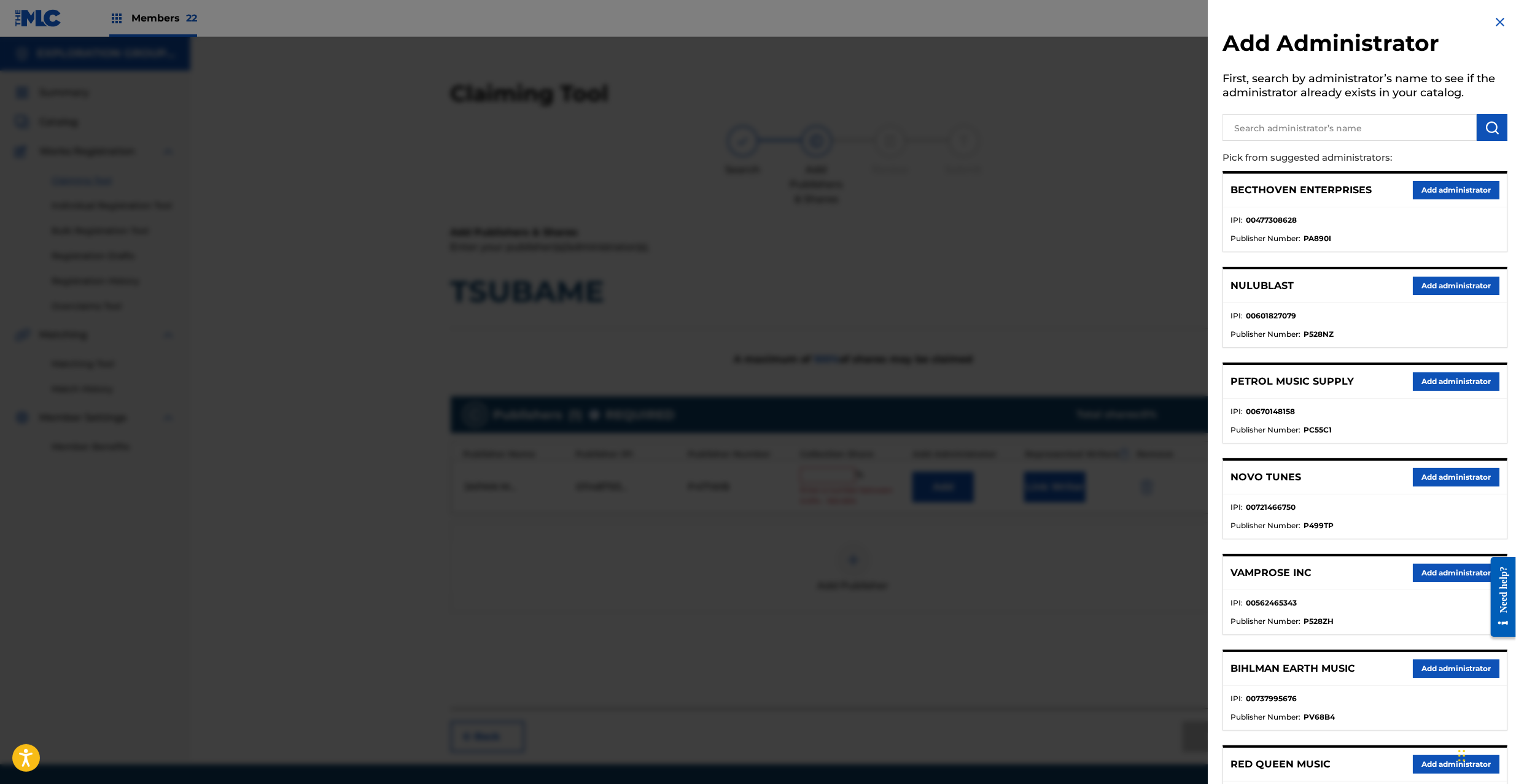
click at [1253, 133] on input "text" at bounding box center [1349, 128] width 254 height 27
type input "explora"
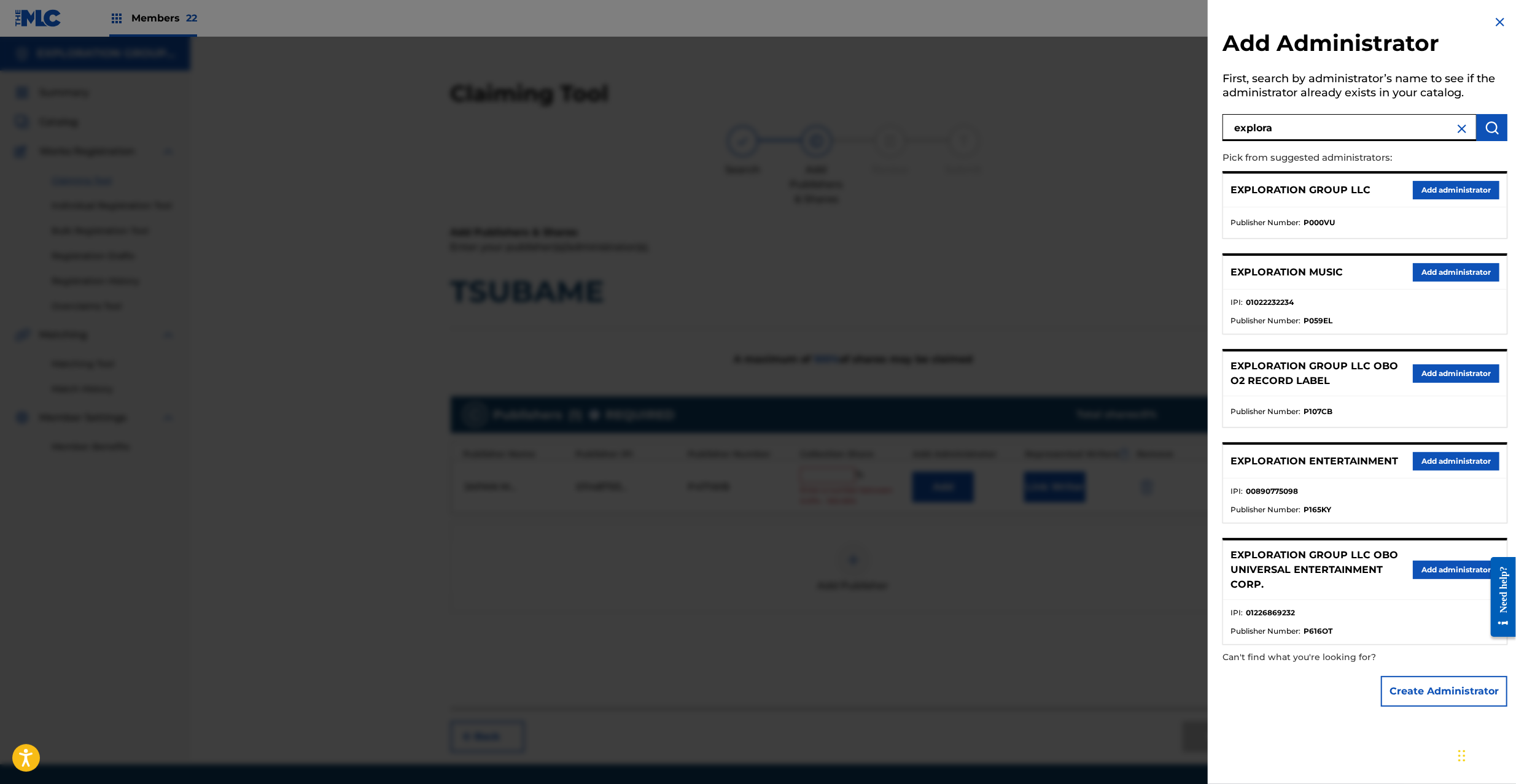
click at [1423, 190] on button "Add administrator" at bounding box center [1456, 190] width 87 height 19
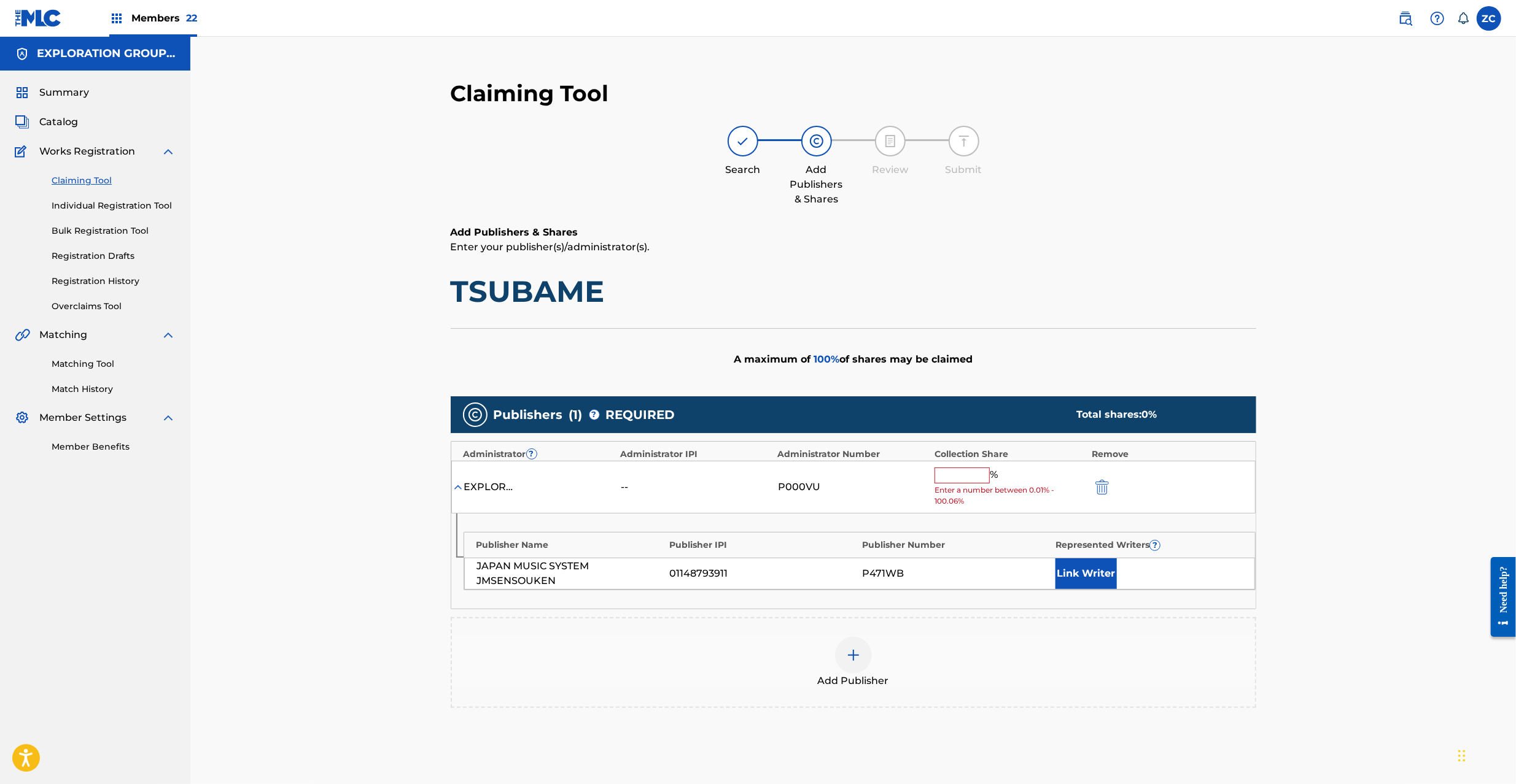
click at [968, 472] on input "text" at bounding box center [962, 475] width 55 height 16
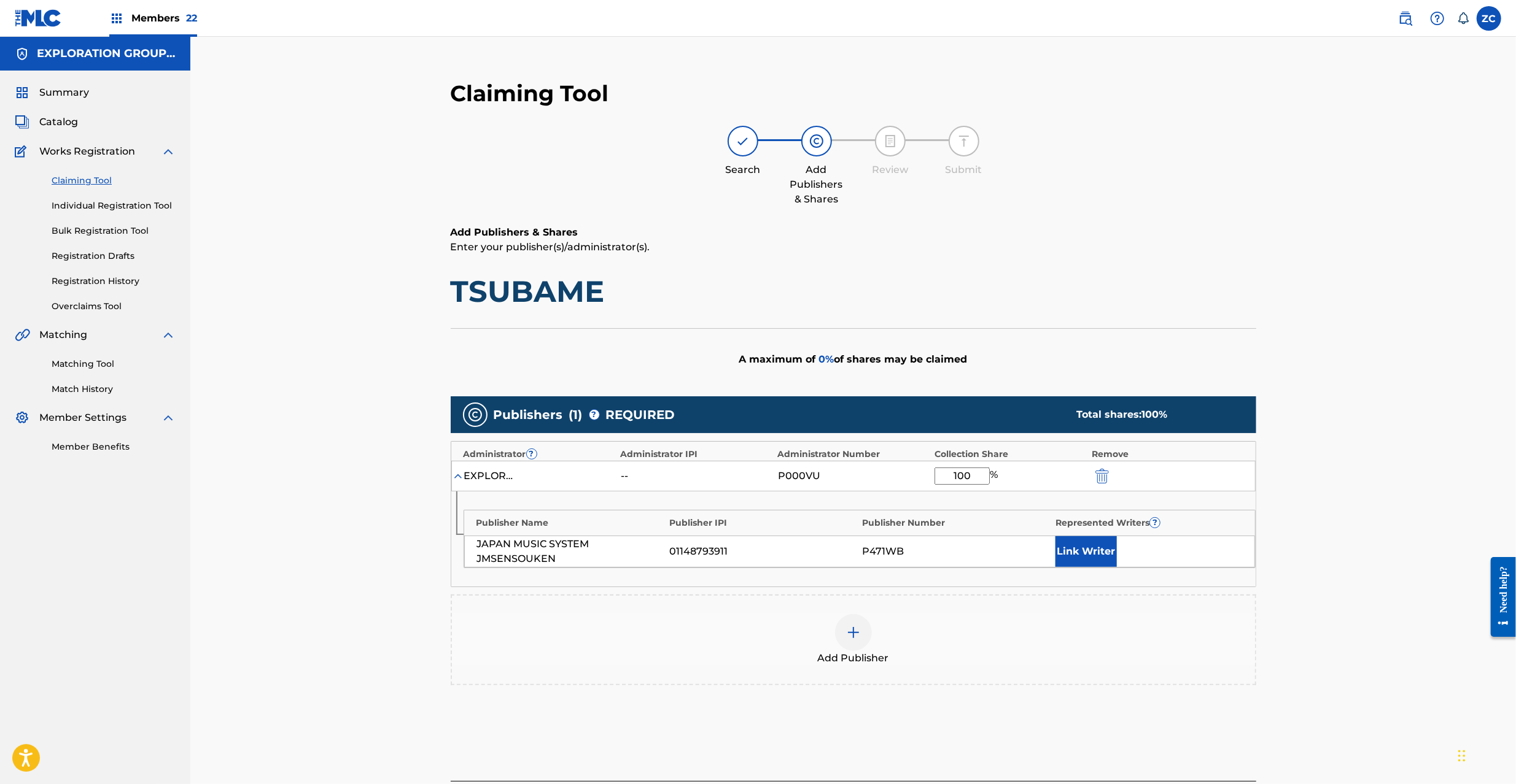
type input "100"
click at [1094, 555] on button "Link Writer" at bounding box center [1086, 552] width 61 height 31
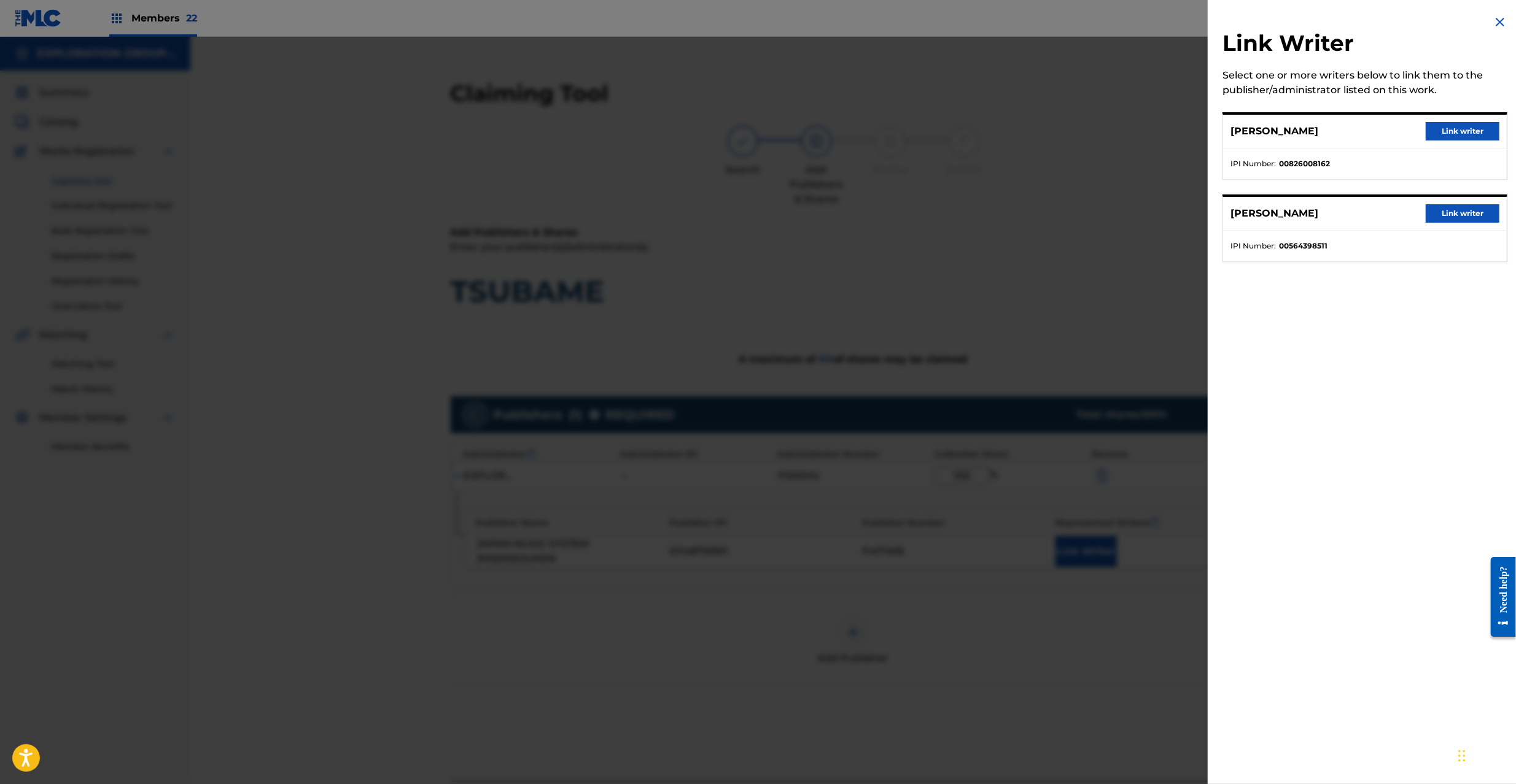
drag, startPoint x: 1439, startPoint y: 118, endPoint x: 1424, endPoint y: 134, distance: 21.9
click at [1439, 116] on div "YUUYA YOKOYAMA Link writer" at bounding box center [1365, 132] width 284 height 34
click at [1458, 126] on button "Link writer" at bounding box center [1462, 132] width 74 height 19
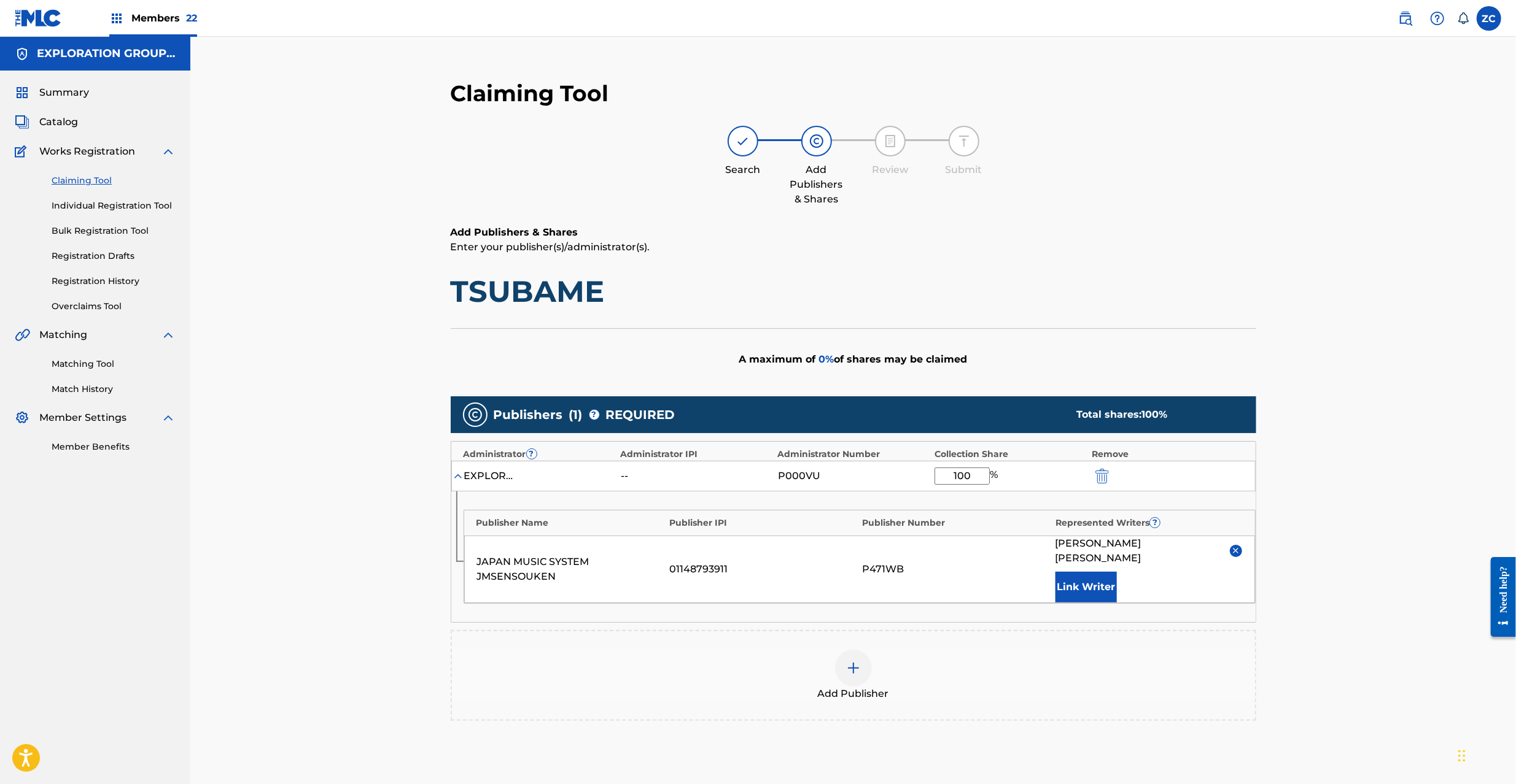
click at [1066, 572] on button "Link Writer" at bounding box center [1086, 587] width 61 height 31
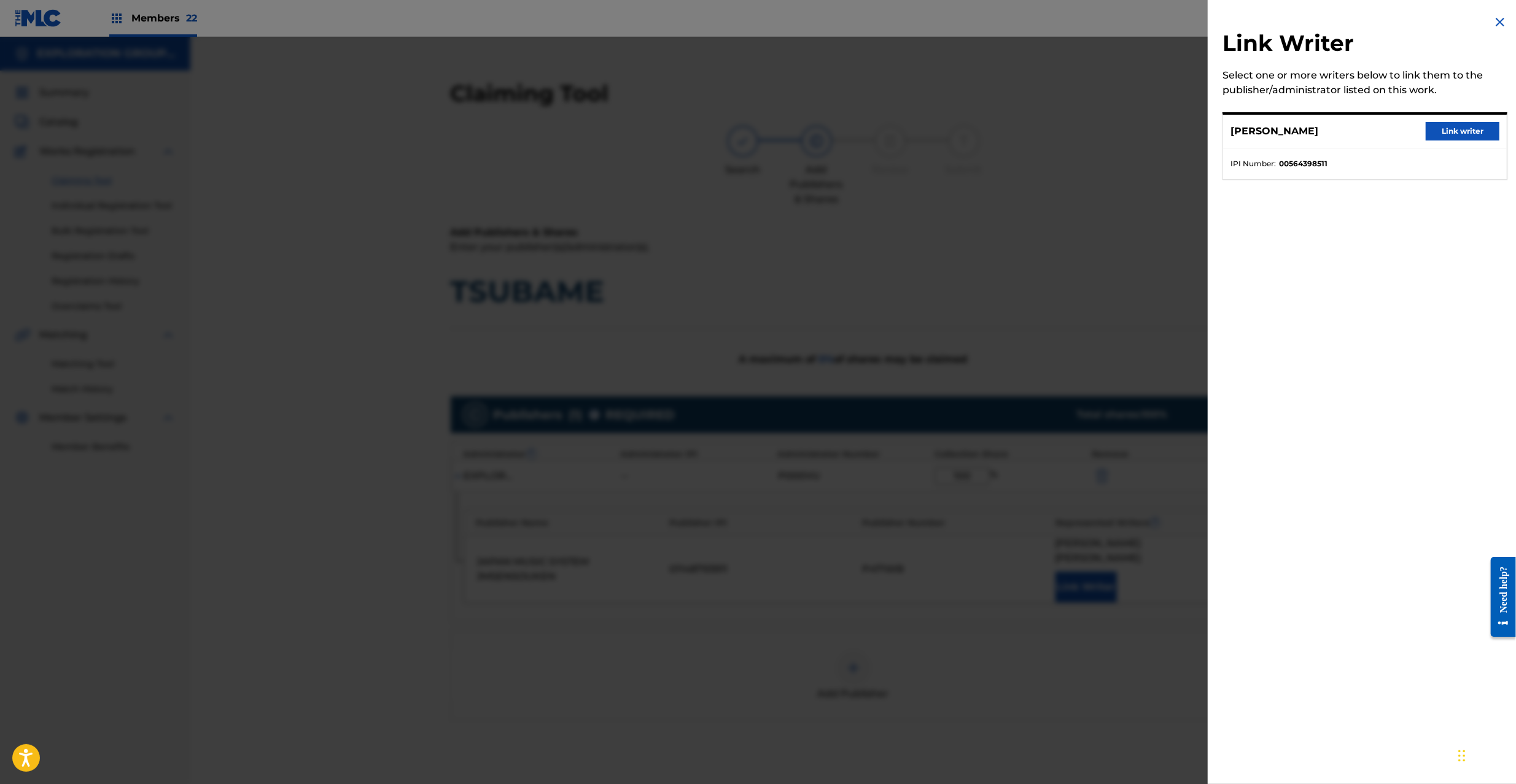
click at [1471, 136] on button "Link writer" at bounding box center [1462, 132] width 74 height 19
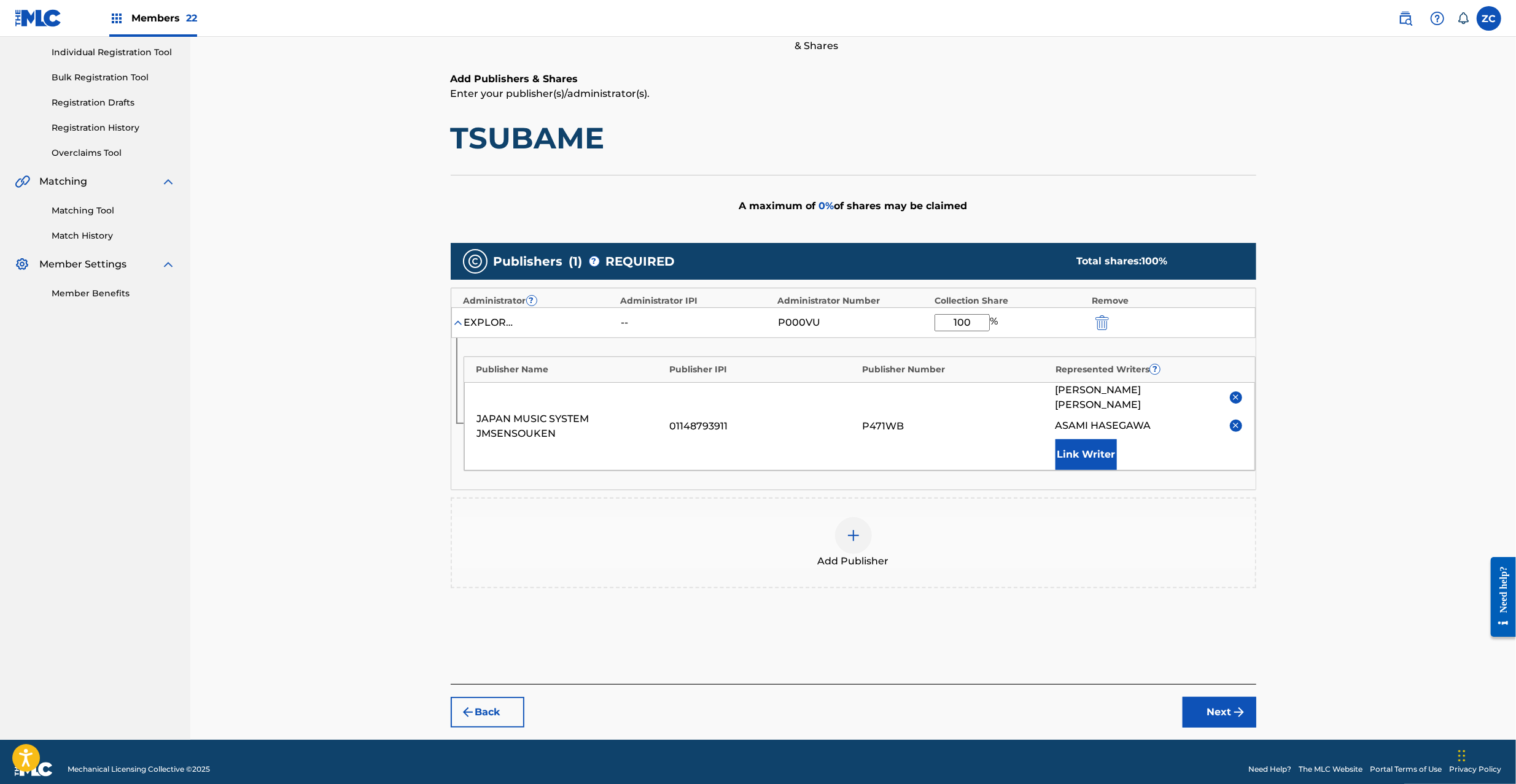
click at [1223, 706] on button "Next" at bounding box center [1219, 713] width 74 height 31
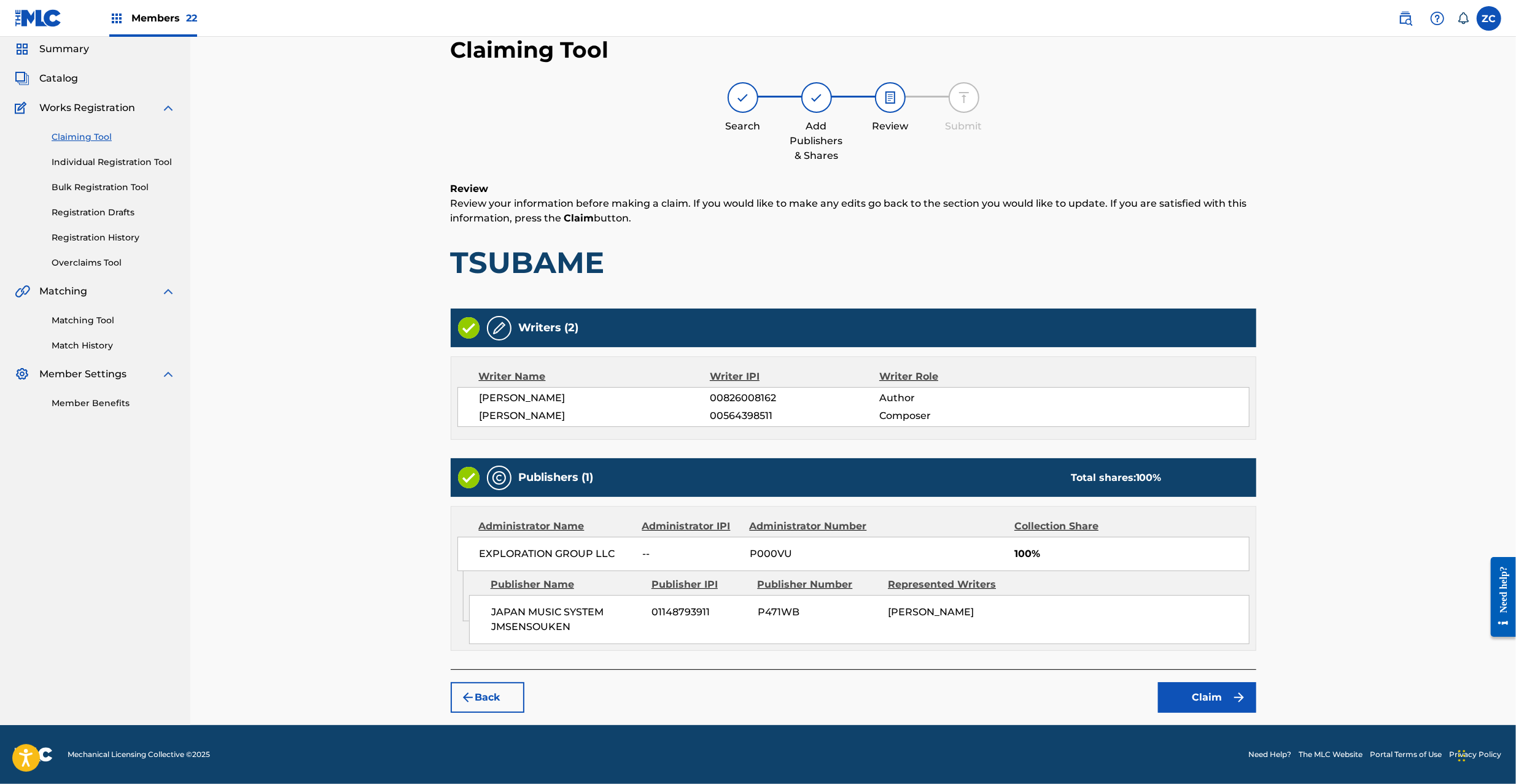
click at [1241, 703] on img "submit" at bounding box center [1238, 697] width 14 height 14
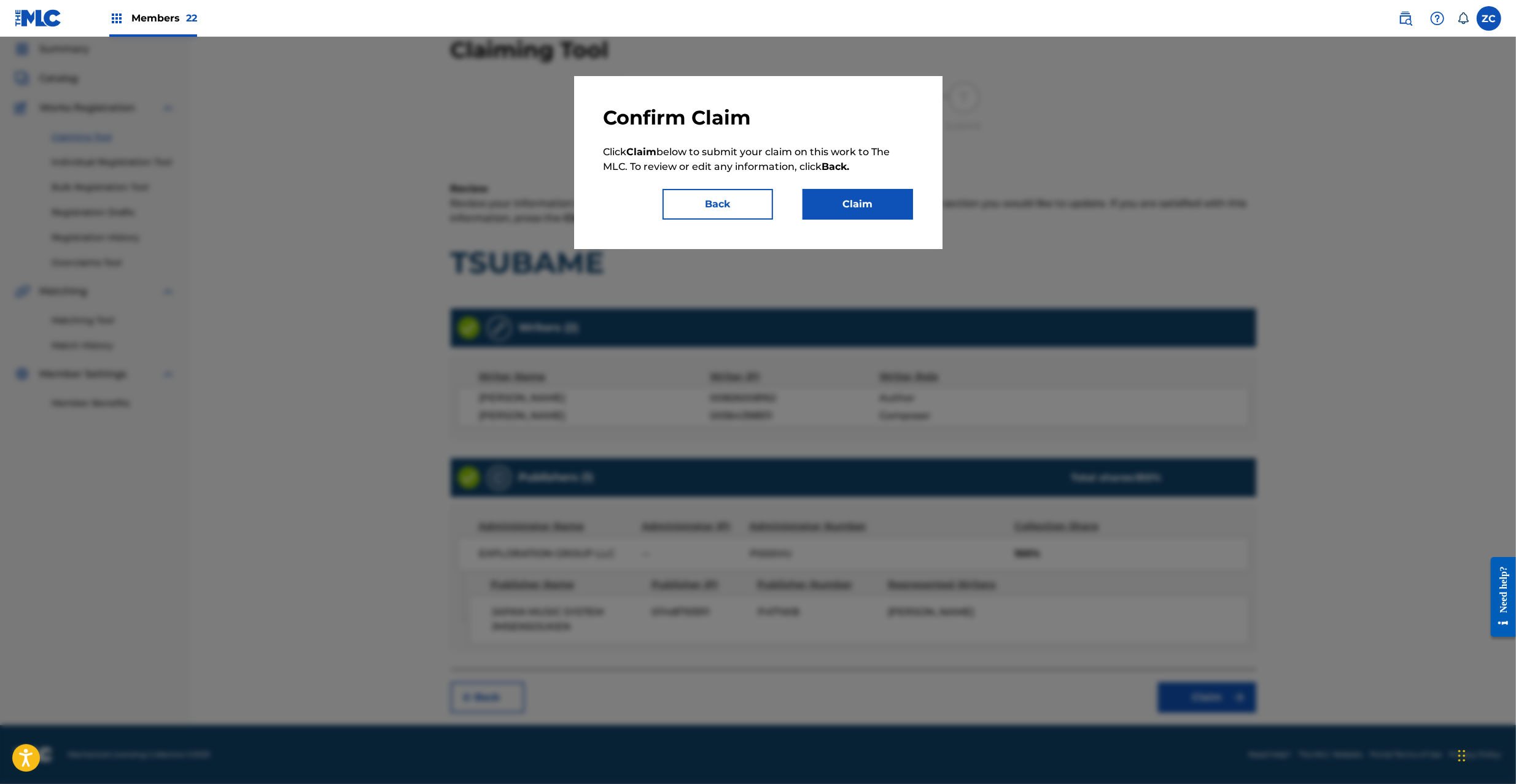
click at [865, 194] on button "Claim" at bounding box center [857, 204] width 110 height 31
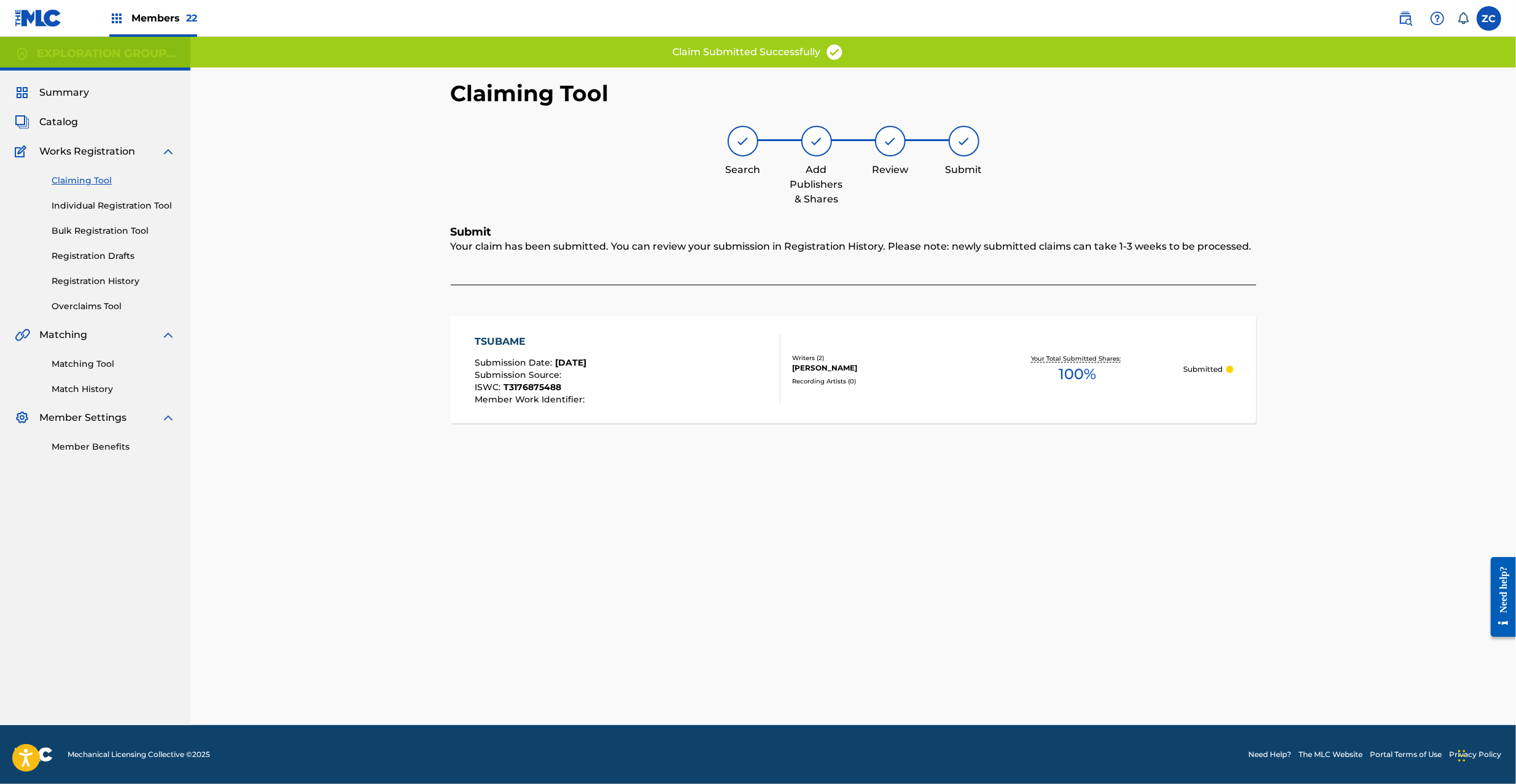
scroll to position [0, 0]
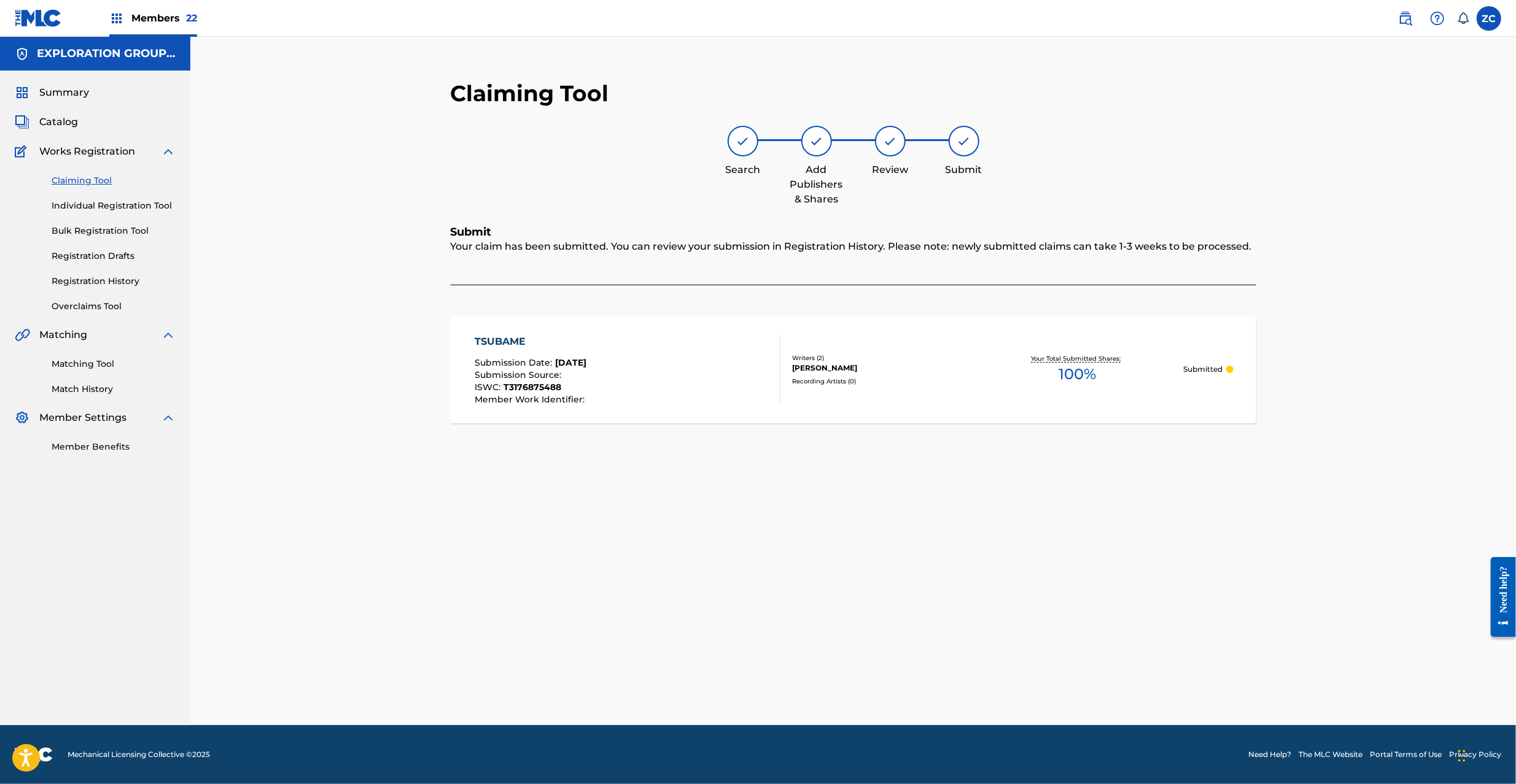
click at [58, 120] on span "Catalog" at bounding box center [59, 121] width 39 height 14
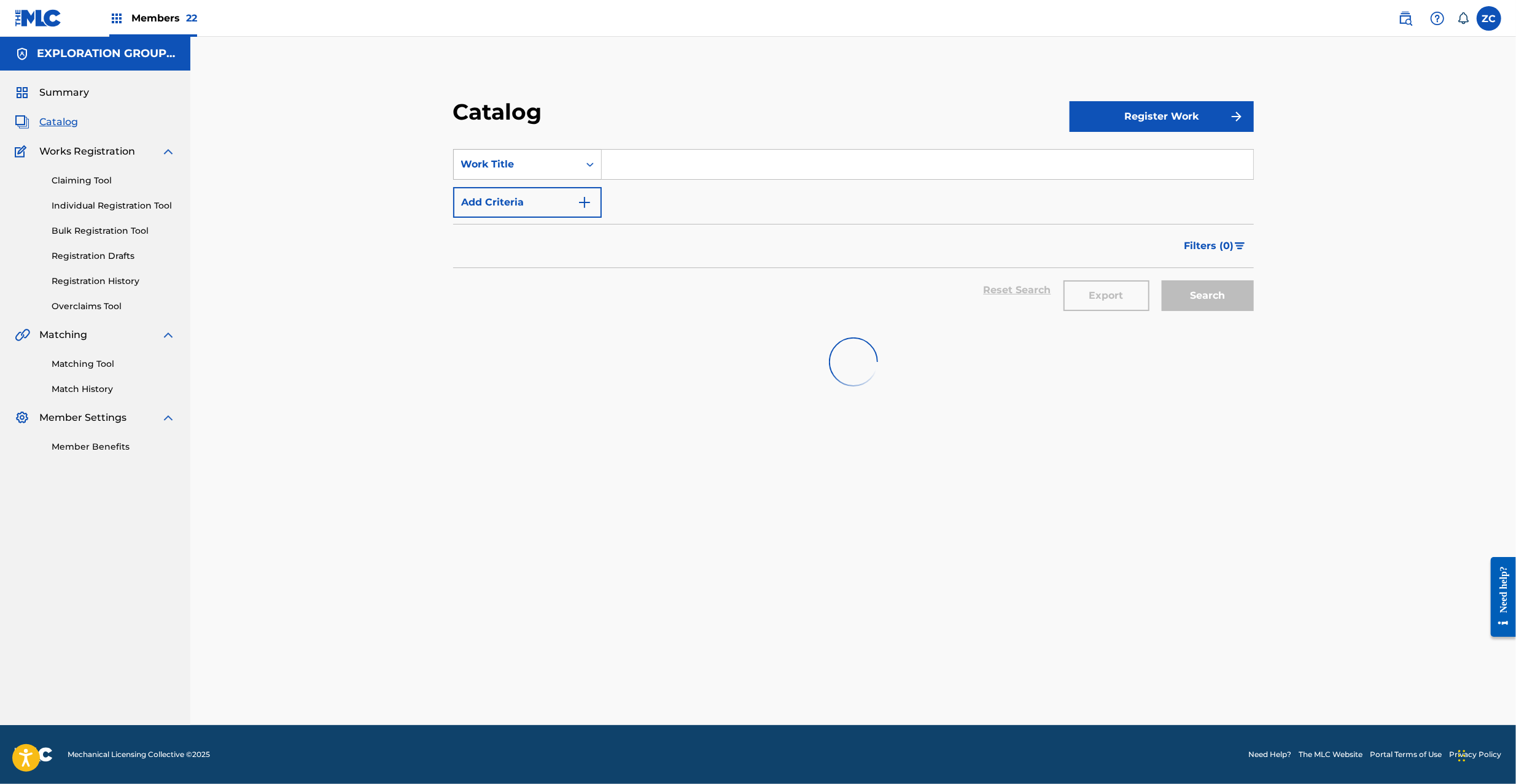
click at [539, 165] on div "Work Title" at bounding box center [516, 164] width 110 height 14
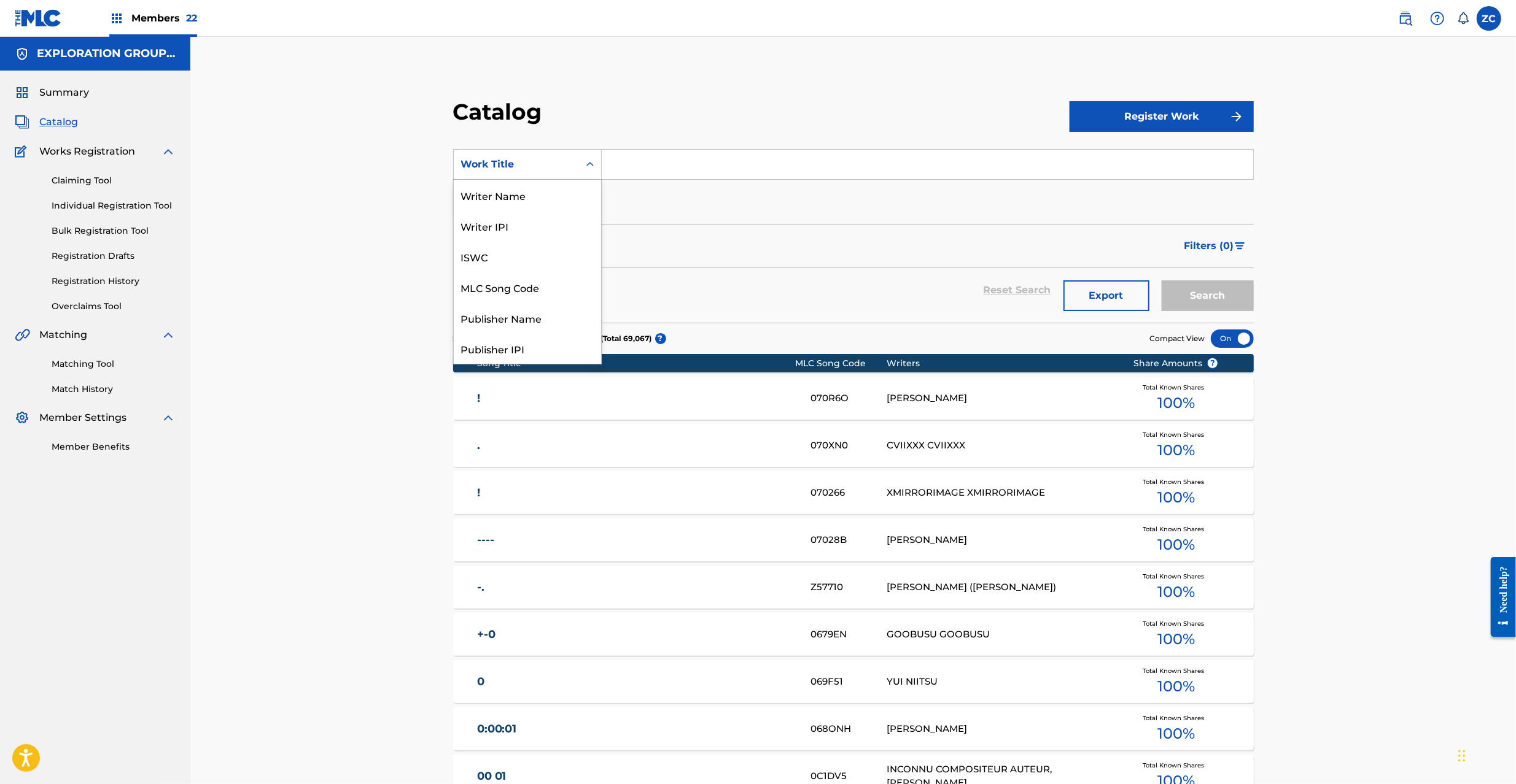
scroll to position [199, 0]
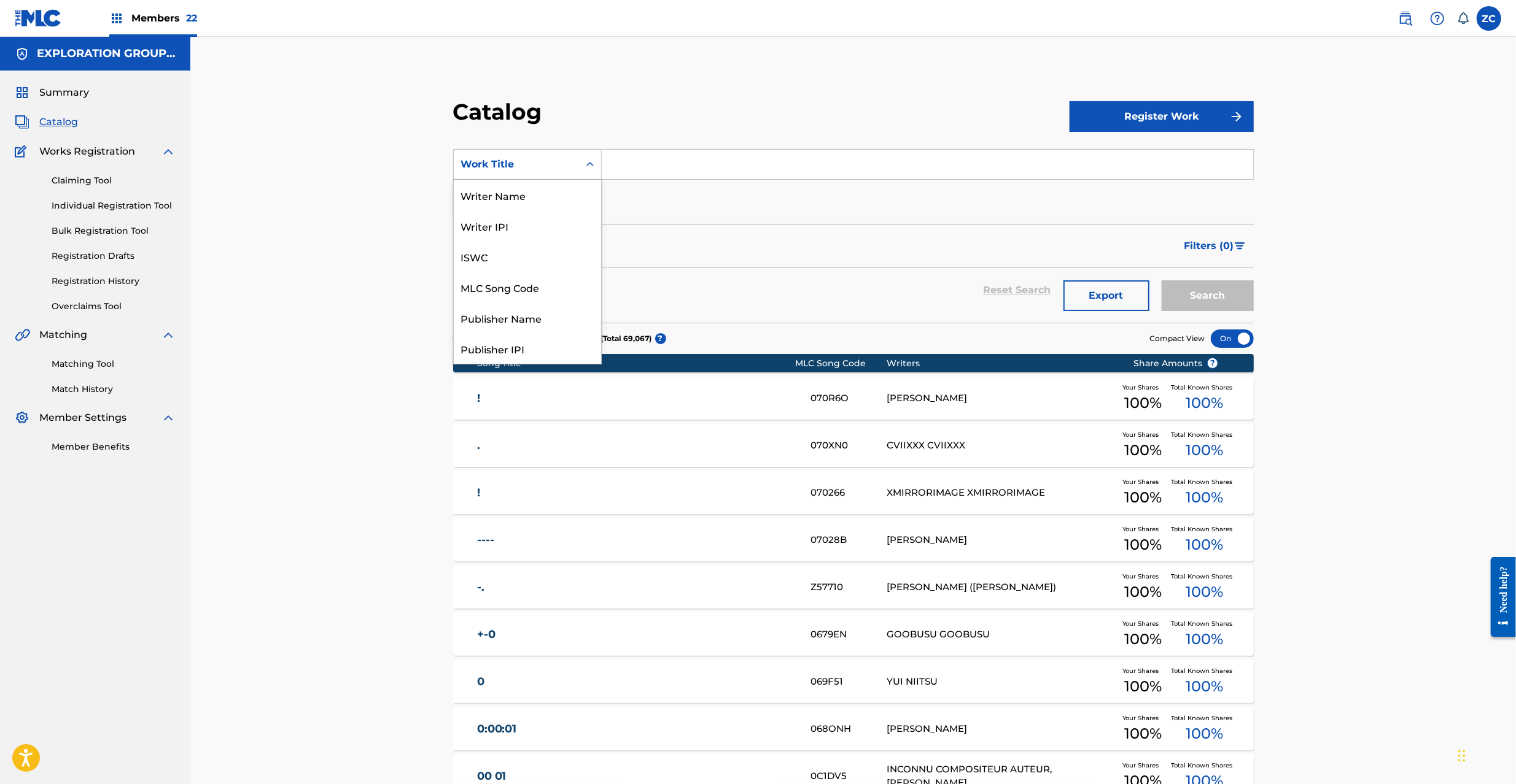
drag, startPoint x: 536, startPoint y: 158, endPoint x: 521, endPoint y: 204, distance: 48.4
click at [536, 160] on div "Work Title" at bounding box center [516, 164] width 110 height 14
drag, startPoint x: 523, startPoint y: 308, endPoint x: 528, endPoint y: 291, distance: 17.7
click at [523, 305] on div "Publisher Name" at bounding box center [527, 318] width 148 height 31
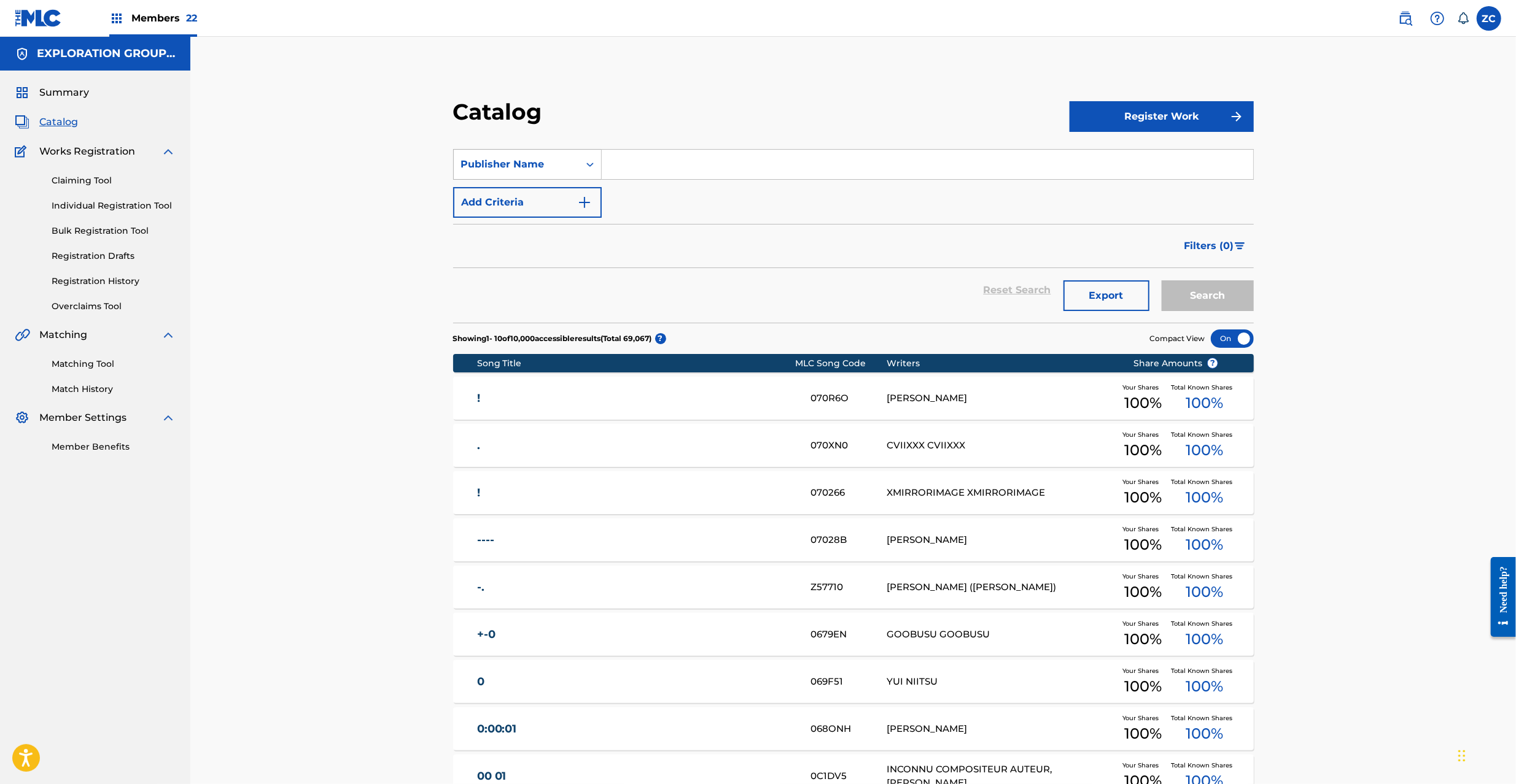
click at [534, 173] on div "Publisher Name" at bounding box center [516, 164] width 126 height 23
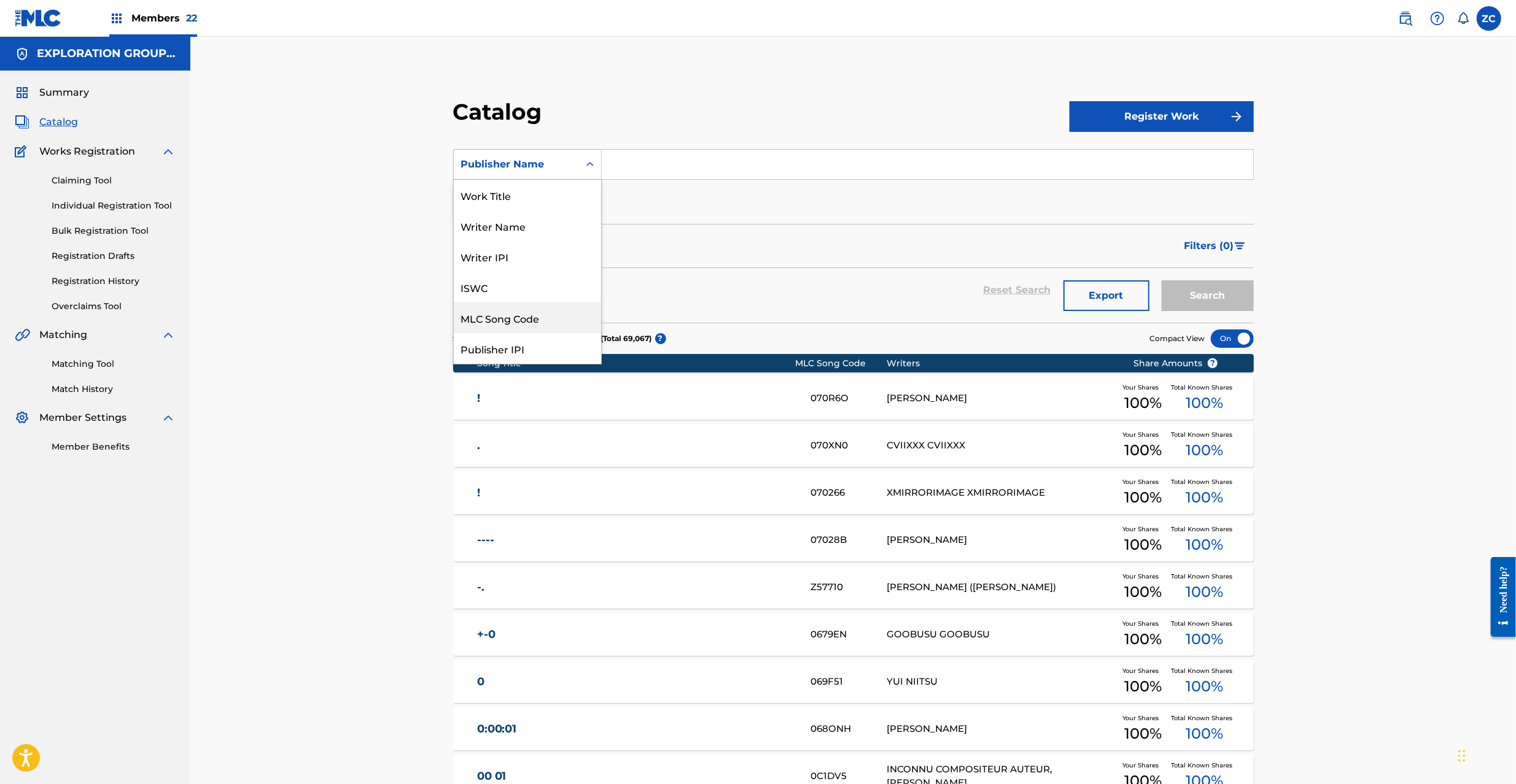
click at [518, 325] on div "MLC Song Code" at bounding box center [527, 318] width 148 height 31
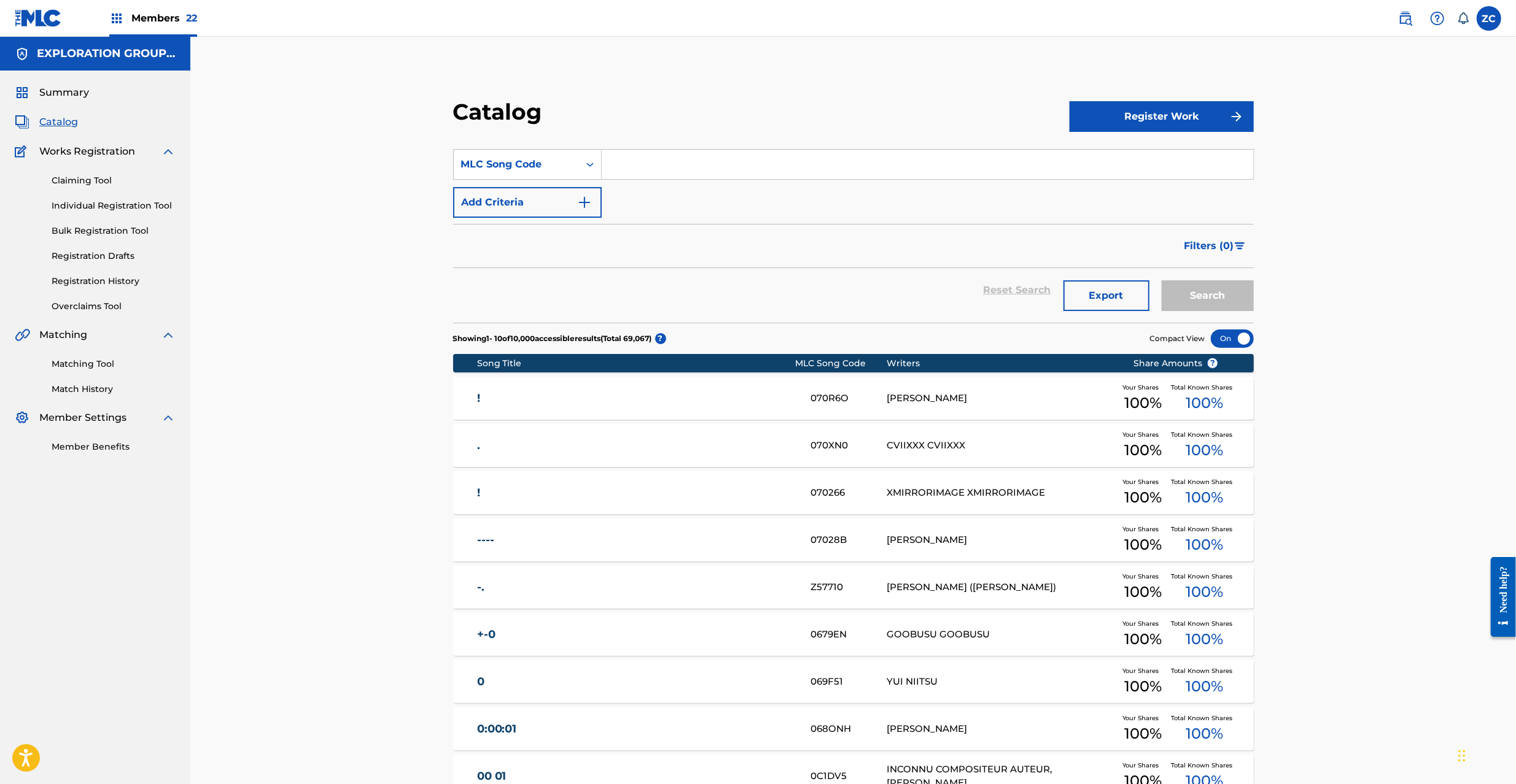
drag, startPoint x: 671, startPoint y: 167, endPoint x: 684, endPoint y: 170, distance: 13.3
click at [671, 167] on input "Search Form" at bounding box center [927, 164] width 651 height 30
paste input "VW5FGJ"
type input "VW5FGJ"
click at [1212, 298] on button "Search" at bounding box center [1207, 295] width 92 height 31
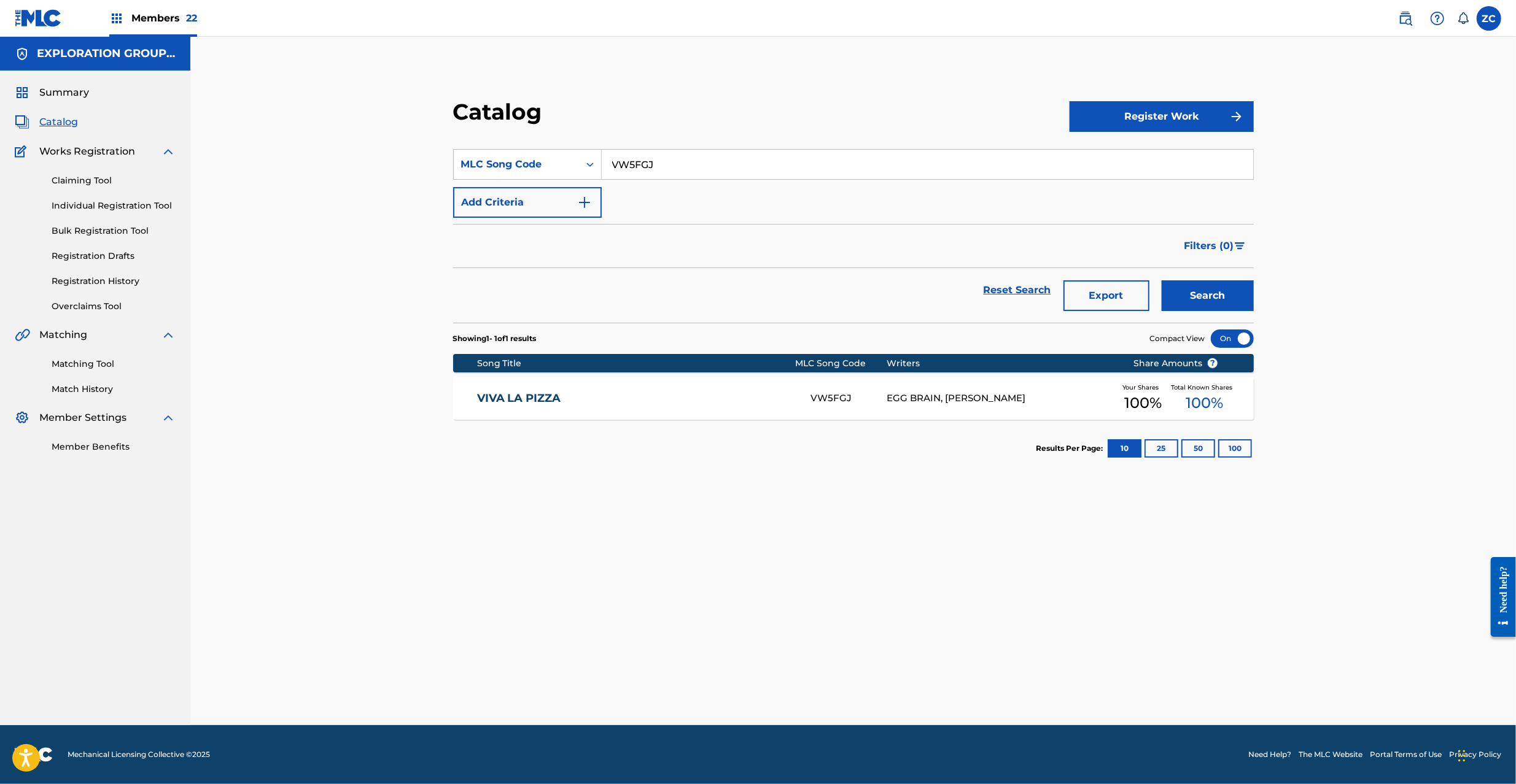
click at [814, 382] on div "VIVA LA PIZZA VW5FGJ EGG BRAIN, CARBONE JOEY Your Shares 100 % Total Known Shar…" at bounding box center [853, 398] width 800 height 43
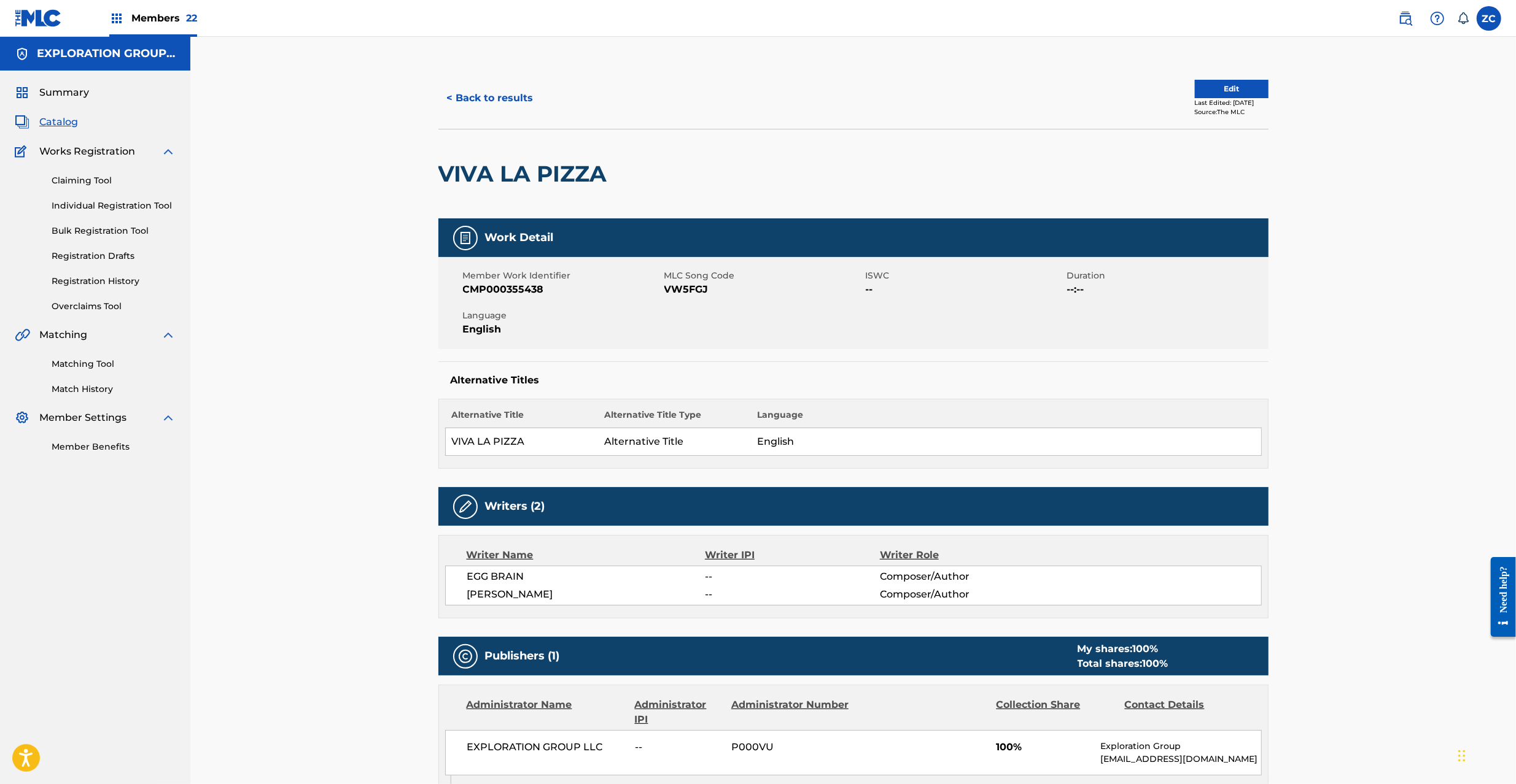
click at [65, 179] on link "Claiming Tool" at bounding box center [114, 180] width 124 height 13
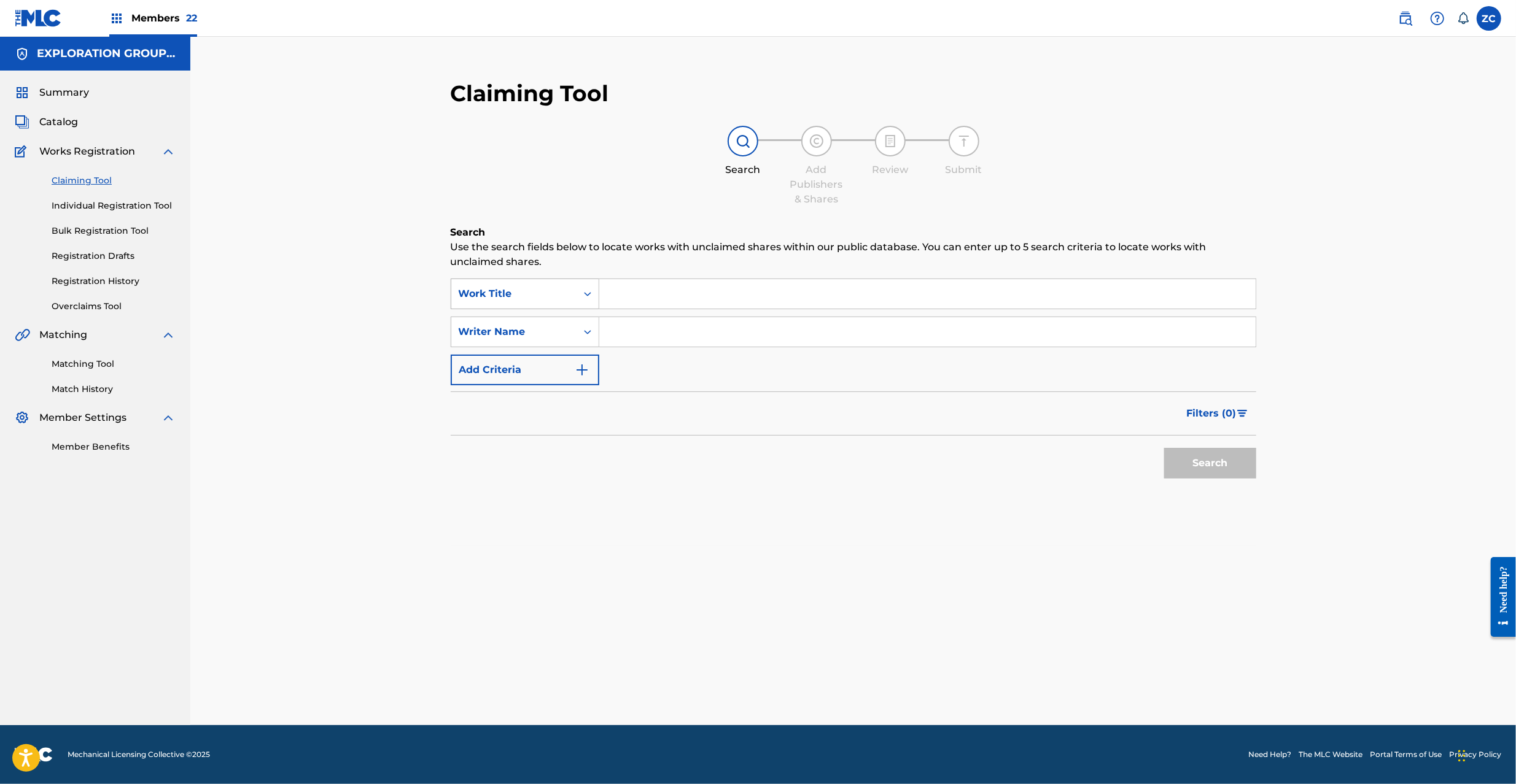
click at [520, 291] on div "Work Title" at bounding box center [514, 294] width 110 height 14
click at [523, 328] on div "MLC Song Code" at bounding box center [525, 324] width 148 height 31
drag, startPoint x: 580, startPoint y: 309, endPoint x: 635, endPoint y: 294, distance: 57.0
click at [635, 294] on input "Search Form" at bounding box center [927, 294] width 656 height 30
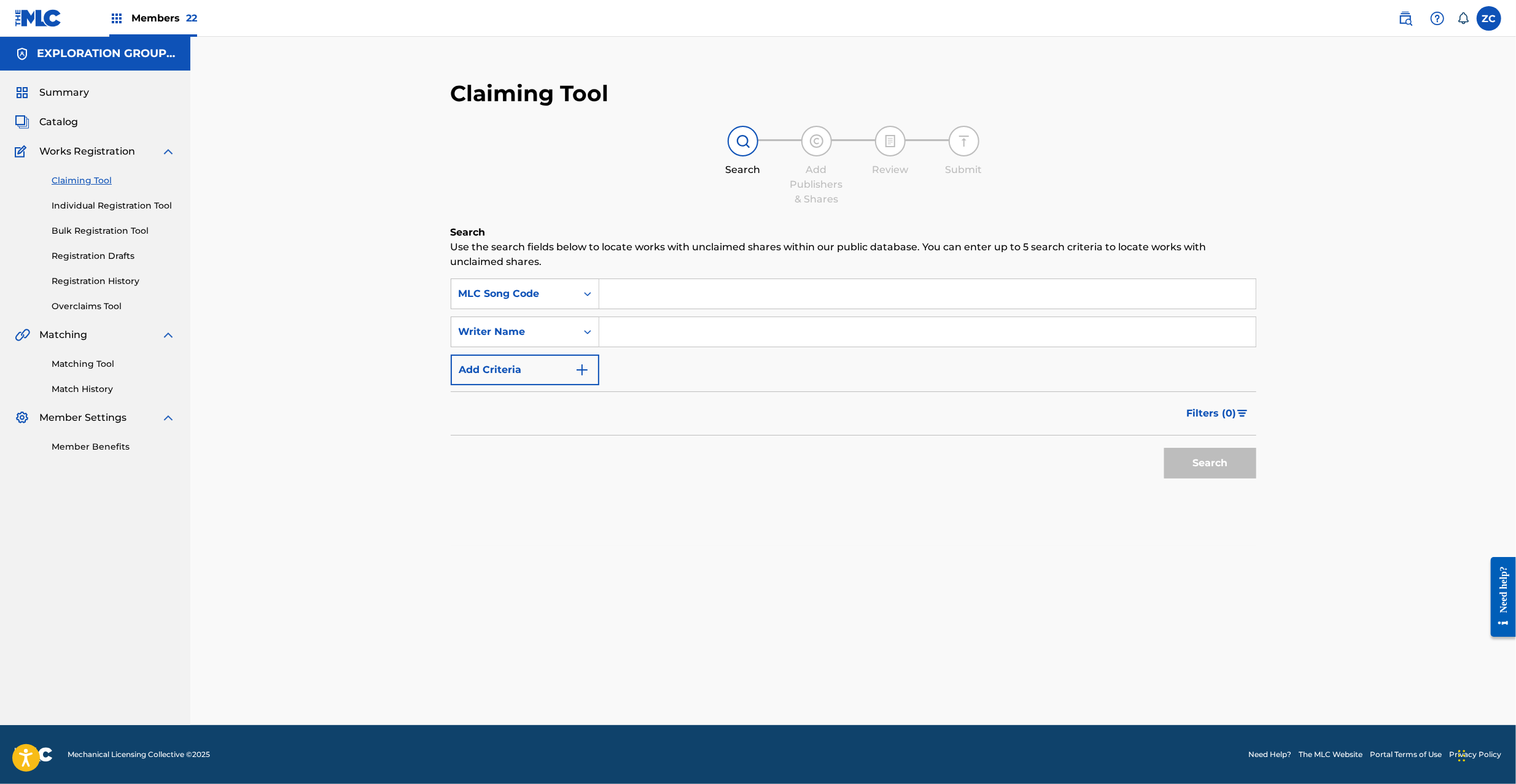
paste input "GE3825"
type input "GE3825"
click at [1192, 468] on button "Search" at bounding box center [1210, 463] width 92 height 31
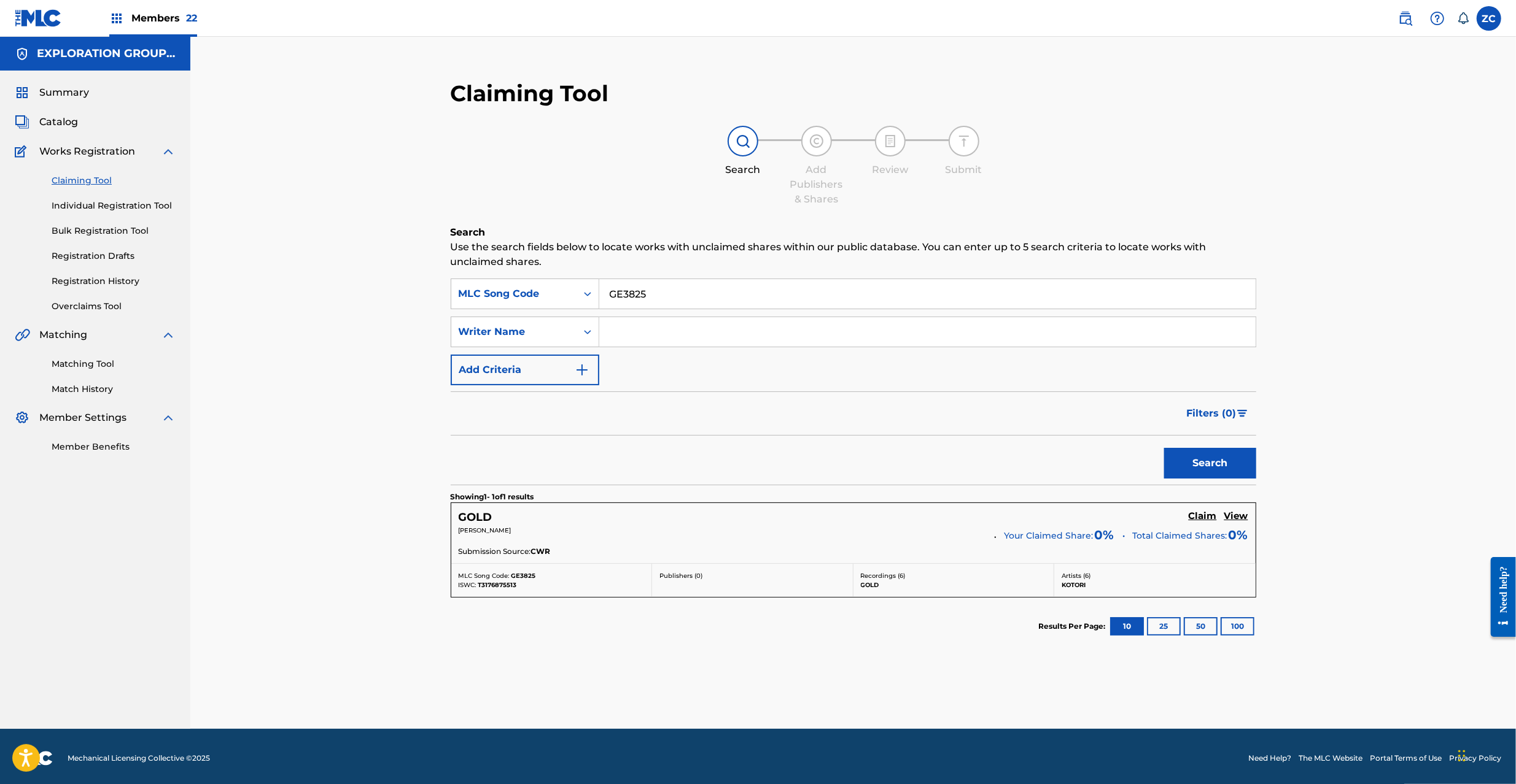
click at [1208, 518] on h5 "Claim" at bounding box center [1202, 517] width 28 height 12
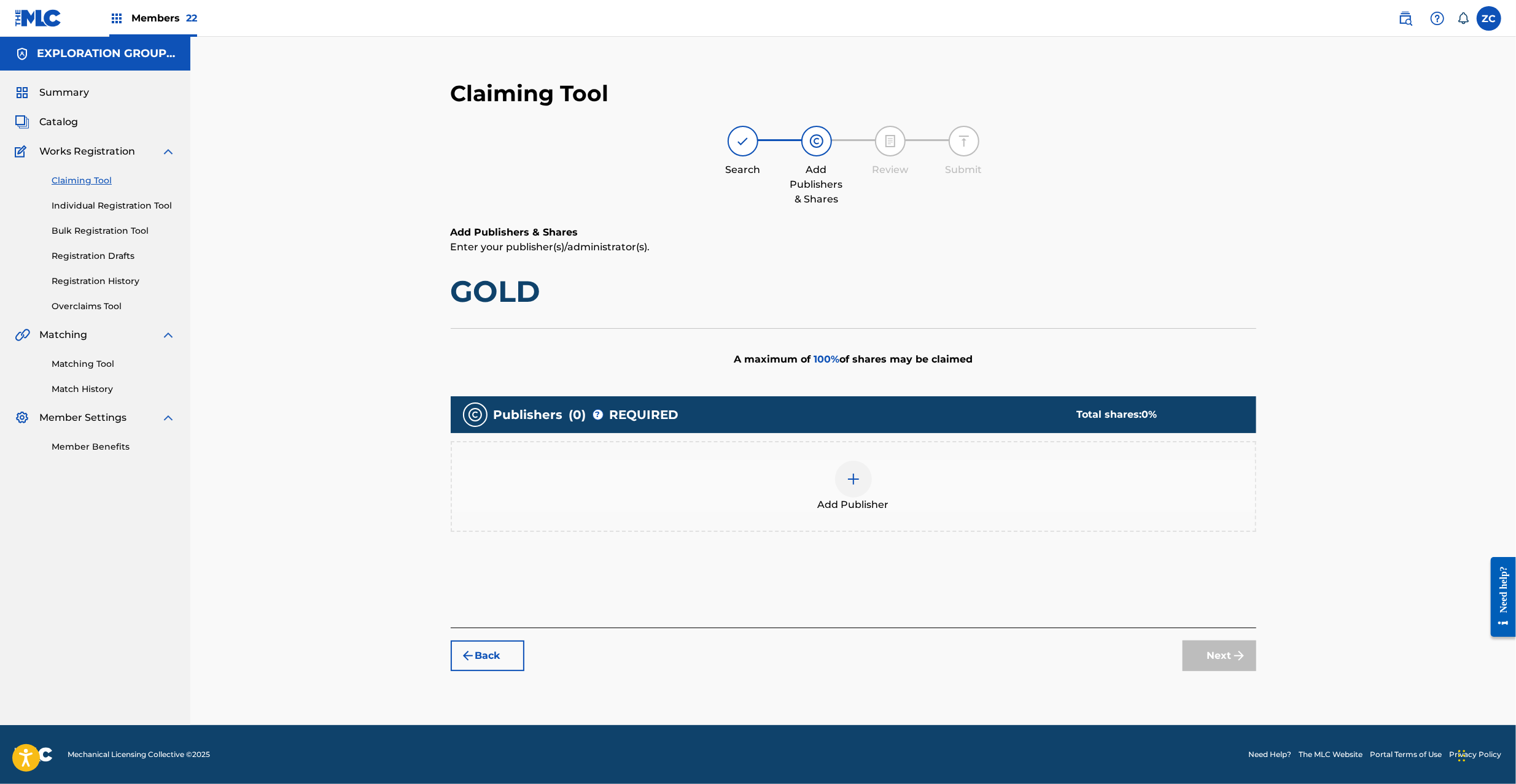
click at [853, 474] on img at bounding box center [853, 479] width 14 height 14
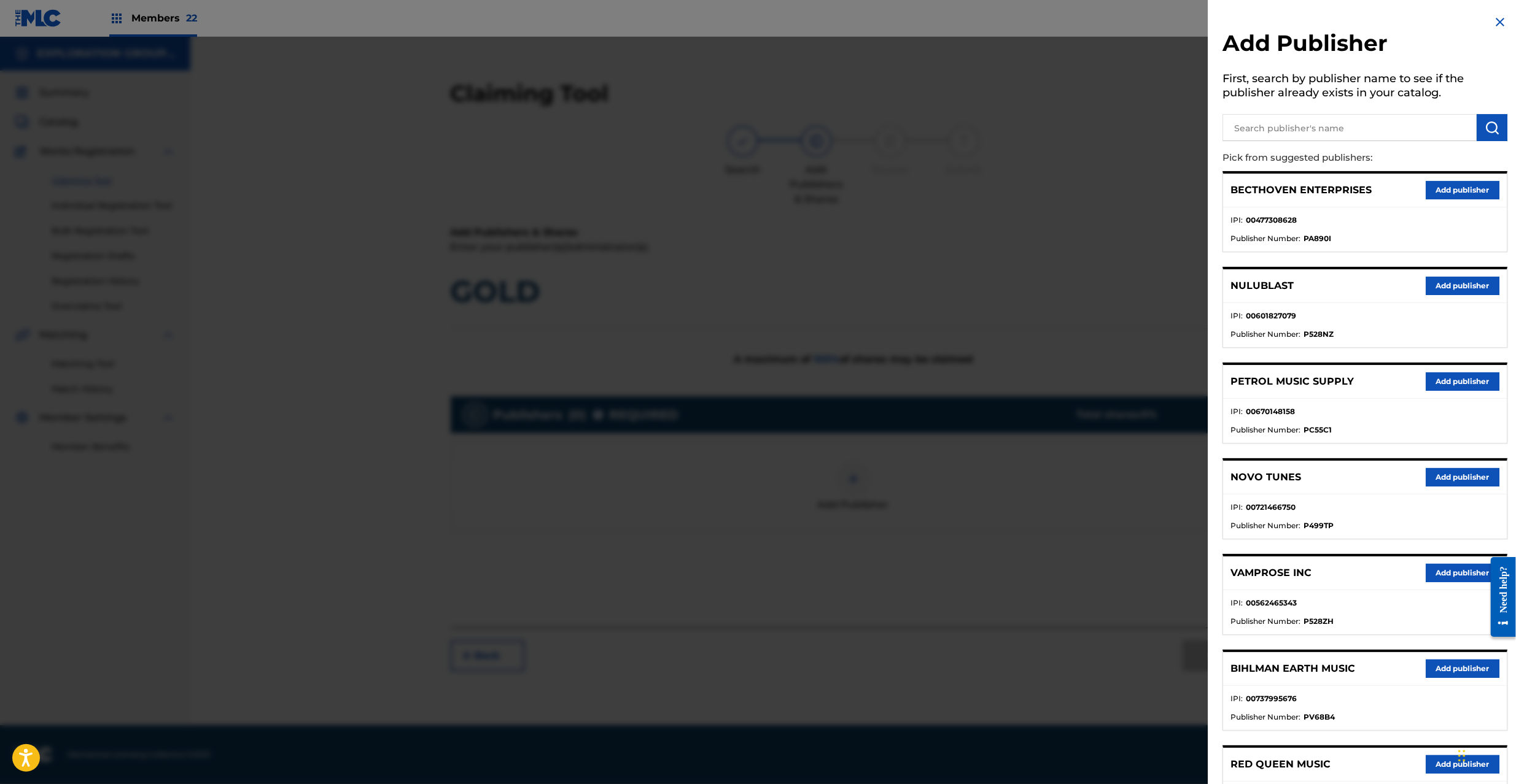
click at [1383, 120] on input "text" at bounding box center [1349, 128] width 254 height 27
type input "japan"
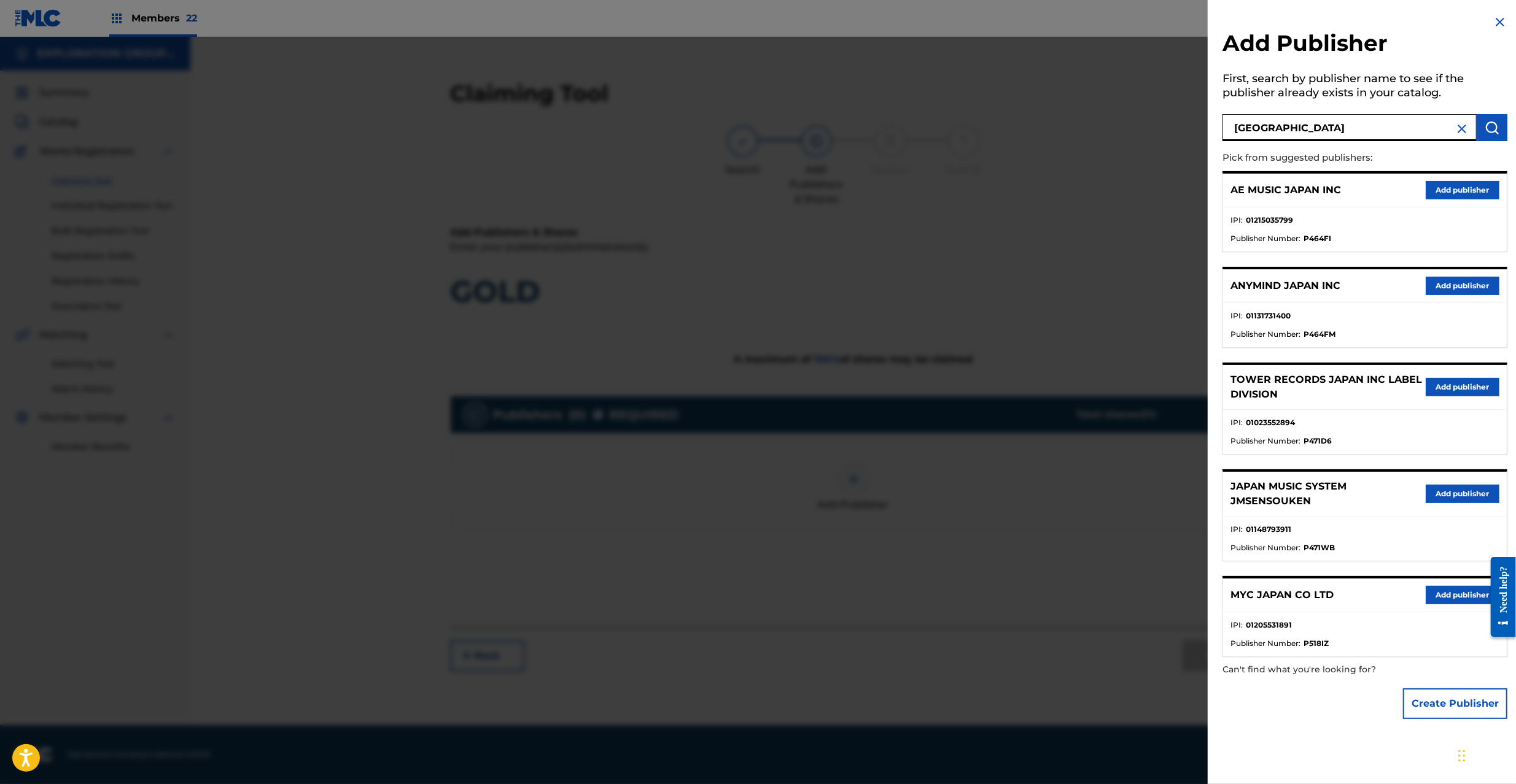
click at [1434, 489] on button "Add publisher" at bounding box center [1462, 494] width 74 height 19
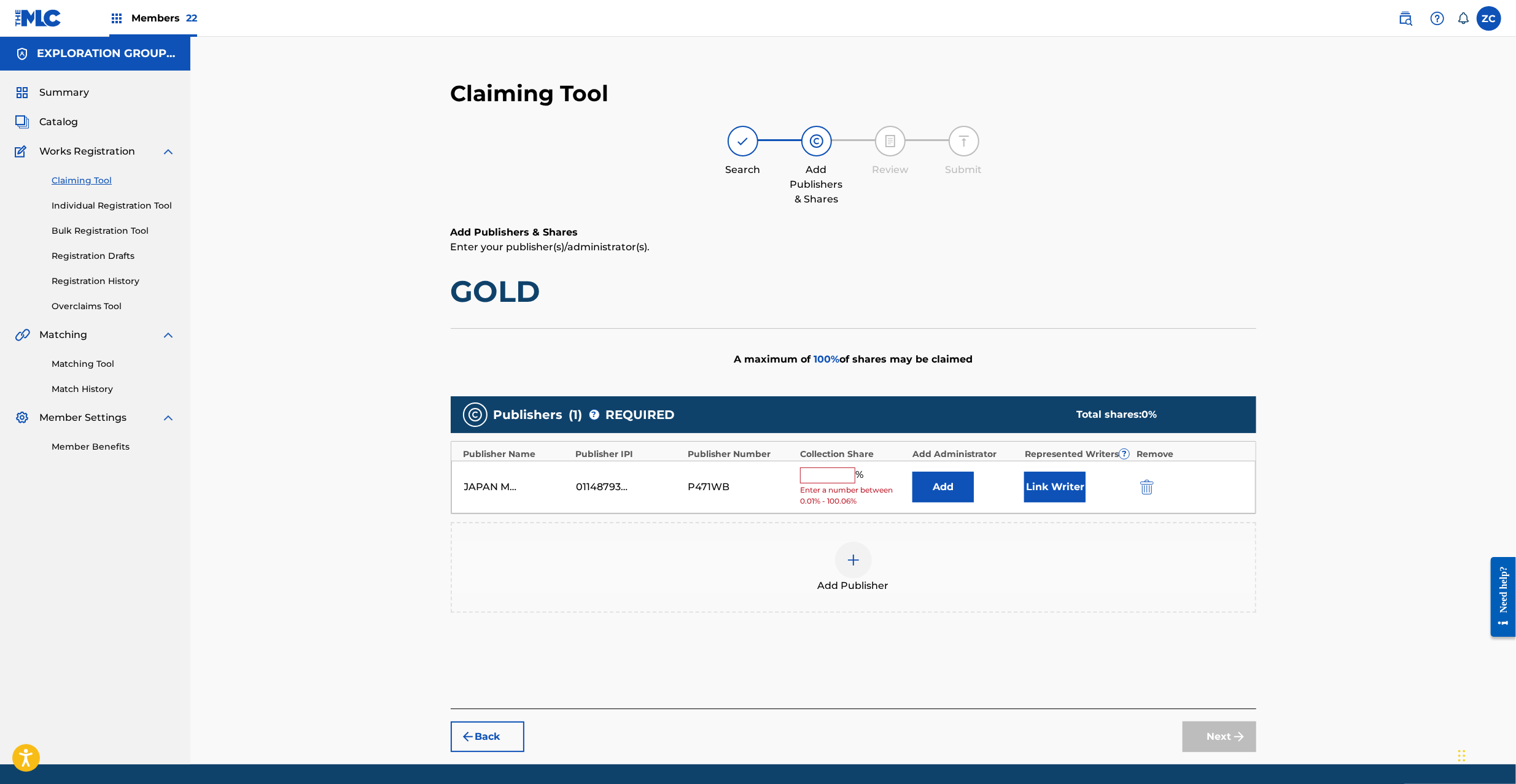
click at [952, 472] on button "Add" at bounding box center [943, 487] width 61 height 31
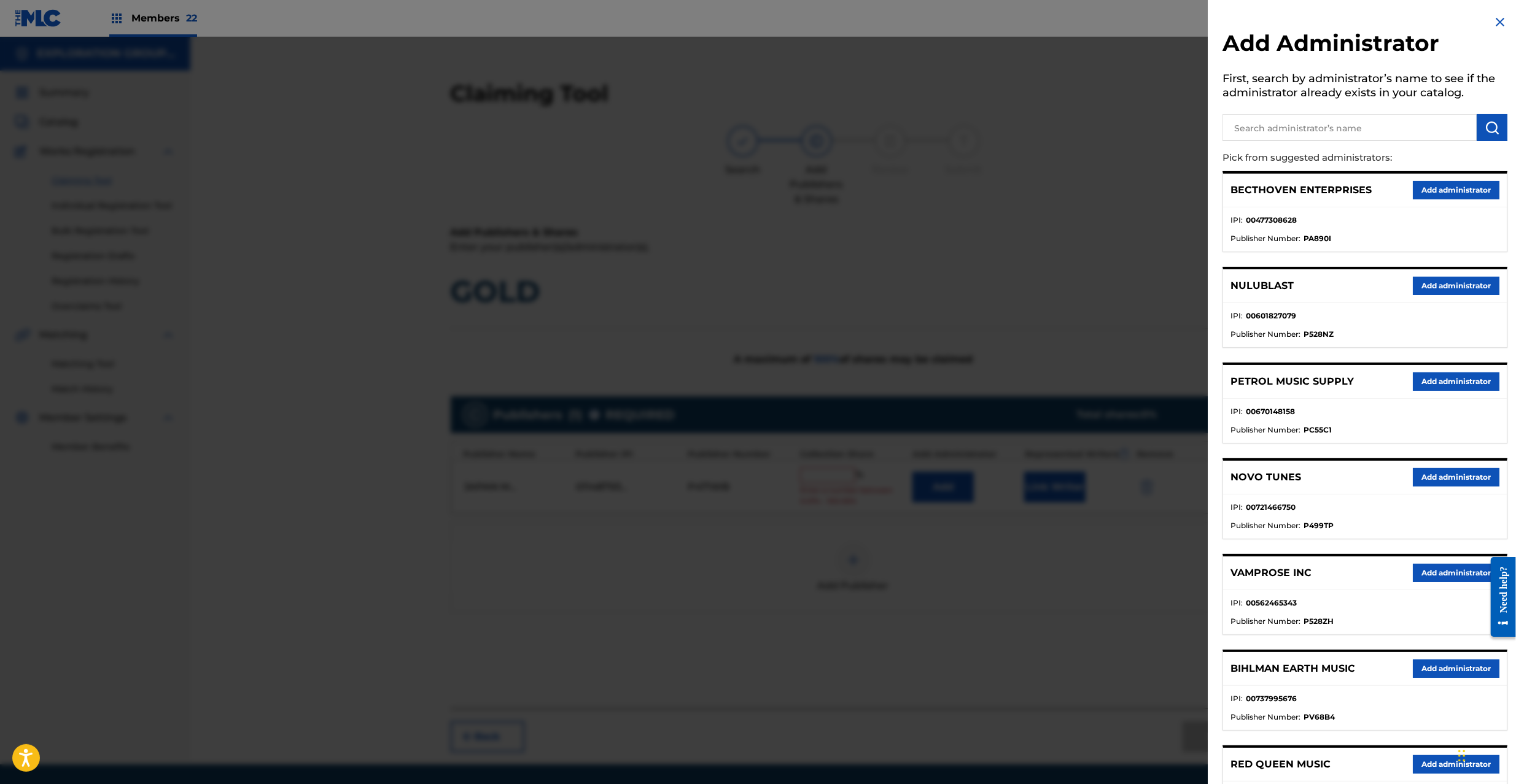
click at [1336, 116] on input "text" at bounding box center [1349, 128] width 254 height 27
type input "explora"
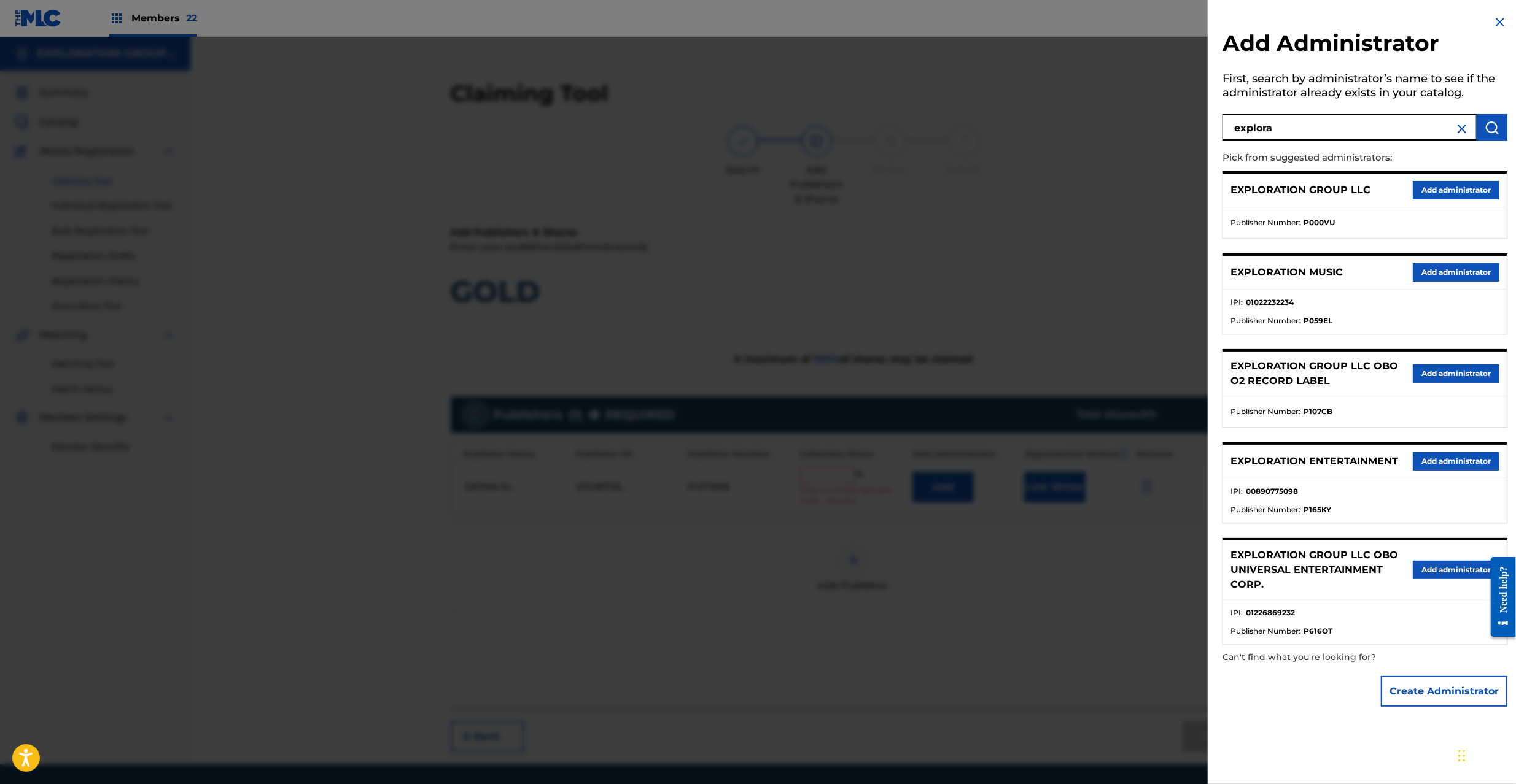
click at [1439, 193] on button "Add administrator" at bounding box center [1456, 190] width 87 height 19
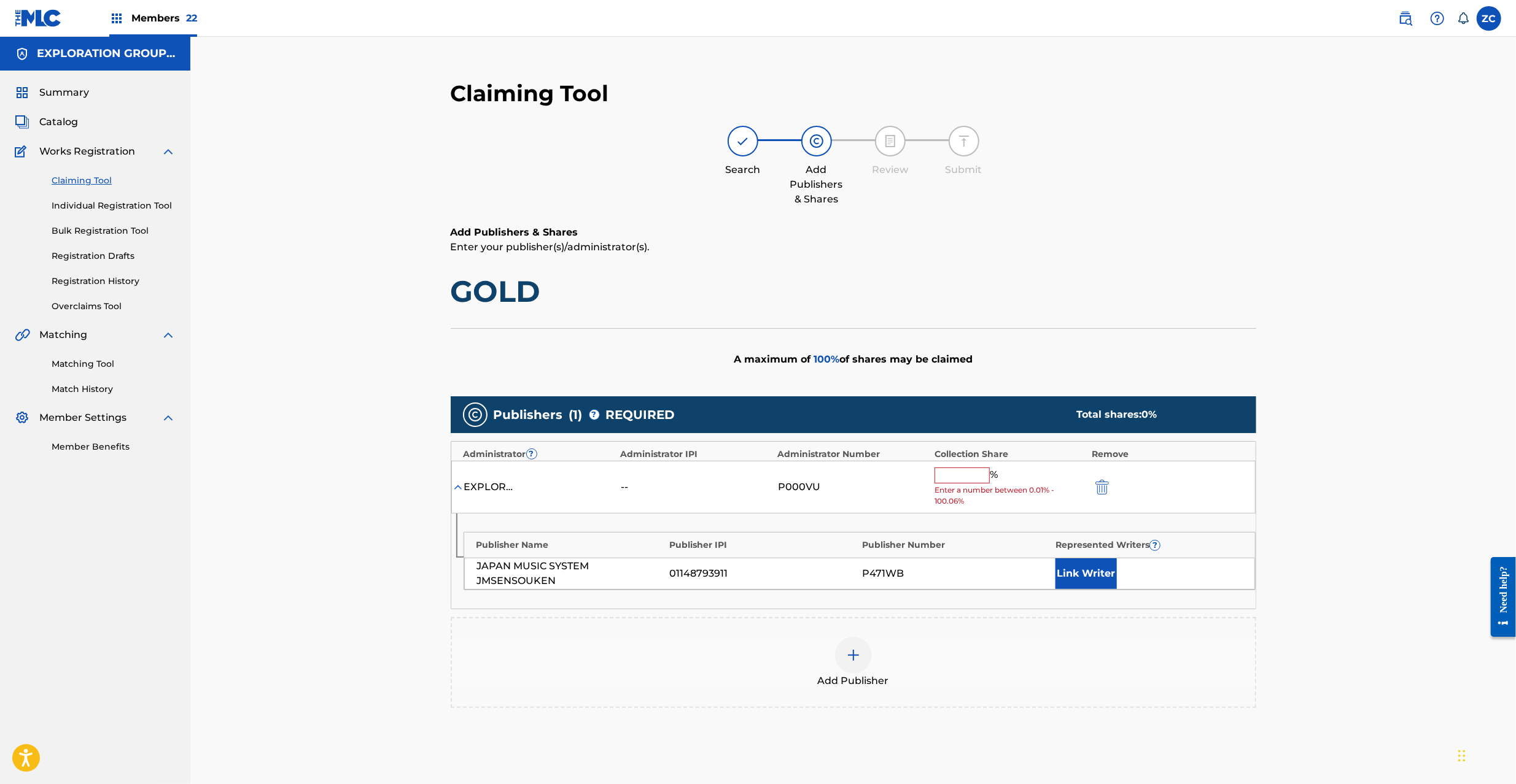
click at [973, 484] on input "text" at bounding box center [962, 475] width 55 height 16
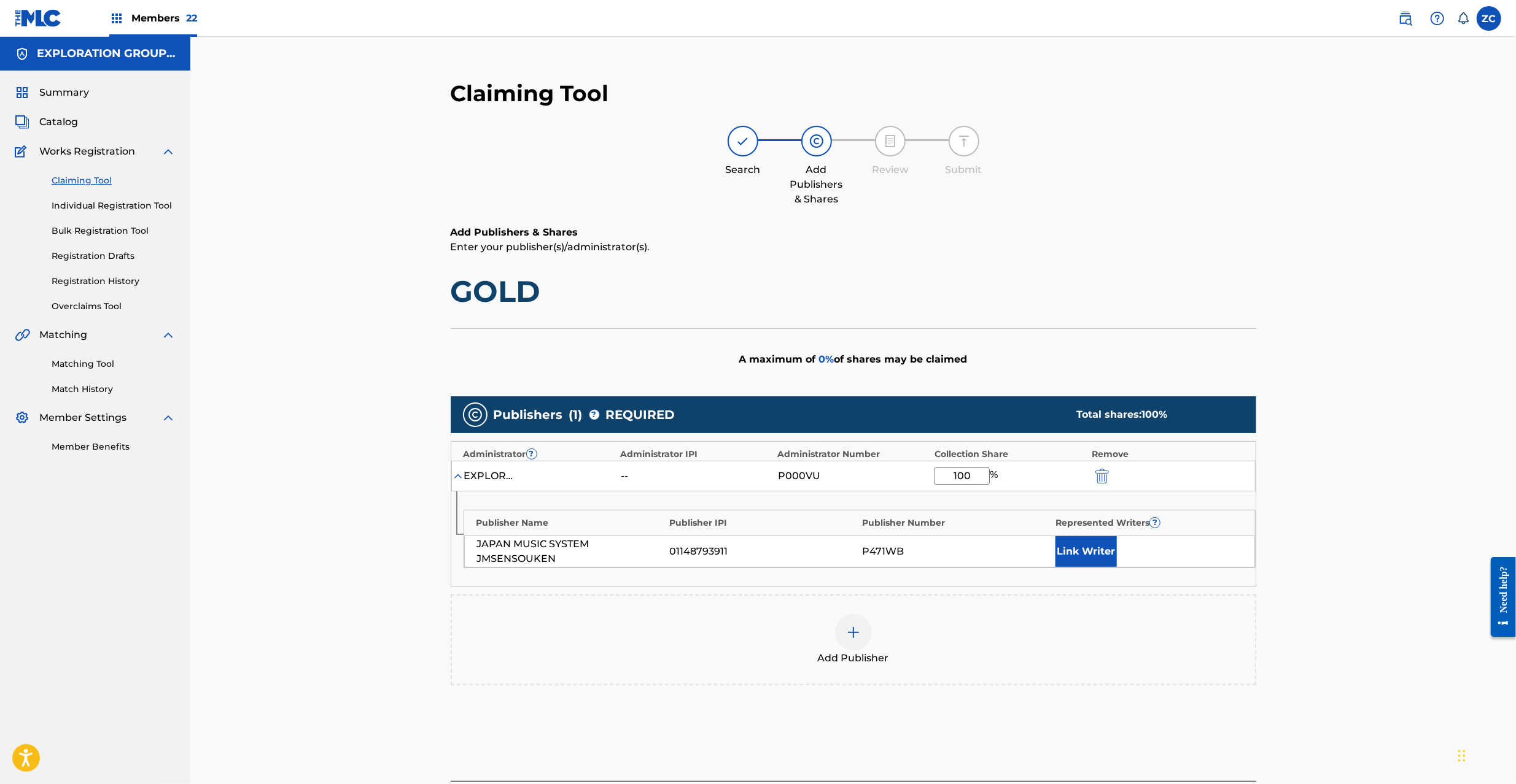
type input "100"
click at [1157, 630] on div "Add Publisher" at bounding box center [853, 640] width 803 height 52
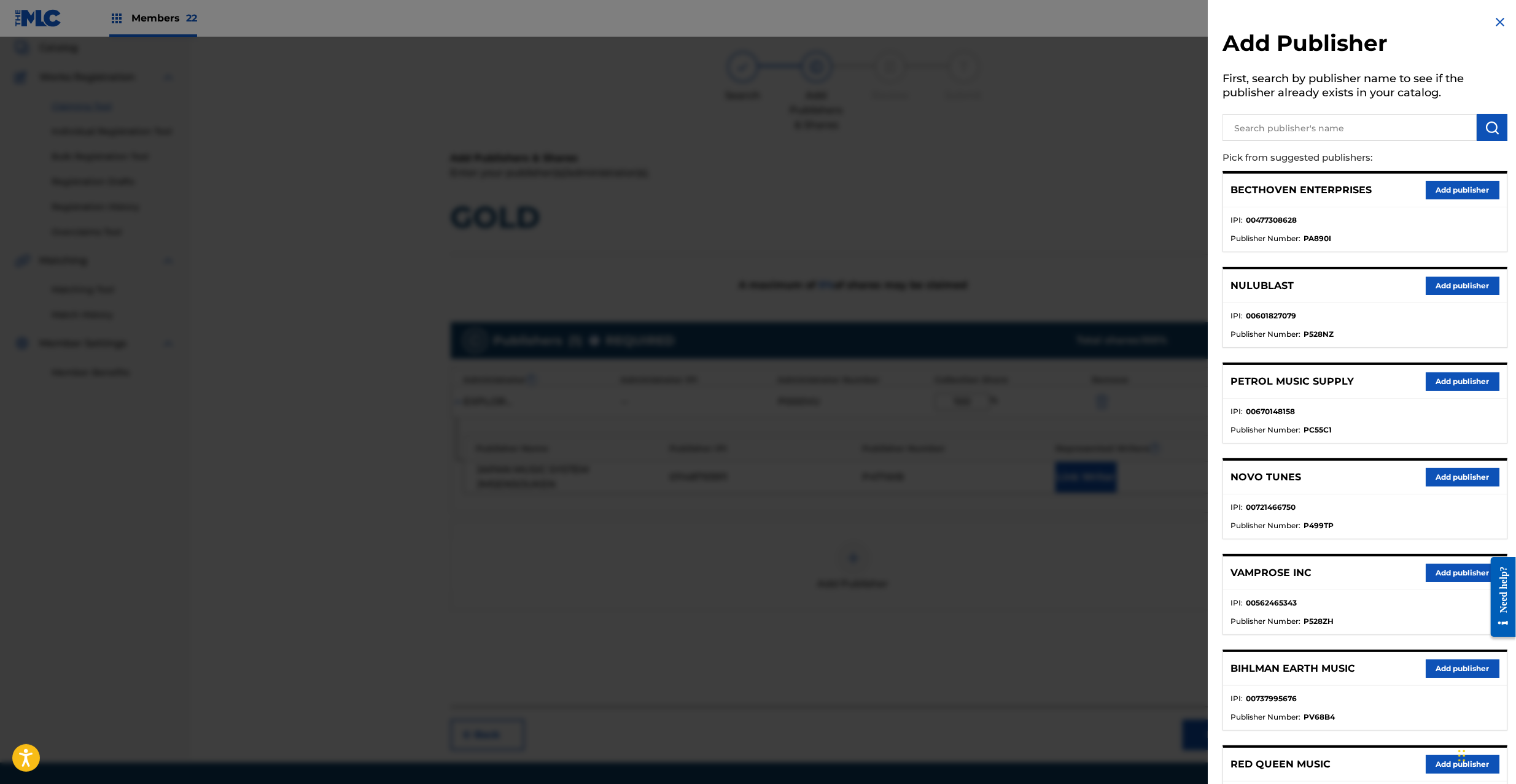
scroll to position [112, 0]
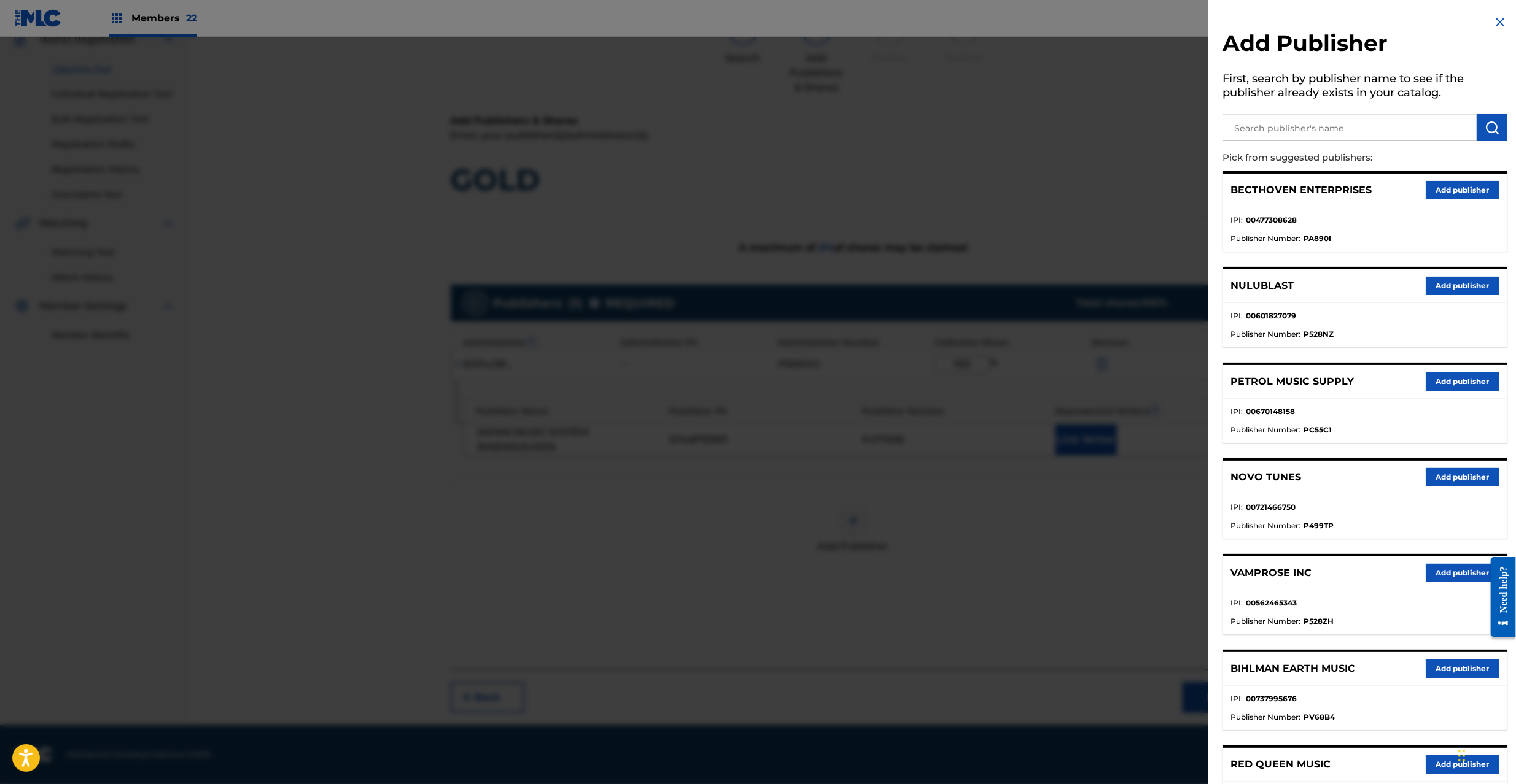
click at [1496, 20] on img at bounding box center [1499, 21] width 14 height 14
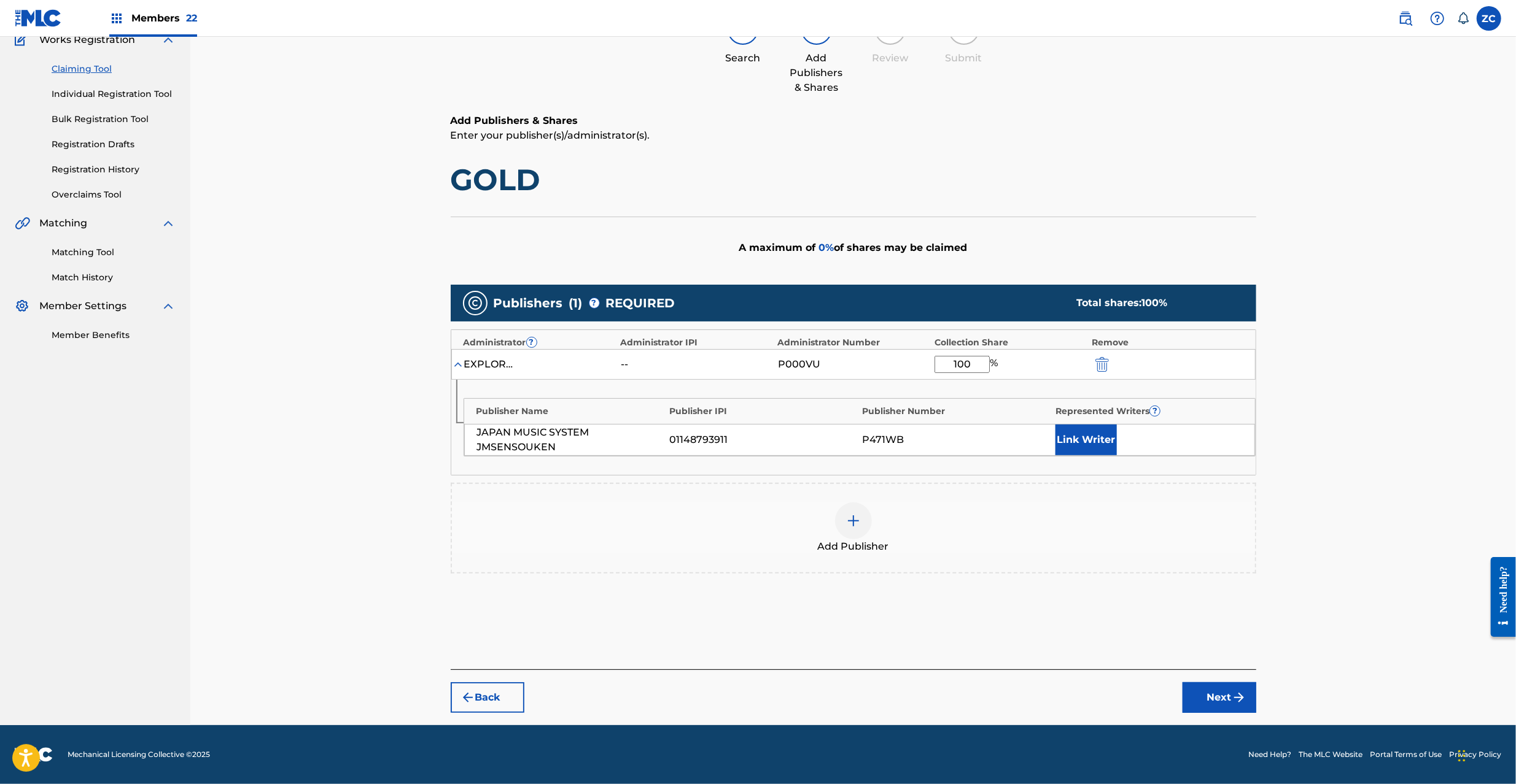
click at [1228, 705] on button "Next" at bounding box center [1219, 697] width 74 height 31
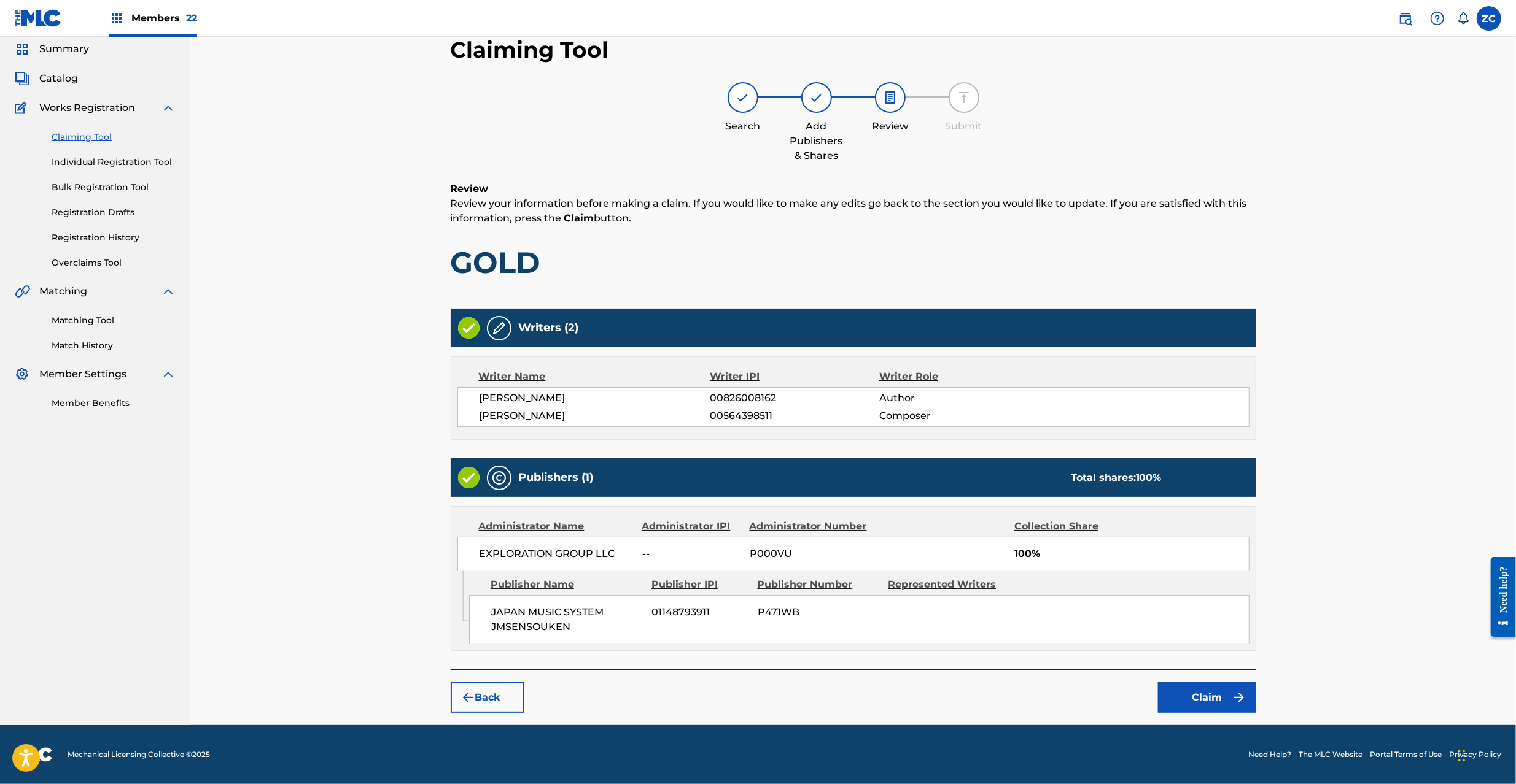
scroll to position [46, 0]
click at [1211, 695] on button "Claim" at bounding box center [1207, 697] width 98 height 31
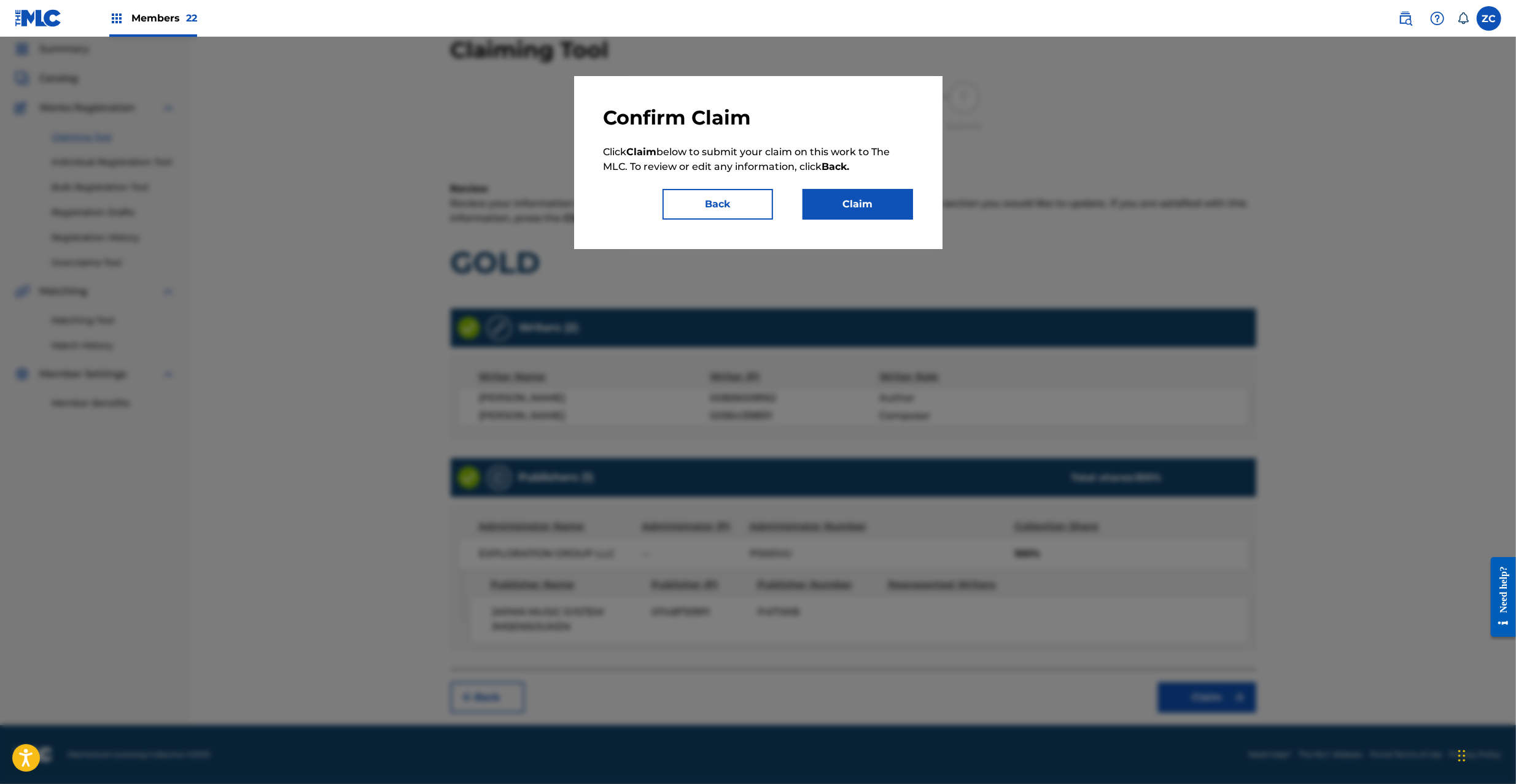
click at [890, 188] on div "Confirm Claim Click Claim below to submit your claim on this work to The MLC. T…" at bounding box center [758, 162] width 309 height 115
click at [891, 205] on button "Claim" at bounding box center [857, 204] width 110 height 31
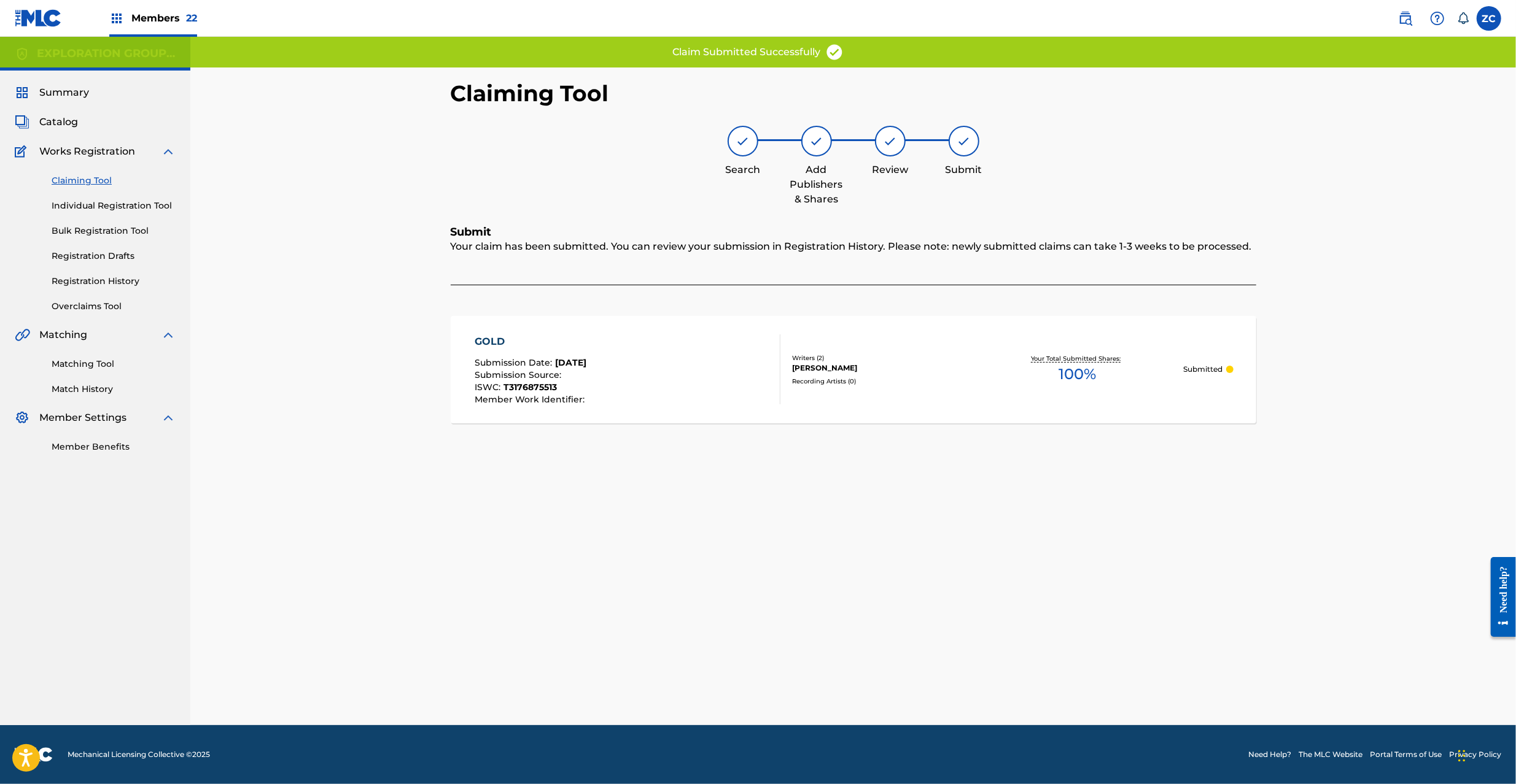
scroll to position [0, 0]
